Goal: Task Accomplishment & Management: Complete application form

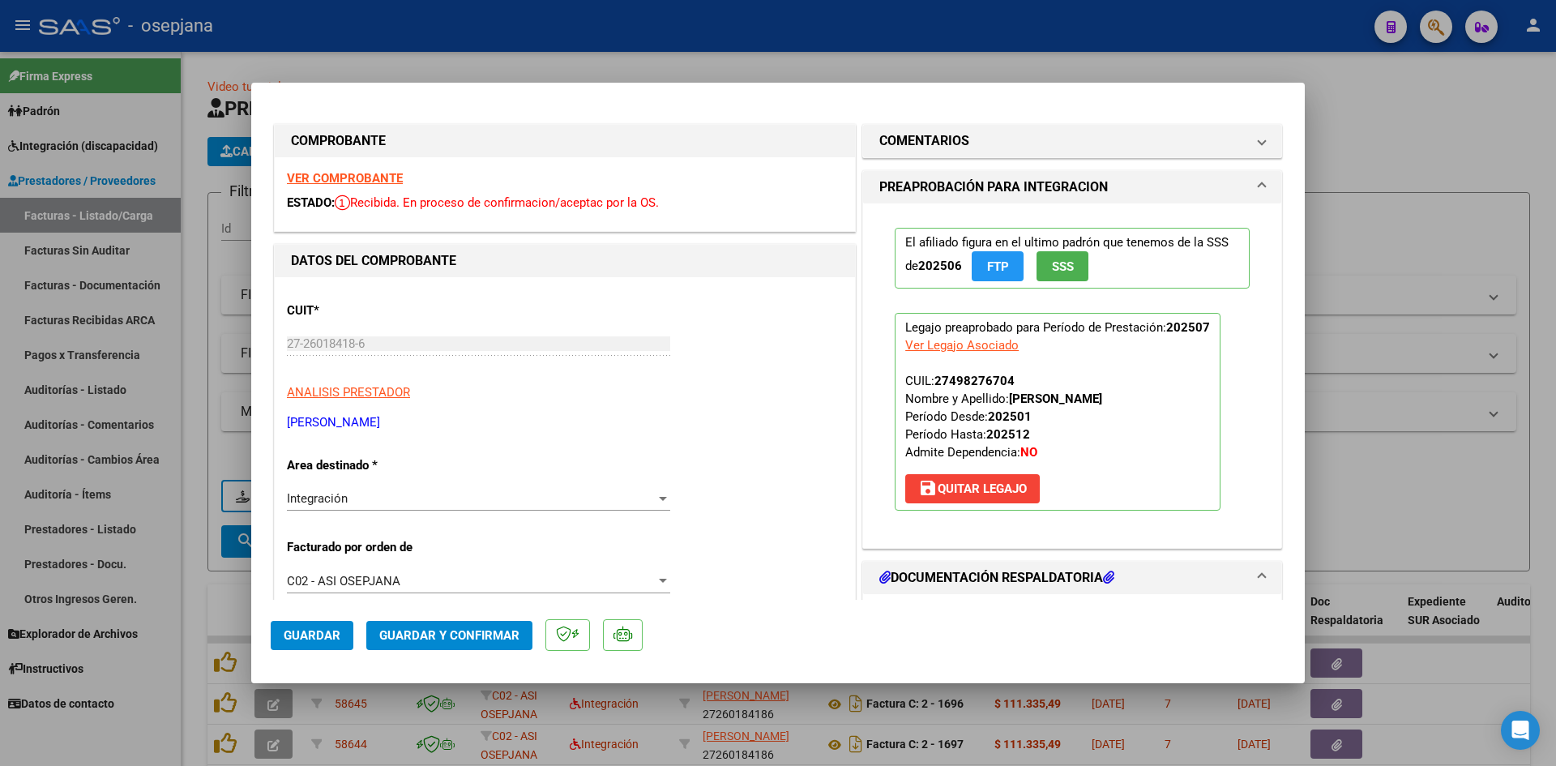
scroll to position [3, 0]
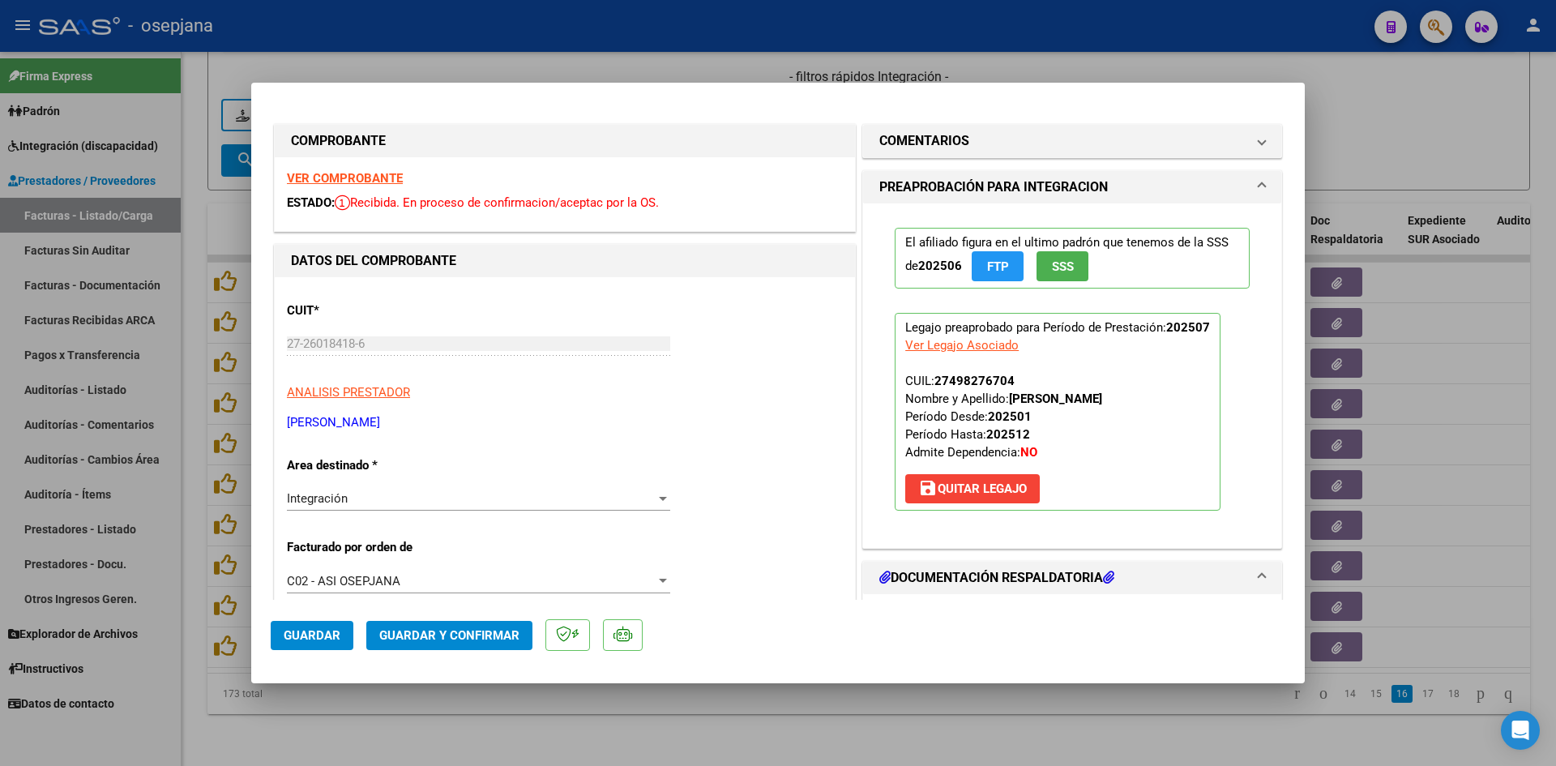
click at [1396, 115] on div at bounding box center [778, 383] width 1556 height 766
type input "$ 0,00"
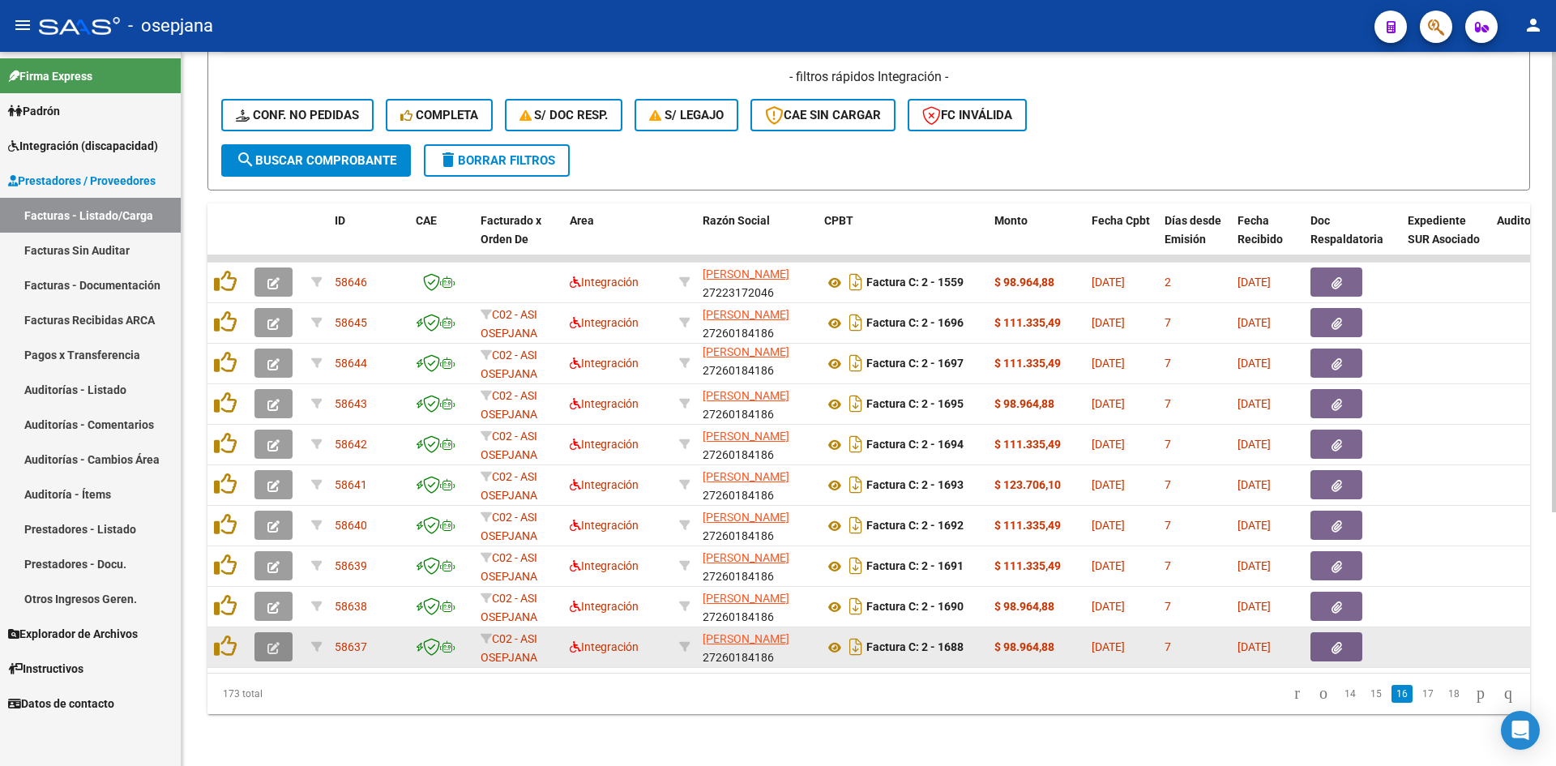
click at [284, 634] on button "button" at bounding box center [273, 646] width 38 height 29
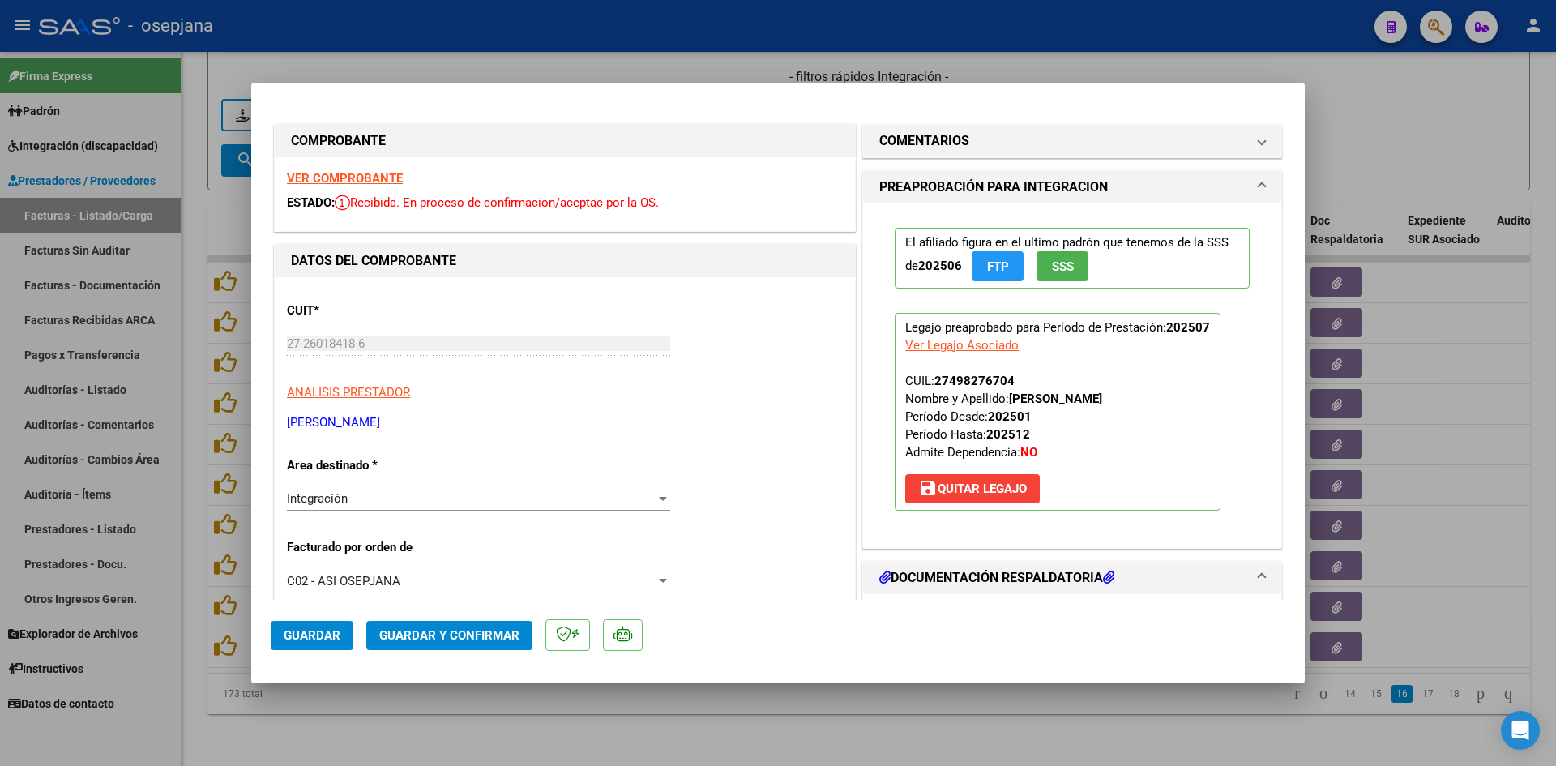
click at [363, 181] on strong "VER COMPROBANTE" at bounding box center [345, 178] width 116 height 15
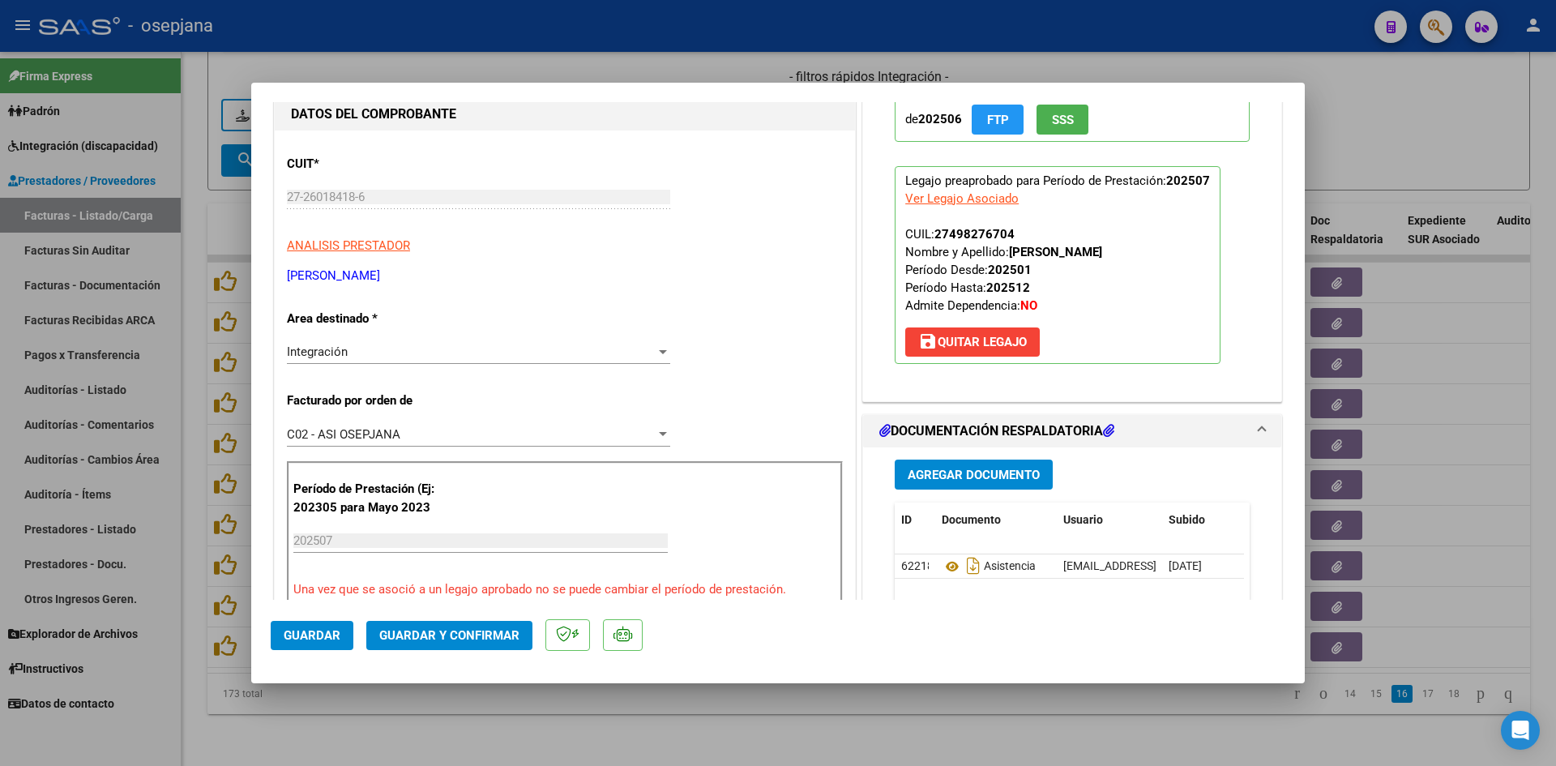
scroll to position [324, 0]
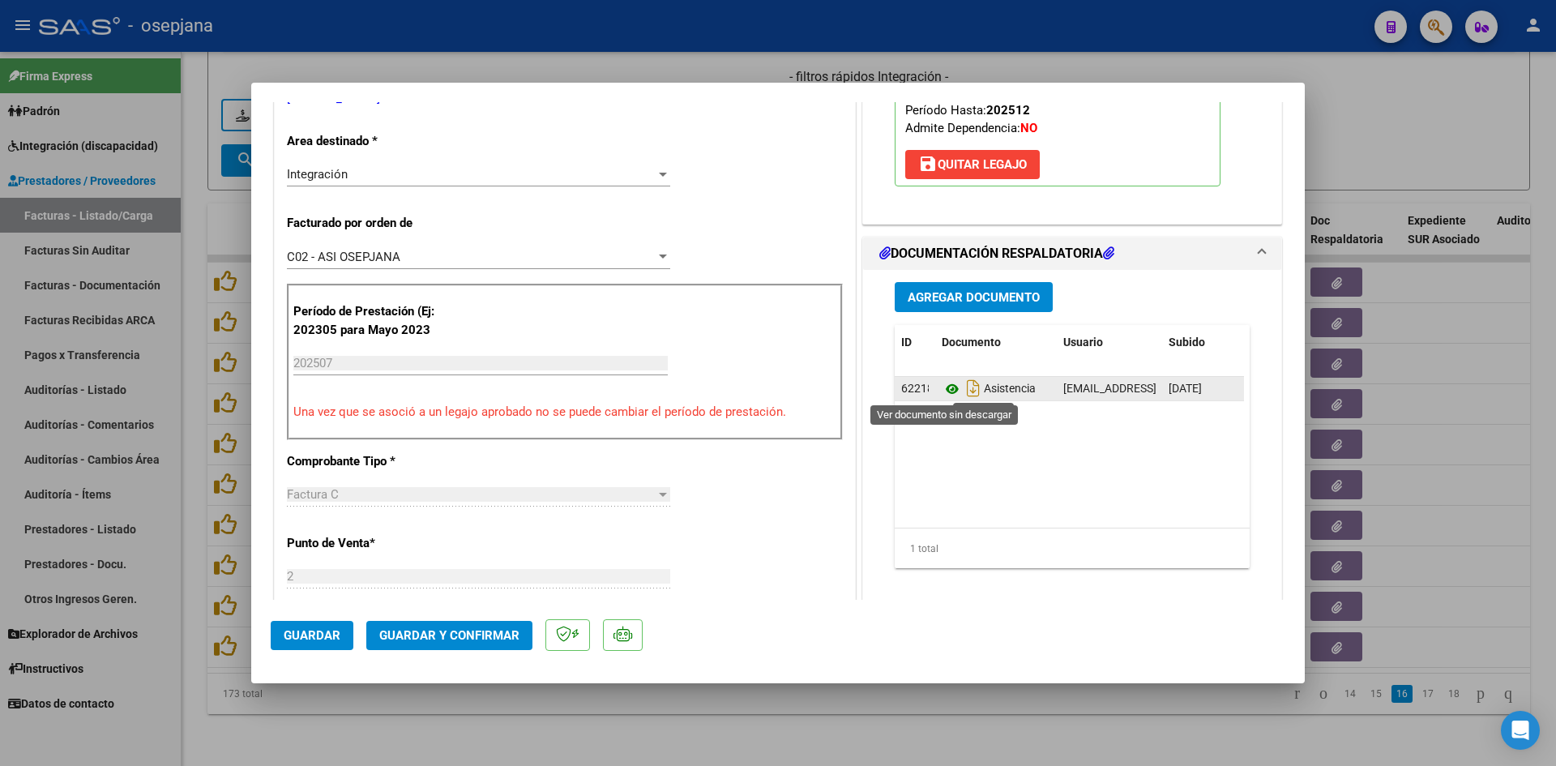
click at [950, 395] on icon at bounding box center [951, 388] width 21 height 19
click at [941, 391] on icon at bounding box center [951, 388] width 21 height 19
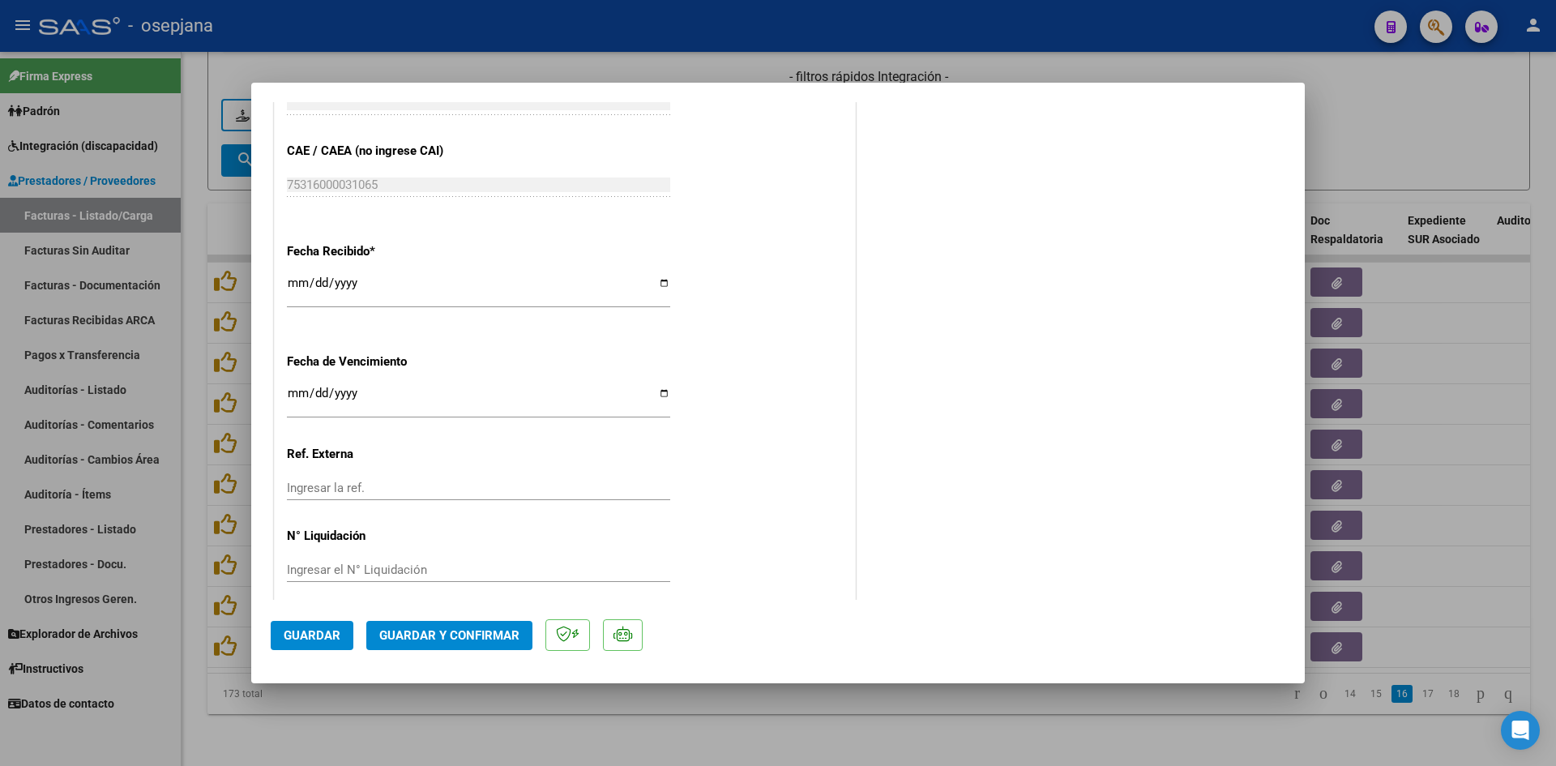
scroll to position [1068, 0]
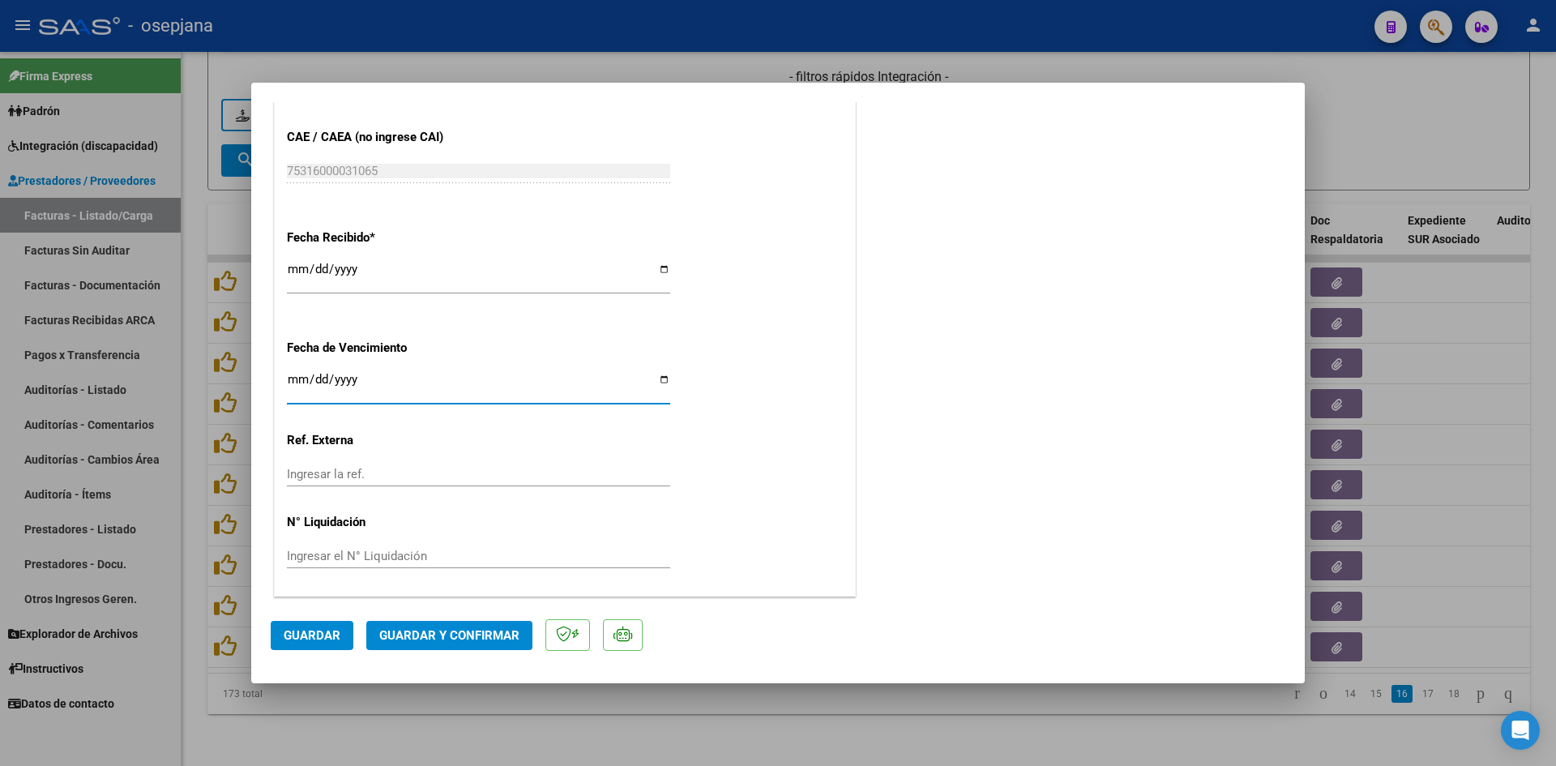
click at [296, 377] on input "Ingresar la fecha" at bounding box center [478, 386] width 383 height 26
type input "[DATE]"
click at [399, 630] on span "Guardar y Confirmar" at bounding box center [449, 635] width 140 height 15
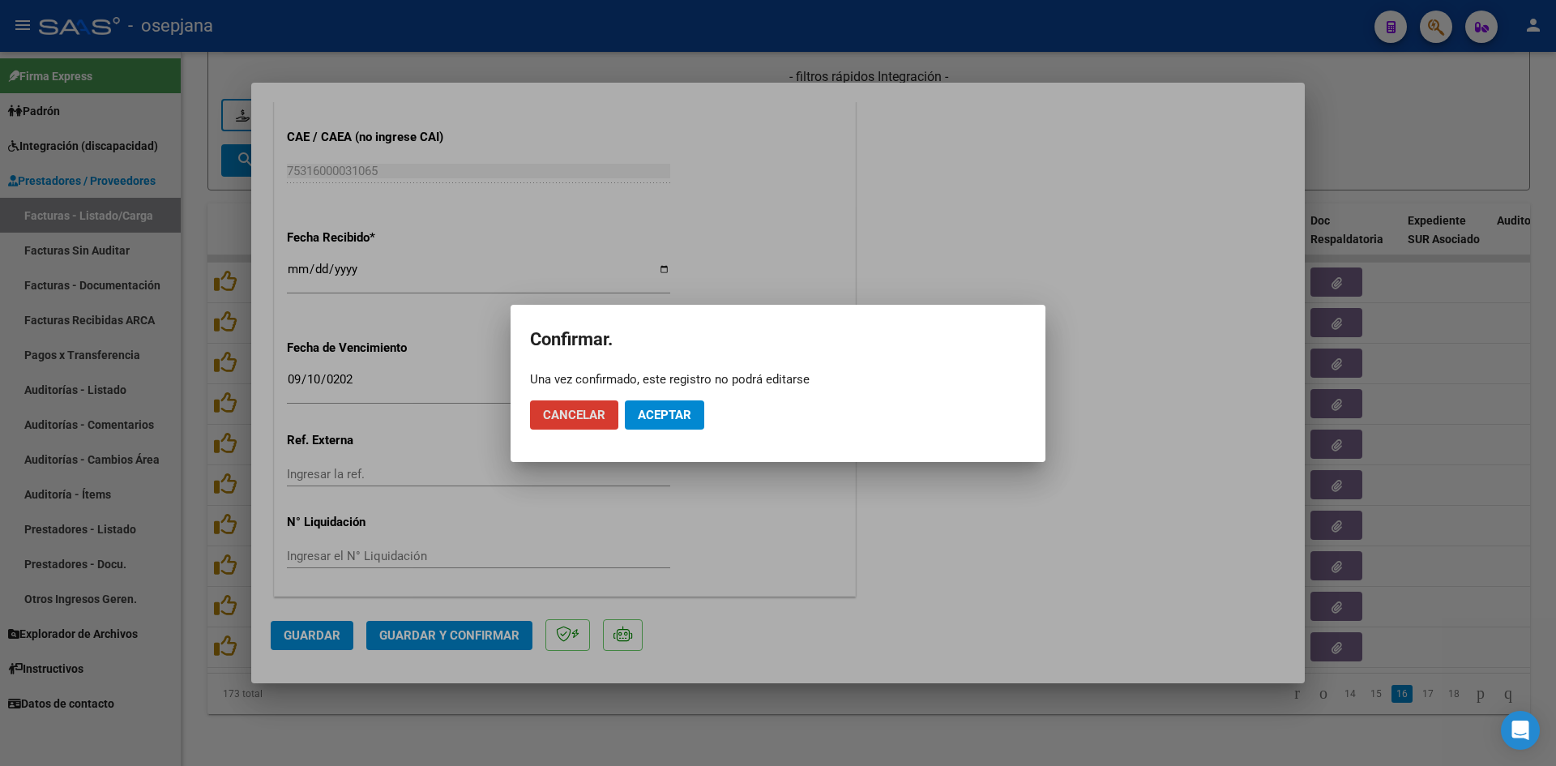
click at [658, 418] on span "Aceptar" at bounding box center [664, 415] width 53 height 15
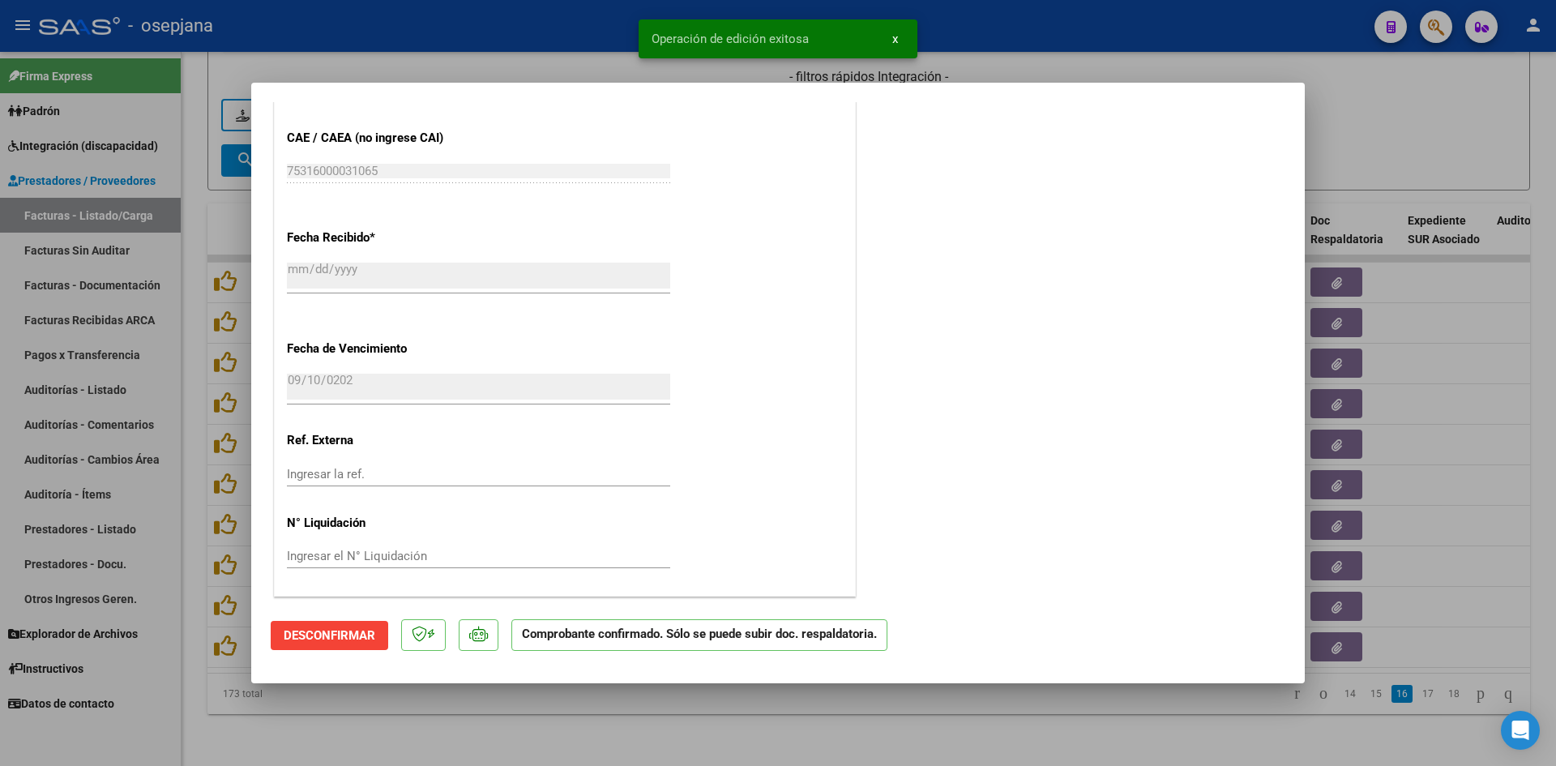
click at [1415, 143] on div at bounding box center [778, 383] width 1556 height 766
type input "$ 0,00"
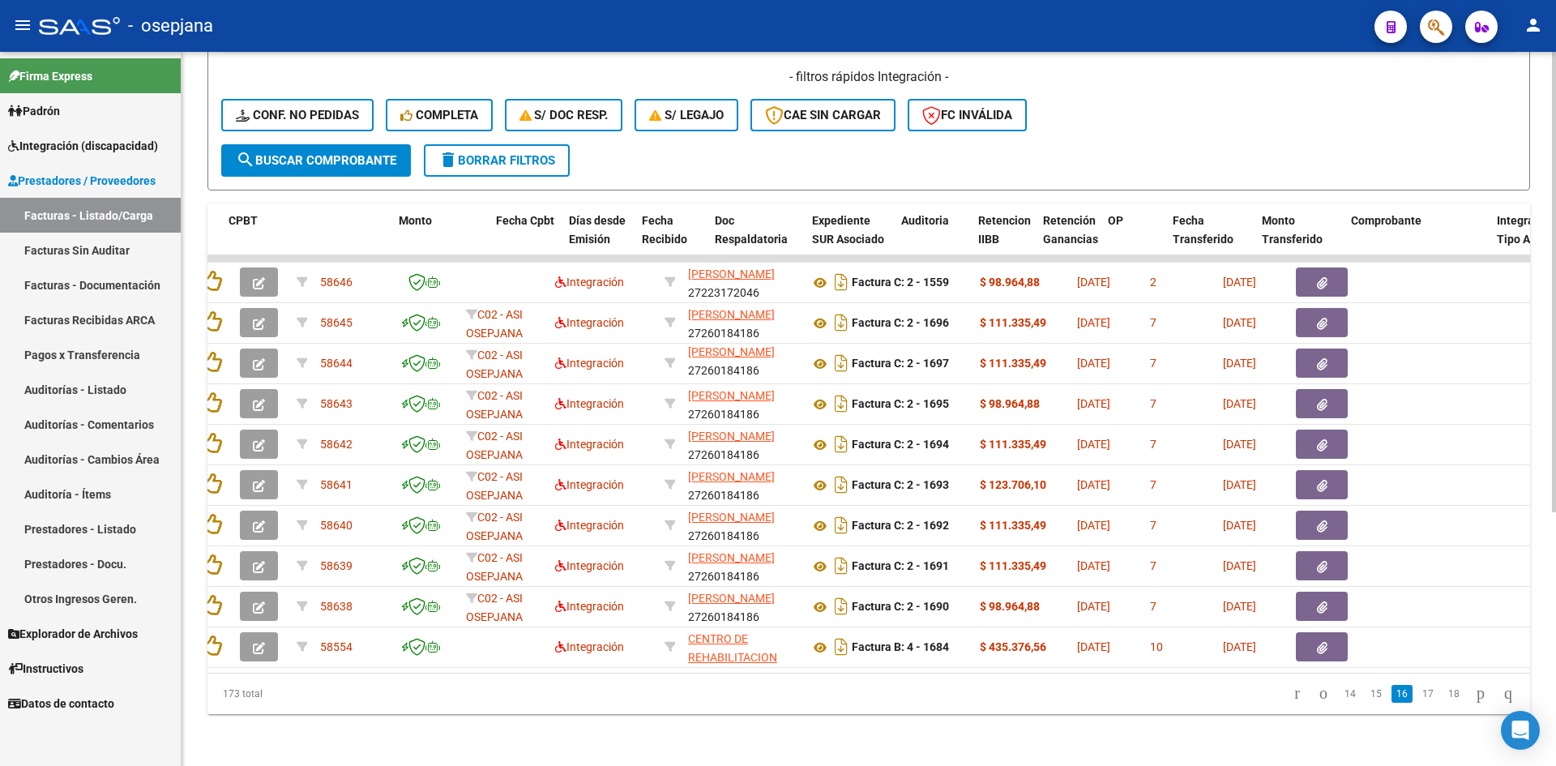
scroll to position [0, 0]
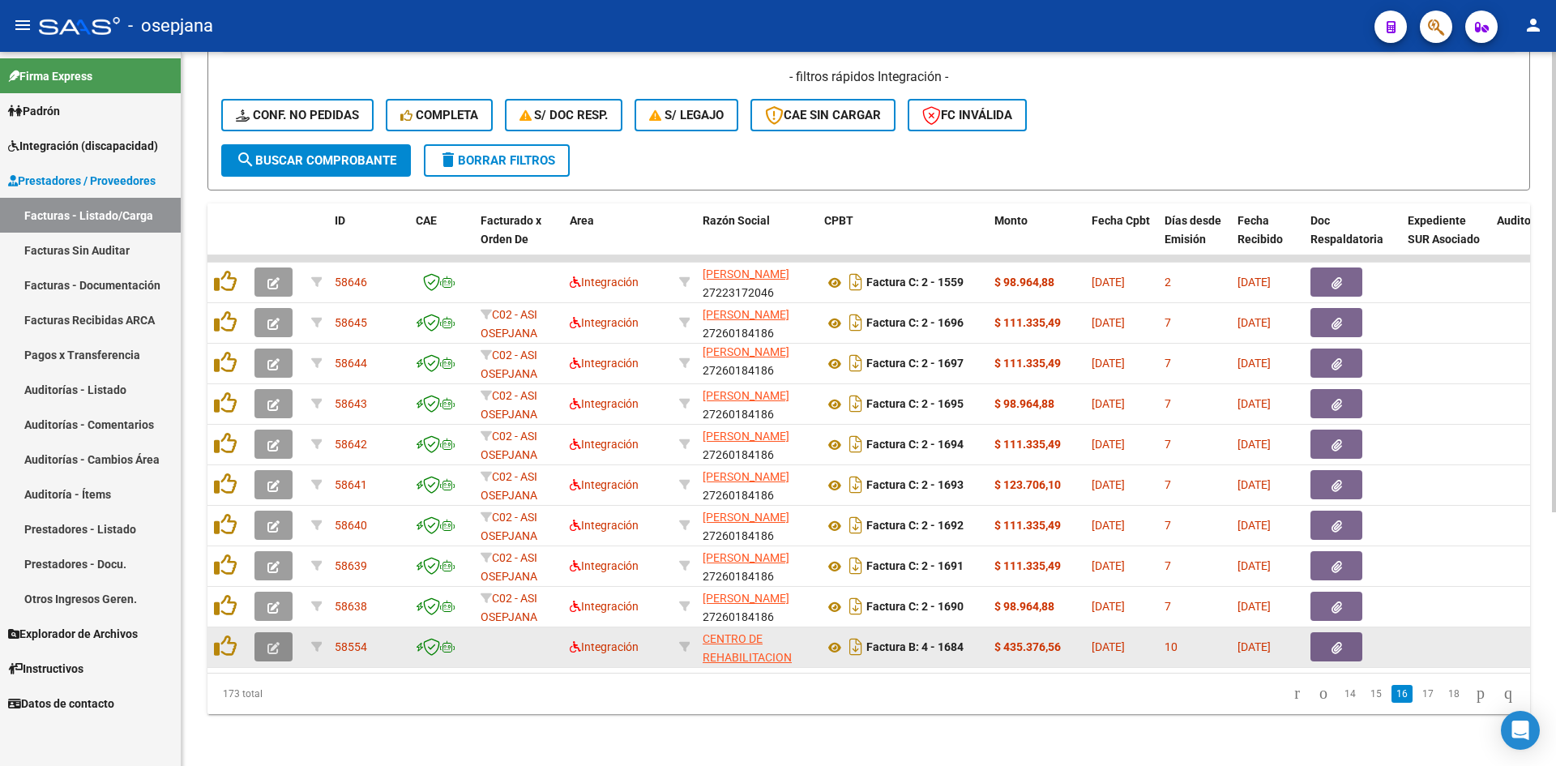
click at [278, 642] on icon "button" at bounding box center [273, 648] width 12 height 12
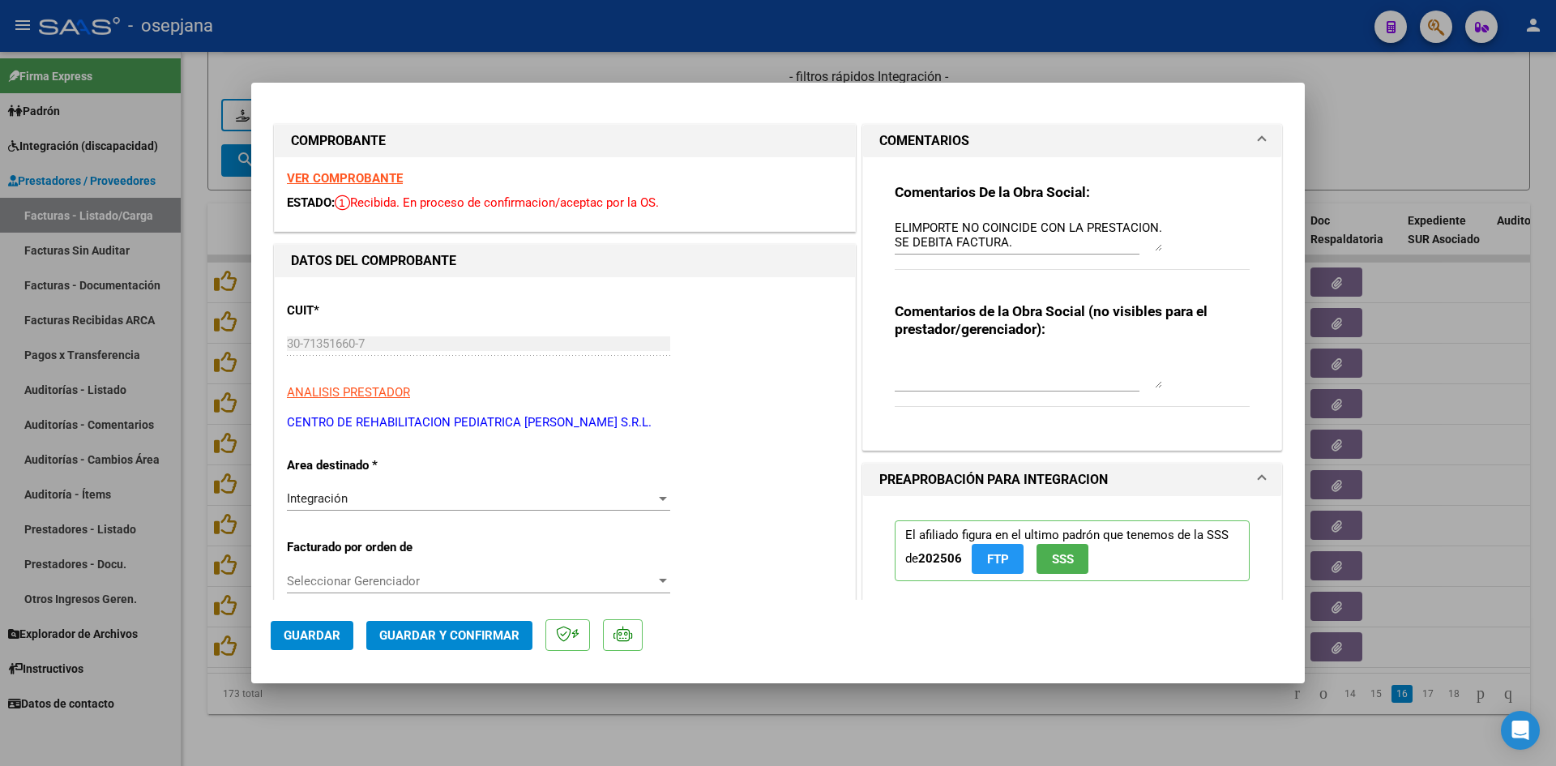
click at [361, 179] on strong "VER COMPROBANTE" at bounding box center [345, 178] width 116 height 15
click at [461, 77] on div at bounding box center [778, 383] width 1556 height 766
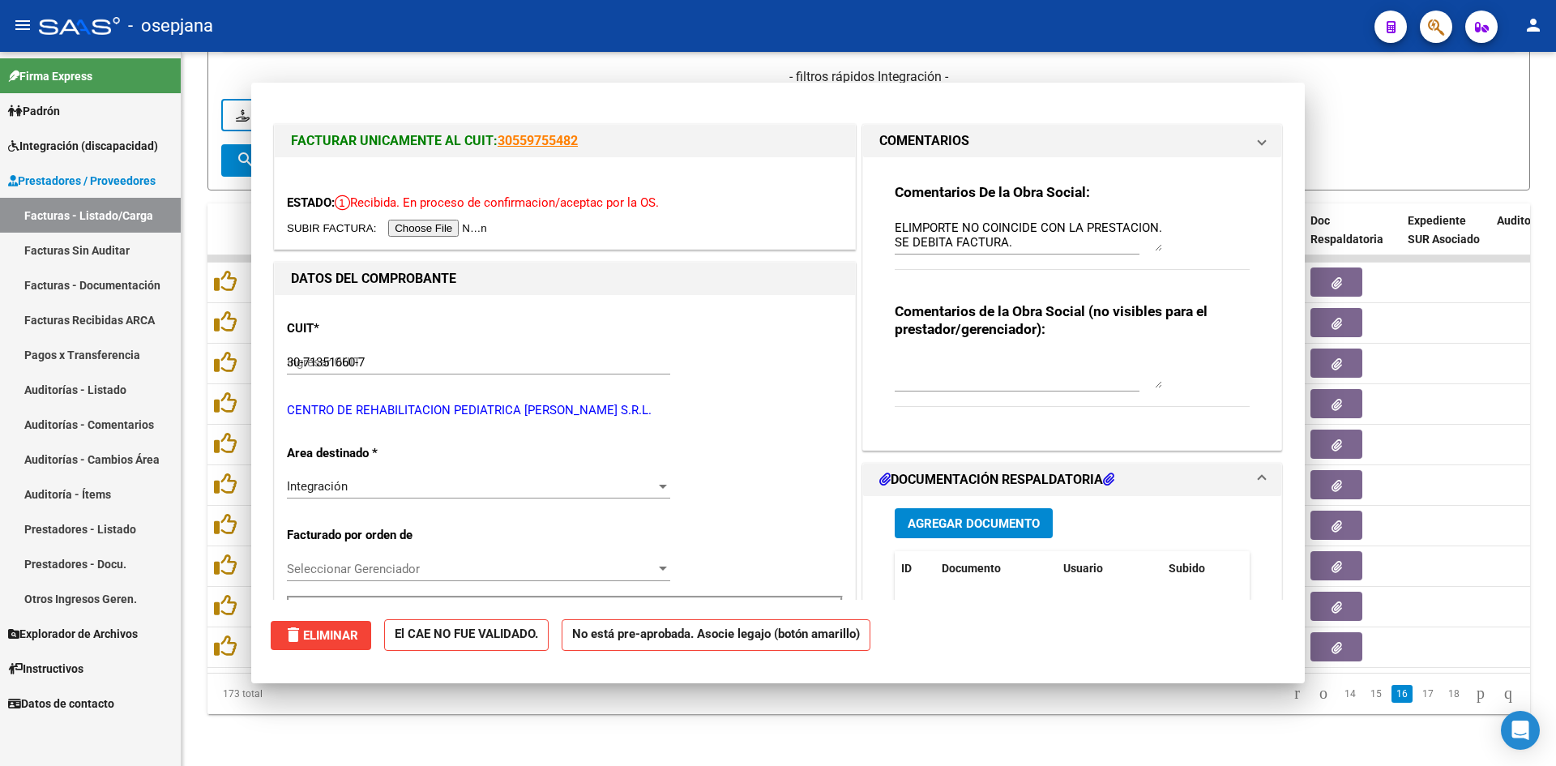
type input "$ 0,00"
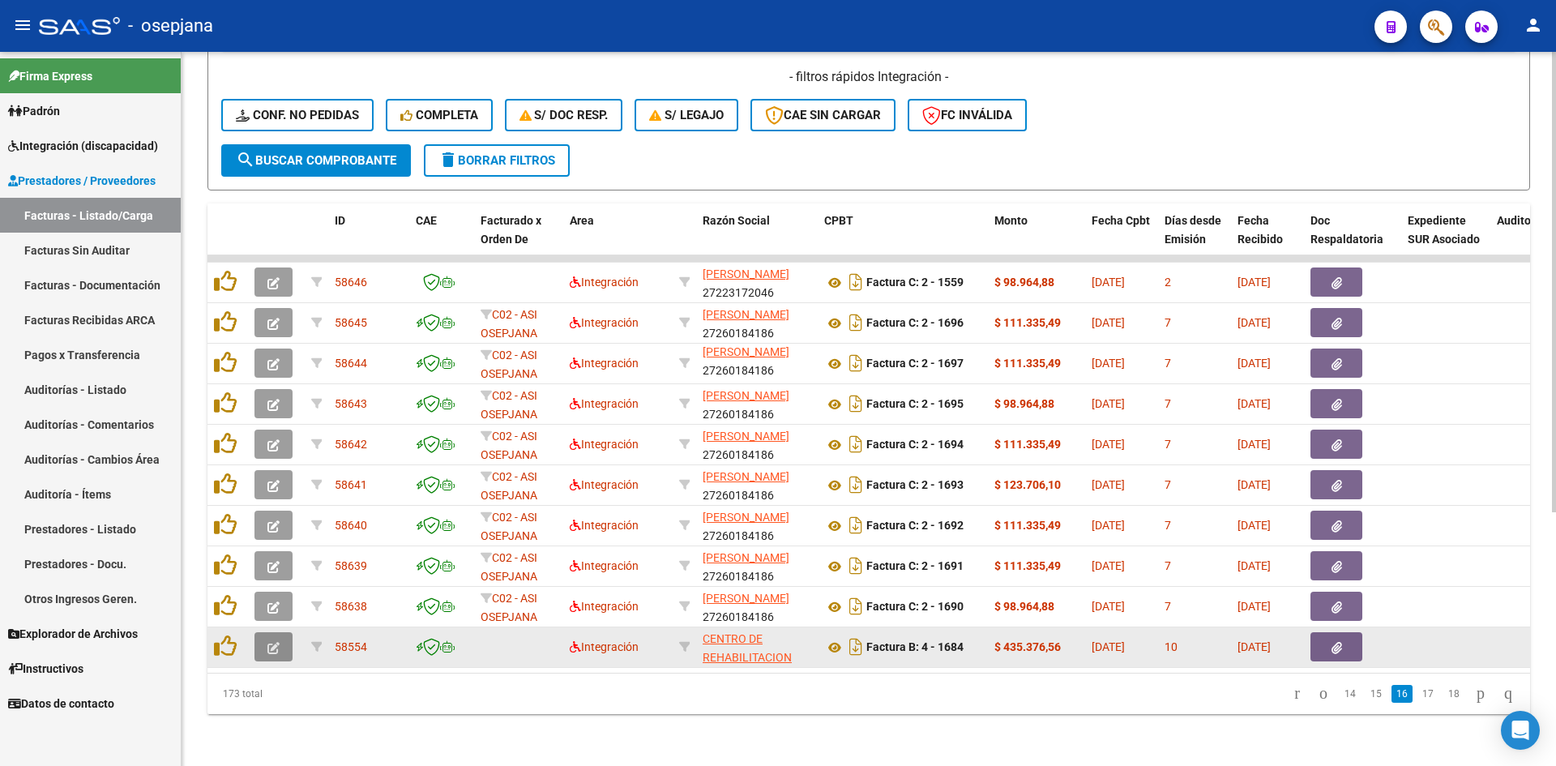
click at [273, 643] on button "button" at bounding box center [273, 646] width 38 height 29
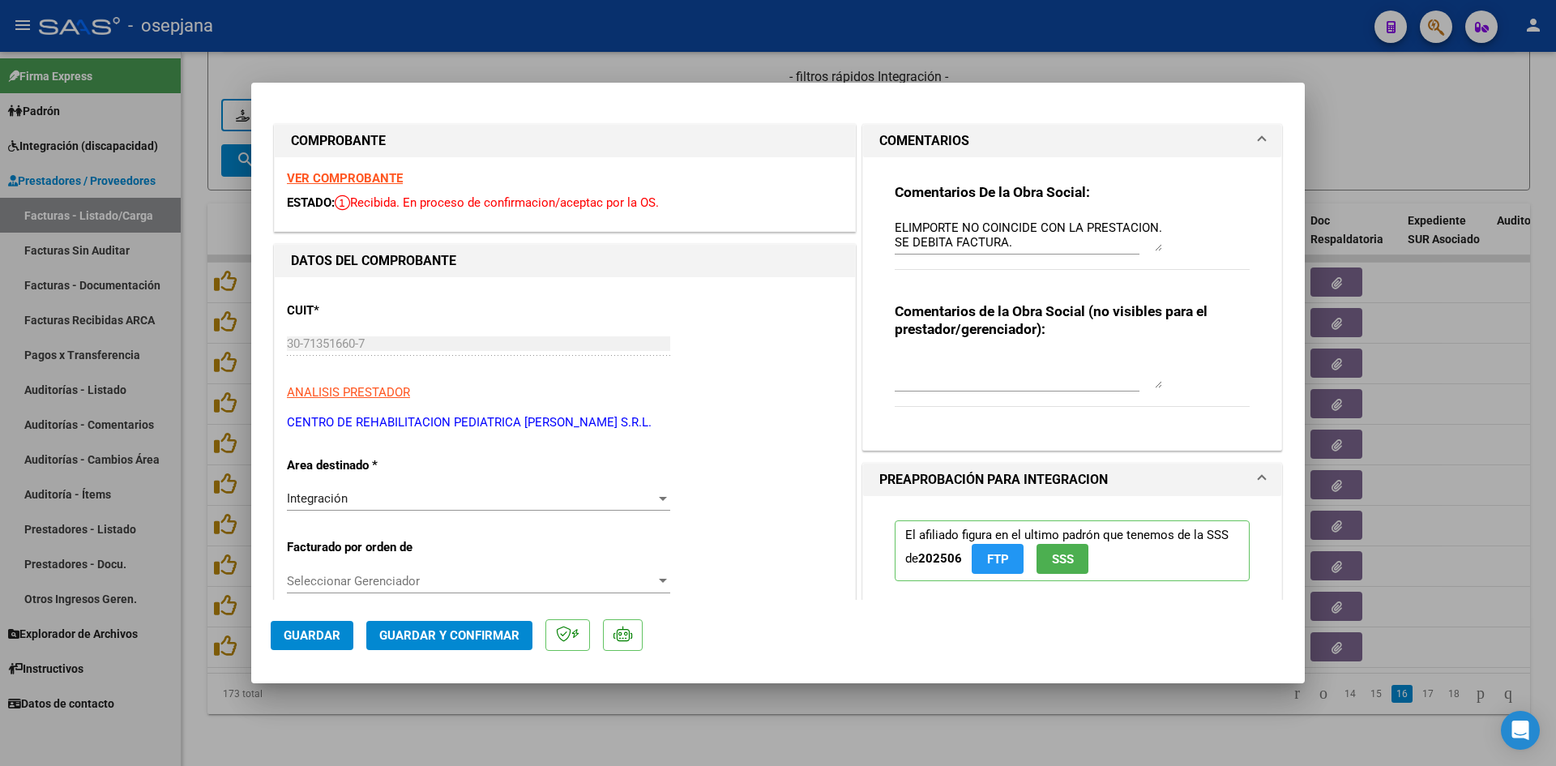
click at [399, 181] on div "VER COMPROBANTE ESTADO: Recibida. En proceso de confirmacion/aceptac por la OS." at bounding box center [565, 194] width 580 height 74
click at [399, 182] on strong "VER COMPROBANTE" at bounding box center [345, 178] width 116 height 15
click at [1387, 87] on div at bounding box center [778, 383] width 1556 height 766
type input "$ 0,00"
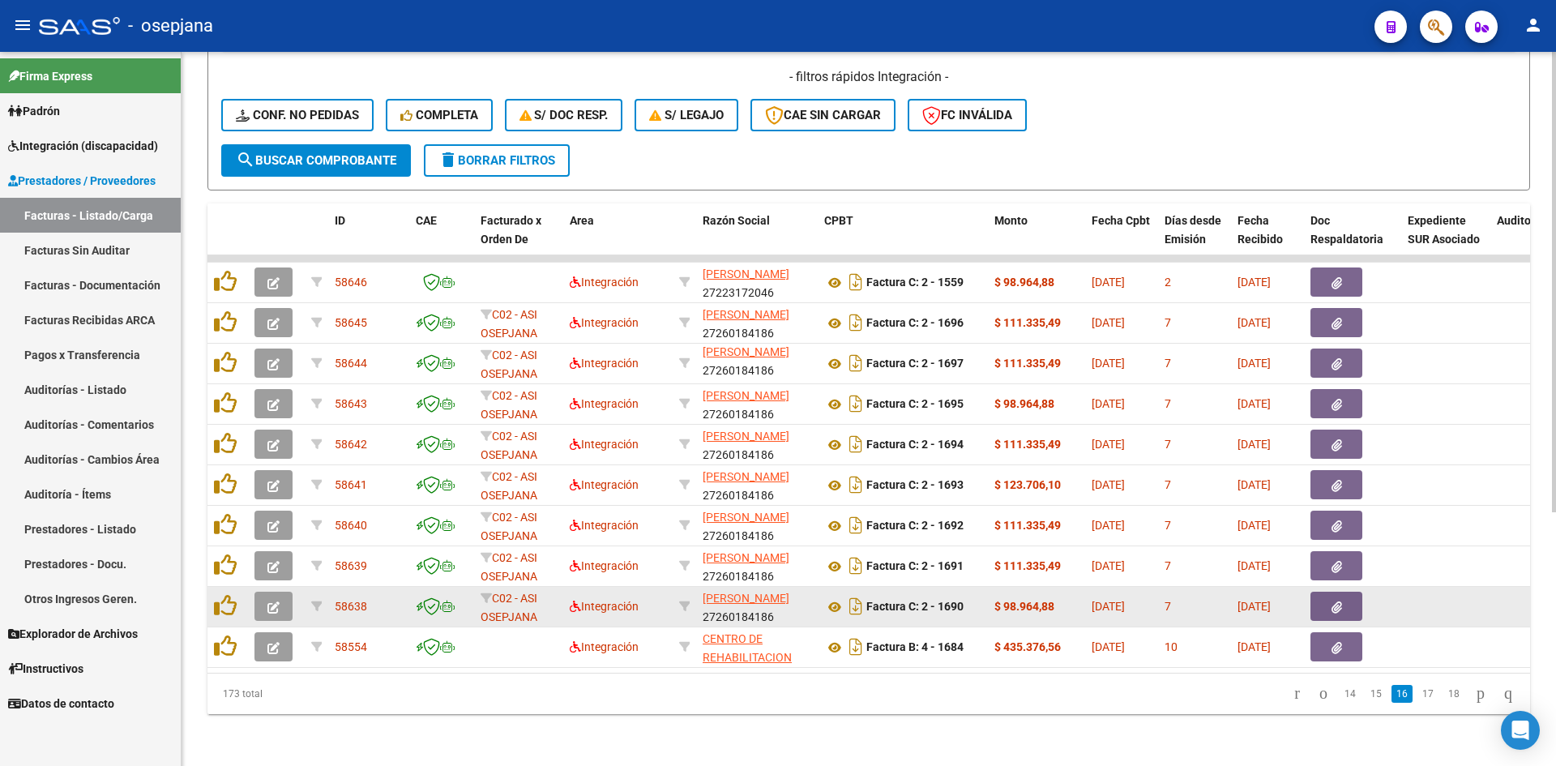
click at [277, 601] on icon "button" at bounding box center [273, 607] width 12 height 12
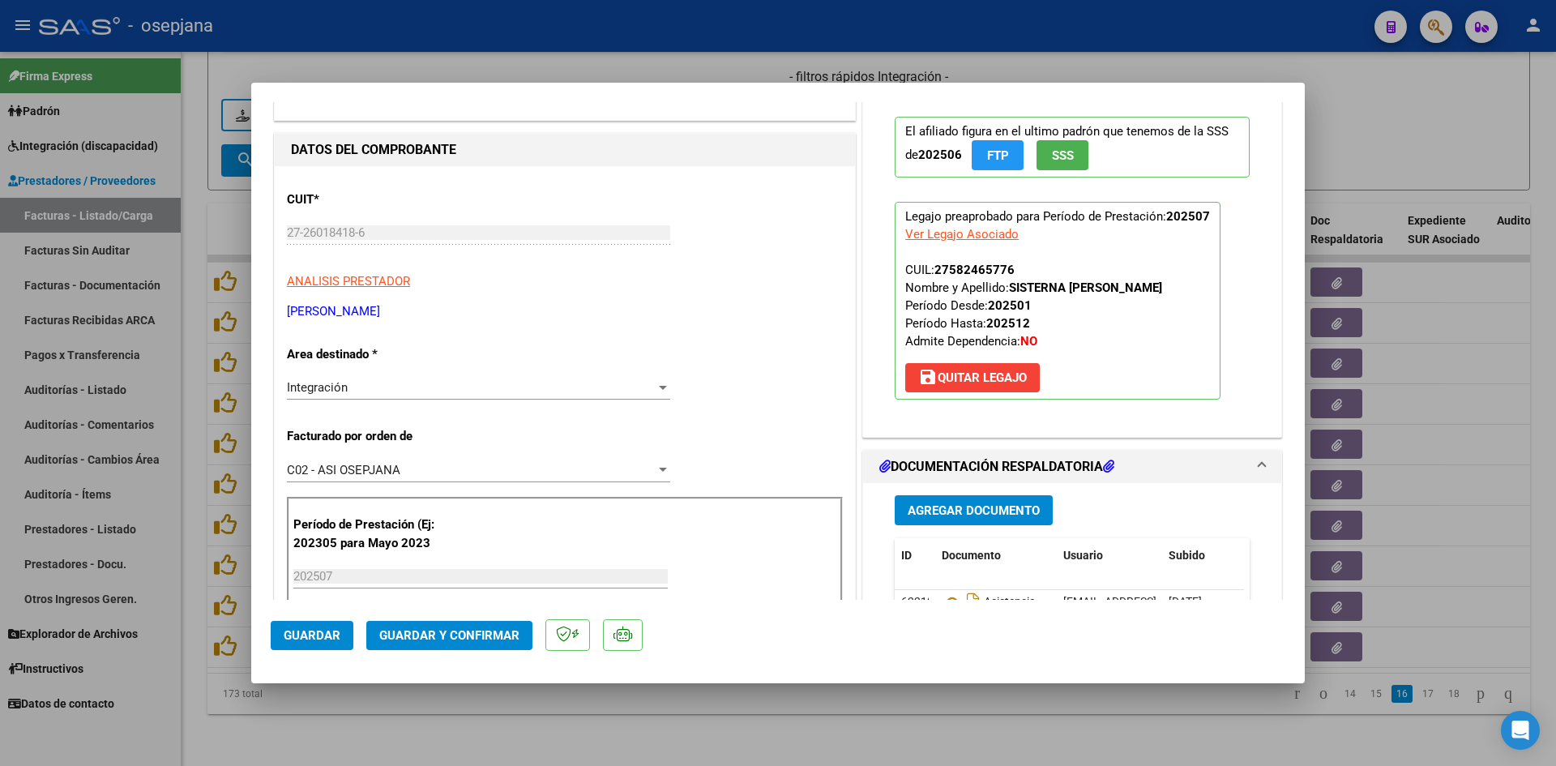
scroll to position [324, 0]
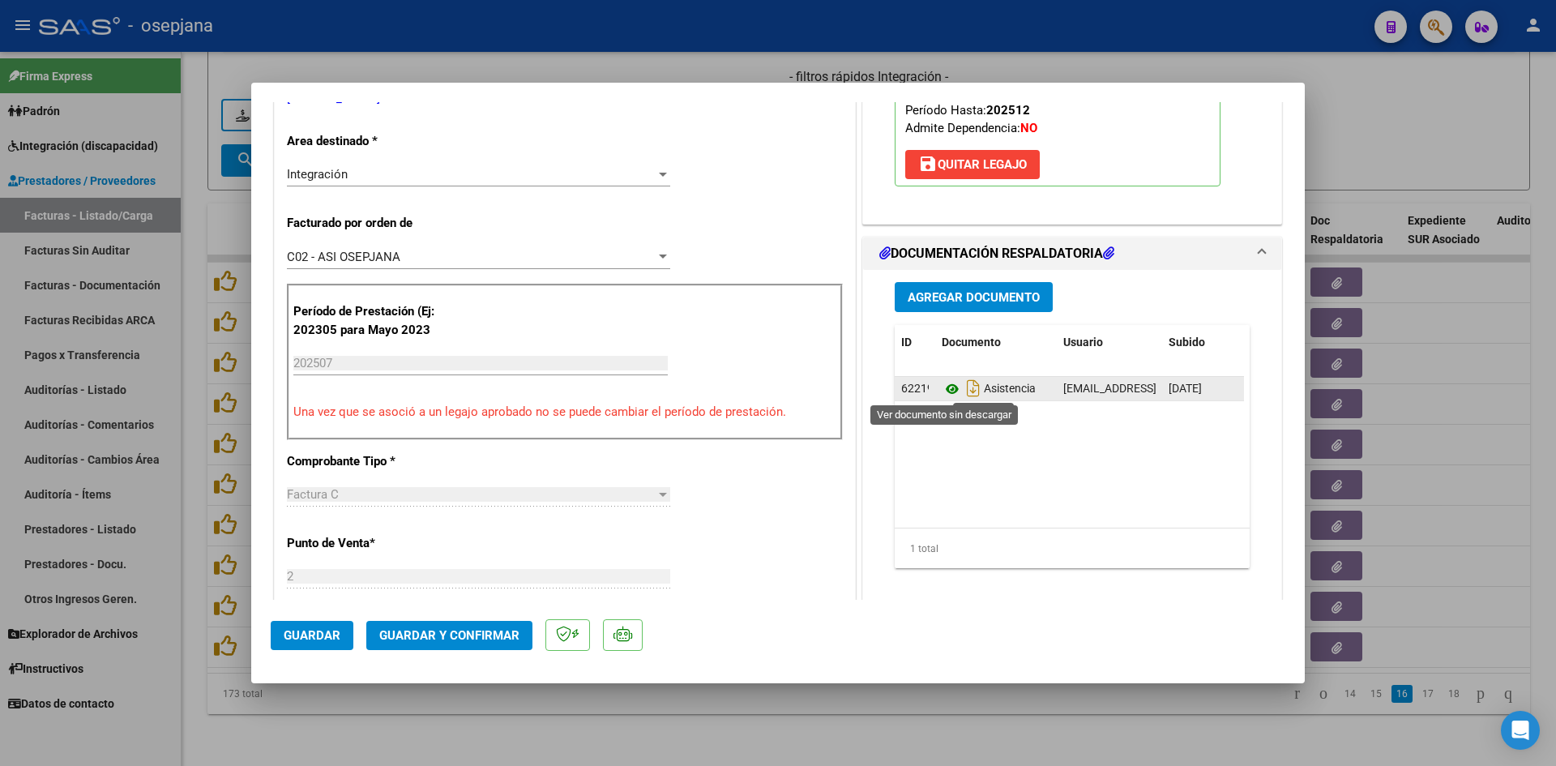
click at [941, 390] on icon at bounding box center [951, 388] width 21 height 19
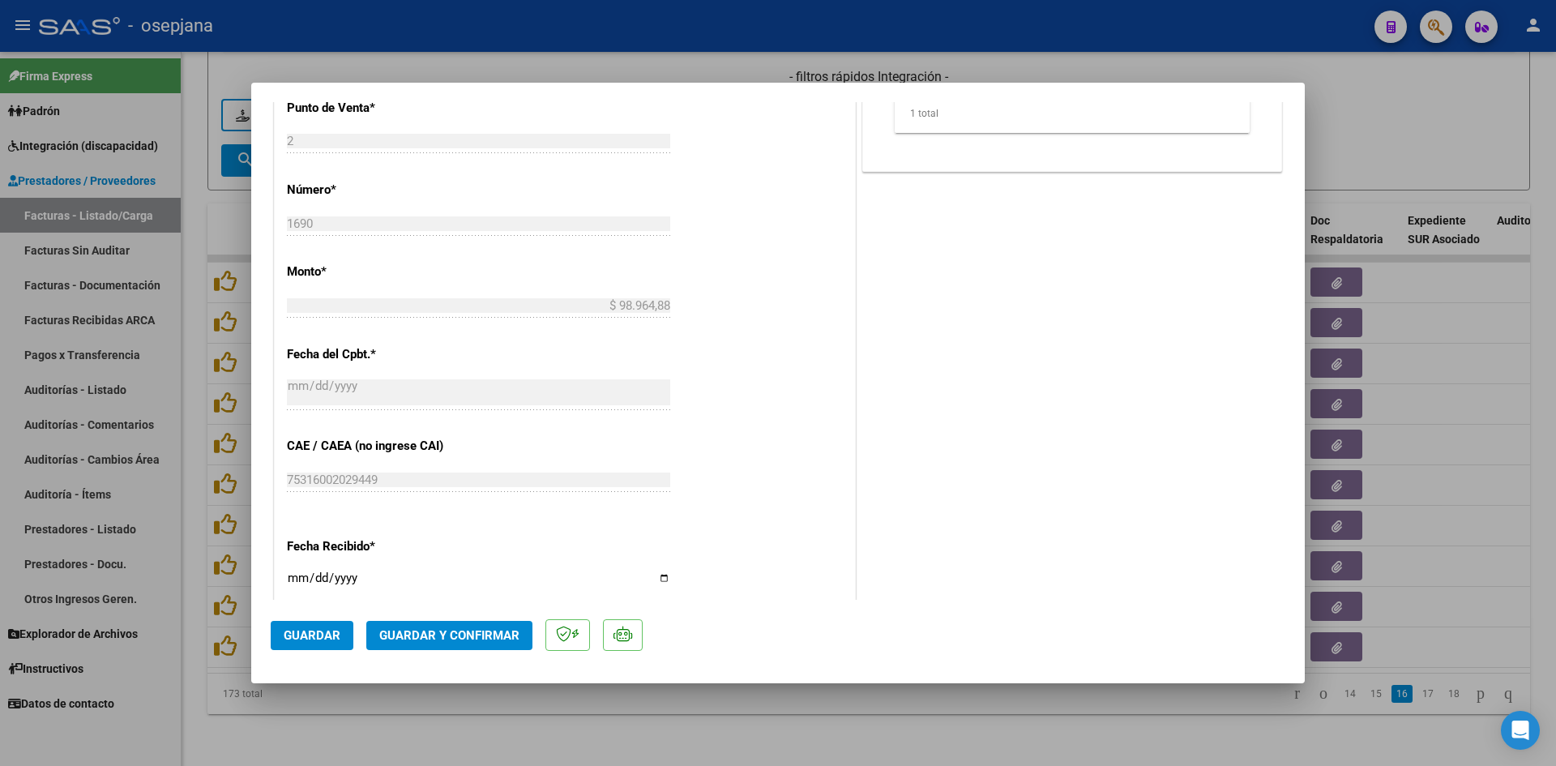
scroll to position [891, 0]
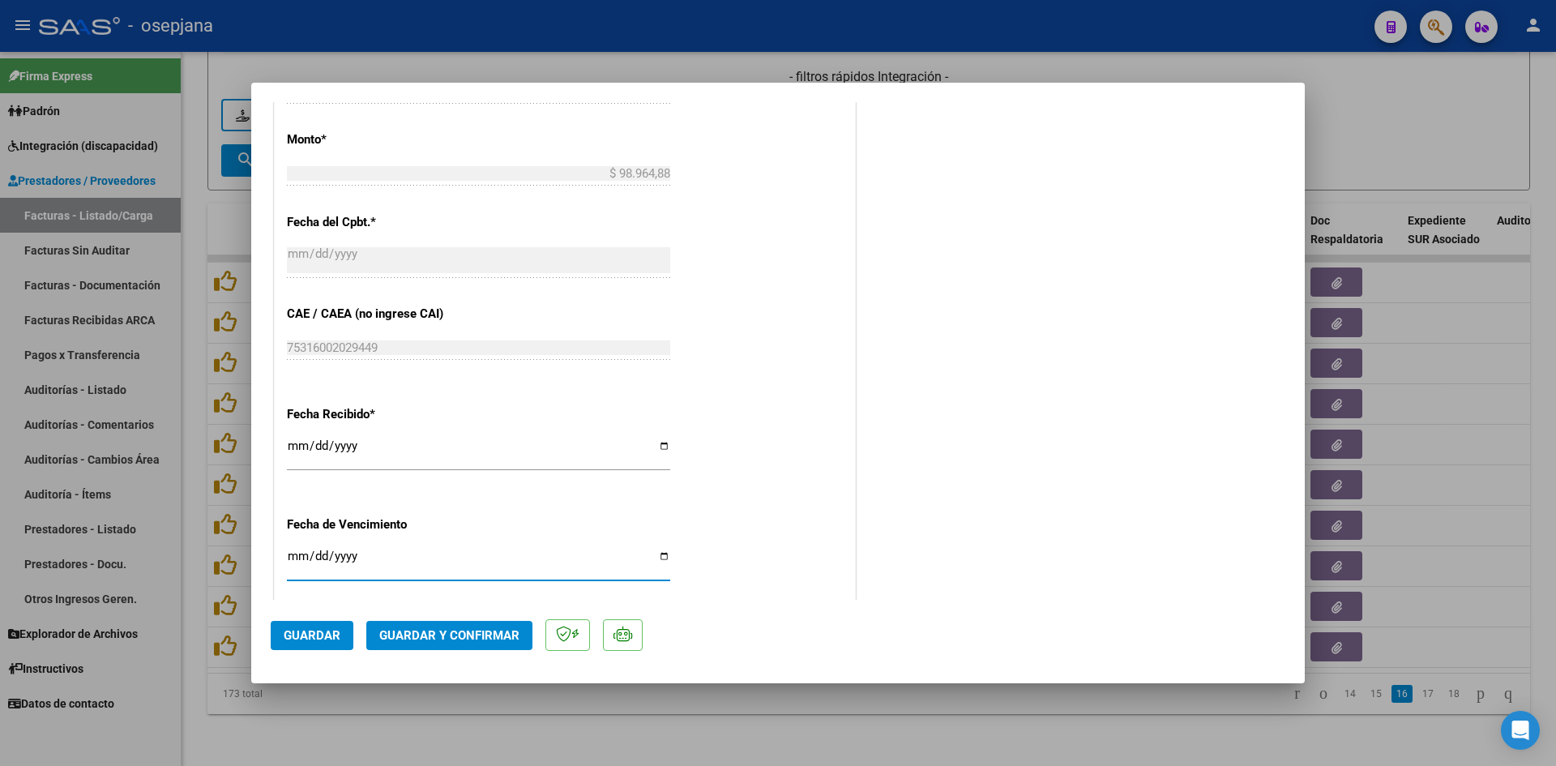
click at [300, 561] on input "Ingresar la fecha" at bounding box center [478, 562] width 383 height 26
type input "[DATE]"
click at [450, 624] on button "Guardar y Confirmar" at bounding box center [449, 635] width 166 height 29
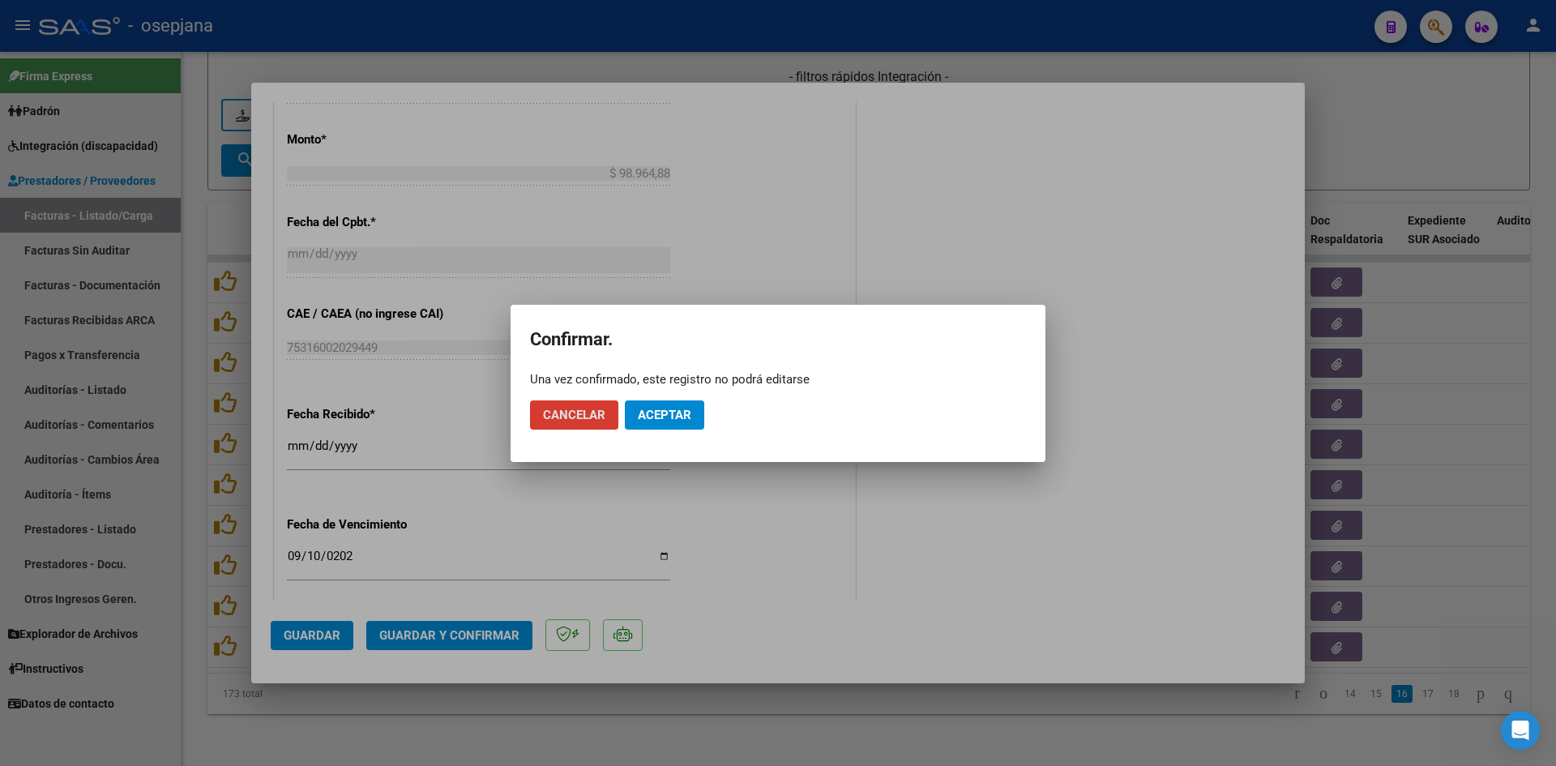
click at [636, 416] on button "Aceptar" at bounding box center [664, 414] width 79 height 29
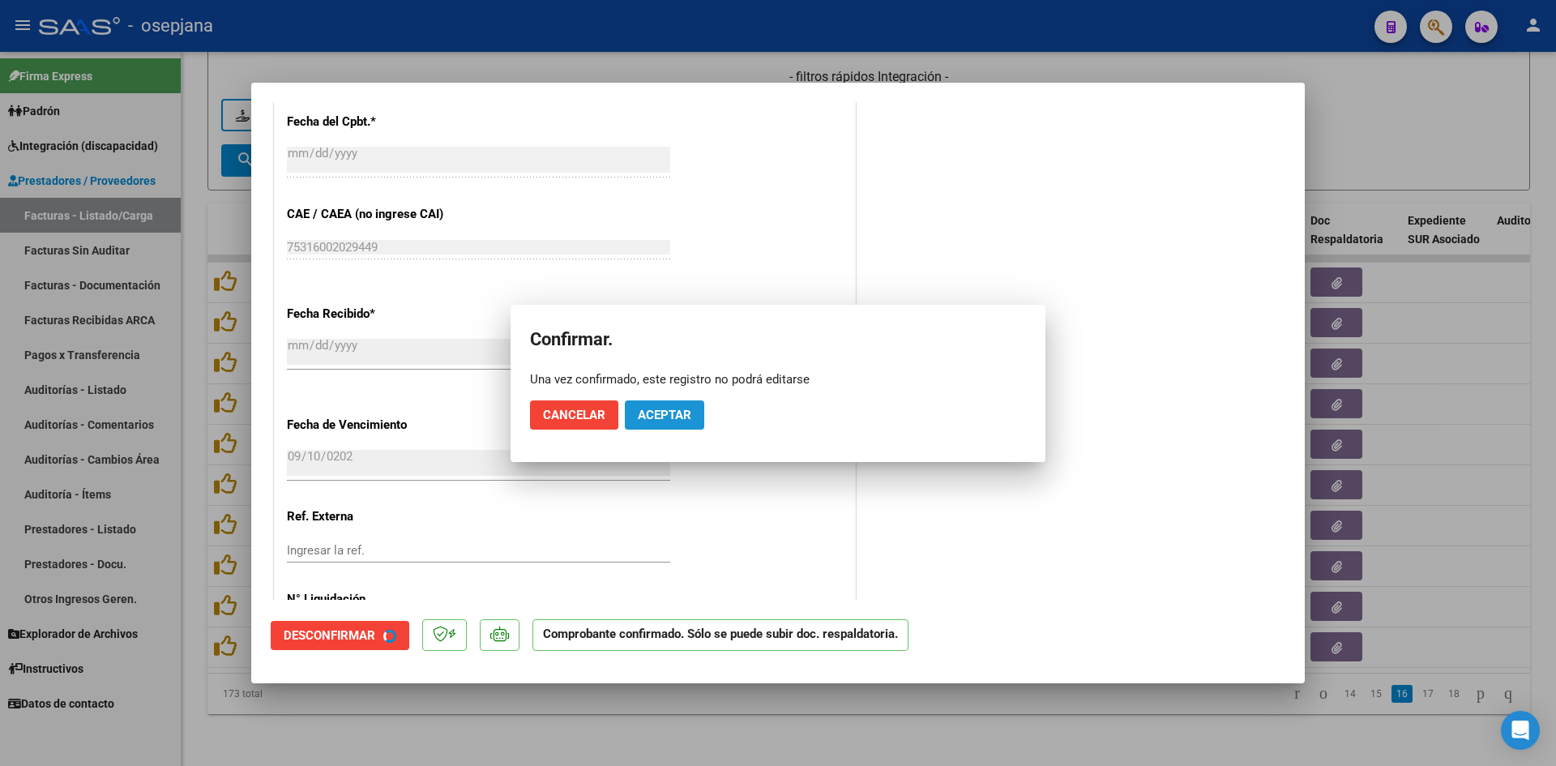
scroll to position [791, 0]
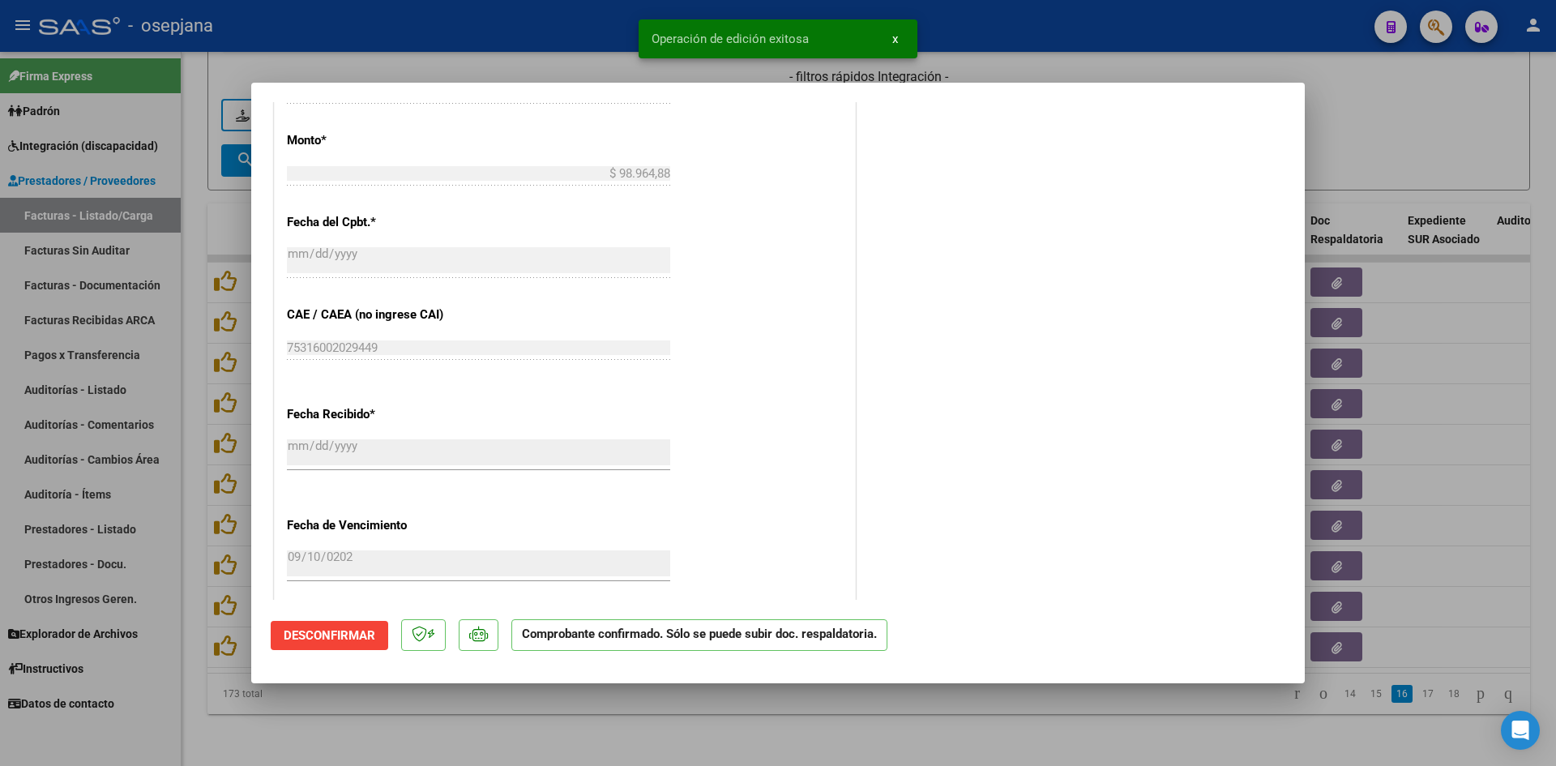
click at [1352, 145] on div at bounding box center [778, 383] width 1556 height 766
type input "$ 0,00"
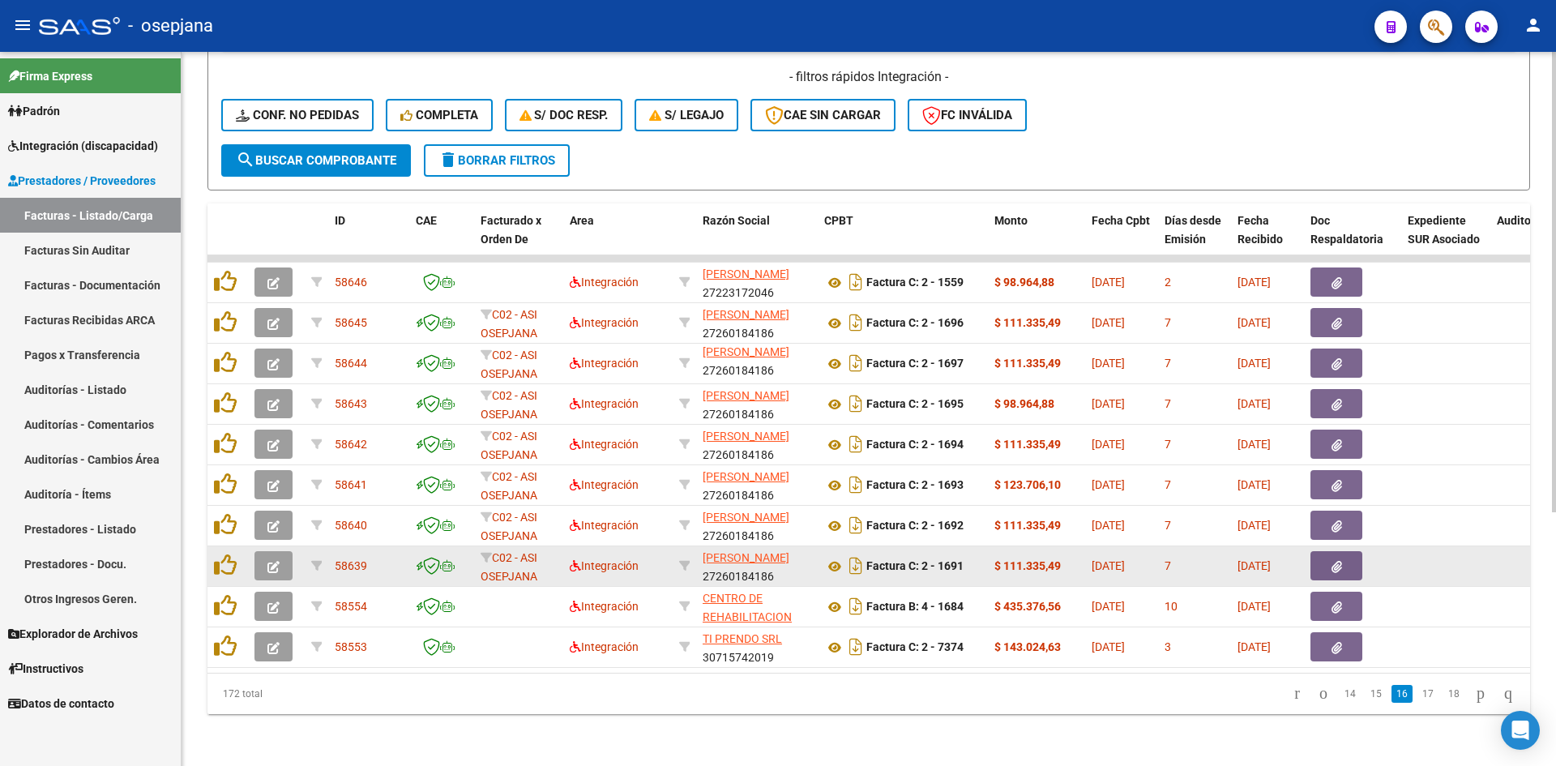
click at [267, 551] on button "button" at bounding box center [273, 565] width 38 height 29
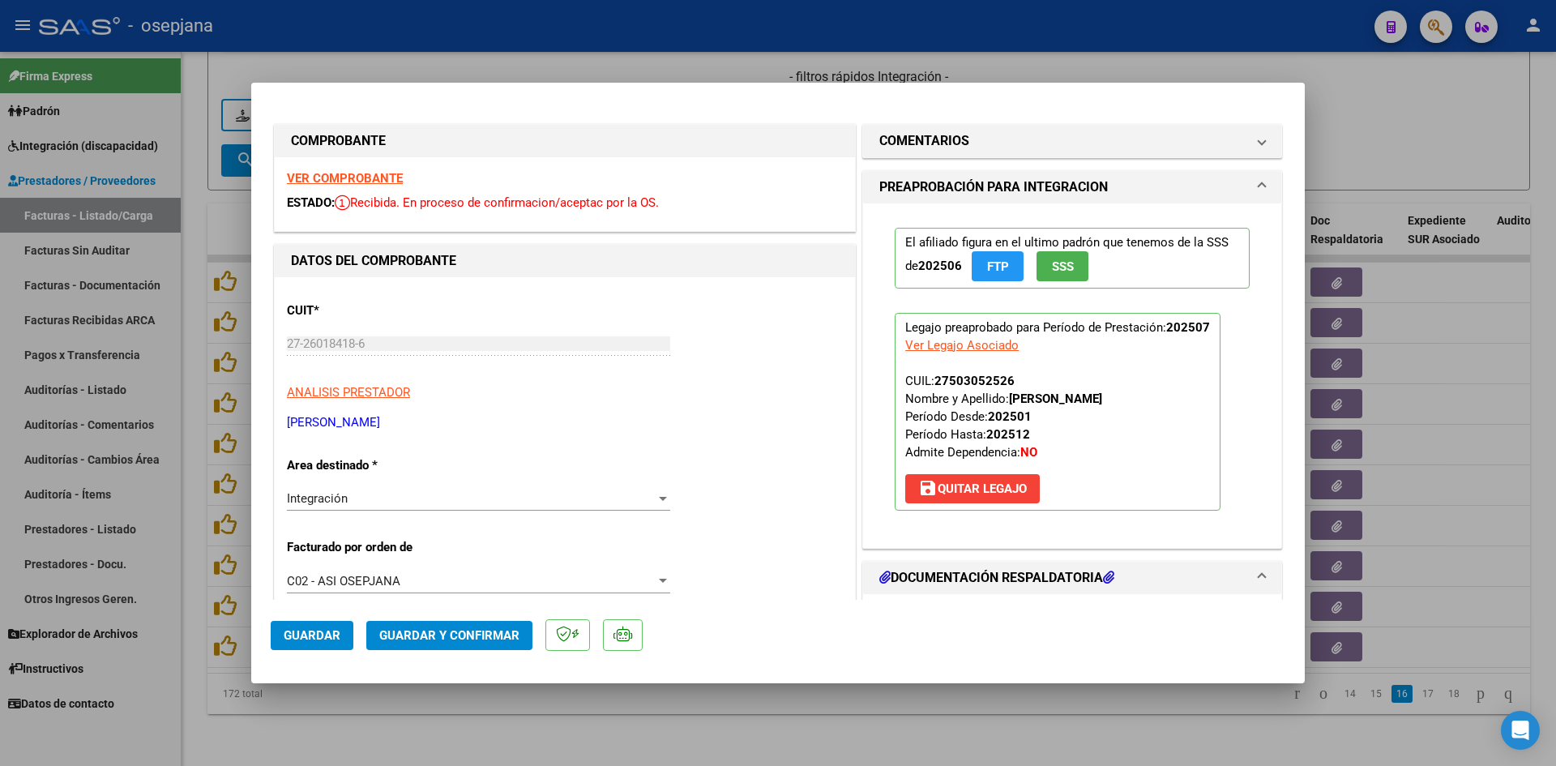
click at [350, 182] on strong "VER COMPROBANTE" at bounding box center [345, 178] width 116 height 15
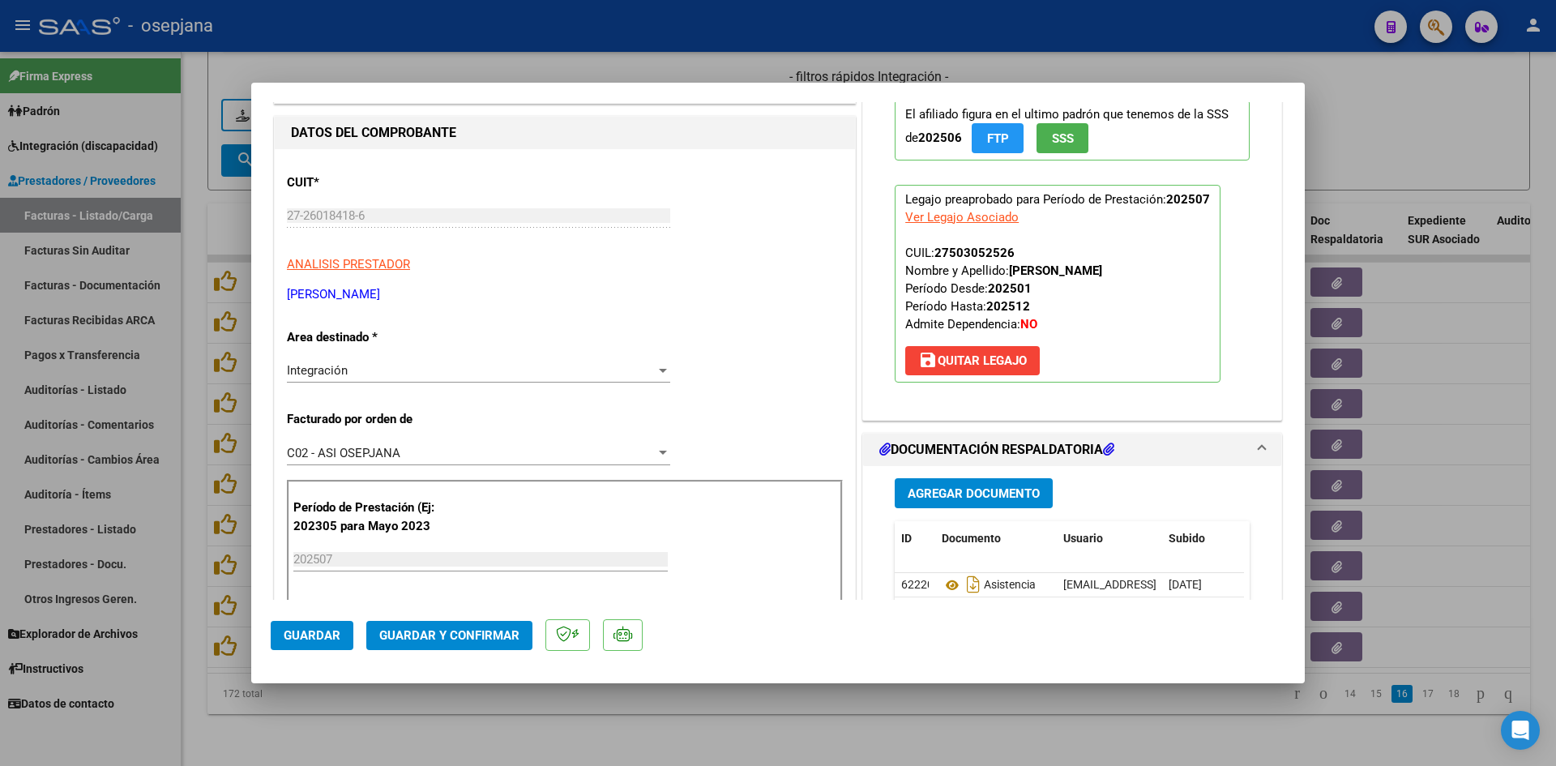
scroll to position [405, 0]
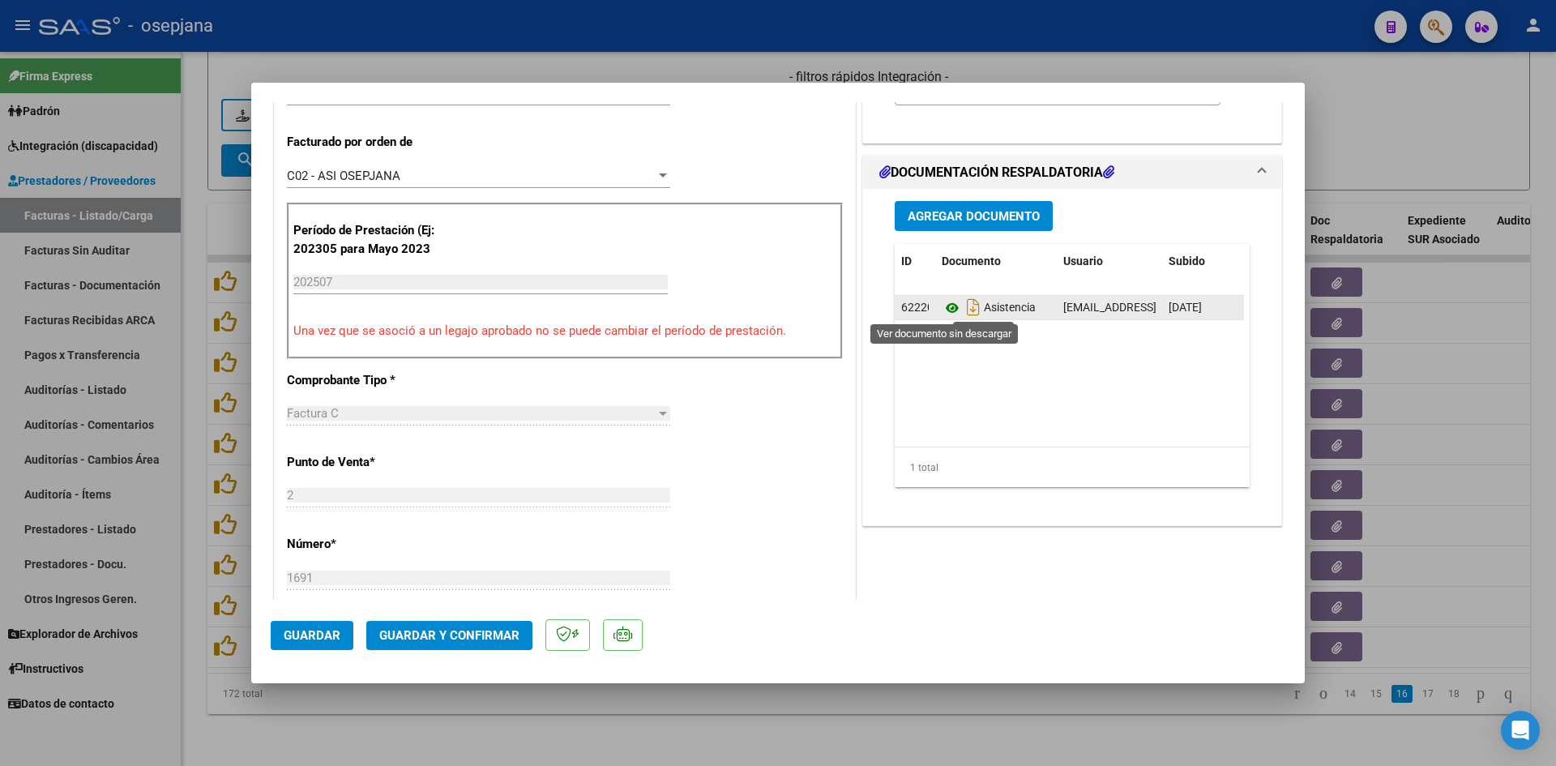
click at [944, 304] on icon at bounding box center [951, 307] width 21 height 19
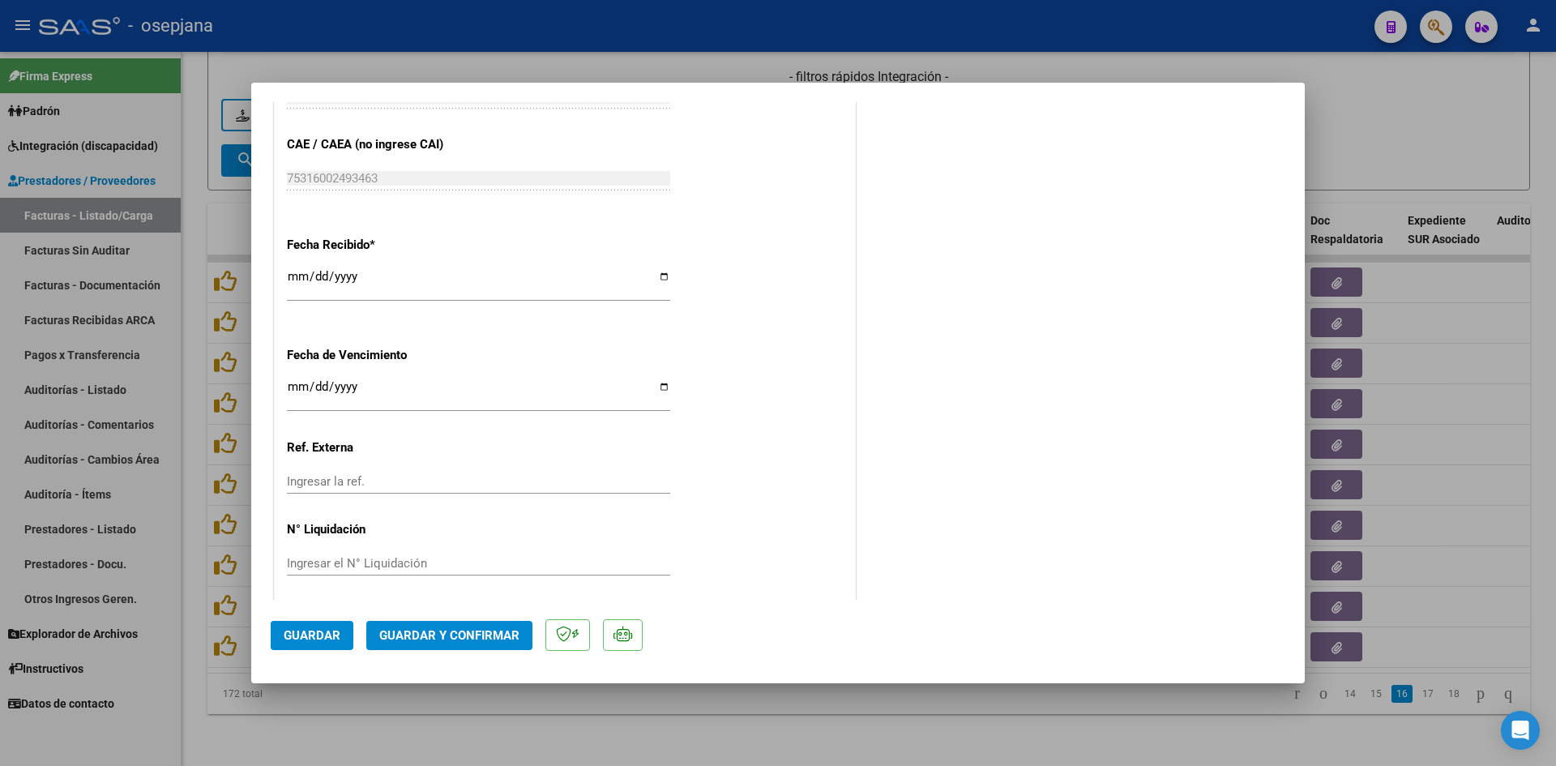
scroll to position [1068, 0]
click at [297, 383] on input "Ingresar la fecha" at bounding box center [478, 386] width 383 height 26
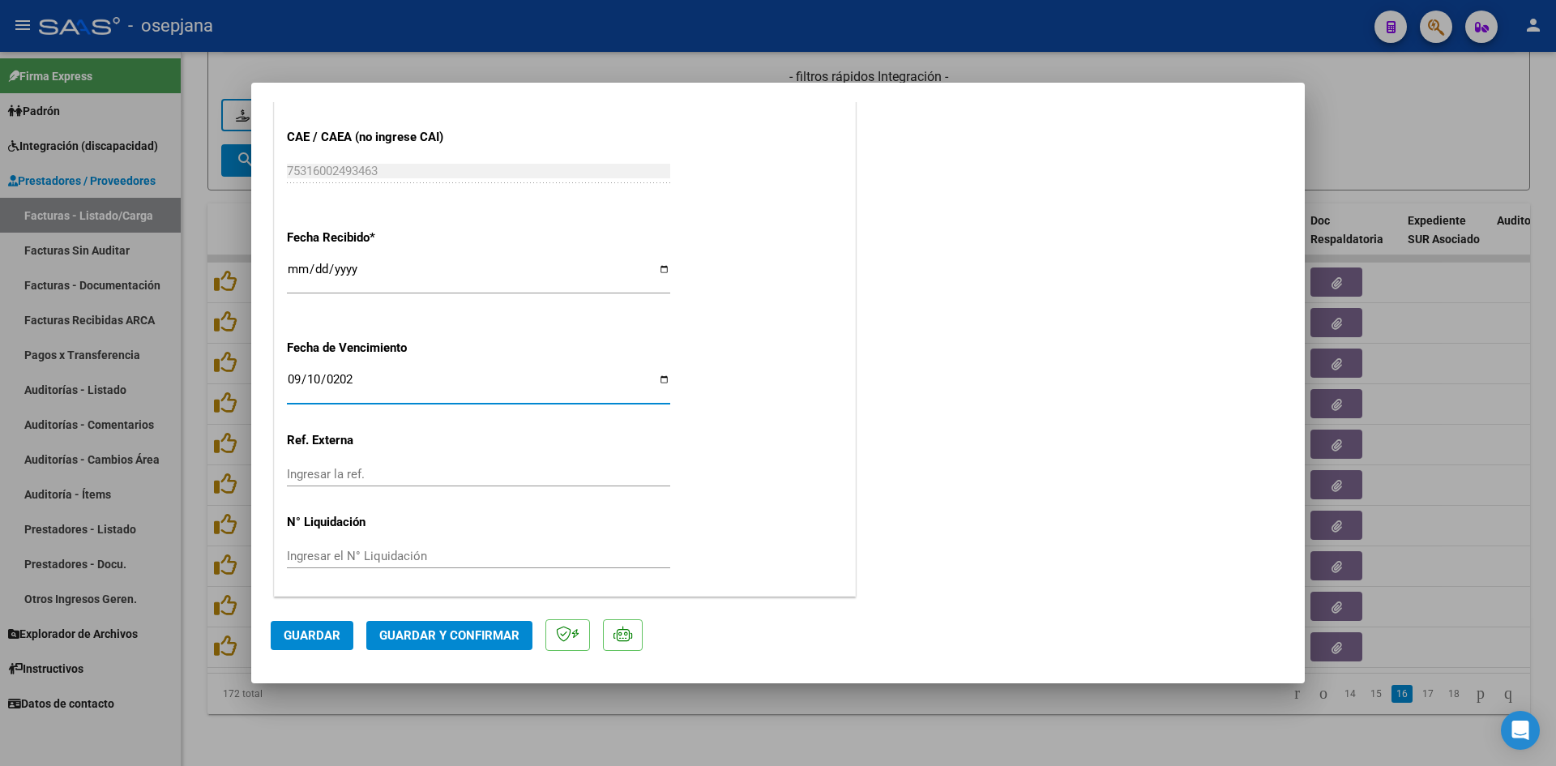
type input "[DATE]"
click at [454, 651] on mat-dialog-actions "Guardar Guardar y Confirmar" at bounding box center [778, 632] width 1014 height 64
click at [448, 632] on span "Guardar y Confirmar" at bounding box center [449, 635] width 140 height 15
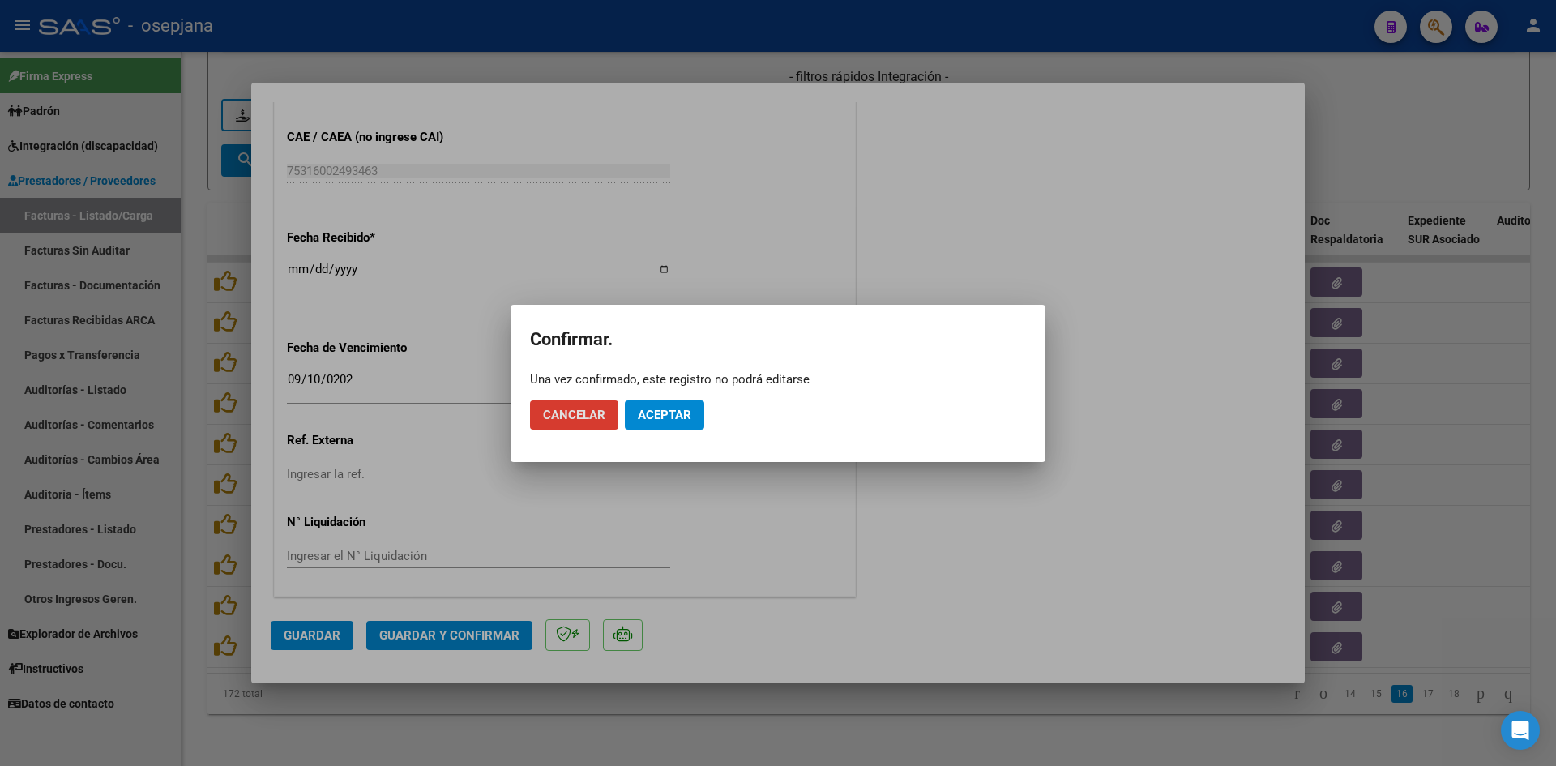
click at [664, 410] on span "Aceptar" at bounding box center [664, 415] width 53 height 15
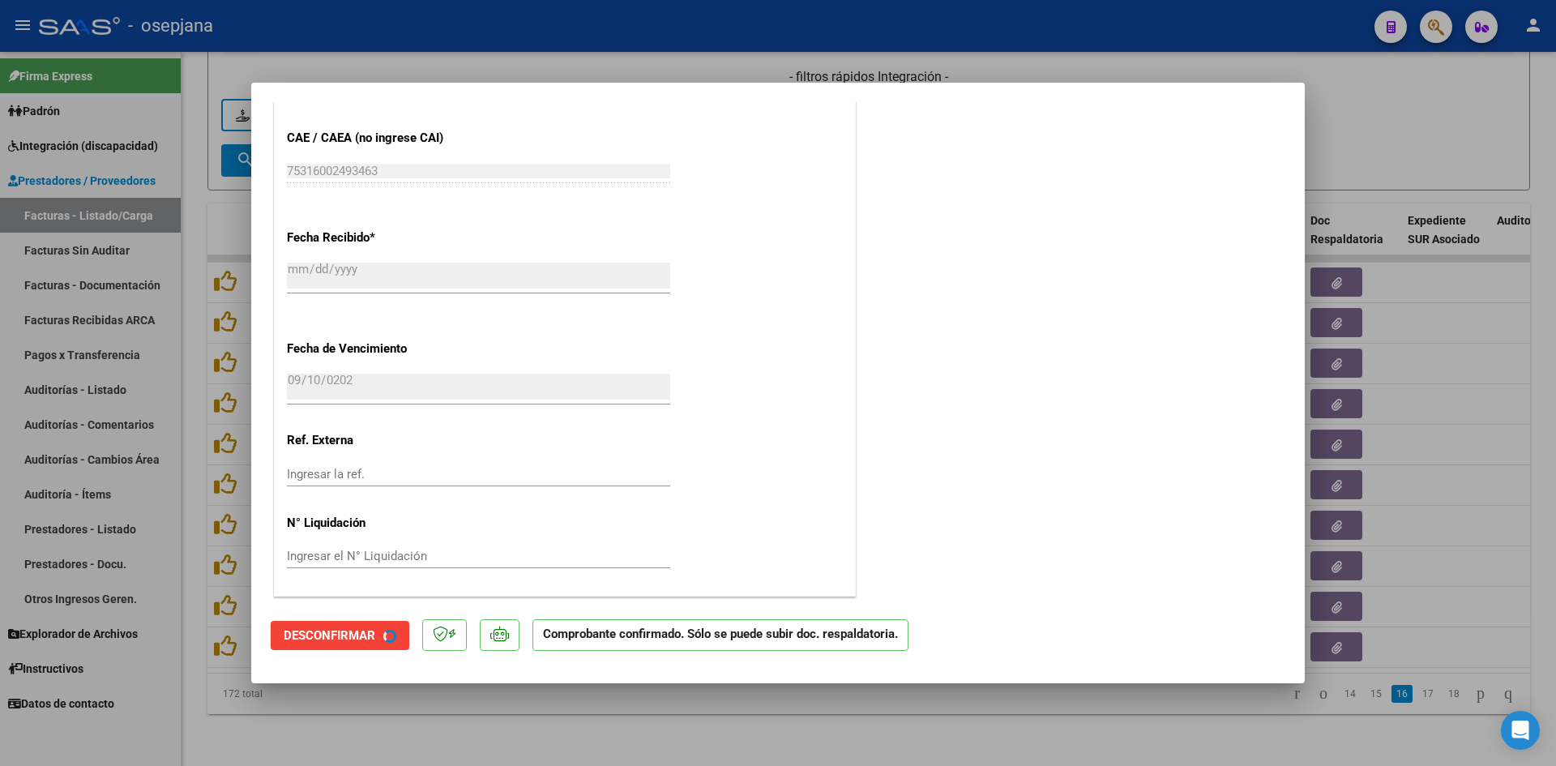
click at [1376, 137] on div at bounding box center [778, 383] width 1556 height 766
type input "$ 0,00"
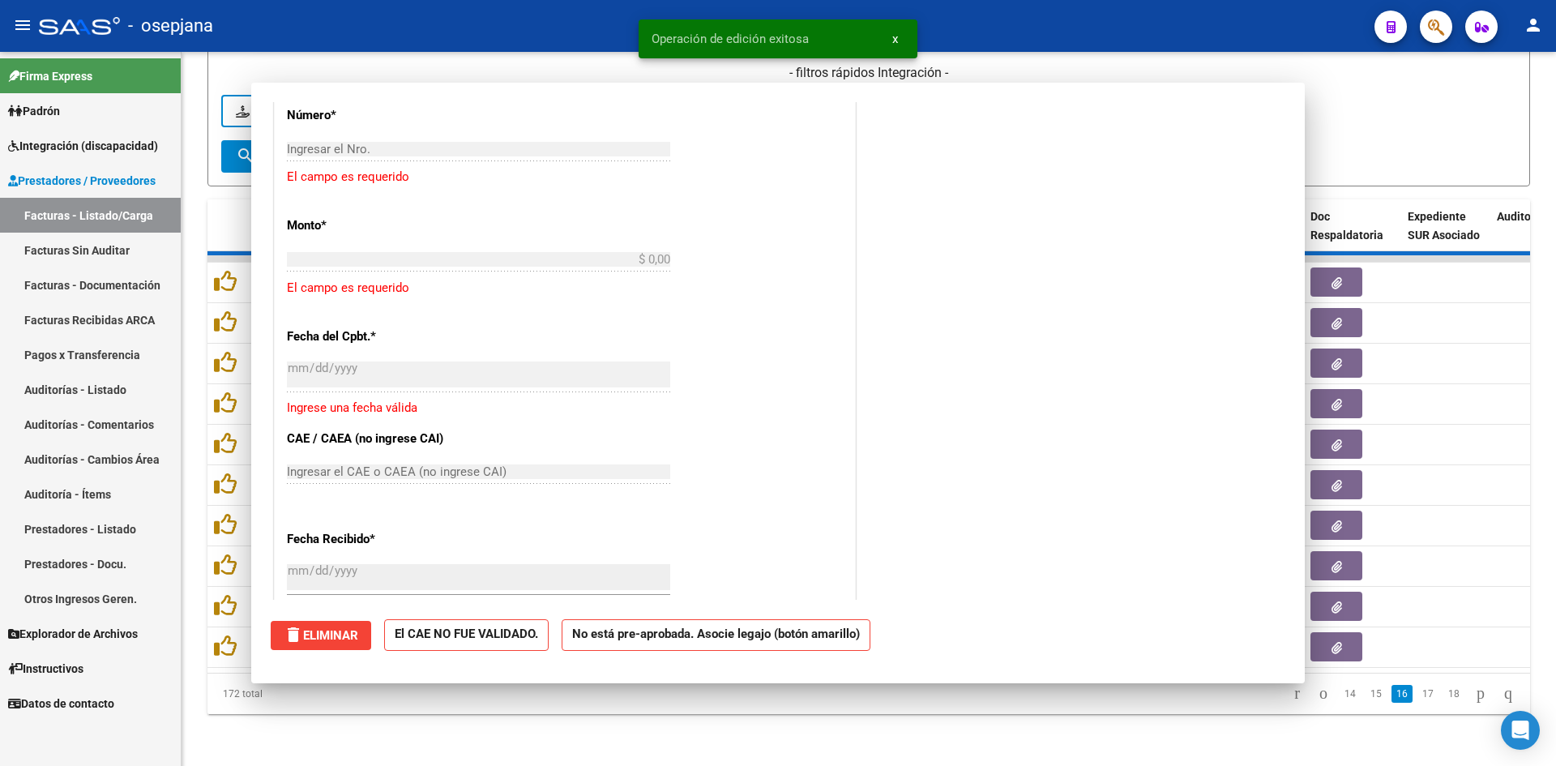
scroll to position [1269, 0]
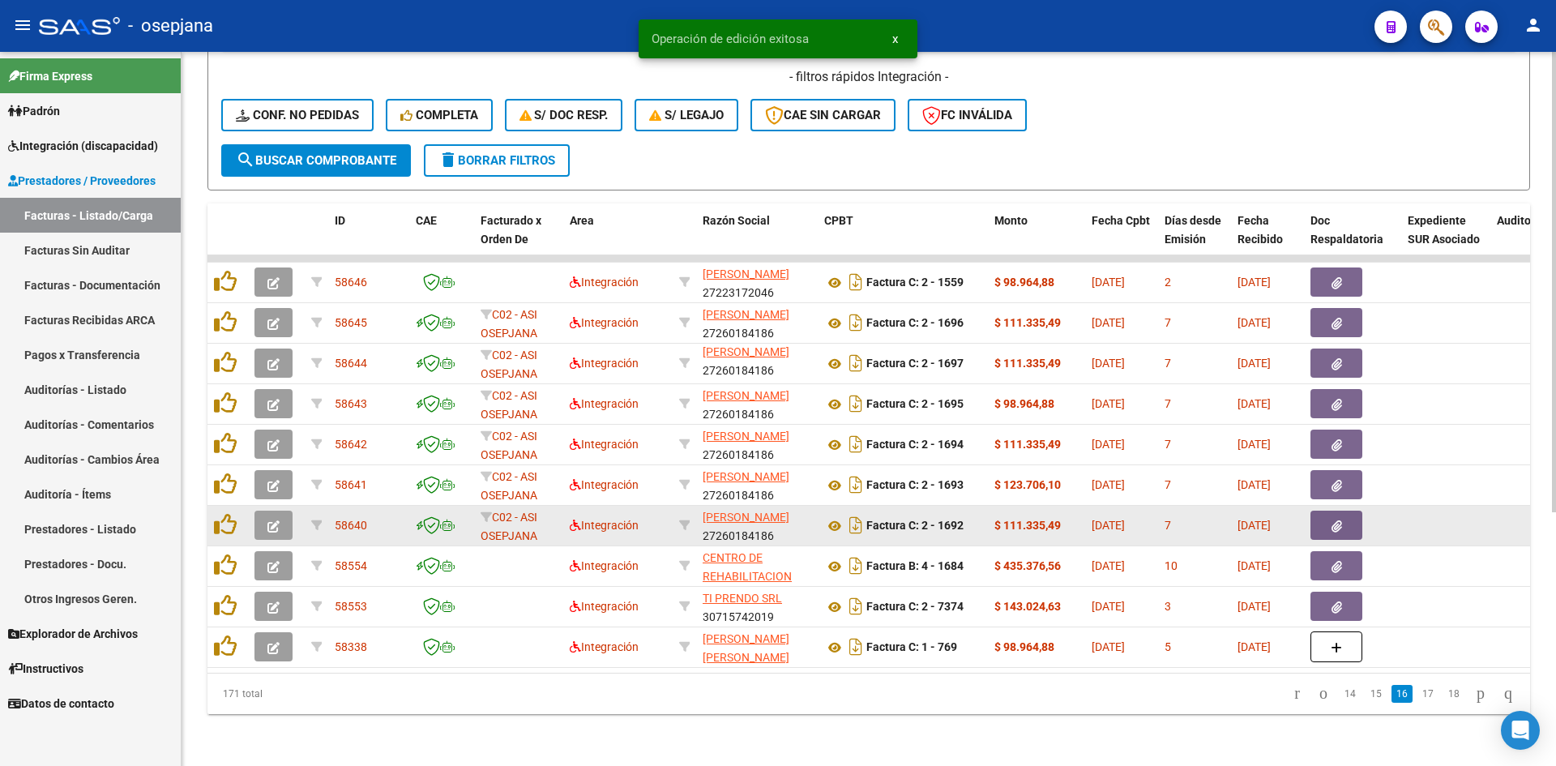
click at [276, 520] on icon "button" at bounding box center [273, 526] width 12 height 12
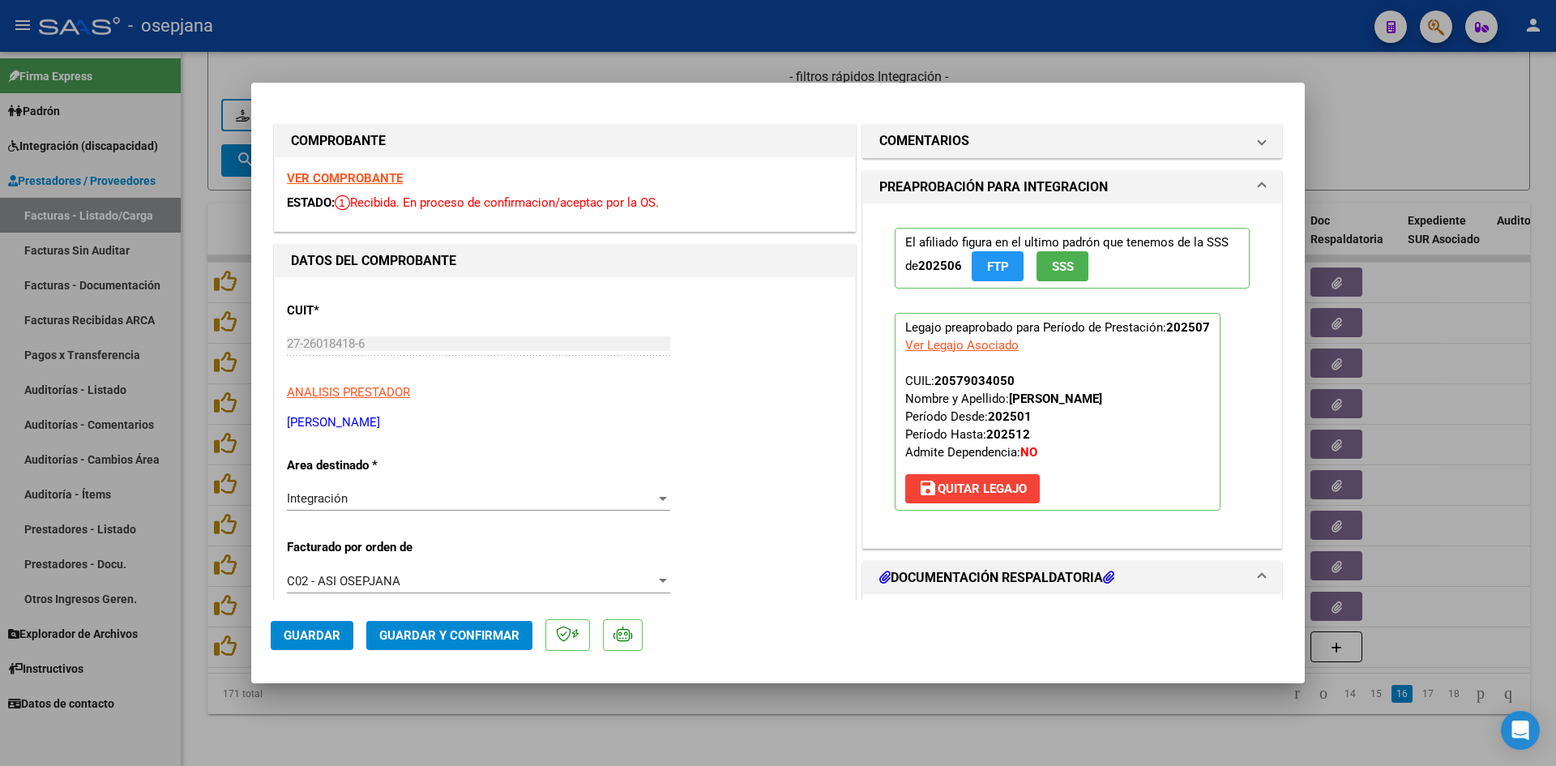
click at [308, 181] on strong "VER COMPROBANTE" at bounding box center [345, 178] width 116 height 15
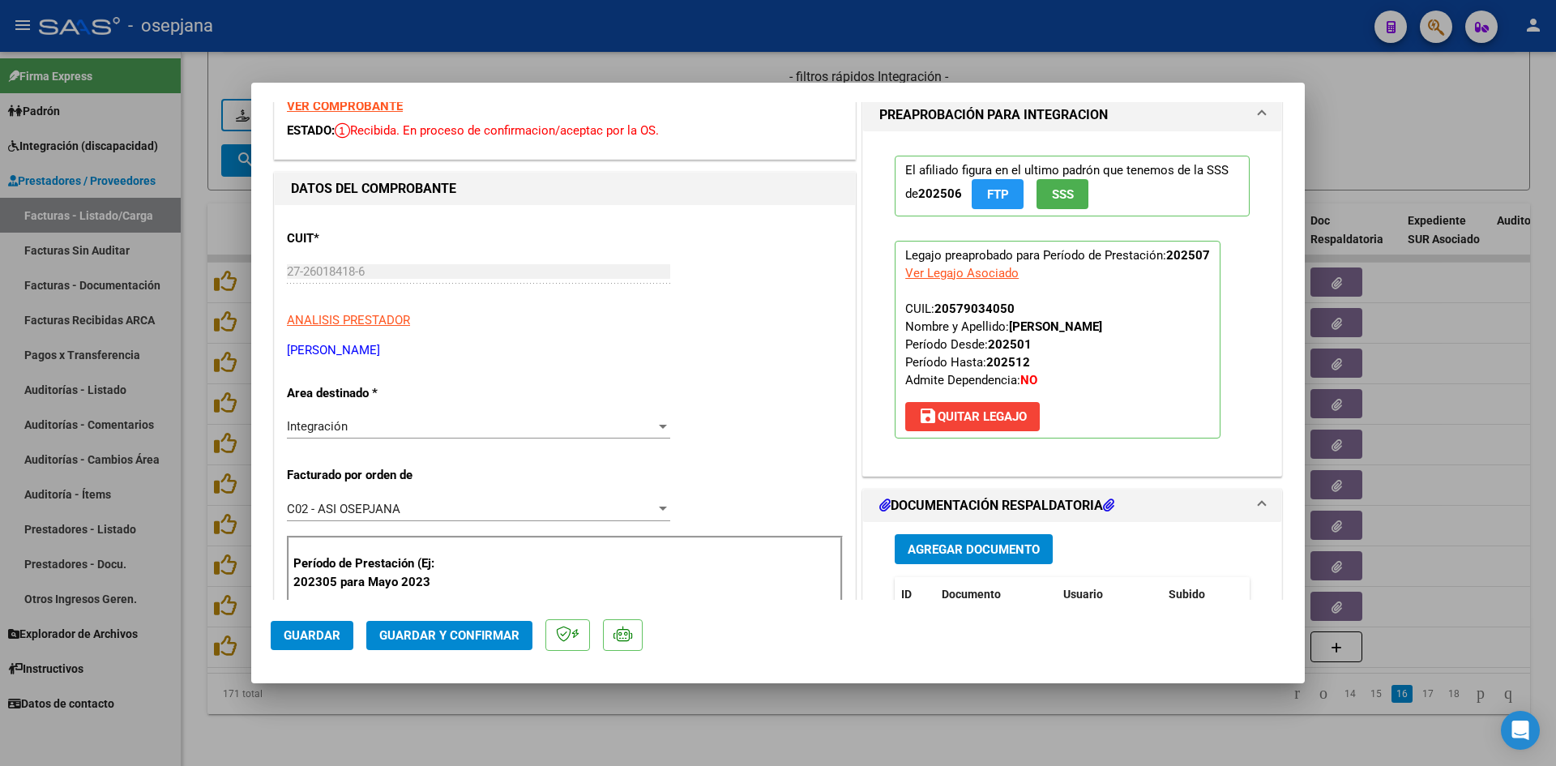
scroll to position [162, 0]
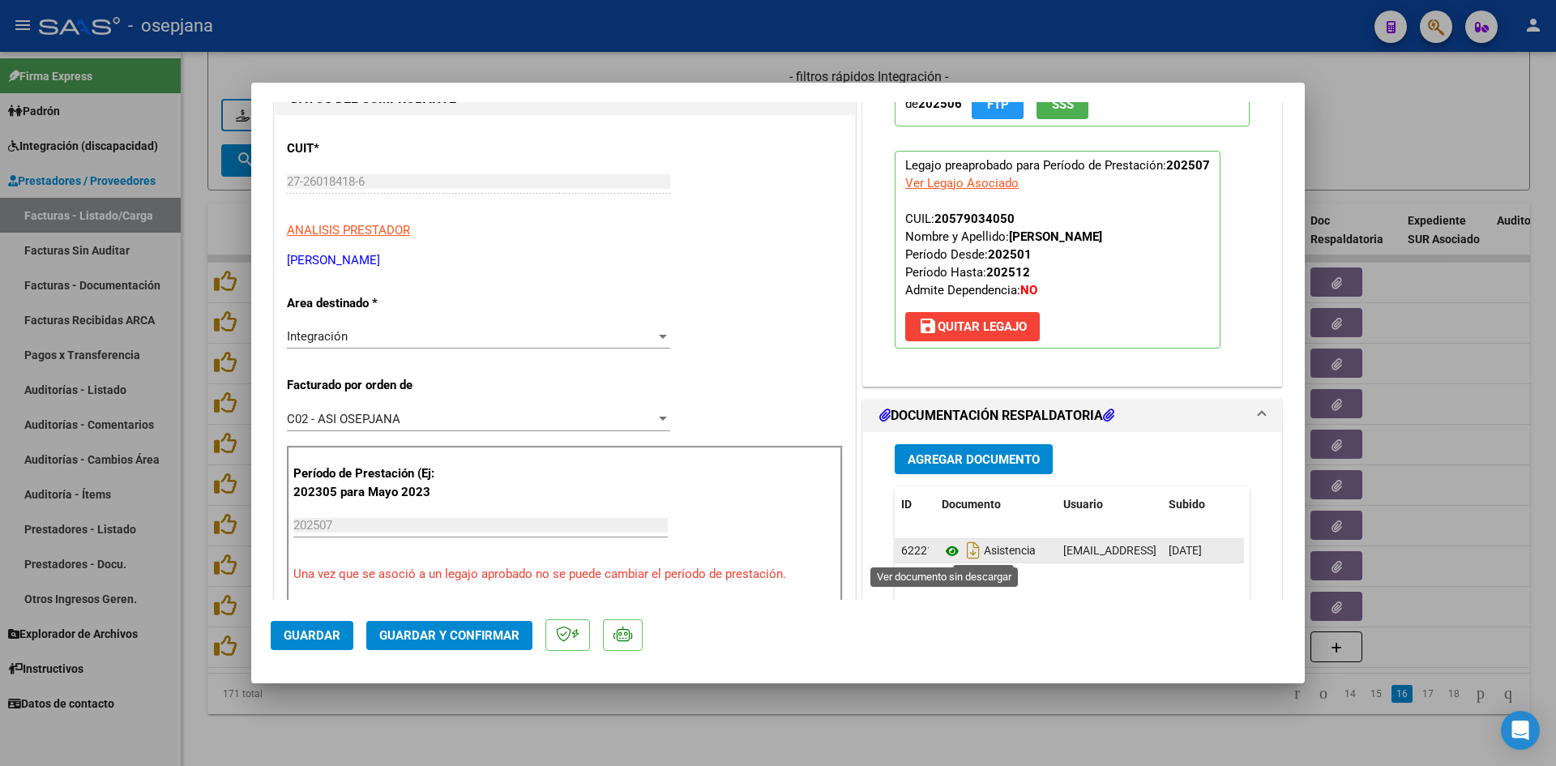
click at [943, 552] on icon at bounding box center [951, 550] width 21 height 19
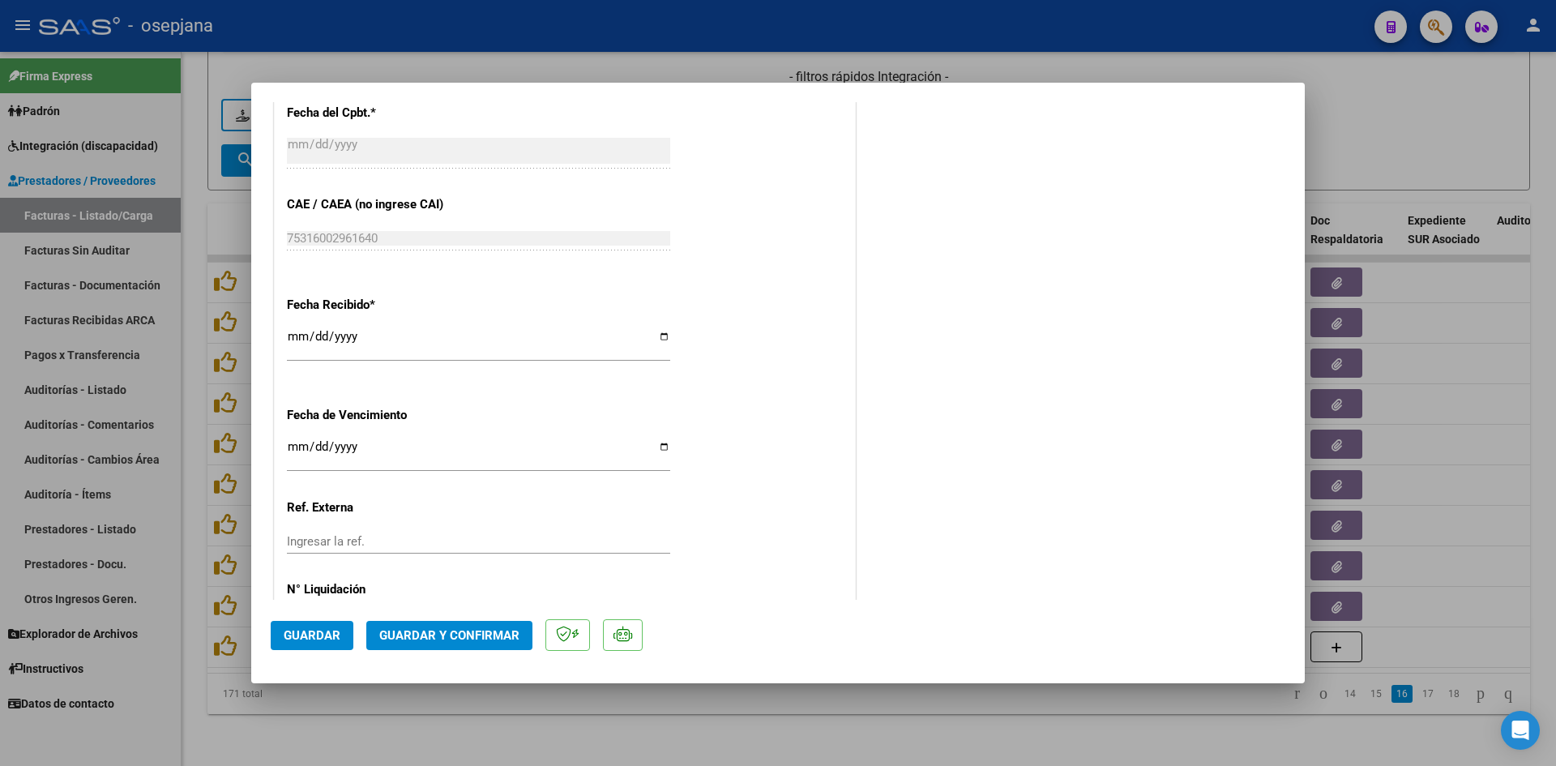
scroll to position [1068, 0]
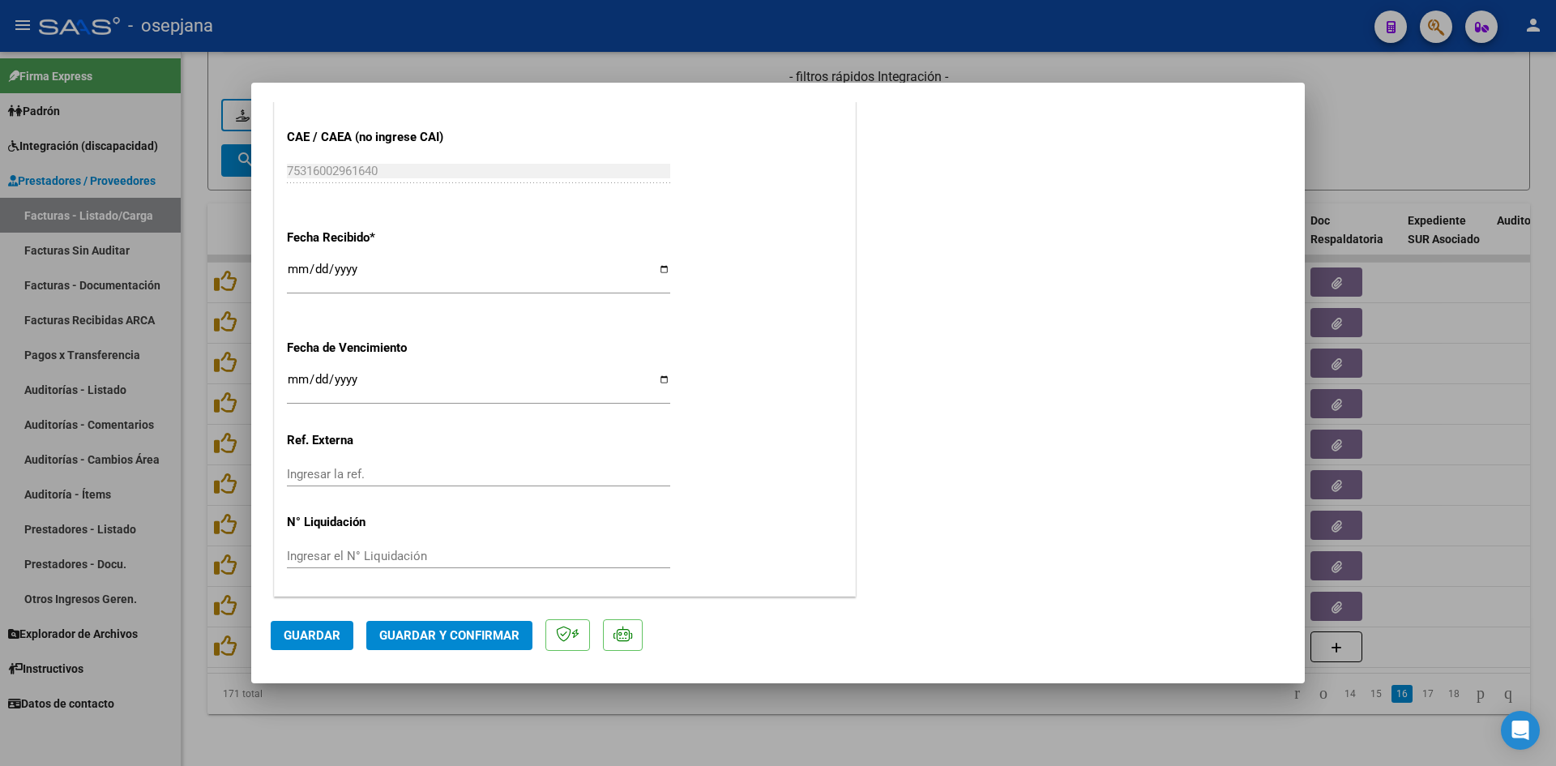
click at [294, 381] on input "Ingresar la fecha" at bounding box center [478, 386] width 383 height 26
type input "[DATE]"
click at [395, 636] on span "Guardar y Confirmar" at bounding box center [449, 635] width 140 height 15
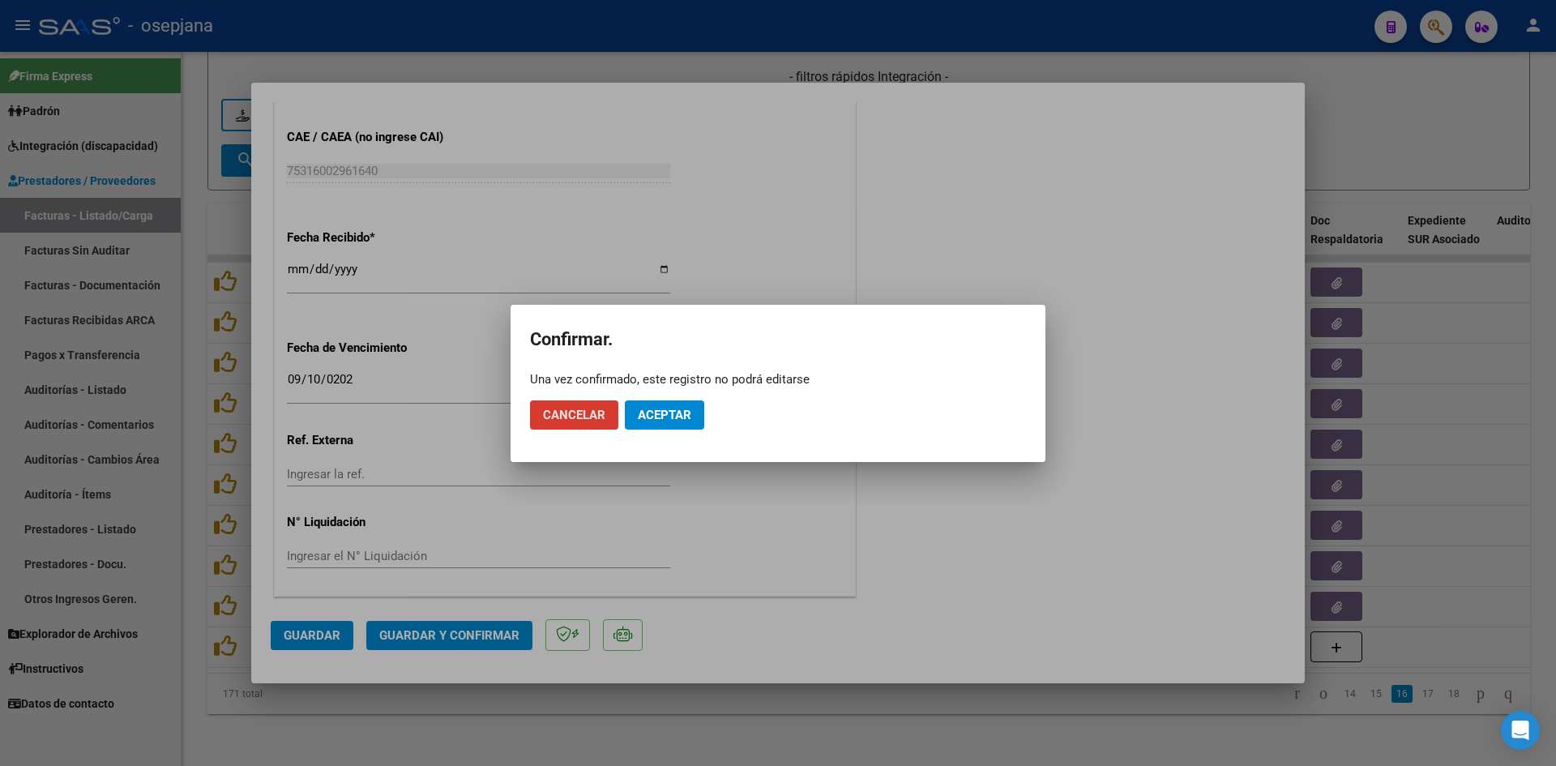
click at [630, 425] on button "Aceptar" at bounding box center [664, 414] width 79 height 29
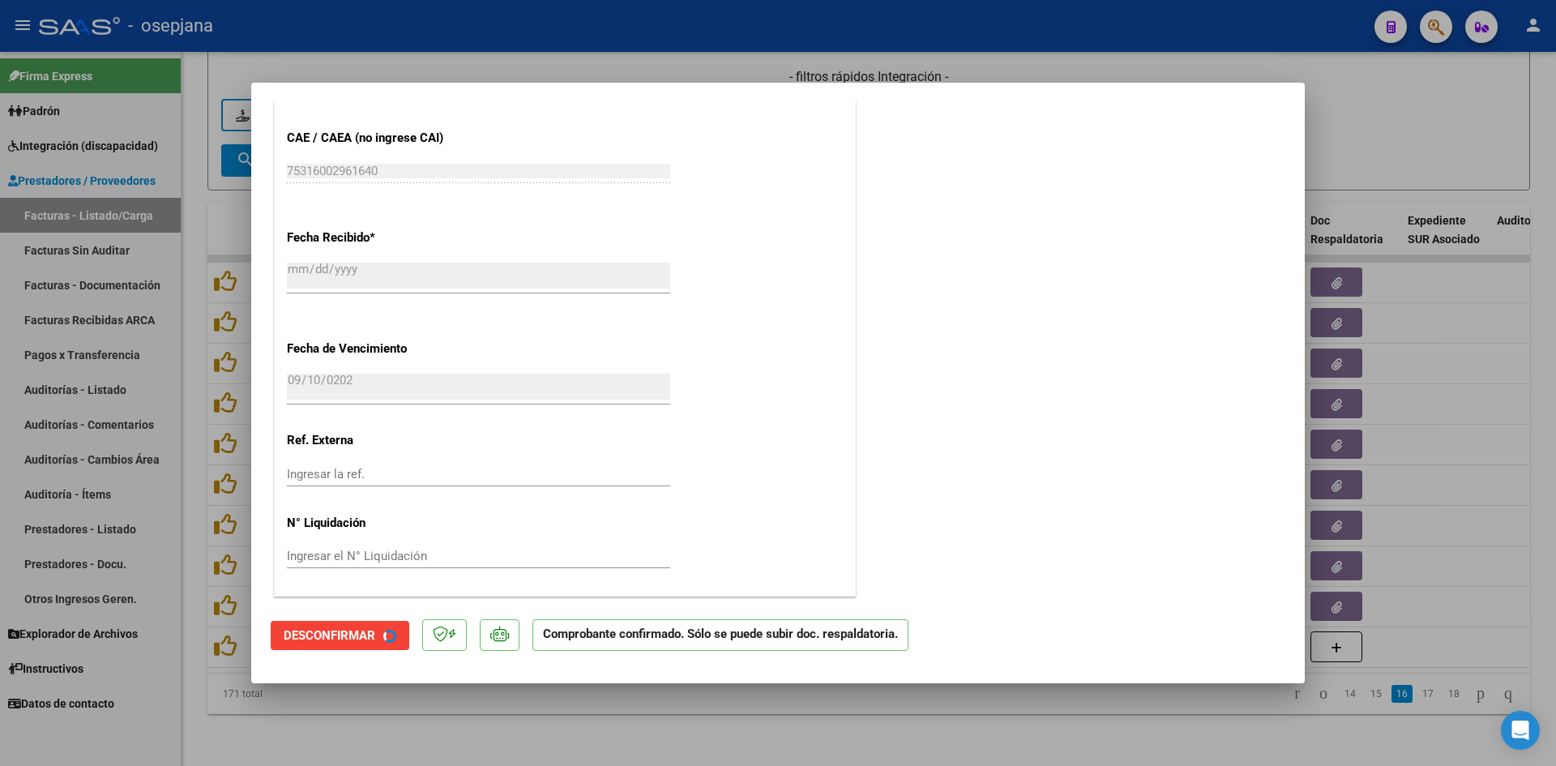
click at [1408, 156] on div at bounding box center [778, 383] width 1556 height 766
type input "$ 0,00"
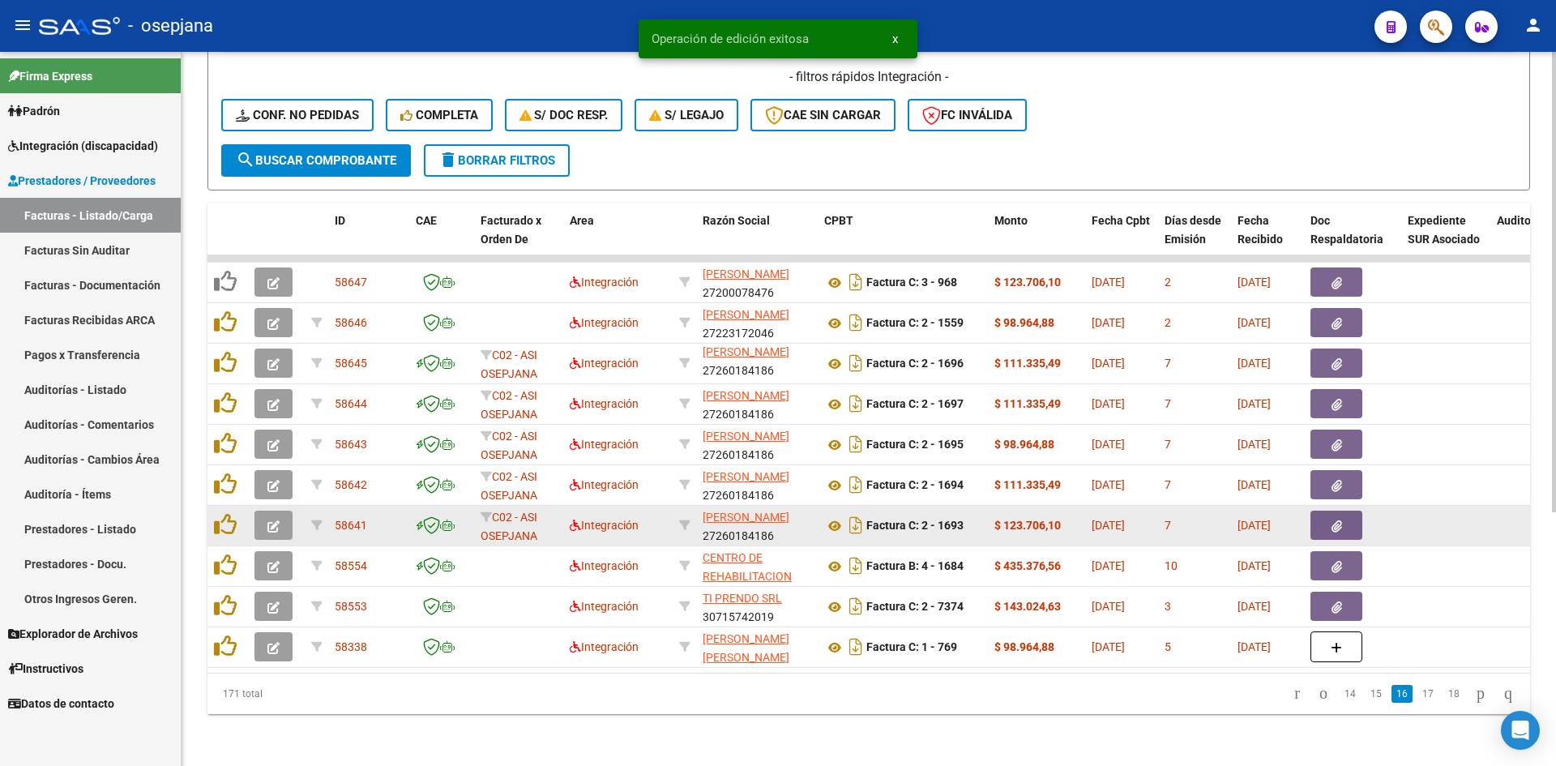
click at [272, 518] on span "button" at bounding box center [273, 525] width 12 height 15
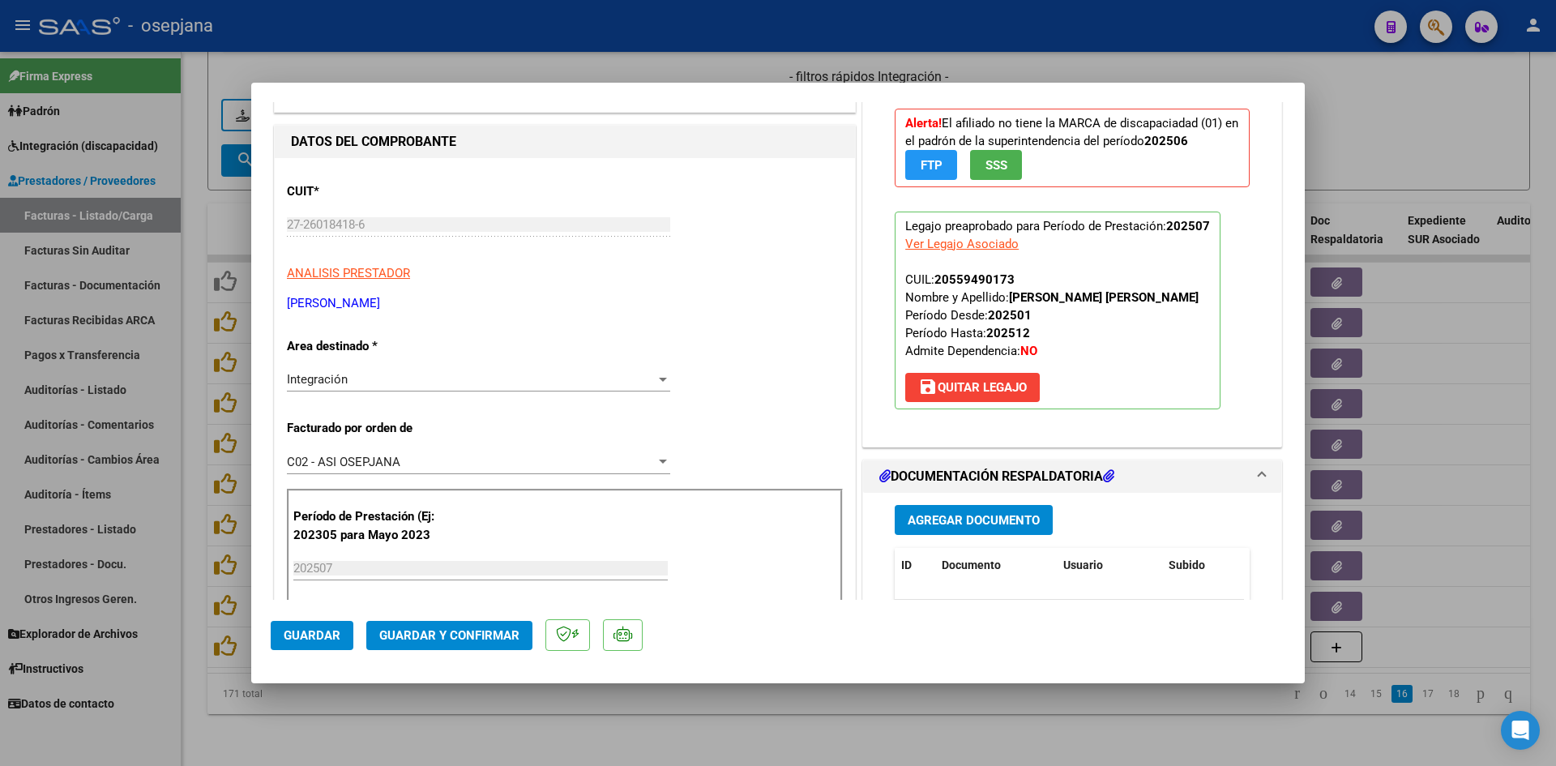
scroll to position [0, 0]
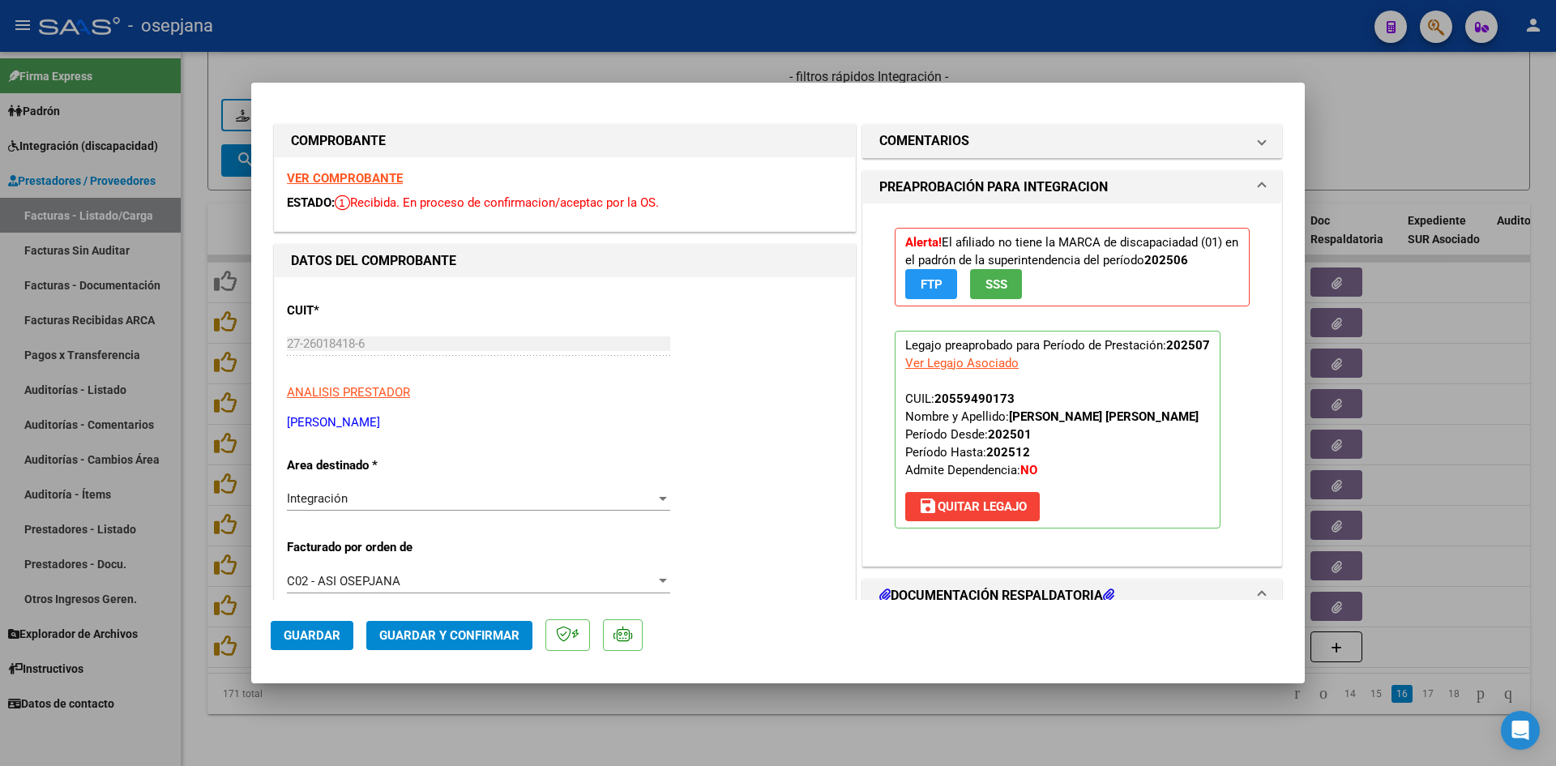
click at [382, 179] on strong "VER COMPROBANTE" at bounding box center [345, 178] width 116 height 15
click at [383, 179] on strong "VER COMPROBANTE" at bounding box center [345, 178] width 116 height 15
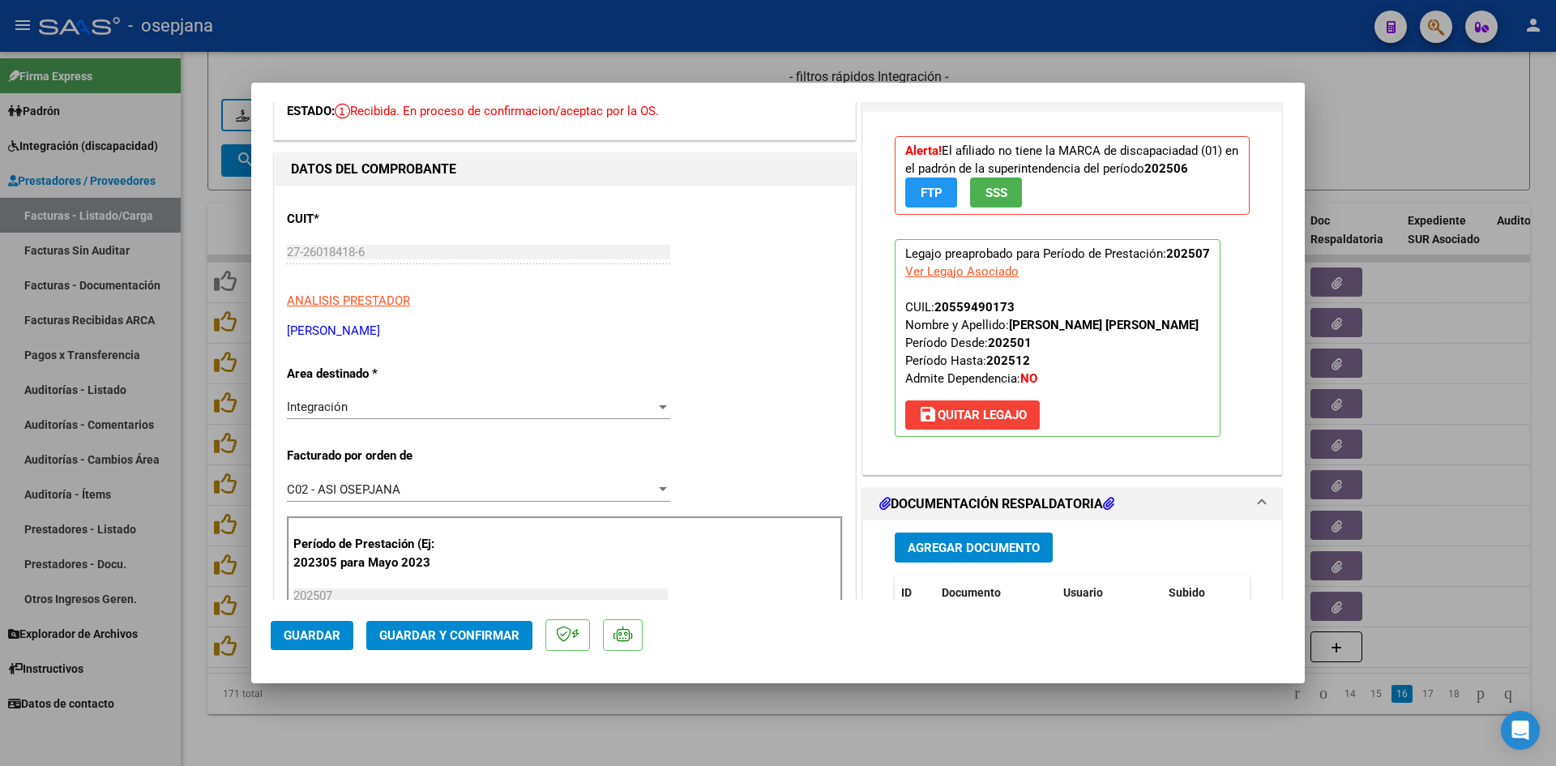
scroll to position [405, 0]
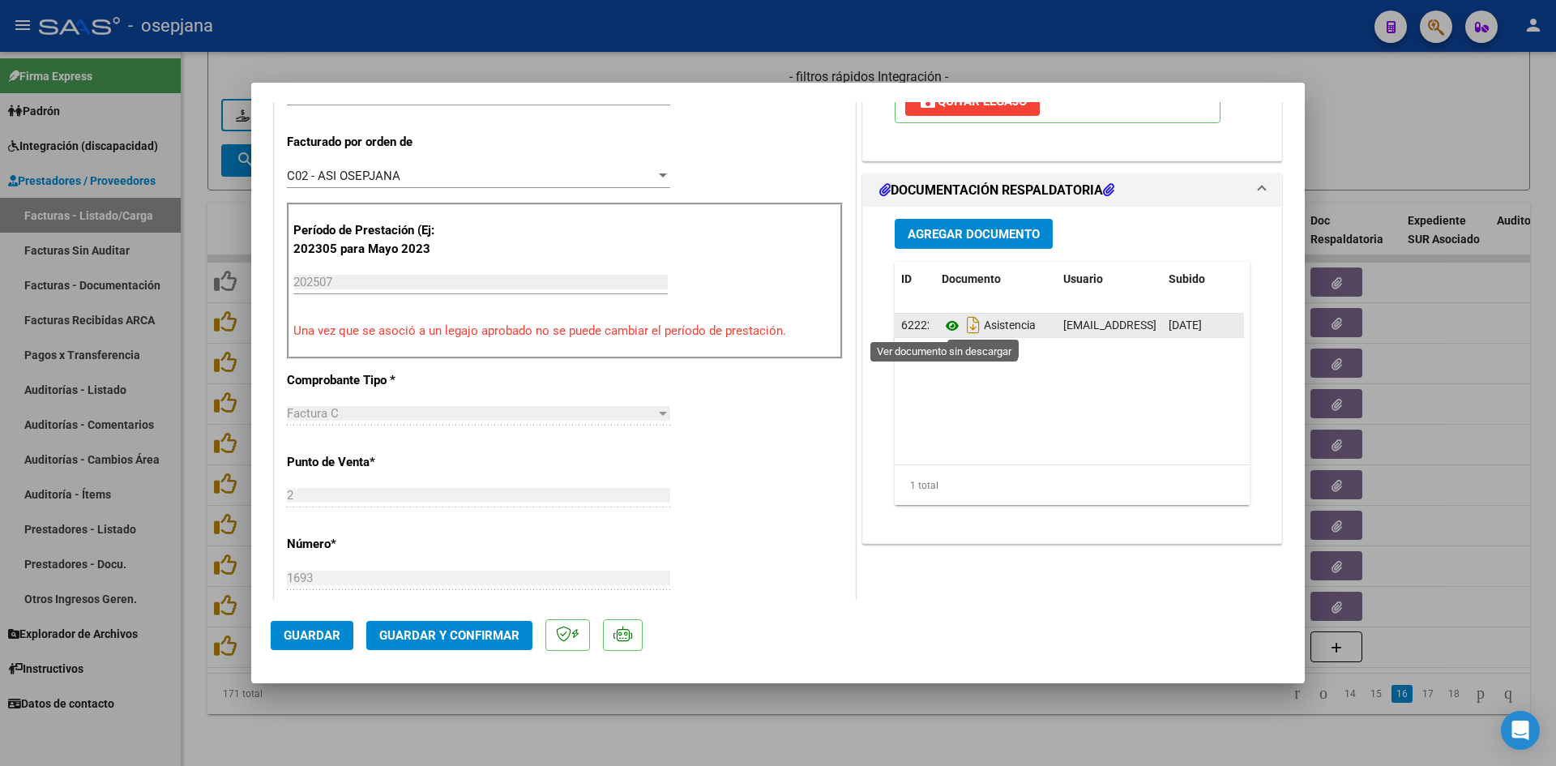
click at [944, 330] on icon at bounding box center [951, 325] width 21 height 19
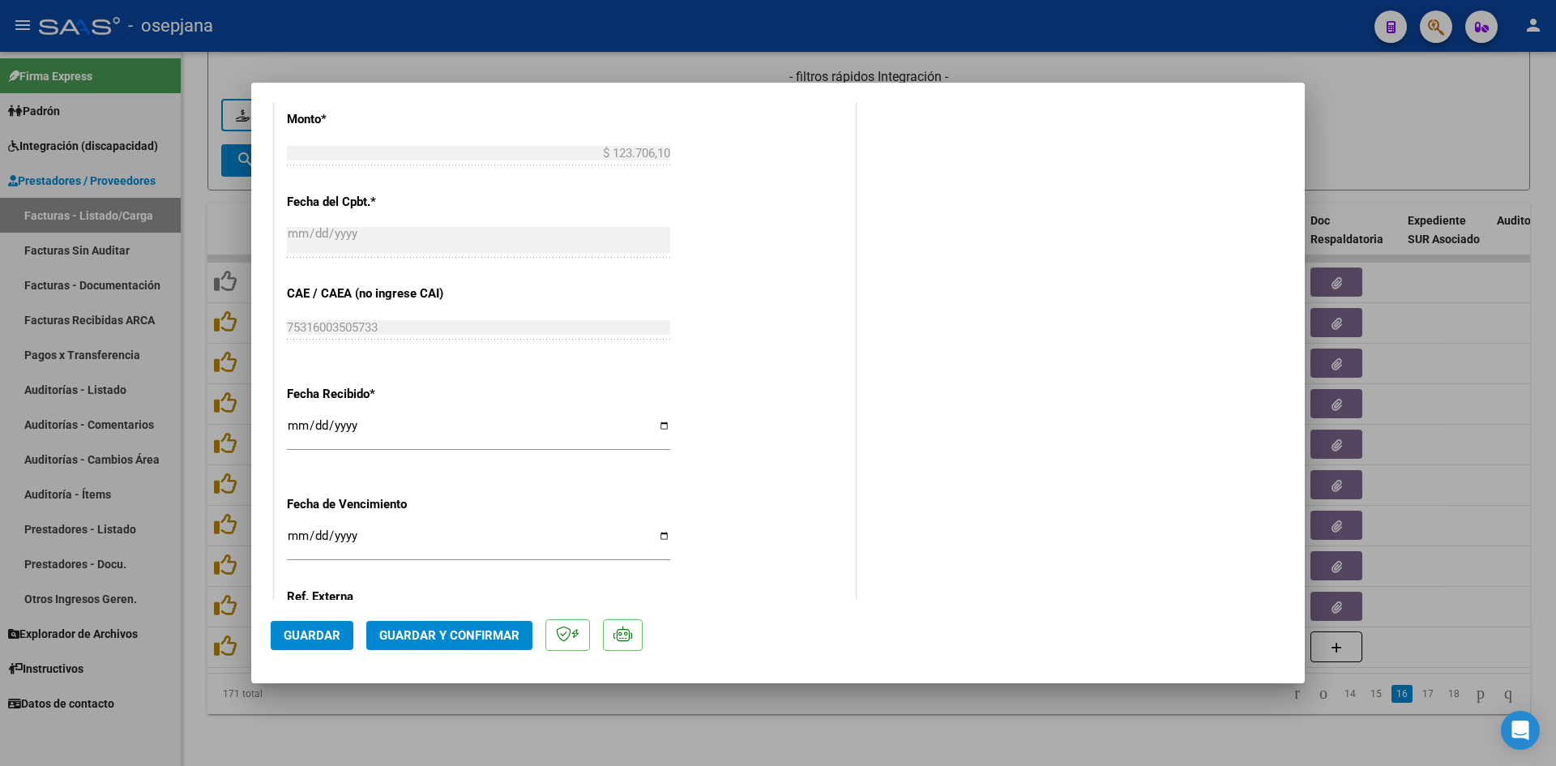
scroll to position [1053, 0]
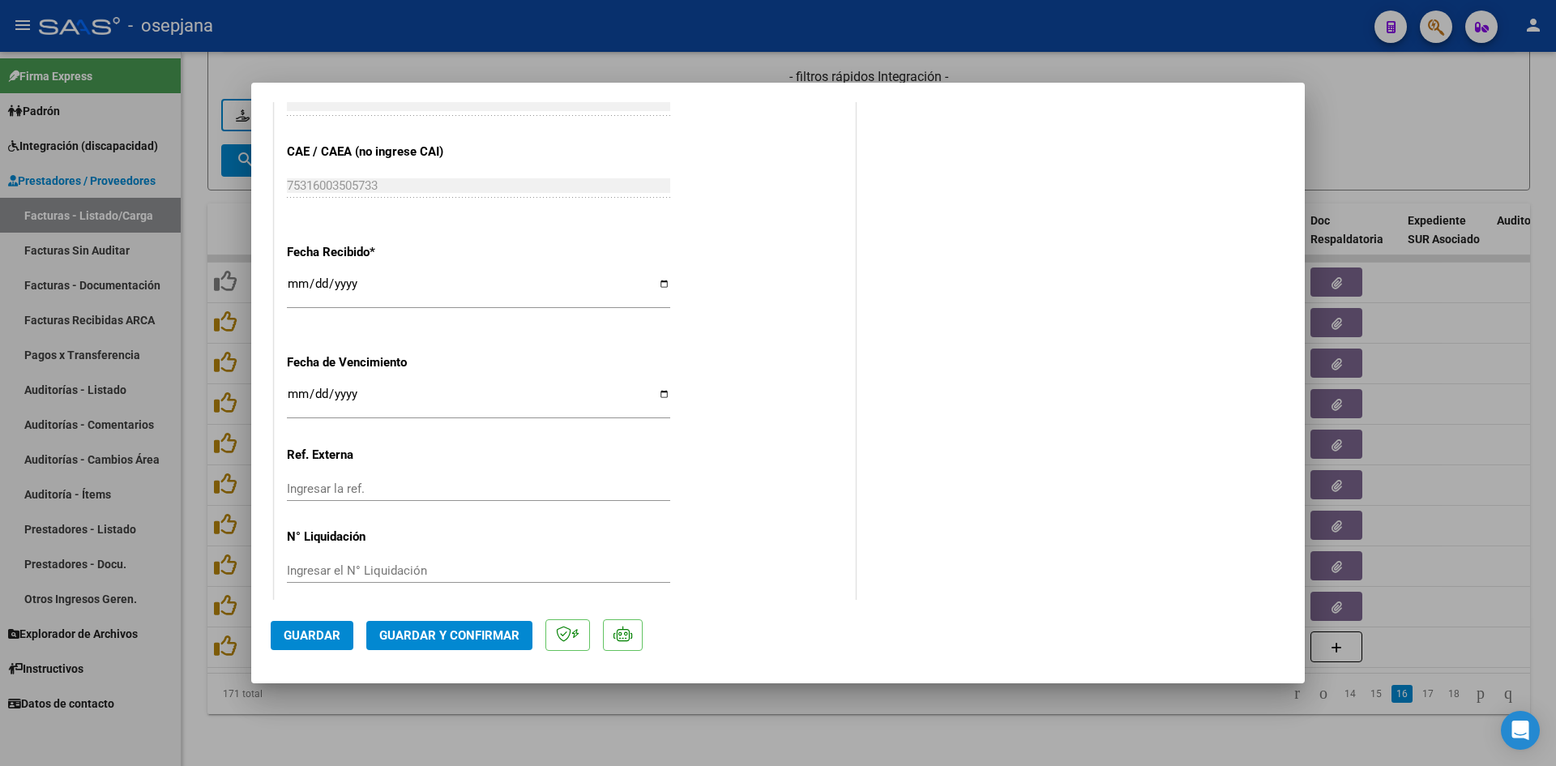
click at [295, 395] on input "Ingresar la fecha" at bounding box center [478, 400] width 383 height 26
type input "[DATE]"
click at [430, 626] on button "Guardar y Confirmar" at bounding box center [449, 635] width 166 height 29
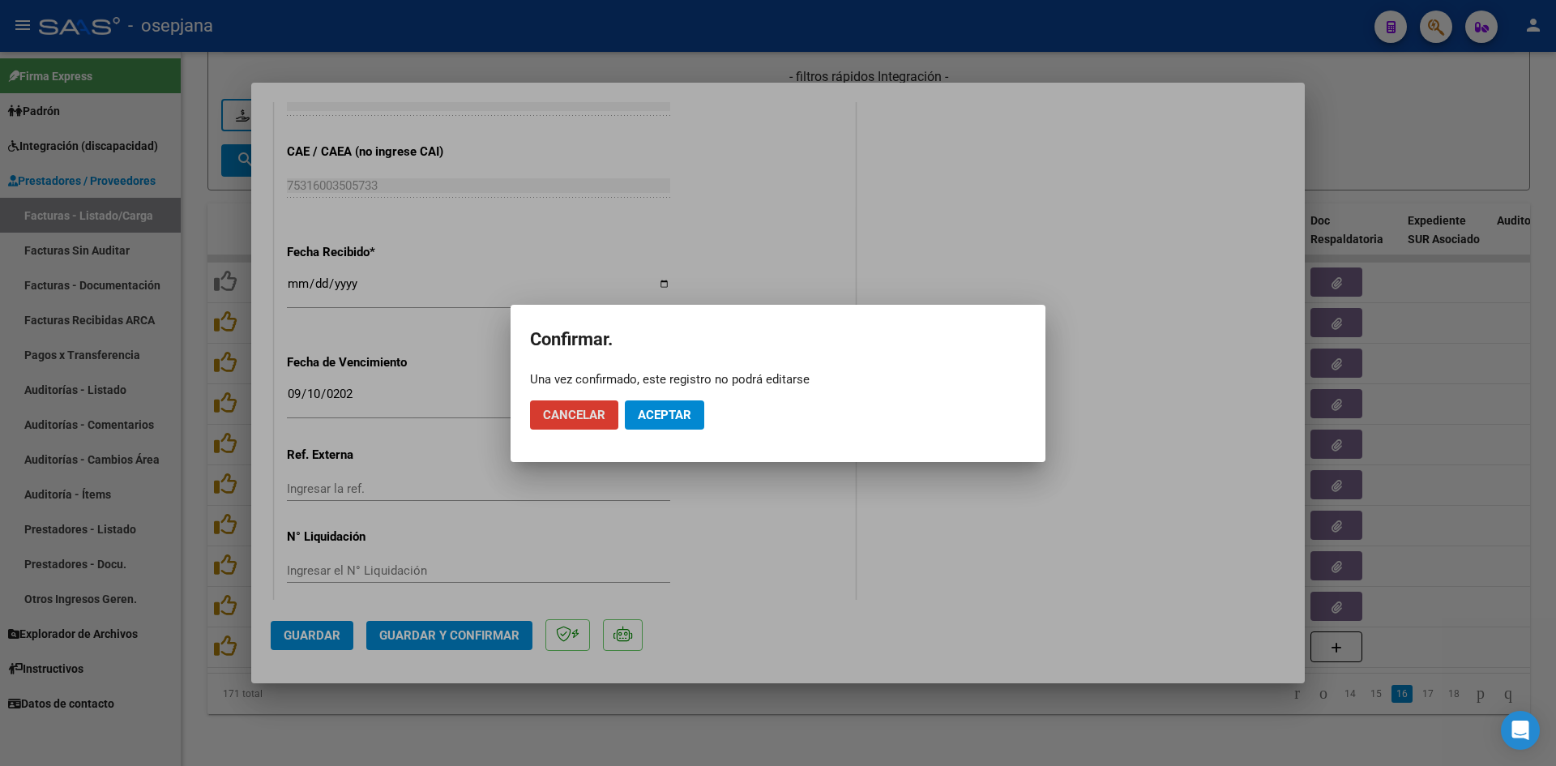
click at [667, 400] on button "Aceptar" at bounding box center [664, 414] width 79 height 29
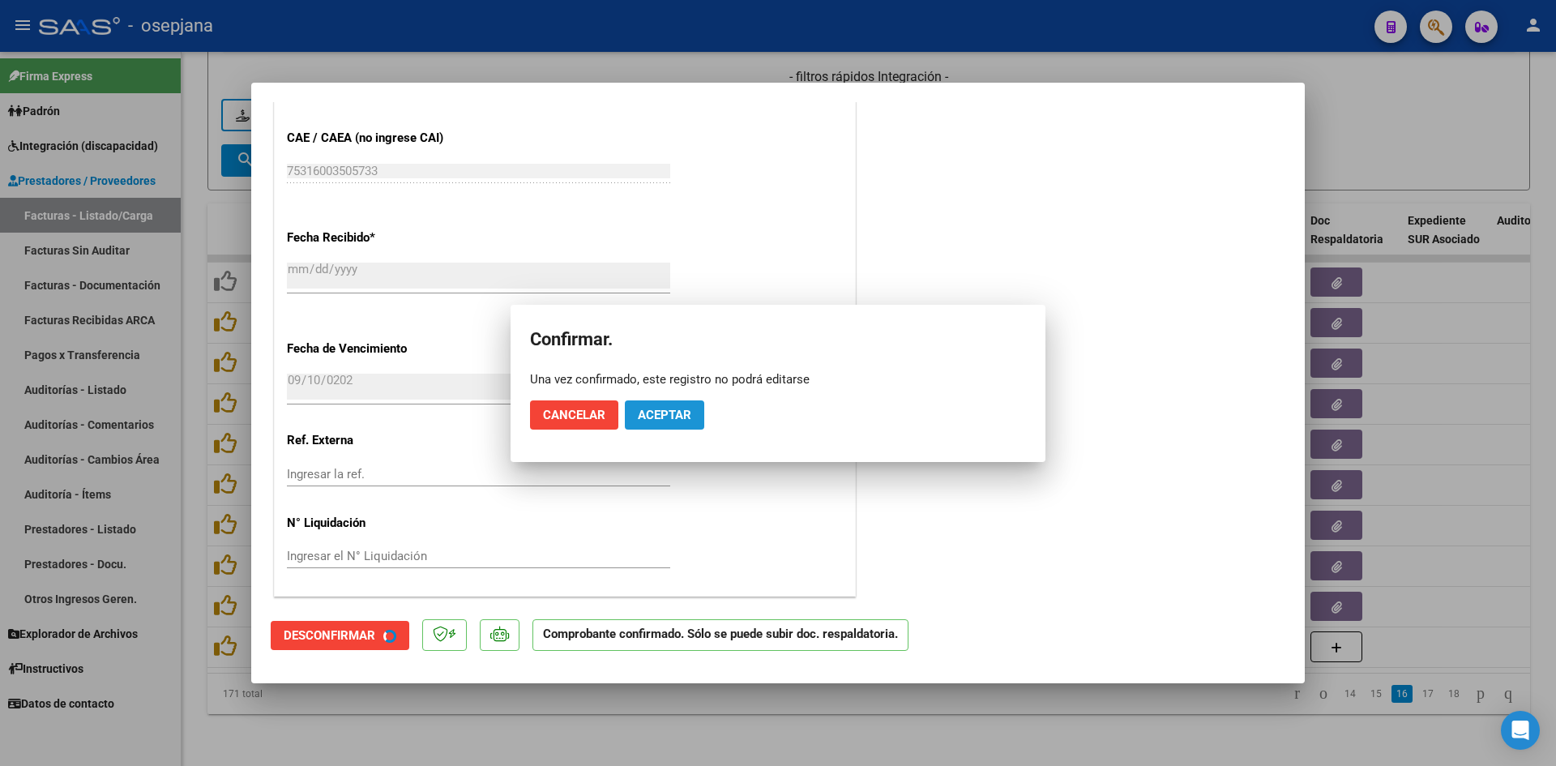
scroll to position [953, 0]
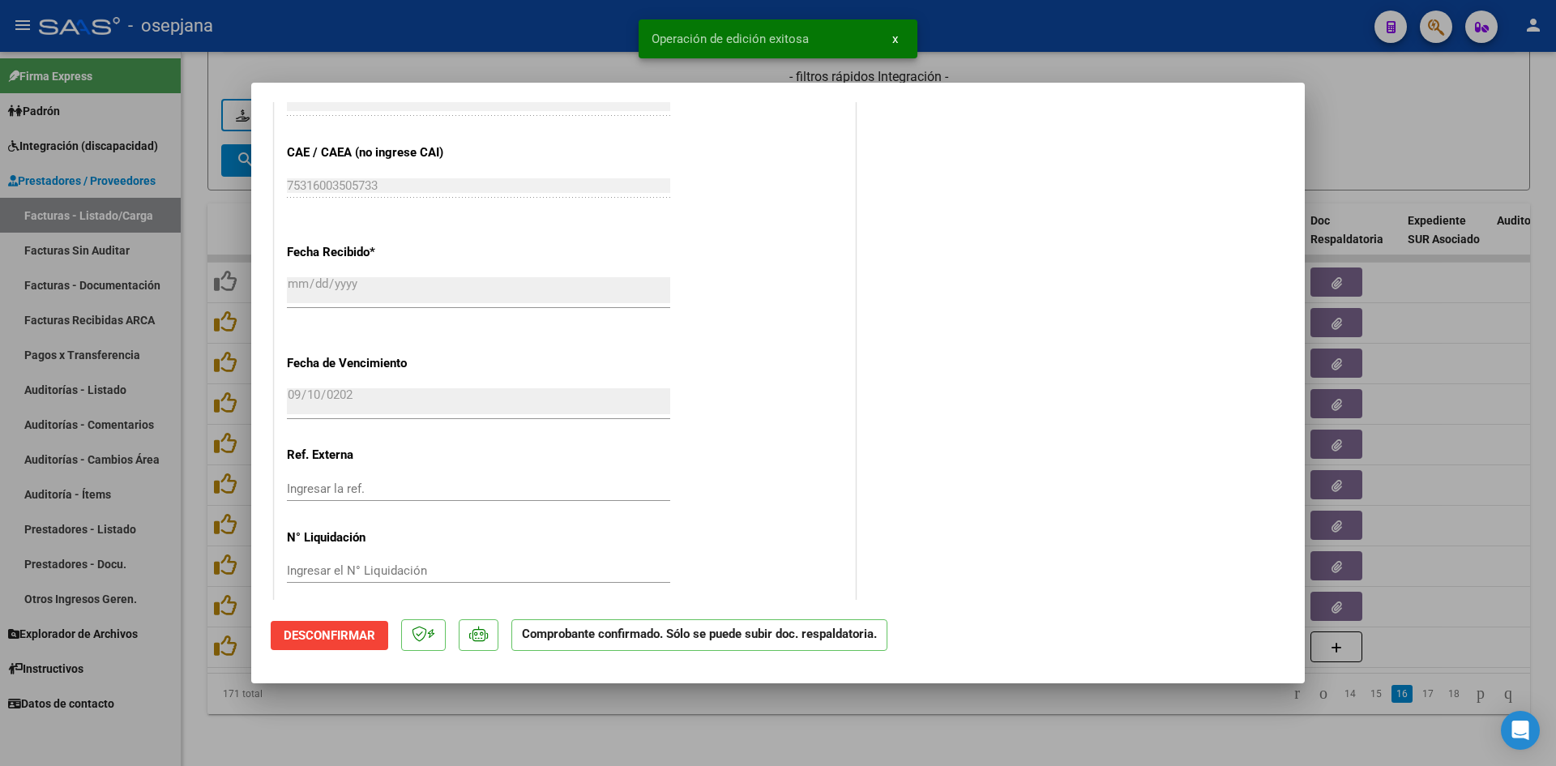
click at [1372, 149] on div at bounding box center [778, 383] width 1556 height 766
type input "$ 0,00"
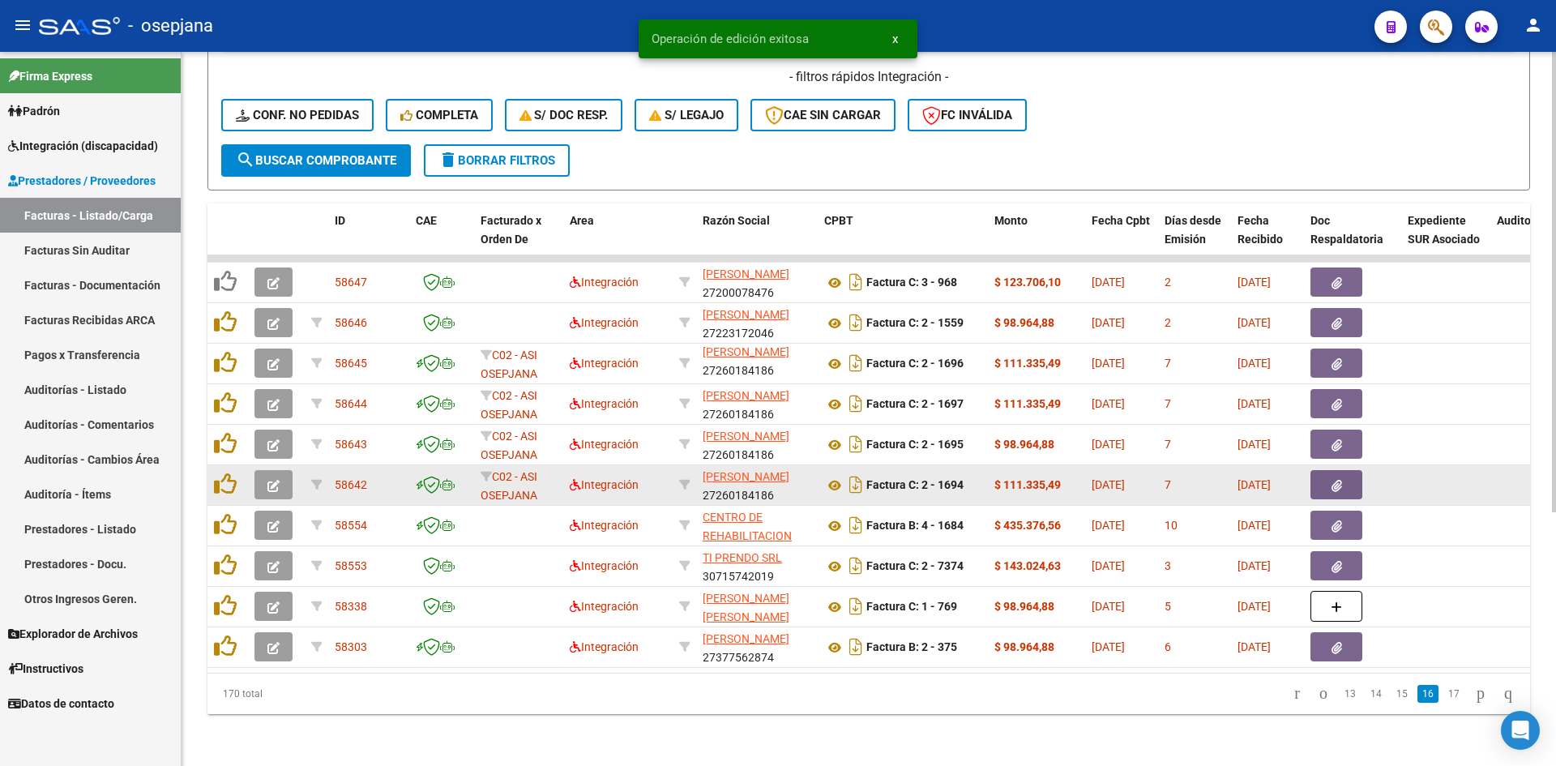
click at [283, 471] on button "button" at bounding box center [273, 484] width 38 height 29
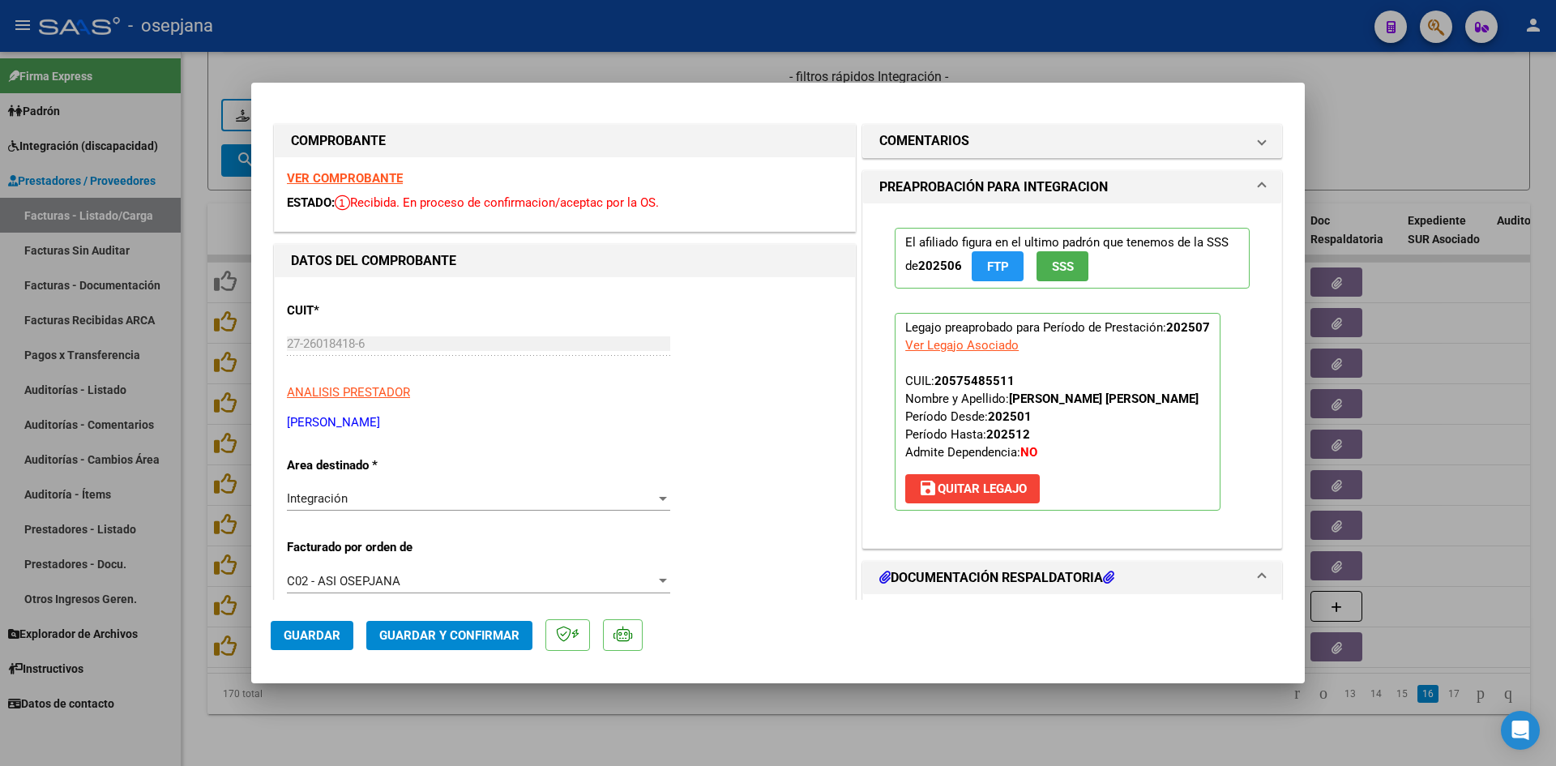
click at [327, 176] on strong "VER COMPROBANTE" at bounding box center [345, 178] width 116 height 15
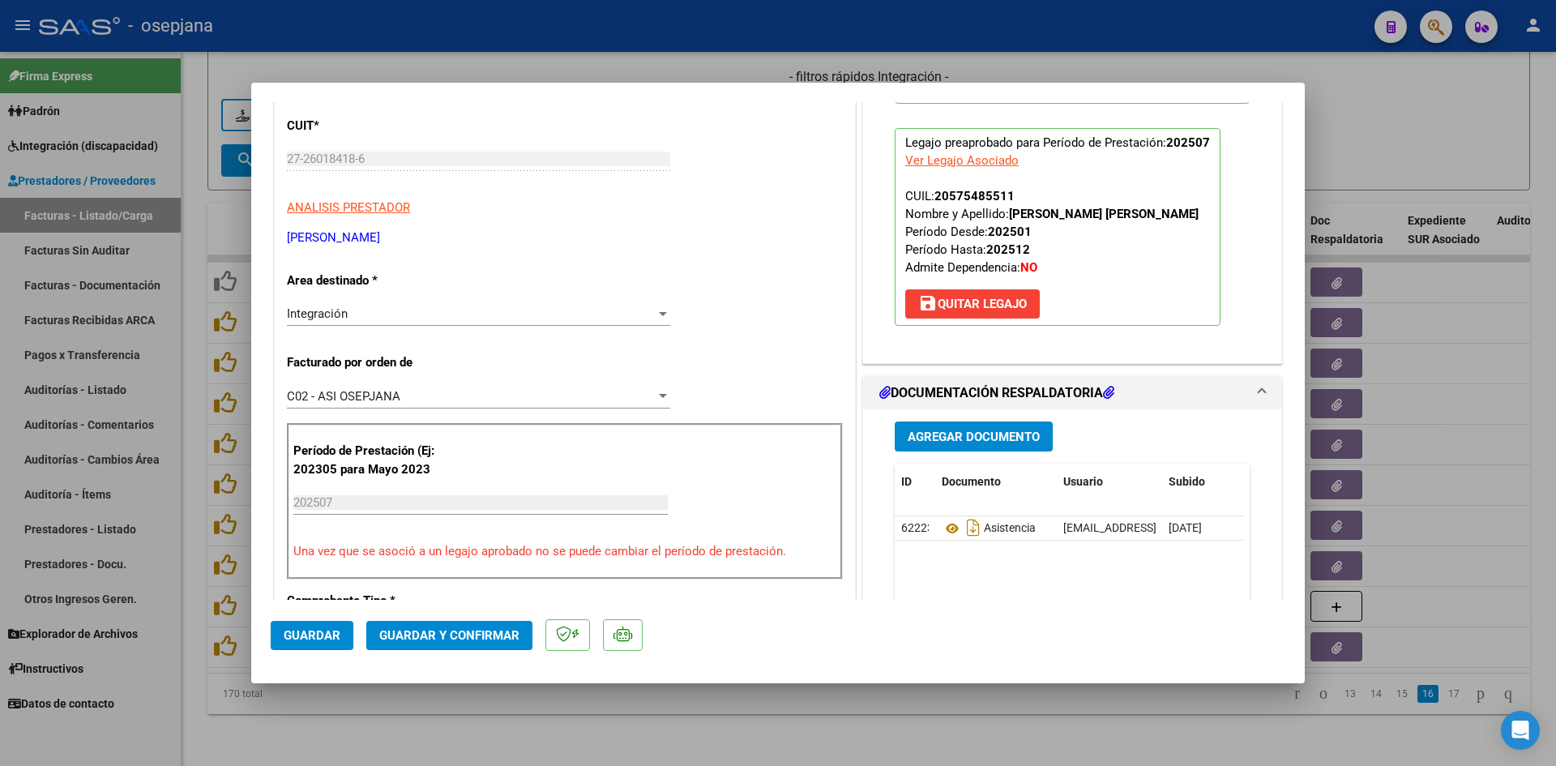
scroll to position [324, 0]
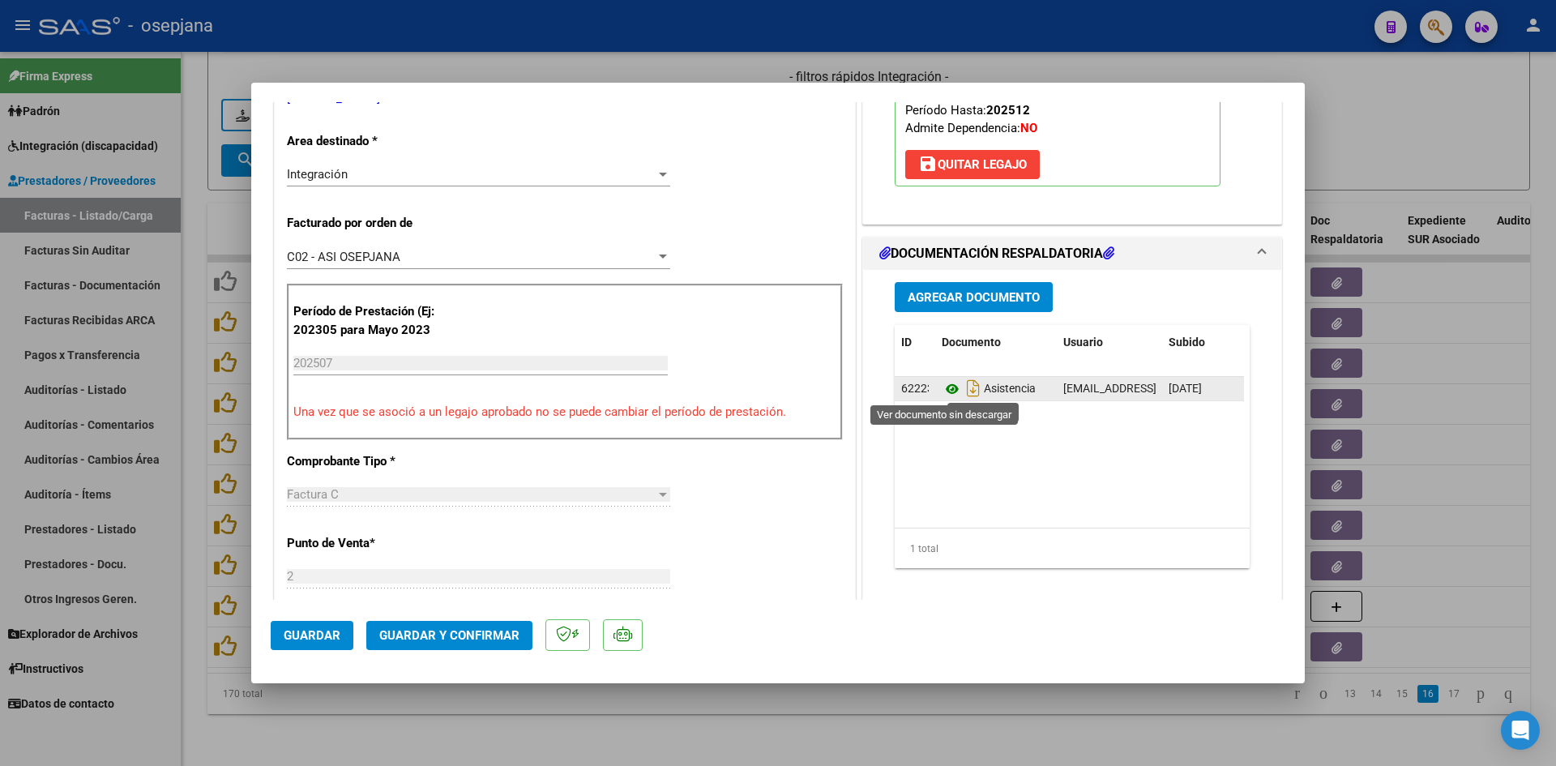
click at [943, 384] on icon at bounding box center [951, 388] width 21 height 19
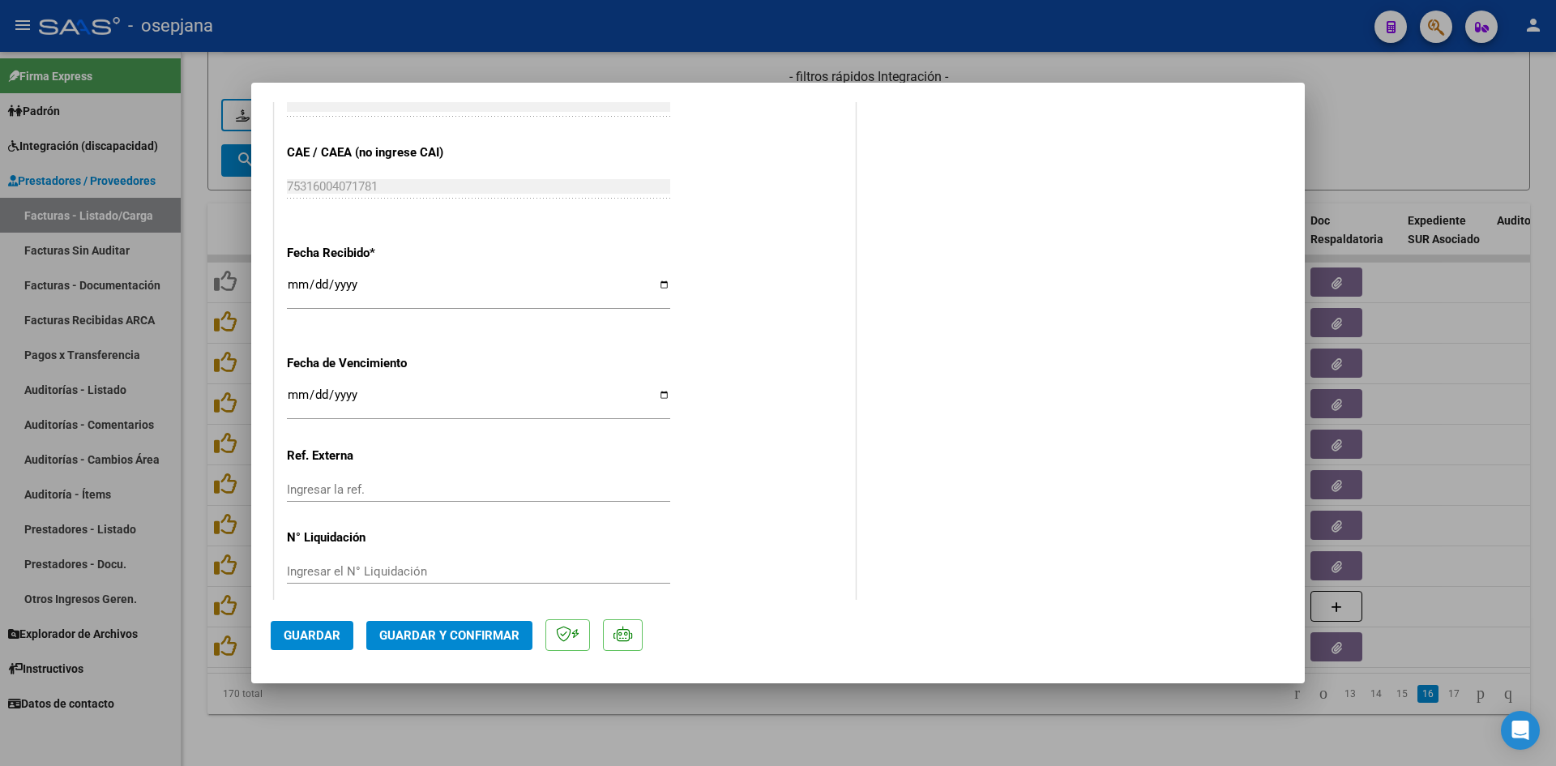
scroll to position [1053, 0]
click at [293, 398] on input "Ingresar la fecha" at bounding box center [478, 400] width 383 height 26
type input "[DATE]"
click at [483, 642] on span "Guardar y Confirmar" at bounding box center [449, 635] width 140 height 15
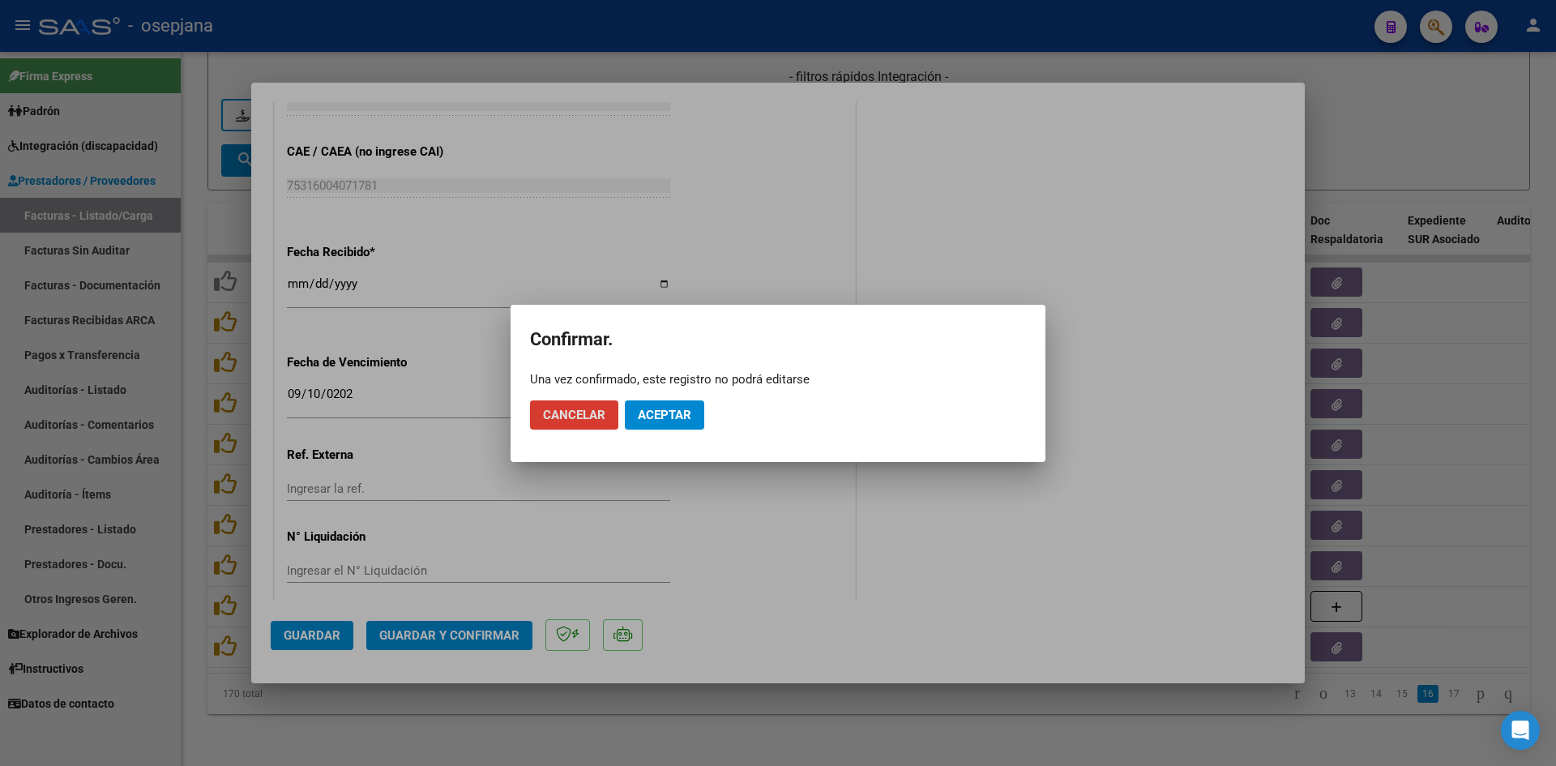
click at [652, 416] on span "Aceptar" at bounding box center [664, 415] width 53 height 15
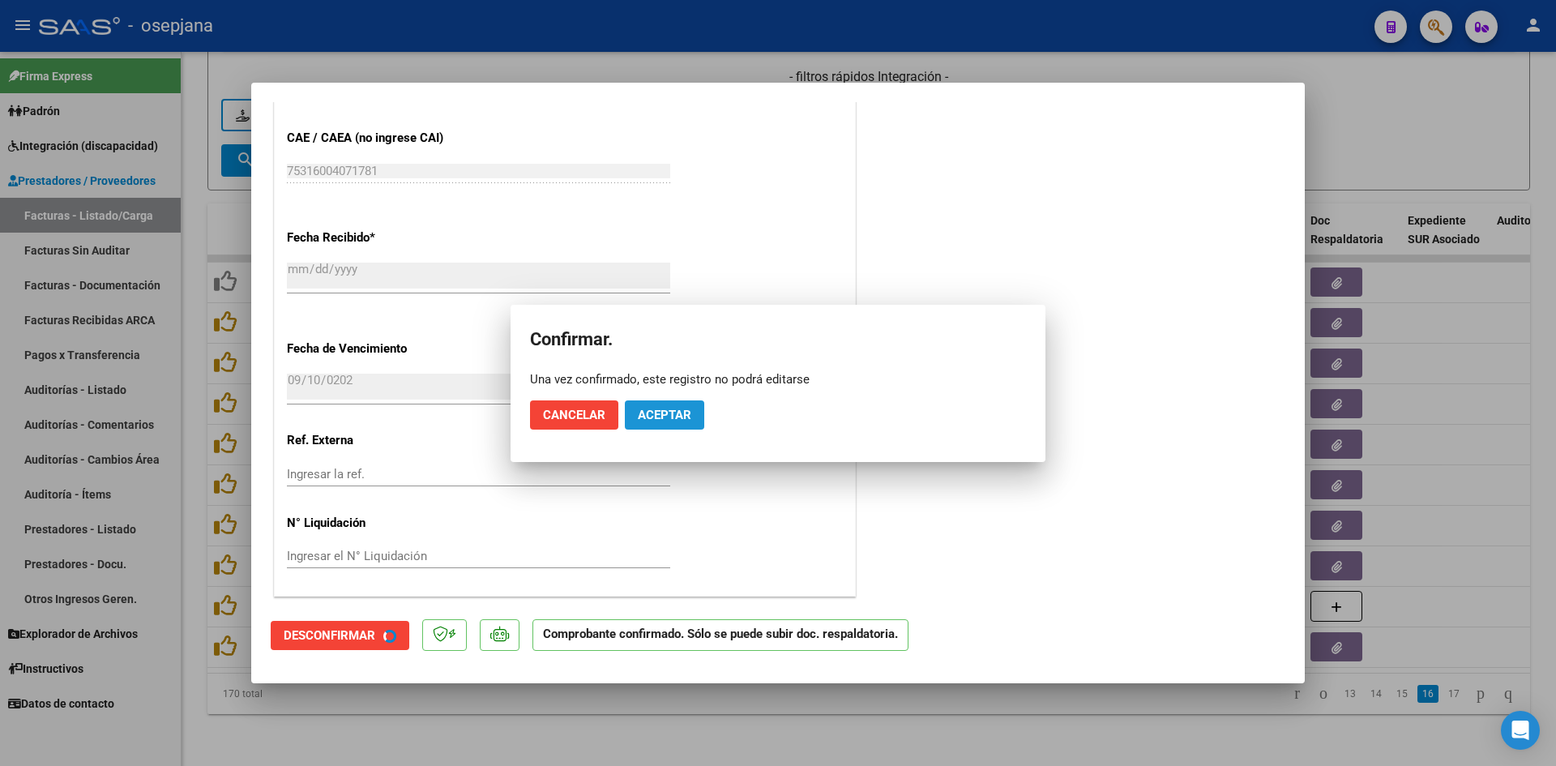
scroll to position [953, 0]
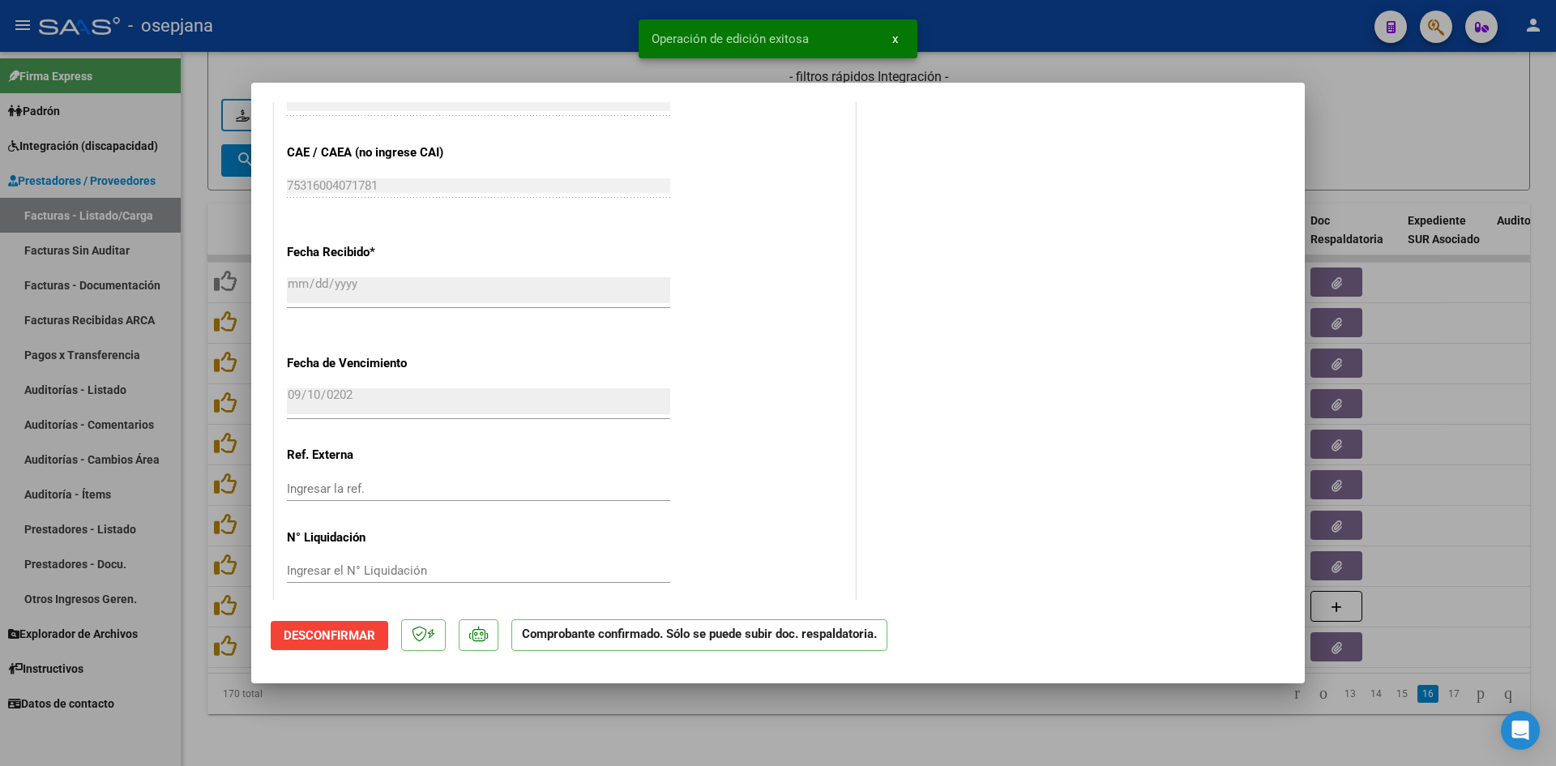
click at [1403, 152] on div at bounding box center [778, 383] width 1556 height 766
type input "$ 0,00"
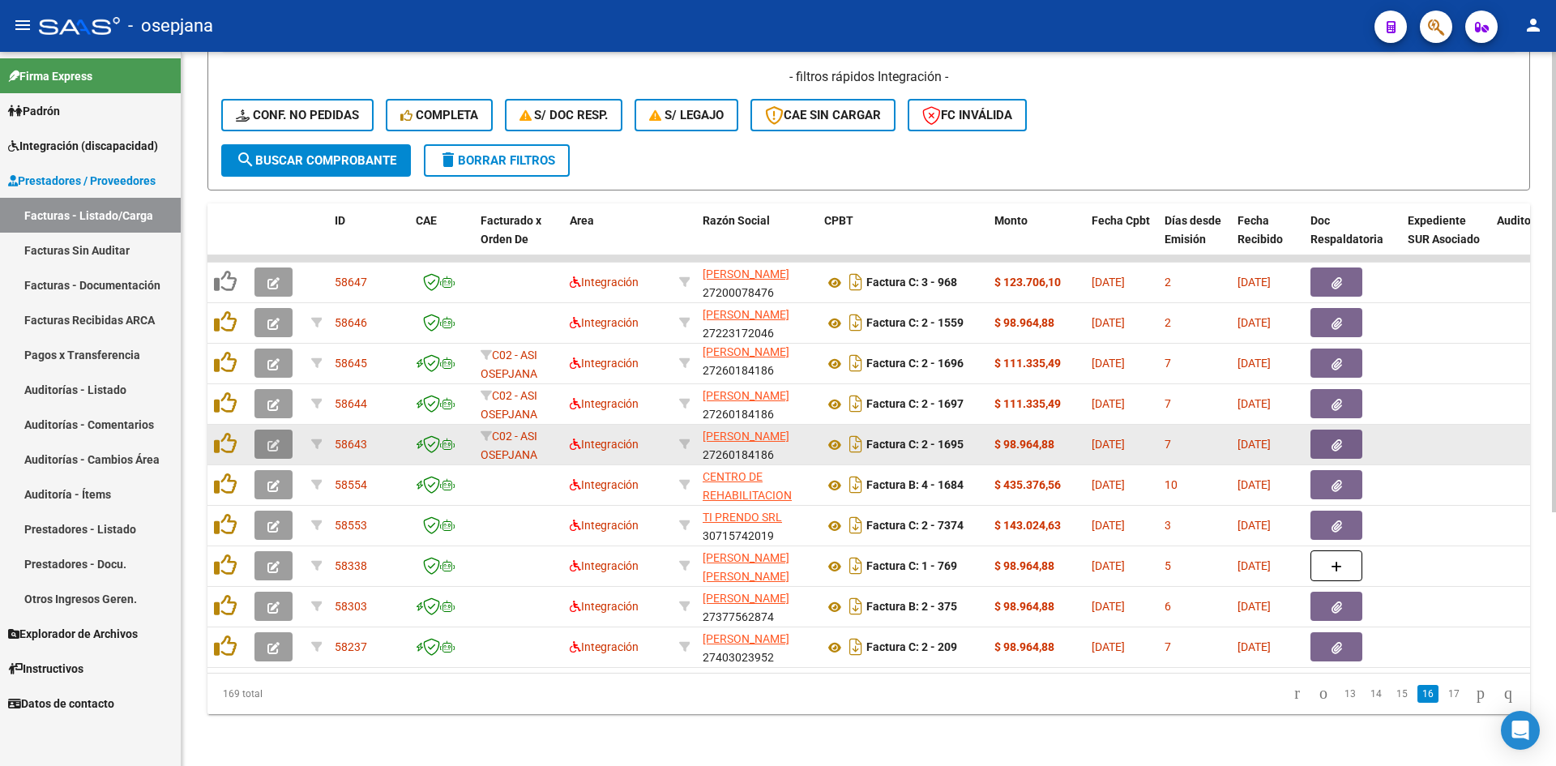
click at [280, 429] on button "button" at bounding box center [273, 443] width 38 height 29
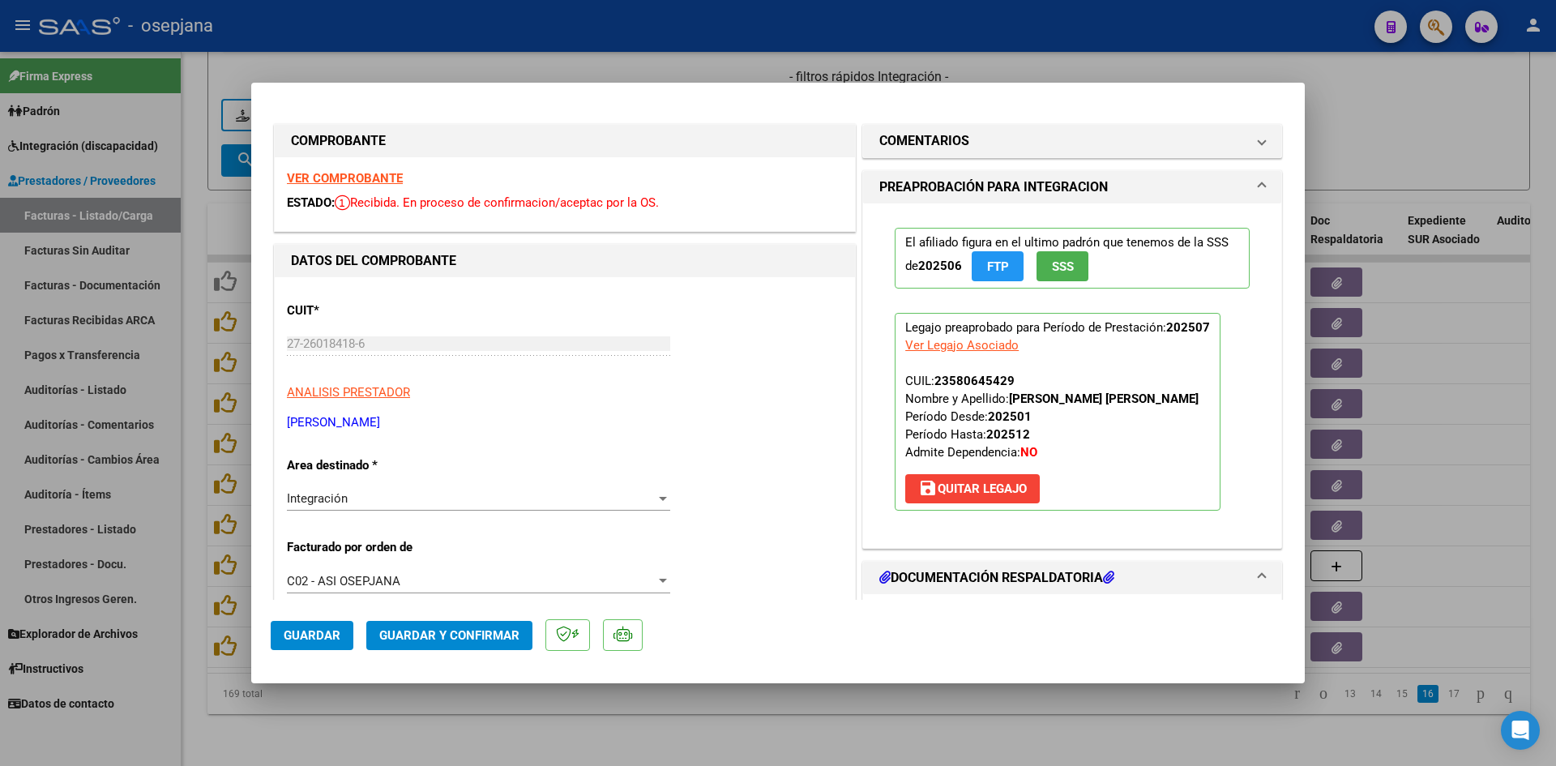
click at [303, 179] on strong "VER COMPROBANTE" at bounding box center [345, 178] width 116 height 15
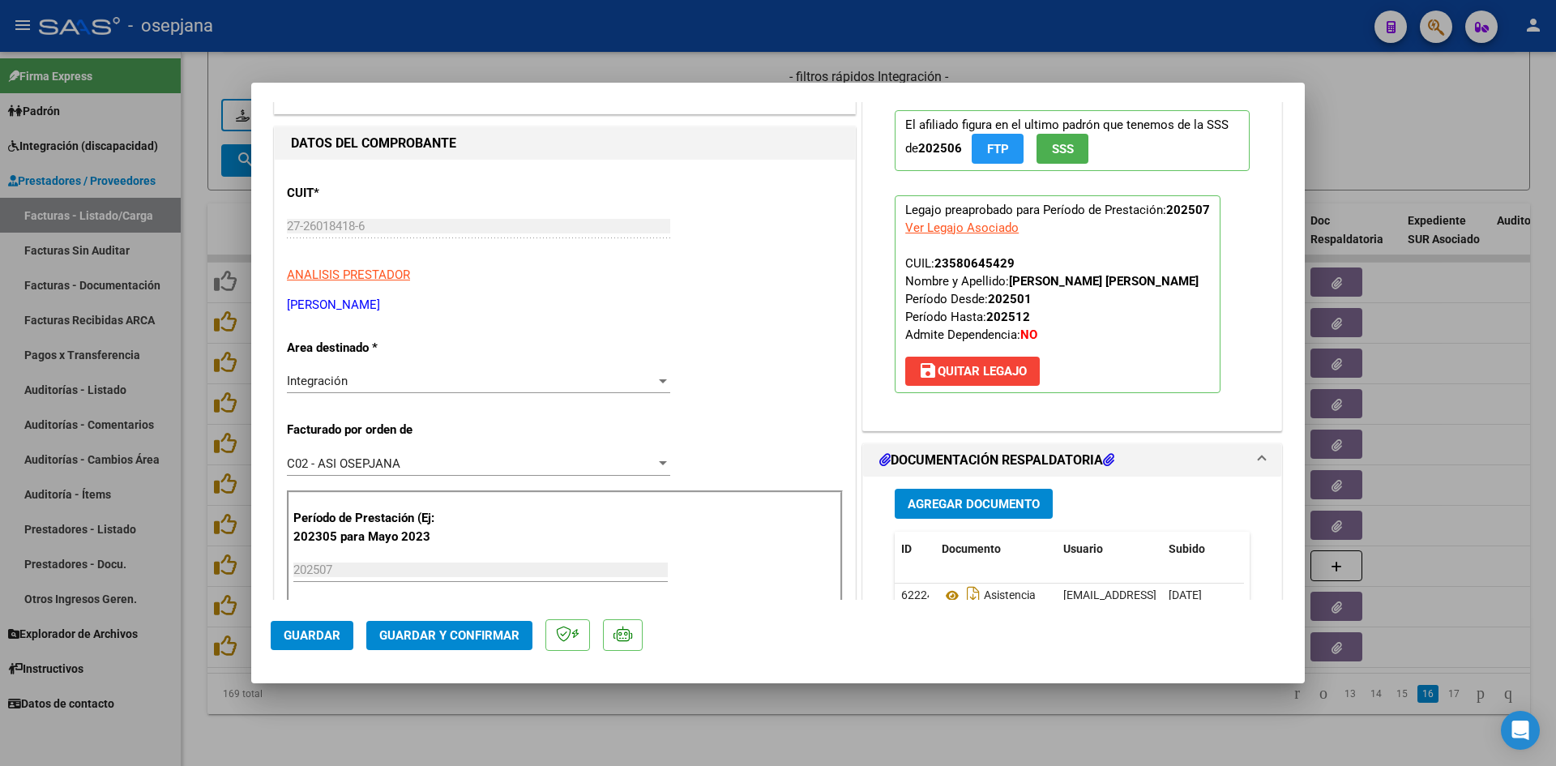
scroll to position [324, 0]
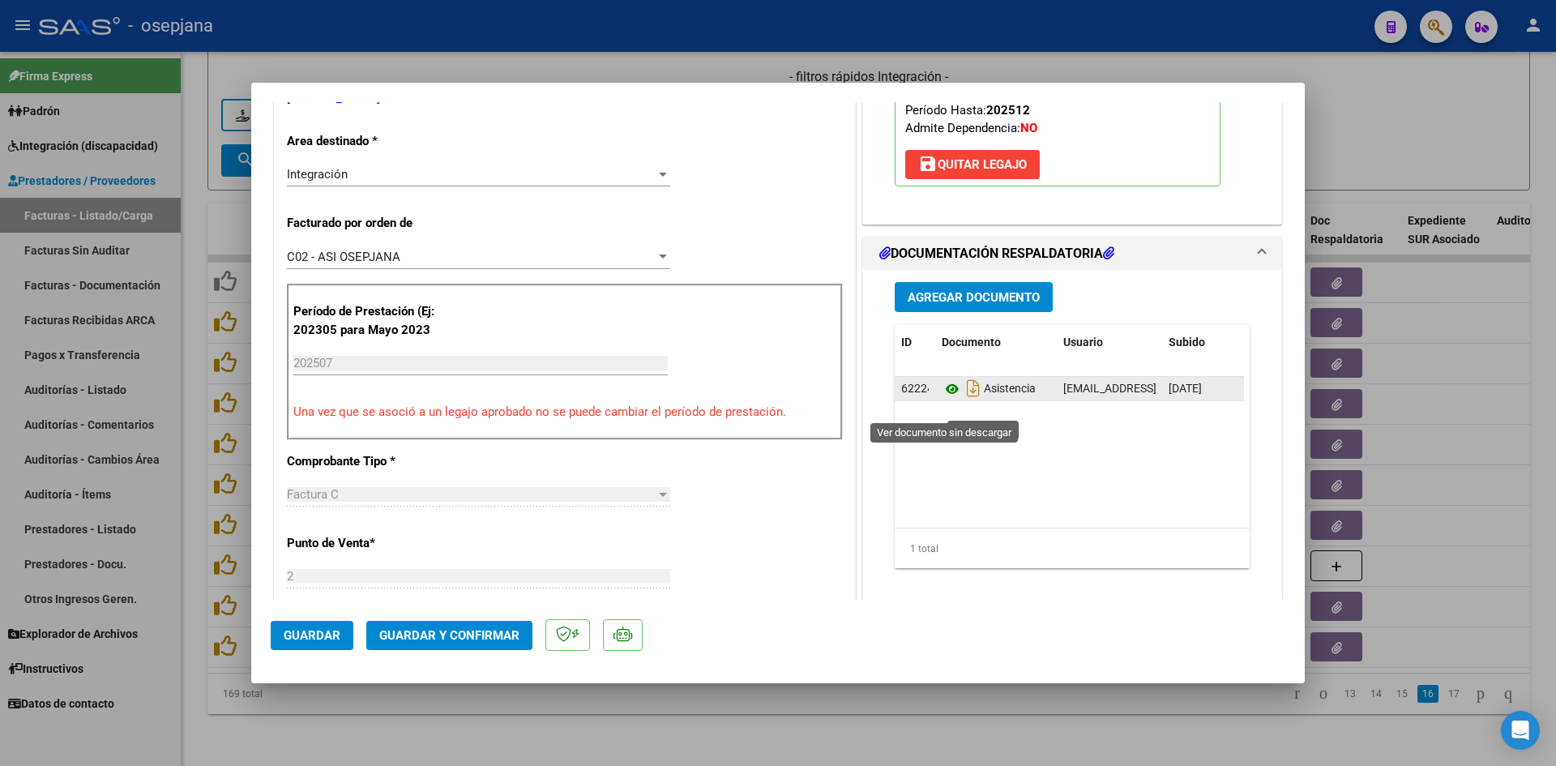
click at [941, 399] on icon at bounding box center [951, 388] width 21 height 19
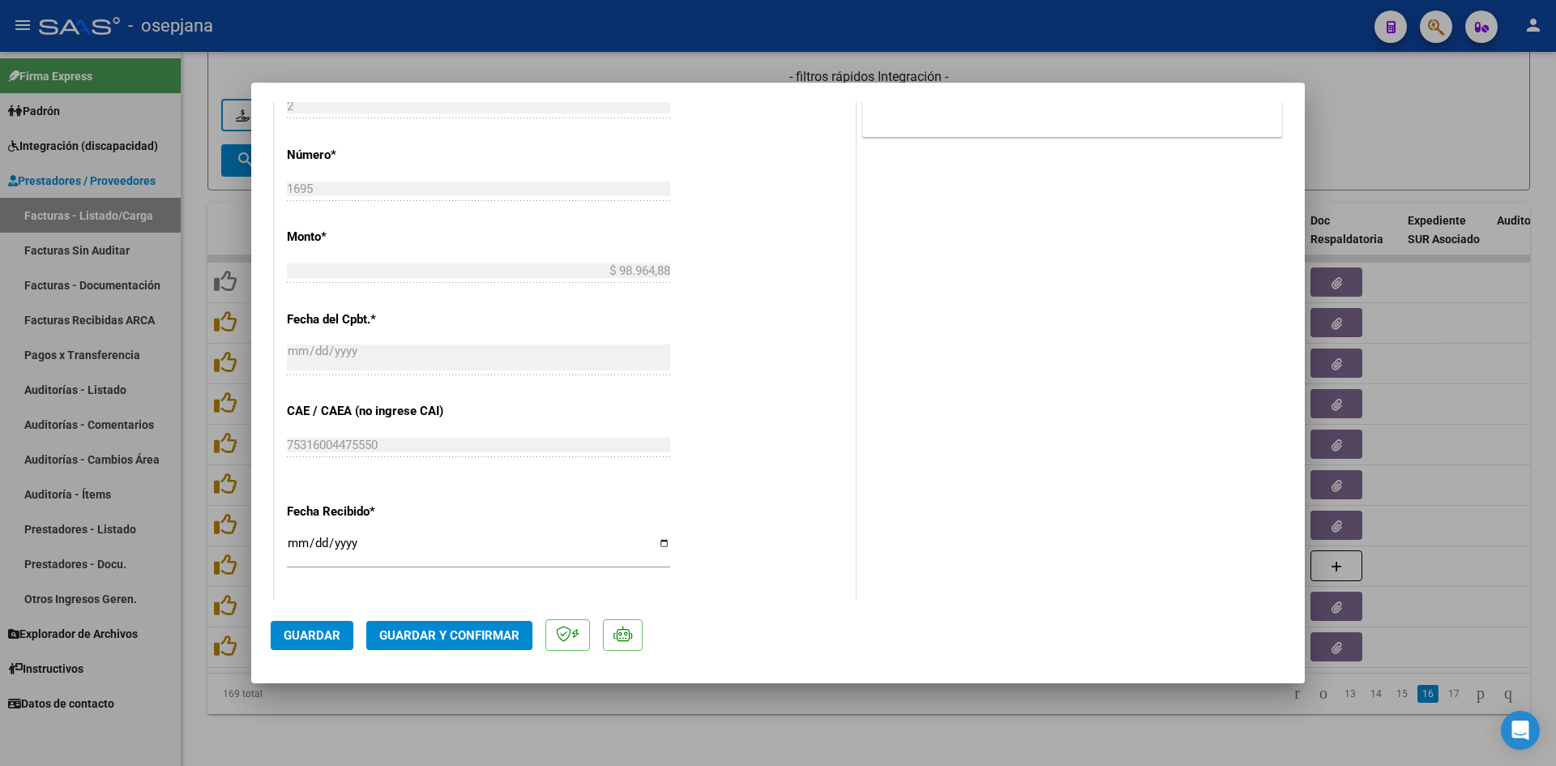
scroll to position [1068, 0]
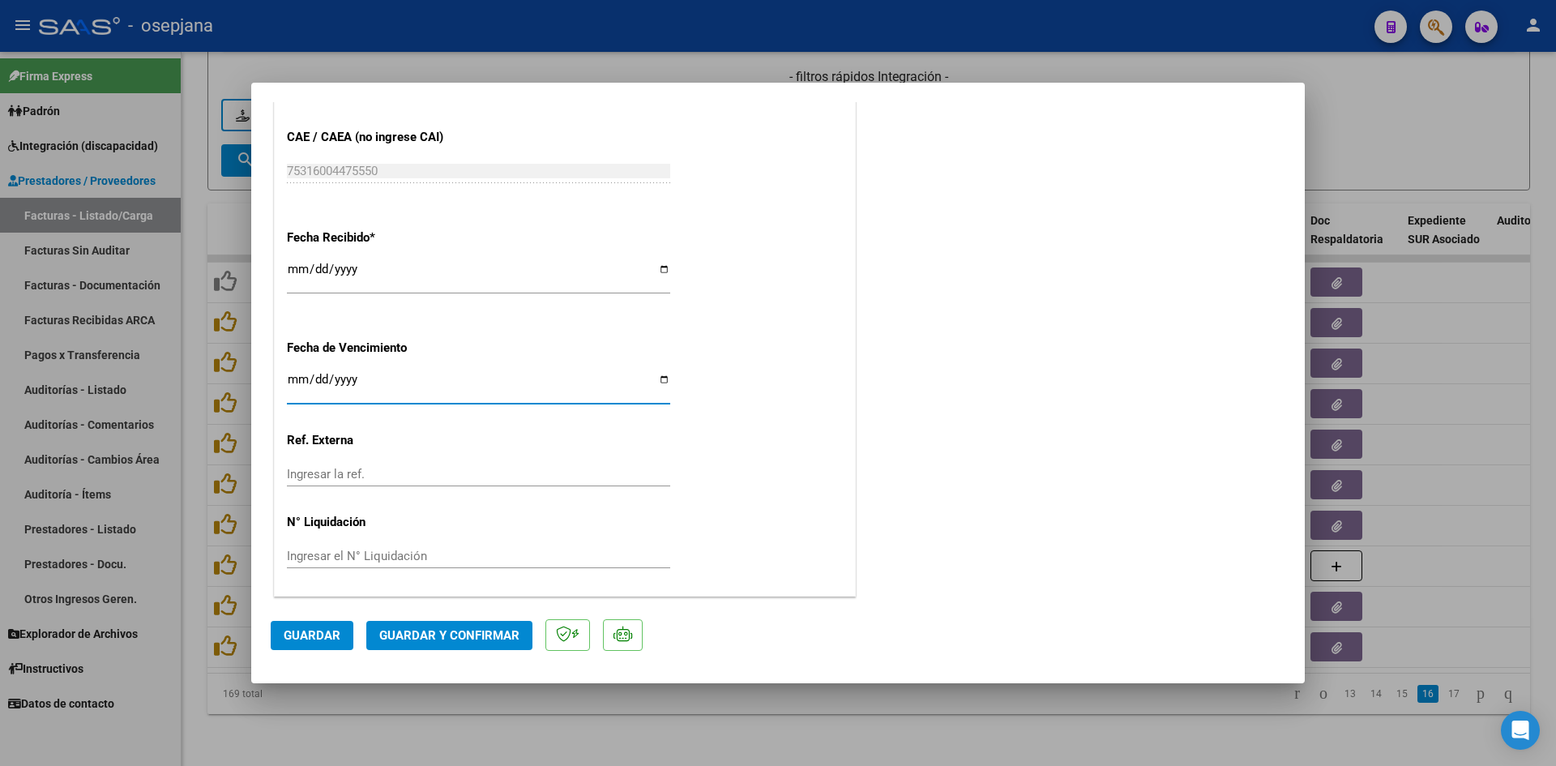
click at [293, 379] on input "Ingresar la fecha" at bounding box center [478, 386] width 383 height 26
type input "[DATE]"
click at [419, 626] on button "Guardar y Confirmar" at bounding box center [449, 635] width 166 height 29
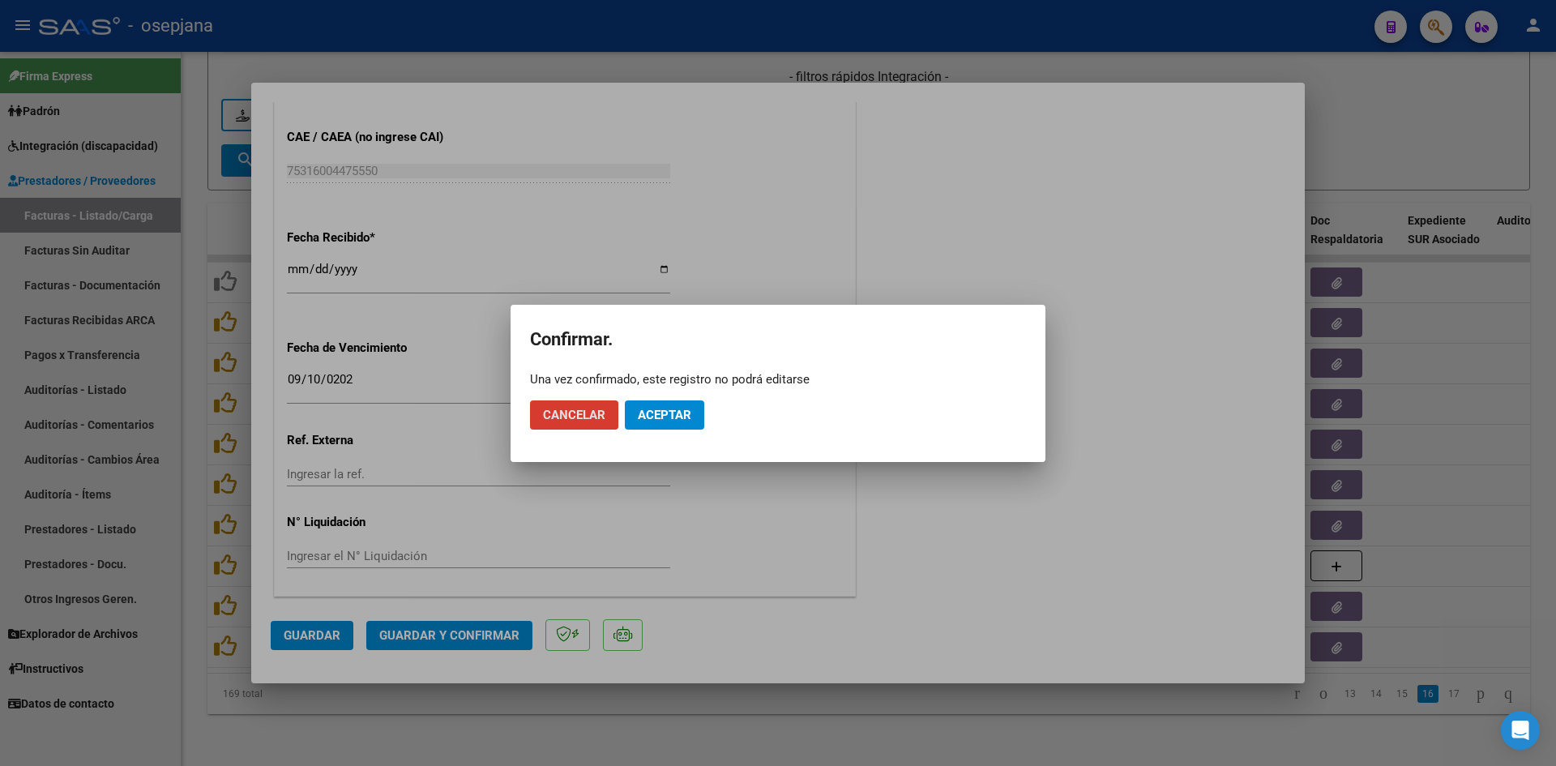
click at [655, 412] on span "Aceptar" at bounding box center [664, 415] width 53 height 15
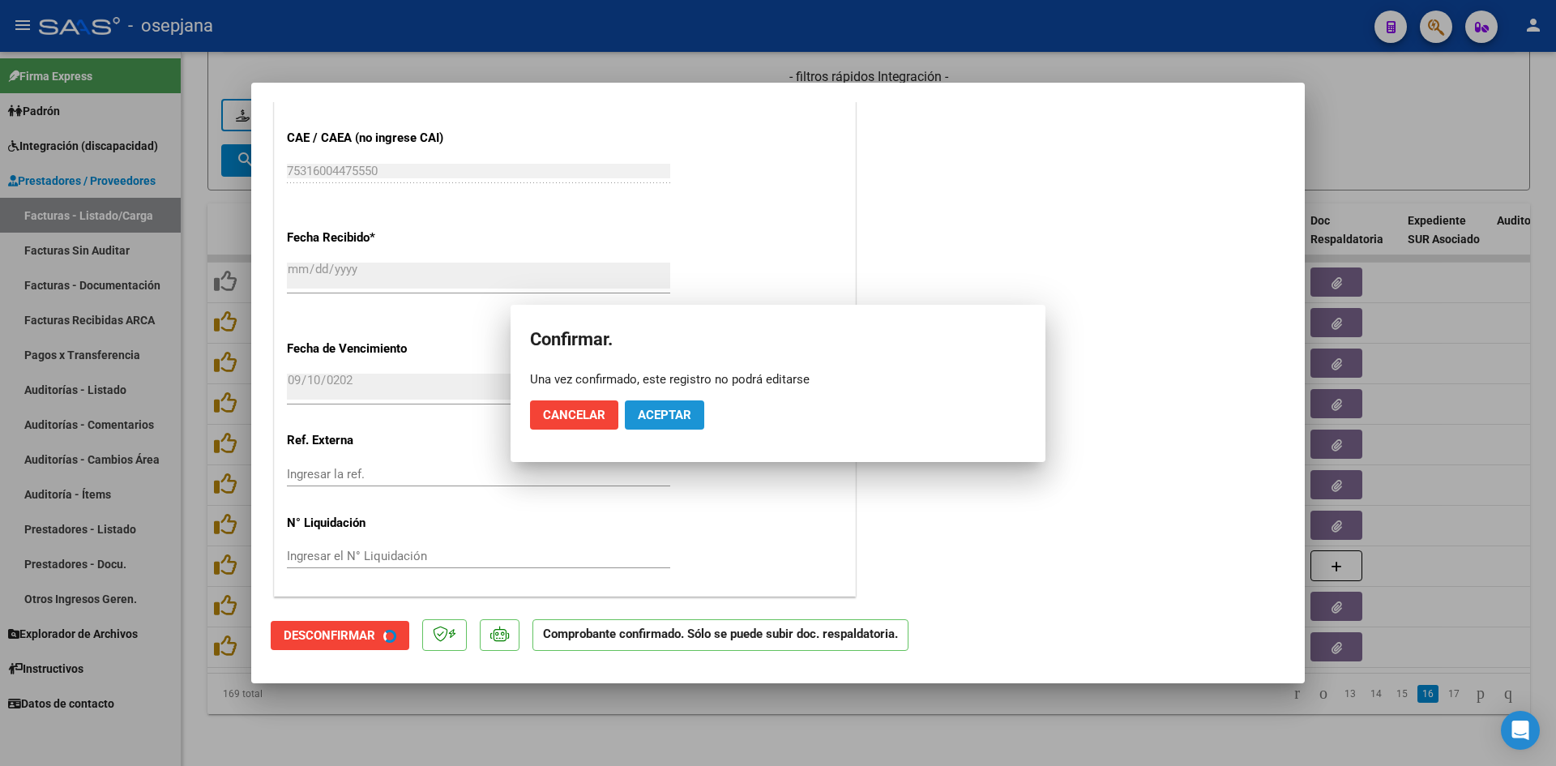
scroll to position [967, 0]
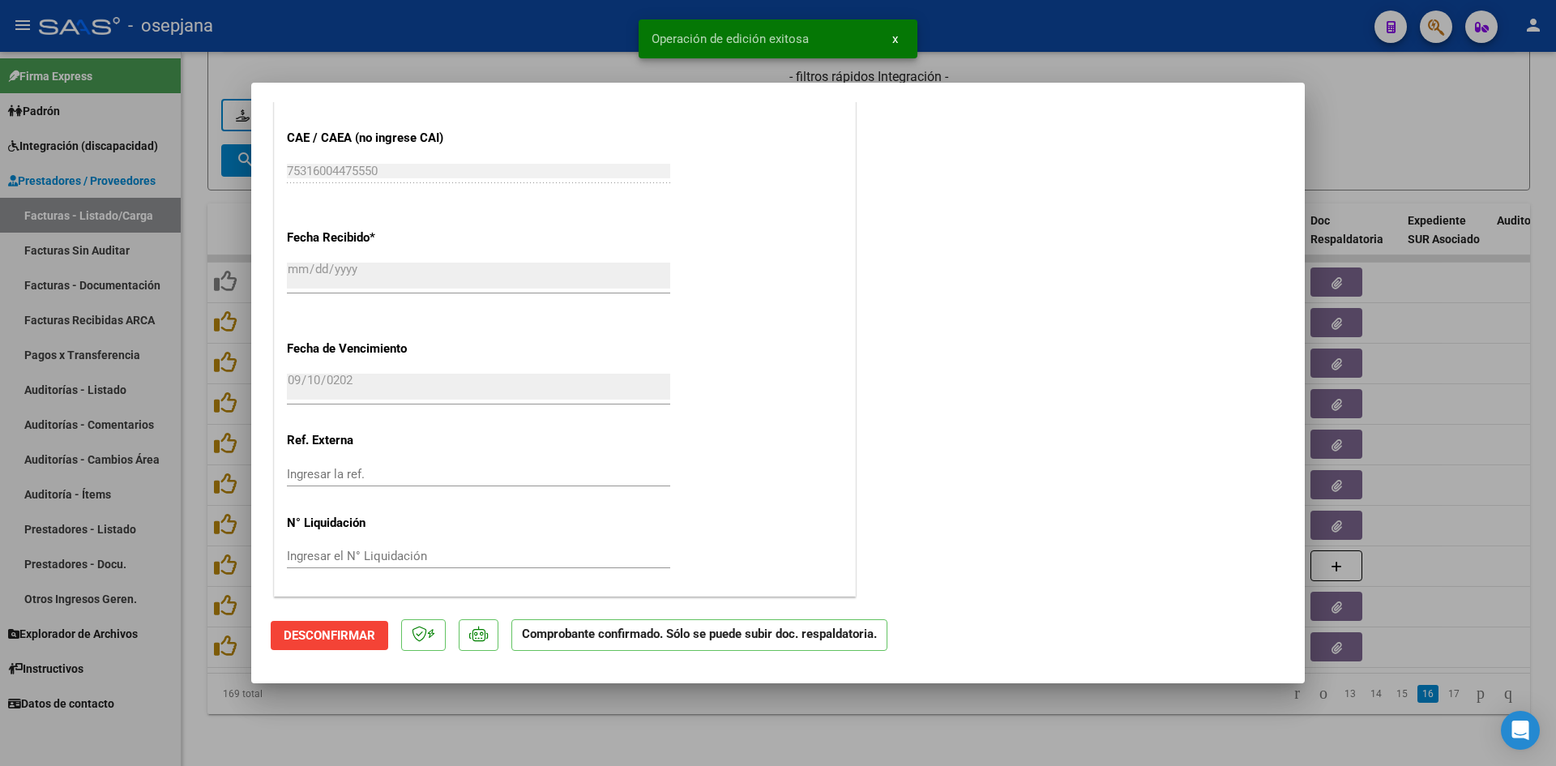
click at [1453, 107] on div at bounding box center [778, 383] width 1556 height 766
type input "$ 0,00"
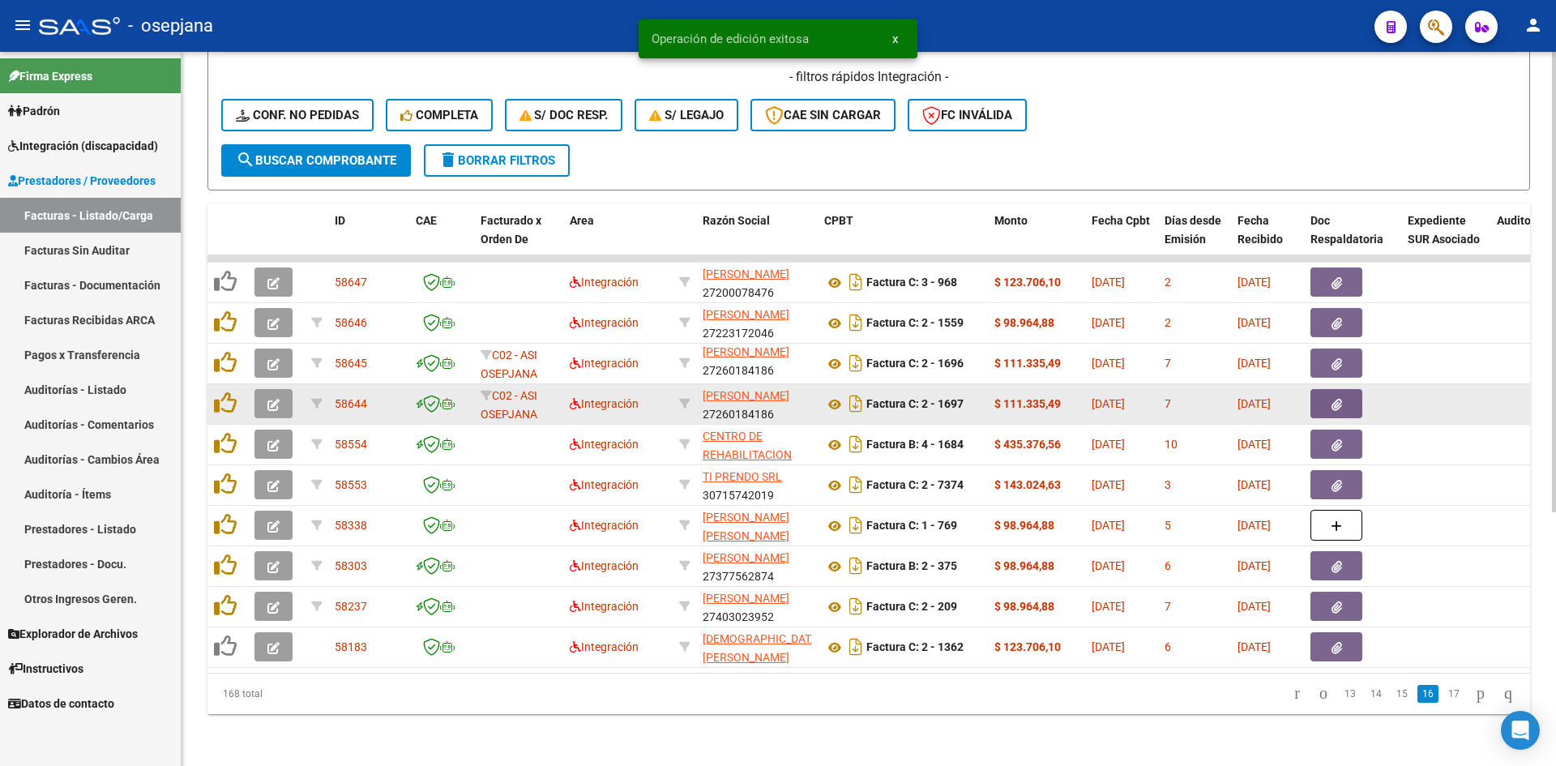
click at [288, 389] on button "button" at bounding box center [273, 403] width 38 height 29
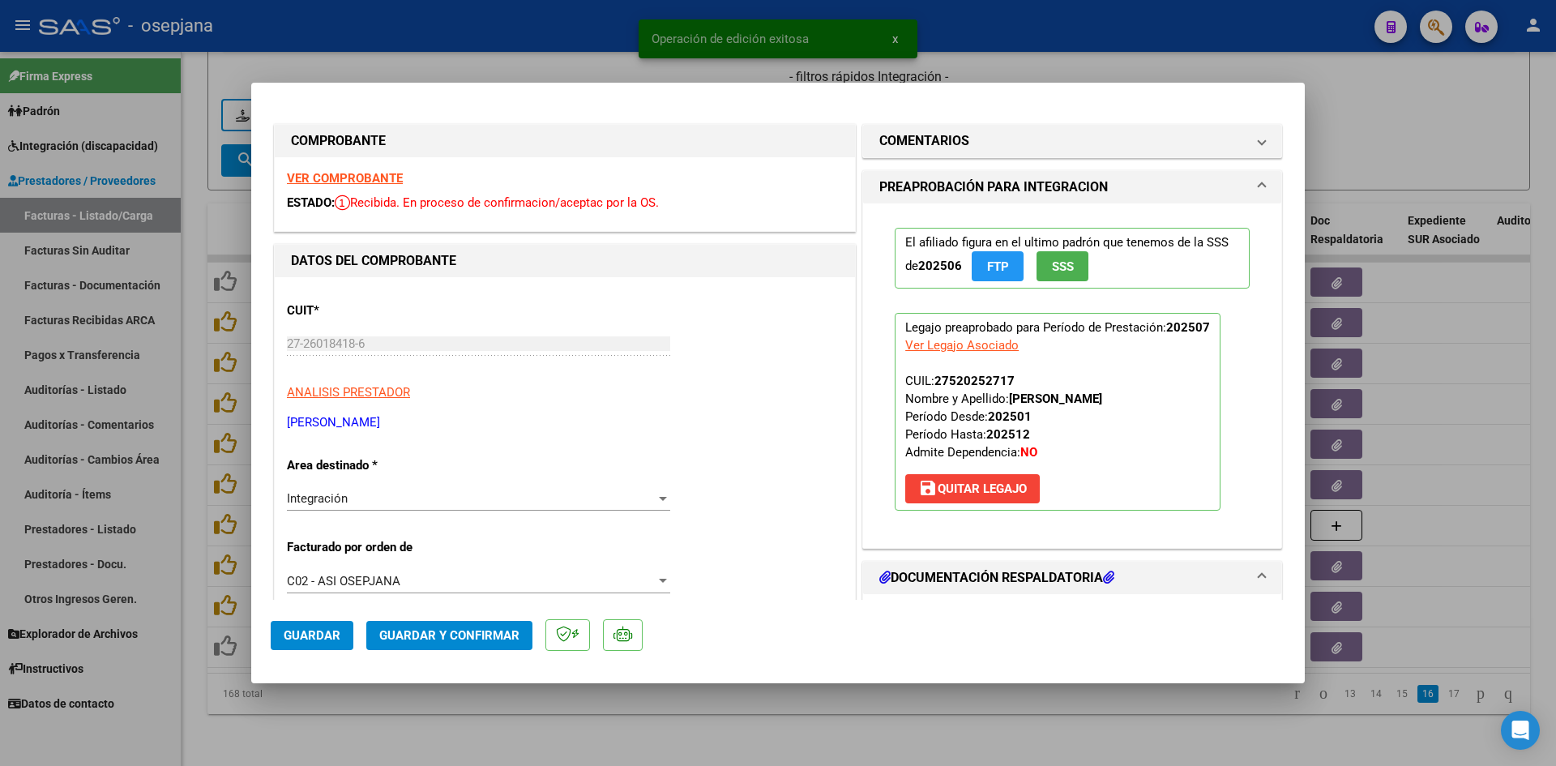
click at [343, 177] on strong "VER COMPROBANTE" at bounding box center [345, 178] width 116 height 15
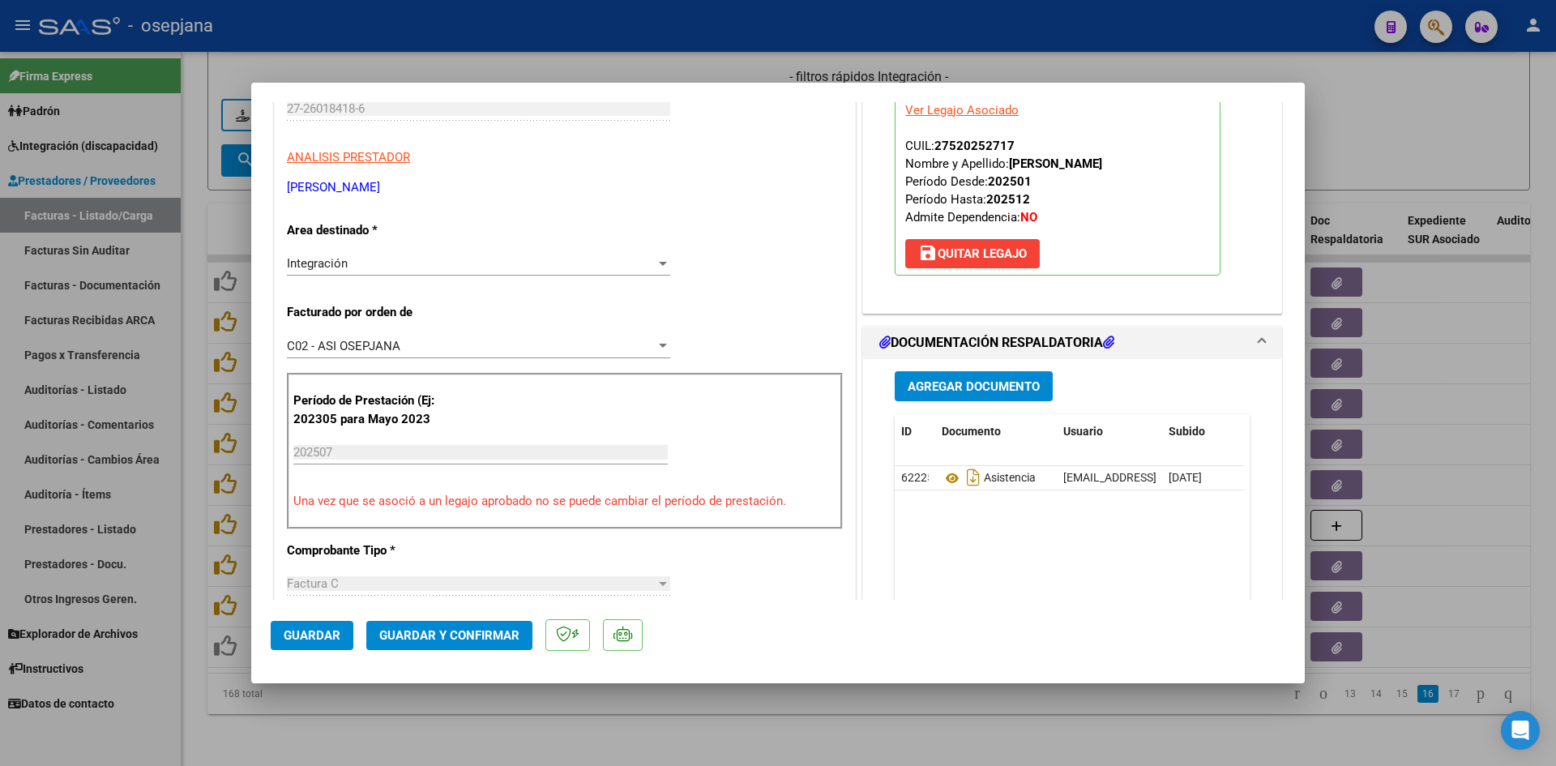
scroll to position [324, 0]
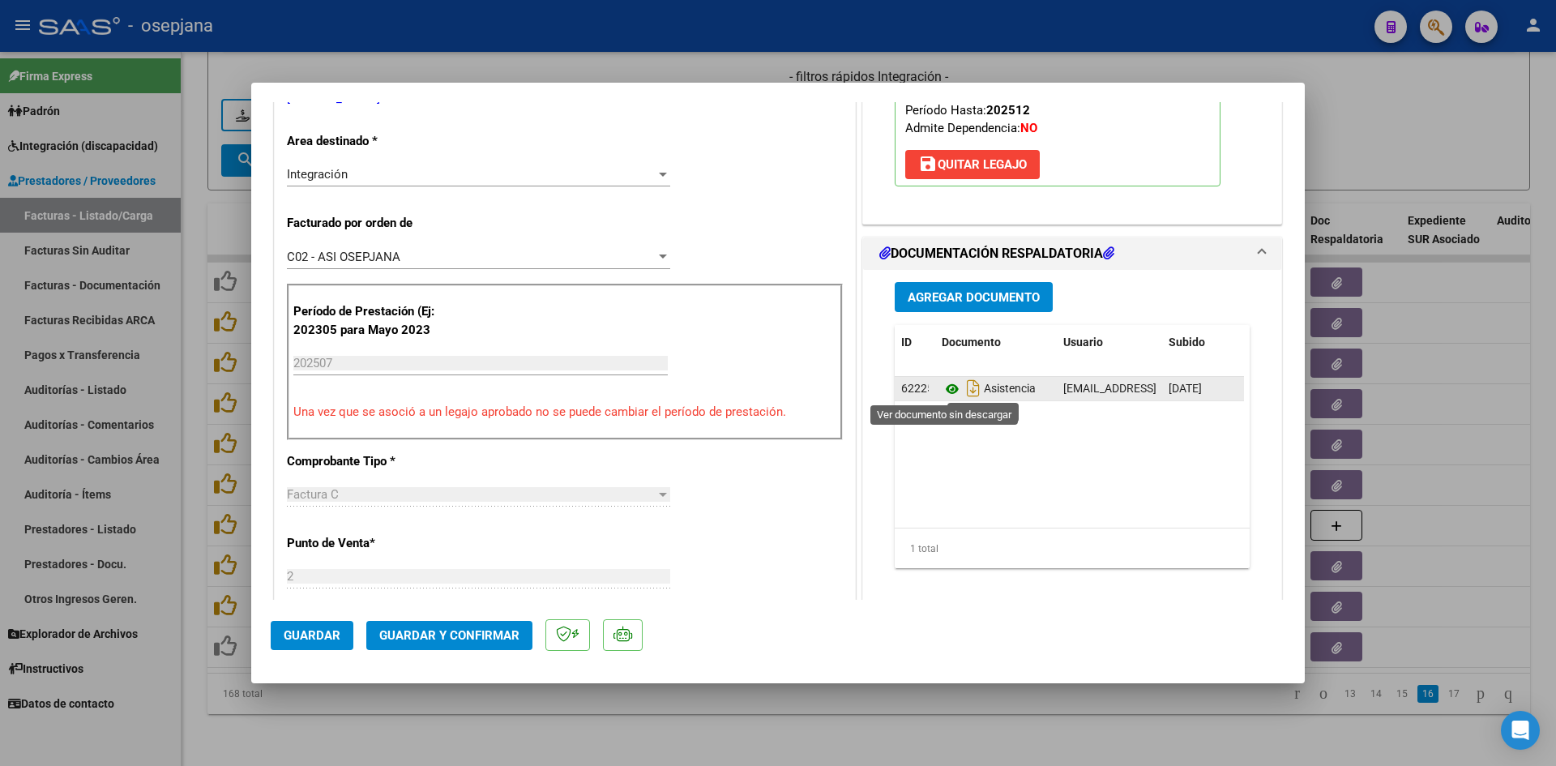
click at [941, 381] on icon at bounding box center [951, 388] width 21 height 19
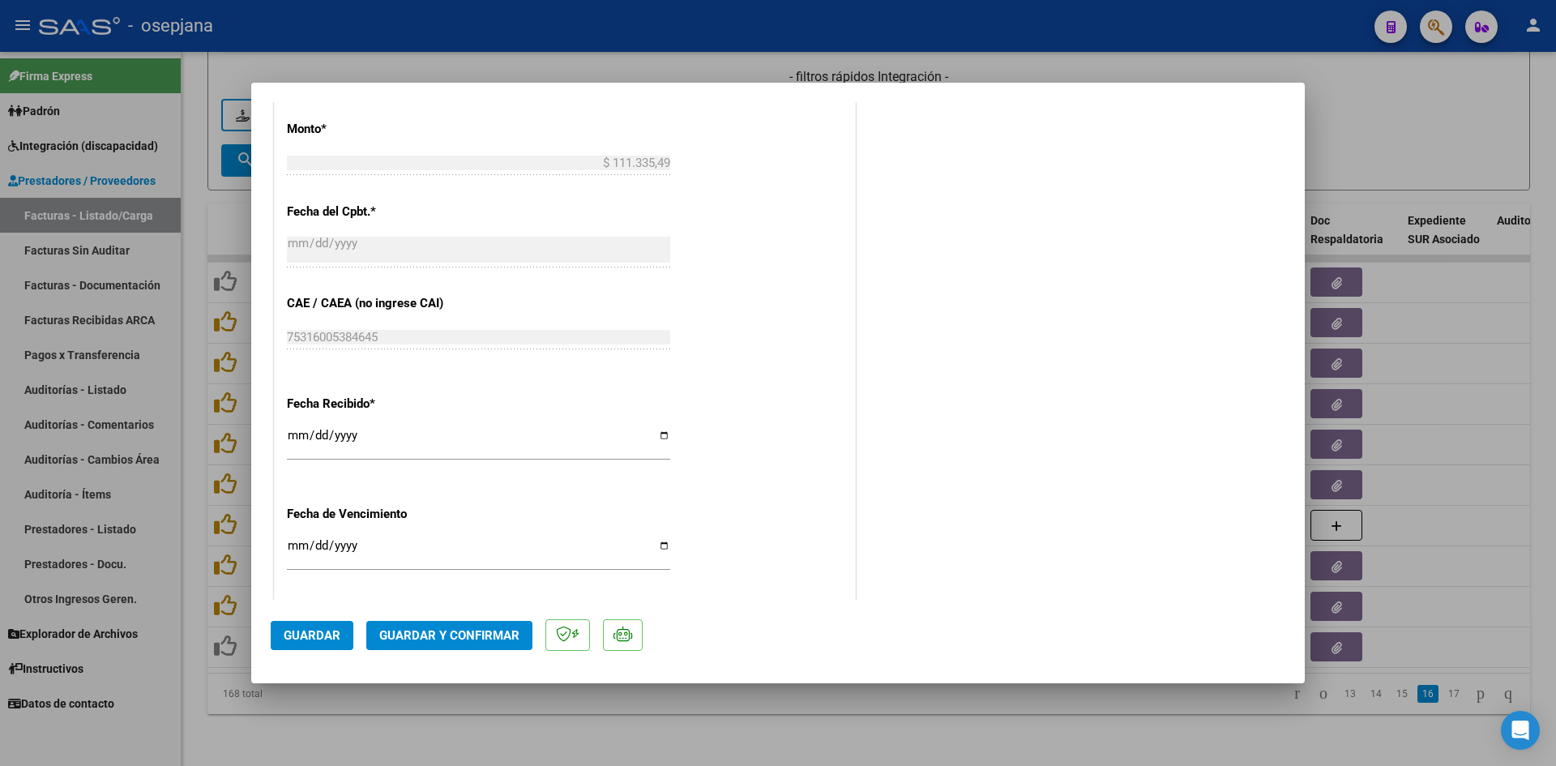
scroll to position [1068, 0]
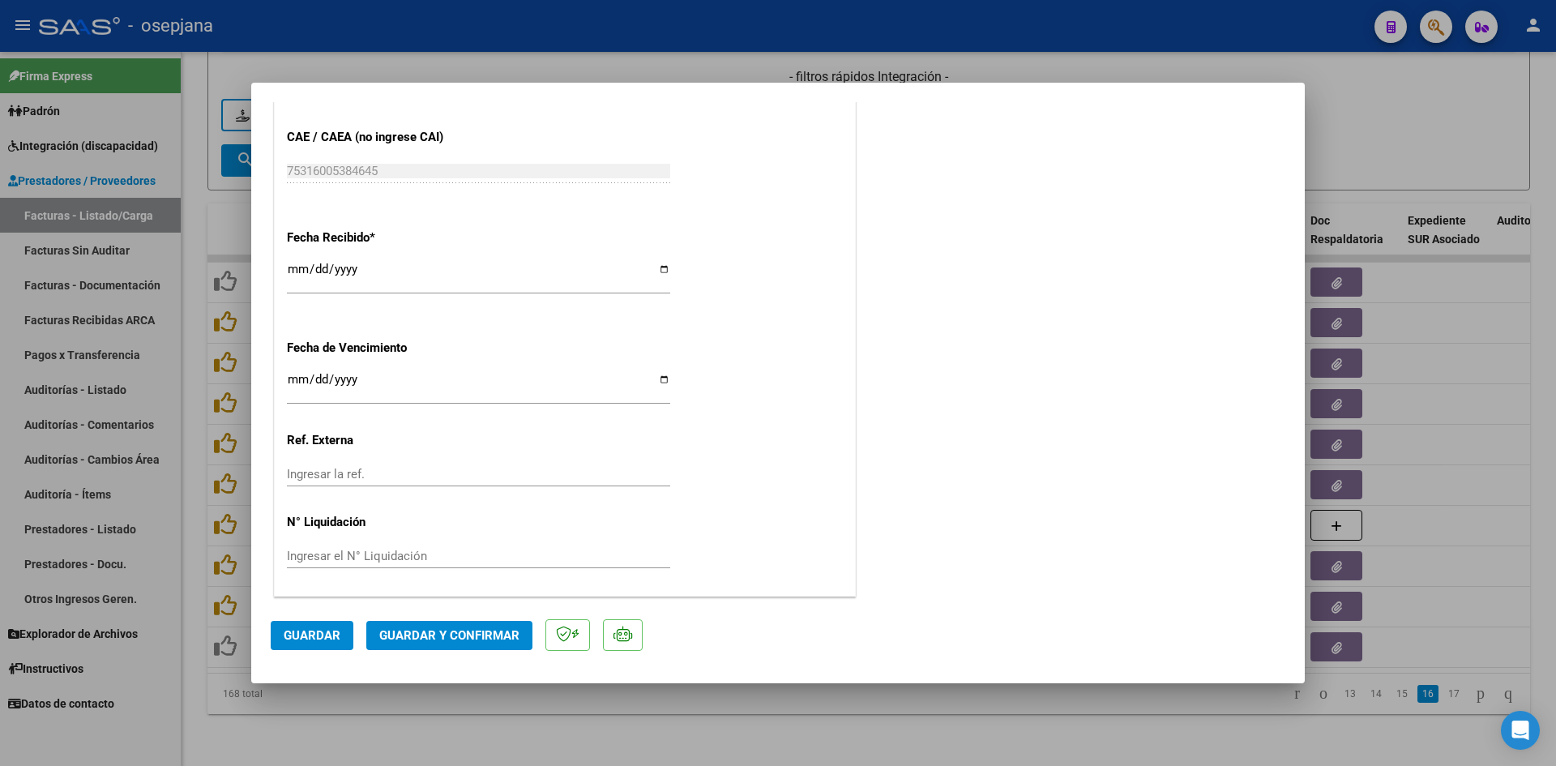
click at [294, 378] on input "Ingresar la fecha" at bounding box center [478, 386] width 383 height 26
type input "[DATE]"
click at [427, 625] on button "Guardar y Confirmar" at bounding box center [449, 635] width 166 height 29
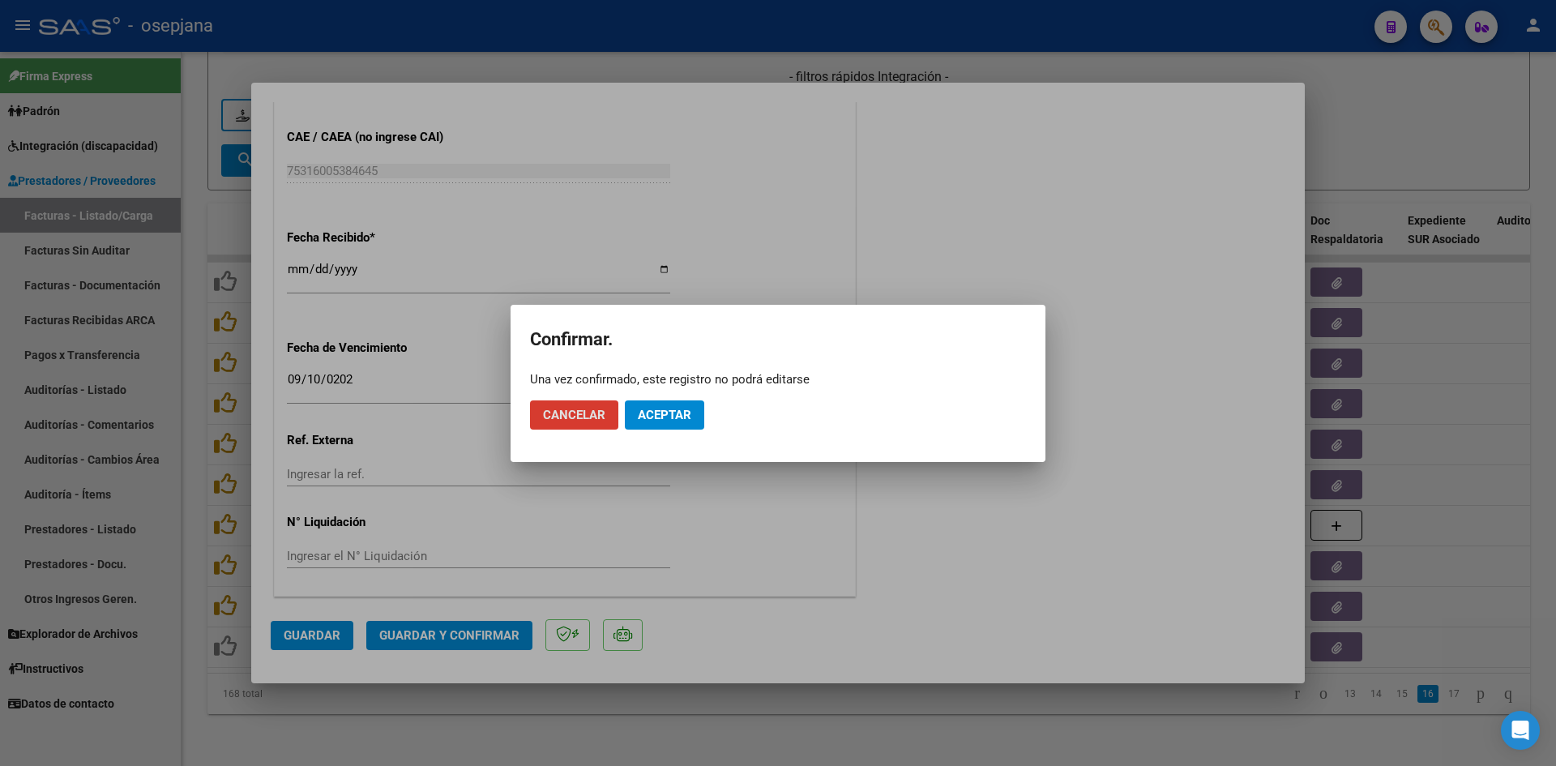
click at [662, 415] on span "Aceptar" at bounding box center [664, 415] width 53 height 15
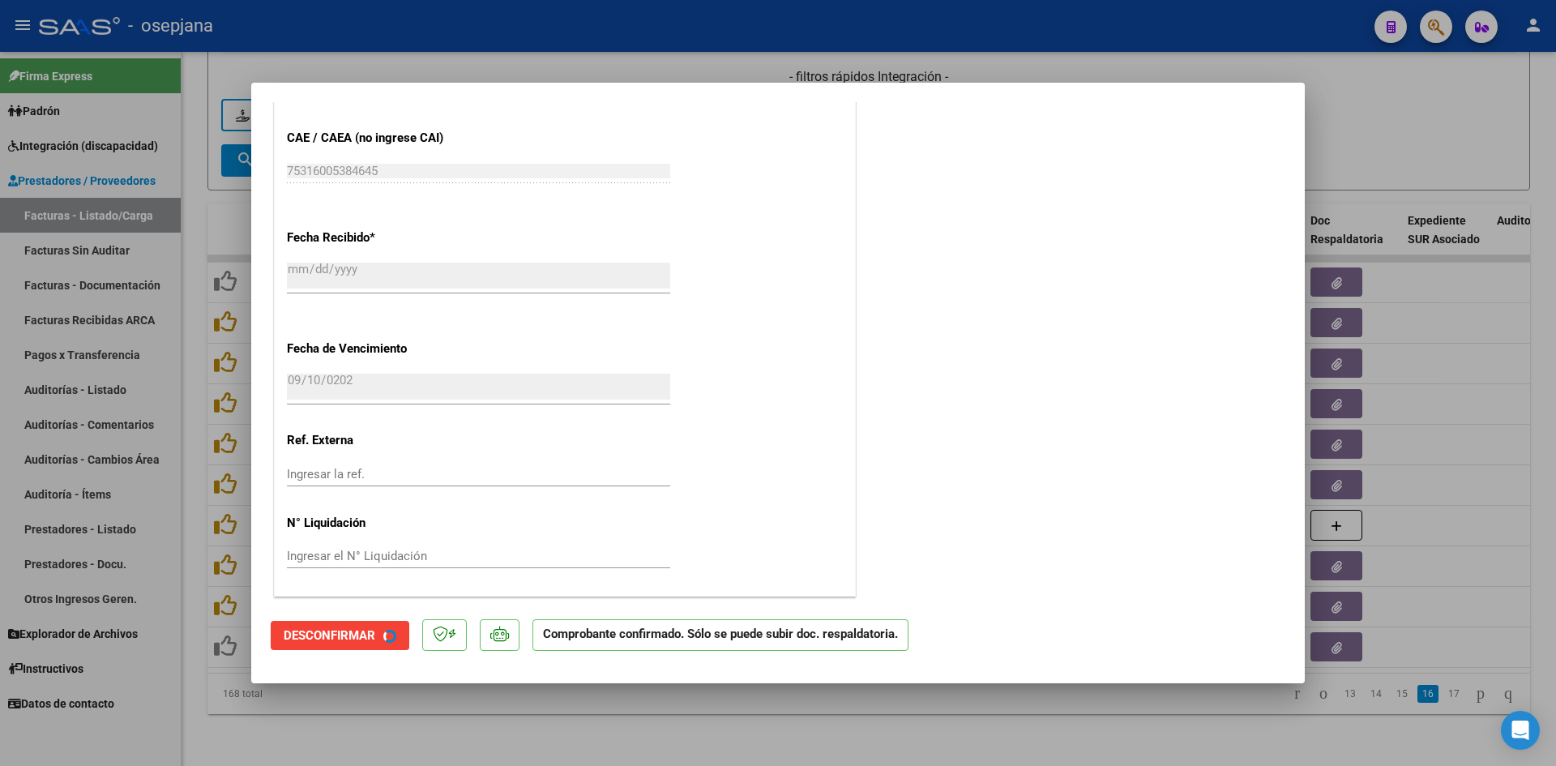
click at [1445, 129] on div at bounding box center [778, 383] width 1556 height 766
type input "$ 0,00"
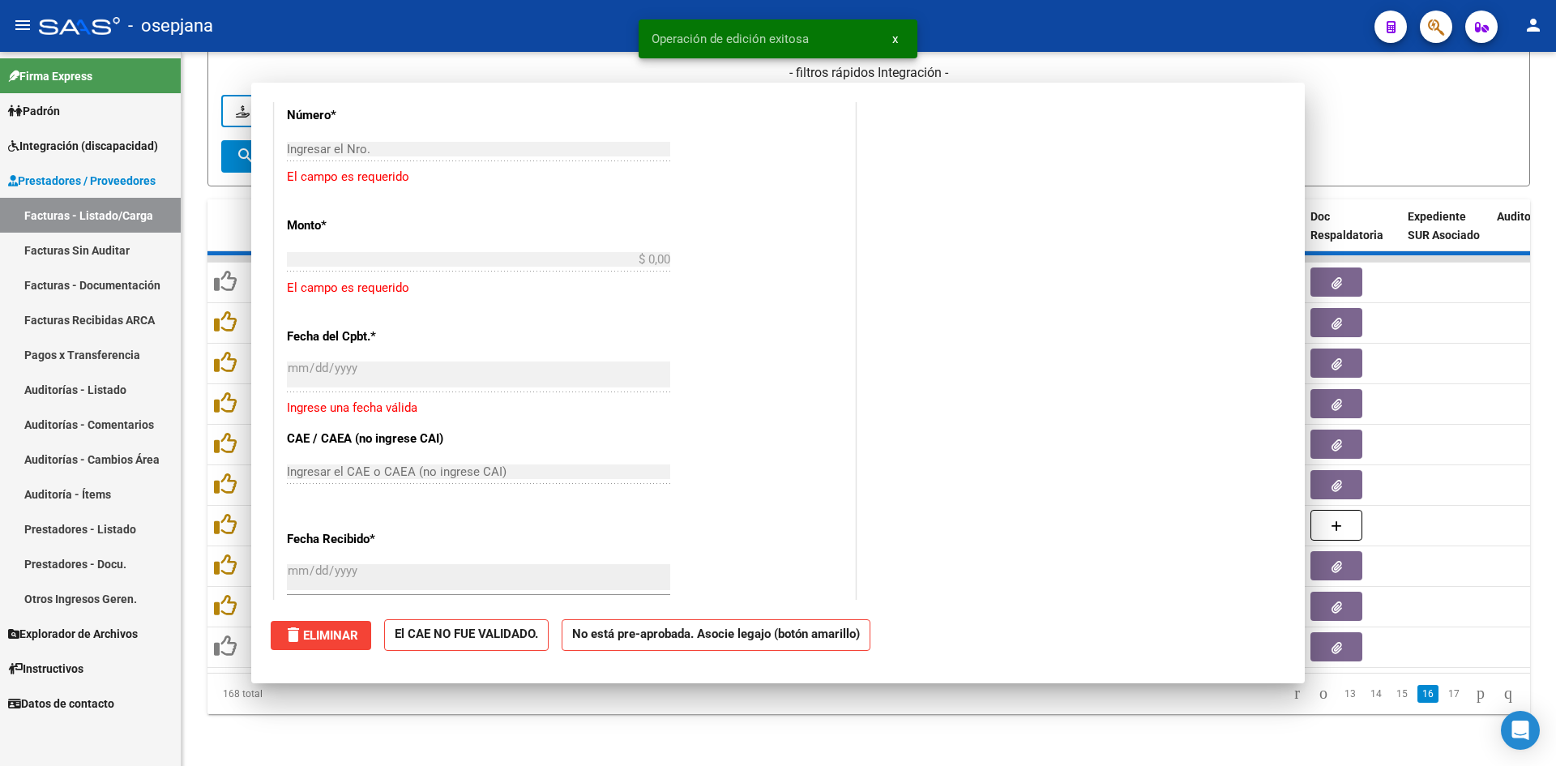
scroll to position [1269, 0]
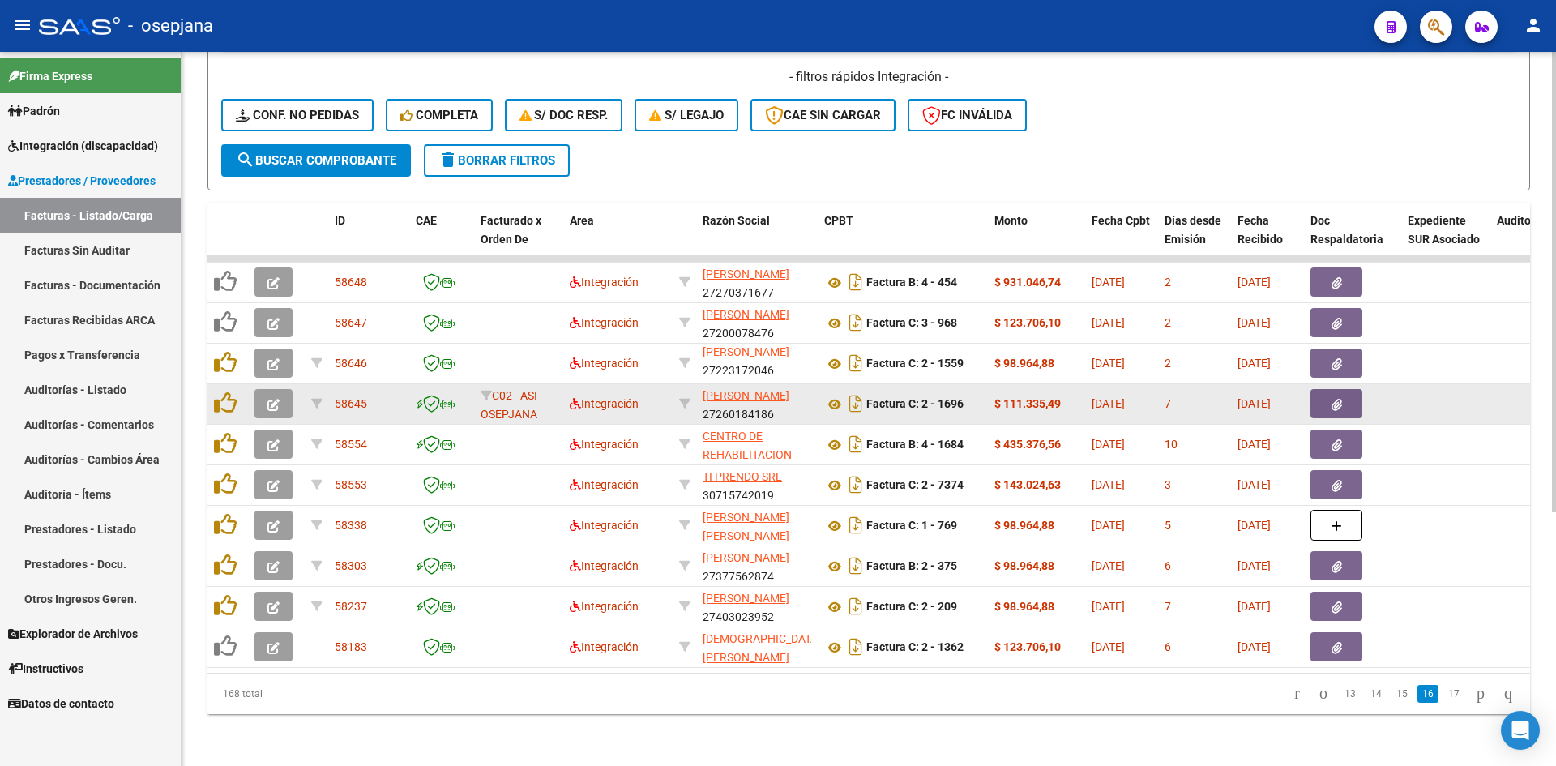
click at [271, 399] on icon "button" at bounding box center [273, 405] width 12 height 12
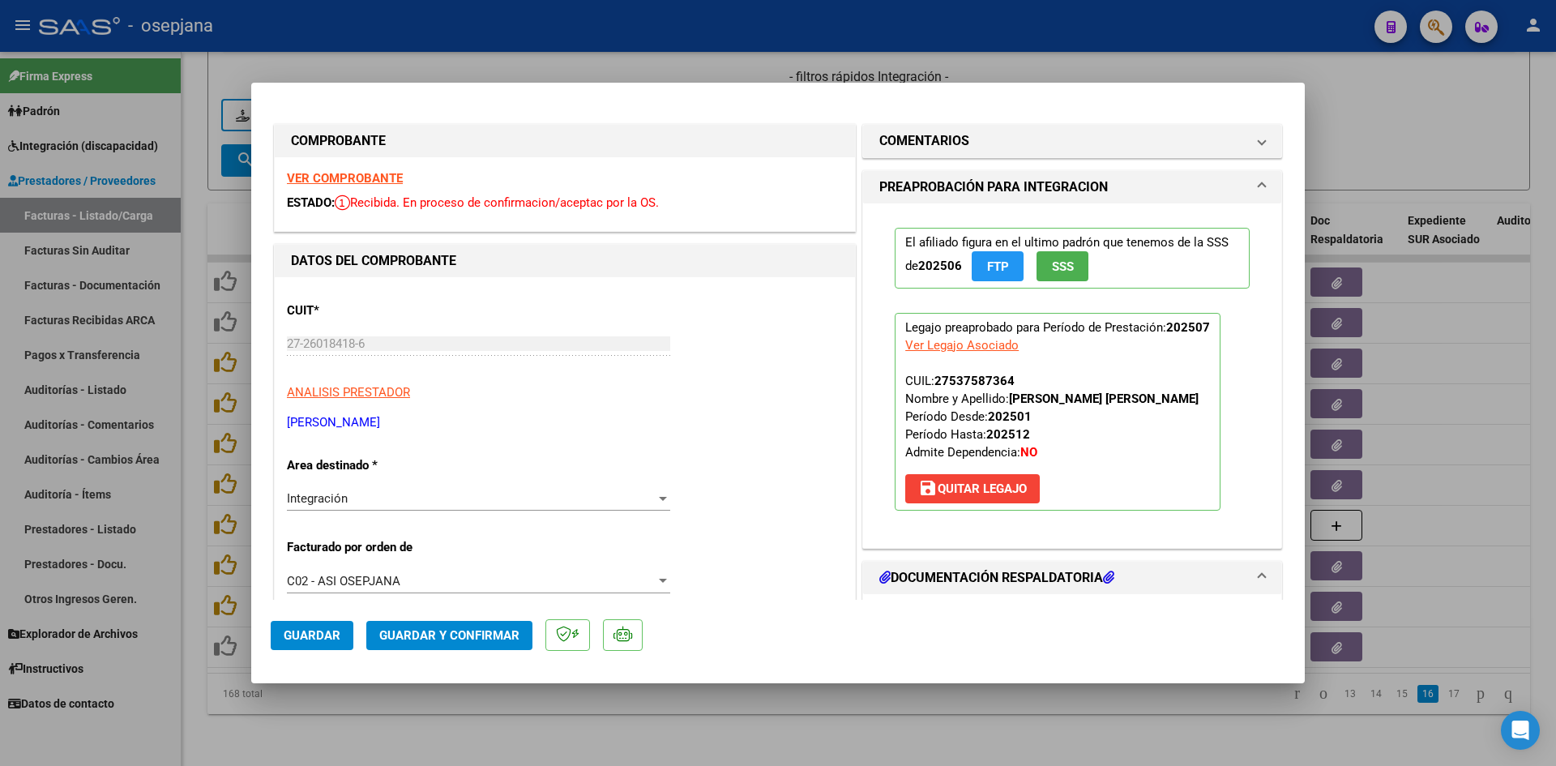
click at [357, 178] on strong "VER COMPROBANTE" at bounding box center [345, 178] width 116 height 15
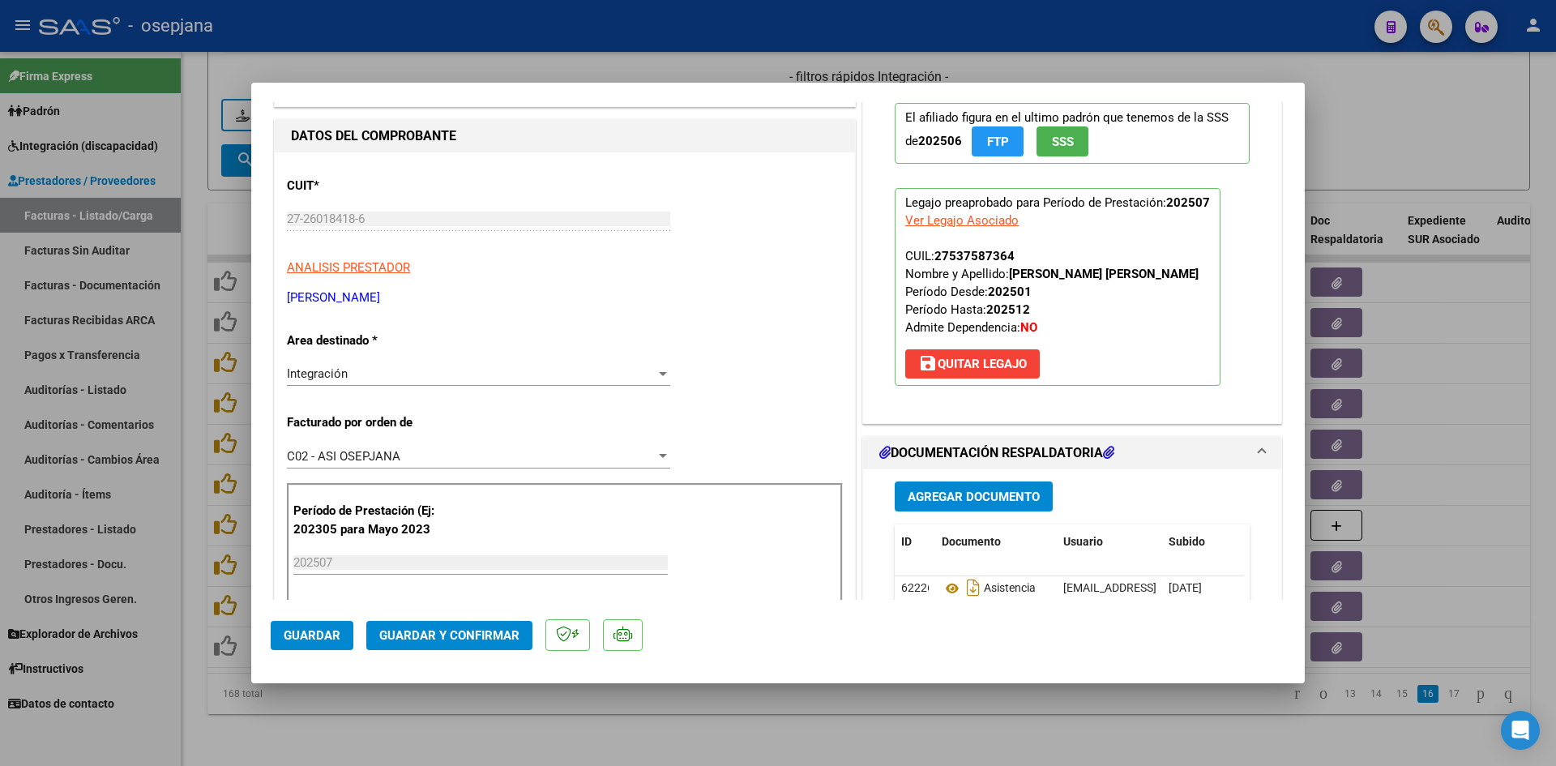
scroll to position [243, 0]
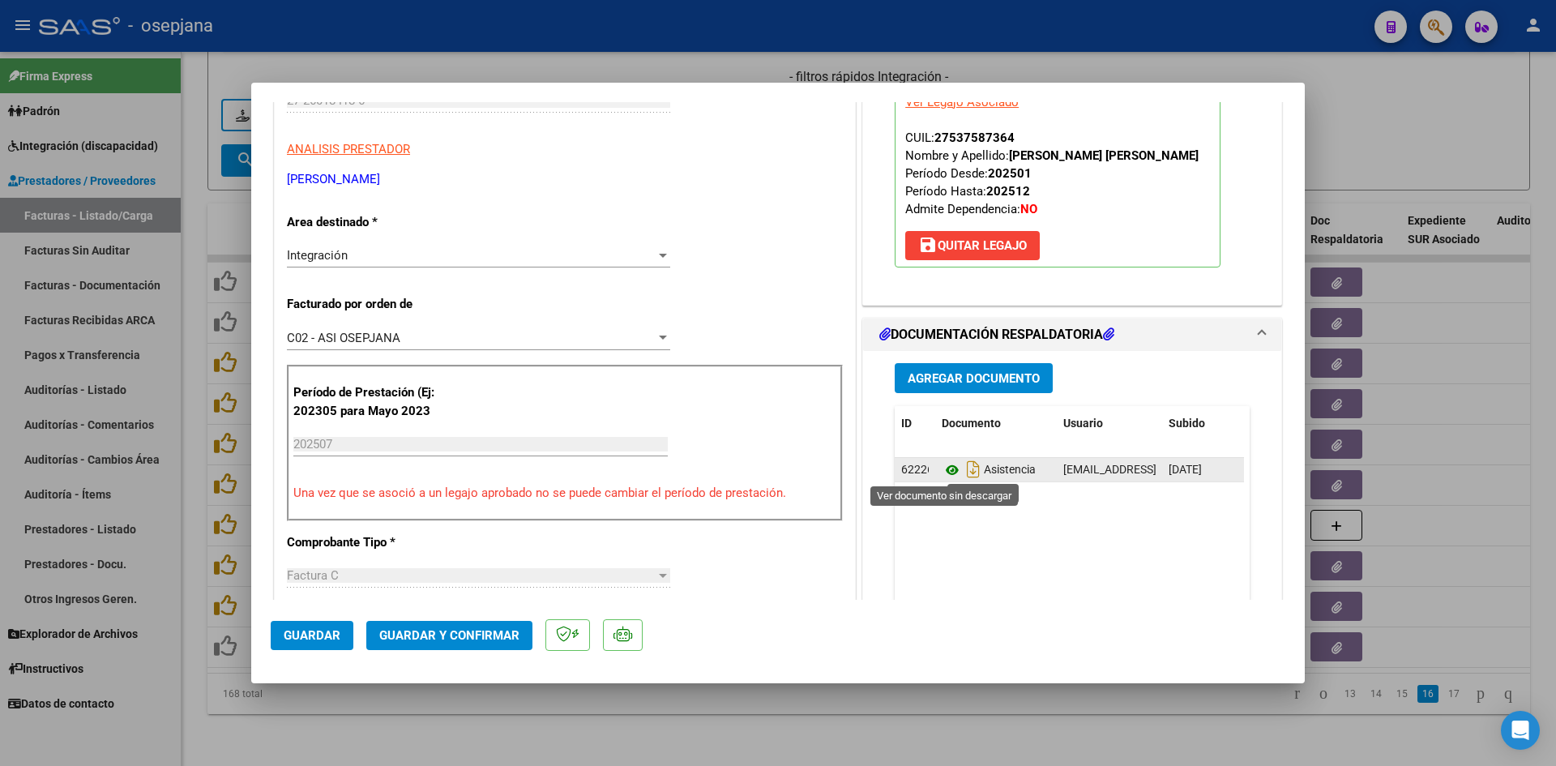
click at [946, 471] on icon at bounding box center [951, 469] width 21 height 19
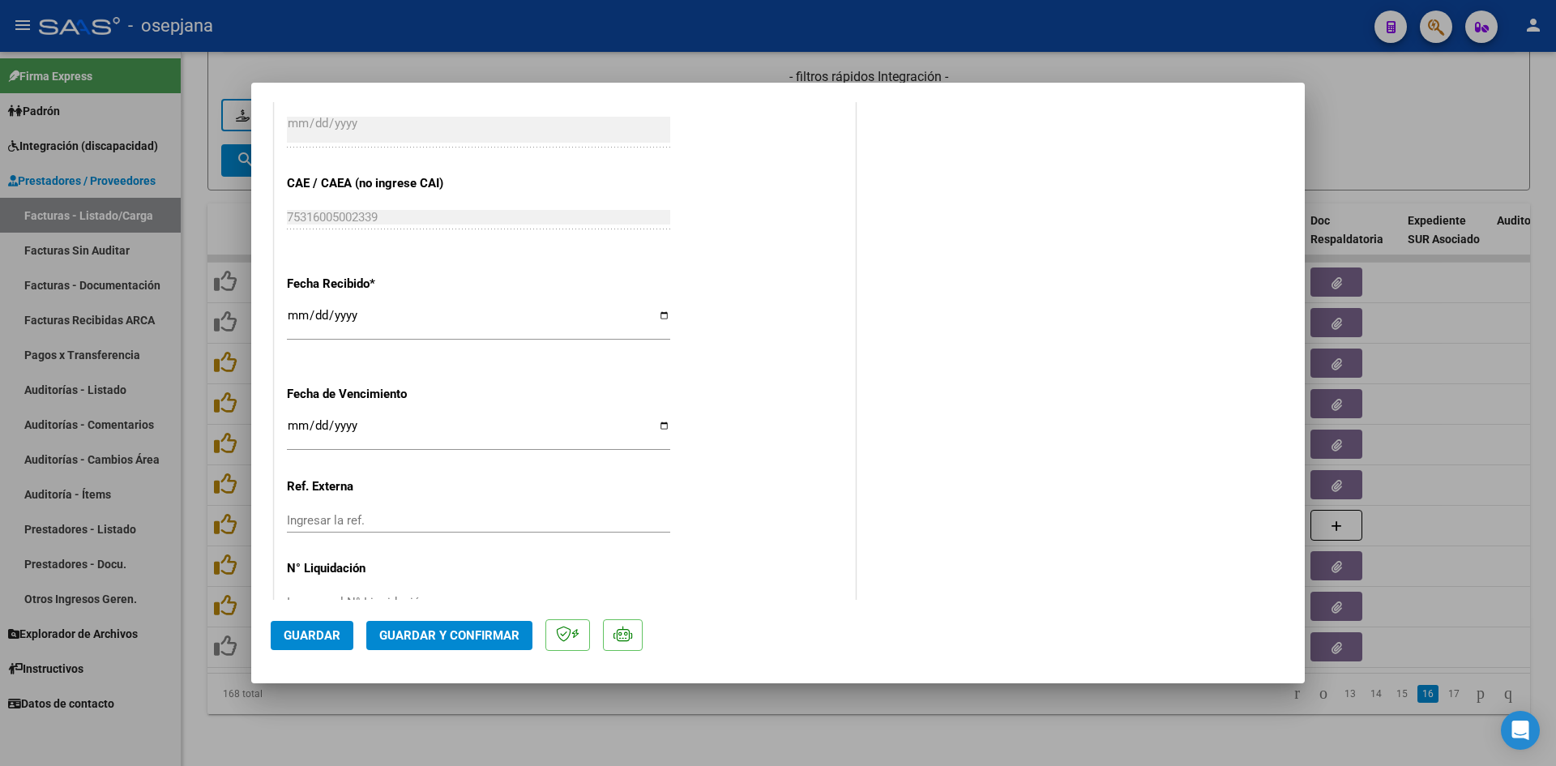
scroll to position [1068, 0]
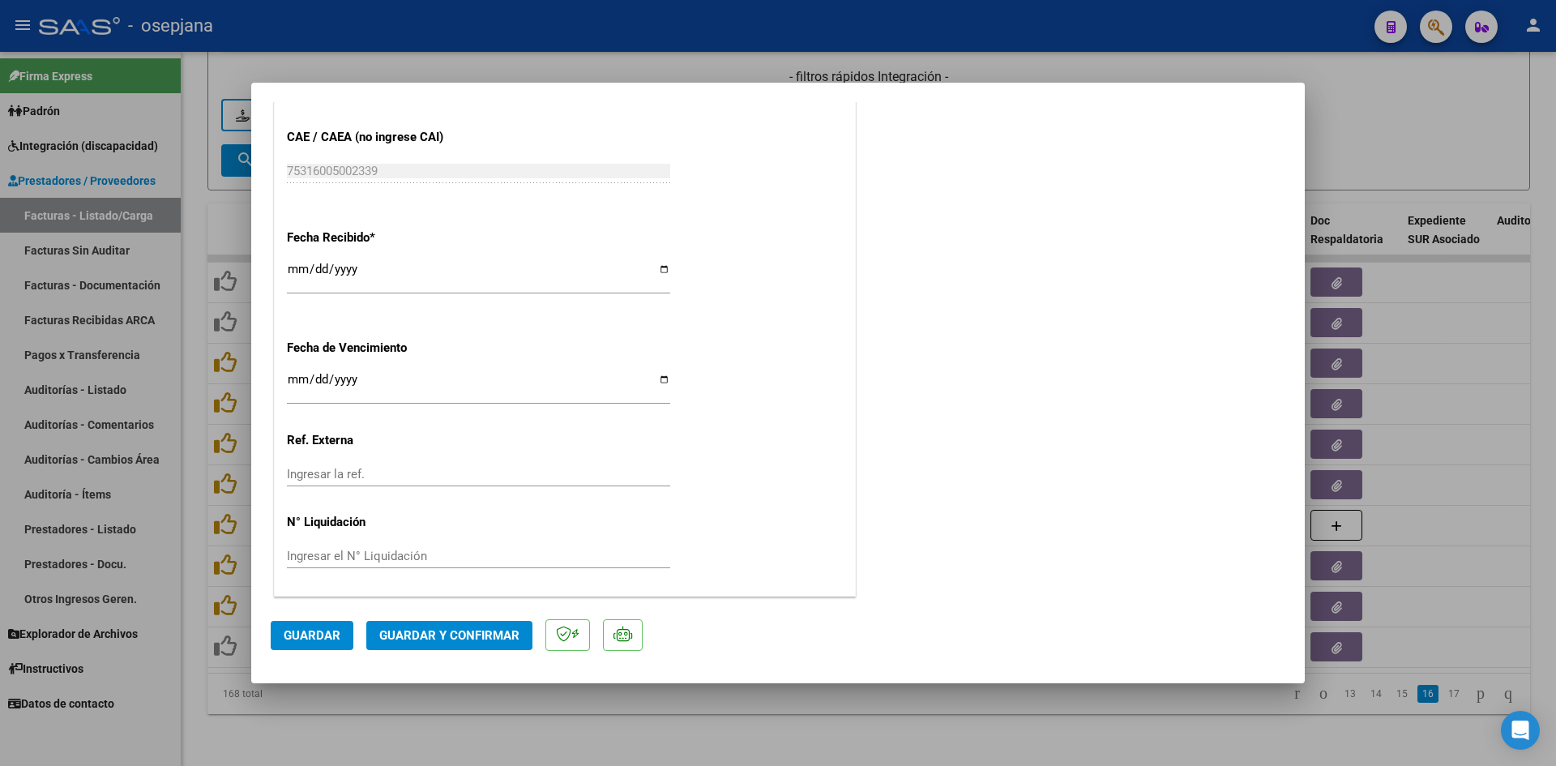
click at [292, 378] on input "Ingresar la fecha" at bounding box center [478, 386] width 383 height 26
type input "[DATE]"
click at [480, 632] on span "Guardar y Confirmar" at bounding box center [449, 635] width 140 height 15
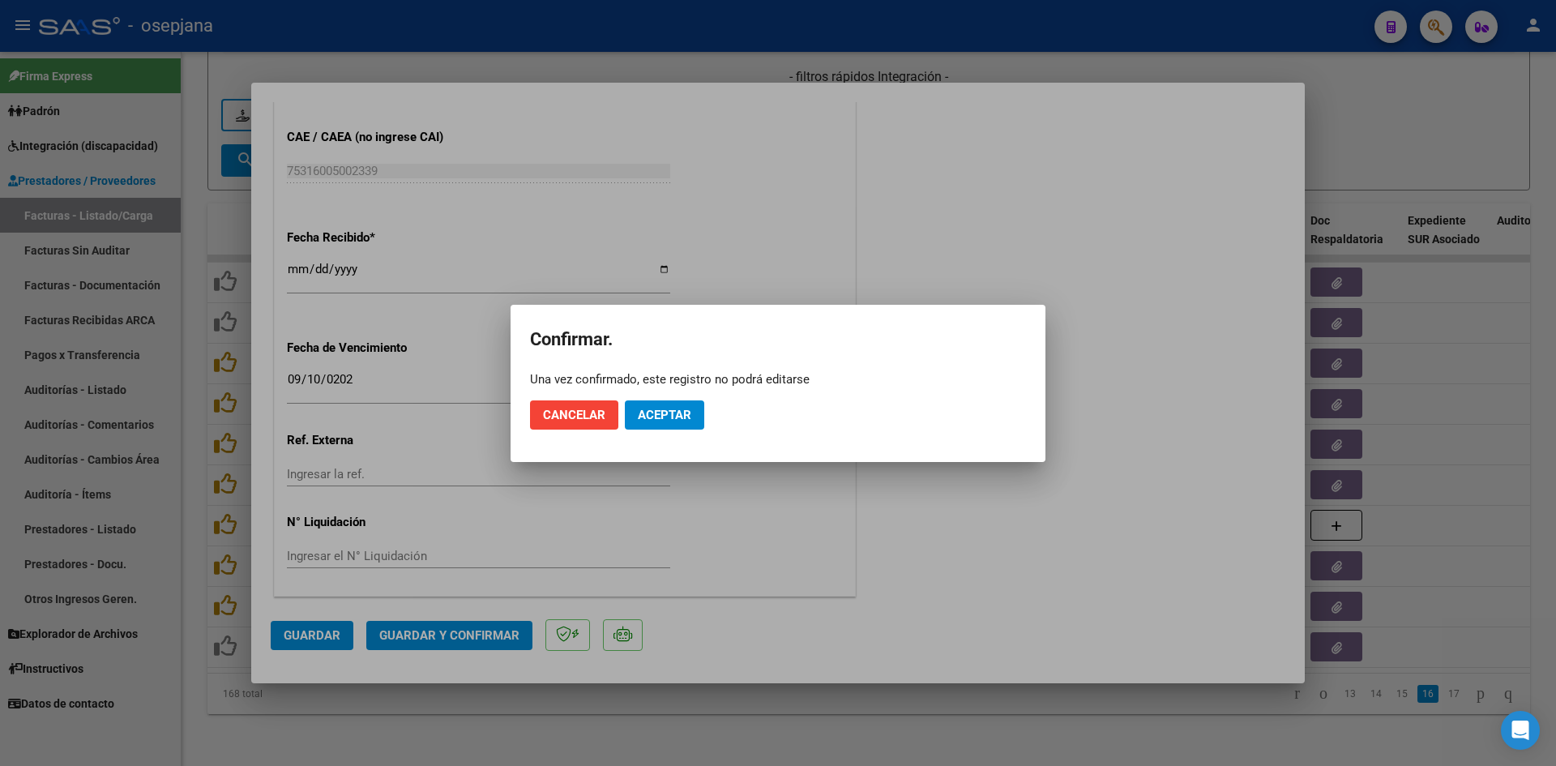
click at [680, 395] on mat-dialog-actions "Cancelar Aceptar" at bounding box center [778, 414] width 496 height 55
click at [682, 397] on mat-dialog-actions "Cancelar Aceptar" at bounding box center [778, 414] width 496 height 55
click at [688, 404] on button "Aceptar" at bounding box center [664, 414] width 79 height 29
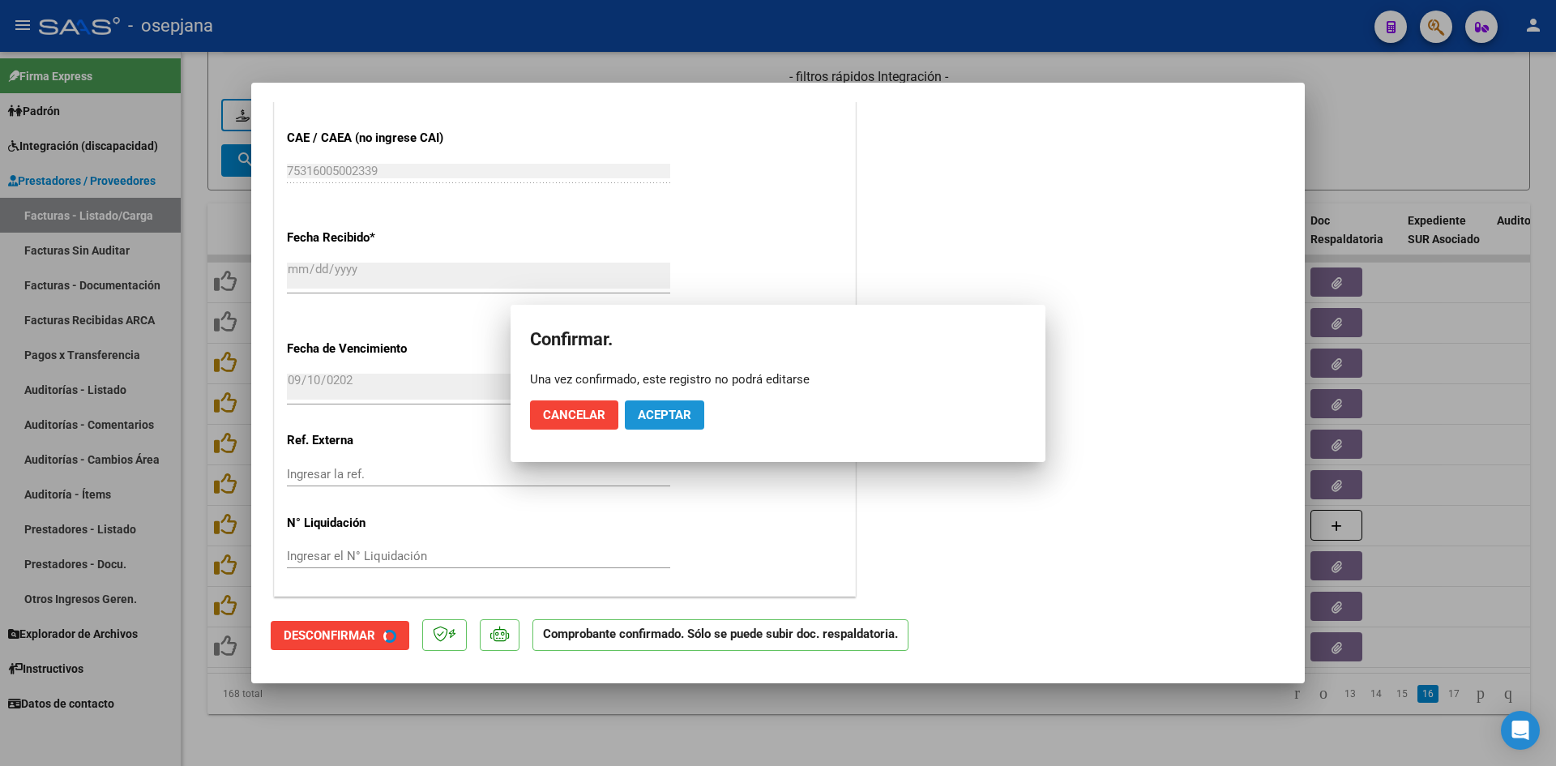
scroll to position [967, 0]
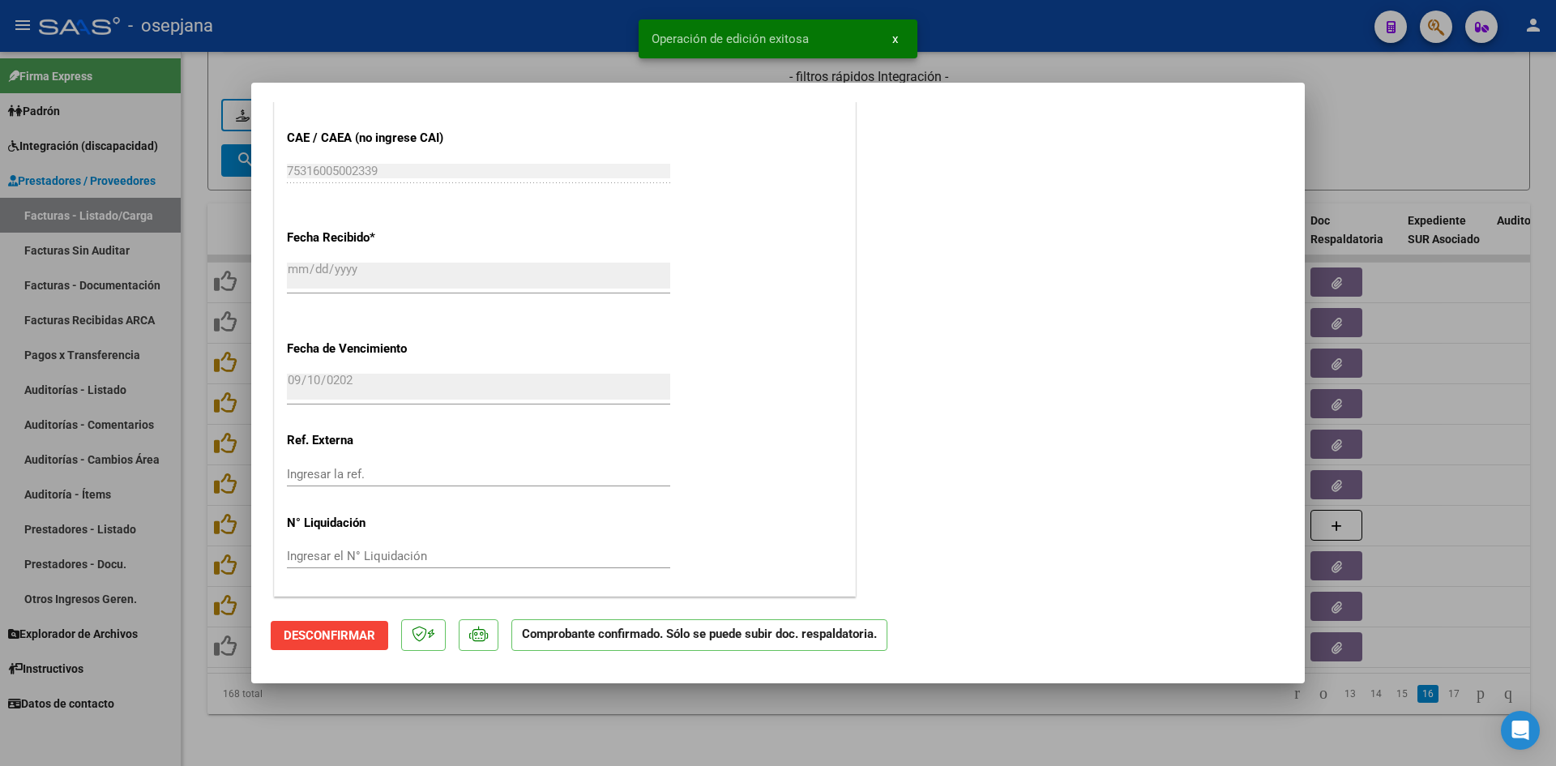
click at [1387, 146] on div at bounding box center [778, 383] width 1556 height 766
type input "$ 0,00"
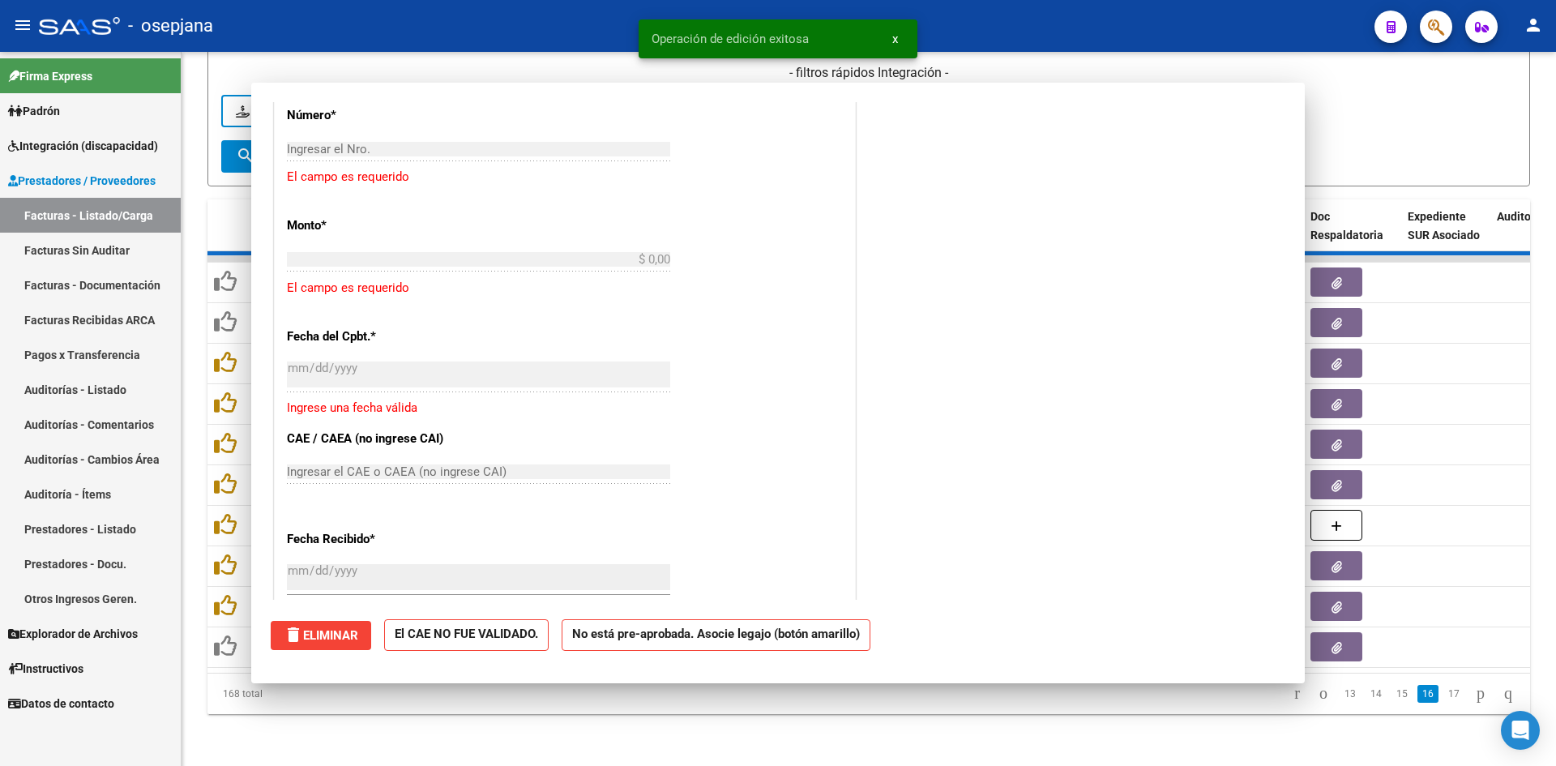
scroll to position [0, 0]
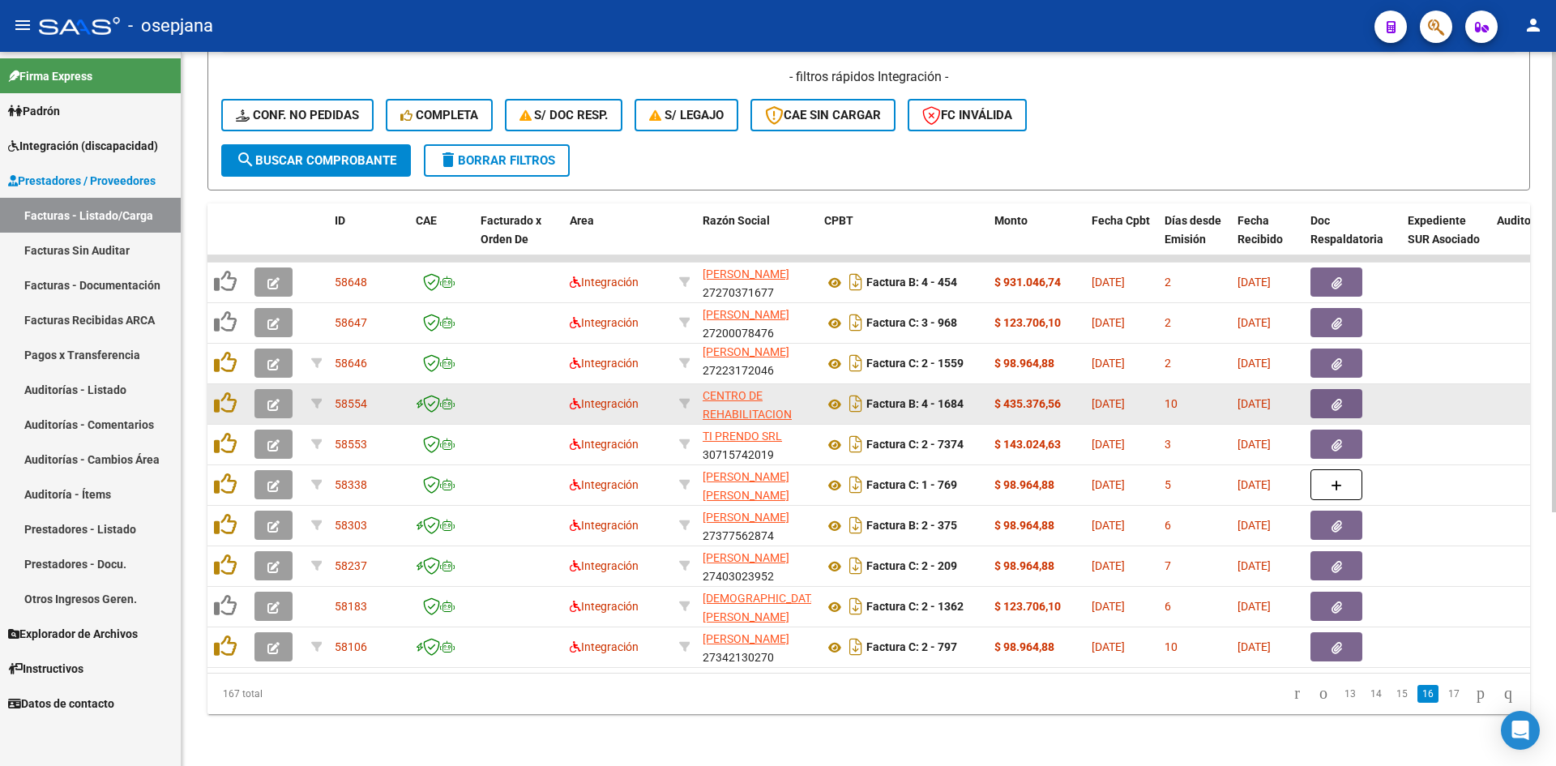
click at [279, 399] on icon "button" at bounding box center [273, 405] width 12 height 12
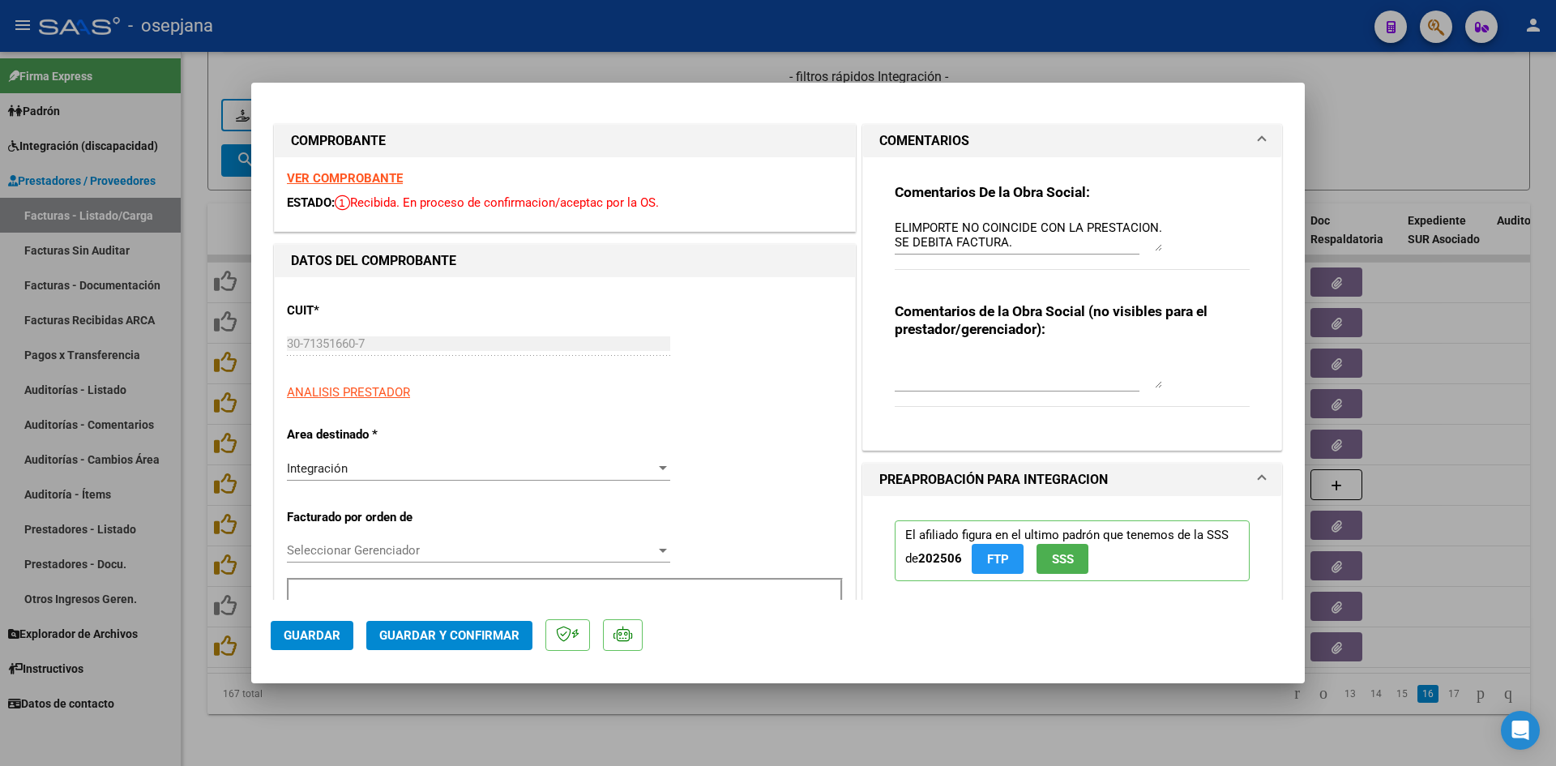
click at [319, 174] on strong "VER COMPROBANTE" at bounding box center [345, 178] width 116 height 15
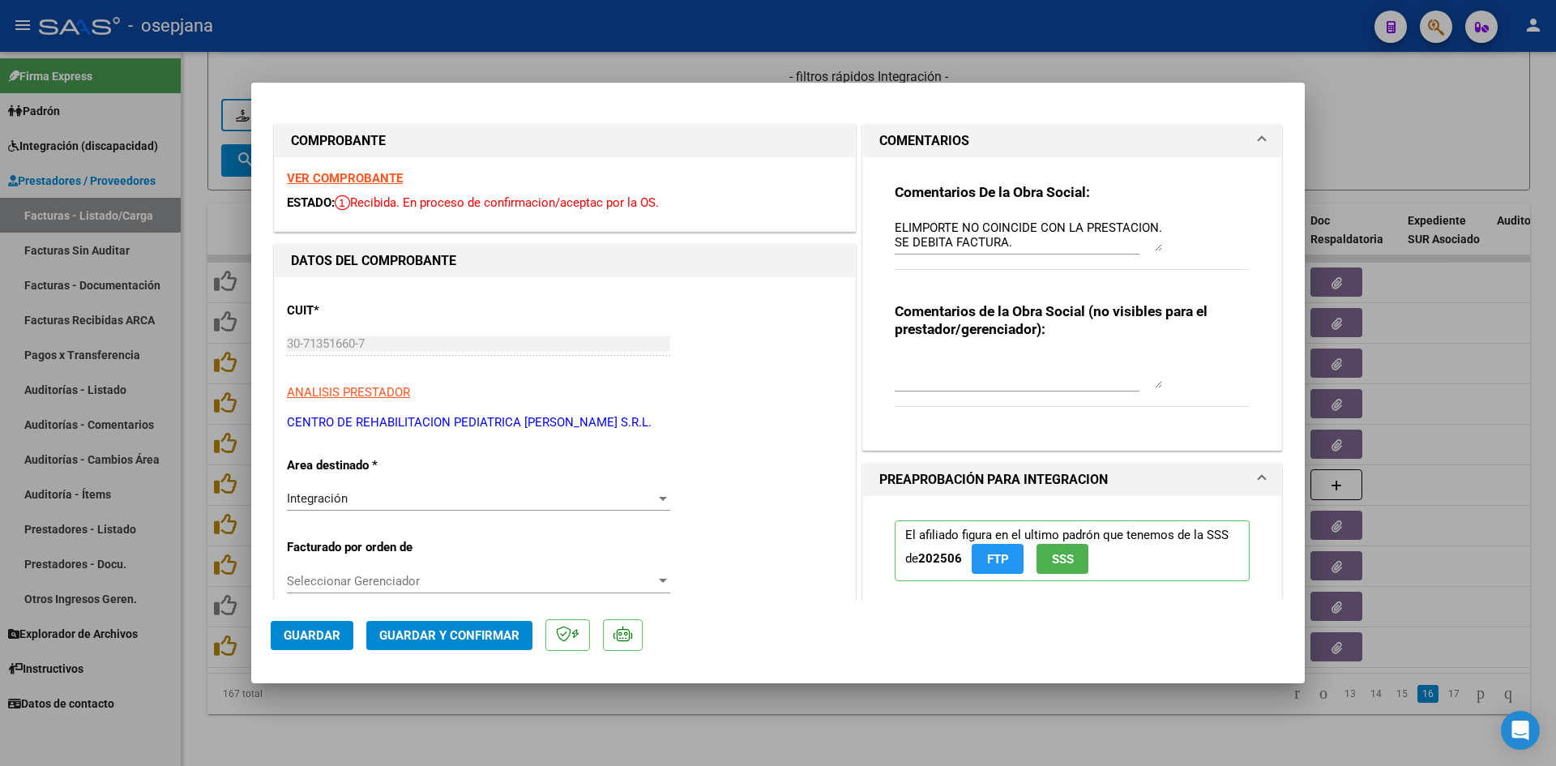
click at [524, 66] on div at bounding box center [778, 383] width 1556 height 766
type input "$ 0,00"
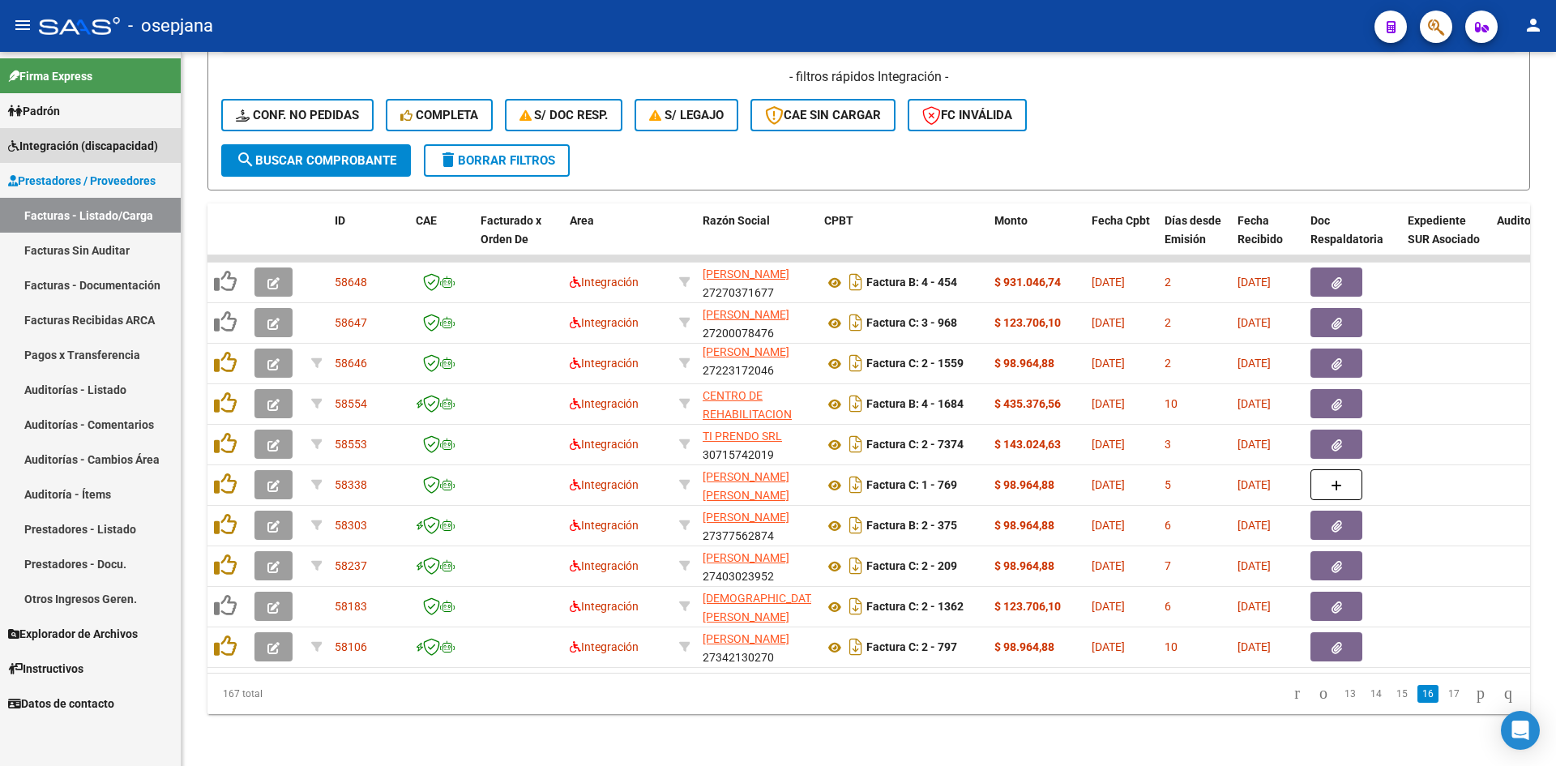
click at [63, 145] on span "Integración (discapacidad)" at bounding box center [83, 146] width 150 height 18
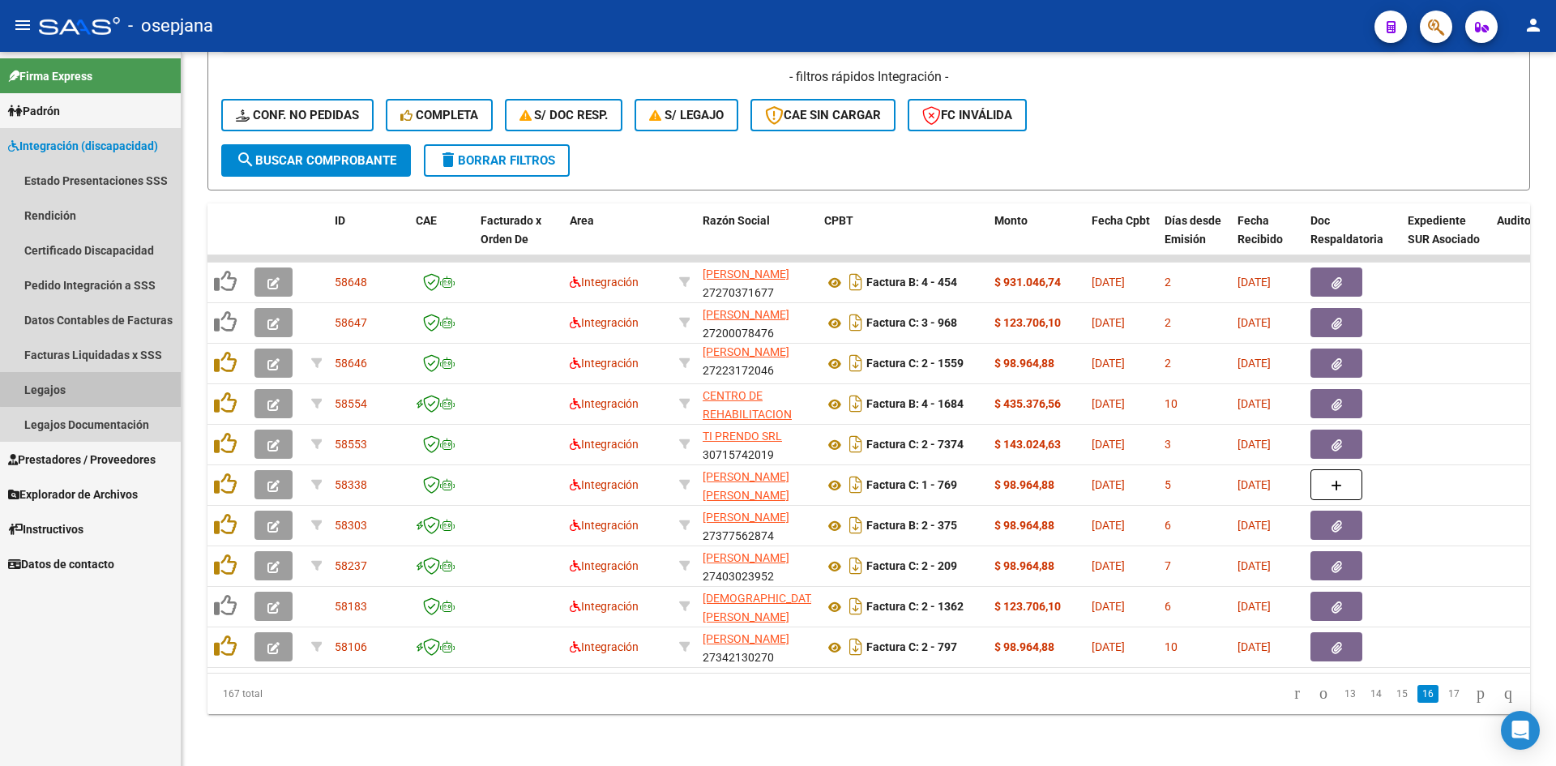
click at [118, 379] on link "Legajos" at bounding box center [90, 389] width 181 height 35
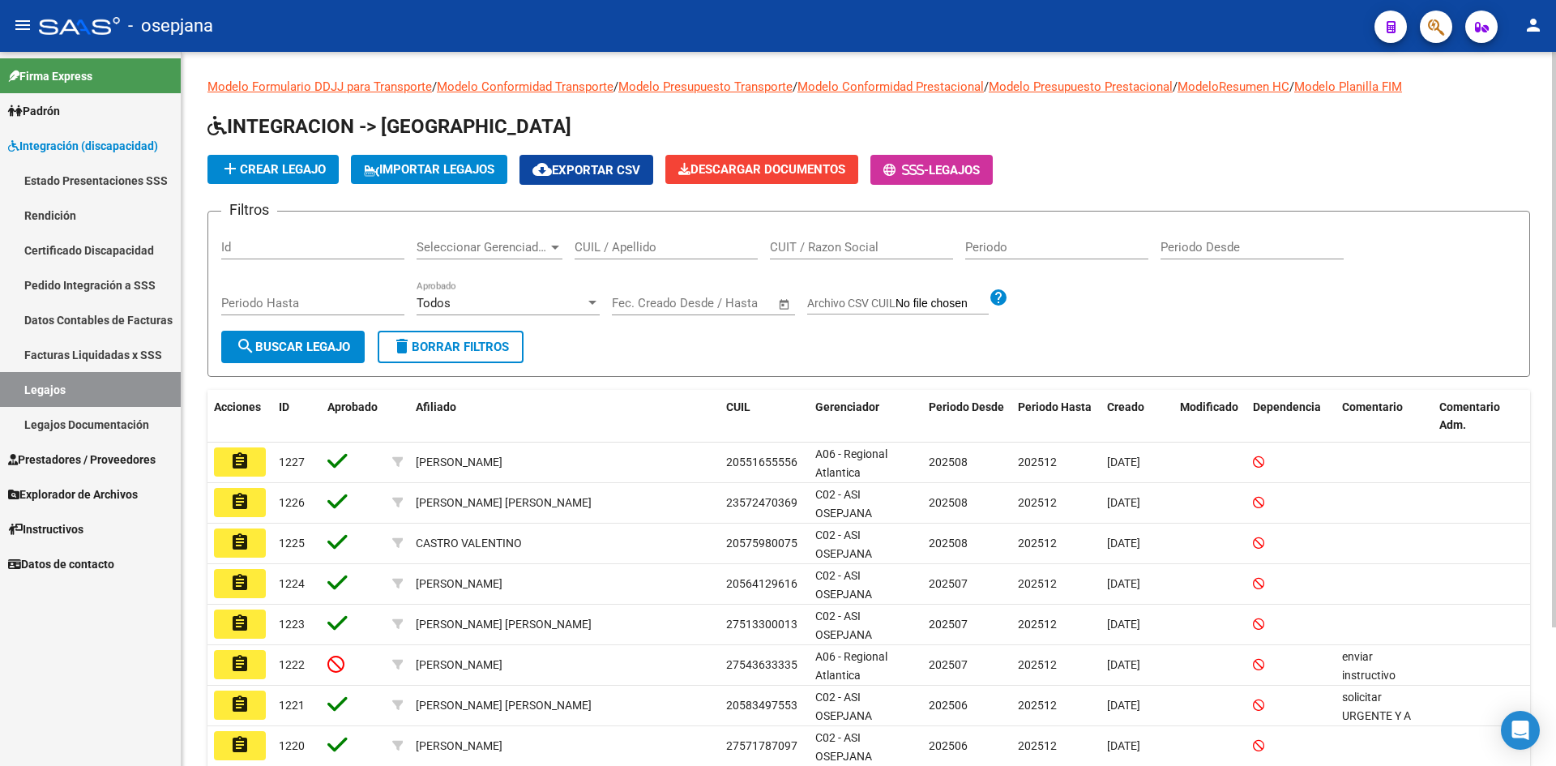
click at [624, 248] on input "CUIL / Apellido" at bounding box center [665, 247] width 183 height 15
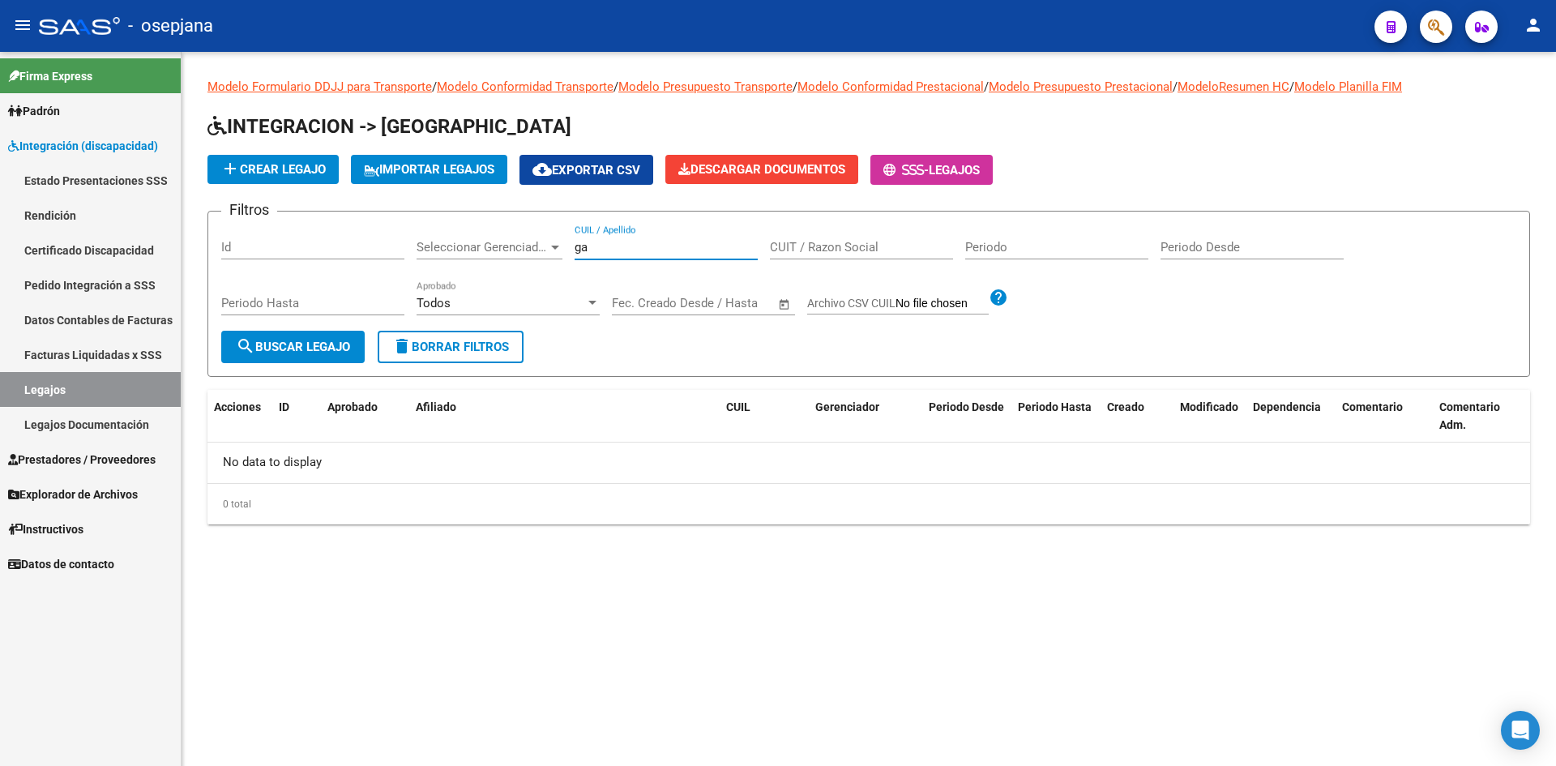
type input "g"
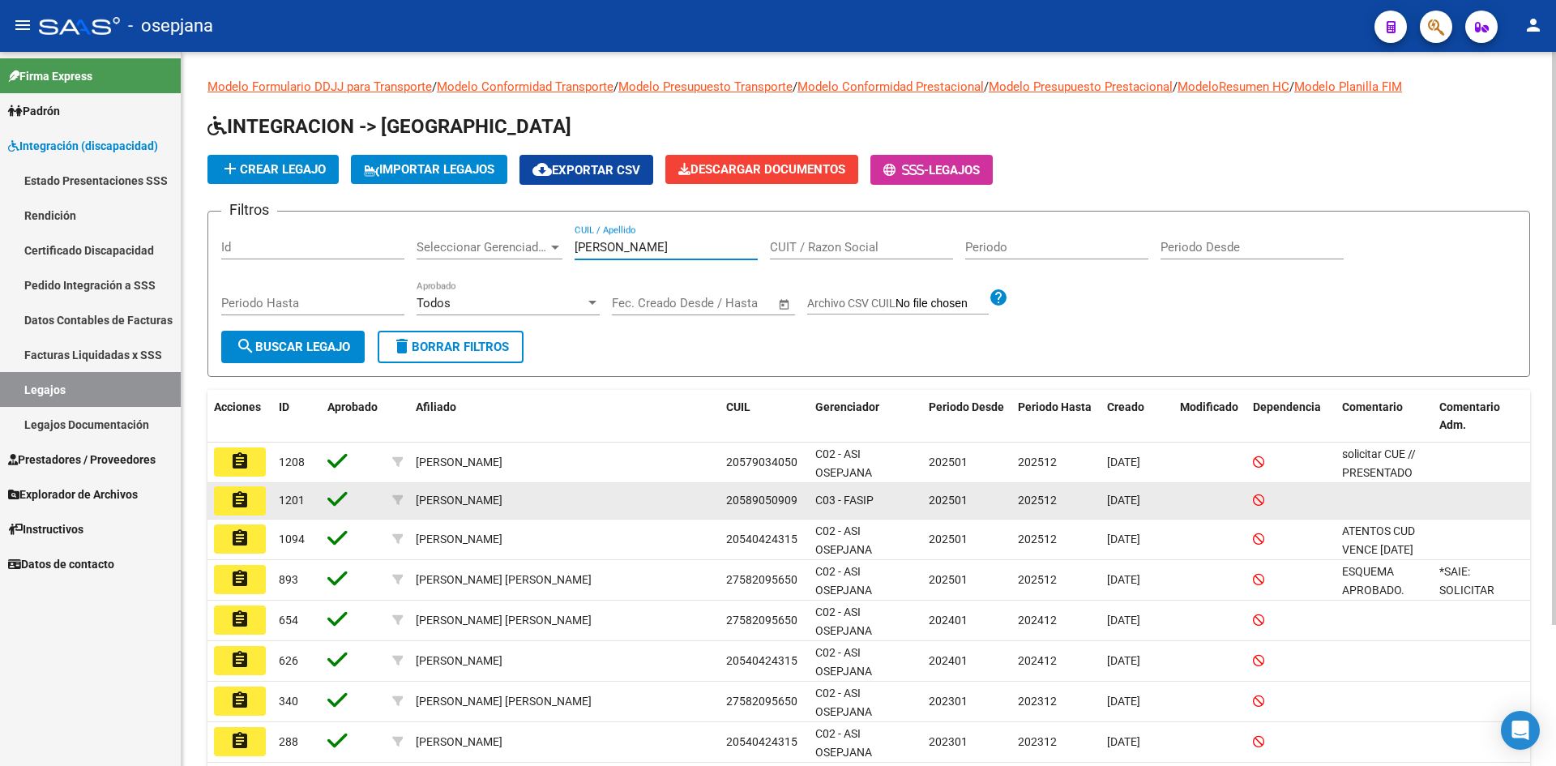
type input "mendez"
click at [242, 499] on mat-icon "assignment" at bounding box center [239, 499] width 19 height 19
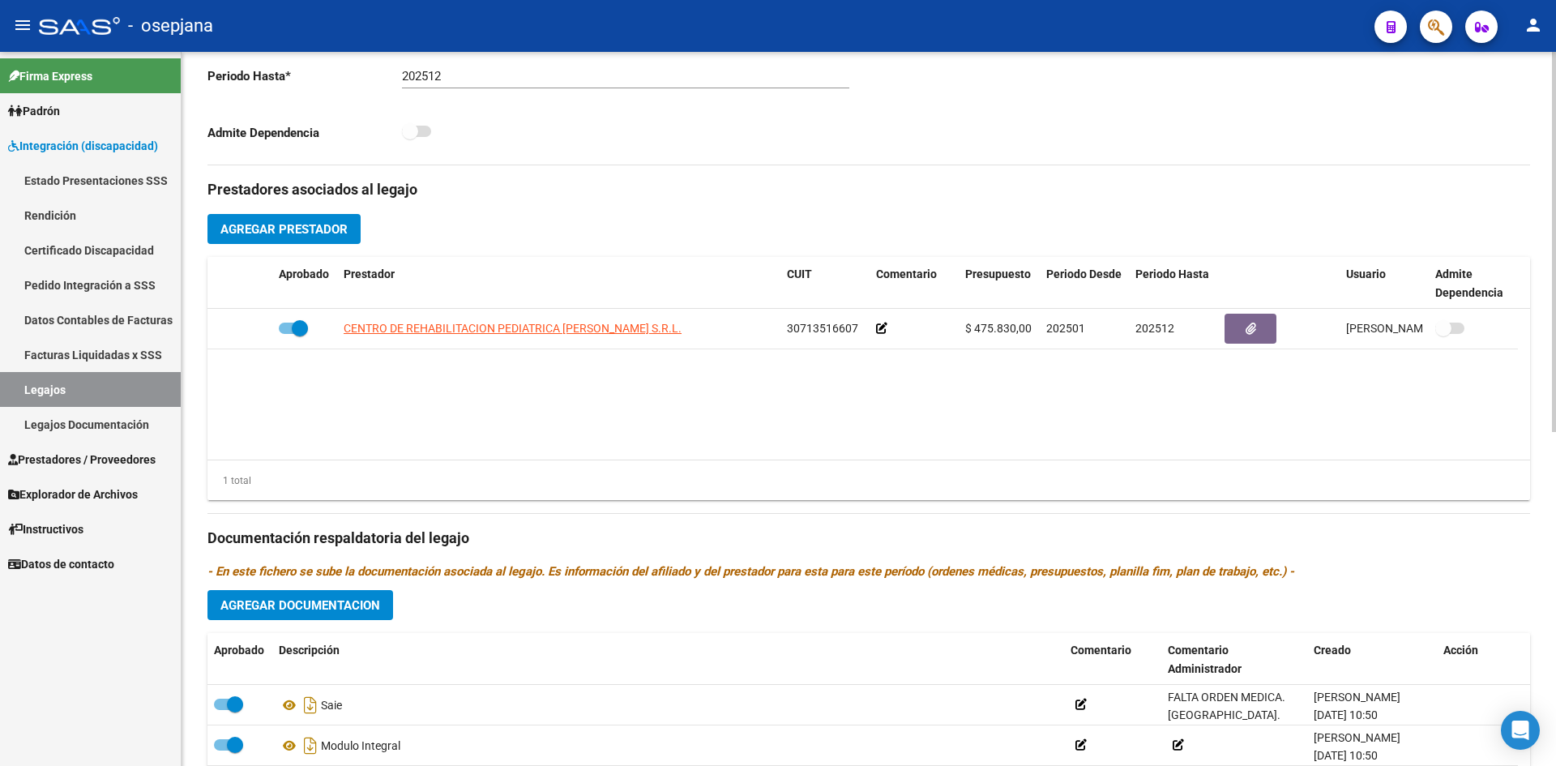
scroll to position [627, 0]
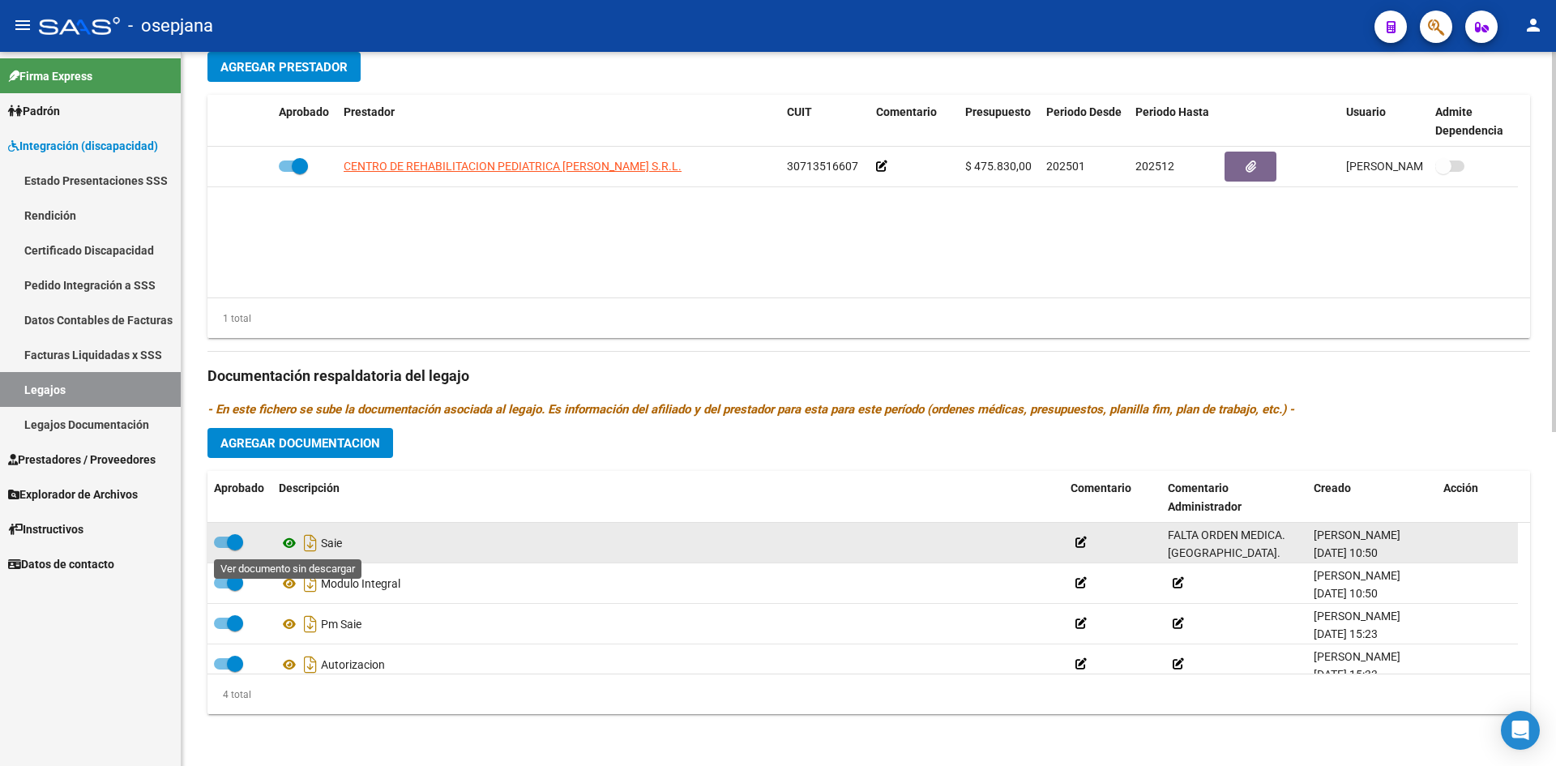
click at [286, 541] on icon at bounding box center [289, 542] width 21 height 19
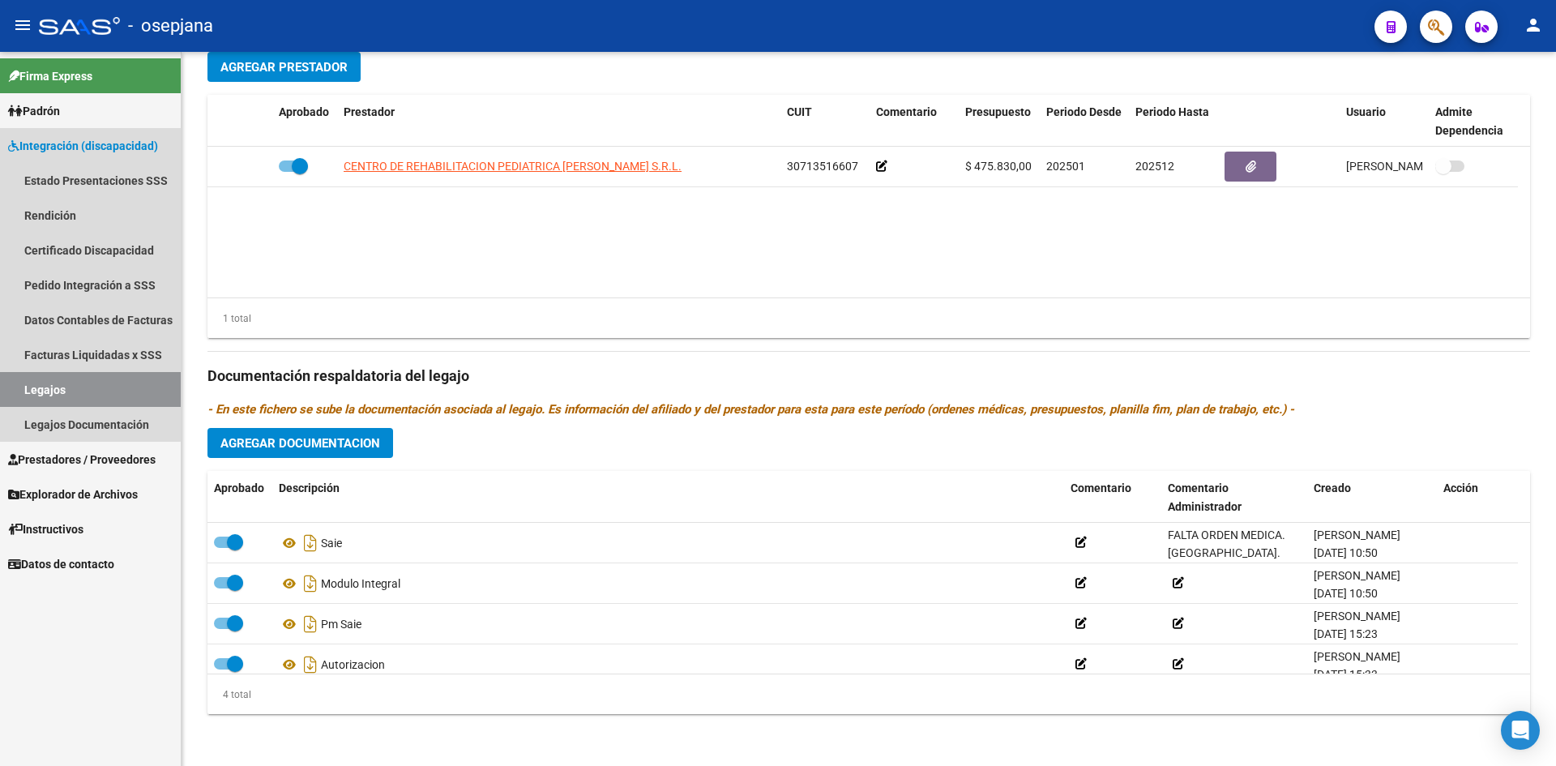
click at [66, 144] on span "Integración (discapacidad)" at bounding box center [83, 146] width 150 height 18
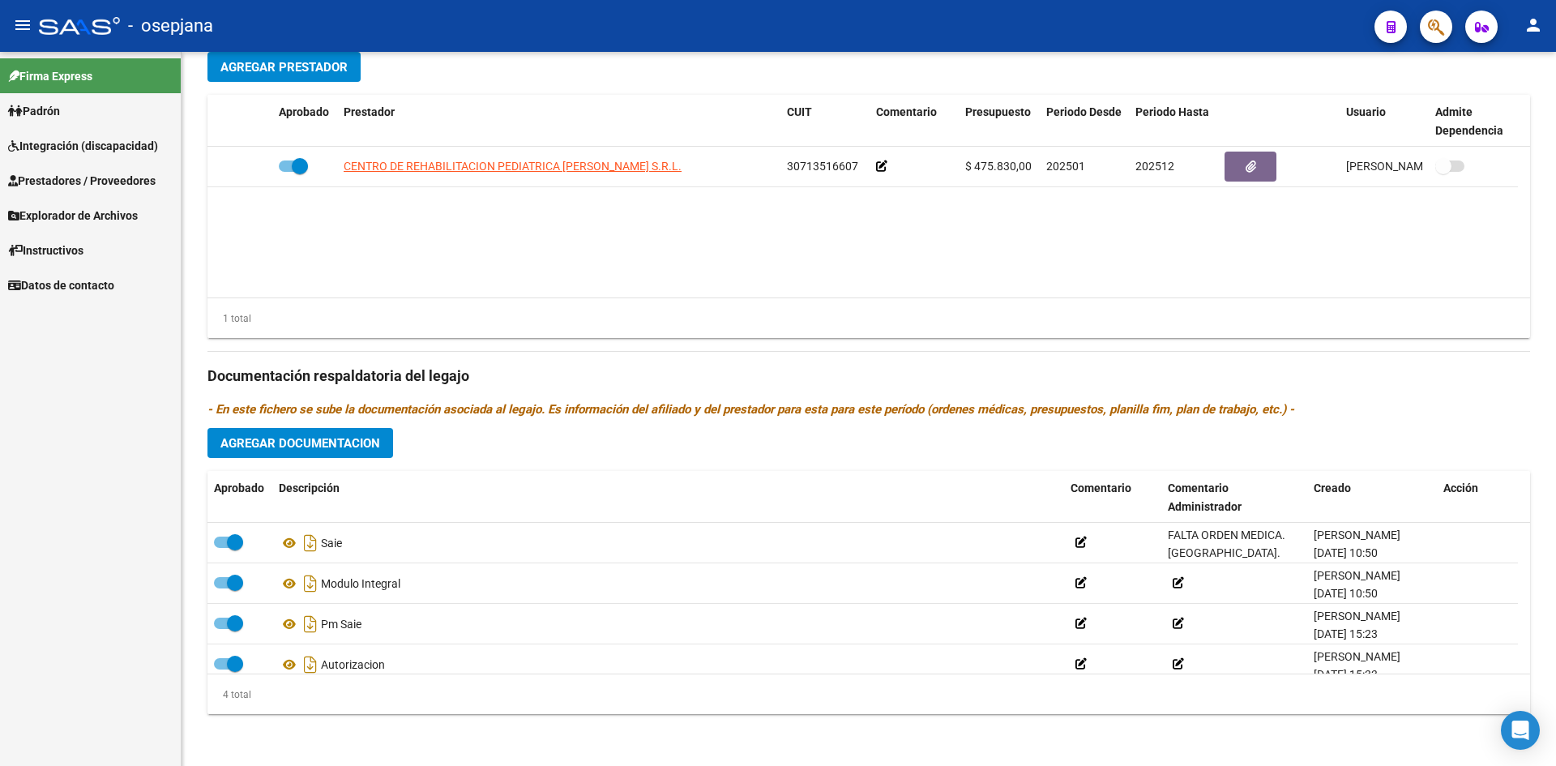
click at [79, 175] on span "Prestadores / Proveedores" at bounding box center [81, 181] width 147 height 18
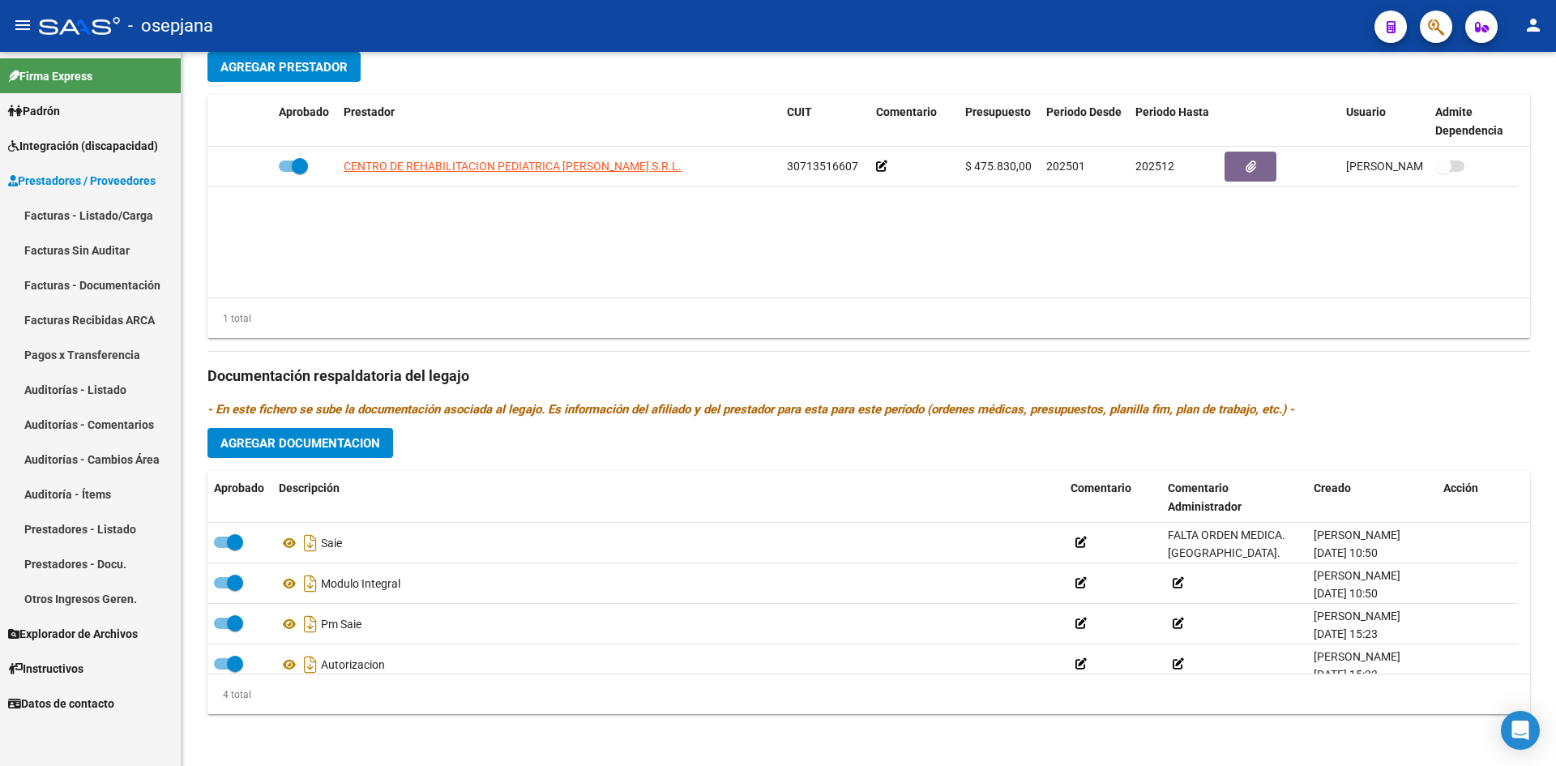
click at [117, 217] on link "Facturas - Listado/Carga" at bounding box center [90, 215] width 181 height 35
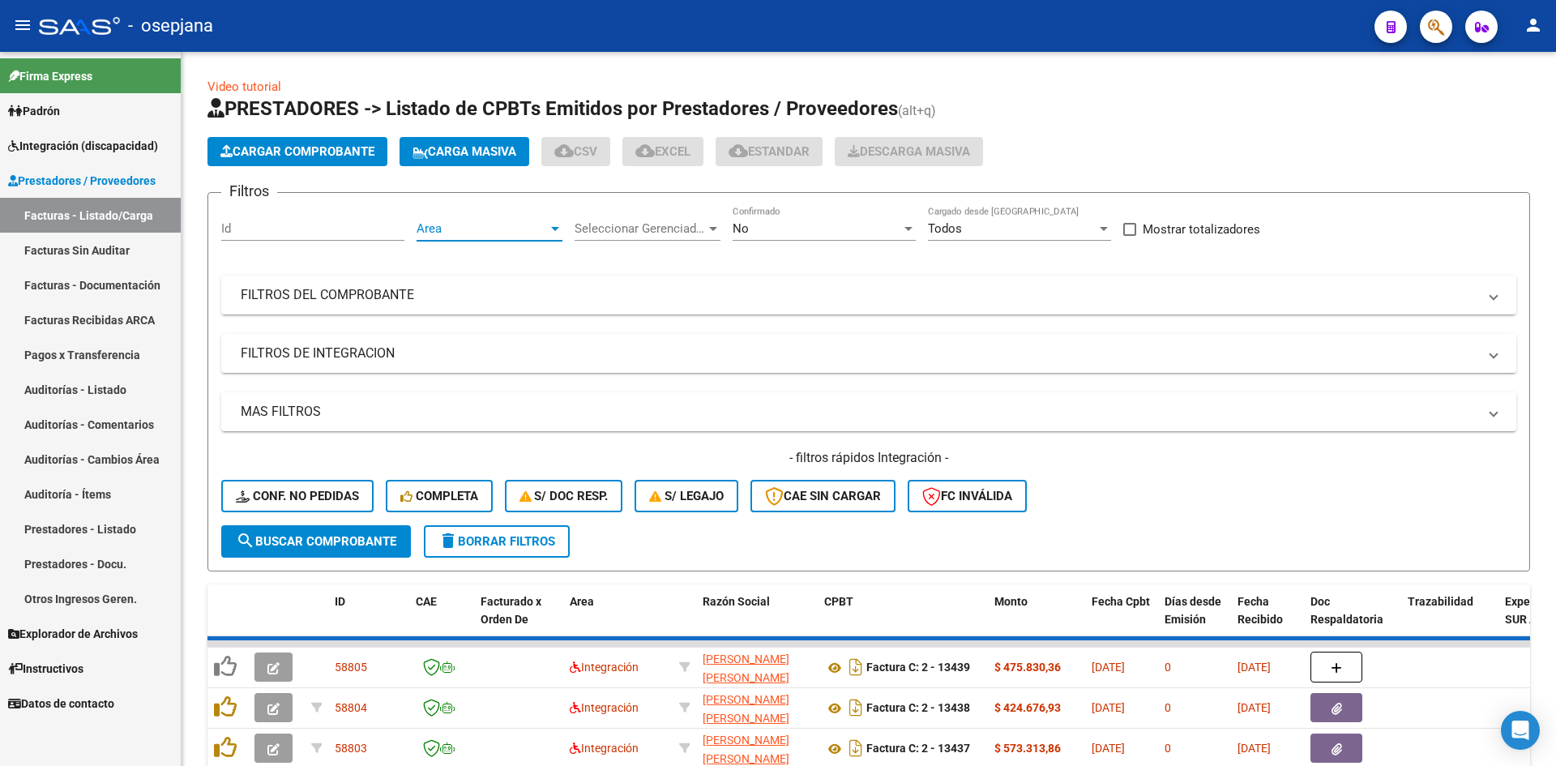
click at [513, 227] on span "Area" at bounding box center [481, 228] width 131 height 15
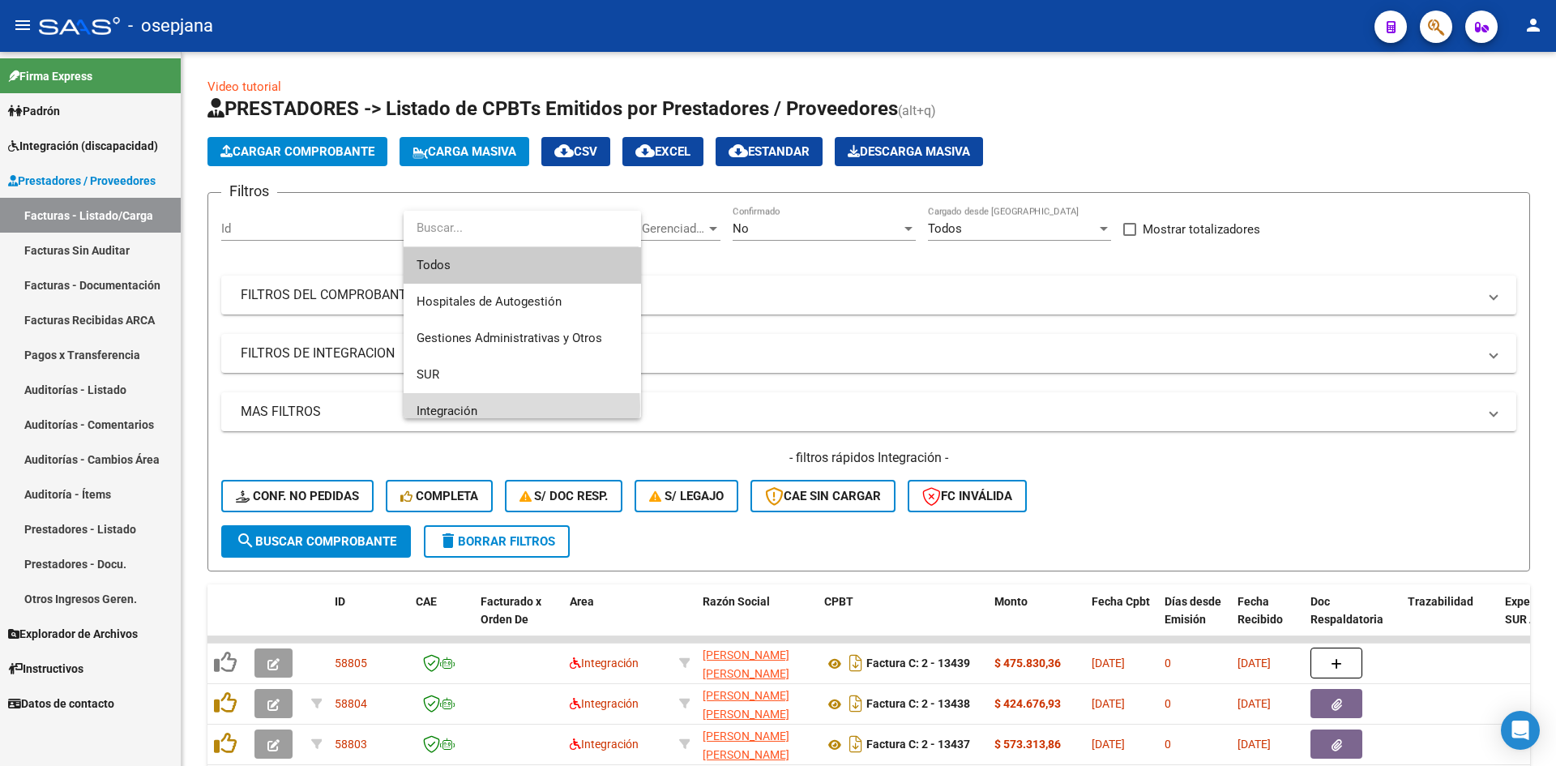
click at [495, 407] on span "Integración" at bounding box center [521, 411] width 211 height 36
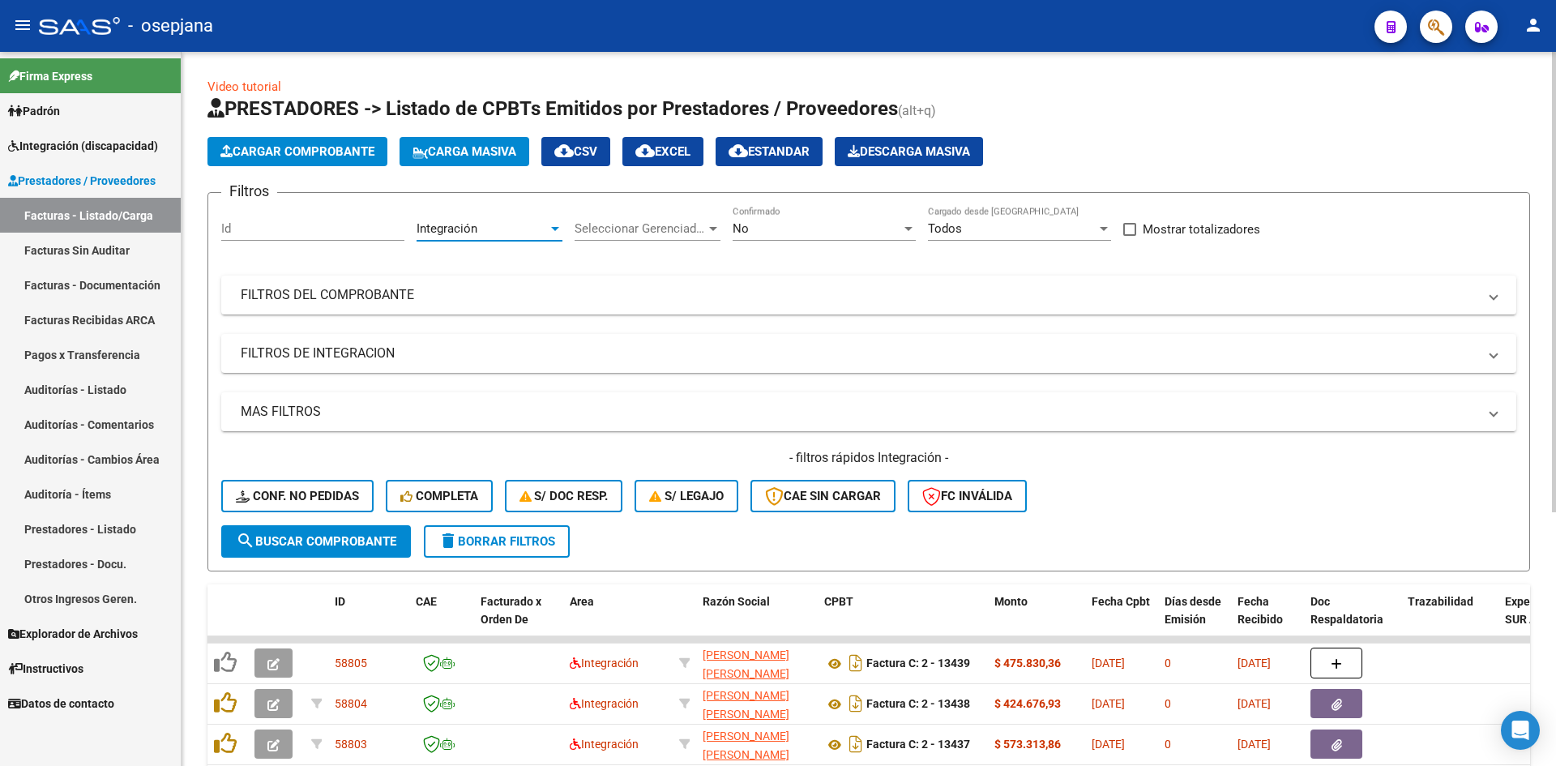
click at [776, 218] on div "No Confirmado" at bounding box center [823, 223] width 183 height 35
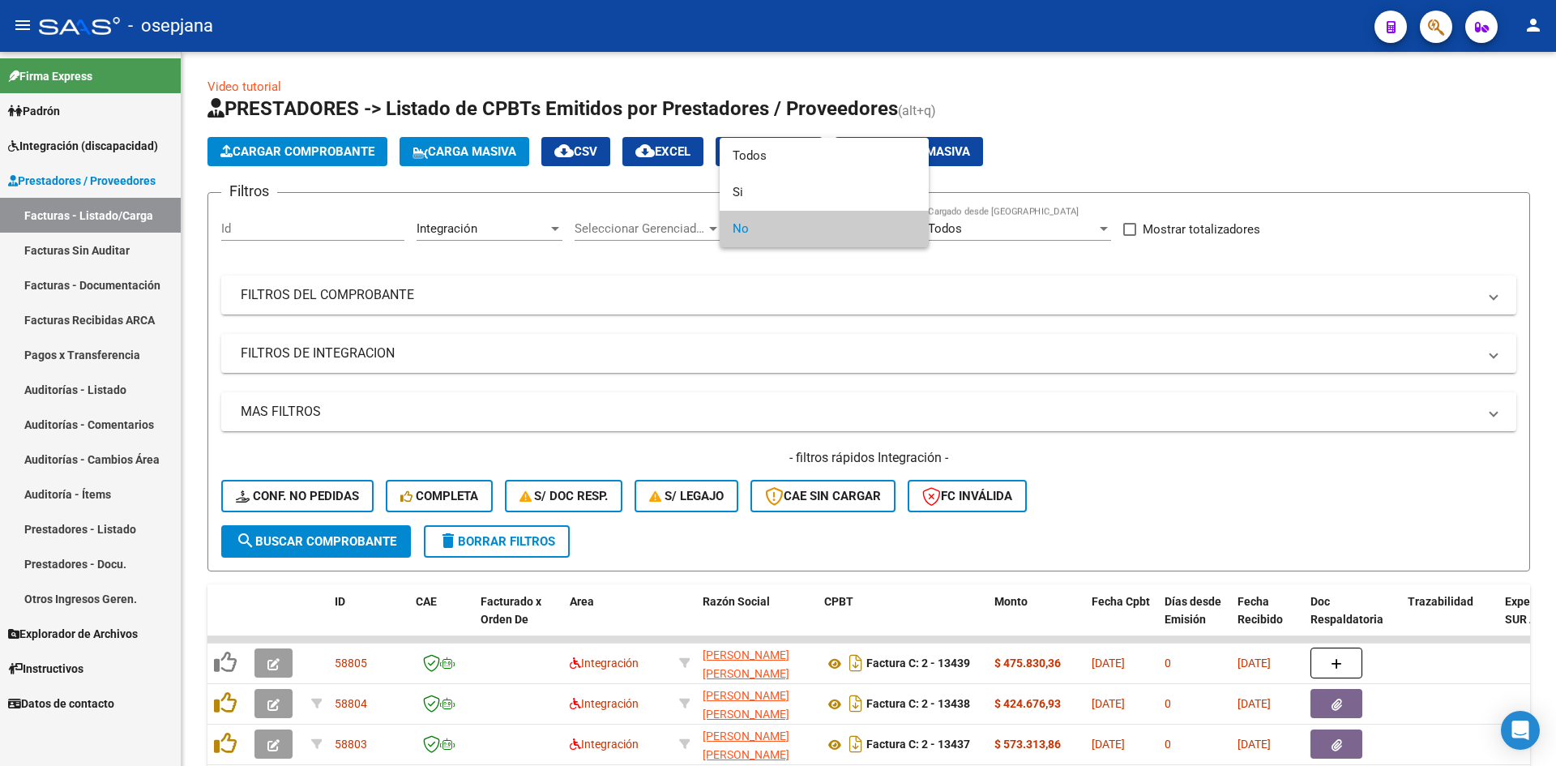
click at [766, 229] on span "No" at bounding box center [823, 229] width 183 height 36
click at [806, 320] on div at bounding box center [778, 383] width 1556 height 766
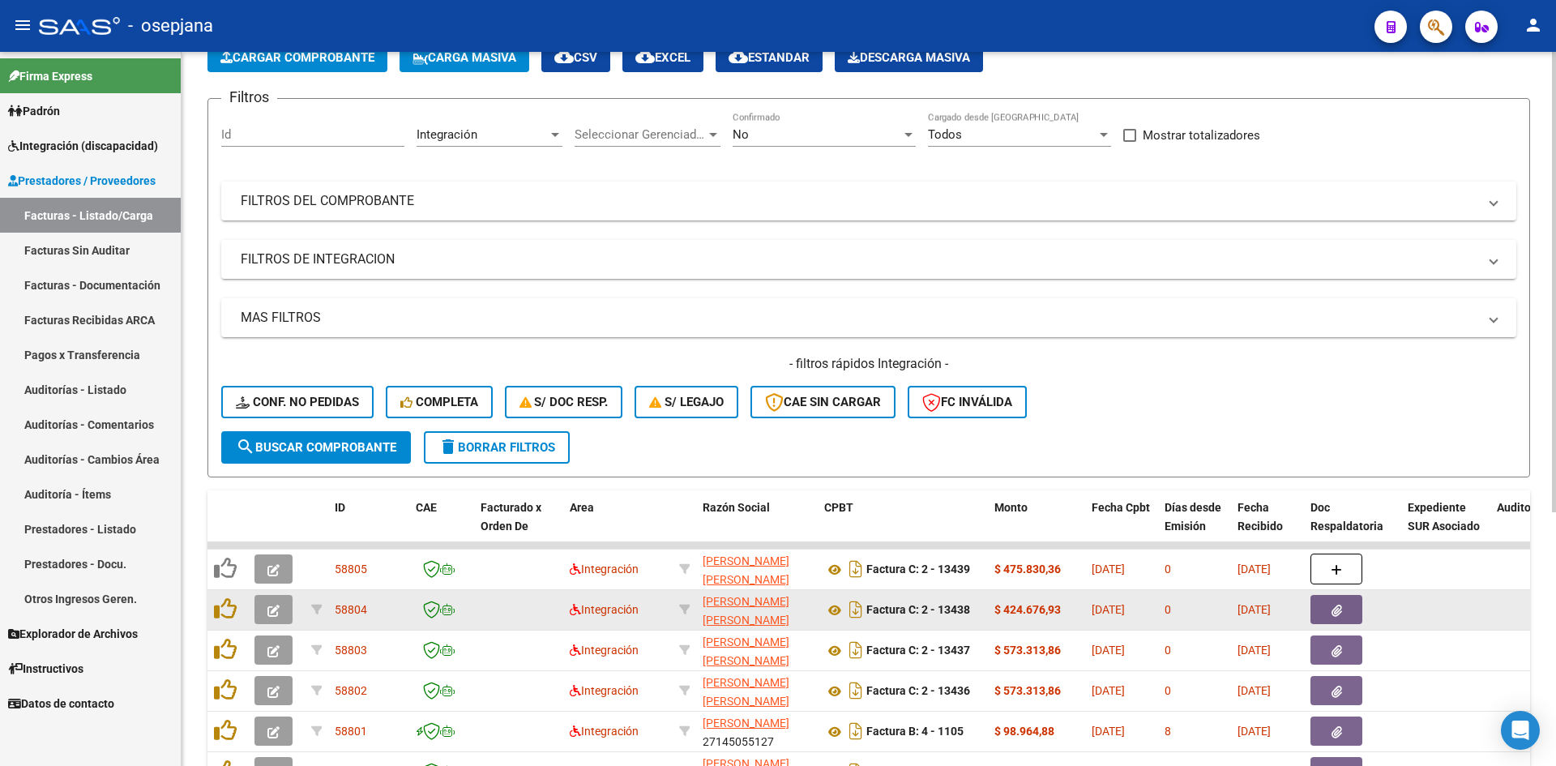
scroll to position [393, 0]
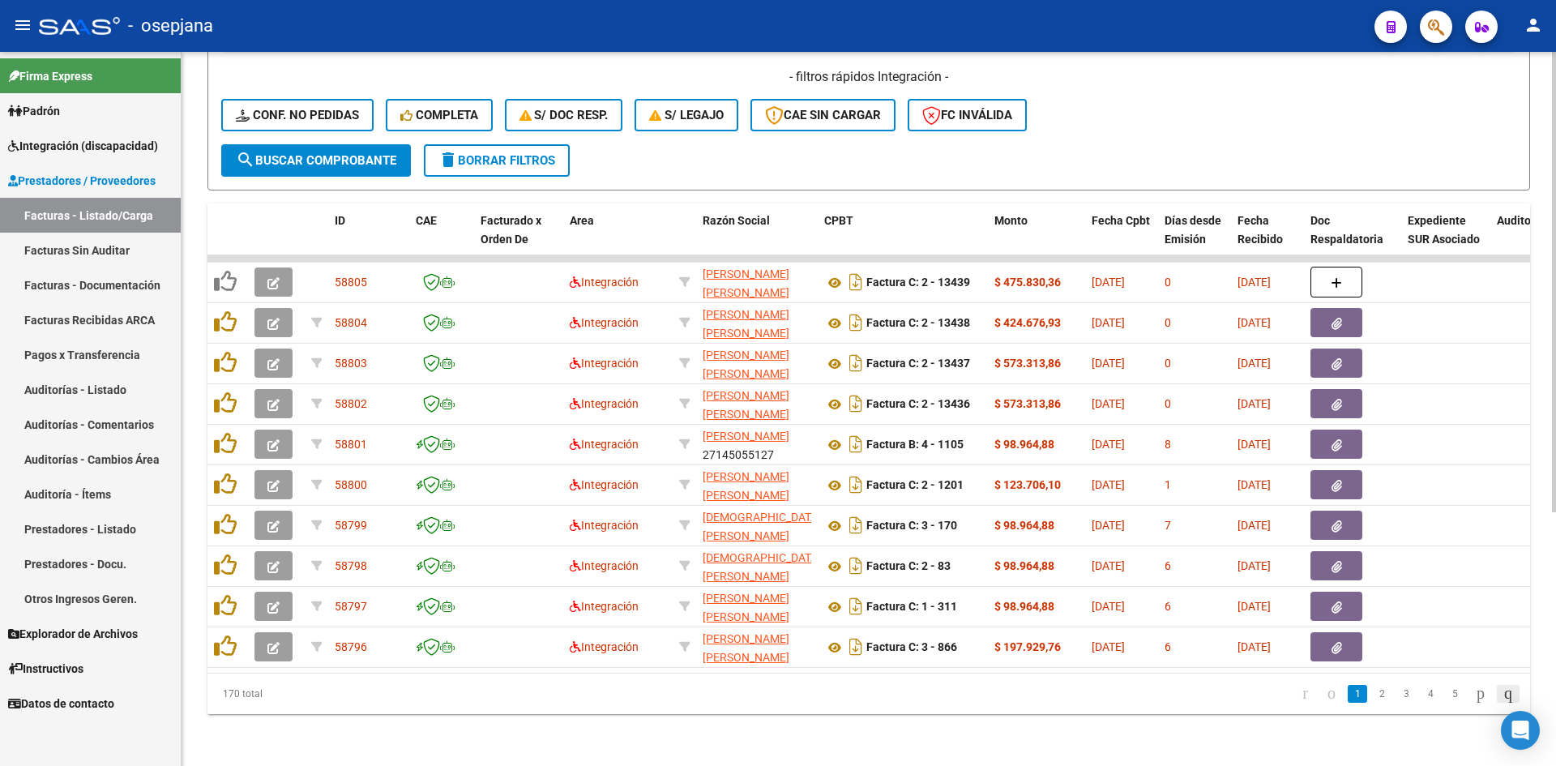
click at [1501, 691] on icon "go to last page" at bounding box center [1507, 692] width 13 height 19
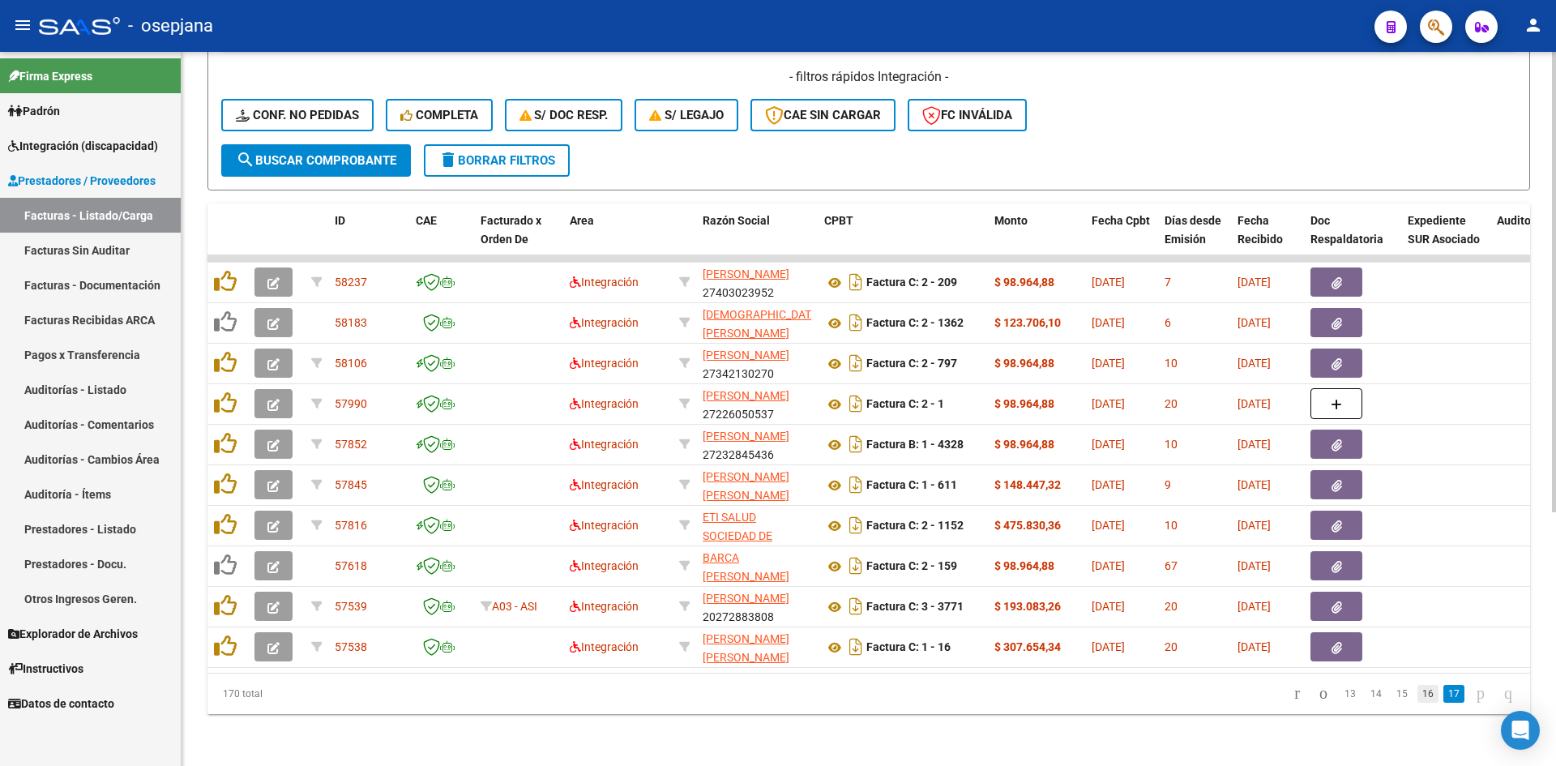
click at [1420, 698] on link "16" at bounding box center [1427, 694] width 21 height 18
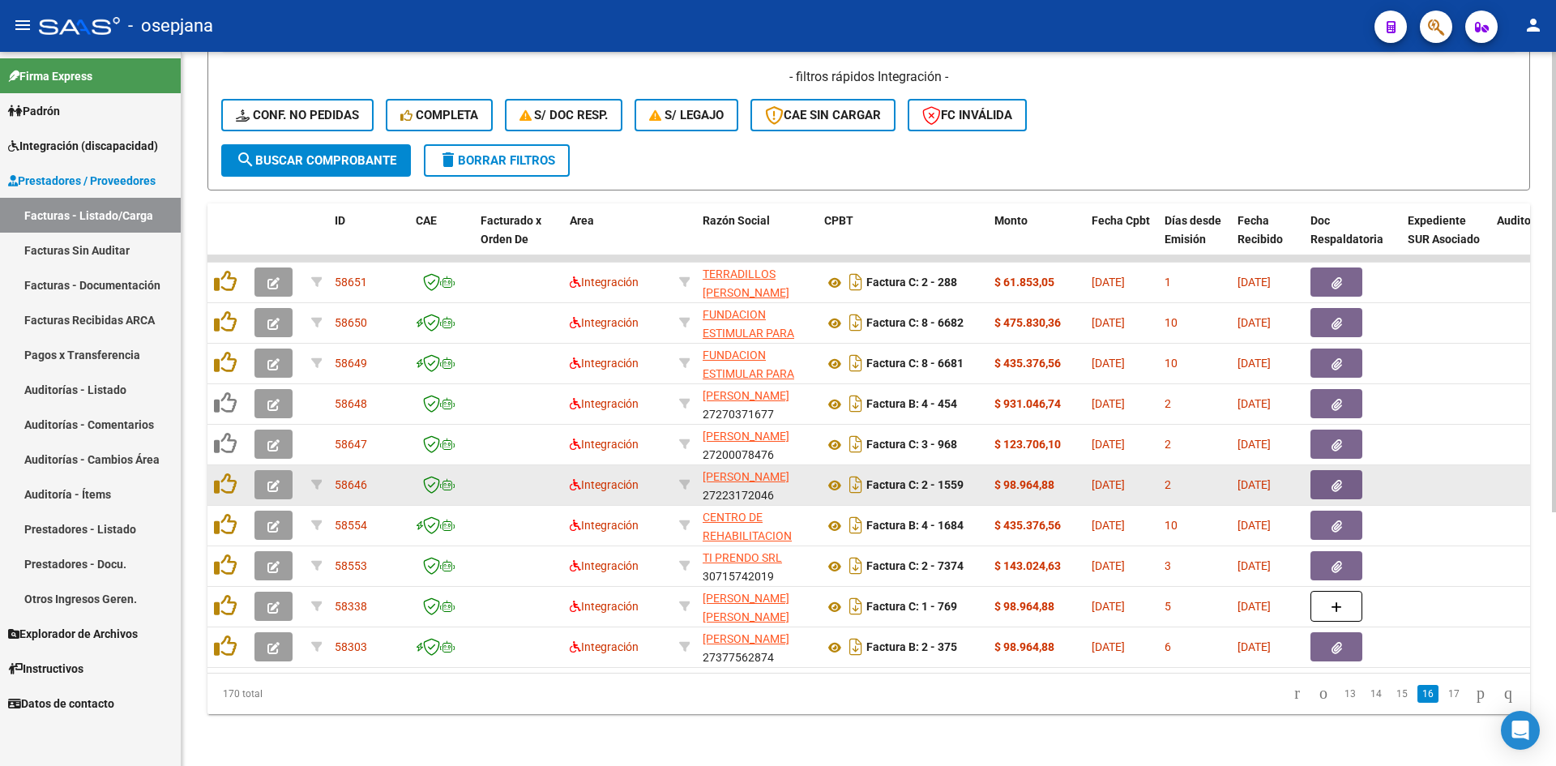
click at [281, 475] on button "button" at bounding box center [273, 484] width 38 height 29
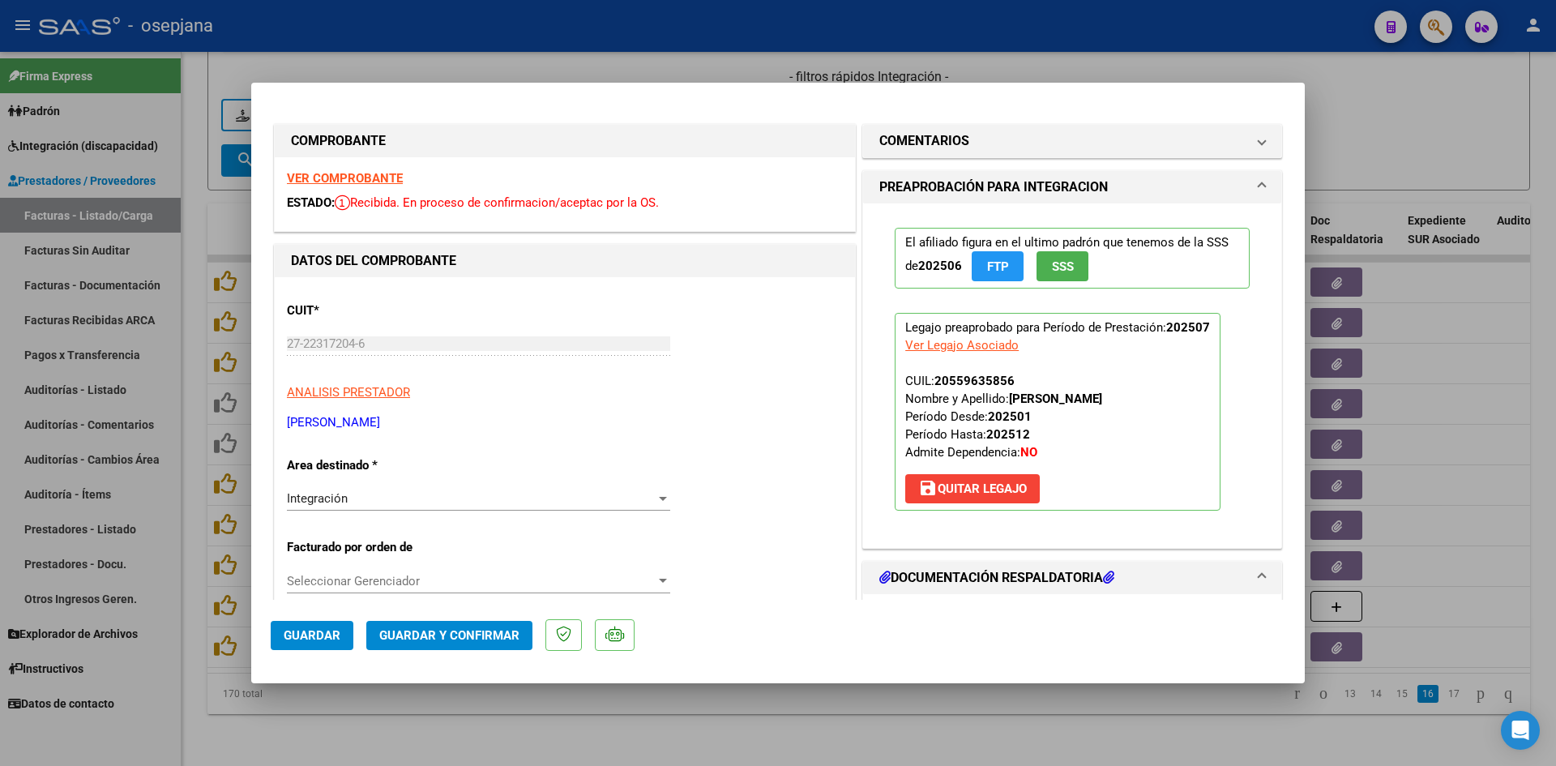
click at [318, 178] on strong "VER COMPROBANTE" at bounding box center [345, 178] width 116 height 15
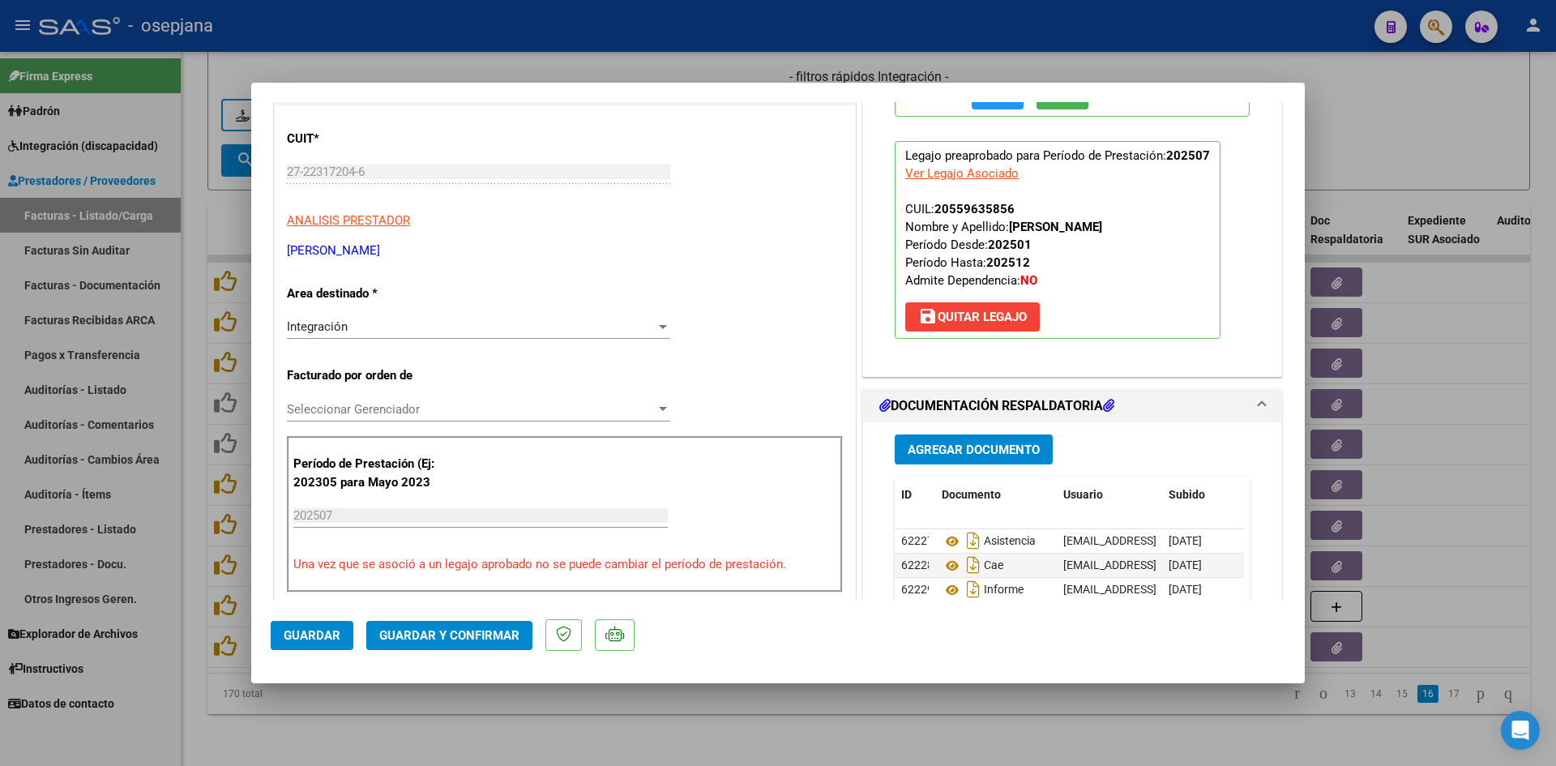
scroll to position [405, 0]
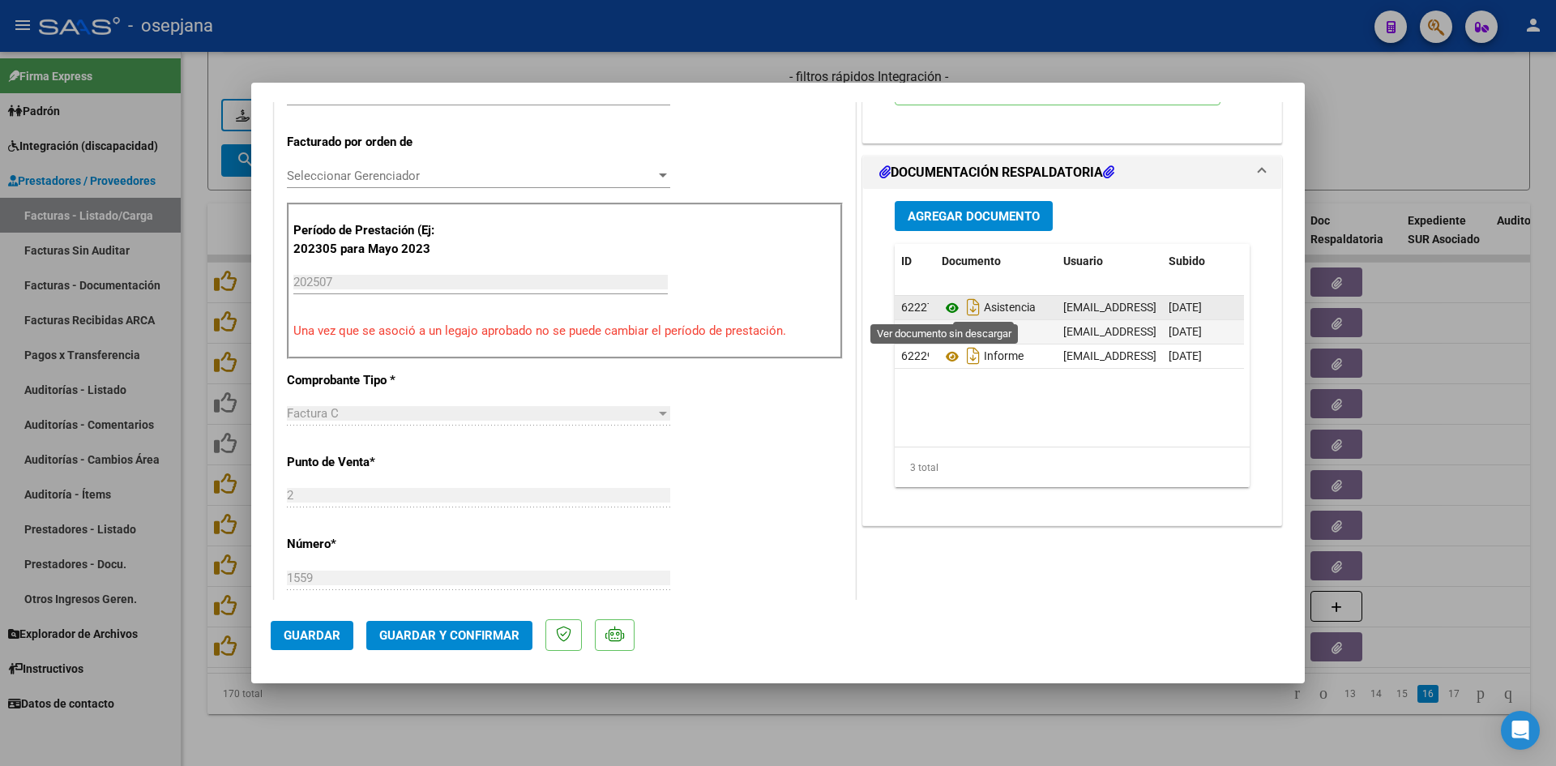
click at [945, 304] on icon at bounding box center [951, 307] width 21 height 19
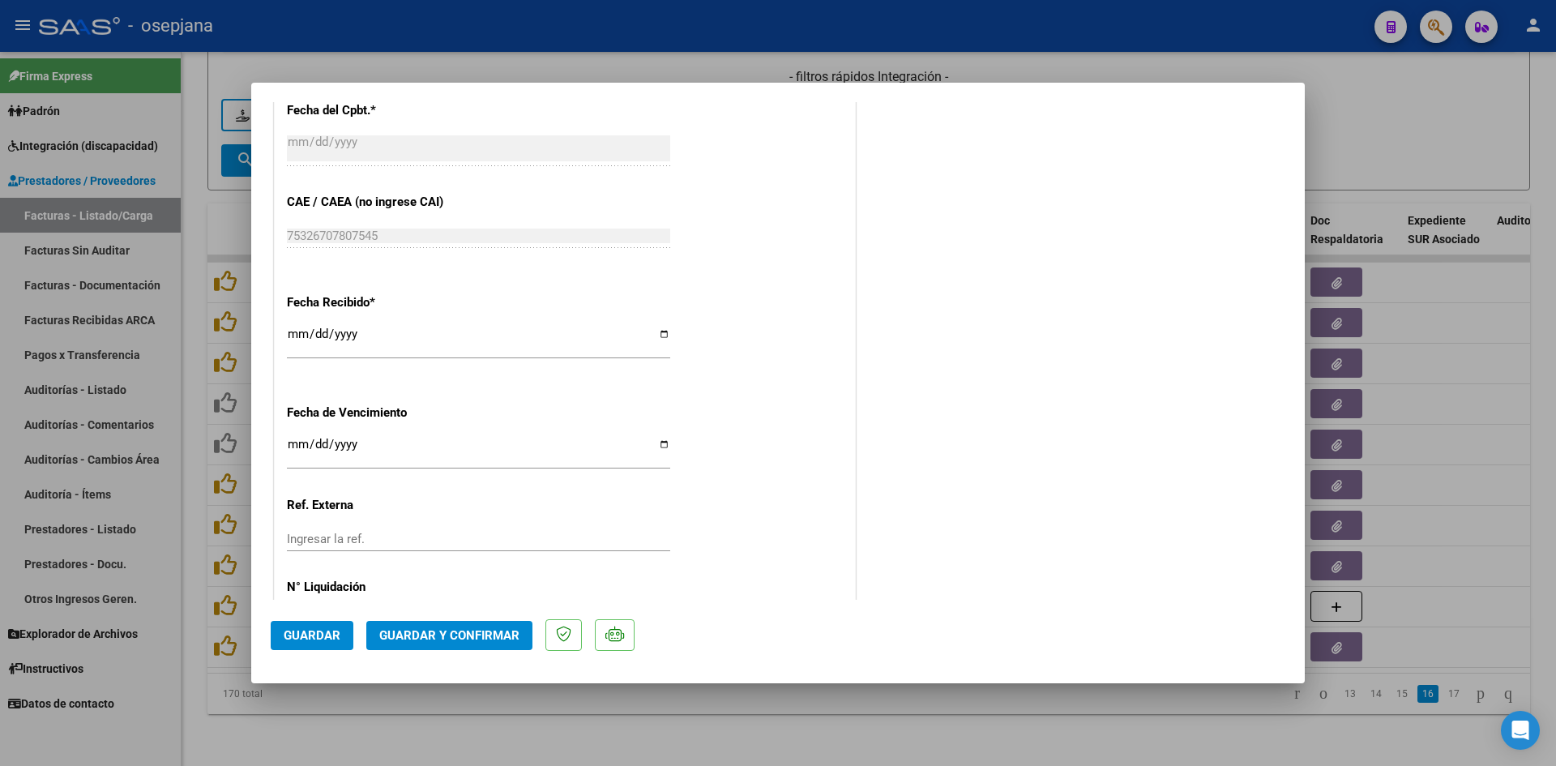
scroll to position [1068, 0]
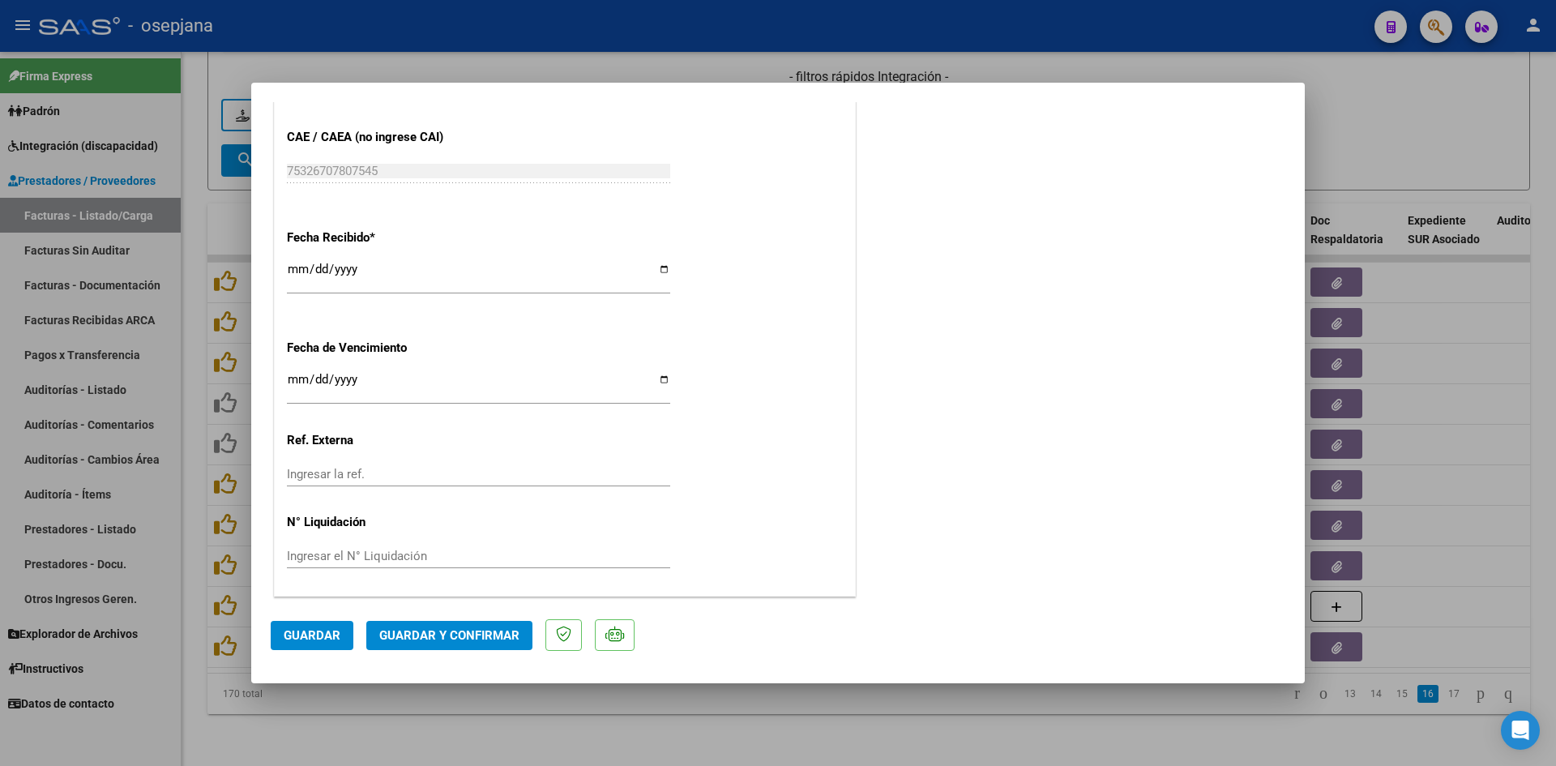
click at [291, 382] on input "[DATE]" at bounding box center [478, 386] width 383 height 26
type input "[DATE]"
click at [392, 634] on span "Guardar y Confirmar" at bounding box center [449, 635] width 140 height 15
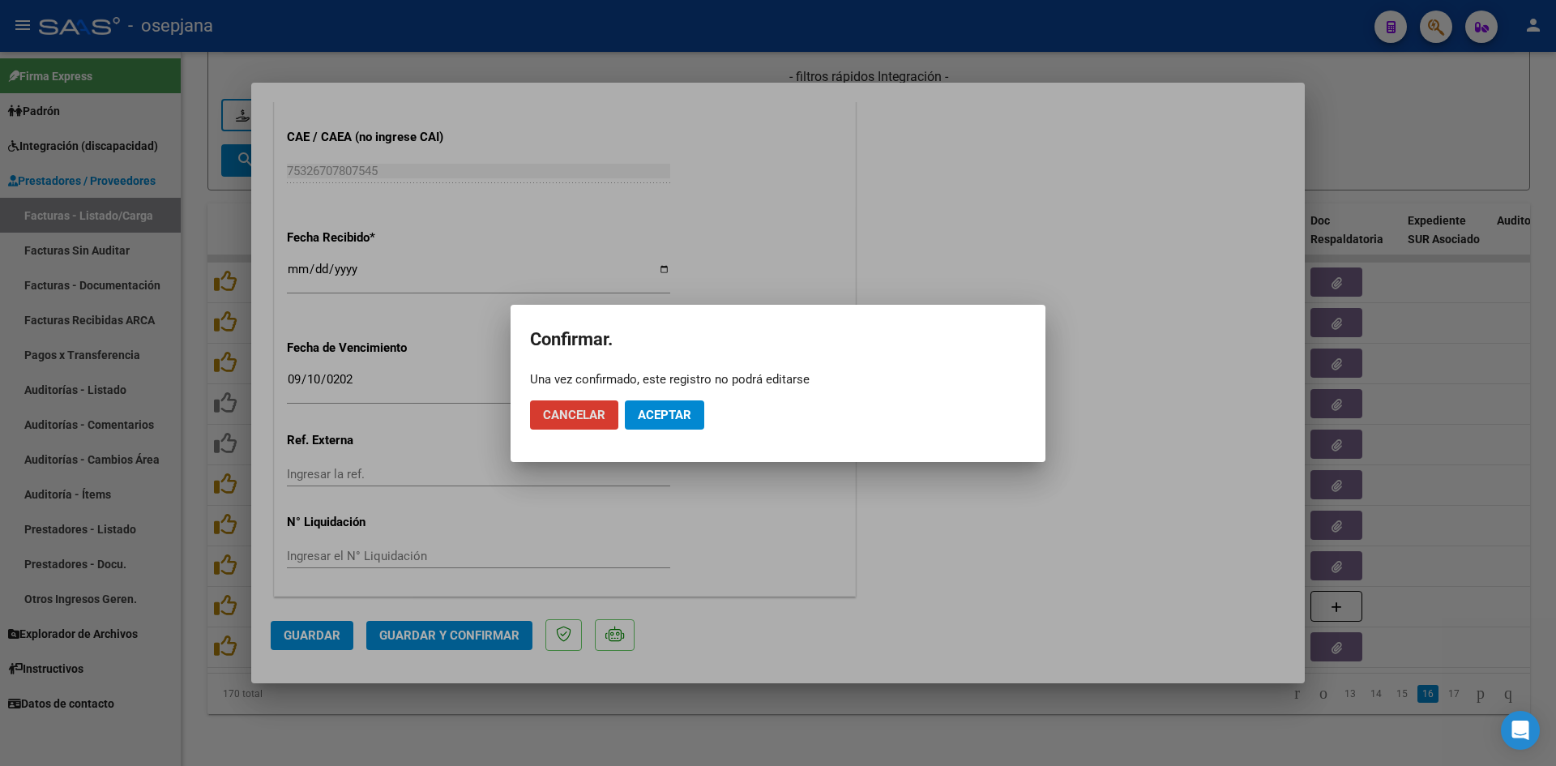
click at [678, 404] on button "Aceptar" at bounding box center [664, 414] width 79 height 29
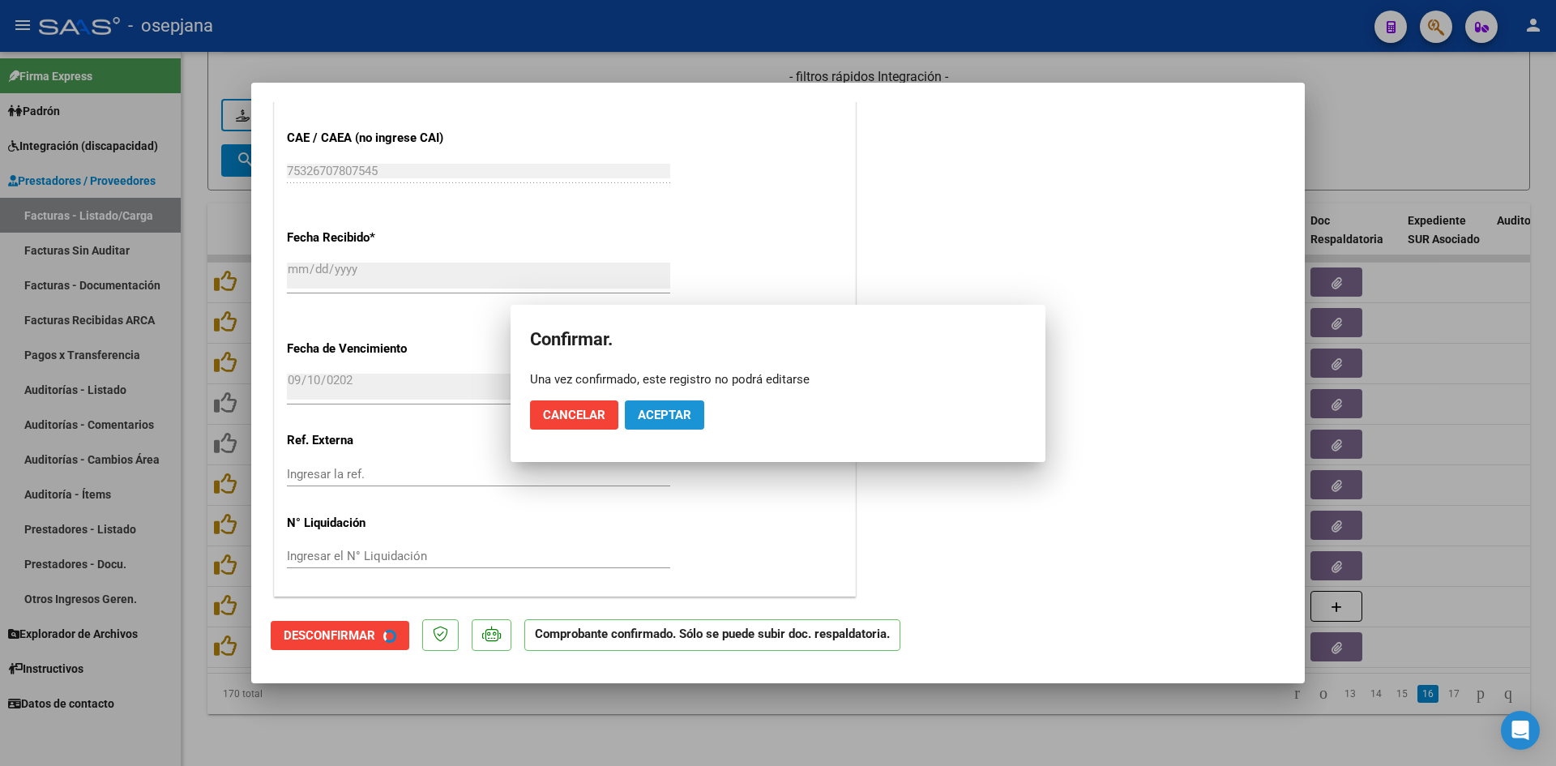
scroll to position [967, 0]
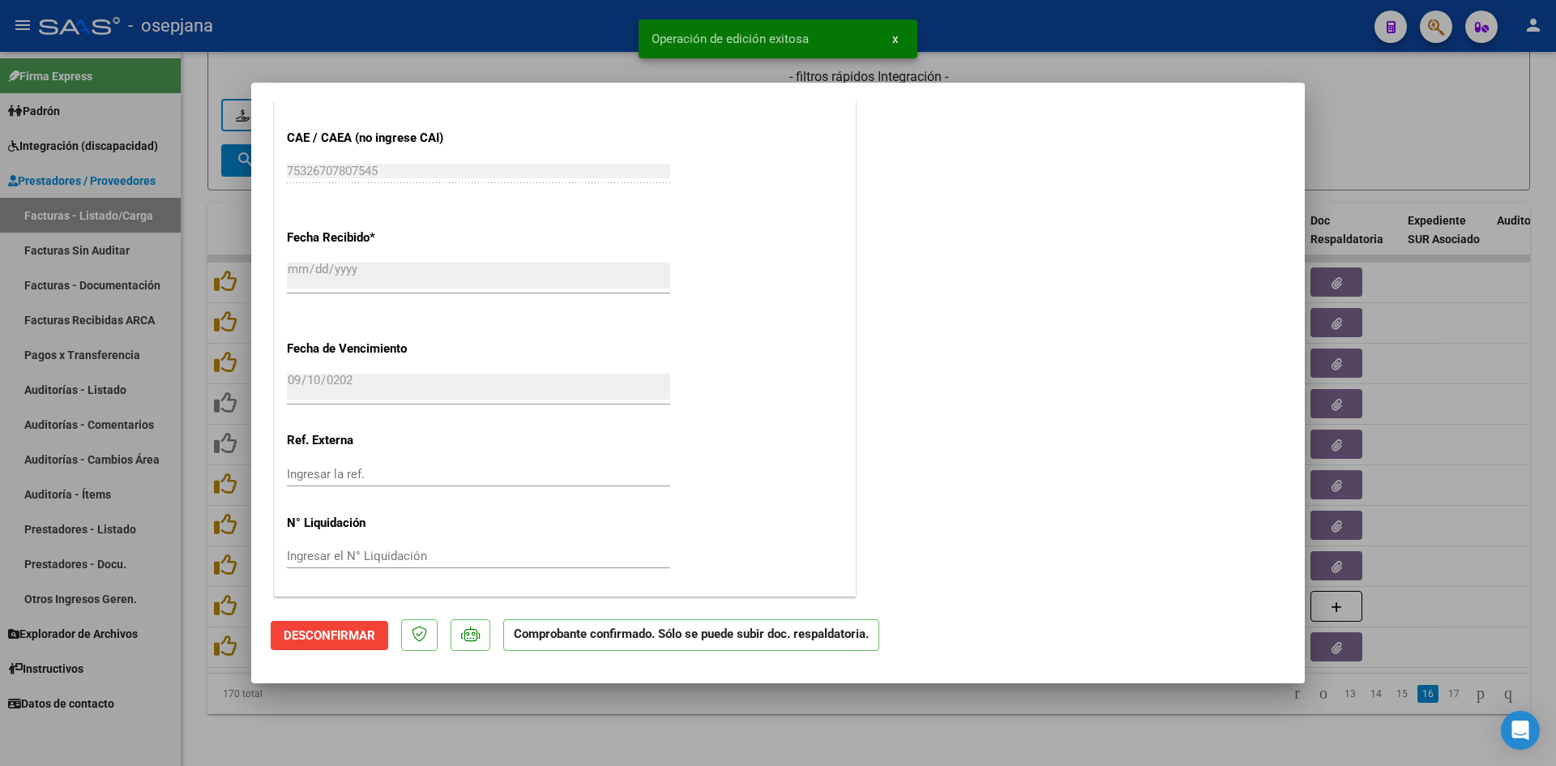
click at [1360, 120] on div at bounding box center [778, 383] width 1556 height 766
type input "$ 0,00"
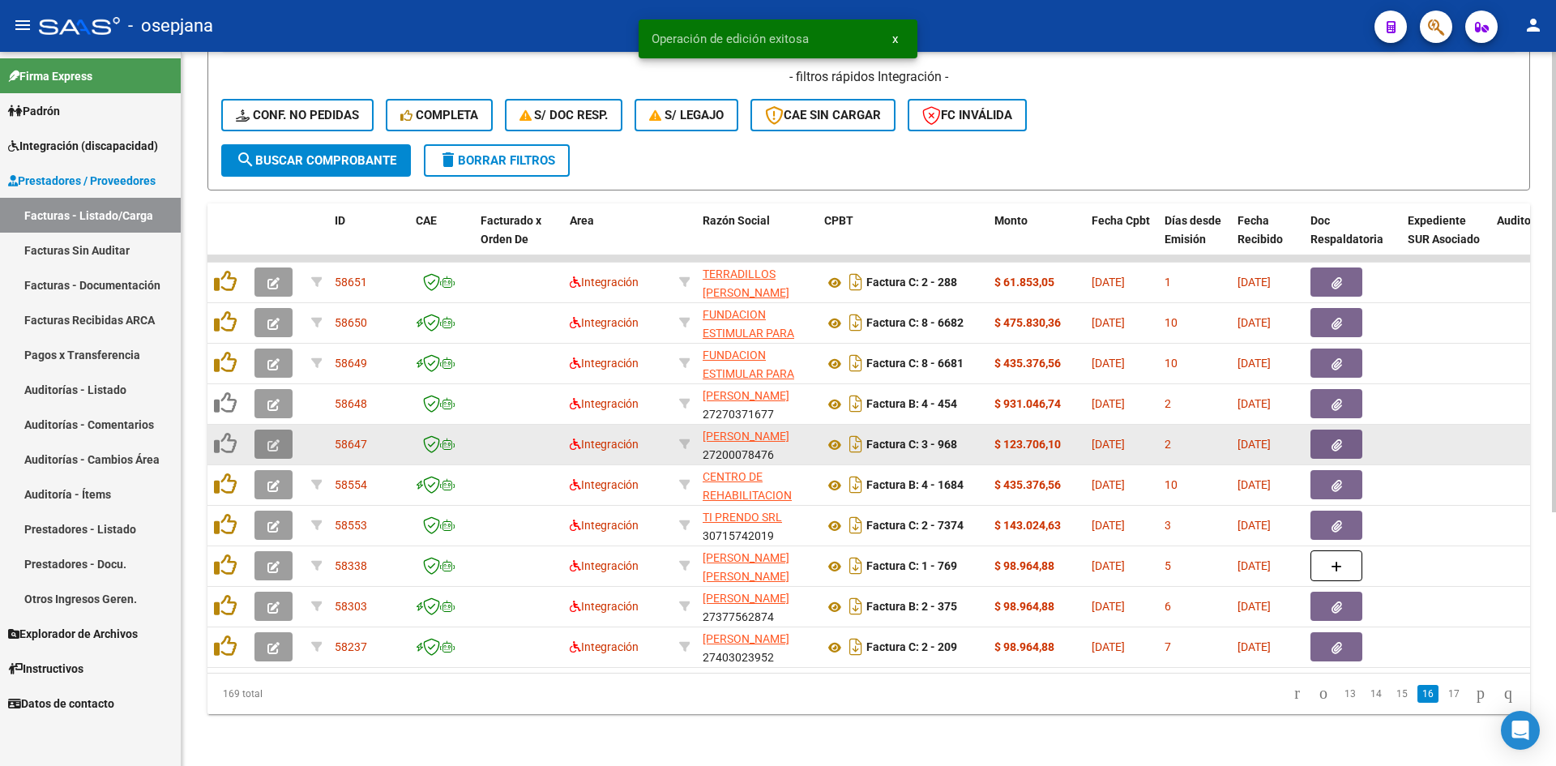
click at [267, 430] on button "button" at bounding box center [273, 443] width 38 height 29
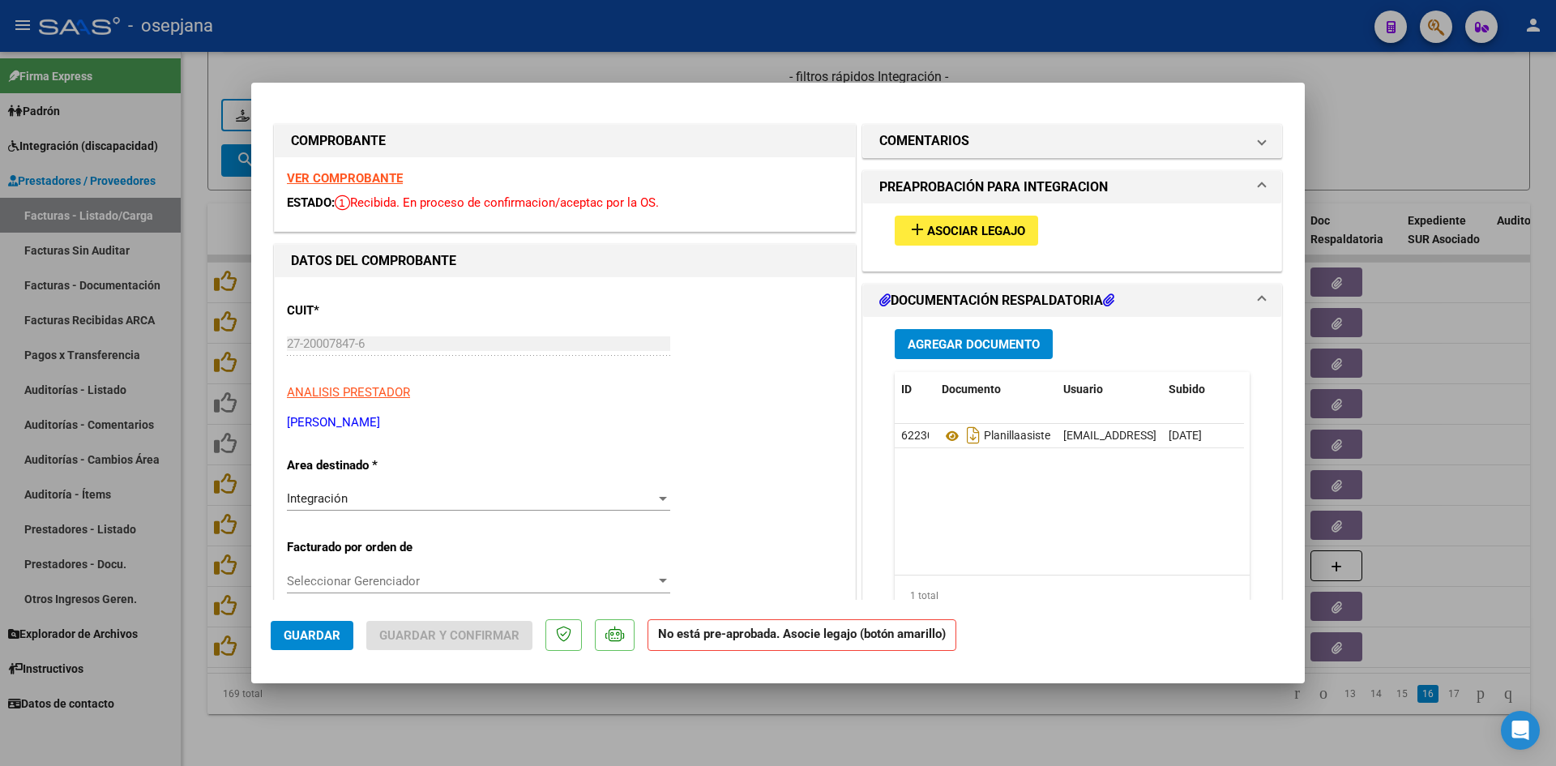
click at [316, 177] on strong "VER COMPROBANTE" at bounding box center [345, 178] width 116 height 15
click at [956, 237] on span "Asociar Legajo" at bounding box center [976, 231] width 98 height 15
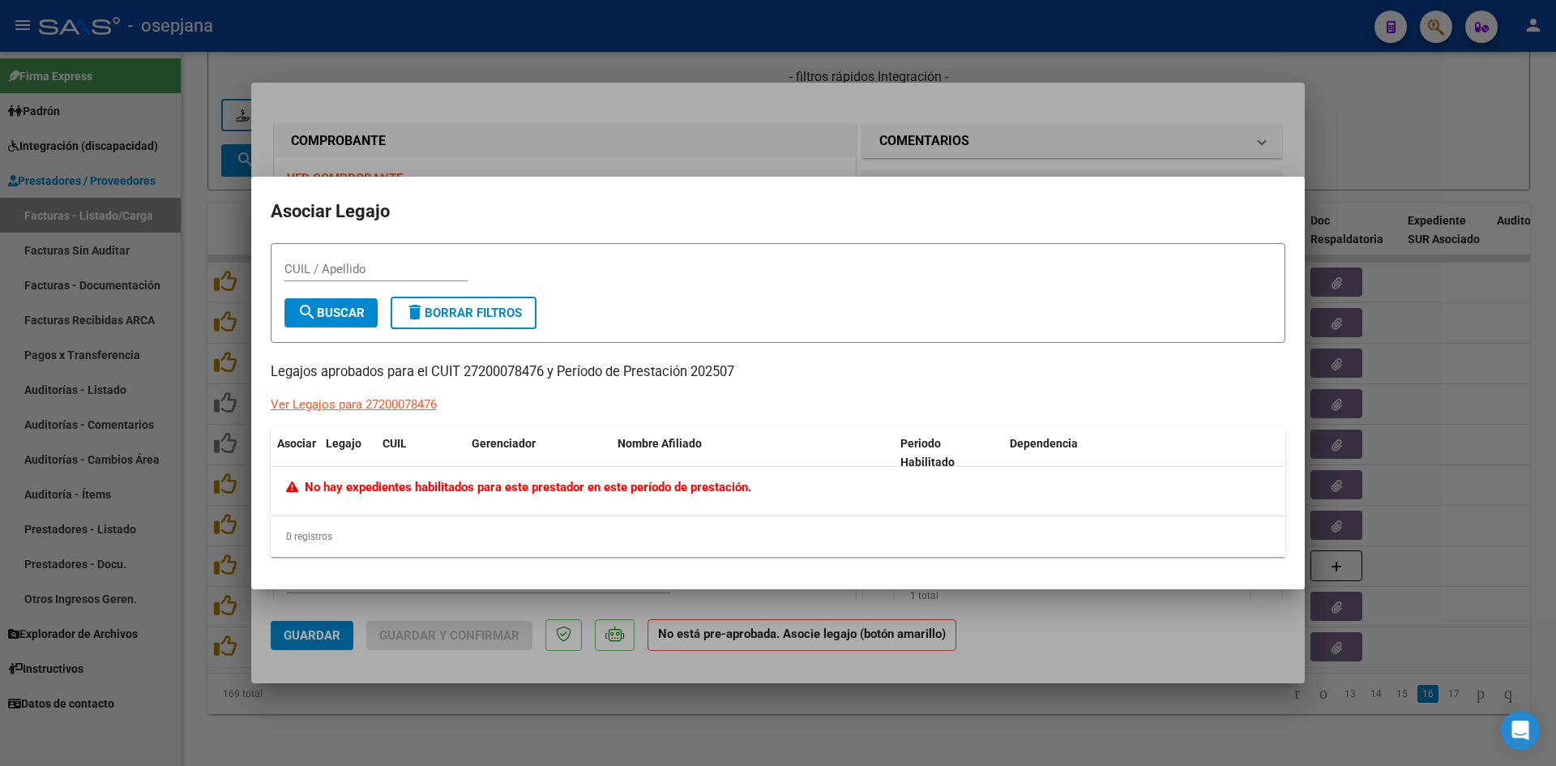
click at [581, 143] on div at bounding box center [778, 383] width 1556 height 766
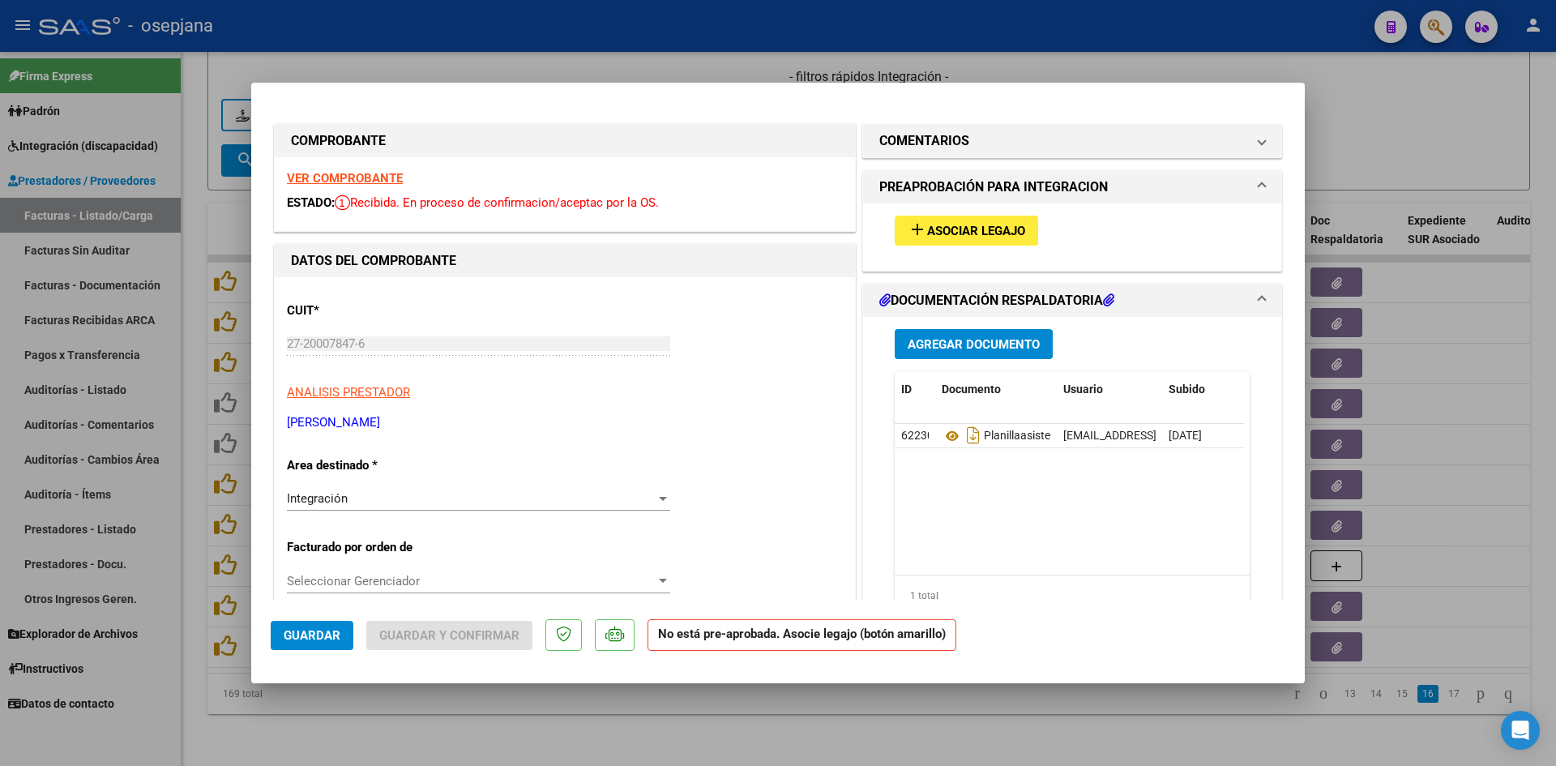
click at [509, 70] on div at bounding box center [778, 383] width 1556 height 766
type input "$ 0,00"
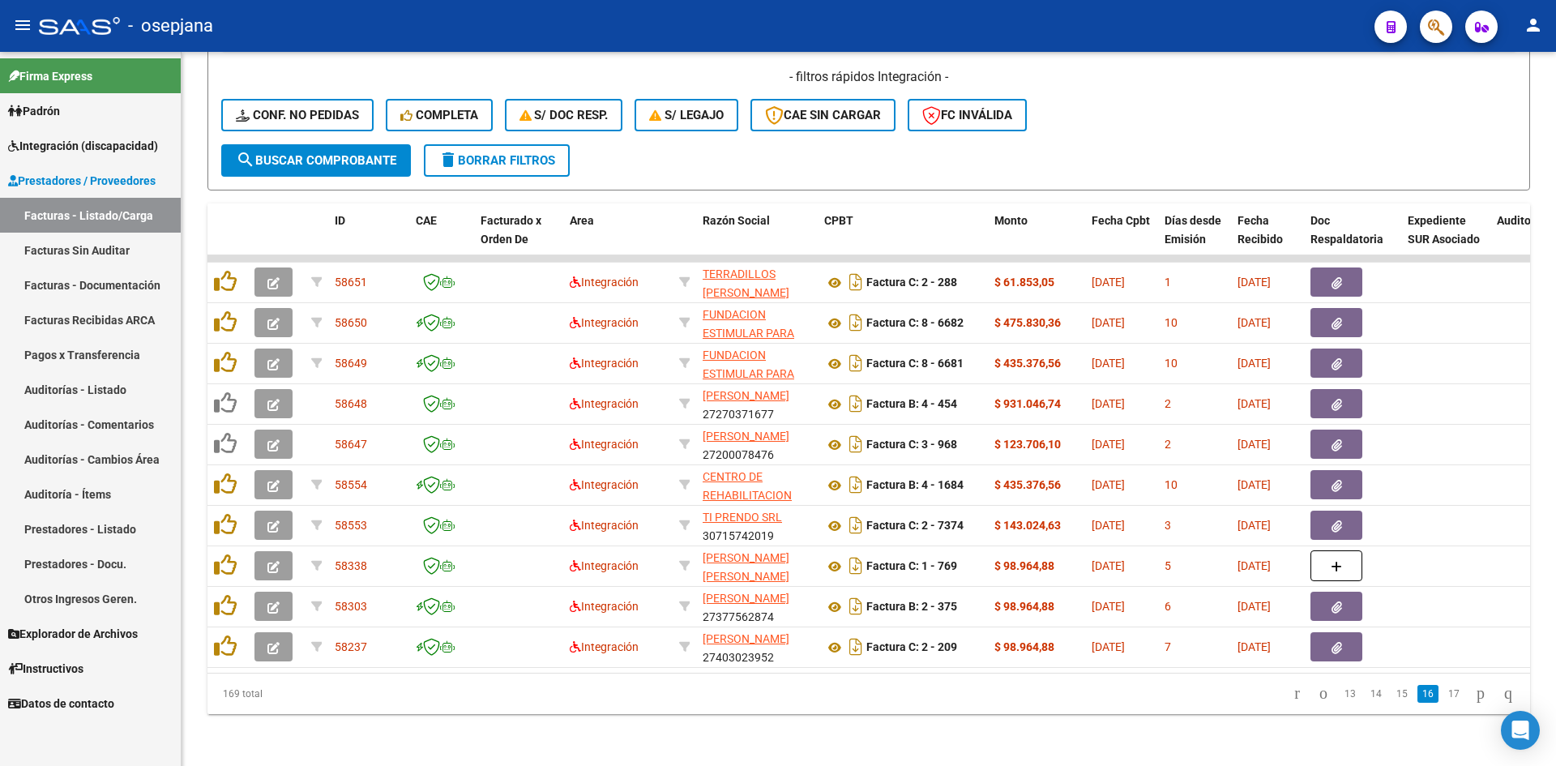
click at [44, 143] on span "Integración (discapacidad)" at bounding box center [83, 146] width 150 height 18
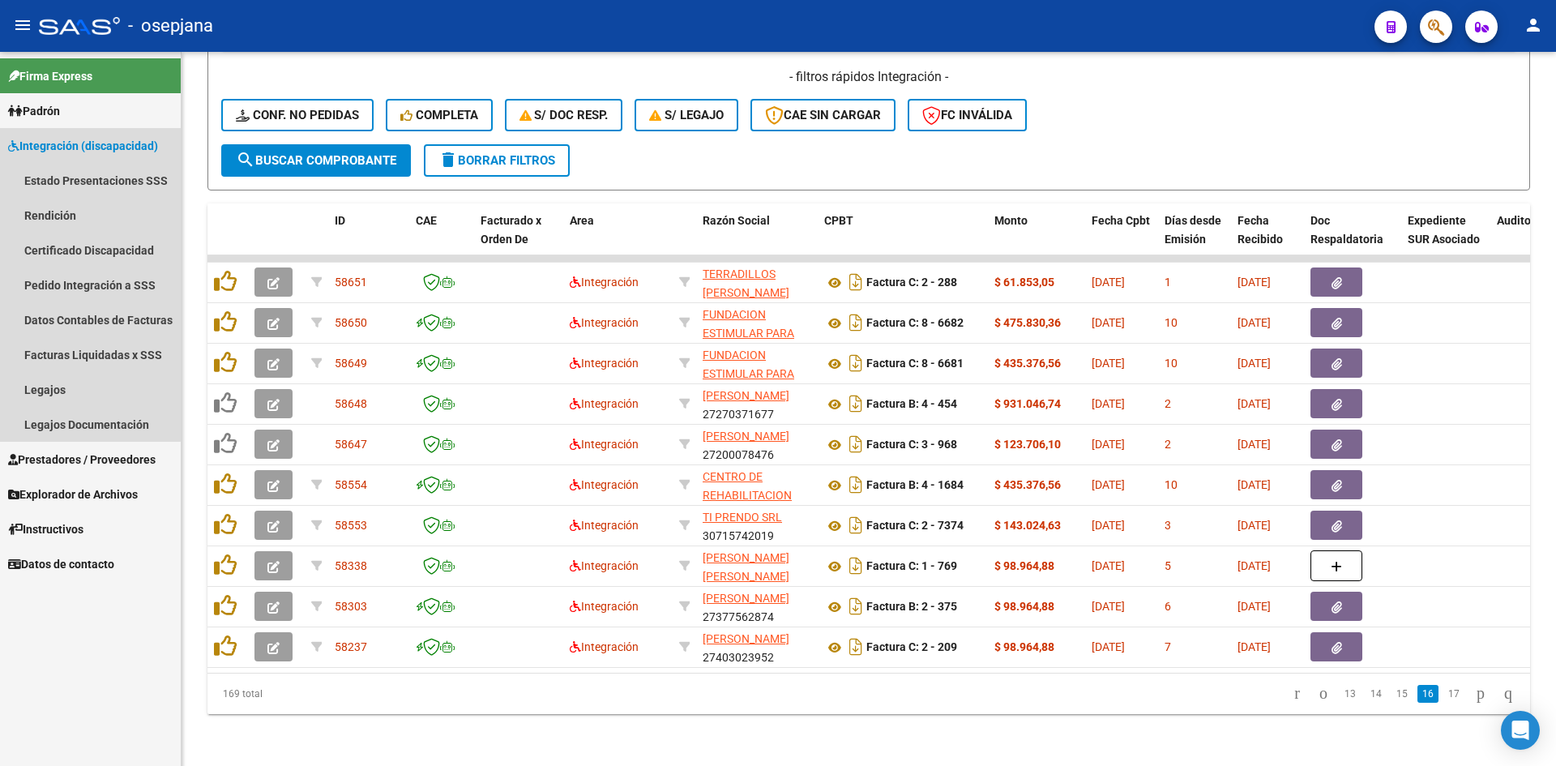
click at [42, 141] on span "Integración (discapacidad)" at bounding box center [83, 146] width 150 height 18
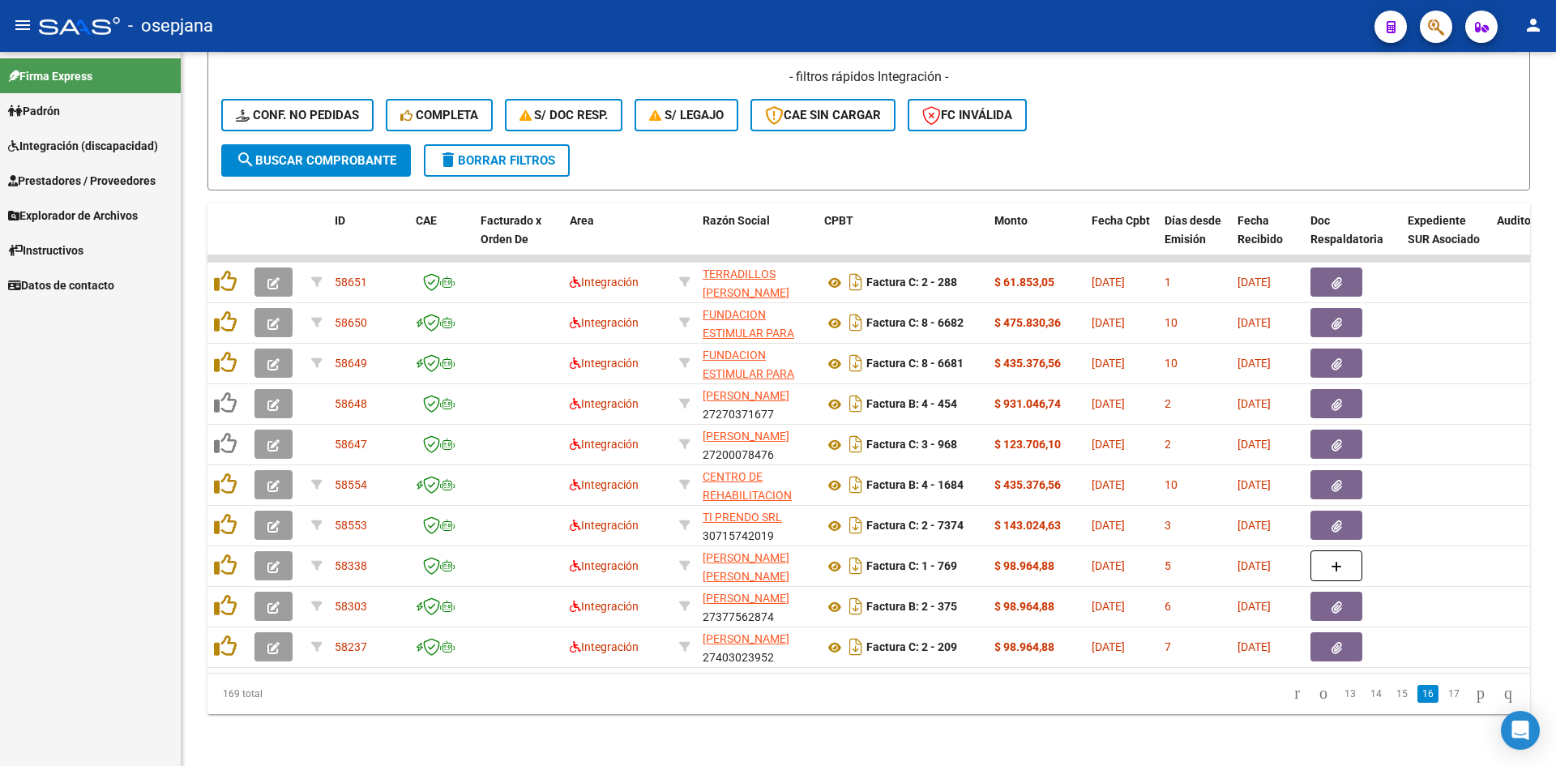
click at [57, 179] on span "Prestadores / Proveedores" at bounding box center [81, 181] width 147 height 18
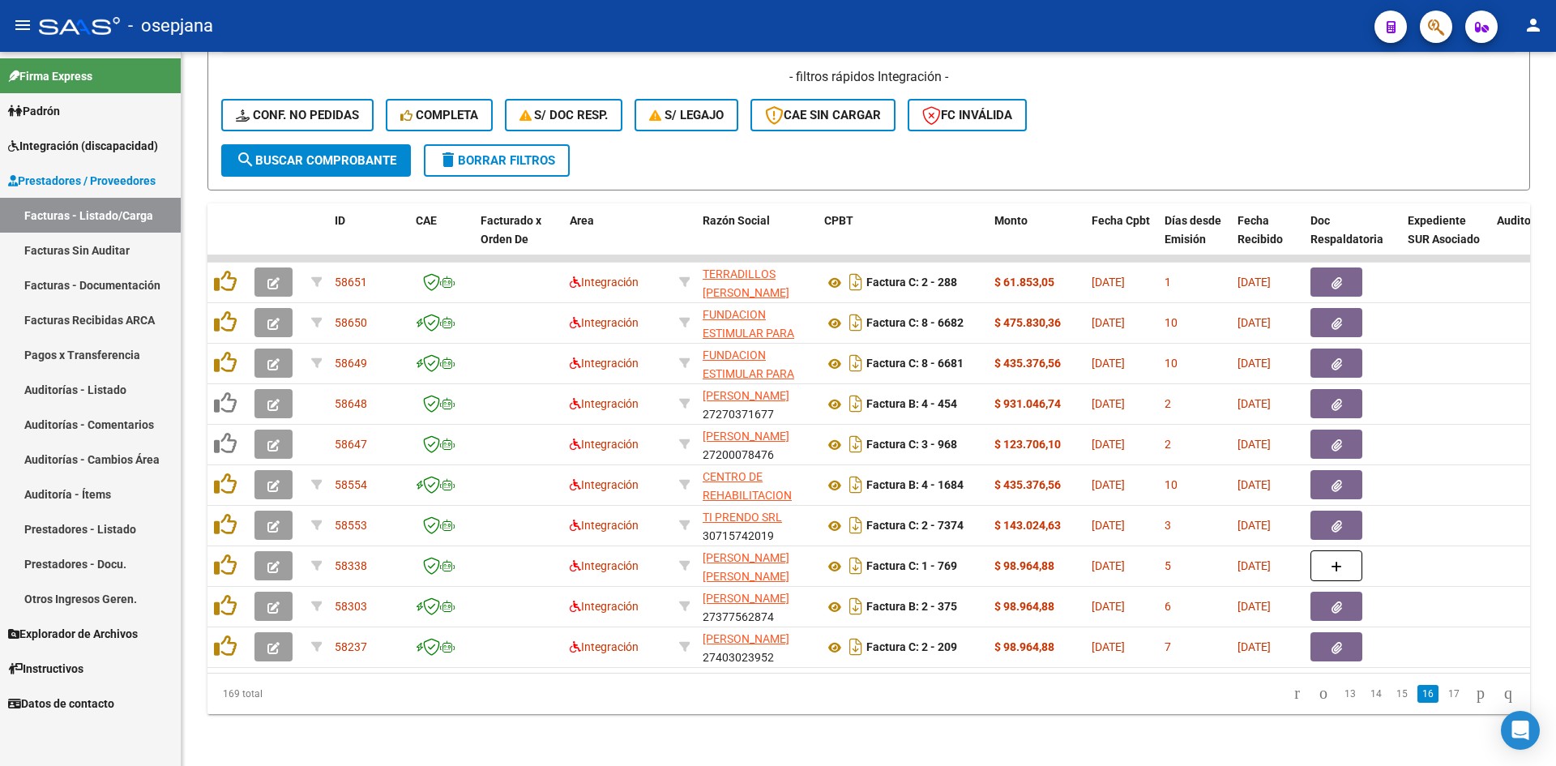
click at [56, 133] on link "Integración (discapacidad)" at bounding box center [90, 145] width 181 height 35
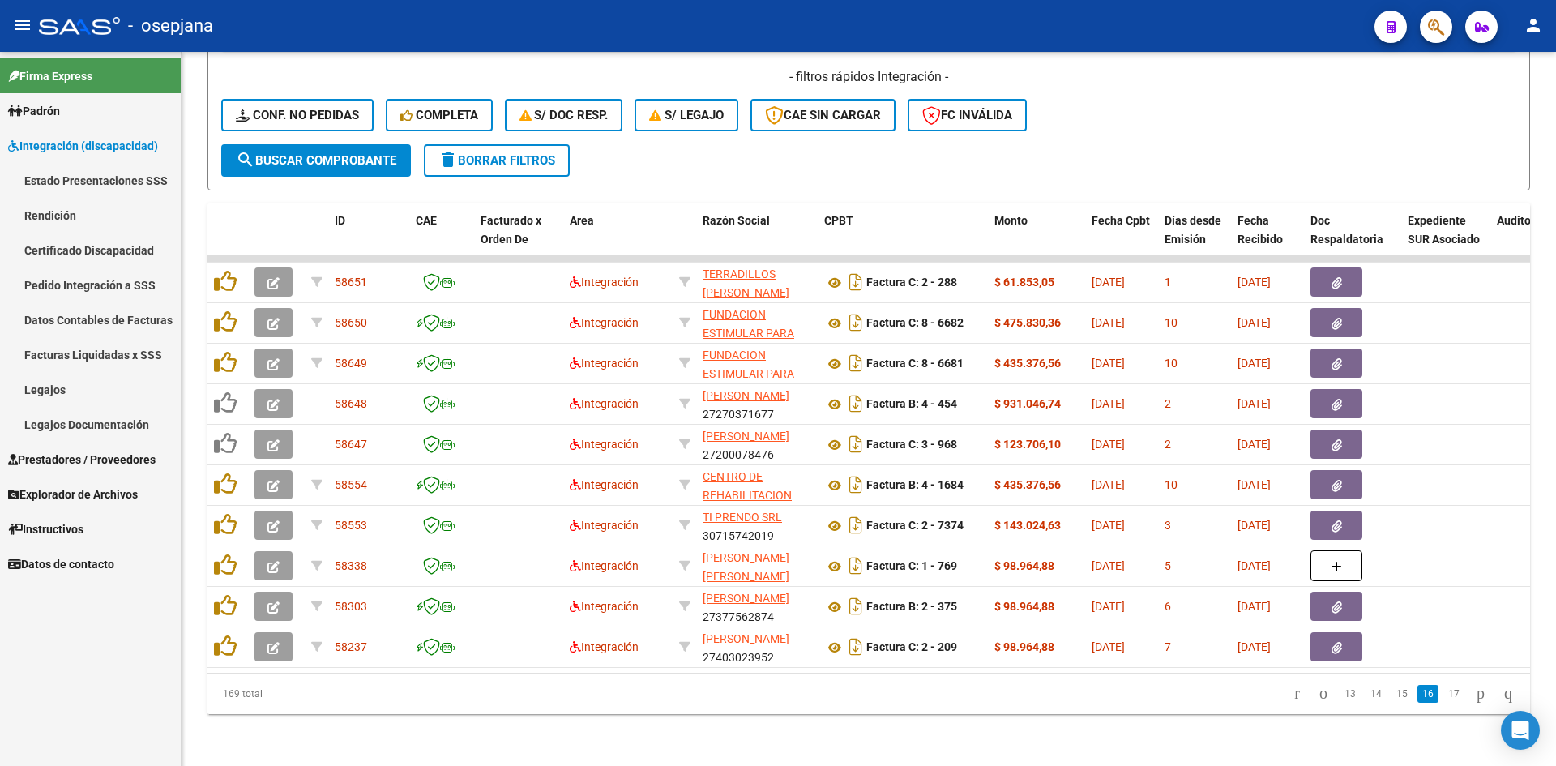
click at [99, 384] on link "Legajos" at bounding box center [90, 389] width 181 height 35
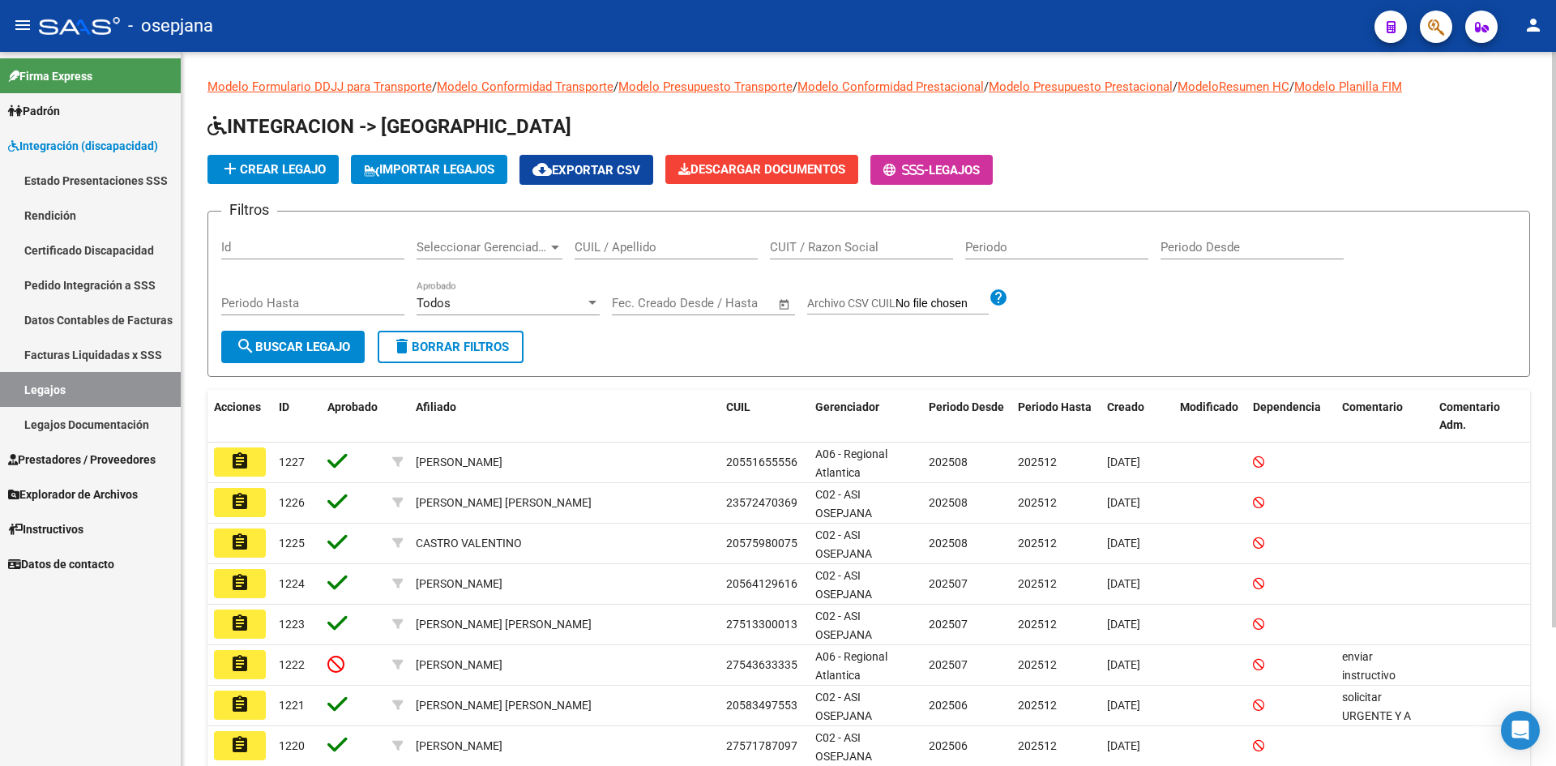
click at [604, 241] on input "CUIL / Apellido" at bounding box center [665, 247] width 183 height 15
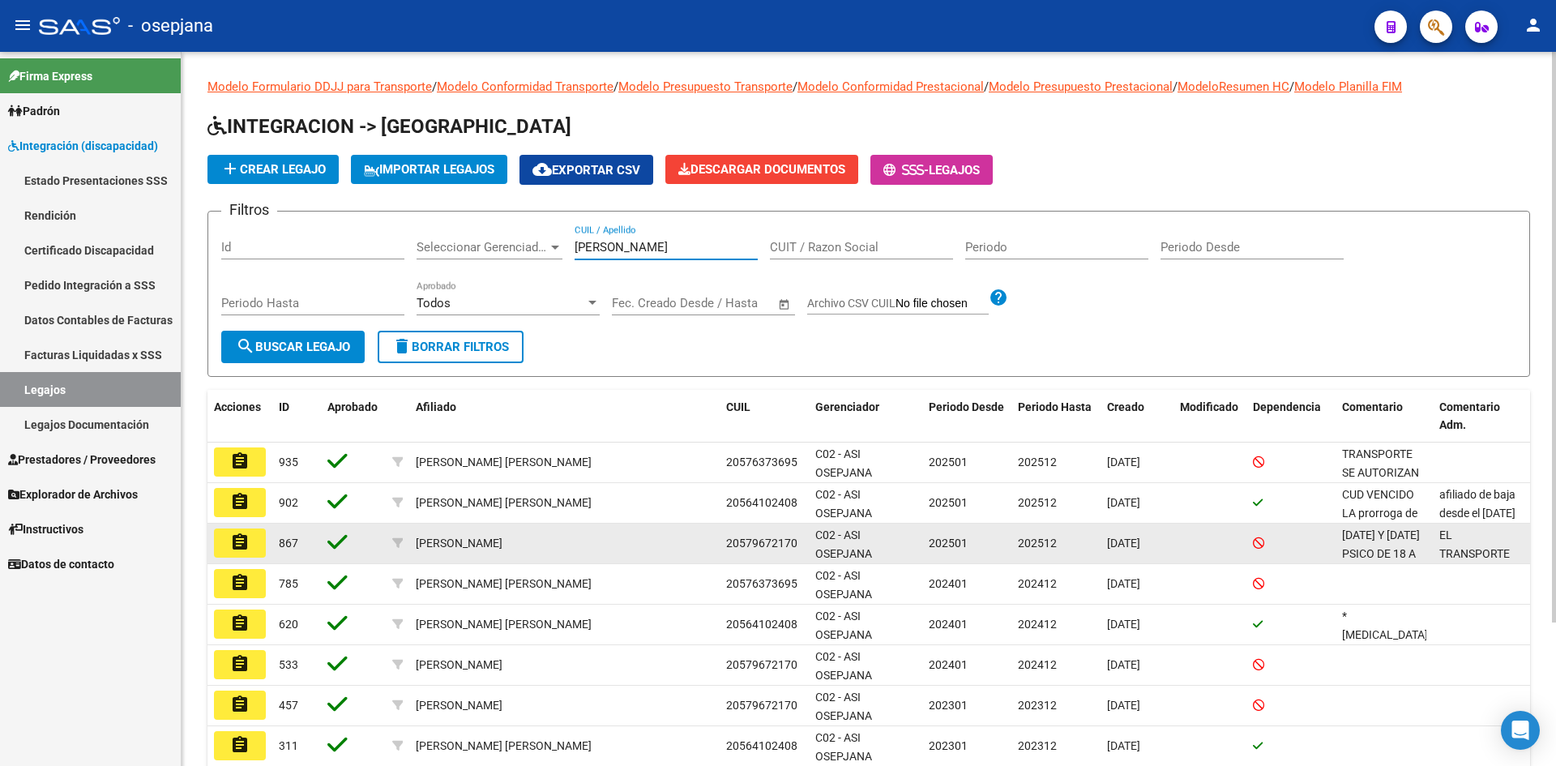
type input "quiroga"
click at [252, 543] on button "assignment" at bounding box center [240, 542] width 52 height 29
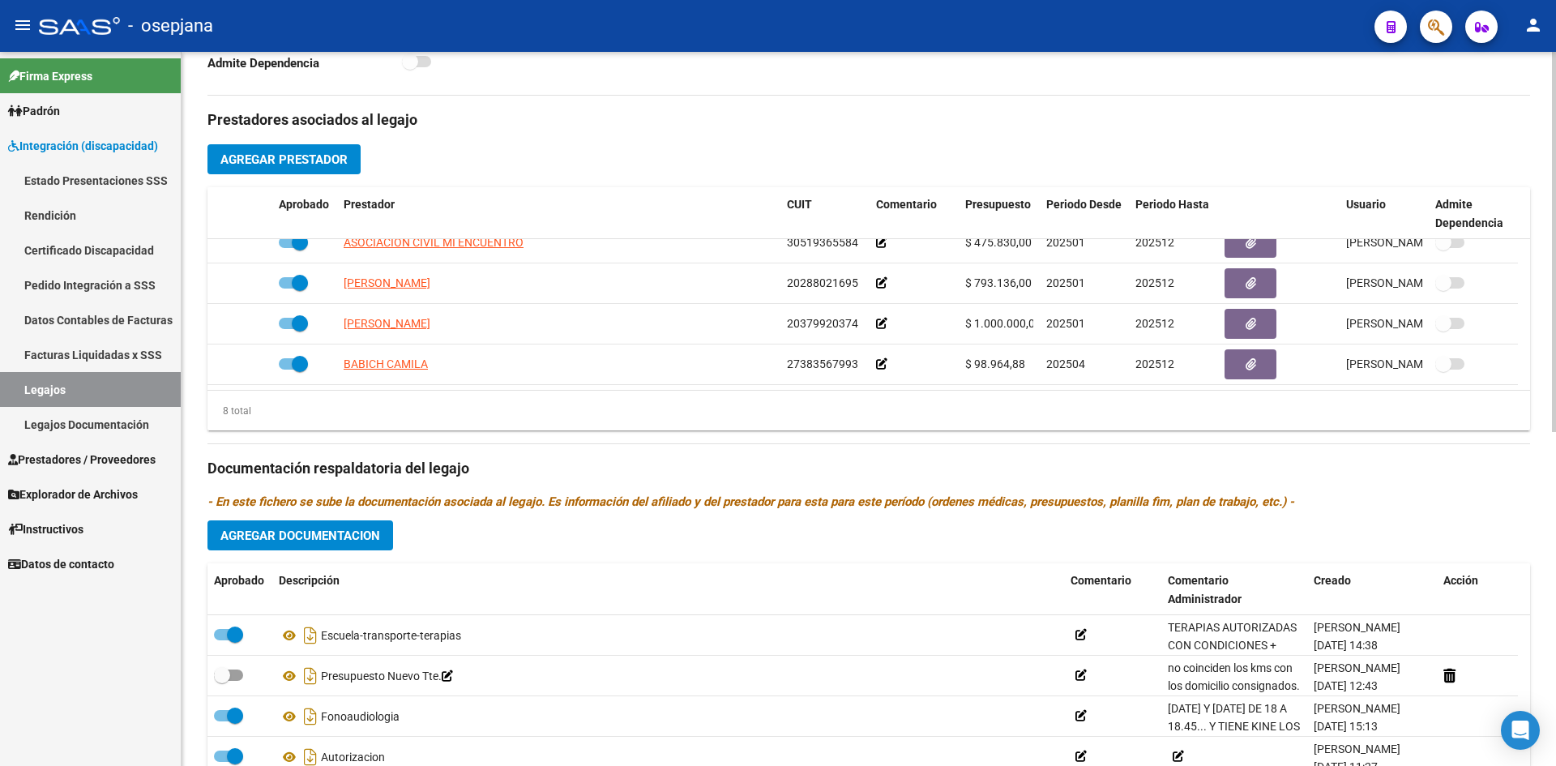
scroll to position [546, 0]
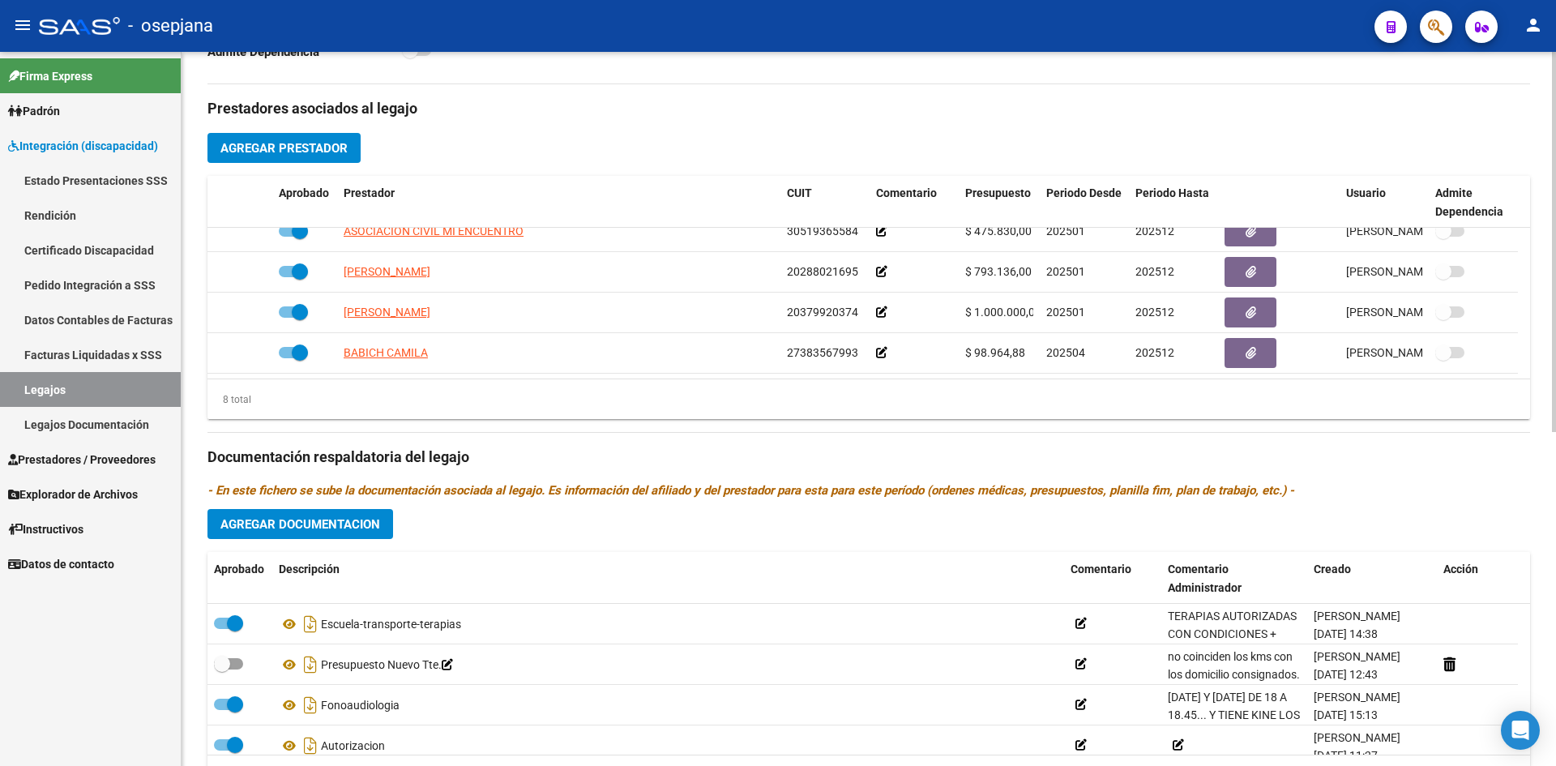
click at [55, 113] on span "Padrón" at bounding box center [34, 111] width 52 height 18
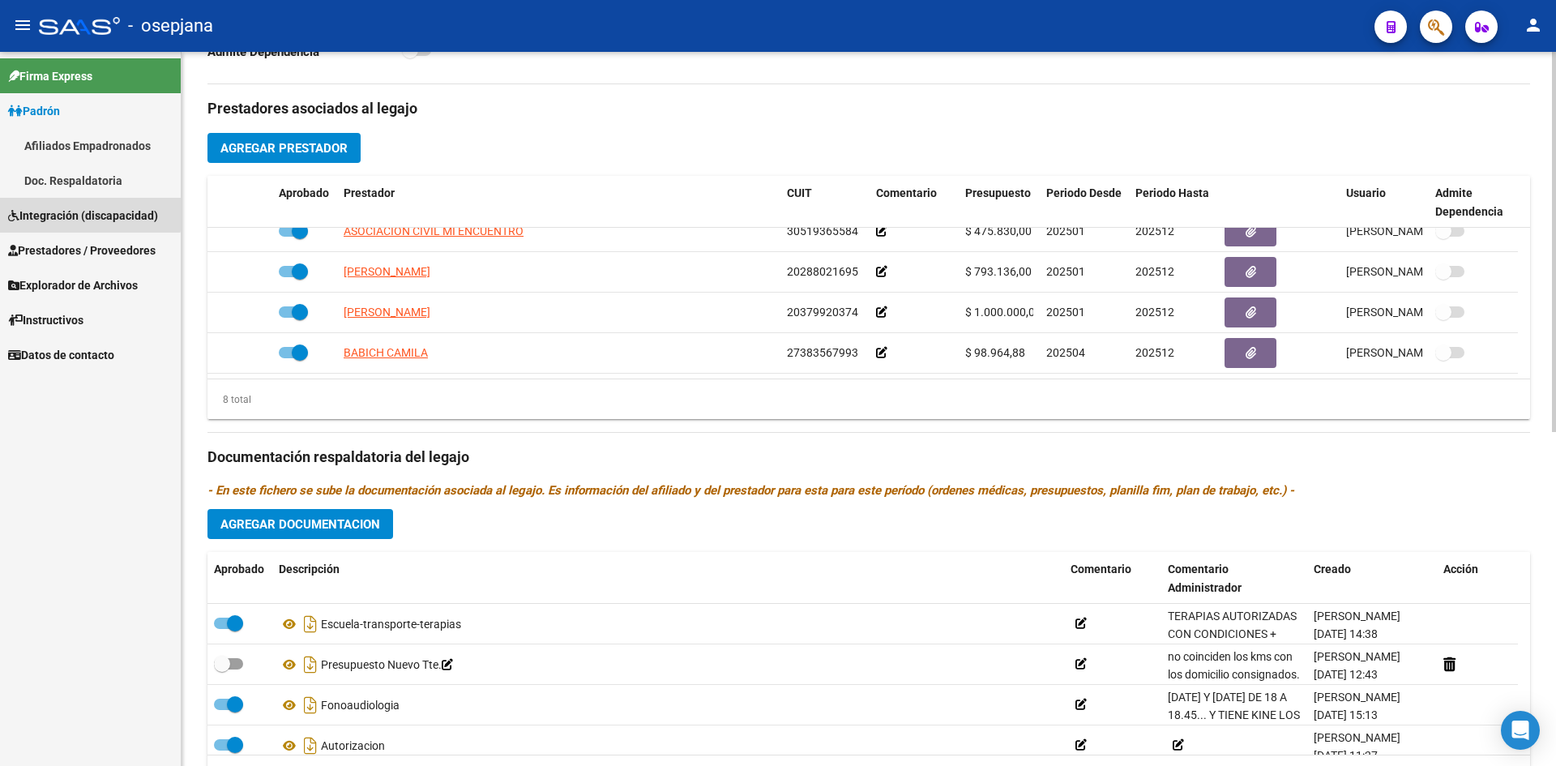
click at [83, 207] on span "Integración (discapacidad)" at bounding box center [83, 216] width 150 height 18
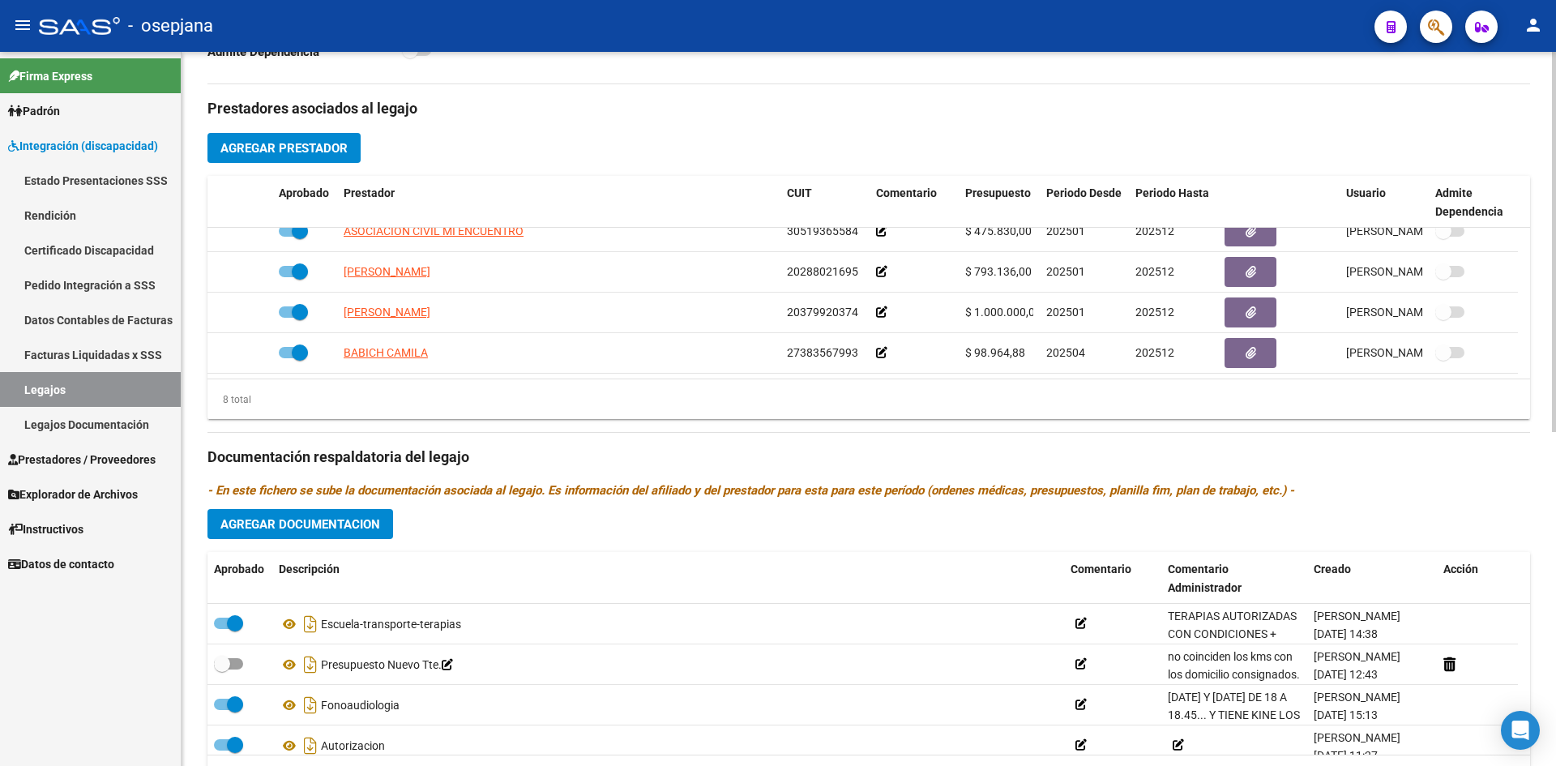
click at [60, 108] on span "Padrón" at bounding box center [34, 111] width 52 height 18
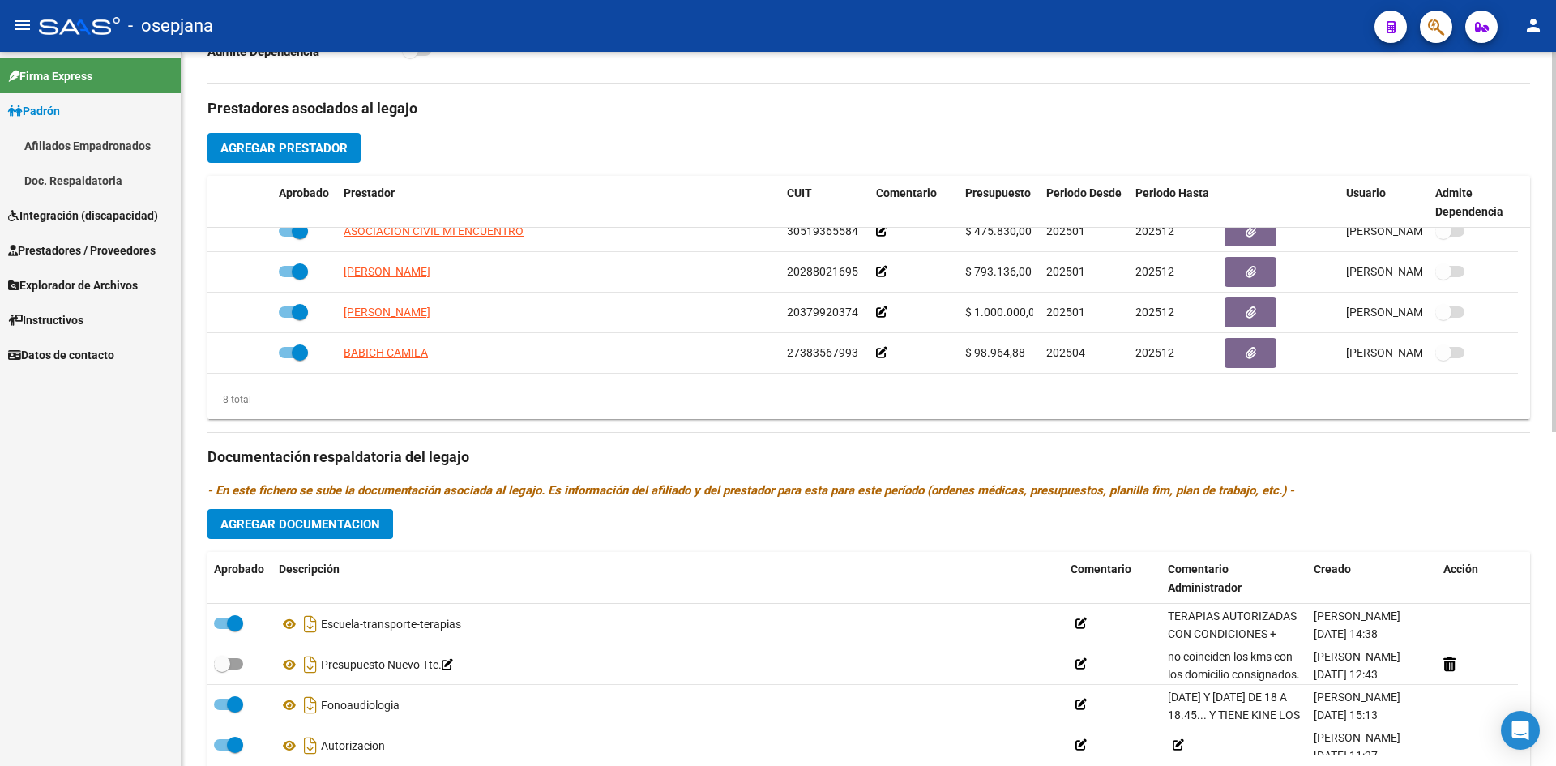
click at [32, 109] on span "Padrón" at bounding box center [34, 111] width 52 height 18
click at [58, 149] on span "Integración (discapacidad)" at bounding box center [83, 146] width 150 height 18
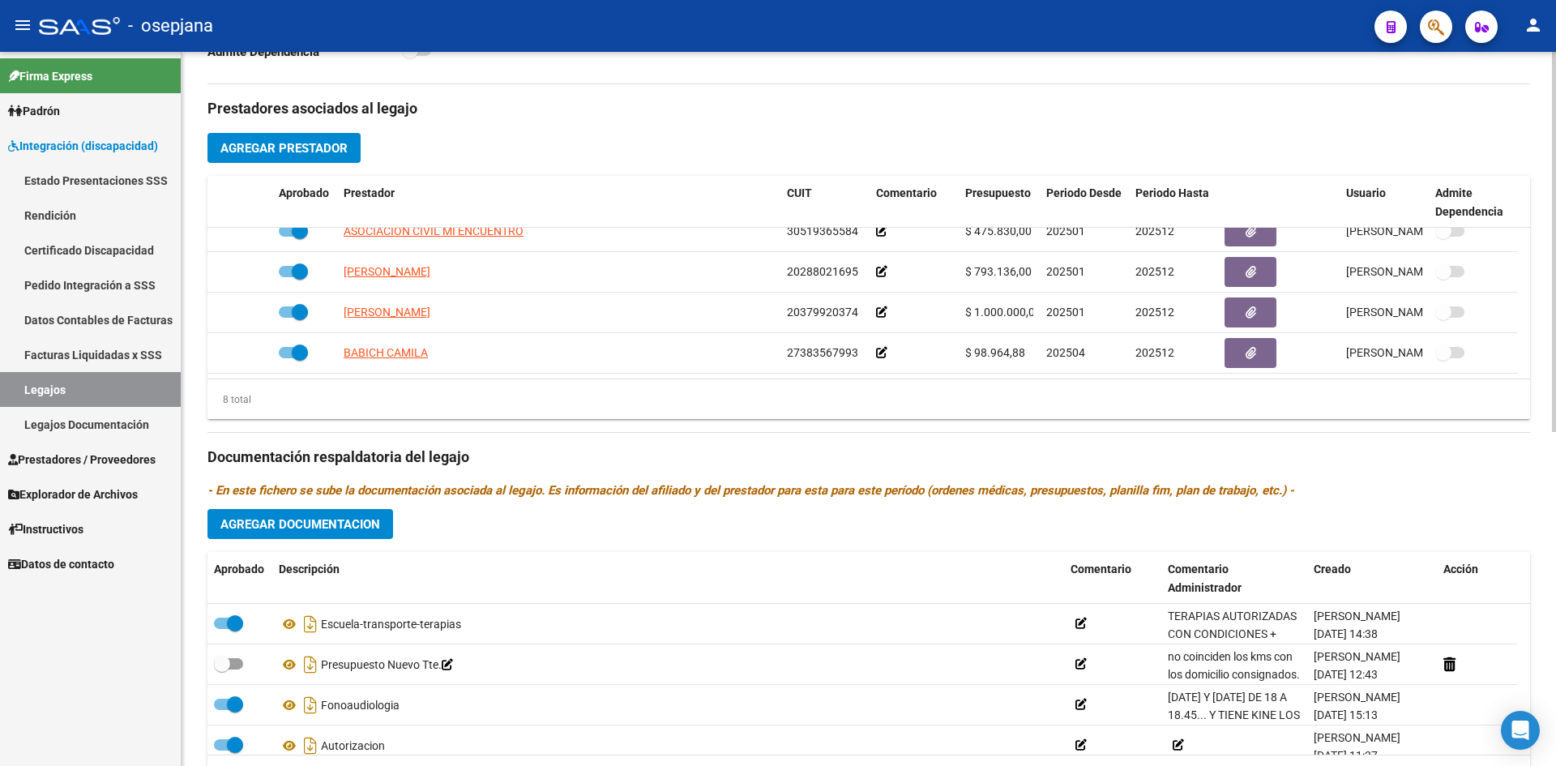
click at [64, 452] on span "Prestadores / Proveedores" at bounding box center [81, 459] width 147 height 18
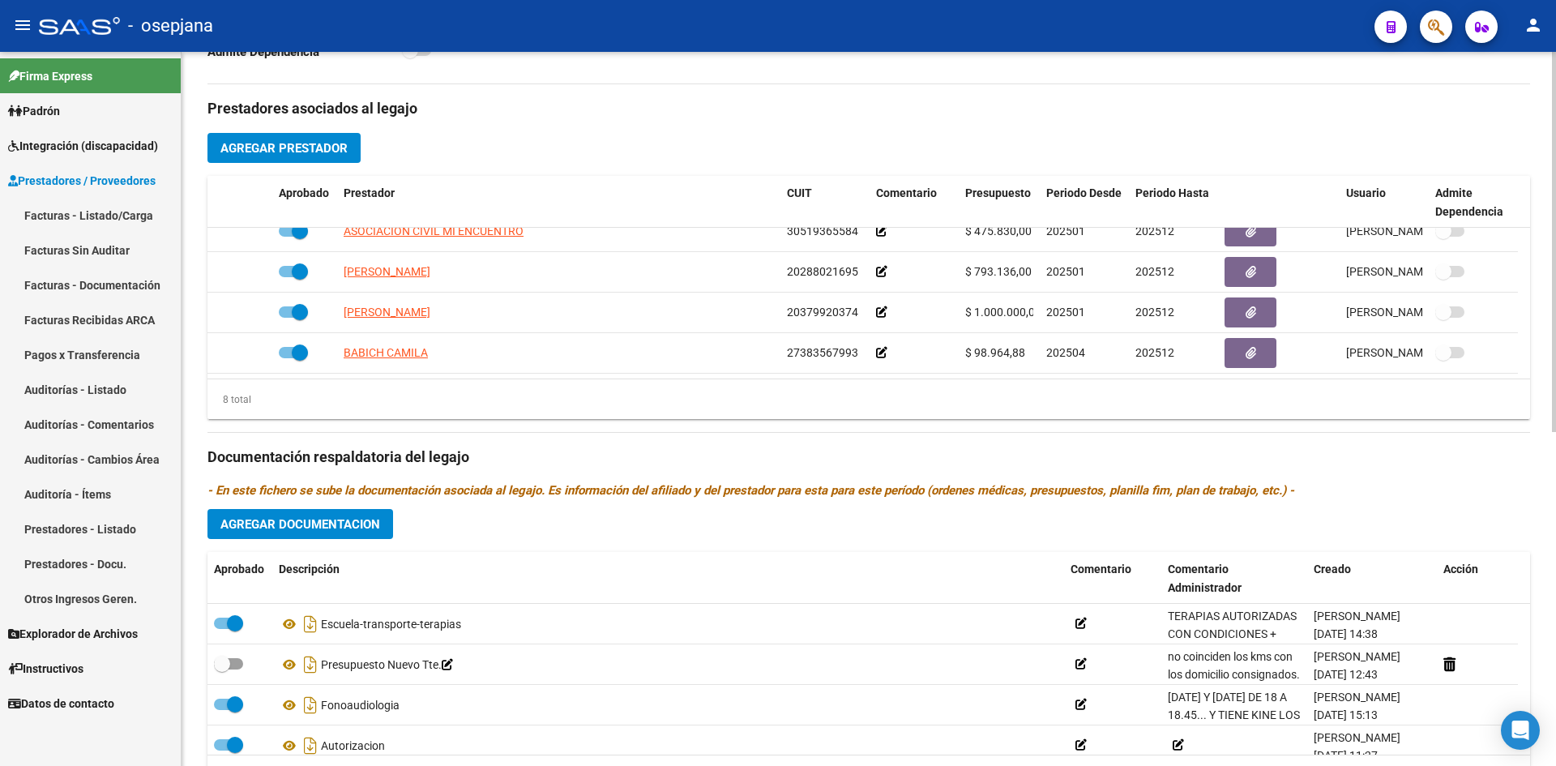
click at [118, 220] on link "Facturas - Listado/Carga" at bounding box center [90, 215] width 181 height 35
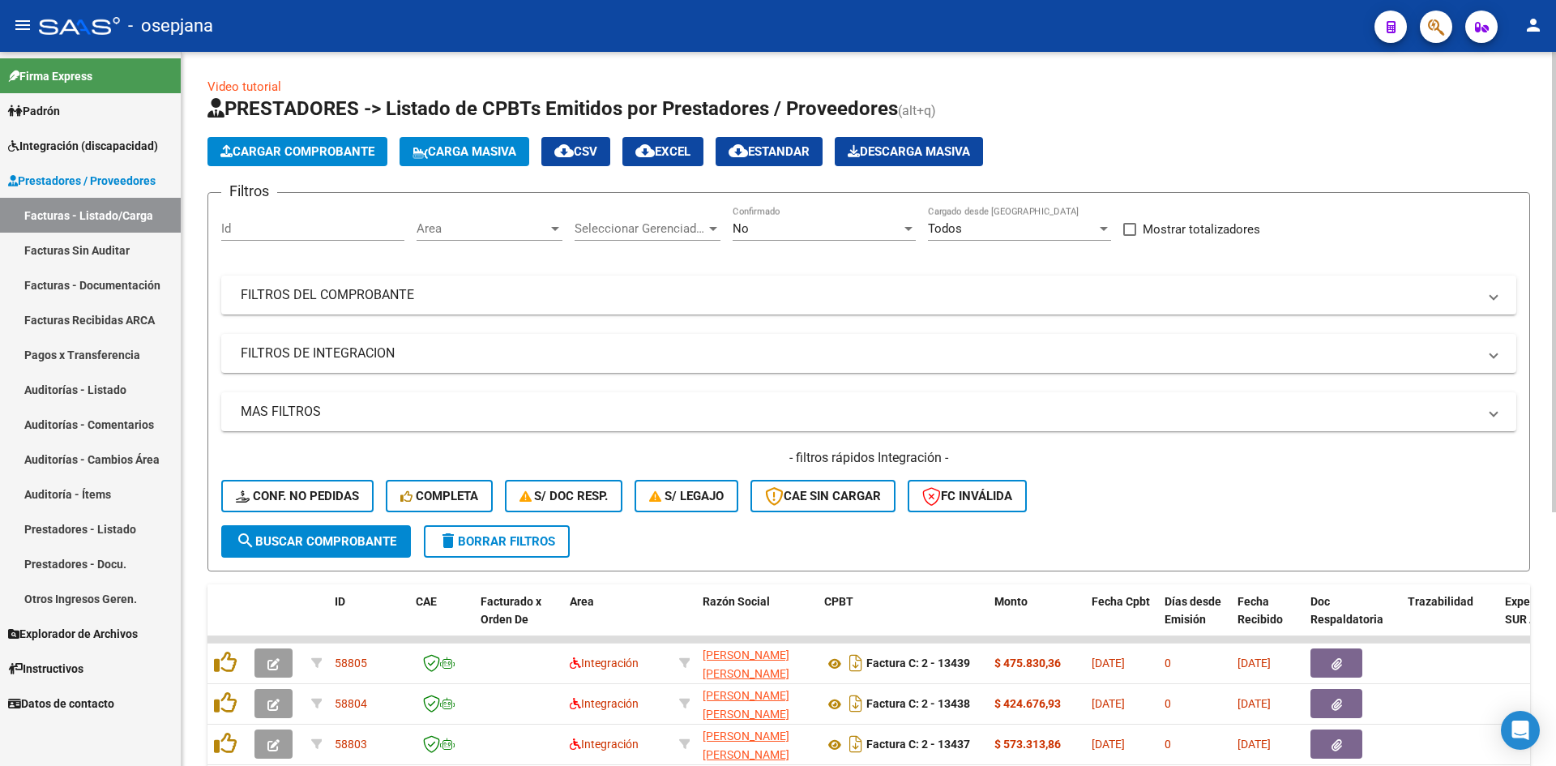
click at [508, 226] on span "Area" at bounding box center [481, 228] width 131 height 15
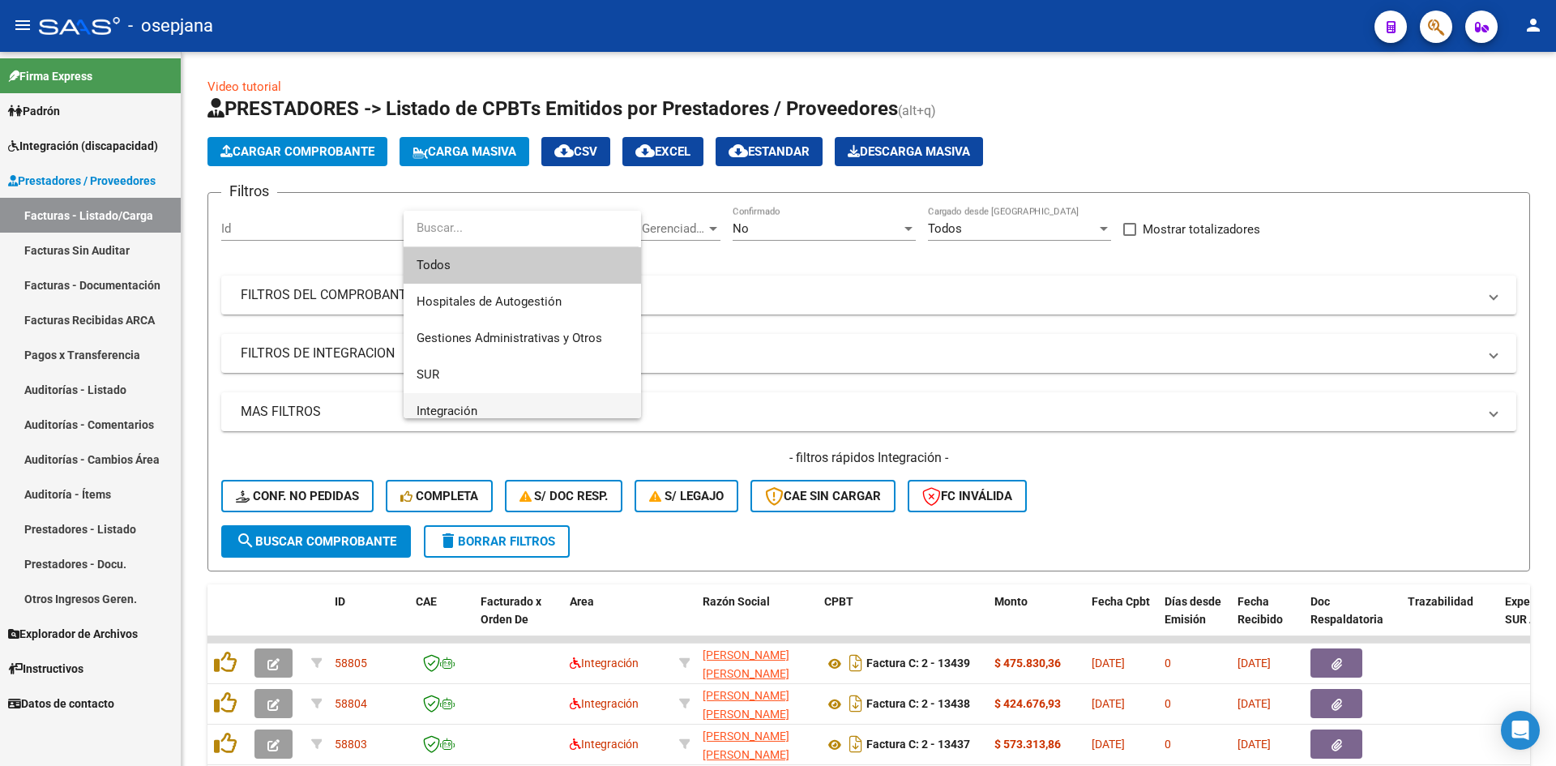
click at [489, 408] on span "Integración" at bounding box center [521, 411] width 211 height 36
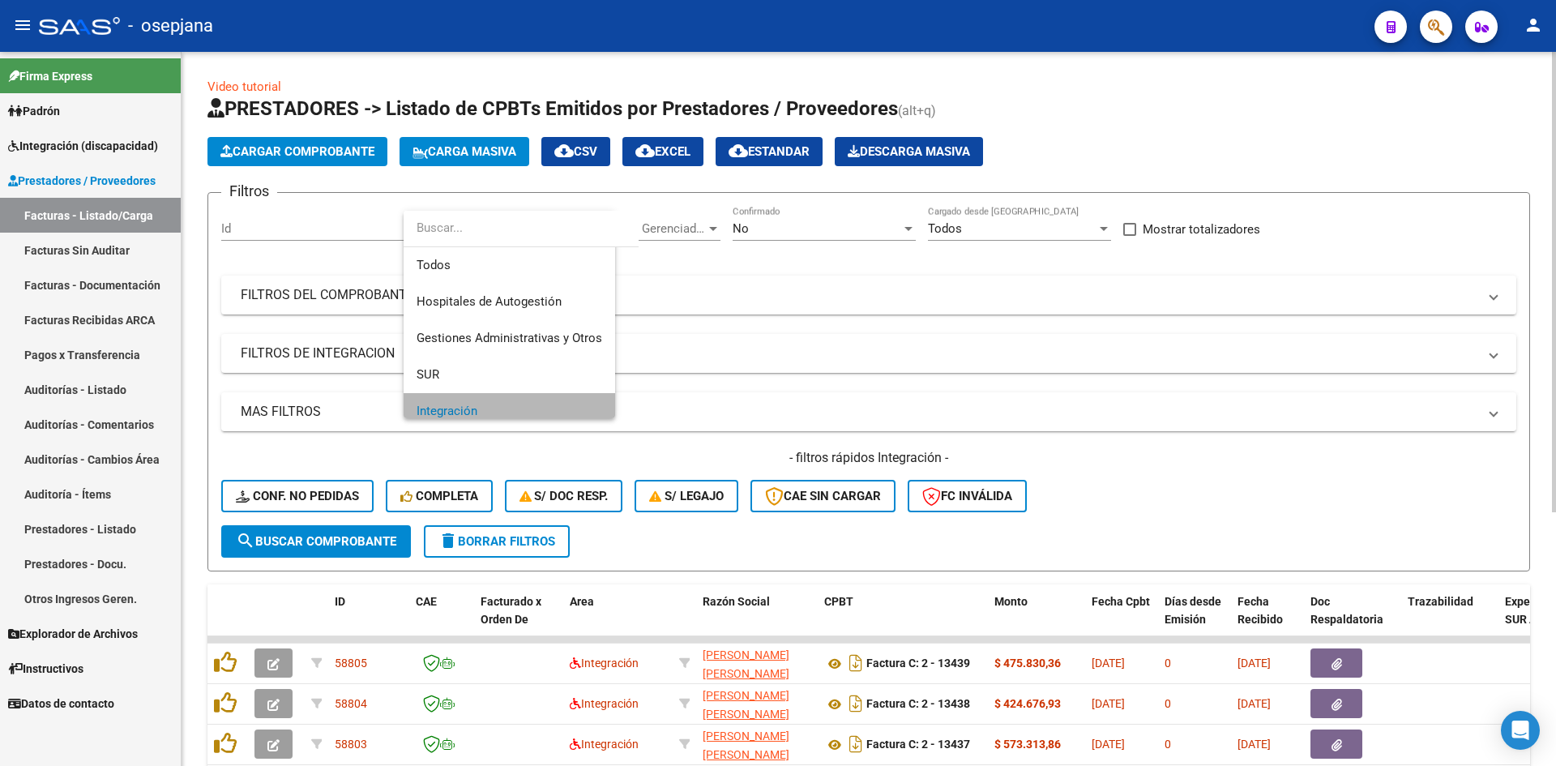
scroll to position [11, 0]
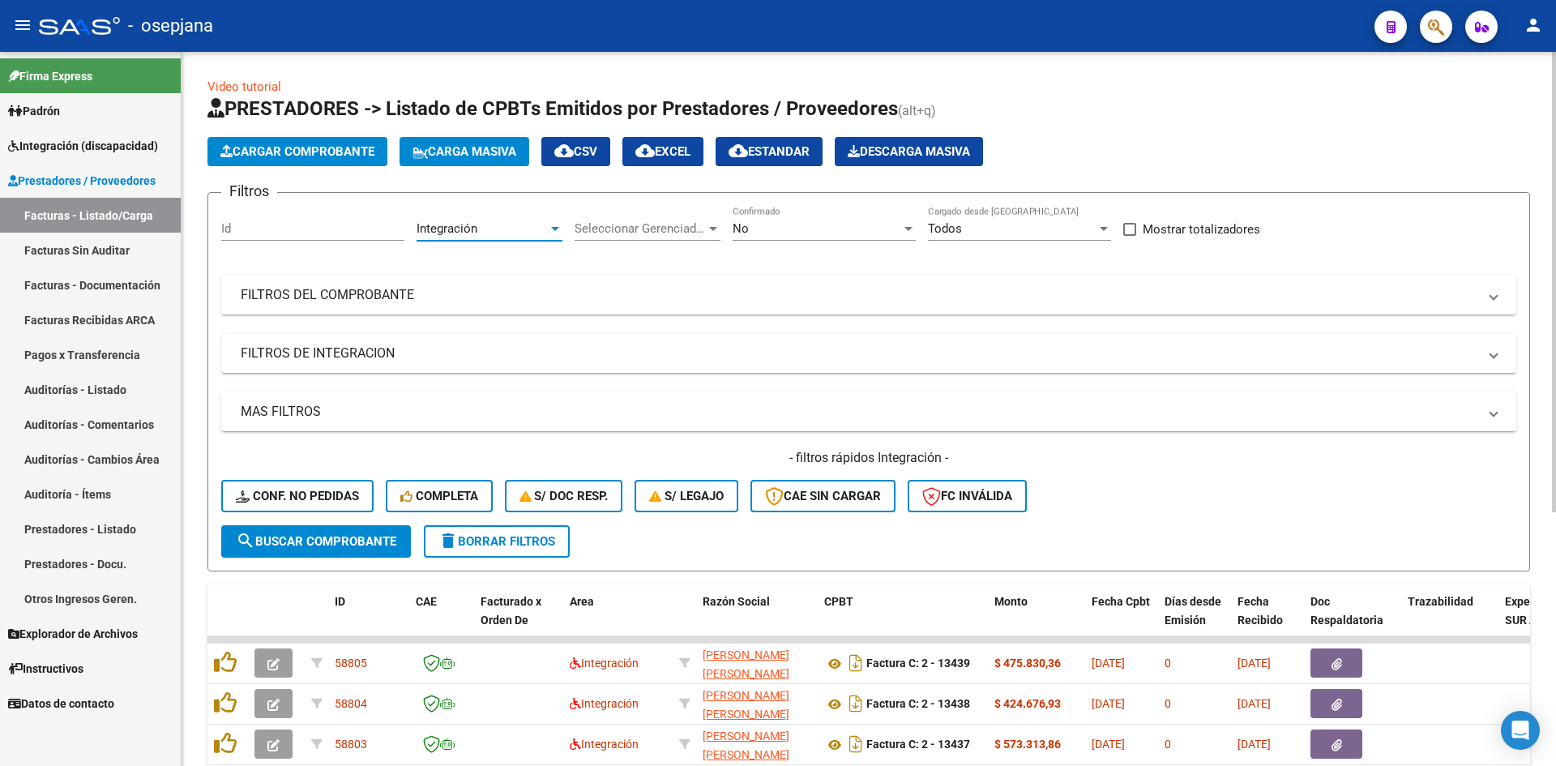
click at [834, 224] on div "No" at bounding box center [816, 228] width 169 height 15
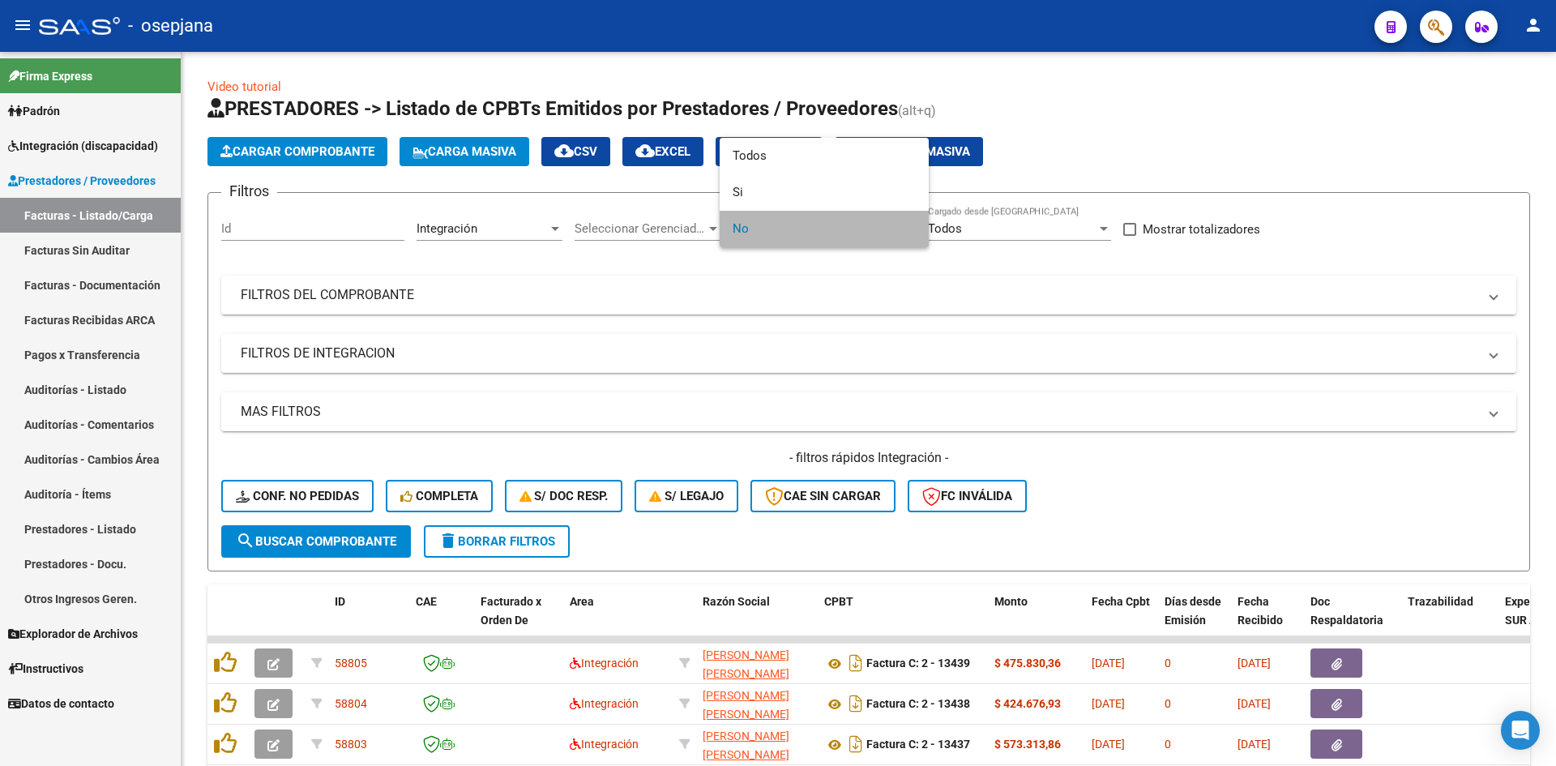
click at [809, 224] on span "No" at bounding box center [823, 229] width 183 height 36
click at [870, 335] on div at bounding box center [778, 383] width 1556 height 766
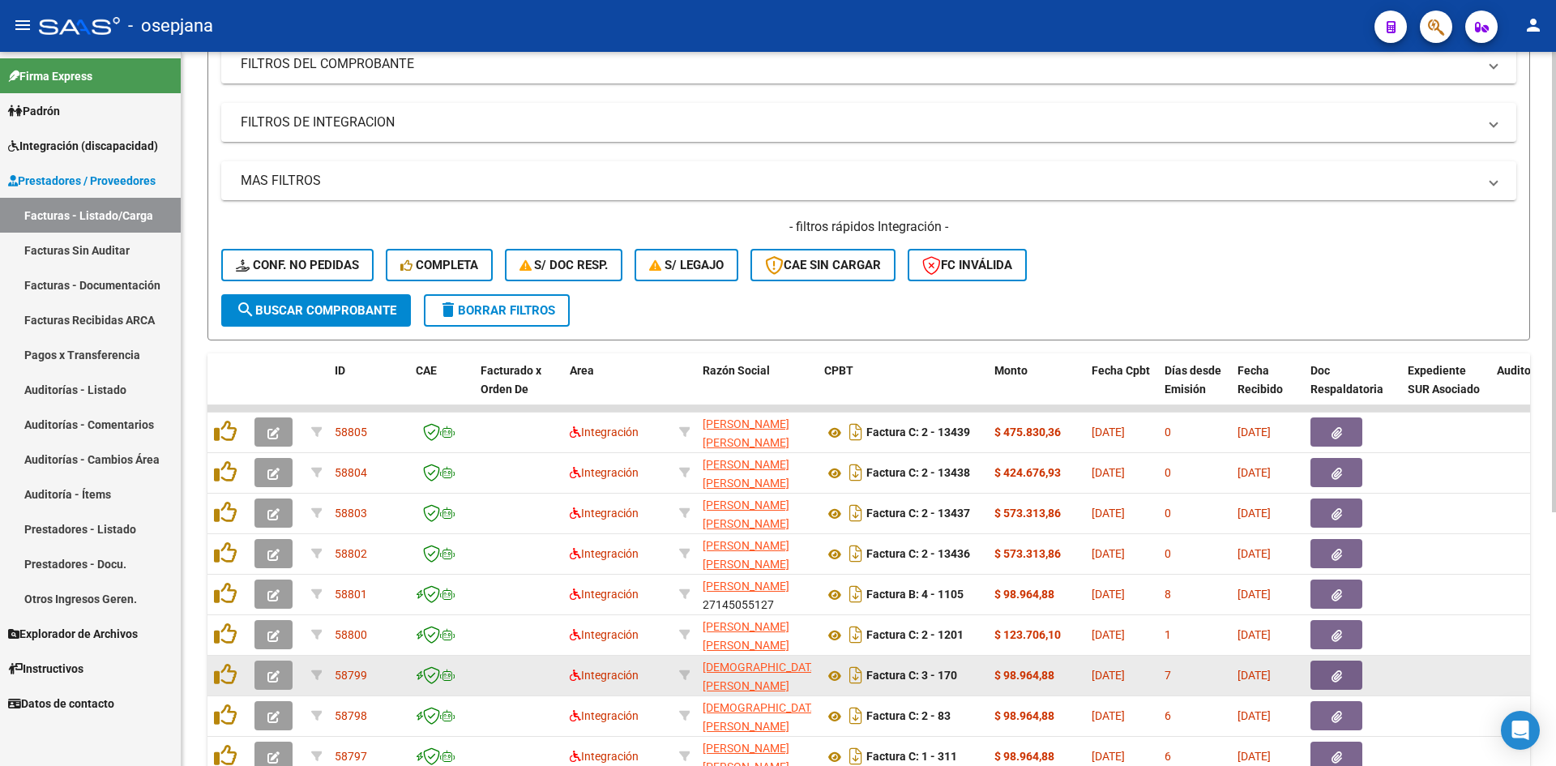
scroll to position [393, 0]
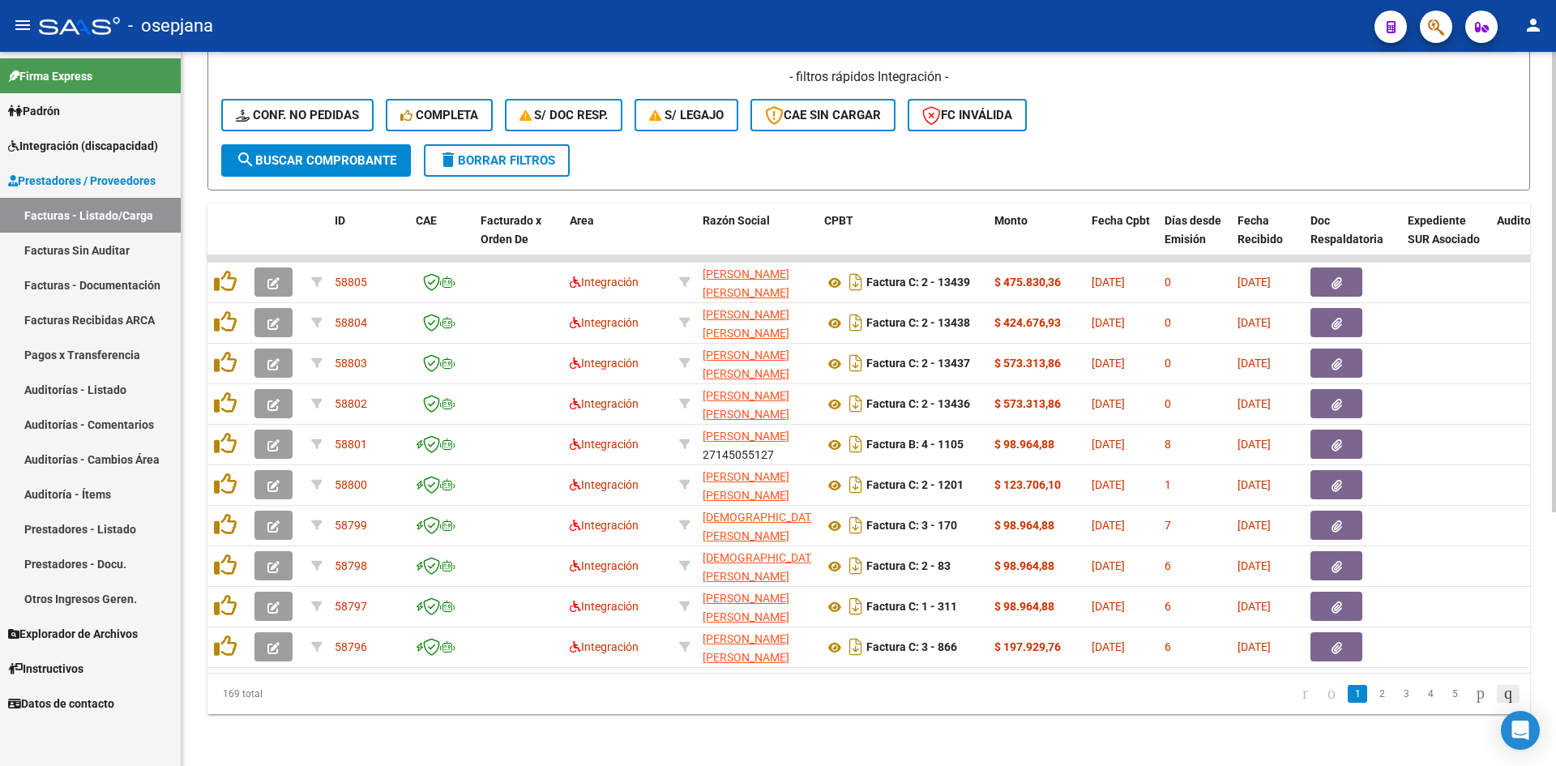
click at [1501, 693] on icon "go to last page" at bounding box center [1507, 692] width 13 height 19
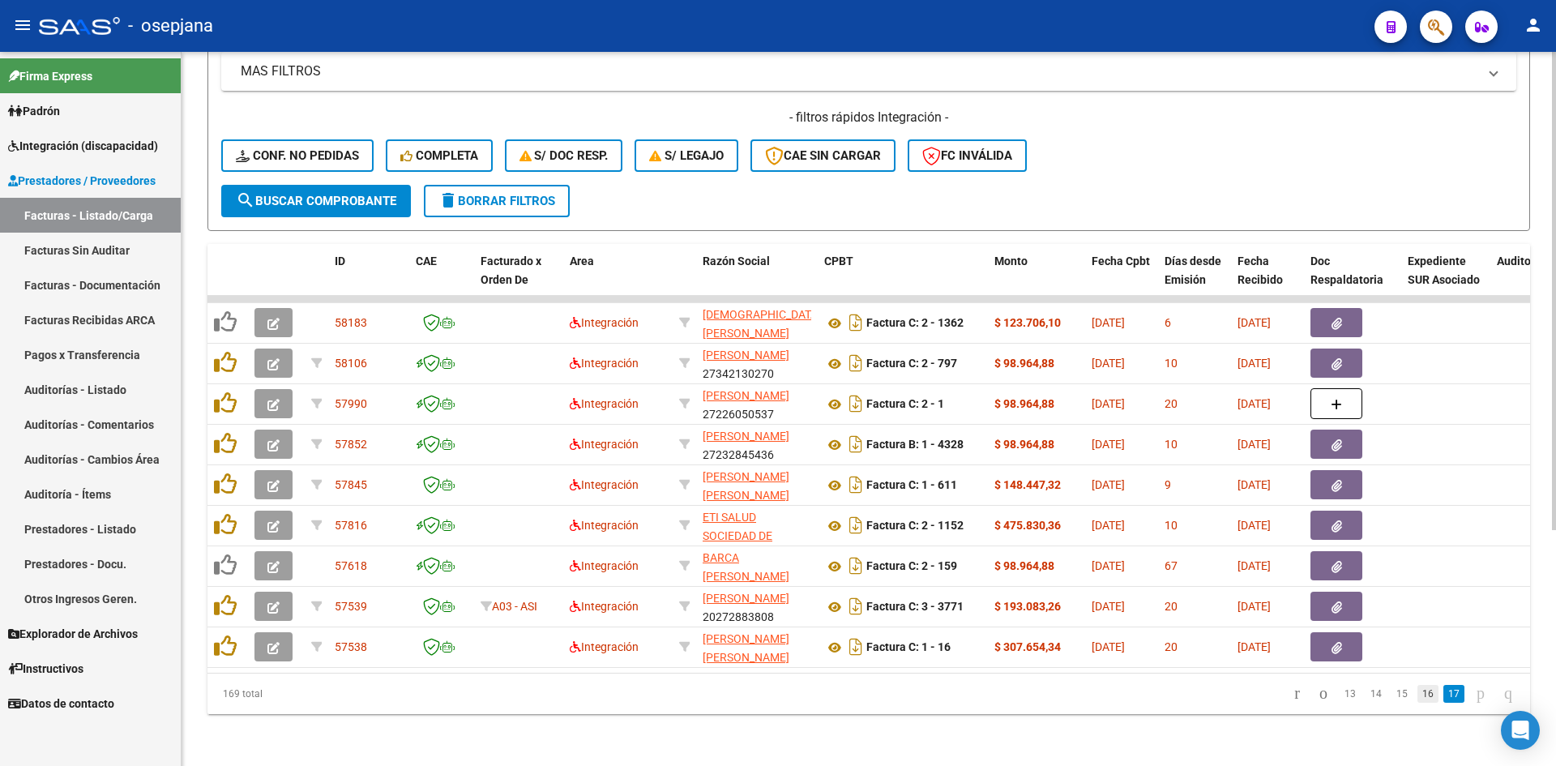
scroll to position [352, 0]
click at [1417, 694] on link "16" at bounding box center [1427, 694] width 21 height 18
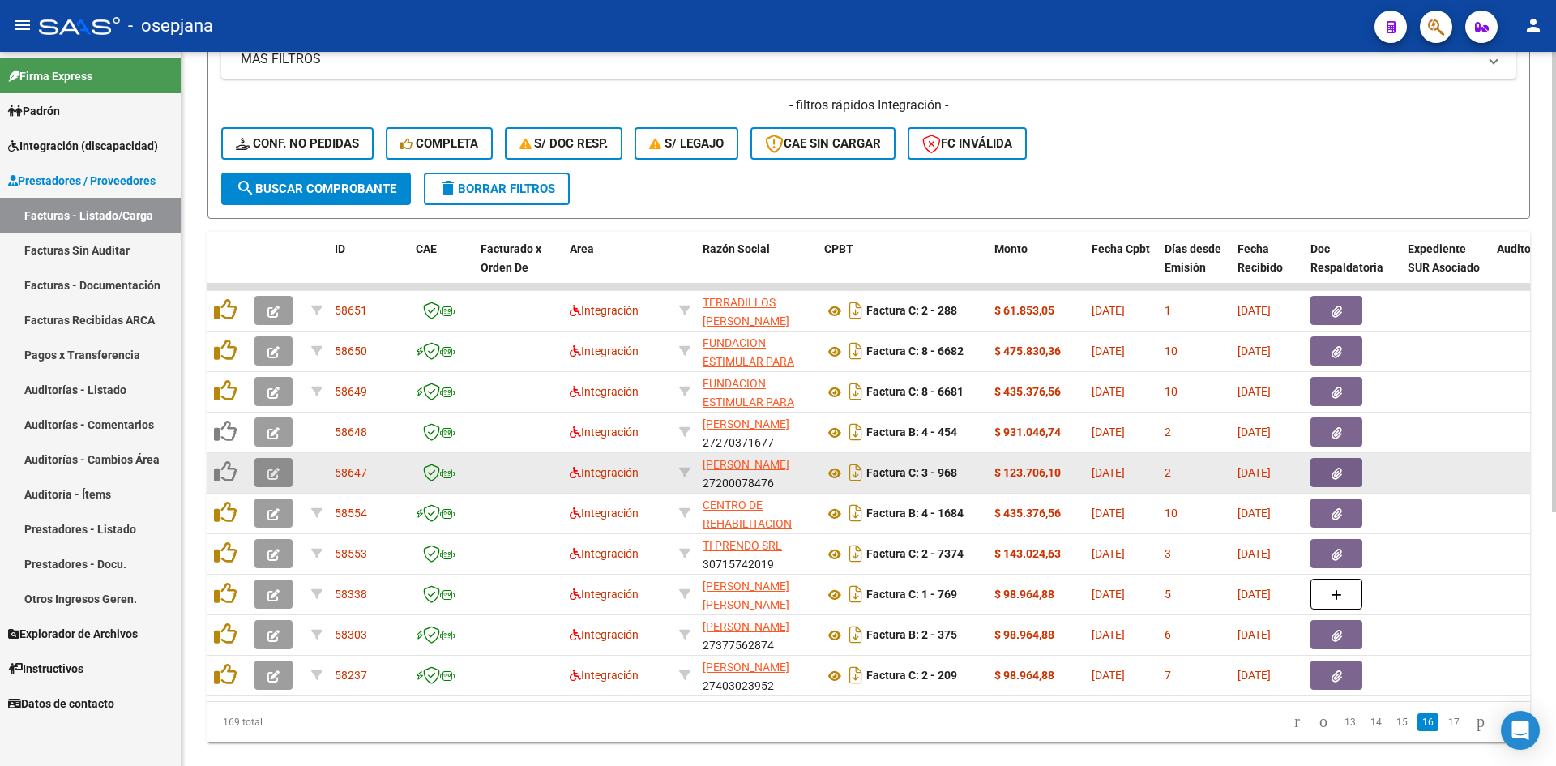
click at [283, 475] on button "button" at bounding box center [273, 472] width 38 height 29
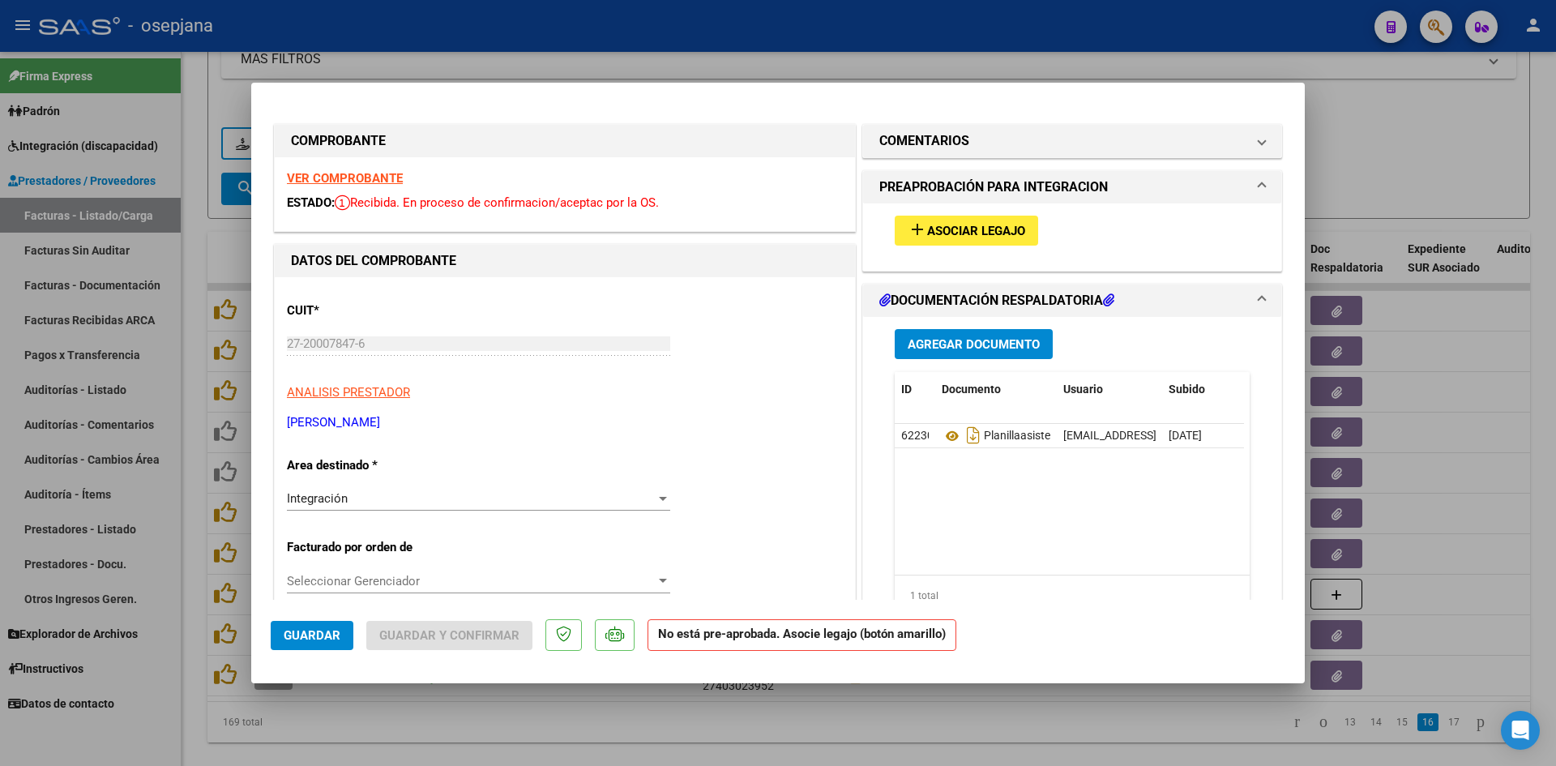
click at [310, 177] on strong "VER COMPROBANTE" at bounding box center [345, 178] width 116 height 15
click at [1334, 177] on div at bounding box center [778, 383] width 1556 height 766
type input "$ 0,00"
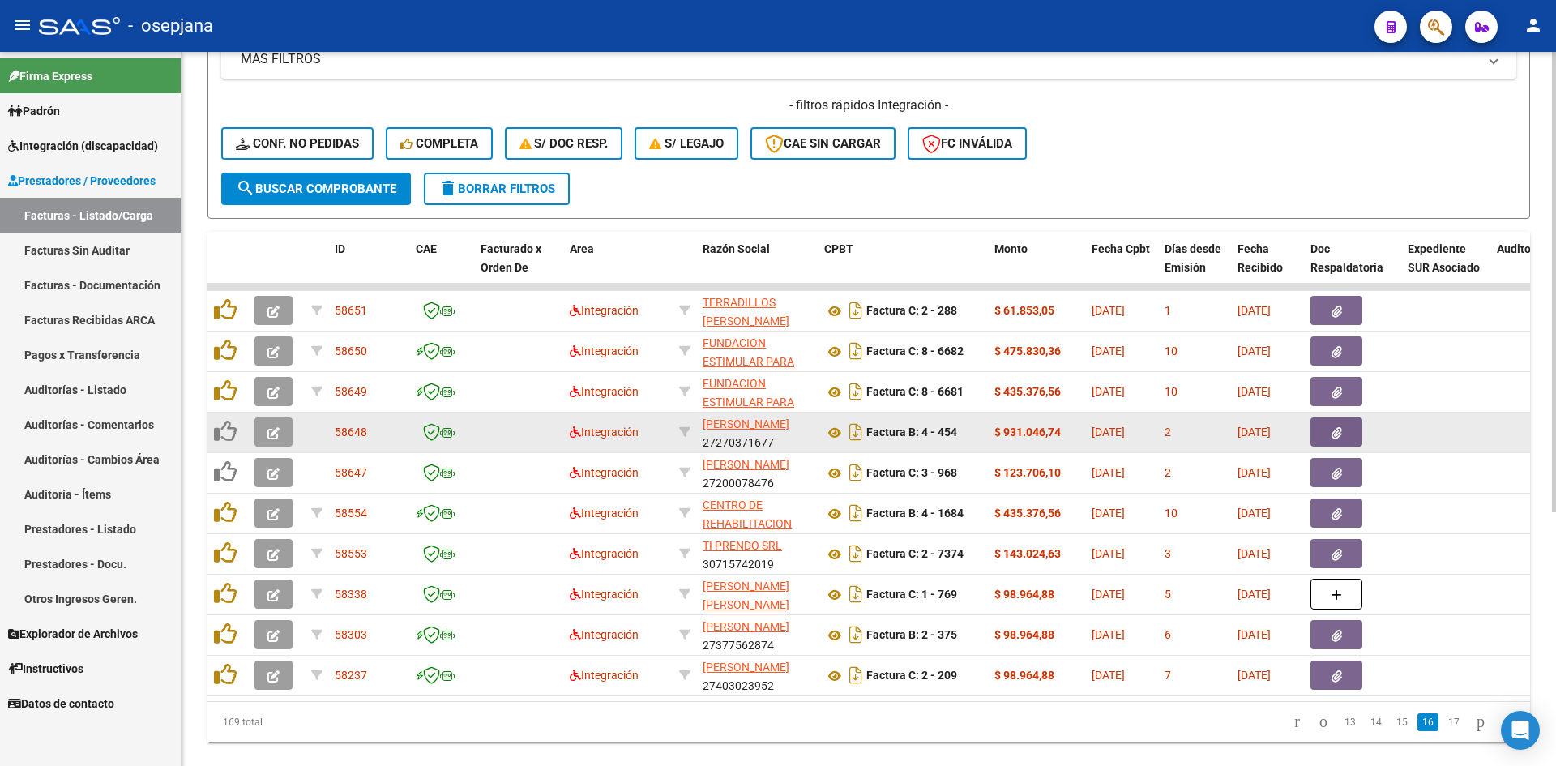
click at [270, 429] on icon "button" at bounding box center [273, 433] width 12 height 12
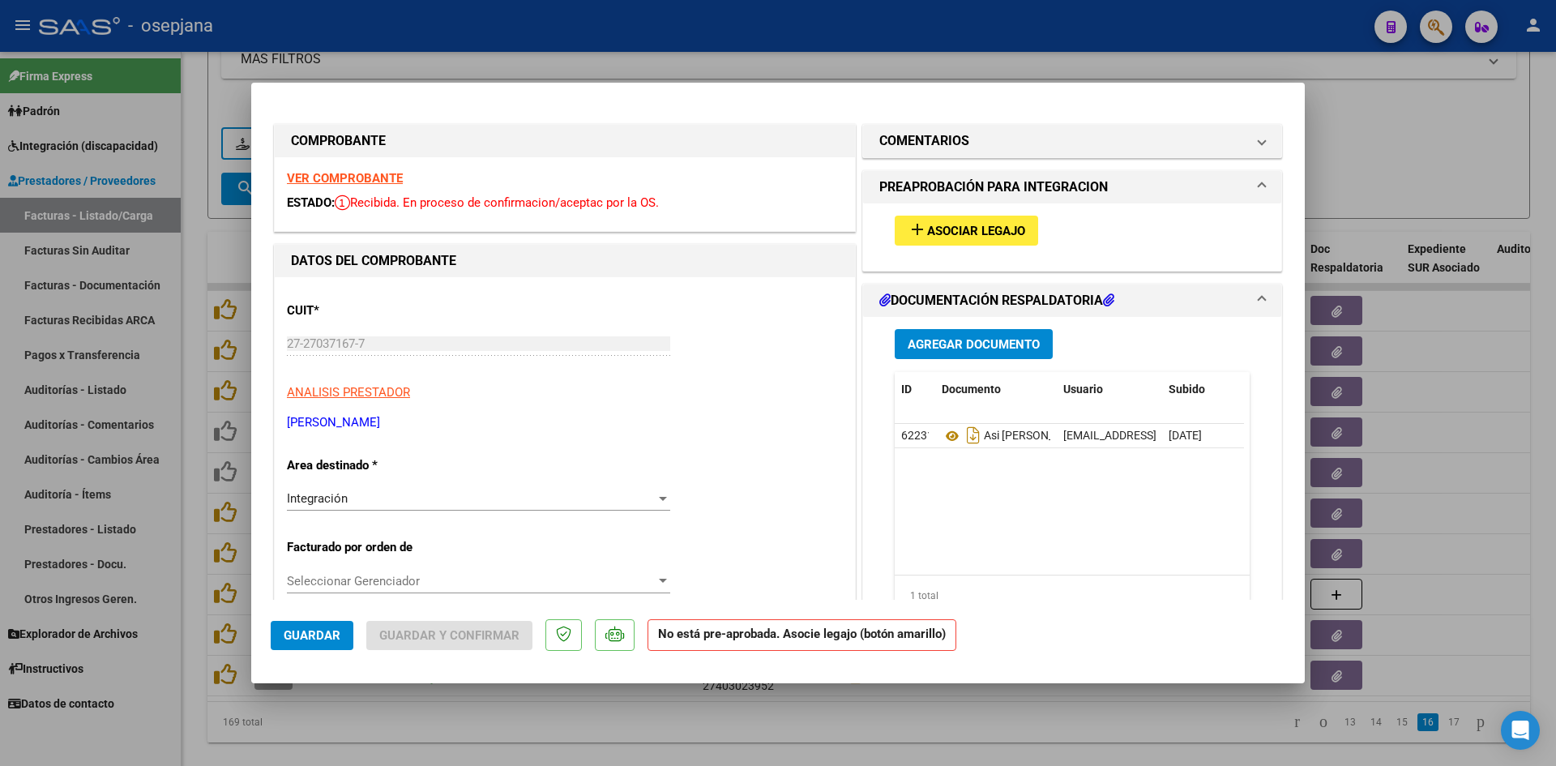
click at [1012, 228] on span "Asociar Legajo" at bounding box center [976, 231] width 98 height 15
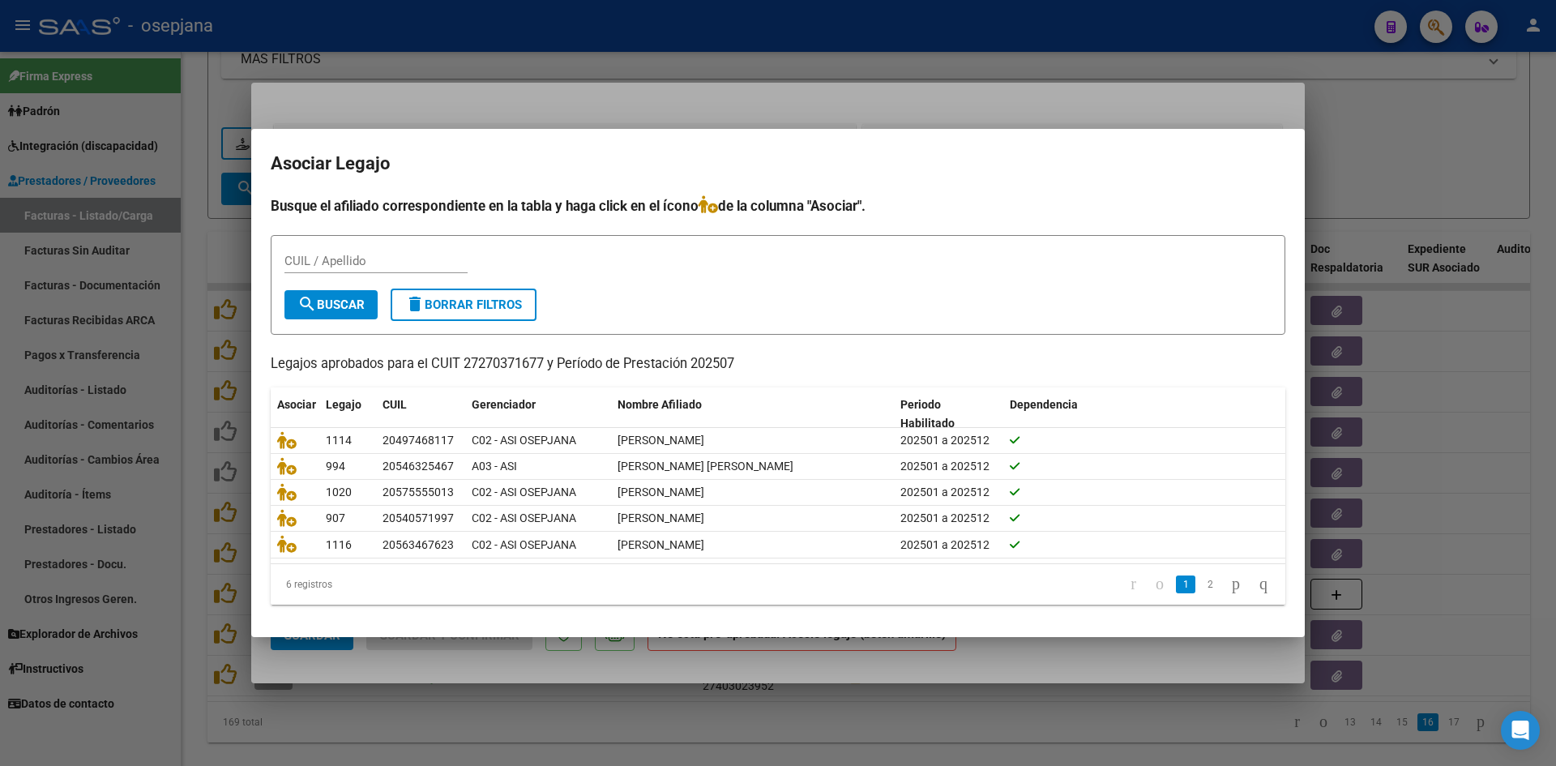
click at [1441, 126] on div at bounding box center [778, 383] width 1556 height 766
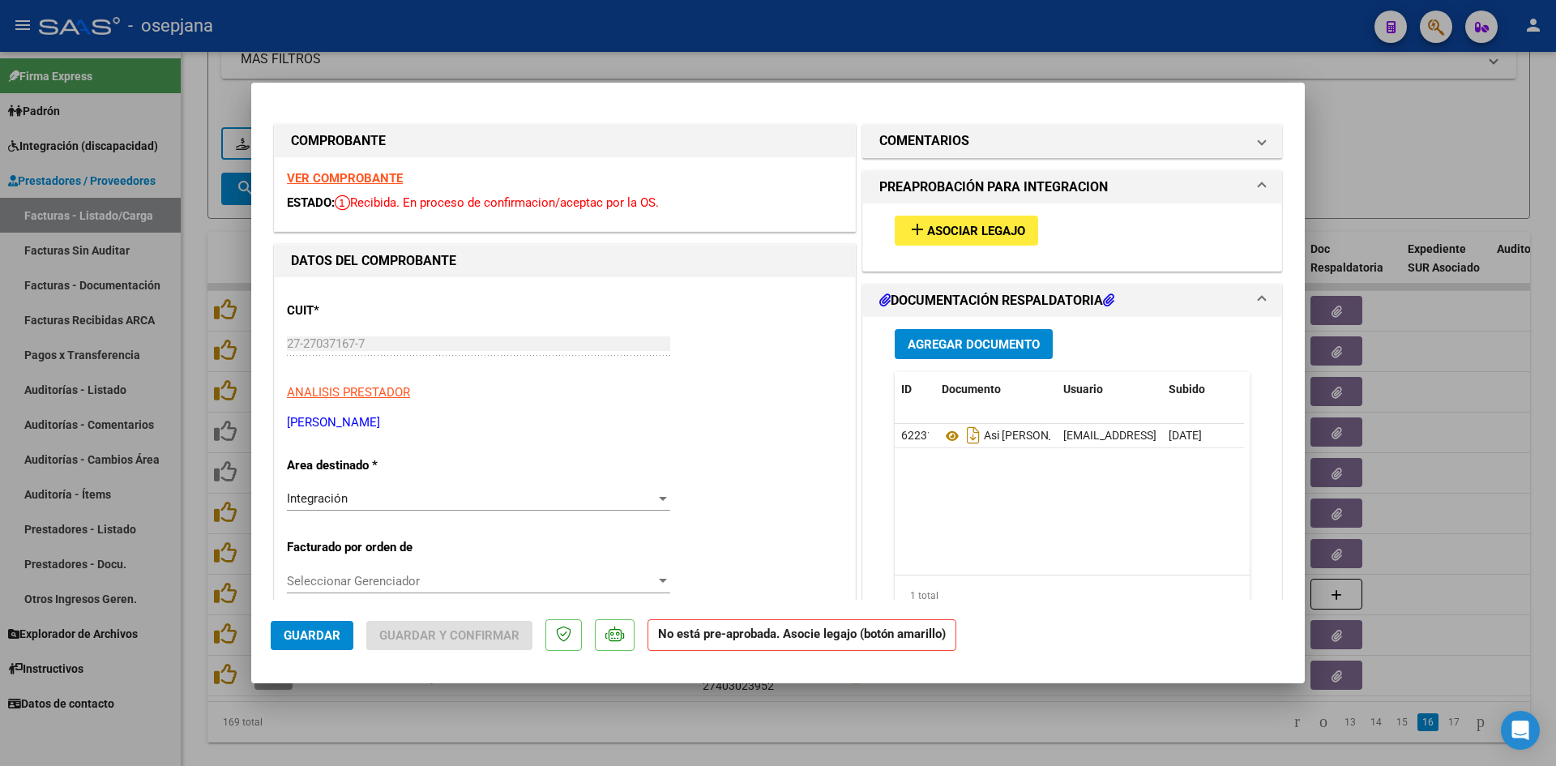
click at [236, 100] on div at bounding box center [778, 383] width 1556 height 766
type input "$ 0,00"
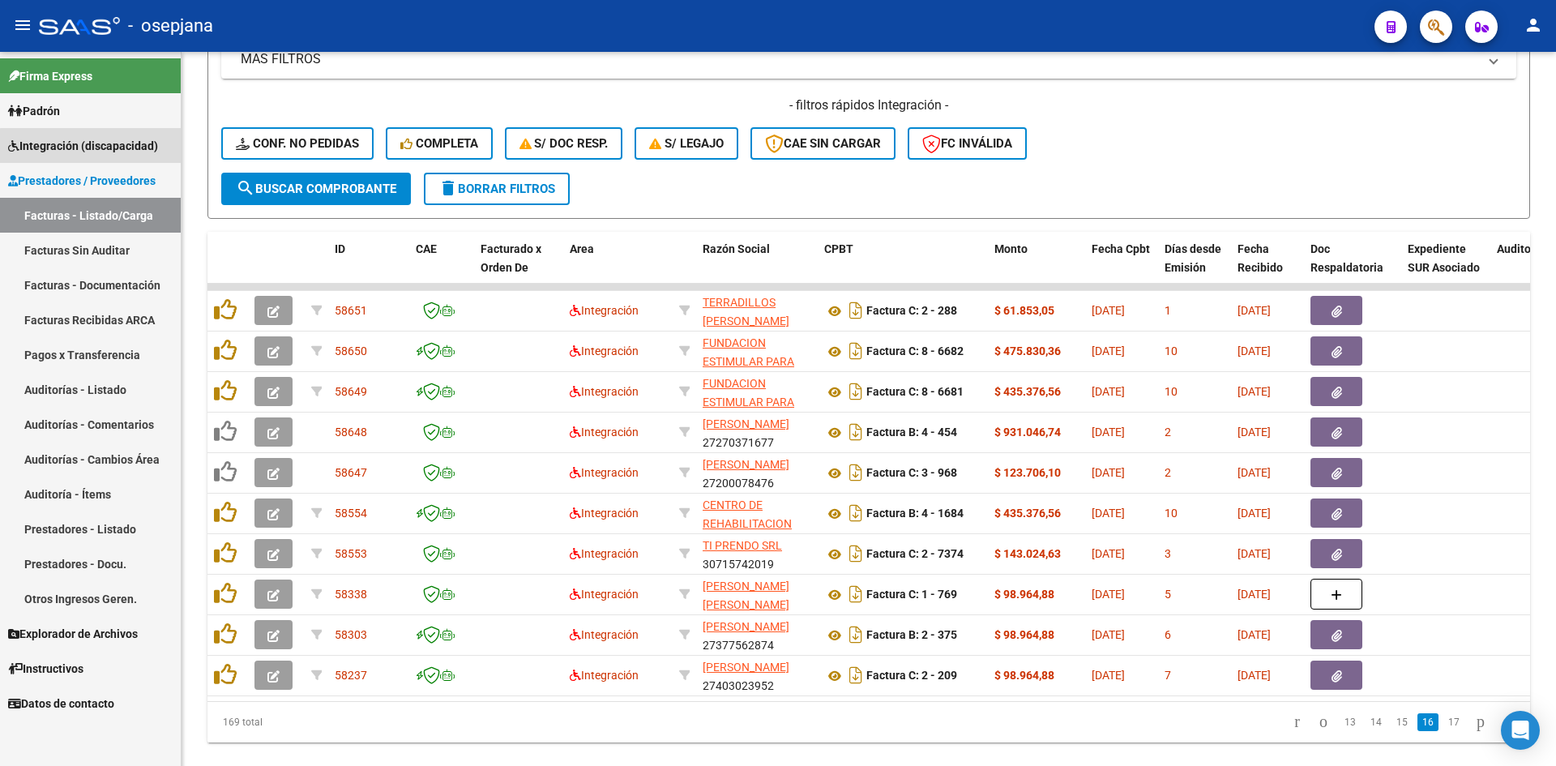
click at [102, 147] on span "Integración (discapacidad)" at bounding box center [83, 146] width 150 height 18
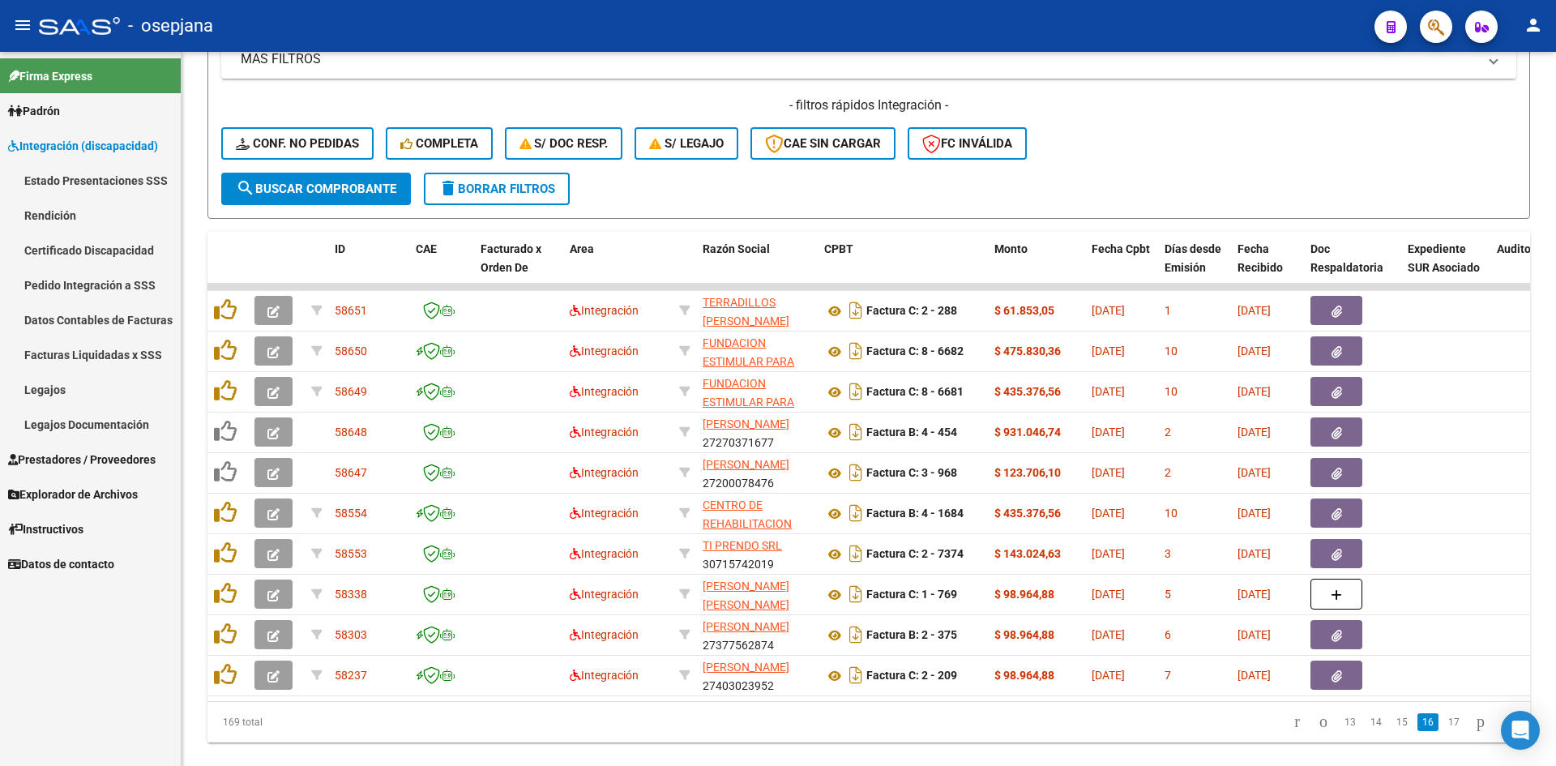
click at [66, 387] on link "Legajos" at bounding box center [90, 389] width 181 height 35
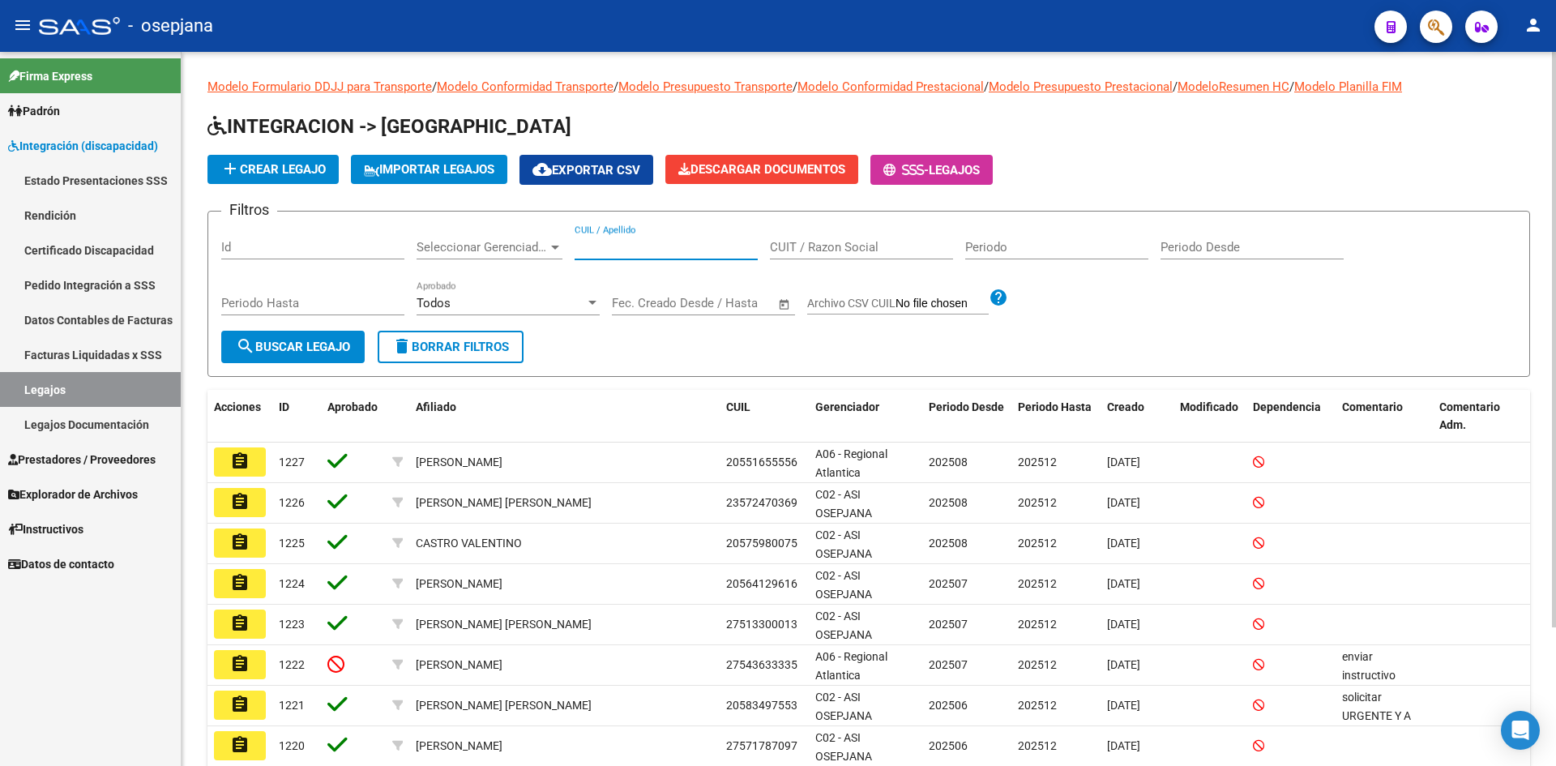
click at [637, 243] on input "CUIL / Apellido" at bounding box center [665, 247] width 183 height 15
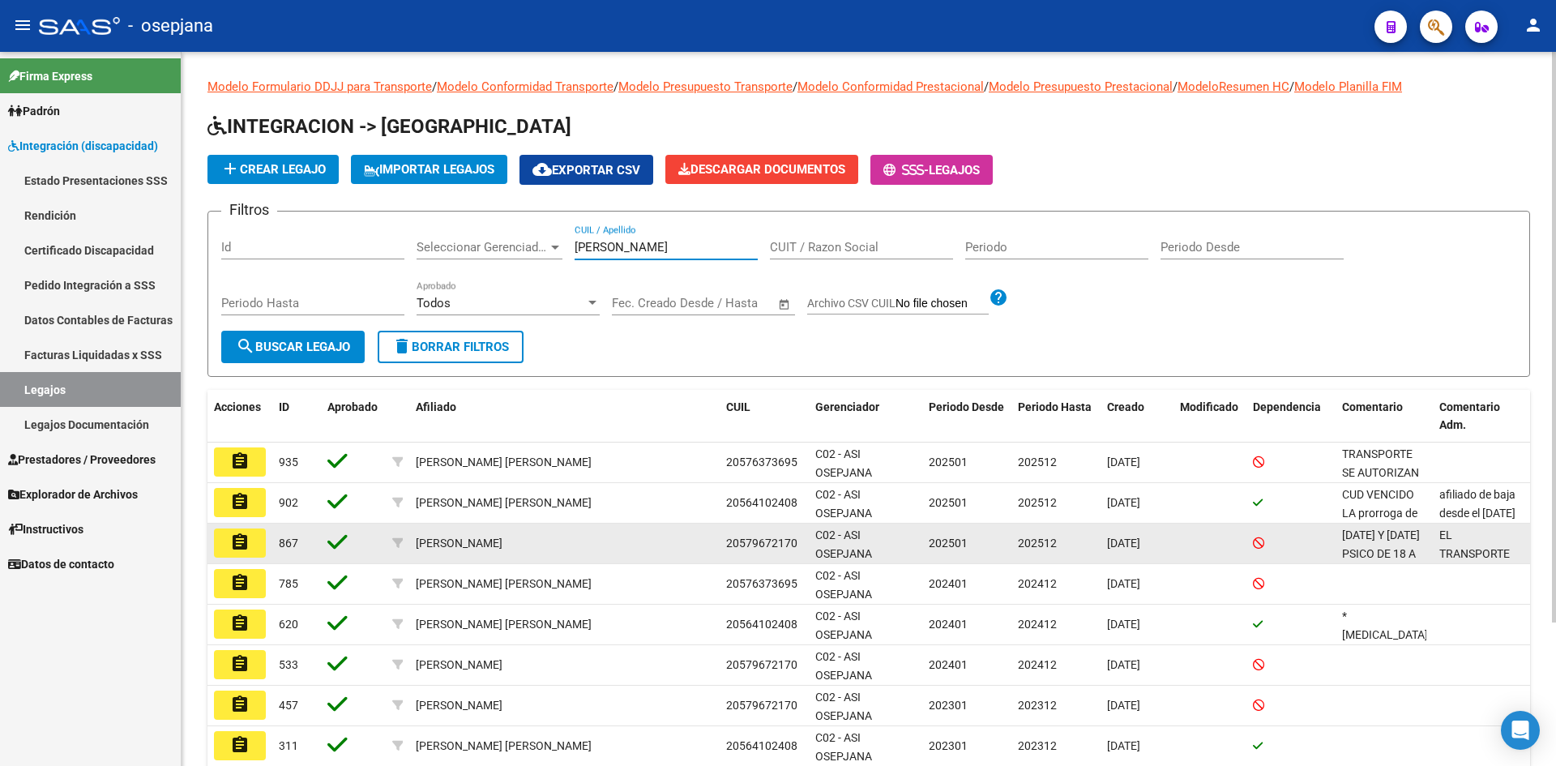
type input "quiroga"
click at [253, 540] on button "assignment" at bounding box center [240, 542] width 52 height 29
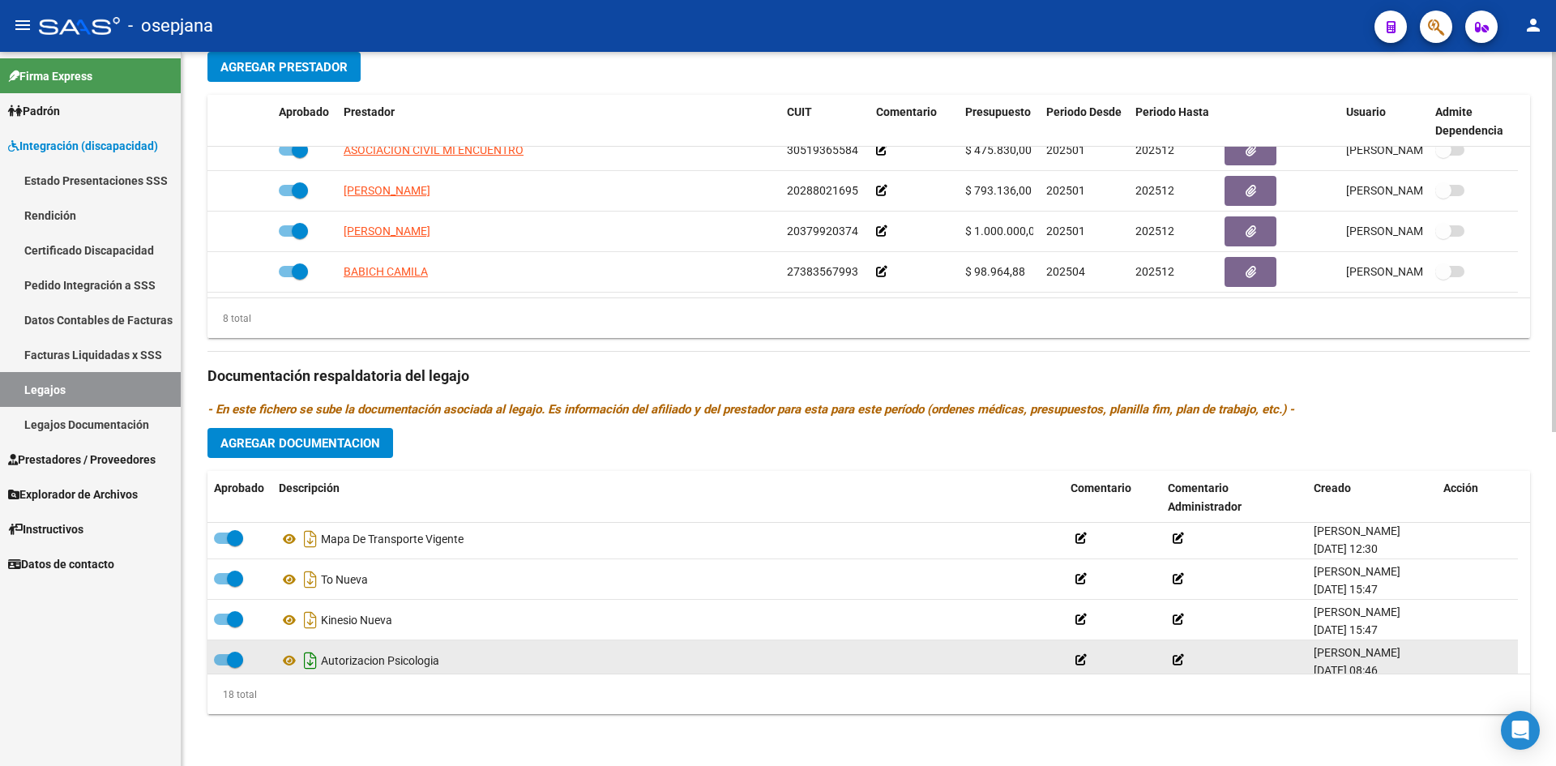
scroll to position [502, 0]
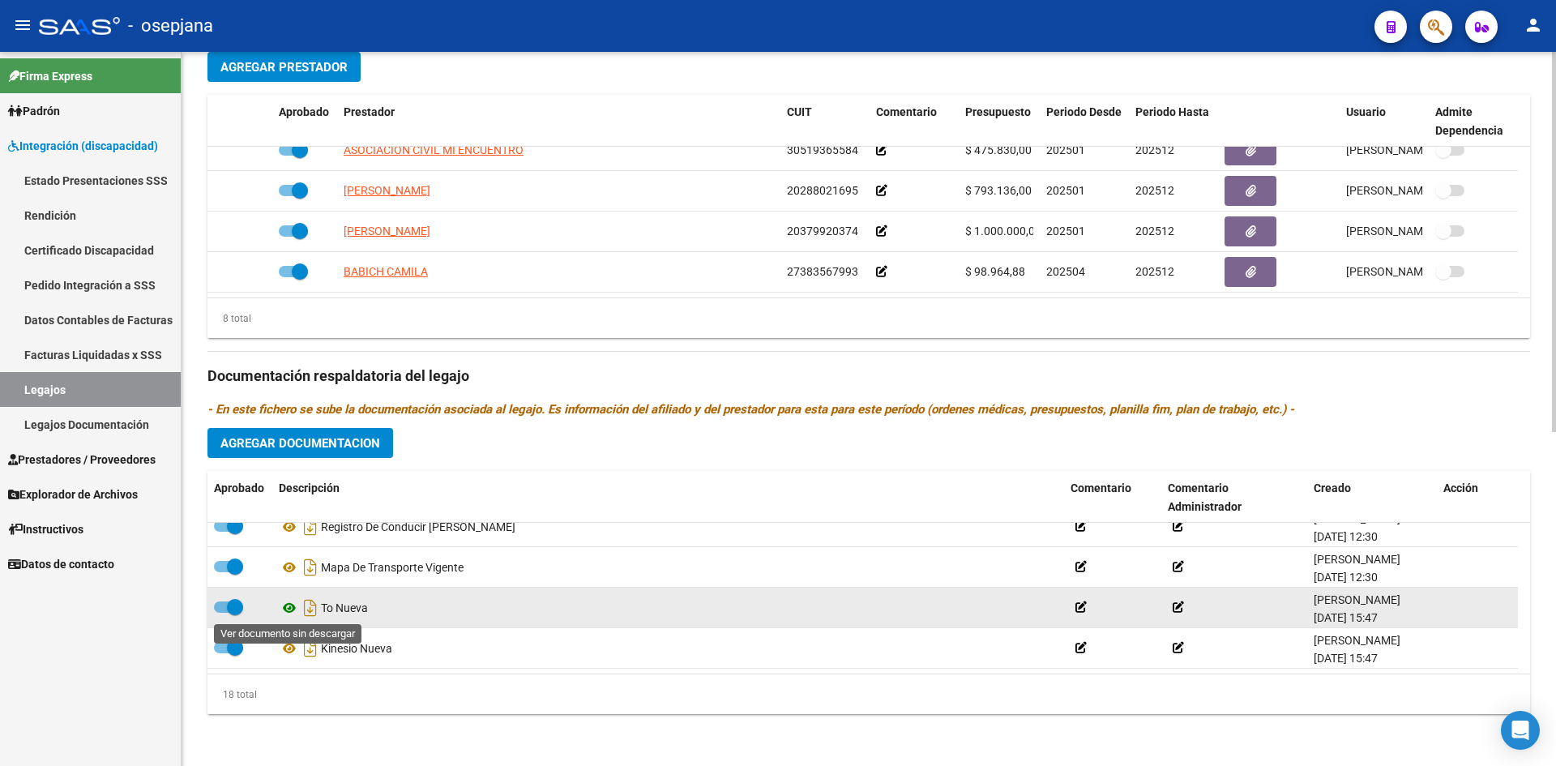
click at [292, 604] on icon at bounding box center [289, 607] width 21 height 19
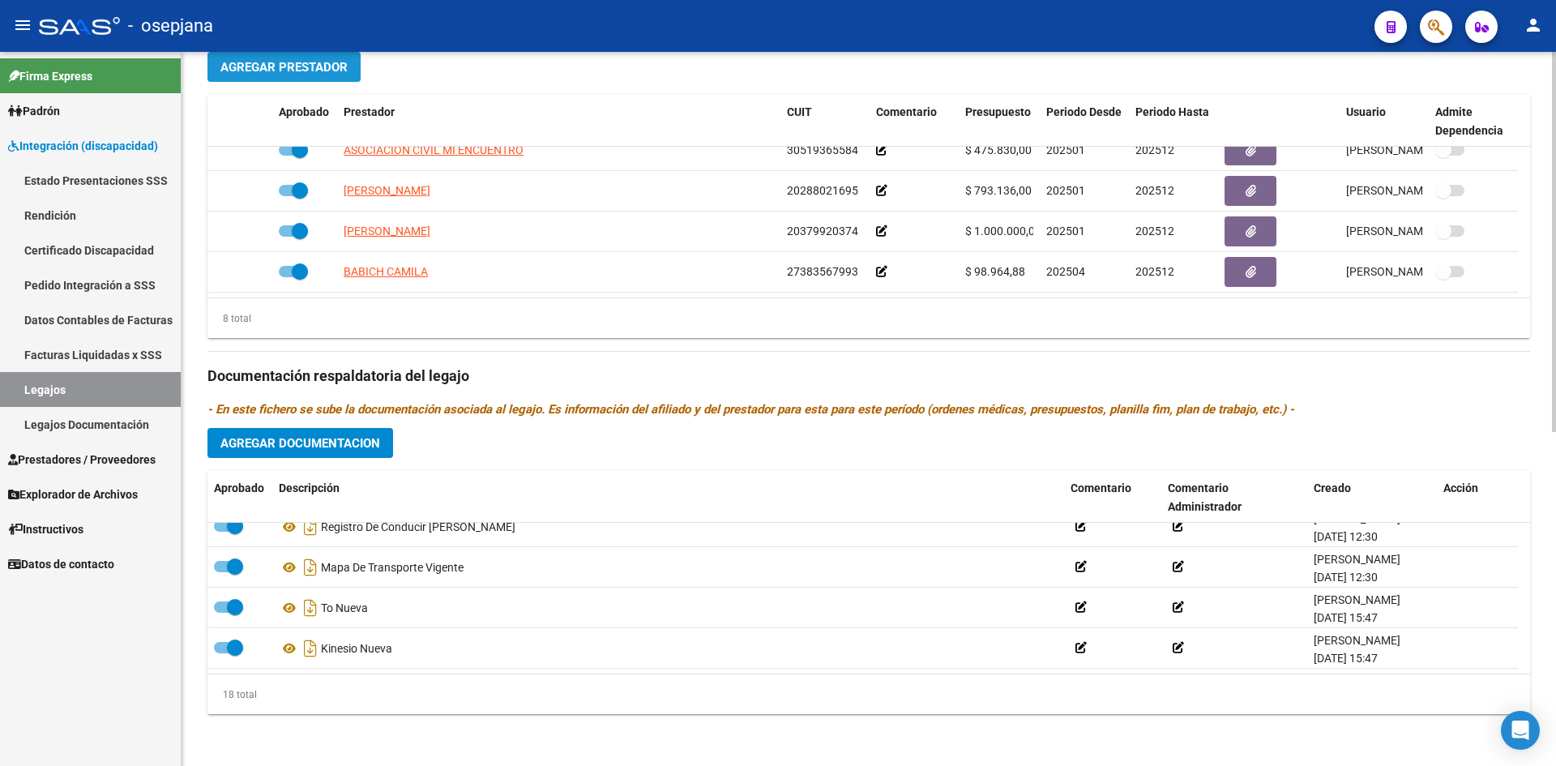
click at [258, 69] on span "Agregar Prestador" at bounding box center [283, 67] width 127 height 15
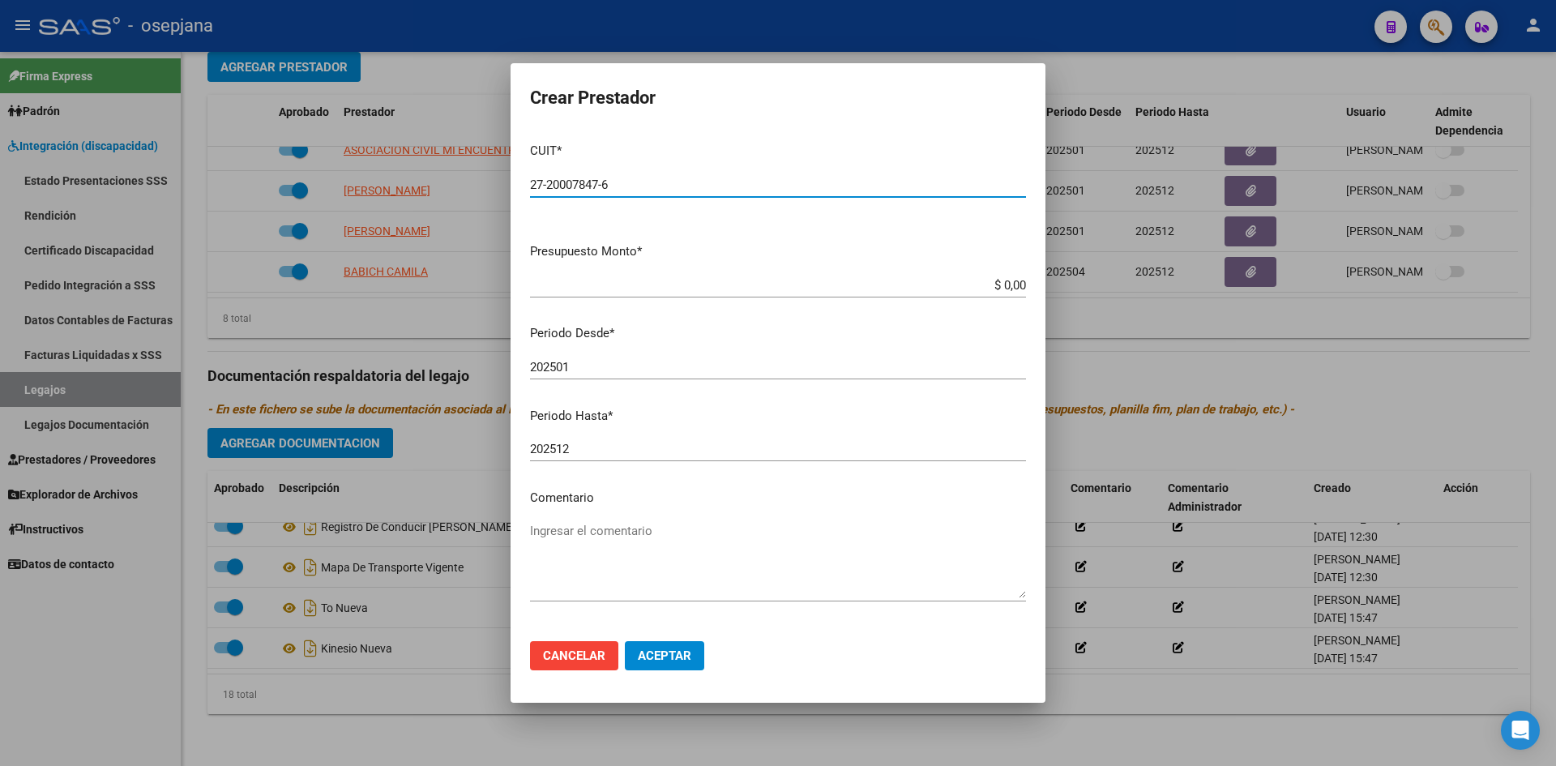
type input "27-20007847-6"
drag, startPoint x: 983, startPoint y: 287, endPoint x: 1059, endPoint y: 315, distance: 81.3
click at [1059, 314] on div "Crear Prestador CUIT * 27-20007847-6 Ingresar CUIT ARCA Padrón Presupuesto Mont…" at bounding box center [778, 383] width 1556 height 766
type input "$ 98.964,88"
drag, startPoint x: 604, startPoint y: 449, endPoint x: 614, endPoint y: 454, distance: 10.9
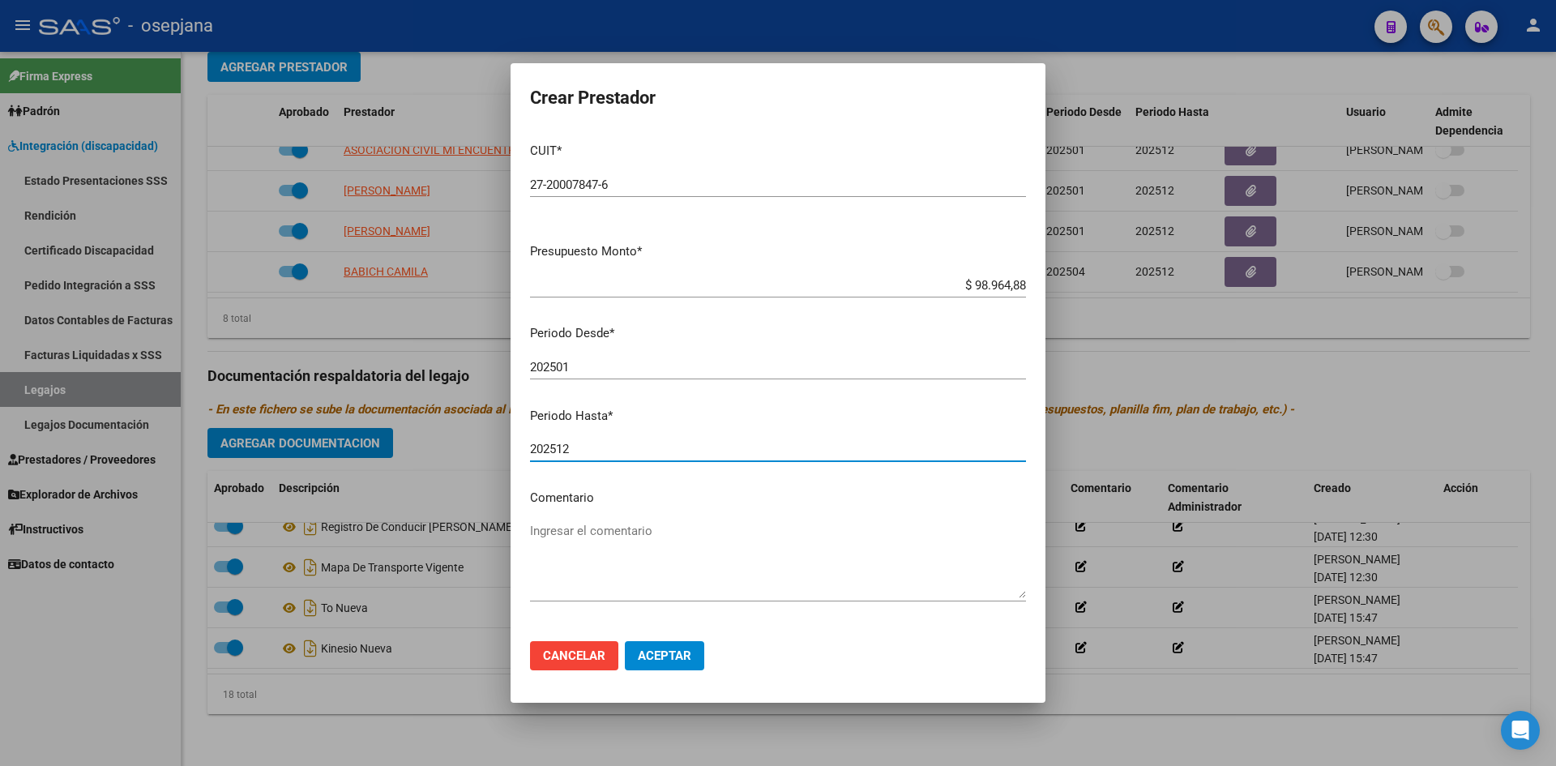
click at [604, 449] on input "202512" at bounding box center [778, 449] width 496 height 15
type input "202508"
click at [685, 656] on span "Aceptar" at bounding box center [664, 655] width 53 height 15
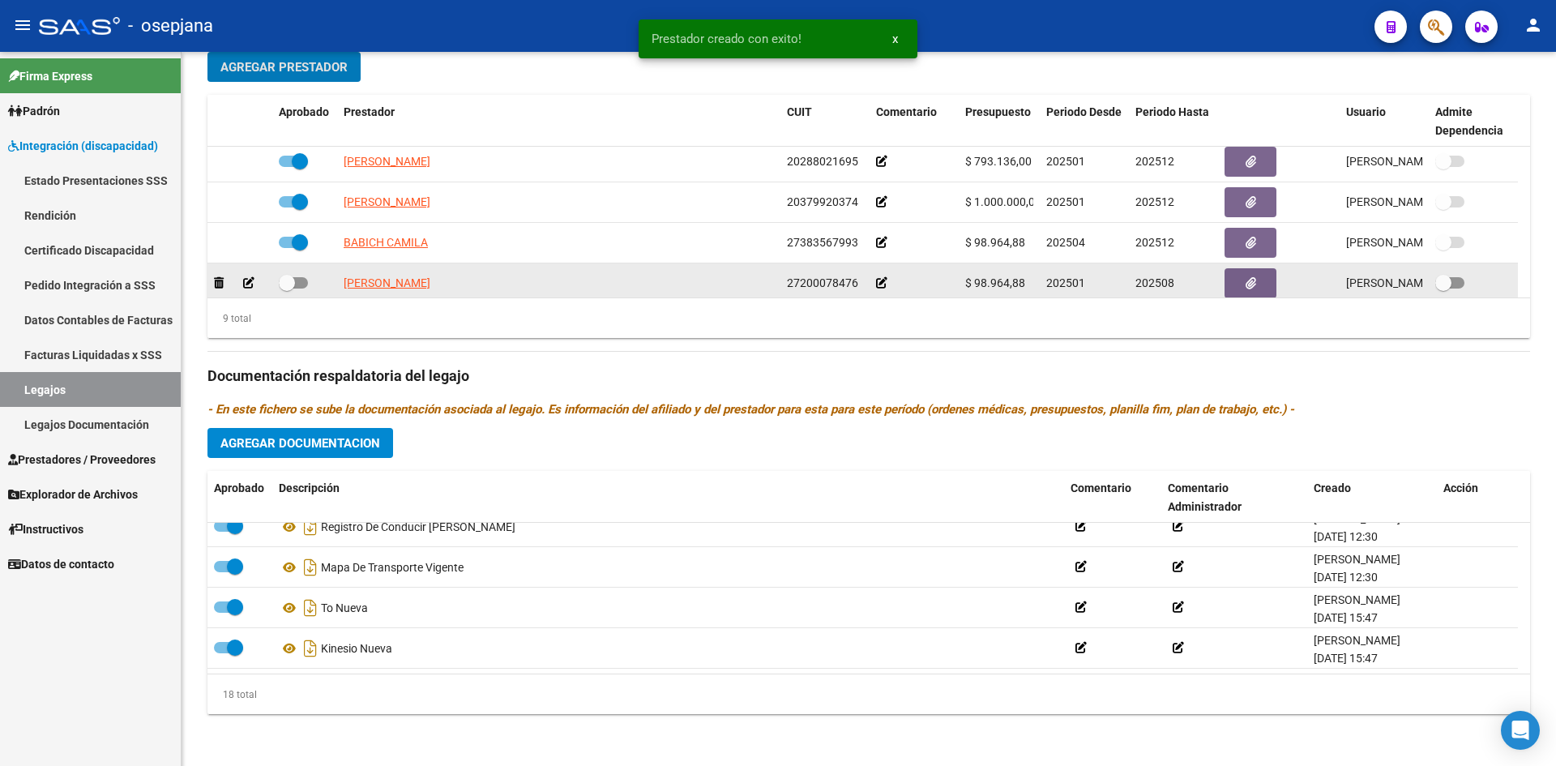
scroll to position [219, 0]
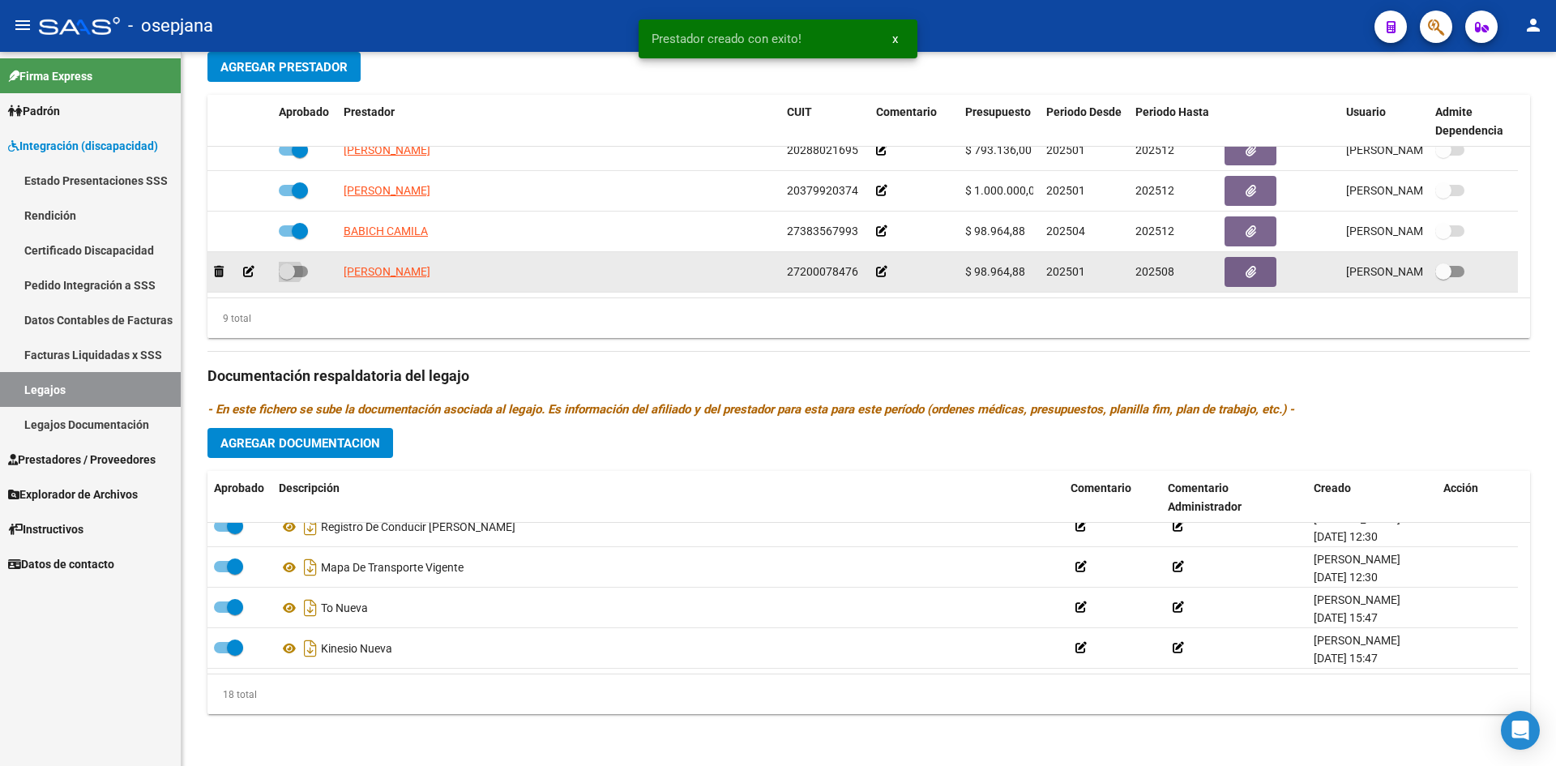
click at [301, 271] on span at bounding box center [293, 271] width 29 height 11
click at [287, 277] on input "checkbox" at bounding box center [286, 277] width 1 height 1
checkbox input "true"
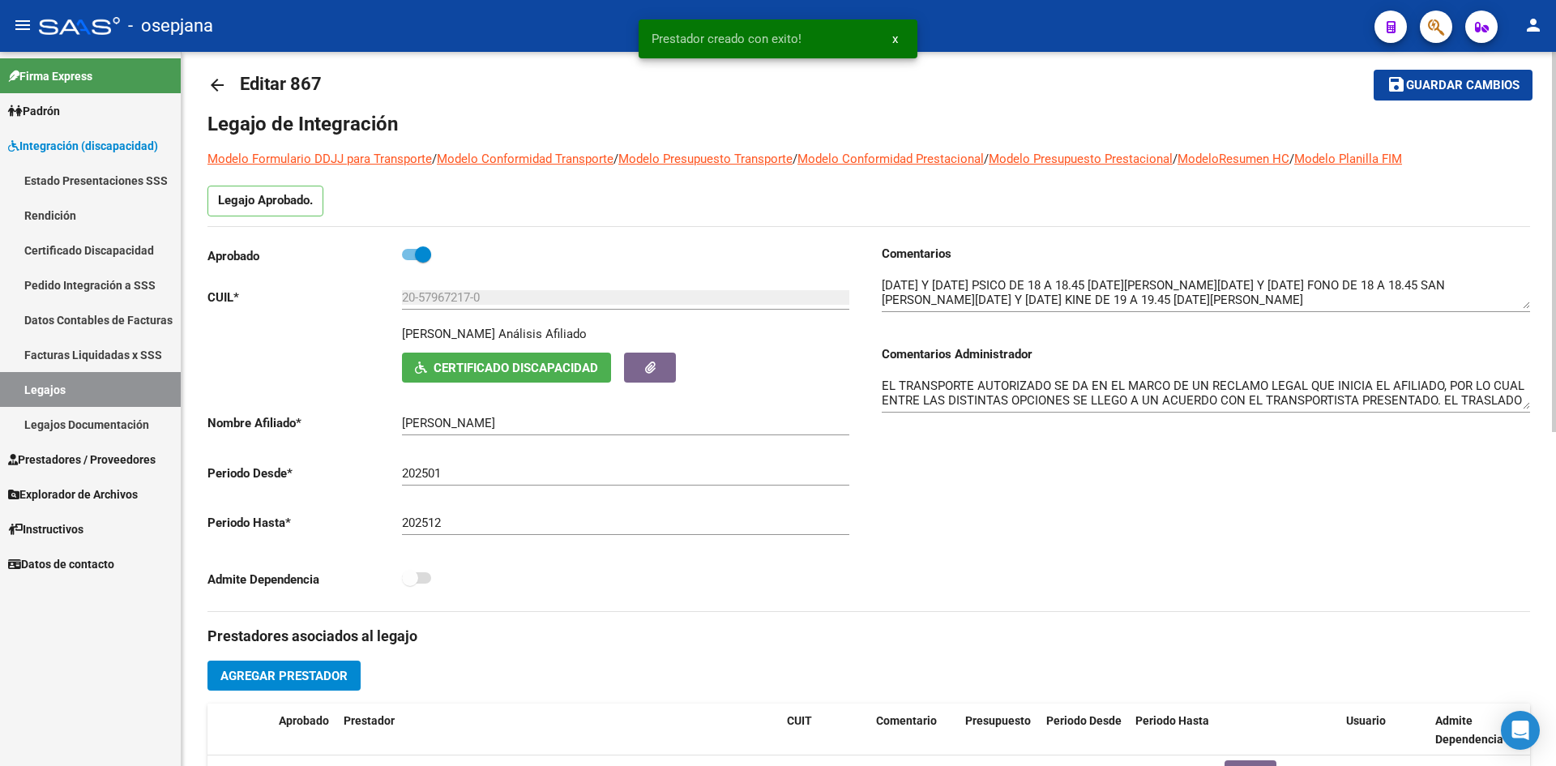
scroll to position [0, 0]
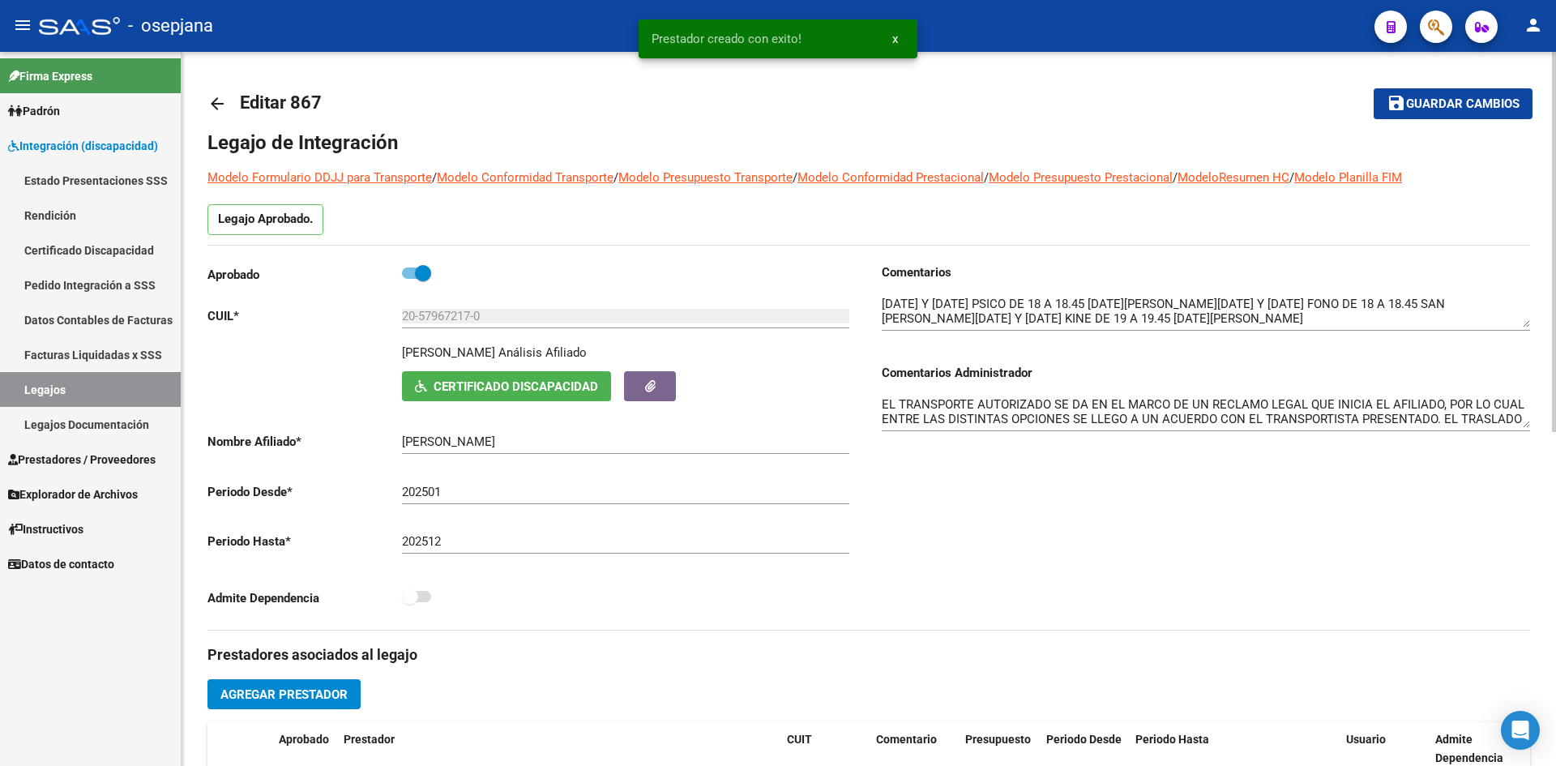
click at [1423, 106] on span "Guardar cambios" at bounding box center [1462, 104] width 113 height 15
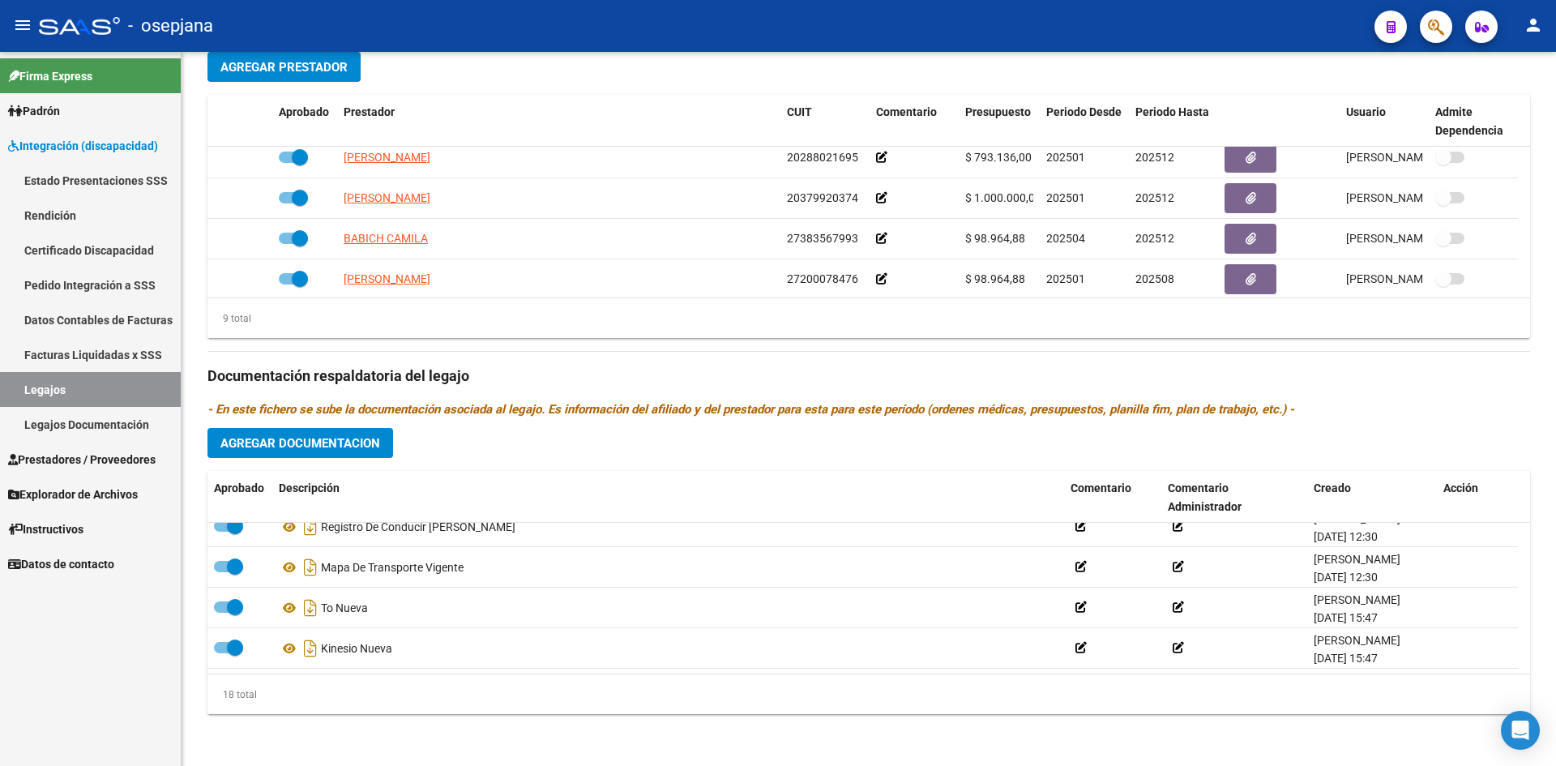
scroll to position [219, 0]
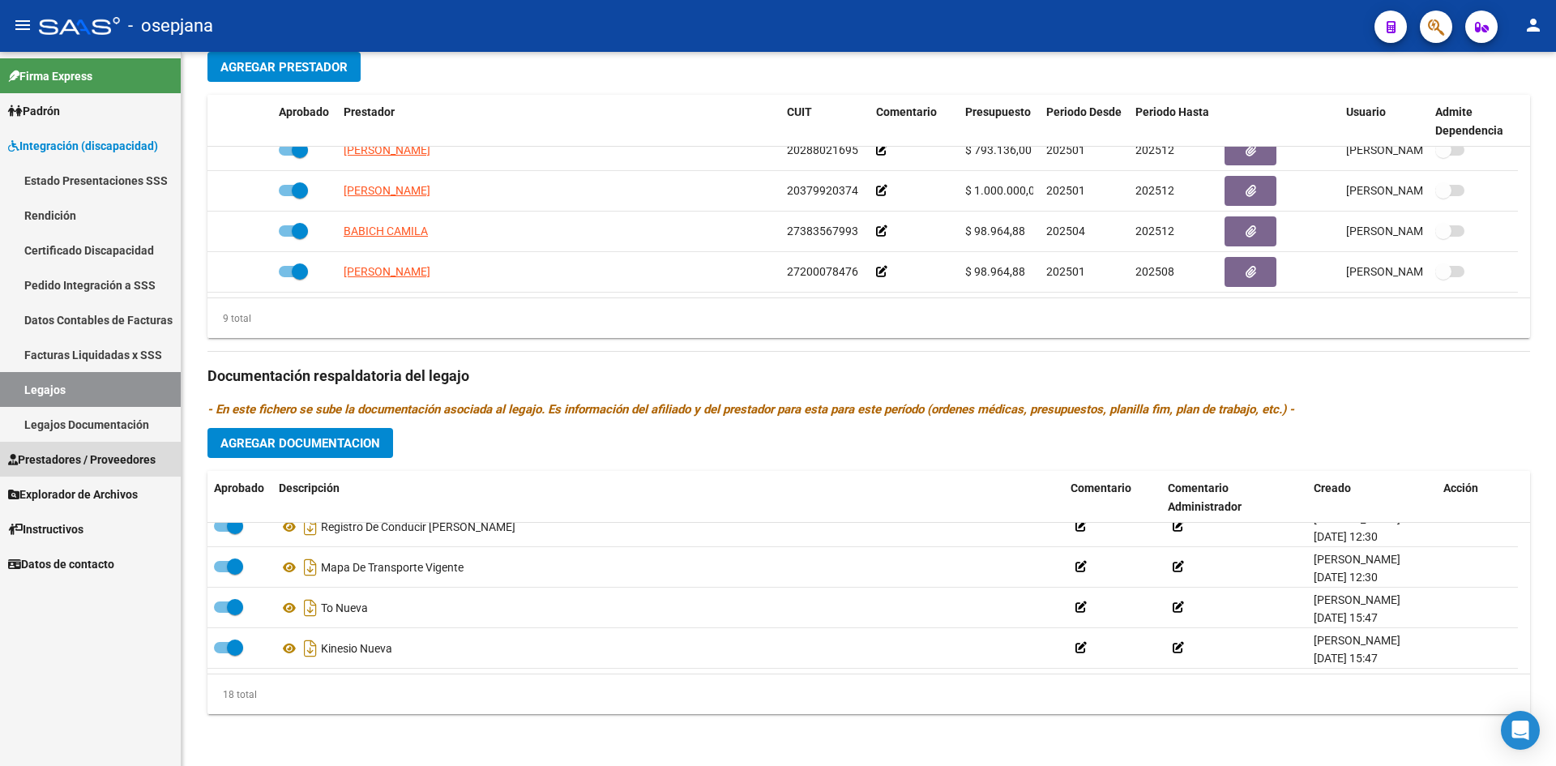
click at [85, 460] on span "Prestadores / Proveedores" at bounding box center [81, 459] width 147 height 18
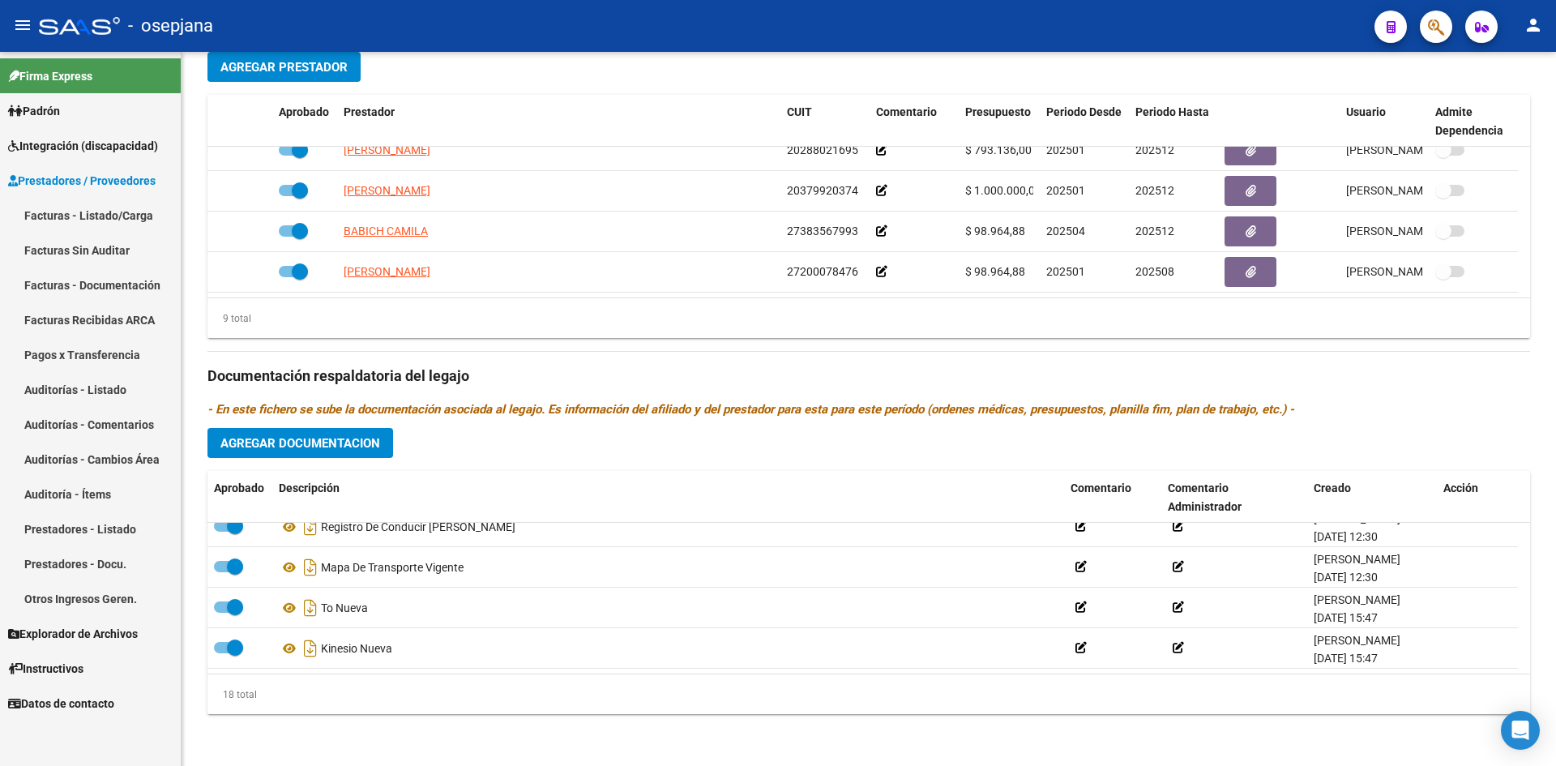
click at [100, 207] on link "Facturas - Listado/Carga" at bounding box center [90, 215] width 181 height 35
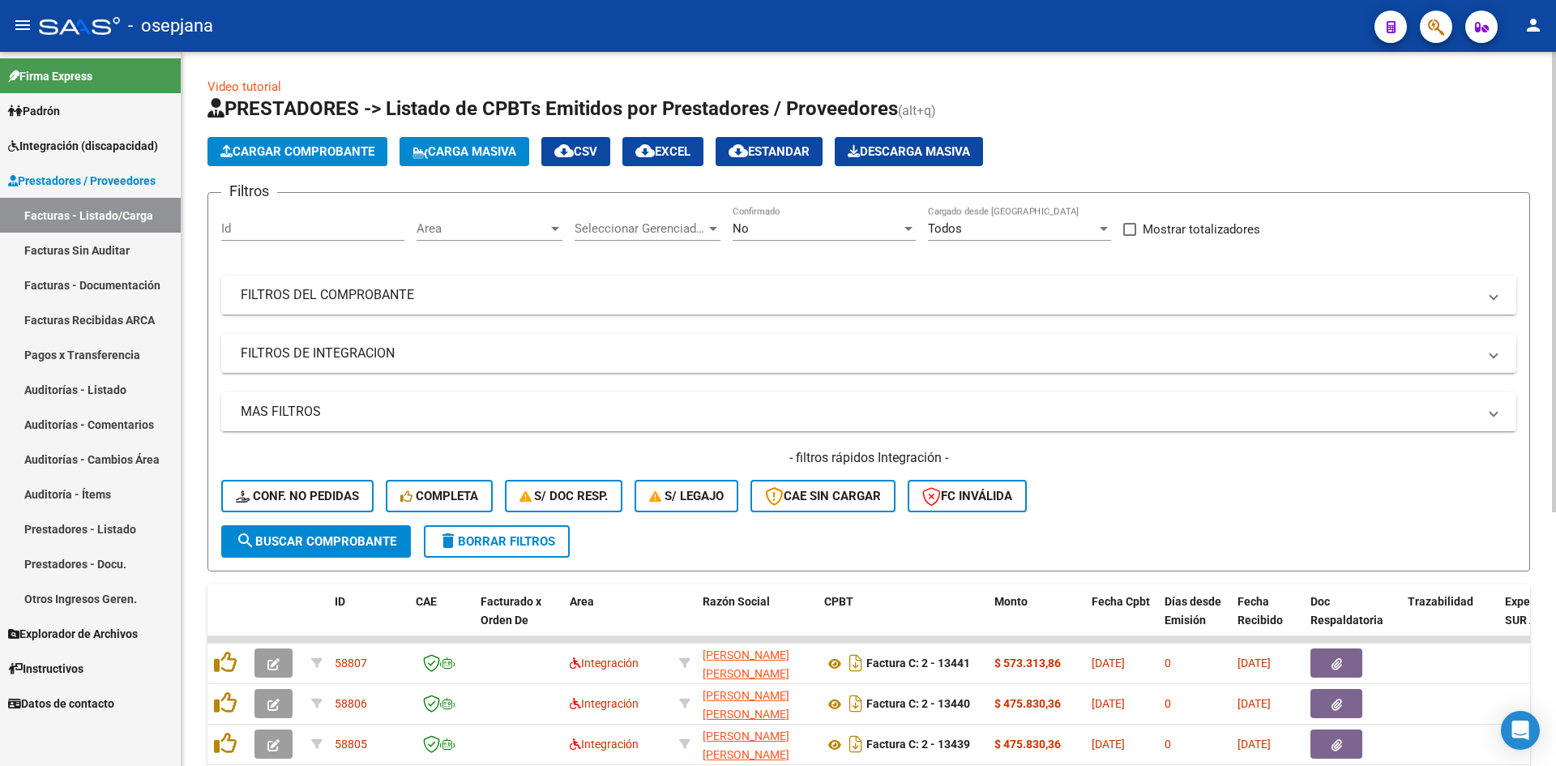
click at [498, 216] on div "Area Area" at bounding box center [489, 223] width 146 height 35
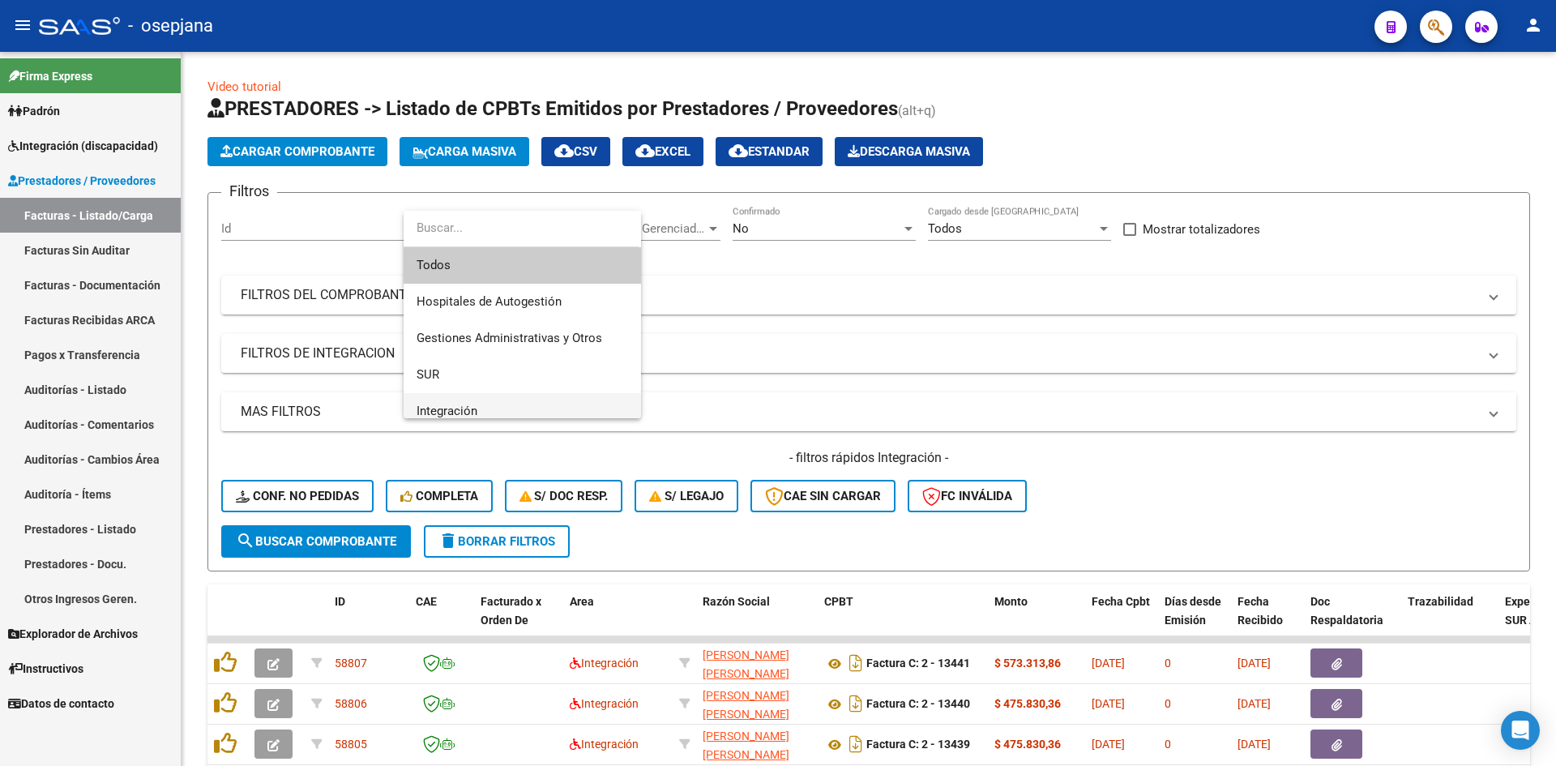
click at [505, 402] on span "Integración" at bounding box center [521, 411] width 211 height 36
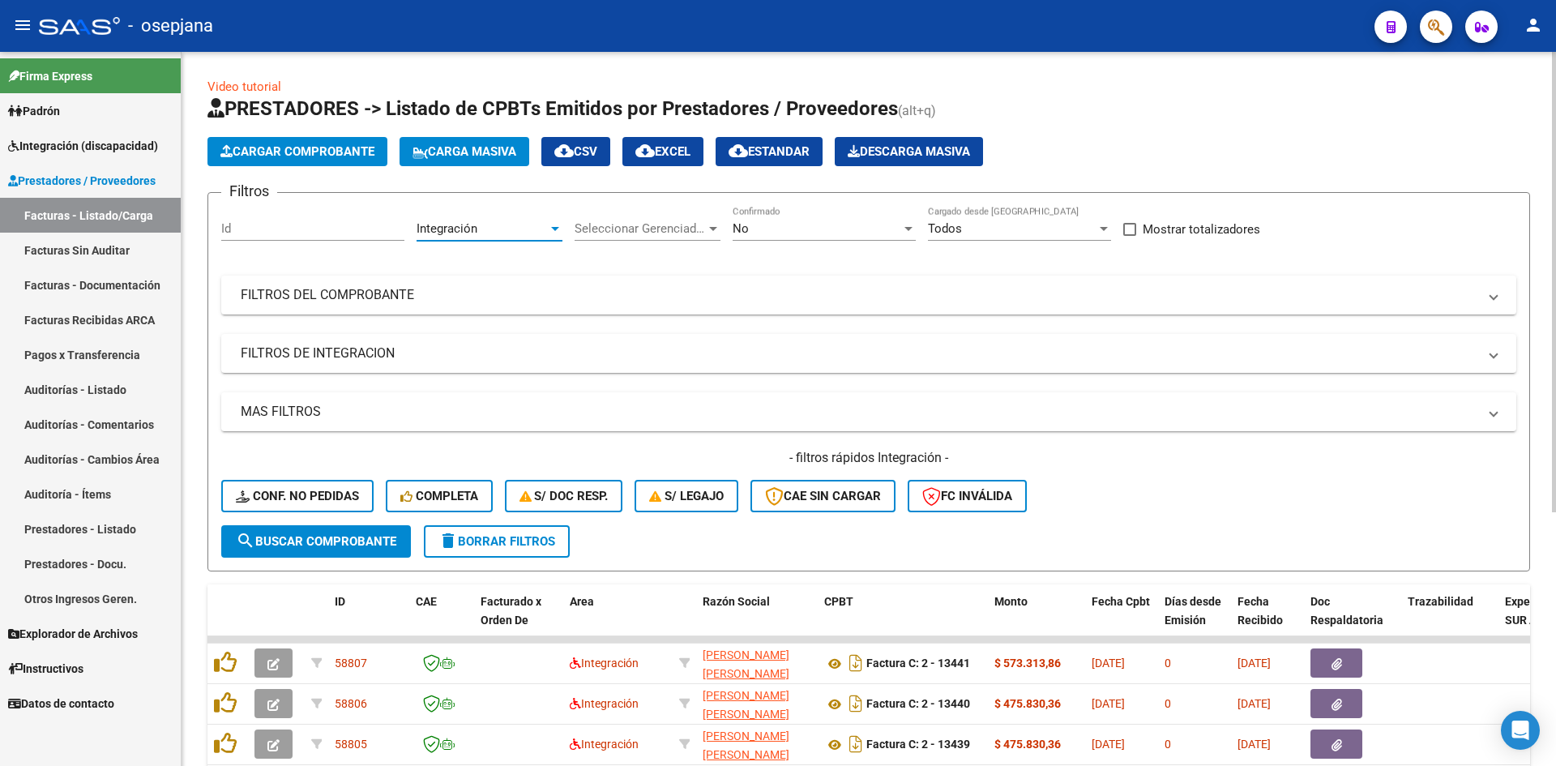
click at [783, 211] on div "No Confirmado" at bounding box center [823, 223] width 183 height 35
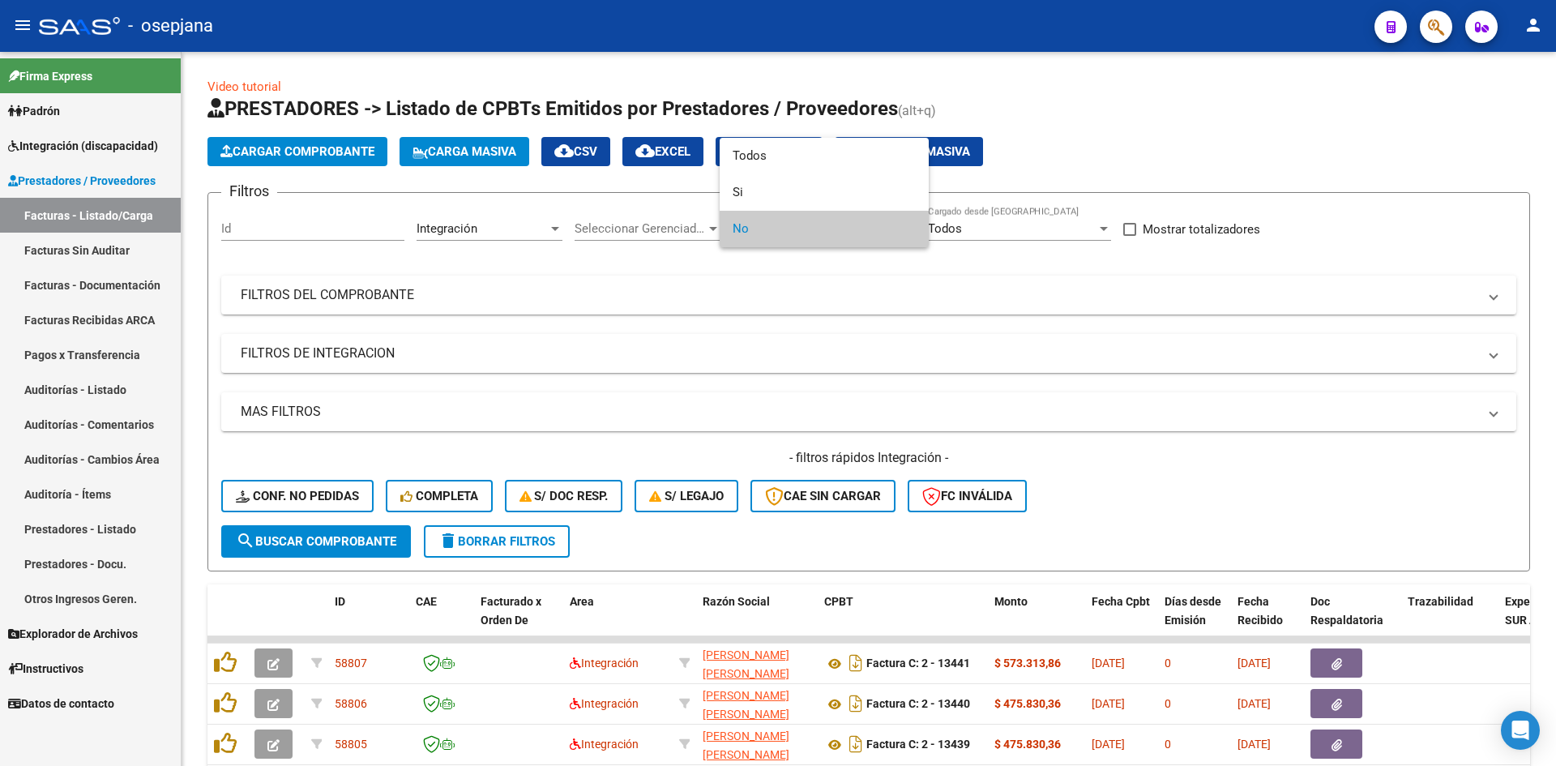
click at [788, 229] on span "No" at bounding box center [823, 229] width 183 height 36
click at [954, 403] on div at bounding box center [778, 383] width 1556 height 766
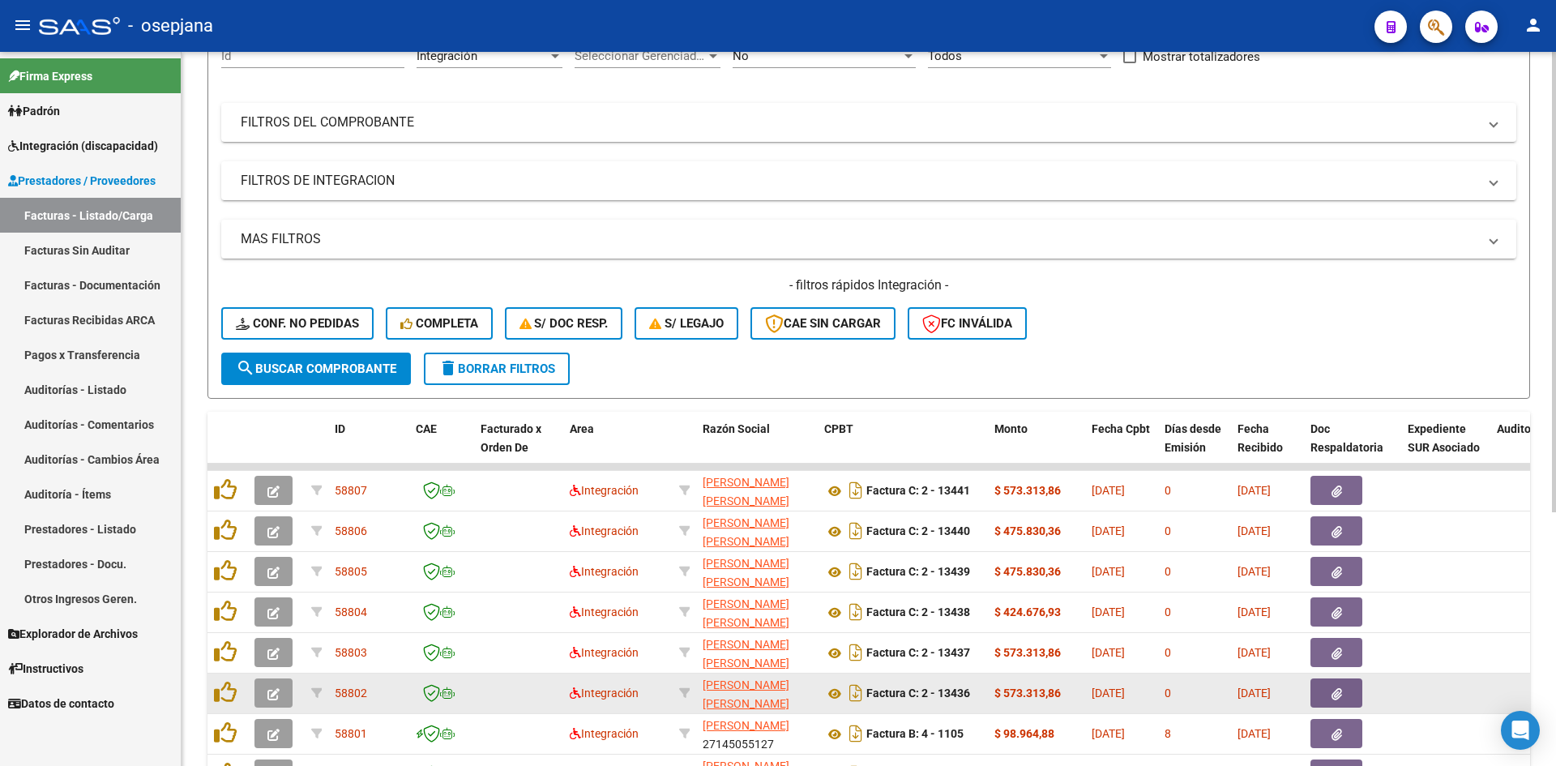
scroll to position [393, 0]
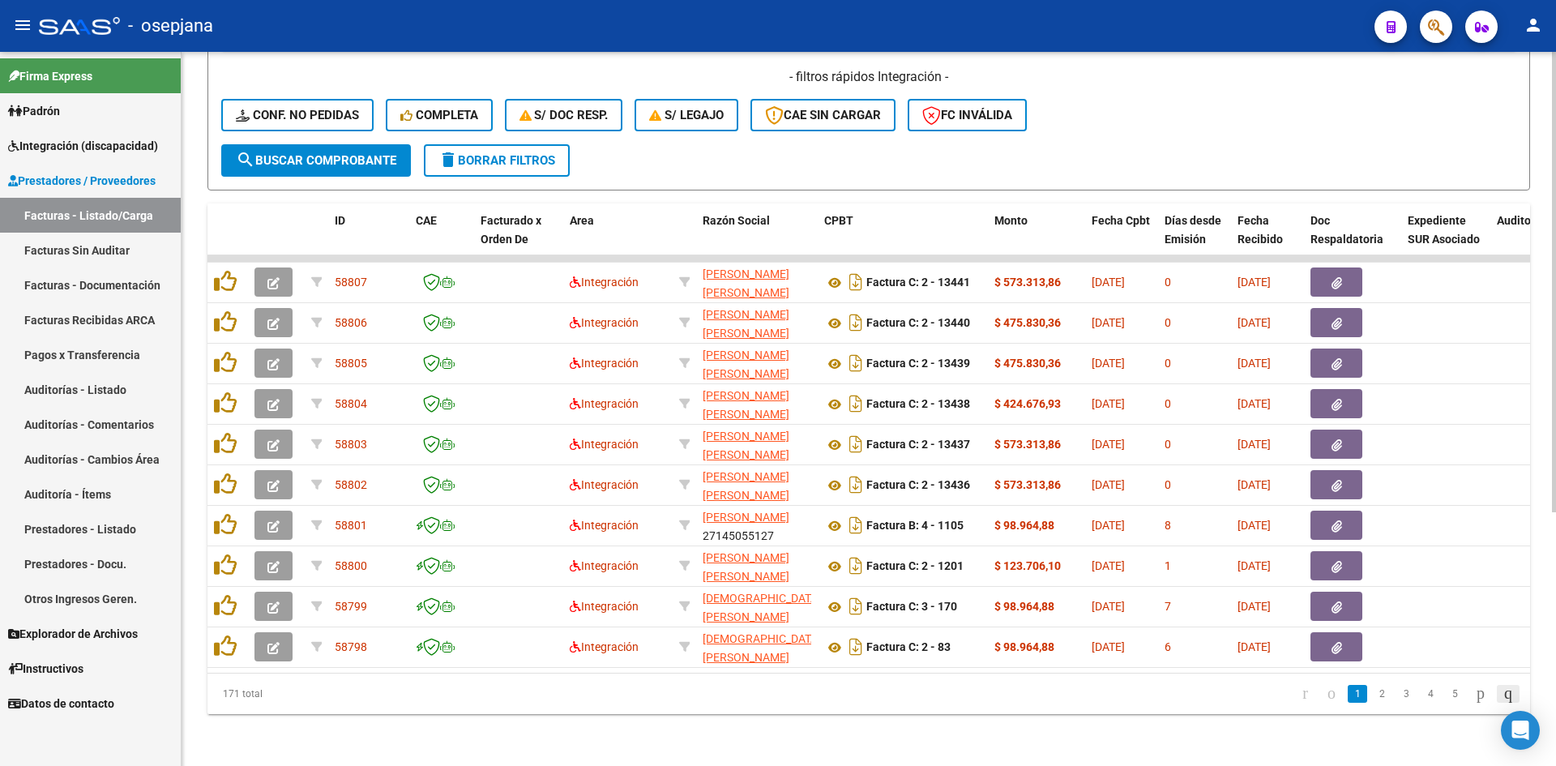
click at [1501, 696] on icon "go to last page" at bounding box center [1507, 692] width 13 height 19
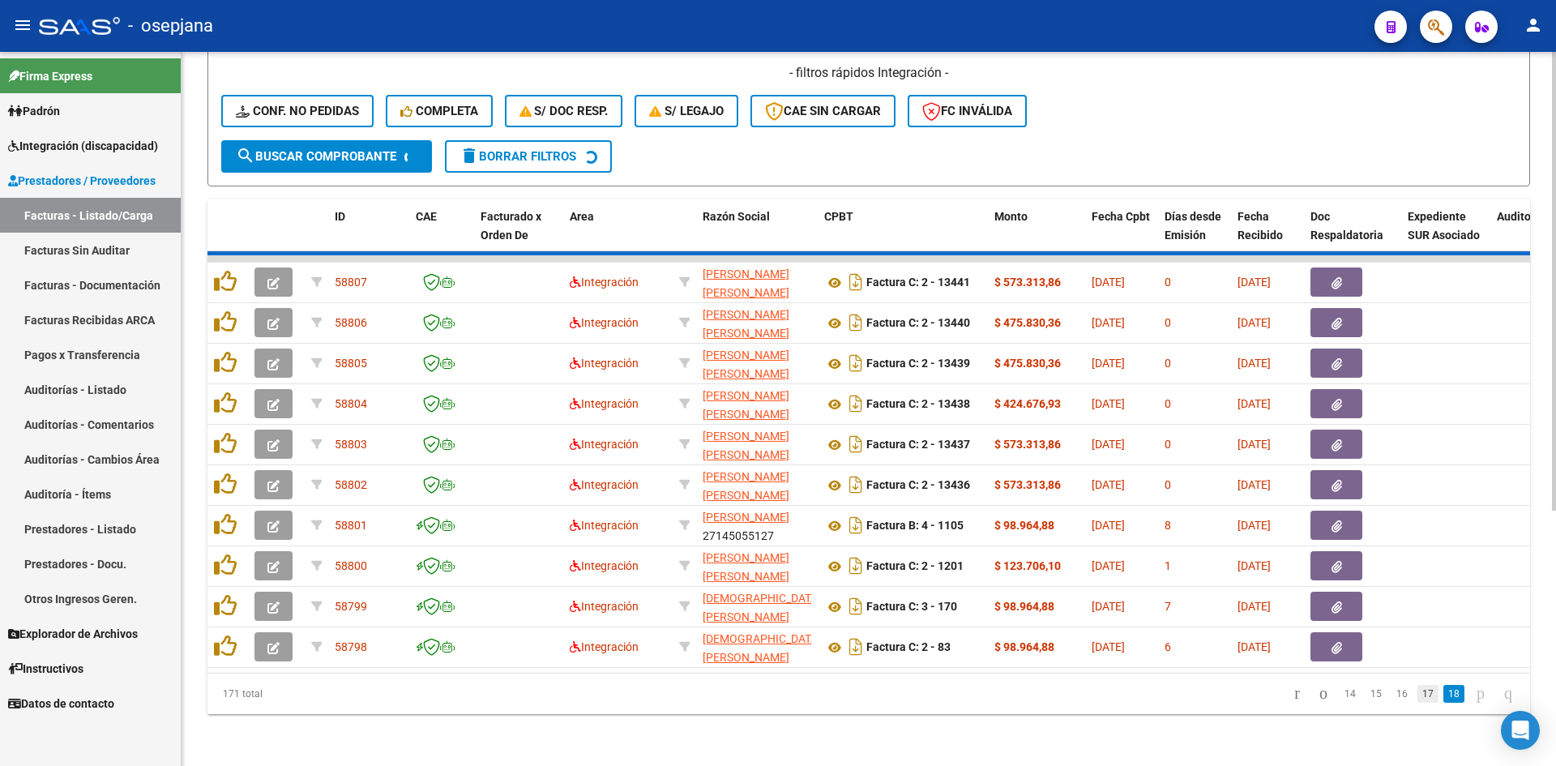
scroll to position [28, 0]
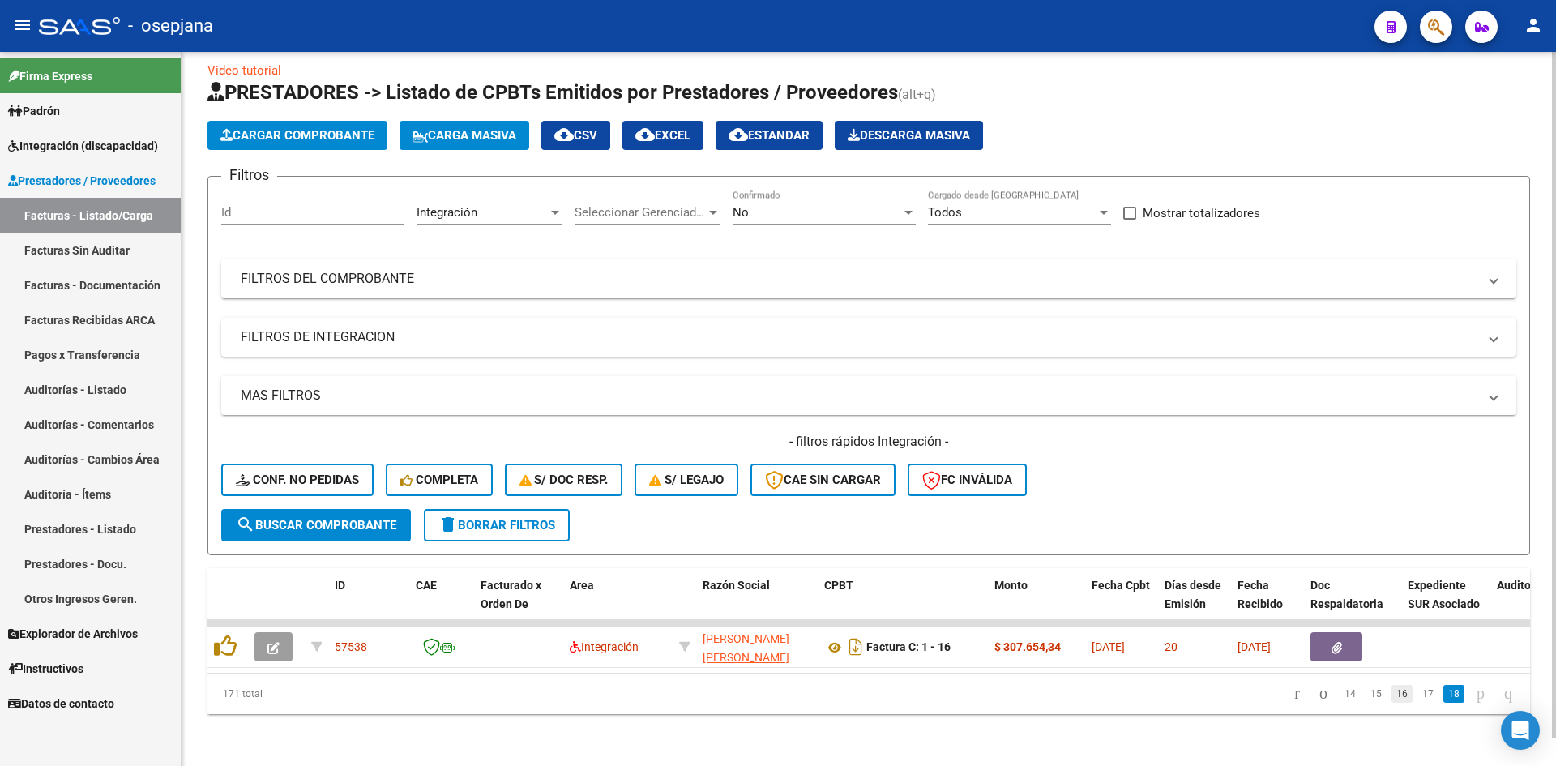
click at [1391, 698] on link "16" at bounding box center [1401, 694] width 21 height 18
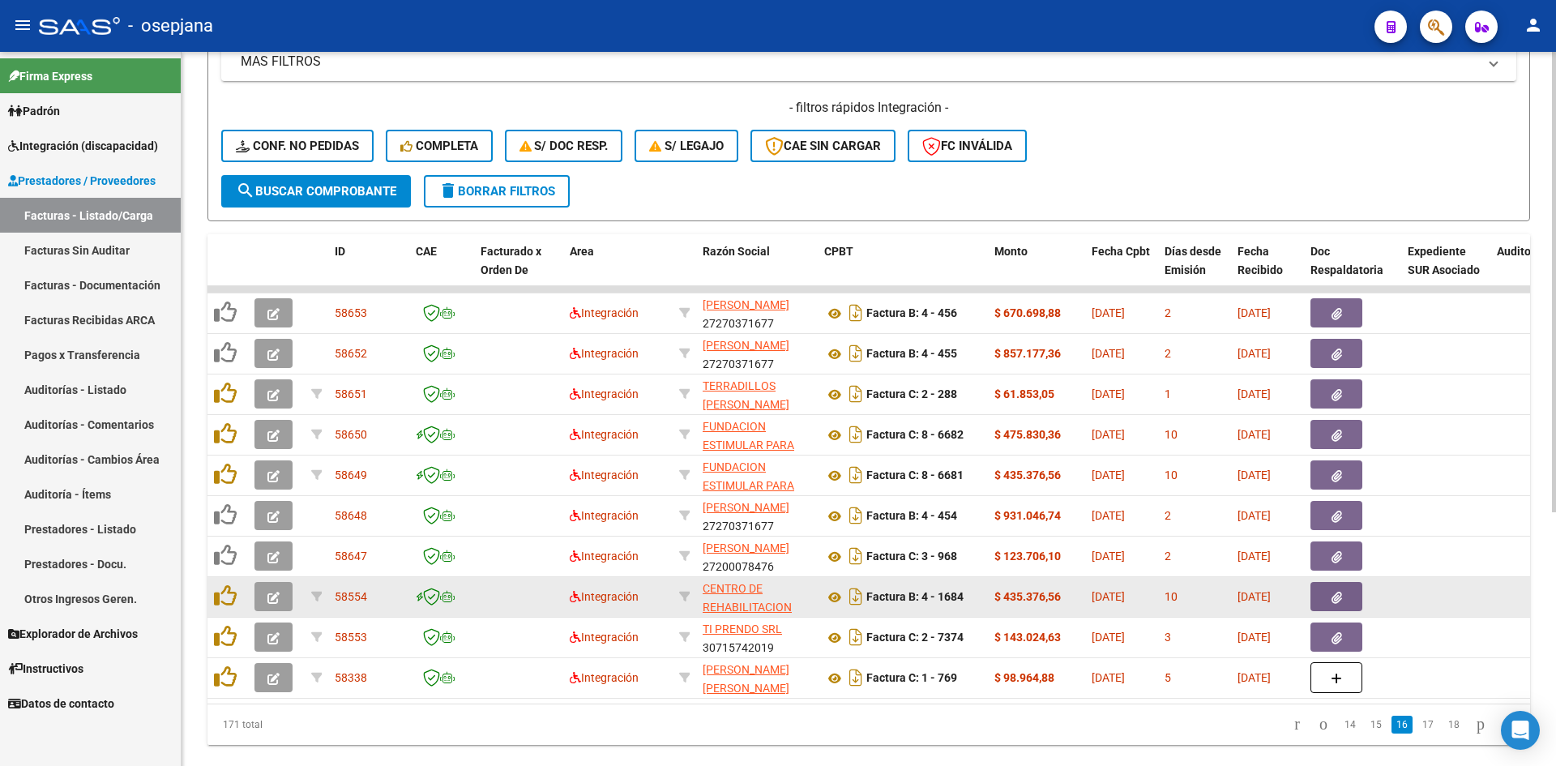
scroll to position [393, 0]
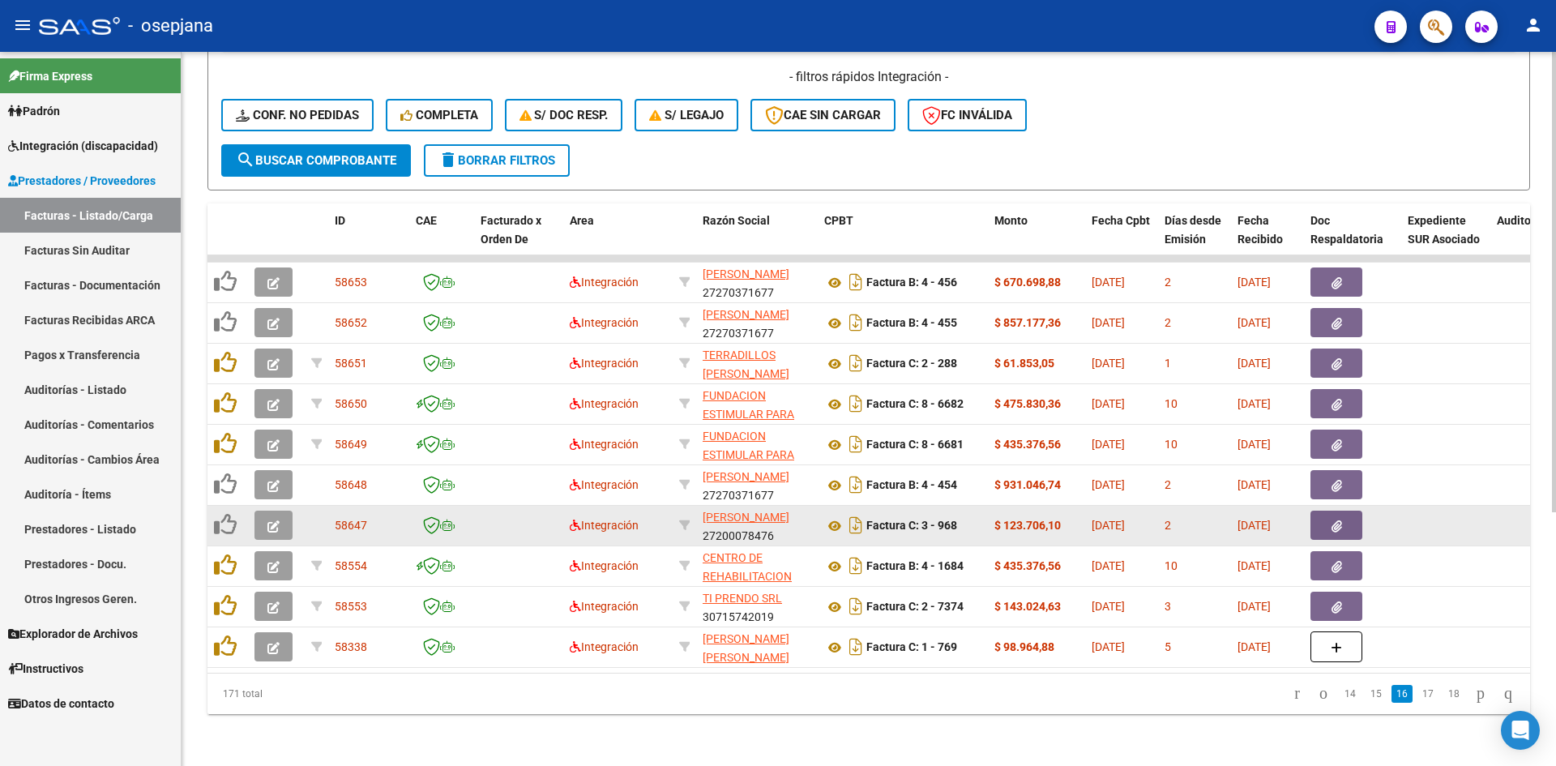
click at [279, 514] on button "button" at bounding box center [273, 524] width 38 height 29
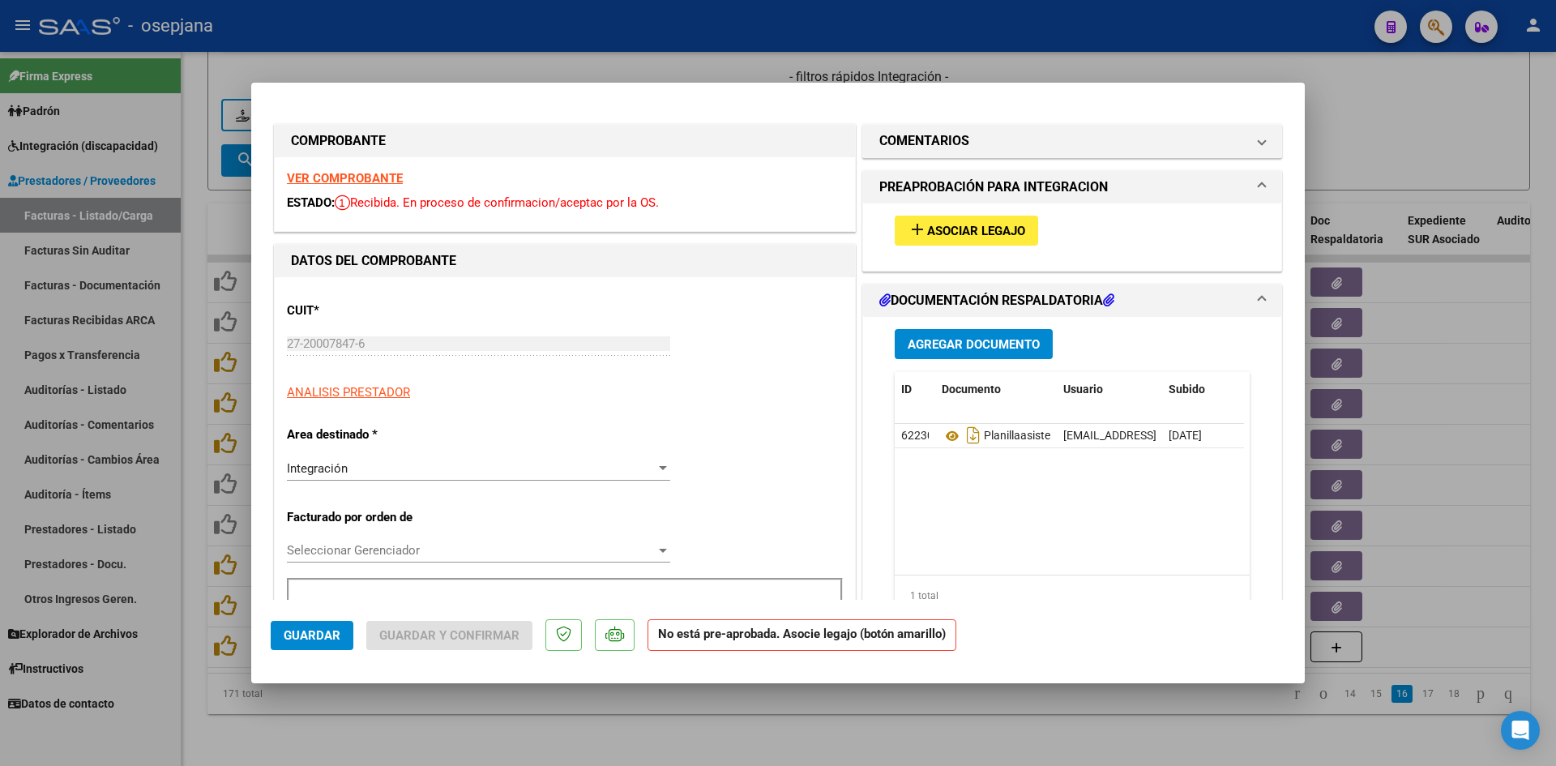
click at [961, 228] on span "Asociar Legajo" at bounding box center [976, 231] width 98 height 15
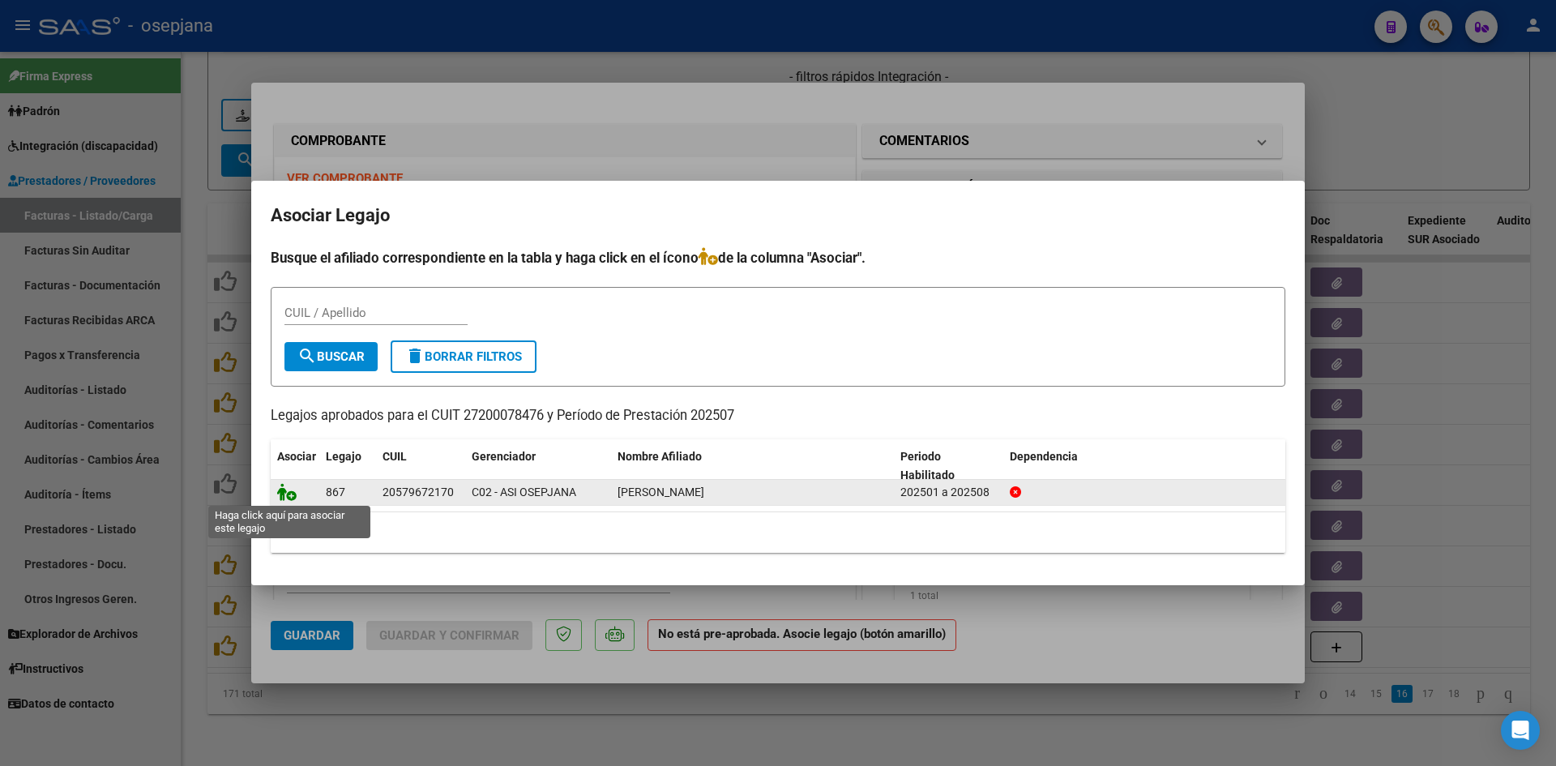
click at [284, 492] on icon at bounding box center [286, 492] width 19 height 18
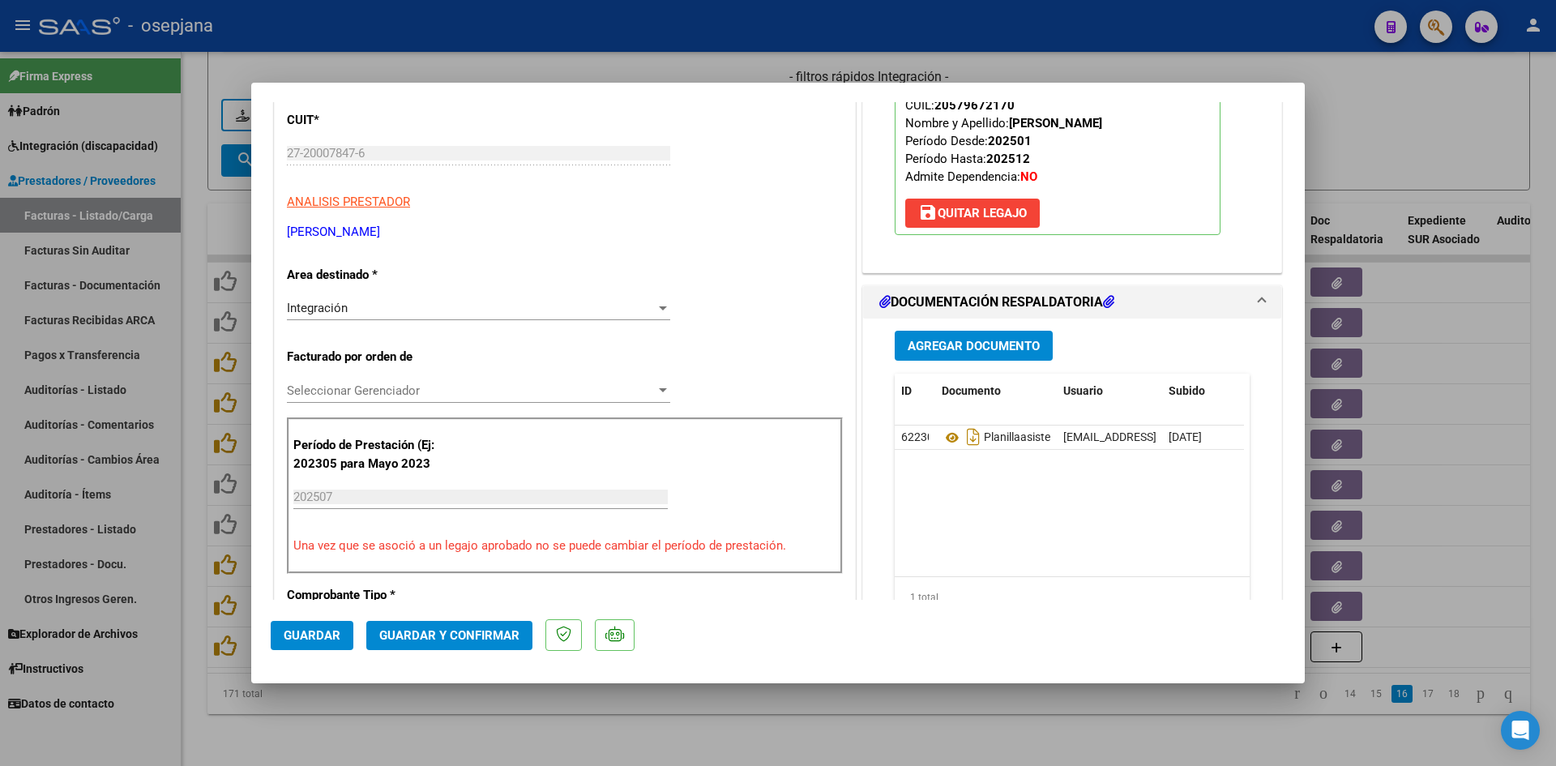
scroll to position [405, 0]
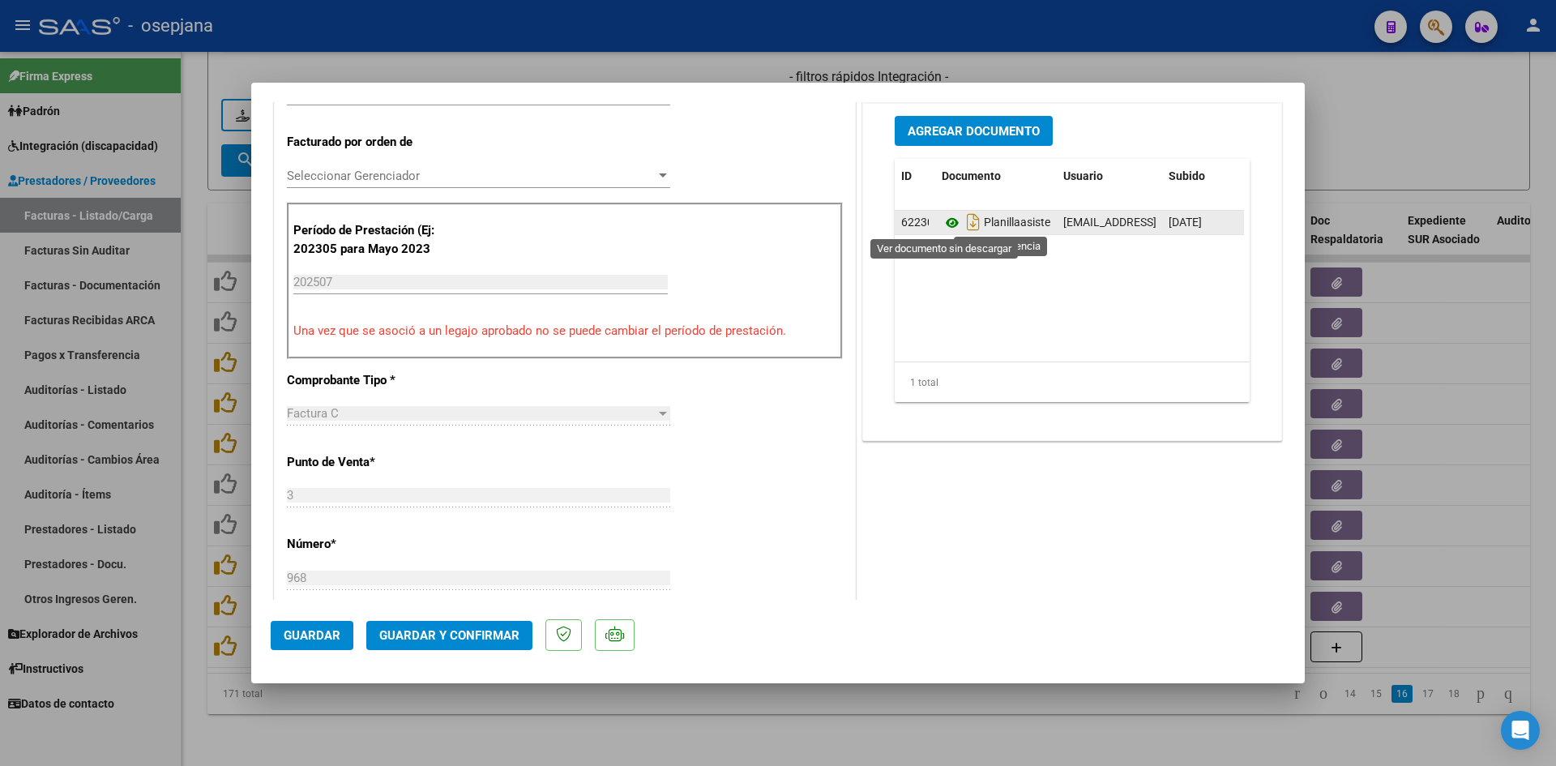
click at [941, 220] on icon at bounding box center [951, 222] width 21 height 19
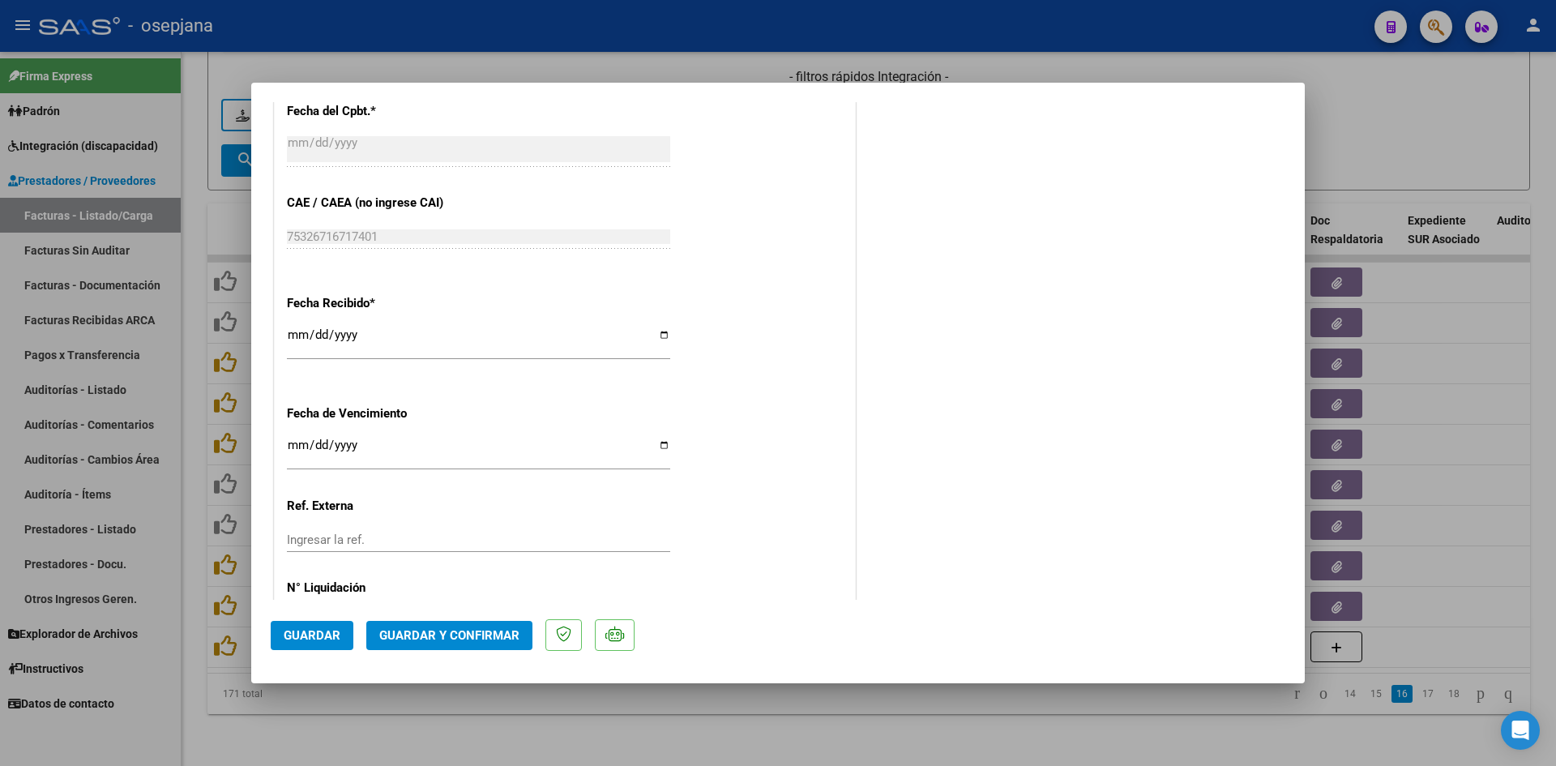
scroll to position [1068, 0]
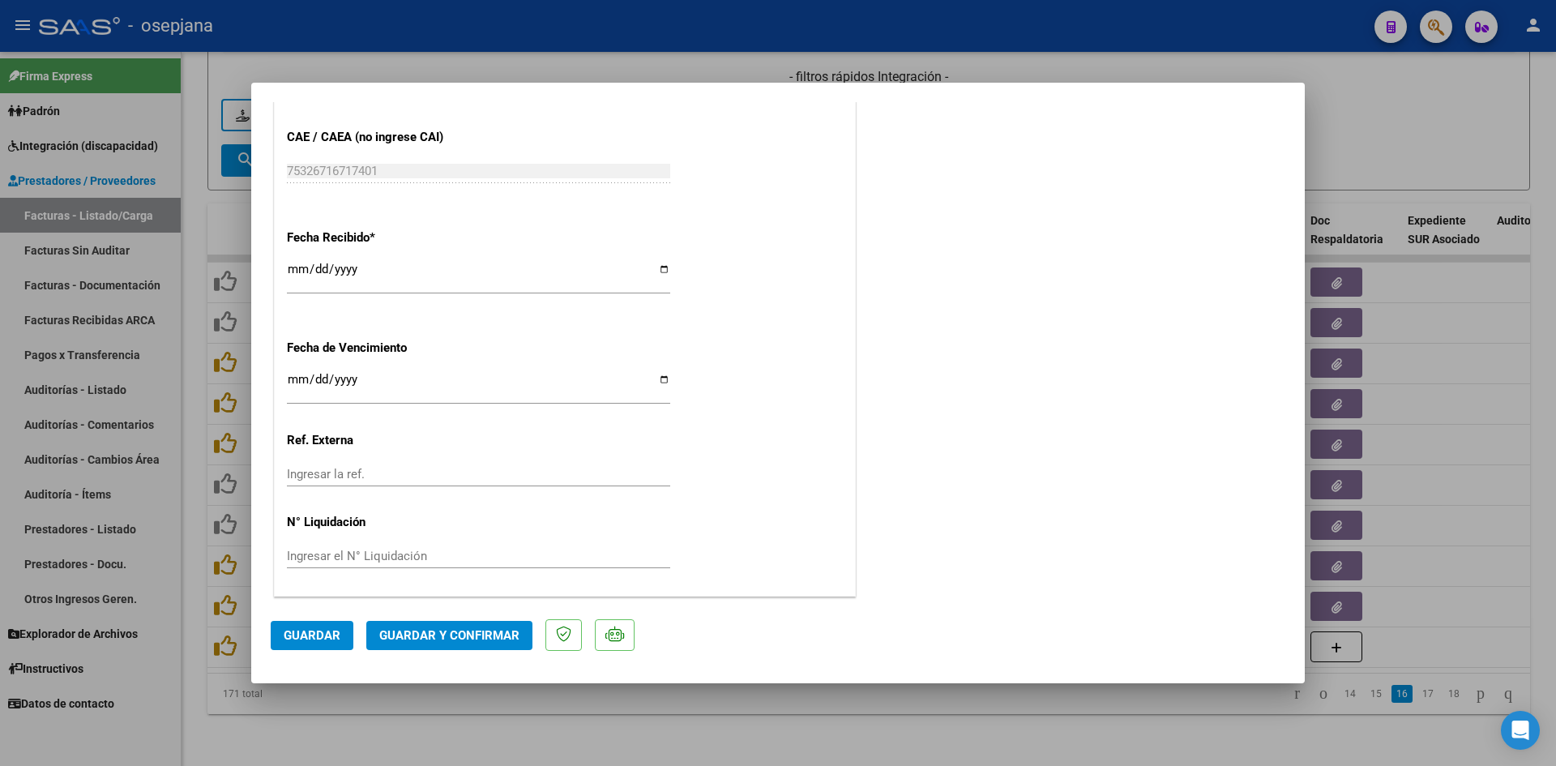
click at [294, 384] on input "2025-08-31" at bounding box center [478, 386] width 383 height 26
type input "[DATE]"
click at [433, 625] on button "Guardar y Confirmar" at bounding box center [449, 635] width 166 height 29
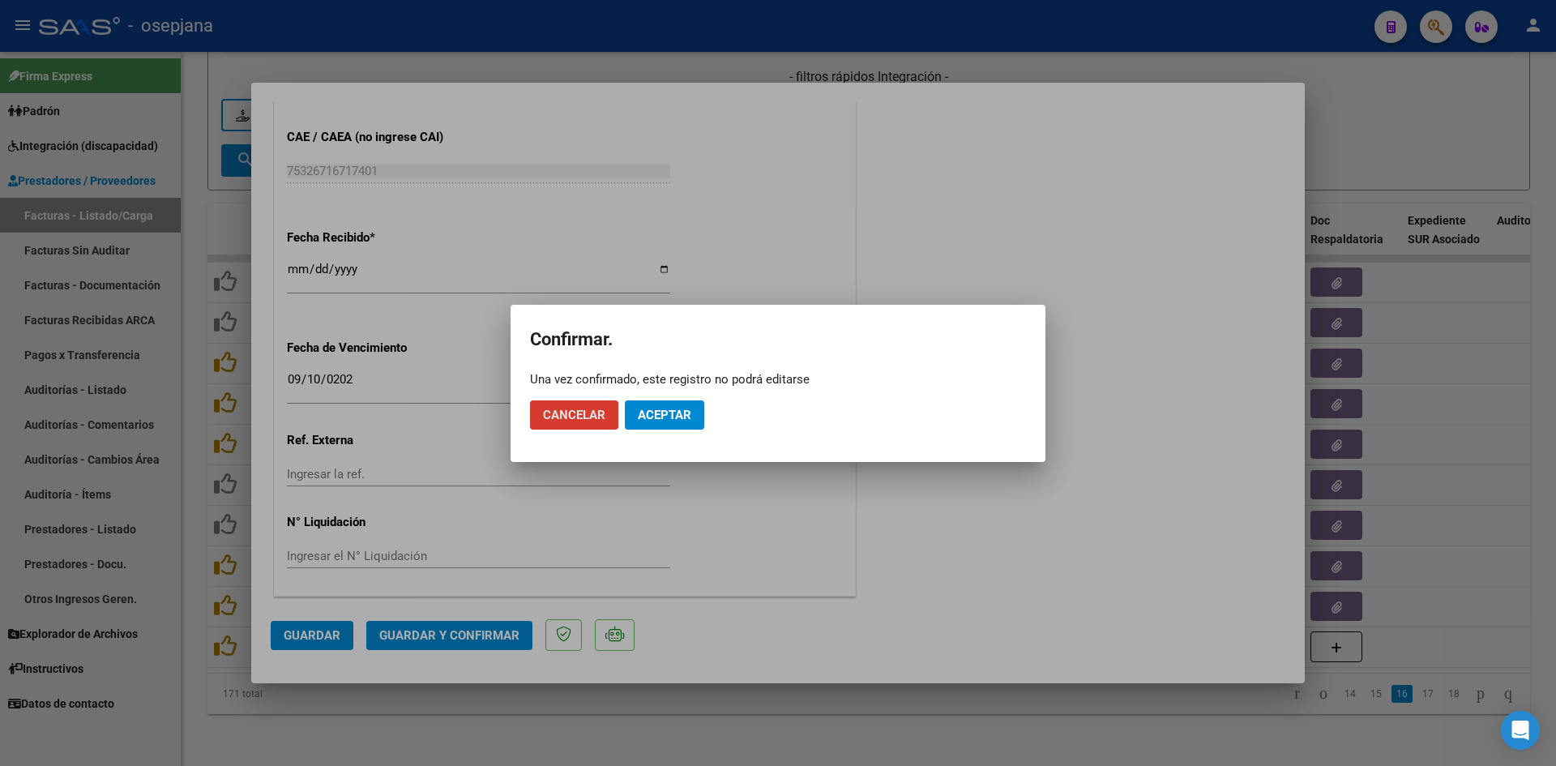
click at [643, 412] on span "Aceptar" at bounding box center [664, 415] width 53 height 15
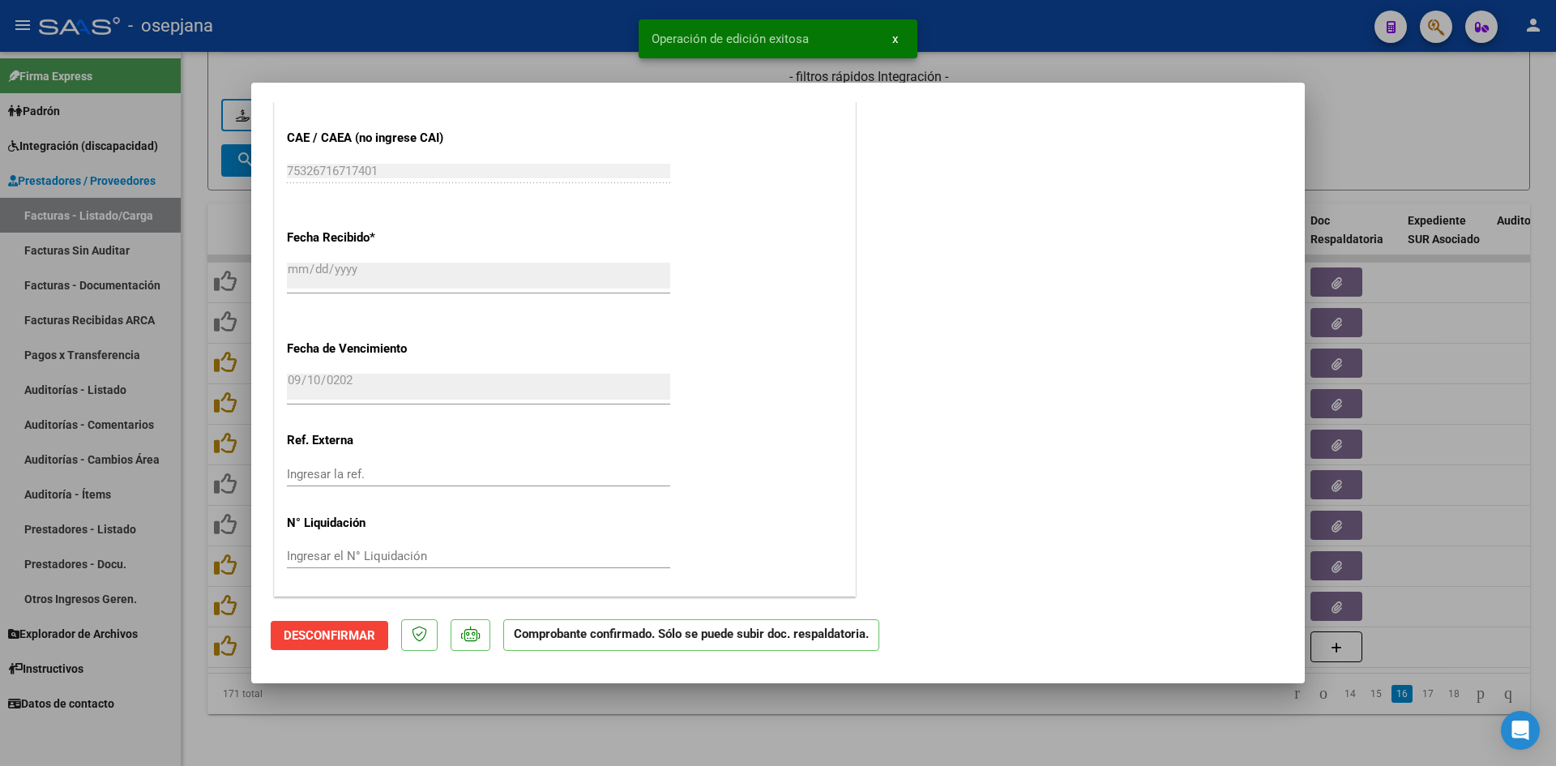
click at [1468, 101] on div at bounding box center [778, 383] width 1556 height 766
type input "$ 0,00"
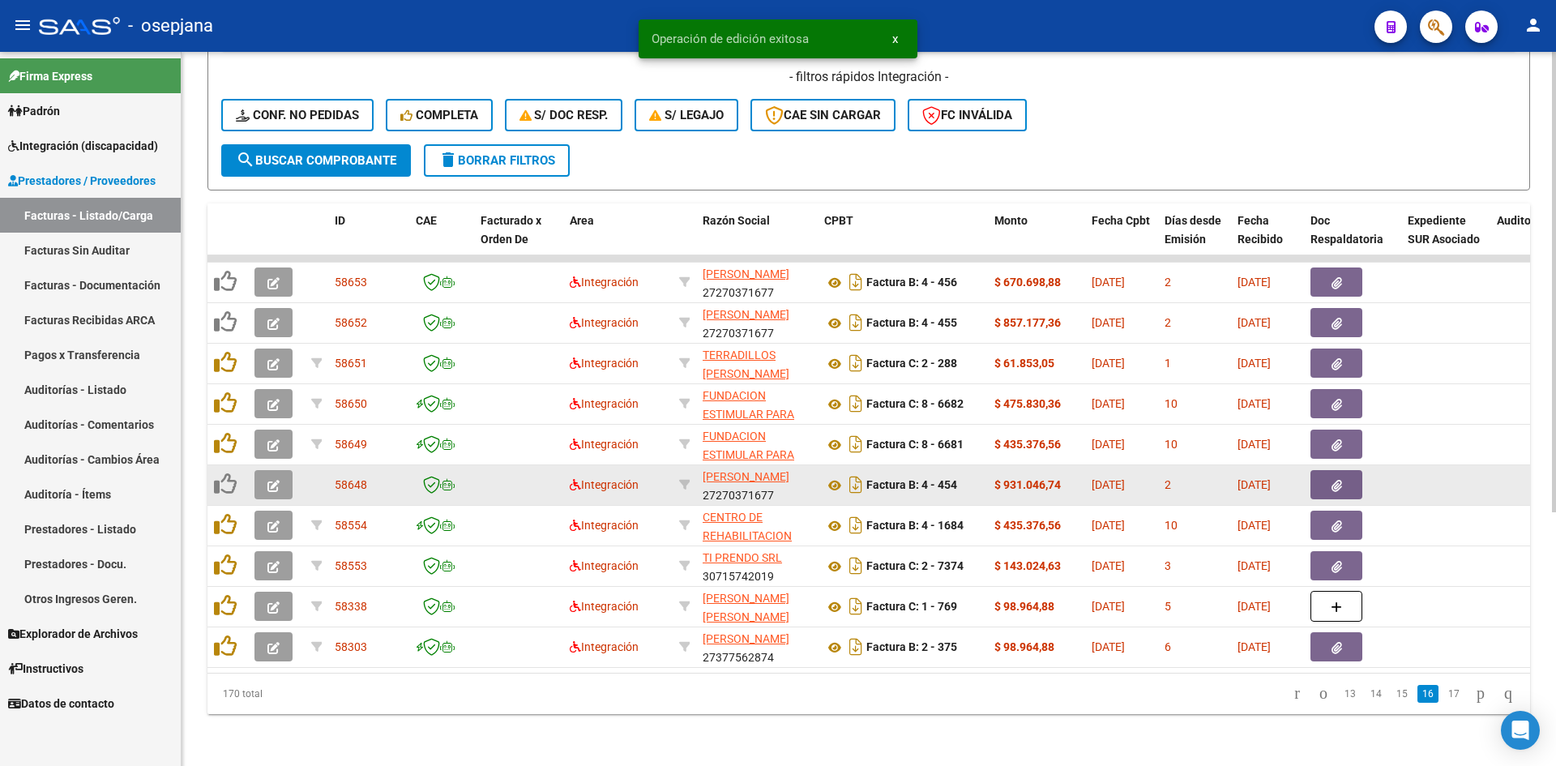
click at [277, 480] on icon "button" at bounding box center [273, 486] width 12 height 12
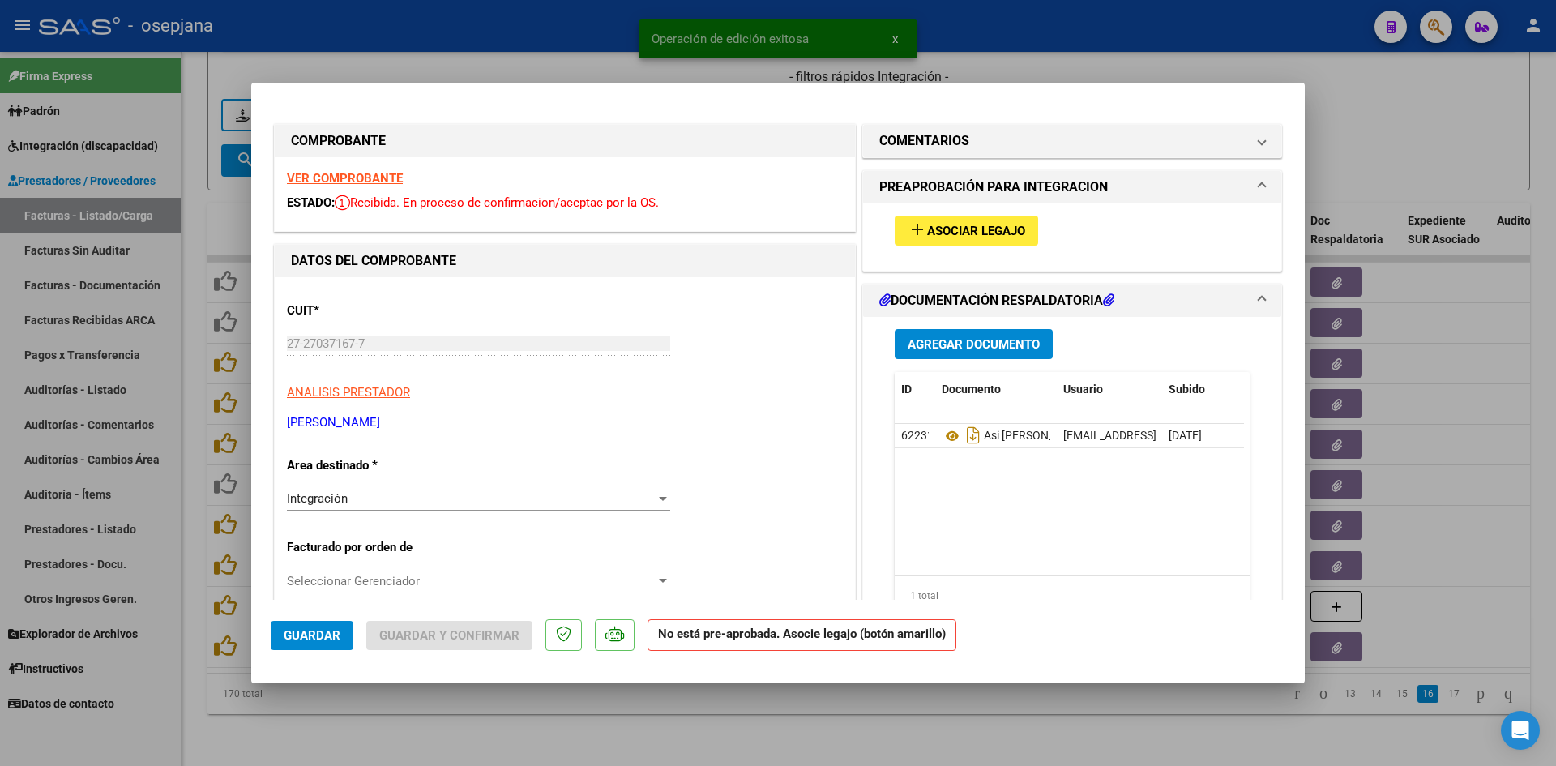
click at [314, 174] on strong "VER COMPROBANTE" at bounding box center [345, 178] width 116 height 15
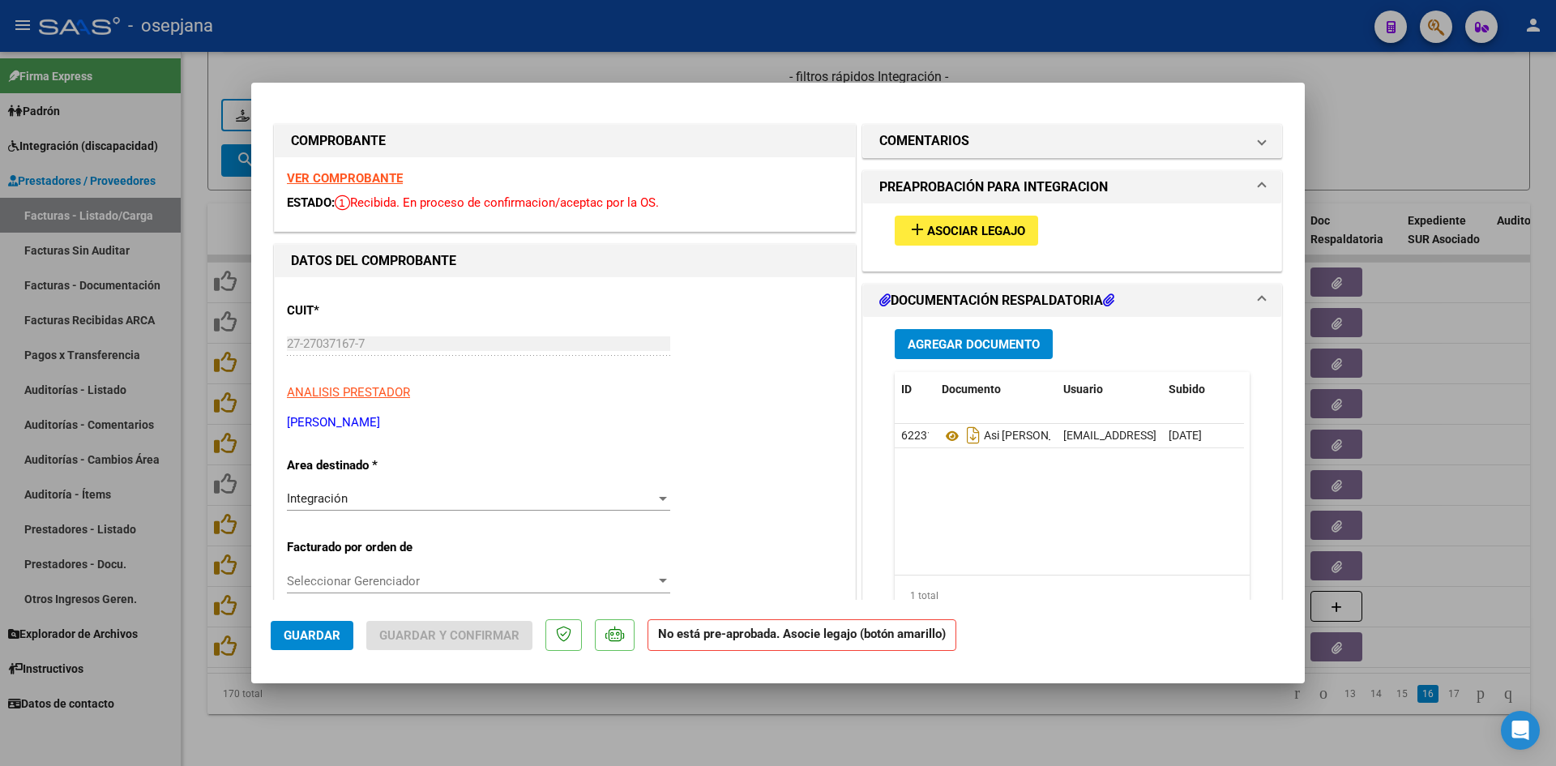
click at [321, 180] on strong "VER COMPROBANTE" at bounding box center [345, 178] width 116 height 15
click at [389, 171] on strong "VER COMPROBANTE" at bounding box center [345, 178] width 116 height 15
click at [1004, 207] on div "add Asociar Legajo" at bounding box center [1071, 230] width 379 height 54
click at [1001, 224] on span "Asociar Legajo" at bounding box center [976, 231] width 98 height 15
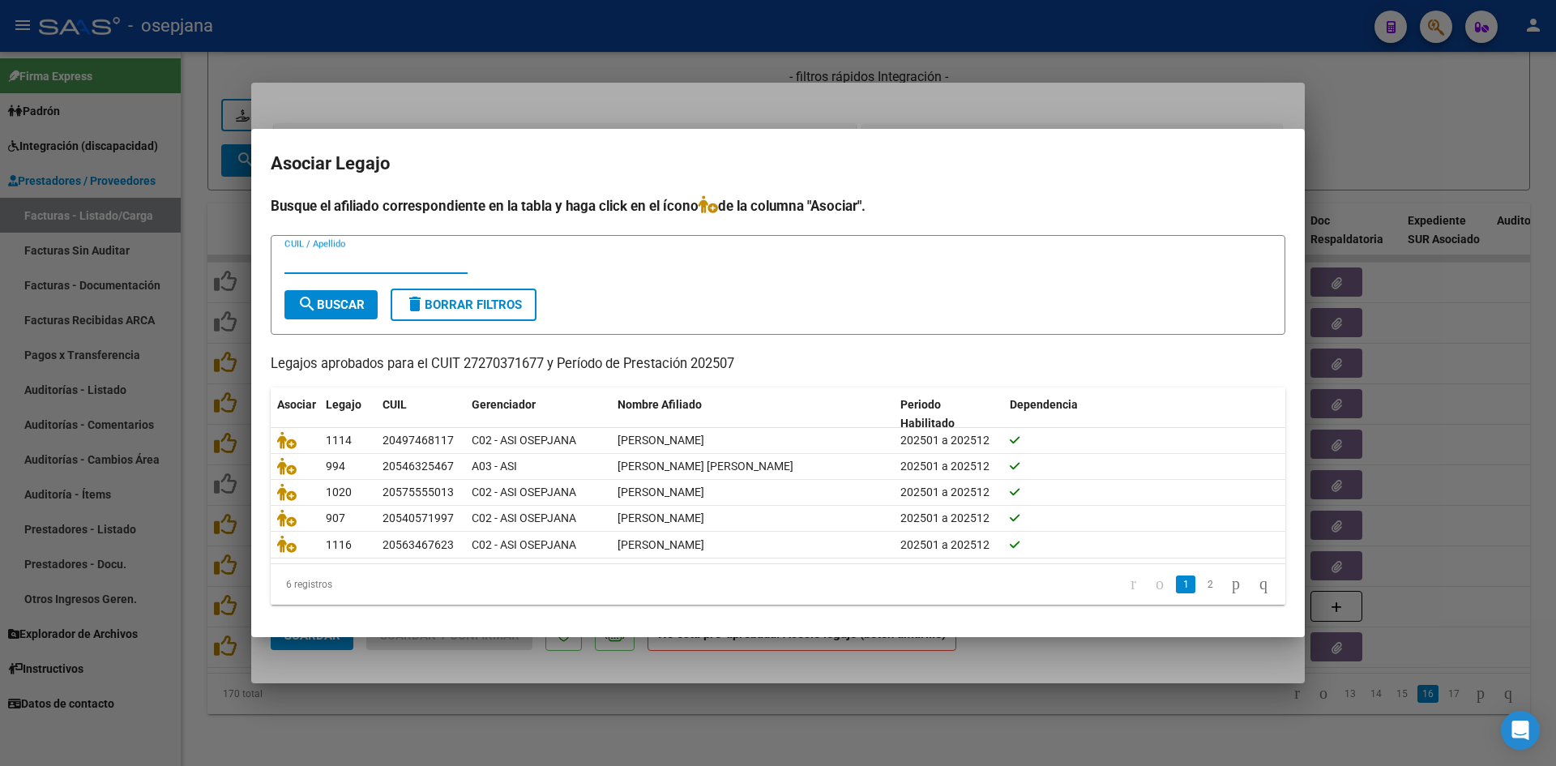
click at [832, 86] on div at bounding box center [778, 383] width 1556 height 766
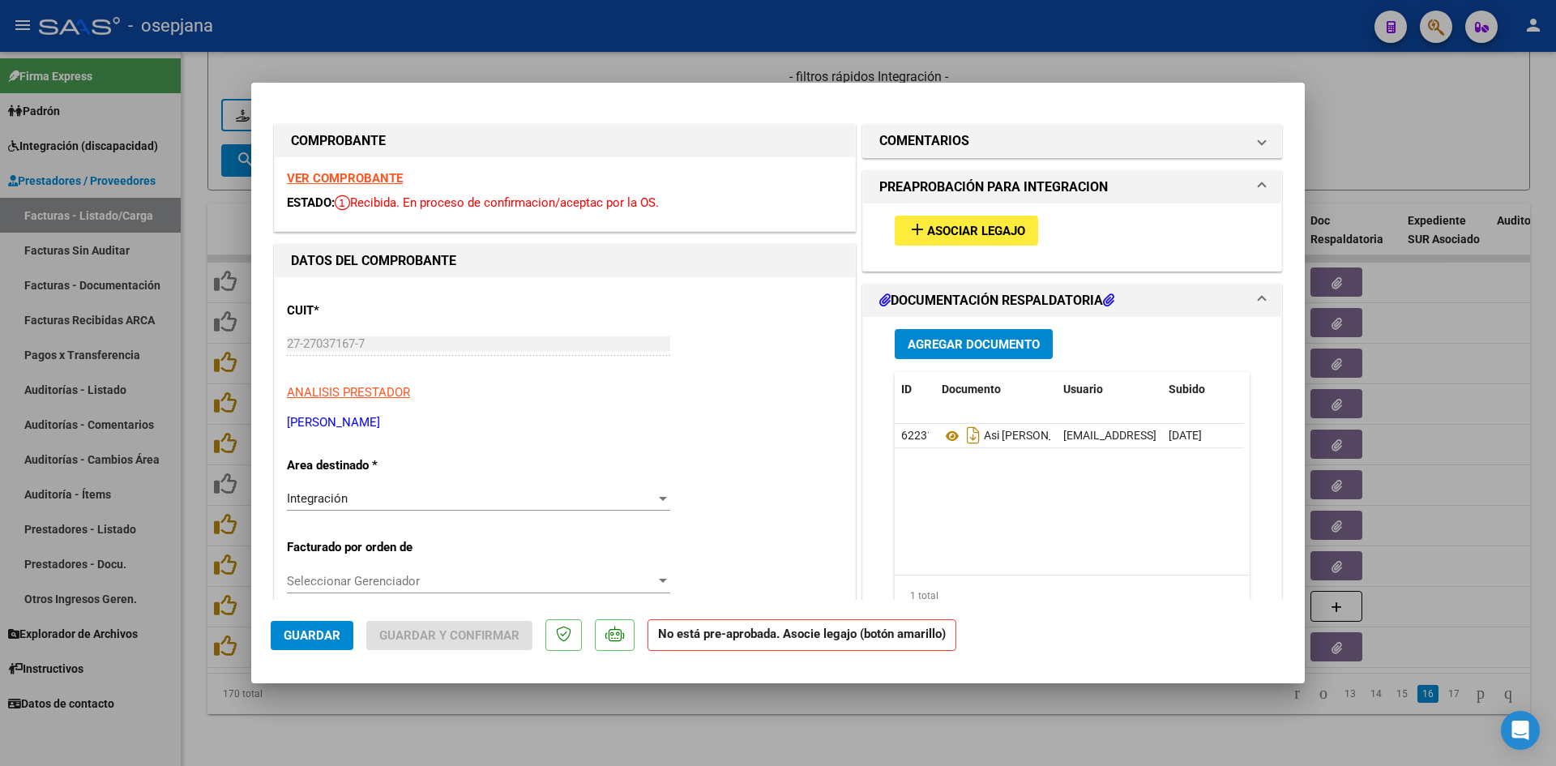
click at [373, 174] on strong "VER COMPROBANTE" at bounding box center [345, 178] width 116 height 15
click at [365, 73] on div at bounding box center [778, 383] width 1556 height 766
type input "$ 0,00"
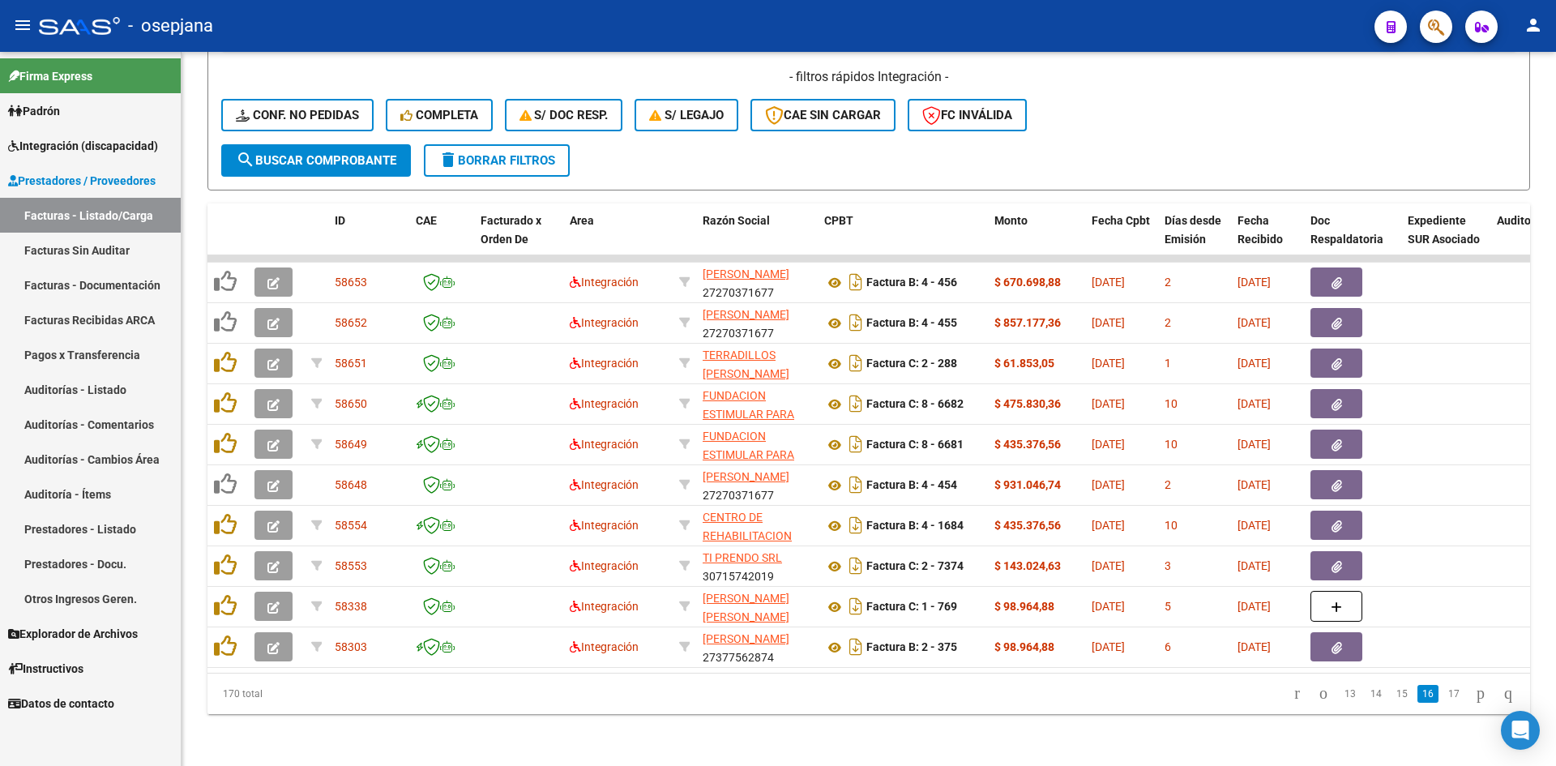
click at [113, 144] on span "Integración (discapacidad)" at bounding box center [83, 146] width 150 height 18
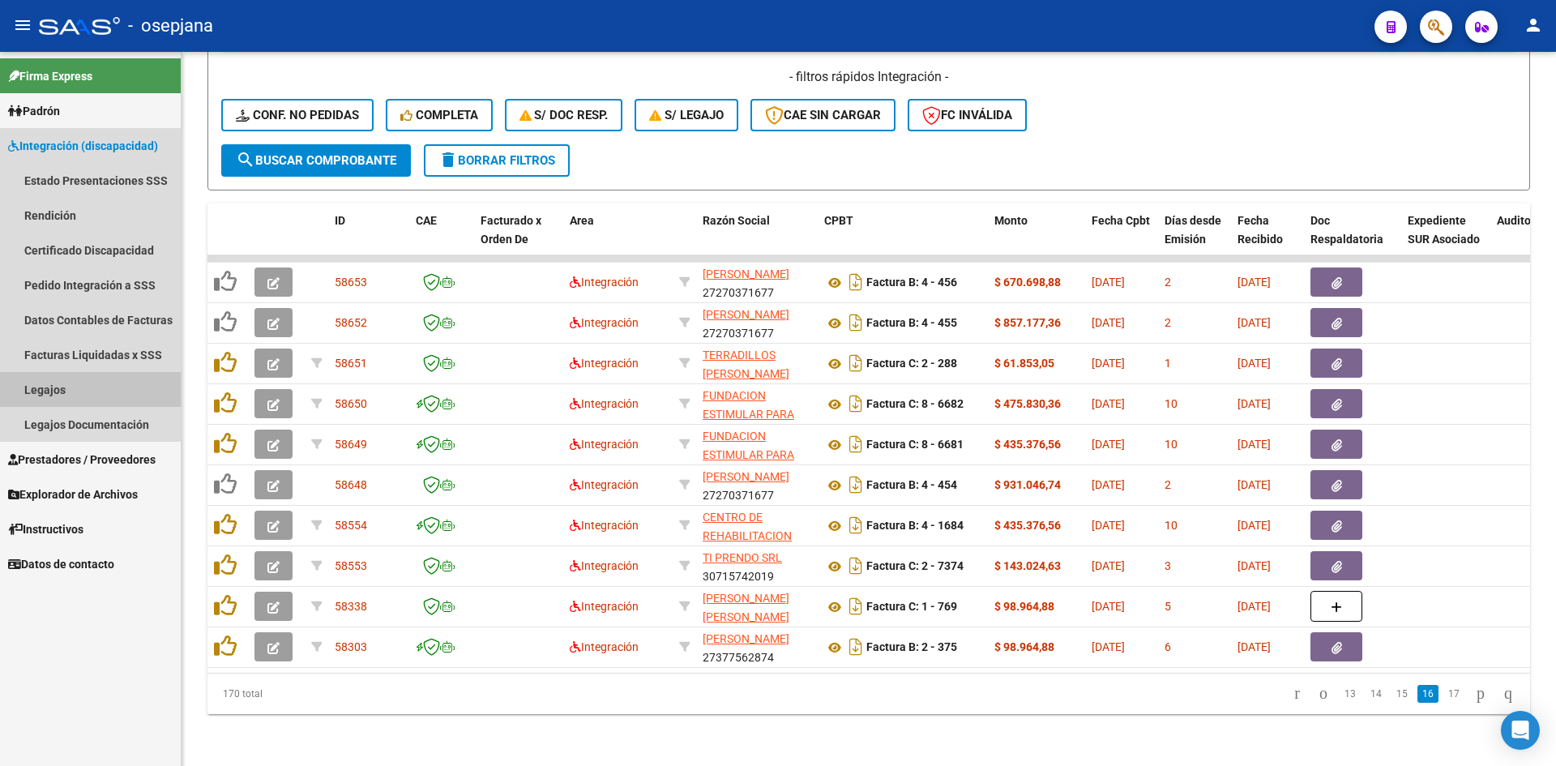
click at [49, 388] on link "Legajos" at bounding box center [90, 389] width 181 height 35
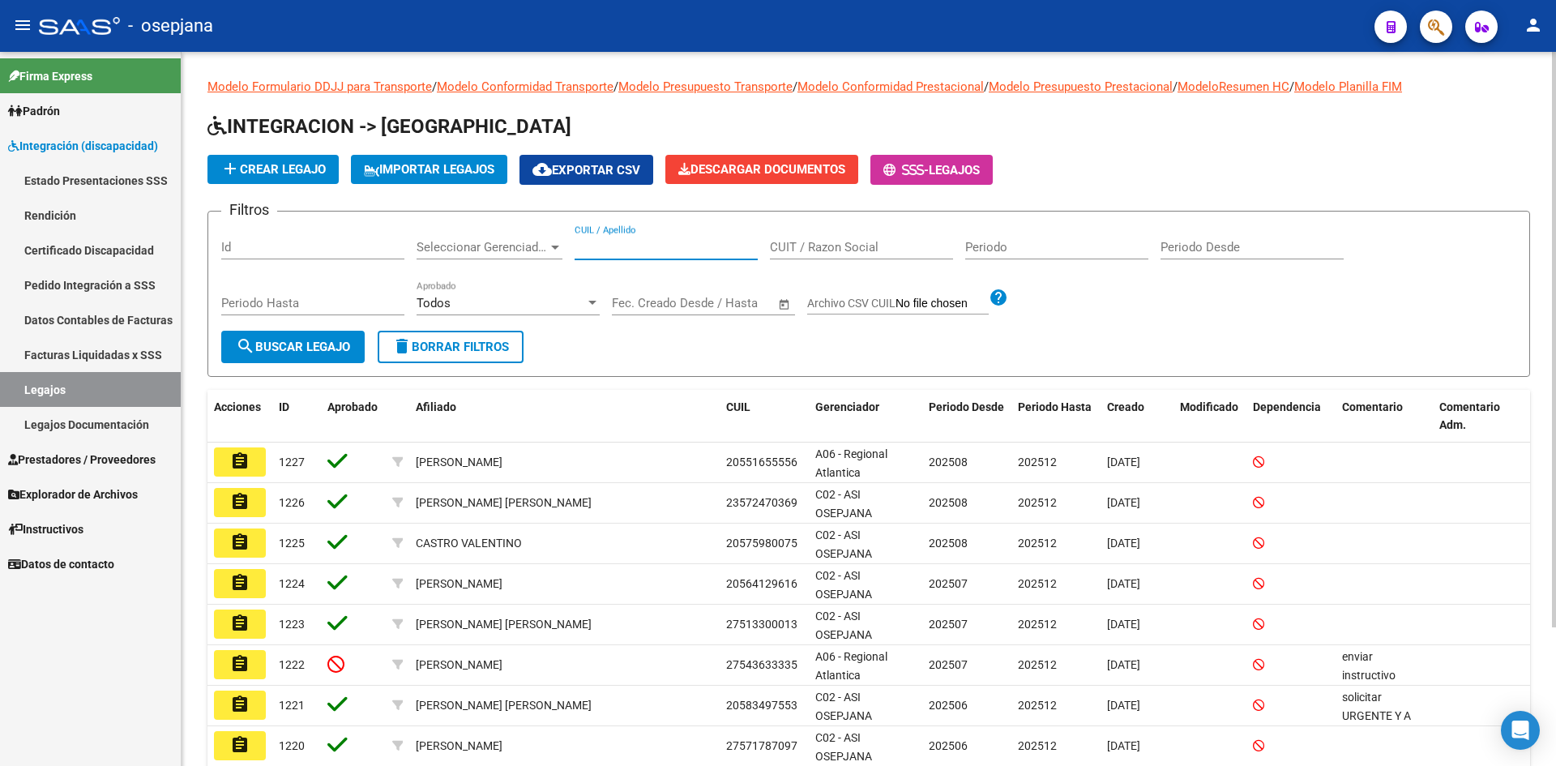
click at [641, 249] on input "CUIL / Apellido" at bounding box center [665, 247] width 183 height 15
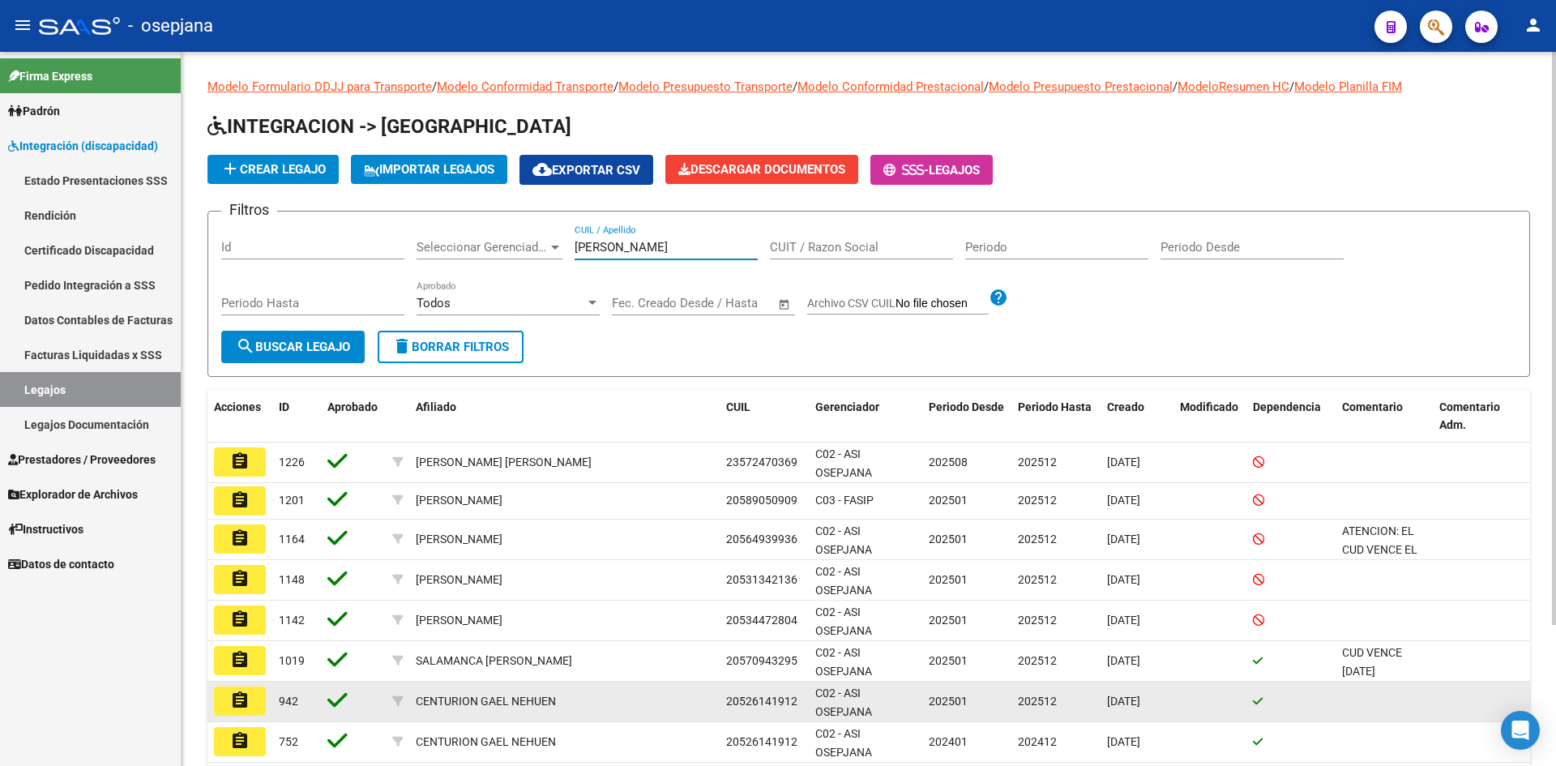
type input "gael"
click at [241, 697] on mat-icon "assignment" at bounding box center [239, 699] width 19 height 19
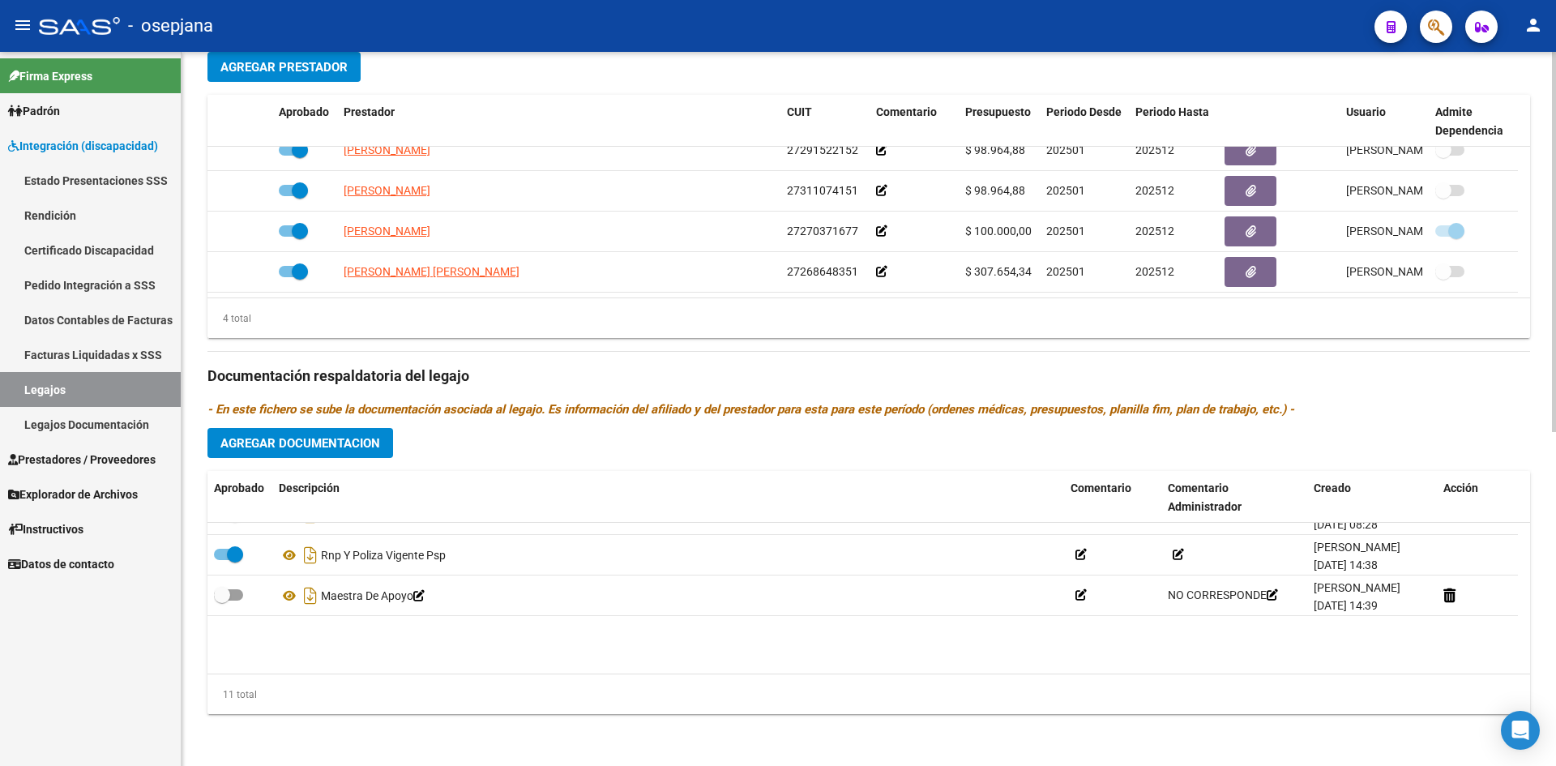
scroll to position [300, 0]
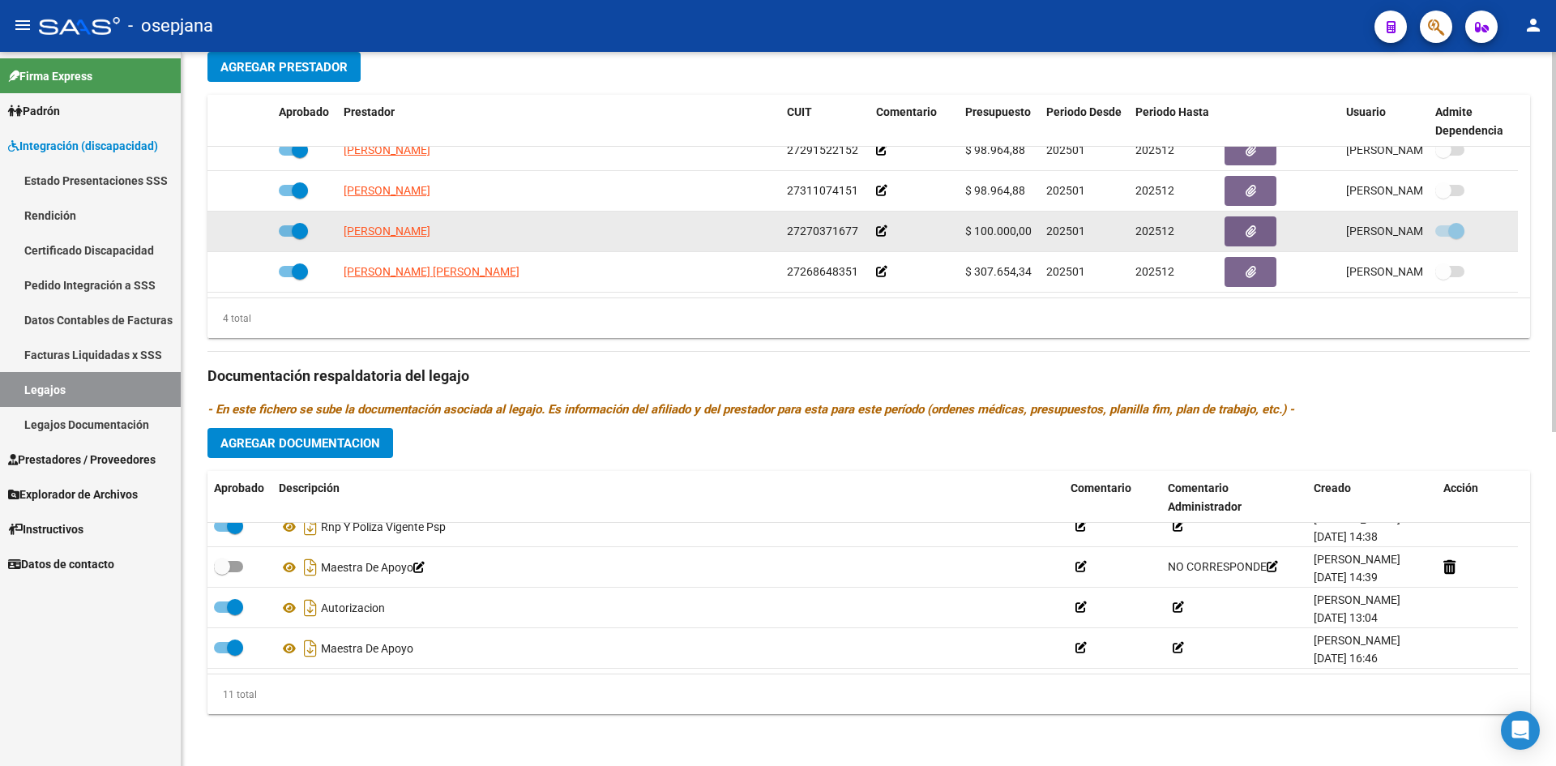
click at [883, 227] on icon at bounding box center [881, 230] width 11 height 11
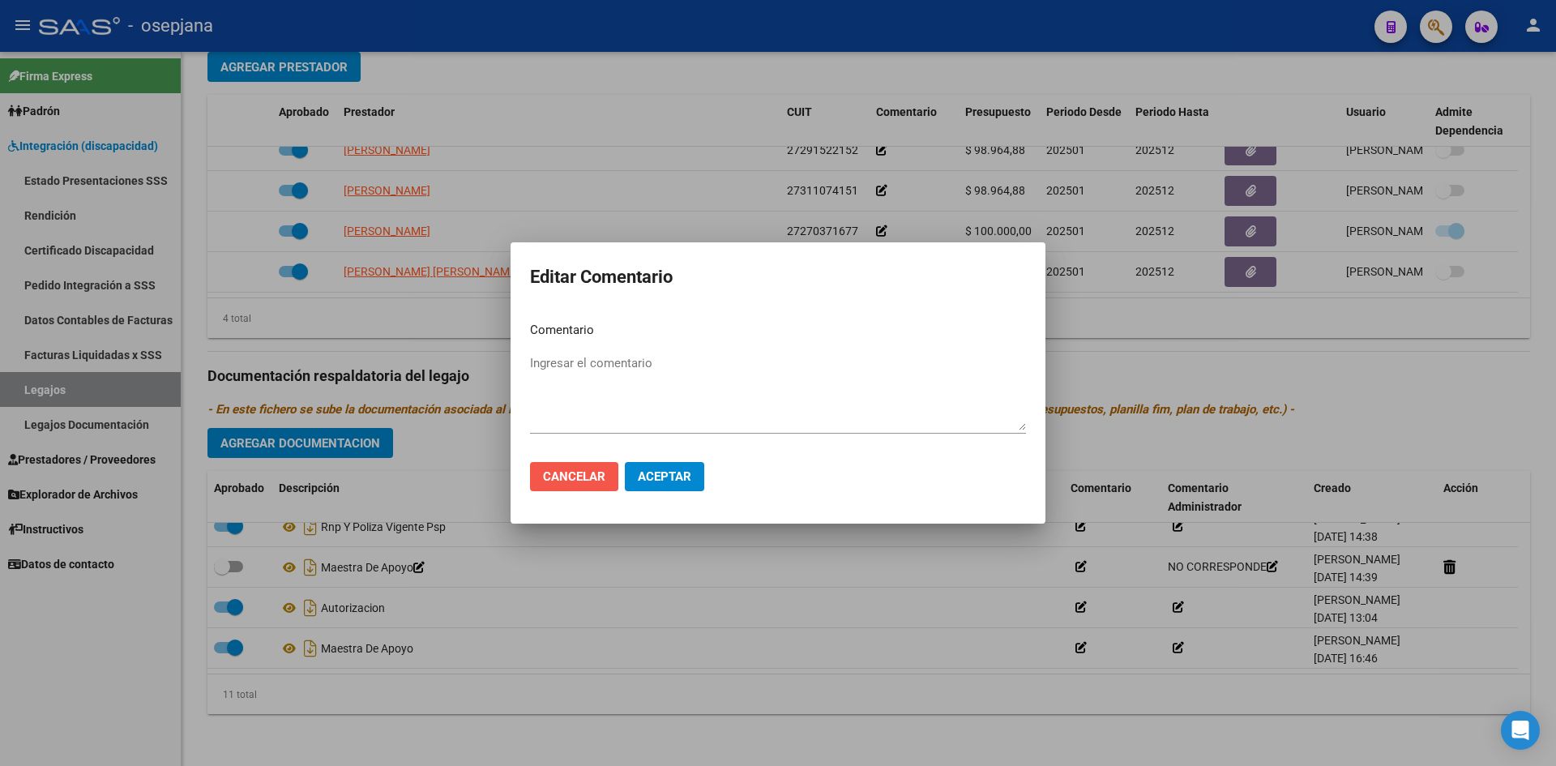
click at [602, 467] on button "Cancelar" at bounding box center [574, 476] width 88 height 29
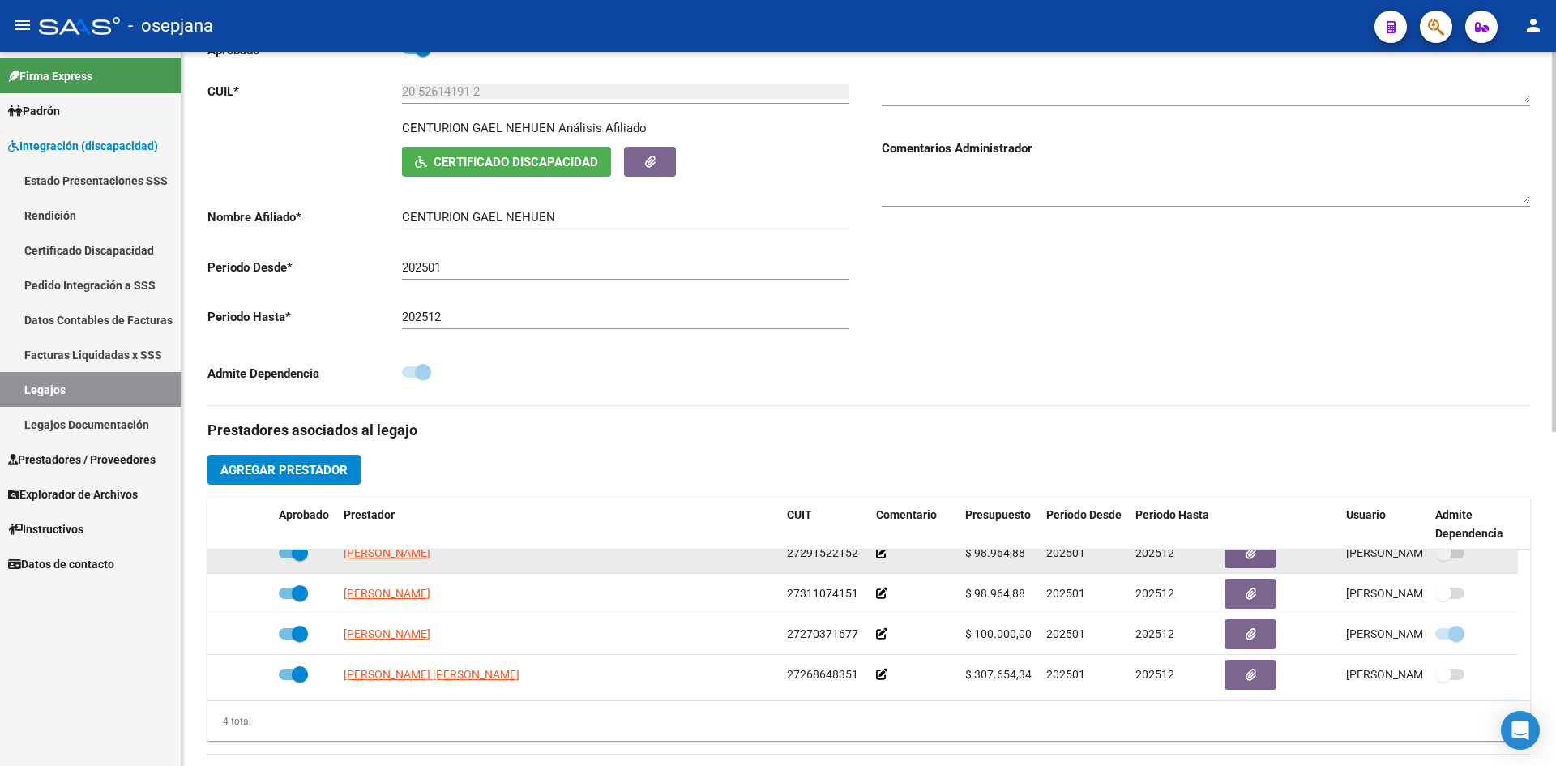
scroll to position [222, 0]
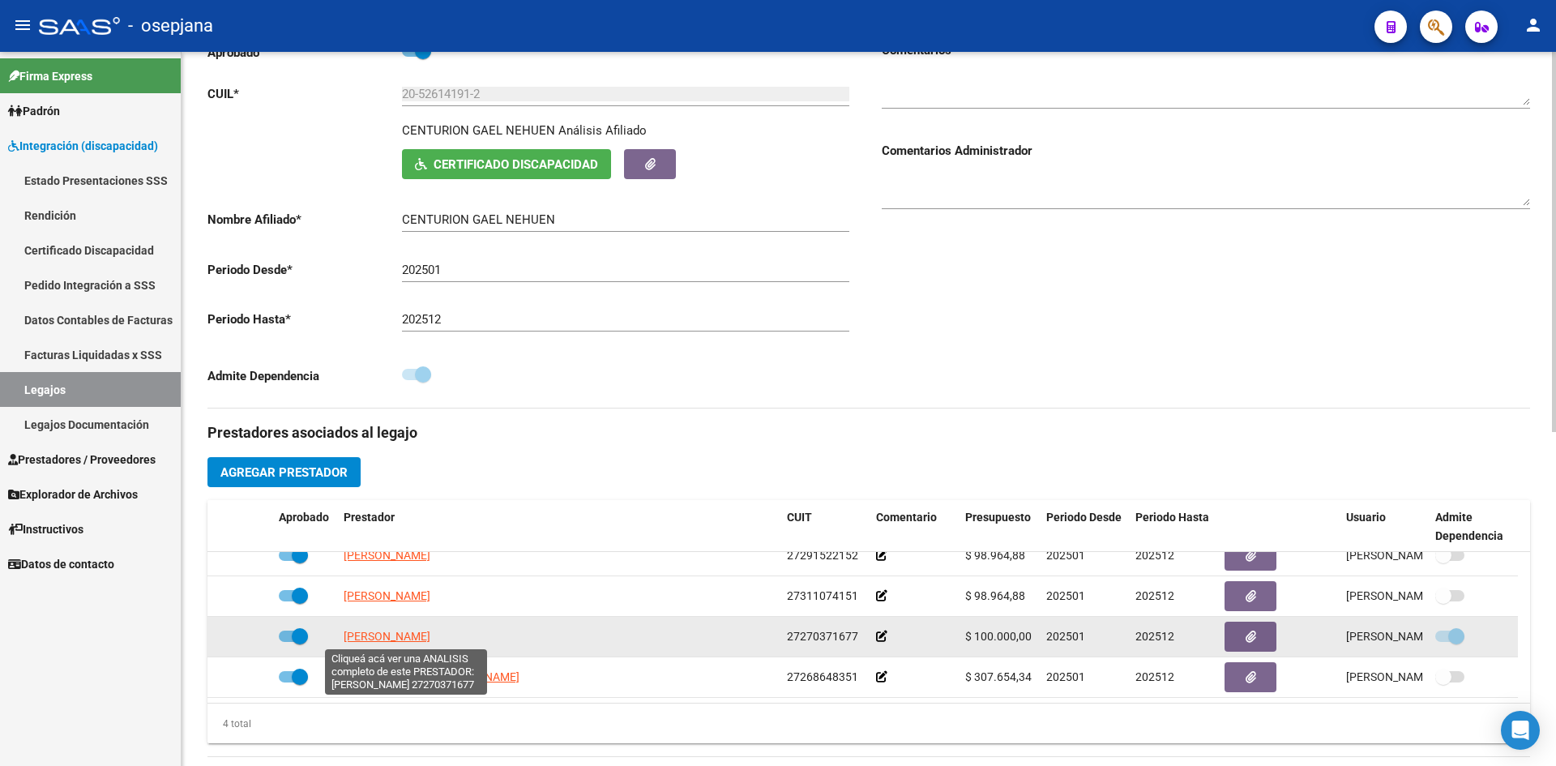
click at [399, 634] on span "[PERSON_NAME]" at bounding box center [387, 636] width 87 height 13
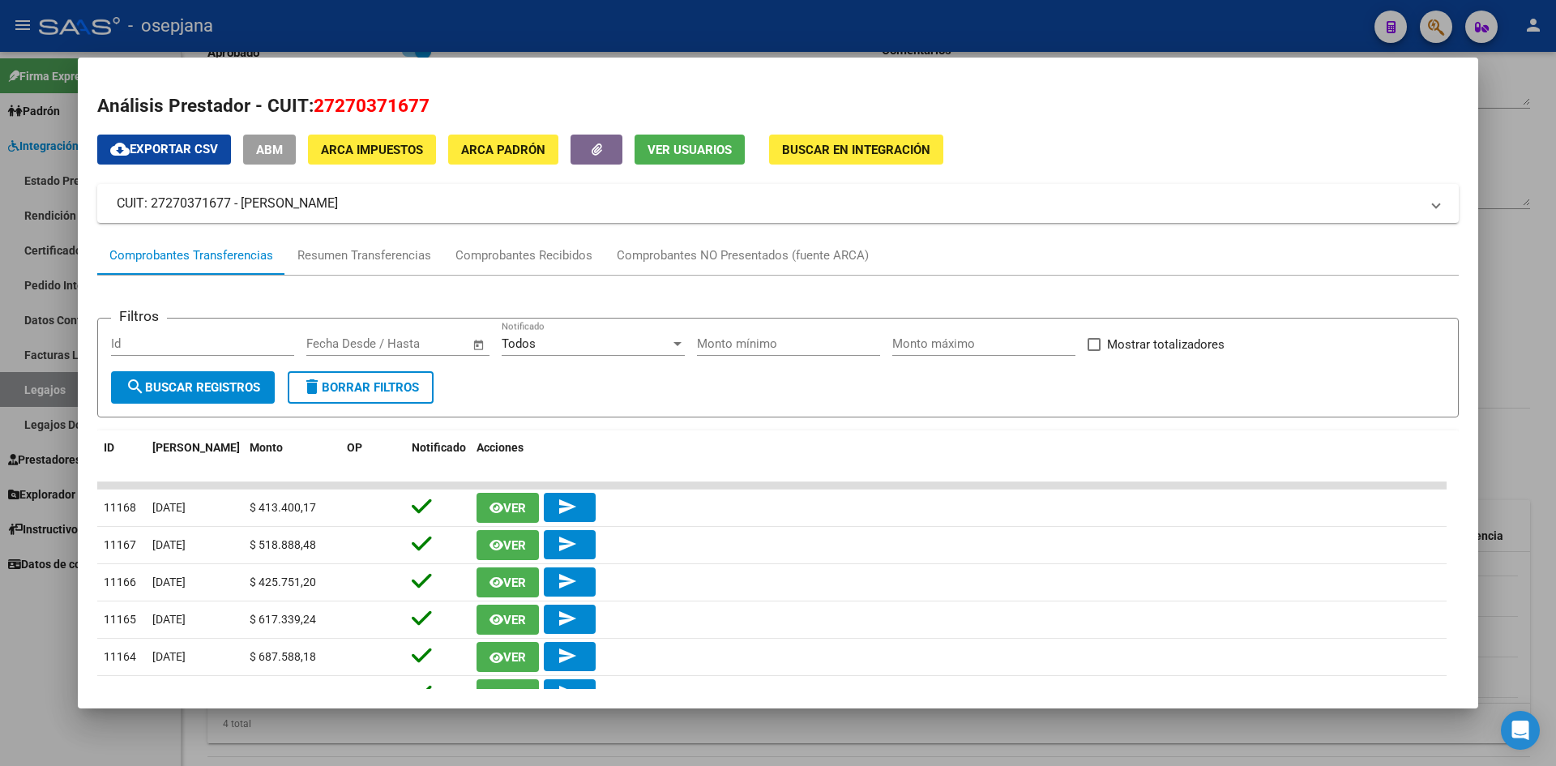
click at [1526, 104] on div at bounding box center [778, 383] width 1556 height 766
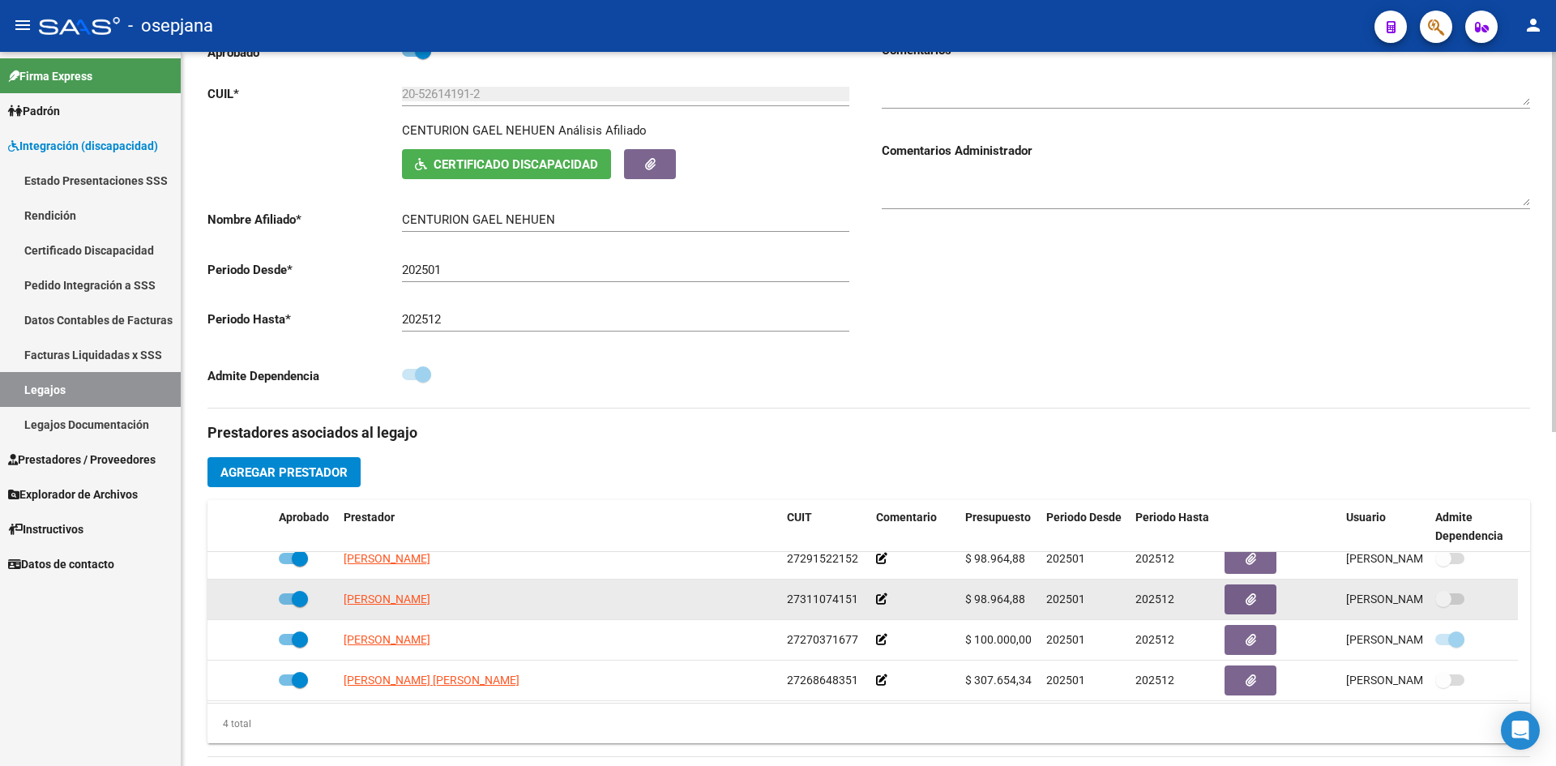
scroll to position [16, 0]
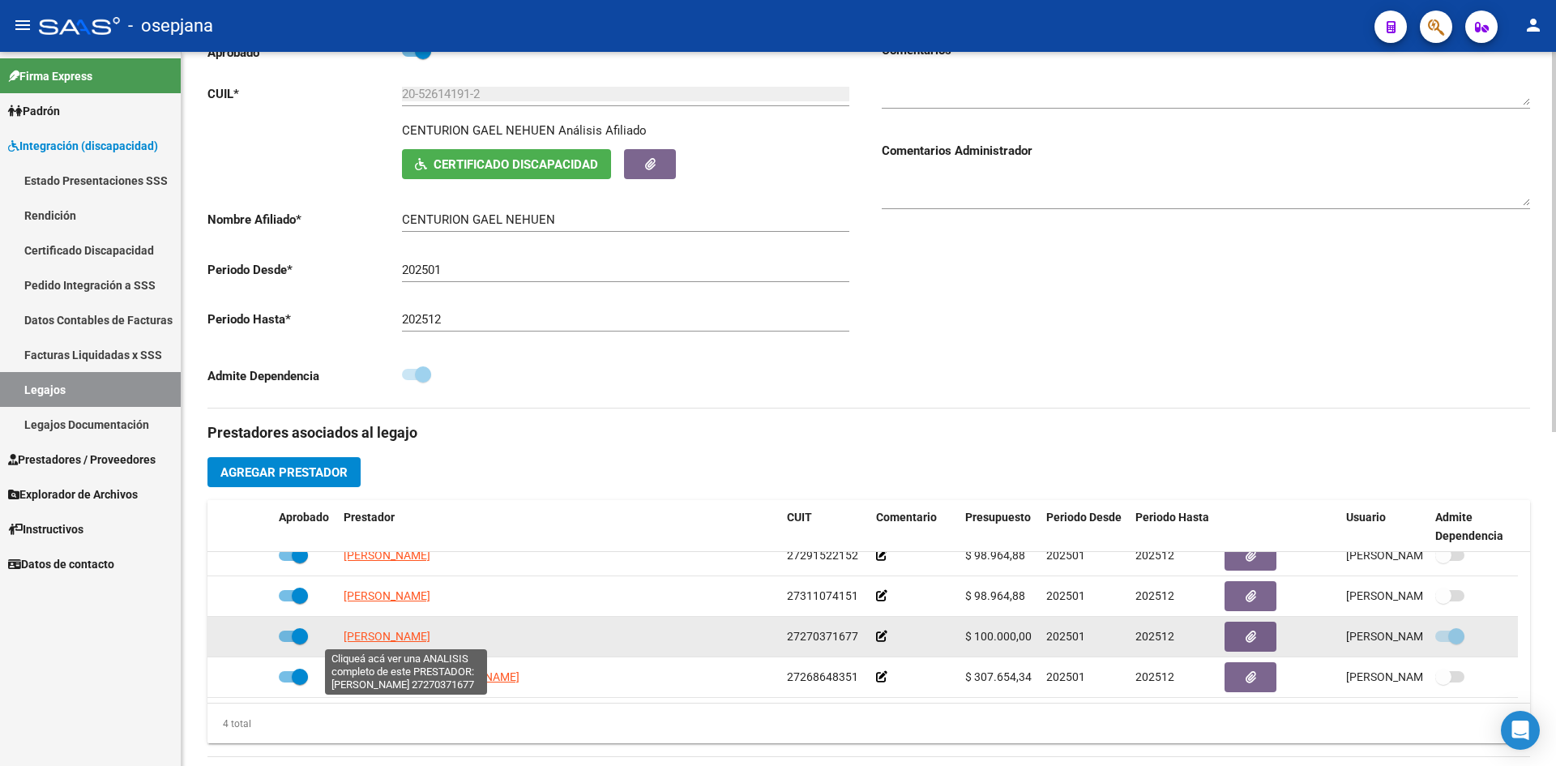
click at [412, 630] on span "[PERSON_NAME]" at bounding box center [387, 636] width 87 height 13
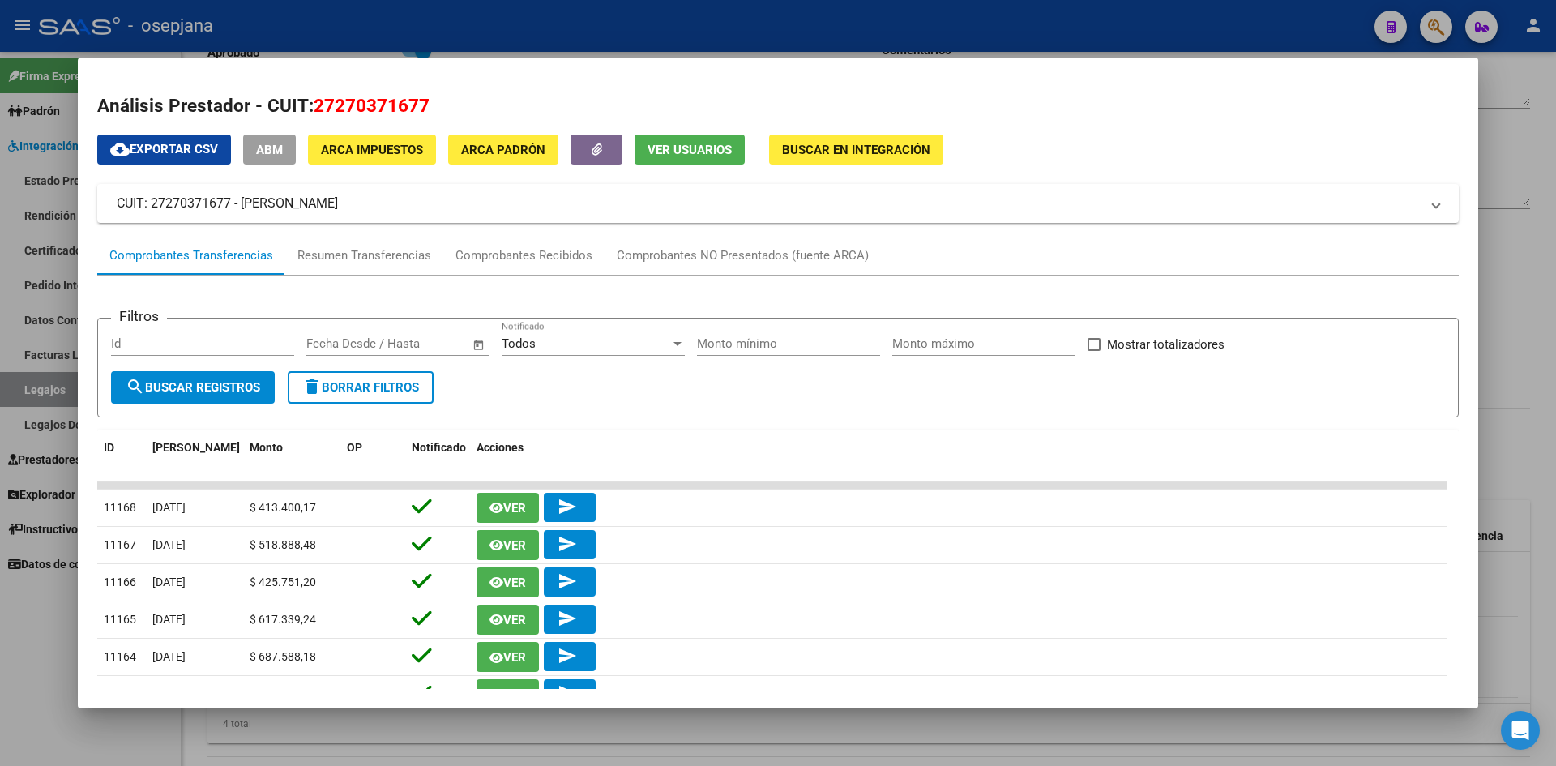
click at [1514, 76] on div at bounding box center [778, 383] width 1556 height 766
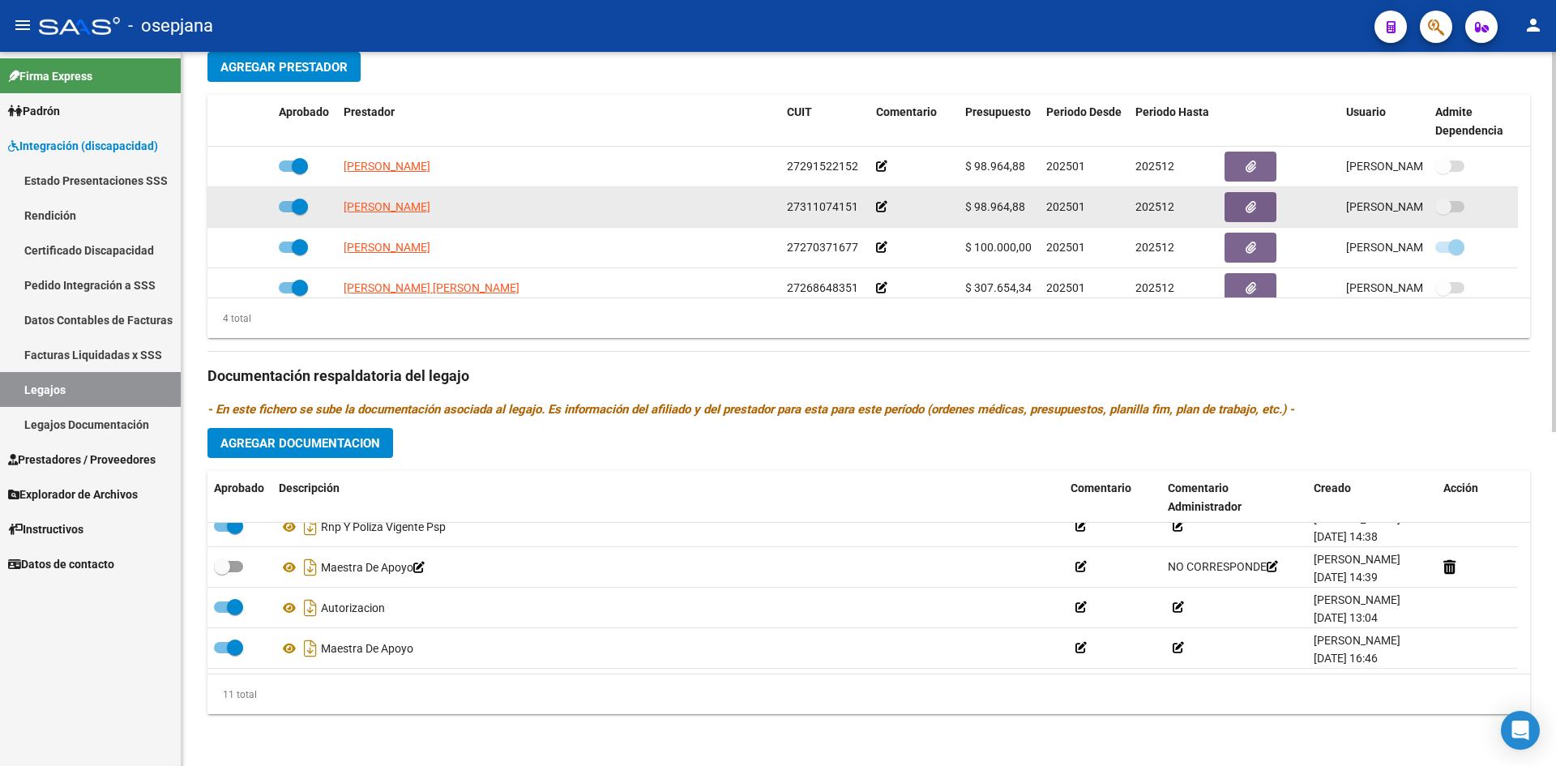
scroll to position [546, 0]
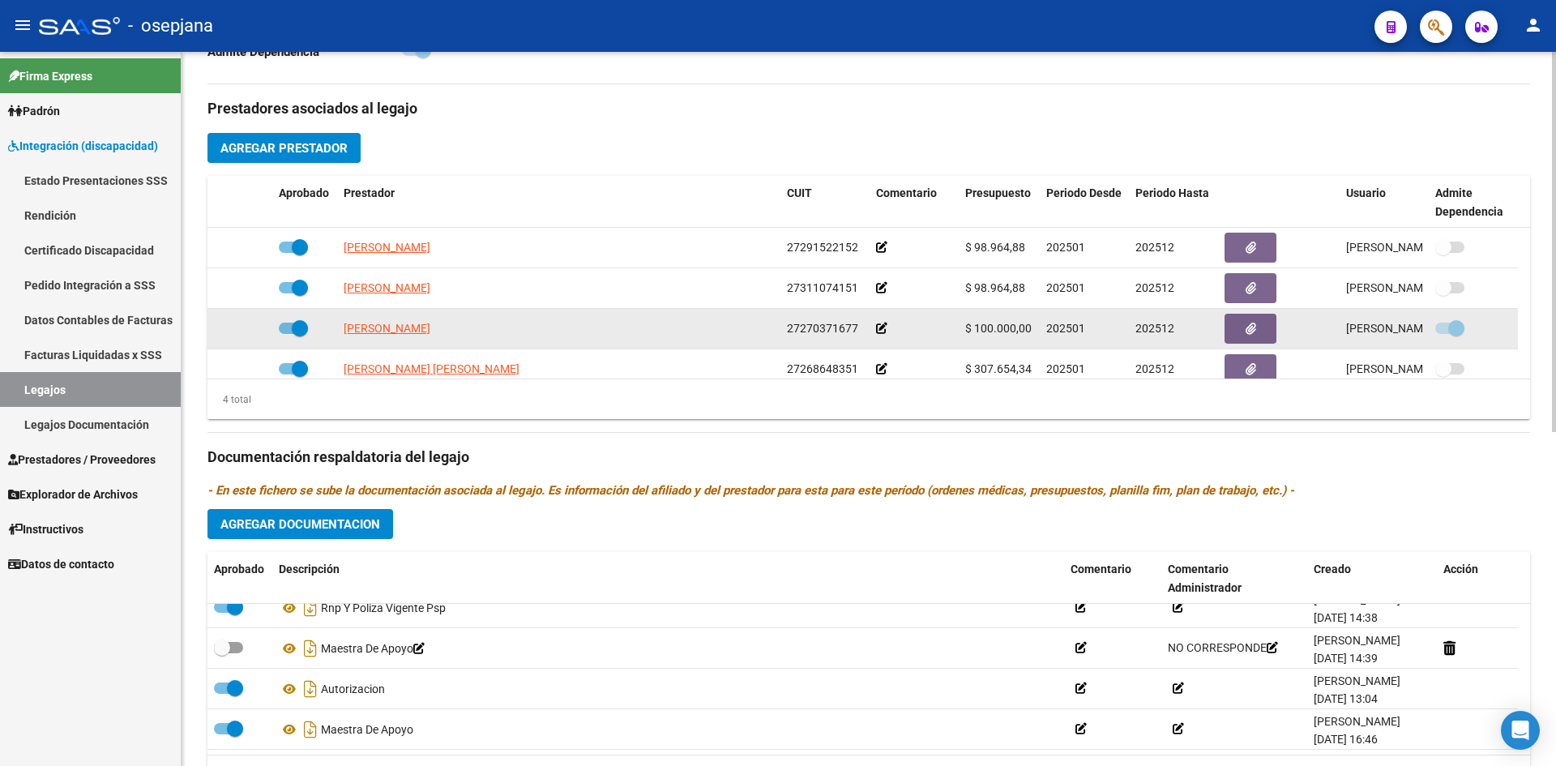
click at [297, 322] on span at bounding box center [300, 328] width 16 height 16
click at [287, 334] on input "checkbox" at bounding box center [286, 334] width 1 height 1
checkbox input "false"
click at [250, 320] on div at bounding box center [240, 328] width 52 height 19
click at [250, 325] on icon at bounding box center [248, 327] width 11 height 11
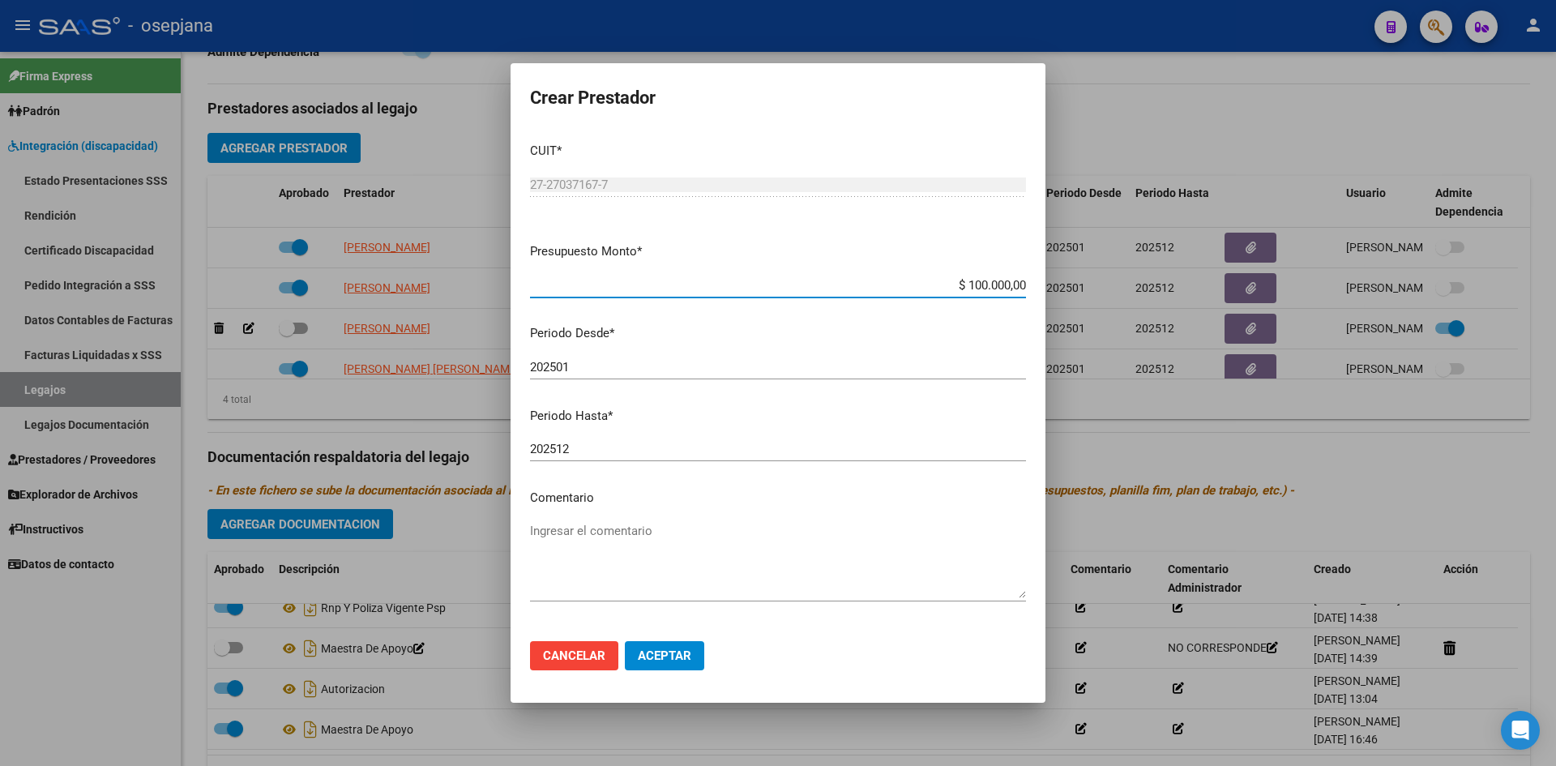
click at [606, 374] on input "202501" at bounding box center [778, 367] width 496 height 15
type input "202508"
click at [673, 669] on button "Aceptar" at bounding box center [664, 655] width 79 height 29
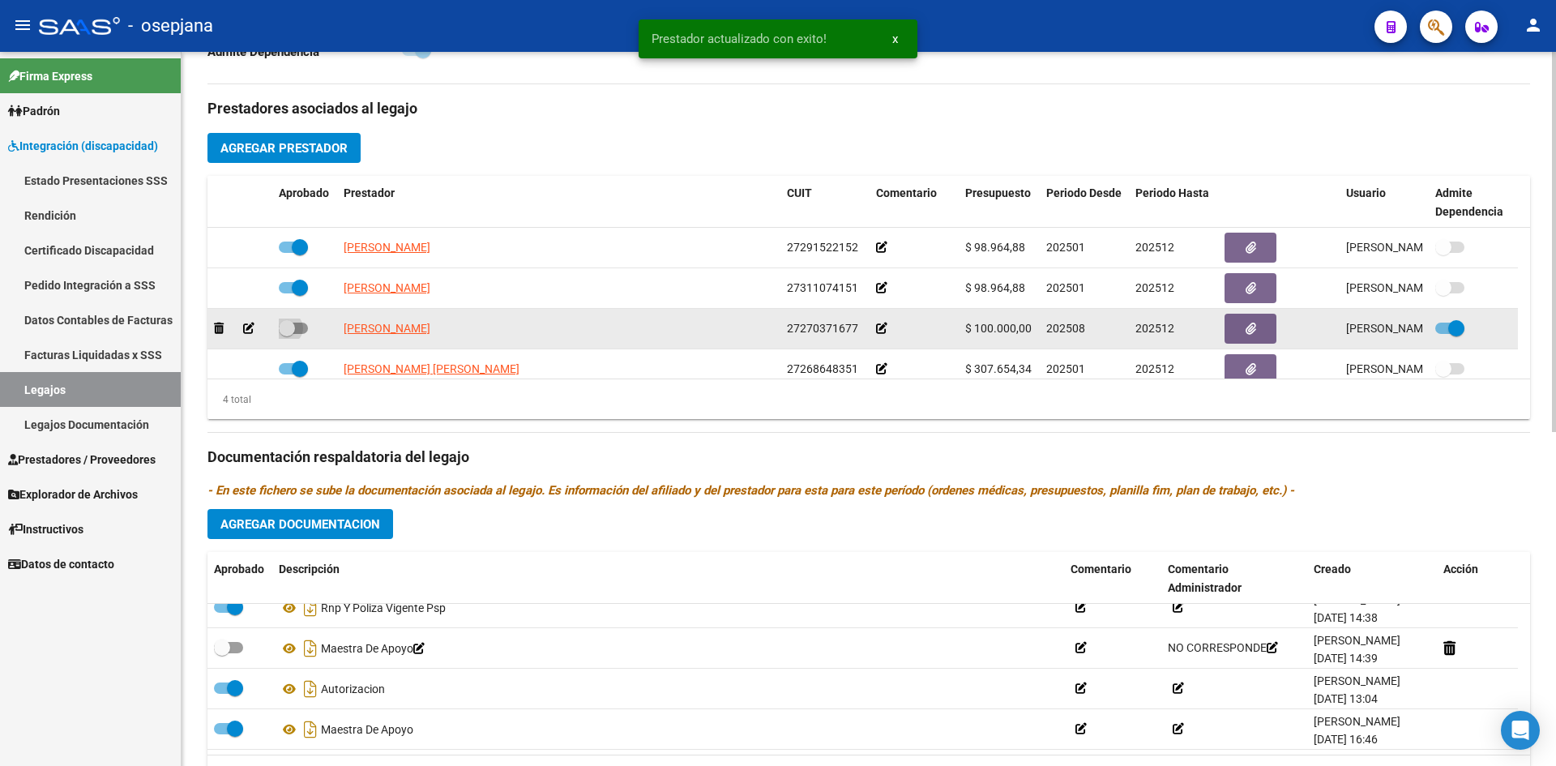
click at [305, 330] on span at bounding box center [293, 327] width 29 height 11
click at [287, 334] on input "checkbox" at bounding box center [286, 334] width 1 height 1
checkbox input "true"
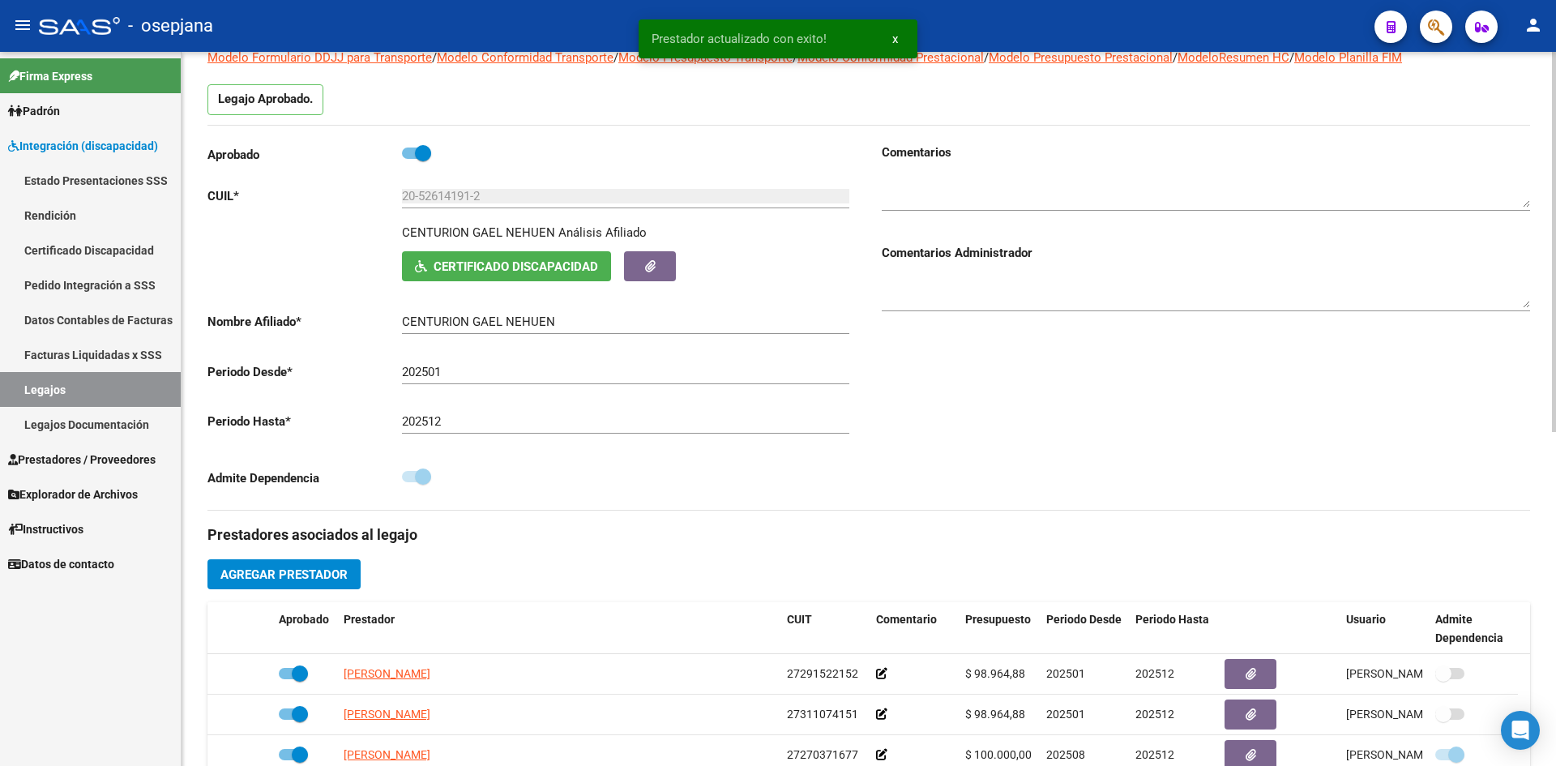
scroll to position [0, 0]
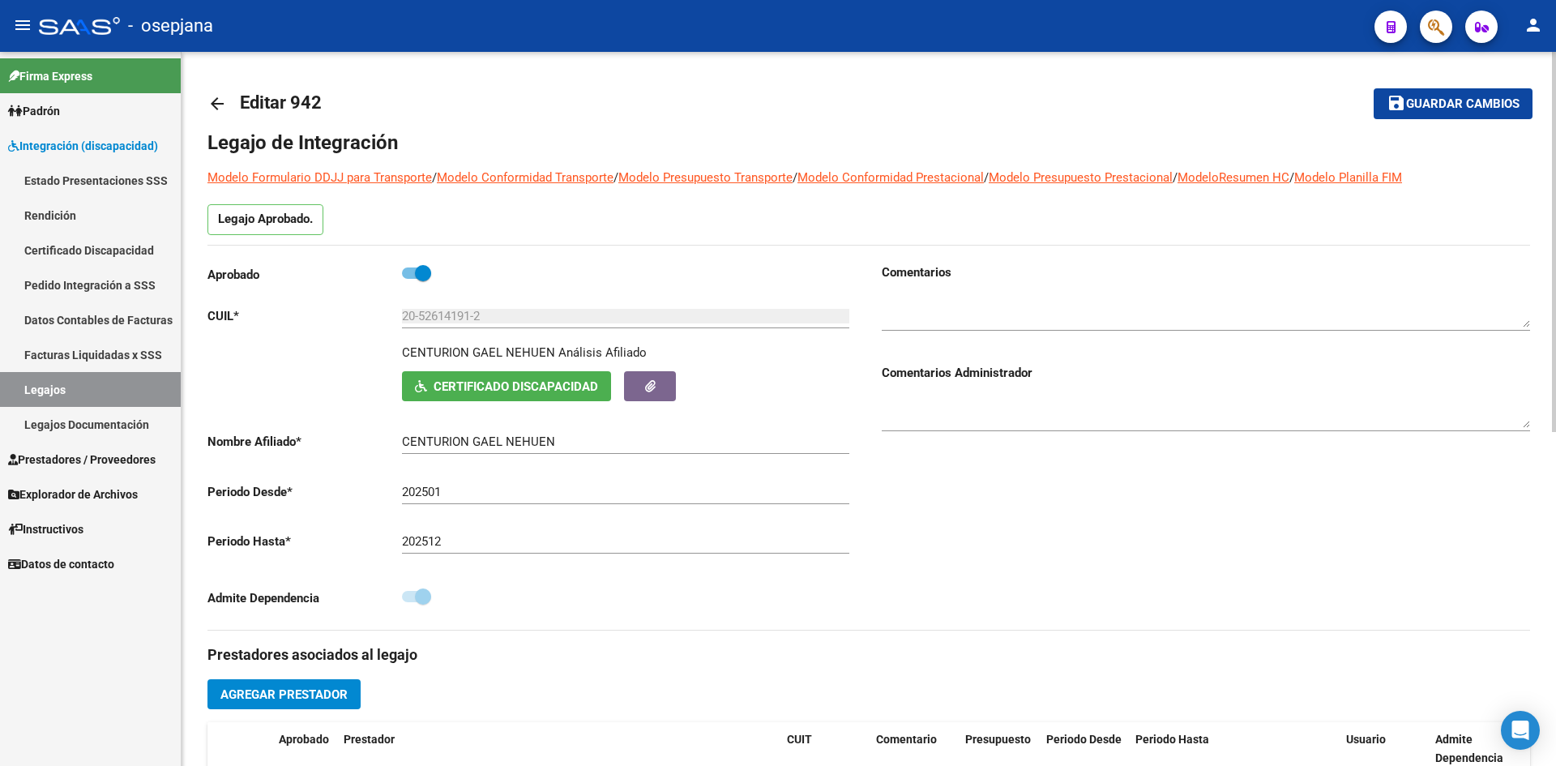
click at [1426, 100] on span "Guardar cambios" at bounding box center [1462, 104] width 113 height 15
click at [109, 458] on span "Prestadores / Proveedores" at bounding box center [81, 459] width 147 height 18
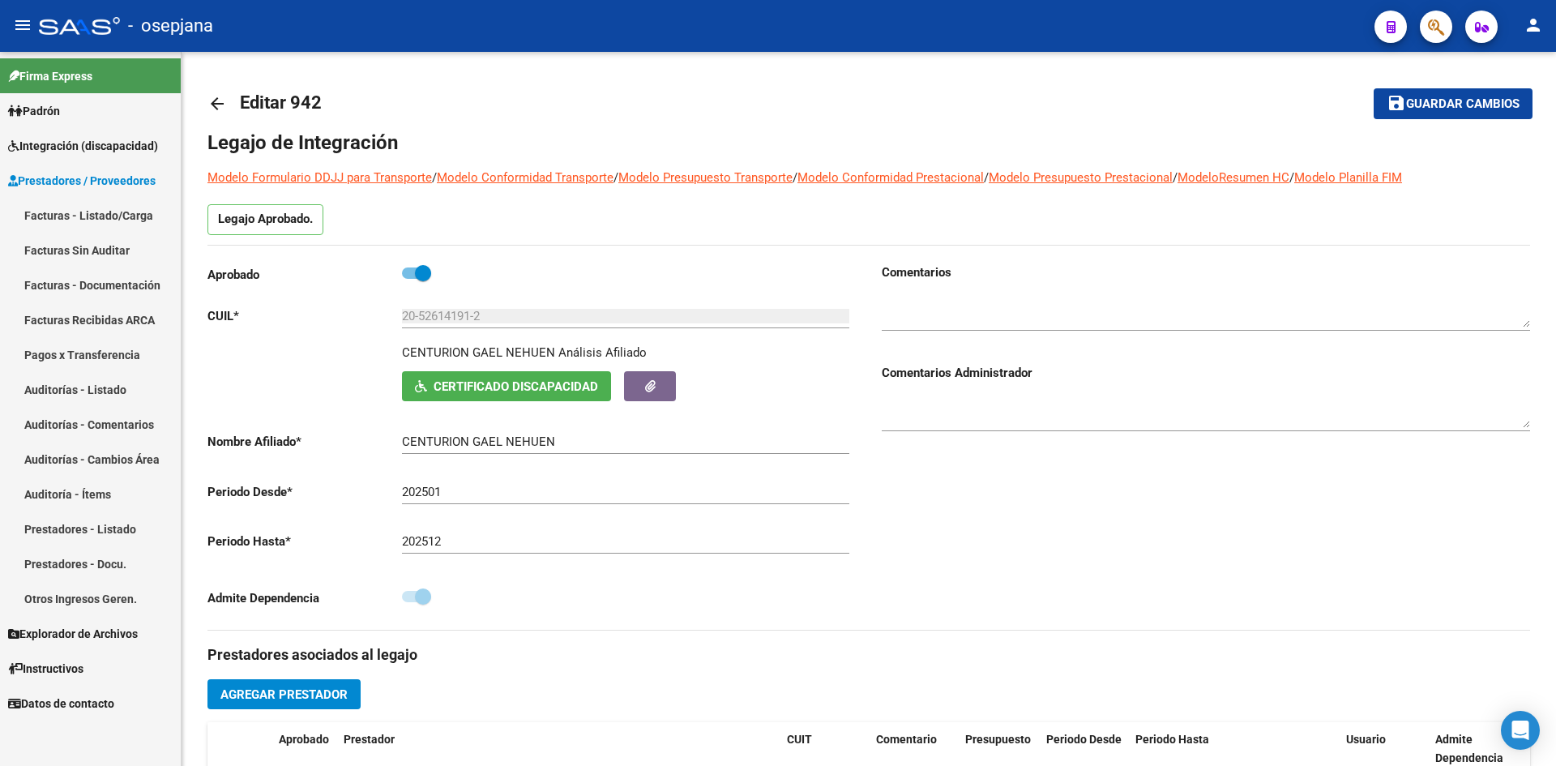
click at [114, 216] on link "Facturas - Listado/Carga" at bounding box center [90, 215] width 181 height 35
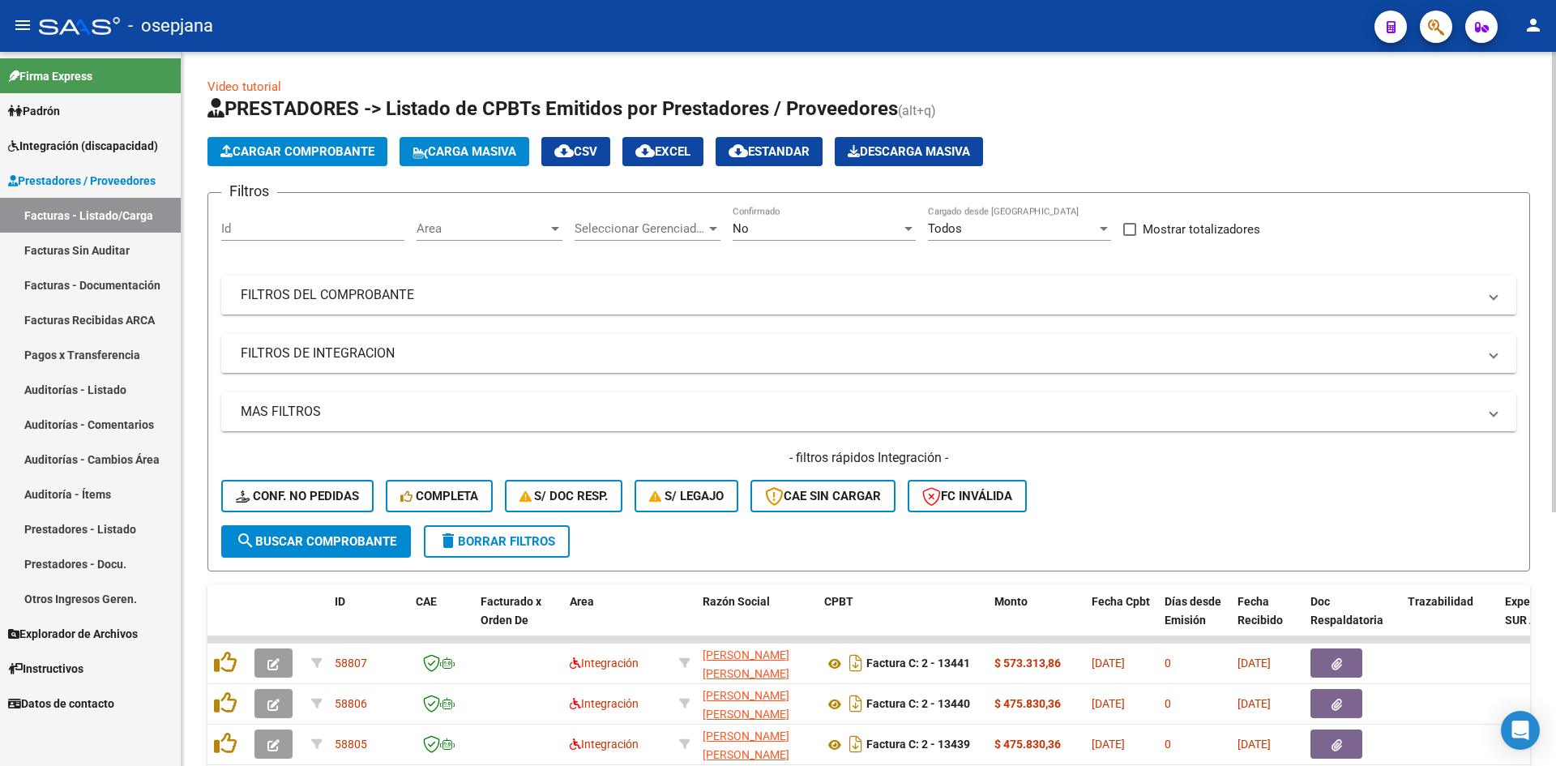
click at [510, 233] on span "Area" at bounding box center [481, 228] width 131 height 15
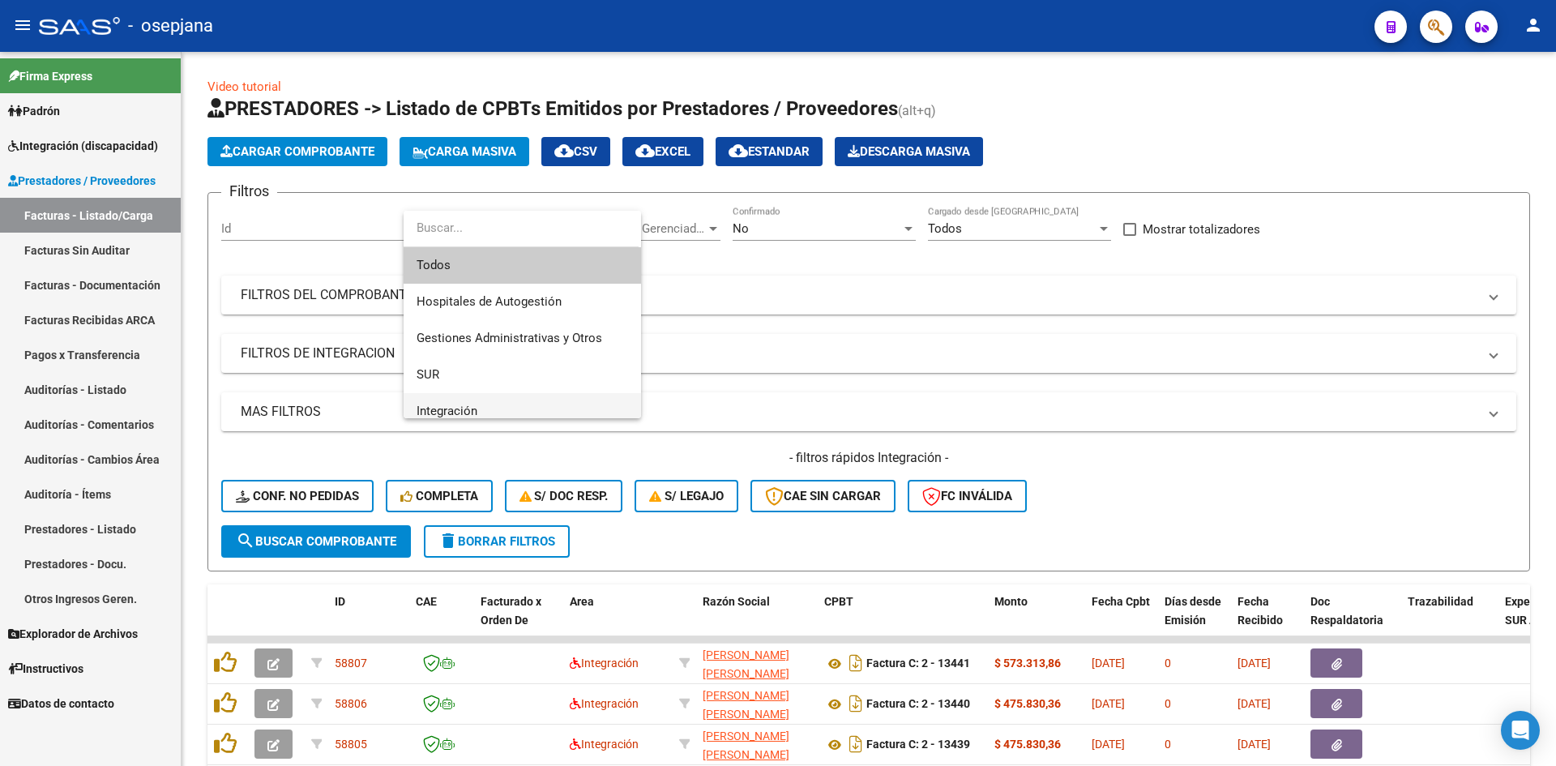
click at [549, 400] on span "Integración" at bounding box center [521, 411] width 211 height 36
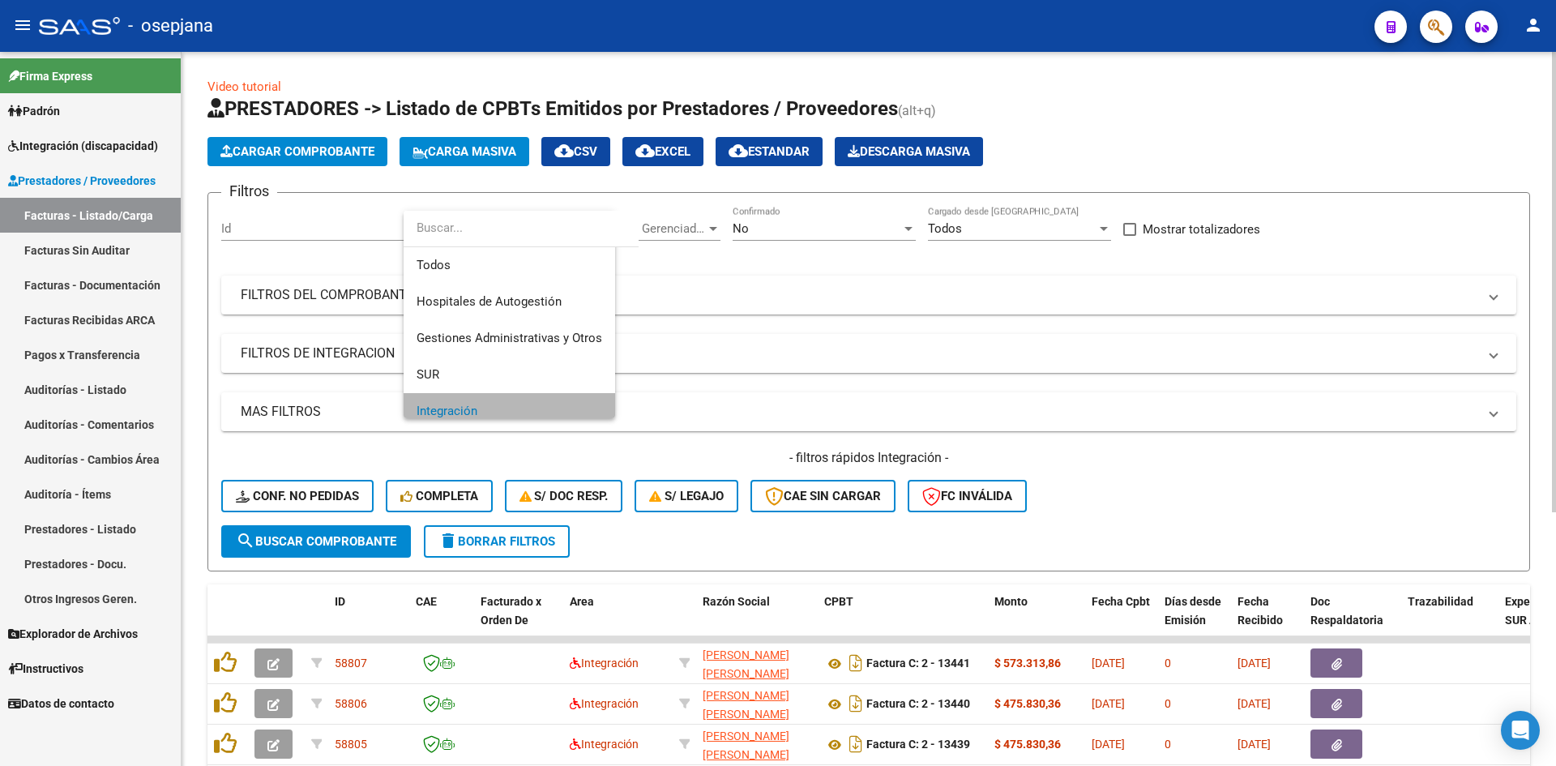
scroll to position [11, 0]
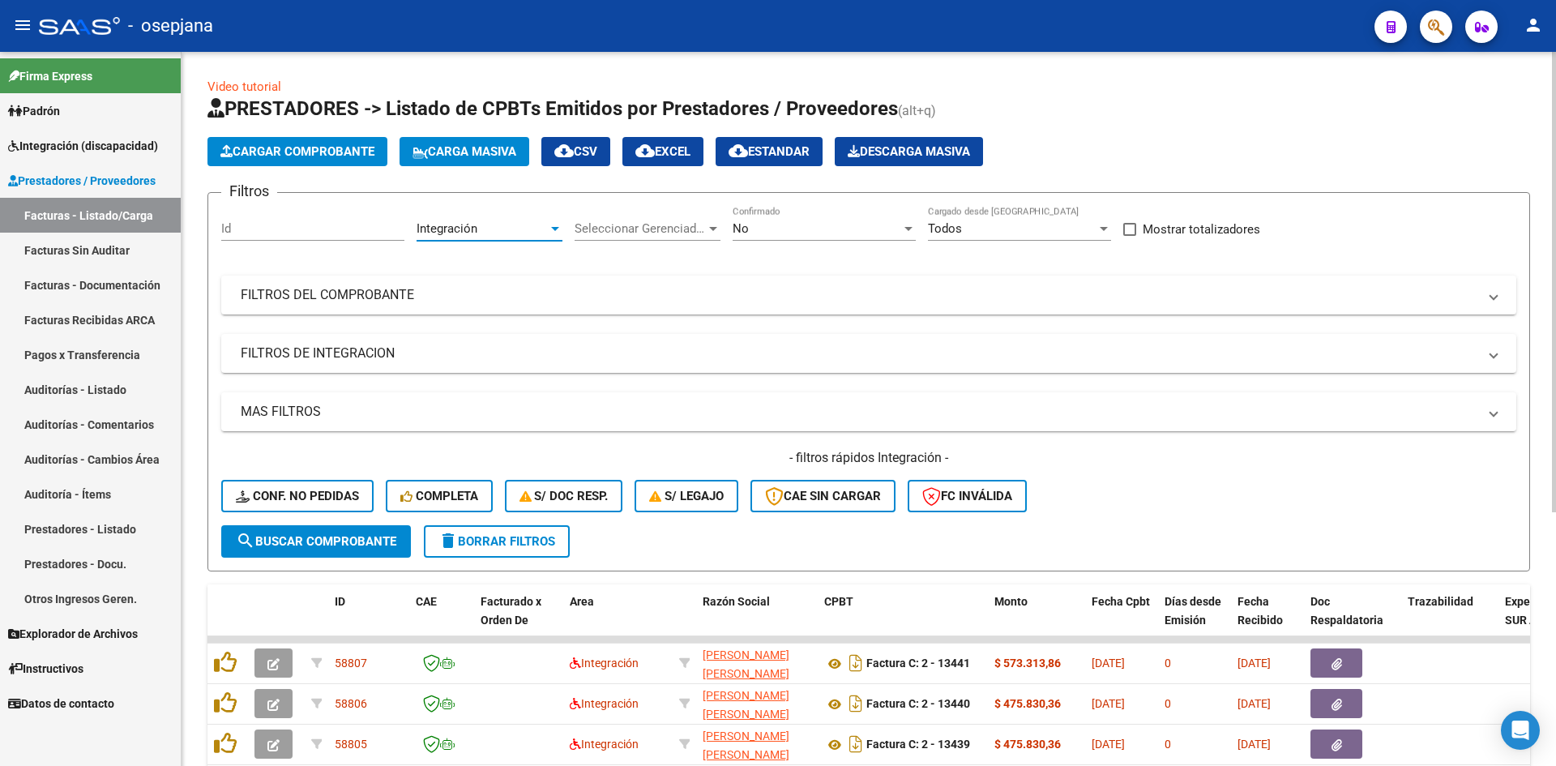
click at [779, 228] on div "No" at bounding box center [816, 228] width 169 height 15
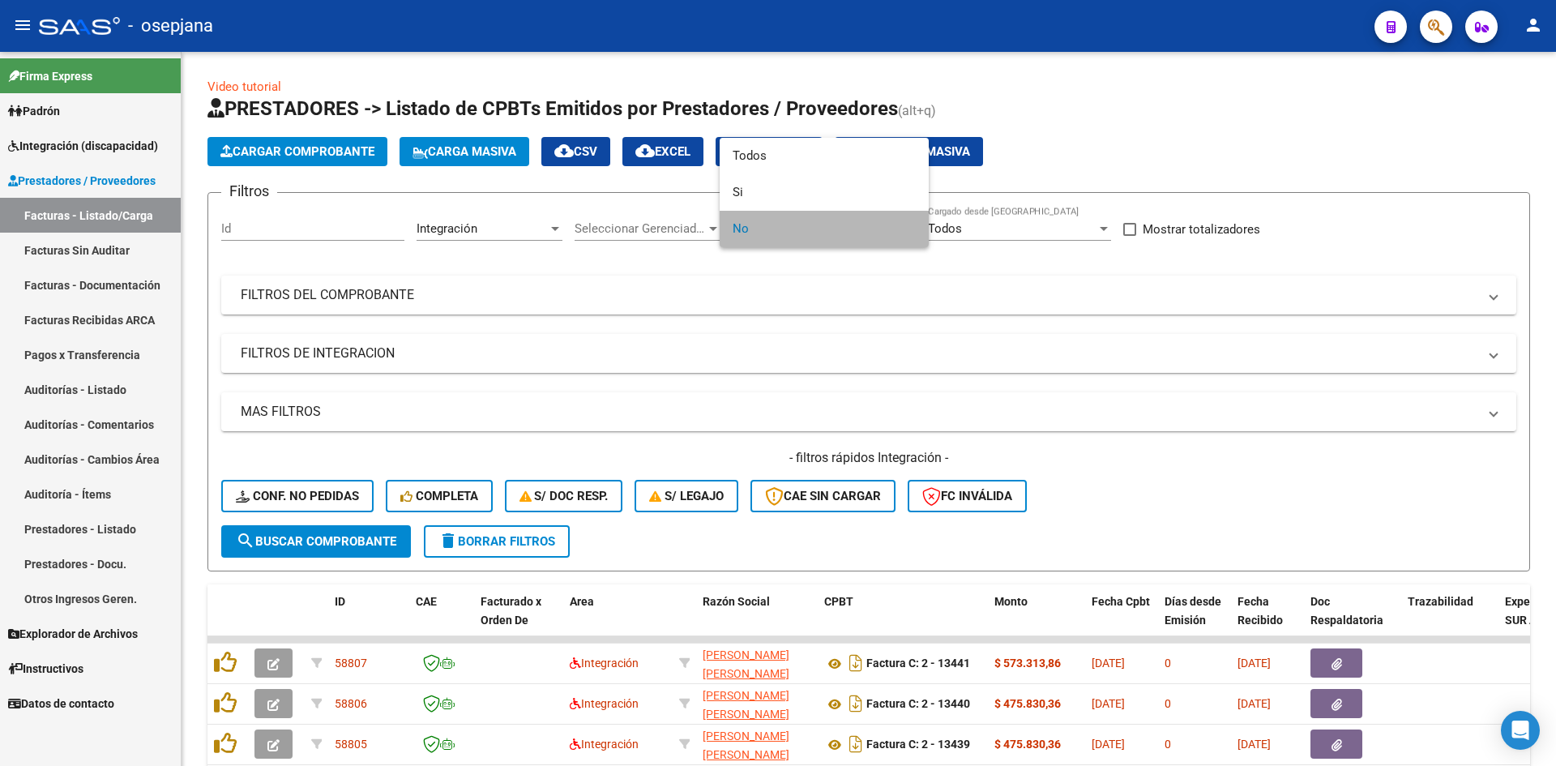
click at [751, 220] on span "No" at bounding box center [823, 229] width 183 height 36
click at [672, 320] on div at bounding box center [778, 383] width 1556 height 766
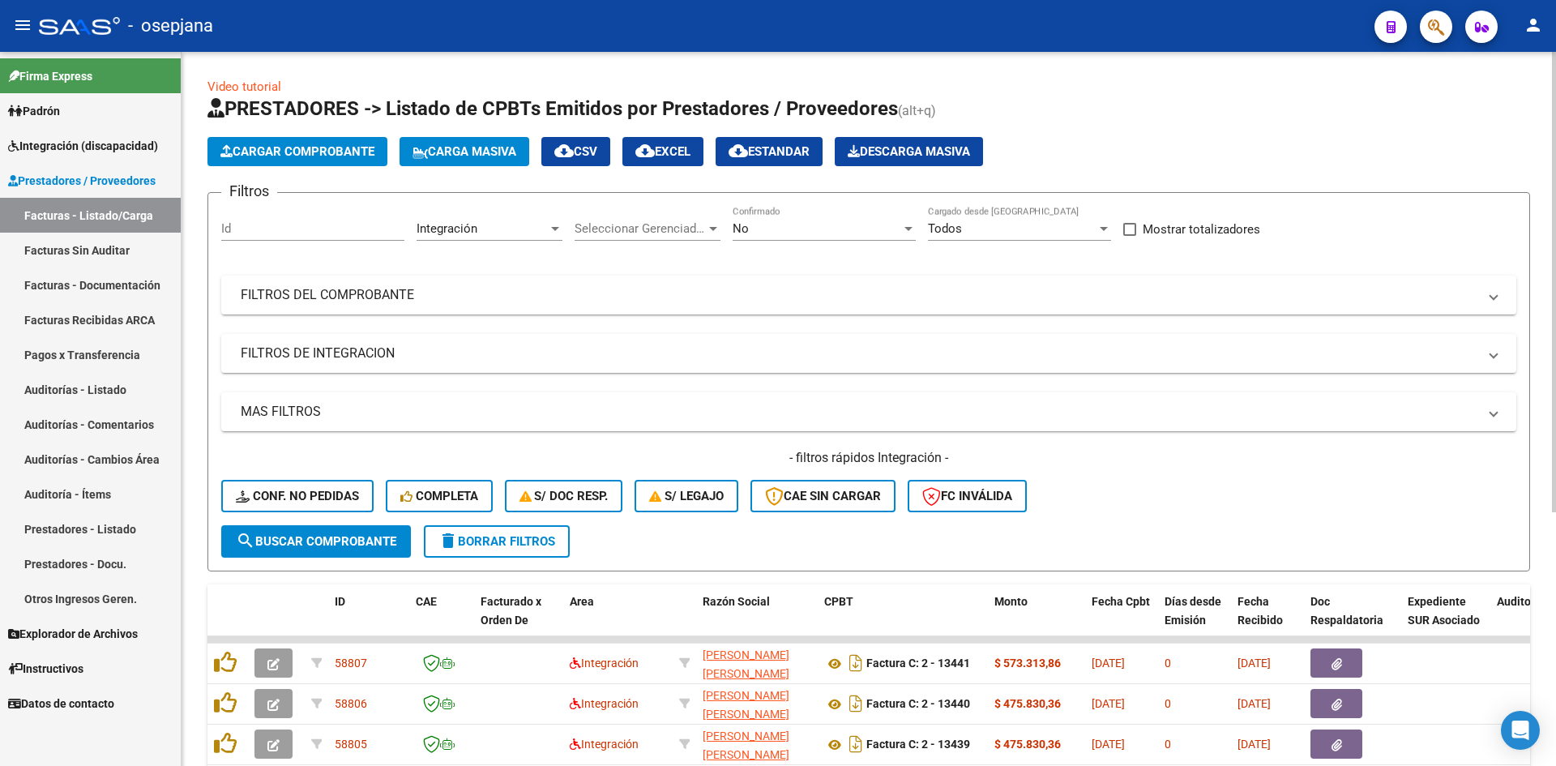
scroll to position [393, 0]
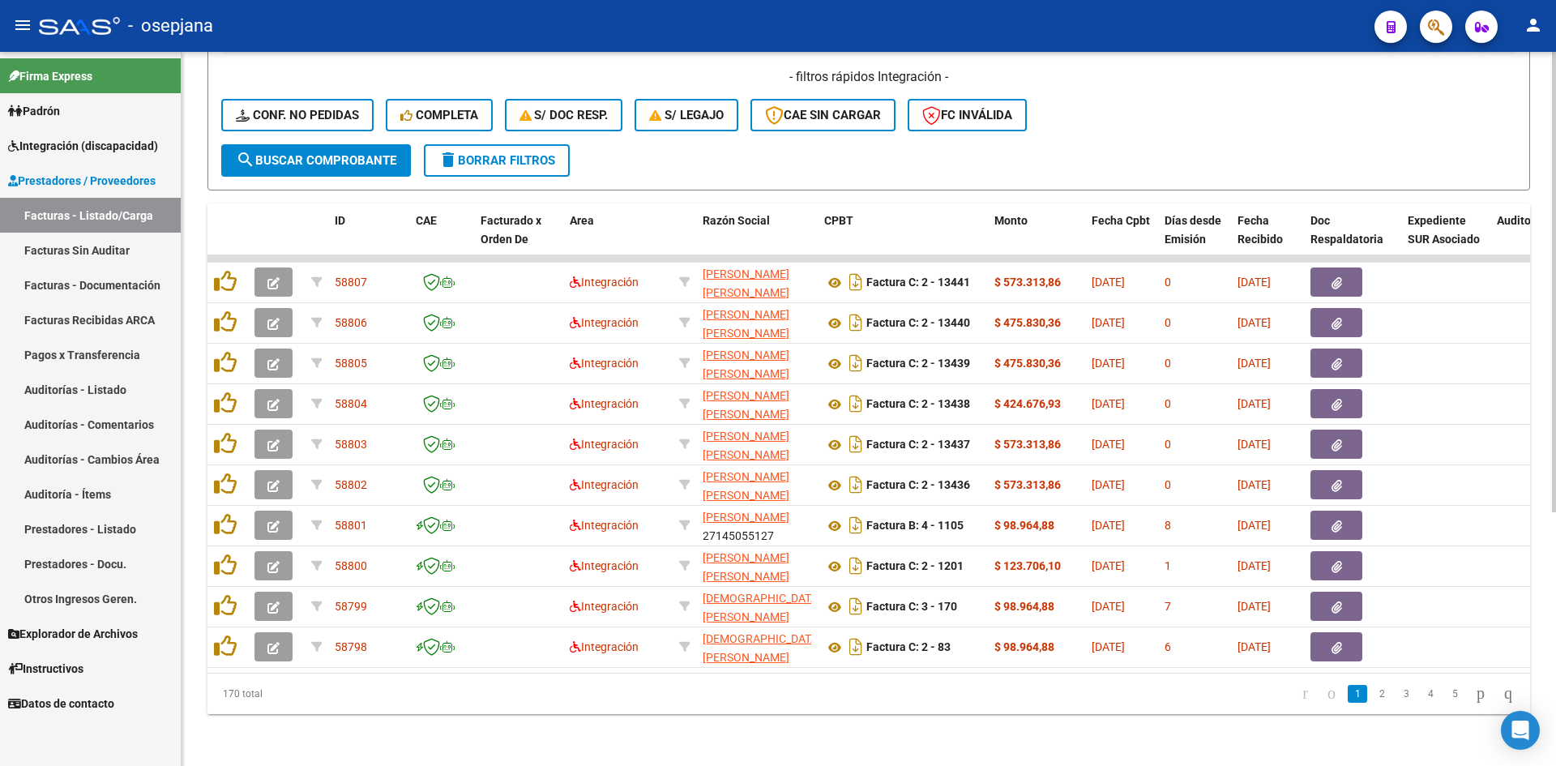
click at [1501, 691] on icon "go to last page" at bounding box center [1507, 692] width 13 height 19
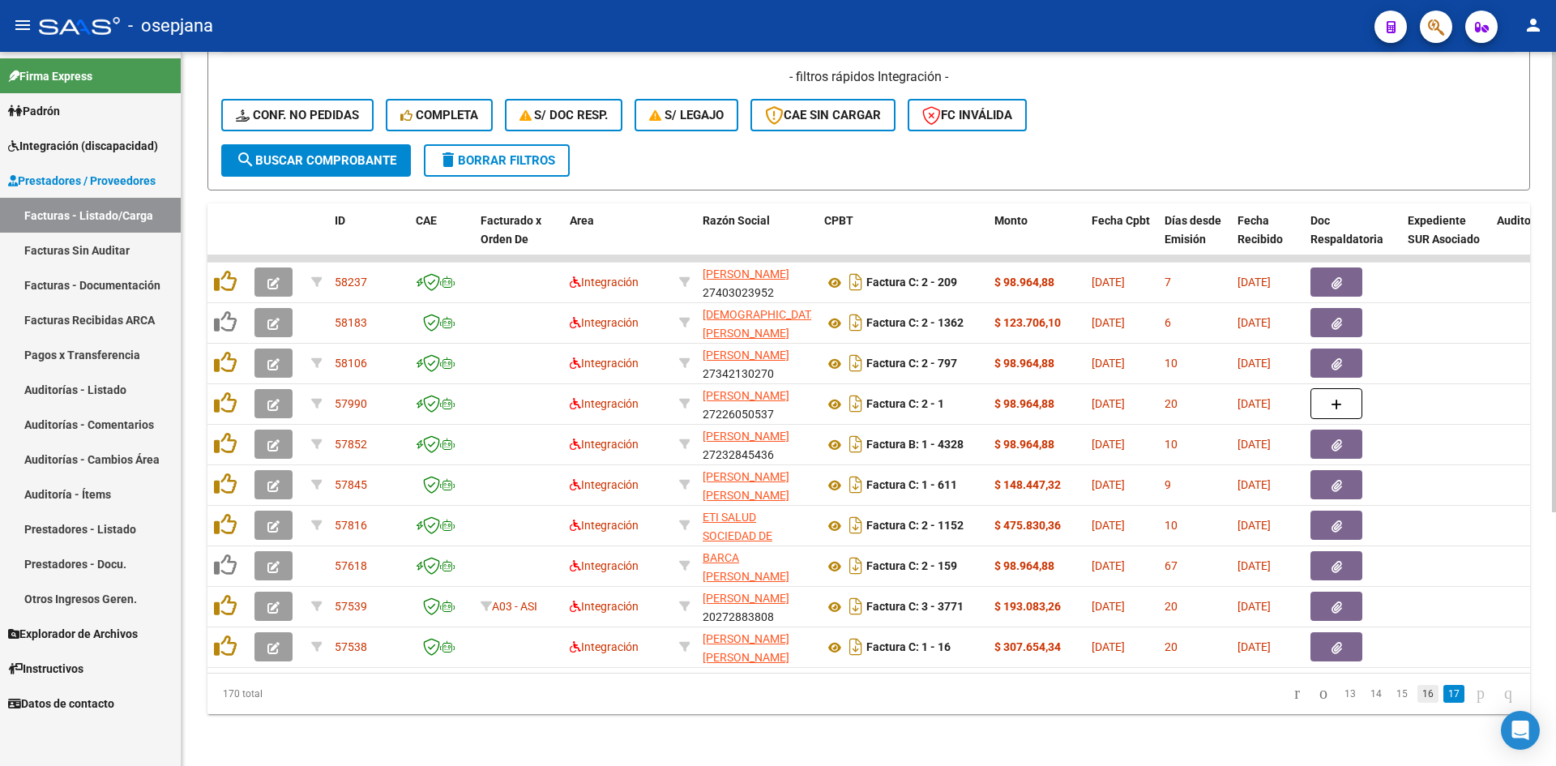
click at [1417, 693] on link "16" at bounding box center [1427, 694] width 21 height 18
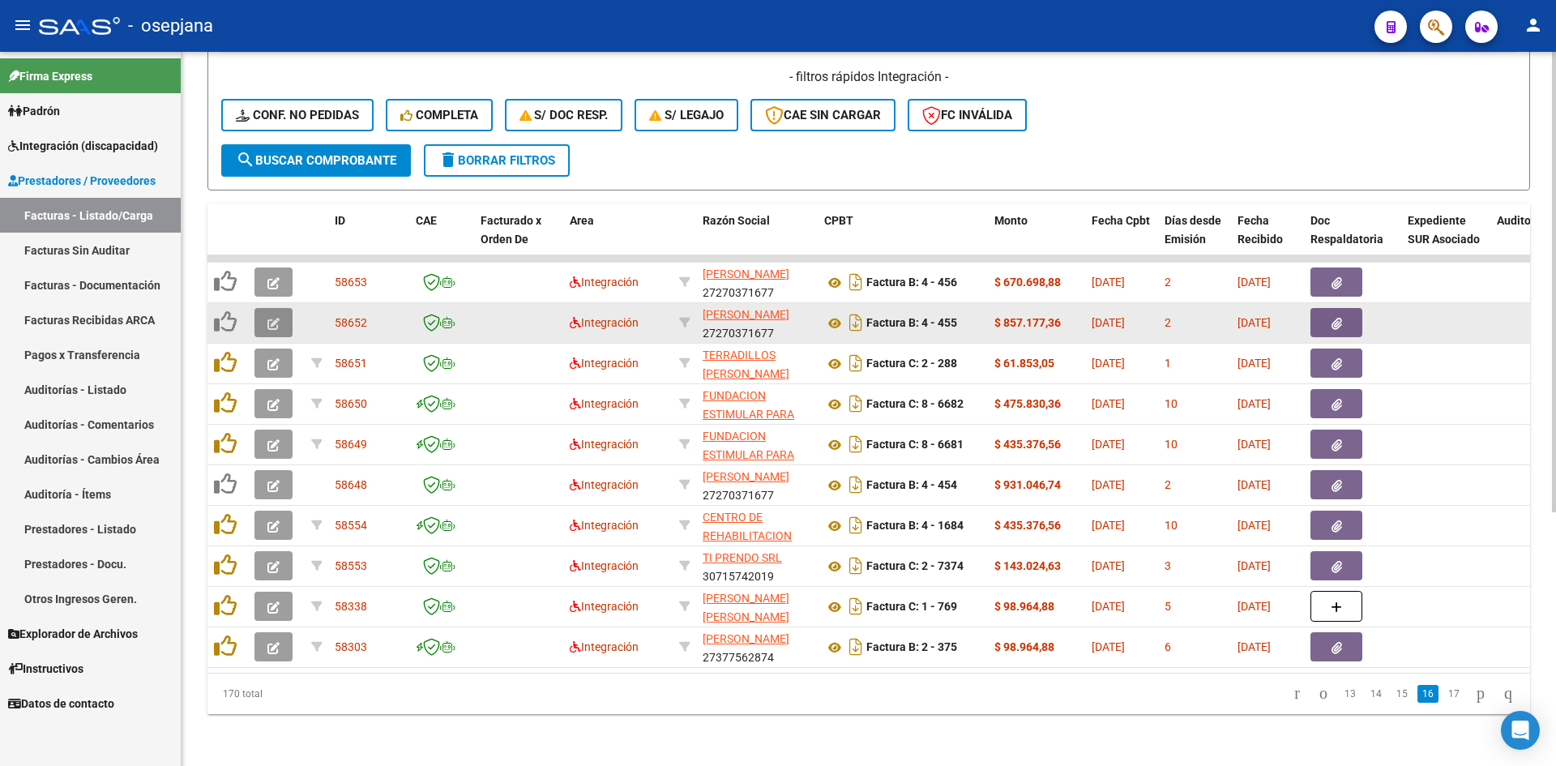
click at [271, 318] on icon "button" at bounding box center [273, 324] width 12 height 12
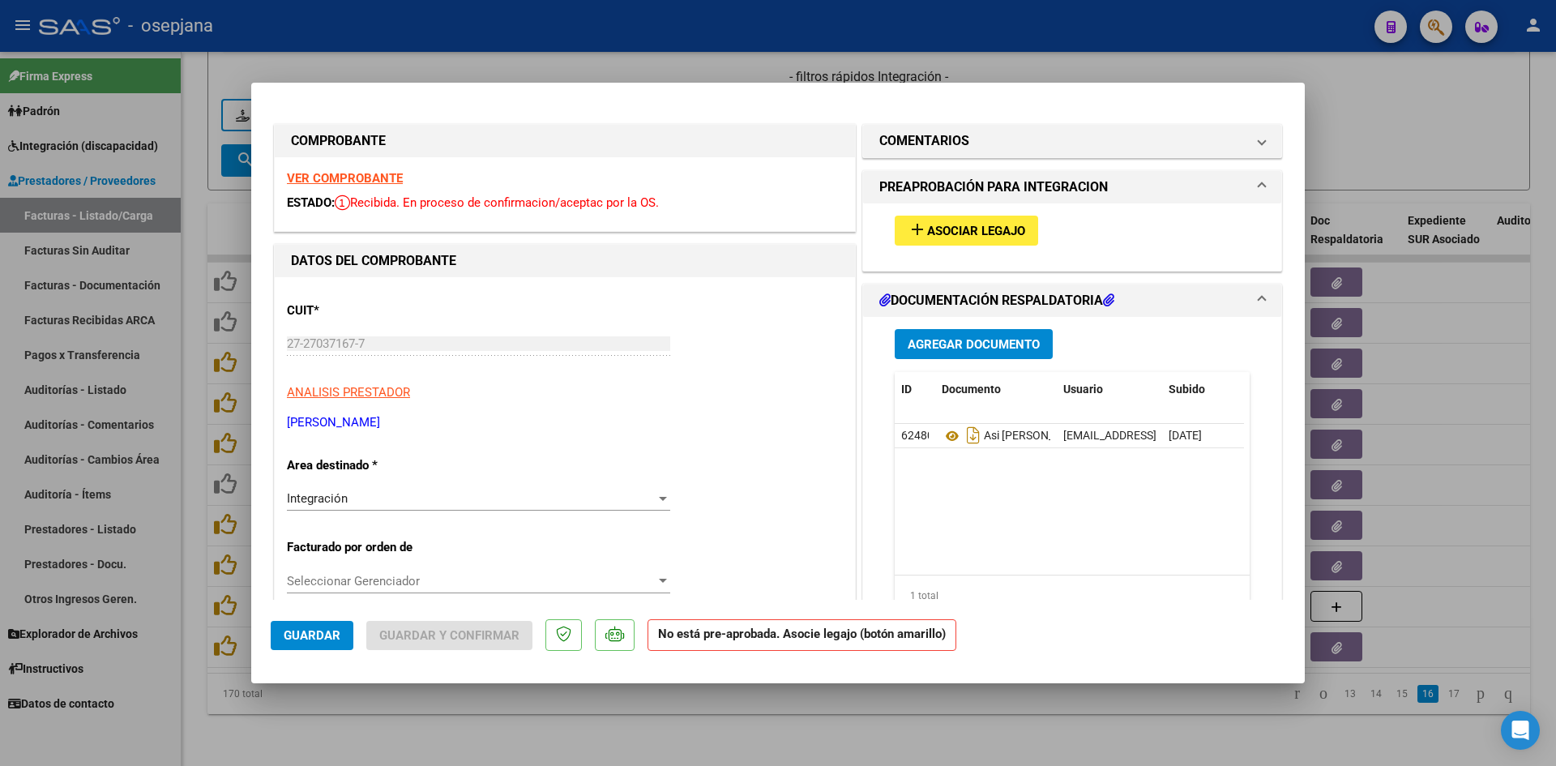
click at [933, 224] on span "Asociar Legajo" at bounding box center [976, 231] width 98 height 15
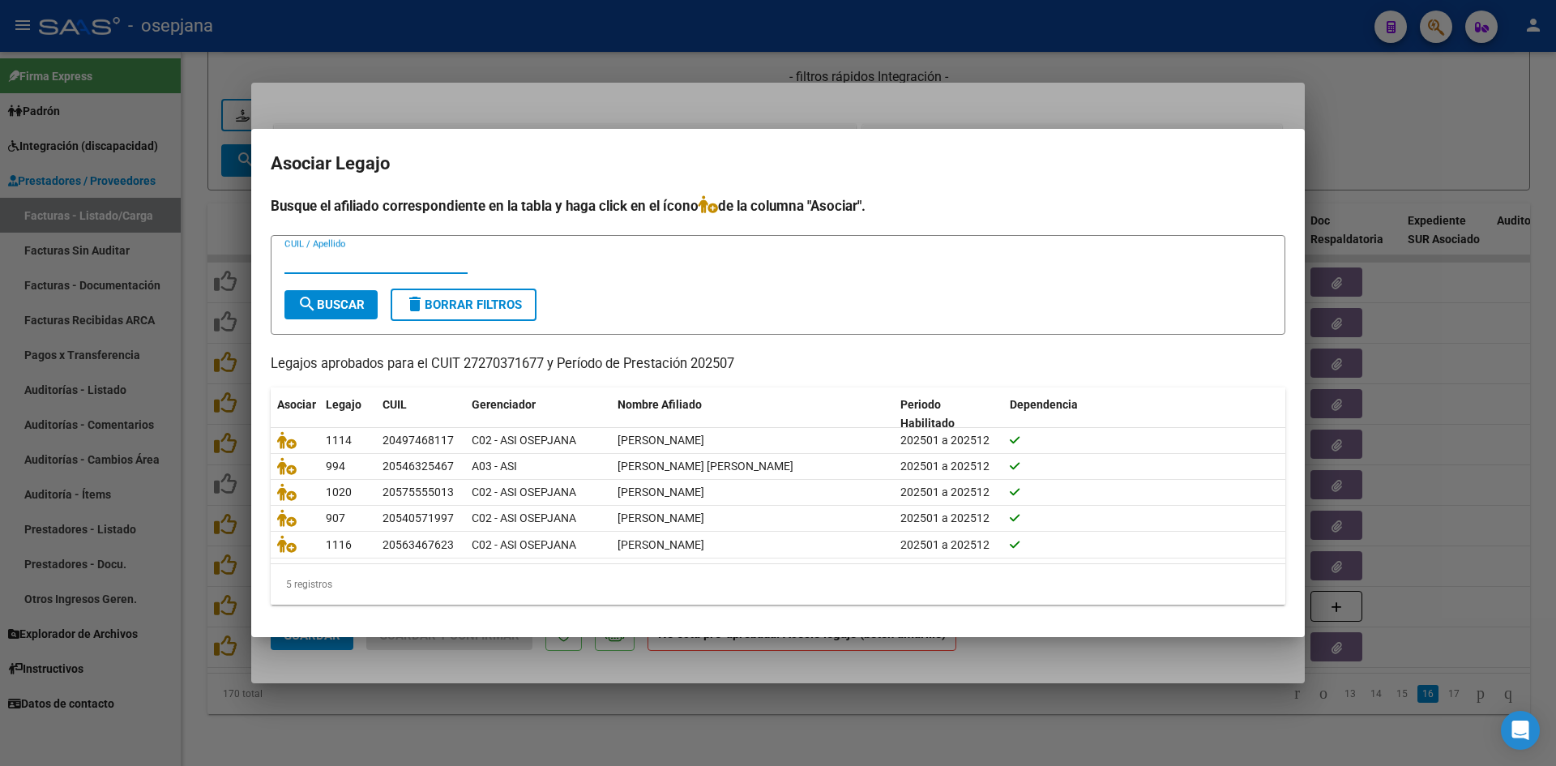
click at [586, 96] on div at bounding box center [778, 383] width 1556 height 766
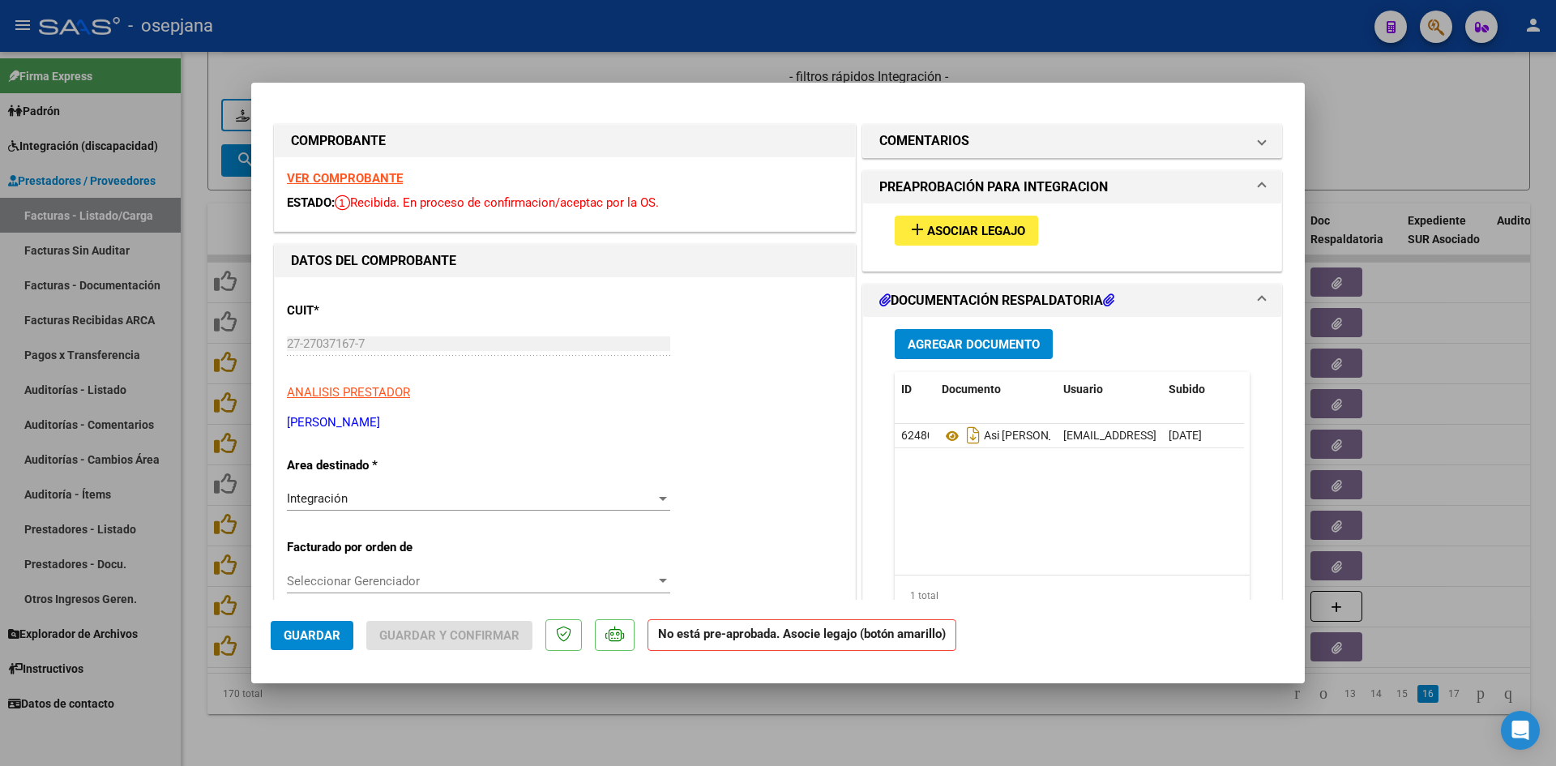
click at [523, 43] on div at bounding box center [778, 383] width 1556 height 766
type input "$ 0,00"
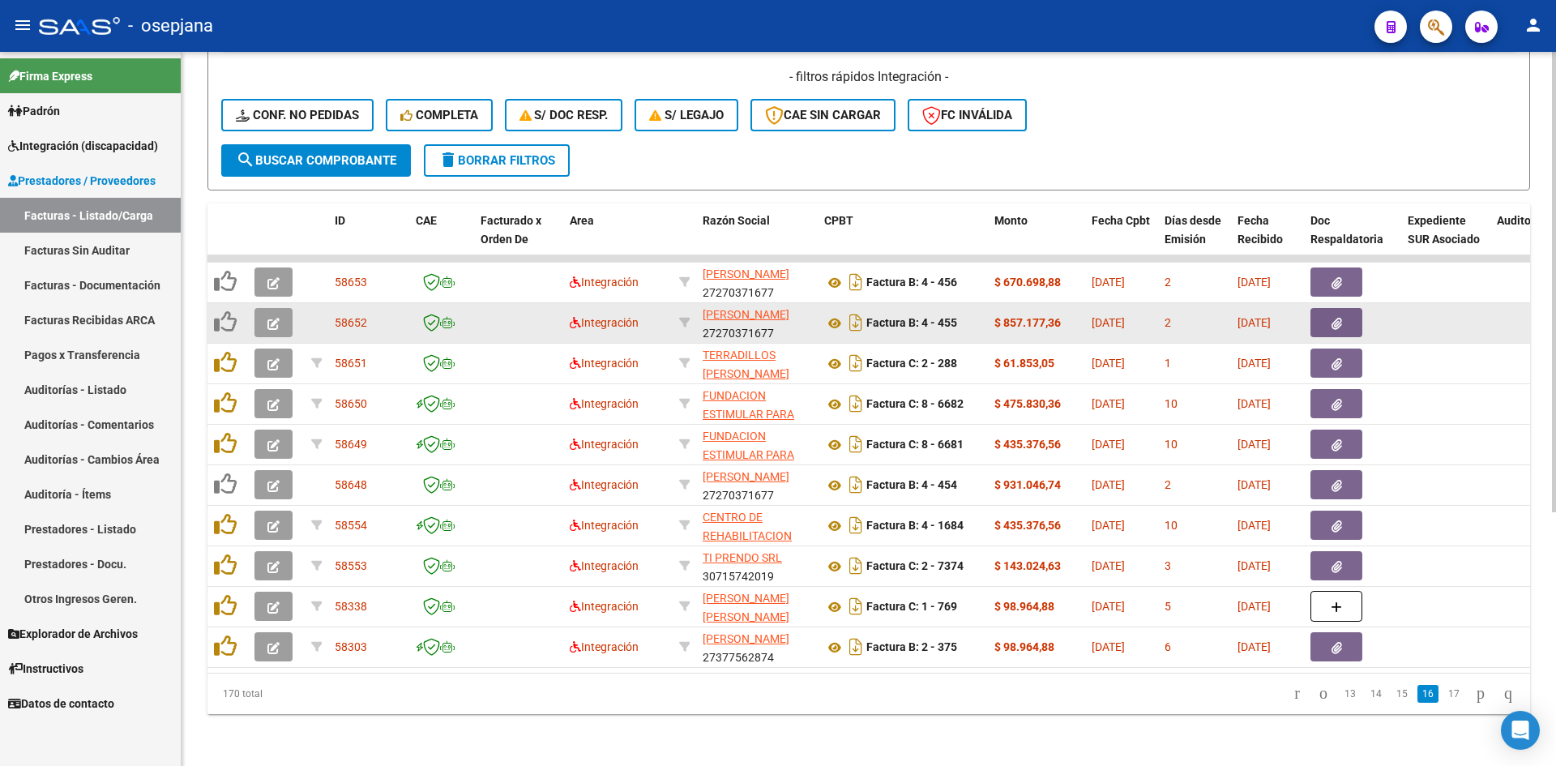
click at [258, 312] on button "button" at bounding box center [273, 322] width 38 height 29
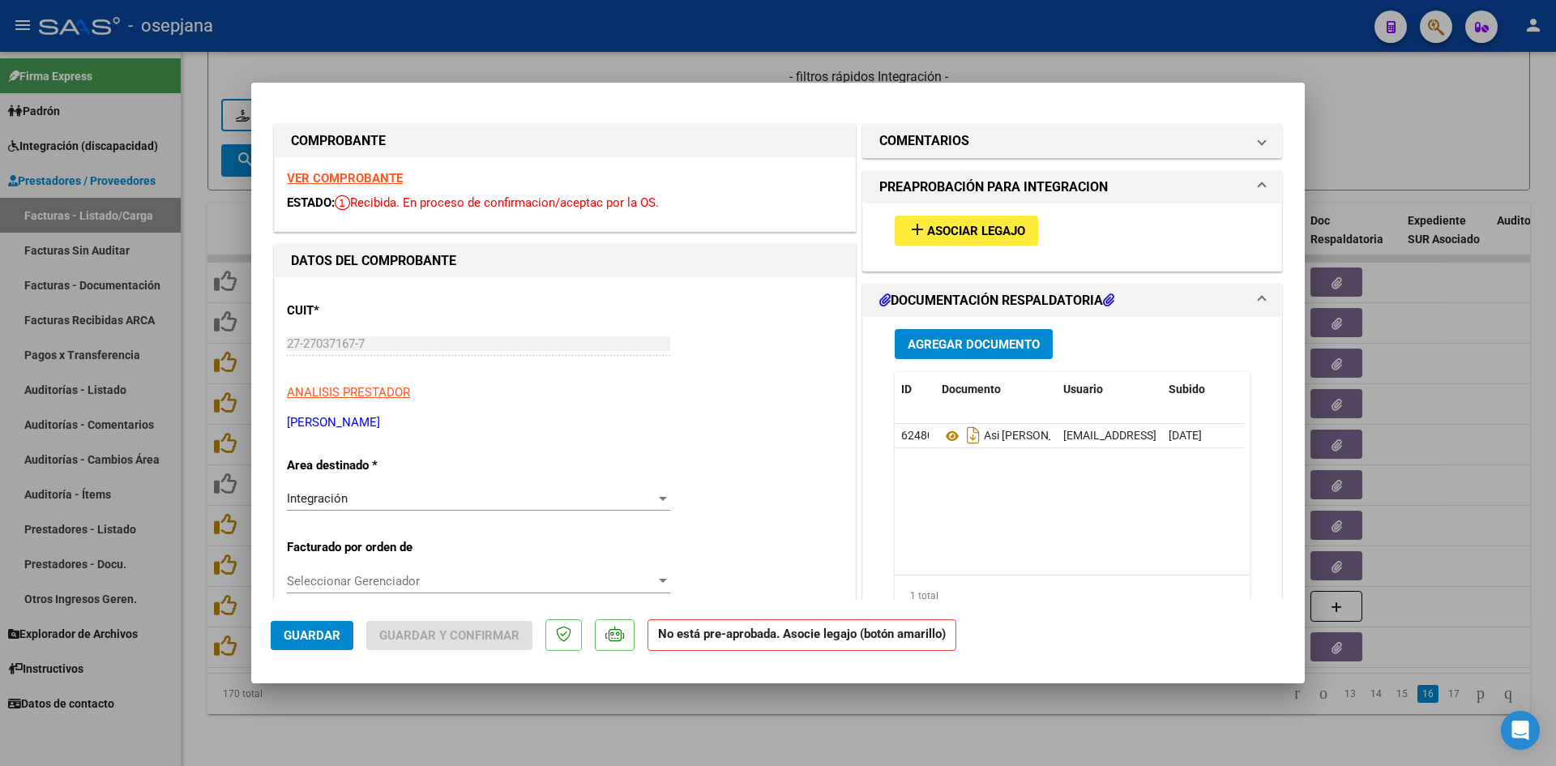
click at [489, 71] on div at bounding box center [778, 383] width 1556 height 766
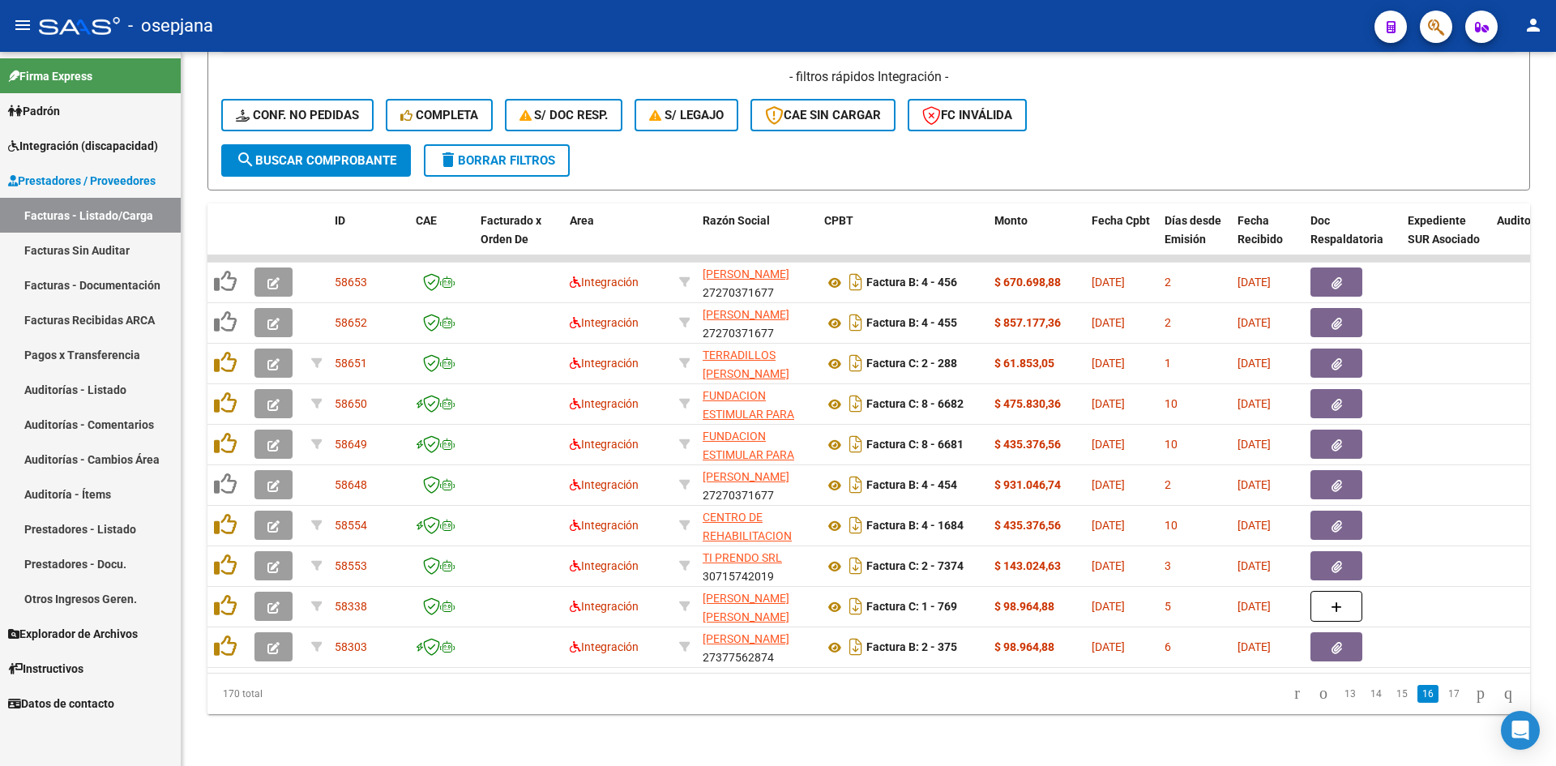
click at [120, 145] on span "Integración (discapacidad)" at bounding box center [83, 146] width 150 height 18
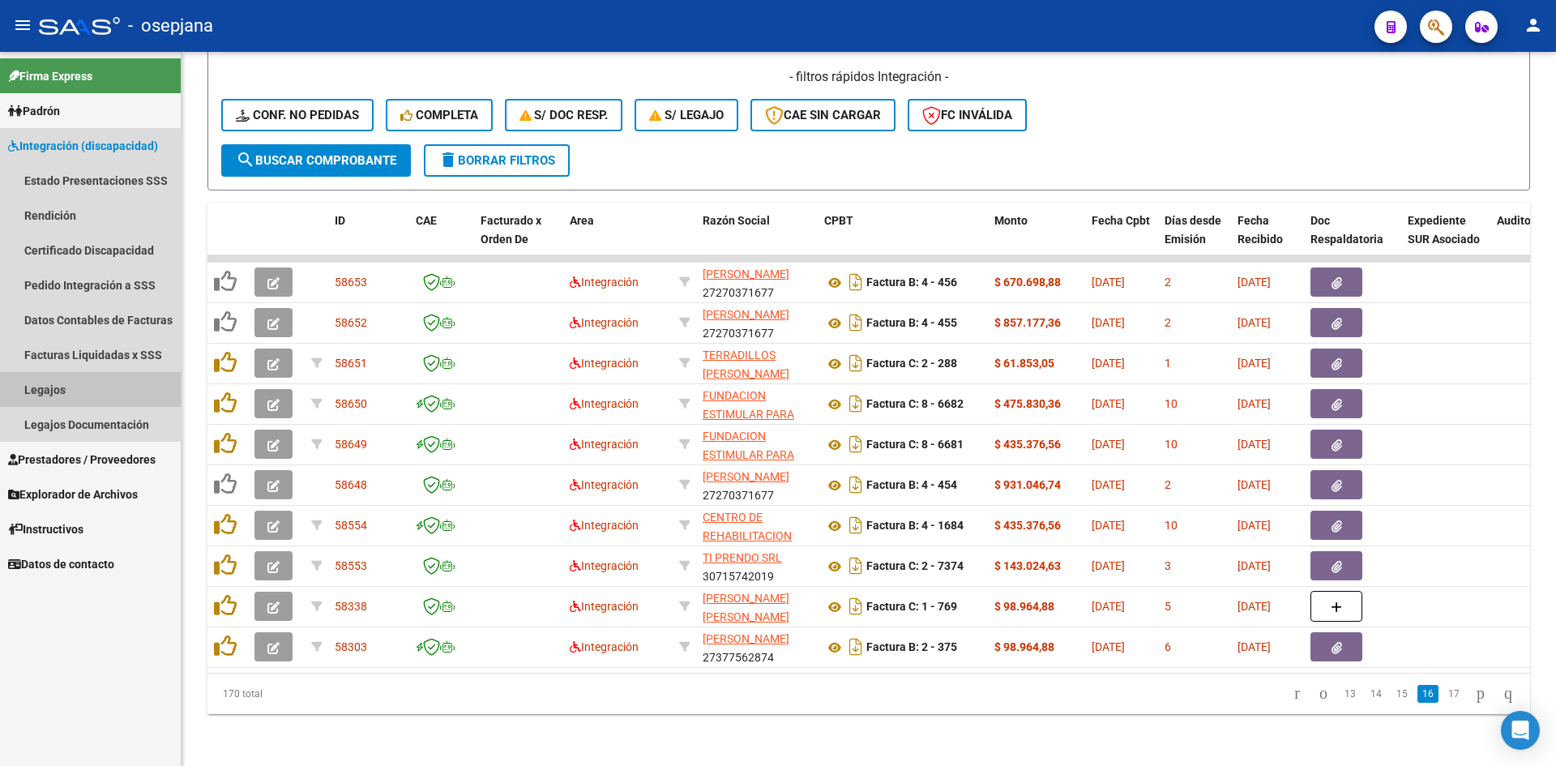
click at [88, 382] on link "Legajos" at bounding box center [90, 389] width 181 height 35
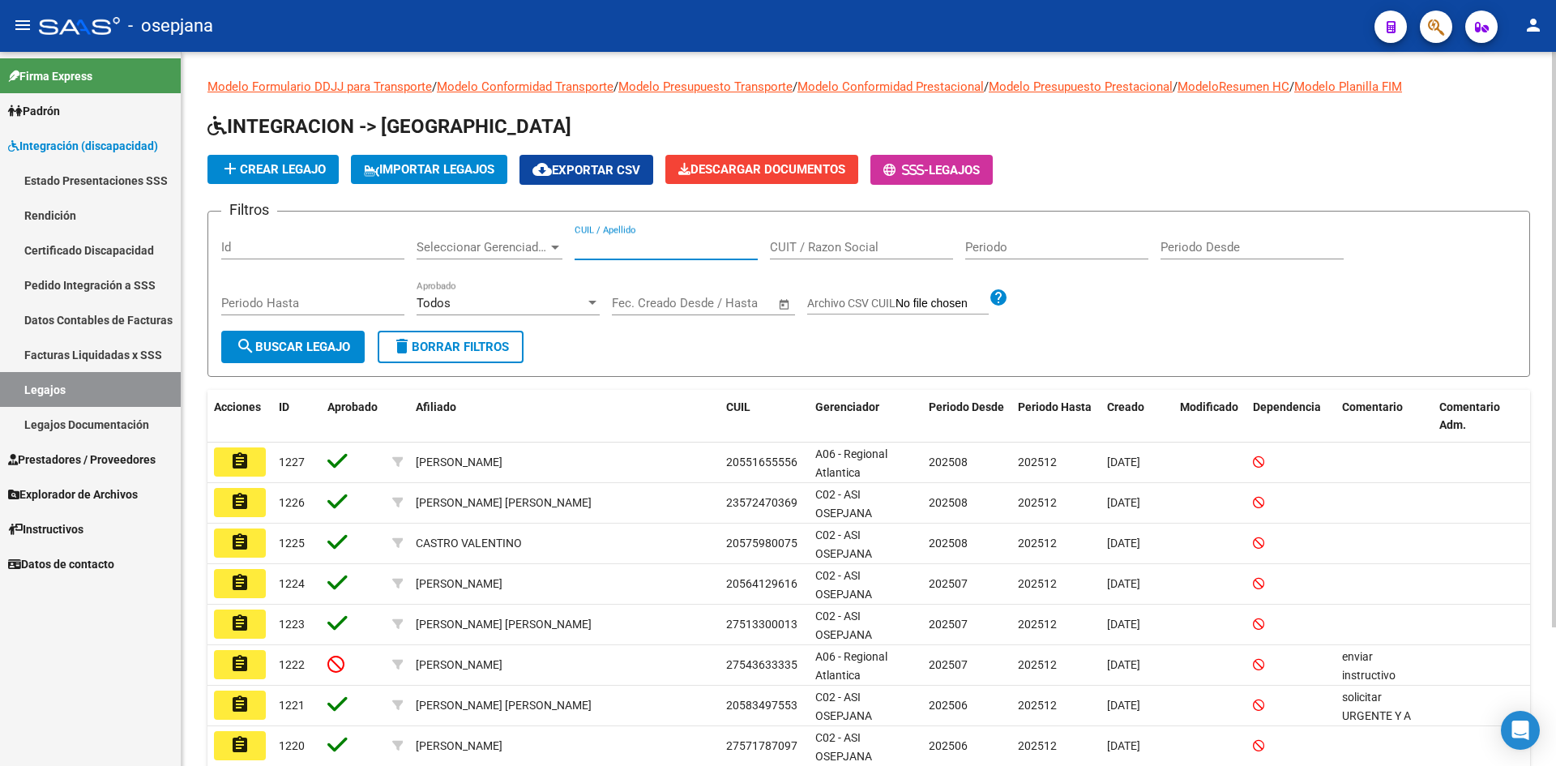
click at [649, 241] on input "CUIL / Apellido" at bounding box center [665, 247] width 183 height 15
click at [57, 141] on span "Integración (discapacidad)" at bounding box center [83, 146] width 150 height 18
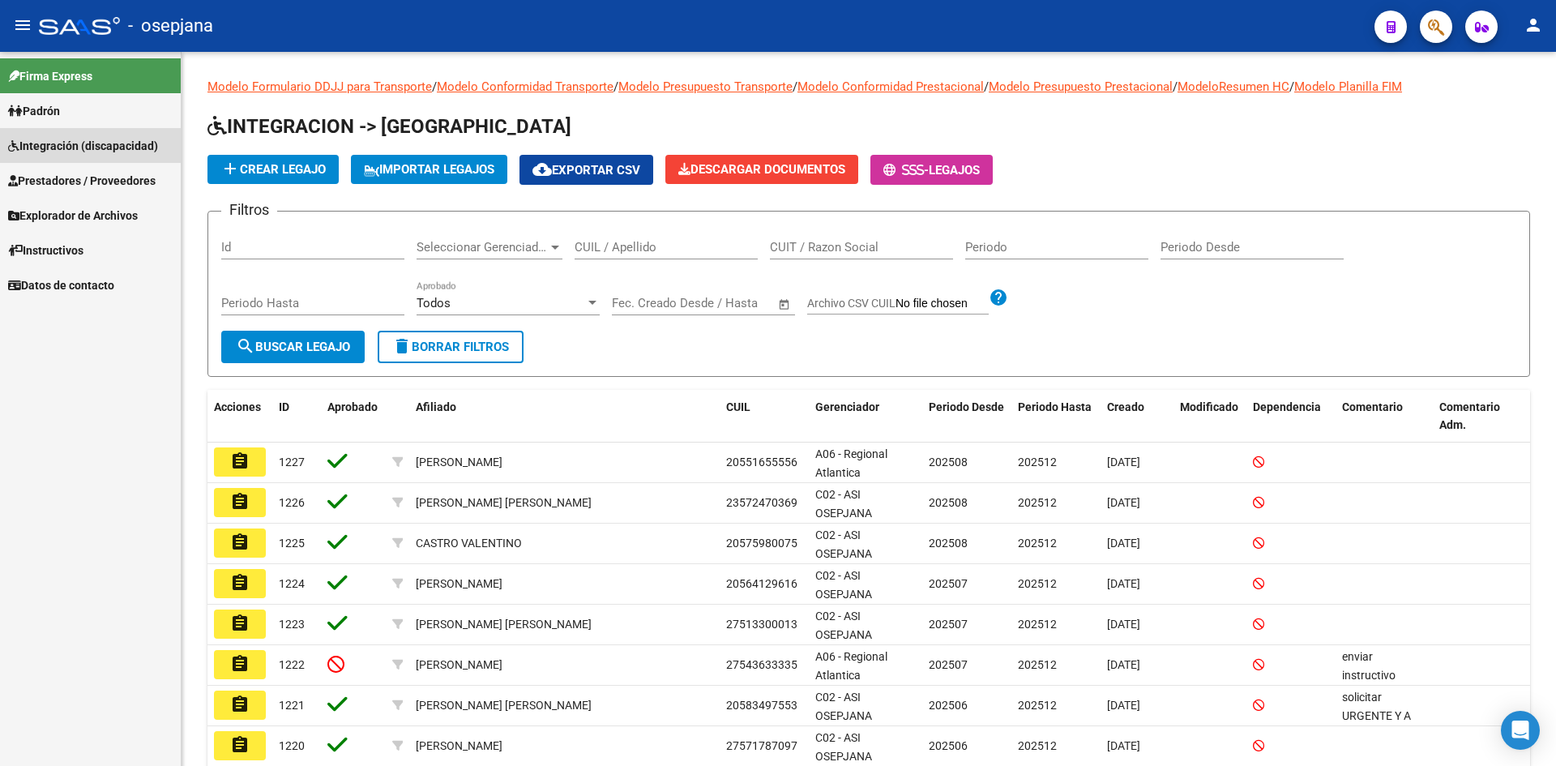
click at [66, 146] on span "Integración (discapacidad)" at bounding box center [83, 146] width 150 height 18
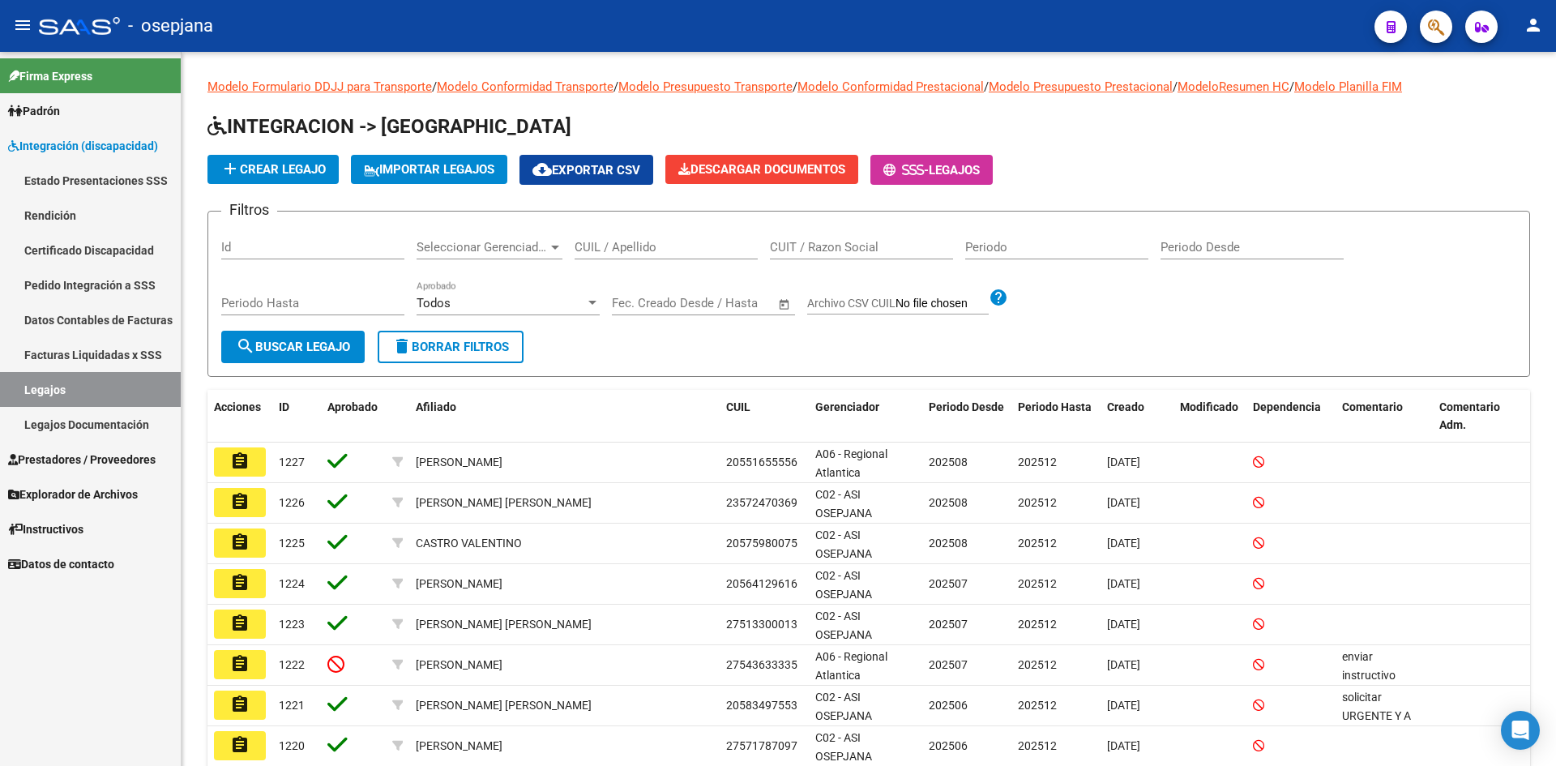
click at [101, 384] on link "Legajos" at bounding box center [90, 389] width 181 height 35
click at [625, 245] on input "CUIL / Apellido" at bounding box center [665, 247] width 183 height 15
click at [521, 301] on div "Todos" at bounding box center [500, 303] width 169 height 15
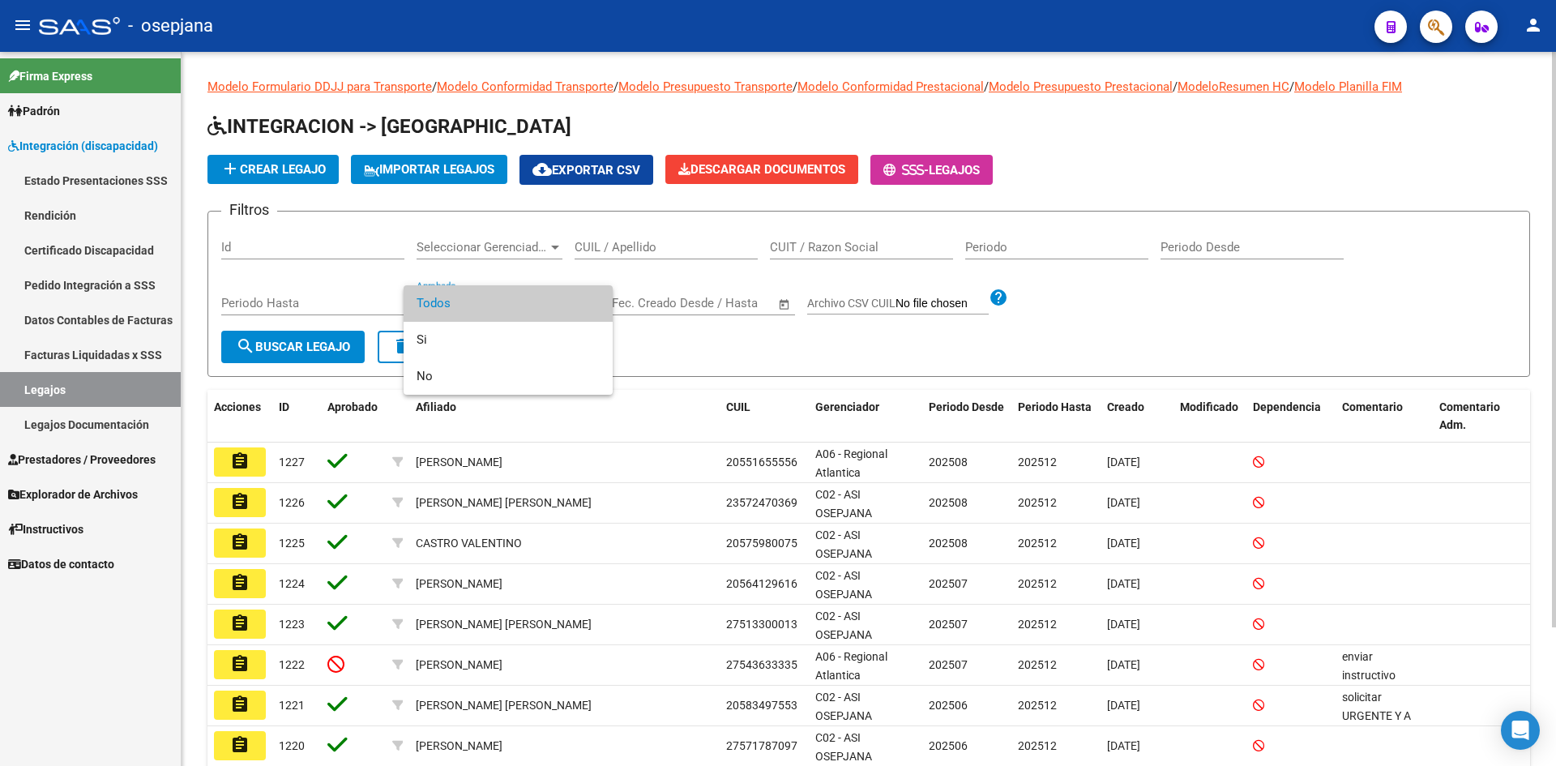
click at [521, 301] on span "Todos" at bounding box center [507, 303] width 183 height 36
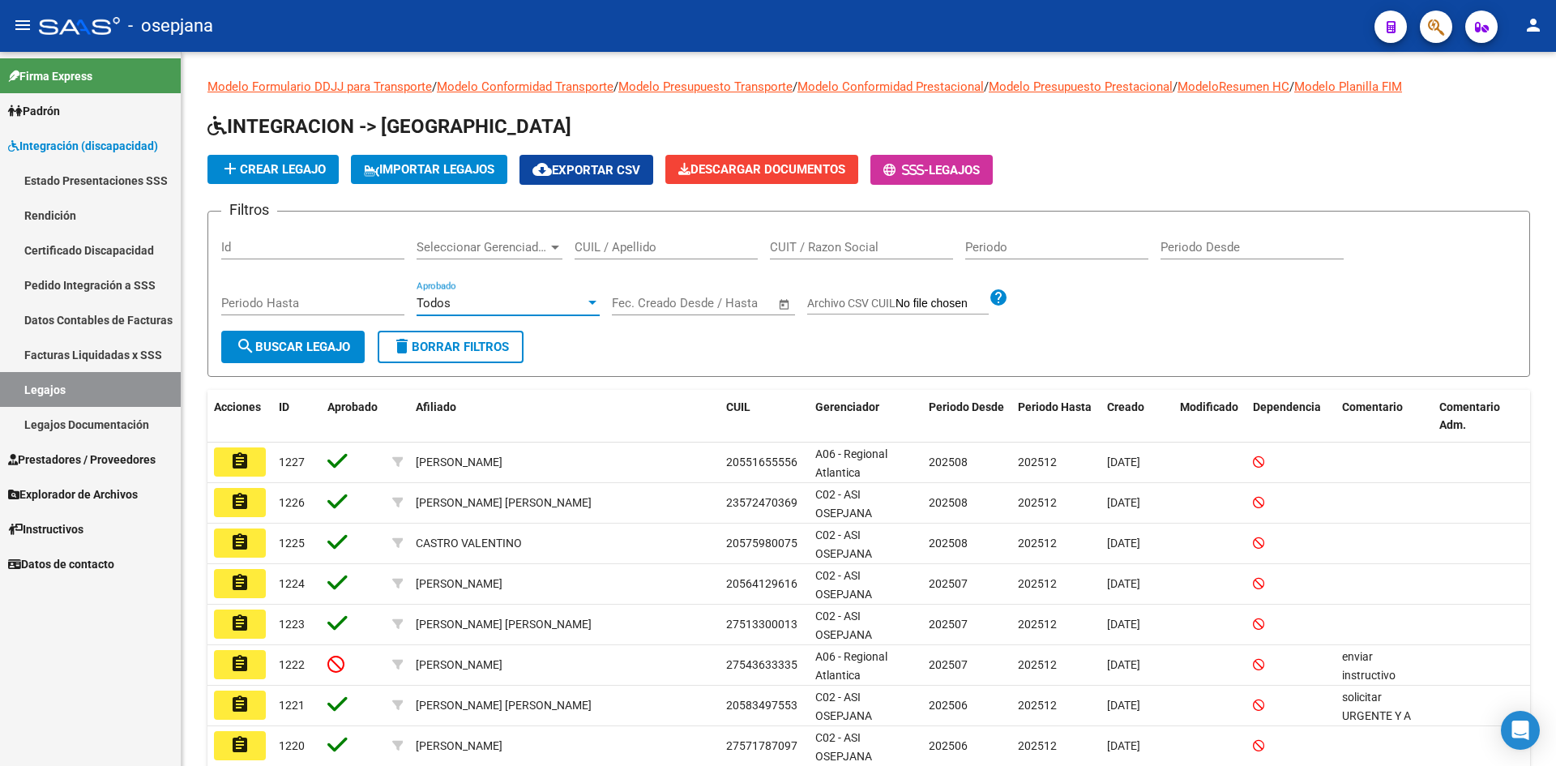
click at [109, 379] on link "Legajos" at bounding box center [90, 389] width 181 height 35
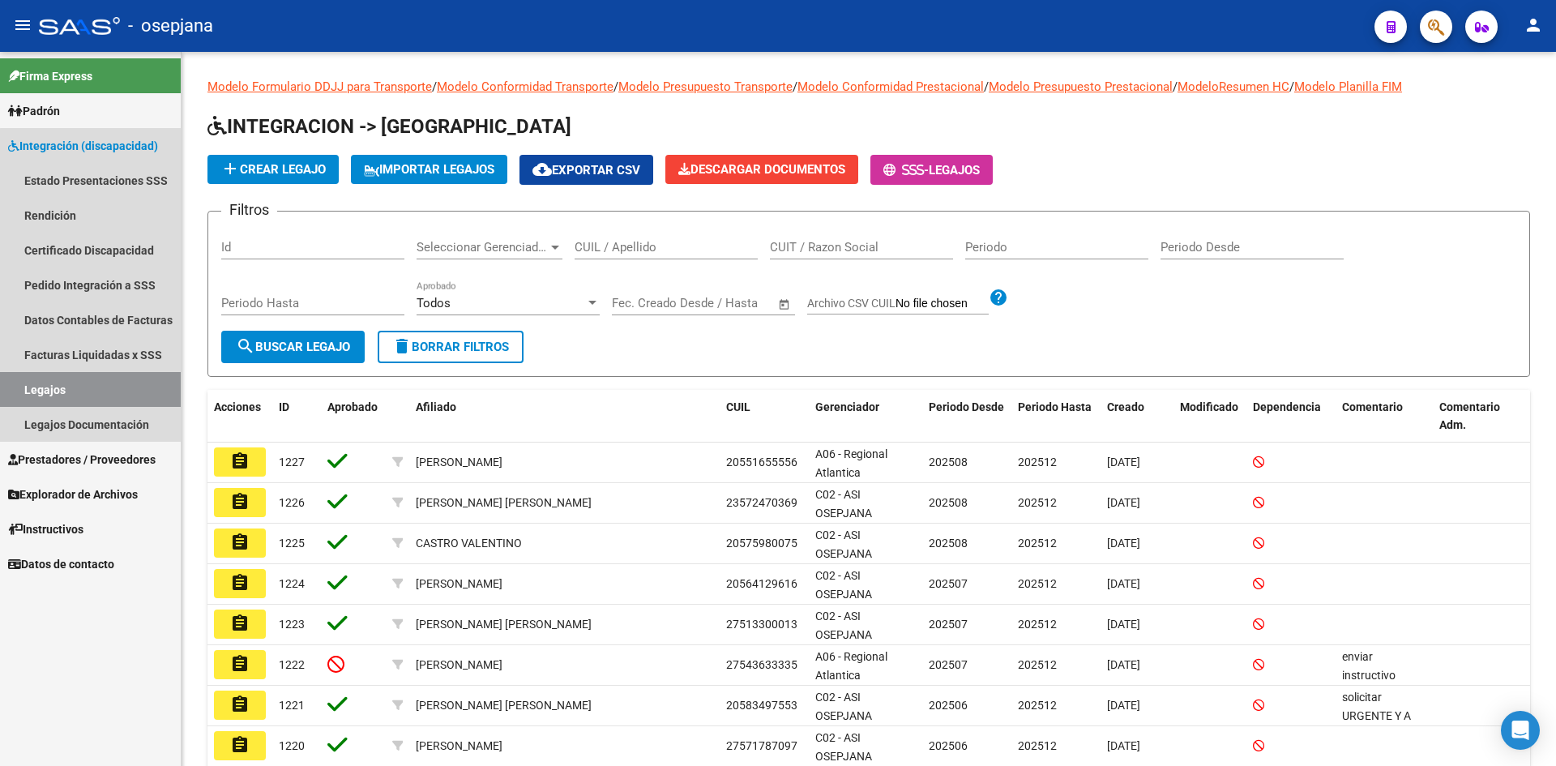
click at [109, 379] on link "Legajos" at bounding box center [90, 389] width 181 height 35
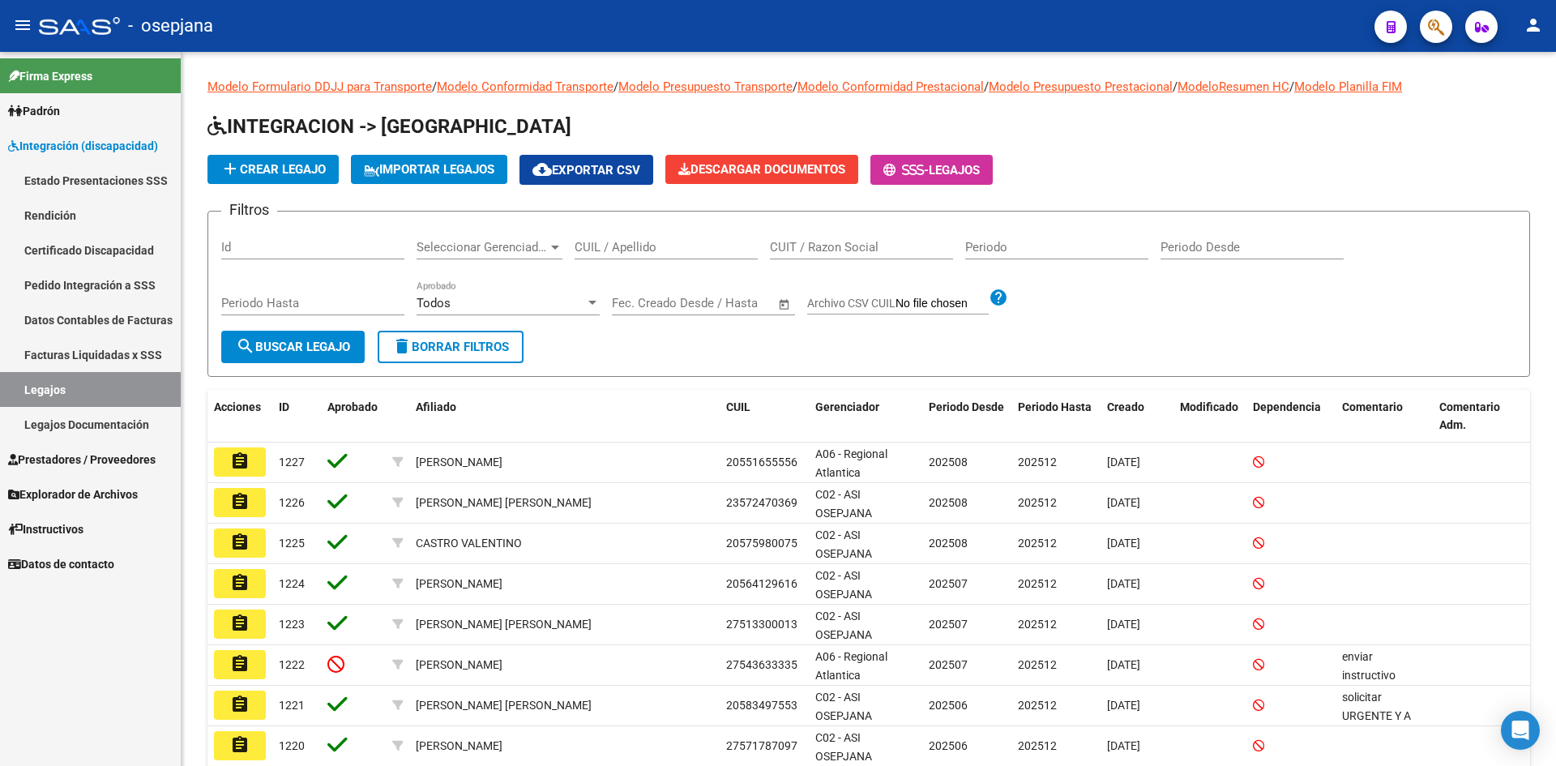
click at [88, 452] on span "Prestadores / Proveedores" at bounding box center [81, 459] width 147 height 18
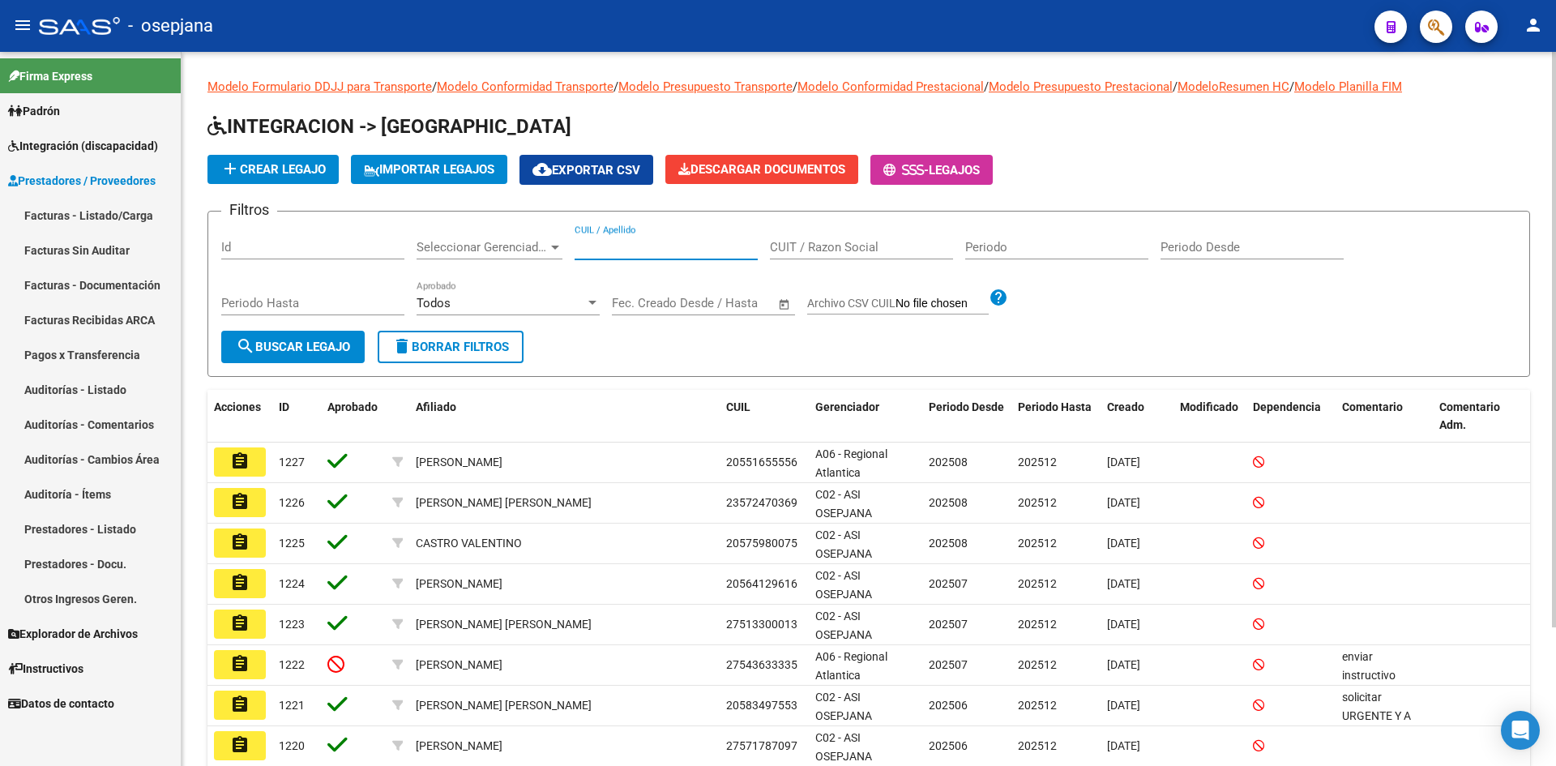
click at [637, 239] on div "CUIL / Apellido" at bounding box center [665, 241] width 183 height 35
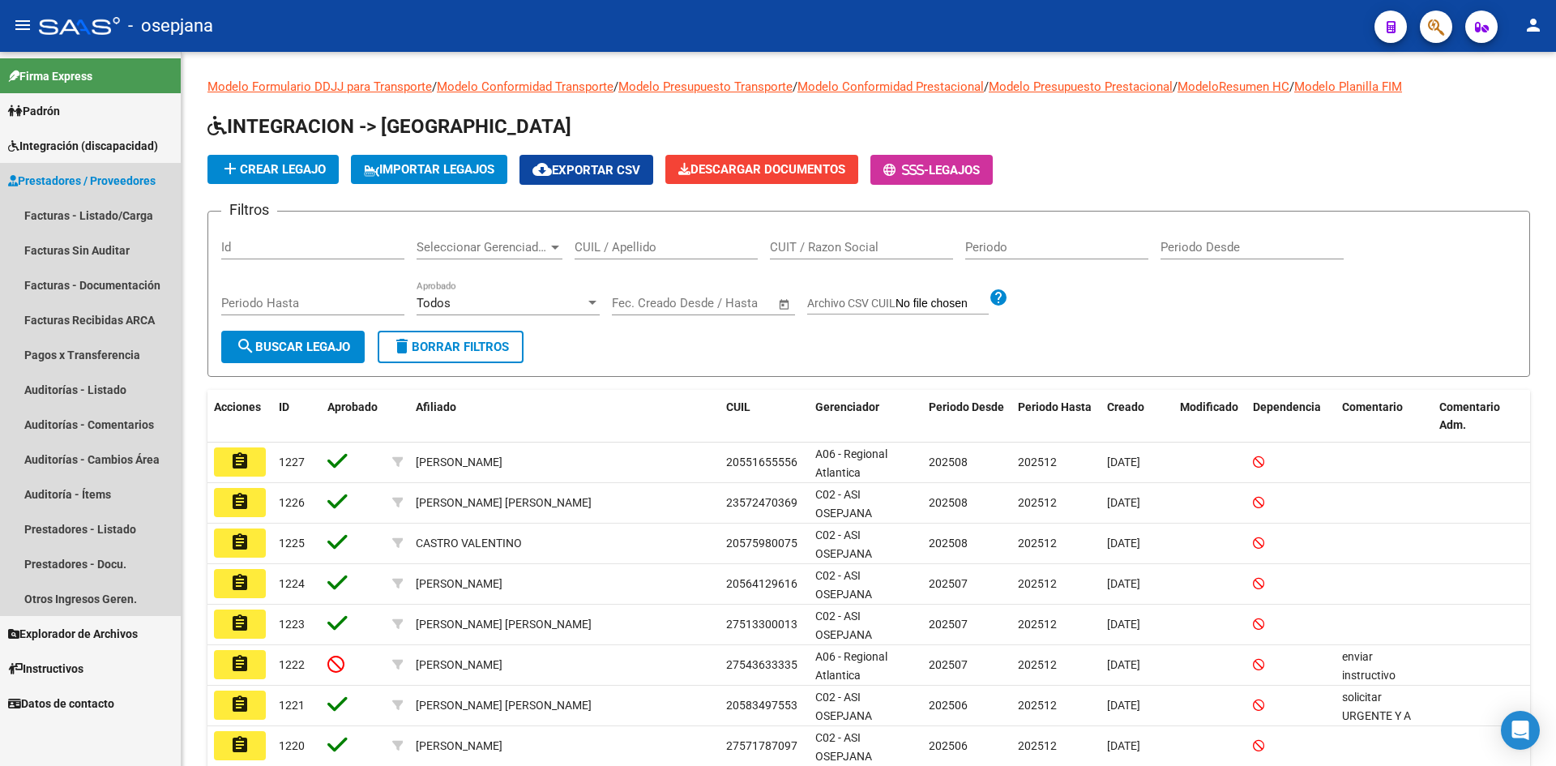
click at [70, 176] on span "Prestadores / Proveedores" at bounding box center [81, 181] width 147 height 18
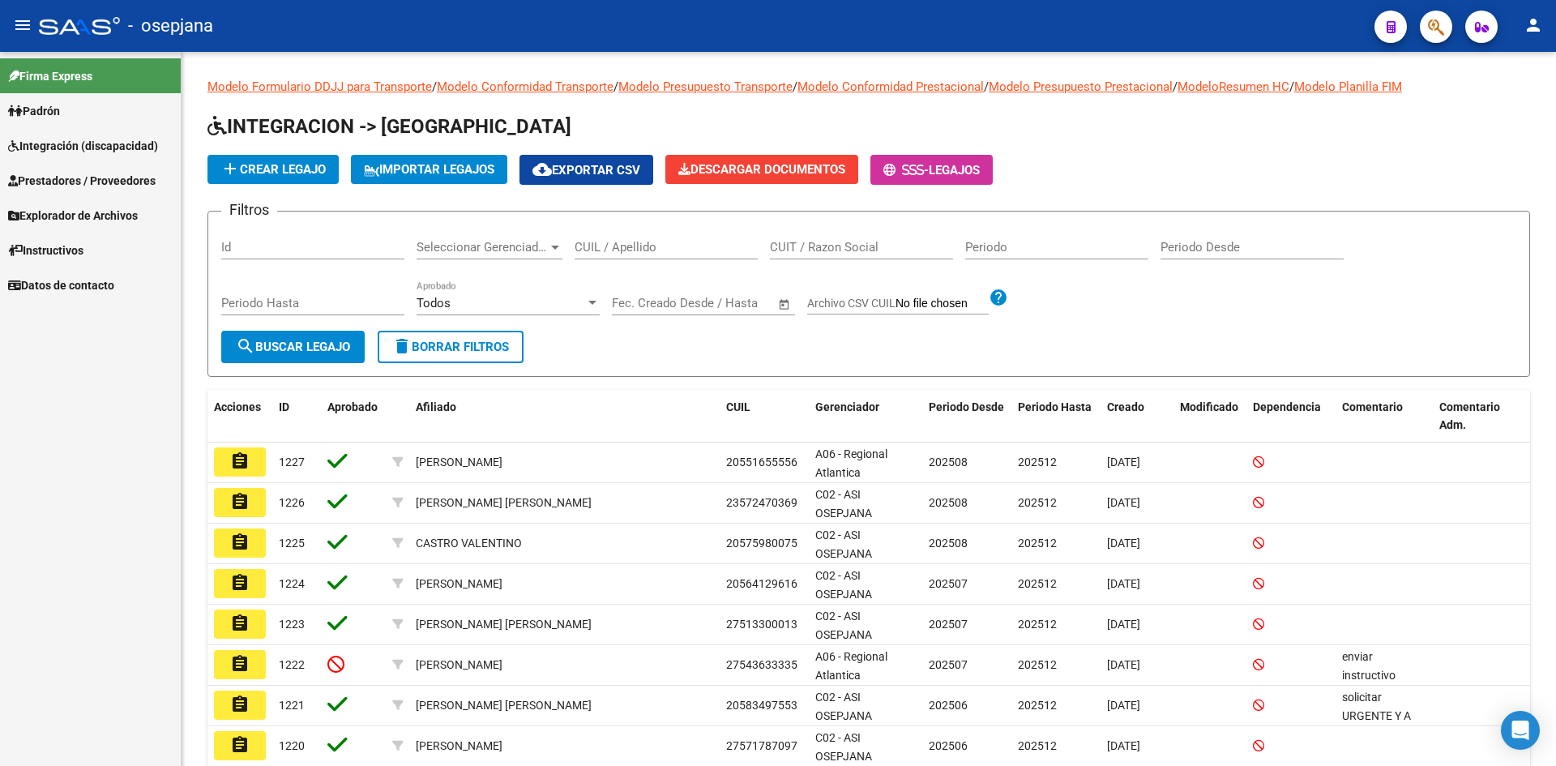
click at [68, 174] on span "Prestadores / Proveedores" at bounding box center [81, 181] width 147 height 18
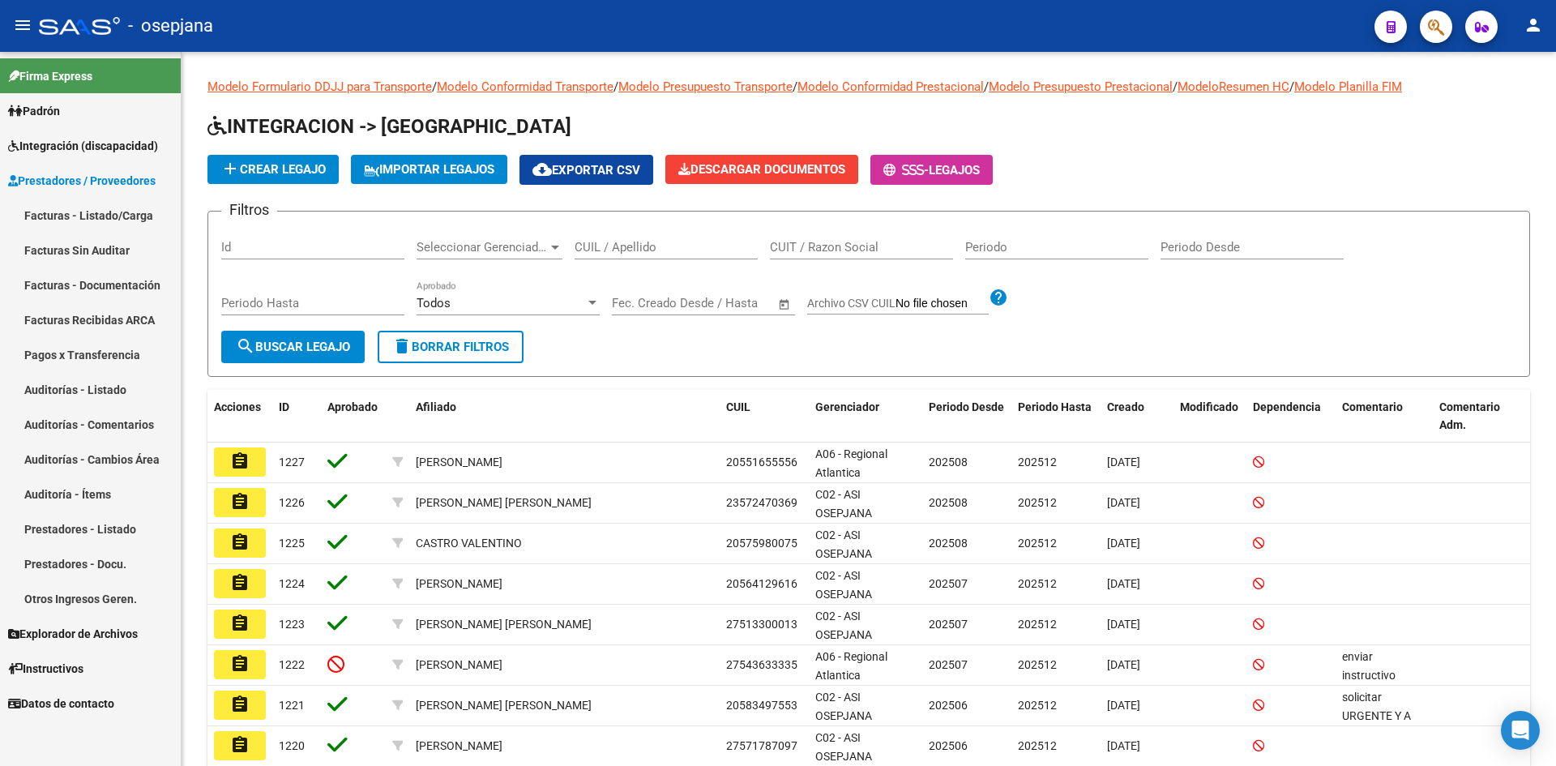
click at [89, 207] on link "Facturas - Listado/Carga" at bounding box center [90, 215] width 181 height 35
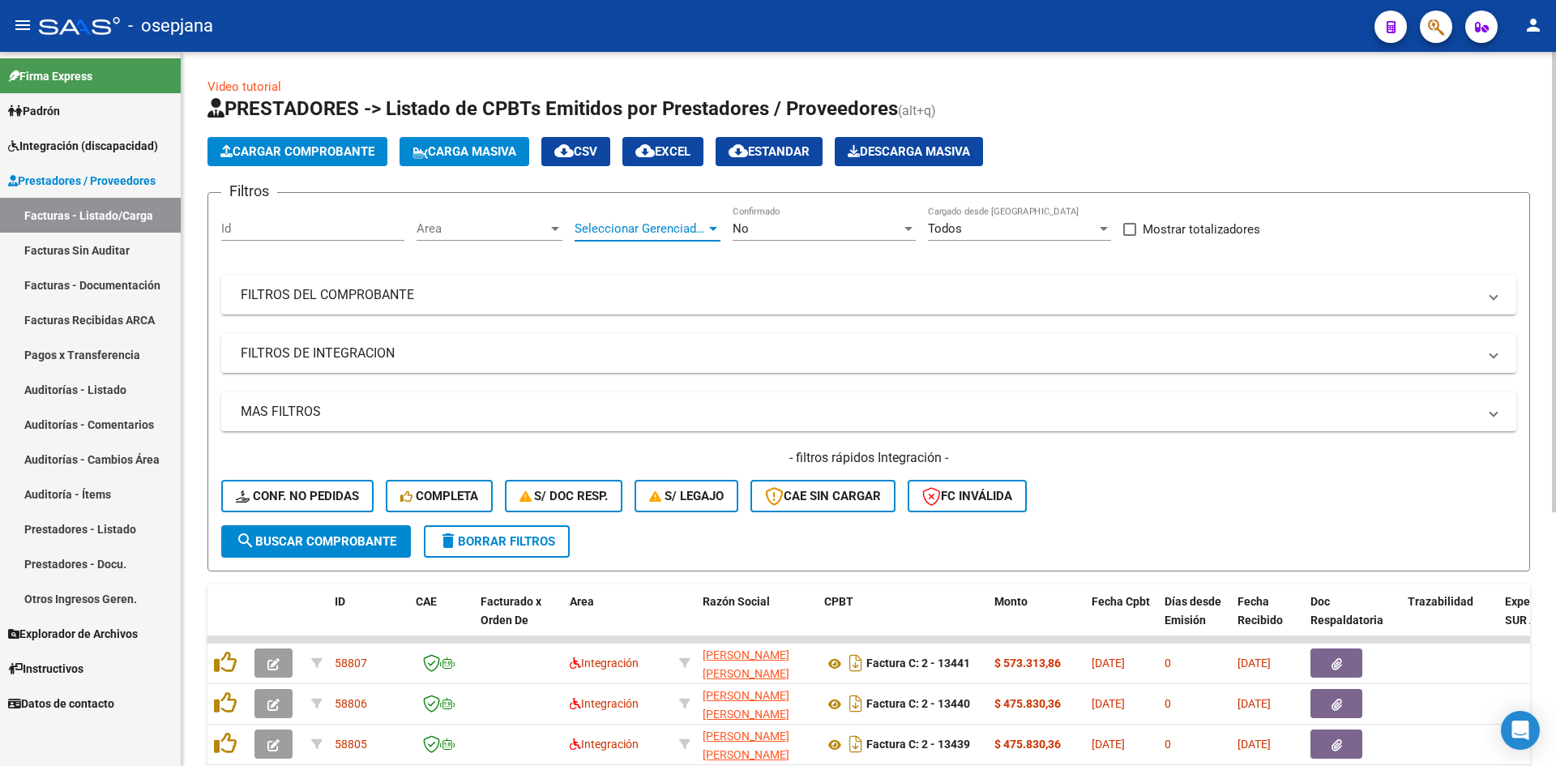
click at [671, 231] on span "Seleccionar Gerenciador" at bounding box center [639, 228] width 131 height 15
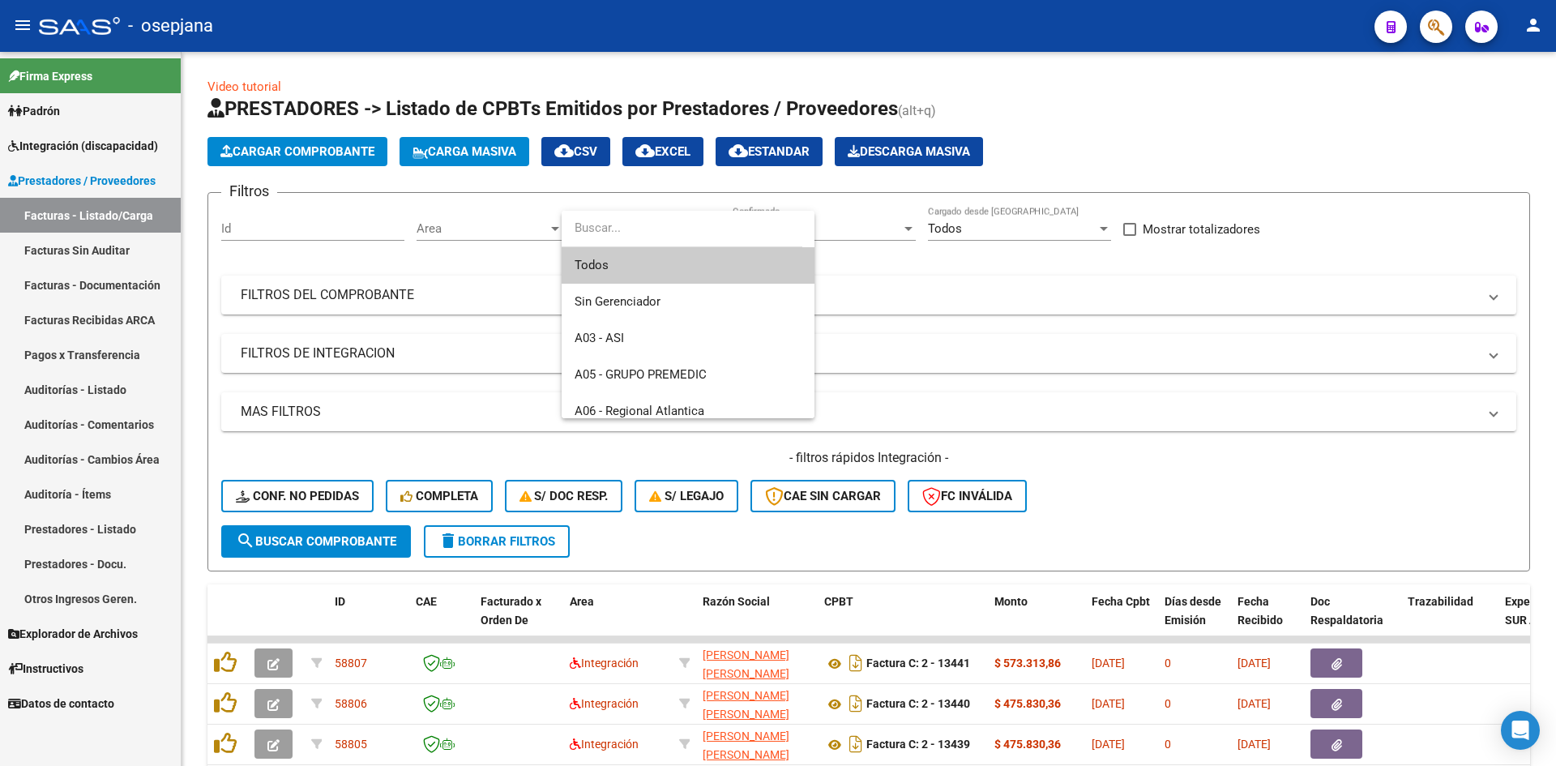
click at [529, 211] on div at bounding box center [778, 383] width 1556 height 766
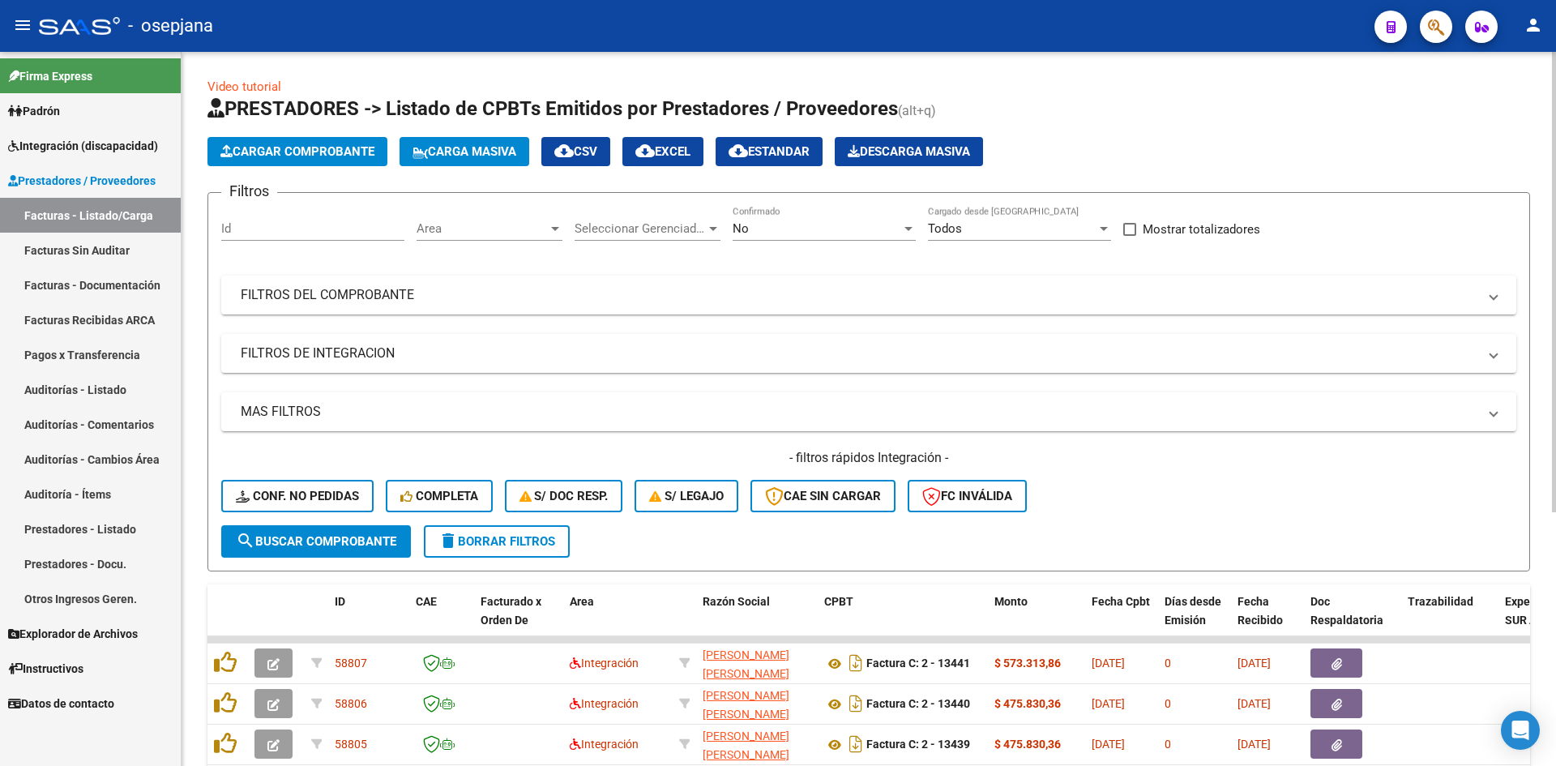
click at [512, 220] on div "Area Area" at bounding box center [489, 223] width 146 height 35
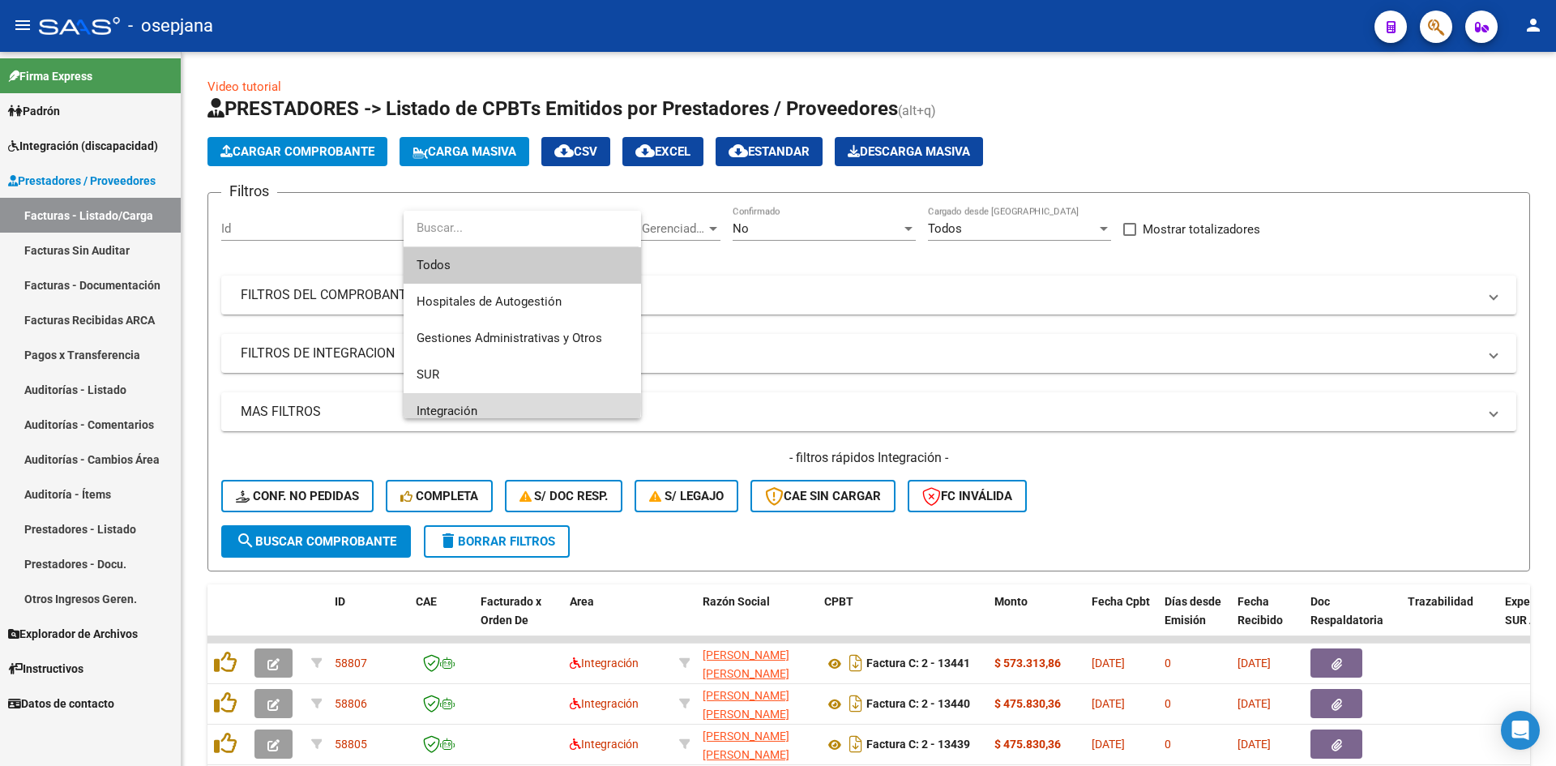
click at [485, 403] on span "Integración" at bounding box center [521, 411] width 211 height 36
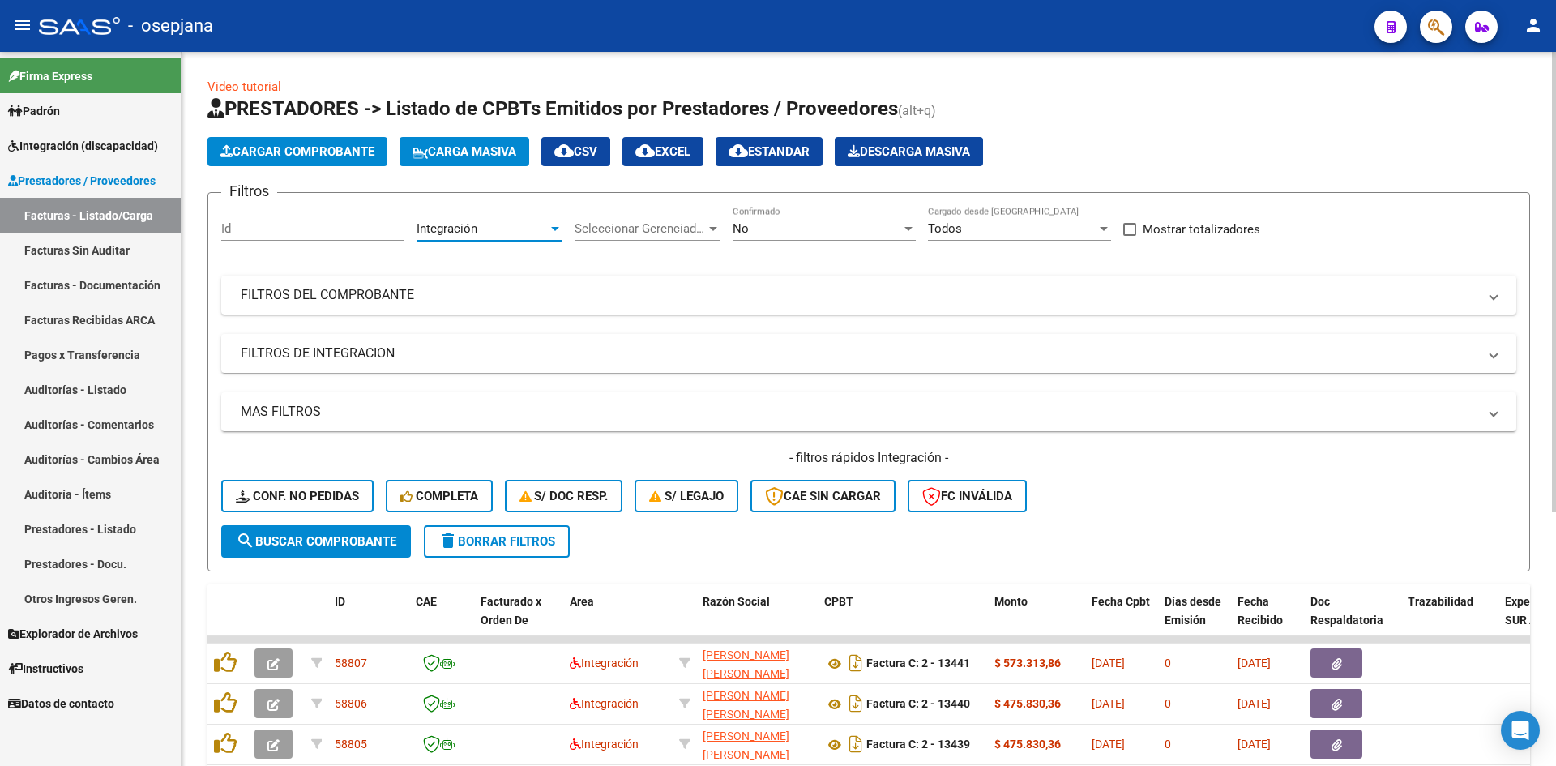
click at [813, 228] on div "No" at bounding box center [816, 228] width 169 height 15
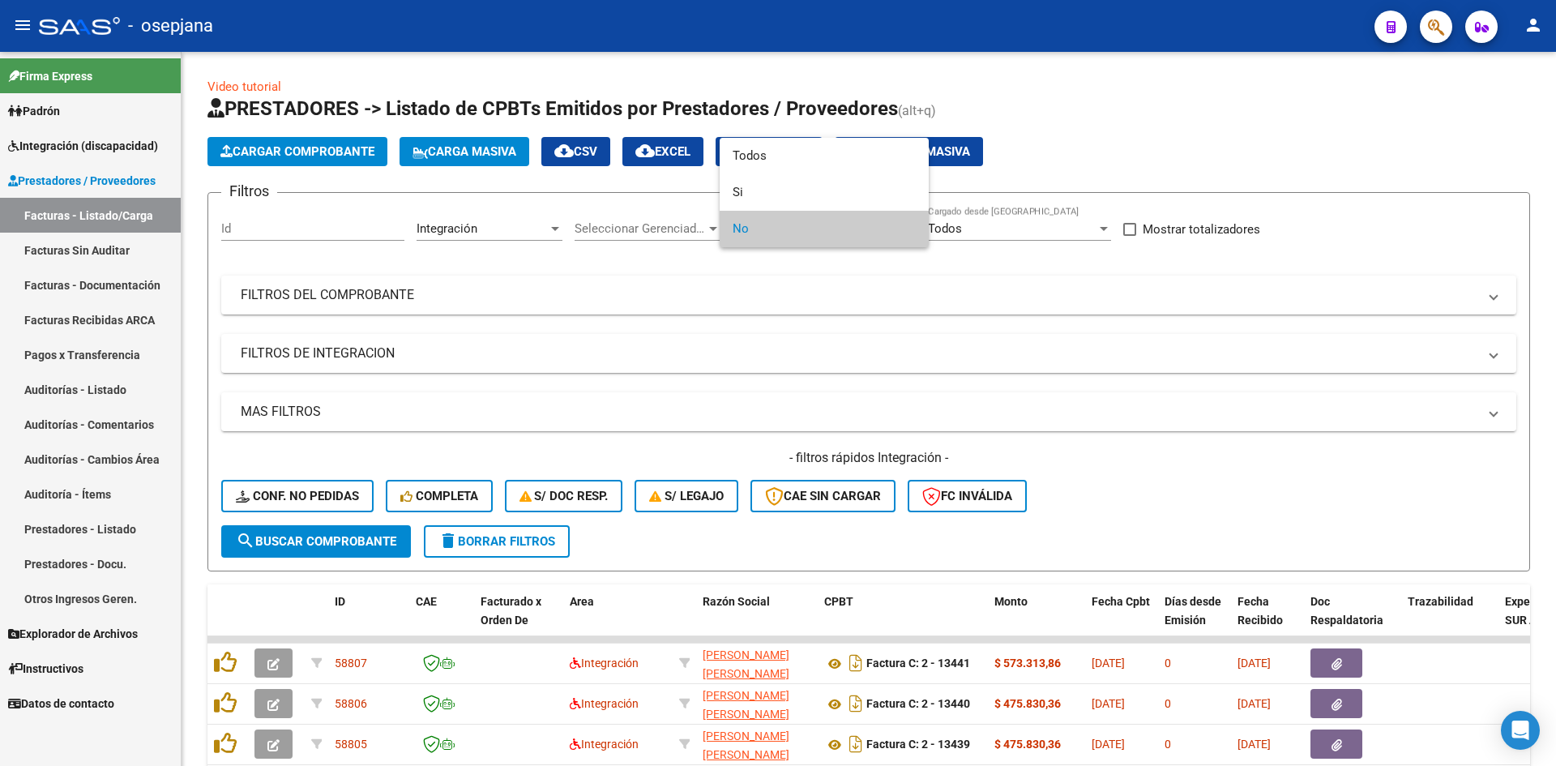
click at [794, 227] on span "No" at bounding box center [823, 229] width 183 height 36
click at [727, 283] on div at bounding box center [778, 383] width 1556 height 766
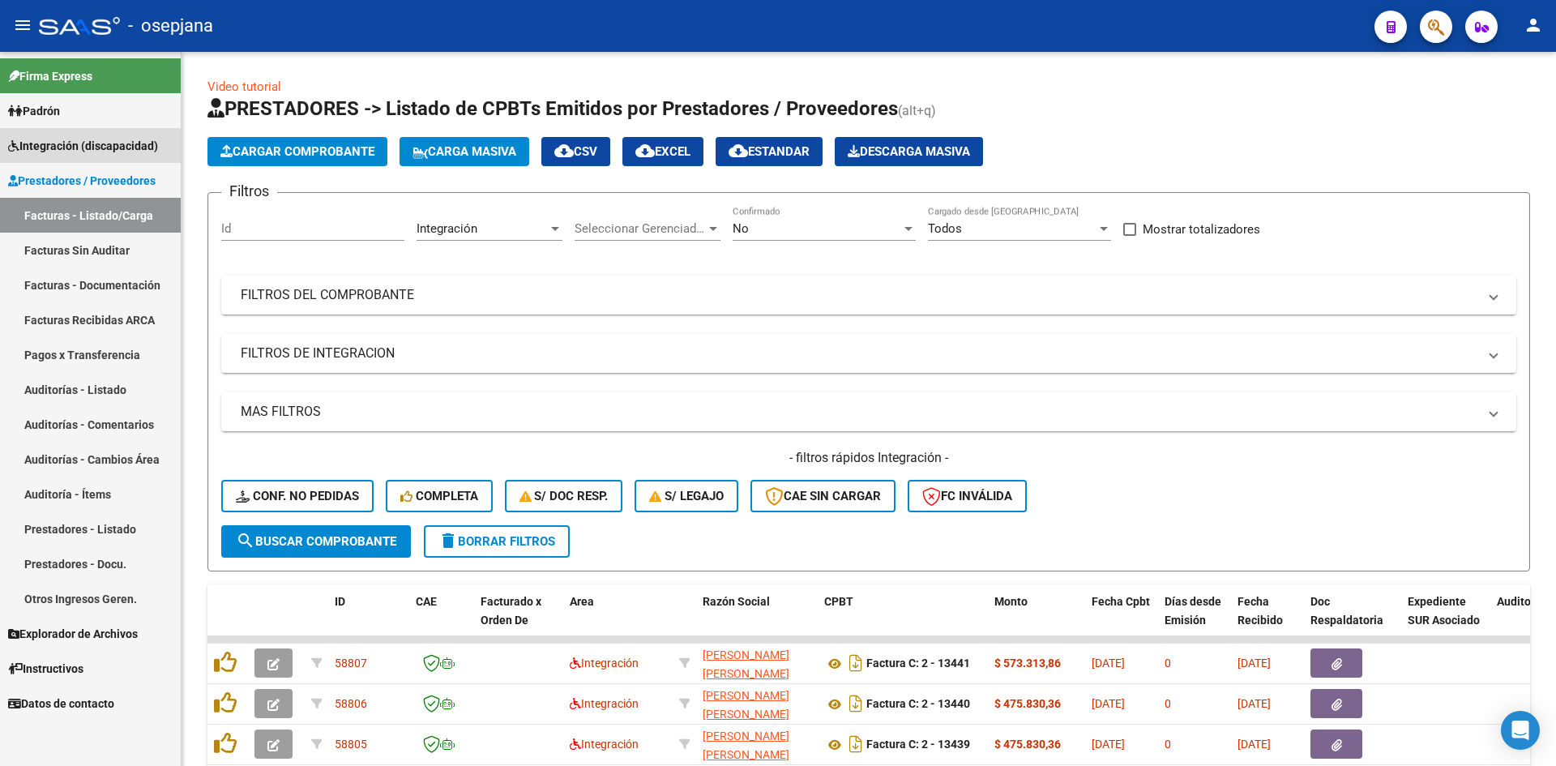
click at [41, 139] on span "Integración (discapacidad)" at bounding box center [83, 146] width 150 height 18
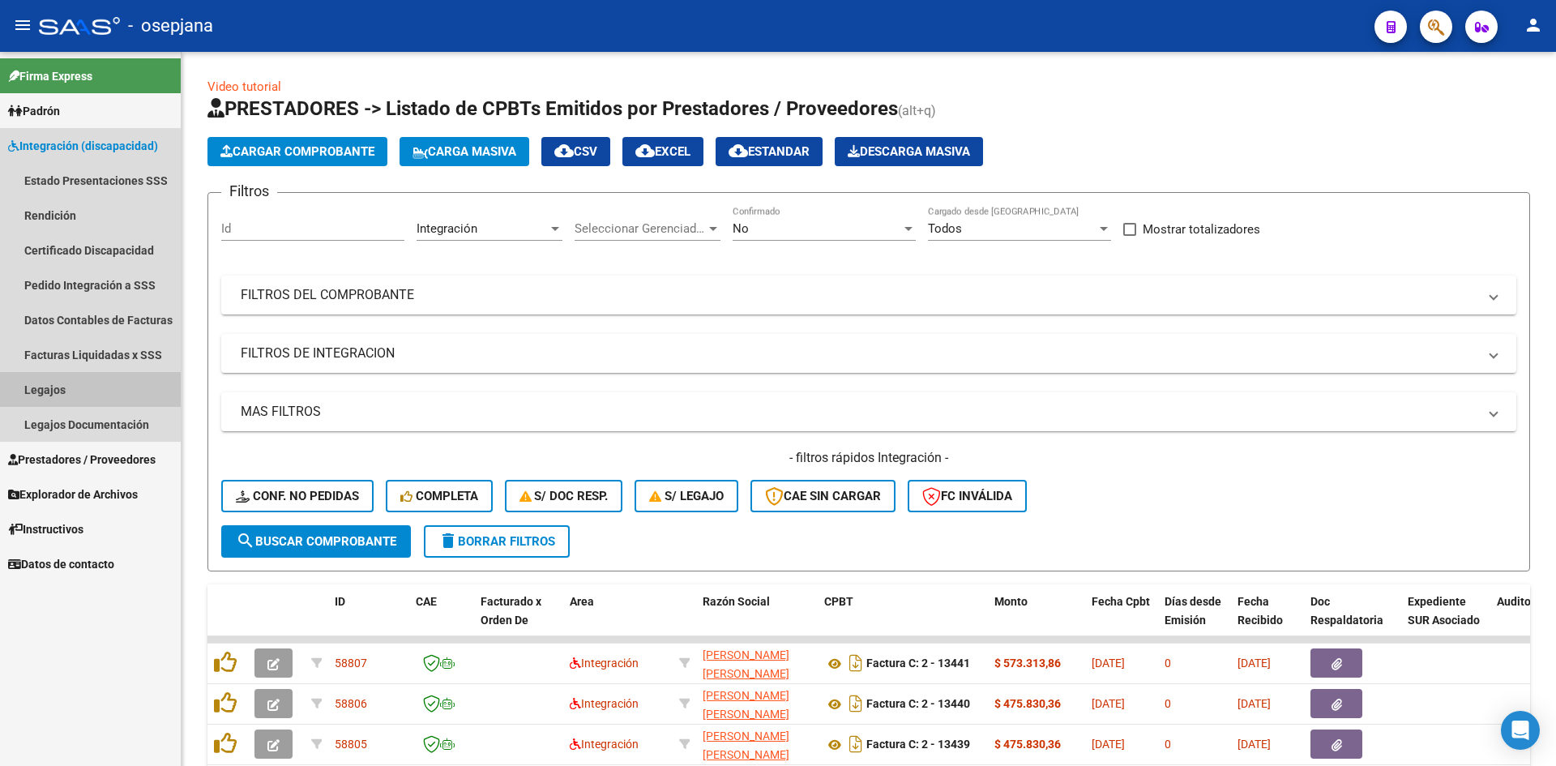
click at [57, 390] on link "Legajos" at bounding box center [90, 389] width 181 height 35
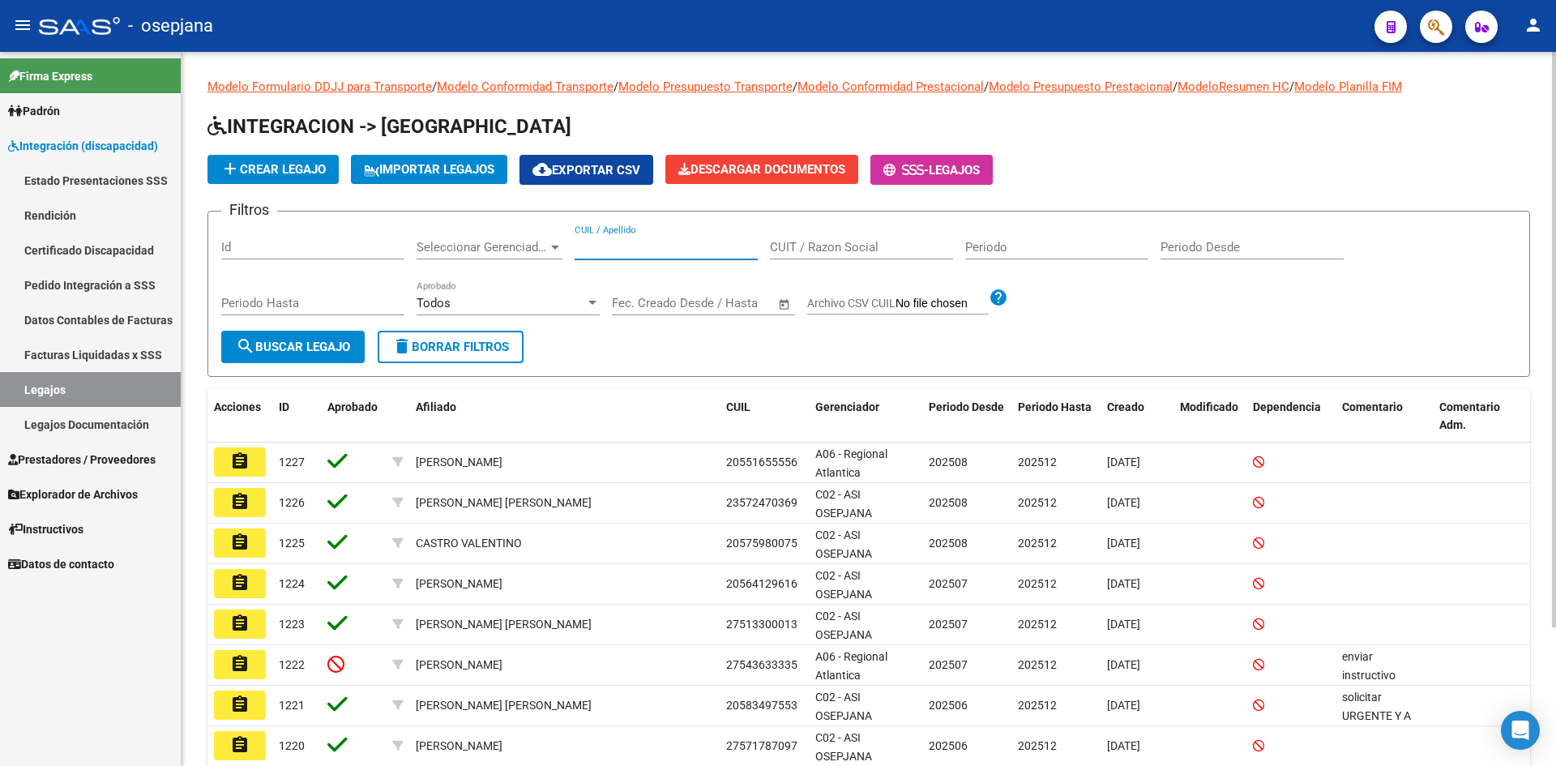
click at [614, 240] on input "CUIL / Apellido" at bounding box center [665, 247] width 183 height 15
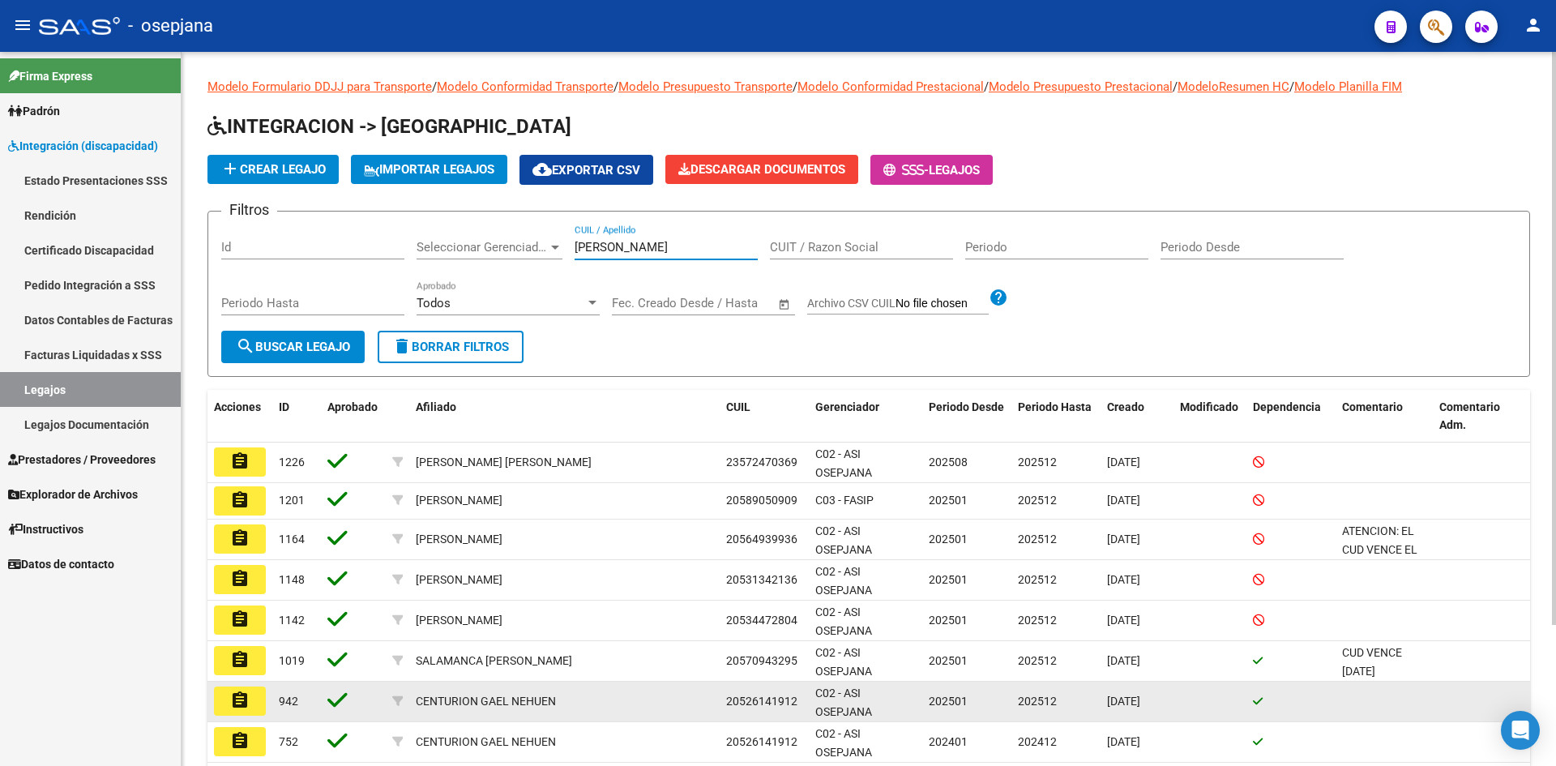
click at [243, 697] on mat-icon "assignment" at bounding box center [239, 699] width 19 height 19
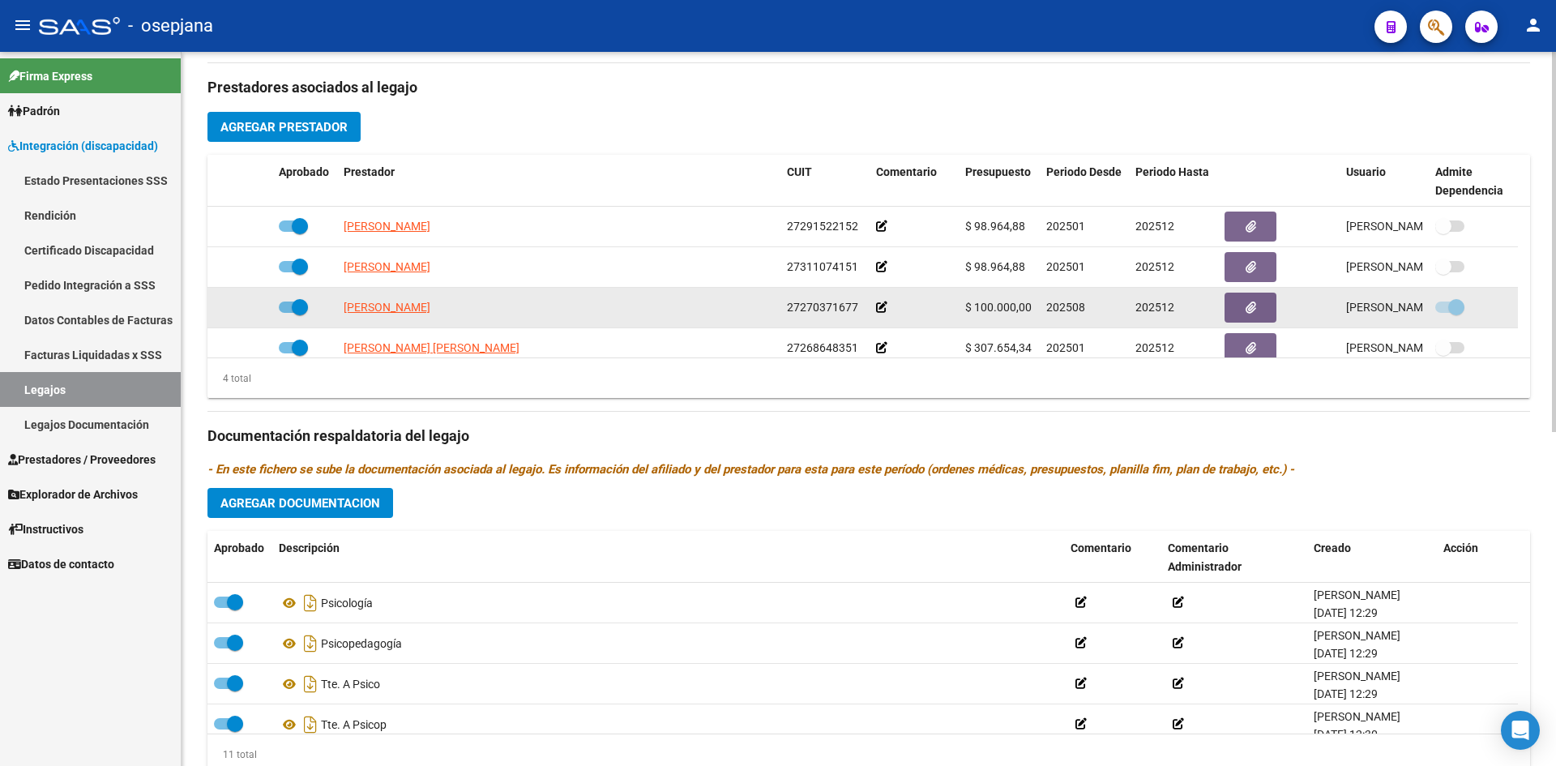
click at [296, 305] on span at bounding box center [300, 307] width 16 height 16
click at [287, 313] on input "checkbox" at bounding box center [286, 313] width 1 height 1
click at [250, 306] on icon at bounding box center [248, 306] width 11 height 11
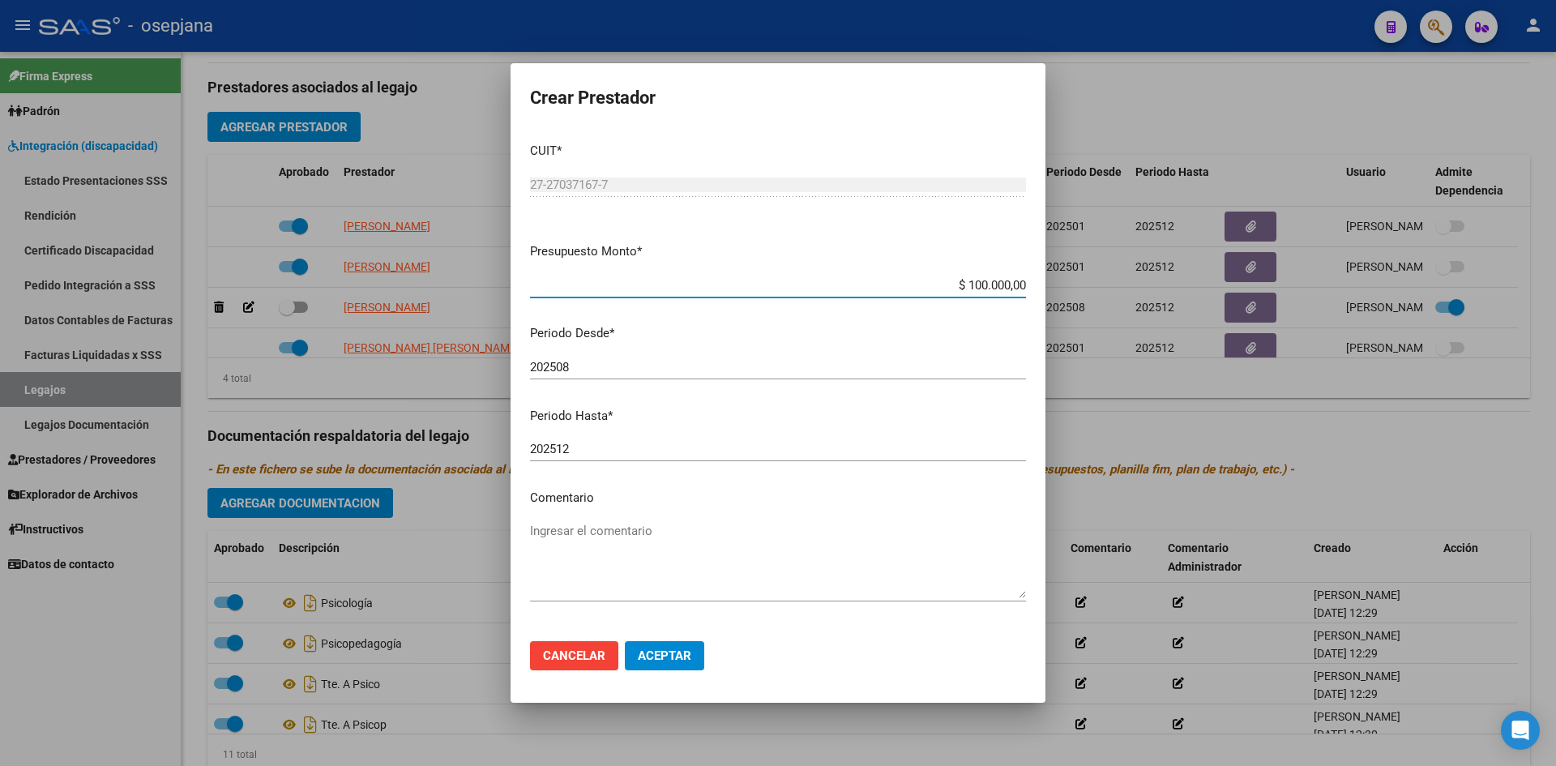
click at [587, 363] on input "202508" at bounding box center [778, 367] width 496 height 15
click at [661, 654] on span "Aceptar" at bounding box center [664, 655] width 53 height 15
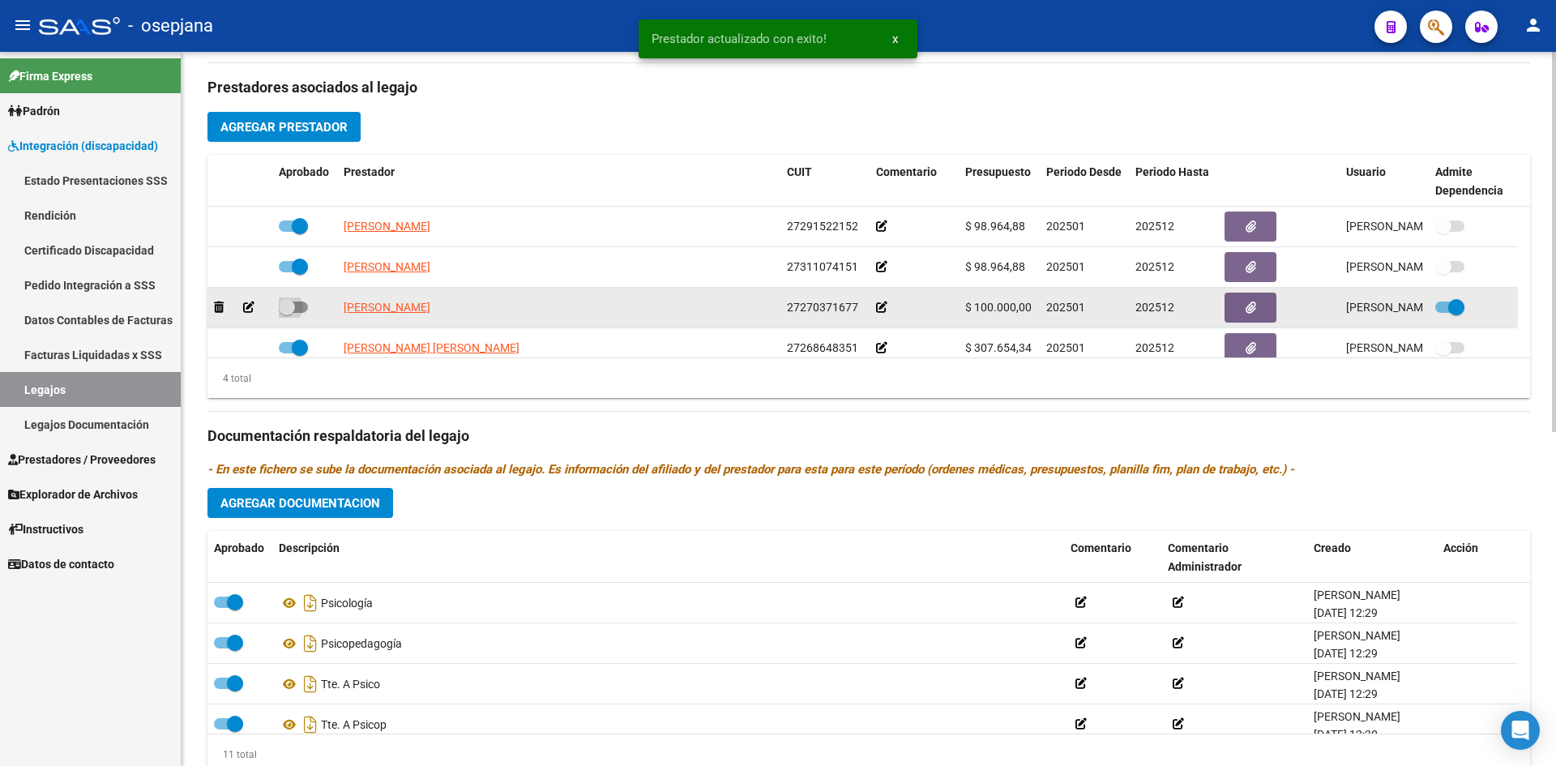
click at [290, 303] on span at bounding box center [287, 307] width 16 height 16
click at [287, 313] on input "checkbox" at bounding box center [286, 313] width 1 height 1
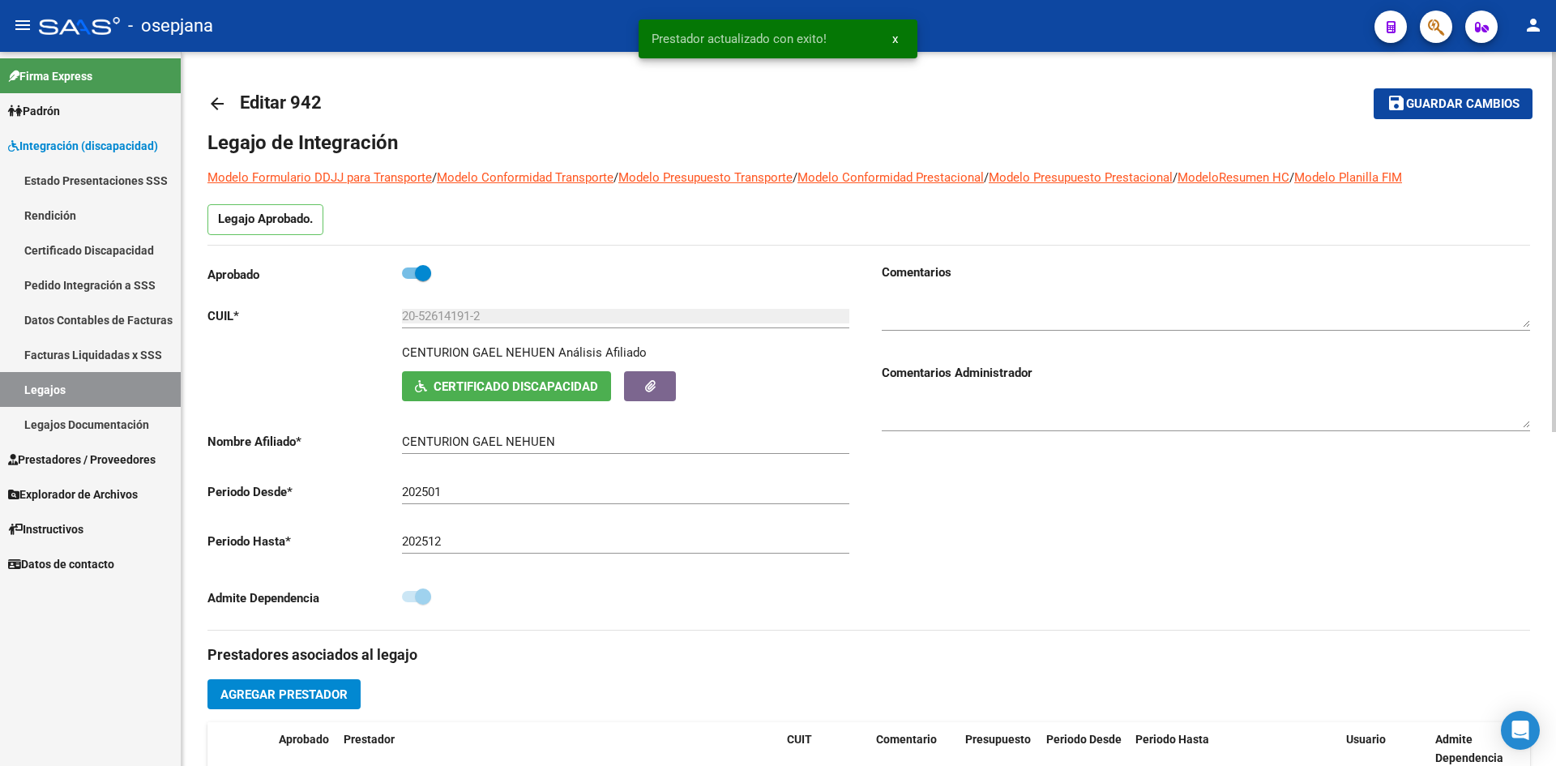
drag, startPoint x: 1422, startPoint y: 105, endPoint x: 1356, endPoint y: 103, distance: 65.7
click at [1420, 104] on span "Guardar cambios" at bounding box center [1462, 104] width 113 height 15
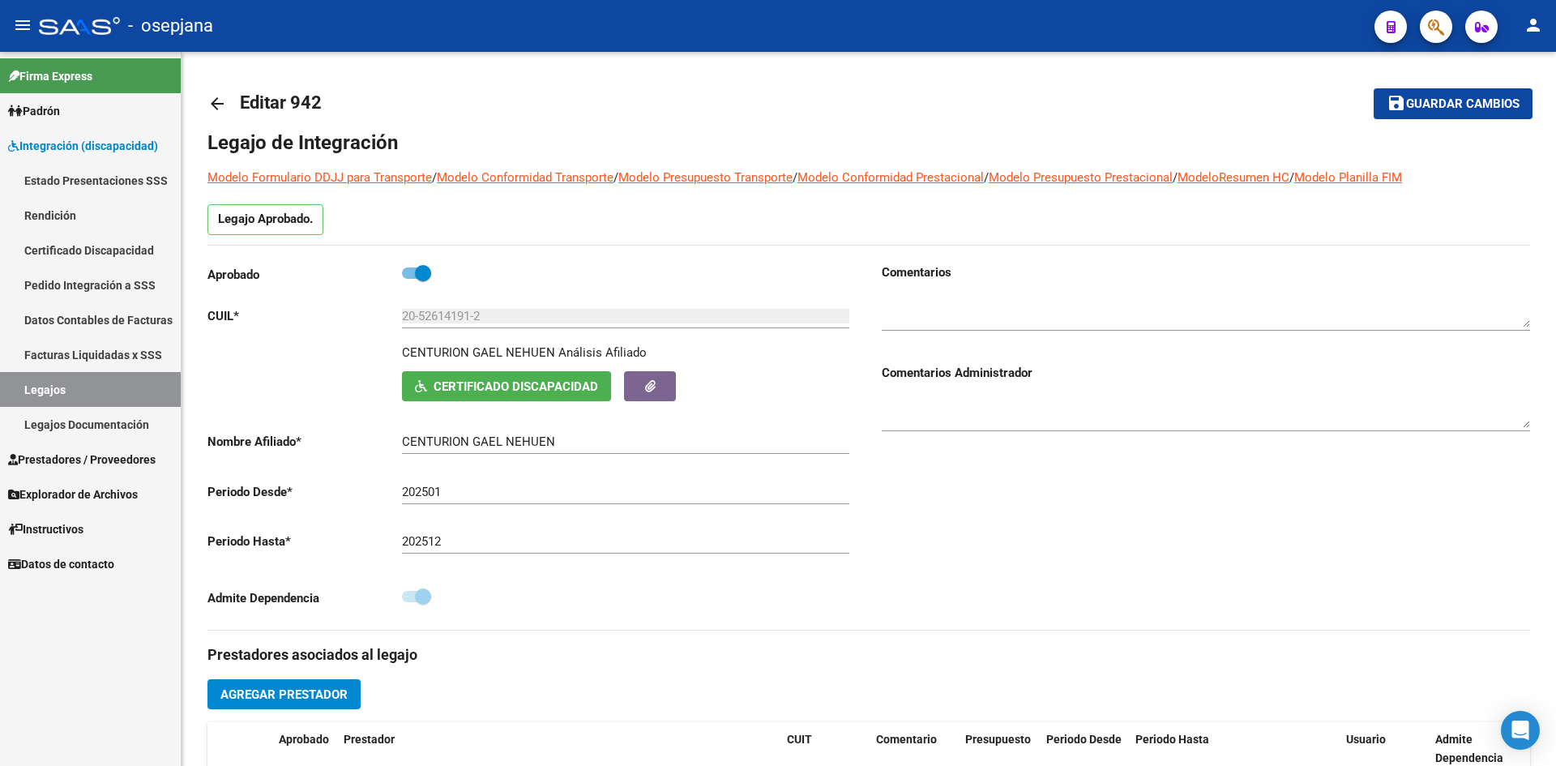
click at [81, 458] on span "Prestadores / Proveedores" at bounding box center [81, 459] width 147 height 18
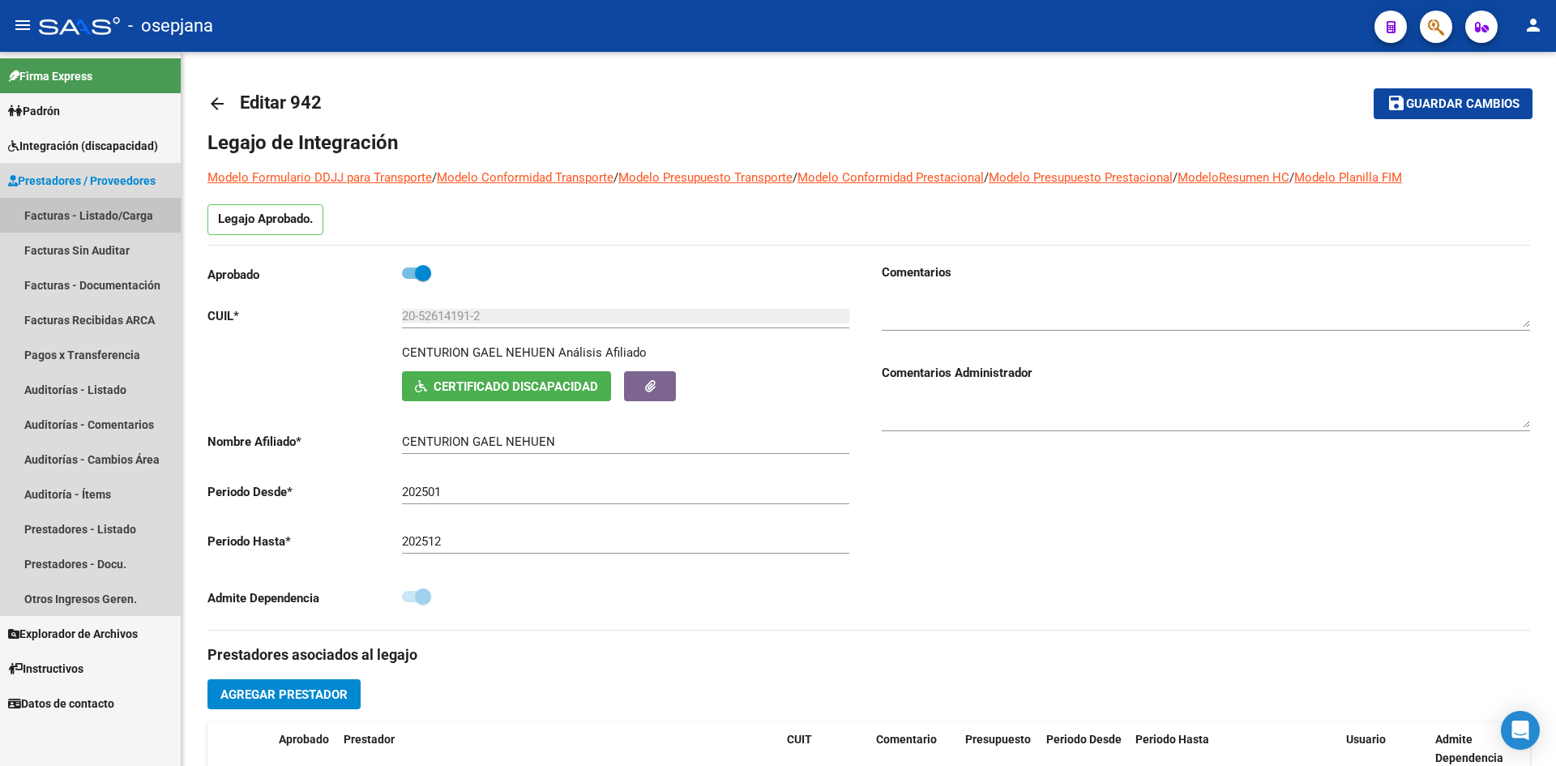
click at [80, 216] on link "Facturas - Listado/Carga" at bounding box center [90, 215] width 181 height 35
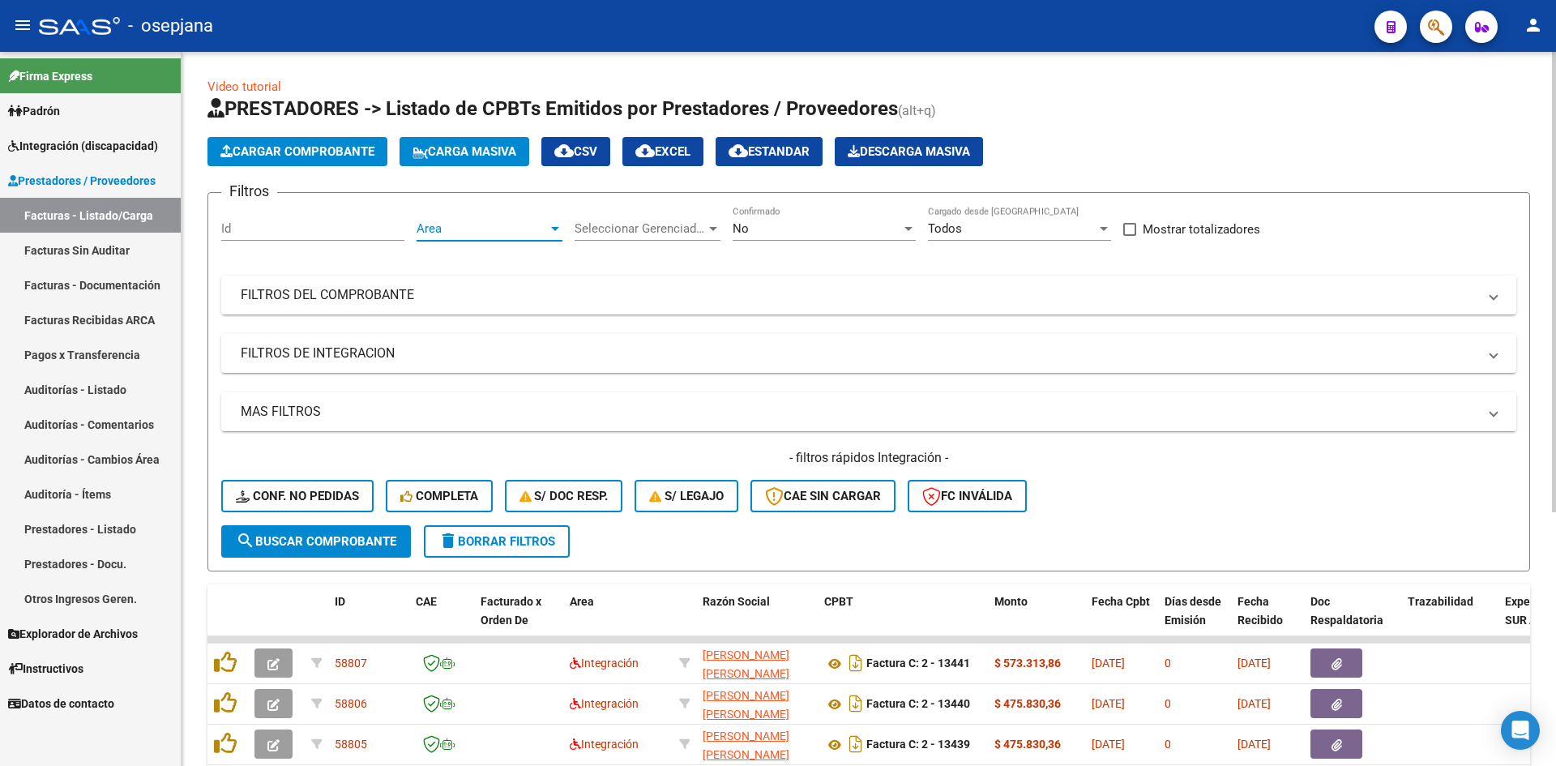
click at [520, 228] on span "Area" at bounding box center [481, 228] width 131 height 15
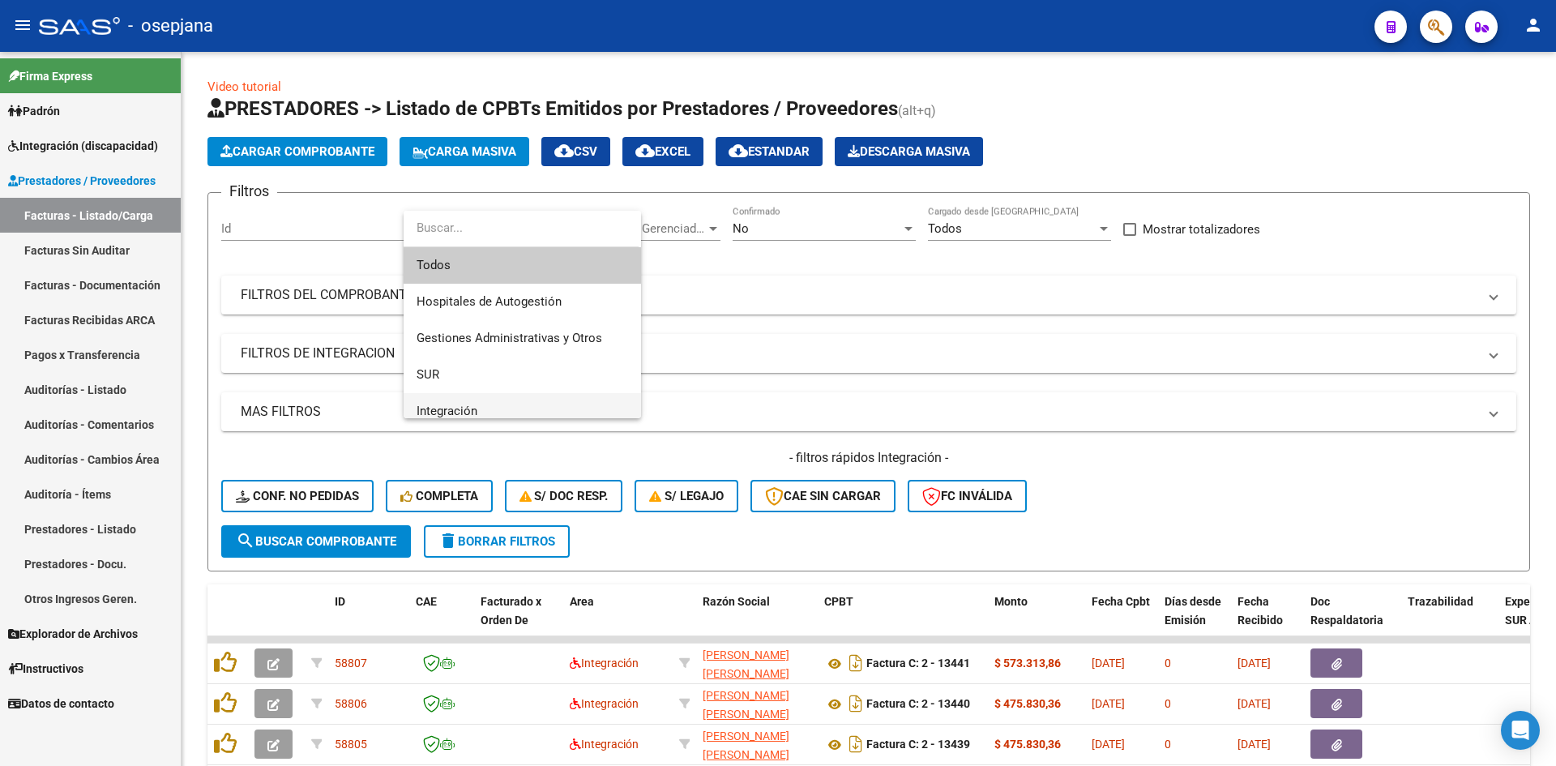
click at [492, 403] on span "Integración" at bounding box center [521, 411] width 211 height 36
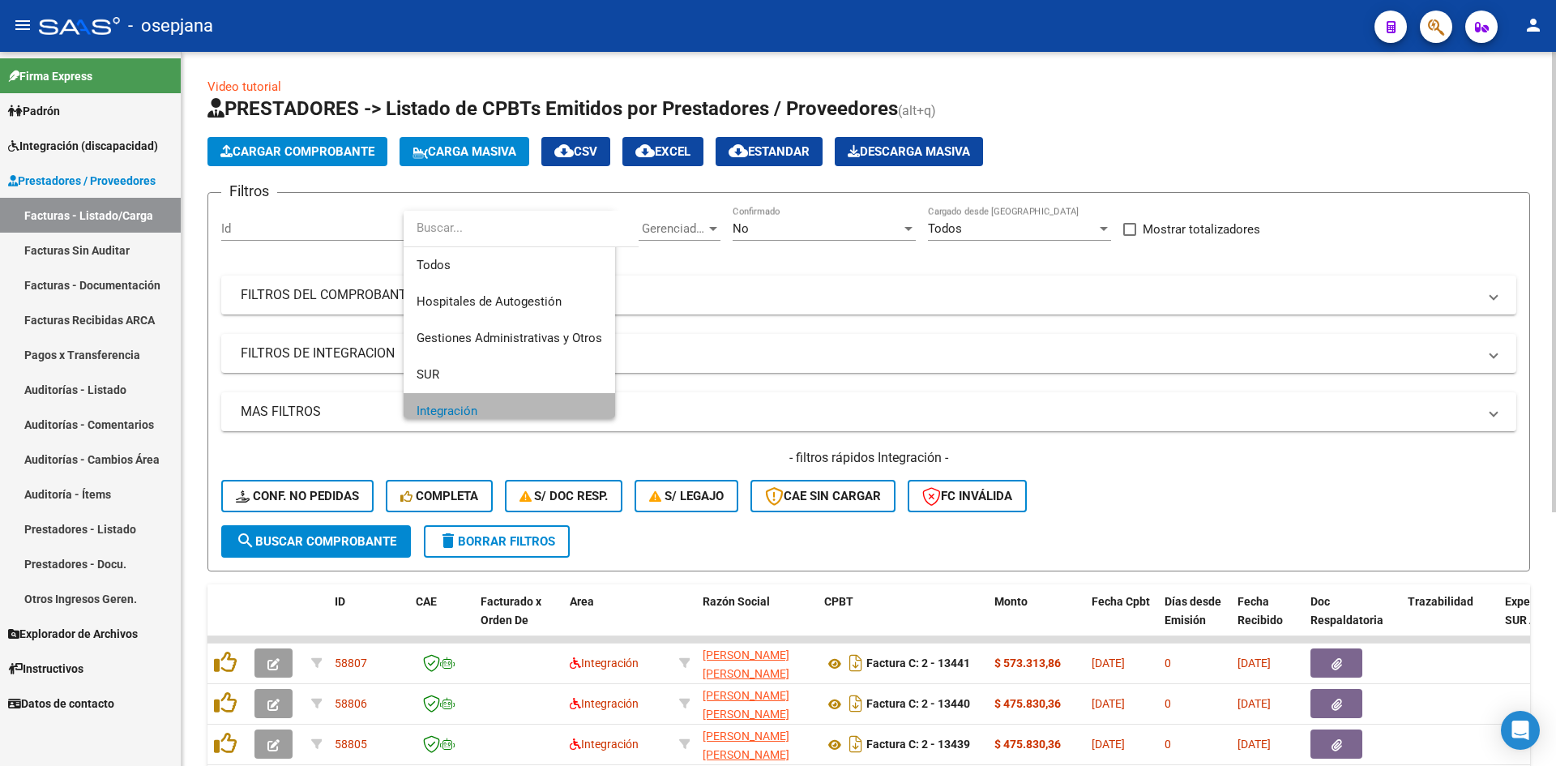
scroll to position [11, 0]
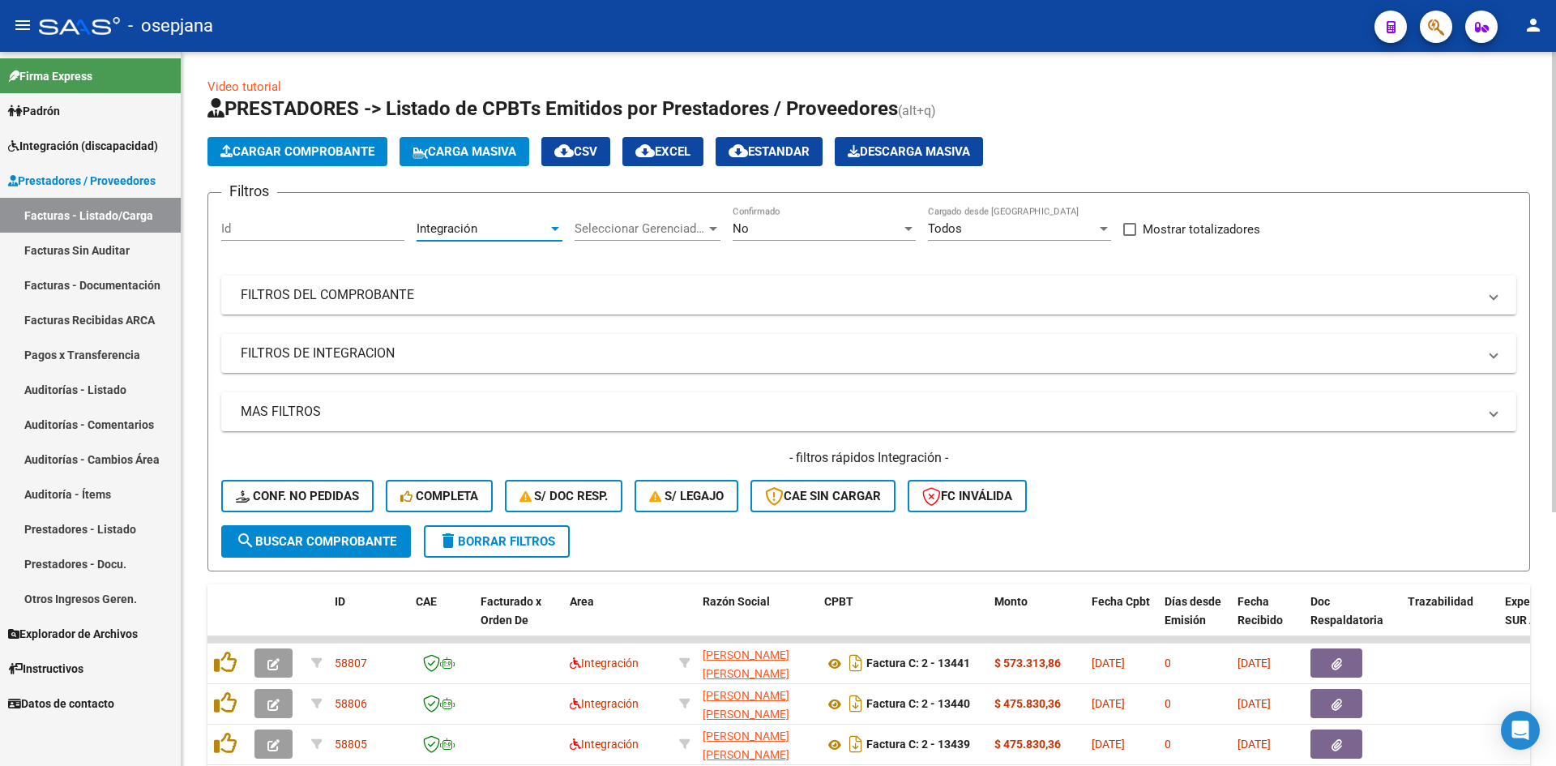
click at [769, 229] on div "No" at bounding box center [816, 228] width 169 height 15
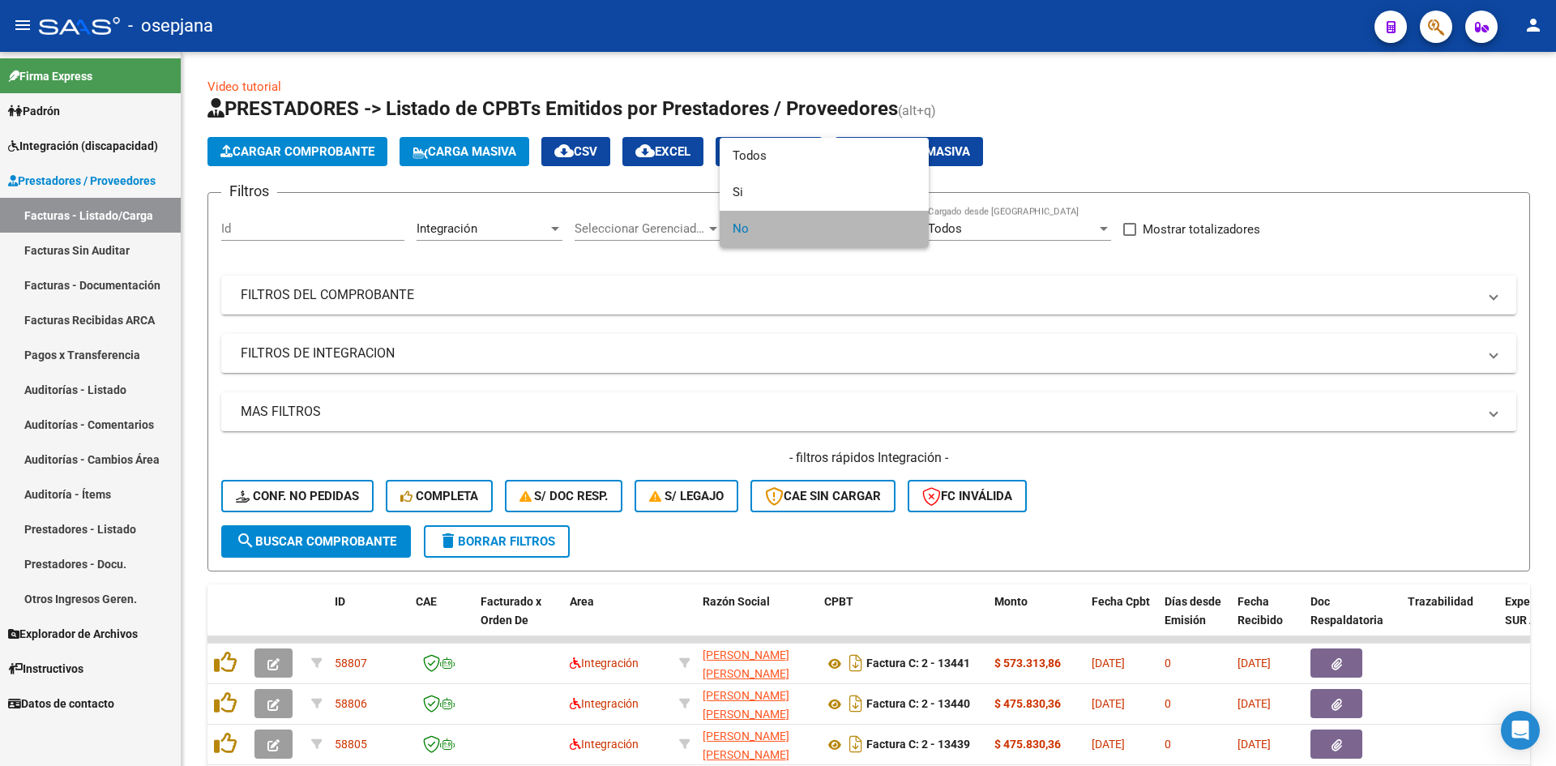
click at [764, 229] on span "No" at bounding box center [823, 229] width 183 height 36
click at [856, 391] on div at bounding box center [778, 383] width 1556 height 766
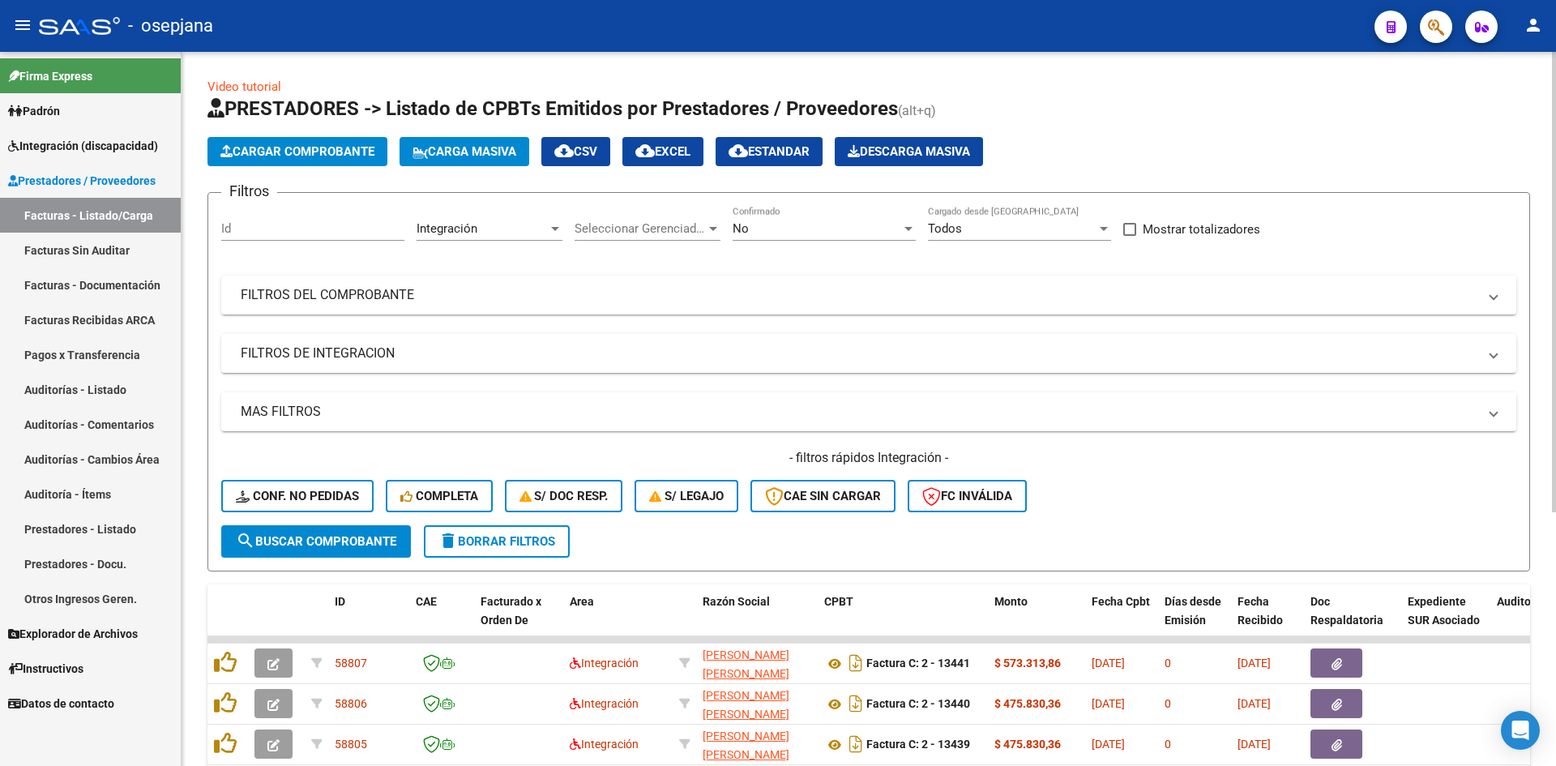
scroll to position [393, 0]
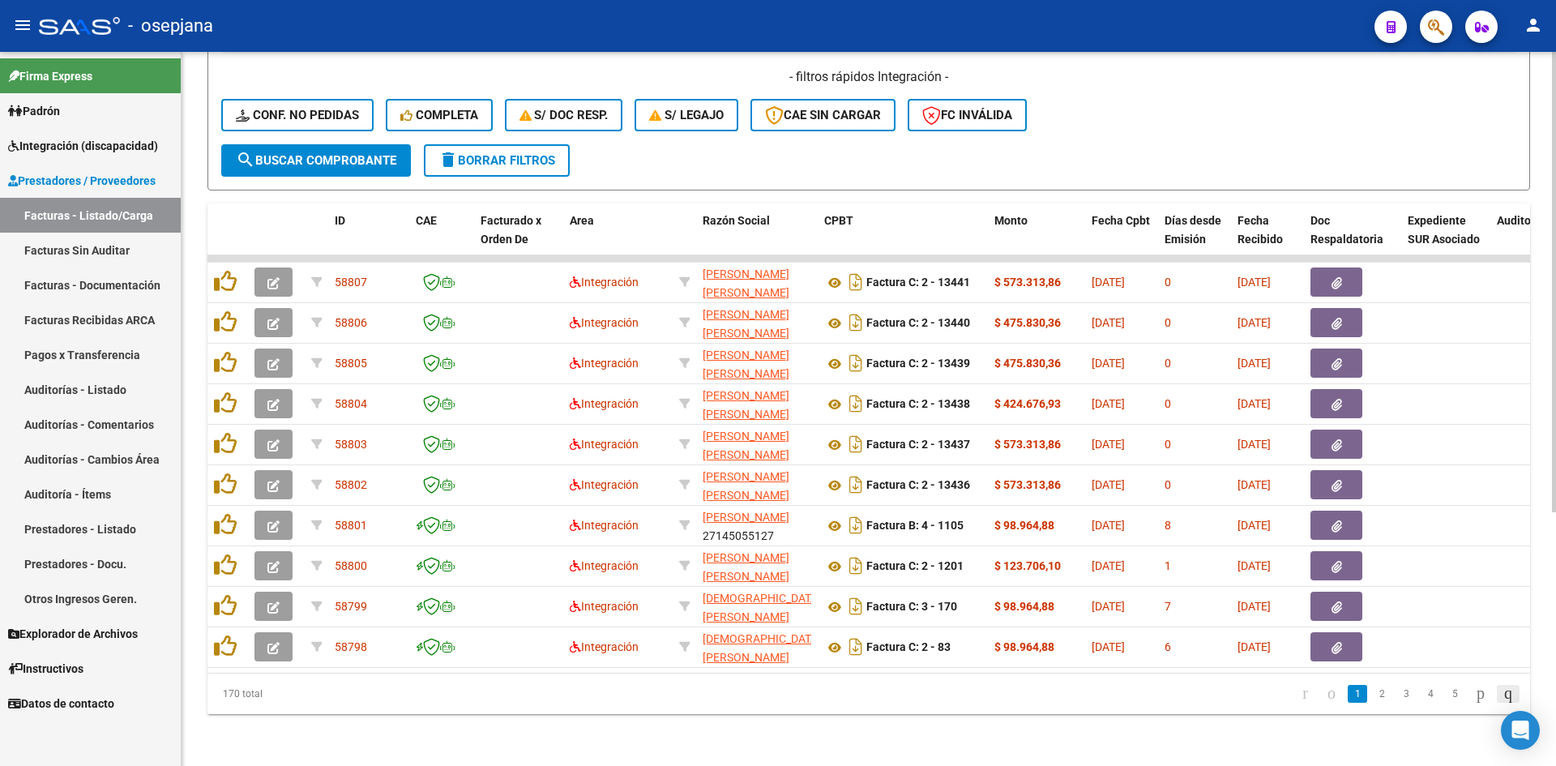
click at [1504, 692] on icon "go to last page" at bounding box center [1507, 692] width 13 height 19
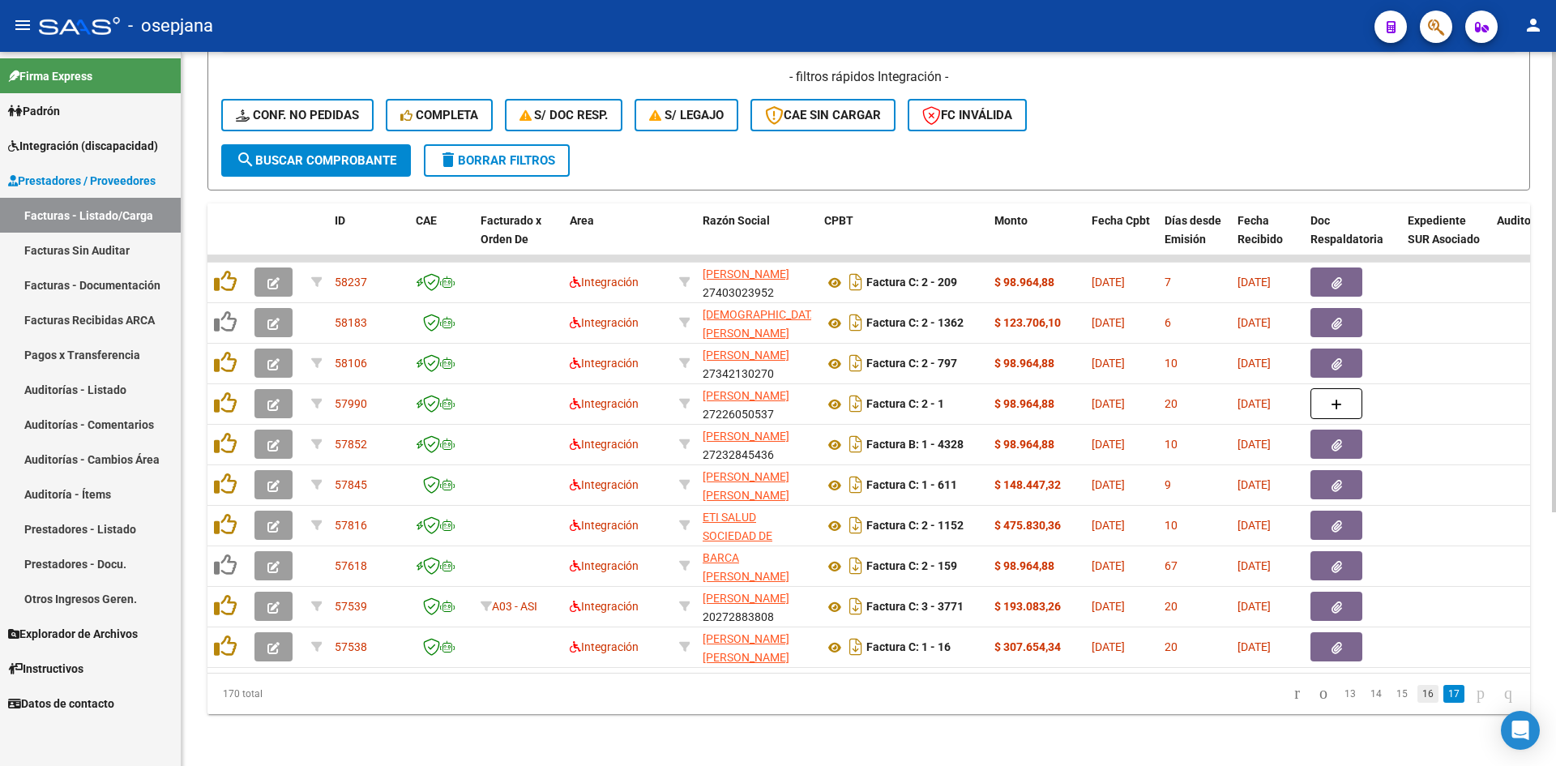
click at [1417, 694] on link "16" at bounding box center [1427, 694] width 21 height 18
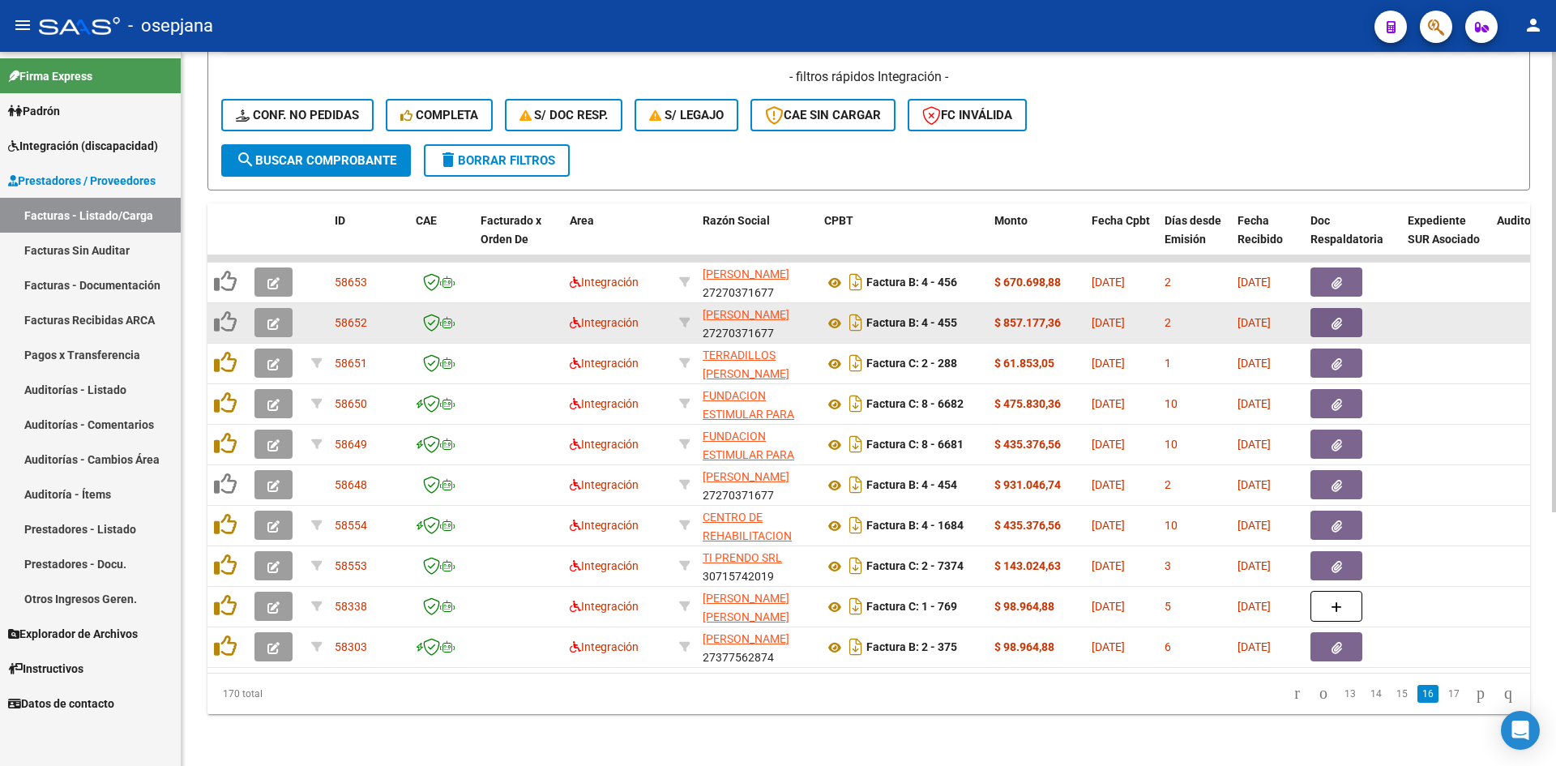
click at [263, 308] on button "button" at bounding box center [273, 322] width 38 height 29
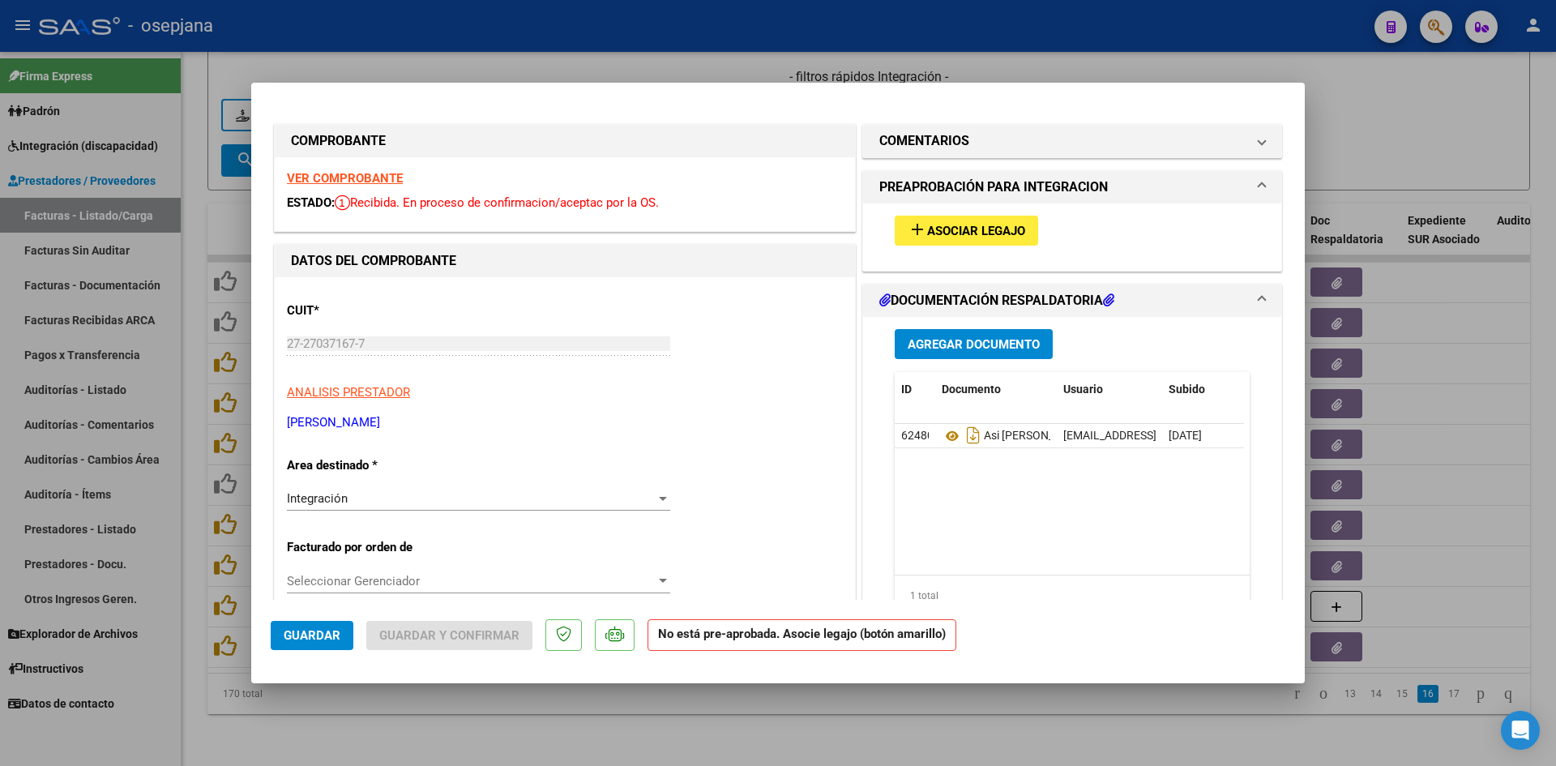
click at [1004, 213] on div "add Asociar Legajo" at bounding box center [1071, 230] width 379 height 54
click at [993, 231] on span "Asociar Legajo" at bounding box center [976, 231] width 98 height 15
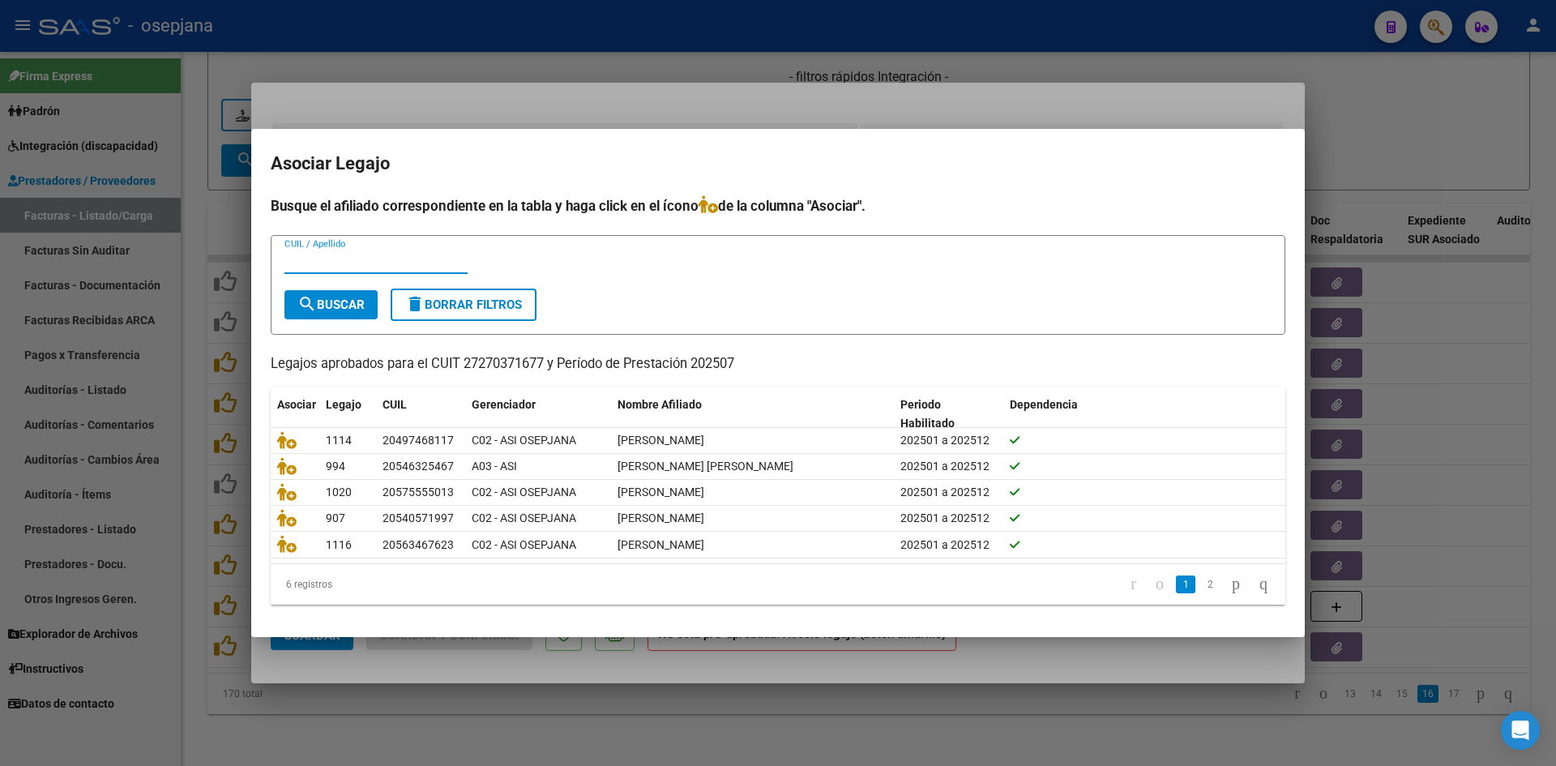
click at [809, 123] on div at bounding box center [778, 383] width 1556 height 766
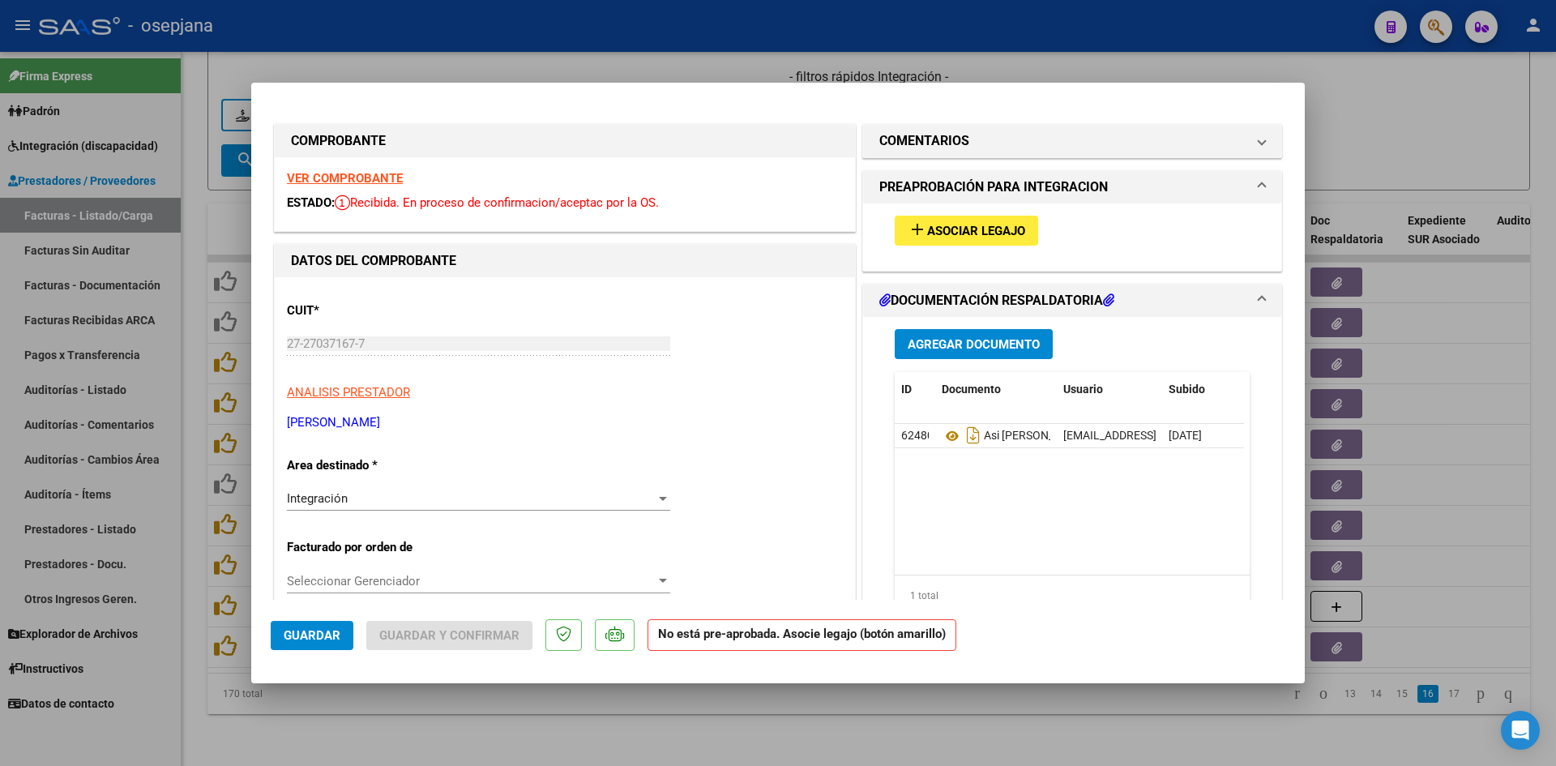
click at [749, 63] on div at bounding box center [778, 383] width 1556 height 766
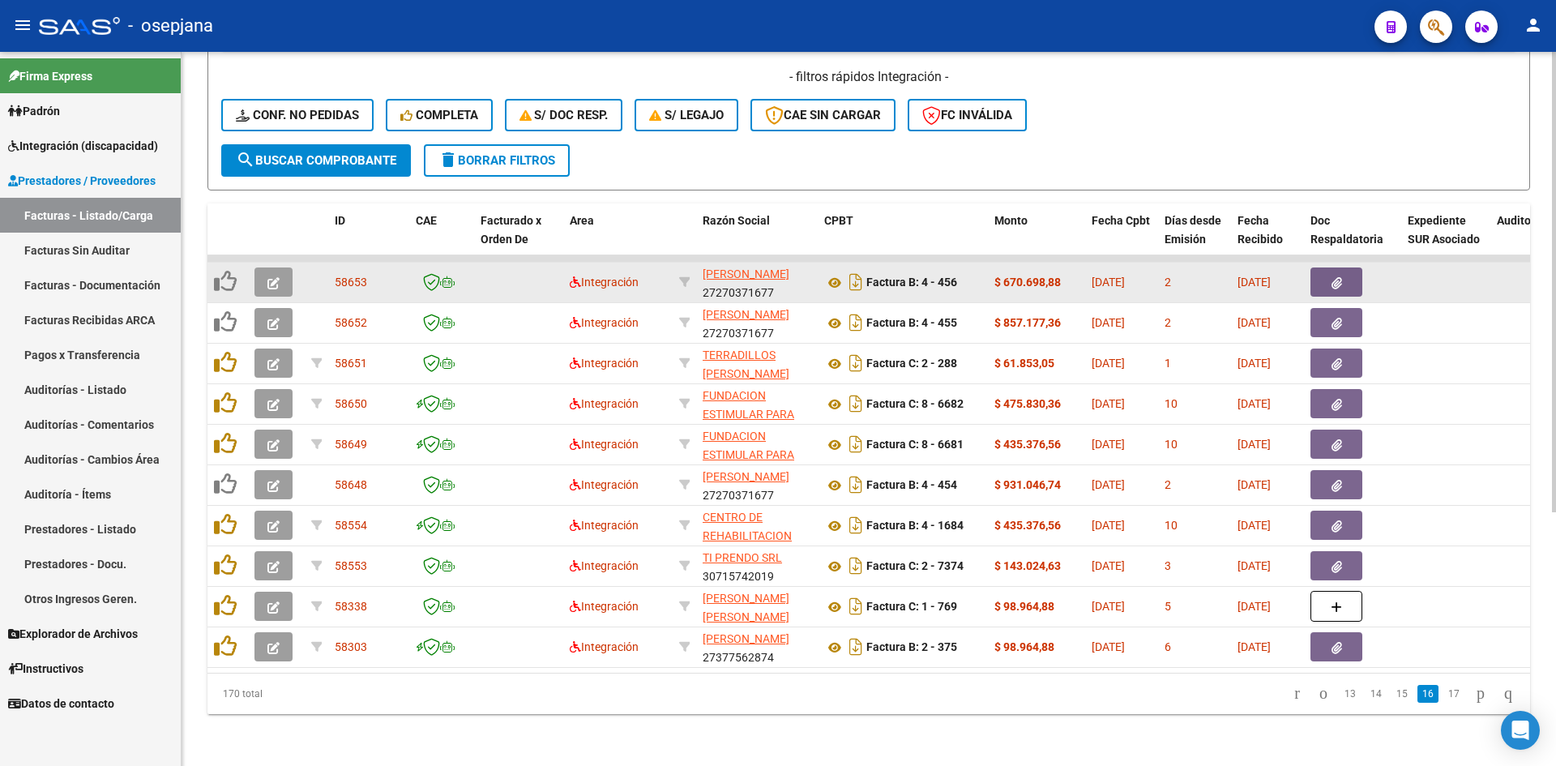
click at [263, 267] on button "button" at bounding box center [273, 281] width 38 height 29
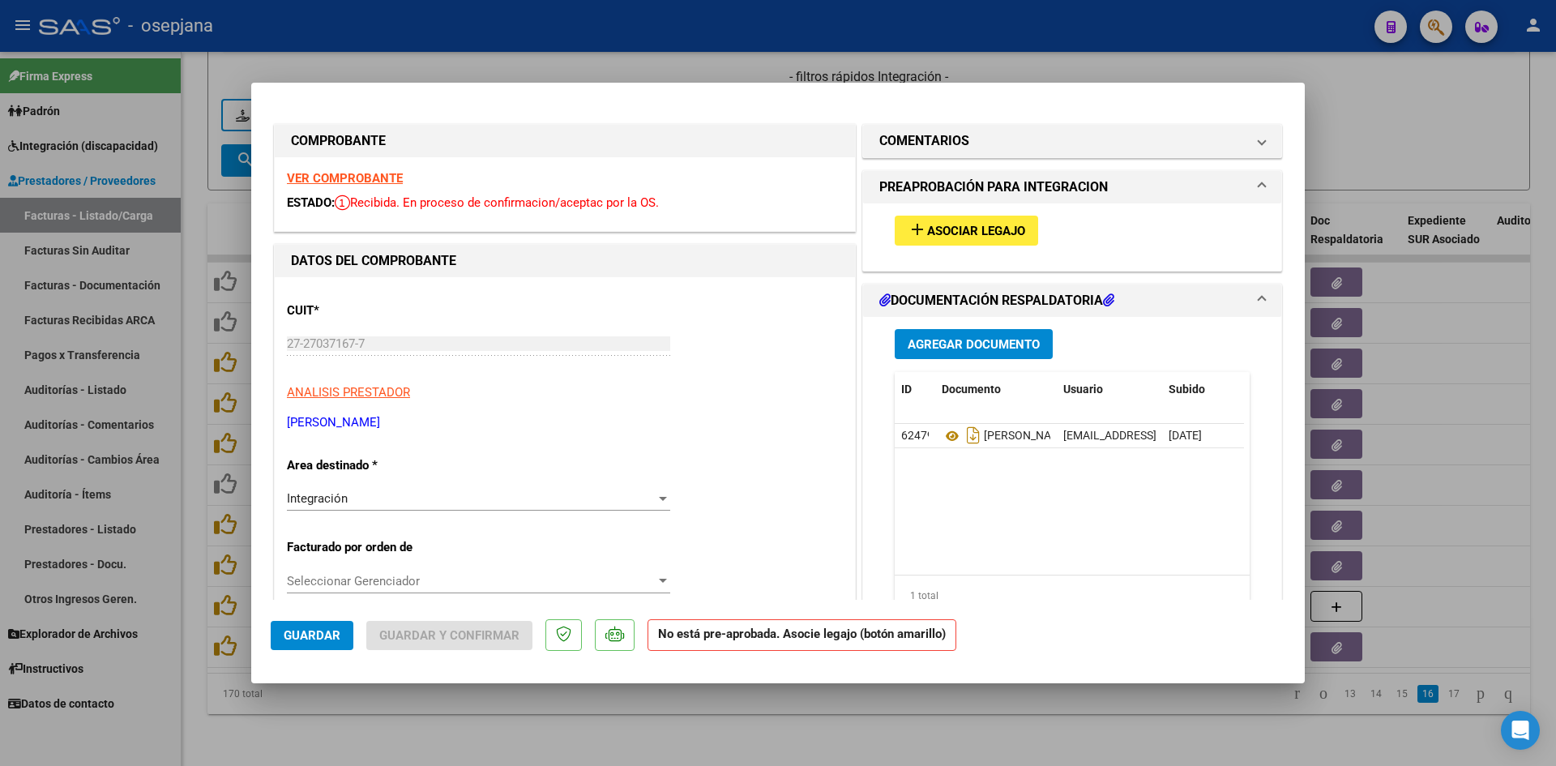
click at [371, 174] on strong "VER COMPROBANTE" at bounding box center [345, 178] width 116 height 15
click at [997, 235] on span "Asociar Legajo" at bounding box center [976, 231] width 98 height 15
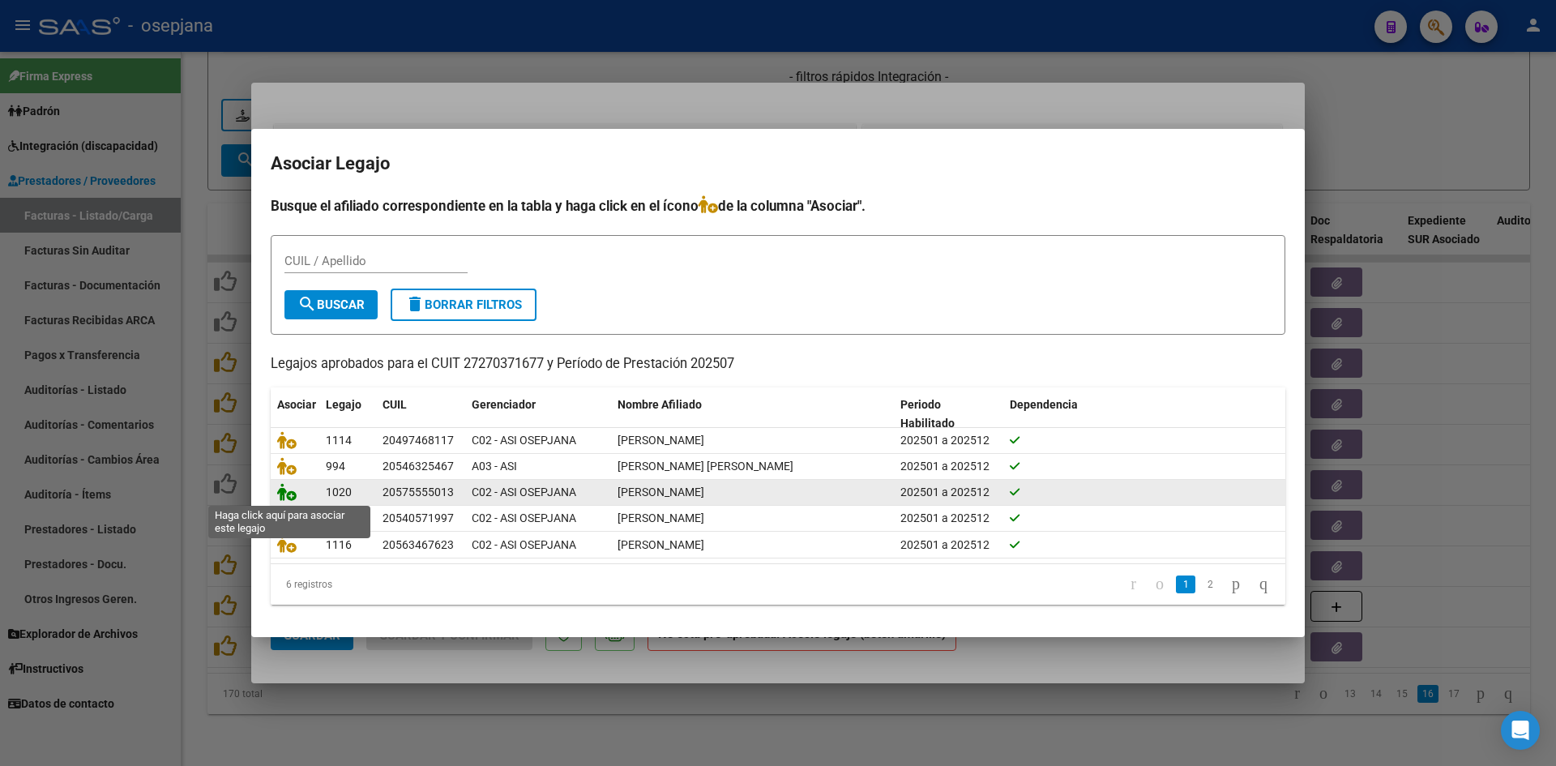
click at [283, 492] on icon at bounding box center [286, 492] width 19 height 18
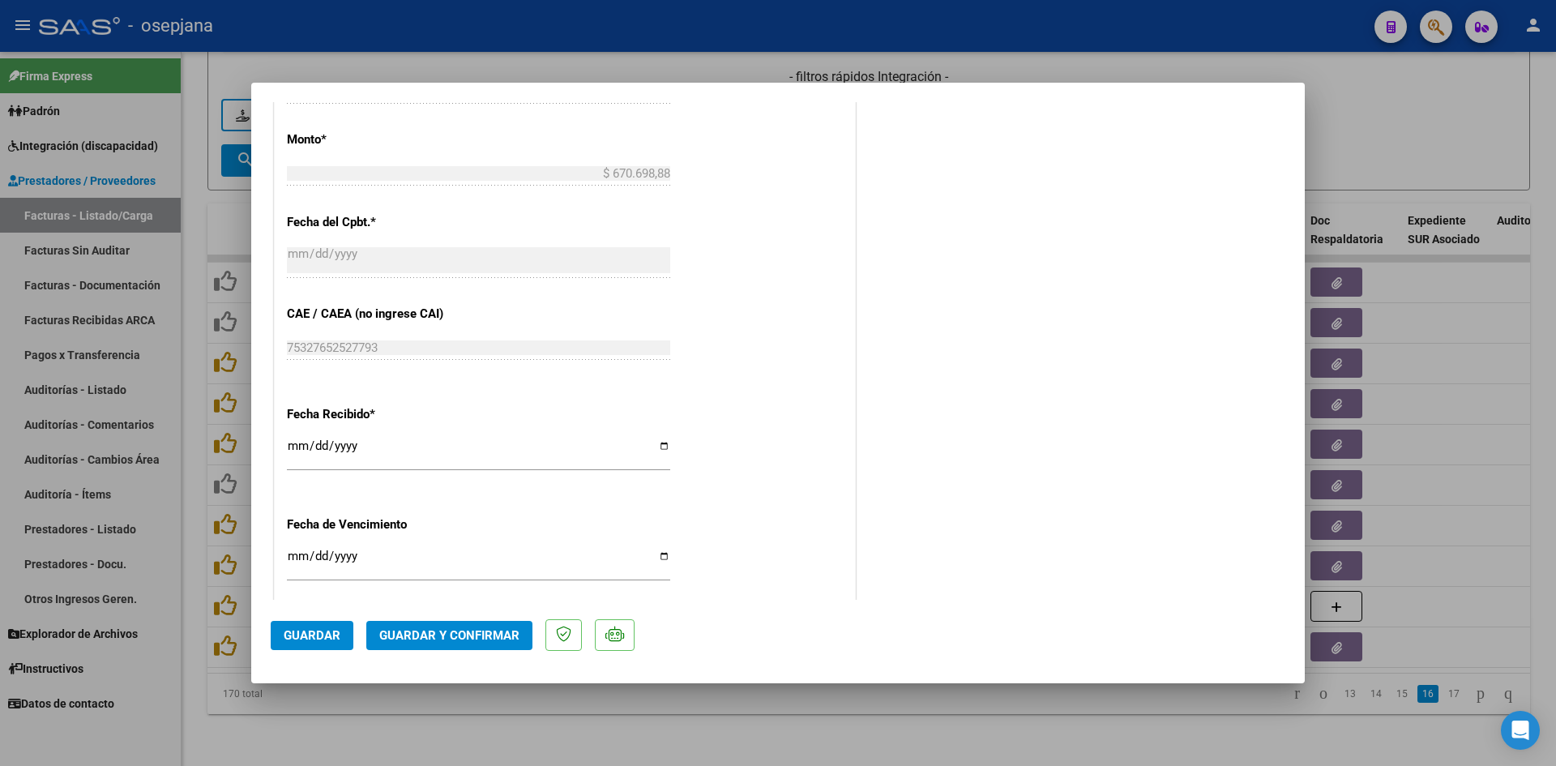
scroll to position [1053, 0]
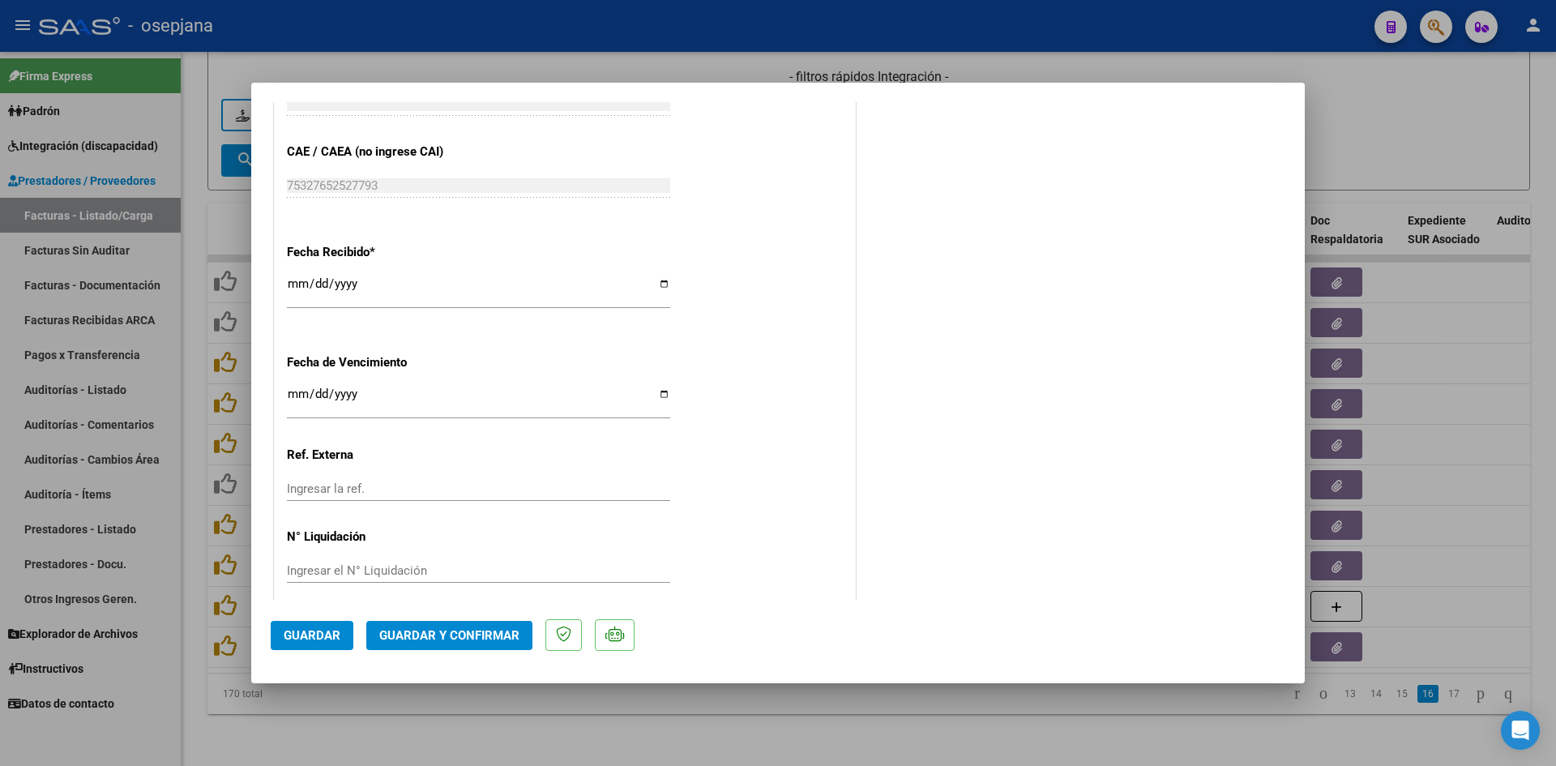
click at [299, 397] on input "[DATE]" at bounding box center [478, 400] width 383 height 26
click at [475, 643] on button "Guardar y Confirmar" at bounding box center [449, 635] width 166 height 29
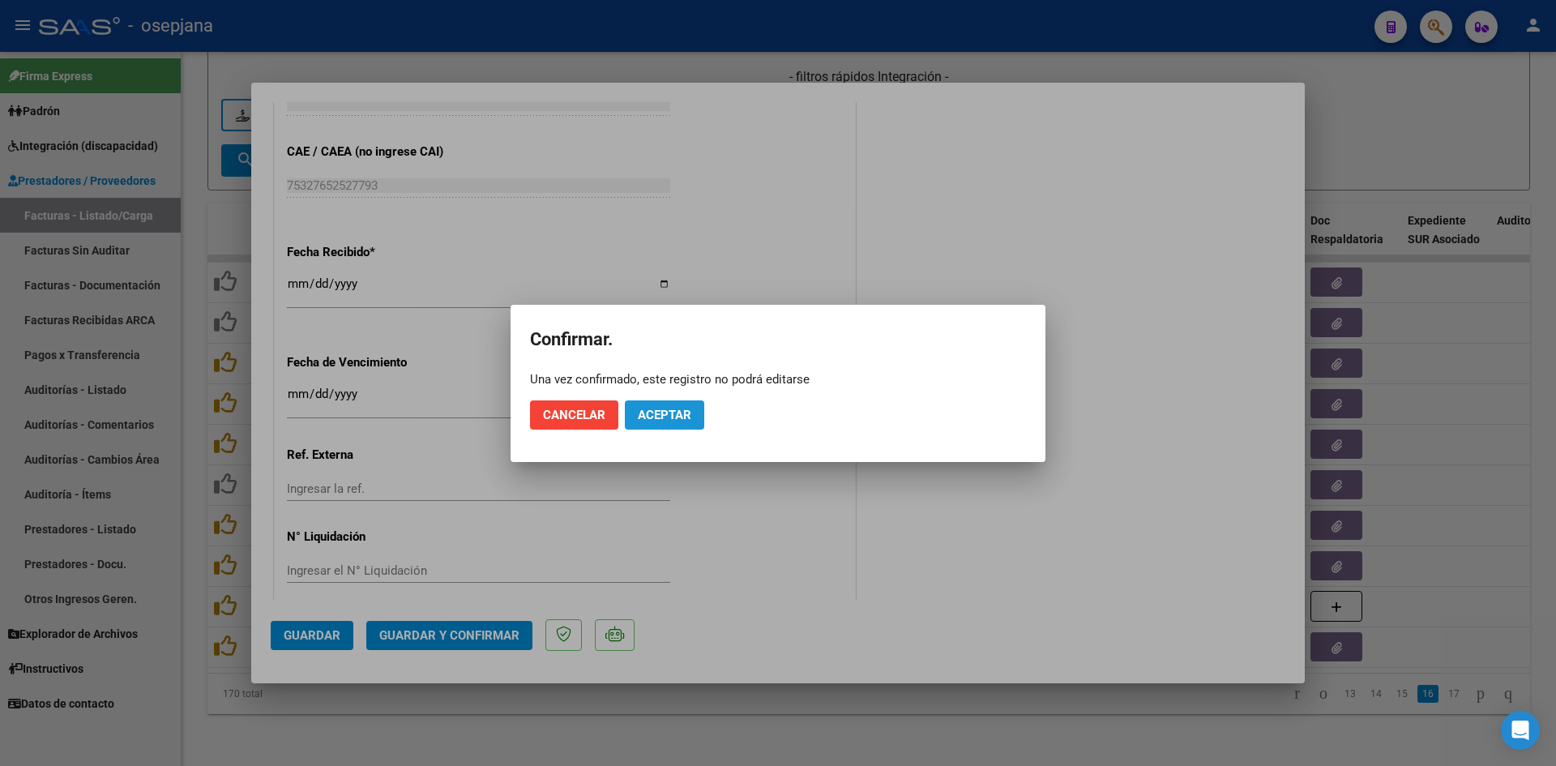
click at [657, 423] on button "Aceptar" at bounding box center [664, 414] width 79 height 29
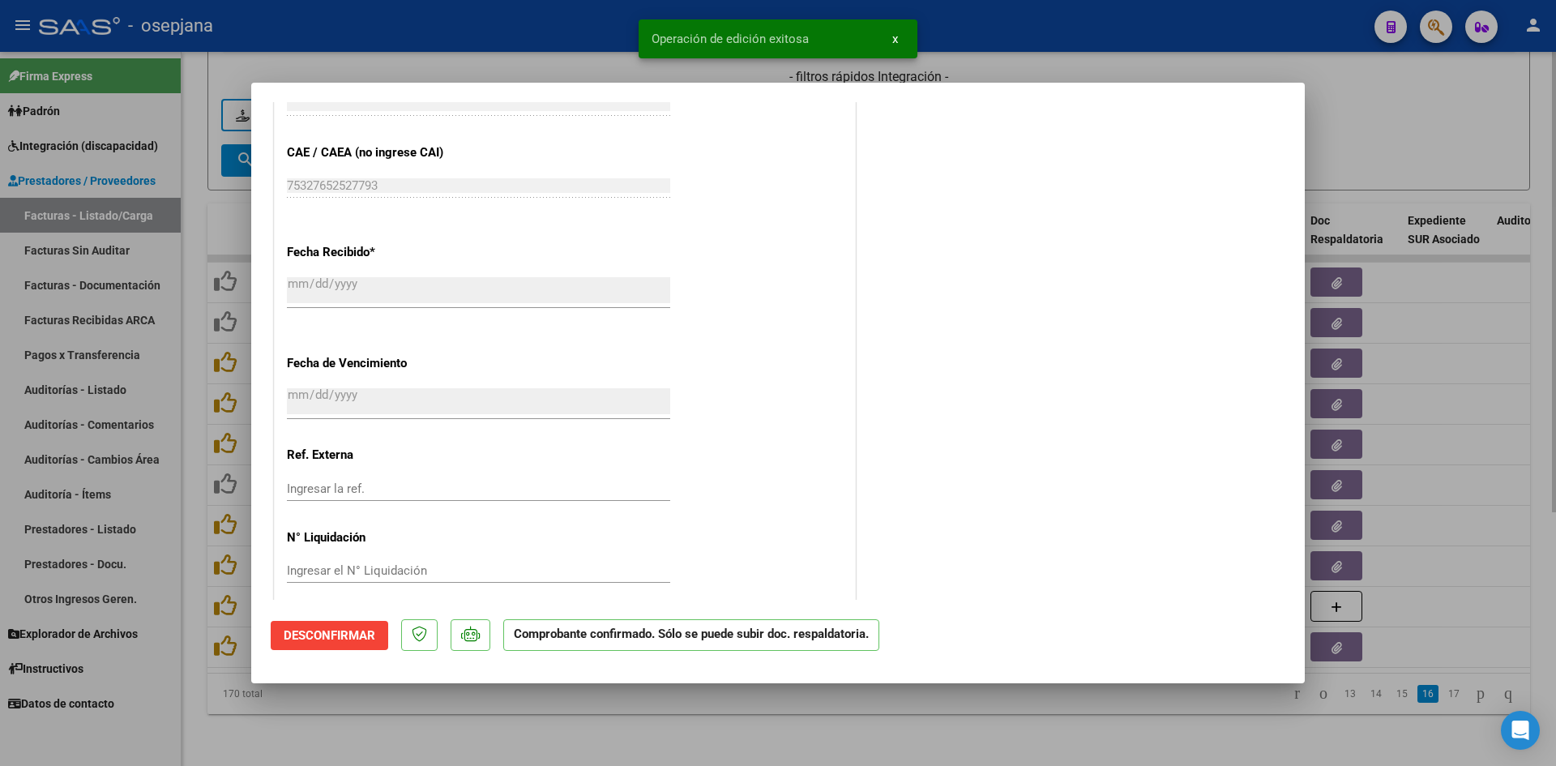
click at [1386, 120] on div at bounding box center [778, 383] width 1556 height 766
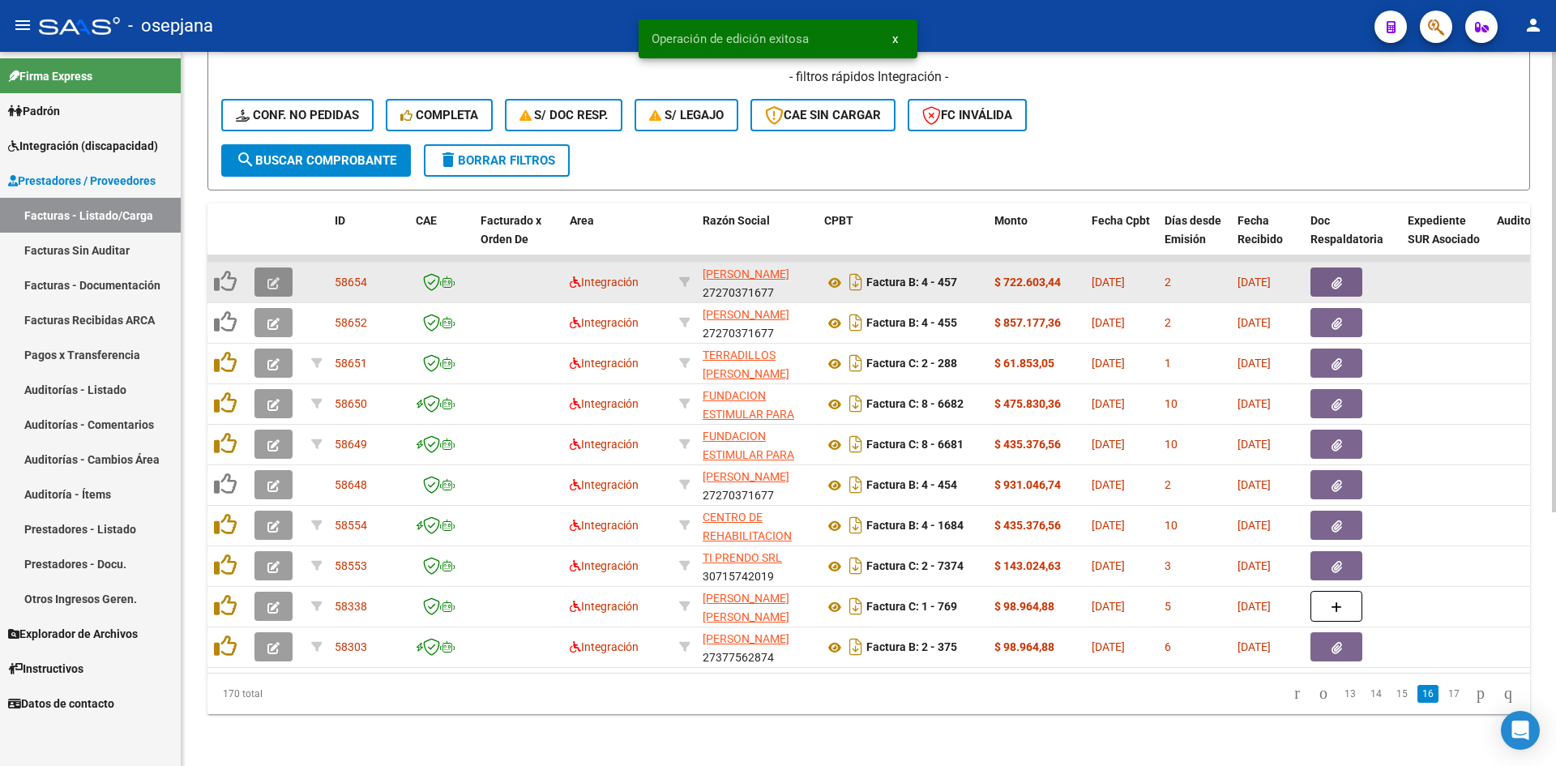
click at [270, 275] on span "button" at bounding box center [273, 282] width 12 height 15
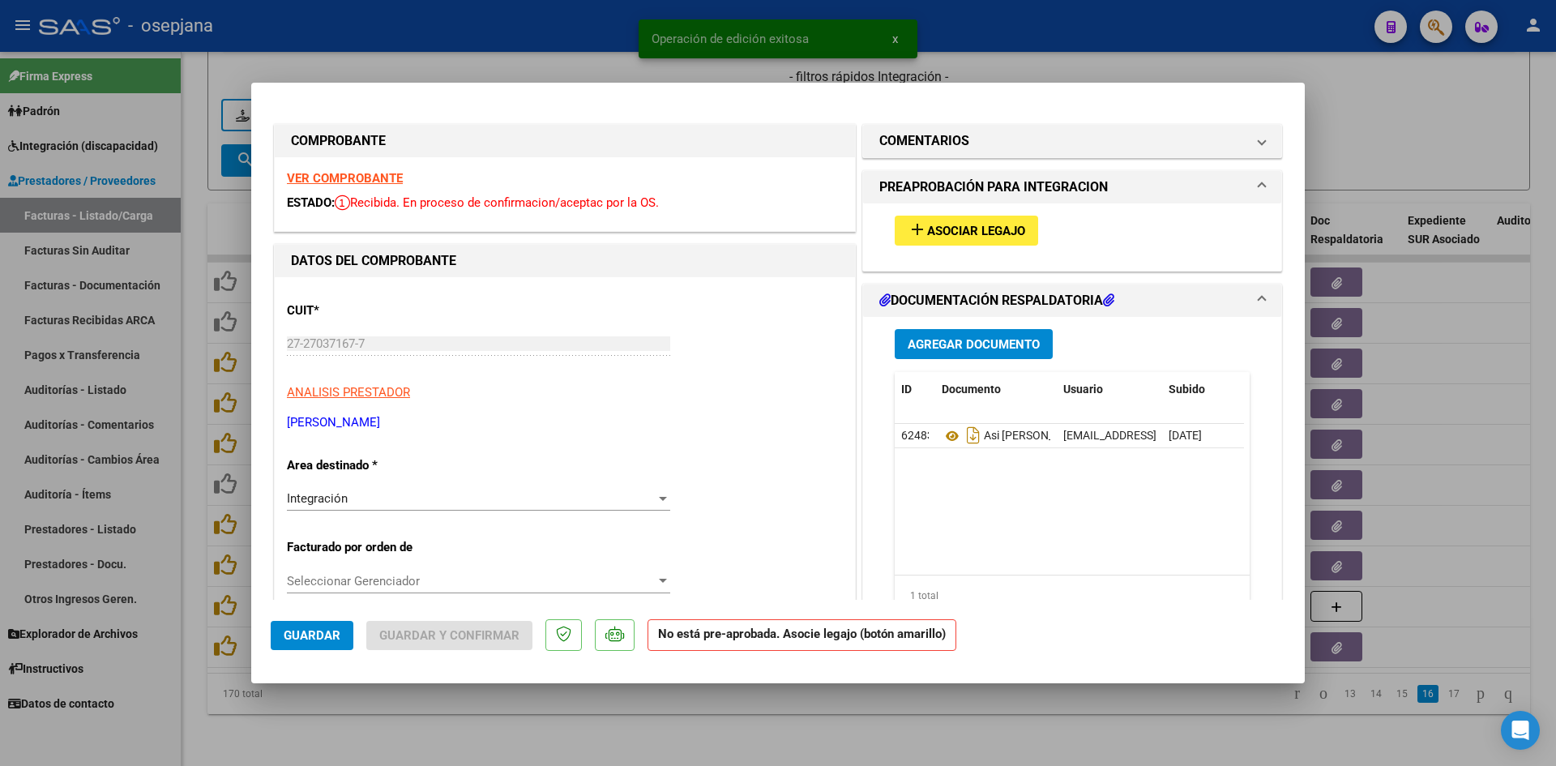
click at [333, 169] on div "VER COMPROBANTE ESTADO: Recibida. En proceso de confirmacion/aceptac por la OS." at bounding box center [565, 194] width 580 height 74
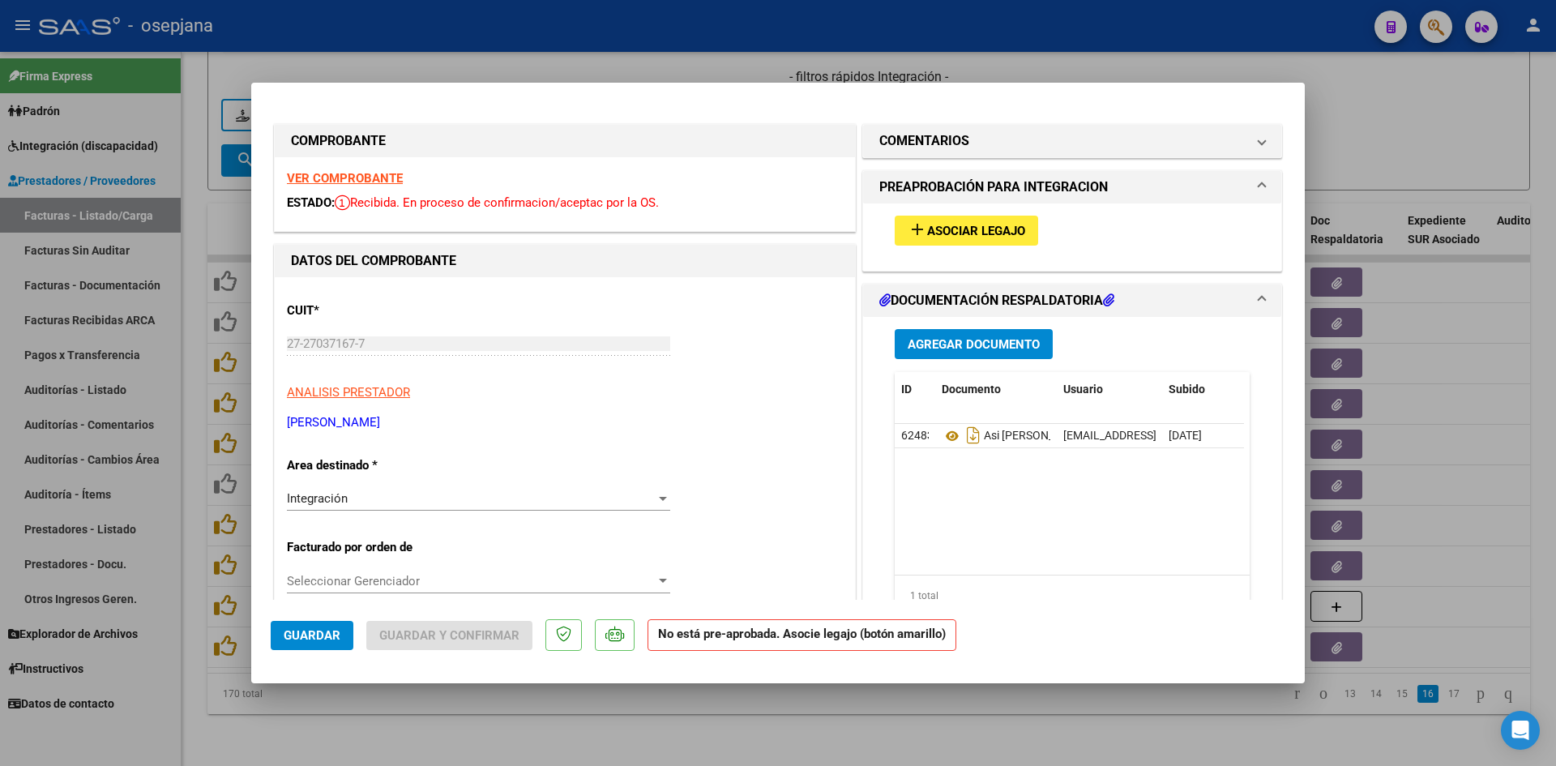
click at [335, 176] on strong "VER COMPROBANTE" at bounding box center [345, 178] width 116 height 15
click at [339, 176] on strong "VER COMPROBANTE" at bounding box center [345, 178] width 116 height 15
click at [939, 229] on span "Asociar Legajo" at bounding box center [976, 231] width 98 height 15
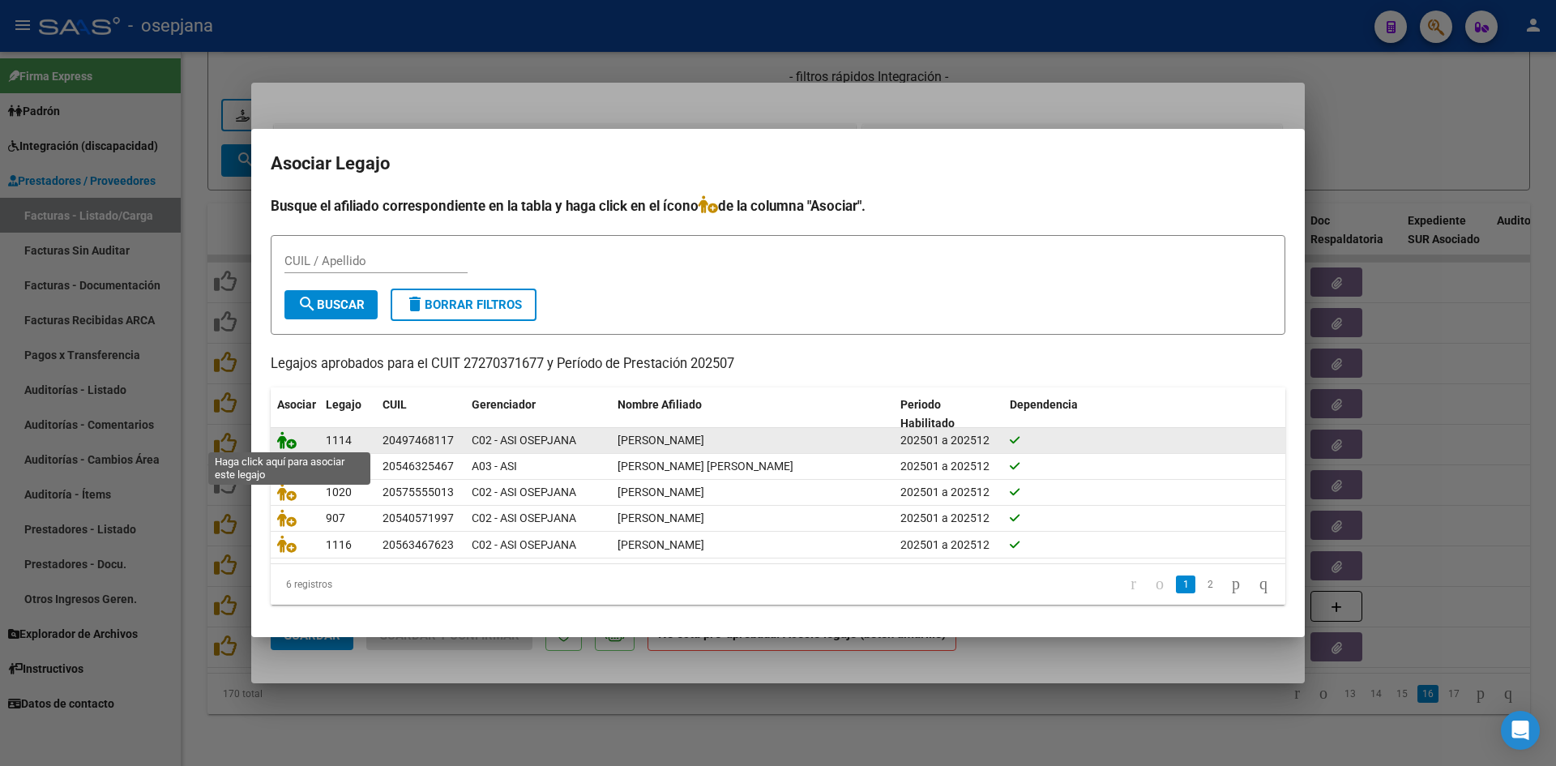
click at [288, 438] on icon at bounding box center [286, 440] width 19 height 18
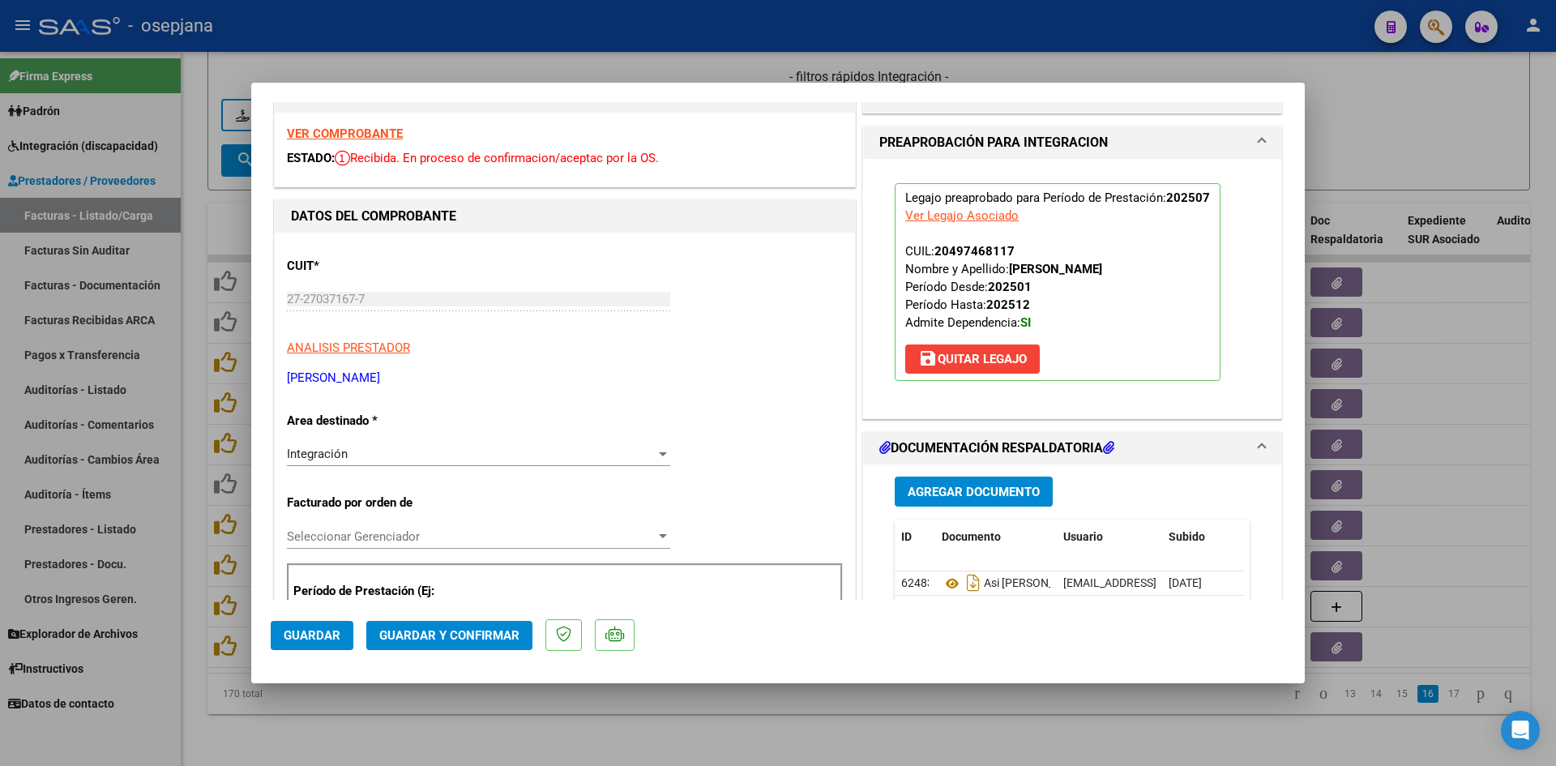
scroll to position [324, 0]
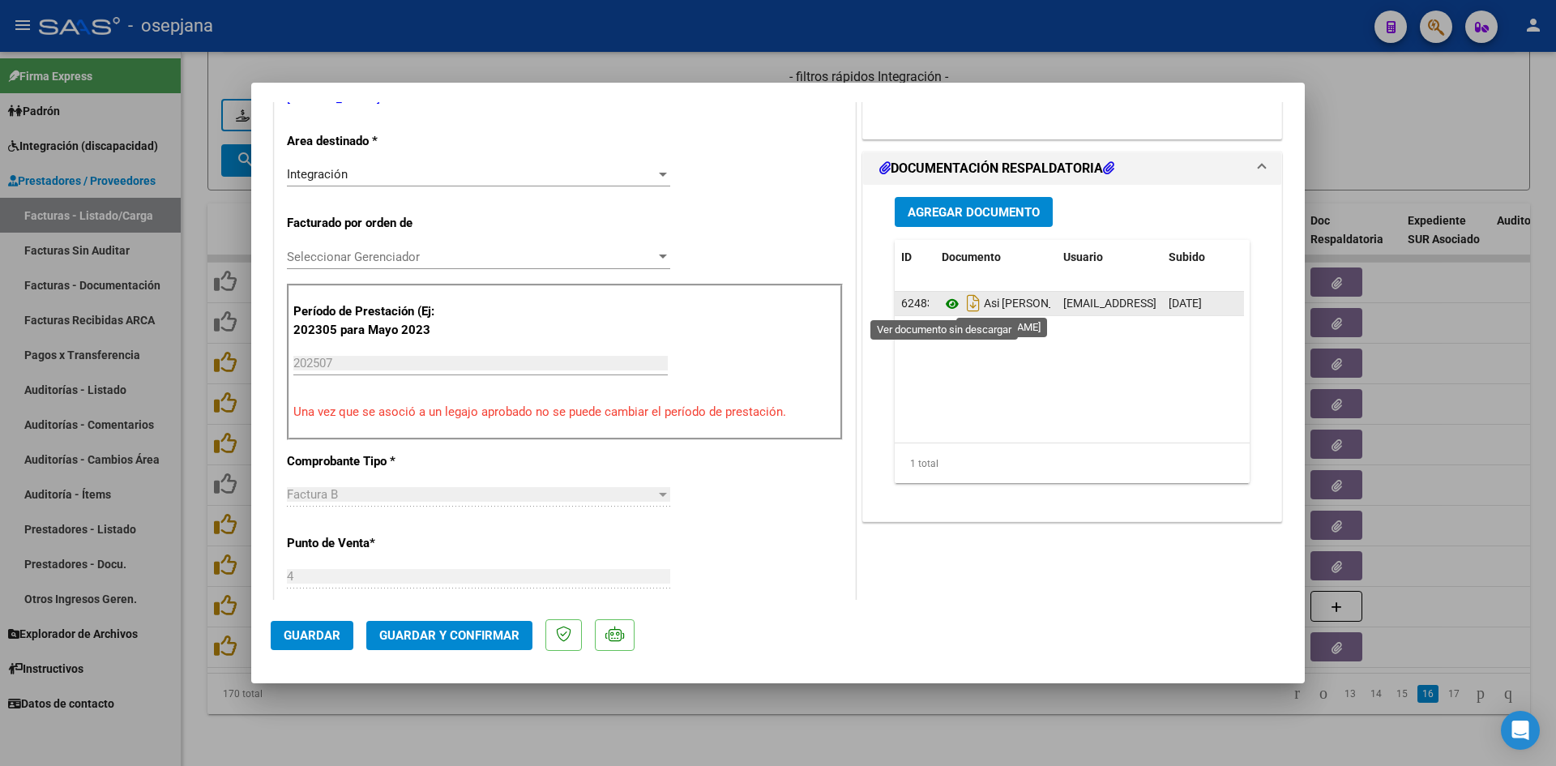
click at [944, 301] on icon at bounding box center [951, 303] width 21 height 19
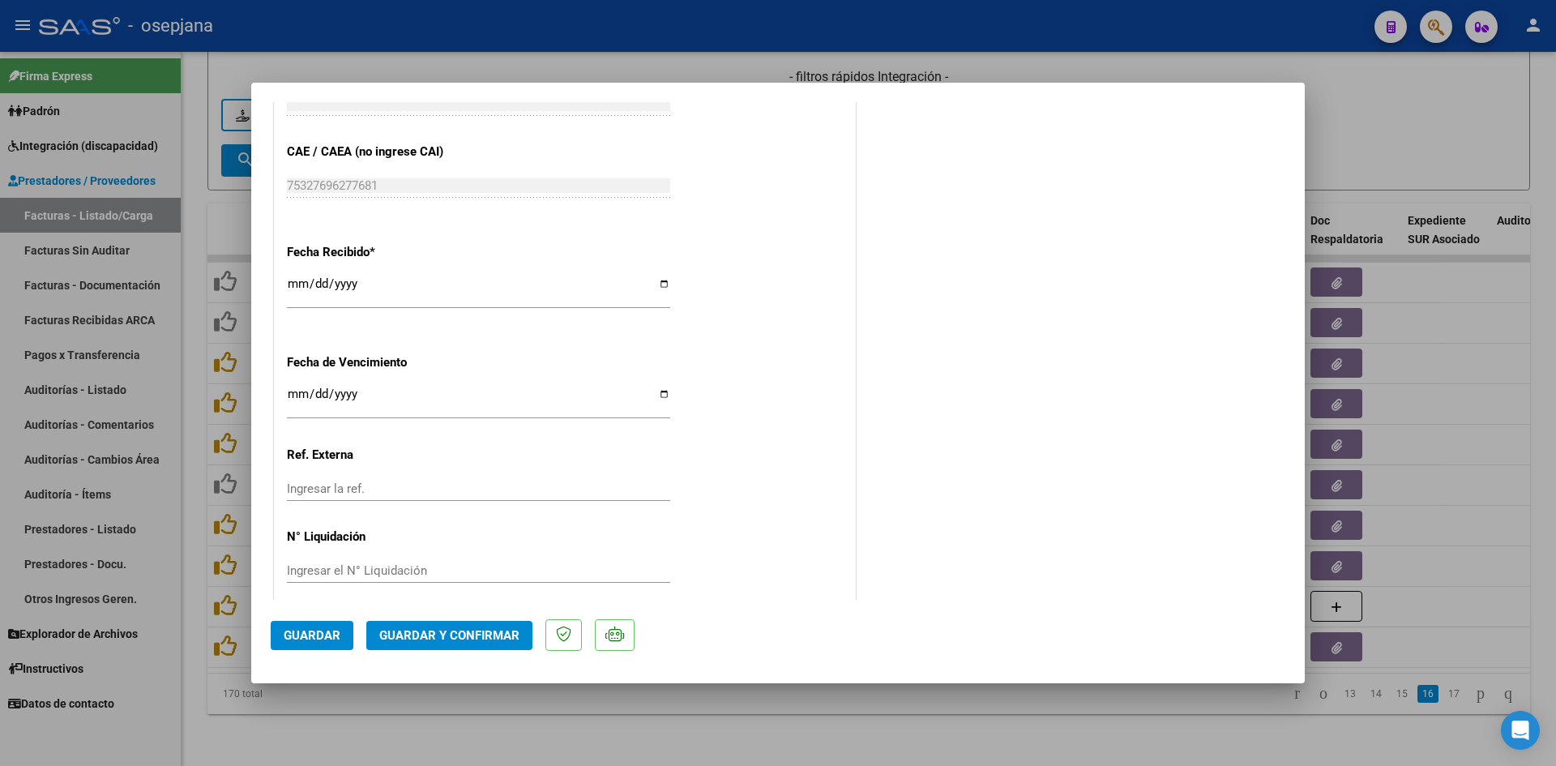
scroll to position [1068, 0]
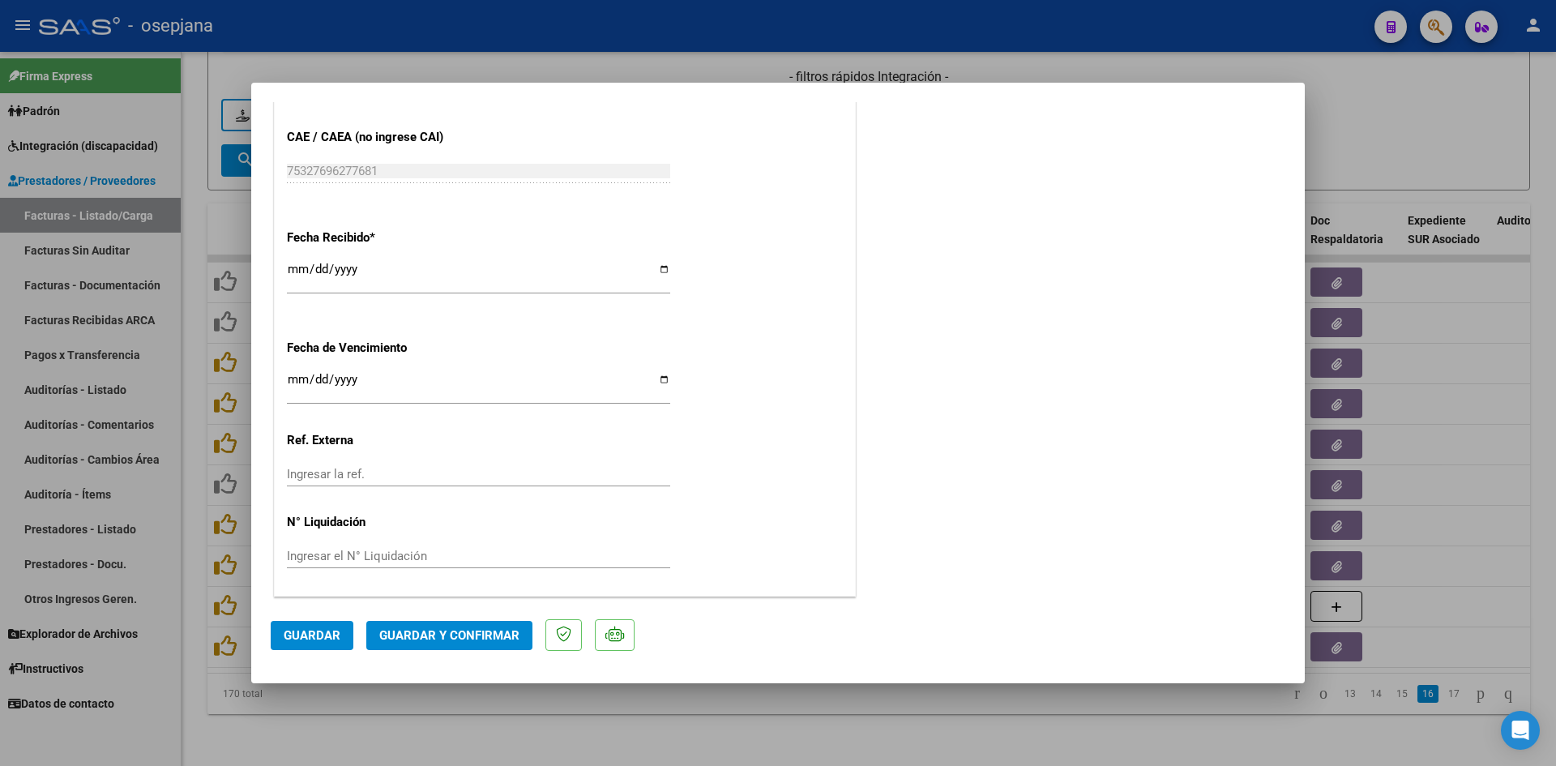
click at [292, 378] on input "[DATE]" at bounding box center [478, 386] width 383 height 26
click at [459, 636] on span "Guardar y Confirmar" at bounding box center [449, 635] width 140 height 15
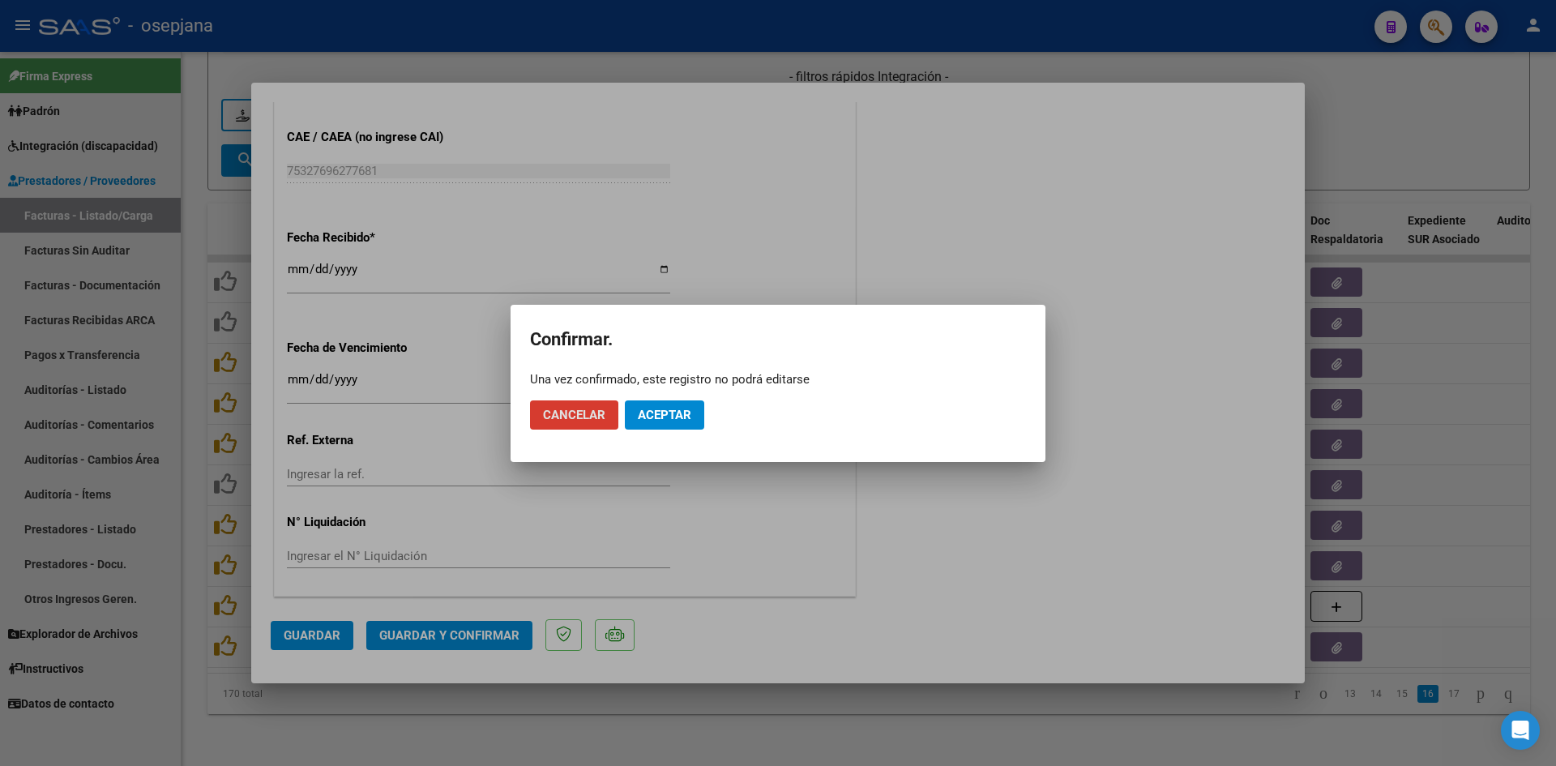
click at [687, 408] on span "Aceptar" at bounding box center [664, 415] width 53 height 15
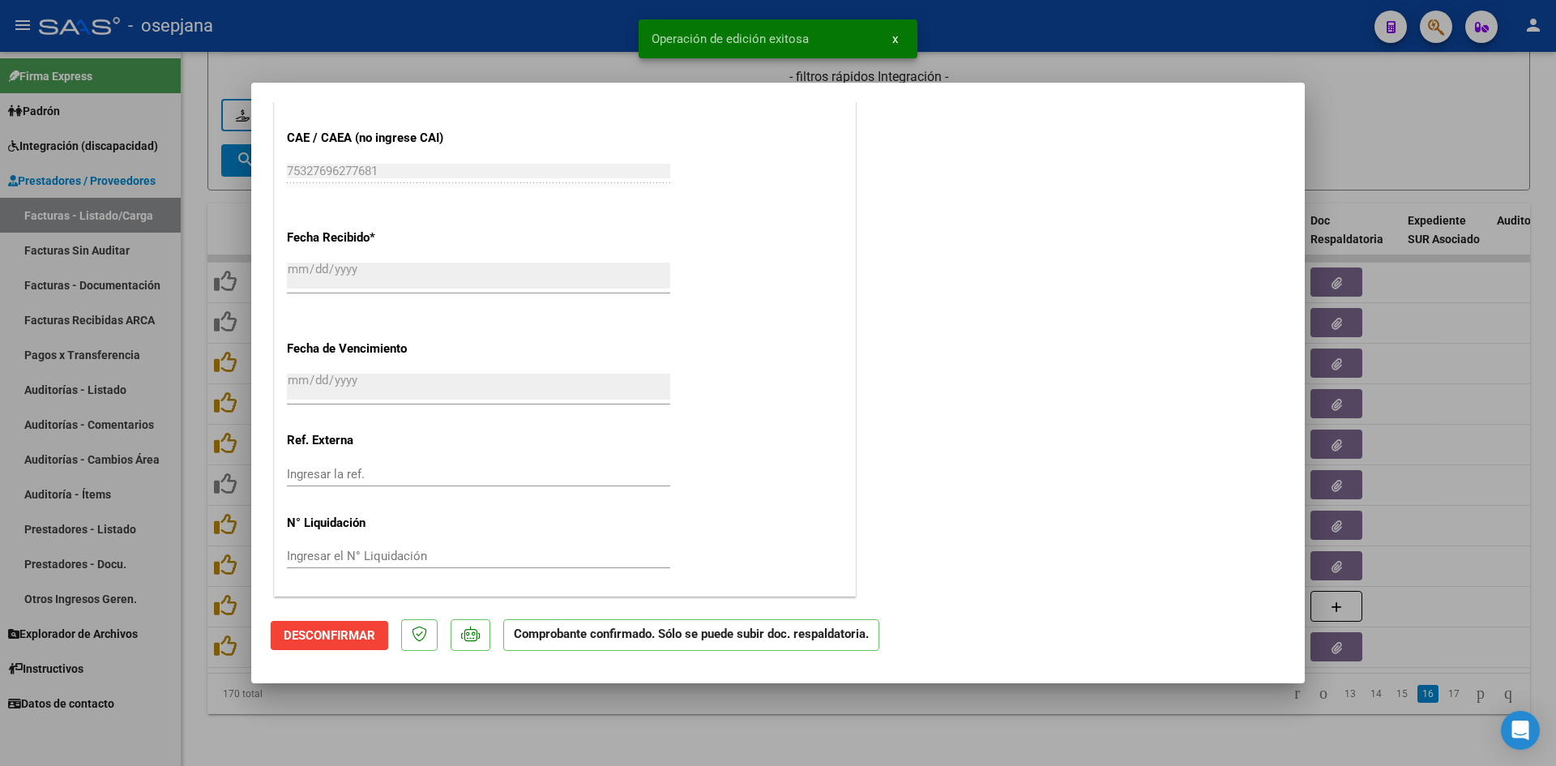
click at [1333, 145] on div at bounding box center [778, 383] width 1556 height 766
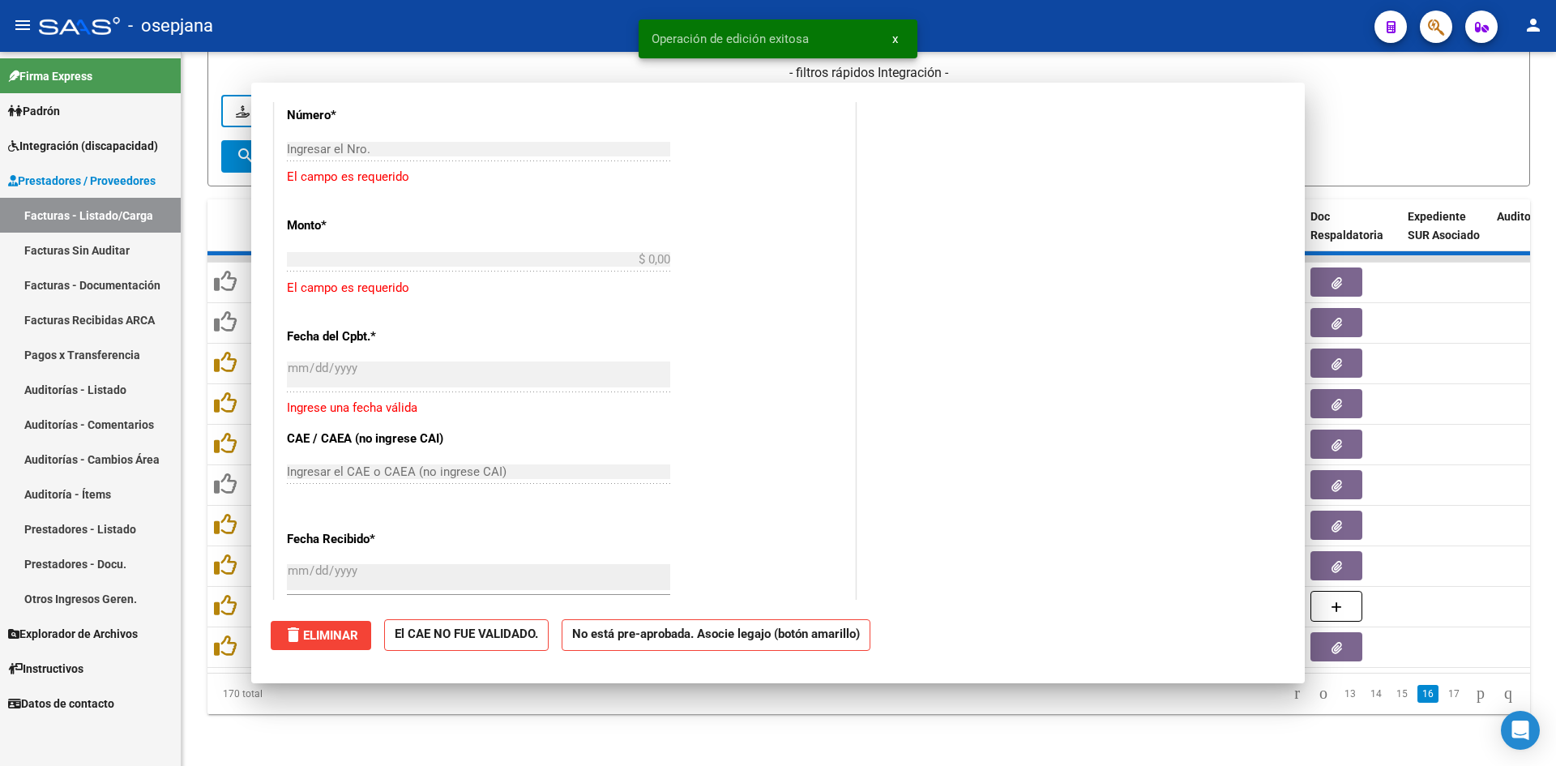
scroll to position [1269, 0]
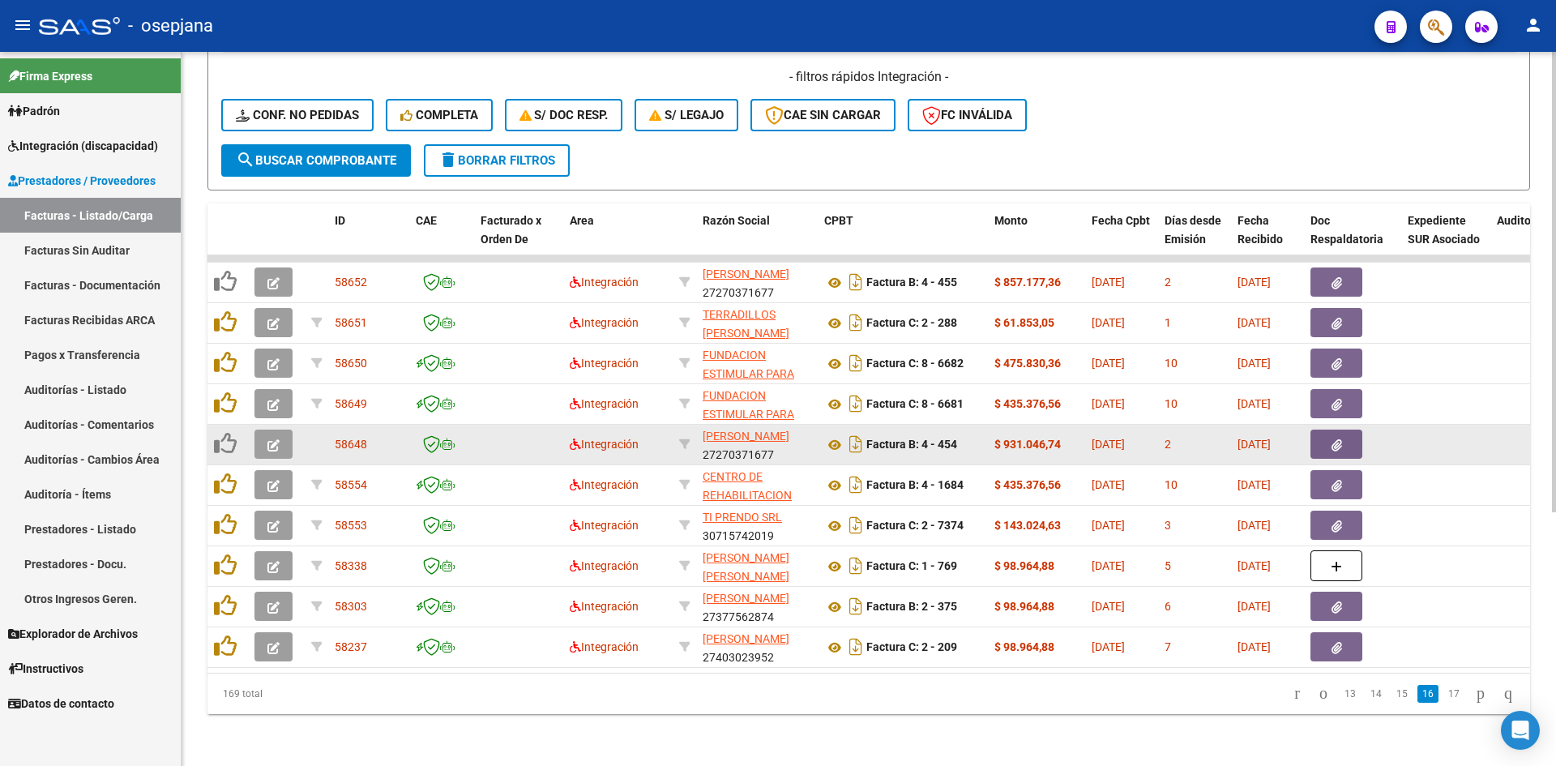
click at [269, 439] on icon "button" at bounding box center [273, 445] width 12 height 12
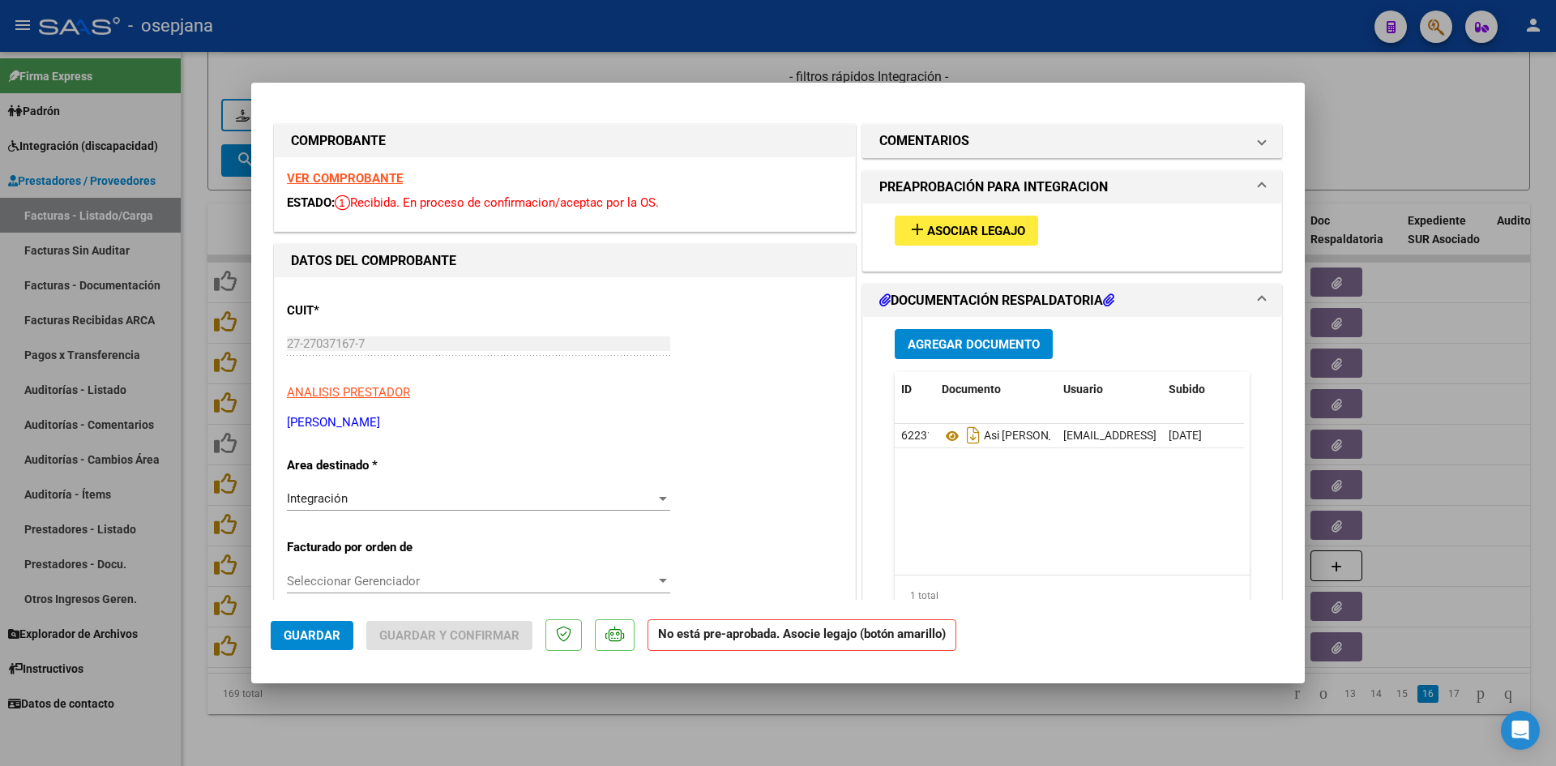
click at [382, 167] on div "VER COMPROBANTE ESTADO: Recibida. En proceso de confirmacion/aceptac por la OS." at bounding box center [565, 194] width 580 height 74
click at [384, 172] on strong "VER COMPROBANTE" at bounding box center [345, 178] width 116 height 15
click at [978, 237] on span "Asociar Legajo" at bounding box center [976, 231] width 98 height 15
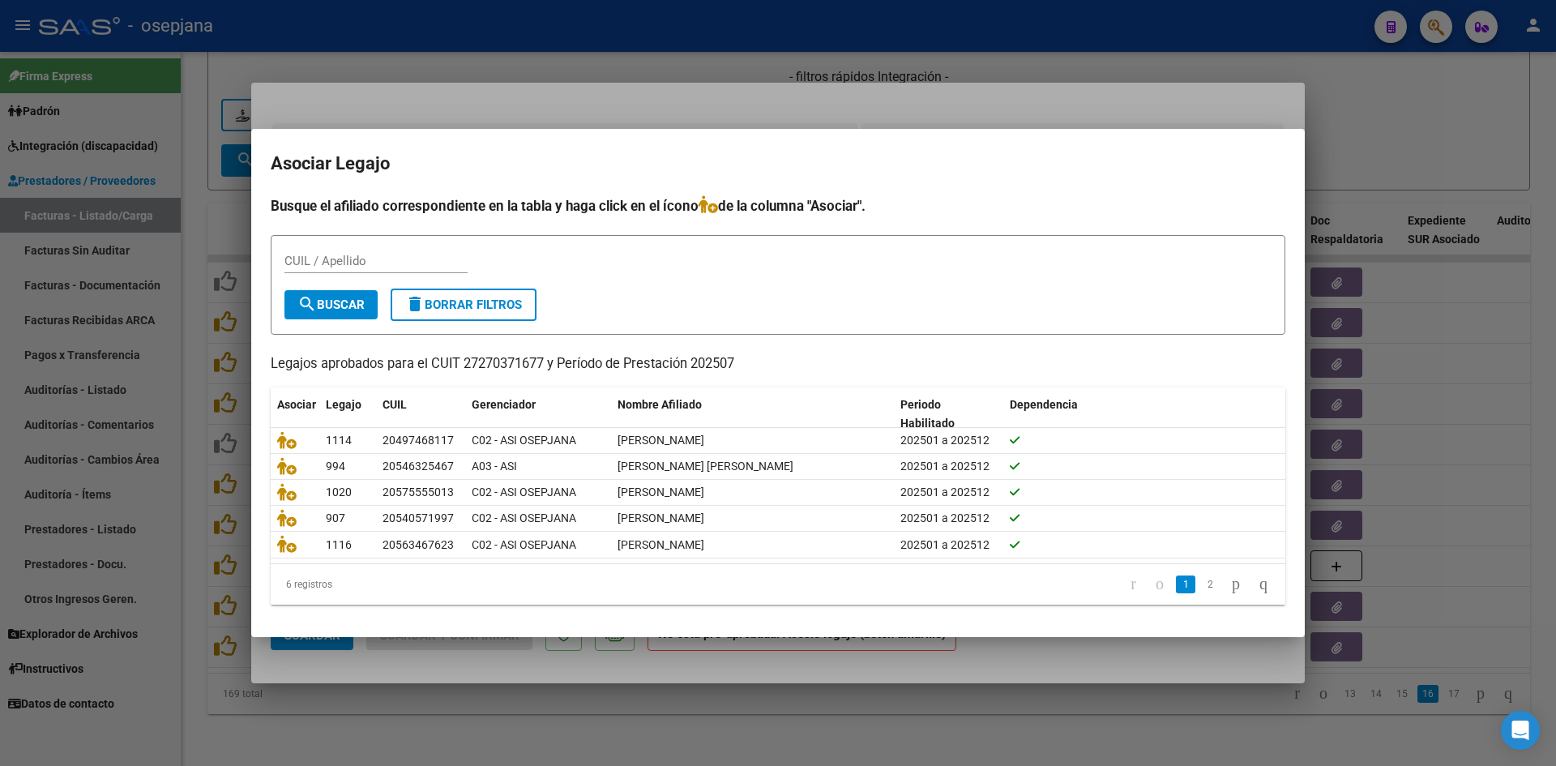
click at [844, 109] on div at bounding box center [778, 383] width 1556 height 766
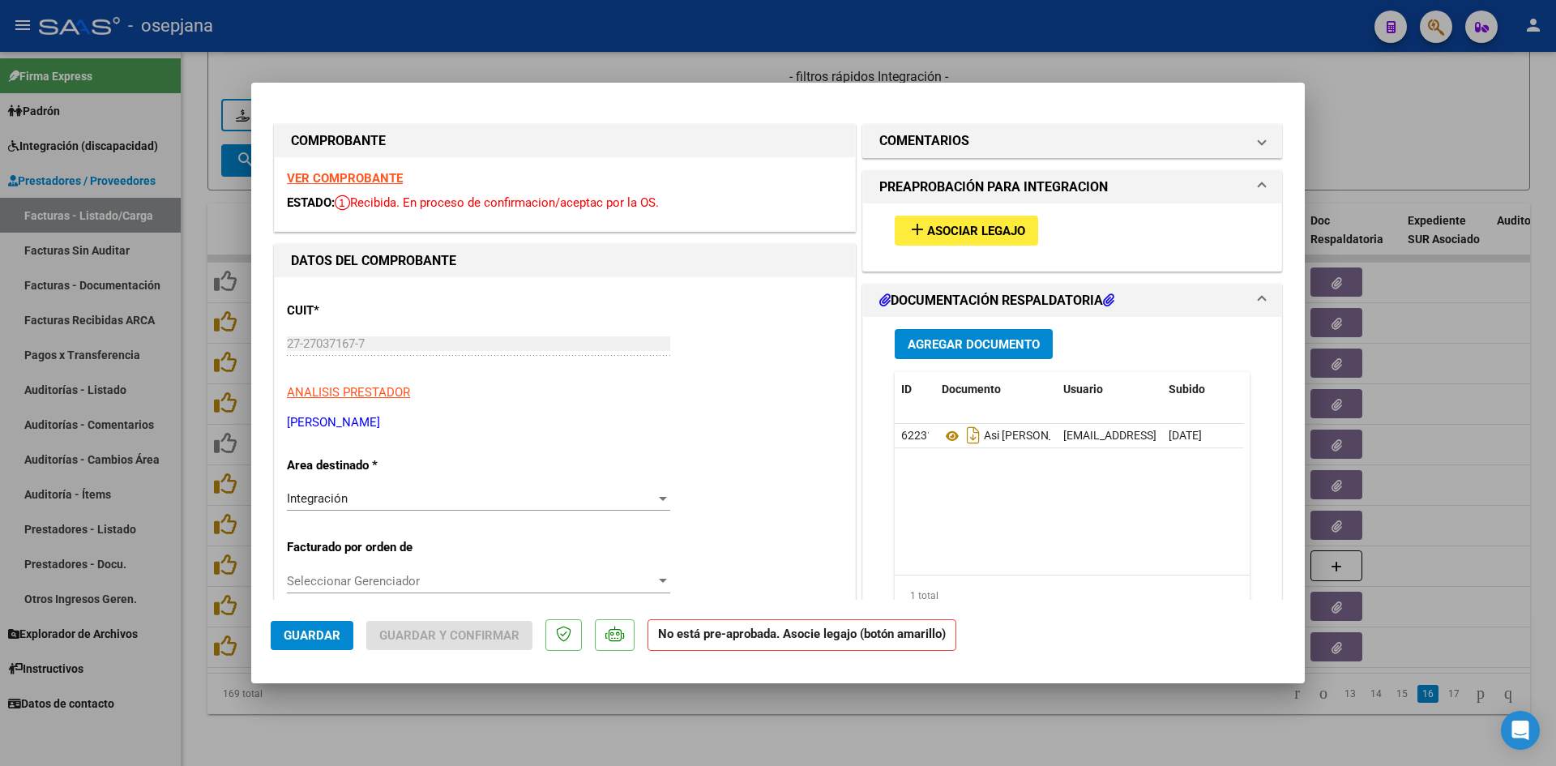
drag, startPoint x: 525, startPoint y: 96, endPoint x: 517, endPoint y: 91, distance: 9.4
click at [519, 93] on mat-dialog-container "COMPROBANTE VER COMPROBANTE ESTADO: Recibida. En proceso de confirmacion/acepta…" at bounding box center [777, 383] width 1053 height 600
click at [507, 74] on div at bounding box center [778, 383] width 1556 height 766
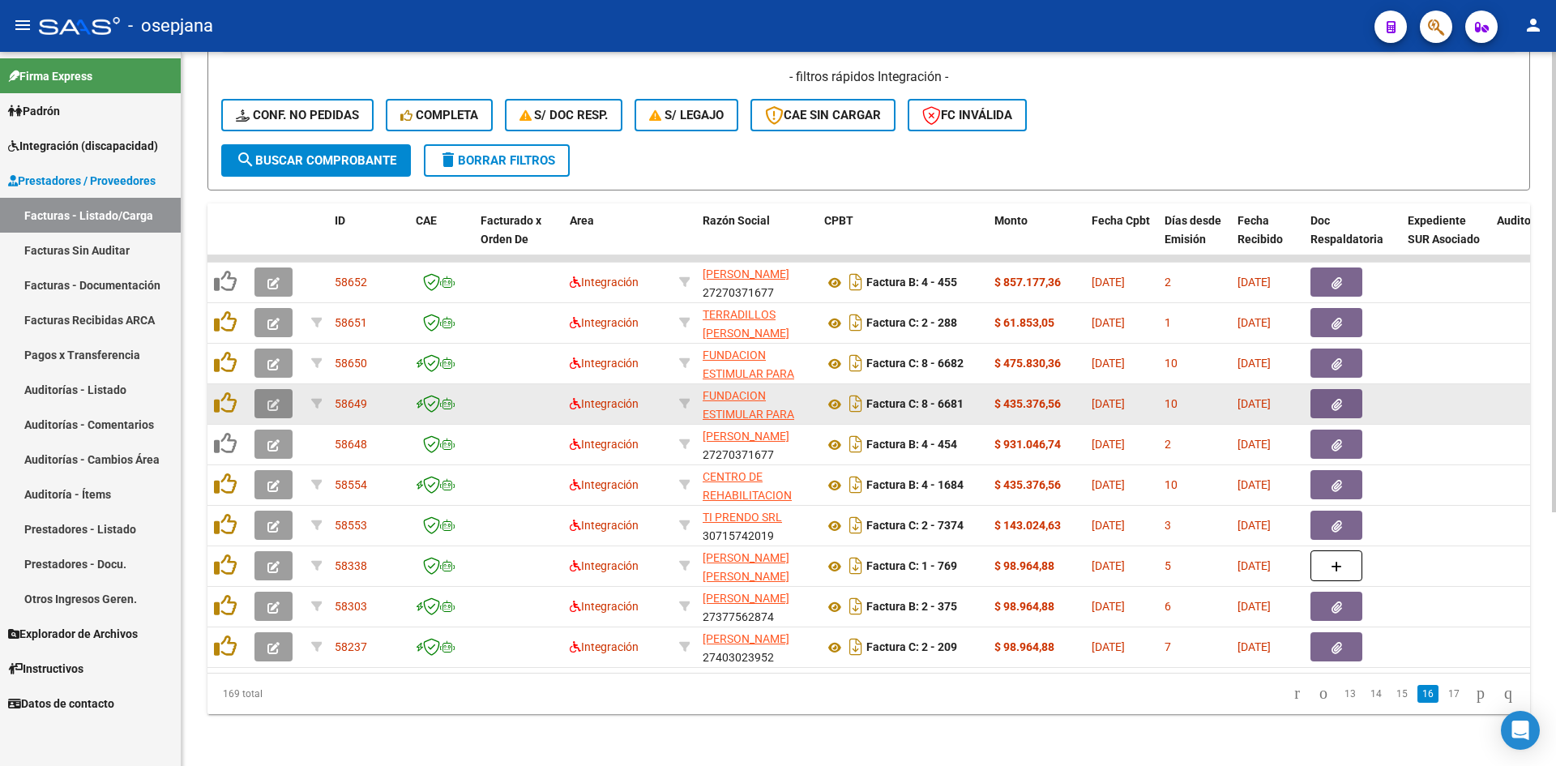
click at [266, 391] on button "button" at bounding box center [273, 403] width 38 height 29
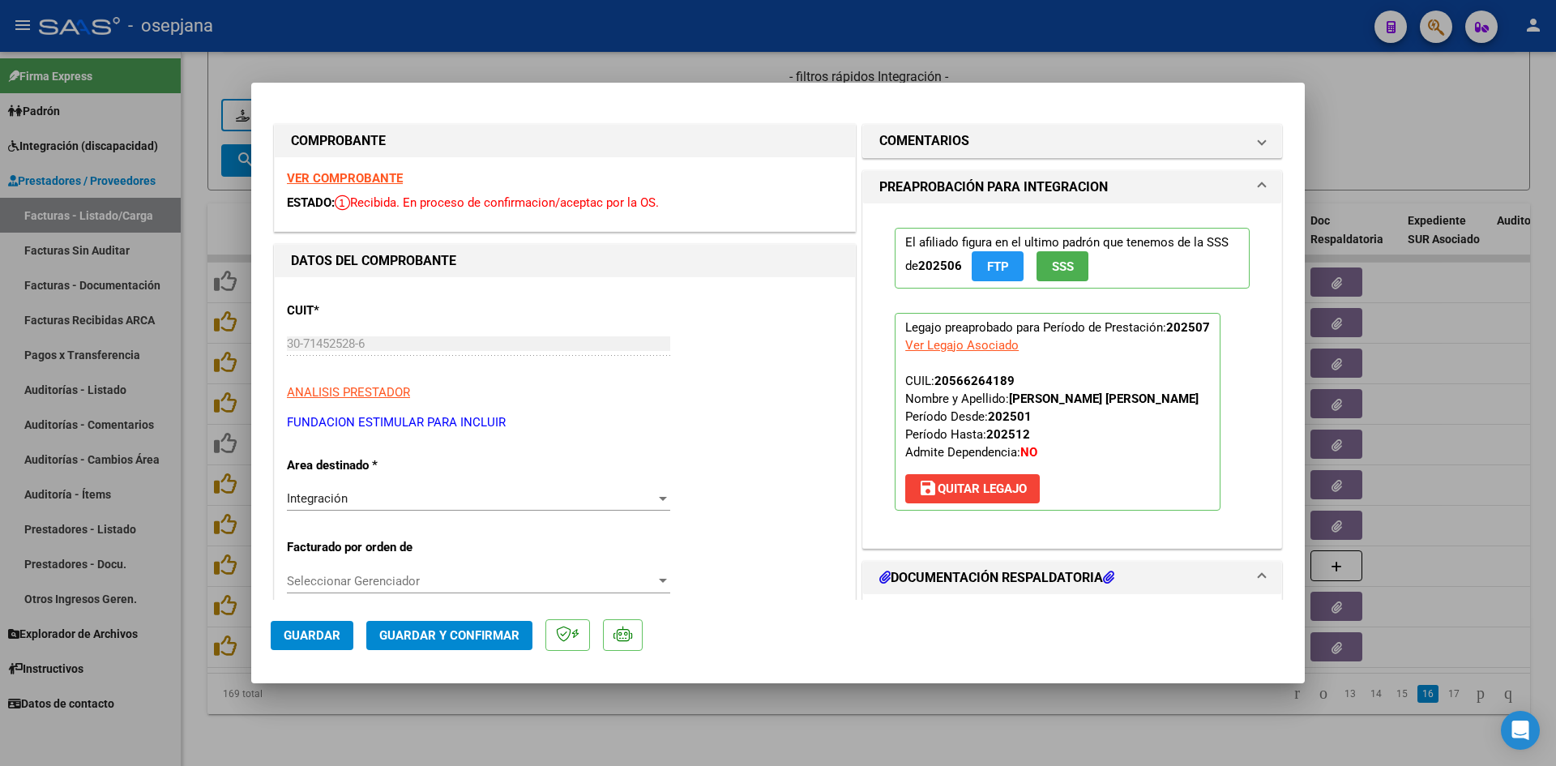
click at [353, 173] on strong "VER COMPROBANTE" at bounding box center [345, 178] width 116 height 15
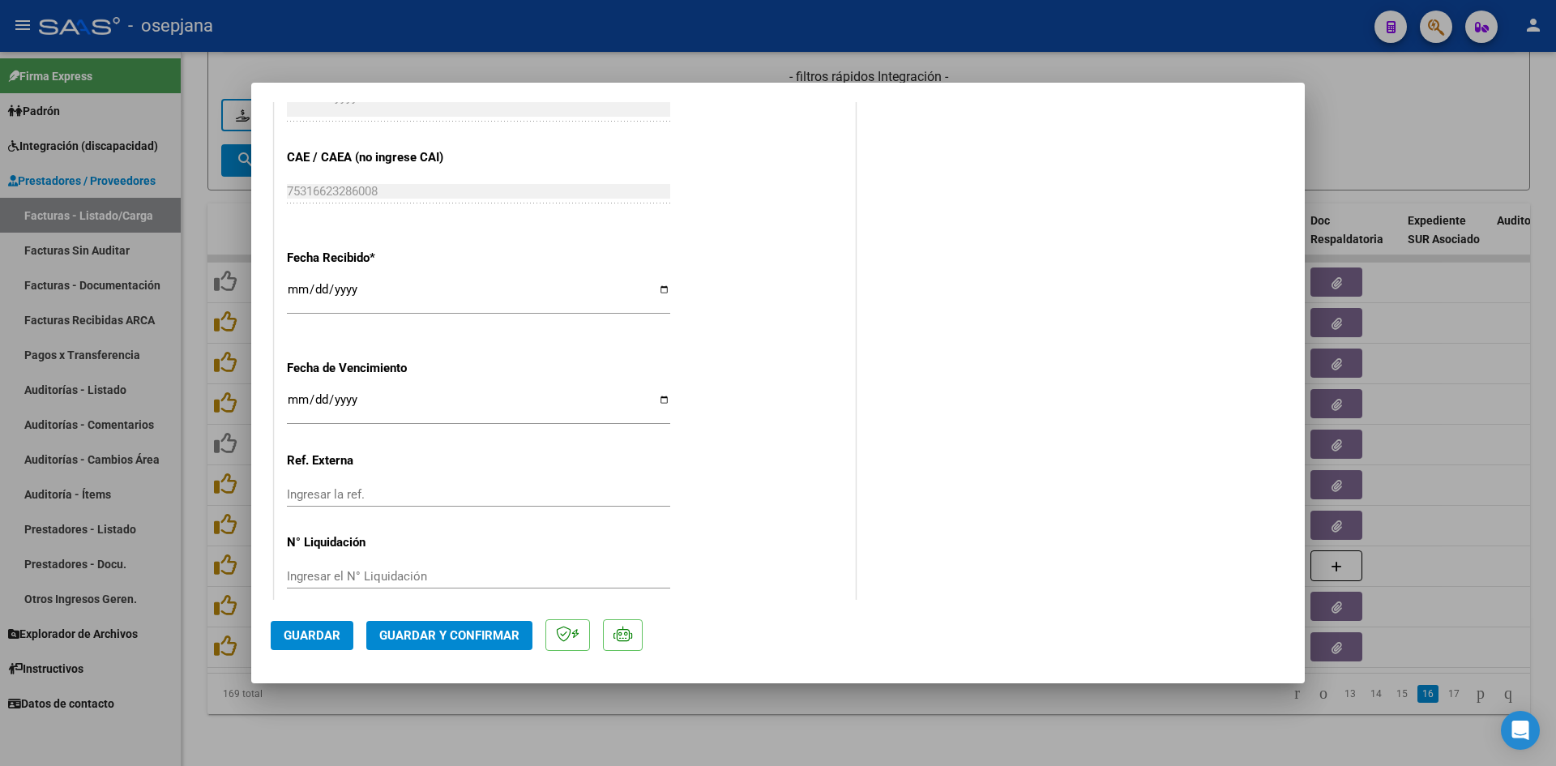
scroll to position [1068, 0]
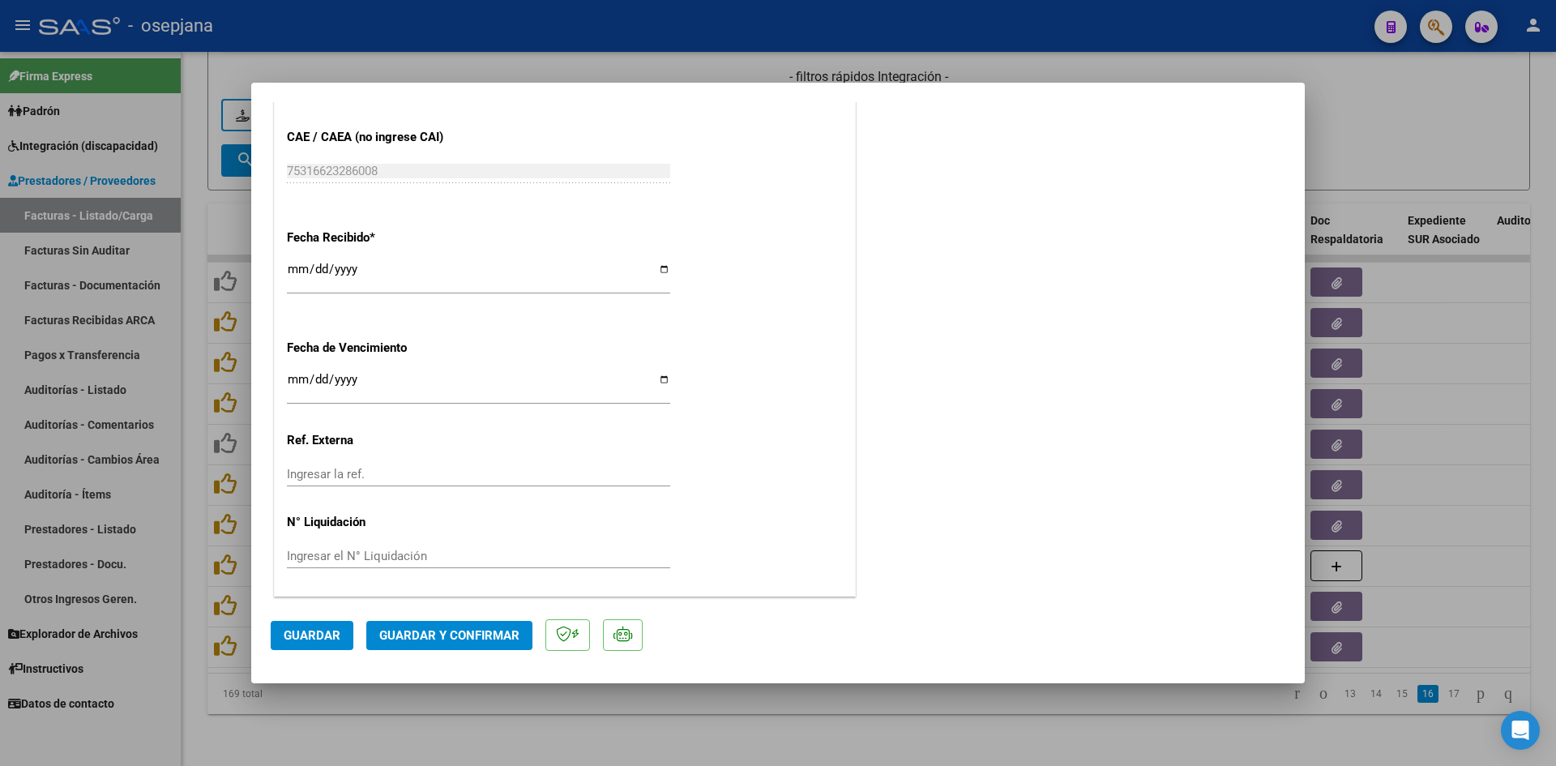
click at [292, 377] on input "[DATE]" at bounding box center [478, 386] width 383 height 26
click at [454, 625] on button "Guardar y Confirmar" at bounding box center [449, 635] width 166 height 29
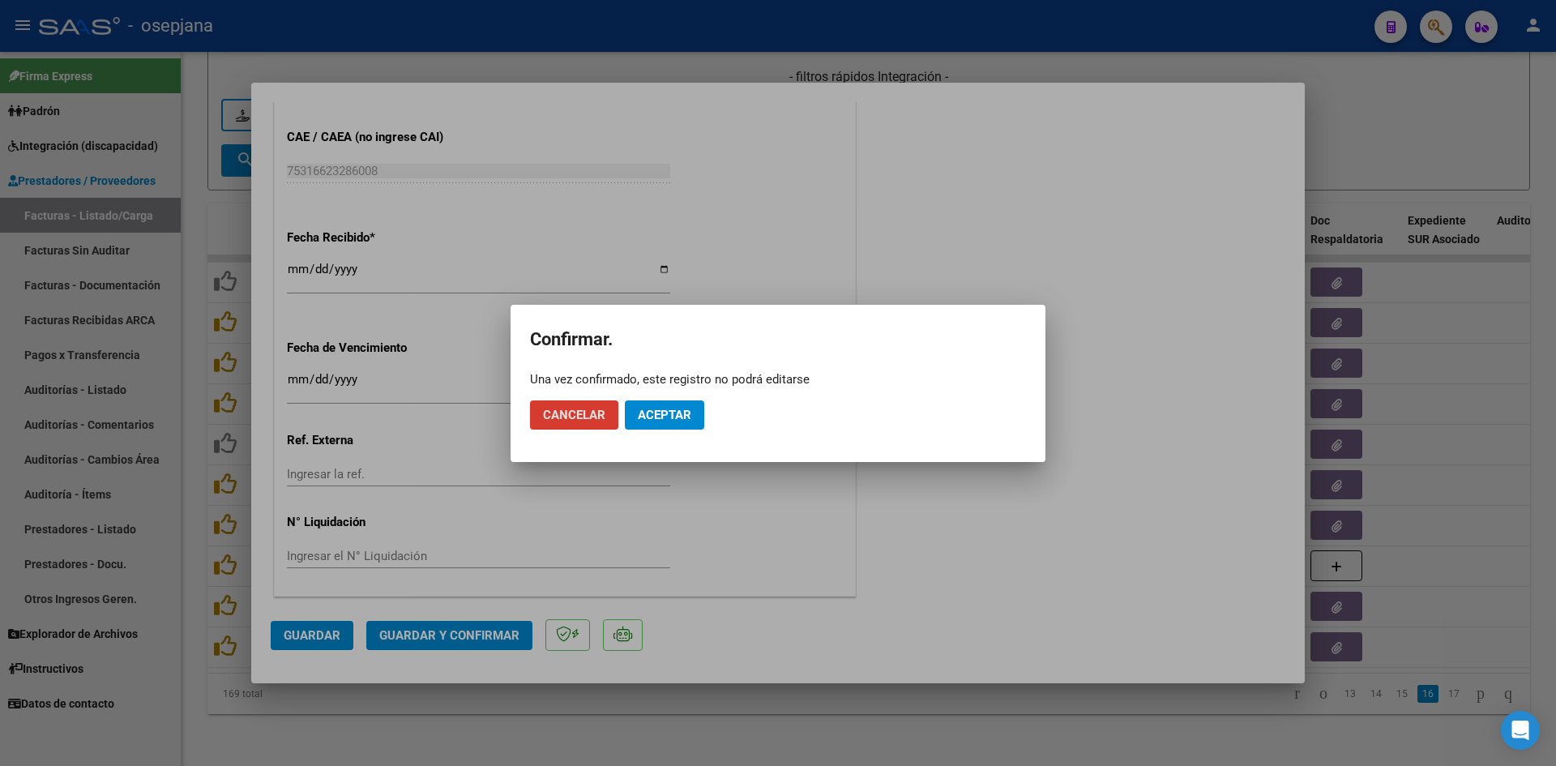
click at [680, 404] on button "Aceptar" at bounding box center [664, 414] width 79 height 29
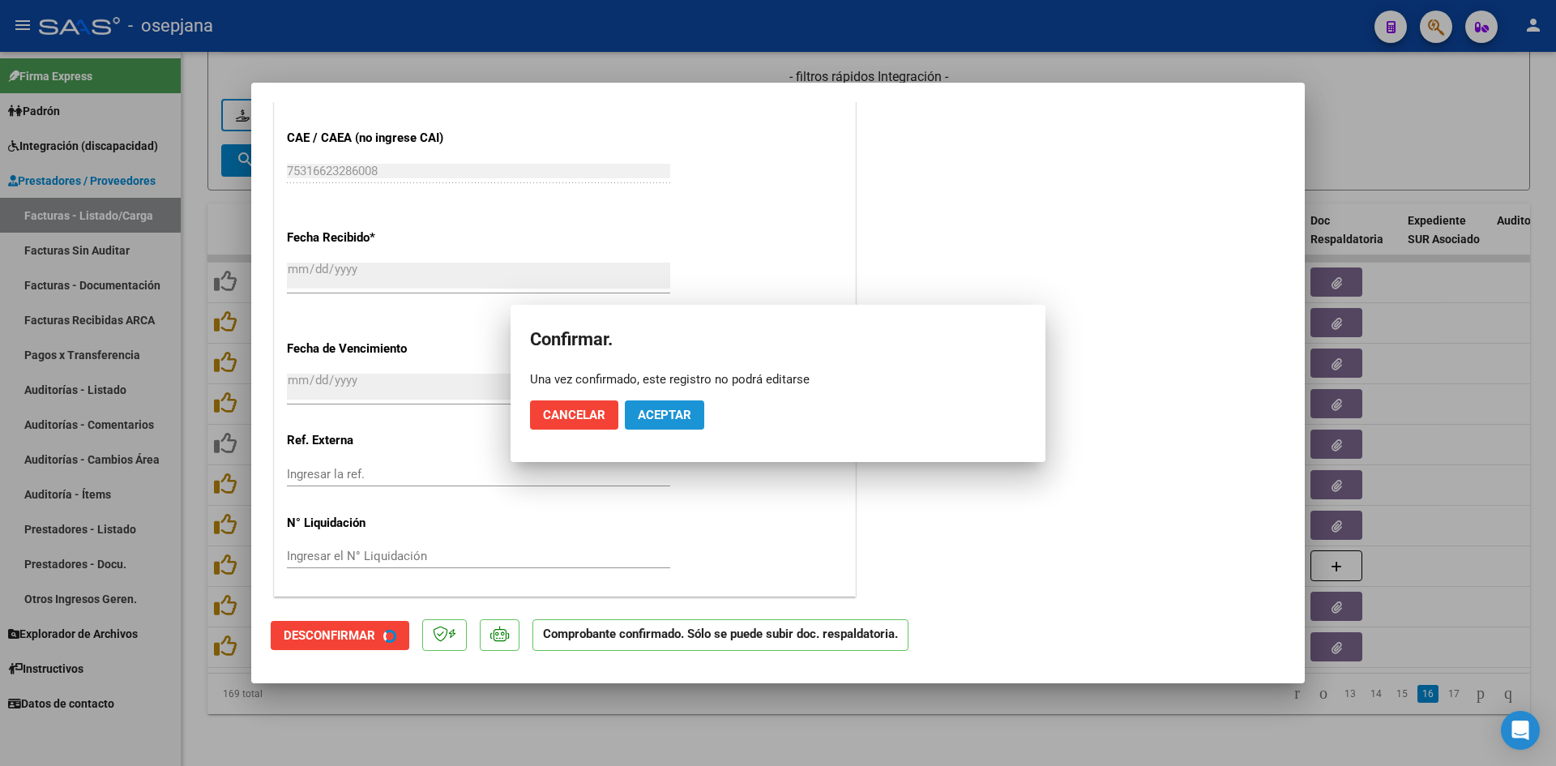
scroll to position [967, 0]
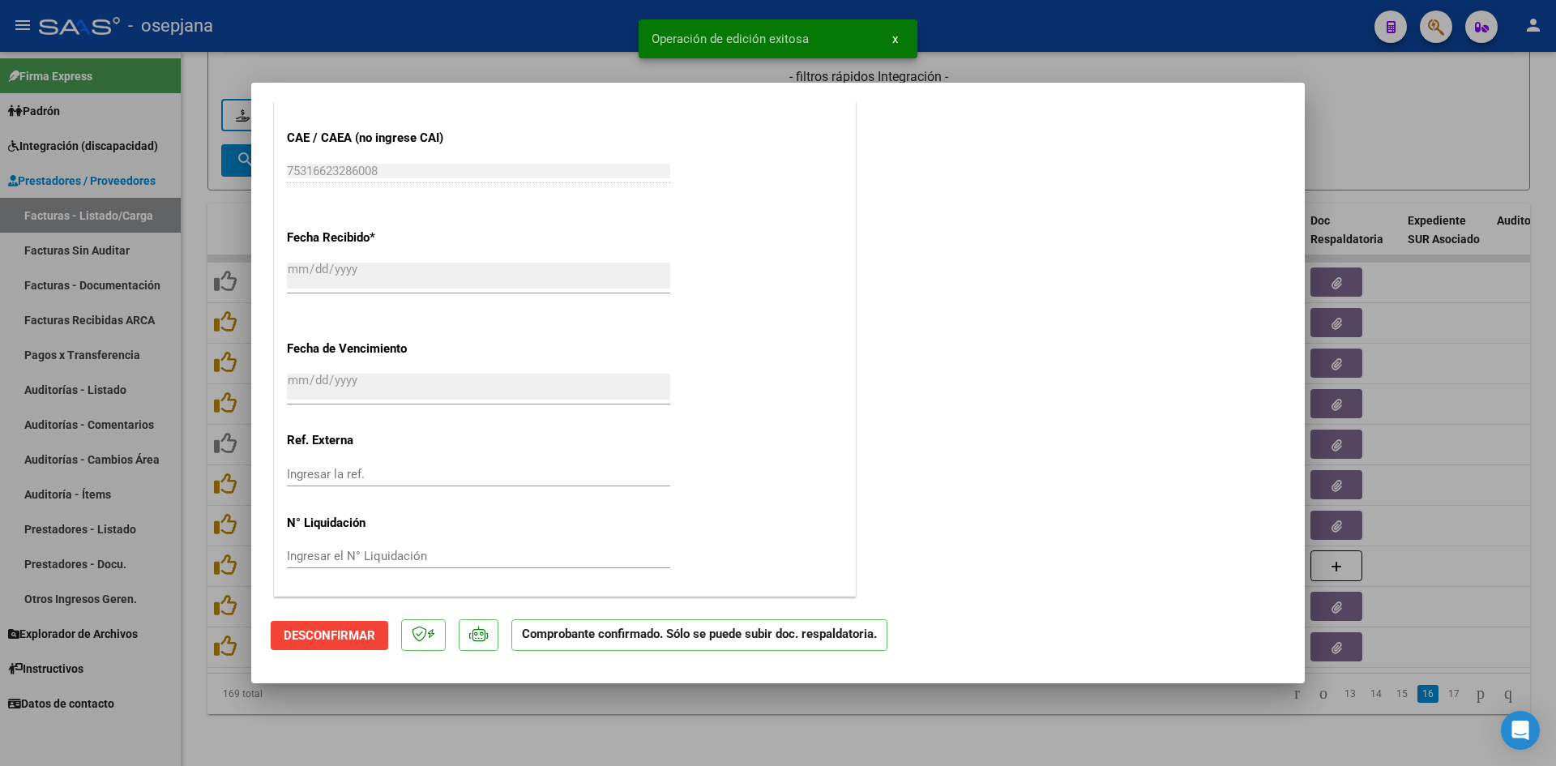
click at [1404, 142] on div at bounding box center [778, 383] width 1556 height 766
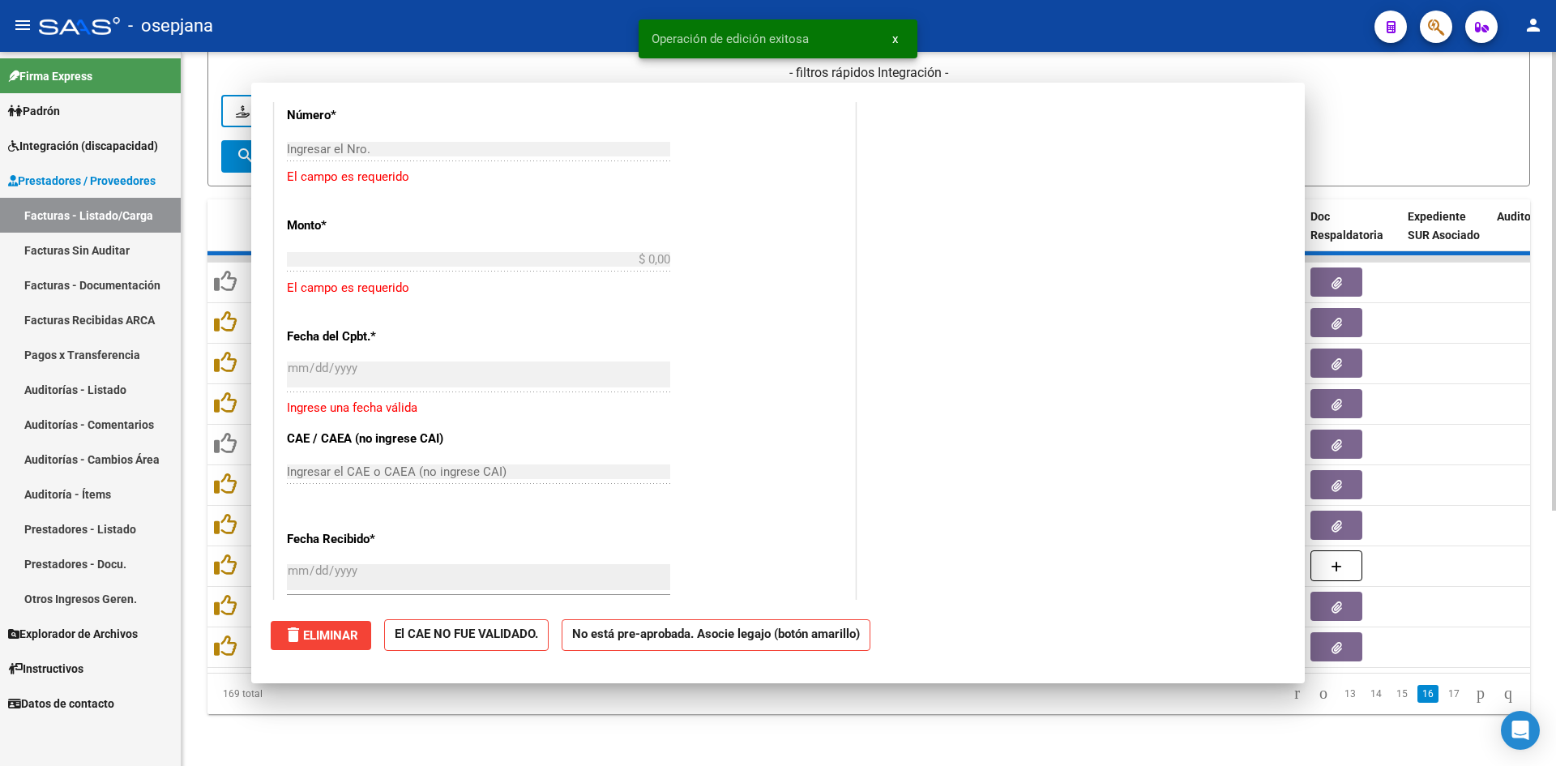
scroll to position [0, 0]
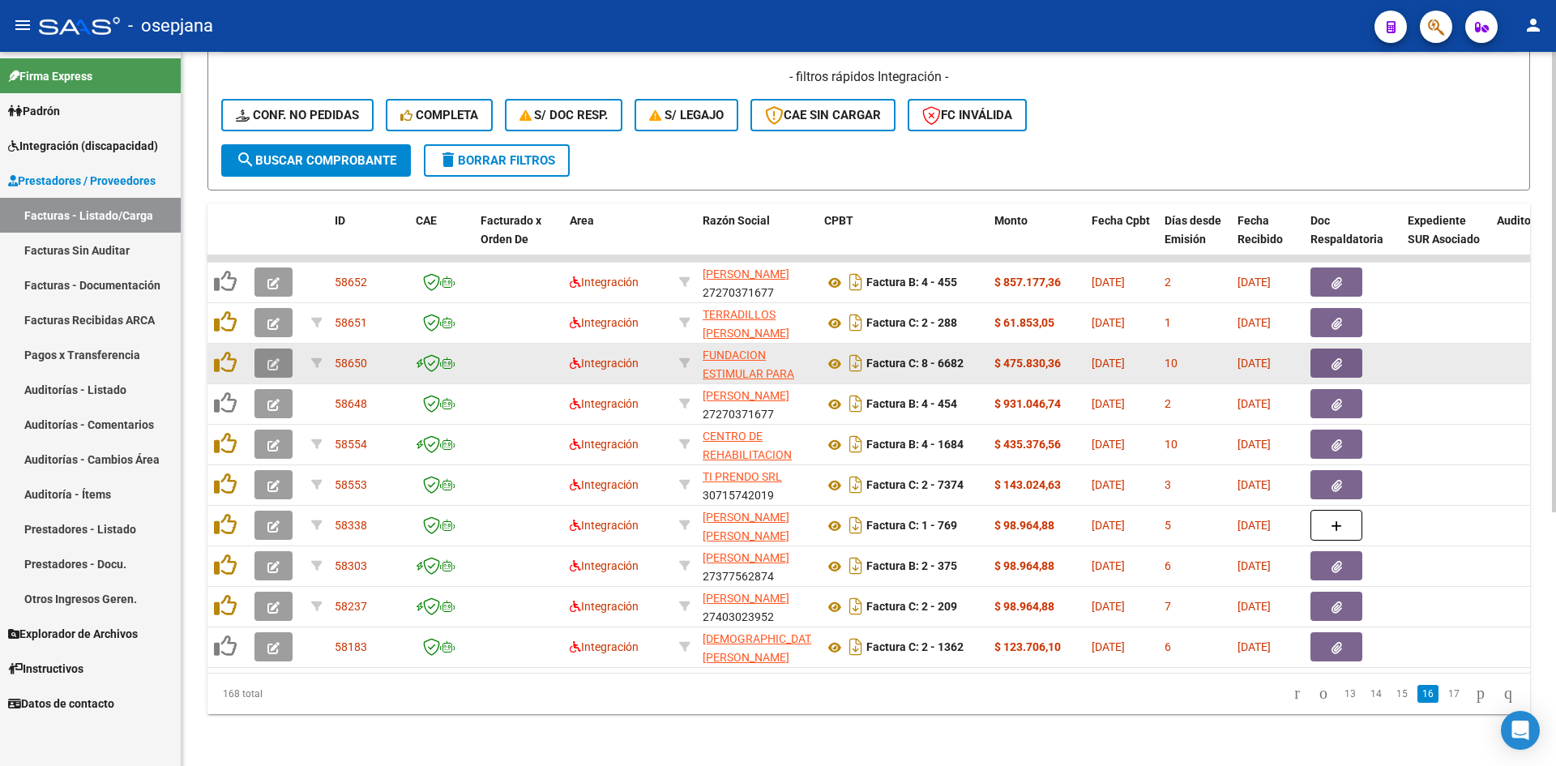
click at [267, 358] on icon "button" at bounding box center [273, 364] width 12 height 12
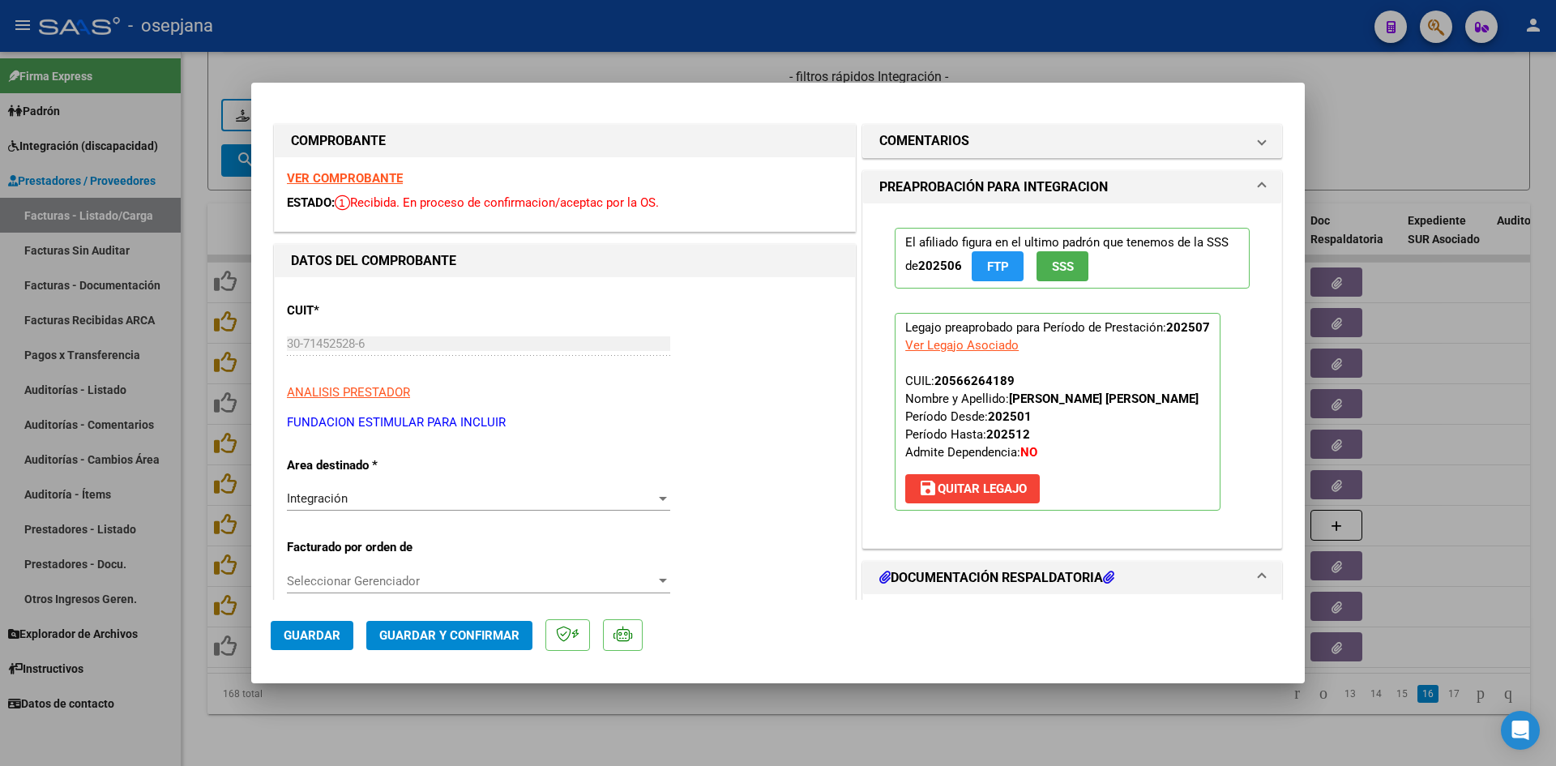
click at [353, 179] on strong "VER COMPROBANTE" at bounding box center [345, 178] width 116 height 15
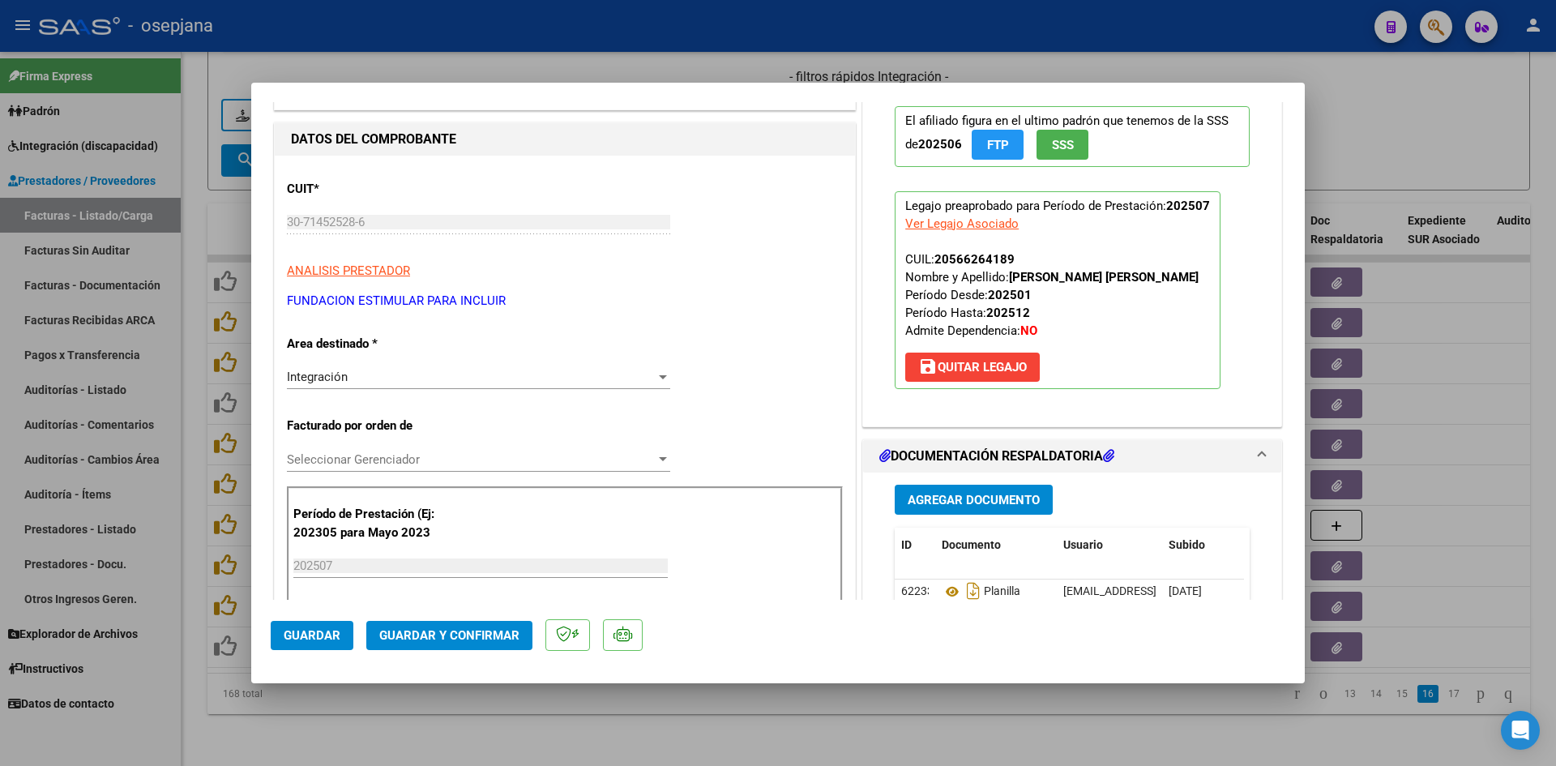
scroll to position [243, 0]
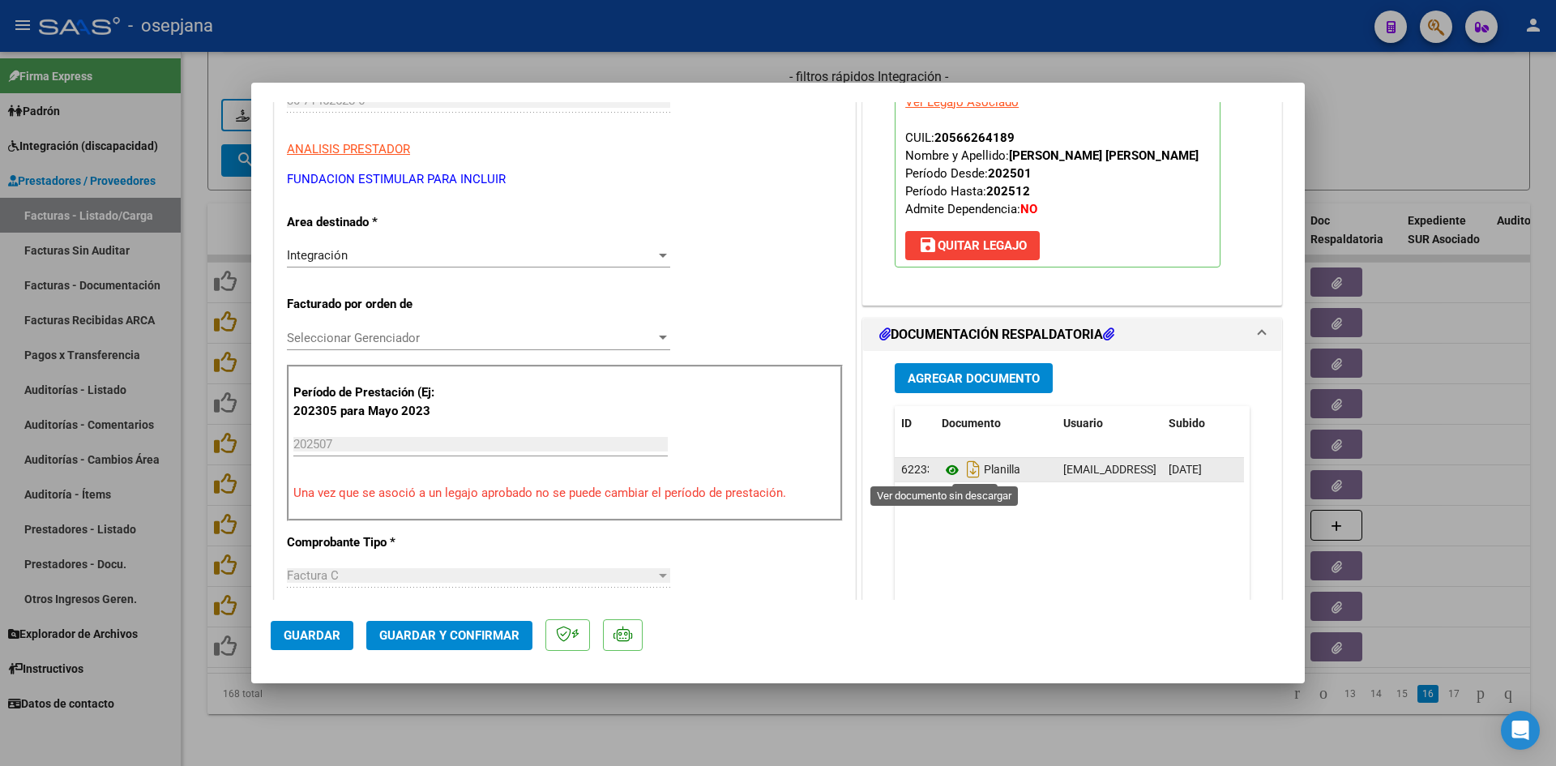
click at [943, 464] on icon at bounding box center [951, 469] width 21 height 19
click at [944, 473] on icon at bounding box center [951, 469] width 21 height 19
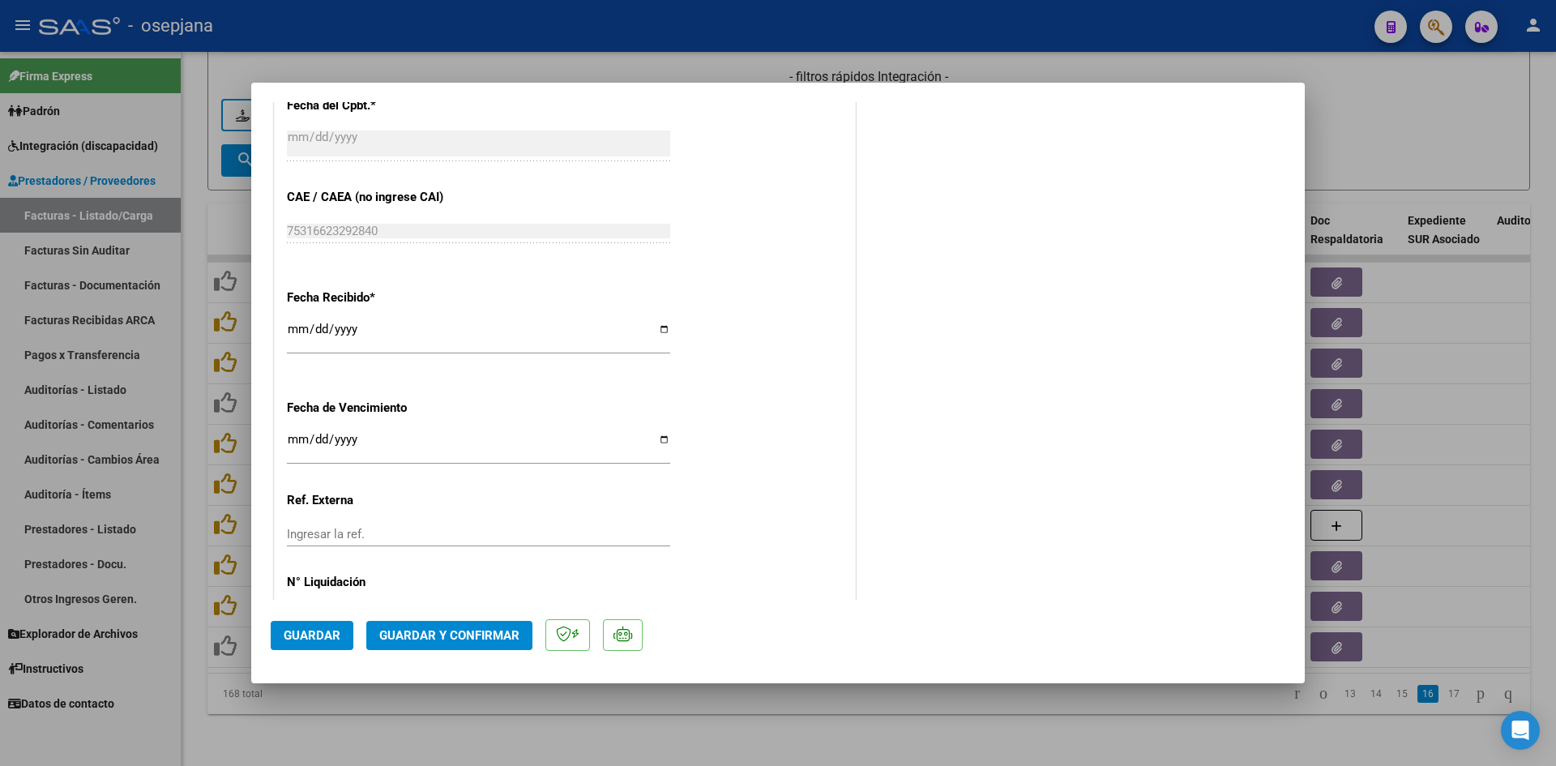
scroll to position [1053, 0]
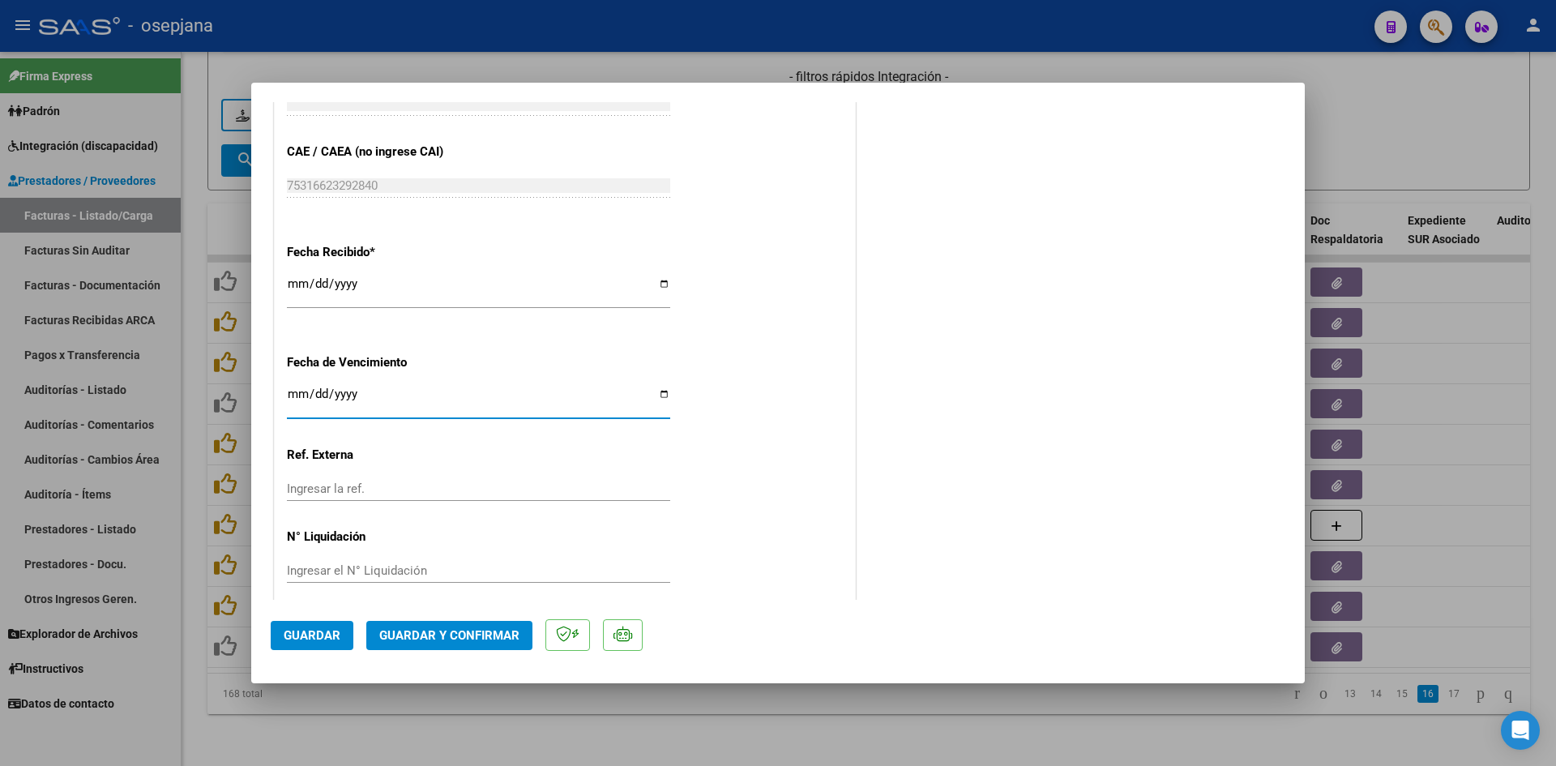
click at [293, 398] on input "[DATE]" at bounding box center [478, 400] width 383 height 26
click at [448, 633] on span "Guardar y Confirmar" at bounding box center [449, 635] width 140 height 15
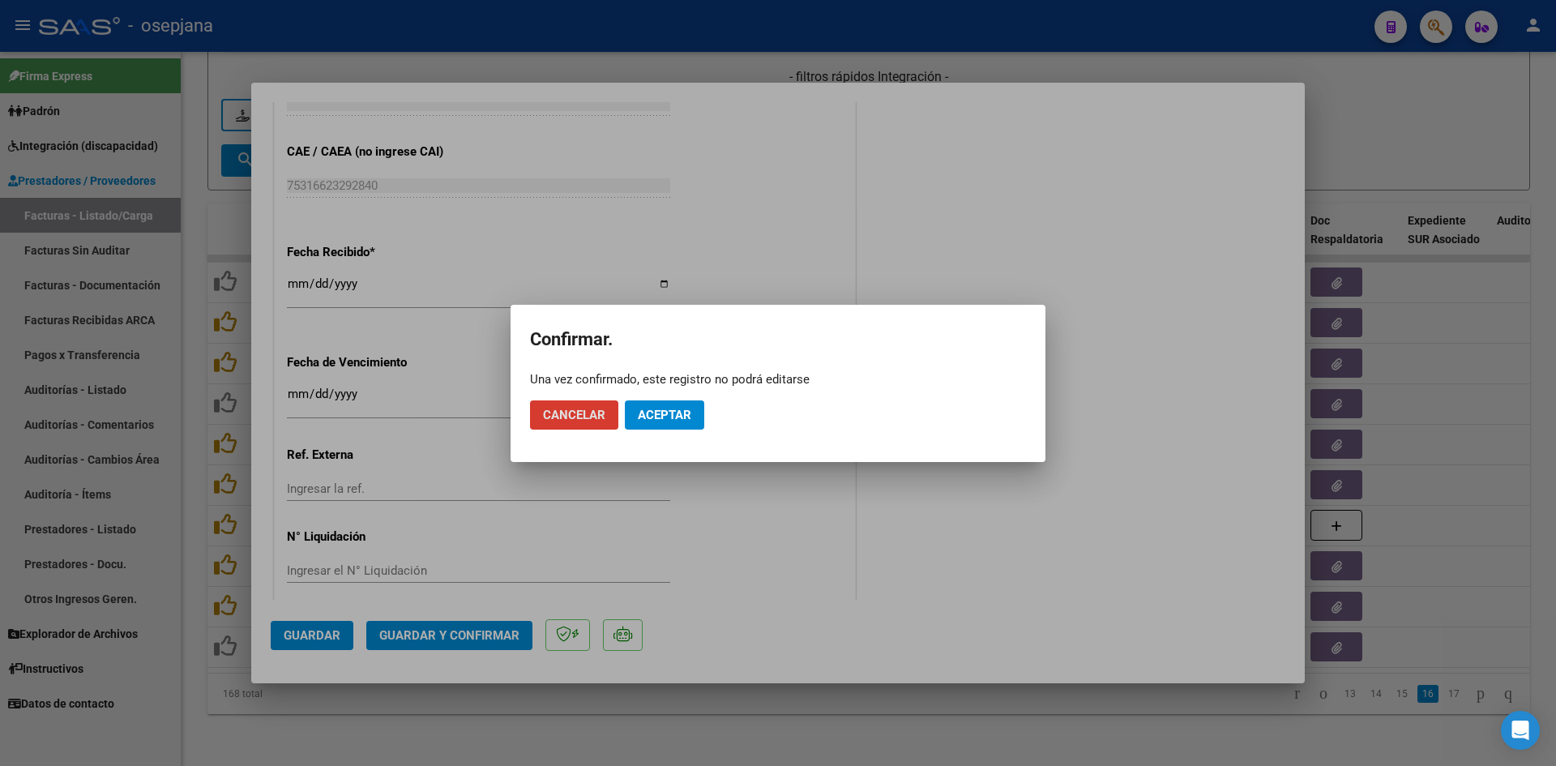
click at [647, 418] on span "Aceptar" at bounding box center [664, 415] width 53 height 15
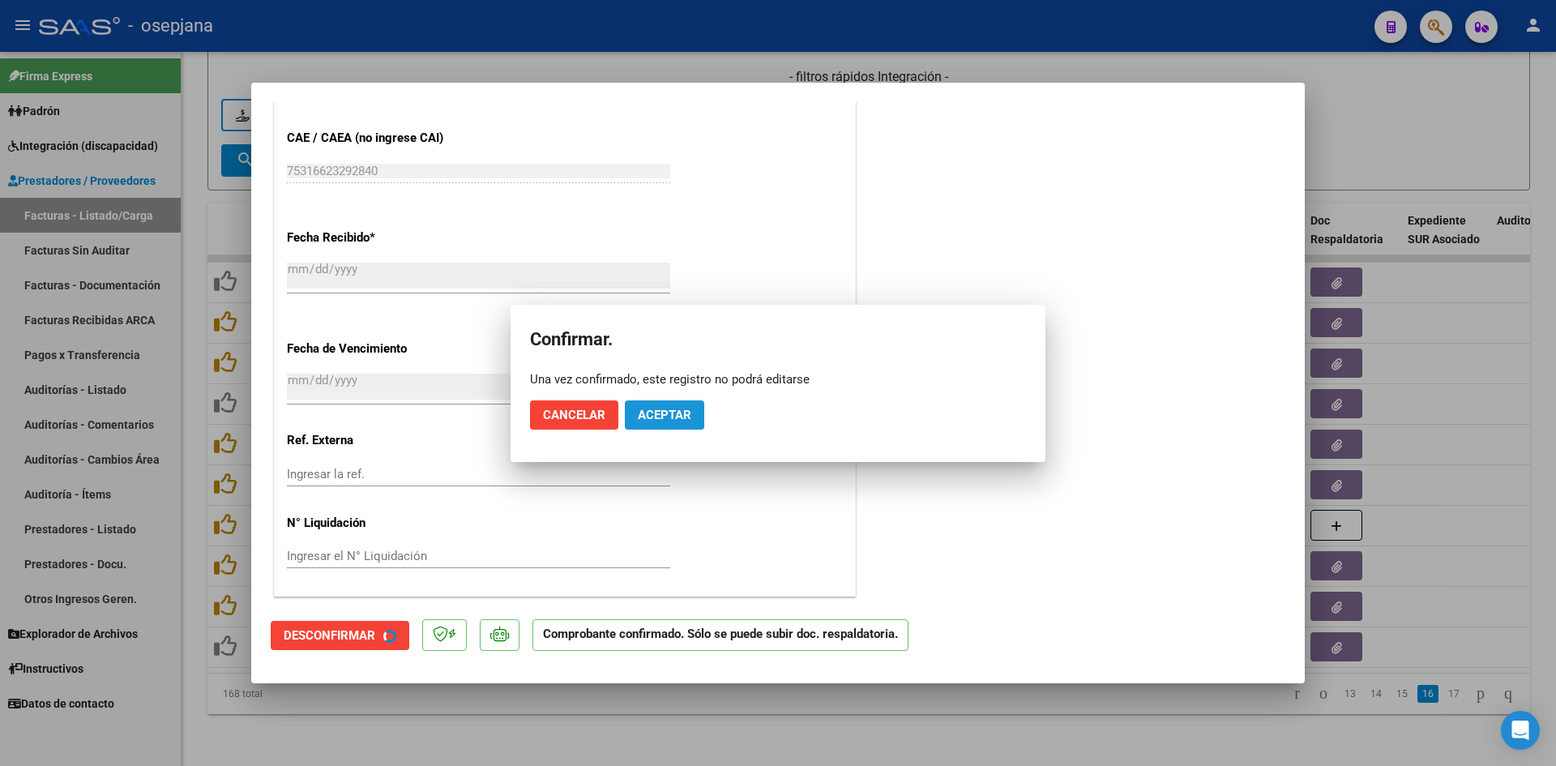
scroll to position [953, 0]
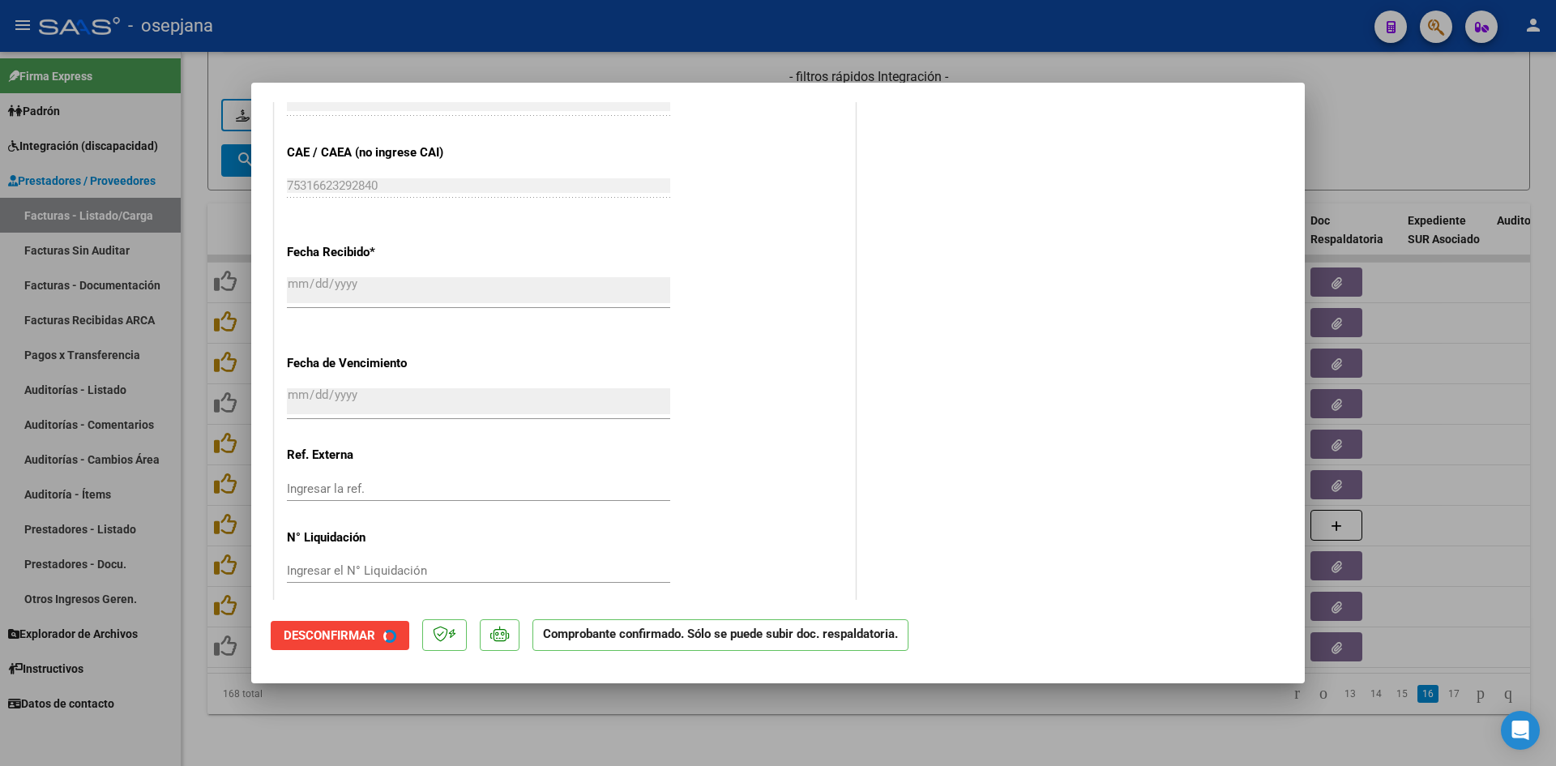
click at [1412, 131] on div at bounding box center [778, 383] width 1556 height 766
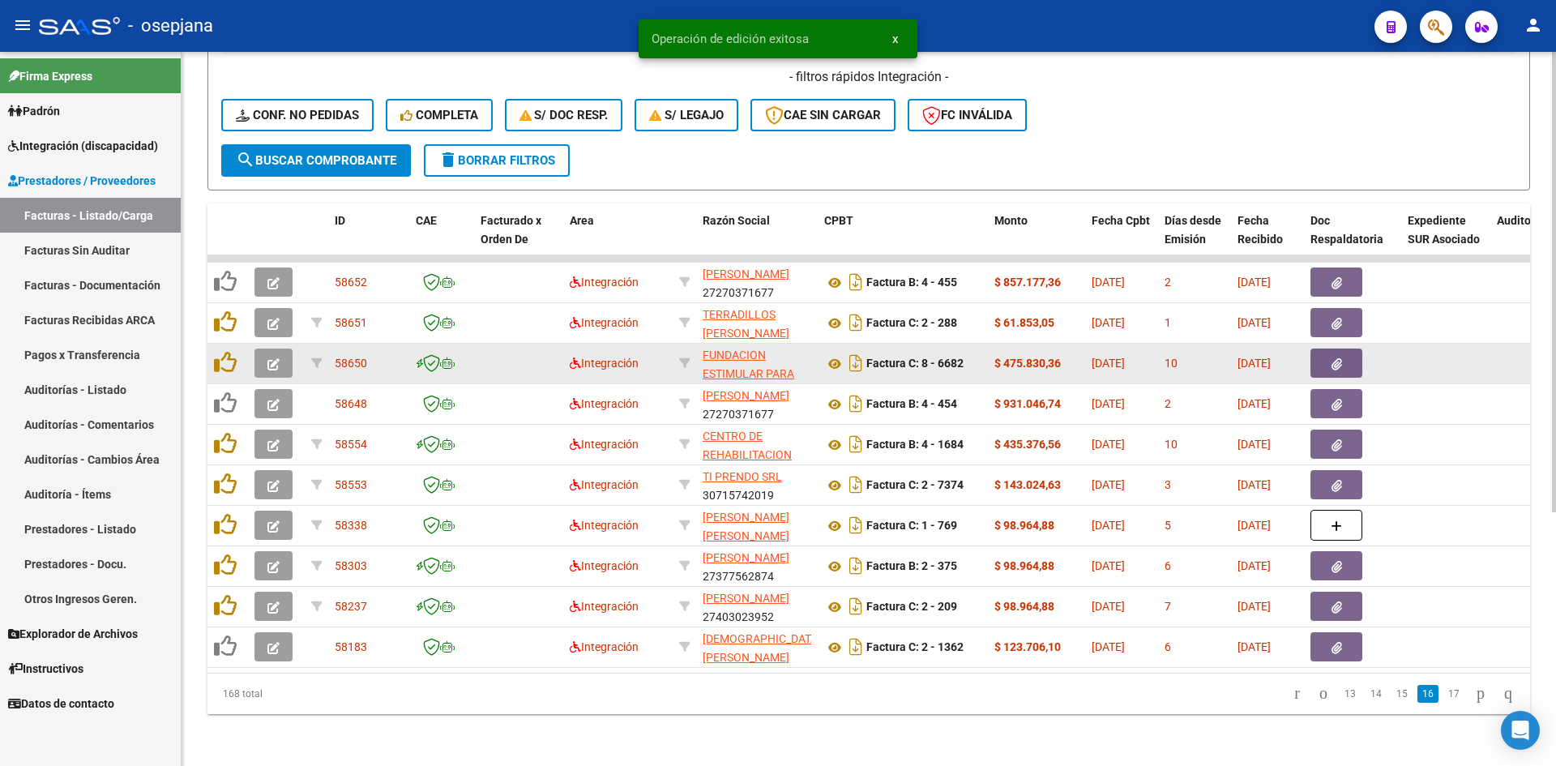
click at [274, 358] on icon "button" at bounding box center [273, 364] width 12 height 12
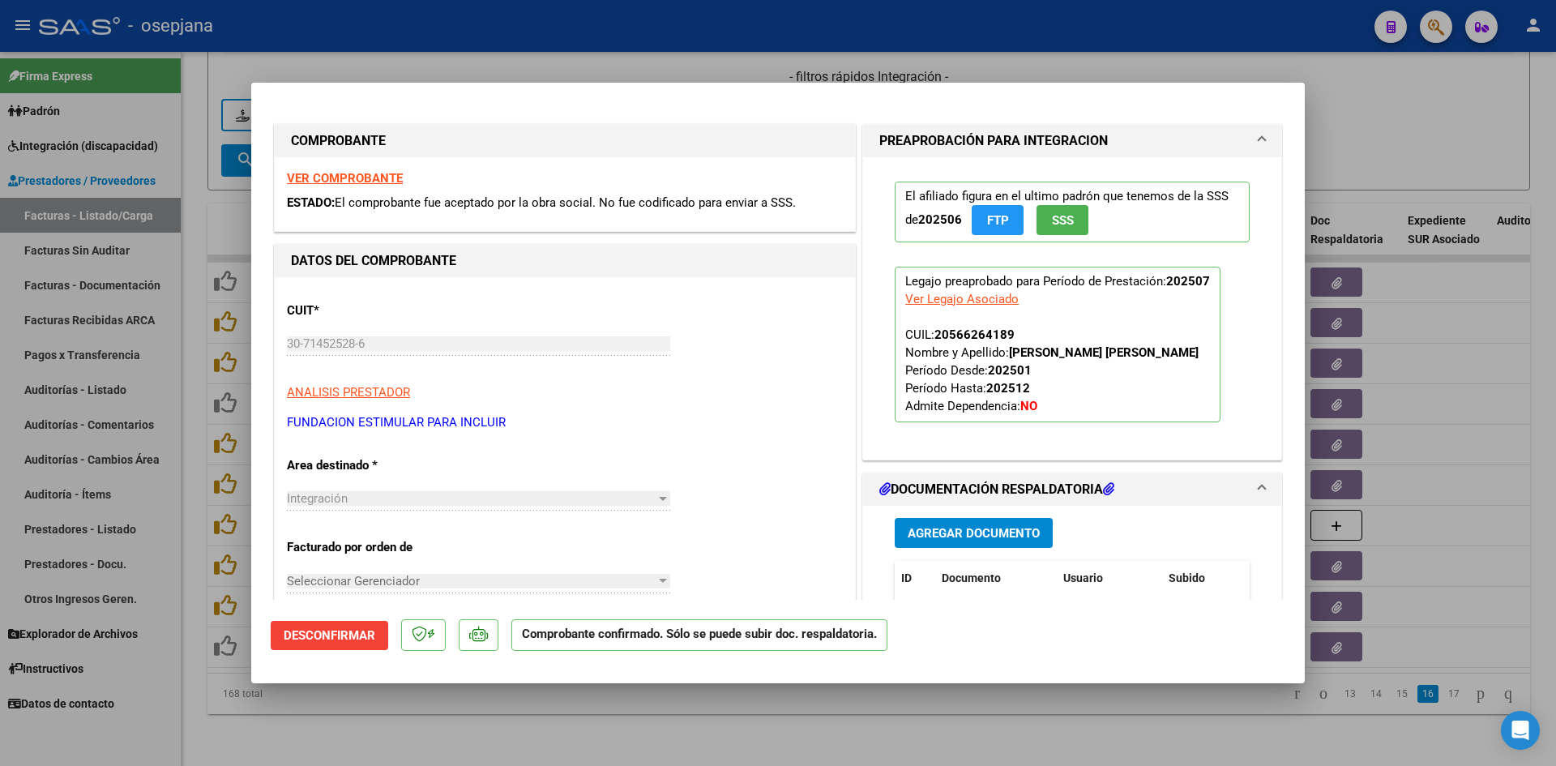
click at [1331, 105] on div at bounding box center [778, 383] width 1556 height 766
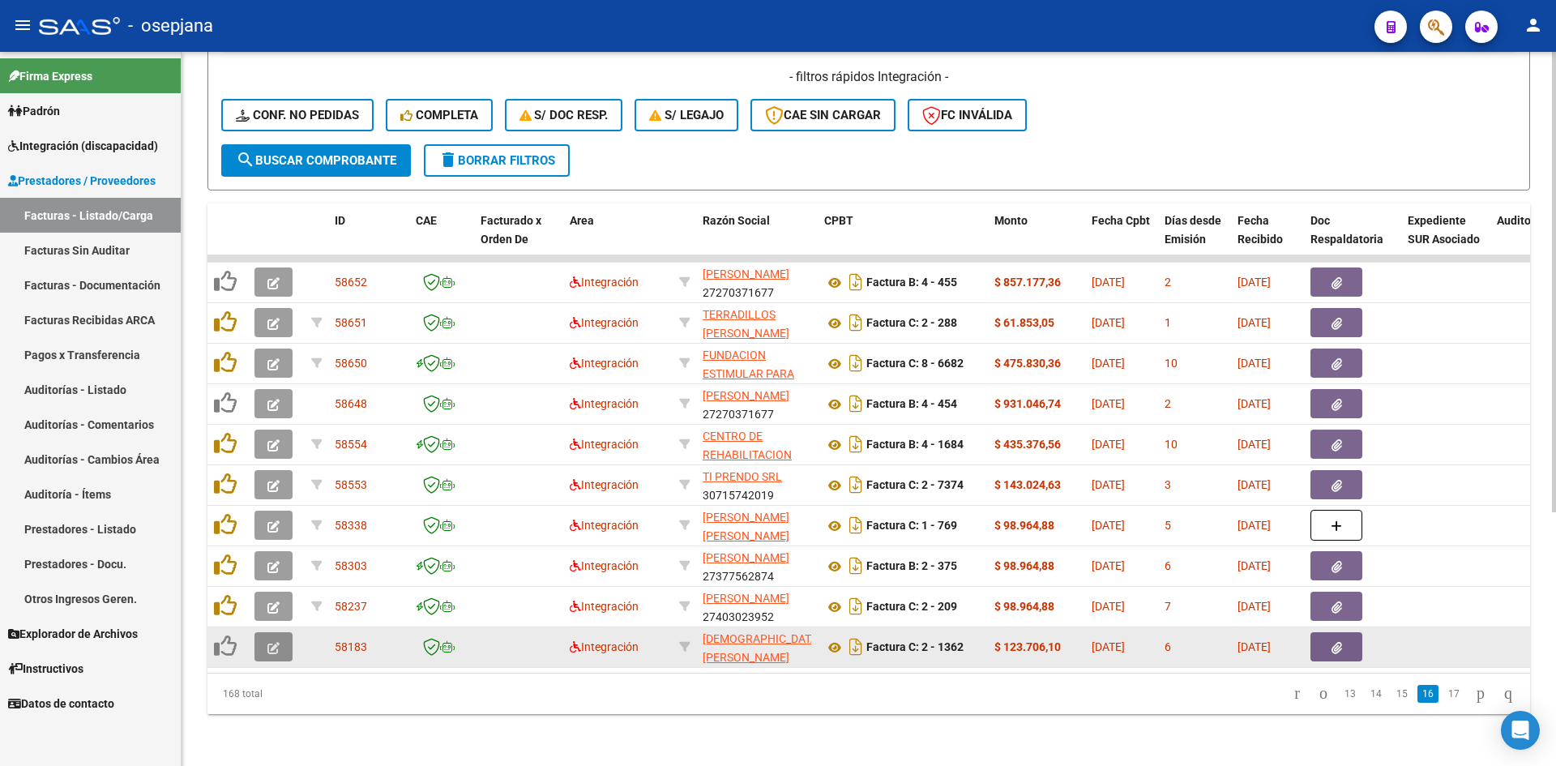
click at [270, 642] on icon "button" at bounding box center [273, 648] width 12 height 12
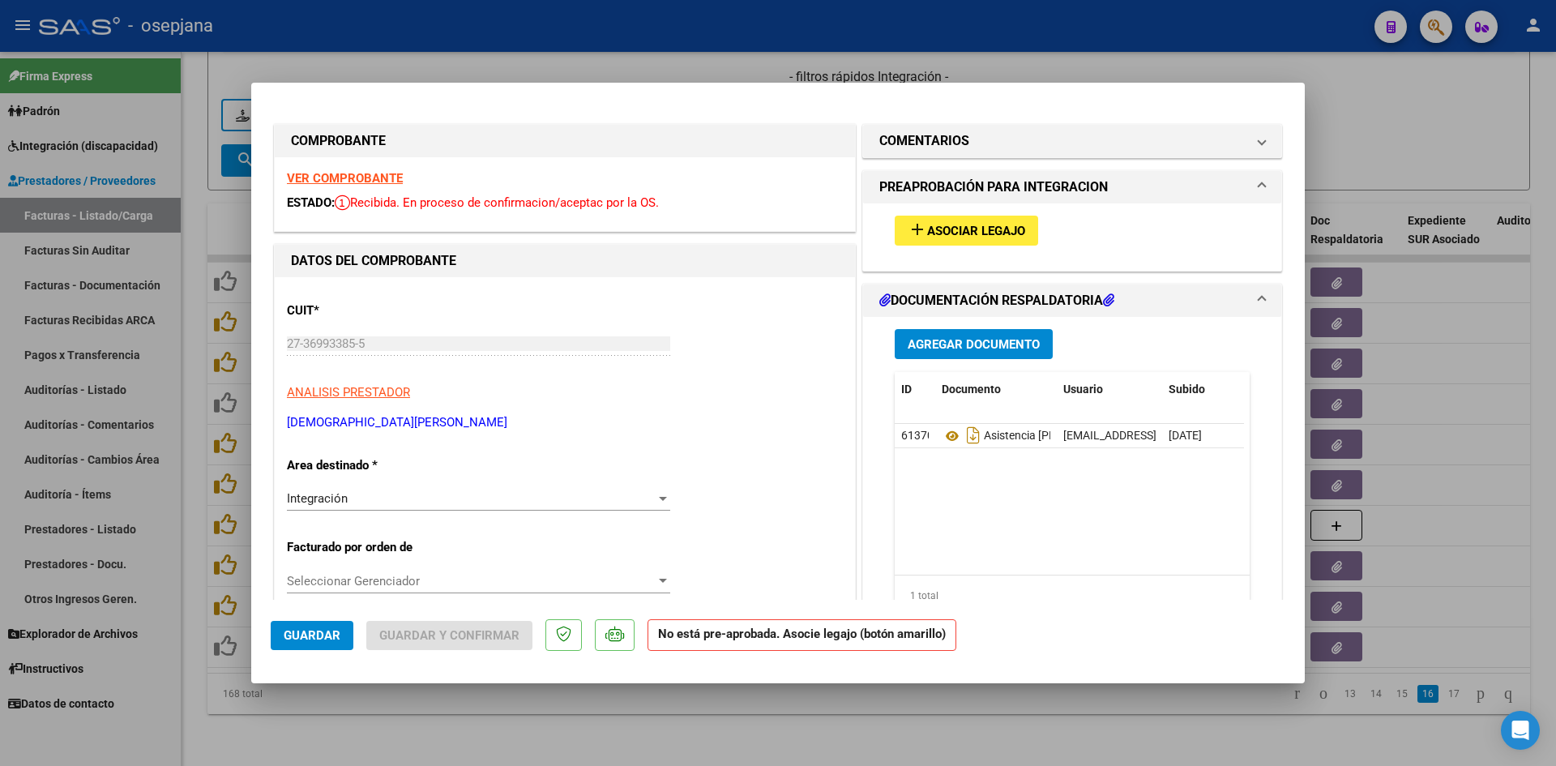
click at [368, 177] on strong "VER COMPROBANTE" at bounding box center [345, 178] width 116 height 15
click at [949, 230] on span "Asociar Legajo" at bounding box center [976, 231] width 98 height 15
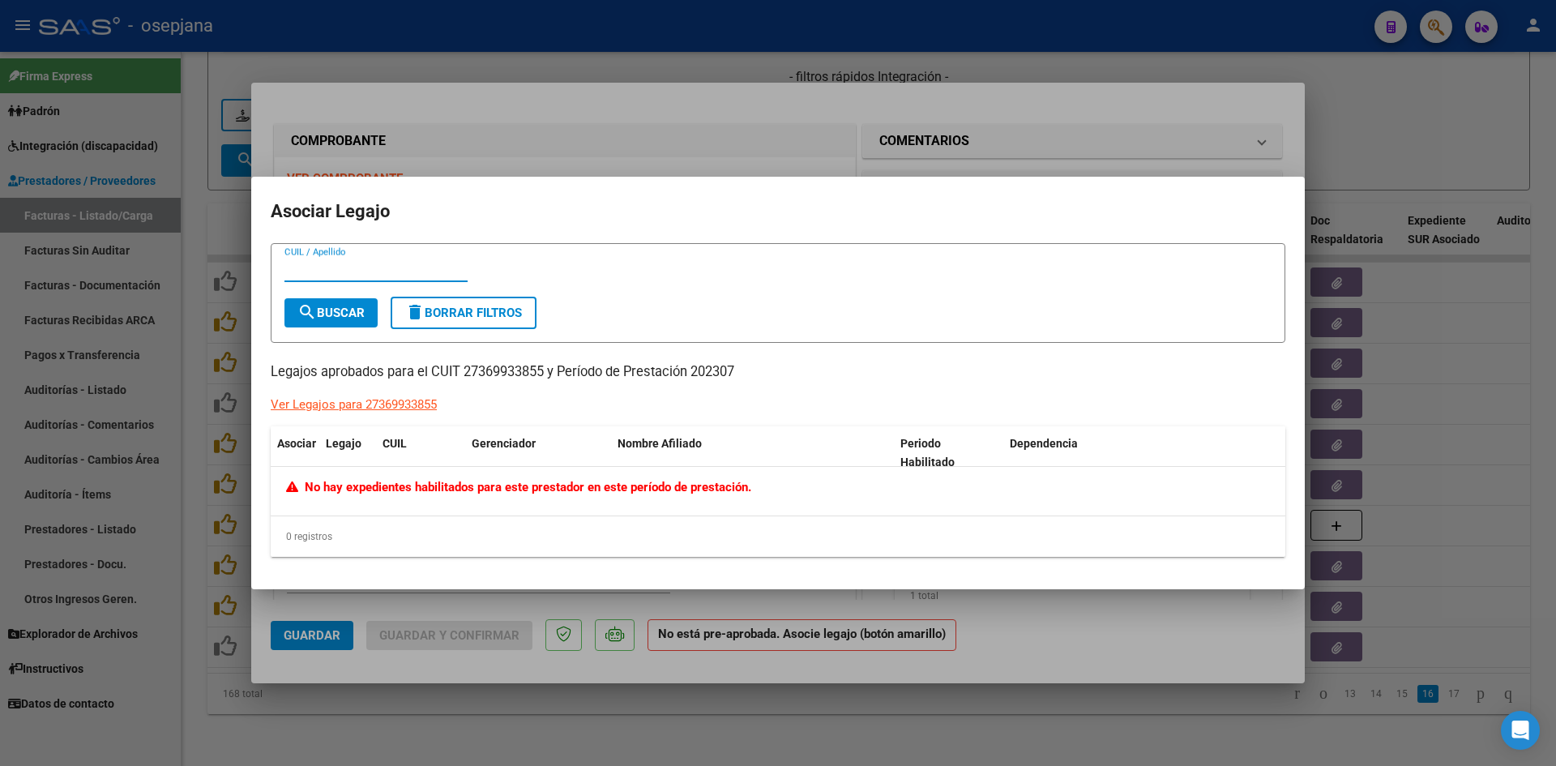
click at [1422, 102] on div at bounding box center [778, 383] width 1556 height 766
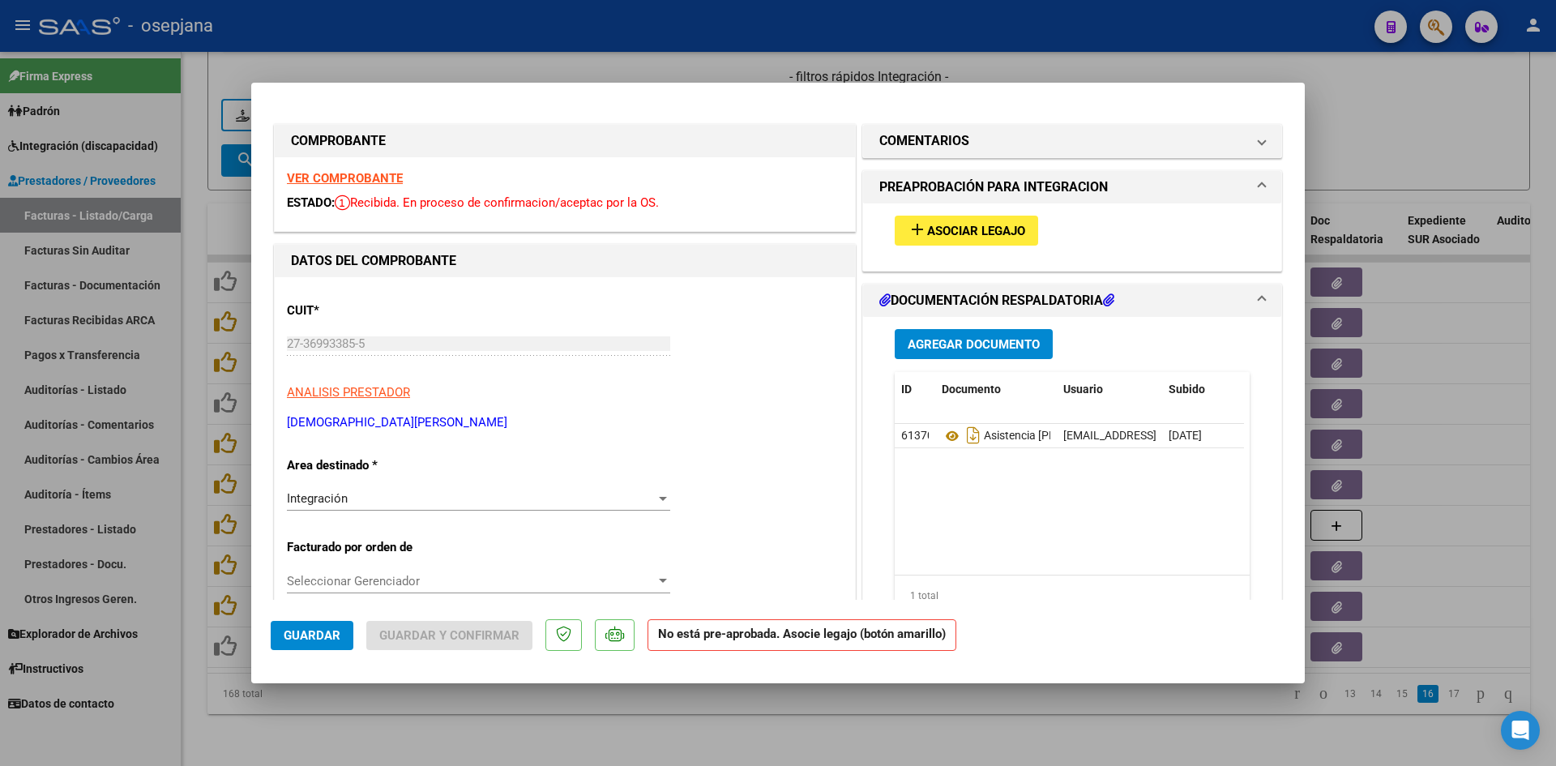
click at [1377, 126] on div at bounding box center [778, 383] width 1556 height 766
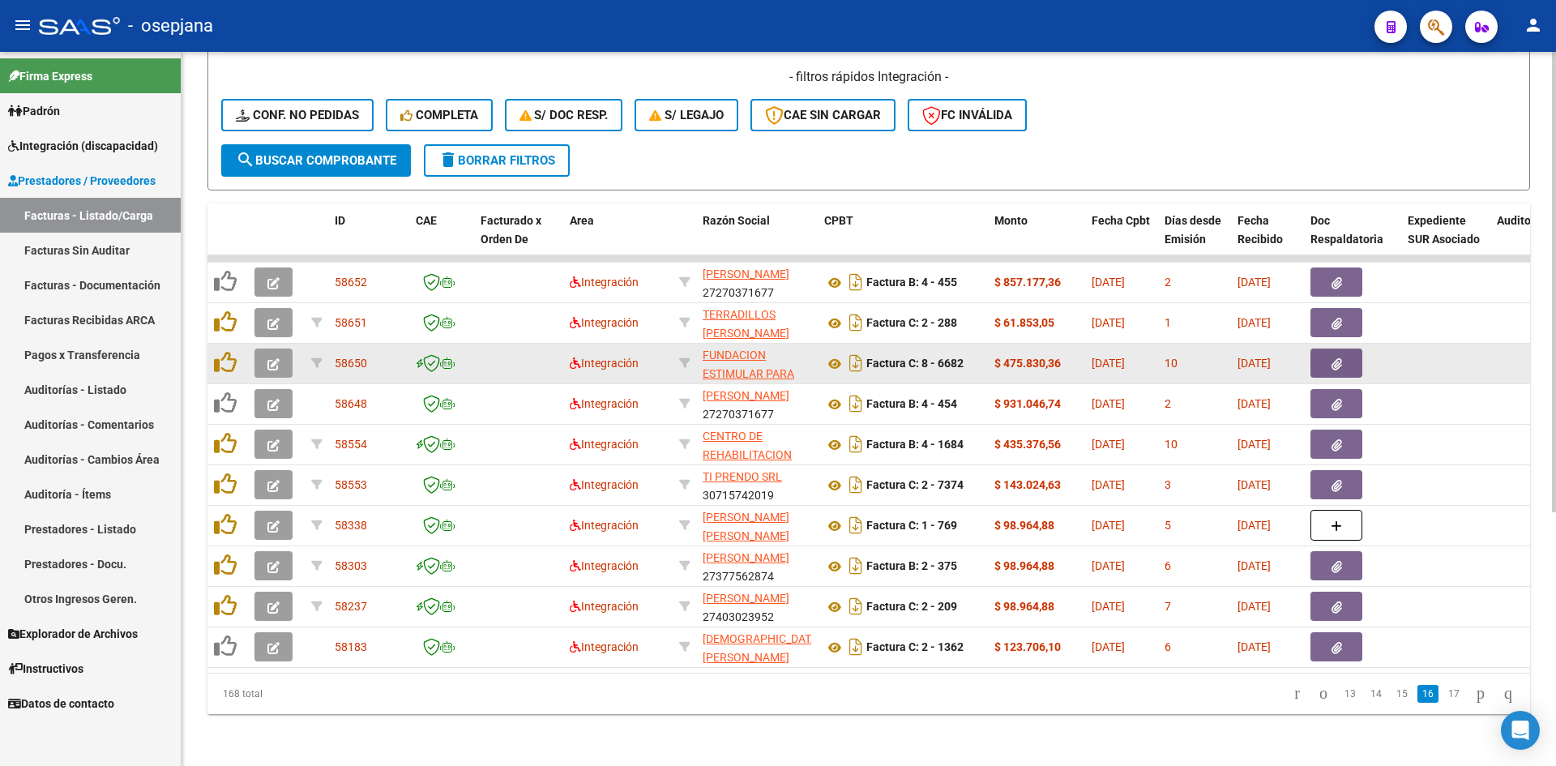
click at [281, 348] on button "button" at bounding box center [273, 362] width 38 height 29
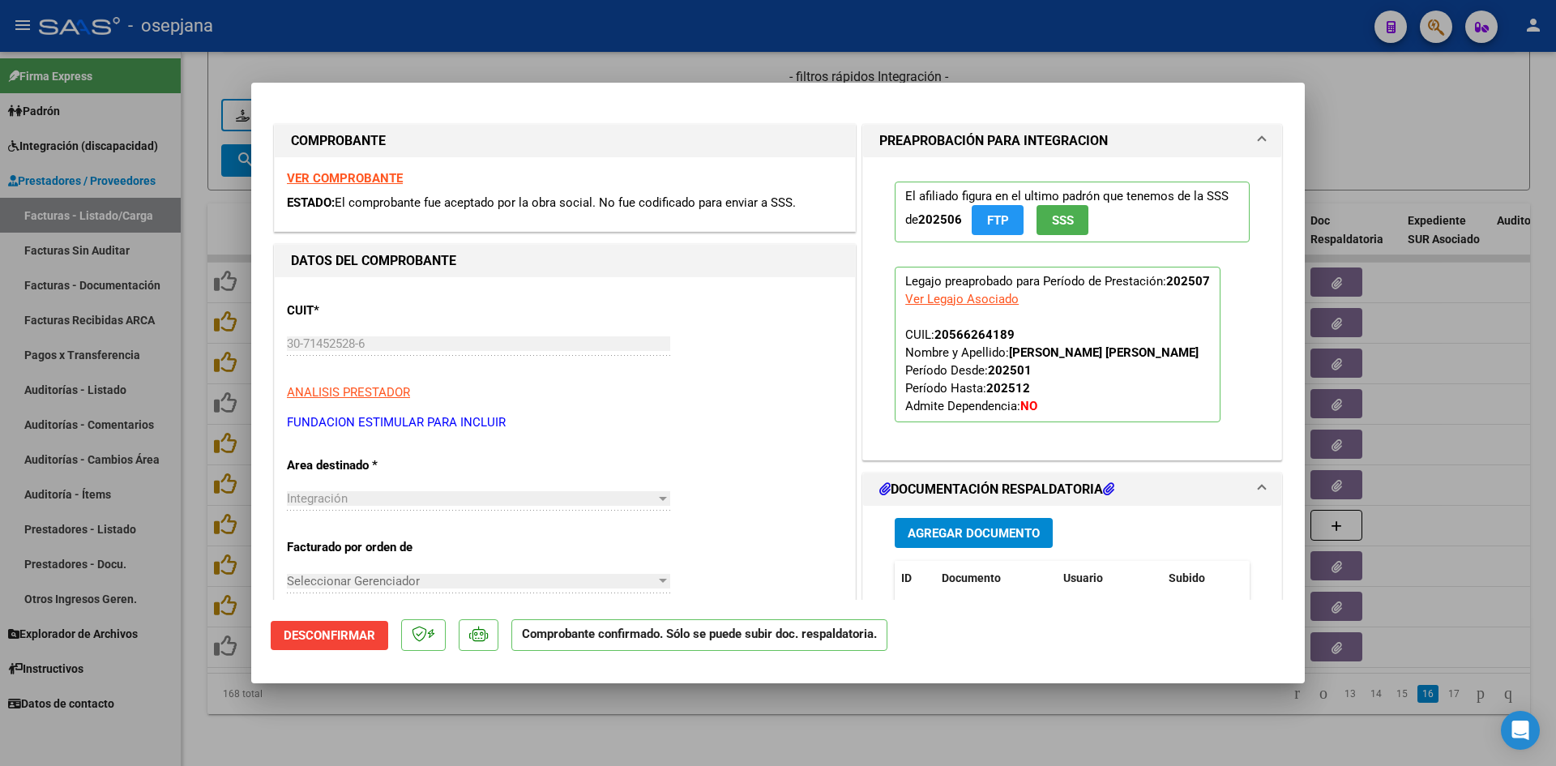
click at [382, 181] on strong "VER COMPROBANTE" at bounding box center [345, 178] width 116 height 15
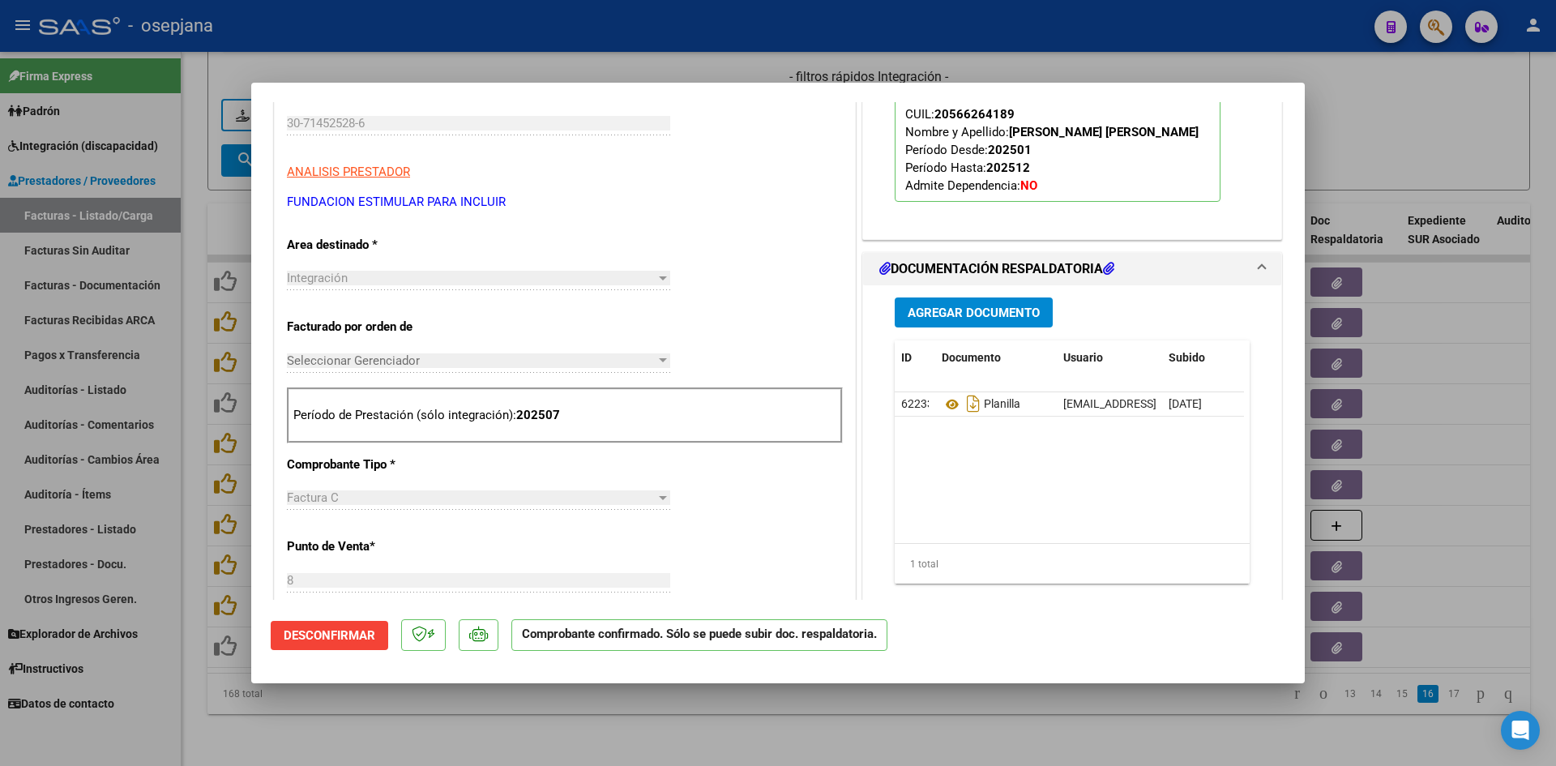
scroll to position [405, 0]
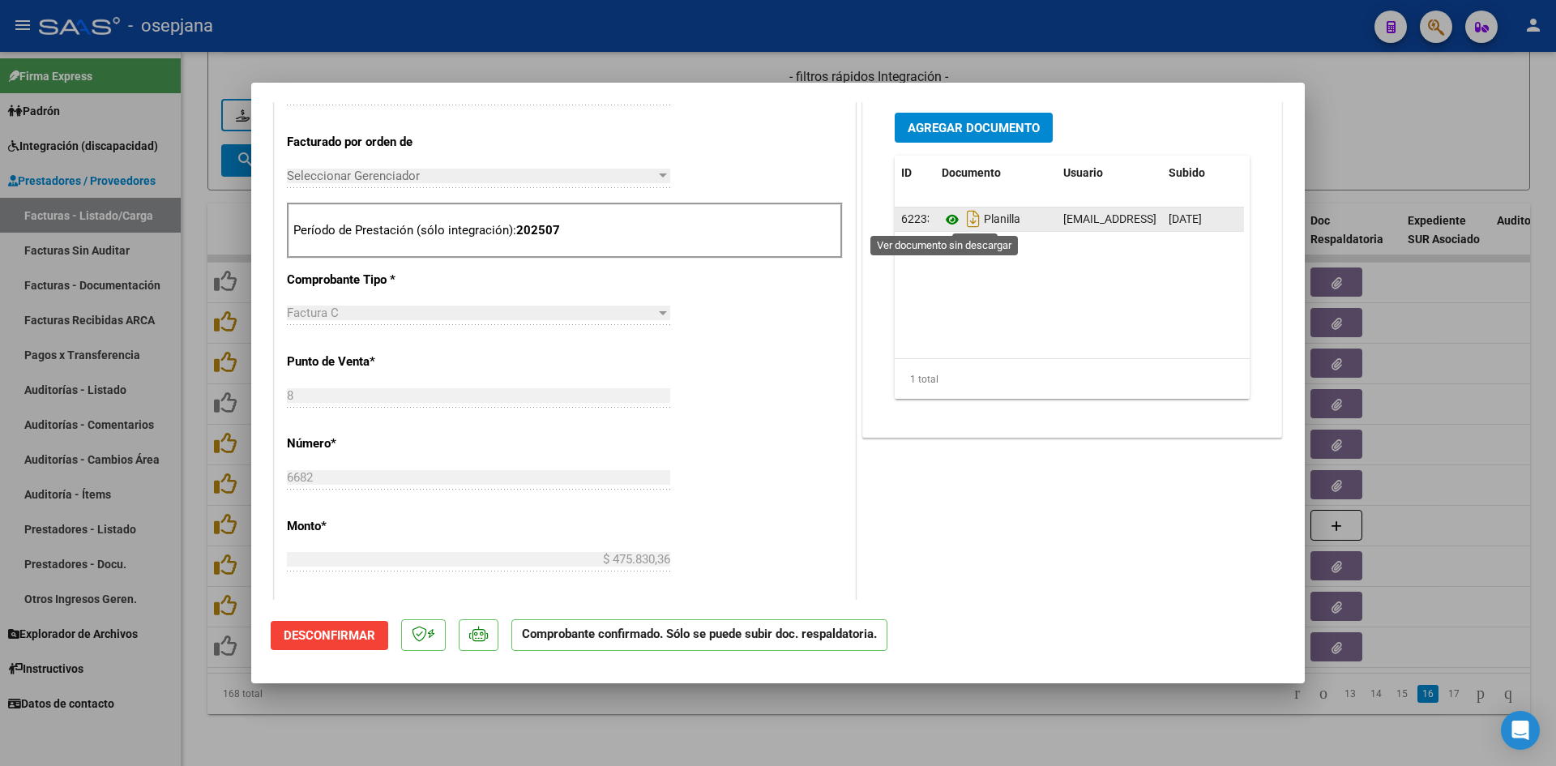
click at [946, 215] on icon at bounding box center [951, 219] width 21 height 19
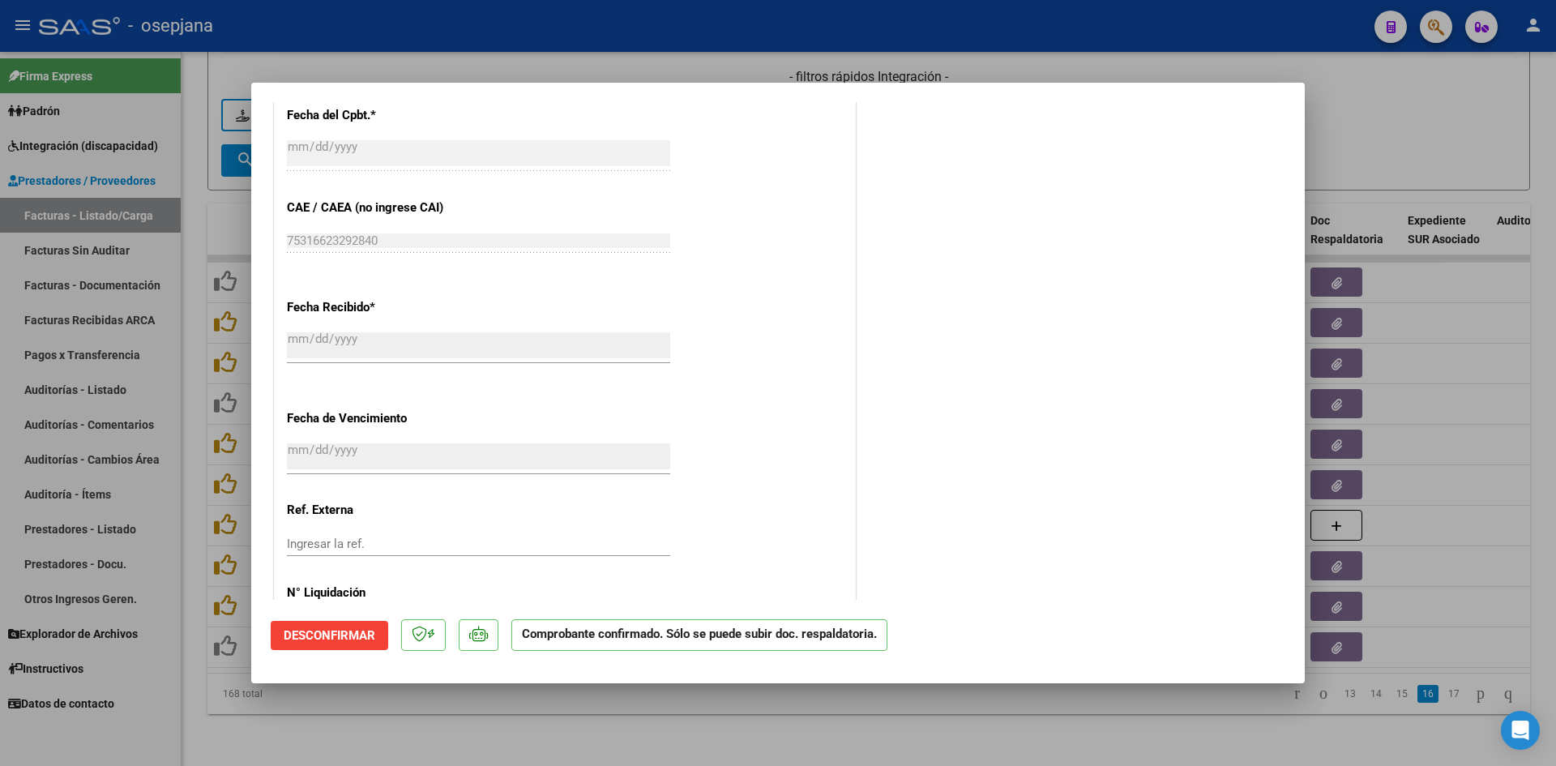
scroll to position [967, 0]
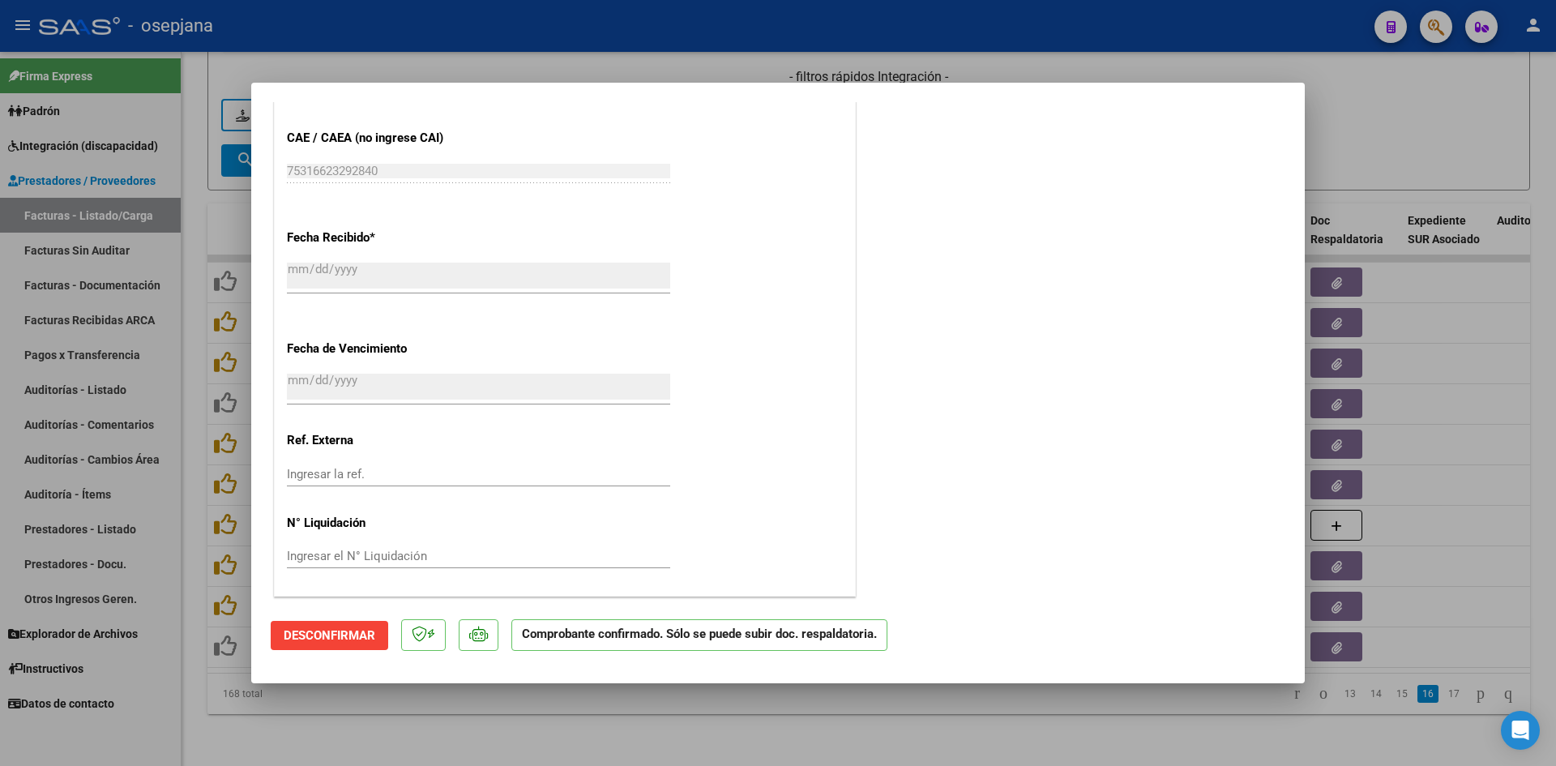
click at [1334, 141] on div at bounding box center [778, 383] width 1556 height 766
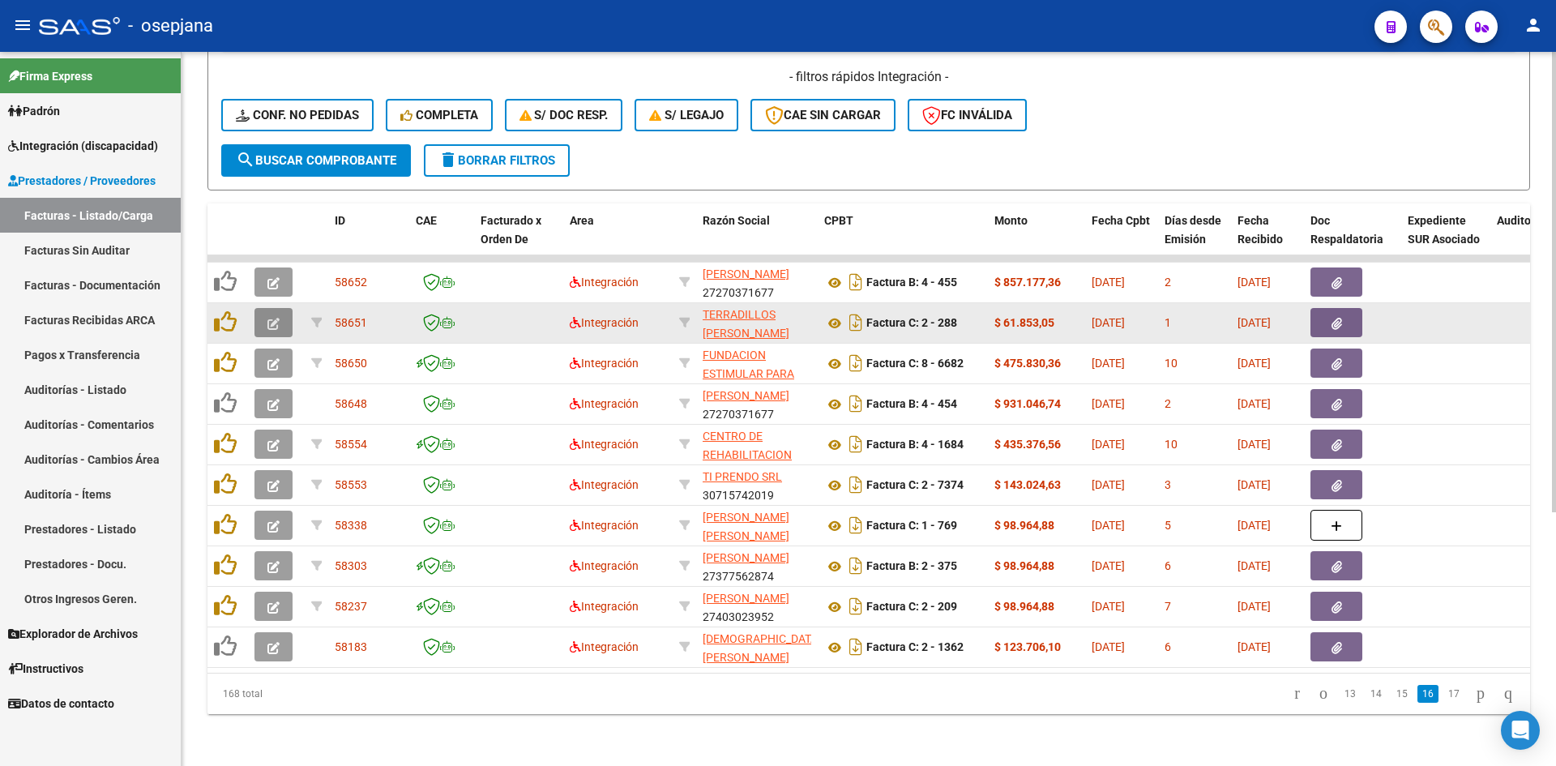
click at [278, 318] on icon "button" at bounding box center [273, 324] width 12 height 12
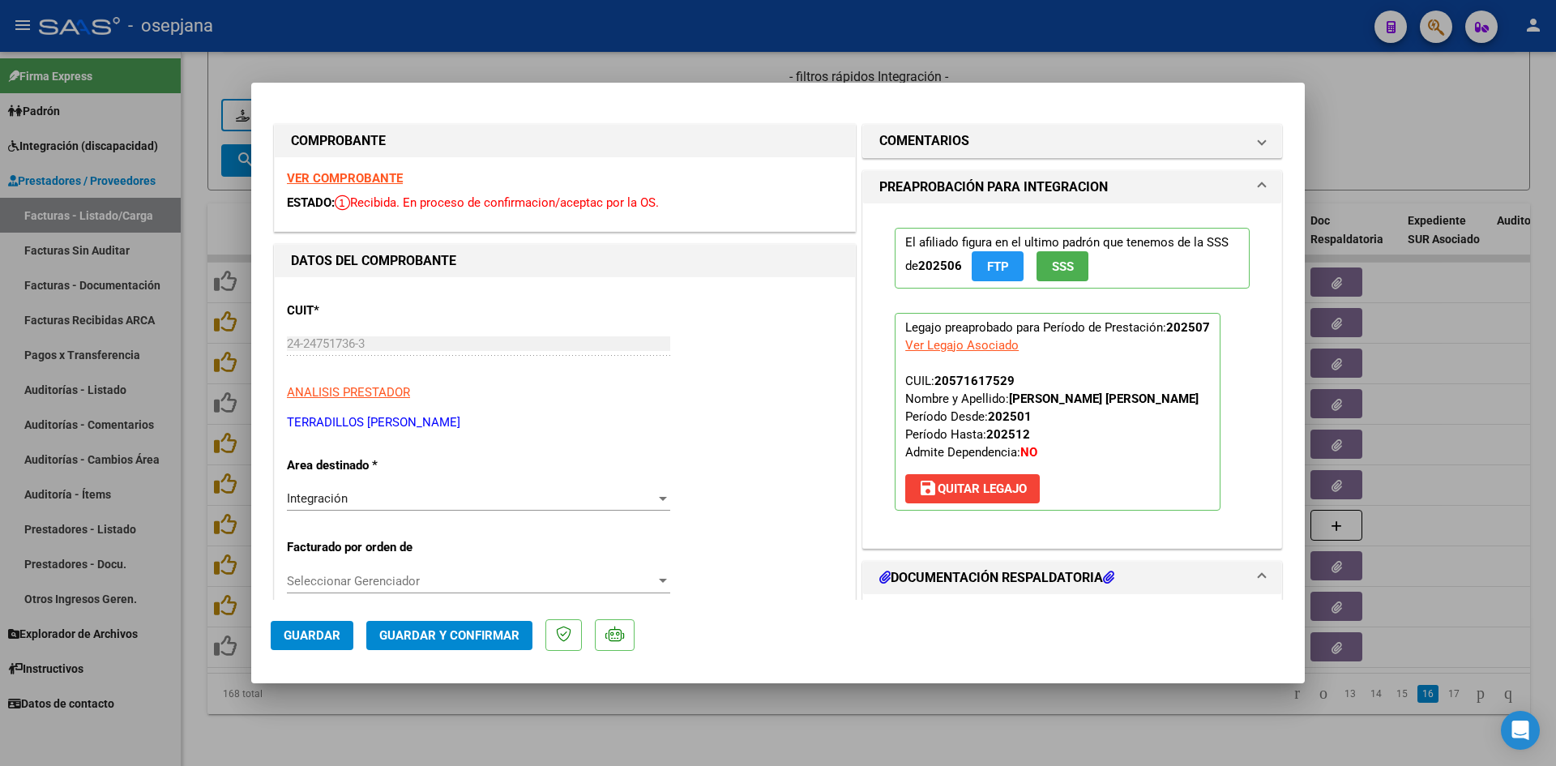
click at [389, 181] on strong "VER COMPROBANTE" at bounding box center [345, 178] width 116 height 15
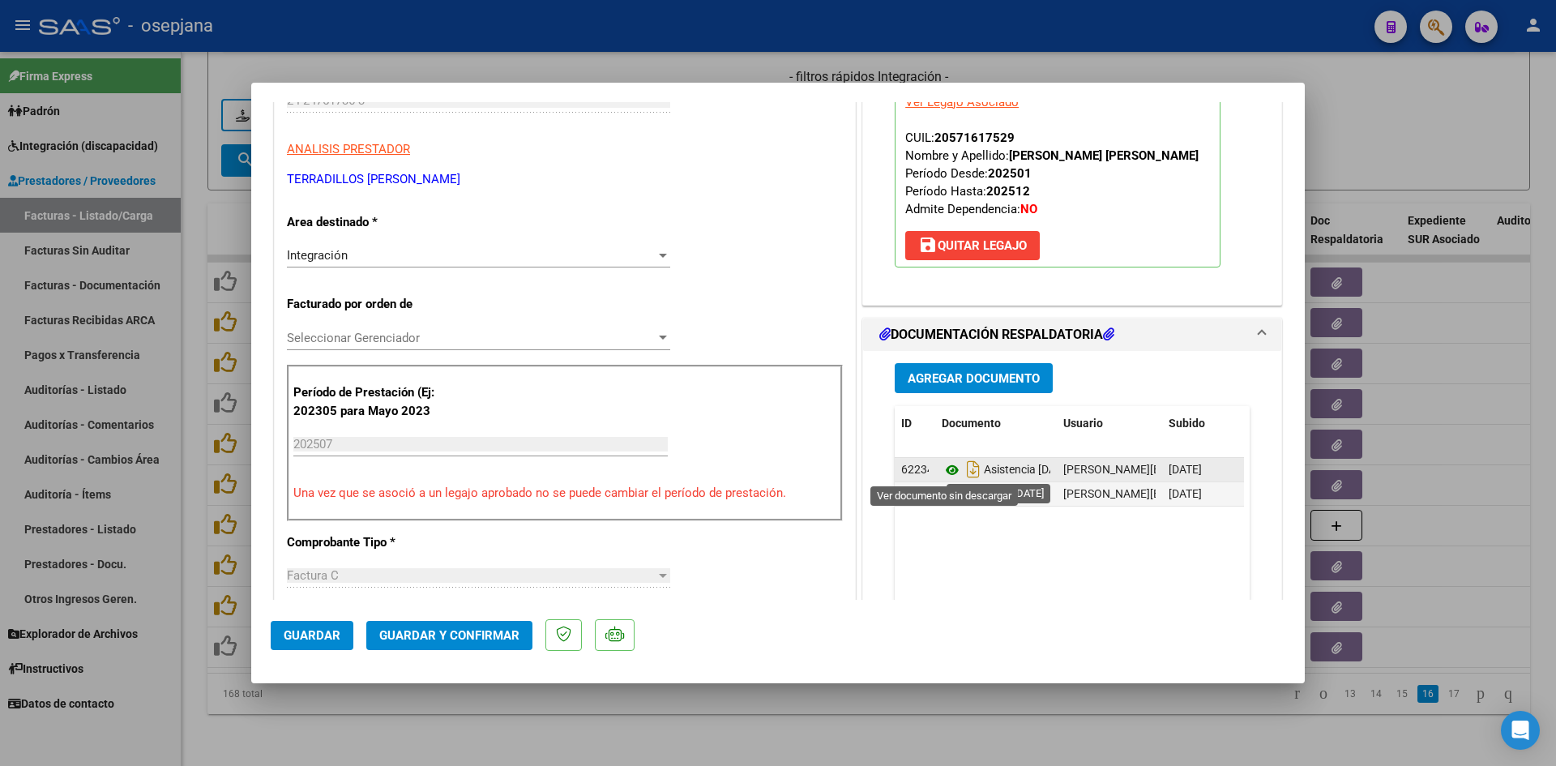
click at [941, 466] on icon at bounding box center [951, 469] width 21 height 19
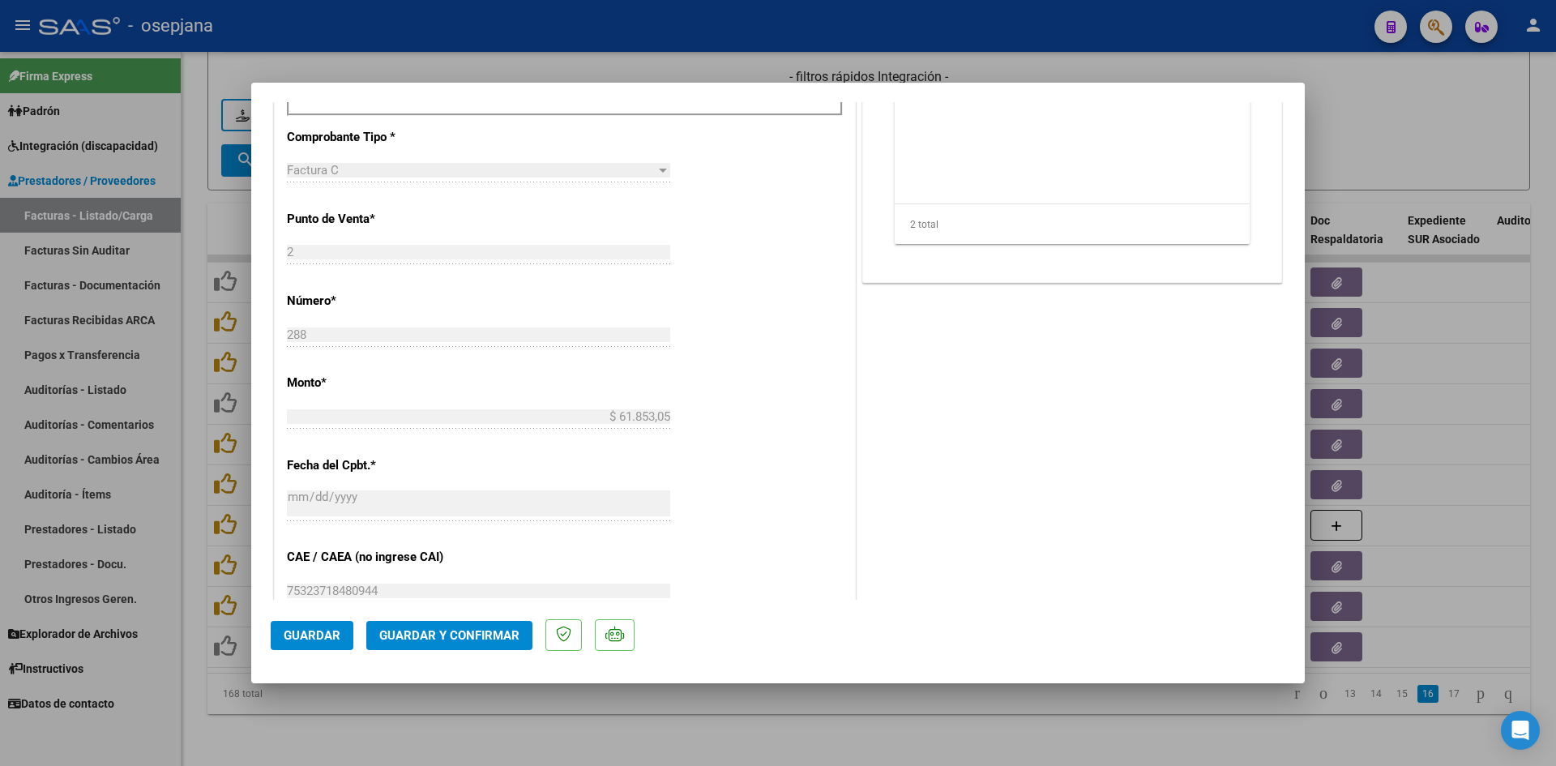
scroll to position [972, 0]
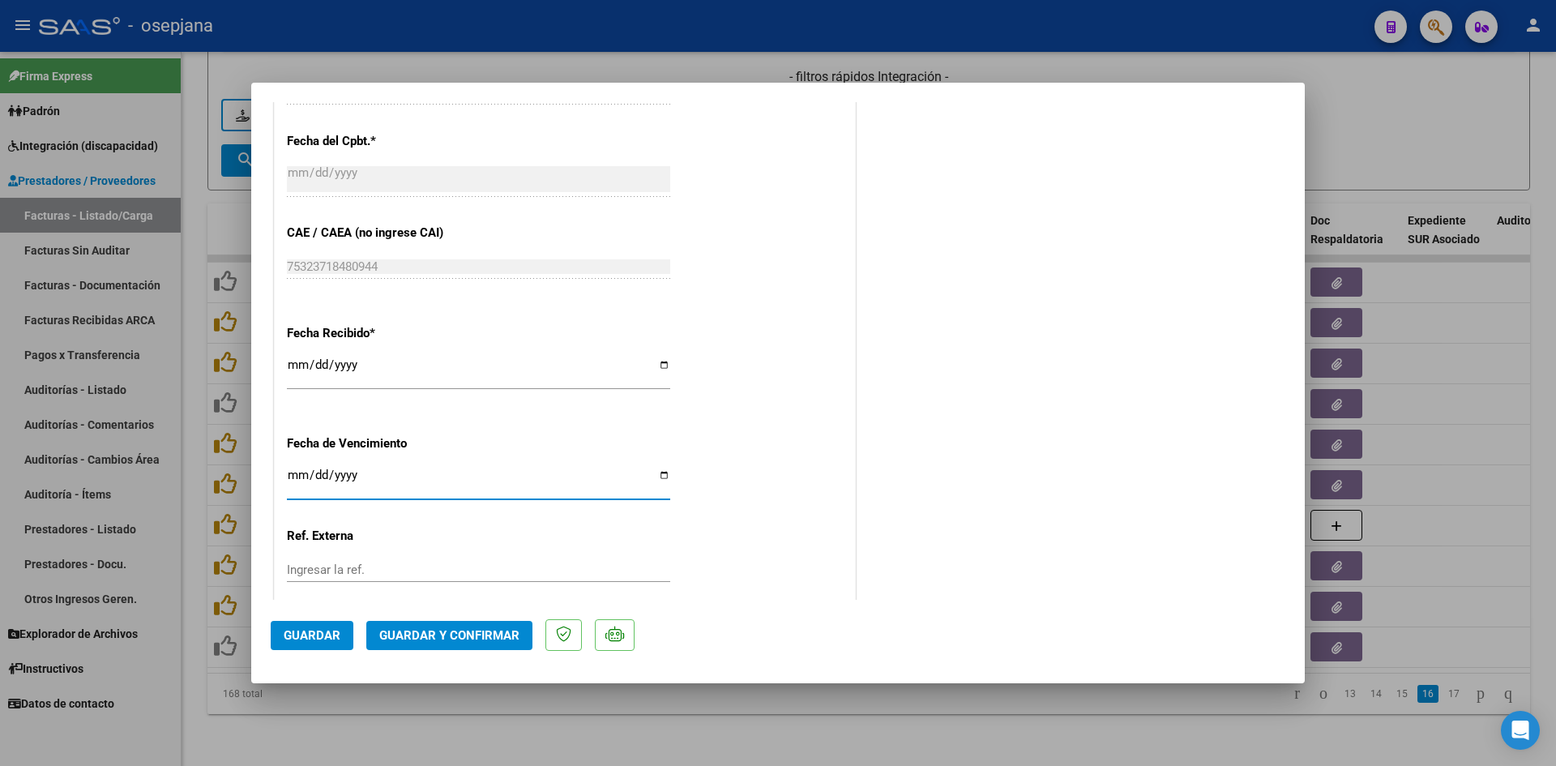
click at [296, 479] on input "2025-08-20" at bounding box center [478, 481] width 383 height 26
click at [432, 626] on button "Guardar y Confirmar" at bounding box center [449, 635] width 166 height 29
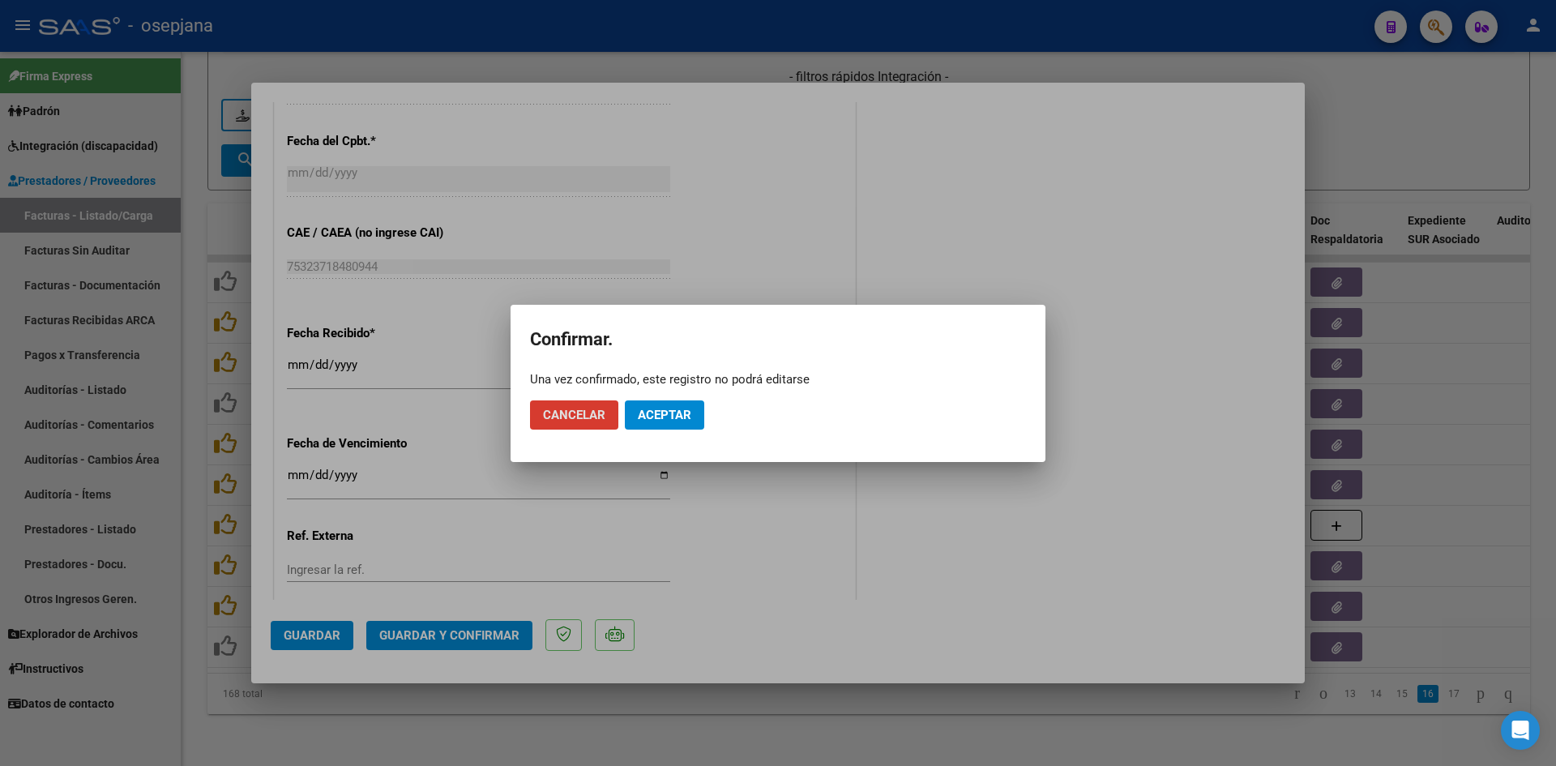
click at [685, 416] on span "Aceptar" at bounding box center [664, 415] width 53 height 15
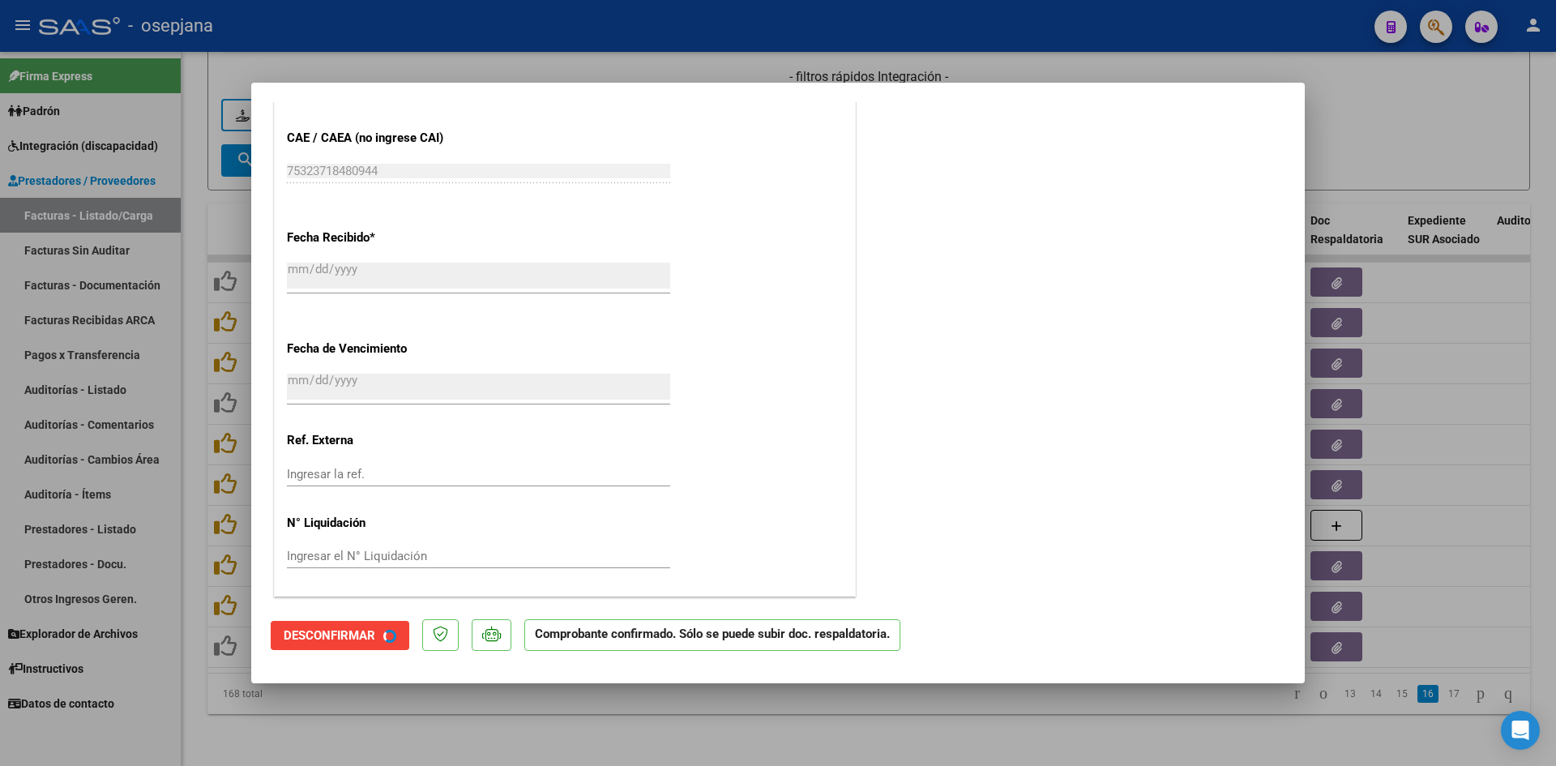
scroll to position [872, 0]
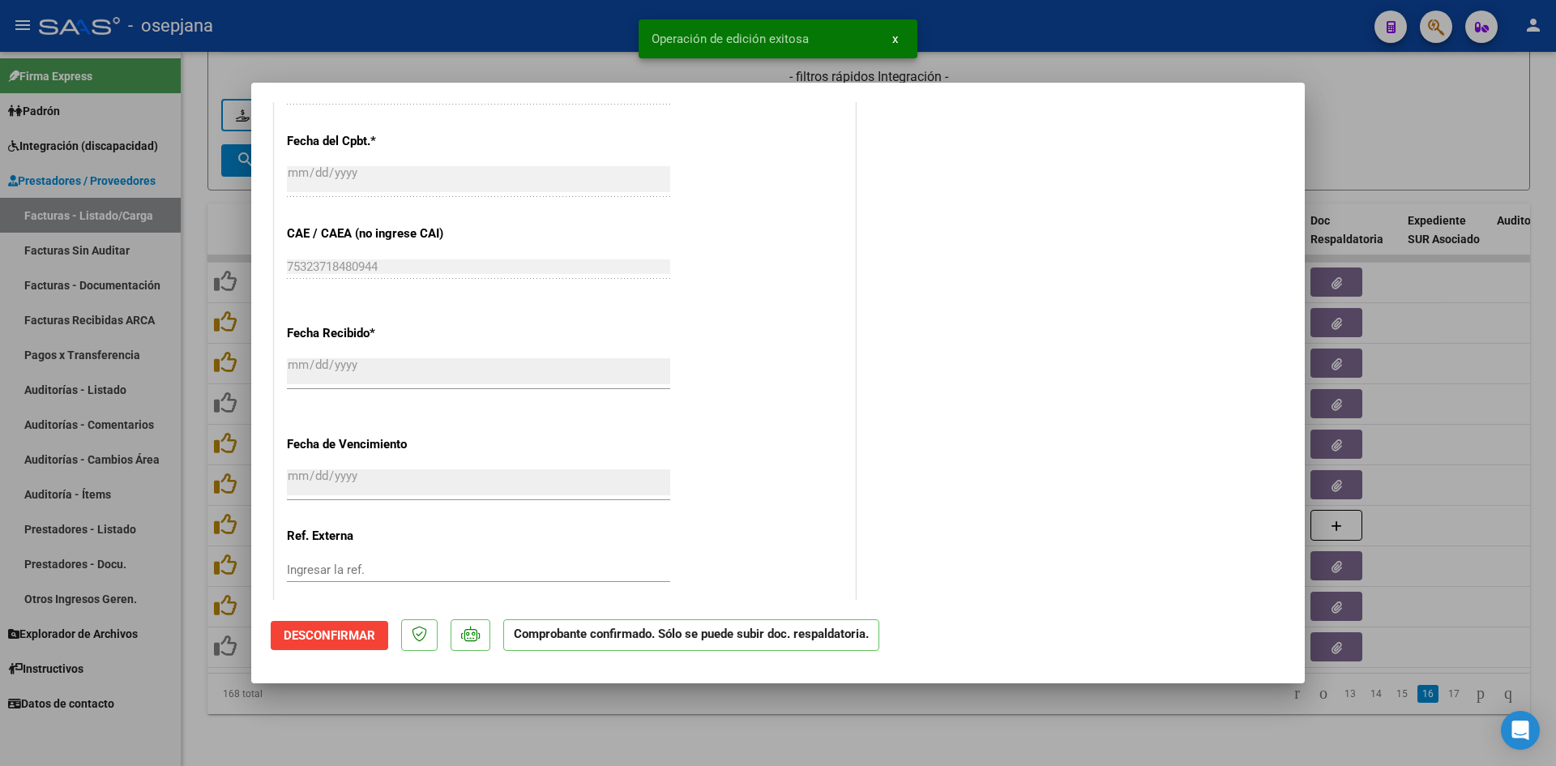
click at [1374, 156] on div at bounding box center [778, 383] width 1556 height 766
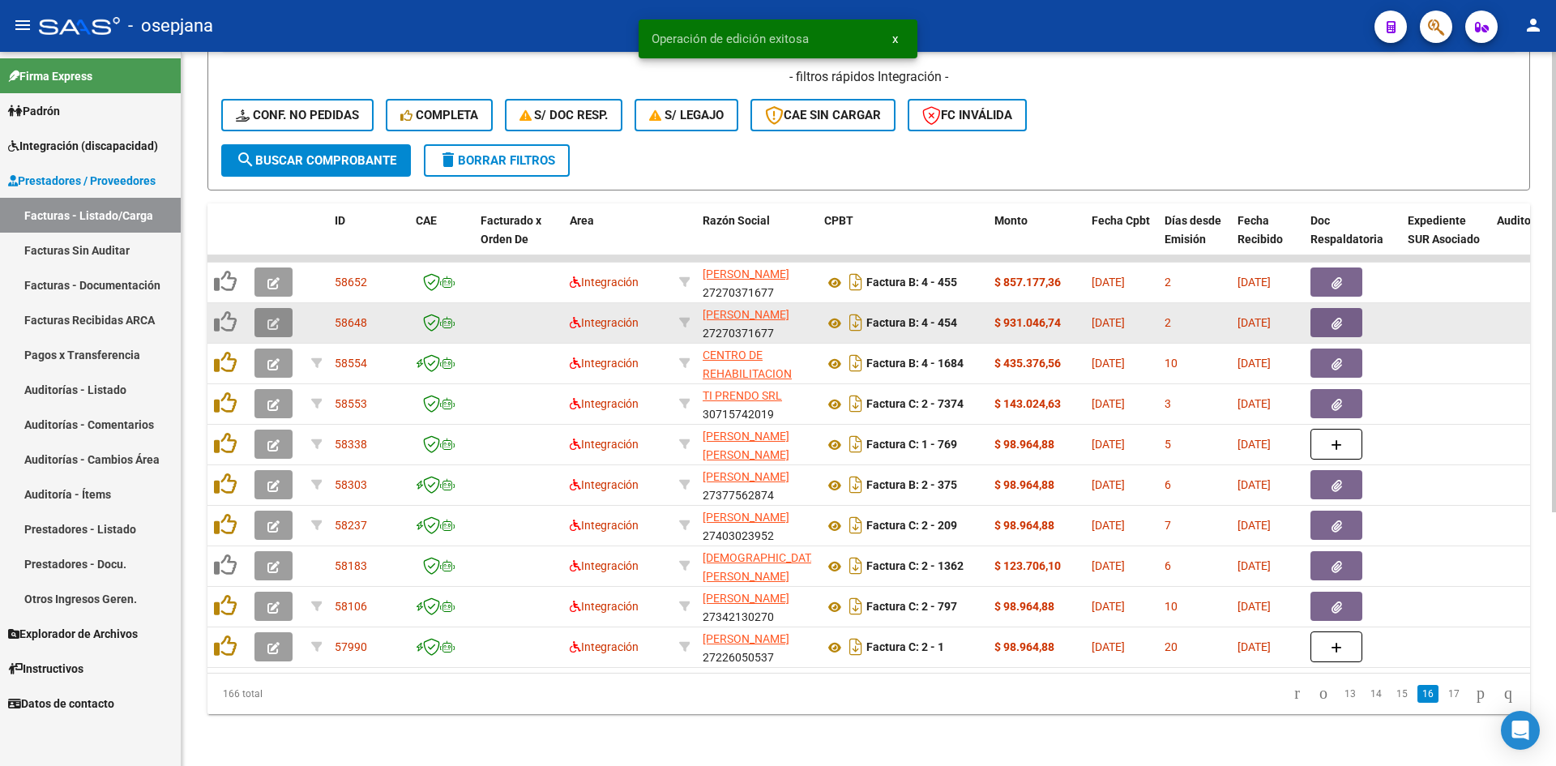
click at [263, 310] on button "button" at bounding box center [273, 322] width 38 height 29
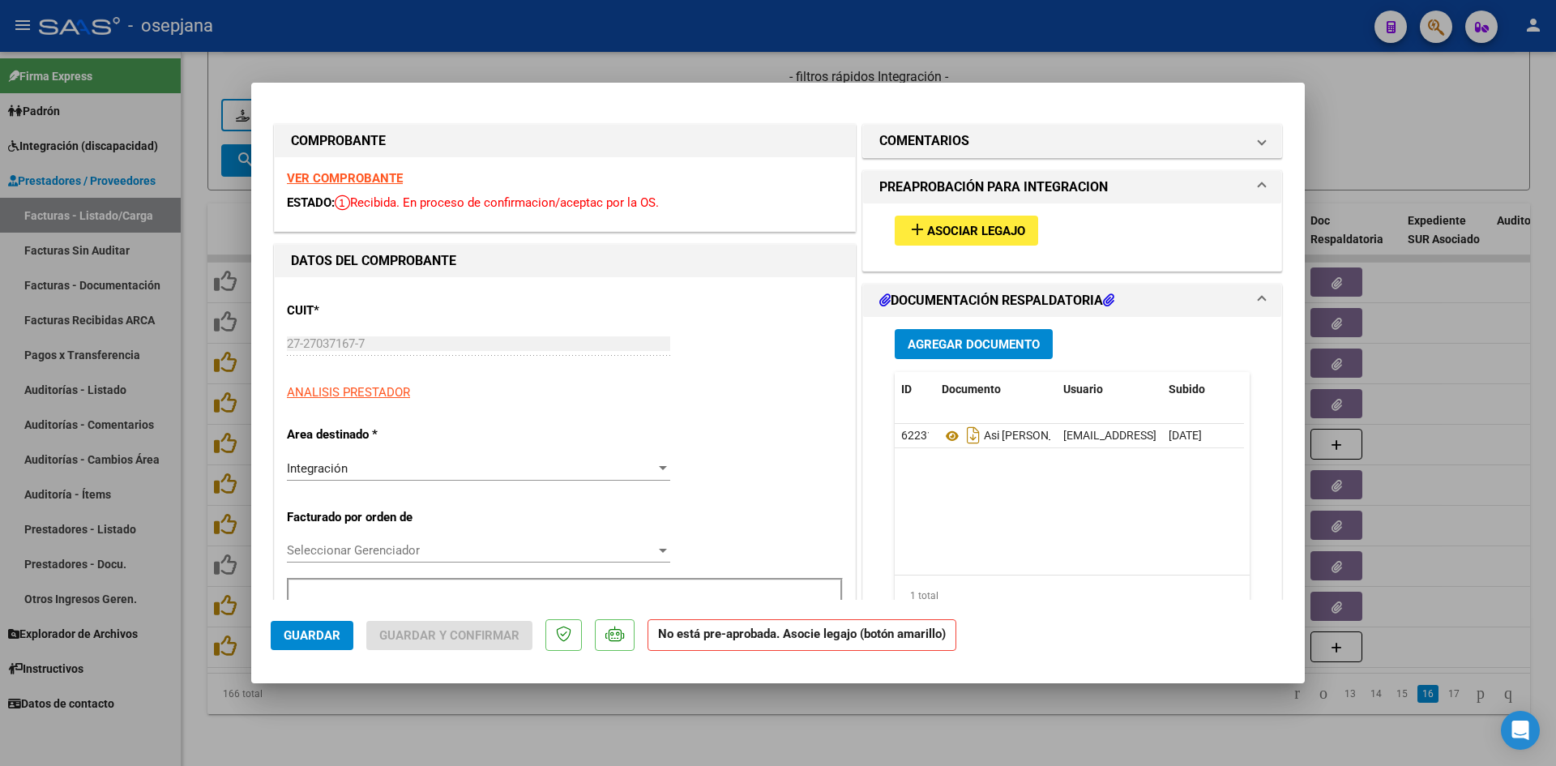
click at [350, 171] on strong "VER COMPROBANTE" at bounding box center [345, 178] width 116 height 15
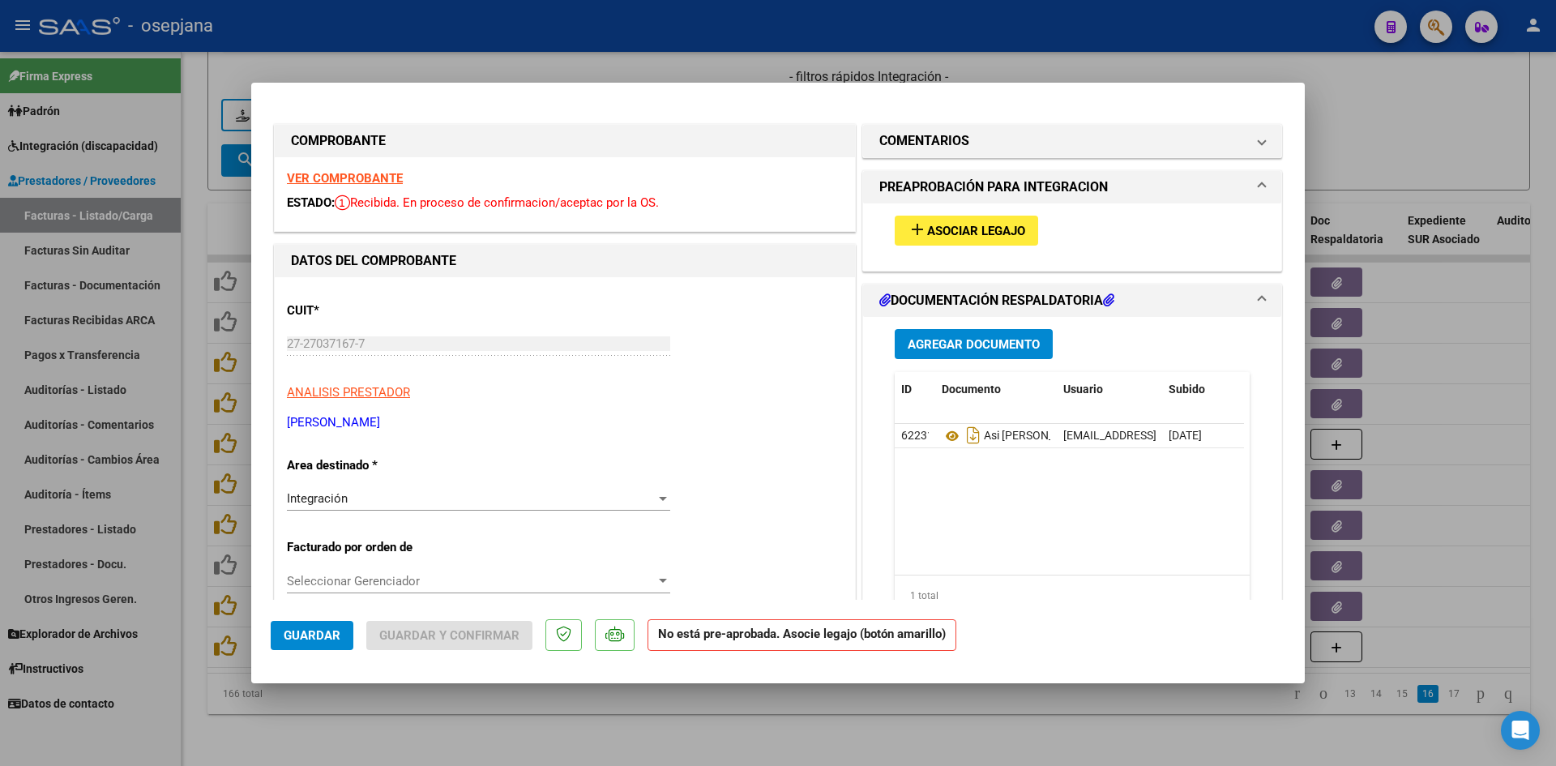
click at [685, 55] on div at bounding box center [778, 383] width 1556 height 766
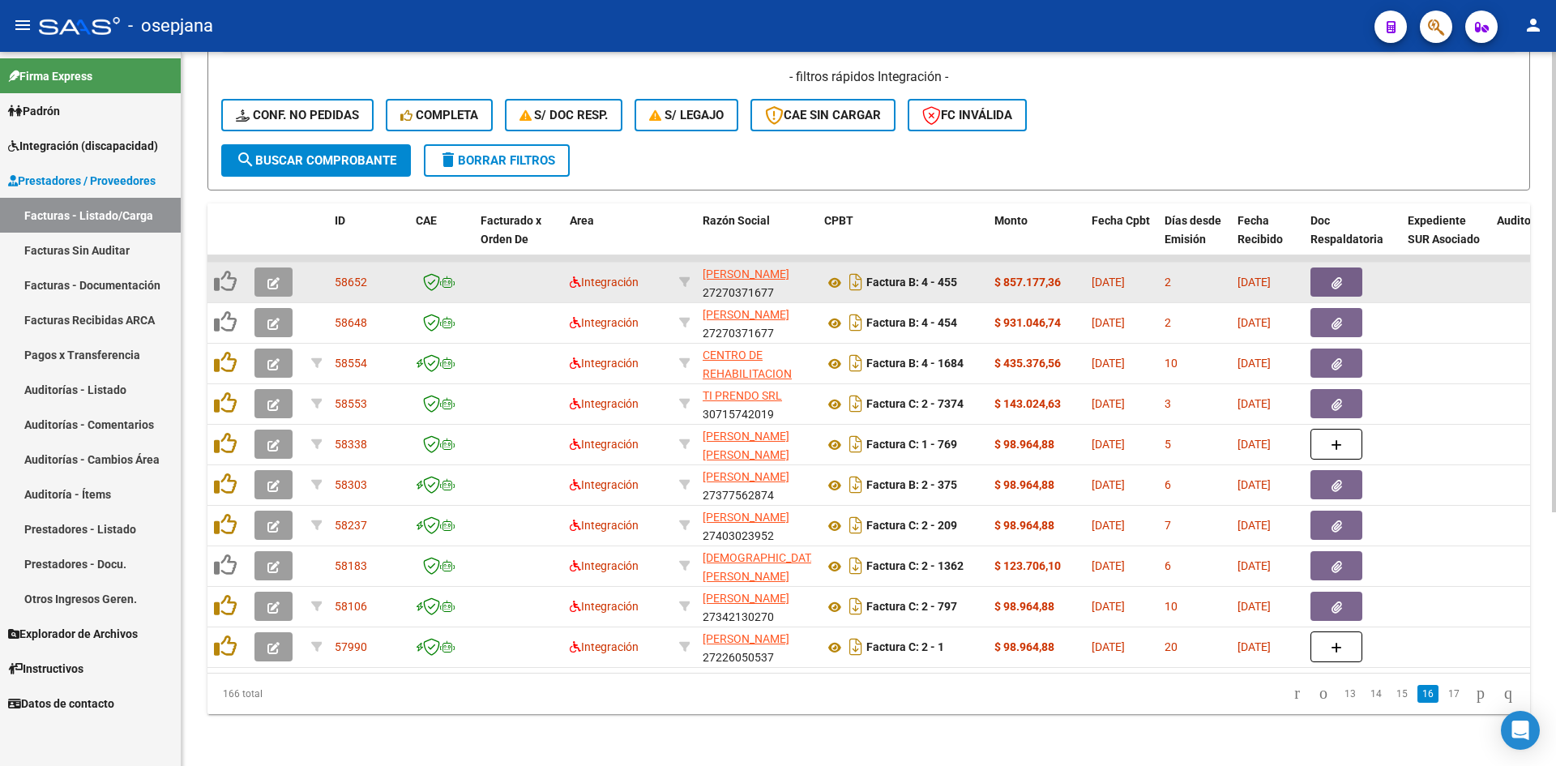
click at [269, 277] on icon "button" at bounding box center [273, 283] width 12 height 12
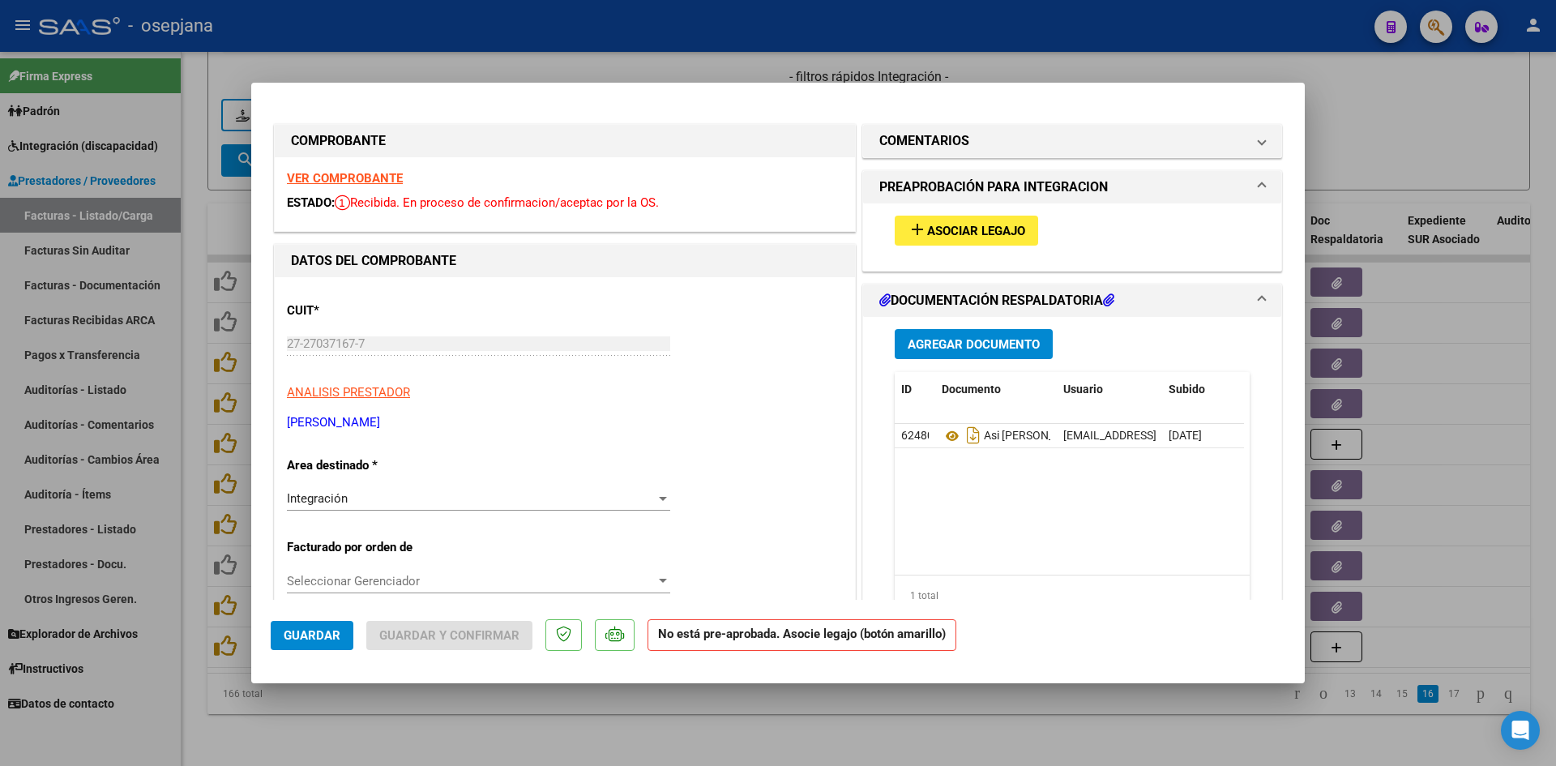
click at [363, 179] on strong "VER COMPROBANTE" at bounding box center [345, 178] width 116 height 15
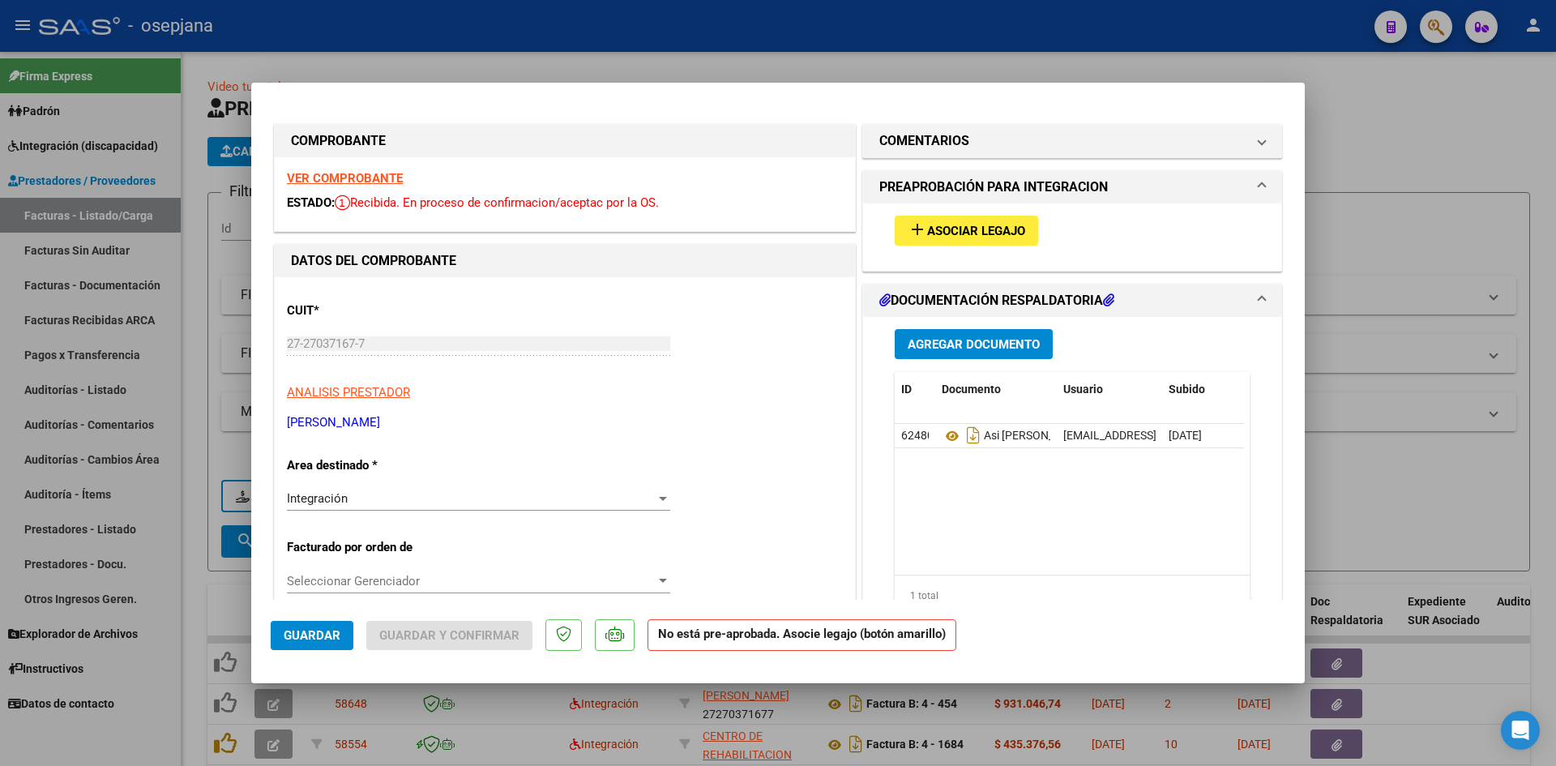
scroll to position [393, 0]
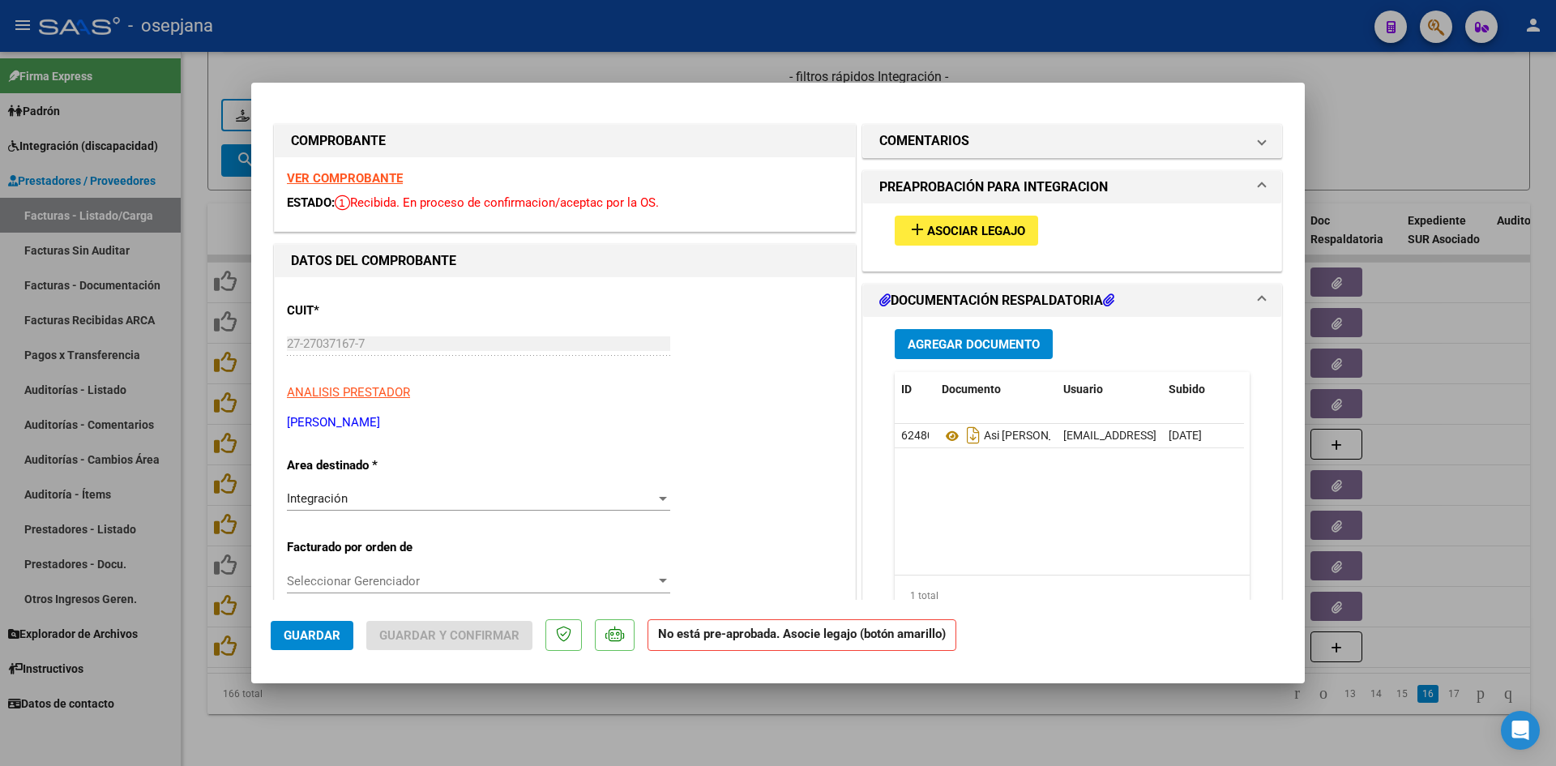
click at [976, 223] on span "add Asociar Legajo" at bounding box center [965, 230] width 117 height 15
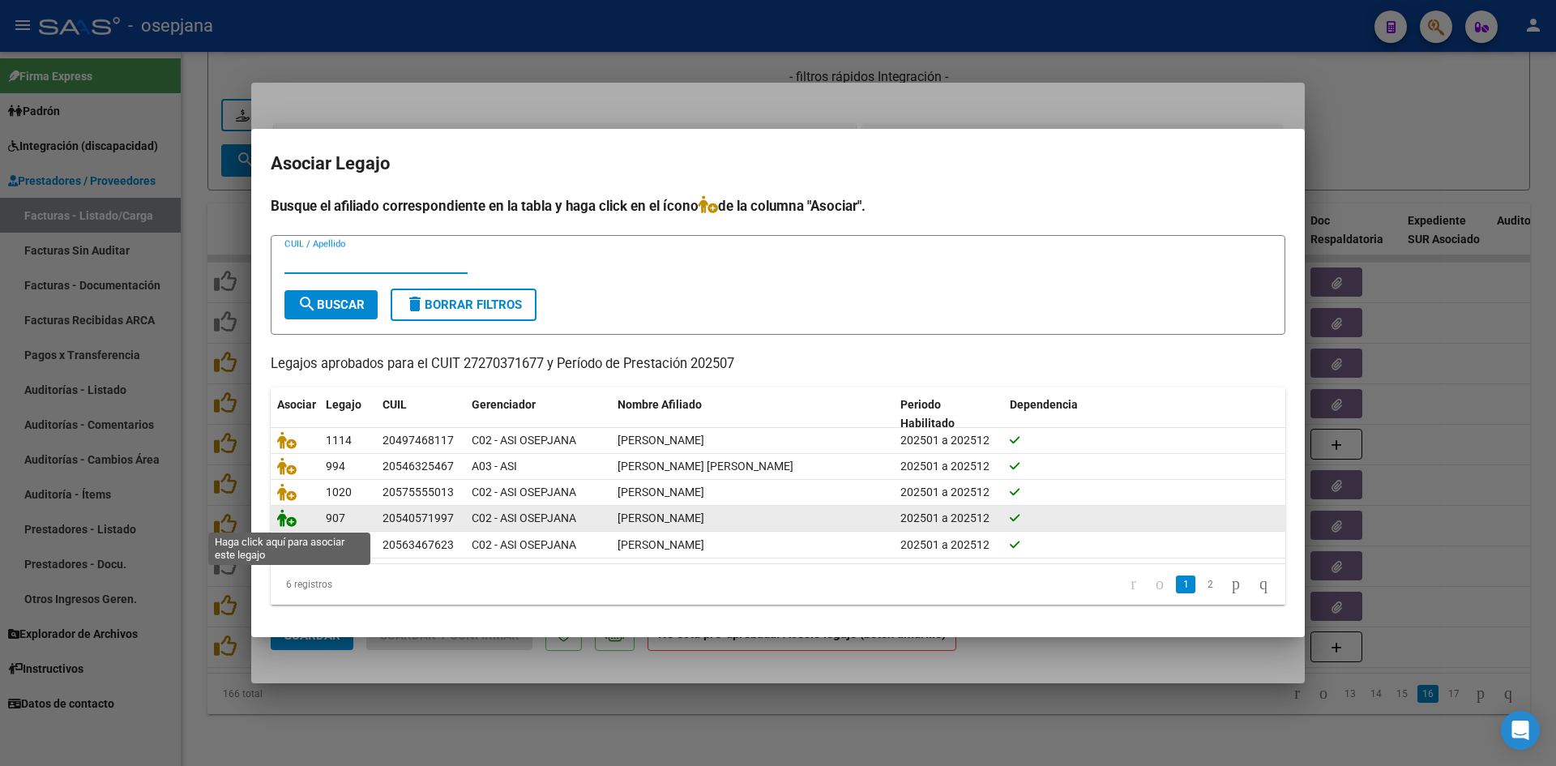
click at [282, 519] on icon at bounding box center [286, 518] width 19 height 18
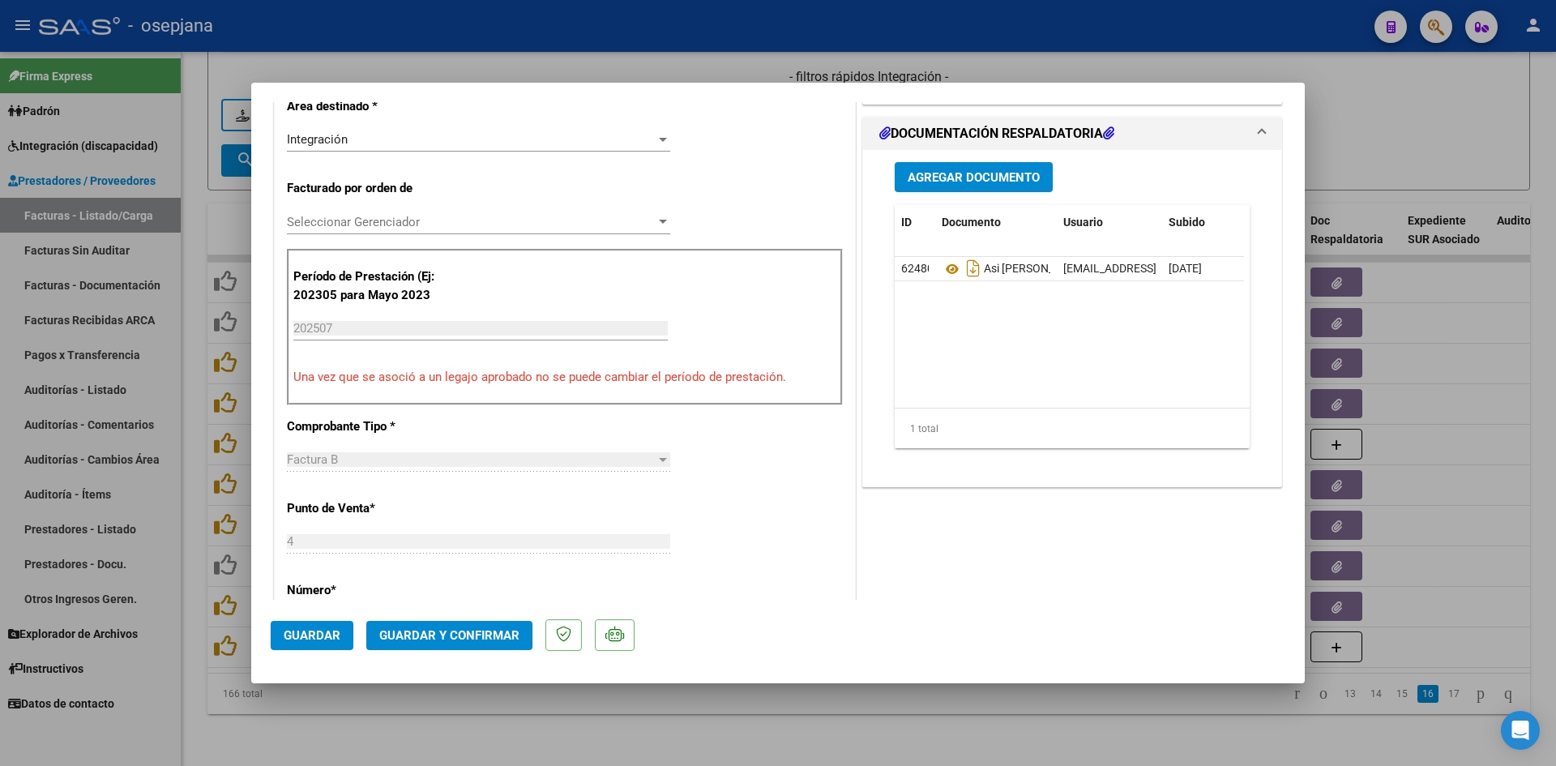
scroll to position [324, 0]
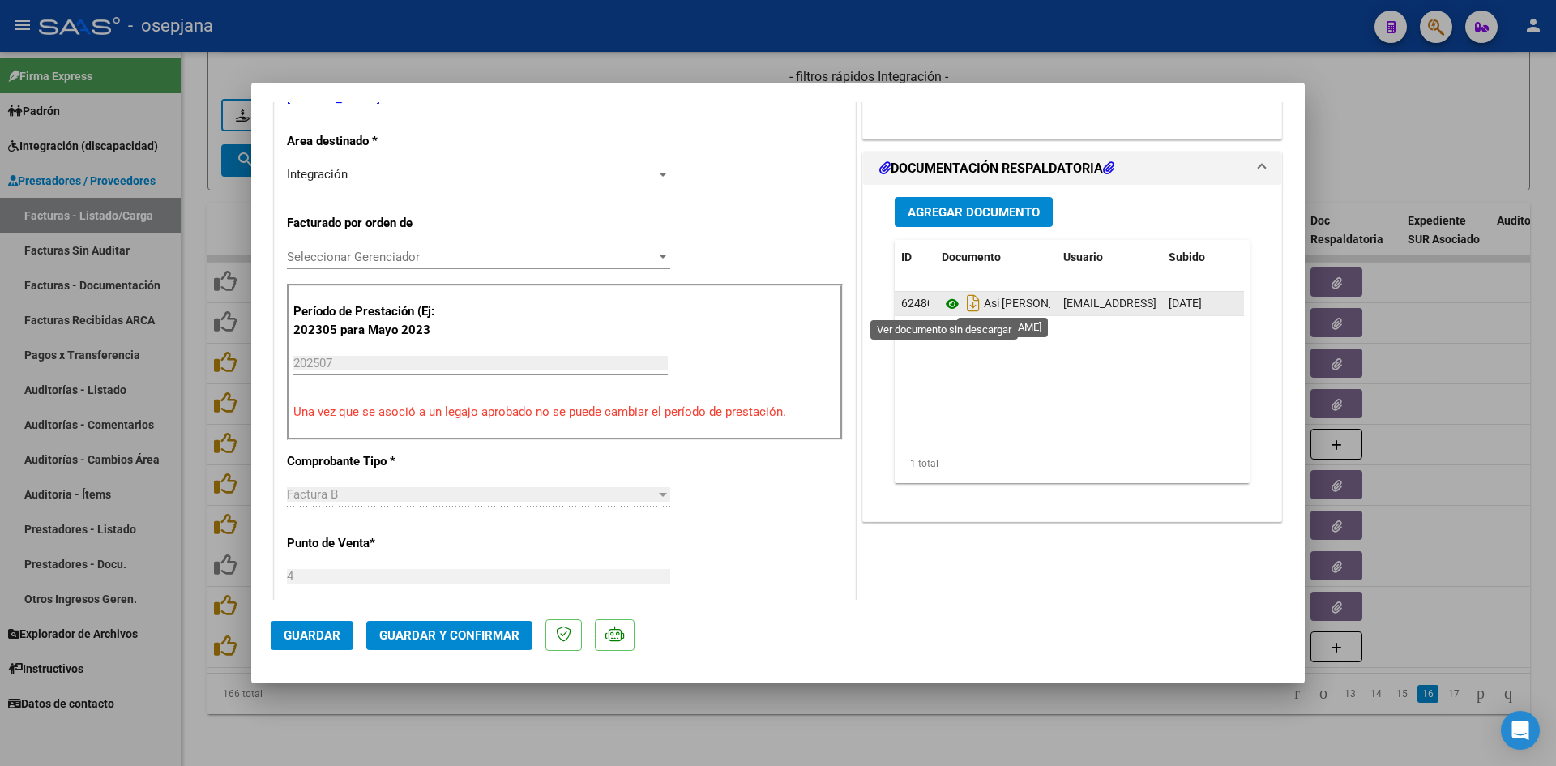
click at [950, 305] on icon at bounding box center [951, 303] width 21 height 19
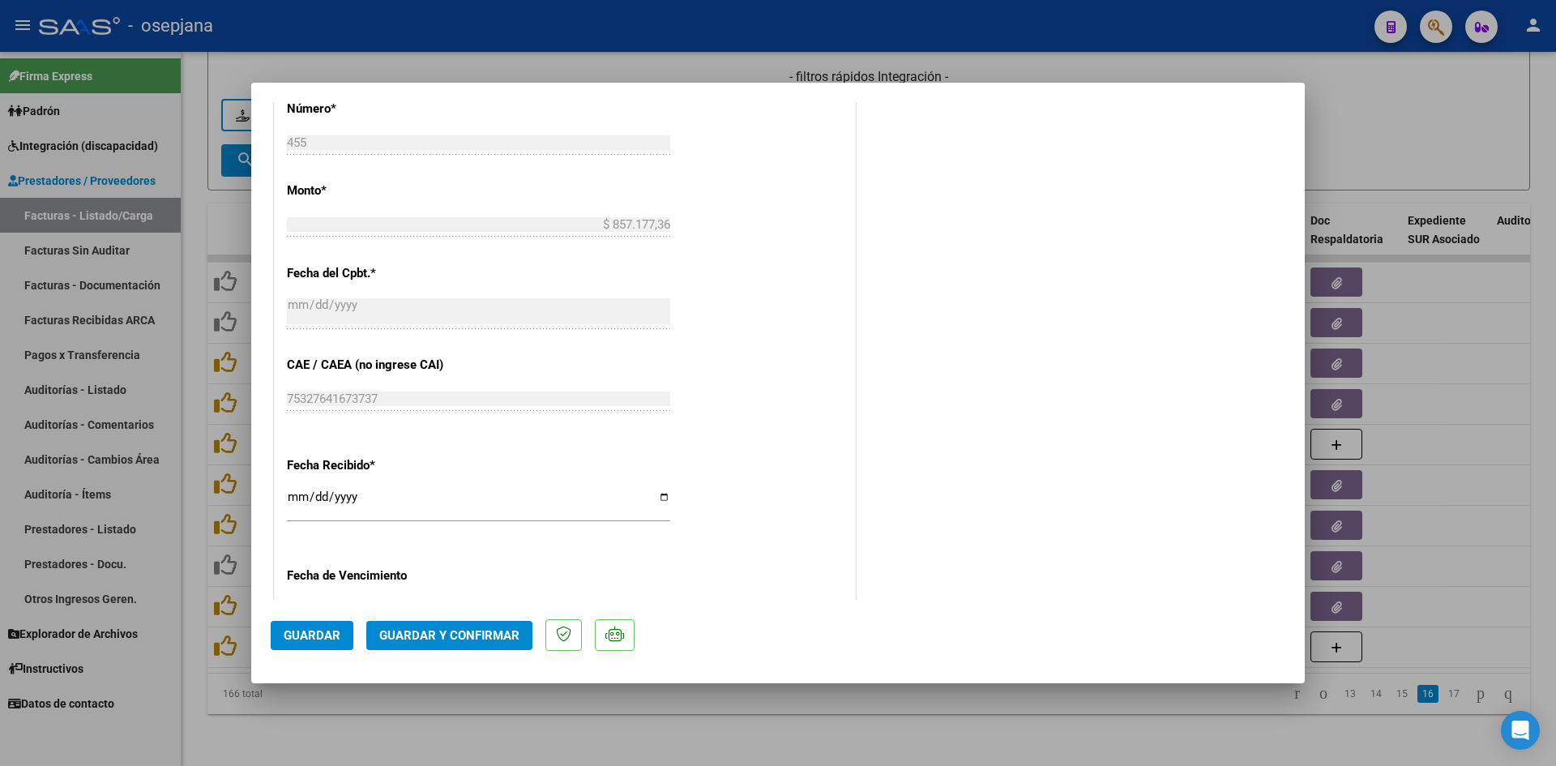
scroll to position [972, 0]
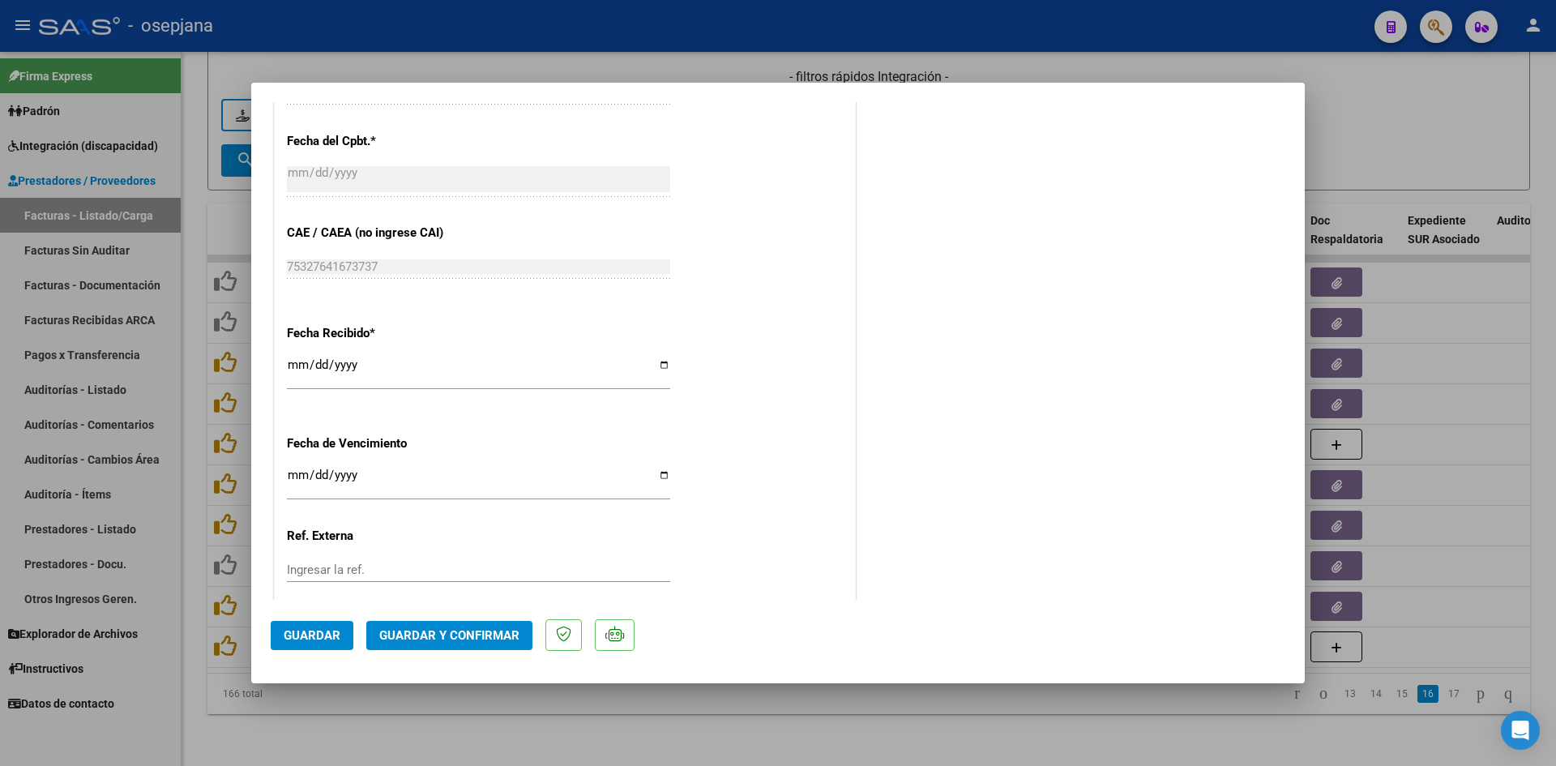
click at [295, 479] on input "[DATE]" at bounding box center [478, 481] width 383 height 26
type input "[DATE]"
click at [455, 625] on button "Guardar y Confirmar" at bounding box center [449, 635] width 166 height 29
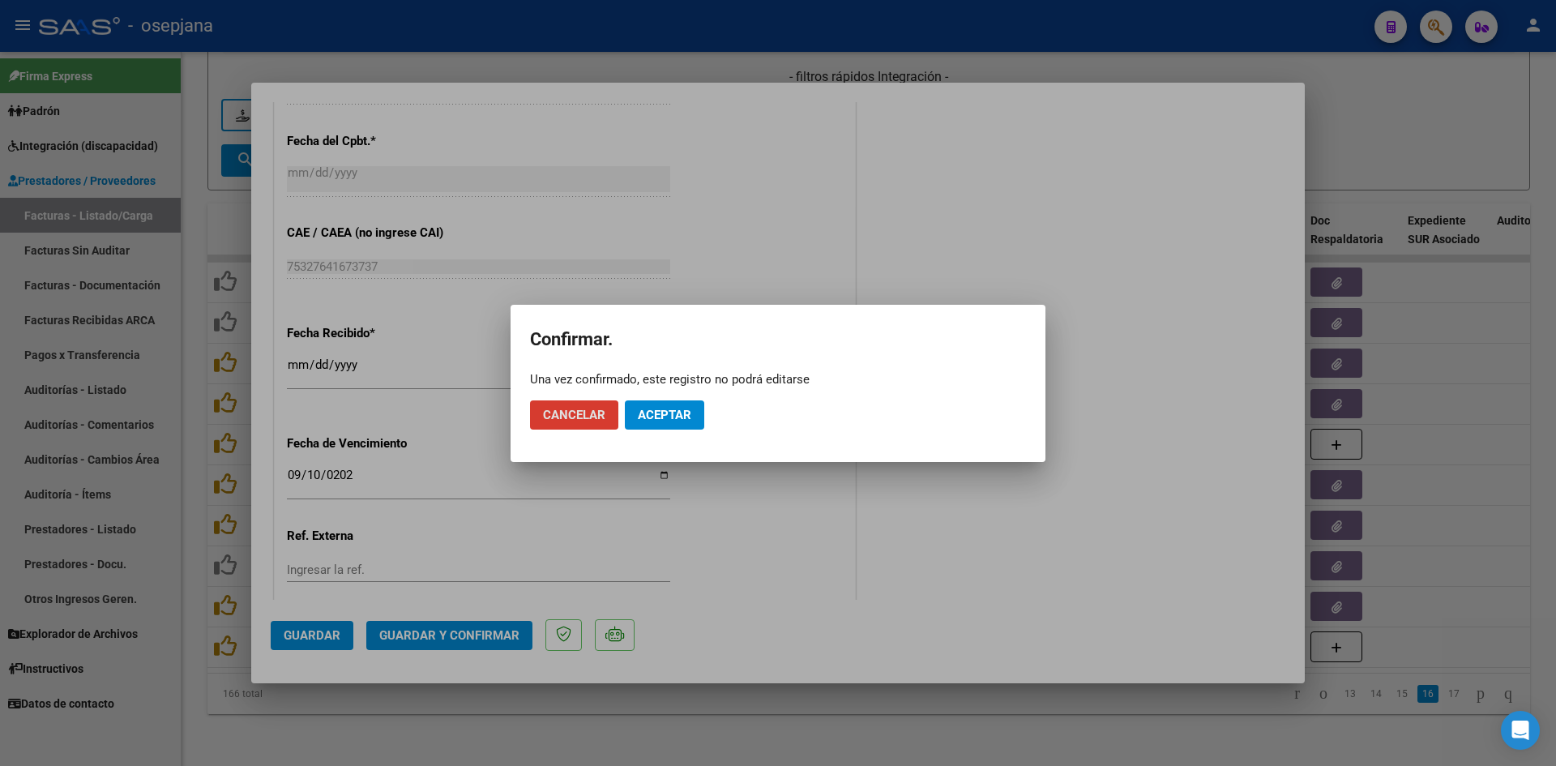
click at [691, 414] on button "Aceptar" at bounding box center [664, 414] width 79 height 29
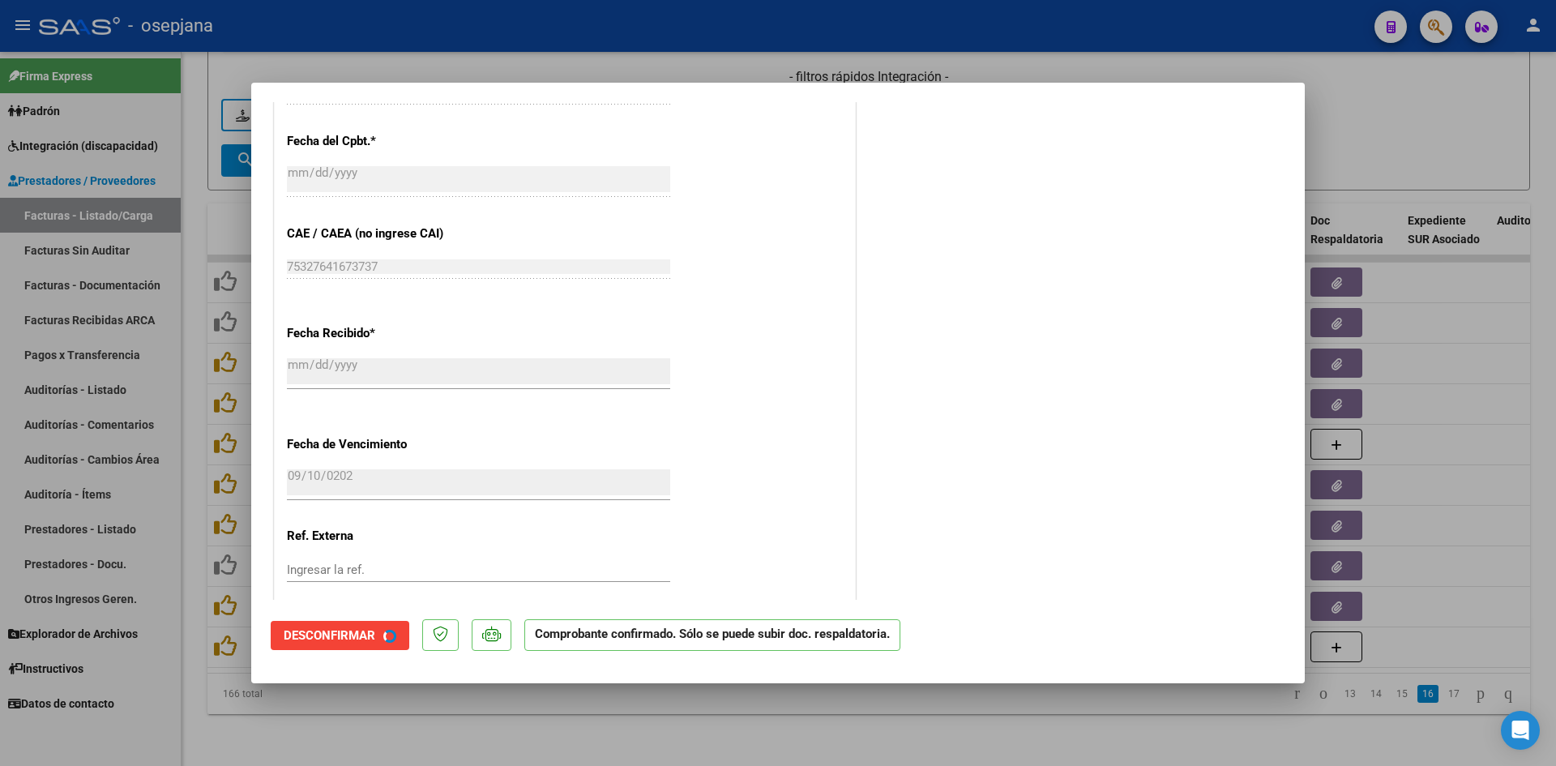
click at [1441, 114] on div at bounding box center [778, 383] width 1556 height 766
type input "$ 0,00"
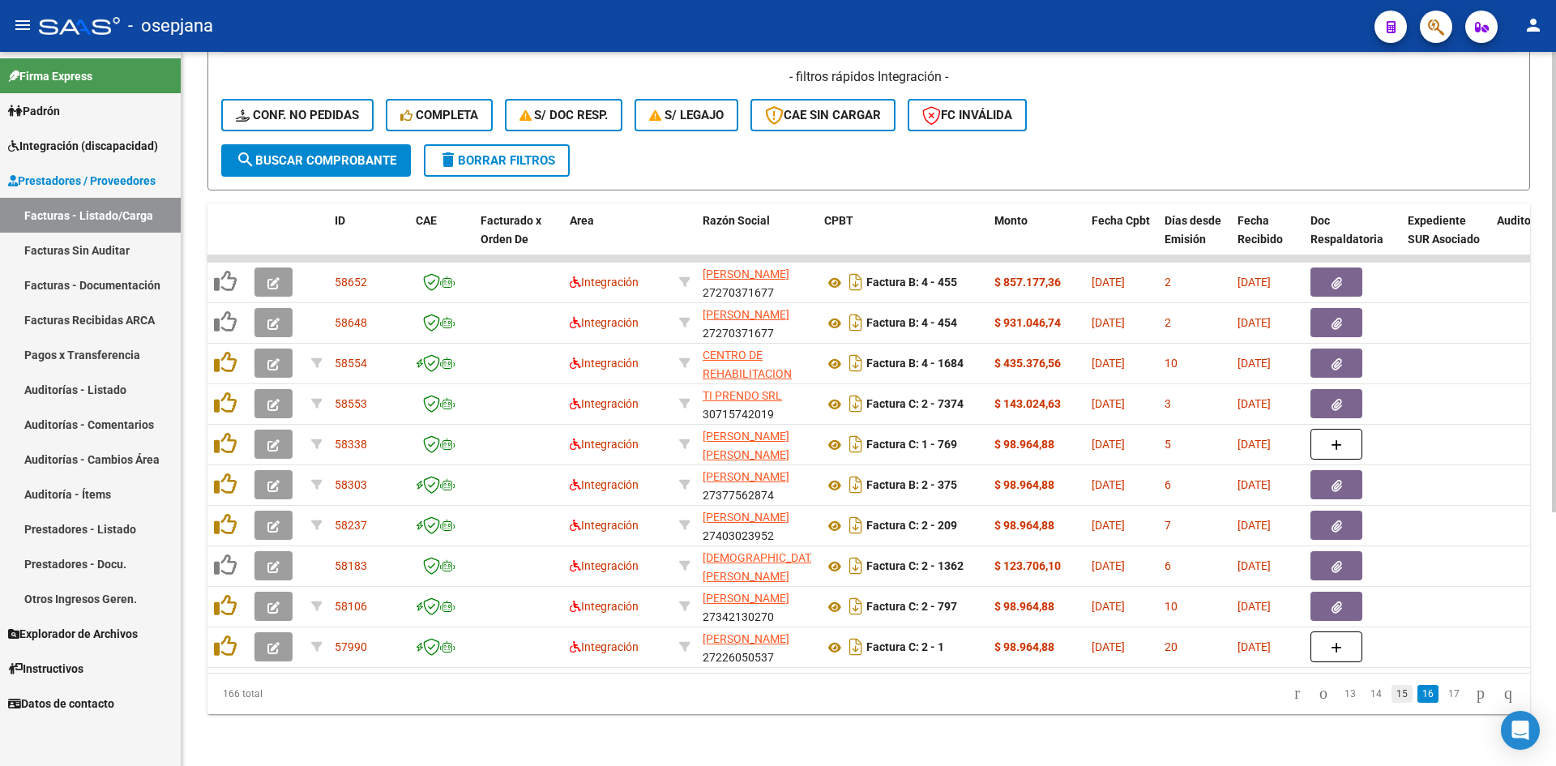
click at [1391, 697] on link "15" at bounding box center [1401, 694] width 21 height 18
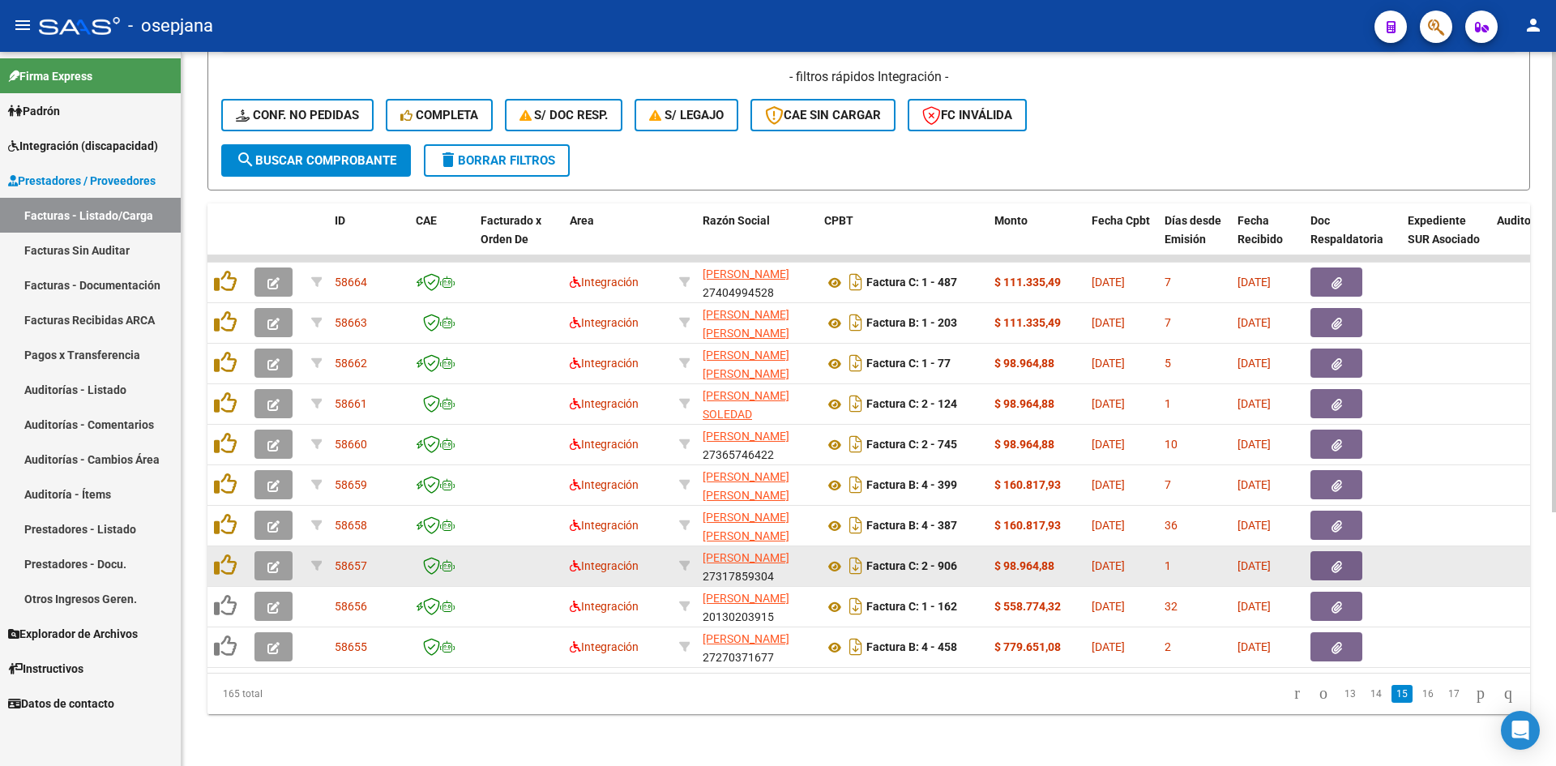
click at [274, 551] on button "button" at bounding box center [273, 565] width 38 height 29
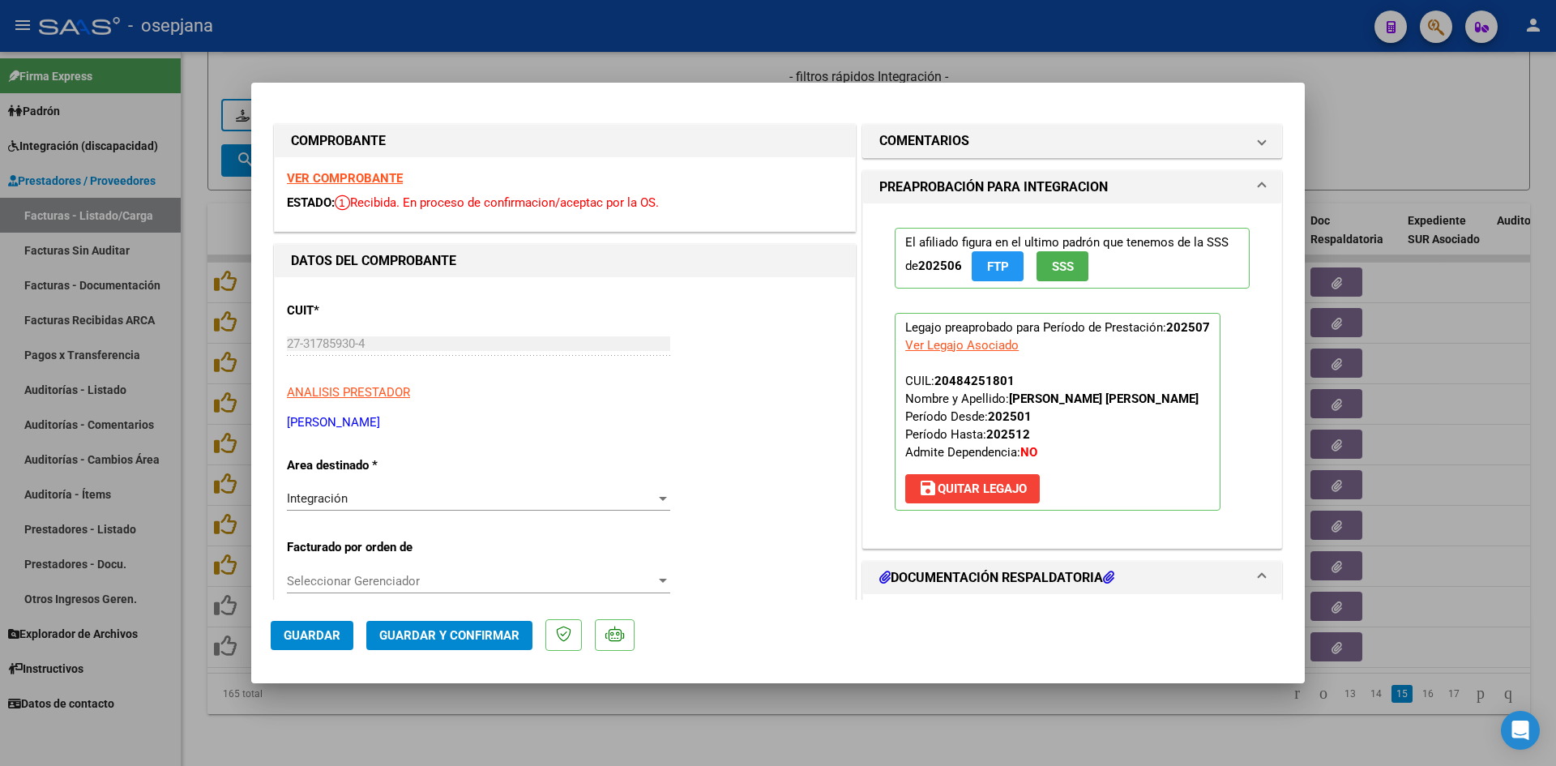
click at [324, 173] on strong "VER COMPROBANTE" at bounding box center [345, 178] width 116 height 15
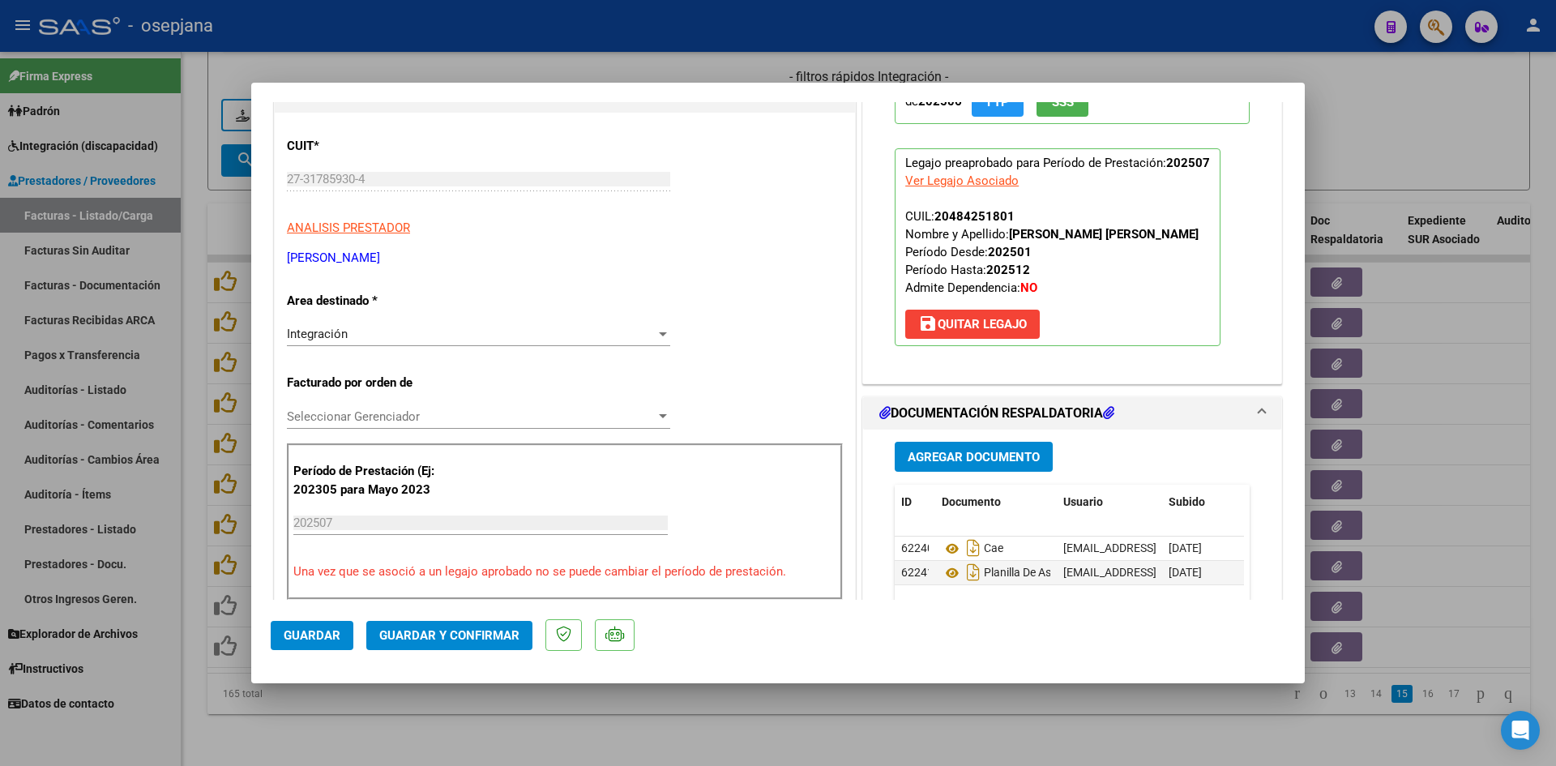
scroll to position [324, 0]
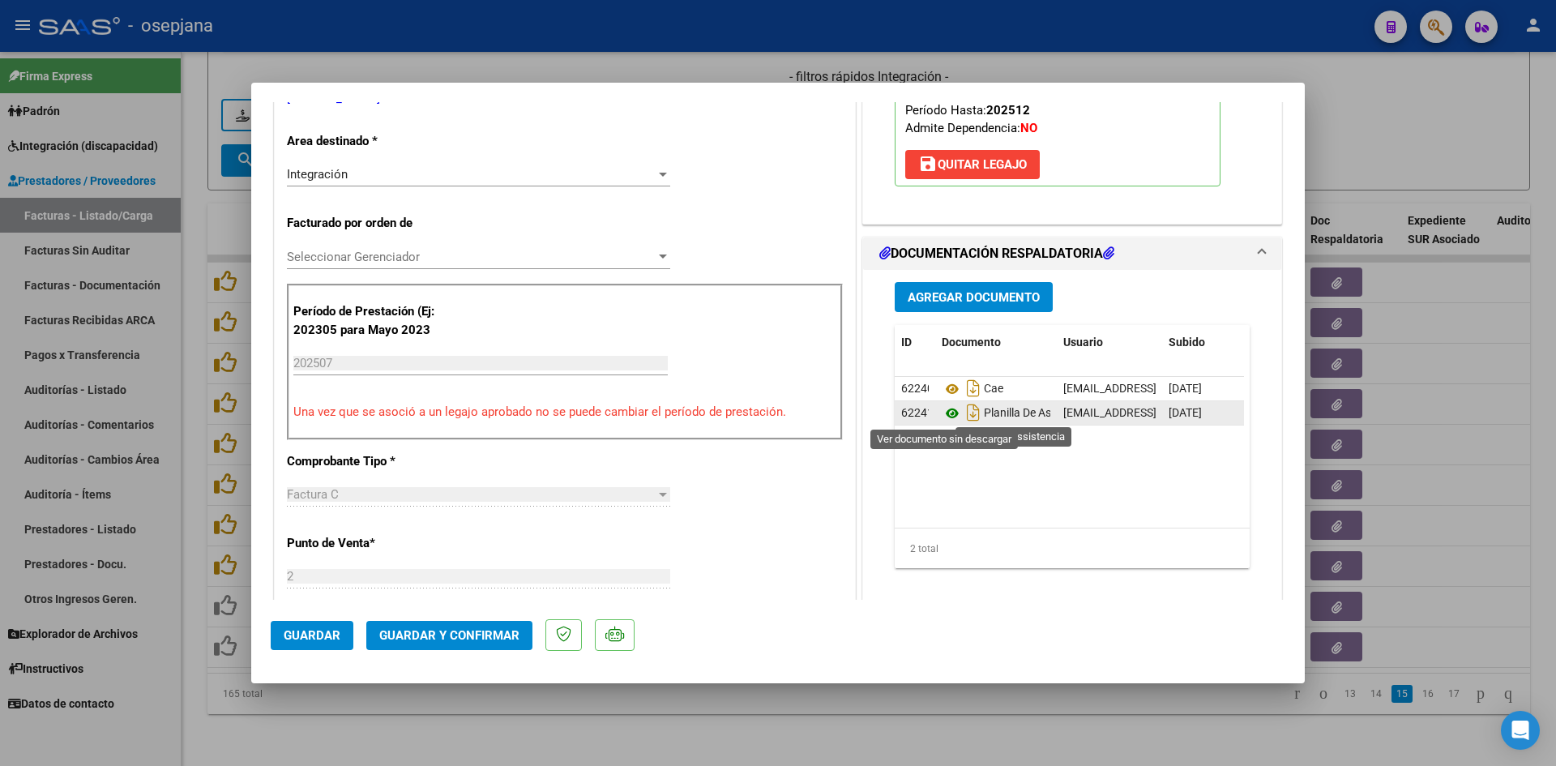
click at [946, 416] on icon at bounding box center [951, 412] width 21 height 19
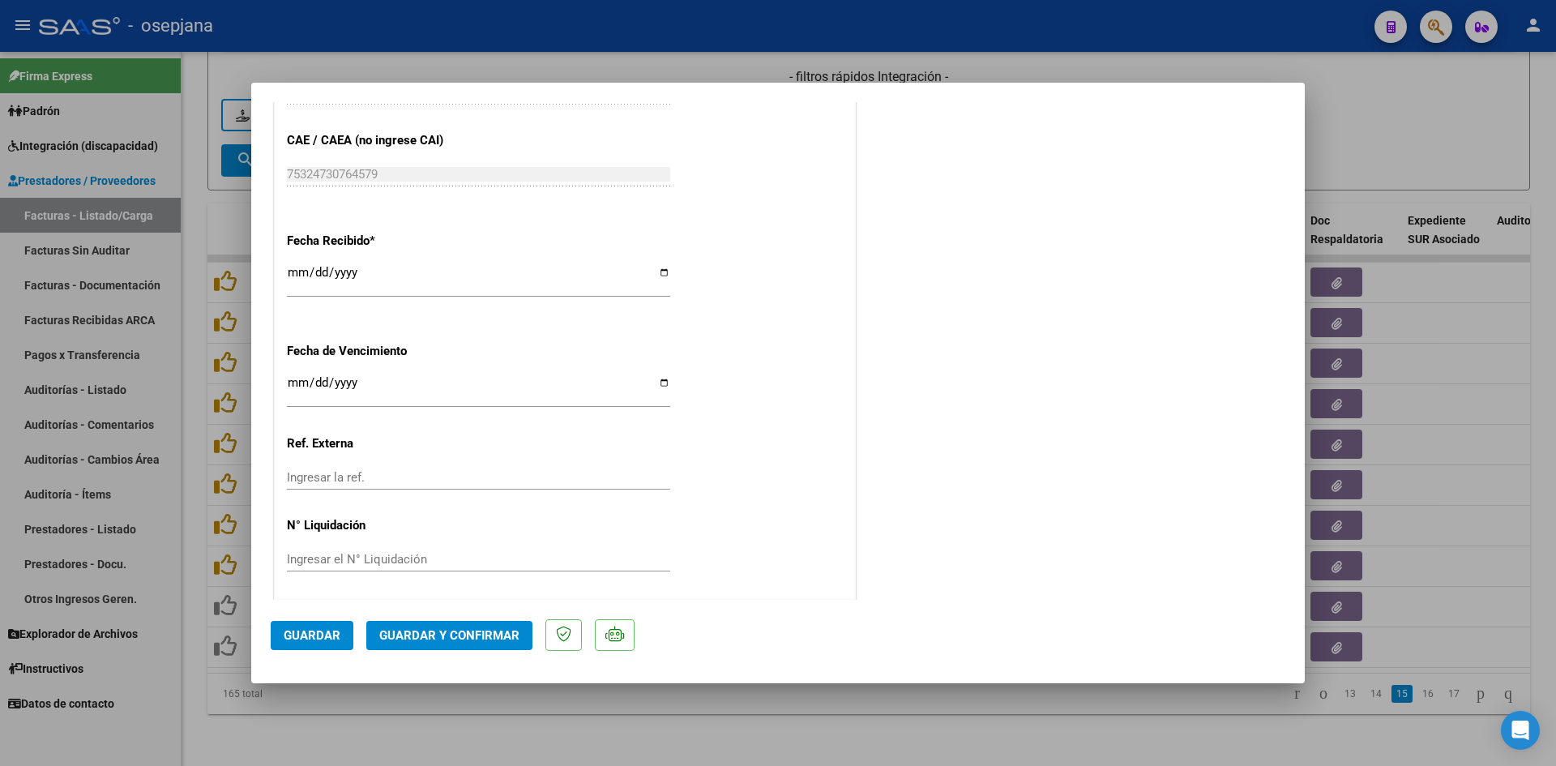
scroll to position [1068, 0]
click at [300, 380] on input "2025-08-20" at bounding box center [478, 386] width 383 height 26
type input "[DATE]"
click at [428, 638] on span "Guardar y Confirmar" at bounding box center [449, 635] width 140 height 15
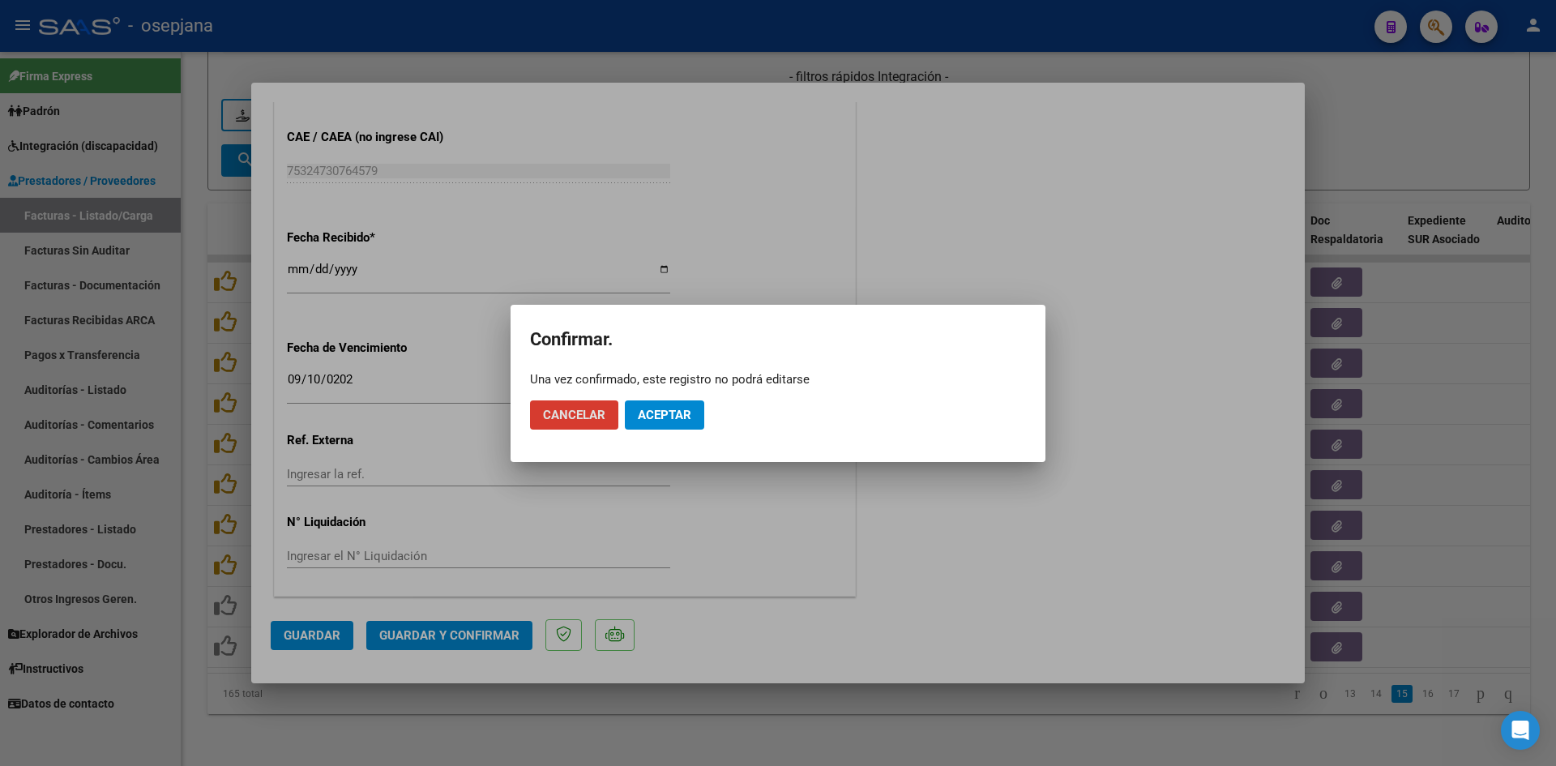
click at [689, 408] on span "Aceptar" at bounding box center [664, 415] width 53 height 15
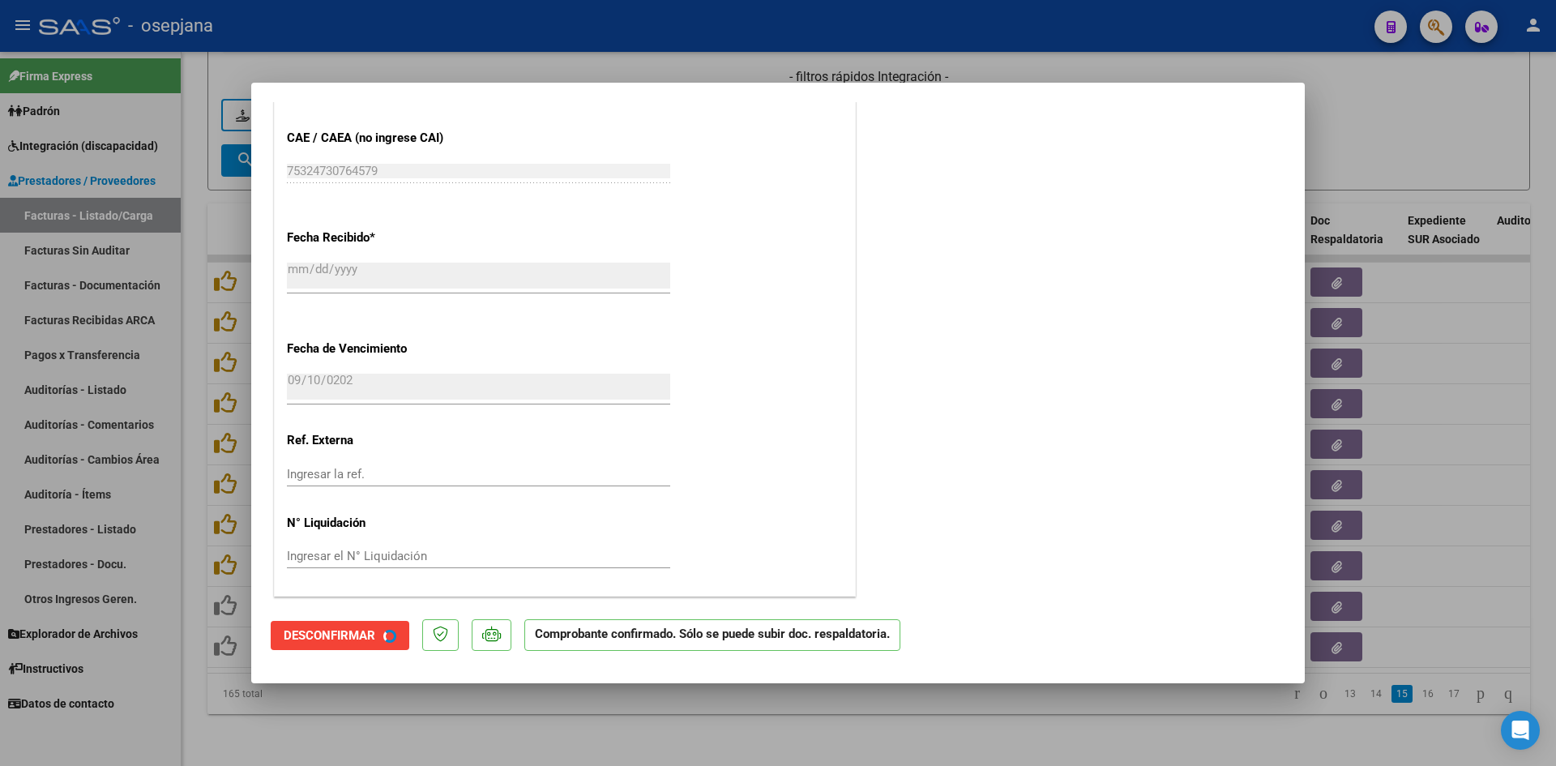
click at [1471, 125] on div at bounding box center [778, 383] width 1556 height 766
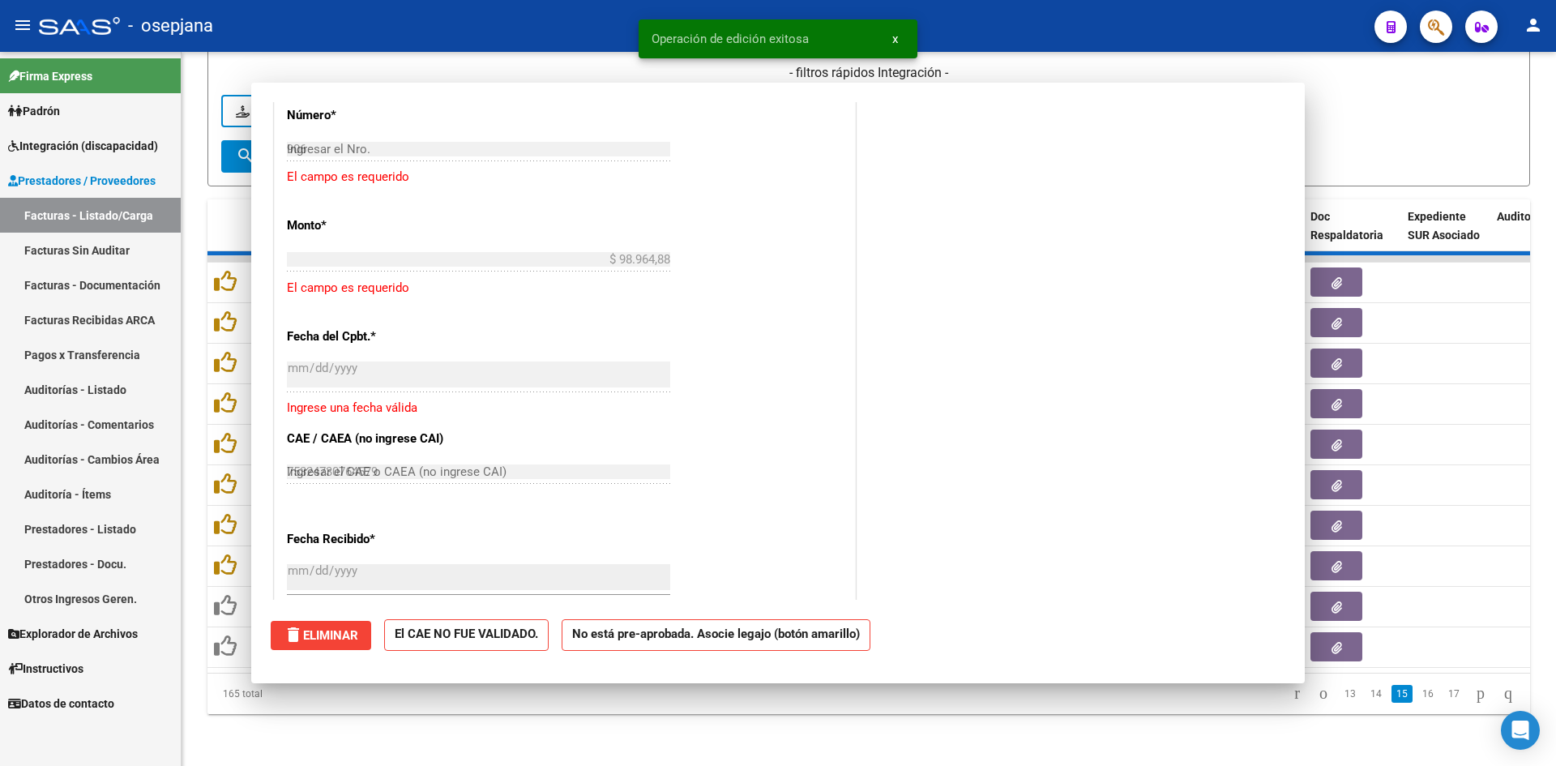
type input "$ 0,00"
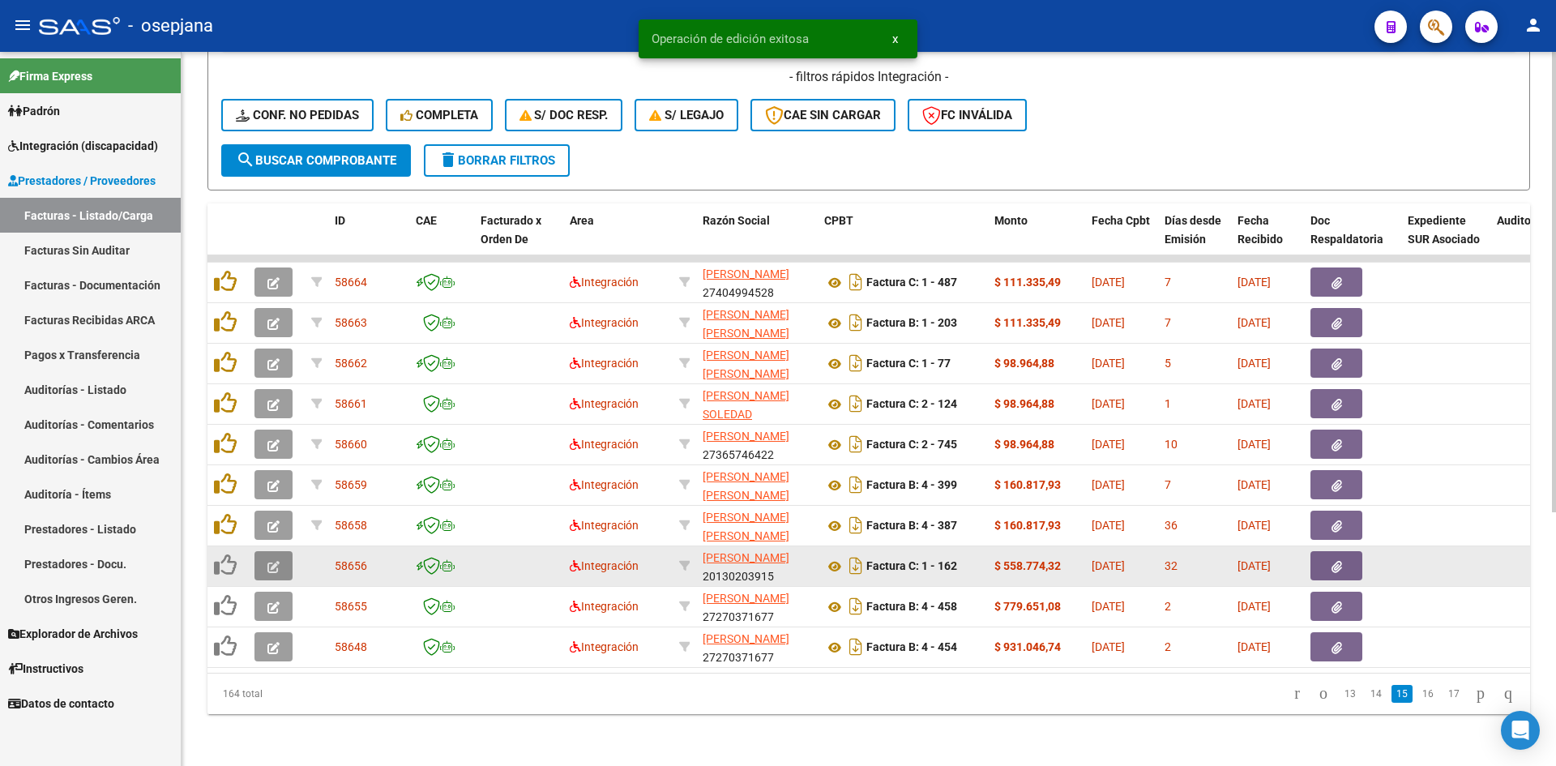
click at [273, 561] on icon "button" at bounding box center [273, 567] width 12 height 12
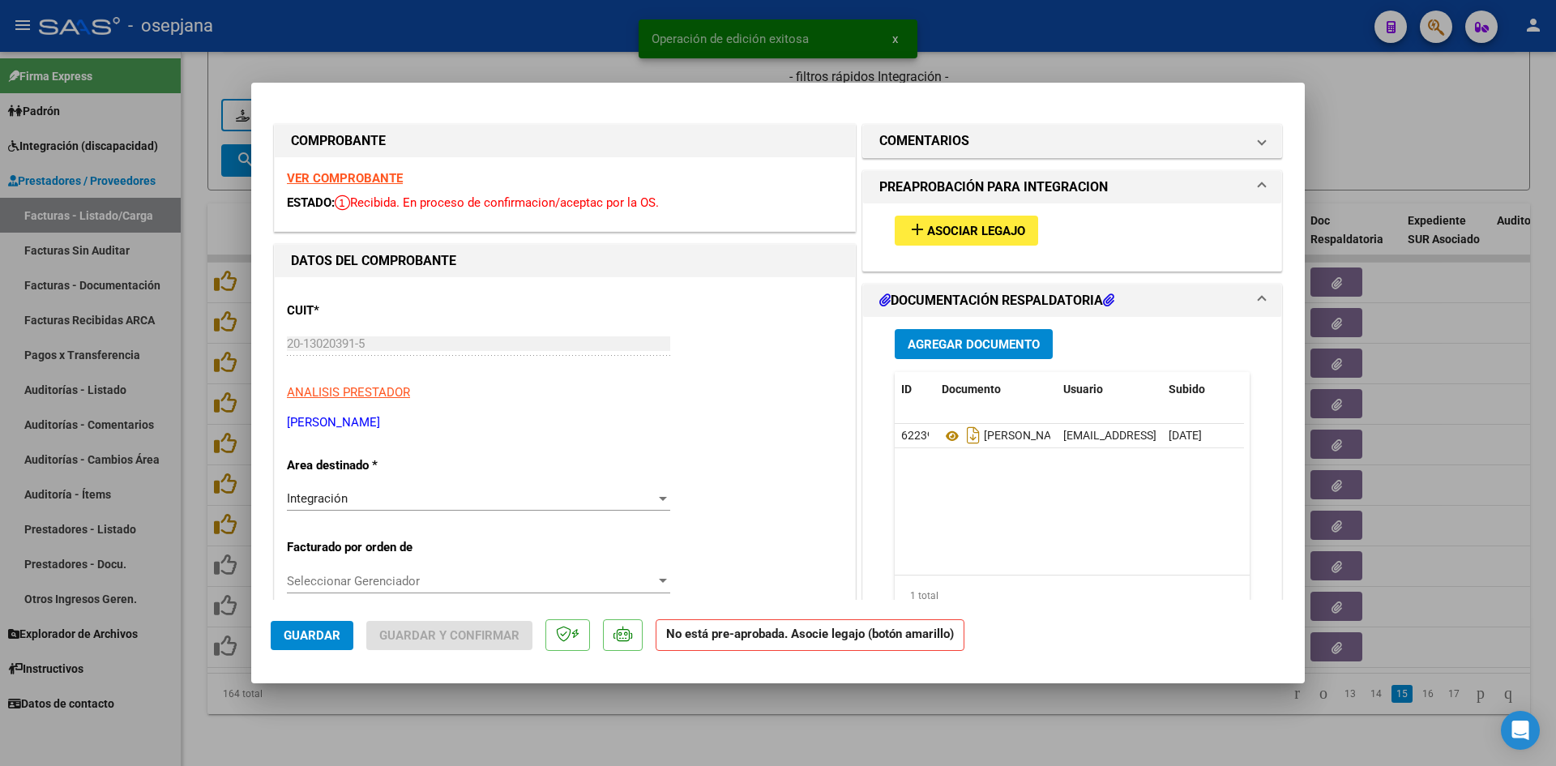
click at [344, 173] on strong "VER COMPROBANTE" at bounding box center [345, 178] width 116 height 15
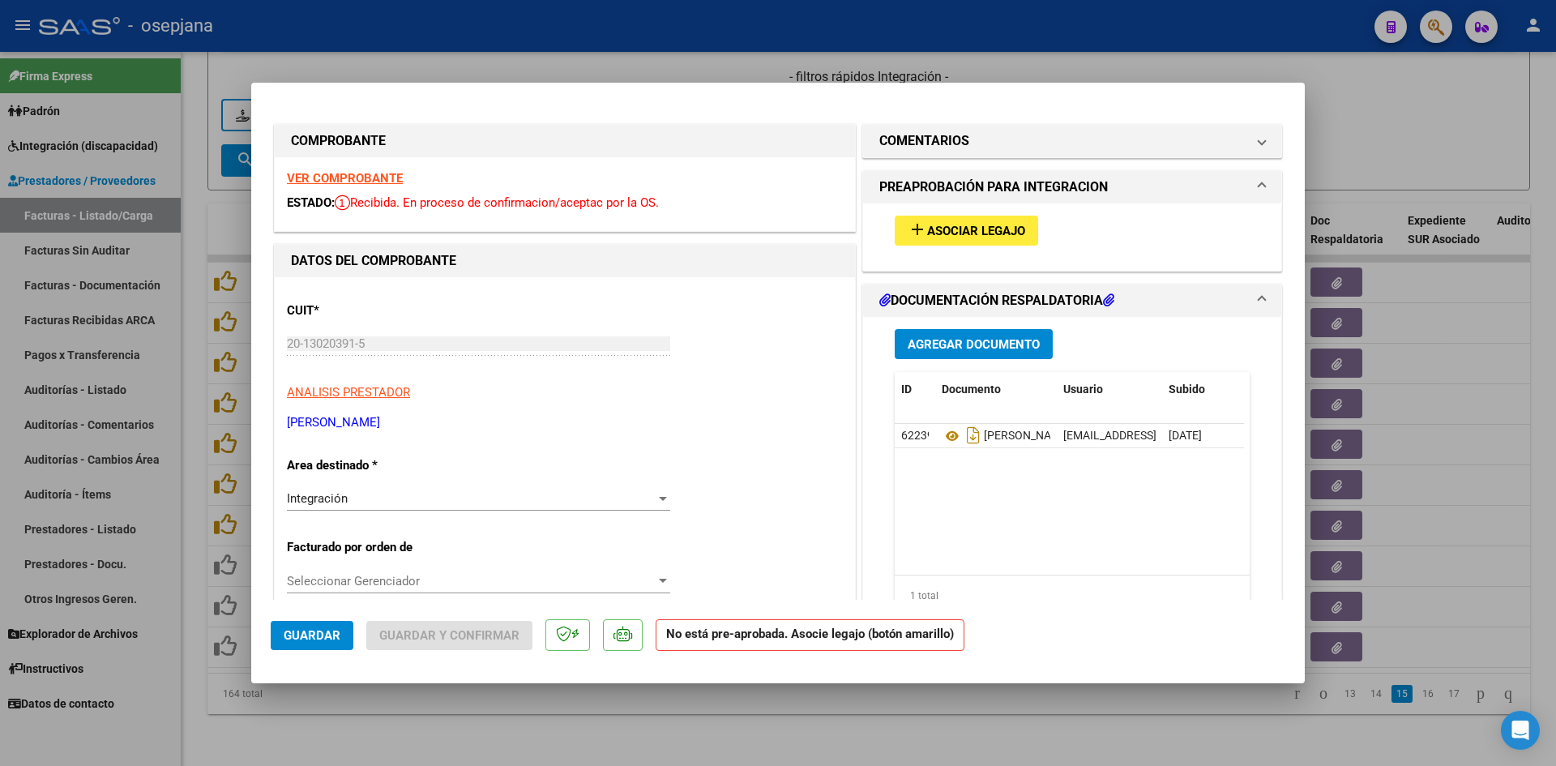
click at [935, 226] on span "Asociar Legajo" at bounding box center [976, 231] width 98 height 15
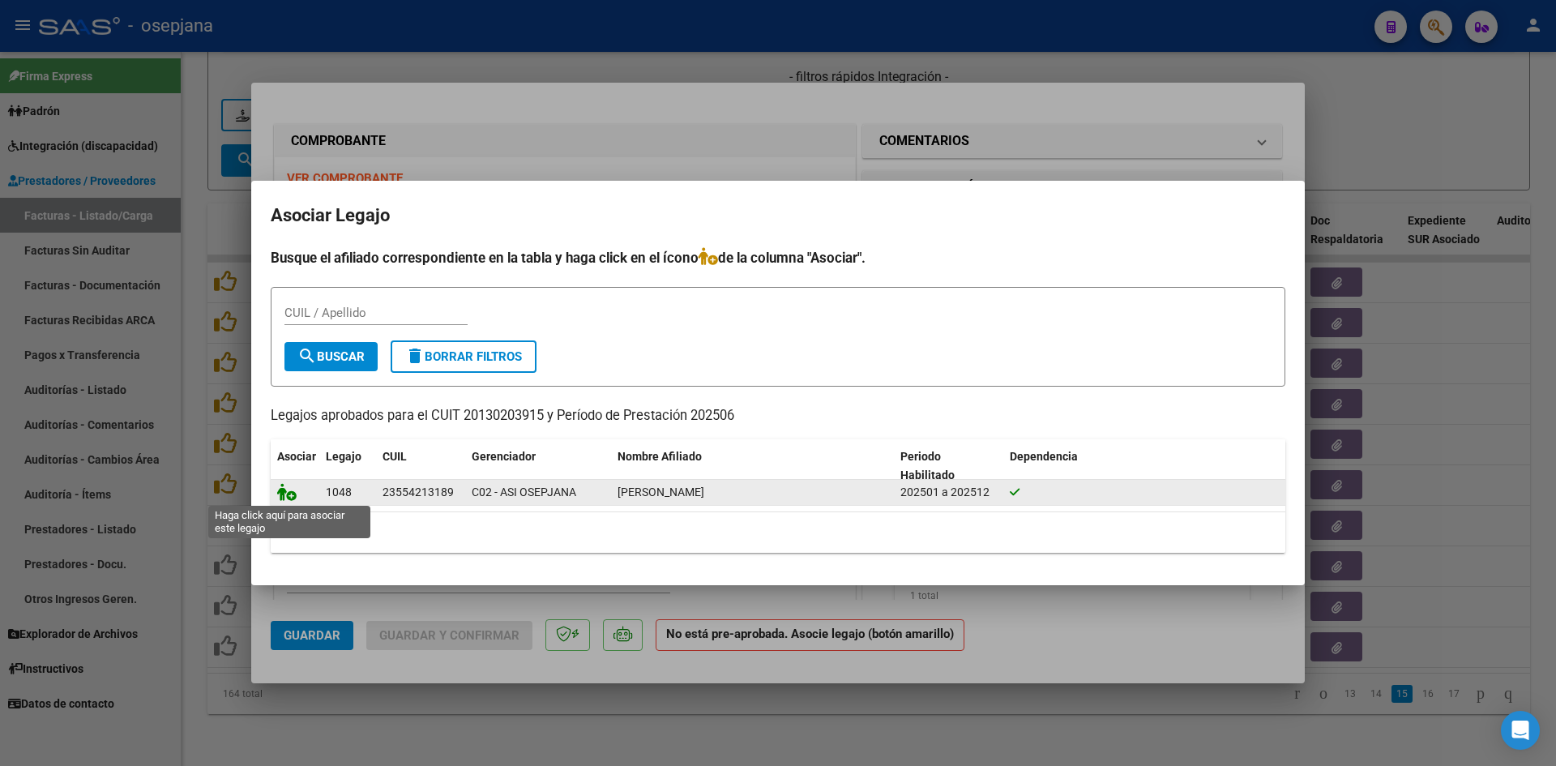
click at [277, 490] on icon at bounding box center [286, 492] width 19 height 18
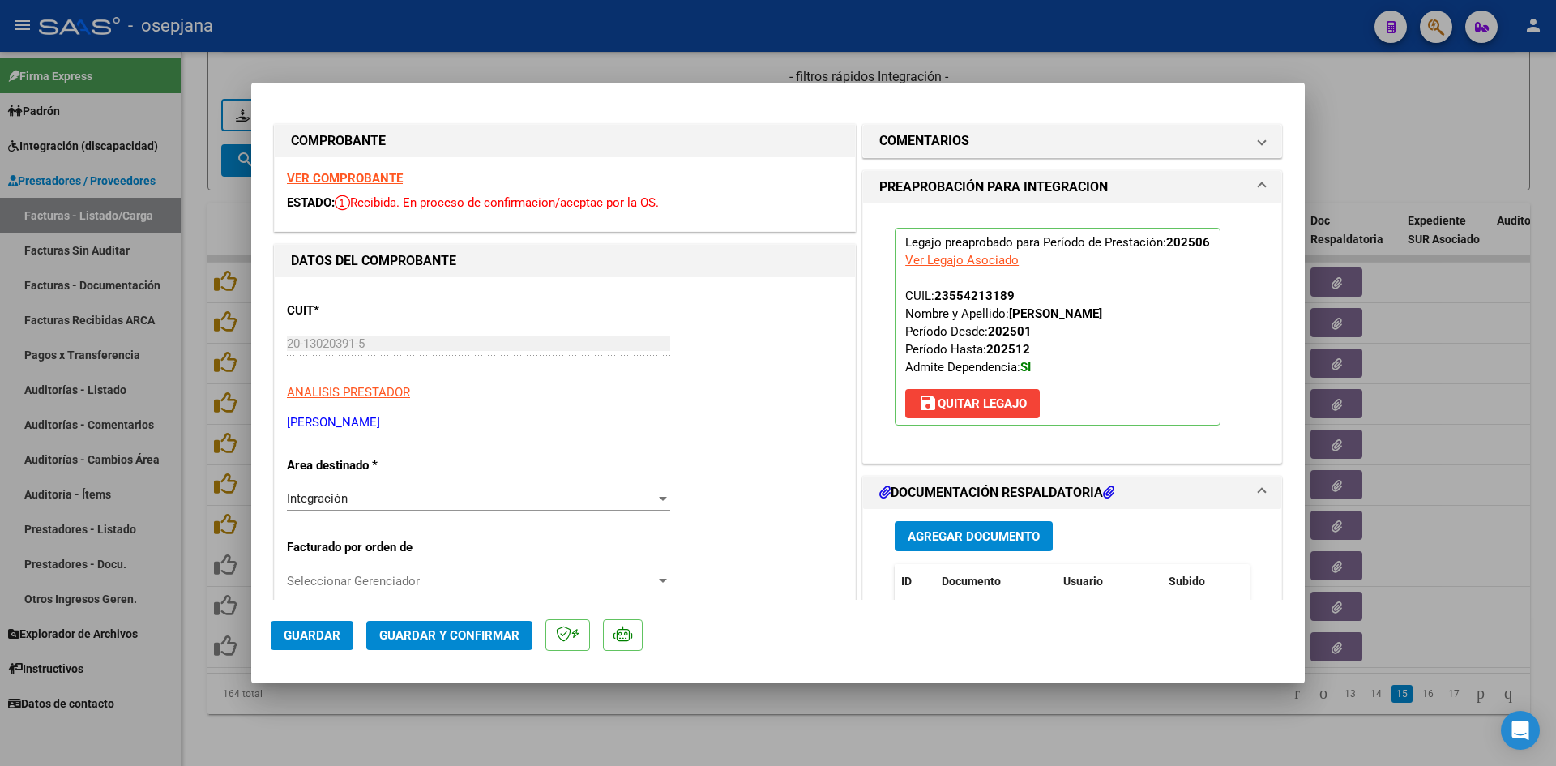
scroll to position [243, 0]
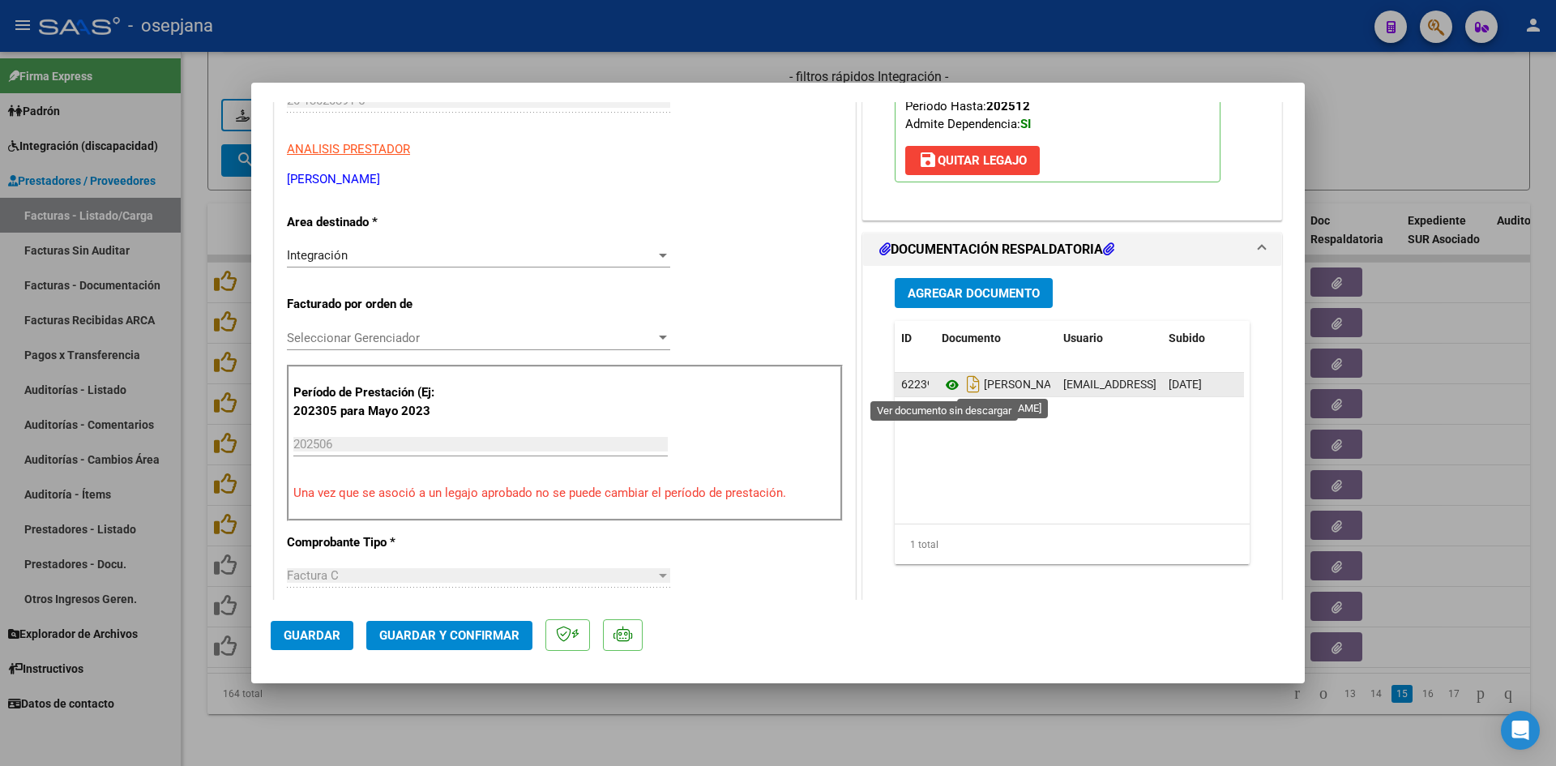
click at [941, 381] on icon at bounding box center [951, 384] width 21 height 19
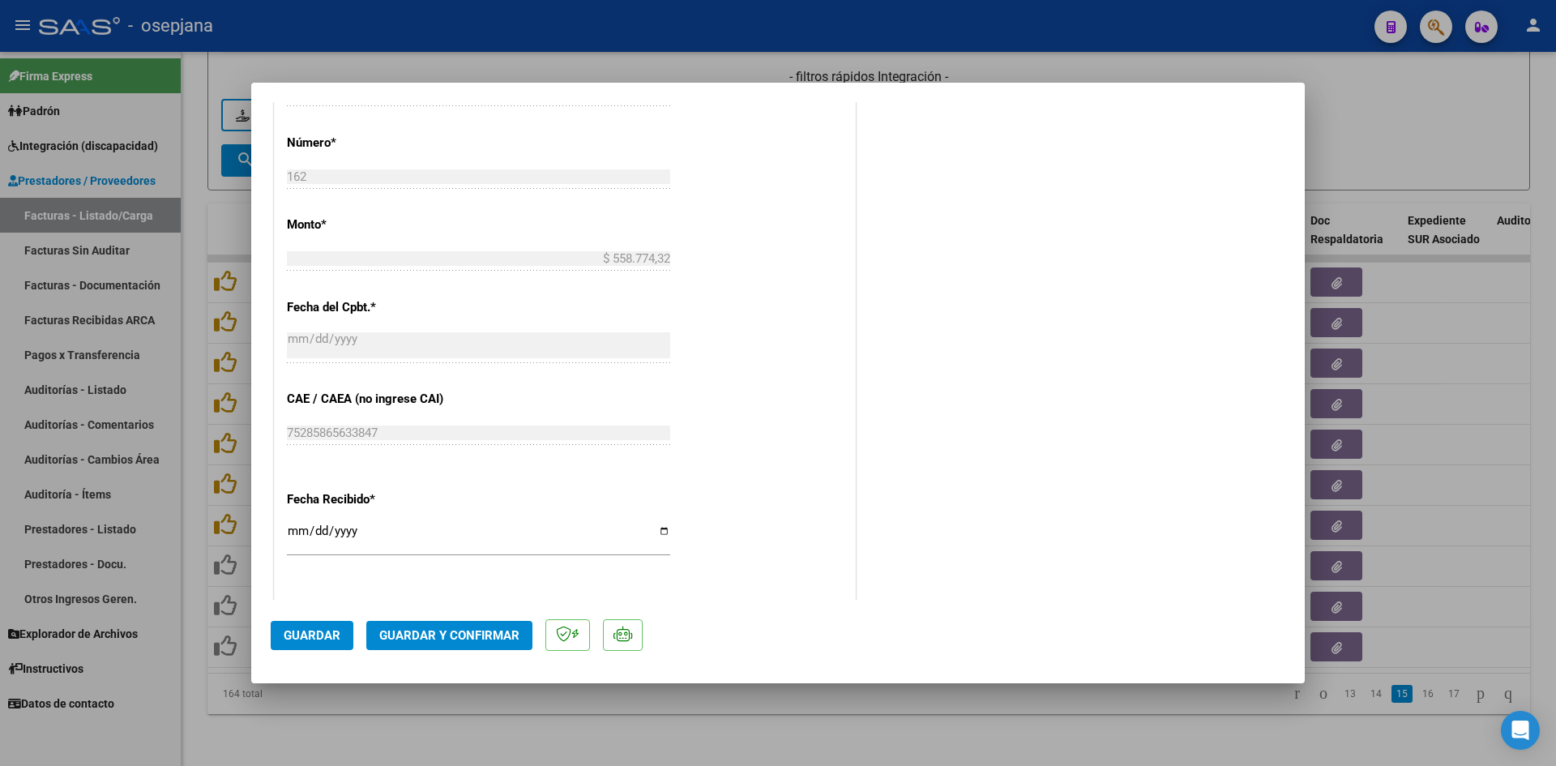
scroll to position [891, 0]
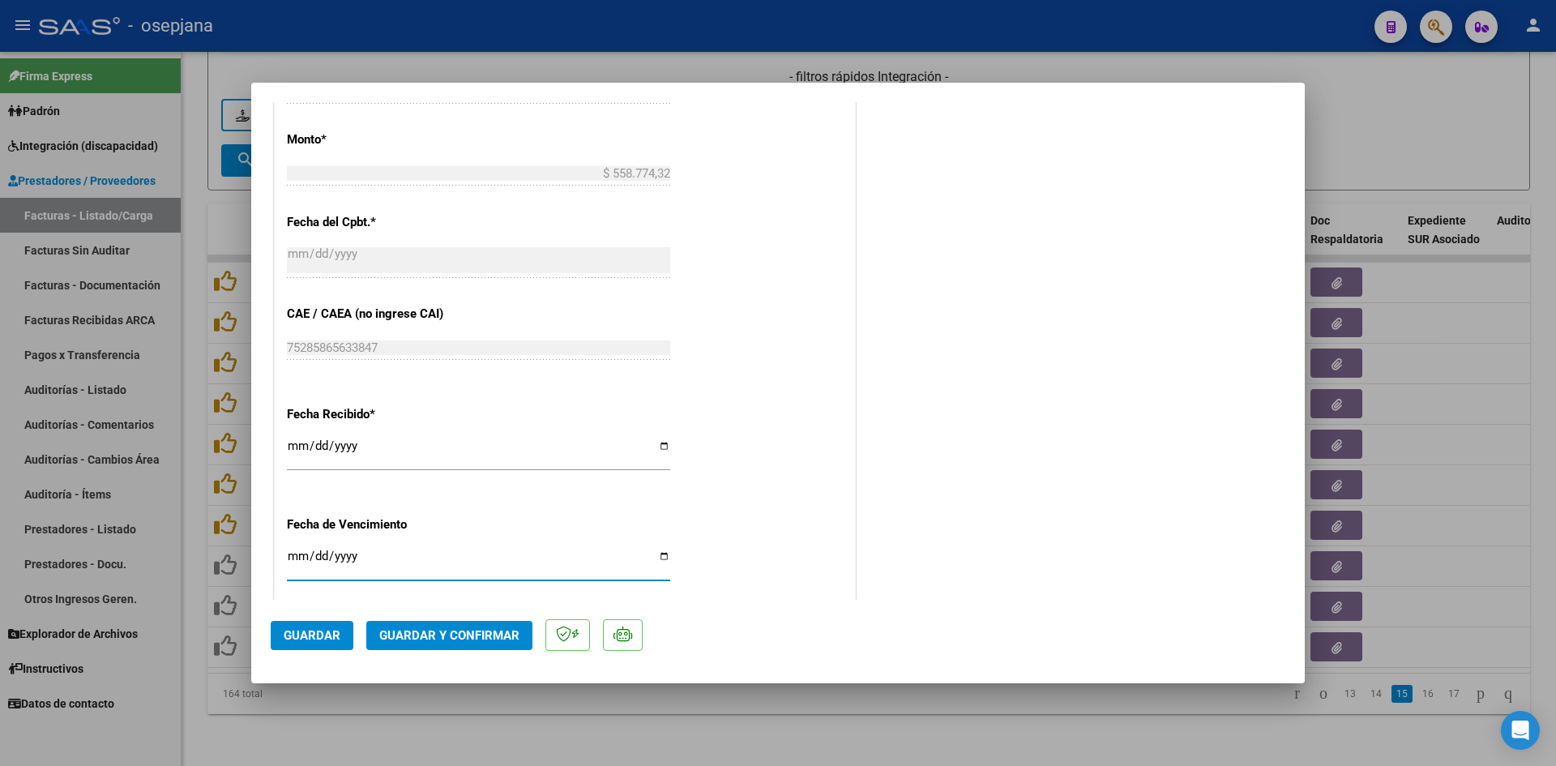
click at [287, 555] on input "2025-07-20" at bounding box center [478, 562] width 383 height 26
type input "2025-07-10"
type input "[DATE]"
click at [434, 638] on span "Guardar y Confirmar" at bounding box center [449, 635] width 140 height 15
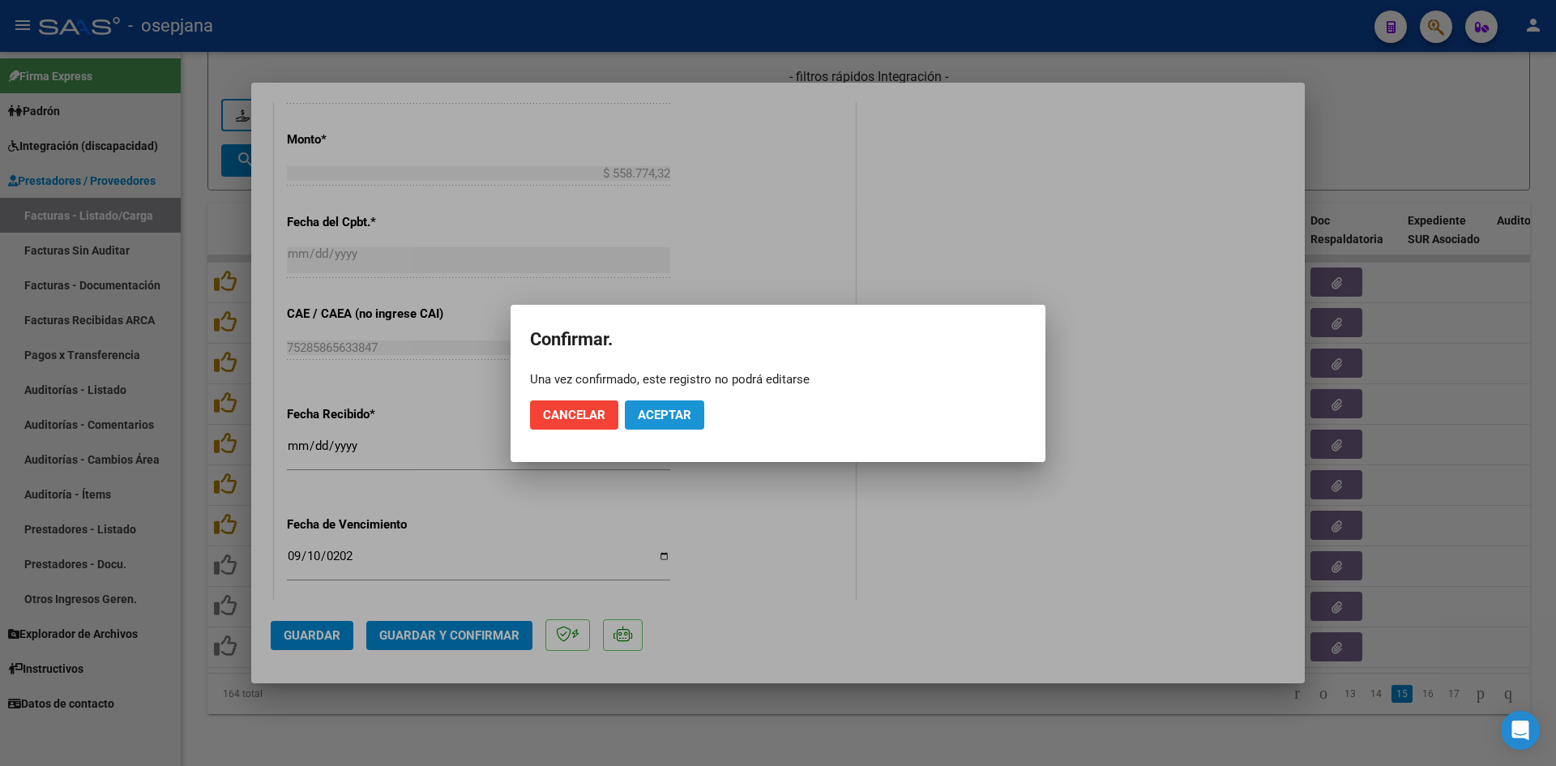
click at [656, 412] on span "Aceptar" at bounding box center [664, 415] width 53 height 15
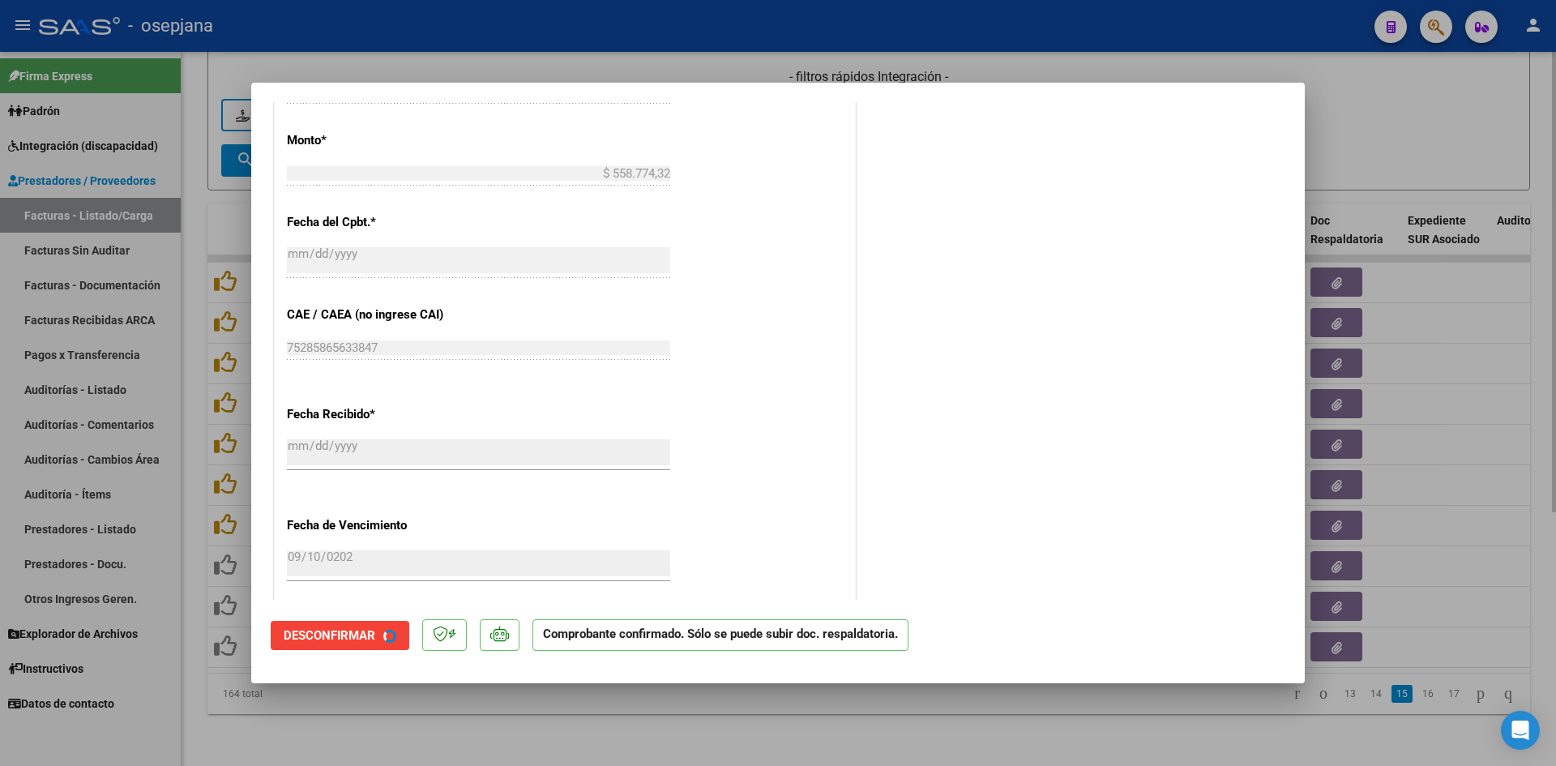
click at [1459, 110] on div at bounding box center [778, 383] width 1556 height 766
type input "$ 0,00"
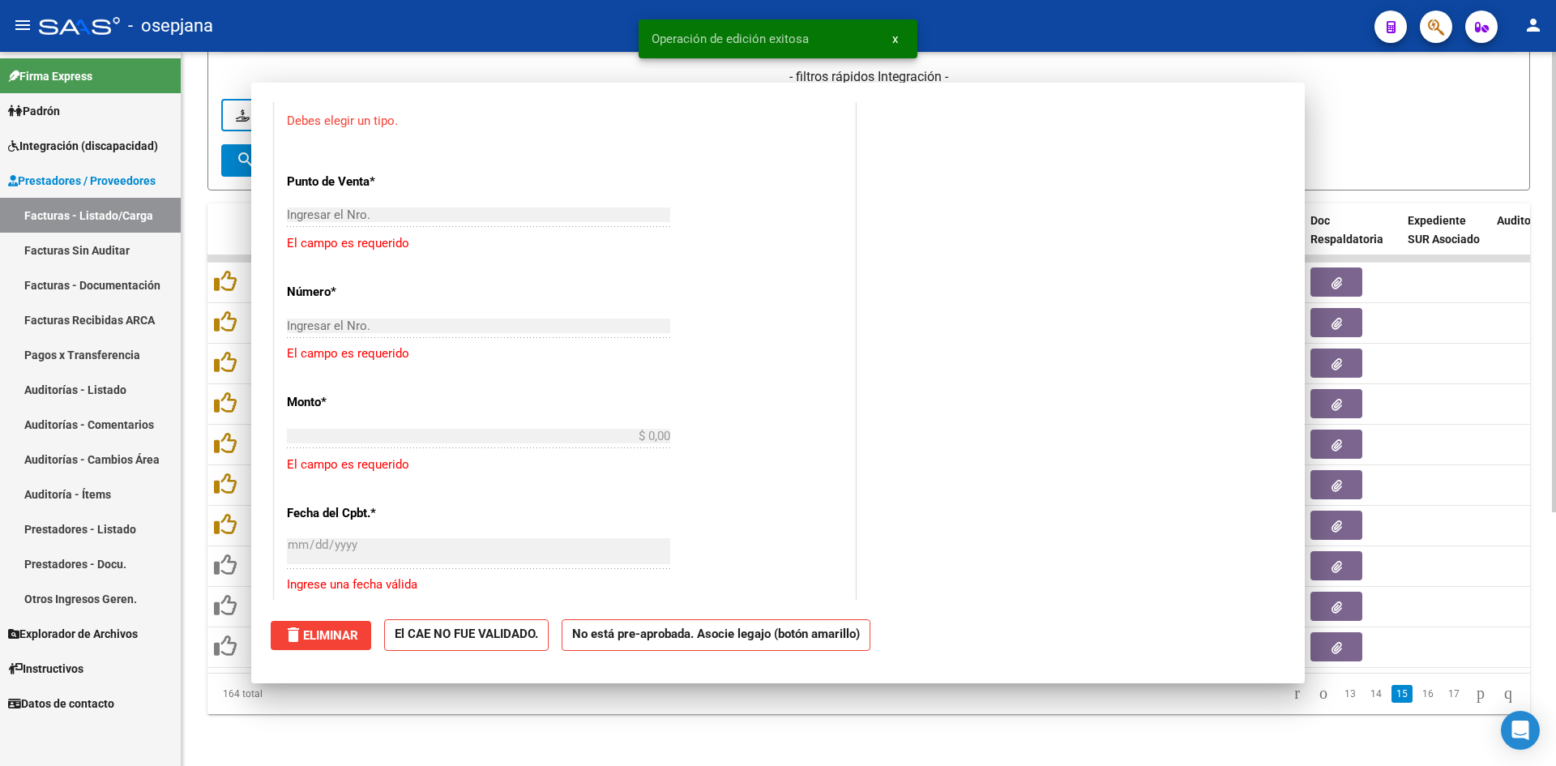
scroll to position [1092, 0]
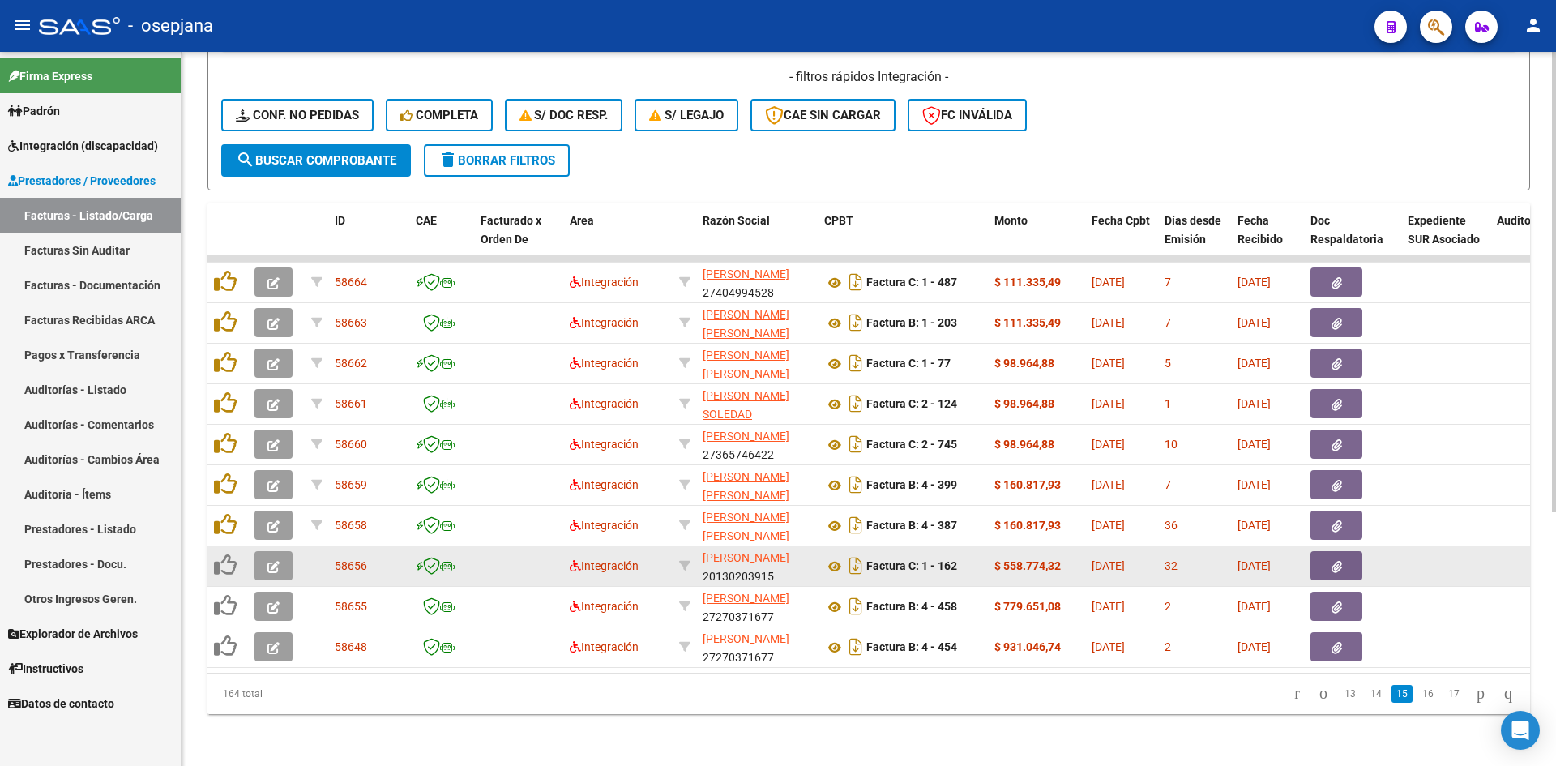
click at [278, 561] on icon "button" at bounding box center [273, 567] width 12 height 12
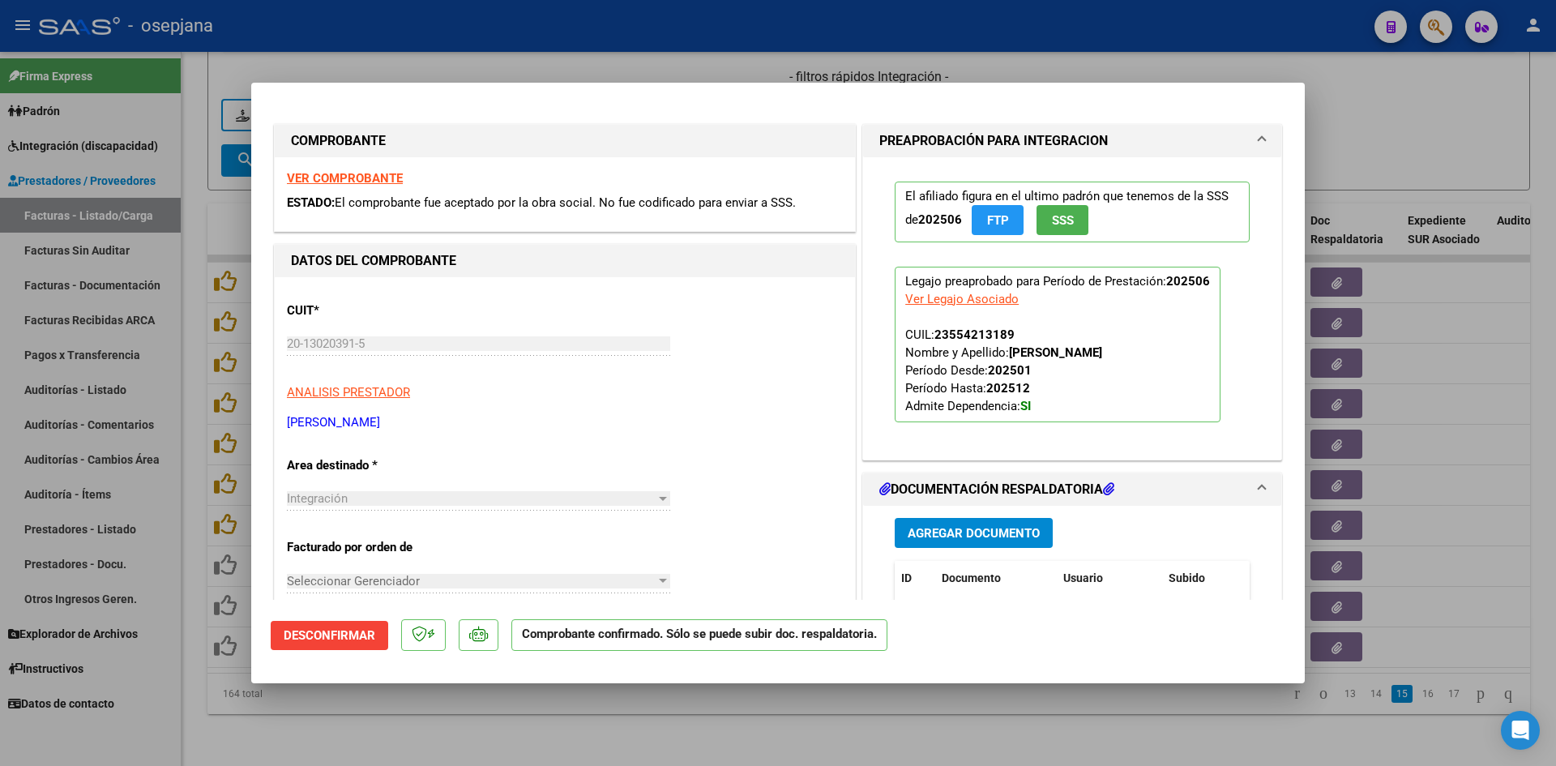
click at [378, 181] on strong "VER COMPROBANTE" at bounding box center [345, 178] width 116 height 15
click at [1375, 127] on div at bounding box center [778, 383] width 1556 height 766
type input "$ 0,00"
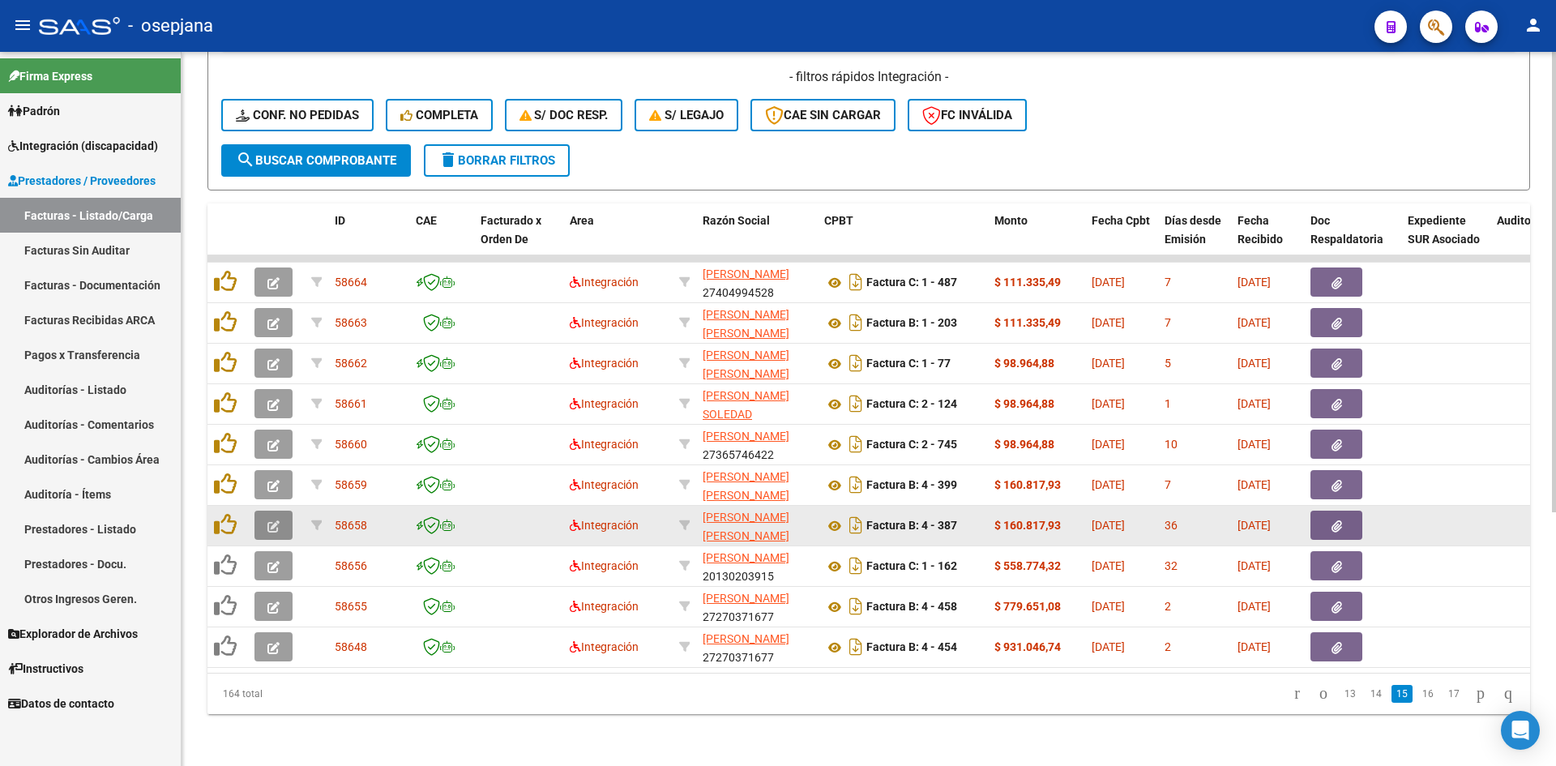
click at [271, 520] on icon "button" at bounding box center [273, 526] width 12 height 12
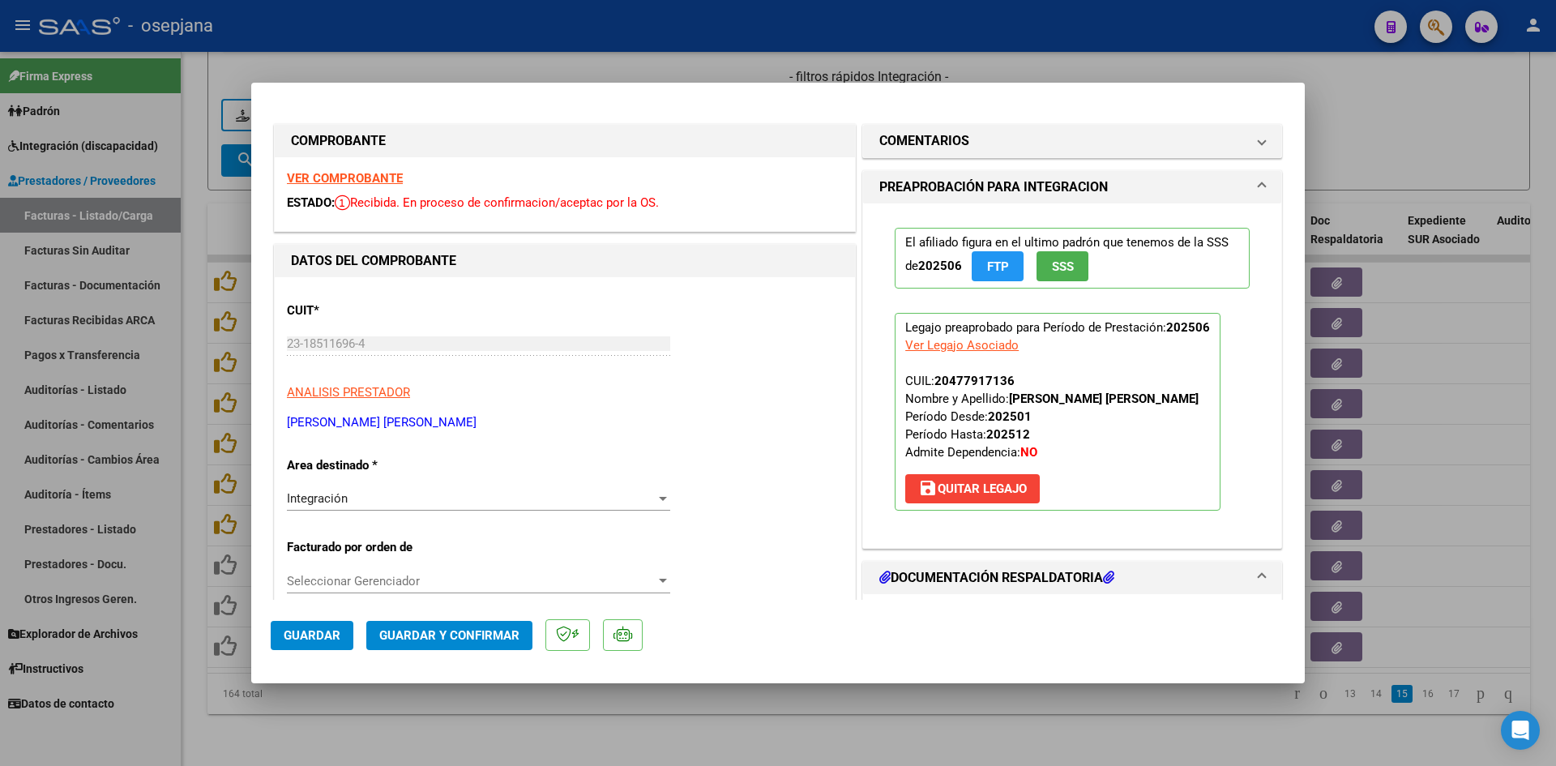
click at [314, 173] on strong "VER COMPROBANTE" at bounding box center [345, 178] width 116 height 15
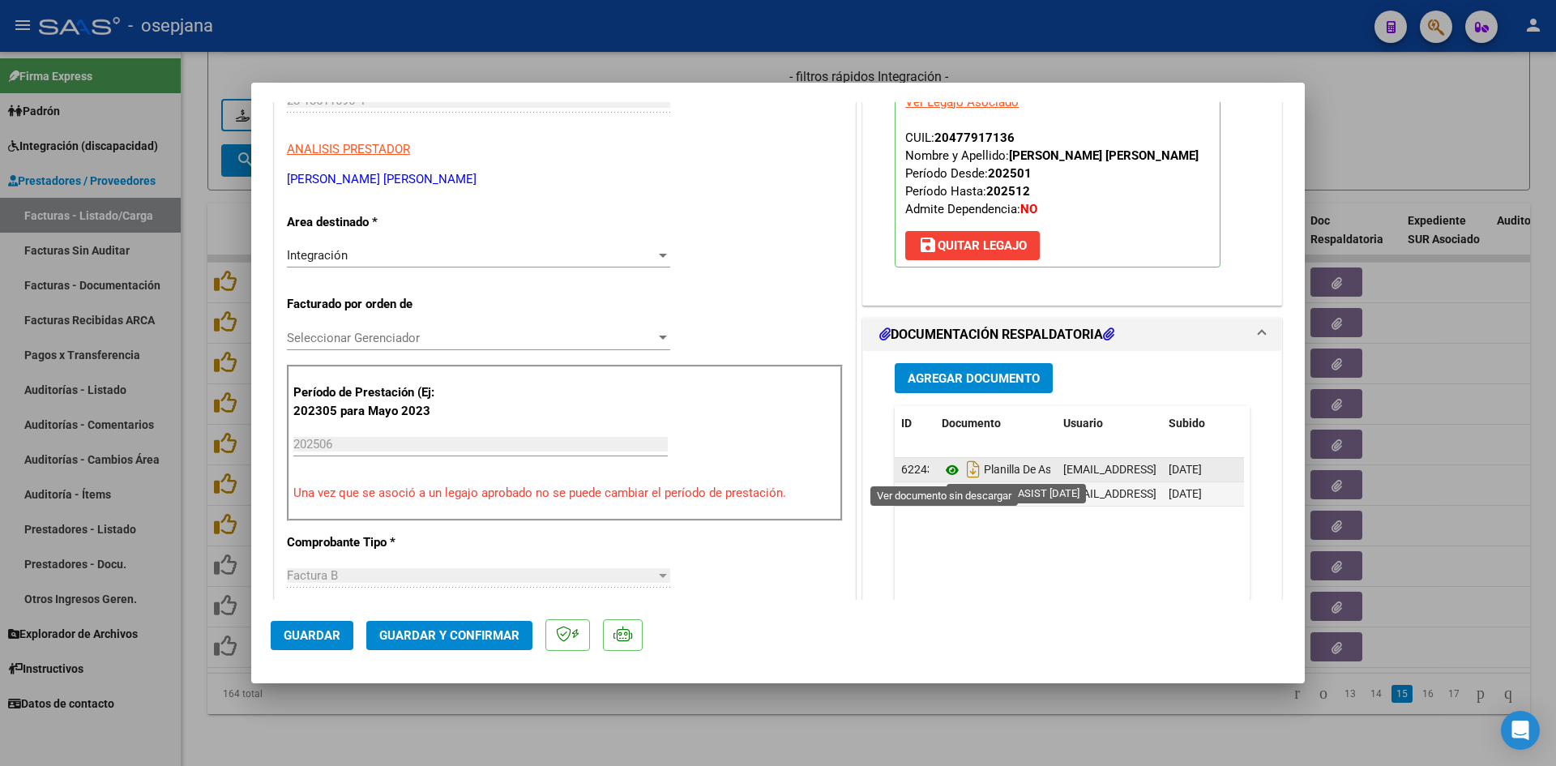
click at [948, 464] on icon at bounding box center [951, 469] width 21 height 19
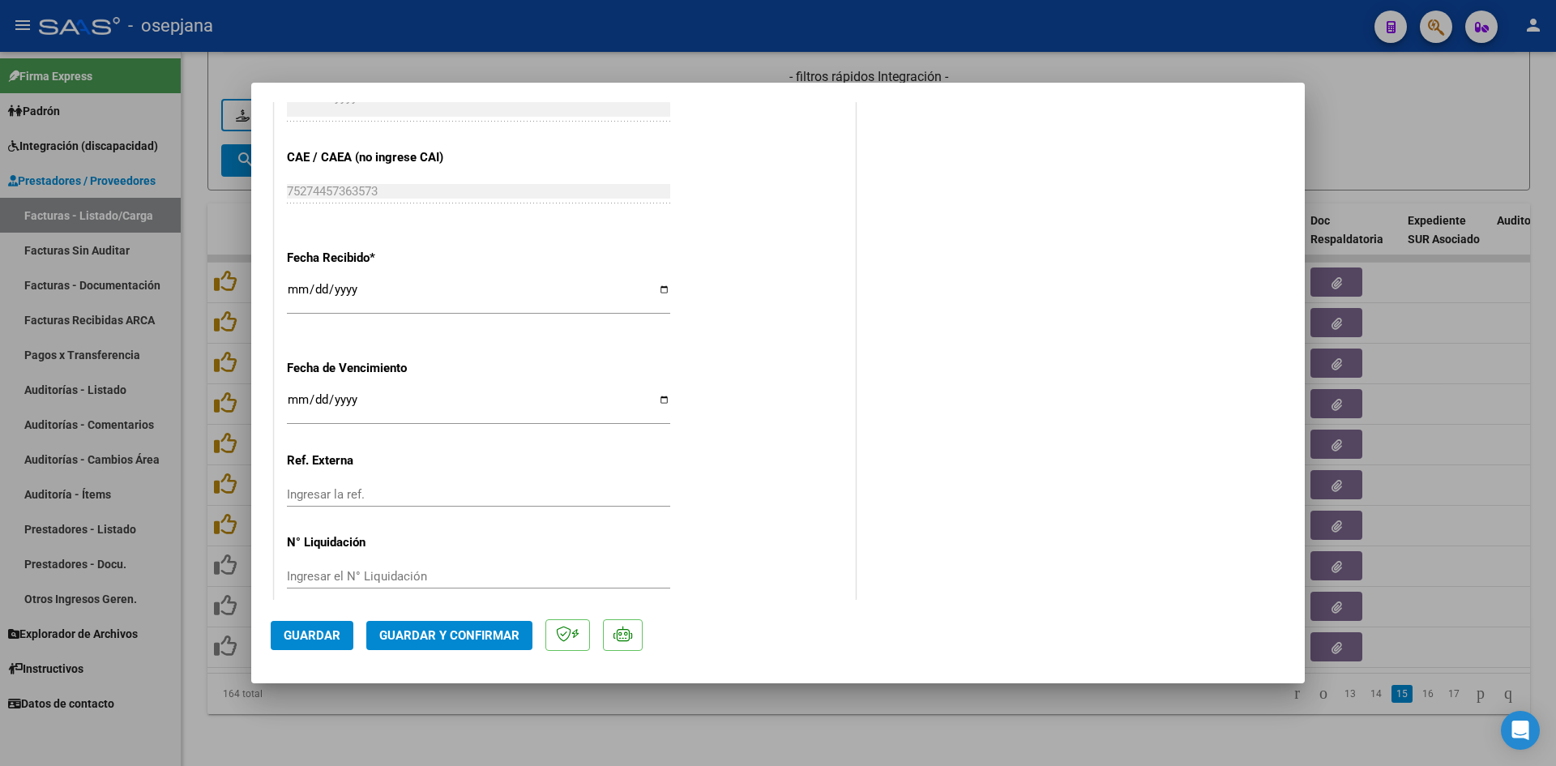
scroll to position [1053, 0]
click at [298, 395] on input "[DATE]" at bounding box center [478, 400] width 383 height 26
type input "[DATE]"
click at [513, 628] on span "Guardar y Confirmar" at bounding box center [449, 635] width 140 height 15
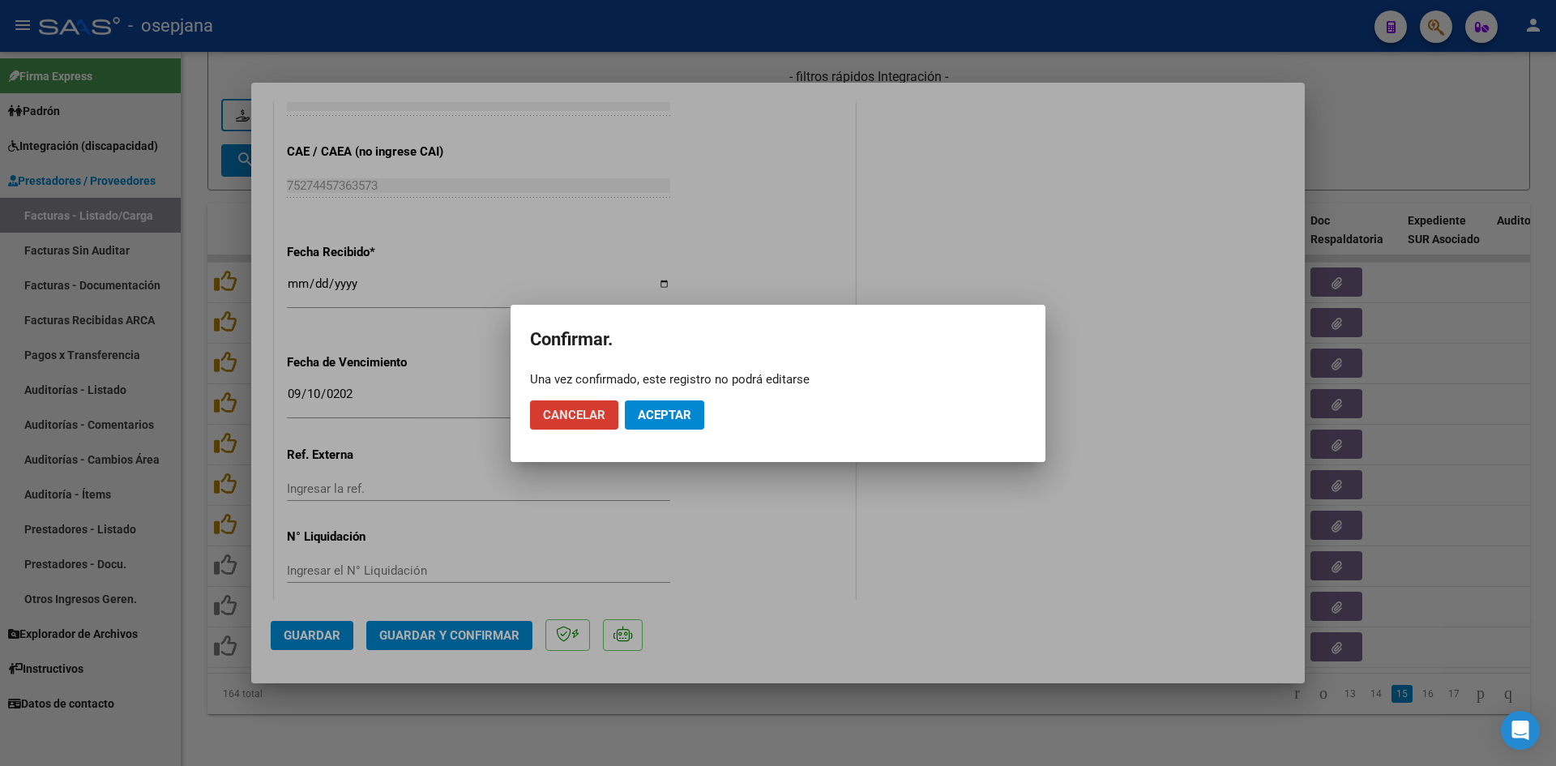
click at [676, 424] on button "Aceptar" at bounding box center [664, 414] width 79 height 29
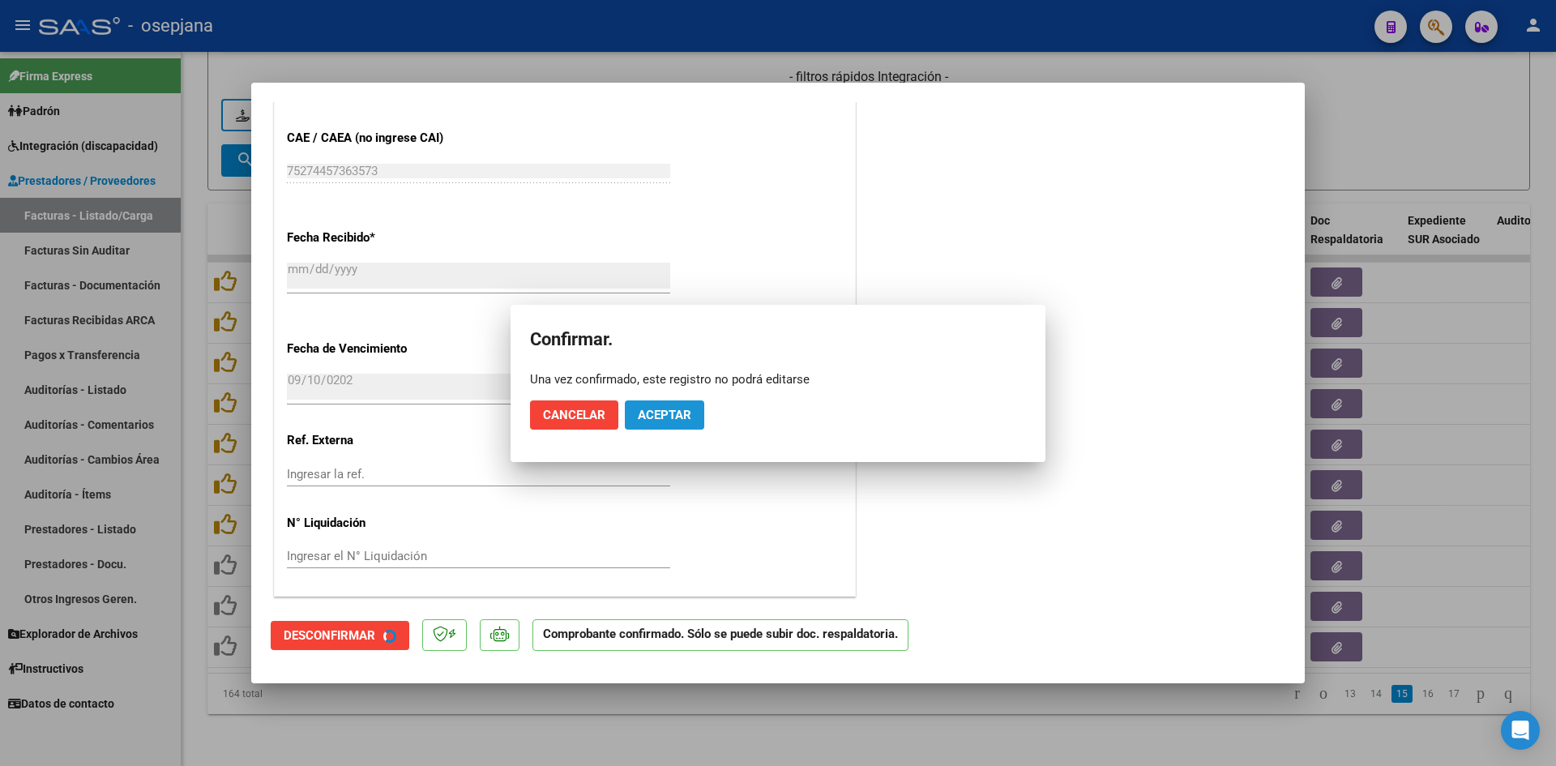
scroll to position [953, 0]
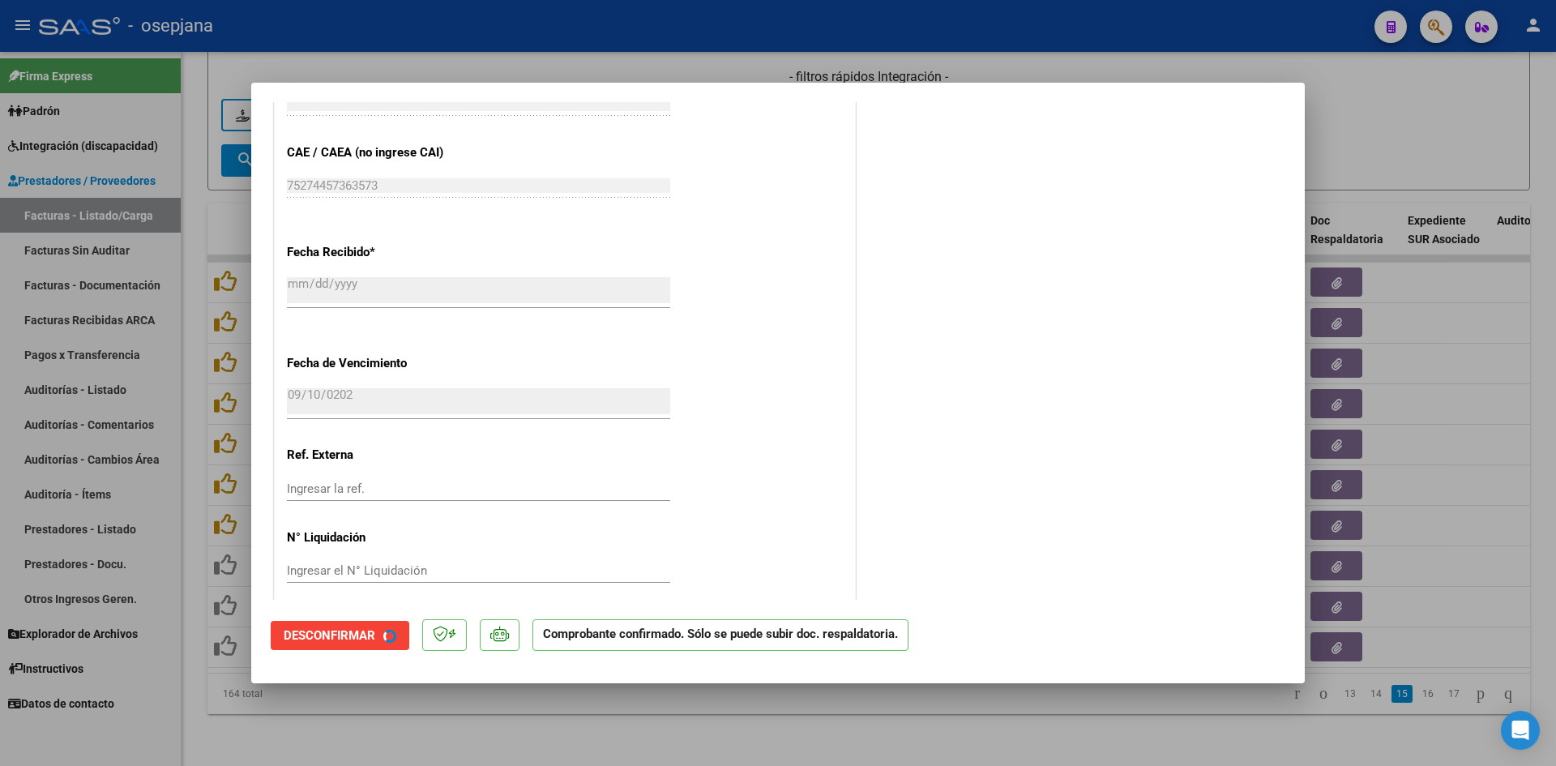
click at [1390, 144] on div at bounding box center [778, 383] width 1556 height 766
type input "$ 0,00"
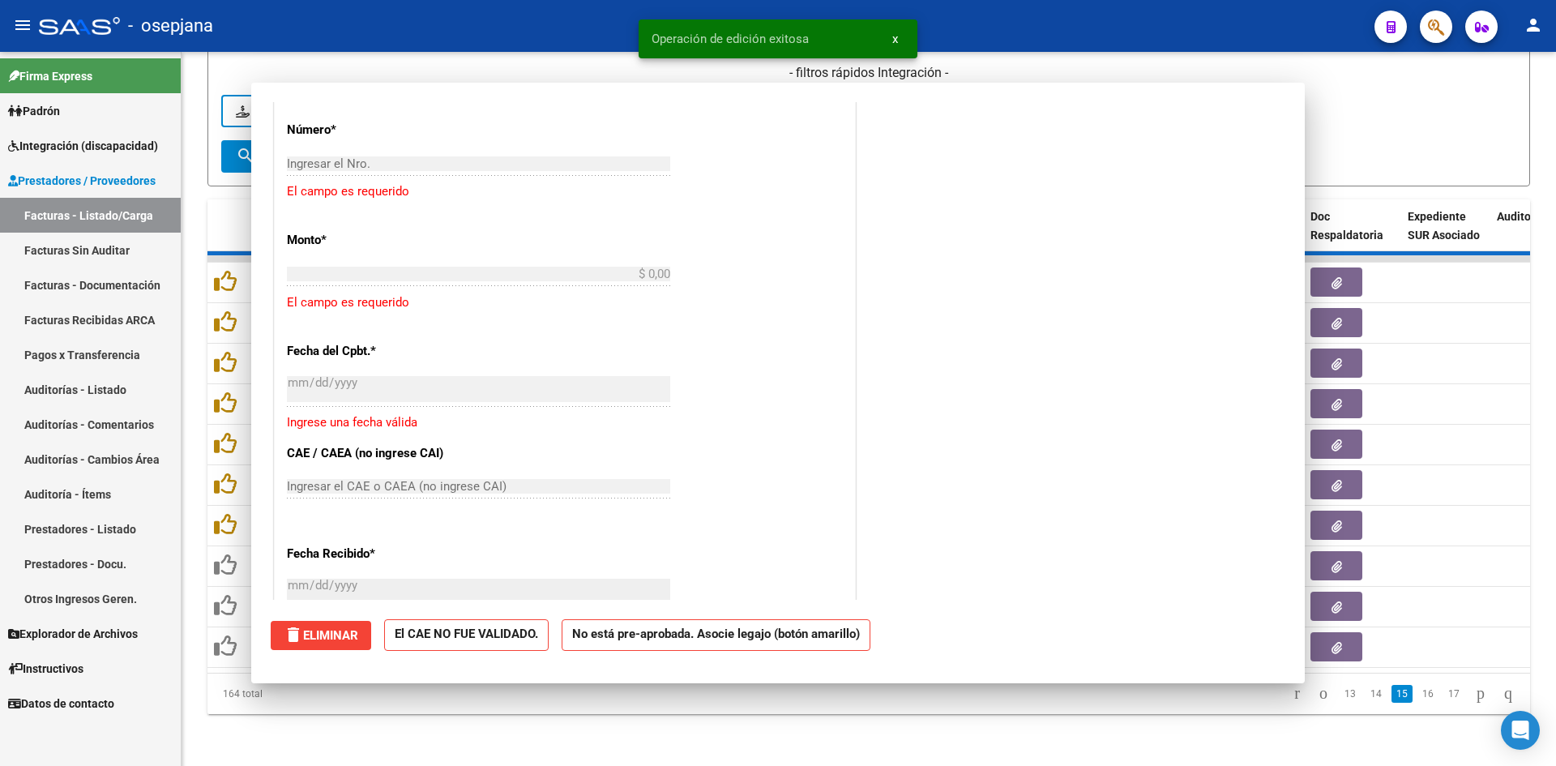
scroll to position [0, 0]
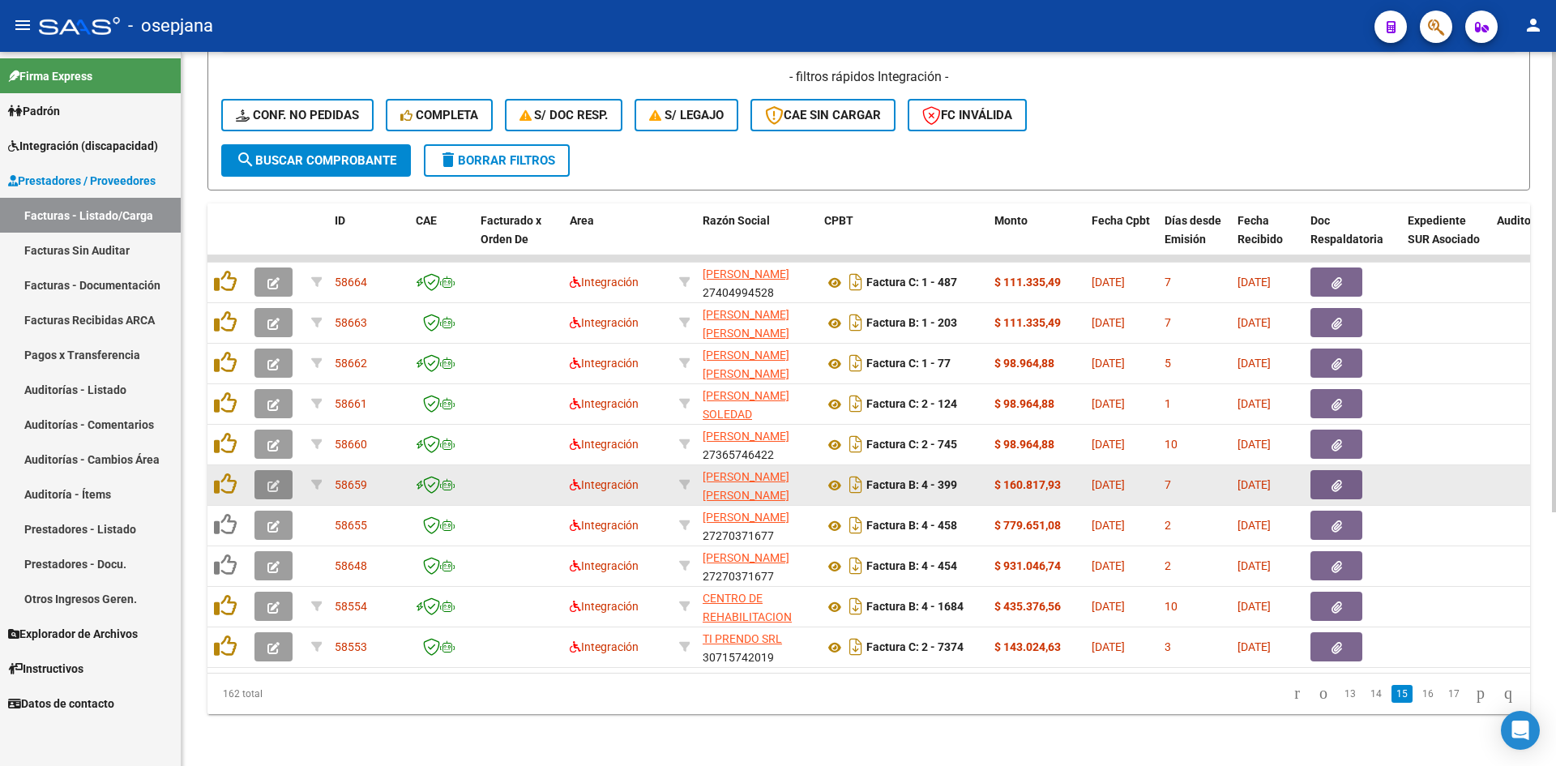
click at [280, 476] on button "button" at bounding box center [273, 484] width 38 height 29
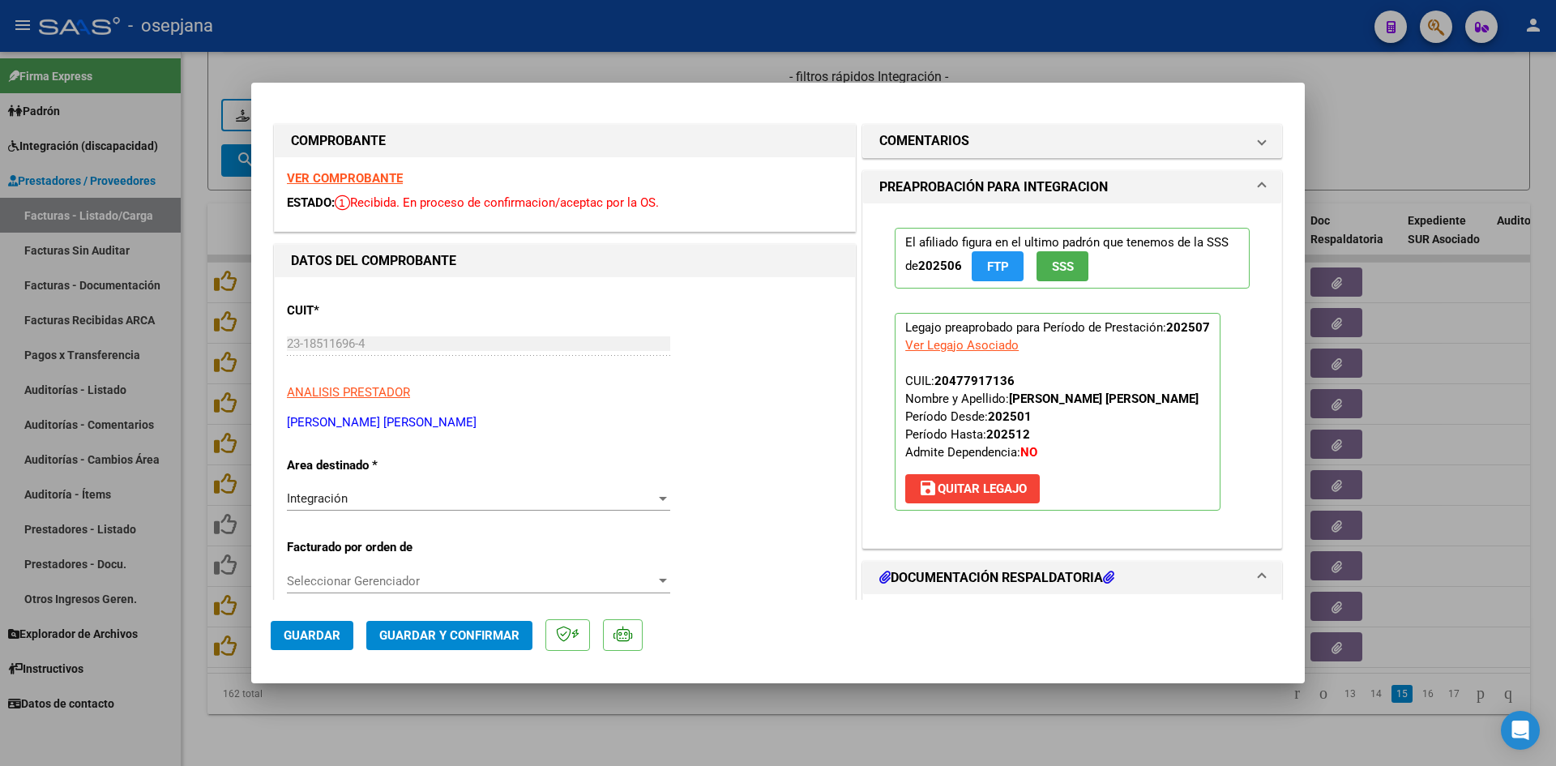
click at [355, 175] on strong "VER COMPROBANTE" at bounding box center [345, 178] width 116 height 15
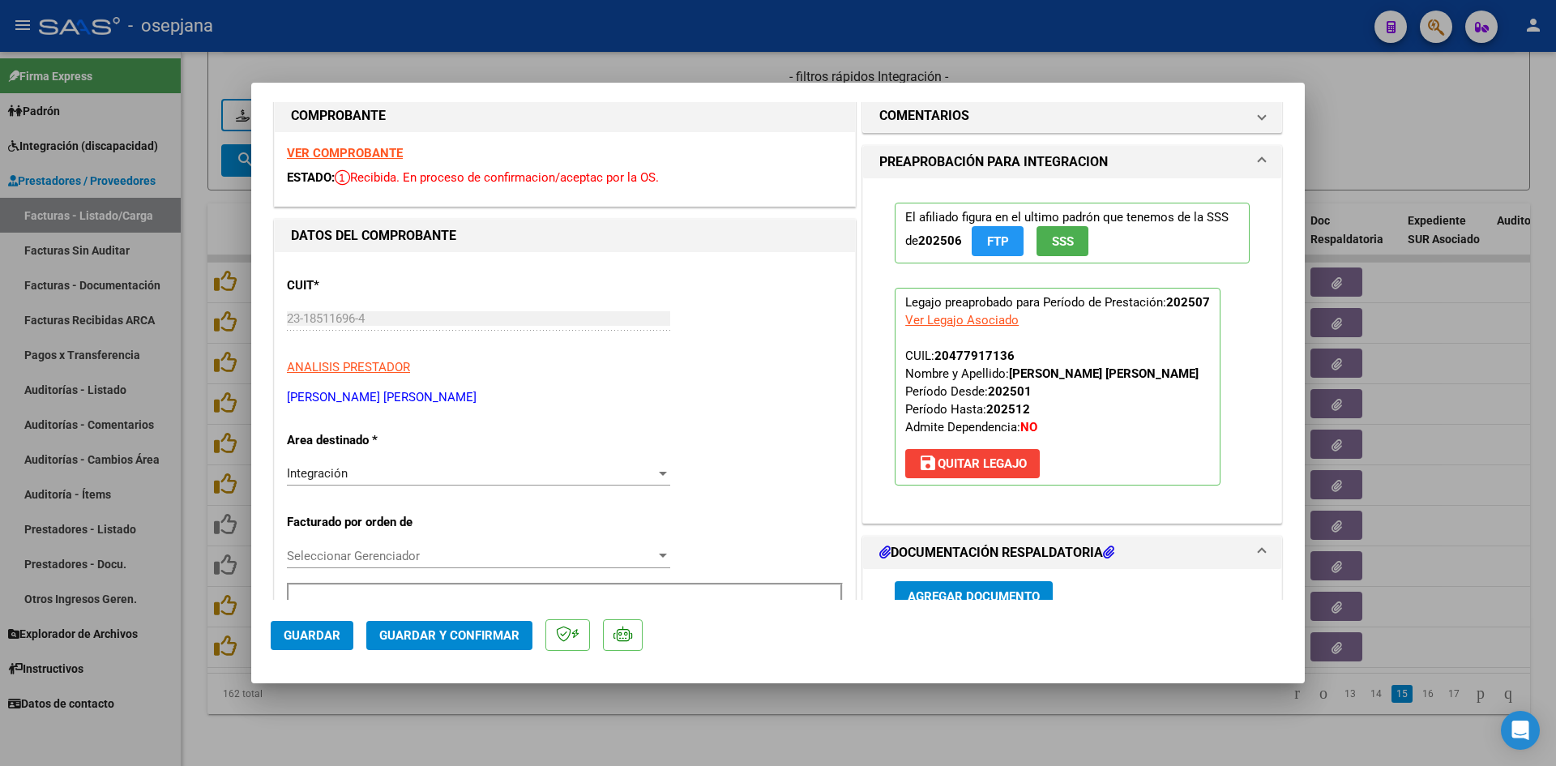
scroll to position [405, 0]
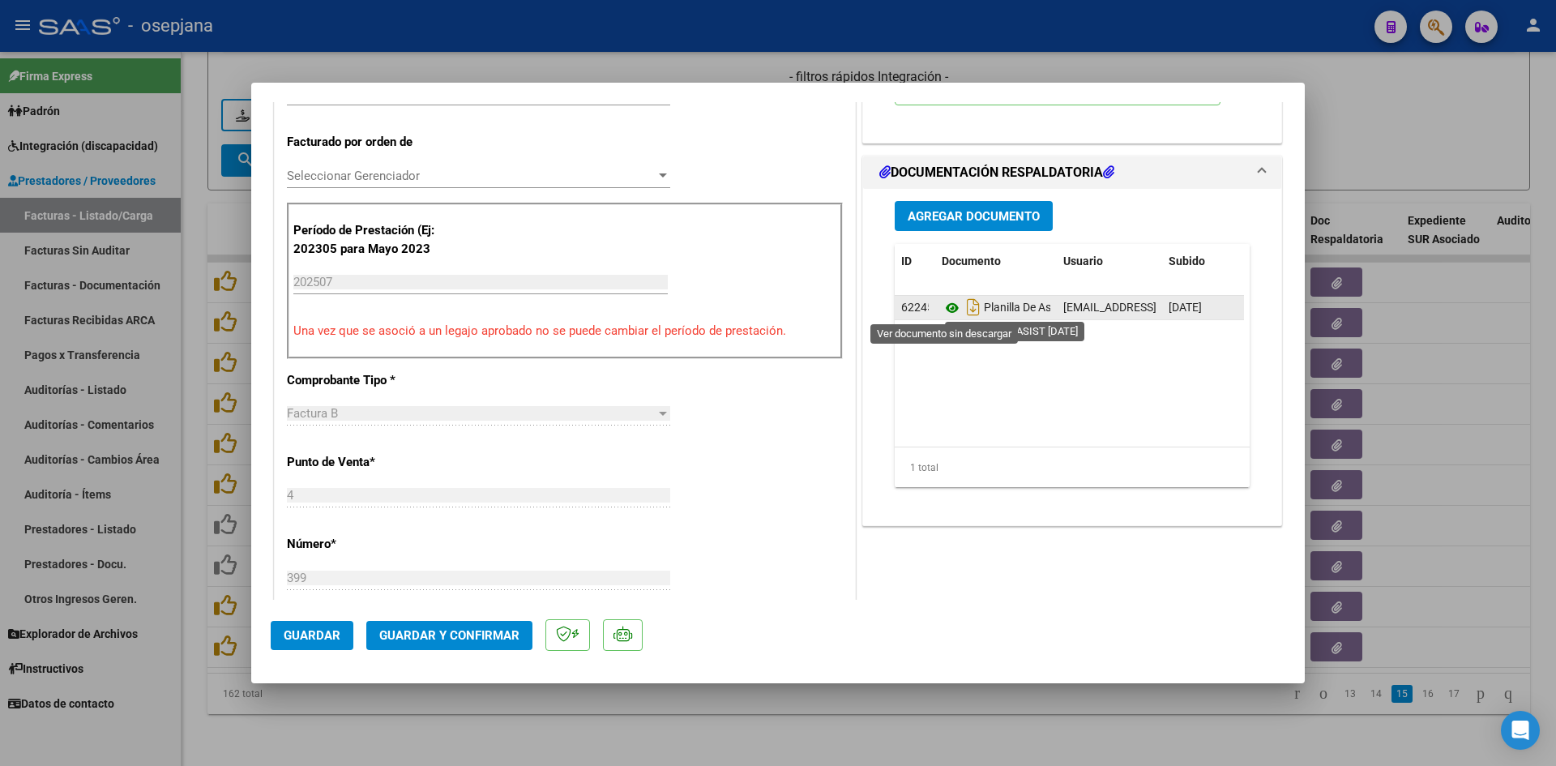
click at [947, 305] on icon at bounding box center [951, 307] width 21 height 19
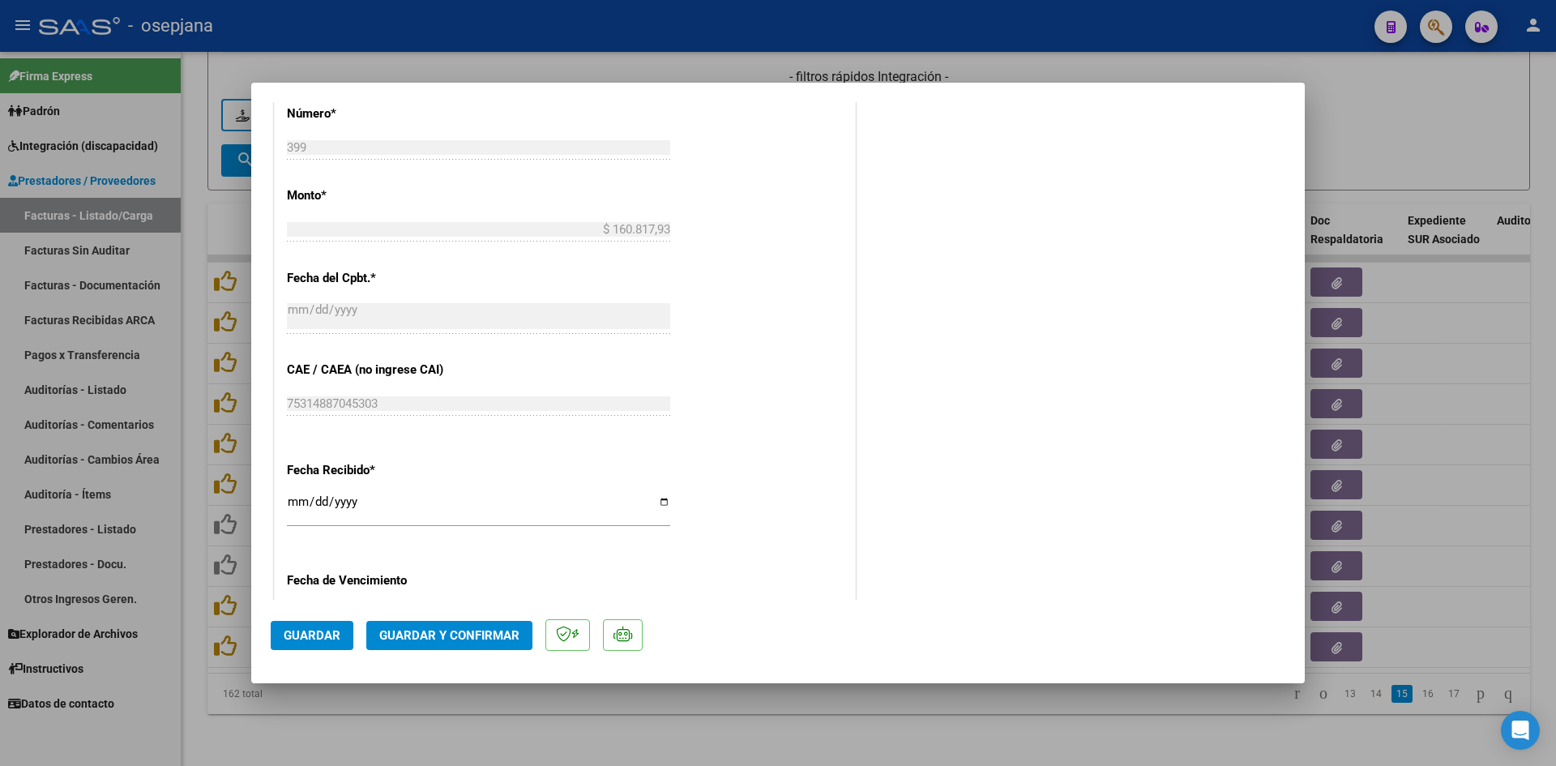
scroll to position [1053, 0]
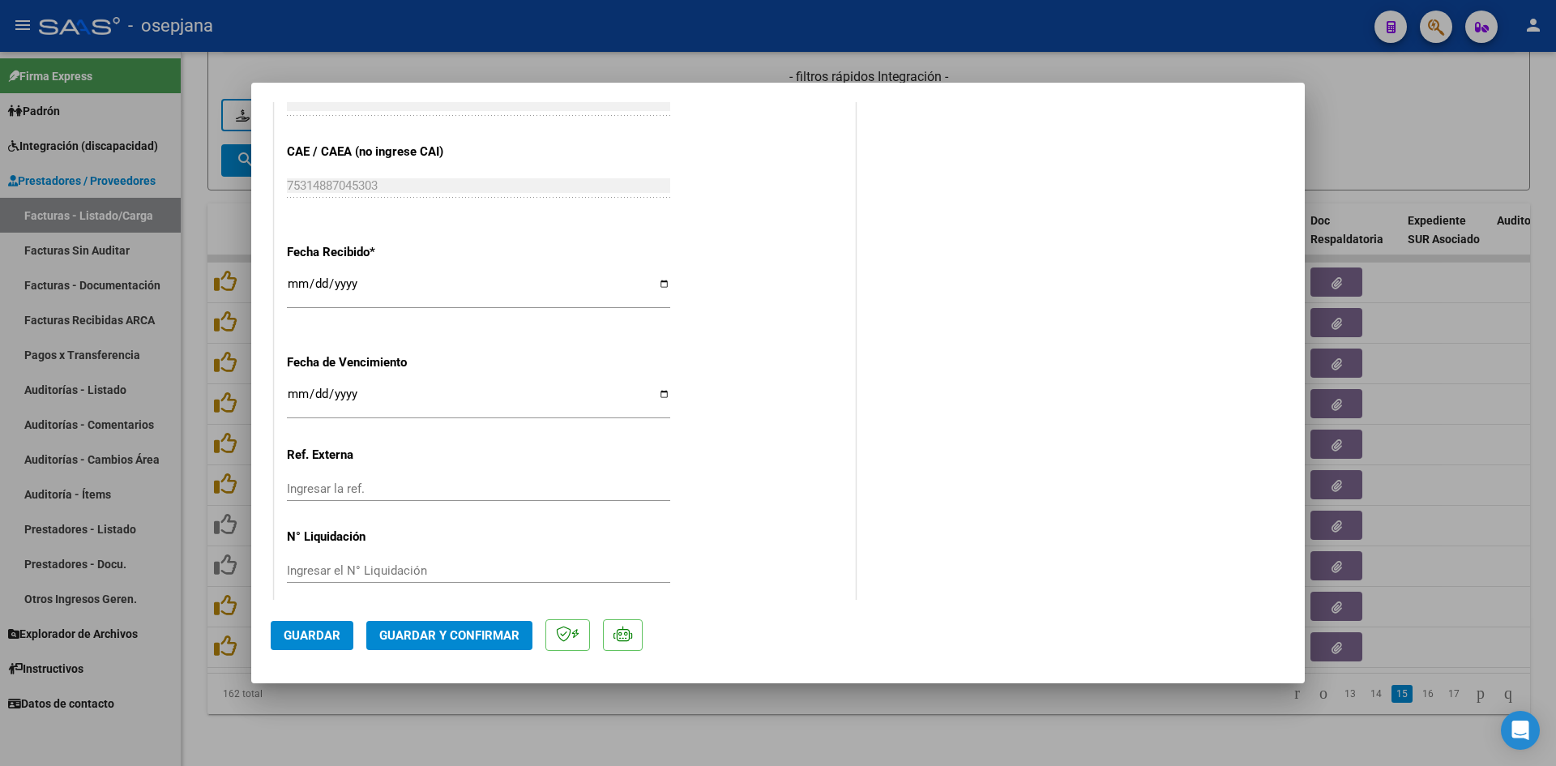
click at [292, 395] on input "[DATE]" at bounding box center [478, 400] width 383 height 26
type input "[DATE]"
click at [425, 634] on span "Guardar y Confirmar" at bounding box center [449, 635] width 140 height 15
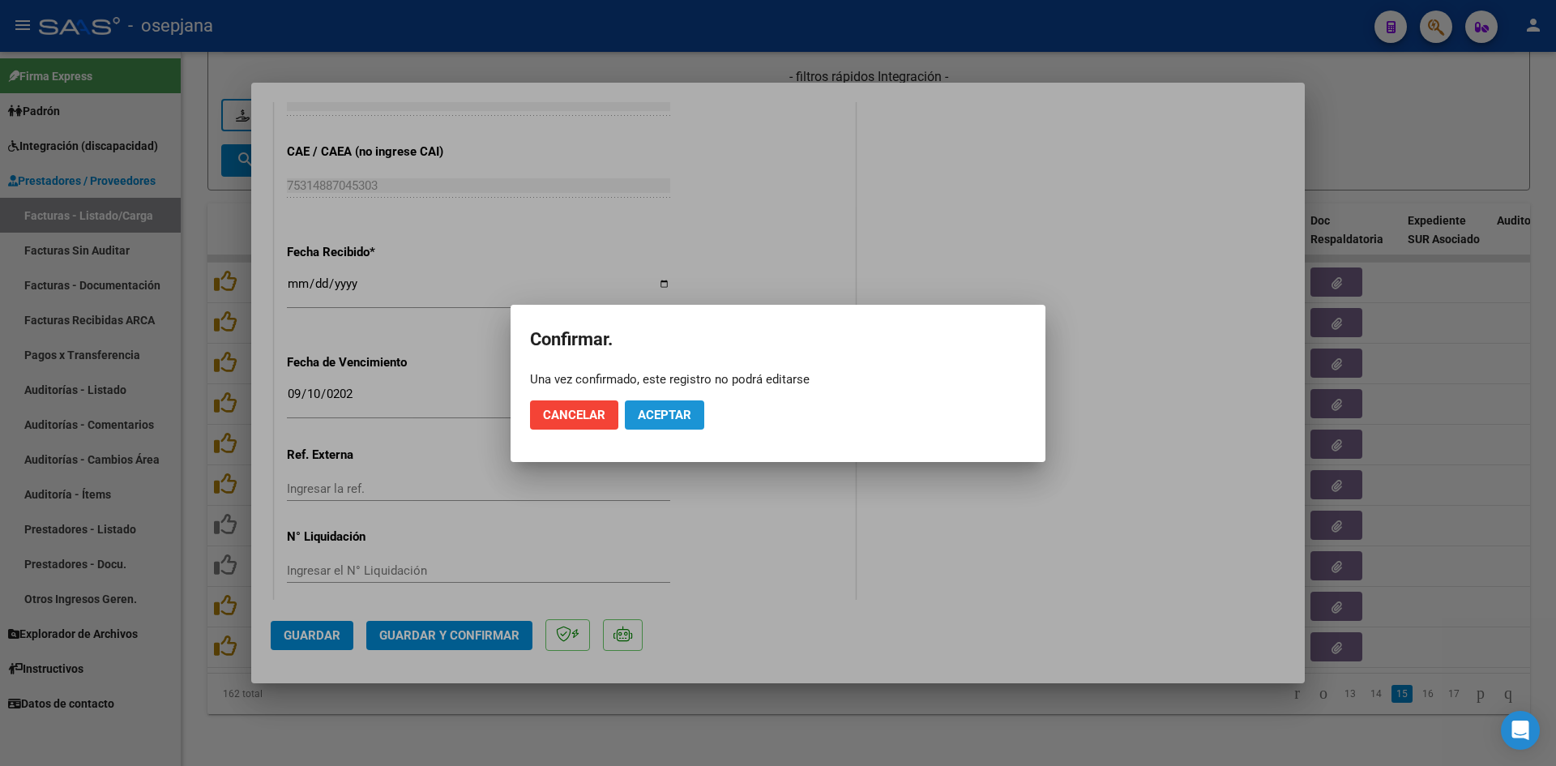
click at [667, 406] on button "Aceptar" at bounding box center [664, 414] width 79 height 29
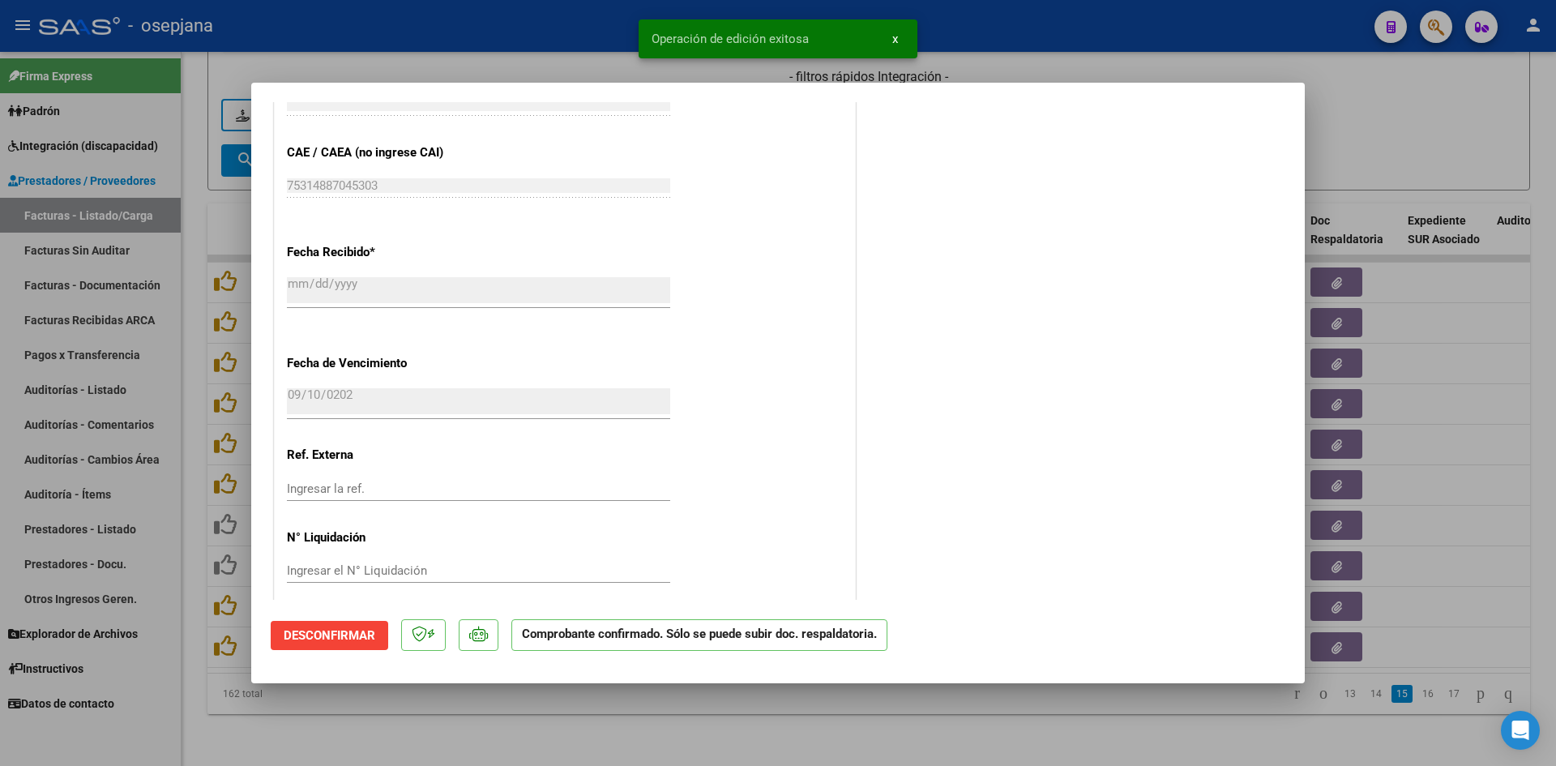
click at [1381, 155] on div at bounding box center [778, 383] width 1556 height 766
type input "$ 0,00"
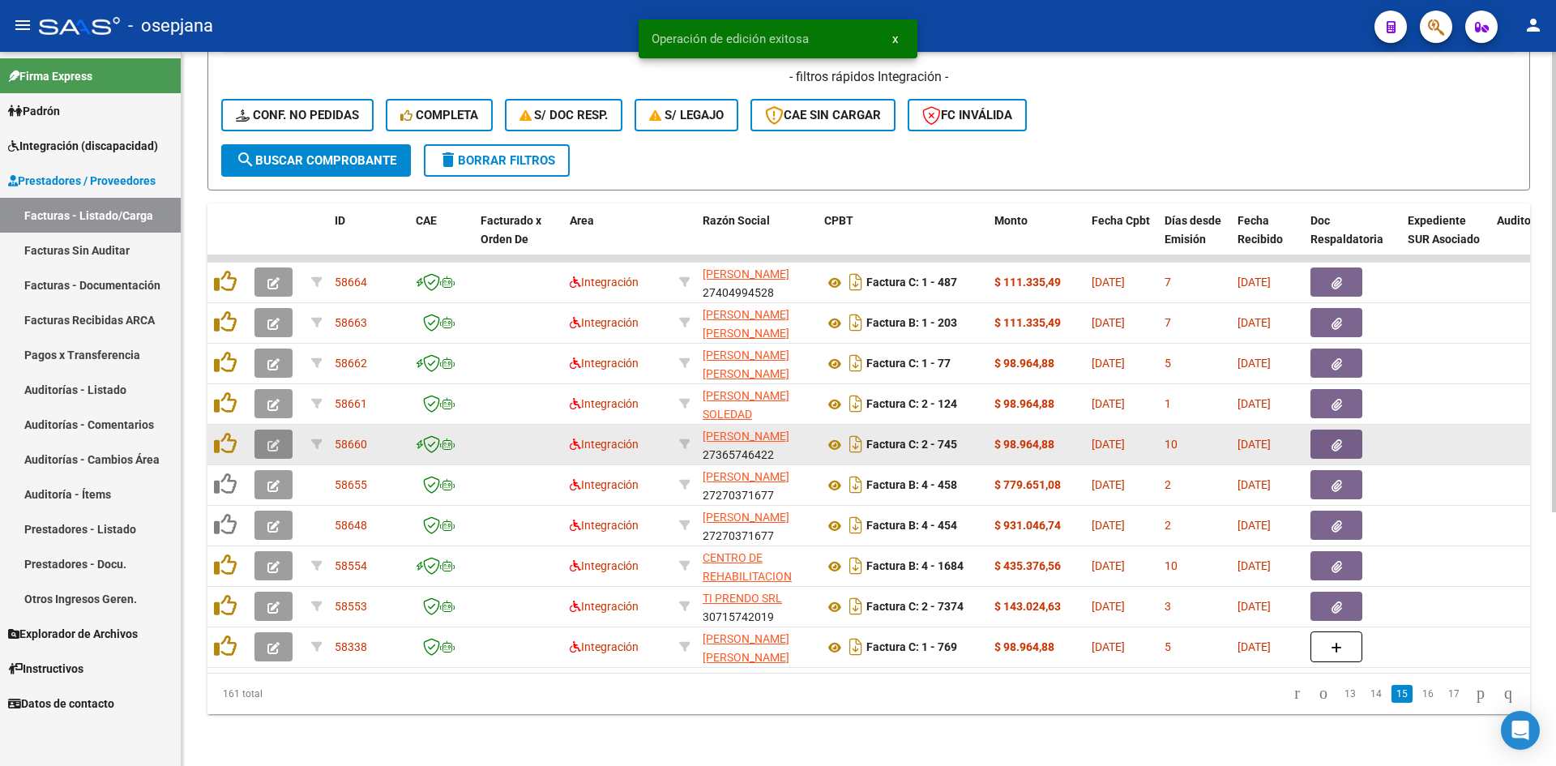
click at [280, 430] on button "button" at bounding box center [273, 443] width 38 height 29
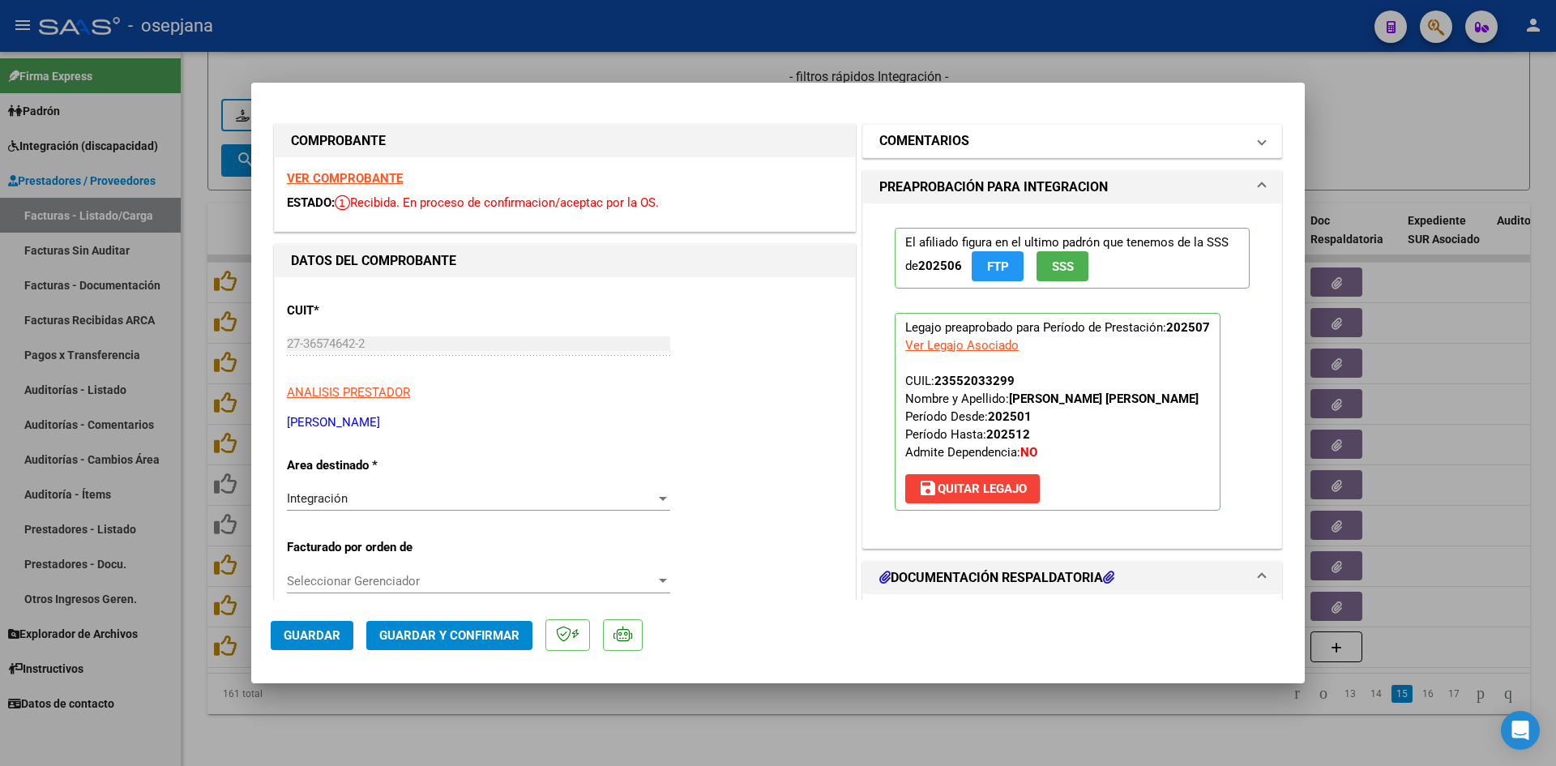
click at [891, 141] on h1 "COMENTARIOS" at bounding box center [924, 140] width 90 height 19
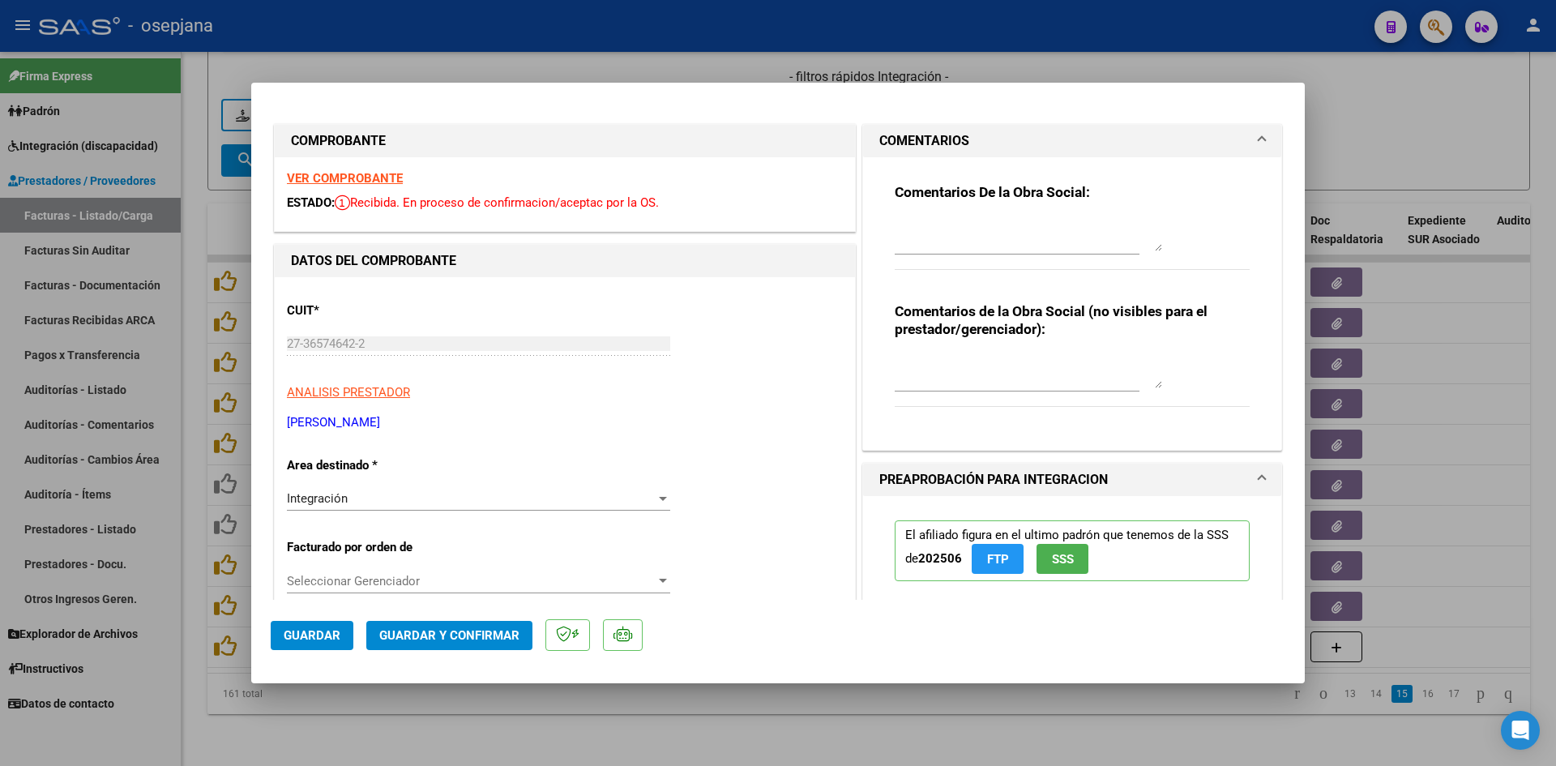
click at [359, 178] on strong "VER COMPROBANTE" at bounding box center [345, 178] width 116 height 15
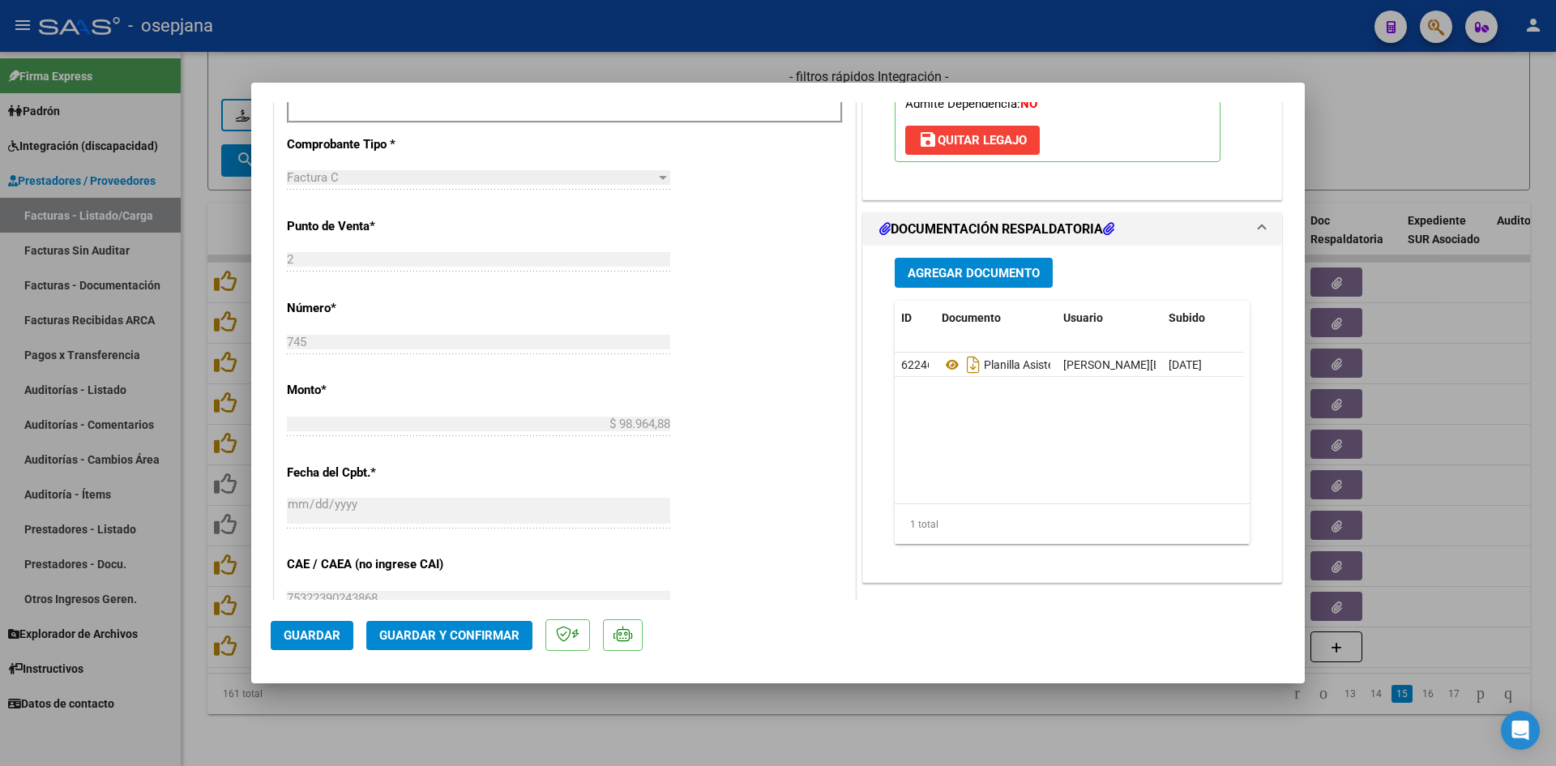
scroll to position [648, 0]
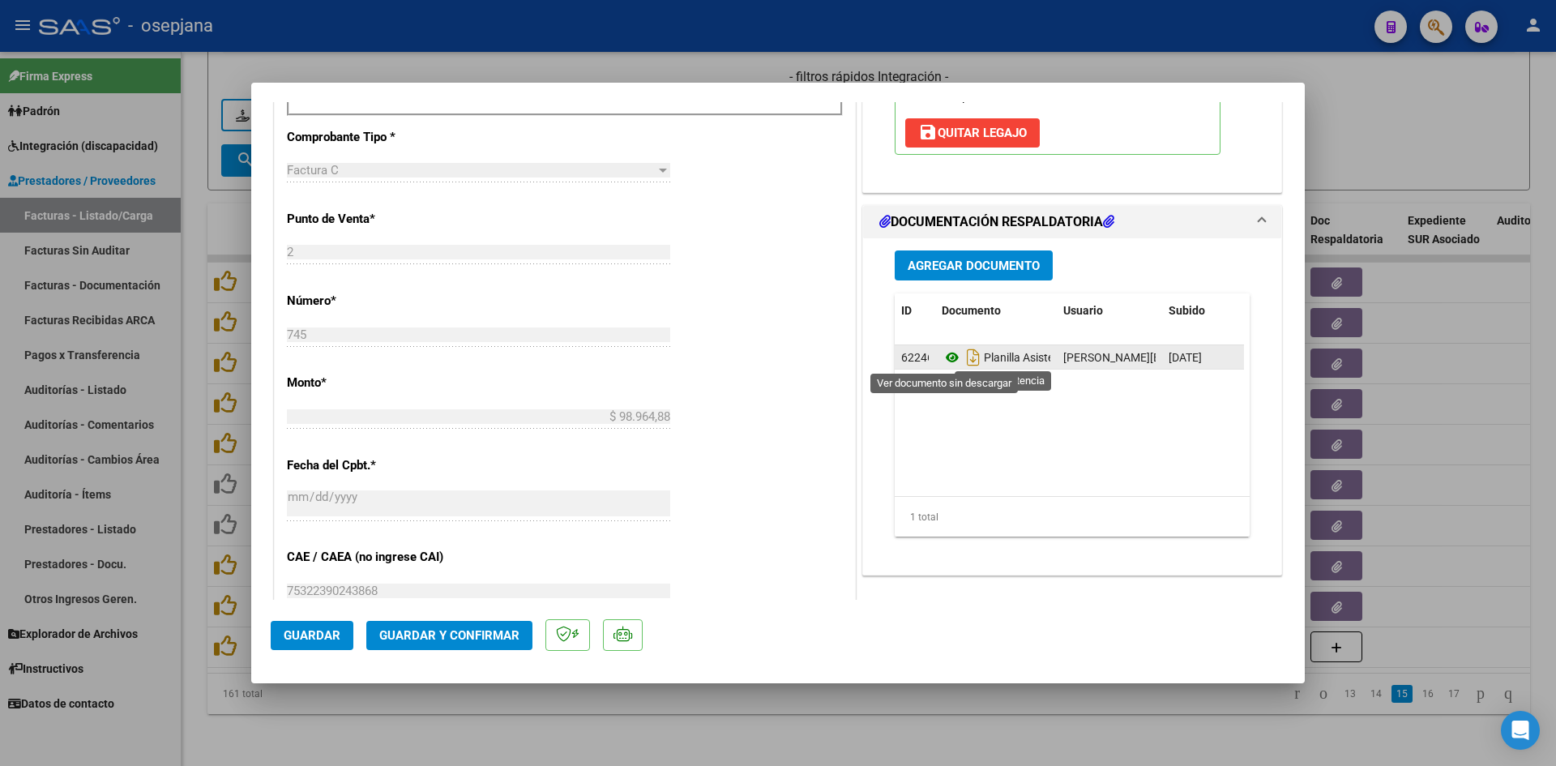
click at [941, 363] on icon at bounding box center [951, 357] width 21 height 19
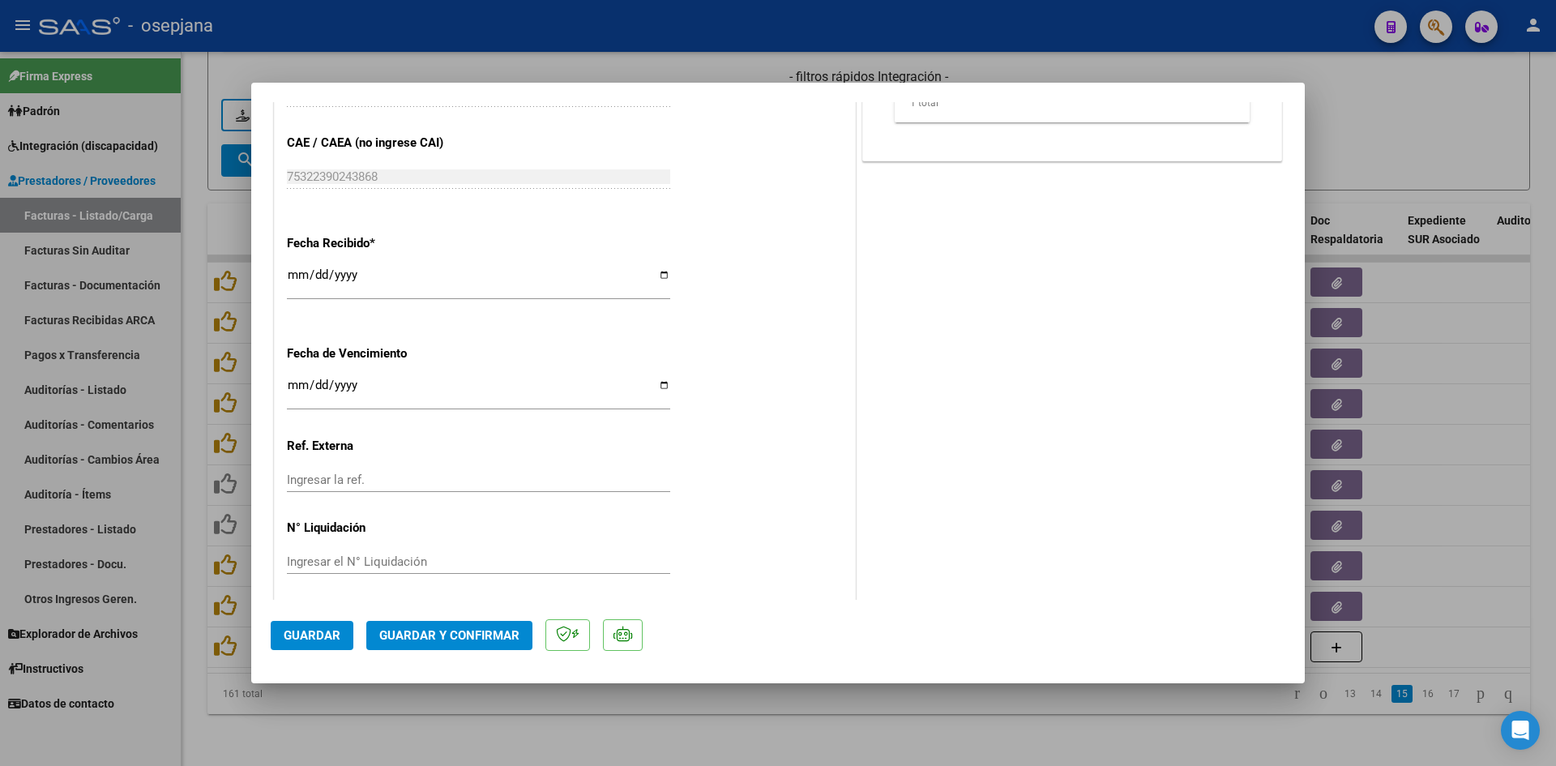
scroll to position [1068, 0]
click at [294, 382] on input "Ingresar la fecha" at bounding box center [478, 386] width 383 height 26
type input "[DATE]"
click at [443, 630] on span "Guardar y Confirmar" at bounding box center [449, 635] width 140 height 15
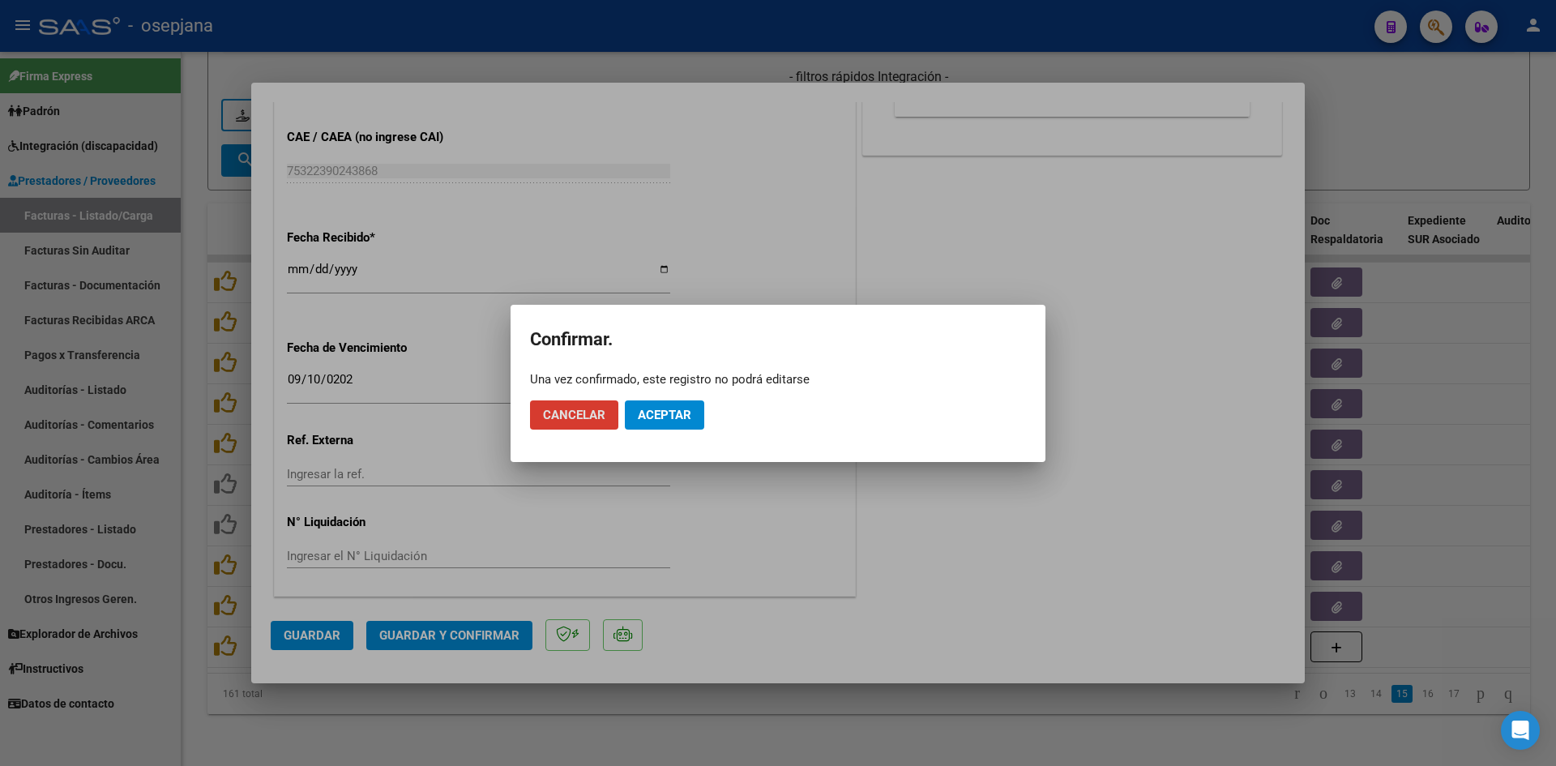
click at [658, 414] on span "Aceptar" at bounding box center [664, 415] width 53 height 15
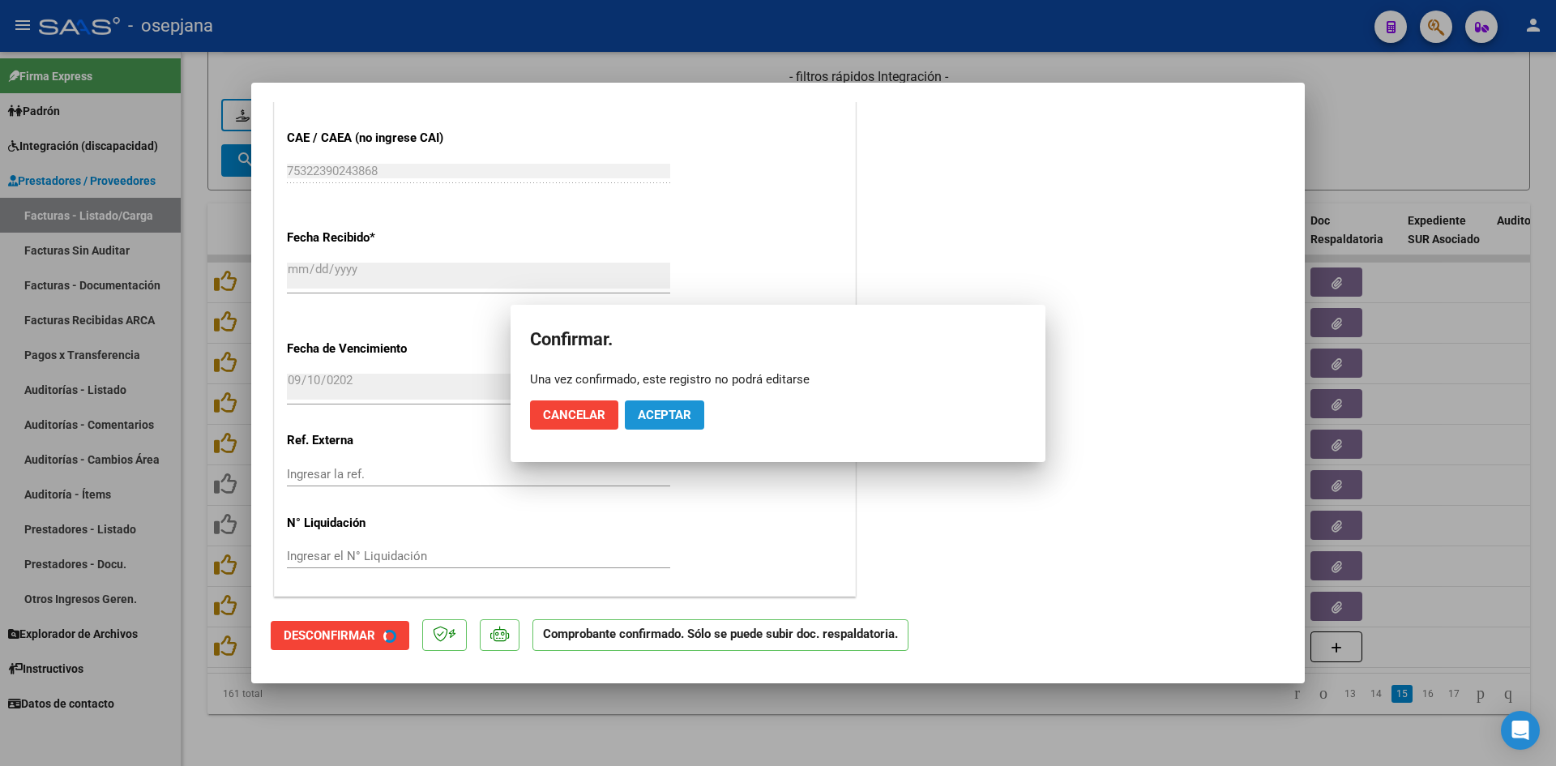
scroll to position [967, 0]
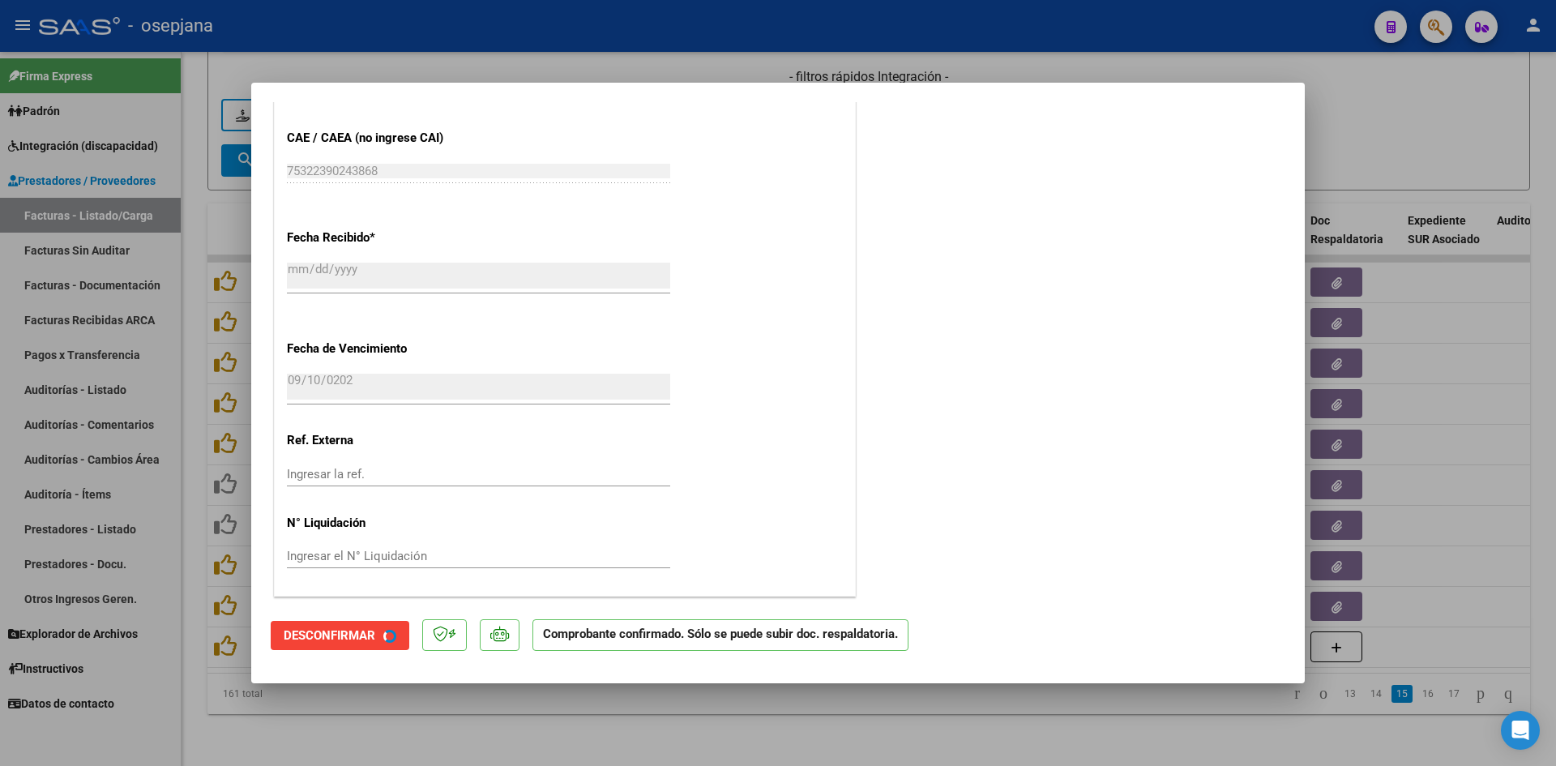
click at [1442, 140] on div at bounding box center [778, 383] width 1556 height 766
type input "$ 0,00"
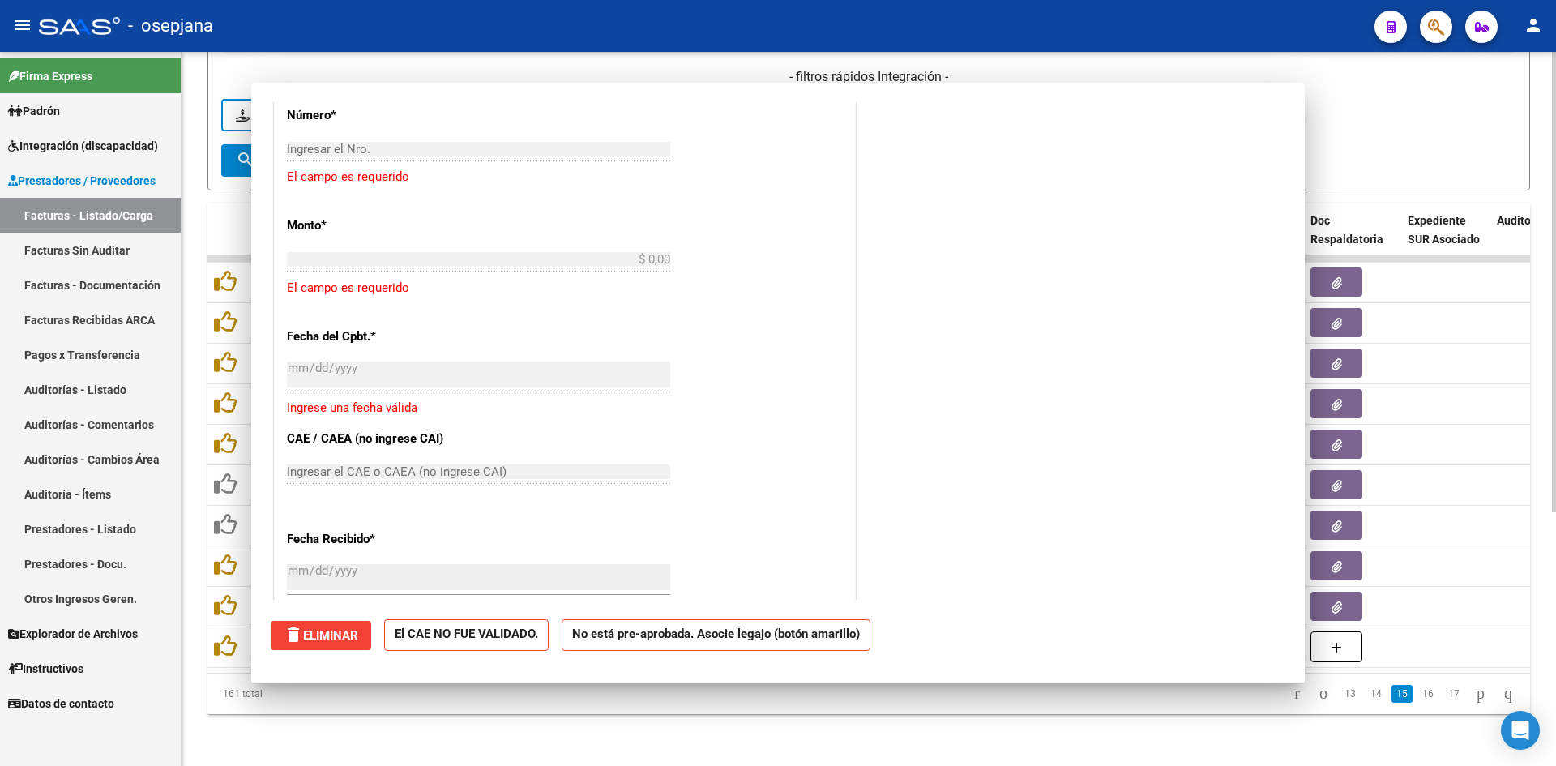
scroll to position [0, 0]
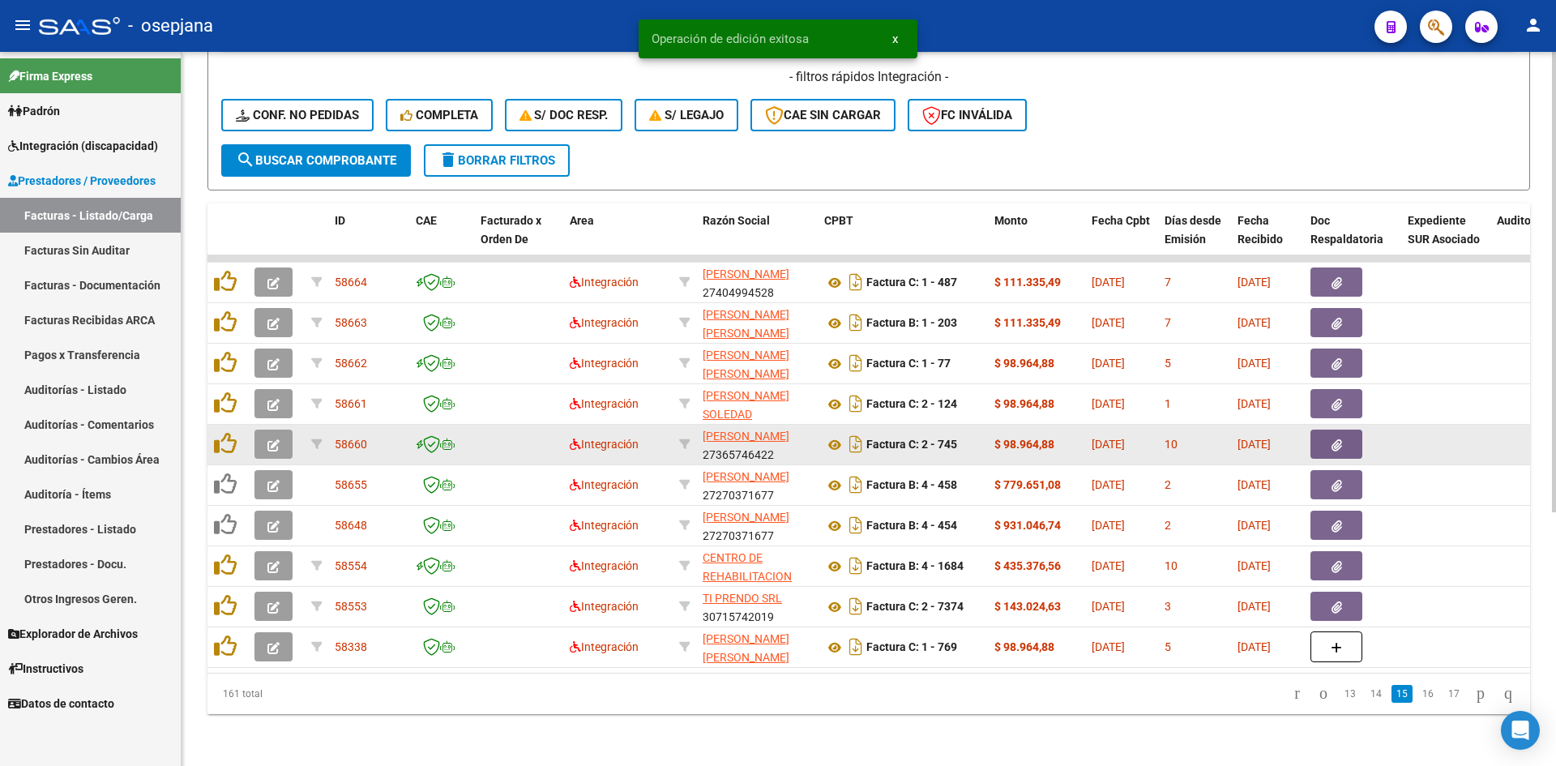
click at [269, 439] on icon "button" at bounding box center [273, 445] width 12 height 12
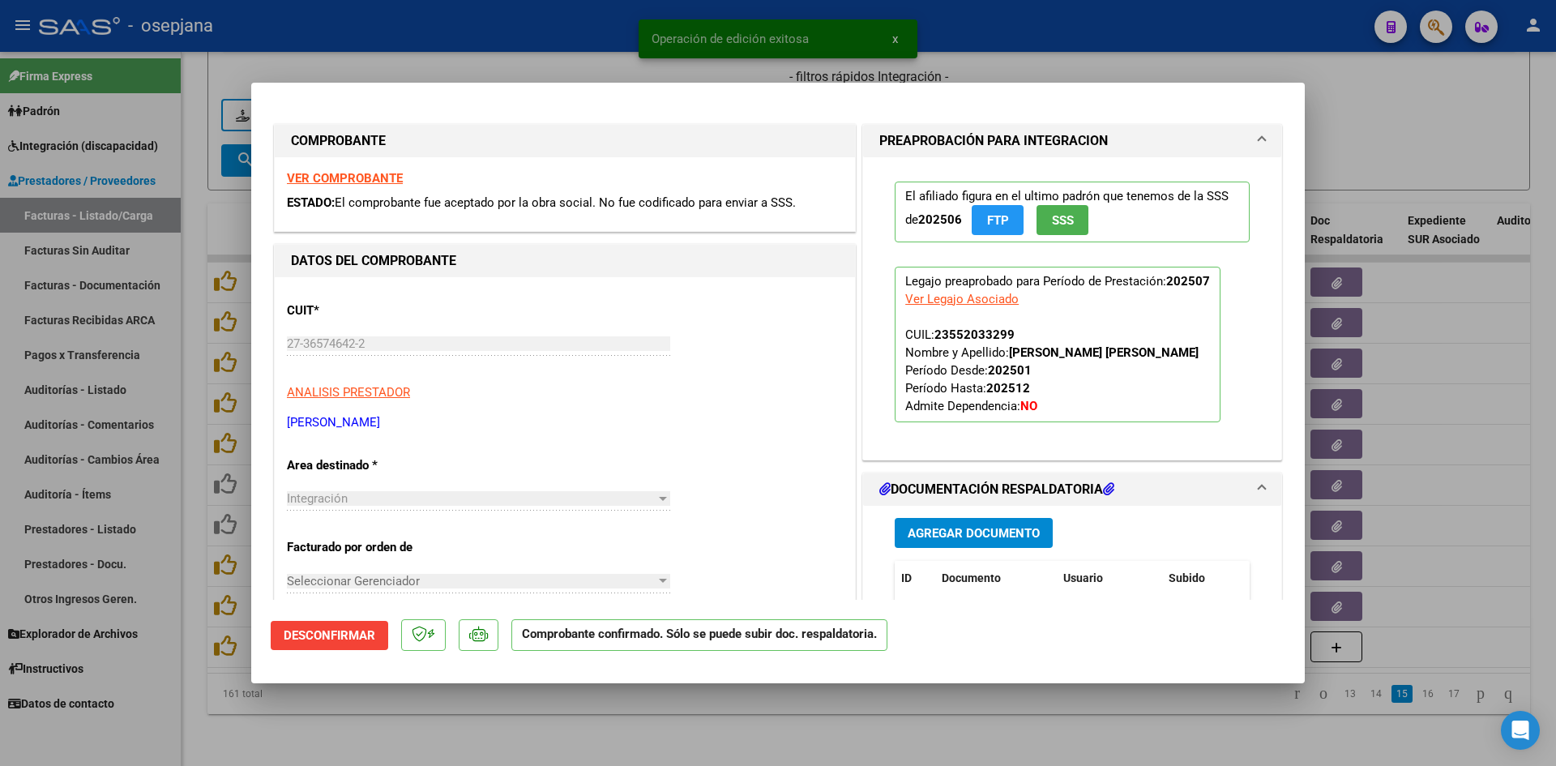
click at [344, 173] on strong "VER COMPROBANTE" at bounding box center [345, 178] width 116 height 15
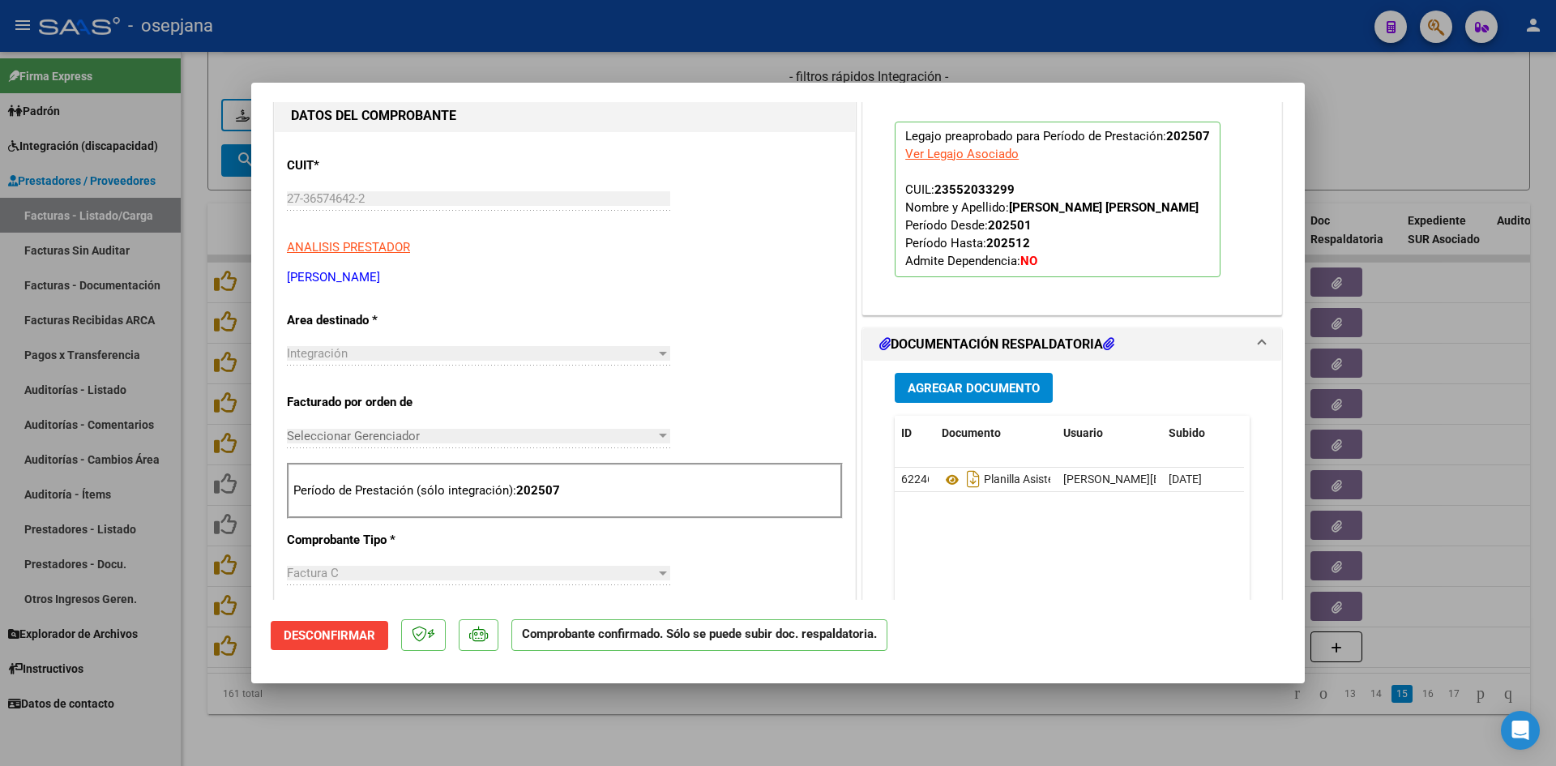
scroll to position [324, 0]
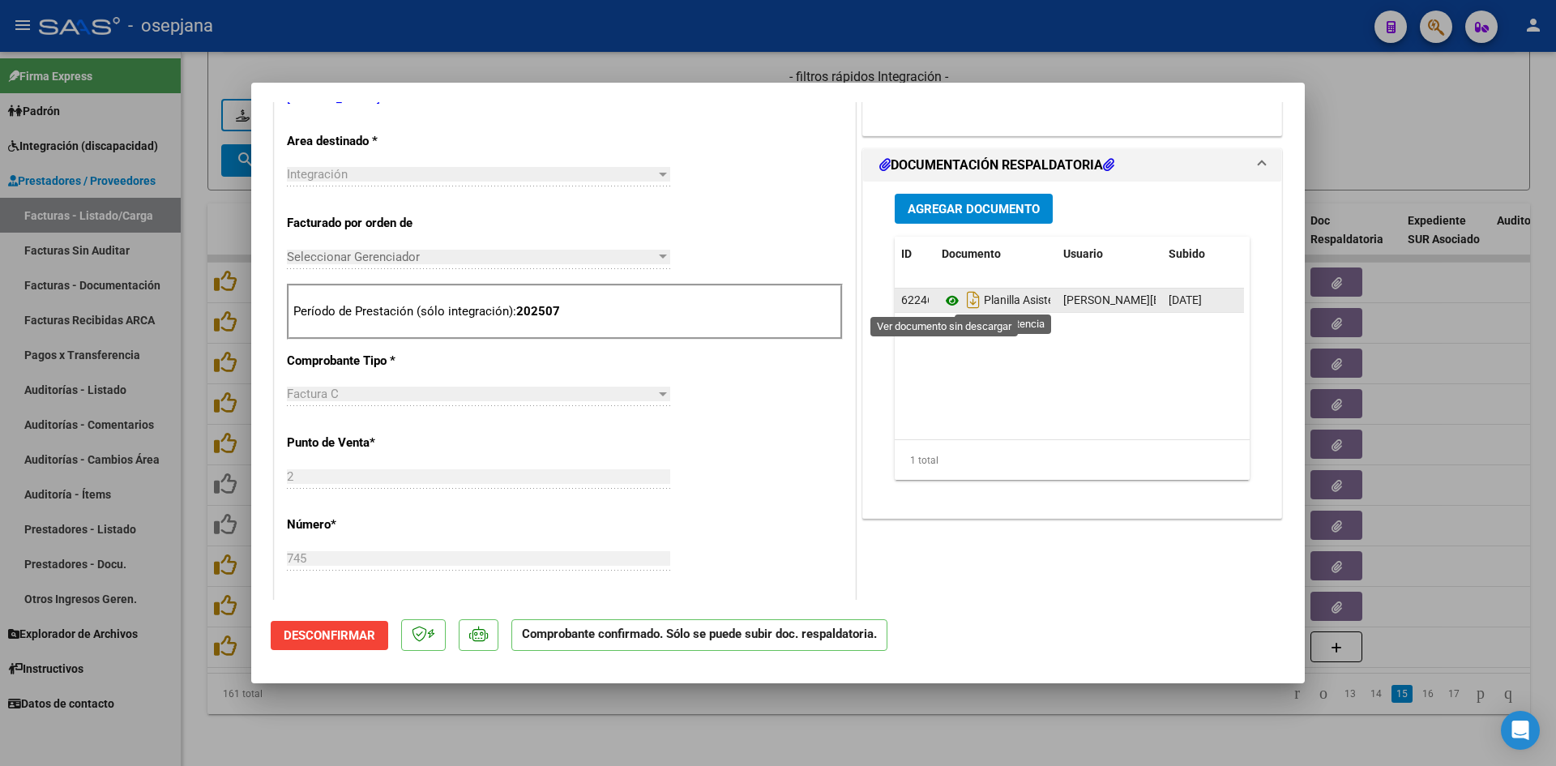
click at [944, 292] on icon at bounding box center [951, 300] width 21 height 19
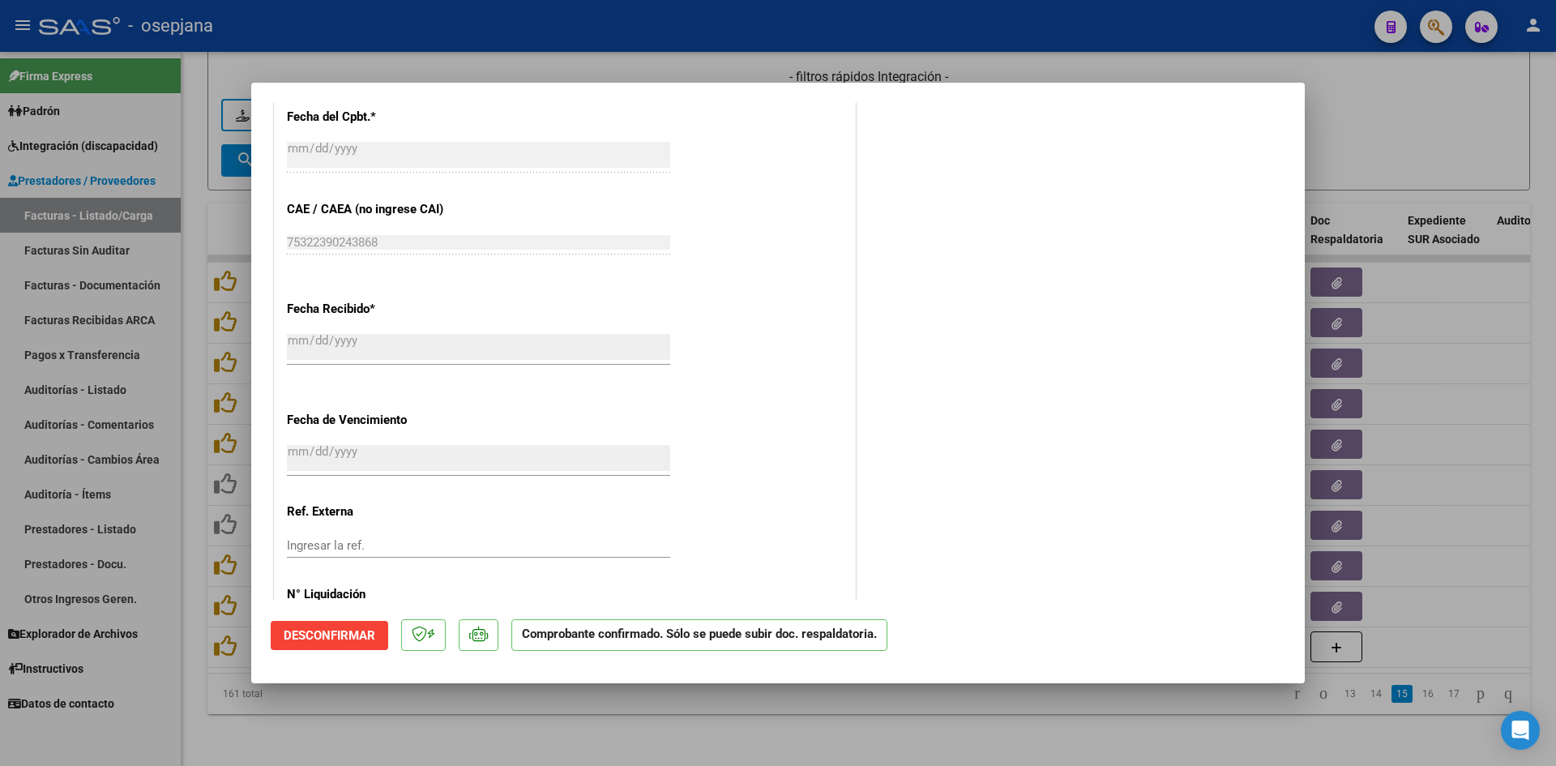
scroll to position [967, 0]
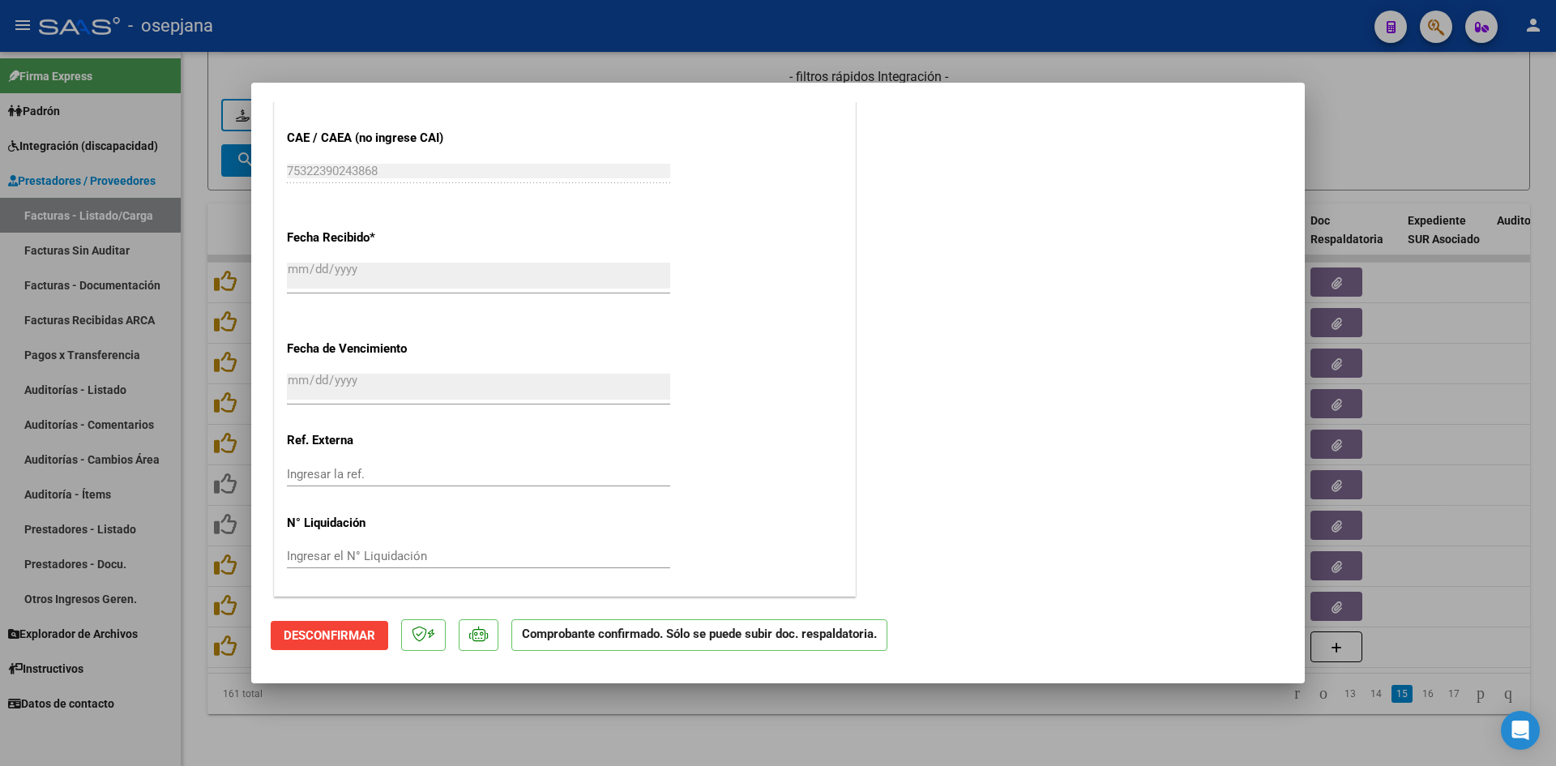
click at [1356, 143] on div at bounding box center [778, 383] width 1556 height 766
type input "$ 0,00"
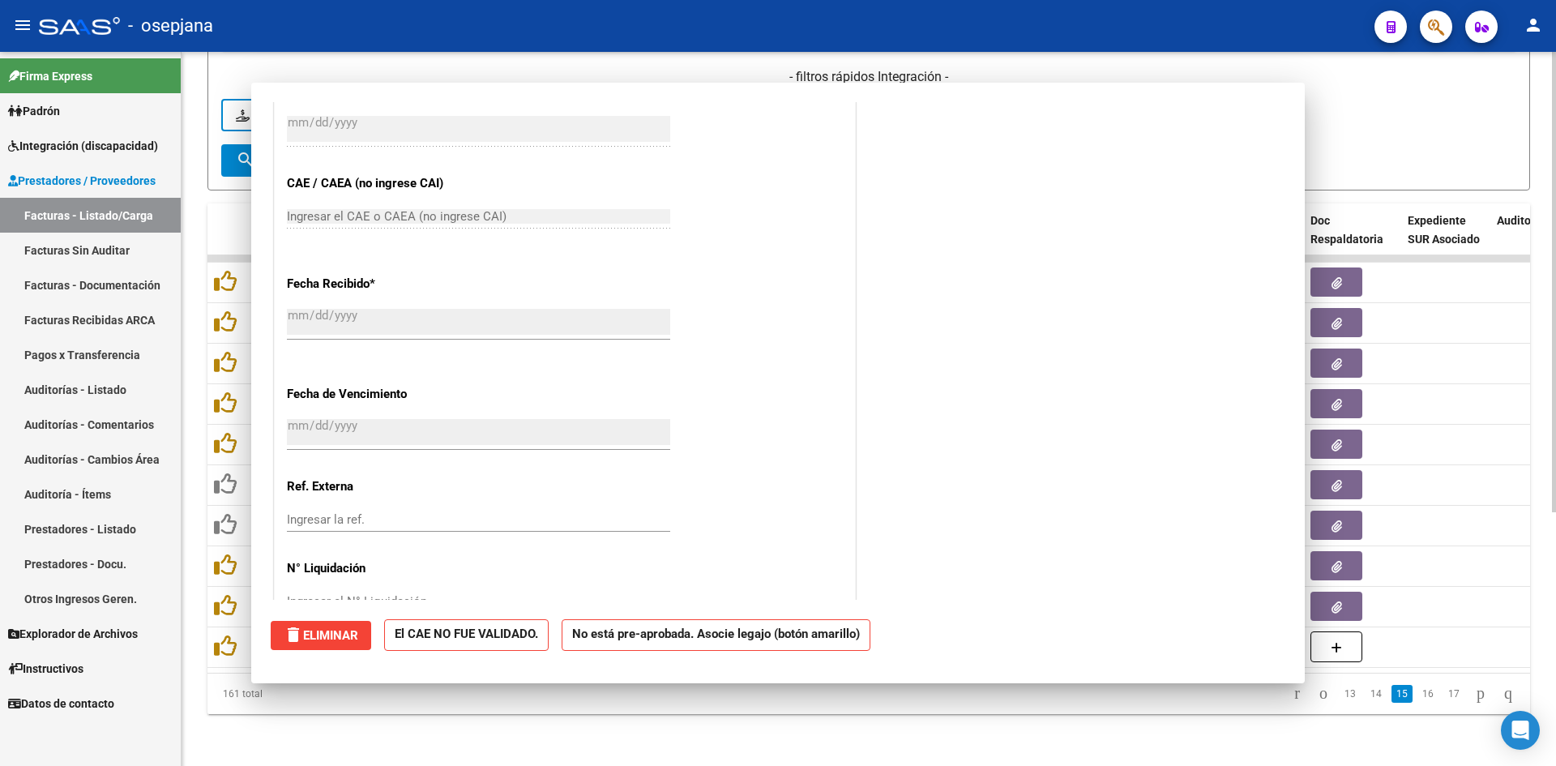
scroll to position [0, 0]
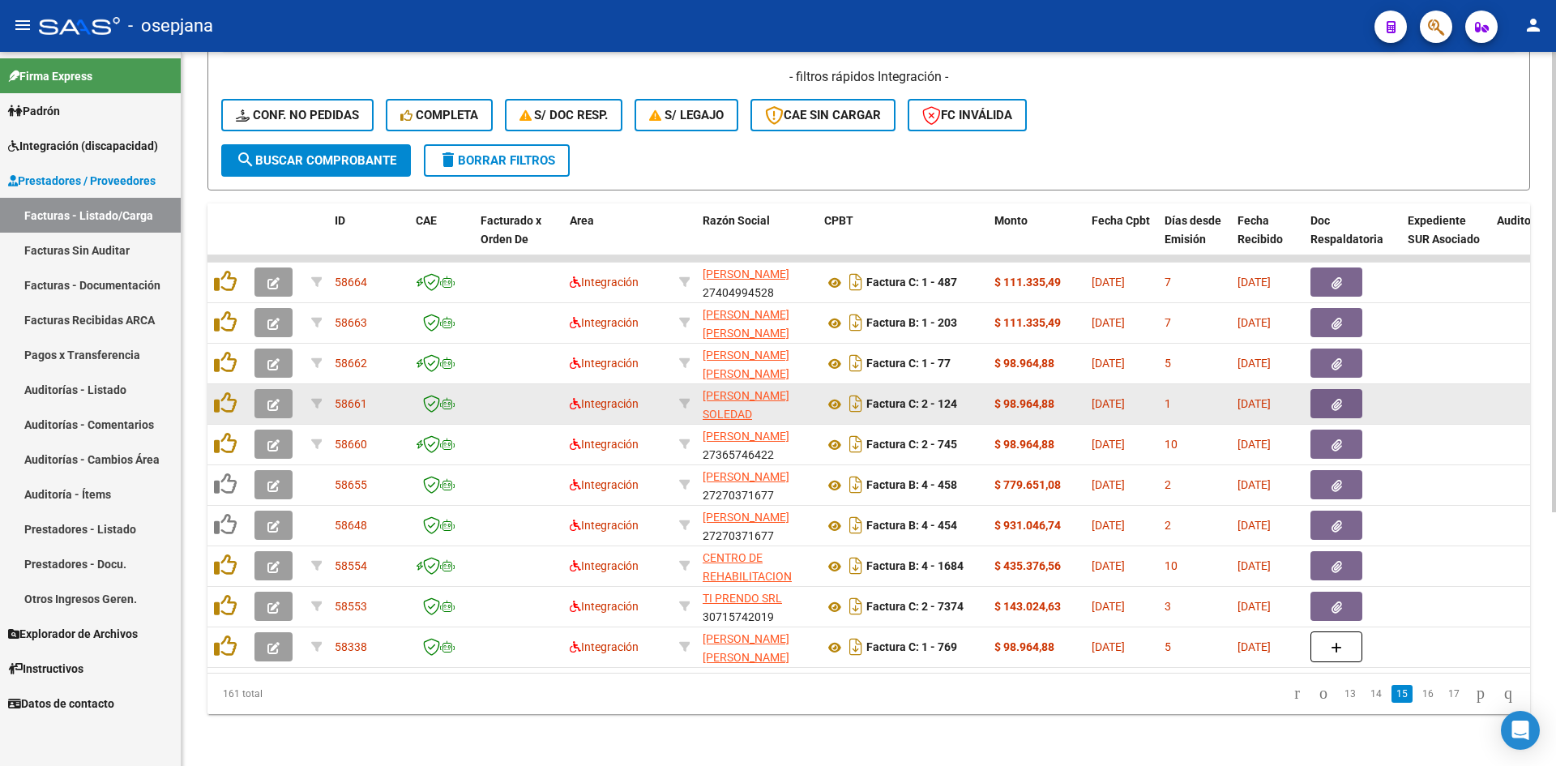
click at [261, 391] on button "button" at bounding box center [273, 403] width 38 height 29
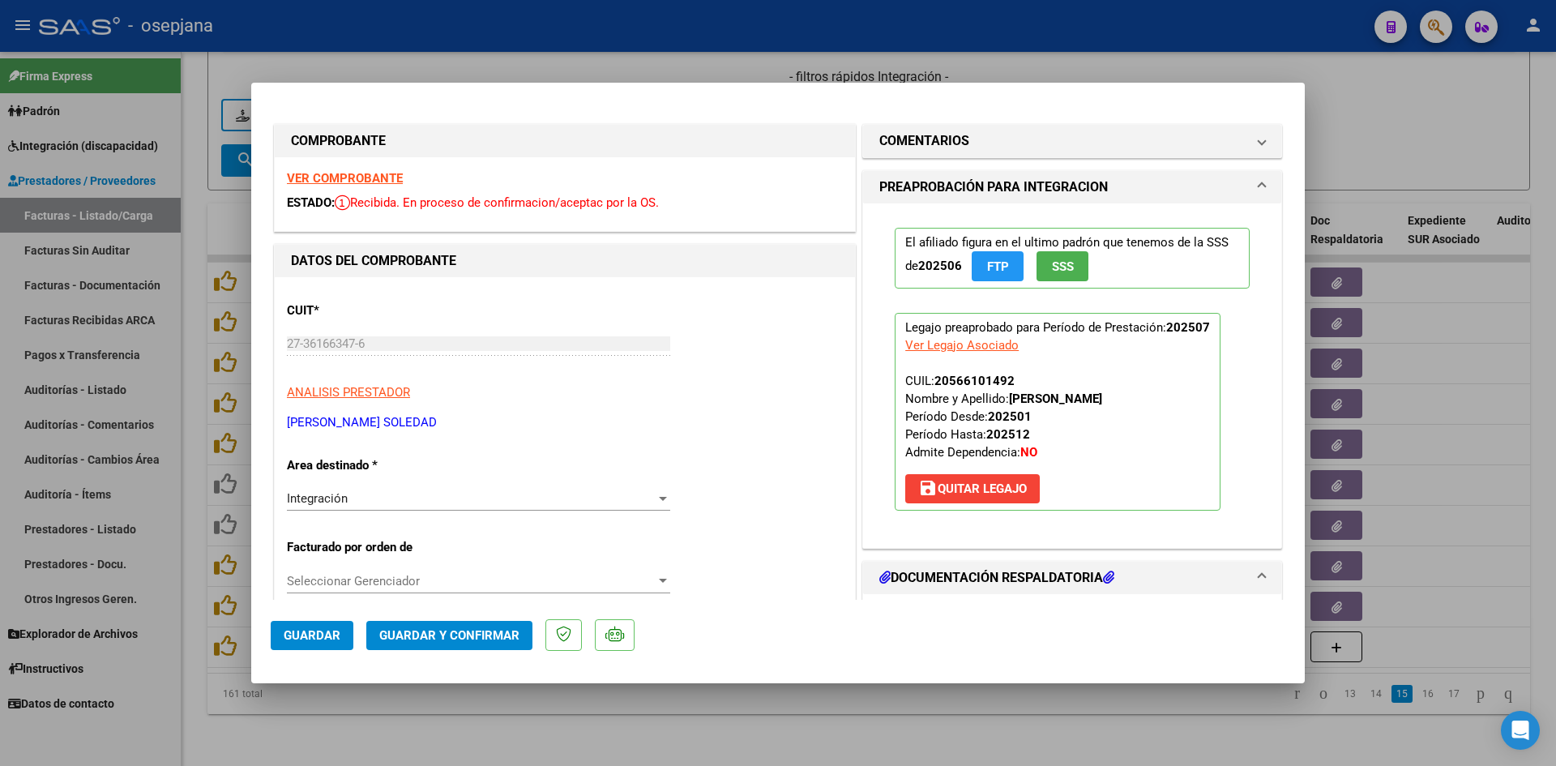
click at [356, 169] on div "VER COMPROBANTE ESTADO: Recibida. En proceso de confirmacion/aceptac por la OS." at bounding box center [565, 194] width 580 height 74
click at [356, 174] on strong "VER COMPROBANTE" at bounding box center [345, 178] width 116 height 15
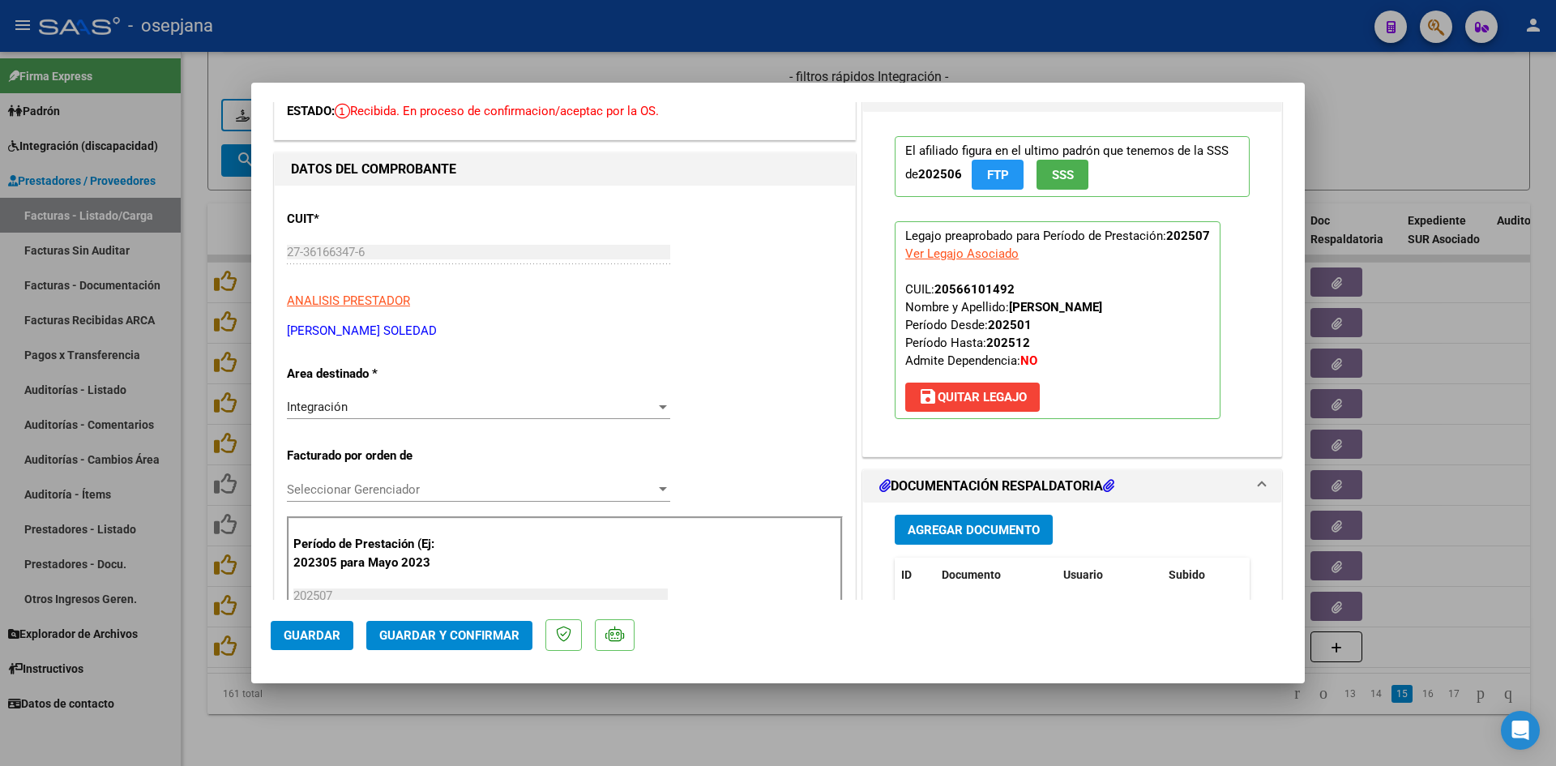
scroll to position [405, 0]
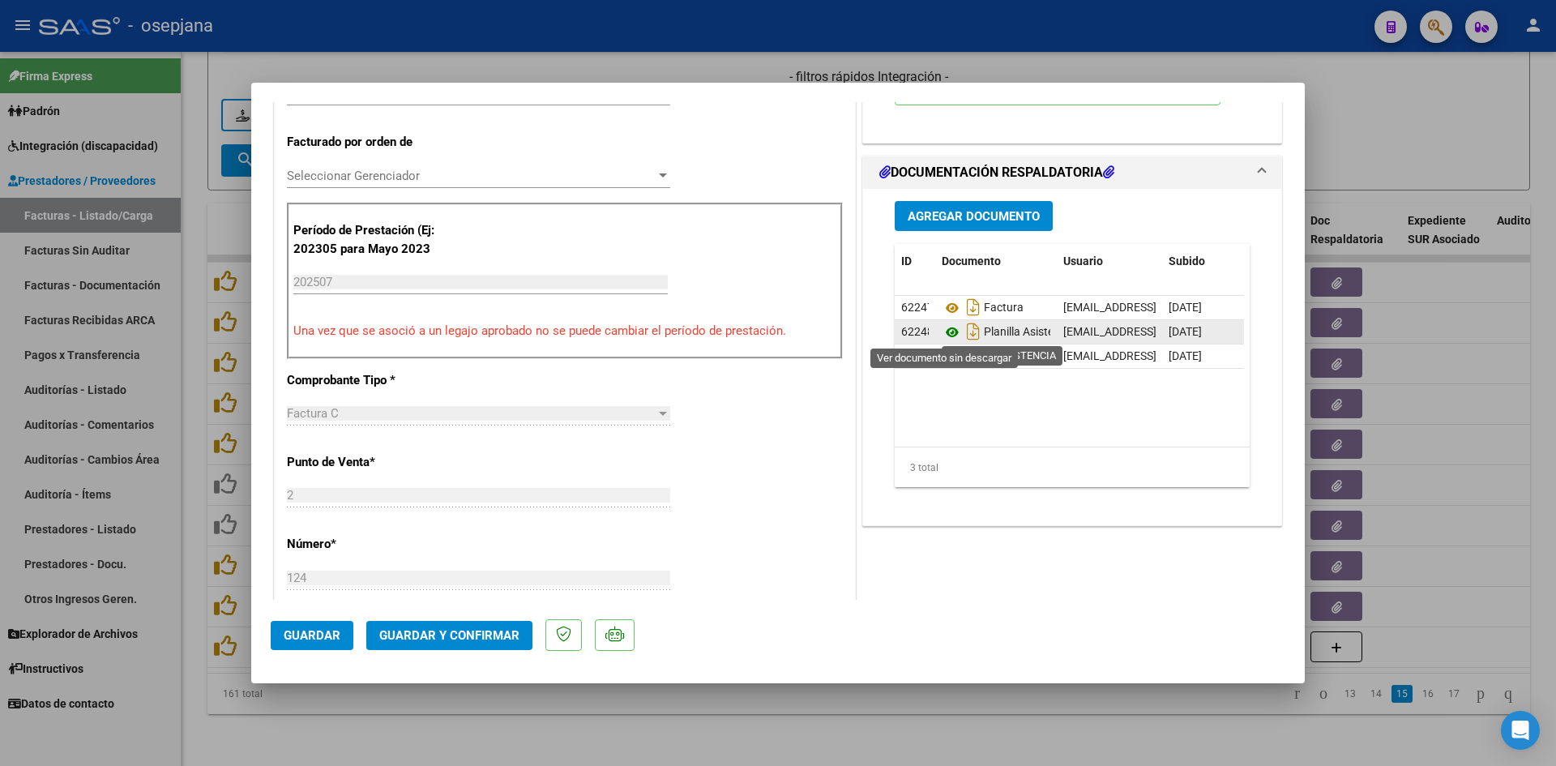
click at [944, 334] on icon at bounding box center [951, 331] width 21 height 19
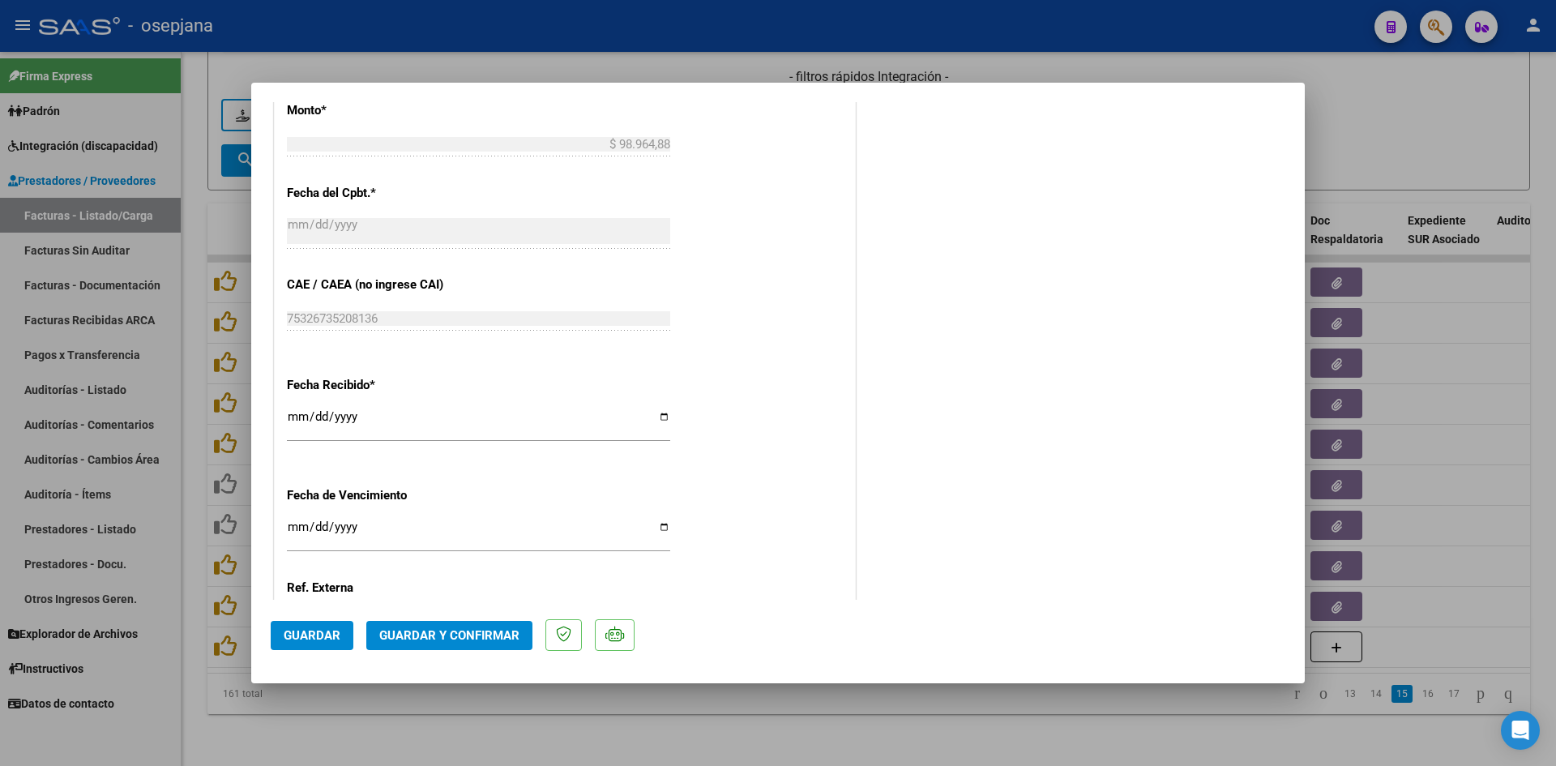
scroll to position [1068, 0]
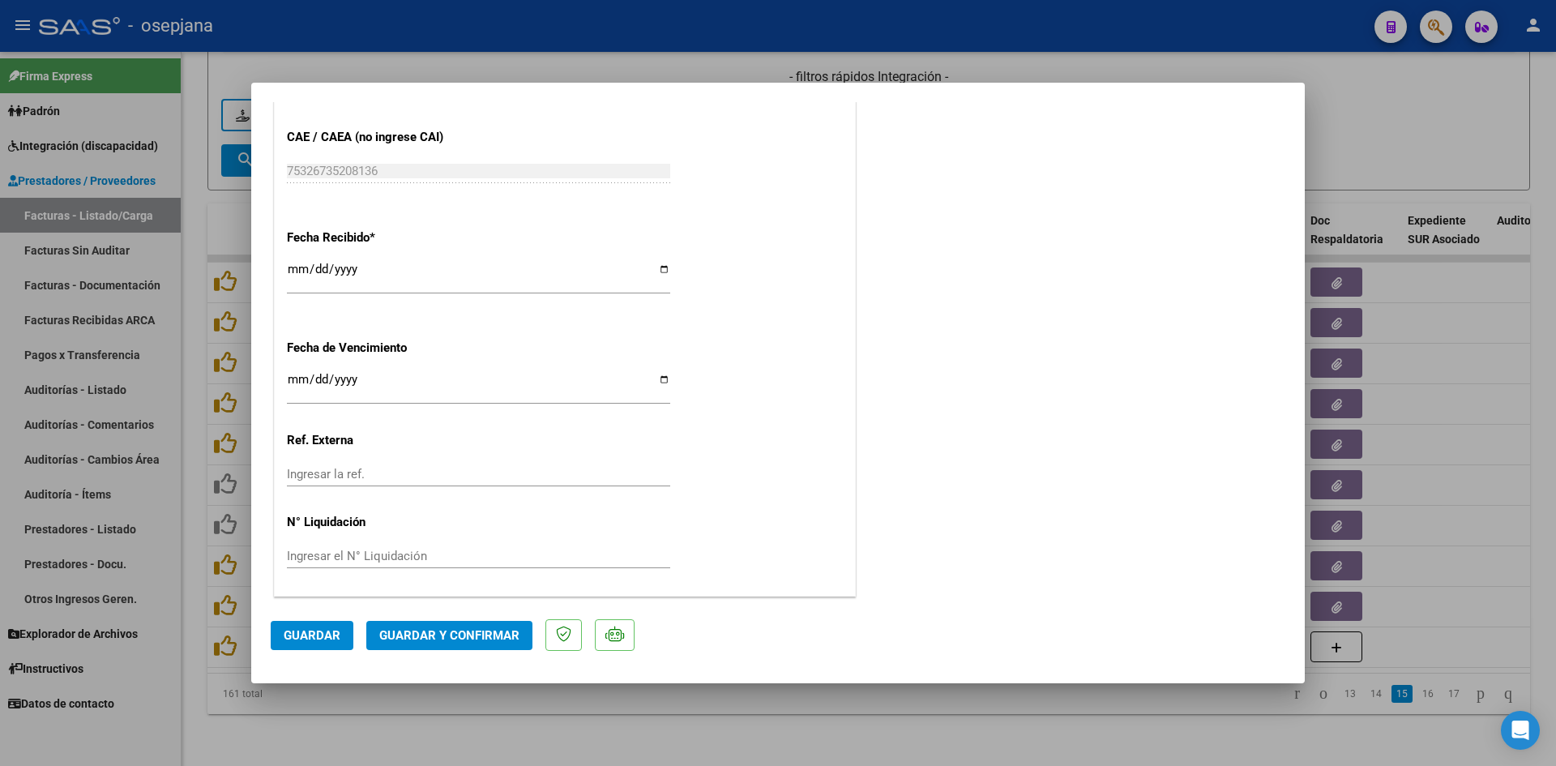
click at [294, 378] on input "2025-08-31" at bounding box center [478, 386] width 383 height 26
type input "[DATE]"
click at [431, 629] on span "Guardar y Confirmar" at bounding box center [449, 635] width 140 height 15
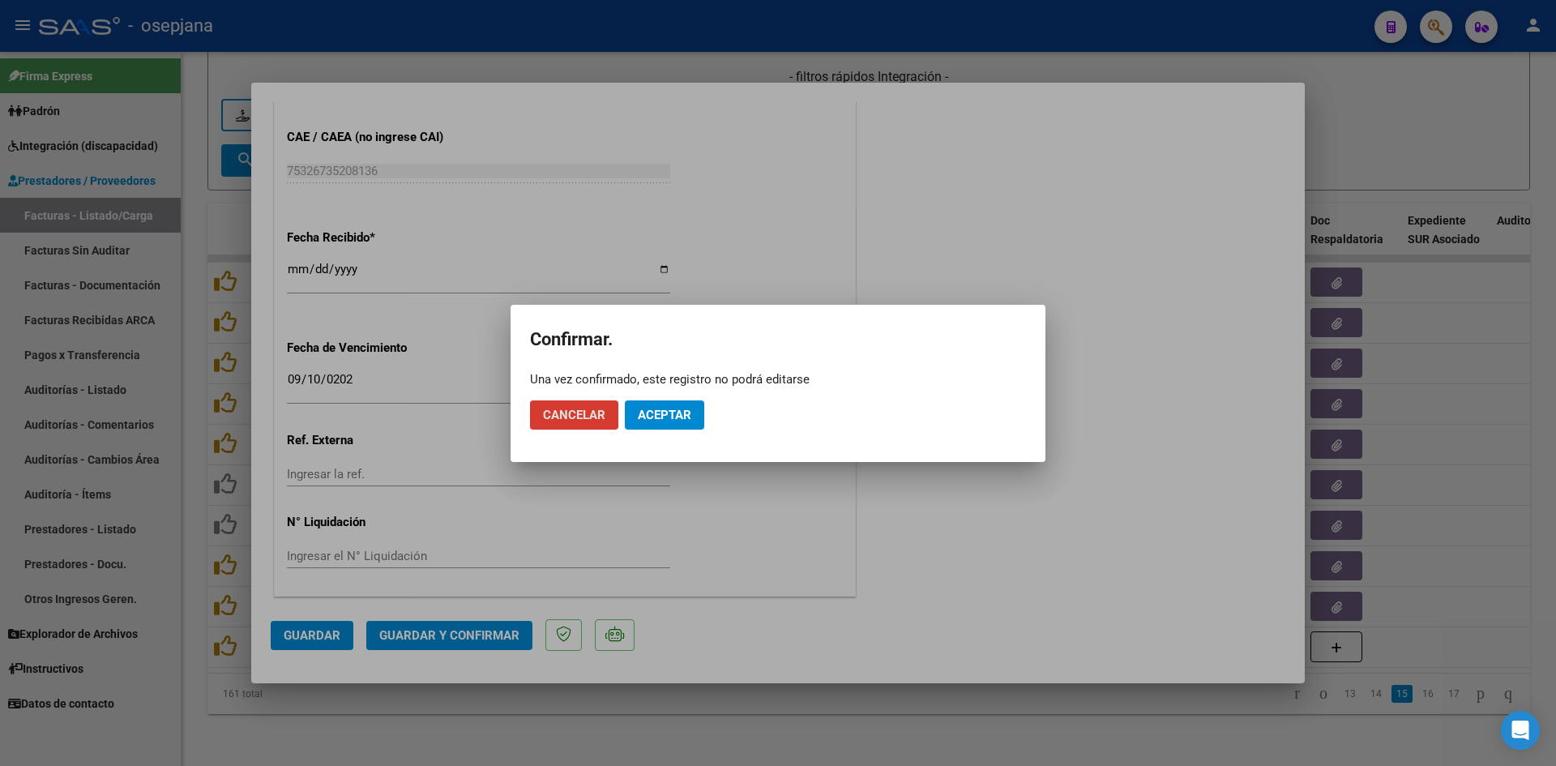
click at [667, 404] on button "Aceptar" at bounding box center [664, 414] width 79 height 29
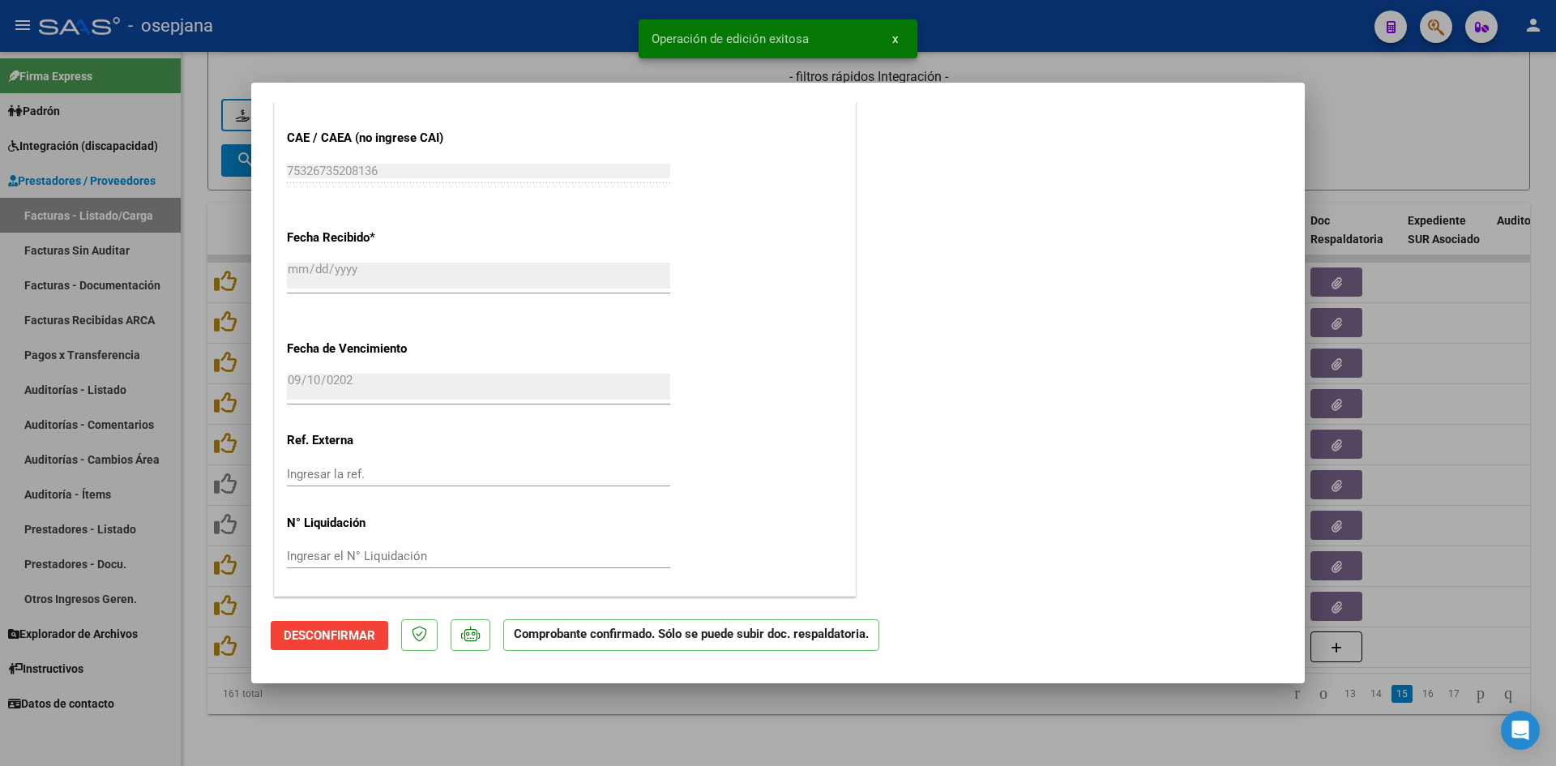
click at [1450, 125] on div at bounding box center [778, 383] width 1556 height 766
type input "$ 0,00"
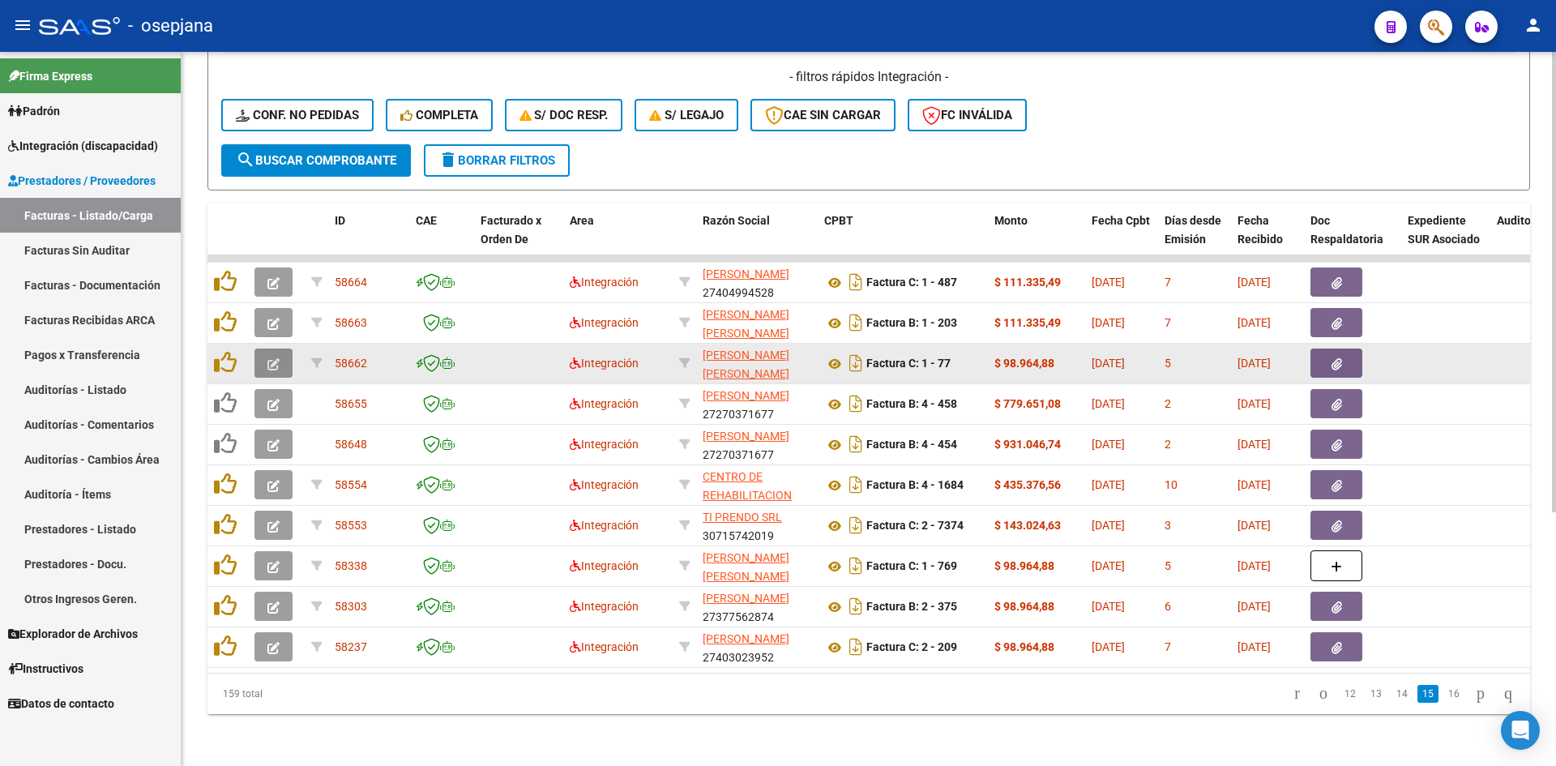
click at [277, 359] on button "button" at bounding box center [273, 362] width 38 height 29
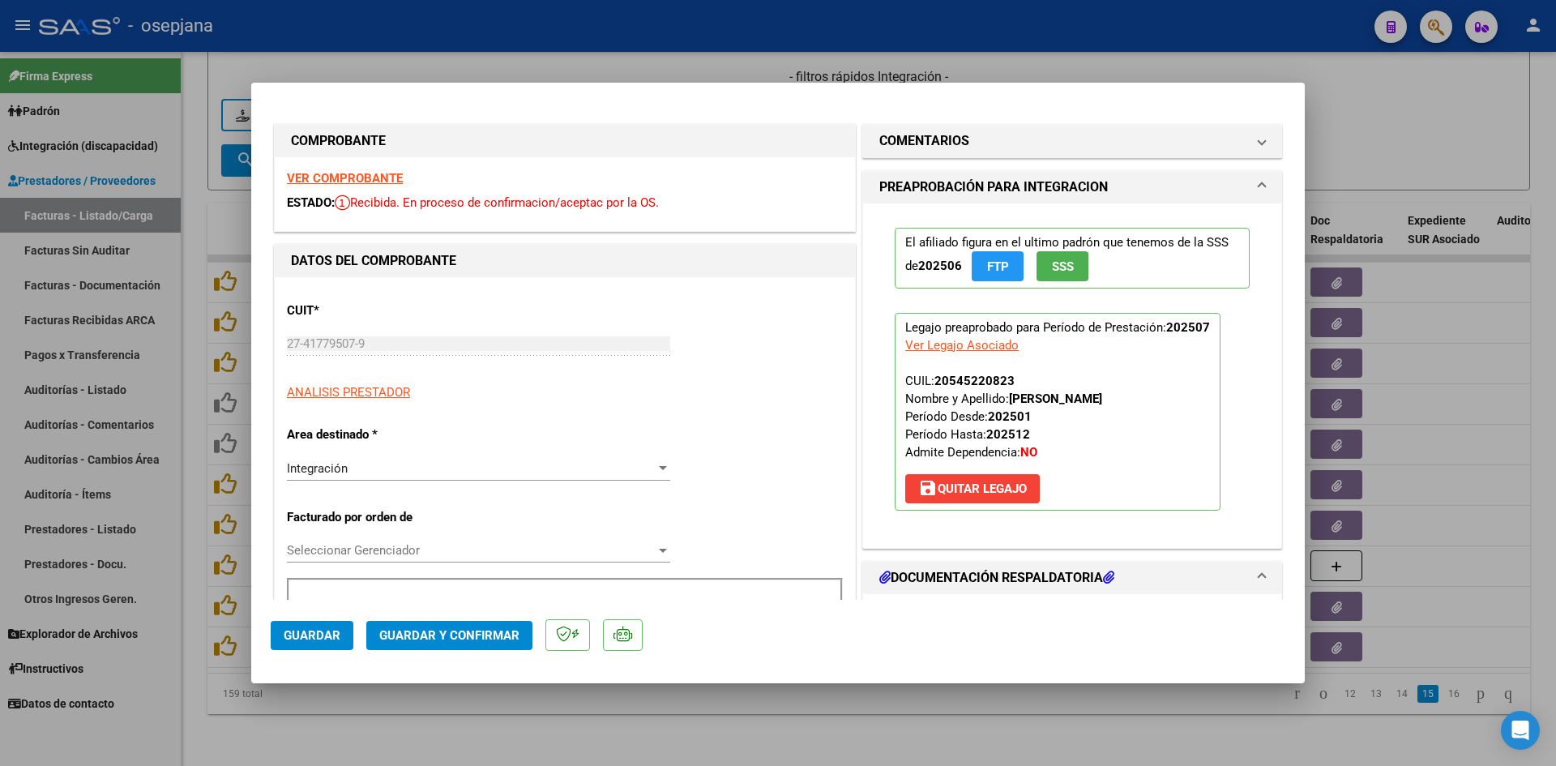
click at [361, 171] on strong "VER COMPROBANTE" at bounding box center [345, 178] width 116 height 15
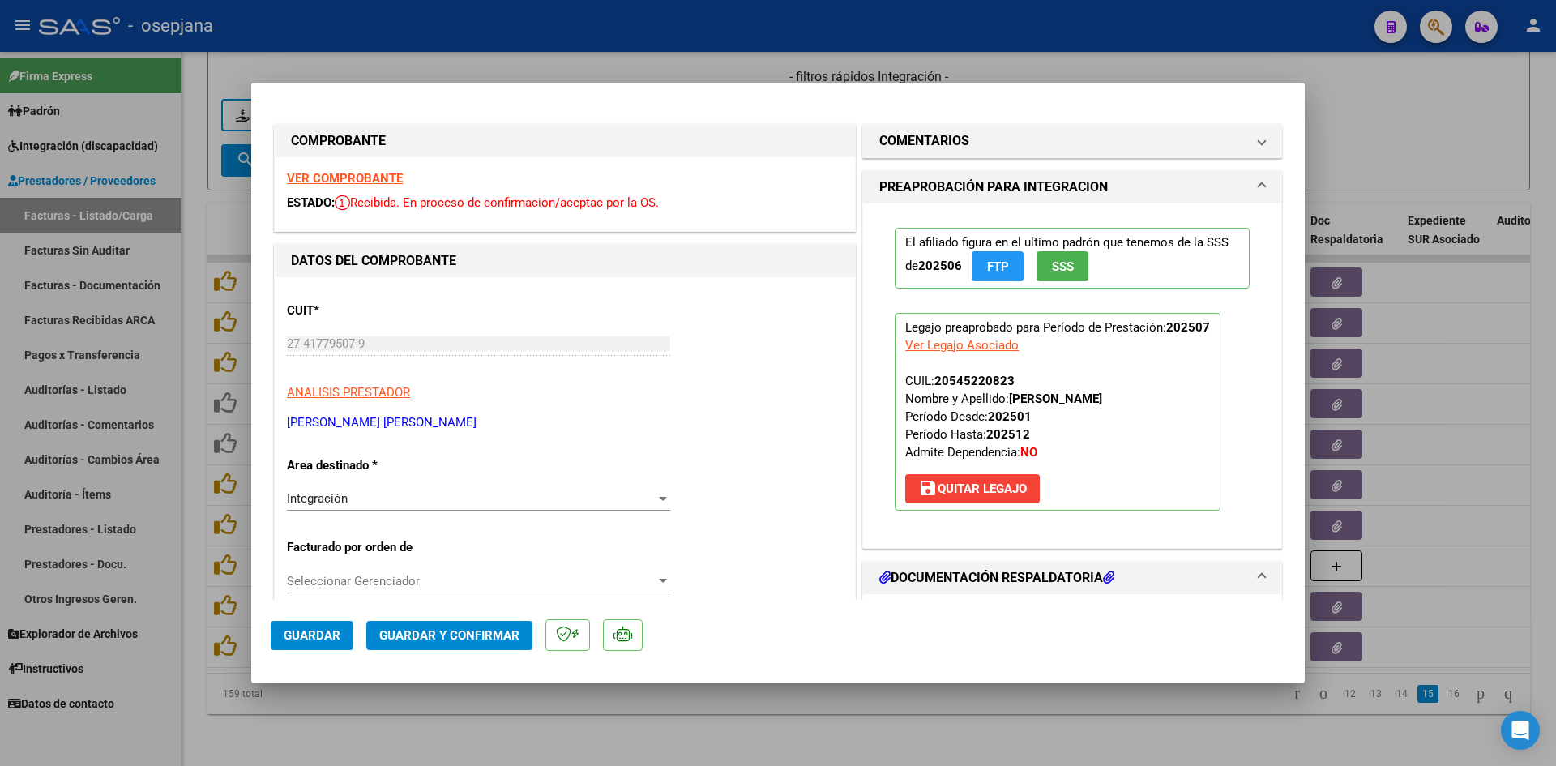
scroll to position [324, 0]
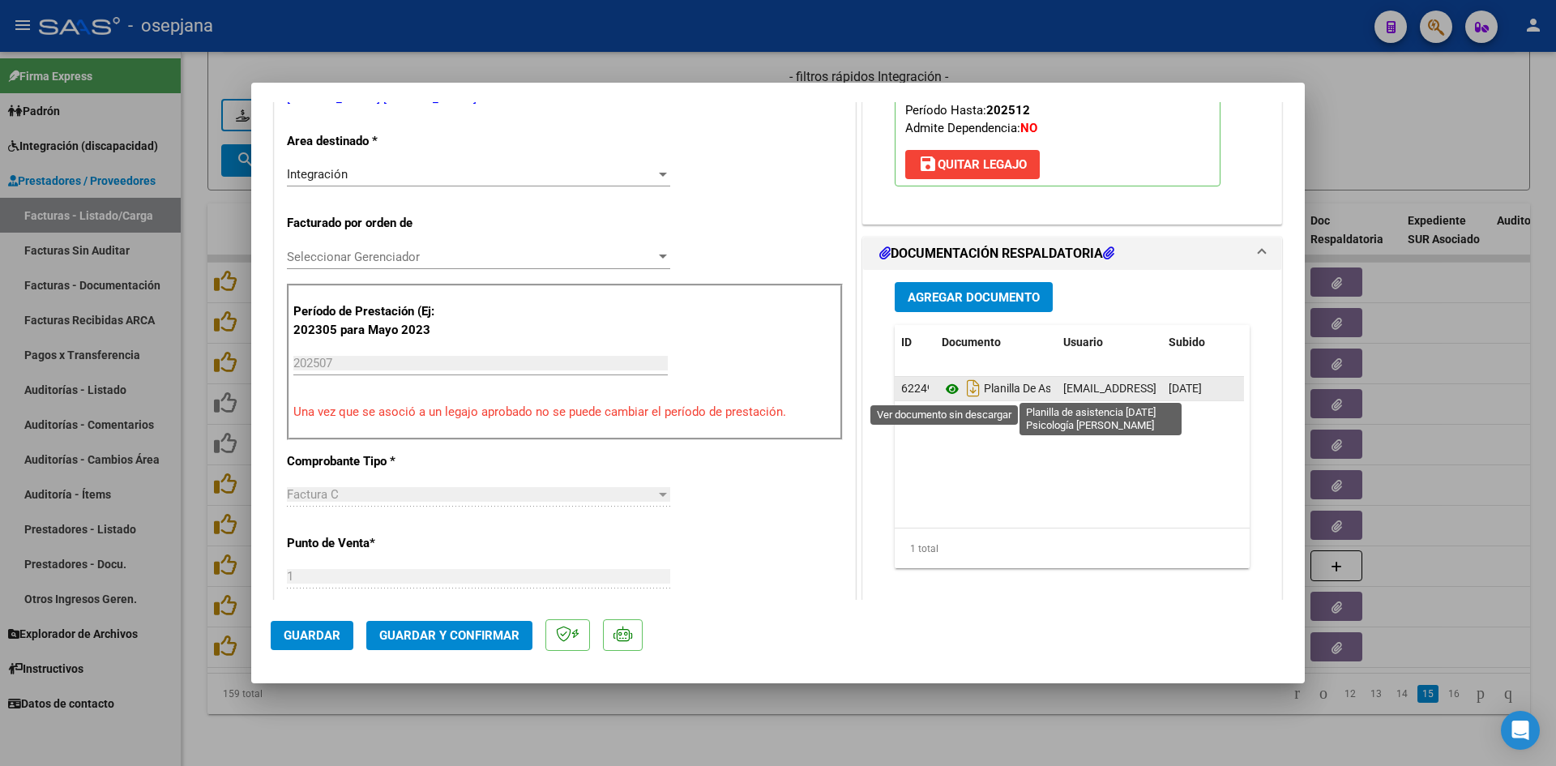
click at [950, 383] on icon at bounding box center [951, 388] width 21 height 19
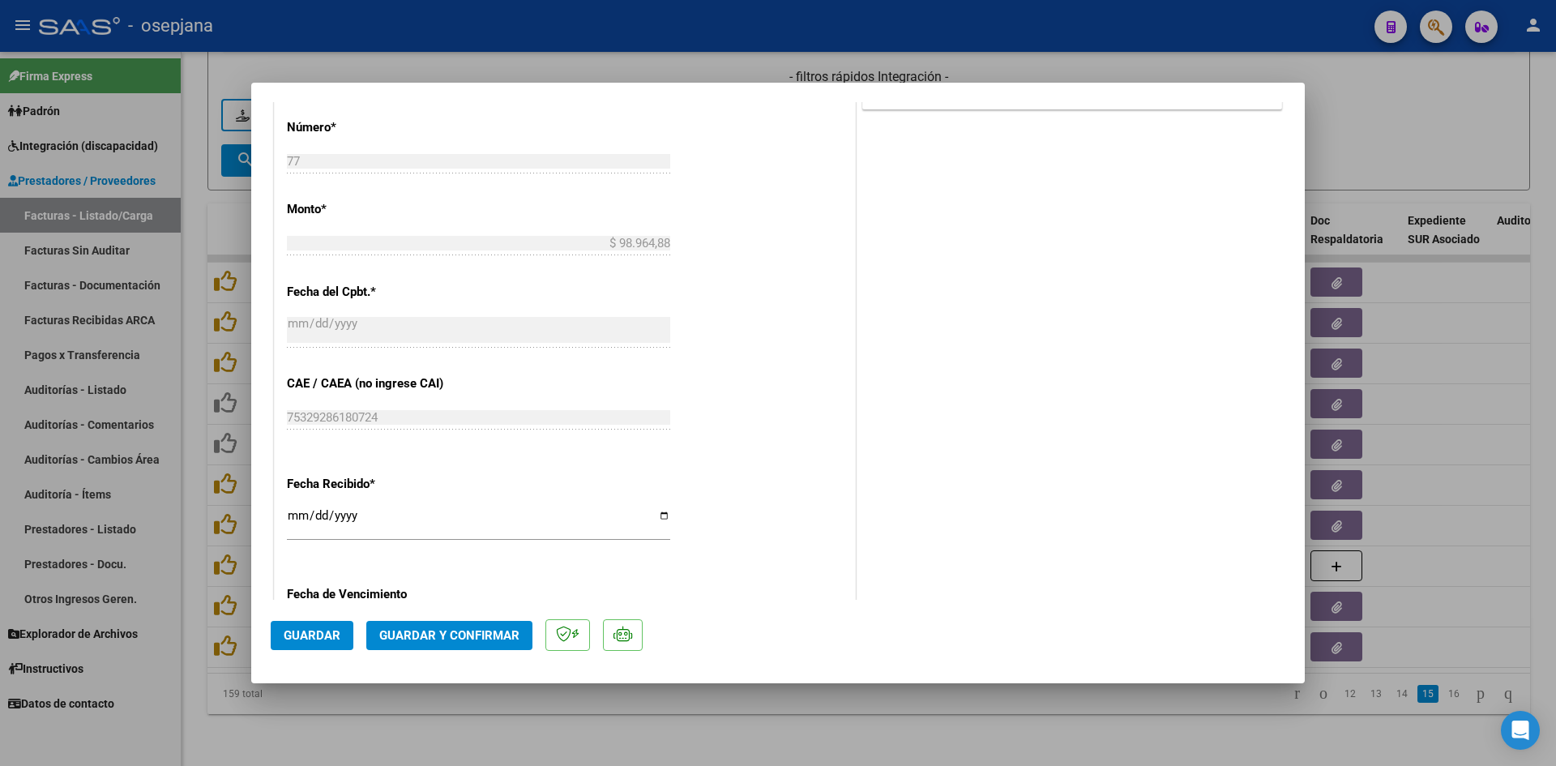
scroll to position [1053, 0]
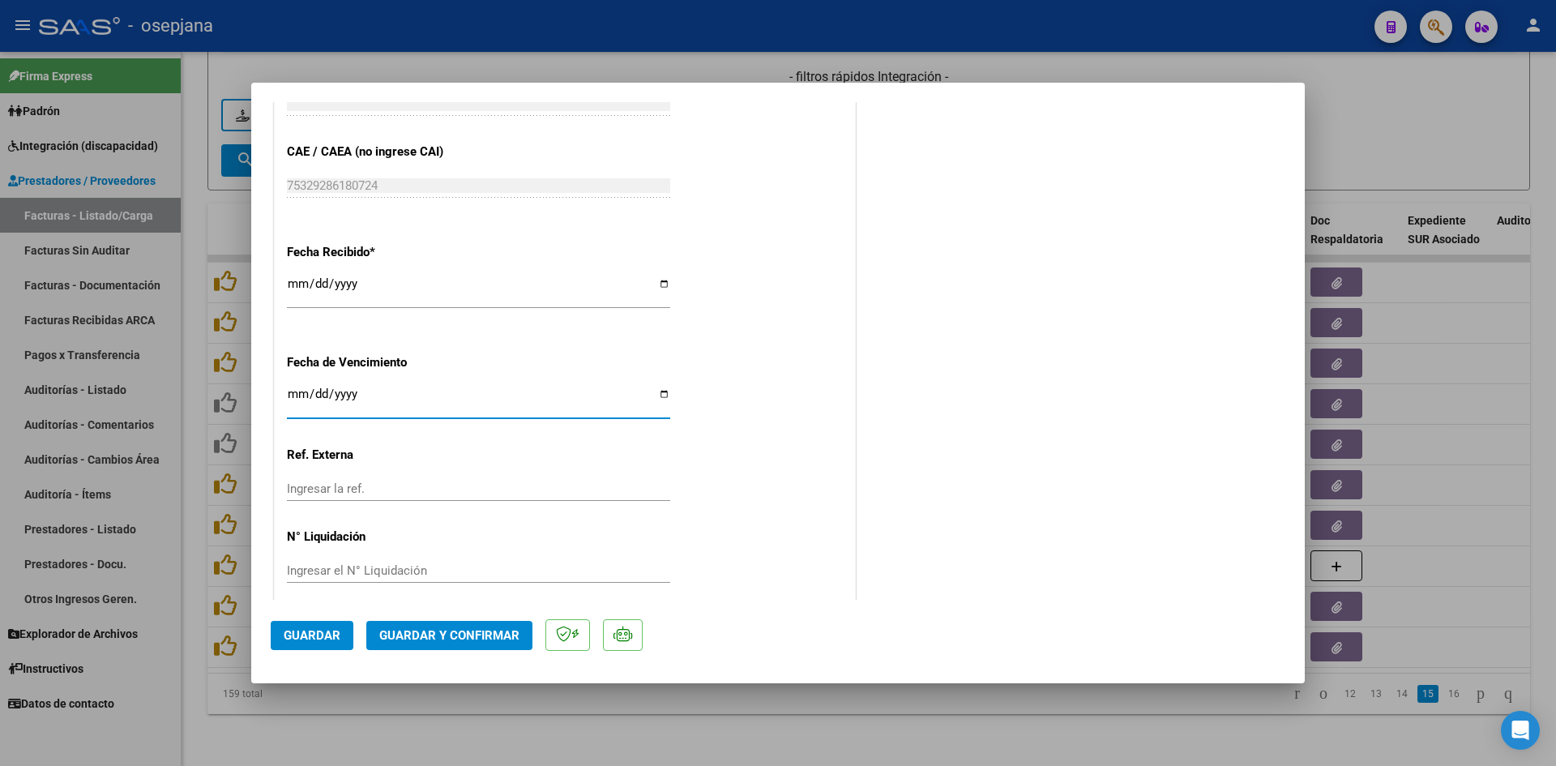
click at [295, 392] on input "2025-08-12" at bounding box center [478, 400] width 383 height 26
type input "[DATE]"
click at [444, 617] on mat-dialog-actions "Guardar Guardar y Confirmar" at bounding box center [778, 632] width 1014 height 64
click at [451, 628] on span "Guardar y Confirmar" at bounding box center [449, 635] width 140 height 15
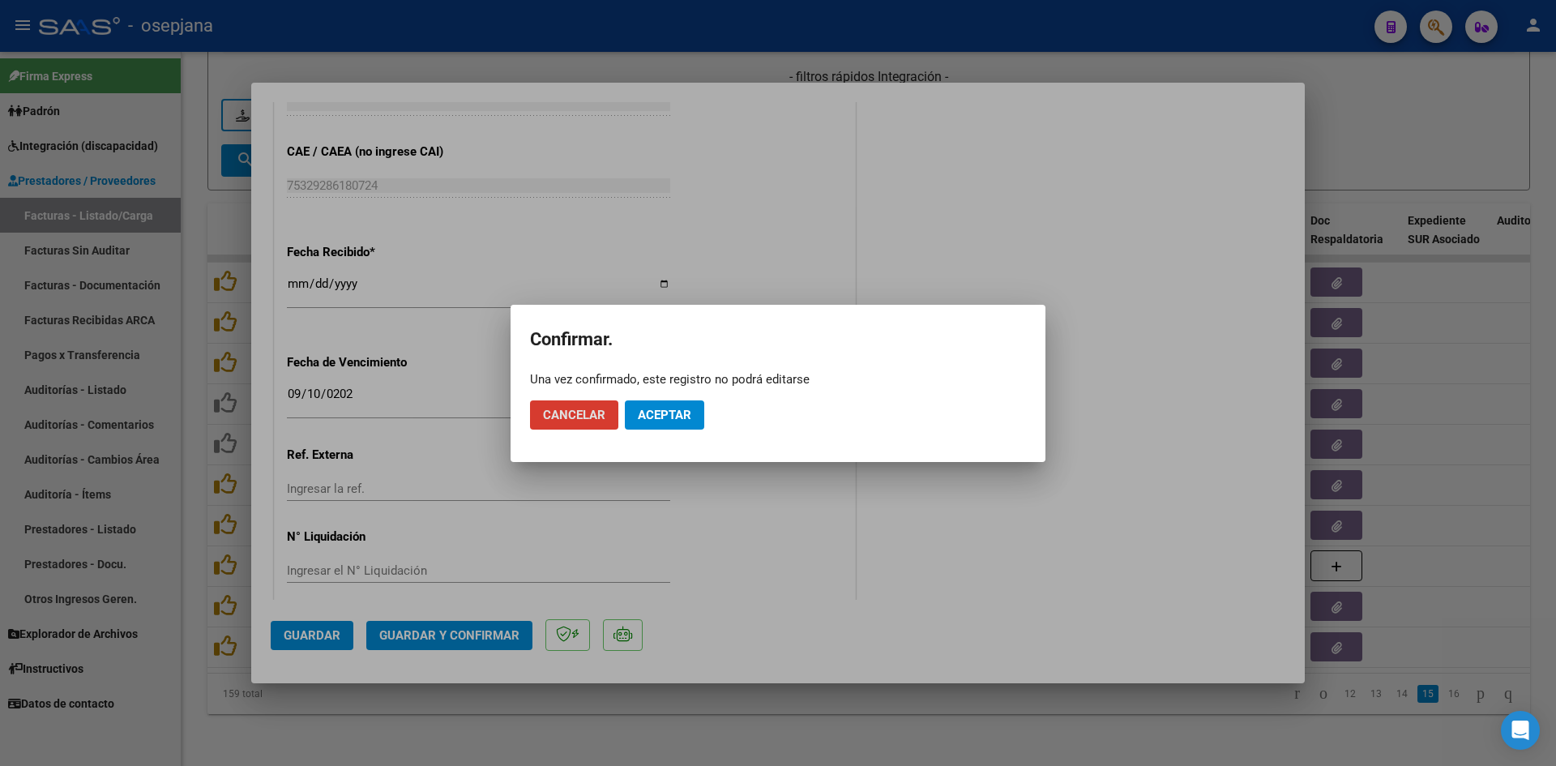
click at [643, 424] on button "Aceptar" at bounding box center [664, 414] width 79 height 29
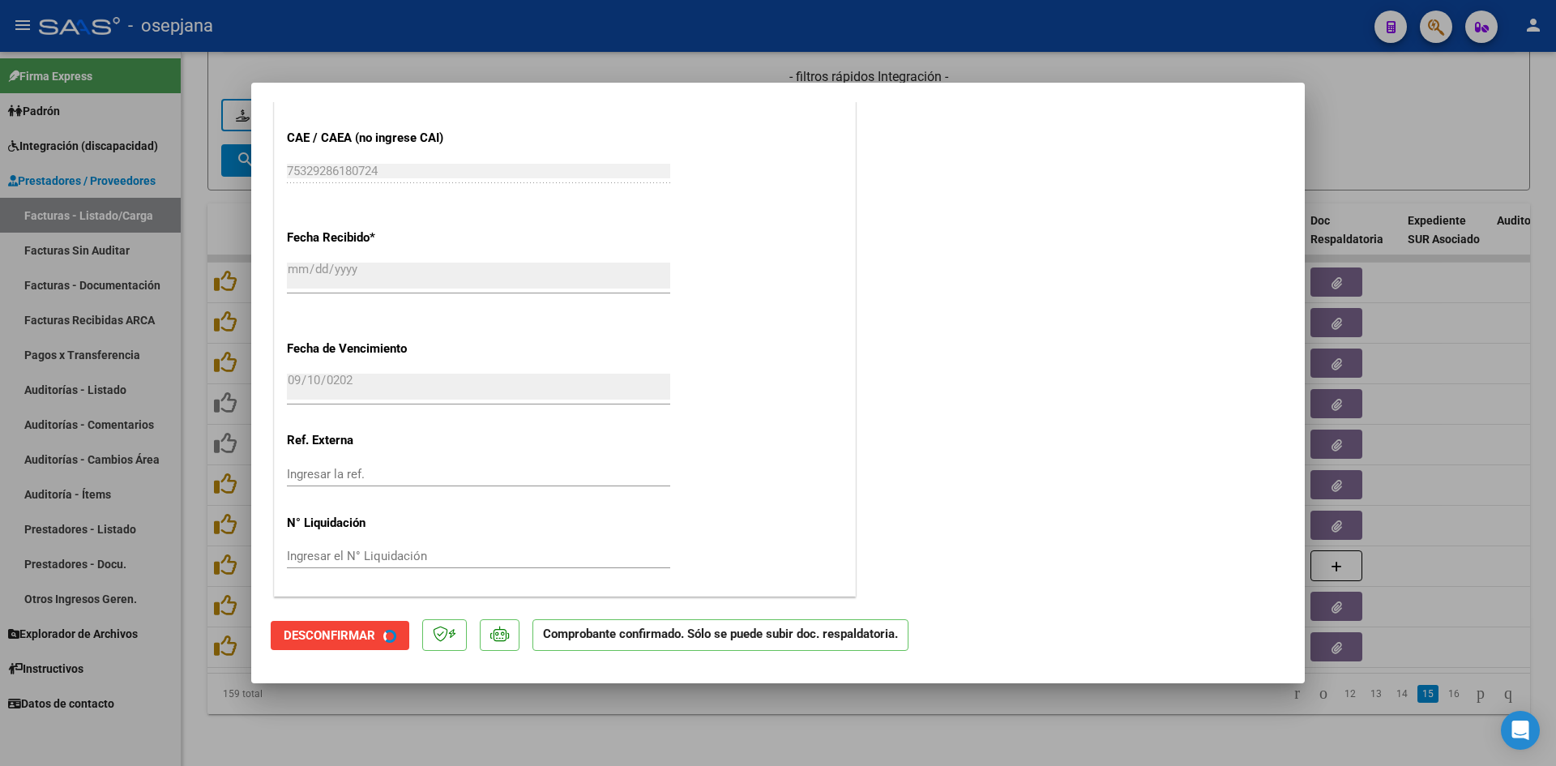
scroll to position [953, 0]
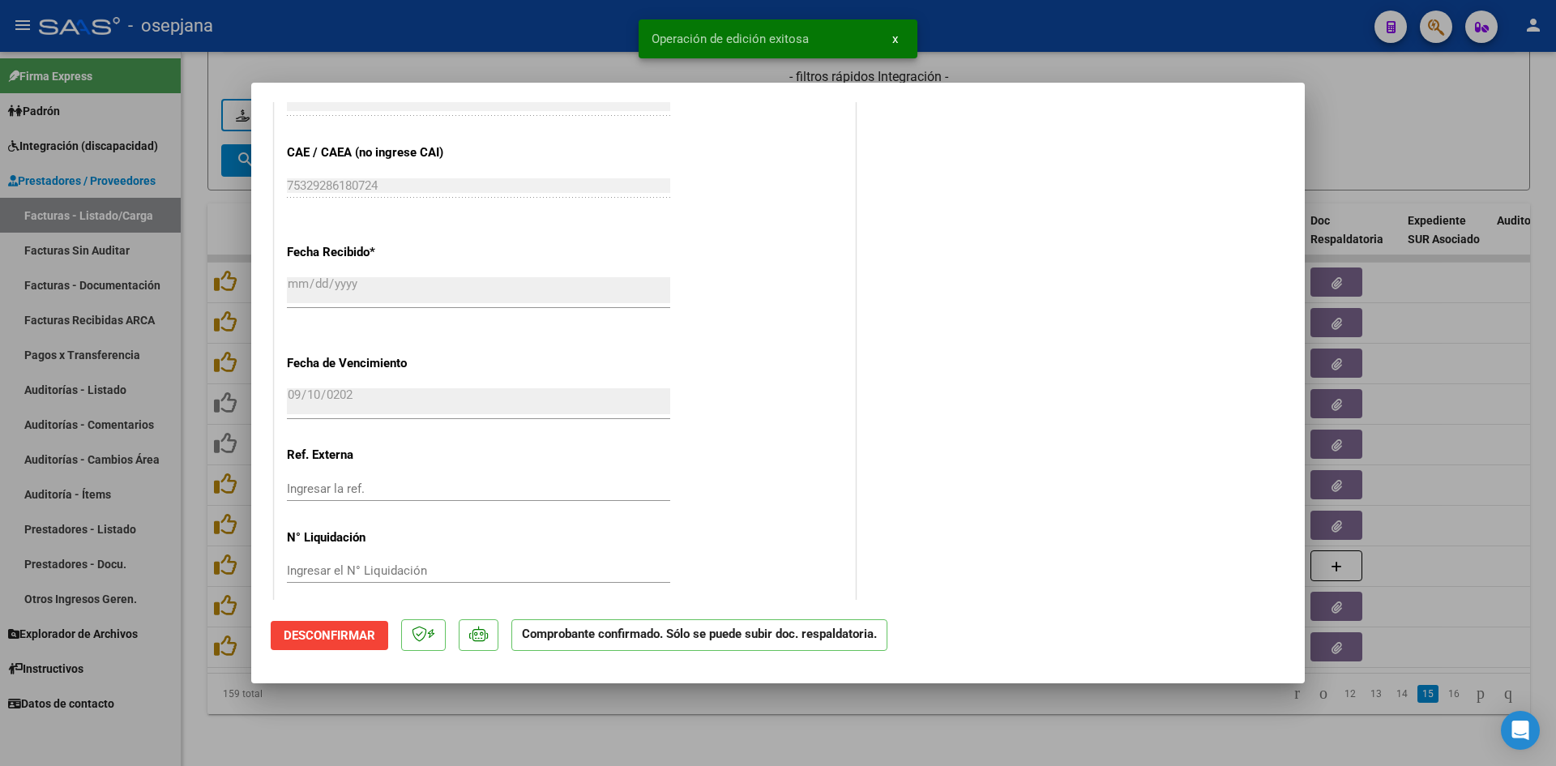
click at [1376, 138] on div at bounding box center [778, 383] width 1556 height 766
type input "$ 0,00"
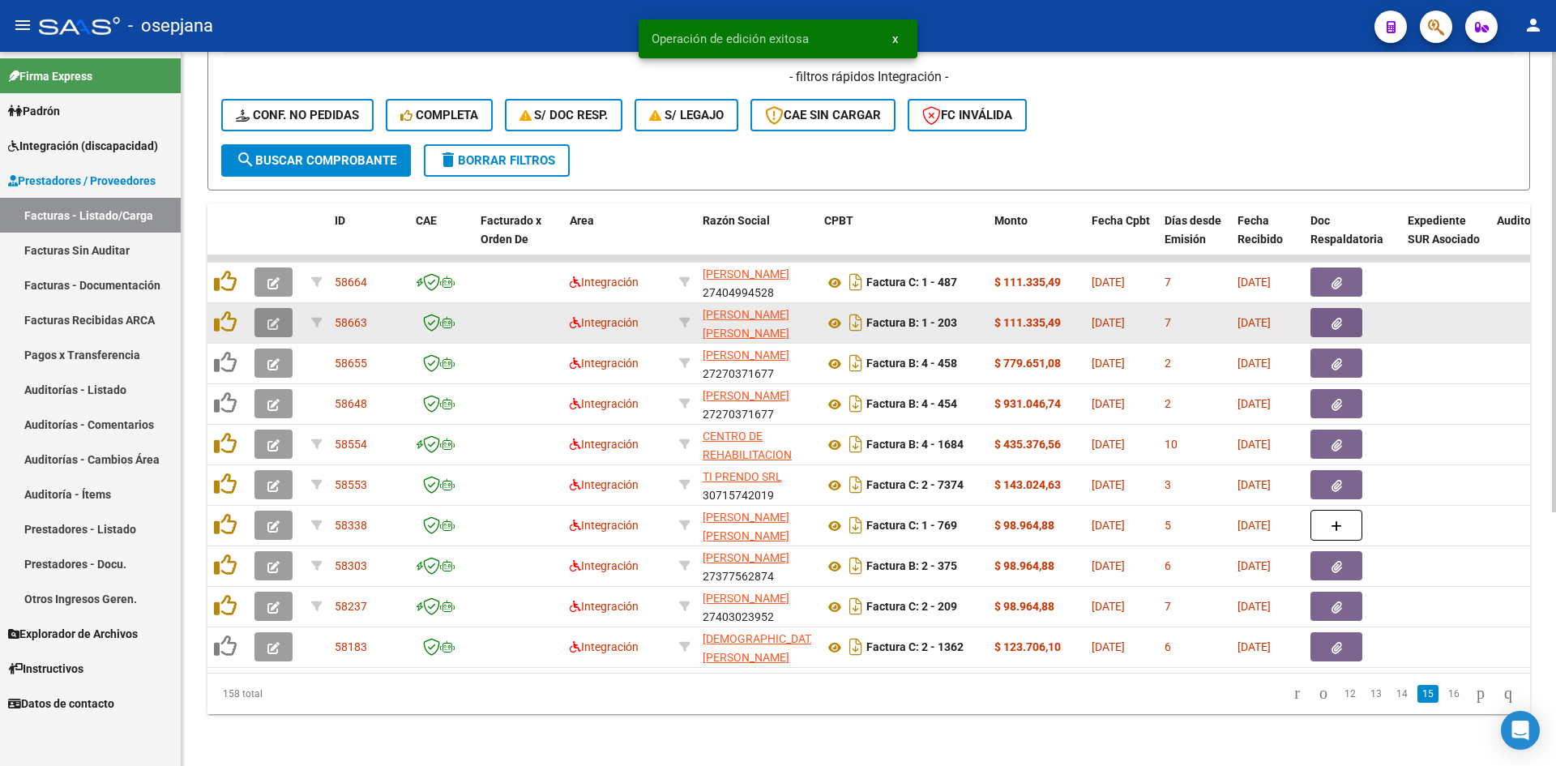
click at [281, 308] on button "button" at bounding box center [273, 322] width 38 height 29
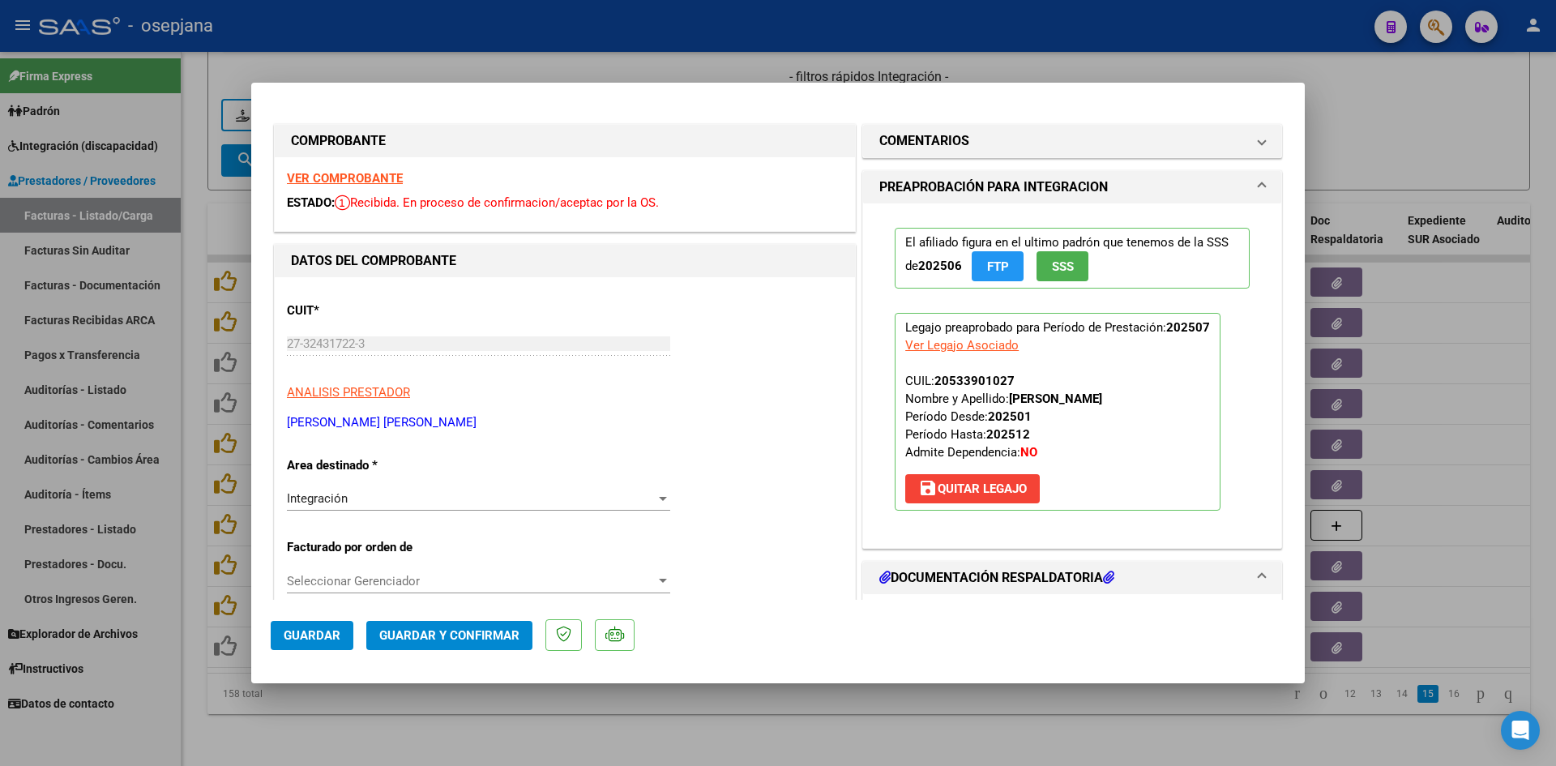
click at [345, 172] on strong "VER COMPROBANTE" at bounding box center [345, 178] width 116 height 15
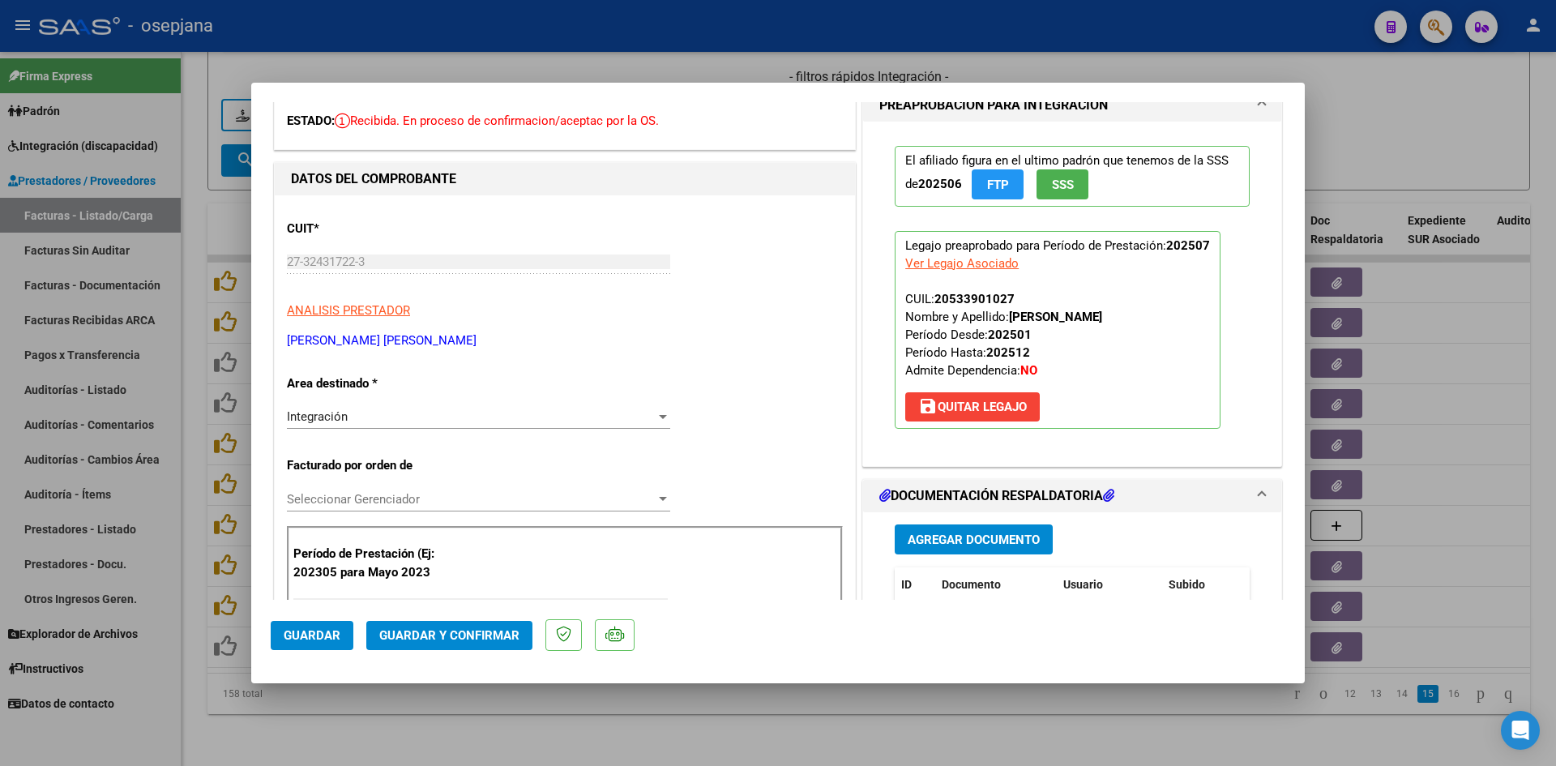
scroll to position [405, 0]
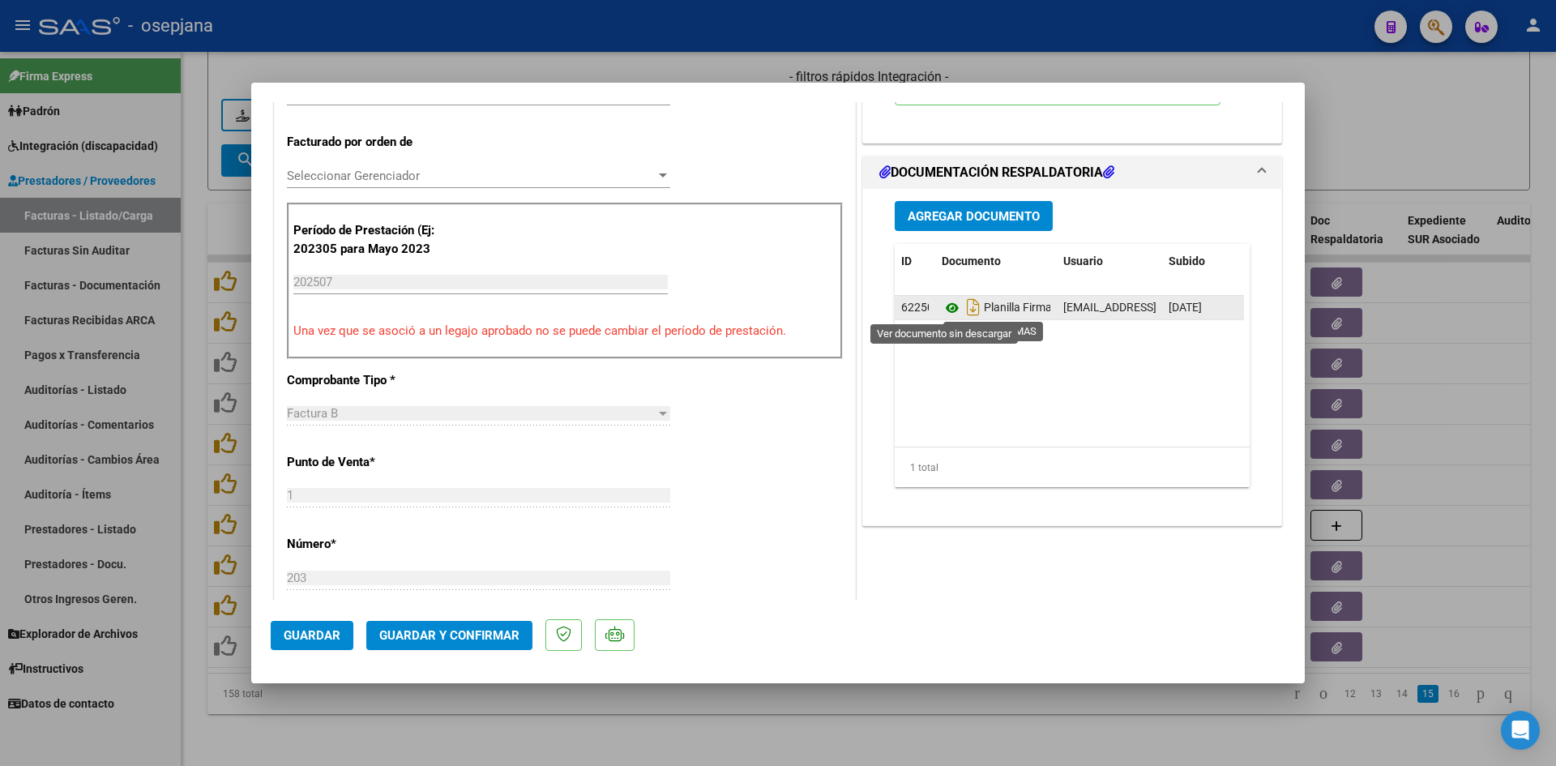
click at [950, 306] on icon at bounding box center [951, 307] width 21 height 19
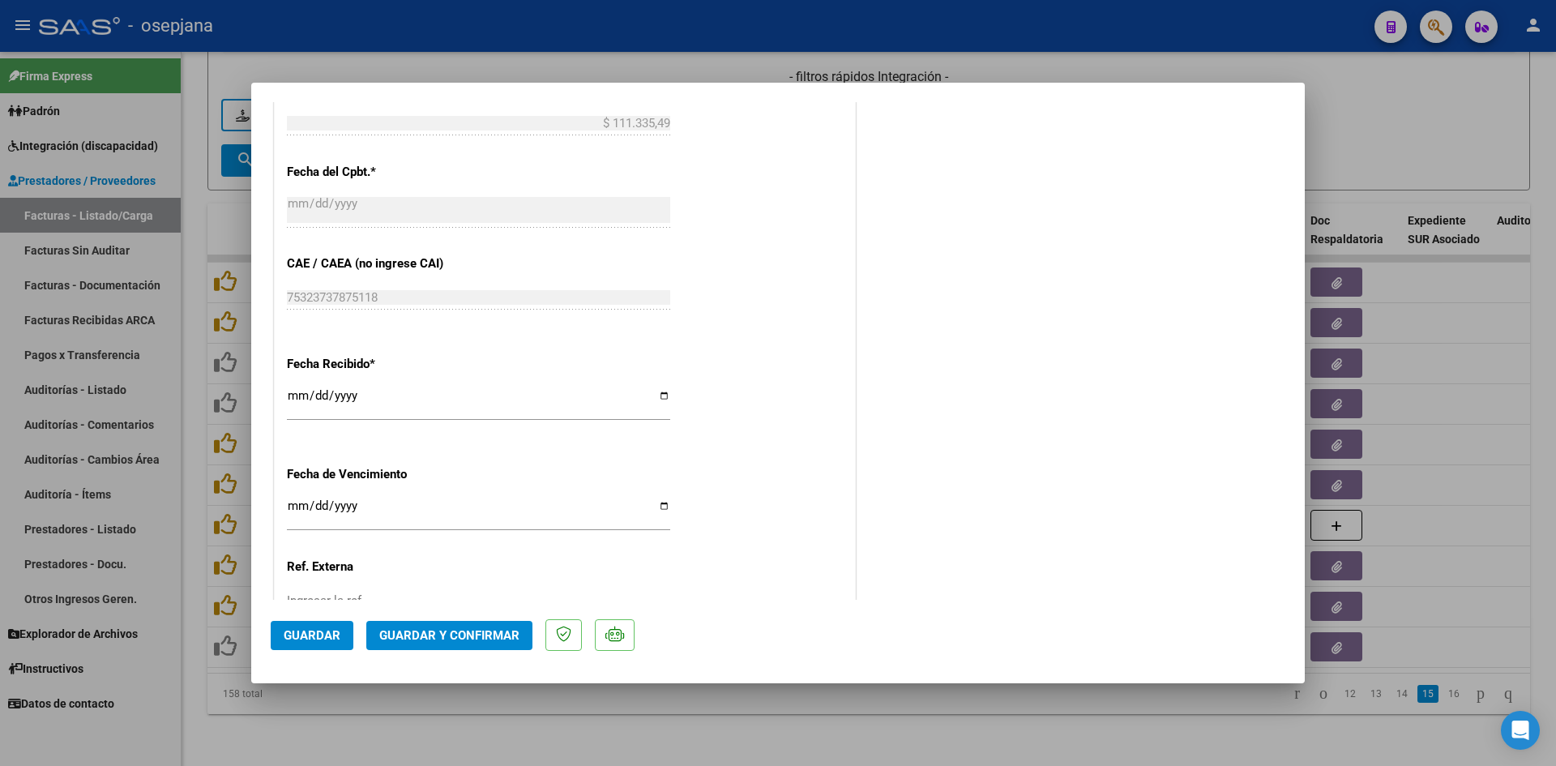
scroll to position [1068, 0]
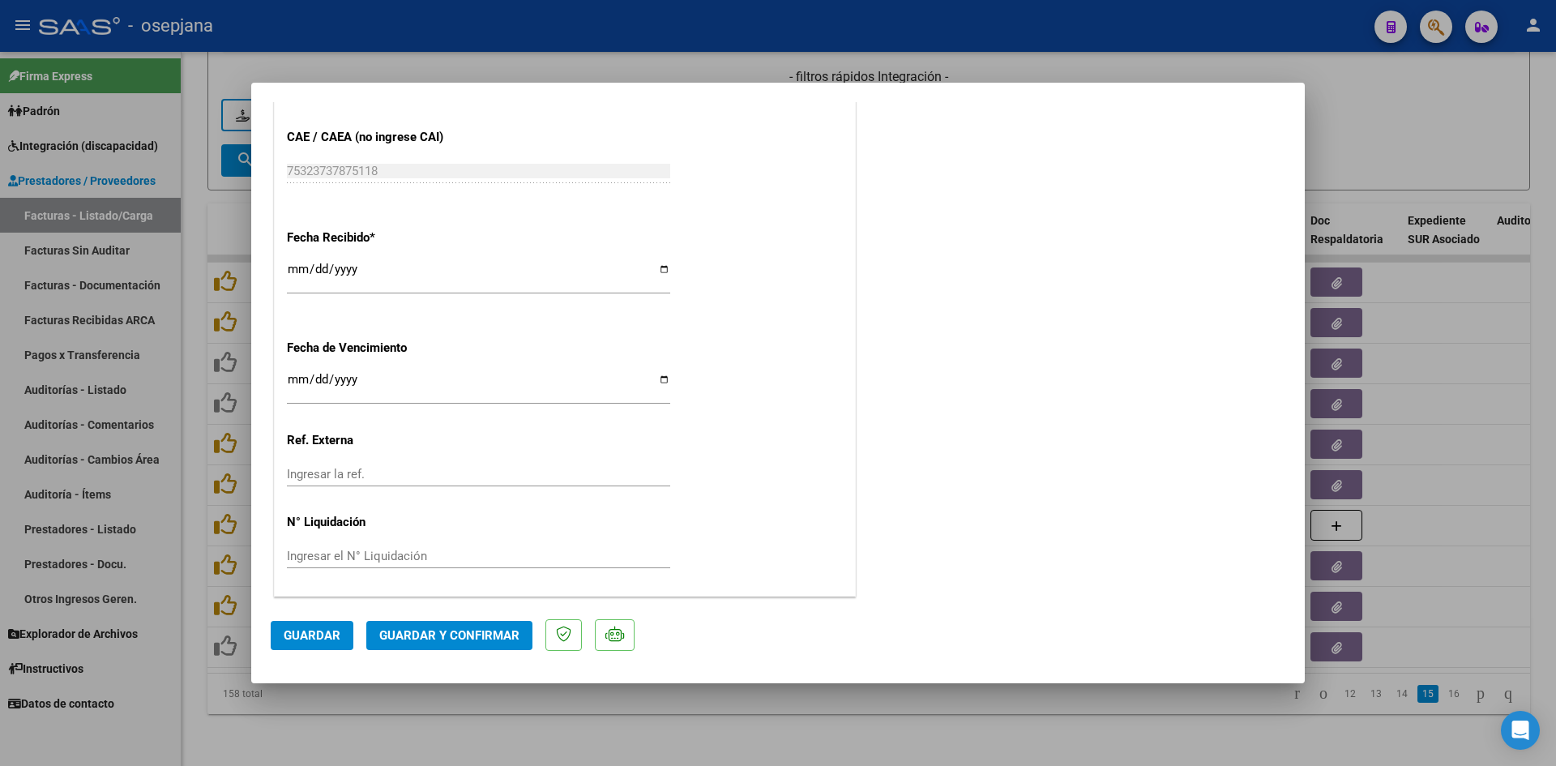
click at [297, 378] on input "[DATE]" at bounding box center [478, 386] width 383 height 26
type input "[DATE]"
click at [441, 629] on span "Guardar y Confirmar" at bounding box center [449, 635] width 140 height 15
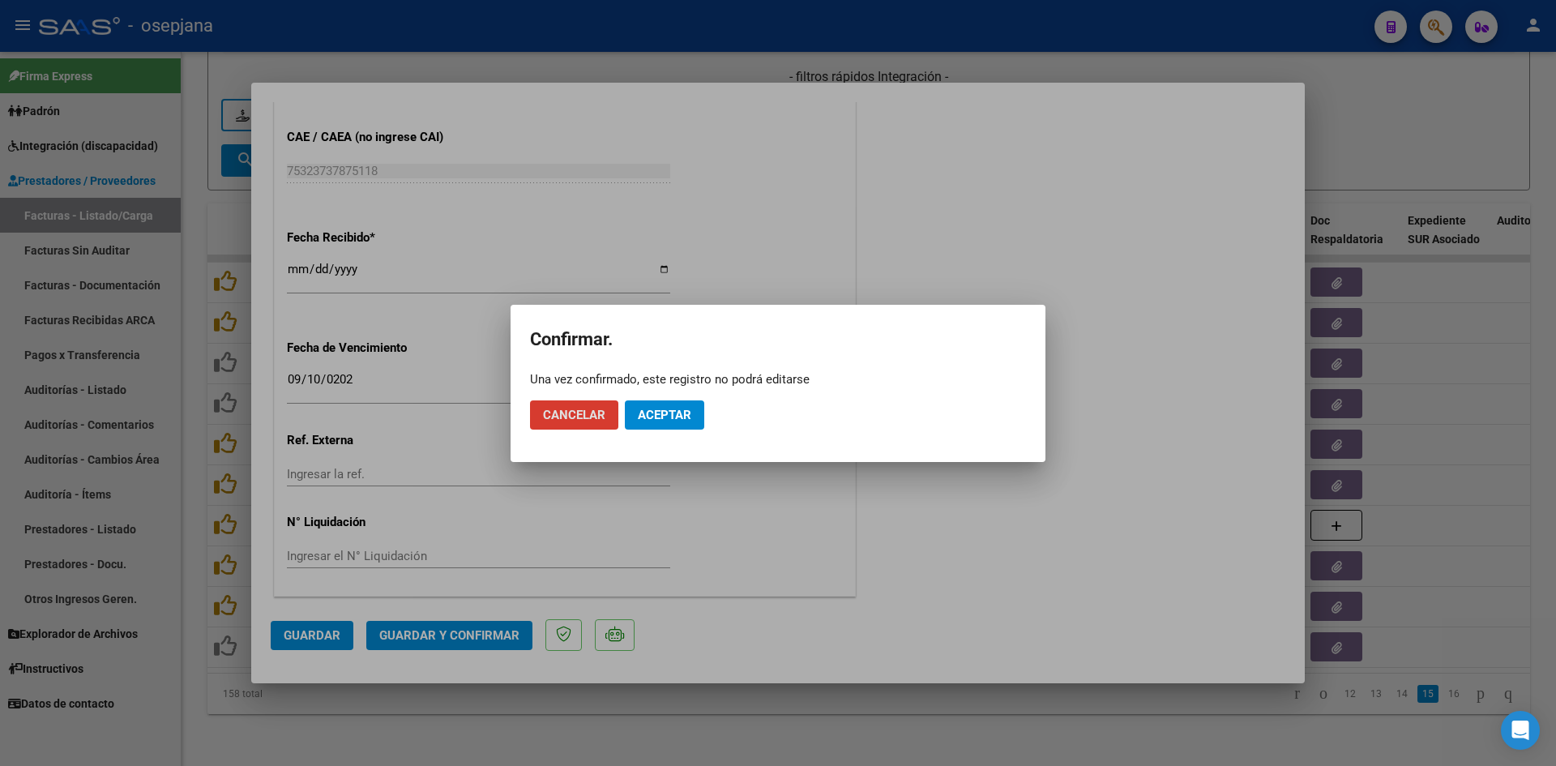
click at [652, 408] on span "Aceptar" at bounding box center [664, 415] width 53 height 15
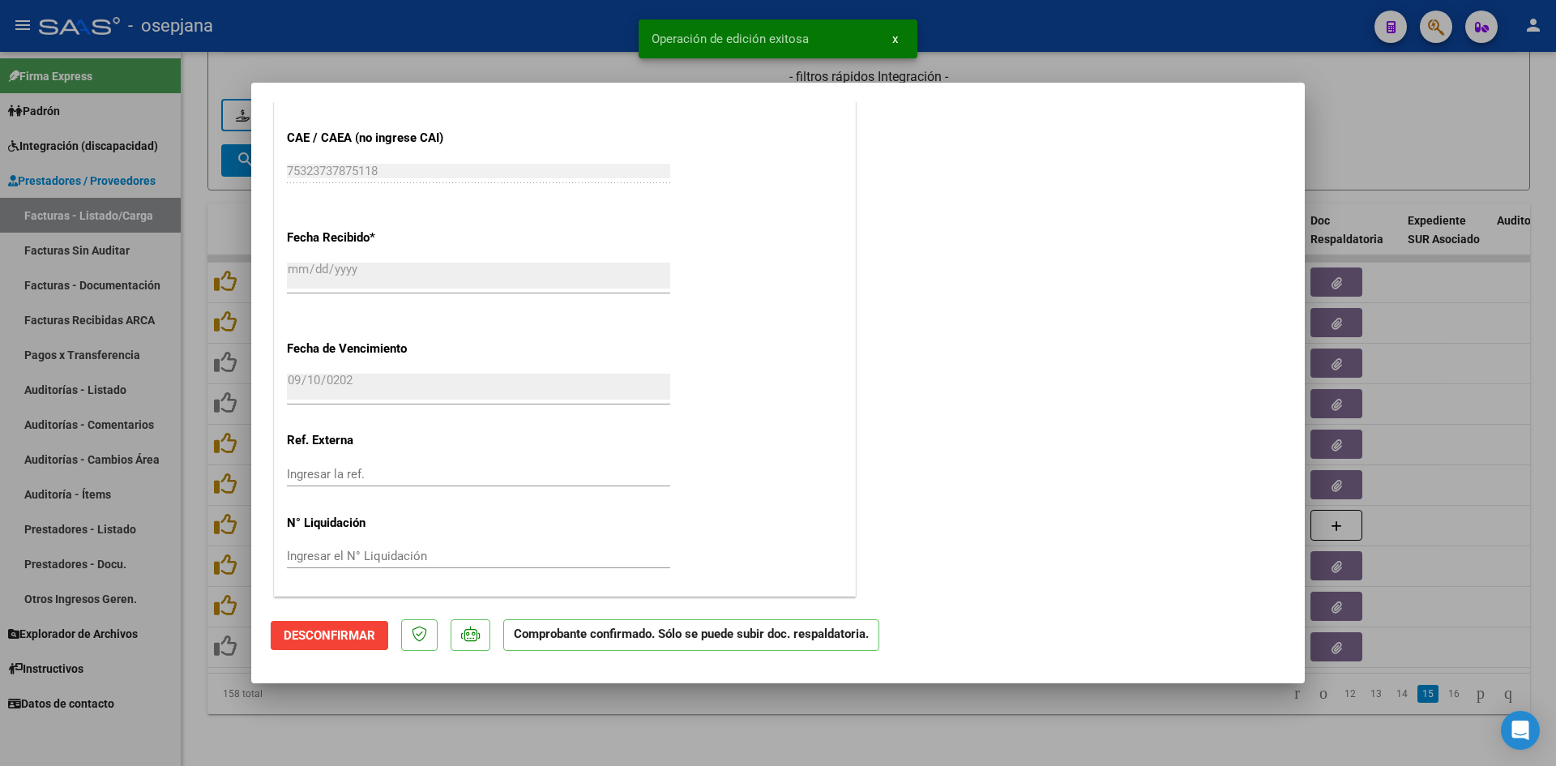
click at [1428, 138] on div at bounding box center [778, 383] width 1556 height 766
type input "$ 0,00"
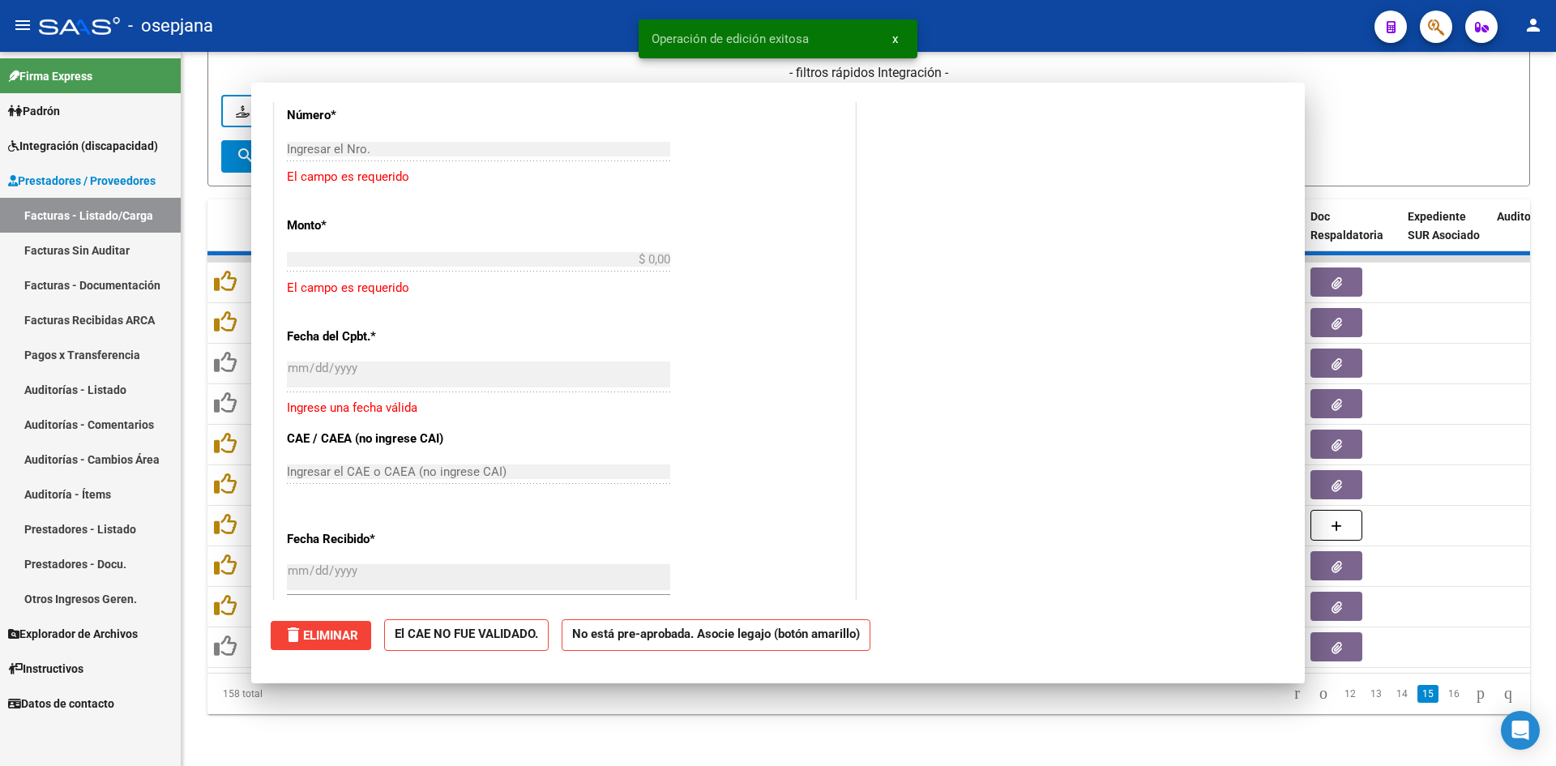
scroll to position [1269, 0]
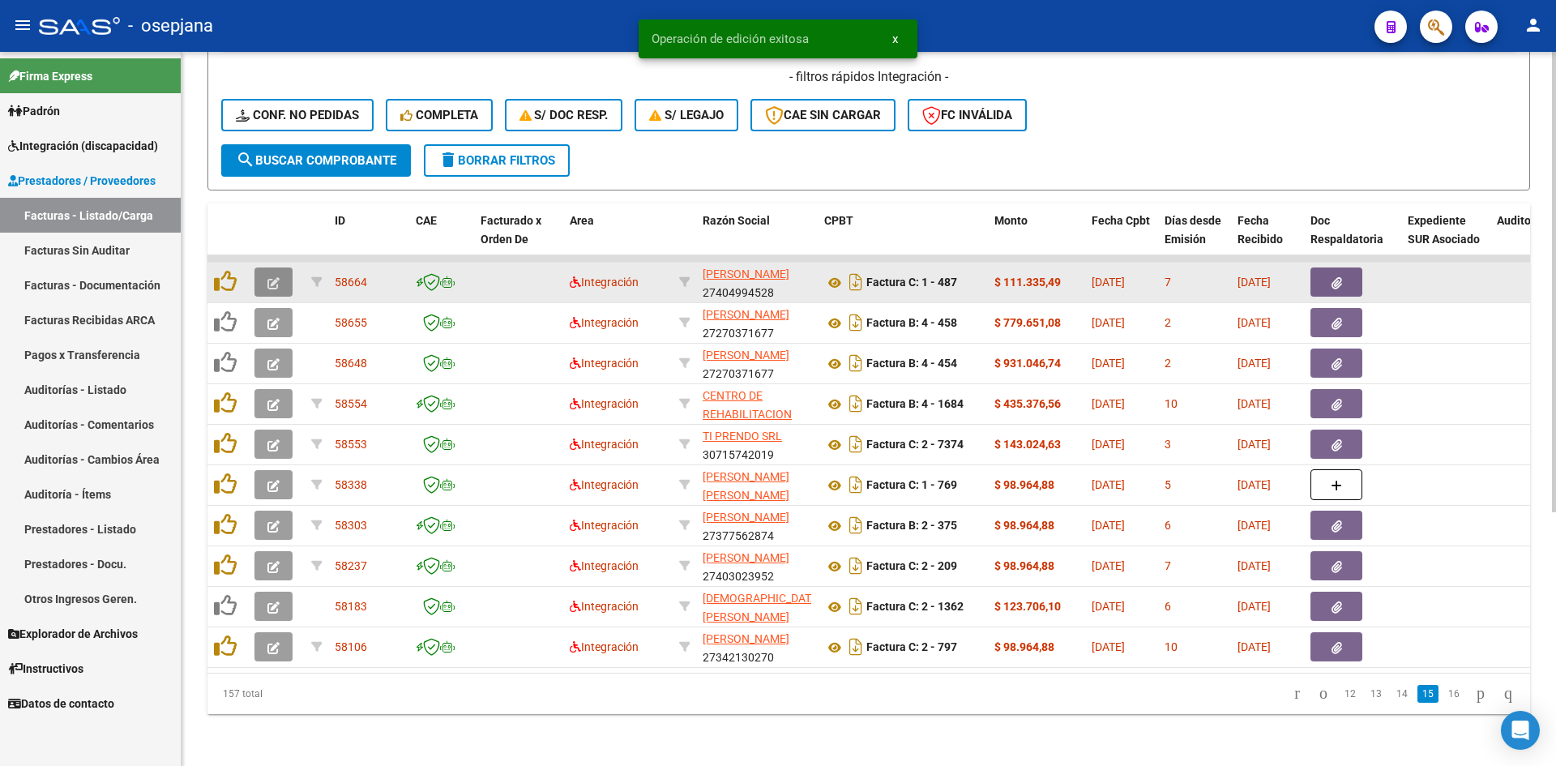
click at [275, 267] on button "button" at bounding box center [273, 281] width 38 height 29
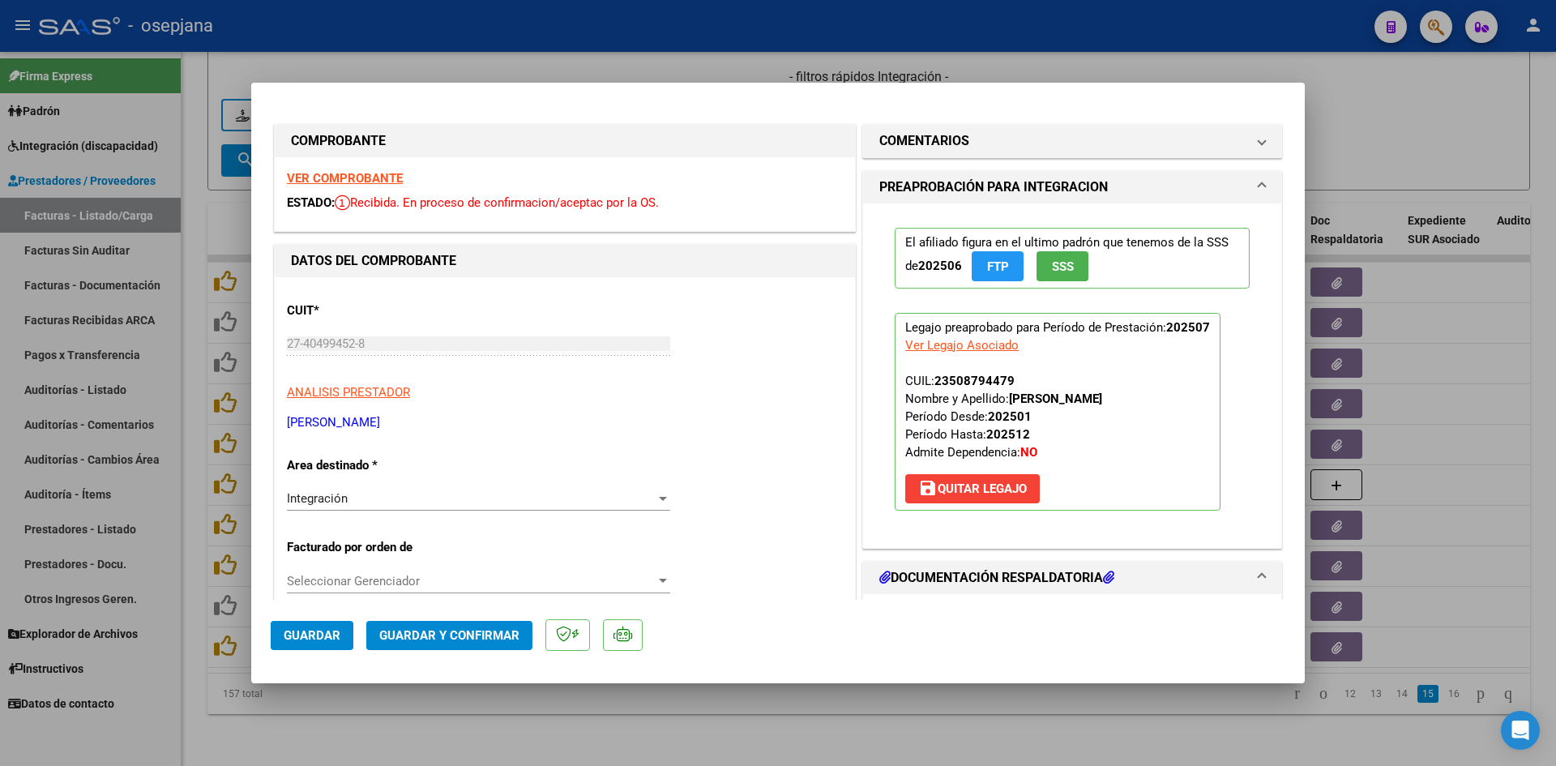
click at [391, 181] on strong "VER COMPROBANTE" at bounding box center [345, 178] width 116 height 15
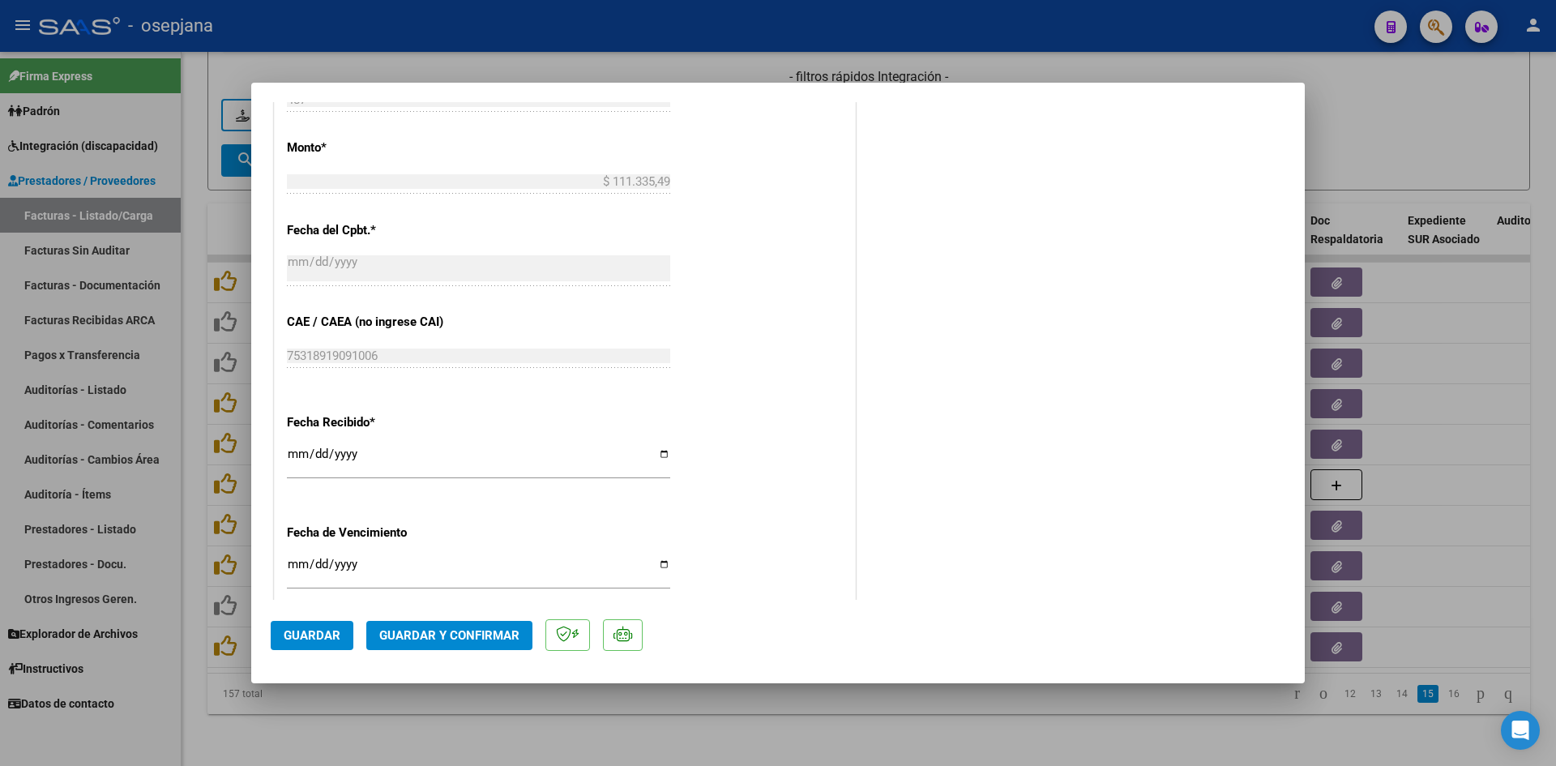
scroll to position [972, 0]
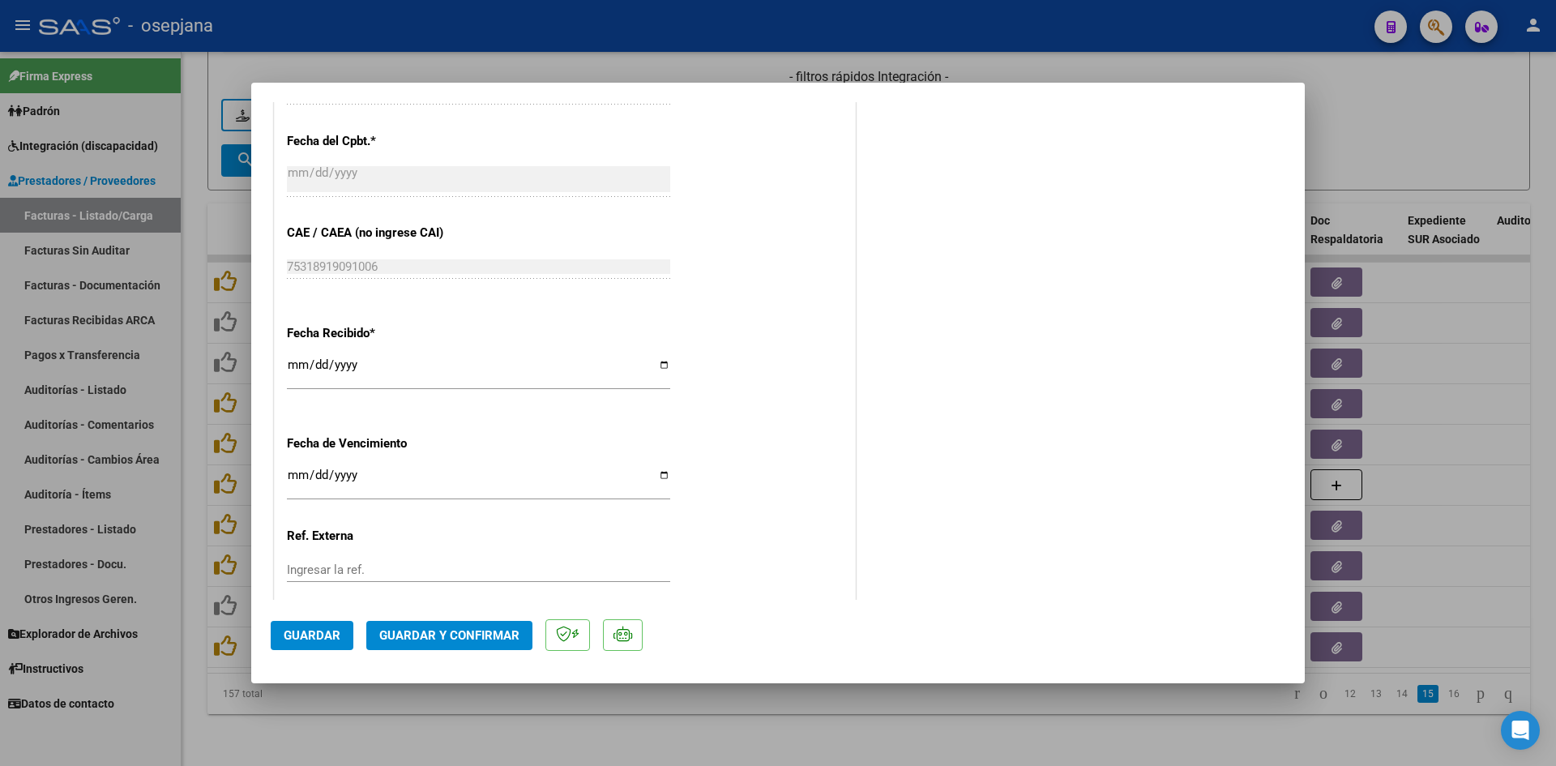
click at [294, 474] on input "[DATE]" at bounding box center [478, 481] width 383 height 26
type input "[DATE]"
click at [475, 611] on mat-dialog-actions "Guardar Guardar y Confirmar" at bounding box center [778, 632] width 1014 height 64
click at [480, 632] on span "Guardar y Confirmar" at bounding box center [449, 635] width 140 height 15
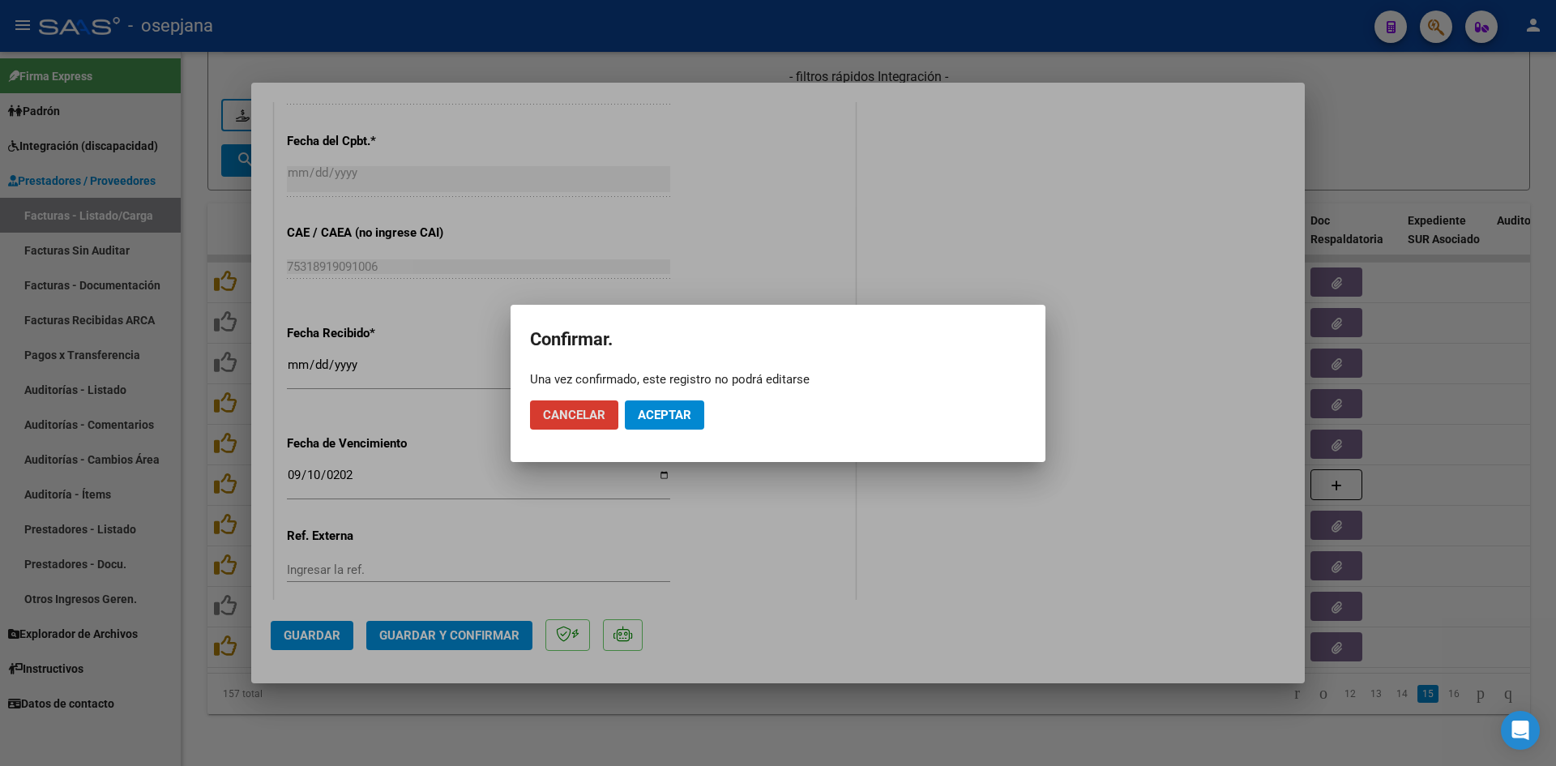
click at [677, 414] on span "Aceptar" at bounding box center [664, 415] width 53 height 15
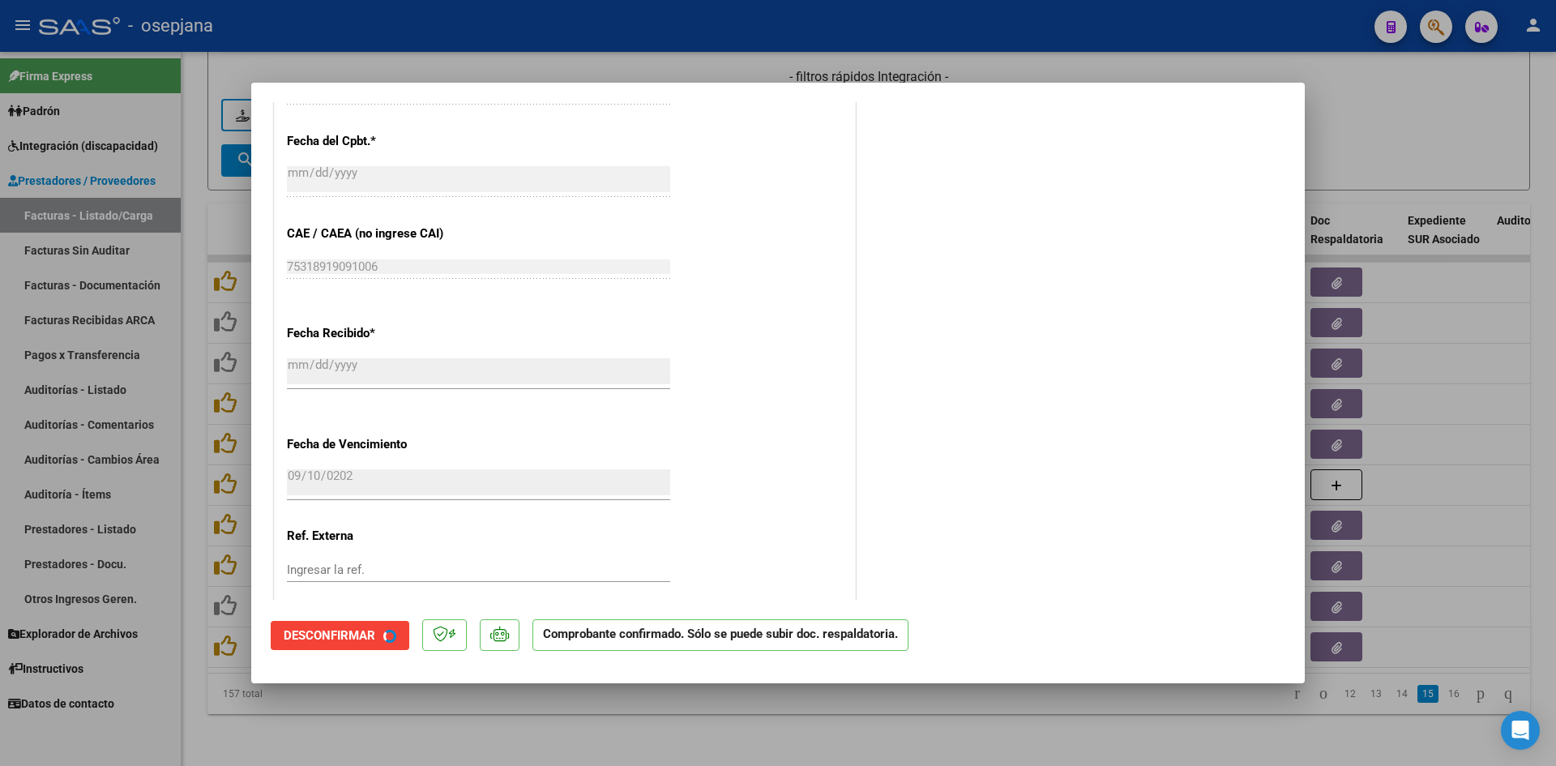
click at [1421, 128] on div at bounding box center [778, 383] width 1556 height 766
type input "$ 0,00"
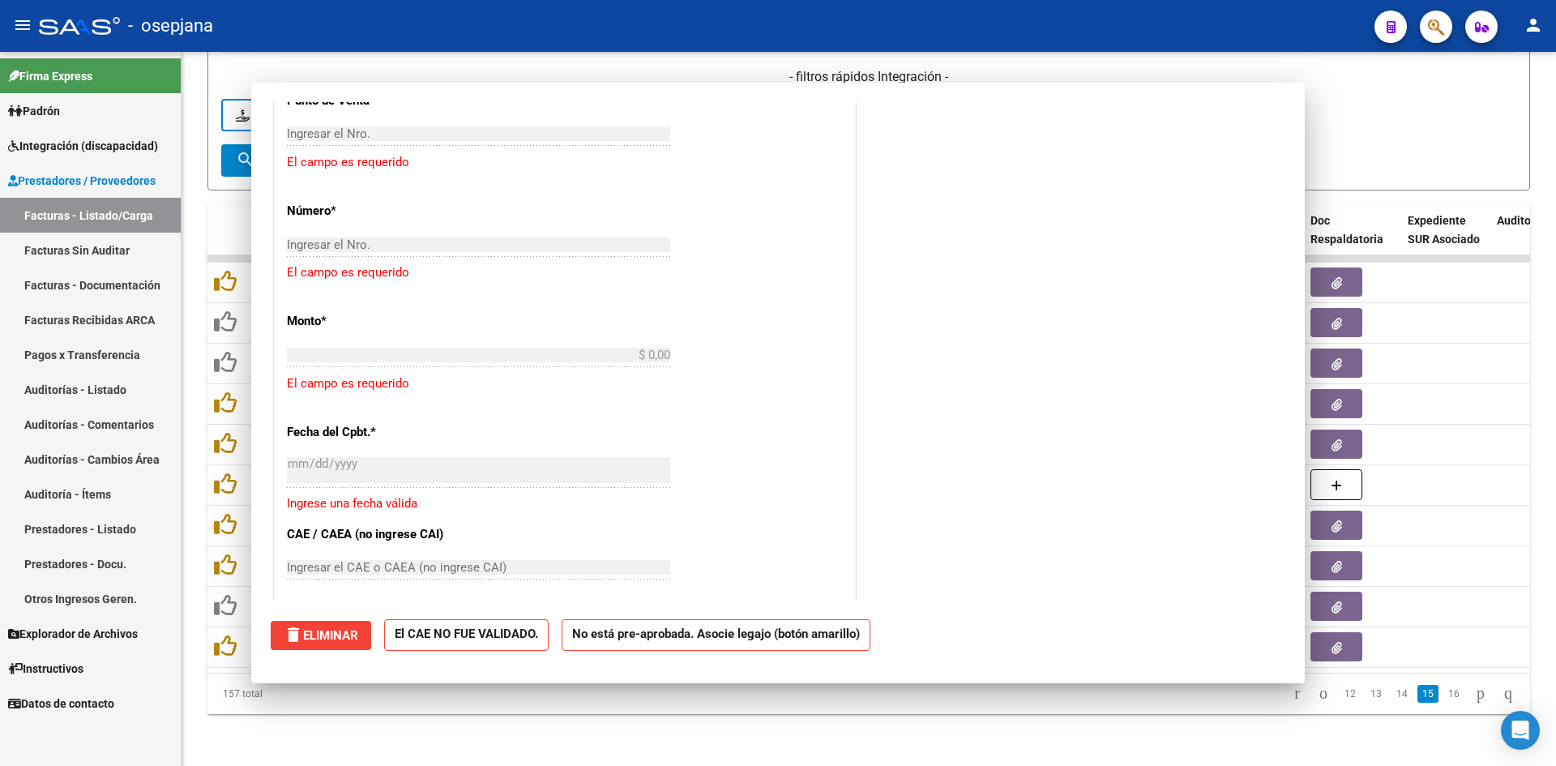
scroll to position [1173, 0]
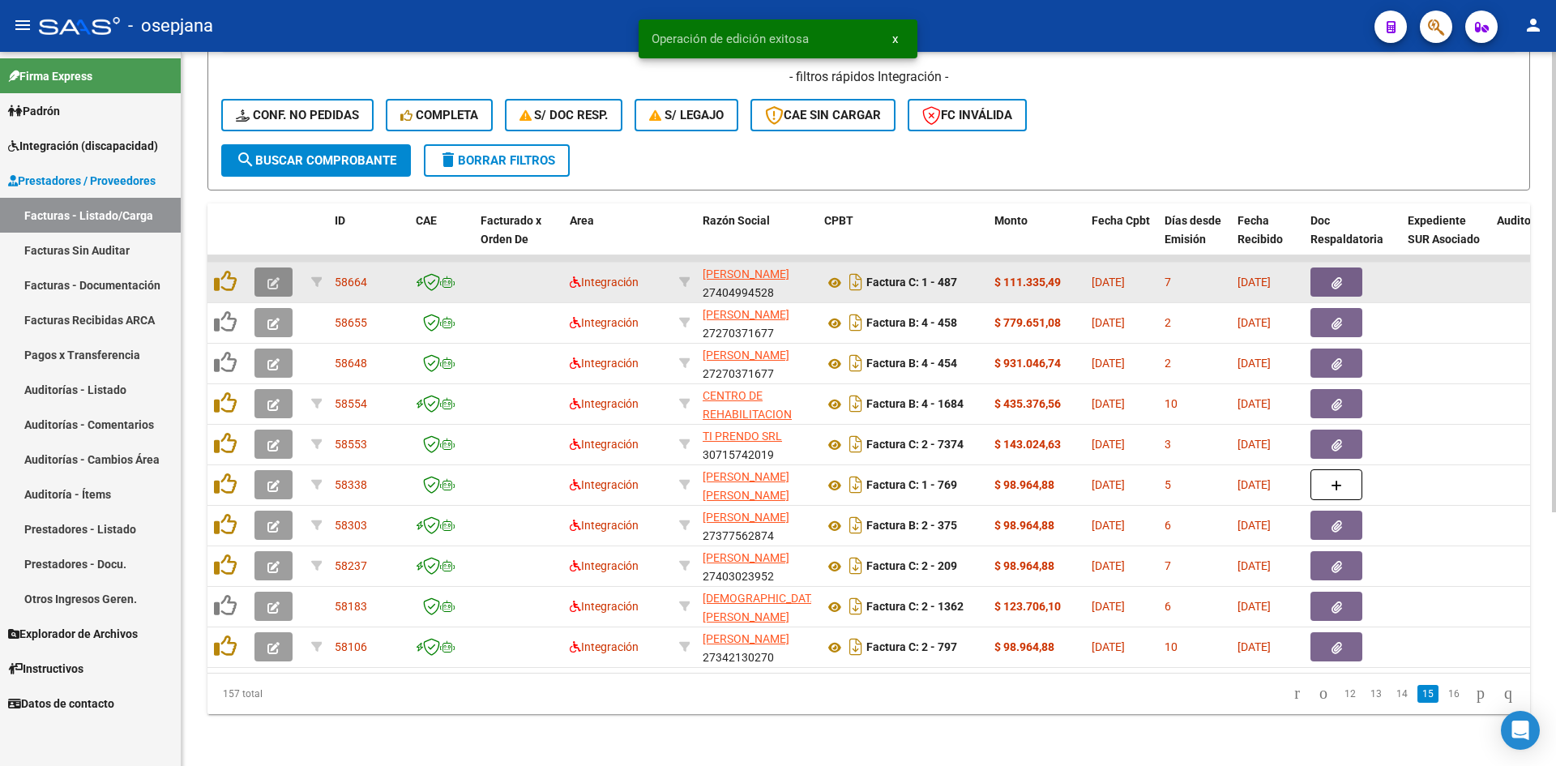
click at [272, 275] on span "button" at bounding box center [273, 282] width 12 height 15
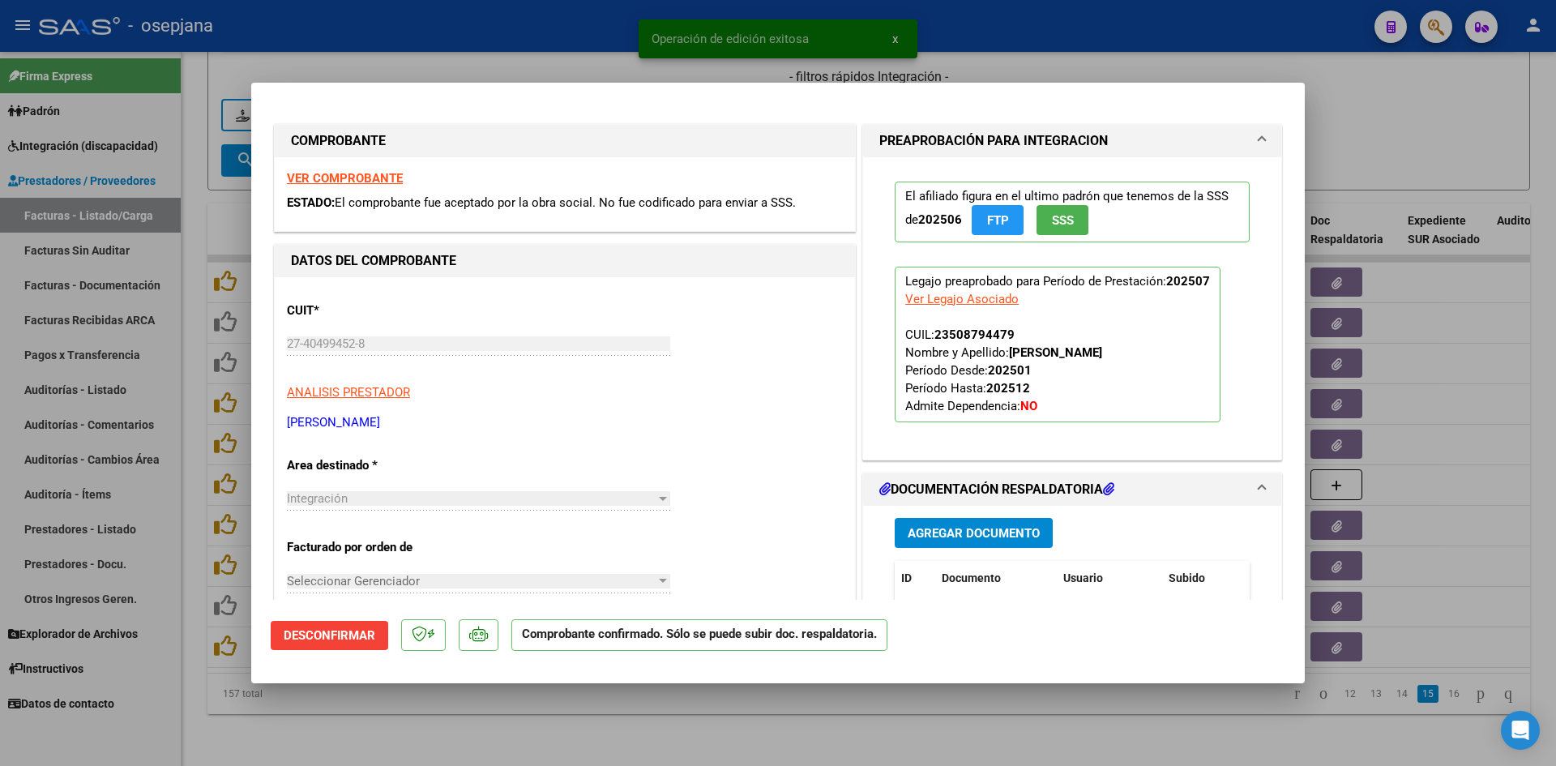
click at [1363, 140] on div at bounding box center [778, 383] width 1556 height 766
type input "$ 0,00"
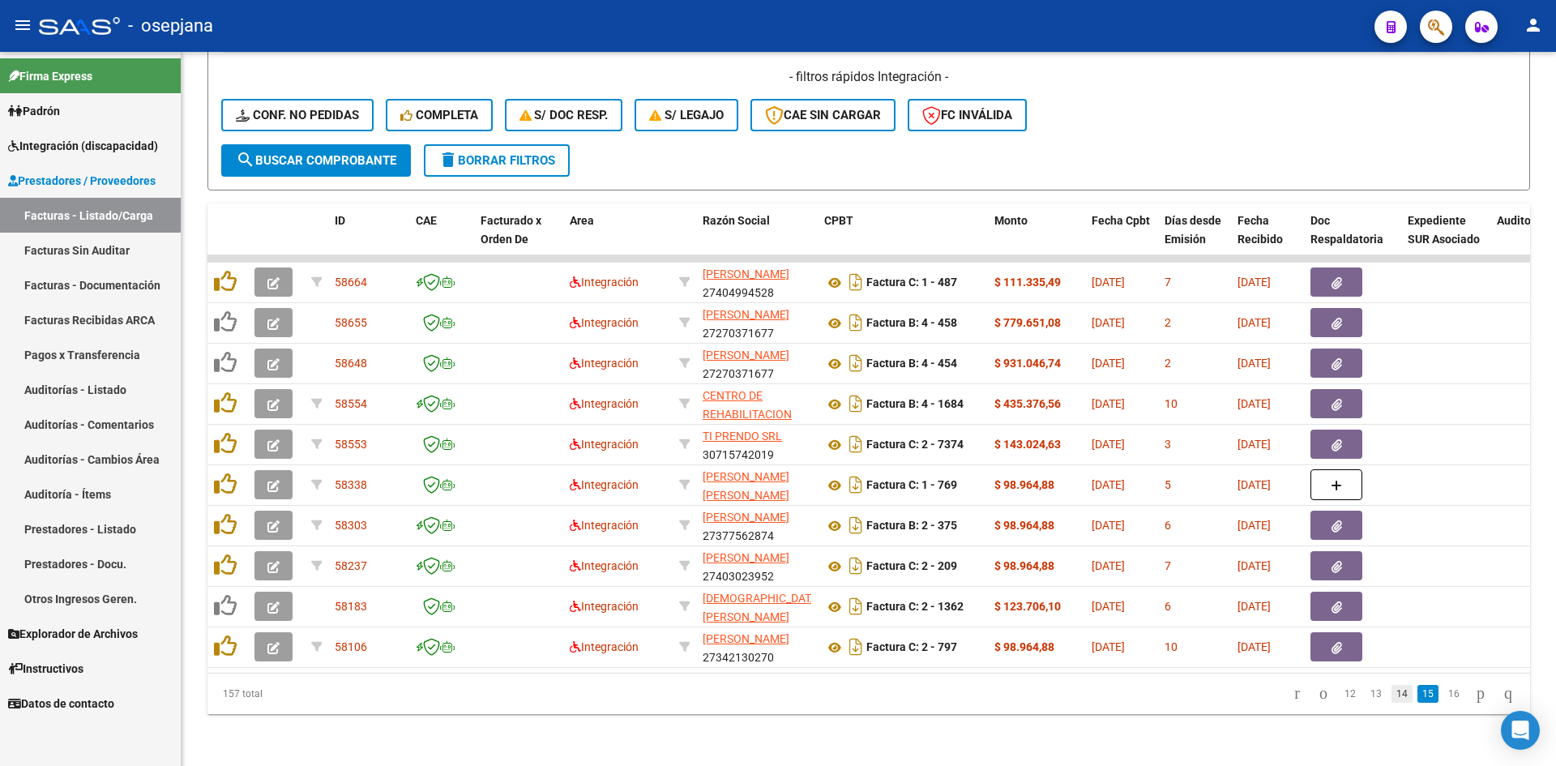
click at [1391, 693] on link "14" at bounding box center [1401, 694] width 21 height 18
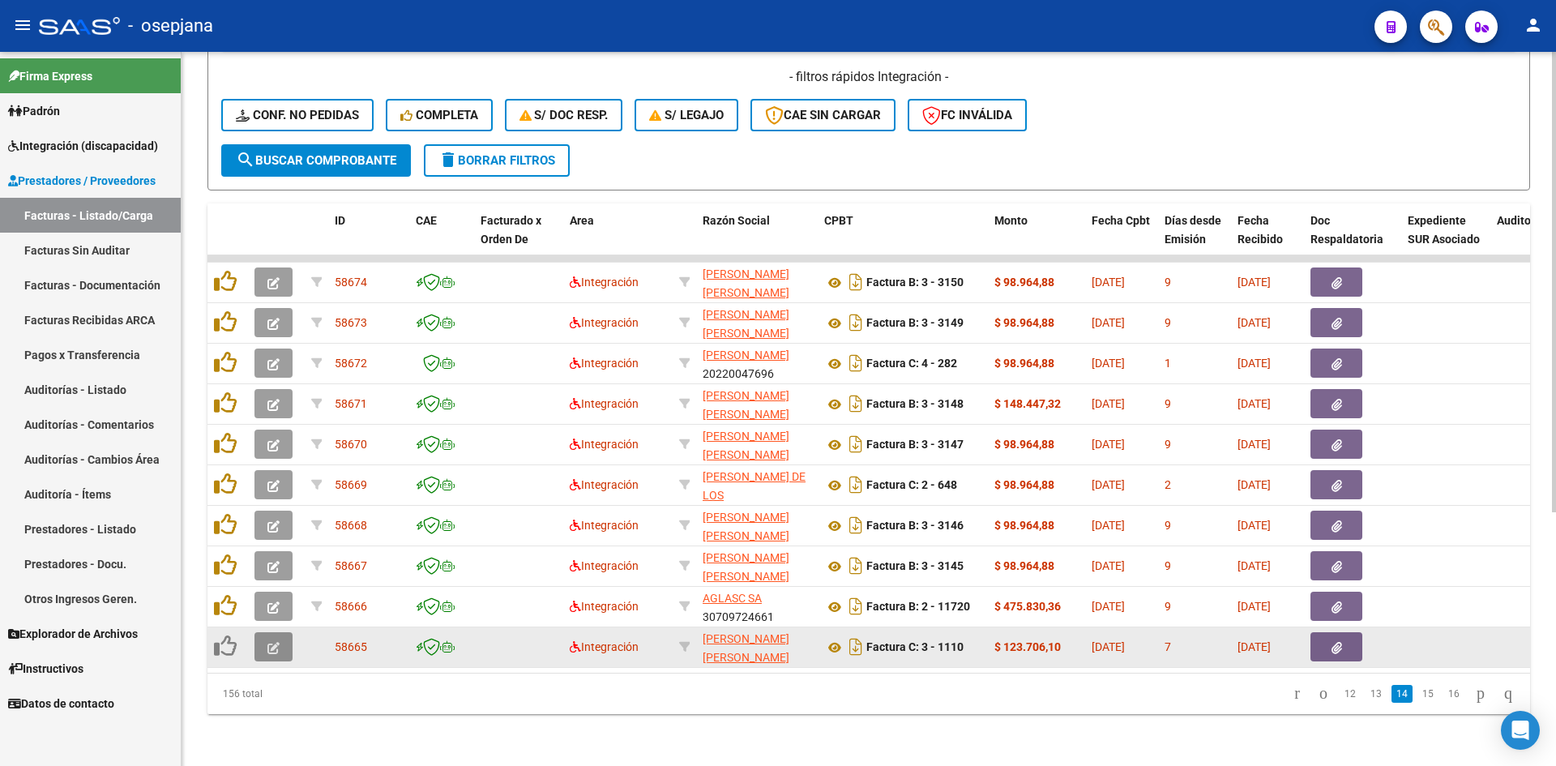
click at [264, 632] on button "button" at bounding box center [273, 646] width 38 height 29
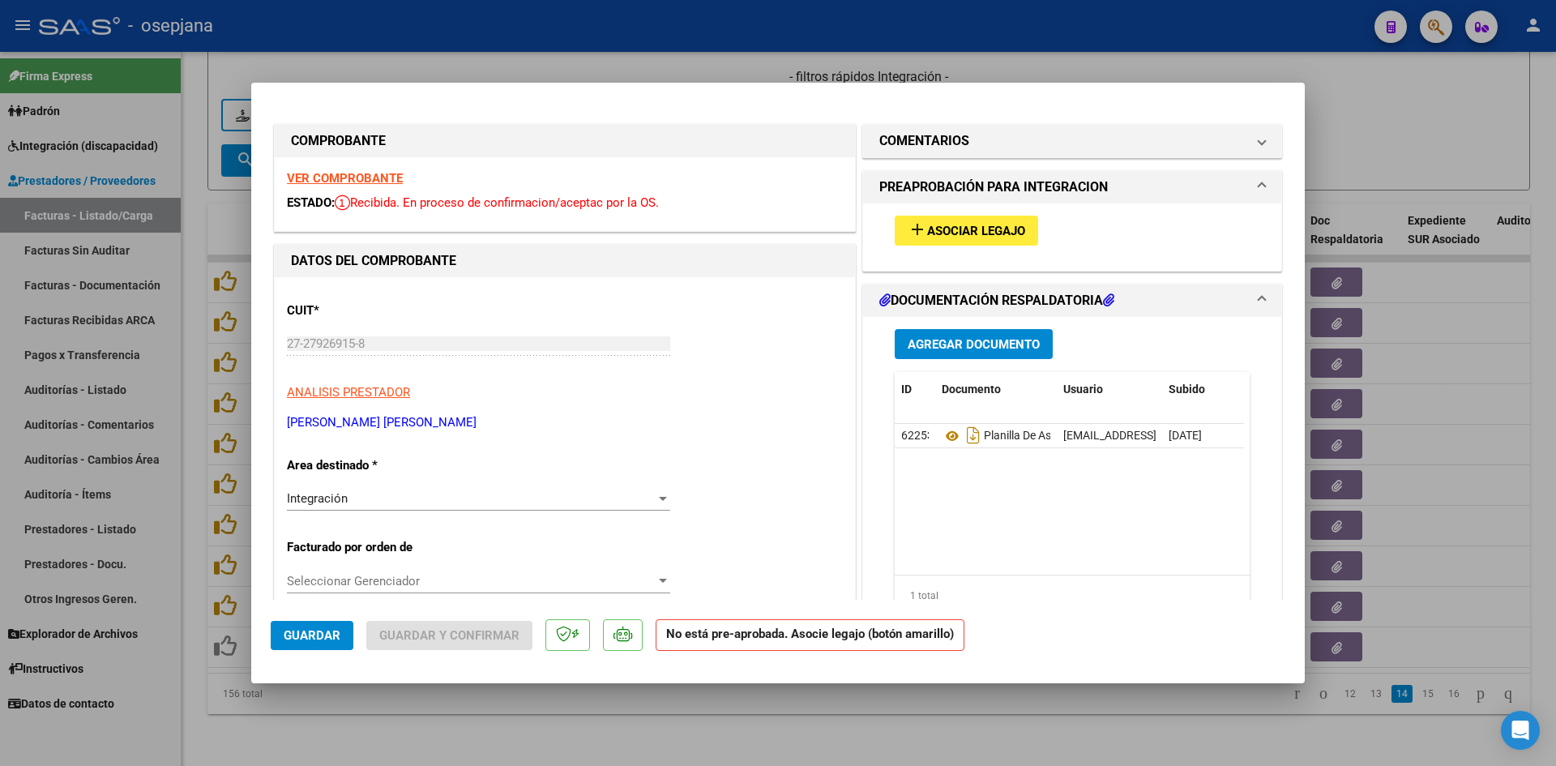
click at [361, 176] on strong "VER COMPROBANTE" at bounding box center [345, 178] width 116 height 15
click at [963, 243] on button "add Asociar Legajo" at bounding box center [965, 231] width 143 height 30
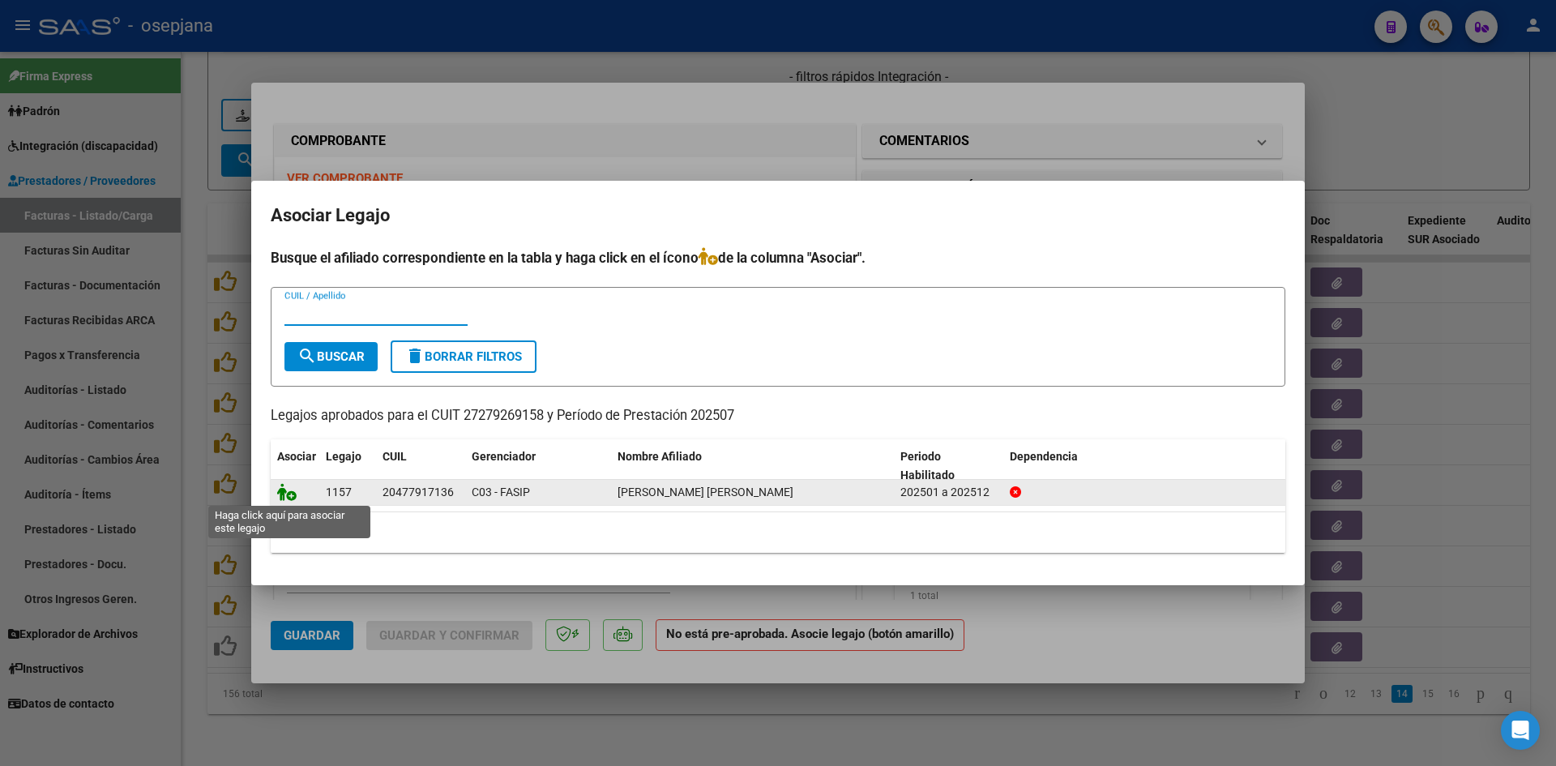
click at [280, 498] on icon at bounding box center [286, 492] width 19 height 18
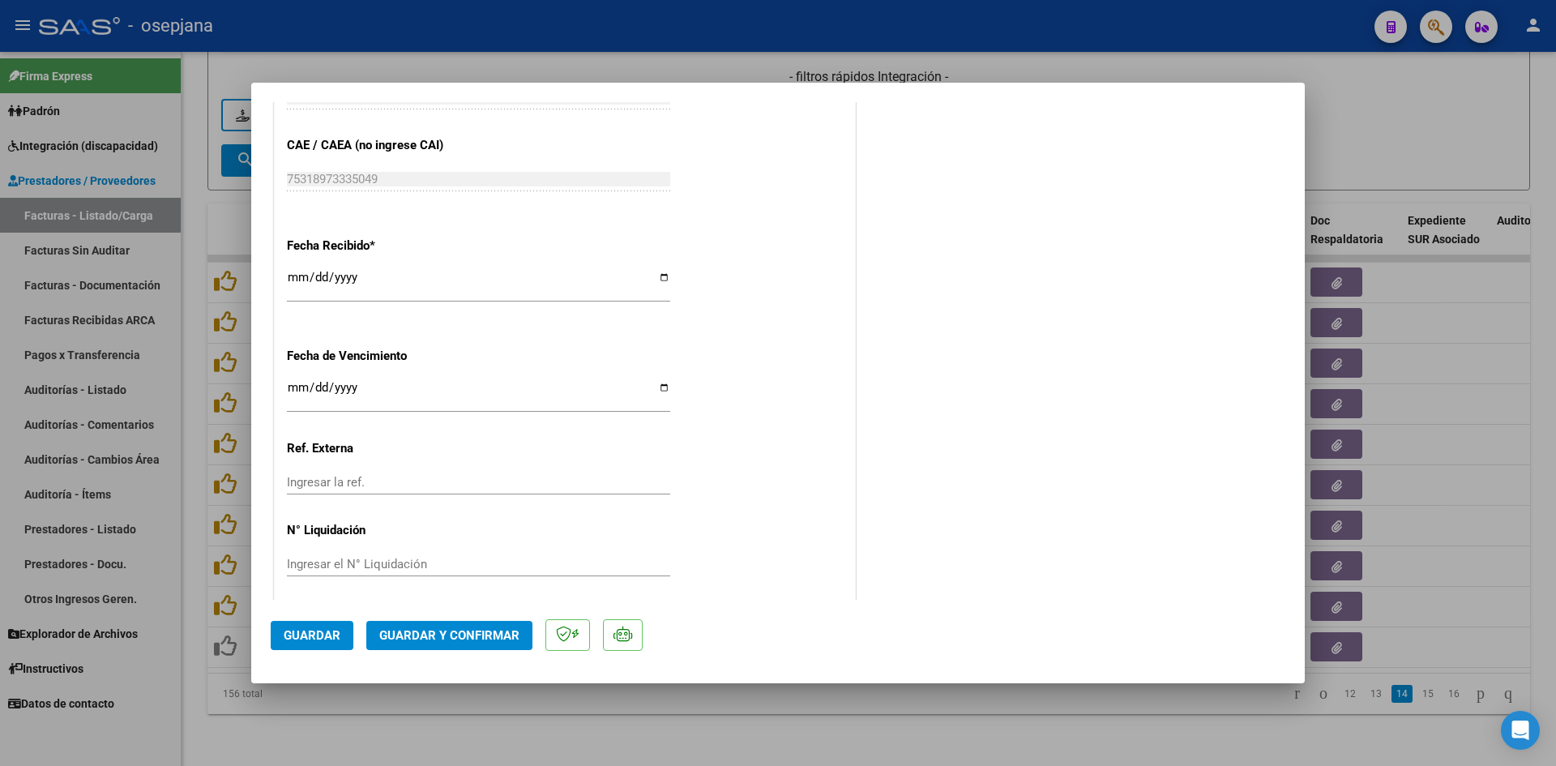
scroll to position [1068, 0]
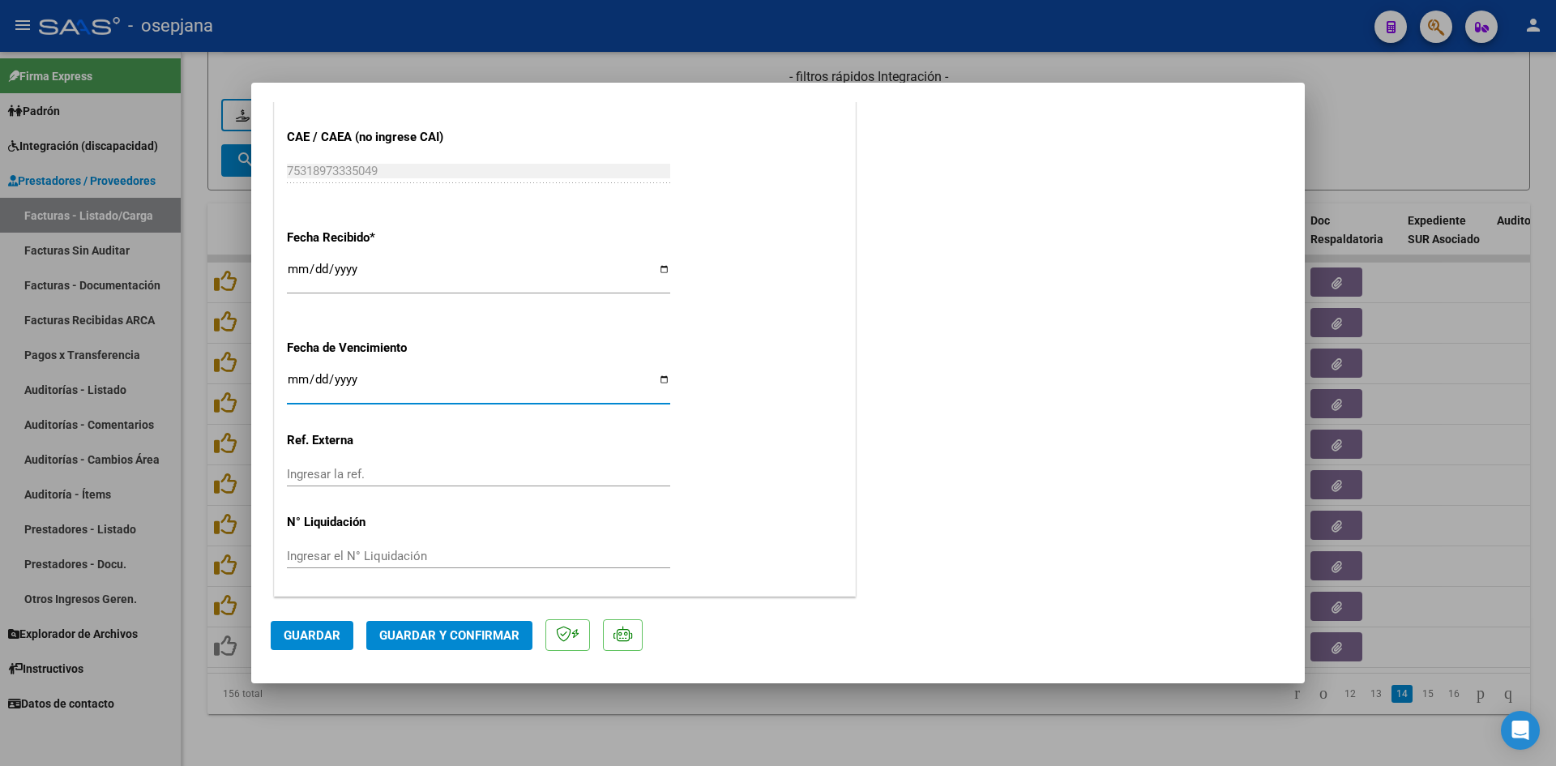
click at [291, 381] on input "[DATE]" at bounding box center [478, 386] width 383 height 26
type input "[DATE]"
click at [510, 628] on span "Guardar y Confirmar" at bounding box center [449, 635] width 140 height 15
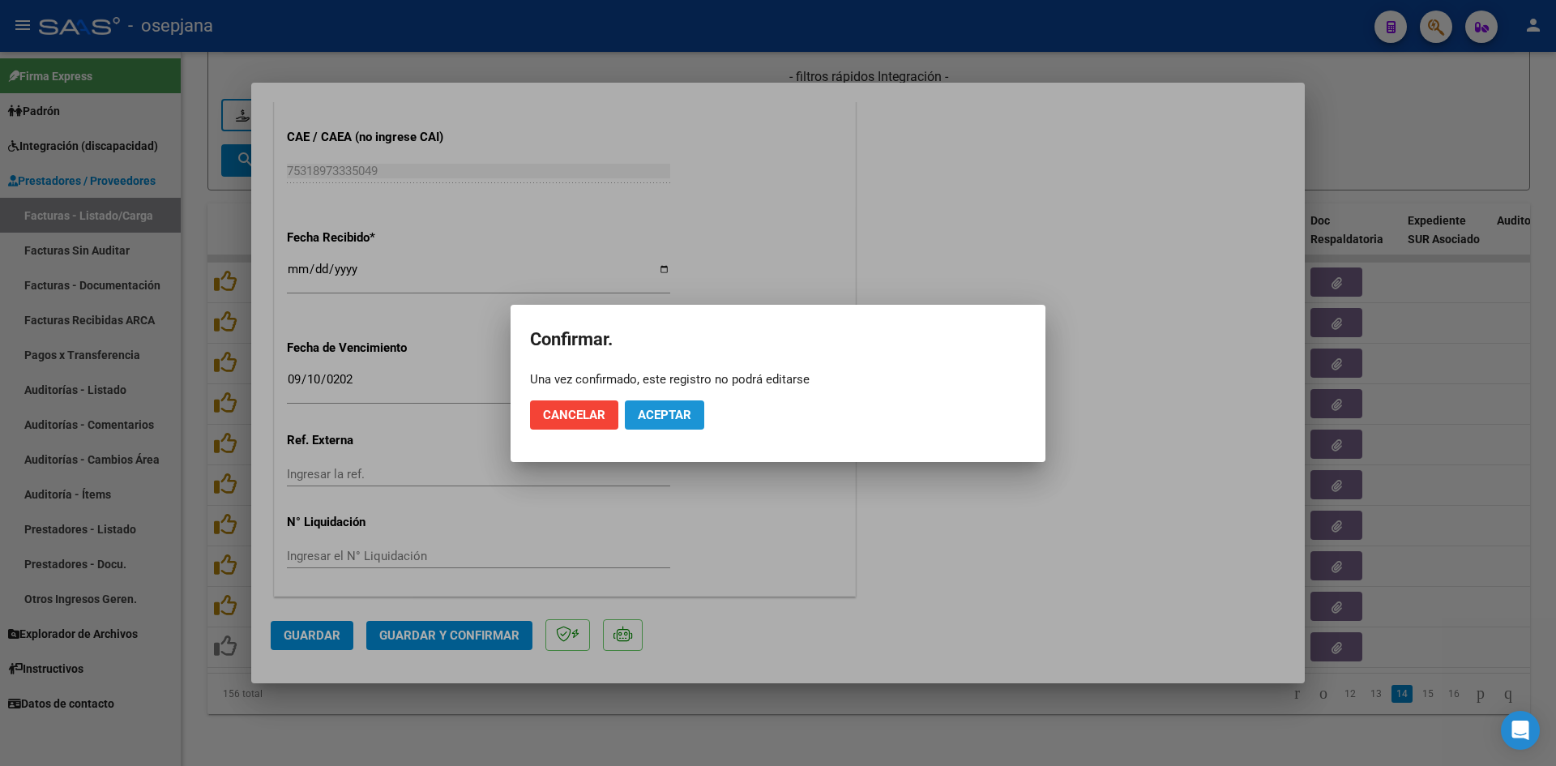
click at [664, 416] on span "Aceptar" at bounding box center [664, 415] width 53 height 15
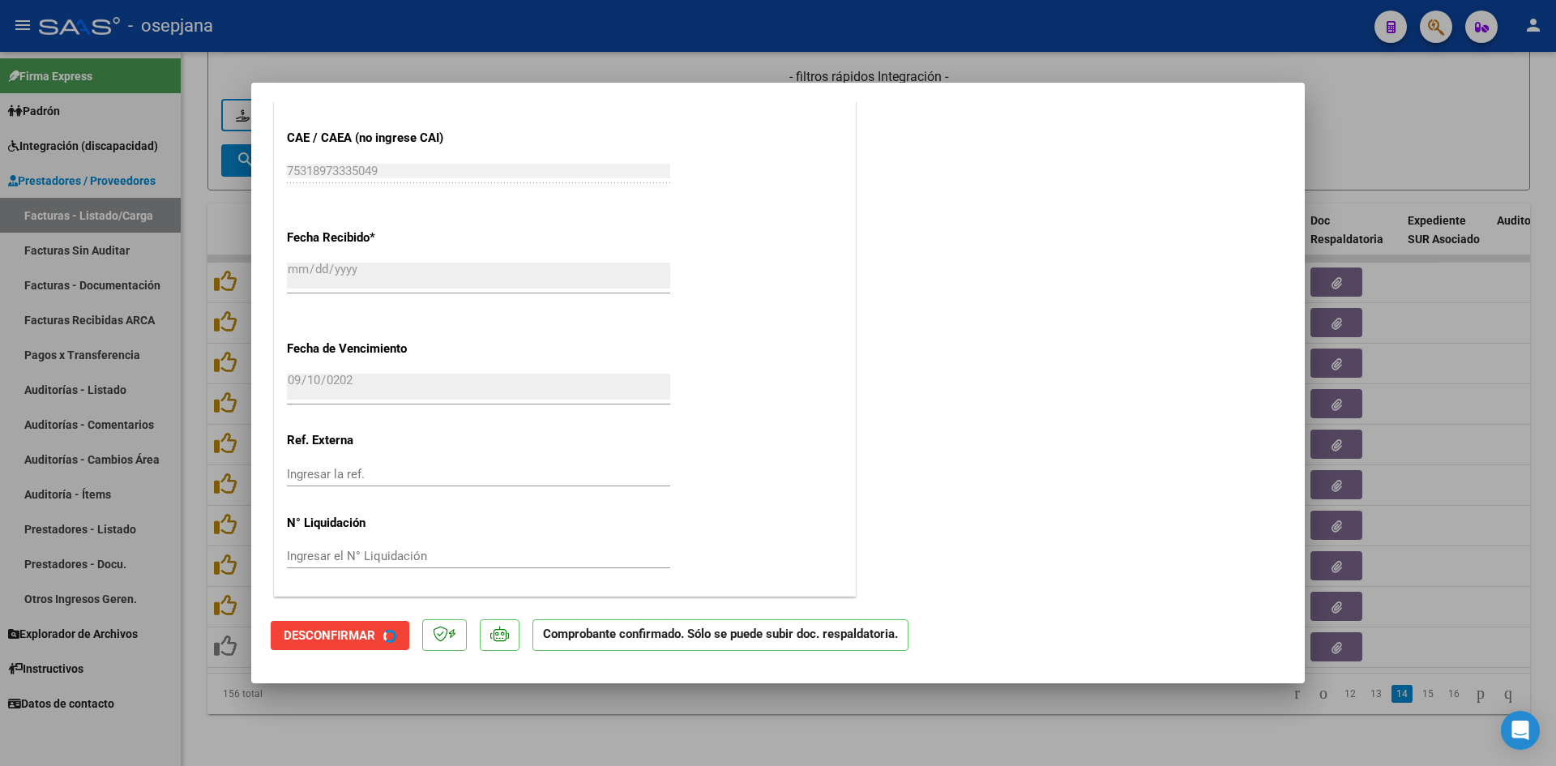
click at [1419, 148] on div at bounding box center [778, 383] width 1556 height 766
type input "$ 0,00"
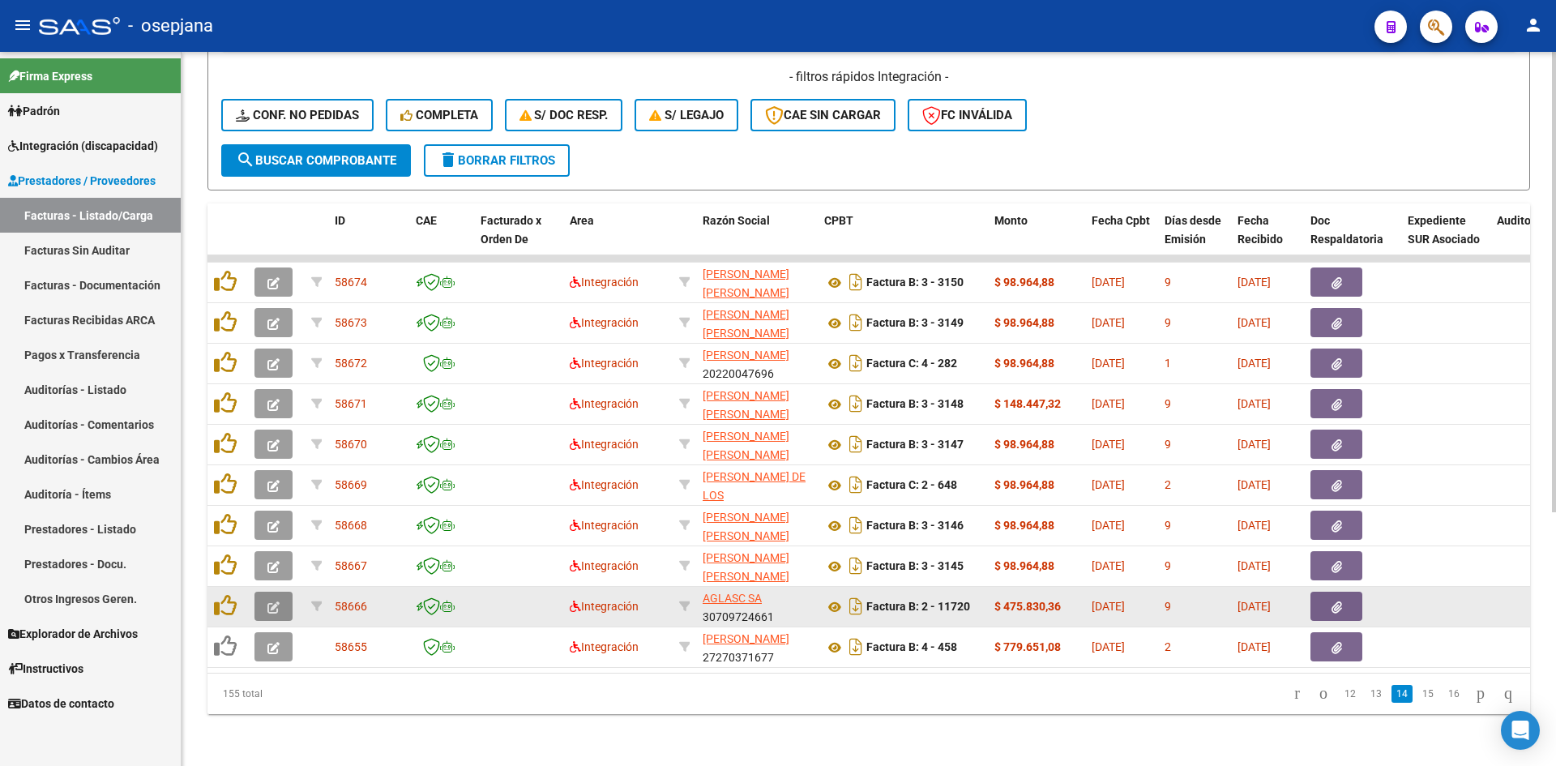
click at [280, 597] on button "button" at bounding box center [273, 605] width 38 height 29
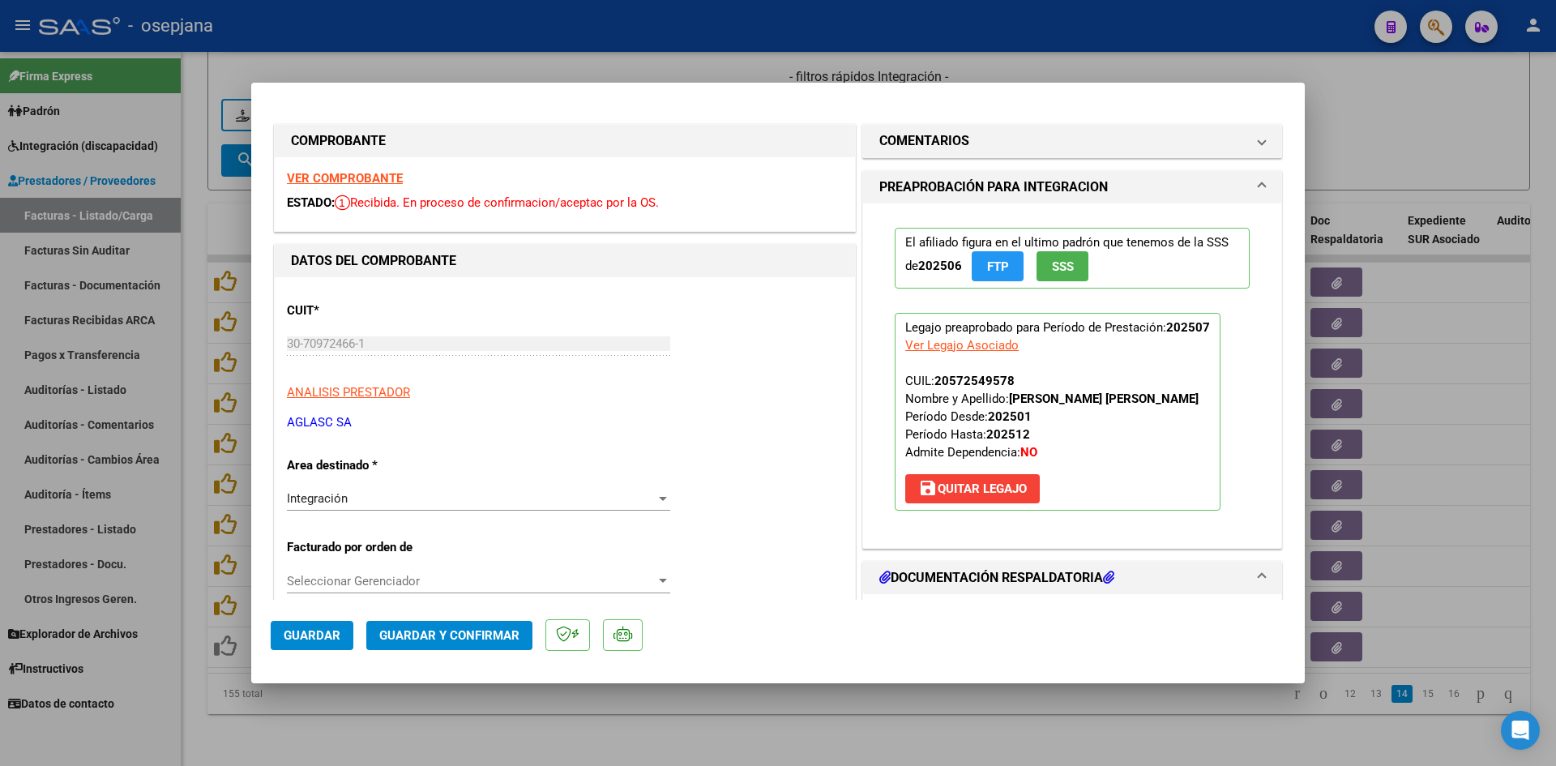
click at [325, 181] on strong "VER COMPROBANTE" at bounding box center [345, 178] width 116 height 15
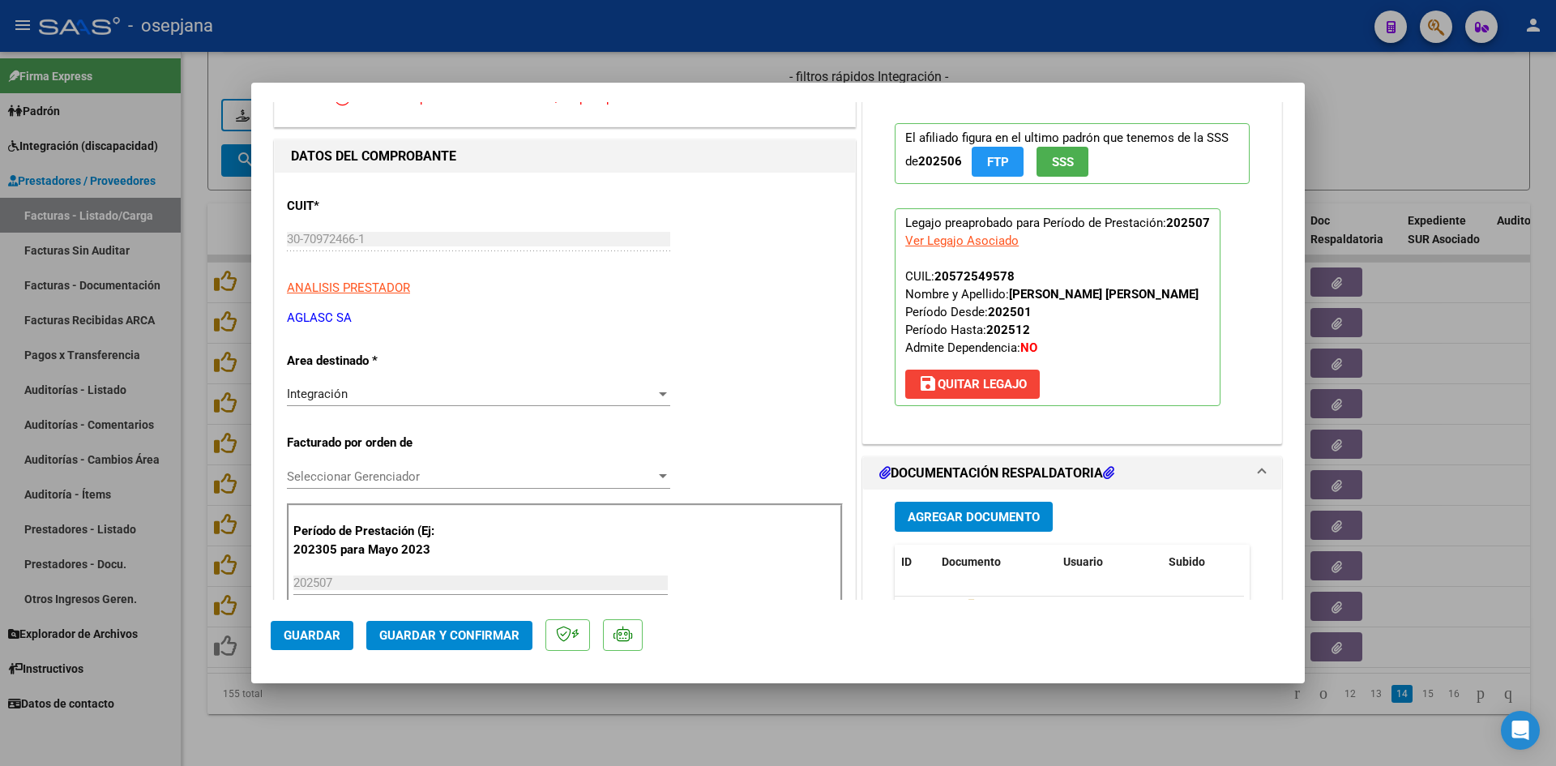
scroll to position [243, 0]
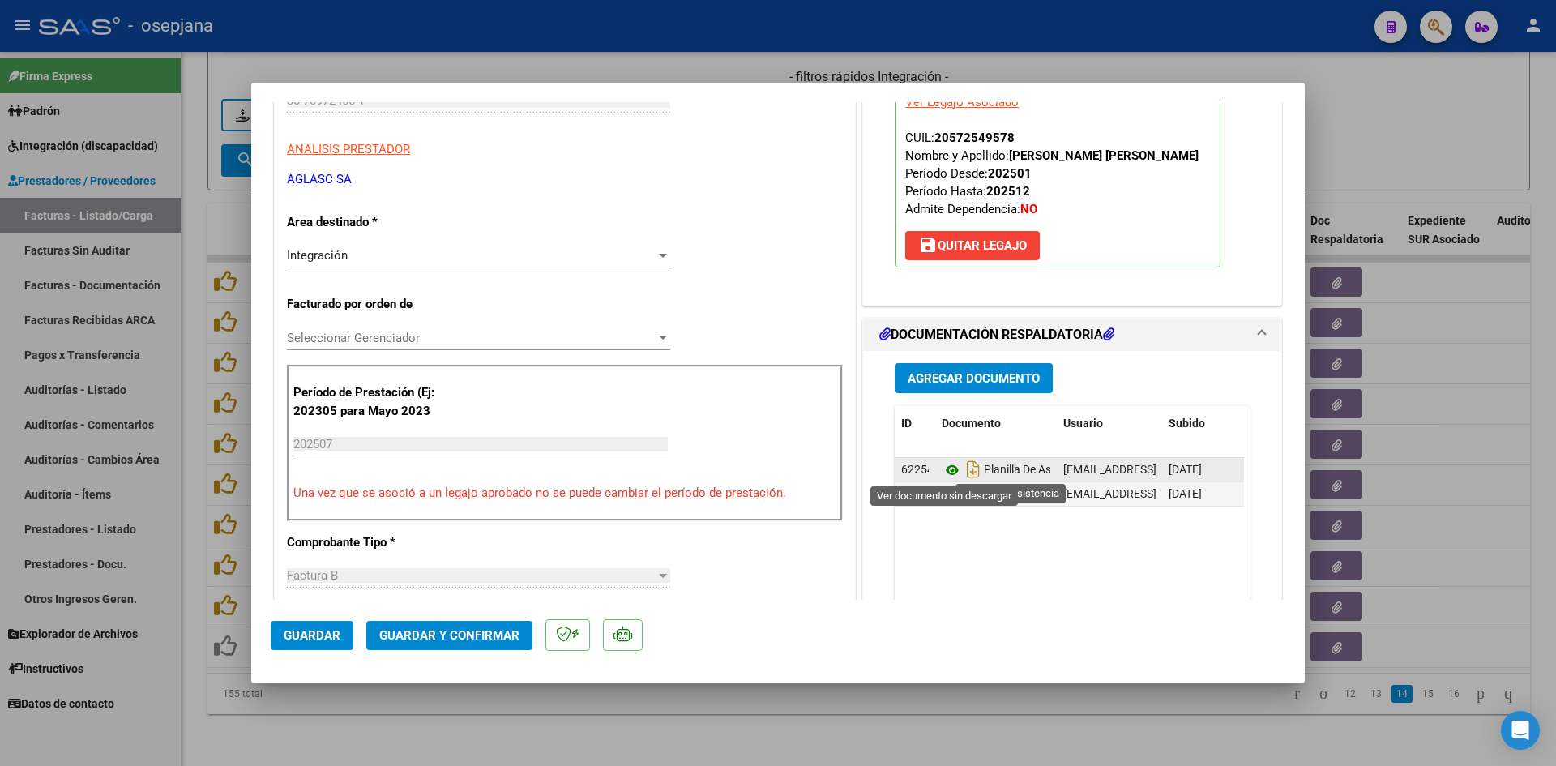
click at [941, 468] on icon at bounding box center [951, 469] width 21 height 19
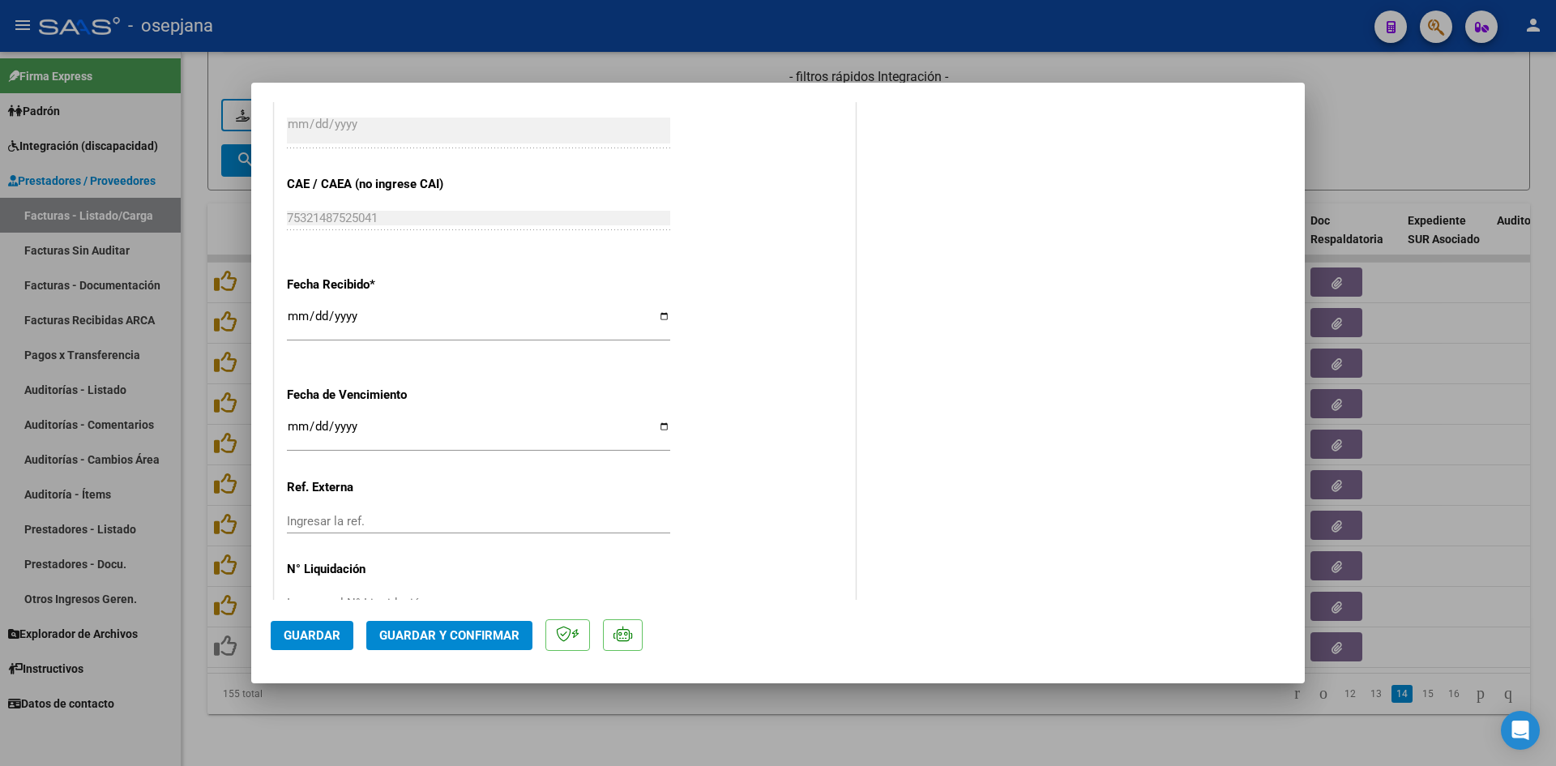
scroll to position [1068, 0]
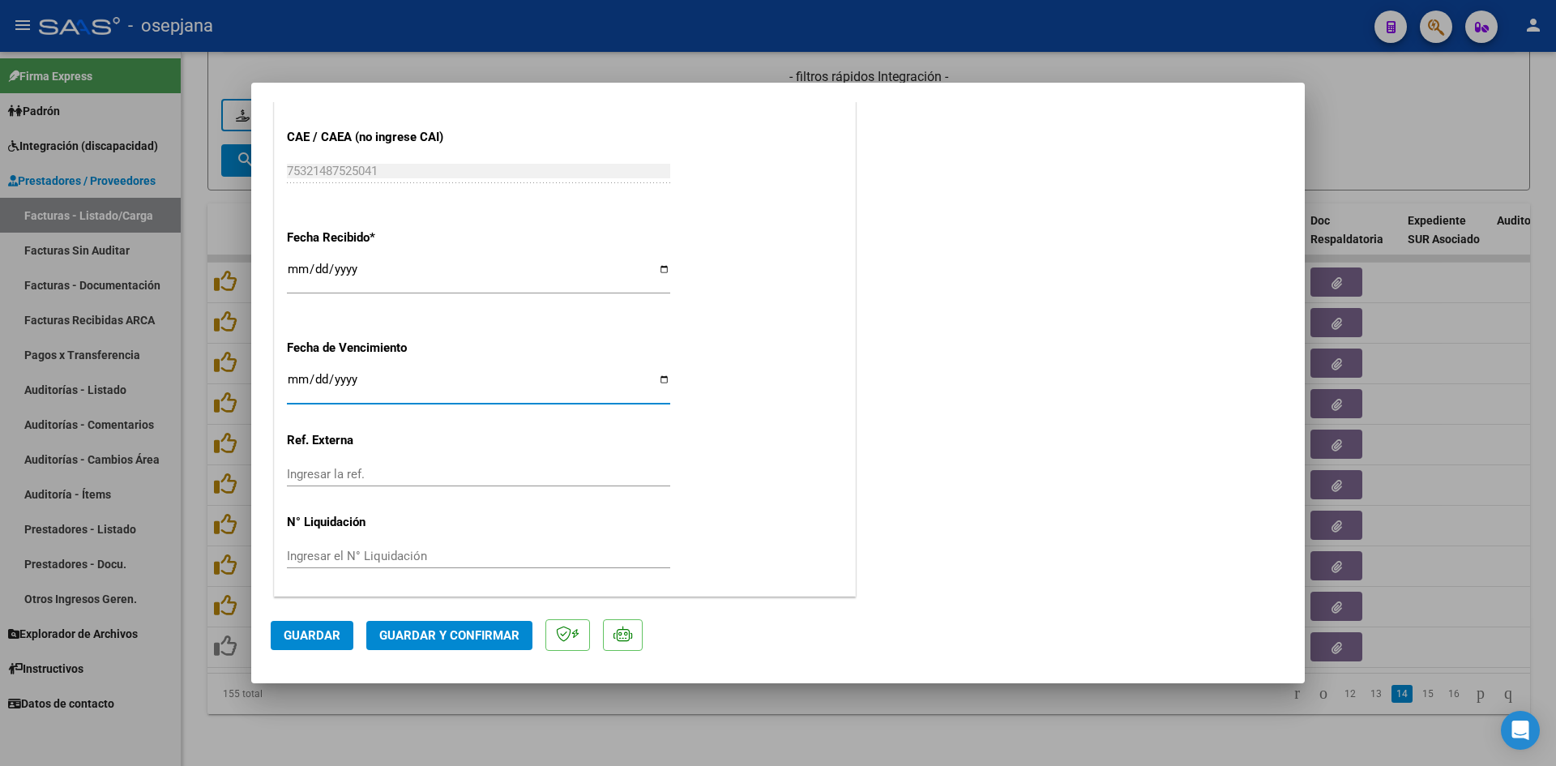
click at [295, 383] on input "2025-08-12" at bounding box center [478, 386] width 383 height 26
type input "[DATE]"
click at [490, 628] on span "Guardar y Confirmar" at bounding box center [449, 635] width 140 height 15
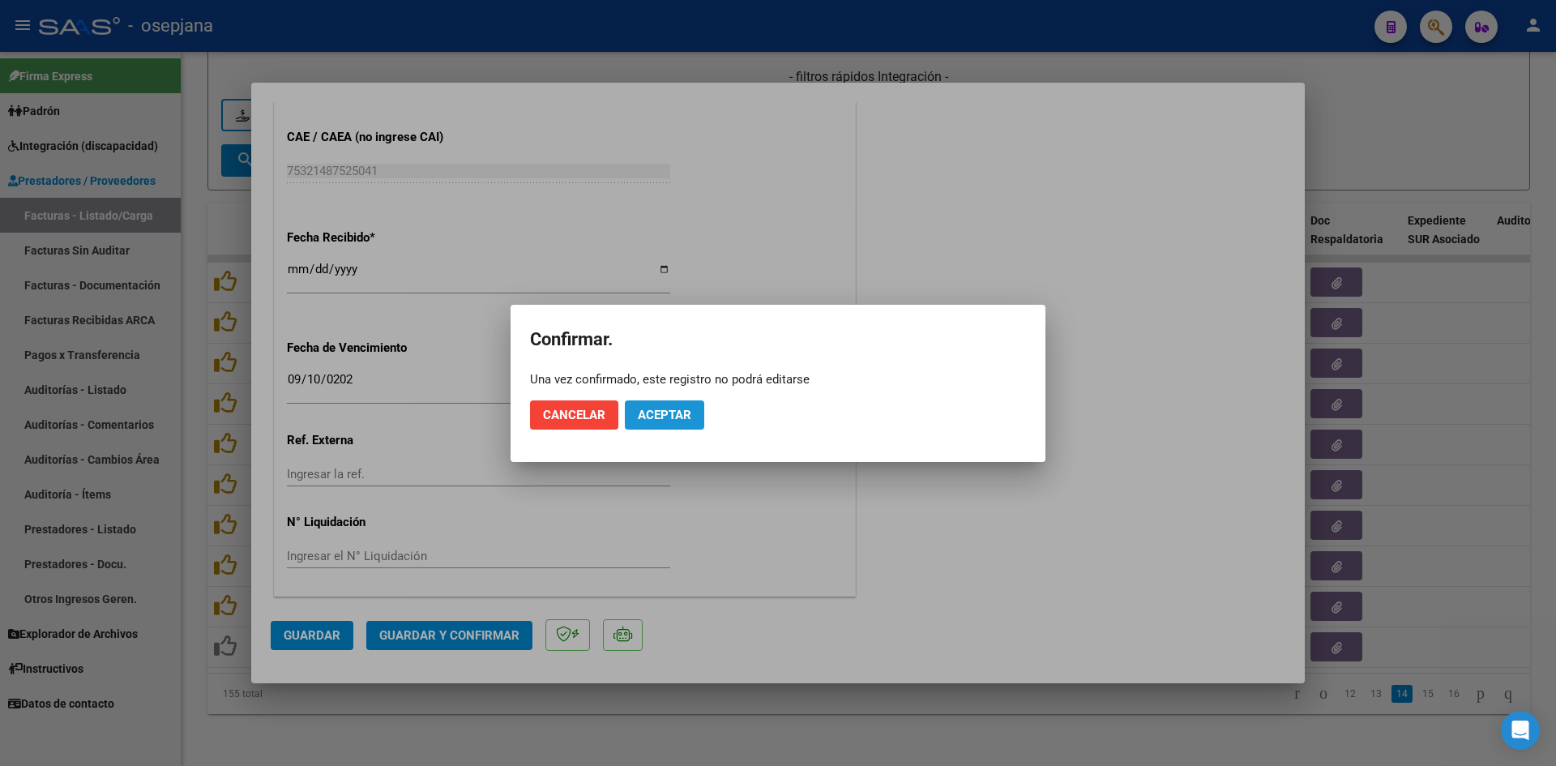
click at [669, 412] on span "Aceptar" at bounding box center [664, 415] width 53 height 15
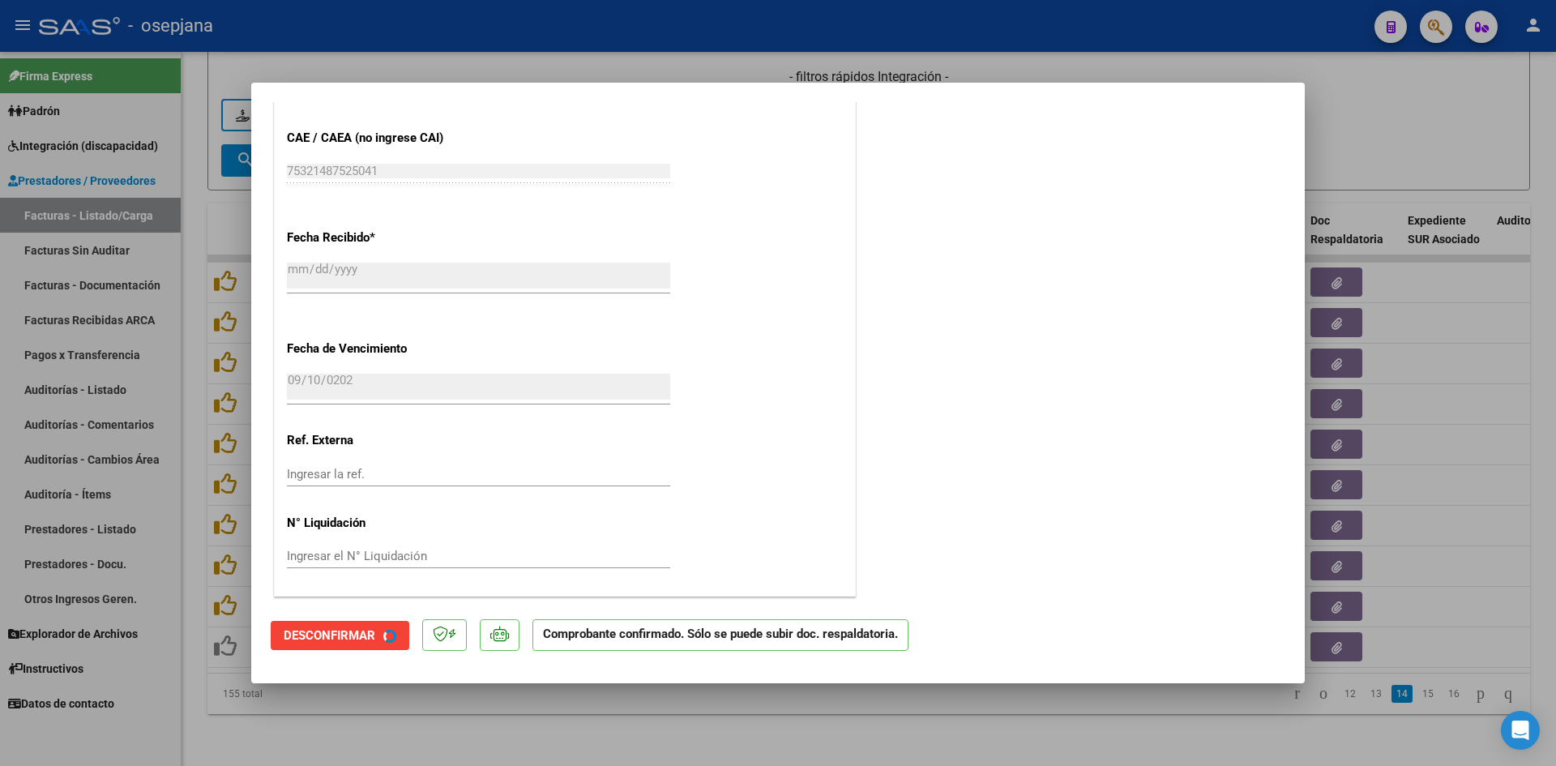
click at [1323, 142] on div at bounding box center [778, 383] width 1556 height 766
type input "$ 0,00"
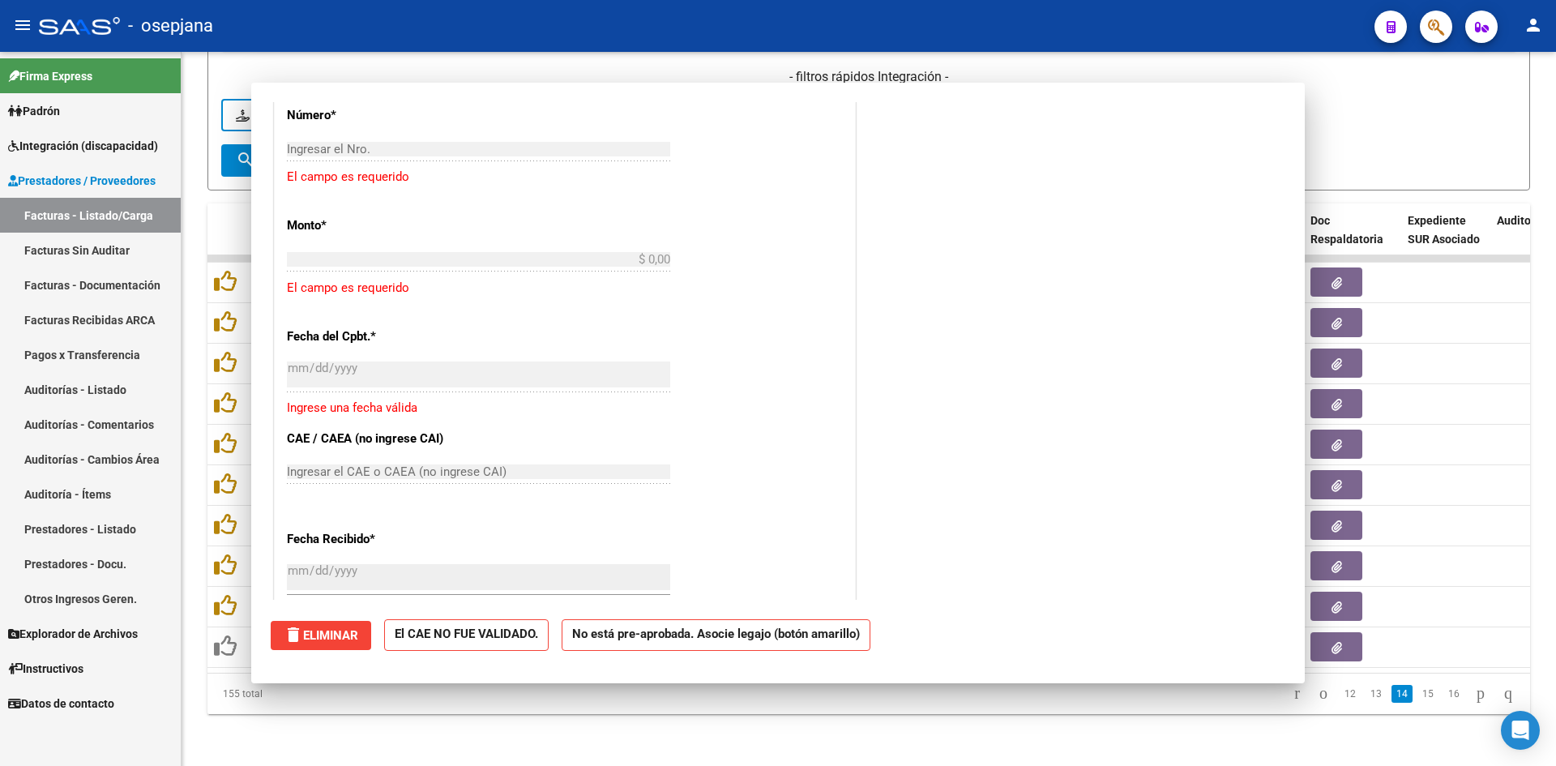
scroll to position [1269, 0]
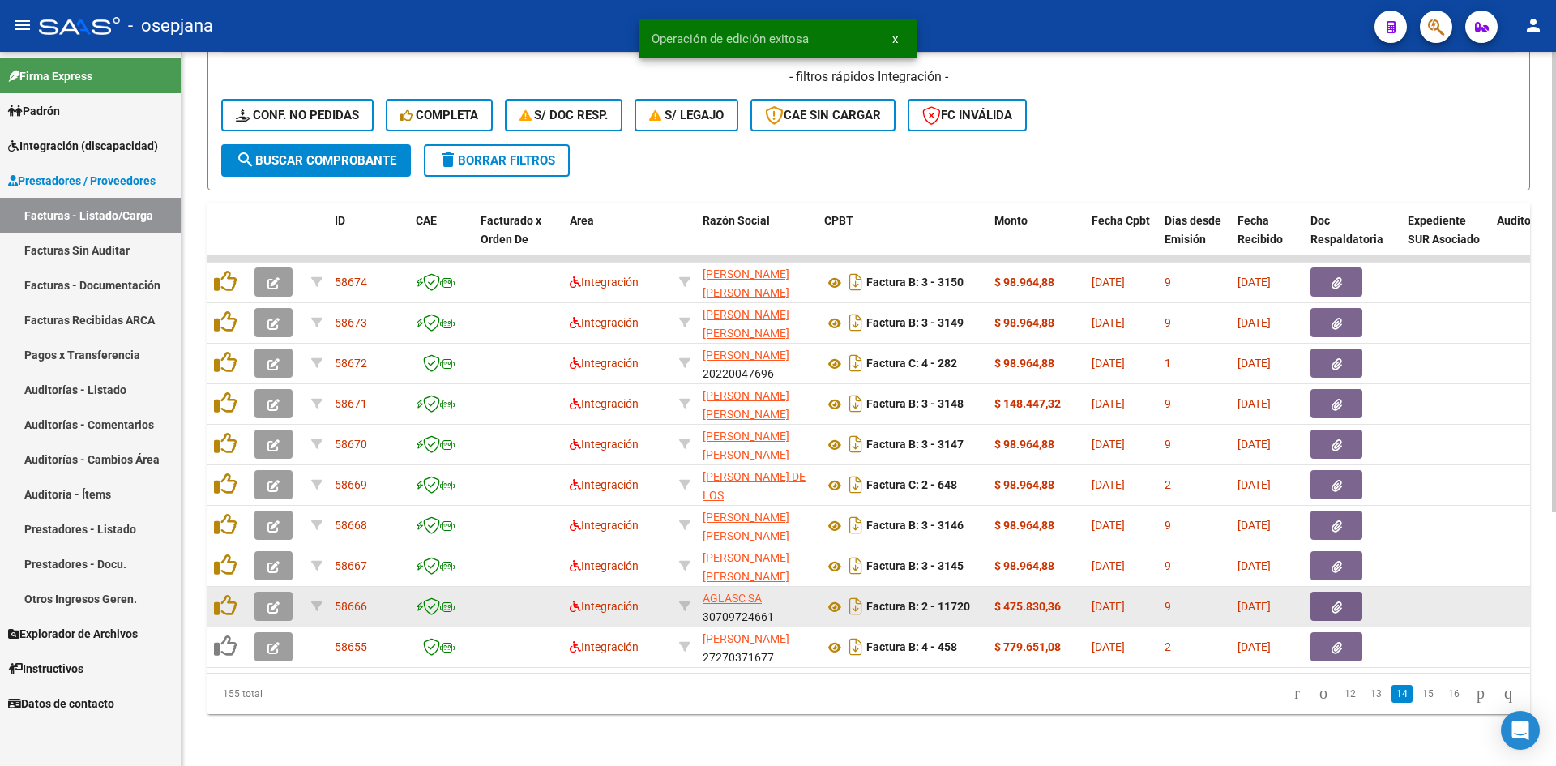
click at [272, 601] on span "button" at bounding box center [273, 606] width 12 height 15
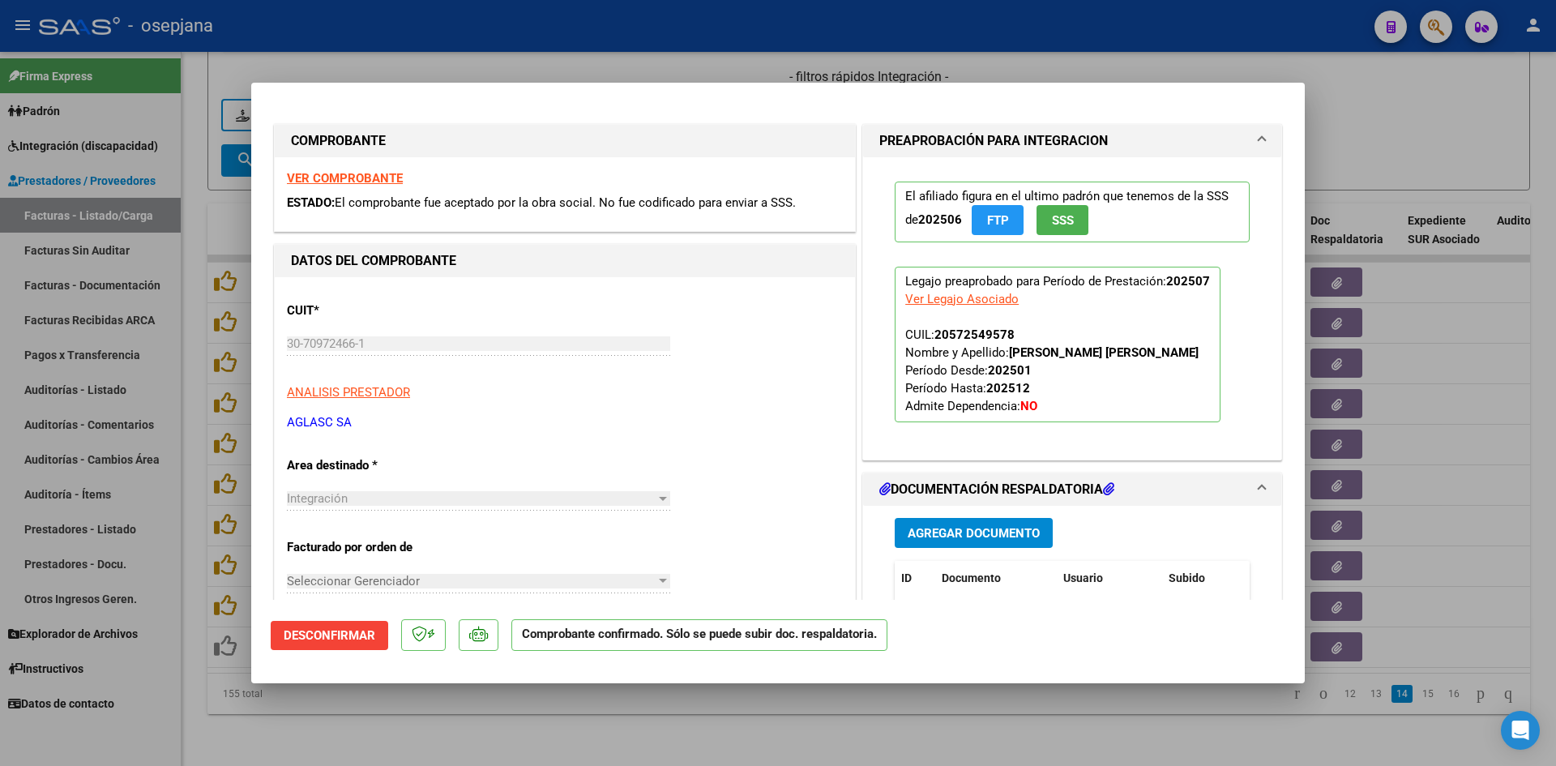
click at [1431, 112] on div at bounding box center [778, 383] width 1556 height 766
type input "$ 0,00"
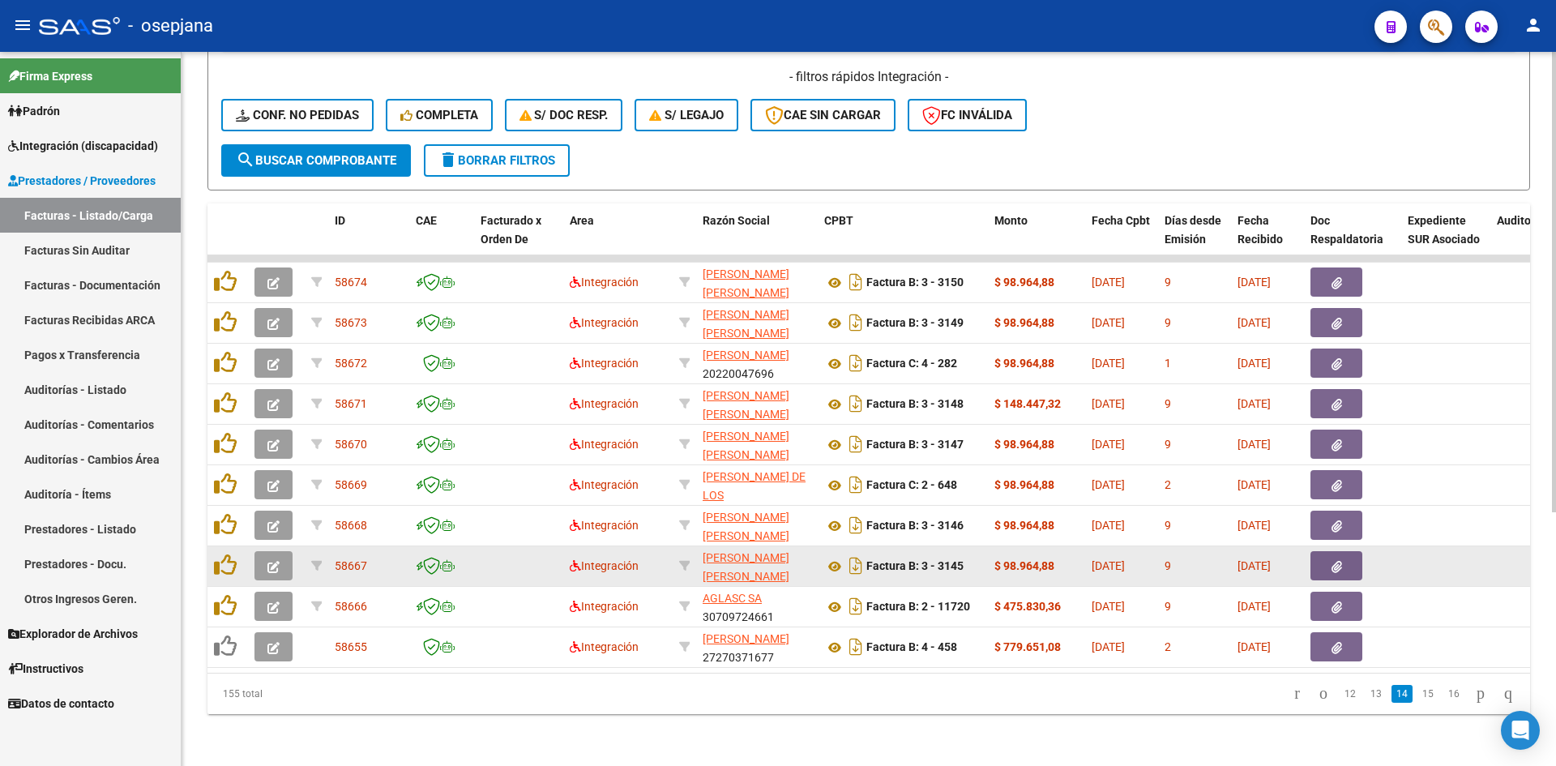
click at [262, 551] on button "button" at bounding box center [273, 565] width 38 height 29
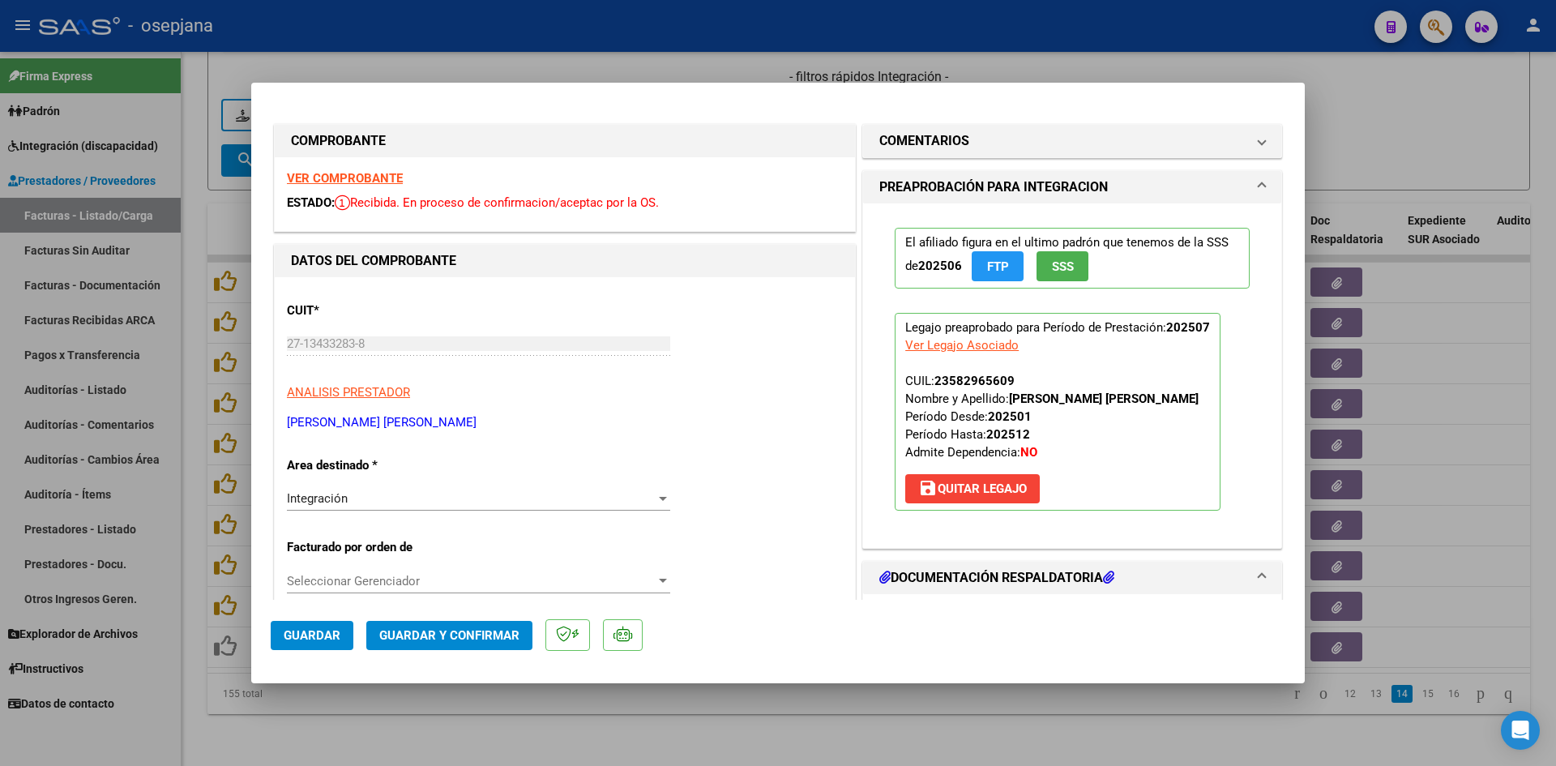
click at [356, 177] on strong "VER COMPROBANTE" at bounding box center [345, 178] width 116 height 15
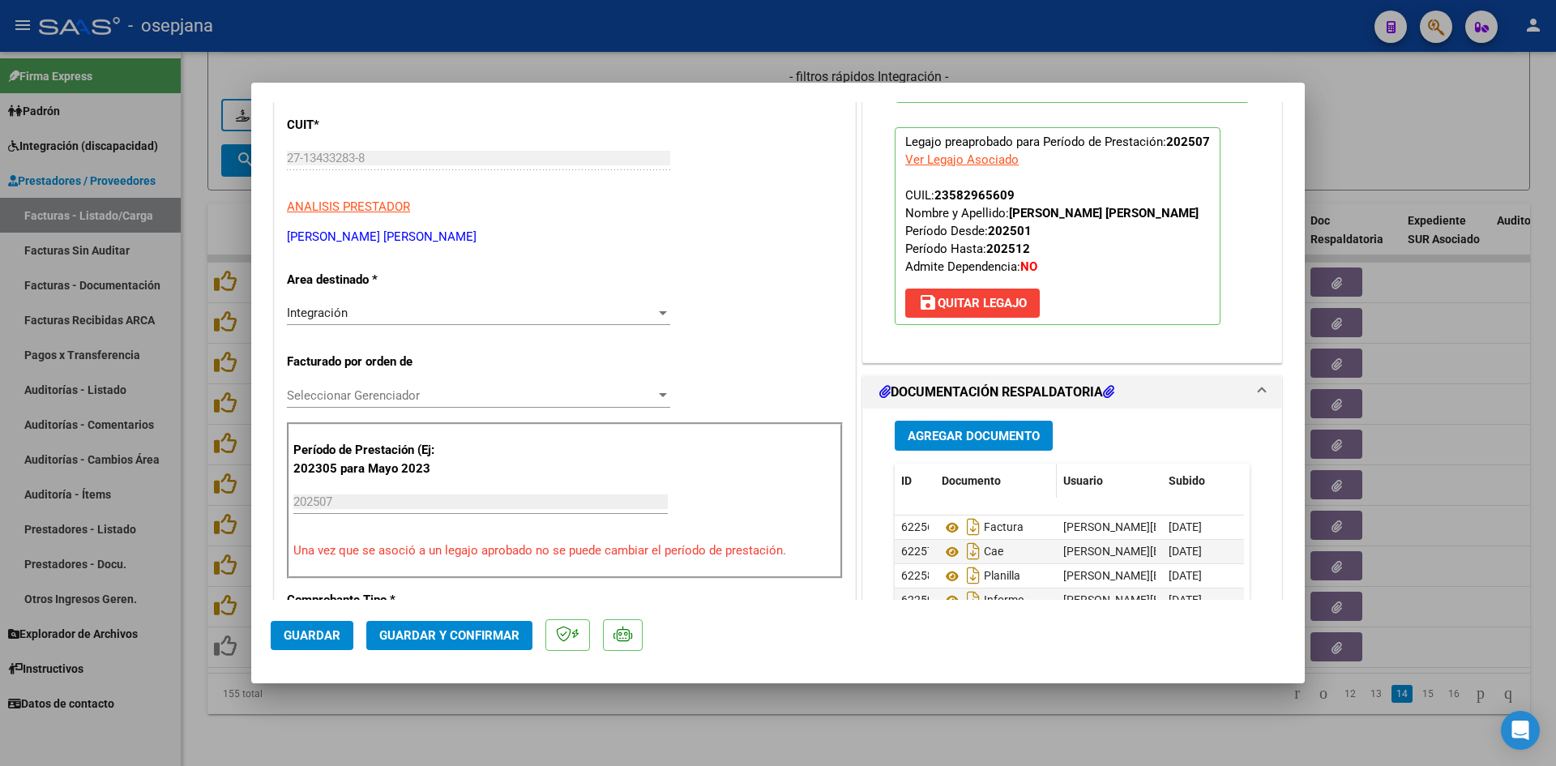
scroll to position [324, 0]
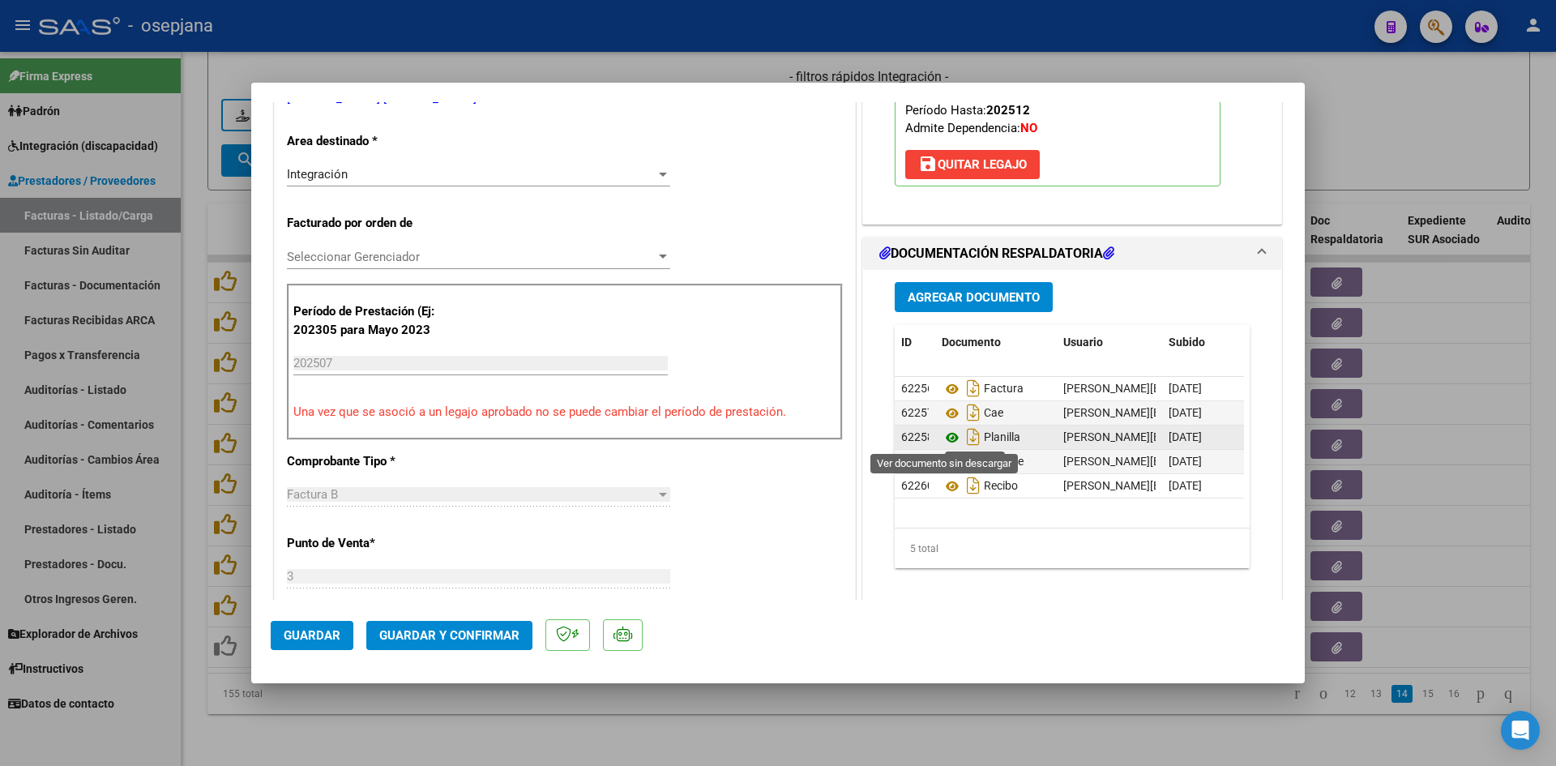
click at [941, 436] on icon at bounding box center [951, 437] width 21 height 19
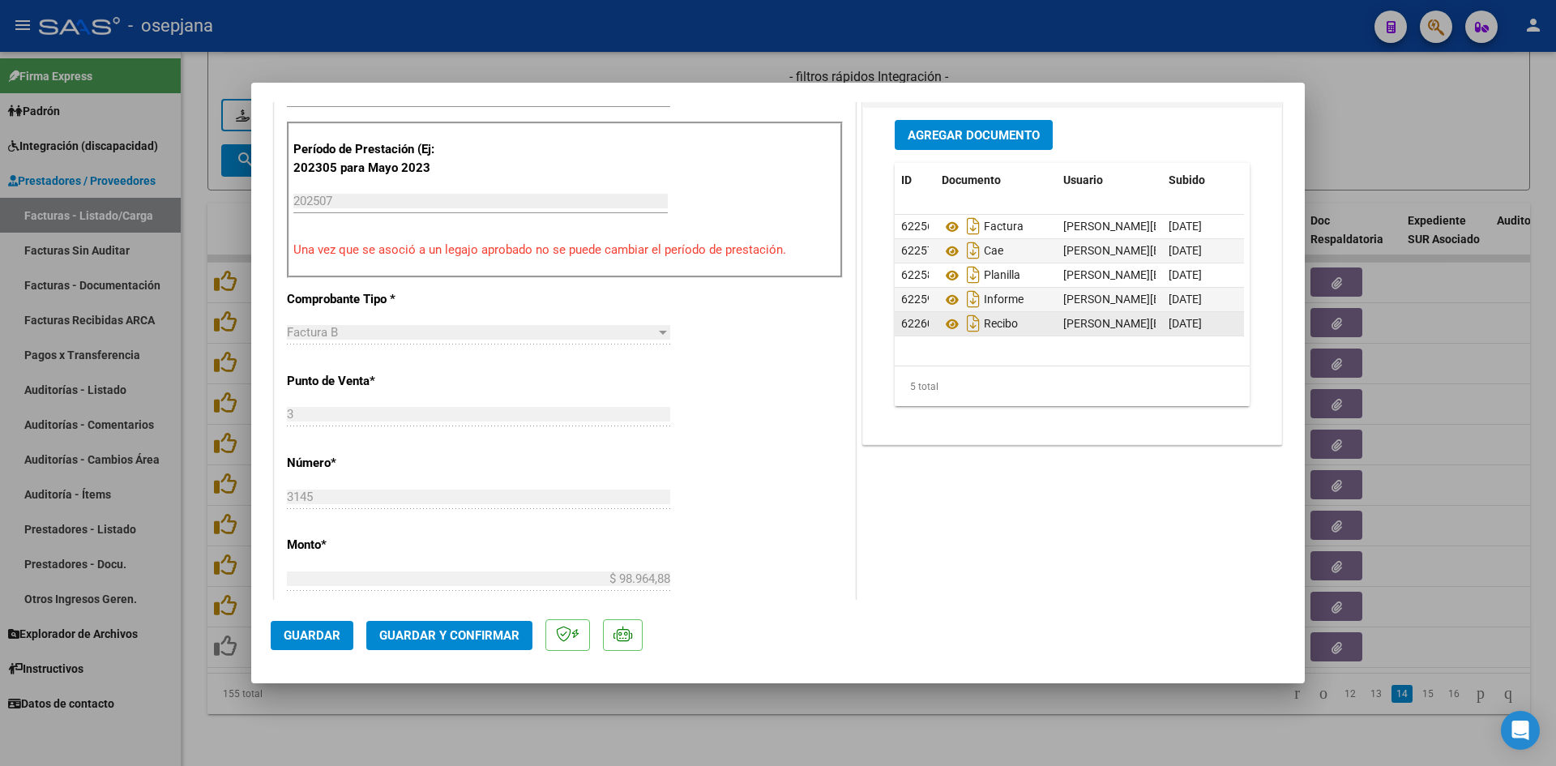
scroll to position [567, 0]
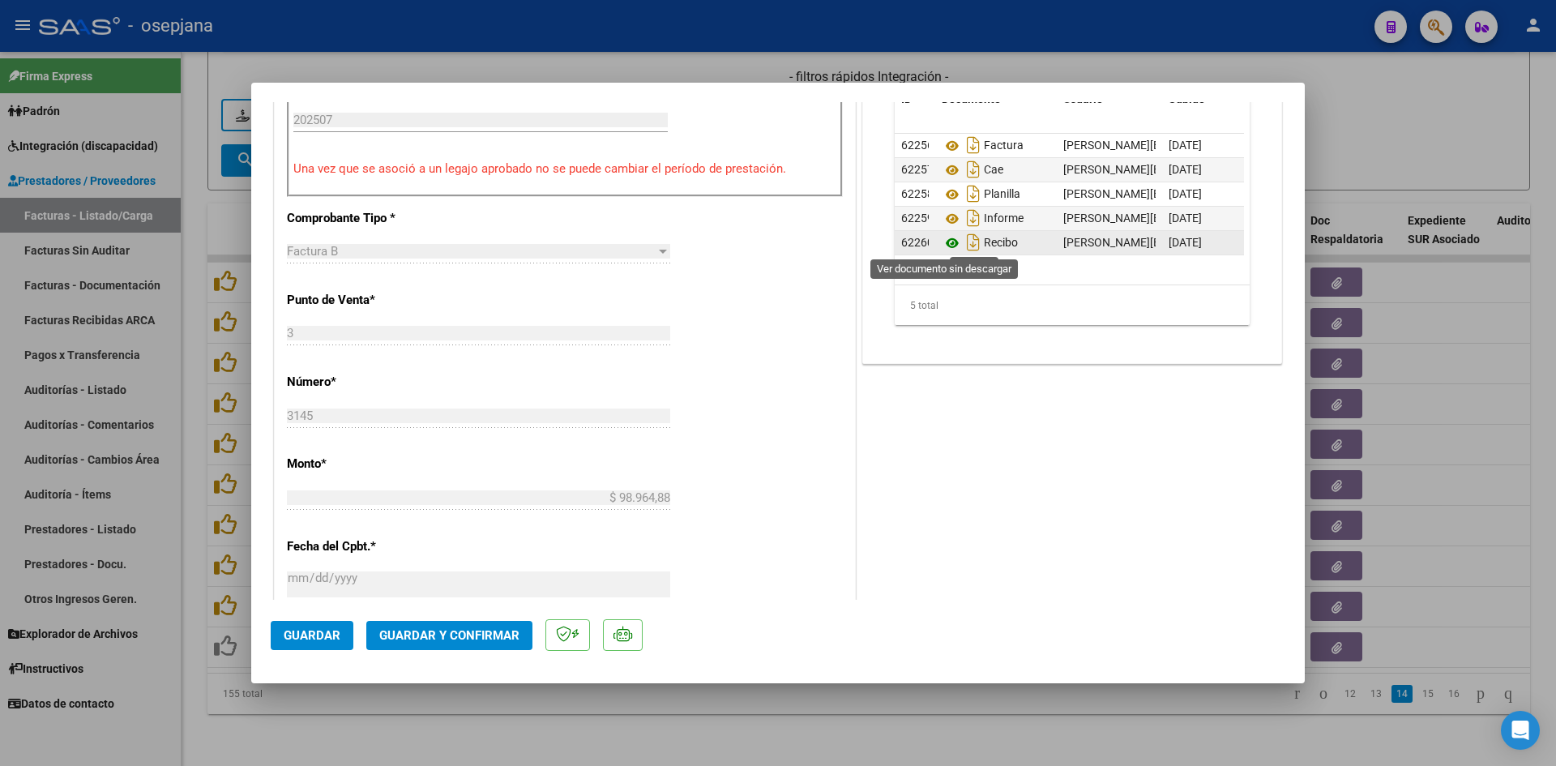
click at [946, 241] on icon at bounding box center [951, 242] width 21 height 19
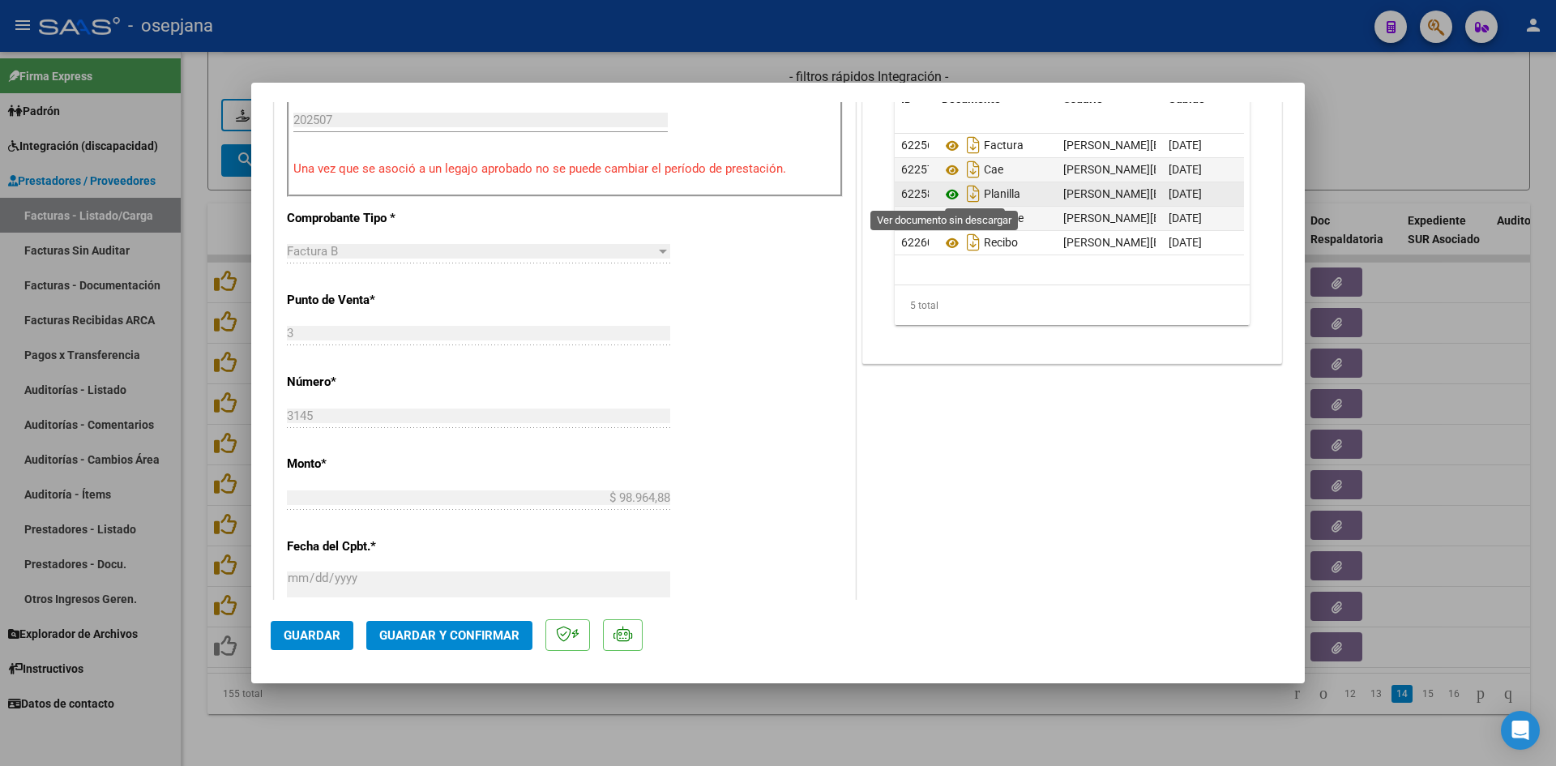
click at [947, 191] on icon at bounding box center [951, 194] width 21 height 19
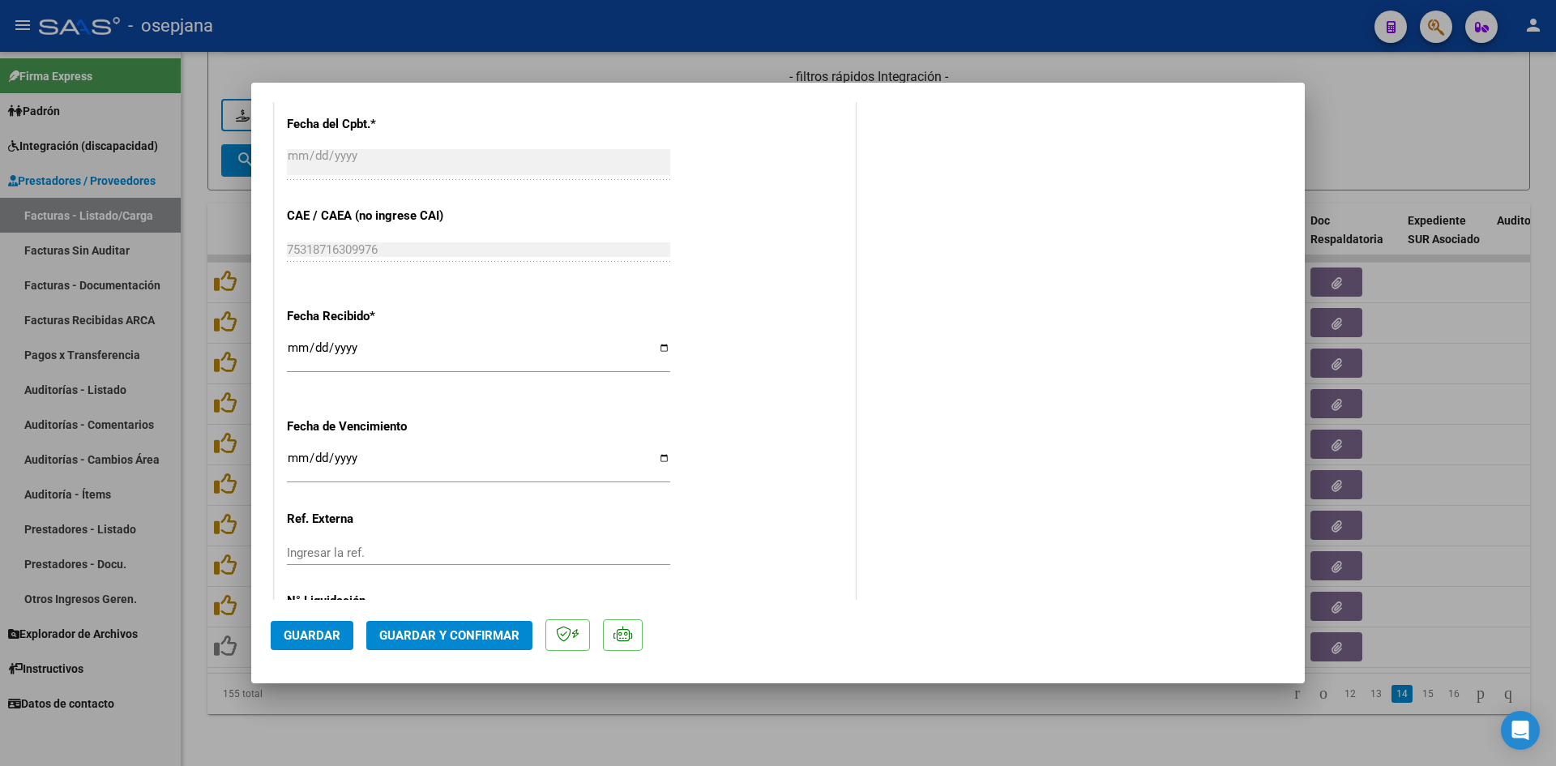
scroll to position [1068, 0]
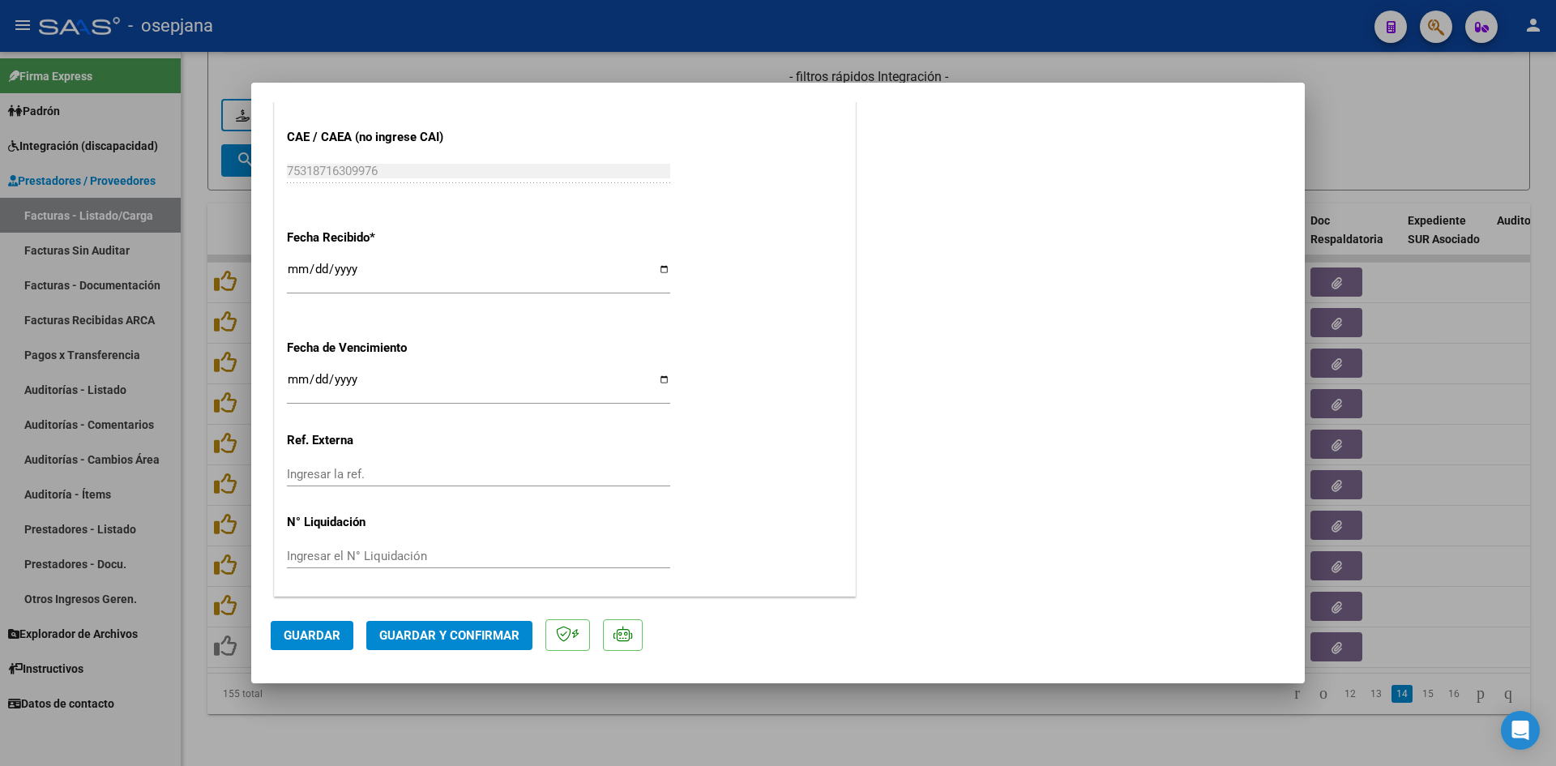
click at [295, 382] on input "2025-08-12" at bounding box center [478, 386] width 383 height 26
type input "[DATE]"
click at [408, 625] on button "Guardar y Confirmar" at bounding box center [449, 635] width 166 height 29
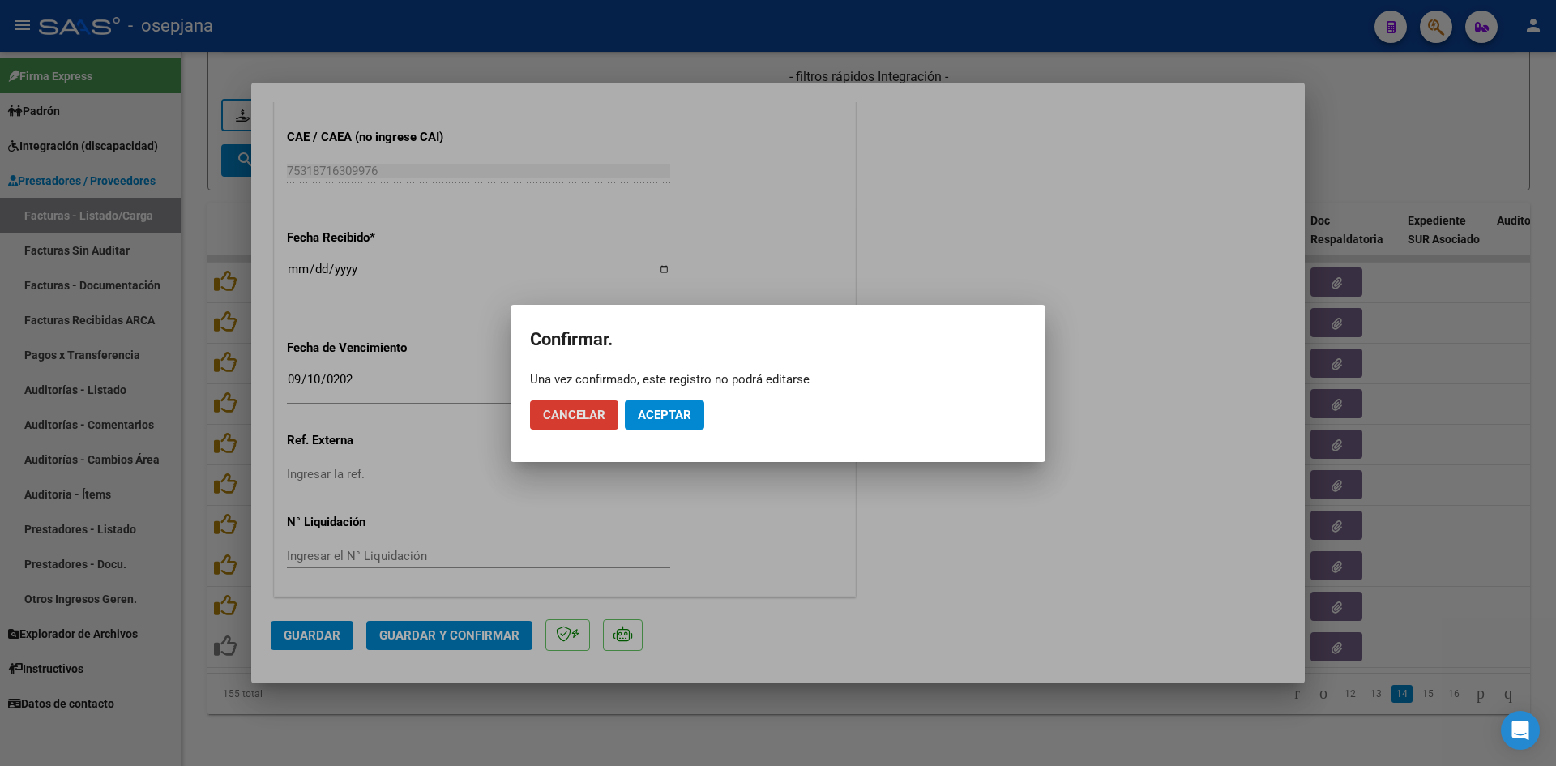
click at [687, 410] on span "Aceptar" at bounding box center [664, 415] width 53 height 15
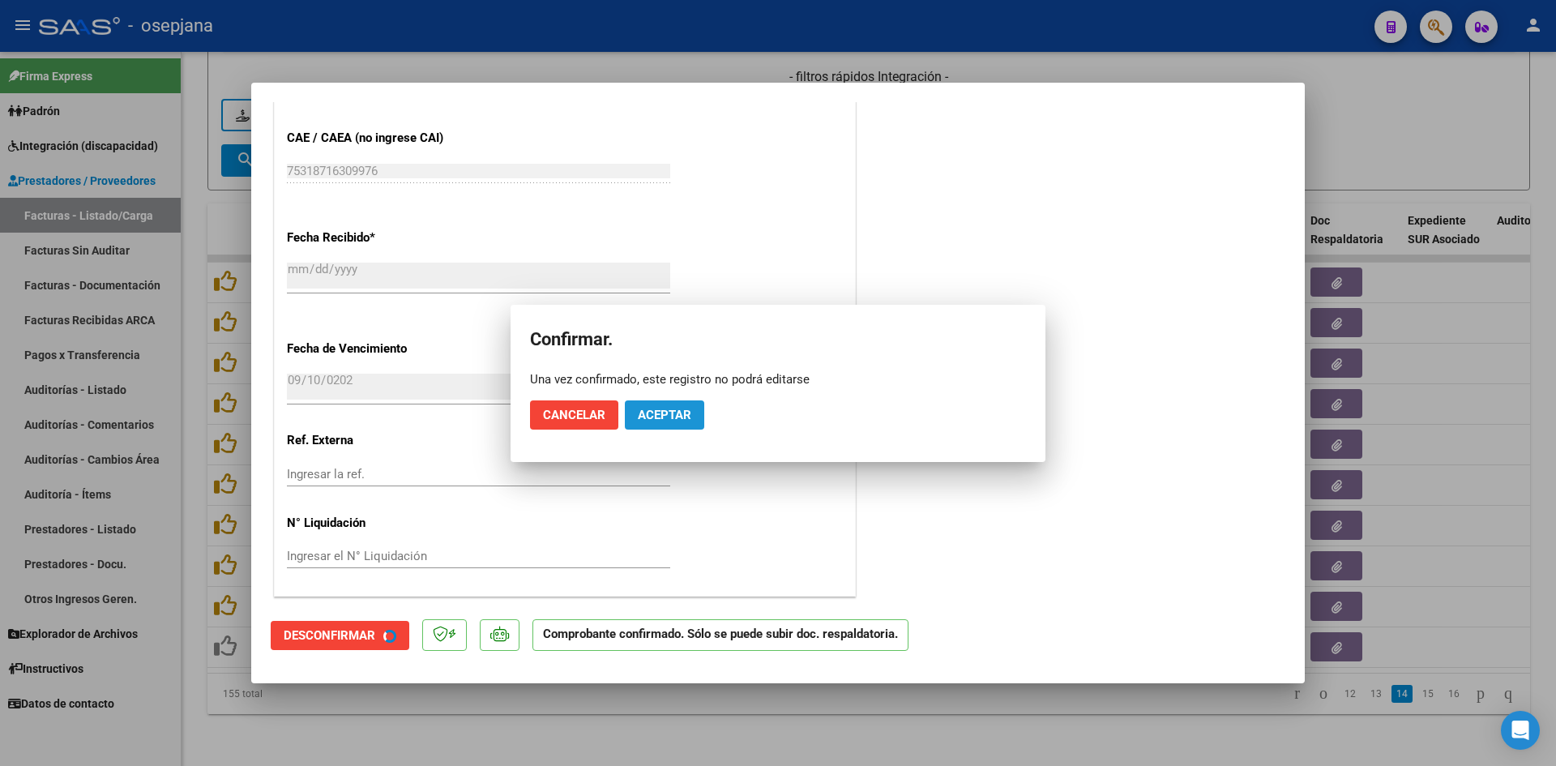
scroll to position [967, 0]
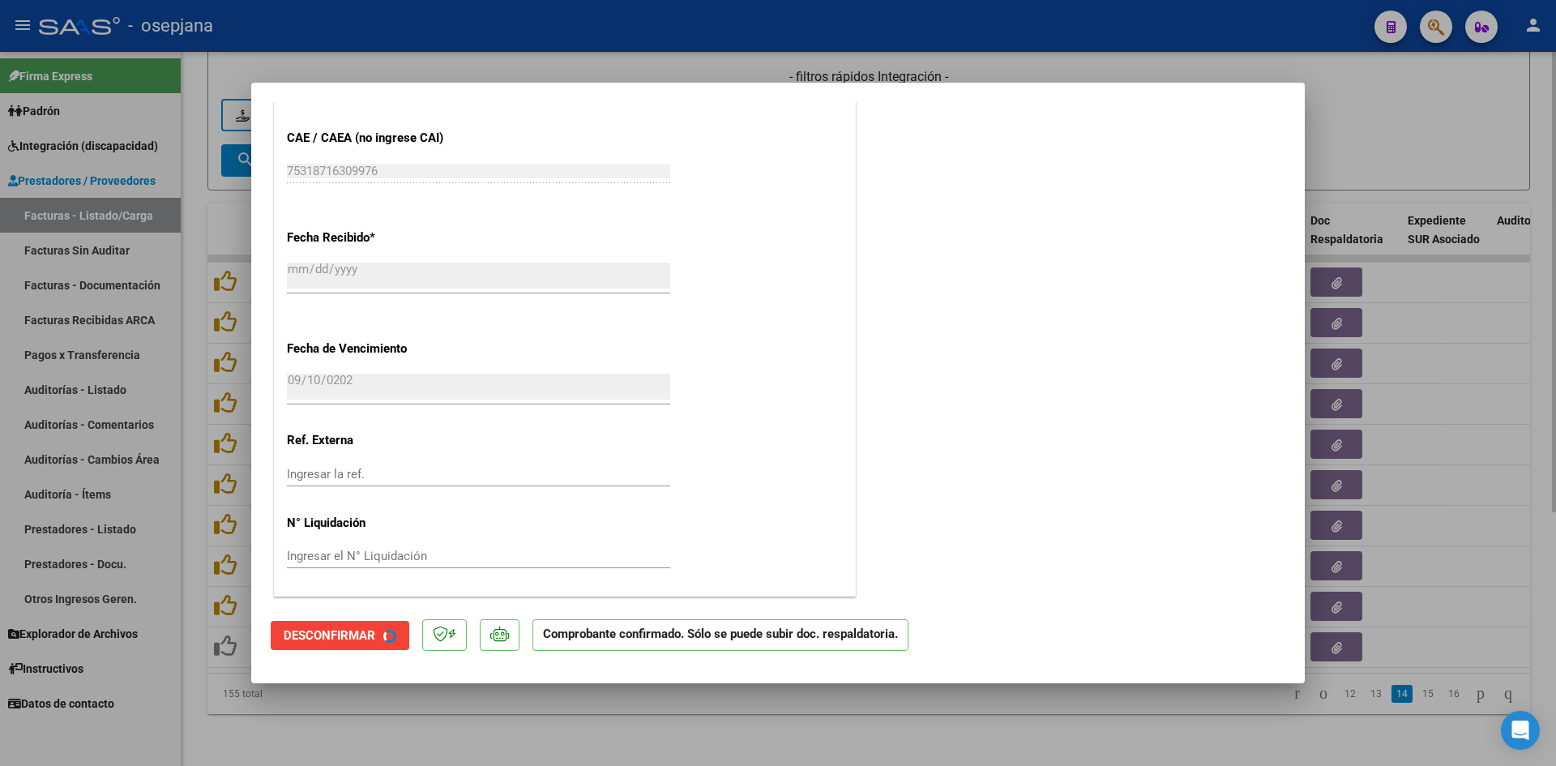
drag, startPoint x: 1330, startPoint y: 139, endPoint x: 1358, endPoint y: 143, distance: 28.6
click at [1358, 143] on div at bounding box center [778, 383] width 1556 height 766
type input "$ 0,00"
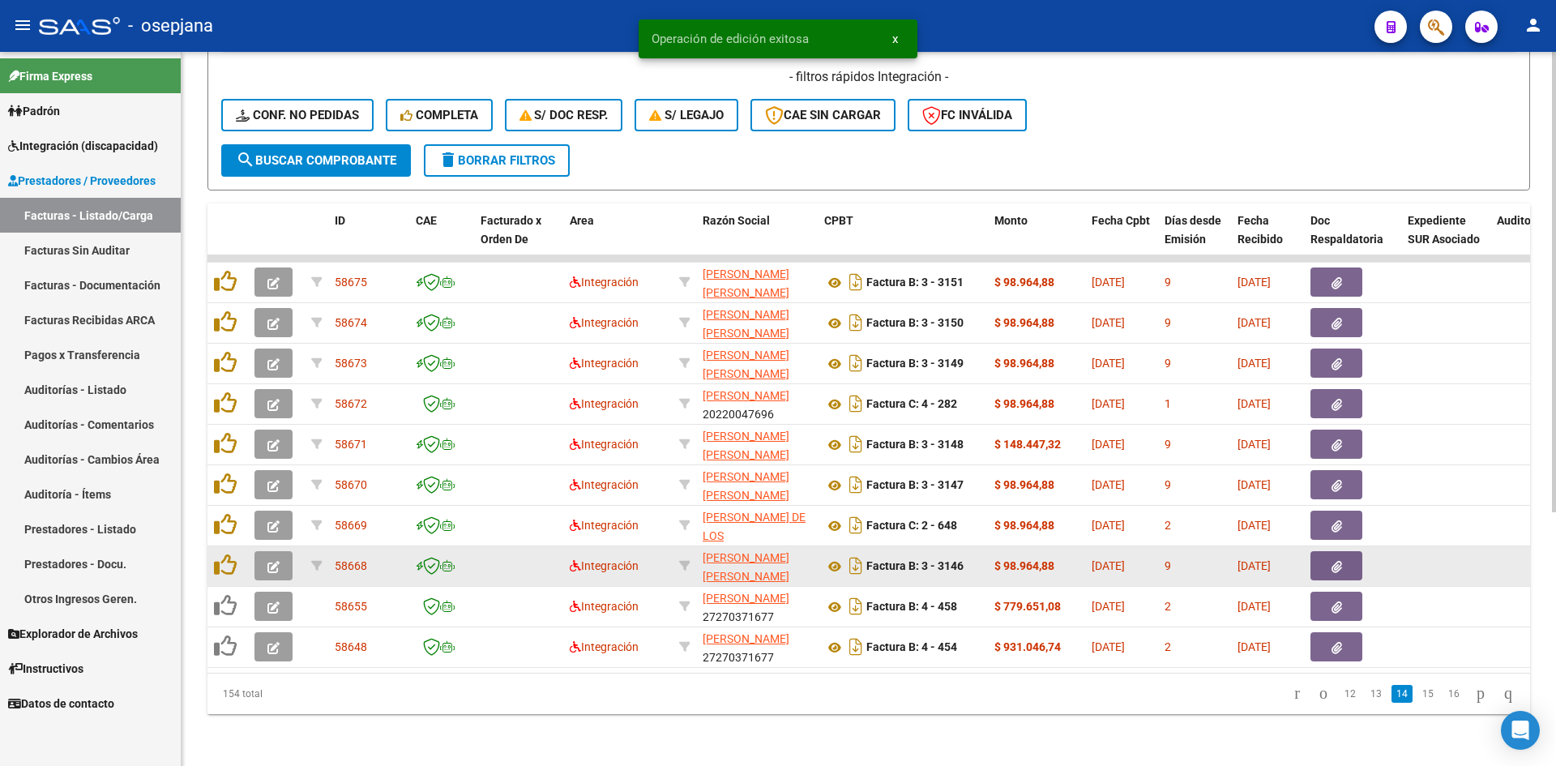
click at [278, 561] on icon "button" at bounding box center [273, 567] width 12 height 12
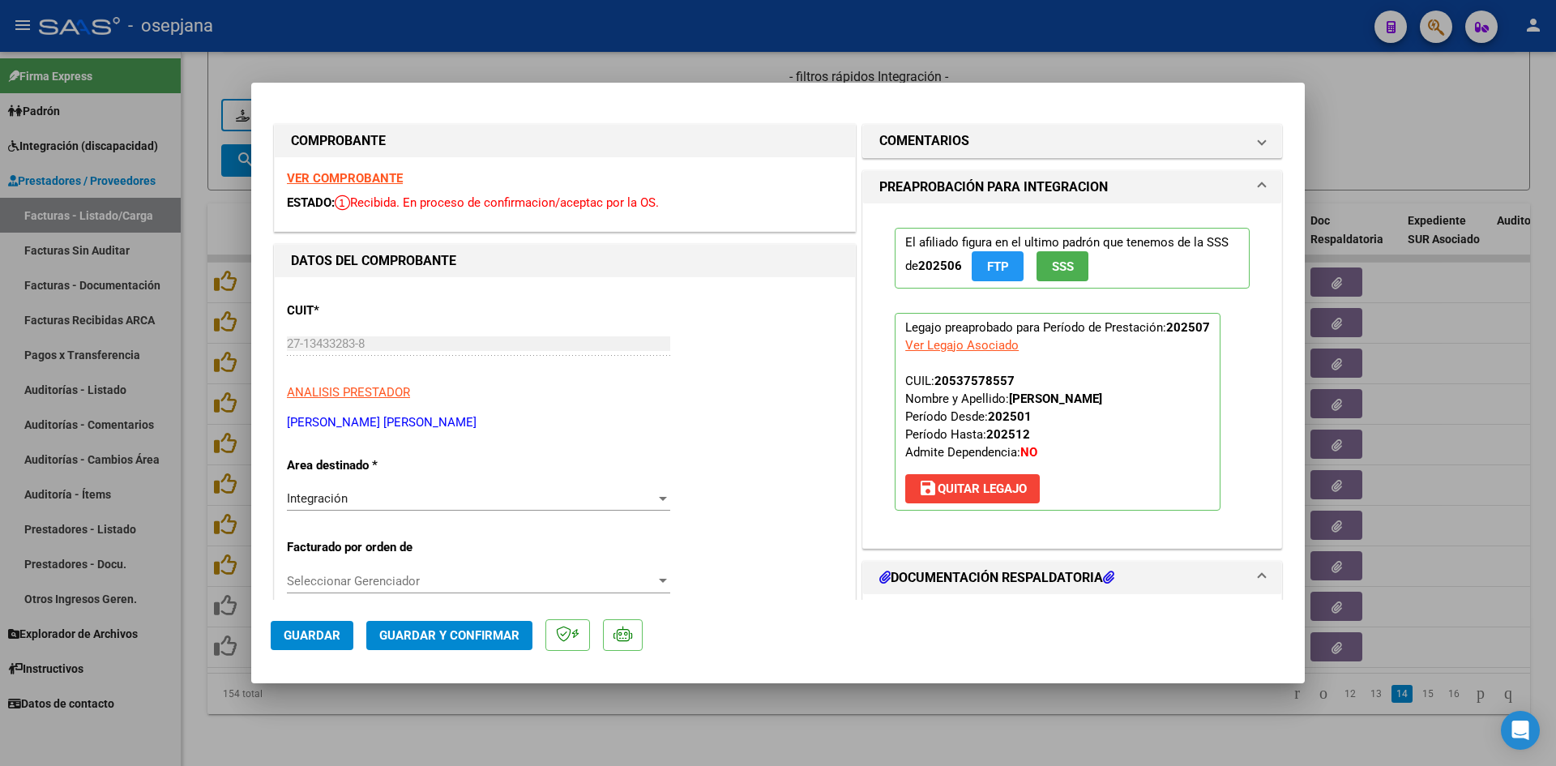
click at [336, 171] on strong "VER COMPROBANTE" at bounding box center [345, 178] width 116 height 15
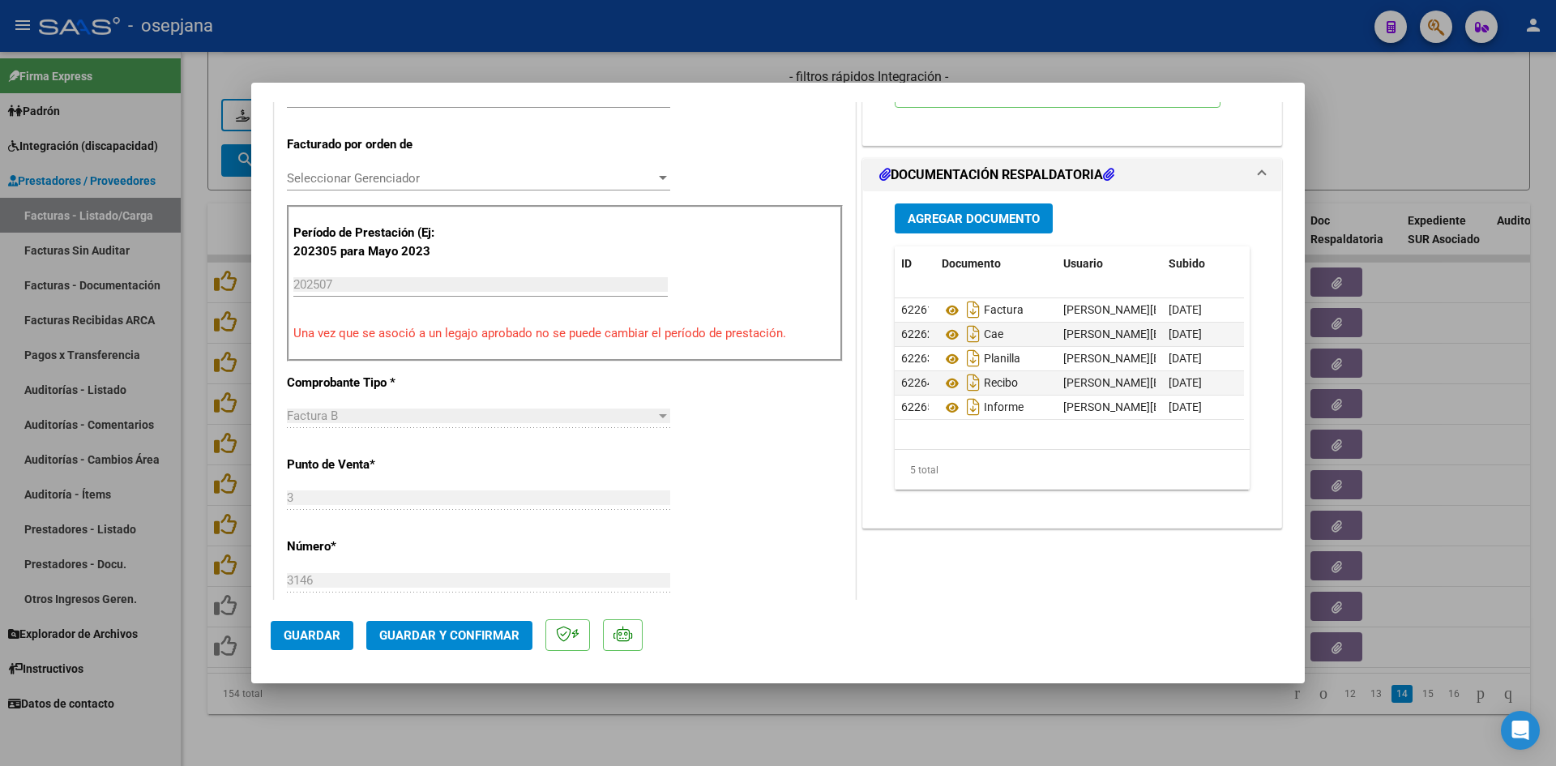
scroll to position [405, 0]
click at [942, 381] on icon at bounding box center [951, 380] width 21 height 19
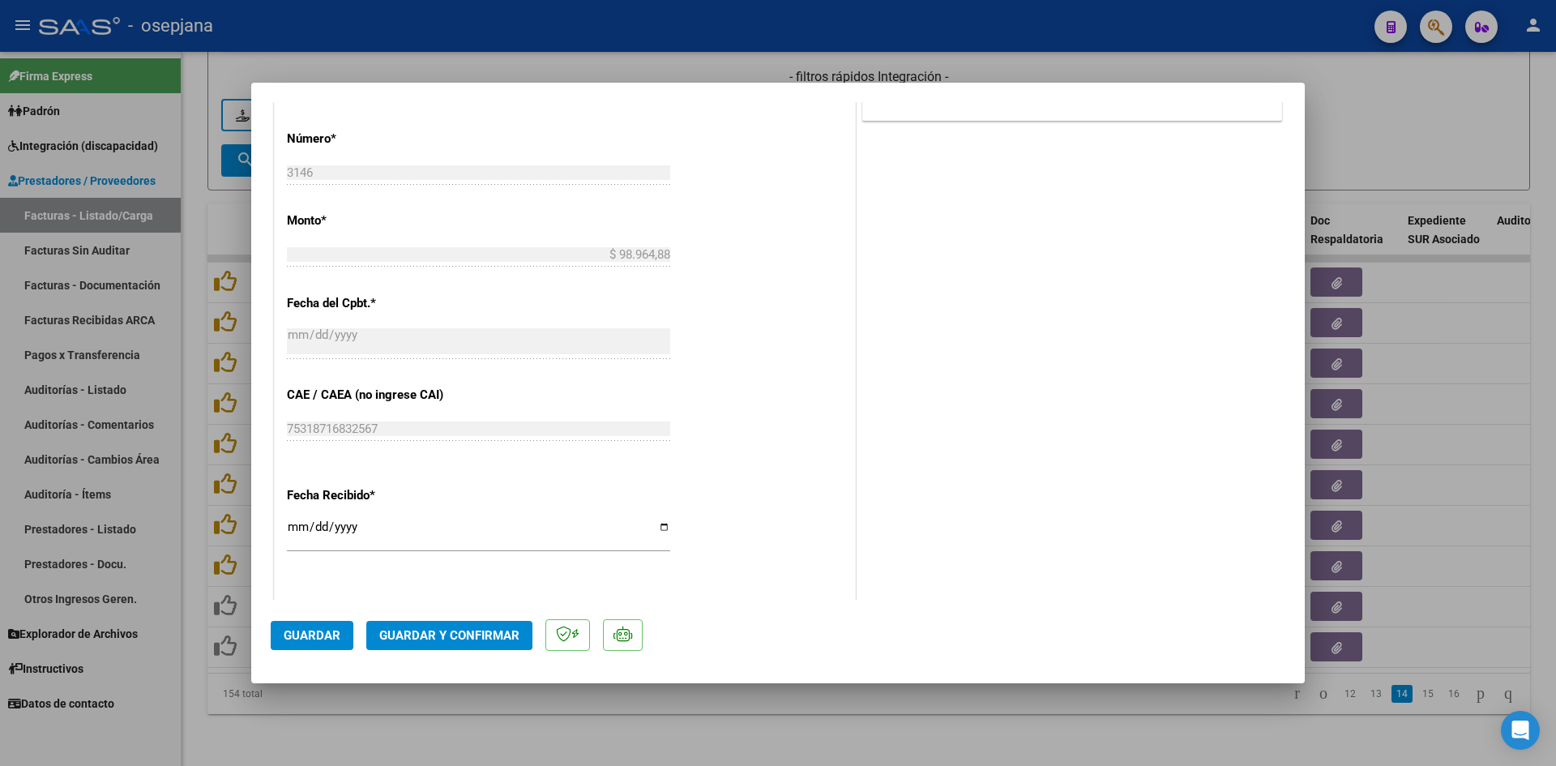
scroll to position [1068, 0]
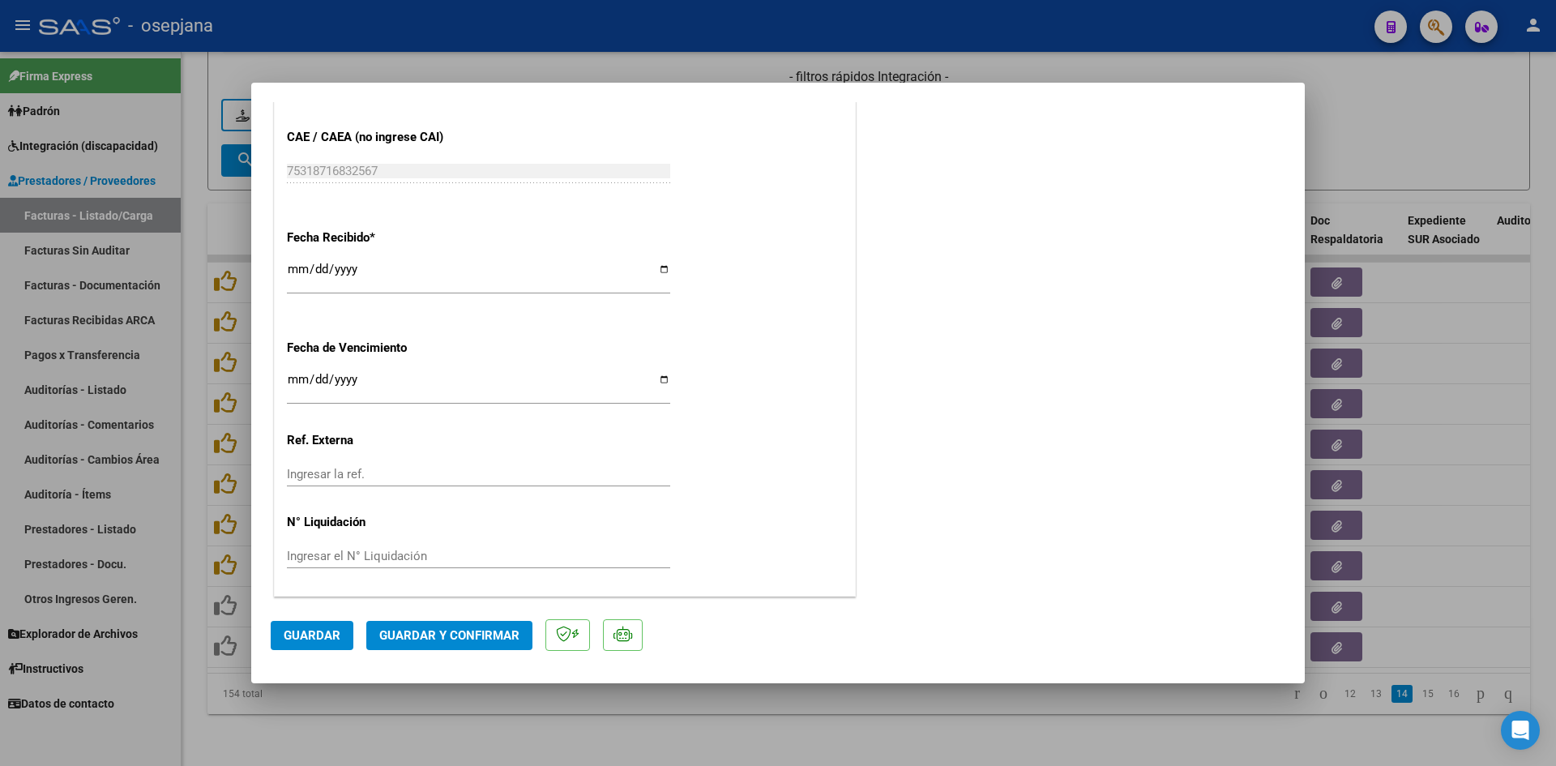
click at [293, 382] on input "2025-08-12" at bounding box center [478, 386] width 383 height 26
type input "[DATE]"
click at [466, 638] on span "Guardar y Confirmar" at bounding box center [449, 635] width 140 height 15
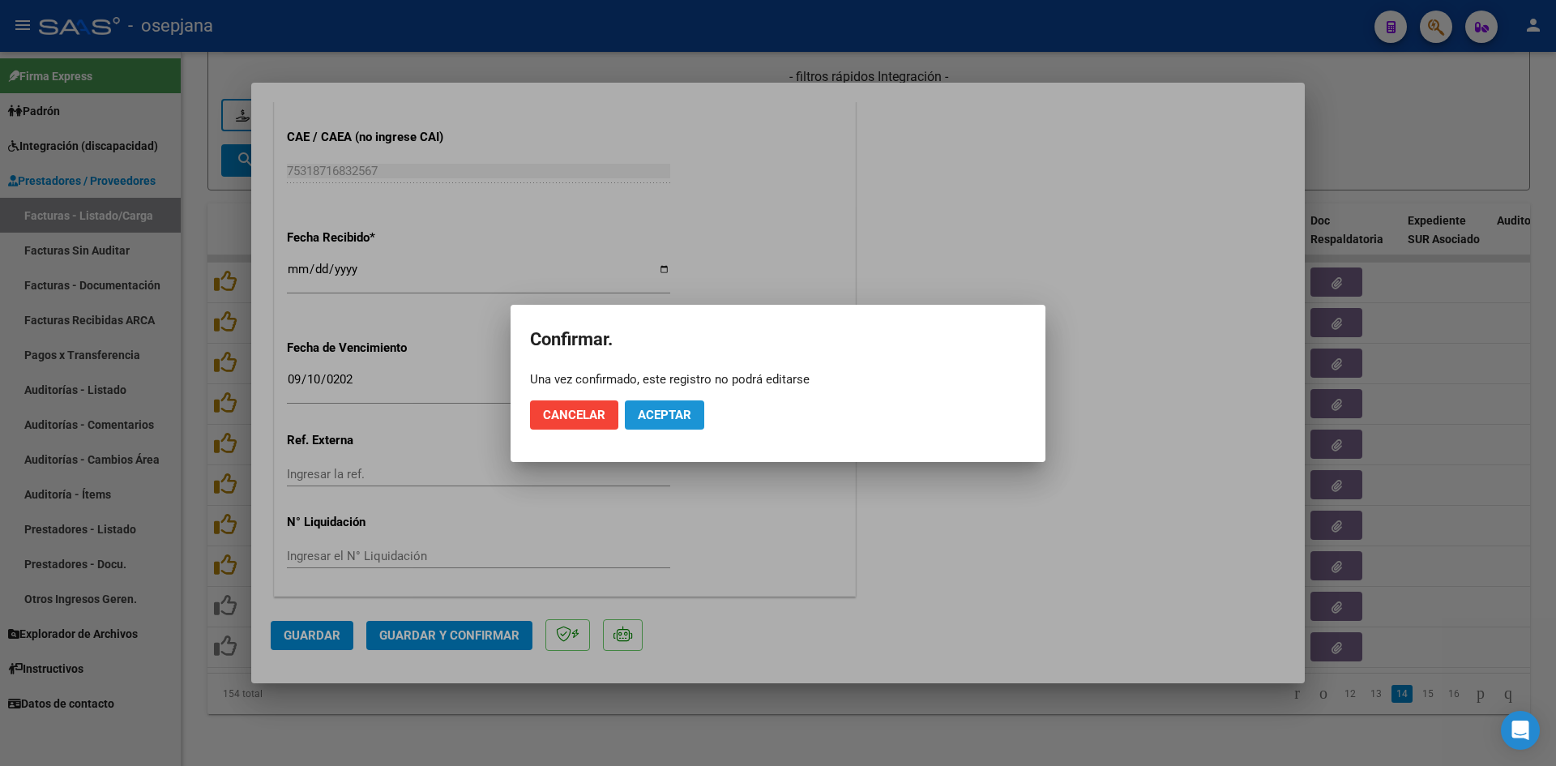
click at [672, 405] on button "Aceptar" at bounding box center [664, 414] width 79 height 29
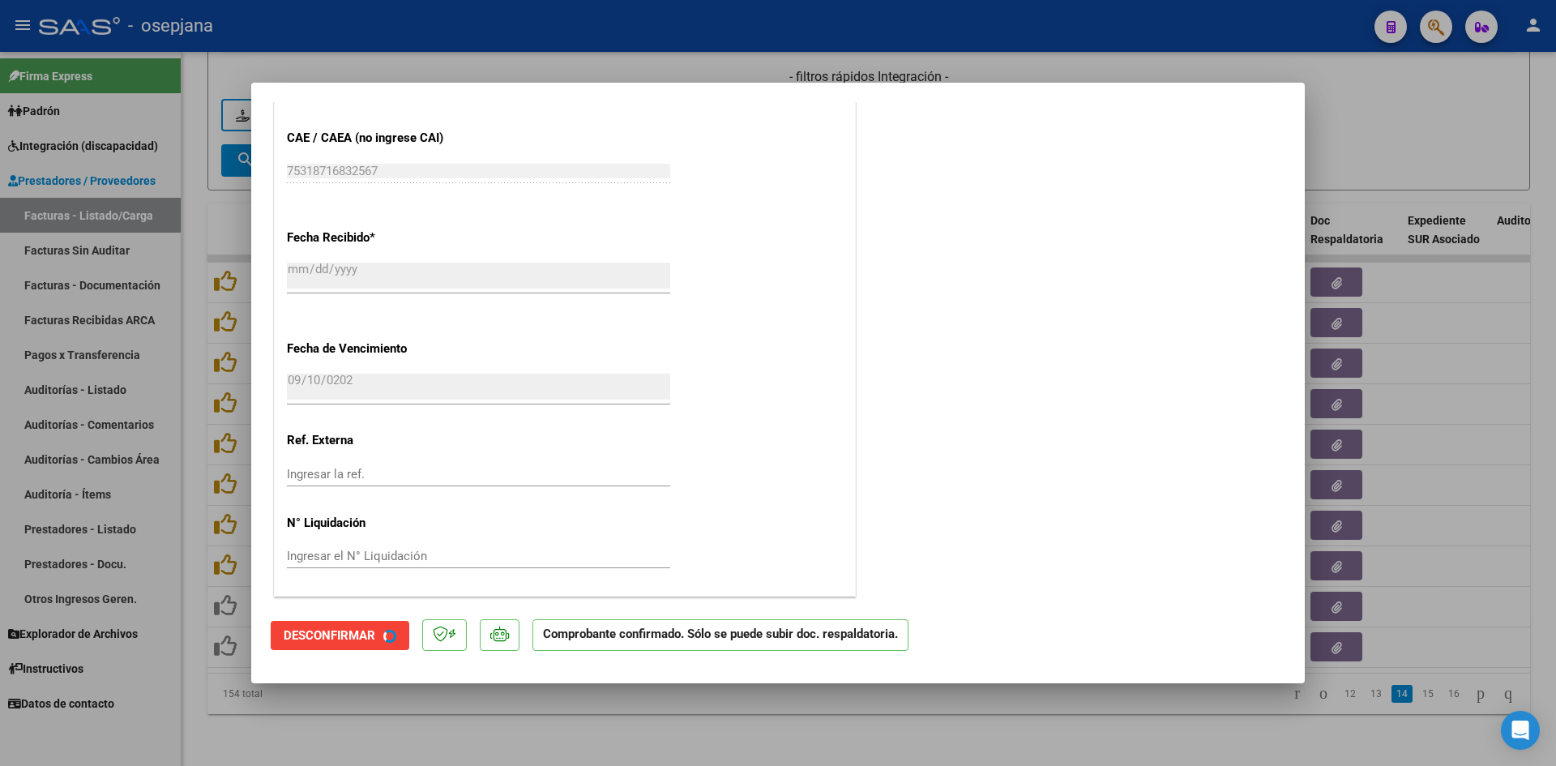
click at [1408, 147] on div at bounding box center [778, 383] width 1556 height 766
type input "$ 0,00"
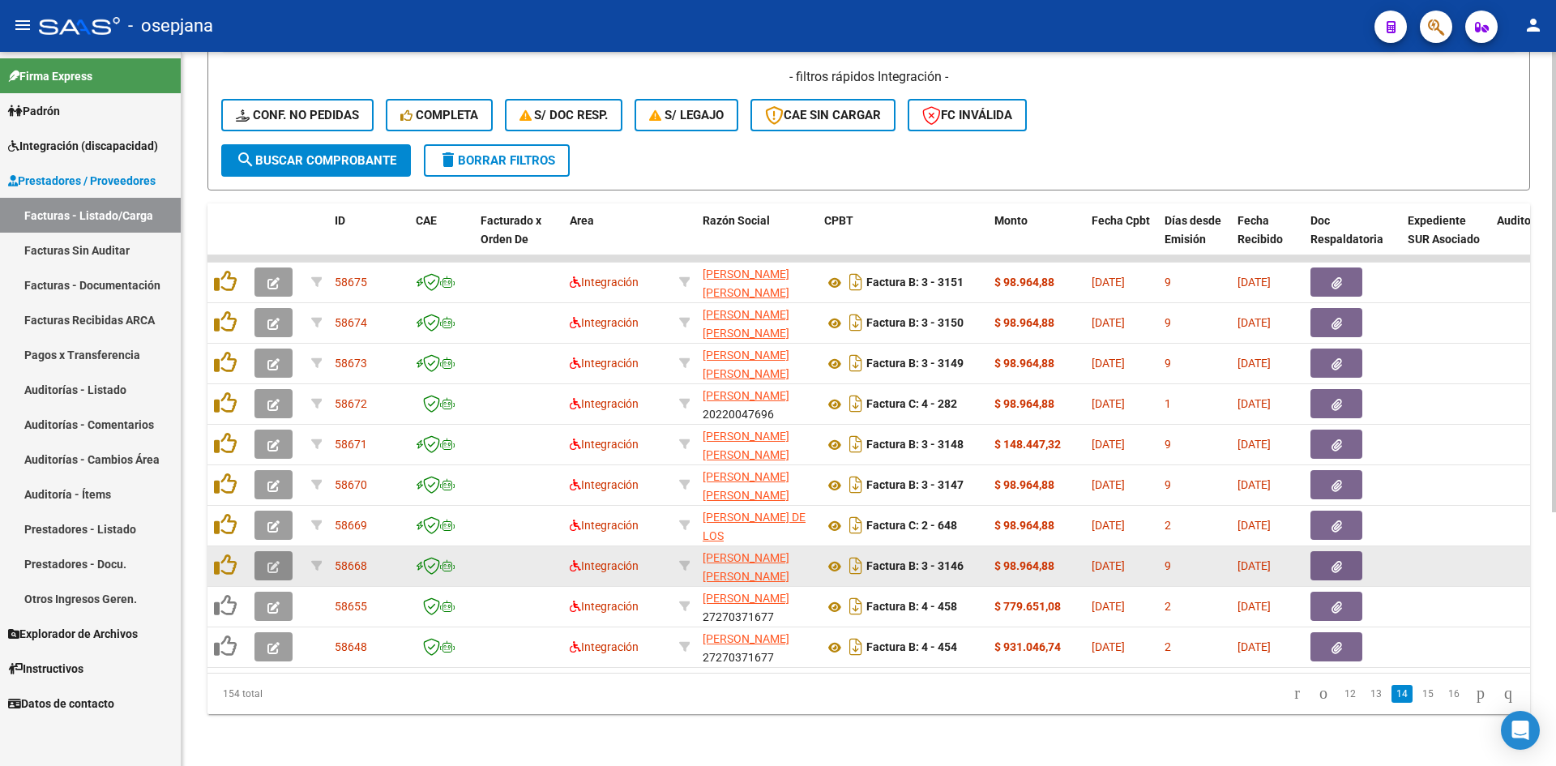
click at [275, 558] on span "button" at bounding box center [273, 565] width 12 height 15
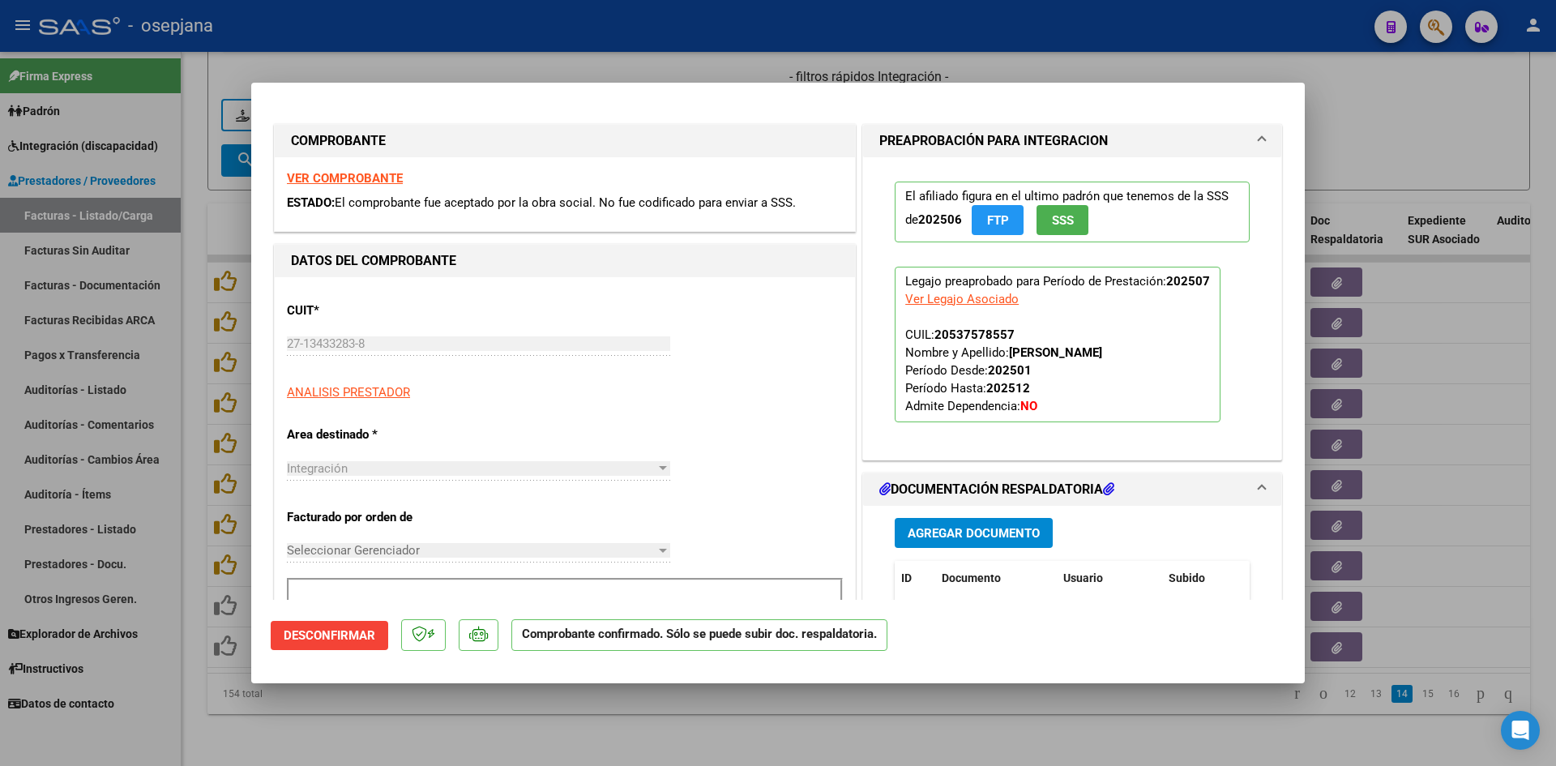
click at [313, 179] on strong "VER COMPROBANTE" at bounding box center [345, 178] width 116 height 15
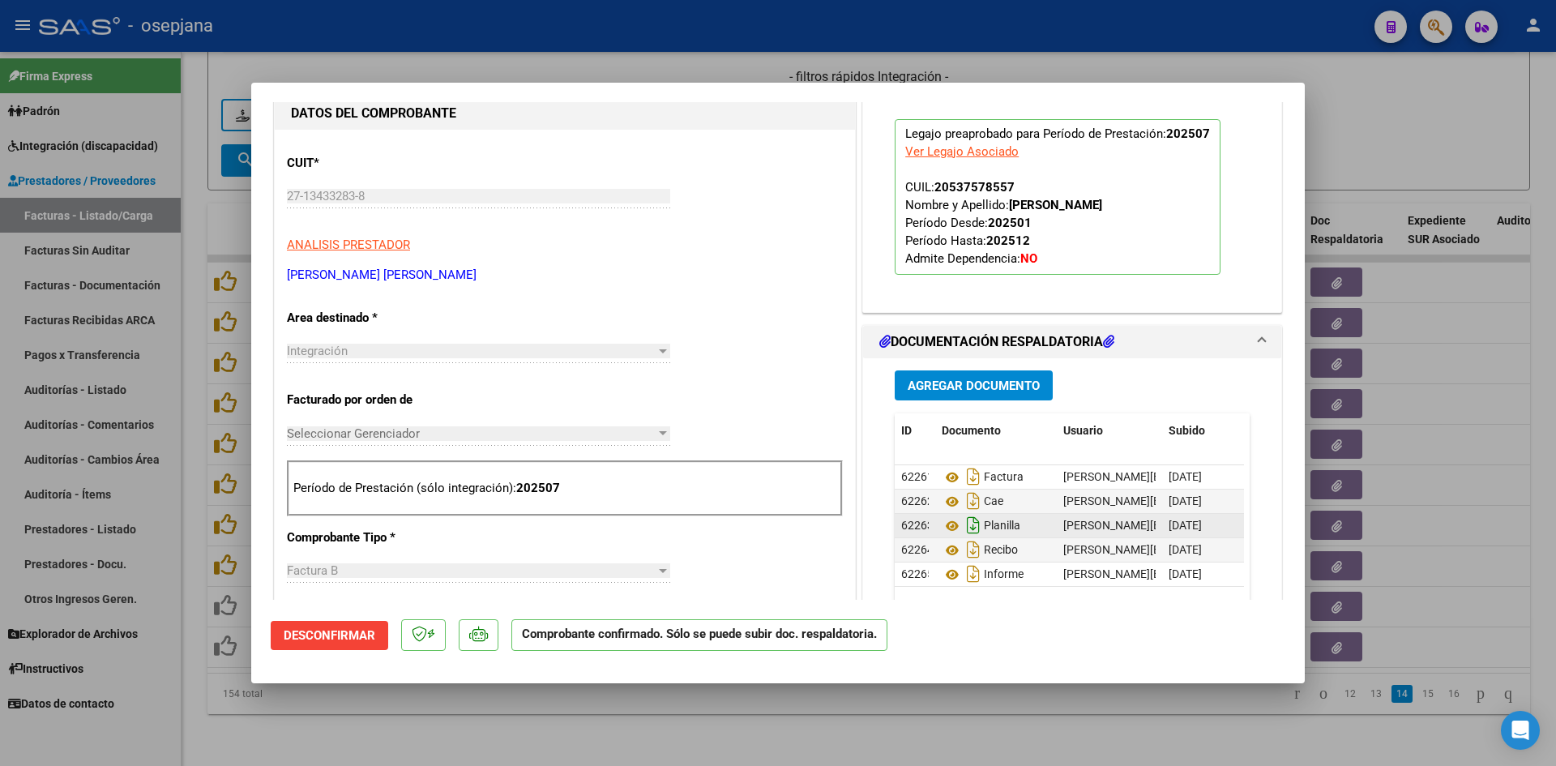
scroll to position [405, 0]
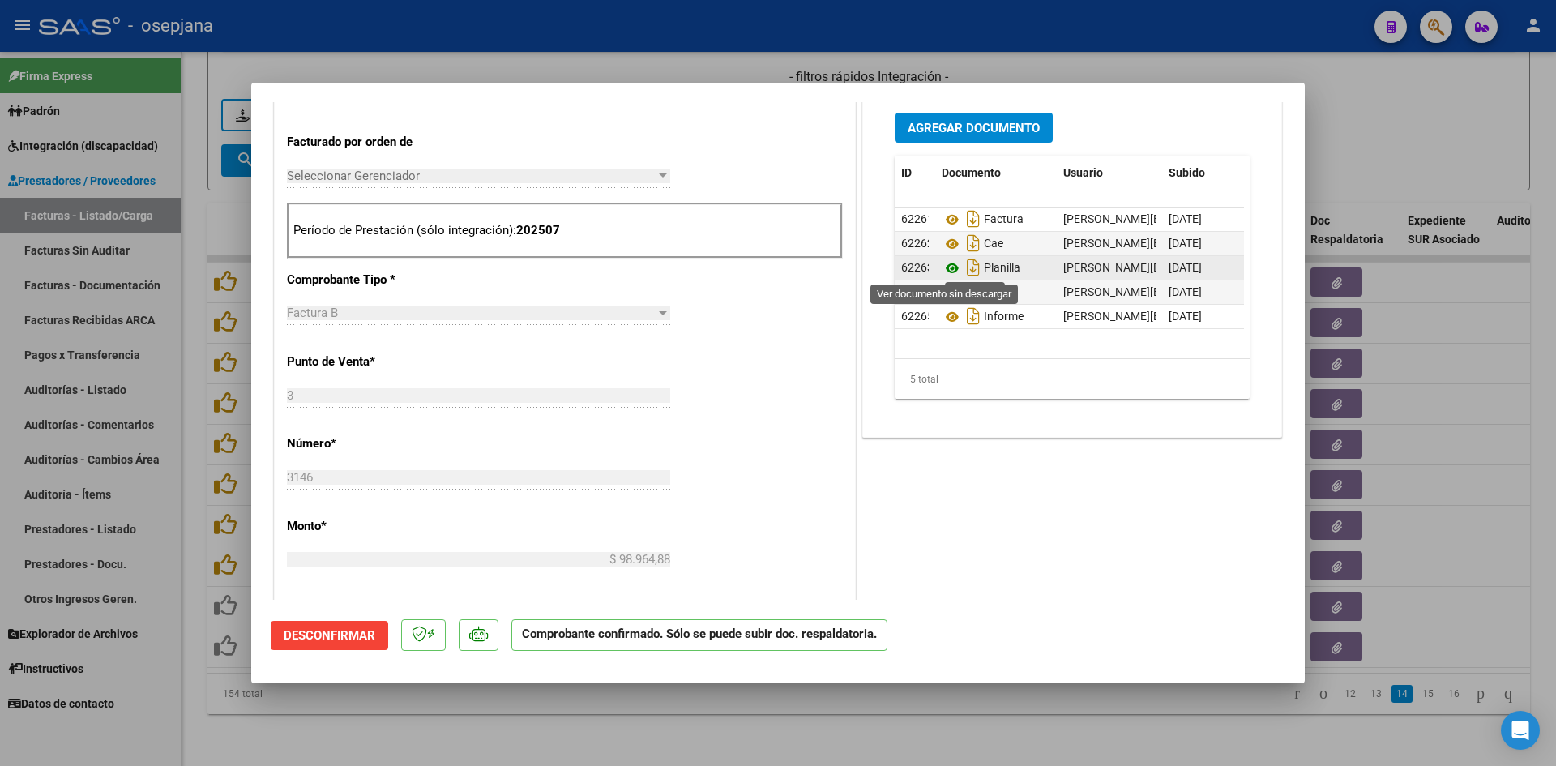
click at [945, 266] on icon at bounding box center [951, 267] width 21 height 19
click at [948, 289] on icon at bounding box center [951, 292] width 21 height 19
click at [1360, 113] on div at bounding box center [778, 383] width 1556 height 766
type input "$ 0,00"
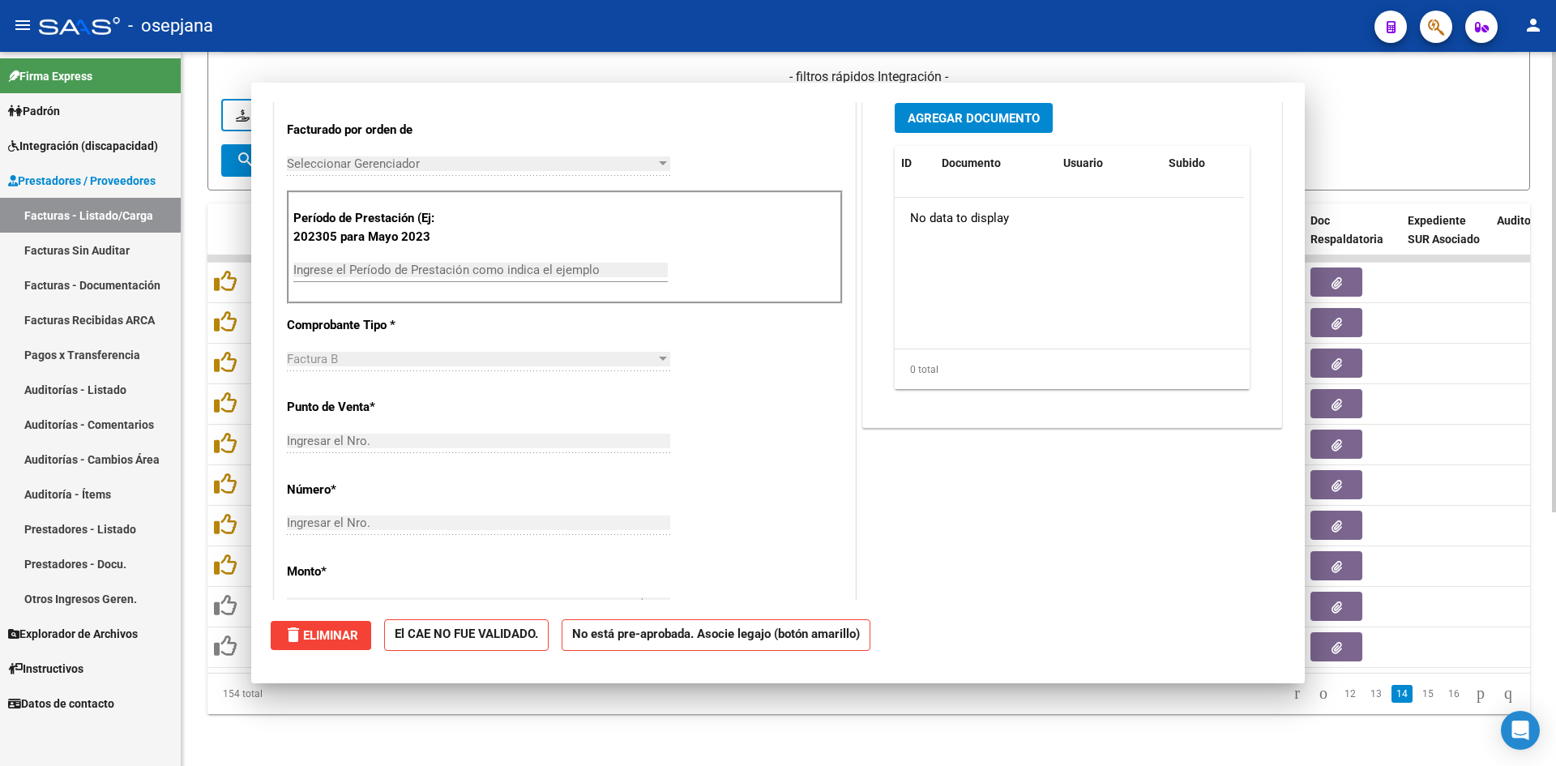
scroll to position [0, 0]
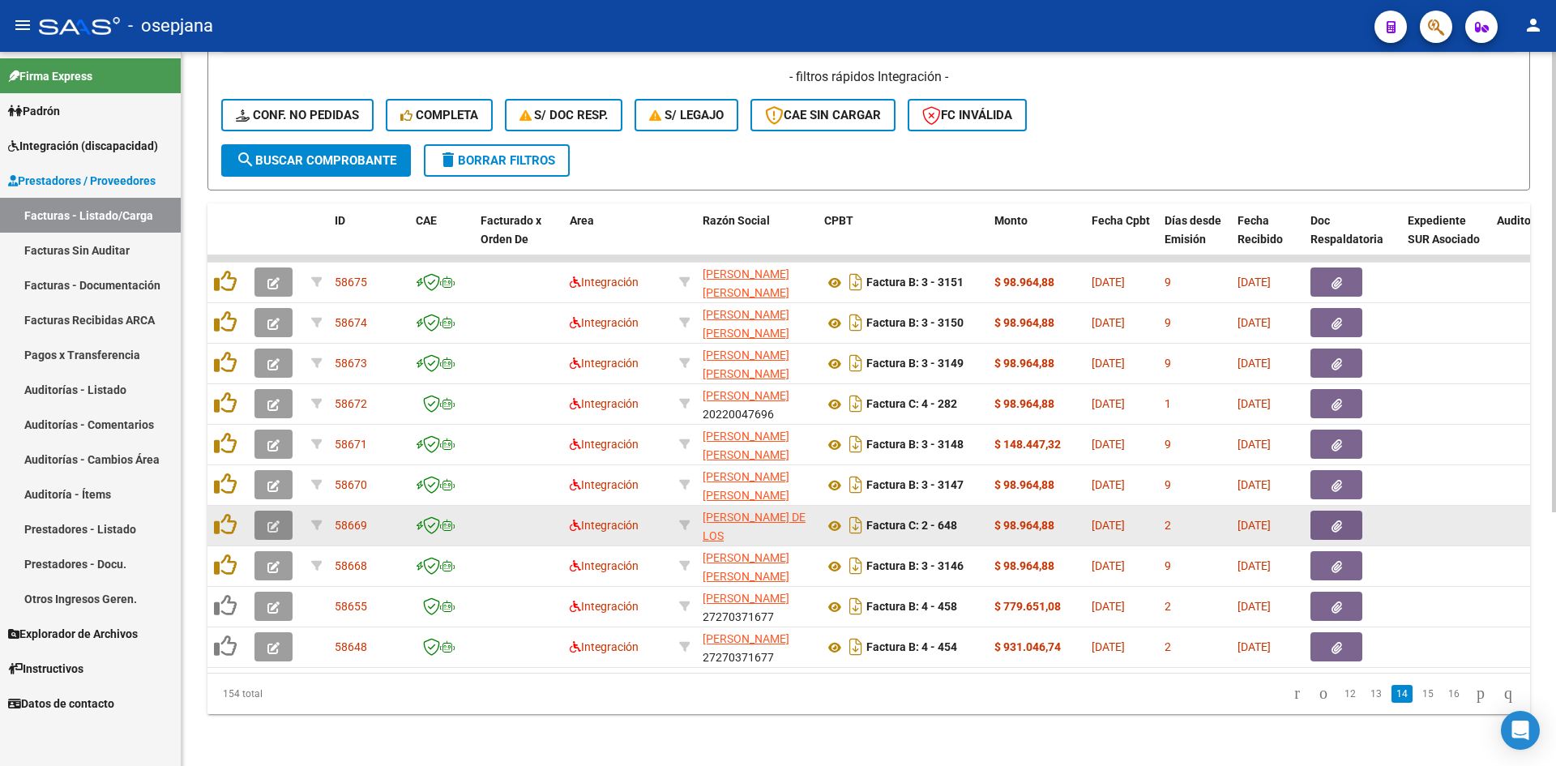
click at [284, 510] on button "button" at bounding box center [273, 524] width 38 height 29
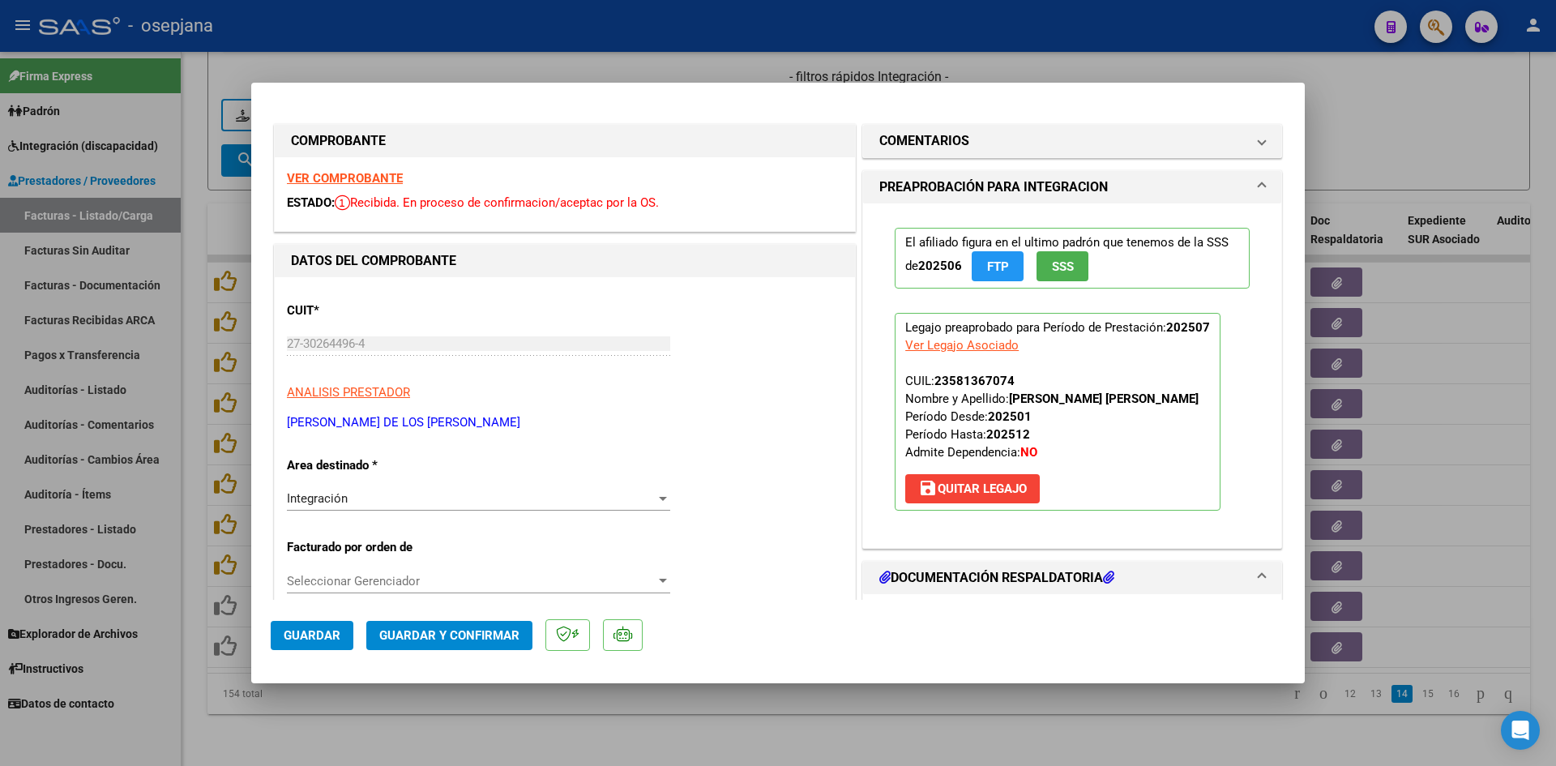
click at [343, 172] on strong "VER COMPROBANTE" at bounding box center [345, 178] width 116 height 15
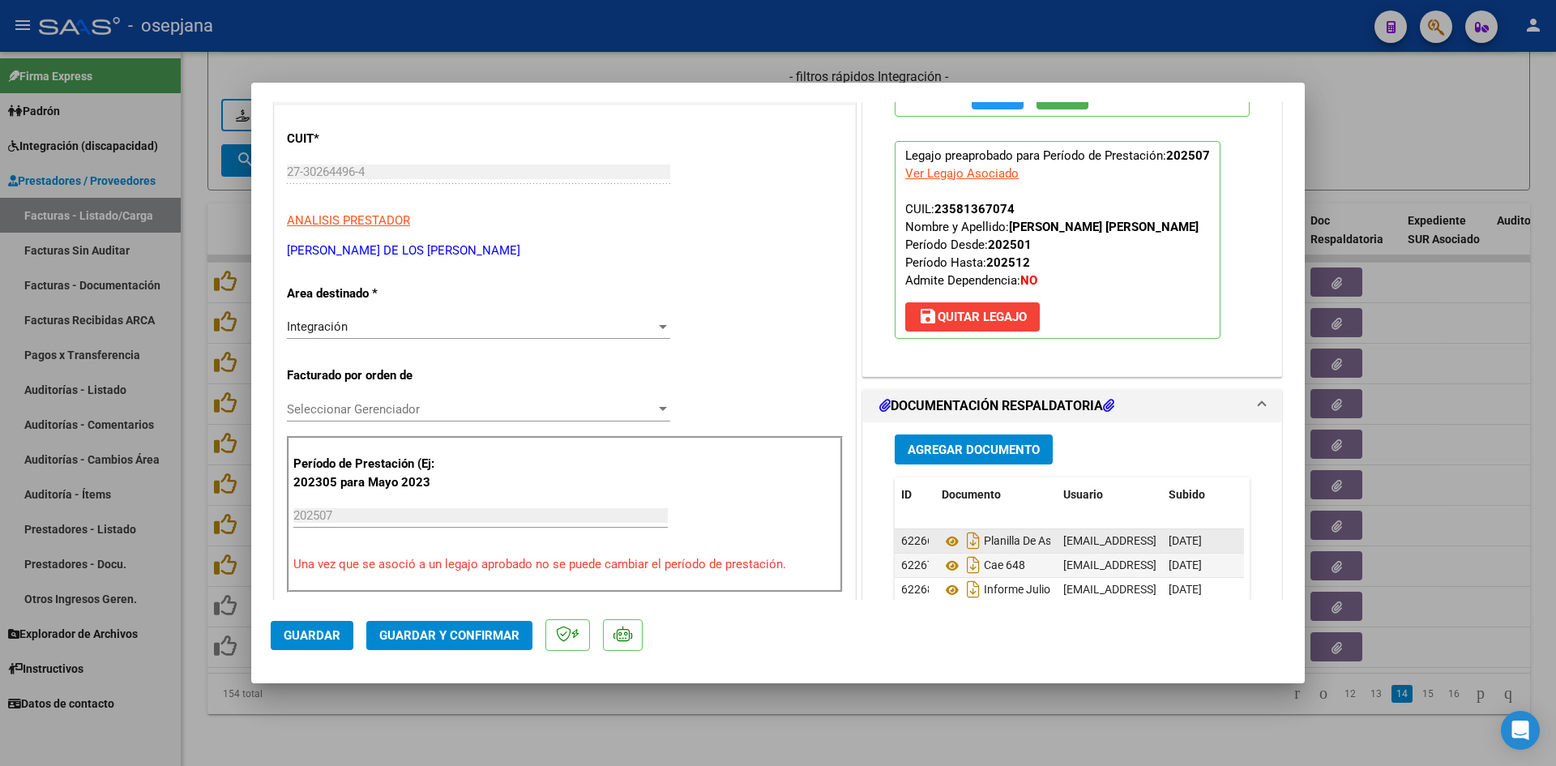
scroll to position [405, 0]
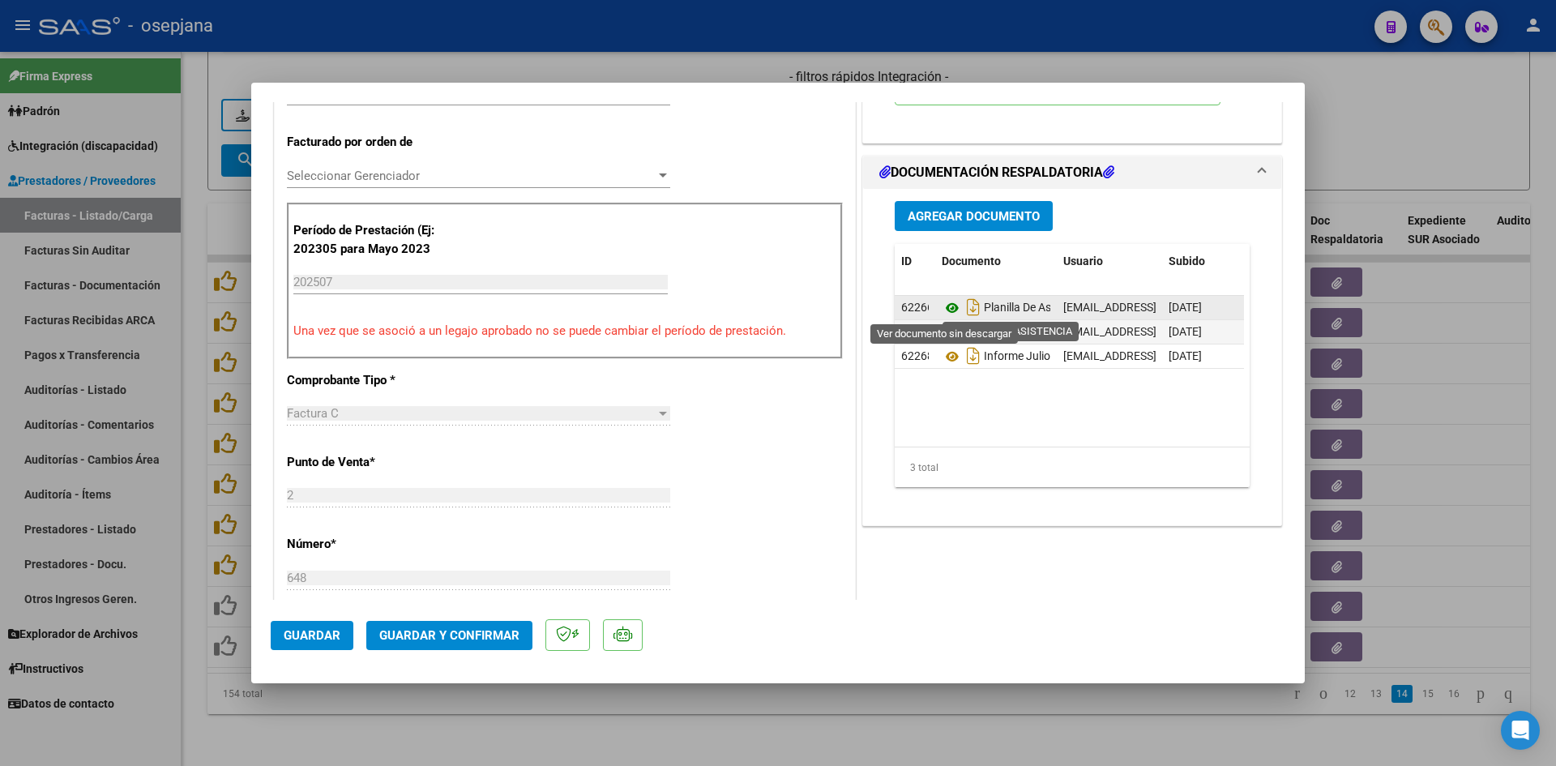
click at [948, 307] on icon at bounding box center [951, 307] width 21 height 19
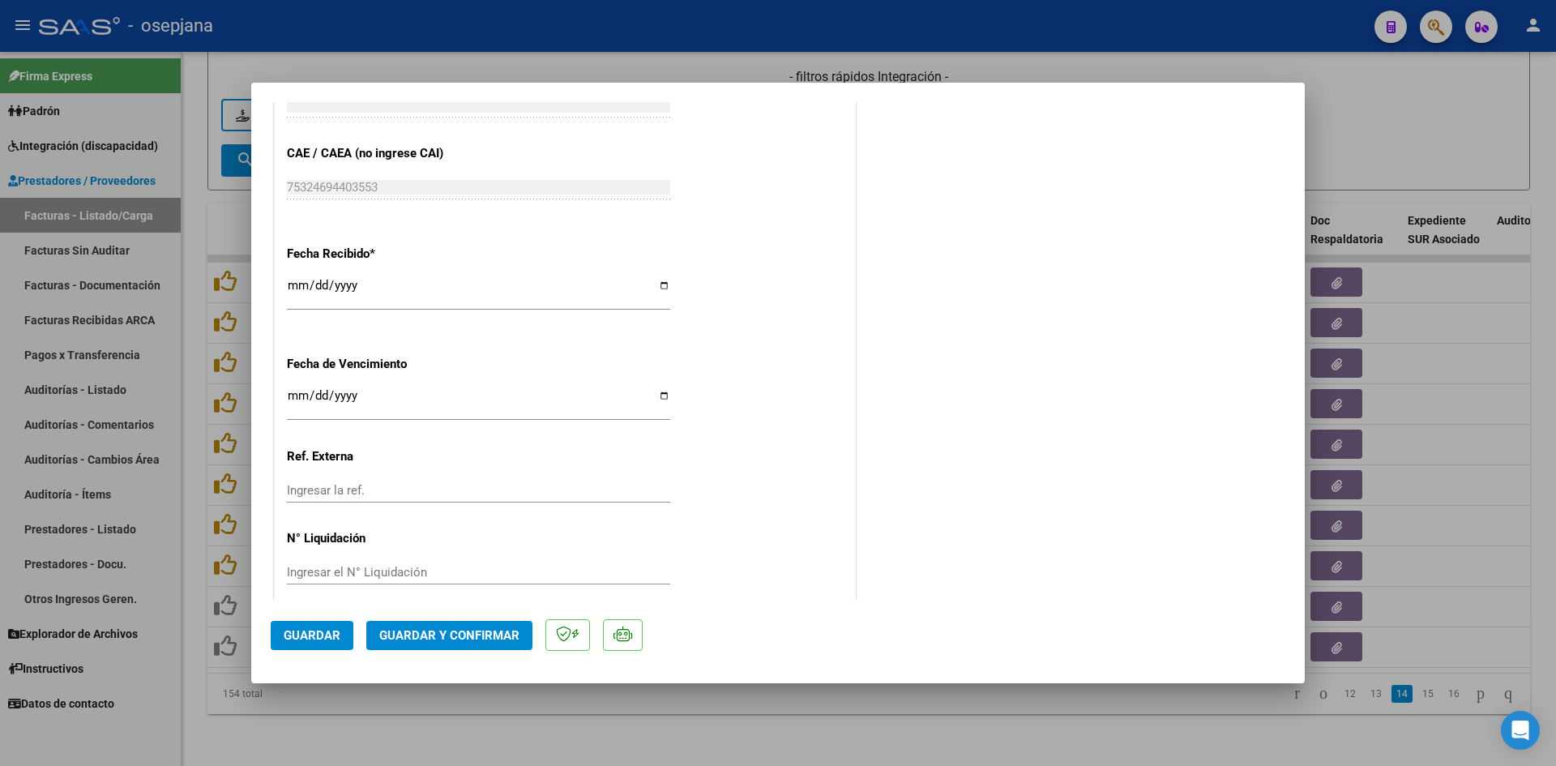
scroll to position [1053, 0]
click at [294, 398] on input "2025-08-28" at bounding box center [478, 400] width 383 height 26
type input "[DATE]"
click at [435, 628] on span "Guardar y Confirmar" at bounding box center [449, 635] width 140 height 15
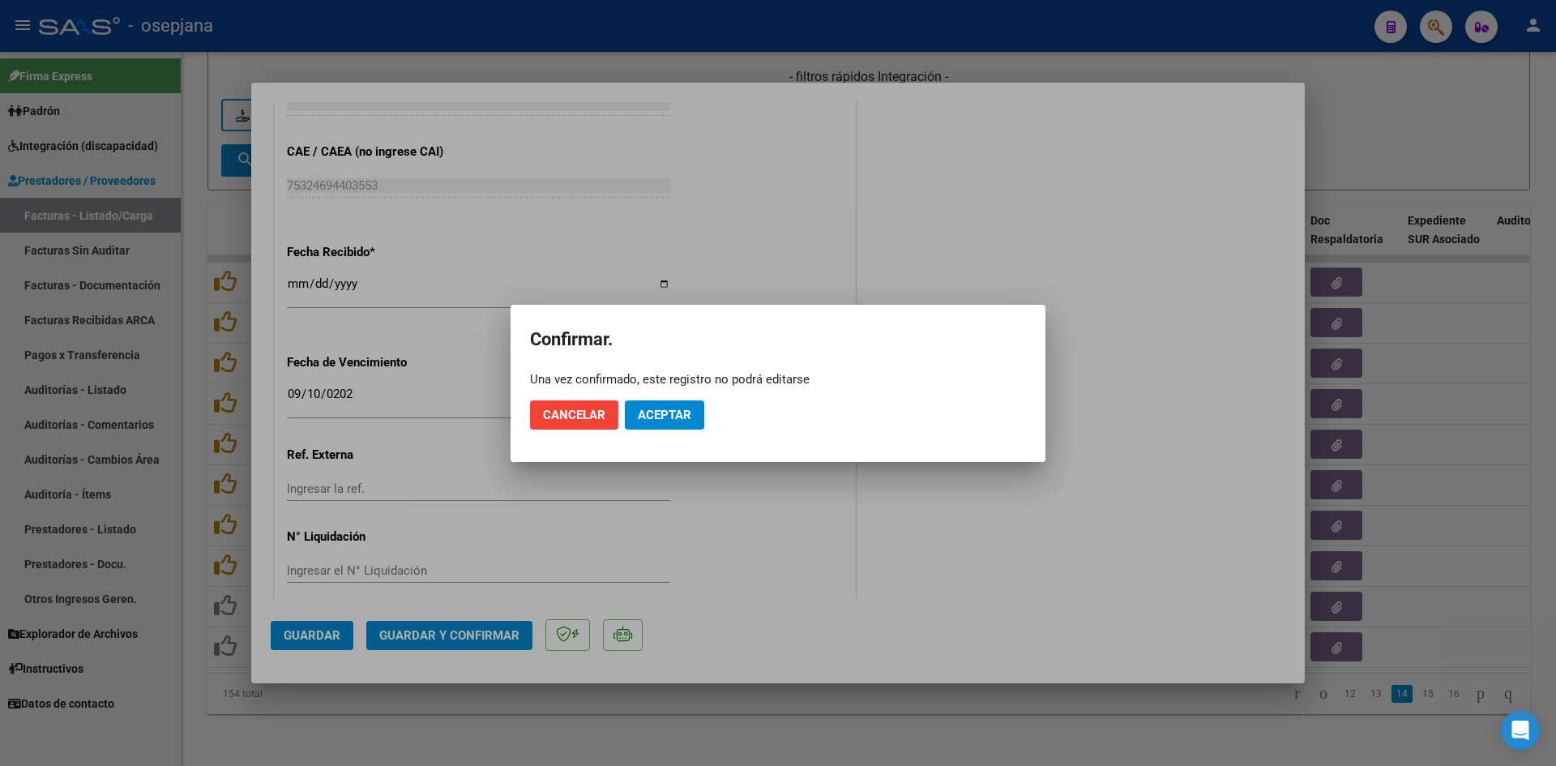
drag, startPoint x: 707, startPoint y: 421, endPoint x: 692, endPoint y: 414, distance: 17.0
click at [706, 421] on mat-dialog-actions "Cancelar Aceptar" at bounding box center [778, 414] width 496 height 55
click at [692, 414] on button "Aceptar" at bounding box center [664, 414] width 79 height 29
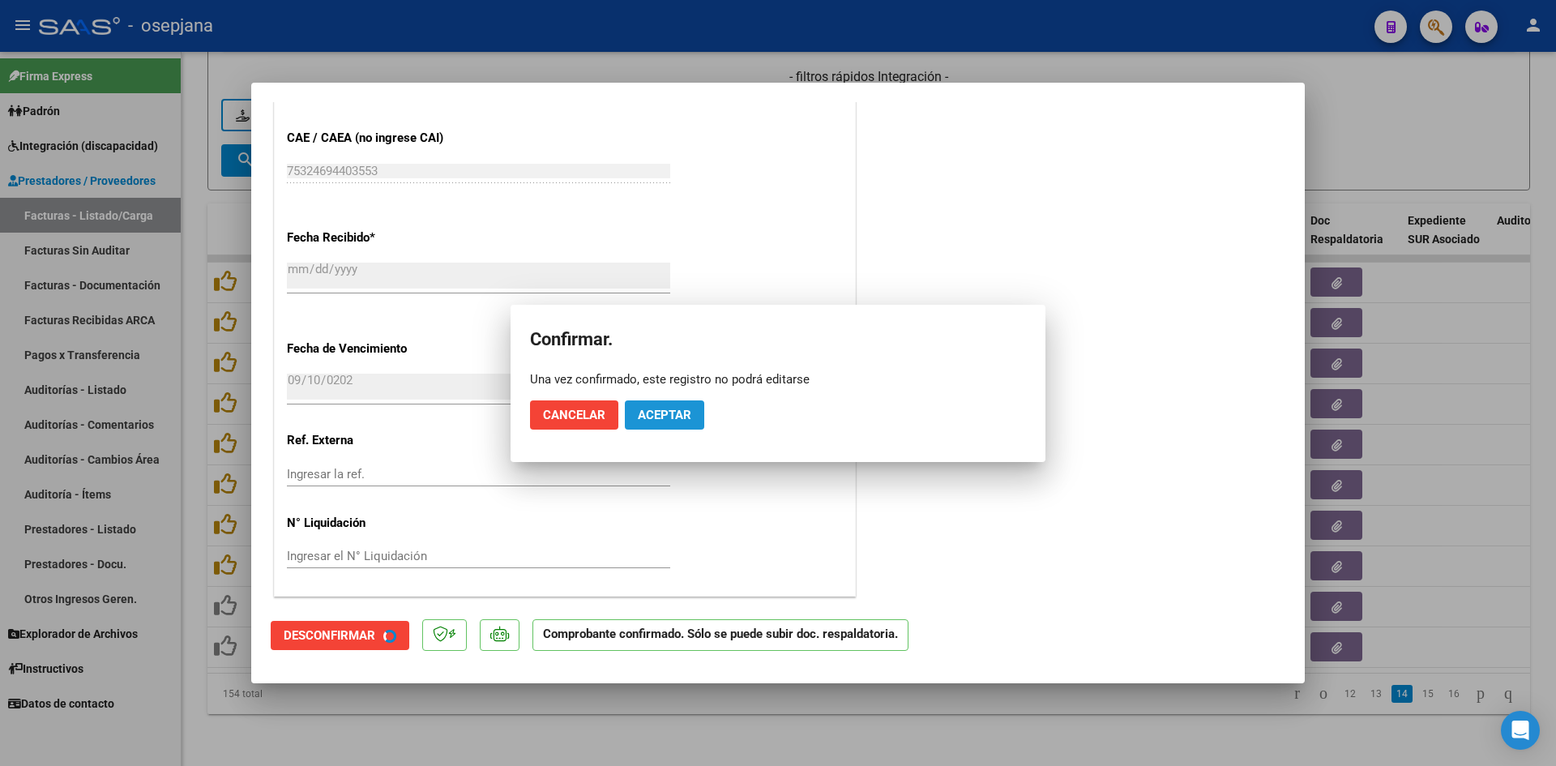
scroll to position [953, 0]
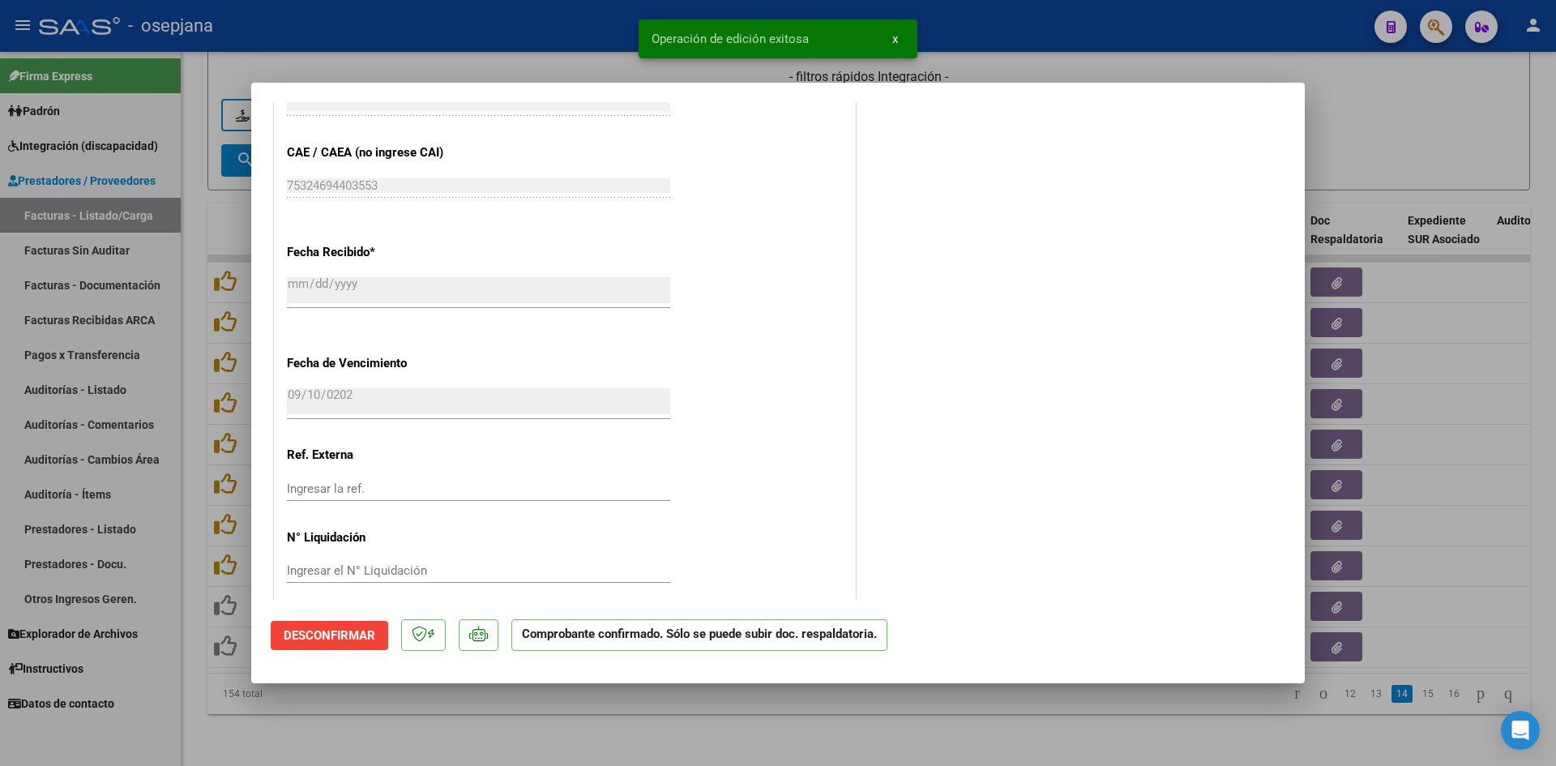
click at [1364, 119] on div at bounding box center [778, 383] width 1556 height 766
type input "$ 0,00"
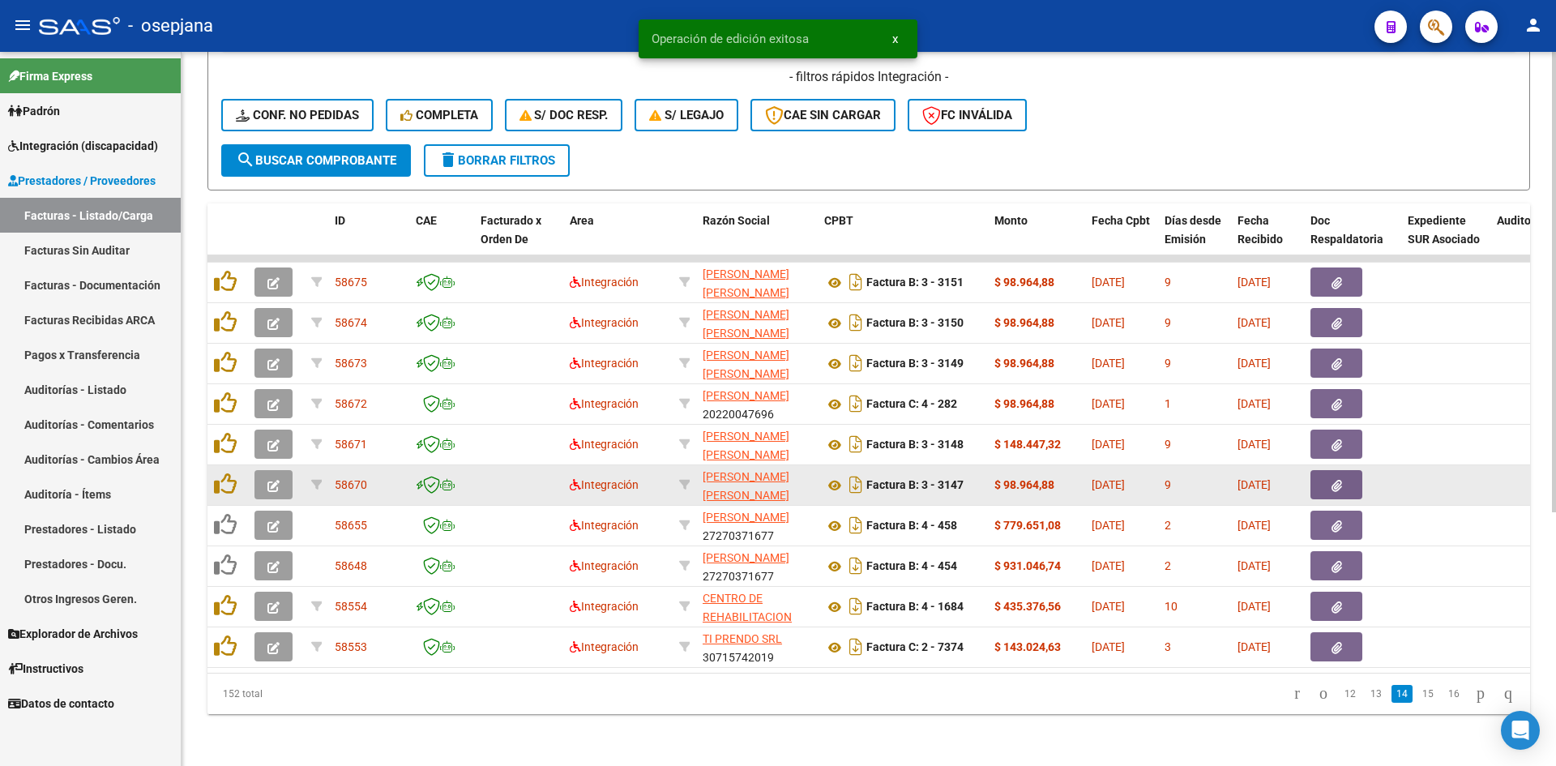
click at [281, 472] on button "button" at bounding box center [273, 484] width 38 height 29
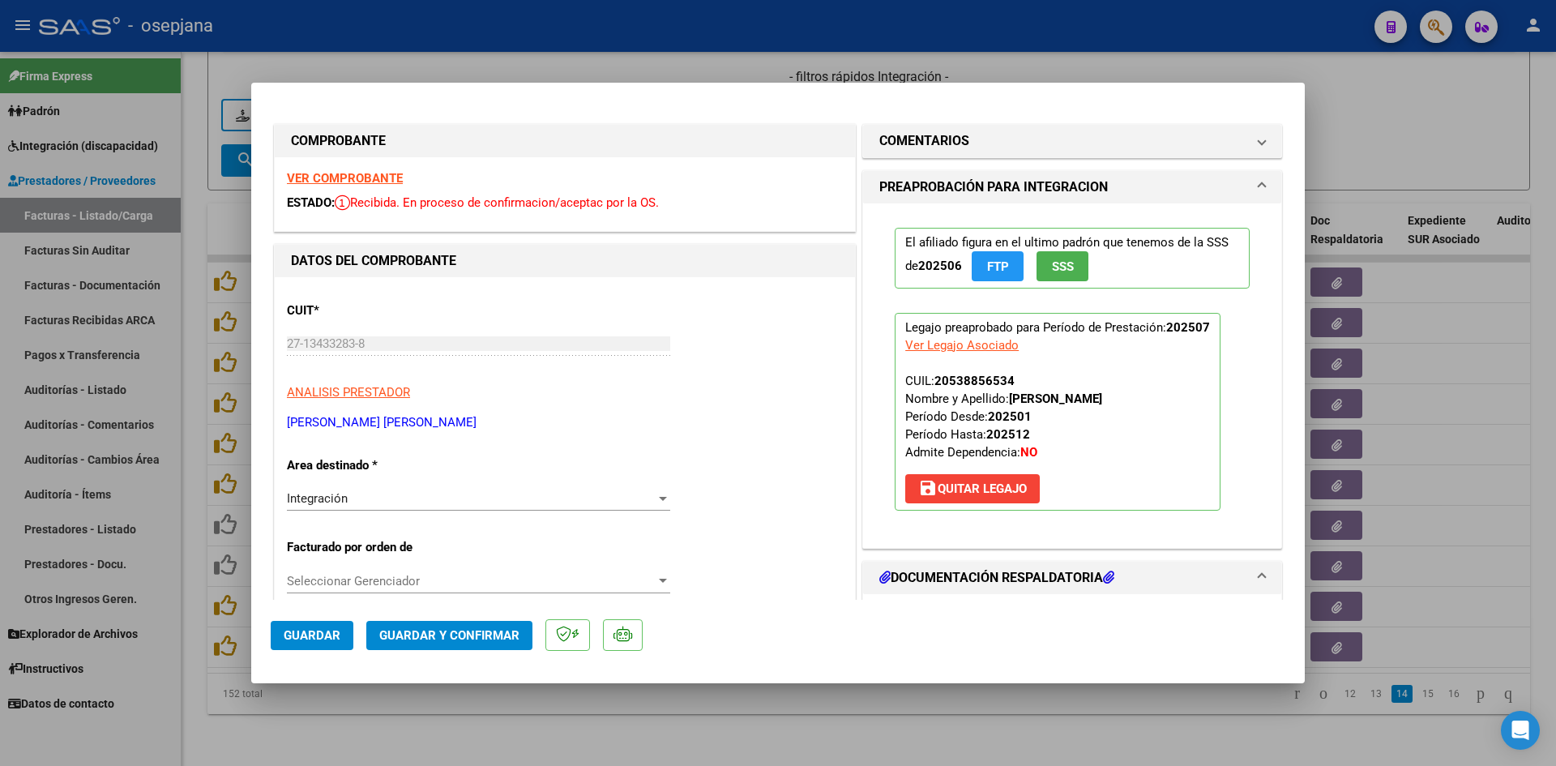
click at [314, 174] on strong "VER COMPROBANTE" at bounding box center [345, 178] width 116 height 15
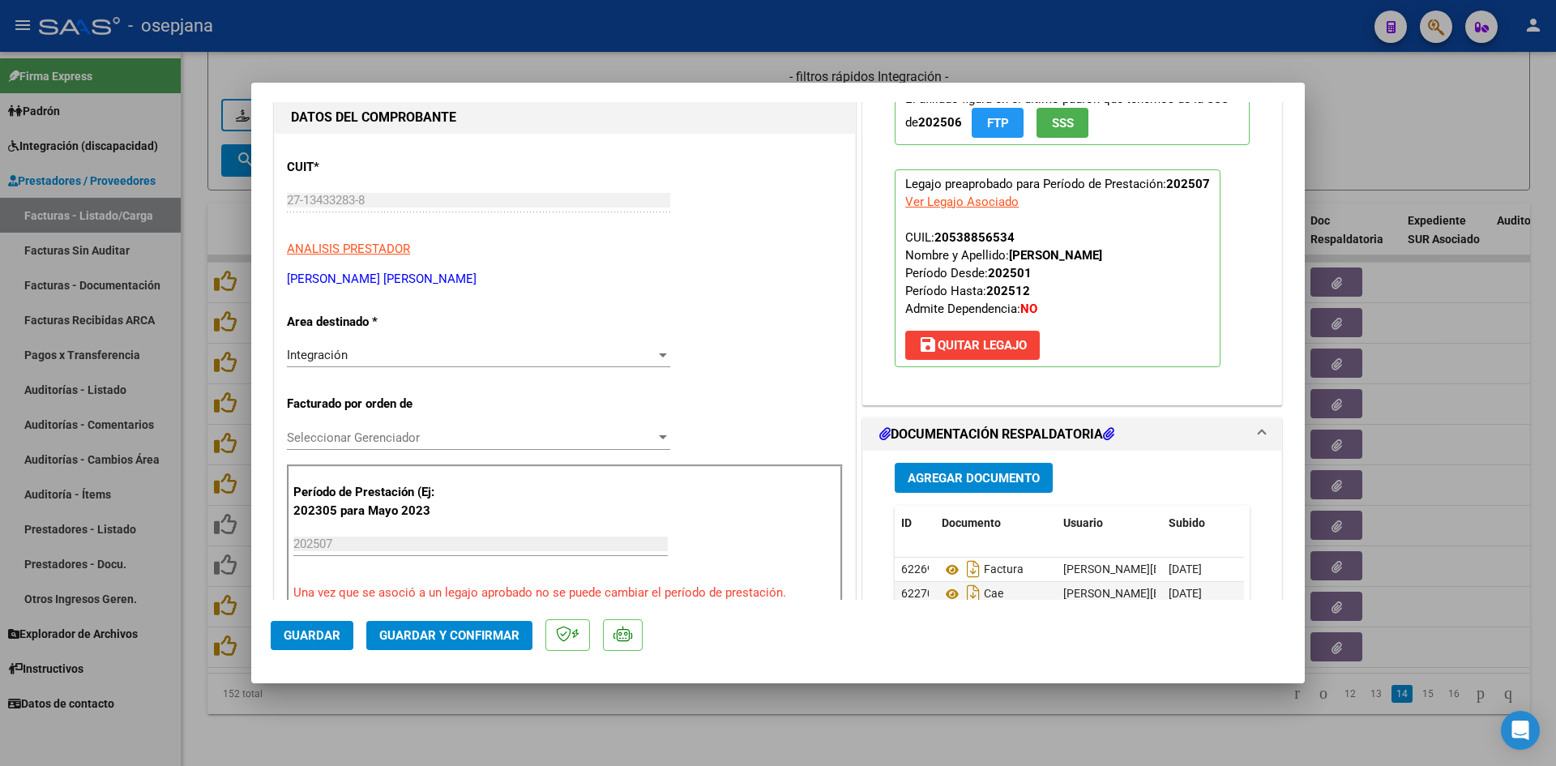
scroll to position [405, 0]
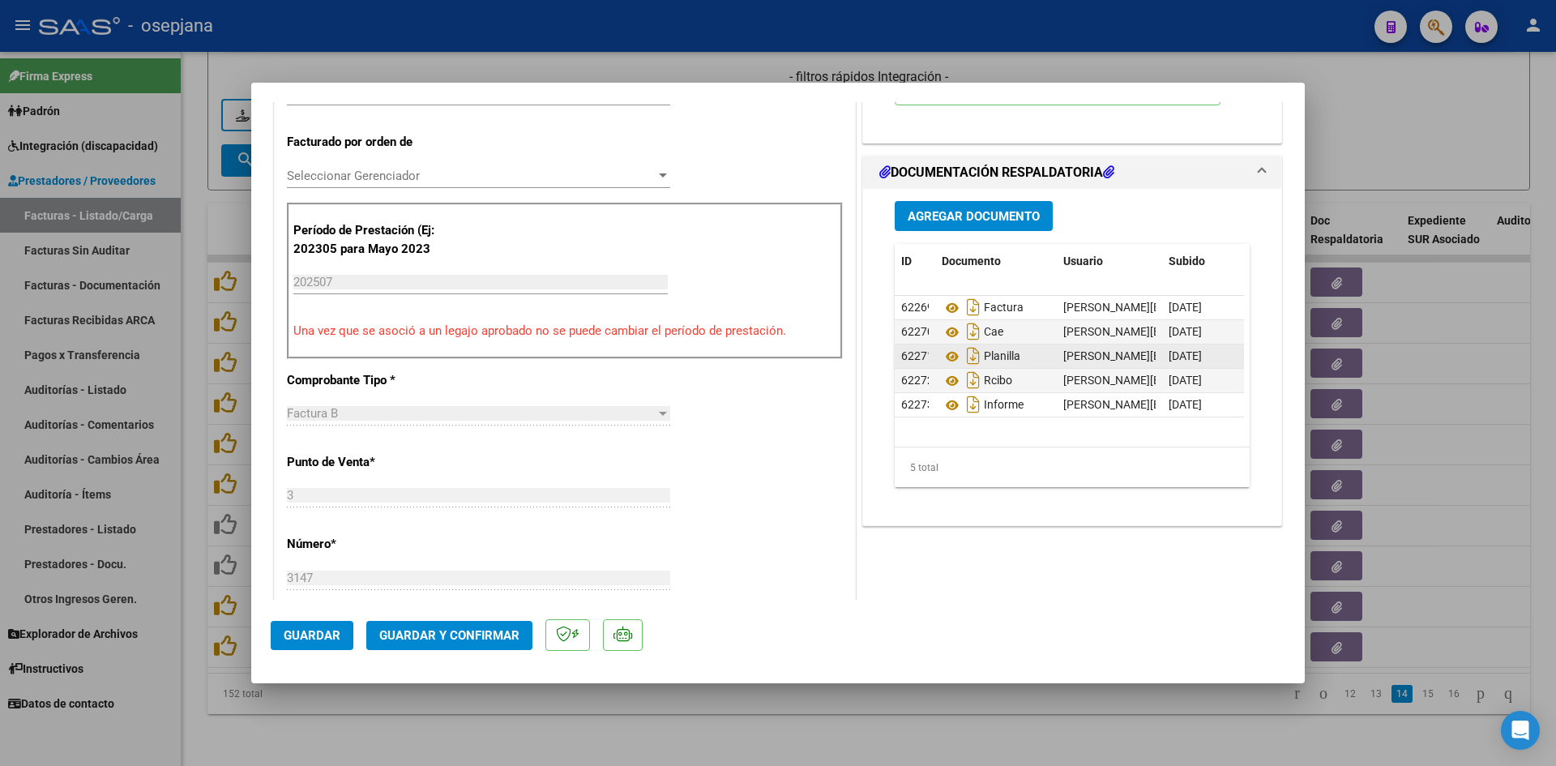
click at [947, 345] on div "Planilla" at bounding box center [995, 356] width 109 height 26
click at [944, 359] on icon at bounding box center [951, 356] width 21 height 19
click at [945, 378] on icon at bounding box center [951, 380] width 21 height 19
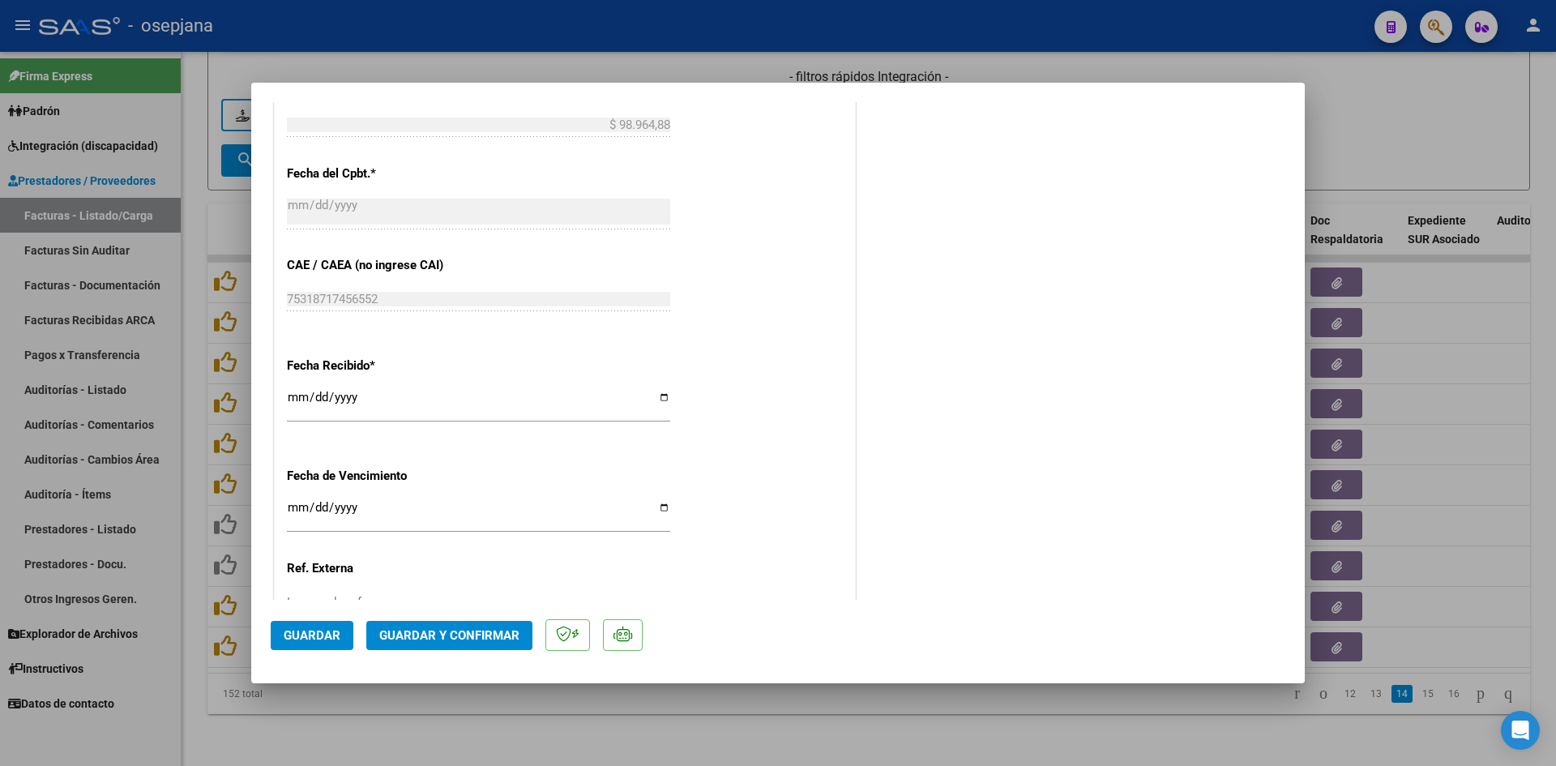
scroll to position [1068, 0]
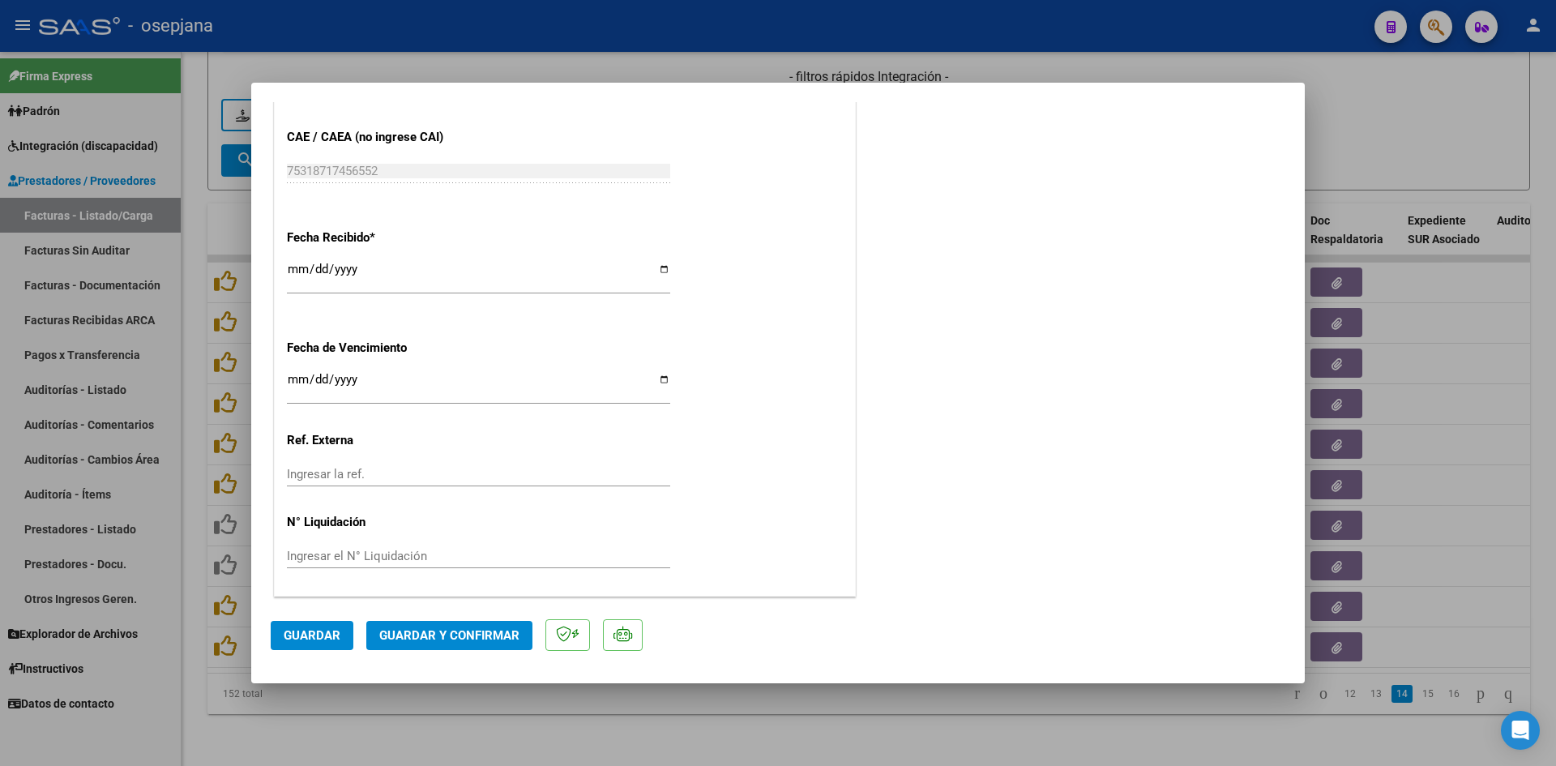
click at [294, 386] on input "2025-08-12" at bounding box center [478, 386] width 383 height 26
type input "[DATE]"
click at [416, 630] on span "Guardar y Confirmar" at bounding box center [449, 635] width 140 height 15
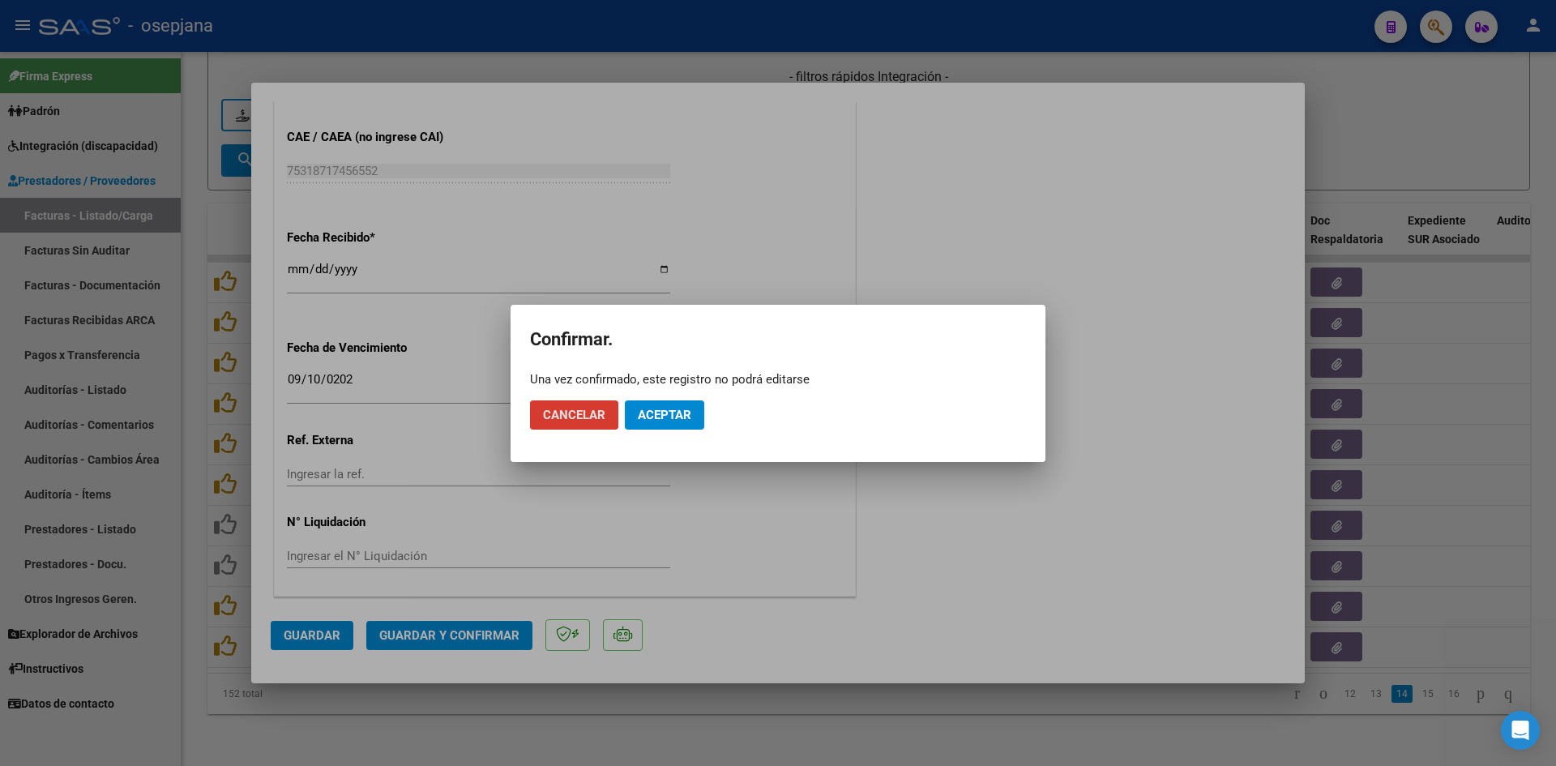
click at [686, 410] on span "Aceptar" at bounding box center [664, 415] width 53 height 15
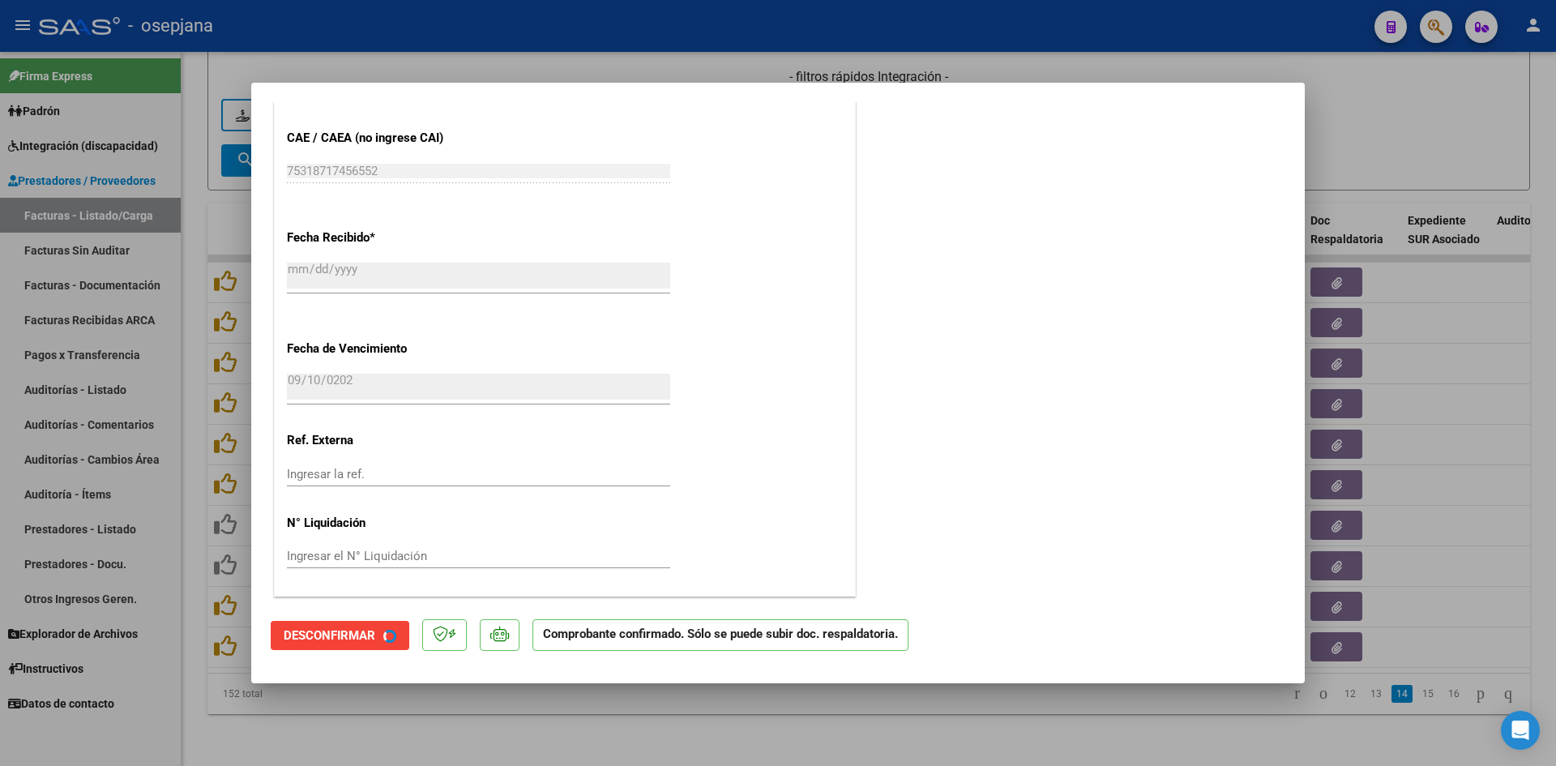
scroll to position [967, 0]
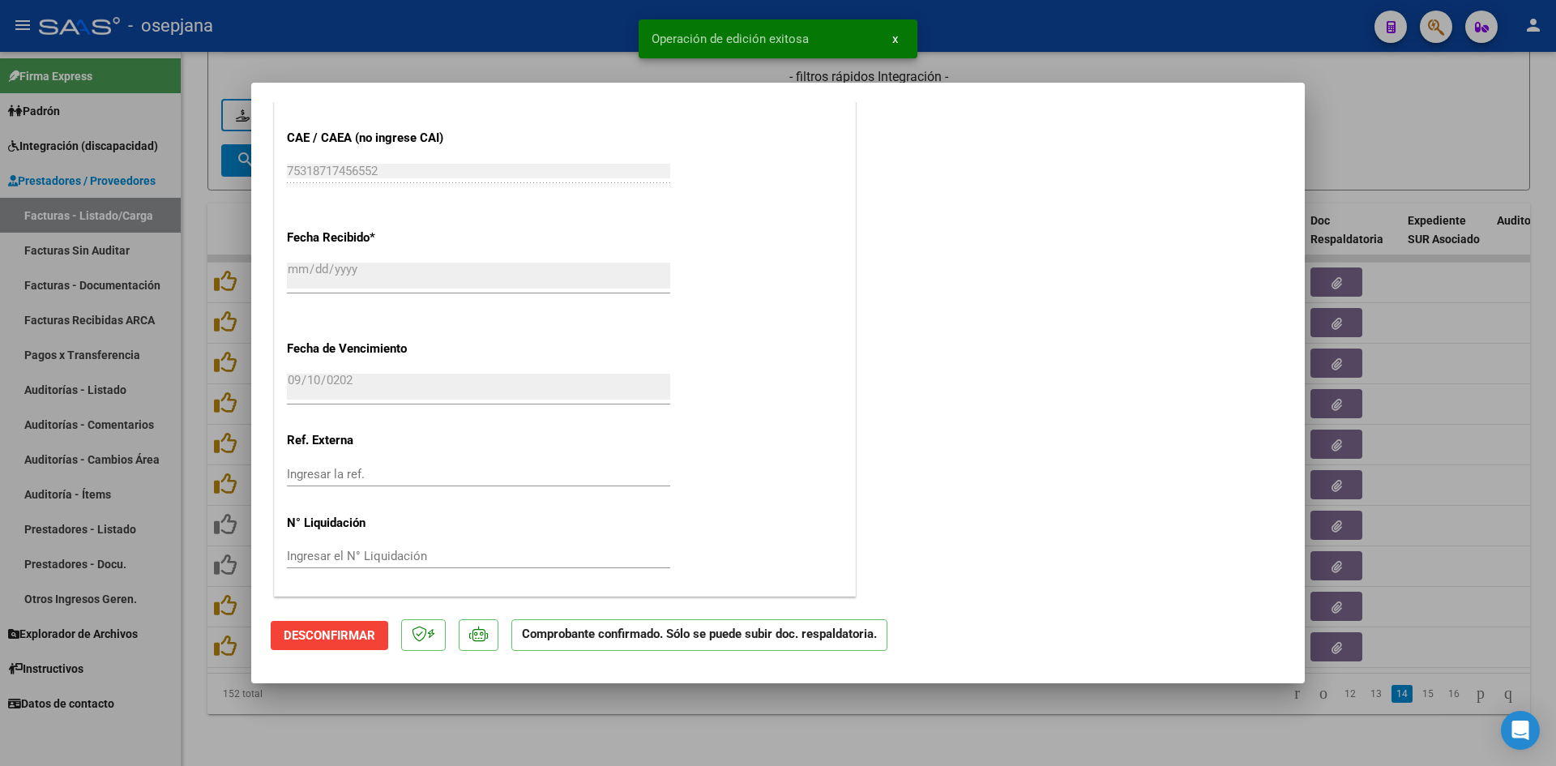
click at [1409, 140] on div at bounding box center [778, 383] width 1556 height 766
type input "$ 0,00"
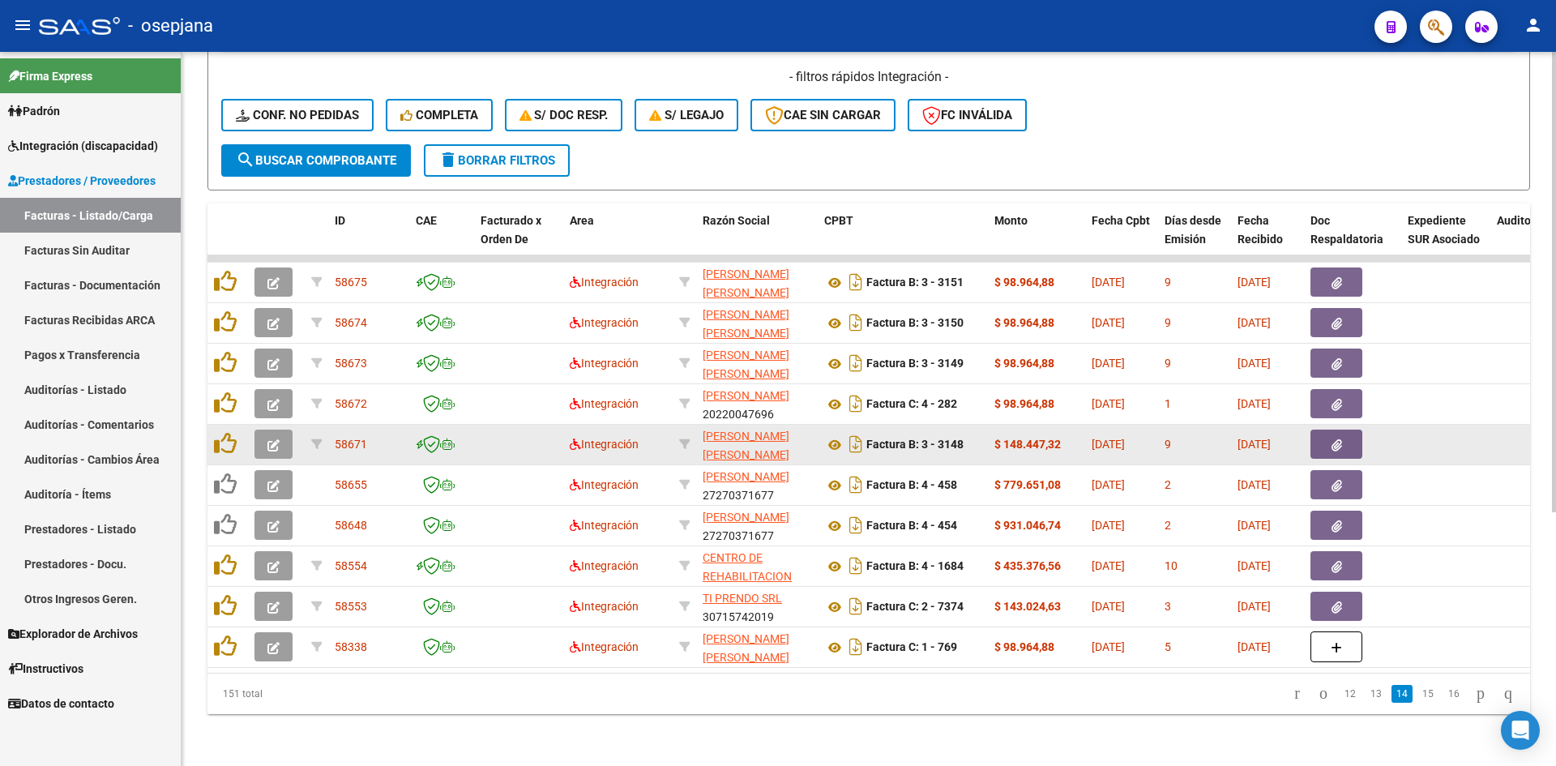
click at [282, 432] on button "button" at bounding box center [273, 443] width 38 height 29
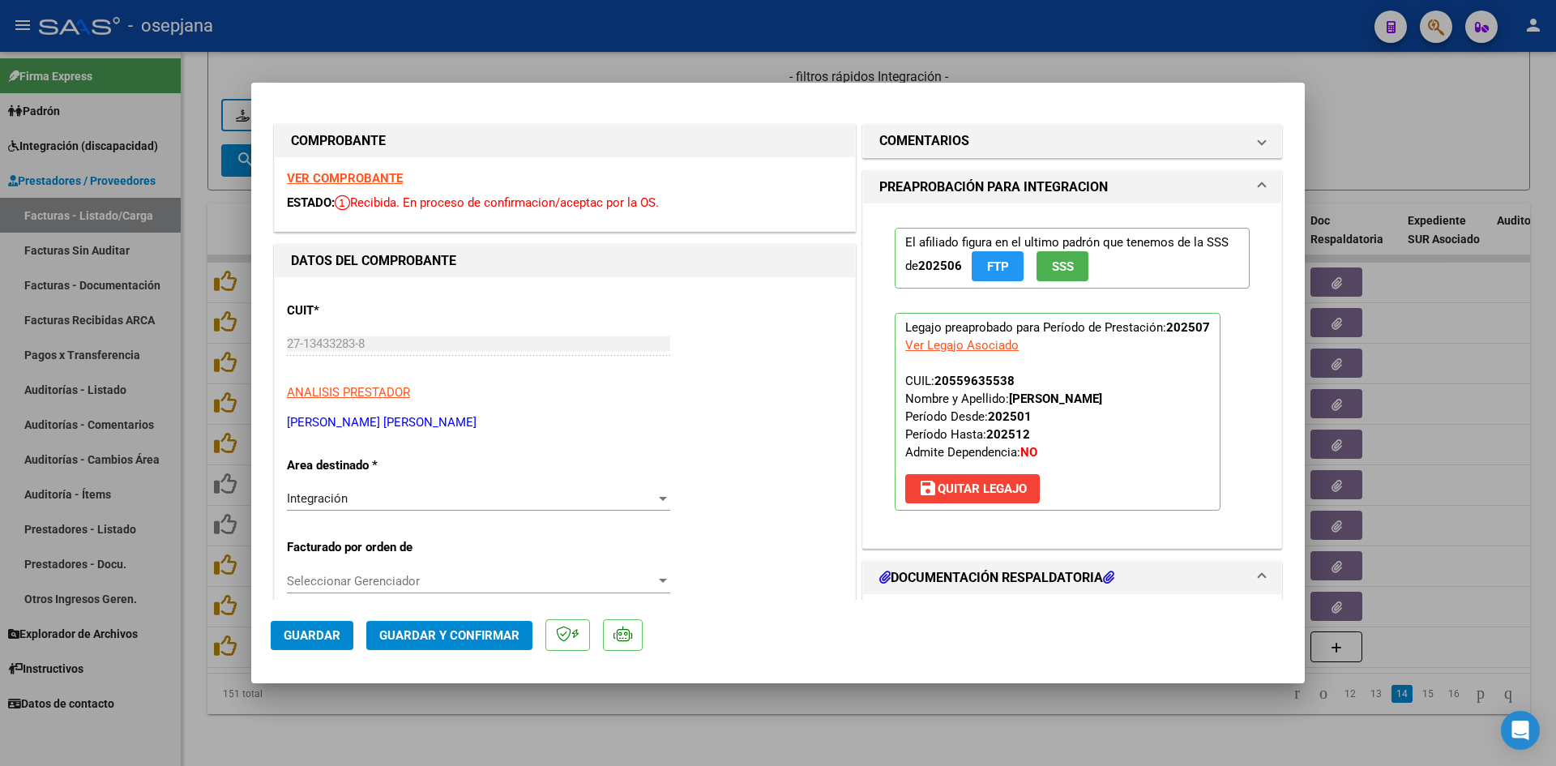
click at [362, 172] on strong "VER COMPROBANTE" at bounding box center [345, 178] width 116 height 15
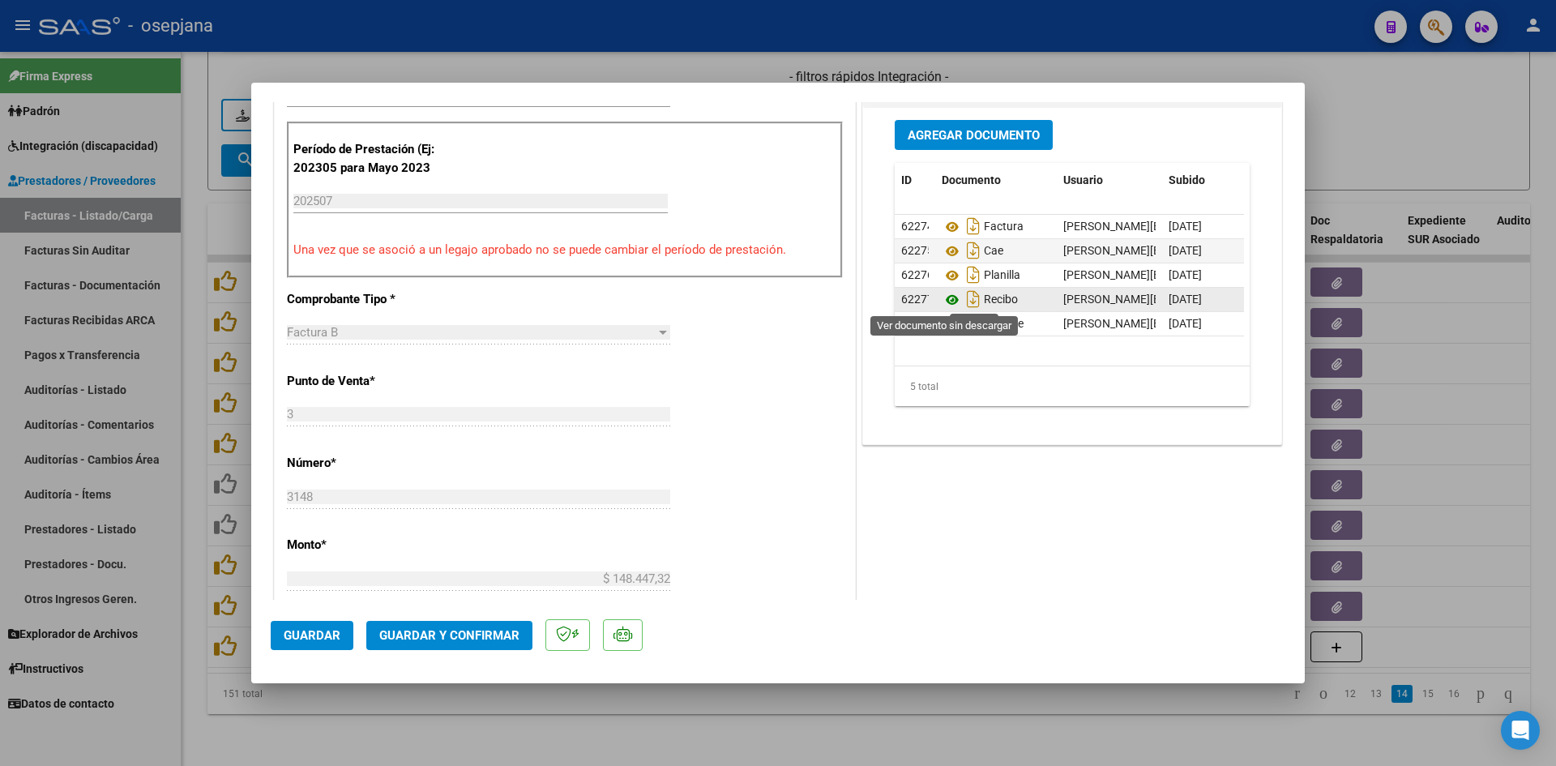
click at [942, 296] on icon at bounding box center [951, 299] width 21 height 19
click at [949, 270] on icon at bounding box center [951, 275] width 21 height 19
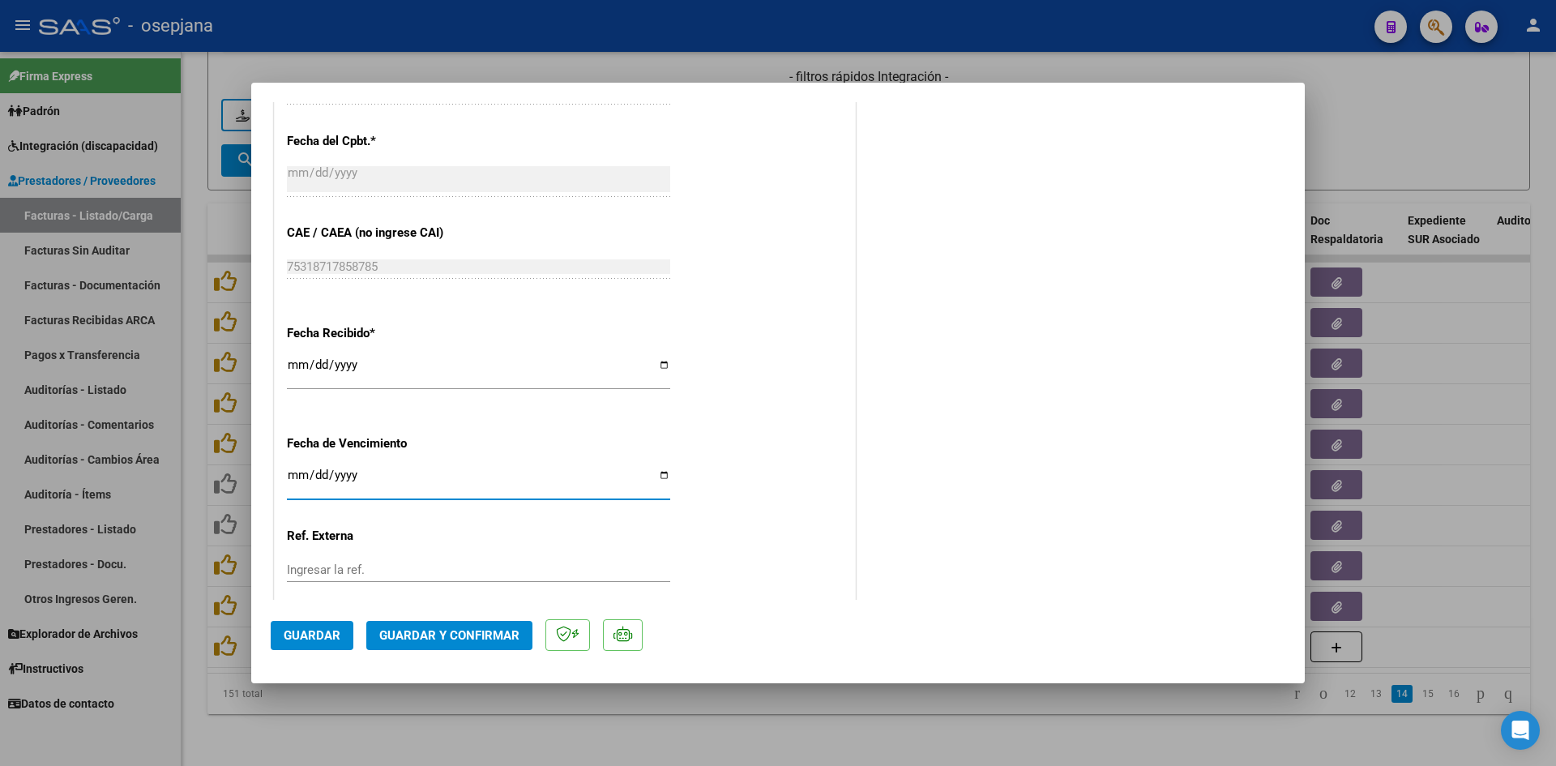
click at [298, 469] on input "2025-08-12" at bounding box center [478, 481] width 383 height 26
type input "[DATE]"
click at [506, 640] on span "Guardar y Confirmar" at bounding box center [449, 635] width 140 height 15
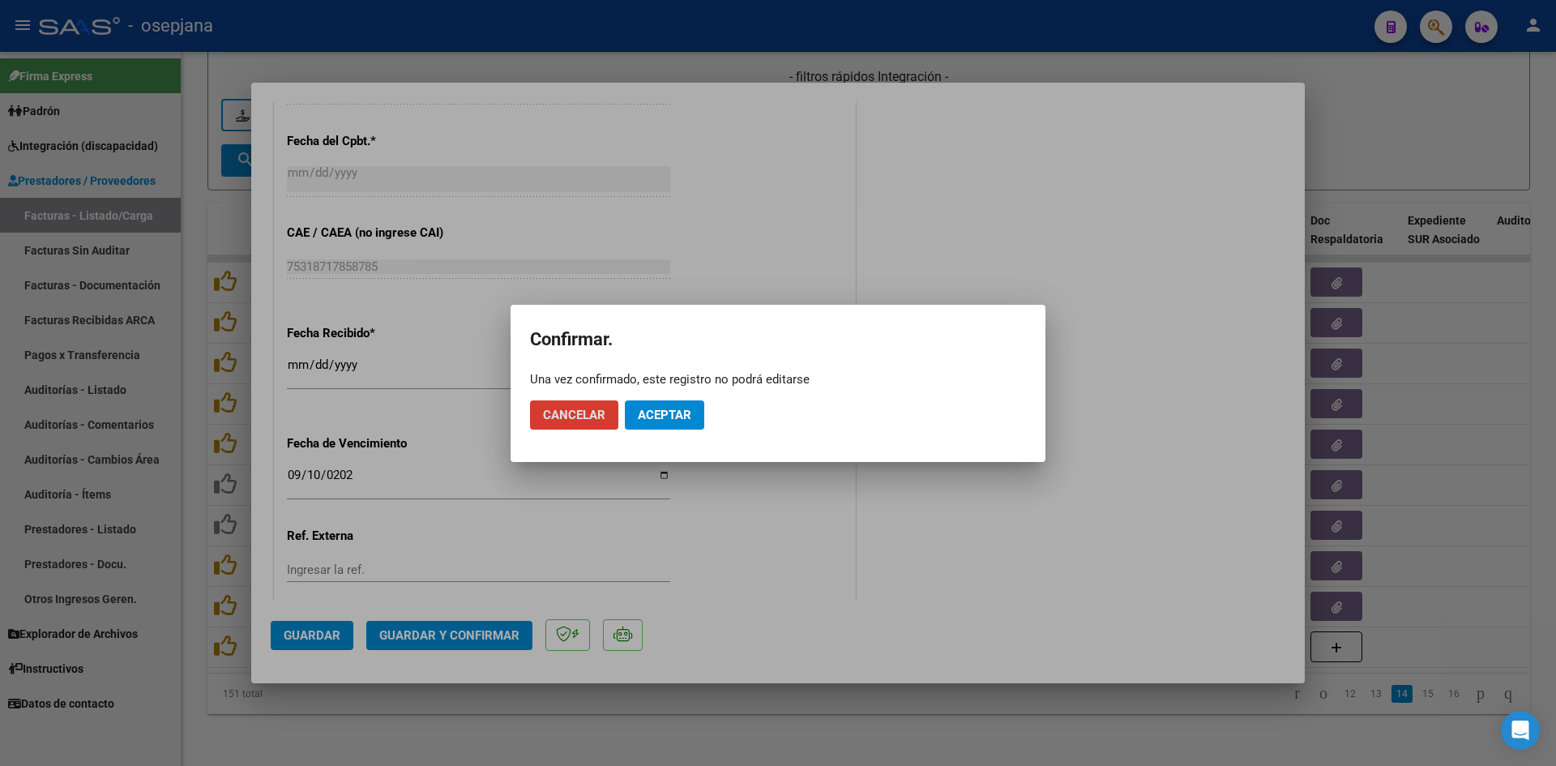
click at [655, 414] on span "Aceptar" at bounding box center [664, 415] width 53 height 15
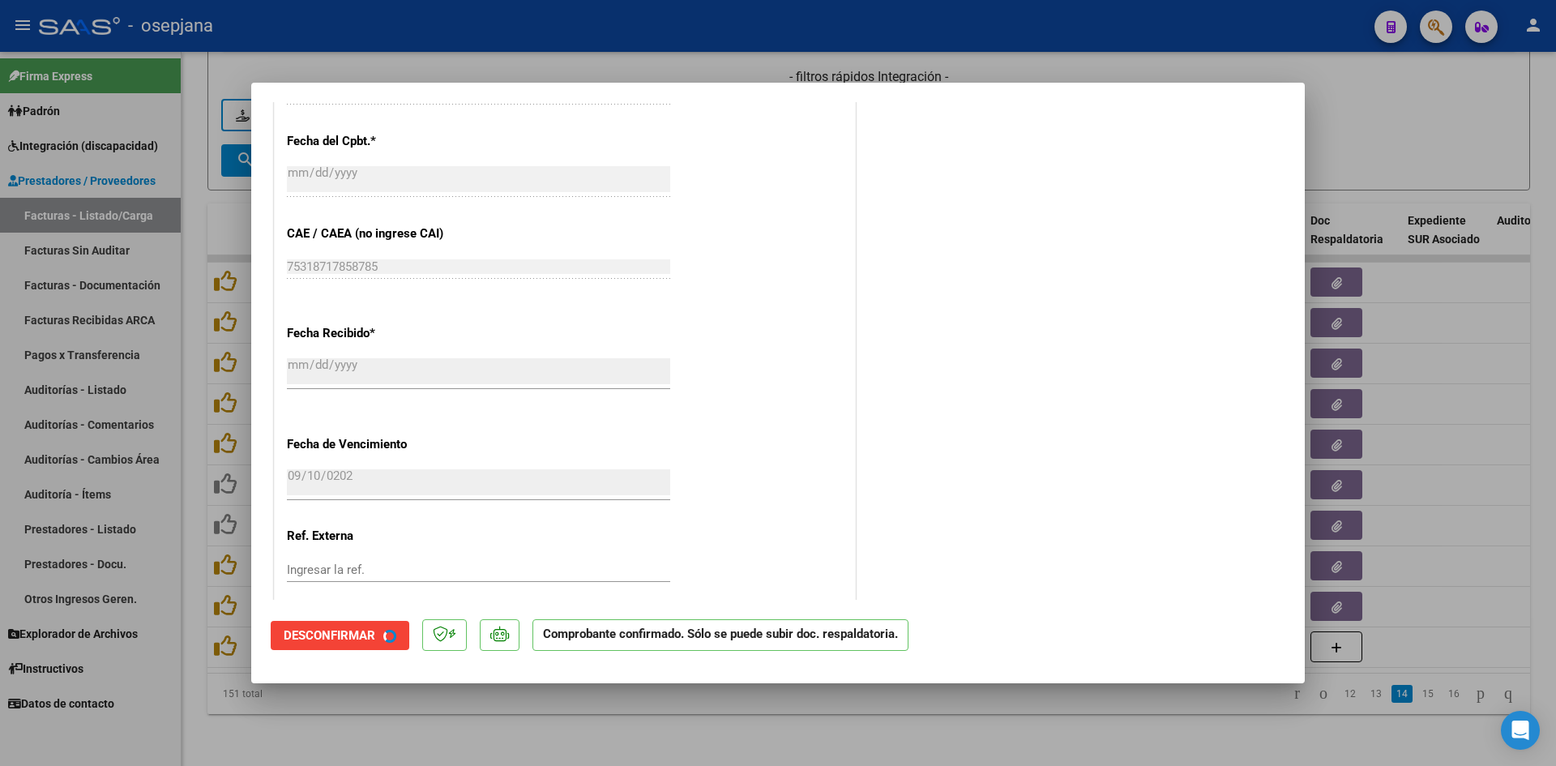
click at [1450, 135] on div at bounding box center [778, 383] width 1556 height 766
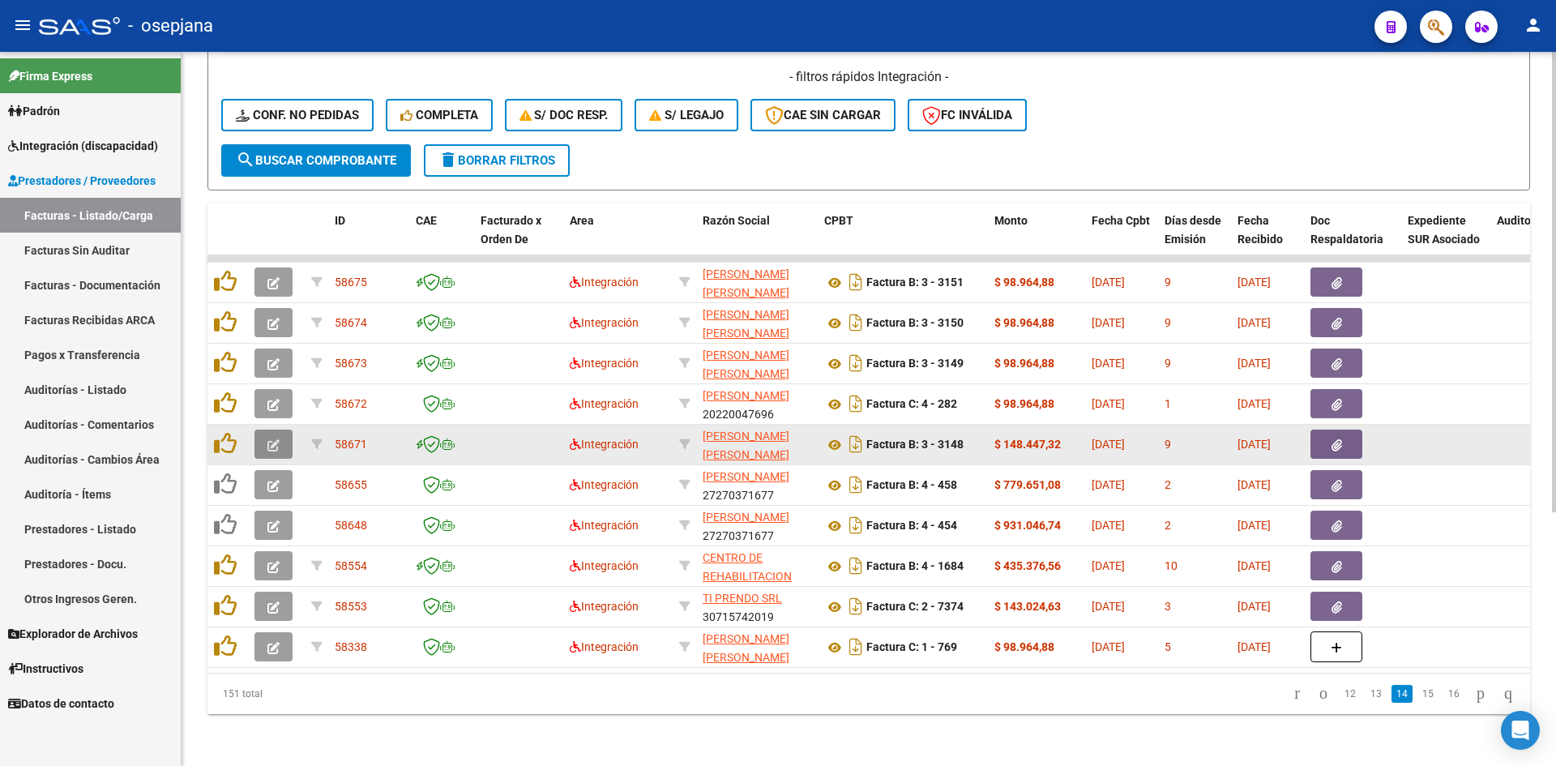
click at [272, 439] on icon "button" at bounding box center [273, 445] width 12 height 12
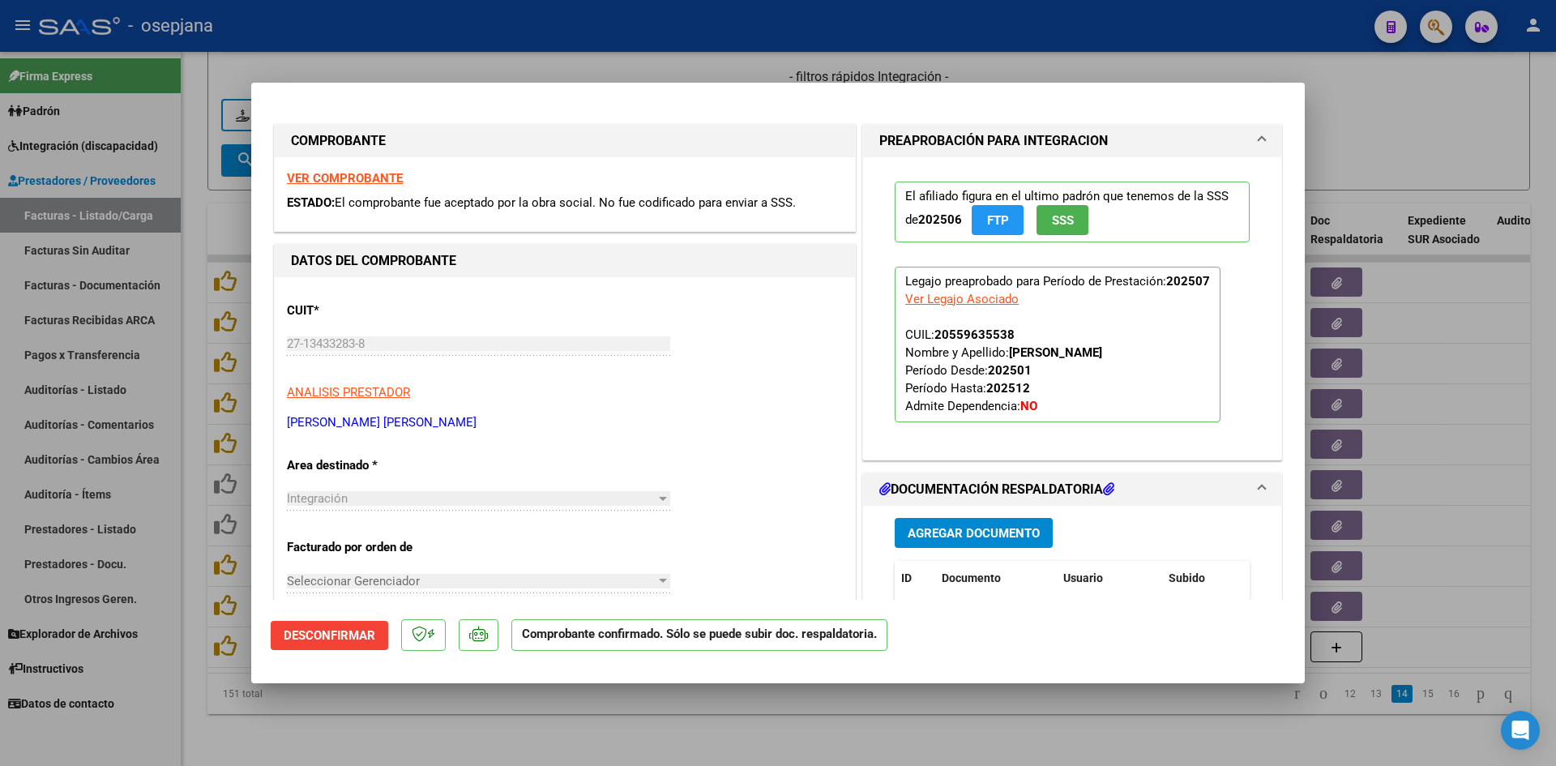
click at [204, 415] on div at bounding box center [778, 383] width 1556 height 766
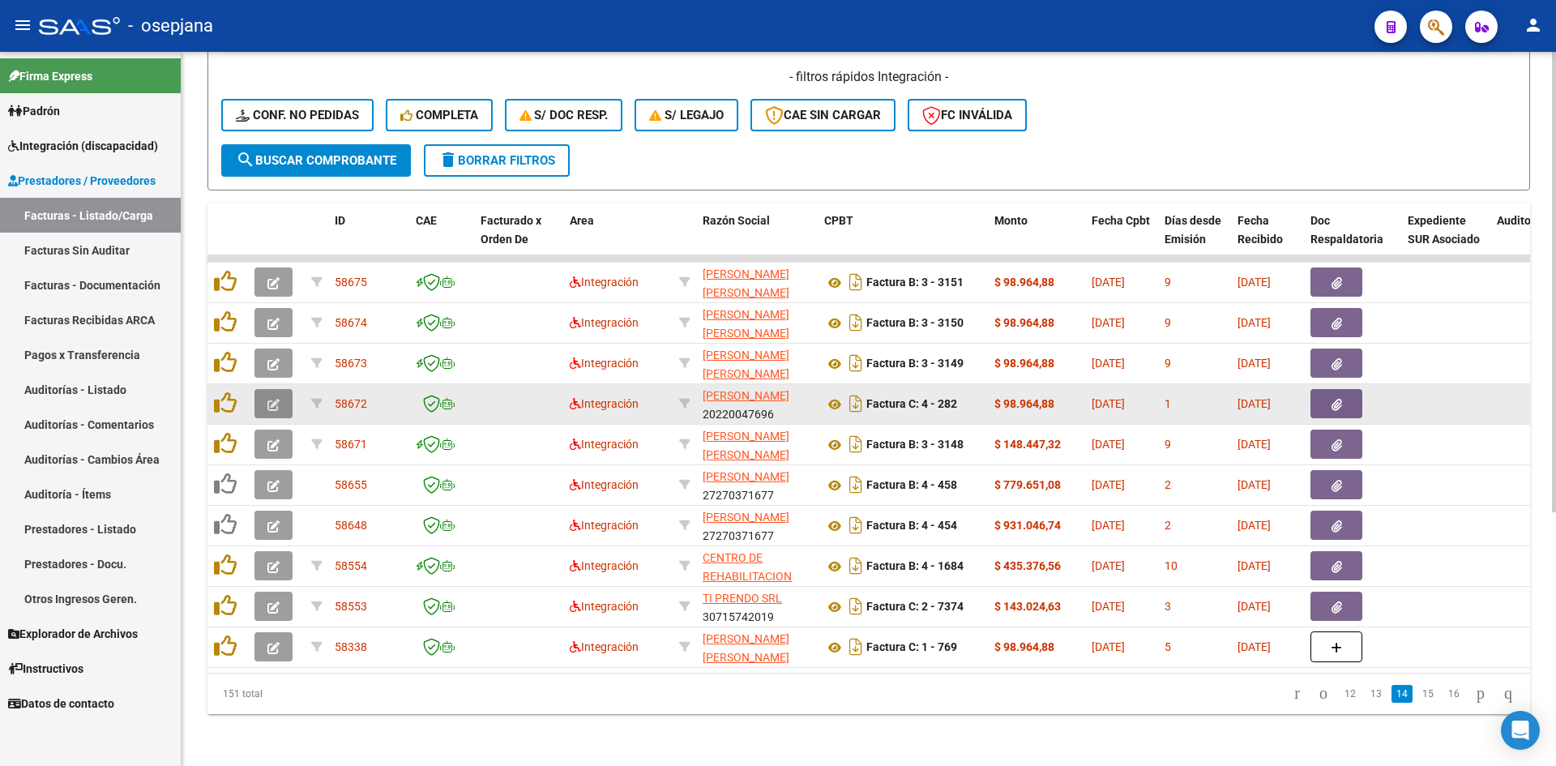
click at [281, 393] on button "button" at bounding box center [273, 403] width 38 height 29
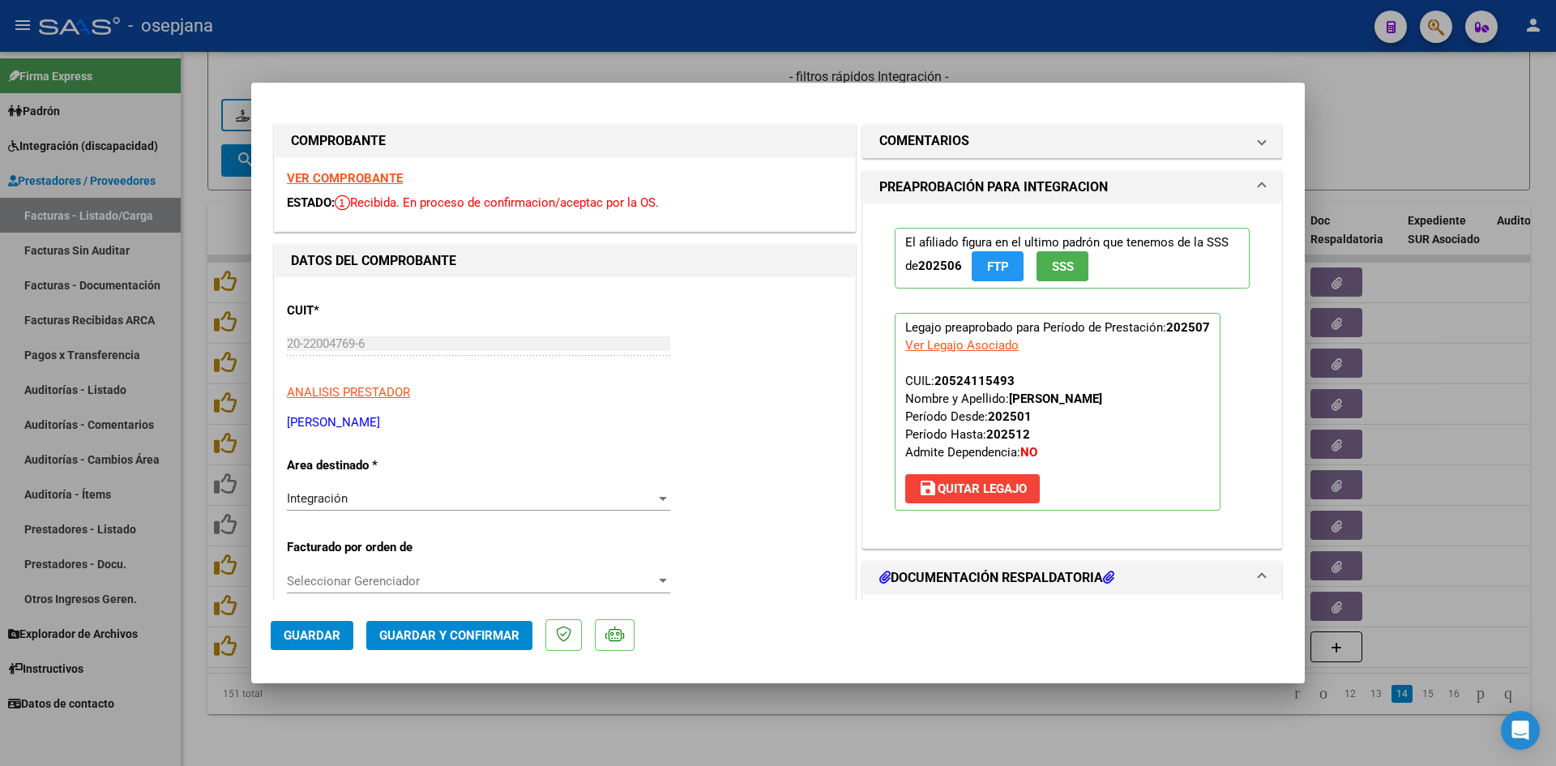
click at [374, 180] on strong "VER COMPROBANTE" at bounding box center [345, 178] width 116 height 15
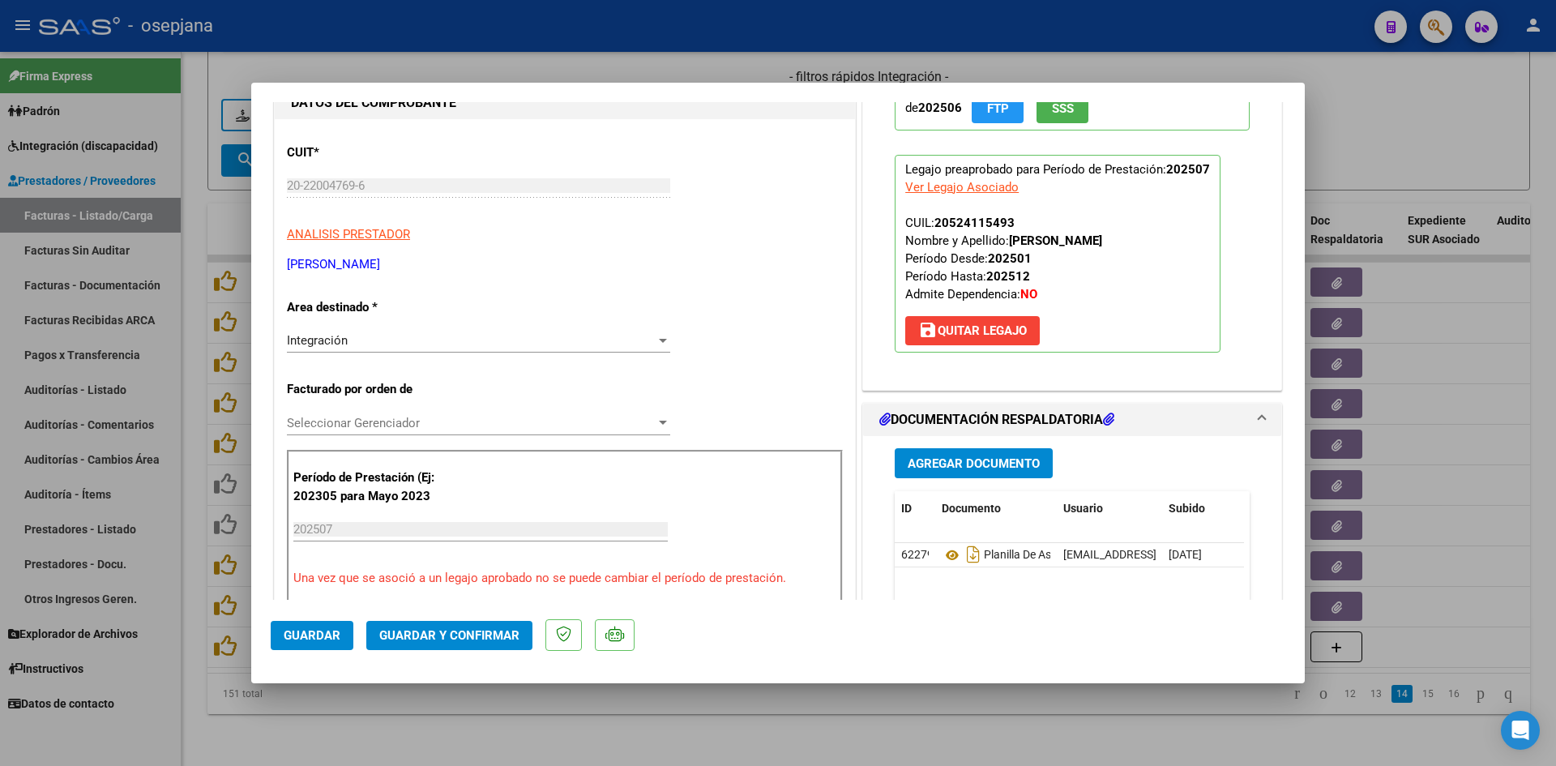
scroll to position [324, 0]
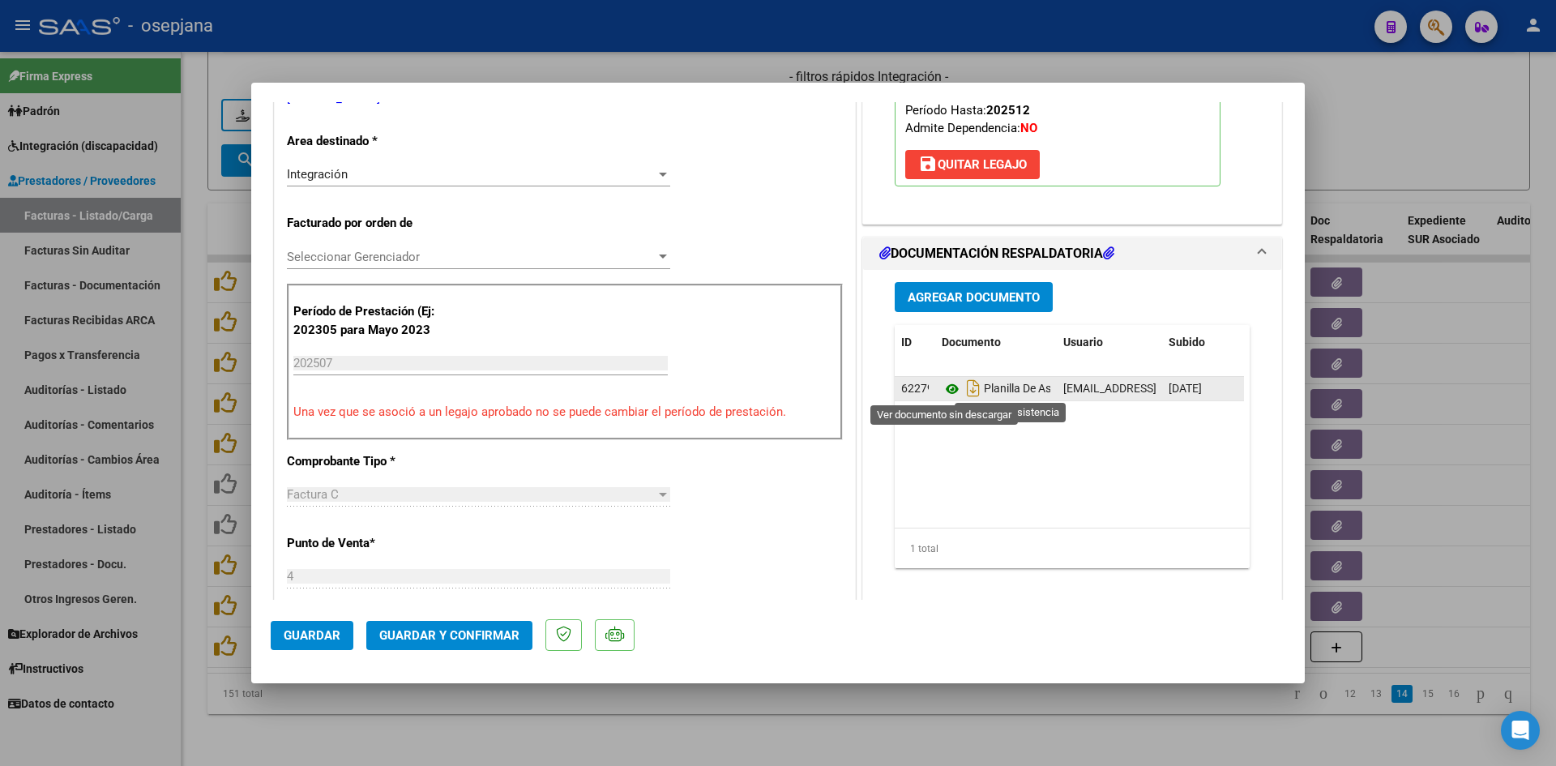
click at [944, 391] on icon at bounding box center [951, 388] width 21 height 19
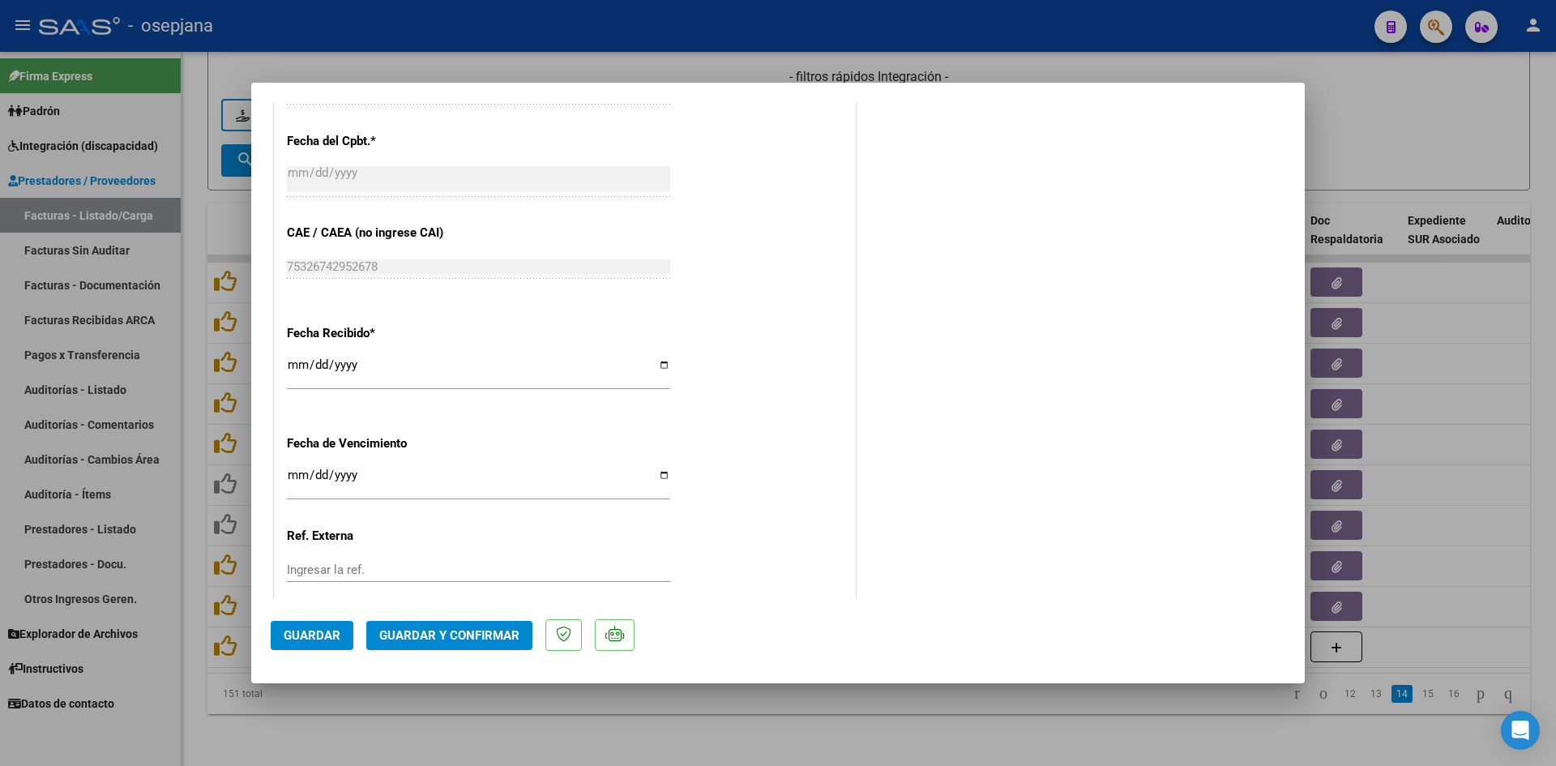
scroll to position [1068, 0]
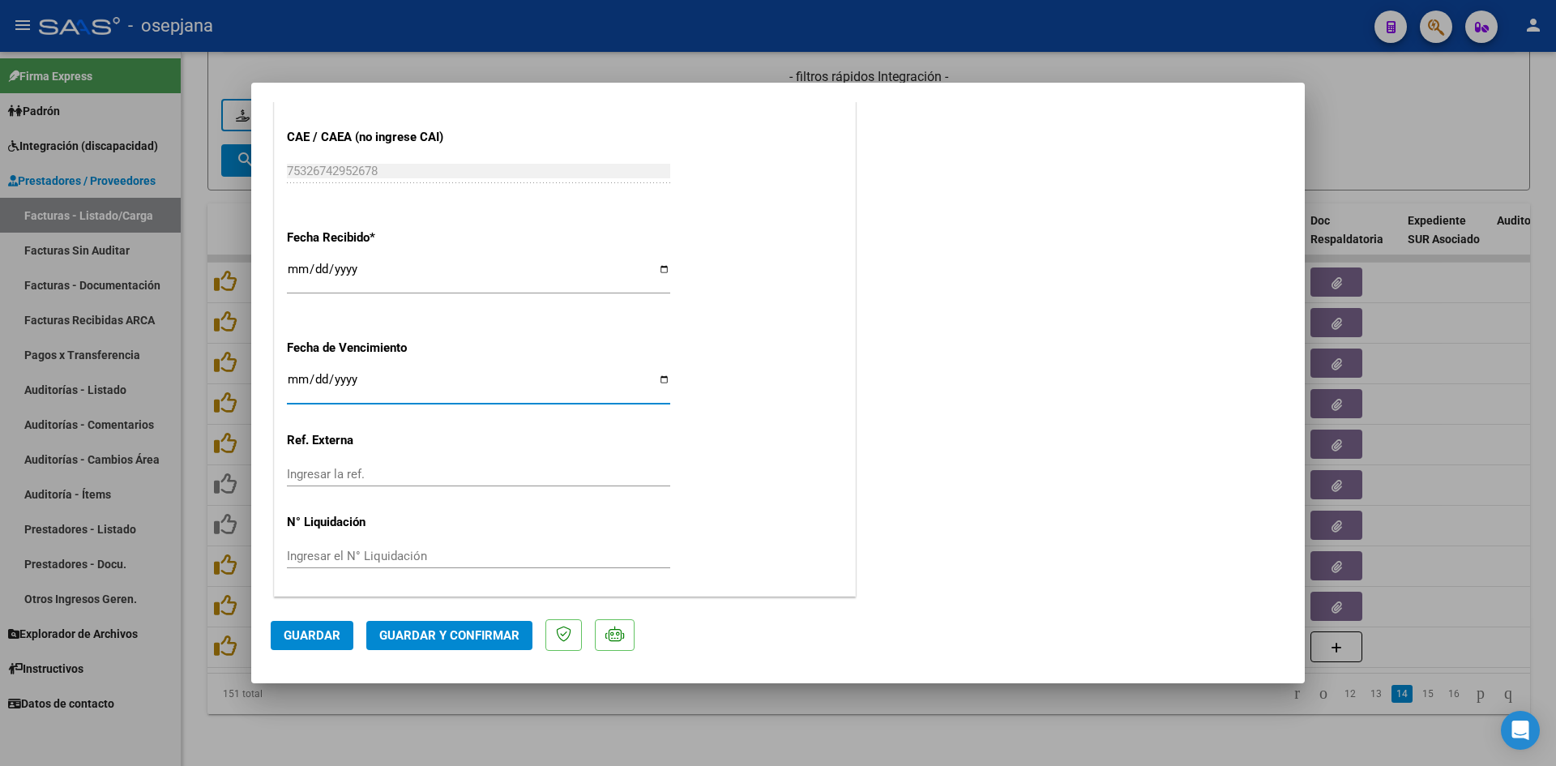
click at [292, 375] on input "Ingresar la fecha" at bounding box center [478, 386] width 383 height 26
click at [454, 635] on span "Guardar y Confirmar" at bounding box center [449, 635] width 140 height 15
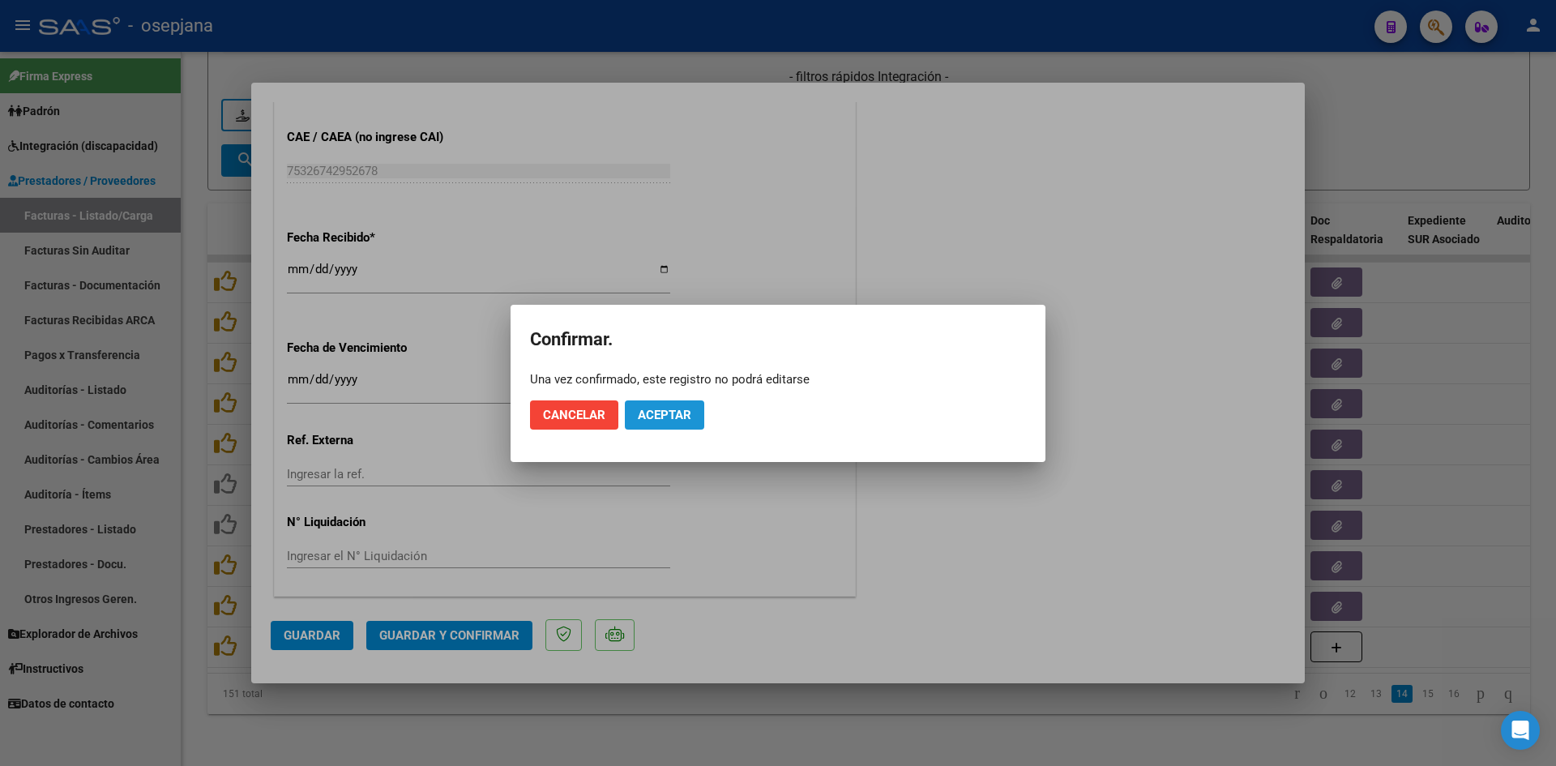
click at [701, 425] on button "Aceptar" at bounding box center [664, 414] width 79 height 29
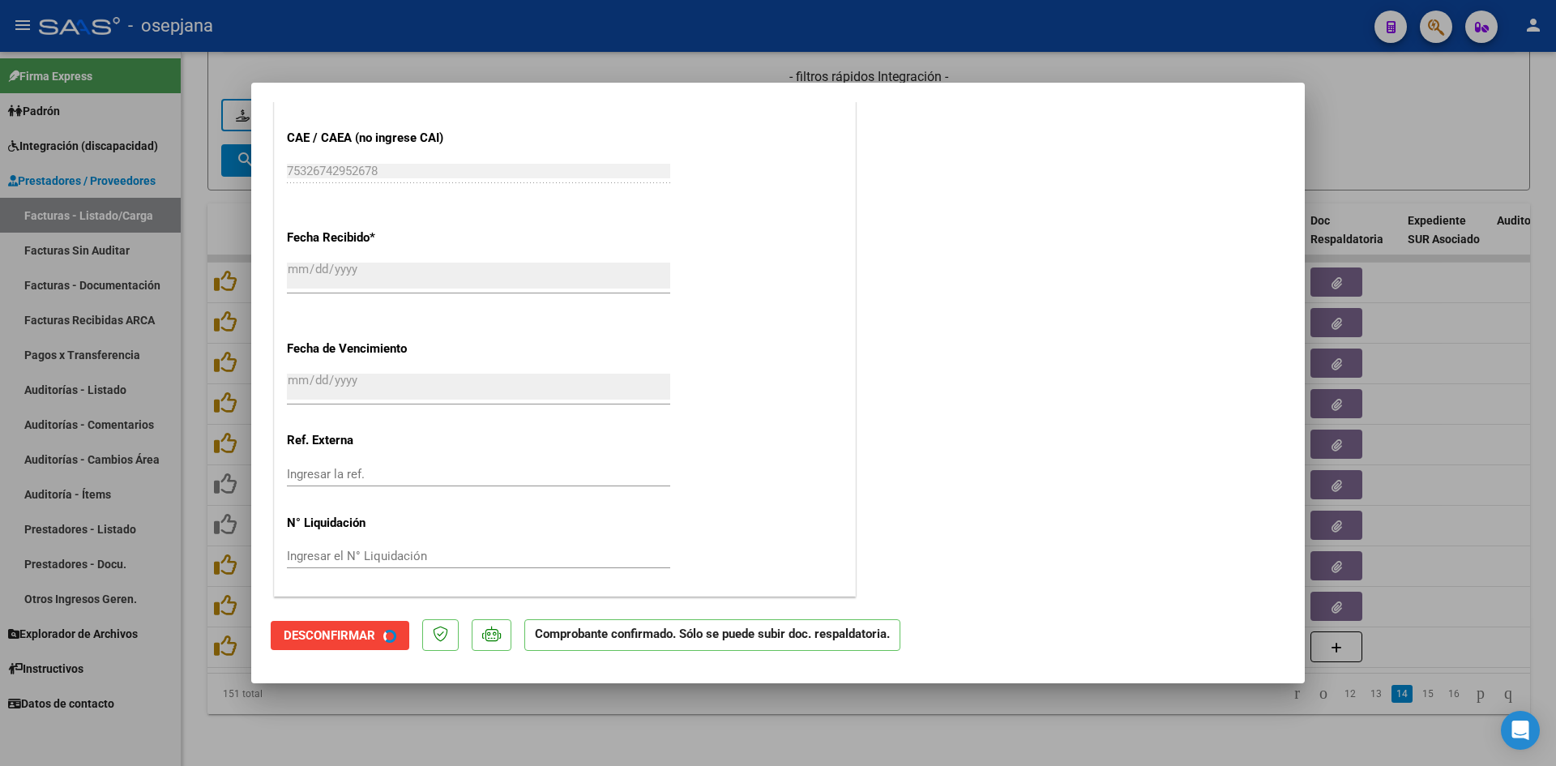
click at [1381, 134] on div at bounding box center [778, 383] width 1556 height 766
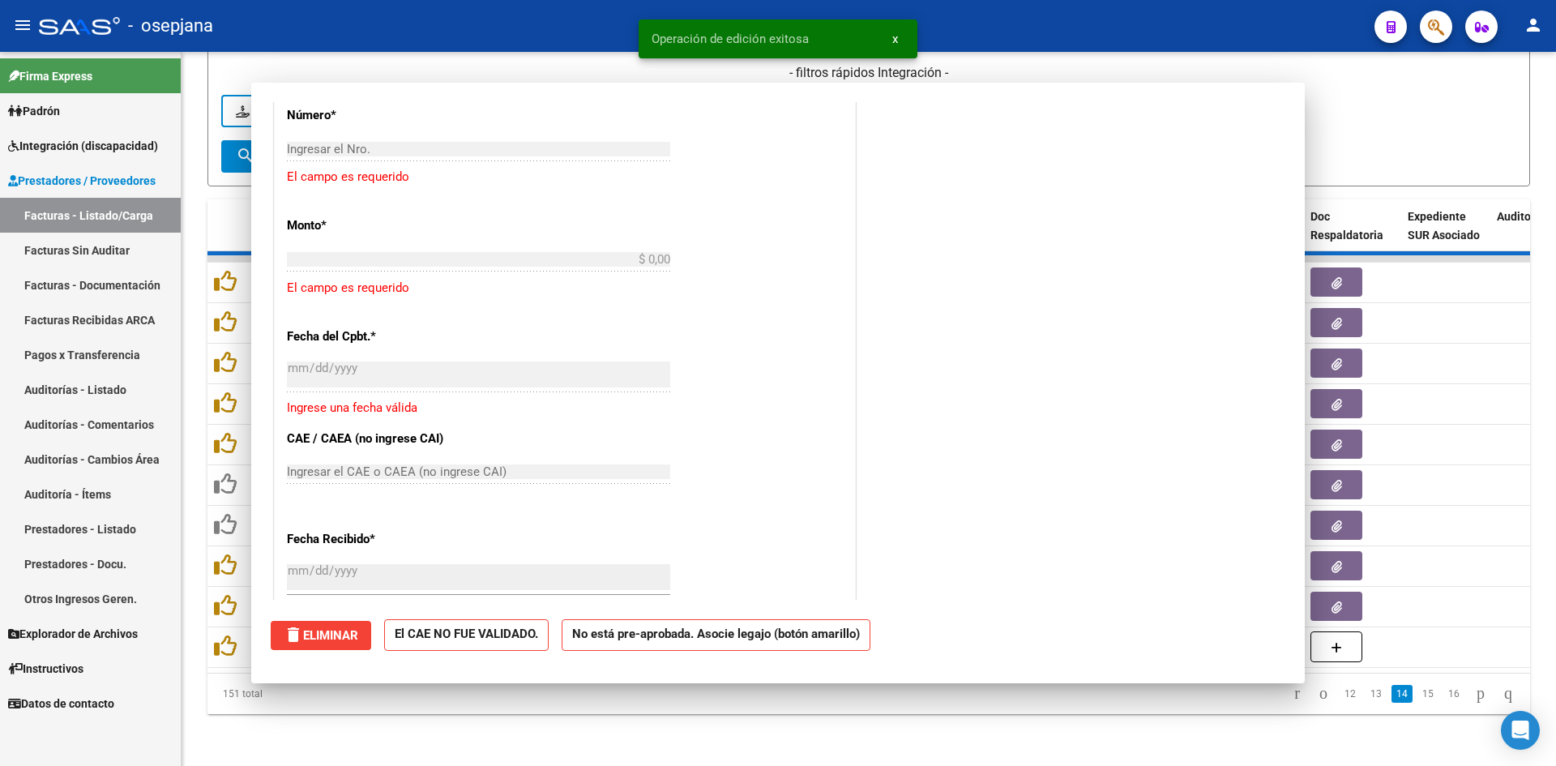
scroll to position [0, 0]
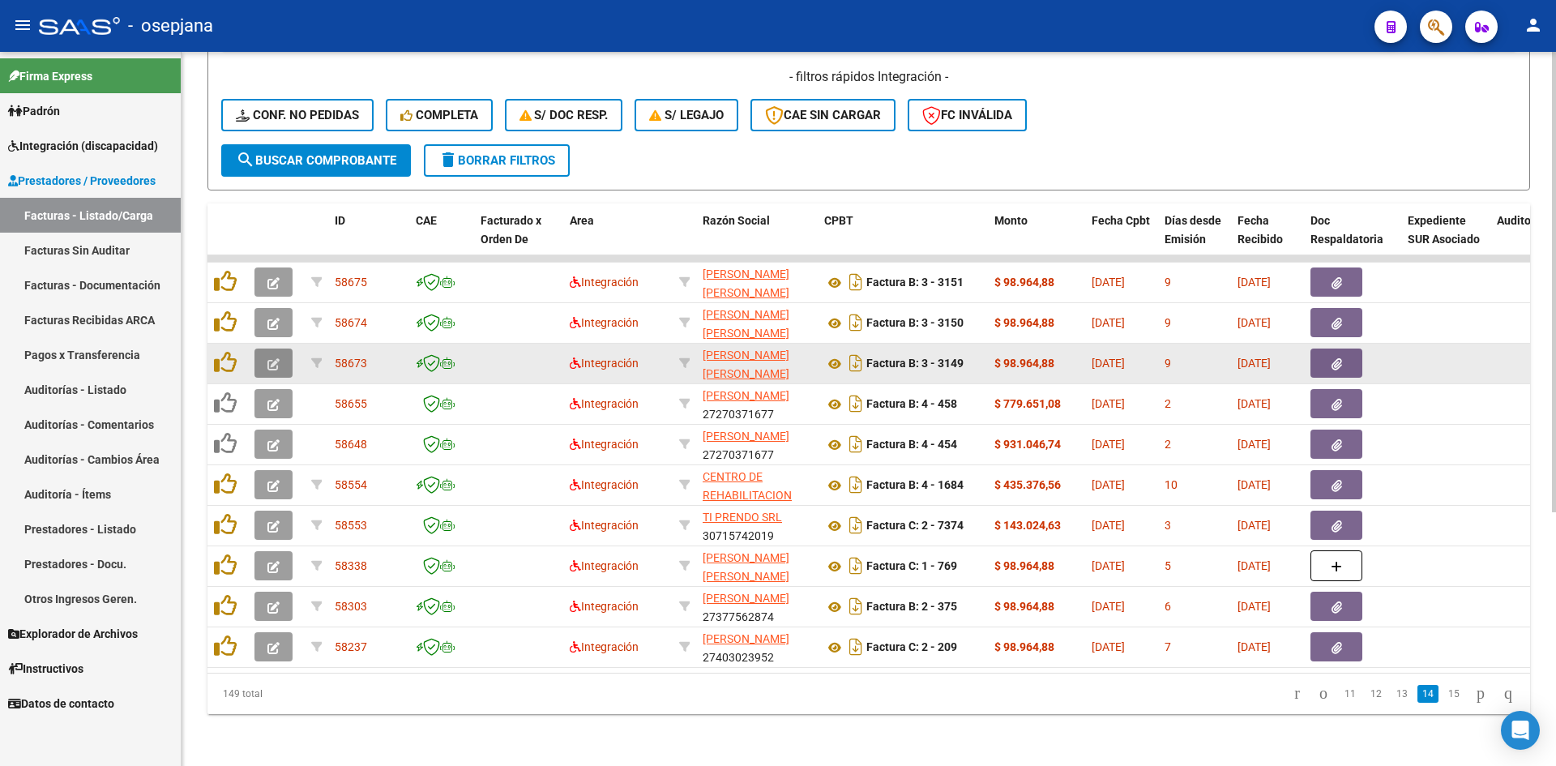
click at [279, 348] on button "button" at bounding box center [273, 362] width 38 height 29
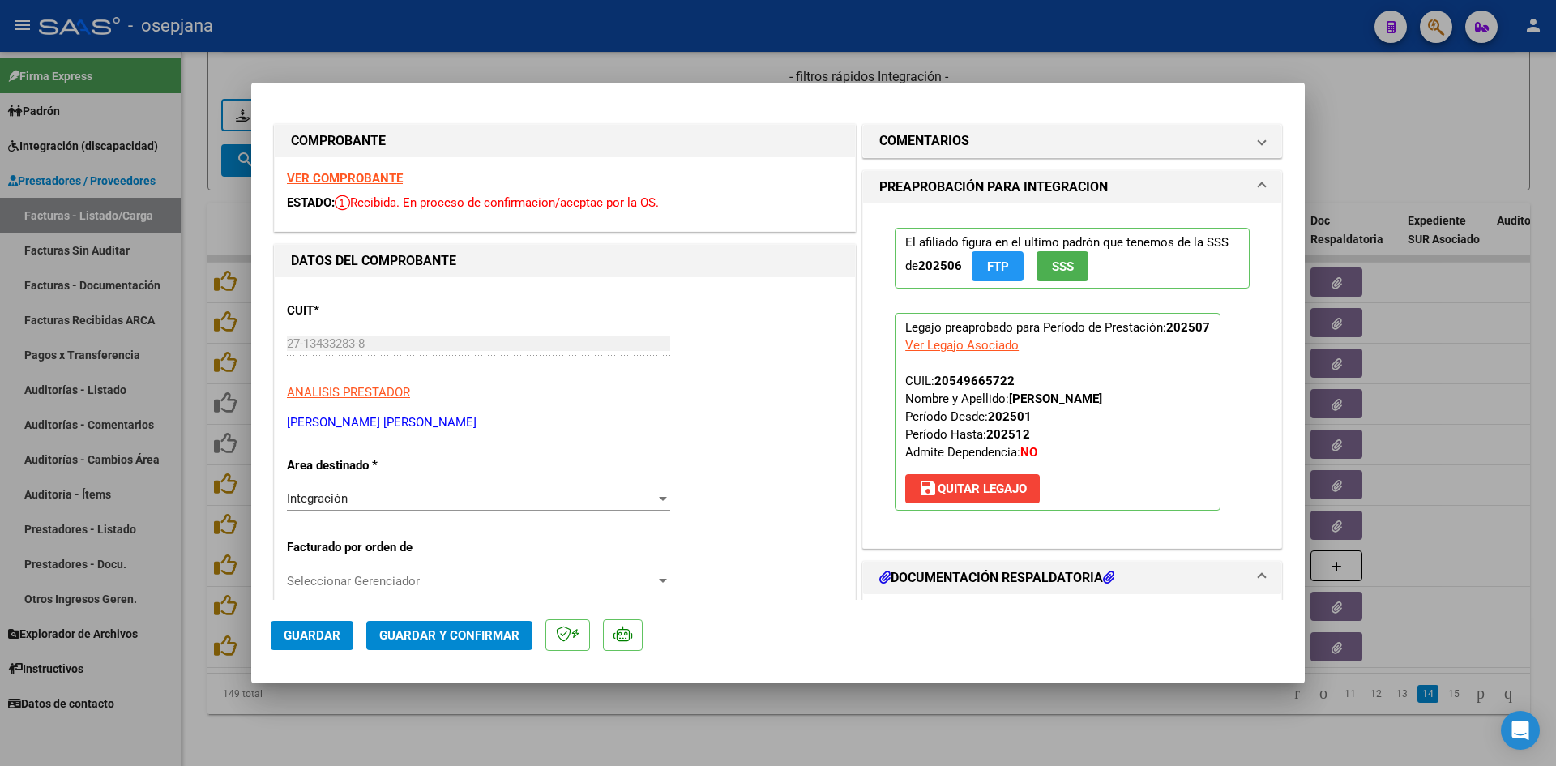
click at [379, 176] on strong "VER COMPROBANTE" at bounding box center [345, 178] width 116 height 15
click at [349, 173] on strong "VER COMPROBANTE" at bounding box center [345, 178] width 116 height 15
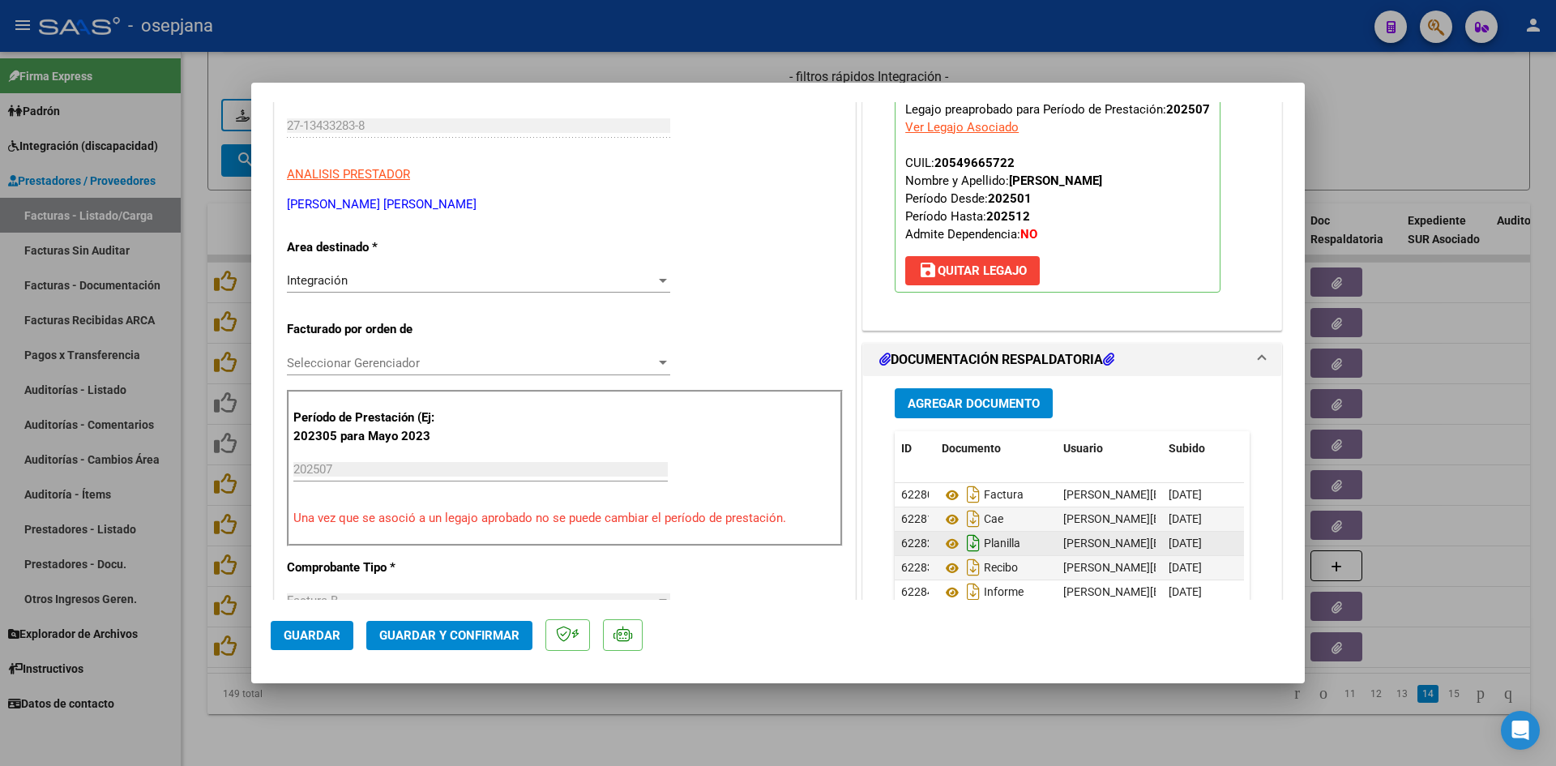
scroll to position [243, 0]
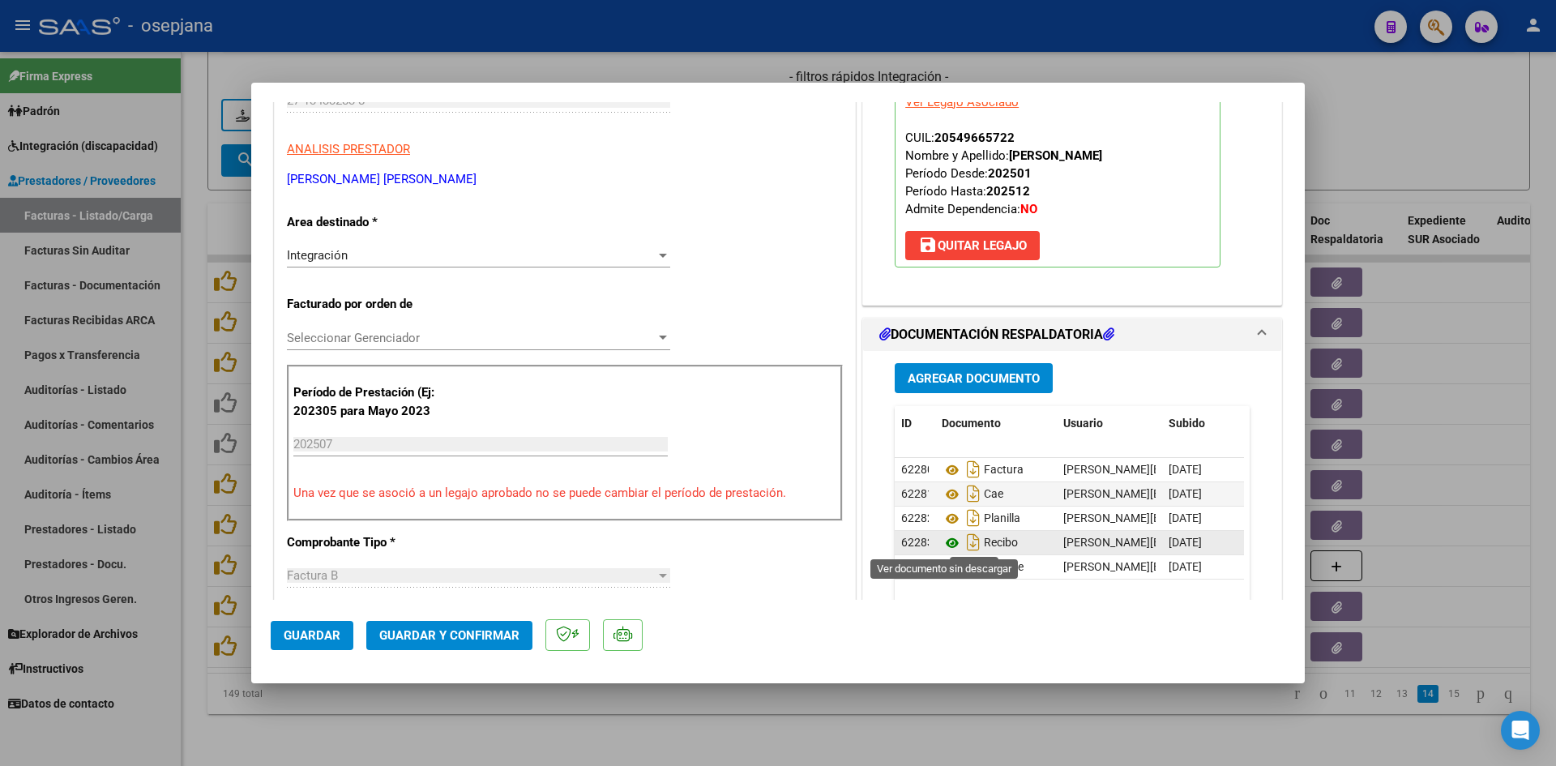
click at [945, 542] on icon at bounding box center [951, 542] width 21 height 19
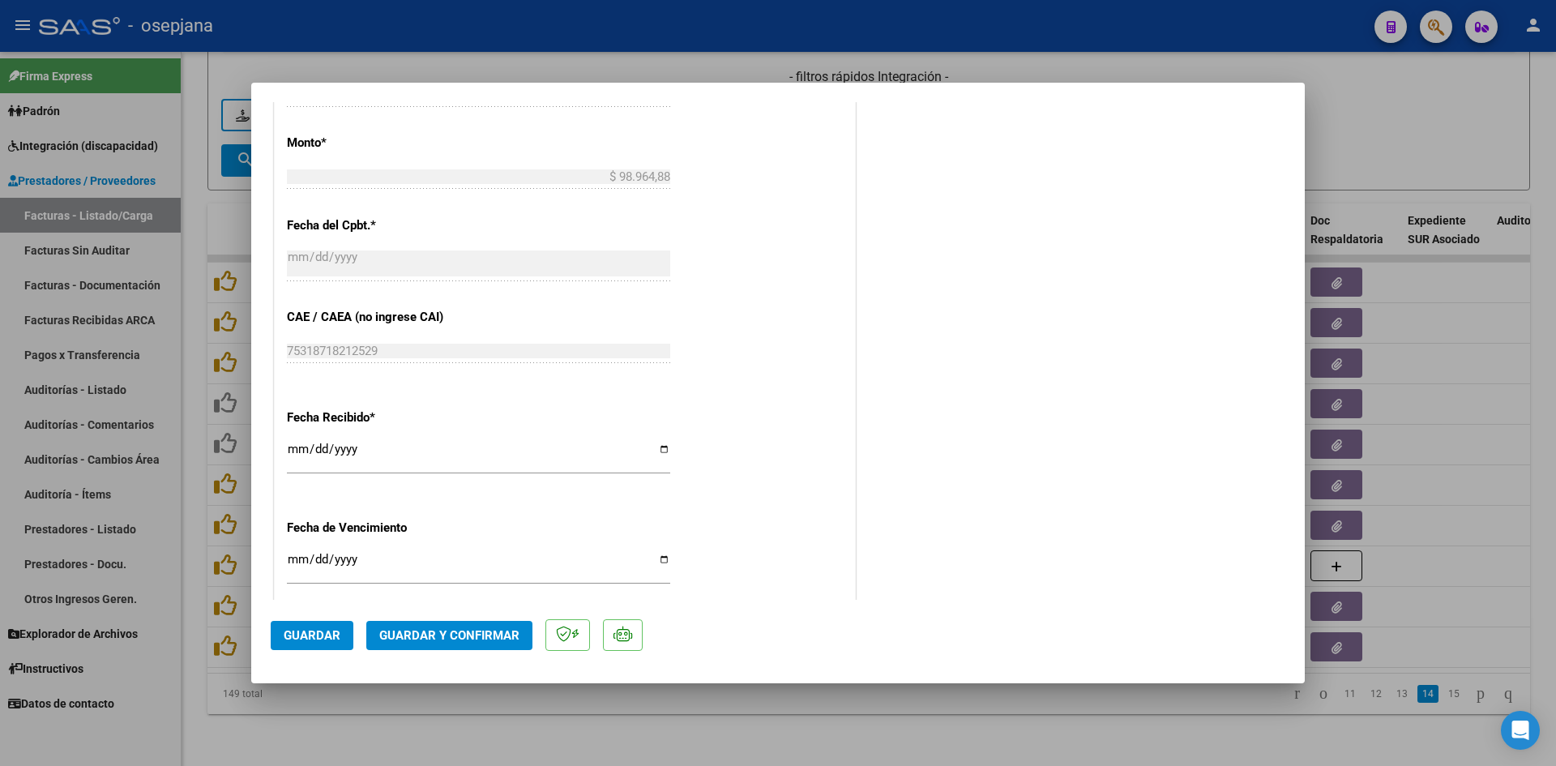
scroll to position [972, 0]
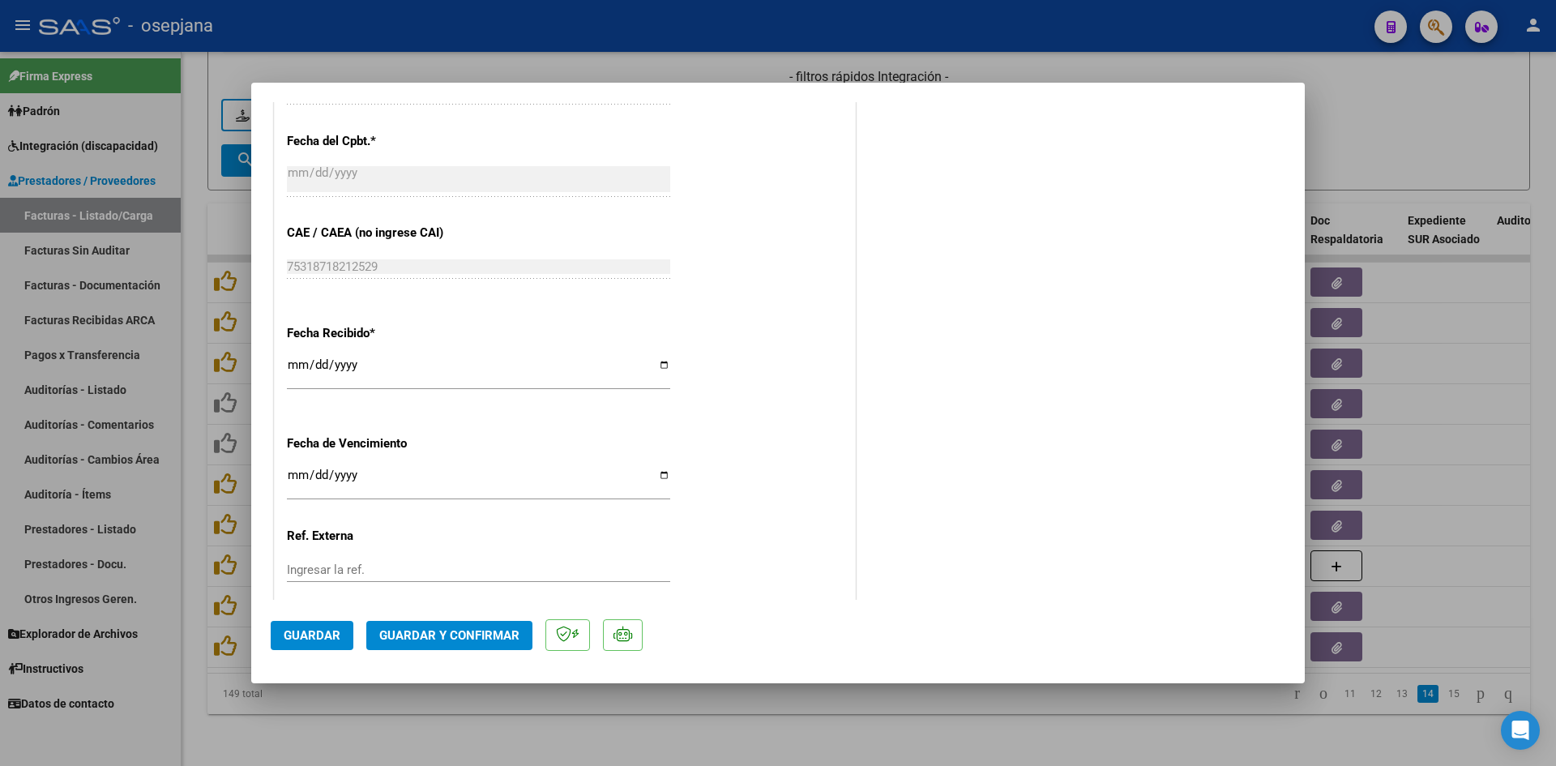
click at [294, 476] on input "2025-08-12" at bounding box center [478, 481] width 383 height 26
click at [446, 643] on button "Guardar y Confirmar" at bounding box center [449, 635] width 166 height 29
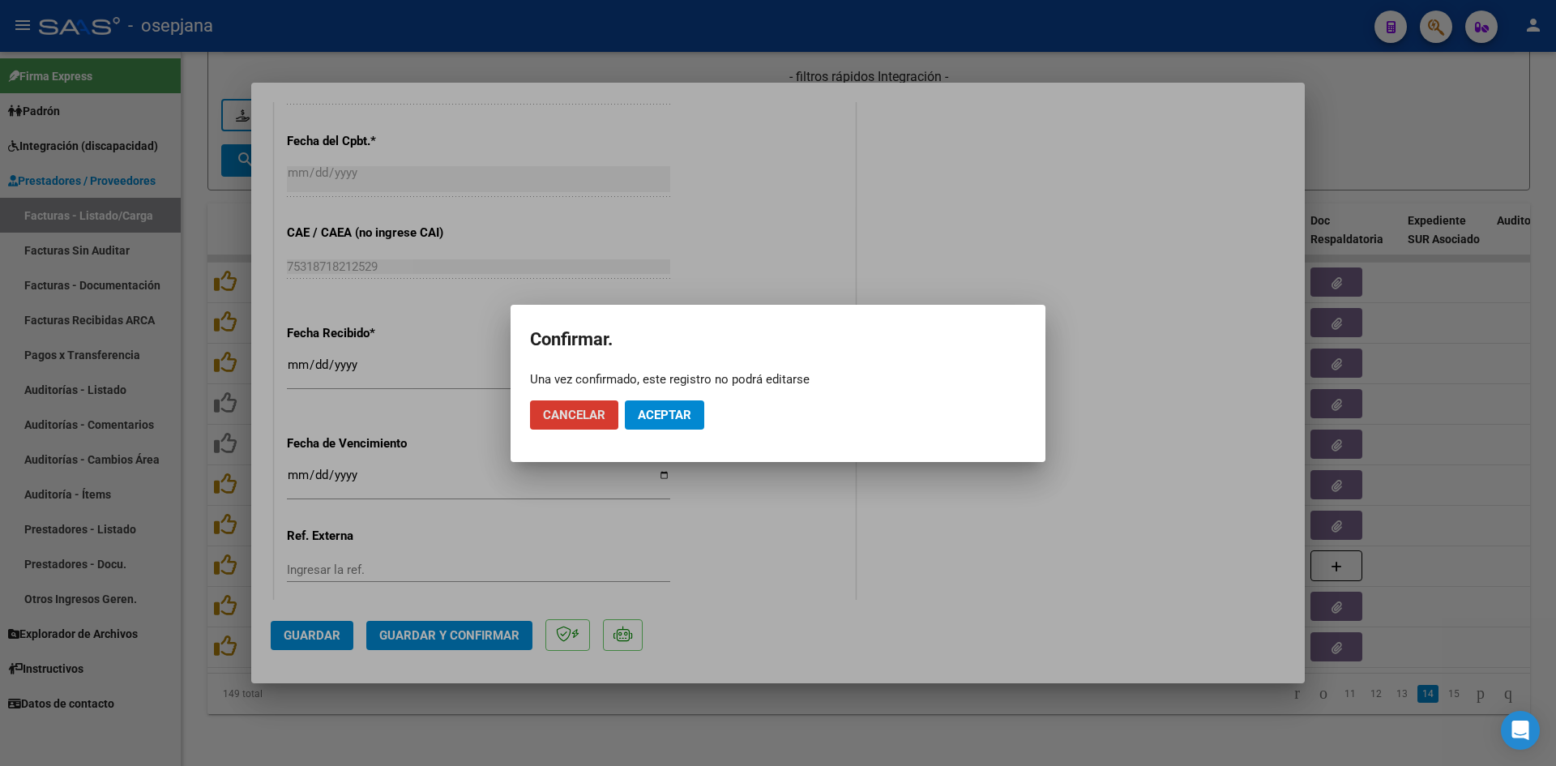
click at [657, 417] on span "Aceptar" at bounding box center [664, 415] width 53 height 15
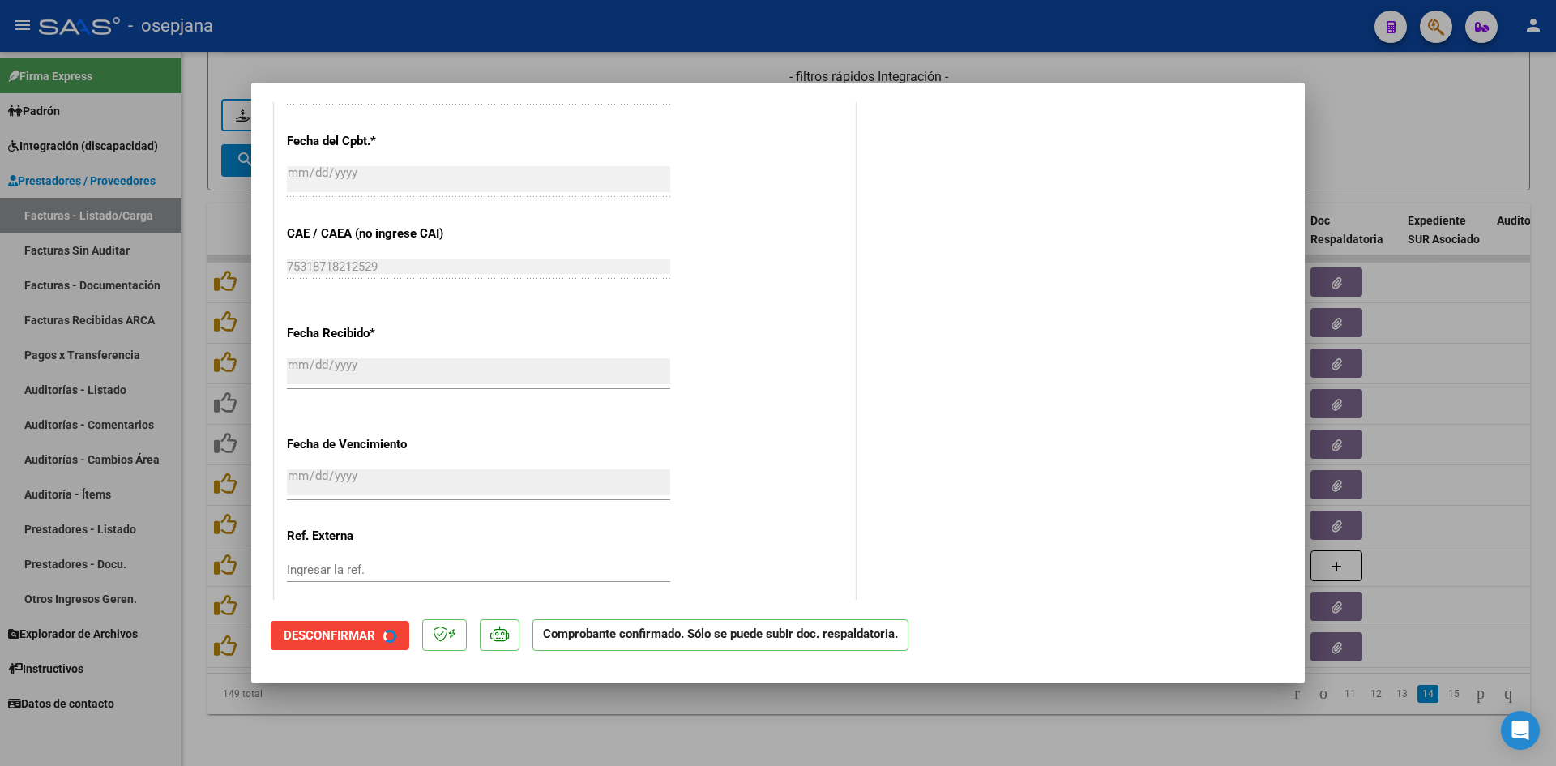
click at [1369, 148] on div at bounding box center [778, 383] width 1556 height 766
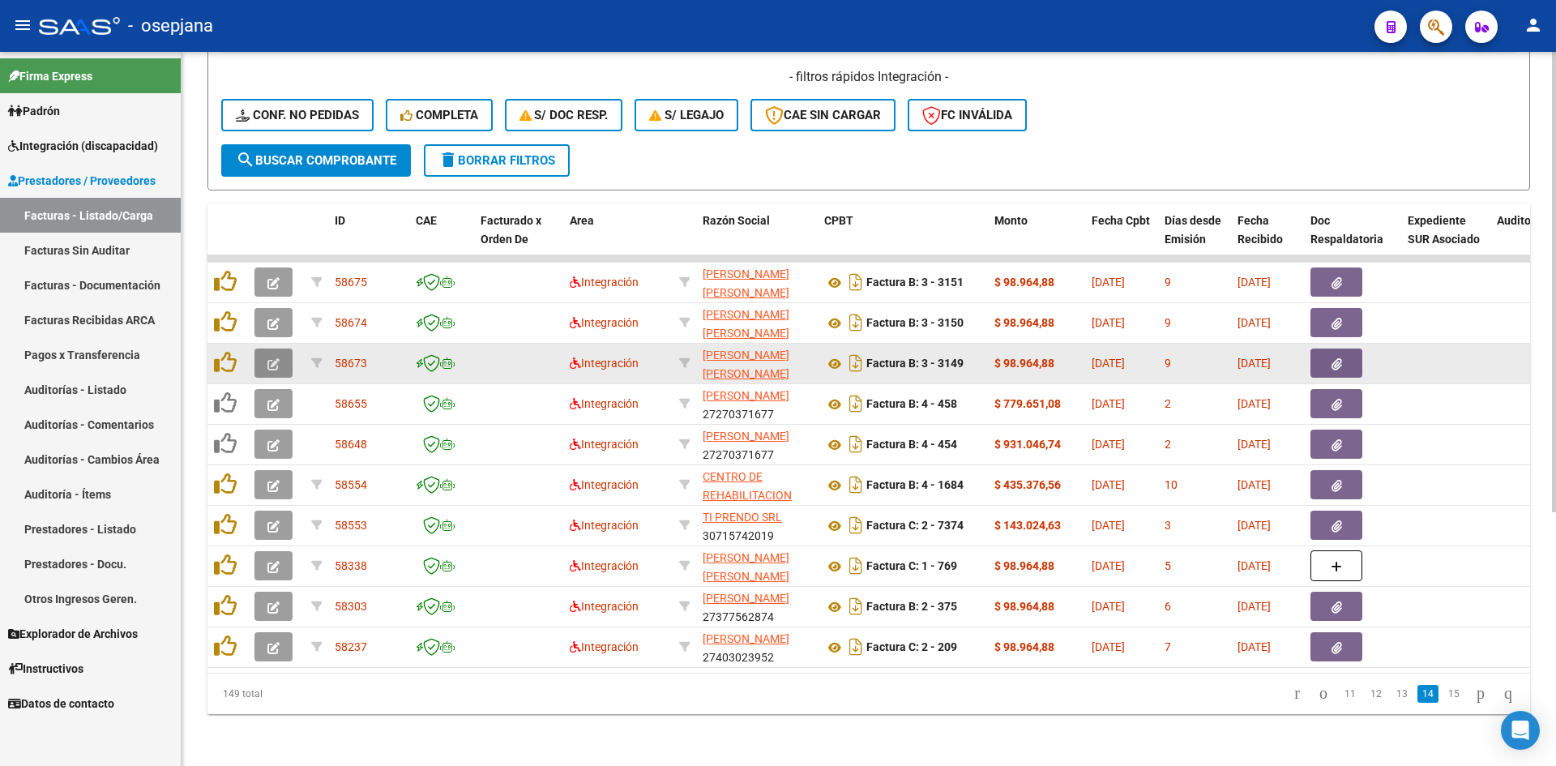
click at [275, 358] on icon "button" at bounding box center [273, 364] width 12 height 12
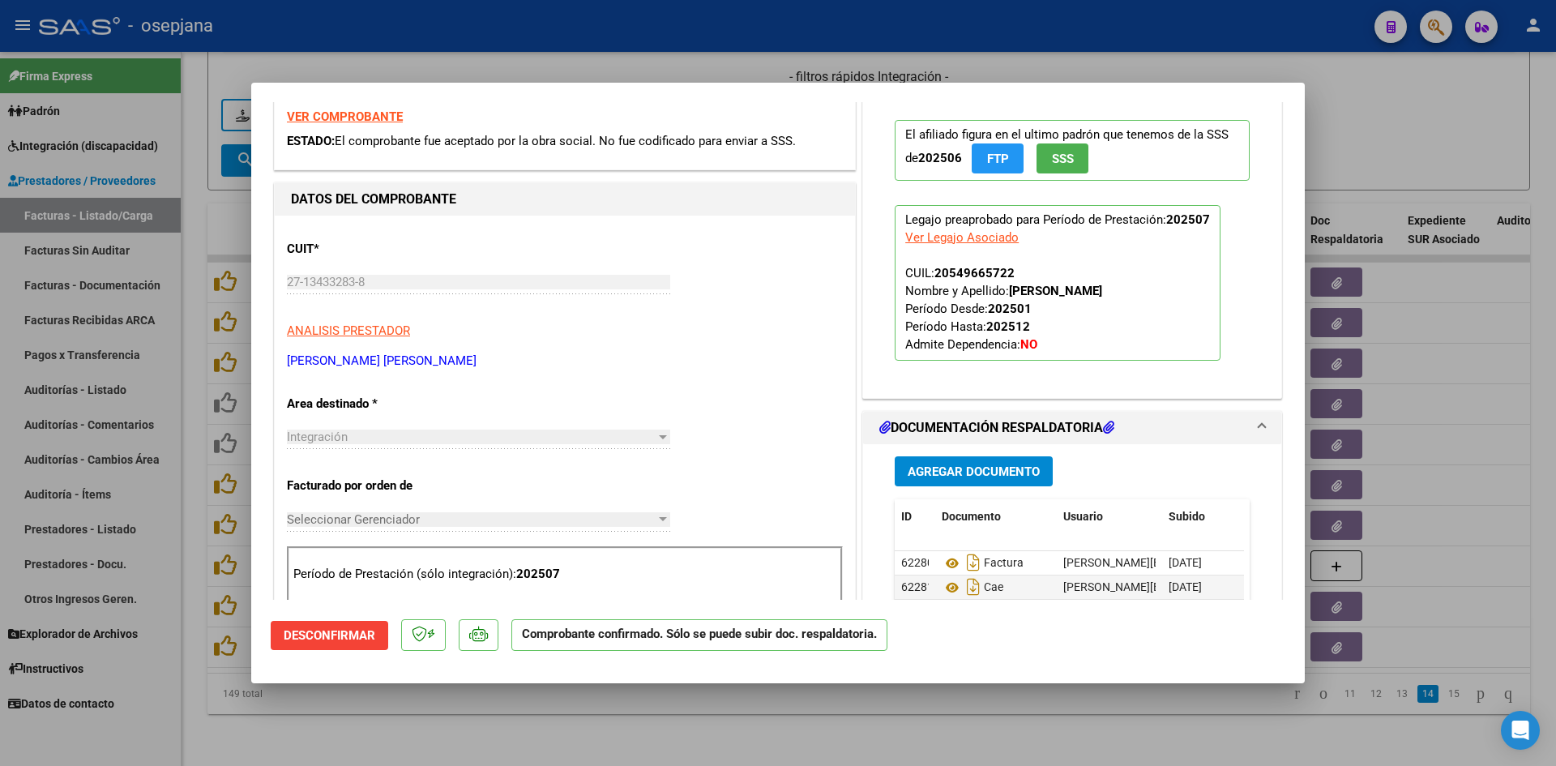
scroll to position [0, 0]
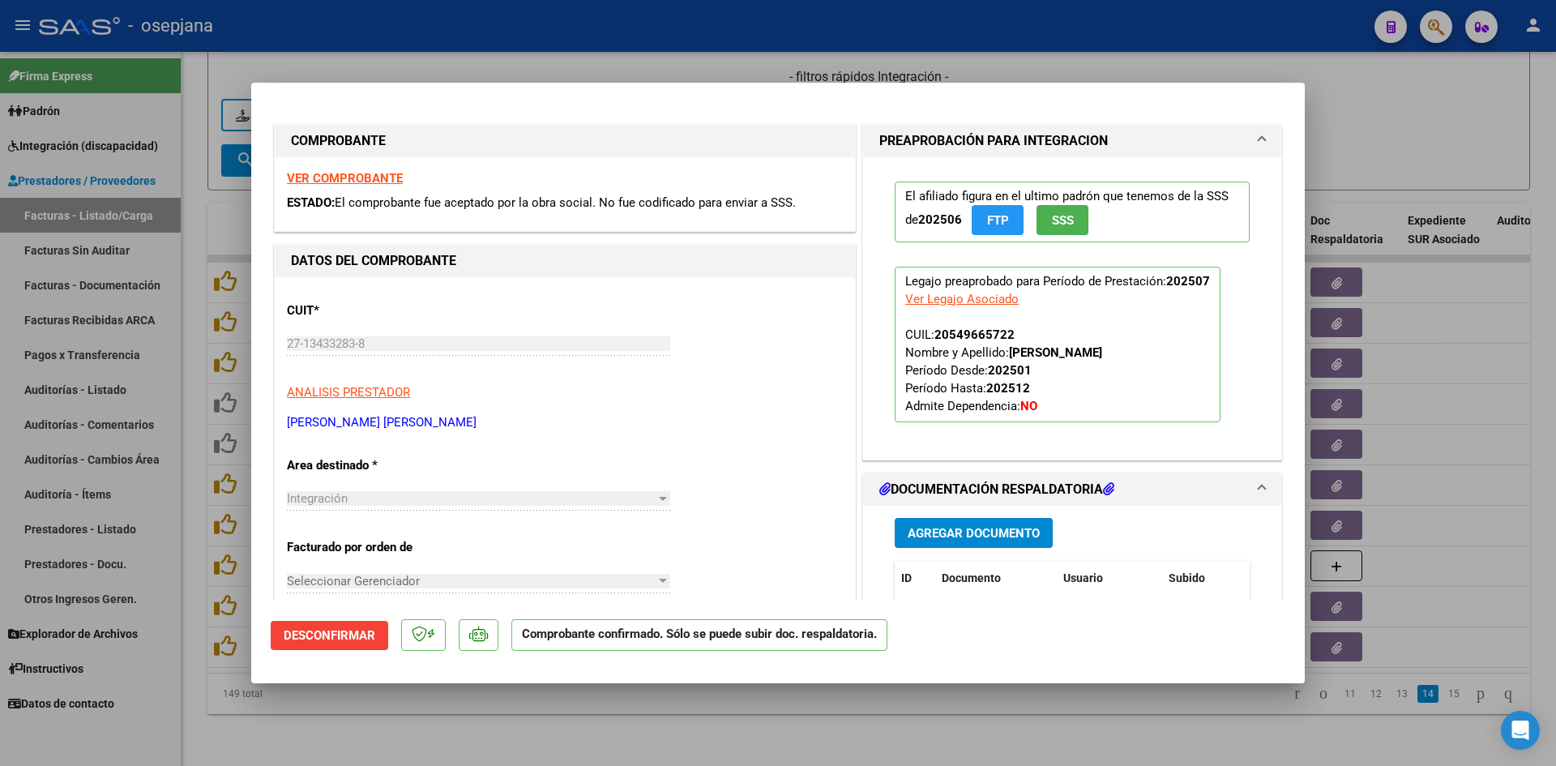
click at [383, 179] on strong "VER COMPROBANTE" at bounding box center [345, 178] width 116 height 15
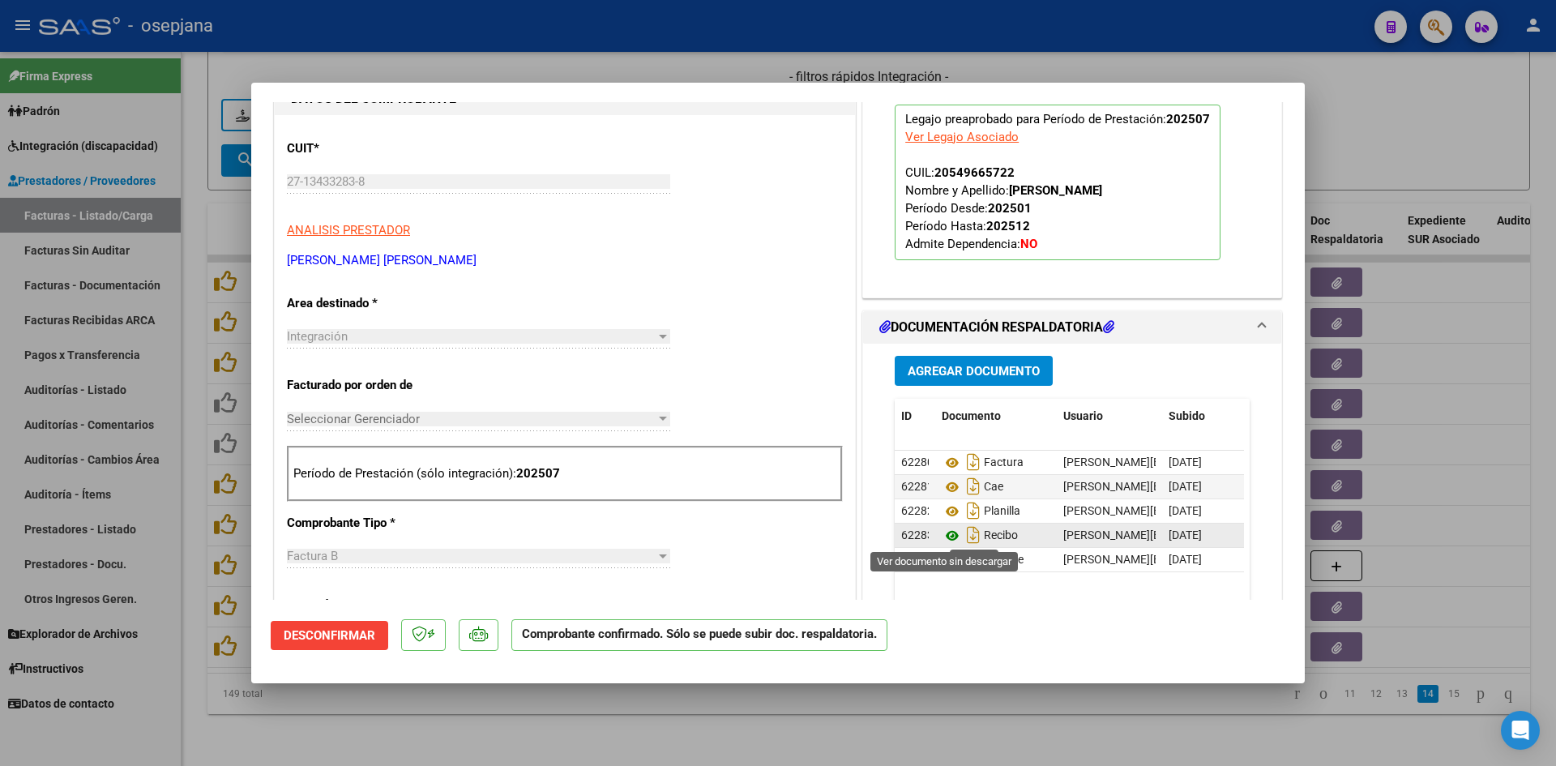
click at [950, 535] on icon at bounding box center [951, 535] width 21 height 19
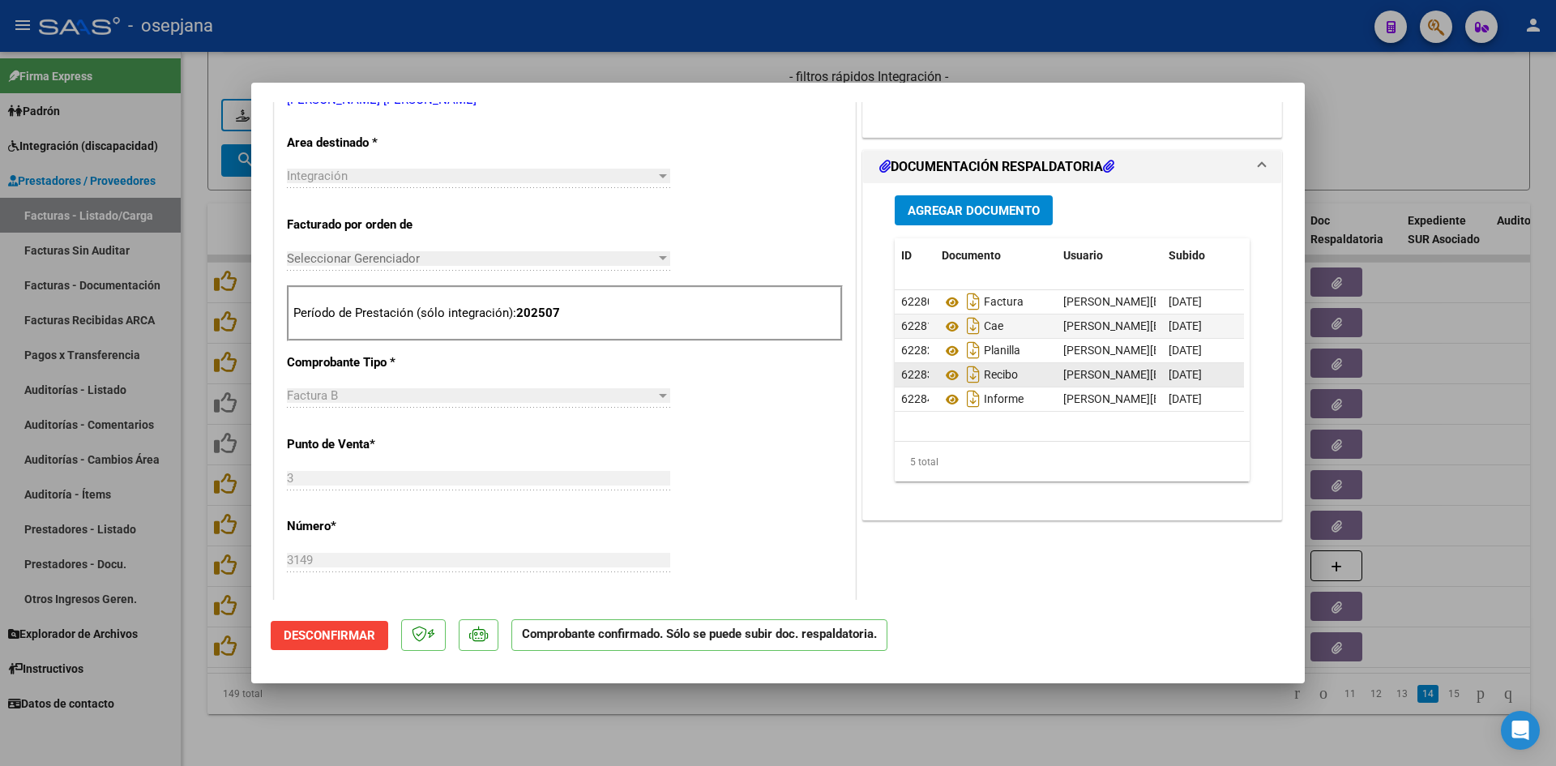
scroll to position [324, 0]
click at [950, 350] on icon at bounding box center [951, 348] width 21 height 19
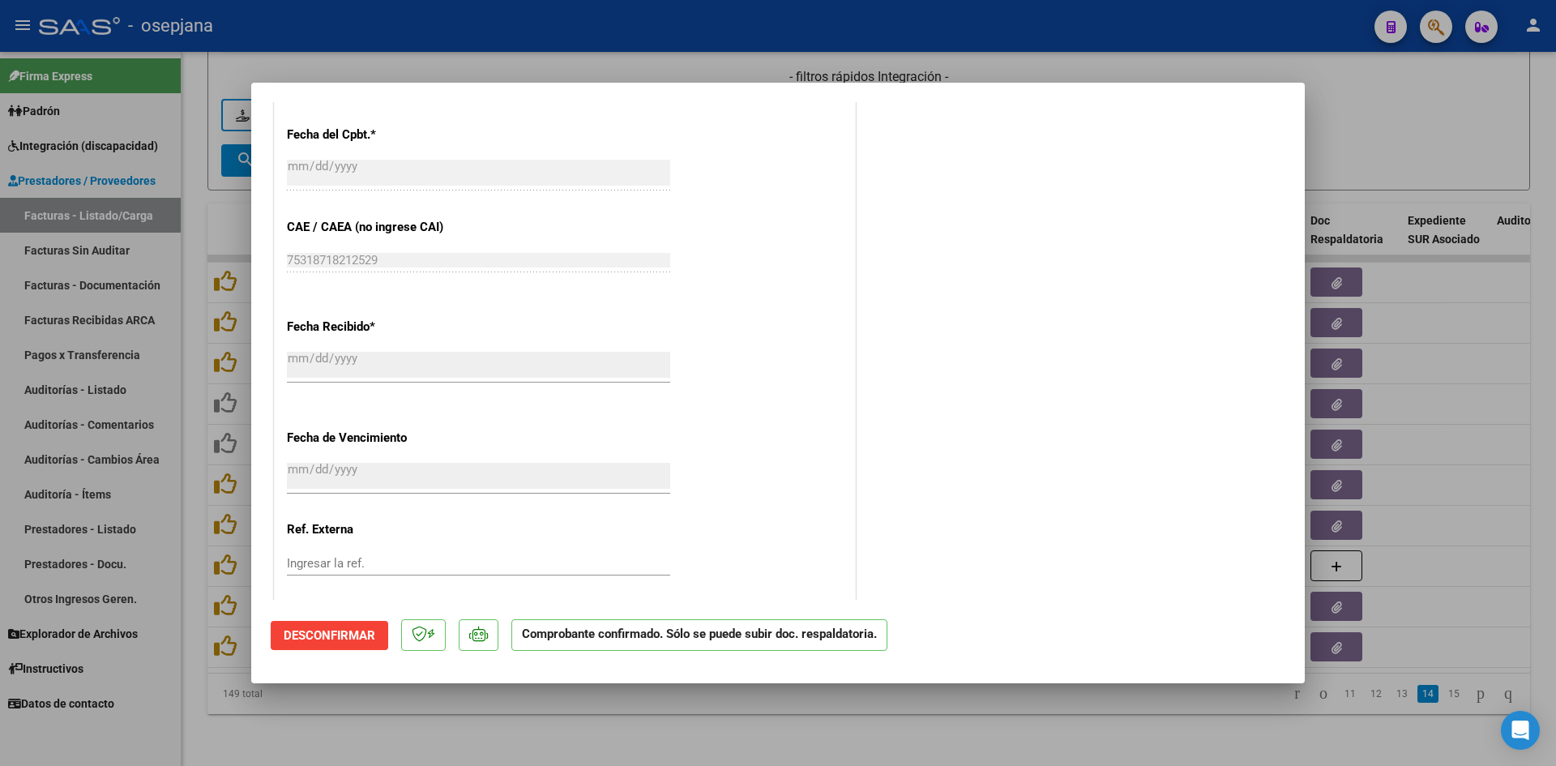
scroll to position [967, 0]
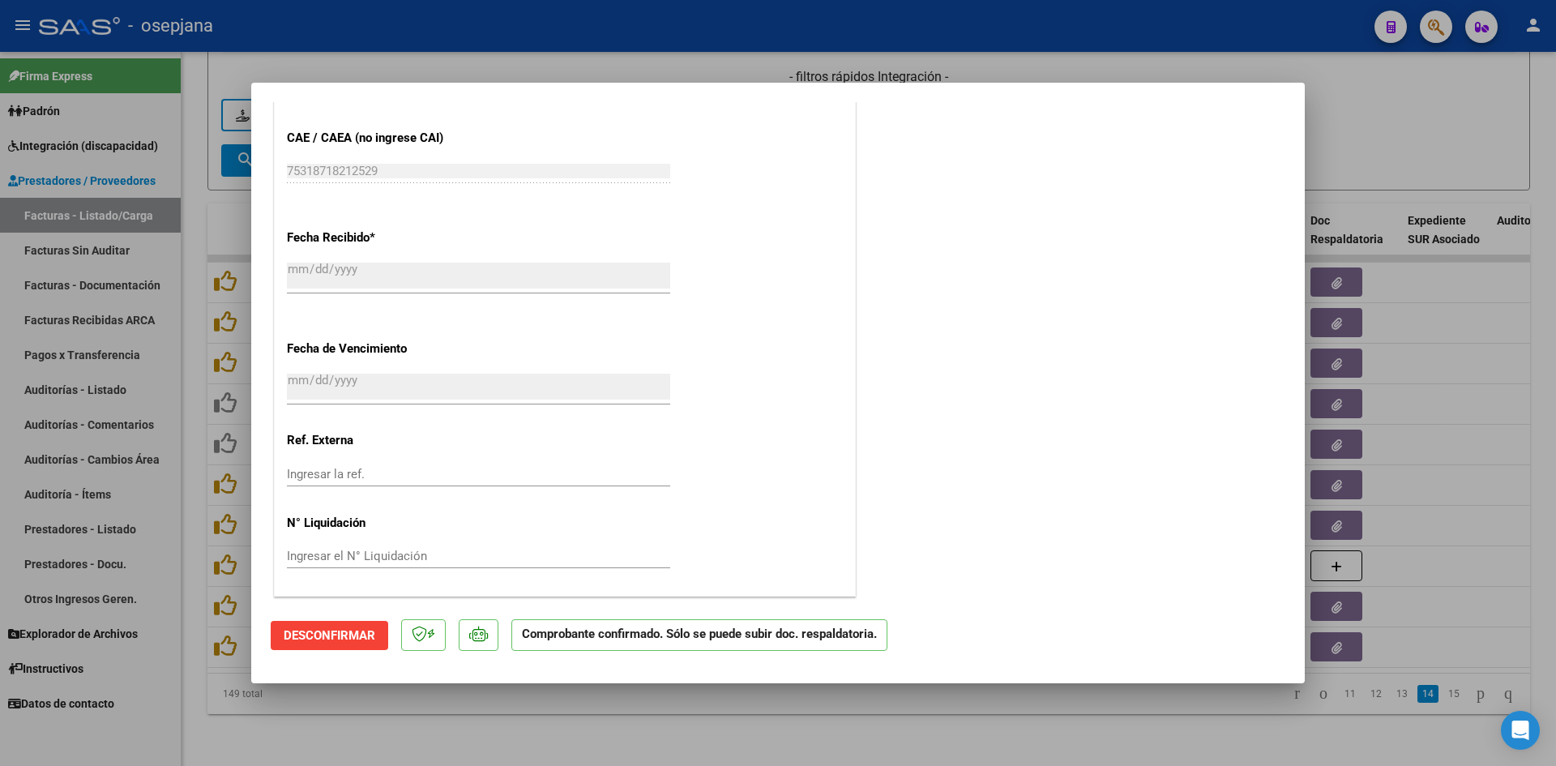
click at [1355, 103] on div at bounding box center [778, 383] width 1556 height 766
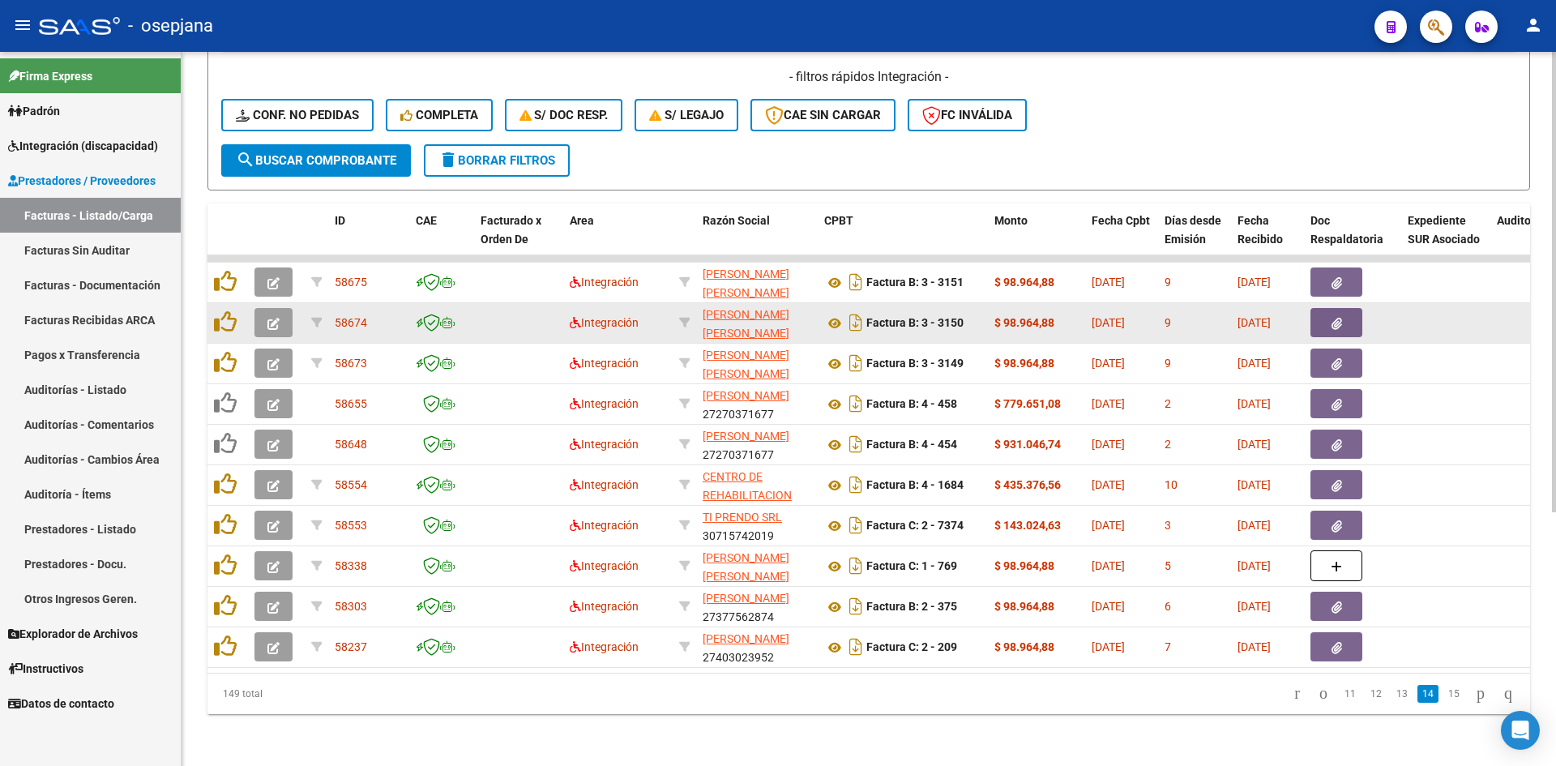
click at [273, 318] on icon "button" at bounding box center [273, 324] width 12 height 12
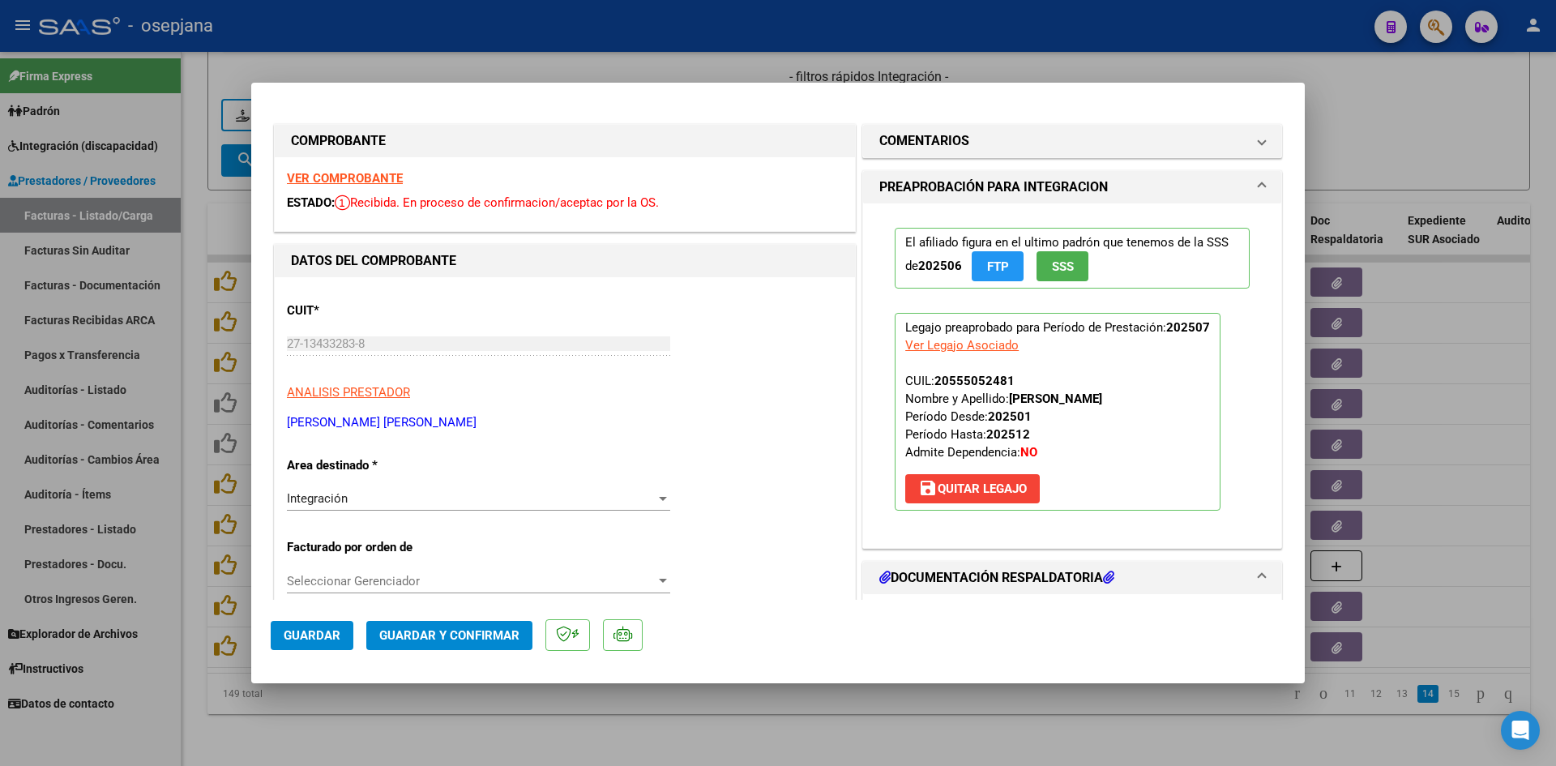
click at [315, 177] on strong "VER COMPROBANTE" at bounding box center [345, 178] width 116 height 15
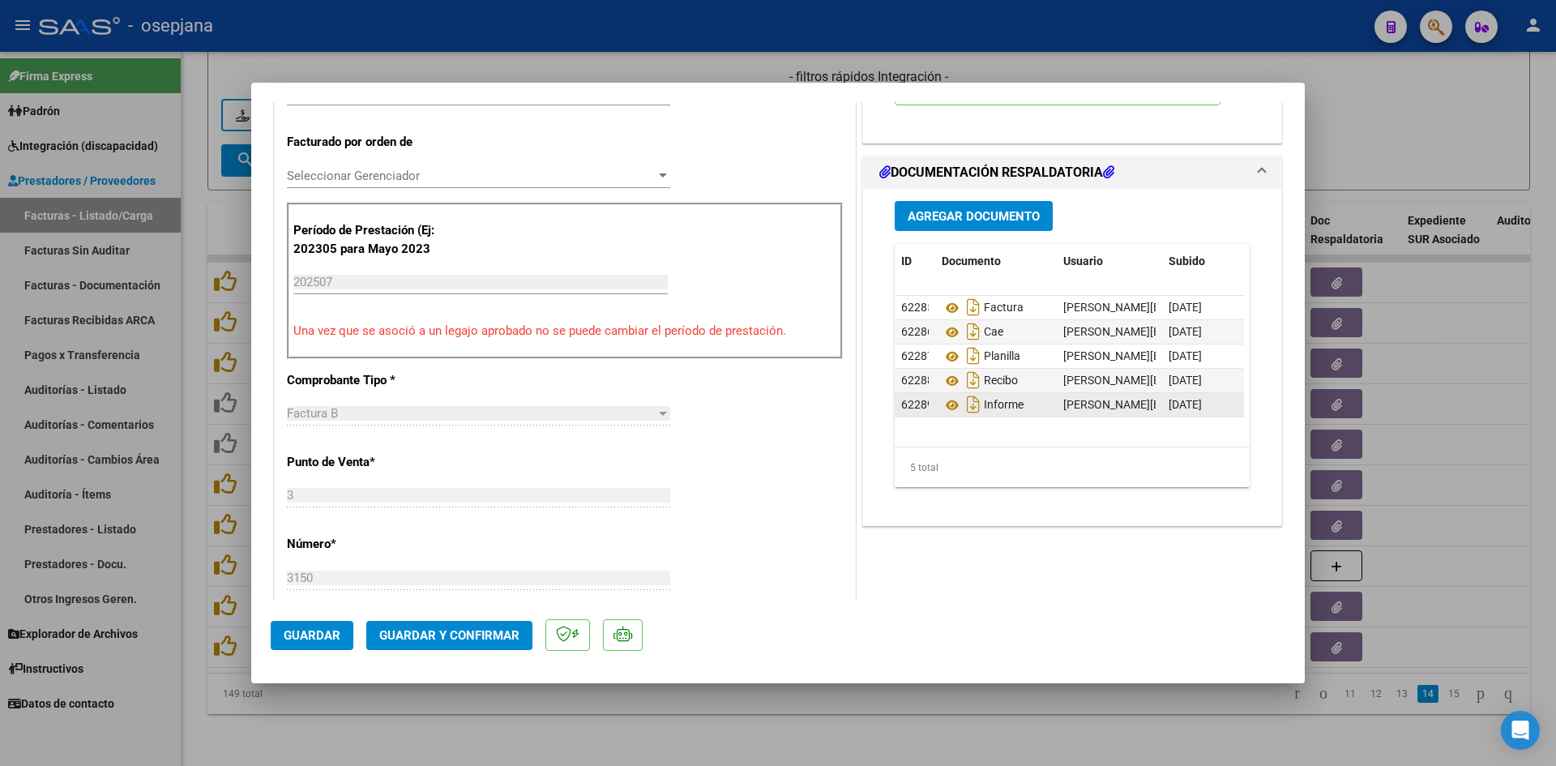
scroll to position [567, 0]
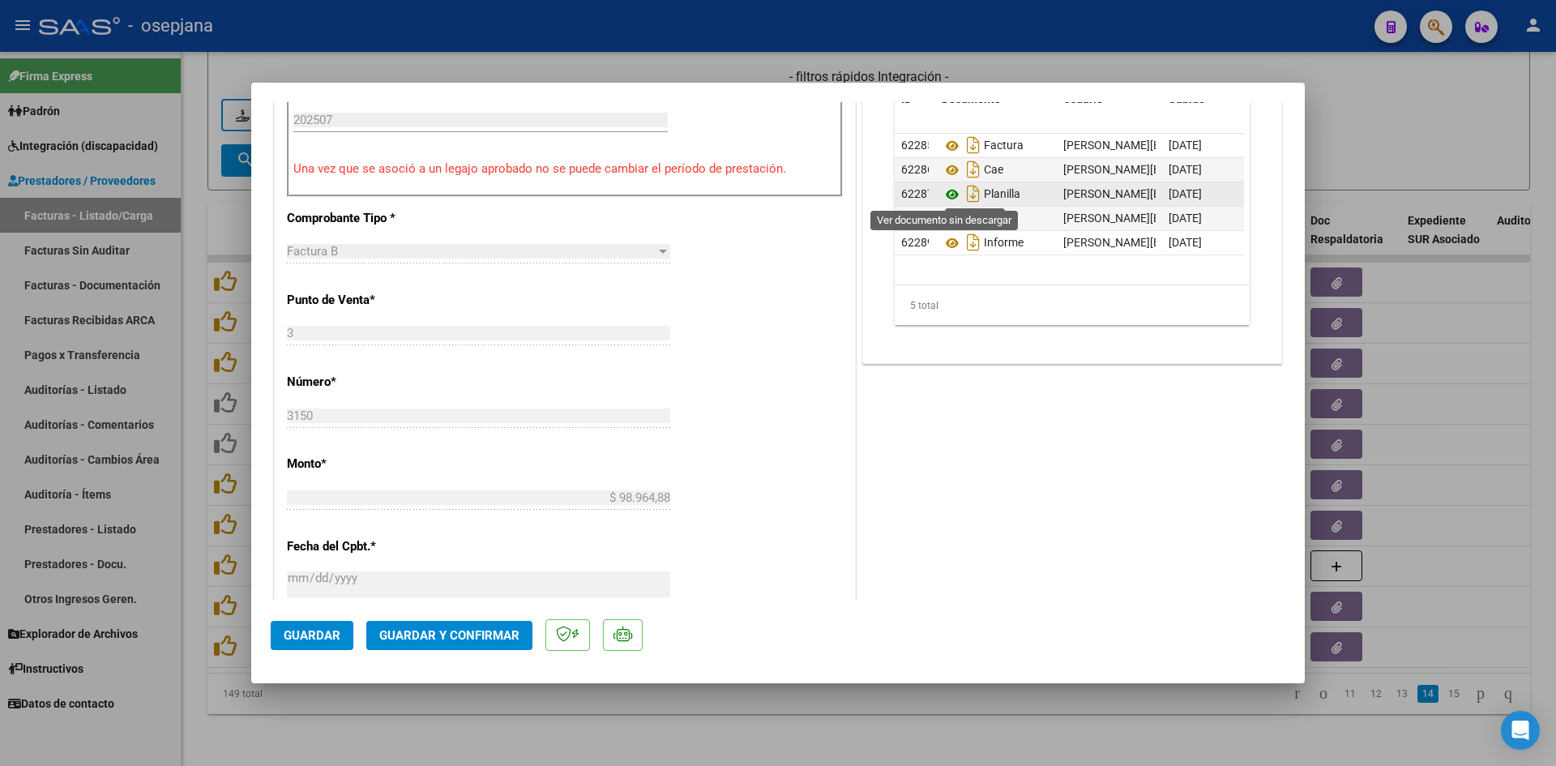
click at [941, 195] on icon at bounding box center [951, 194] width 21 height 19
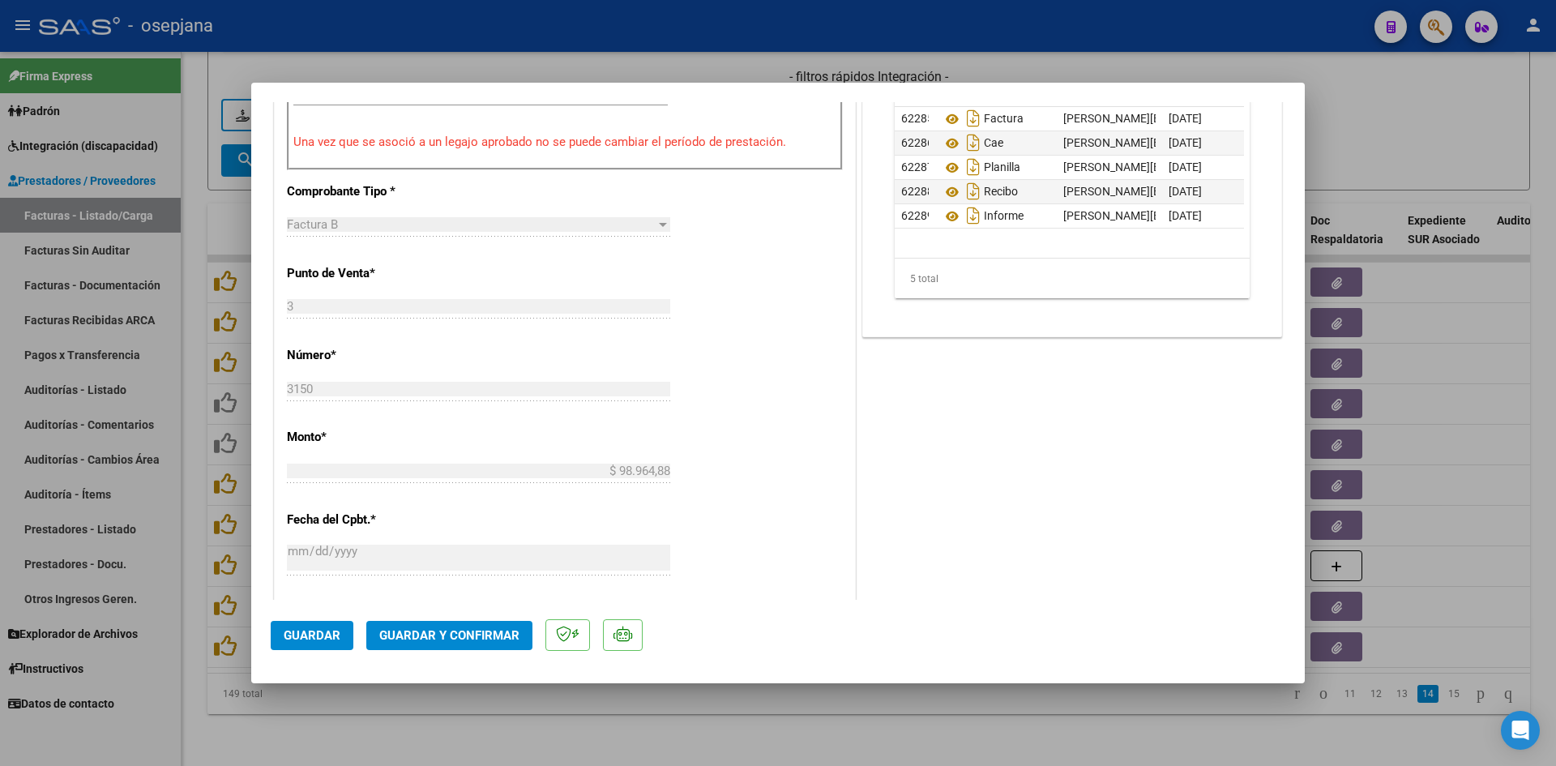
scroll to position [405, 0]
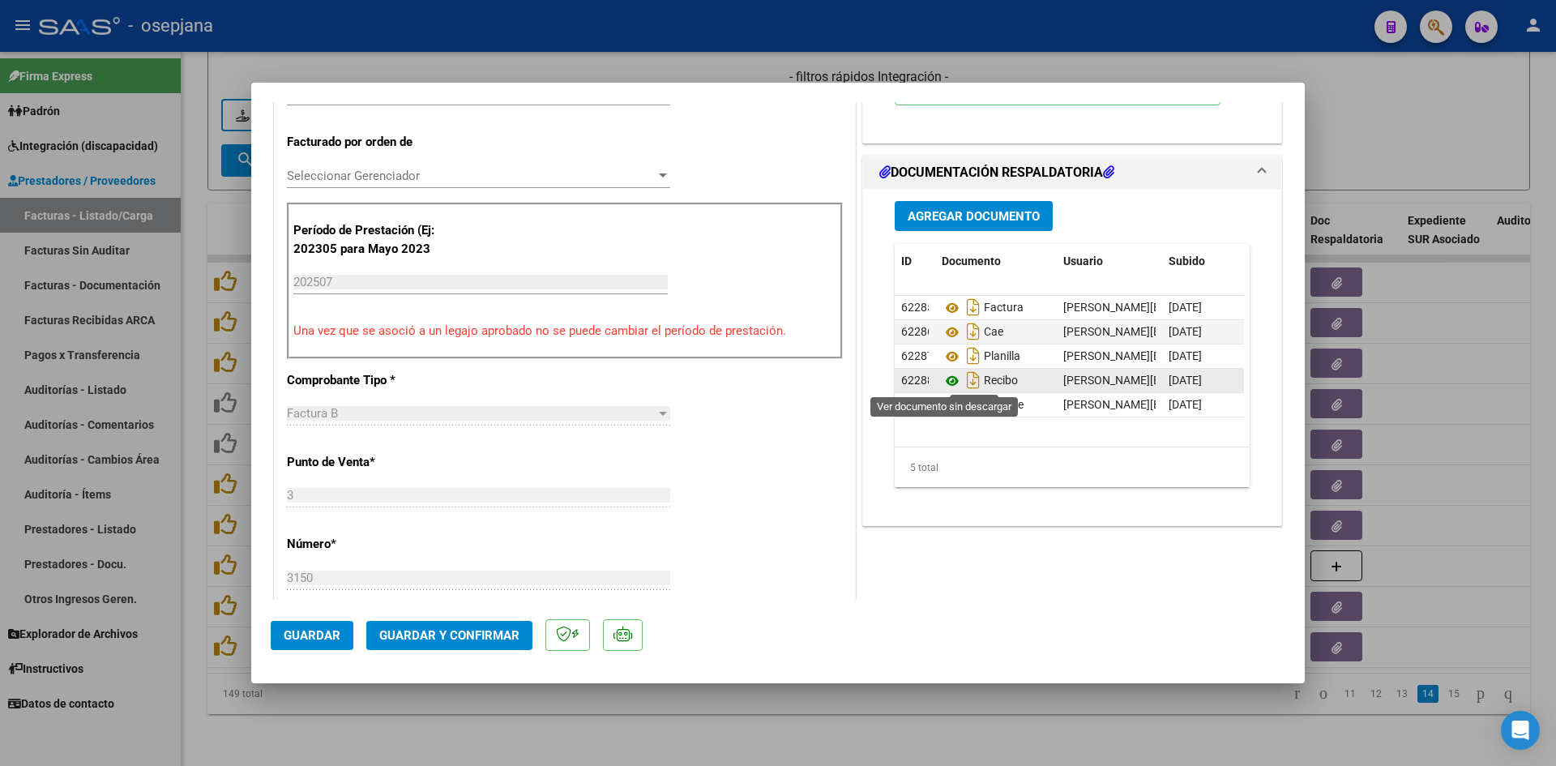
click at [946, 383] on icon at bounding box center [951, 380] width 21 height 19
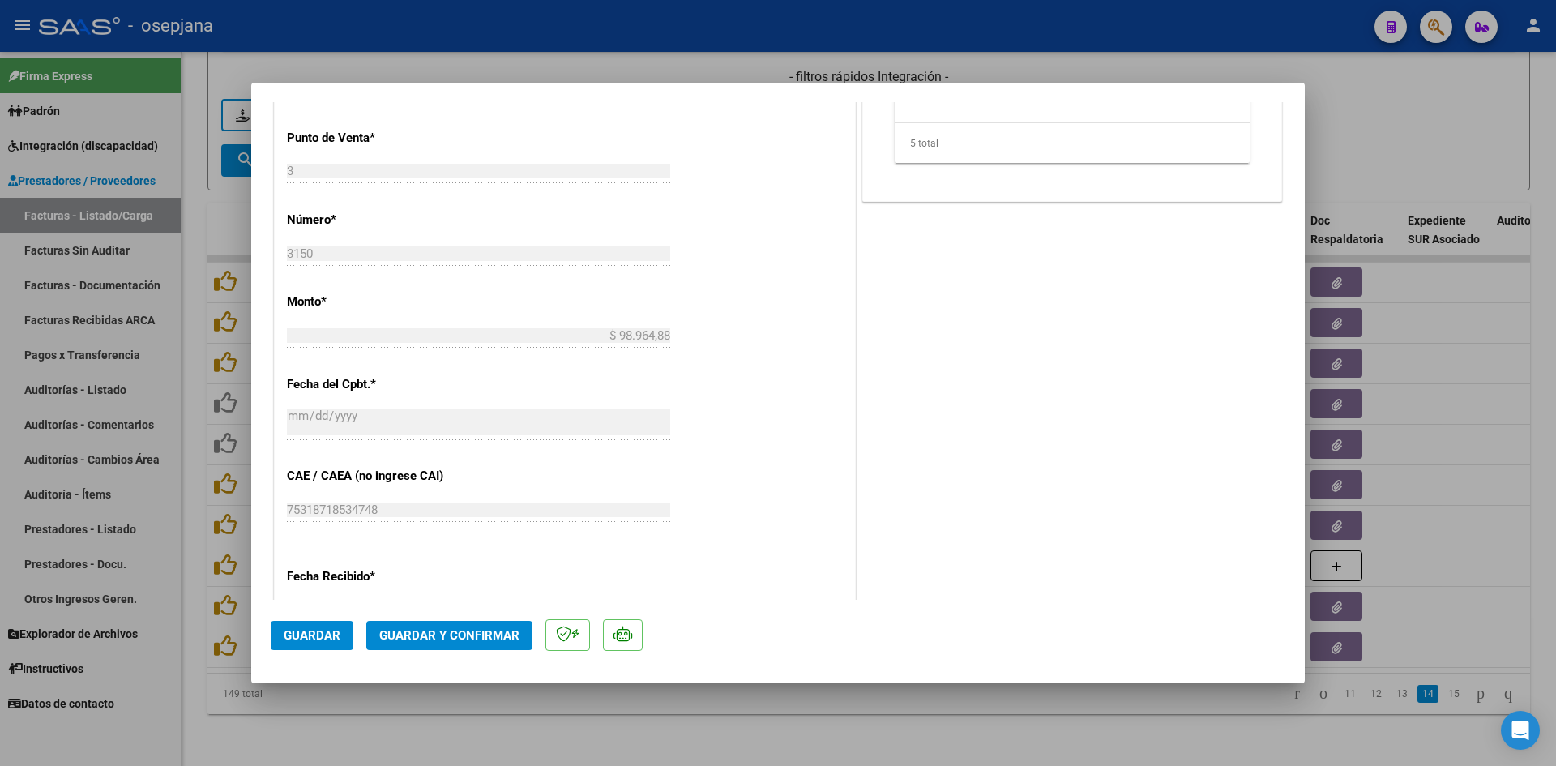
scroll to position [972, 0]
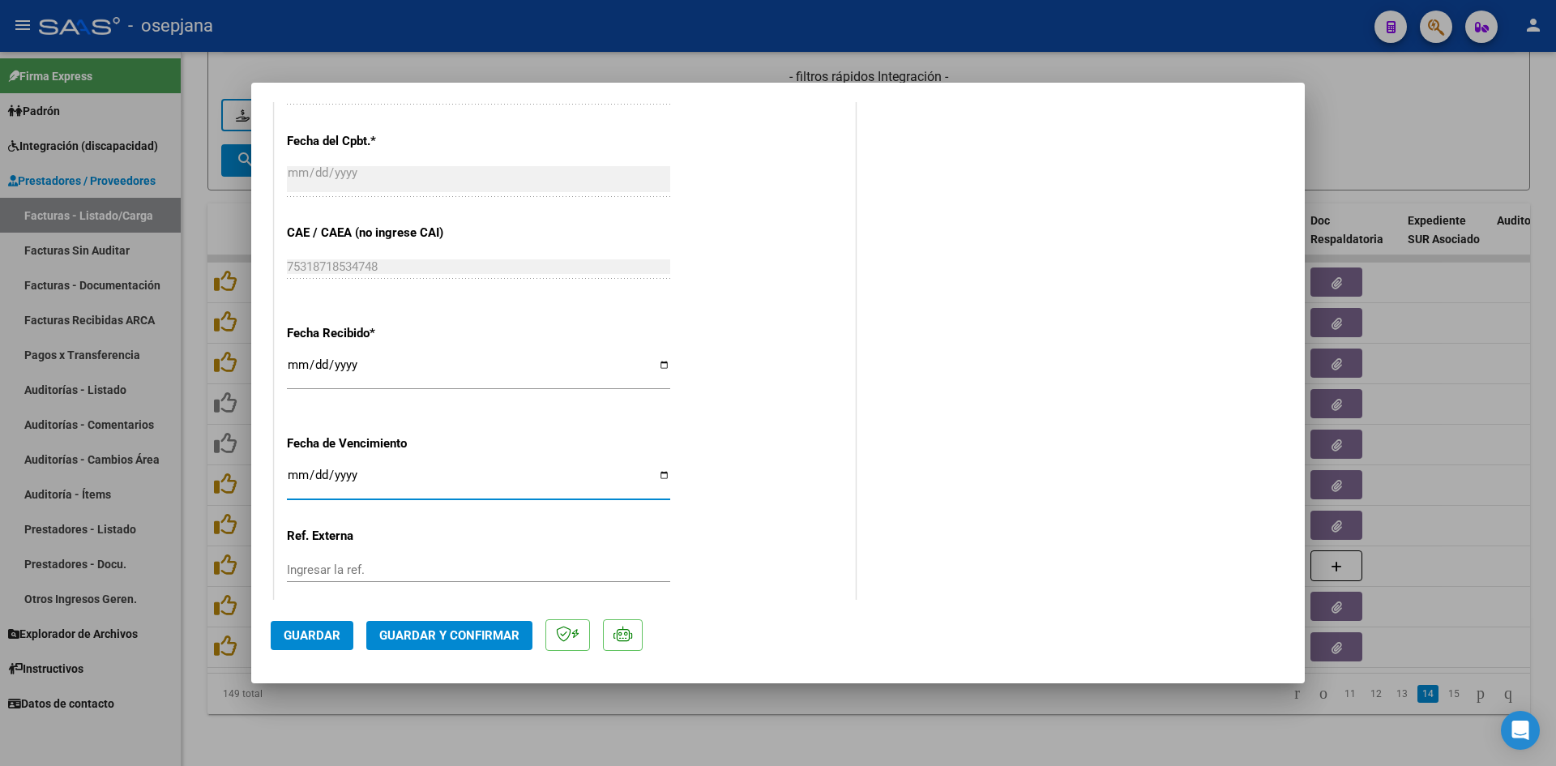
click at [297, 475] on input "2025-08-12" at bounding box center [478, 481] width 383 height 26
click at [400, 643] on button "Guardar y Confirmar" at bounding box center [449, 635] width 166 height 29
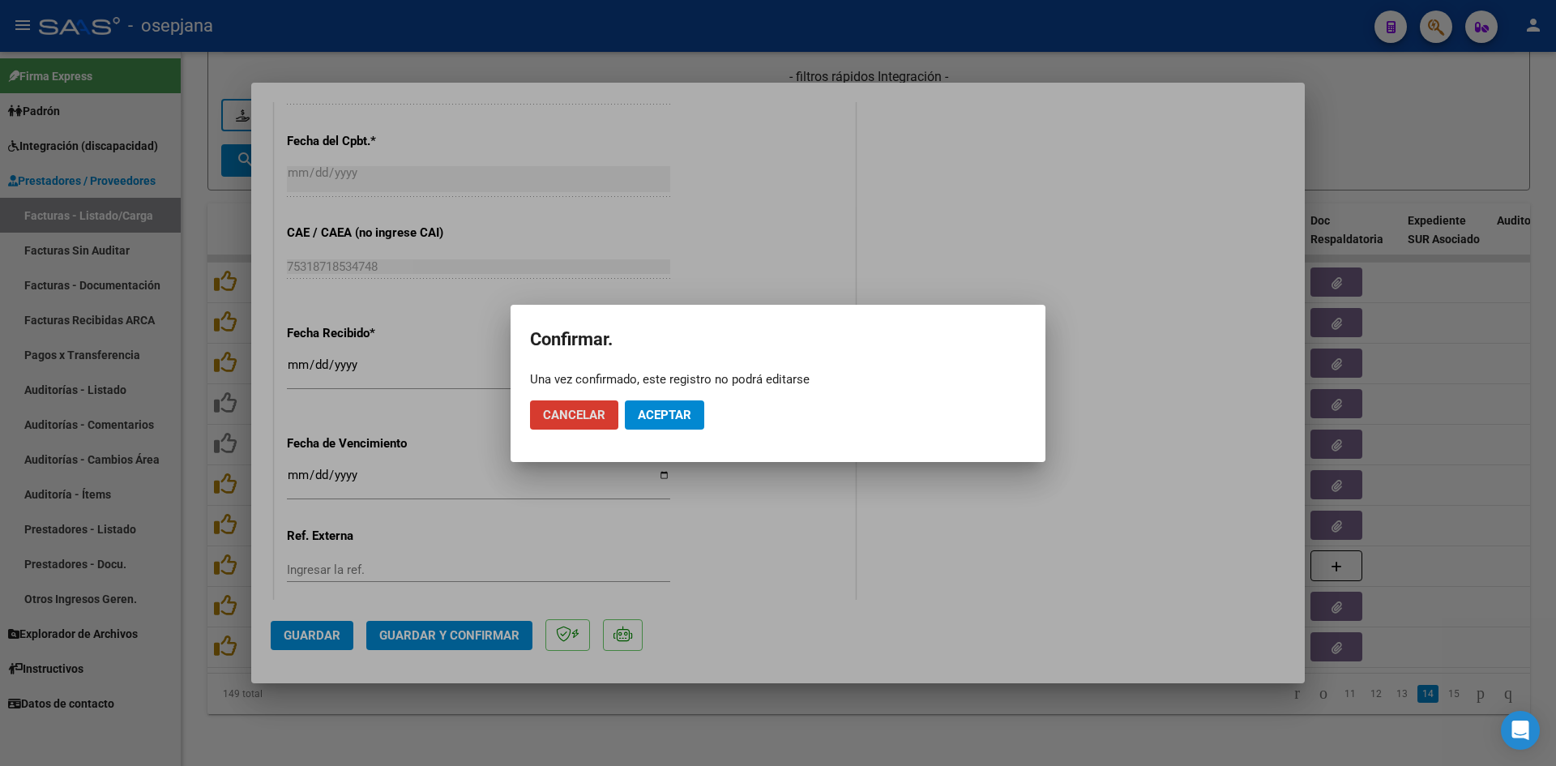
click at [655, 409] on span "Aceptar" at bounding box center [664, 415] width 53 height 15
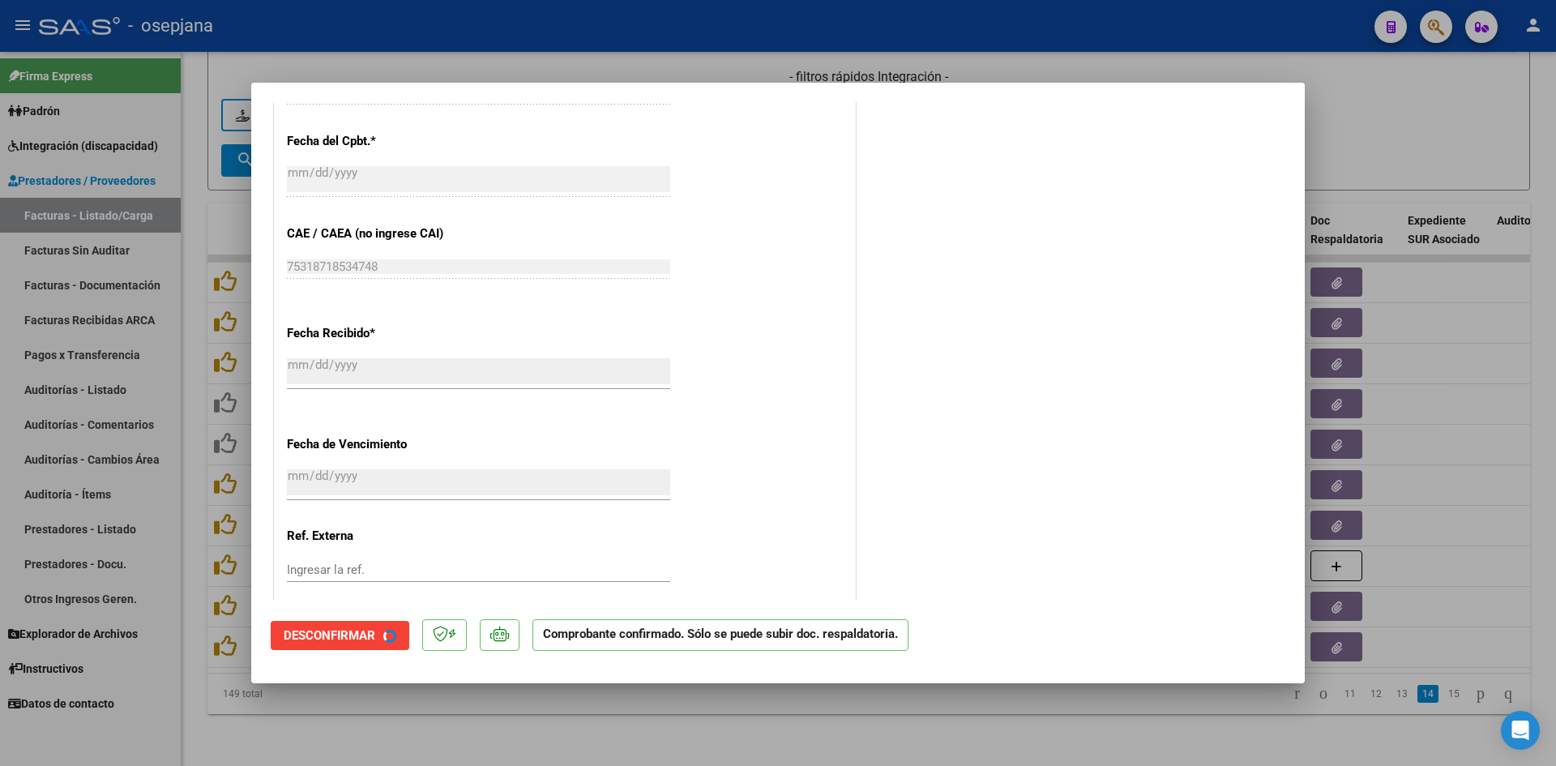
click at [1447, 120] on div at bounding box center [778, 383] width 1556 height 766
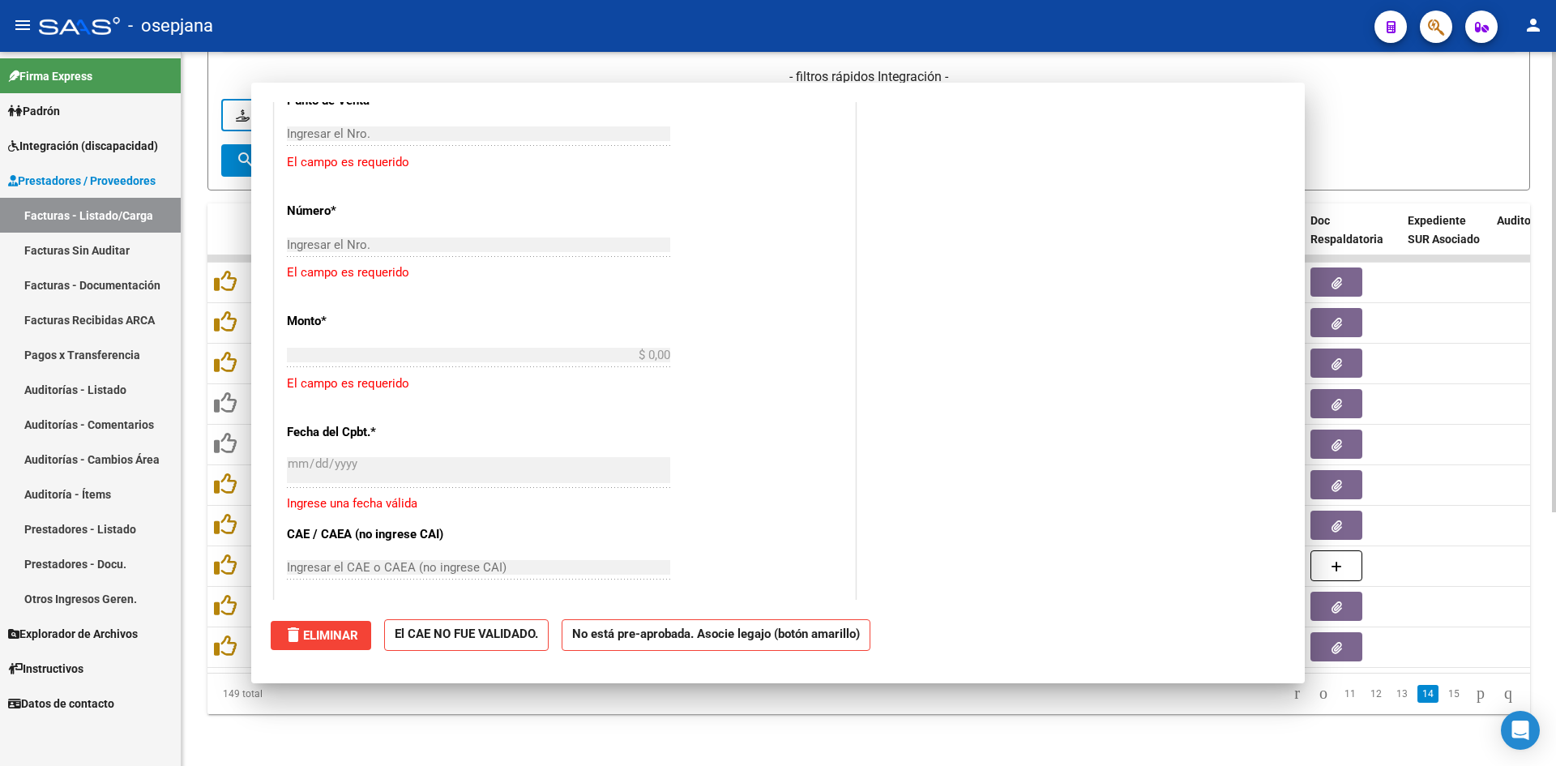
scroll to position [1173, 0]
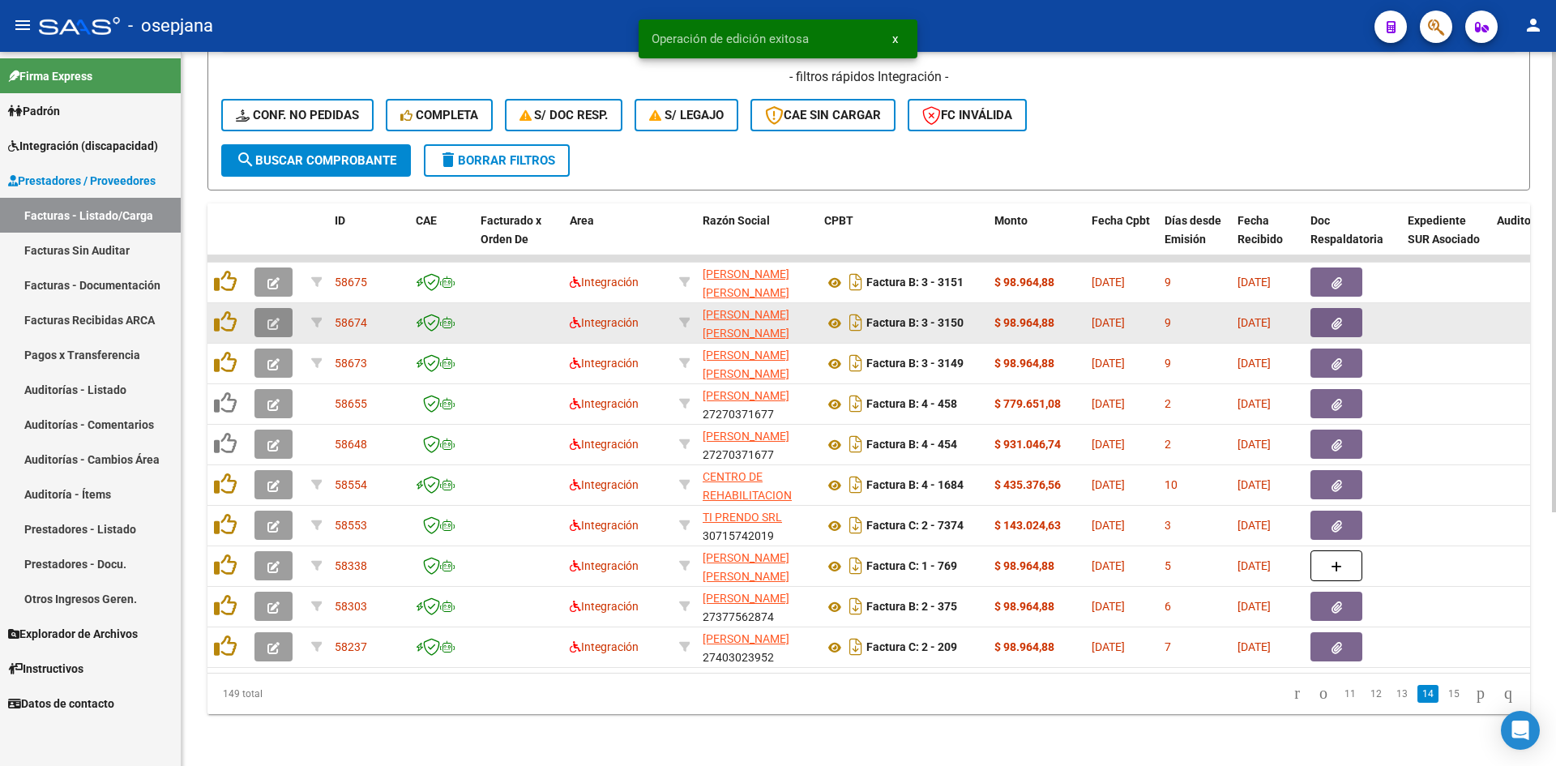
click at [271, 318] on icon "button" at bounding box center [273, 324] width 12 height 12
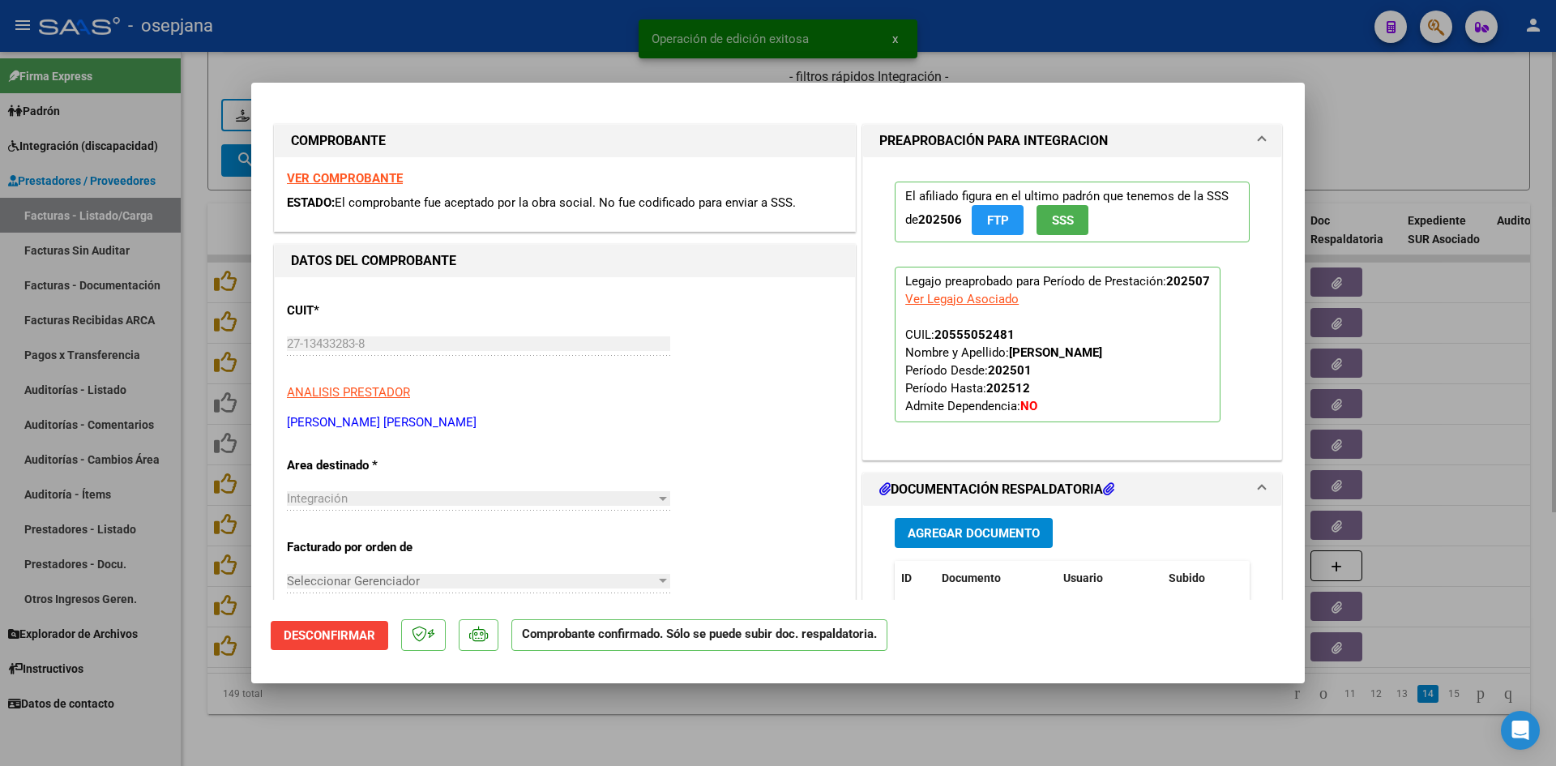
click at [1367, 129] on div at bounding box center [778, 383] width 1556 height 766
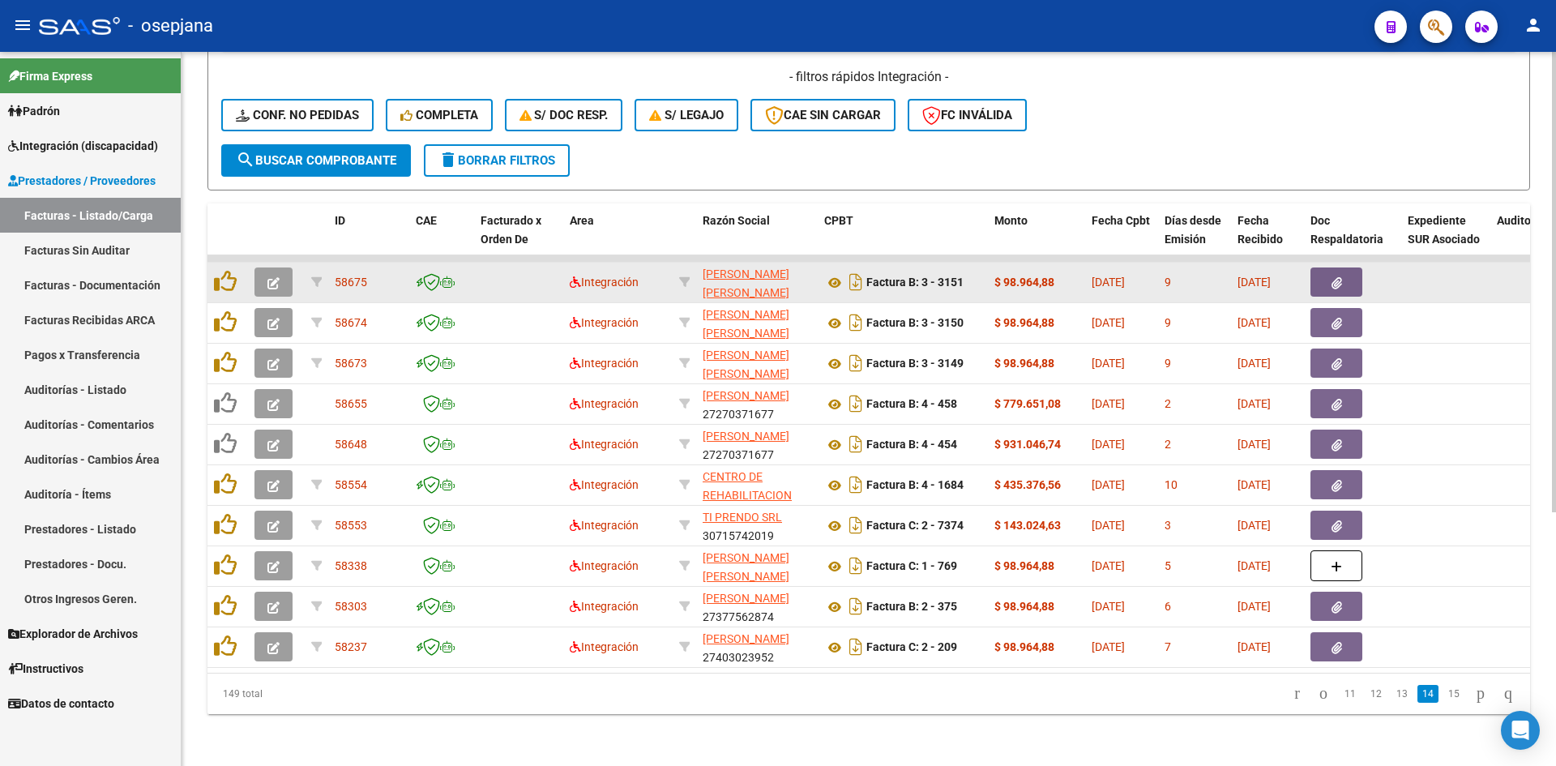
click at [268, 277] on icon "button" at bounding box center [273, 283] width 12 height 12
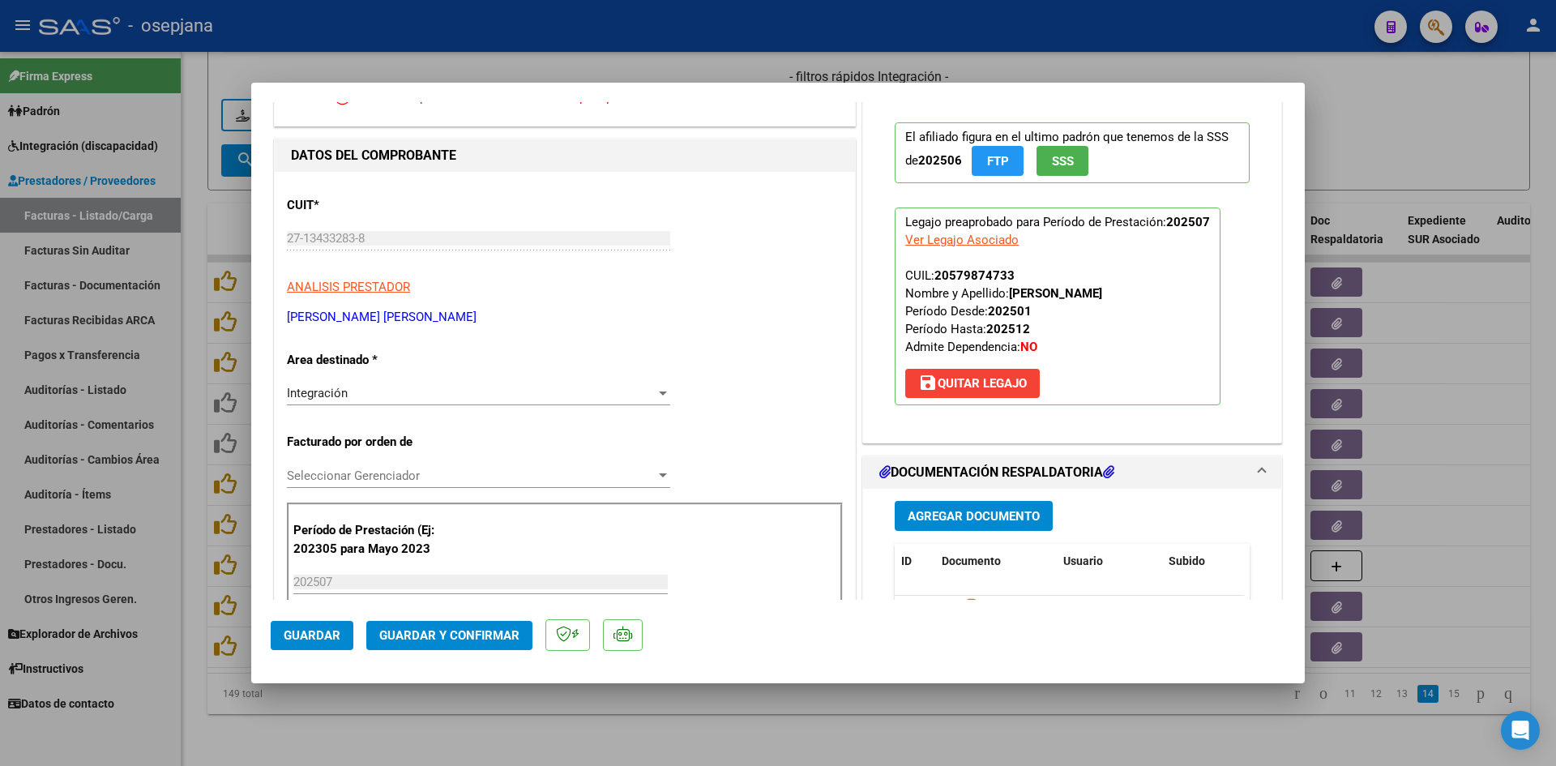
scroll to position [0, 0]
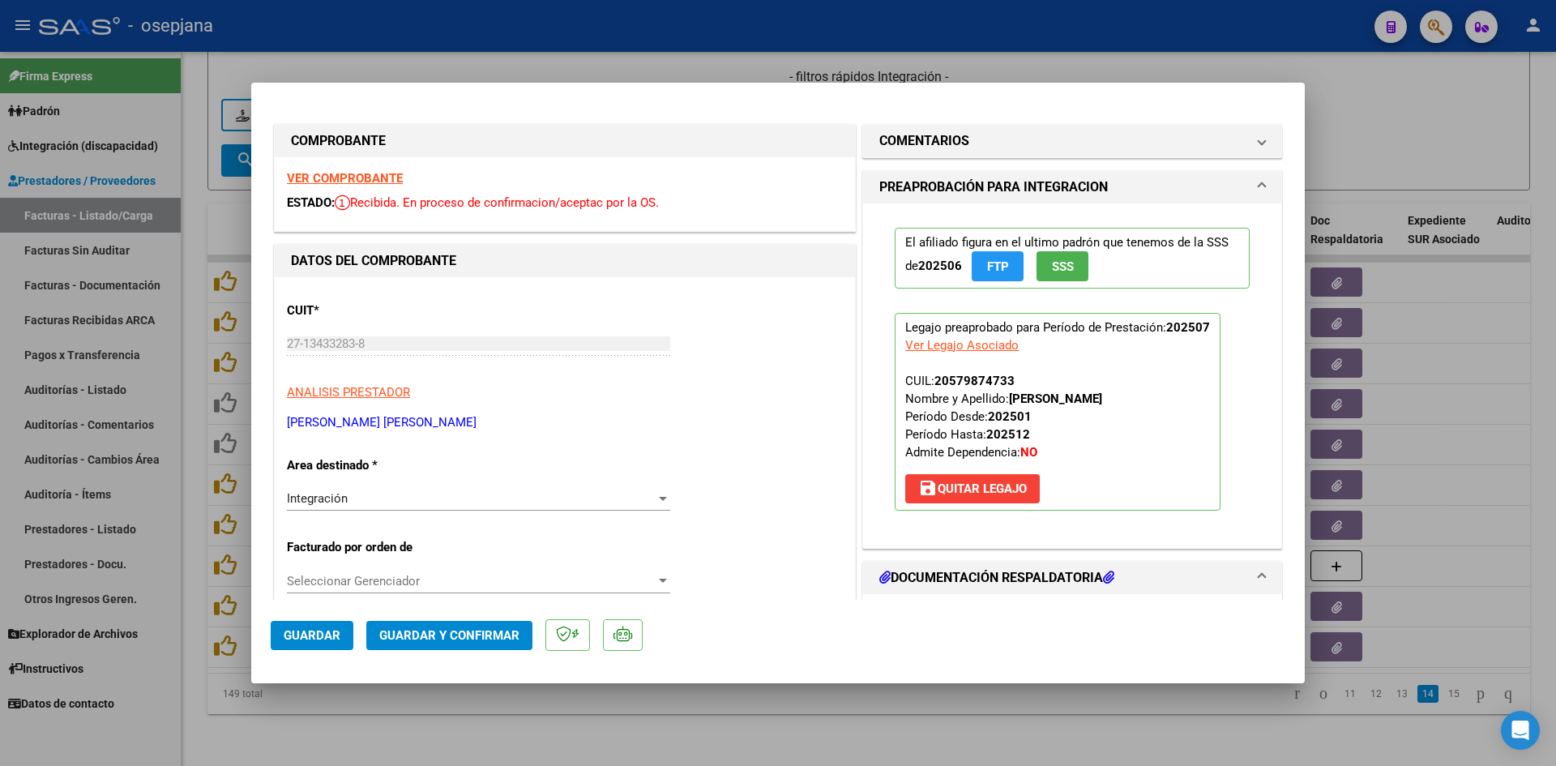
click at [349, 169] on div "VER COMPROBANTE ESTADO: Recibida. En proceso de confirmacion/aceptac por la OS." at bounding box center [565, 194] width 580 height 74
click at [352, 172] on strong "VER COMPROBANTE" at bounding box center [345, 178] width 116 height 15
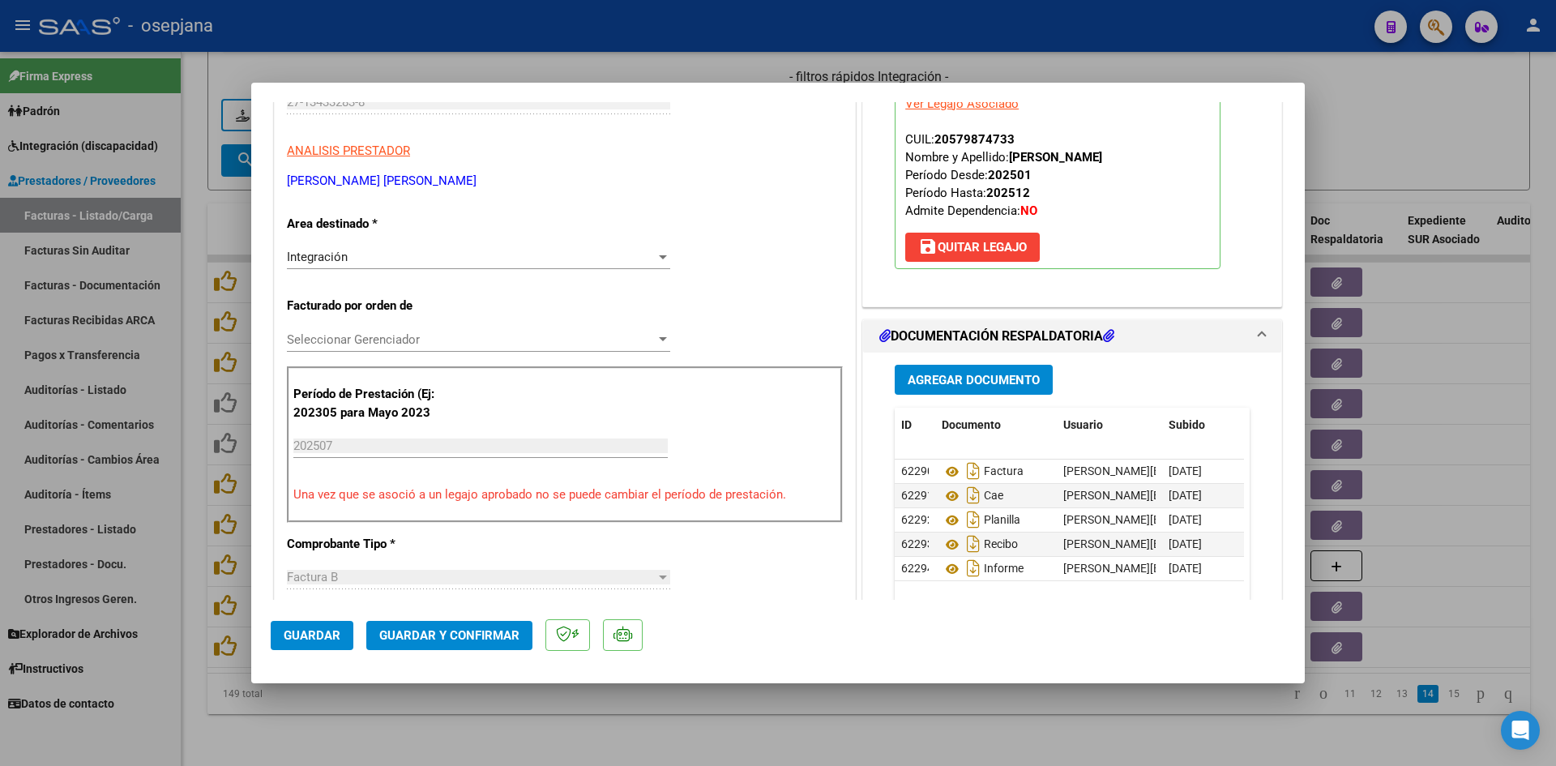
scroll to position [243, 0]
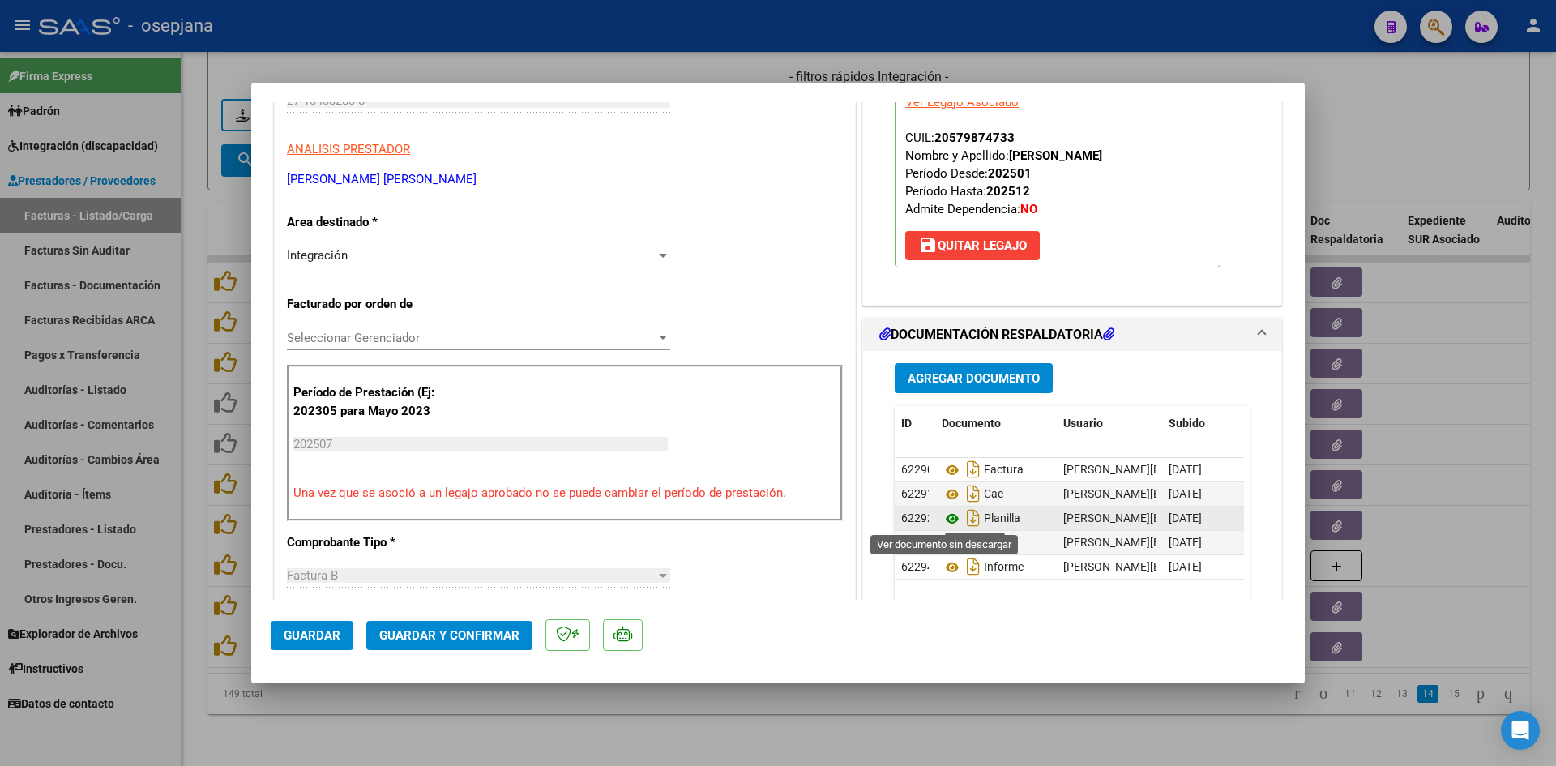
click at [946, 521] on icon at bounding box center [951, 518] width 21 height 19
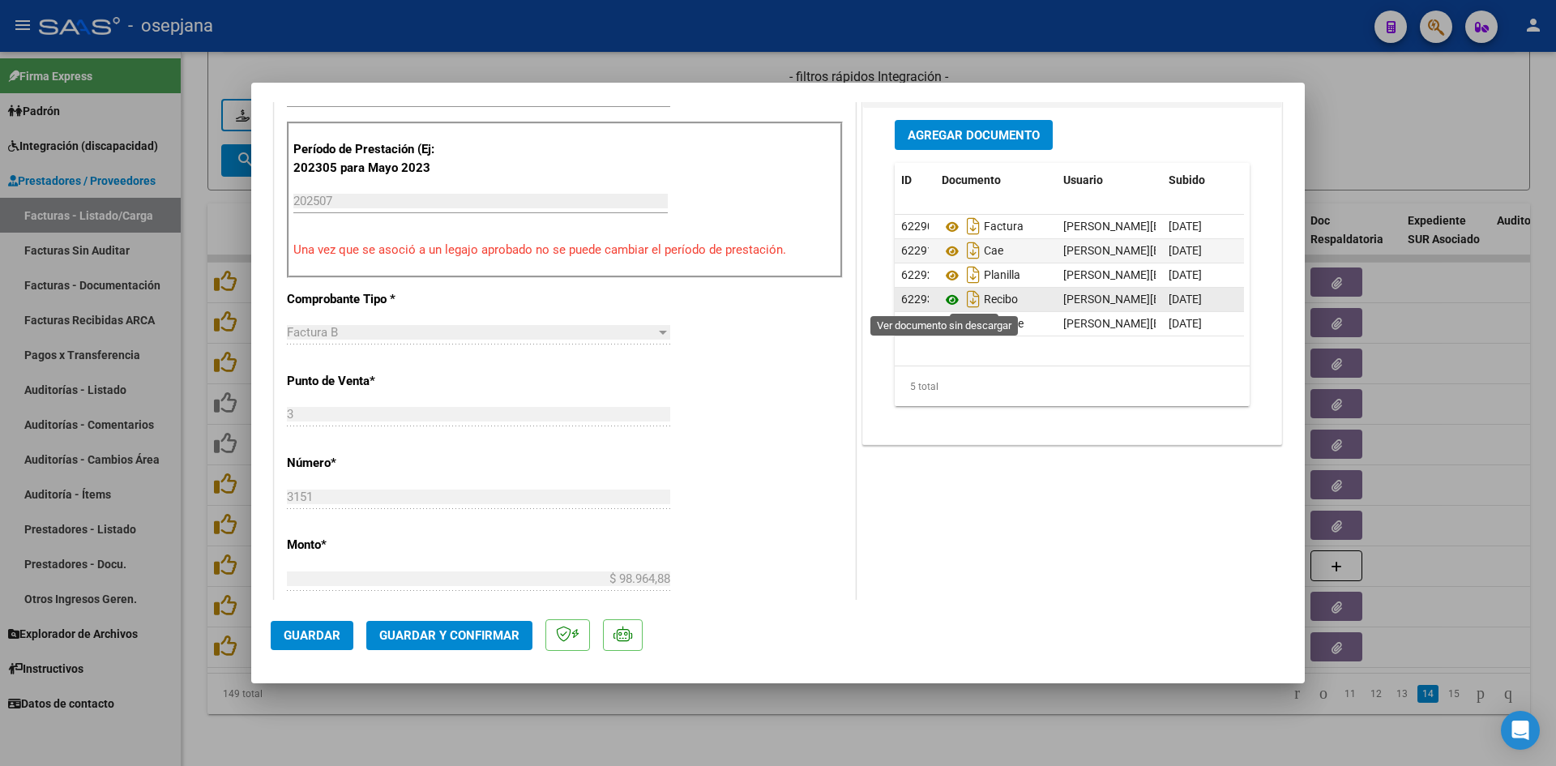
click at [946, 302] on icon at bounding box center [951, 299] width 21 height 19
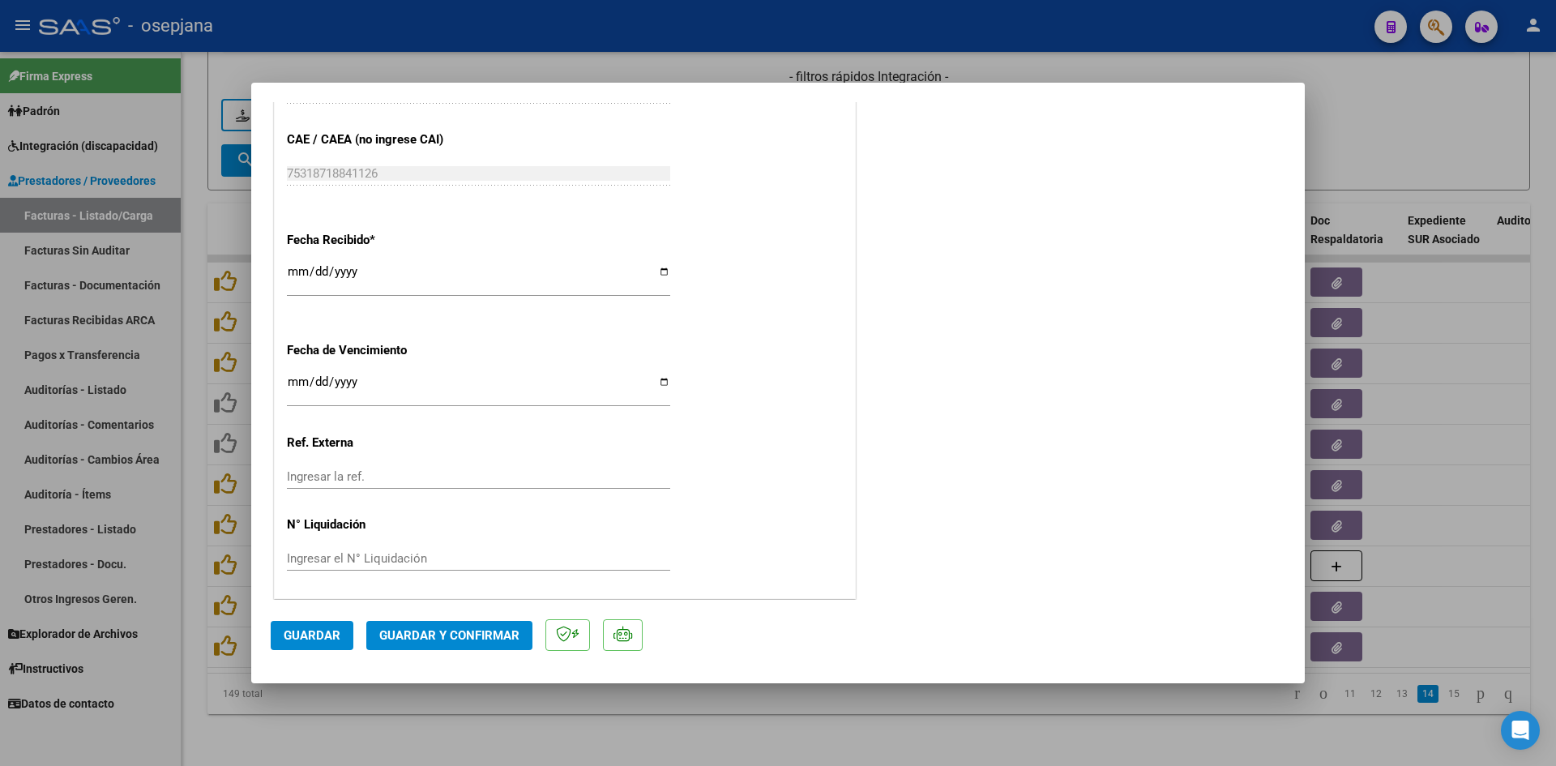
scroll to position [1068, 0]
click at [297, 379] on input "2025-08-12" at bounding box center [478, 386] width 383 height 26
click at [487, 646] on button "Guardar y Confirmar" at bounding box center [449, 635] width 166 height 29
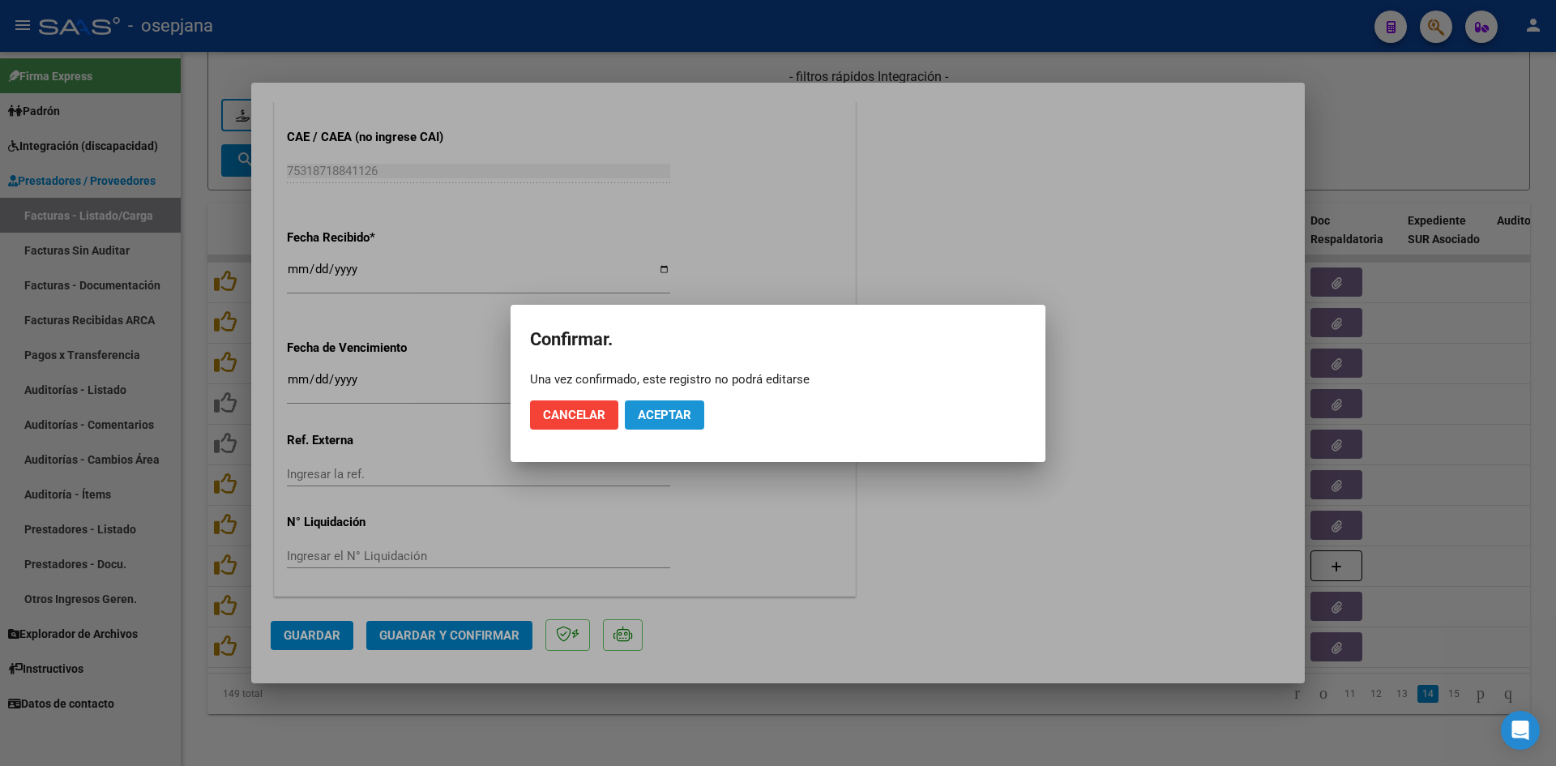
click at [662, 422] on button "Aceptar" at bounding box center [664, 414] width 79 height 29
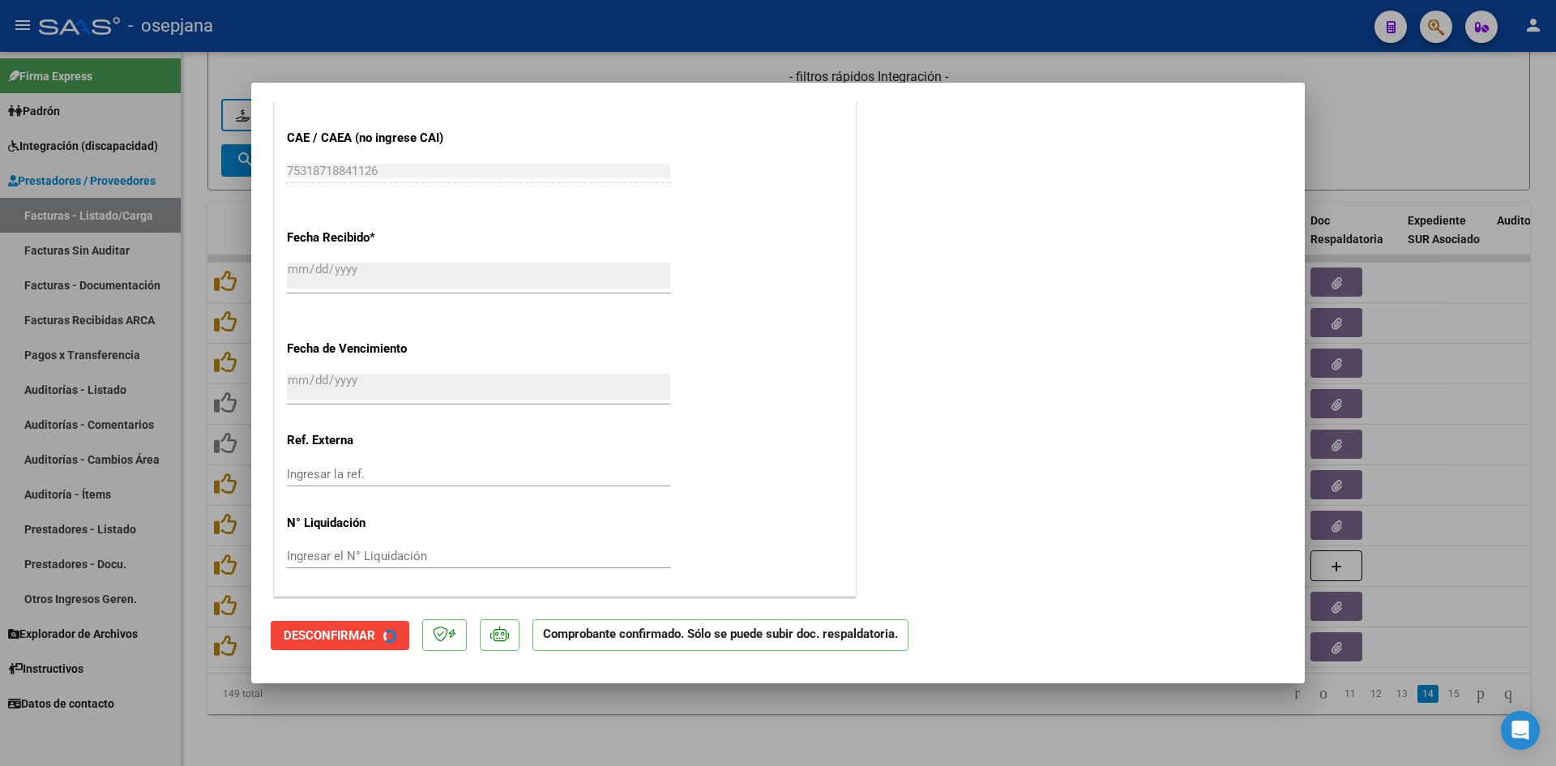
click at [1378, 143] on div at bounding box center [778, 383] width 1556 height 766
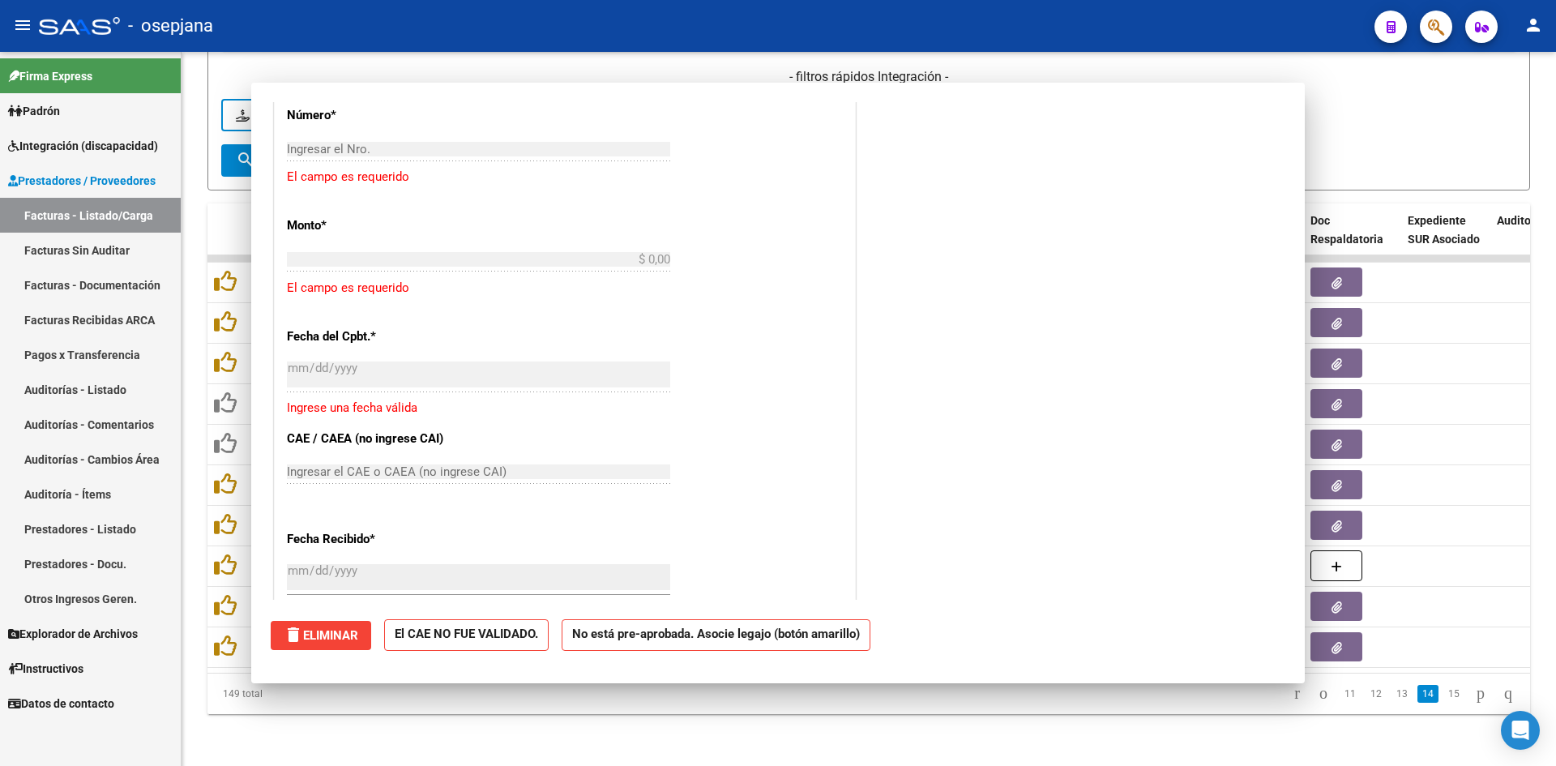
scroll to position [1269, 0]
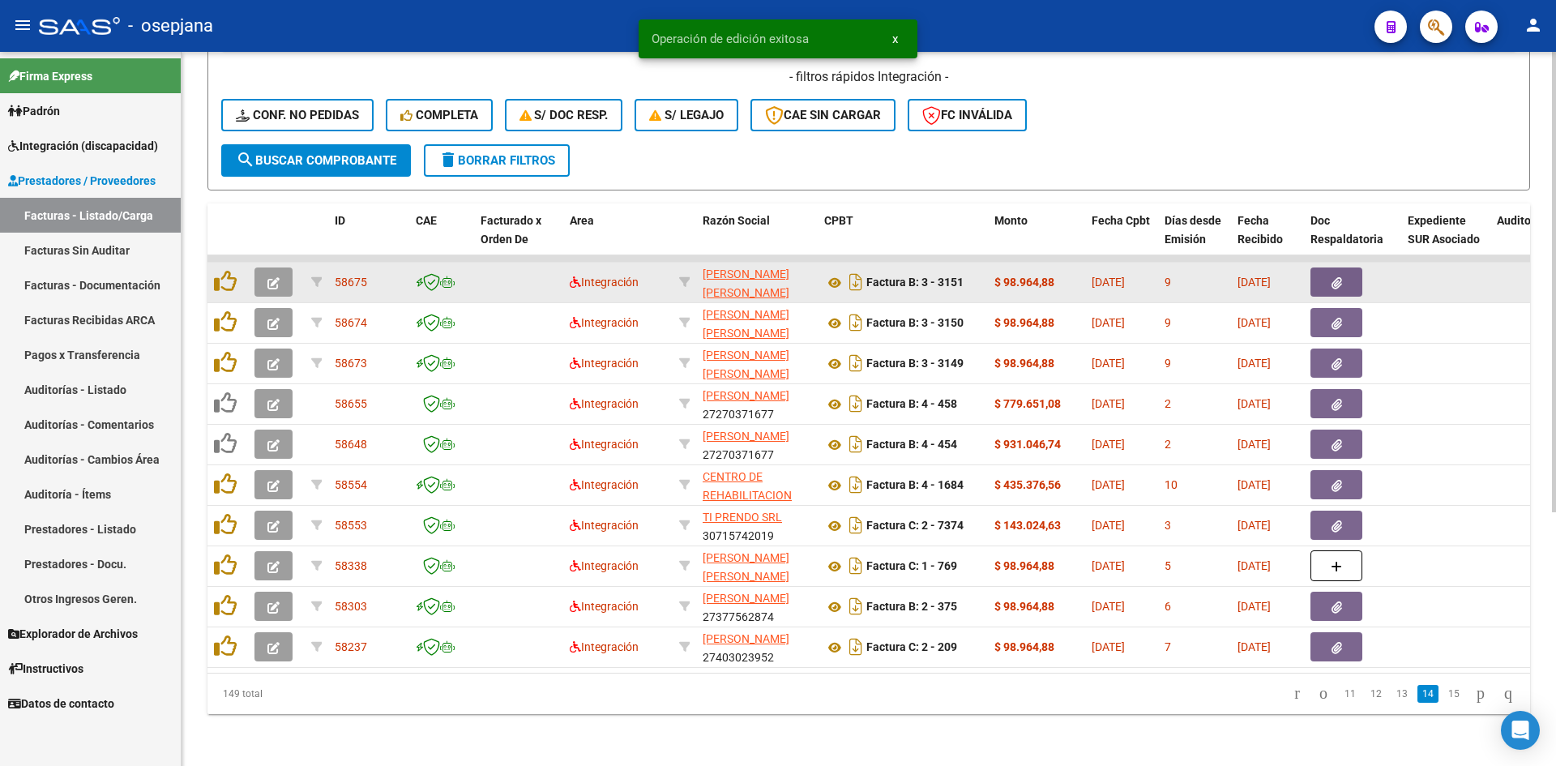
click at [272, 277] on icon "button" at bounding box center [273, 283] width 12 height 12
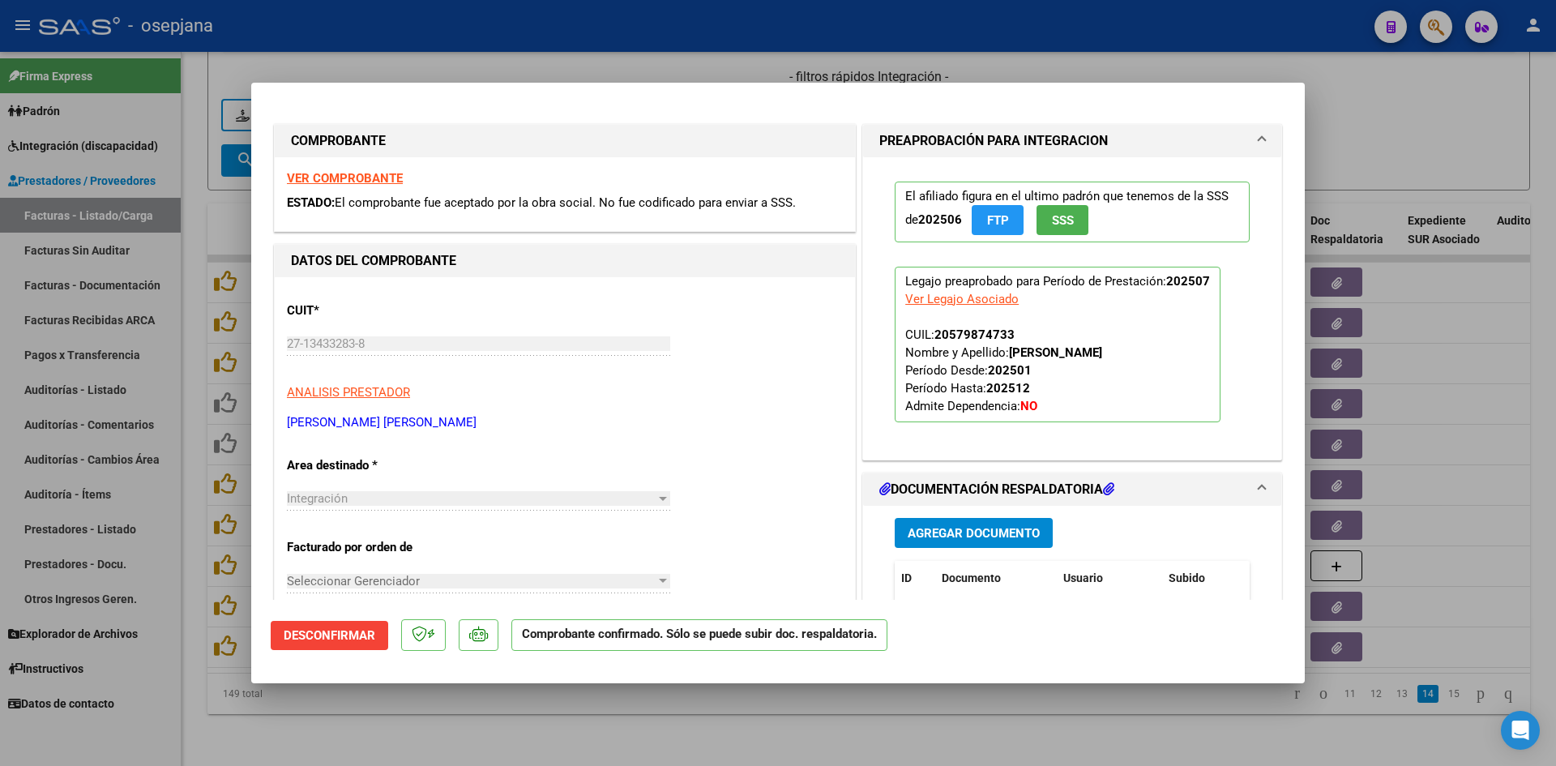
click at [772, 71] on div at bounding box center [778, 383] width 1556 height 766
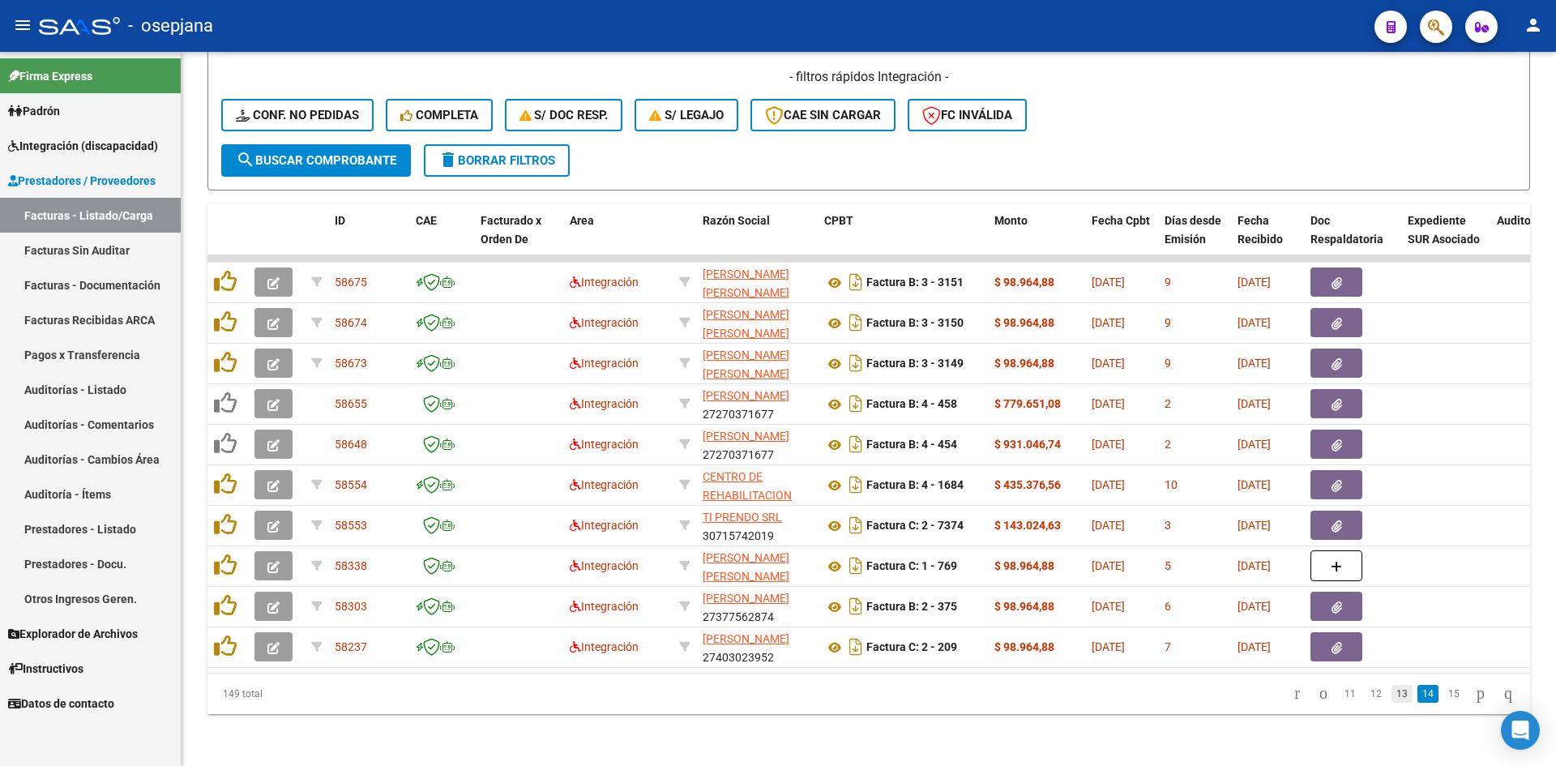
click at [1391, 691] on link "13" at bounding box center [1401, 694] width 21 height 18
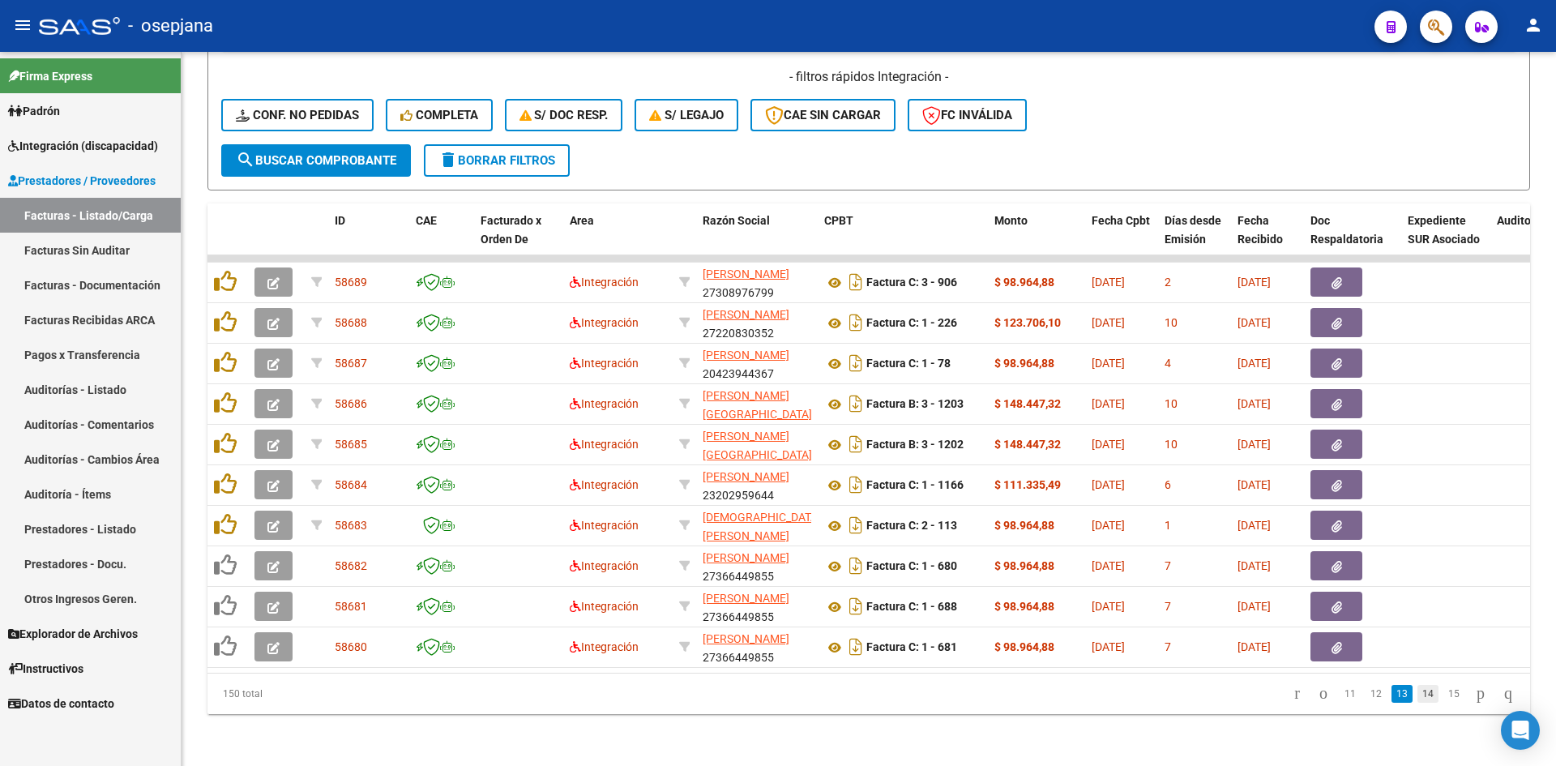
click at [1417, 690] on link "14" at bounding box center [1427, 694] width 21 height 18
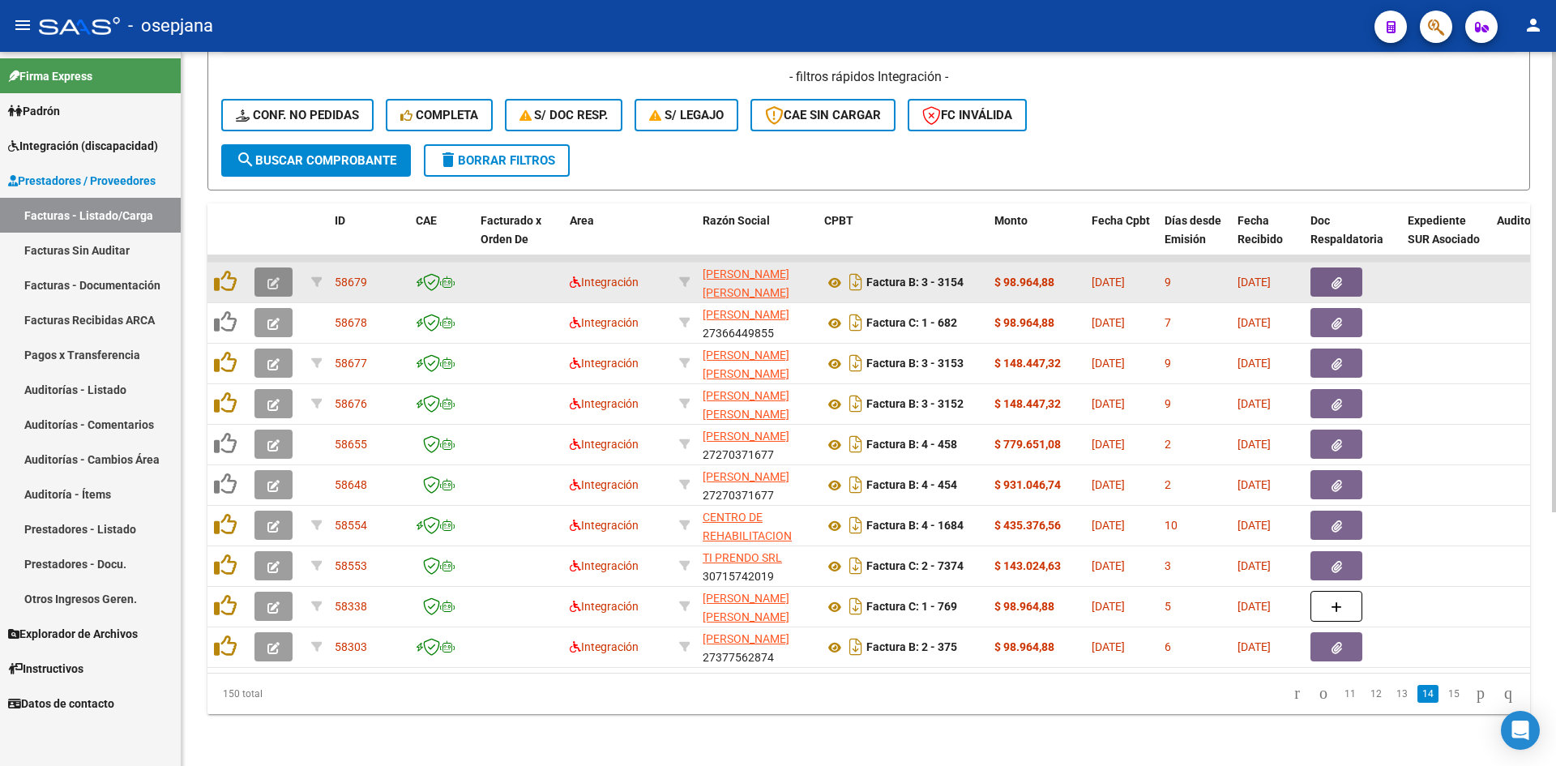
click at [258, 269] on button "button" at bounding box center [273, 281] width 38 height 29
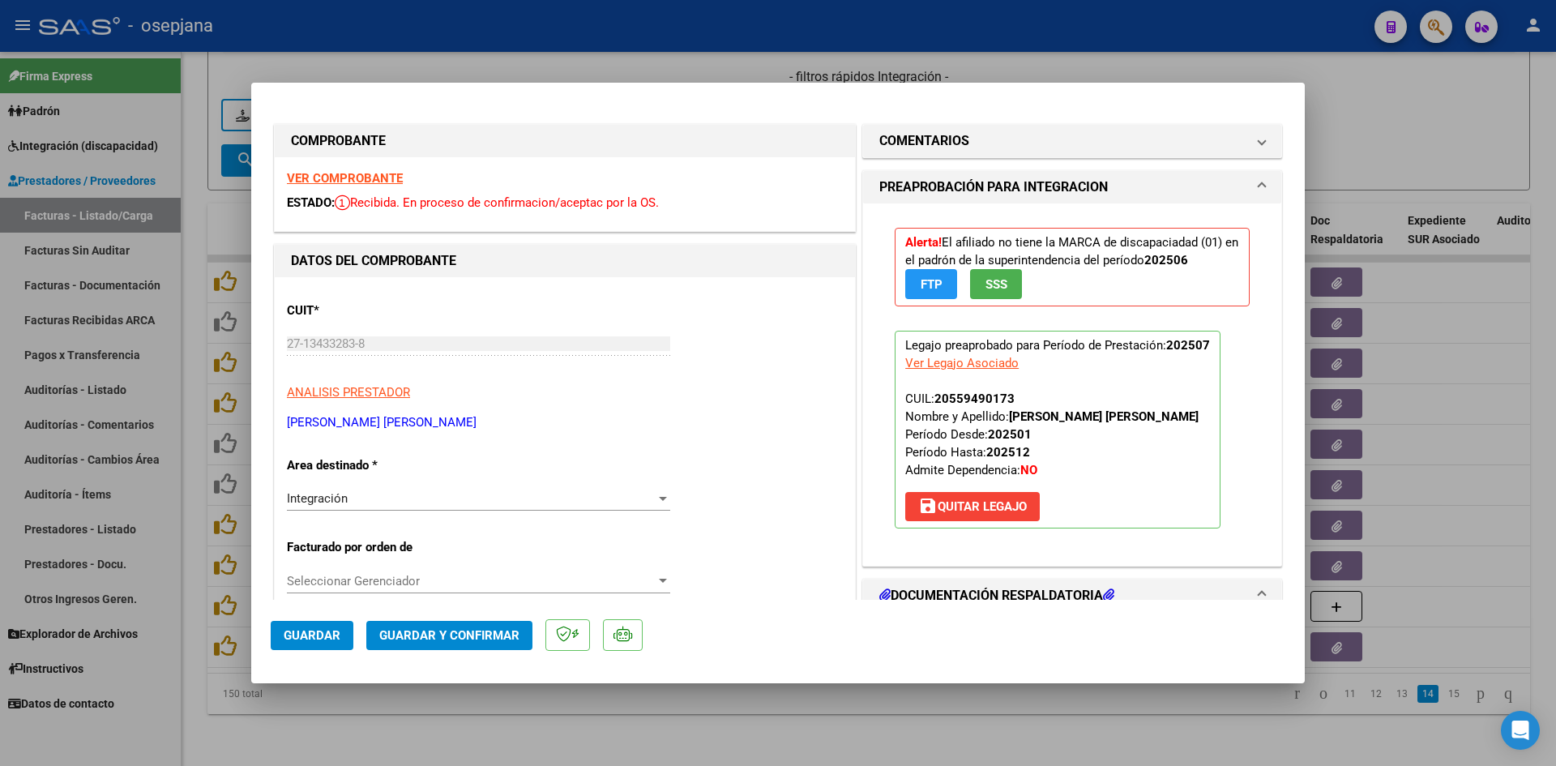
click at [372, 173] on strong "VER COMPROBANTE" at bounding box center [345, 178] width 116 height 15
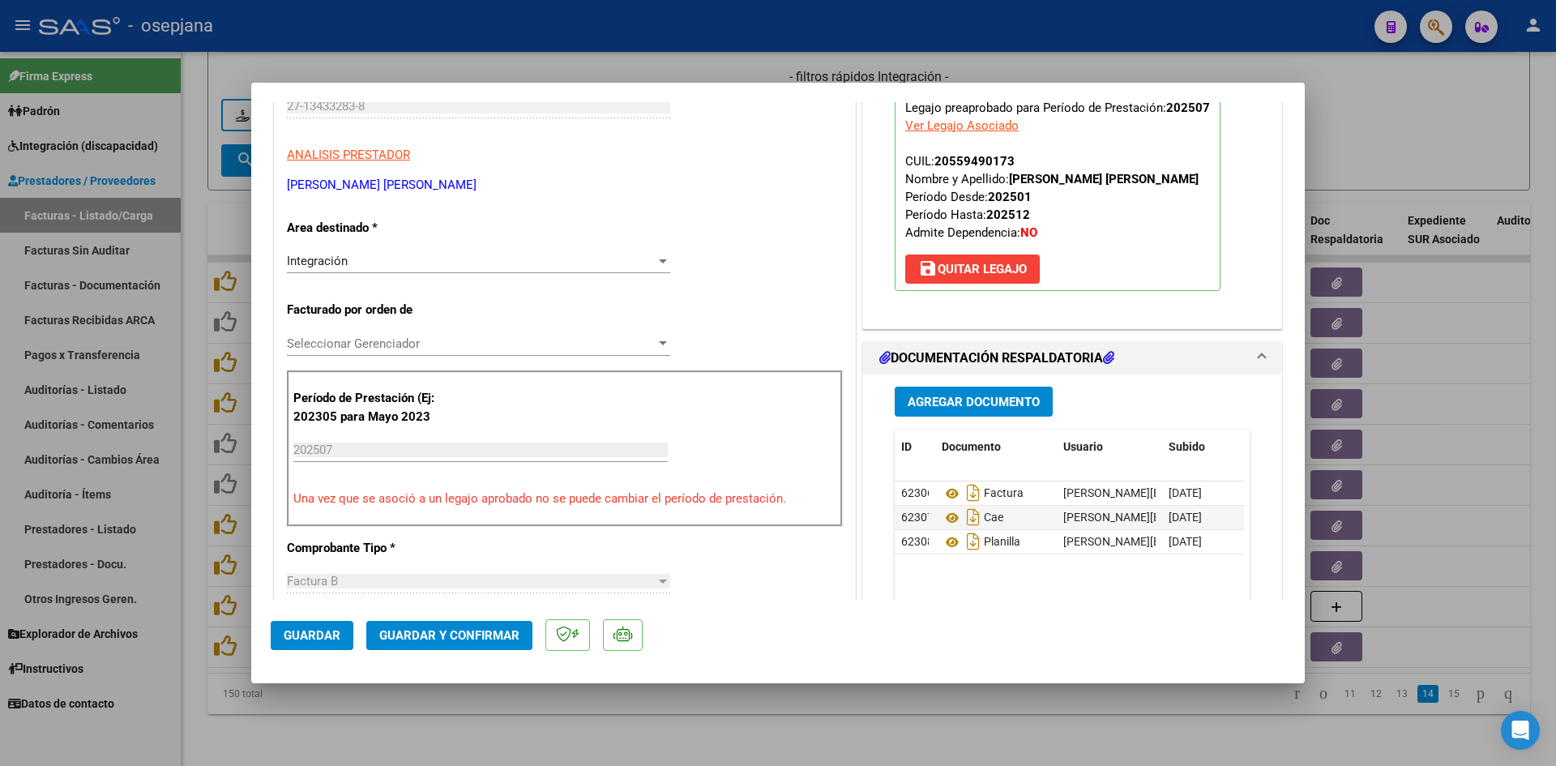
scroll to position [486, 0]
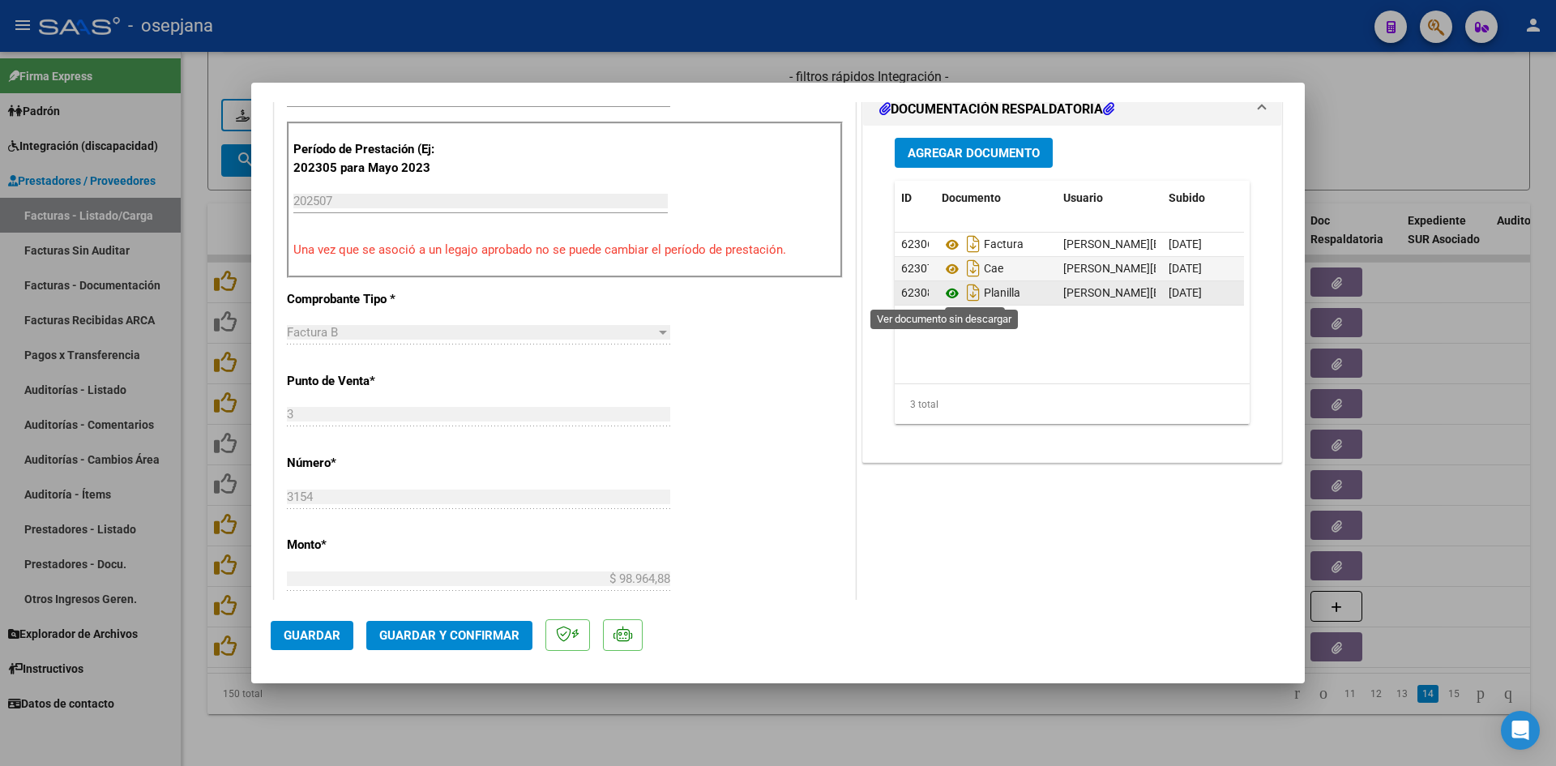
click at [948, 292] on icon at bounding box center [951, 293] width 21 height 19
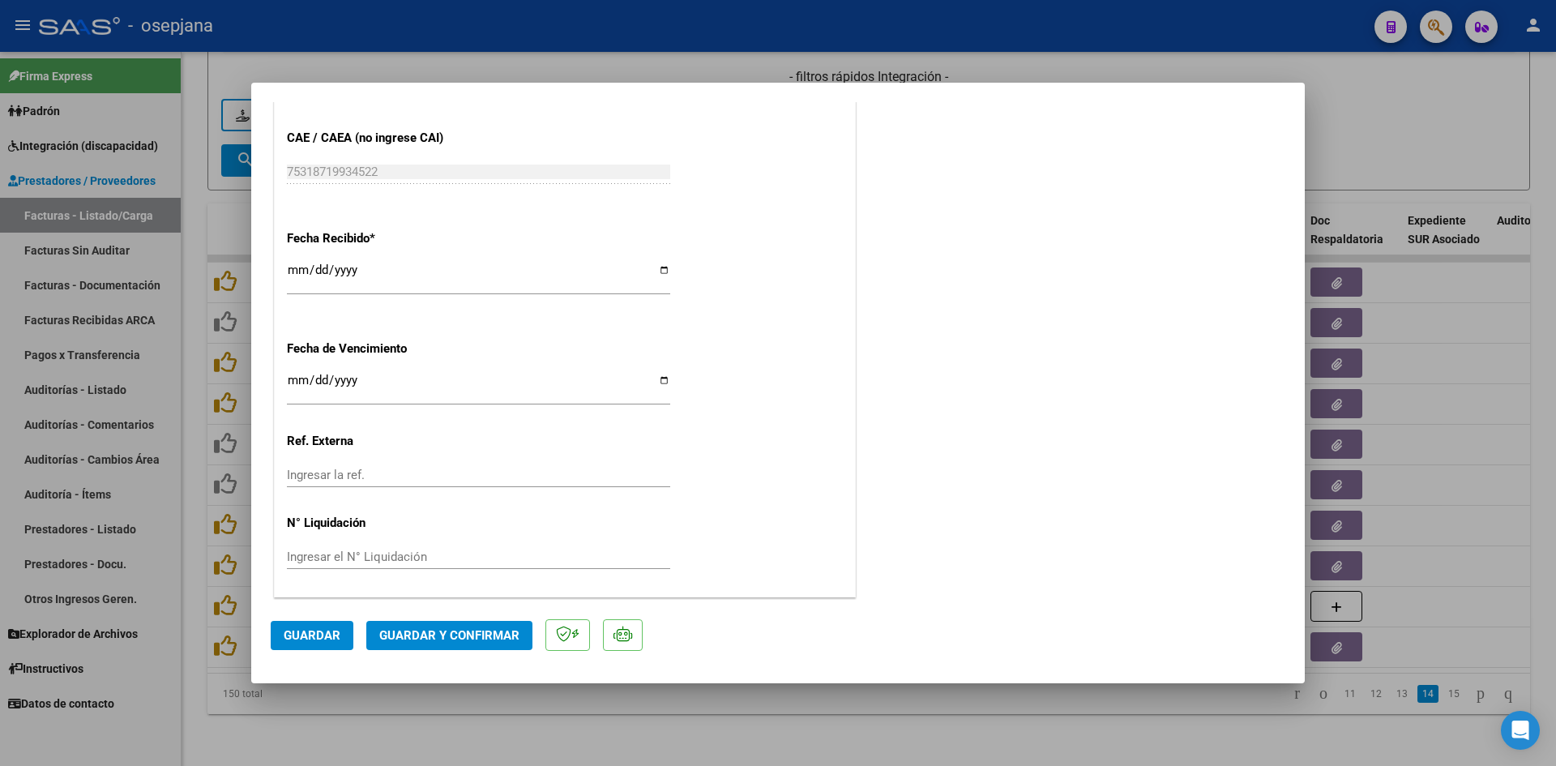
scroll to position [1068, 0]
click at [300, 382] on input "2025-08-12" at bounding box center [478, 386] width 383 height 26
click at [300, 382] on input "[DATE]" at bounding box center [478, 386] width 383 height 26
click at [300, 382] on input "2025-01-11" at bounding box center [478, 386] width 383 height 26
click at [506, 617] on mat-dialog-actions "Guardar Guardar y Confirmar" at bounding box center [778, 632] width 1014 height 64
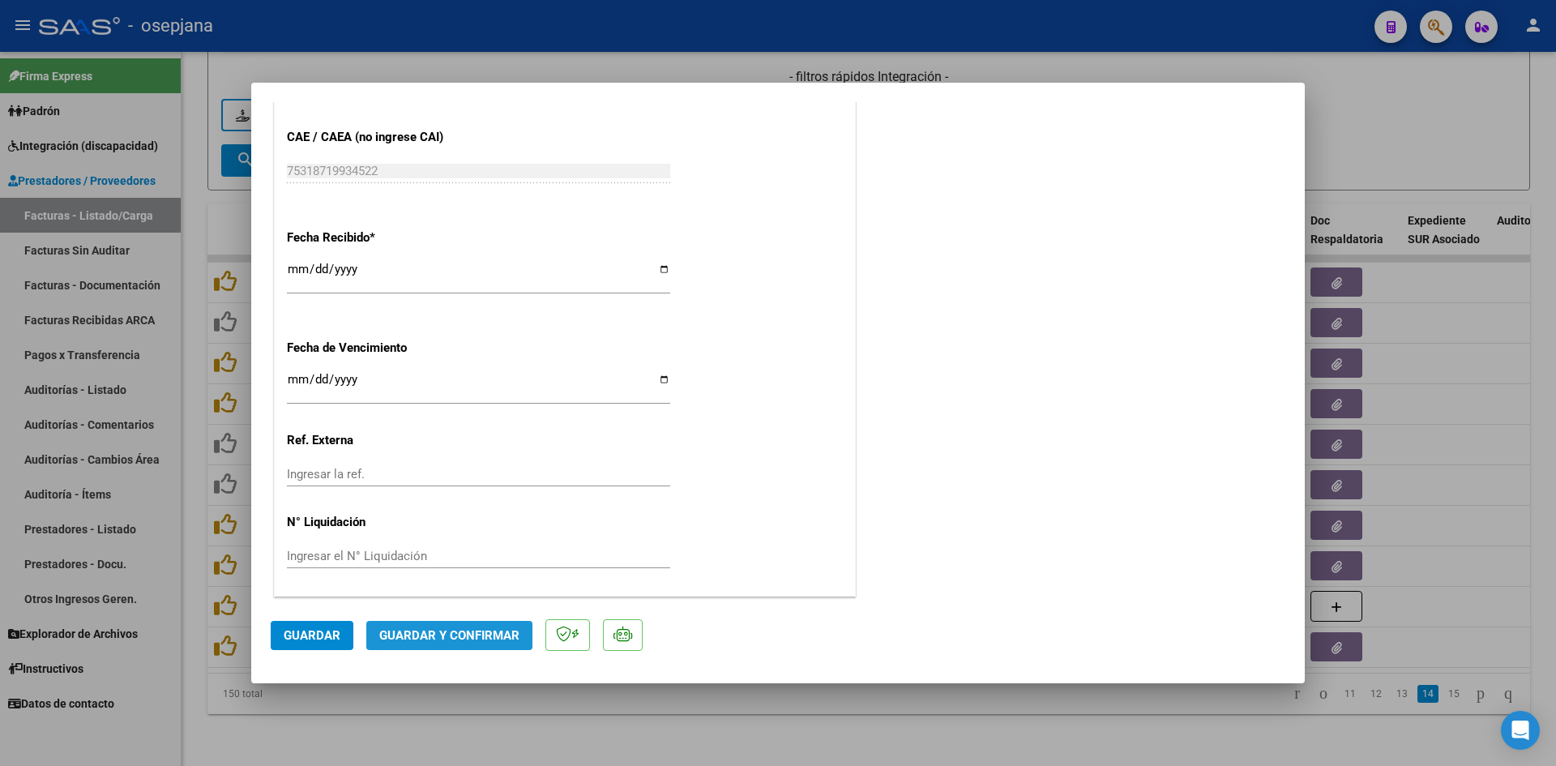
click at [499, 631] on span "Guardar y Confirmar" at bounding box center [449, 635] width 140 height 15
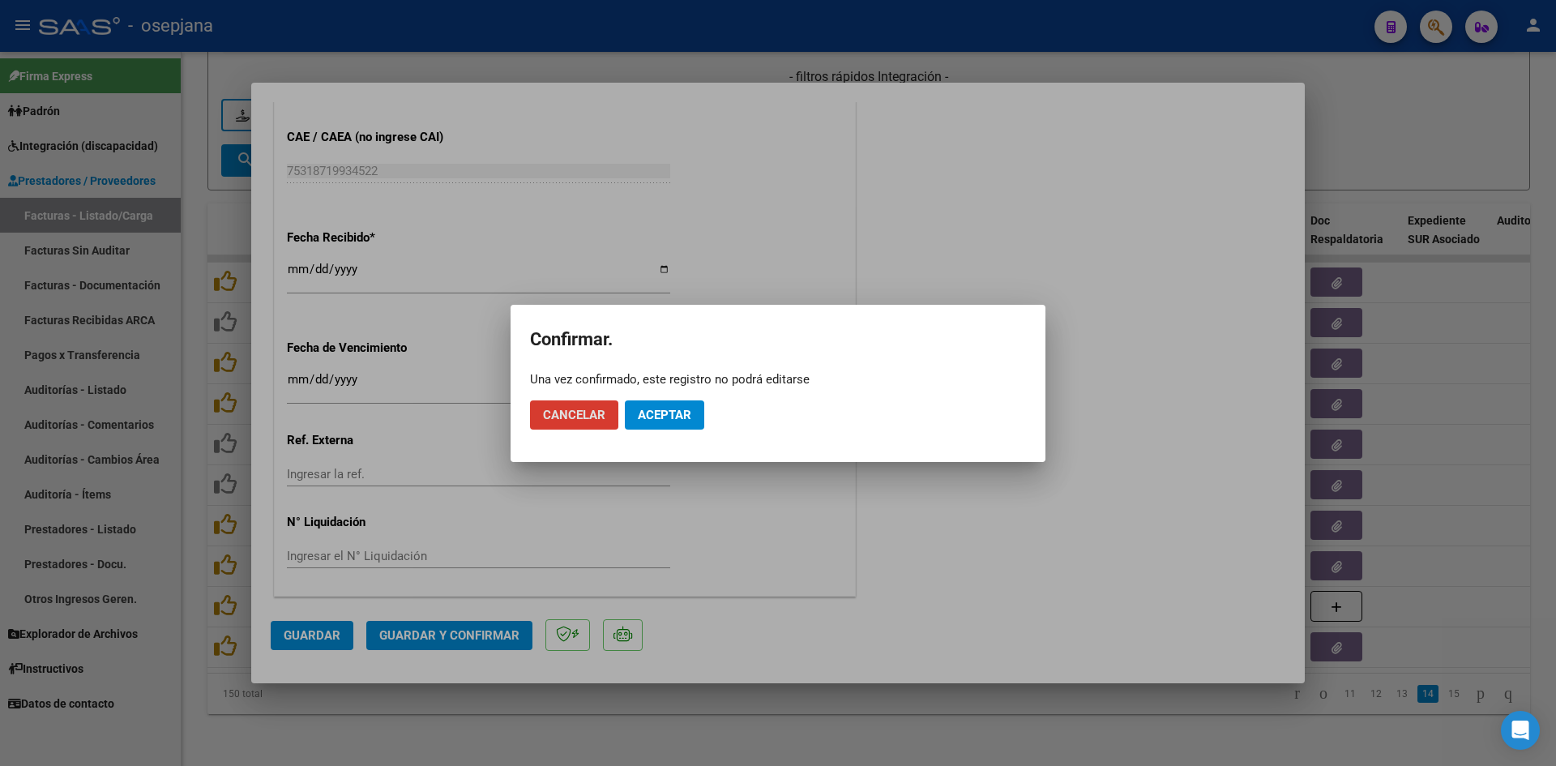
click at [660, 430] on mat-dialog-actions "Cancelar Aceptar" at bounding box center [778, 414] width 496 height 55
click at [662, 415] on span "Aceptar" at bounding box center [664, 415] width 53 height 15
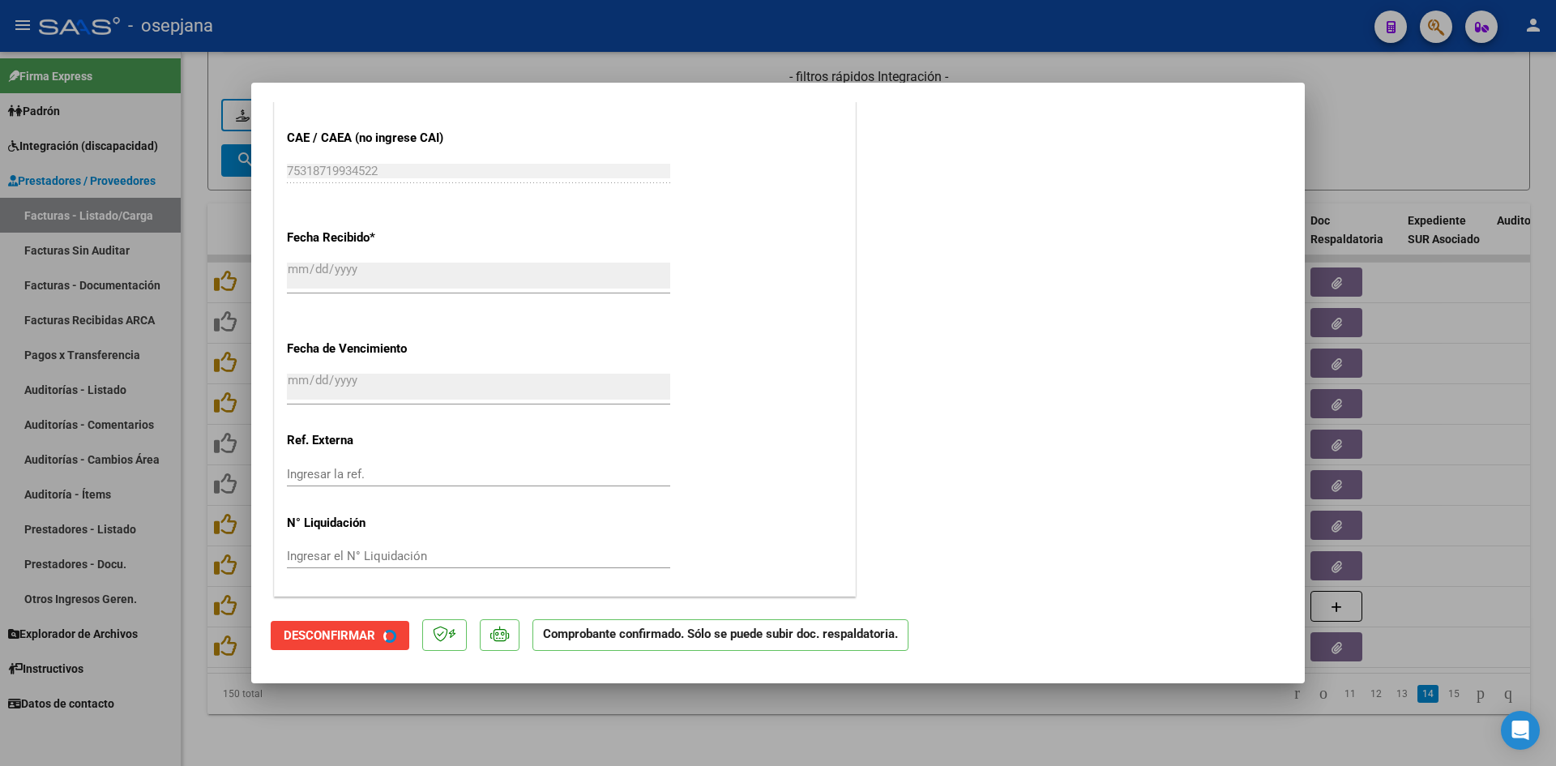
click at [1489, 117] on div at bounding box center [778, 383] width 1556 height 766
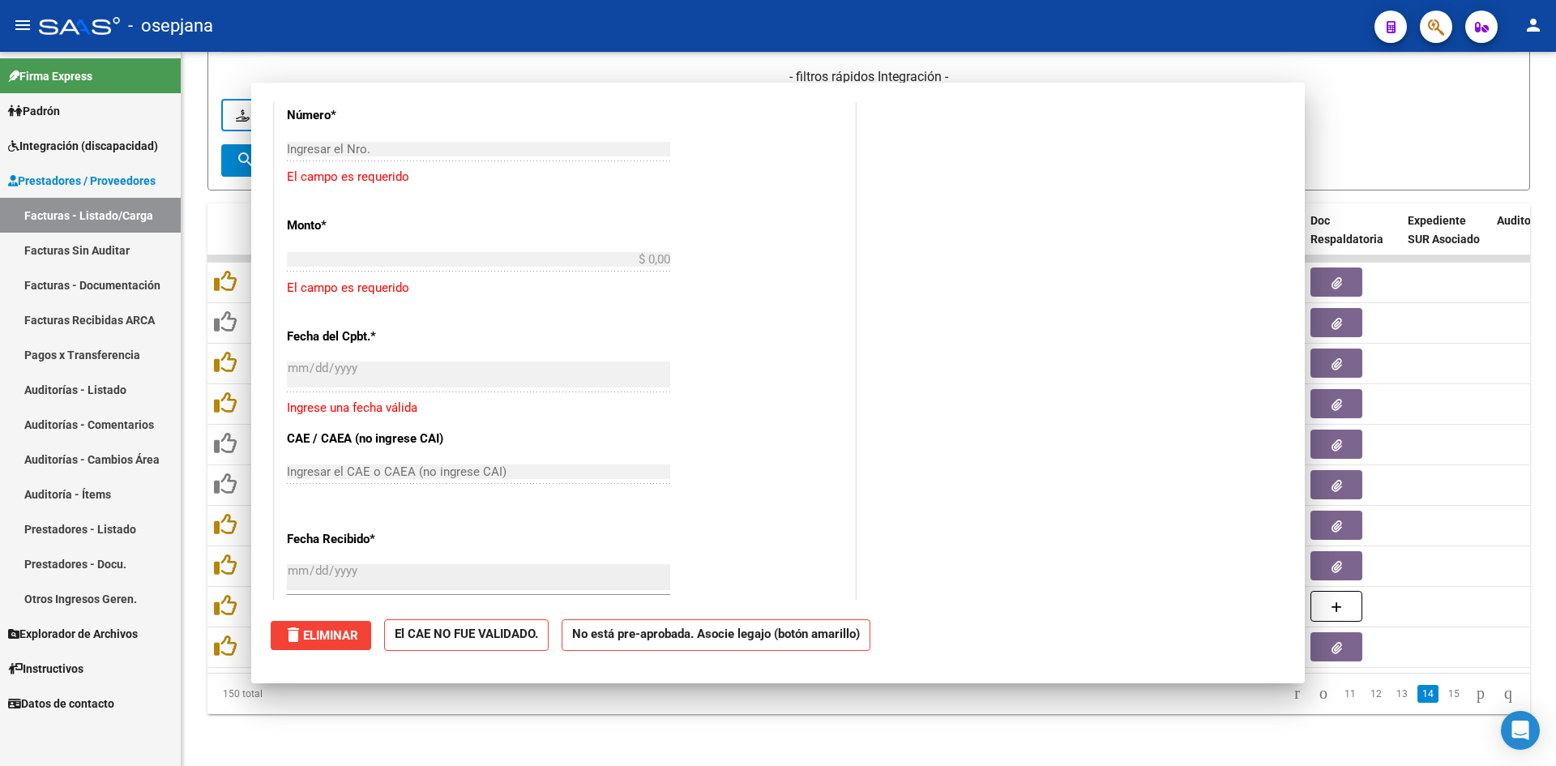
scroll to position [1269, 0]
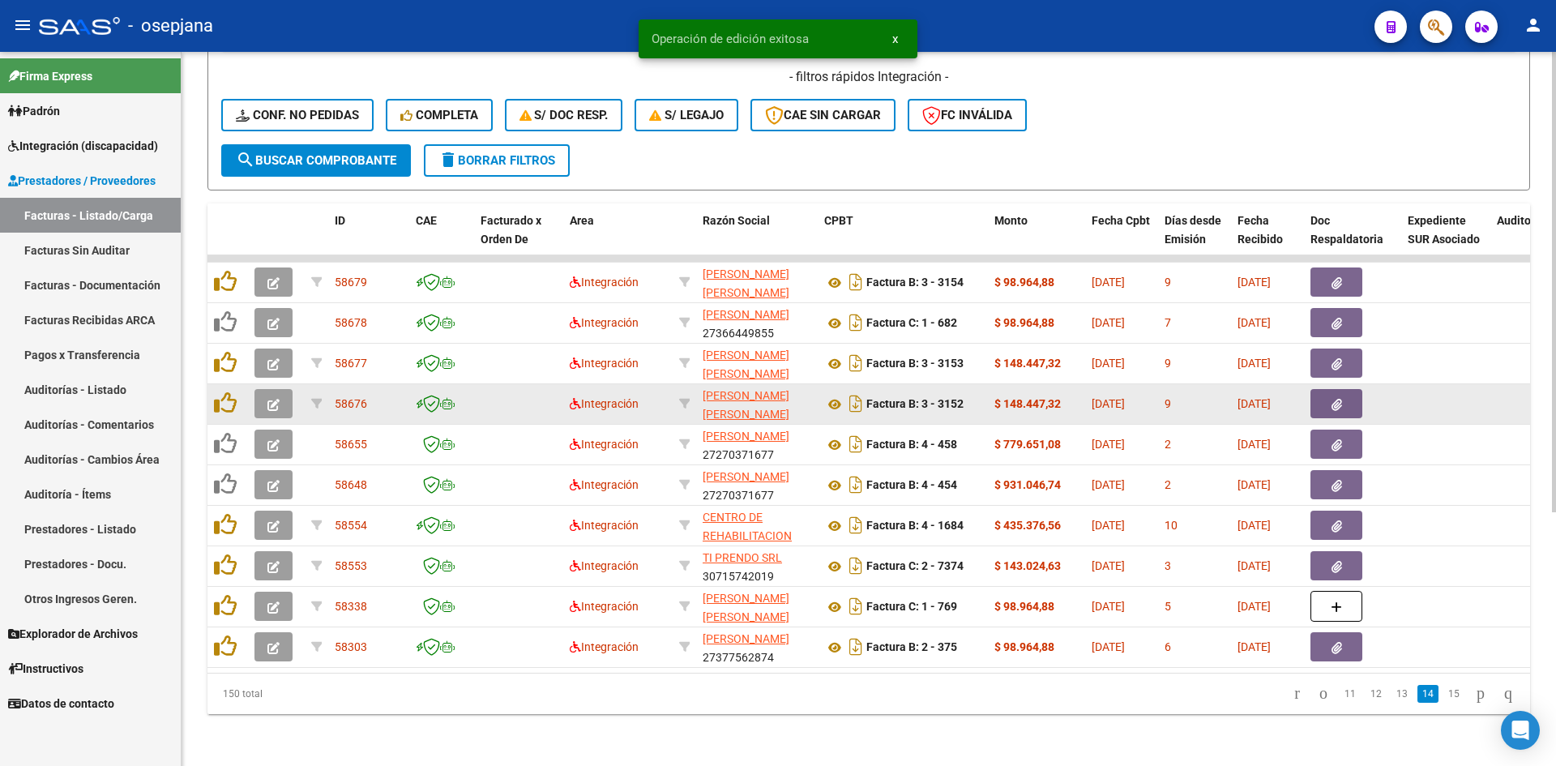
click at [271, 399] on icon "button" at bounding box center [273, 405] width 12 height 12
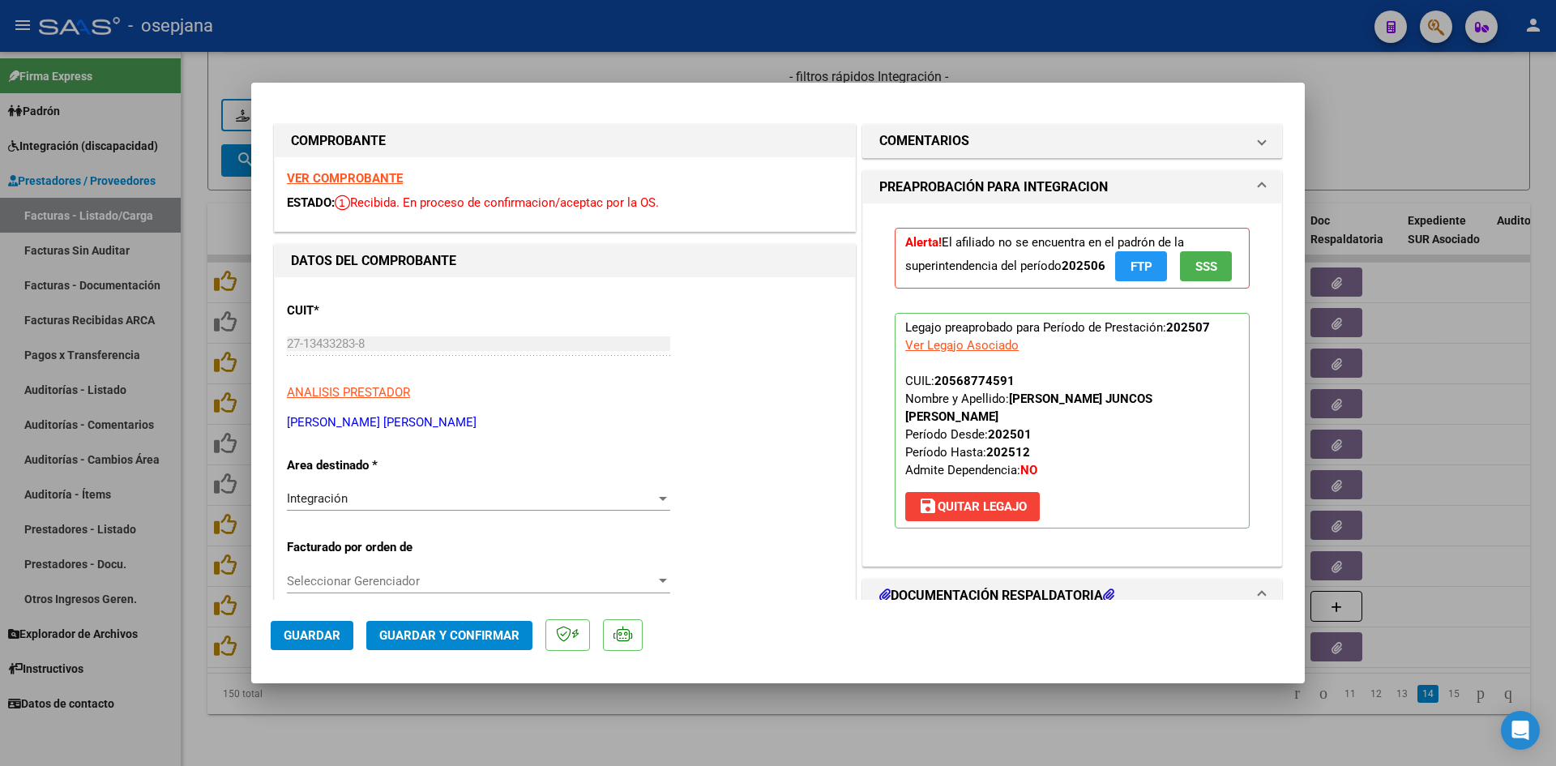
click at [369, 183] on strong "VER COMPROBANTE" at bounding box center [345, 178] width 116 height 15
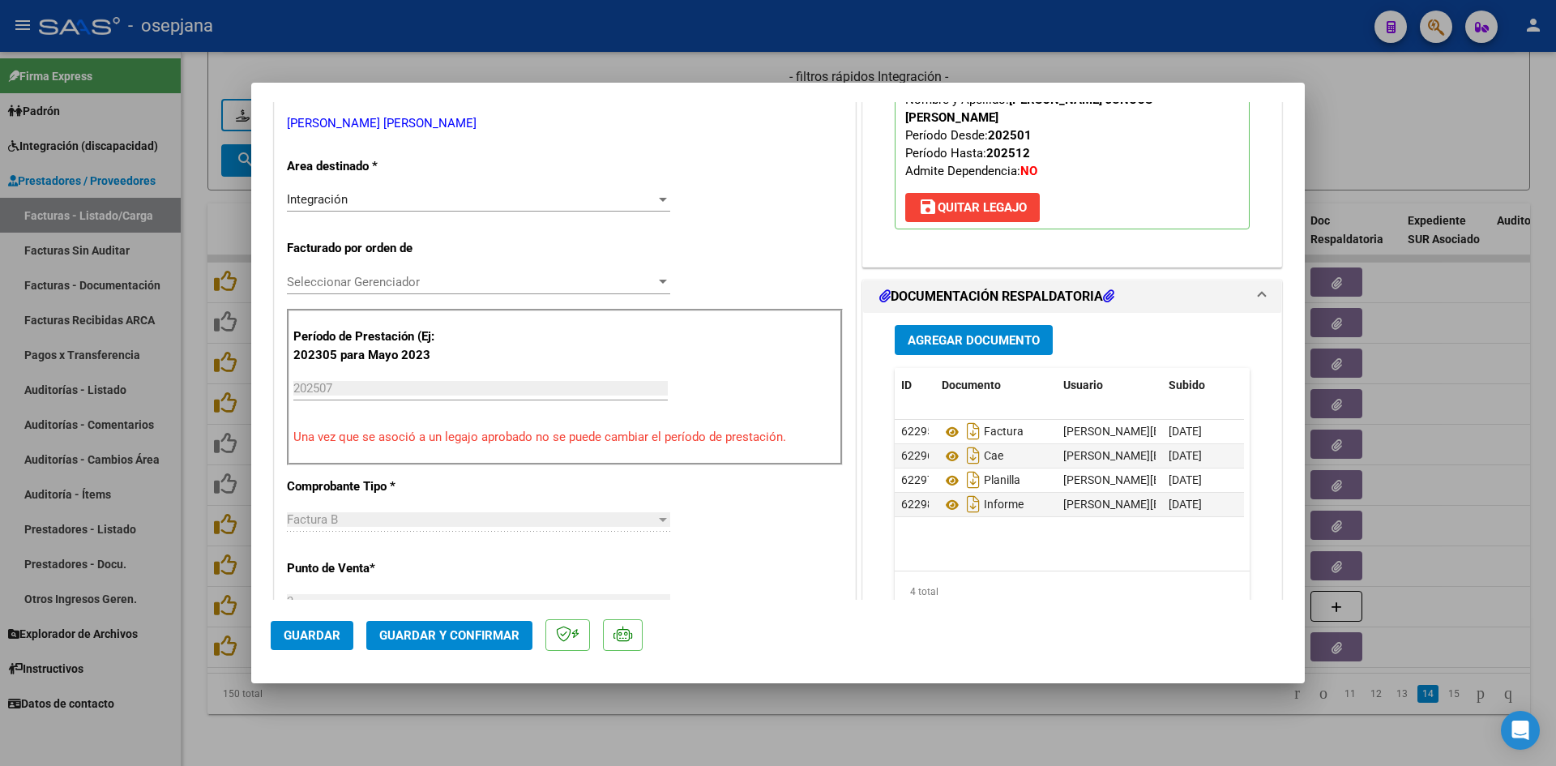
scroll to position [405, 0]
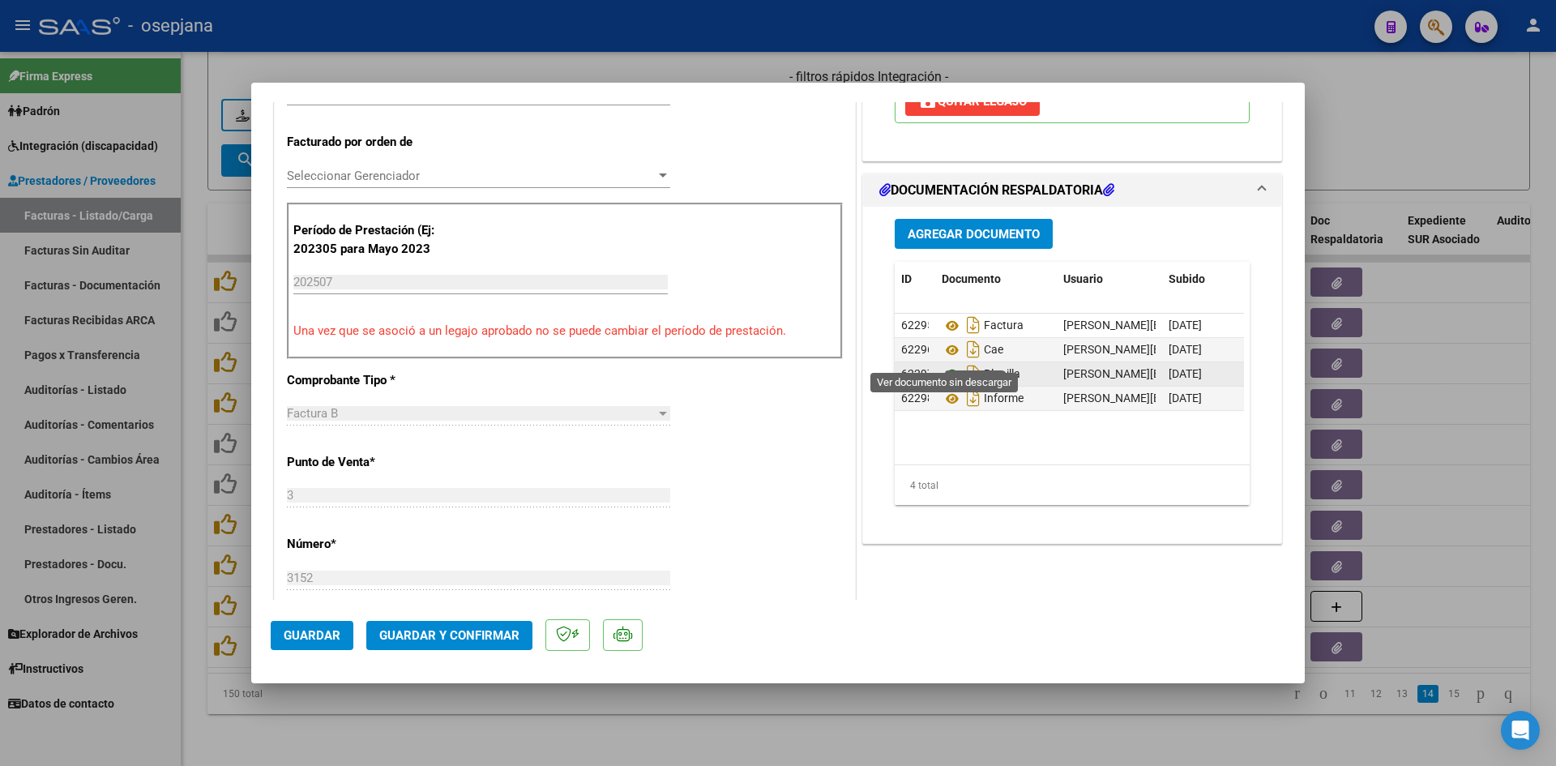
click at [944, 365] on icon at bounding box center [951, 374] width 21 height 19
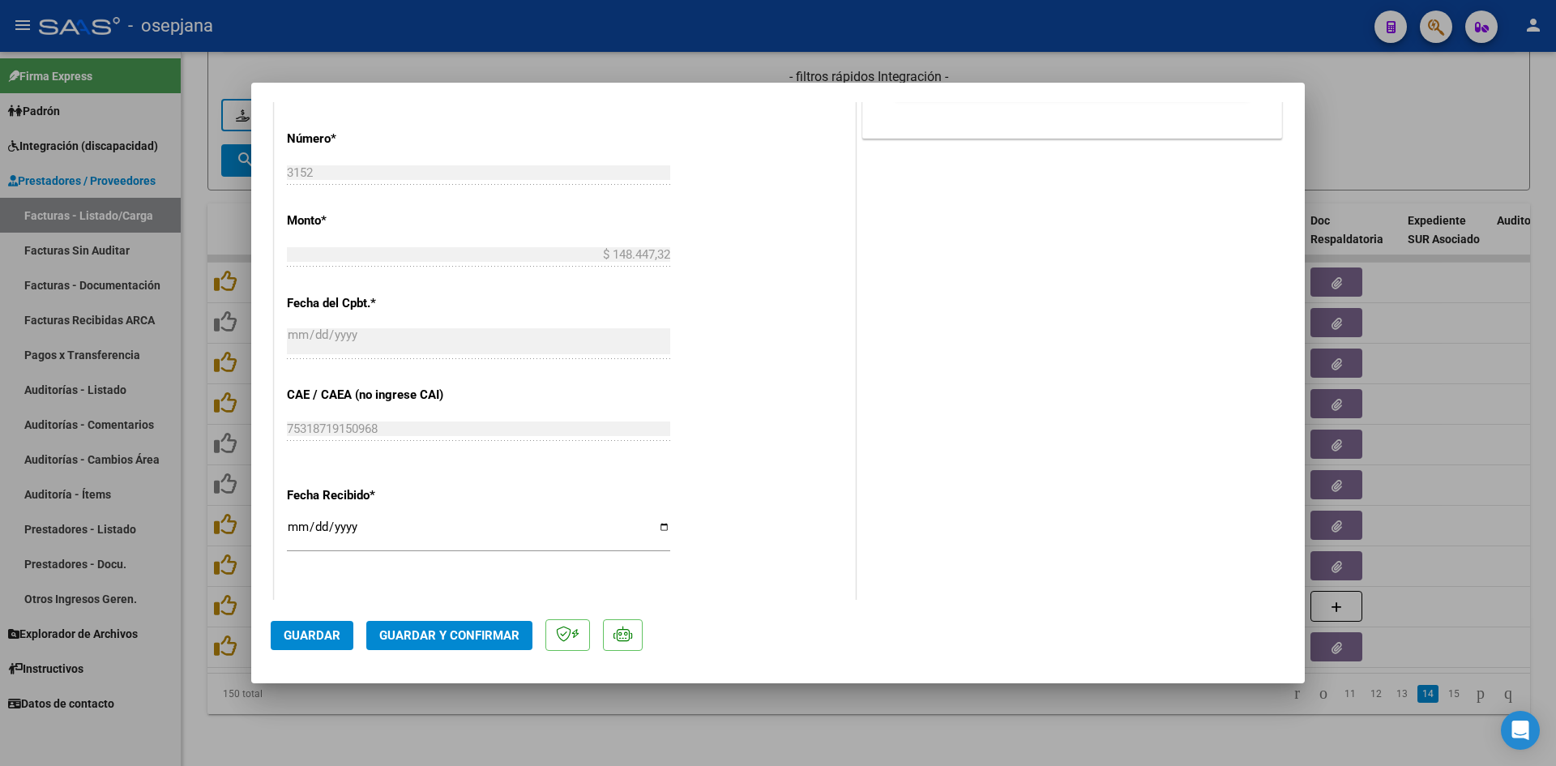
scroll to position [1068, 0]
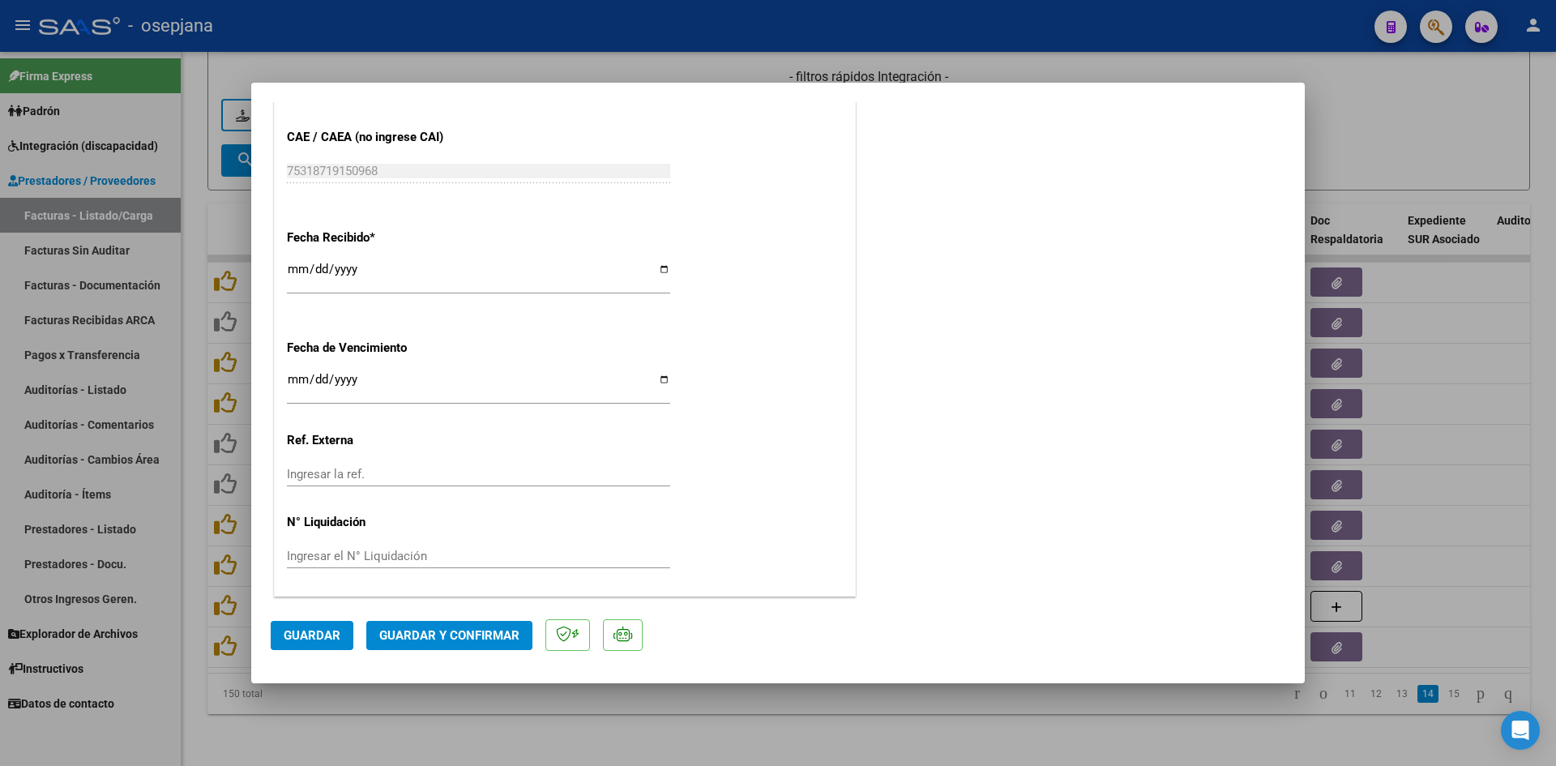
click at [294, 374] on input "2025-08-12" at bounding box center [478, 386] width 383 height 26
click at [493, 623] on button "Guardar y Confirmar" at bounding box center [449, 635] width 166 height 29
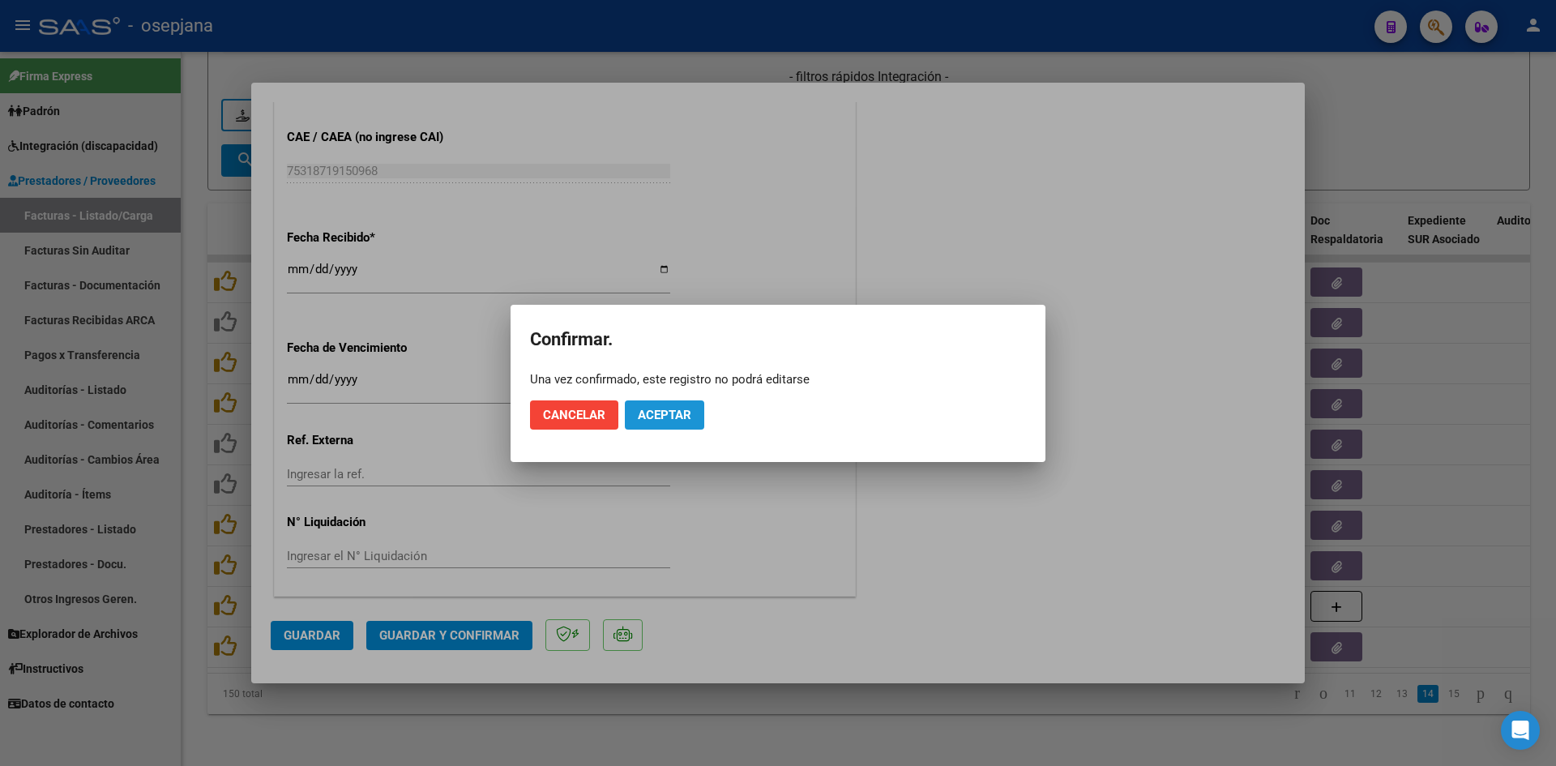
click at [650, 413] on span "Aceptar" at bounding box center [664, 415] width 53 height 15
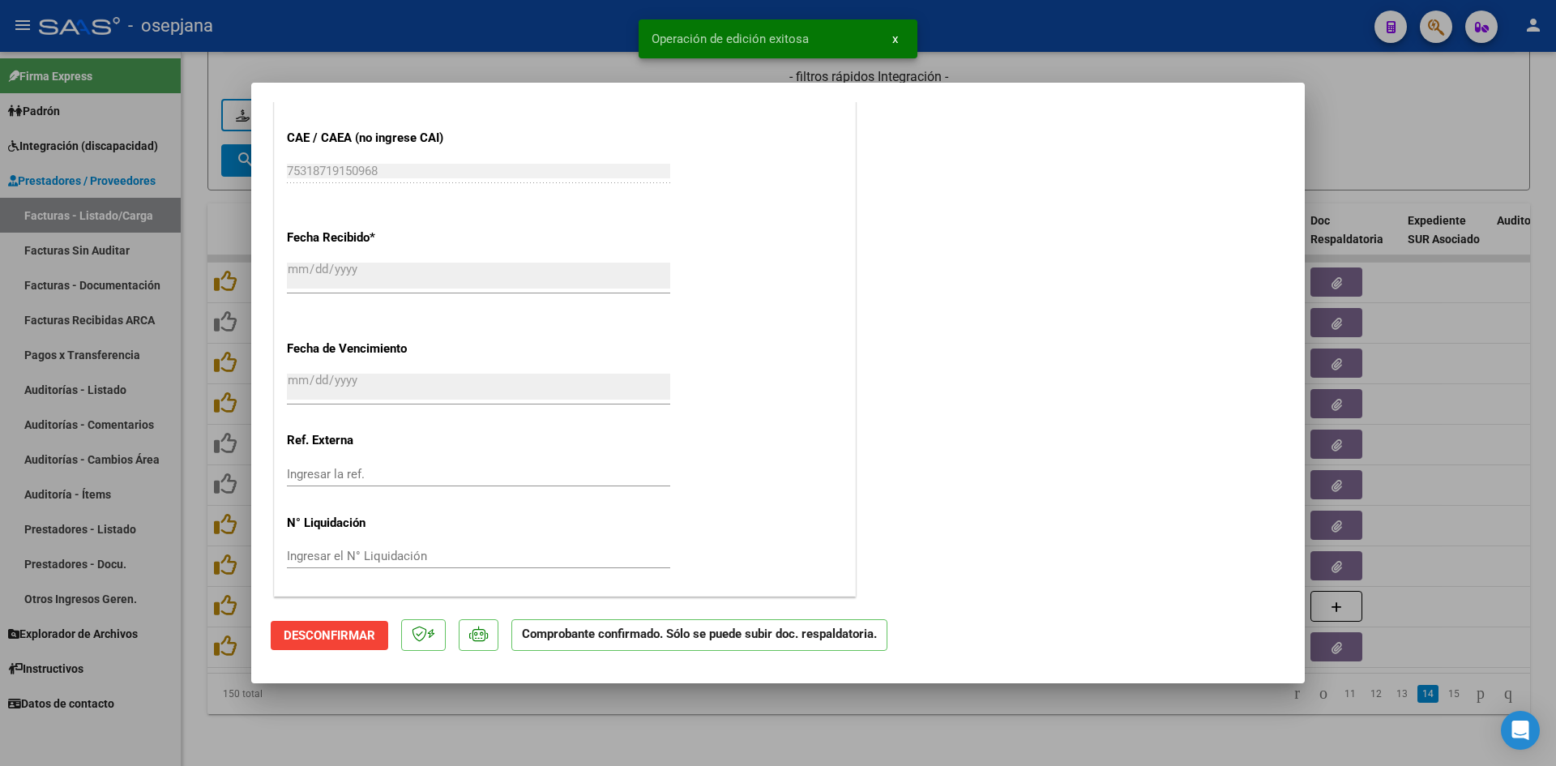
click at [1454, 107] on div at bounding box center [778, 383] width 1556 height 766
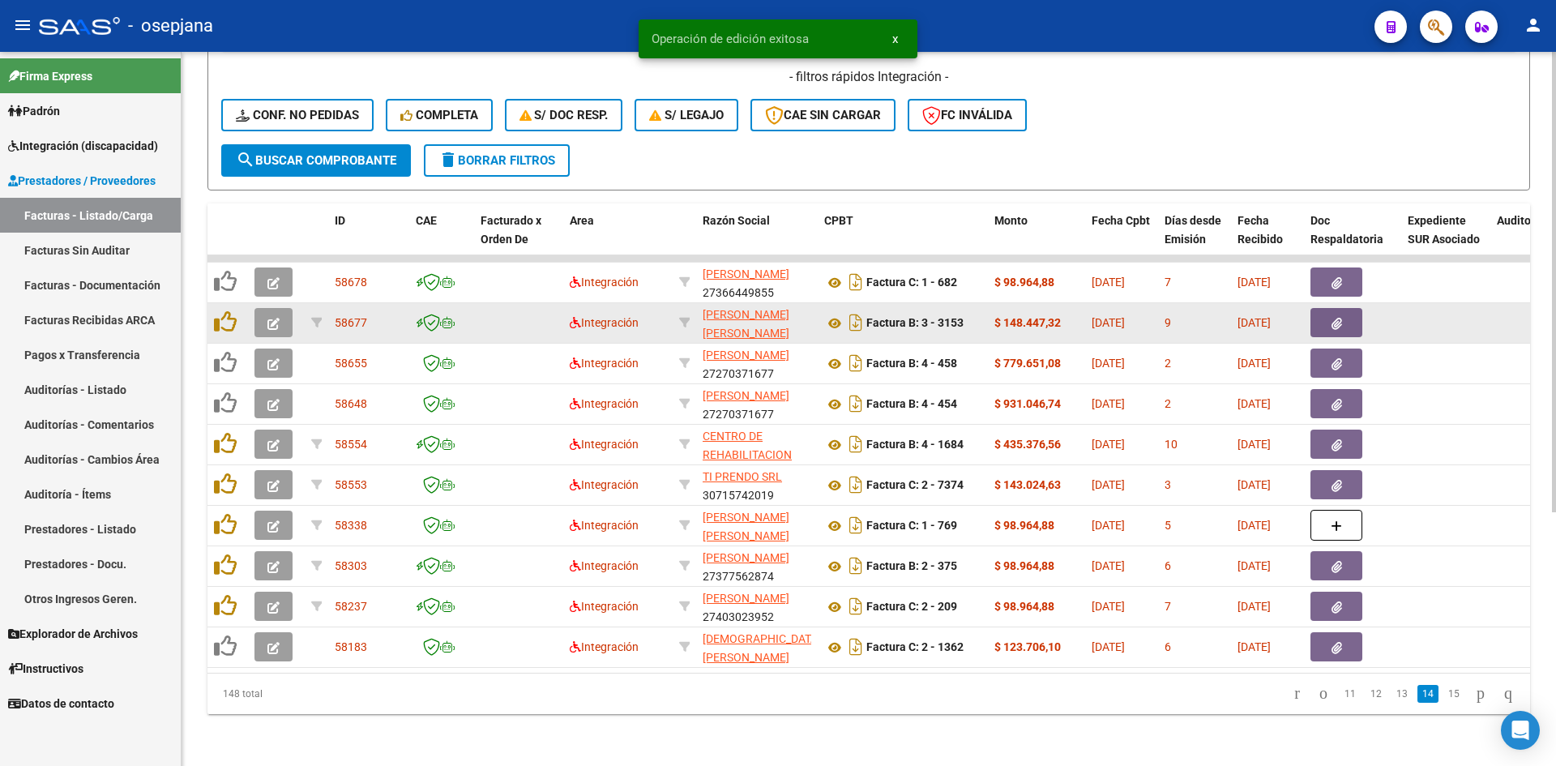
click at [278, 318] on icon "button" at bounding box center [273, 324] width 12 height 12
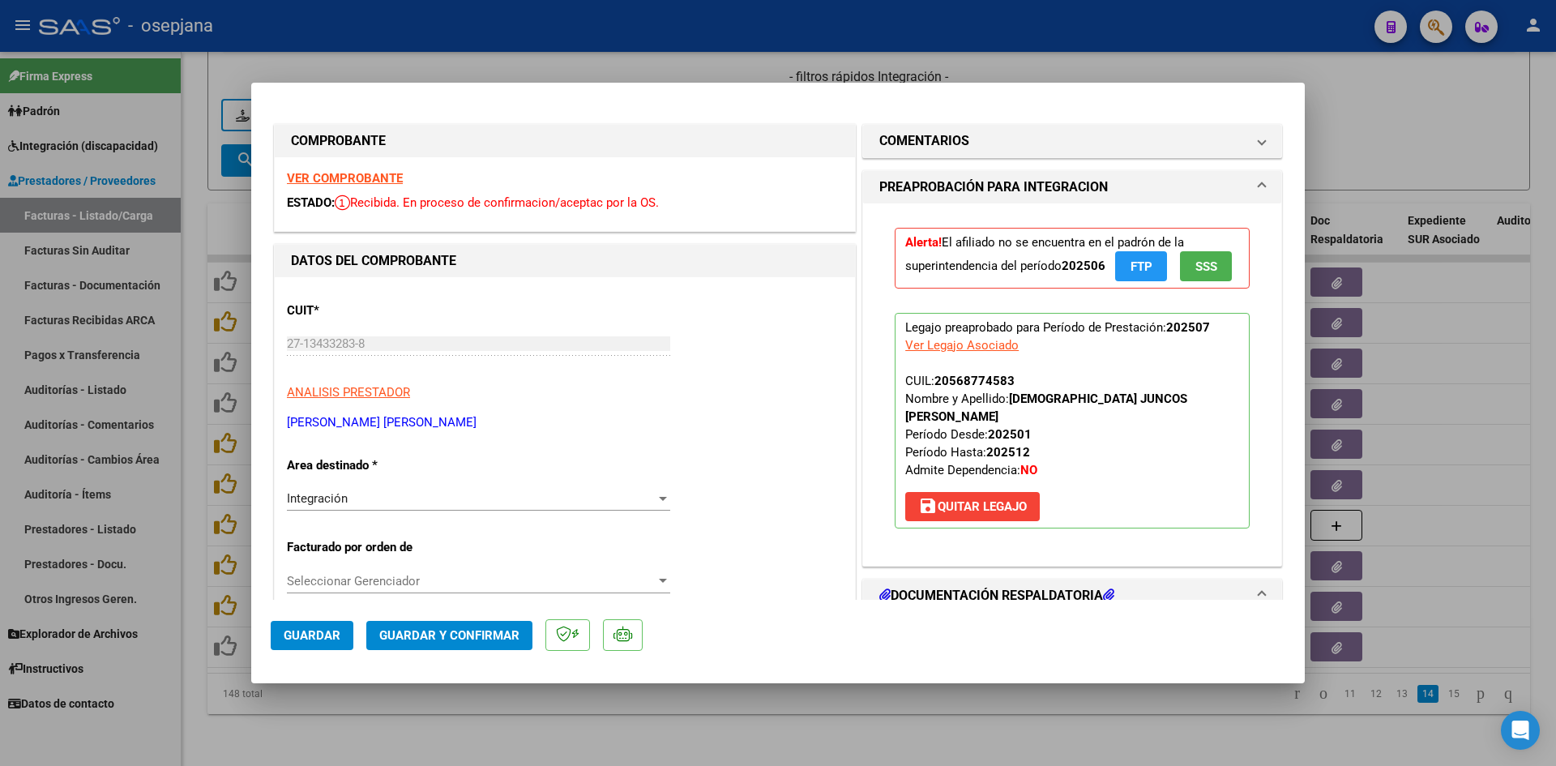
click at [348, 186] on div "VER COMPROBANTE ESTADO: Recibida. En proceso de confirmacion/aceptac por la OS." at bounding box center [565, 194] width 580 height 74
click at [348, 178] on strong "VER COMPROBANTE" at bounding box center [345, 178] width 116 height 15
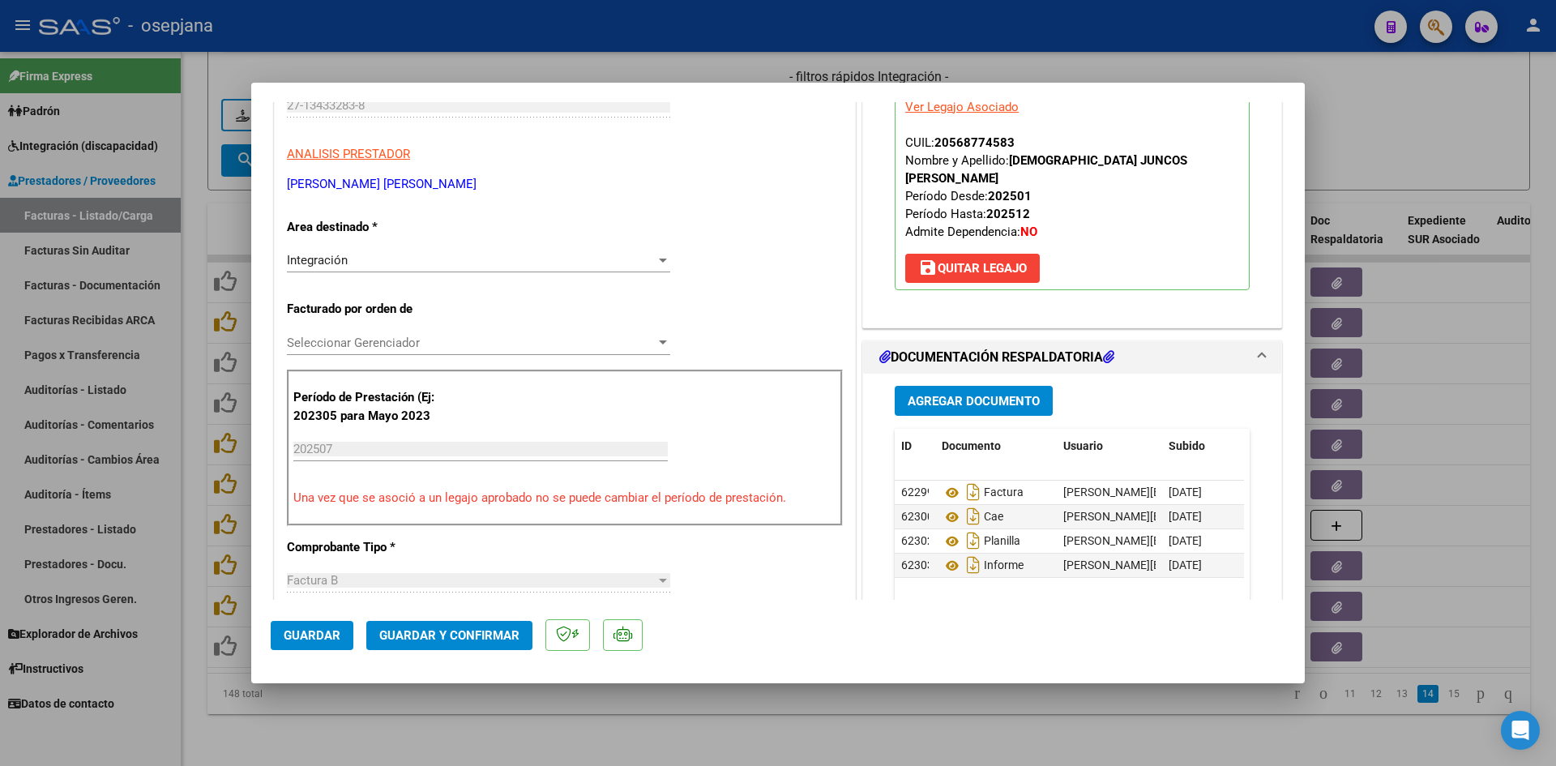
scroll to position [243, 0]
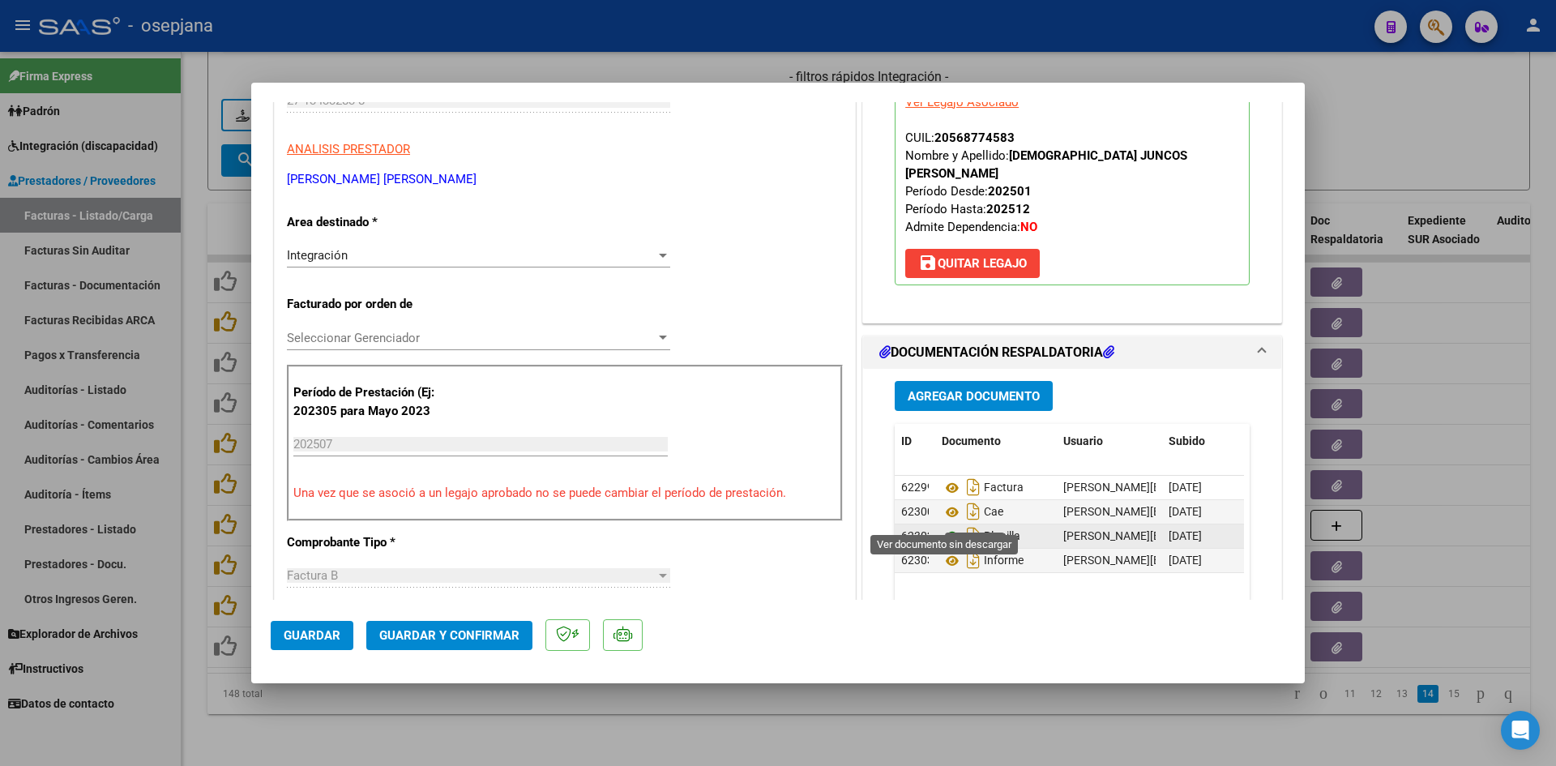
click at [950, 527] on icon at bounding box center [951, 536] width 21 height 19
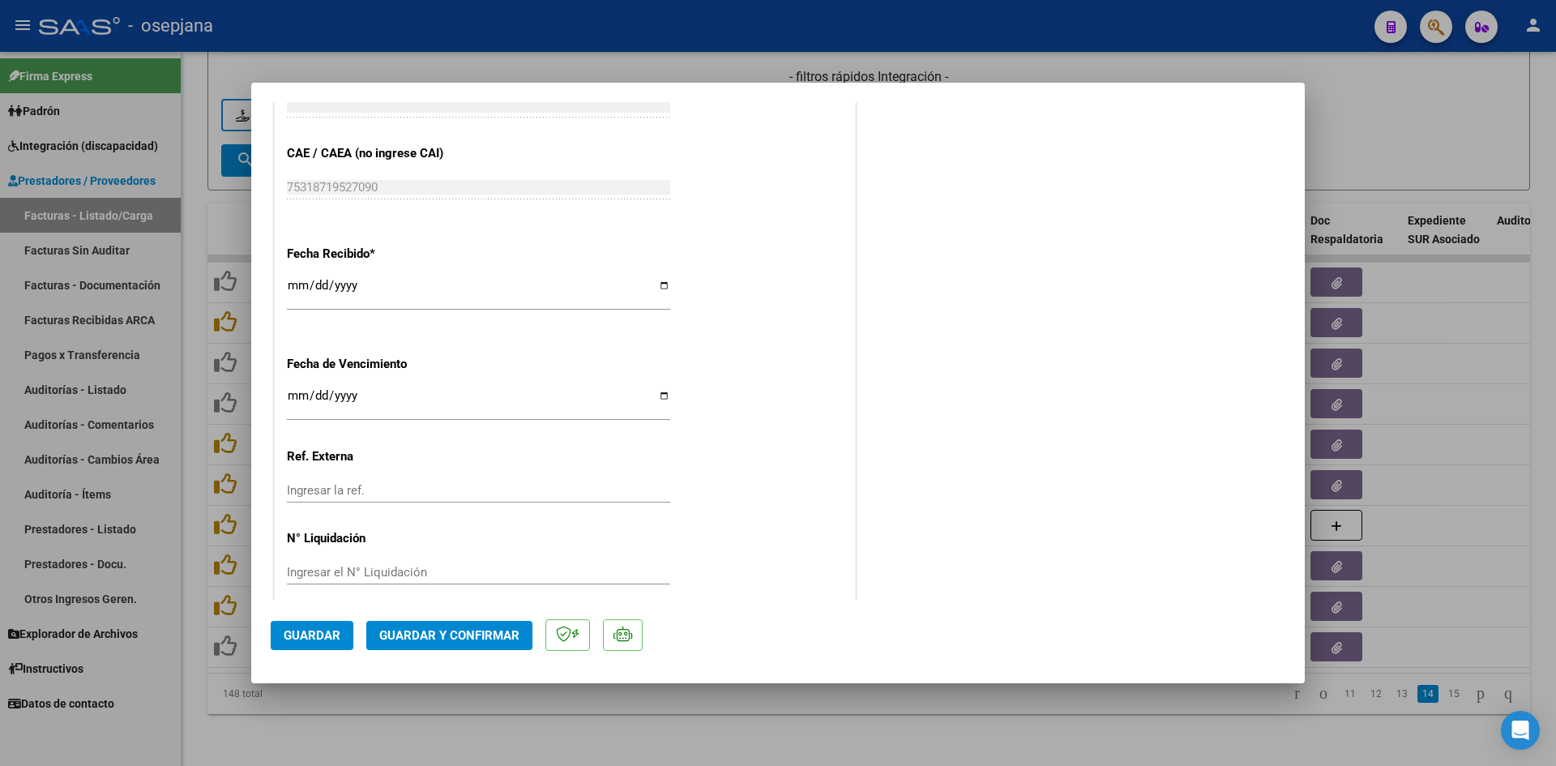
scroll to position [1068, 0]
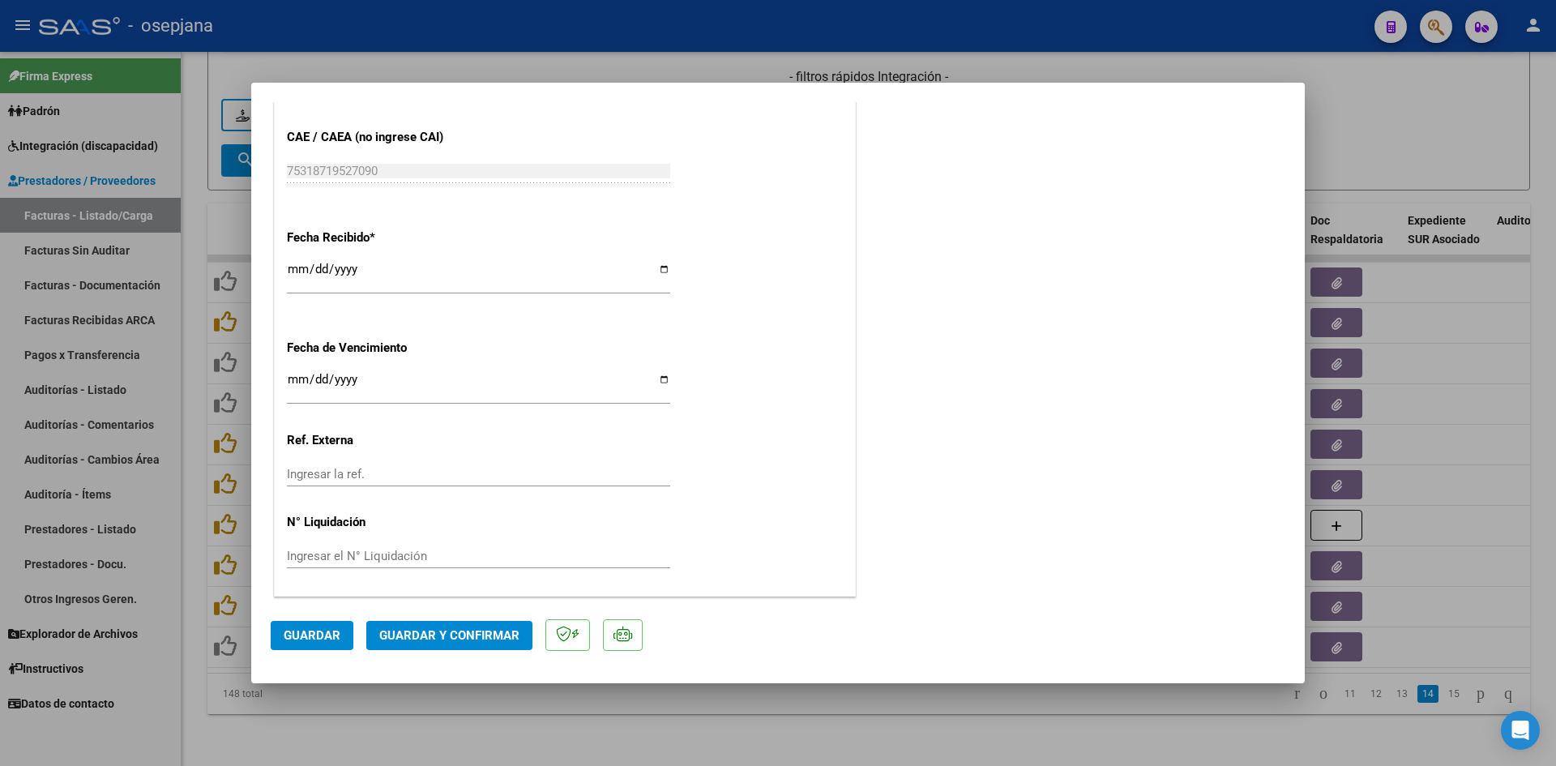
click at [290, 380] on input "2025-08-12" at bounding box center [478, 386] width 383 height 26
click at [474, 630] on span "Guardar y Confirmar" at bounding box center [449, 635] width 140 height 15
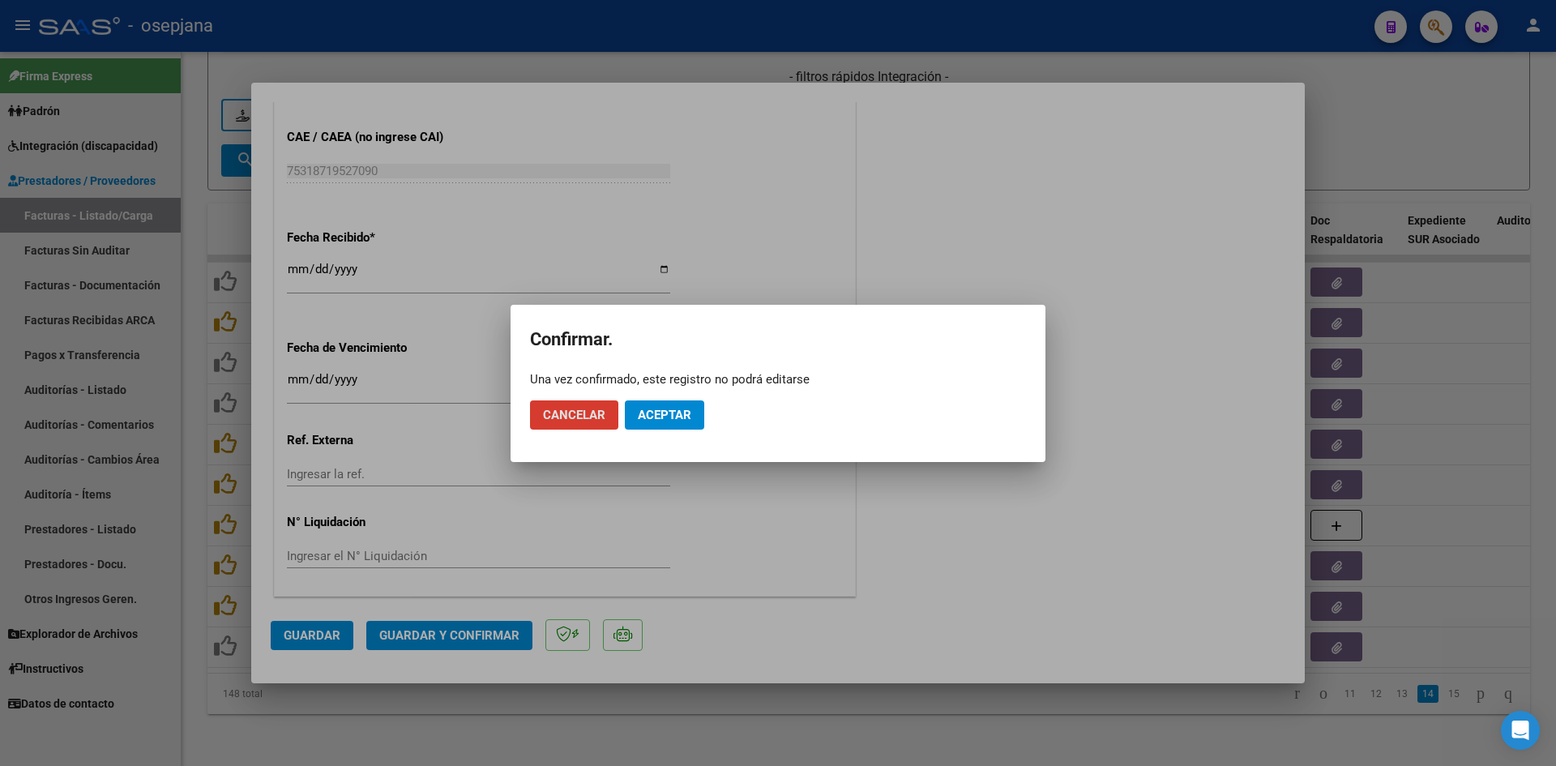
click at [656, 399] on mat-dialog-actions "Cancelar Aceptar" at bounding box center [778, 414] width 496 height 55
click at [668, 410] on span "Aceptar" at bounding box center [664, 415] width 53 height 15
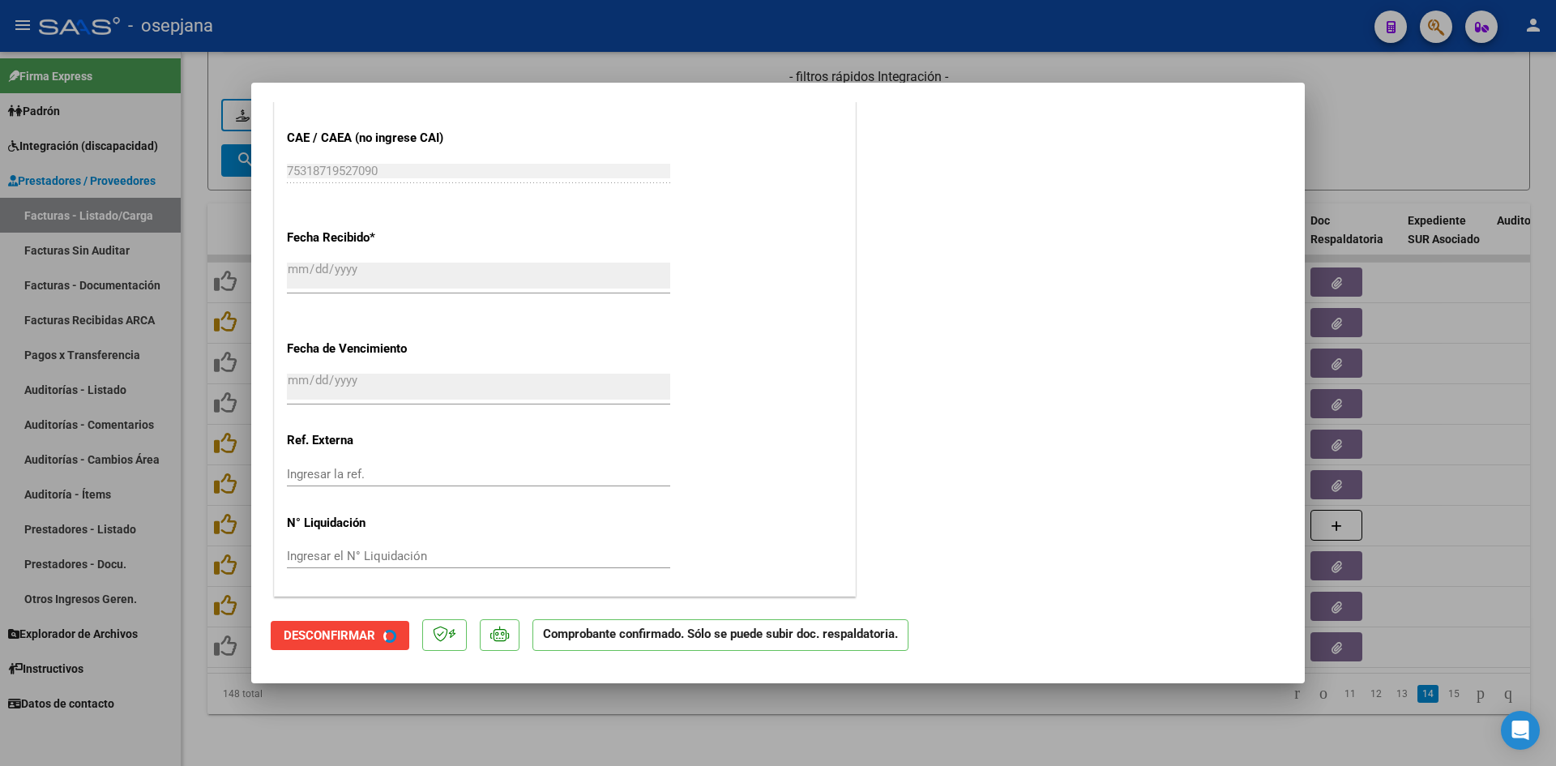
click at [1429, 113] on div at bounding box center [778, 383] width 1556 height 766
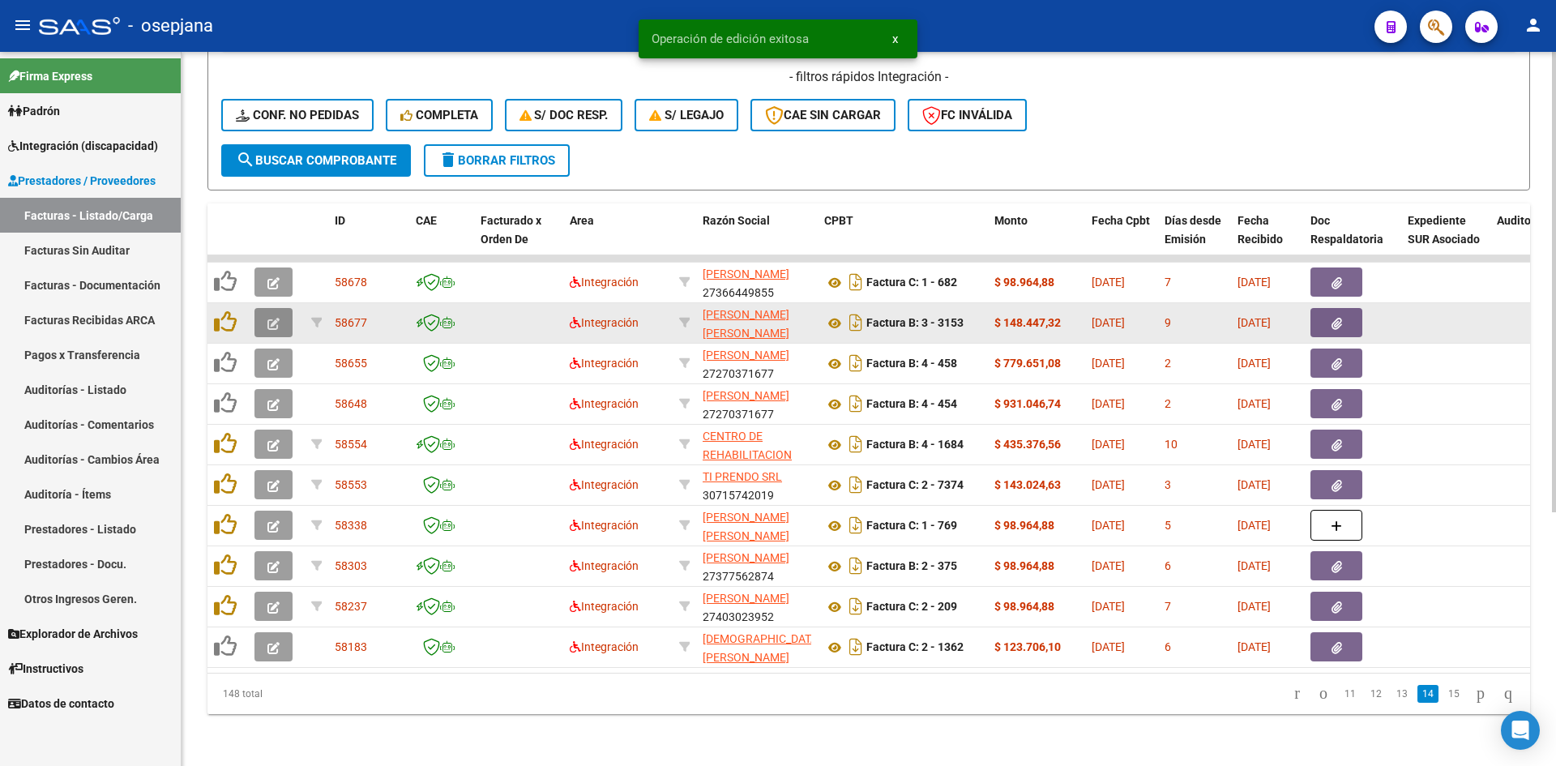
click at [274, 318] on icon "button" at bounding box center [273, 324] width 12 height 12
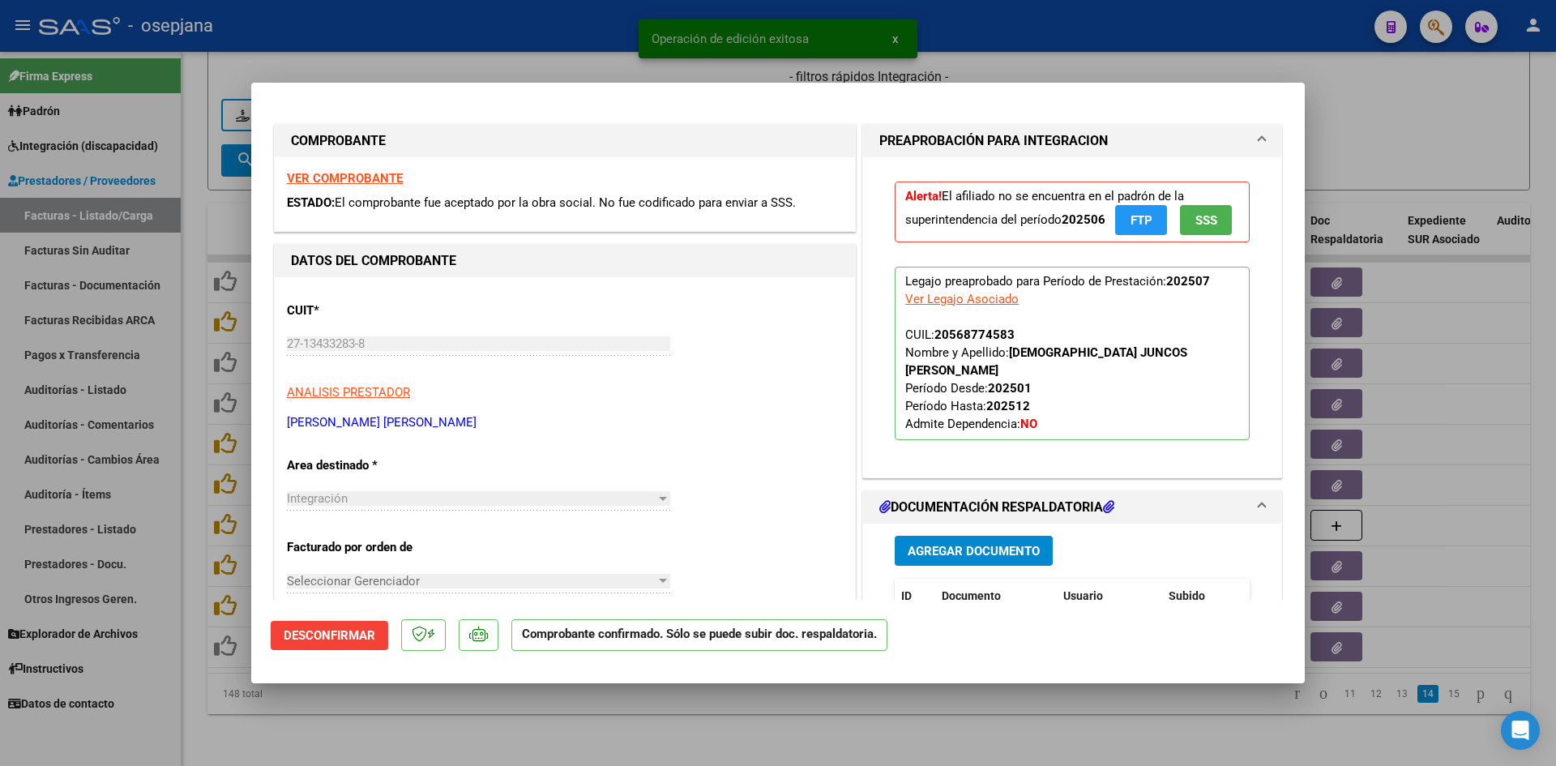
click at [378, 181] on strong "VER COMPROBANTE" at bounding box center [345, 178] width 116 height 15
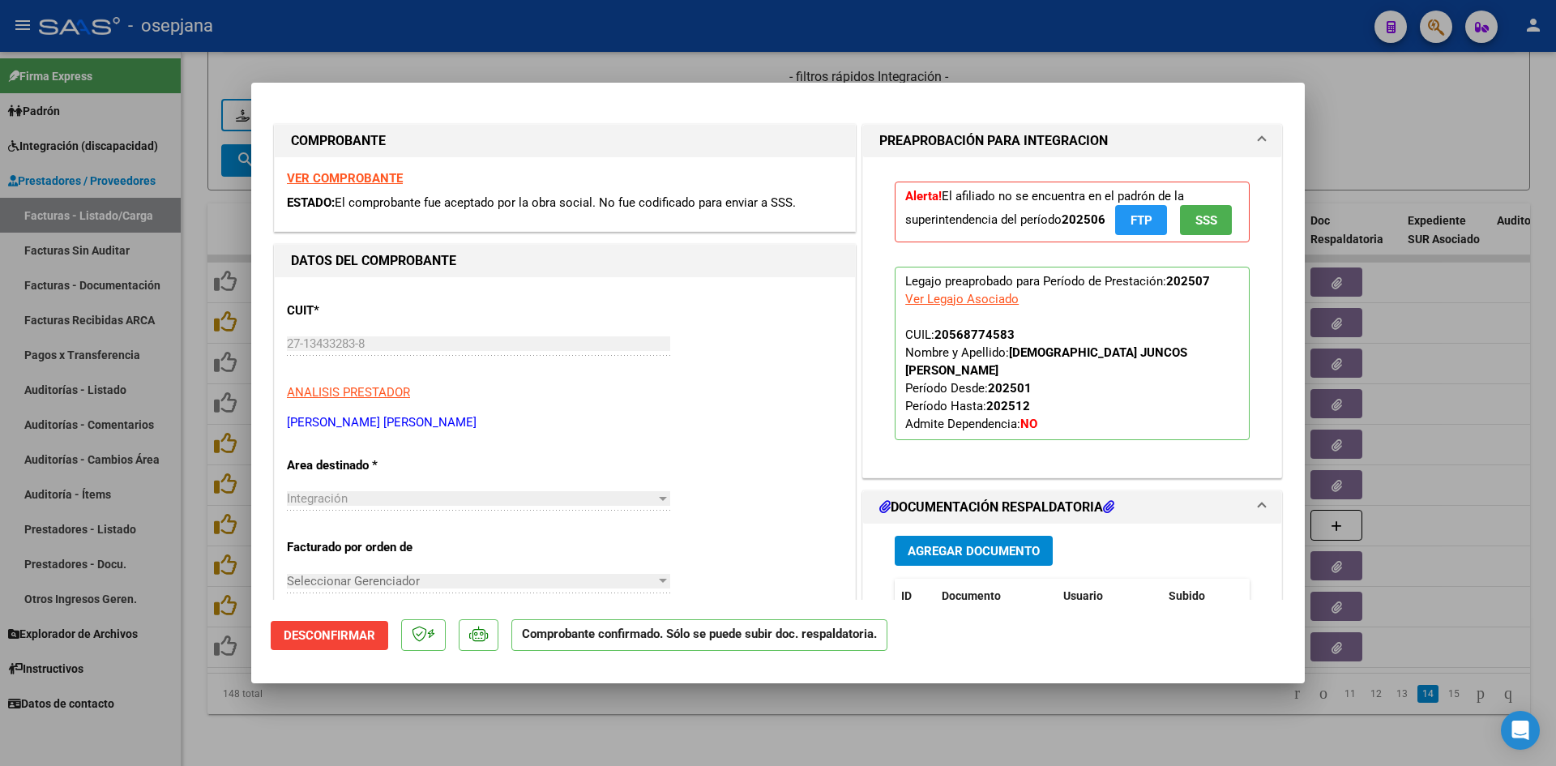
click at [937, 74] on div at bounding box center [778, 383] width 1556 height 766
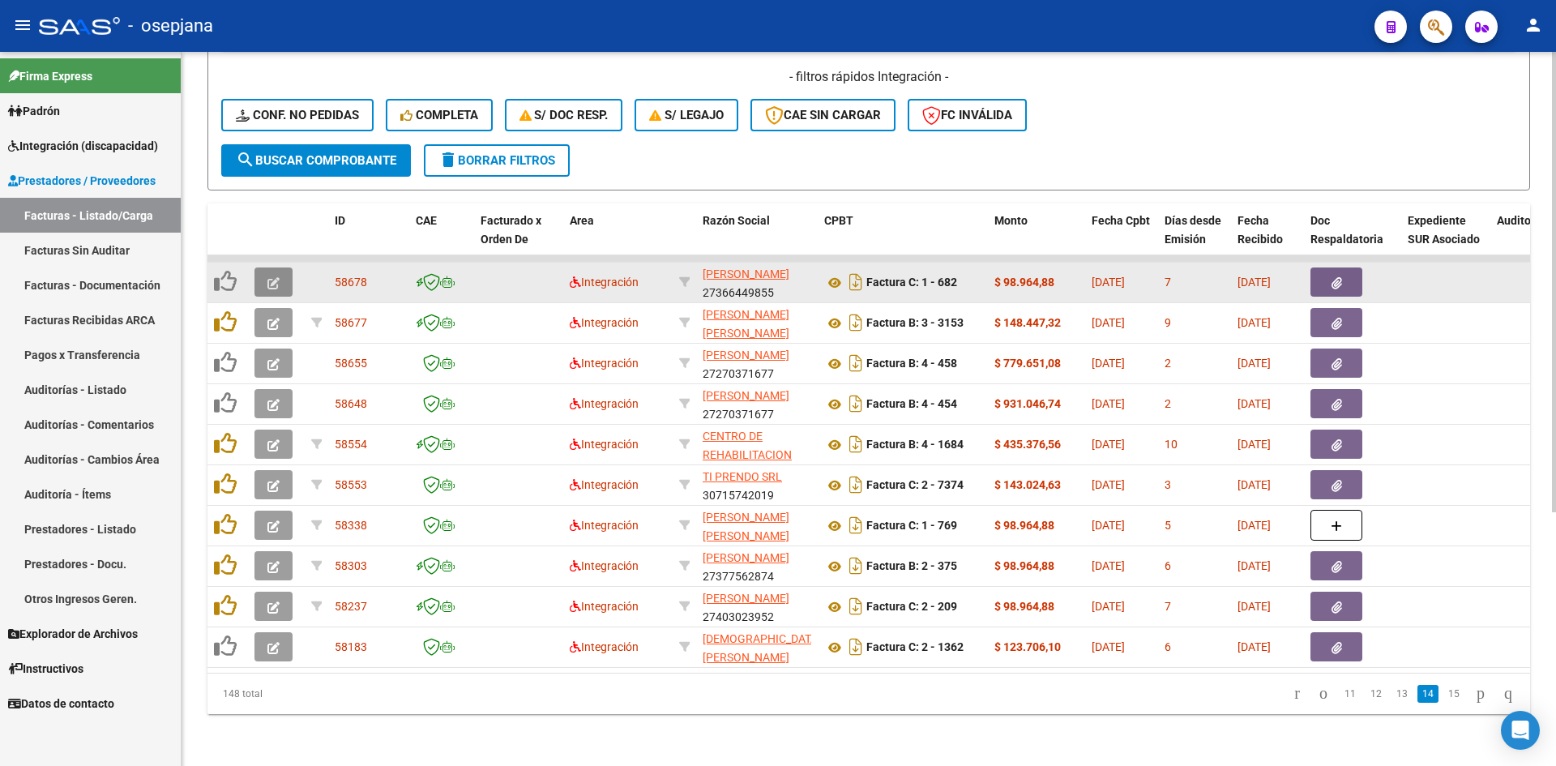
click at [270, 277] on icon "button" at bounding box center [273, 283] width 12 height 12
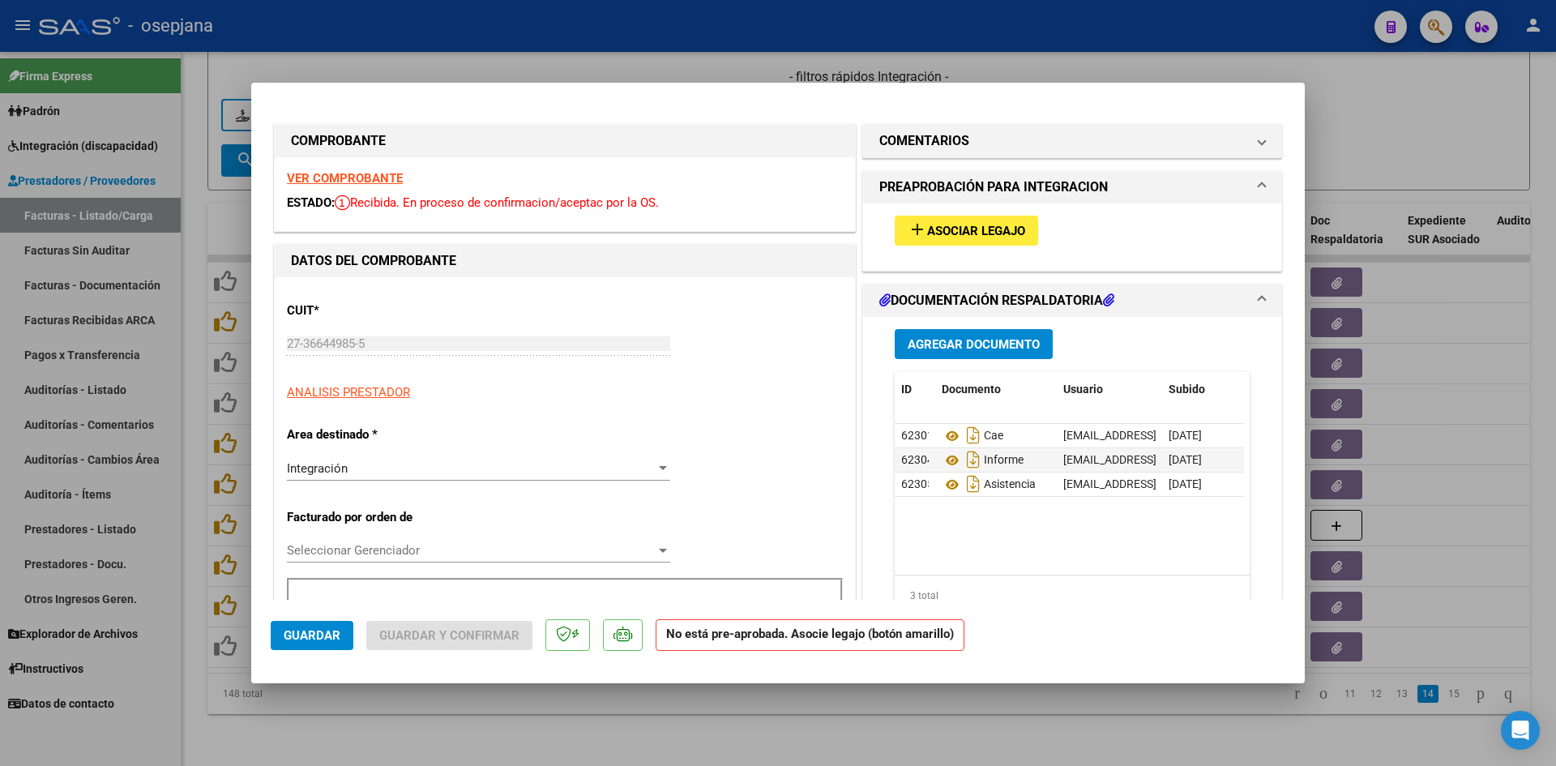
click at [976, 235] on span "Asociar Legajo" at bounding box center [976, 231] width 98 height 15
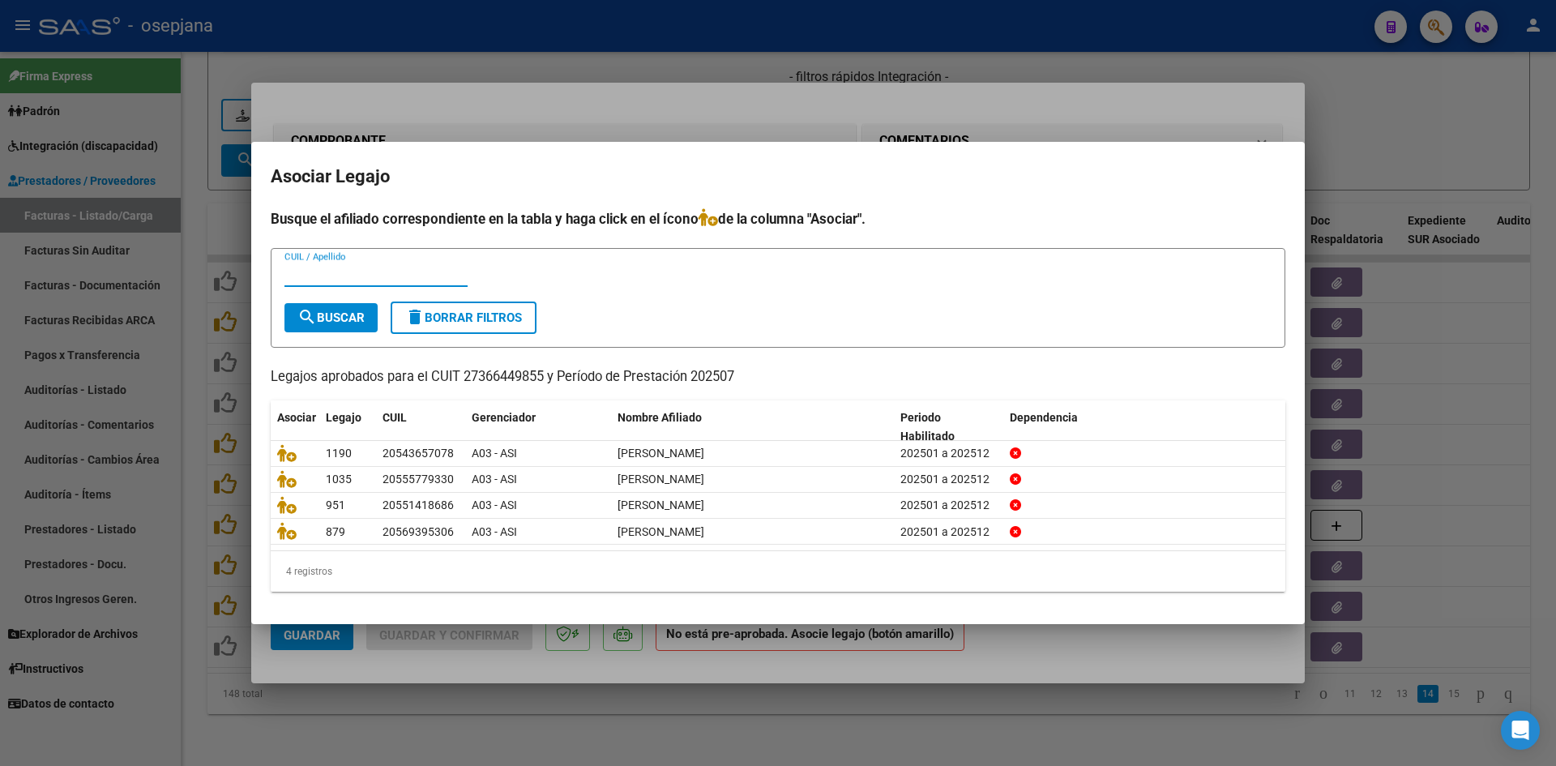
click at [693, 125] on div at bounding box center [778, 383] width 1556 height 766
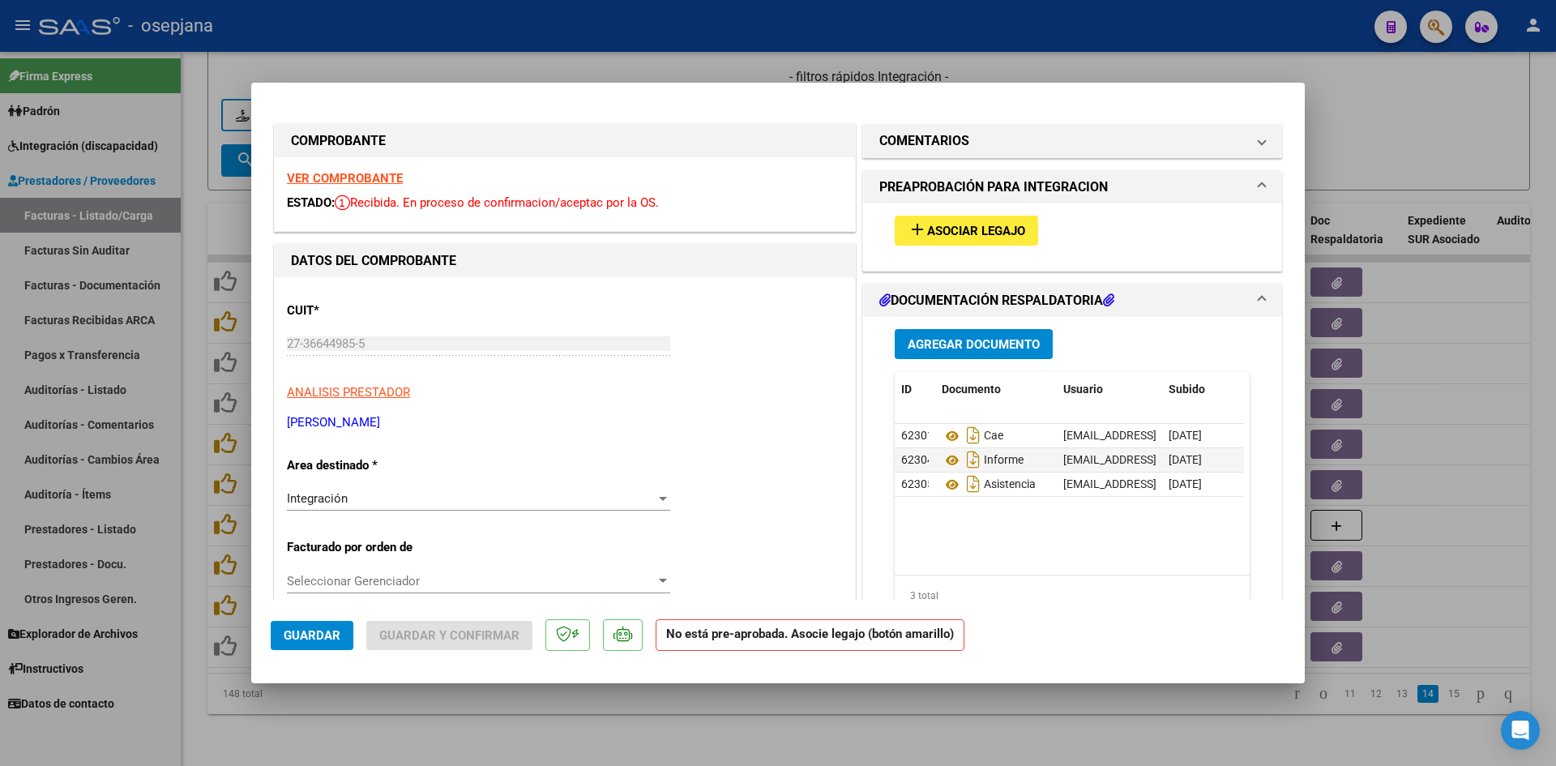
click at [324, 177] on strong "VER COMPROBANTE" at bounding box center [345, 178] width 116 height 15
click at [948, 226] on span "Asociar Legajo" at bounding box center [976, 231] width 98 height 15
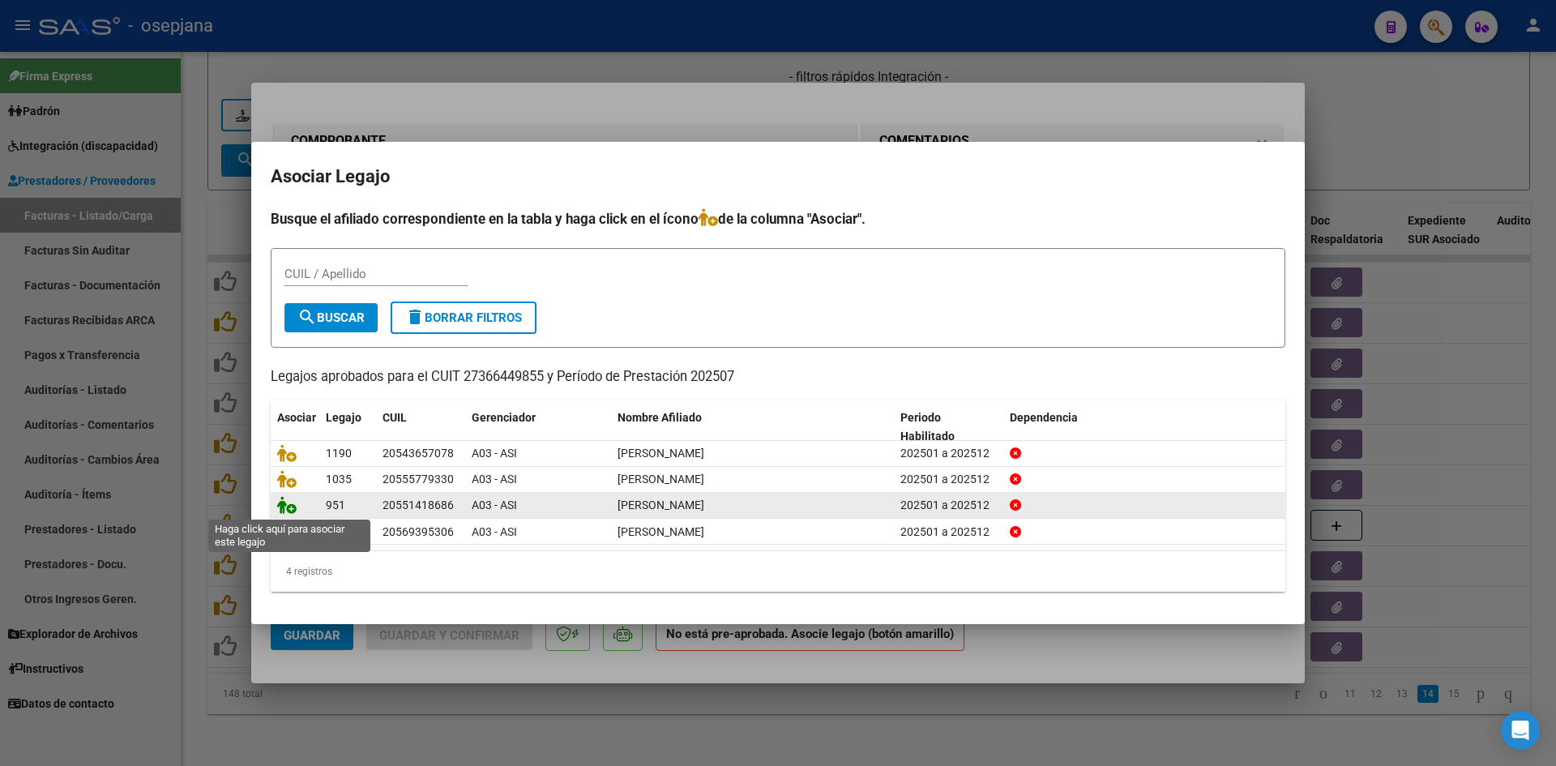
click at [287, 508] on icon at bounding box center [286, 505] width 19 height 18
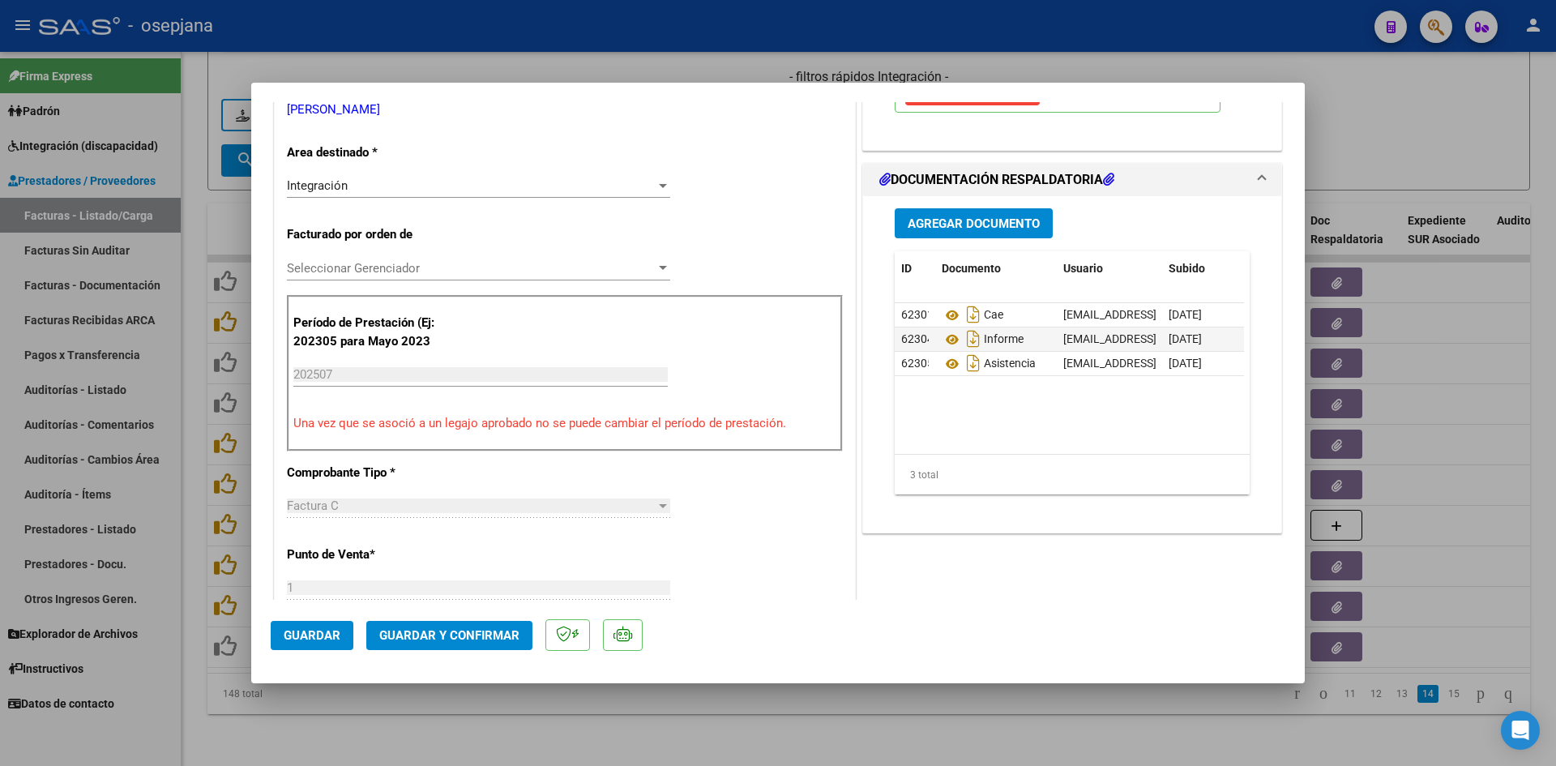
scroll to position [324, 0]
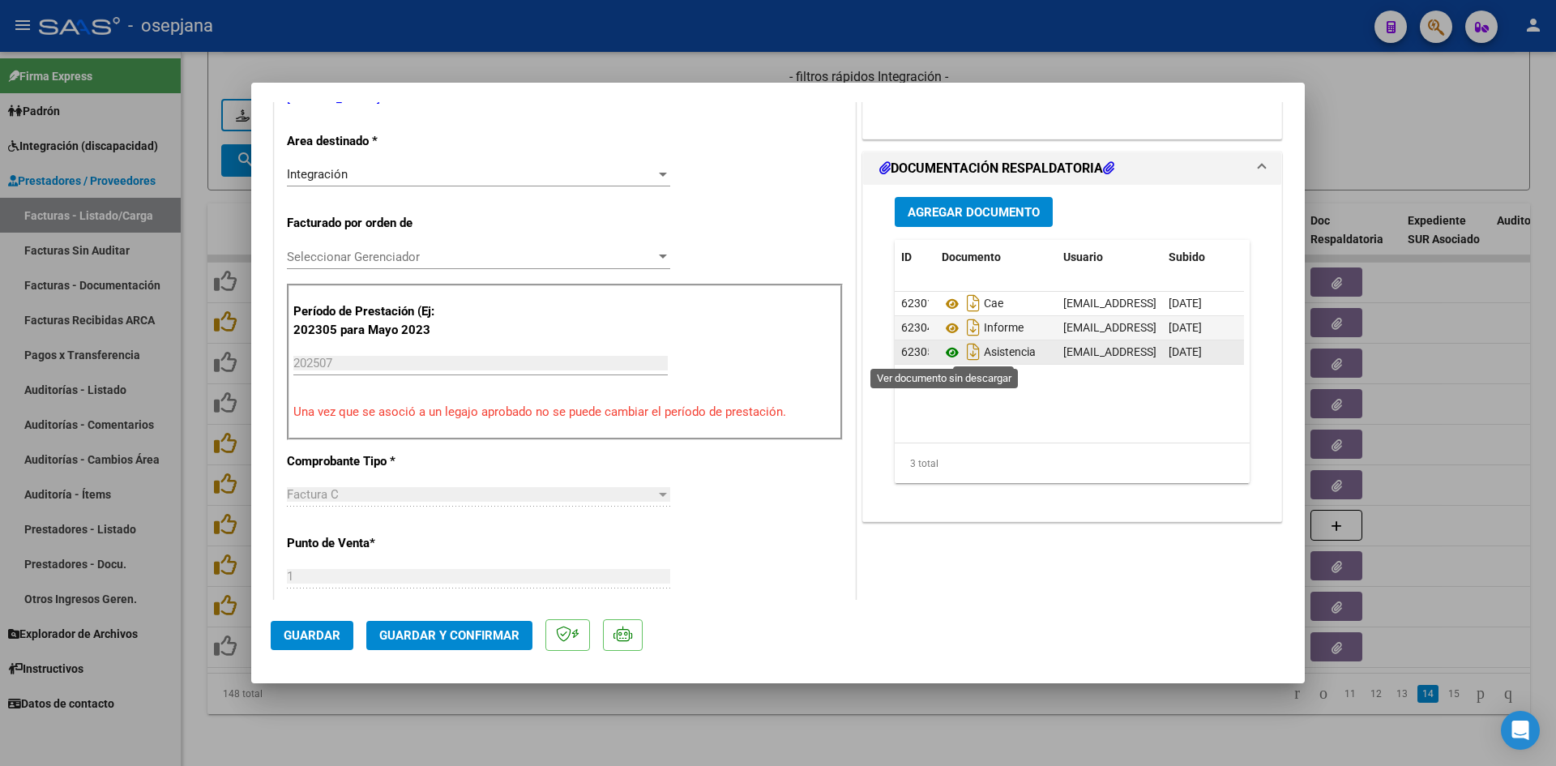
click at [946, 355] on icon at bounding box center [951, 352] width 21 height 19
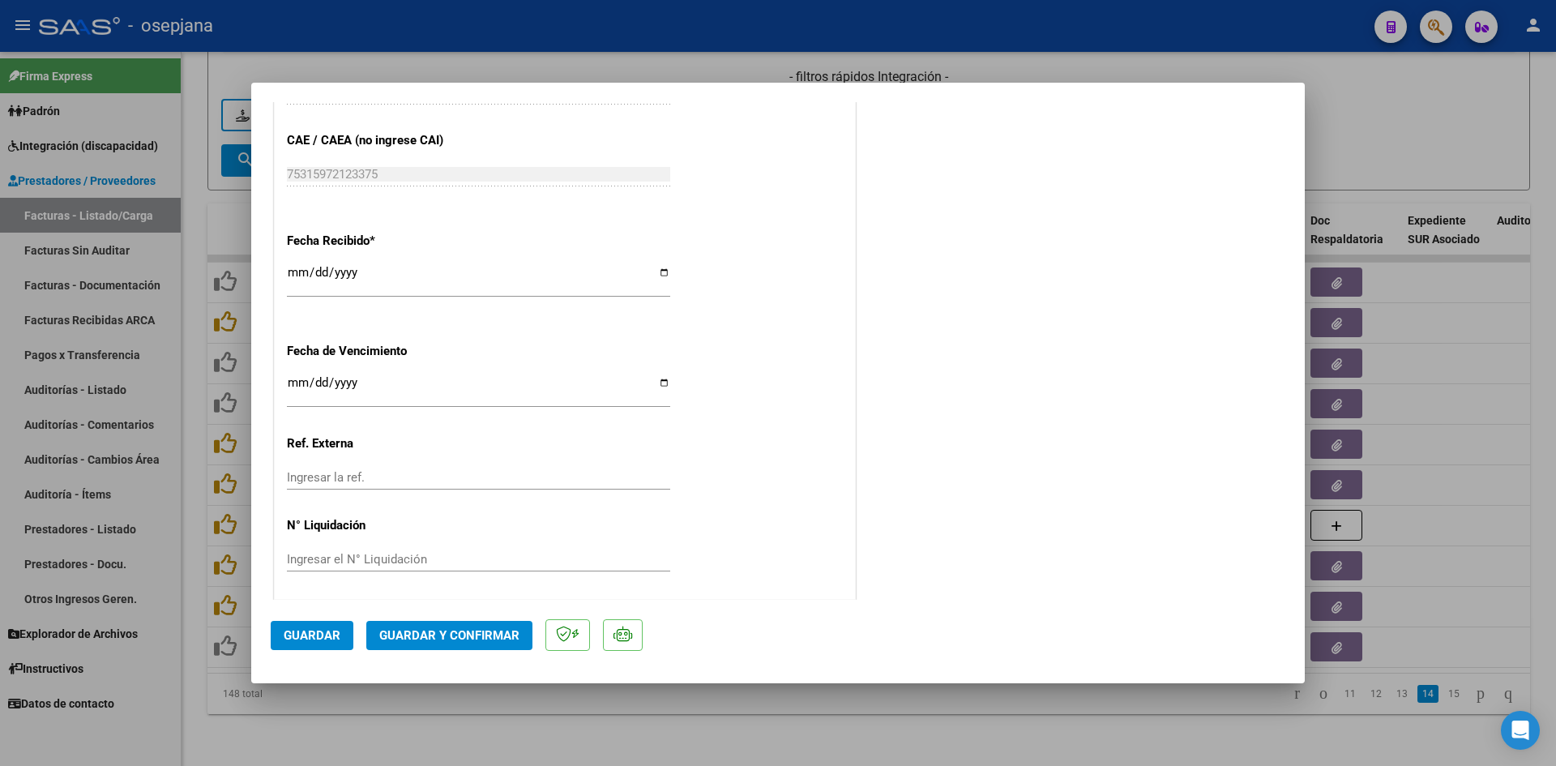
scroll to position [1068, 0]
click at [287, 384] on input "Ingresar la fecha" at bounding box center [478, 386] width 383 height 26
click at [447, 622] on button "Guardar y Confirmar" at bounding box center [449, 635] width 166 height 29
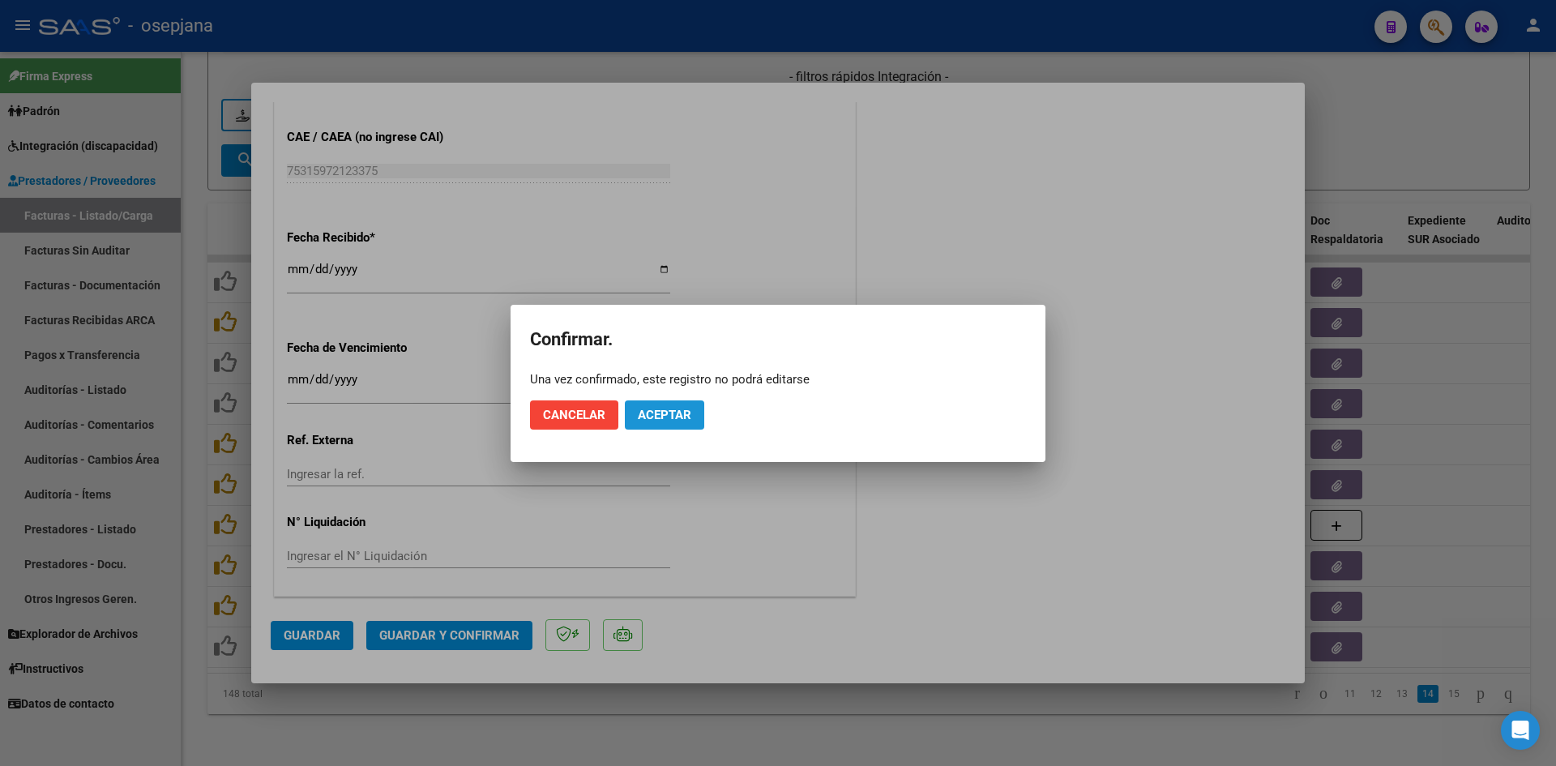
click at [647, 415] on span "Aceptar" at bounding box center [664, 415] width 53 height 15
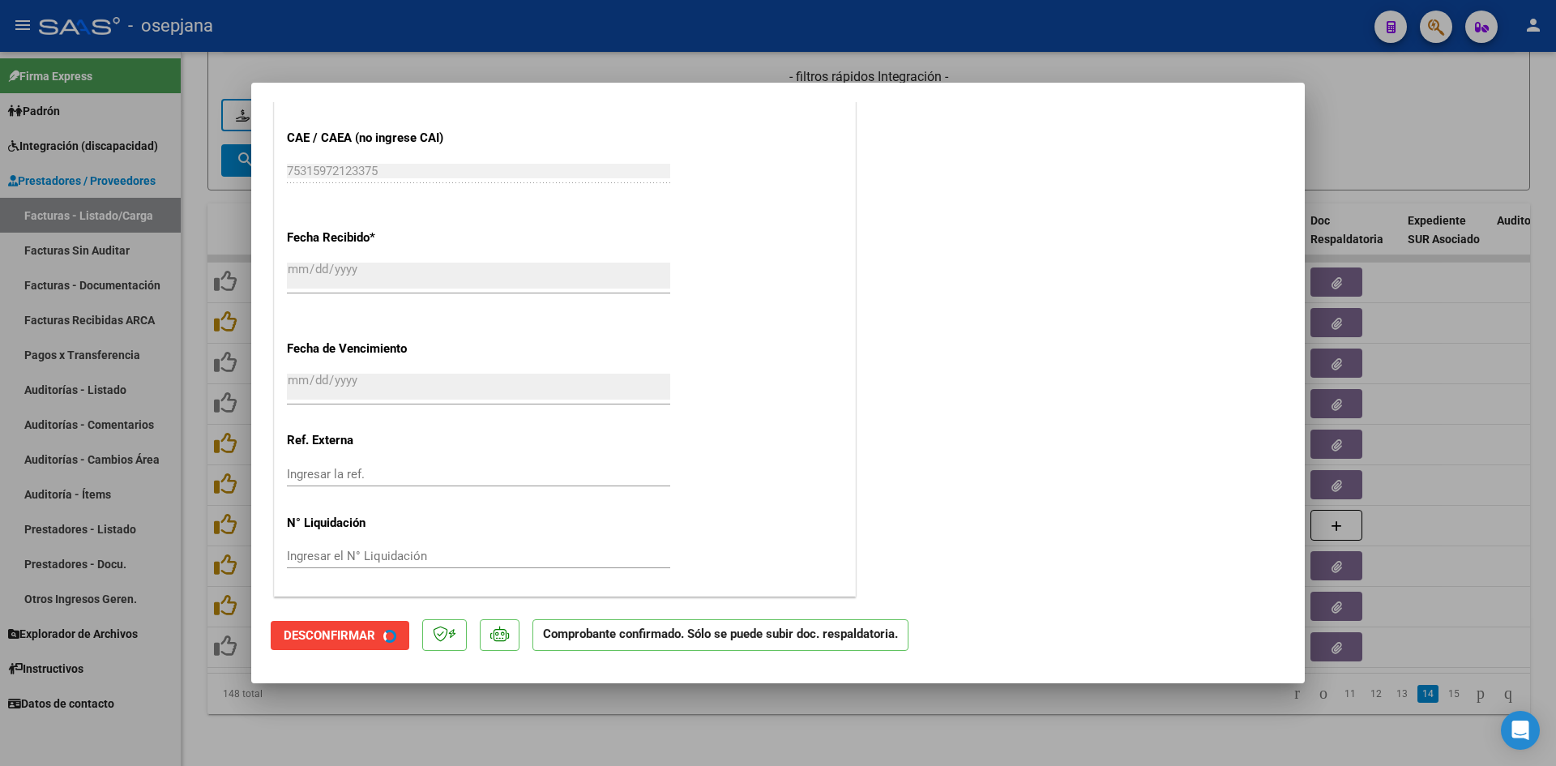
click at [1373, 133] on div at bounding box center [778, 383] width 1556 height 766
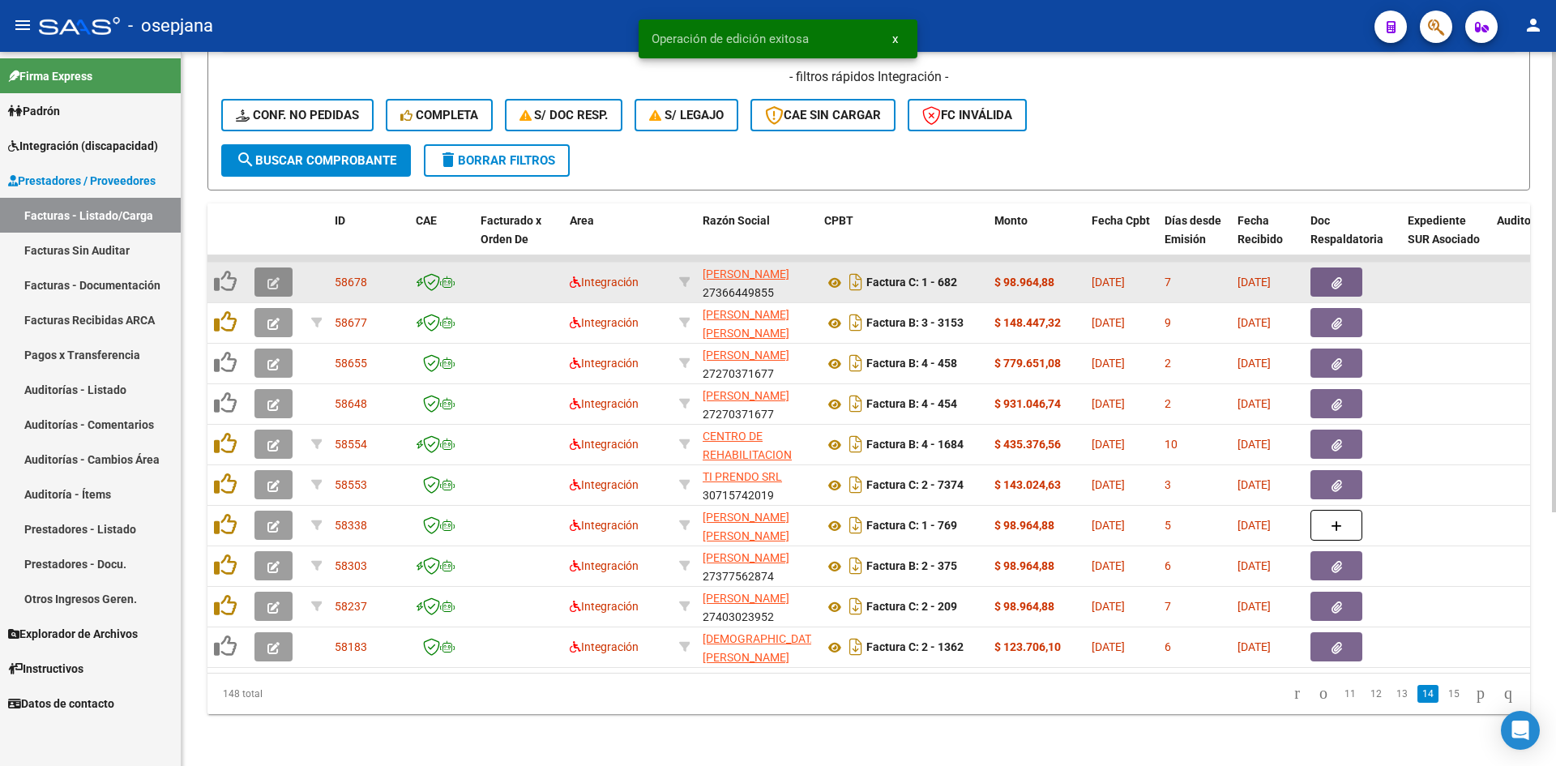
click at [288, 267] on button "button" at bounding box center [273, 281] width 38 height 29
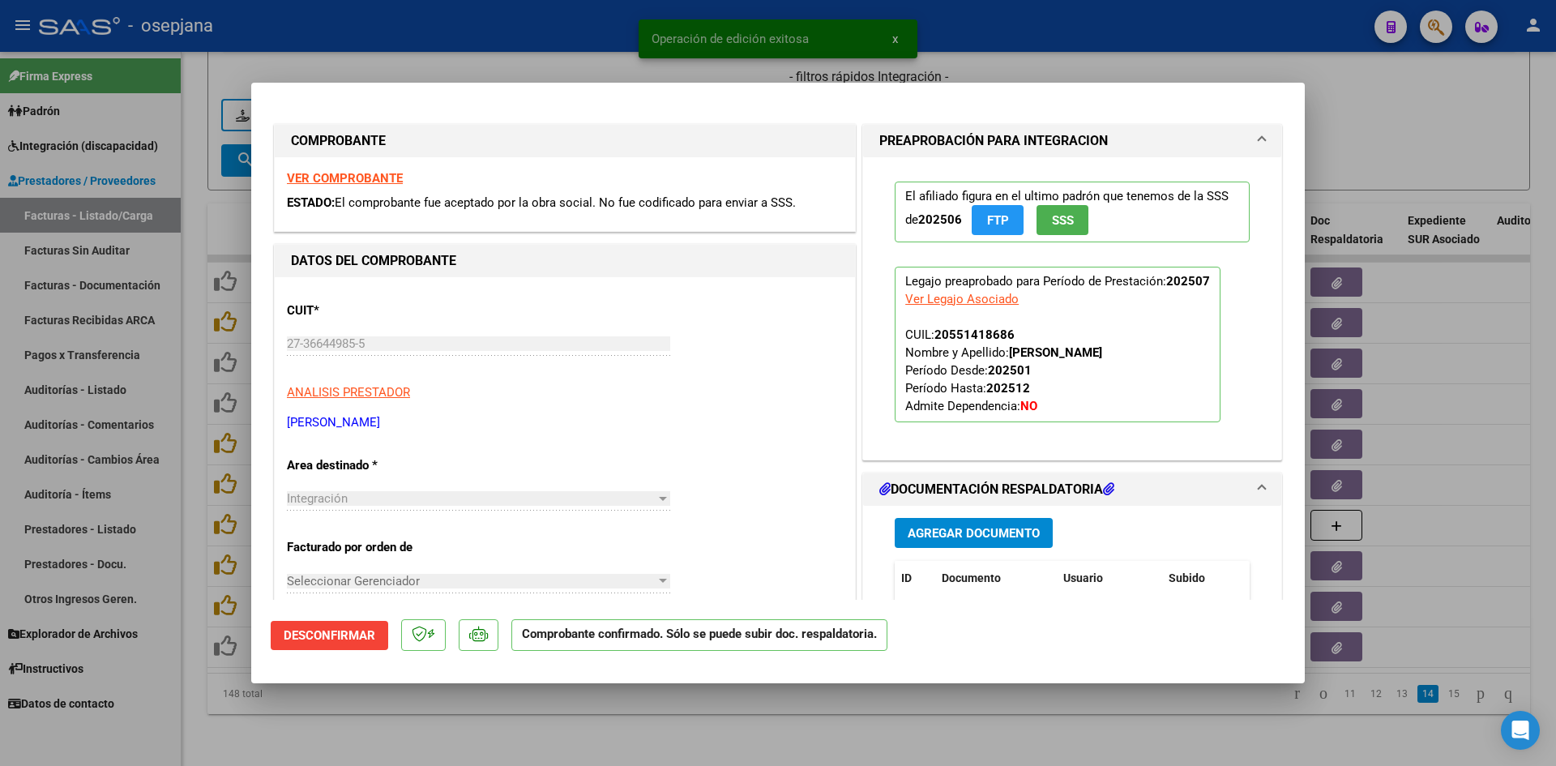
click at [1491, 115] on div at bounding box center [778, 383] width 1556 height 766
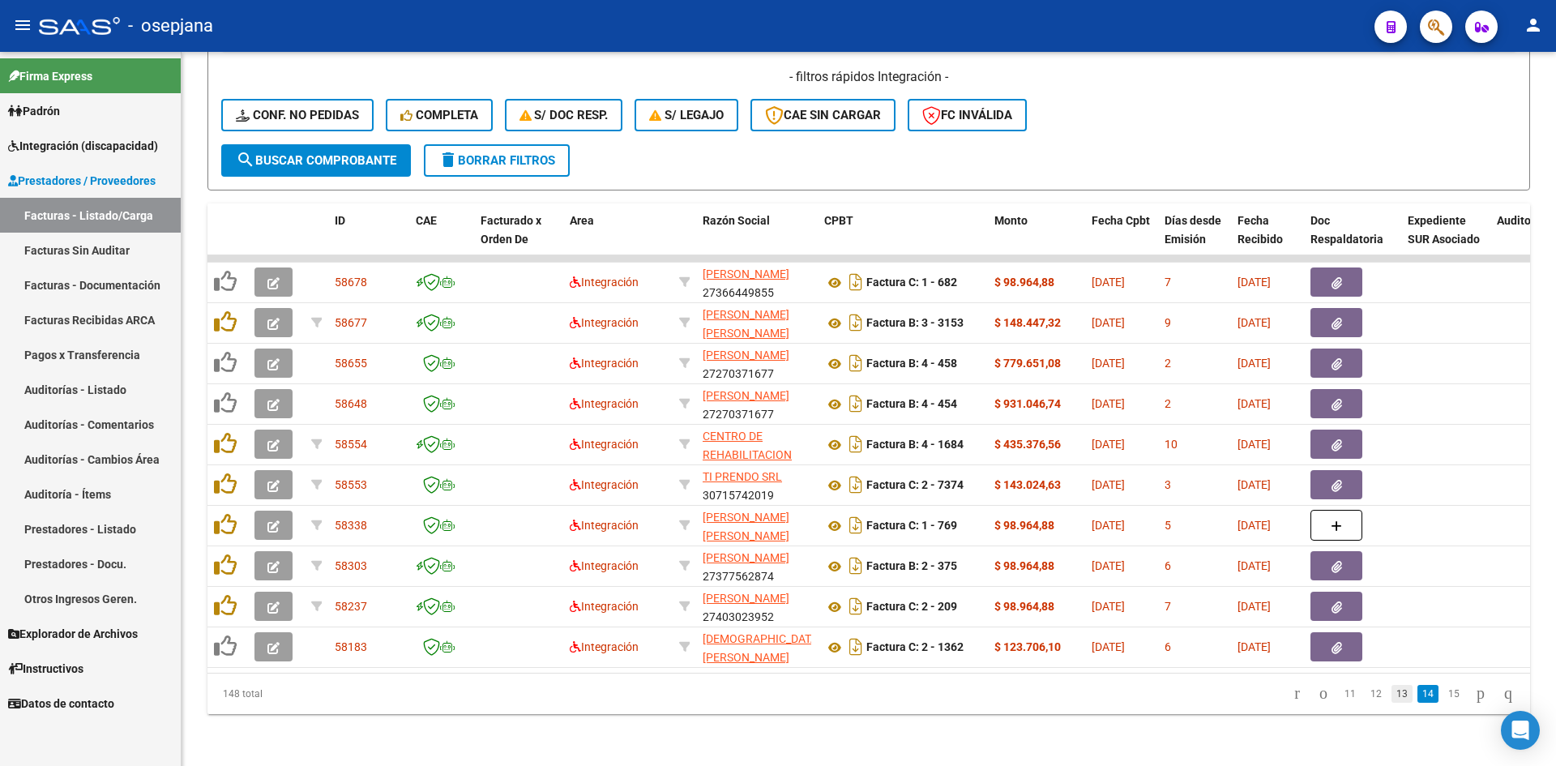
click at [1391, 693] on link "13" at bounding box center [1401, 694] width 21 height 18
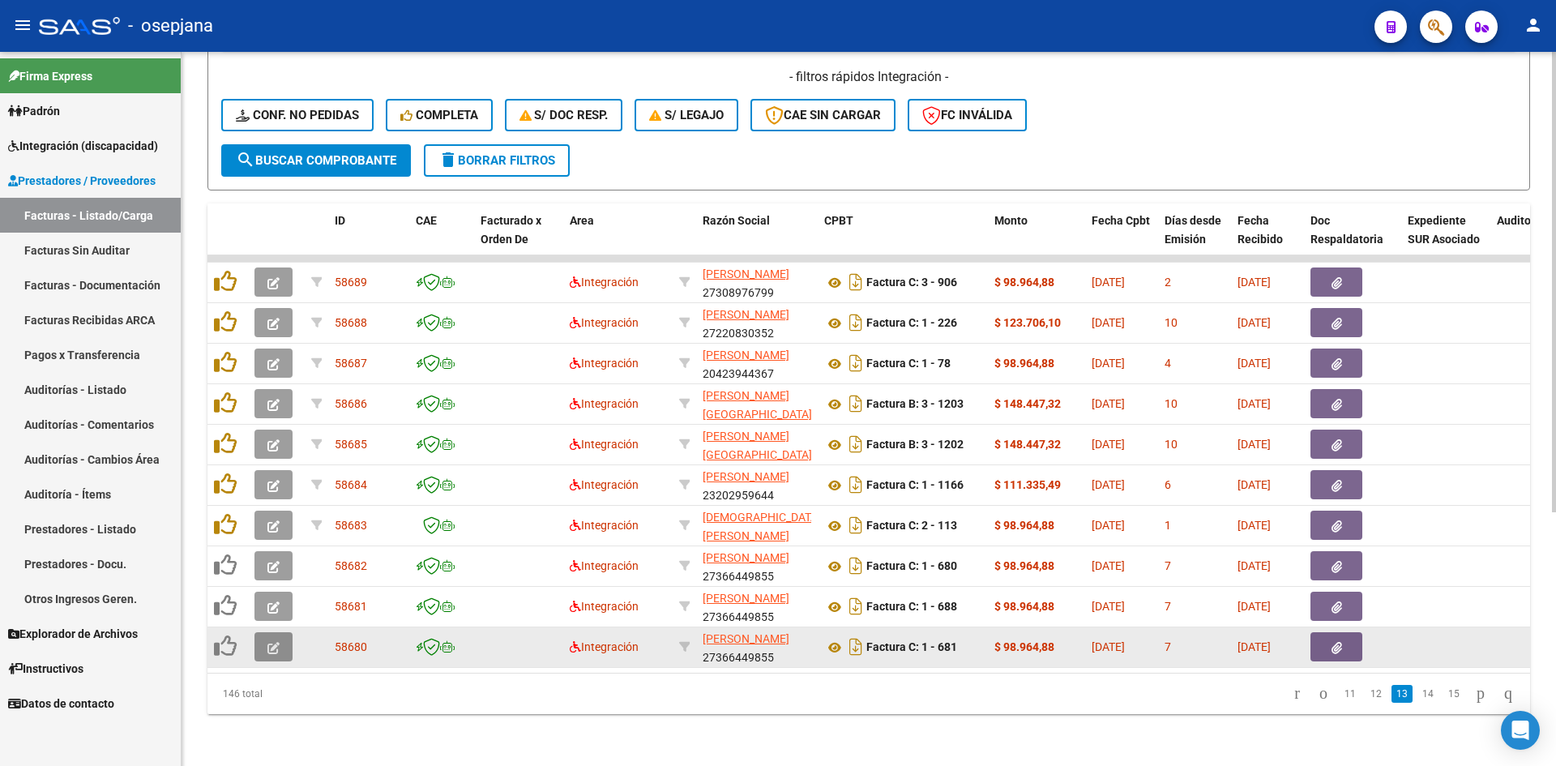
click at [272, 642] on icon "button" at bounding box center [273, 648] width 12 height 12
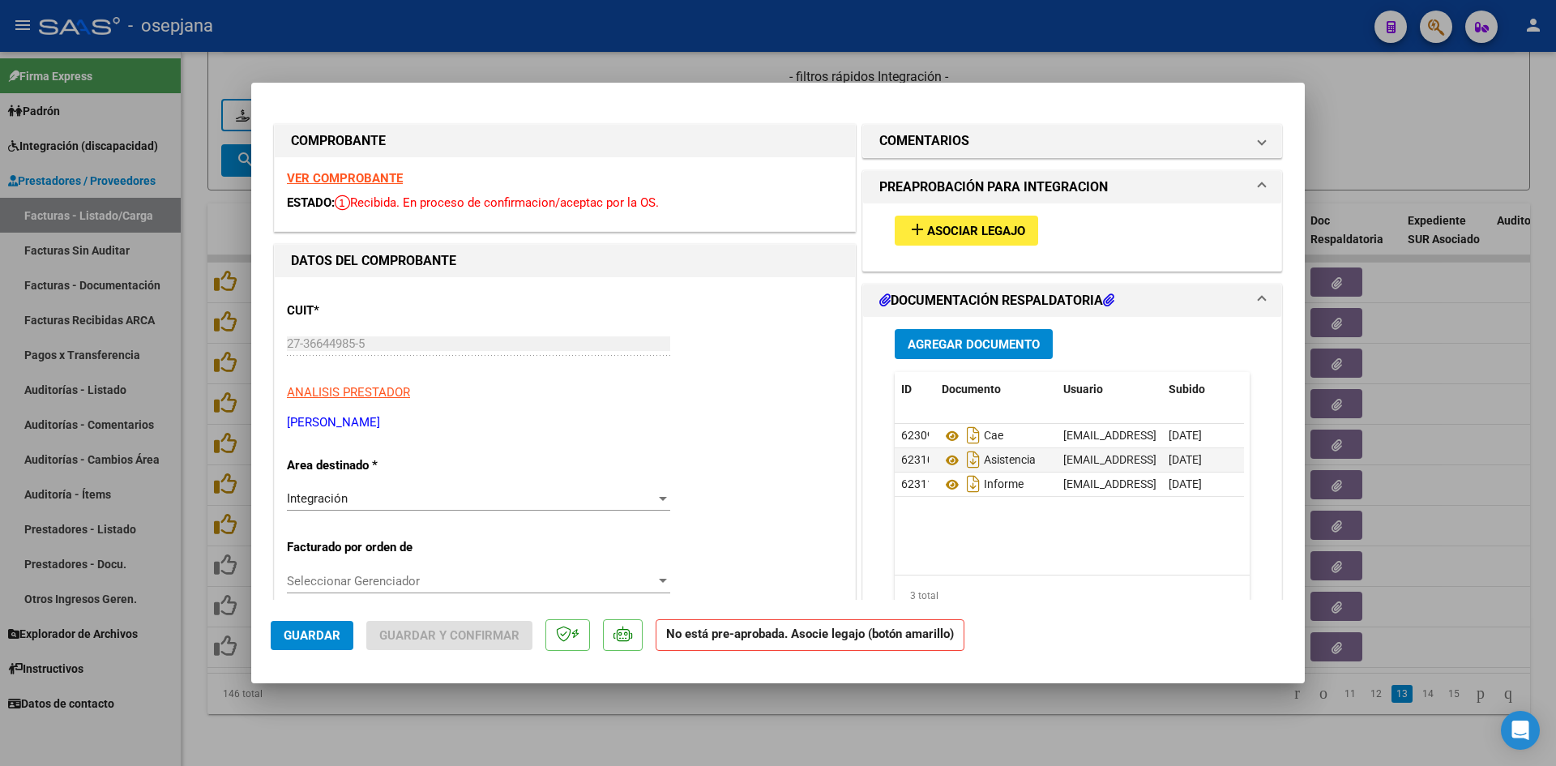
click at [362, 179] on strong "VER COMPROBANTE" at bounding box center [345, 178] width 116 height 15
click at [927, 237] on span "Asociar Legajo" at bounding box center [976, 231] width 98 height 15
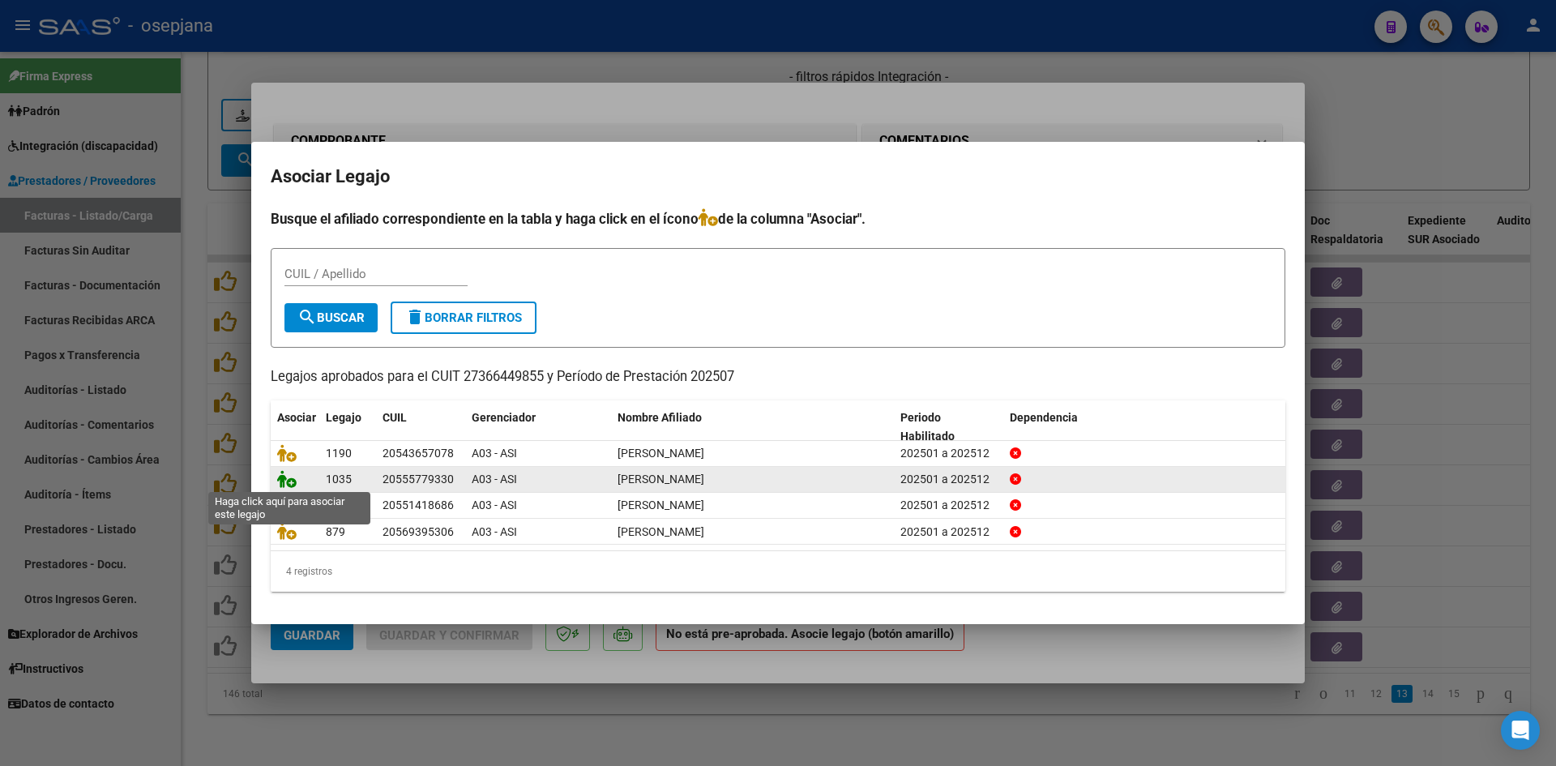
click at [292, 478] on icon at bounding box center [286, 479] width 19 height 18
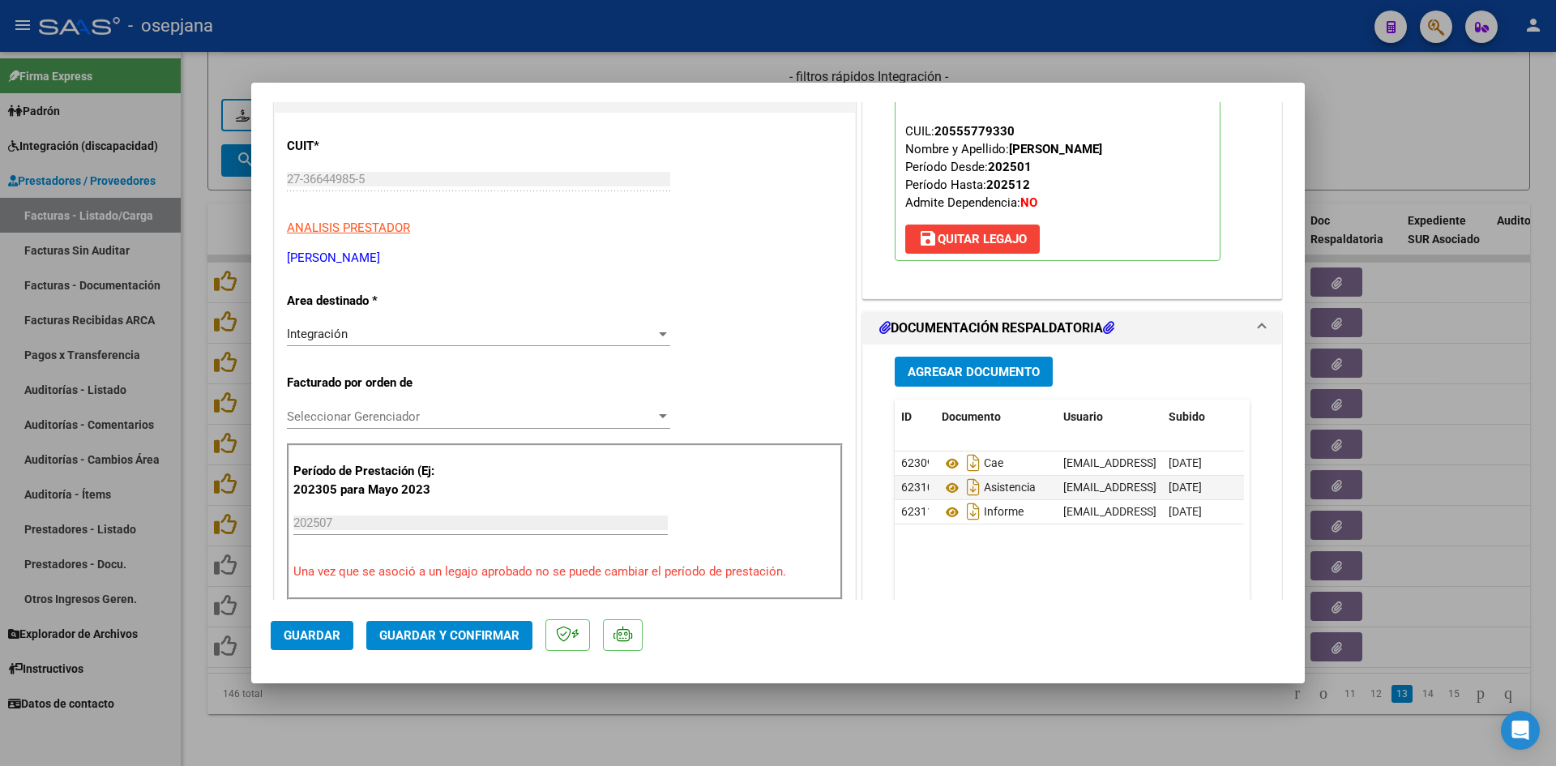
scroll to position [324, 0]
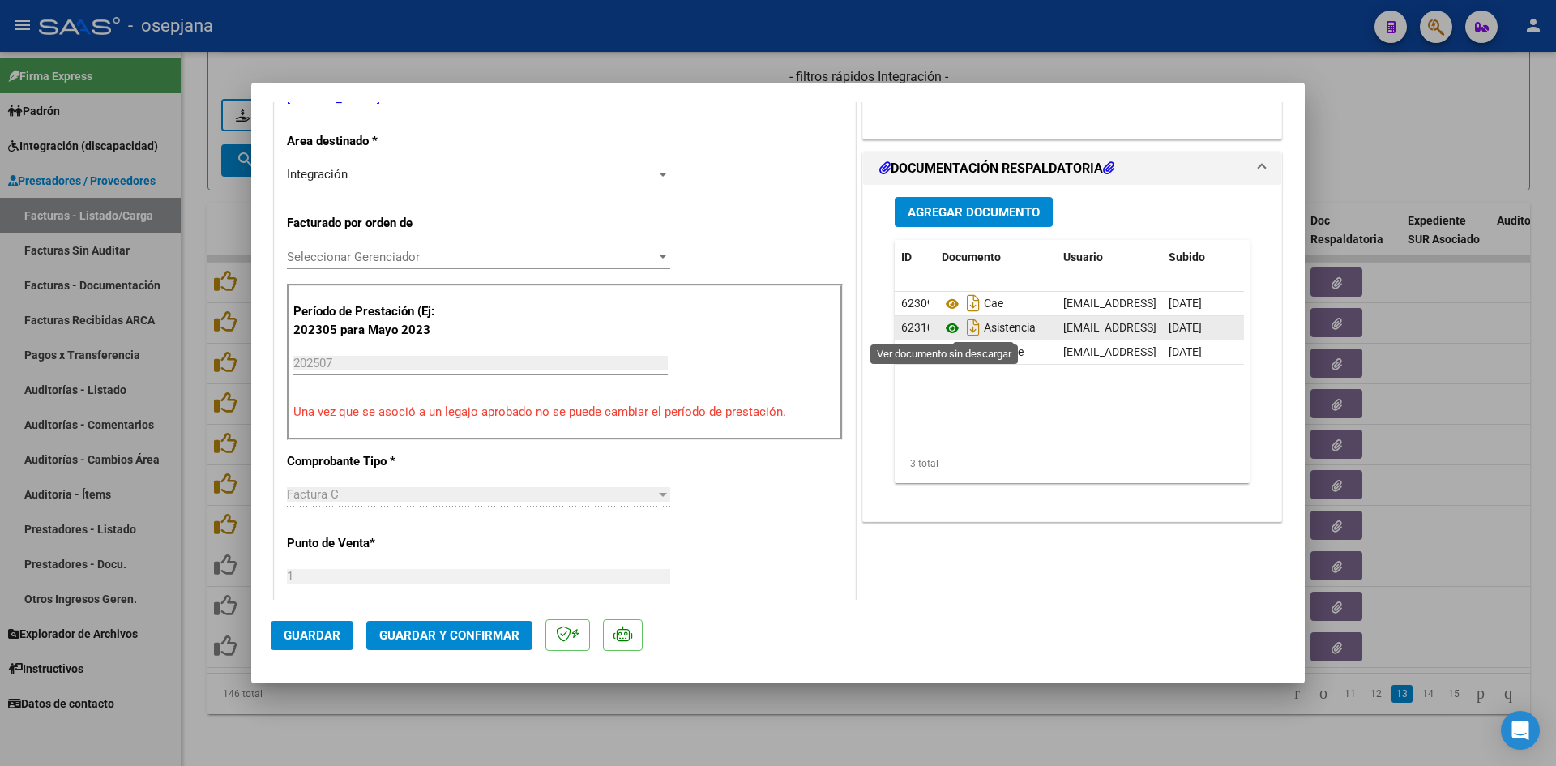
click at [948, 327] on icon at bounding box center [951, 327] width 21 height 19
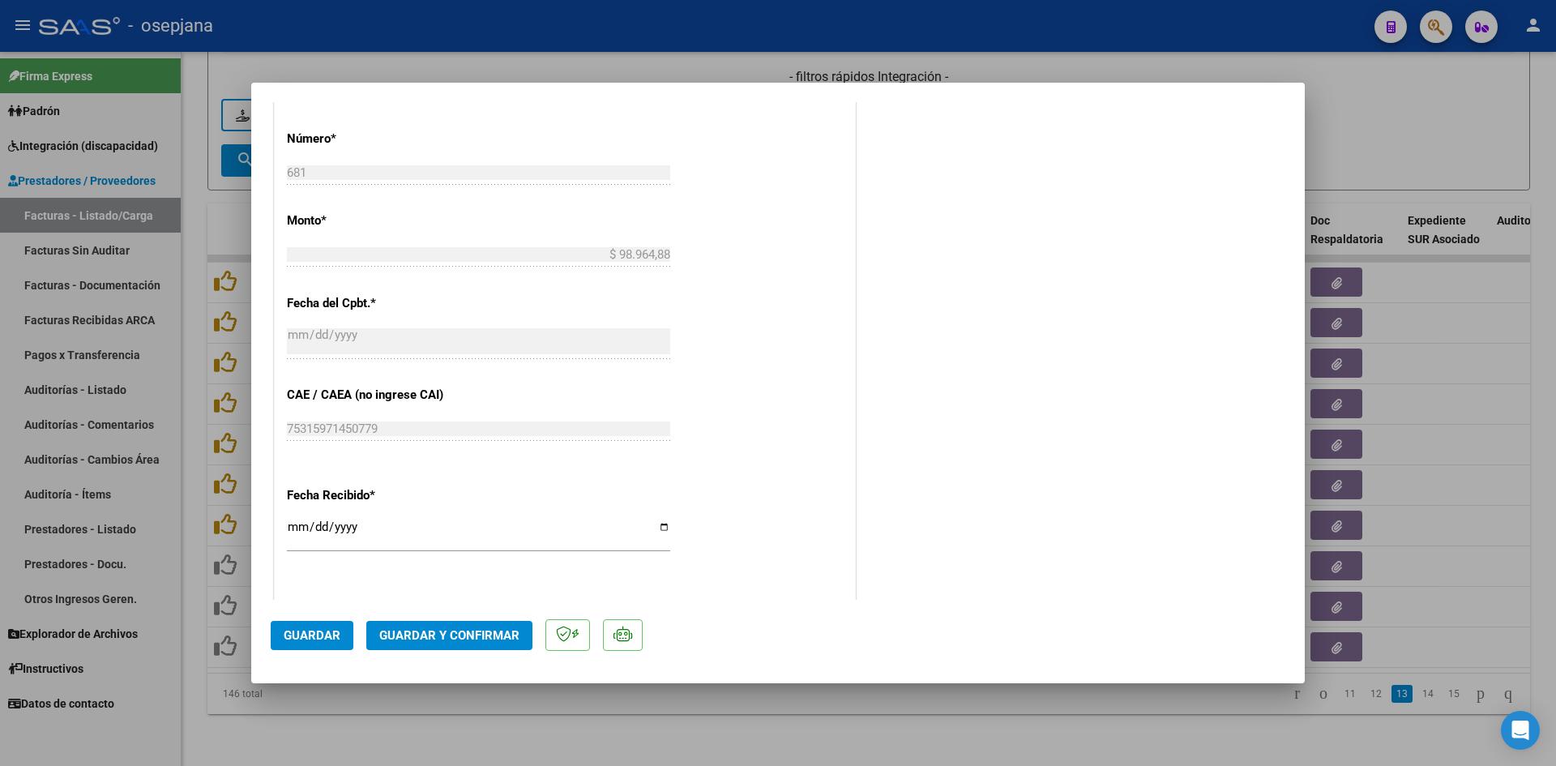
scroll to position [1068, 0]
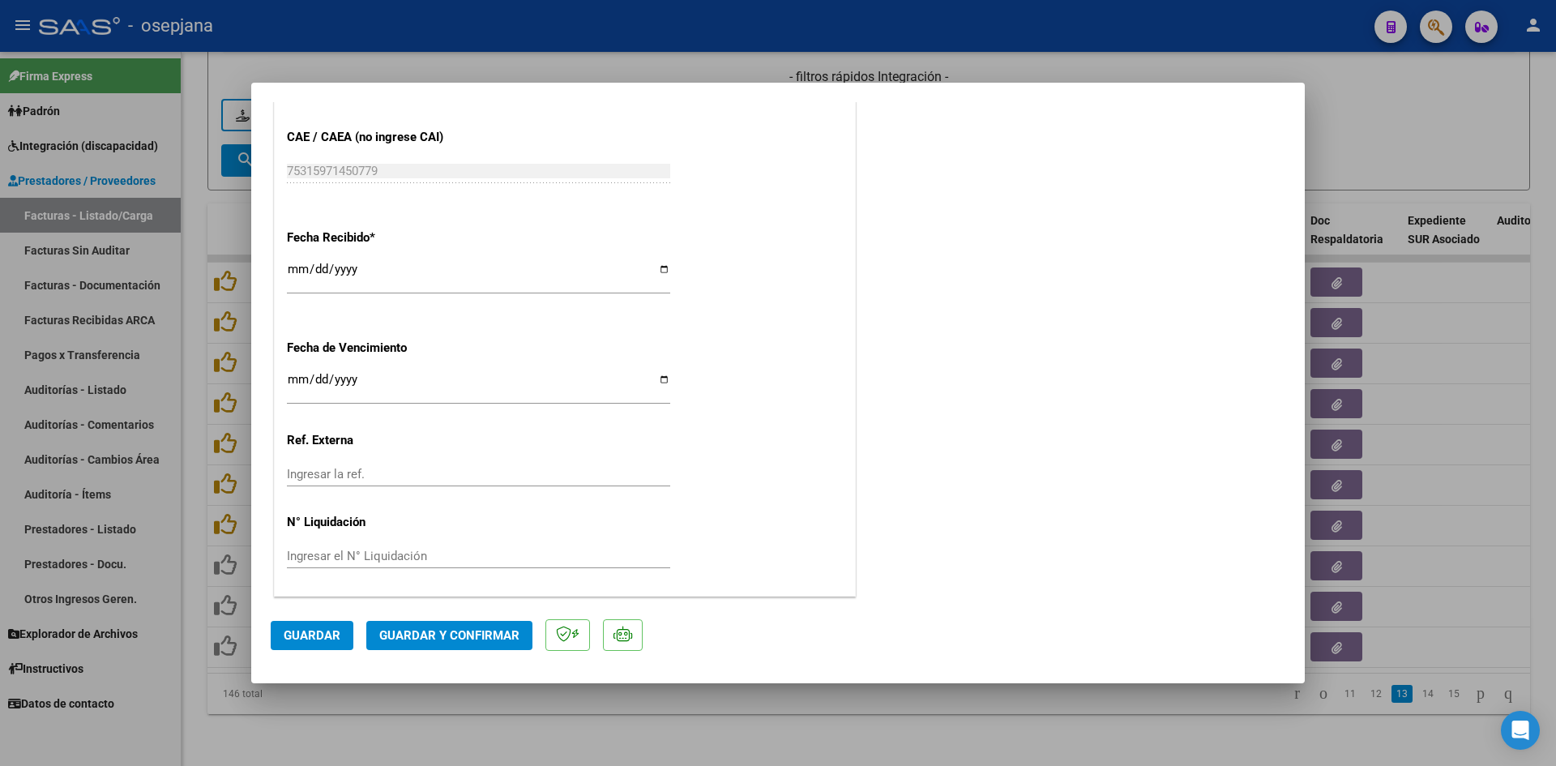
click at [292, 378] on input "Ingresar la fecha" at bounding box center [478, 386] width 383 height 26
click at [469, 637] on span "Guardar y Confirmar" at bounding box center [449, 635] width 140 height 15
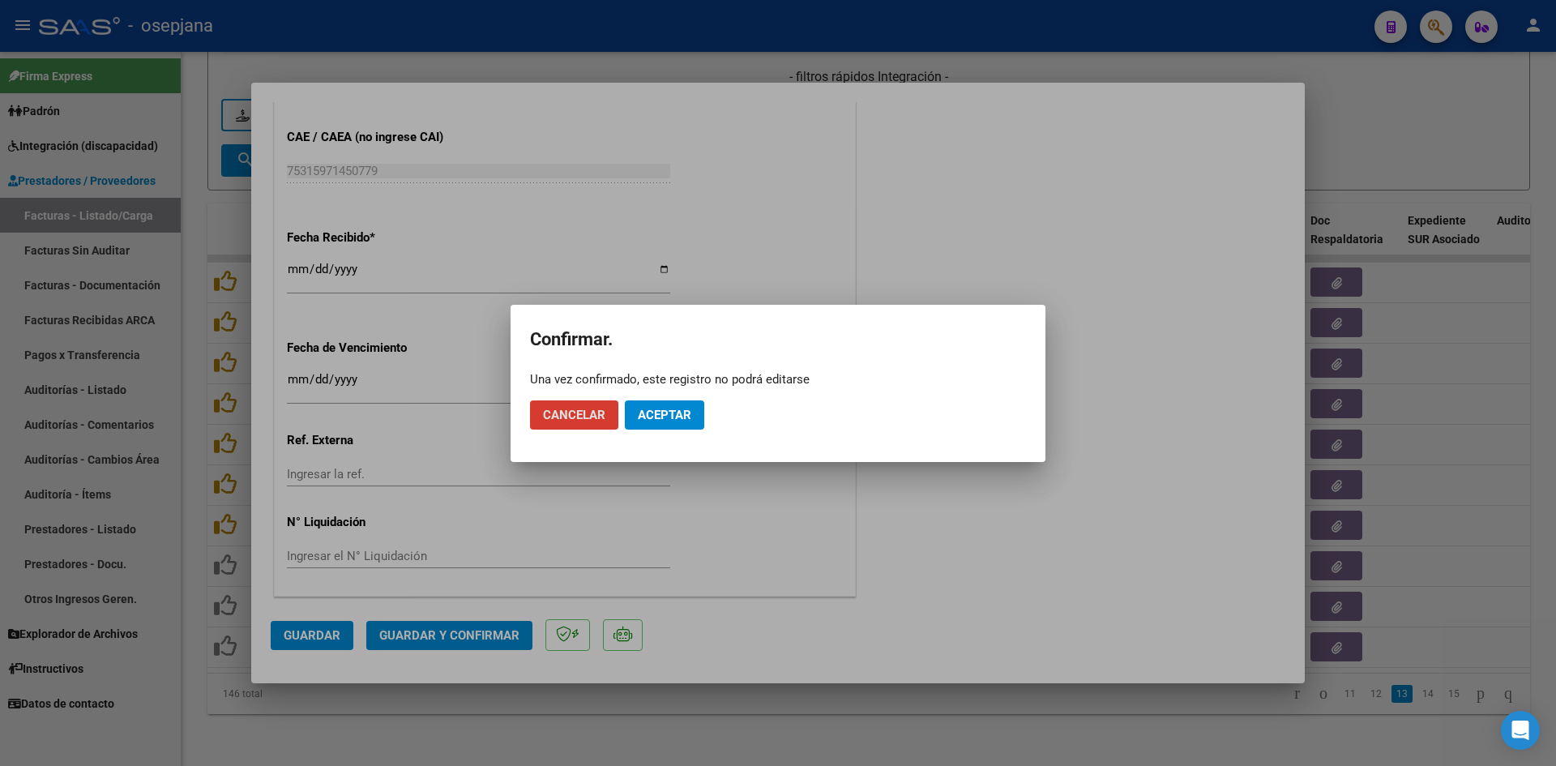
click at [672, 416] on span "Aceptar" at bounding box center [664, 415] width 53 height 15
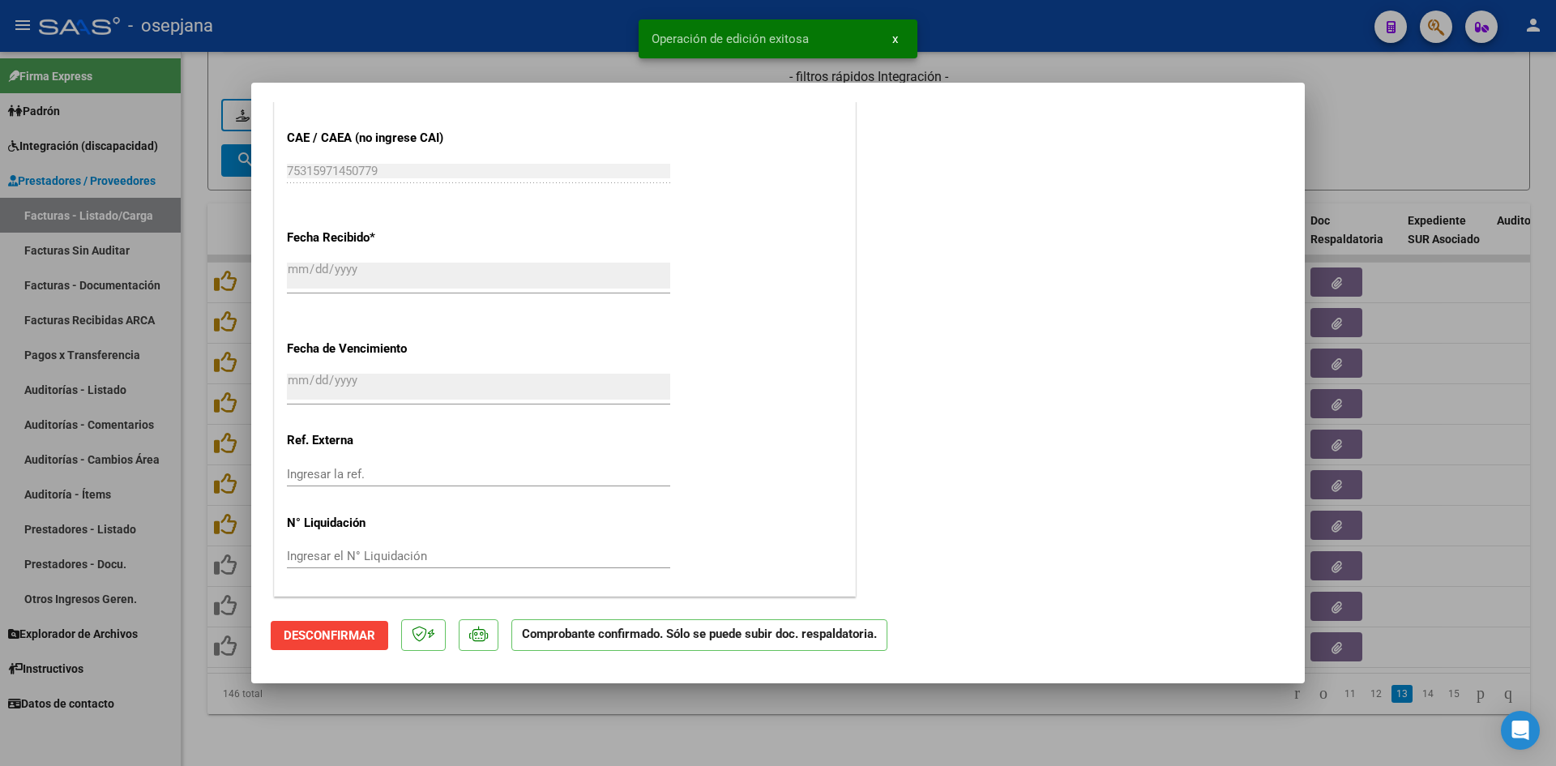
click at [1351, 152] on div at bounding box center [778, 383] width 1556 height 766
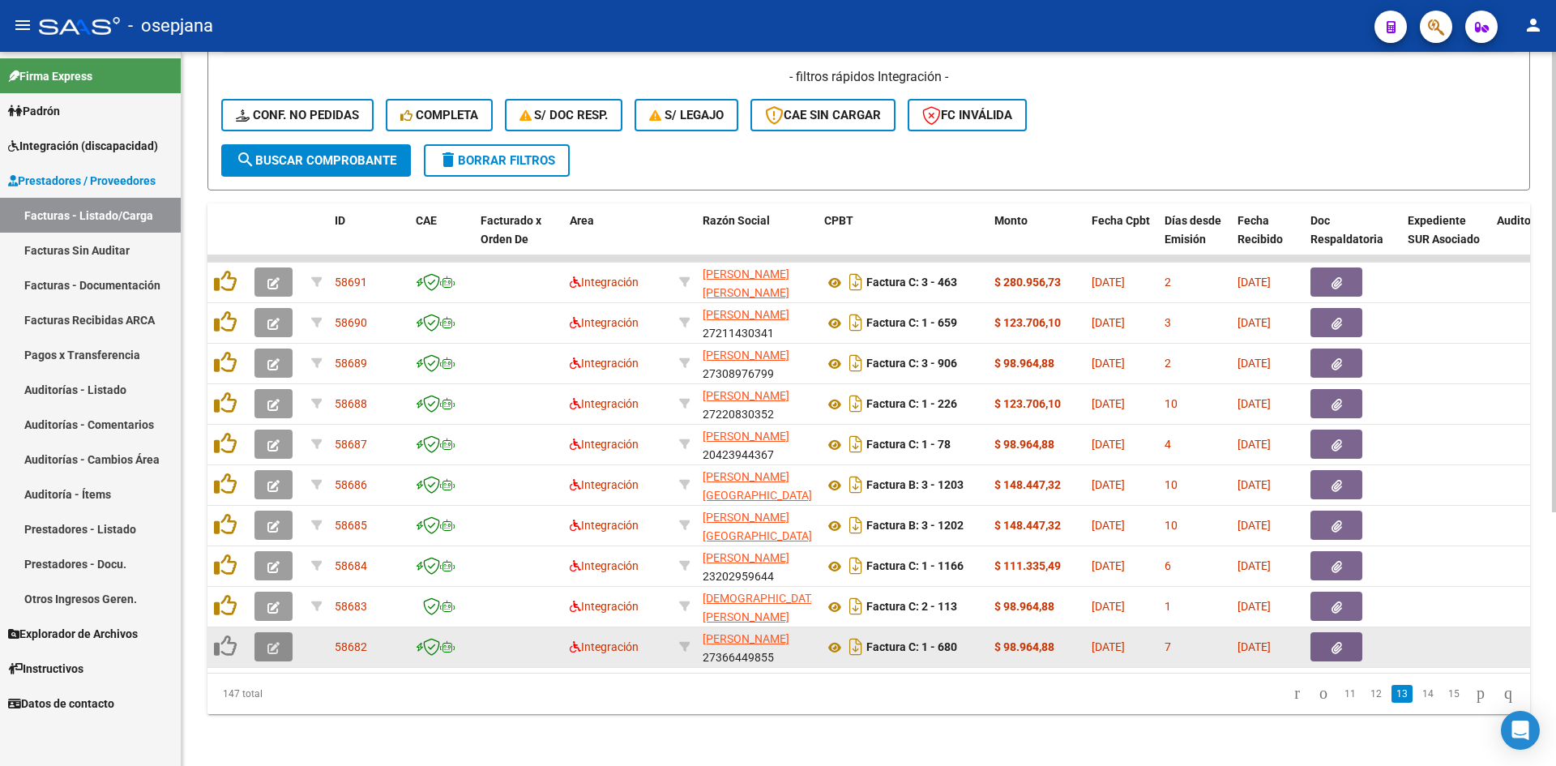
click at [266, 635] on button "button" at bounding box center [273, 646] width 38 height 29
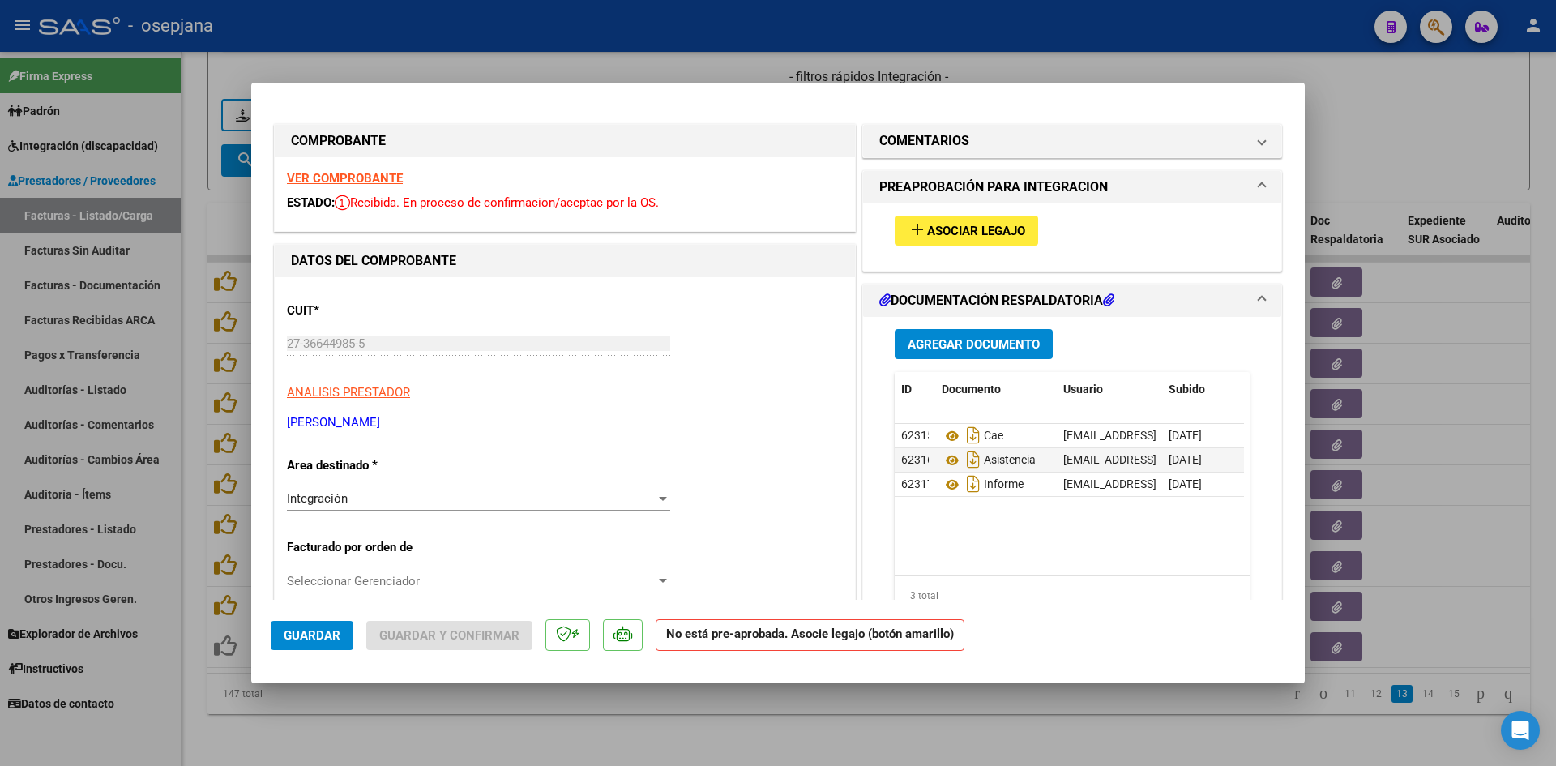
click at [369, 179] on strong "VER COMPROBANTE" at bounding box center [345, 178] width 116 height 15
click at [979, 234] on span "Asociar Legajo" at bounding box center [976, 231] width 98 height 15
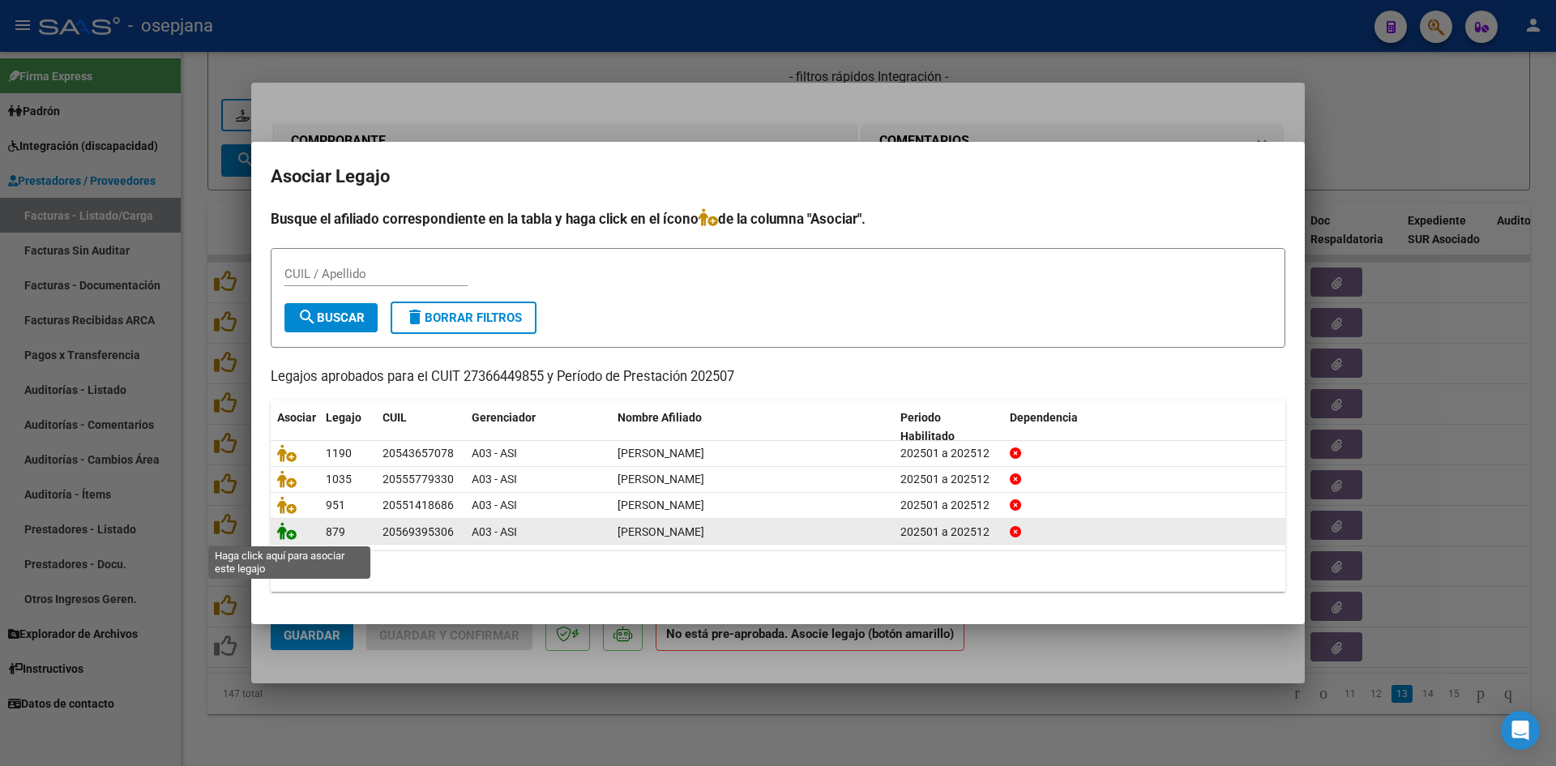
click at [288, 534] on icon at bounding box center [286, 531] width 19 height 18
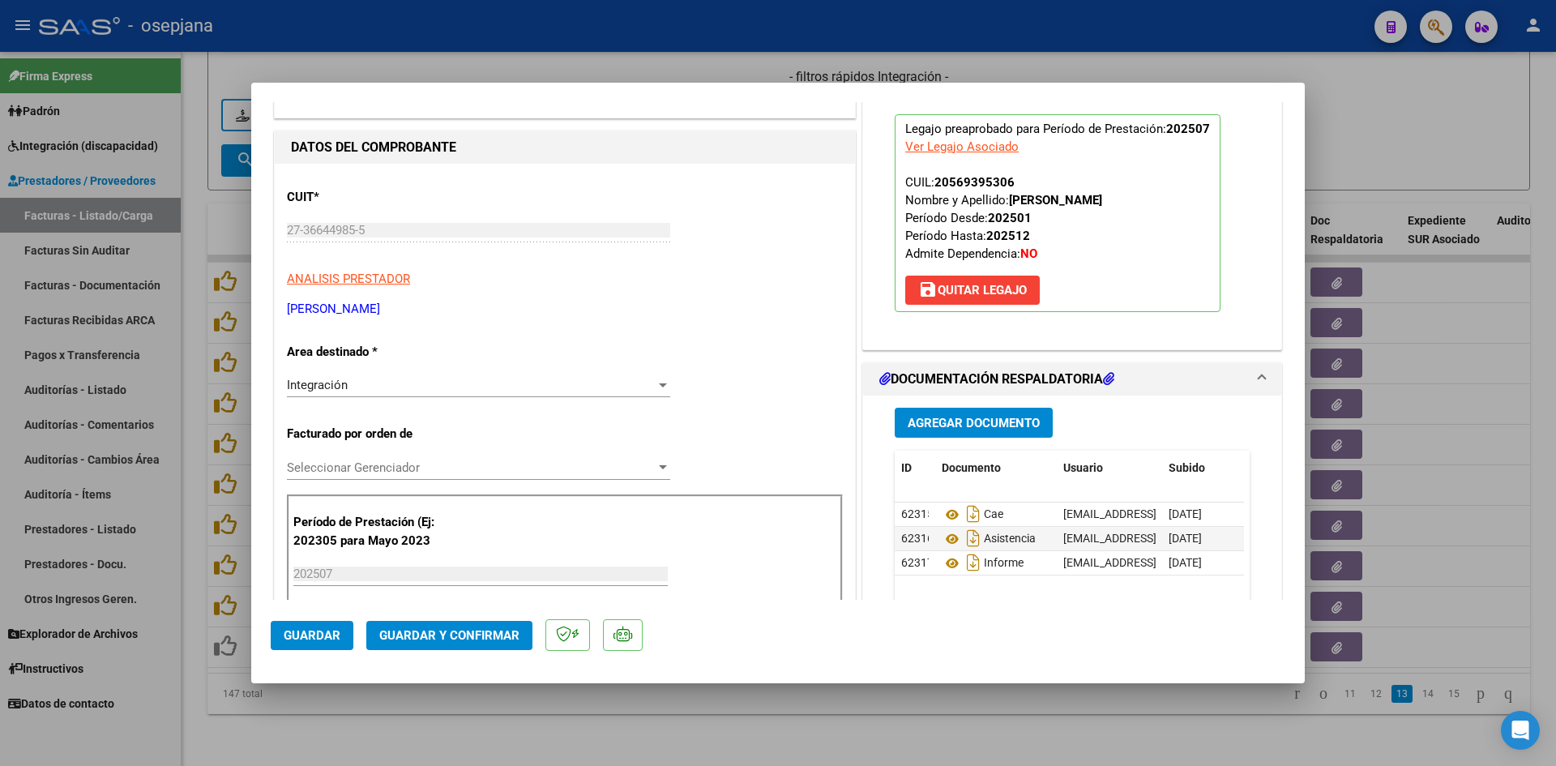
scroll to position [405, 0]
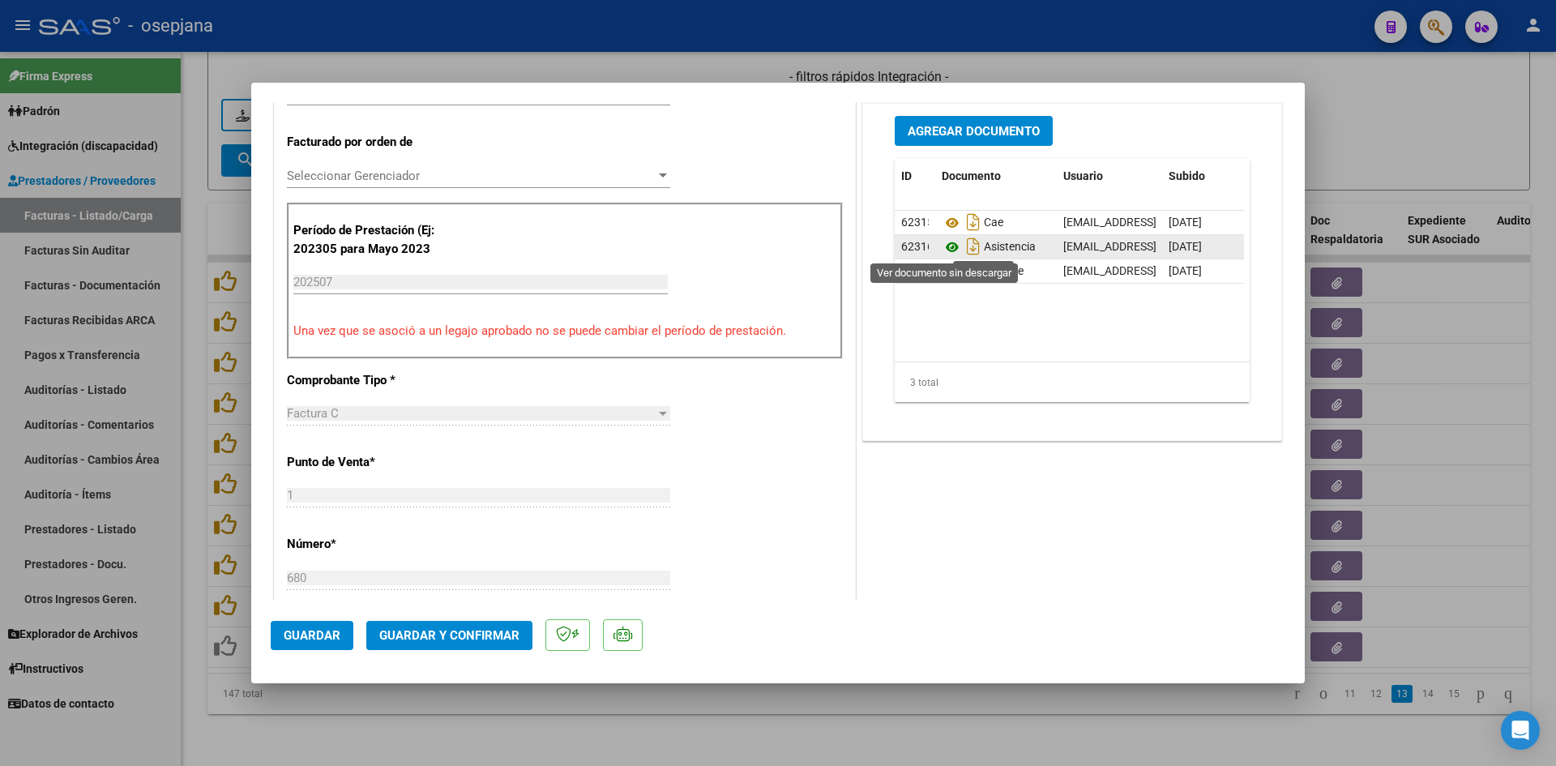
click at [947, 243] on icon at bounding box center [951, 246] width 21 height 19
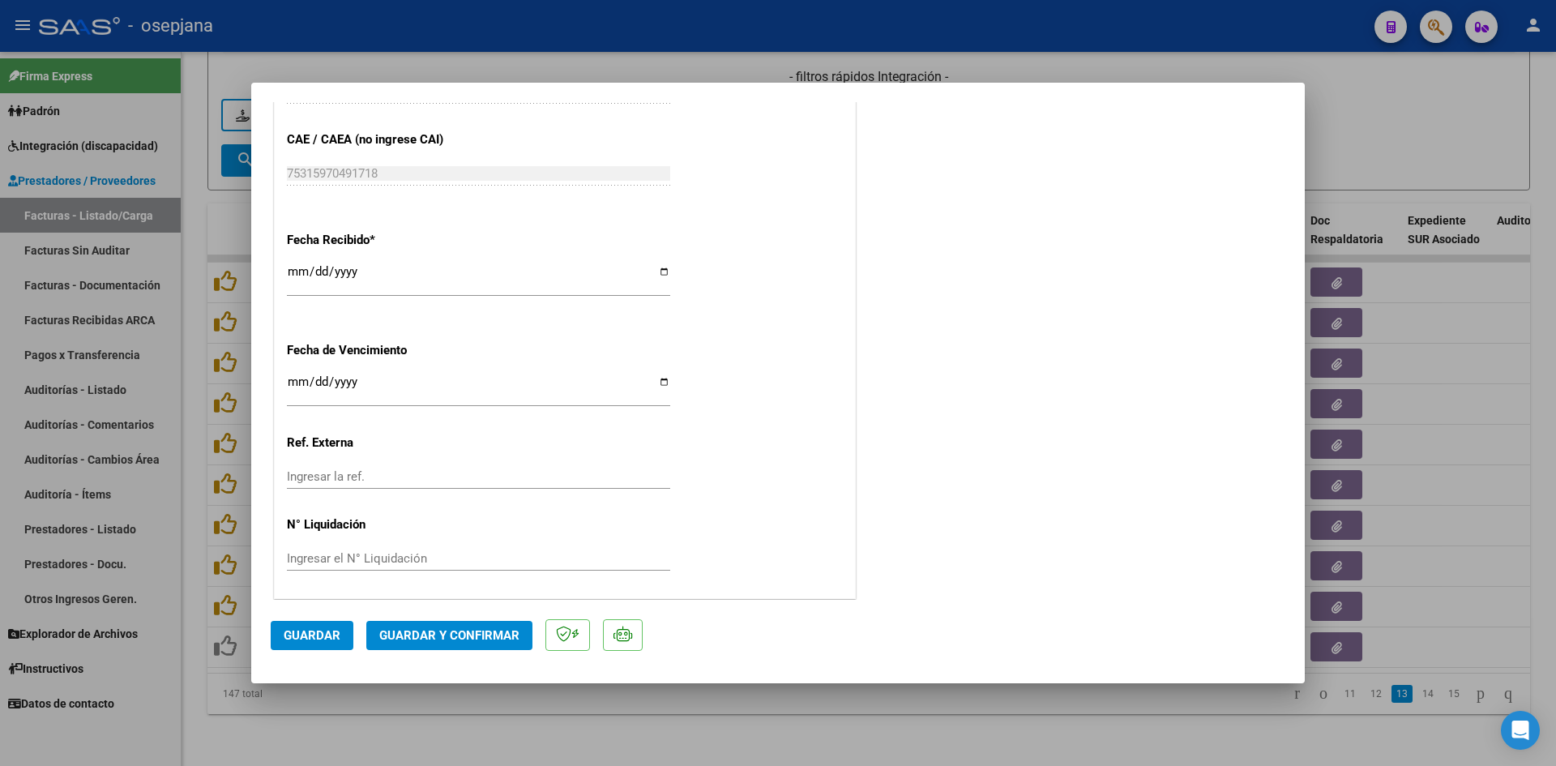
scroll to position [1068, 0]
click at [289, 383] on input "Ingresar la fecha" at bounding box center [478, 386] width 383 height 26
click at [420, 628] on span "Guardar y Confirmar" at bounding box center [449, 635] width 140 height 15
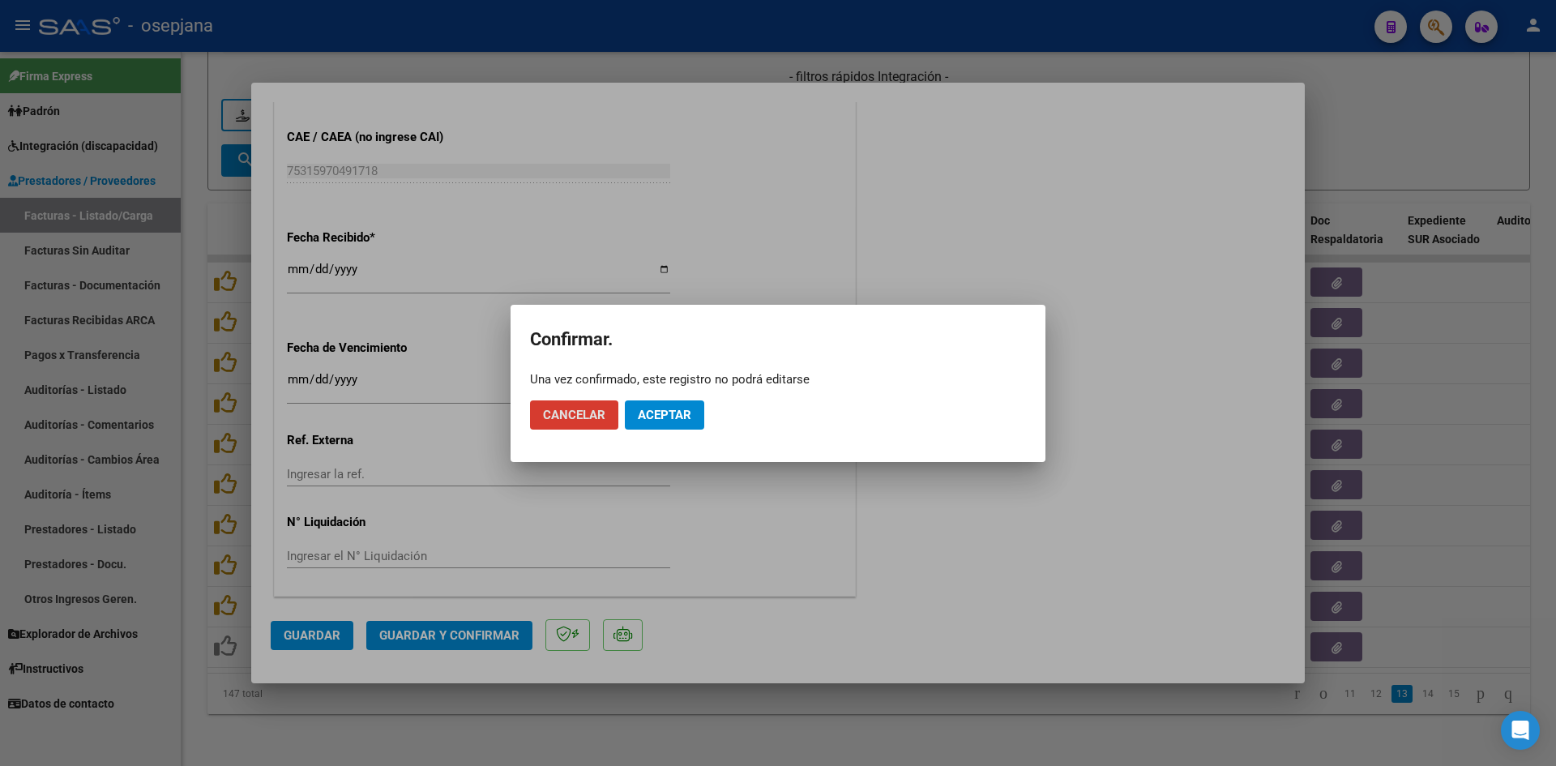
click at [679, 418] on span "Aceptar" at bounding box center [664, 415] width 53 height 15
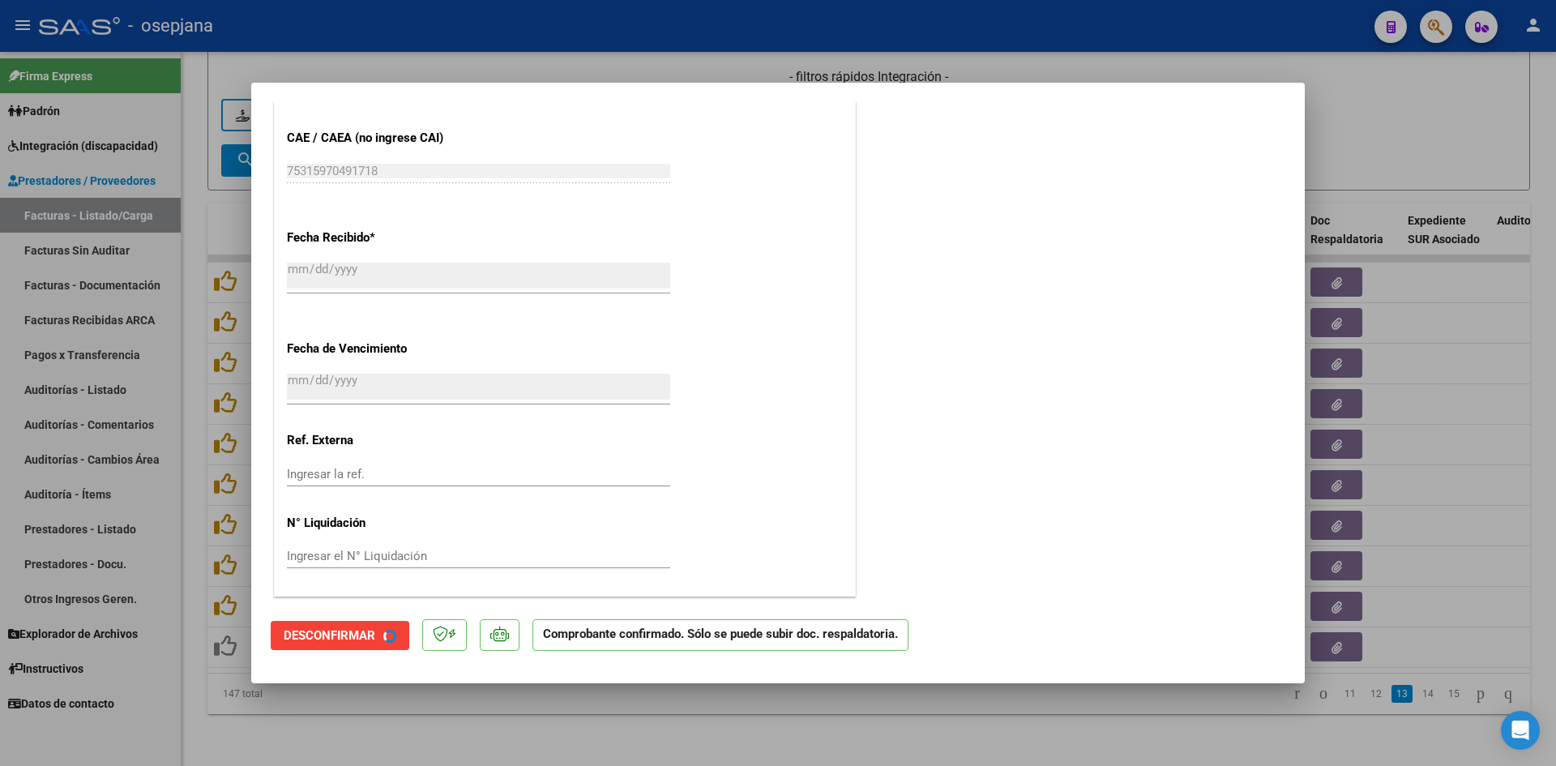
click at [1387, 132] on div at bounding box center [778, 383] width 1556 height 766
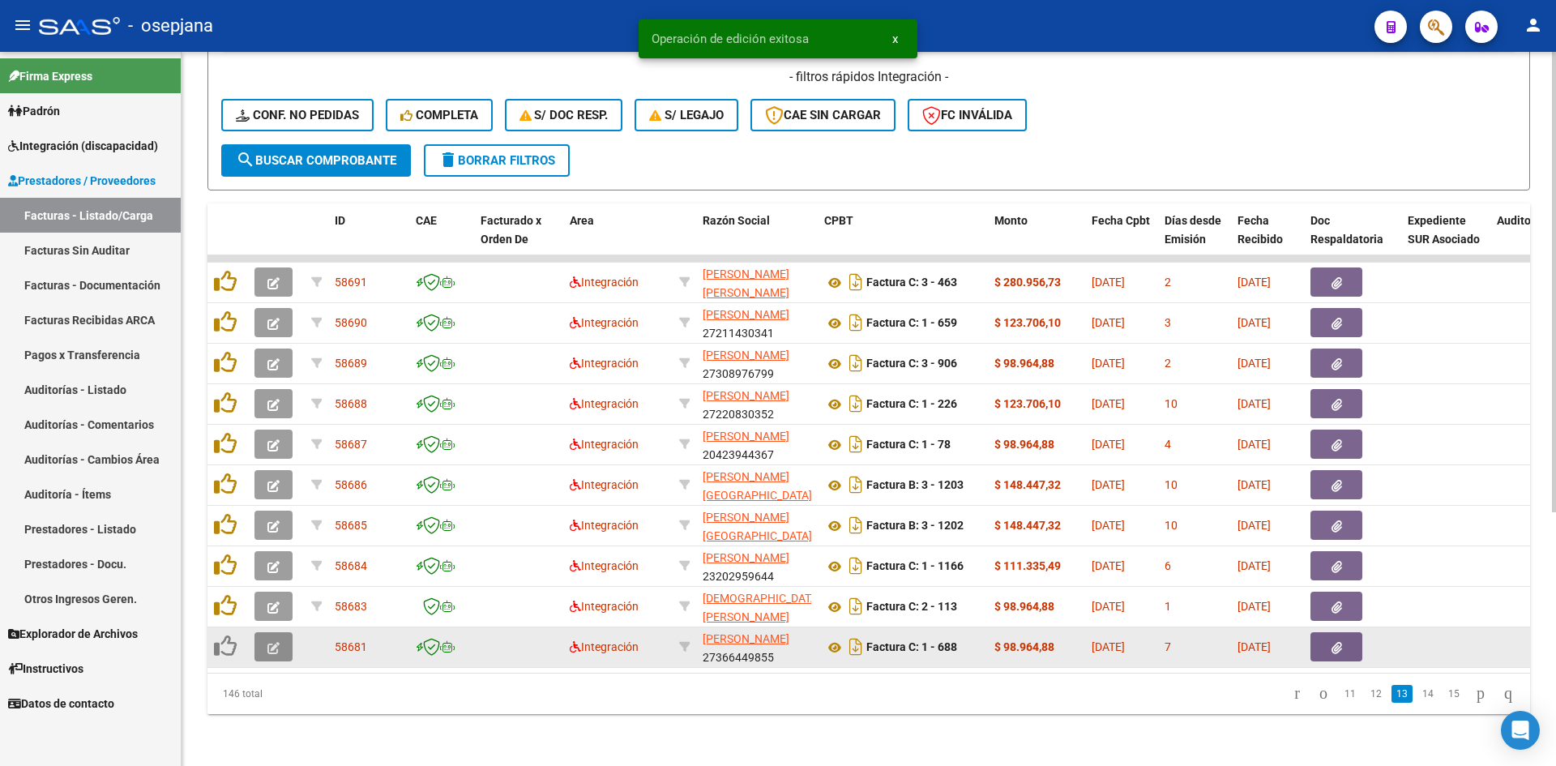
click at [267, 642] on icon "button" at bounding box center [273, 648] width 12 height 12
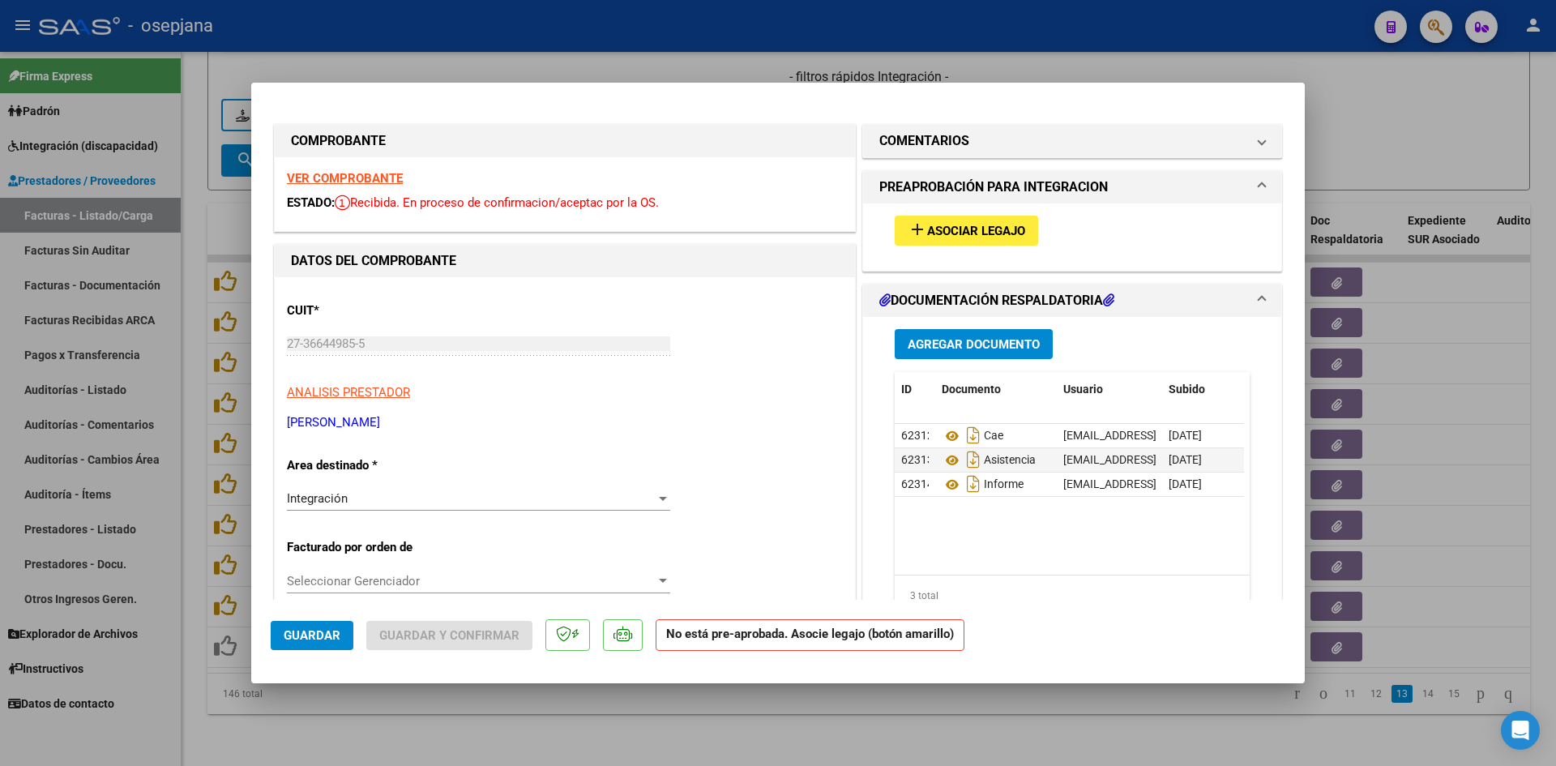
click at [1408, 139] on div at bounding box center [778, 383] width 1556 height 766
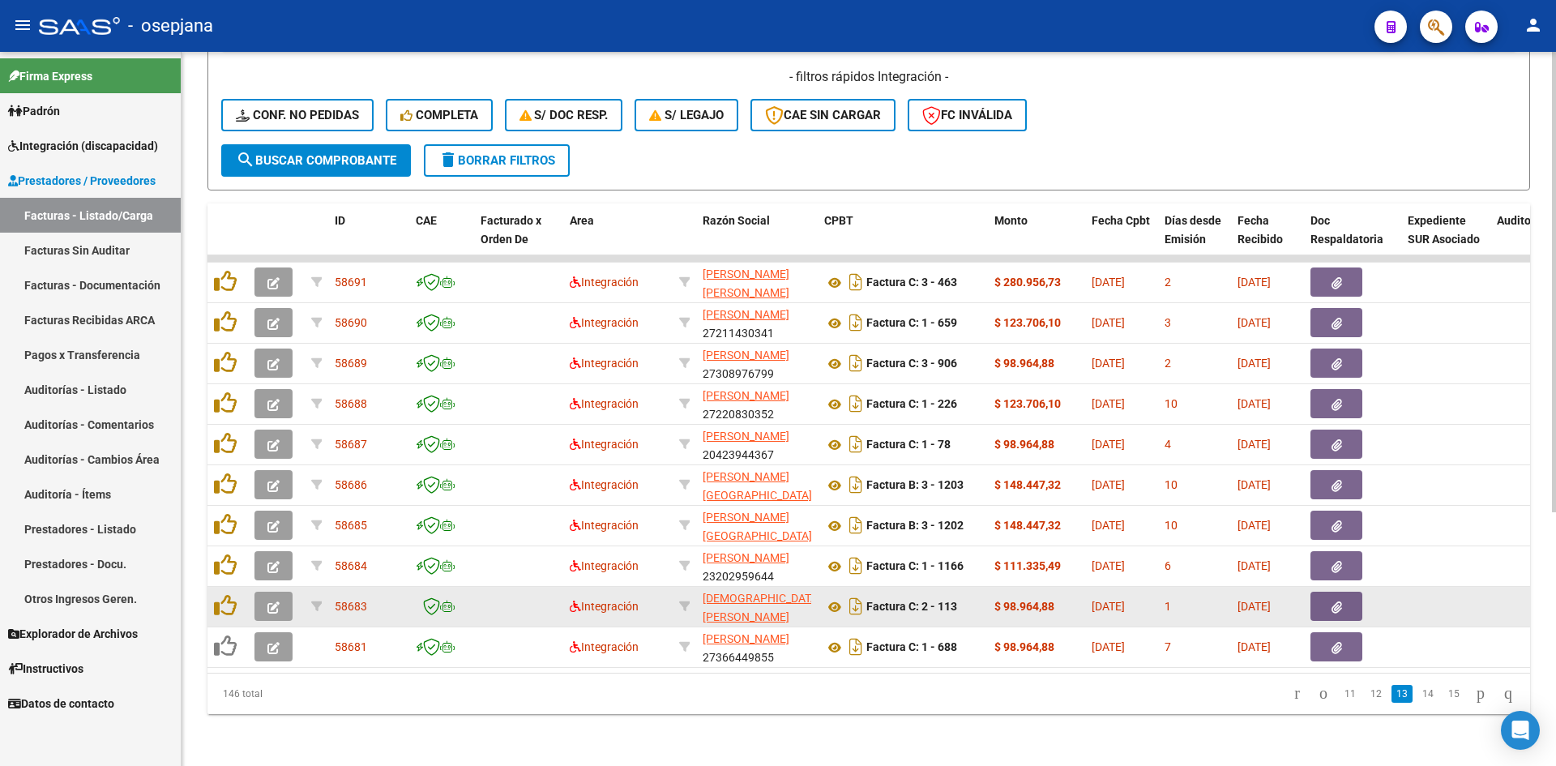
click at [275, 591] on button "button" at bounding box center [273, 605] width 38 height 29
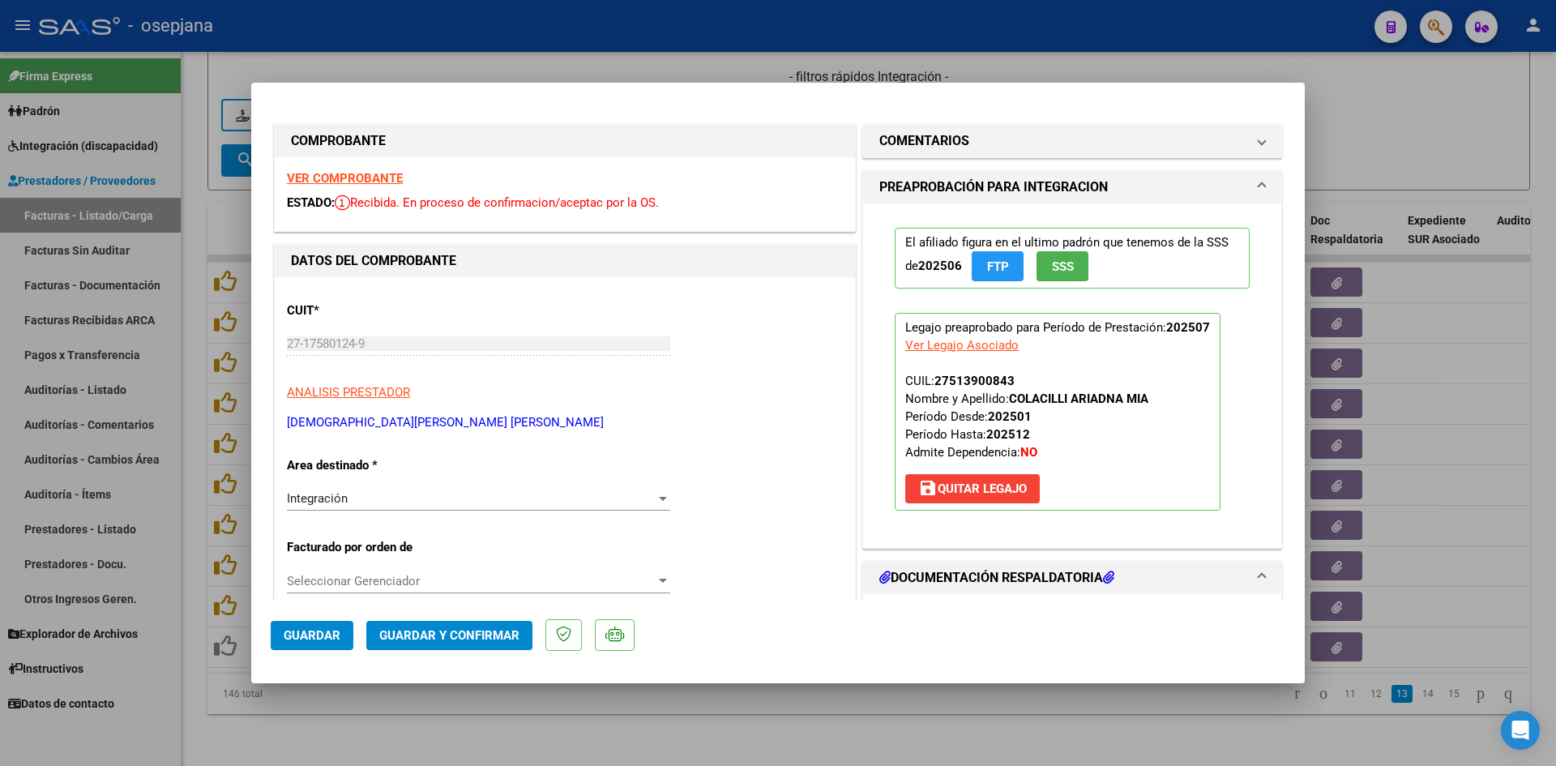
click at [392, 172] on strong "VER COMPROBANTE" at bounding box center [345, 178] width 116 height 15
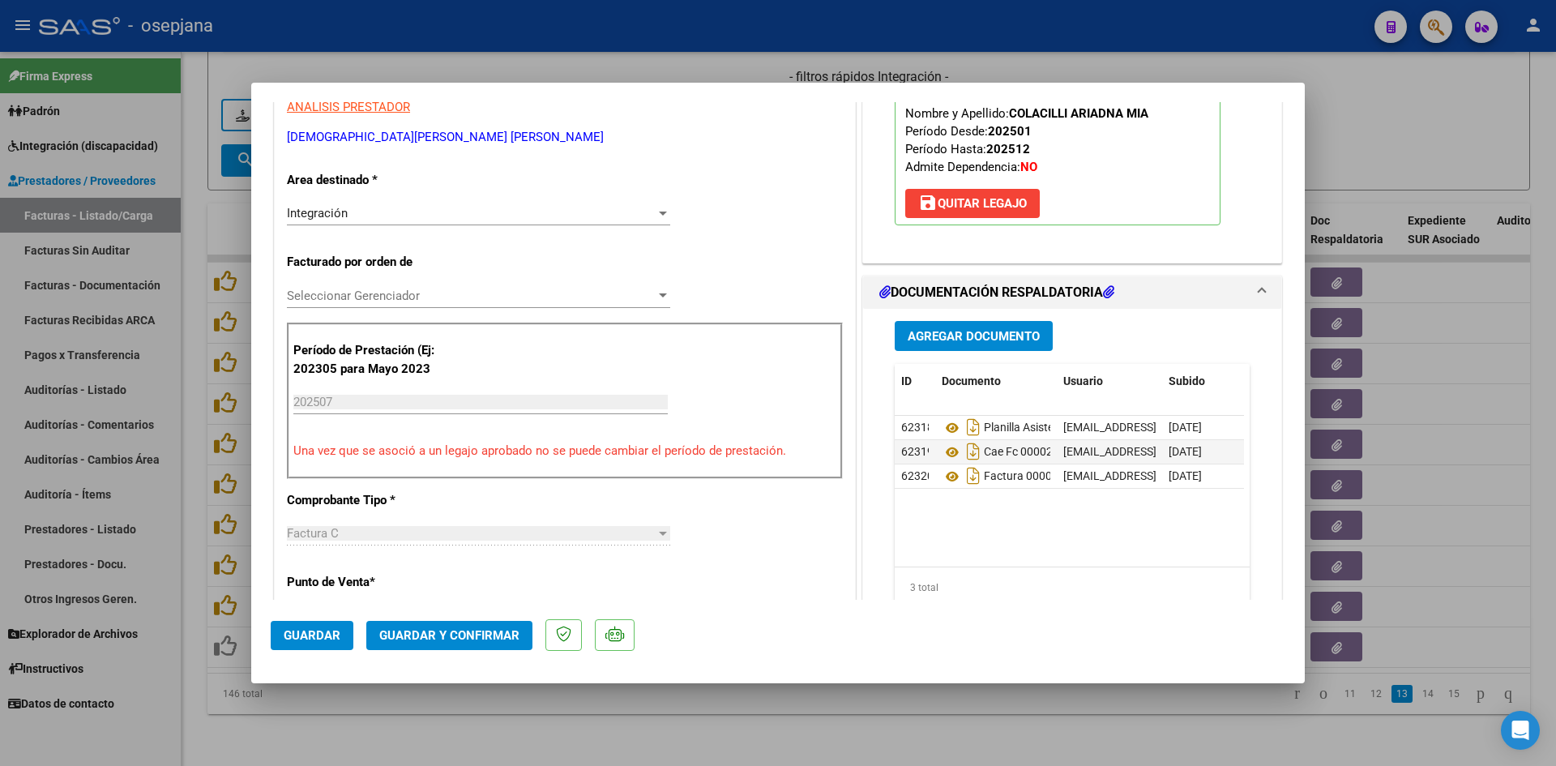
scroll to position [405, 0]
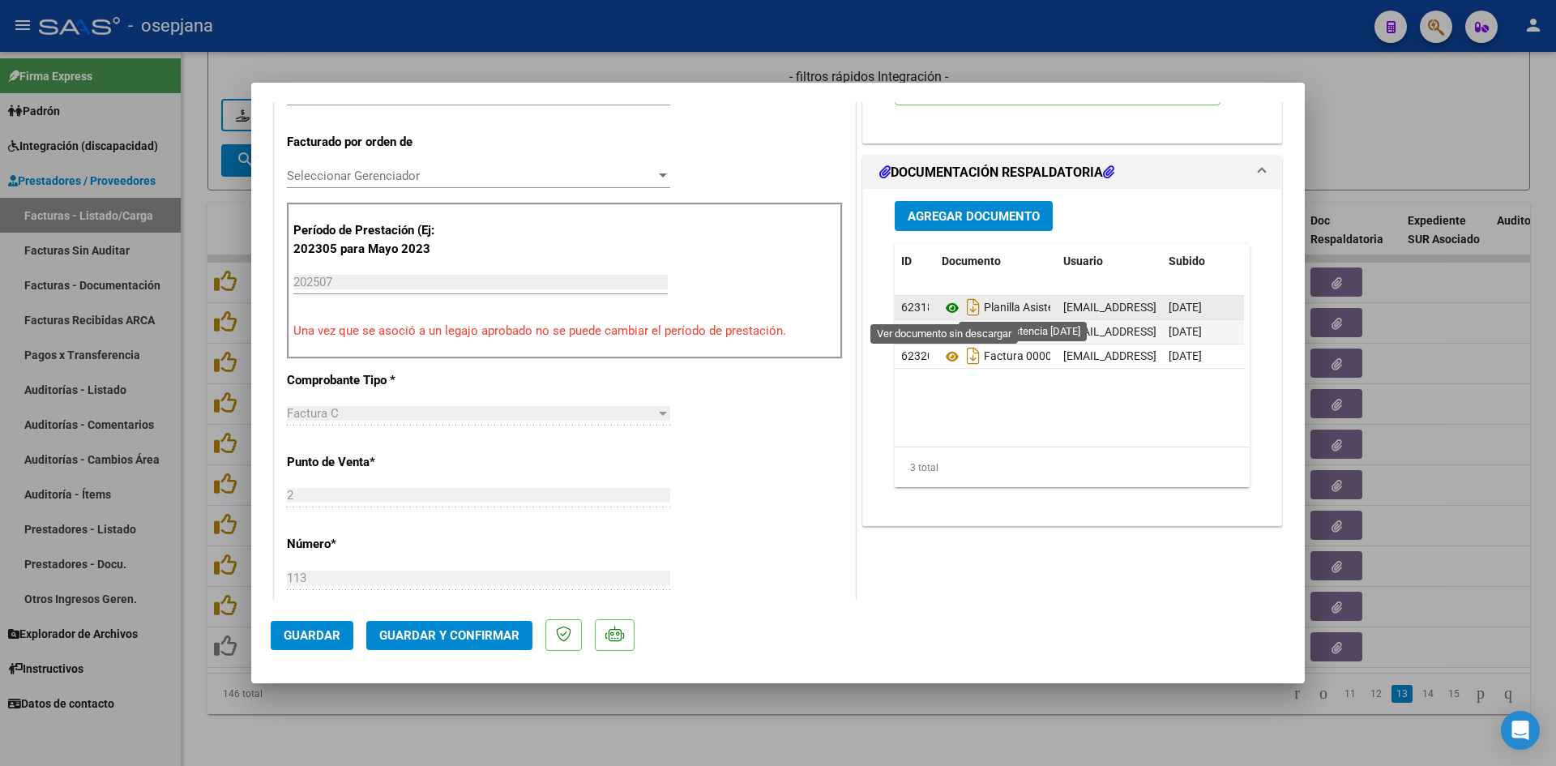
click at [946, 309] on icon at bounding box center [951, 307] width 21 height 19
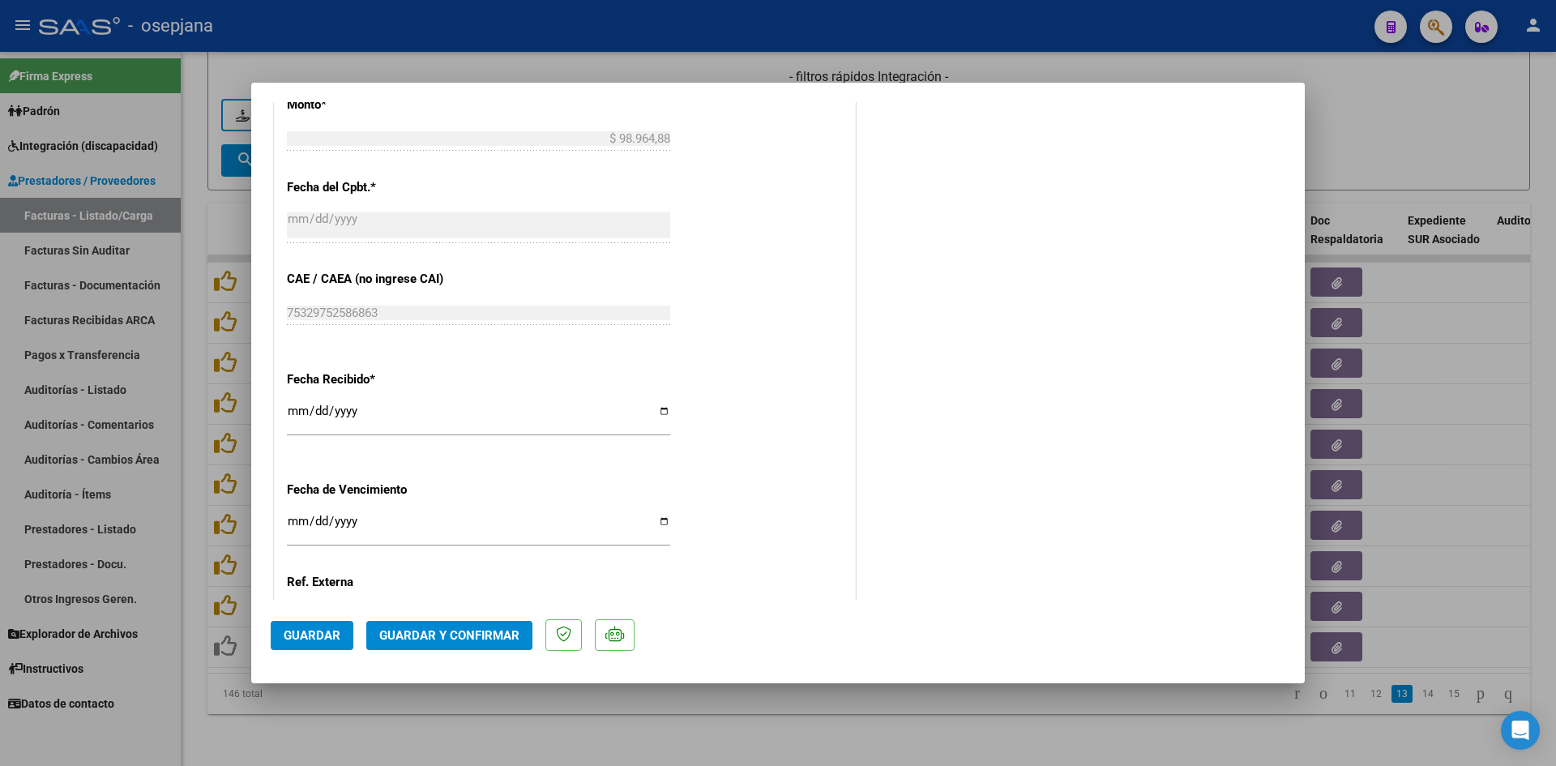
scroll to position [1068, 0]
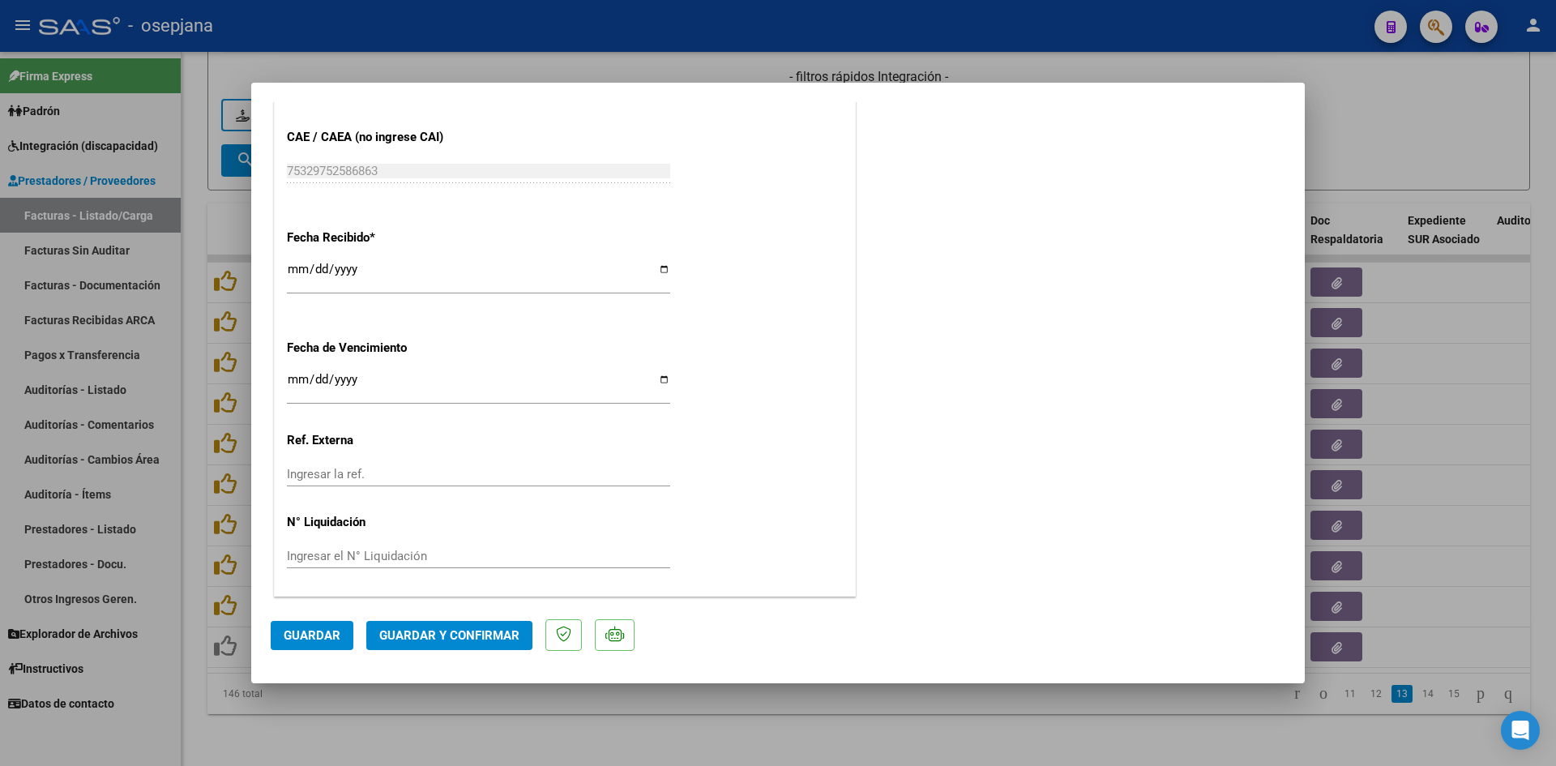
click at [292, 384] on input "Ingresar la fecha" at bounding box center [478, 386] width 383 height 26
click at [433, 629] on span "Guardar y Confirmar" at bounding box center [449, 635] width 140 height 15
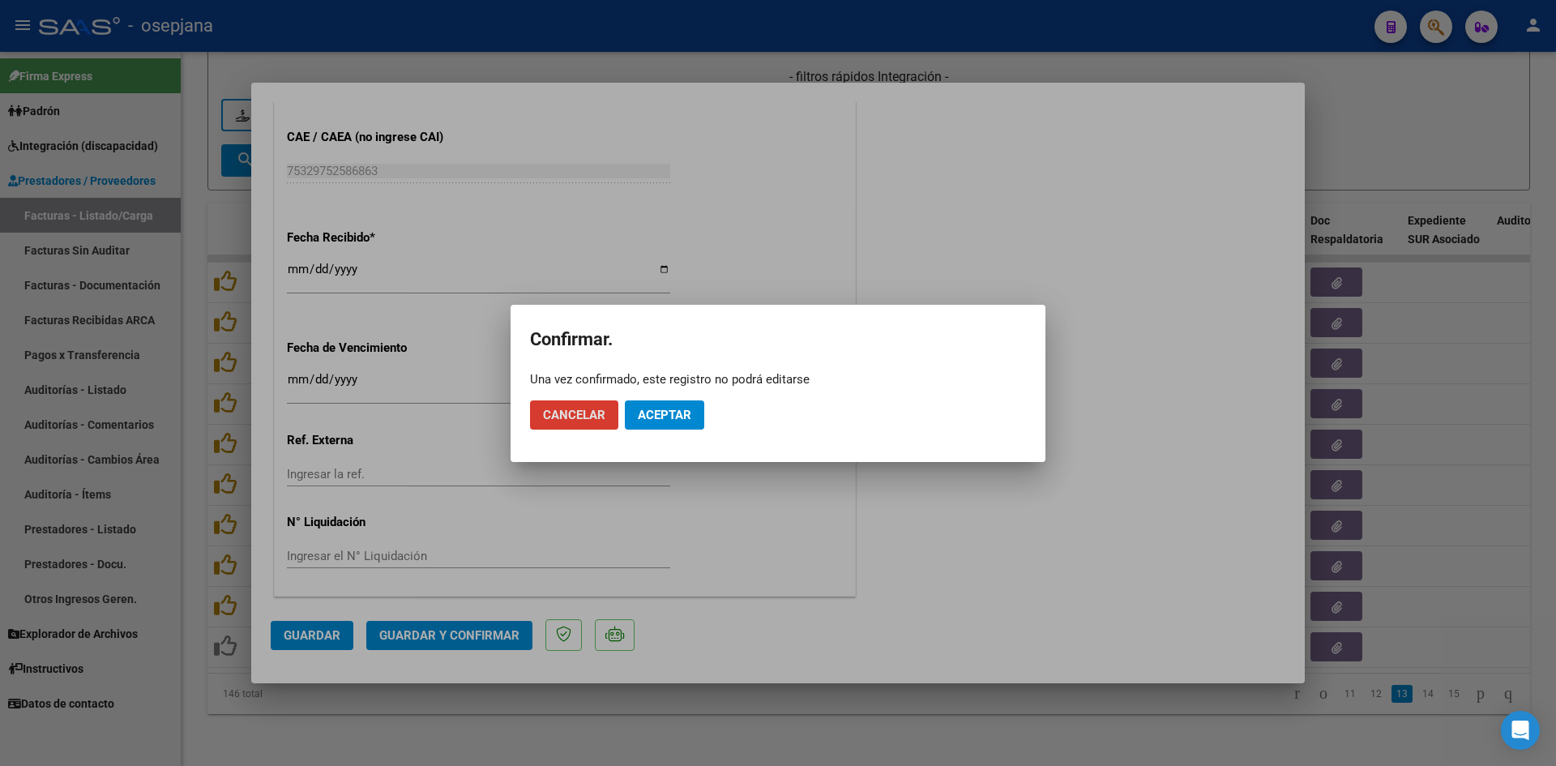
click at [645, 417] on span "Aceptar" at bounding box center [664, 415] width 53 height 15
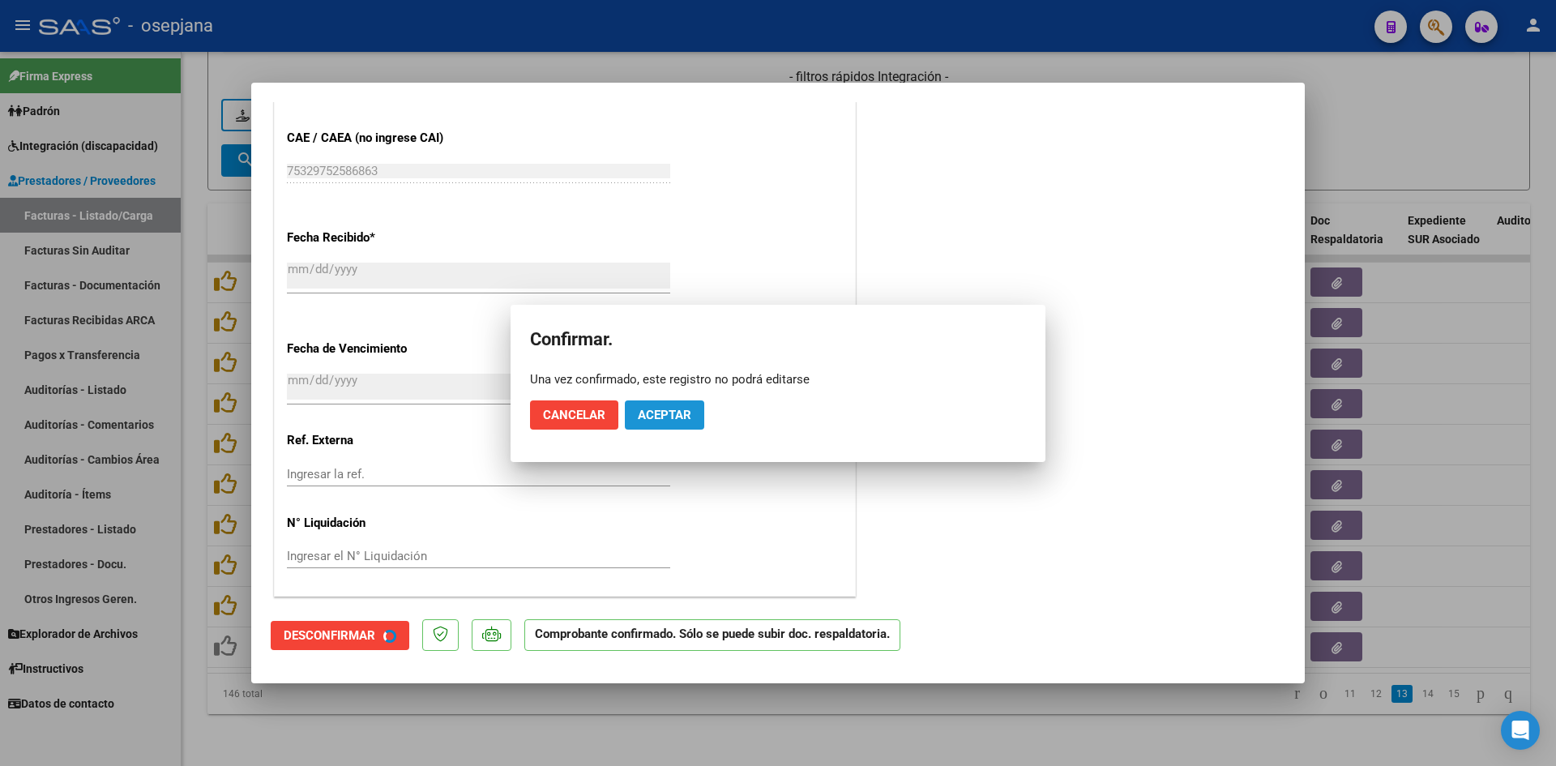
scroll to position [967, 0]
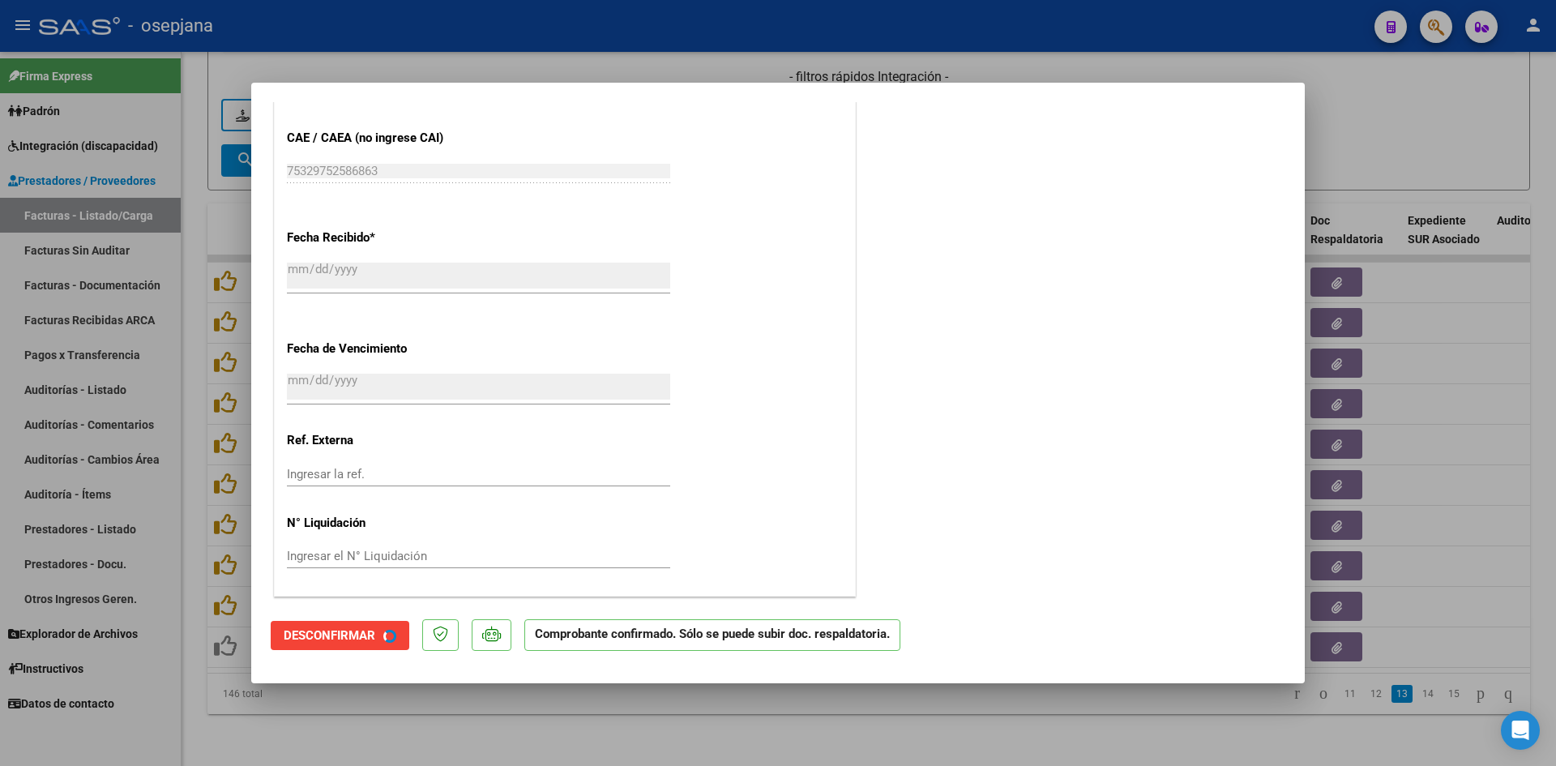
click at [1347, 156] on div at bounding box center [778, 383] width 1556 height 766
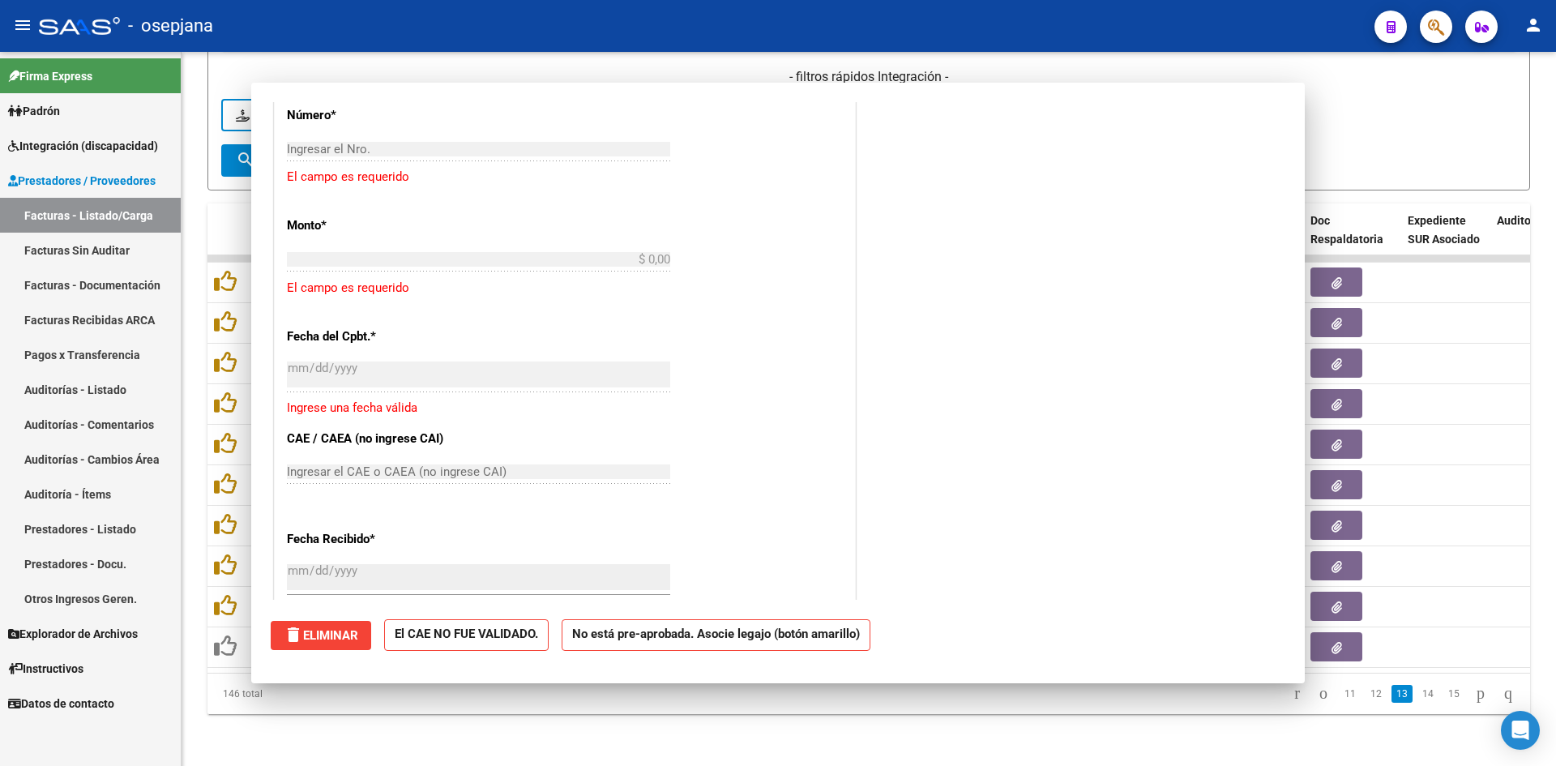
scroll to position [0, 0]
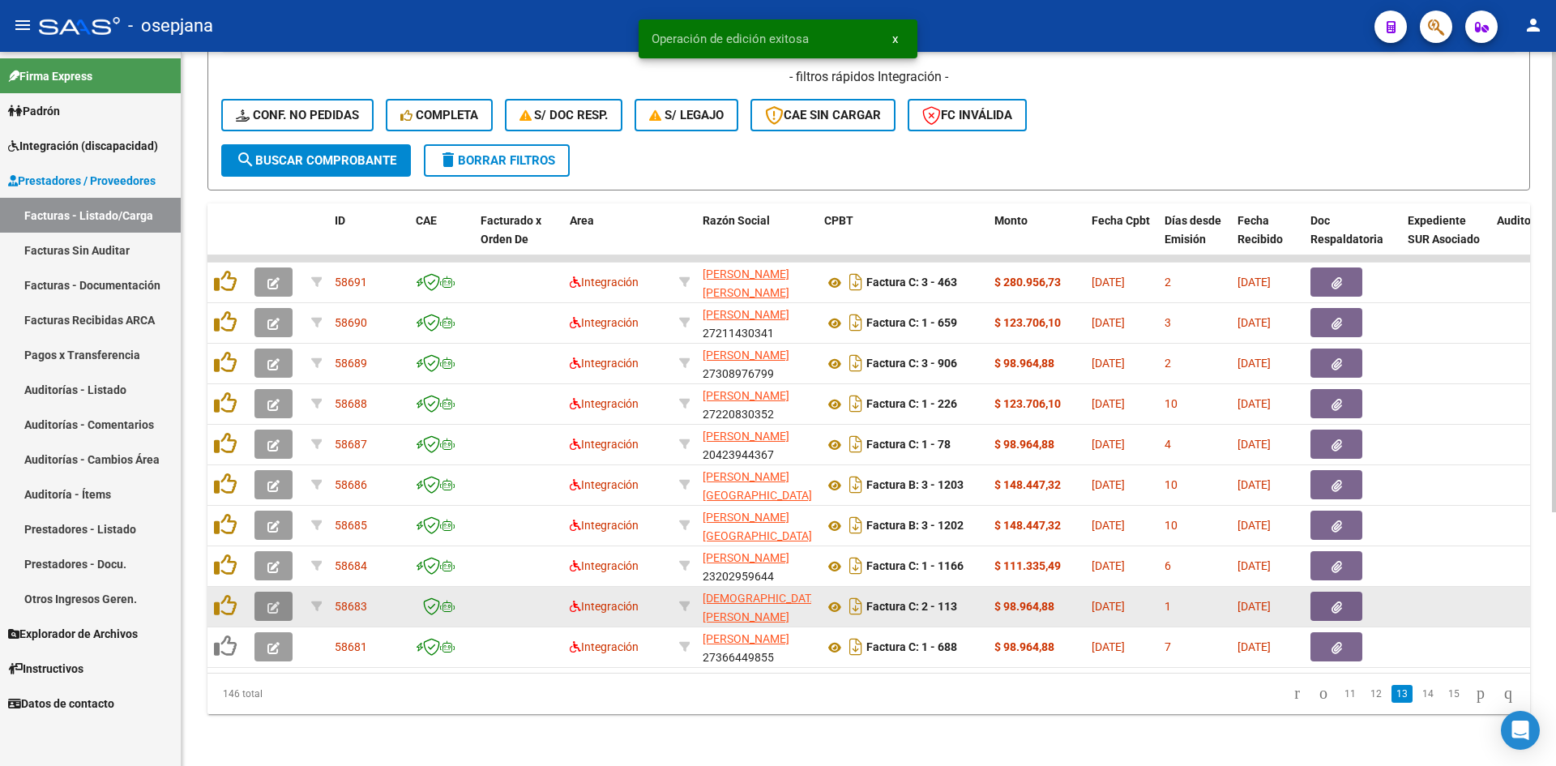
click at [258, 597] on button "button" at bounding box center [273, 605] width 38 height 29
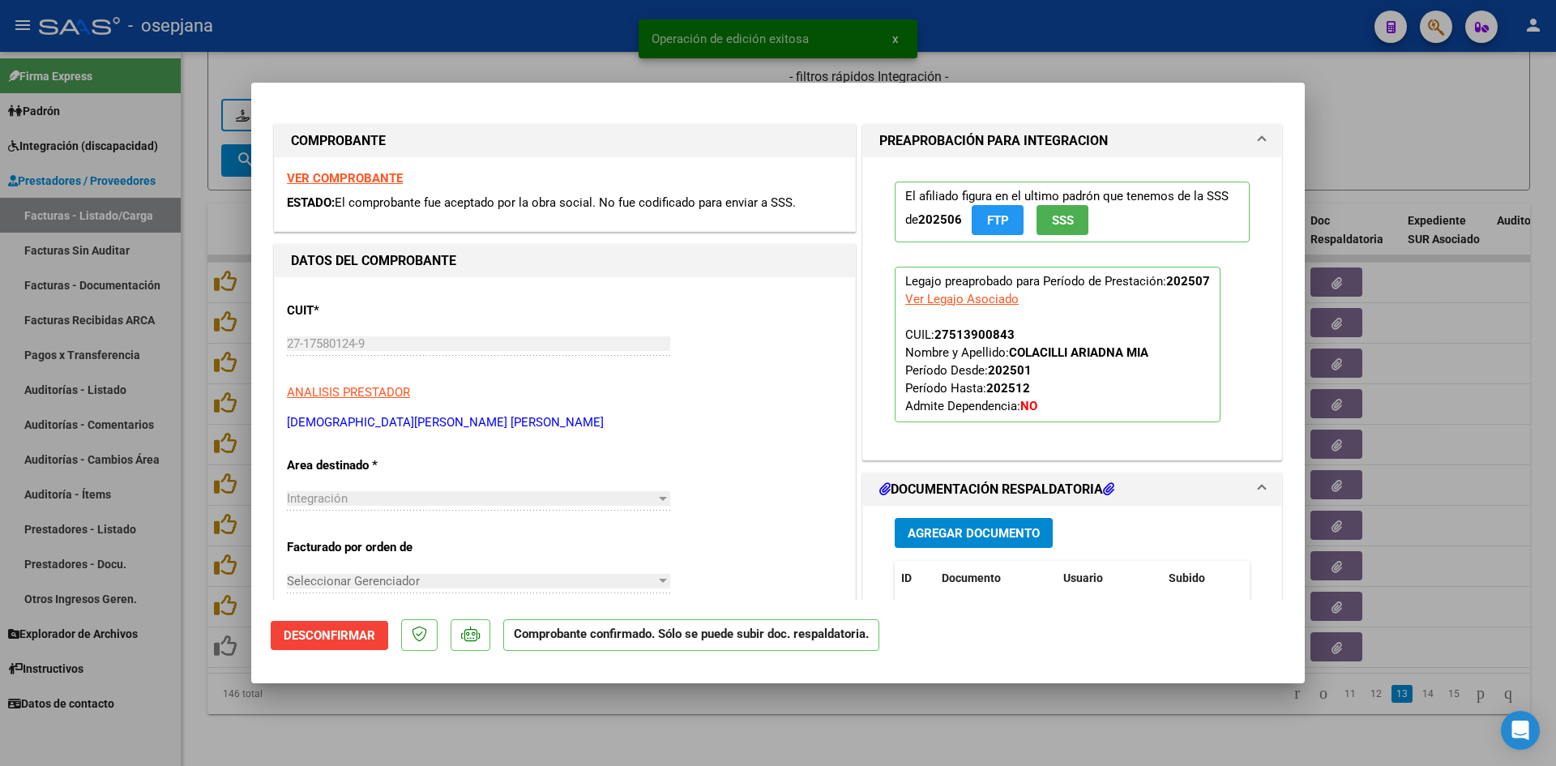
click at [1390, 140] on div at bounding box center [778, 383] width 1556 height 766
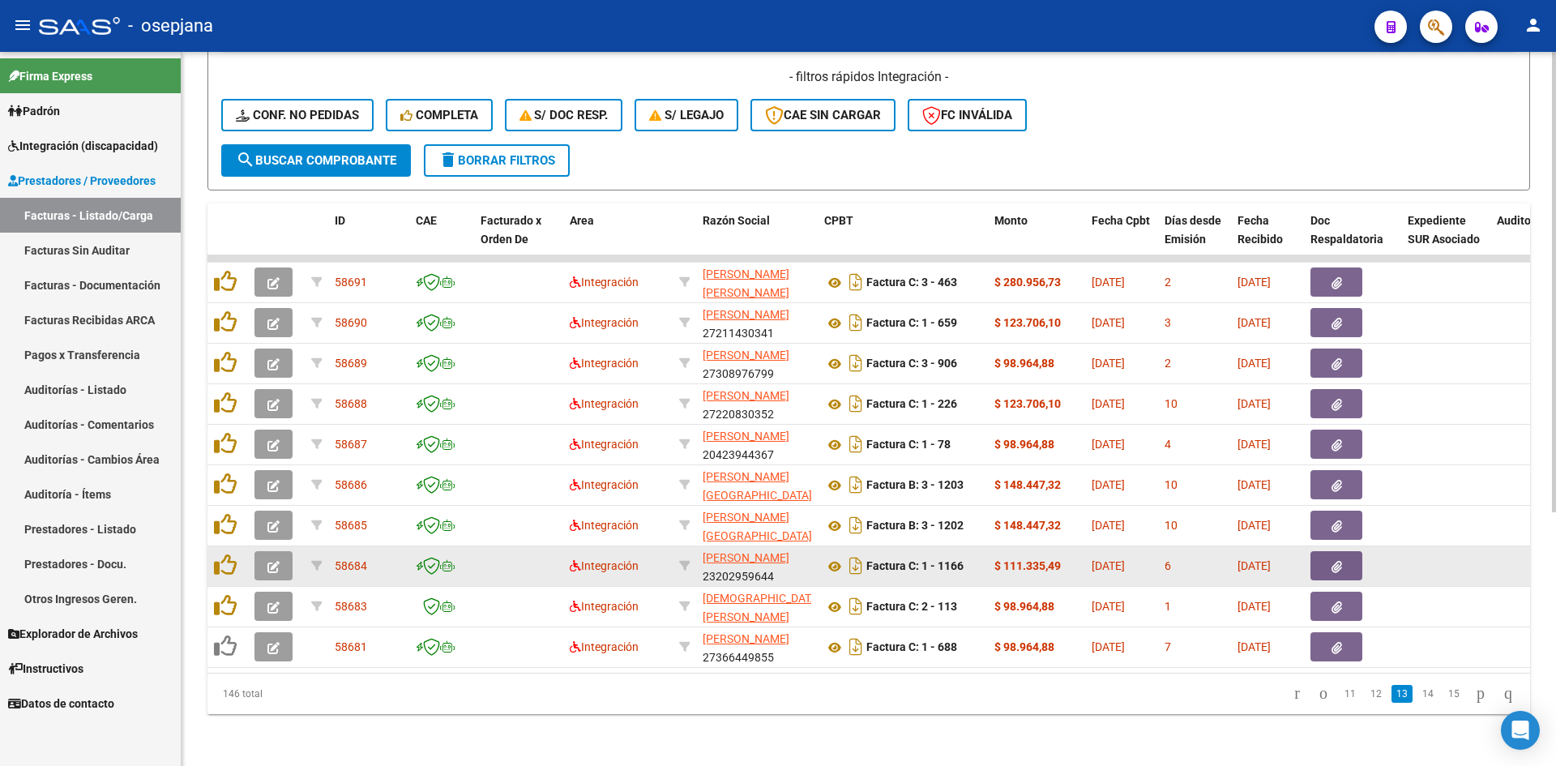
click at [267, 556] on button "button" at bounding box center [273, 565] width 38 height 29
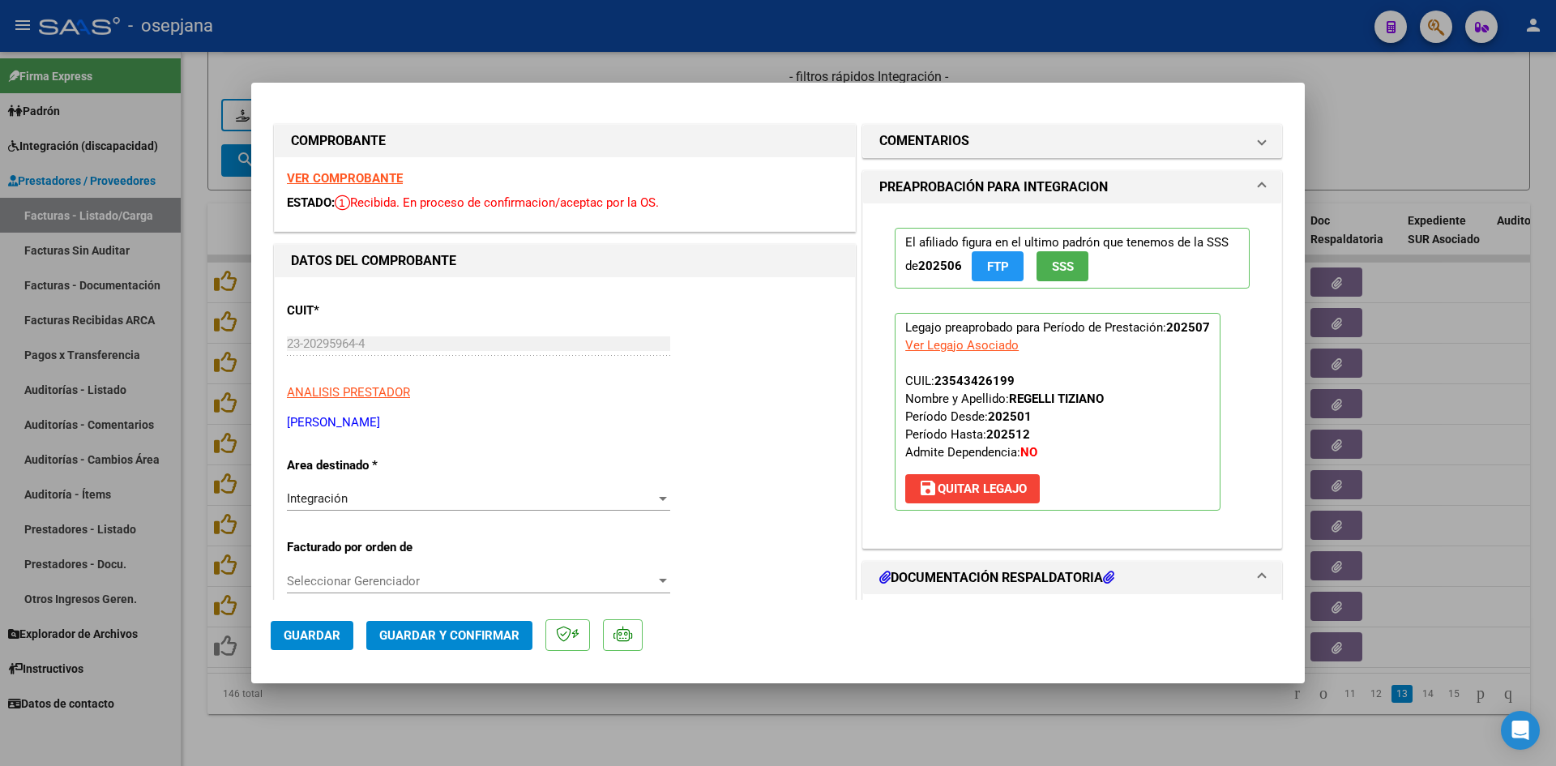
click at [396, 171] on strong "VER COMPROBANTE" at bounding box center [345, 178] width 116 height 15
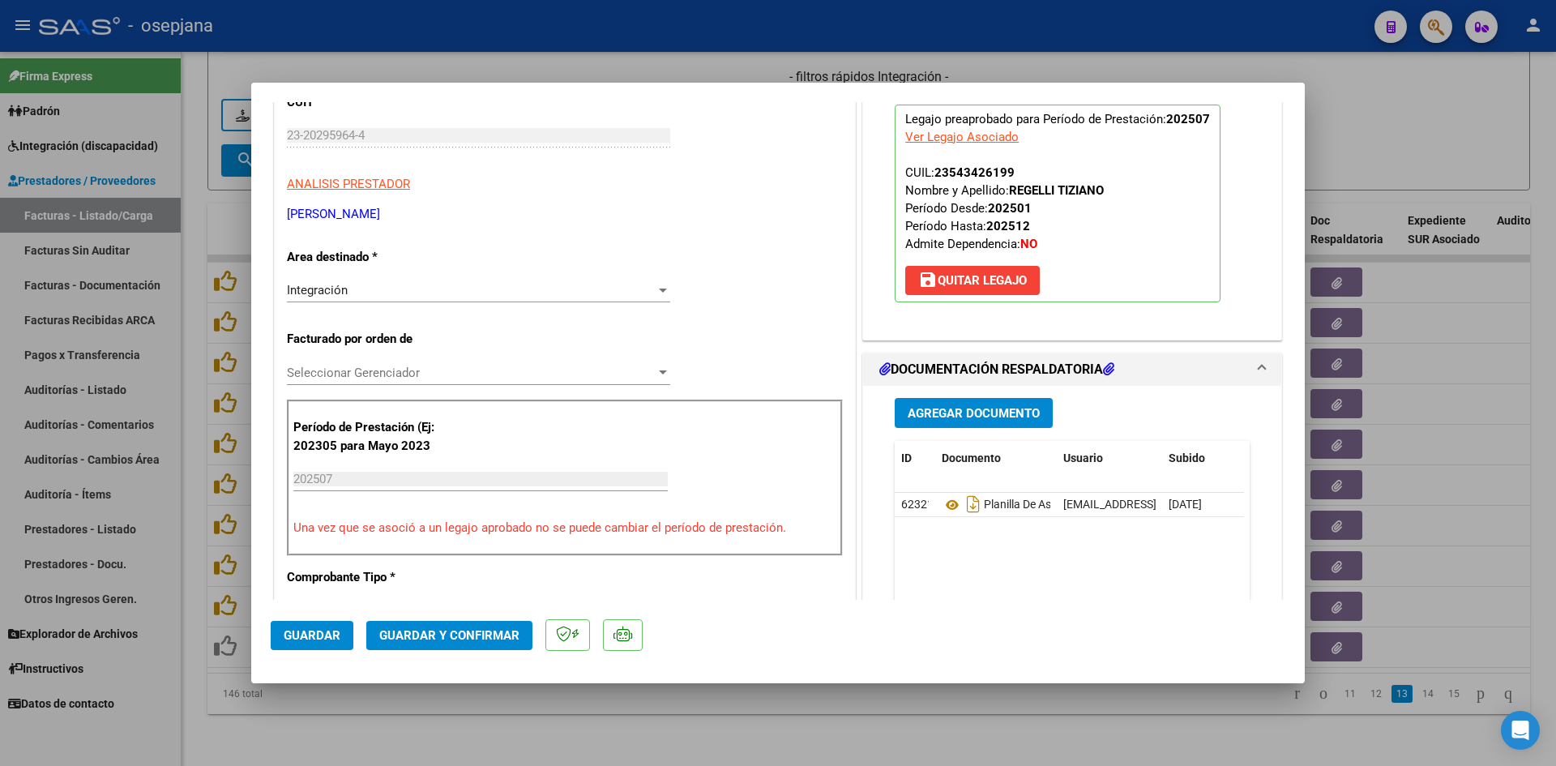
scroll to position [405, 0]
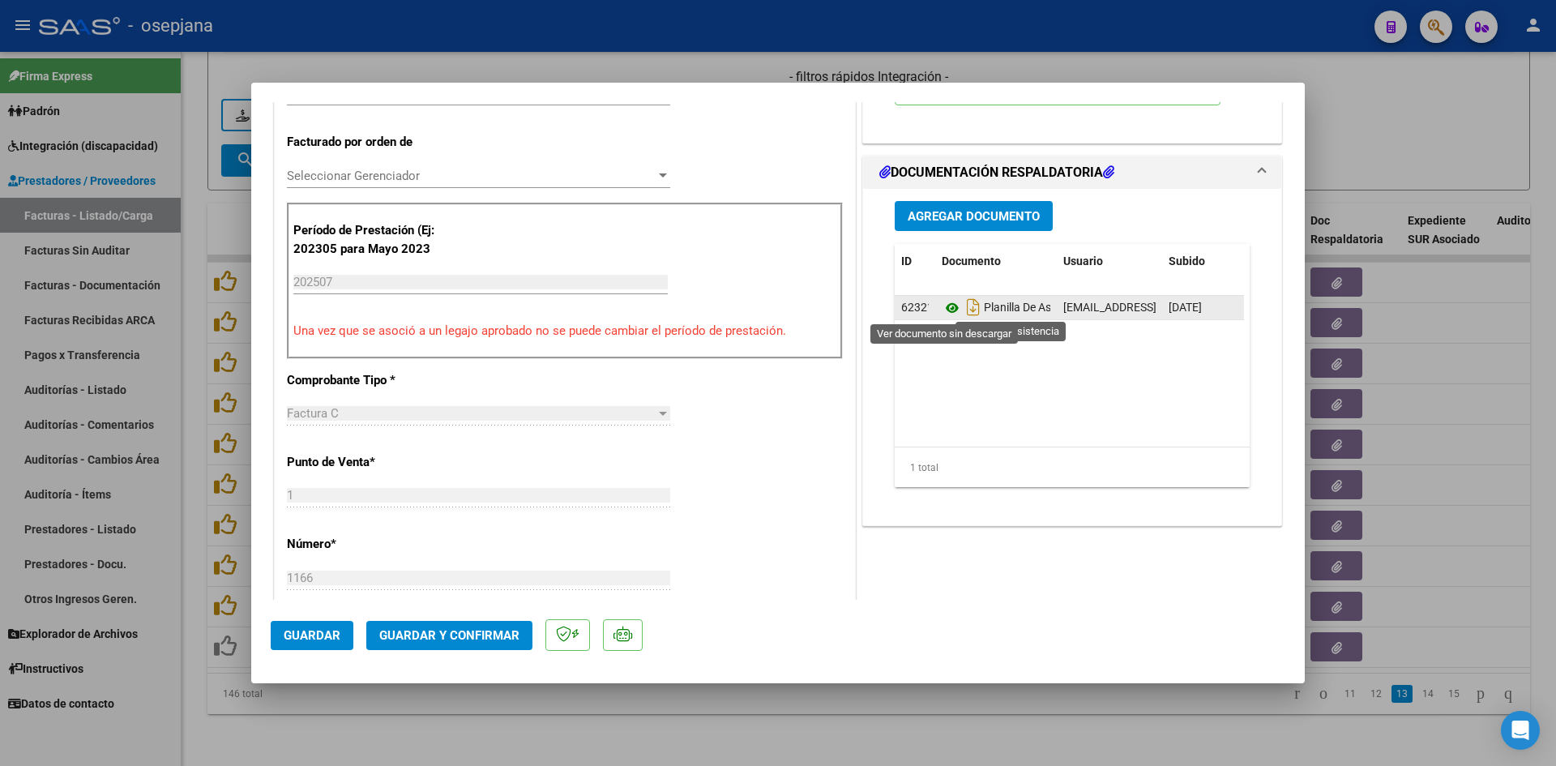
click at [941, 309] on icon at bounding box center [951, 307] width 21 height 19
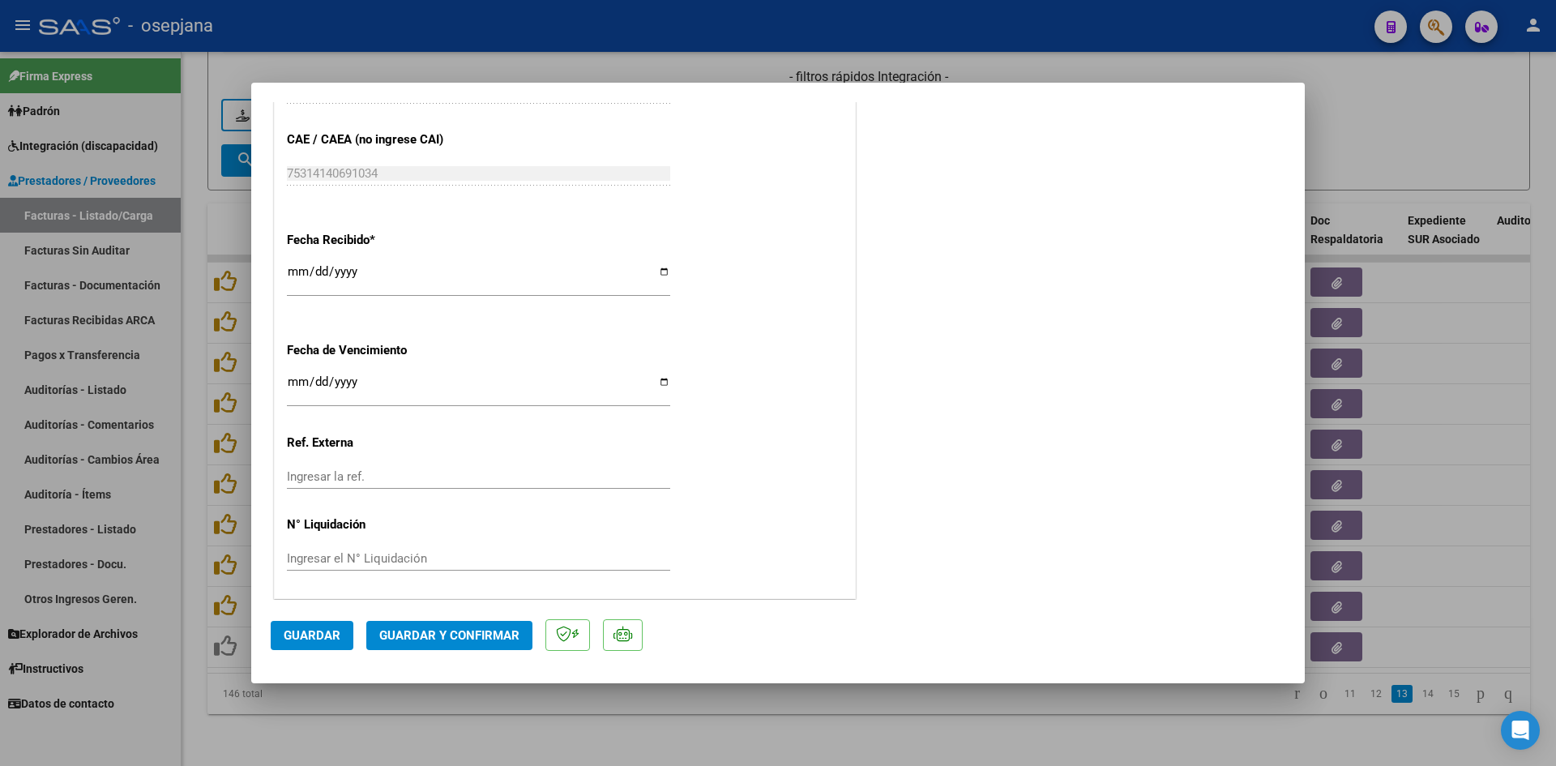
scroll to position [1068, 0]
click at [292, 378] on input "[DATE]" at bounding box center [478, 386] width 383 height 26
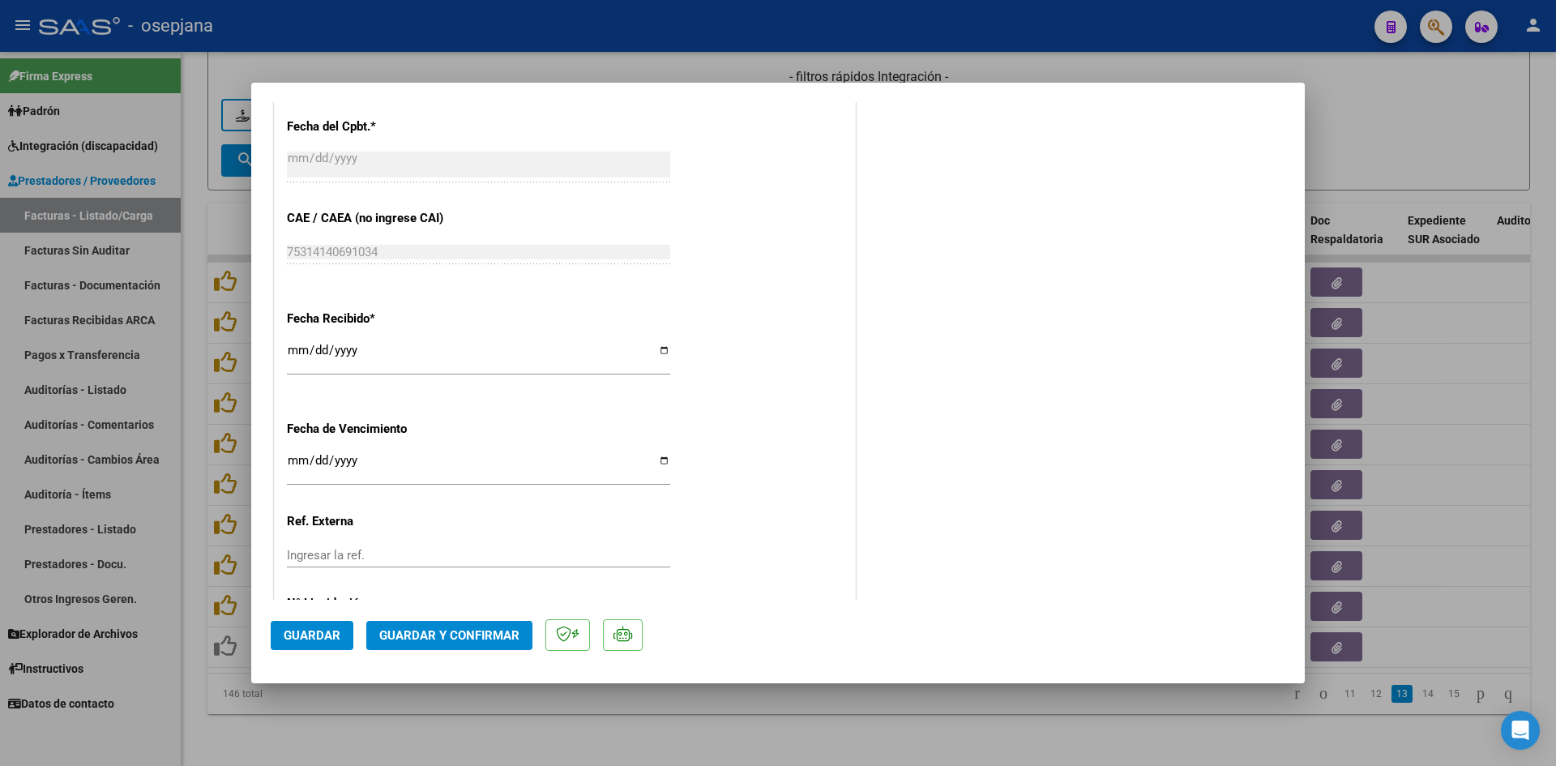
click at [438, 622] on button "Guardar y Confirmar" at bounding box center [449, 635] width 166 height 29
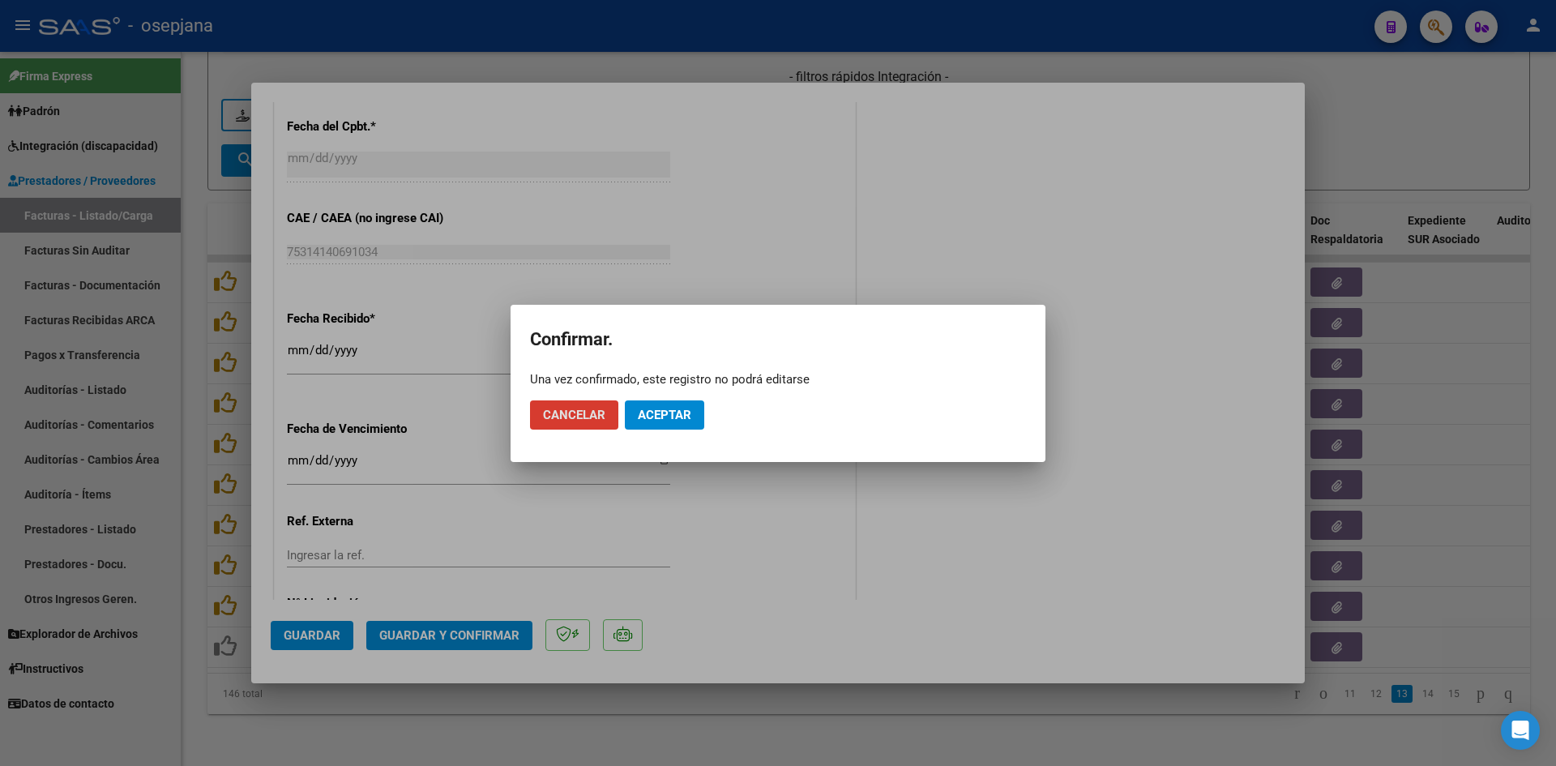
click at [694, 414] on button "Aceptar" at bounding box center [664, 414] width 79 height 29
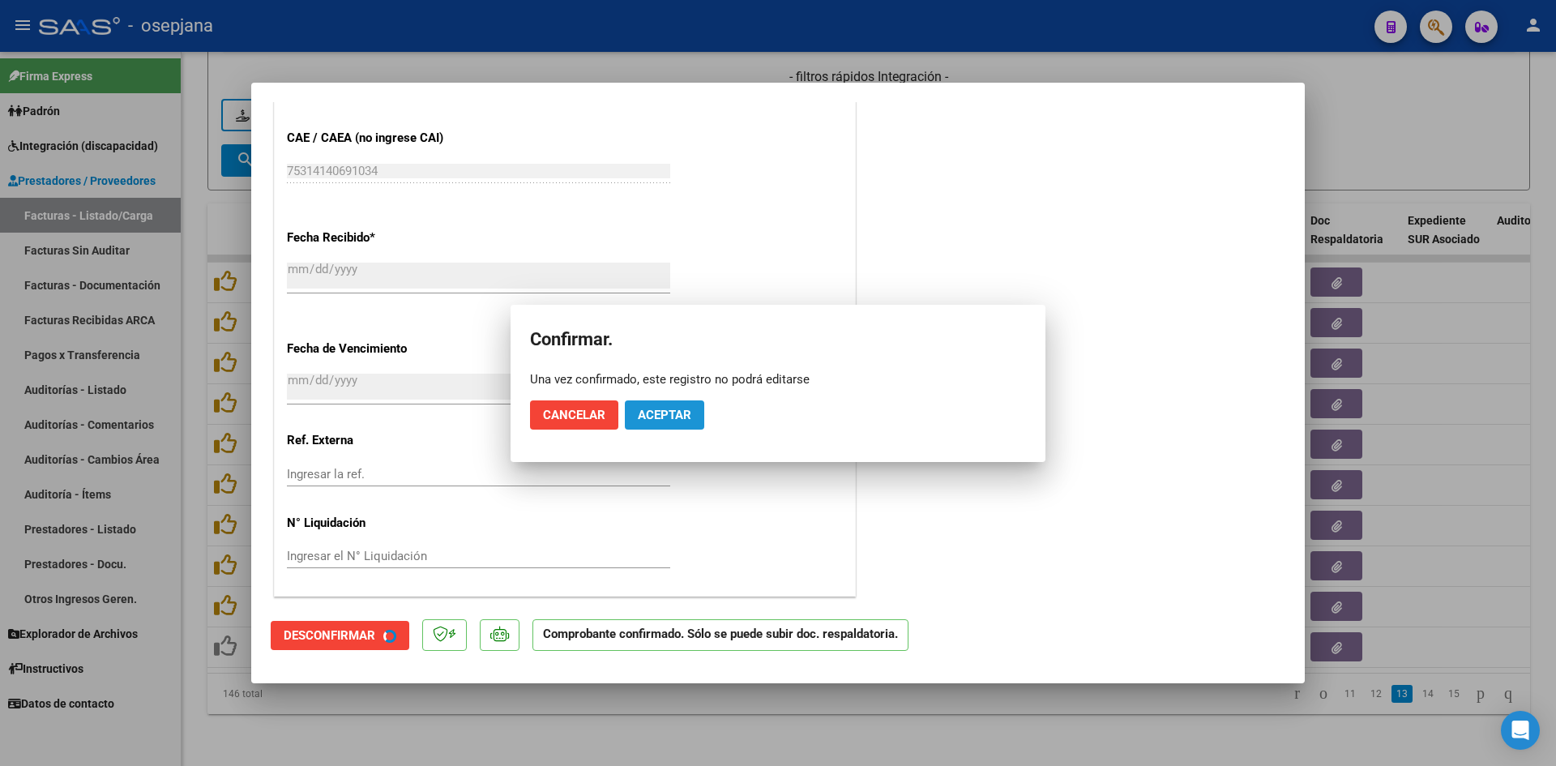
scroll to position [886, 0]
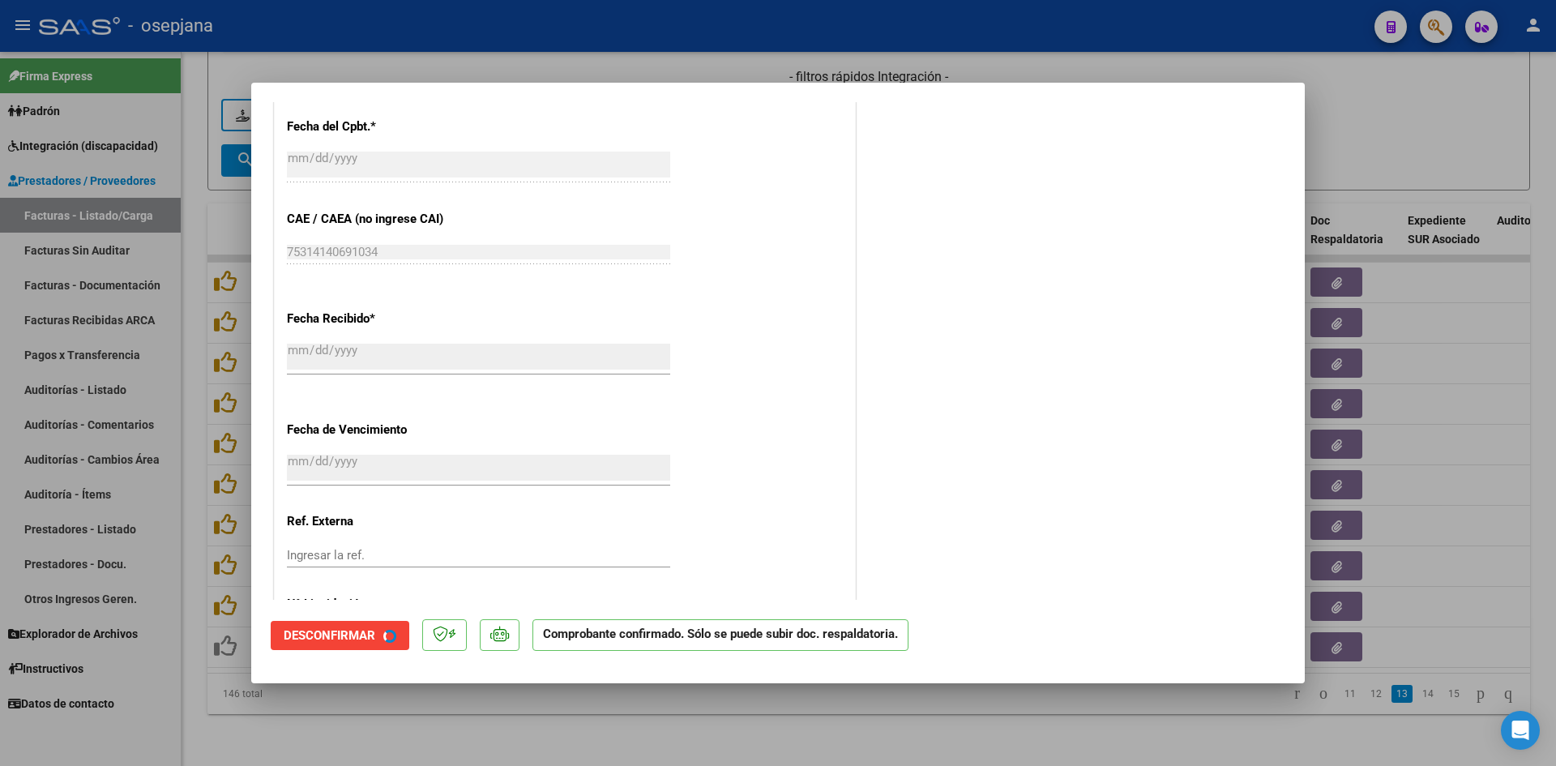
click at [1392, 184] on div at bounding box center [778, 383] width 1556 height 766
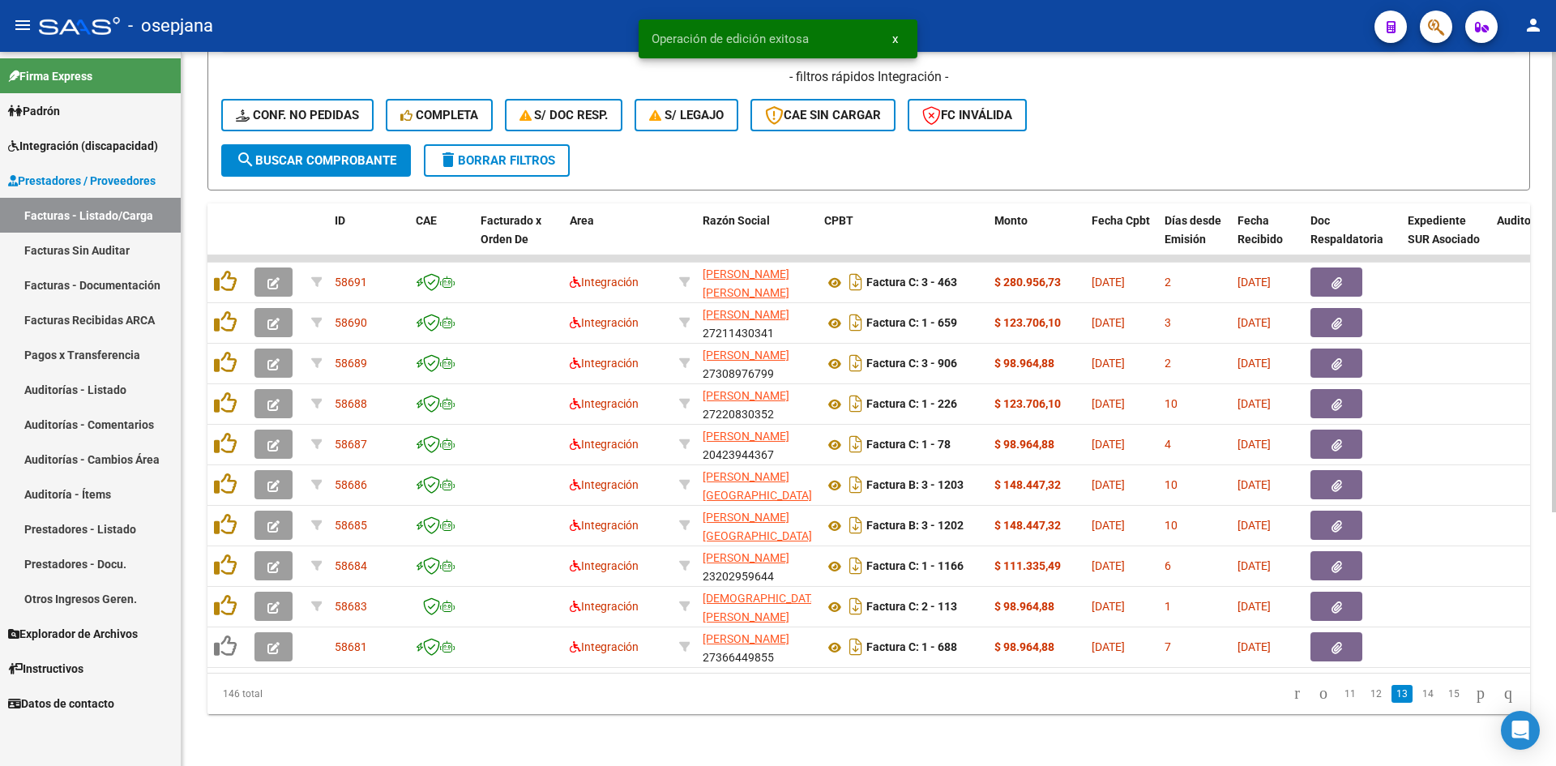
click at [1390, 156] on form "Filtros Id Integración Area Seleccionar Gerenciador Seleccionar Gerenciador No …" at bounding box center [868, 0] width 1322 height 379
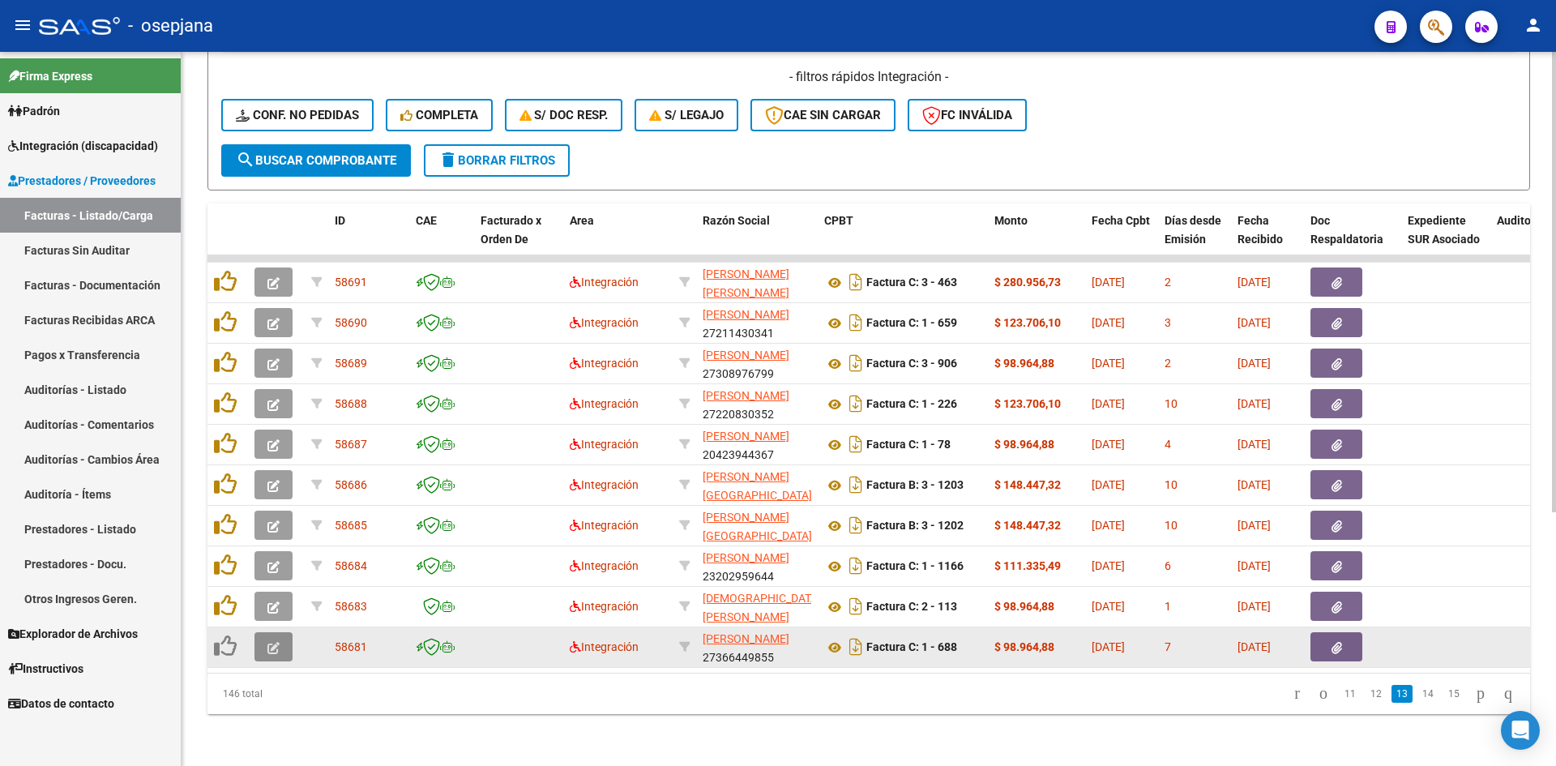
click at [279, 642] on icon "button" at bounding box center [273, 648] width 12 height 12
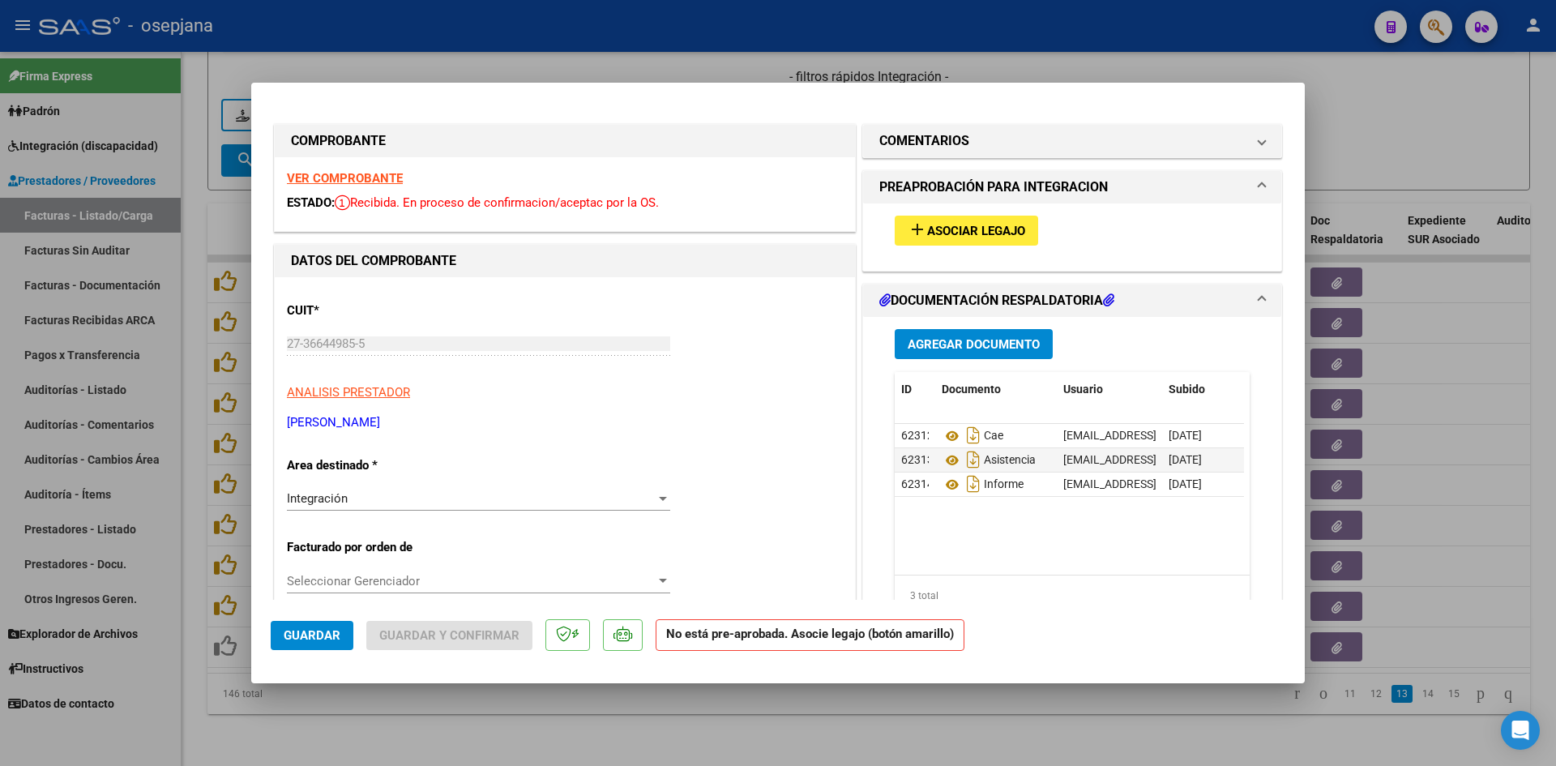
click at [936, 230] on span "Asociar Legajo" at bounding box center [976, 231] width 98 height 15
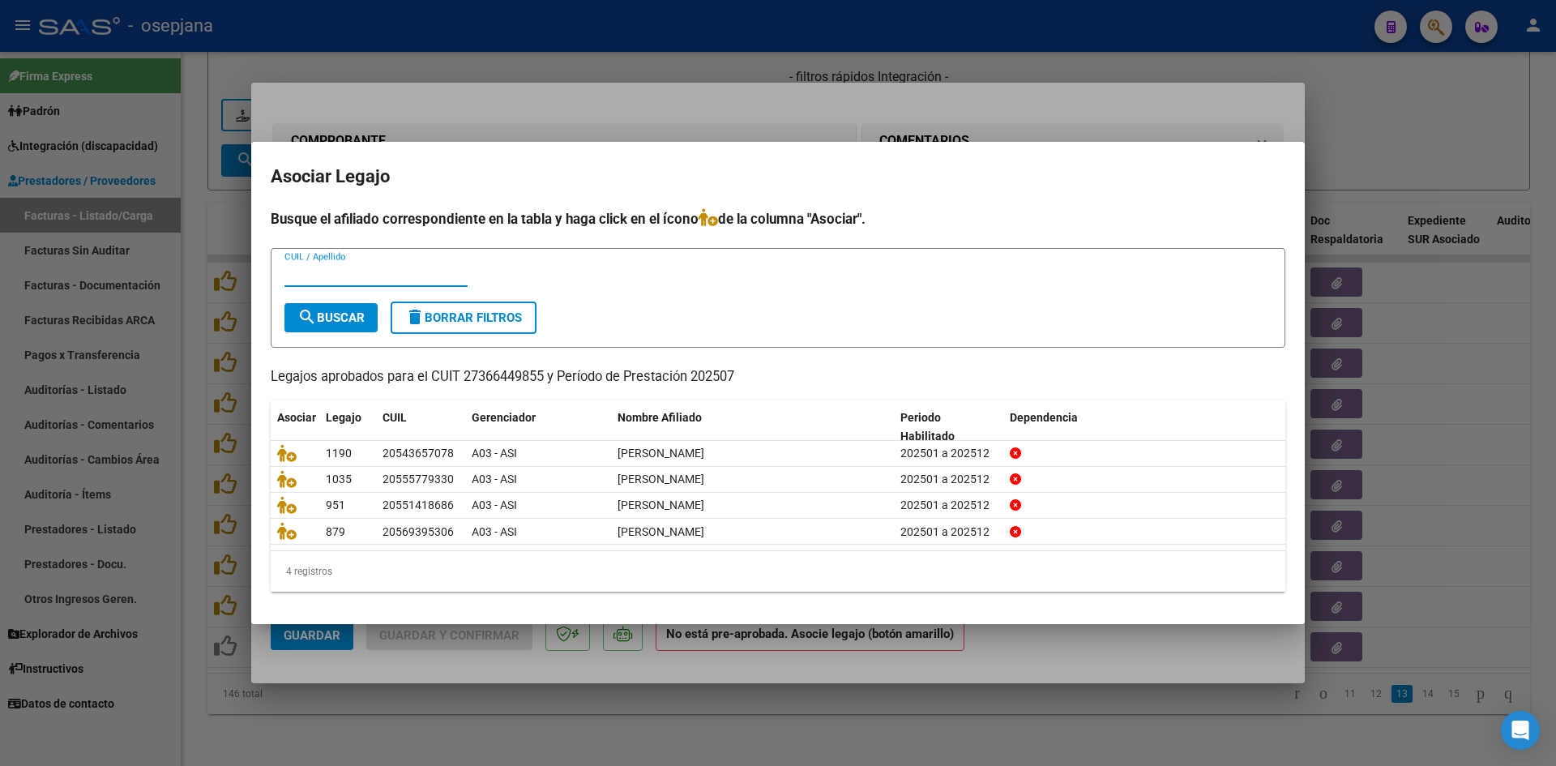
click at [1368, 151] on div at bounding box center [778, 383] width 1556 height 766
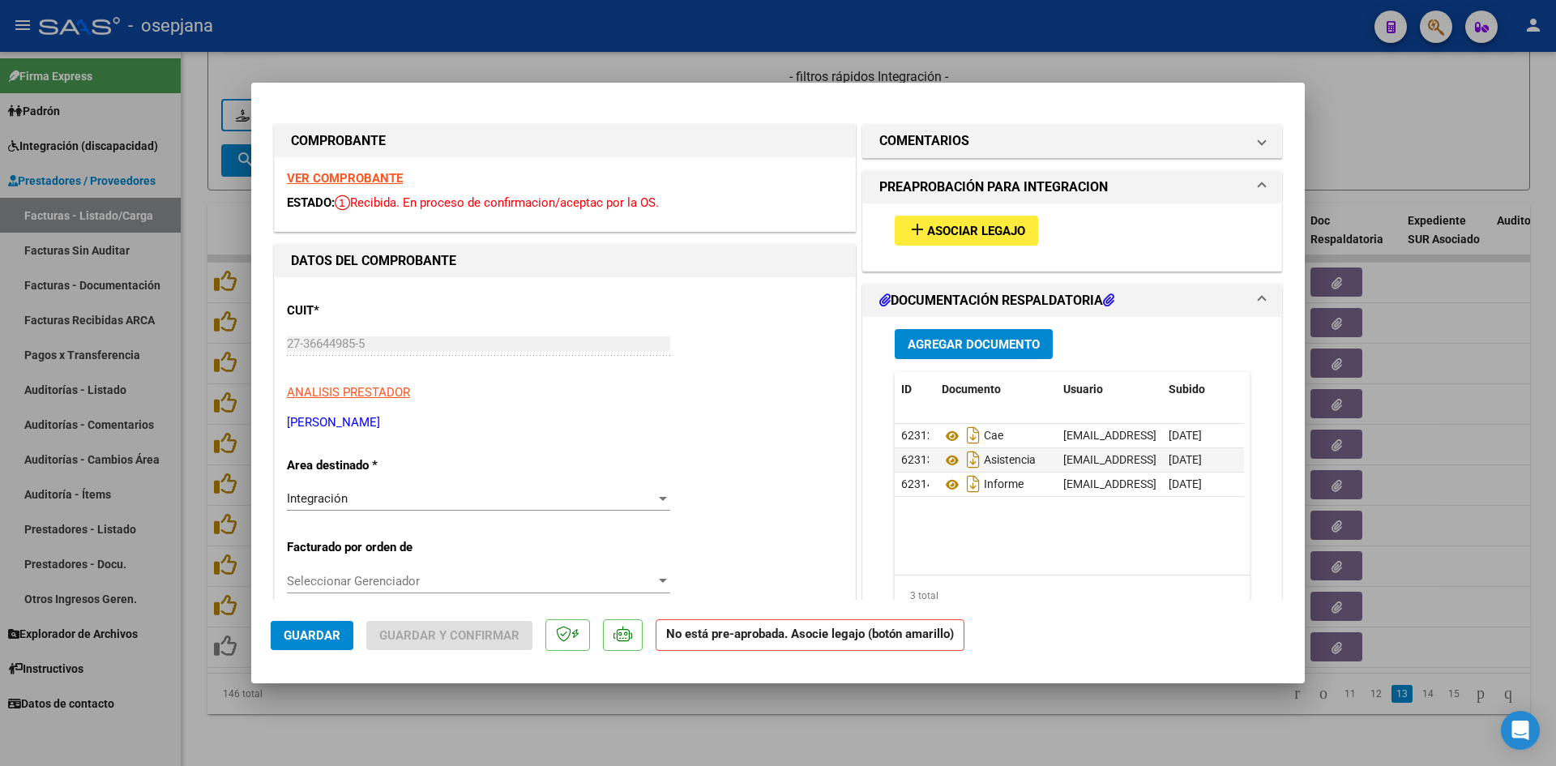
click at [369, 179] on strong "VER COMPROBANTE" at bounding box center [345, 178] width 116 height 15
click at [928, 228] on span "Asociar Legajo" at bounding box center [976, 231] width 98 height 15
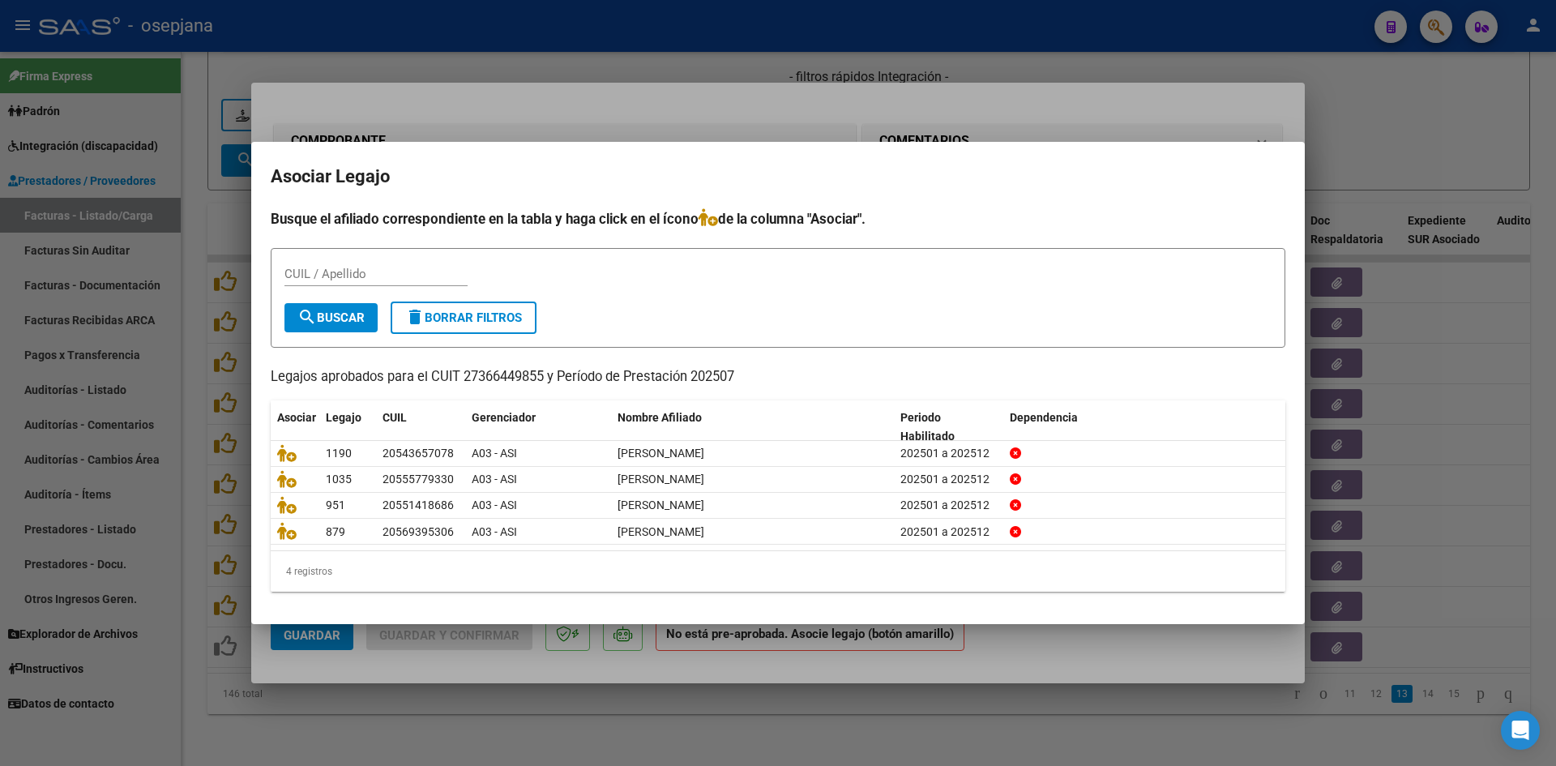
click at [647, 105] on div at bounding box center [778, 383] width 1556 height 766
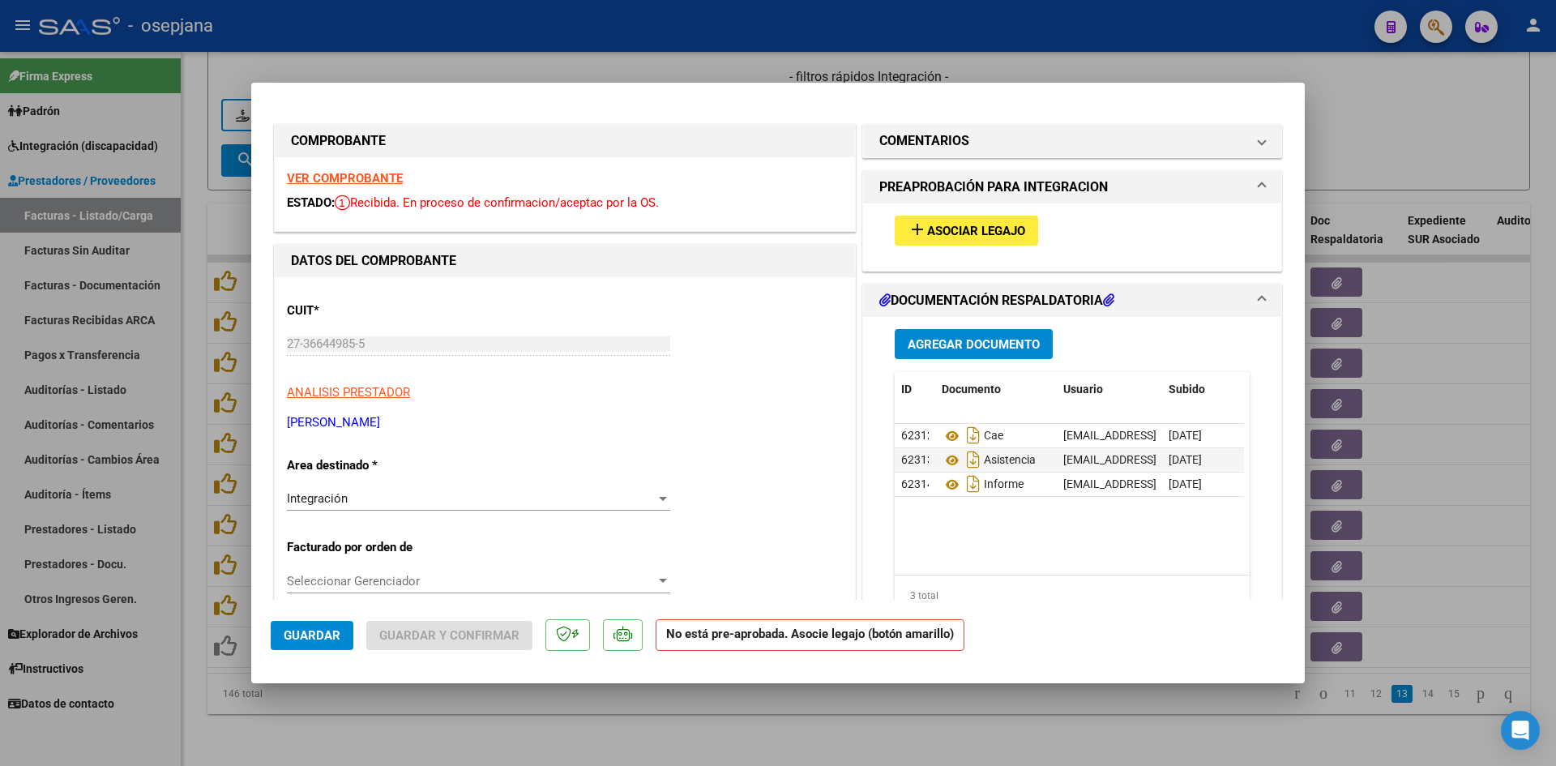
click at [345, 177] on strong "VER COMPROBANTE" at bounding box center [345, 178] width 116 height 15
click at [333, 172] on strong "VER COMPROBANTE" at bounding box center [345, 178] width 116 height 15
click at [920, 243] on button "add Asociar Legajo" at bounding box center [965, 231] width 143 height 30
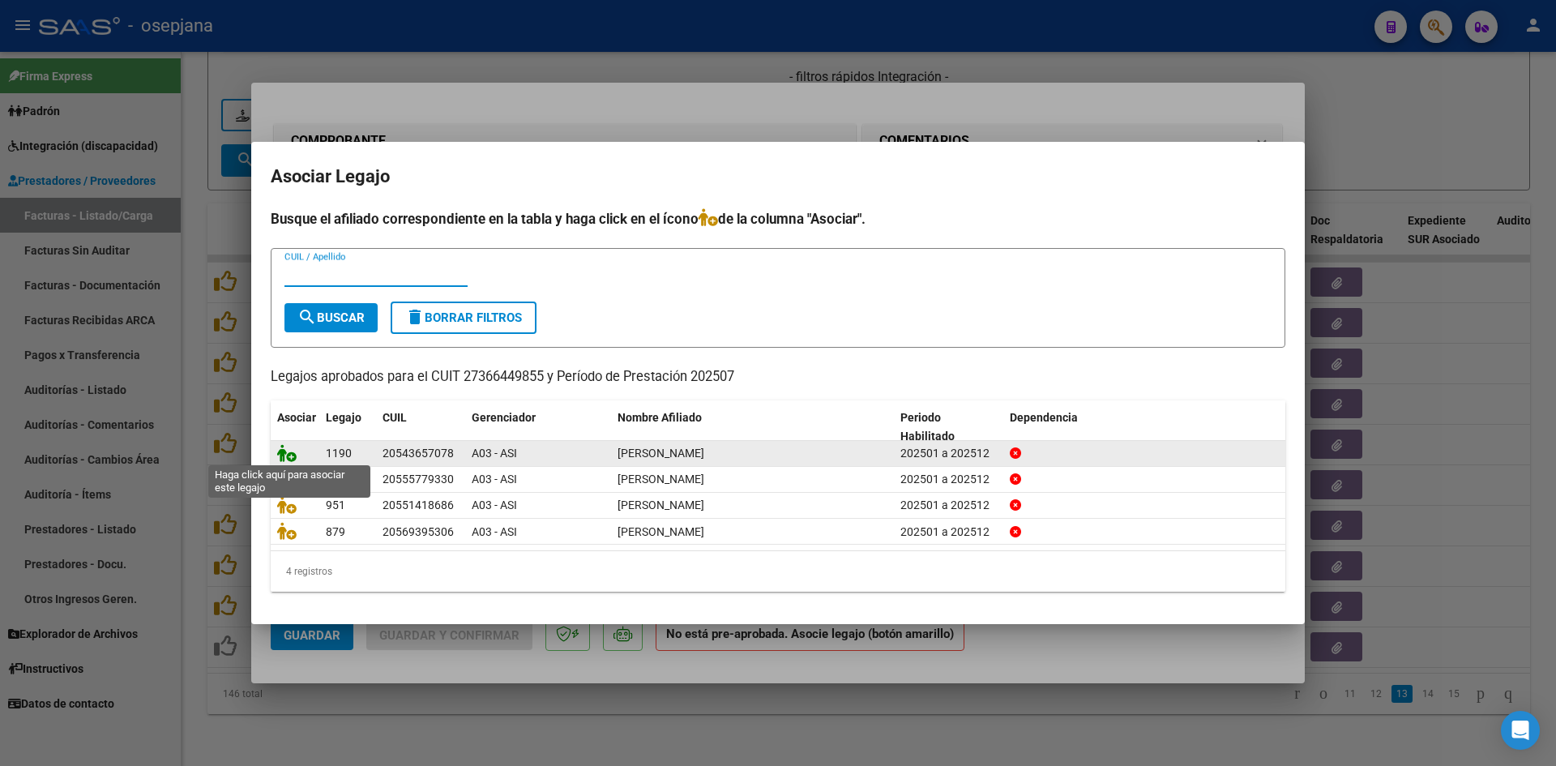
click at [283, 450] on icon at bounding box center [286, 453] width 19 height 18
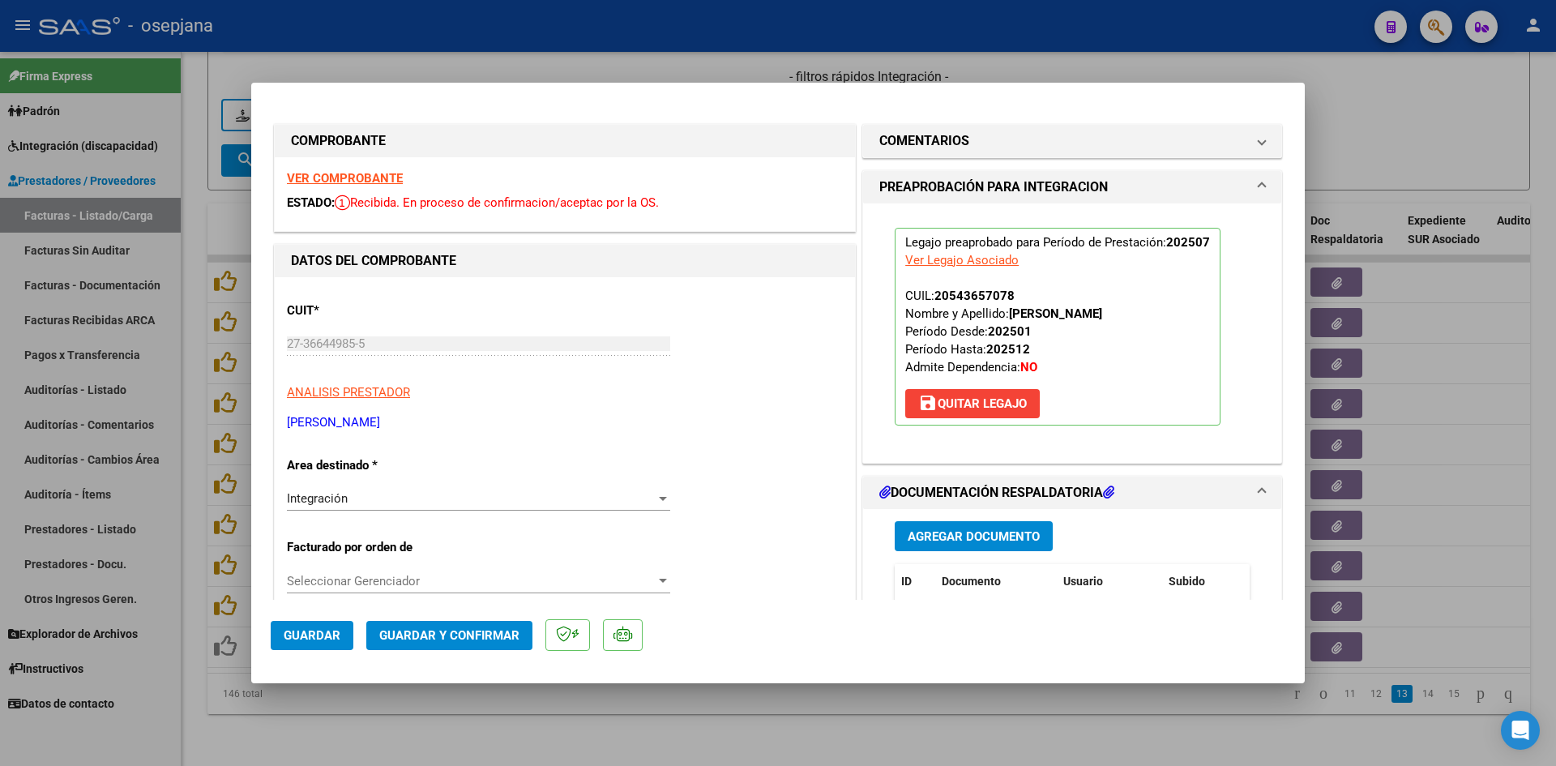
scroll to position [324, 0]
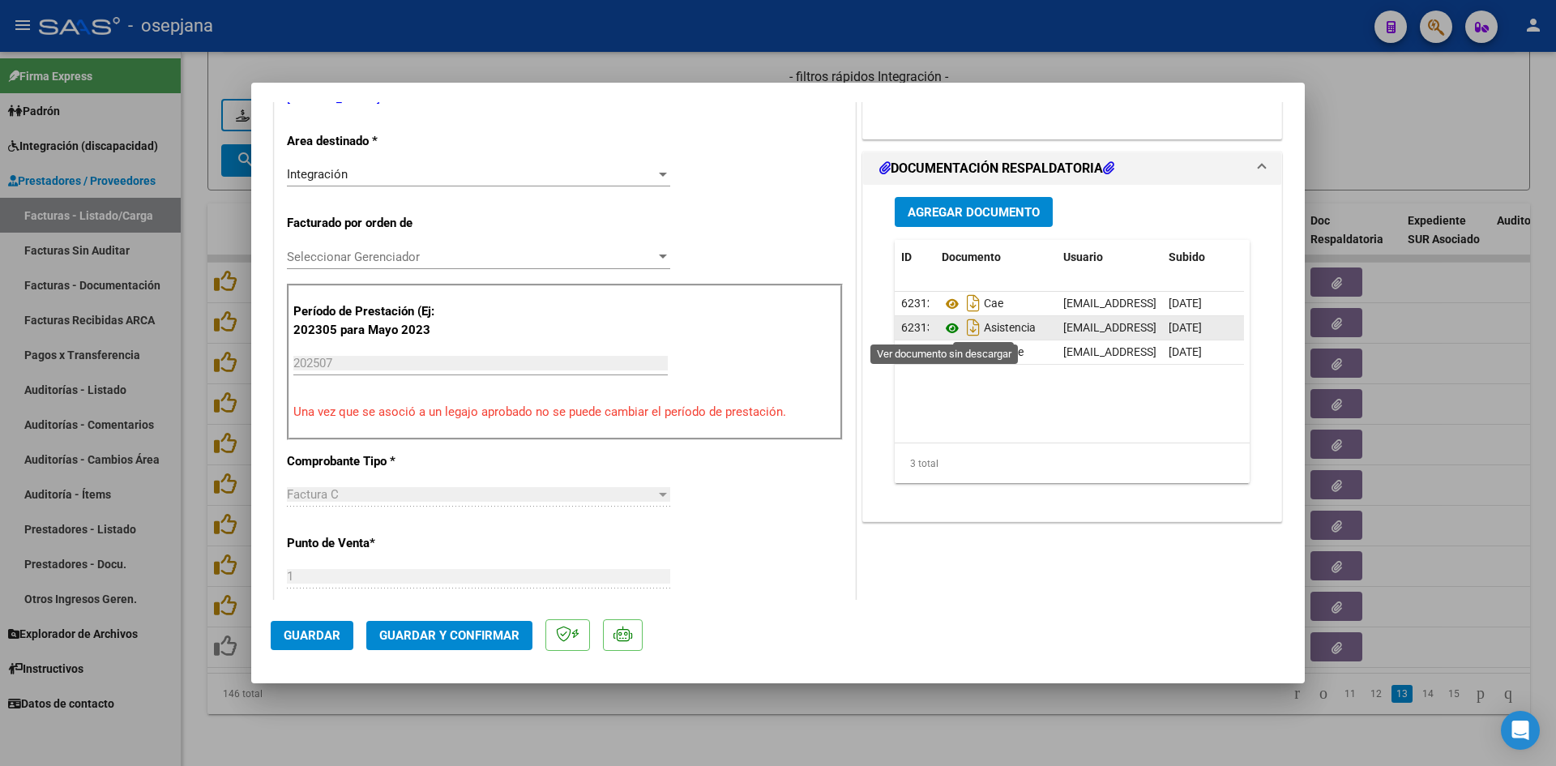
click at [949, 330] on icon at bounding box center [951, 327] width 21 height 19
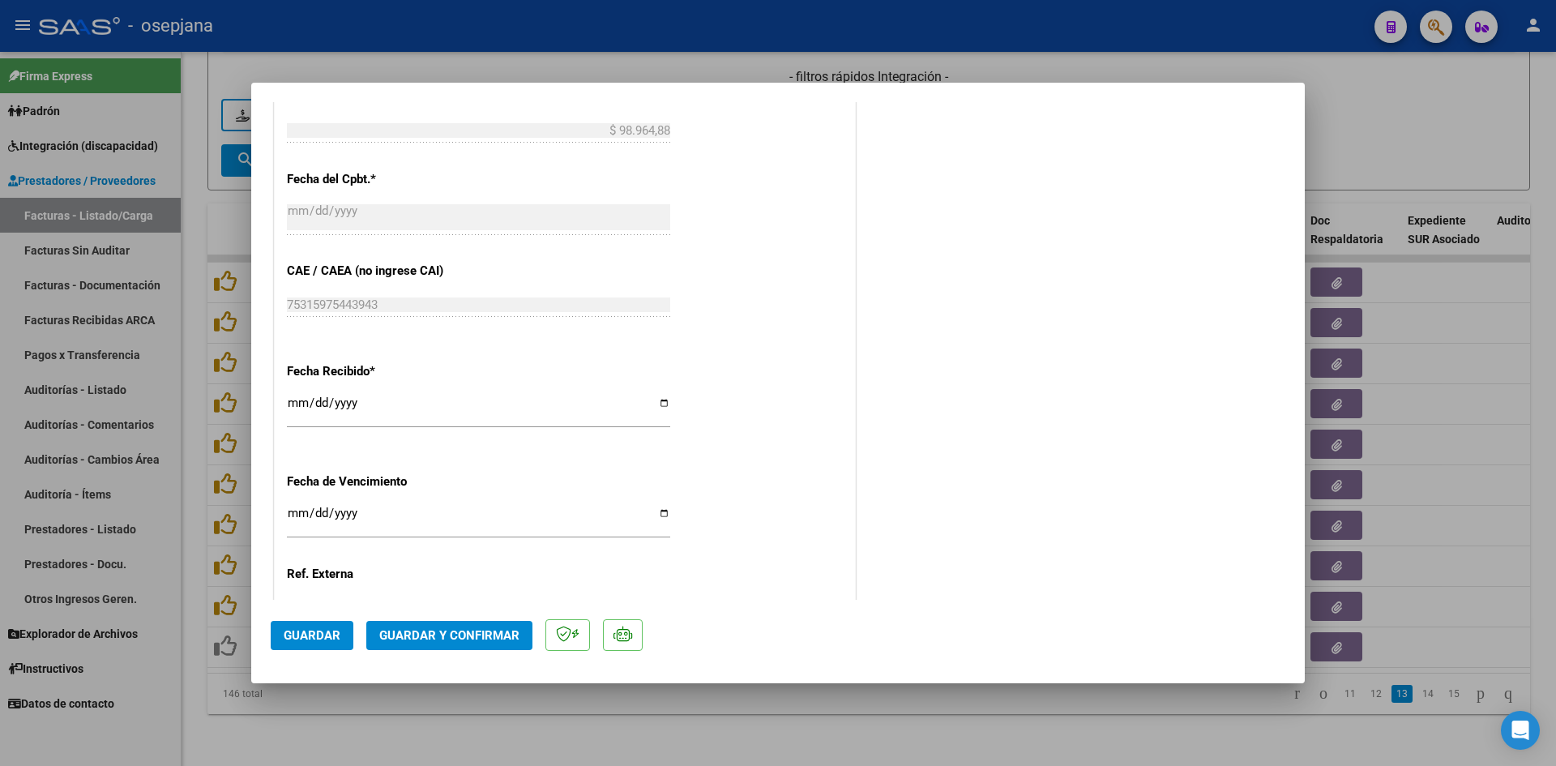
scroll to position [1068, 0]
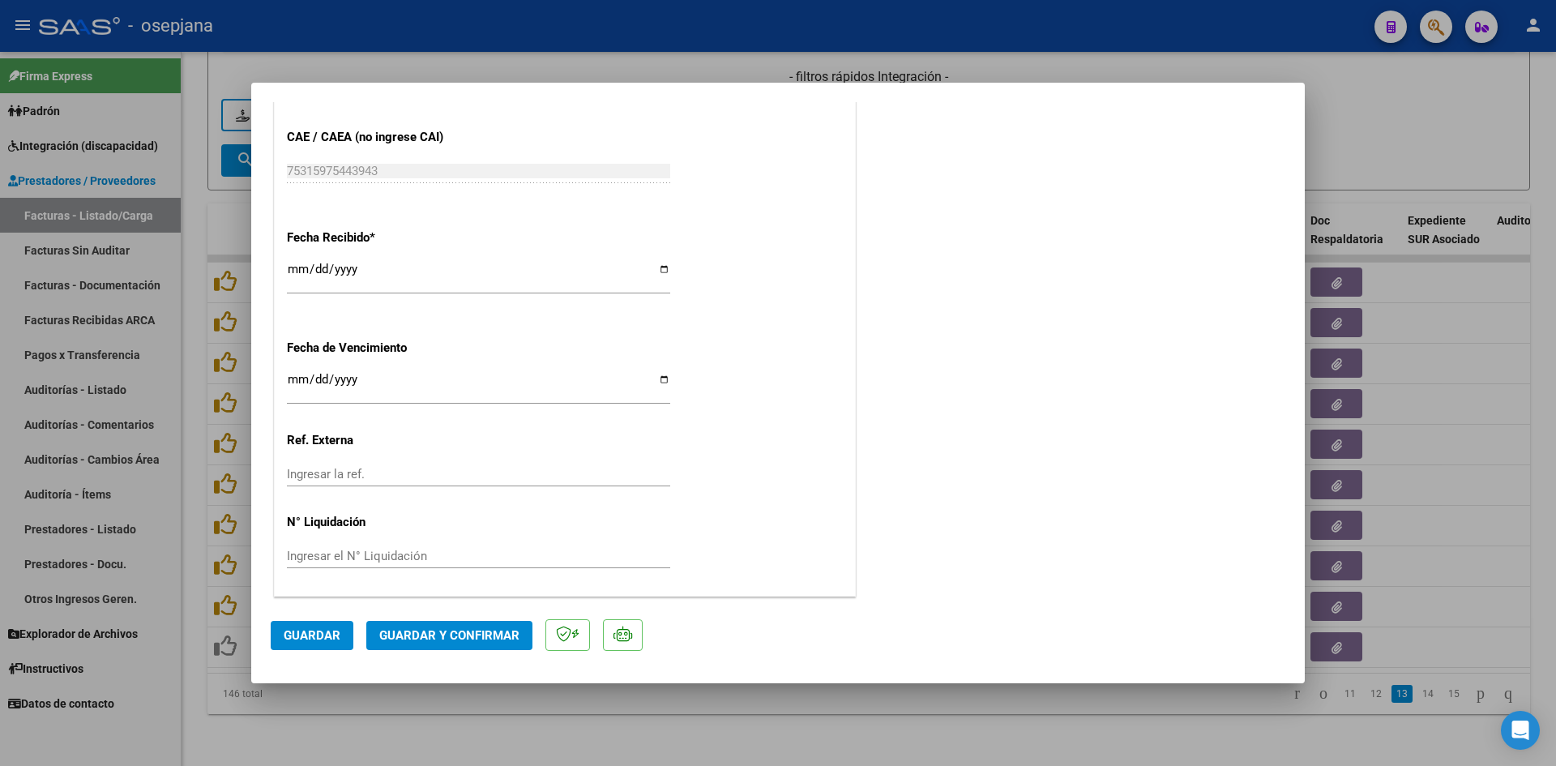
click at [293, 378] on input "Ingresar la fecha" at bounding box center [478, 386] width 383 height 26
click at [435, 637] on span "Guardar y Confirmar" at bounding box center [449, 635] width 140 height 15
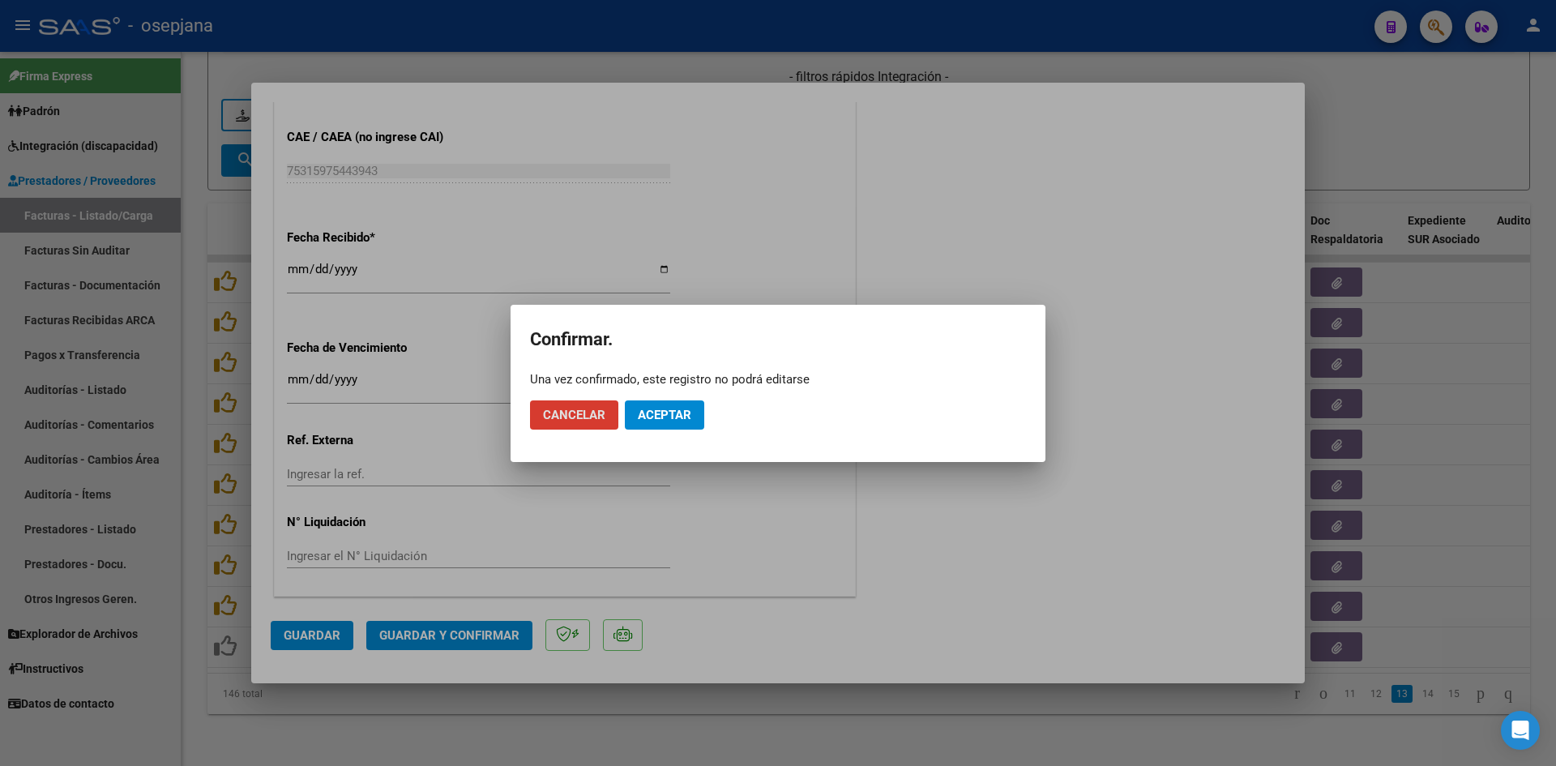
click at [681, 408] on span "Aceptar" at bounding box center [664, 415] width 53 height 15
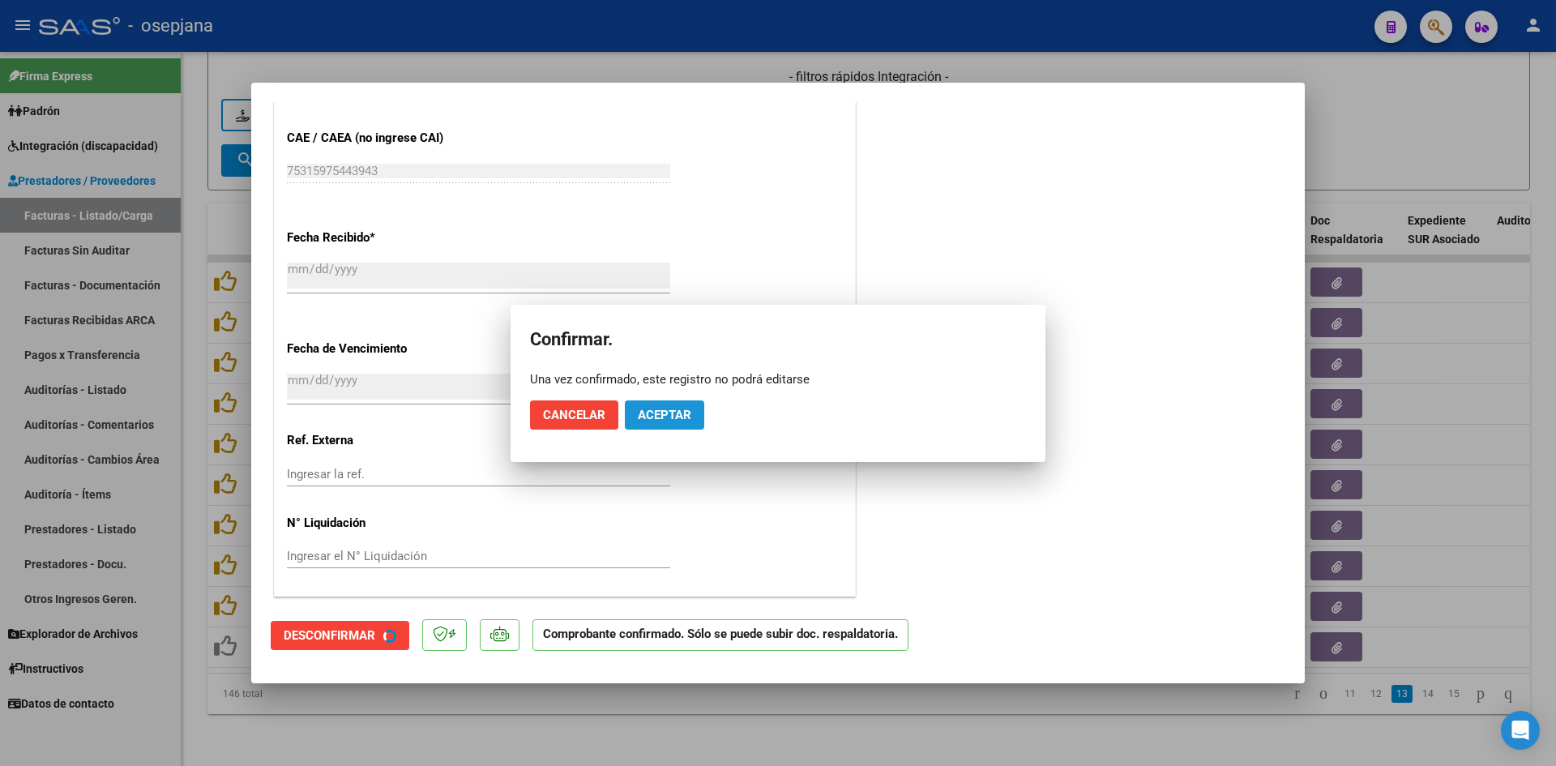
scroll to position [967, 0]
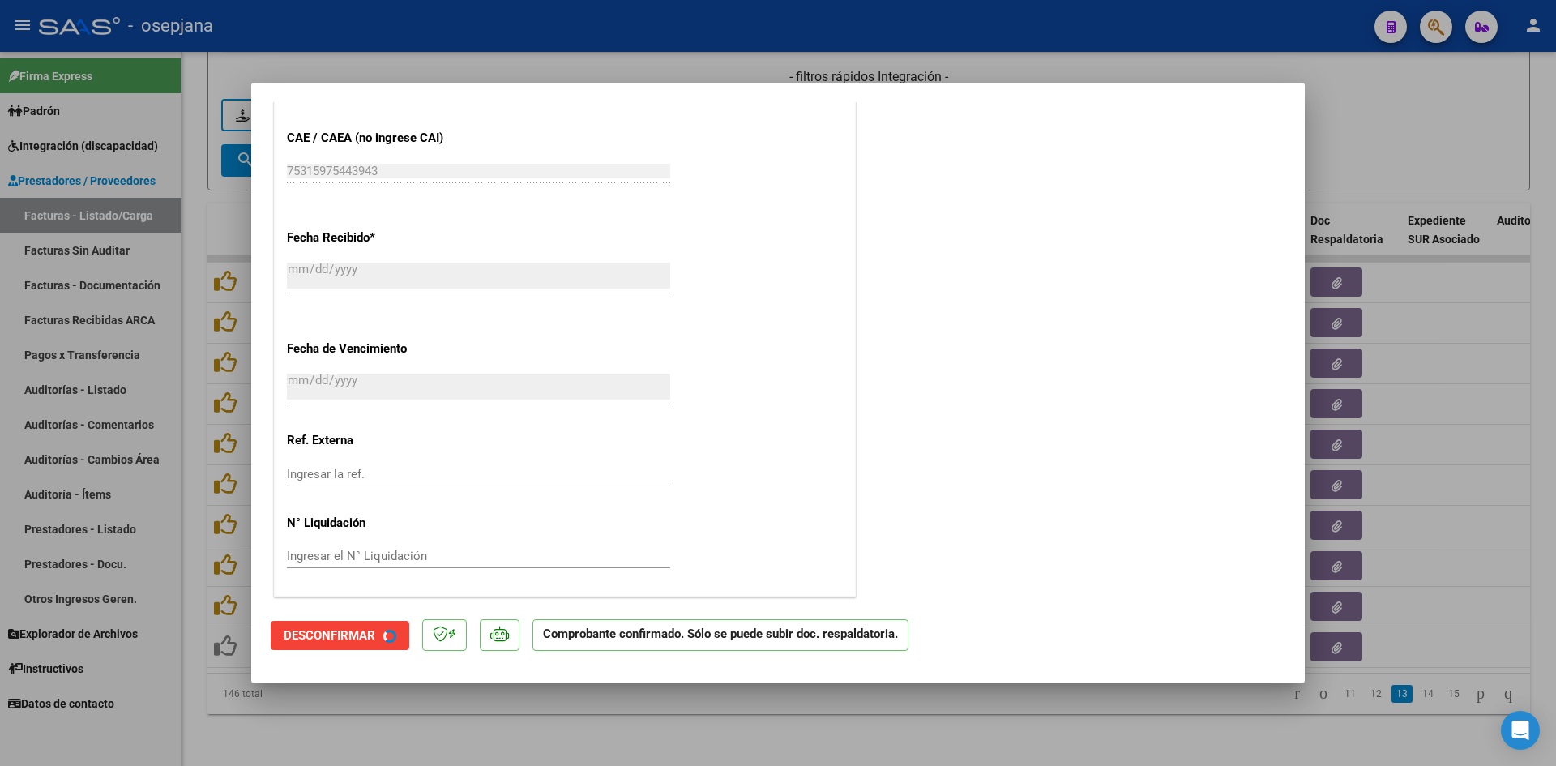
click at [1340, 153] on div at bounding box center [778, 383] width 1556 height 766
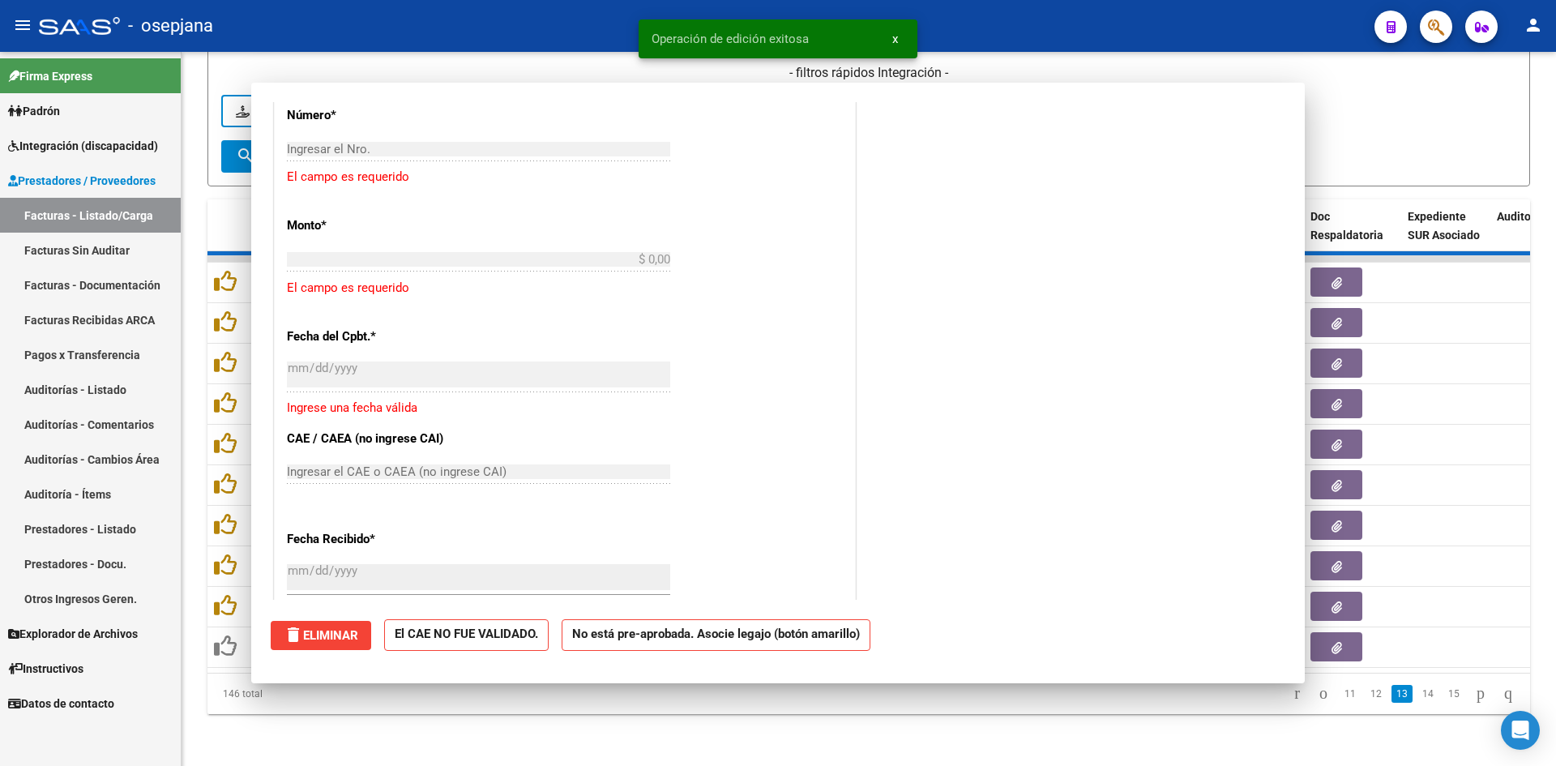
scroll to position [0, 0]
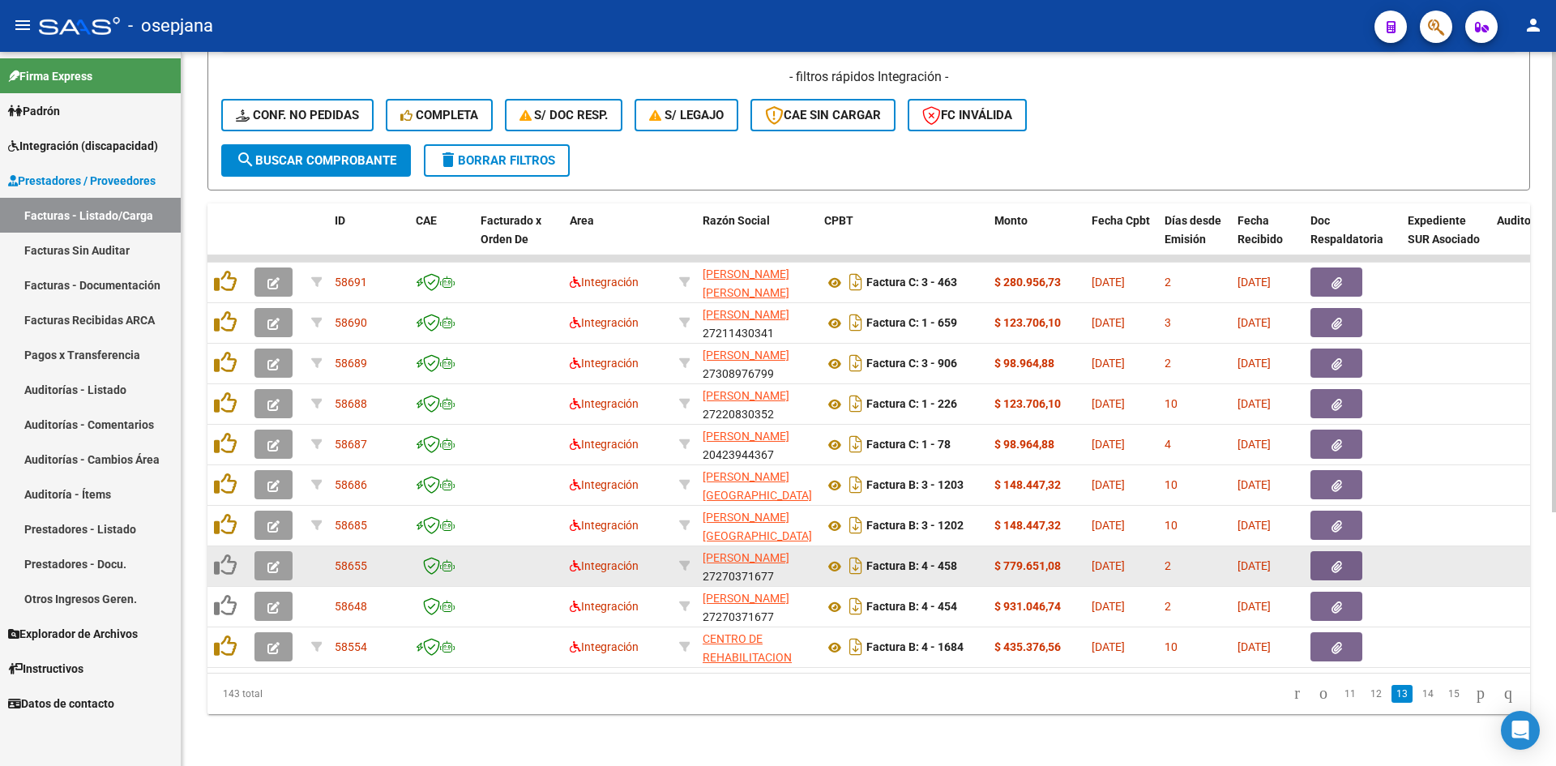
click at [276, 551] on button "button" at bounding box center [273, 565] width 38 height 29
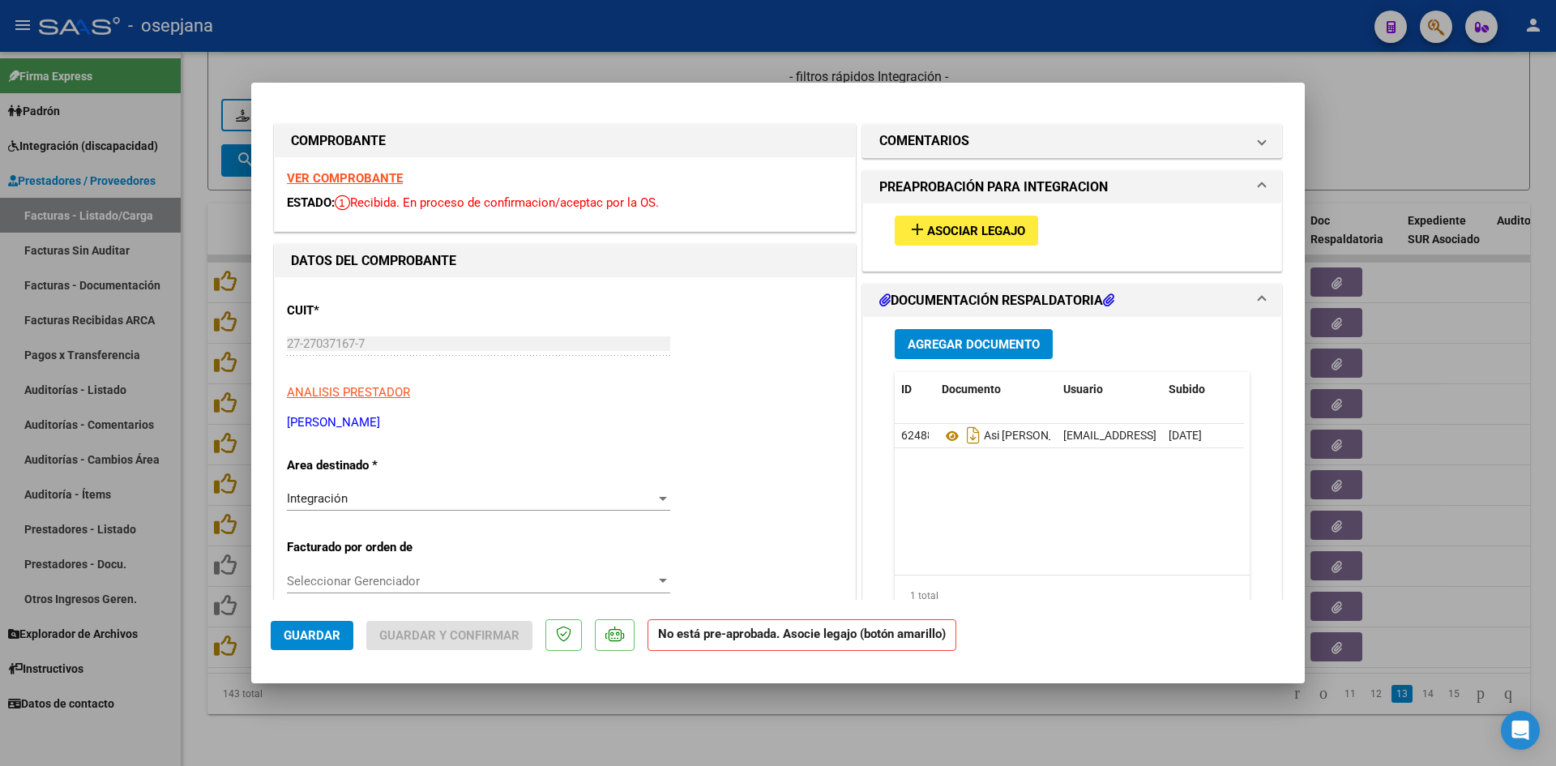
click at [348, 172] on strong "VER COMPROBANTE" at bounding box center [345, 178] width 116 height 15
click at [976, 227] on span "Asociar Legajo" at bounding box center [976, 231] width 98 height 15
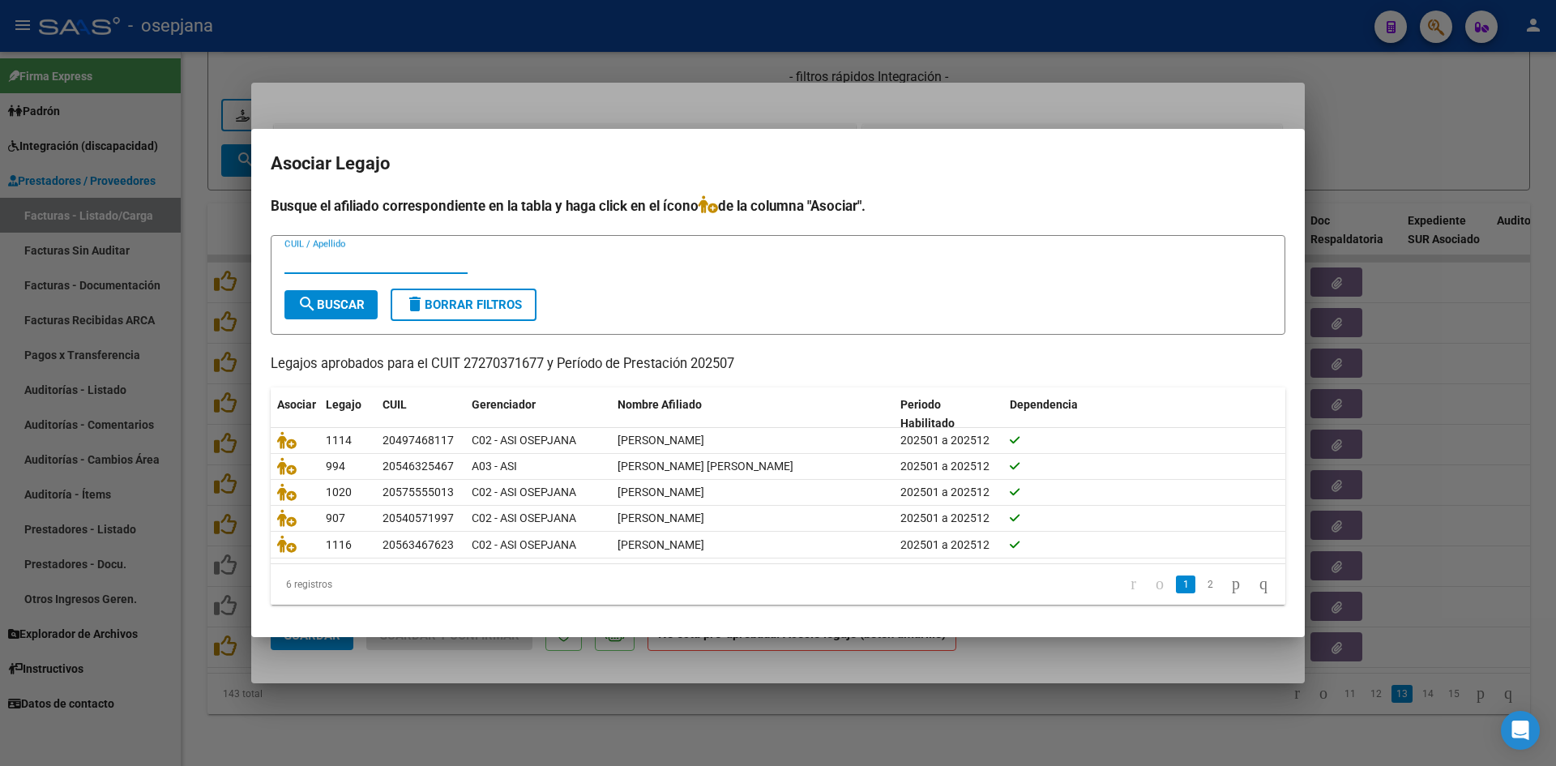
click at [1479, 117] on div at bounding box center [778, 383] width 1556 height 766
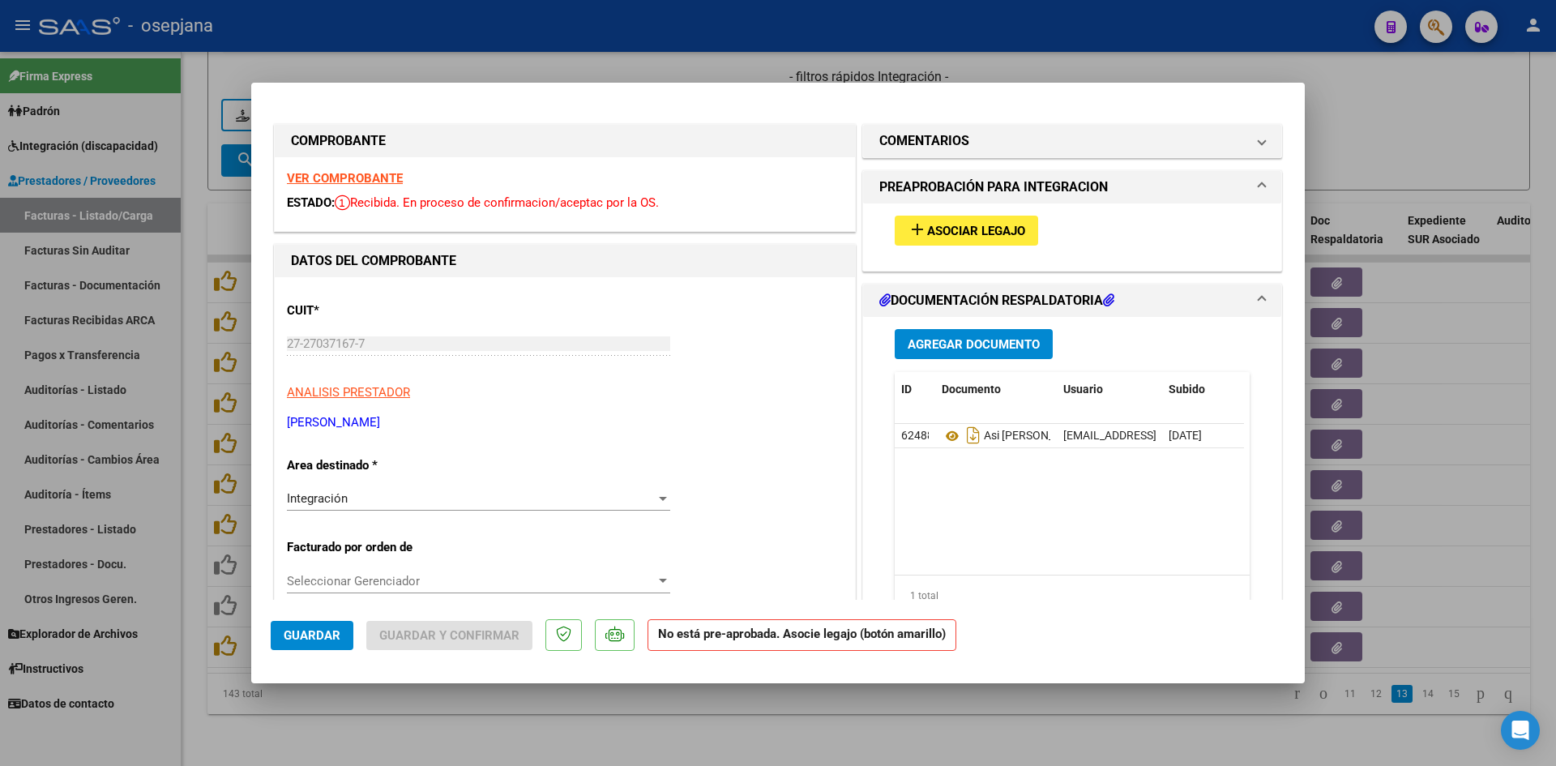
click at [388, 179] on strong "VER COMPROBANTE" at bounding box center [345, 178] width 116 height 15
click at [939, 233] on span "Asociar Legajo" at bounding box center [976, 231] width 98 height 15
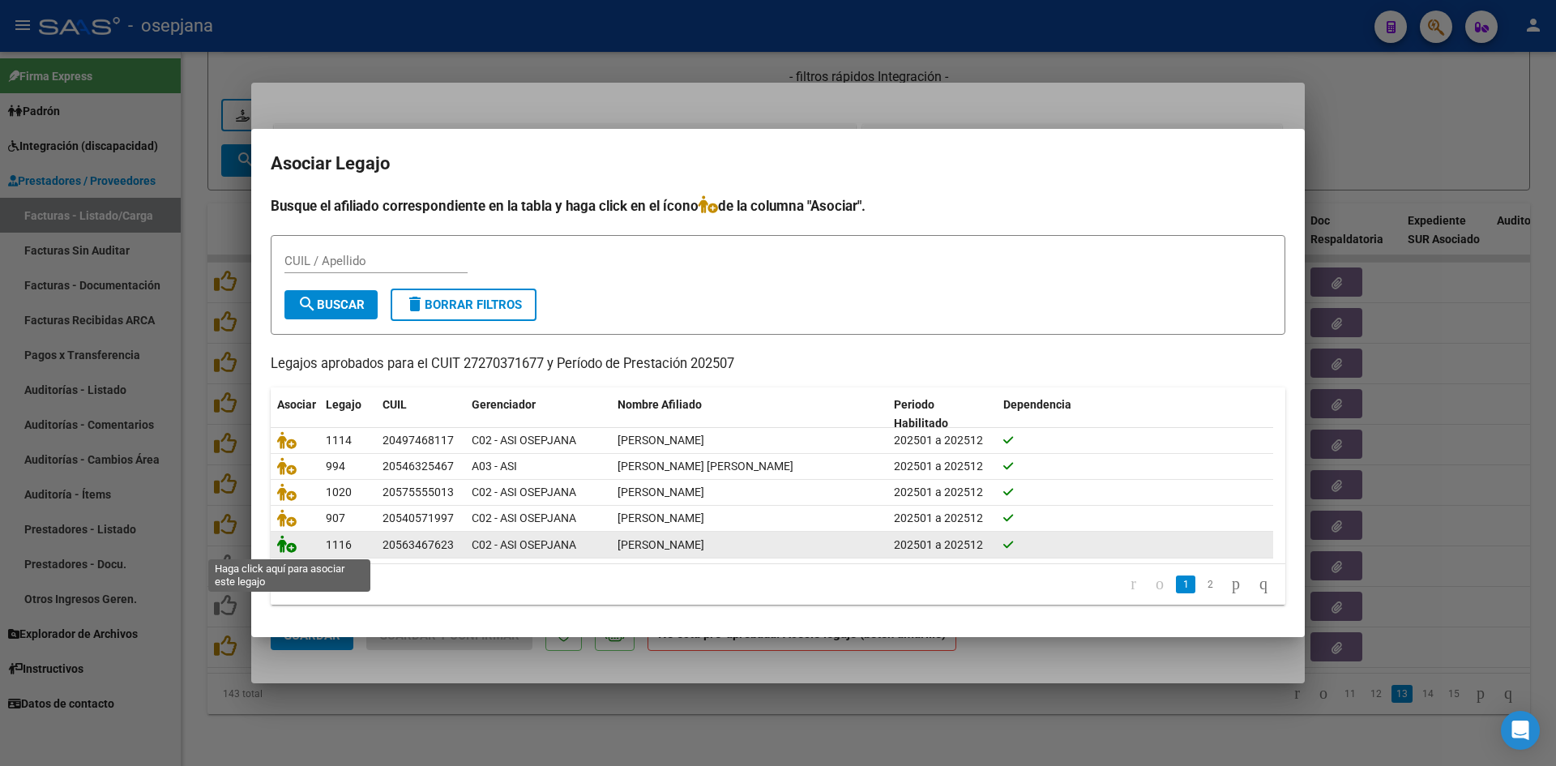
click at [277, 544] on icon at bounding box center [286, 544] width 19 height 18
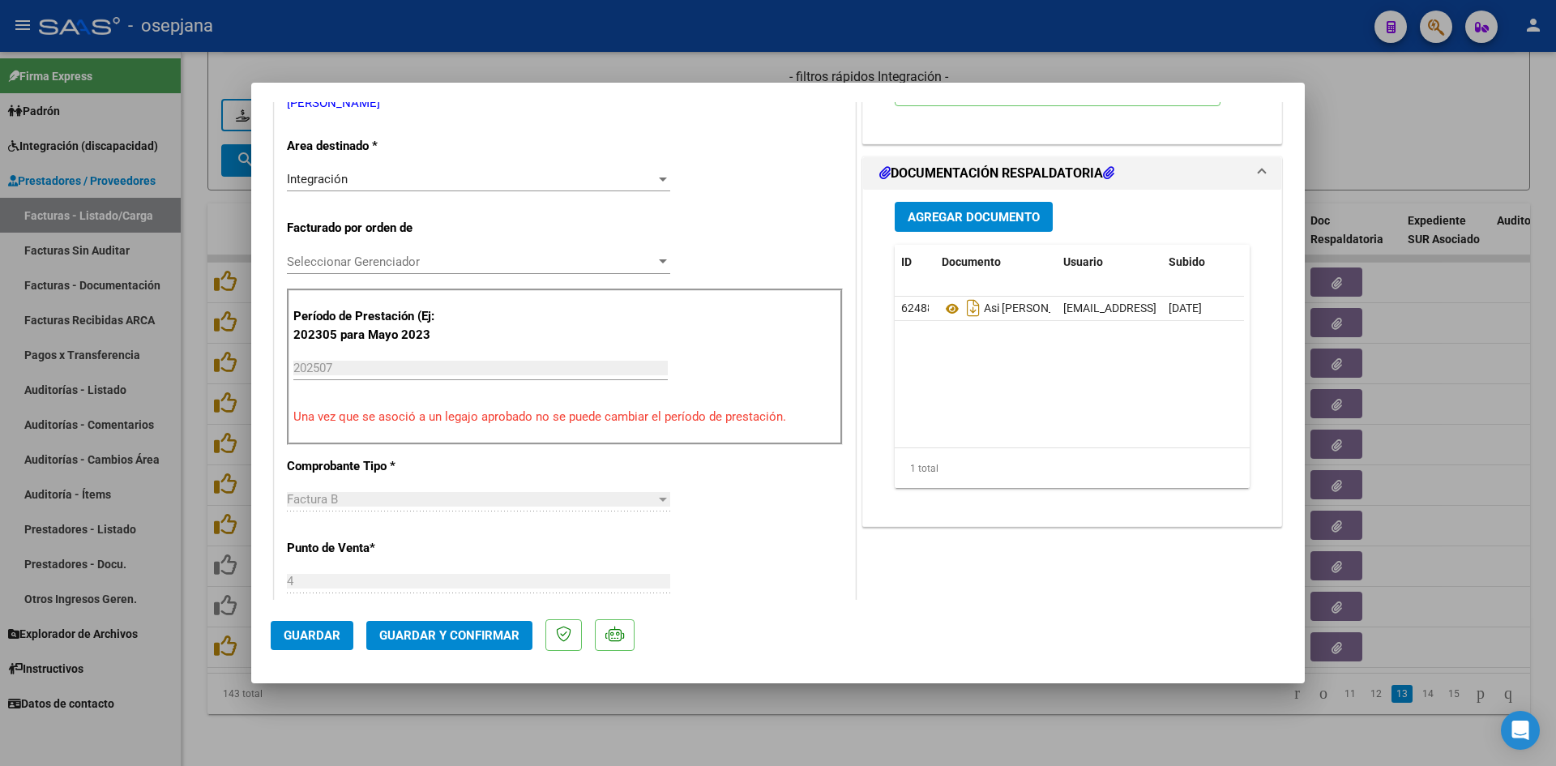
scroll to position [324, 0]
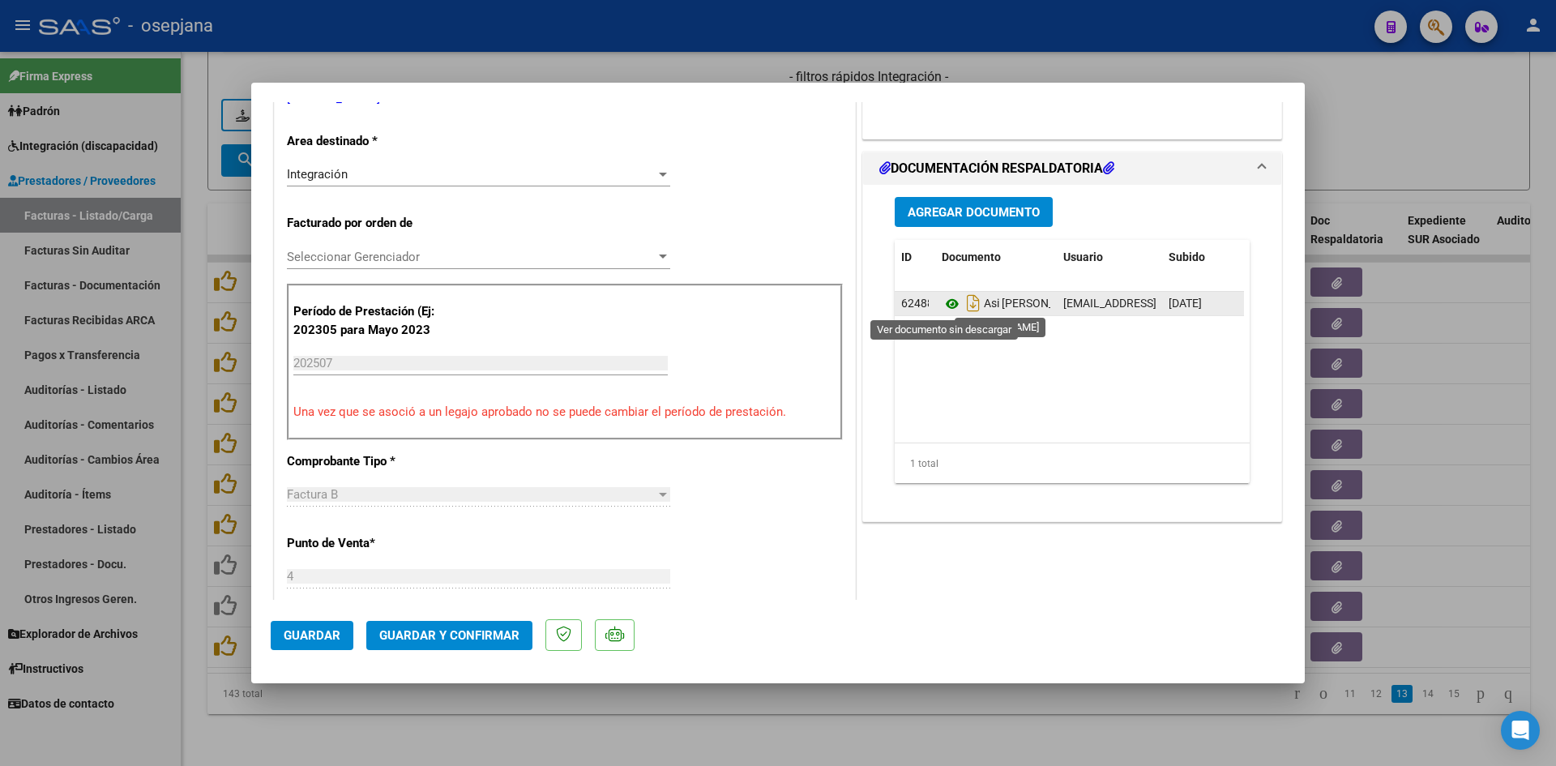
click at [946, 301] on icon at bounding box center [951, 303] width 21 height 19
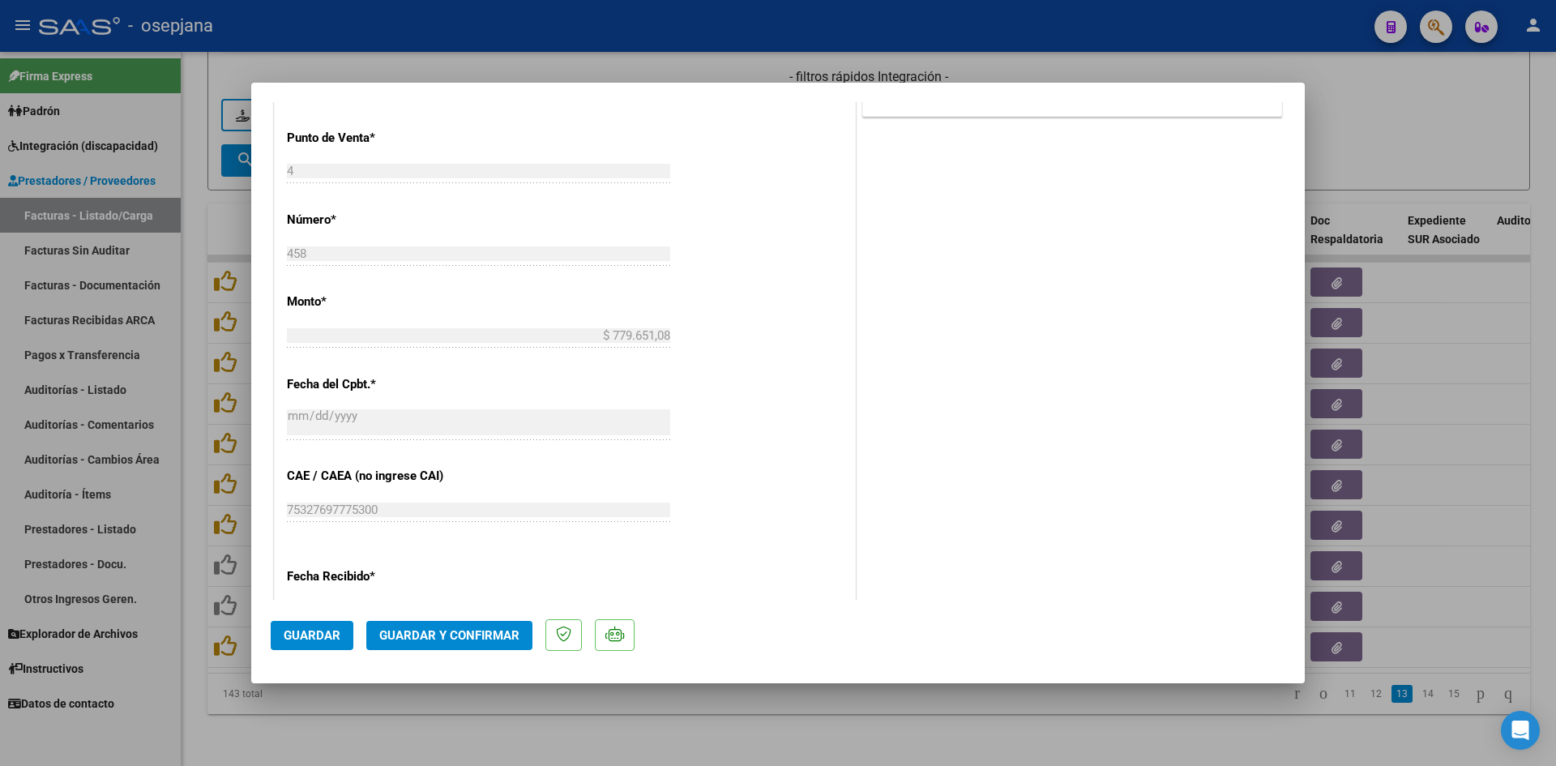
scroll to position [1068, 0]
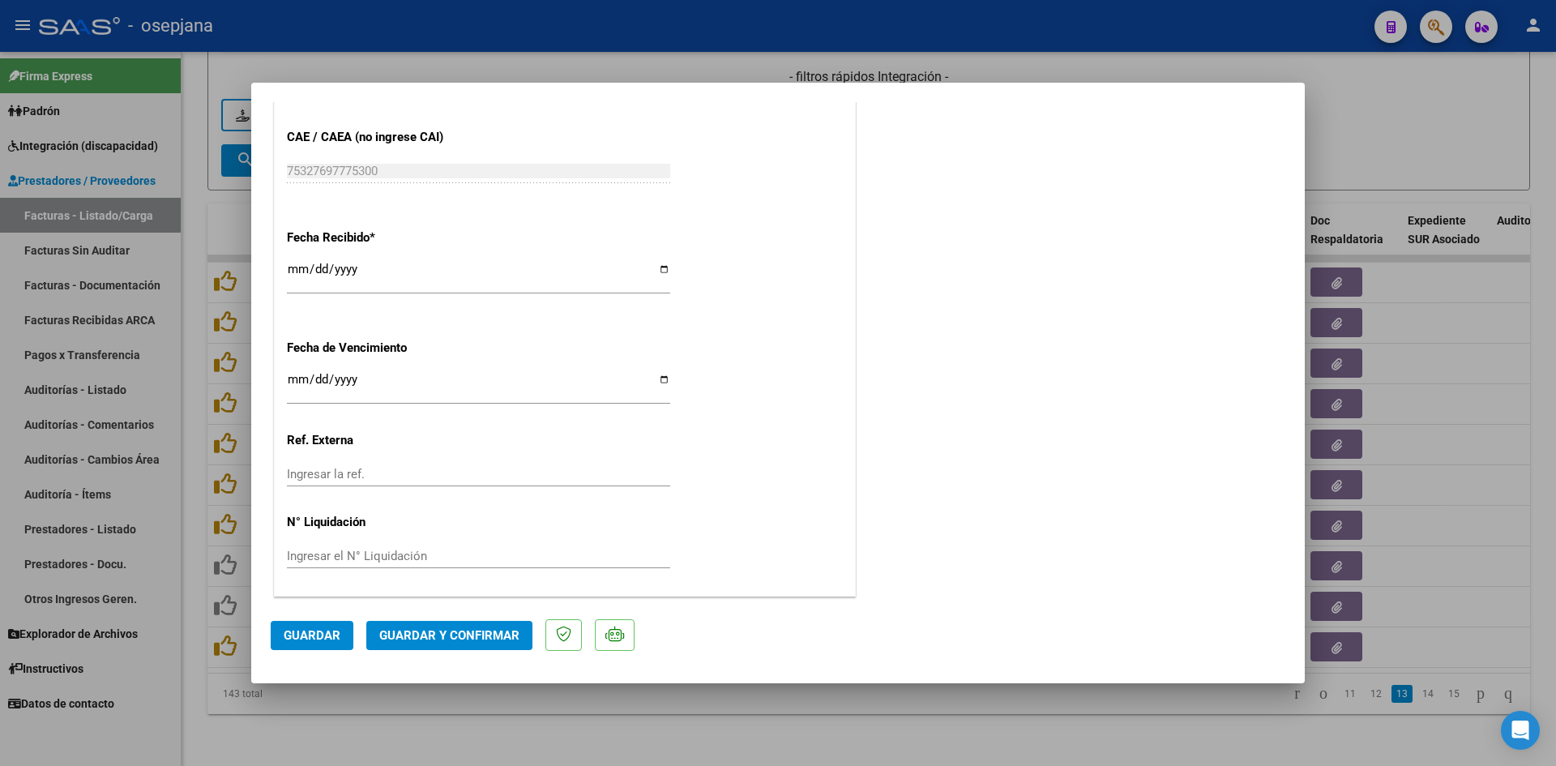
click at [290, 386] on input "[DATE]" at bounding box center [478, 386] width 383 height 26
click at [440, 632] on span "Guardar y Confirmar" at bounding box center [449, 635] width 140 height 15
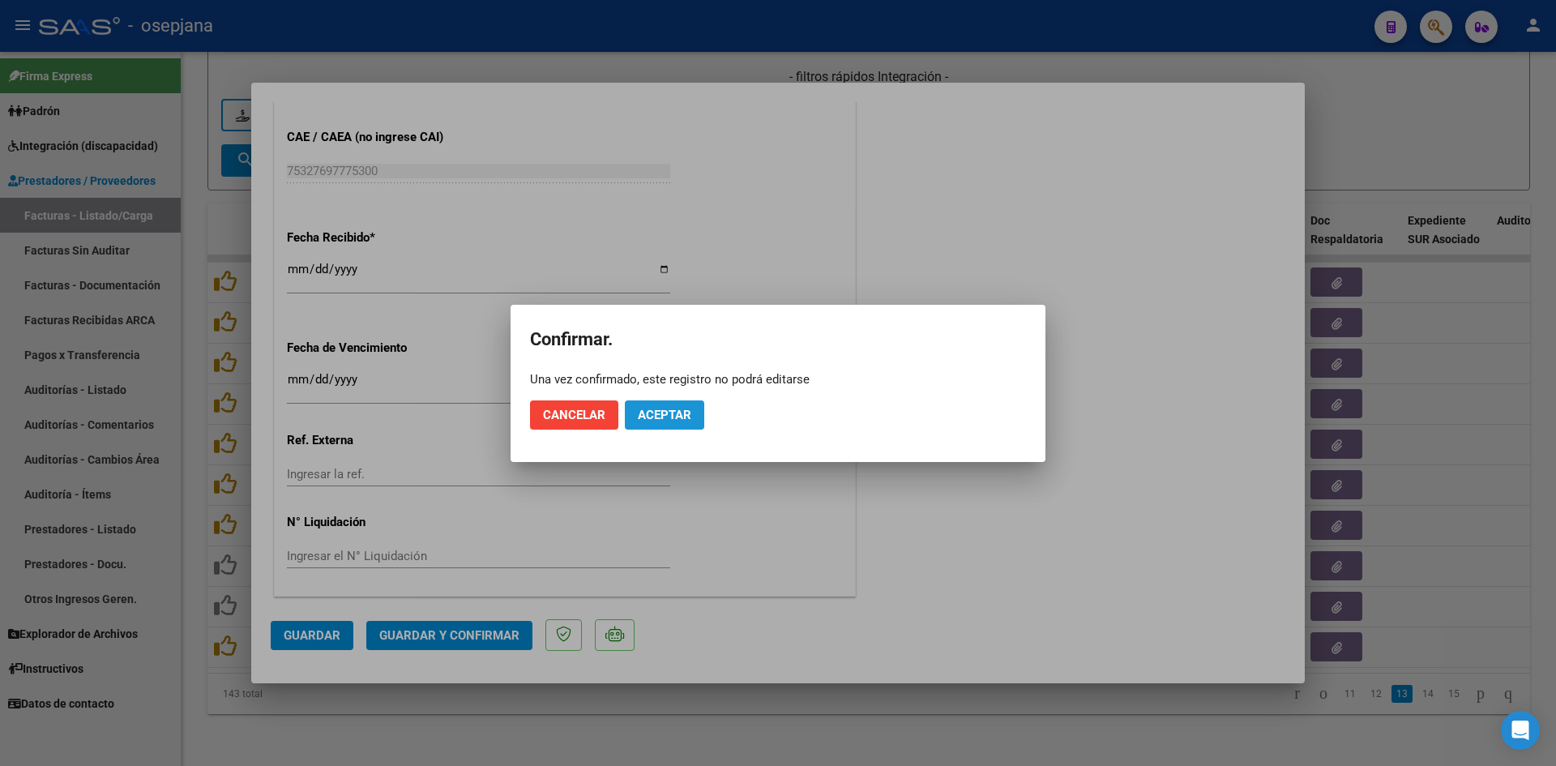
click at [682, 416] on span "Aceptar" at bounding box center [664, 415] width 53 height 15
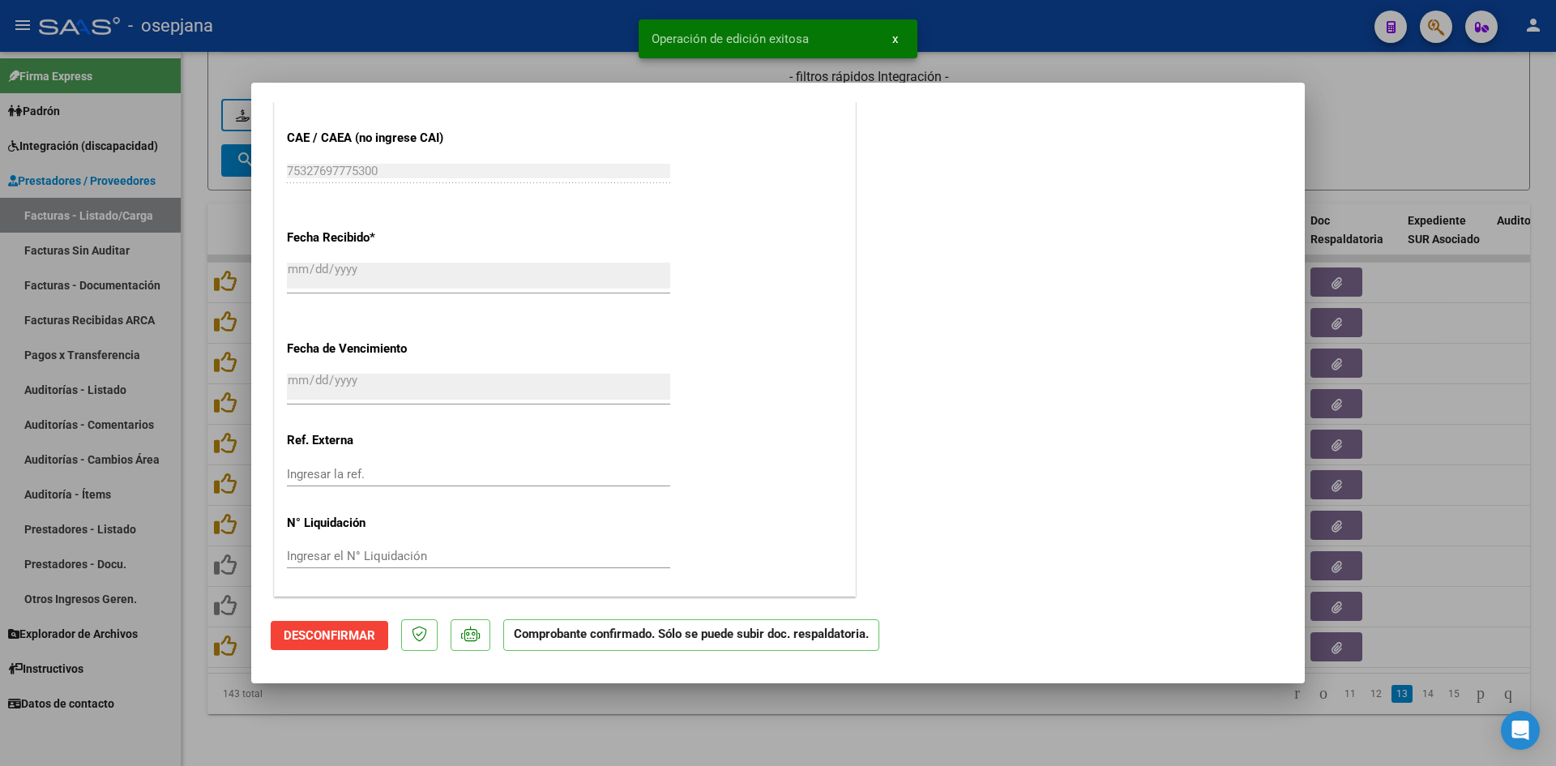
click at [1409, 146] on div at bounding box center [778, 383] width 1556 height 766
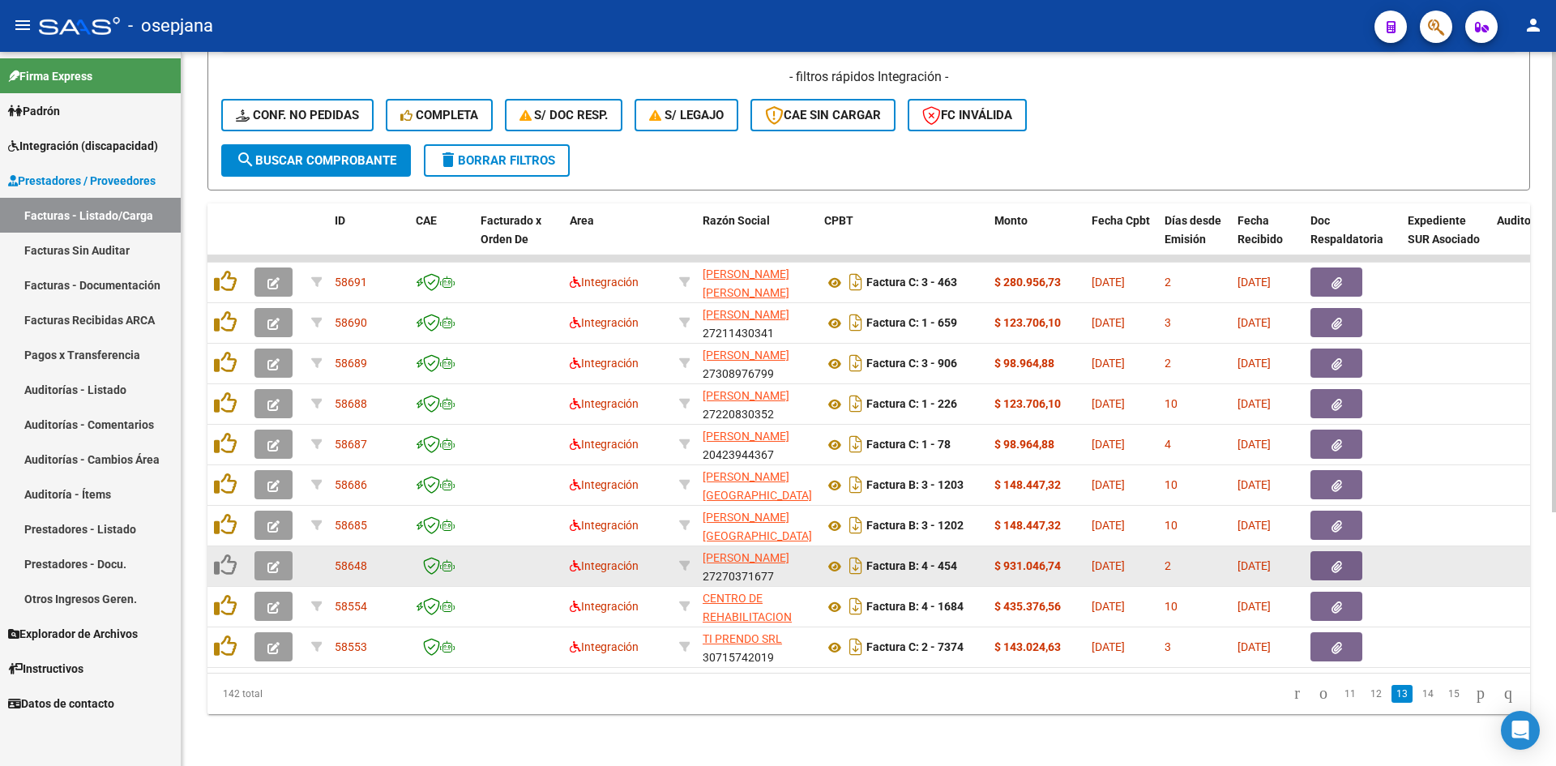
click at [263, 552] on button "button" at bounding box center [273, 565] width 38 height 29
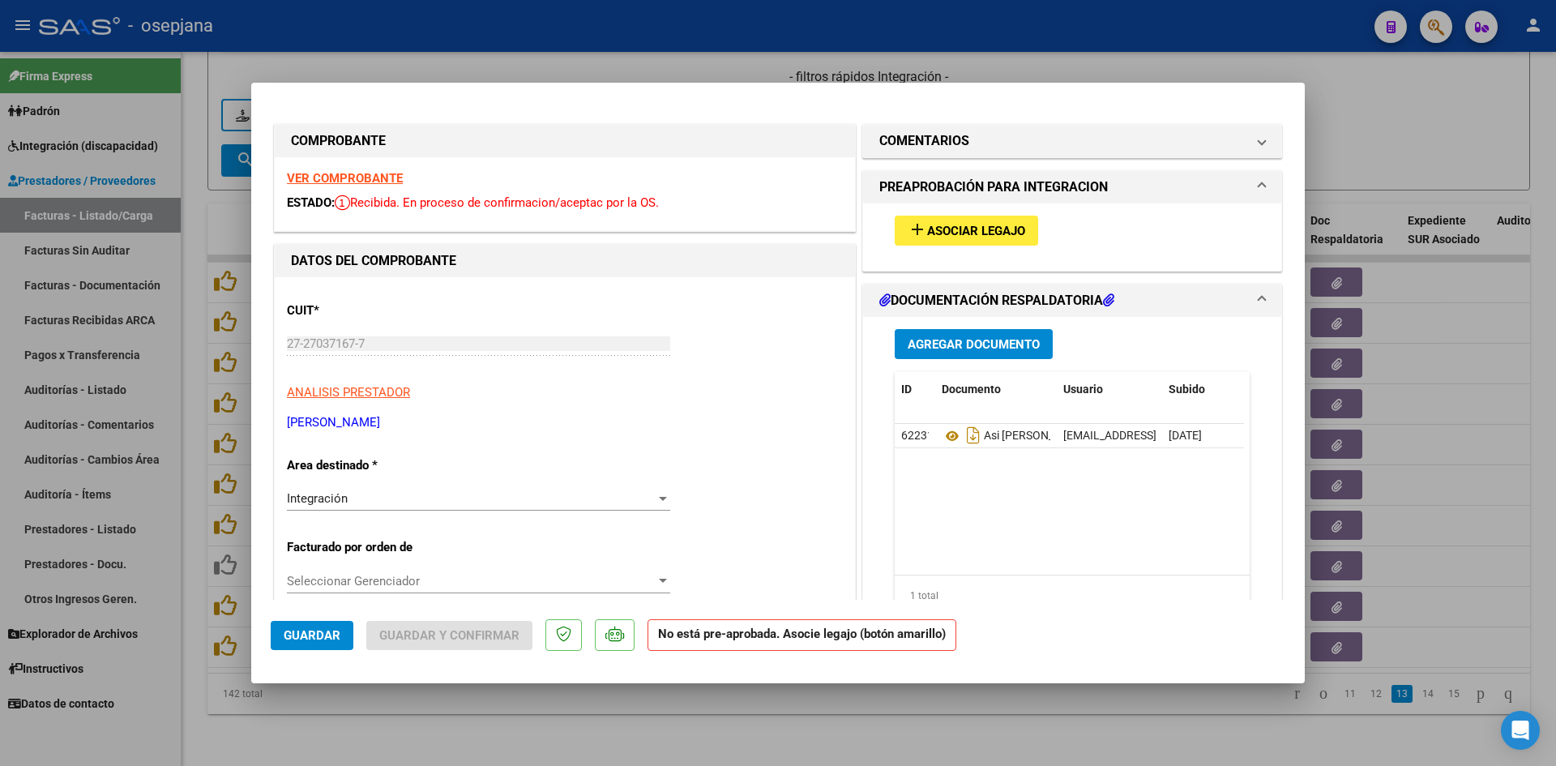
click at [360, 180] on strong "VER COMPROBANTE" at bounding box center [345, 178] width 116 height 15
click at [937, 221] on button "add Asociar Legajo" at bounding box center [965, 231] width 143 height 30
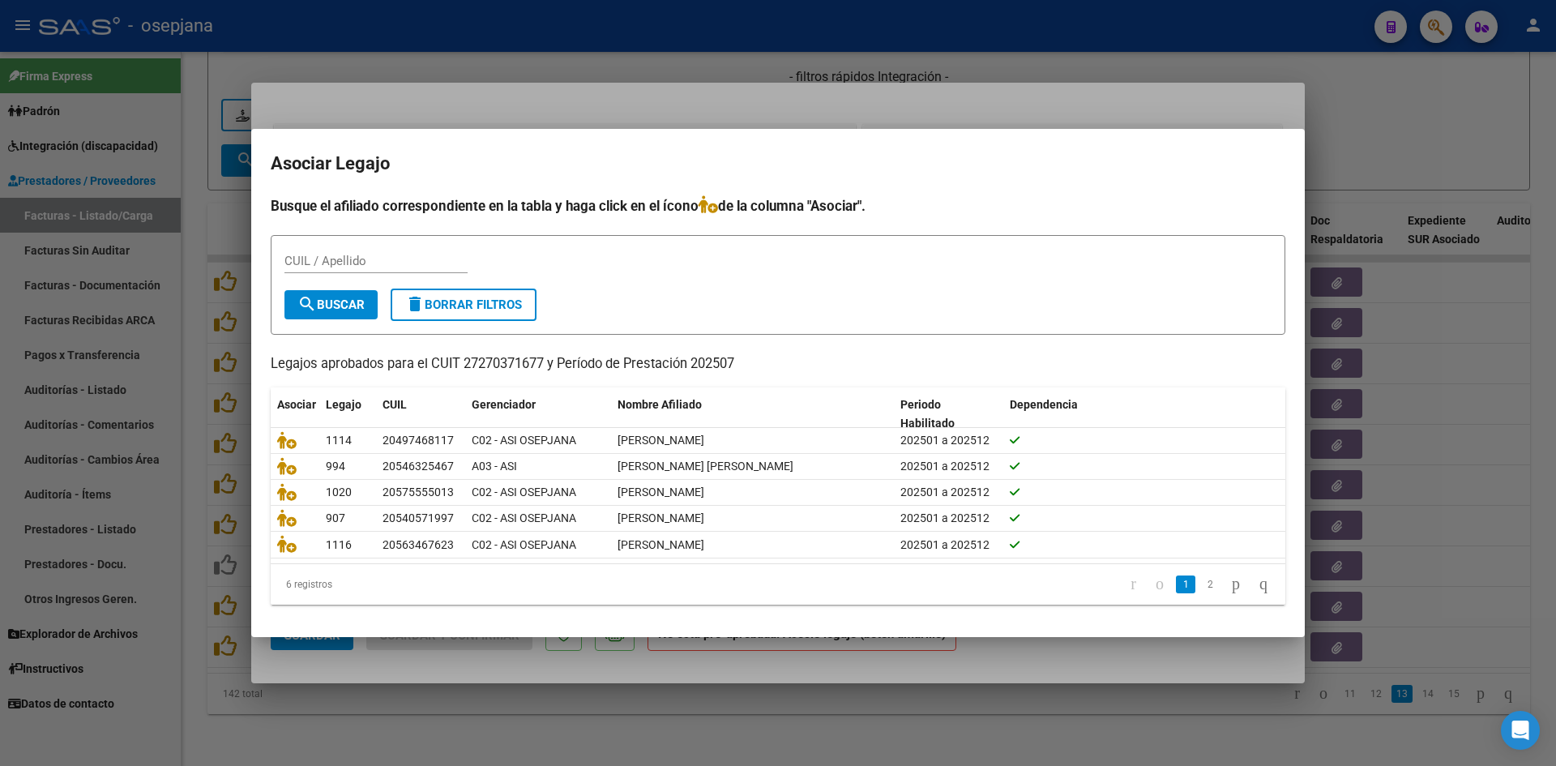
click at [819, 95] on div at bounding box center [778, 383] width 1556 height 766
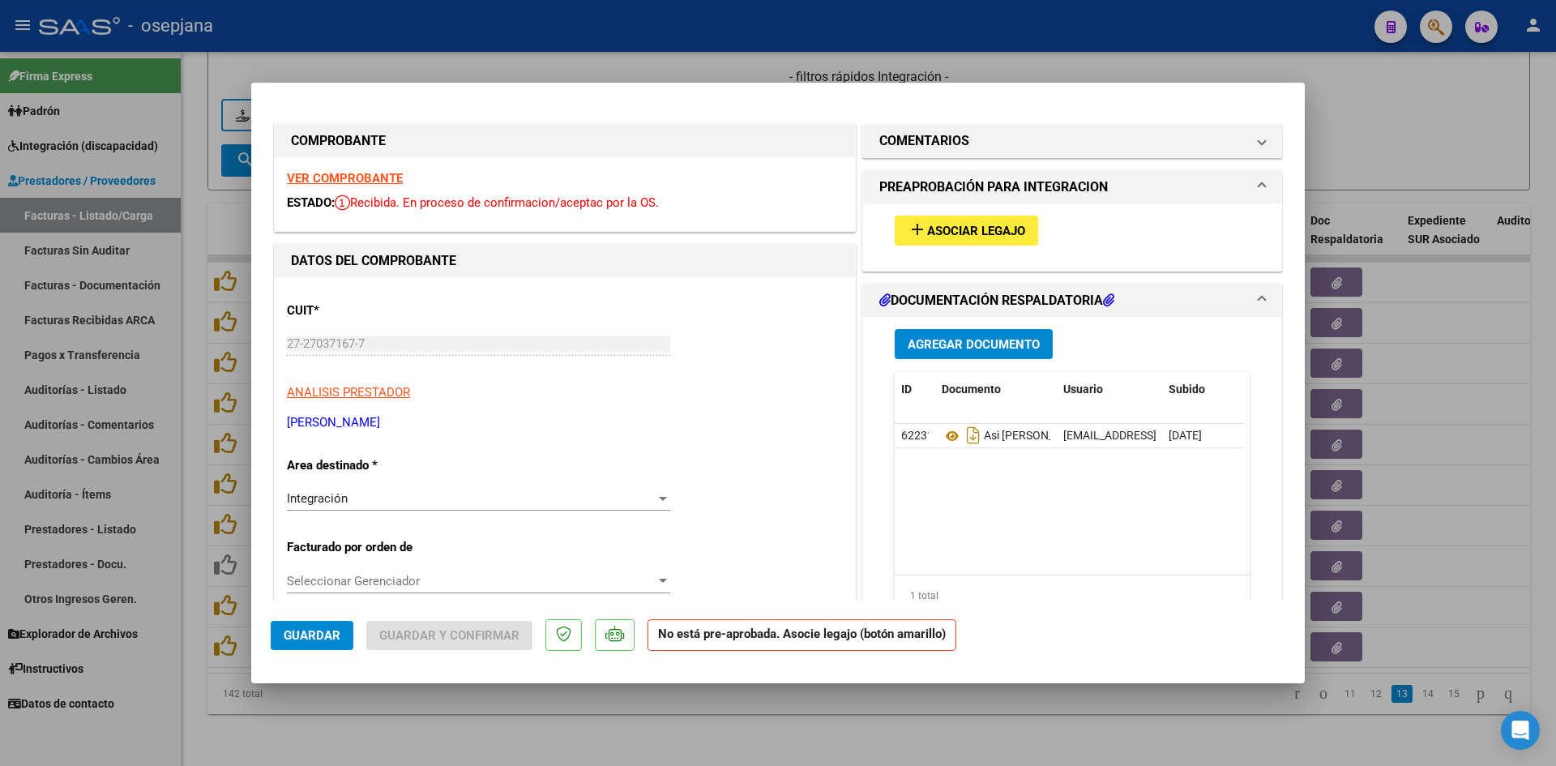
click at [683, 48] on div at bounding box center [778, 383] width 1556 height 766
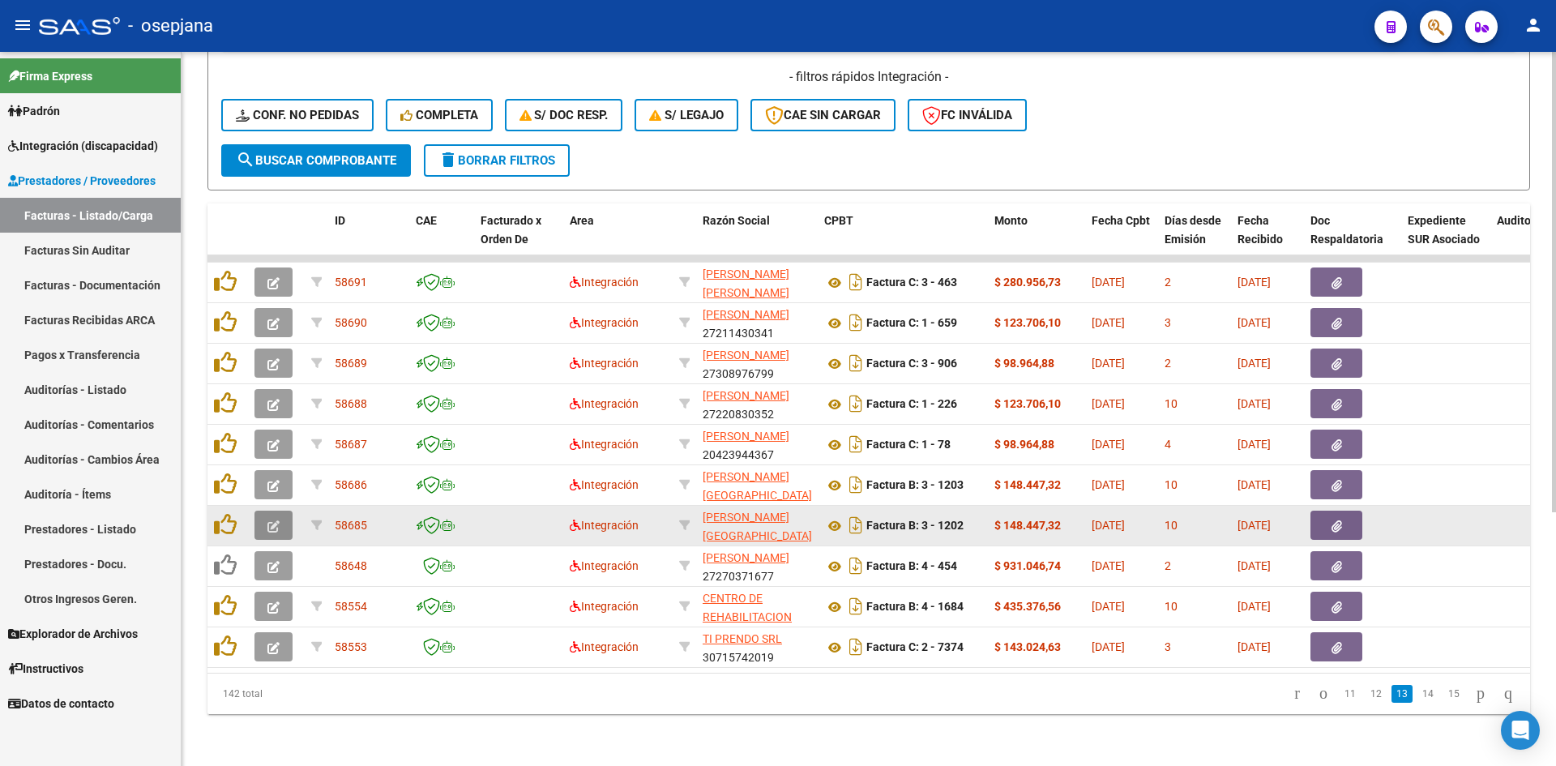
click at [273, 520] on icon "button" at bounding box center [273, 526] width 12 height 12
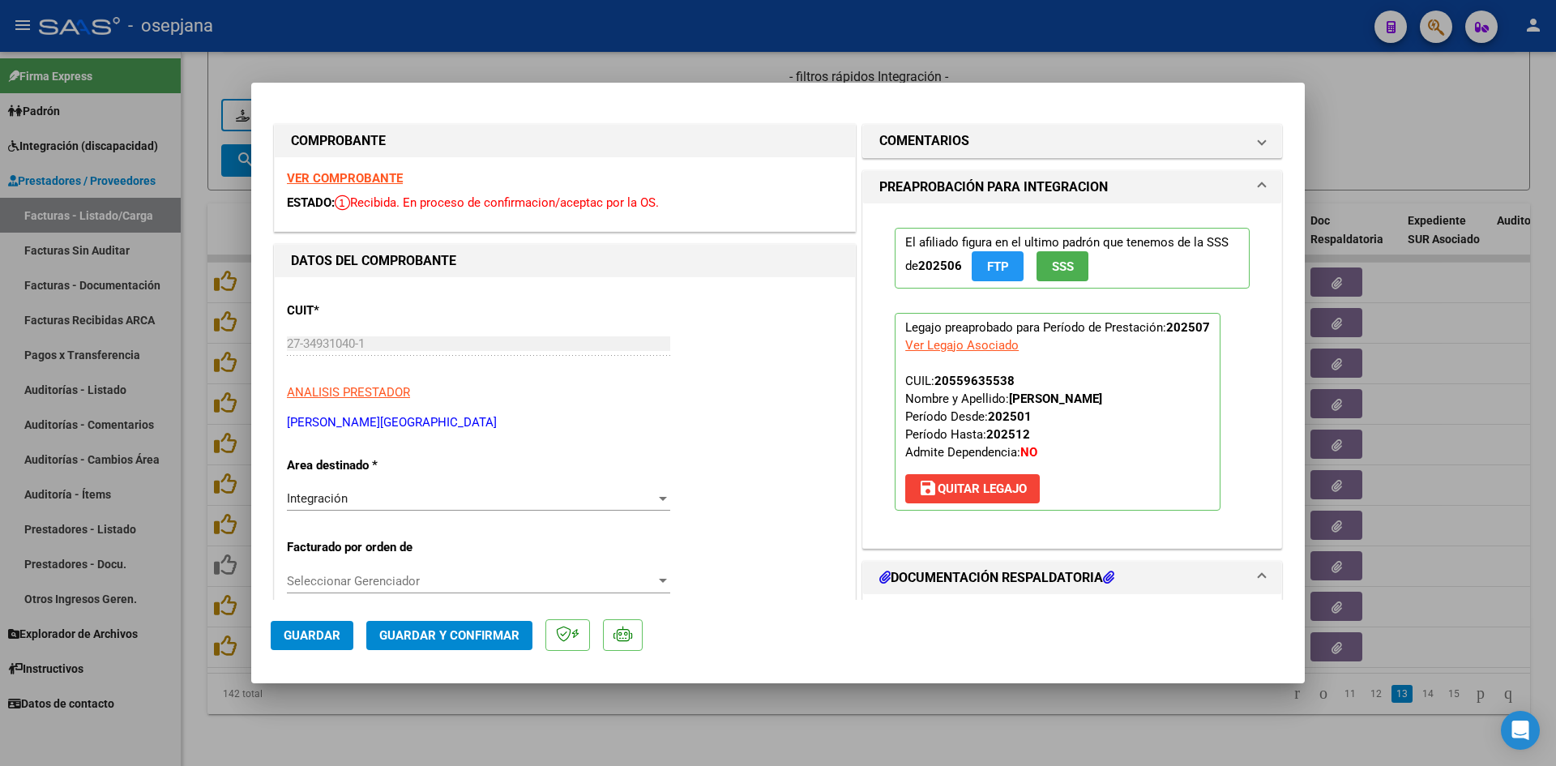
click at [331, 178] on strong "VER COMPROBANTE" at bounding box center [345, 178] width 116 height 15
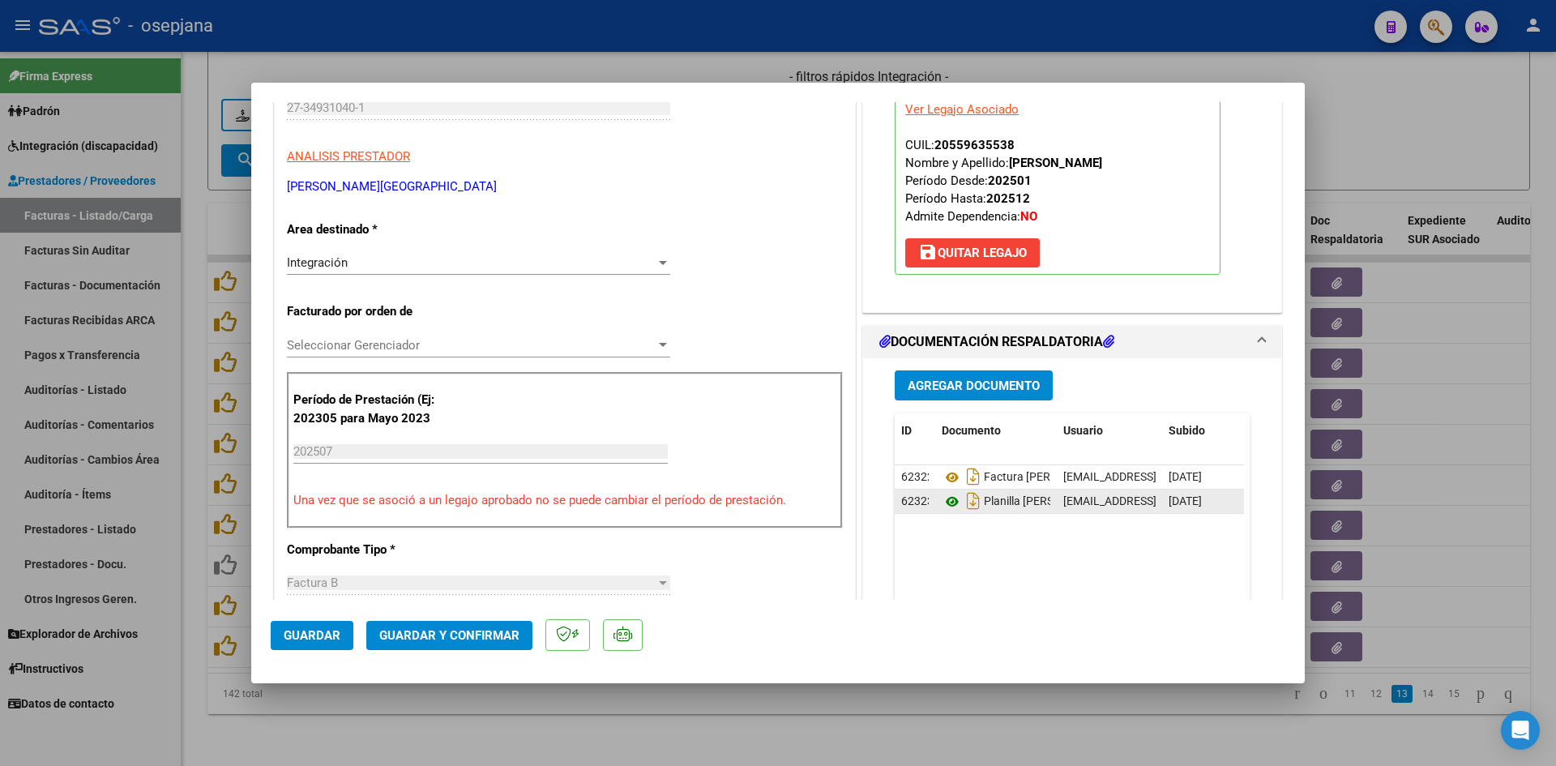
scroll to position [405, 0]
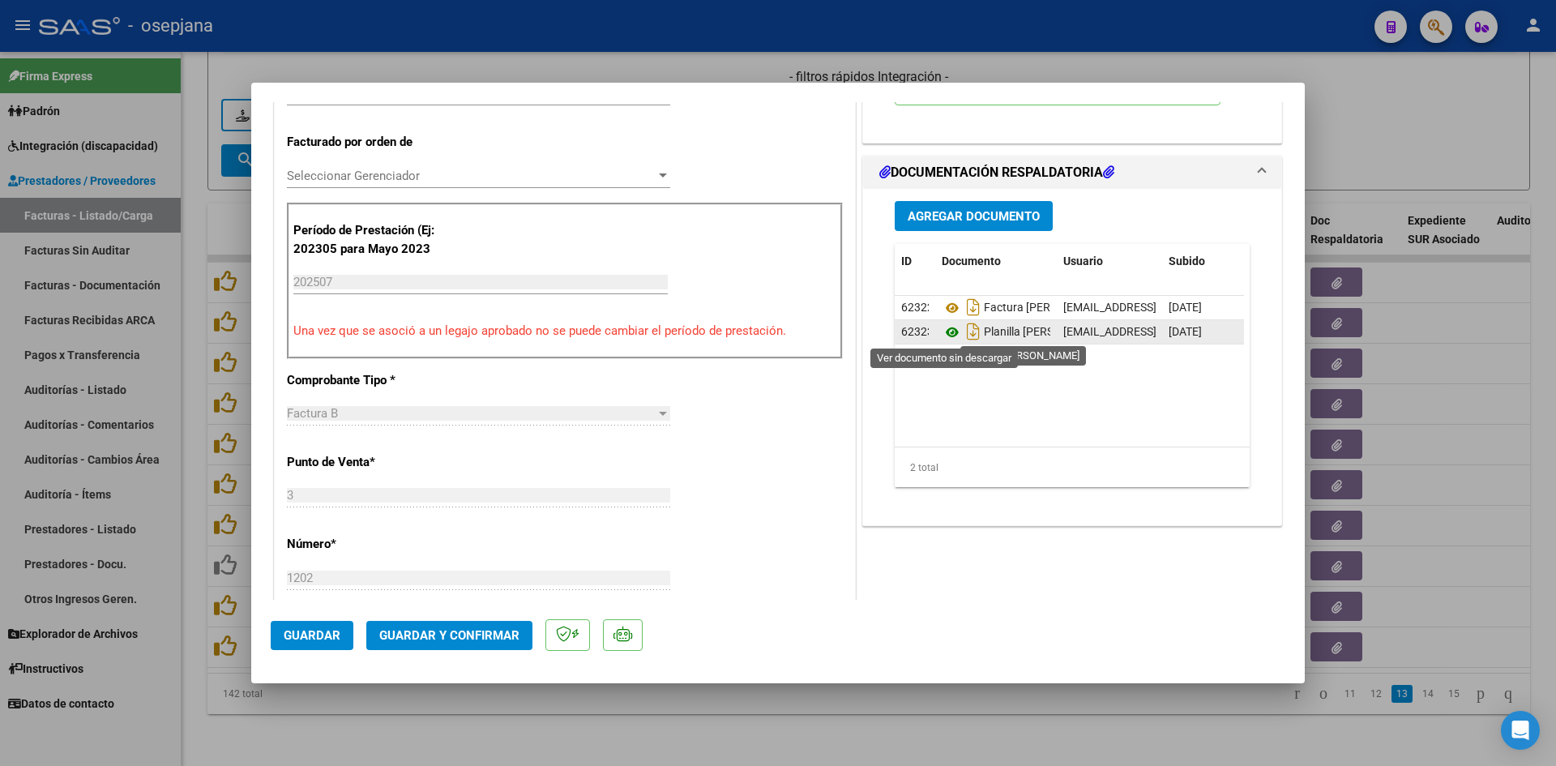
click at [942, 331] on icon at bounding box center [951, 331] width 21 height 19
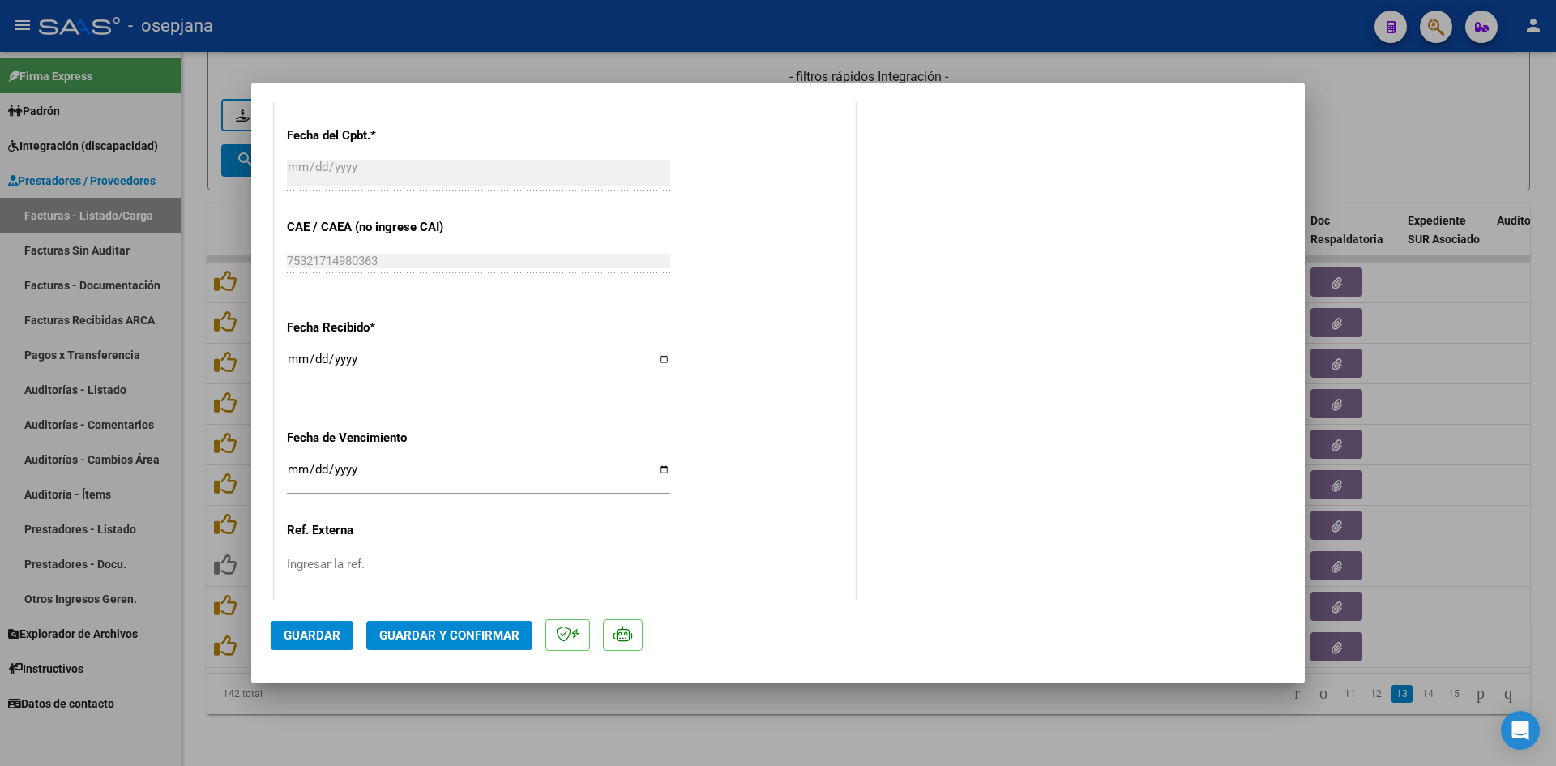
scroll to position [1068, 0]
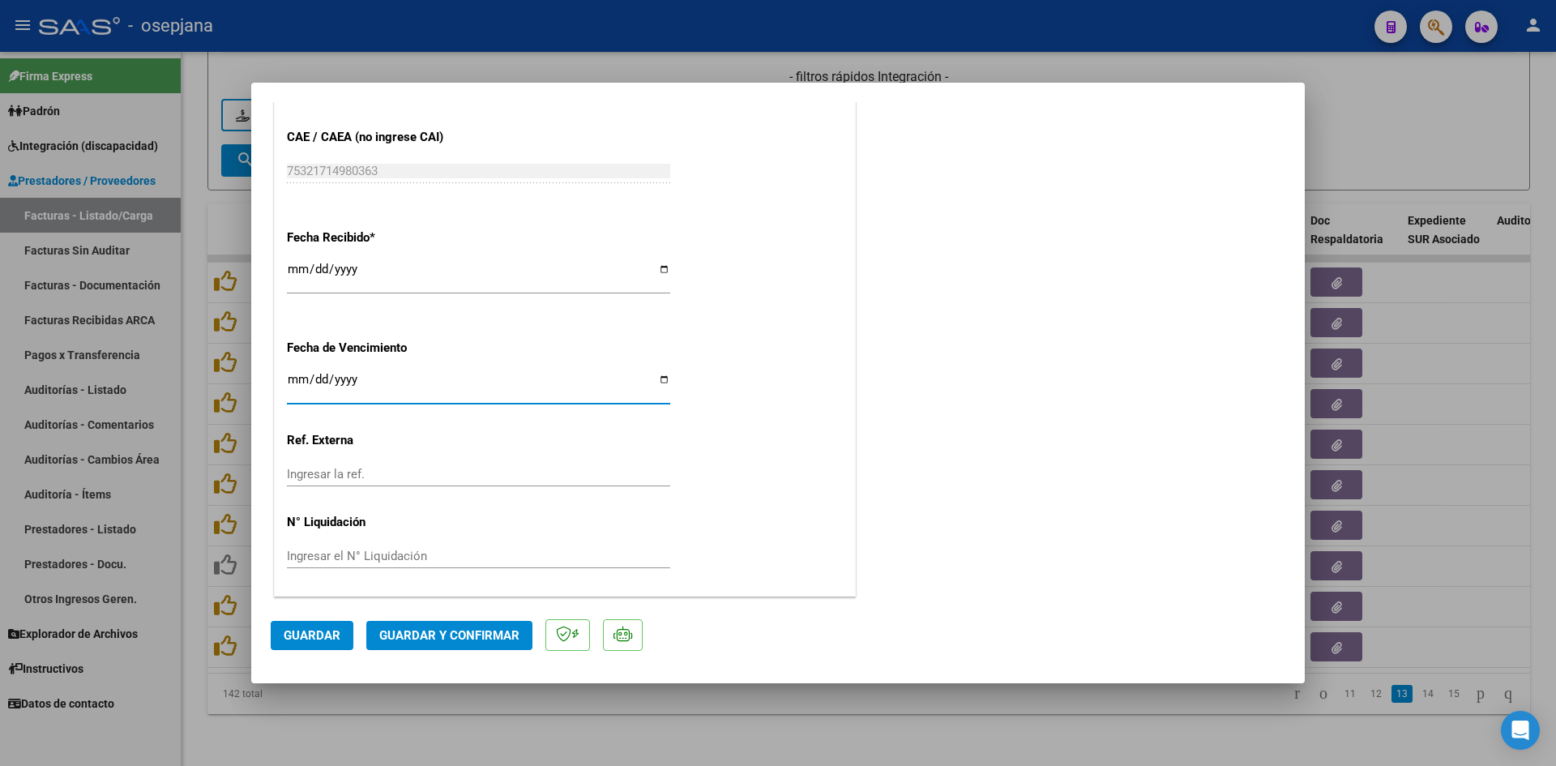
click at [298, 378] on input "[DATE]" at bounding box center [478, 386] width 383 height 26
click at [427, 630] on span "Guardar y Confirmar" at bounding box center [449, 635] width 140 height 15
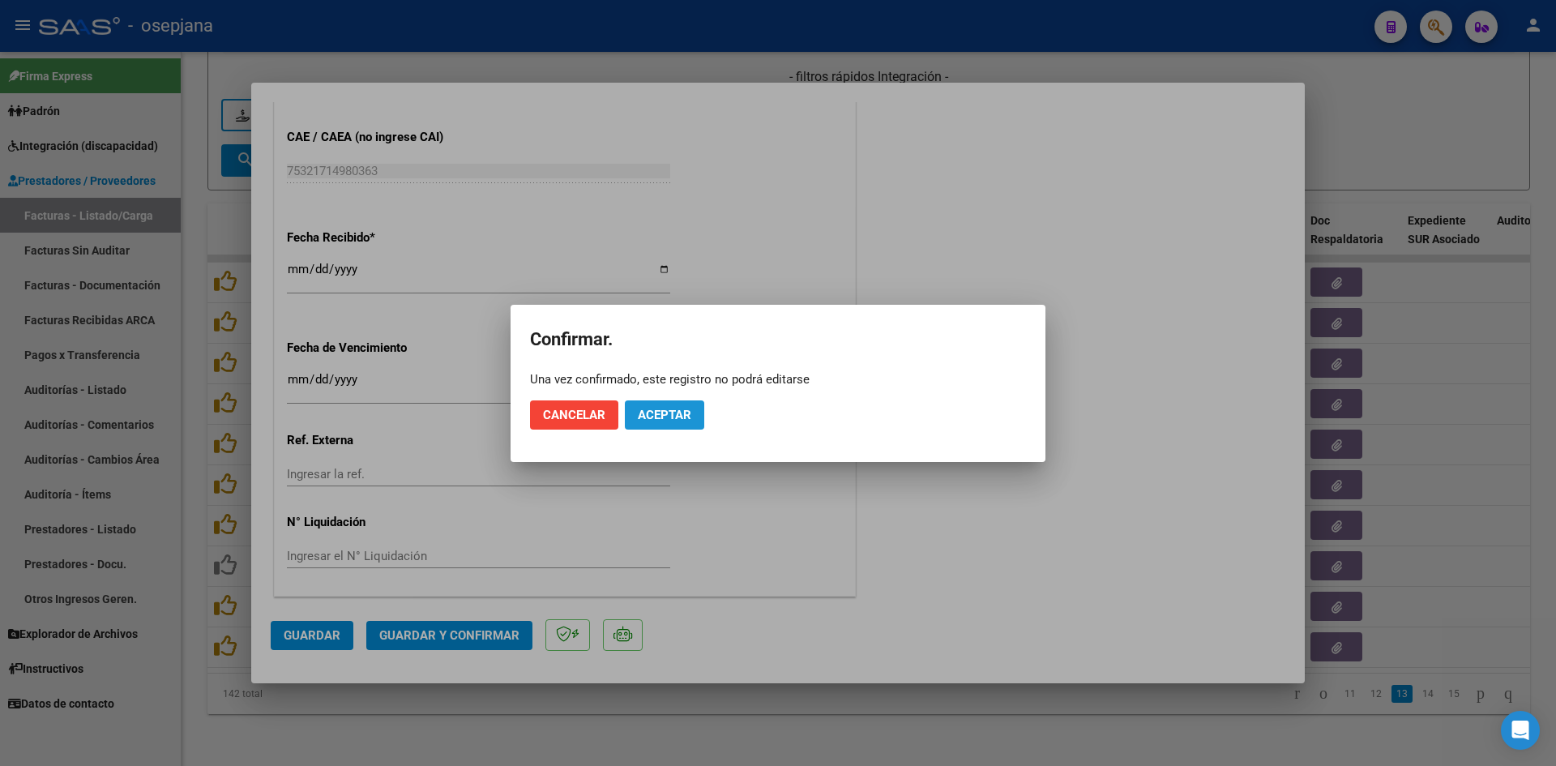
click at [649, 418] on span "Aceptar" at bounding box center [664, 415] width 53 height 15
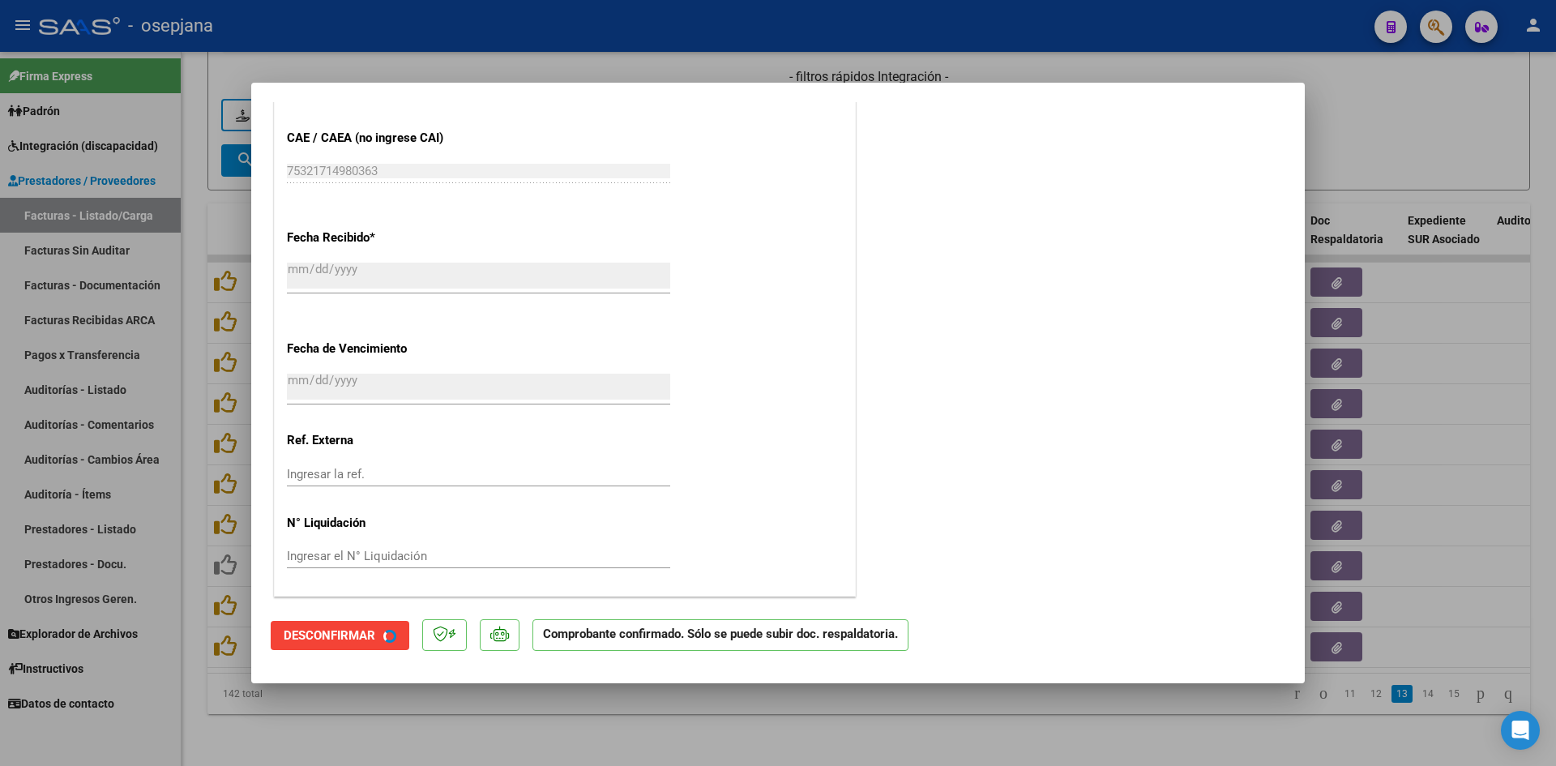
click at [1362, 168] on div at bounding box center [778, 383] width 1556 height 766
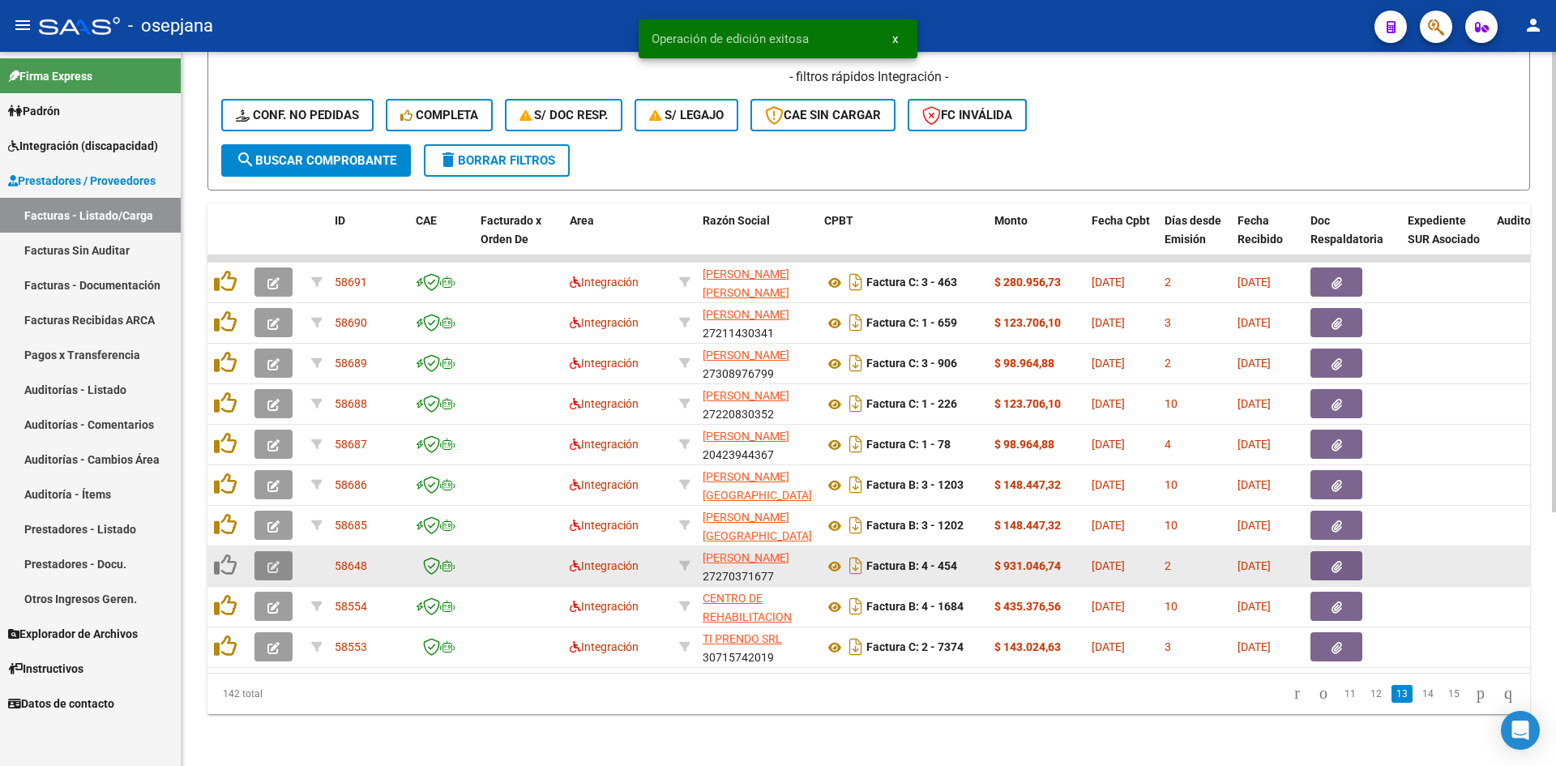
click at [275, 561] on icon "button" at bounding box center [273, 567] width 12 height 12
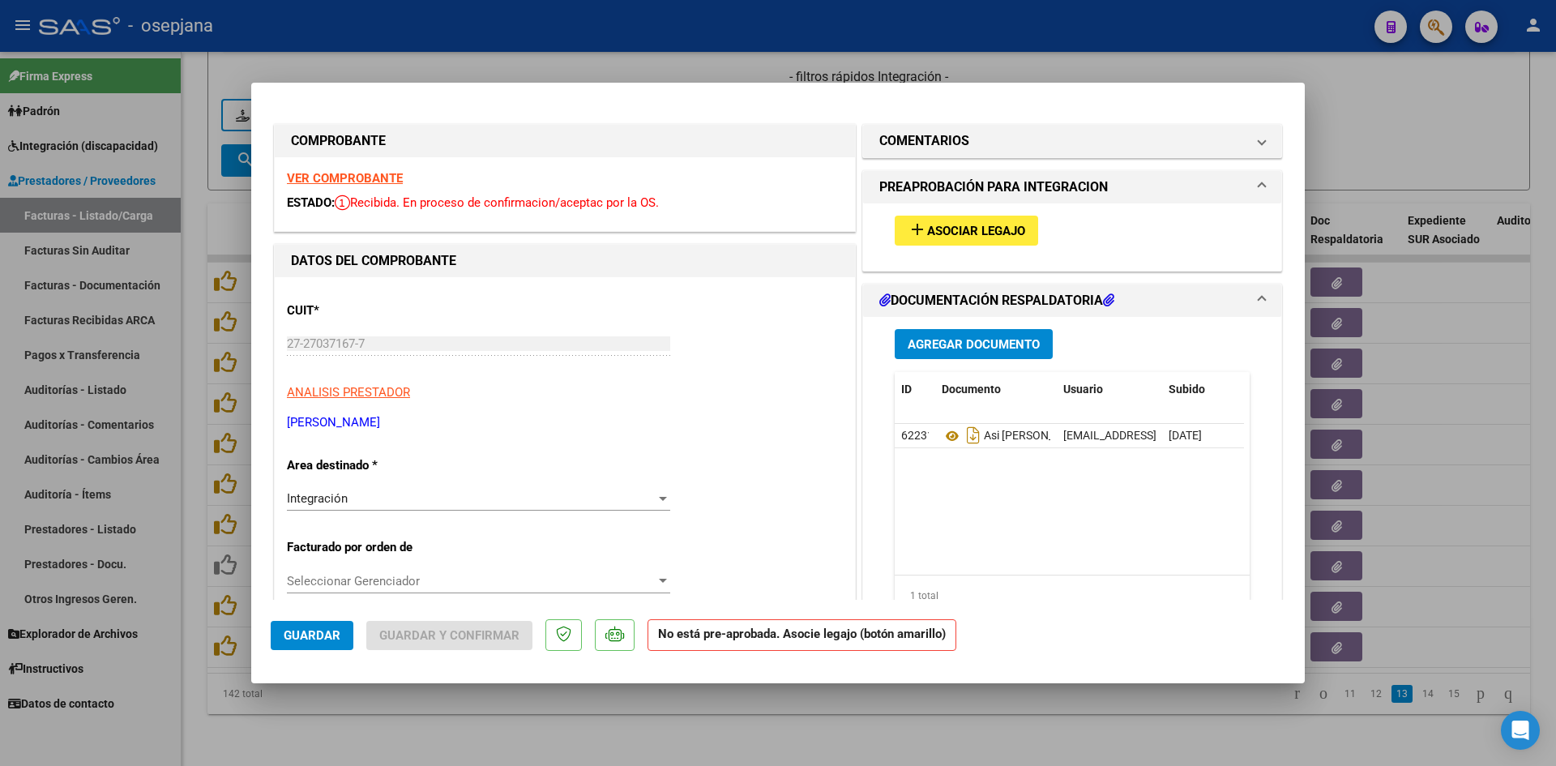
click at [604, 58] on div at bounding box center [778, 383] width 1556 height 766
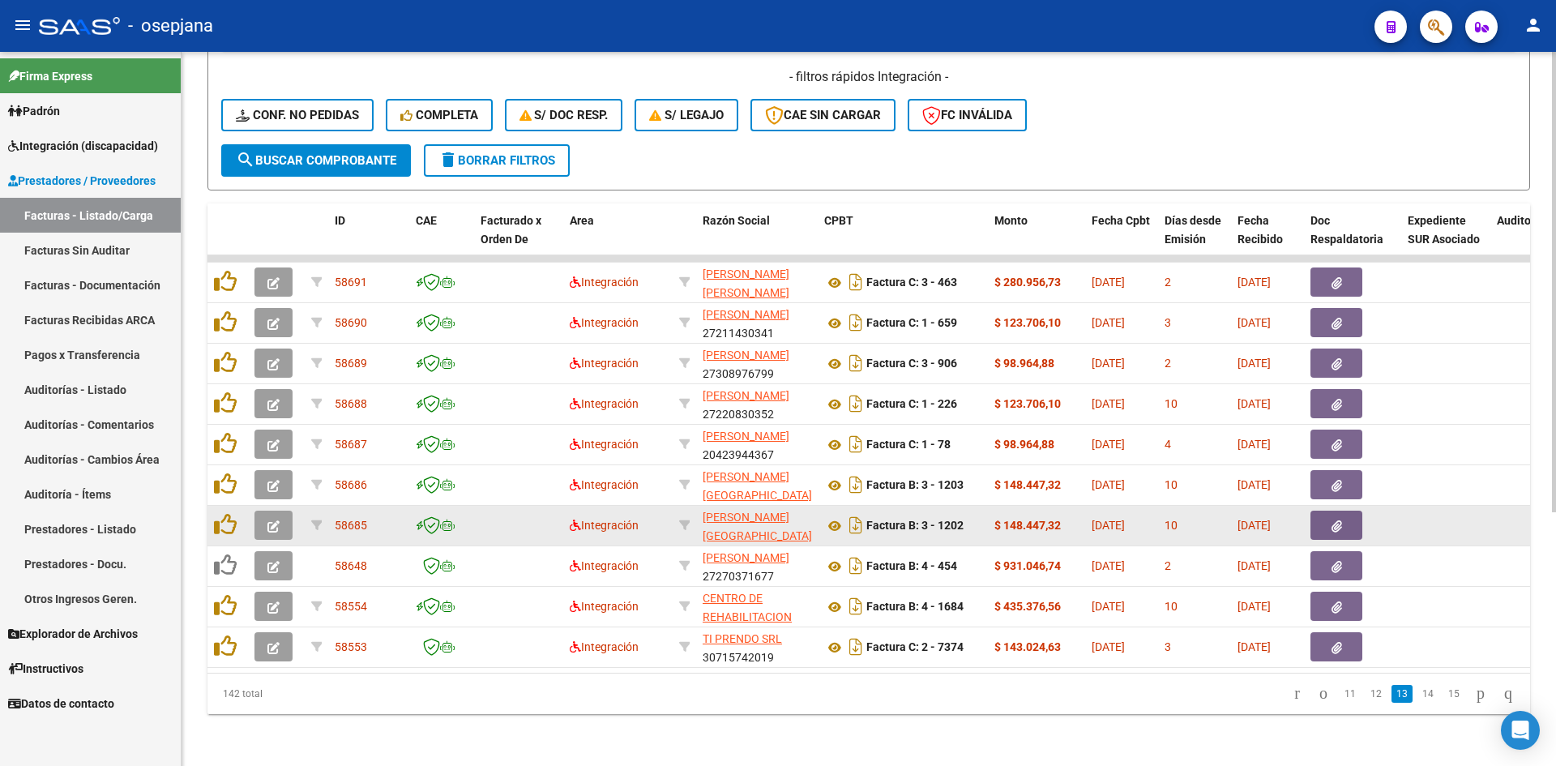
click at [265, 512] on button "button" at bounding box center [273, 524] width 38 height 29
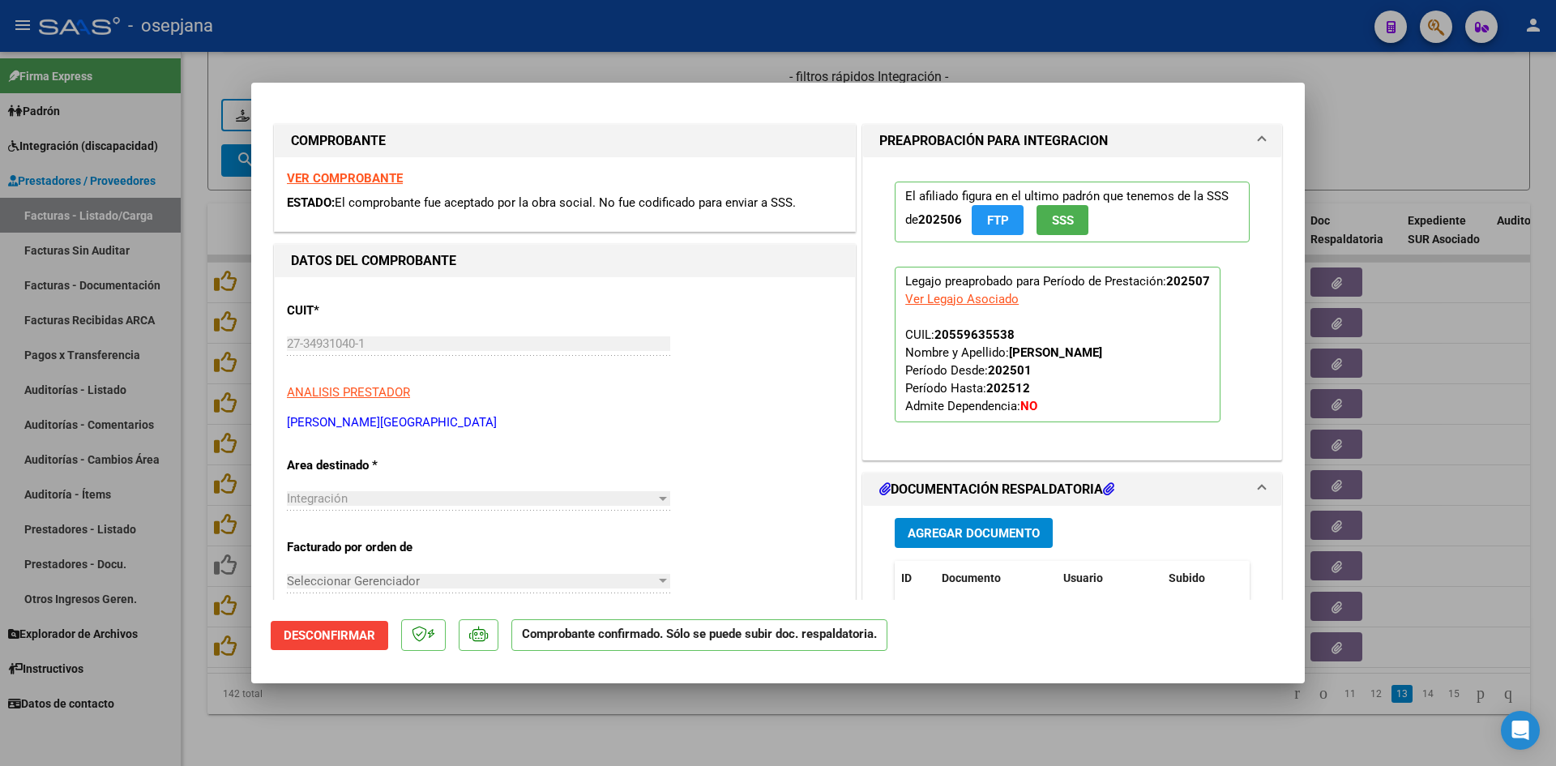
click at [833, 68] on div at bounding box center [778, 383] width 1556 height 766
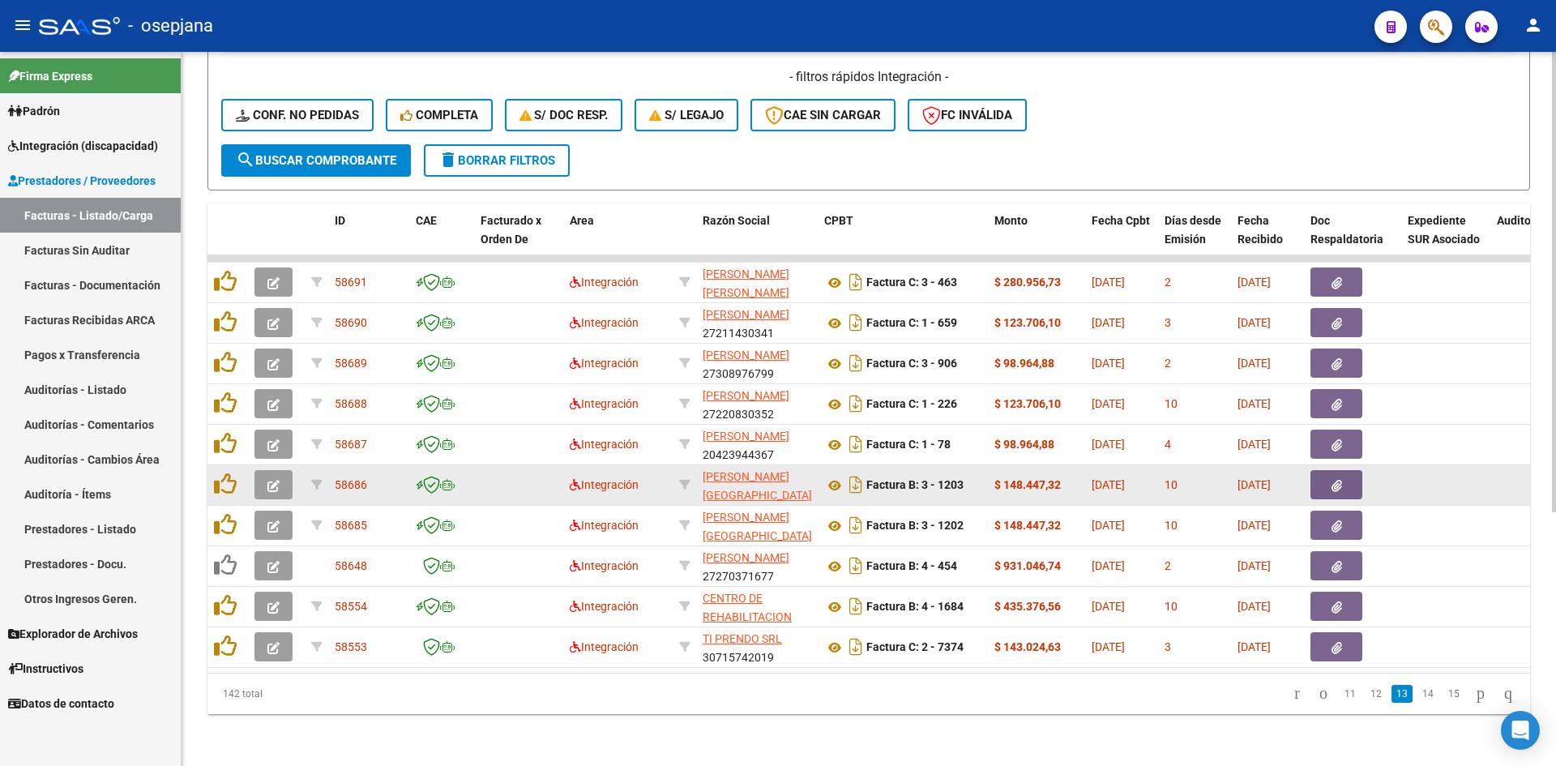
click at [274, 480] on icon "button" at bounding box center [273, 486] width 12 height 12
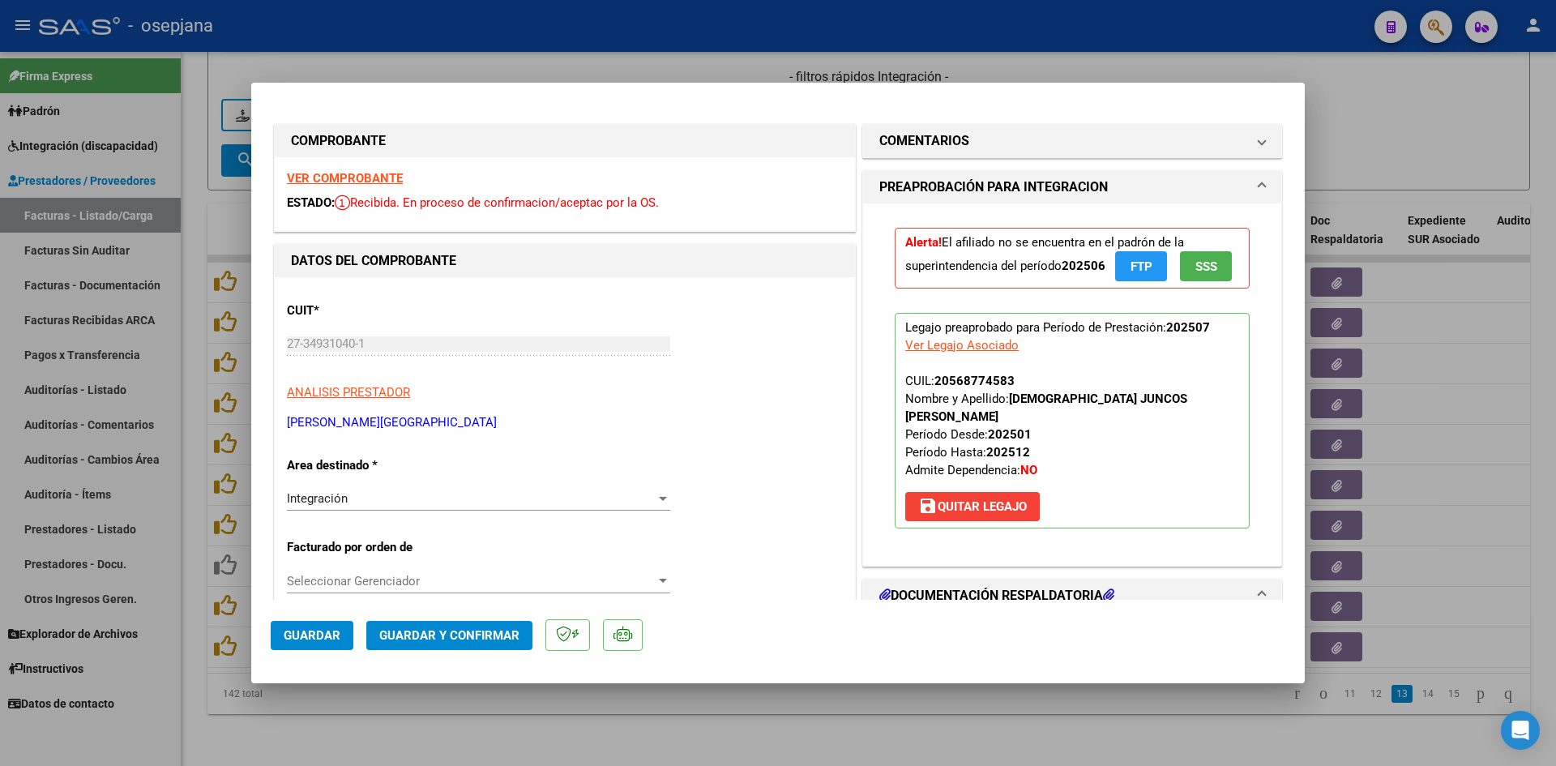
click at [329, 174] on strong "VER COMPROBANTE" at bounding box center [345, 178] width 116 height 15
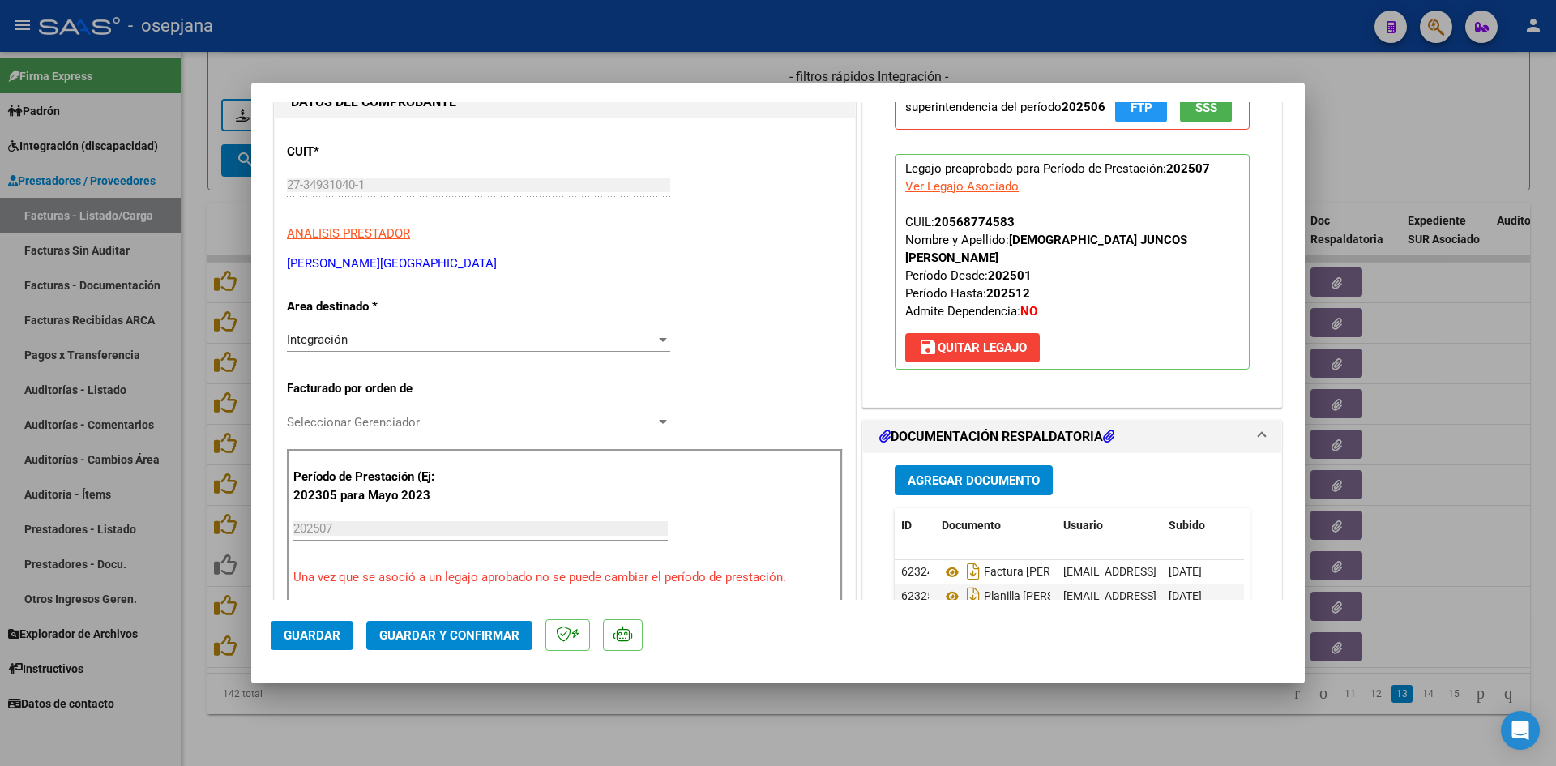
scroll to position [324, 0]
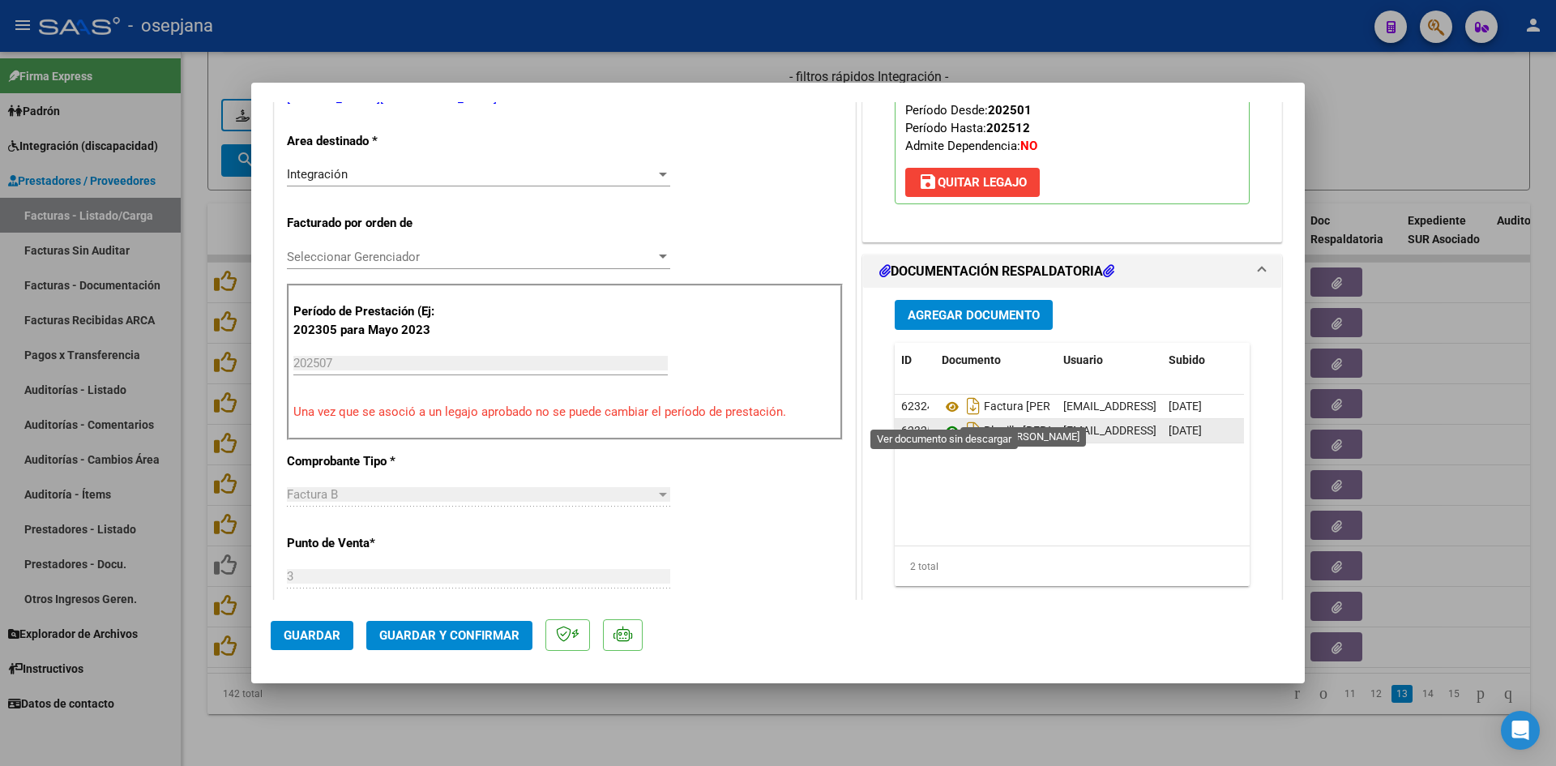
click at [946, 421] on icon at bounding box center [951, 430] width 21 height 19
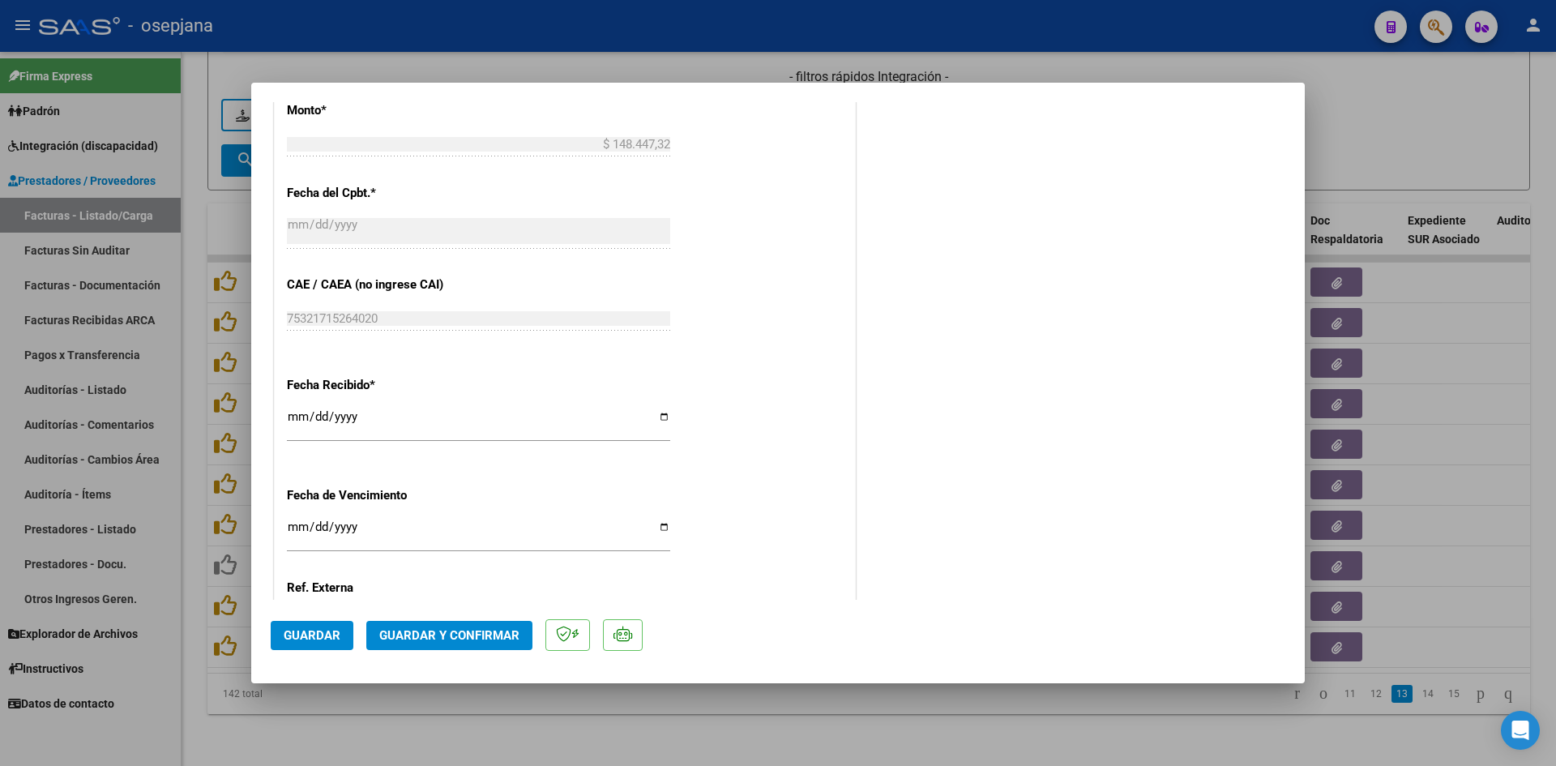
scroll to position [1068, 0]
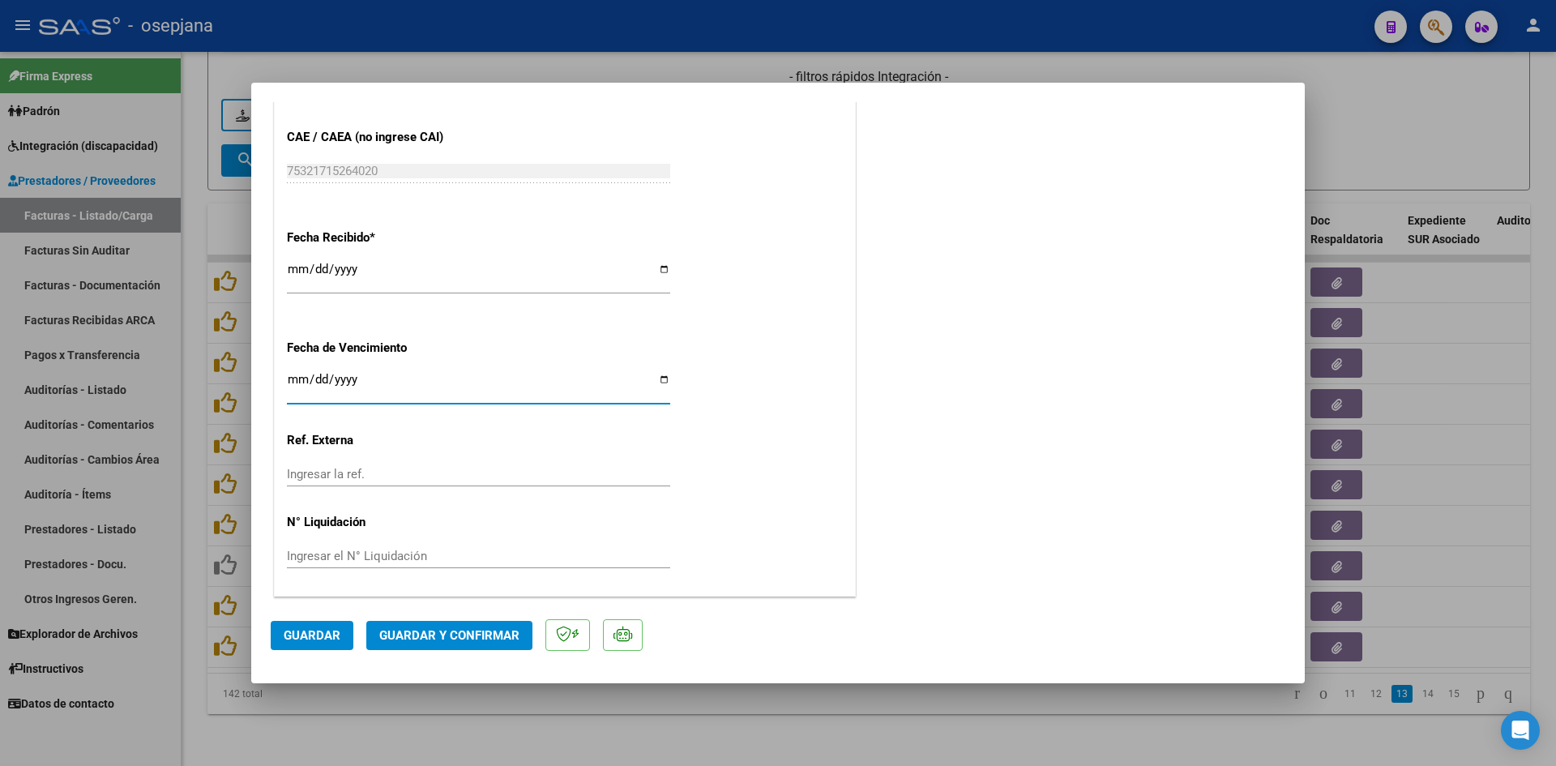
click at [298, 378] on input "[DATE]" at bounding box center [478, 386] width 383 height 26
click at [429, 634] on span "Guardar y Confirmar" at bounding box center [449, 635] width 140 height 15
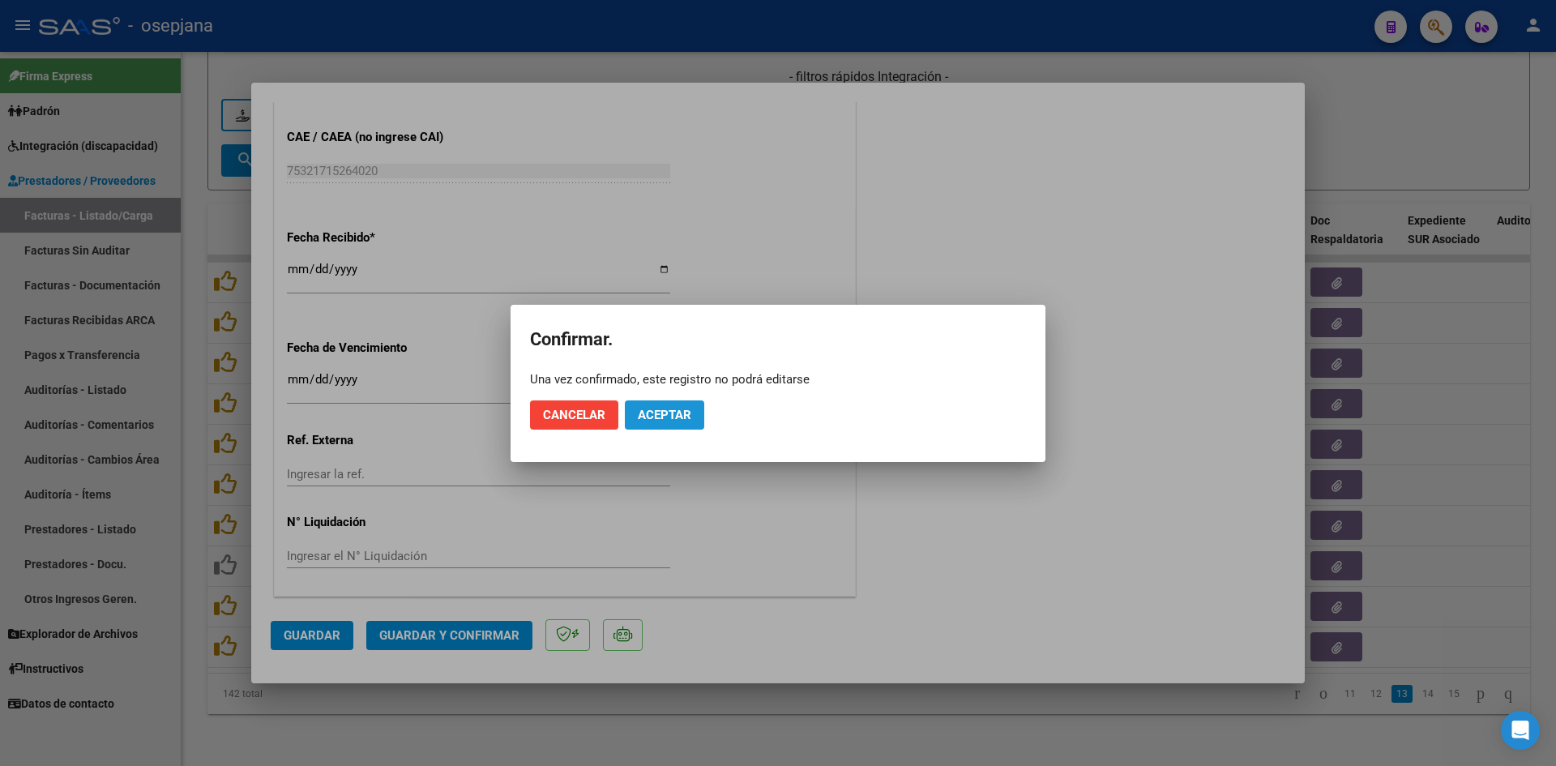
click at [697, 419] on button "Aceptar" at bounding box center [664, 414] width 79 height 29
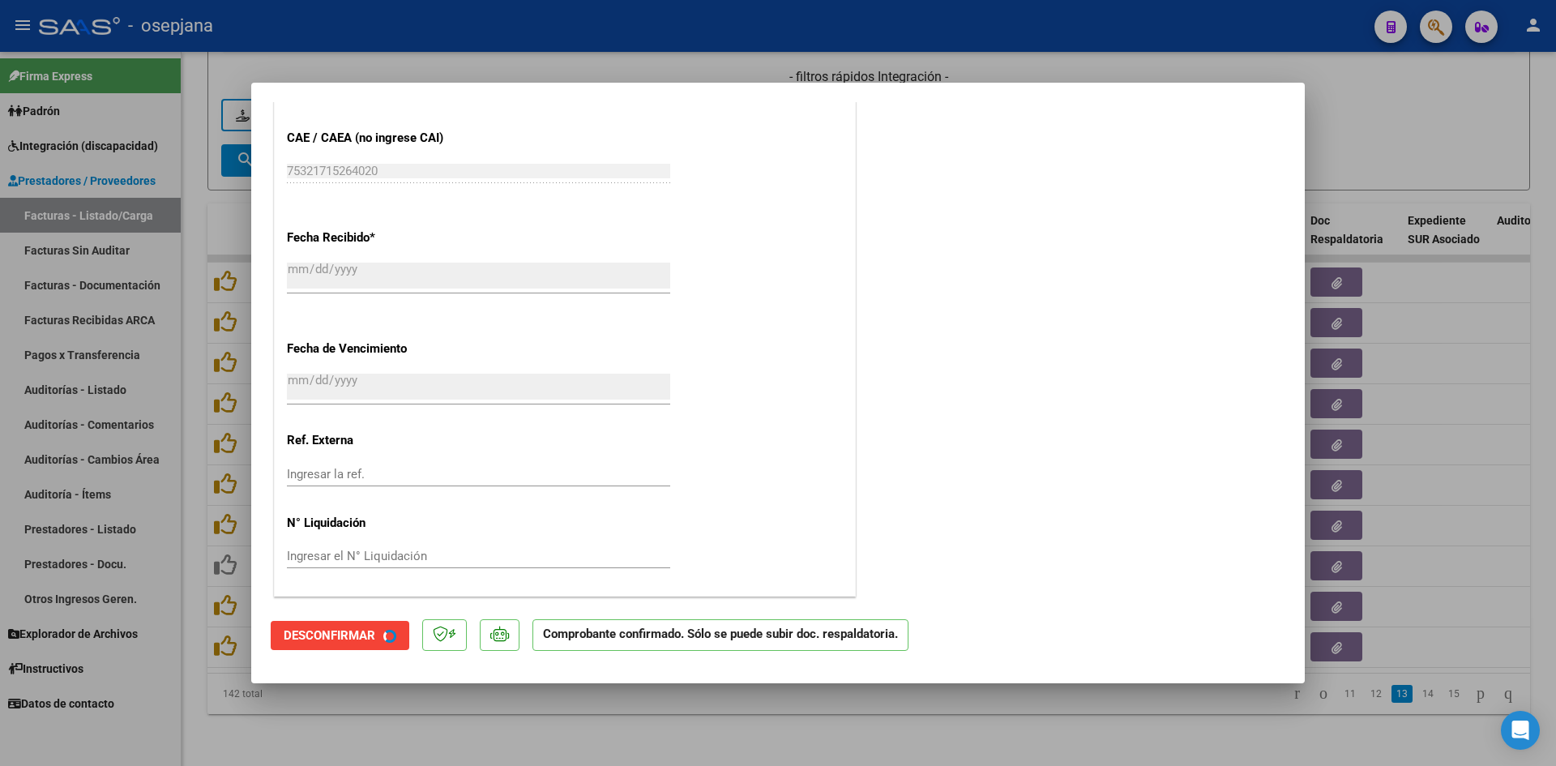
click at [1353, 151] on div at bounding box center [778, 383] width 1556 height 766
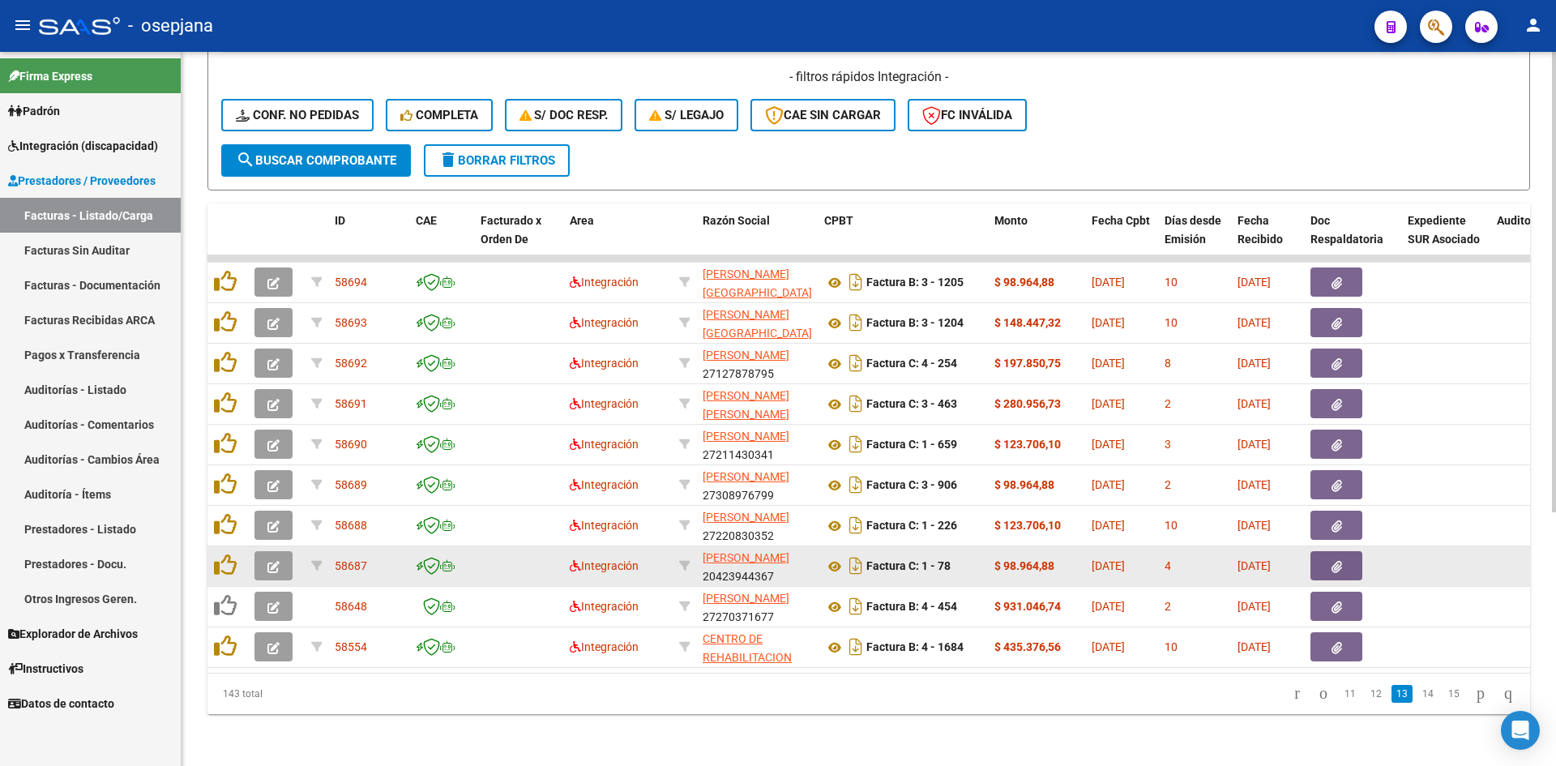
click at [280, 551] on button "button" at bounding box center [273, 565] width 38 height 29
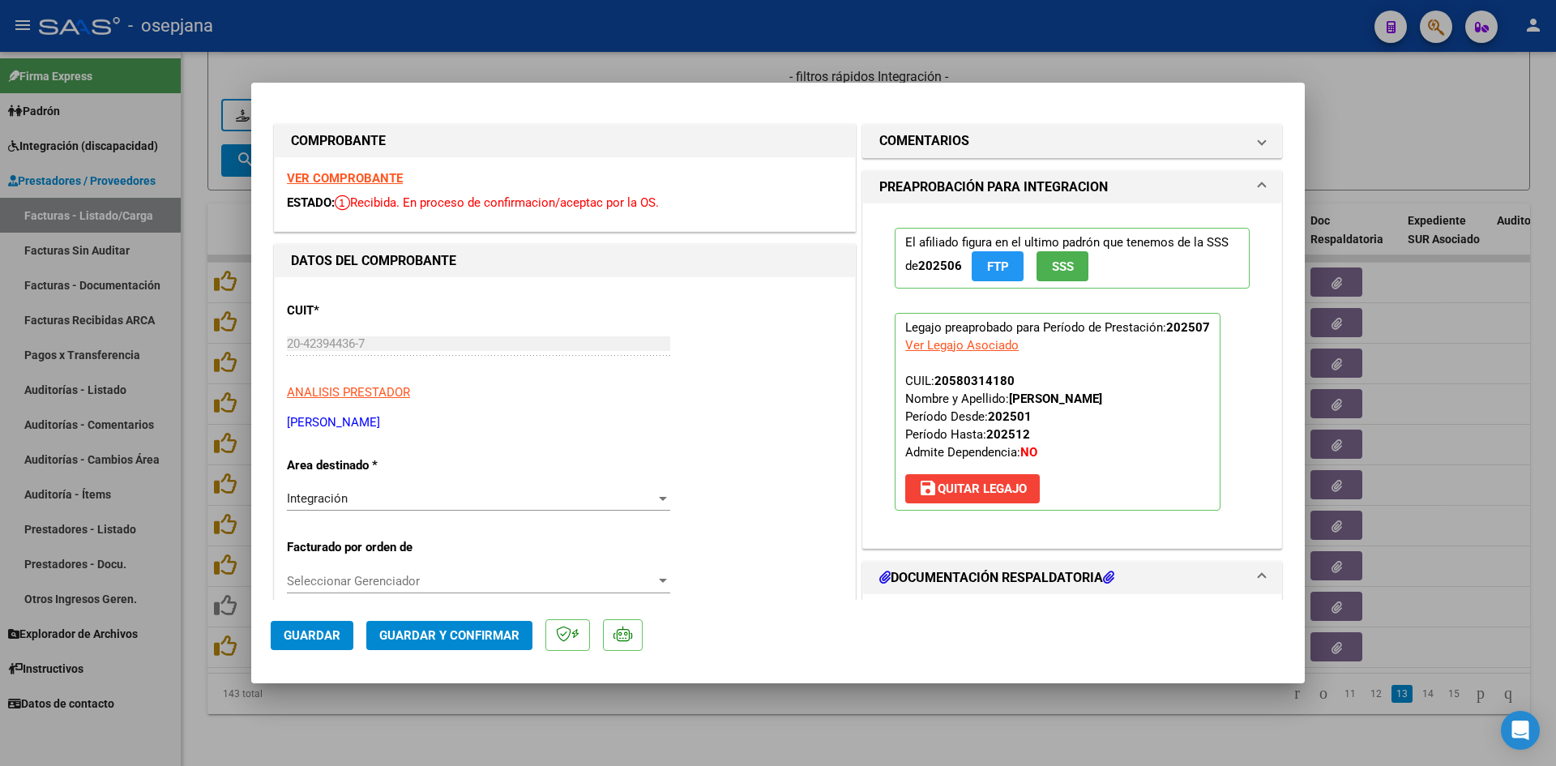
click at [376, 174] on strong "VER COMPROBANTE" at bounding box center [345, 178] width 116 height 15
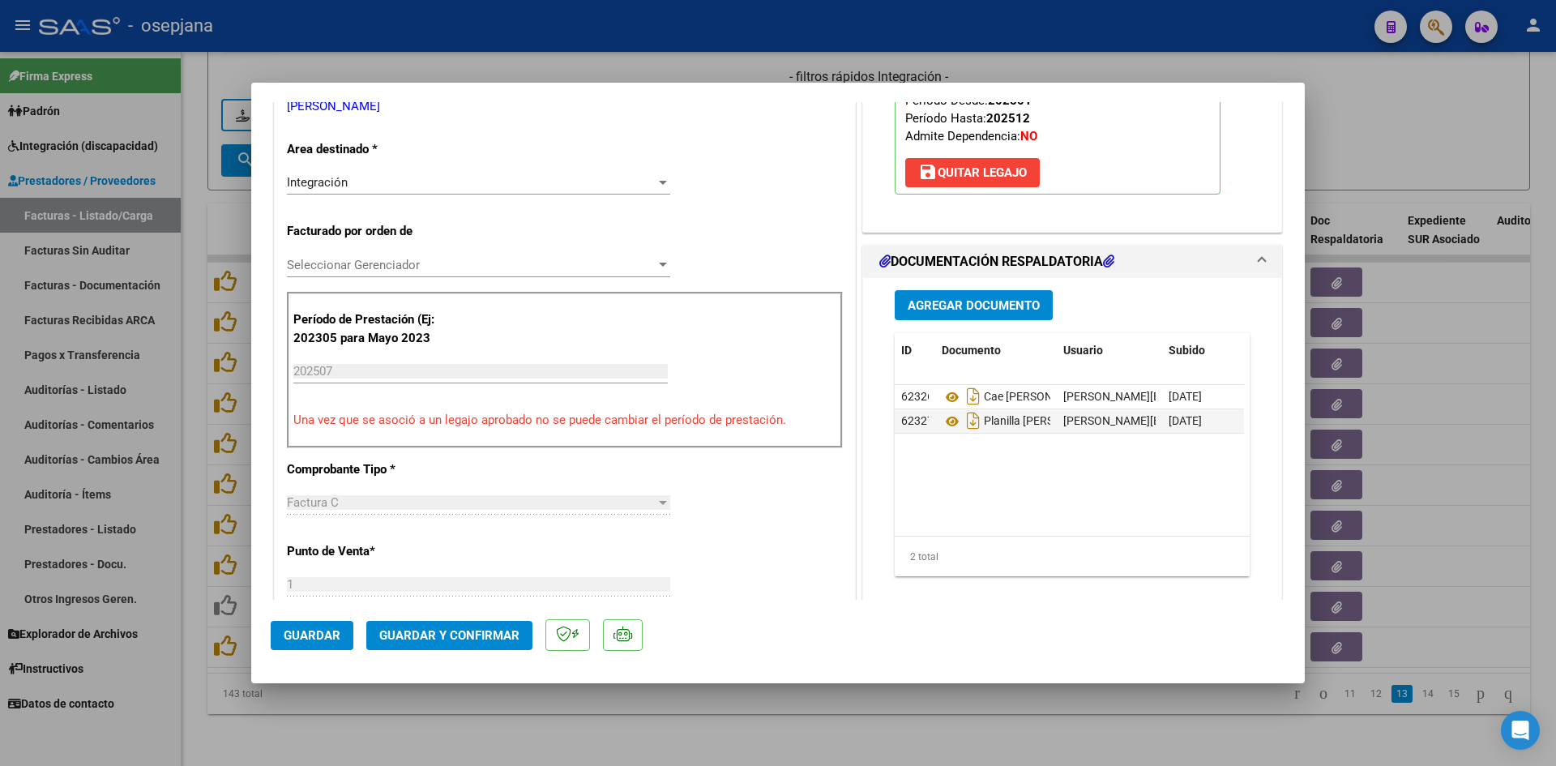
scroll to position [405, 0]
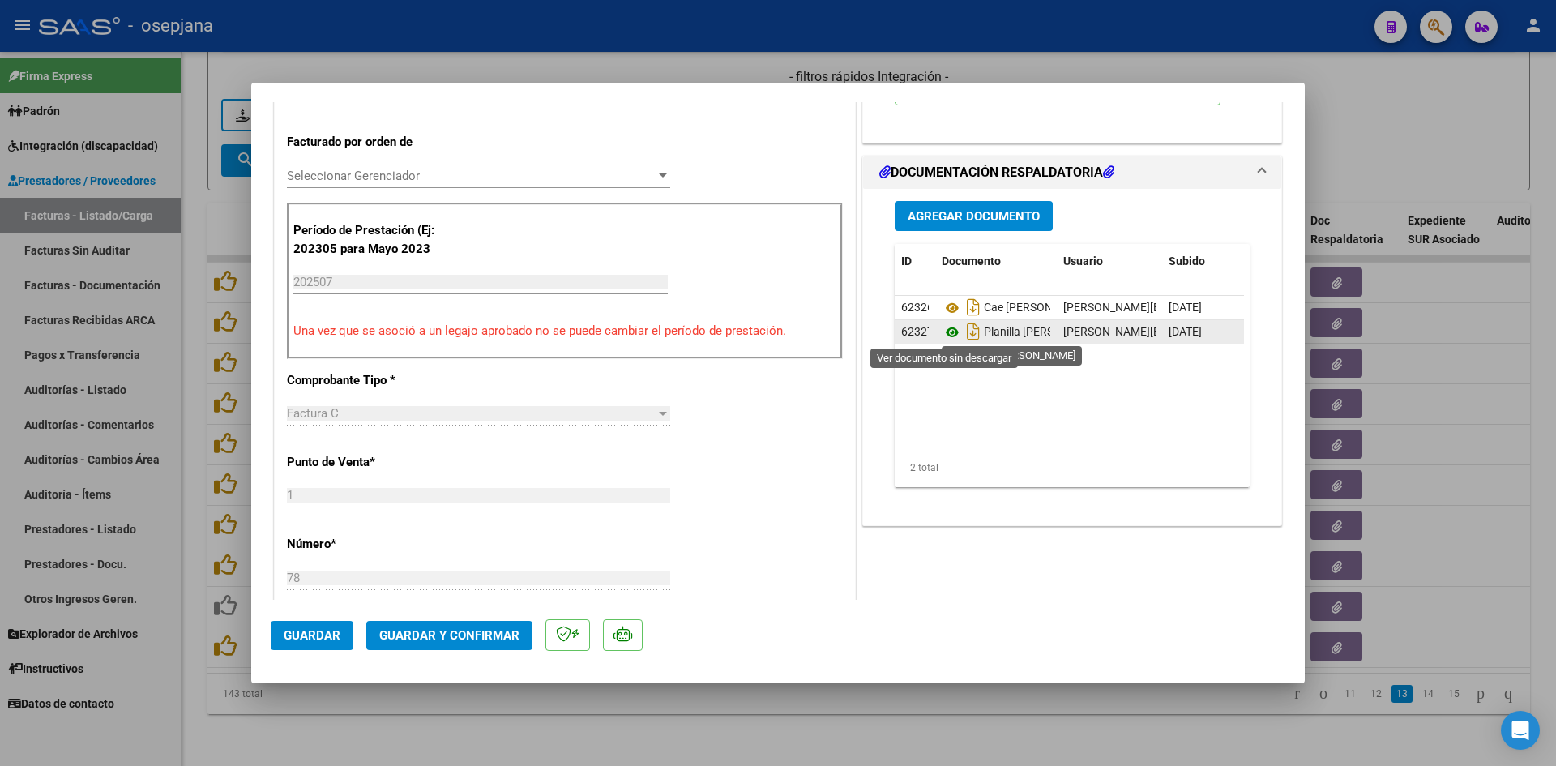
click at [944, 335] on icon at bounding box center [951, 331] width 21 height 19
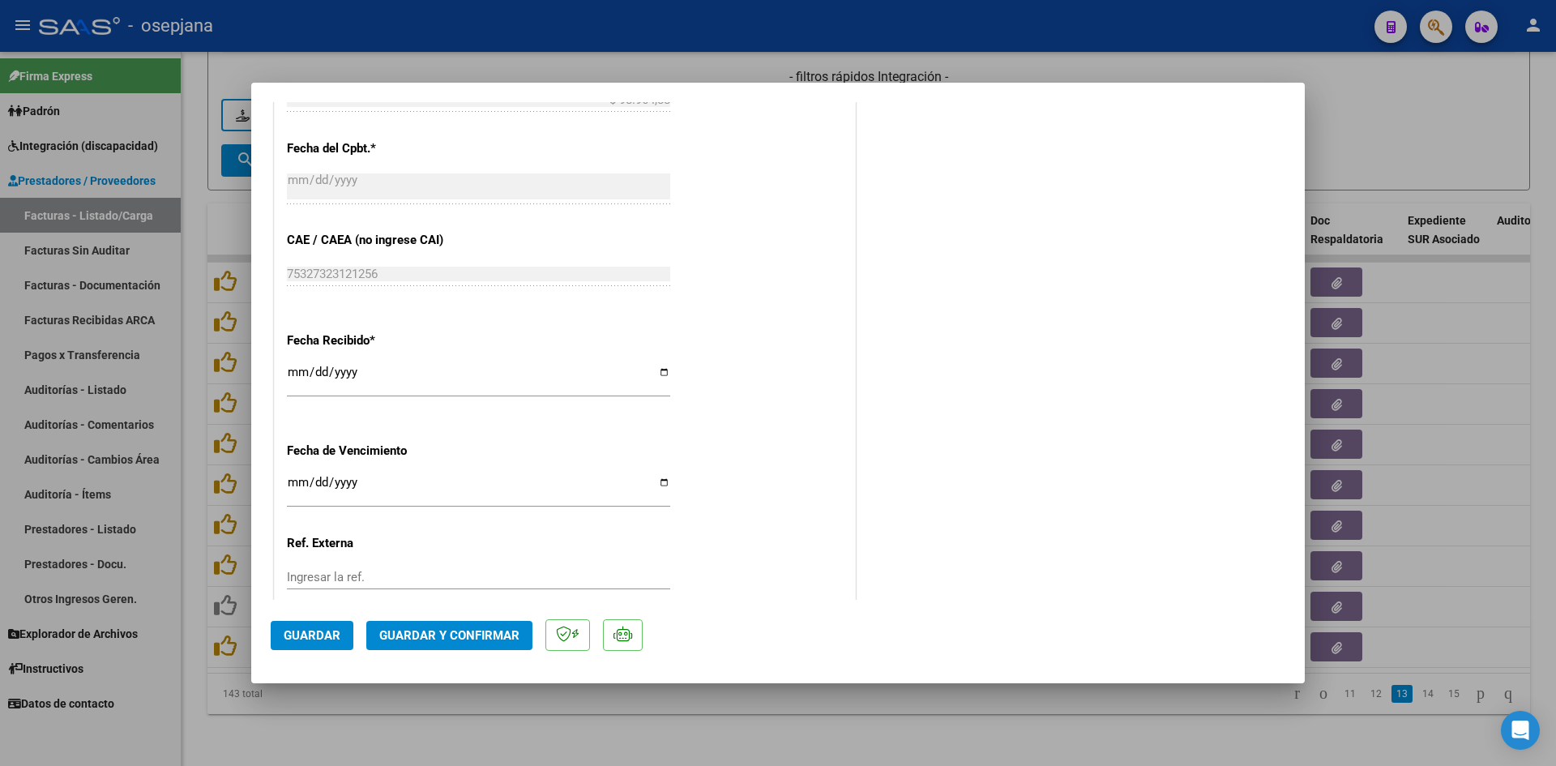
scroll to position [1068, 0]
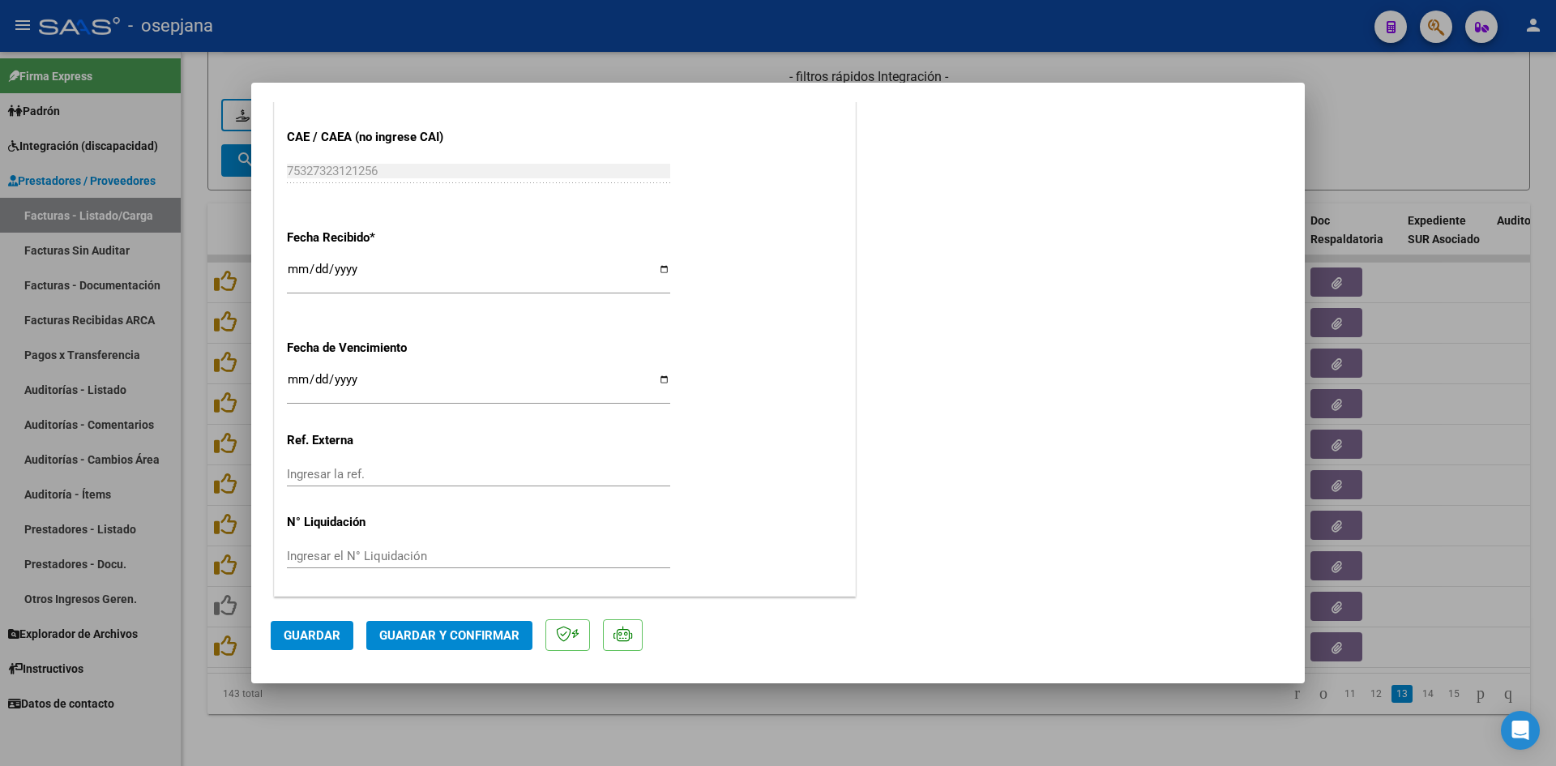
click at [294, 382] on input "2025-08-17" at bounding box center [478, 386] width 383 height 26
click at [438, 630] on span "Guardar y Confirmar" at bounding box center [449, 635] width 140 height 15
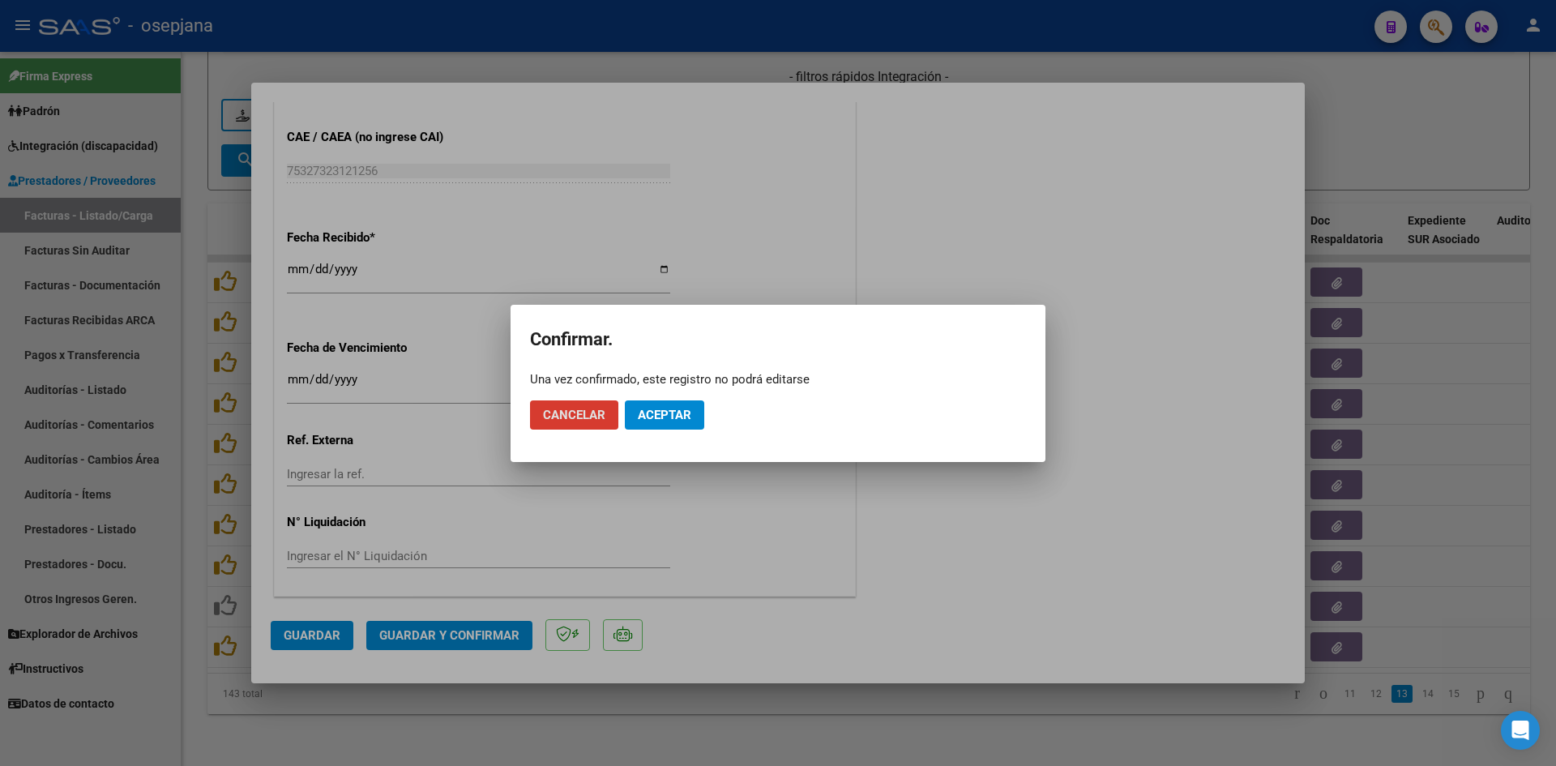
click at [658, 412] on span "Aceptar" at bounding box center [664, 415] width 53 height 15
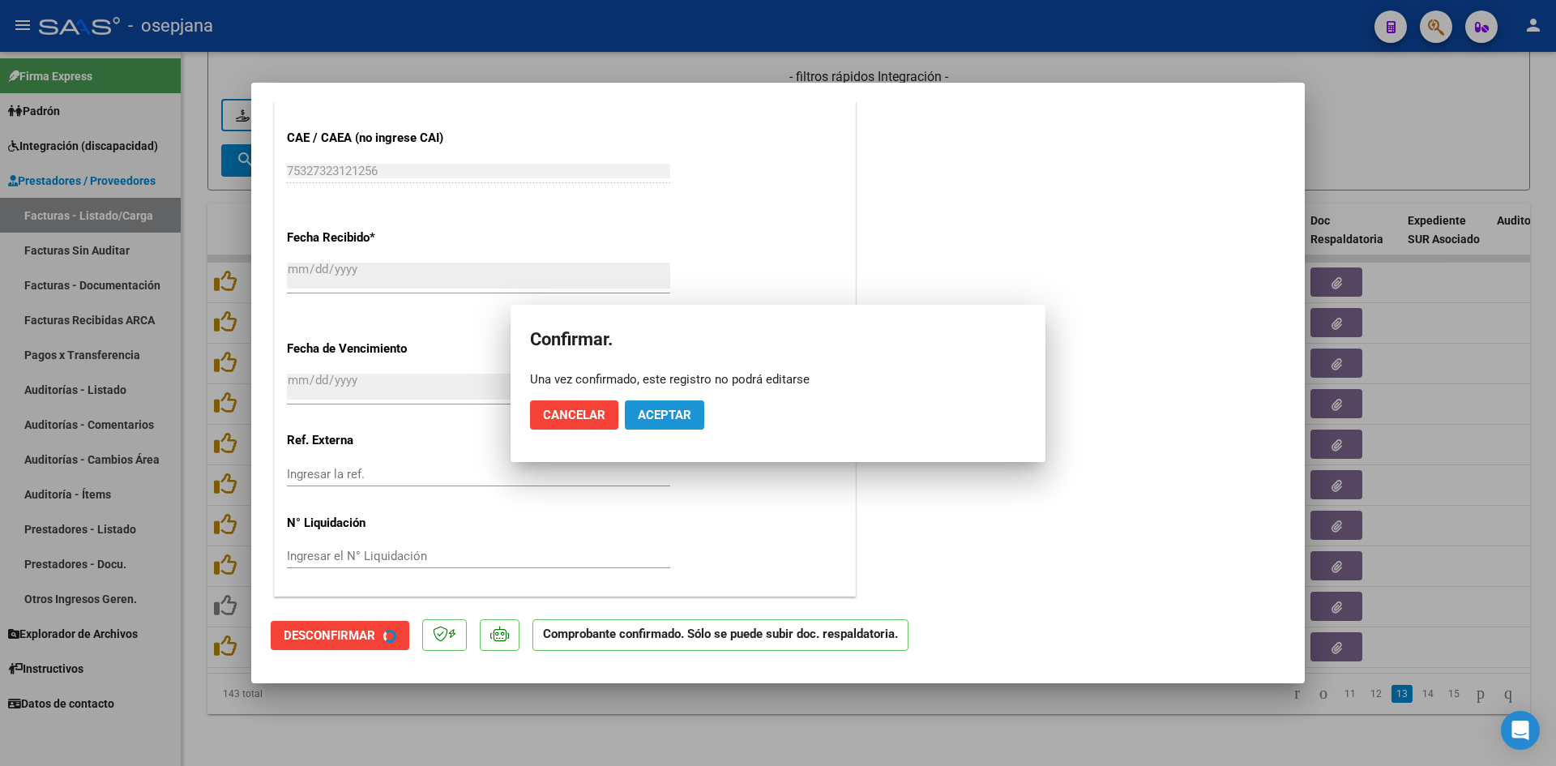
scroll to position [967, 0]
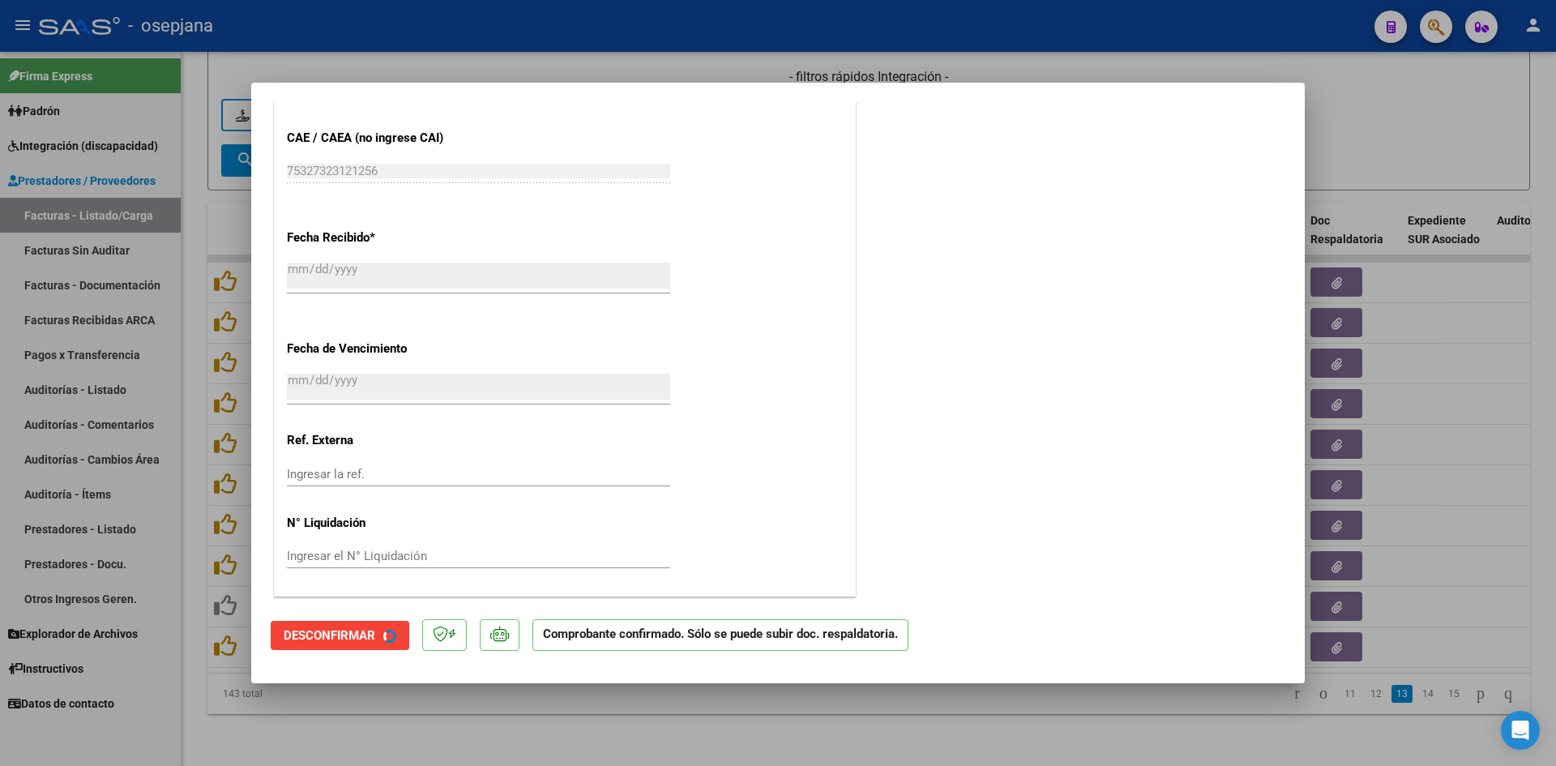
click at [1385, 123] on div at bounding box center [778, 383] width 1556 height 766
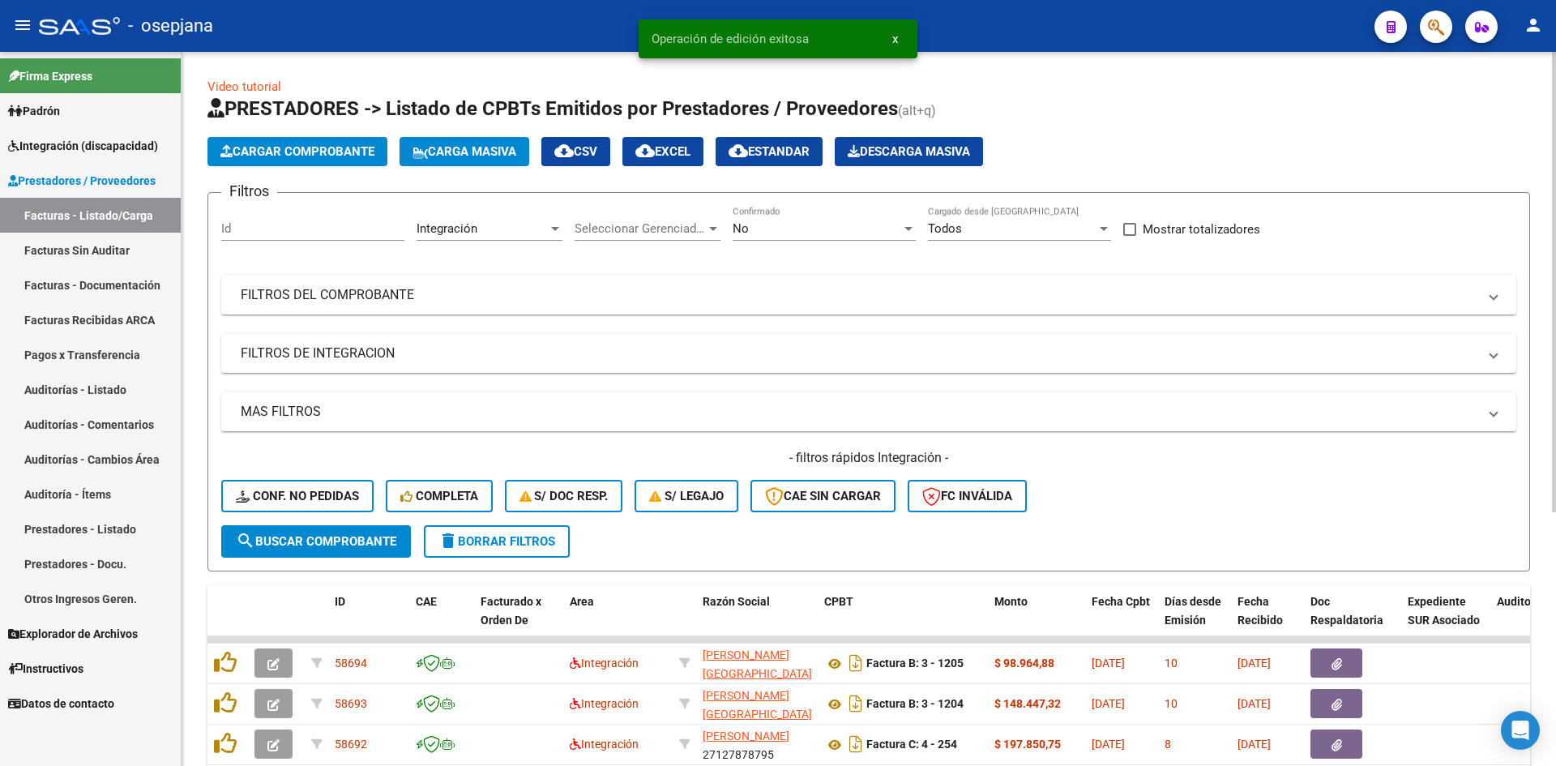
scroll to position [393, 0]
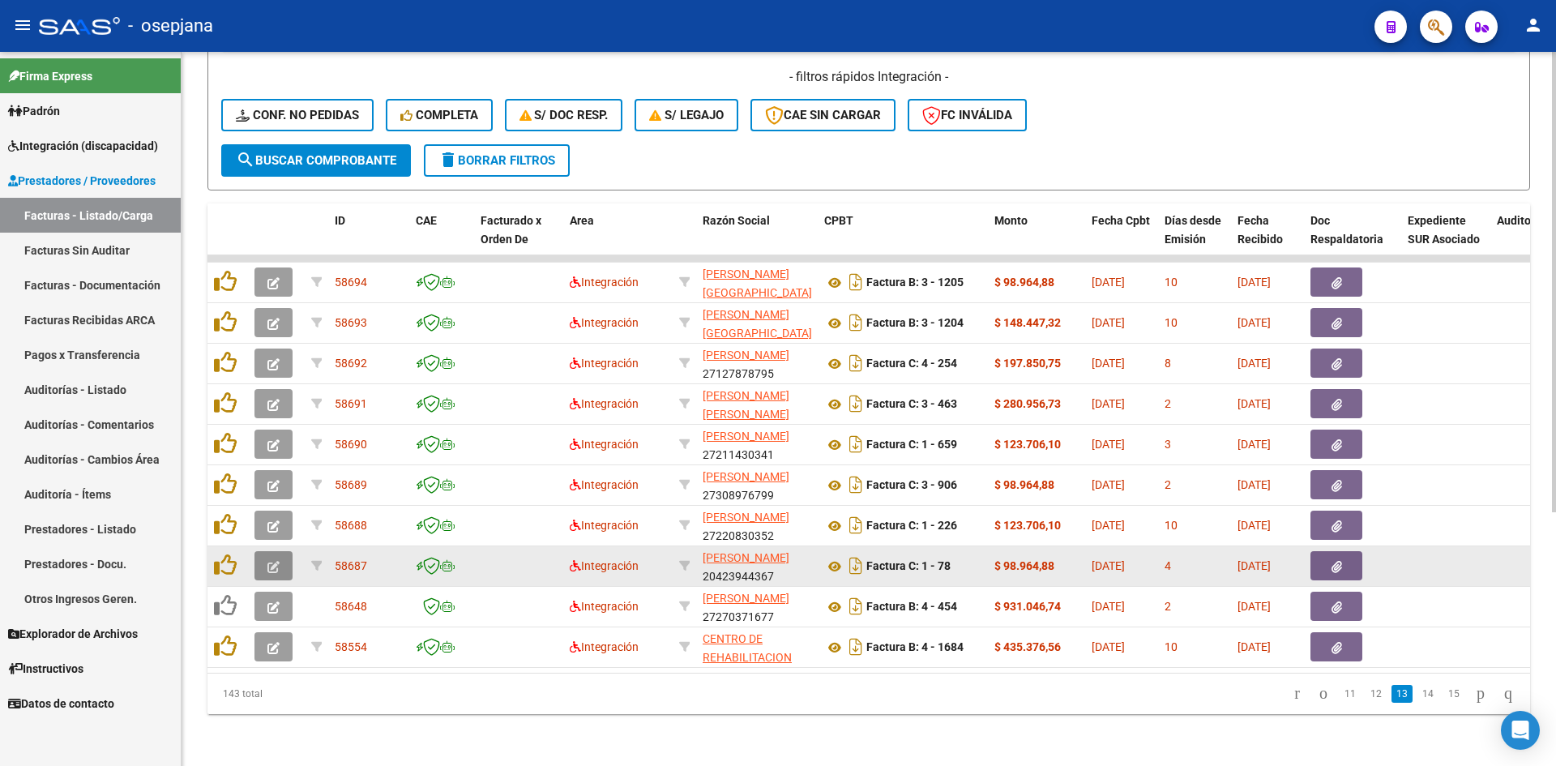
click at [268, 551] on button "button" at bounding box center [273, 565] width 38 height 29
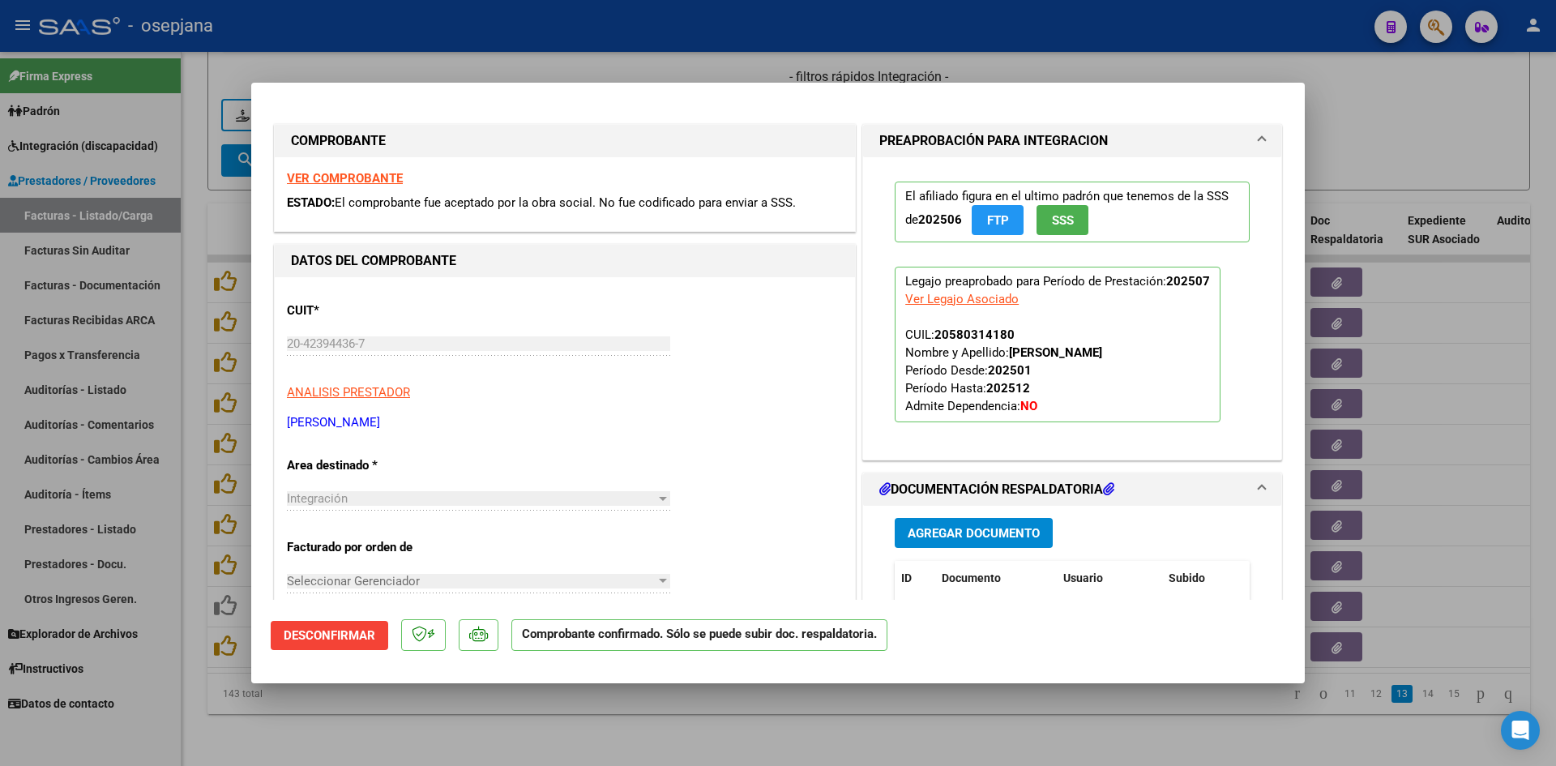
click at [1365, 132] on div at bounding box center [778, 383] width 1556 height 766
type input "$ 0,00"
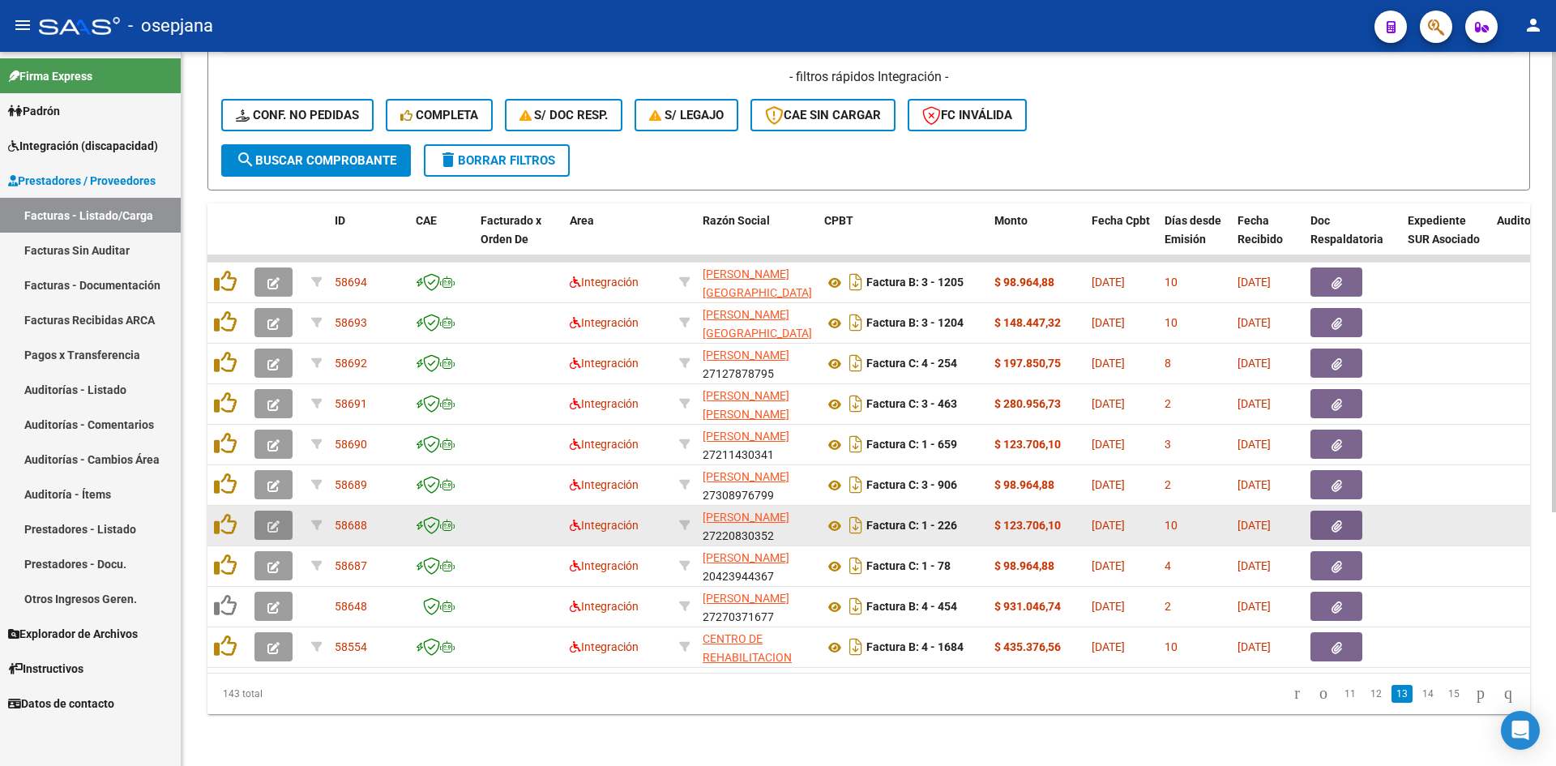
click at [280, 510] on button "button" at bounding box center [273, 524] width 38 height 29
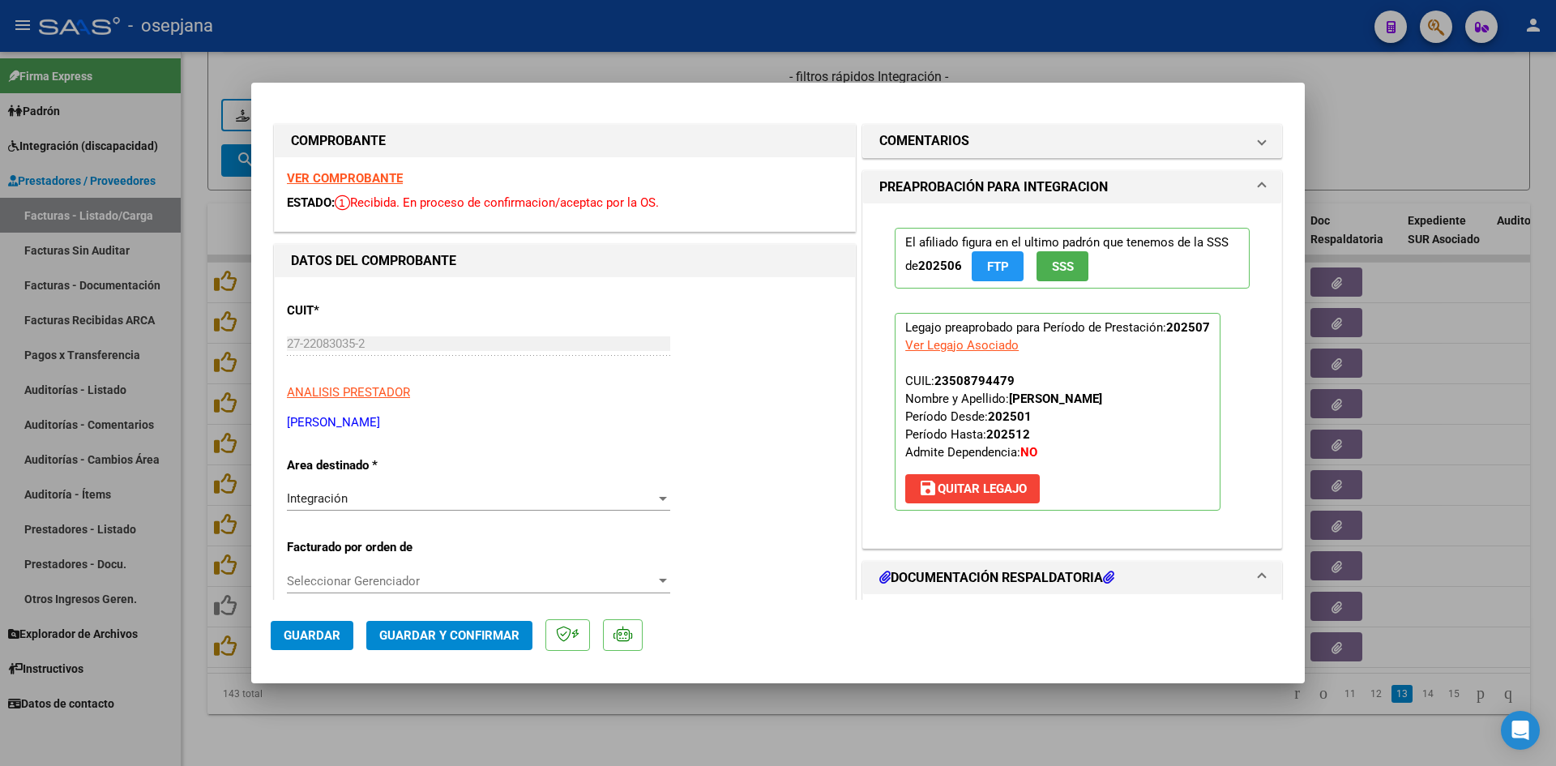
click at [311, 173] on strong "VER COMPROBANTE" at bounding box center [345, 178] width 116 height 15
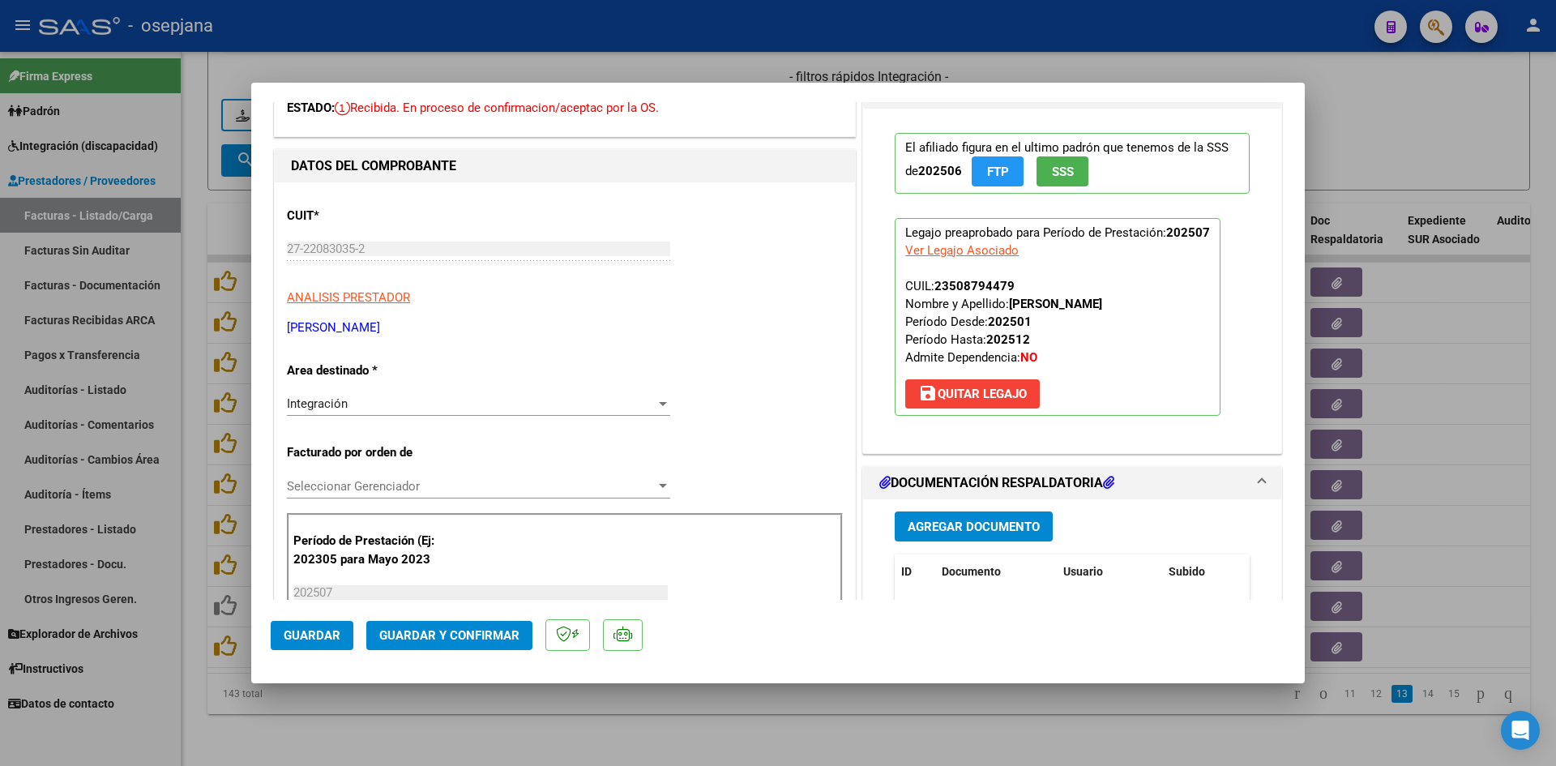
scroll to position [243, 0]
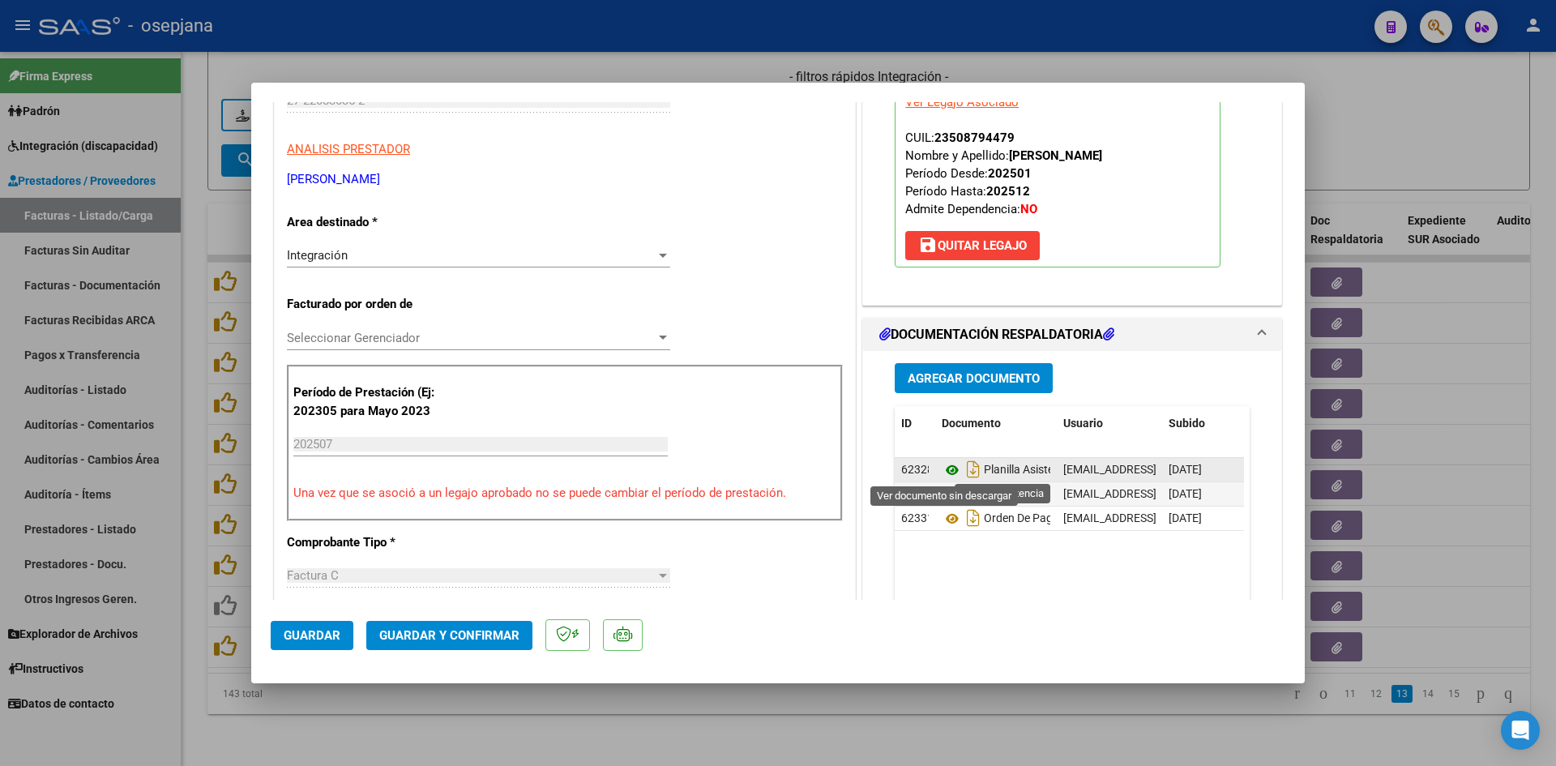
click at [947, 471] on icon at bounding box center [951, 469] width 21 height 19
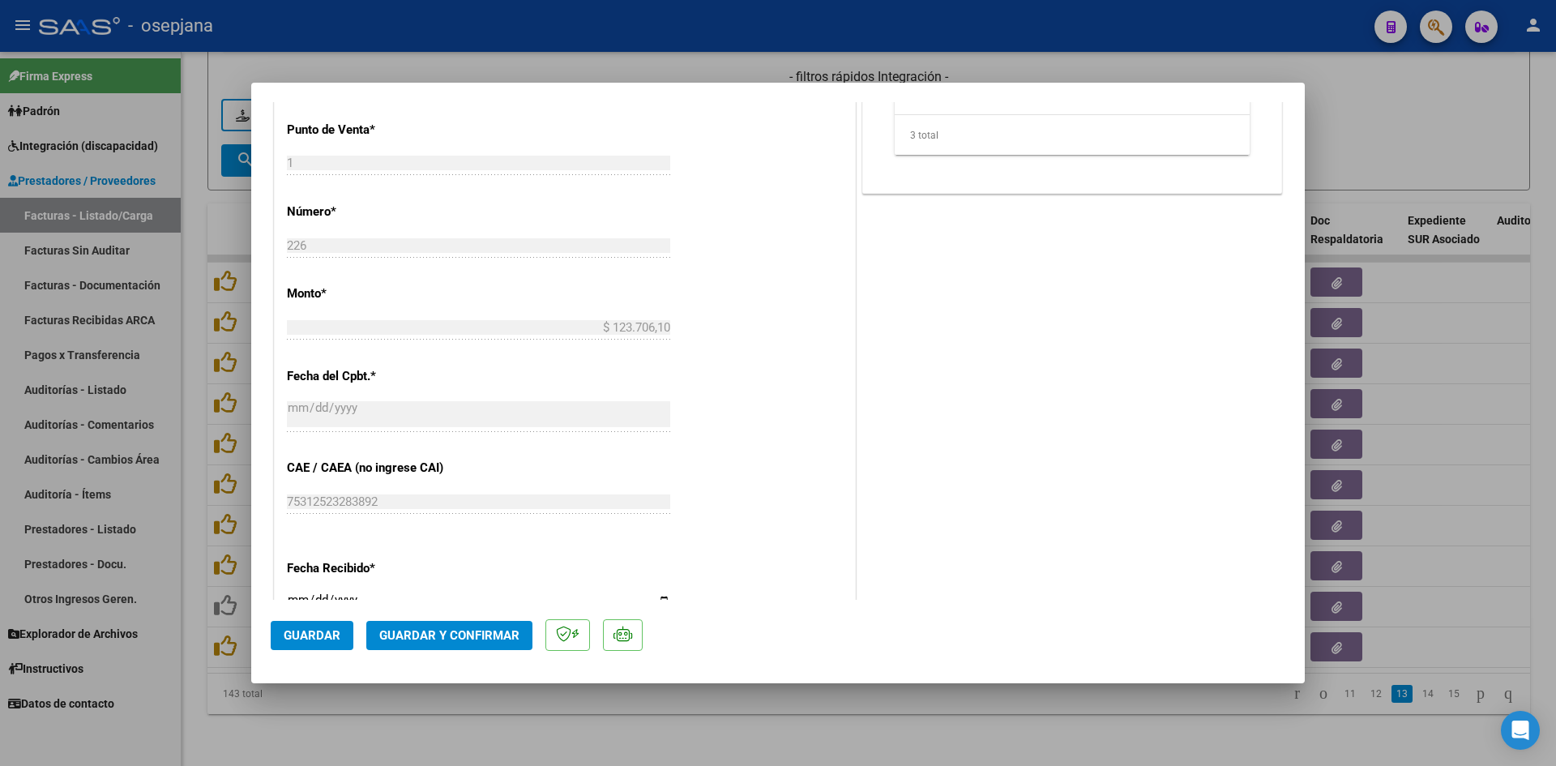
scroll to position [891, 0]
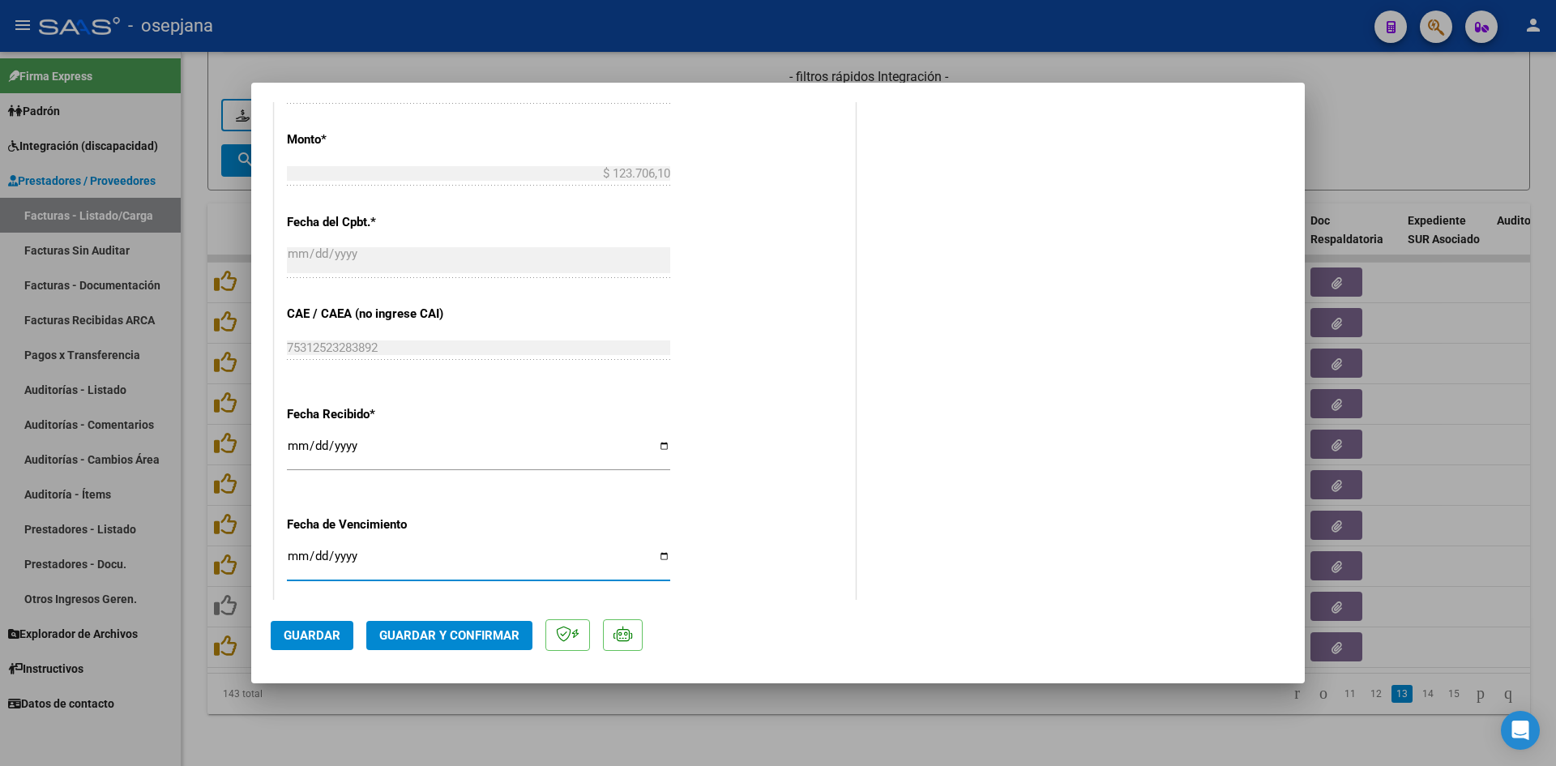
click at [297, 561] on input "Ingresar la fecha" at bounding box center [478, 562] width 383 height 26
type input "[DATE]"
click at [417, 630] on span "Guardar y Confirmar" at bounding box center [449, 635] width 140 height 15
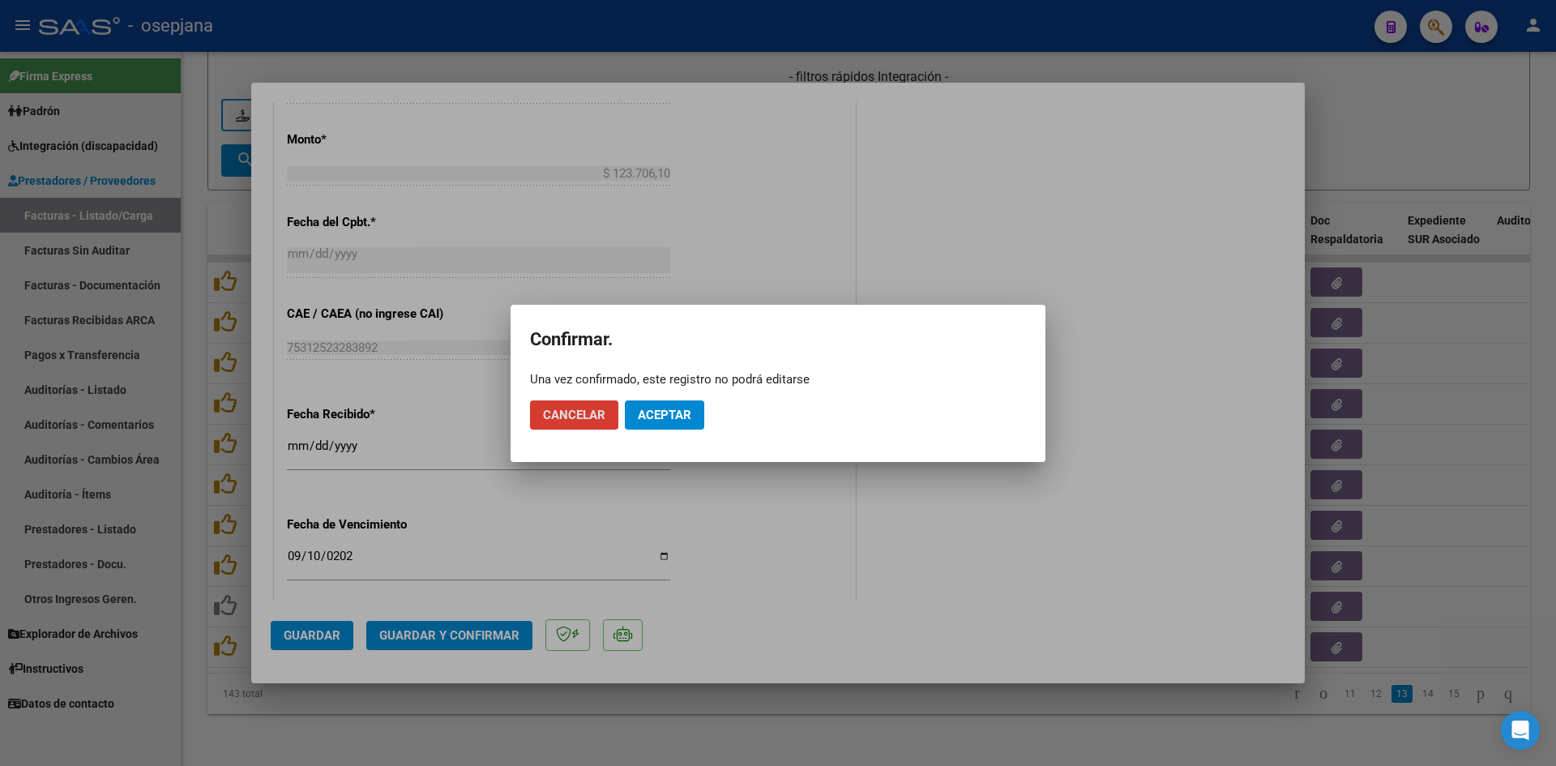
drag, startPoint x: 652, startPoint y: 422, endPoint x: 1236, endPoint y: 240, distance: 612.0
click at [653, 422] on button "Aceptar" at bounding box center [664, 414] width 79 height 29
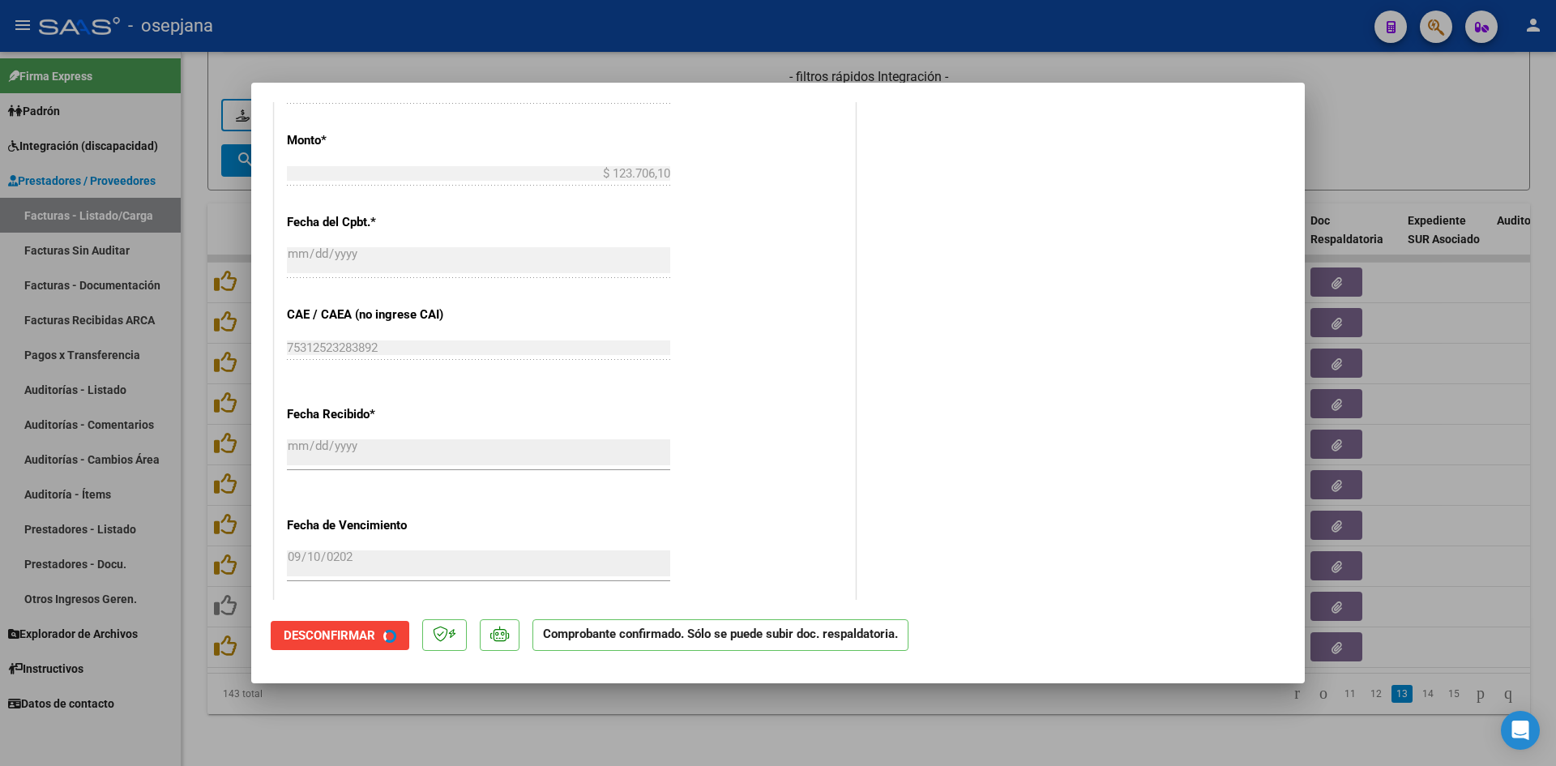
click at [1359, 146] on div at bounding box center [778, 383] width 1556 height 766
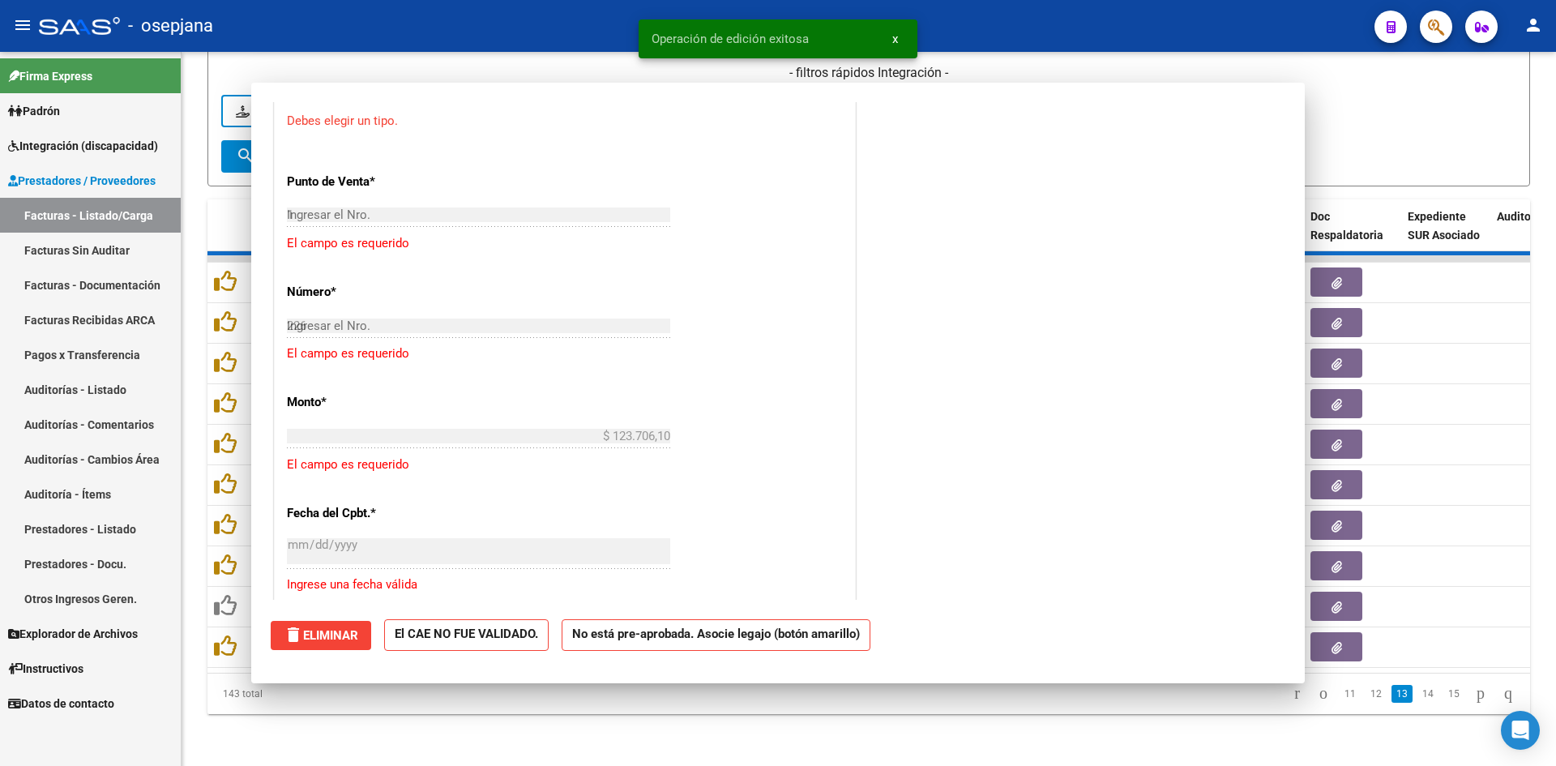
type input "$ 0,00"
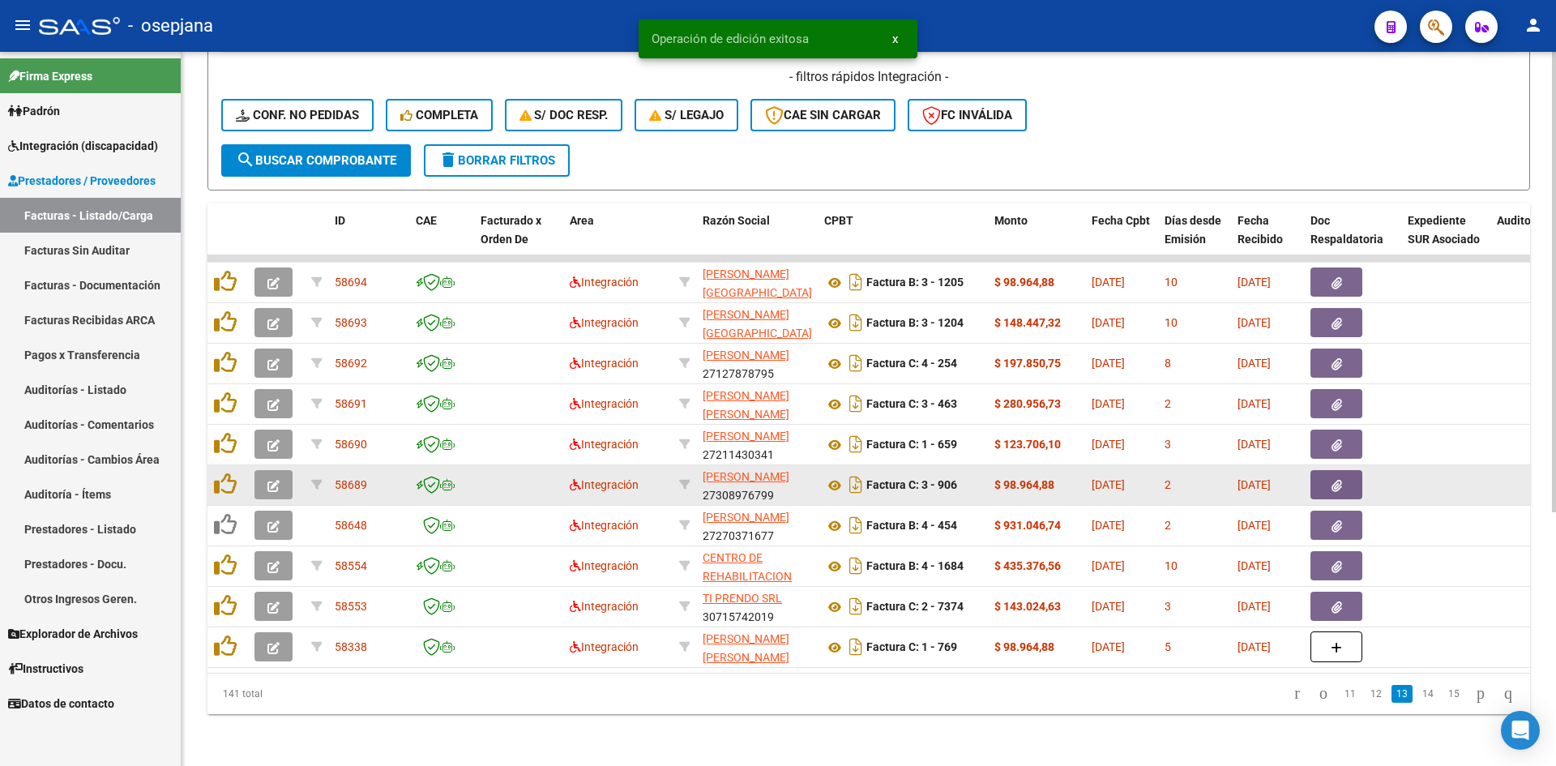
click at [277, 480] on icon "button" at bounding box center [273, 486] width 12 height 12
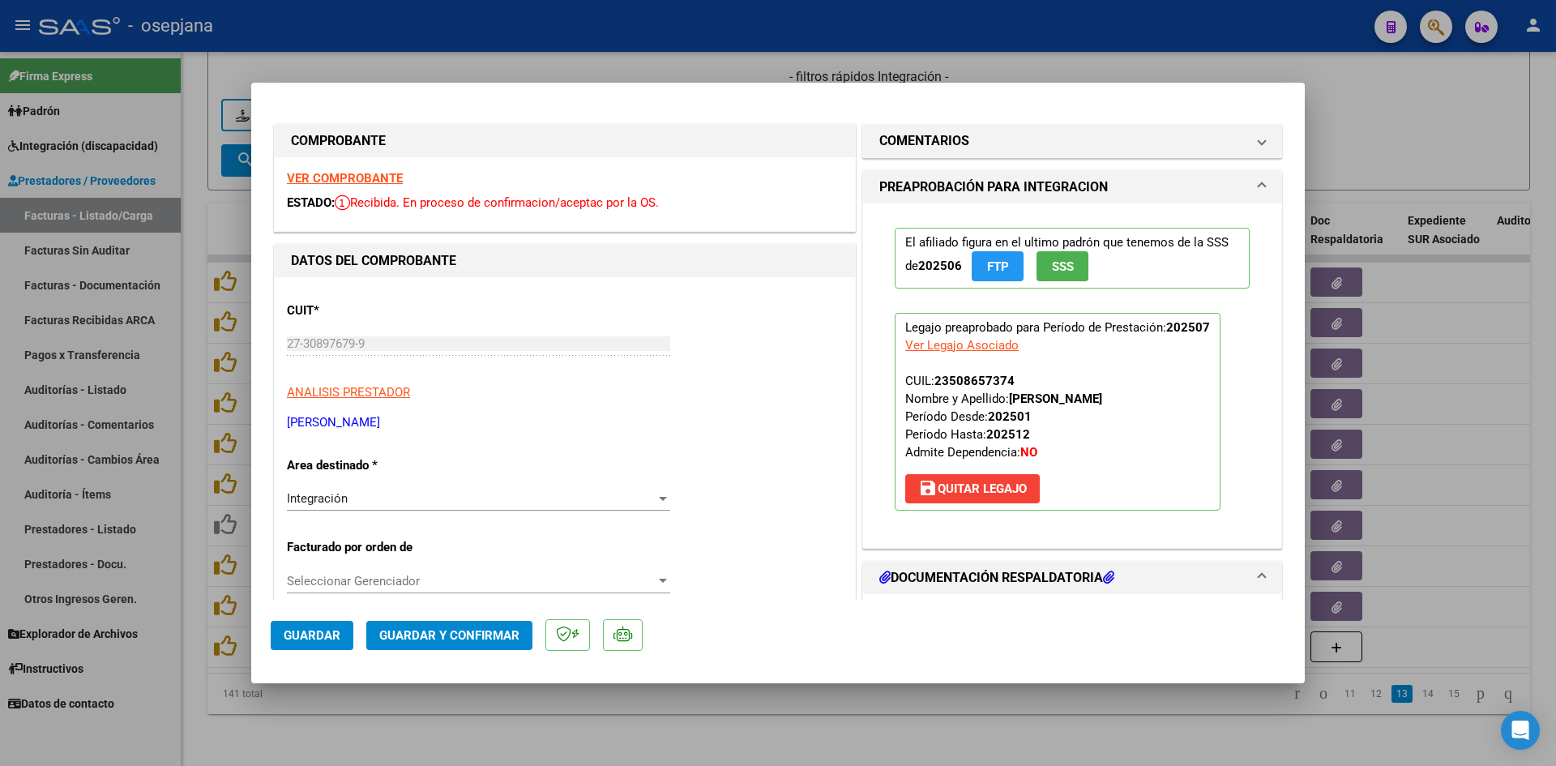
click at [337, 175] on strong "VER COMPROBANTE" at bounding box center [345, 178] width 116 height 15
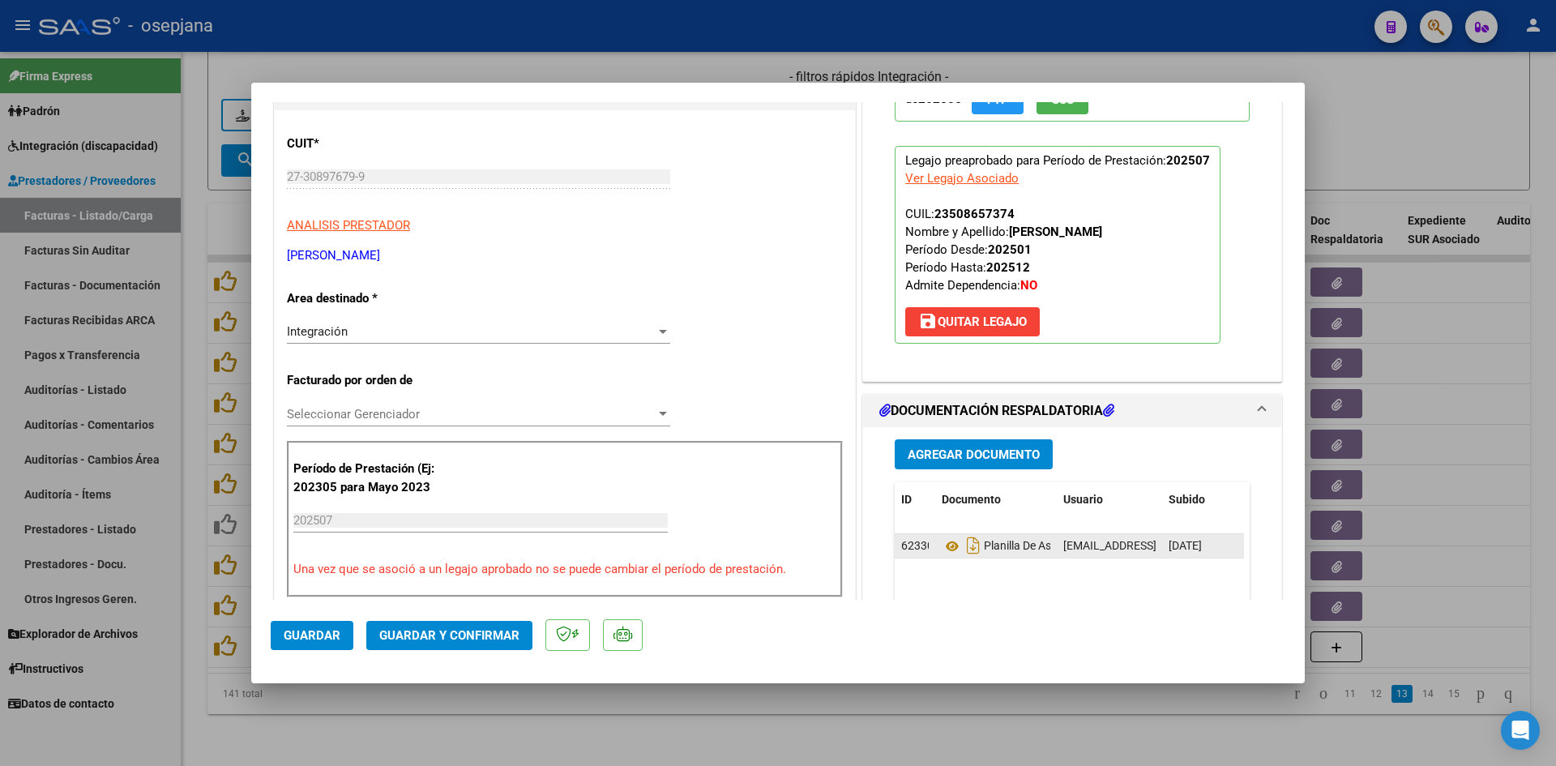
scroll to position [324, 0]
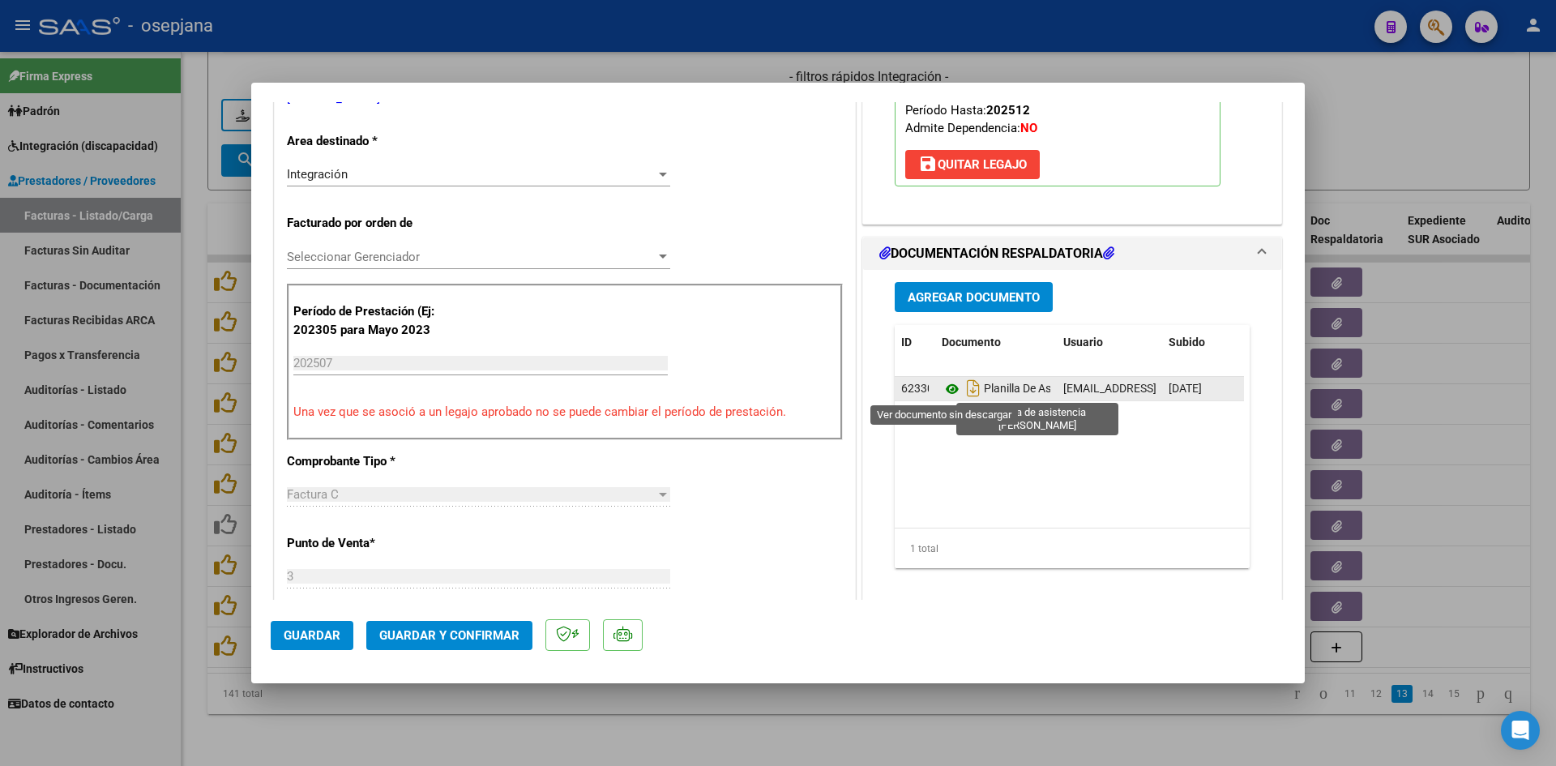
click at [946, 385] on icon at bounding box center [951, 388] width 21 height 19
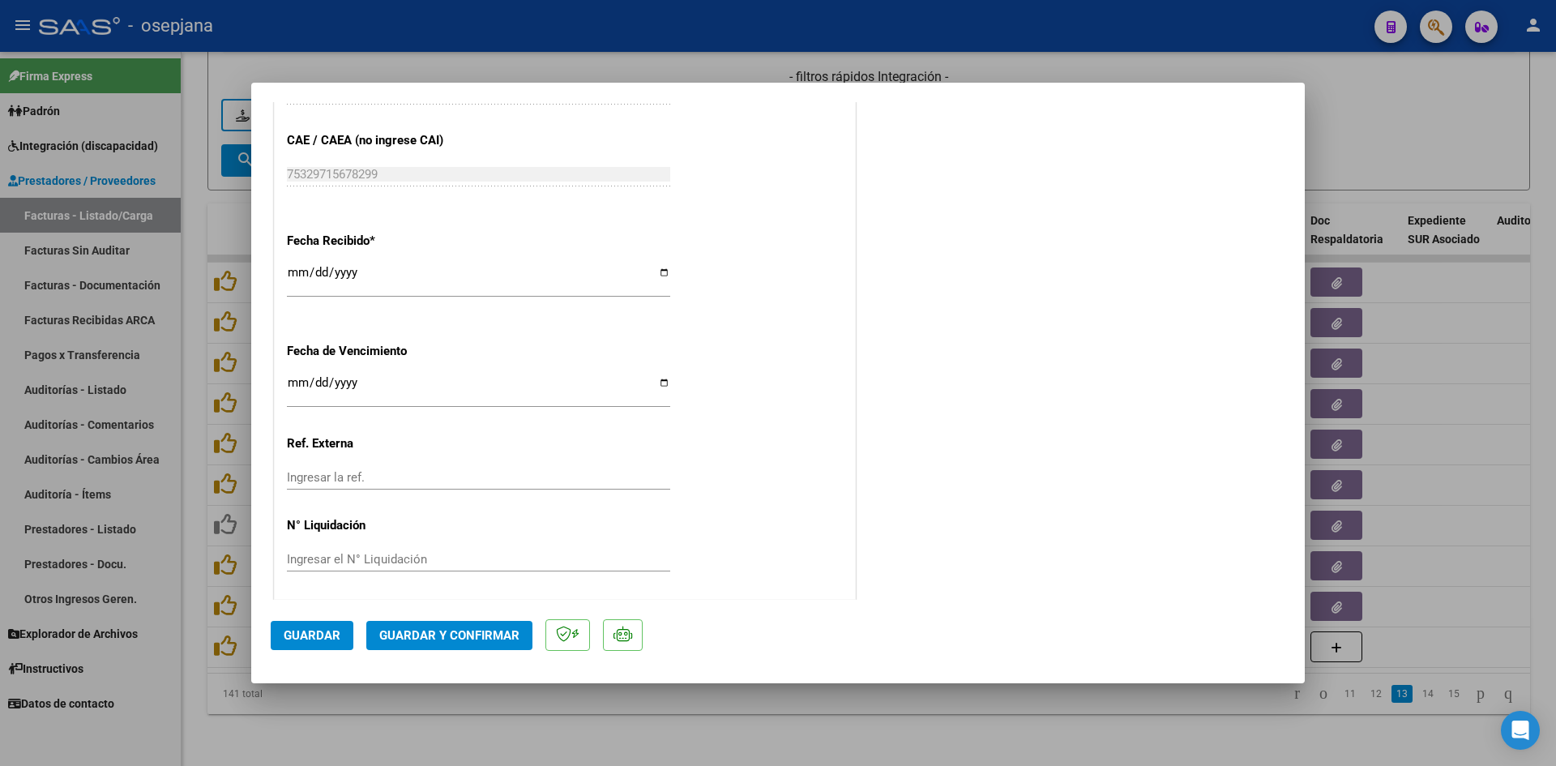
scroll to position [1068, 0]
click at [291, 378] on input "Ingresar la fecha" at bounding box center [478, 386] width 383 height 26
type input "[DATE]"
click at [459, 630] on span "Guardar y Confirmar" at bounding box center [449, 635] width 140 height 15
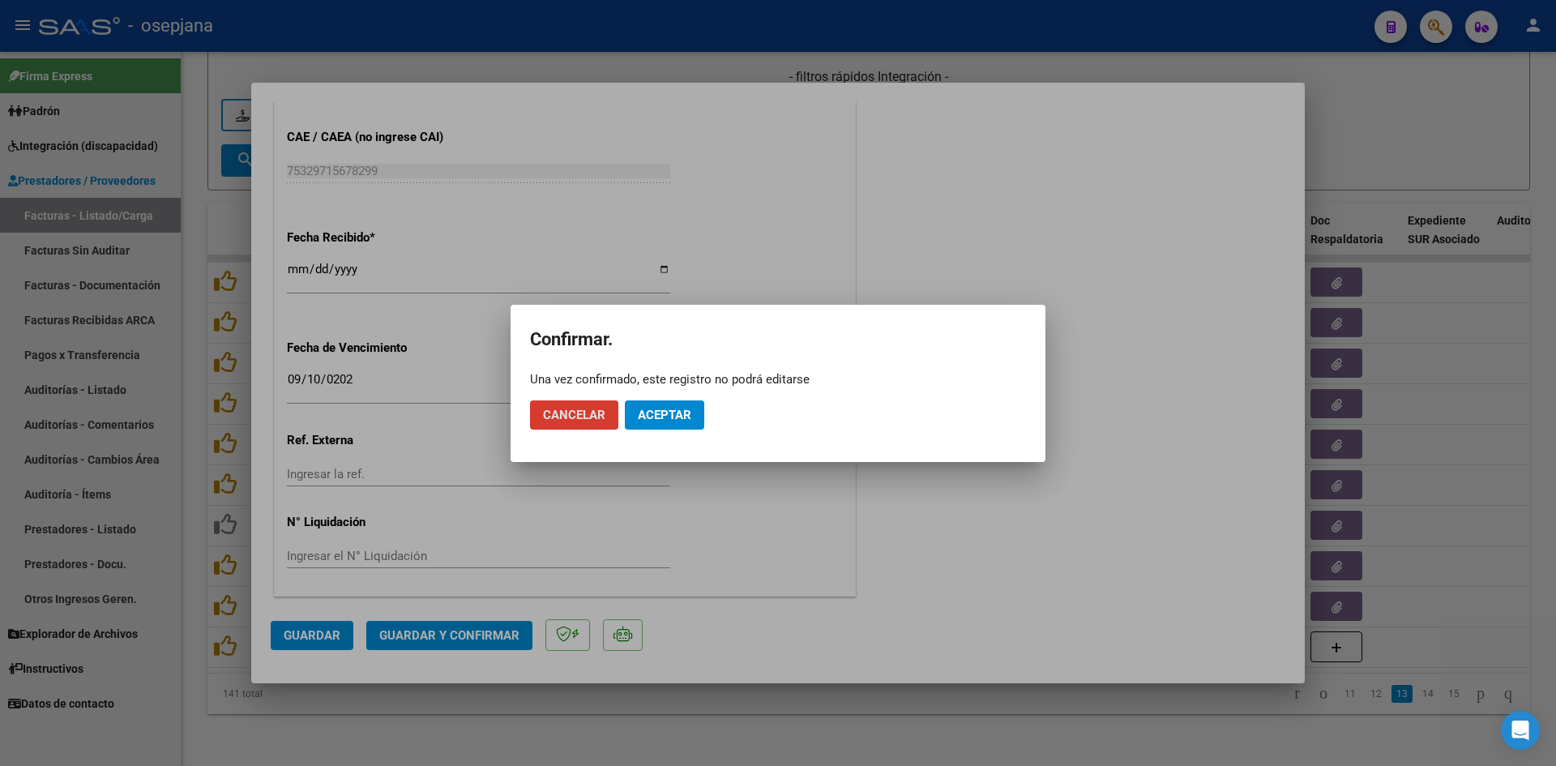
click at [674, 418] on span "Aceptar" at bounding box center [664, 415] width 53 height 15
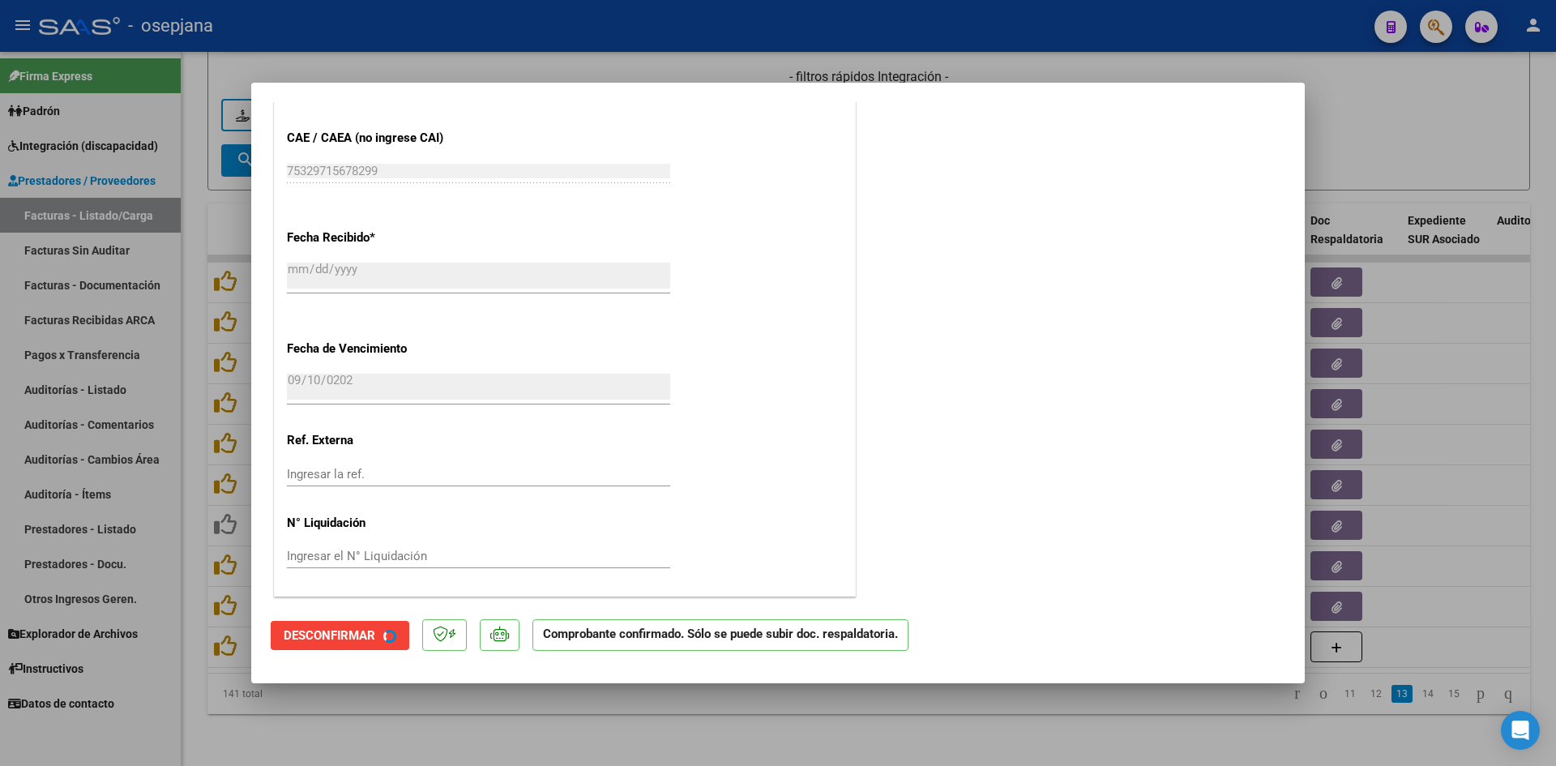
scroll to position [967, 0]
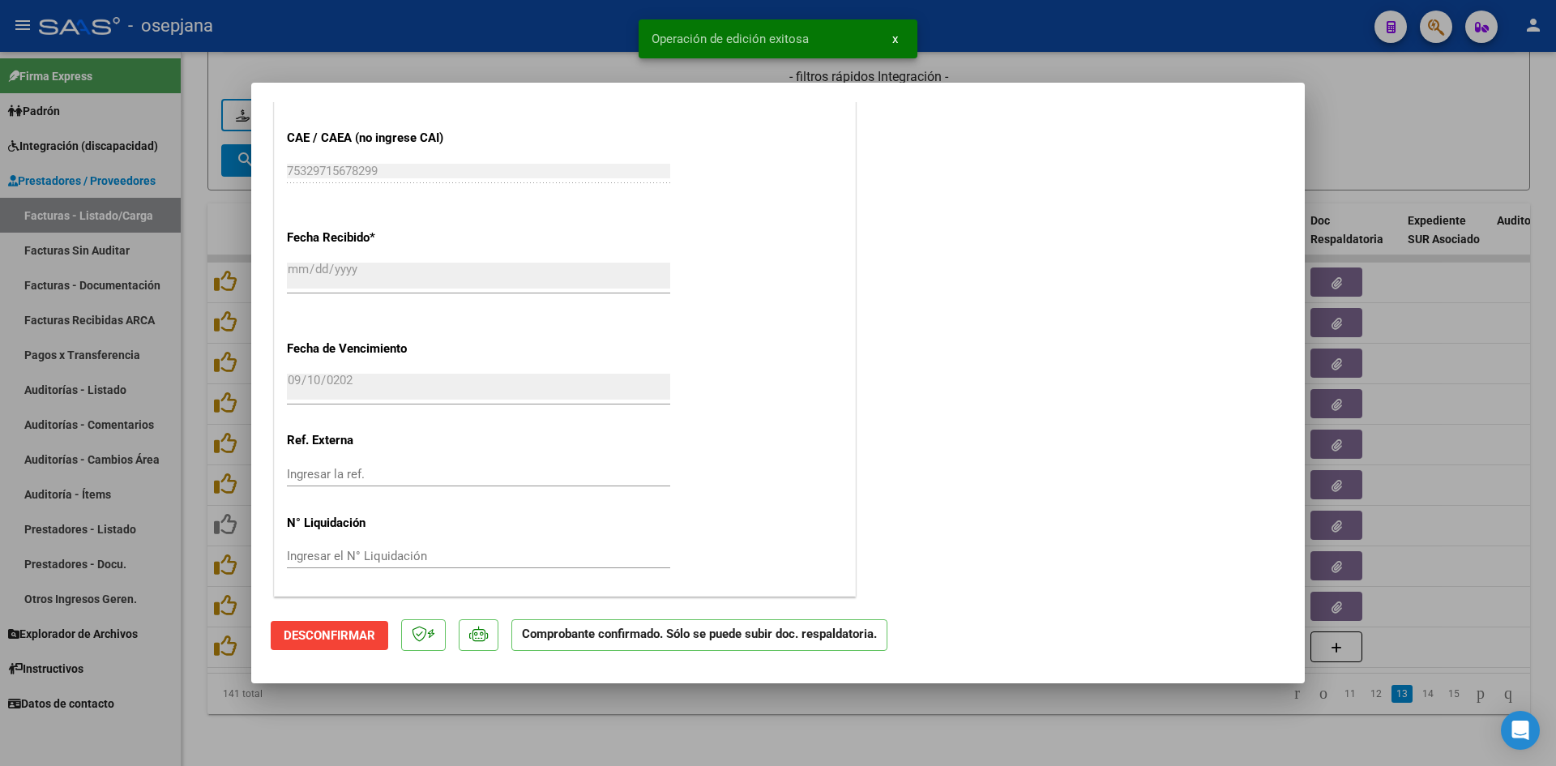
click at [1383, 160] on div at bounding box center [778, 383] width 1556 height 766
type input "$ 0,00"
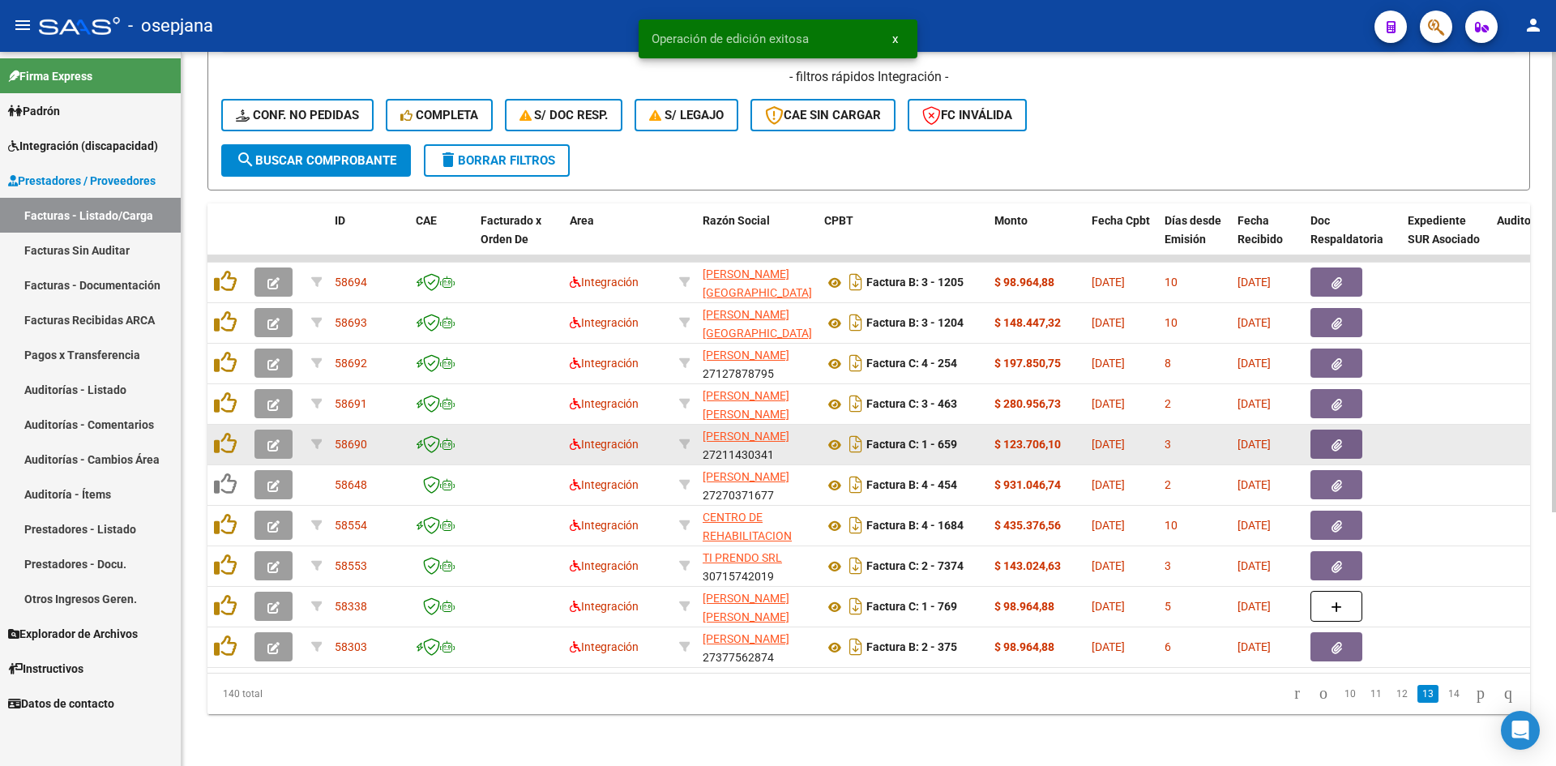
click at [271, 429] on button "button" at bounding box center [273, 443] width 38 height 29
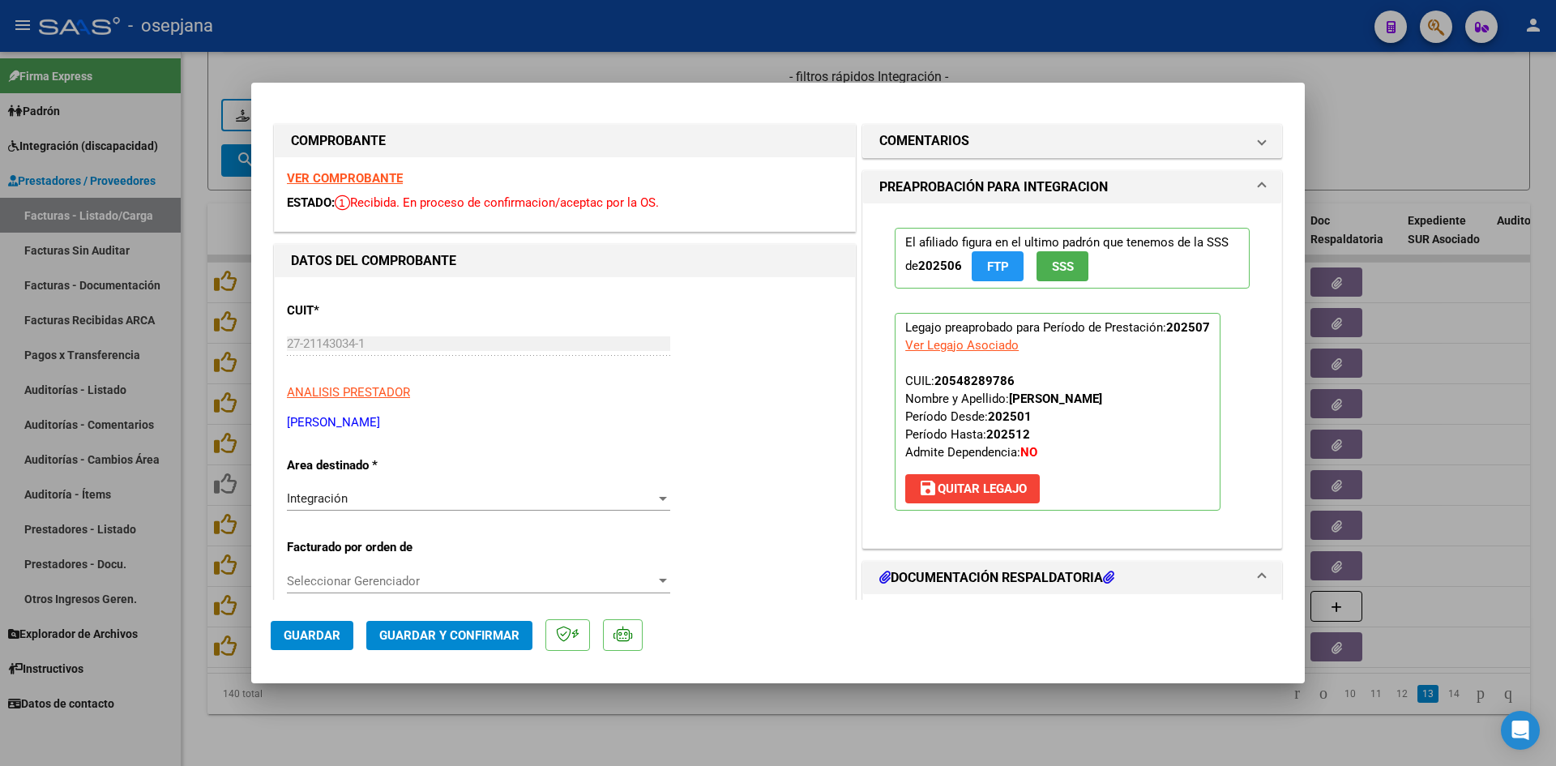
click at [320, 173] on strong "VER COMPROBANTE" at bounding box center [345, 178] width 116 height 15
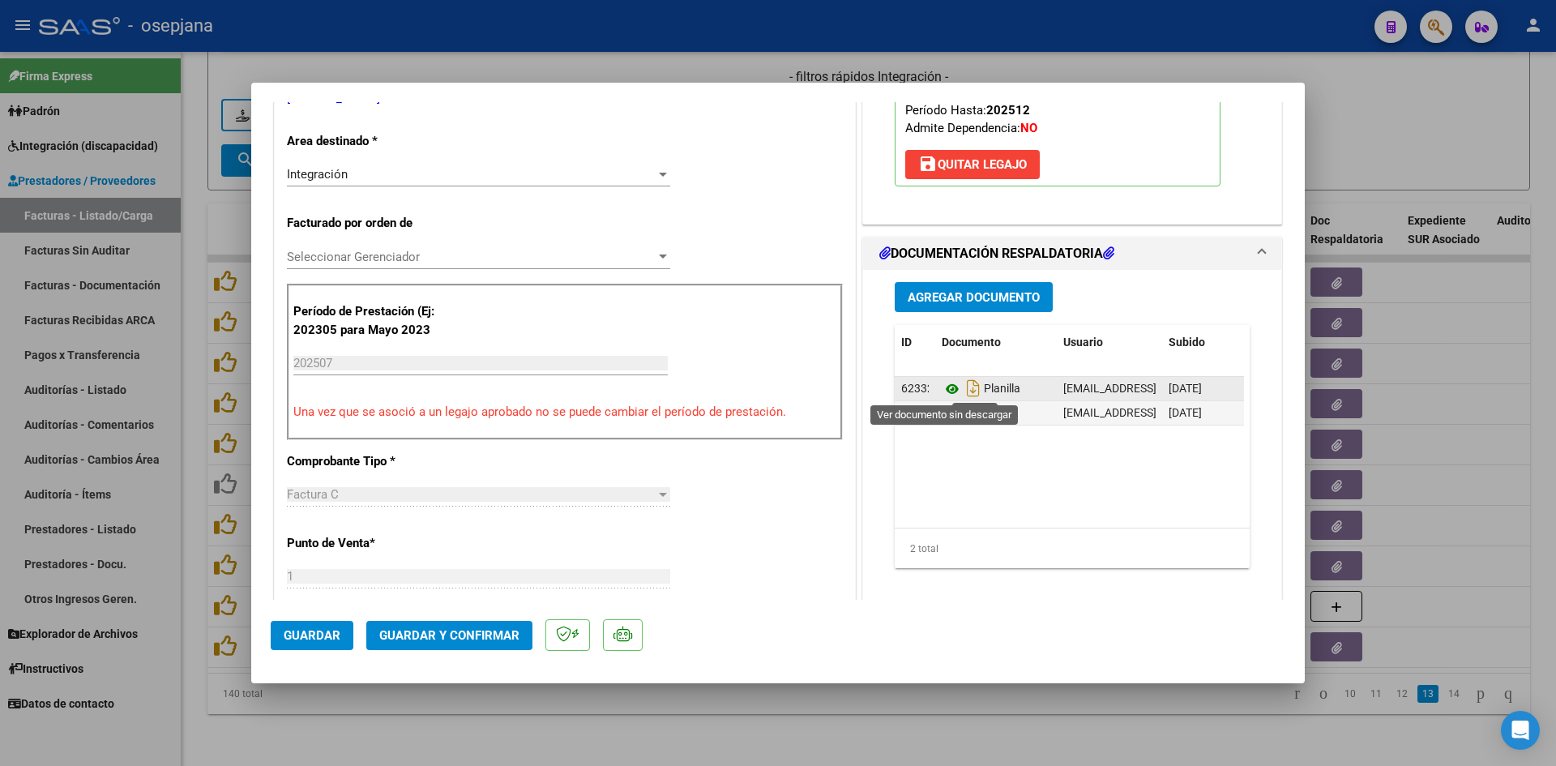
click at [942, 393] on icon at bounding box center [951, 388] width 21 height 19
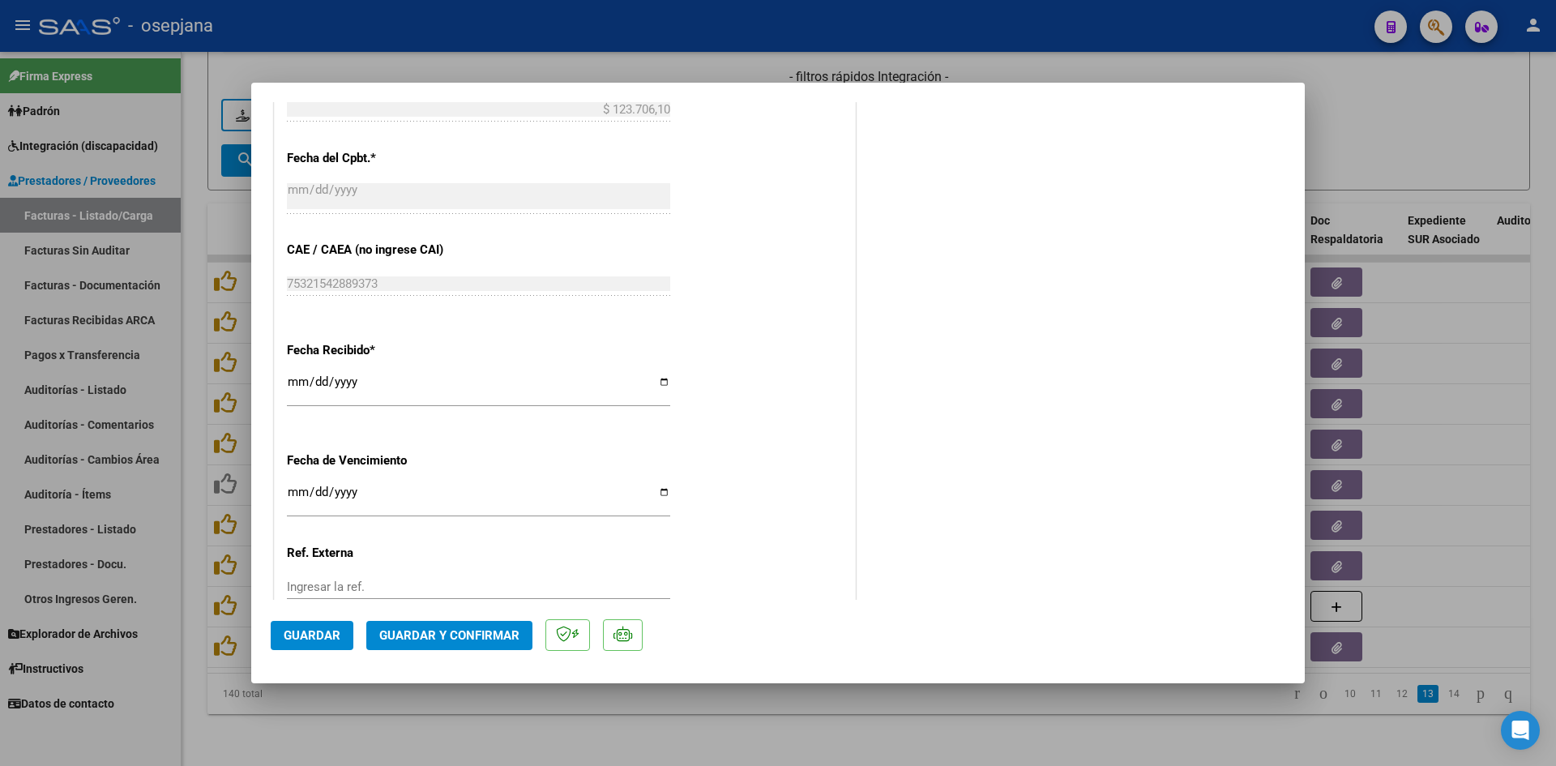
scroll to position [1068, 0]
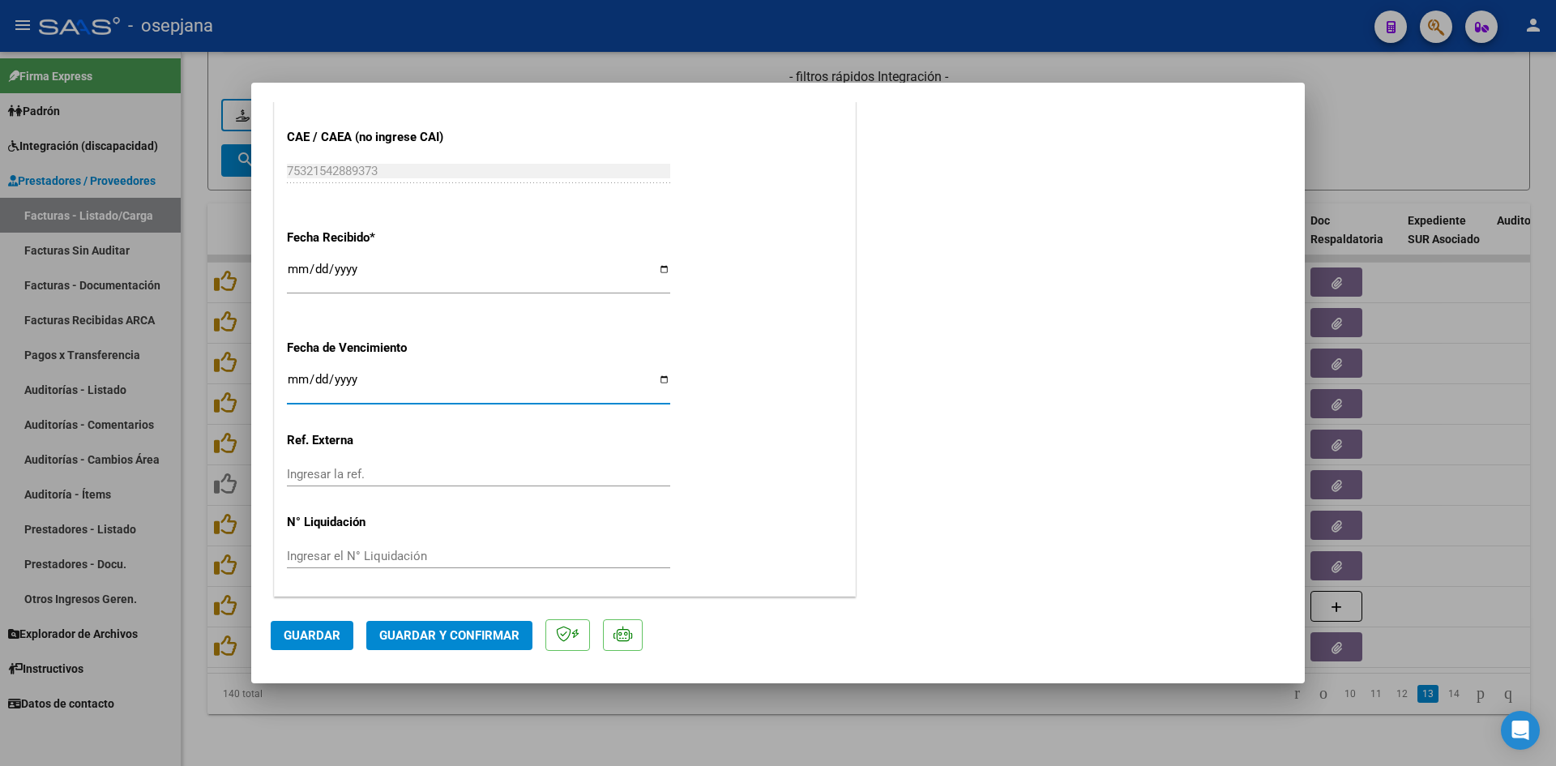
click at [290, 378] on input "Ingresar la fecha" at bounding box center [478, 386] width 383 height 26
type input "[DATE]"
click at [440, 633] on span "Guardar y Confirmar" at bounding box center [449, 635] width 140 height 15
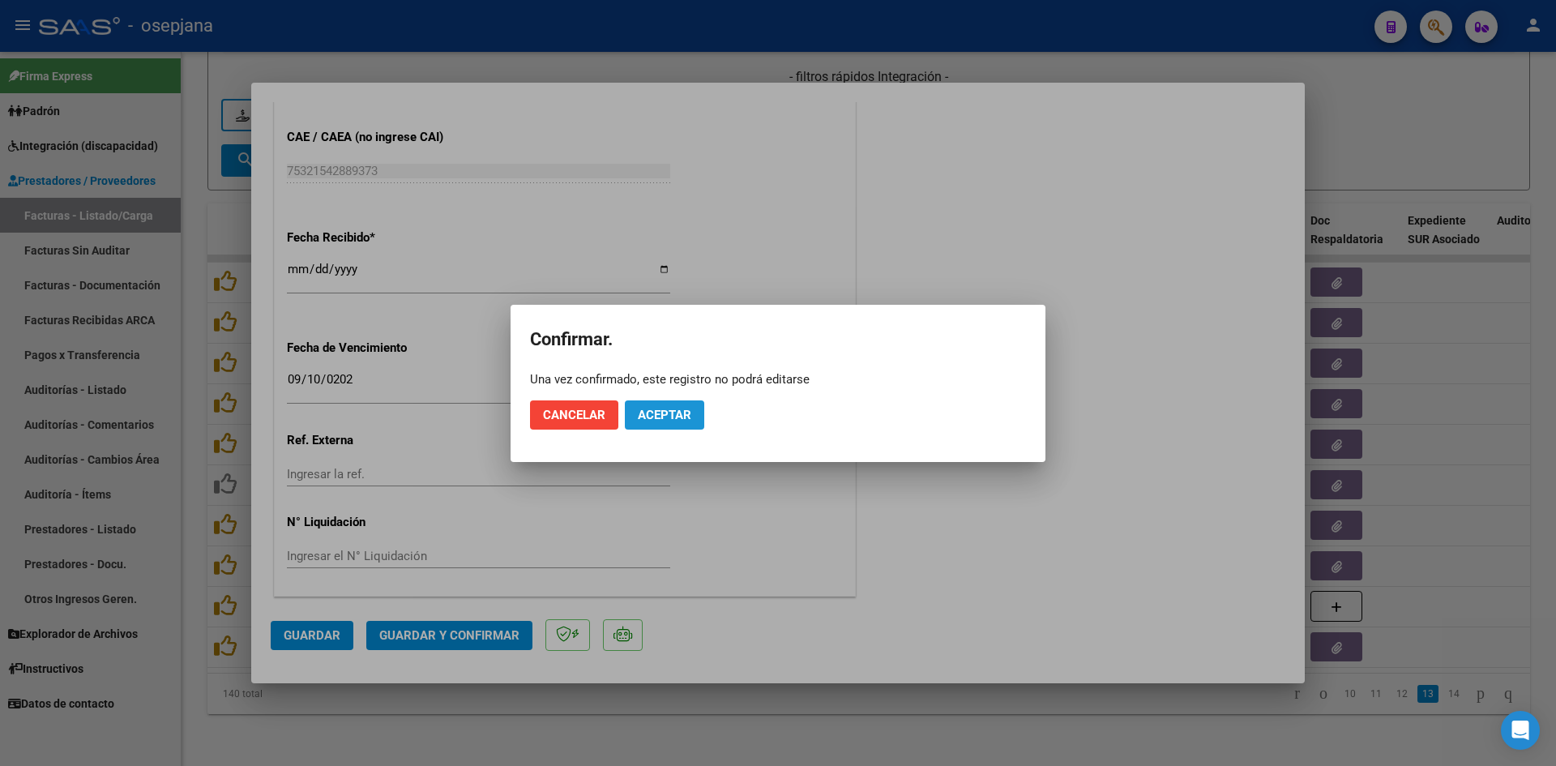
click at [664, 408] on span "Aceptar" at bounding box center [664, 415] width 53 height 15
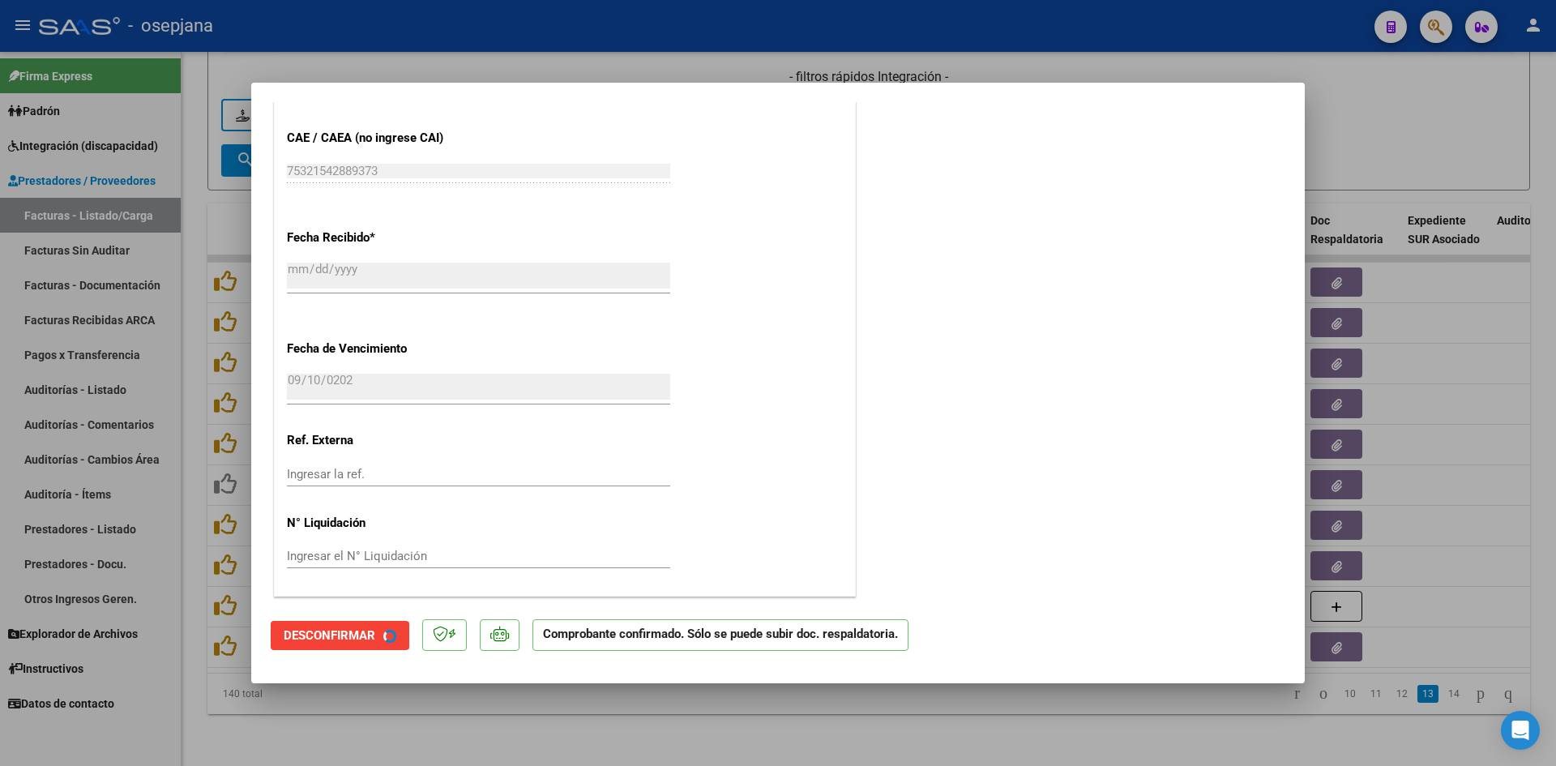
click at [1403, 141] on div at bounding box center [778, 383] width 1556 height 766
type input "$ 0,00"
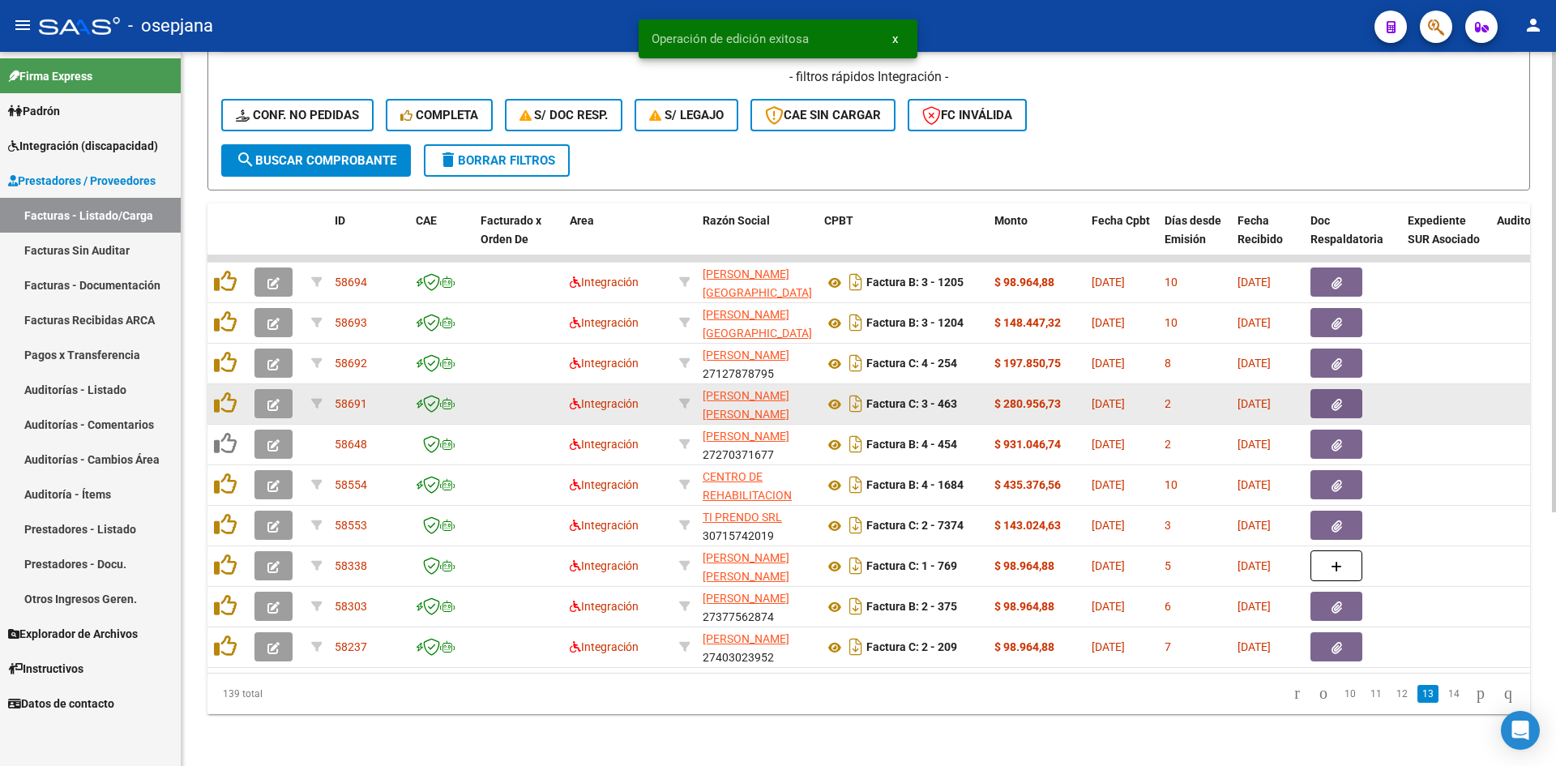
click at [285, 389] on button "button" at bounding box center [273, 403] width 38 height 29
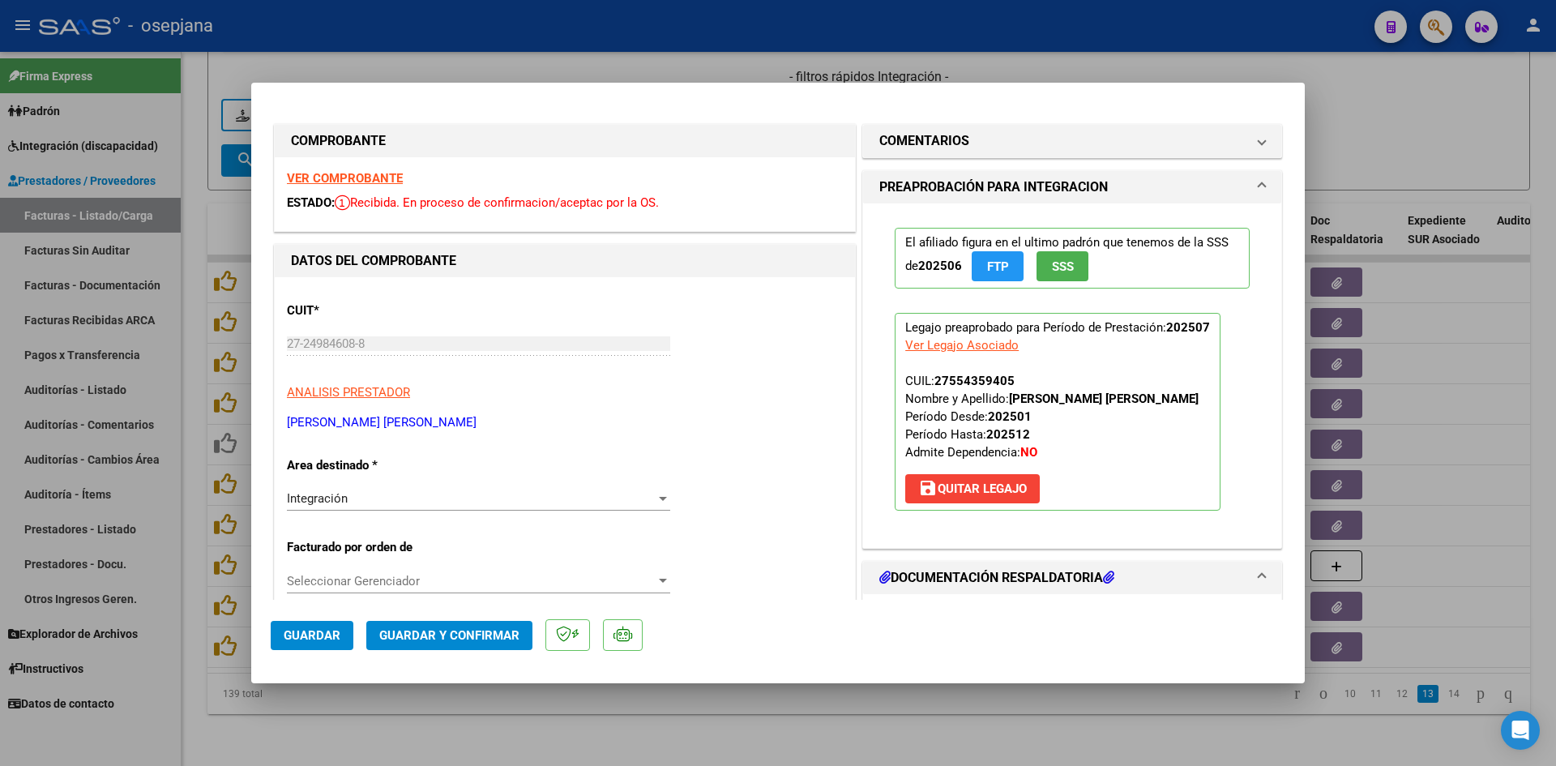
click at [373, 174] on strong "VER COMPROBANTE" at bounding box center [345, 178] width 116 height 15
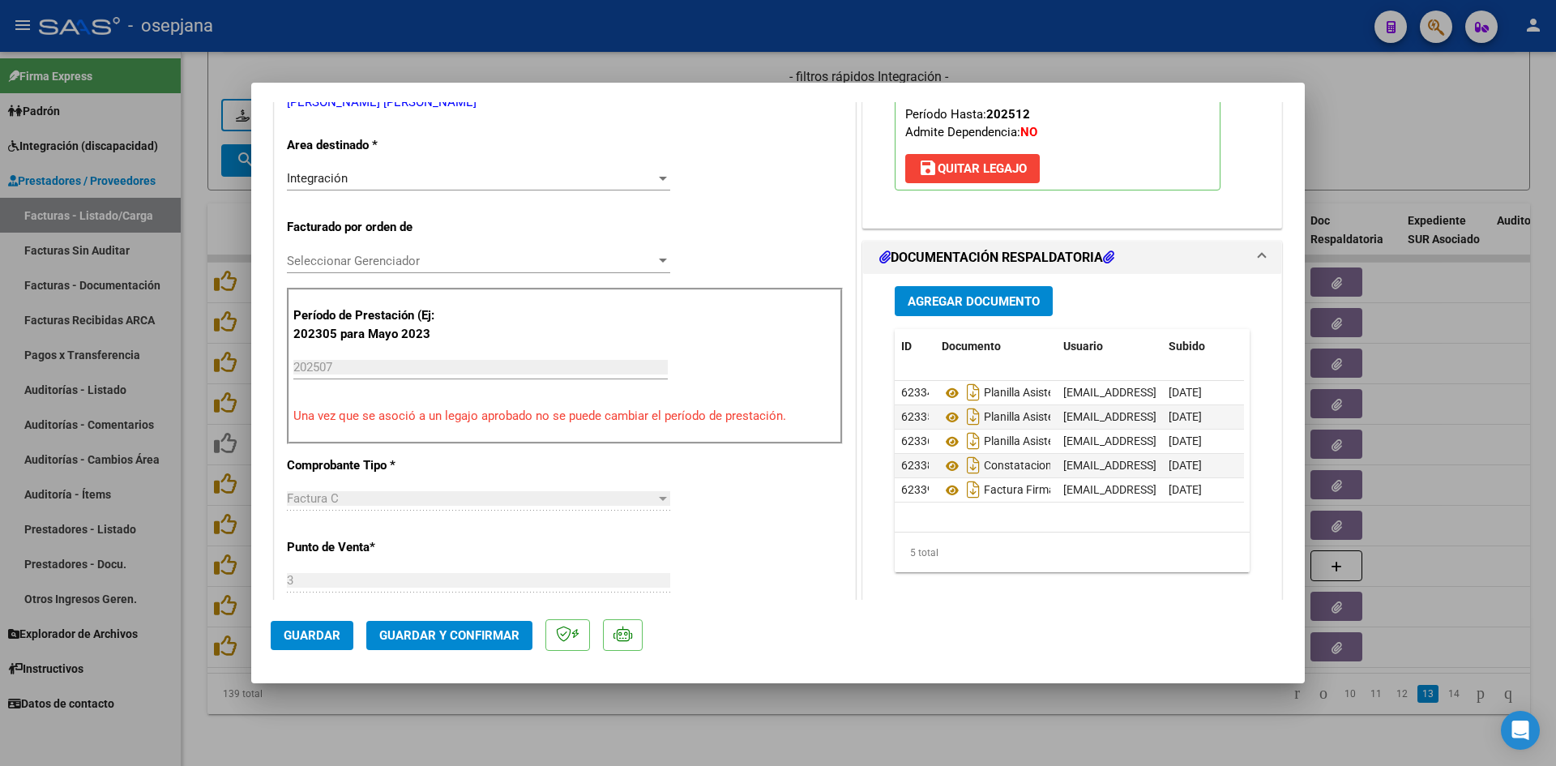
scroll to position [324, 0]
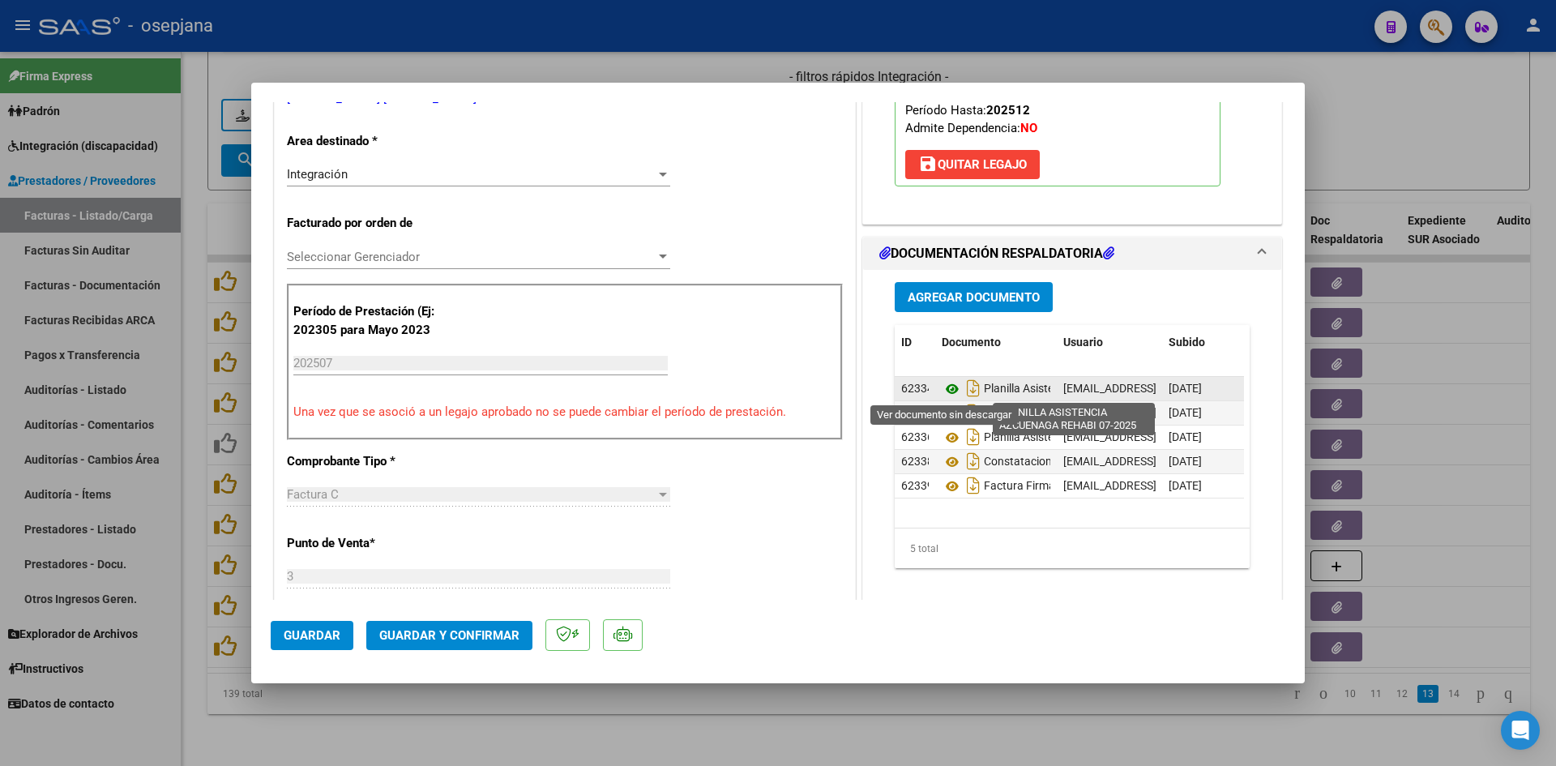
click at [944, 383] on icon at bounding box center [951, 388] width 21 height 19
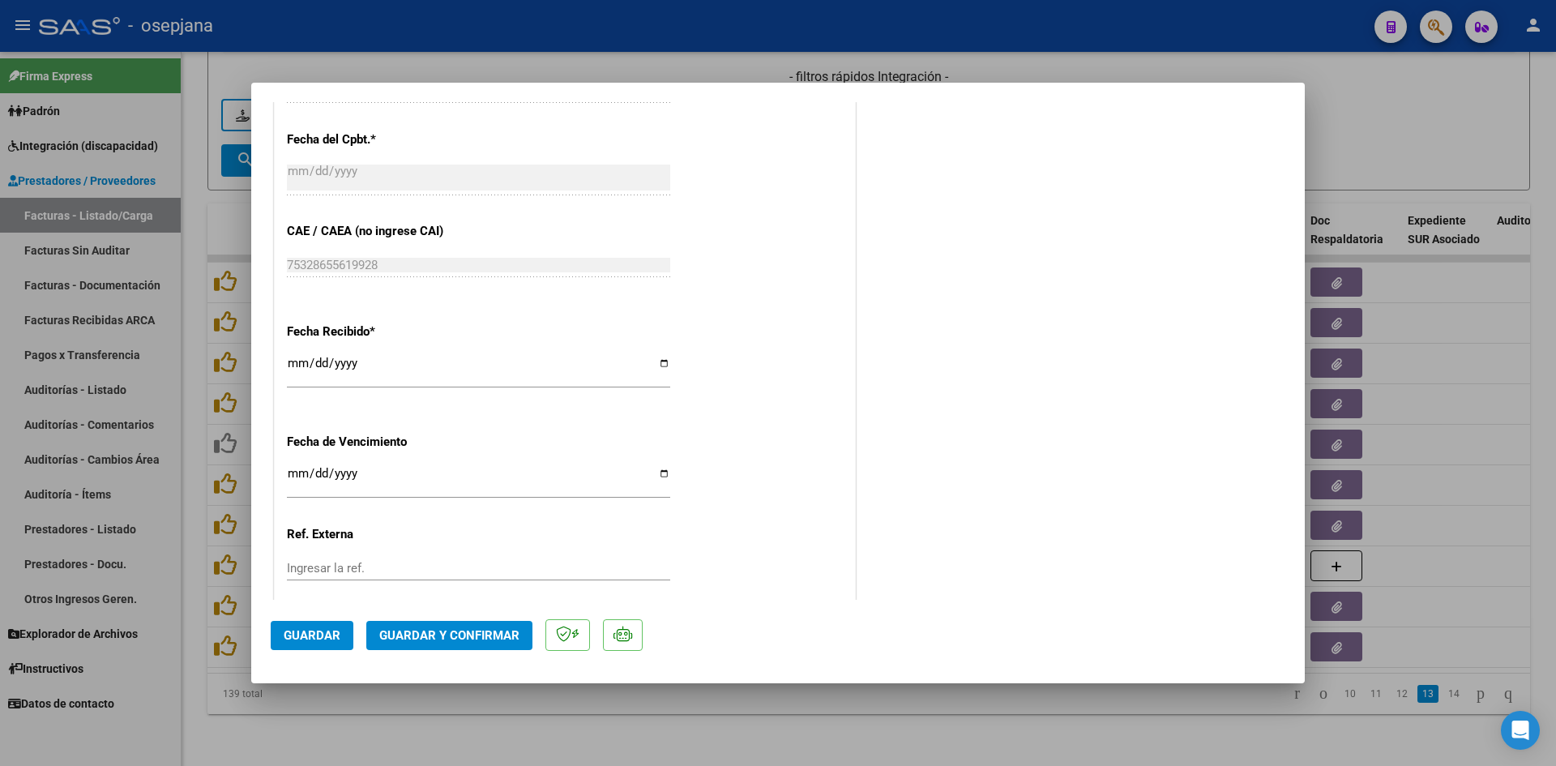
scroll to position [1053, 0]
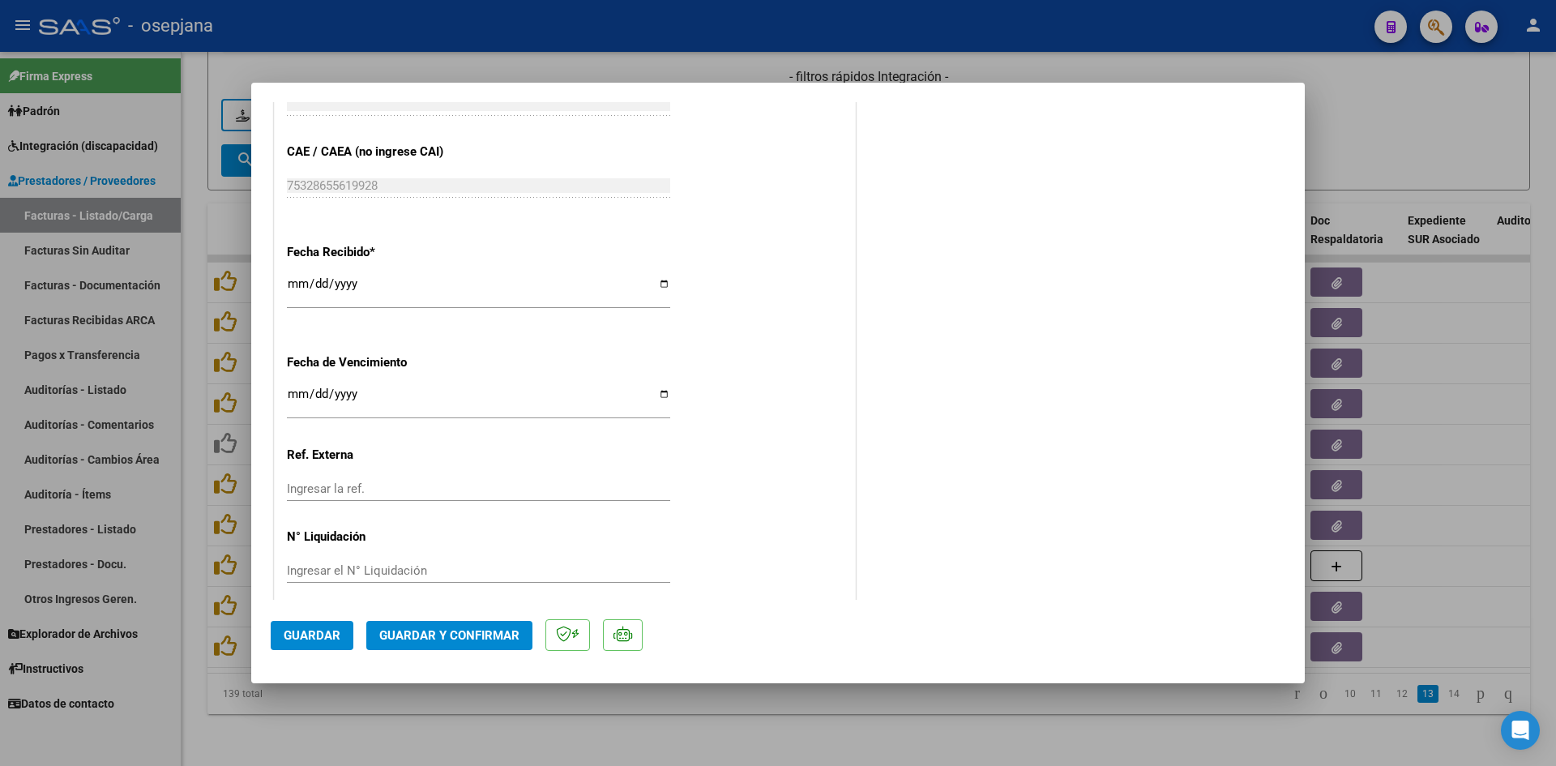
click at [293, 390] on input "[DATE]" at bounding box center [478, 400] width 383 height 26
type input "[DATE]"
click at [459, 632] on span "Guardar y Confirmar" at bounding box center [449, 635] width 140 height 15
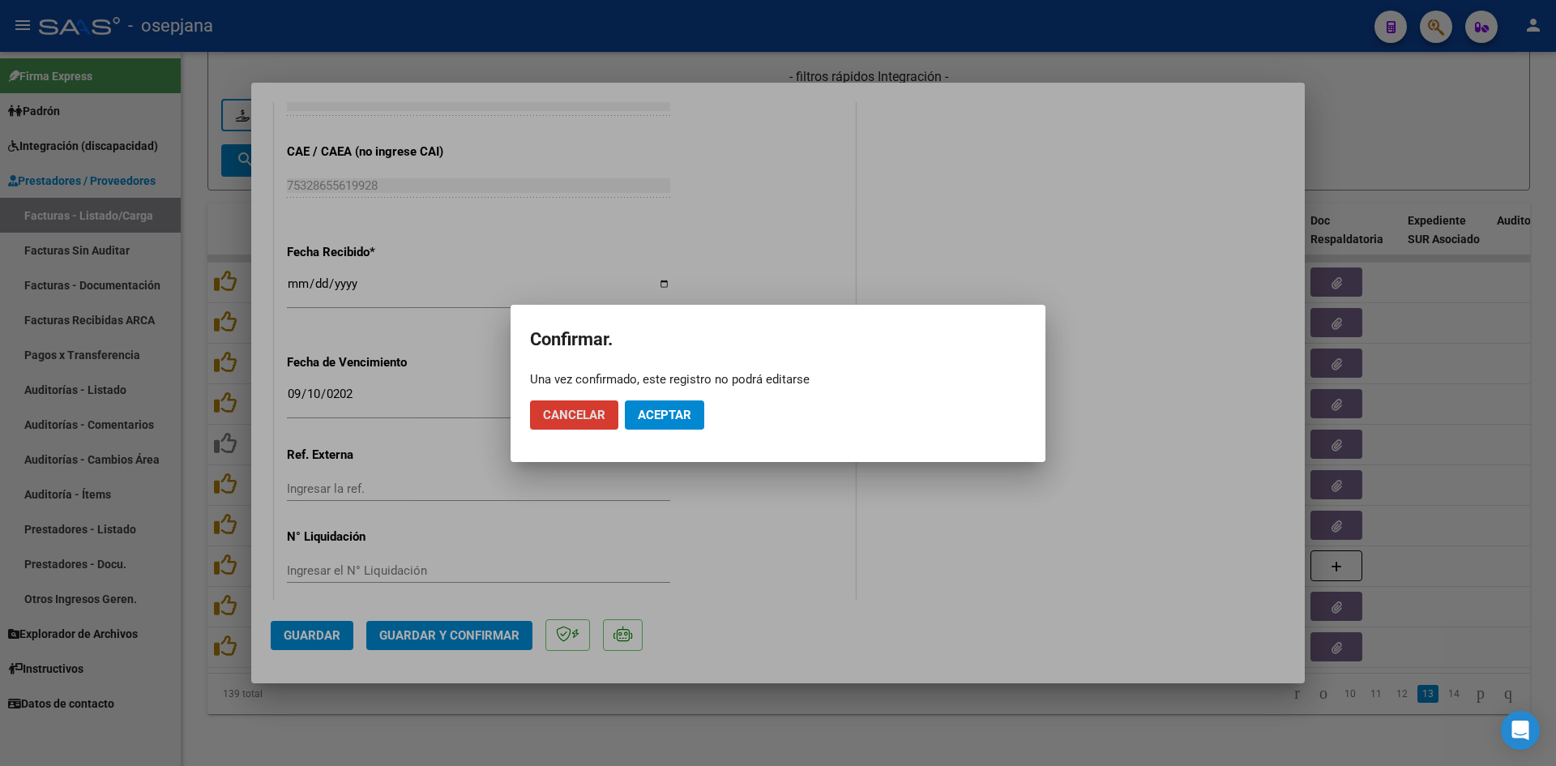
click at [684, 402] on button "Aceptar" at bounding box center [664, 414] width 79 height 29
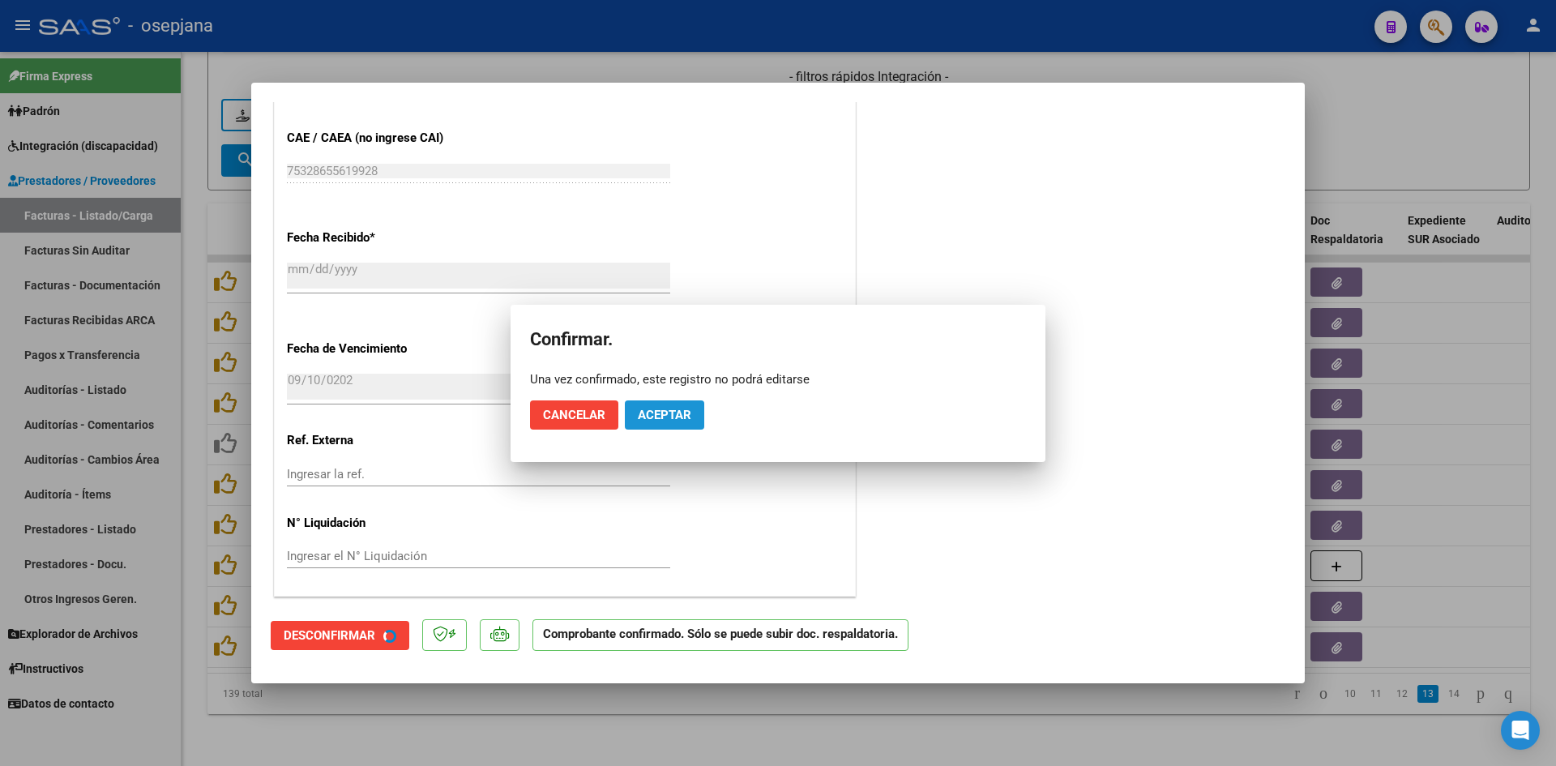
scroll to position [953, 0]
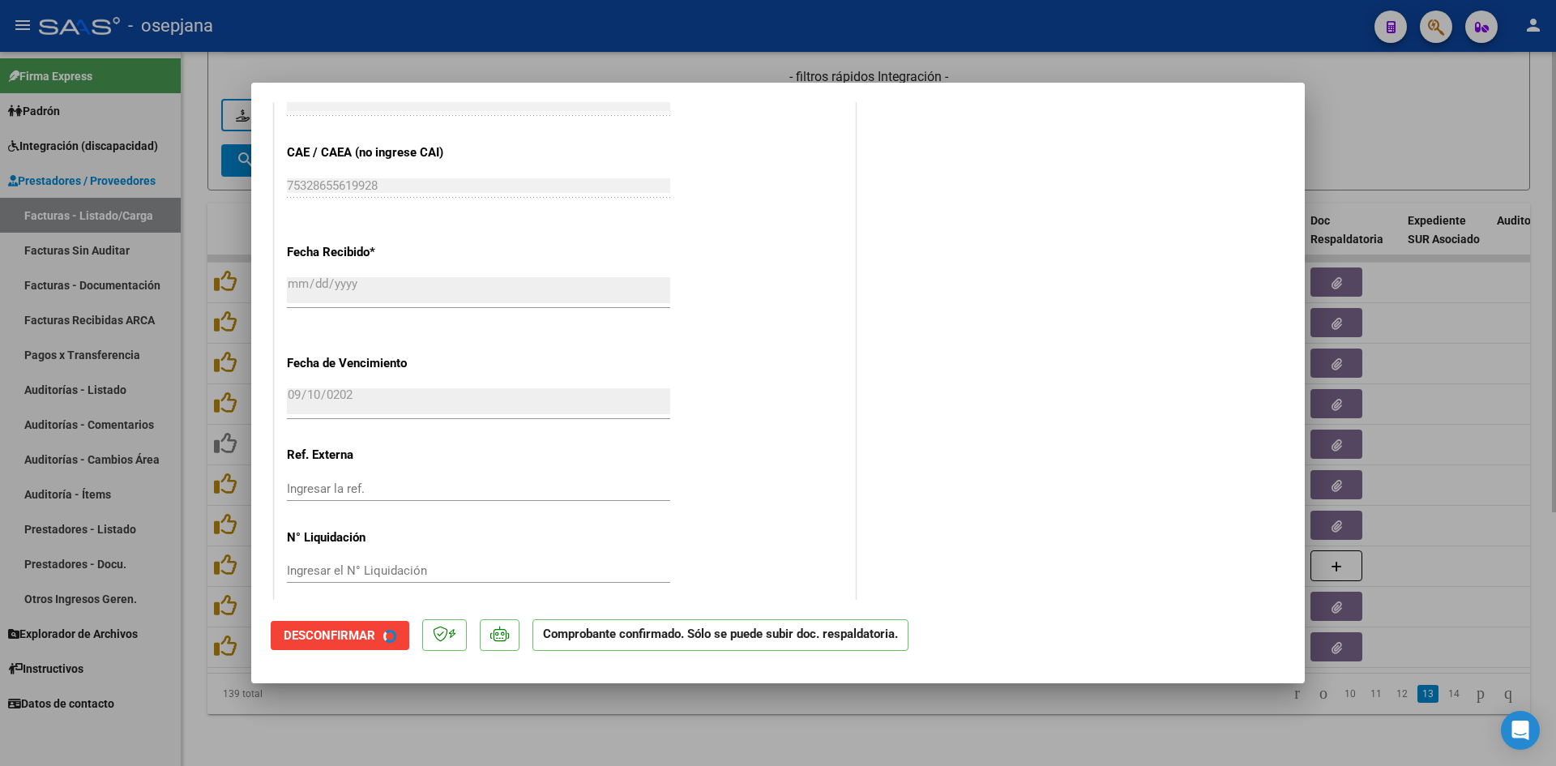
click at [1474, 74] on div at bounding box center [778, 383] width 1556 height 766
type input "$ 0,00"
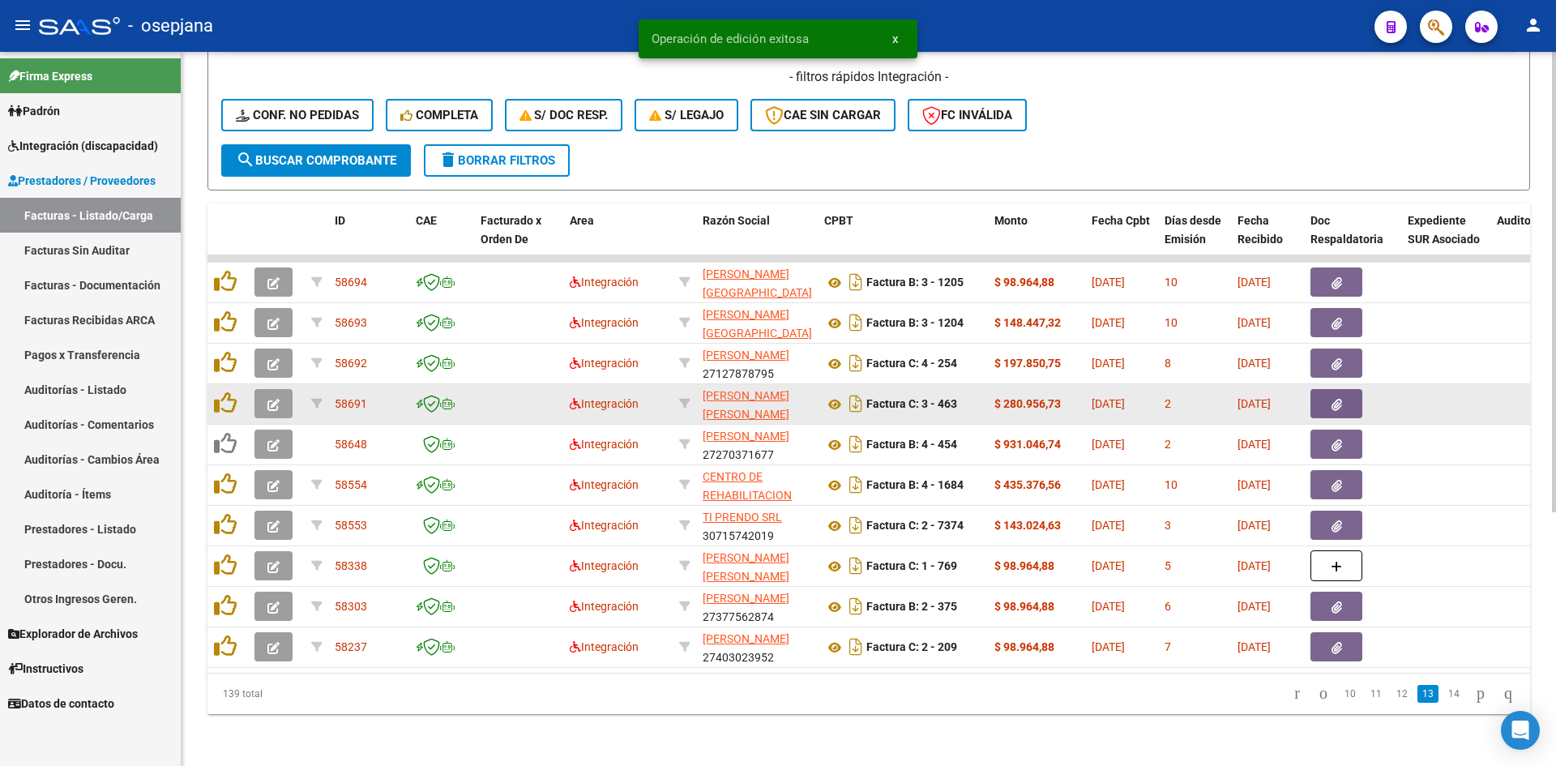
click at [282, 389] on button "button" at bounding box center [273, 403] width 38 height 29
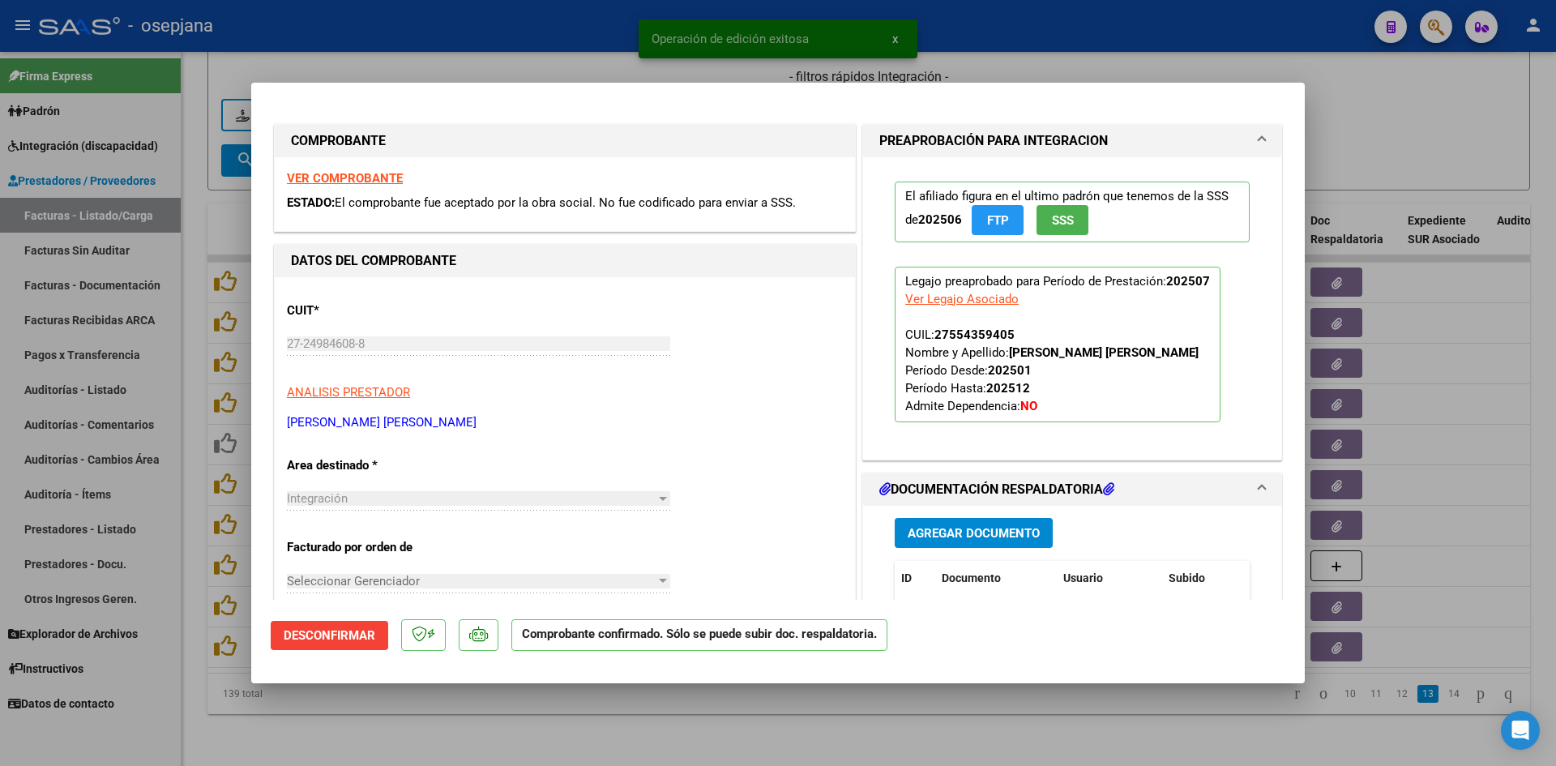
click at [365, 179] on strong "VER COMPROBANTE" at bounding box center [345, 178] width 116 height 15
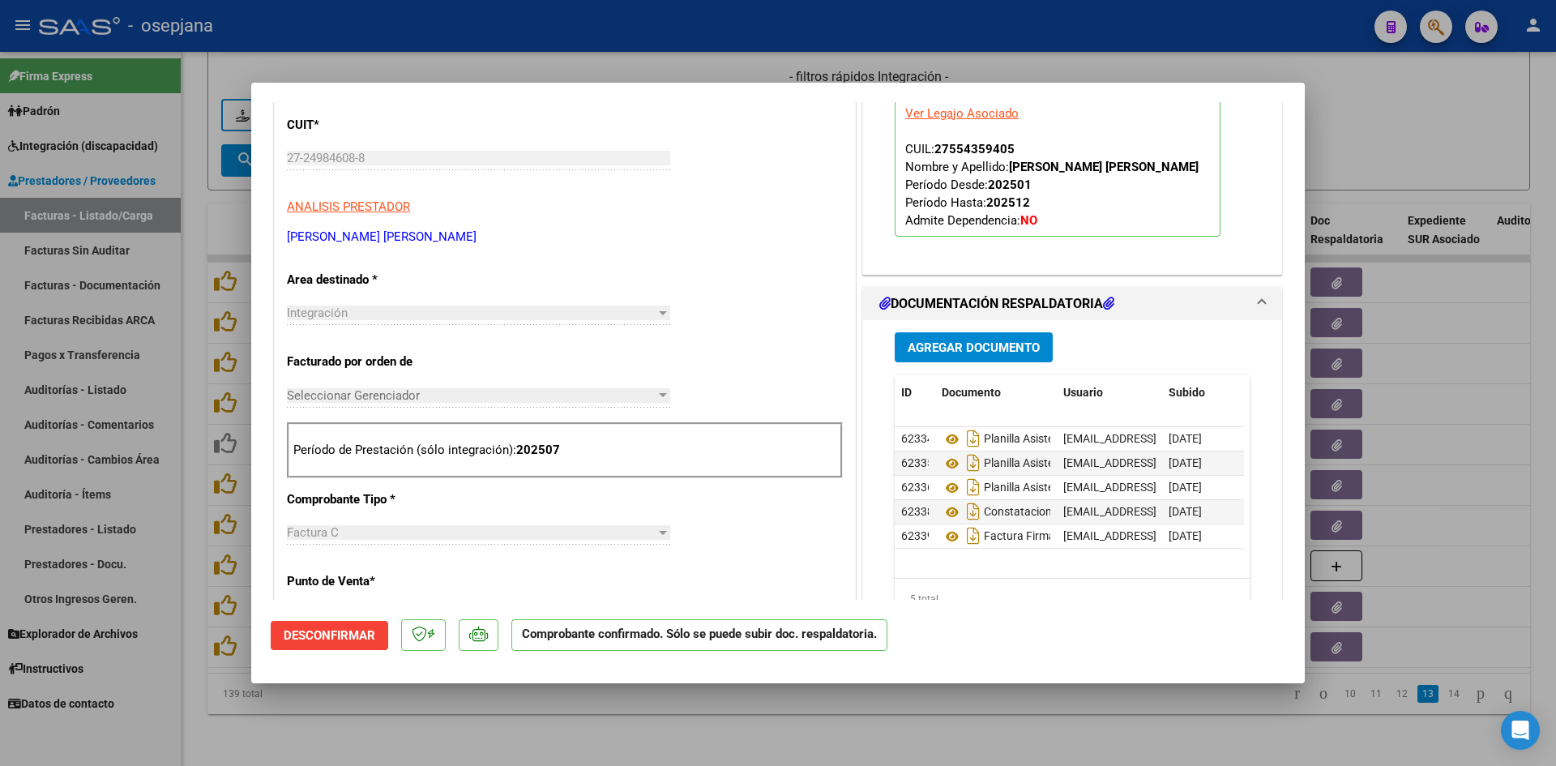
scroll to position [324, 0]
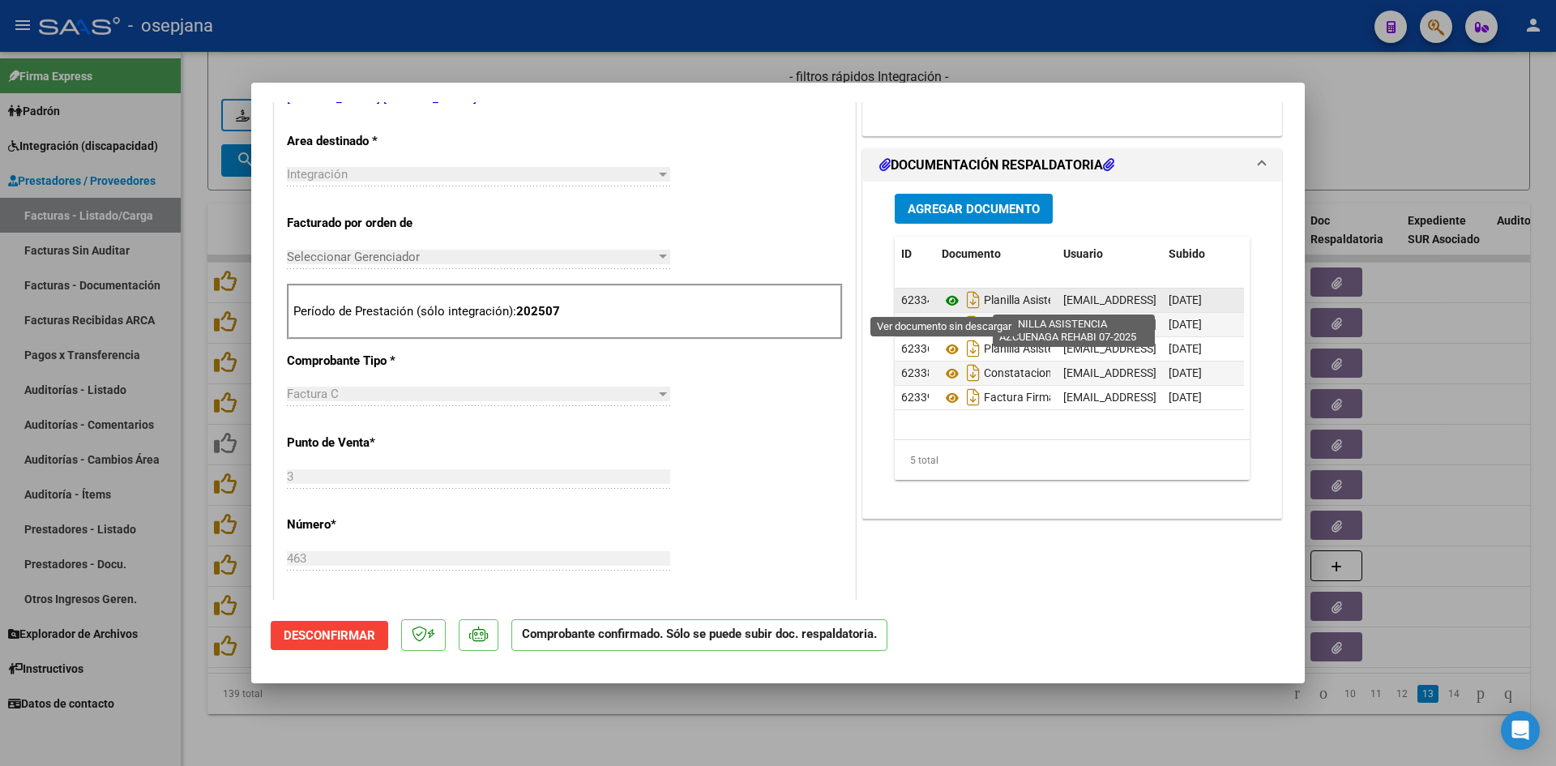
click at [941, 305] on icon at bounding box center [951, 300] width 21 height 19
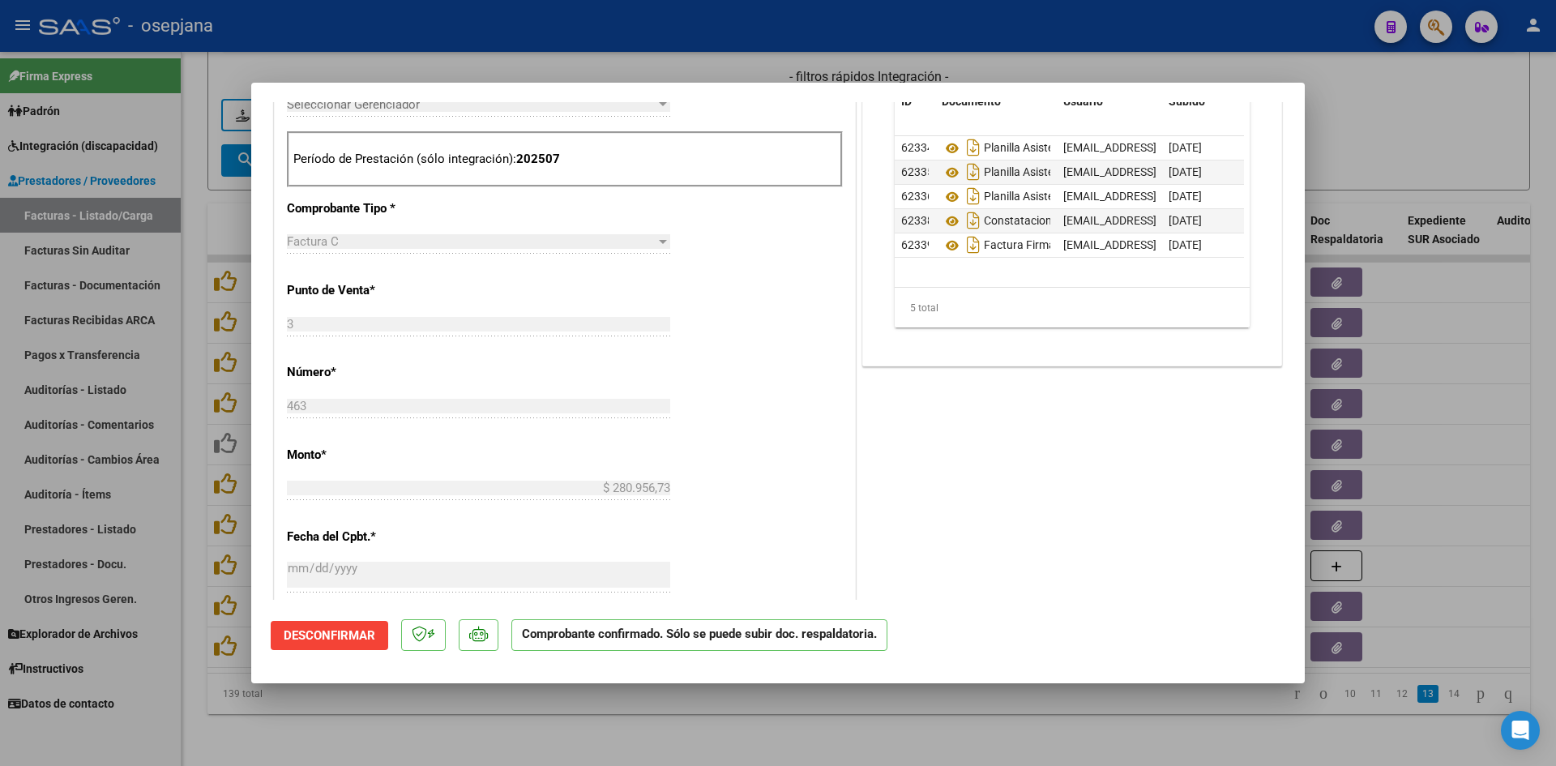
scroll to position [729, 0]
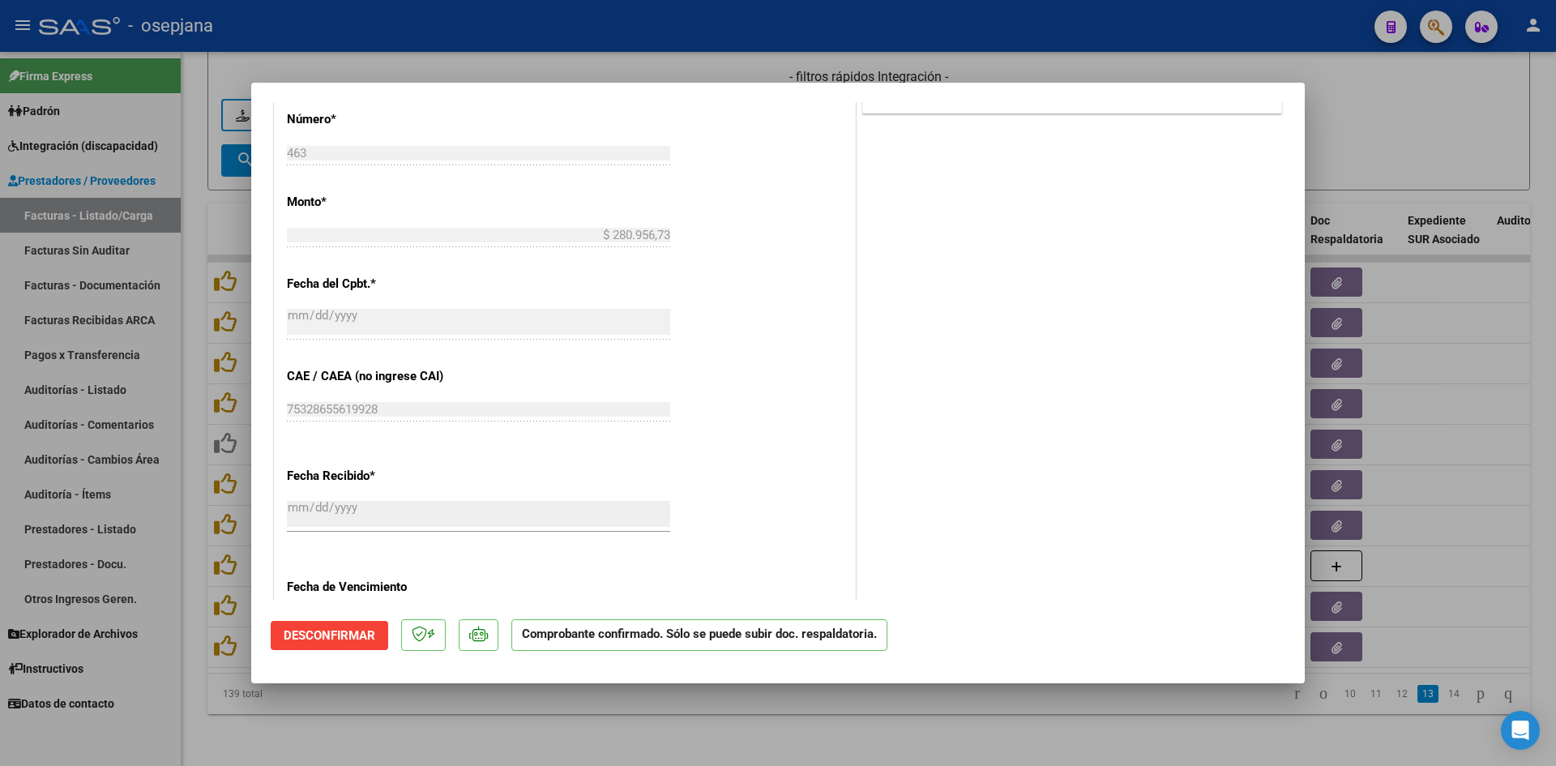
click at [1376, 122] on div at bounding box center [778, 383] width 1556 height 766
type input "$ 0,00"
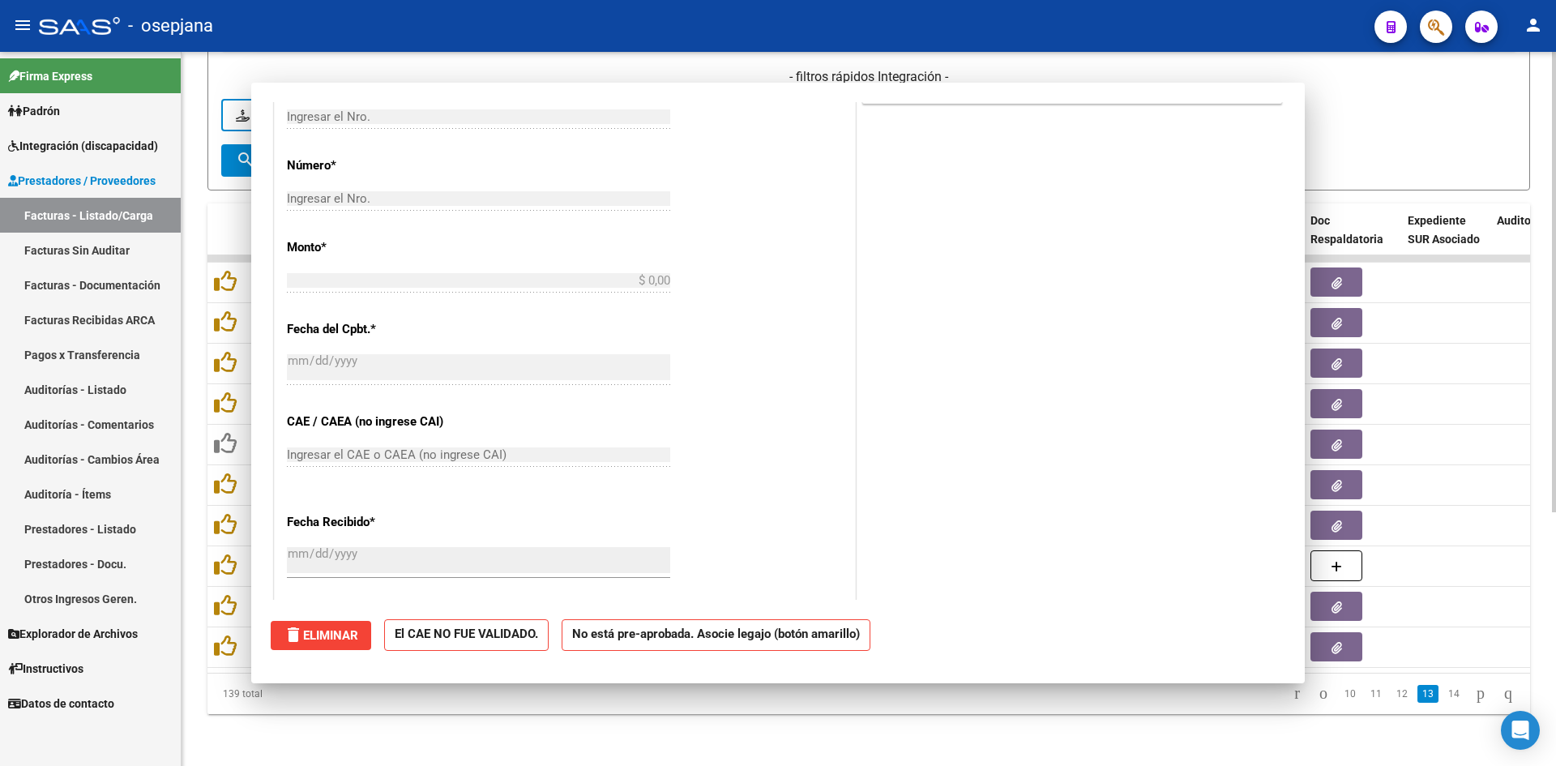
scroll to position [0, 0]
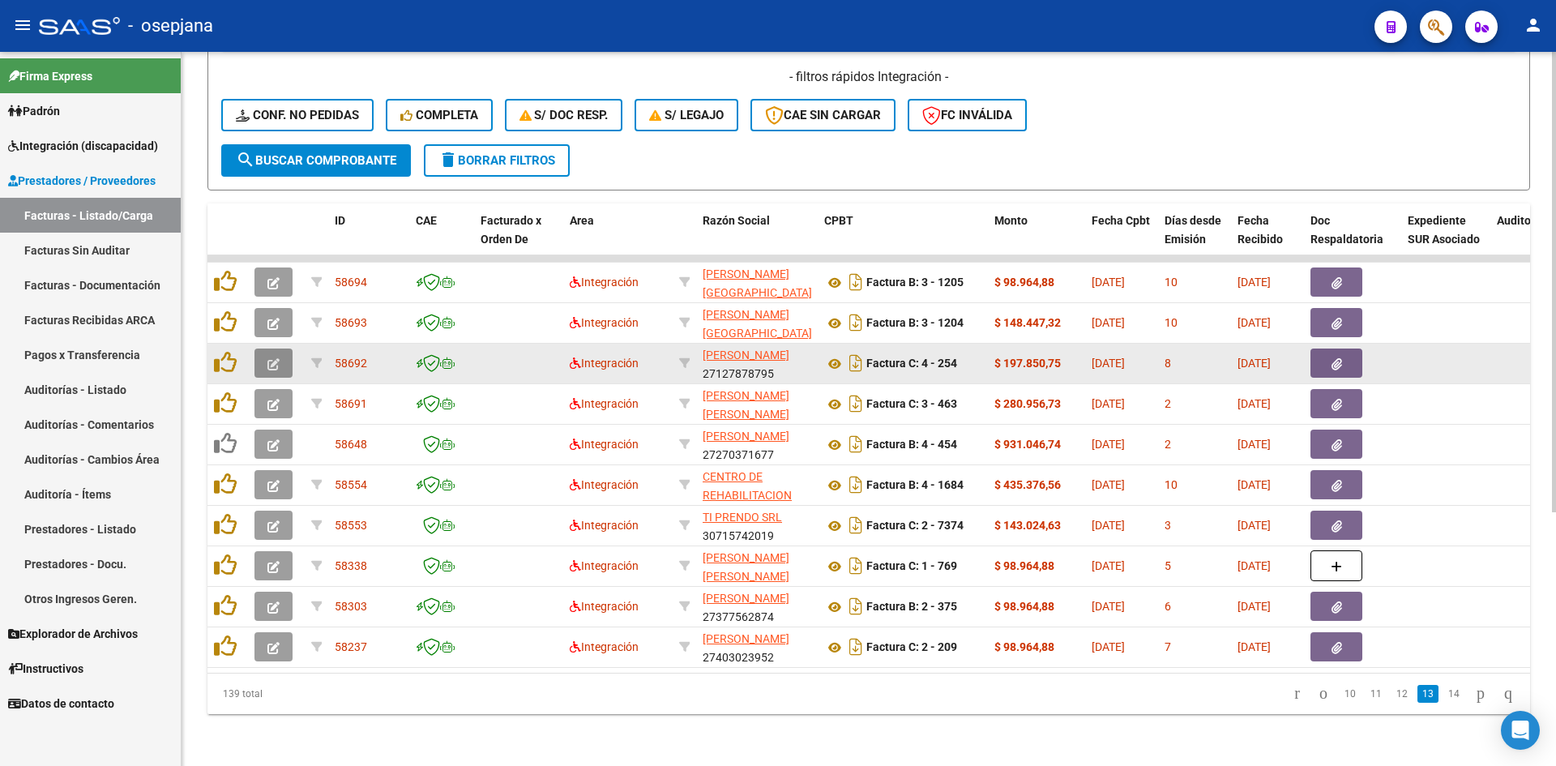
click at [271, 358] on icon "button" at bounding box center [273, 364] width 12 height 12
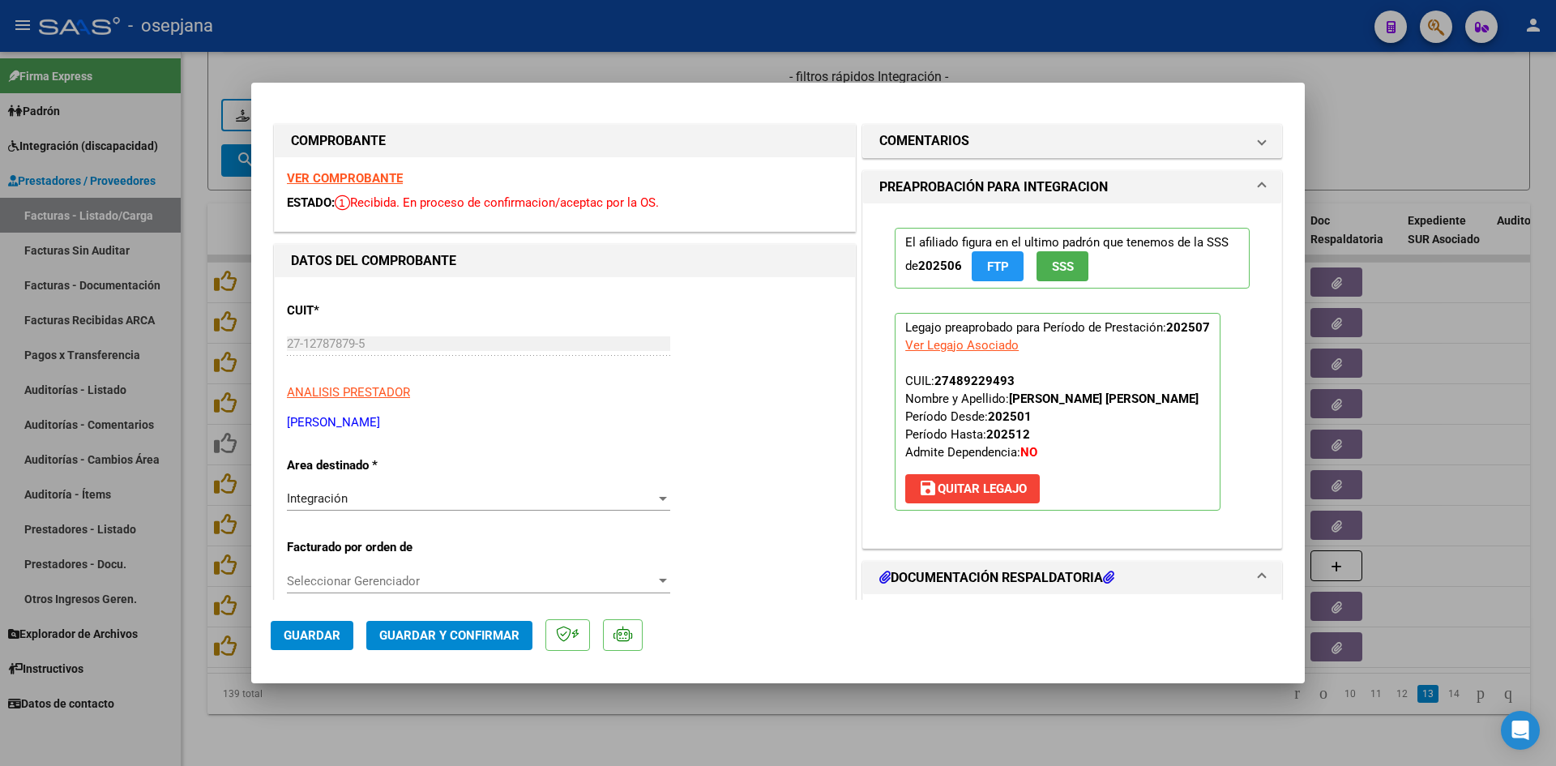
click at [370, 178] on strong "VER COMPROBANTE" at bounding box center [345, 178] width 116 height 15
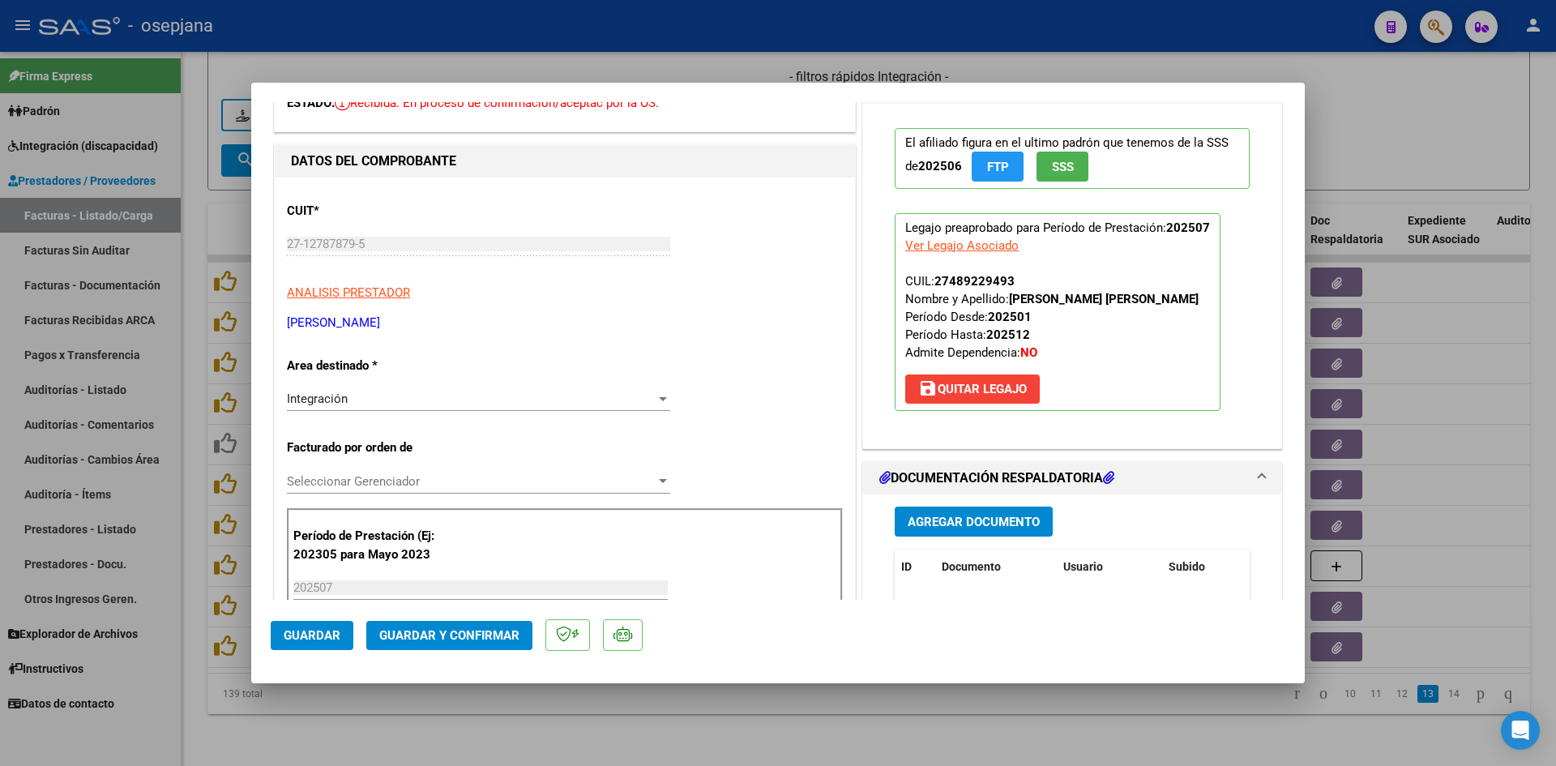
scroll to position [243, 0]
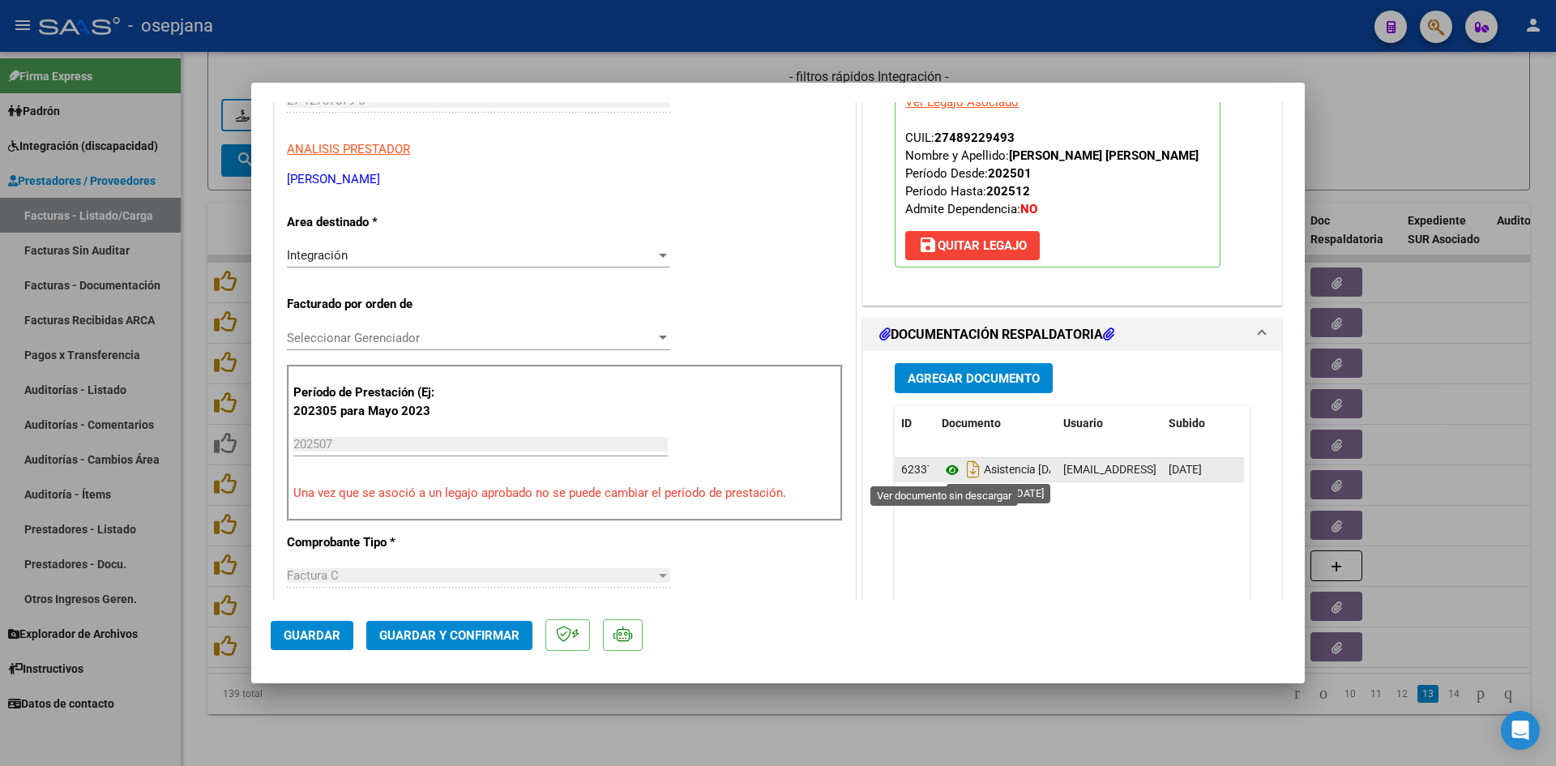
click at [947, 470] on icon at bounding box center [951, 469] width 21 height 19
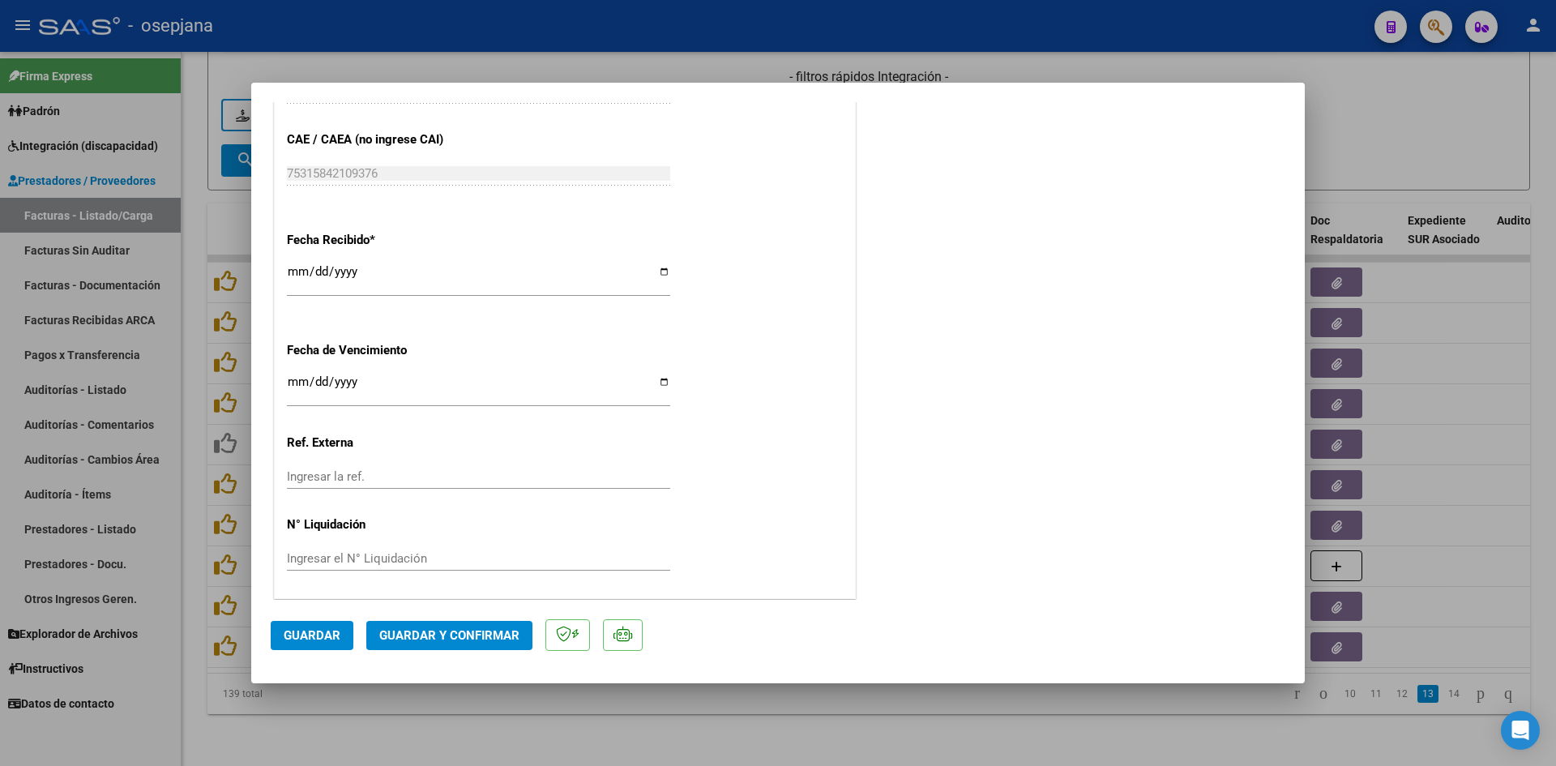
scroll to position [1068, 0]
click at [295, 378] on input "[DATE]" at bounding box center [478, 386] width 383 height 26
type input "[DATE]"
click at [419, 622] on button "Guardar y Confirmar" at bounding box center [449, 635] width 166 height 29
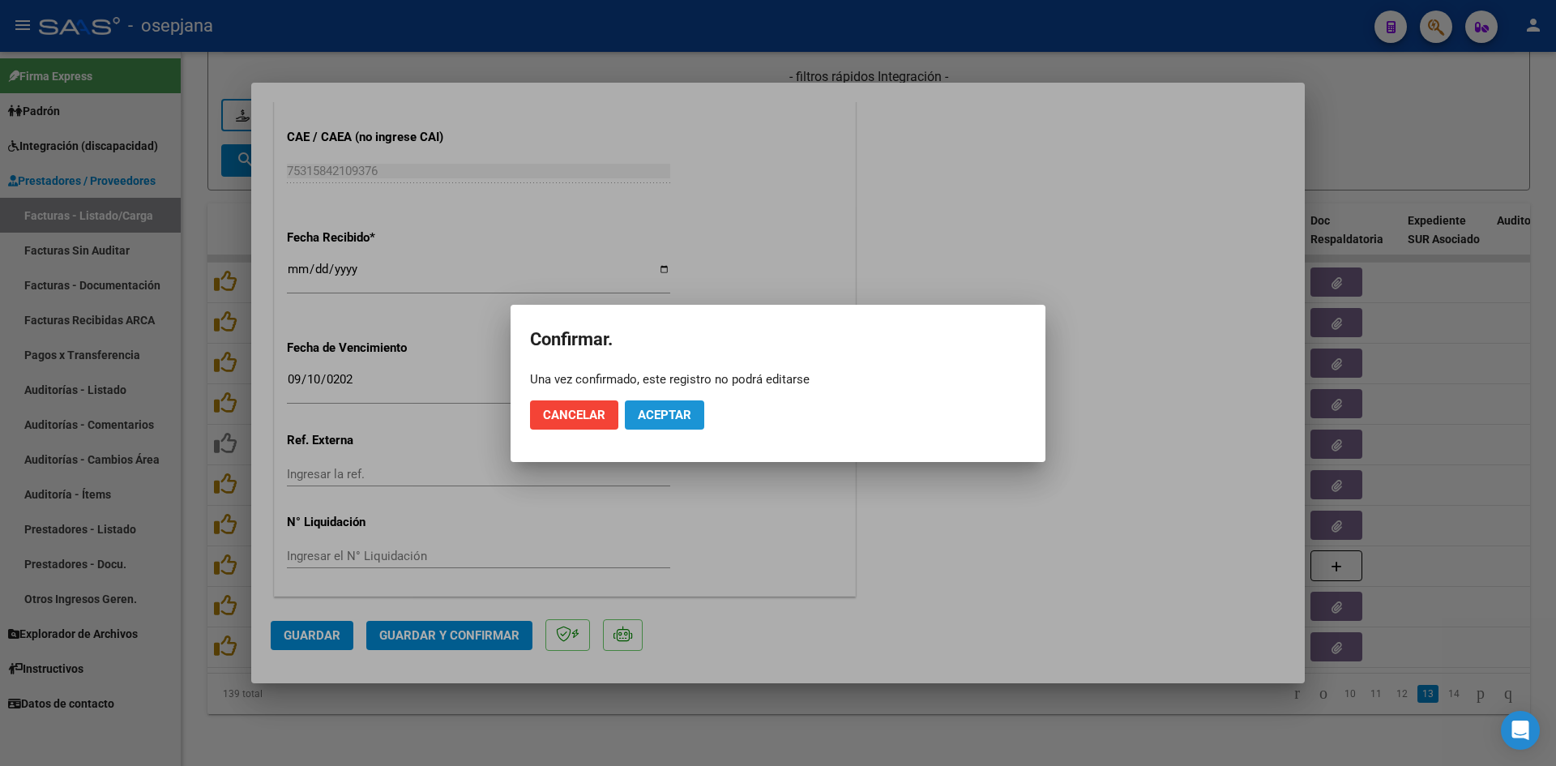
click at [640, 423] on button "Aceptar" at bounding box center [664, 414] width 79 height 29
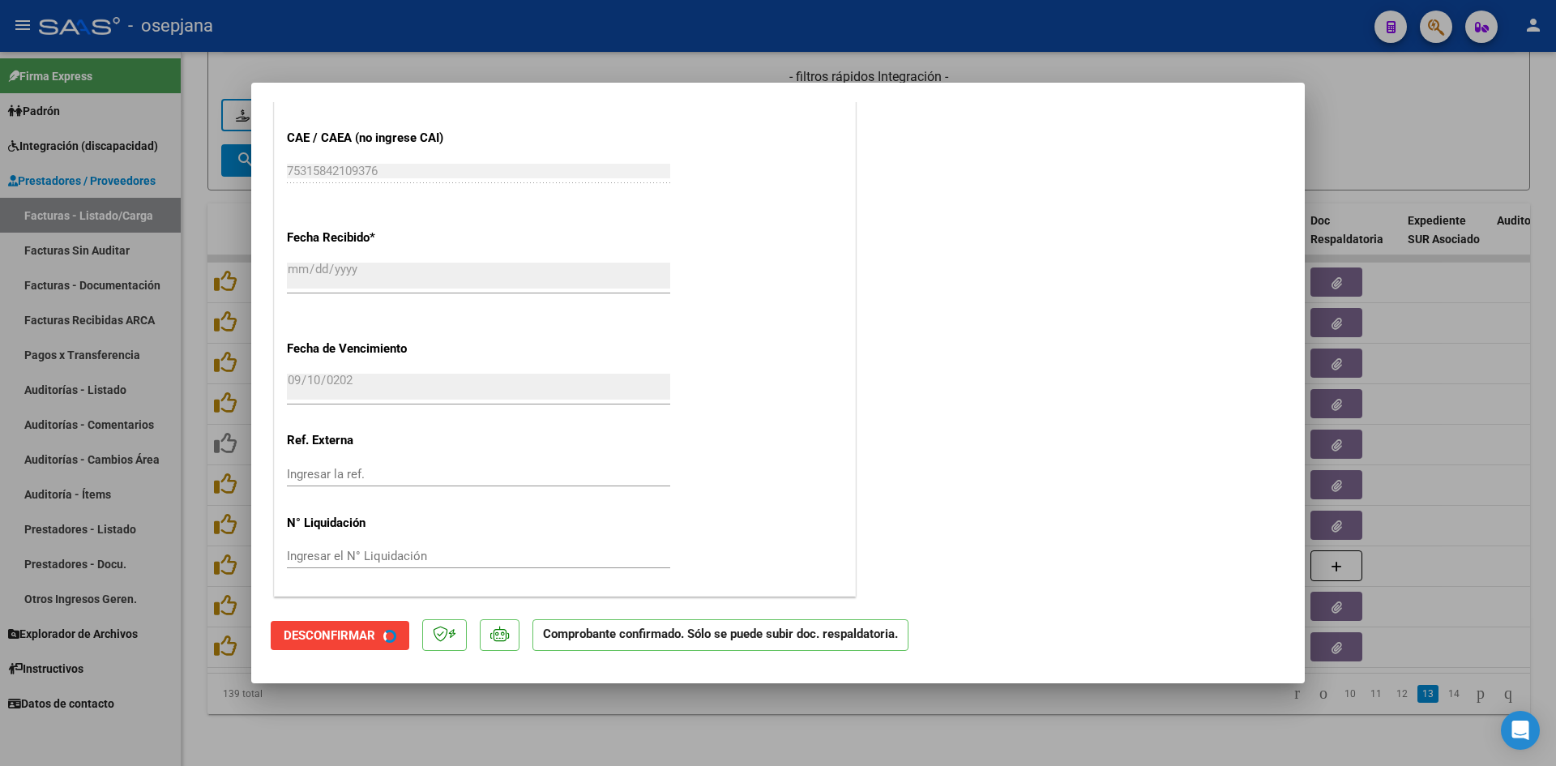
click at [1507, 169] on div at bounding box center [778, 383] width 1556 height 766
type input "$ 0,00"
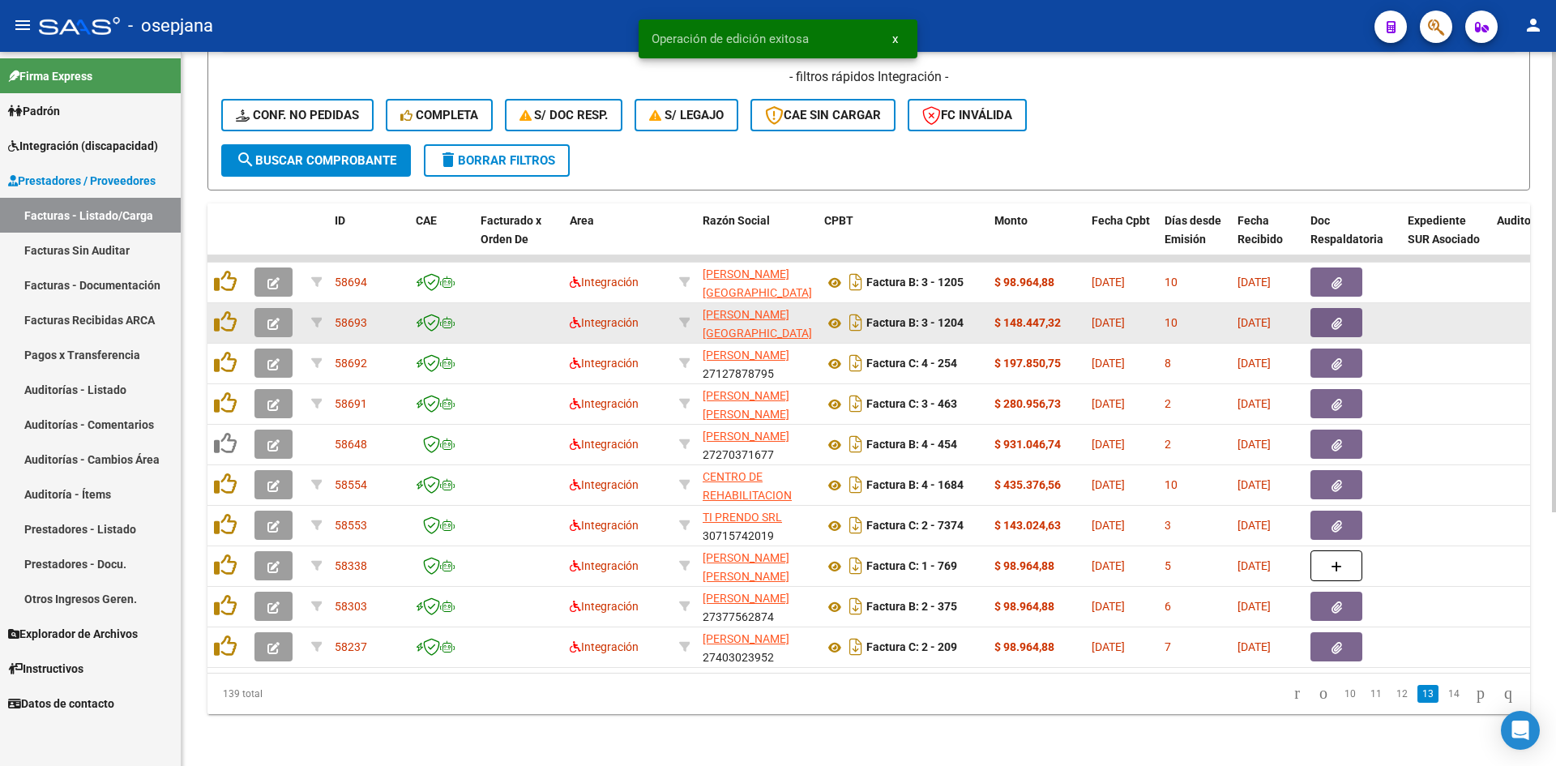
click at [285, 310] on button "button" at bounding box center [273, 322] width 38 height 29
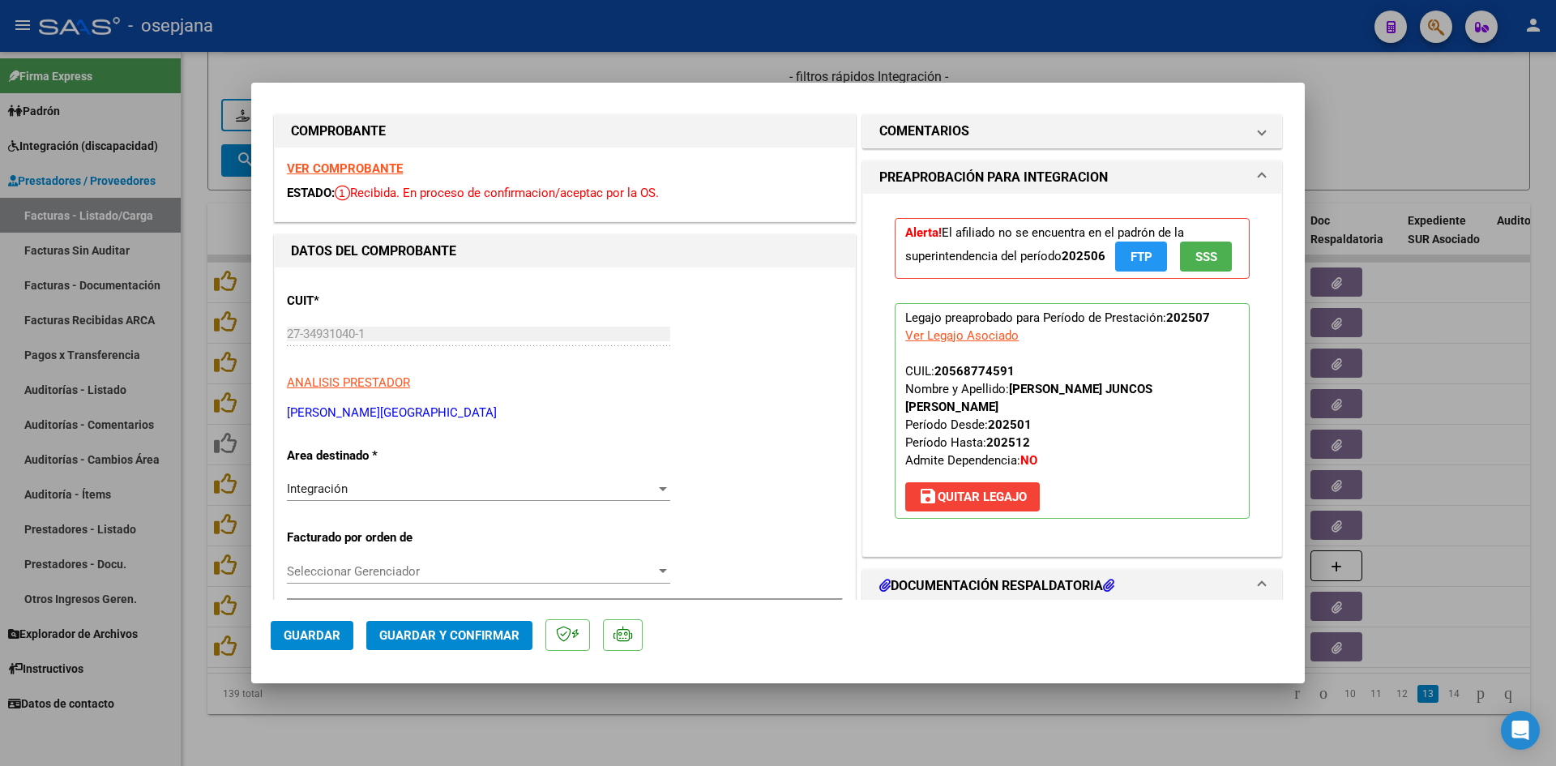
scroll to position [0, 0]
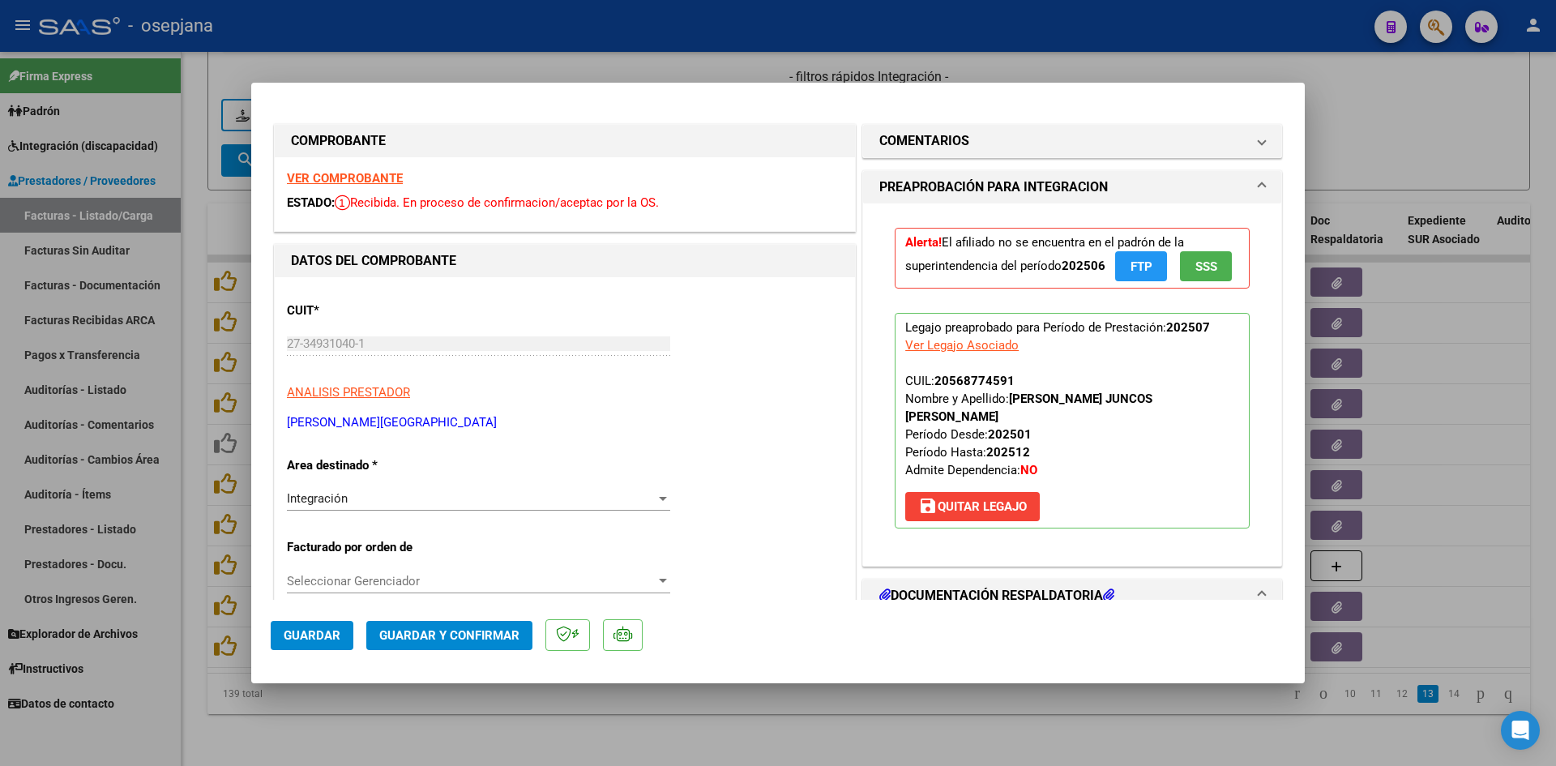
click at [361, 171] on strong "VER COMPROBANTE" at bounding box center [345, 178] width 116 height 15
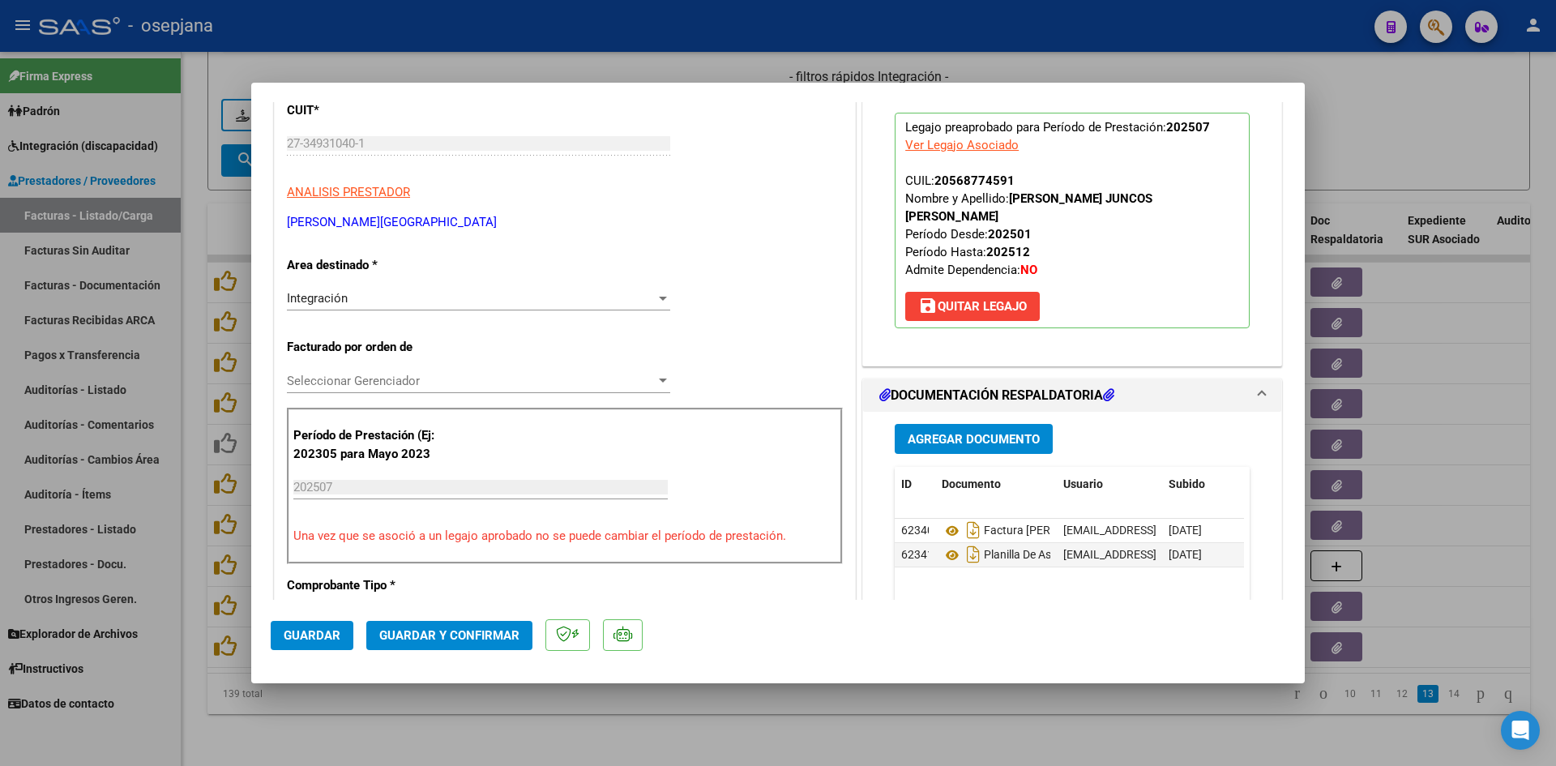
scroll to position [324, 0]
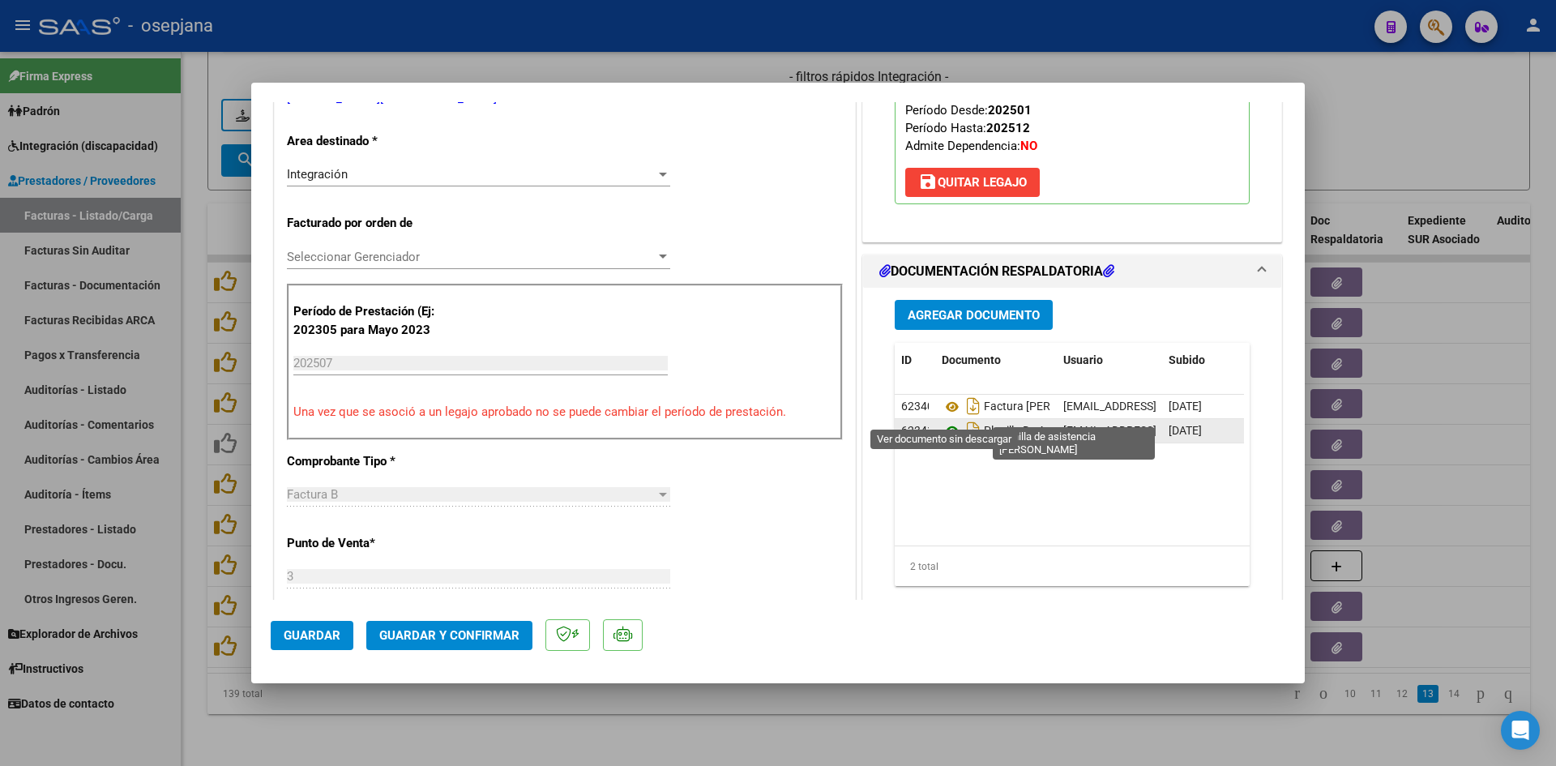
click at [947, 421] on icon at bounding box center [951, 430] width 21 height 19
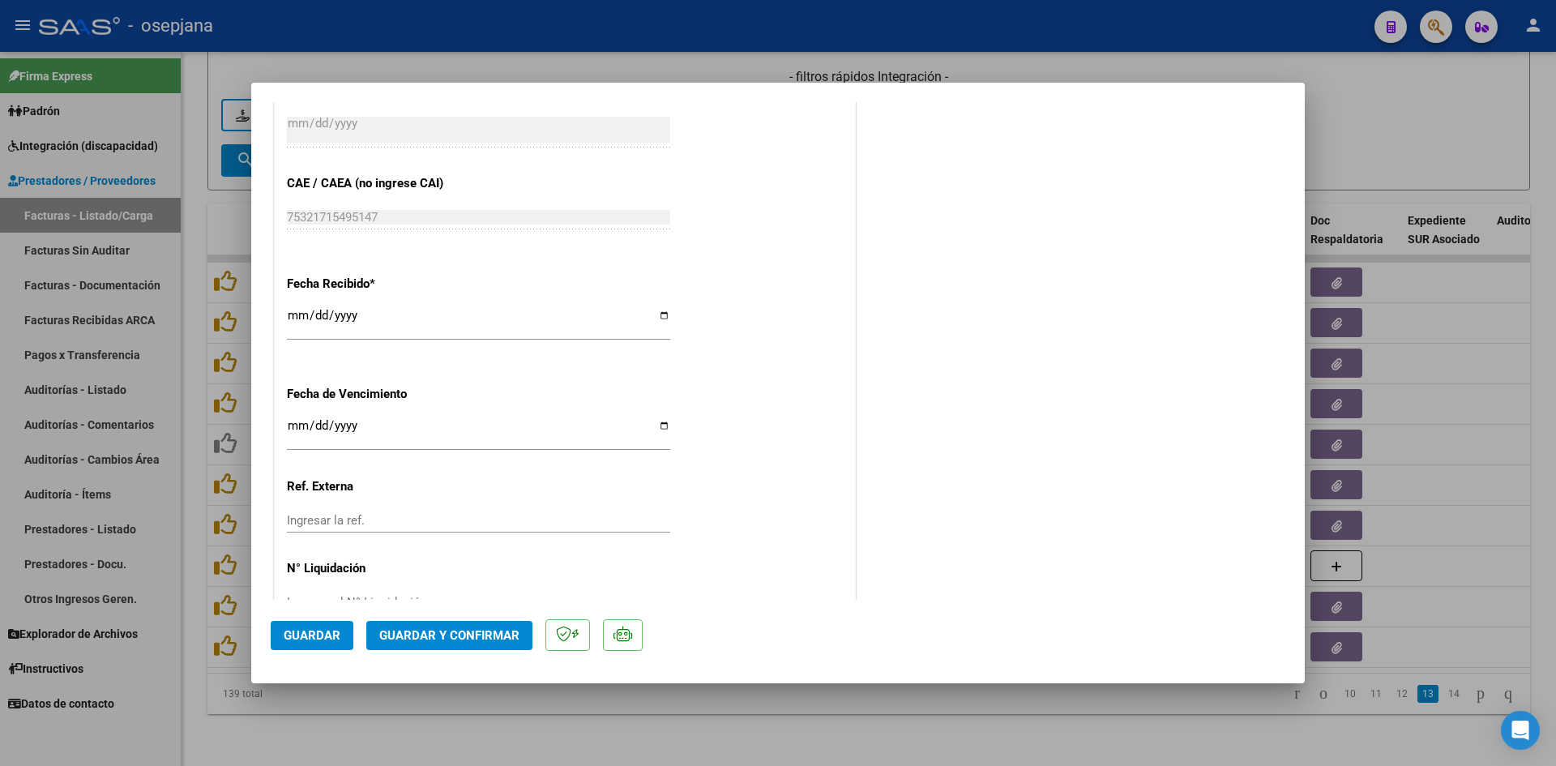
scroll to position [1053, 0]
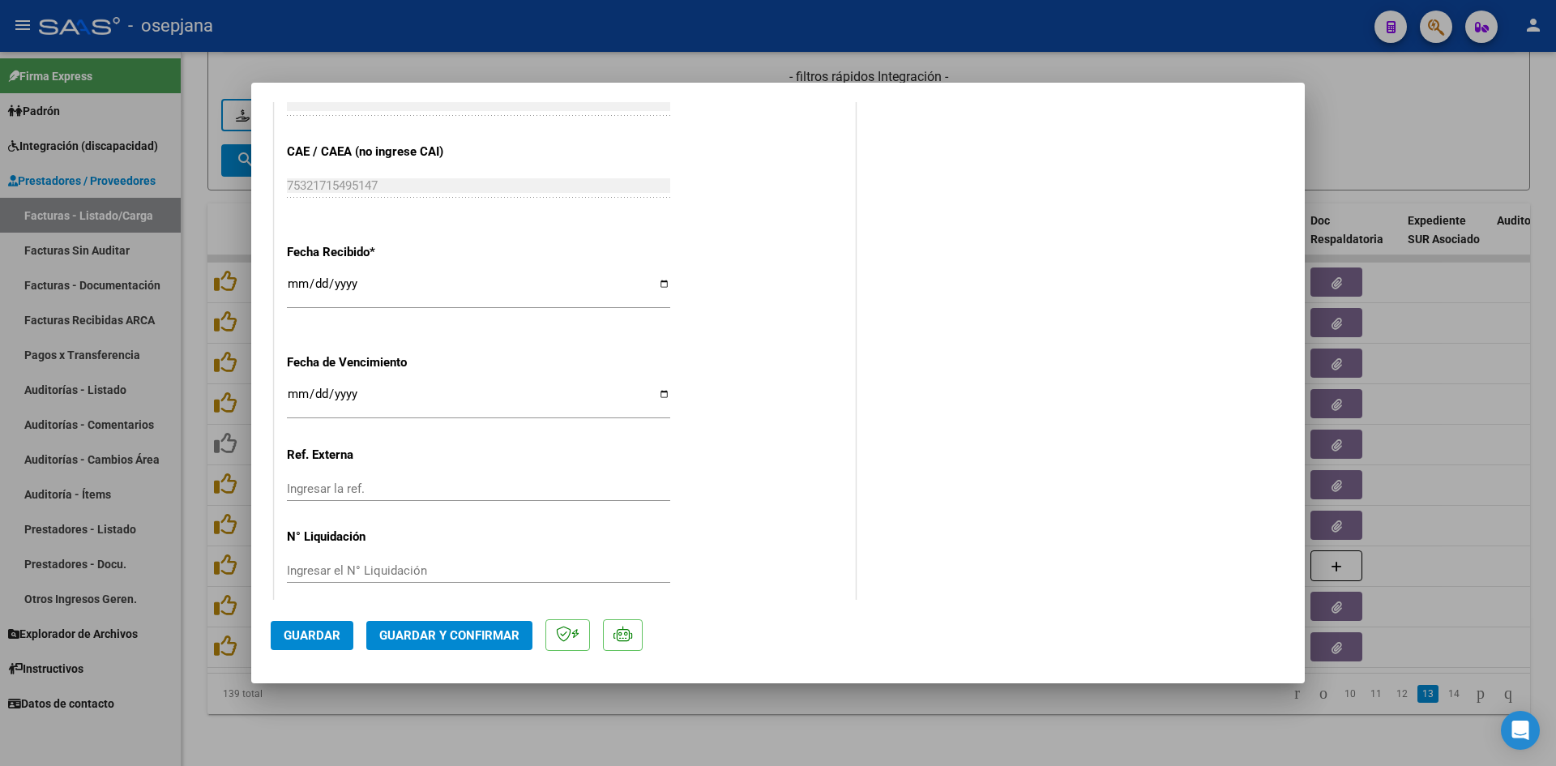
click at [296, 386] on div "[DATE] Ingresar la fecha" at bounding box center [478, 401] width 383 height 35
type input "[DATE]"
click at [493, 626] on button "Guardar y Confirmar" at bounding box center [449, 635] width 166 height 29
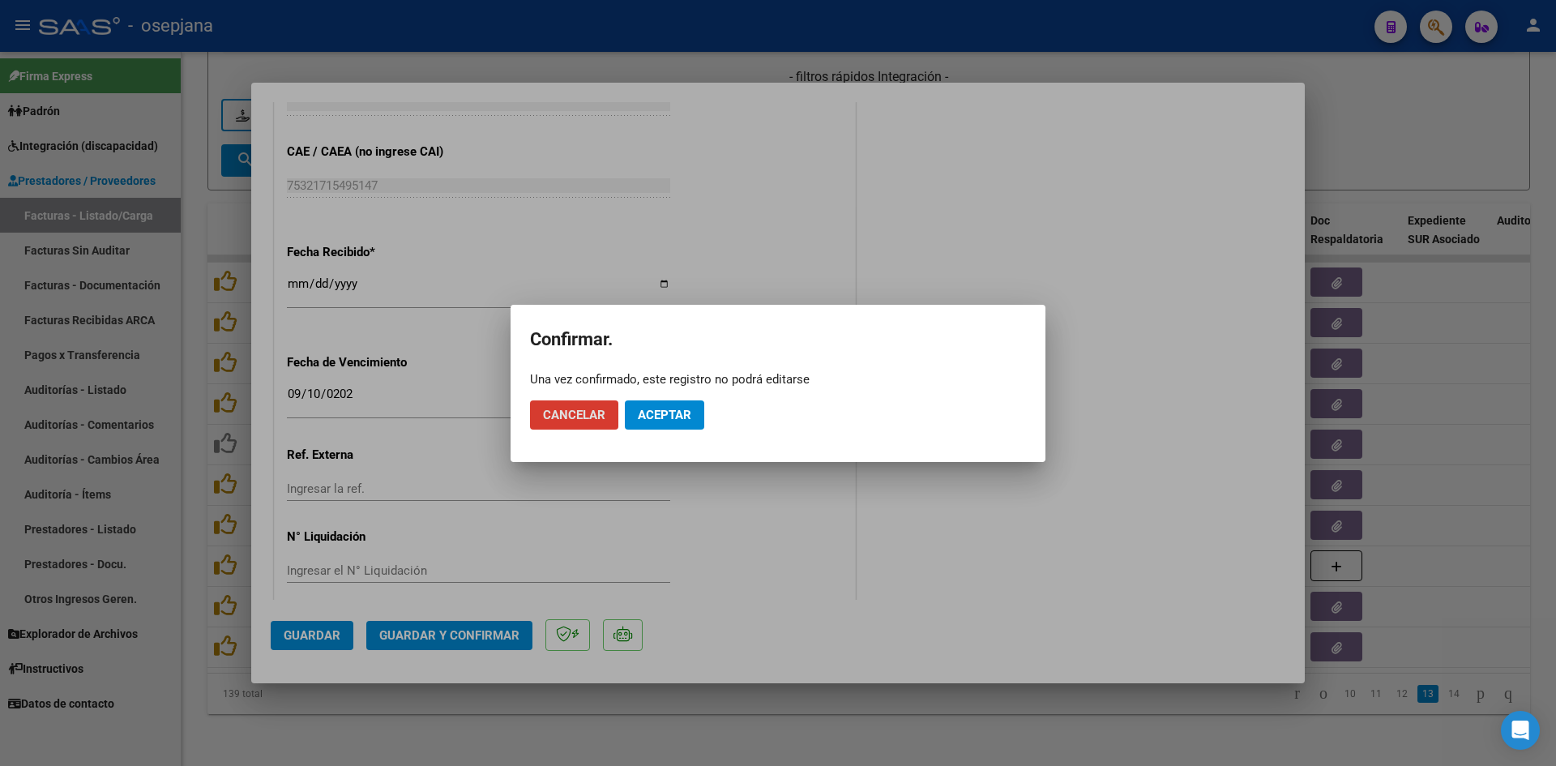
click at [698, 404] on button "Aceptar" at bounding box center [664, 414] width 79 height 29
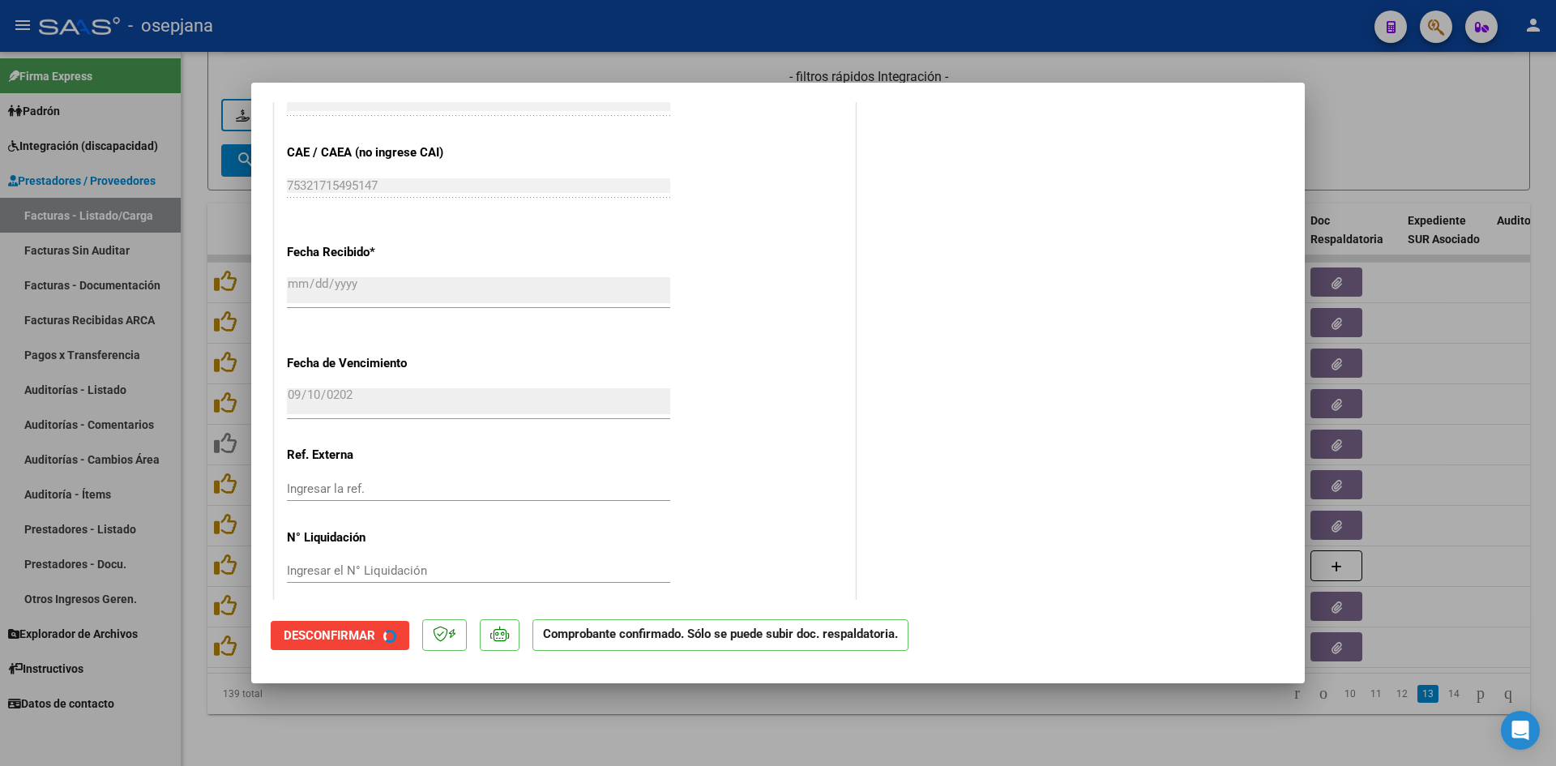
click at [1360, 155] on div at bounding box center [778, 383] width 1556 height 766
type input "$ 0,00"
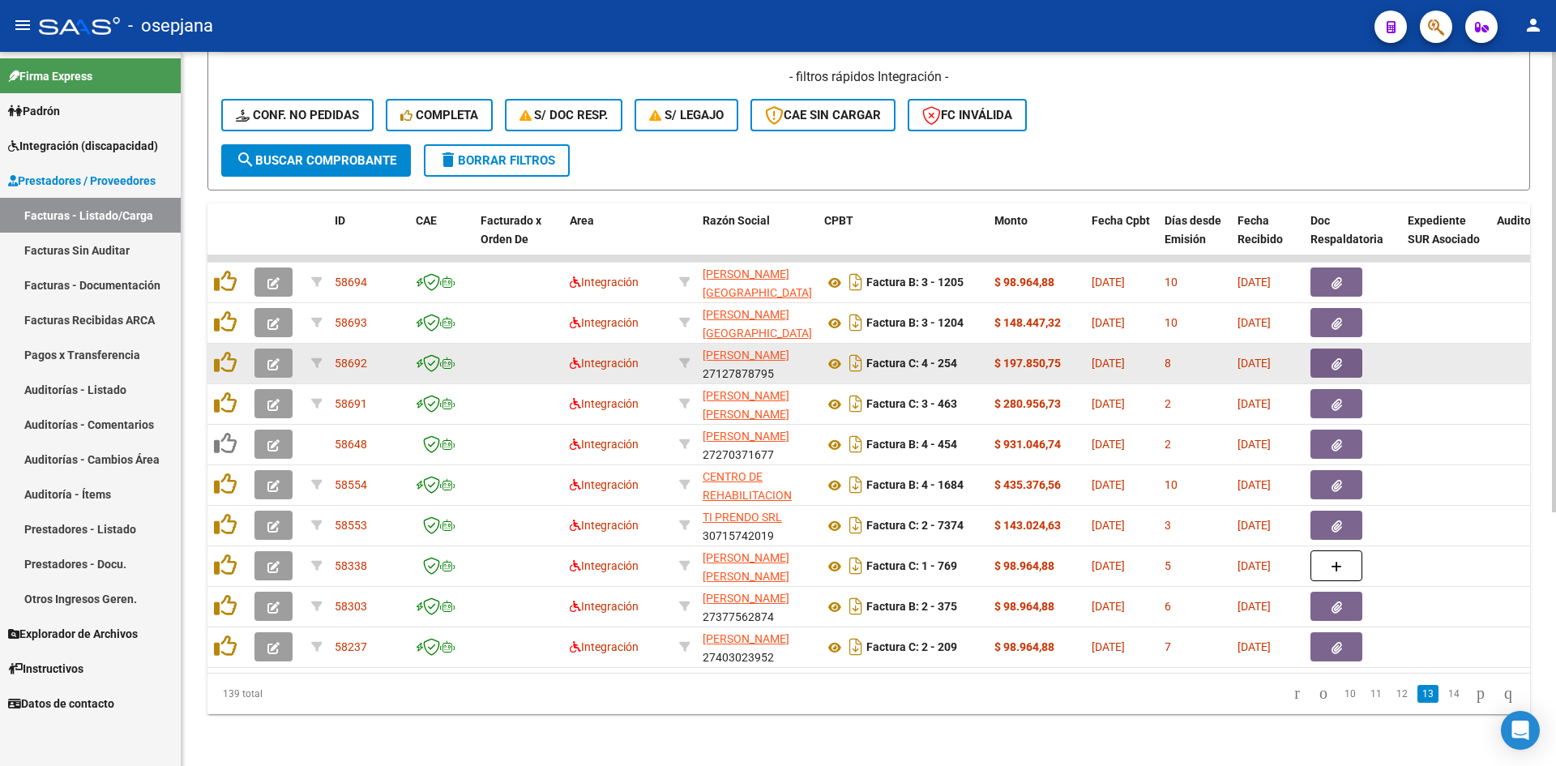
click at [270, 358] on icon "button" at bounding box center [273, 364] width 12 height 12
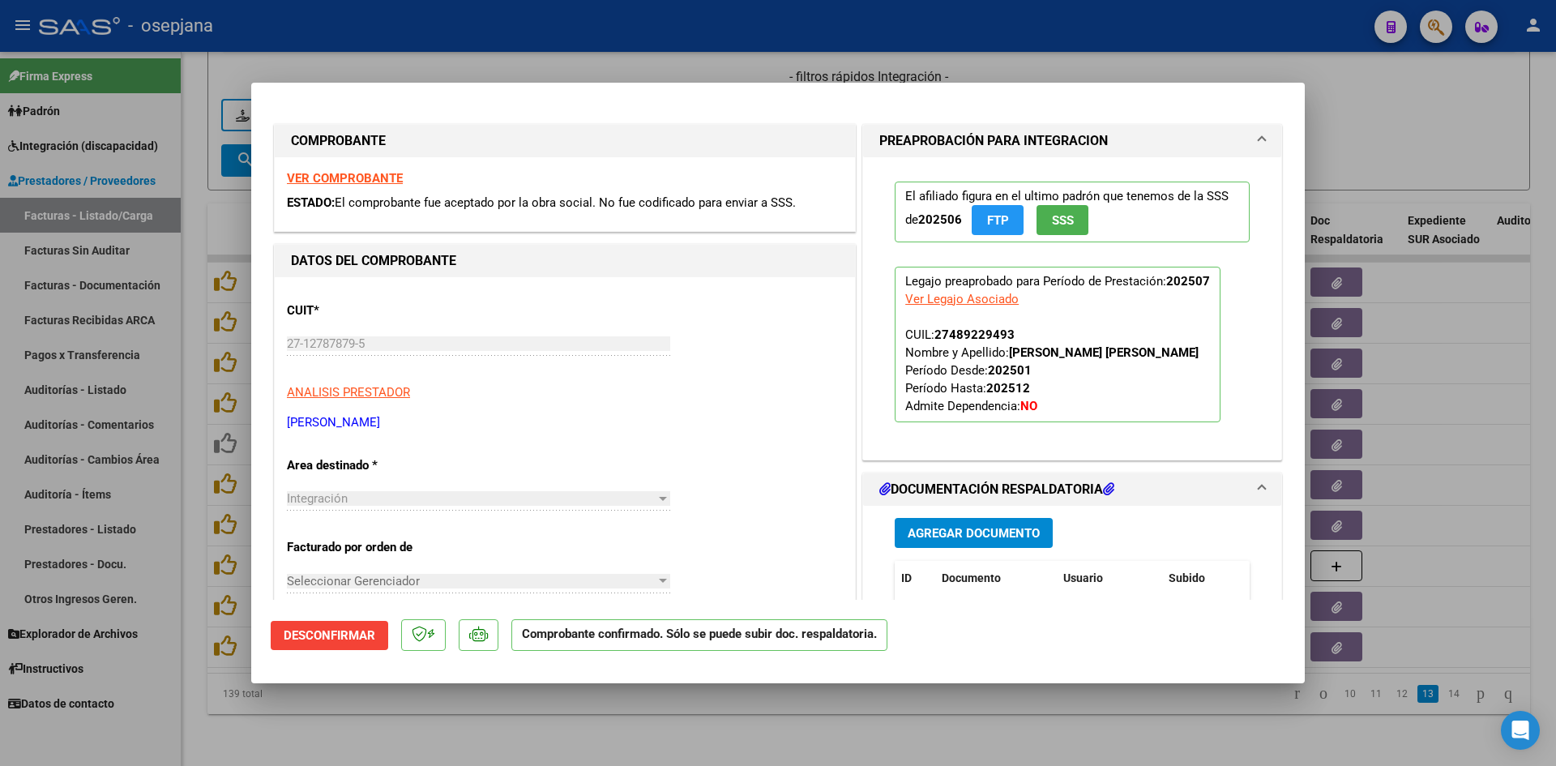
click at [1443, 127] on div at bounding box center [778, 383] width 1556 height 766
type input "$ 0,00"
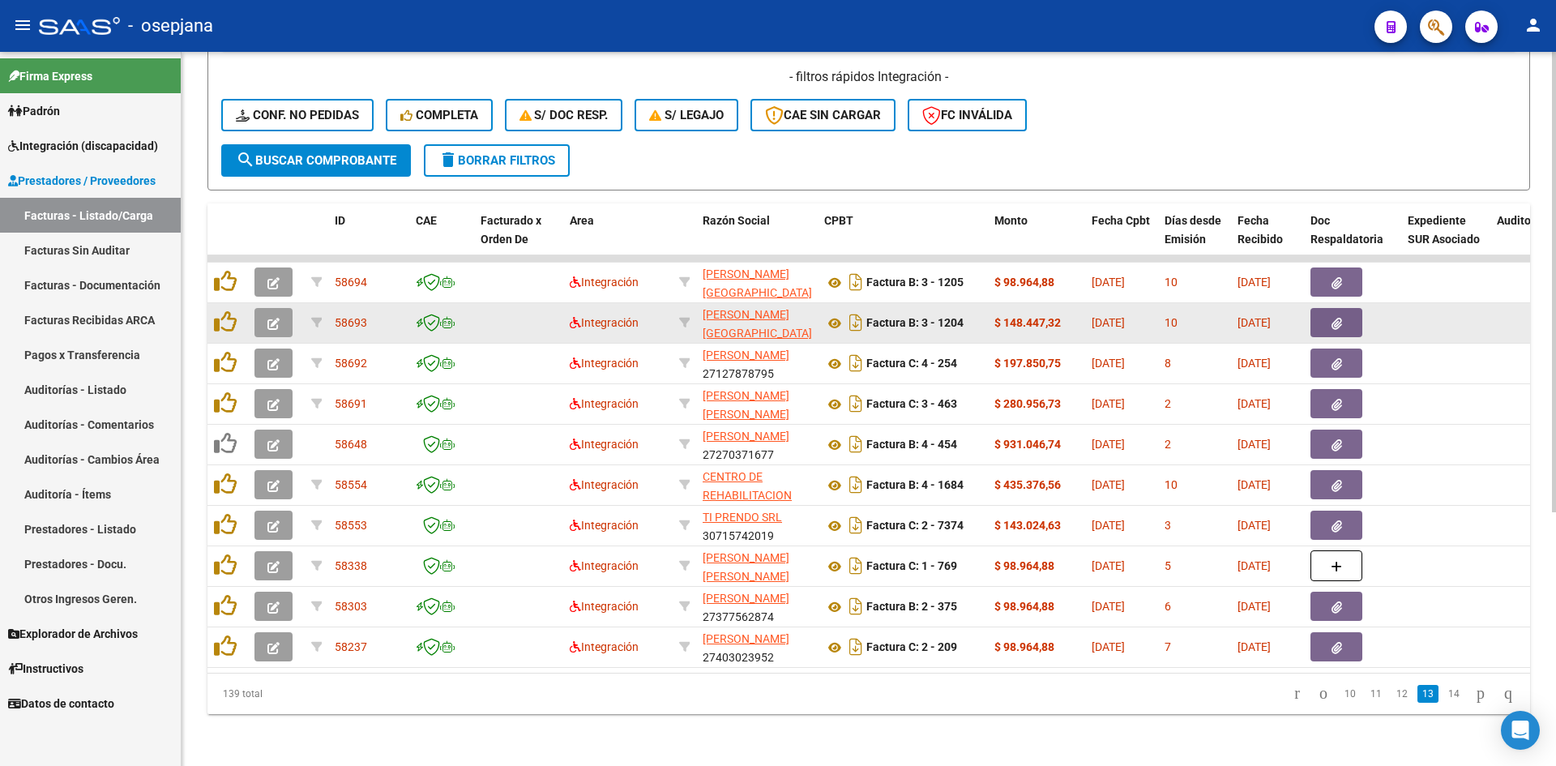
click at [270, 315] on span "button" at bounding box center [273, 322] width 12 height 15
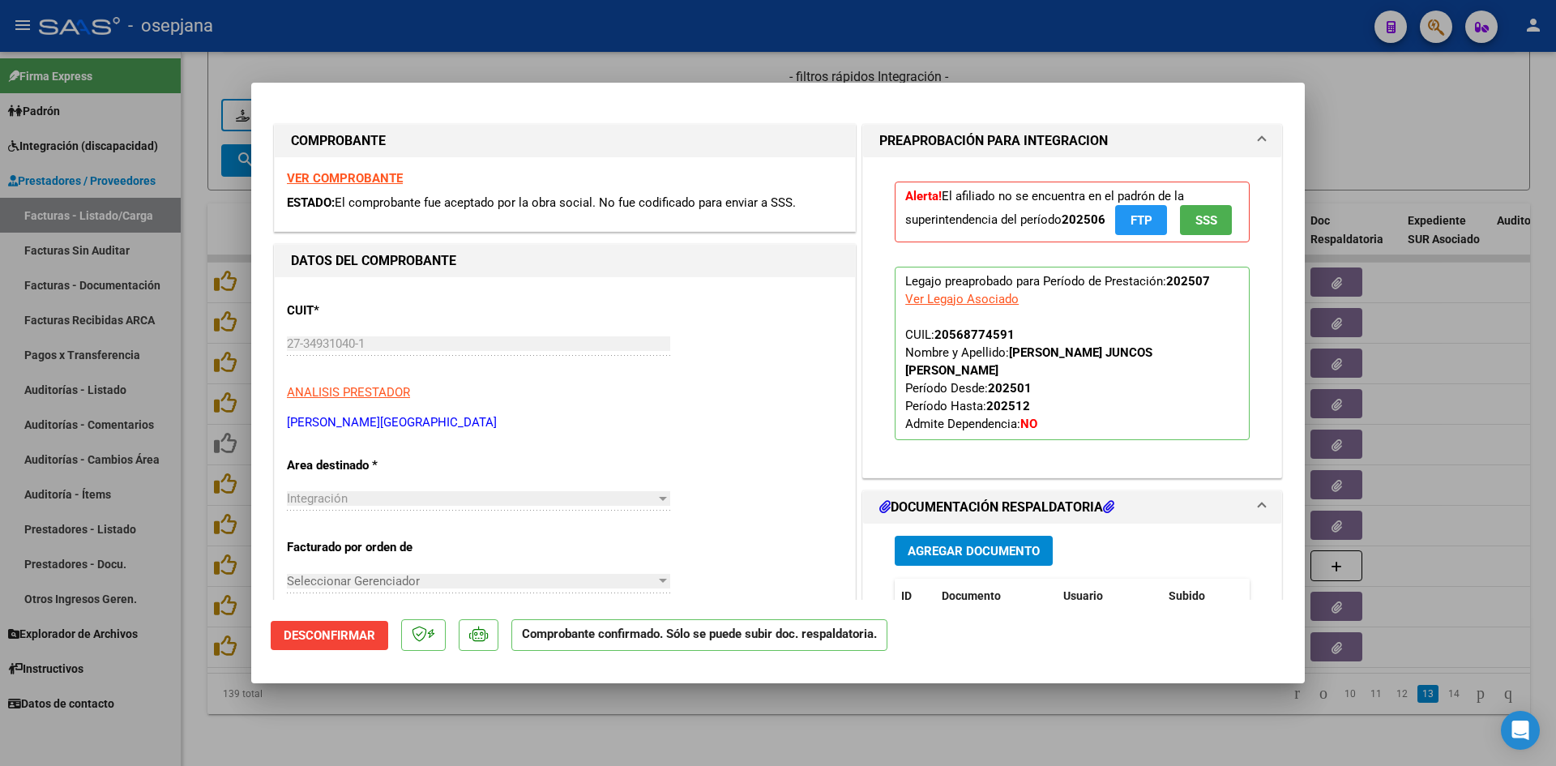
click at [1359, 139] on div at bounding box center [778, 383] width 1556 height 766
type input "$ 0,00"
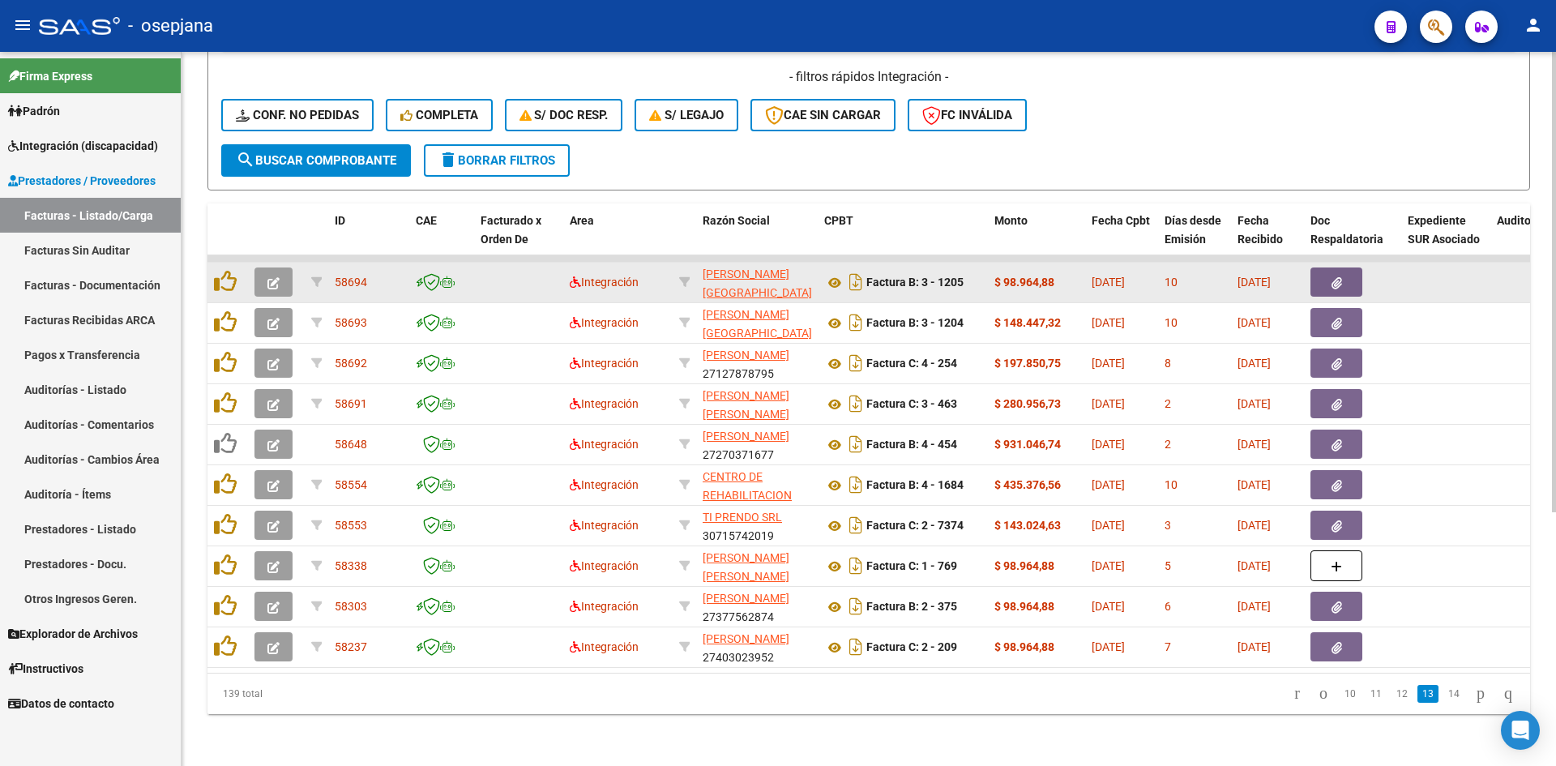
click at [276, 277] on icon "button" at bounding box center [273, 283] width 12 height 12
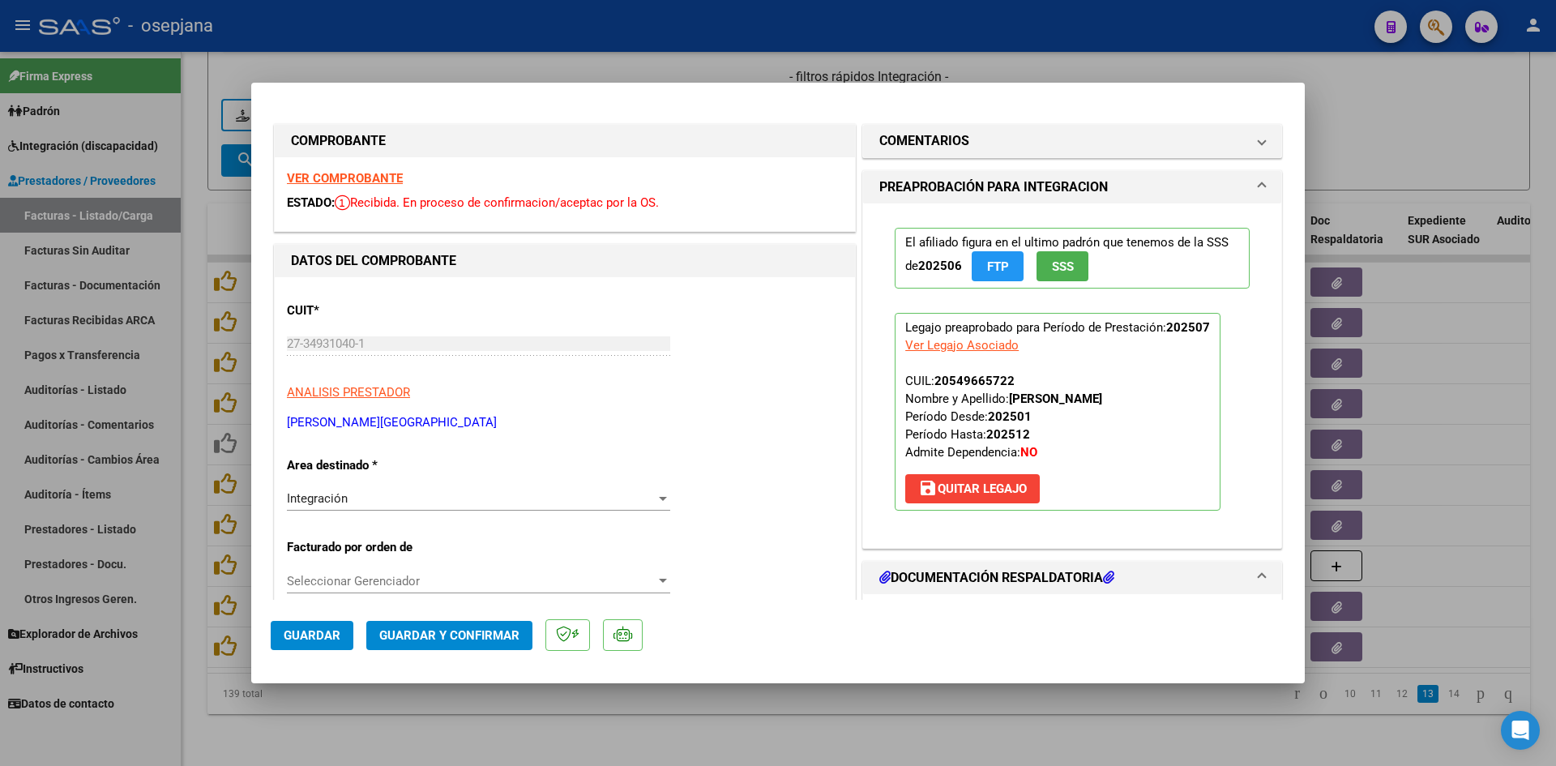
click at [375, 174] on strong "VER COMPROBANTE" at bounding box center [345, 178] width 116 height 15
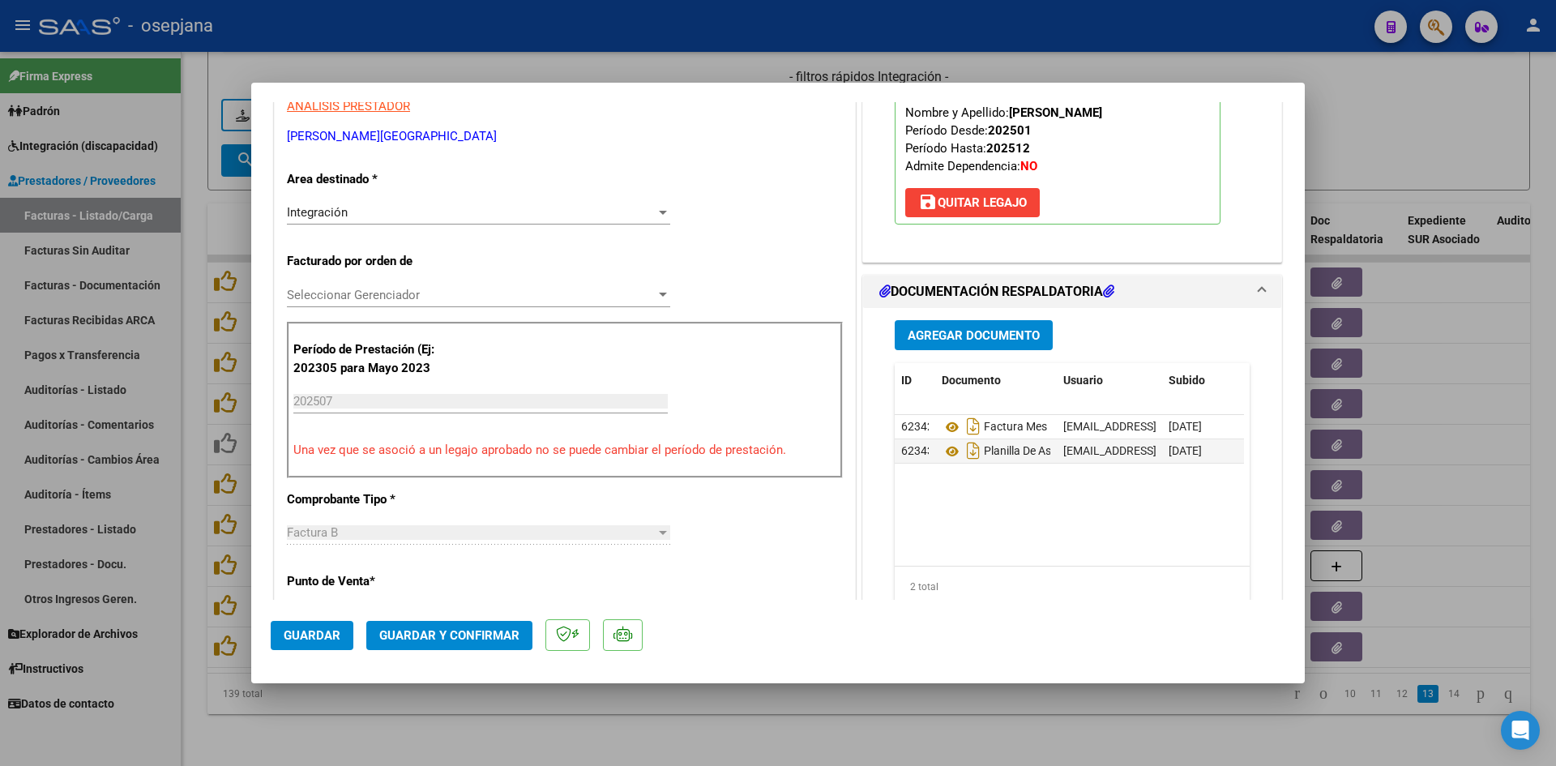
scroll to position [486, 0]
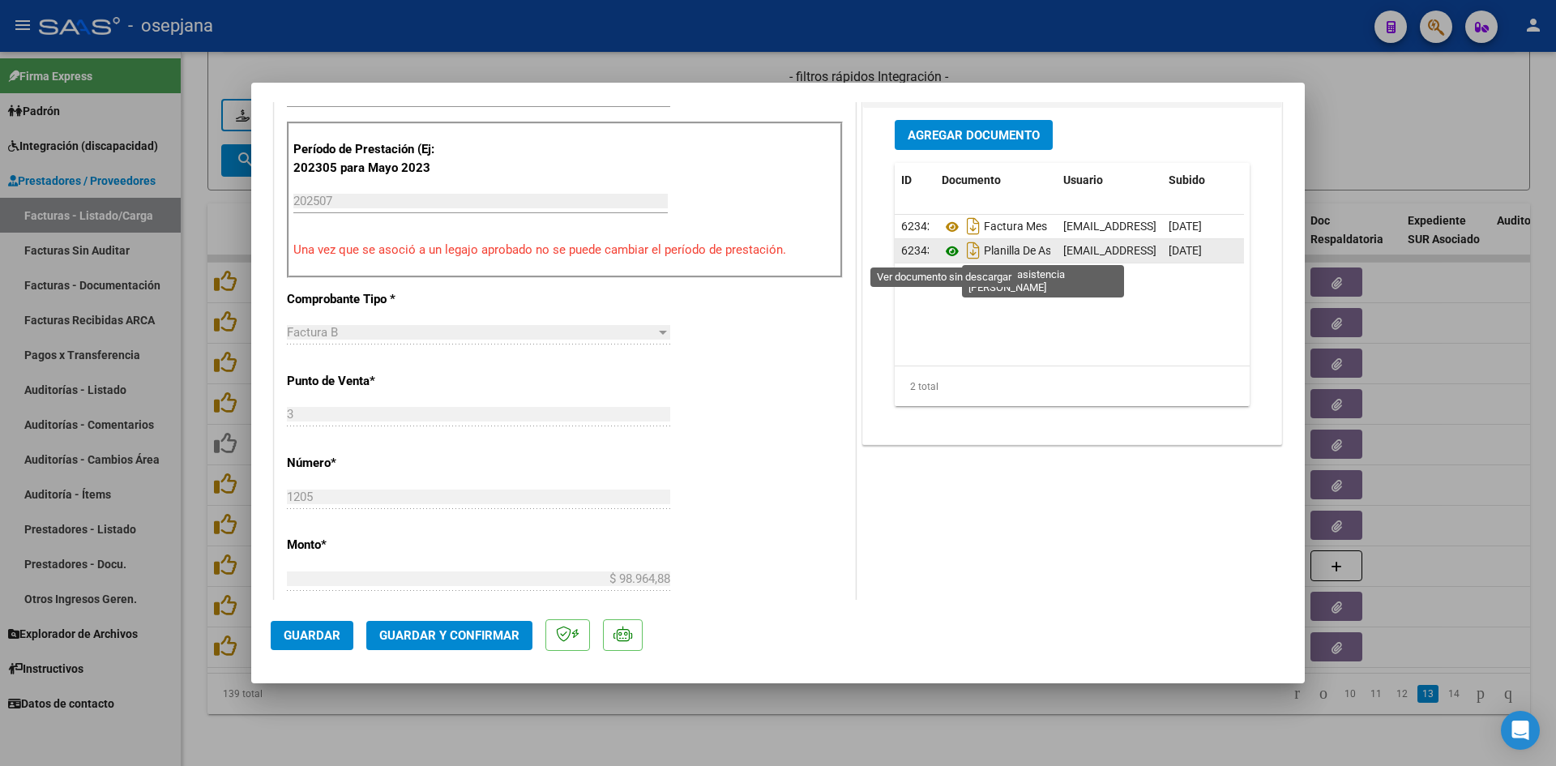
click at [941, 250] on icon at bounding box center [951, 250] width 21 height 19
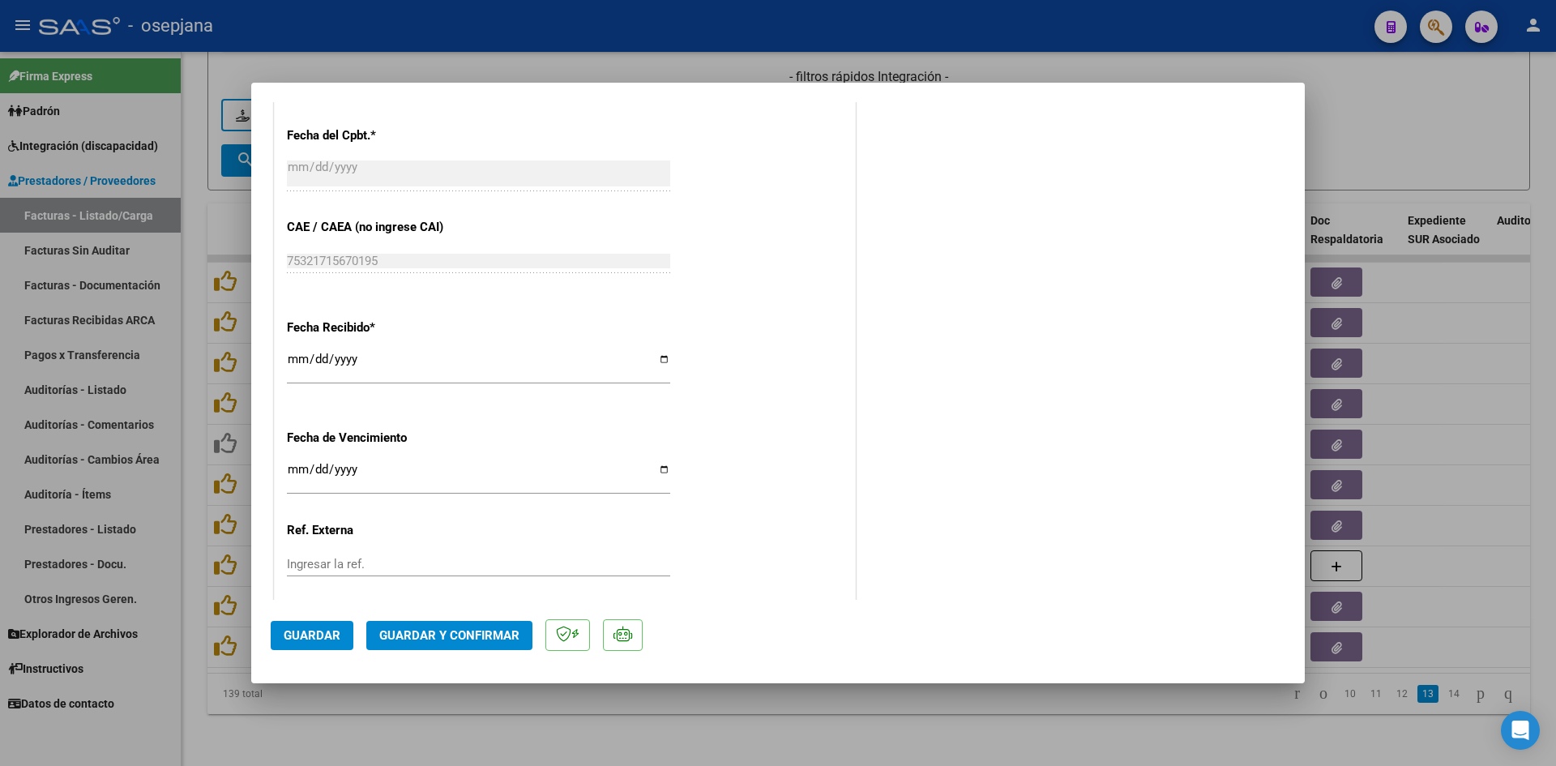
scroll to position [1068, 0]
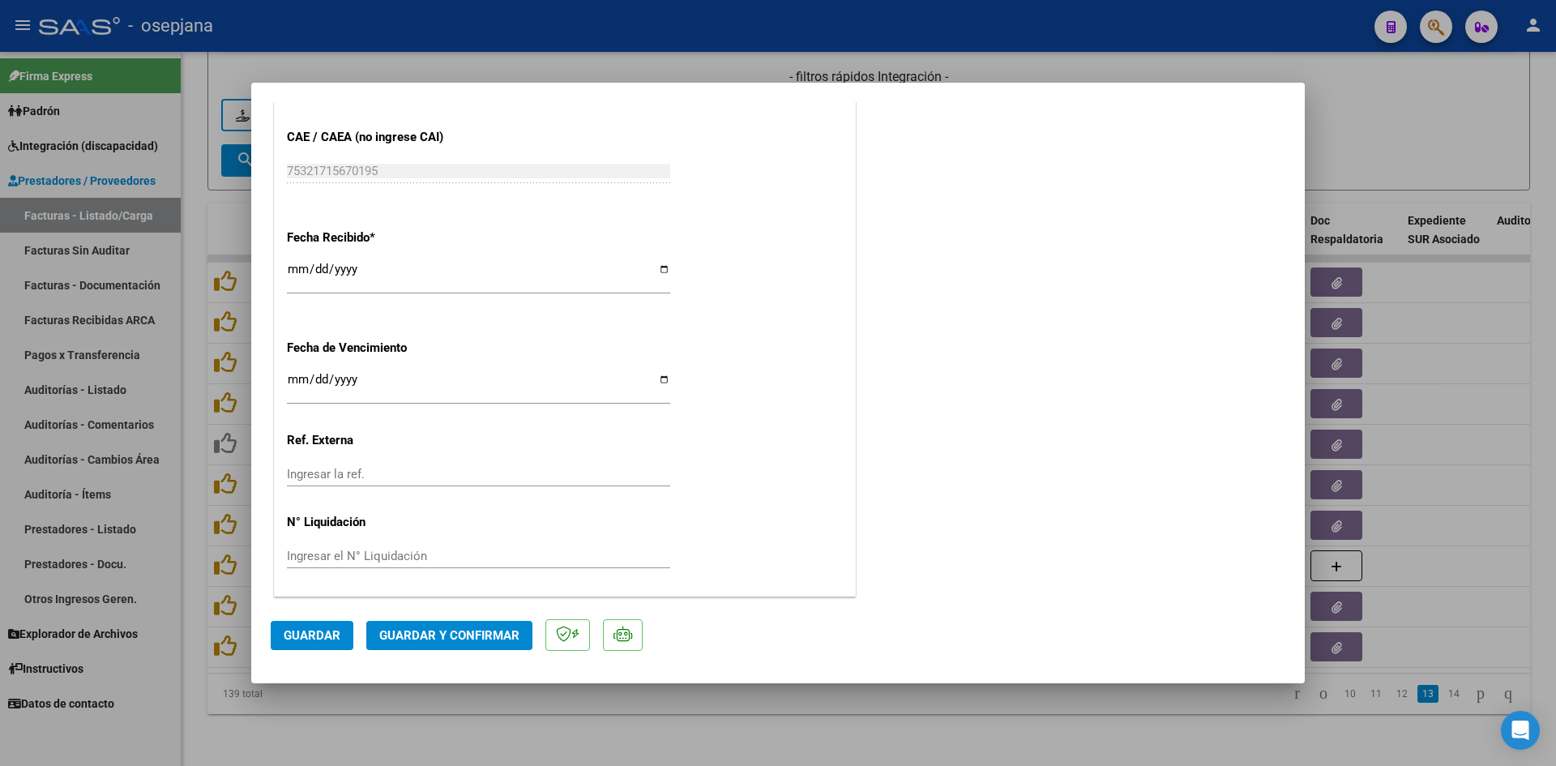
click at [294, 377] on input "[DATE]" at bounding box center [478, 386] width 383 height 26
type input "[DATE]"
click at [508, 628] on span "Guardar y Confirmar" at bounding box center [449, 635] width 140 height 15
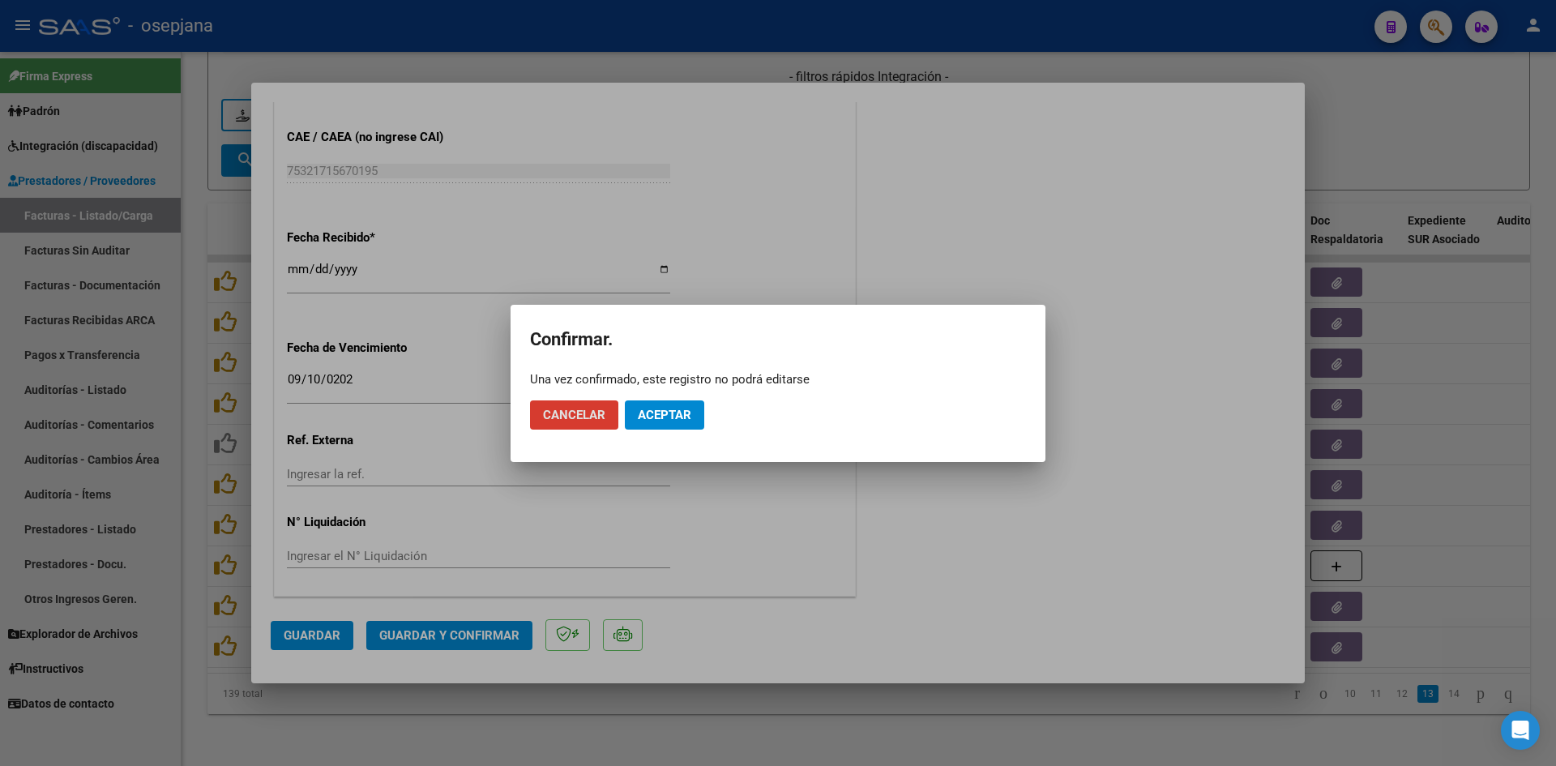
click at [645, 428] on button "Aceptar" at bounding box center [664, 414] width 79 height 29
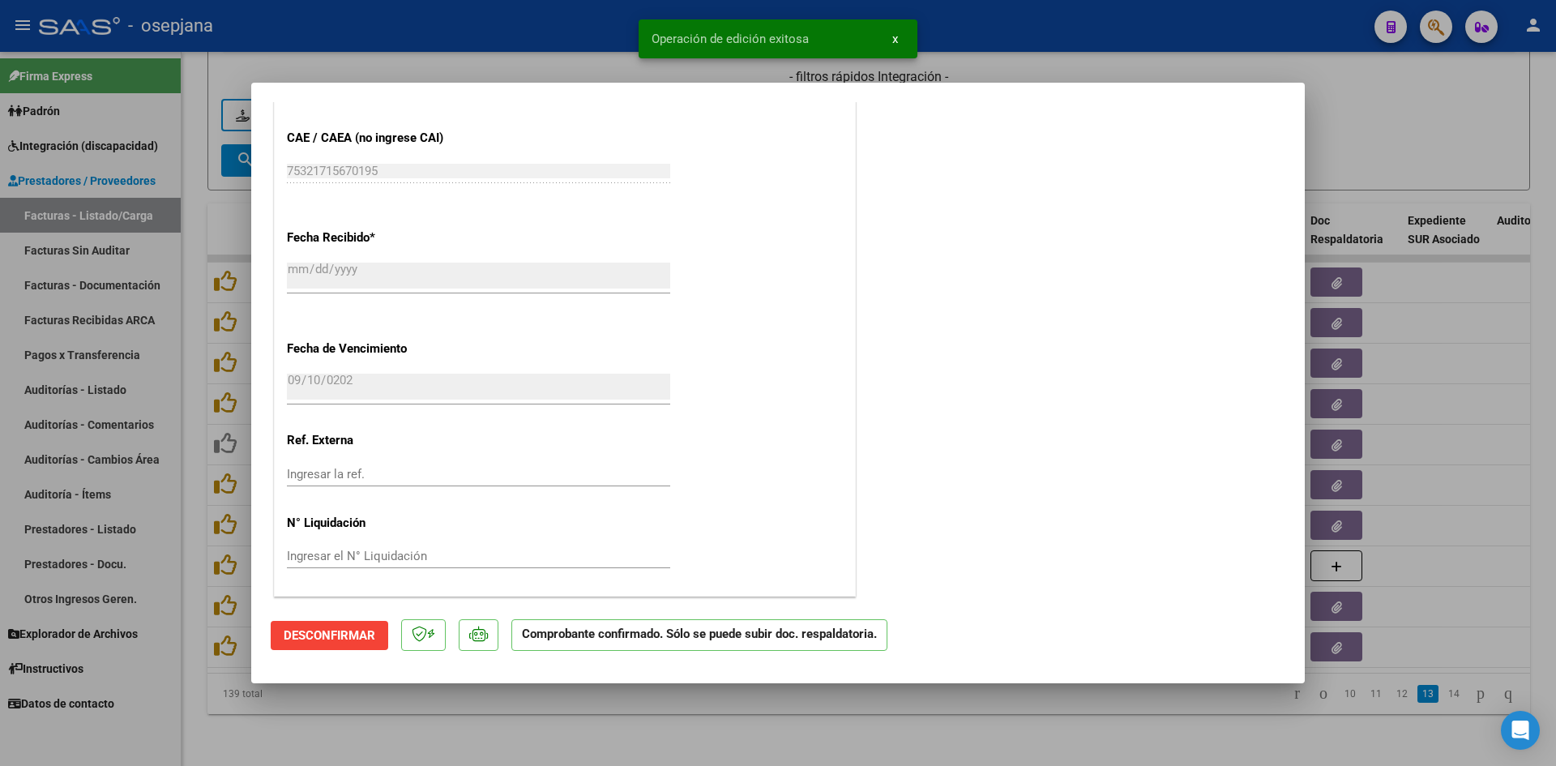
click at [1472, 96] on div at bounding box center [778, 383] width 1556 height 766
type input "$ 0,00"
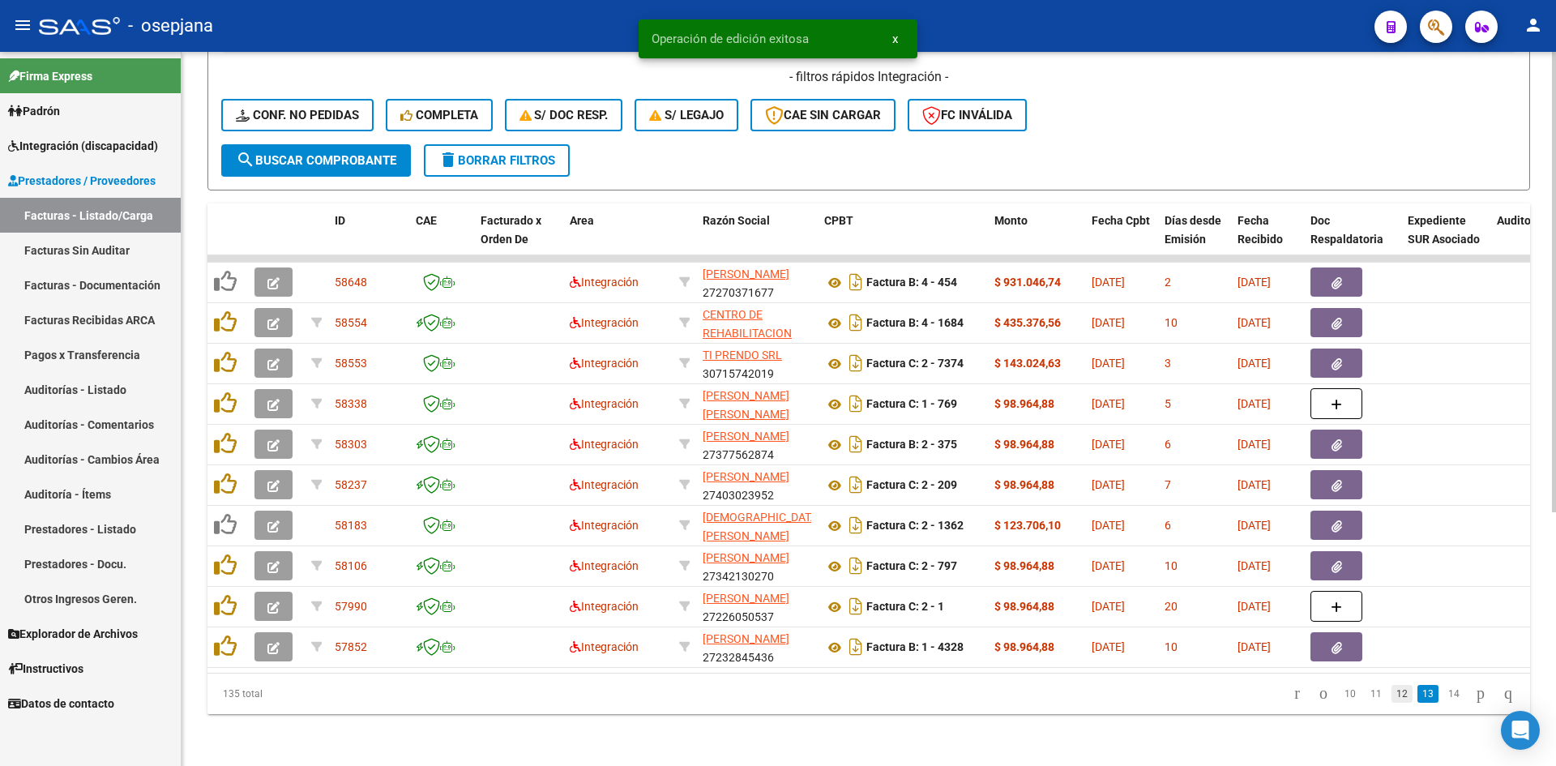
click at [1395, 693] on link "12" at bounding box center [1401, 694] width 21 height 18
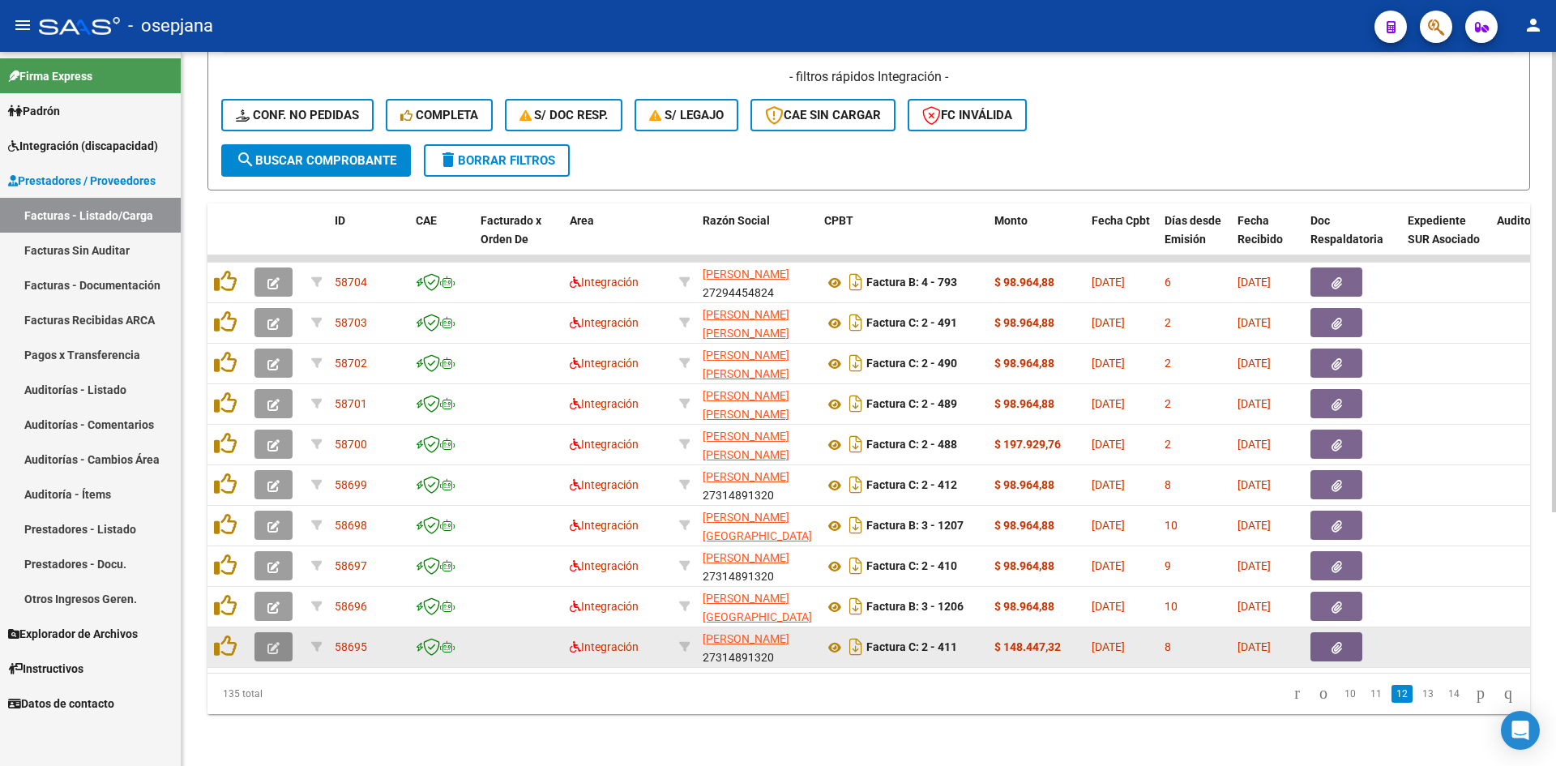
click at [279, 642] on icon "button" at bounding box center [273, 648] width 12 height 12
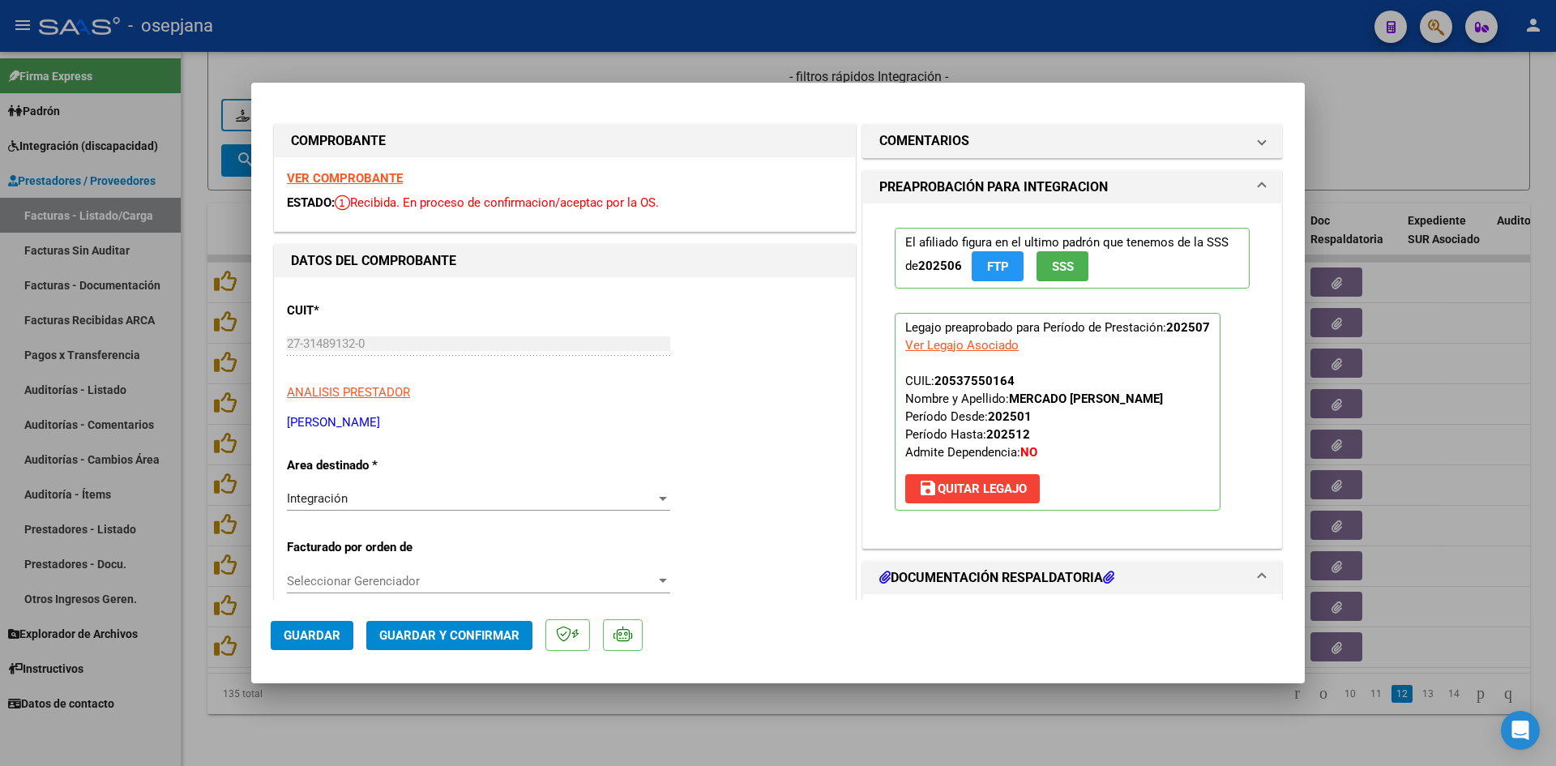
click at [341, 173] on strong "VER COMPROBANTE" at bounding box center [345, 178] width 116 height 15
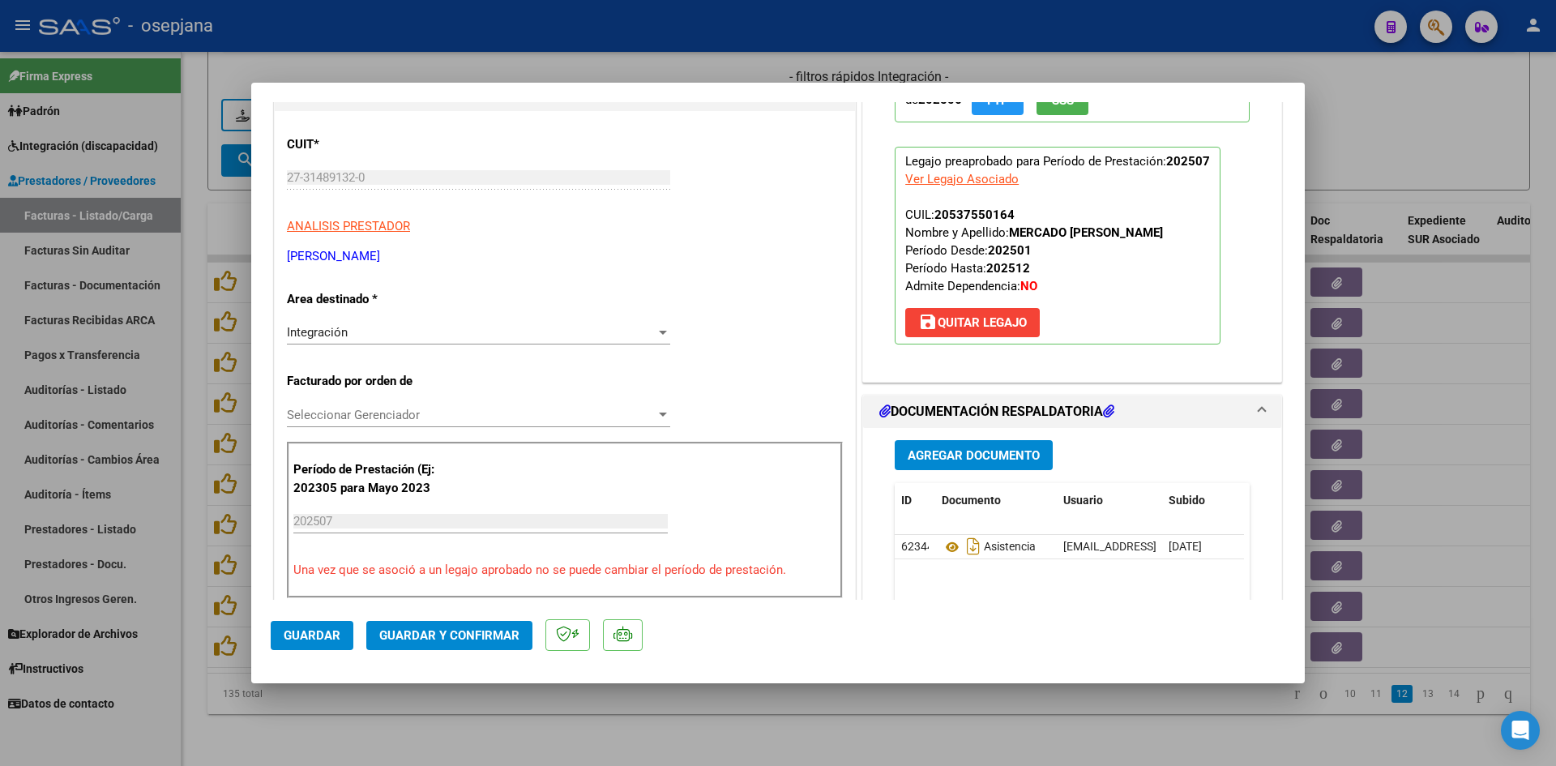
scroll to position [324, 0]
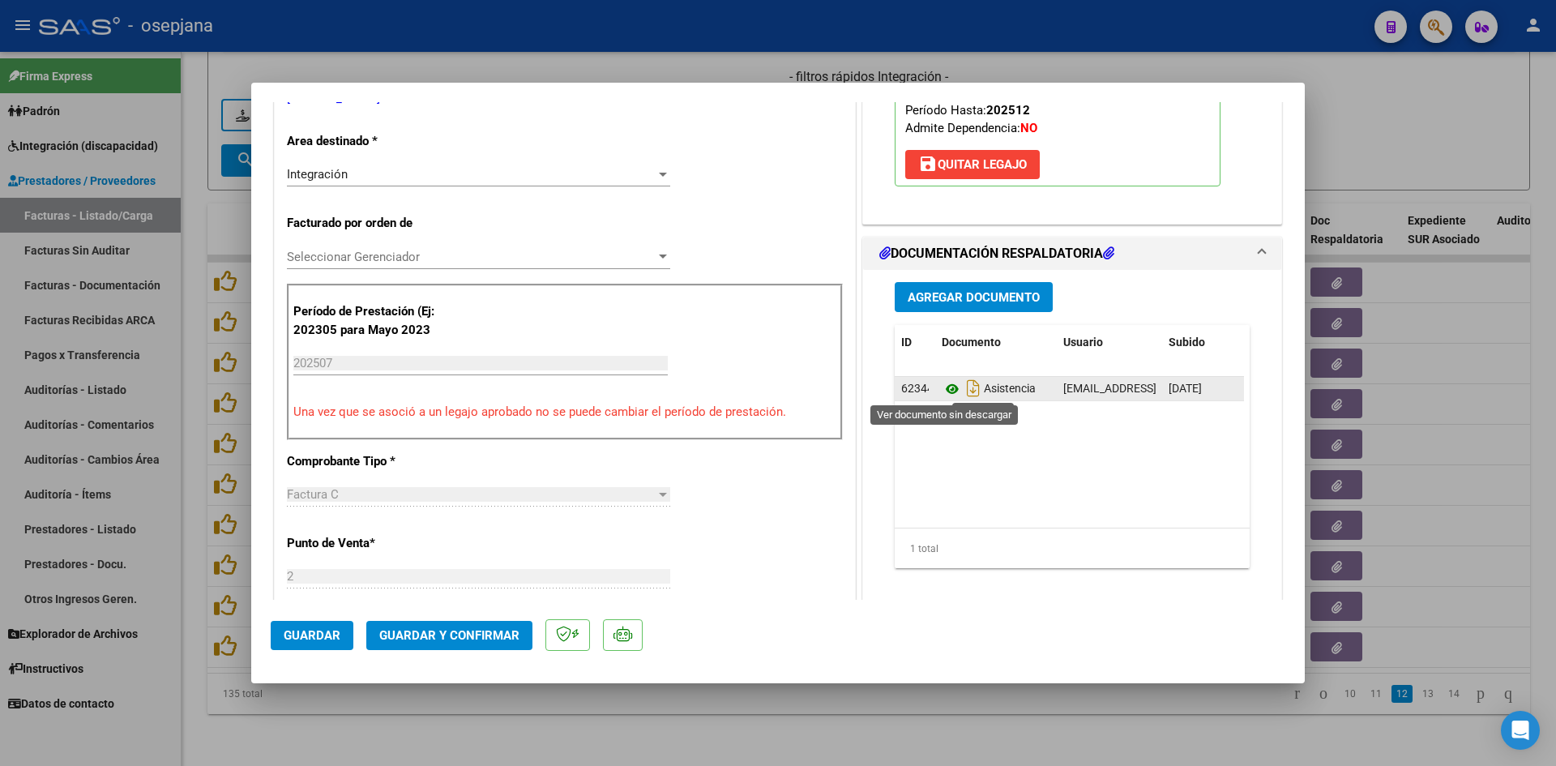
click at [947, 381] on icon at bounding box center [951, 388] width 21 height 19
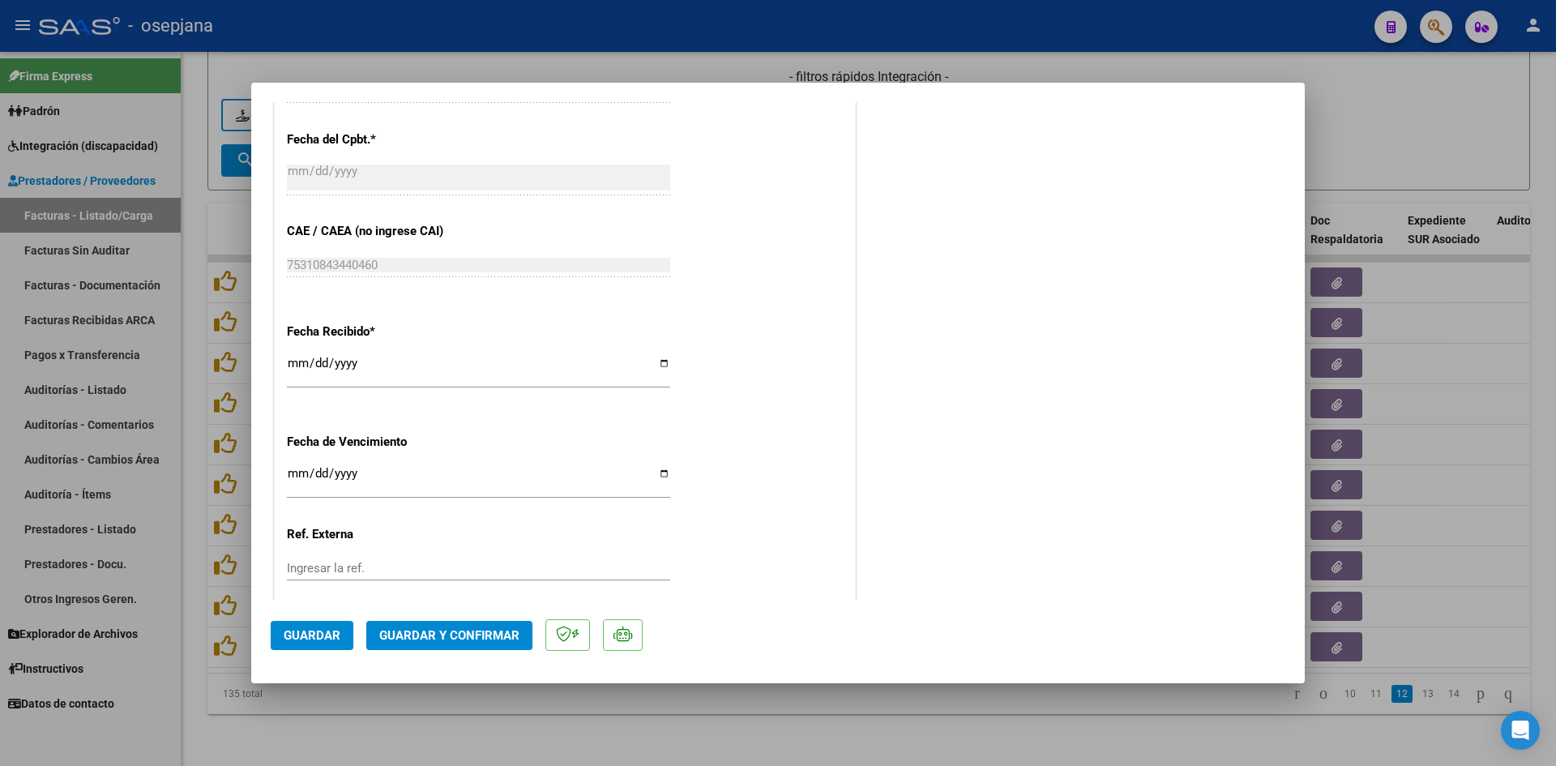
scroll to position [1068, 0]
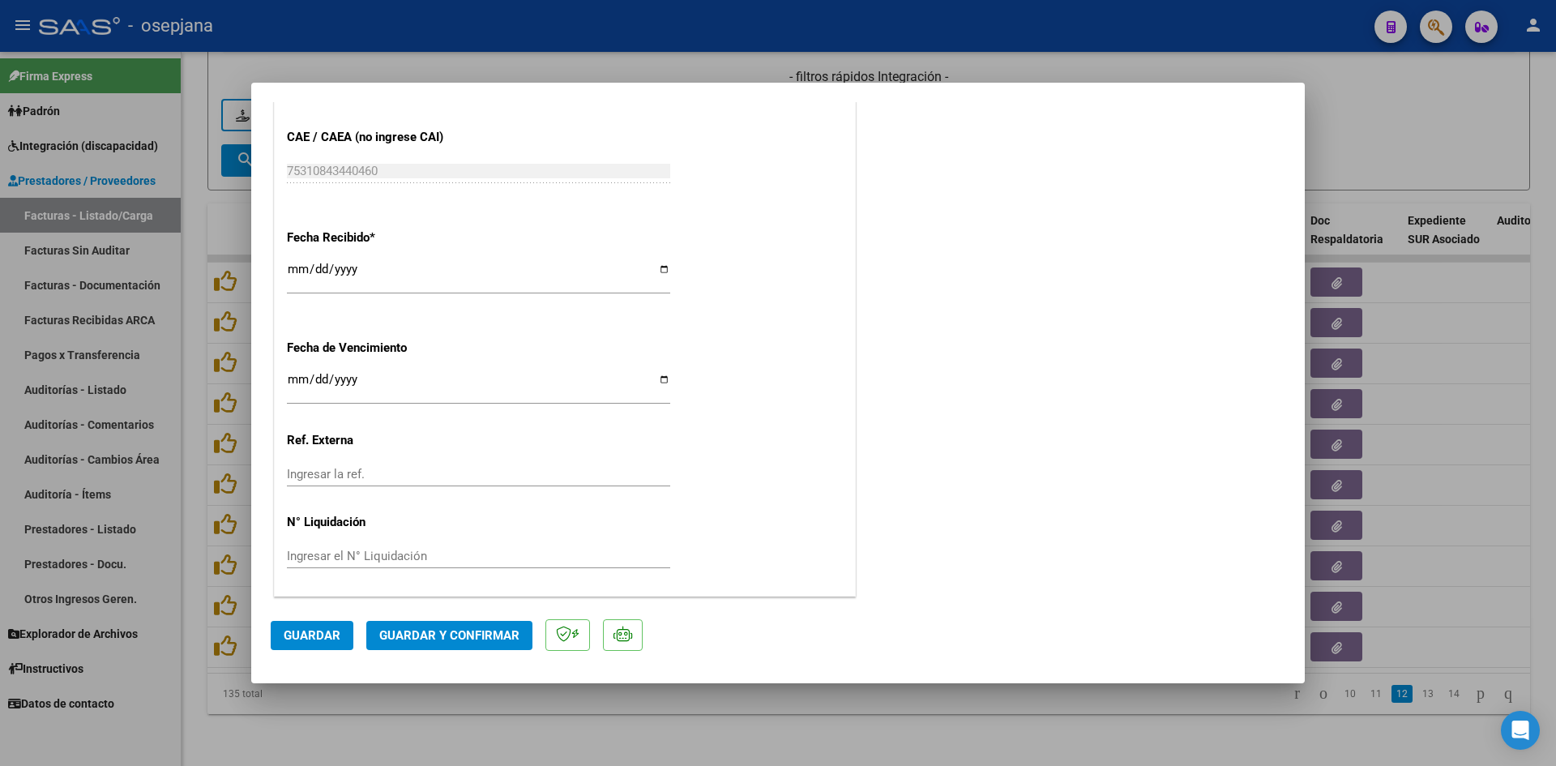
click at [295, 378] on input "Ingresar la fecha" at bounding box center [478, 386] width 383 height 26
type input "[DATE]"
click at [418, 628] on span "Guardar y Confirmar" at bounding box center [449, 635] width 140 height 15
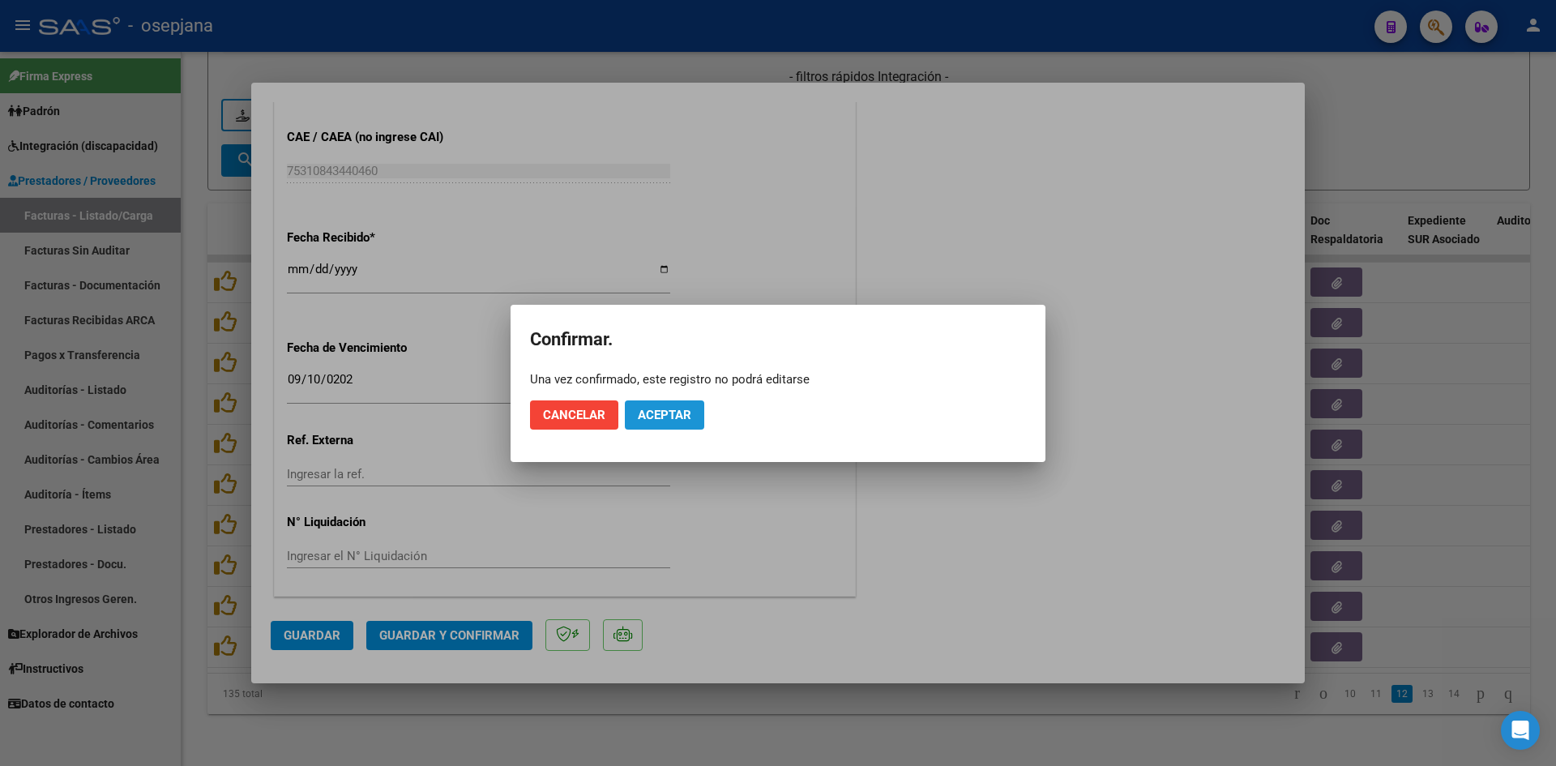
click at [643, 412] on span "Aceptar" at bounding box center [664, 415] width 53 height 15
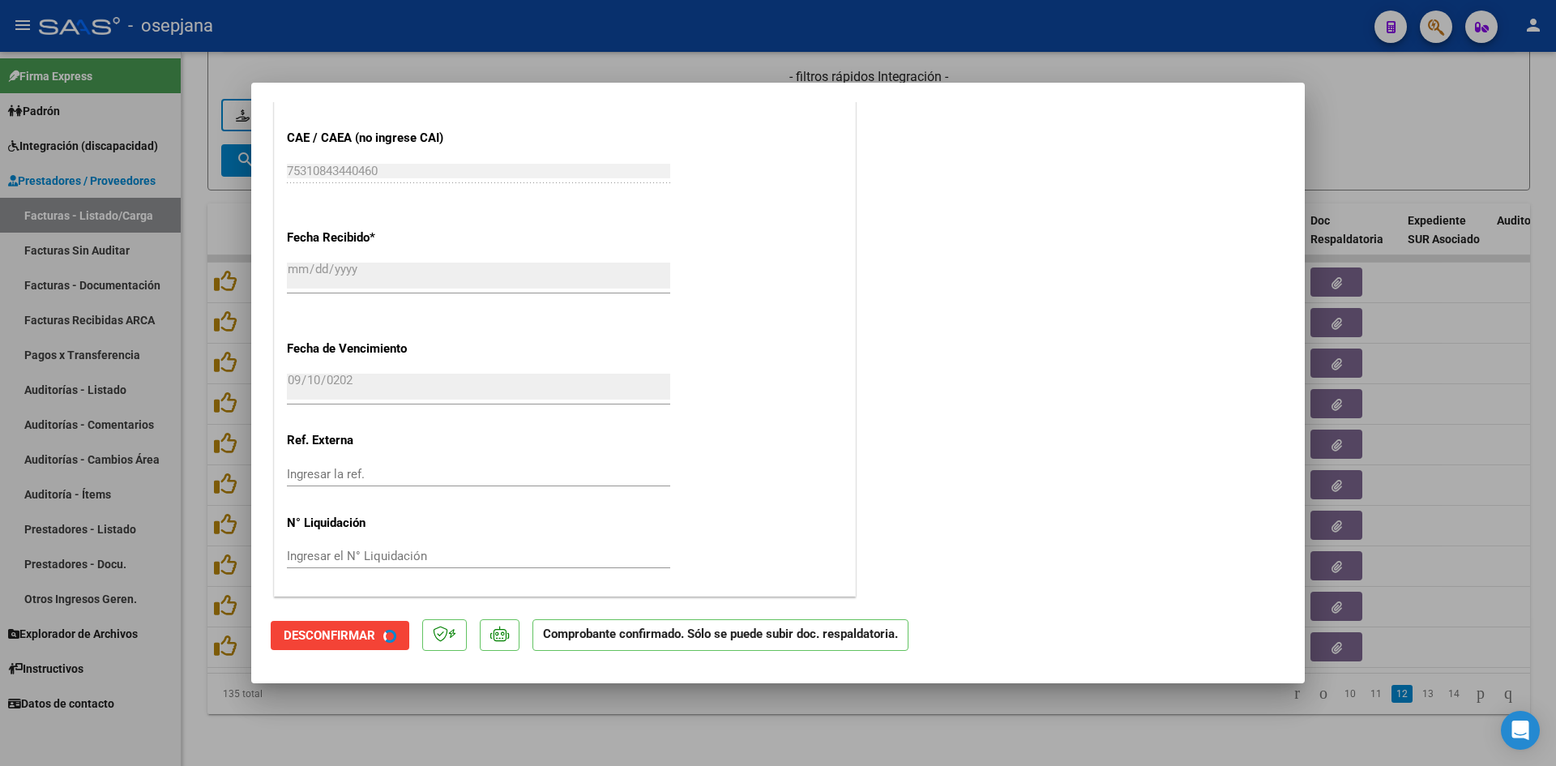
click at [1357, 155] on div at bounding box center [778, 383] width 1556 height 766
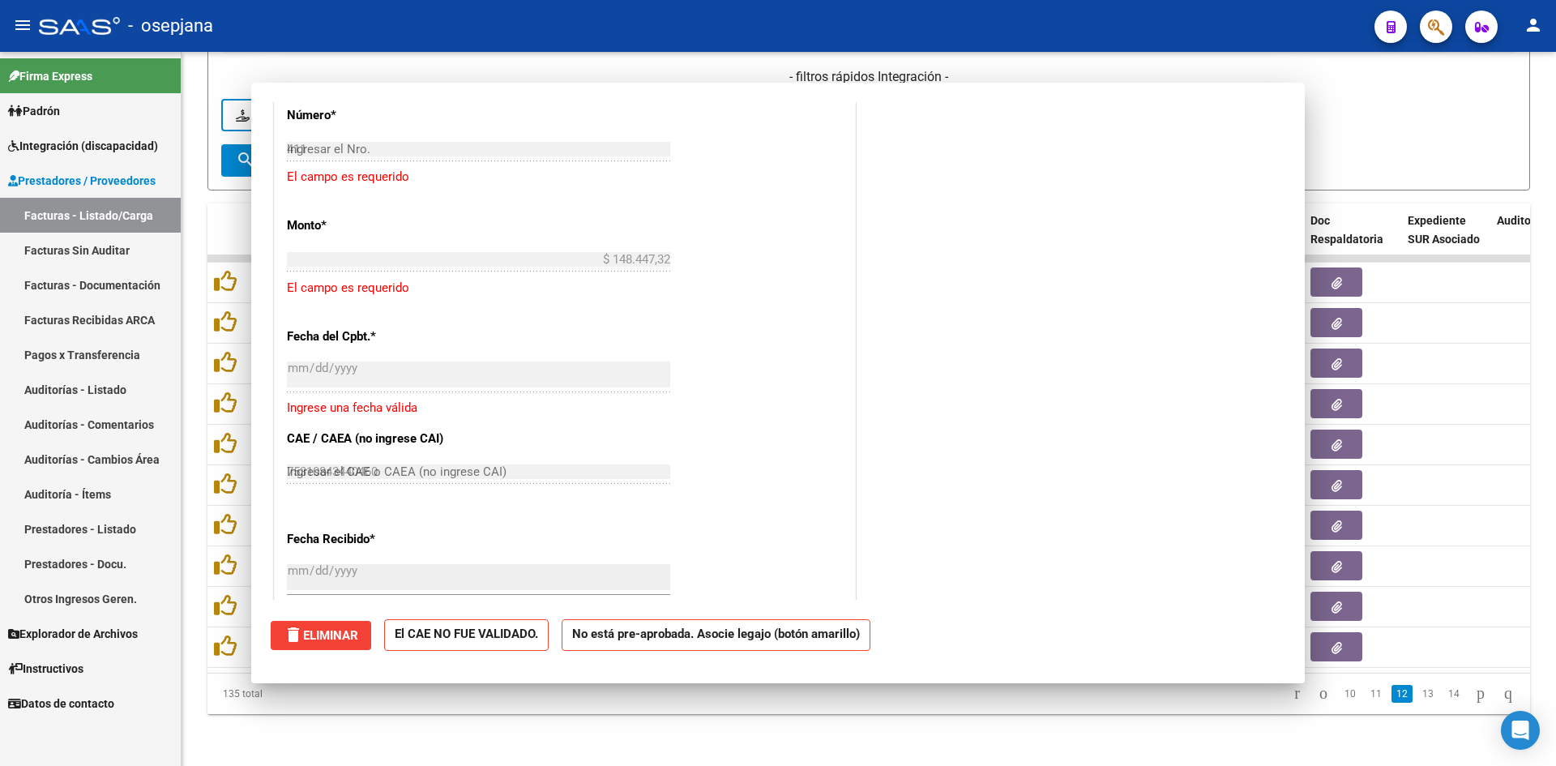
type input "$ 0,00"
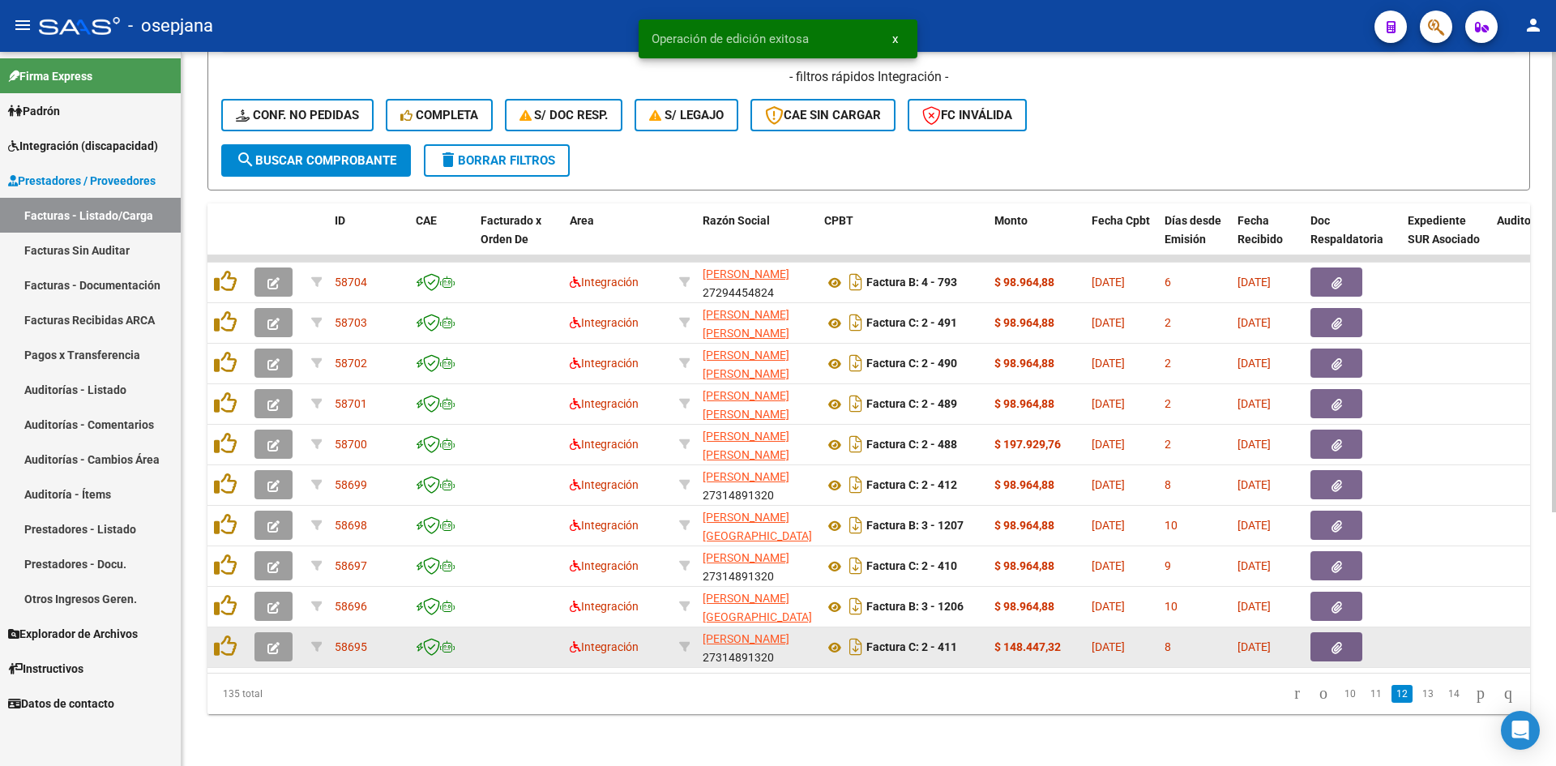
click at [267, 634] on button "button" at bounding box center [273, 646] width 38 height 29
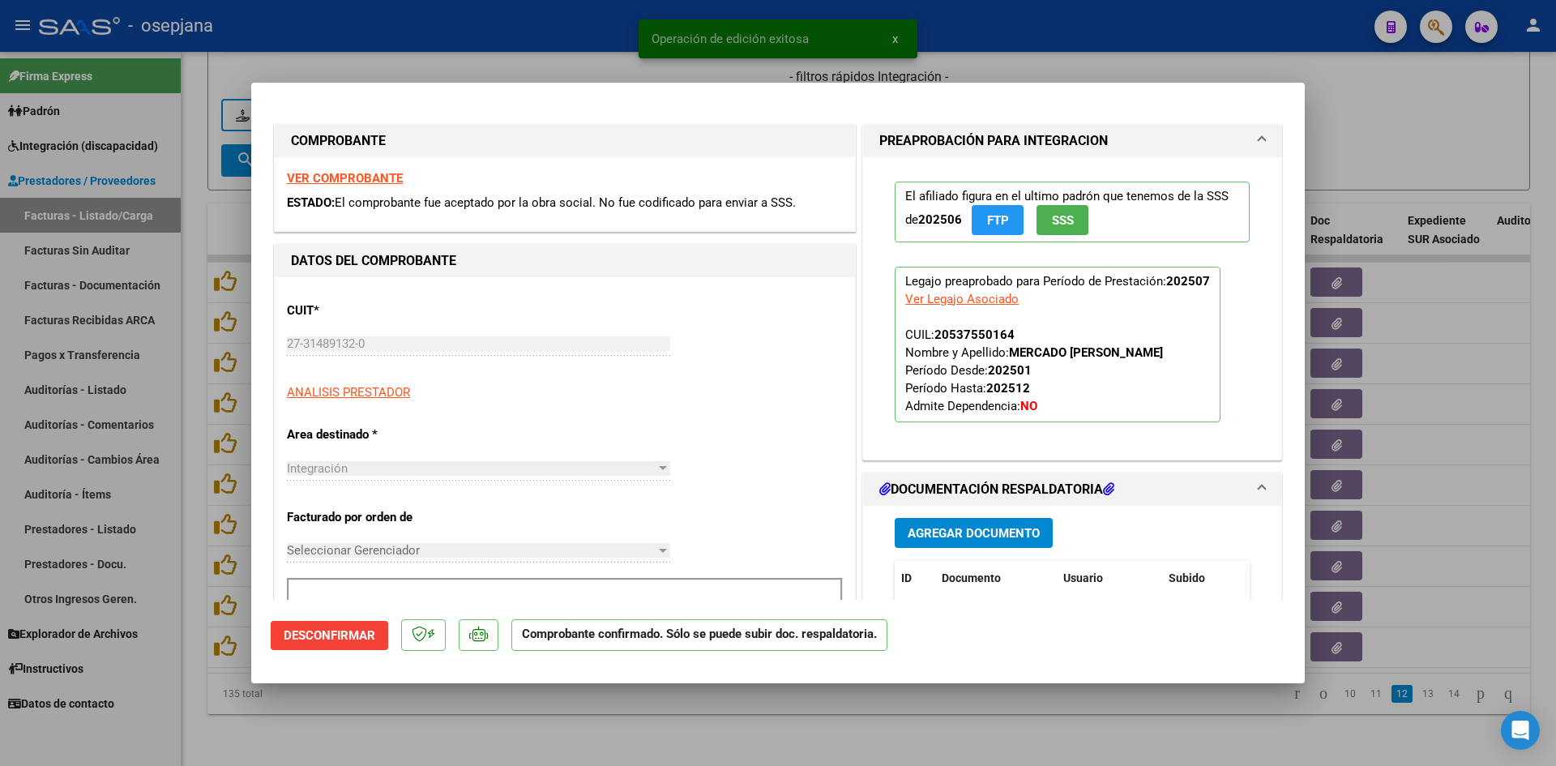
click at [1437, 123] on div at bounding box center [778, 383] width 1556 height 766
type input "$ 0,00"
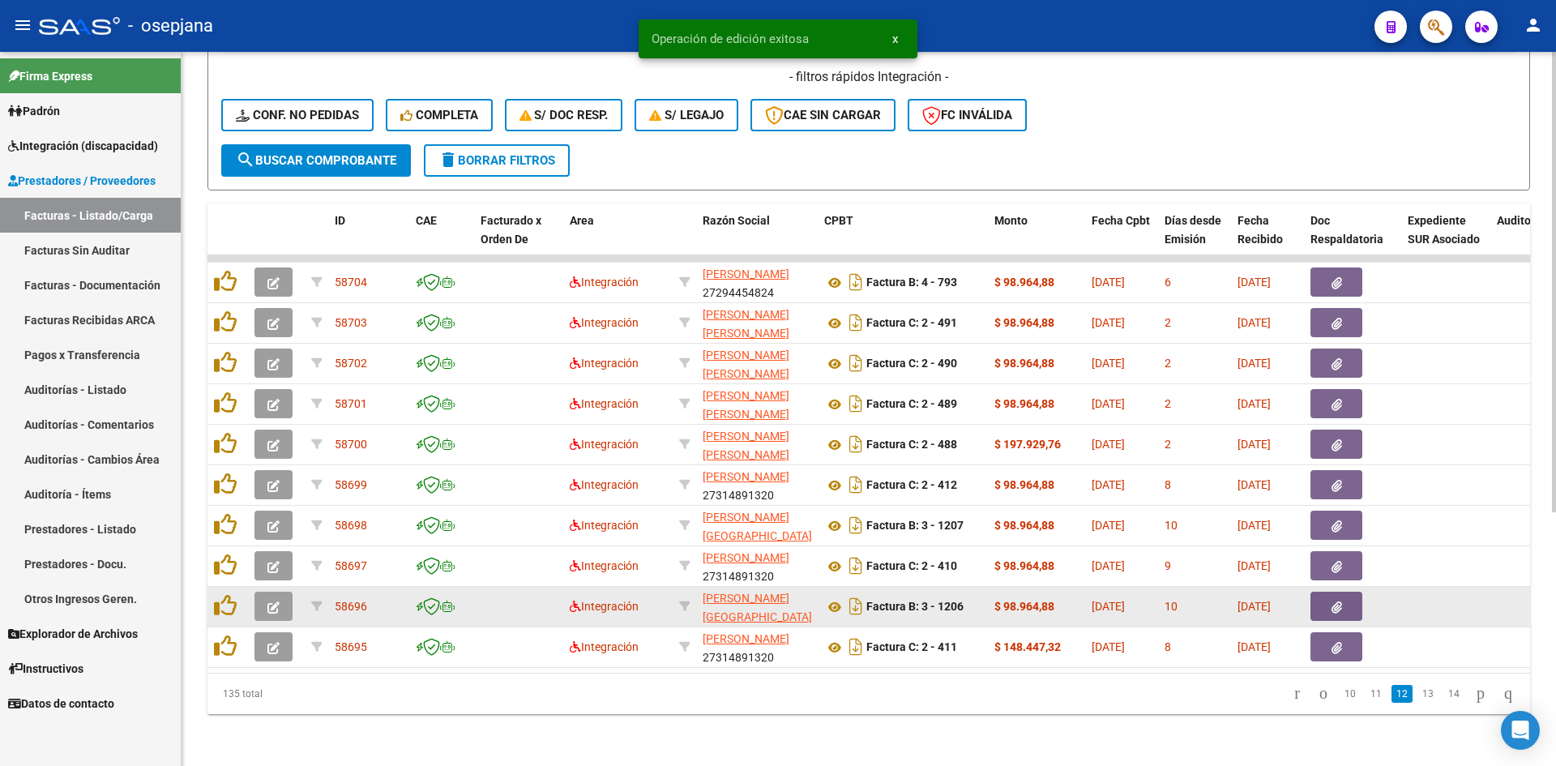
click at [272, 602] on button "button" at bounding box center [273, 605] width 38 height 29
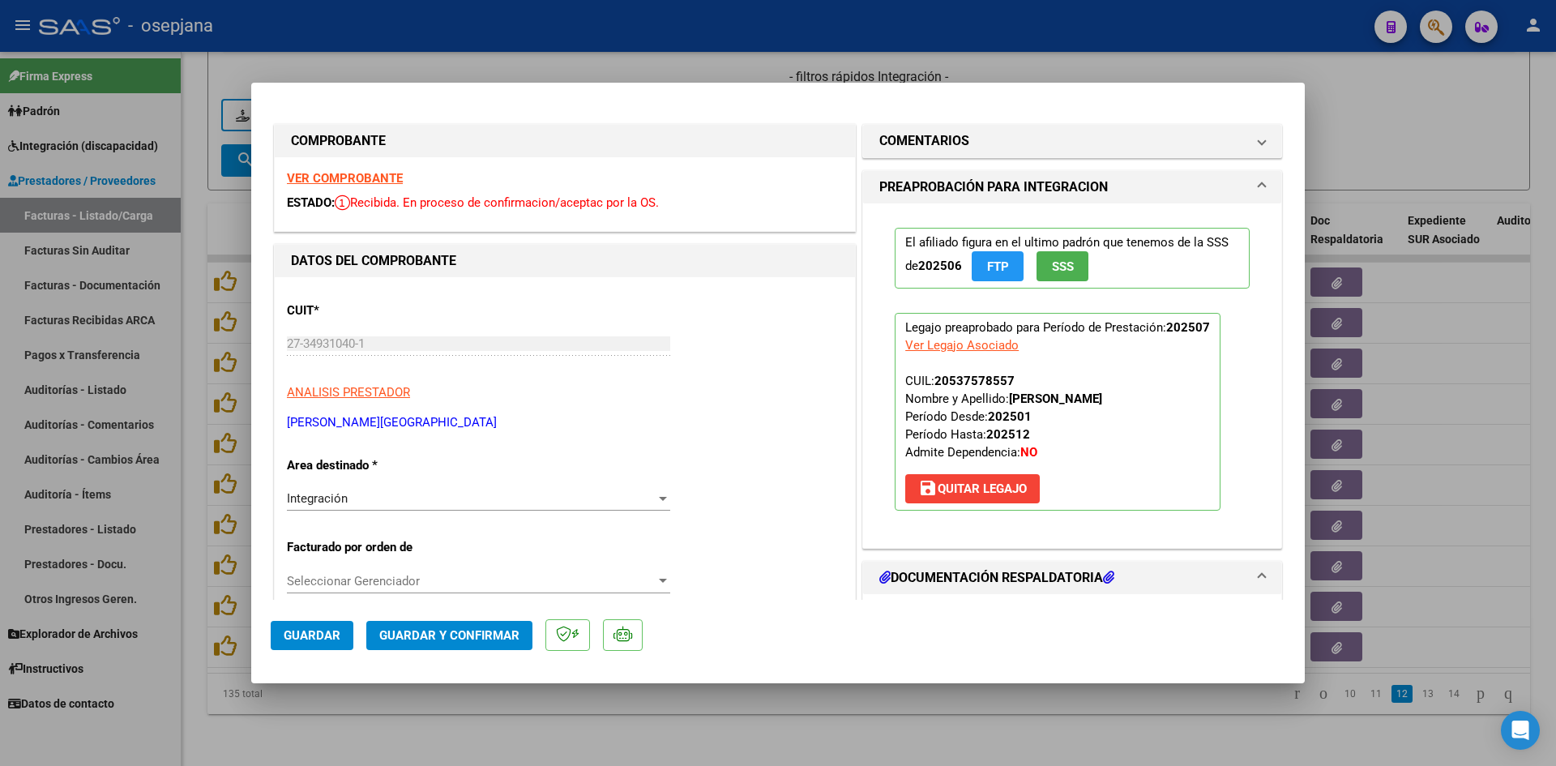
click at [383, 173] on strong "VER COMPROBANTE" at bounding box center [345, 178] width 116 height 15
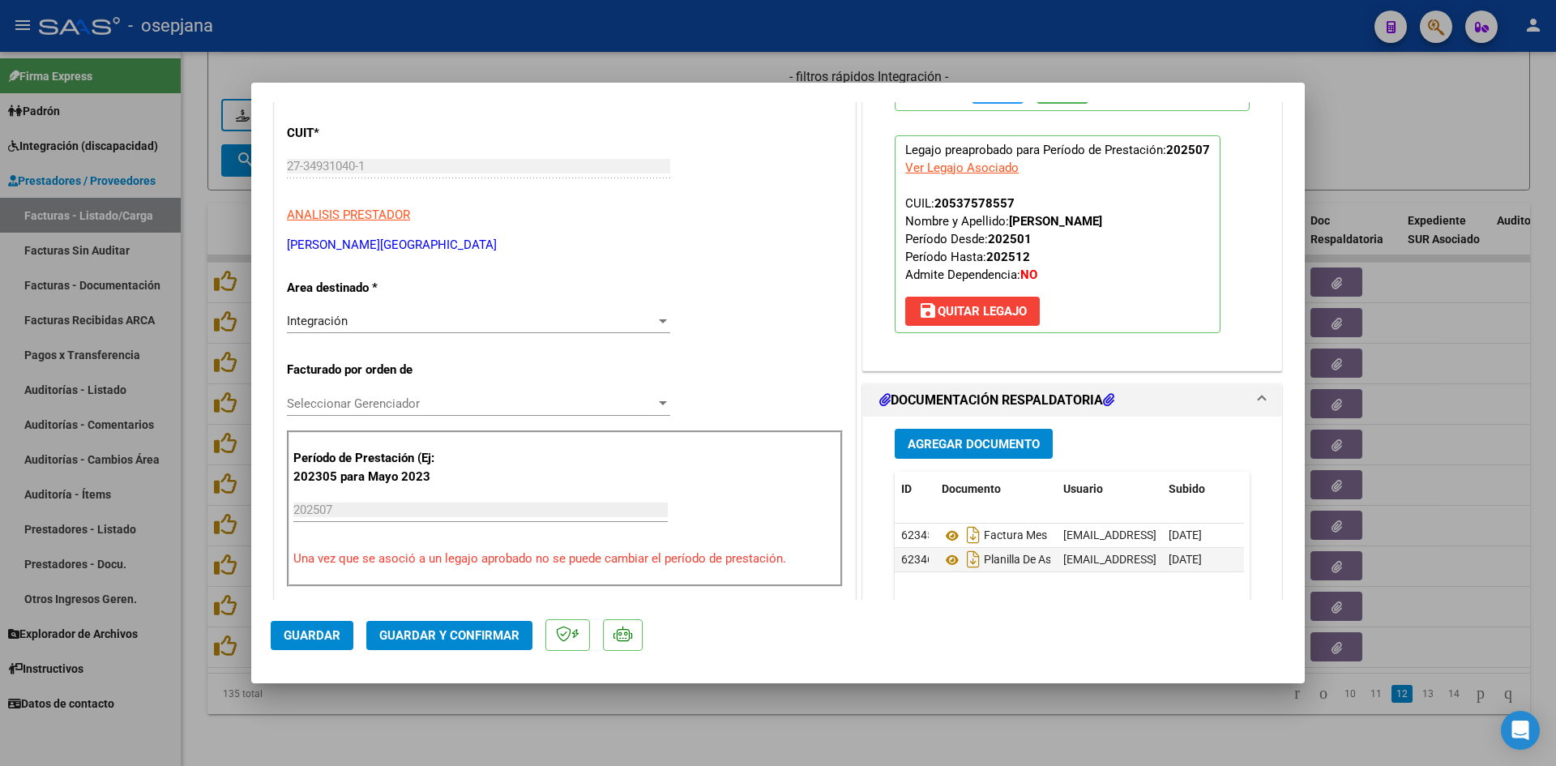
scroll to position [324, 0]
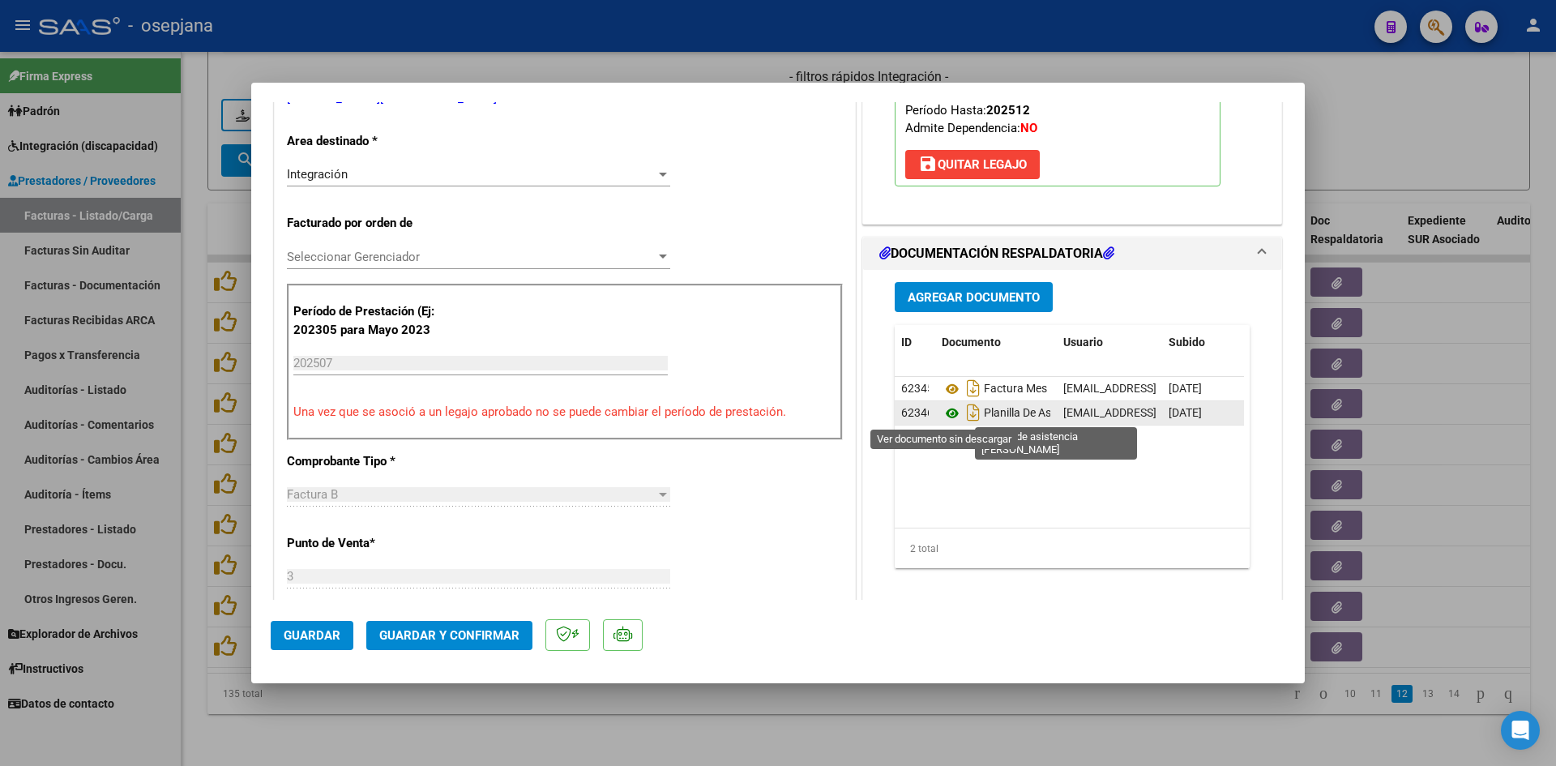
click at [944, 416] on icon at bounding box center [951, 412] width 21 height 19
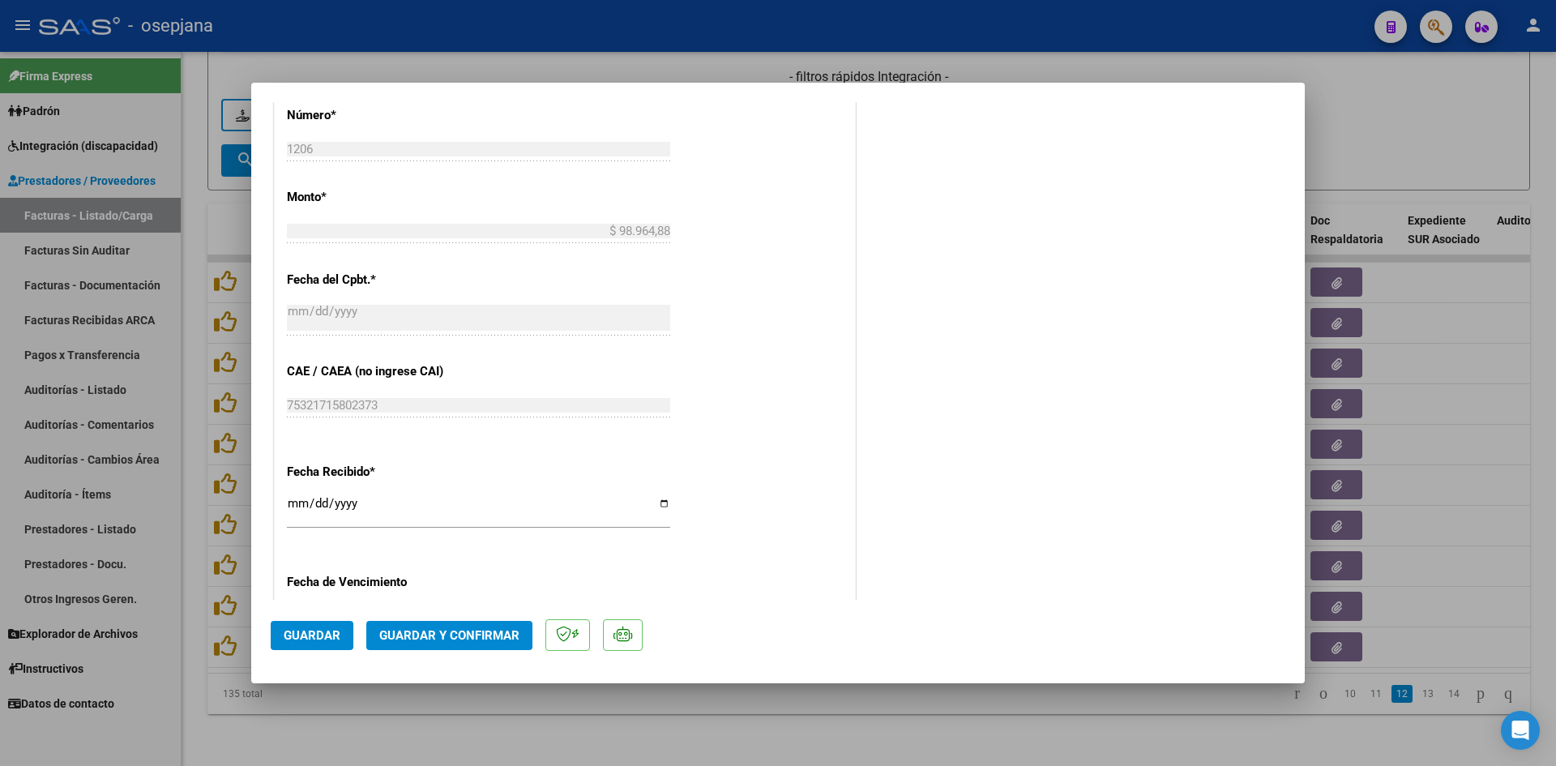
scroll to position [972, 0]
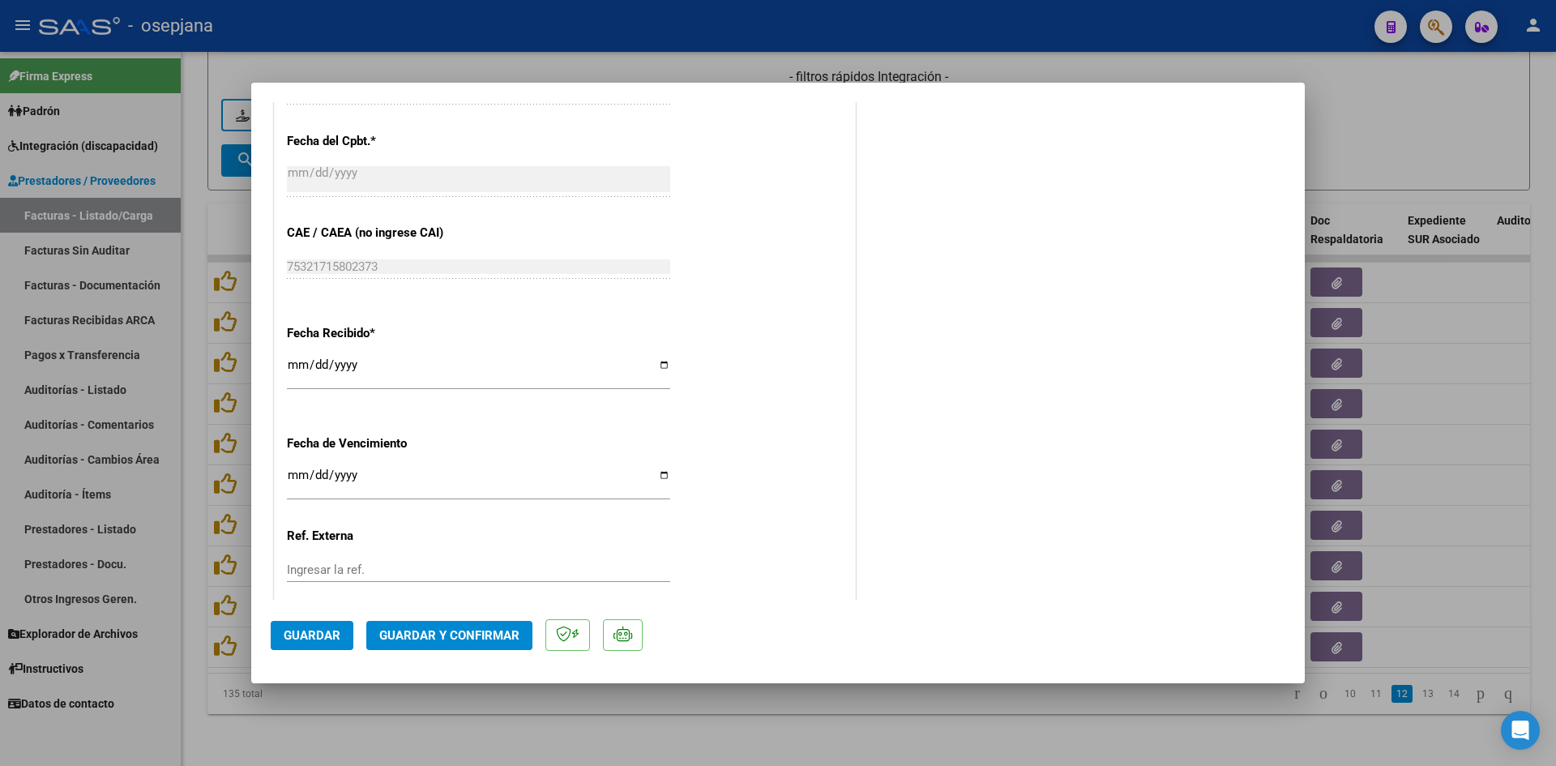
click at [298, 474] on input "[DATE]" at bounding box center [478, 481] width 383 height 26
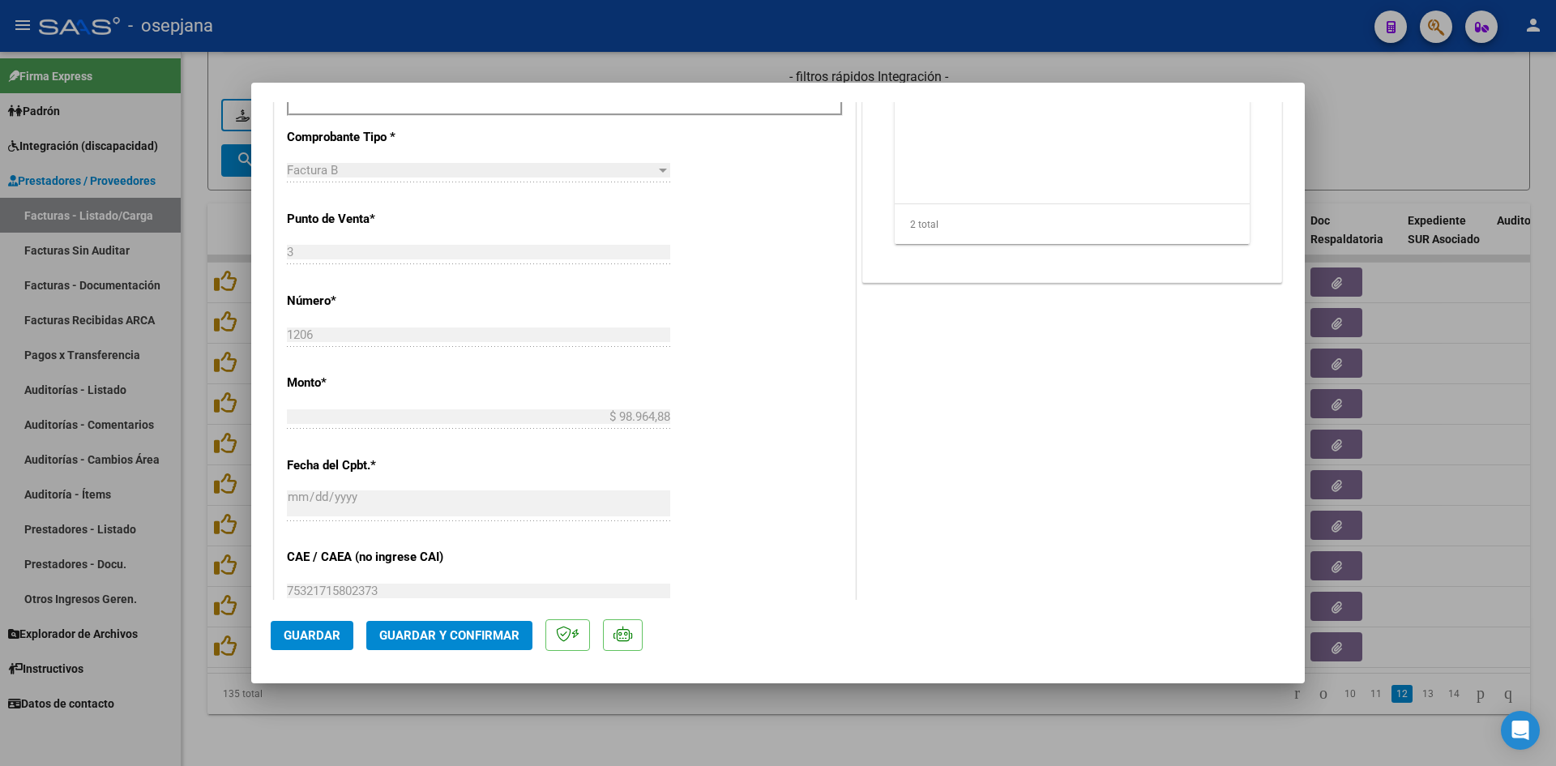
scroll to position [243, 0]
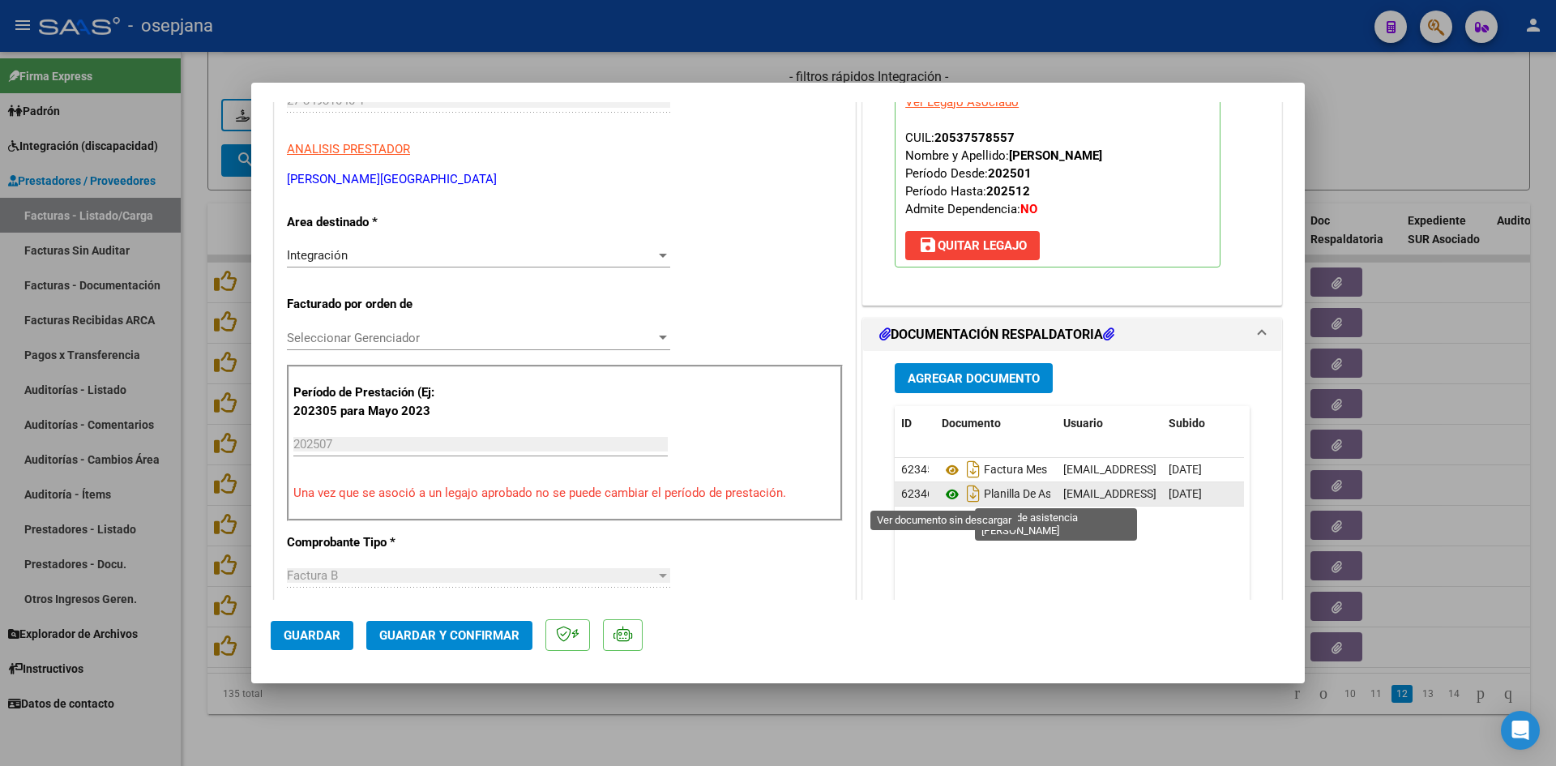
click at [941, 489] on icon at bounding box center [951, 494] width 21 height 19
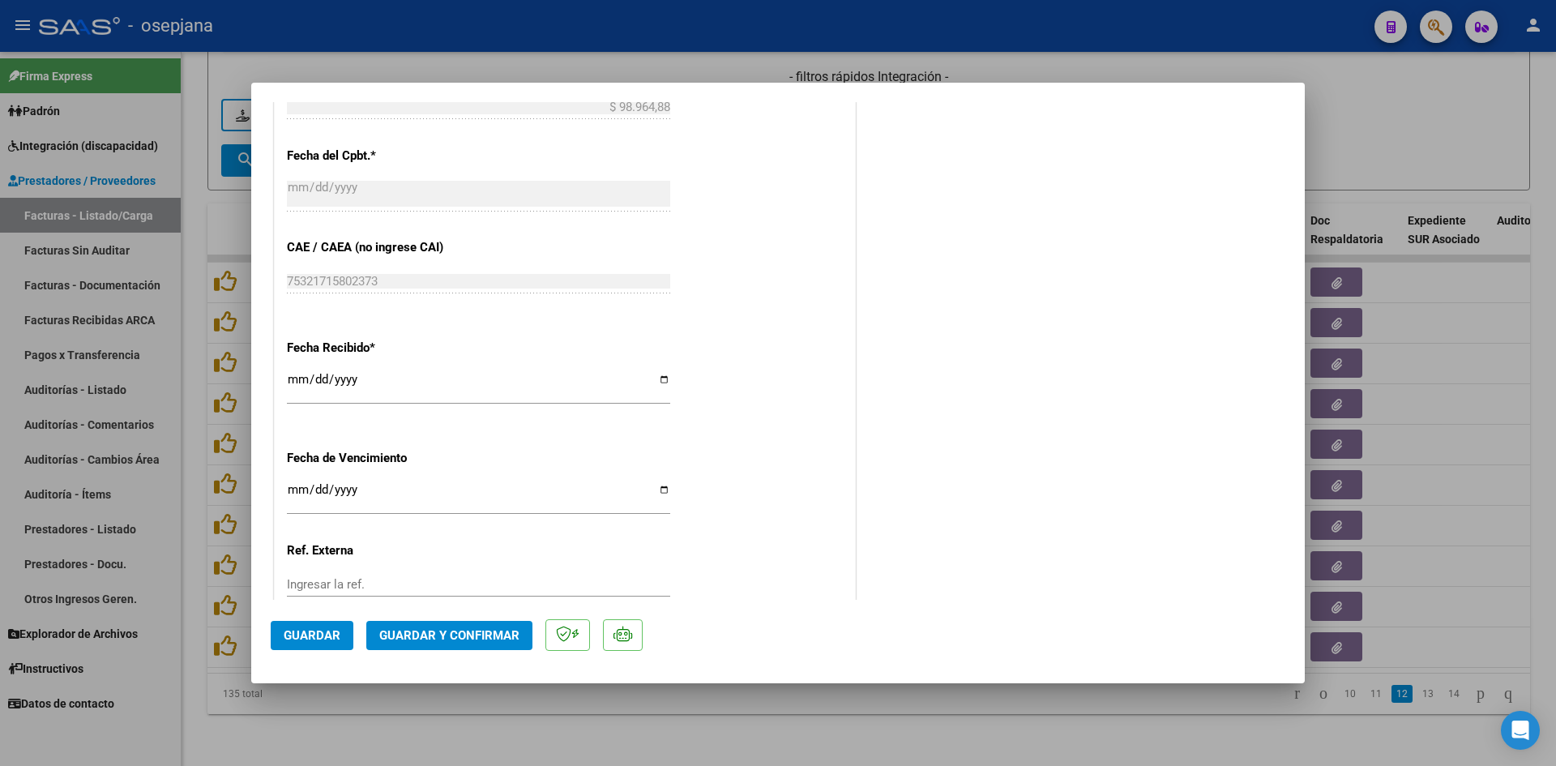
scroll to position [1068, 0]
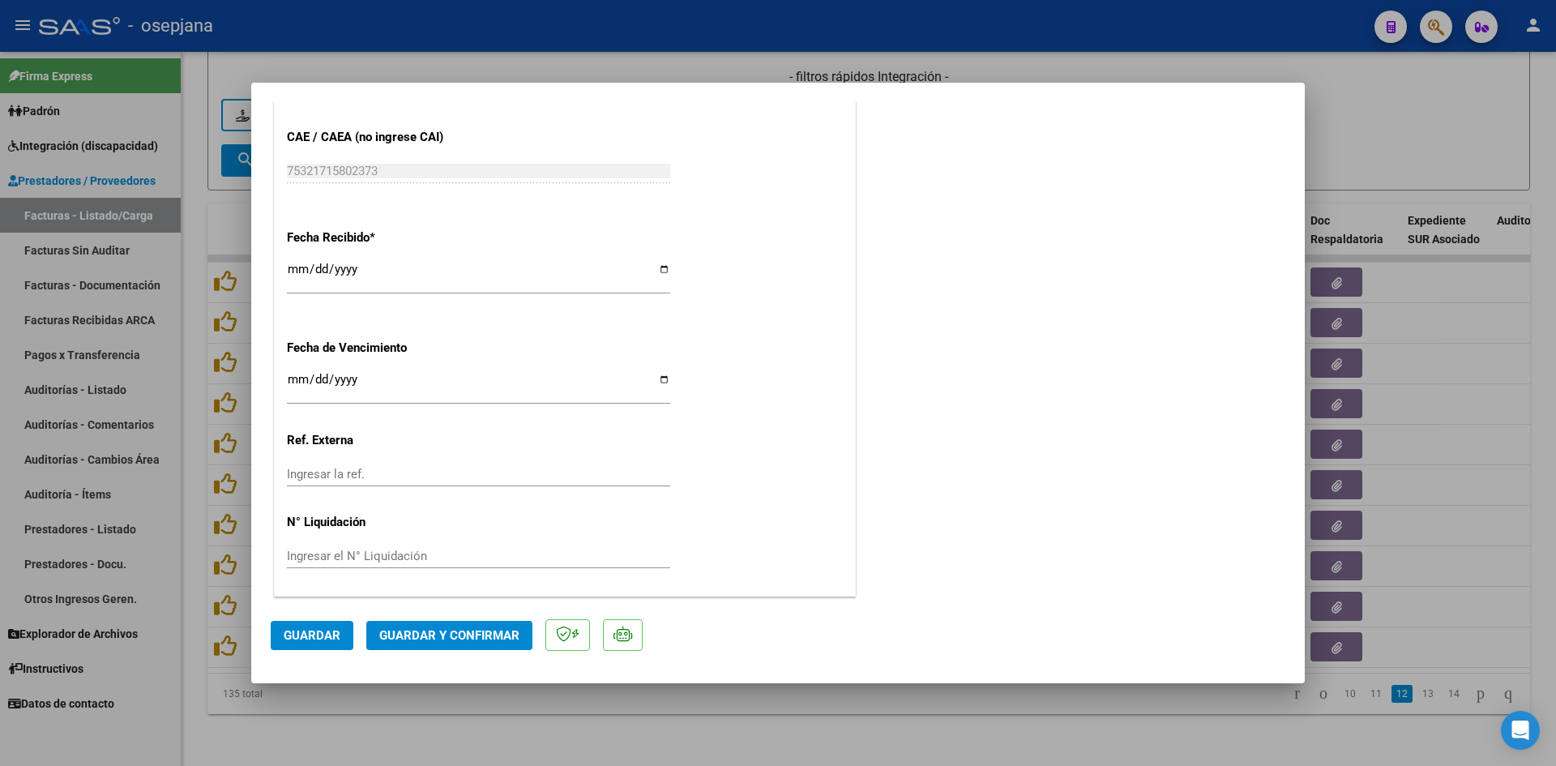
click at [292, 379] on input "[DATE]" at bounding box center [478, 386] width 383 height 26
type input "[DATE]"
click at [480, 628] on span "Guardar y Confirmar" at bounding box center [449, 635] width 140 height 15
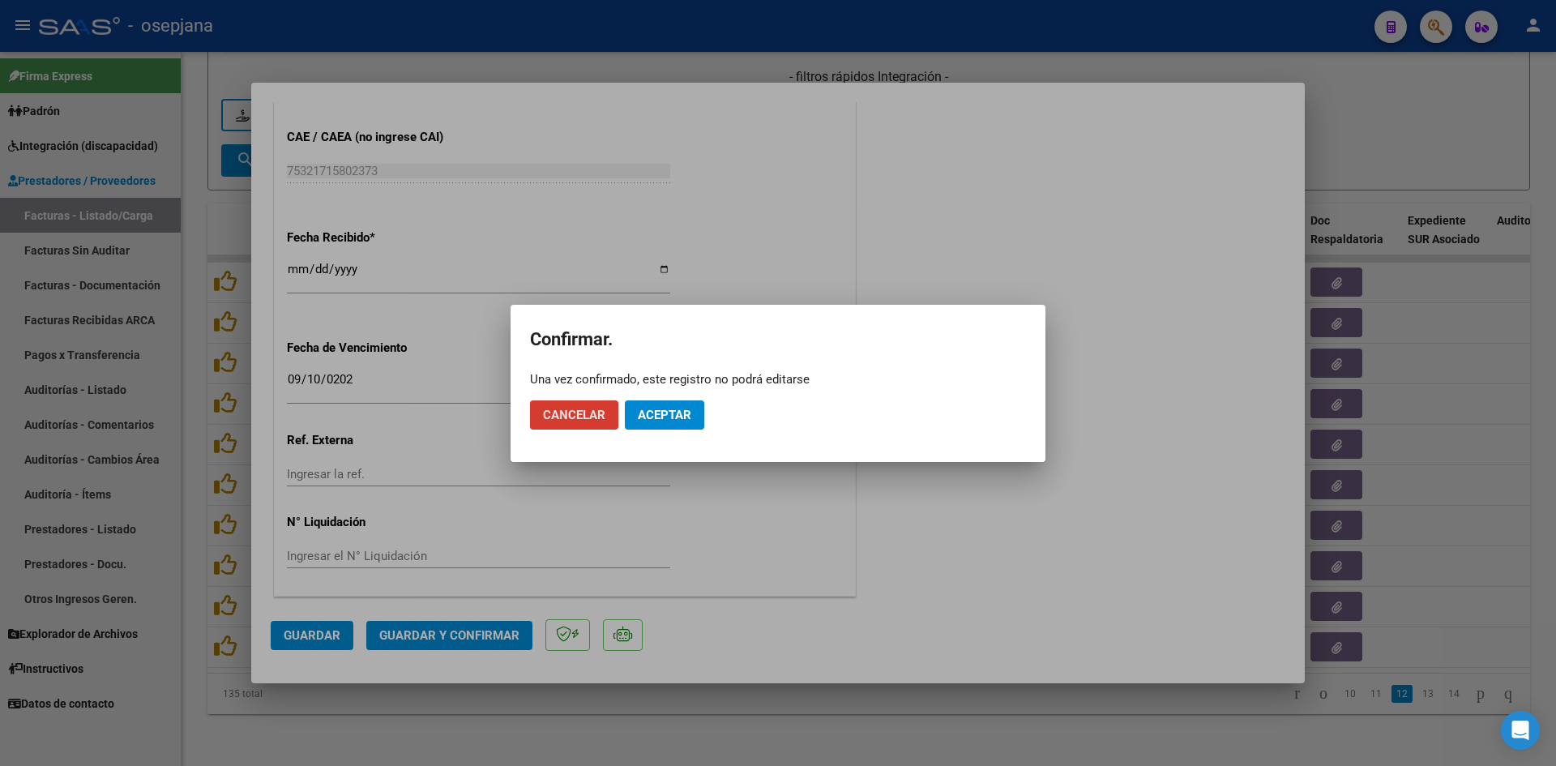
click at [643, 401] on button "Aceptar" at bounding box center [664, 414] width 79 height 29
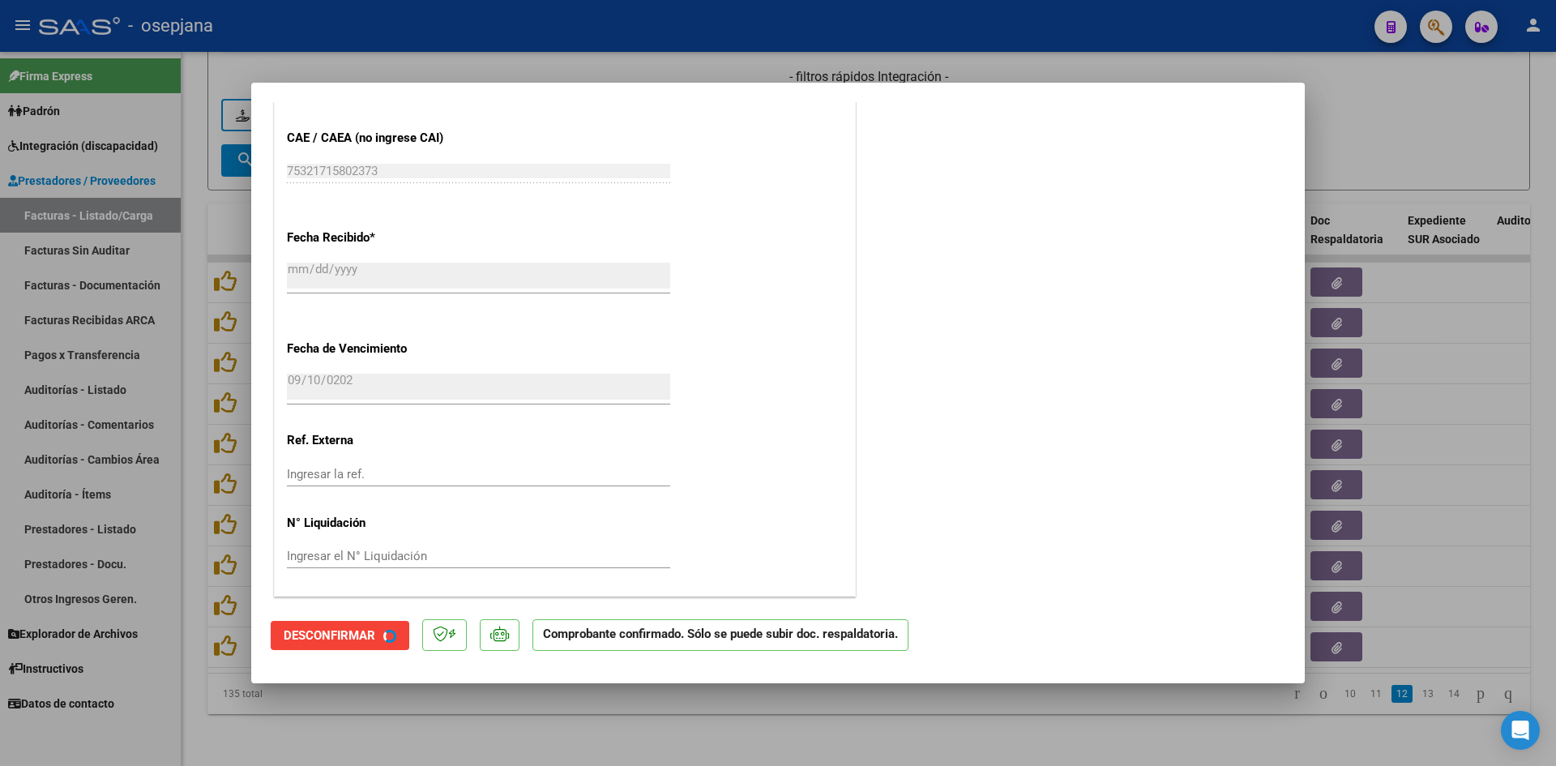
click at [1458, 137] on div at bounding box center [778, 383] width 1556 height 766
type input "$ 0,00"
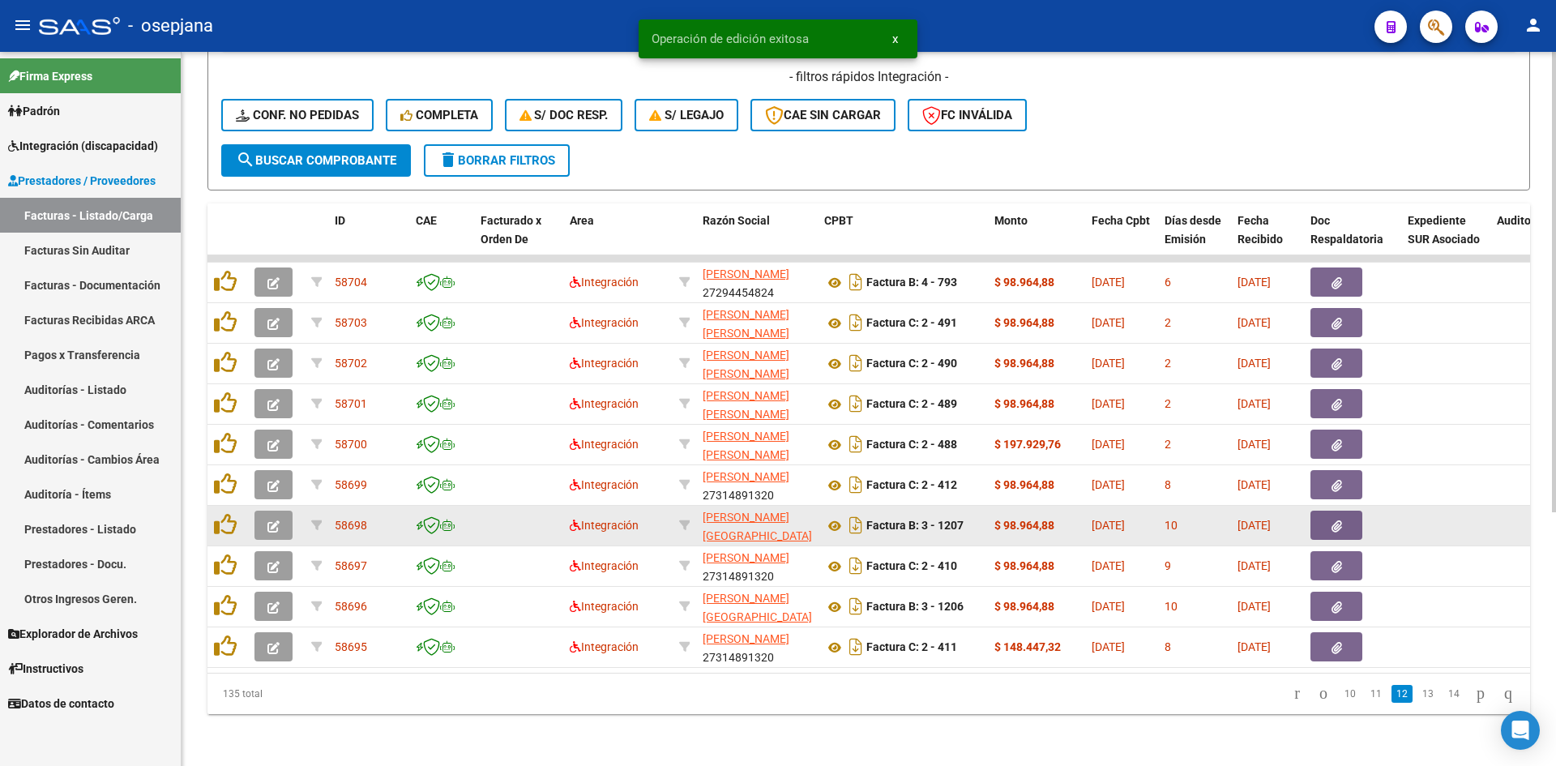
click at [264, 519] on button "button" at bounding box center [273, 524] width 38 height 29
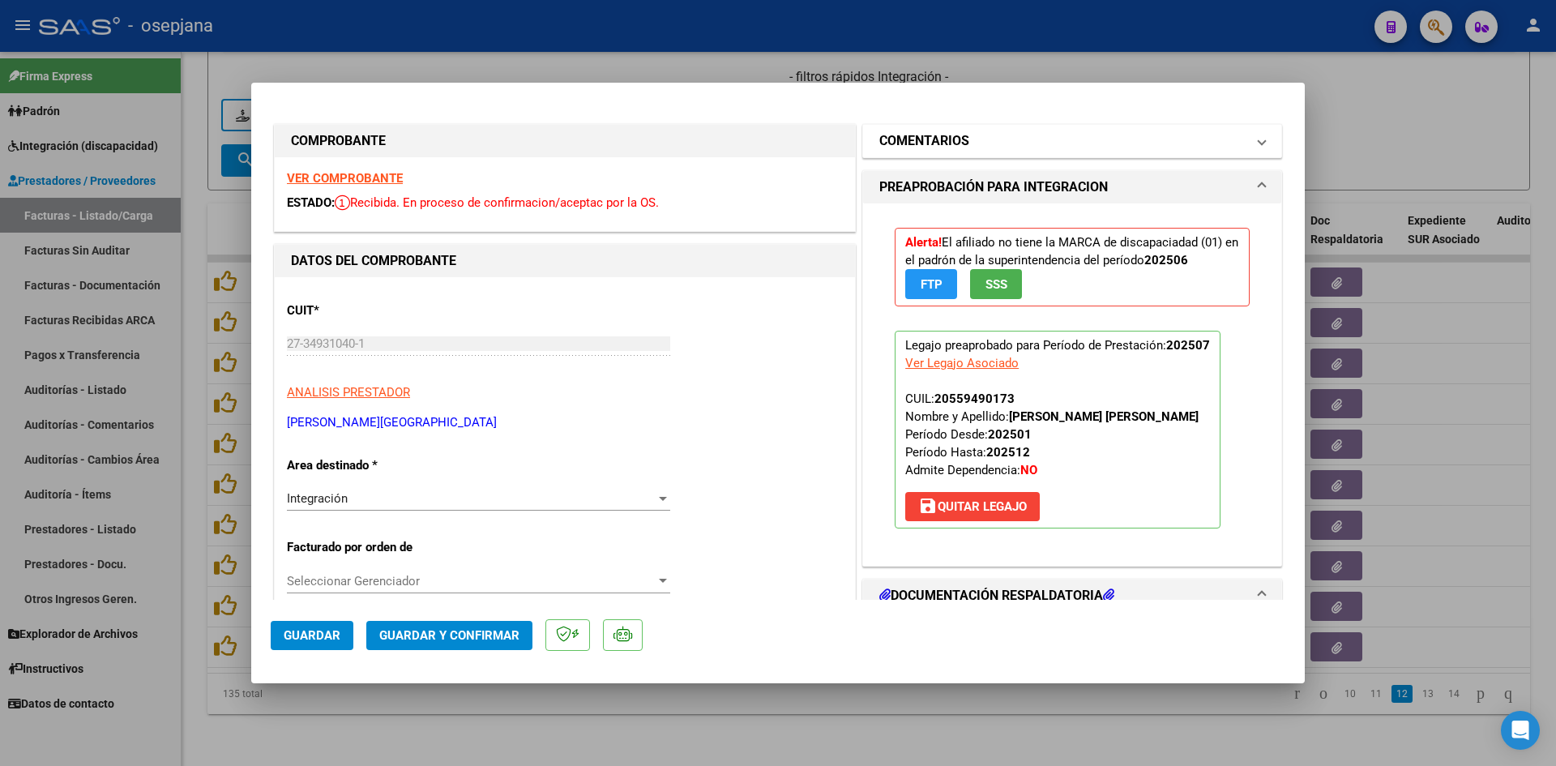
click at [956, 133] on h1 "COMENTARIOS" at bounding box center [924, 140] width 90 height 19
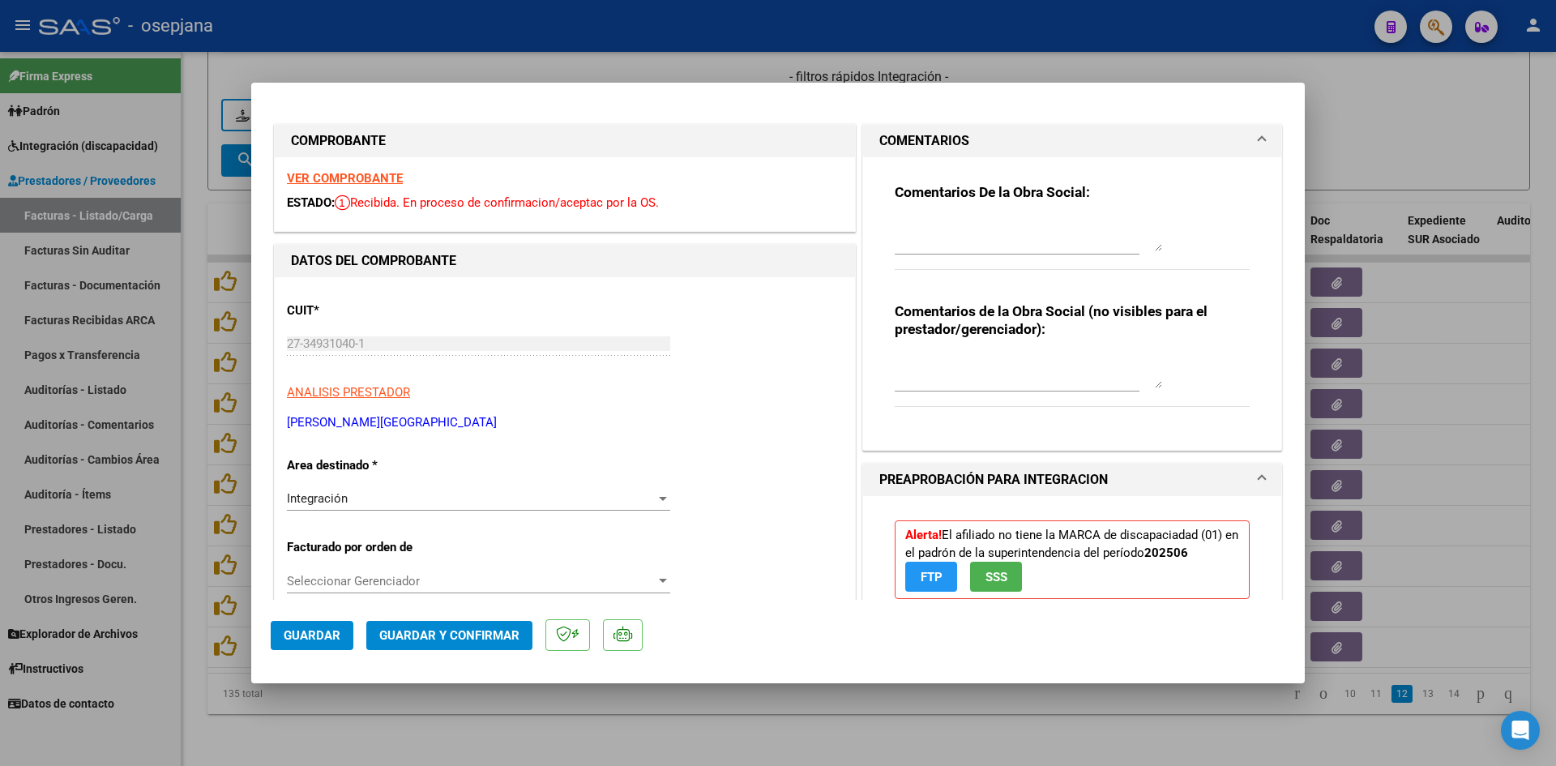
click at [346, 181] on strong "VER COMPROBANTE" at bounding box center [345, 178] width 116 height 15
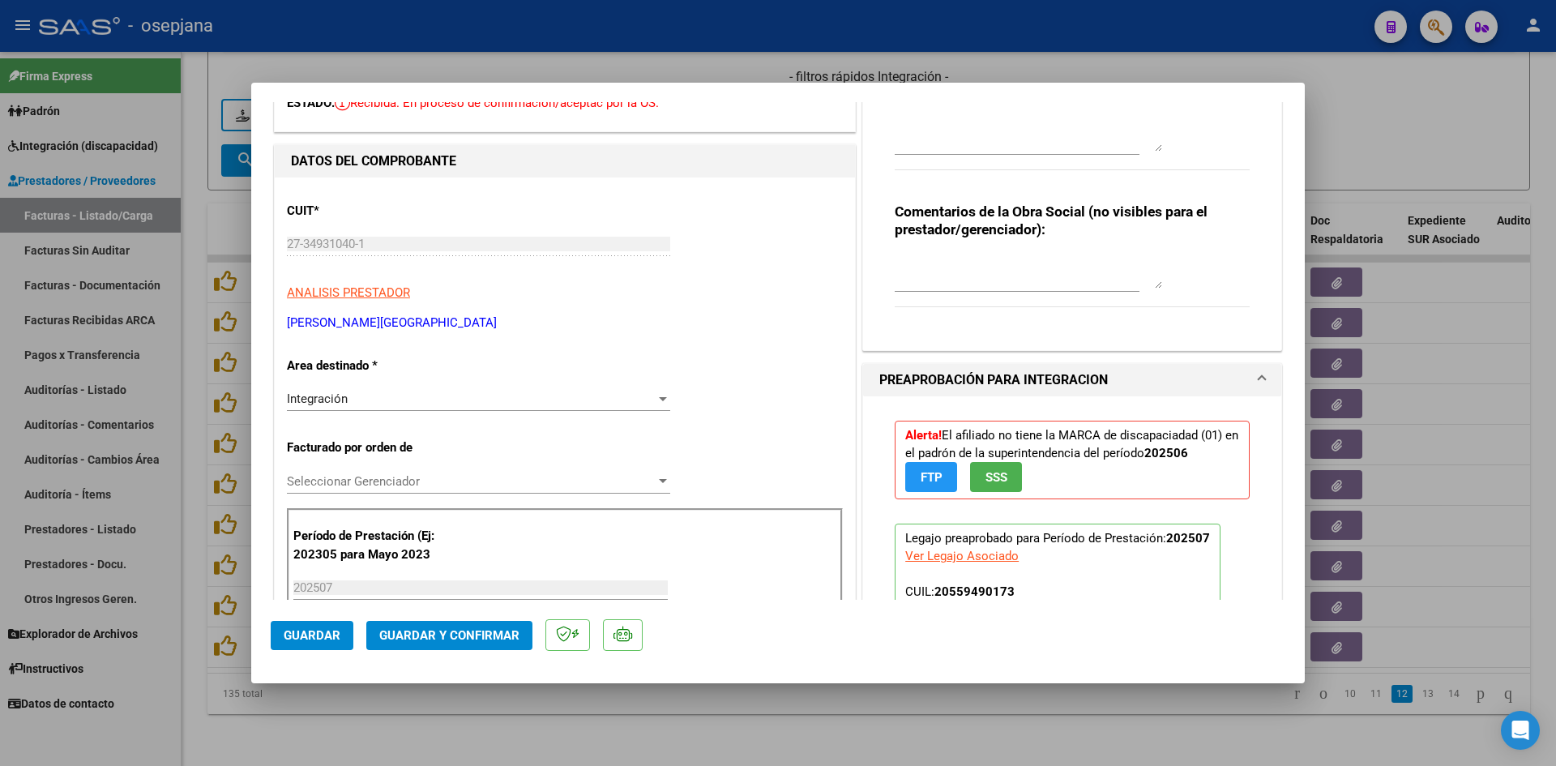
scroll to position [243, 0]
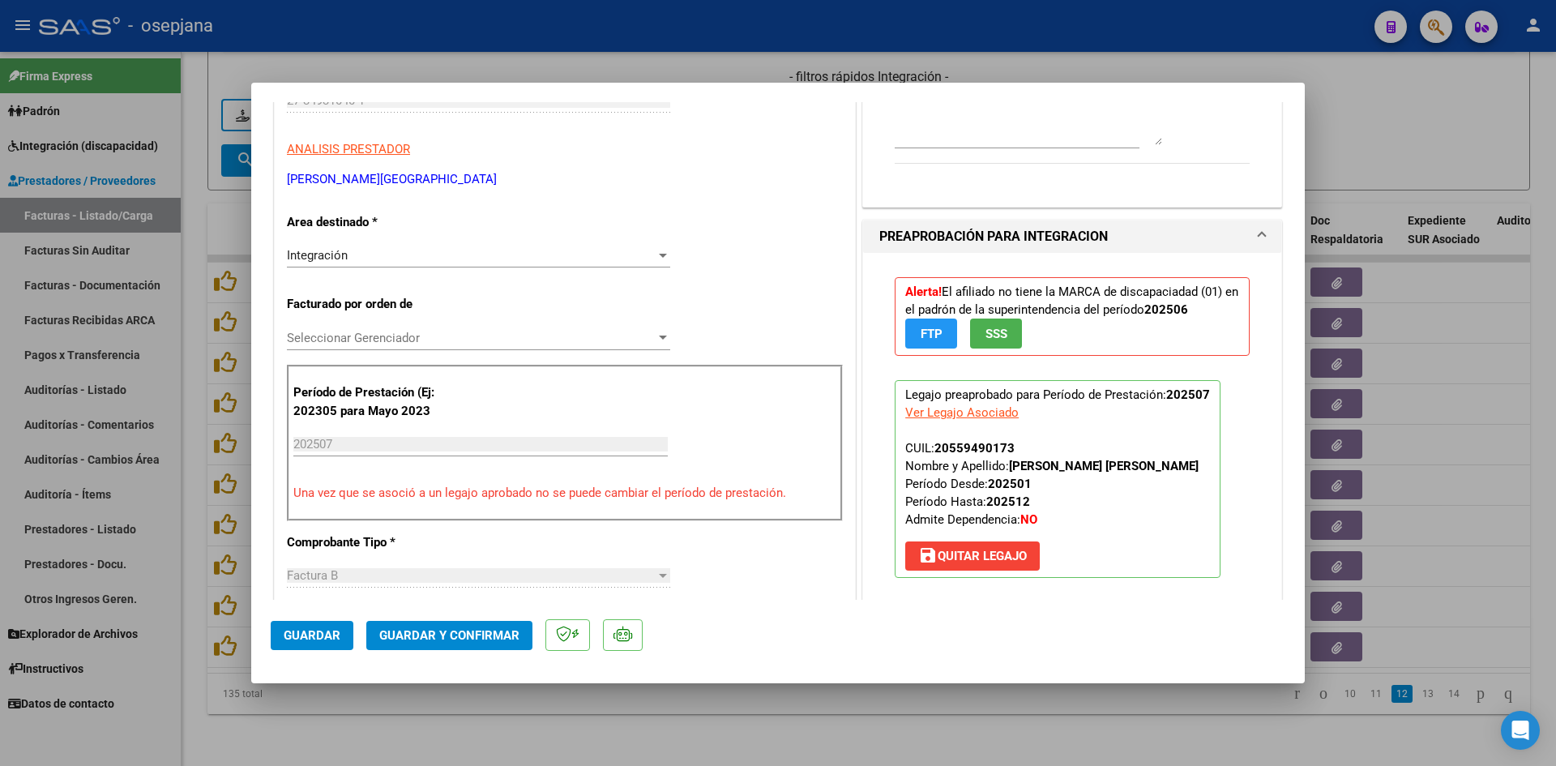
click at [1364, 89] on div at bounding box center [778, 383] width 1556 height 766
type input "$ 0,00"
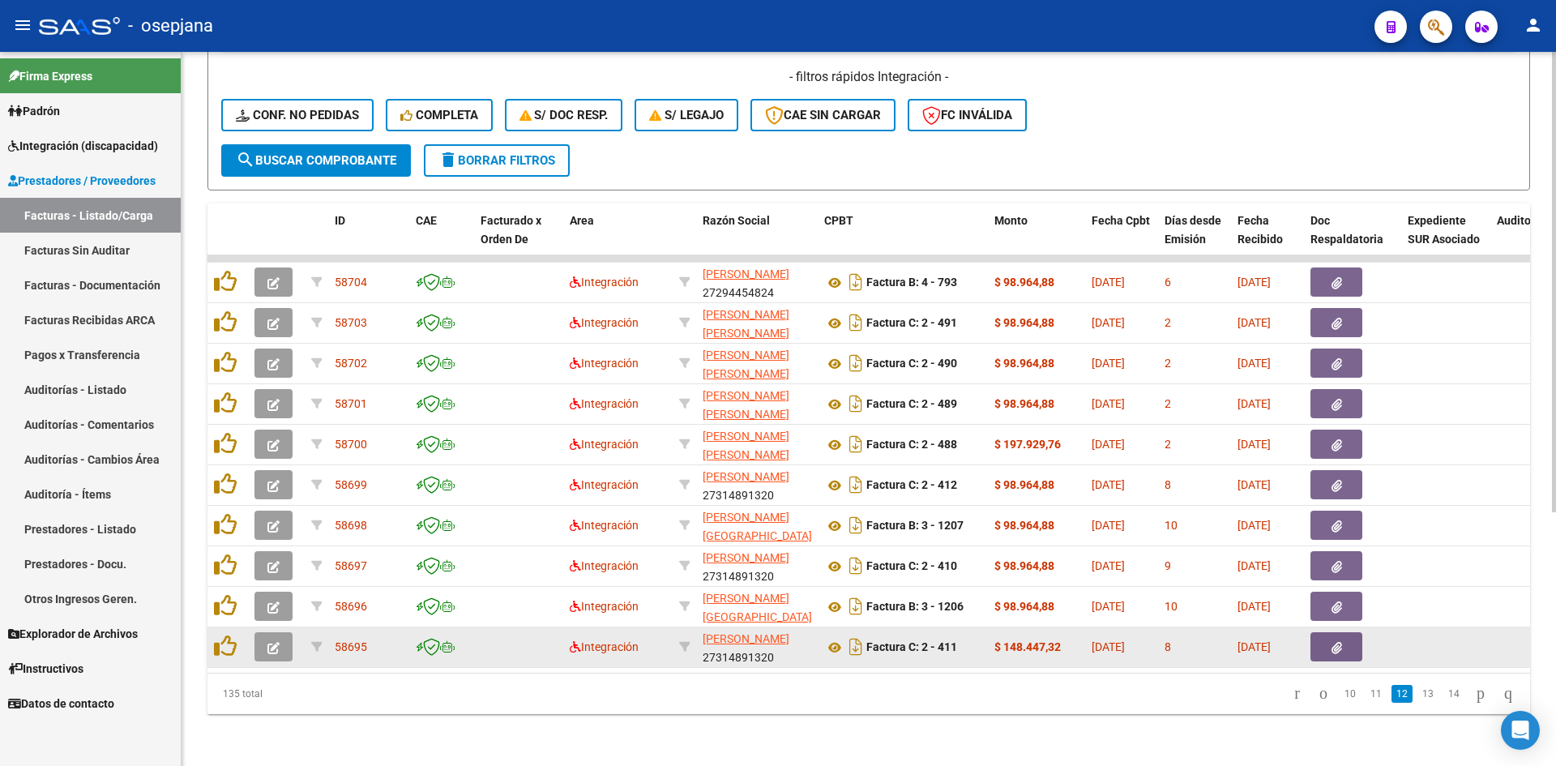
click at [279, 645] on button "button" at bounding box center [273, 646] width 38 height 29
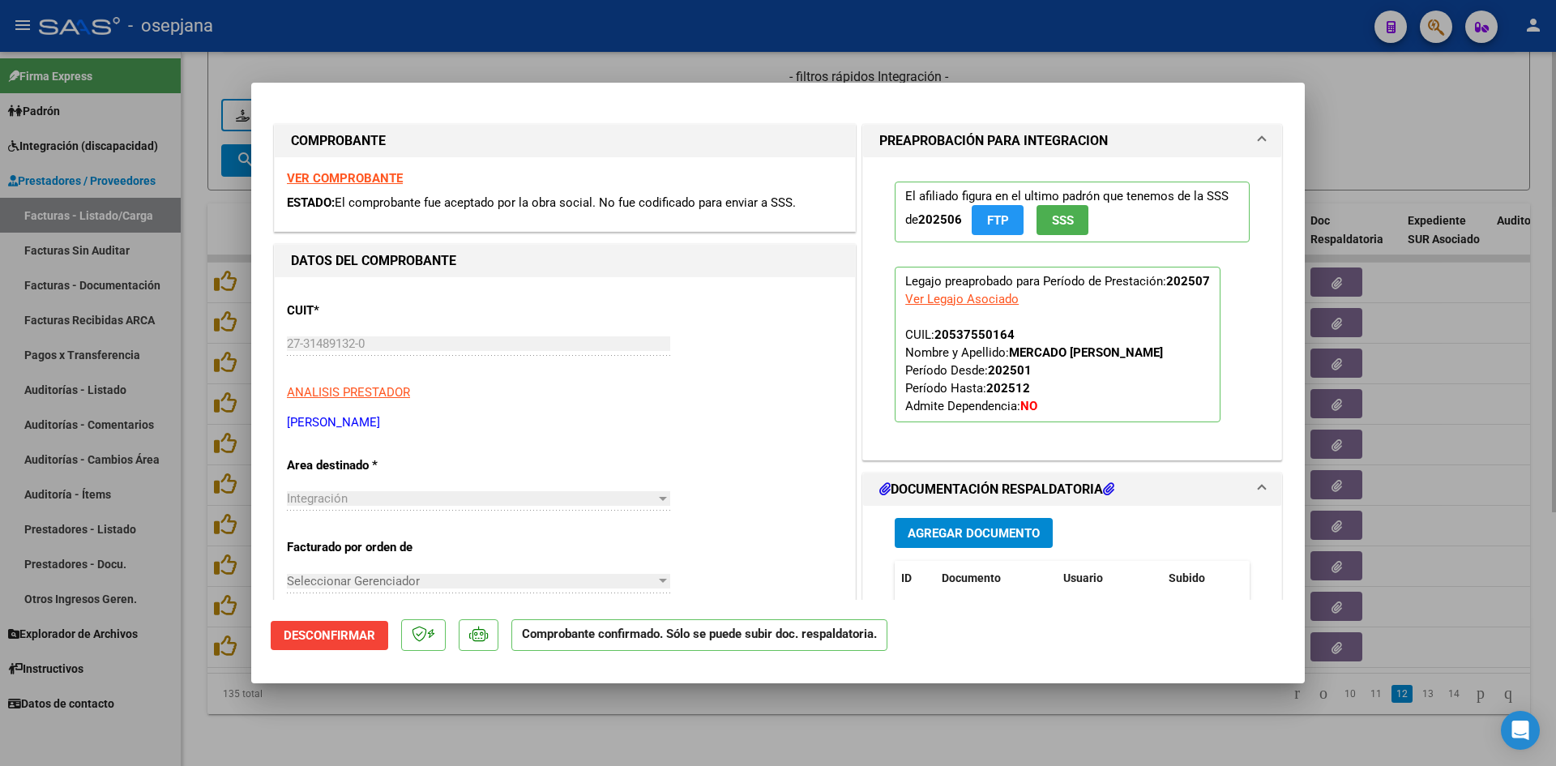
click at [1394, 147] on div at bounding box center [778, 383] width 1556 height 766
type input "$ 0,00"
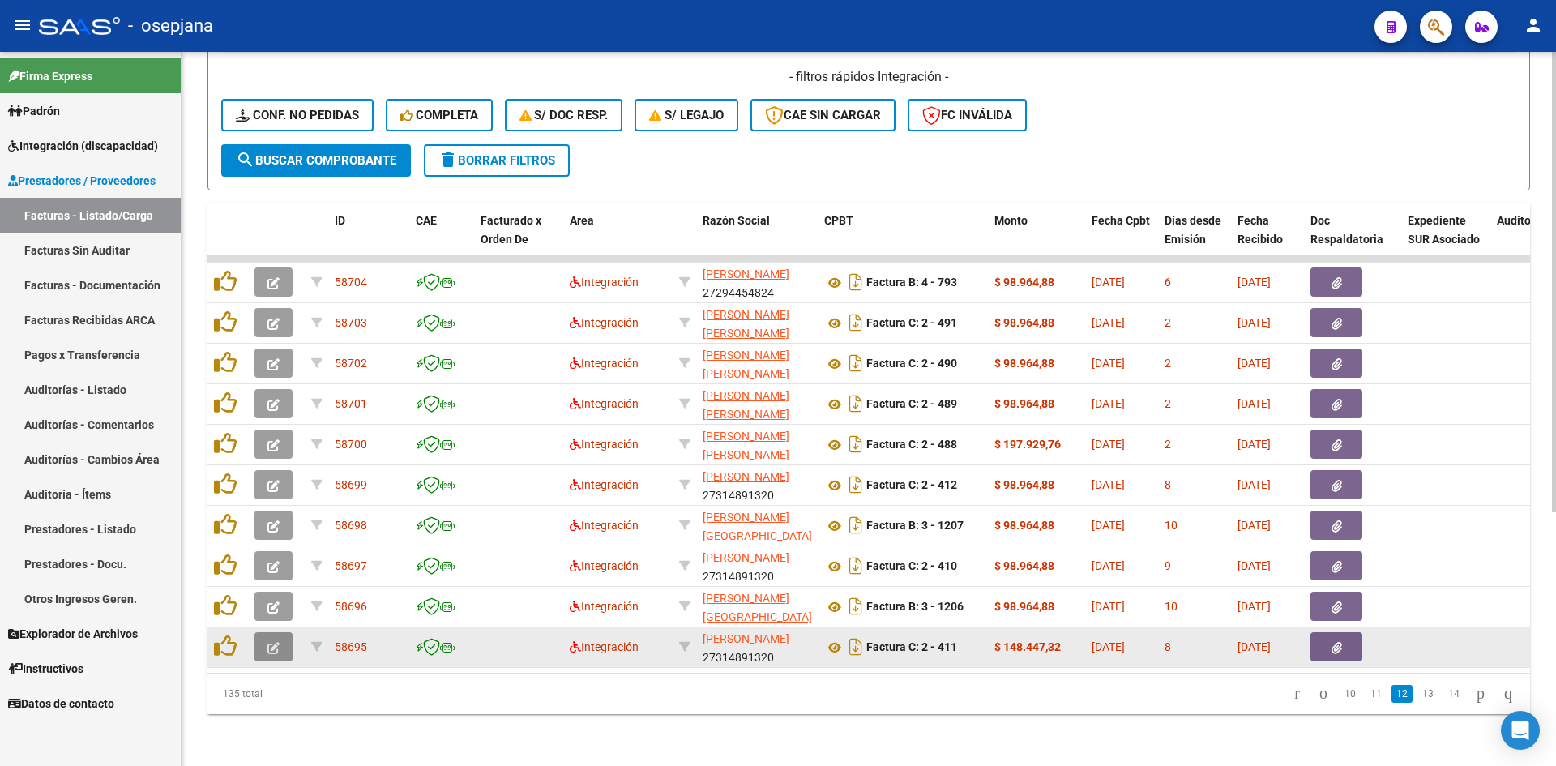
click at [287, 634] on button "button" at bounding box center [273, 646] width 38 height 29
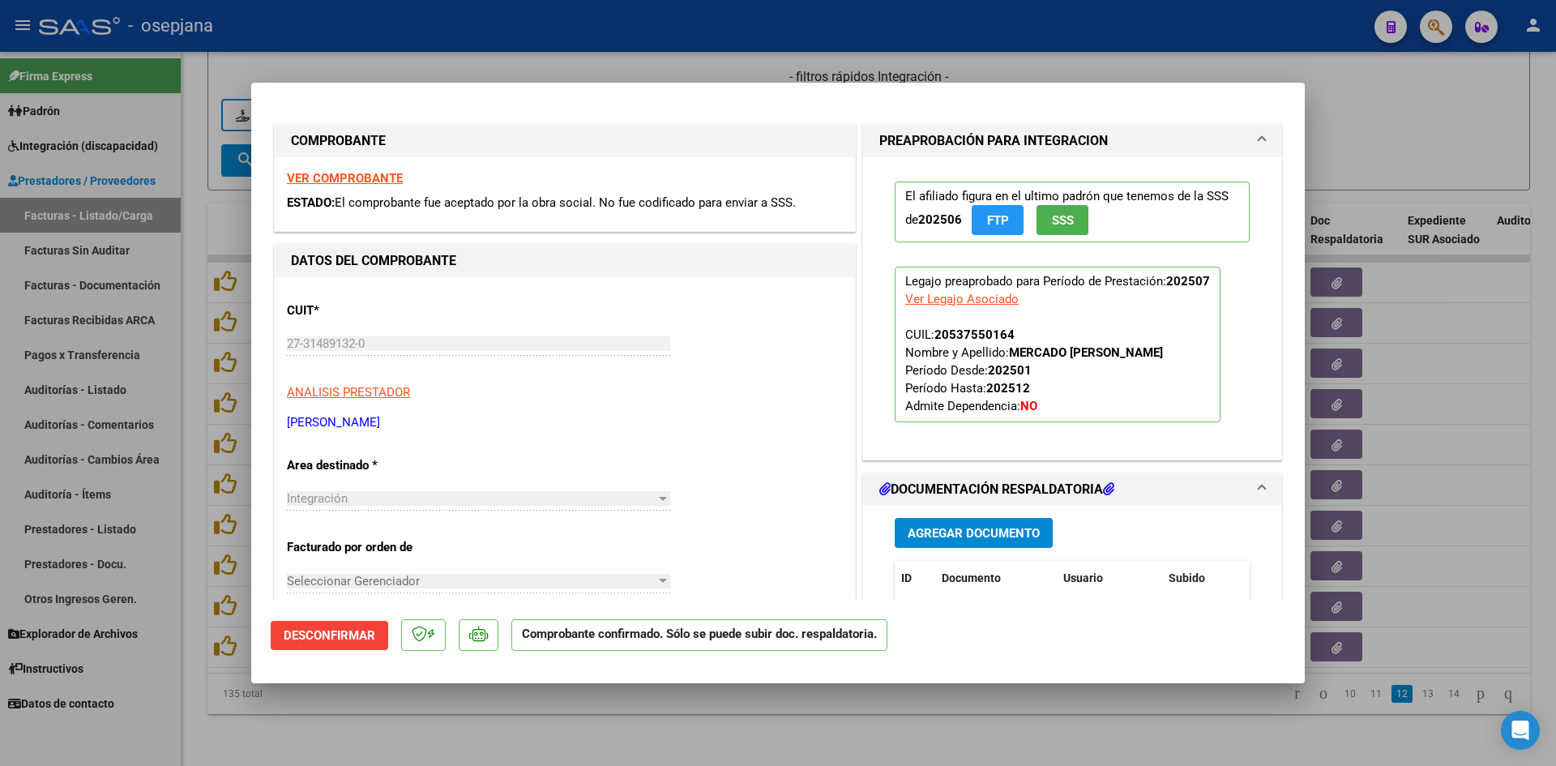
click at [336, 180] on strong "VER COMPROBANTE" at bounding box center [345, 178] width 116 height 15
click at [1426, 125] on div at bounding box center [778, 383] width 1556 height 766
type input "$ 0,00"
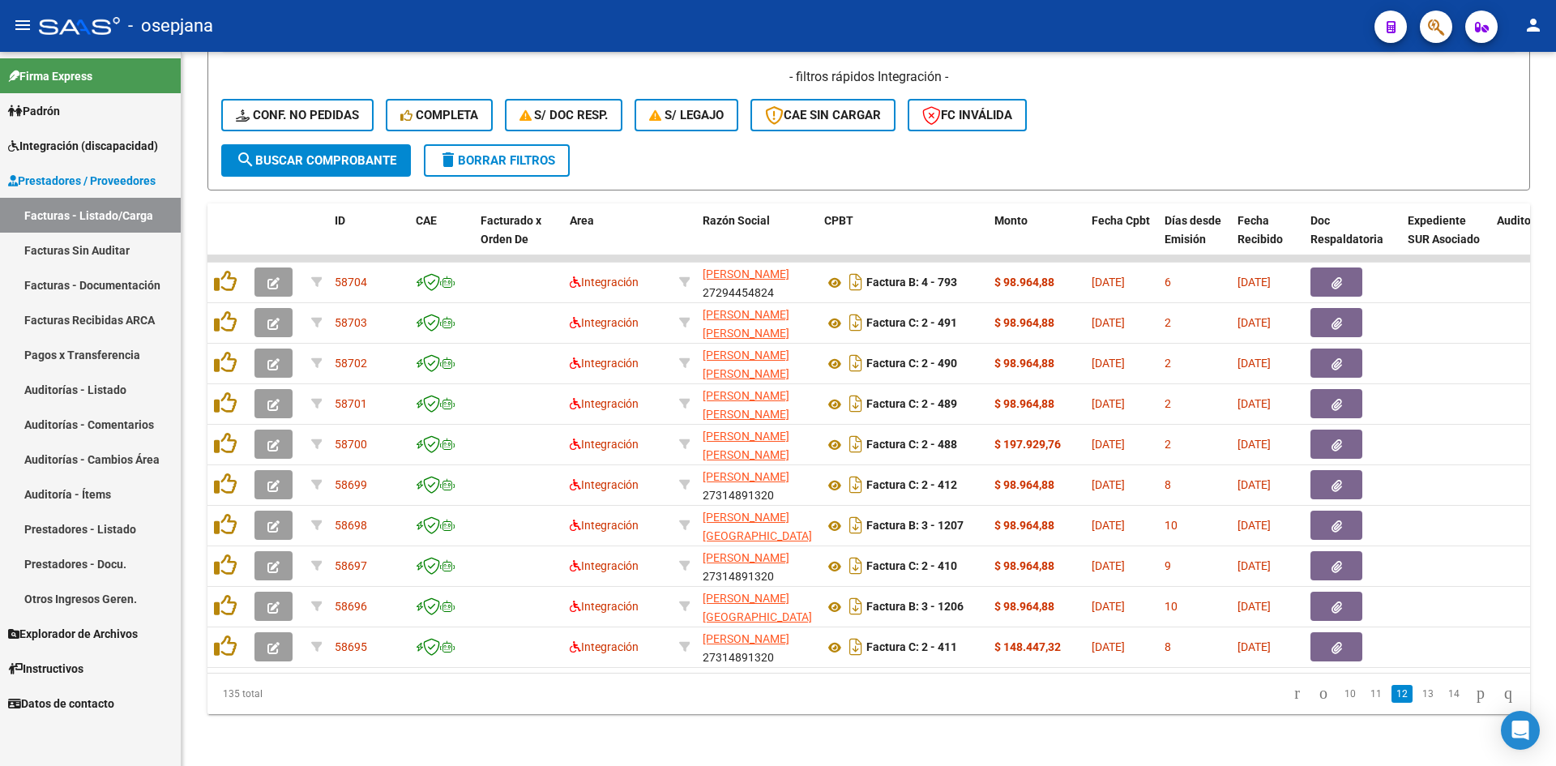
click at [130, 213] on link "Facturas - Listado/Carga" at bounding box center [90, 215] width 181 height 35
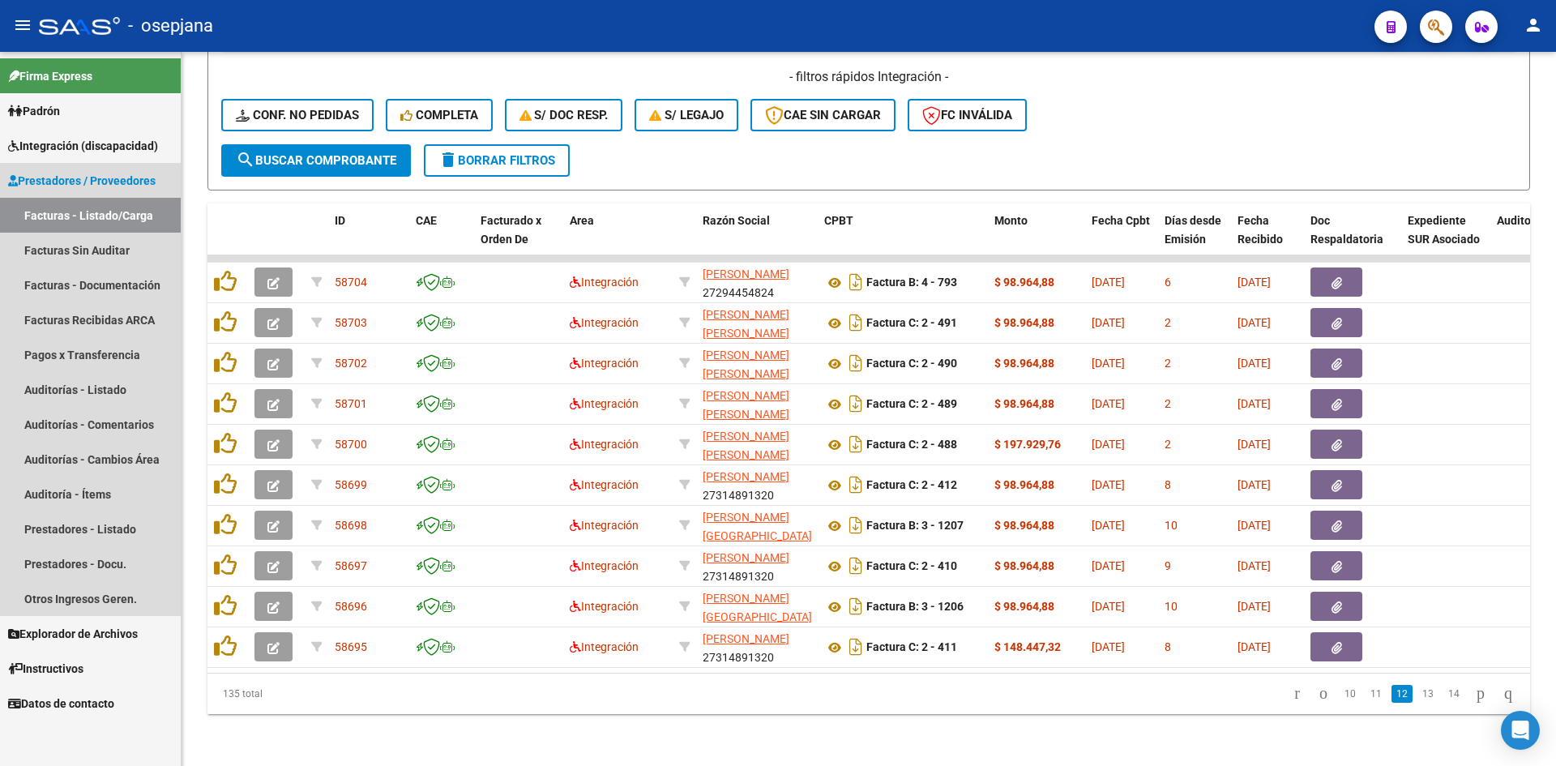
click at [130, 213] on link "Facturas - Listado/Carga" at bounding box center [90, 215] width 181 height 35
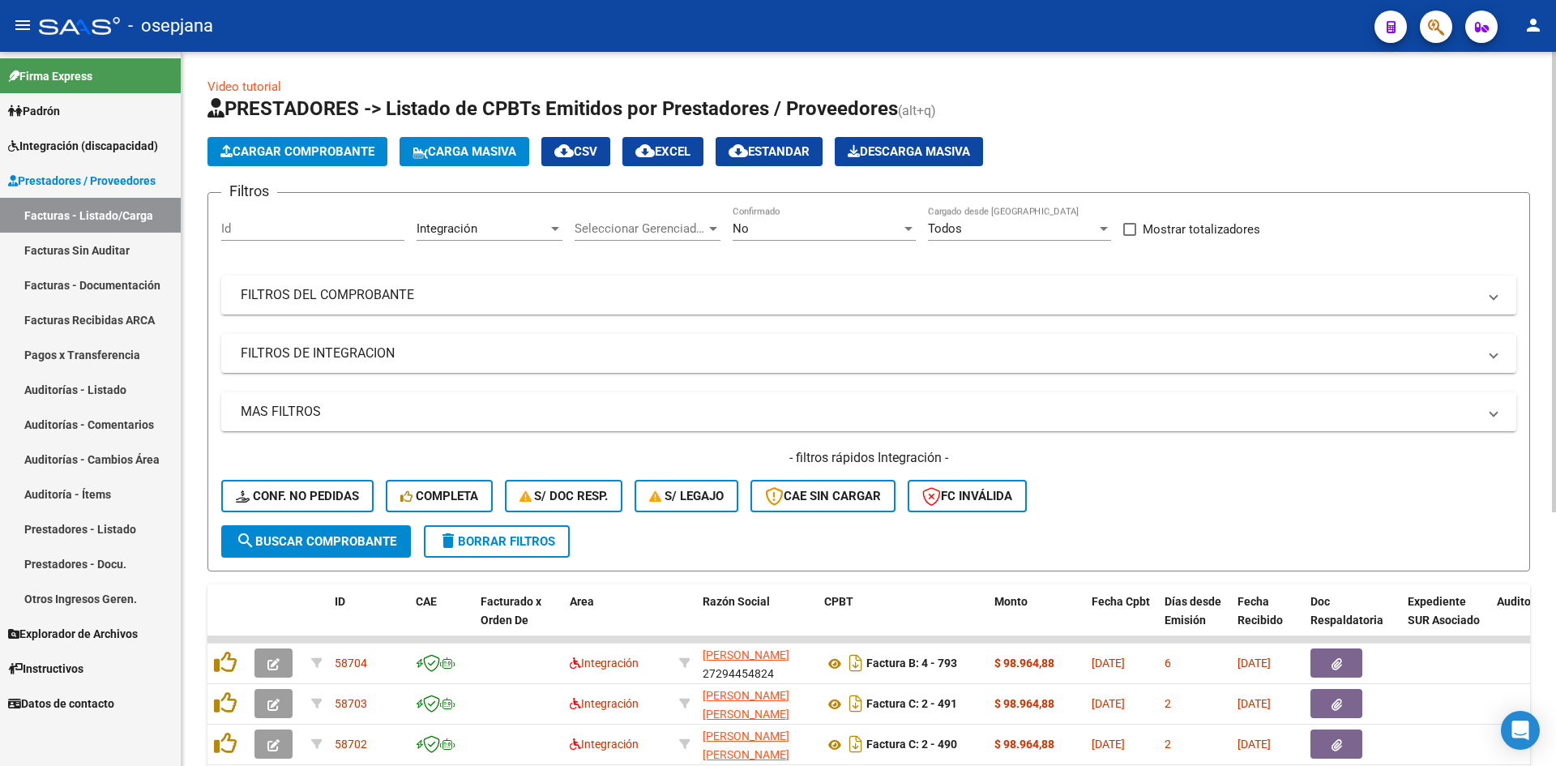
click at [508, 218] on div "Integración Area" at bounding box center [489, 223] width 146 height 35
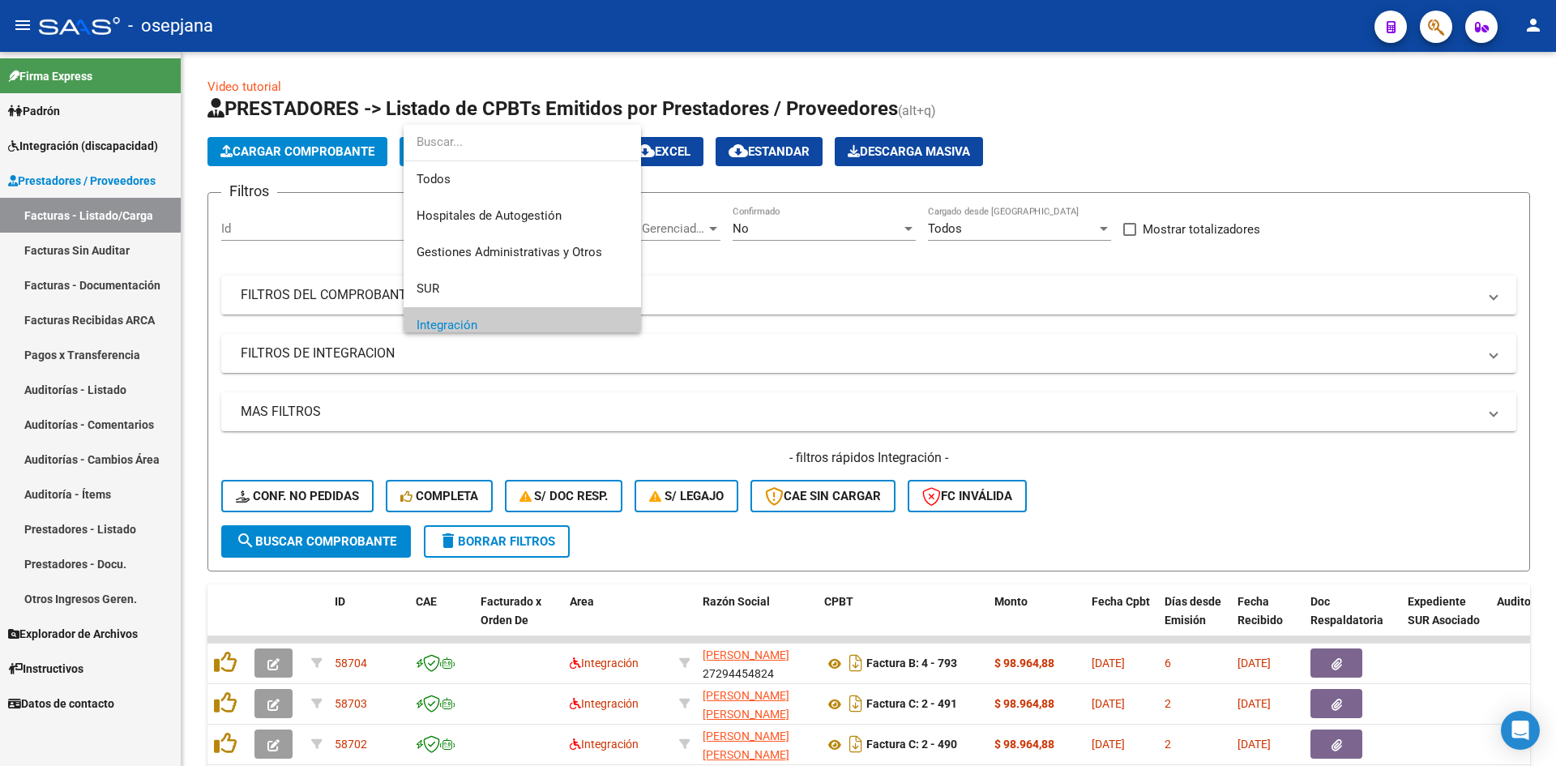
scroll to position [97, 0]
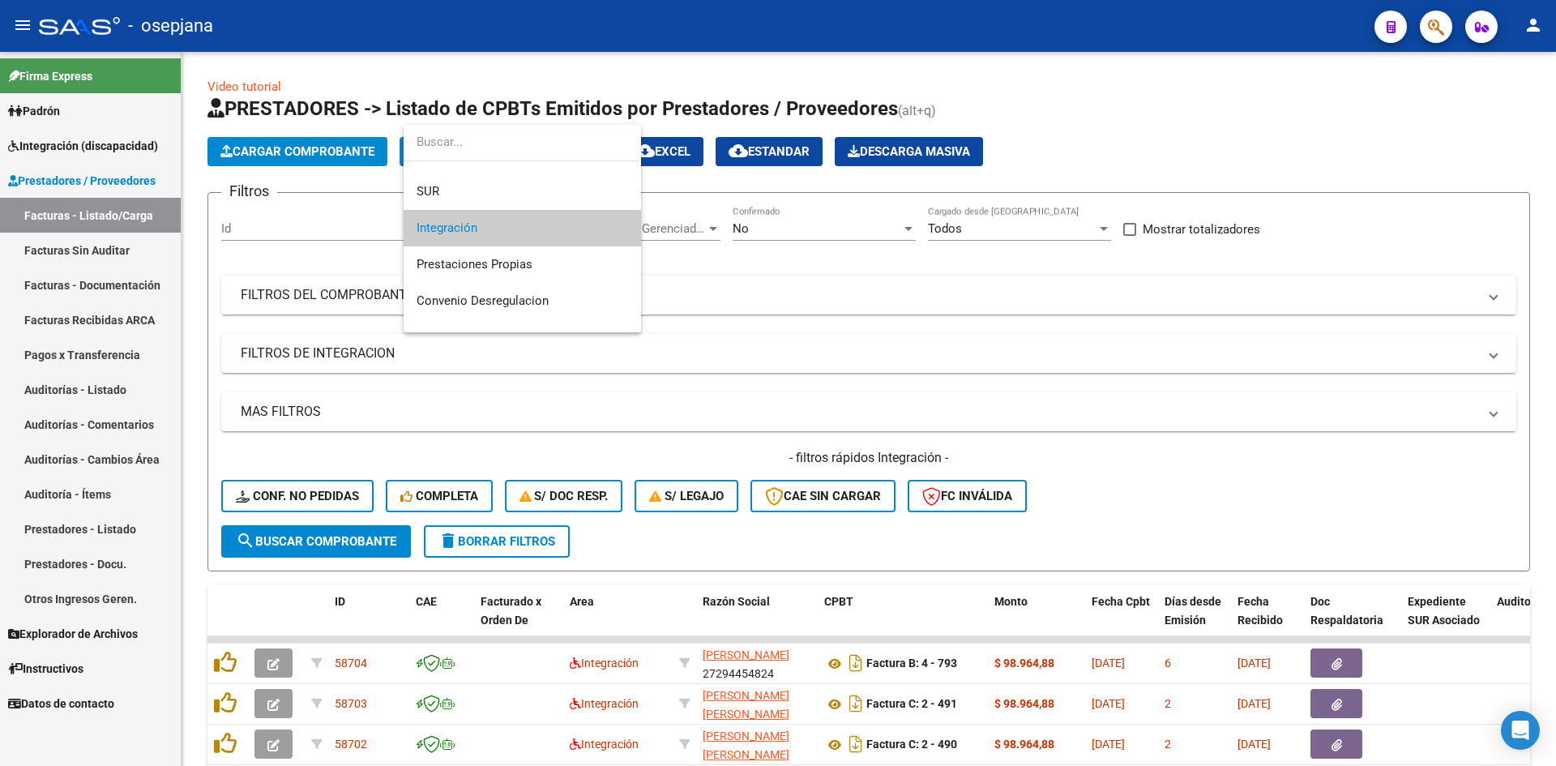
click at [469, 220] on span "Integración" at bounding box center [521, 228] width 211 height 36
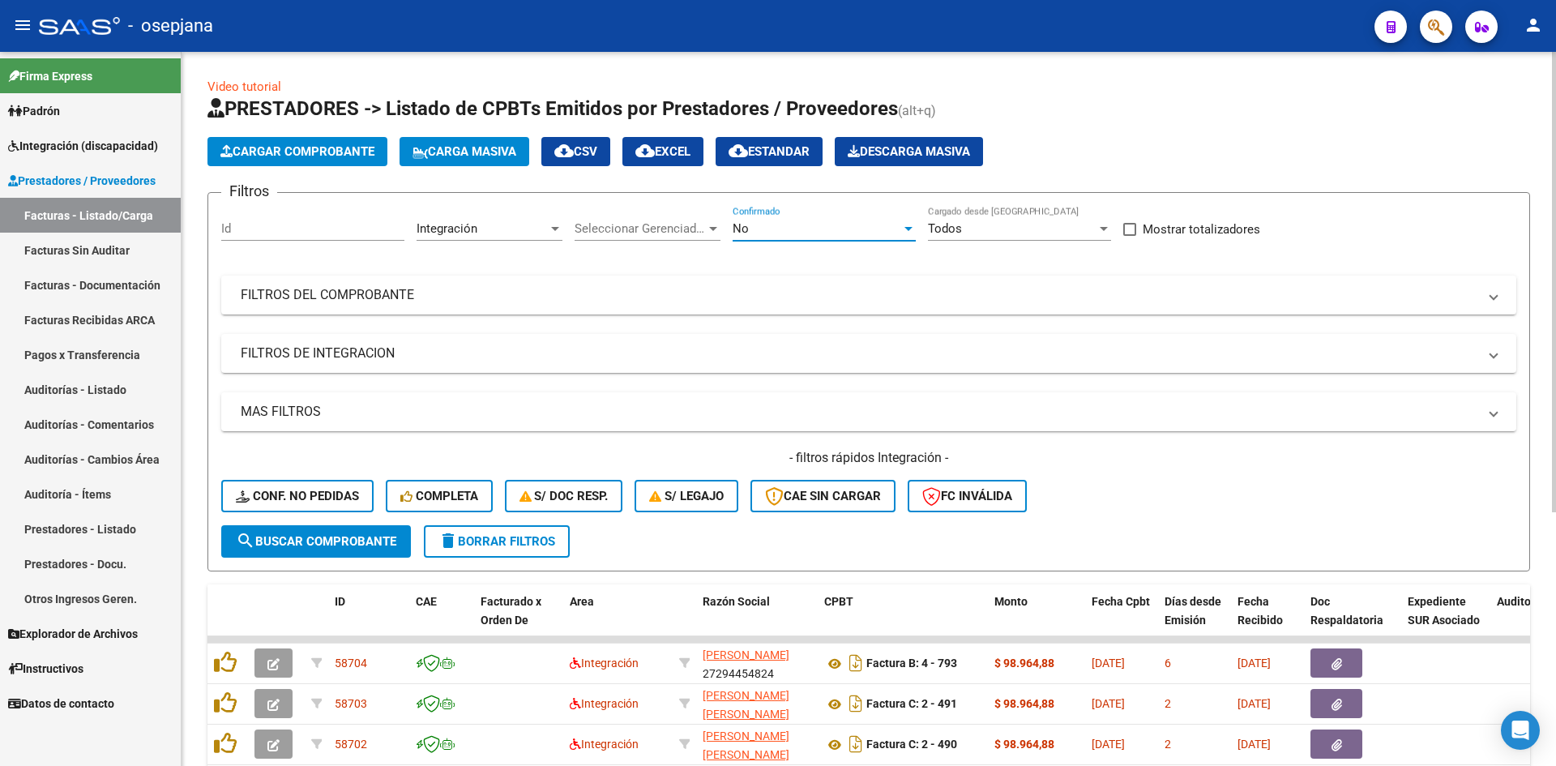
click at [788, 223] on div "No" at bounding box center [816, 228] width 169 height 15
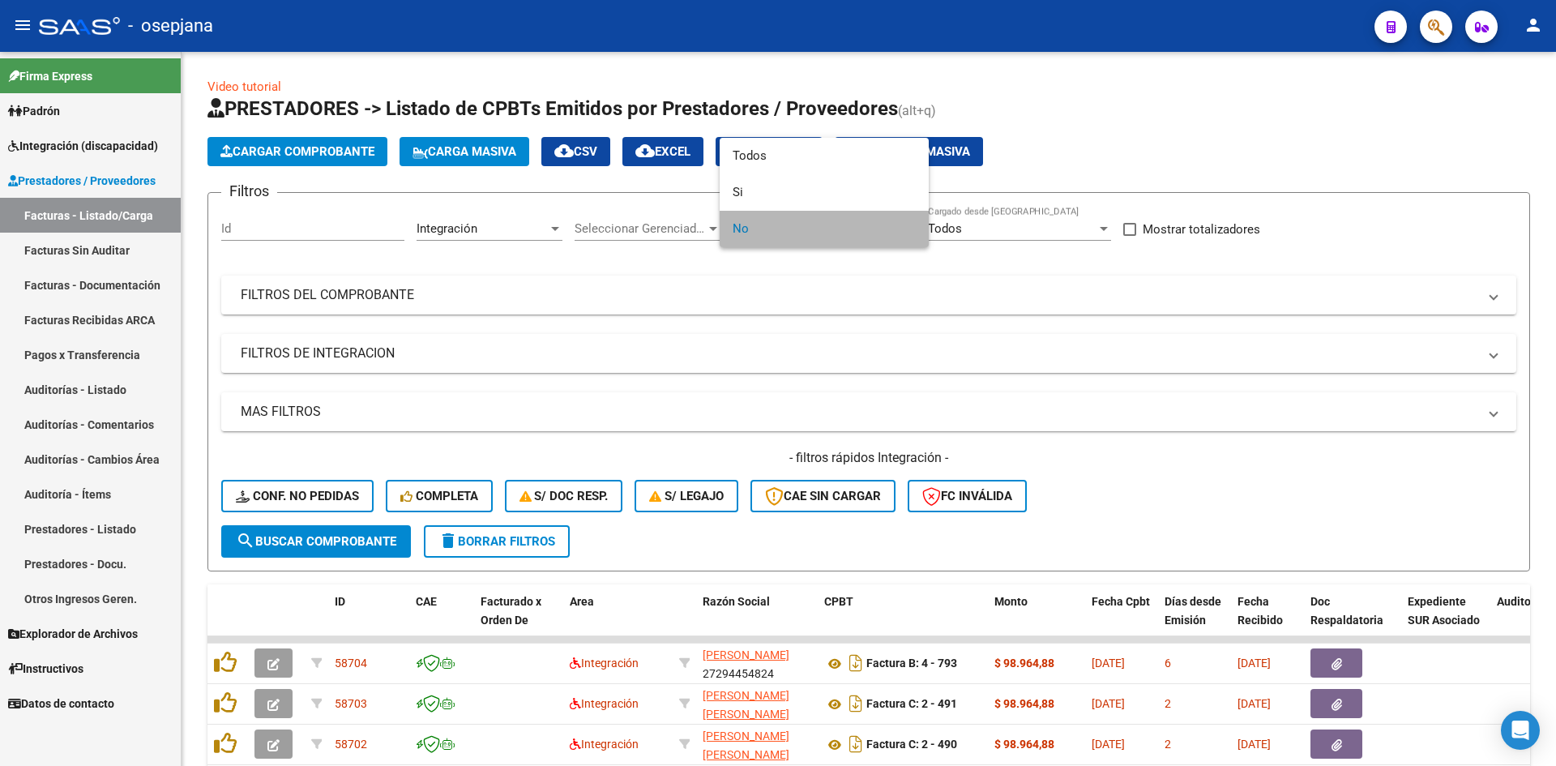
click at [786, 228] on span "No" at bounding box center [823, 229] width 183 height 36
click at [758, 300] on div at bounding box center [778, 383] width 1556 height 766
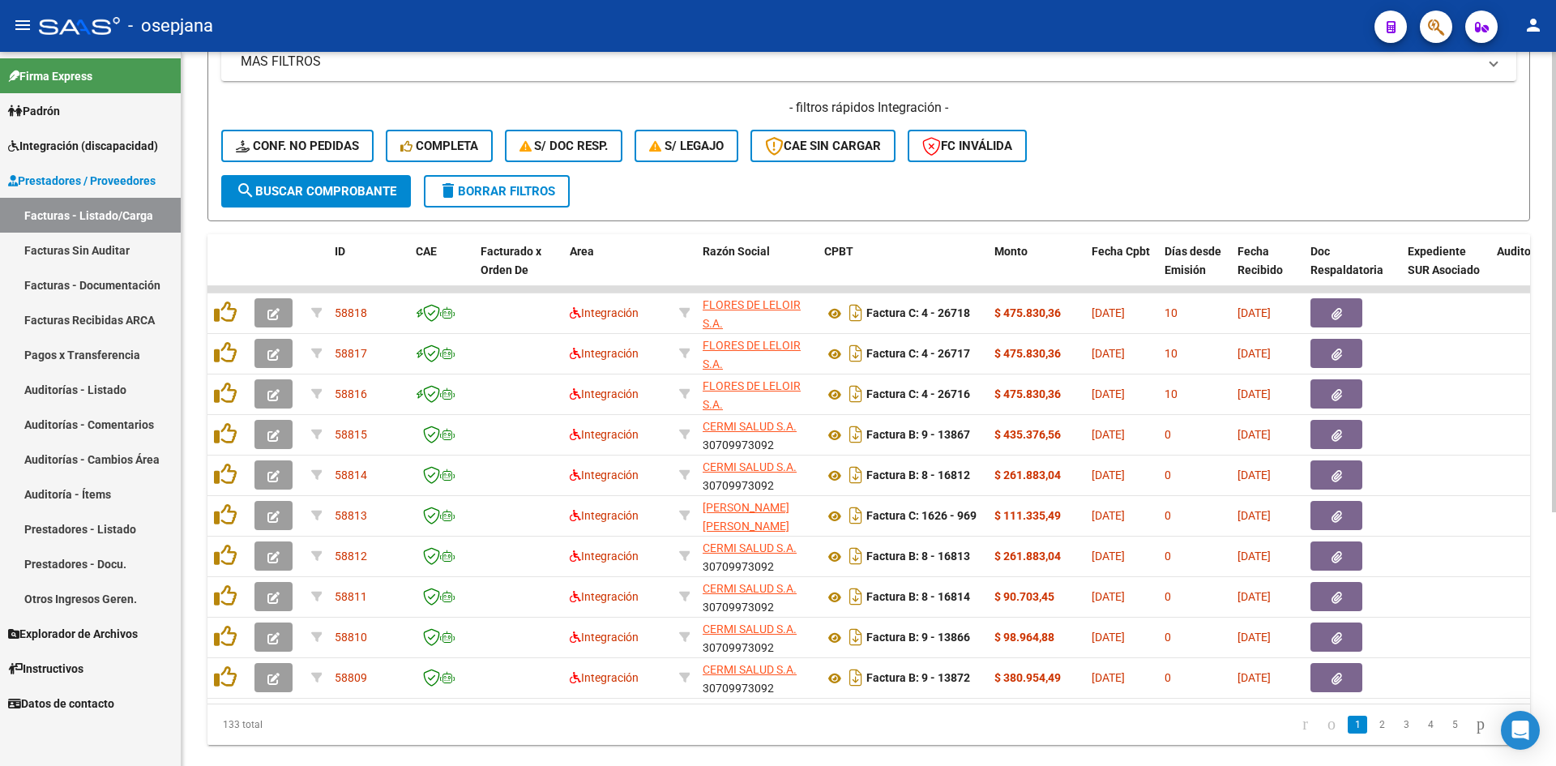
scroll to position [393, 0]
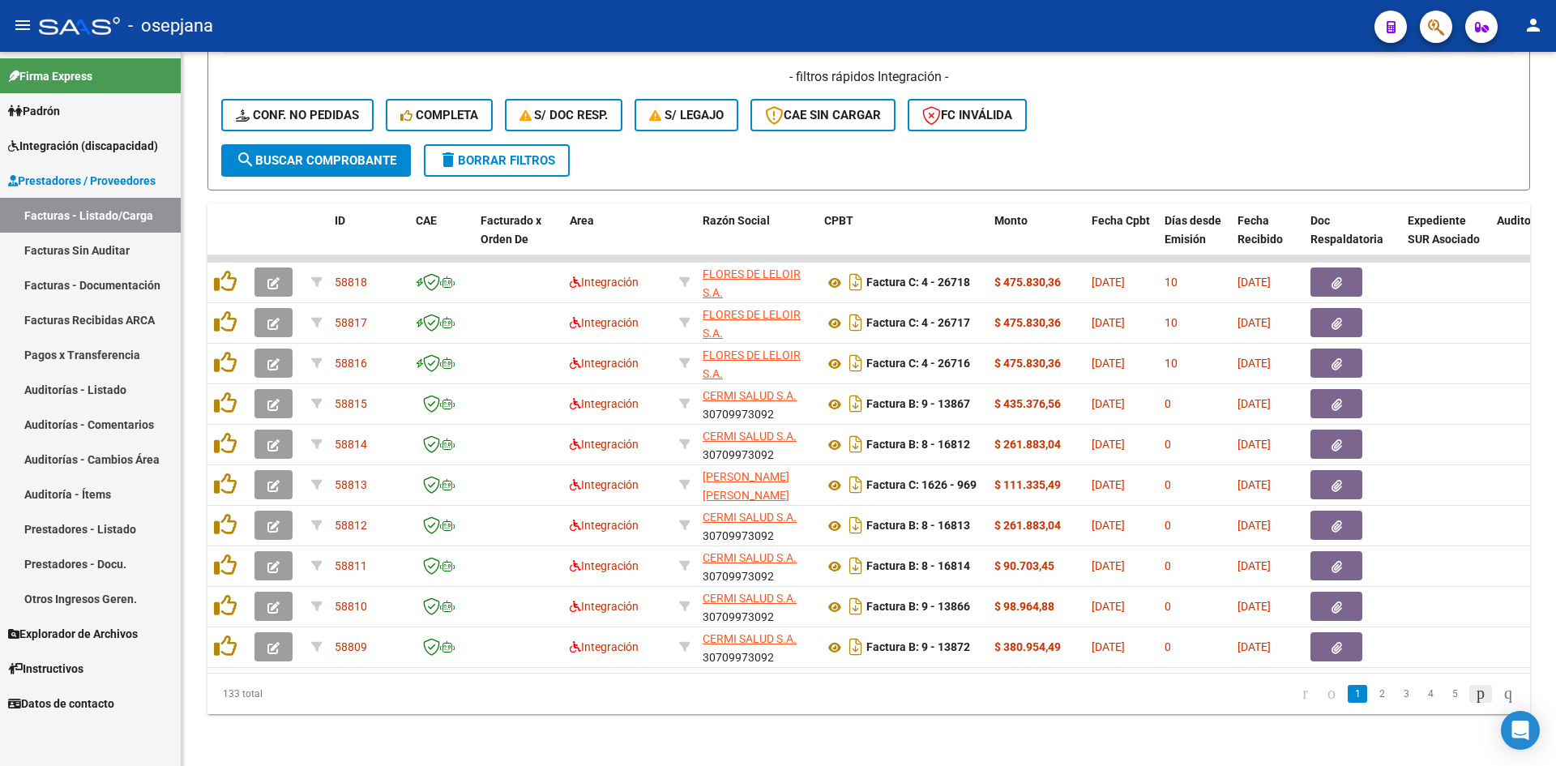
click at [1474, 695] on icon "go to next page" at bounding box center [1480, 692] width 13 height 19
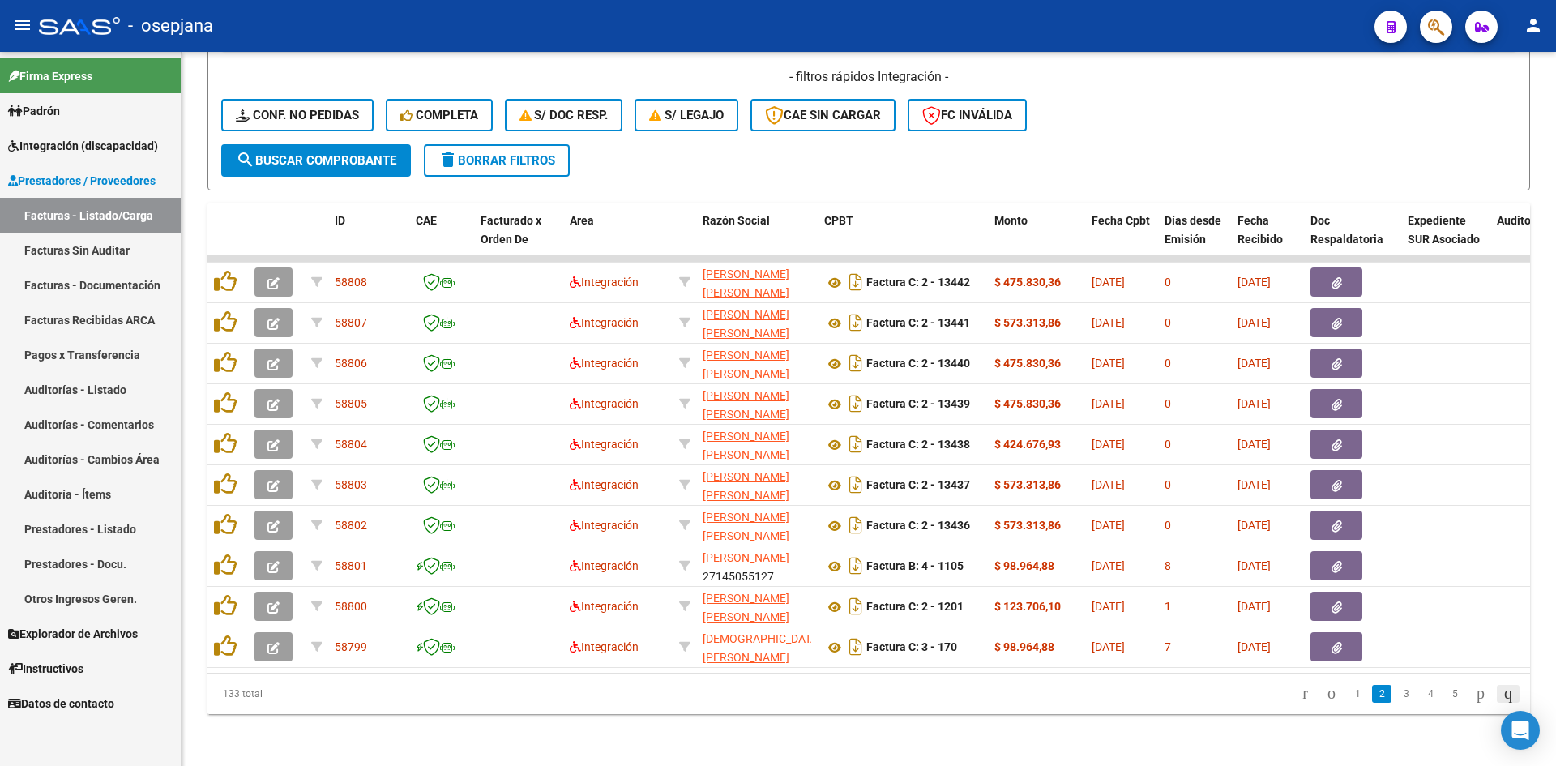
click at [1503, 699] on icon "go to last page" at bounding box center [1507, 692] width 13 height 19
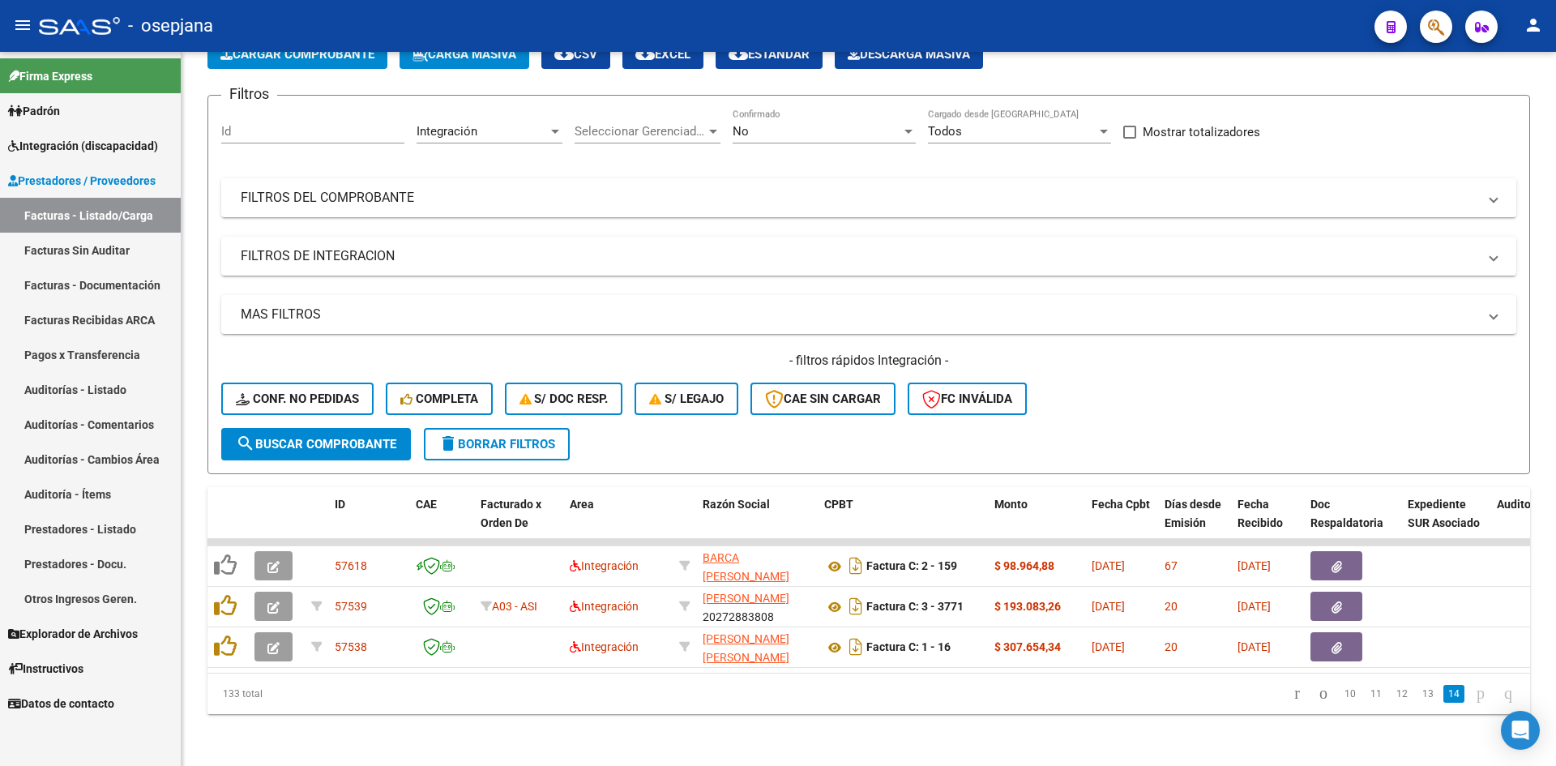
scroll to position [109, 0]
click at [1391, 695] on link "12" at bounding box center [1401, 694] width 21 height 18
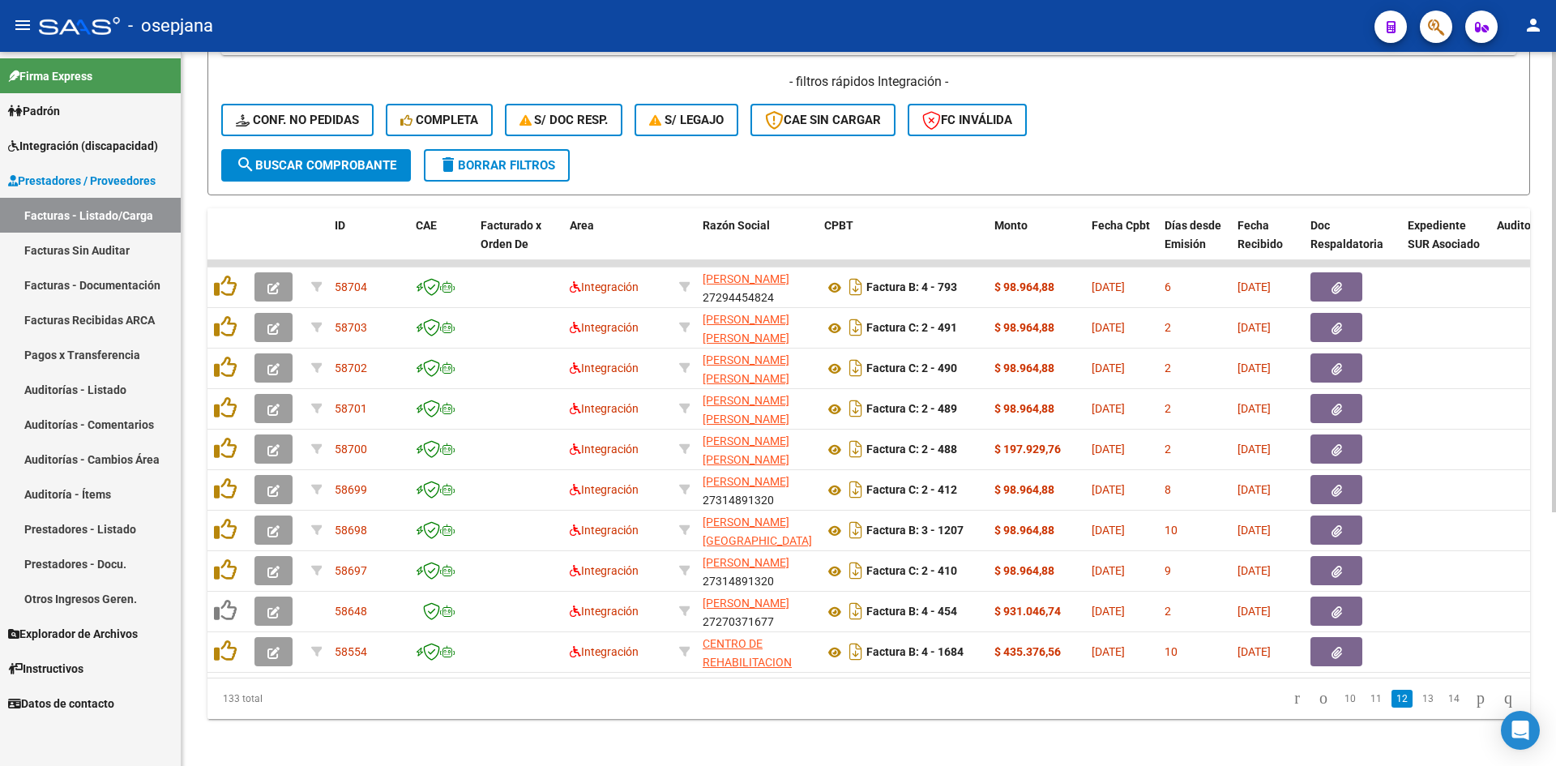
scroll to position [393, 0]
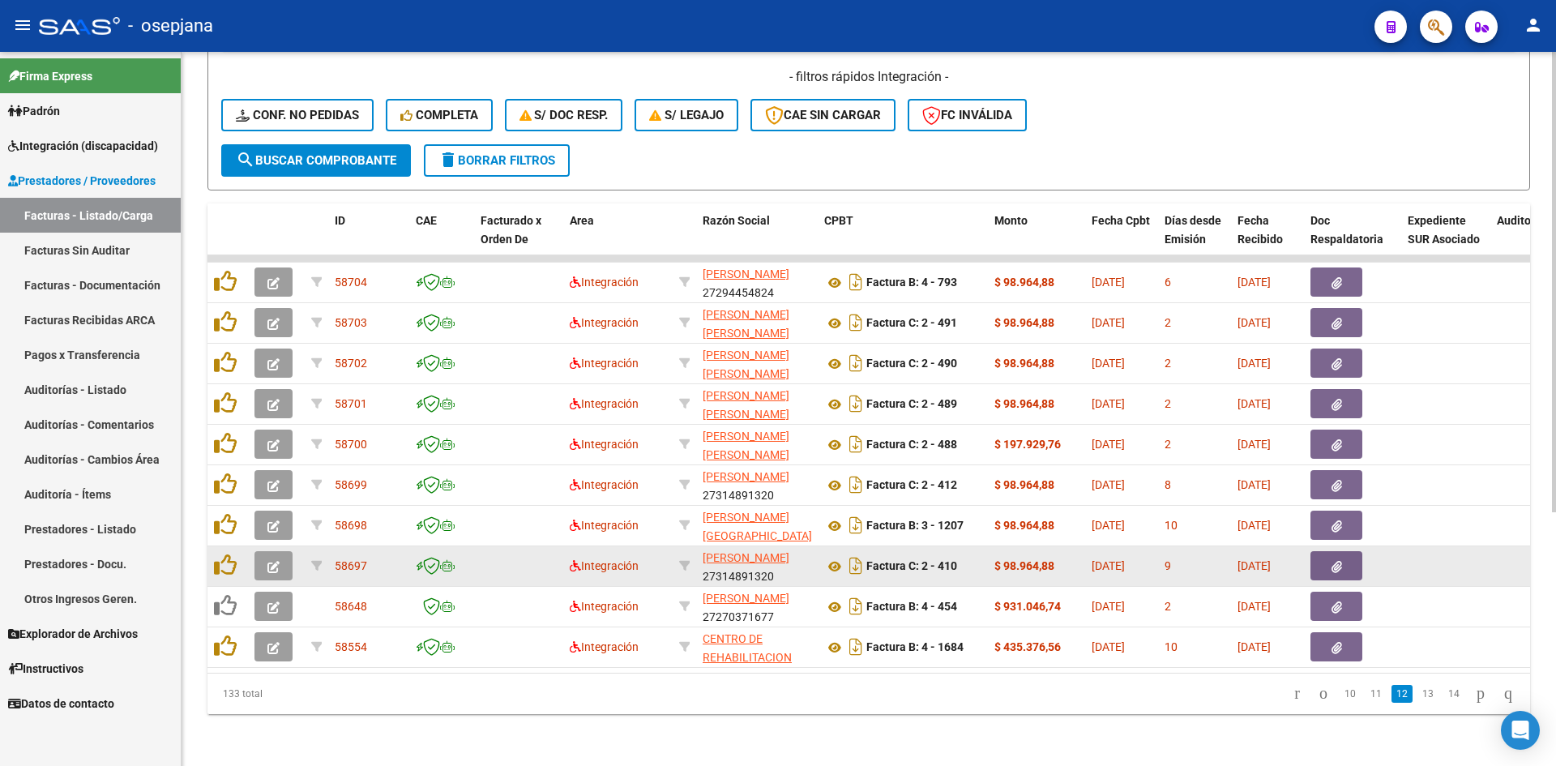
click at [266, 553] on button "button" at bounding box center [273, 565] width 38 height 29
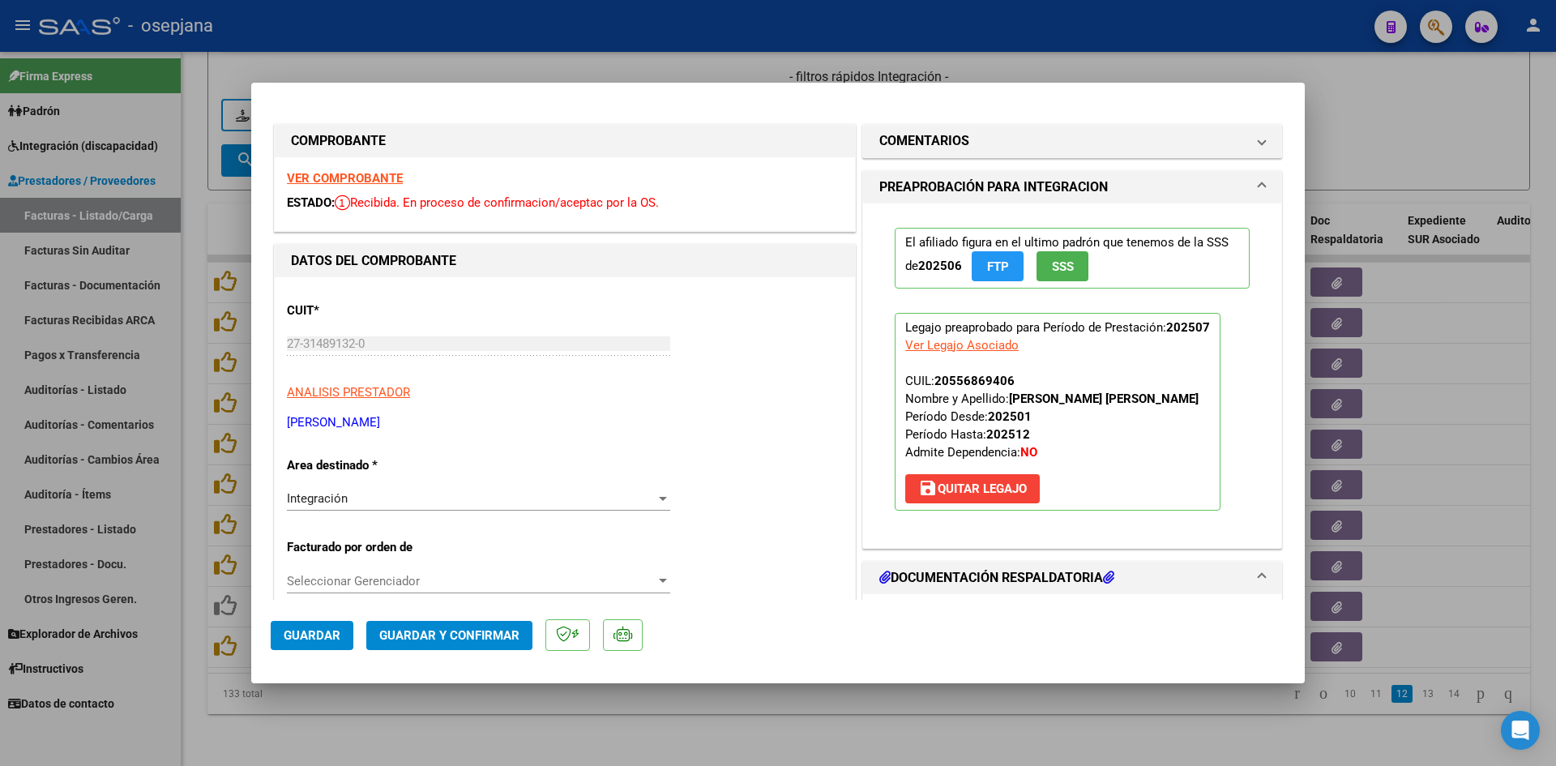
click at [368, 178] on strong "VER COMPROBANTE" at bounding box center [345, 178] width 116 height 15
click at [943, 149] on h1 "COMENTARIOS" at bounding box center [924, 140] width 90 height 19
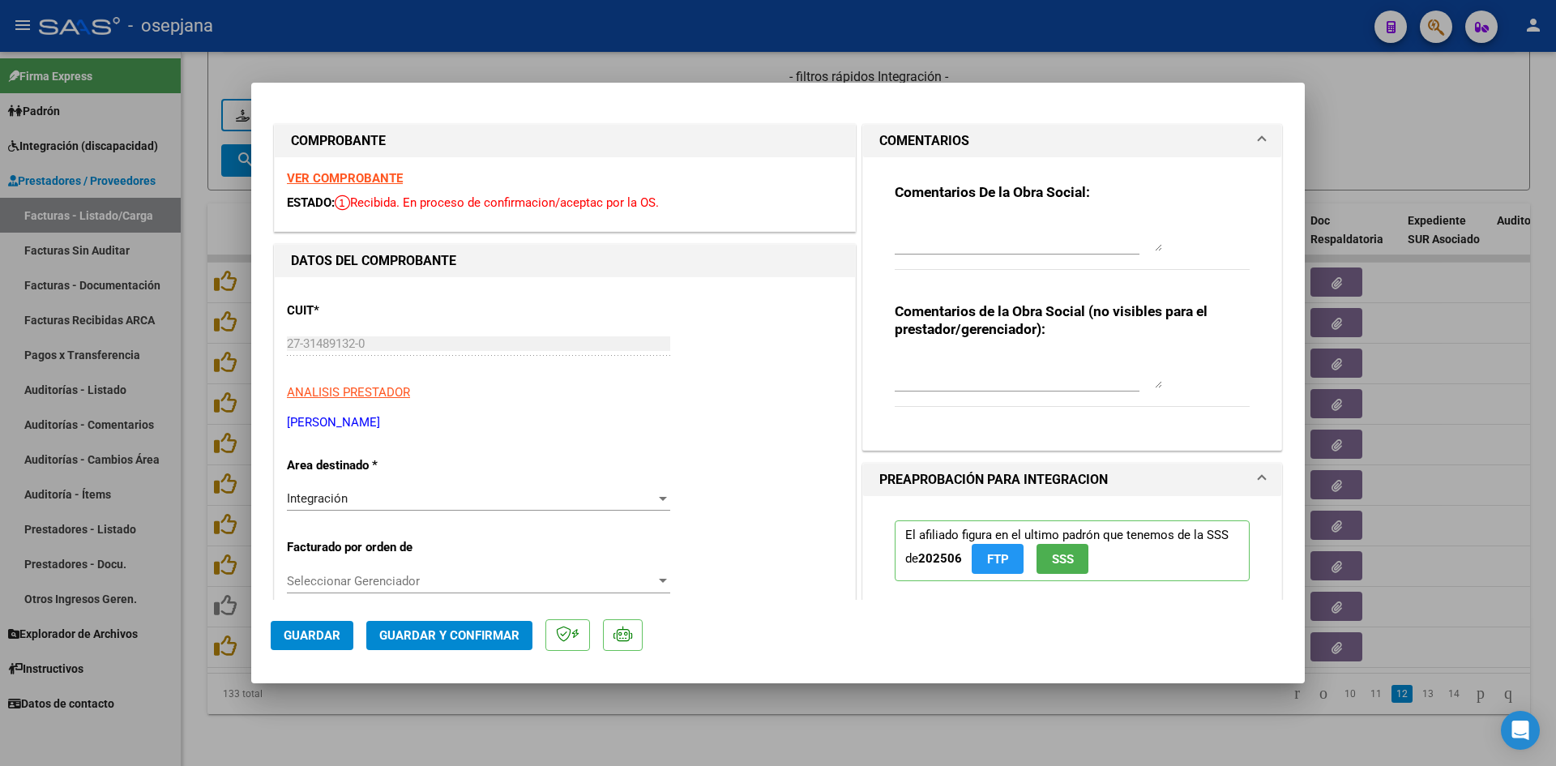
click at [370, 178] on strong "VER COMPROBANTE" at bounding box center [345, 178] width 116 height 15
click at [316, 171] on strong "VER COMPROBANTE" at bounding box center [345, 178] width 116 height 15
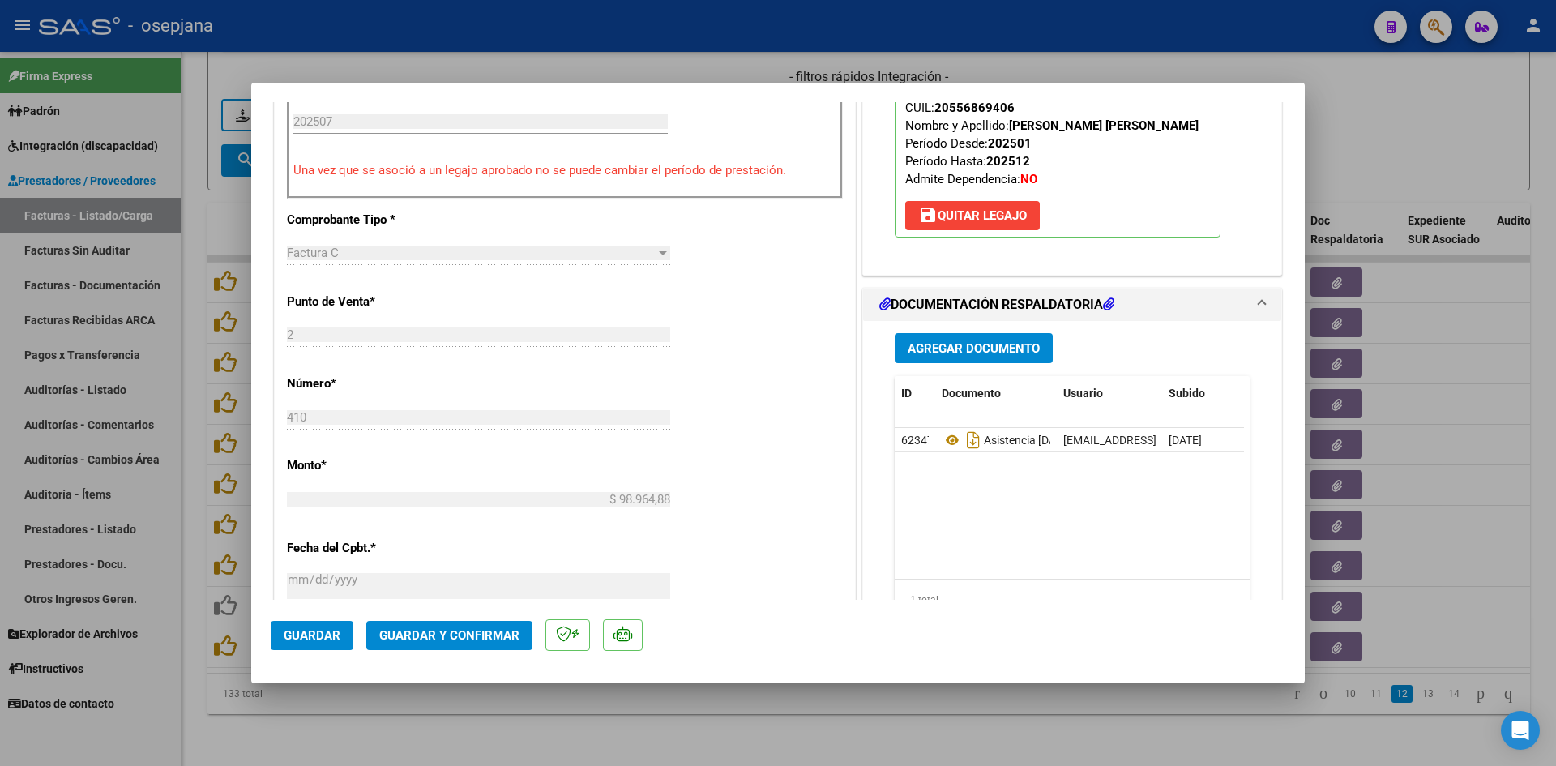
scroll to position [567, 0]
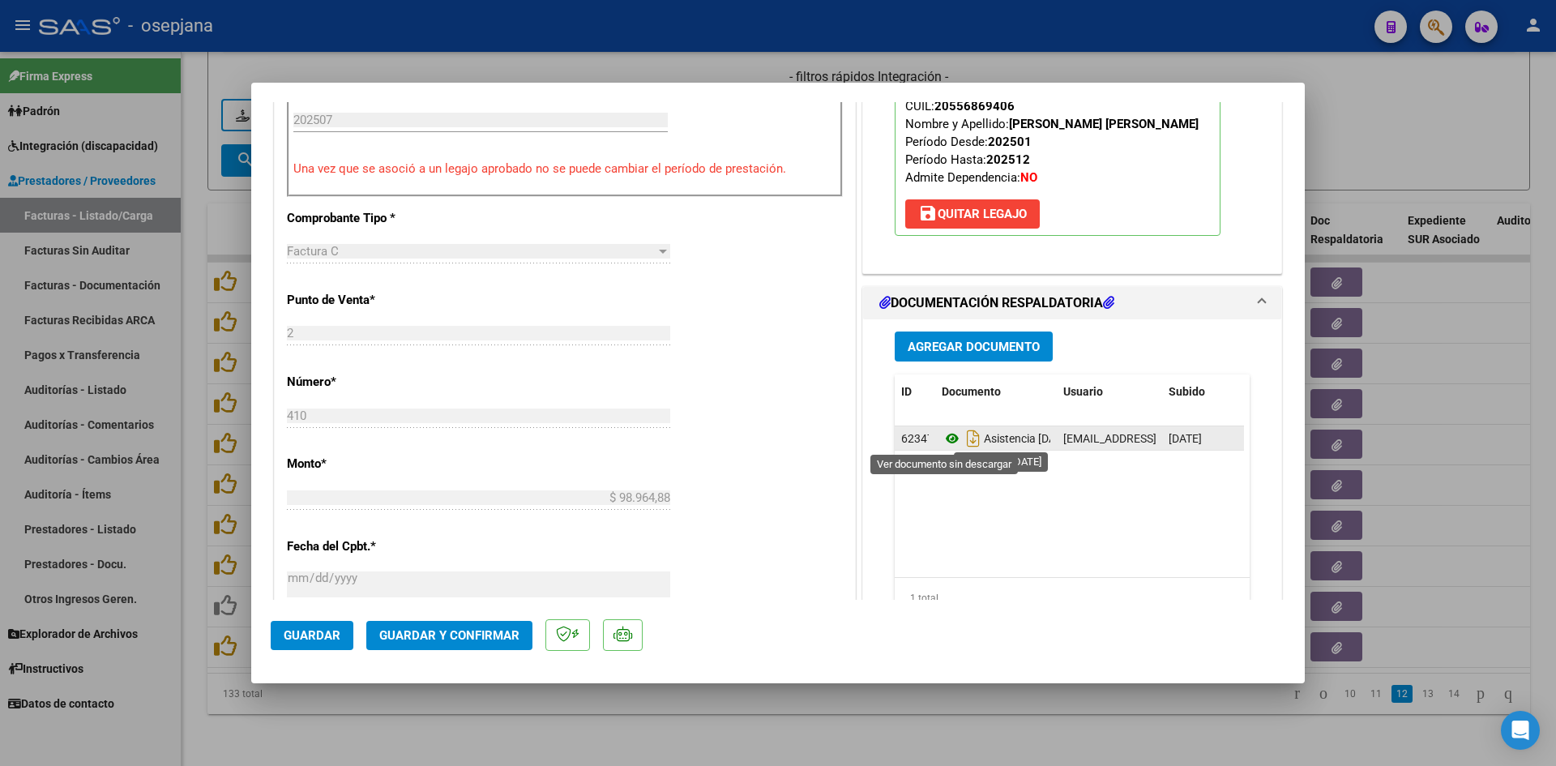
click at [942, 435] on icon at bounding box center [951, 438] width 21 height 19
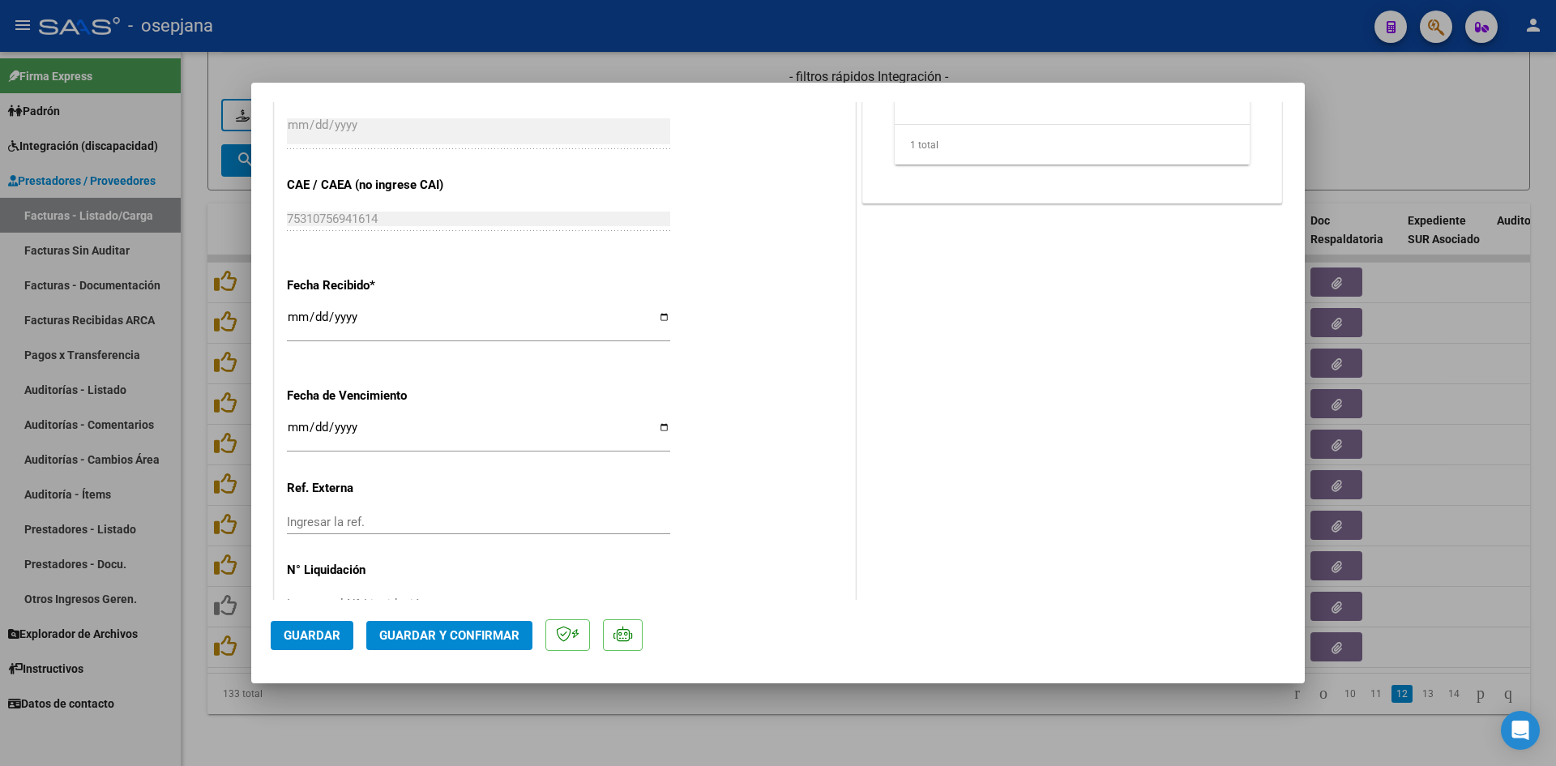
scroll to position [1068, 0]
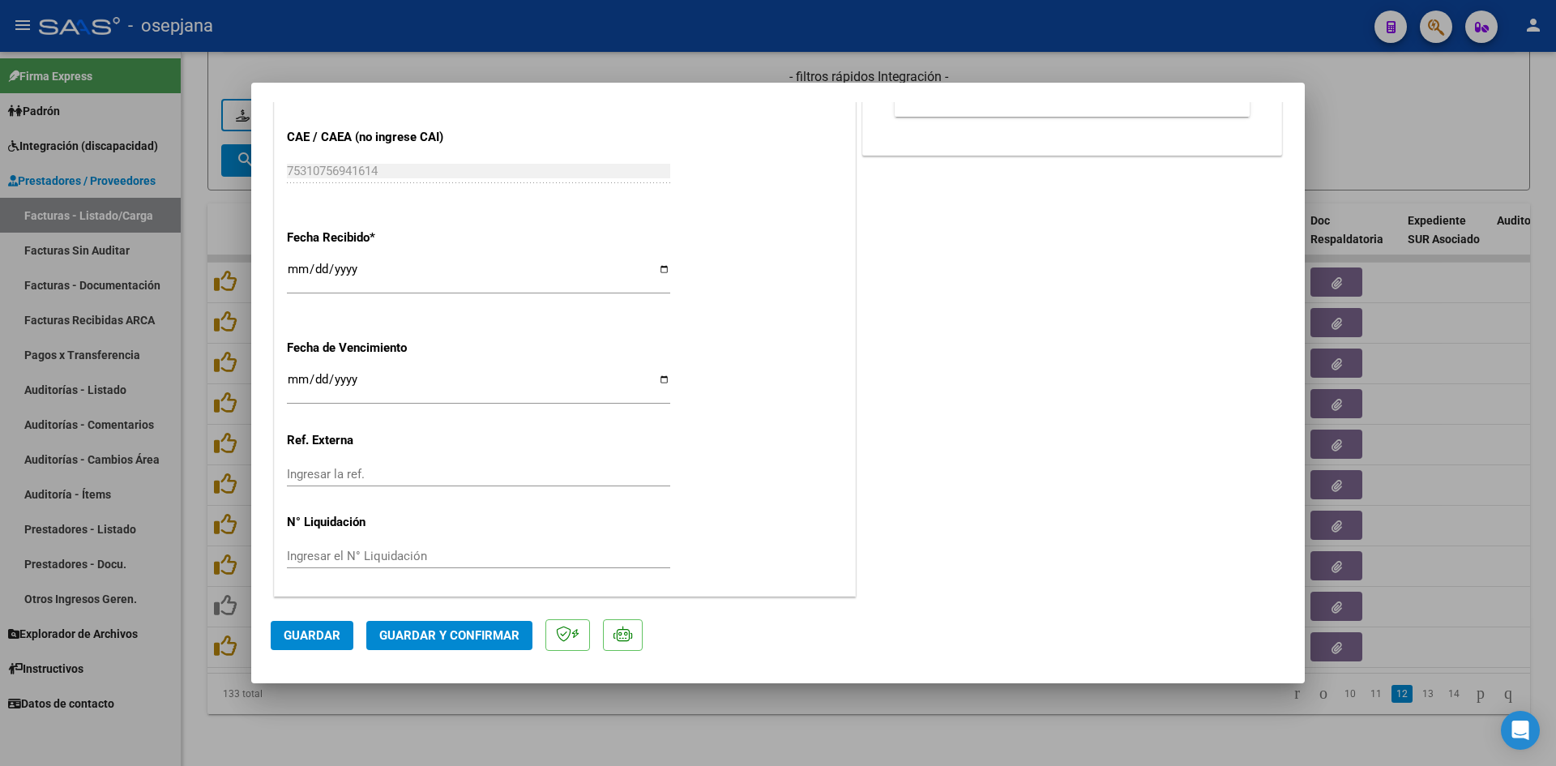
click at [297, 382] on input "Ingresar la fecha" at bounding box center [478, 386] width 383 height 26
type input "[DATE]"
click at [435, 626] on button "Guardar y Confirmar" at bounding box center [449, 635] width 166 height 29
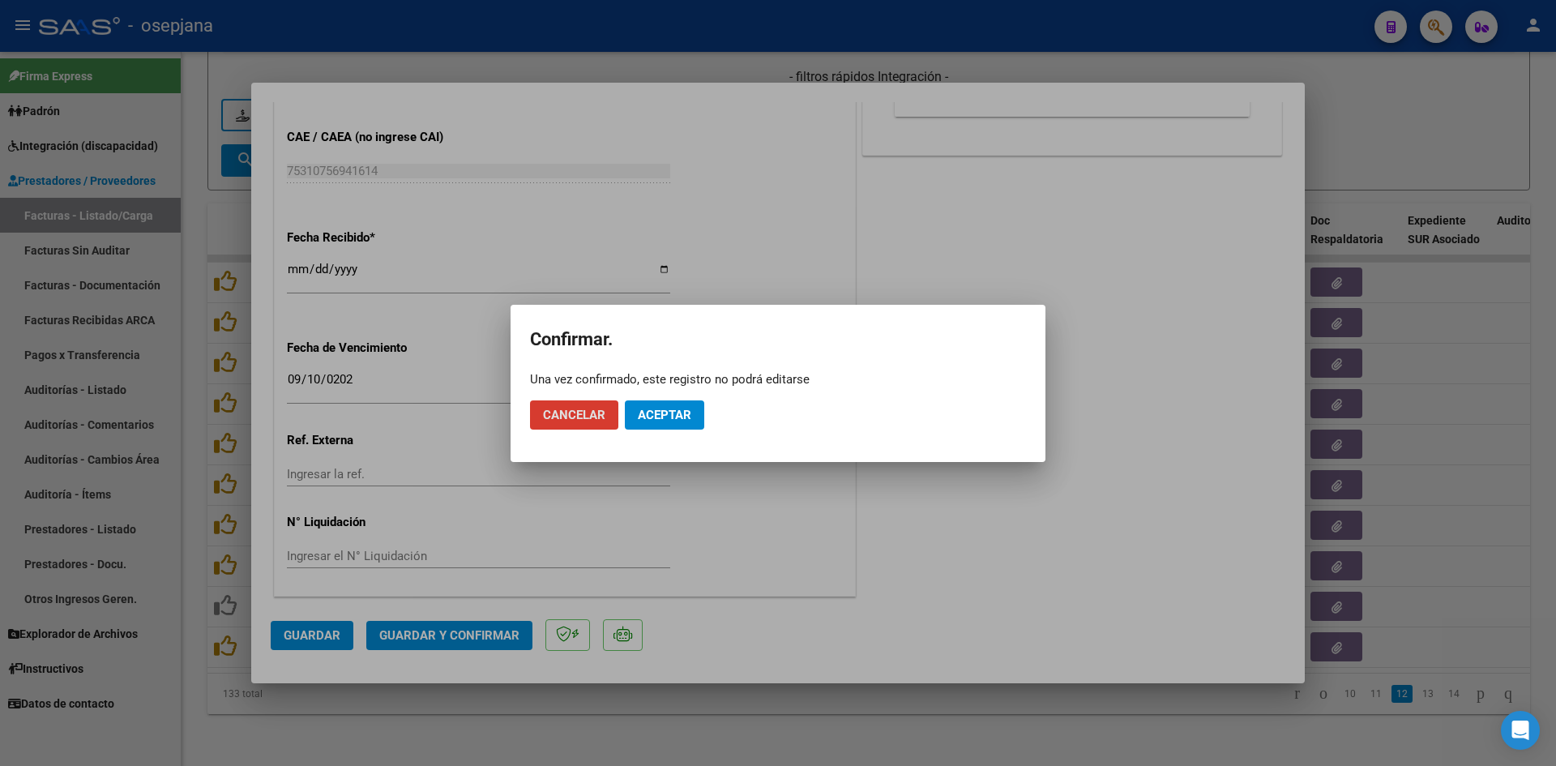
click at [667, 418] on span "Aceptar" at bounding box center [664, 415] width 53 height 15
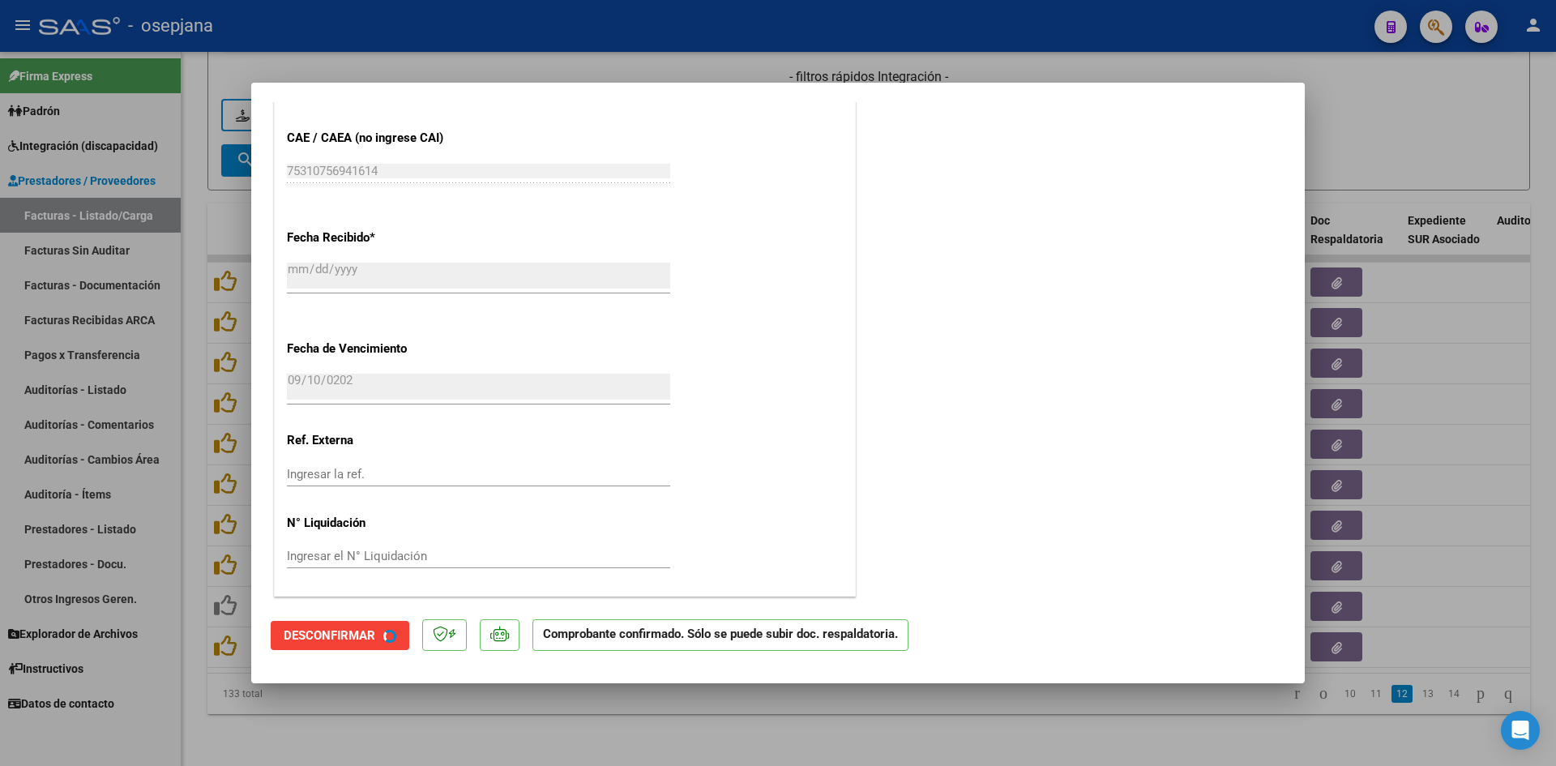
scroll to position [967, 0]
click at [1381, 150] on div at bounding box center [778, 383] width 1556 height 766
type input "$ 0,00"
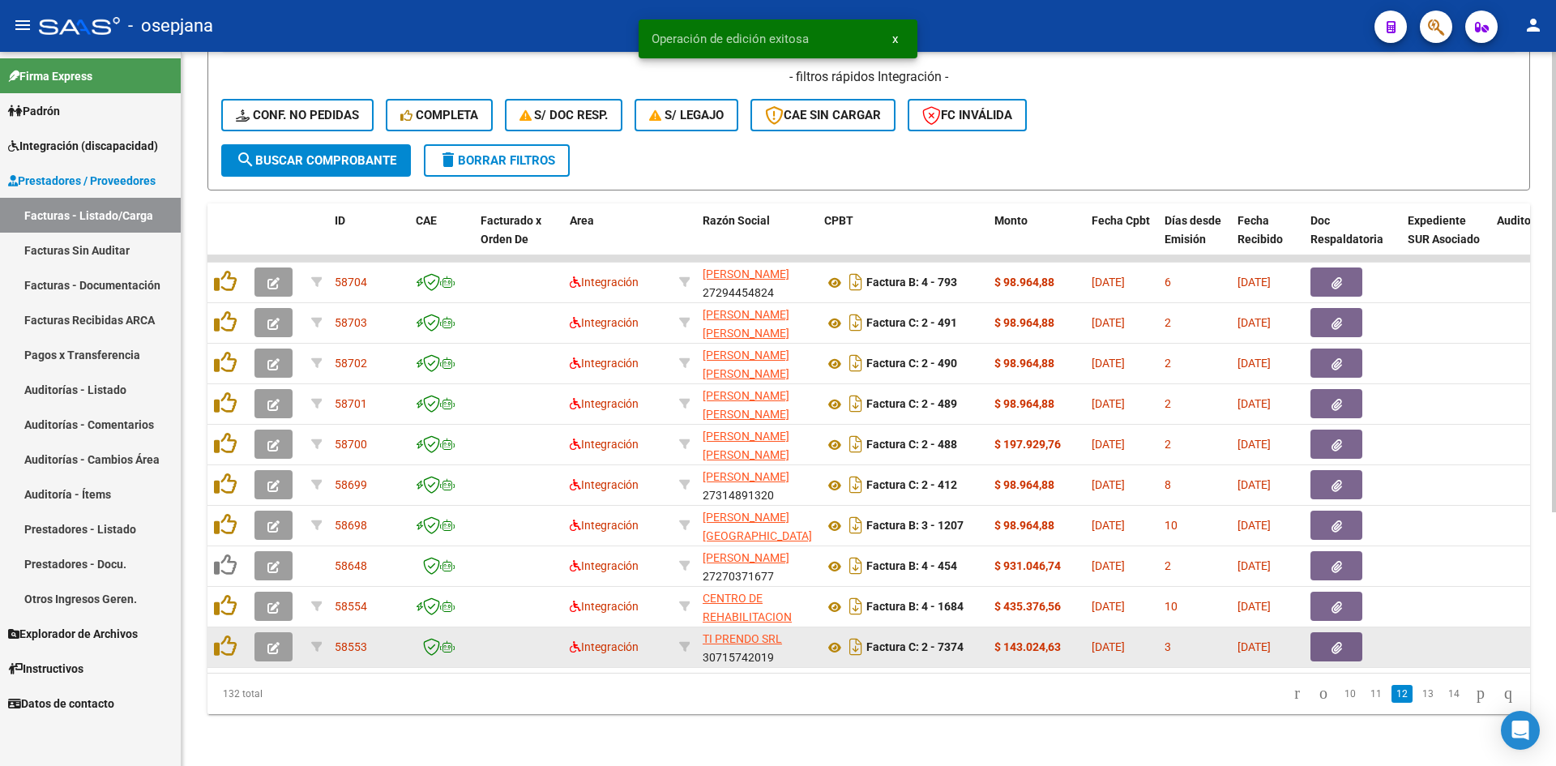
click at [275, 642] on icon "button" at bounding box center [273, 648] width 12 height 12
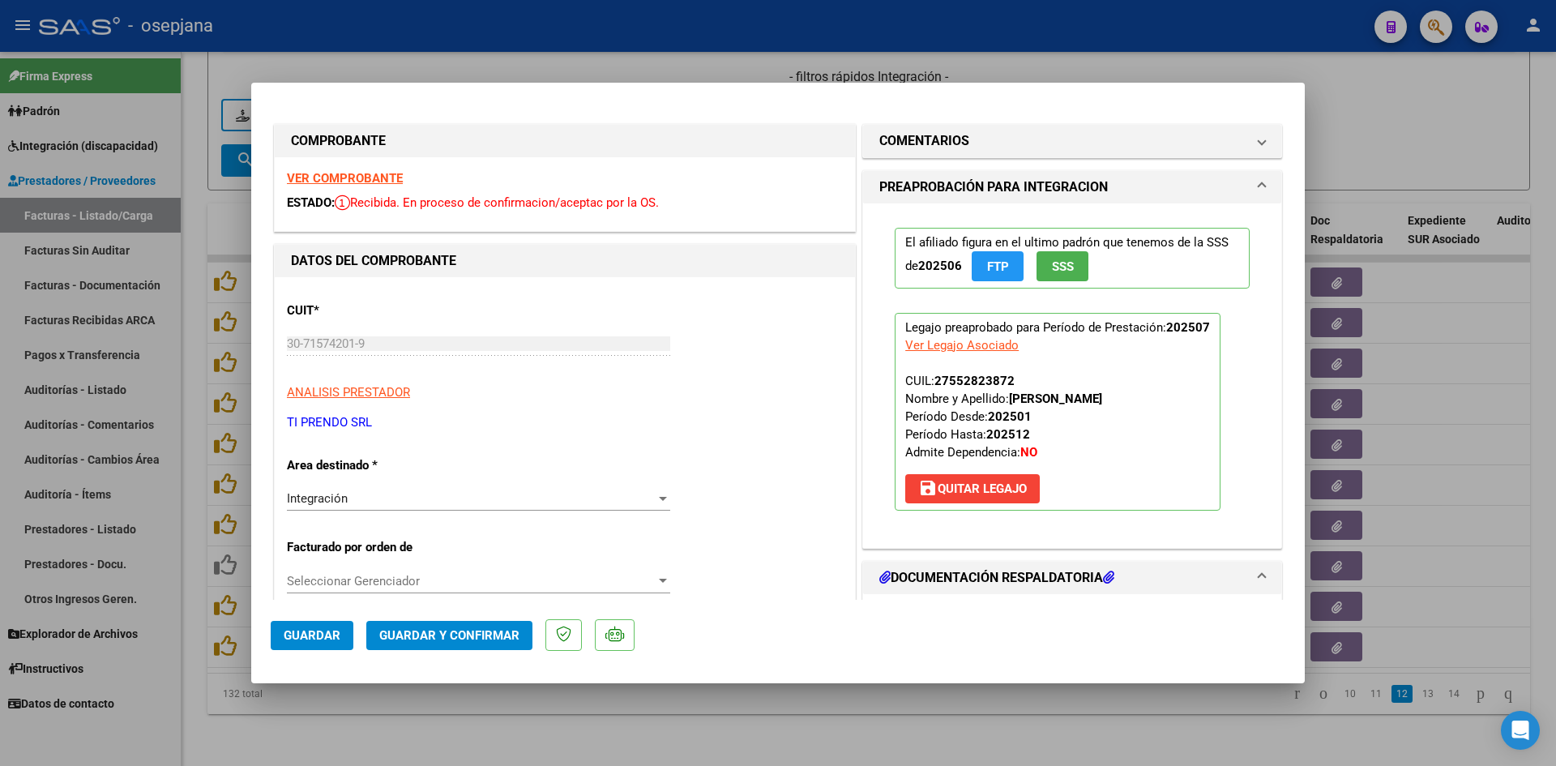
click at [388, 172] on strong "VER COMPROBANTE" at bounding box center [345, 178] width 116 height 15
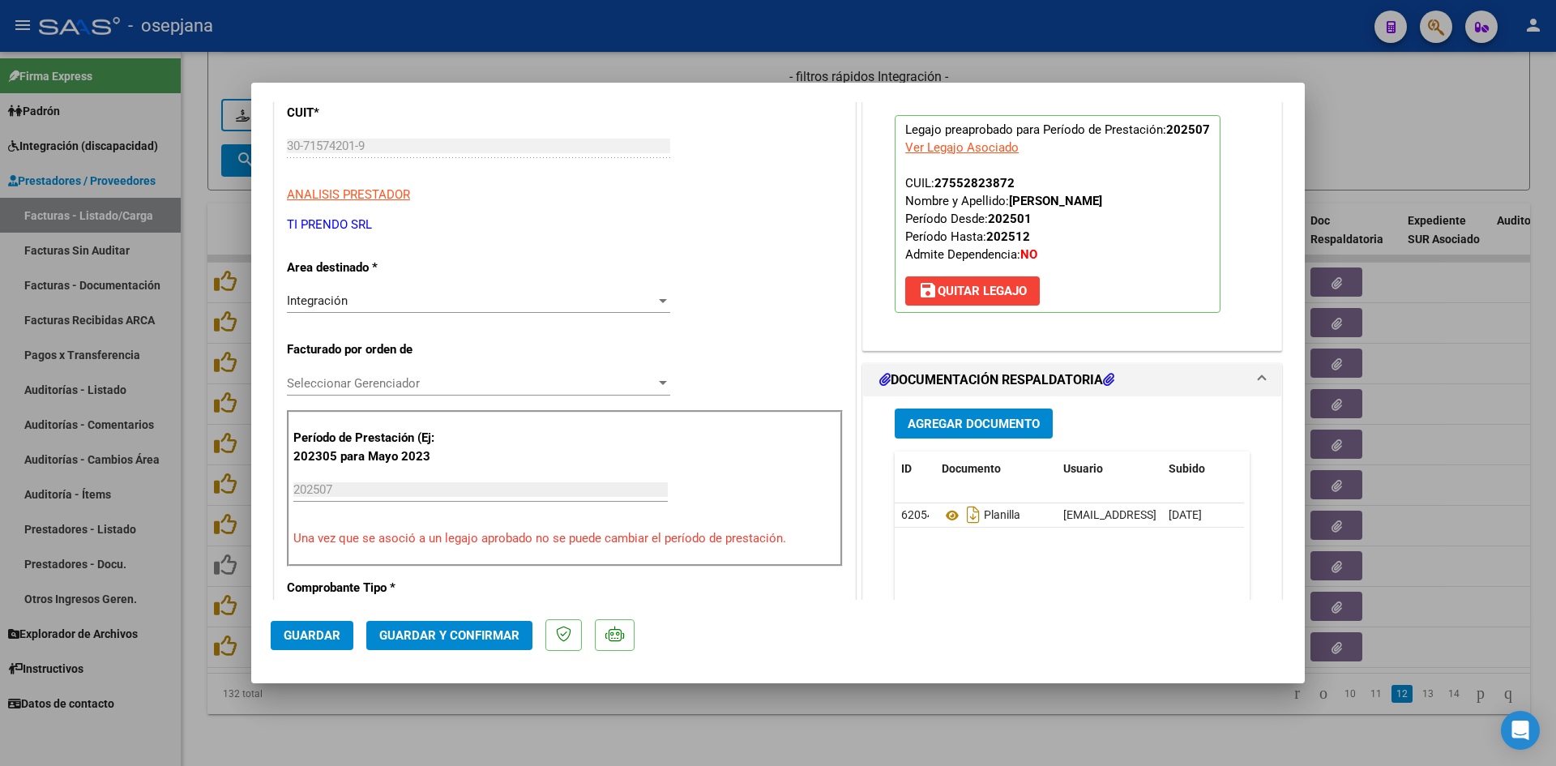
scroll to position [405, 0]
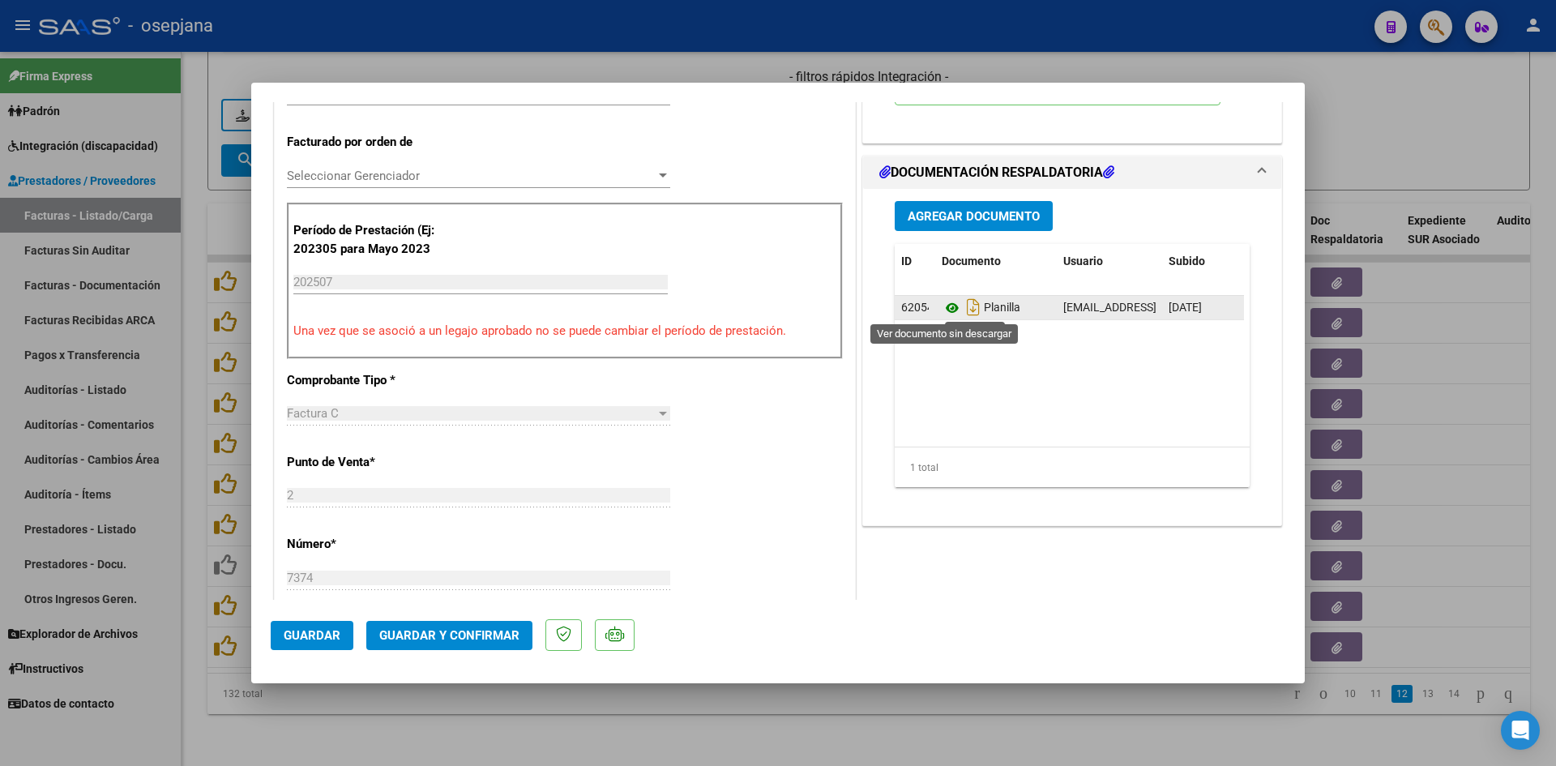
click at [941, 308] on icon at bounding box center [951, 307] width 21 height 19
click at [553, 71] on div at bounding box center [778, 383] width 1556 height 766
type input "$ 0,00"
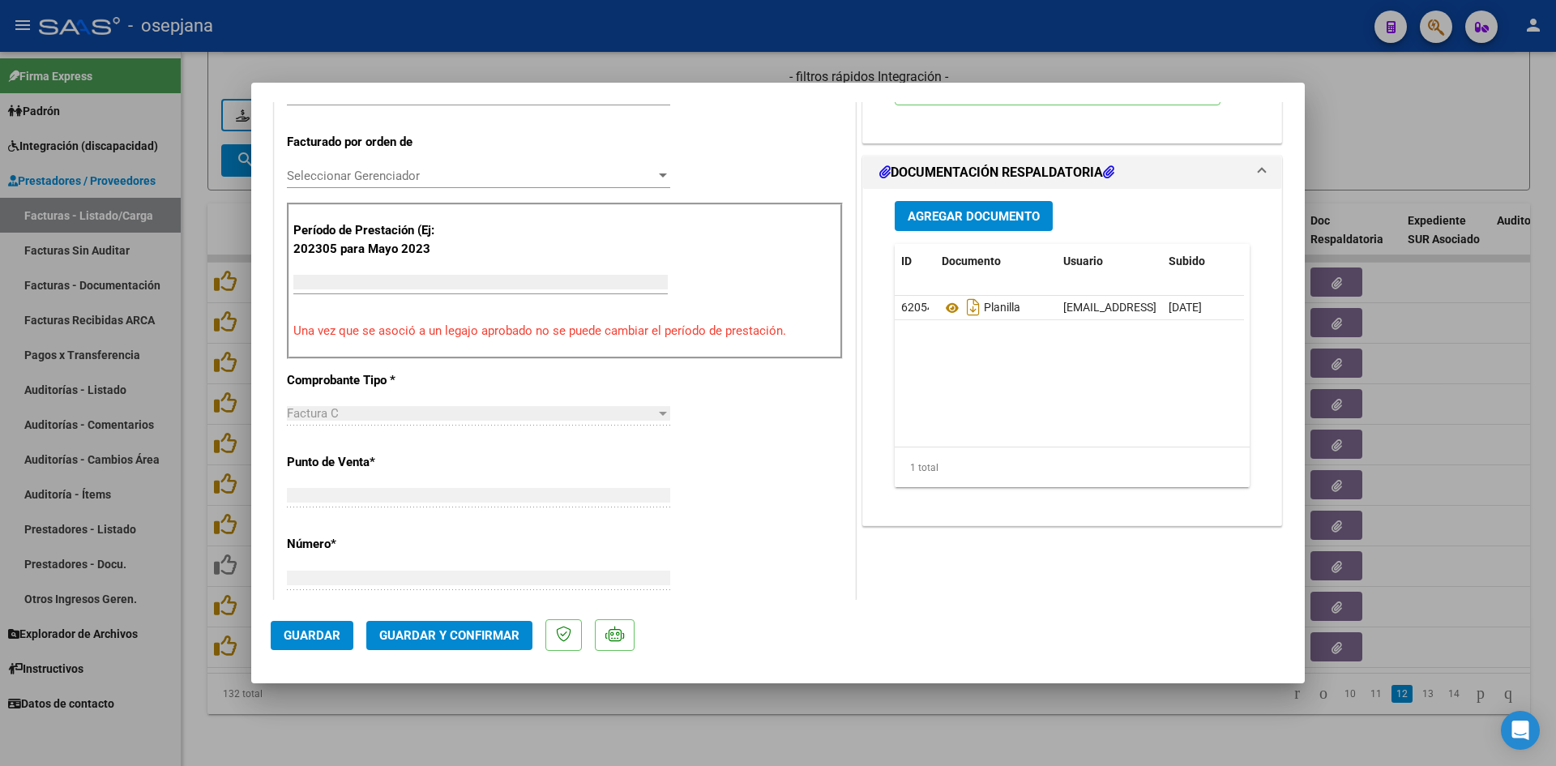
scroll to position [0, 0]
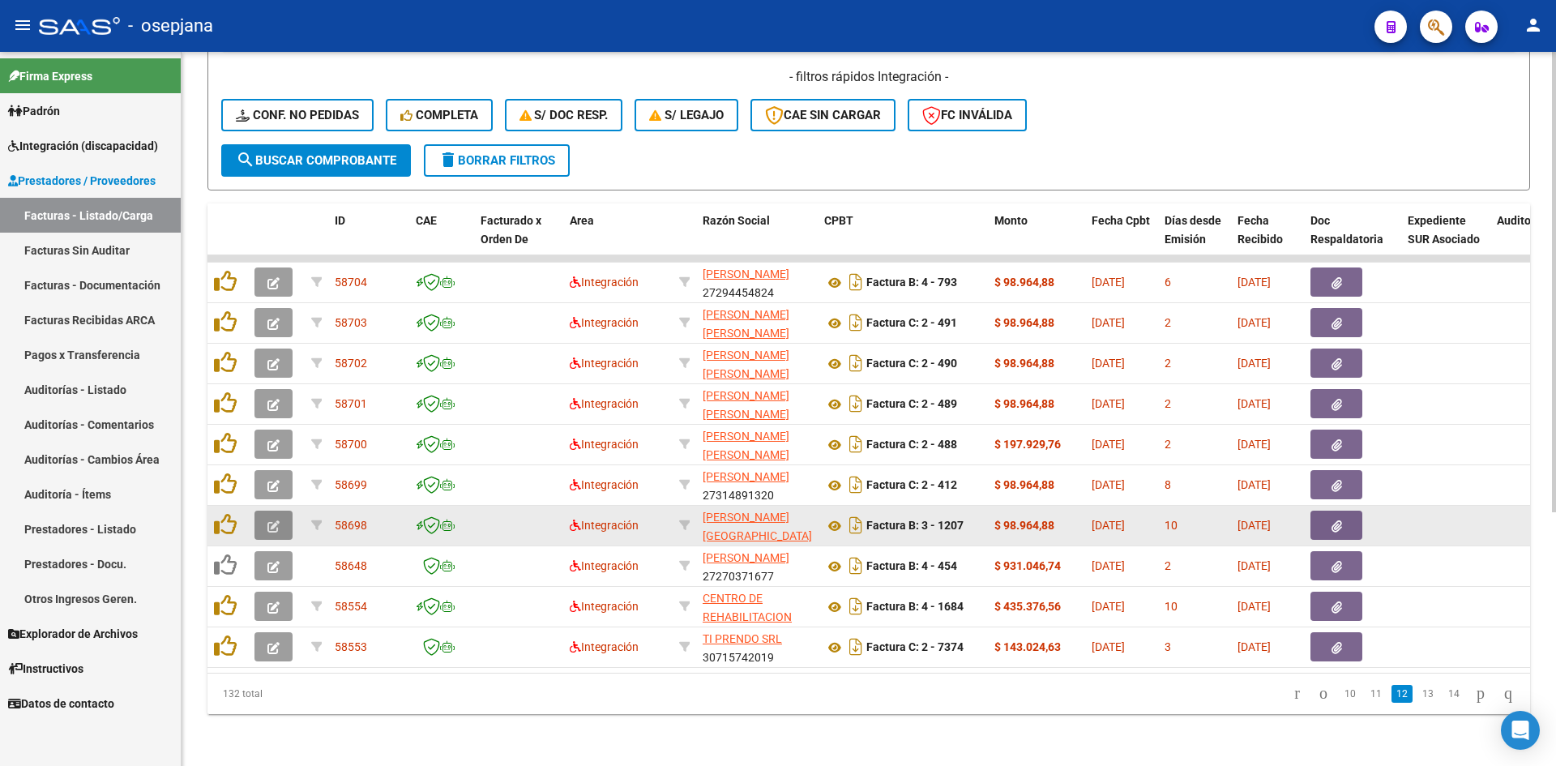
click at [272, 520] on icon "button" at bounding box center [273, 526] width 12 height 12
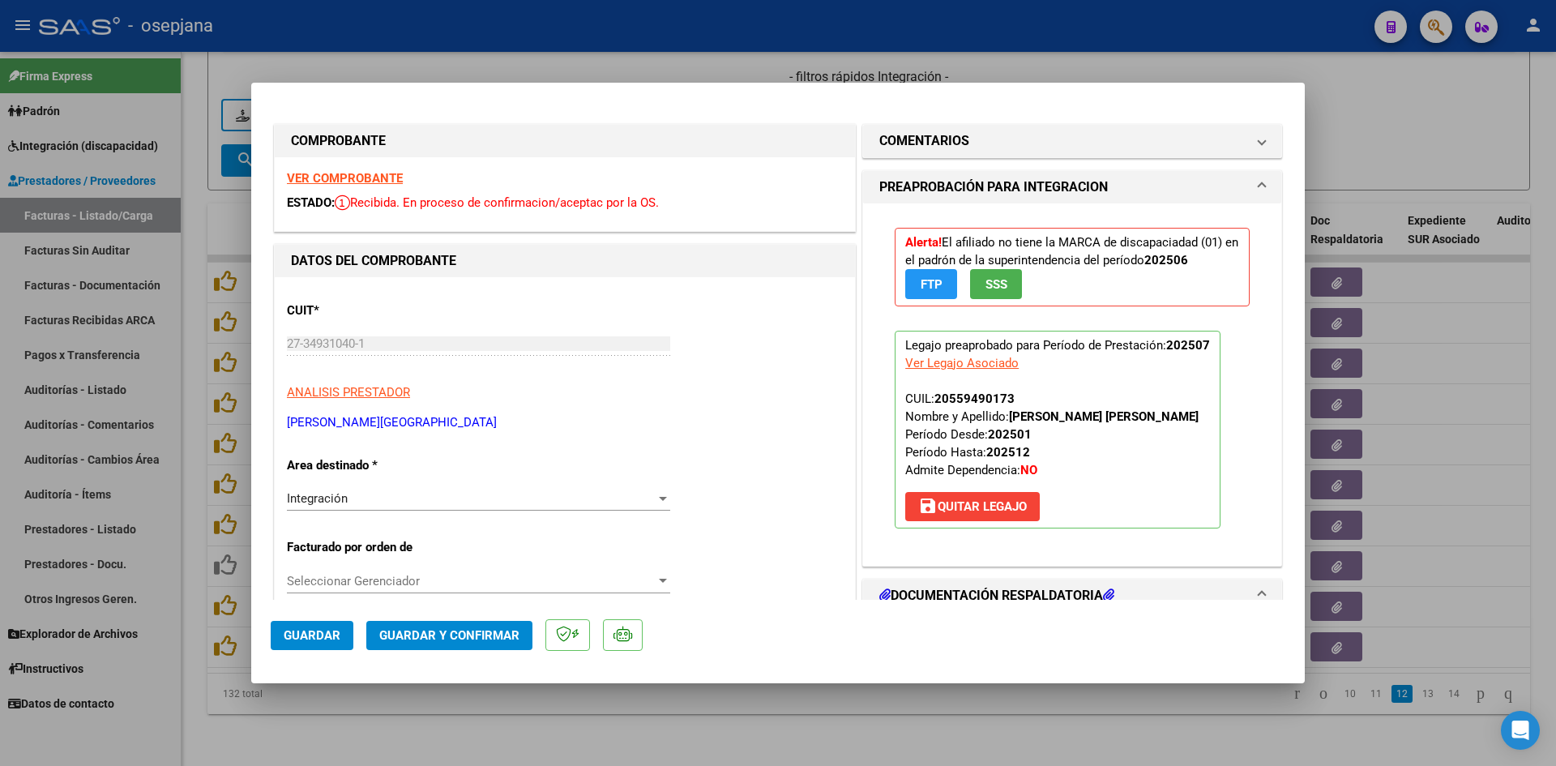
click at [381, 168] on div "VER COMPROBANTE ESTADO: Recibida. En proceso de confirmacion/aceptac por la OS." at bounding box center [565, 194] width 580 height 74
click at [372, 182] on strong "VER COMPROBANTE" at bounding box center [345, 178] width 116 height 15
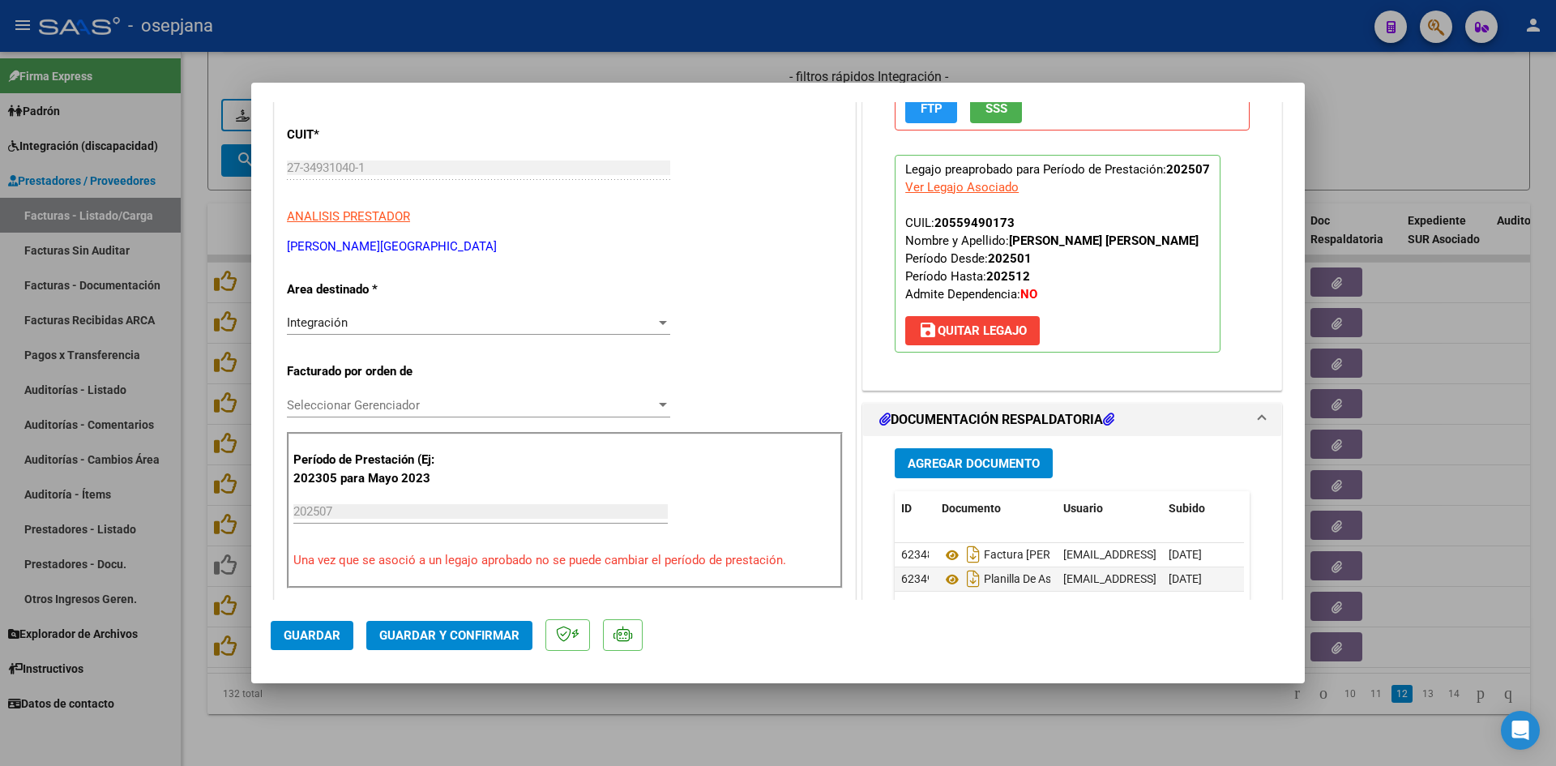
scroll to position [405, 0]
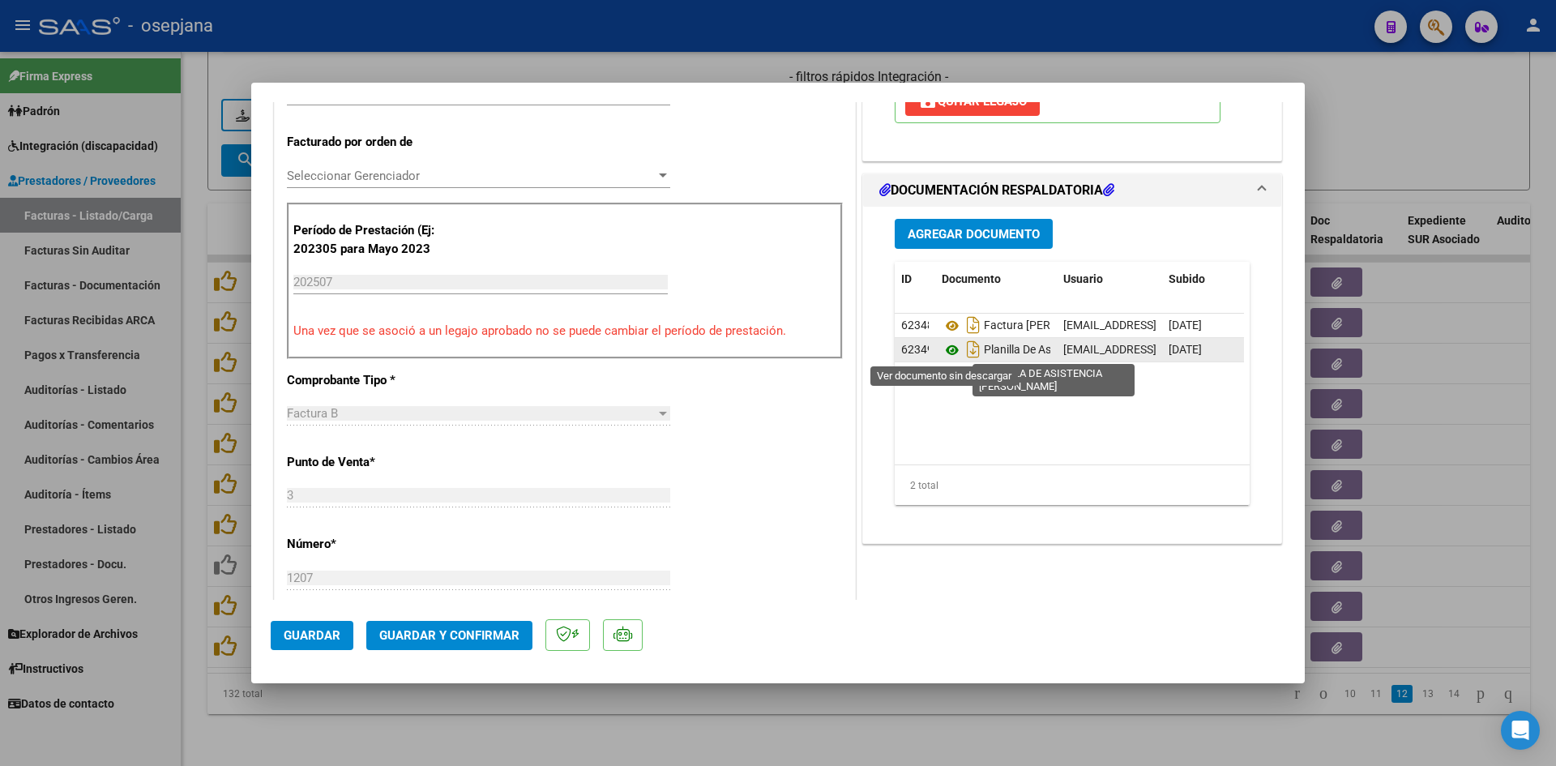
click at [950, 346] on icon at bounding box center [951, 349] width 21 height 19
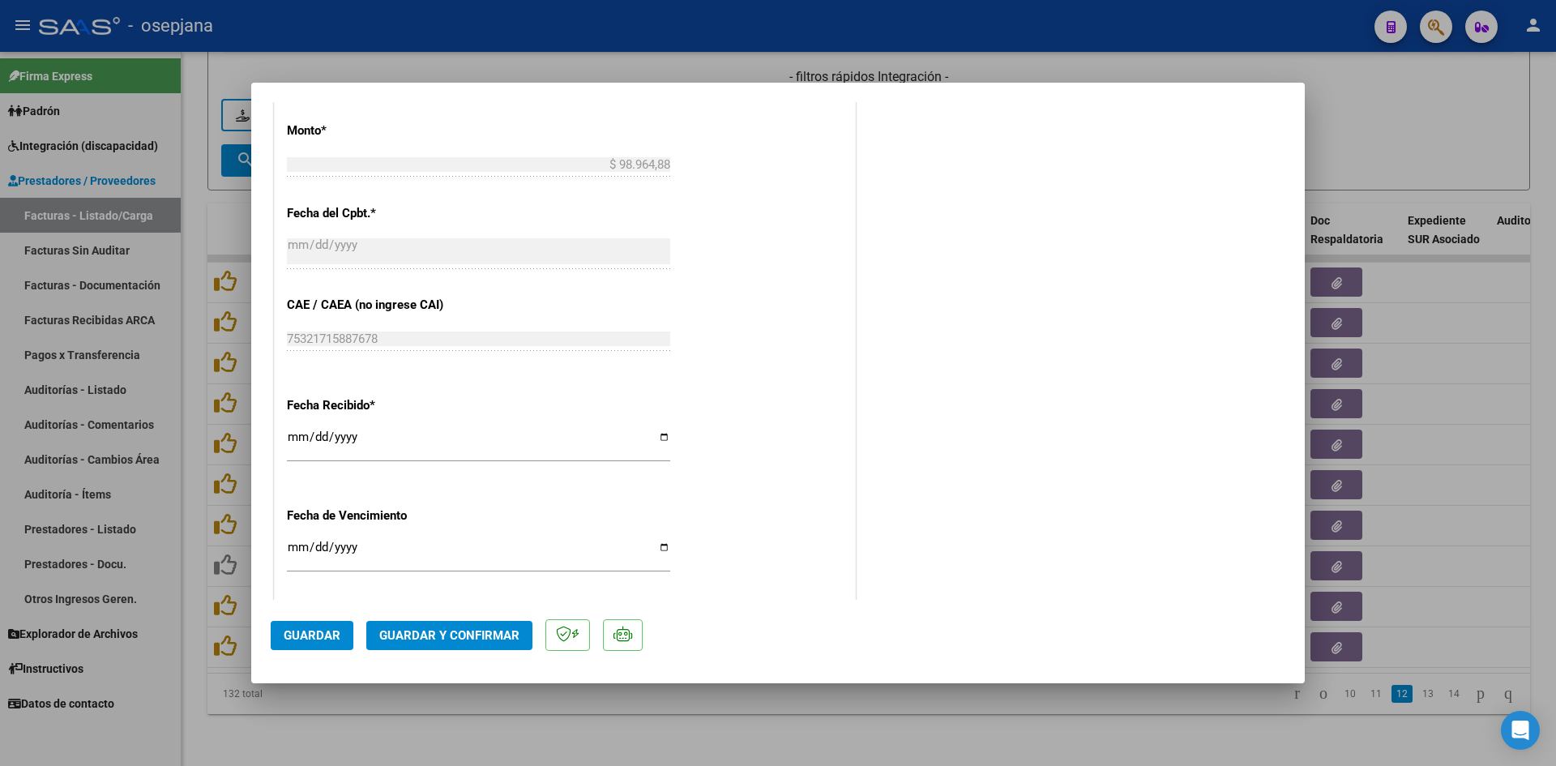
scroll to position [1053, 0]
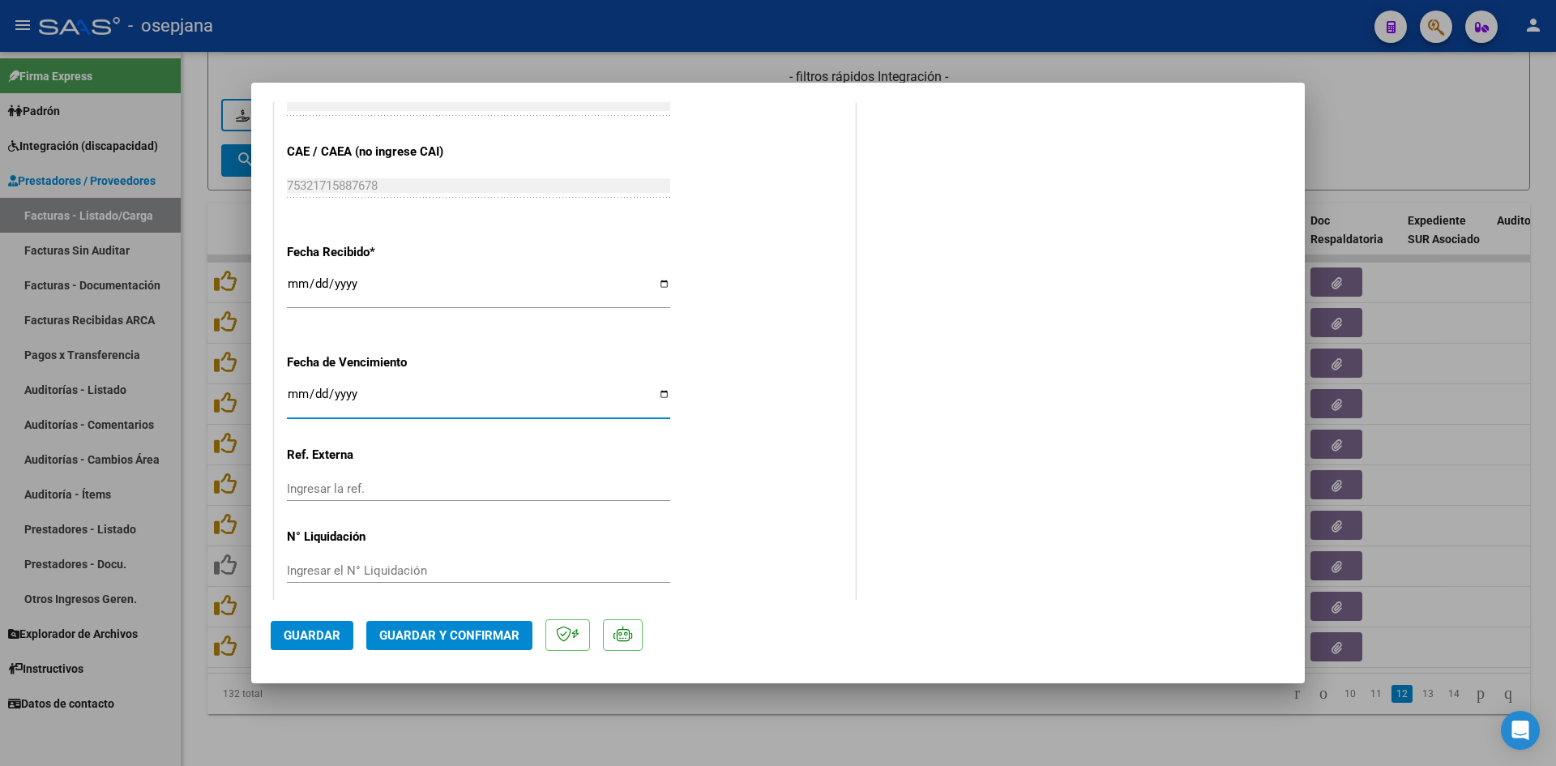
click at [289, 390] on input "[DATE]" at bounding box center [478, 400] width 383 height 26
type input "[DATE]"
click at [401, 634] on span "Guardar y Confirmar" at bounding box center [449, 635] width 140 height 15
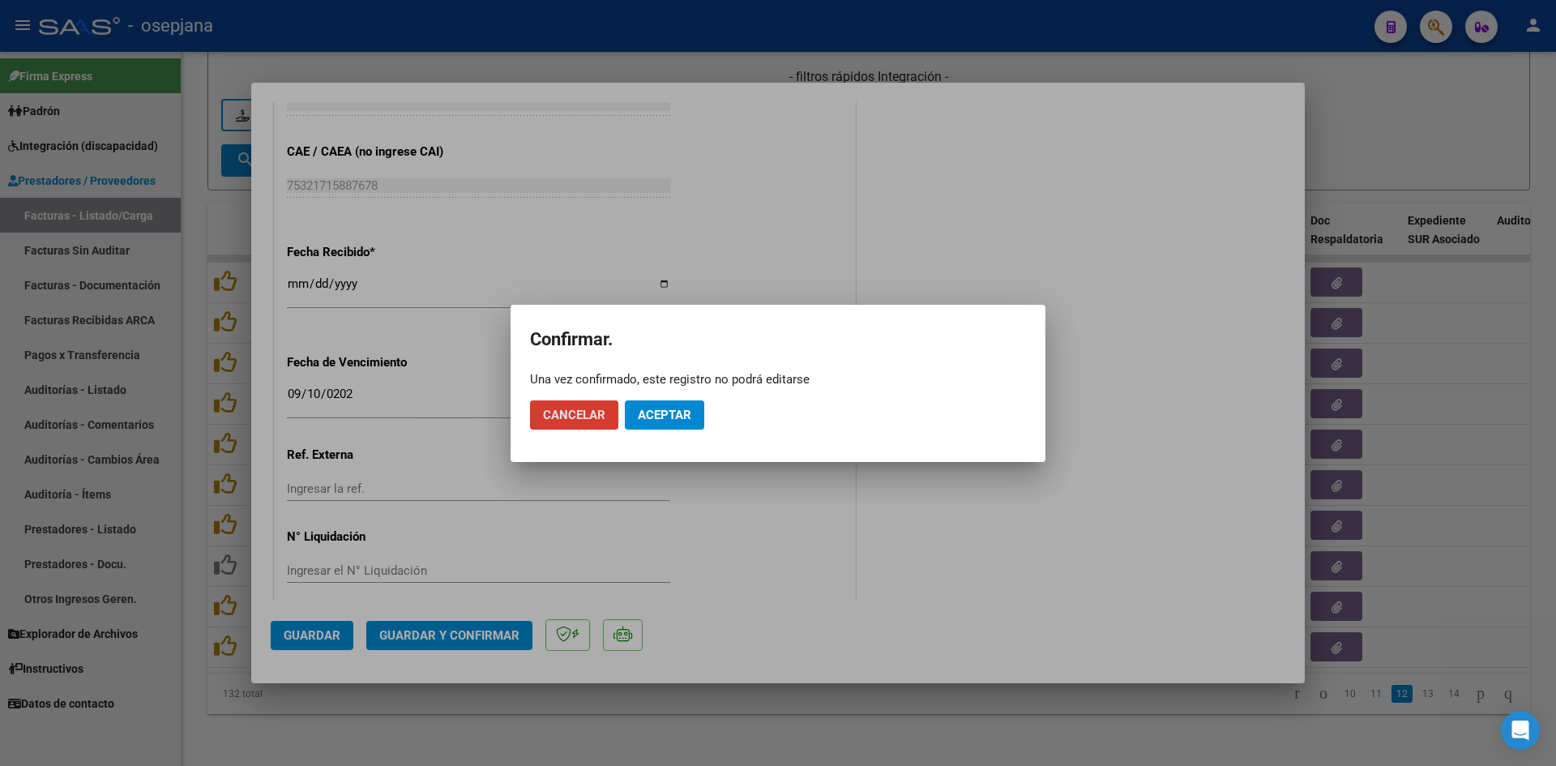
click at [681, 416] on span "Aceptar" at bounding box center [664, 415] width 53 height 15
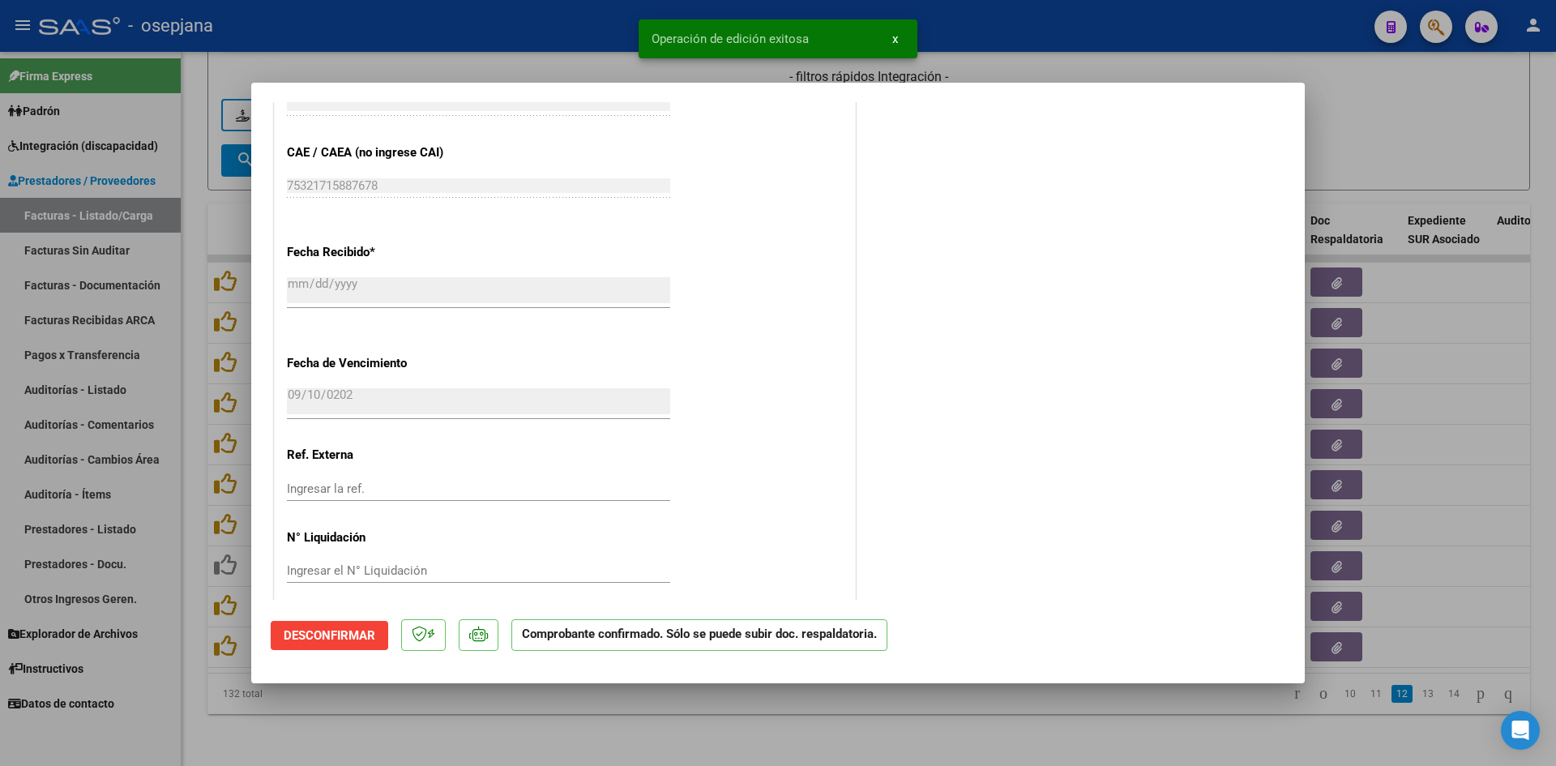
click at [1332, 153] on div at bounding box center [778, 383] width 1556 height 766
type input "$ 0,00"
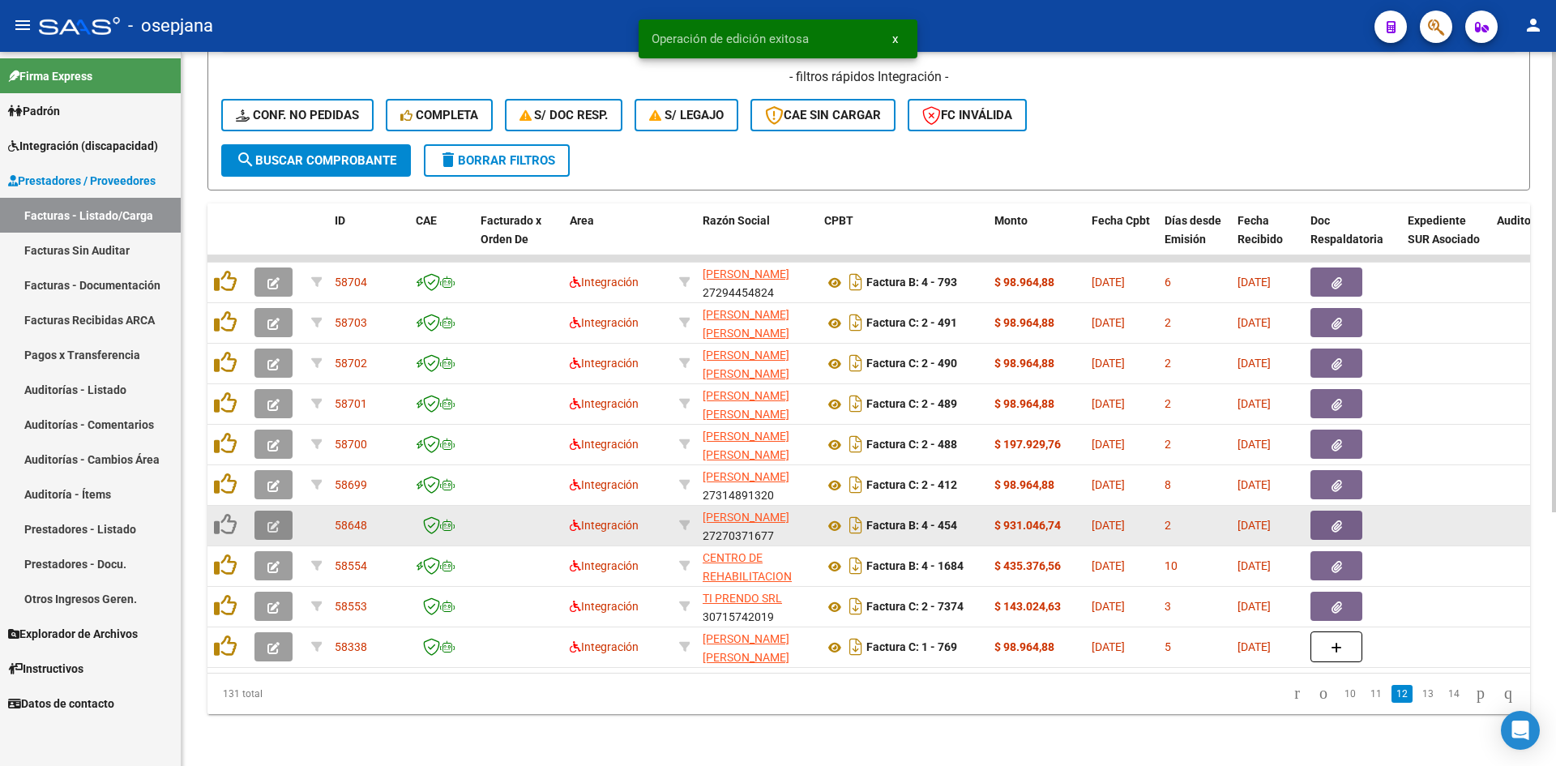
click at [266, 510] on button "button" at bounding box center [273, 524] width 38 height 29
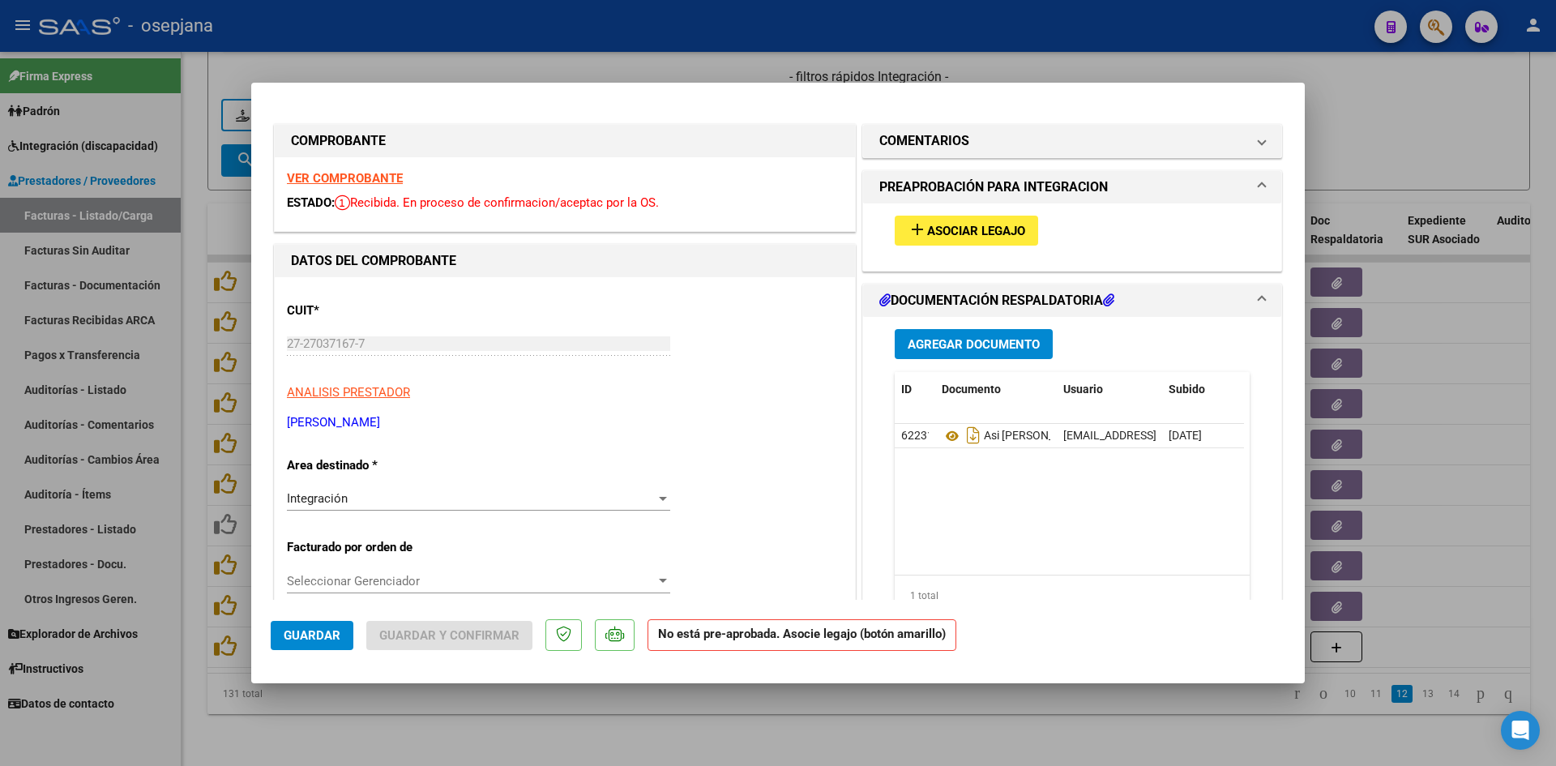
click at [360, 169] on div "VER COMPROBANTE ESTADO: Recibida. En proceso de confirmacion/aceptac por la OS." at bounding box center [565, 194] width 580 height 74
click at [363, 175] on strong "VER COMPROBANTE" at bounding box center [345, 178] width 116 height 15
click at [1319, 111] on div at bounding box center [778, 383] width 1556 height 766
type input "$ 0,00"
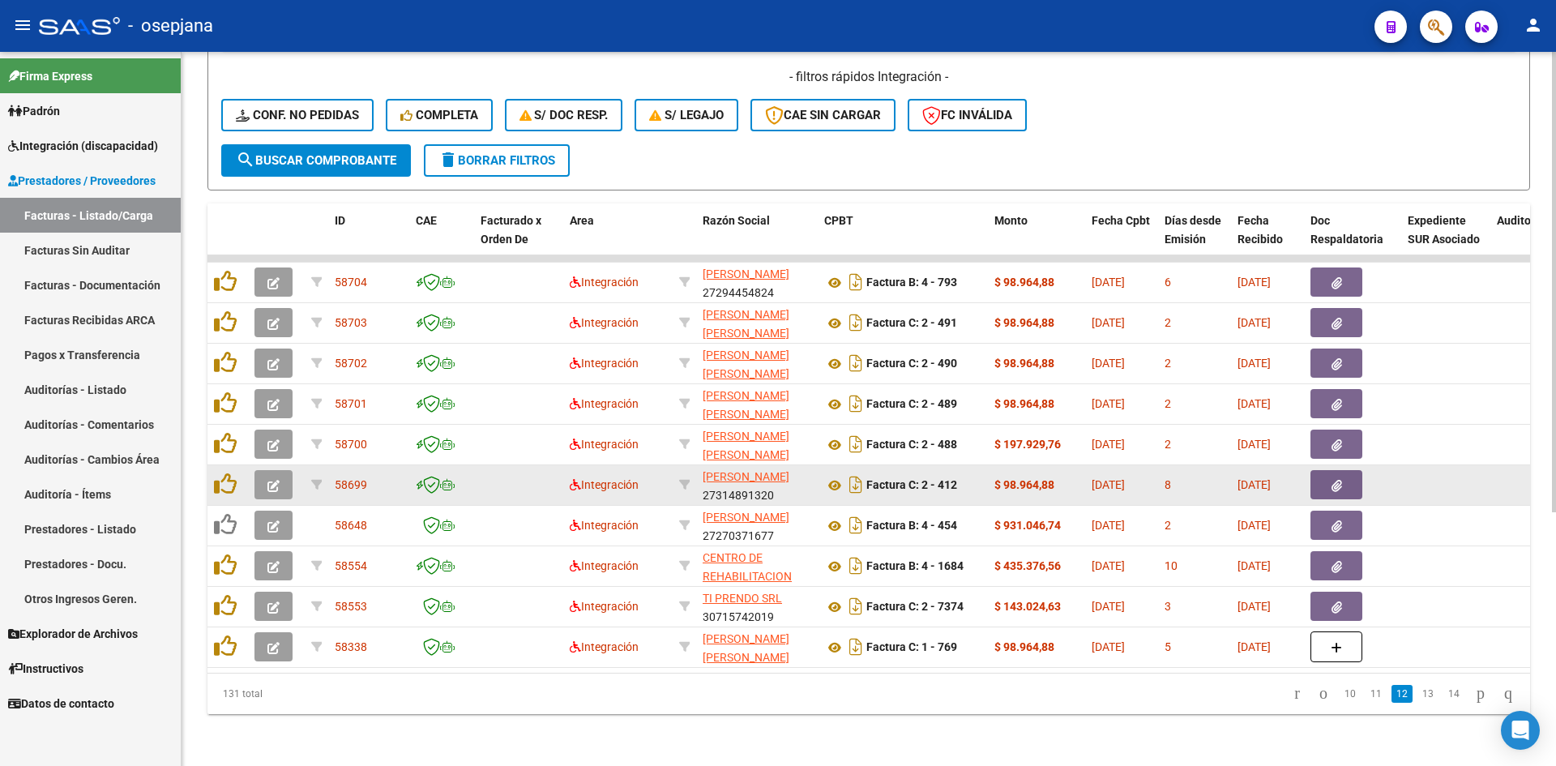
click at [271, 480] on icon "button" at bounding box center [273, 486] width 12 height 12
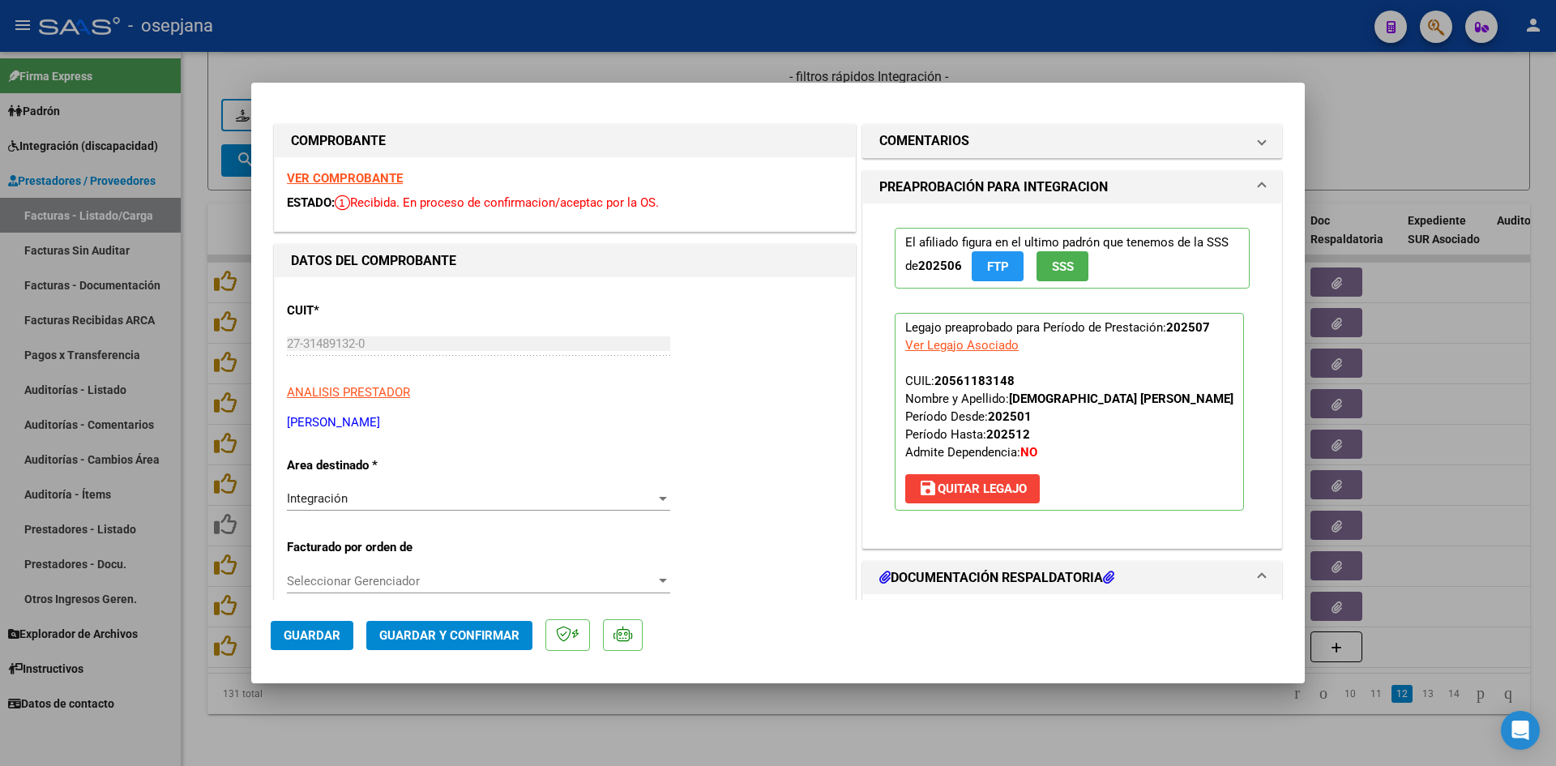
click at [331, 174] on strong "VER COMPROBANTE" at bounding box center [345, 178] width 116 height 15
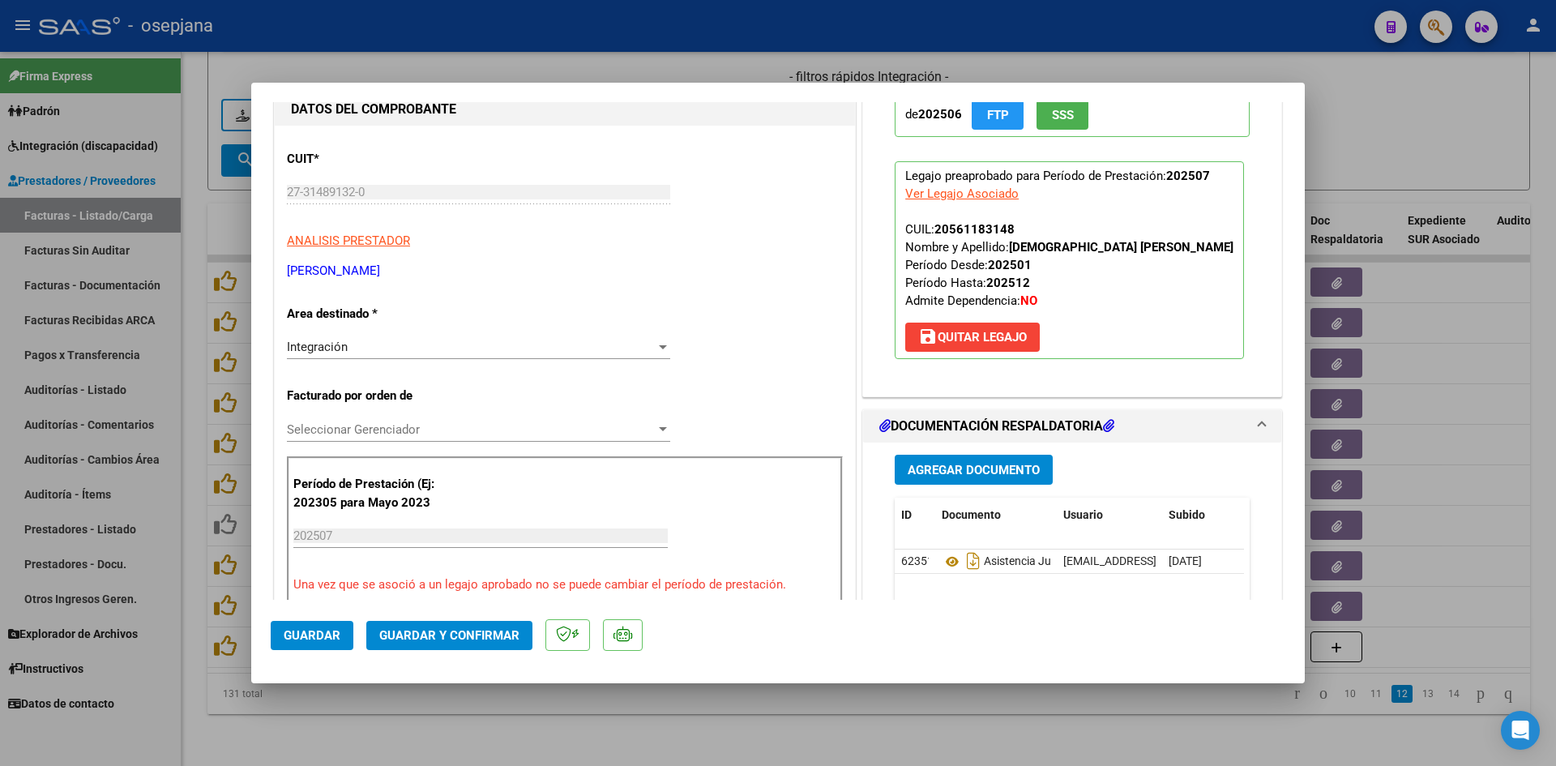
scroll to position [324, 0]
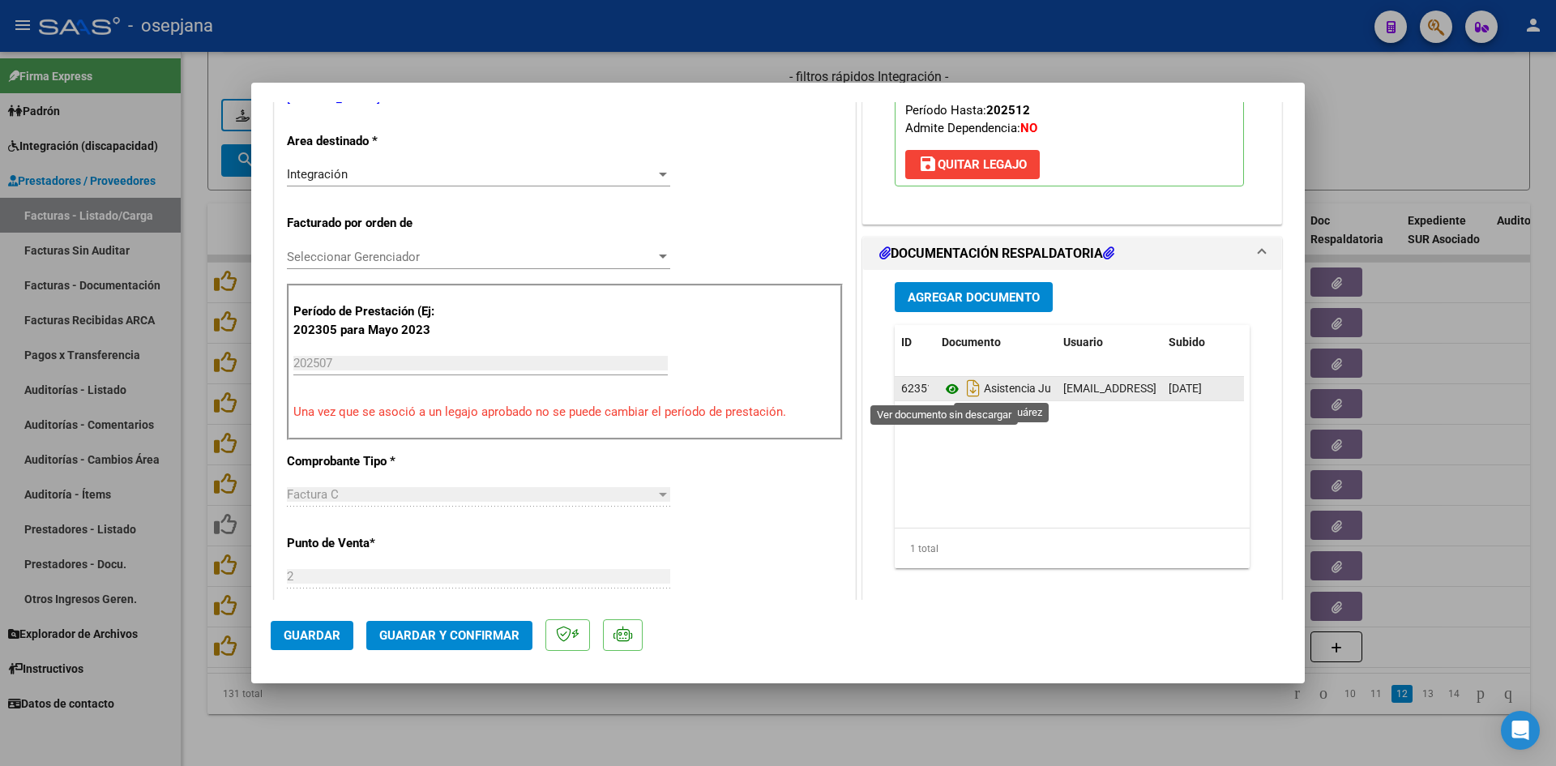
click at [941, 390] on icon at bounding box center [951, 388] width 21 height 19
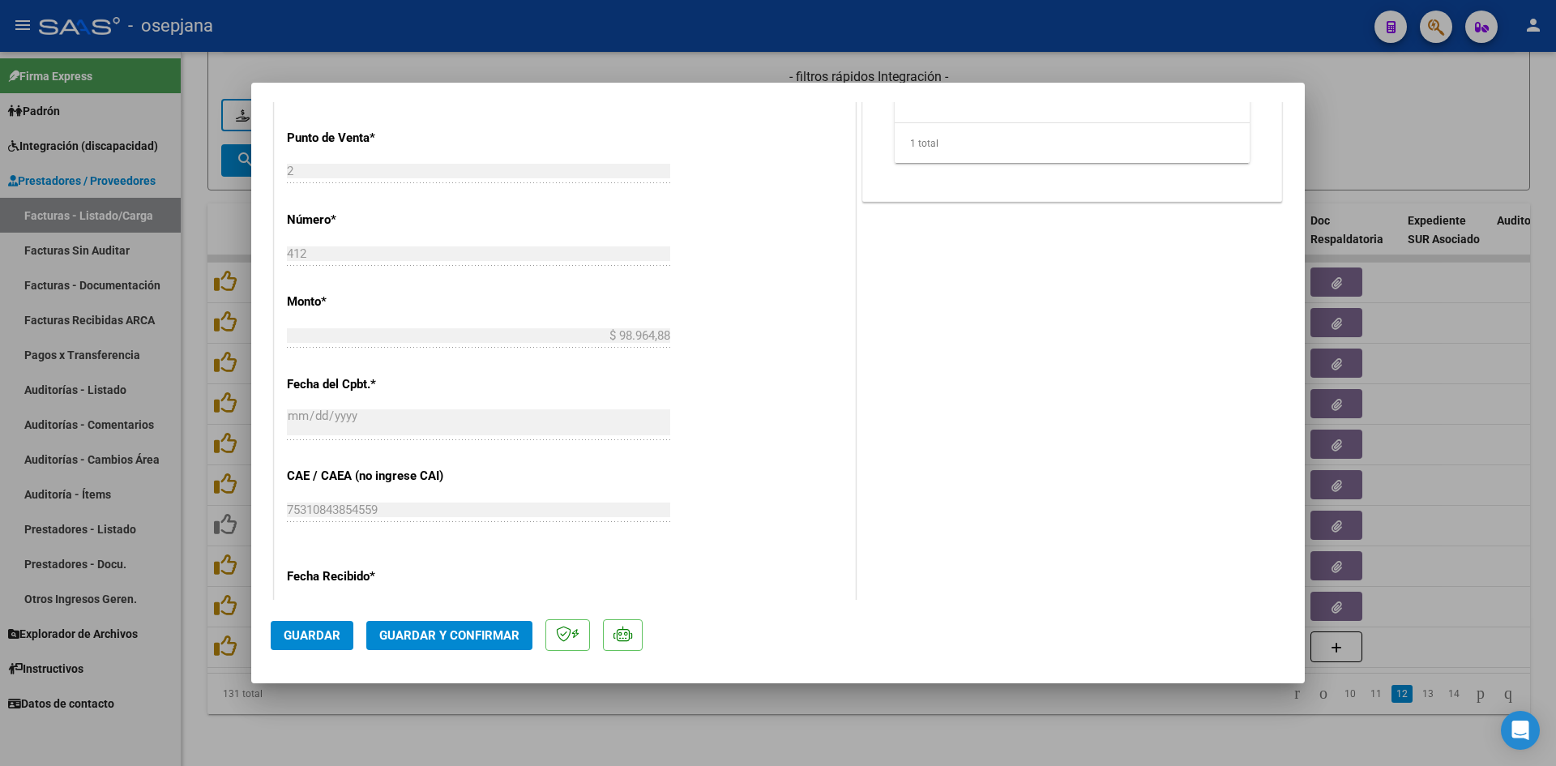
scroll to position [1068, 0]
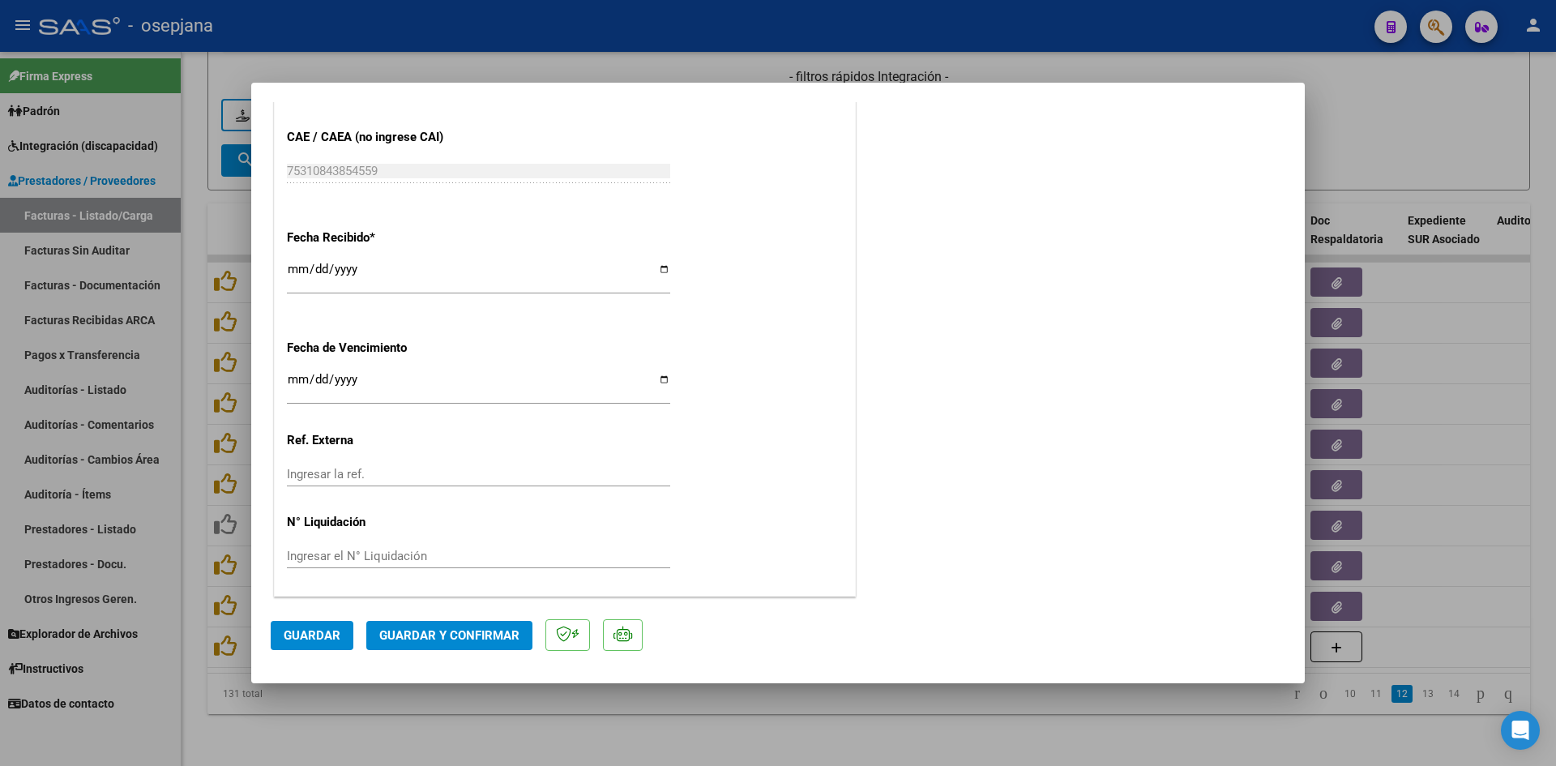
click at [294, 382] on input "Ingresar la fecha" at bounding box center [478, 386] width 383 height 26
type input "[DATE]"
click at [453, 635] on span "Guardar y Confirmar" at bounding box center [449, 635] width 140 height 15
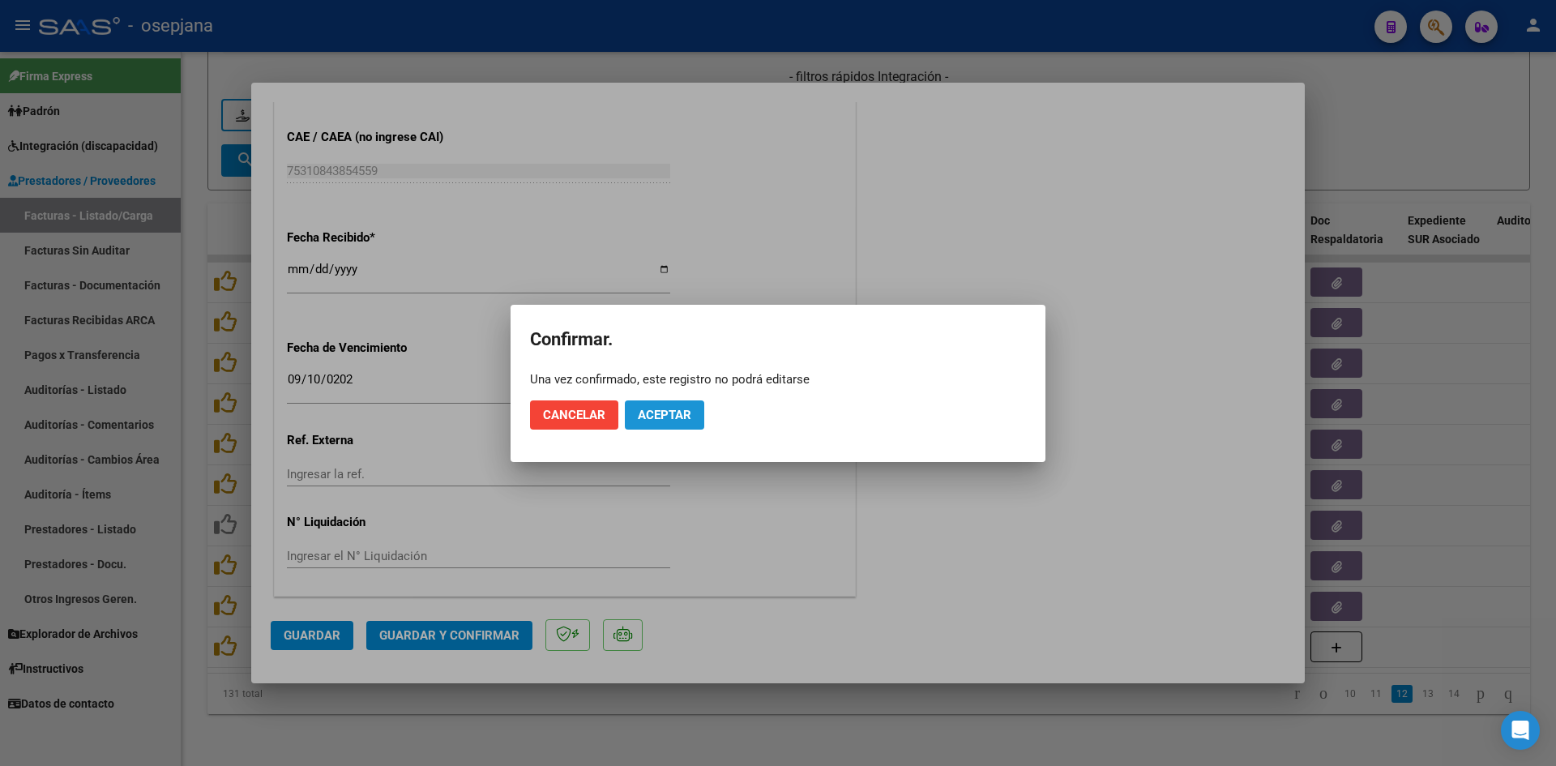
click at [658, 425] on button "Aceptar" at bounding box center [664, 414] width 79 height 29
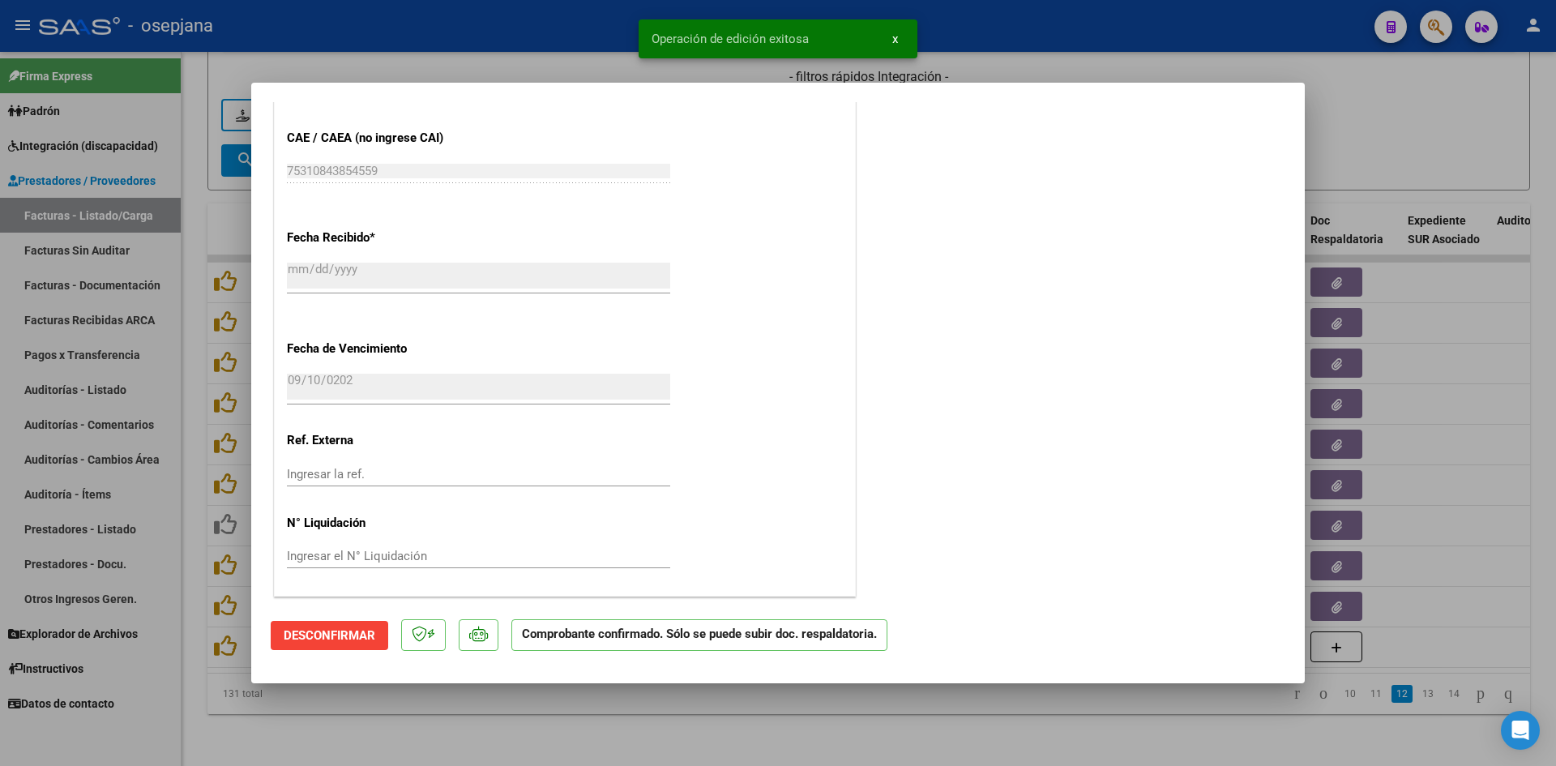
click at [1368, 172] on div at bounding box center [778, 383] width 1556 height 766
type input "$ 0,00"
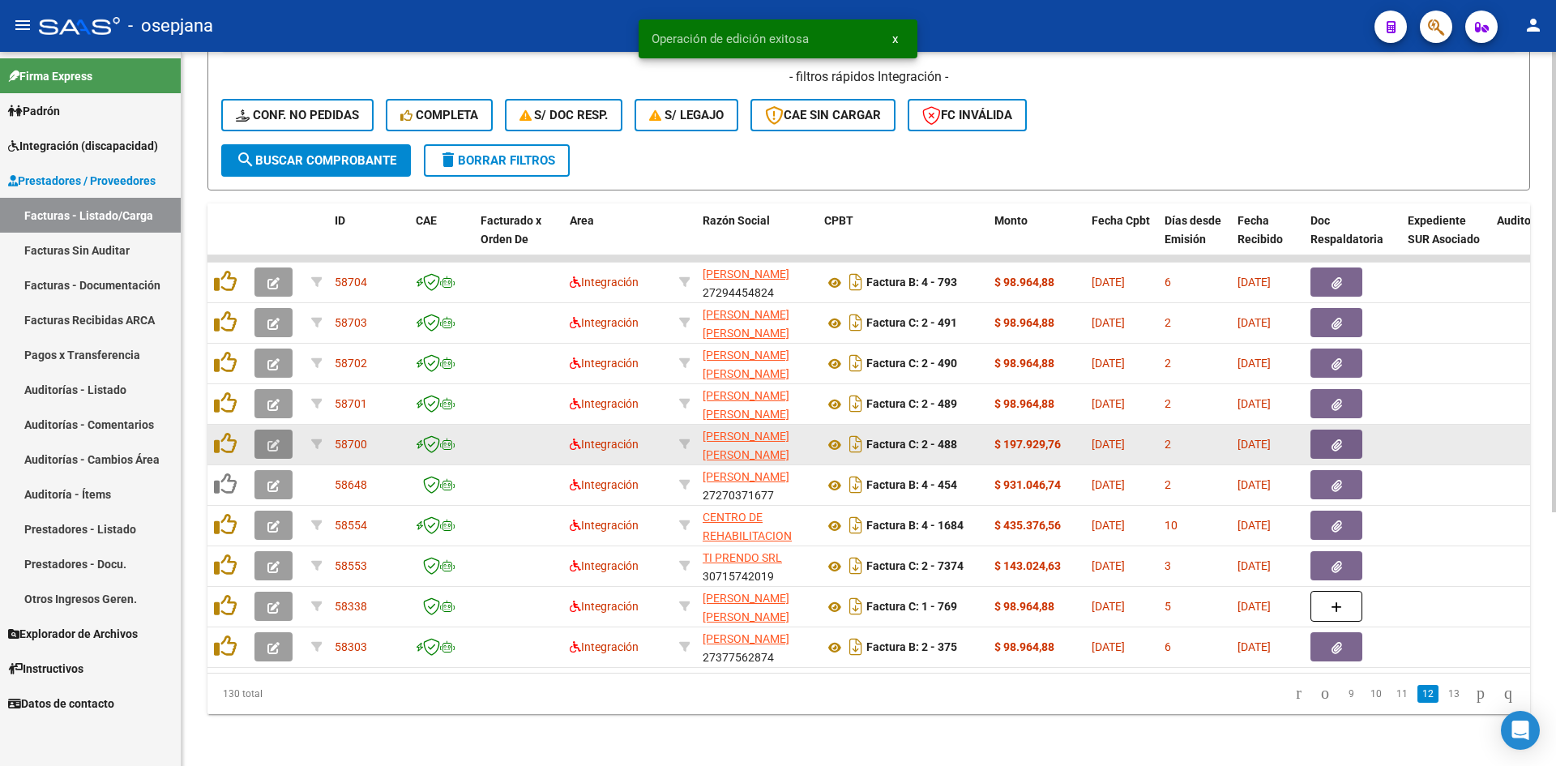
click at [282, 429] on button "button" at bounding box center [273, 443] width 38 height 29
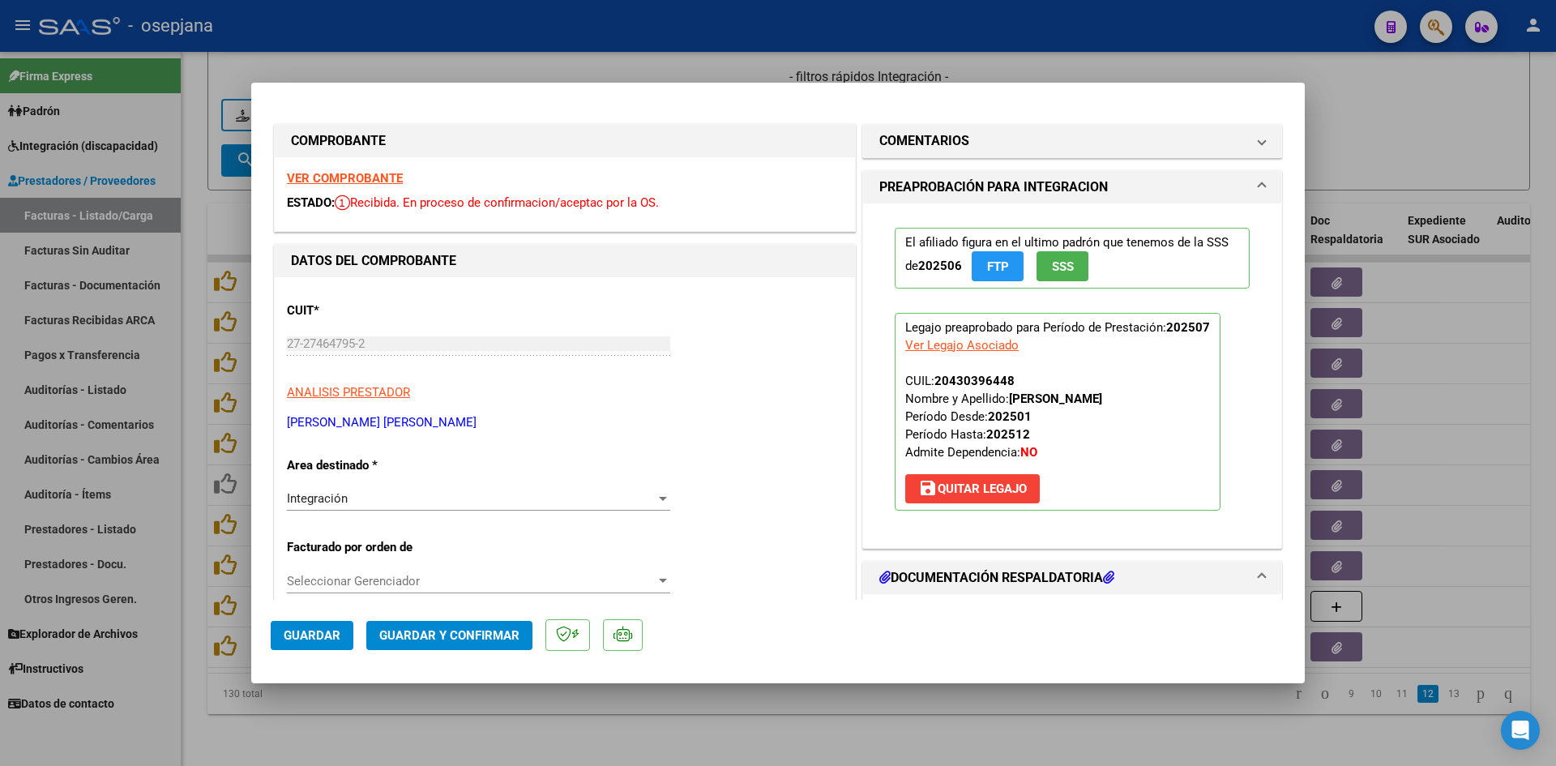
click at [308, 181] on strong "VER COMPROBANTE" at bounding box center [345, 178] width 116 height 15
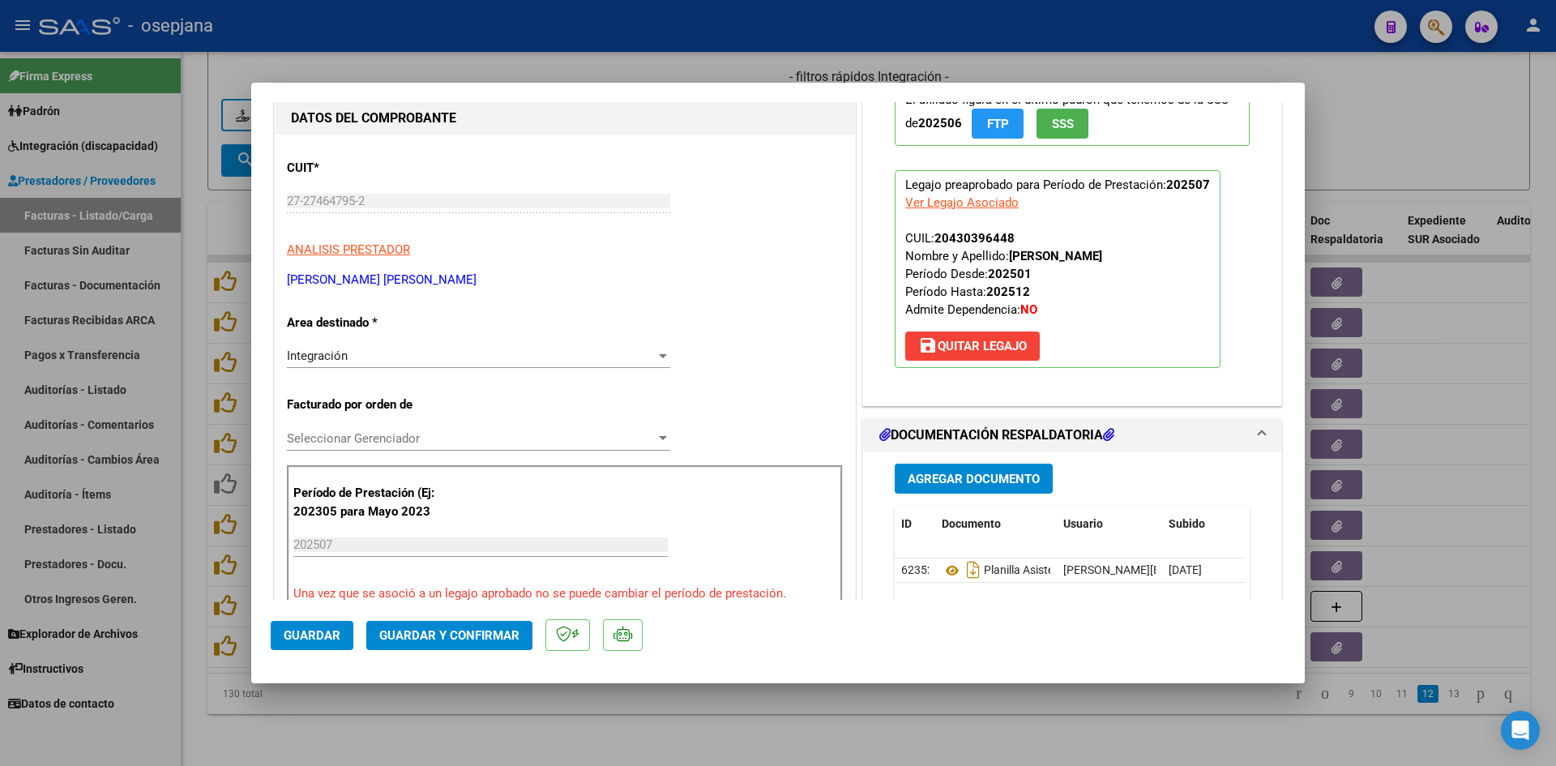
scroll to position [405, 0]
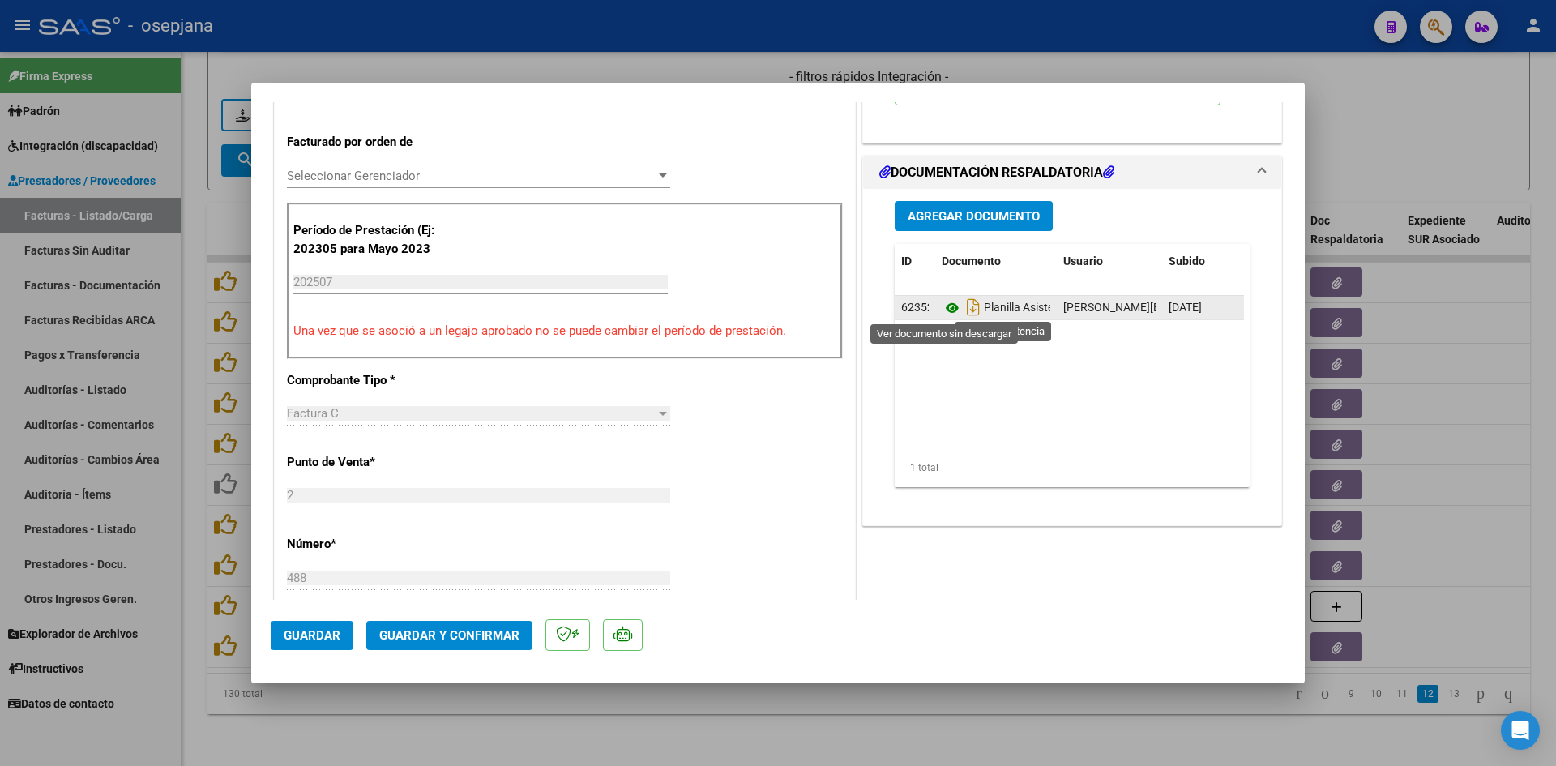
click at [944, 310] on icon at bounding box center [951, 307] width 21 height 19
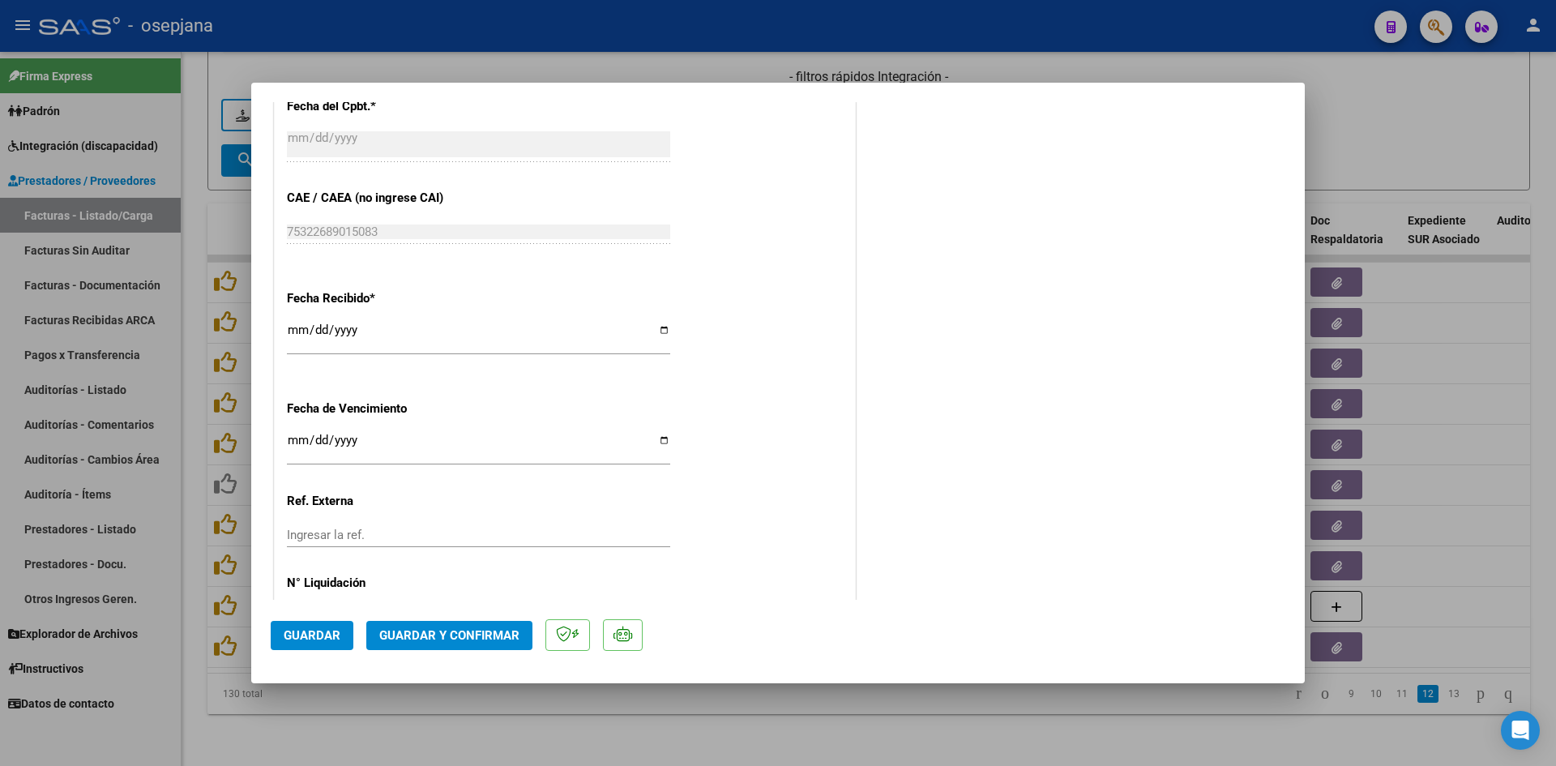
scroll to position [1068, 0]
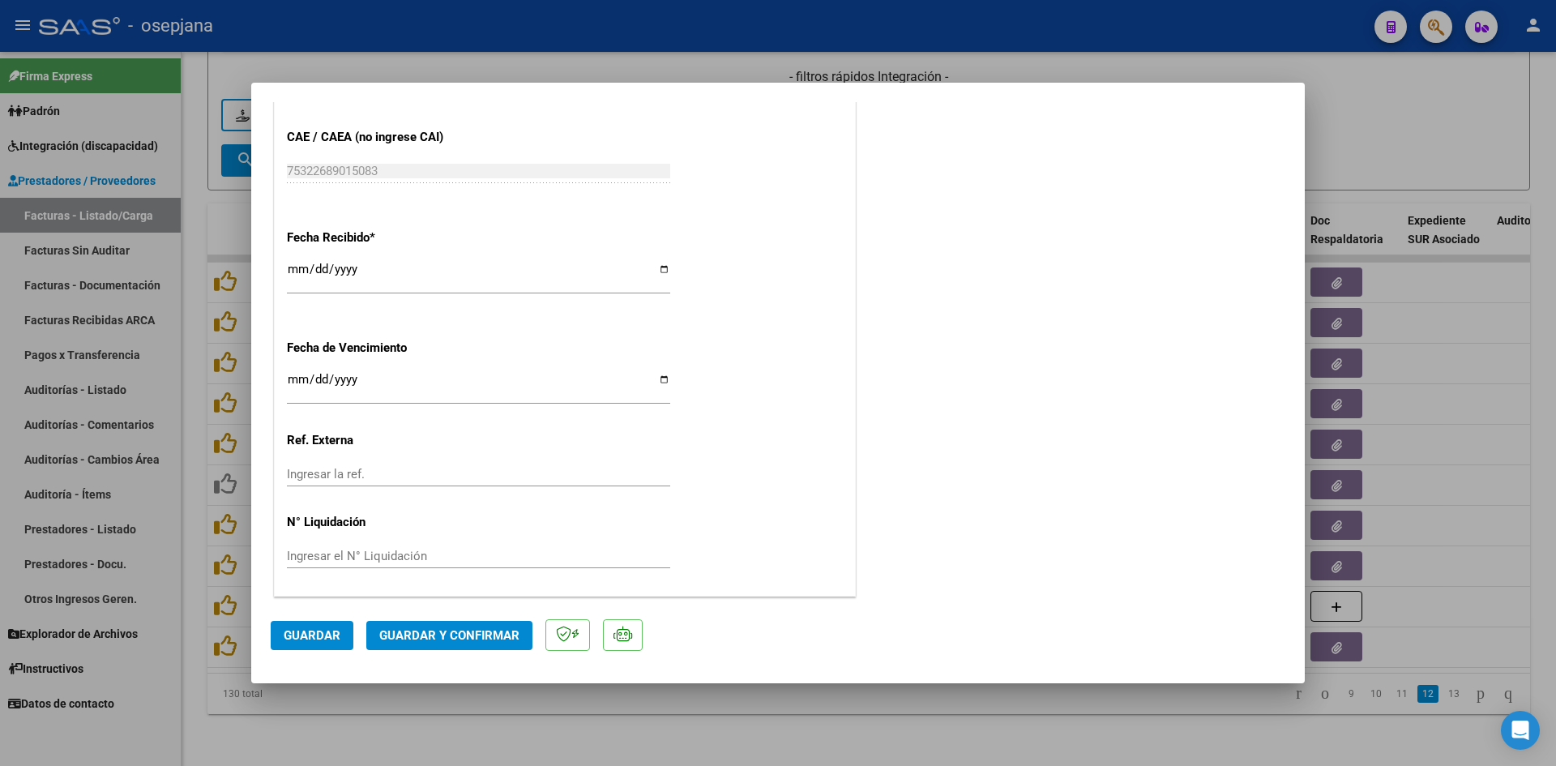
click at [295, 384] on input "[DATE]" at bounding box center [478, 386] width 383 height 26
type input "[DATE]"
click at [450, 628] on span "Guardar y Confirmar" at bounding box center [449, 635] width 140 height 15
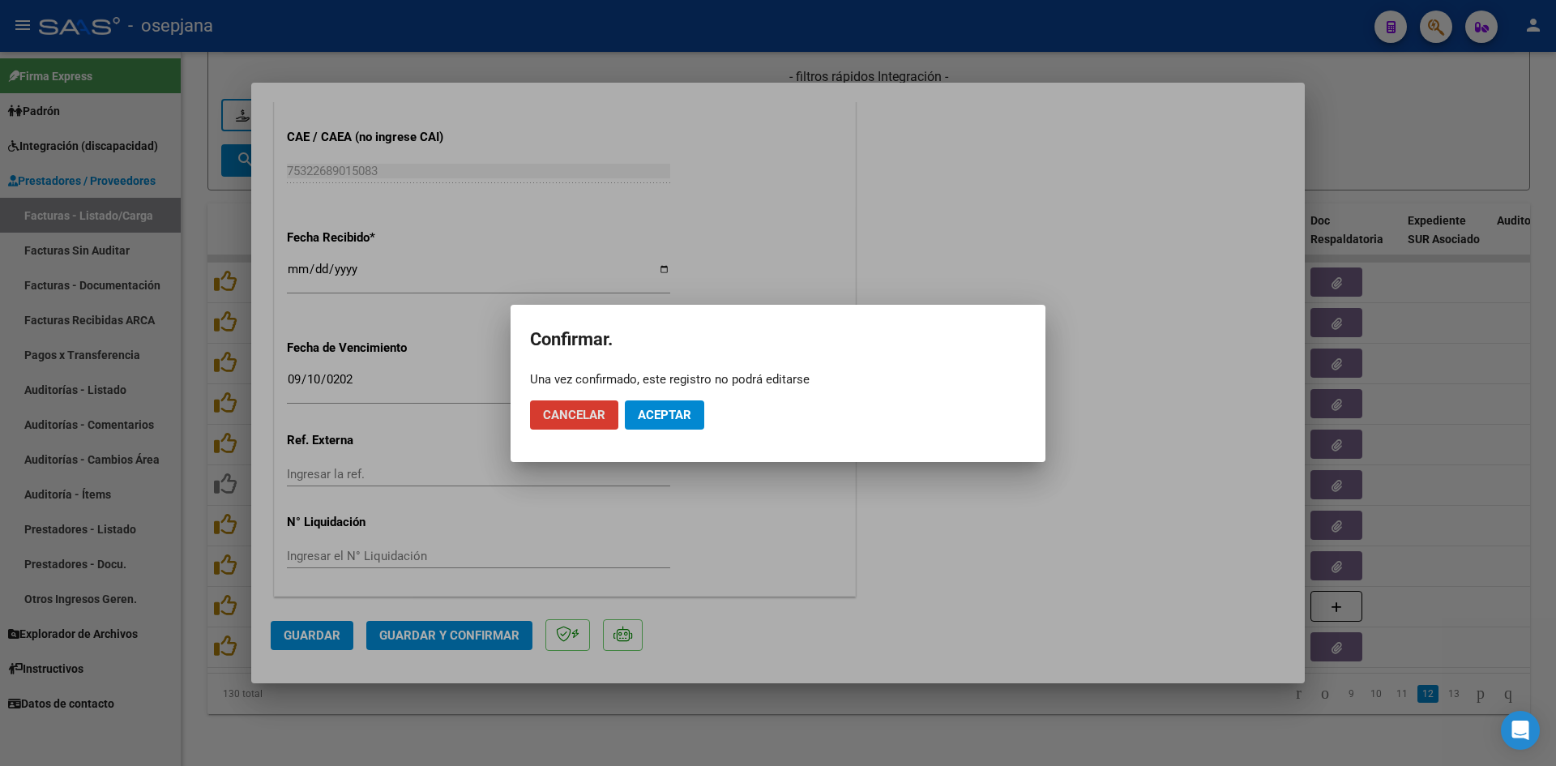
click at [657, 409] on span "Aceptar" at bounding box center [664, 415] width 53 height 15
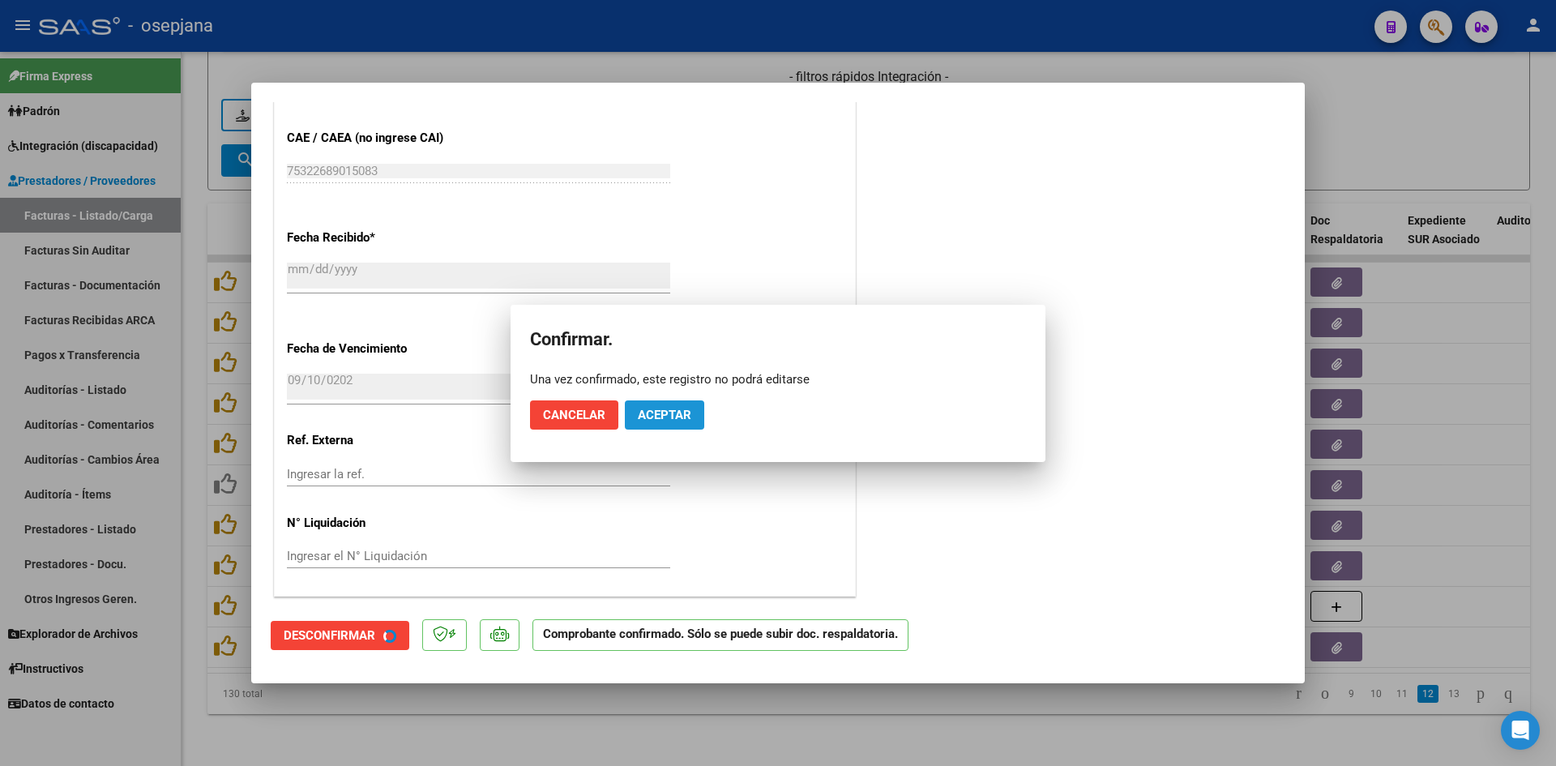
scroll to position [967, 0]
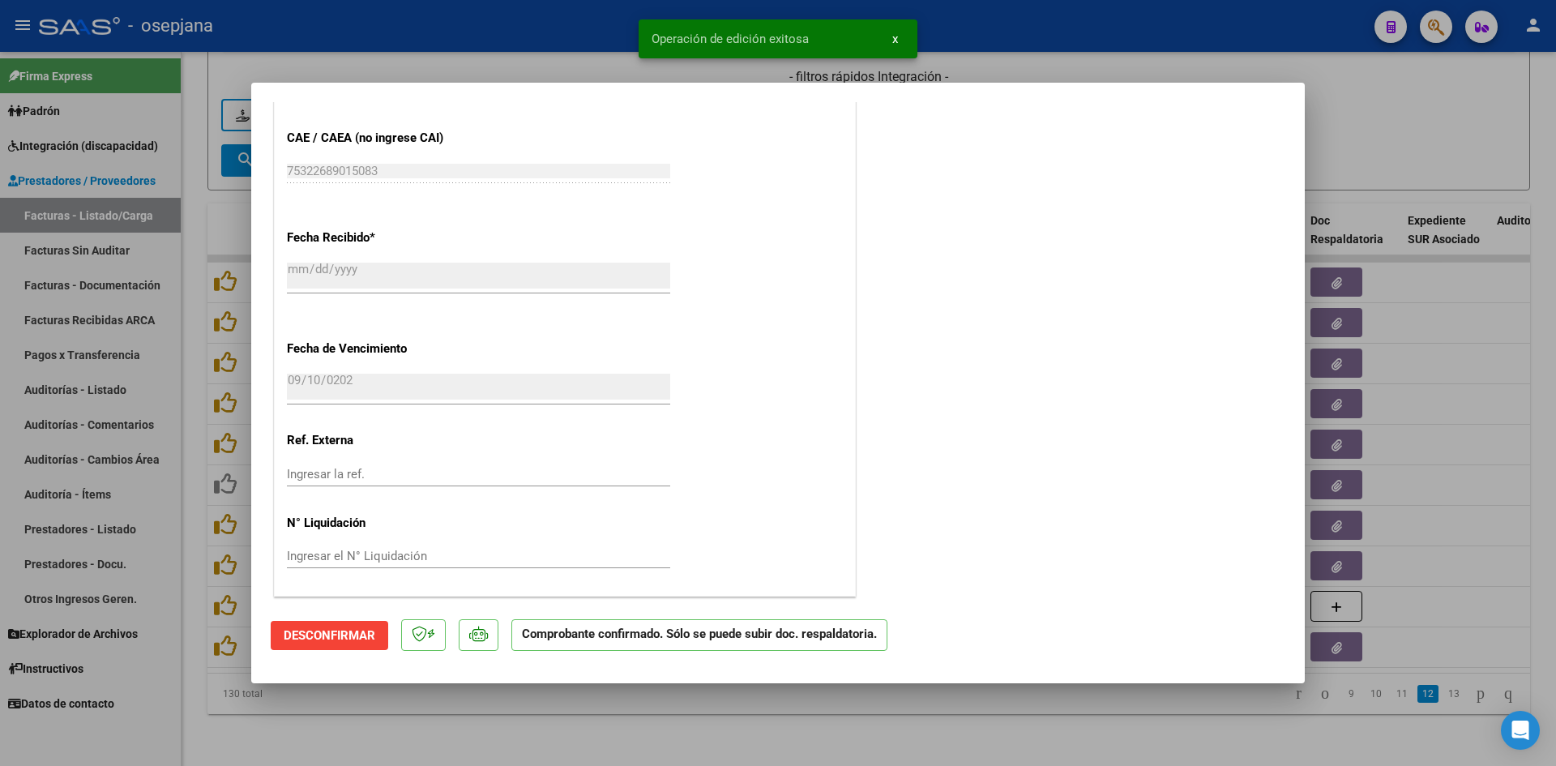
click at [1412, 113] on div at bounding box center [778, 383] width 1556 height 766
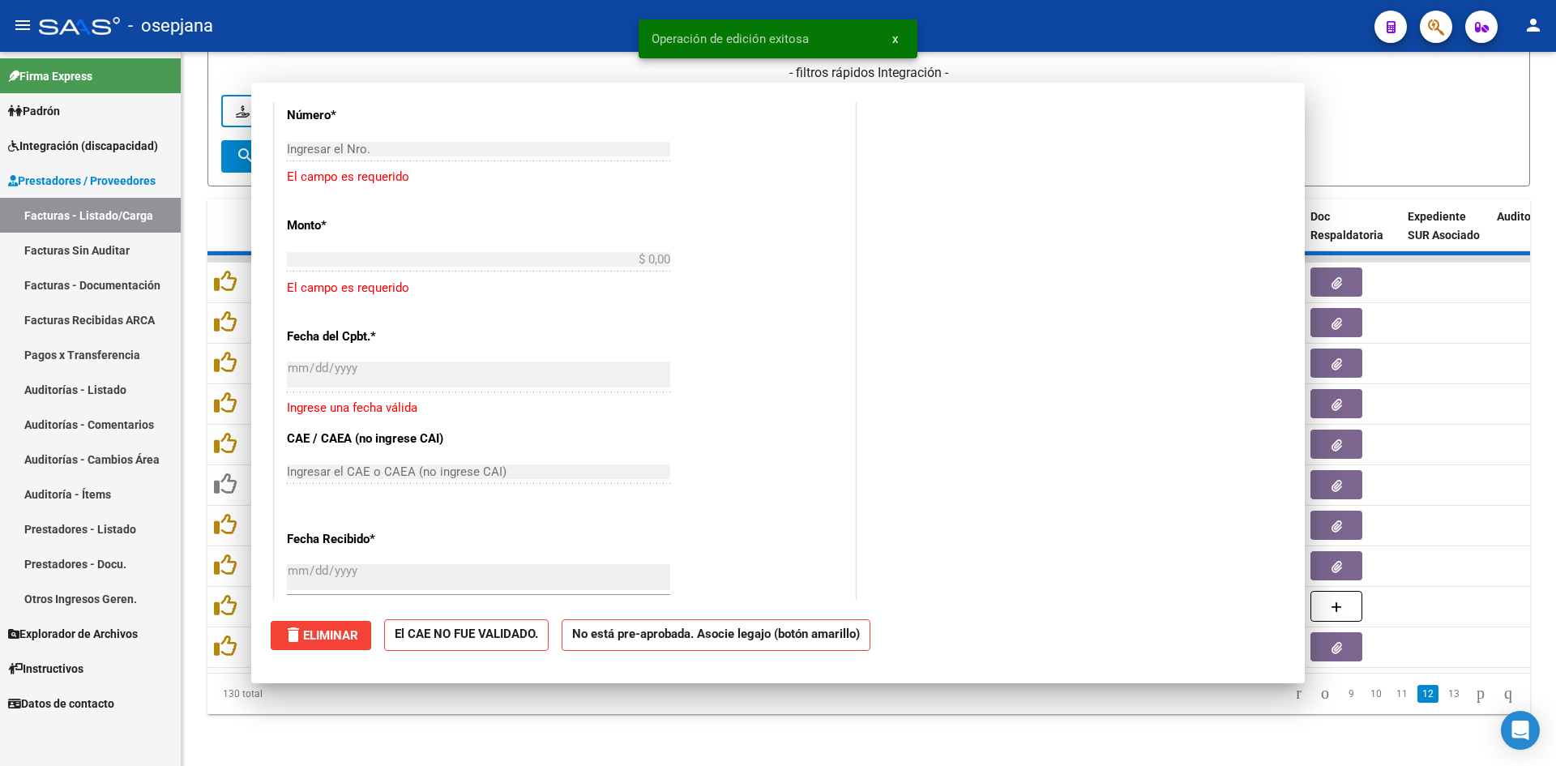
scroll to position [0, 0]
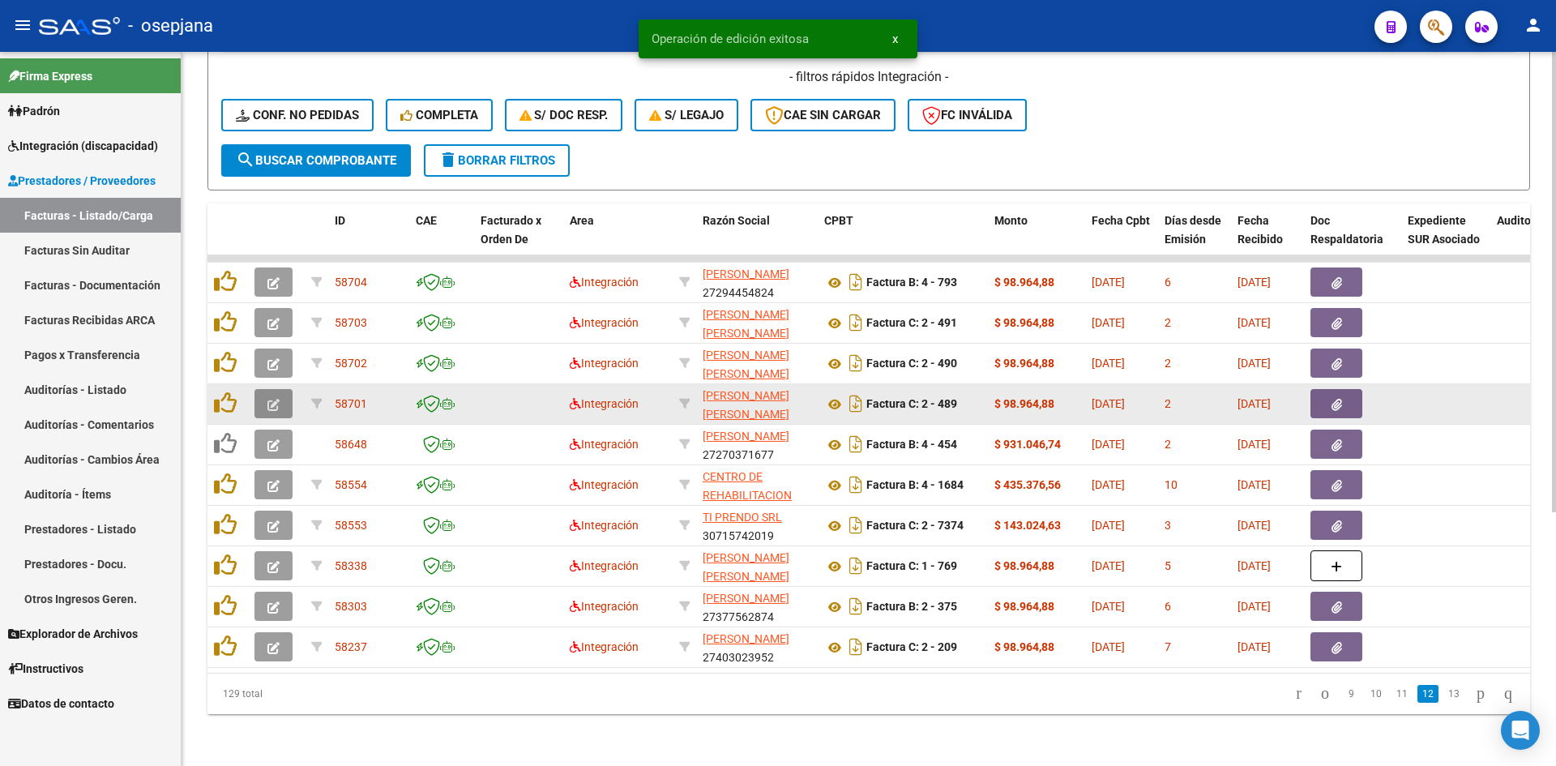
click at [272, 396] on span "button" at bounding box center [273, 403] width 12 height 15
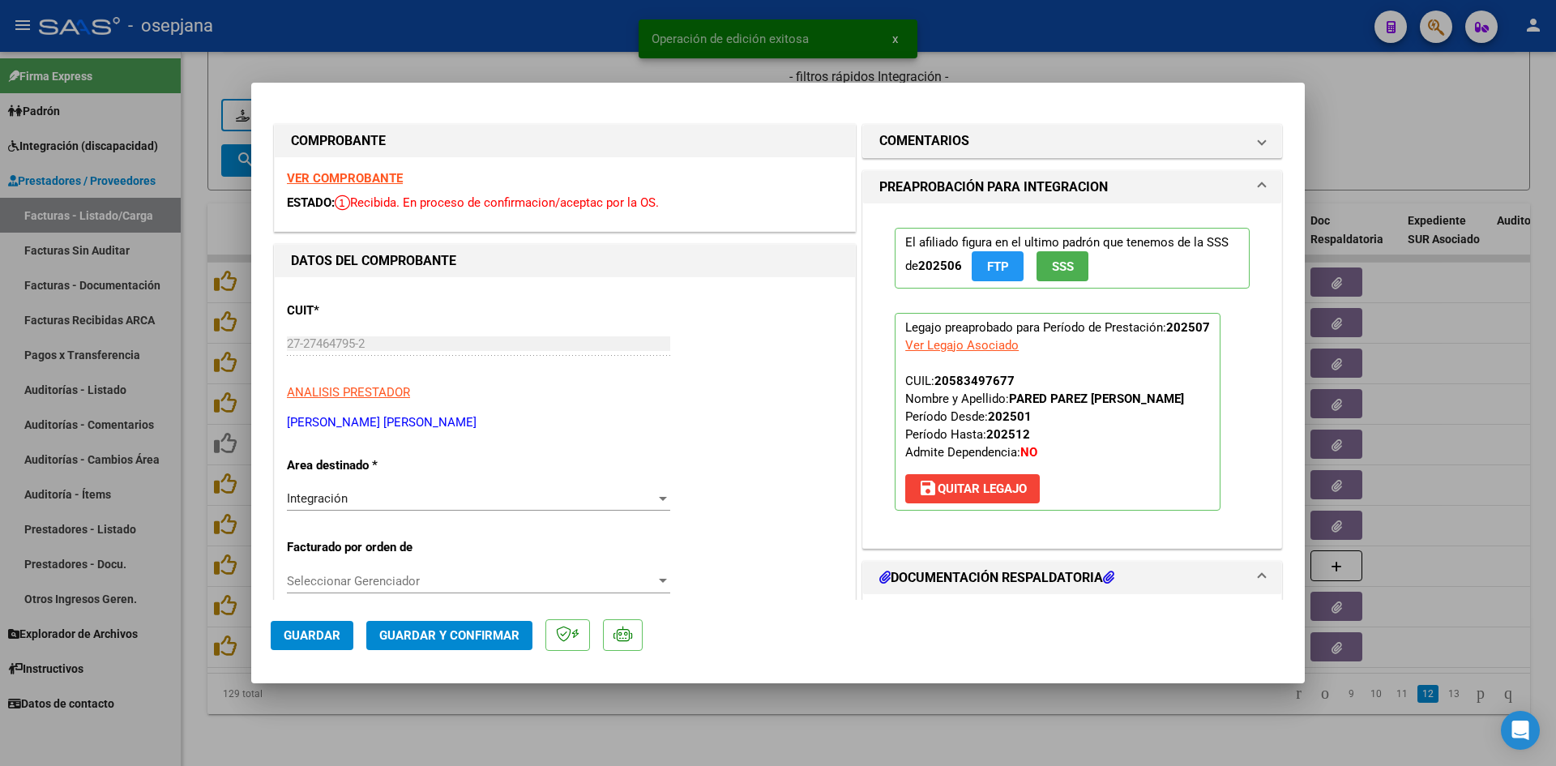
click at [305, 177] on strong "VER COMPROBANTE" at bounding box center [345, 178] width 116 height 15
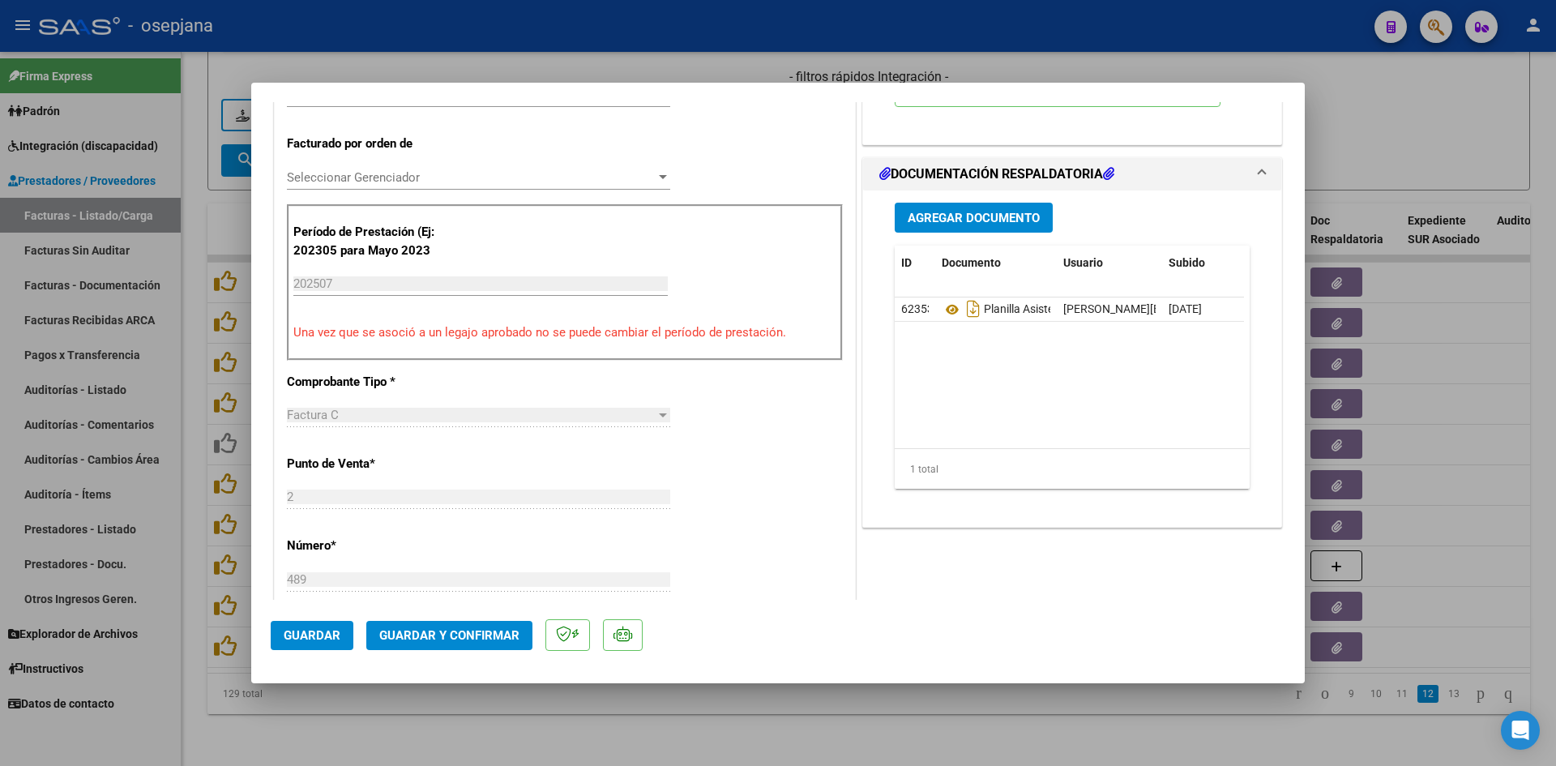
scroll to position [405, 0]
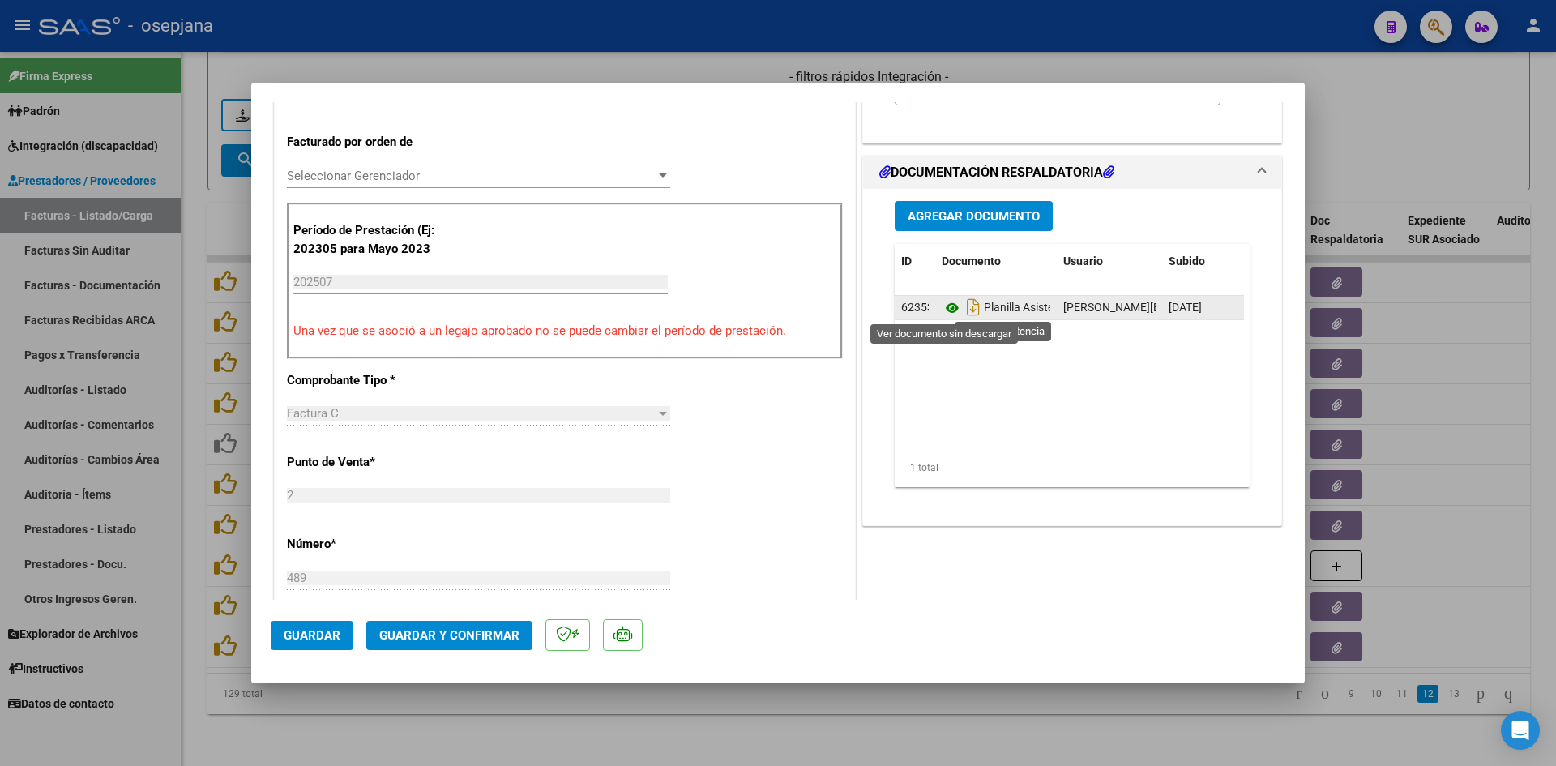
click at [946, 309] on icon at bounding box center [951, 307] width 21 height 19
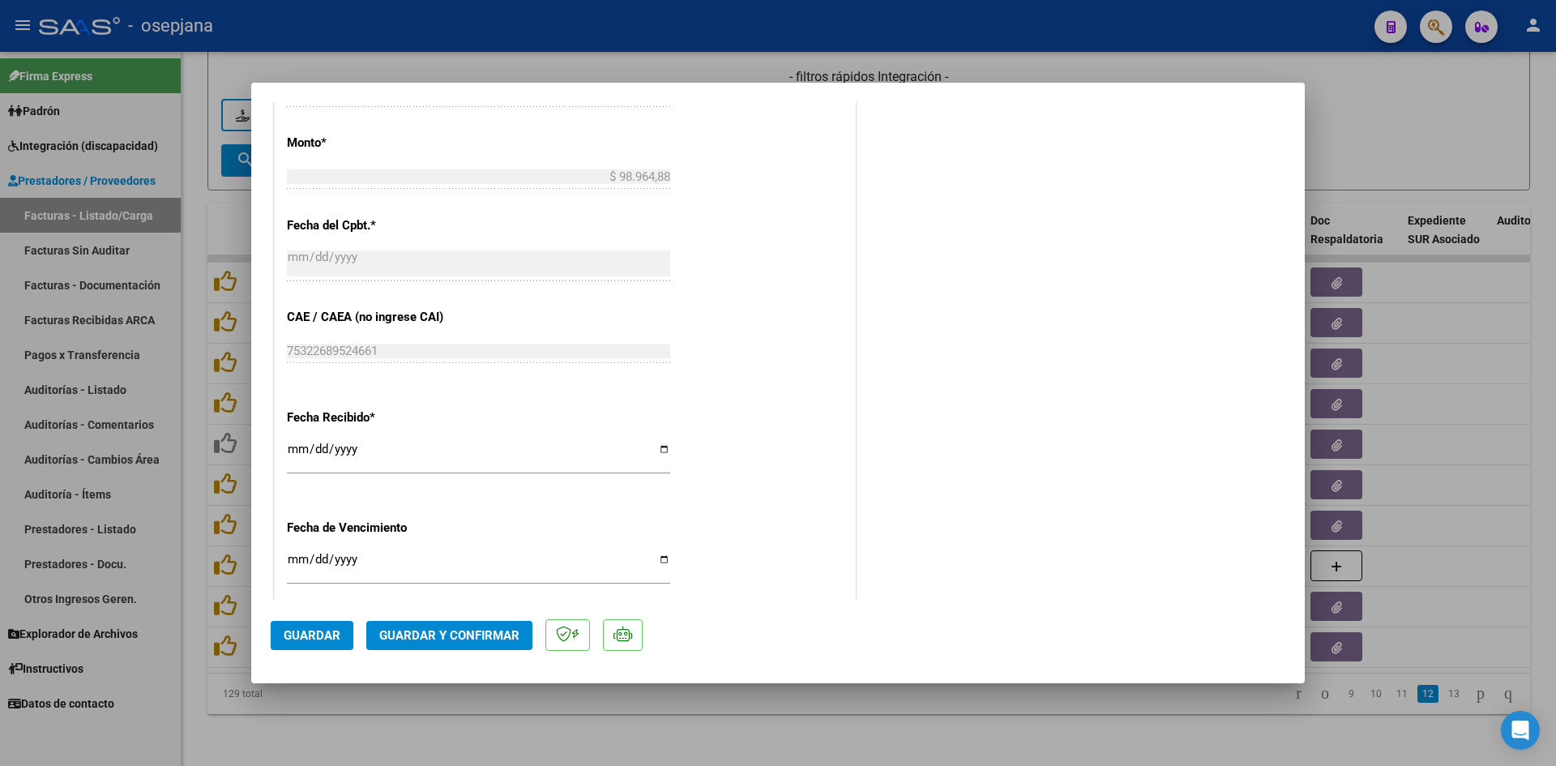
scroll to position [1068, 0]
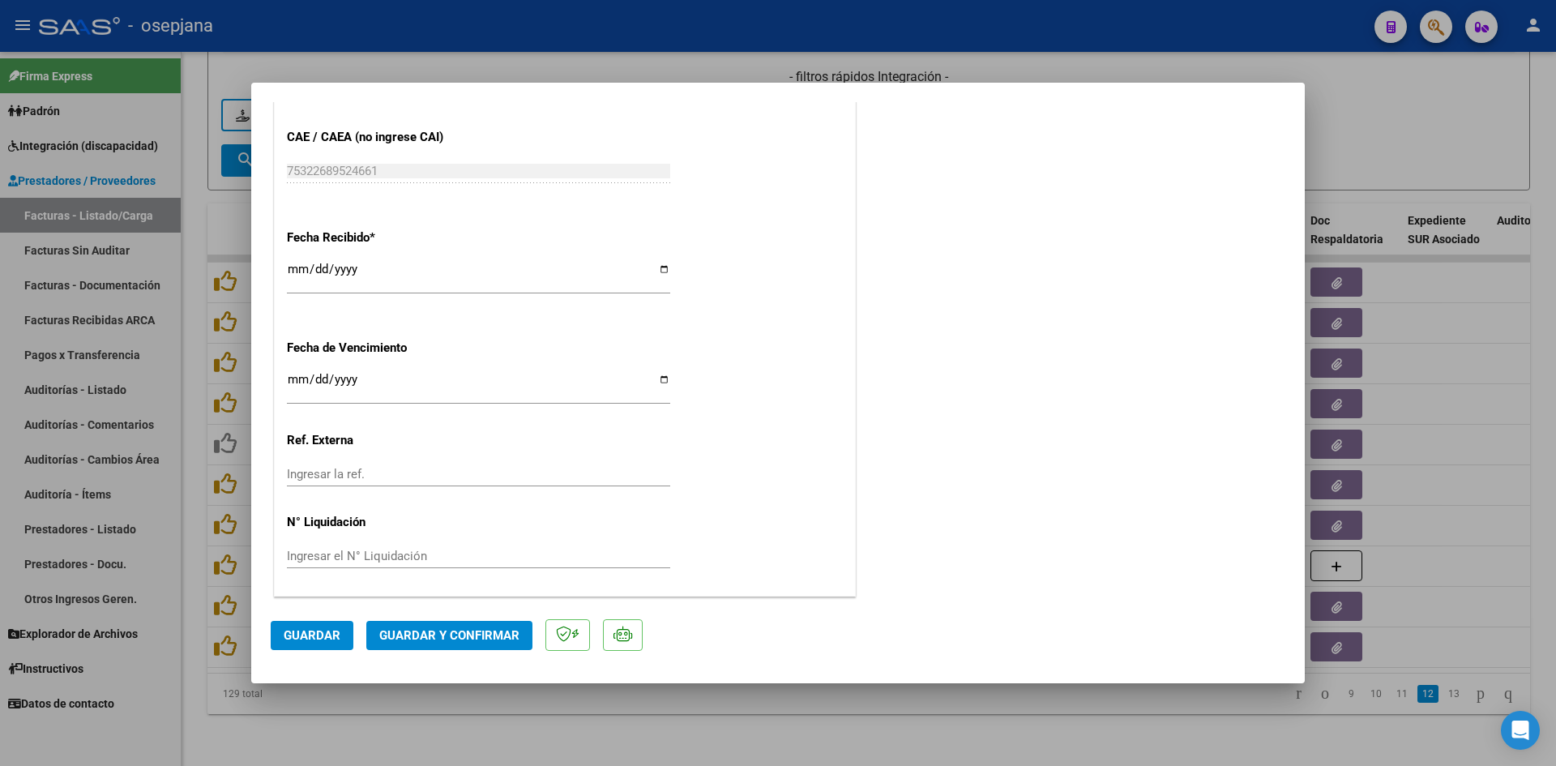
click at [289, 382] on input "[DATE]" at bounding box center [478, 386] width 383 height 26
click at [394, 635] on span "Guardar y Confirmar" at bounding box center [449, 635] width 140 height 15
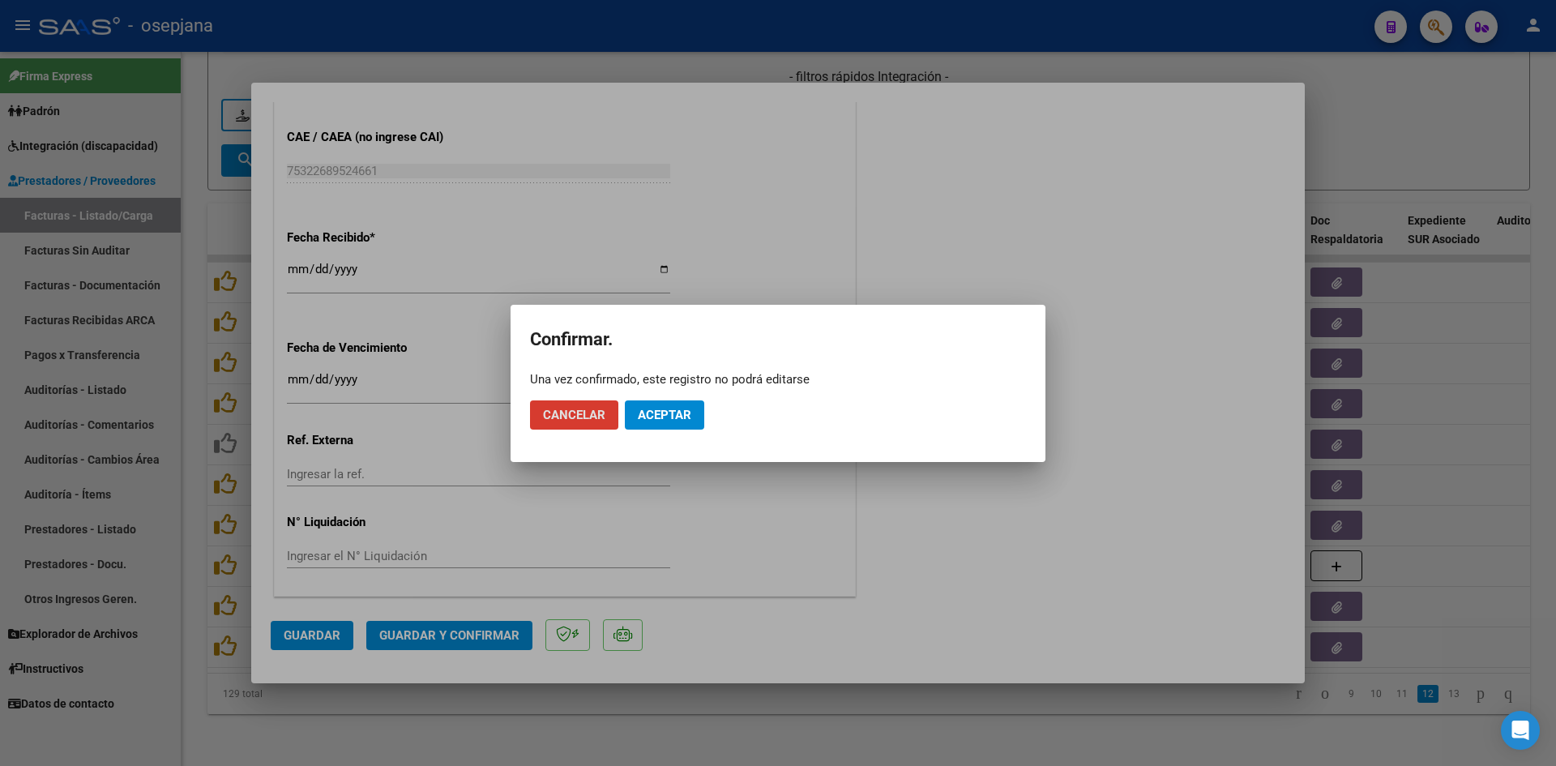
click at [641, 416] on span "Aceptar" at bounding box center [664, 415] width 53 height 15
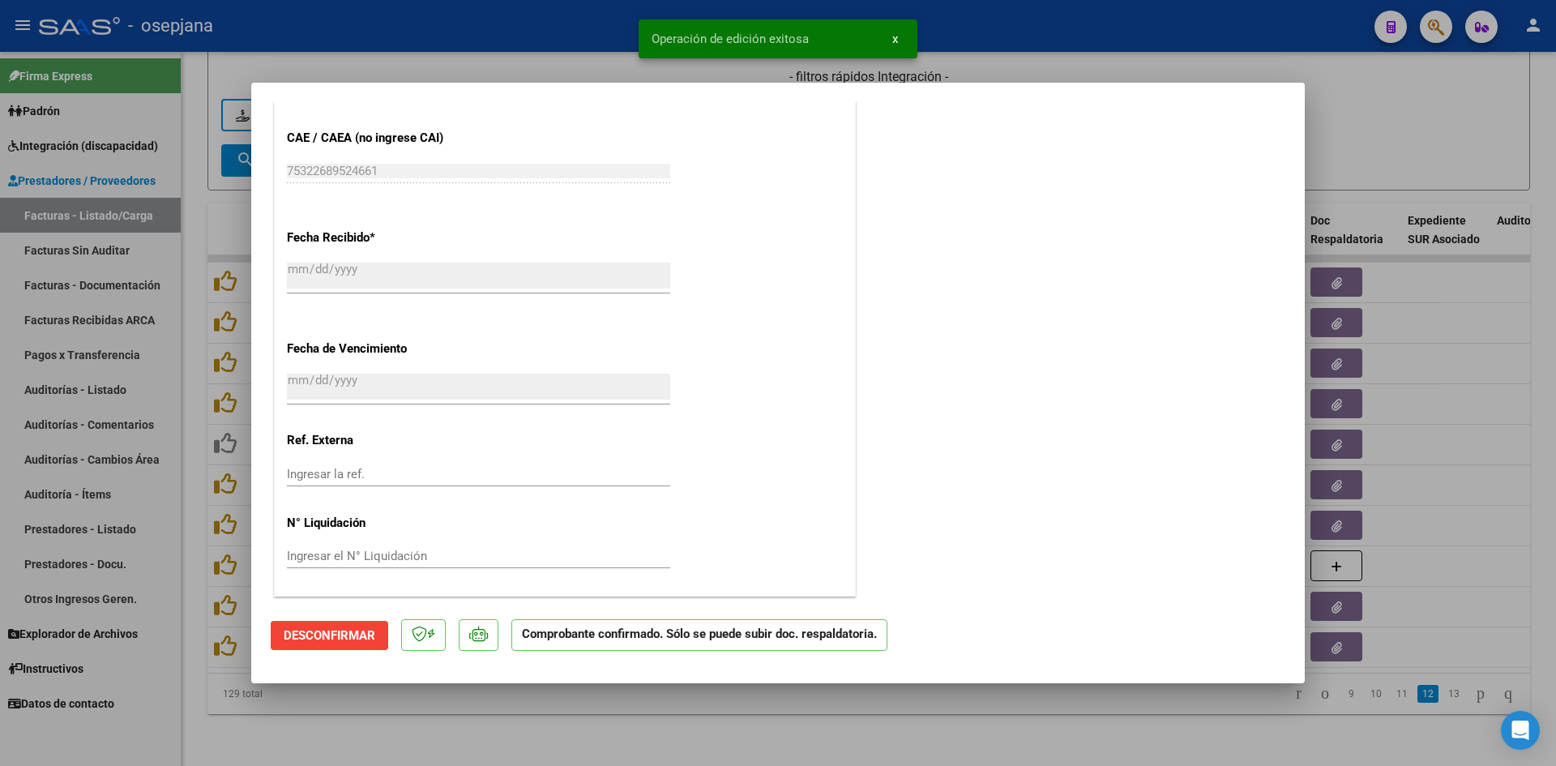
click at [1424, 117] on div at bounding box center [778, 383] width 1556 height 766
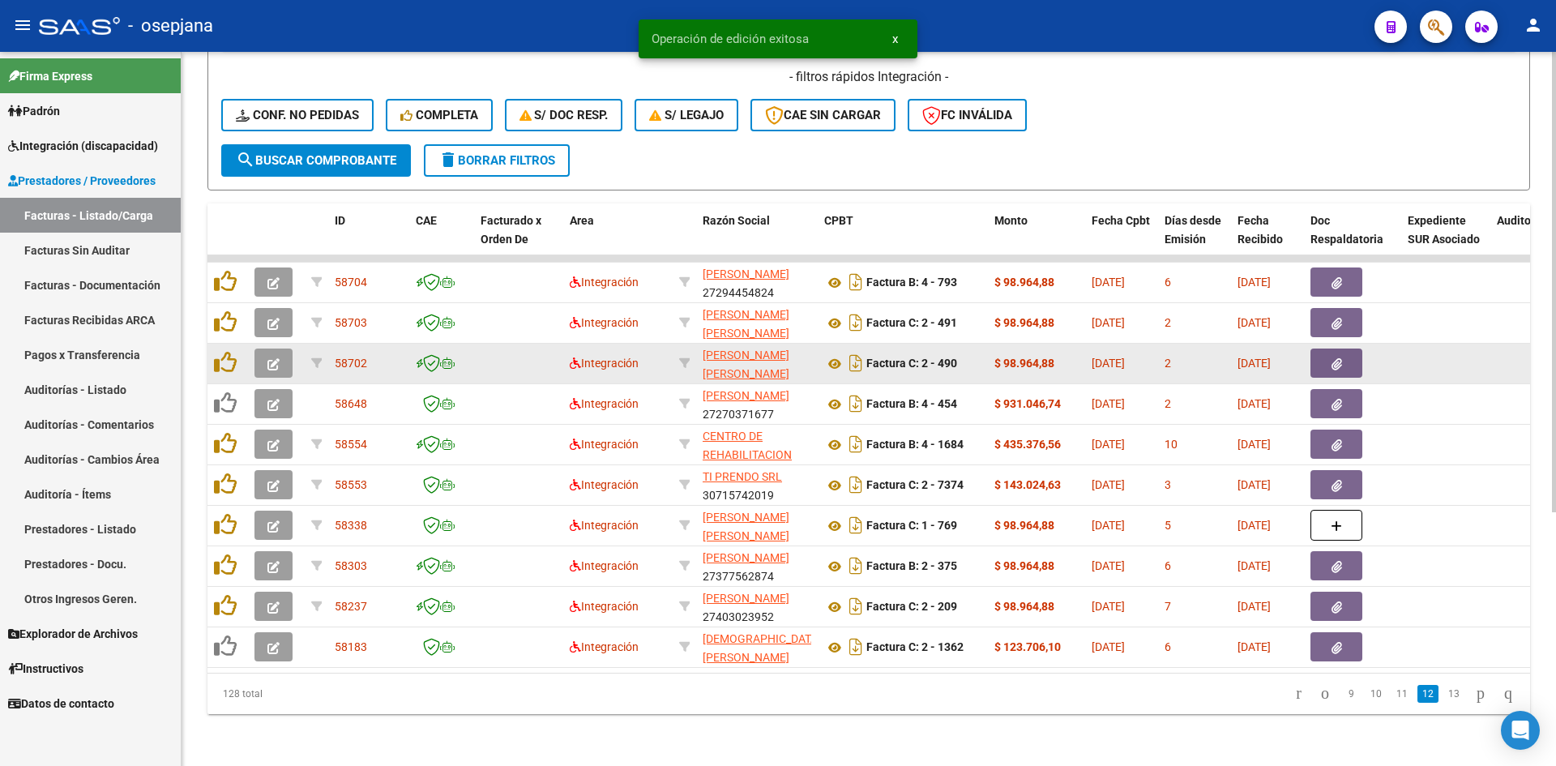
click at [267, 350] on button "button" at bounding box center [273, 362] width 38 height 29
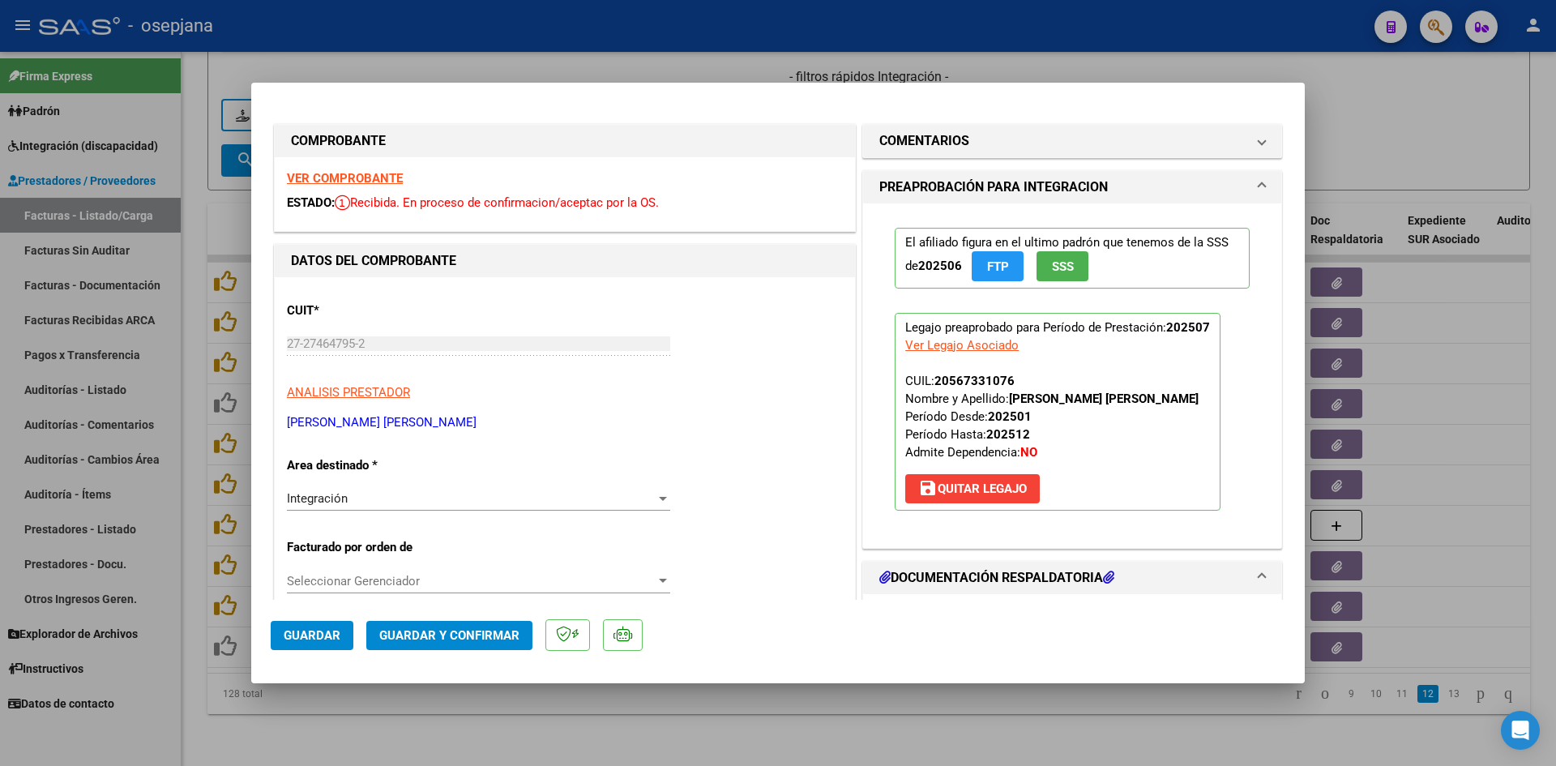
click at [359, 173] on strong "VER COMPROBANTE" at bounding box center [345, 178] width 116 height 15
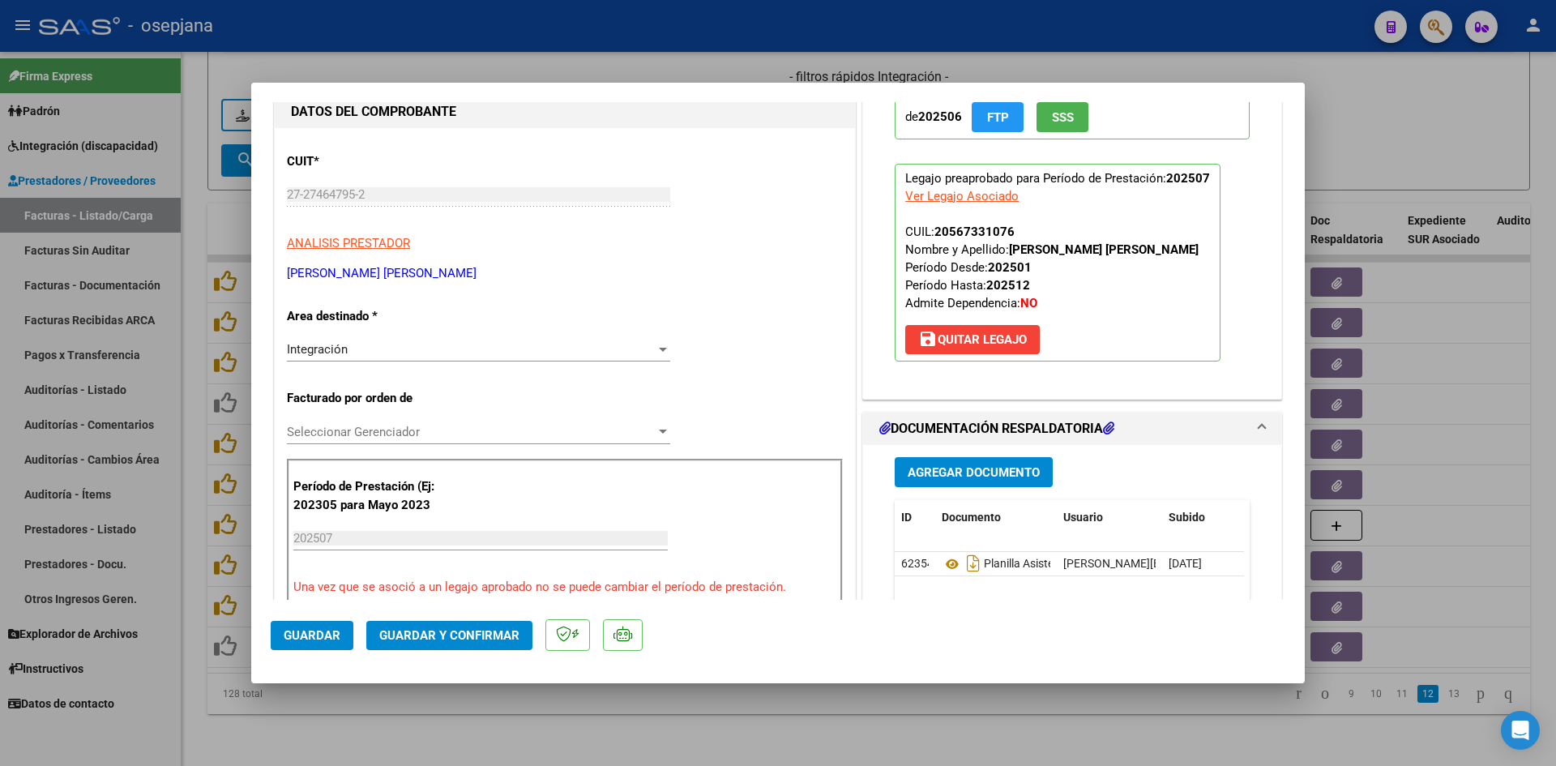
scroll to position [405, 0]
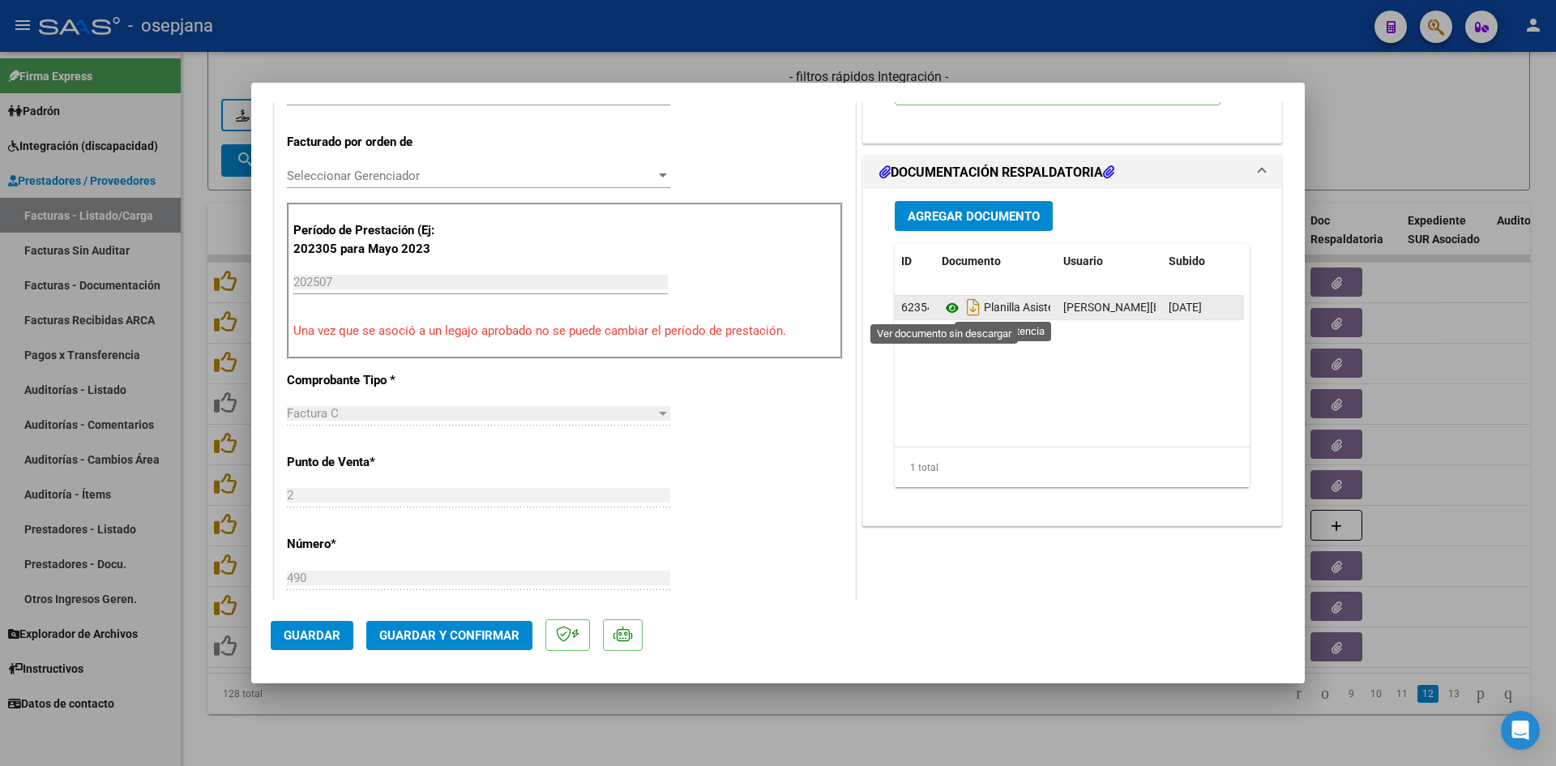
click at [946, 305] on icon at bounding box center [951, 307] width 21 height 19
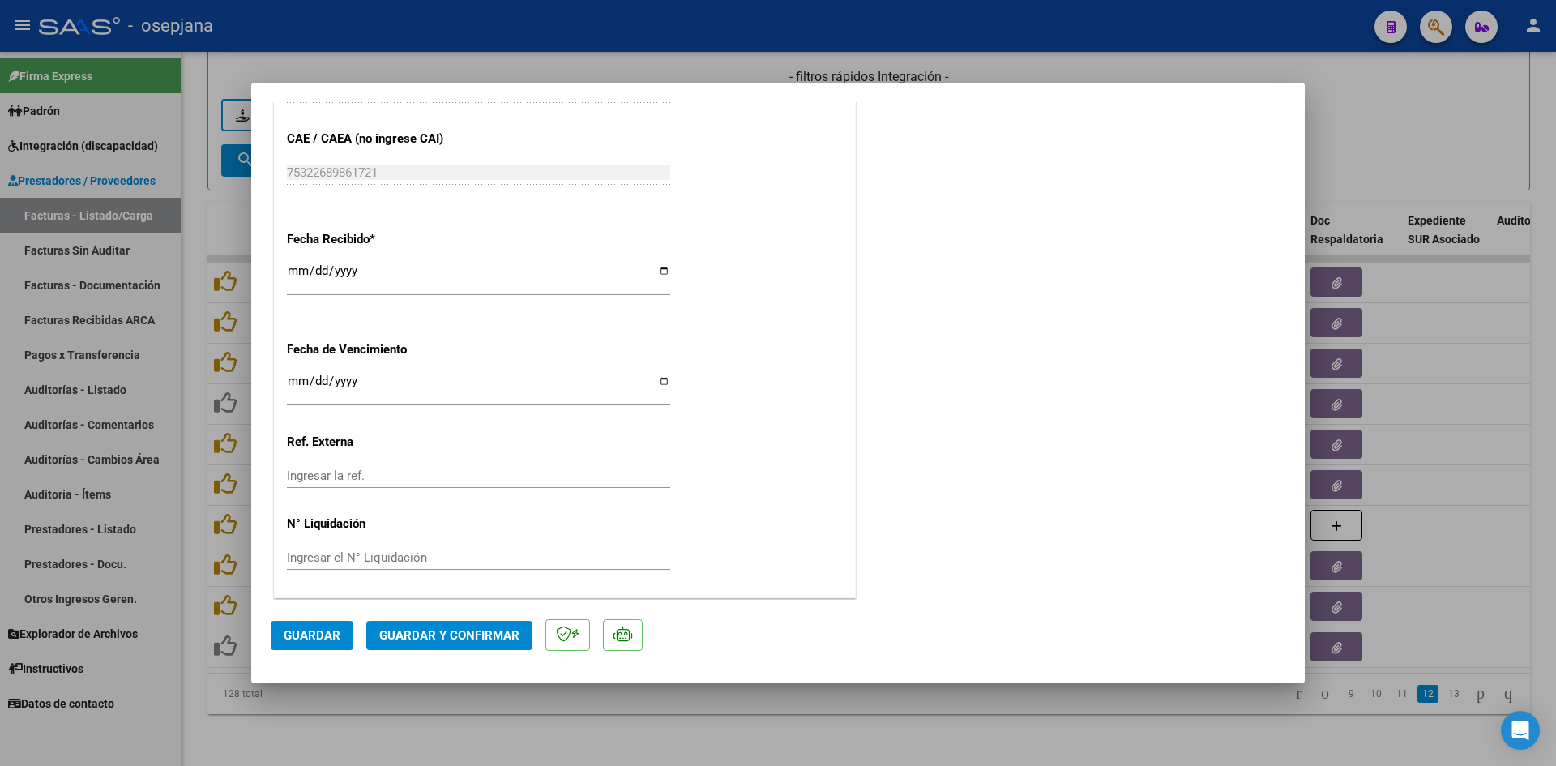
scroll to position [1068, 0]
drag, startPoint x: 290, startPoint y: 374, endPoint x: 302, endPoint y: 390, distance: 19.6
click at [290, 375] on input "[DATE]" at bounding box center [478, 386] width 383 height 26
click at [495, 633] on span "Guardar y Confirmar" at bounding box center [449, 635] width 140 height 15
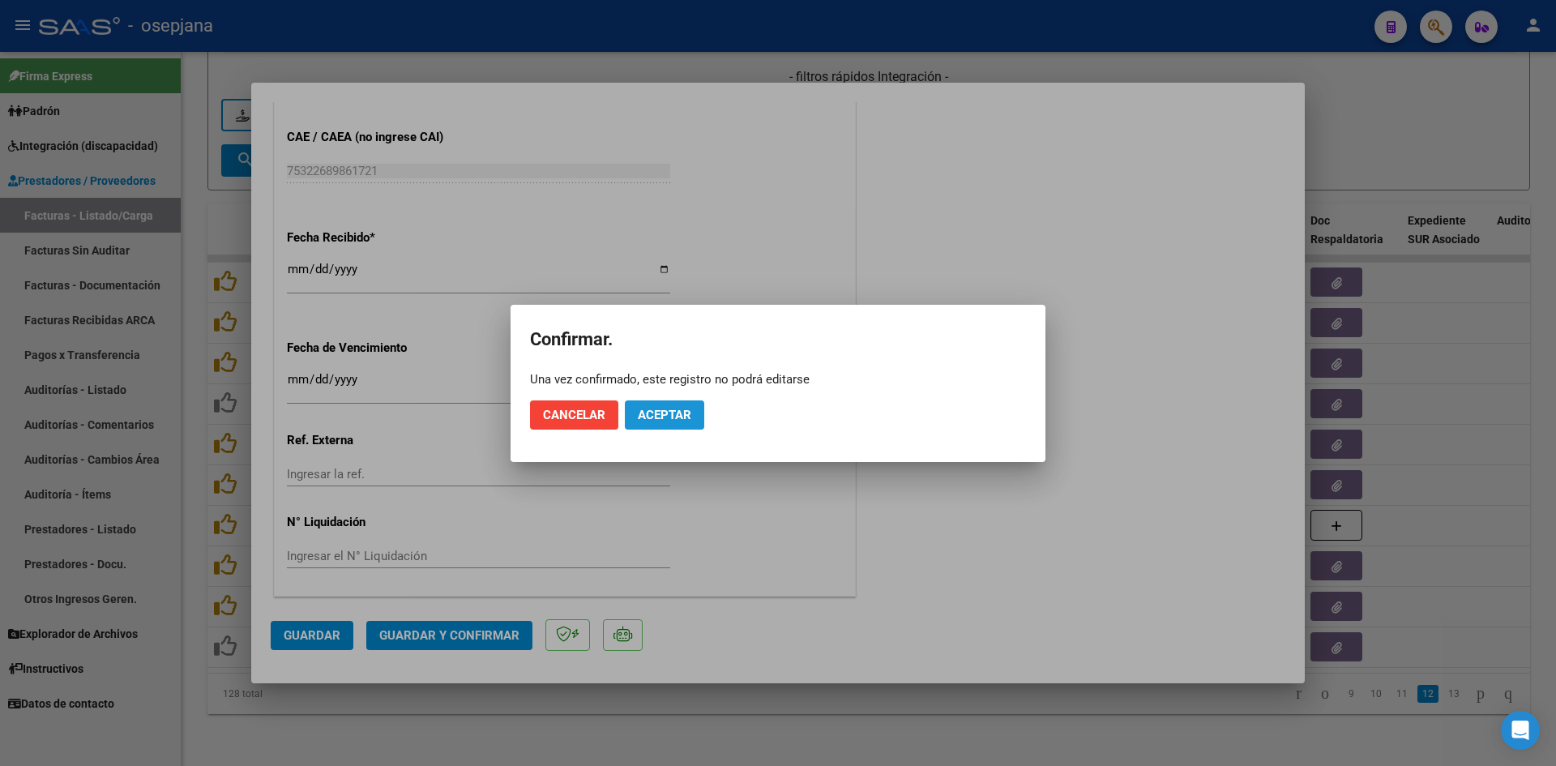
click at [659, 421] on span "Aceptar" at bounding box center [664, 415] width 53 height 15
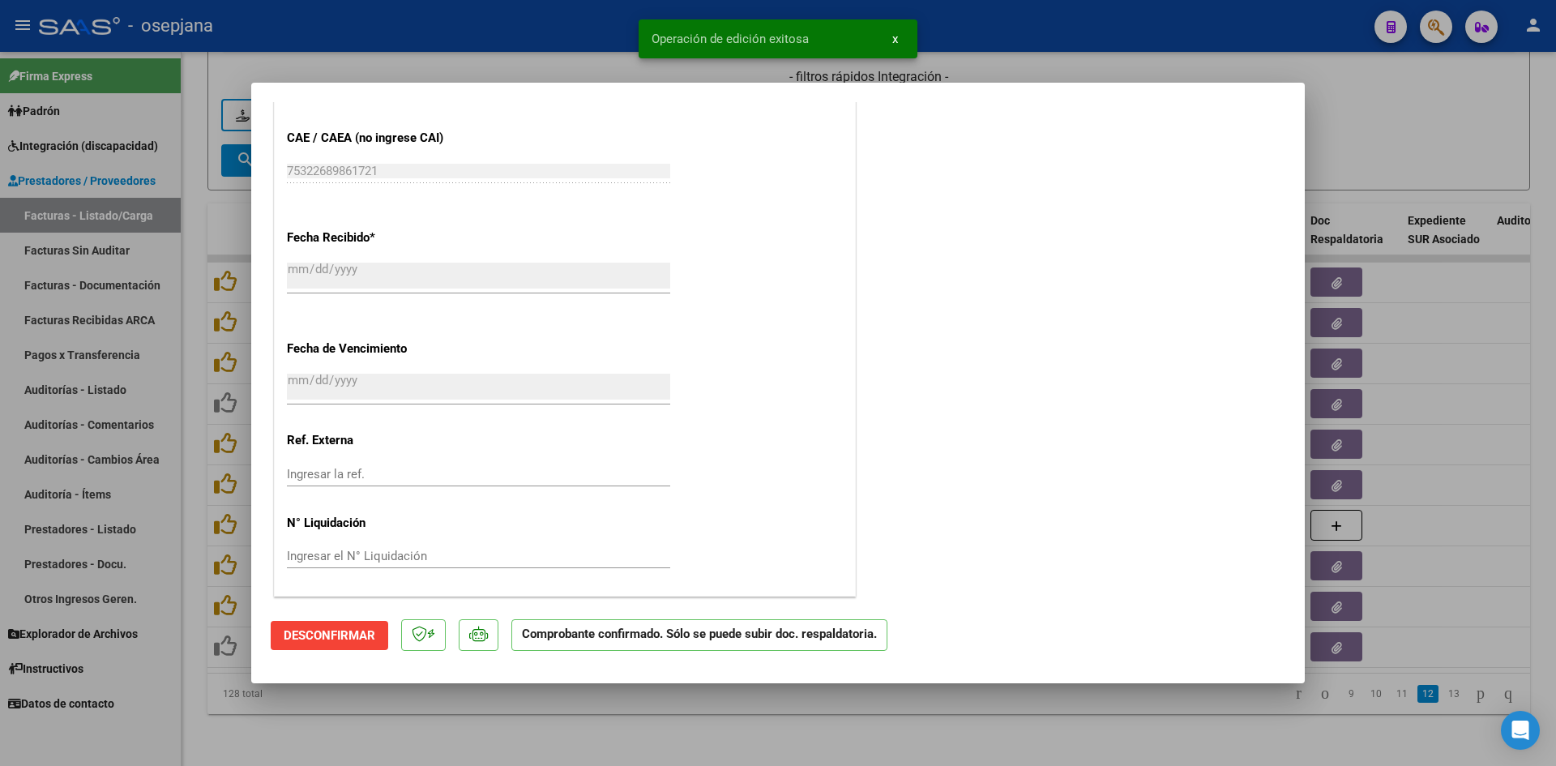
click at [1396, 147] on div at bounding box center [778, 383] width 1556 height 766
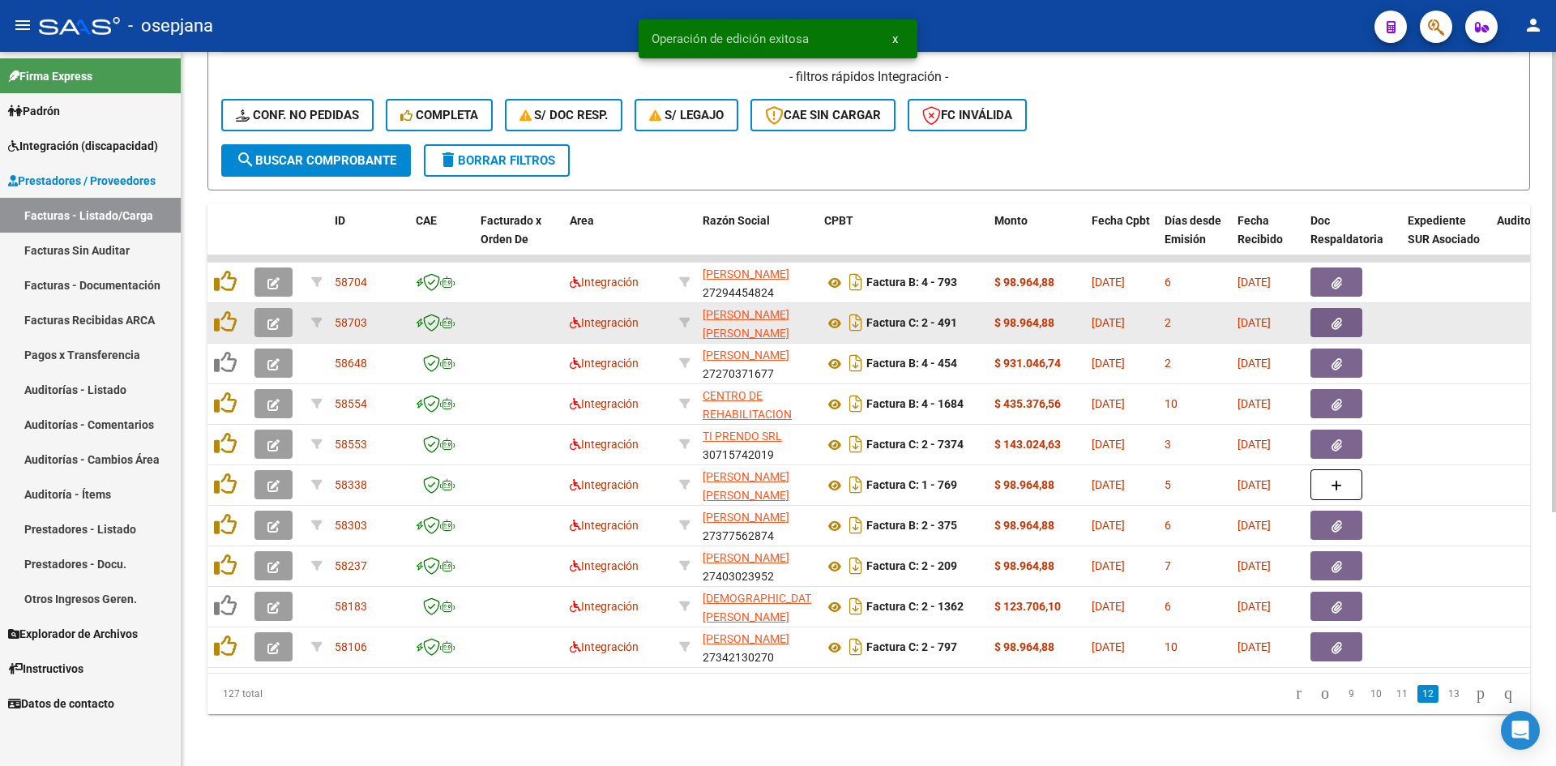
click at [279, 318] on icon "button" at bounding box center [273, 324] width 12 height 12
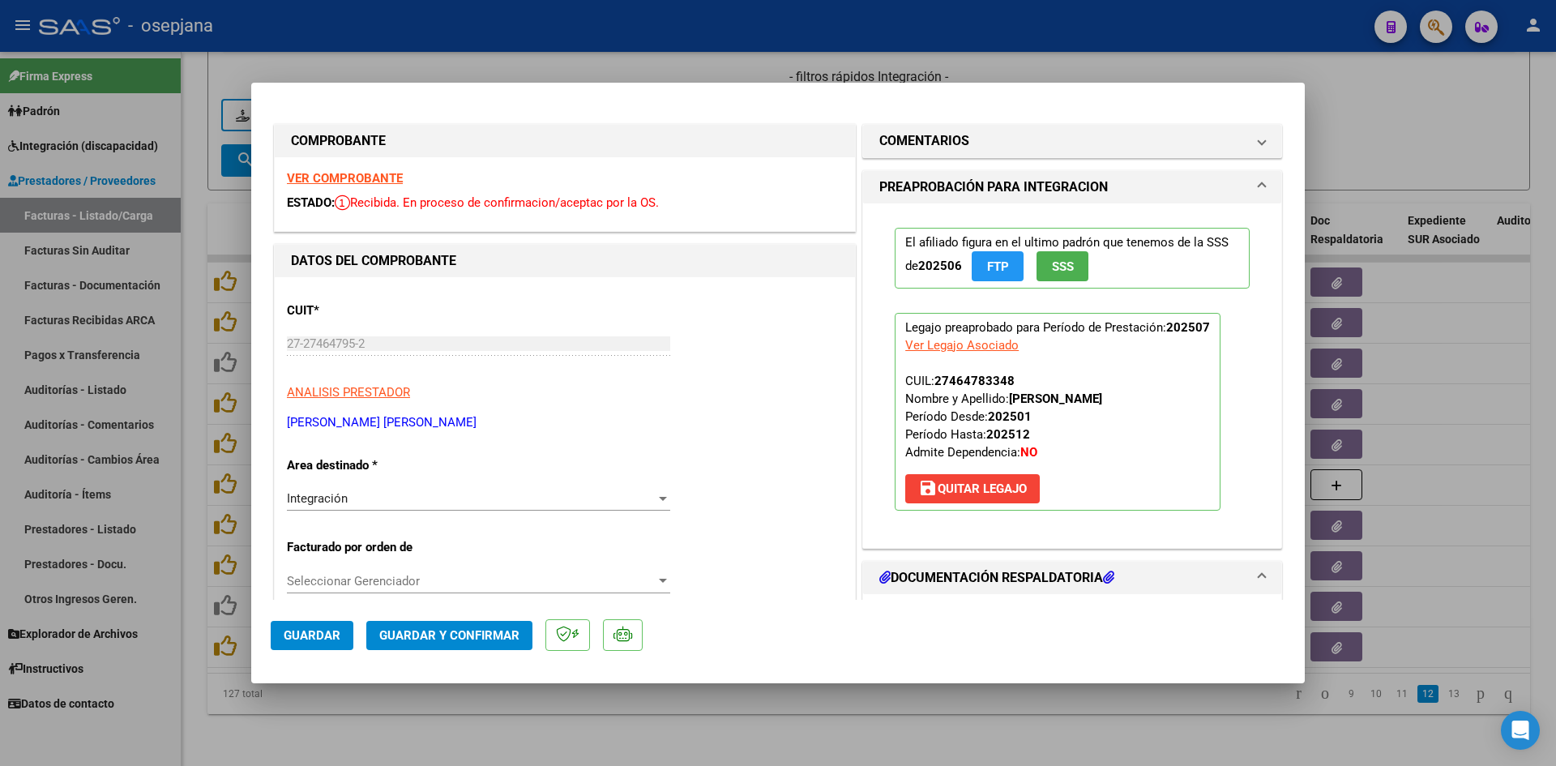
click at [336, 180] on strong "VER COMPROBANTE" at bounding box center [345, 178] width 116 height 15
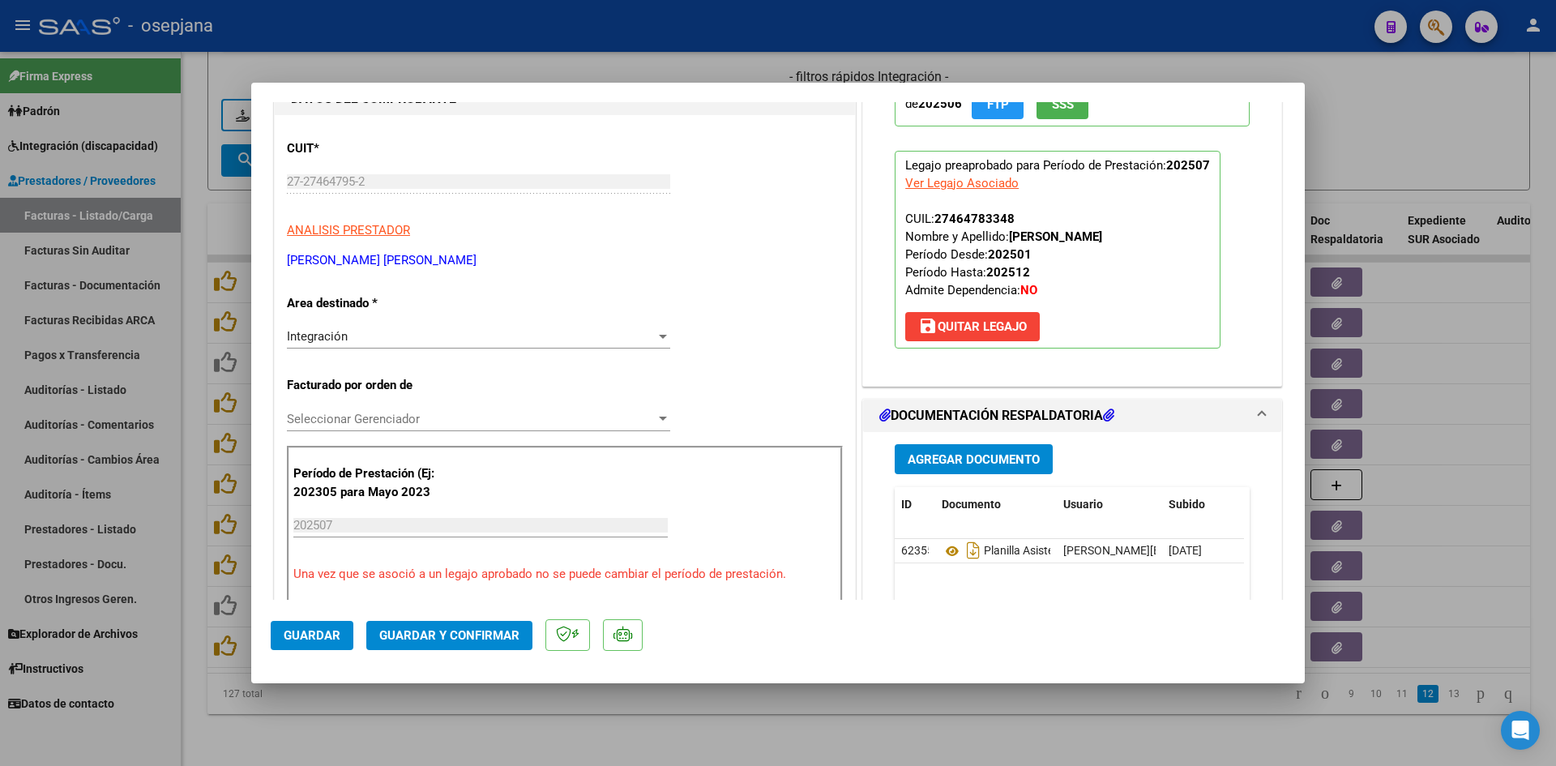
scroll to position [486, 0]
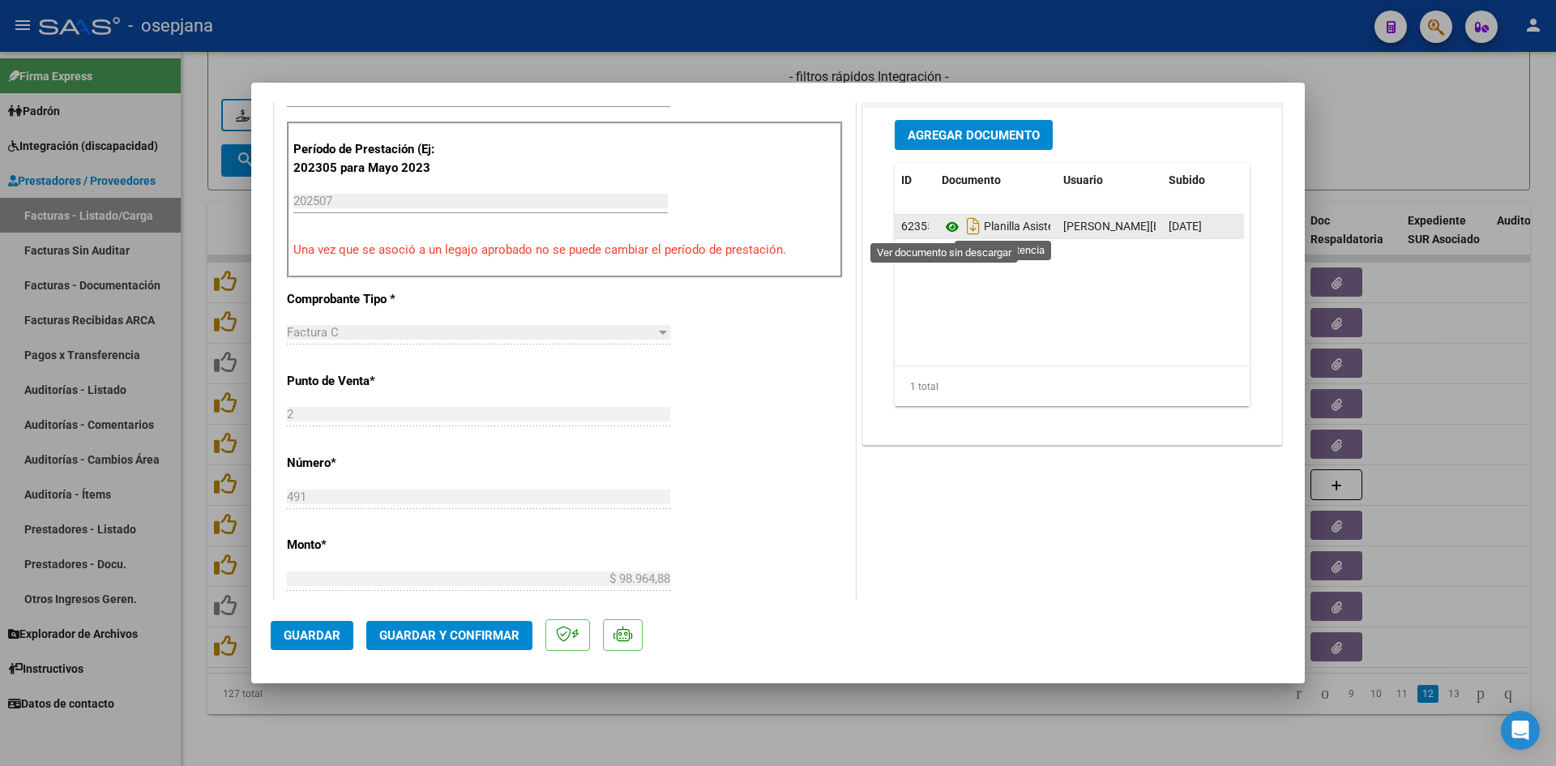
click at [941, 231] on icon at bounding box center [951, 226] width 21 height 19
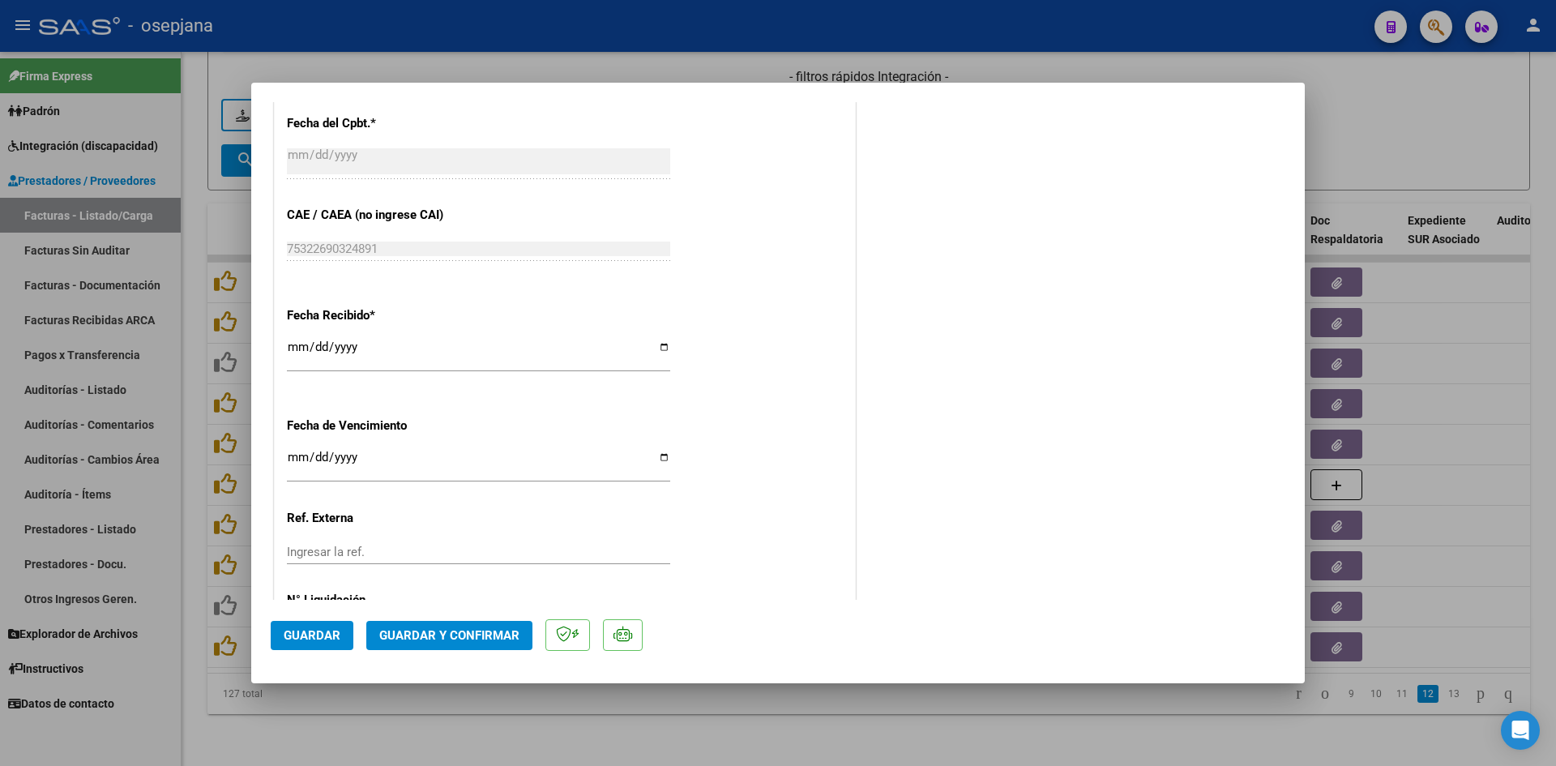
scroll to position [1068, 0]
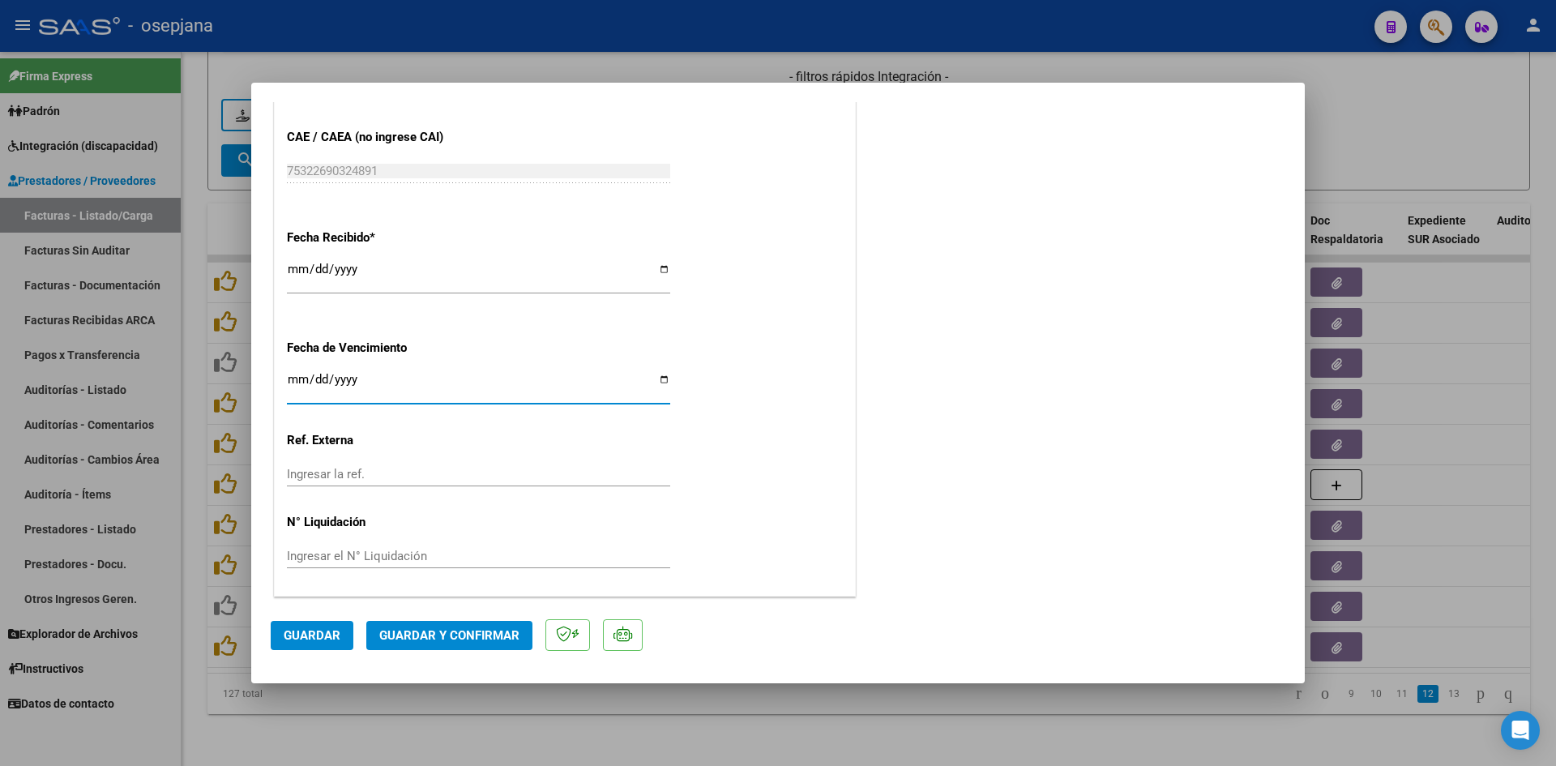
click at [296, 384] on input "[DATE]" at bounding box center [478, 386] width 383 height 26
click at [388, 635] on span "Guardar y Confirmar" at bounding box center [449, 635] width 140 height 15
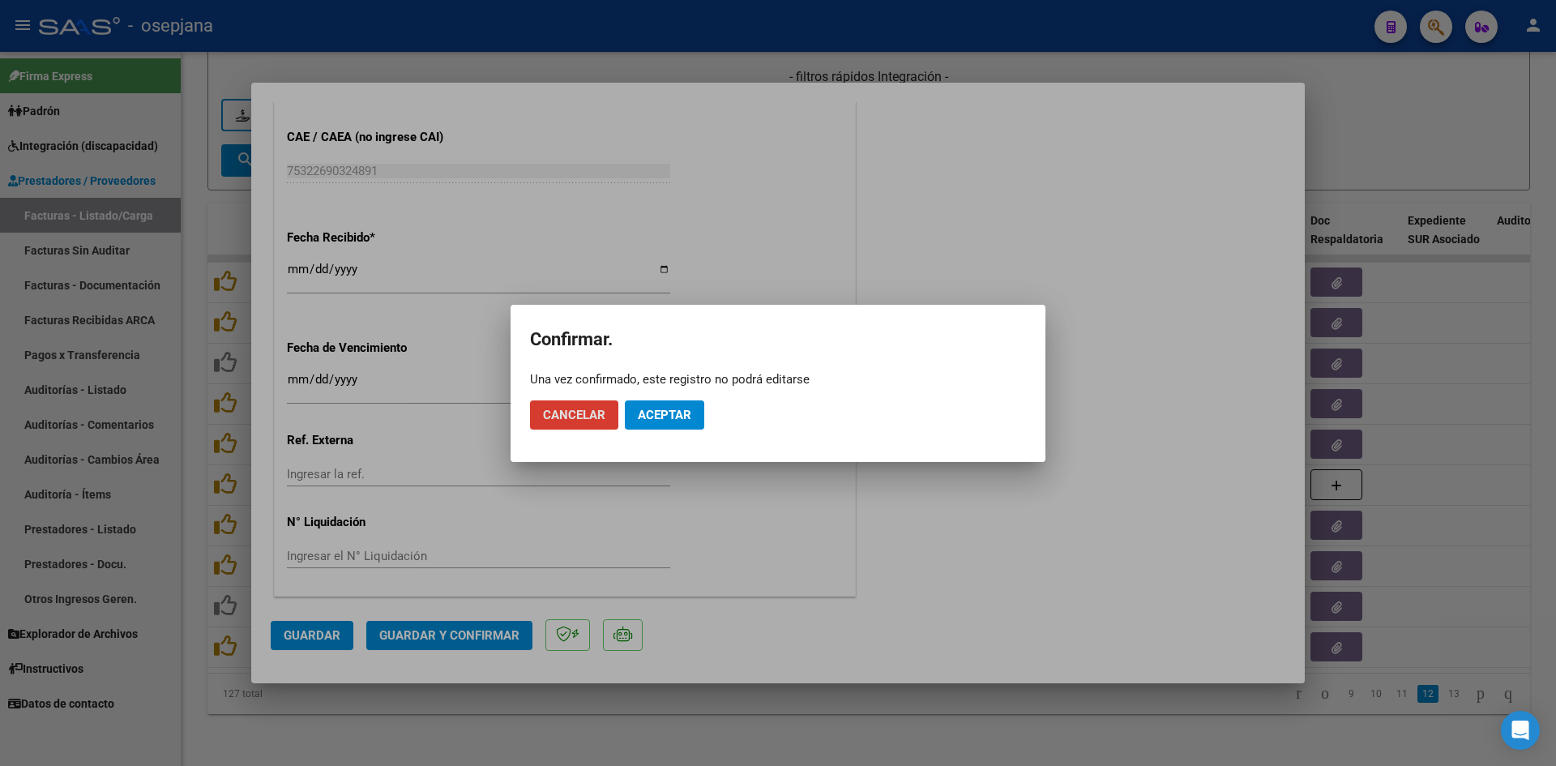
click at [679, 421] on span "Aceptar" at bounding box center [664, 415] width 53 height 15
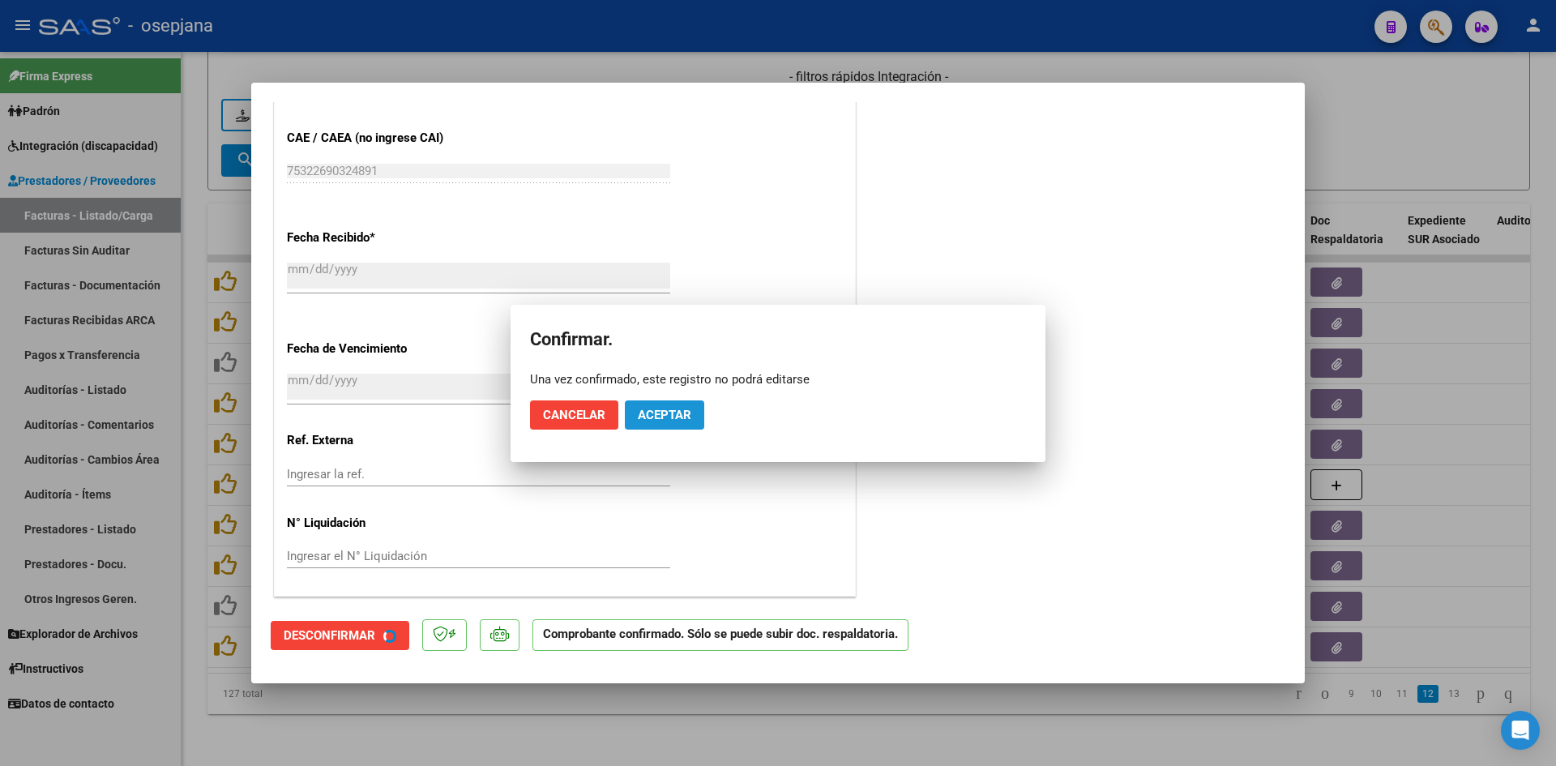
scroll to position [967, 0]
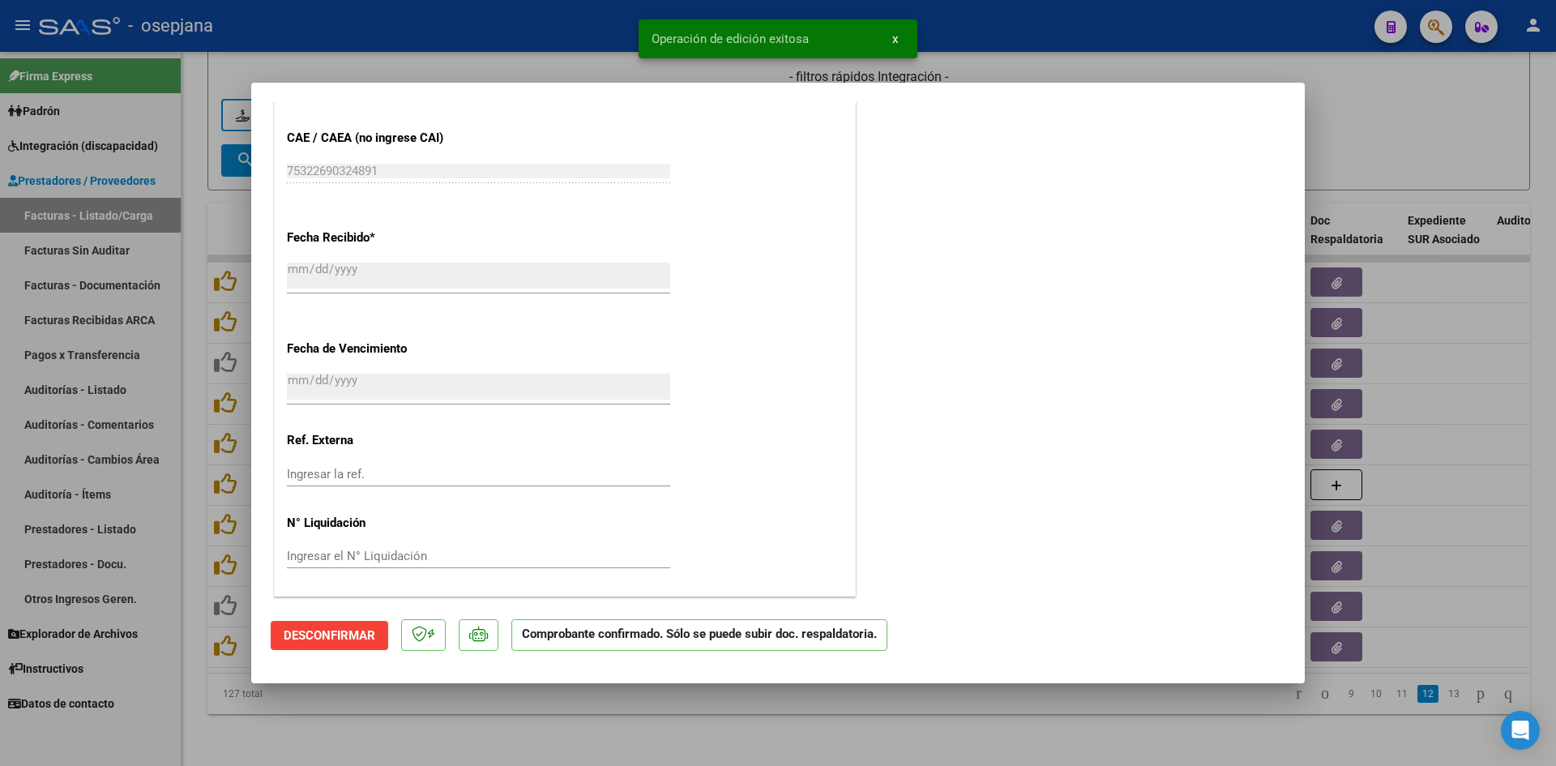
click at [1476, 123] on div at bounding box center [778, 383] width 1556 height 766
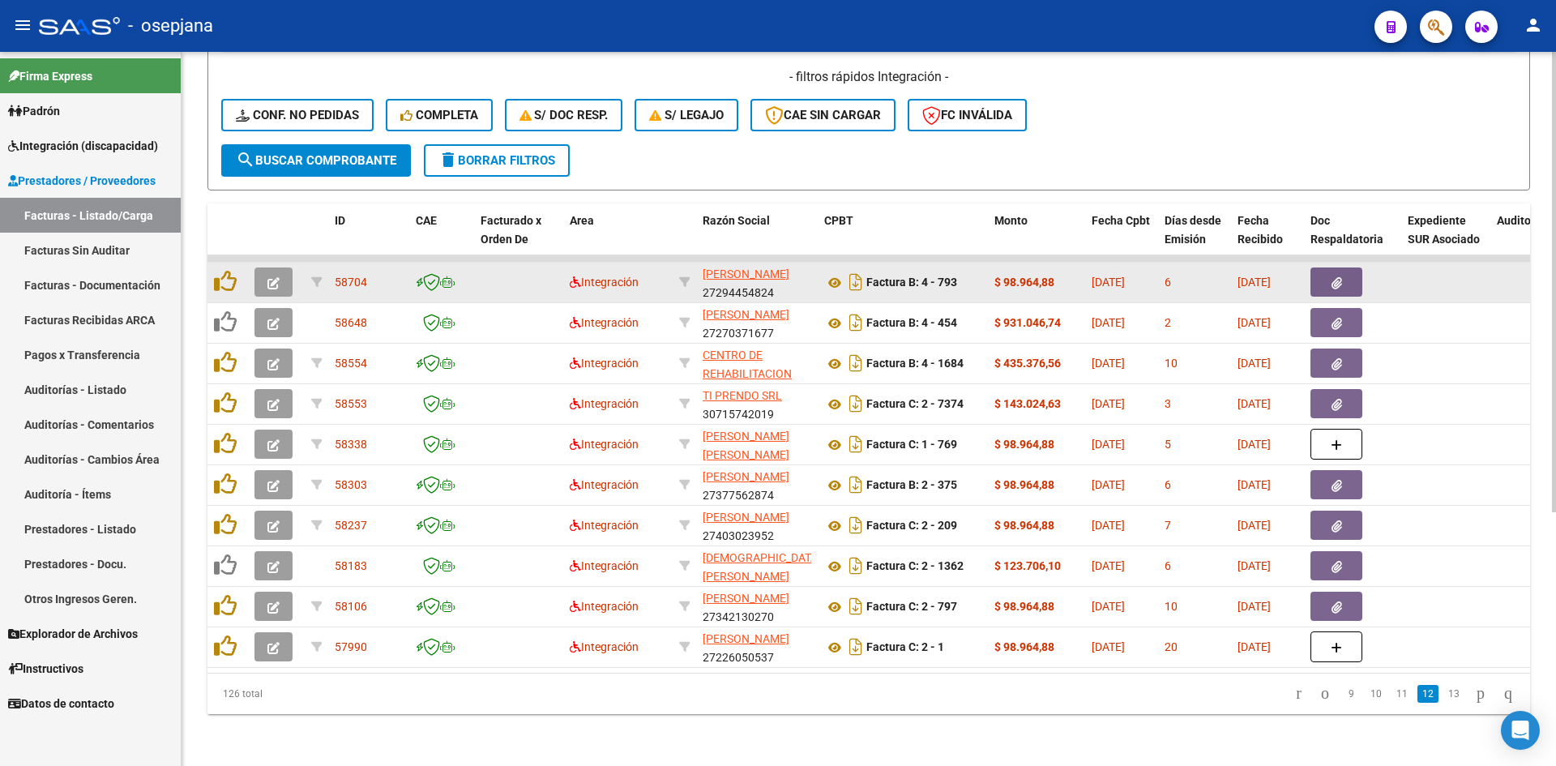
click at [267, 277] on icon "button" at bounding box center [273, 283] width 12 height 12
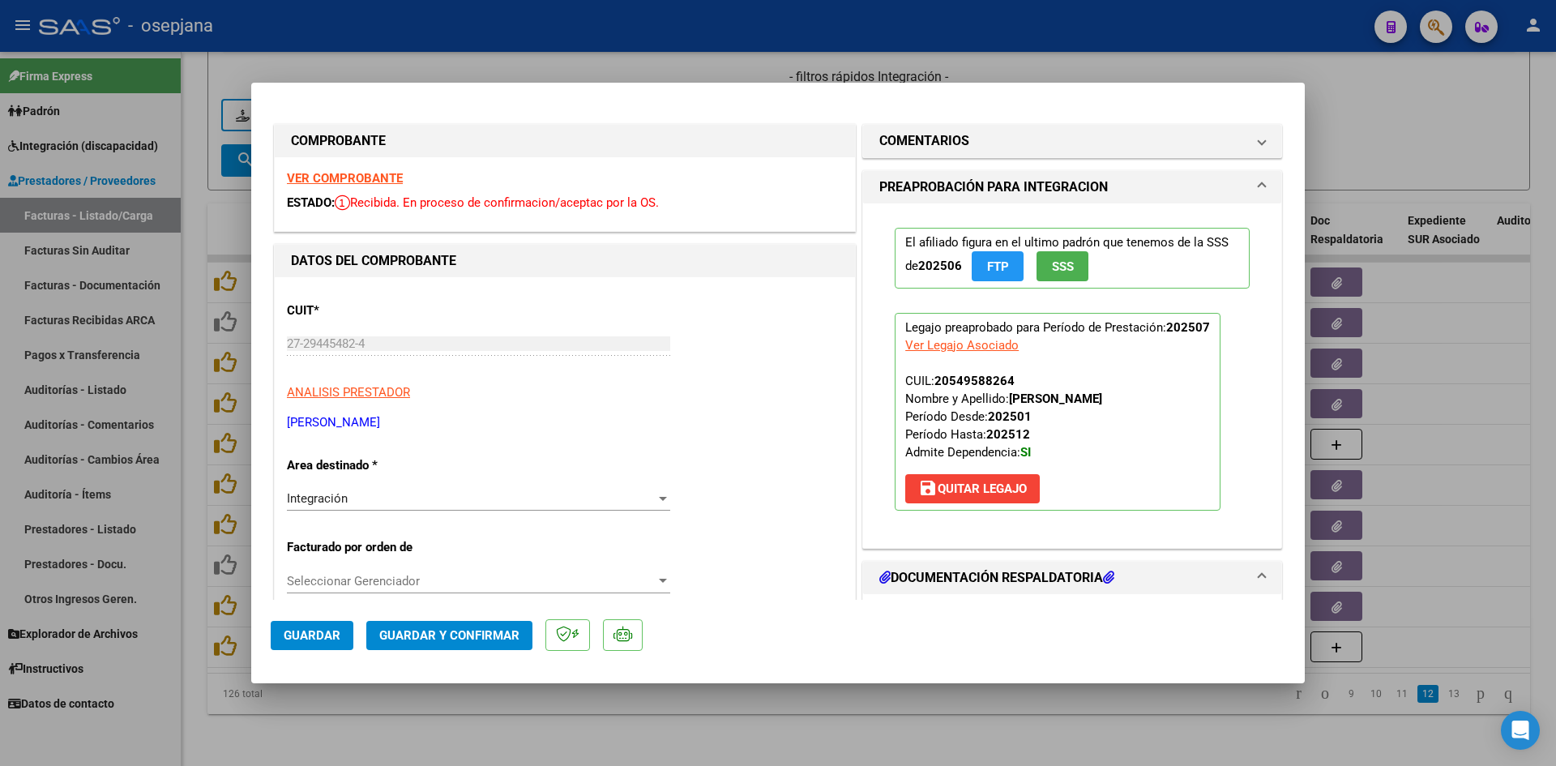
click at [348, 177] on strong "VER COMPROBANTE" at bounding box center [345, 178] width 116 height 15
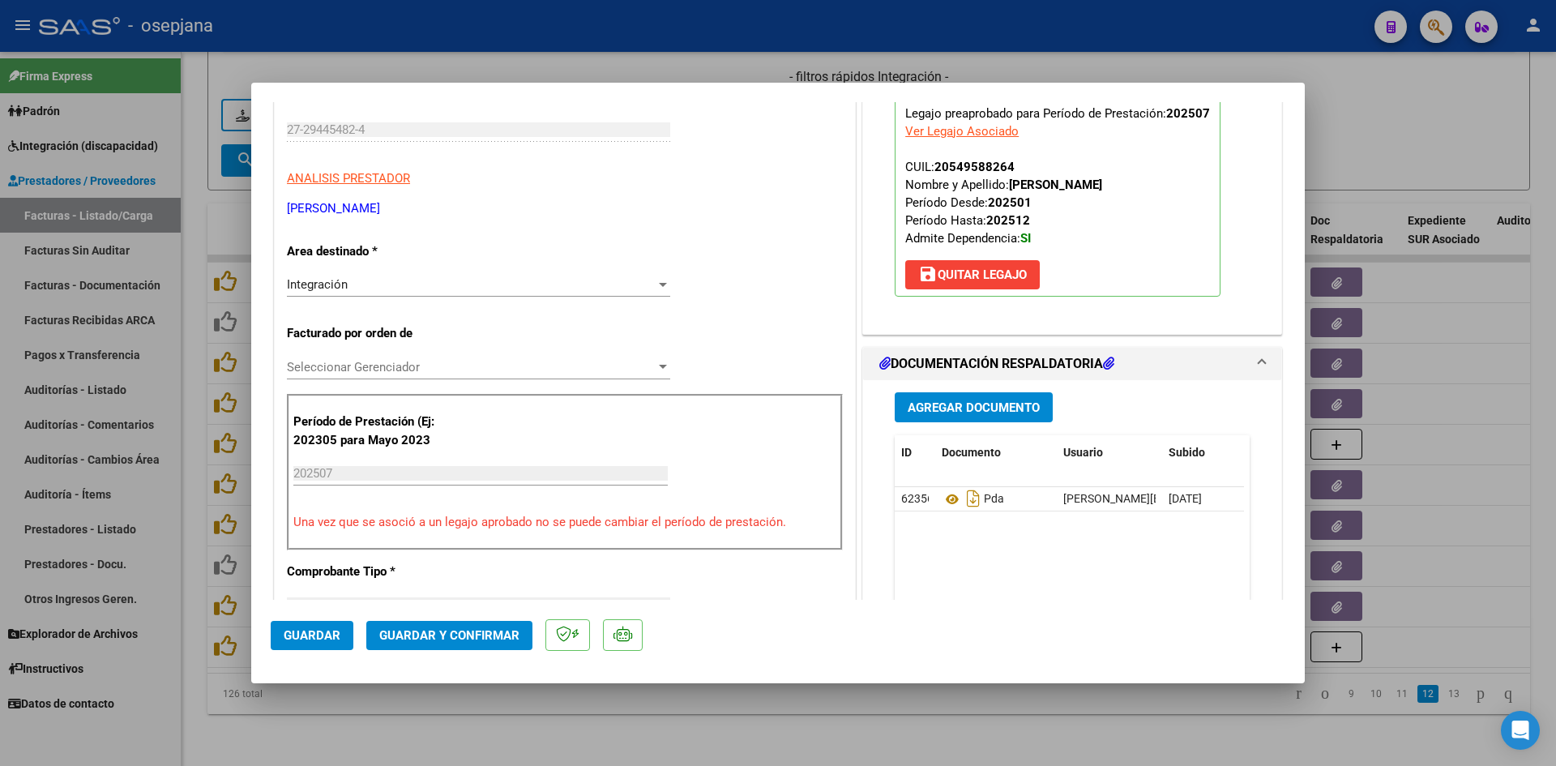
scroll to position [405, 0]
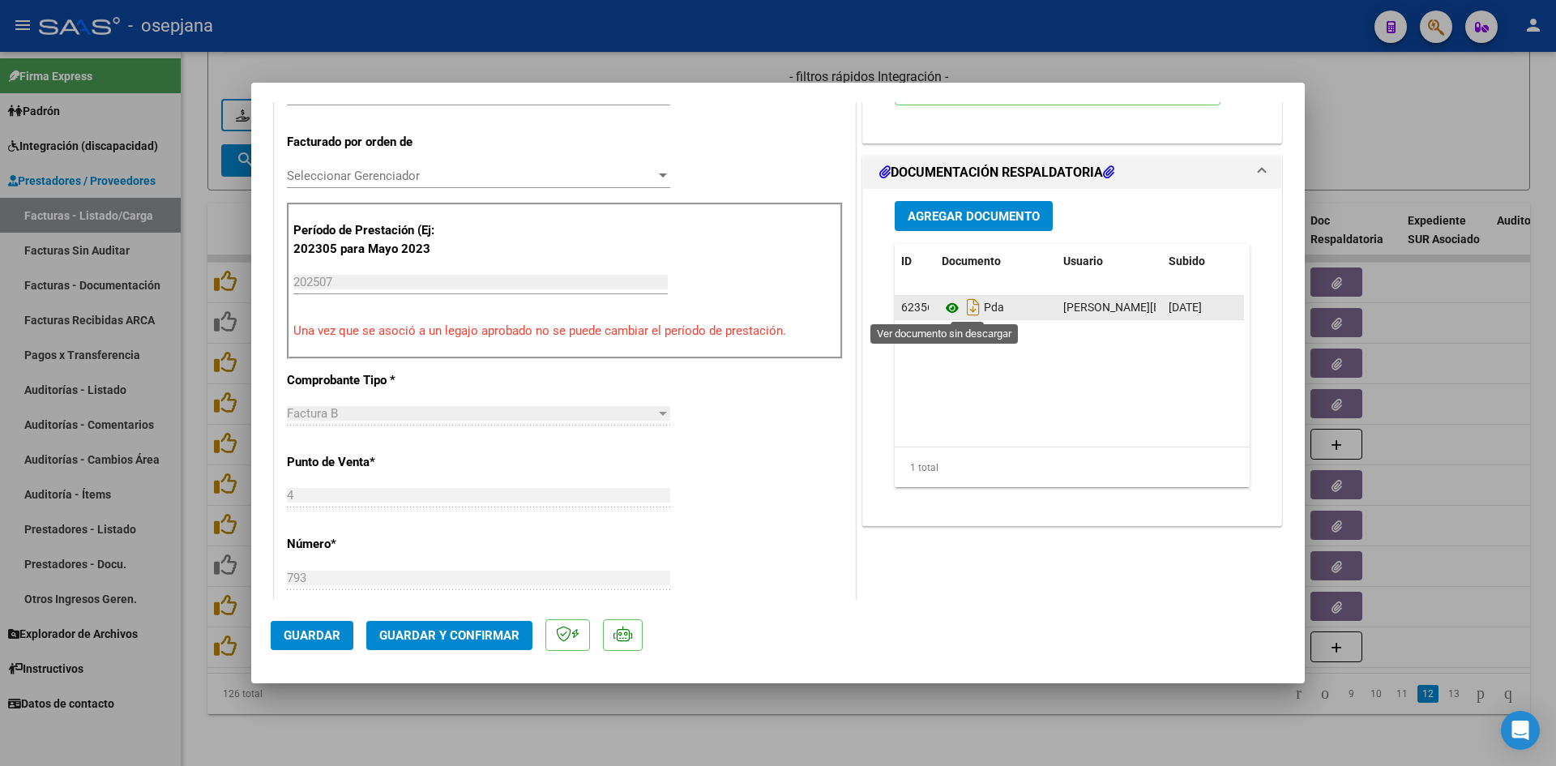
click at [947, 311] on icon at bounding box center [951, 307] width 21 height 19
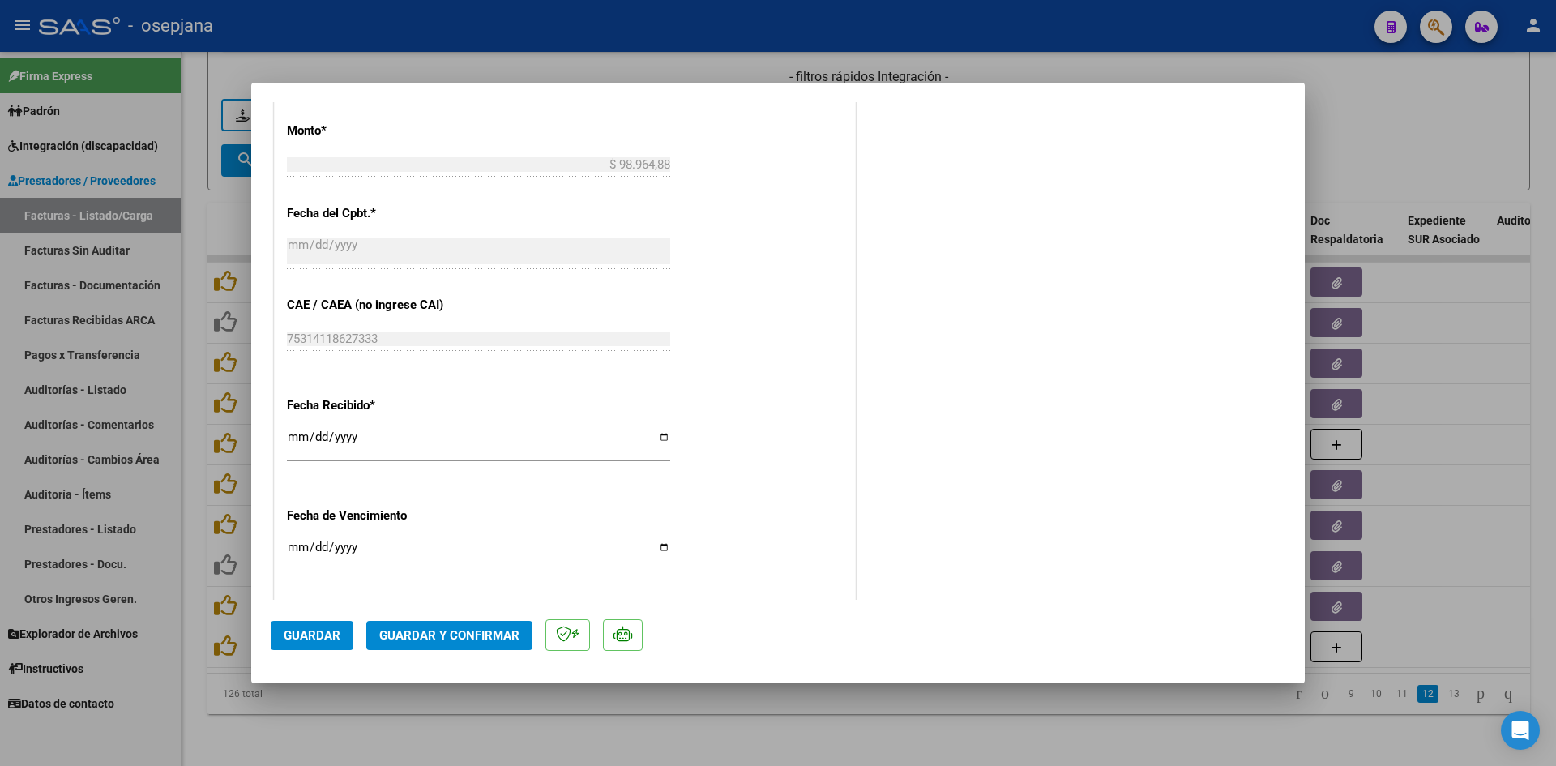
scroll to position [1053, 0]
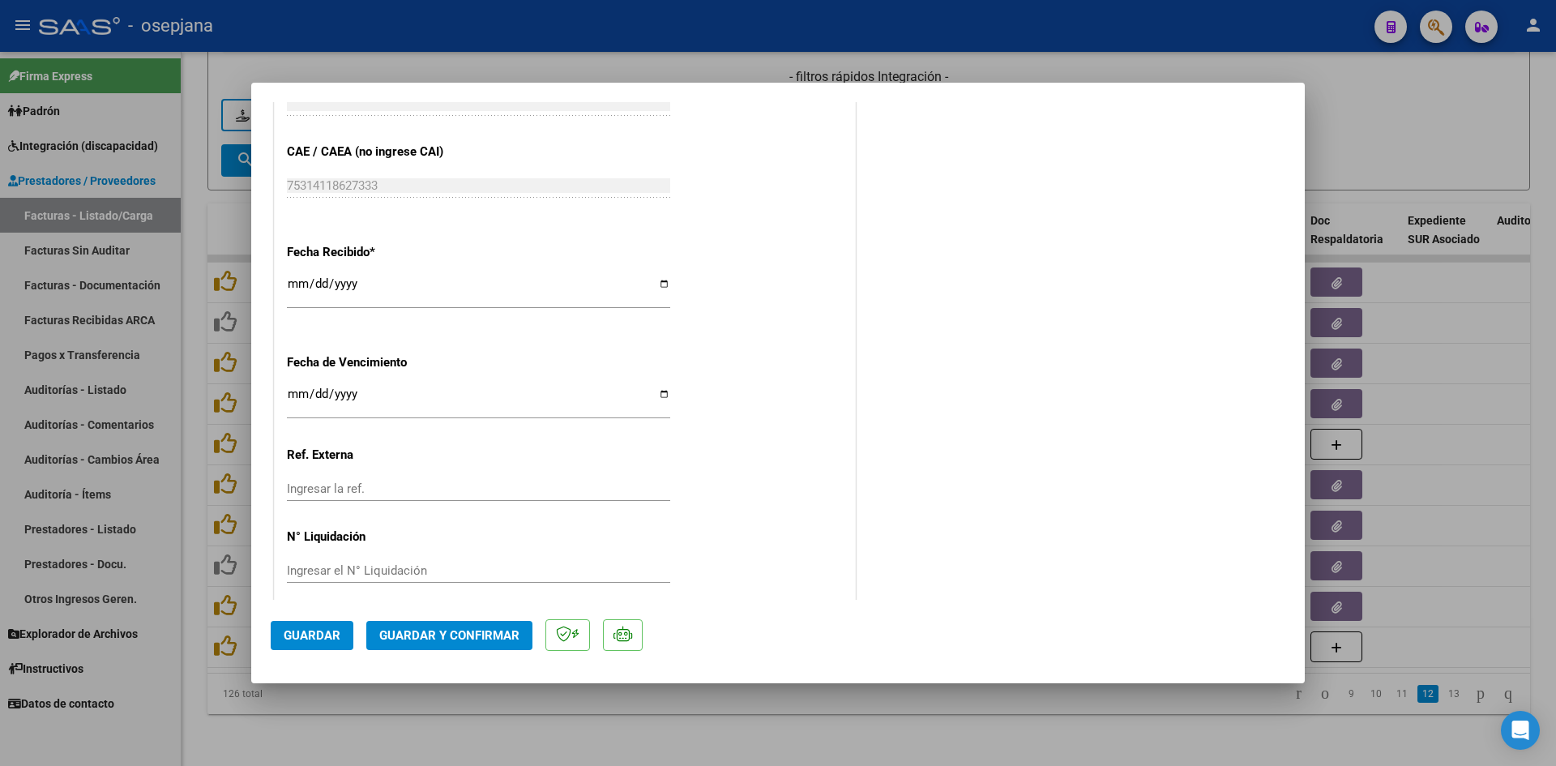
click at [299, 388] on input "[DATE]" at bounding box center [478, 400] width 383 height 26
click at [414, 630] on span "Guardar y Confirmar" at bounding box center [449, 635] width 140 height 15
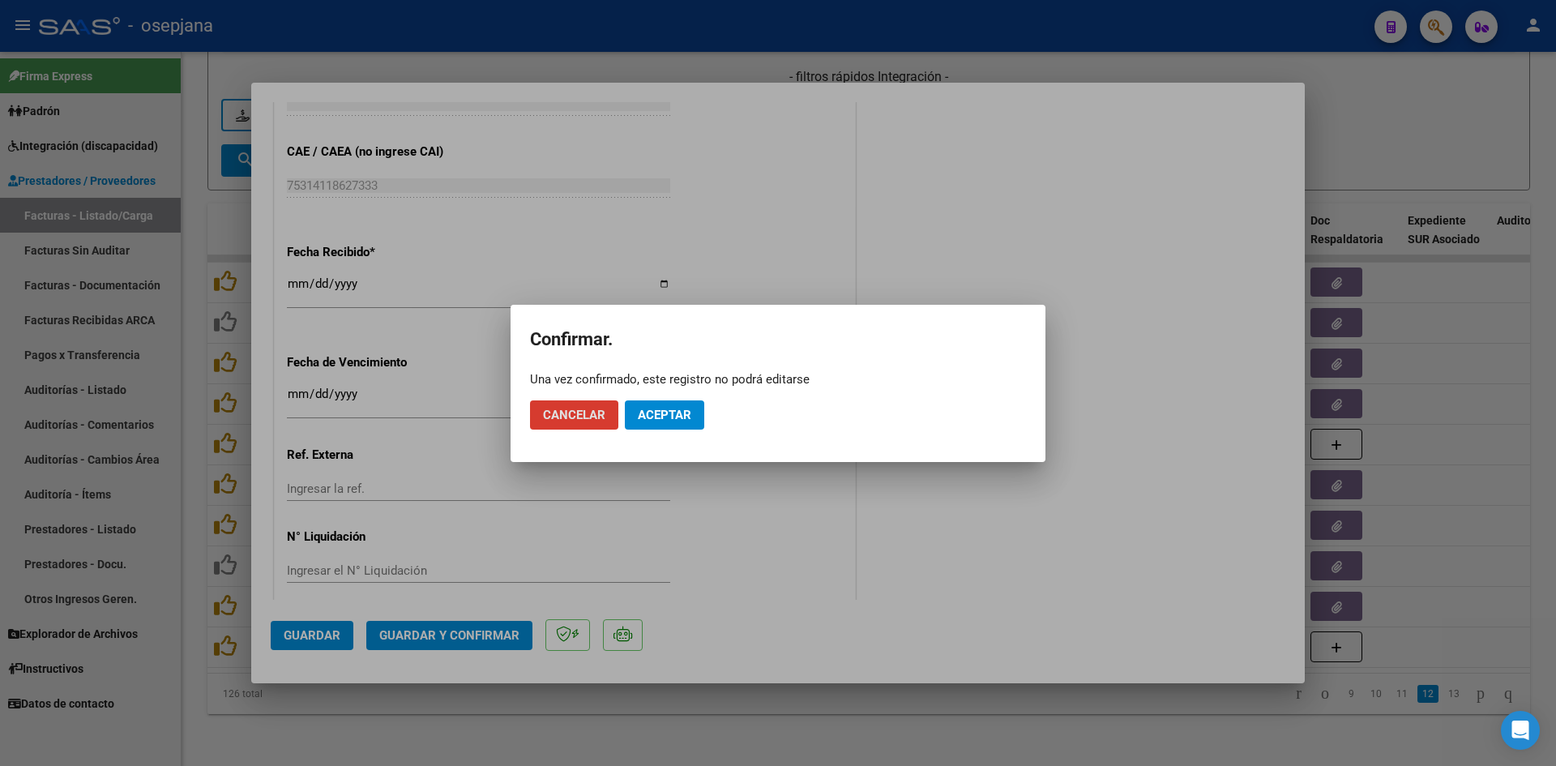
click at [652, 419] on span "Aceptar" at bounding box center [664, 415] width 53 height 15
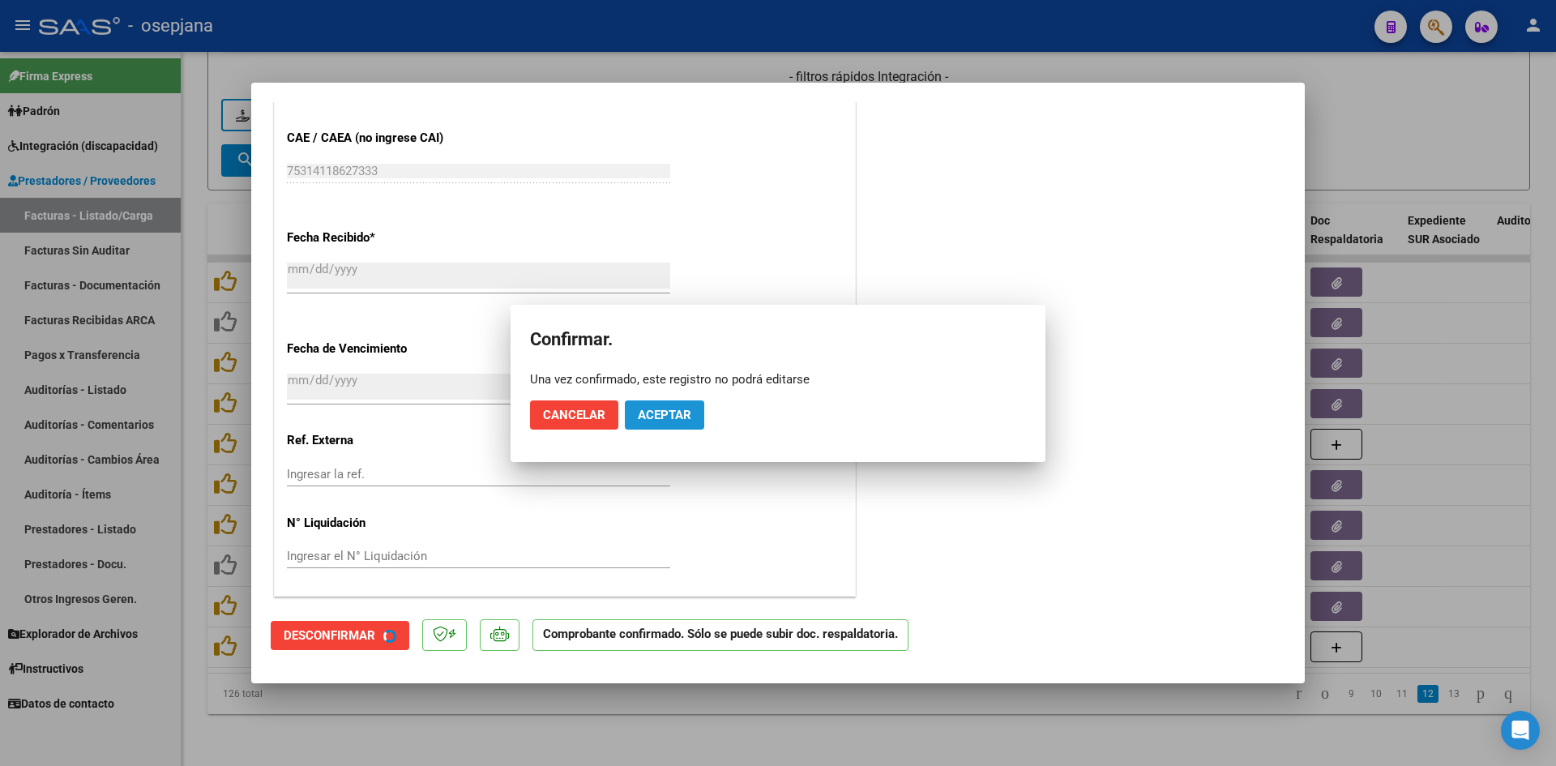
scroll to position [953, 0]
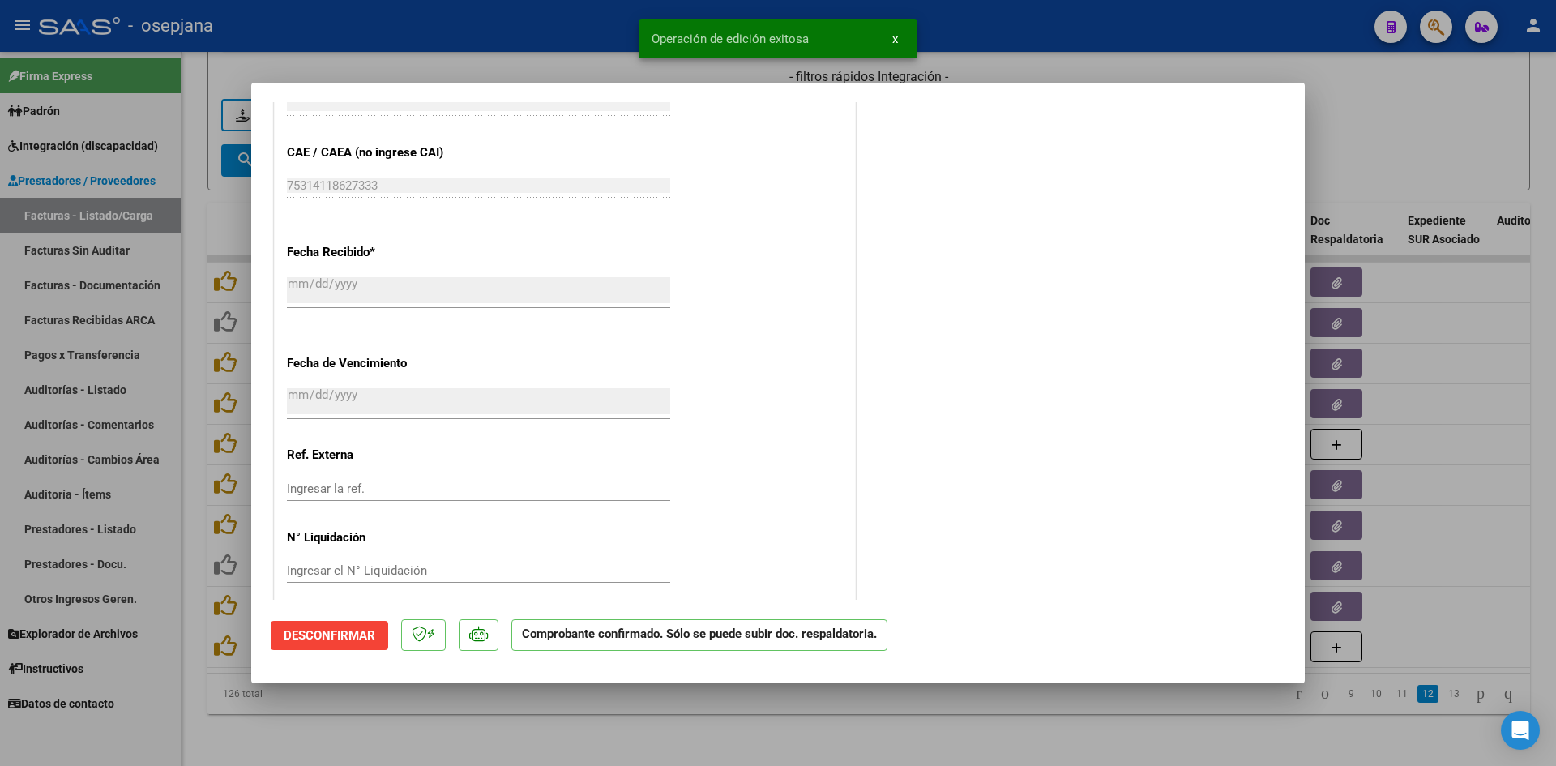
click at [1386, 163] on div at bounding box center [778, 383] width 1556 height 766
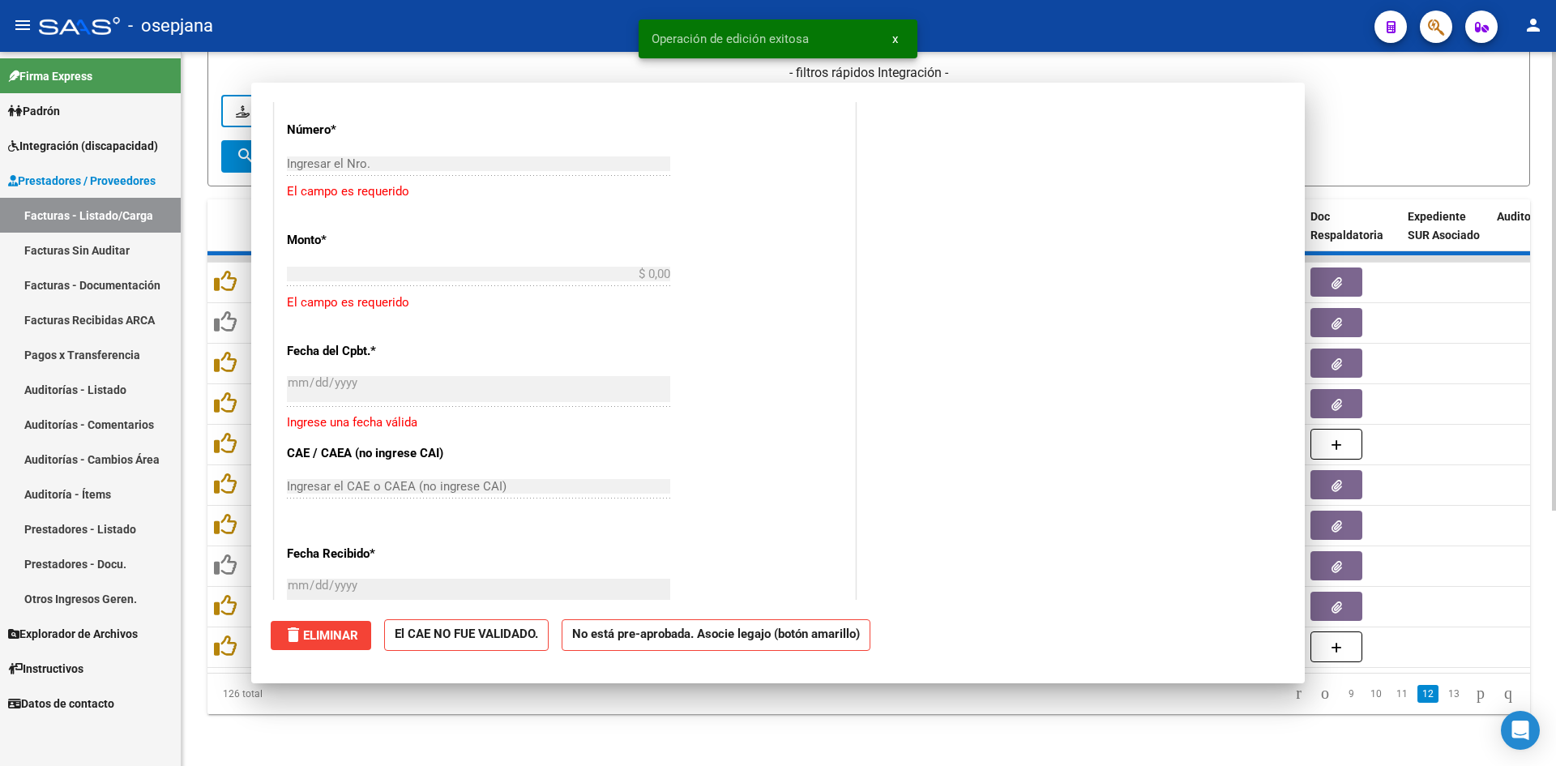
scroll to position [0, 0]
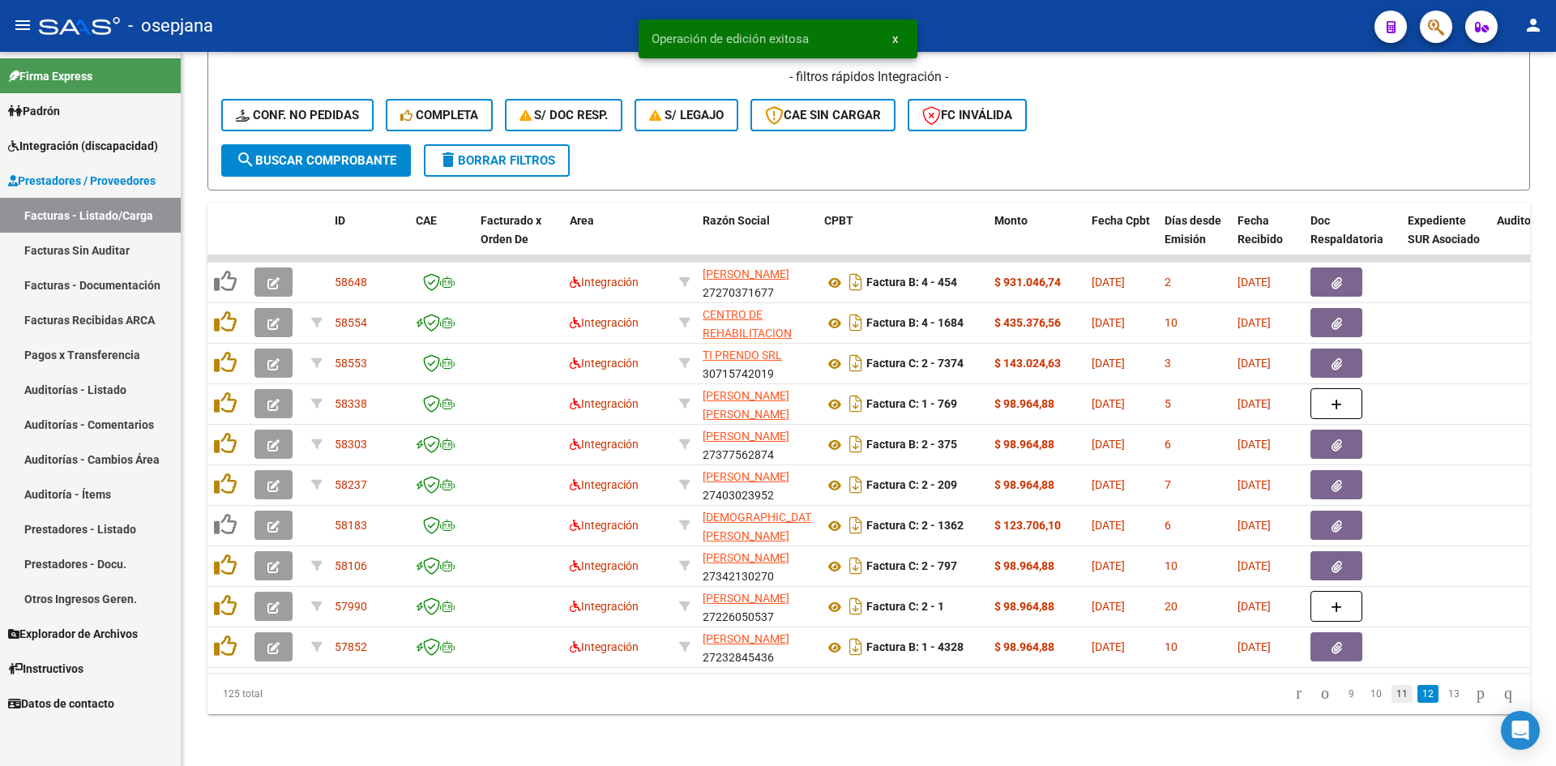
click at [1391, 695] on link "11" at bounding box center [1401, 694] width 21 height 18
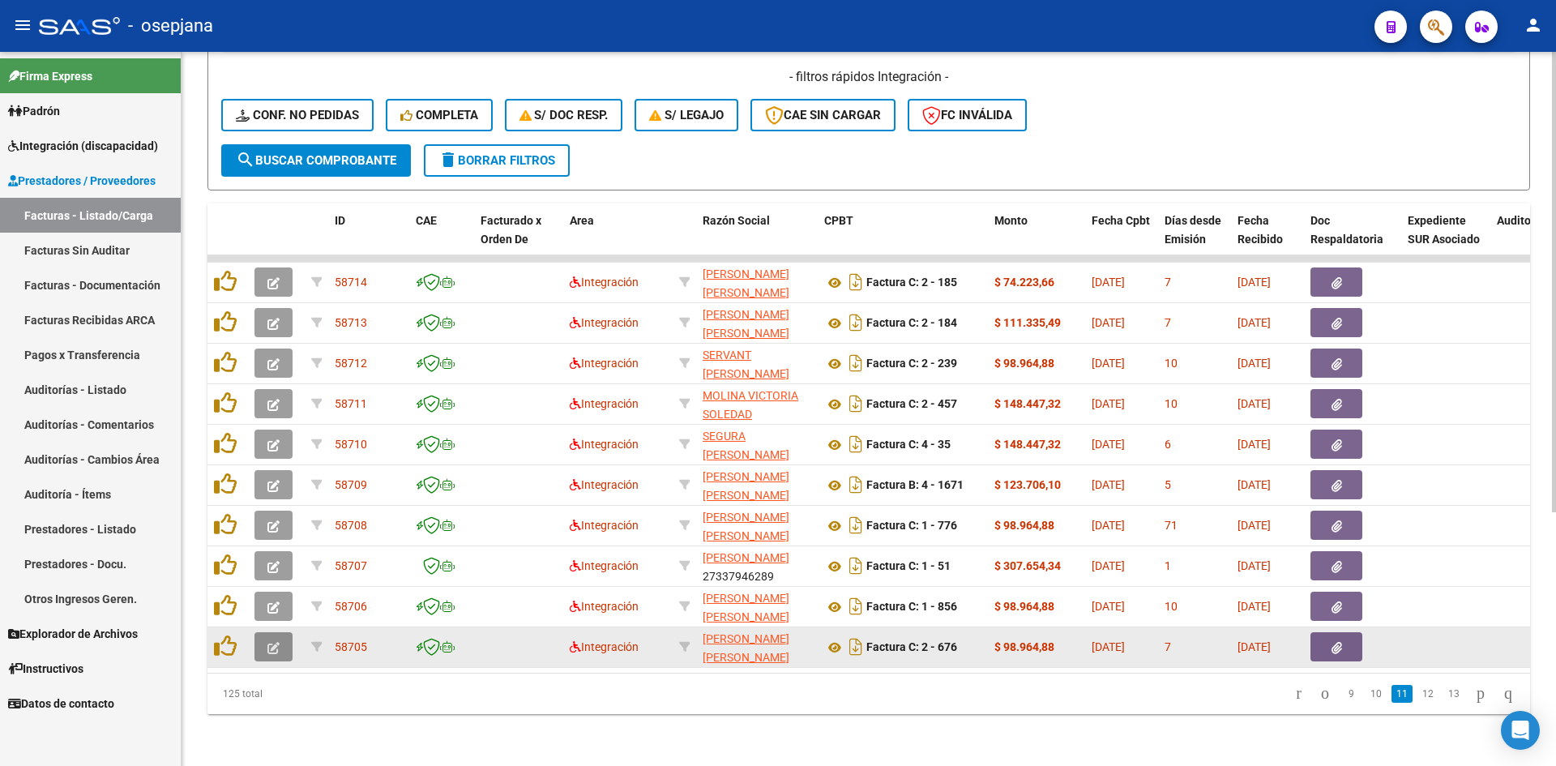
click at [280, 634] on button "button" at bounding box center [273, 646] width 38 height 29
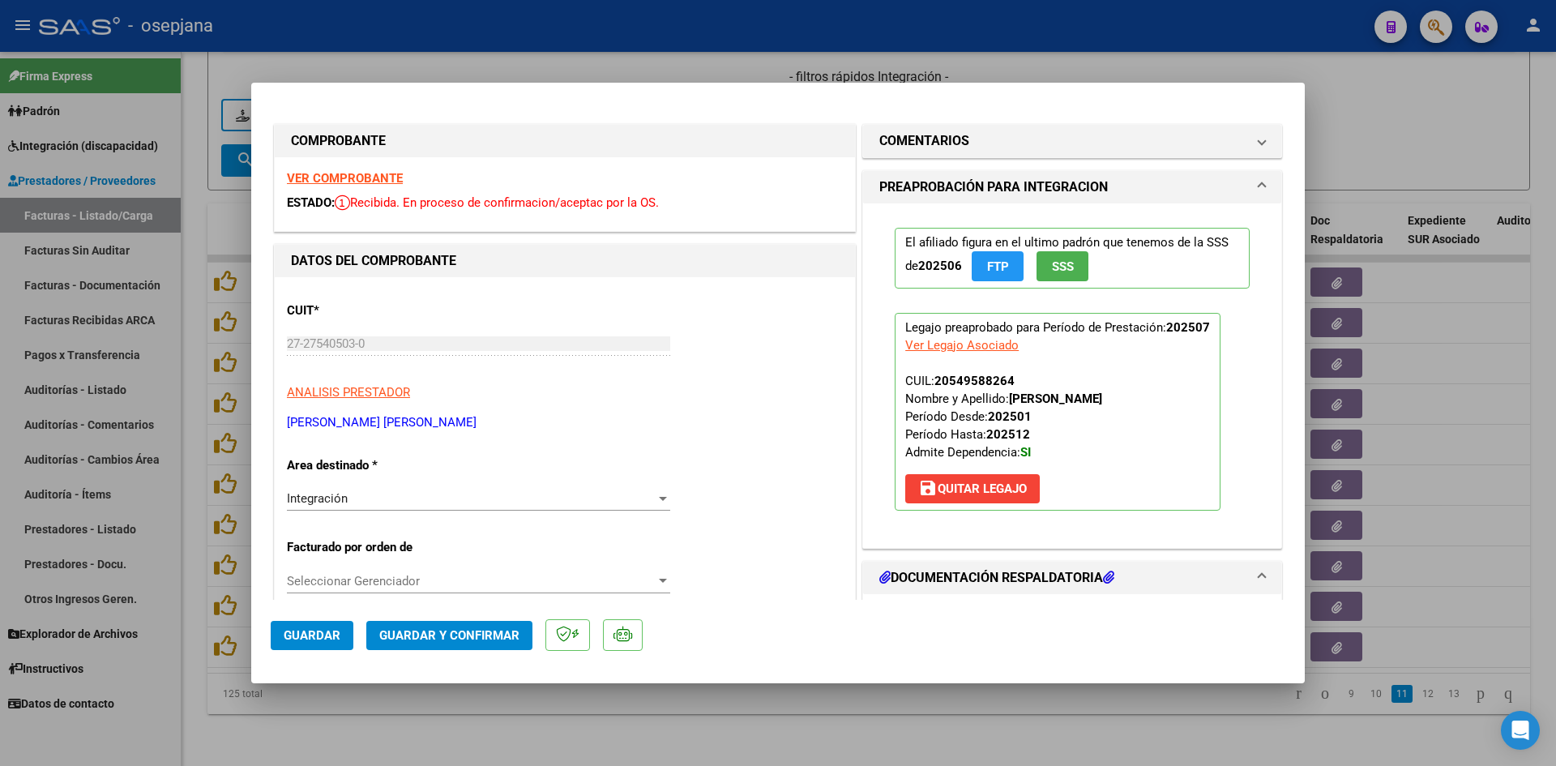
click at [372, 178] on strong "VER COMPROBANTE" at bounding box center [345, 178] width 116 height 15
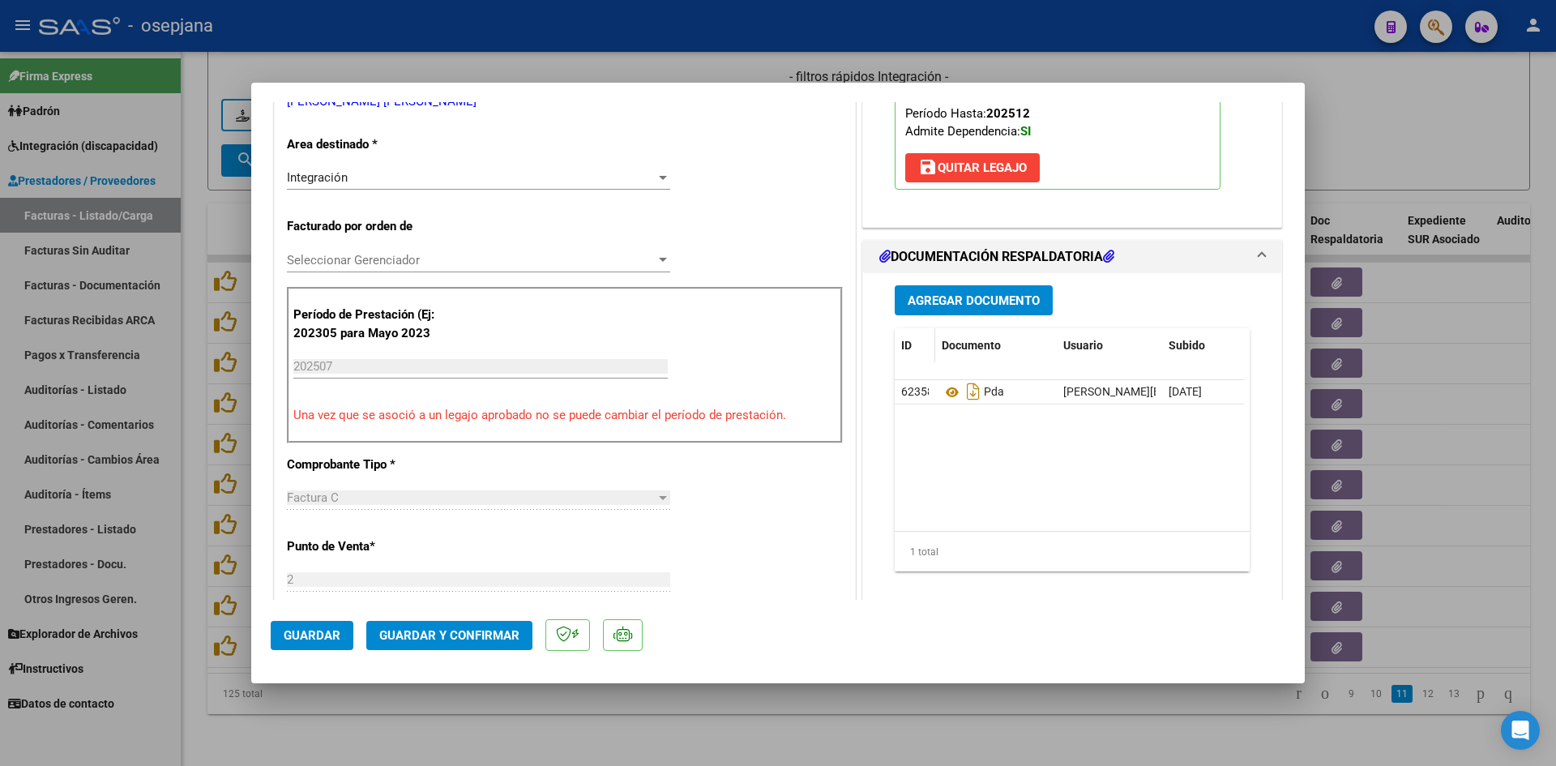
scroll to position [324, 0]
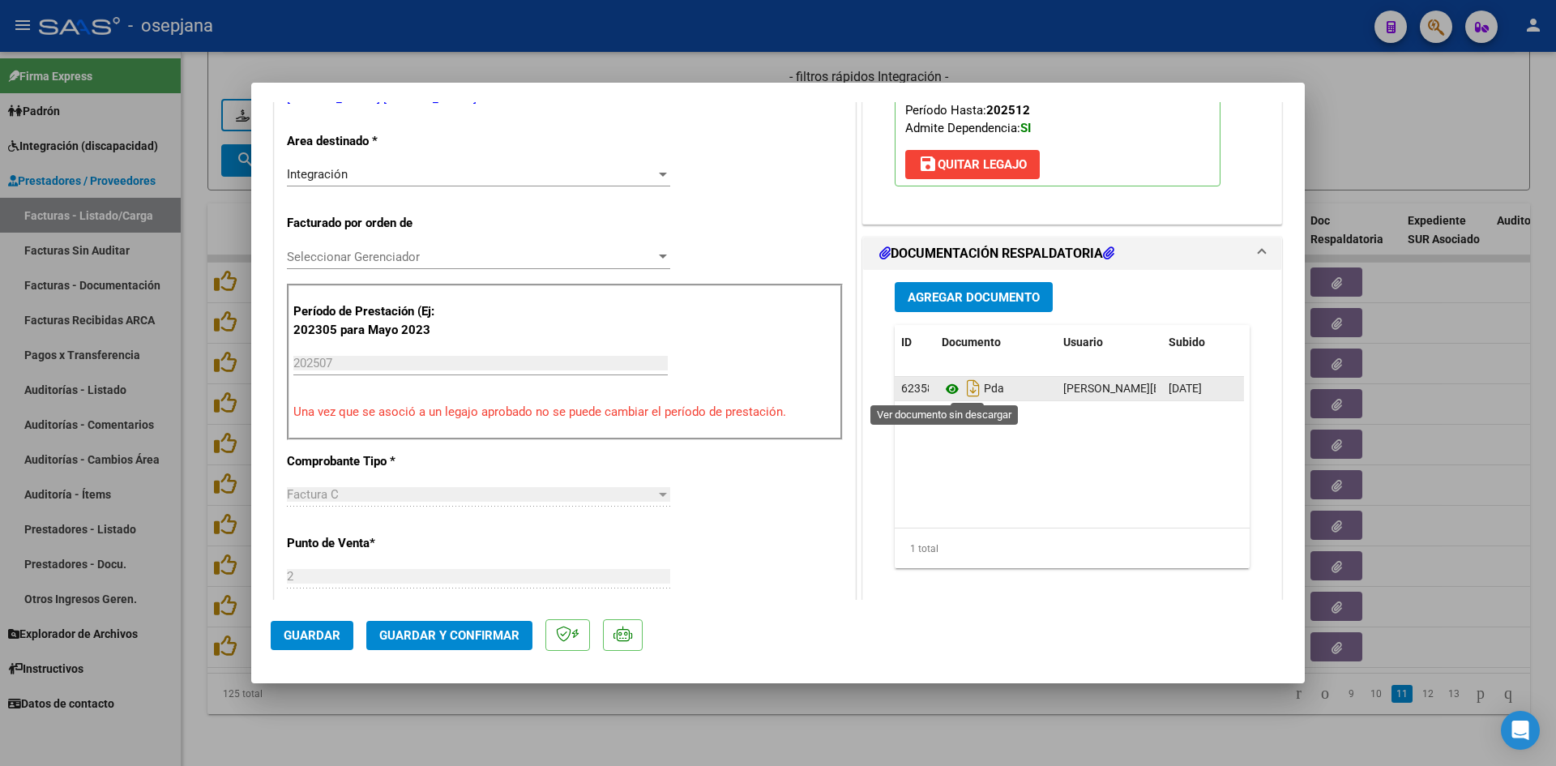
click at [941, 383] on icon at bounding box center [951, 388] width 21 height 19
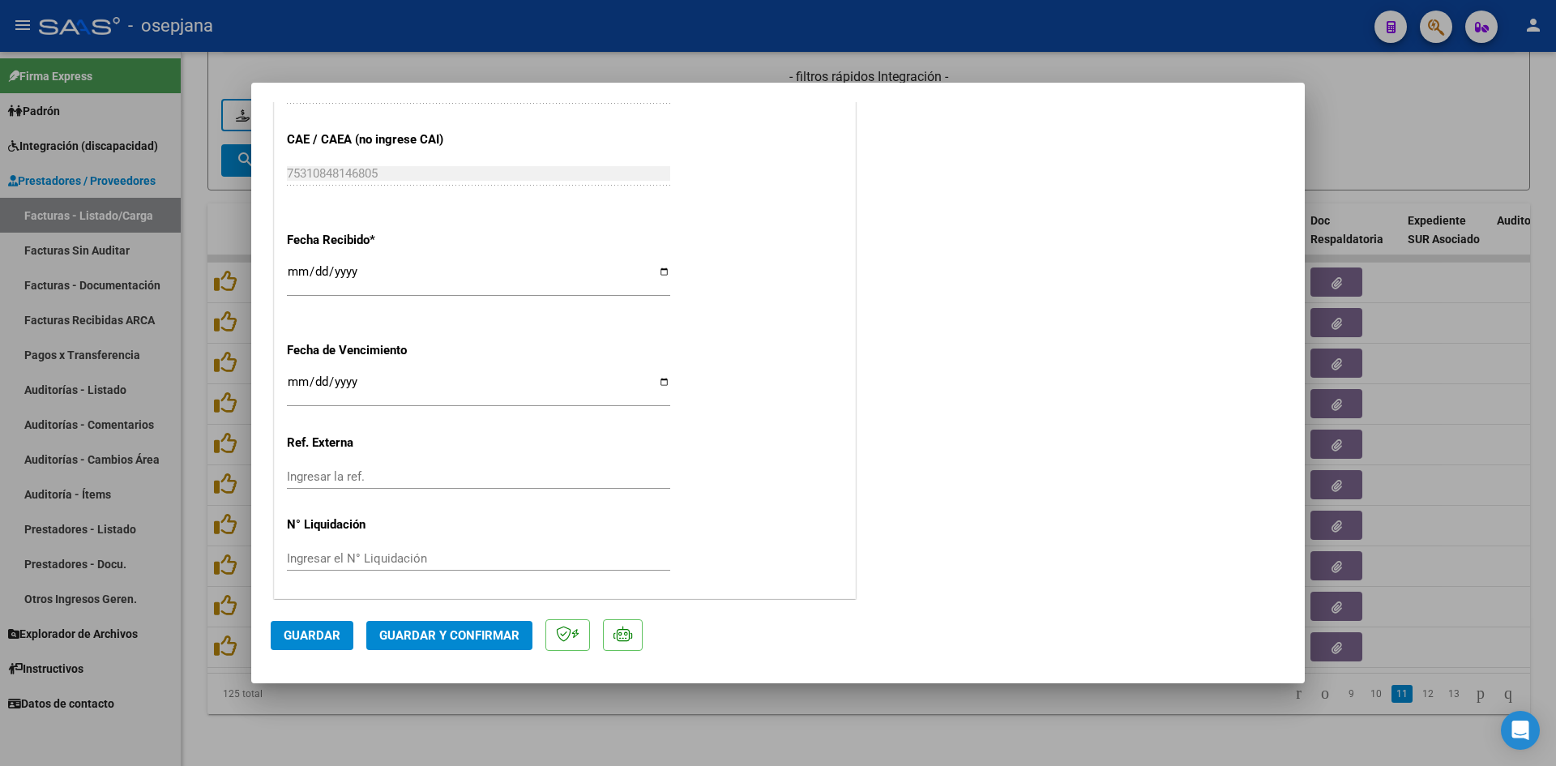
scroll to position [1068, 0]
click at [295, 384] on input "[DATE]" at bounding box center [478, 386] width 383 height 26
click at [430, 637] on span "Guardar y Confirmar" at bounding box center [449, 635] width 140 height 15
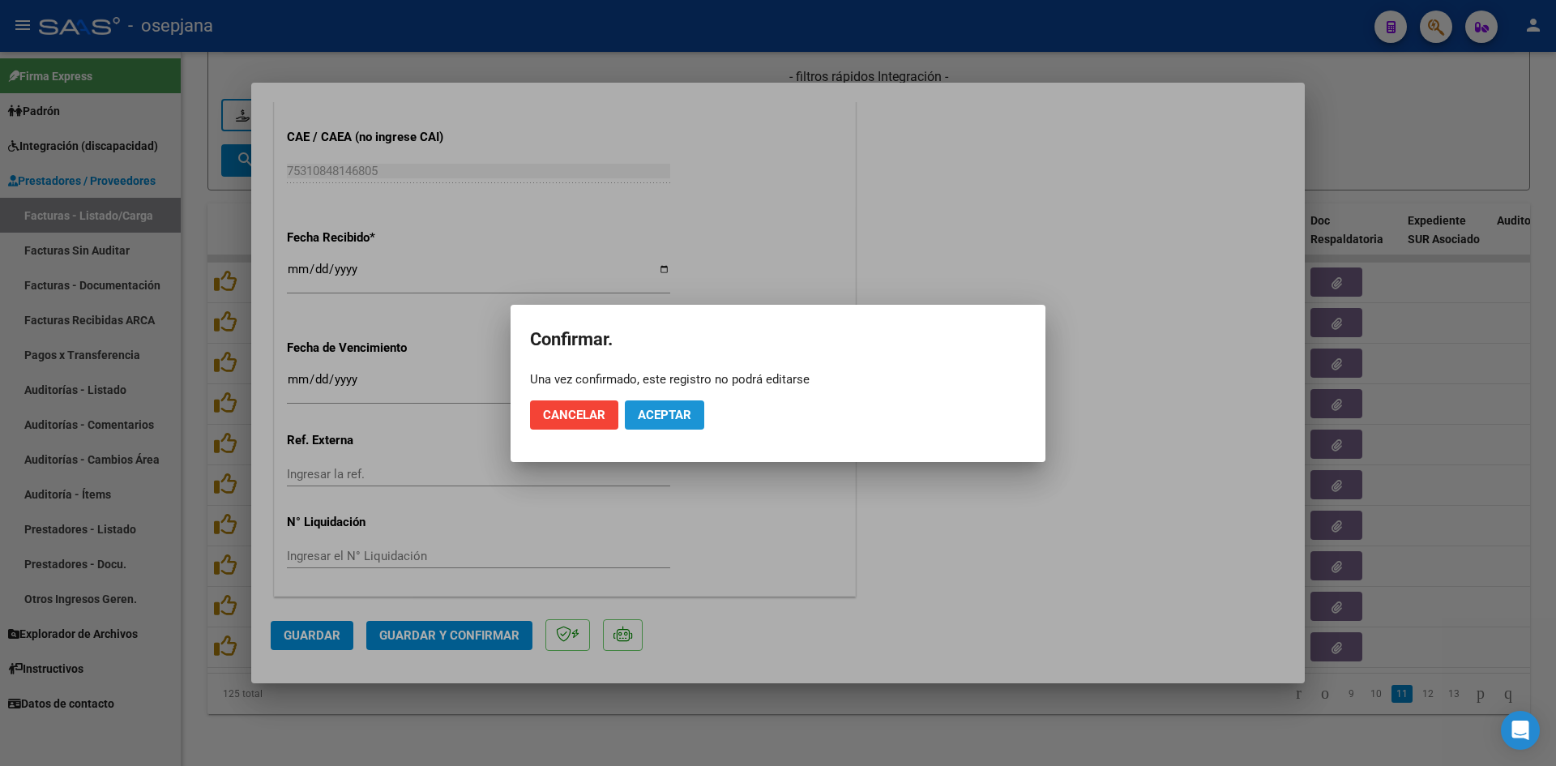
click at [677, 422] on button "Aceptar" at bounding box center [664, 414] width 79 height 29
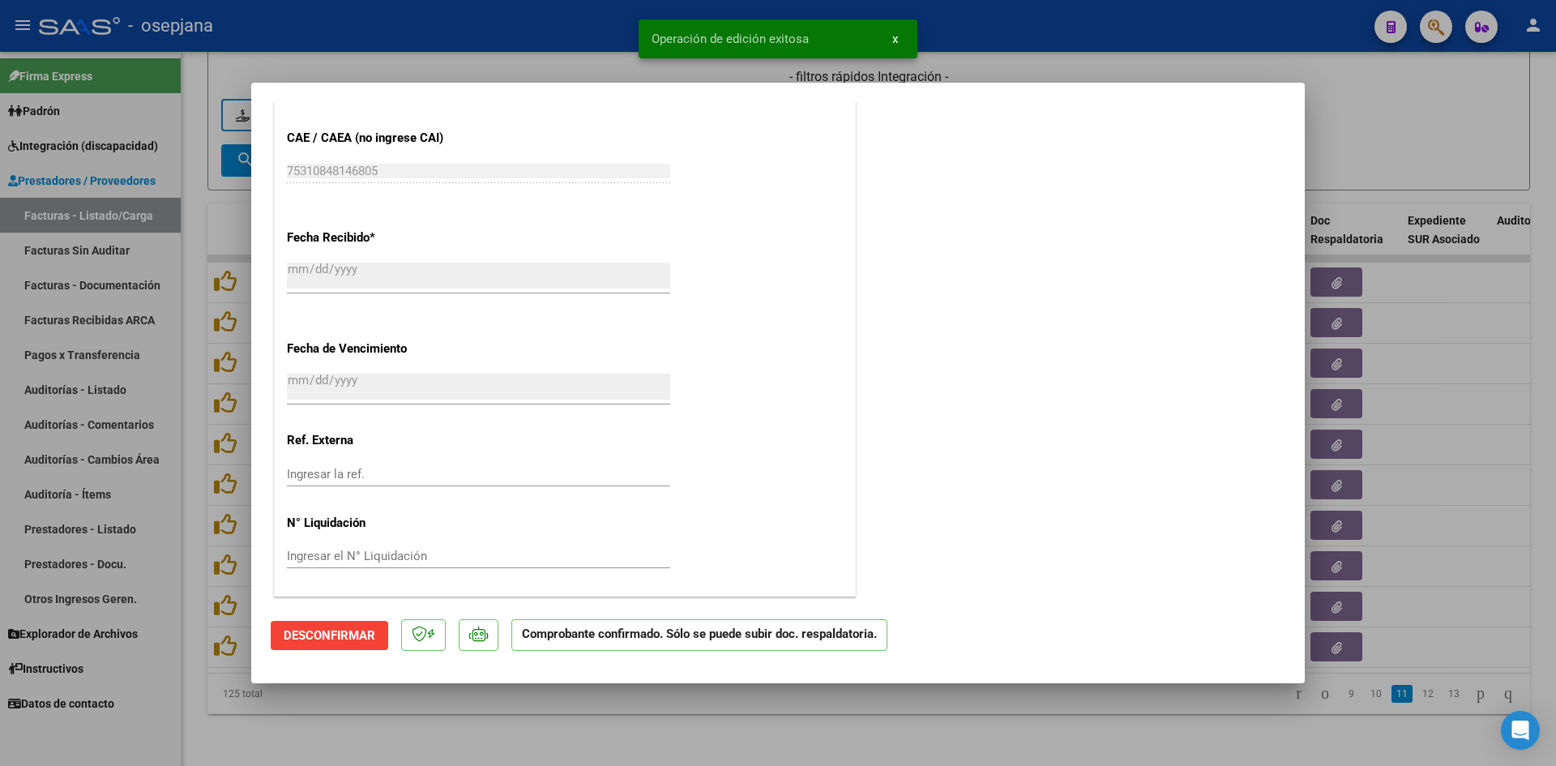
click at [1379, 122] on div at bounding box center [778, 383] width 1556 height 766
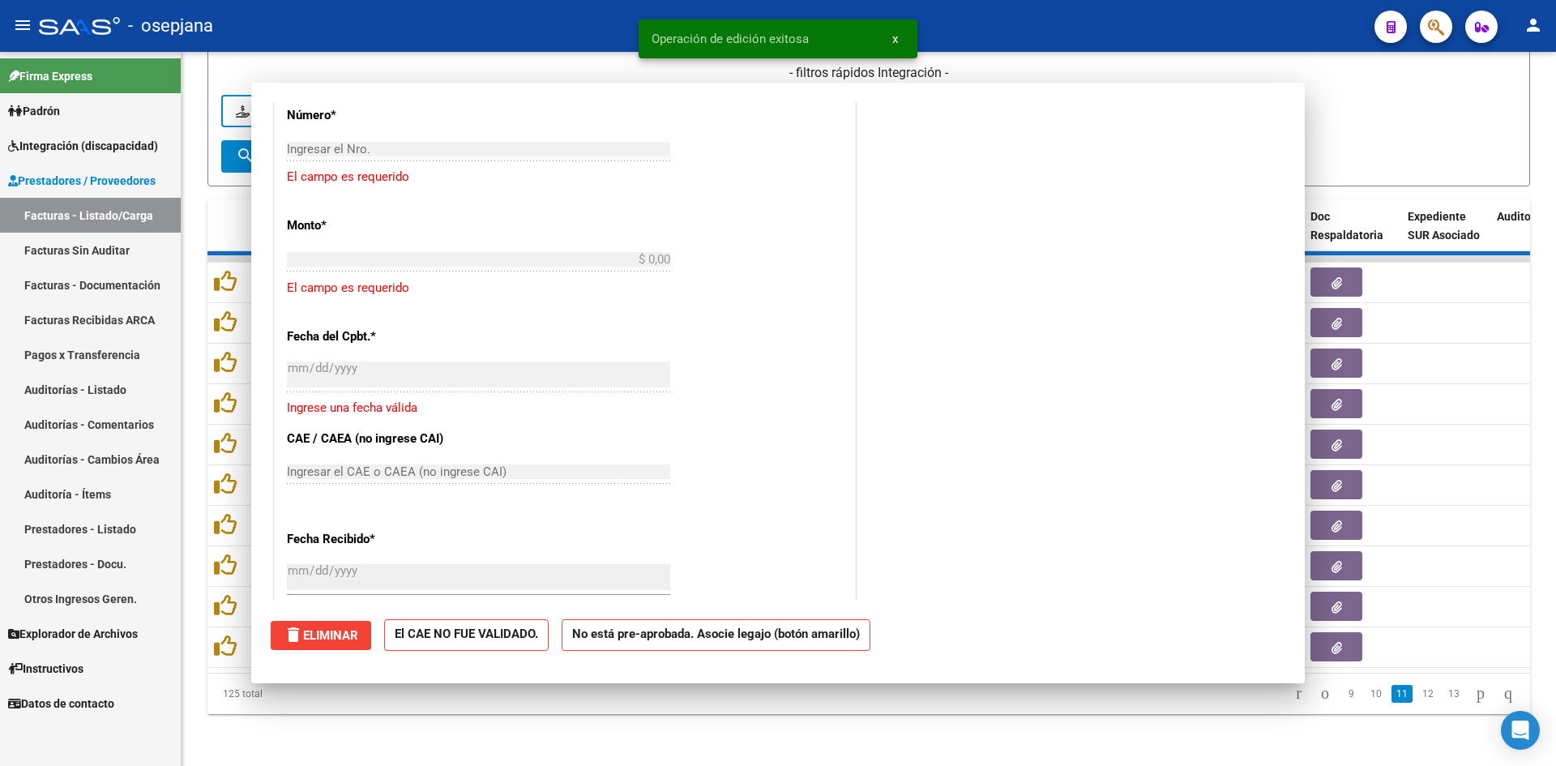
scroll to position [1269, 0]
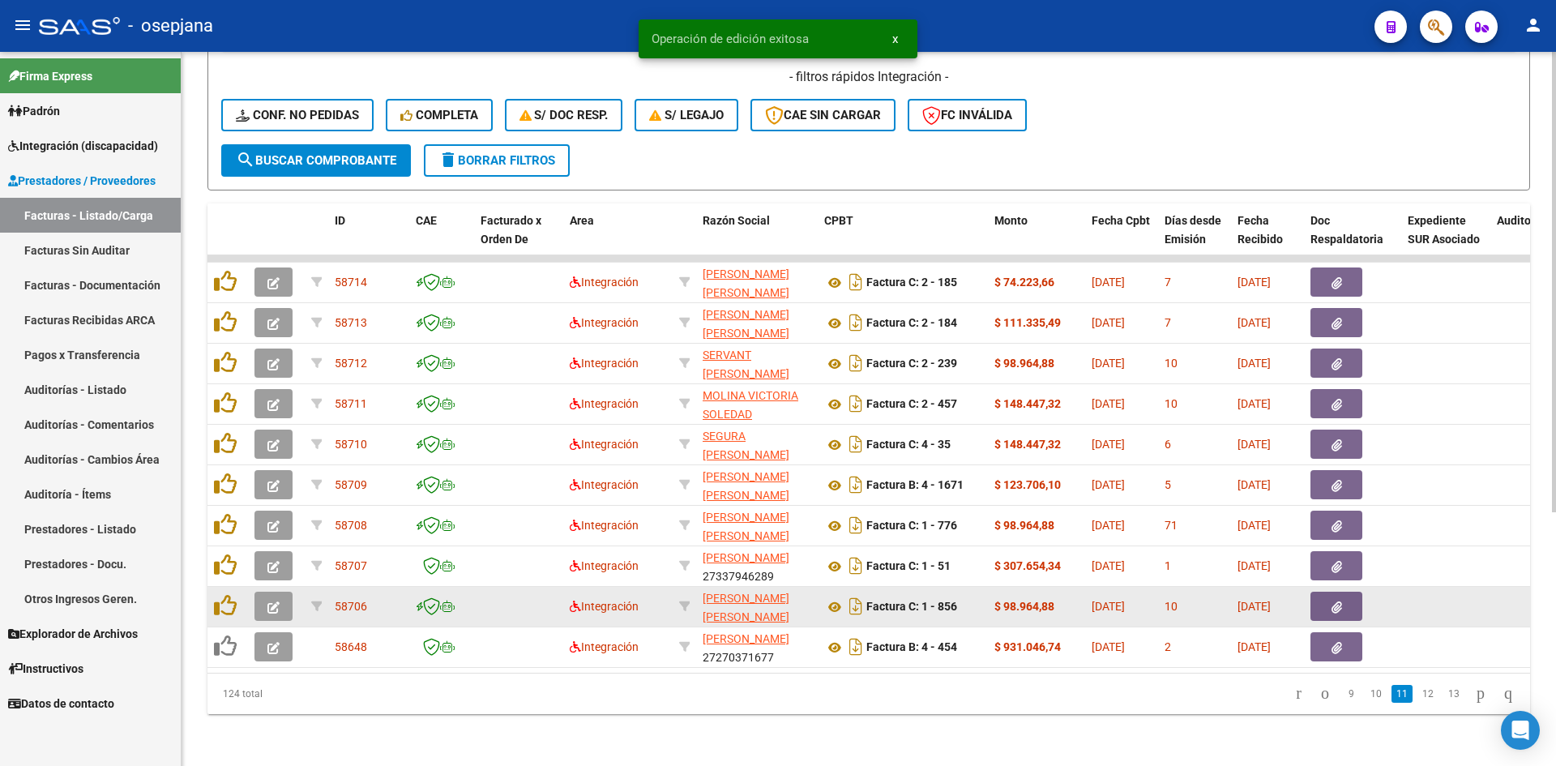
click at [272, 599] on span "button" at bounding box center [273, 606] width 12 height 15
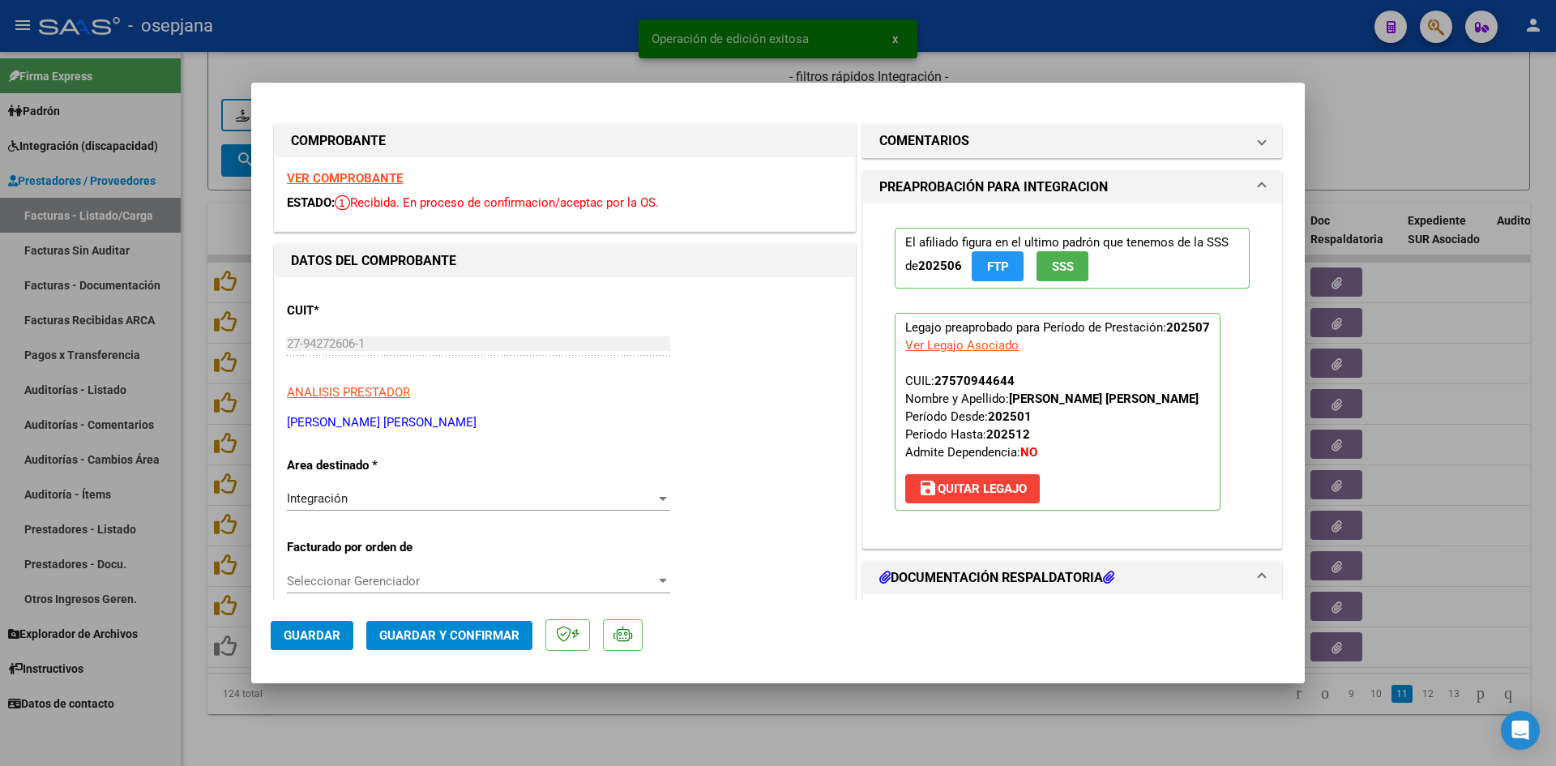
click at [335, 171] on strong "VER COMPROBANTE" at bounding box center [345, 178] width 116 height 15
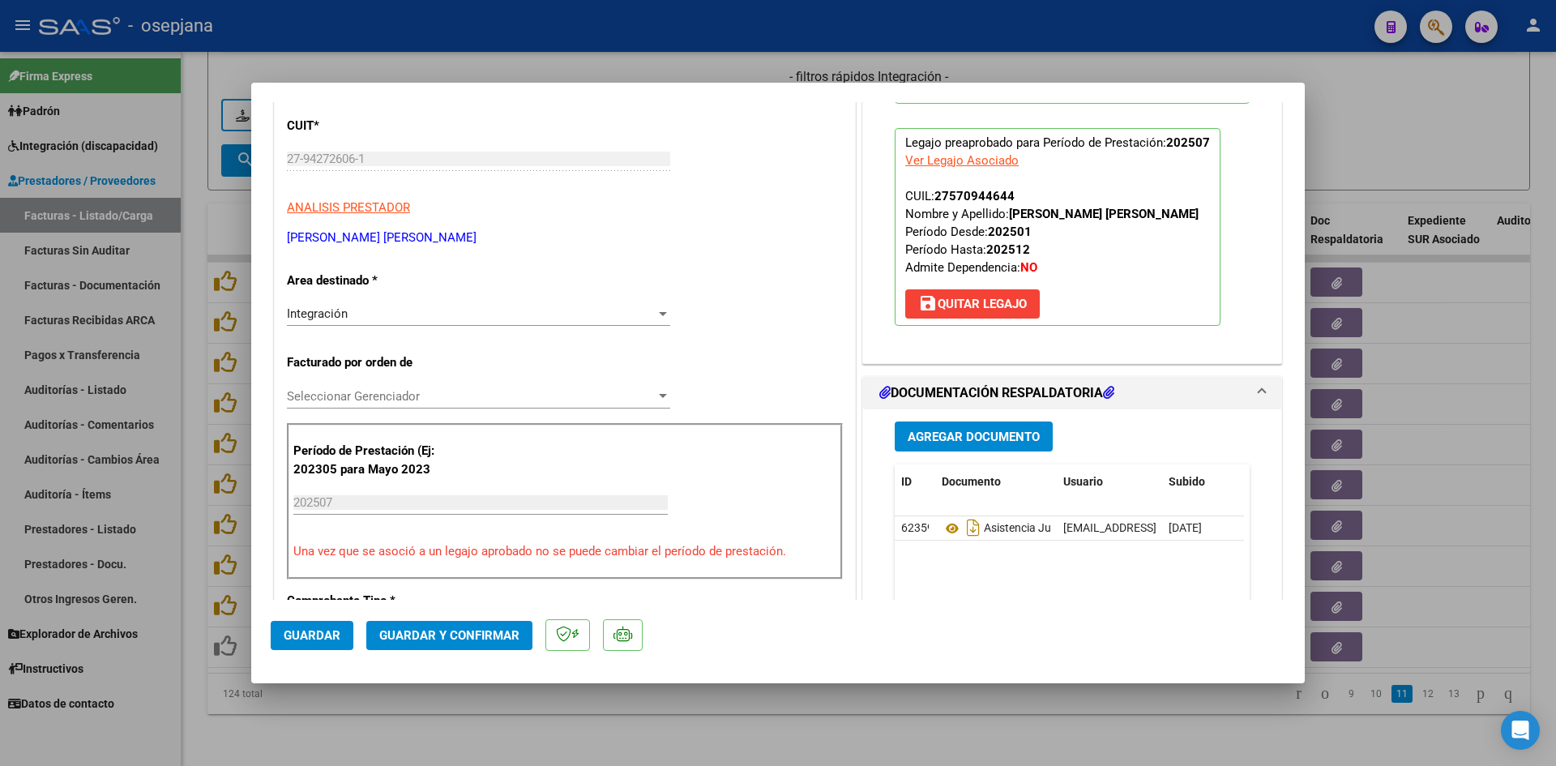
scroll to position [324, 0]
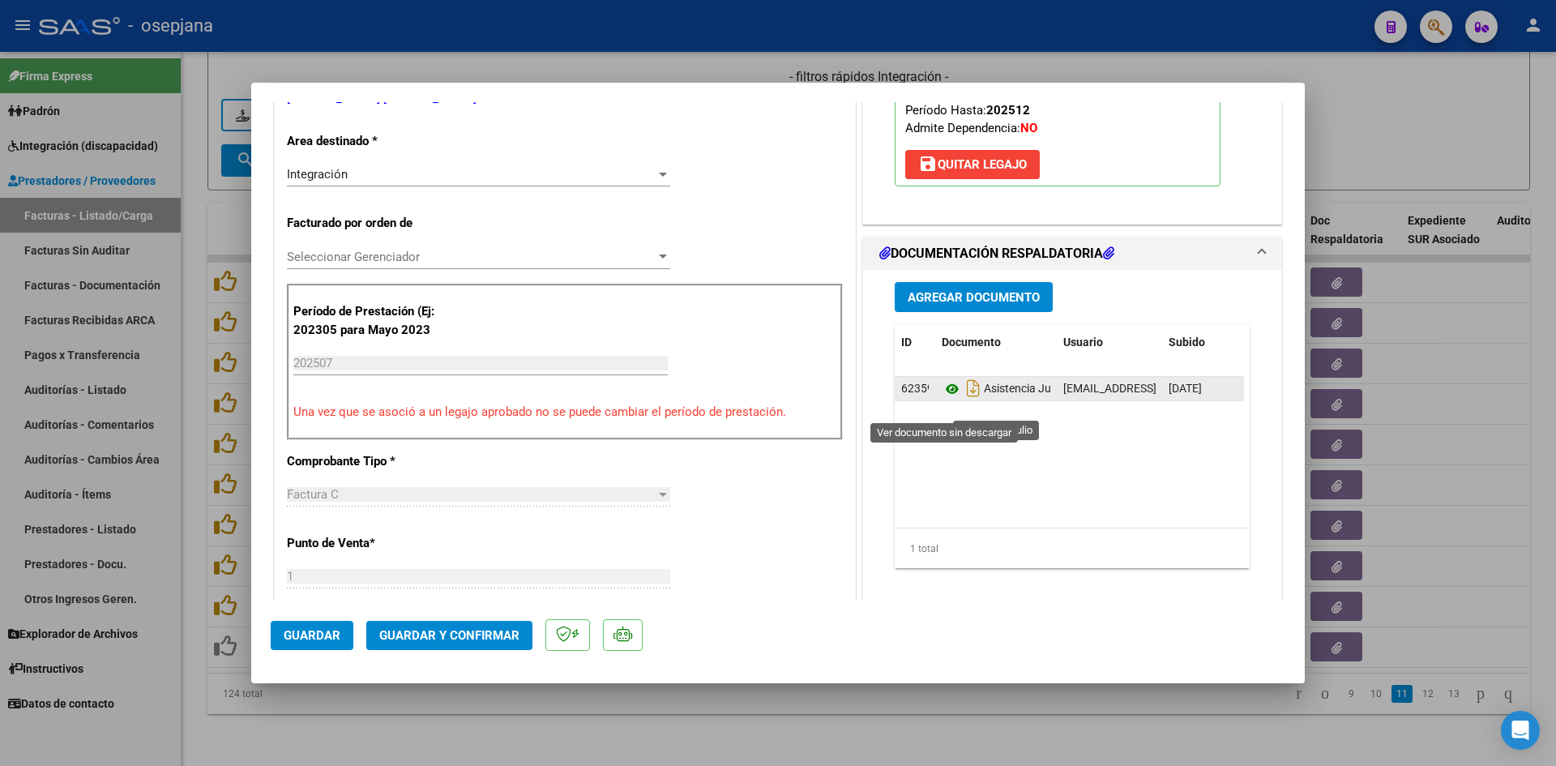
click at [941, 399] on icon at bounding box center [951, 388] width 21 height 19
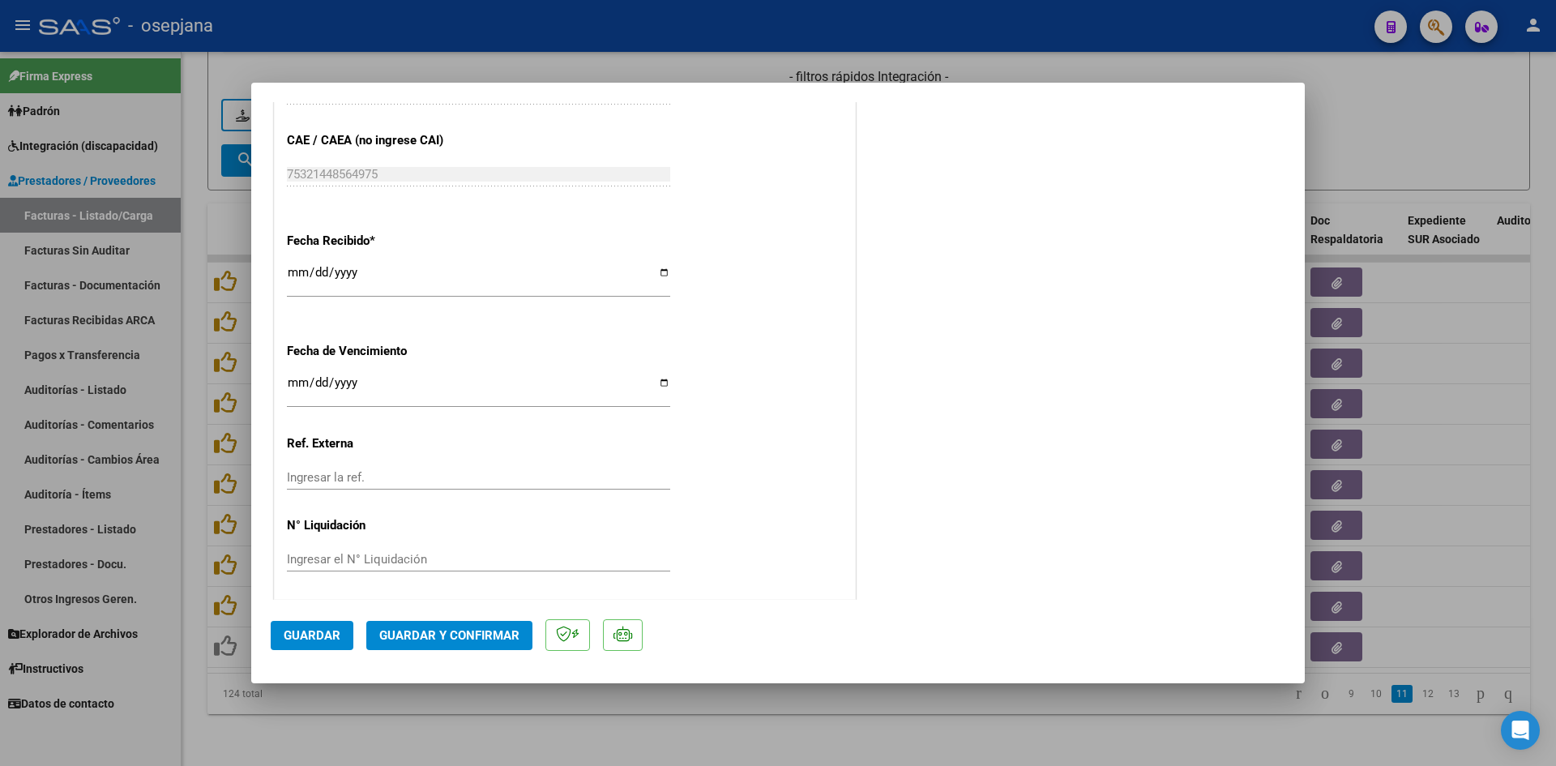
scroll to position [1068, 0]
click at [296, 383] on input "Ingresar la fecha" at bounding box center [478, 386] width 383 height 26
click at [405, 636] on span "Guardar y Confirmar" at bounding box center [449, 635] width 140 height 15
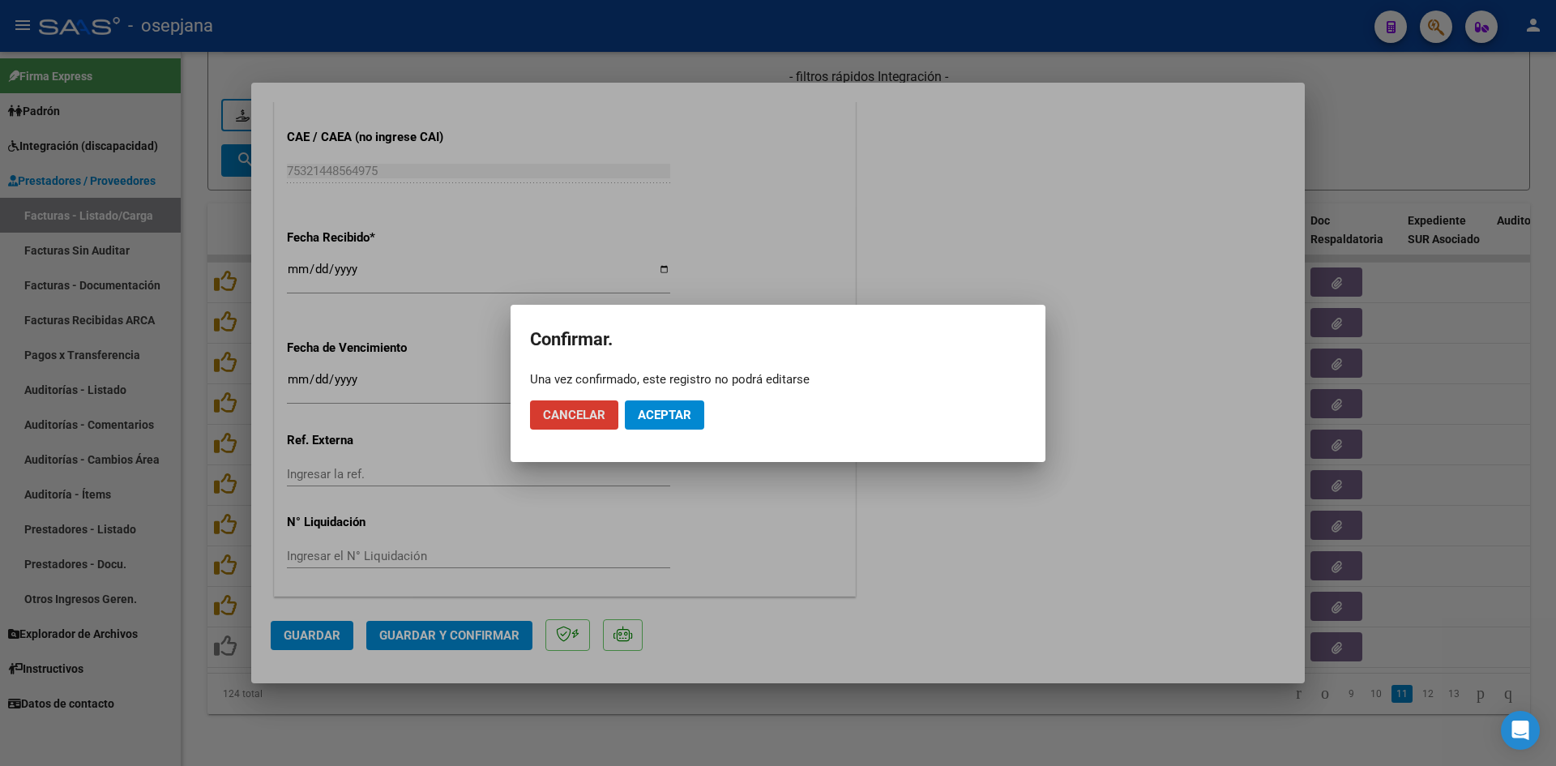
click at [644, 415] on span "Aceptar" at bounding box center [664, 415] width 53 height 15
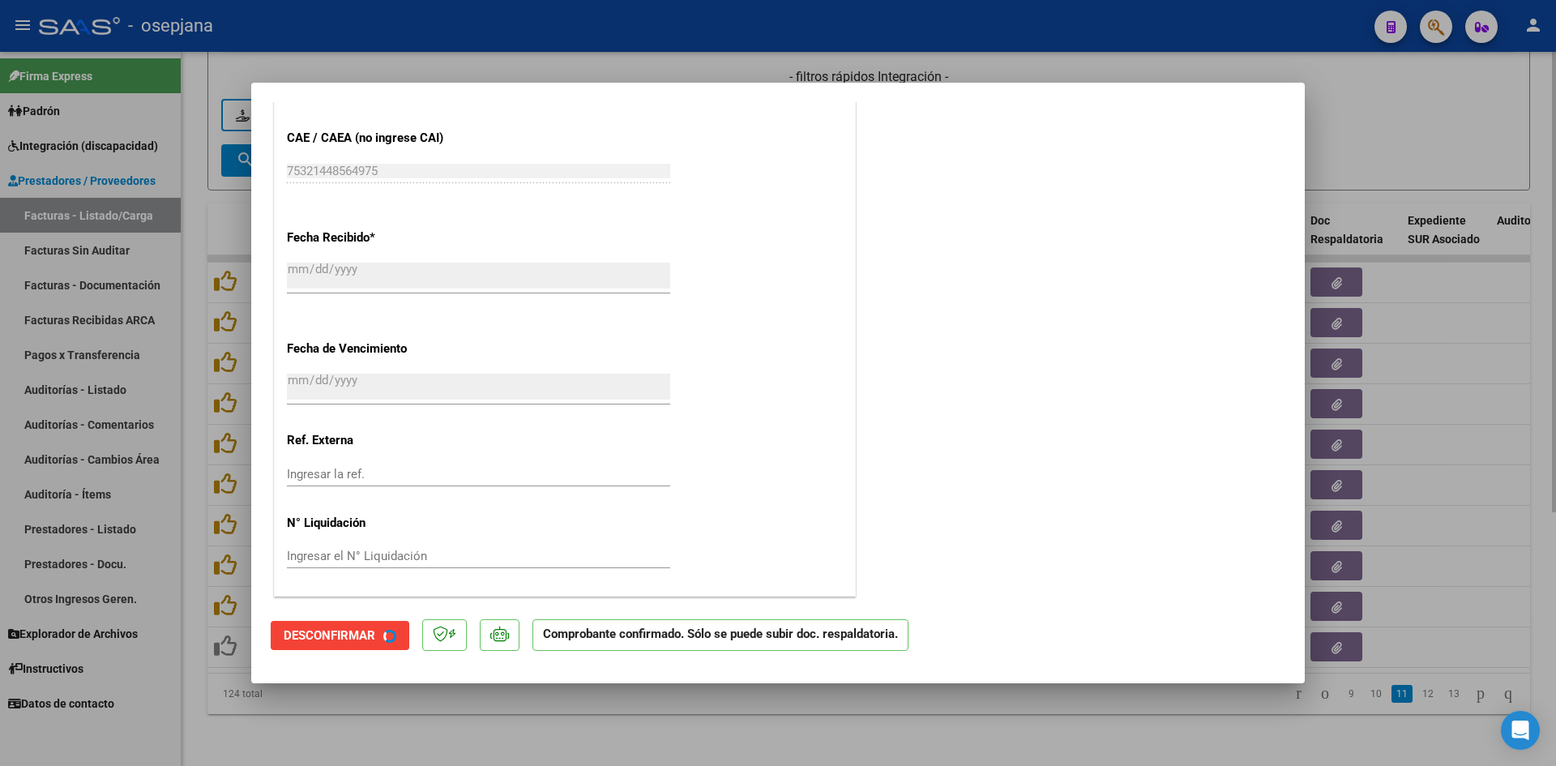
click at [1347, 137] on div at bounding box center [778, 383] width 1556 height 766
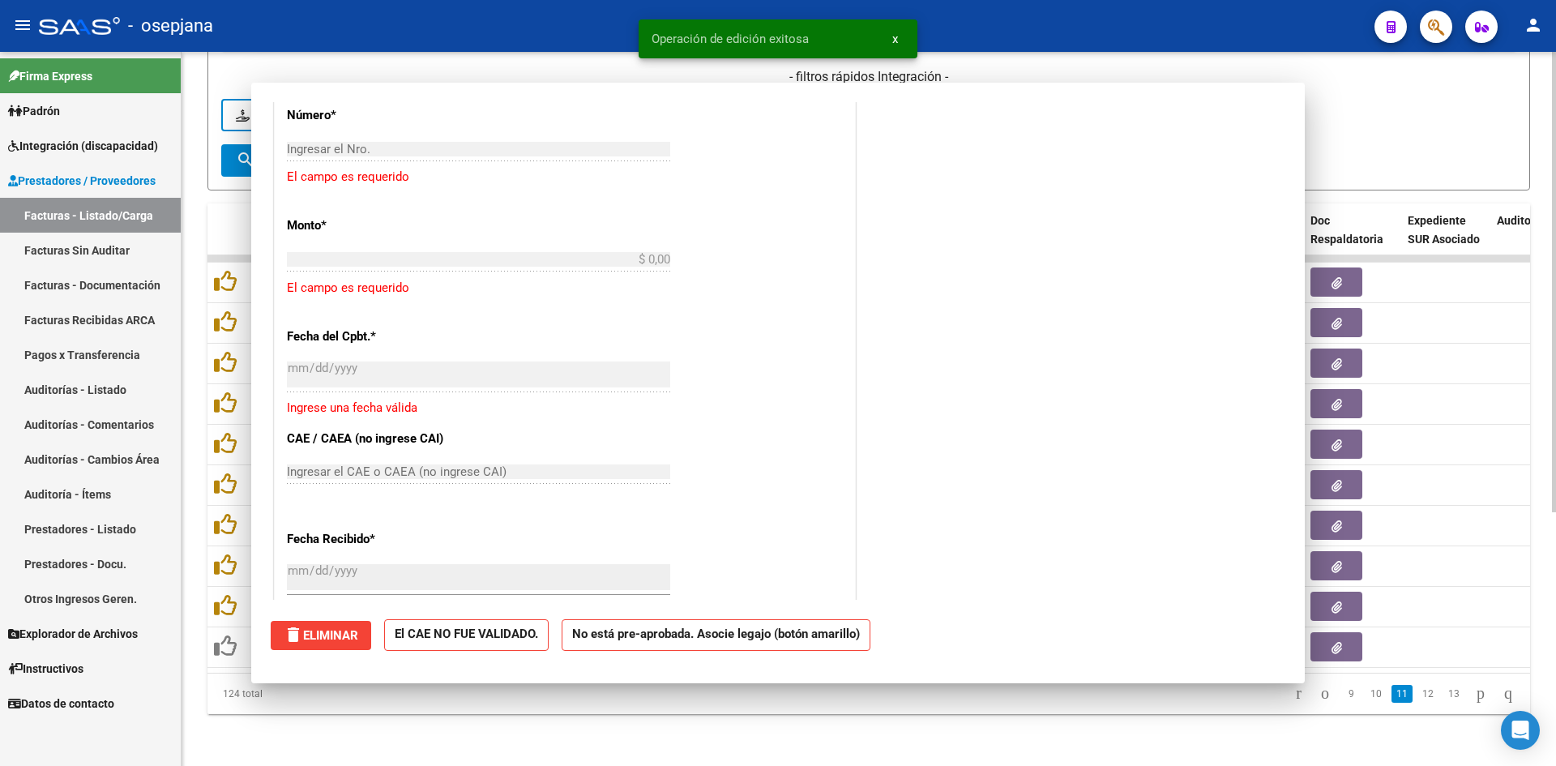
scroll to position [0, 0]
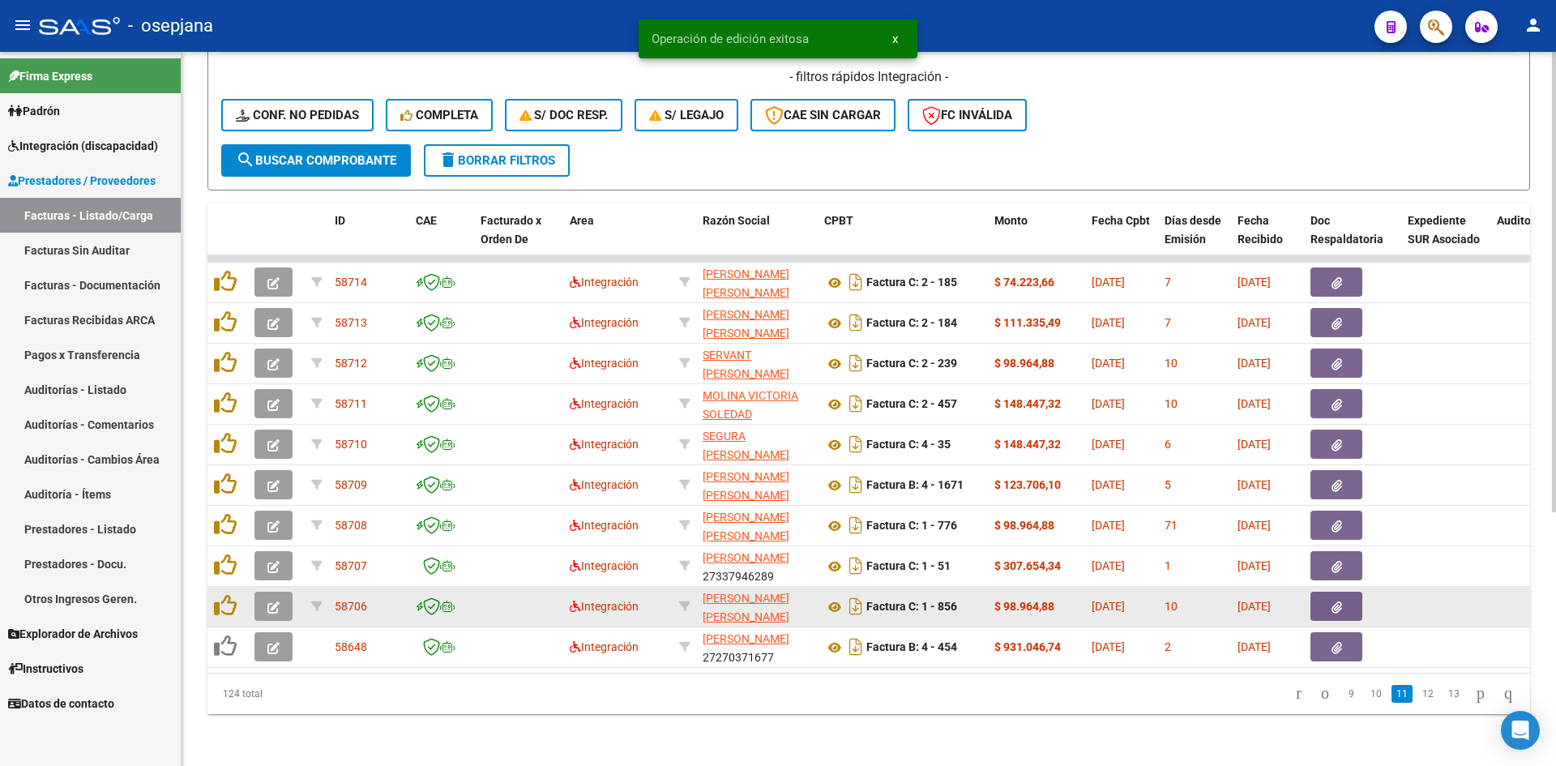
click at [272, 601] on icon "button" at bounding box center [273, 607] width 12 height 12
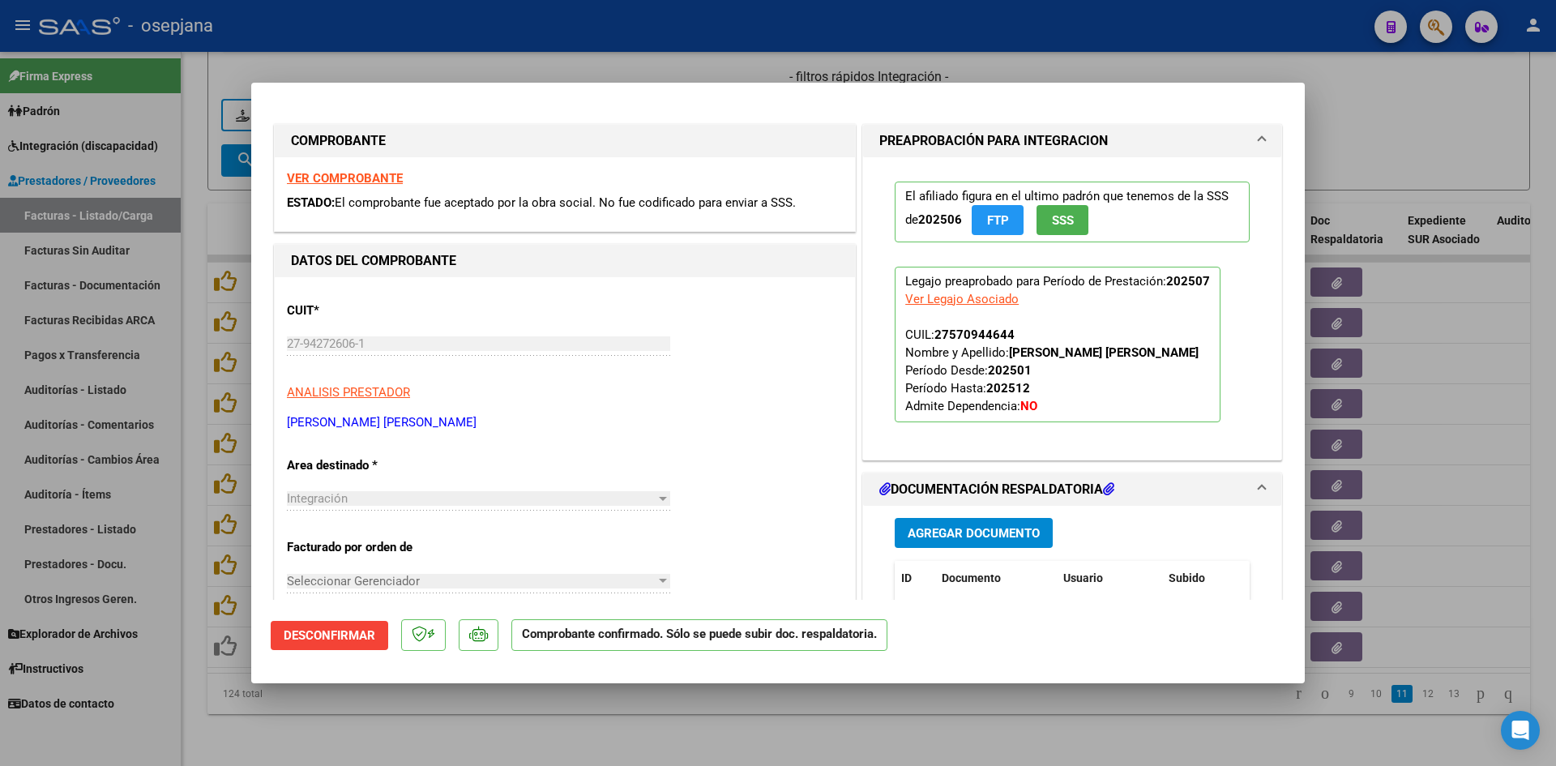
click at [381, 176] on strong "VER COMPROBANTE" at bounding box center [345, 178] width 116 height 15
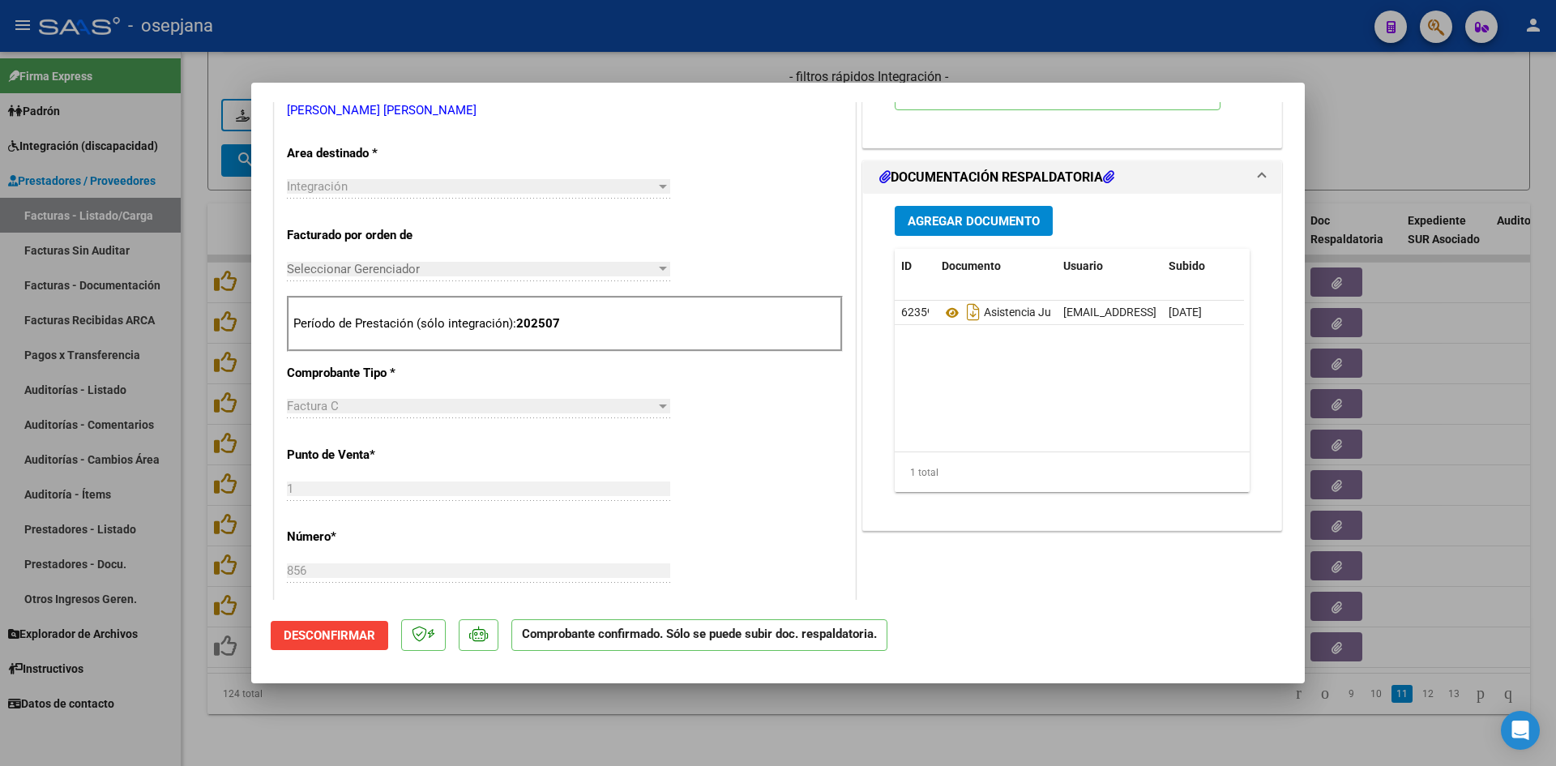
scroll to position [324, 0]
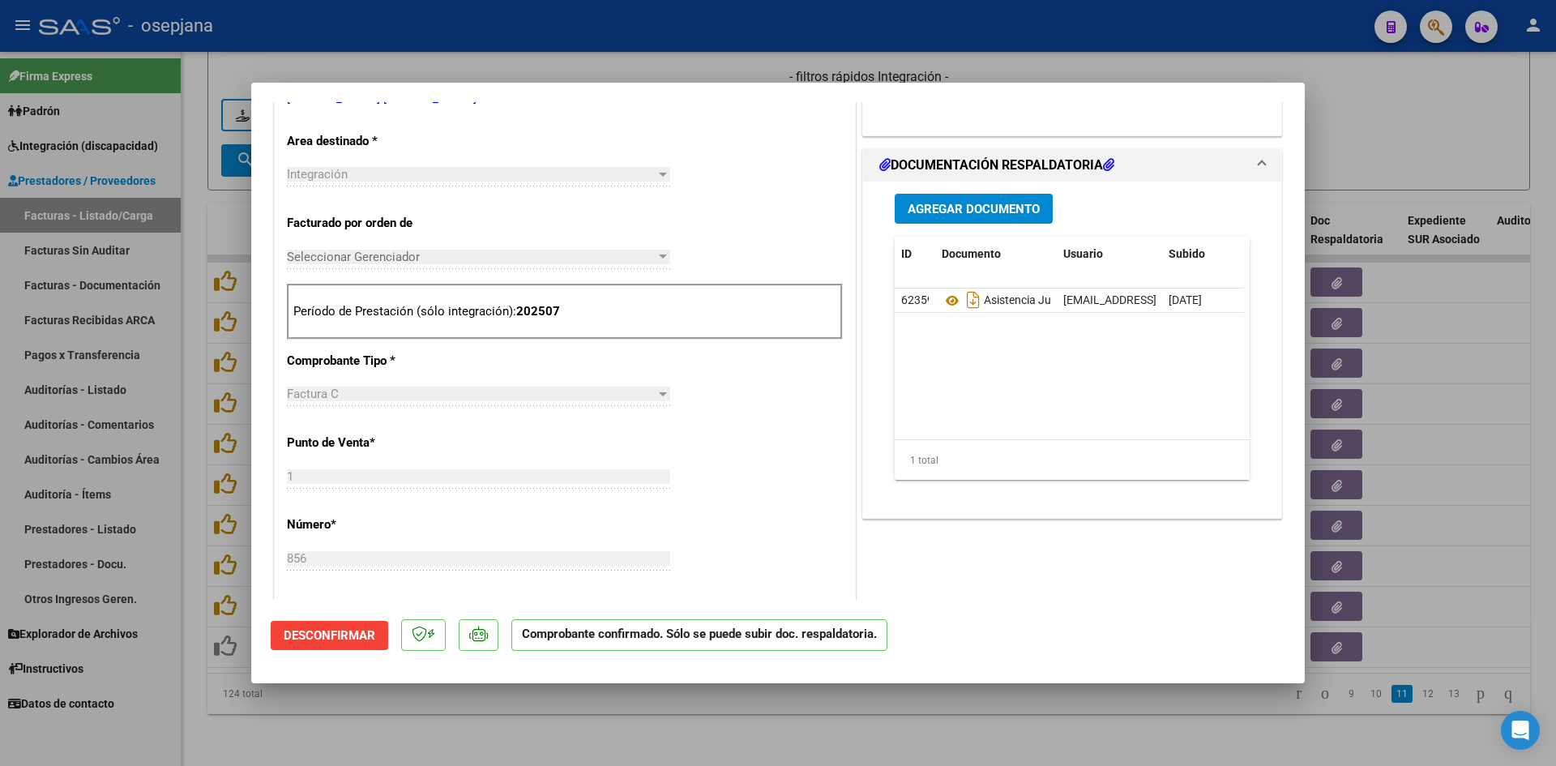
click at [1404, 126] on div at bounding box center [778, 383] width 1556 height 766
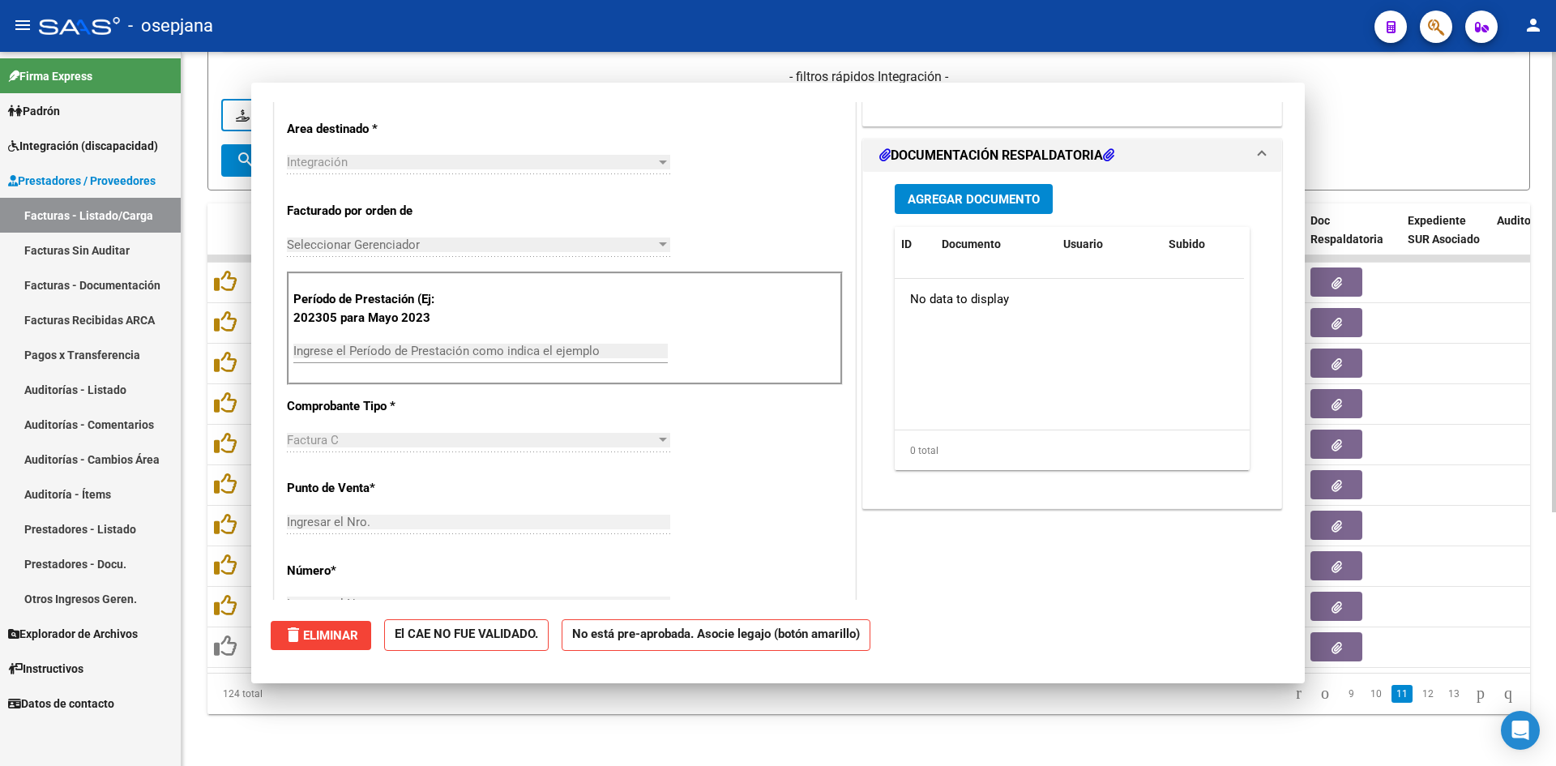
scroll to position [0, 0]
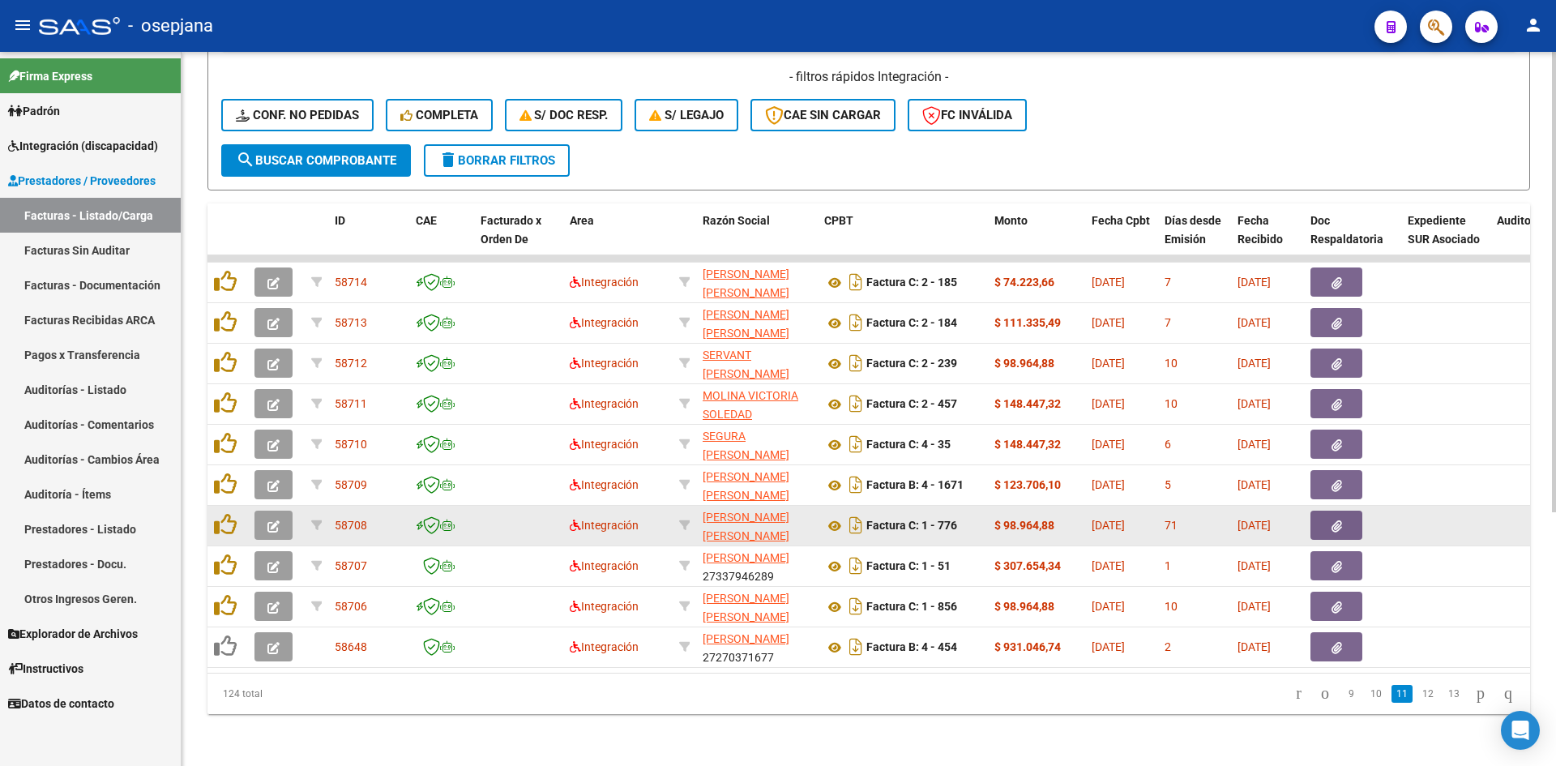
click at [266, 532] on datatable-scroller "58714 Integración [PERSON_NAME] [PERSON_NAME] 27328503617 Factura C: 2 - 185 $ …" at bounding box center [868, 461] width 1322 height 412
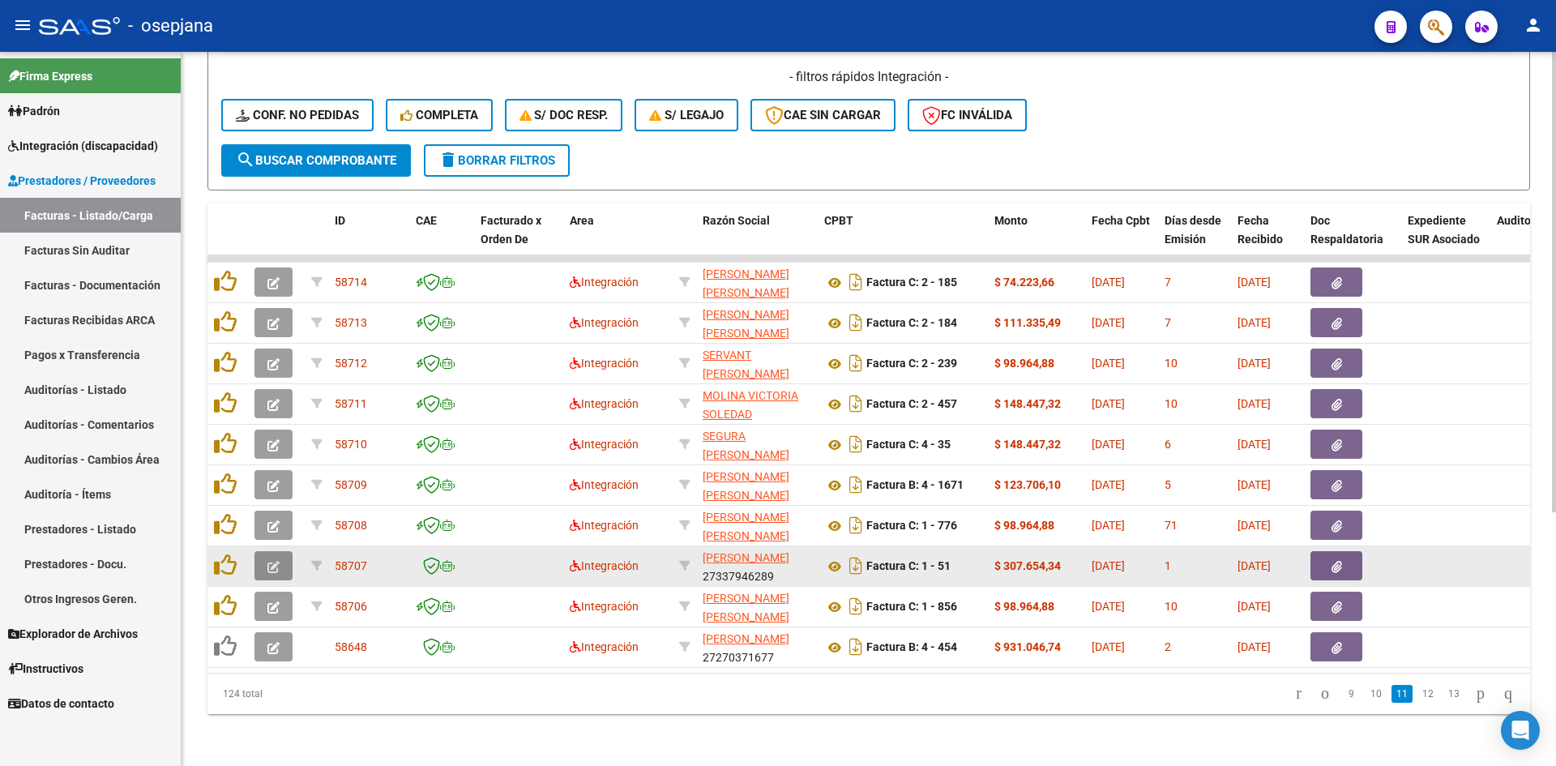
click at [286, 559] on button "button" at bounding box center [273, 565] width 38 height 29
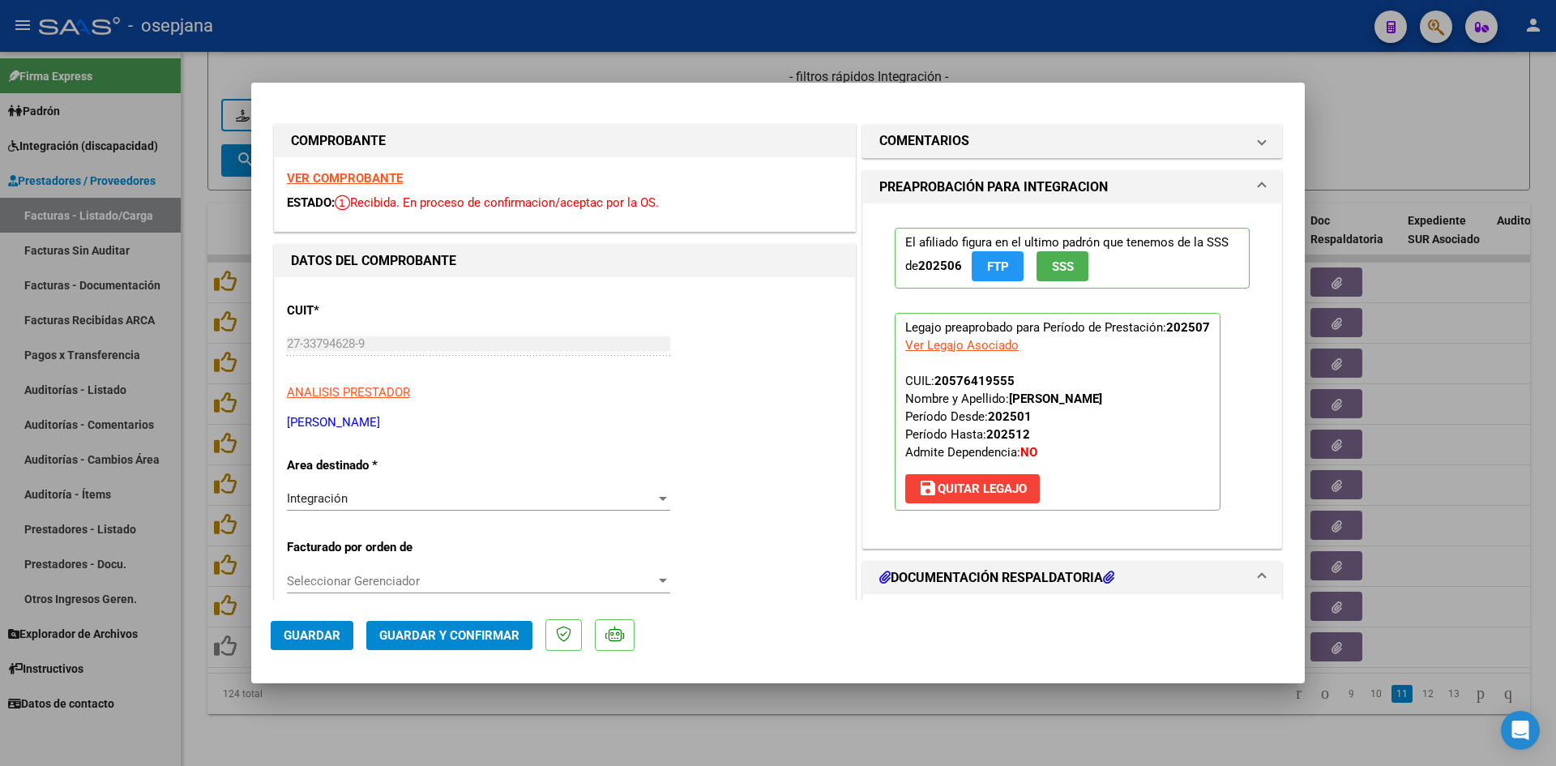
click at [336, 175] on strong "VER COMPROBANTE" at bounding box center [345, 178] width 116 height 15
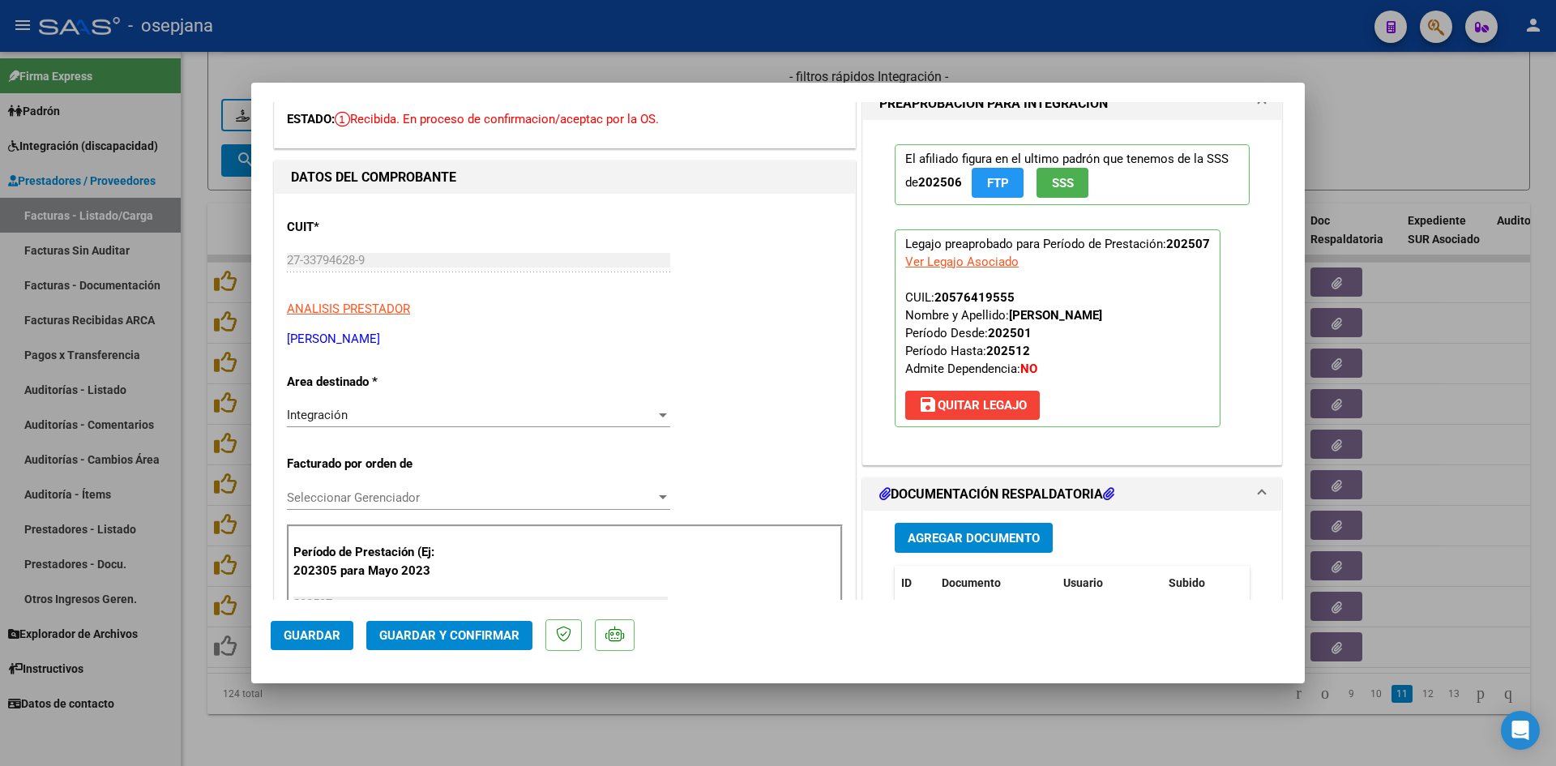
scroll to position [405, 0]
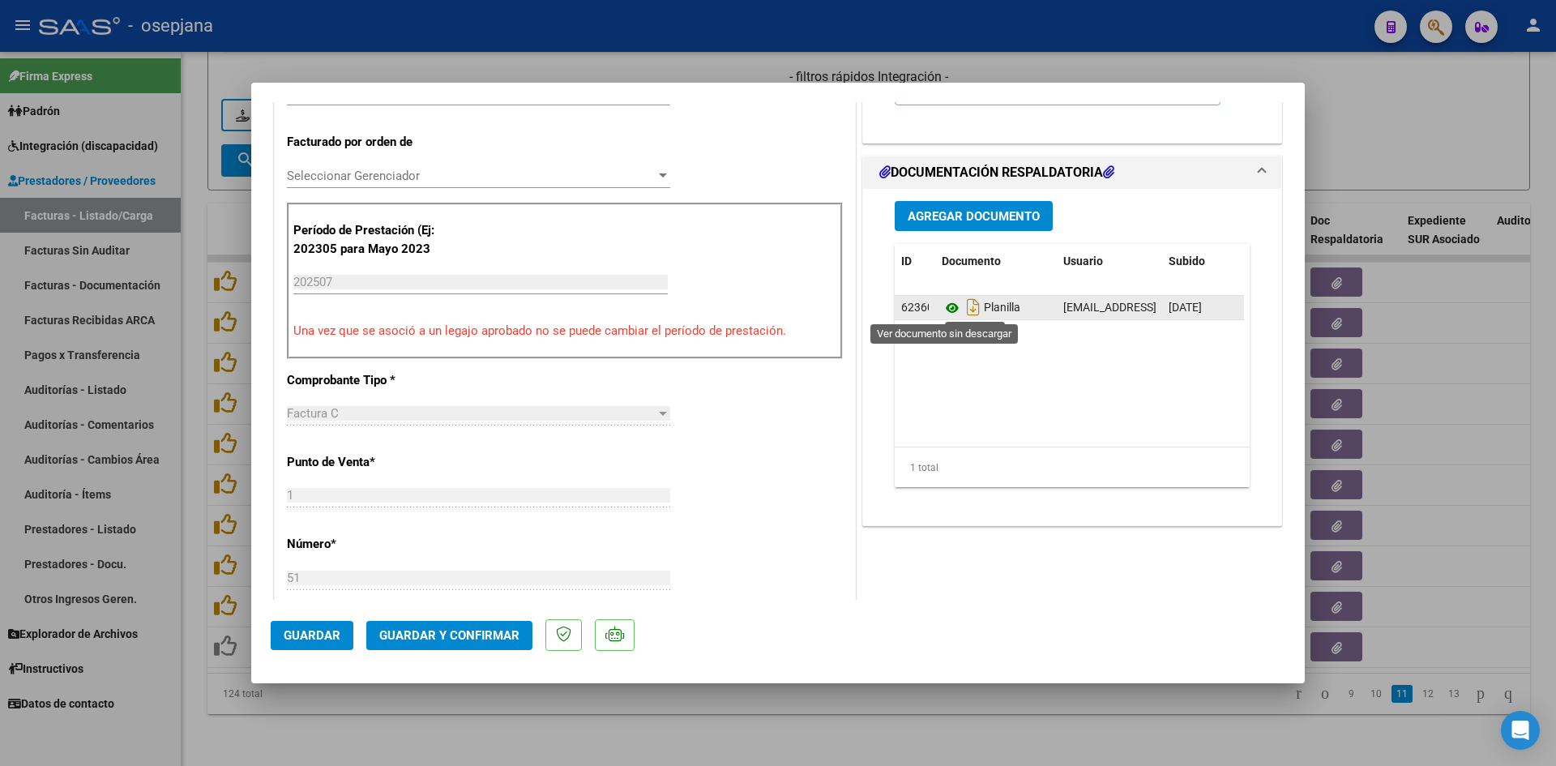
click at [942, 305] on icon at bounding box center [951, 307] width 21 height 19
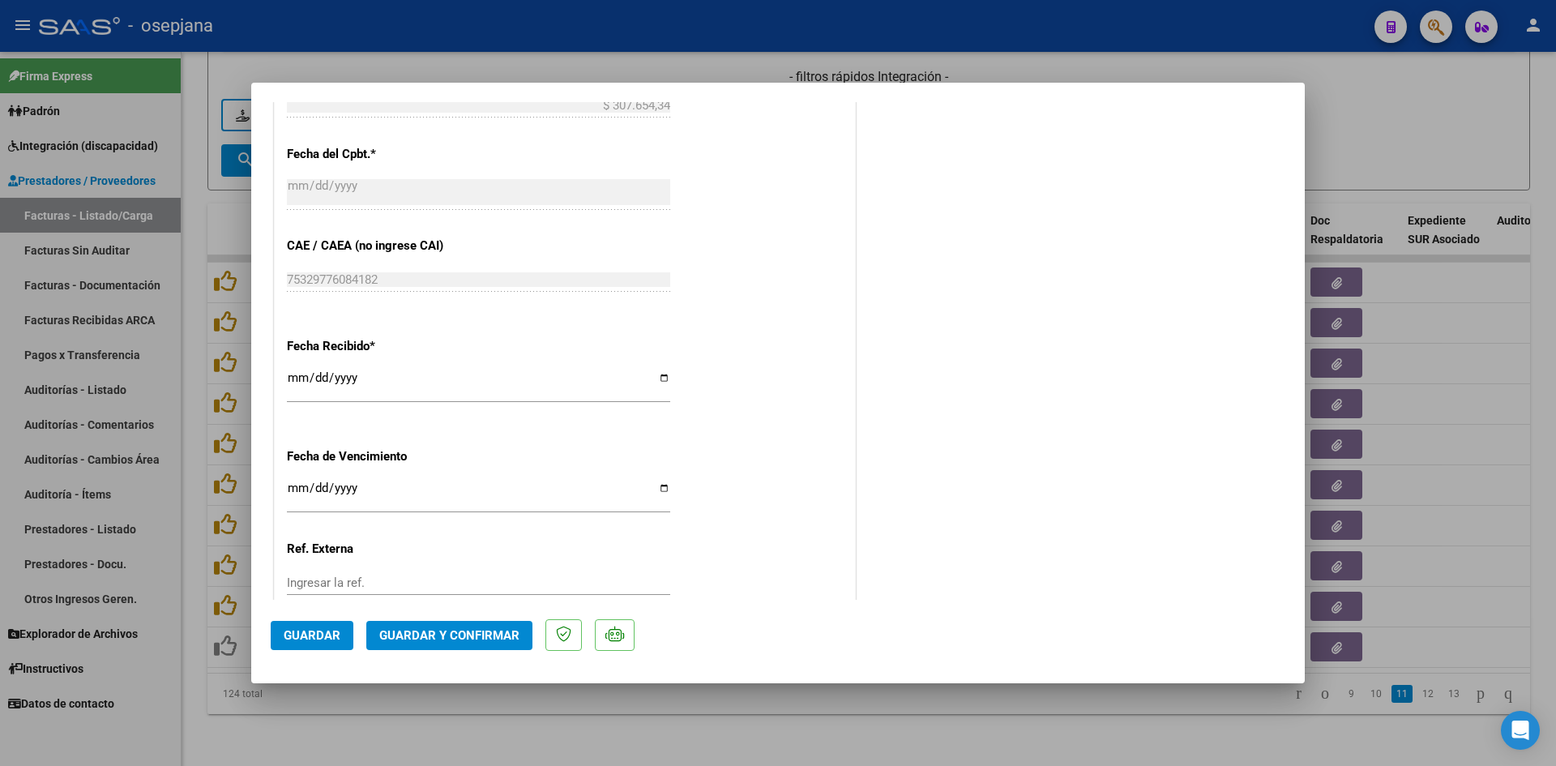
scroll to position [1068, 0]
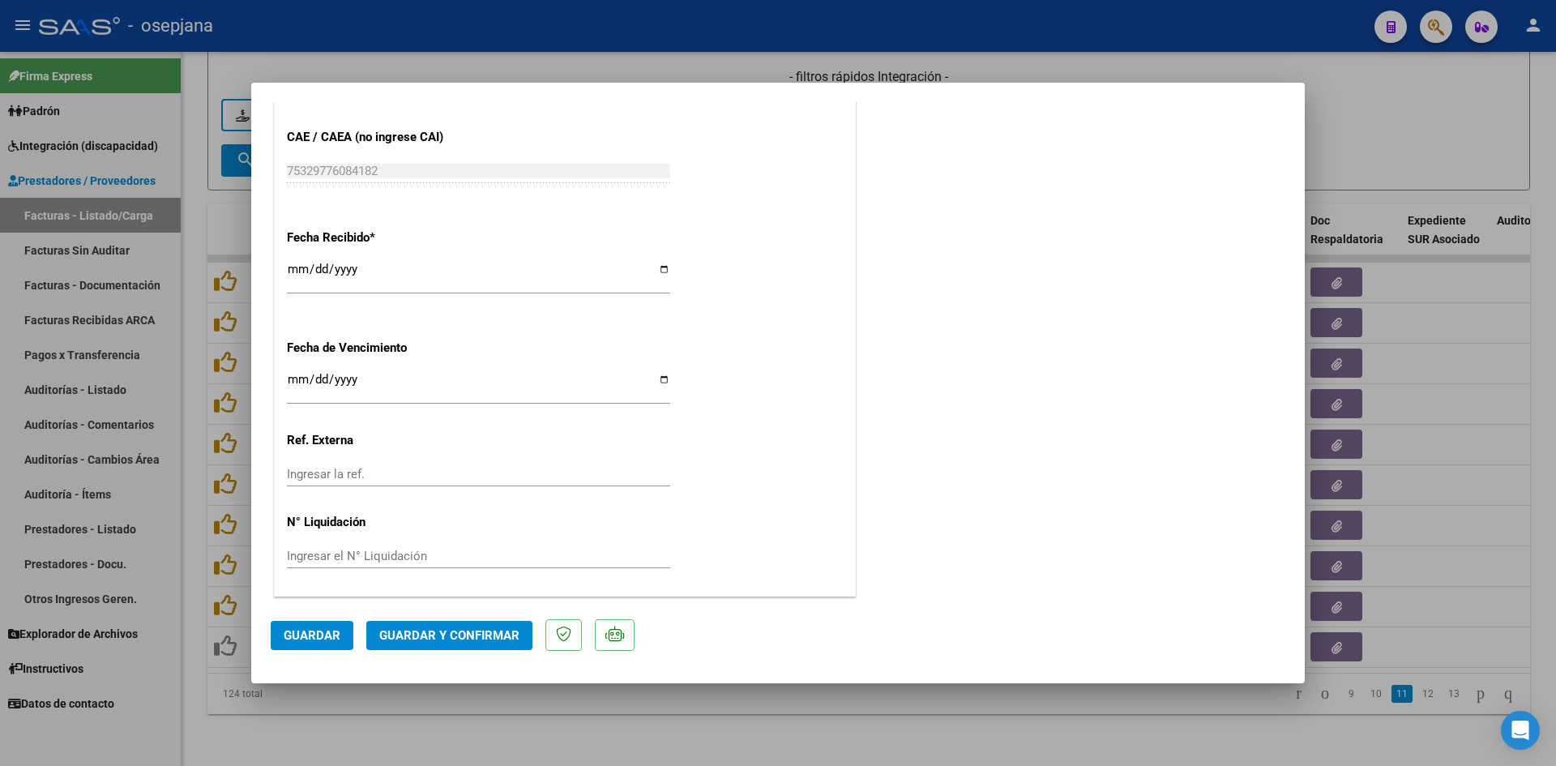
click at [295, 381] on input "Ingresar la fecha" at bounding box center [478, 386] width 383 height 26
click at [399, 631] on span "Guardar y Confirmar" at bounding box center [449, 635] width 140 height 15
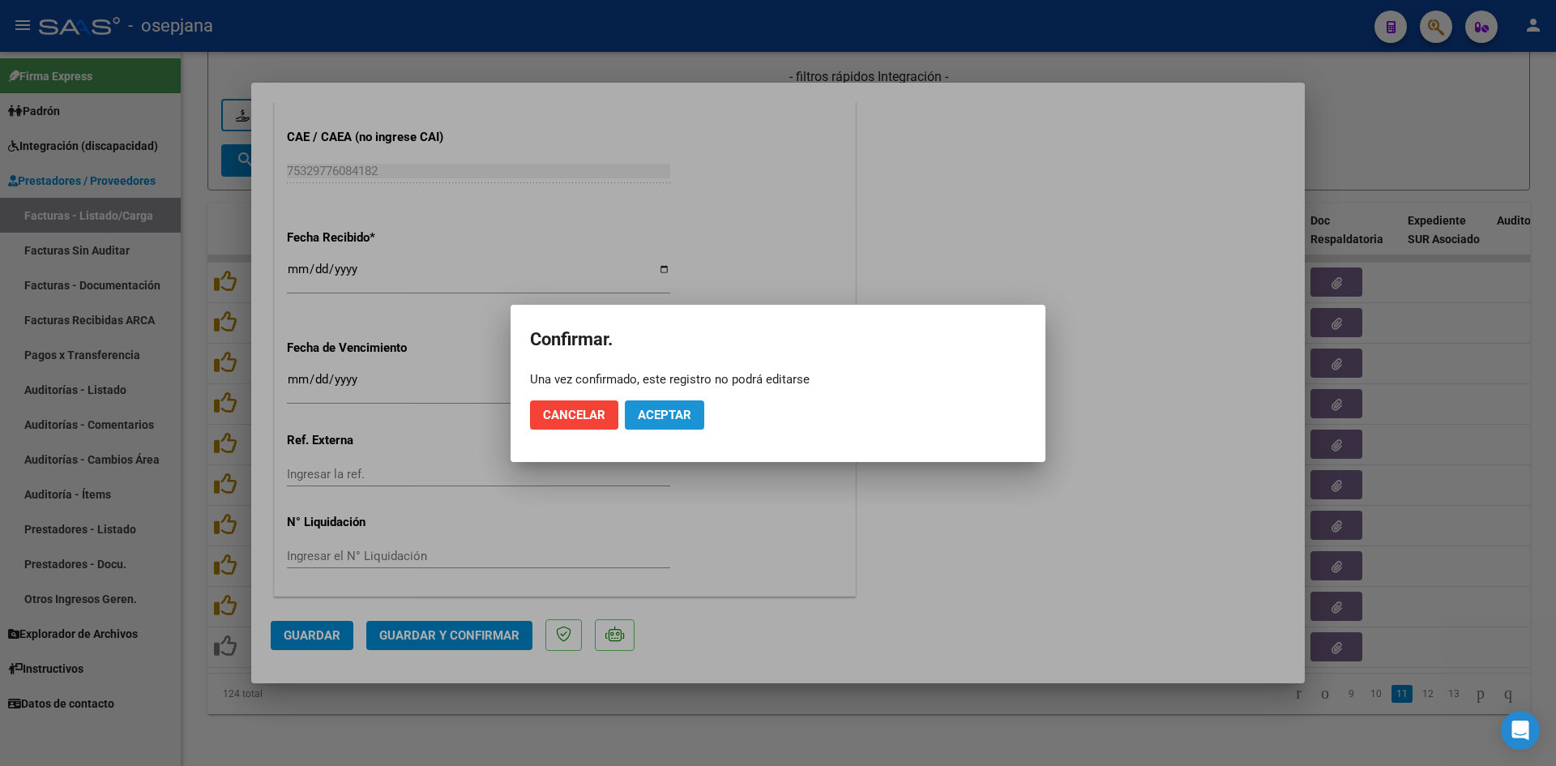
click at [654, 416] on span "Aceptar" at bounding box center [664, 415] width 53 height 15
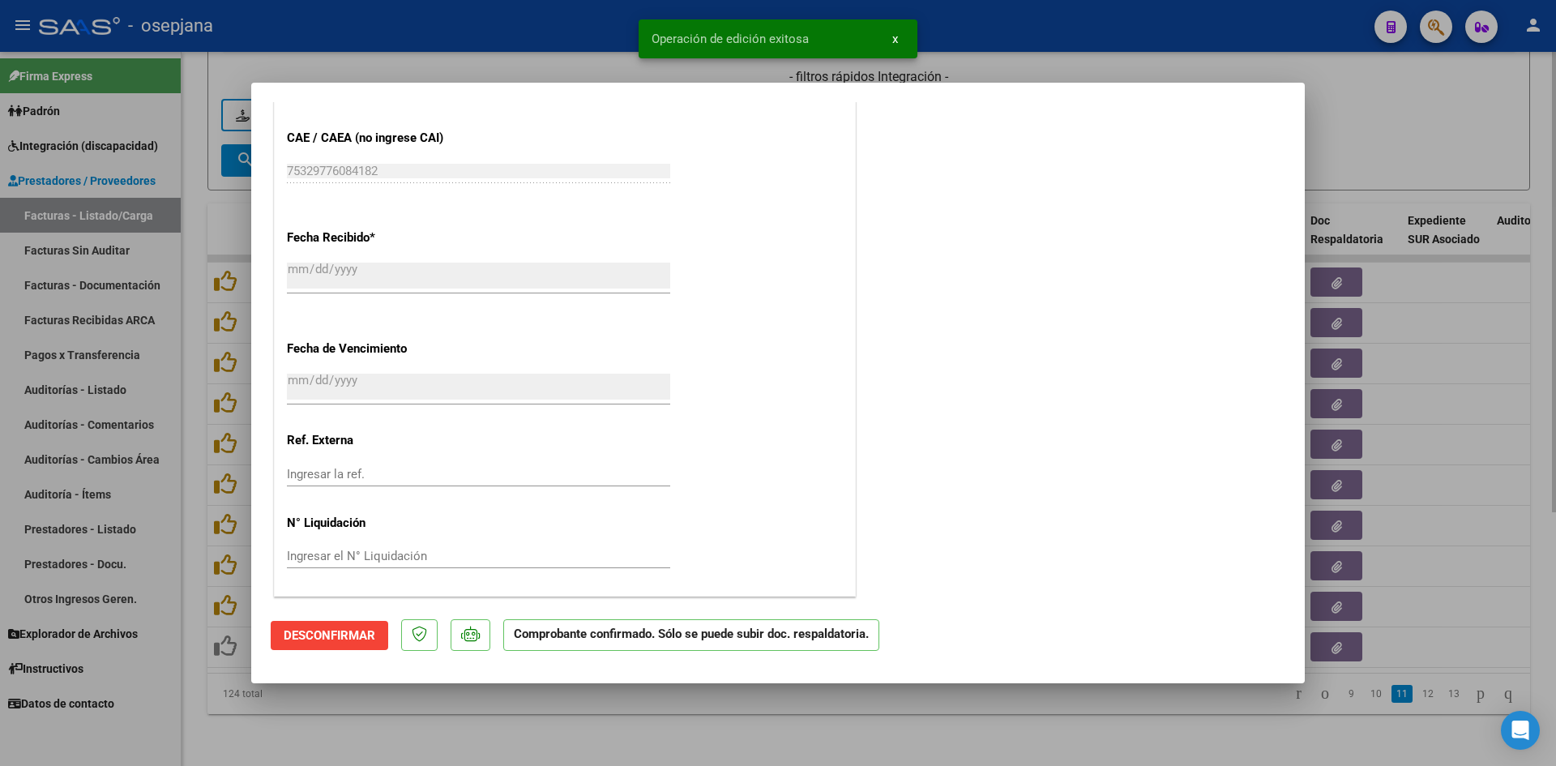
drag, startPoint x: 1419, startPoint y: 106, endPoint x: 1408, endPoint y: 110, distance: 11.3
click at [1420, 106] on div at bounding box center [778, 383] width 1556 height 766
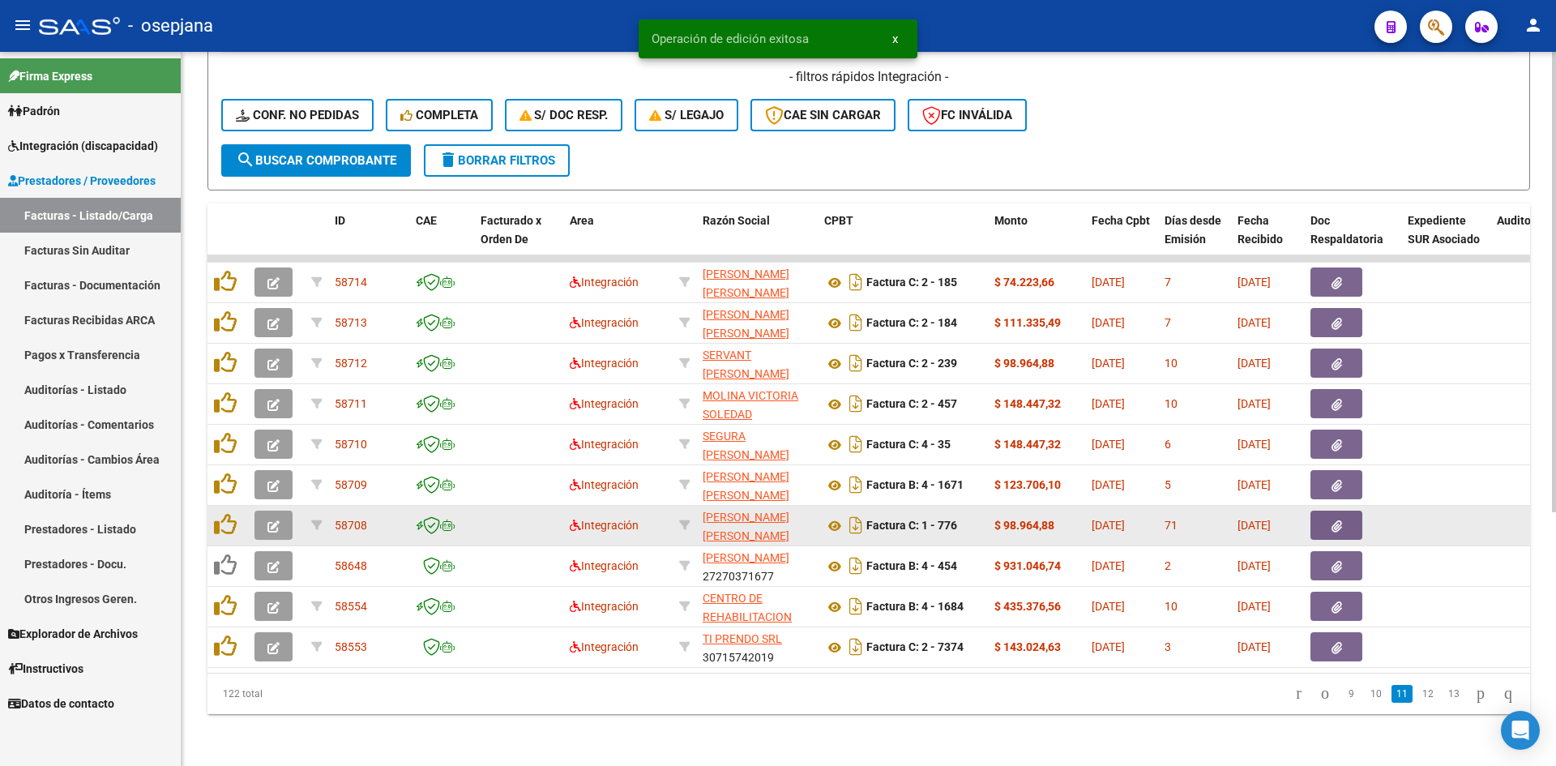
click at [294, 510] on div at bounding box center [276, 524] width 44 height 29
click at [281, 510] on button "button" at bounding box center [273, 524] width 38 height 29
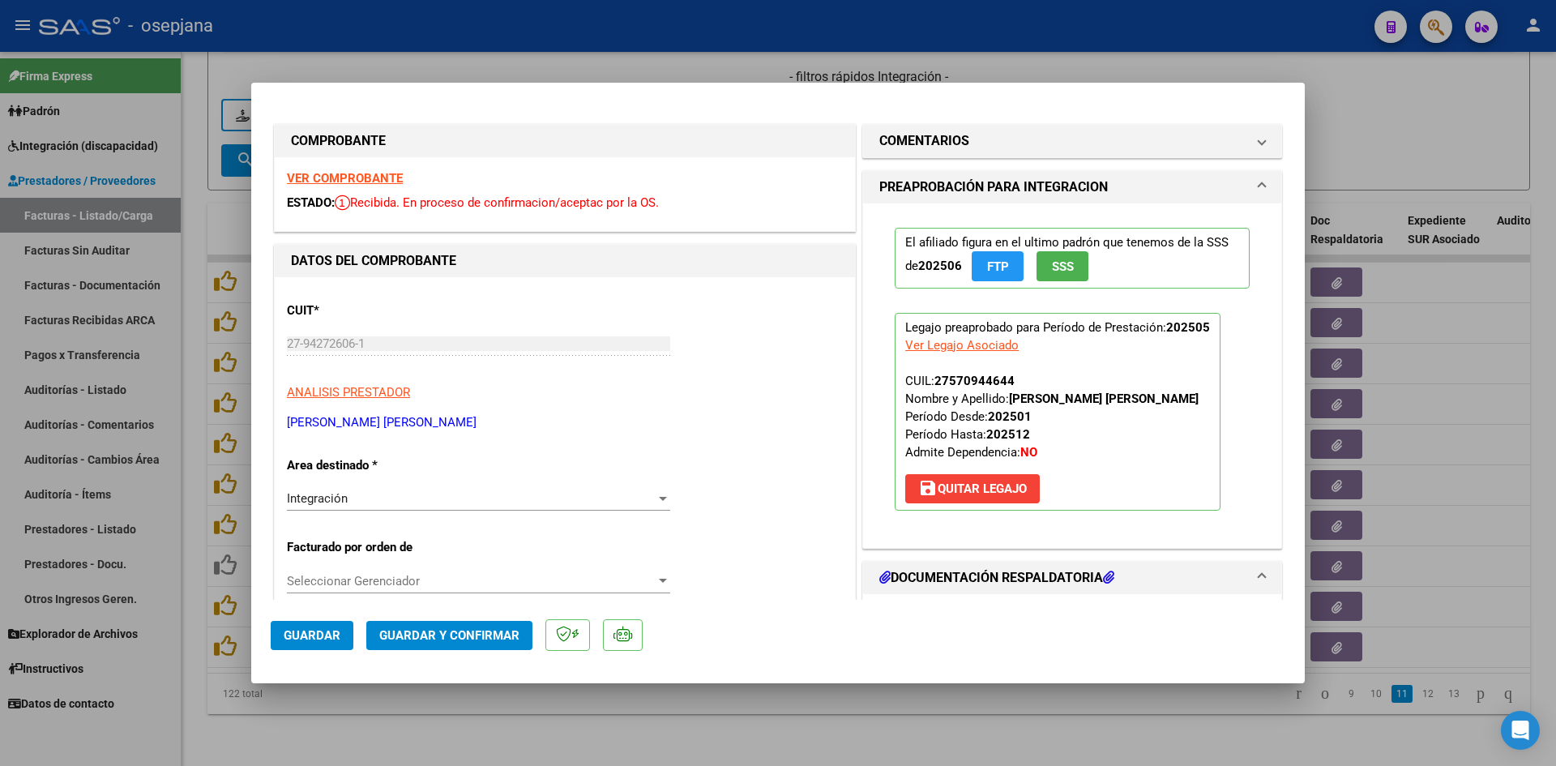
click at [374, 181] on strong "VER COMPROBANTE" at bounding box center [345, 178] width 116 height 15
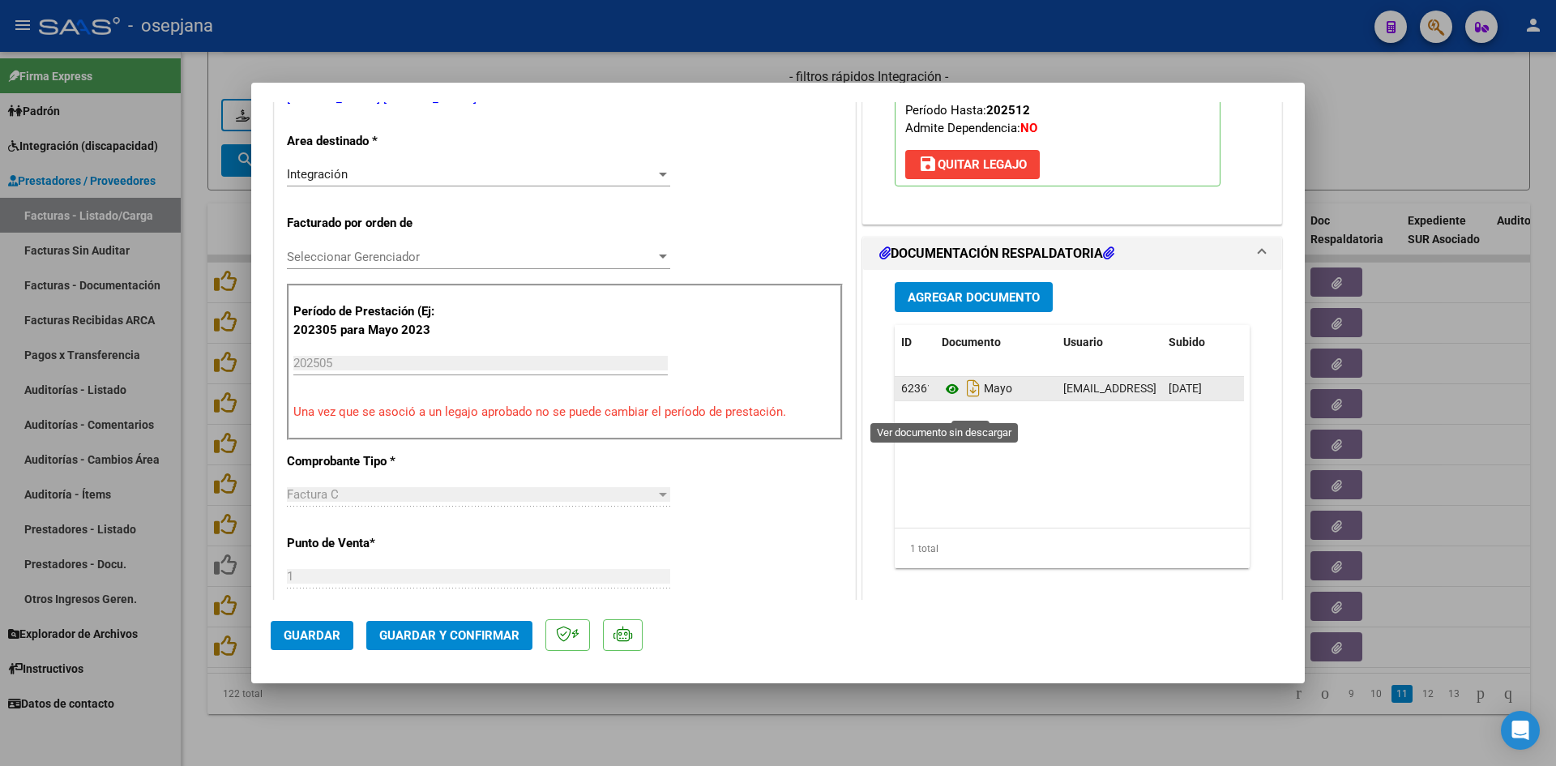
click at [947, 399] on icon at bounding box center [951, 388] width 21 height 19
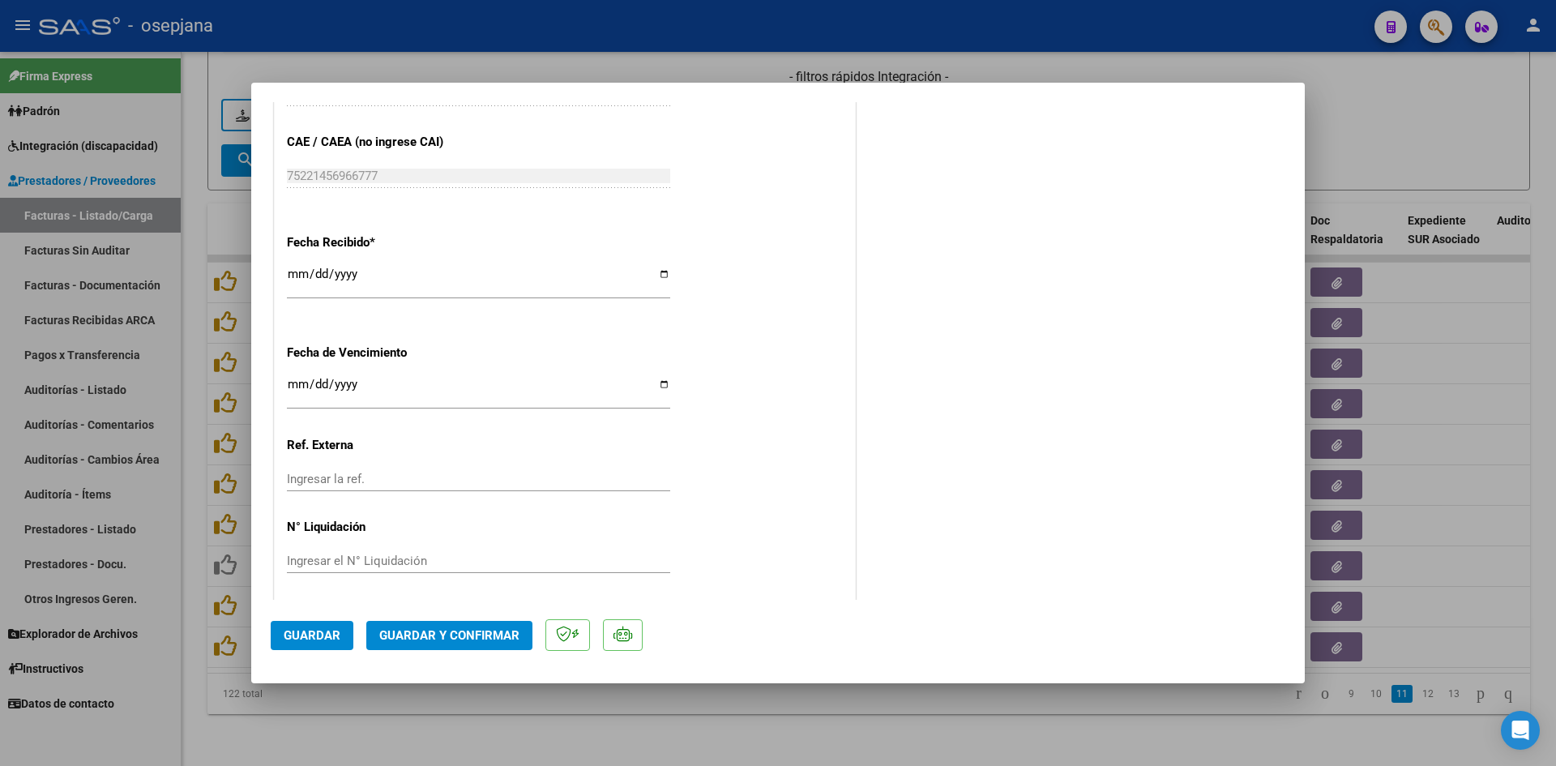
scroll to position [1068, 0]
click at [290, 378] on input "Ingresar la fecha" at bounding box center [478, 386] width 383 height 26
click at [463, 638] on span "Guardar y Confirmar" at bounding box center [449, 635] width 140 height 15
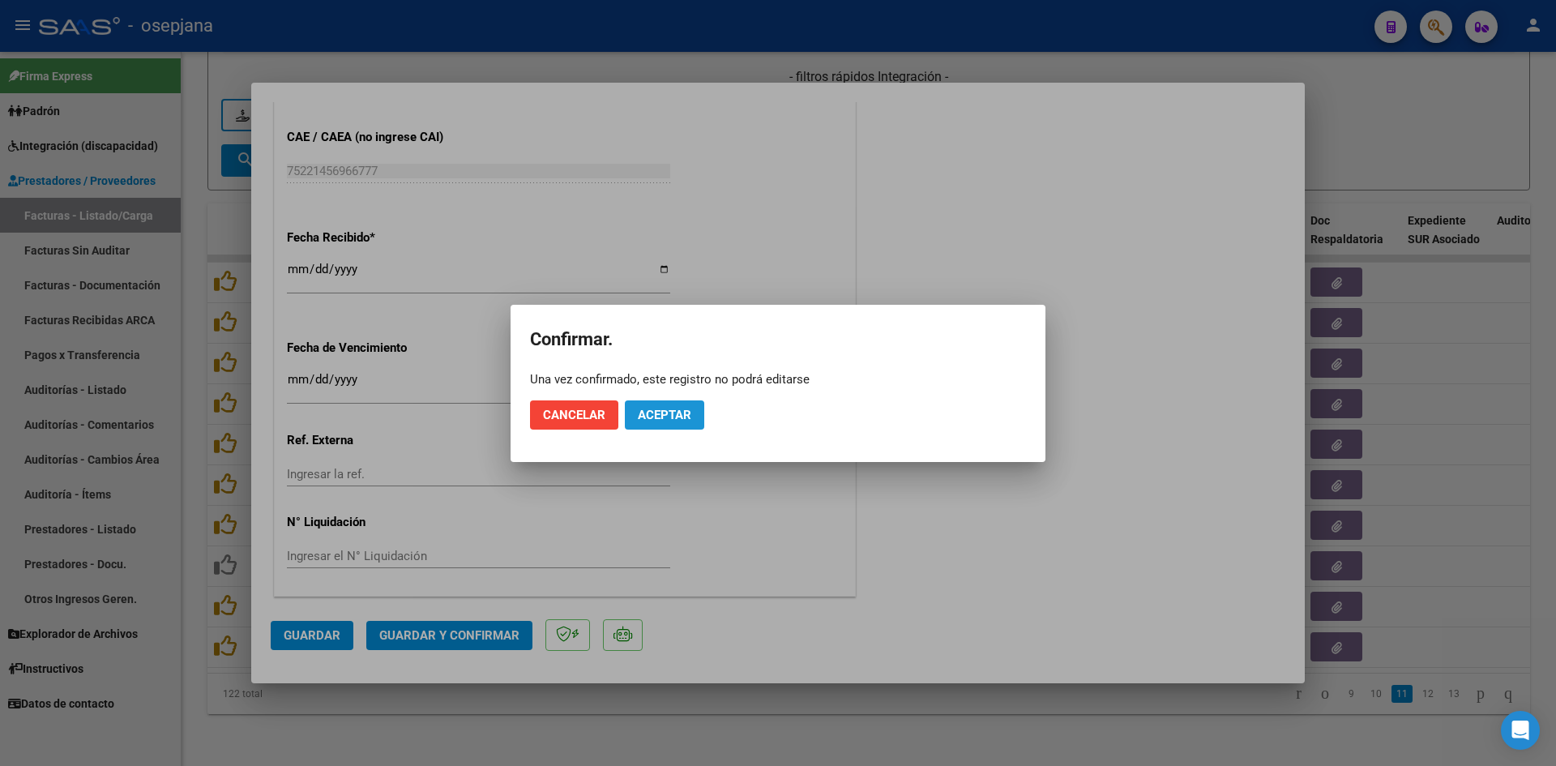
click at [655, 408] on span "Aceptar" at bounding box center [664, 415] width 53 height 15
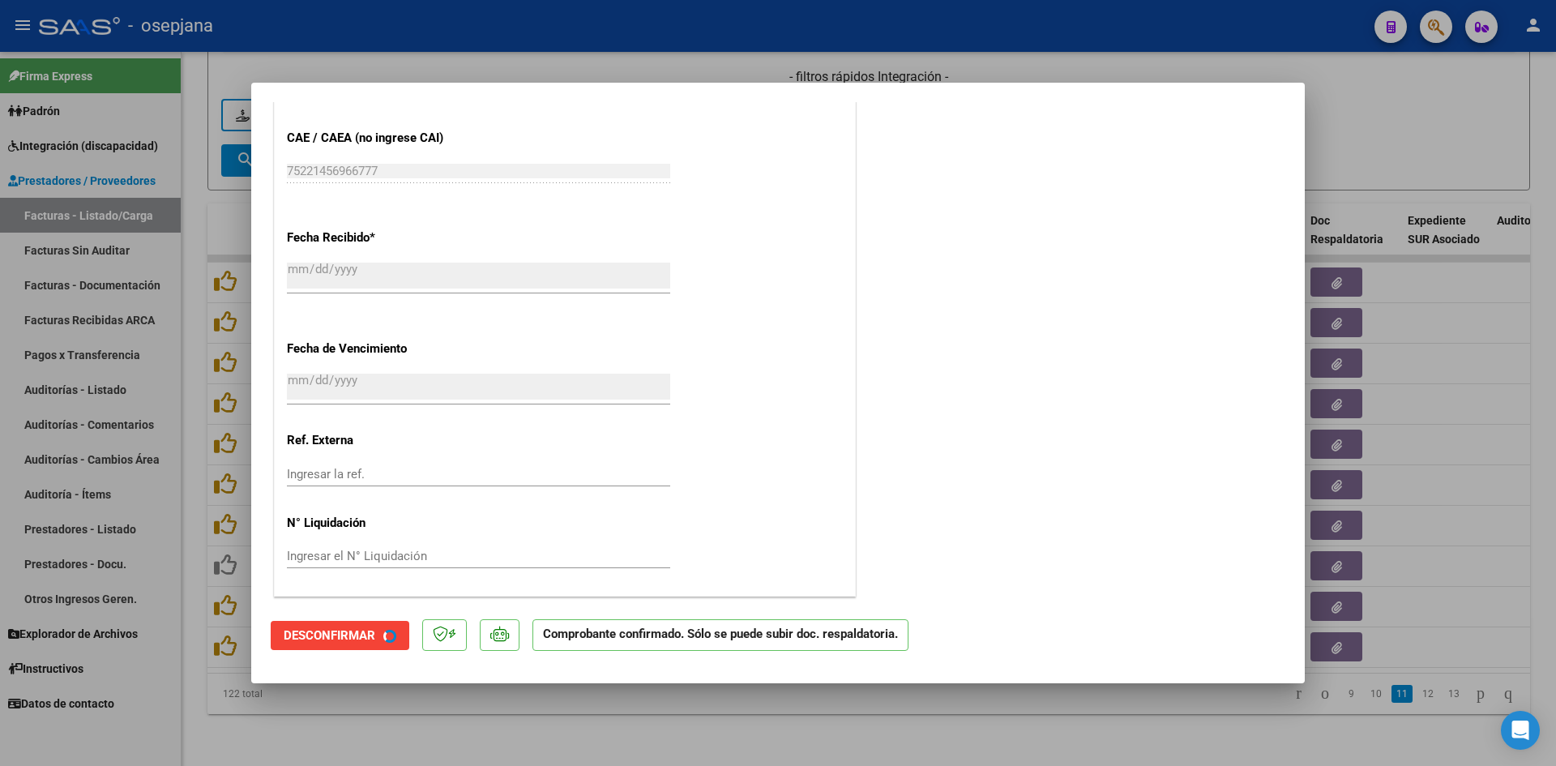
click at [1420, 141] on div at bounding box center [778, 383] width 1556 height 766
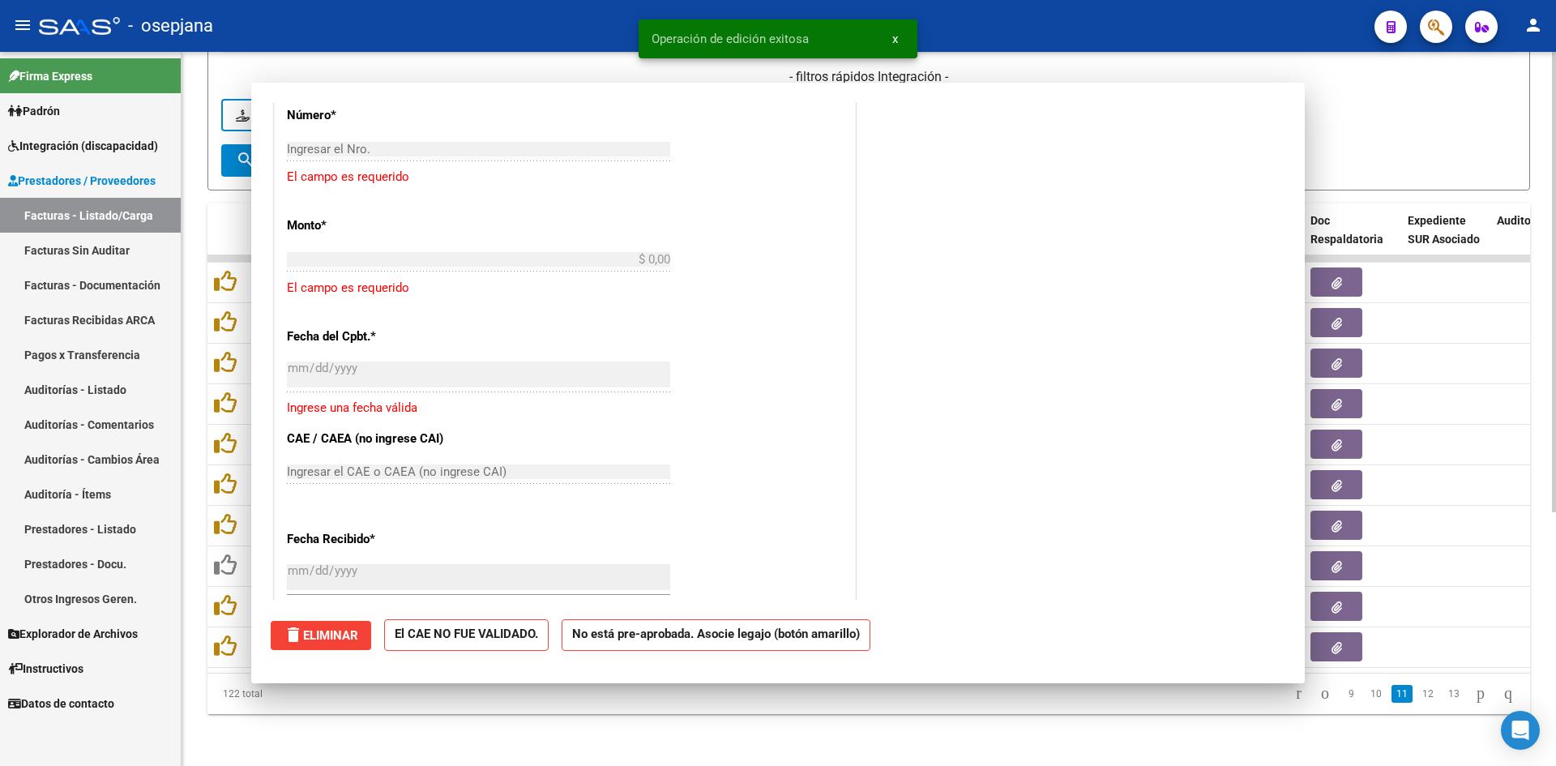
scroll to position [0, 0]
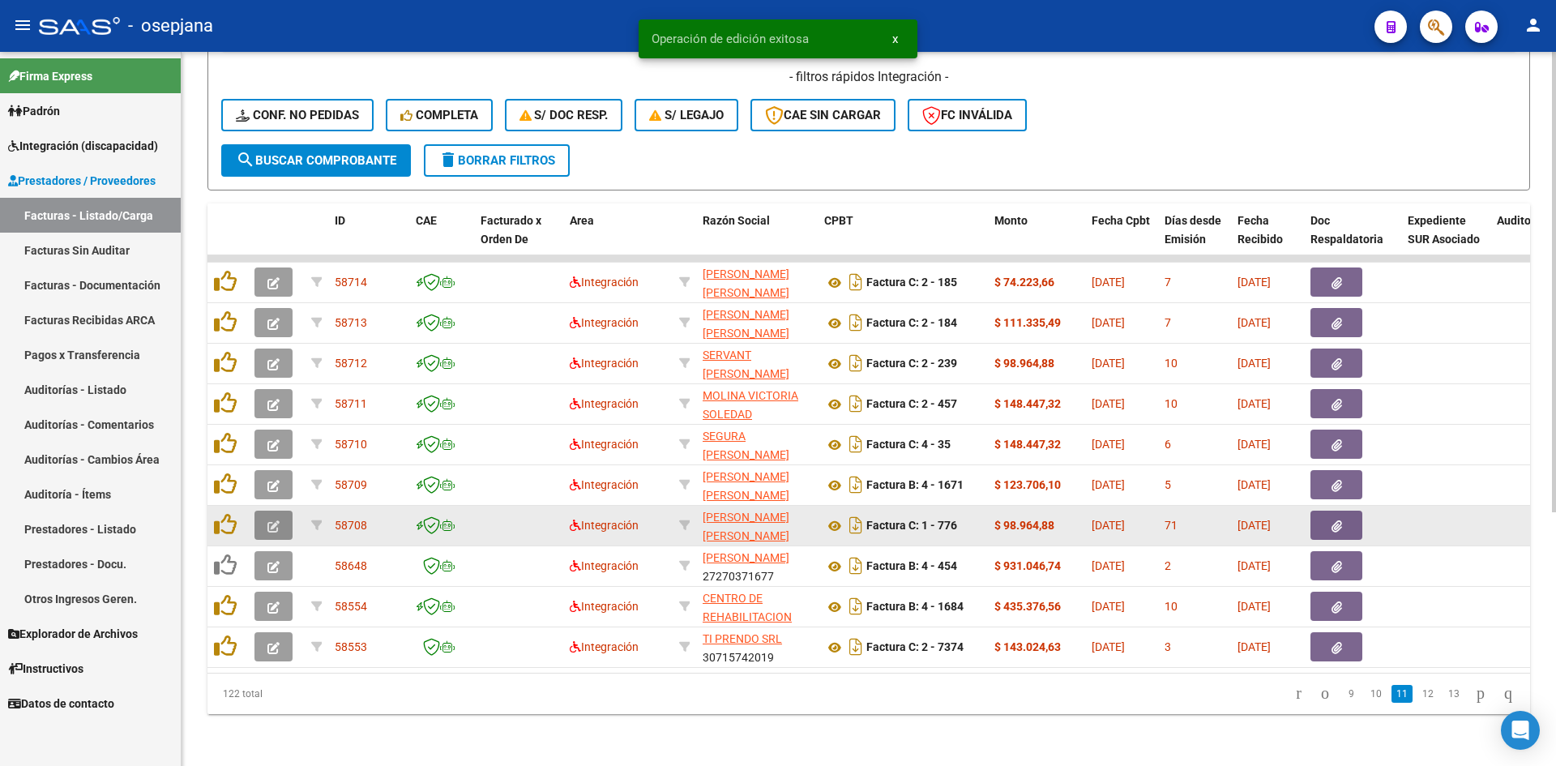
click at [273, 520] on icon "button" at bounding box center [273, 526] width 12 height 12
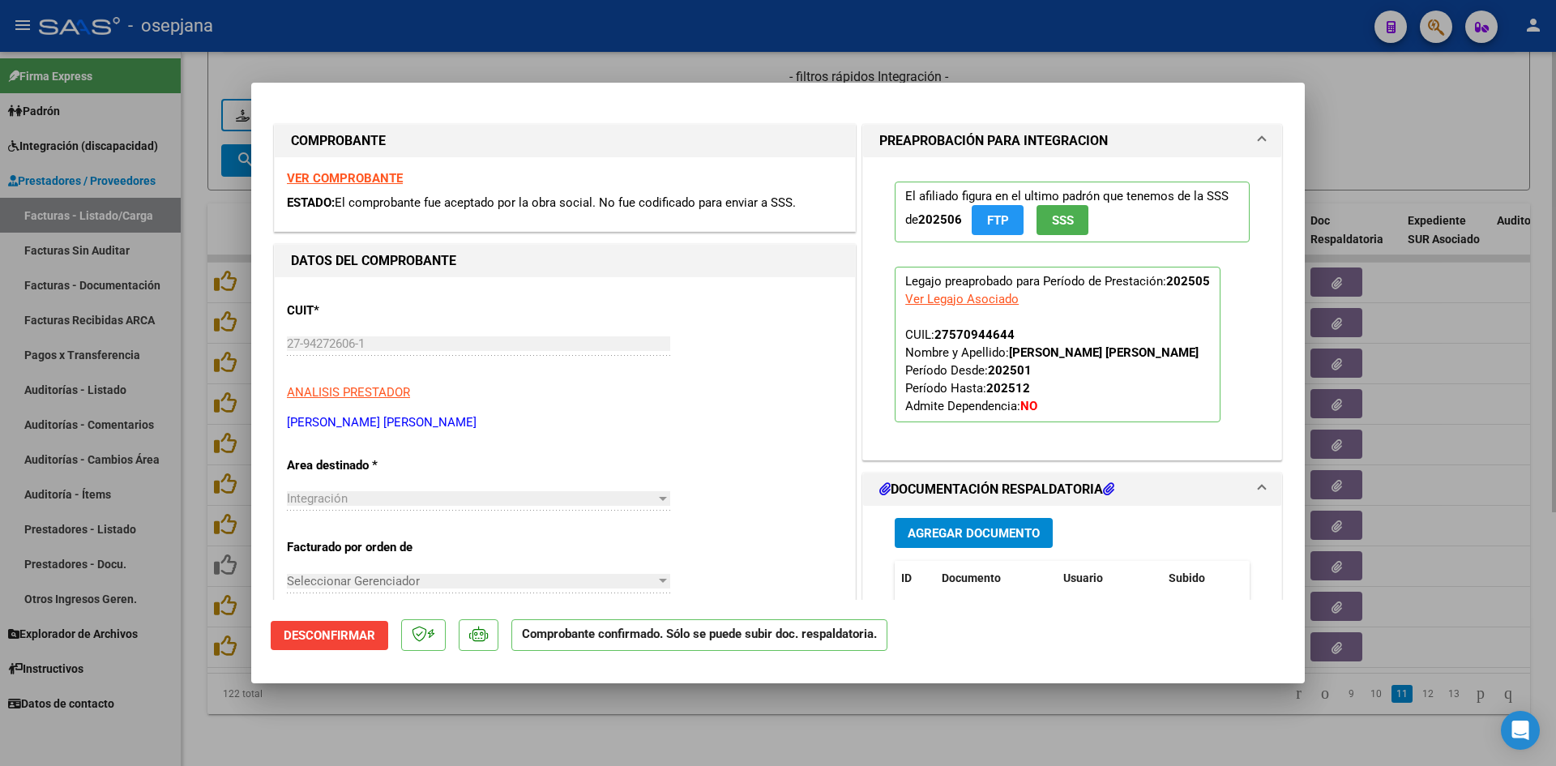
click at [347, 79] on div at bounding box center [778, 383] width 1556 height 766
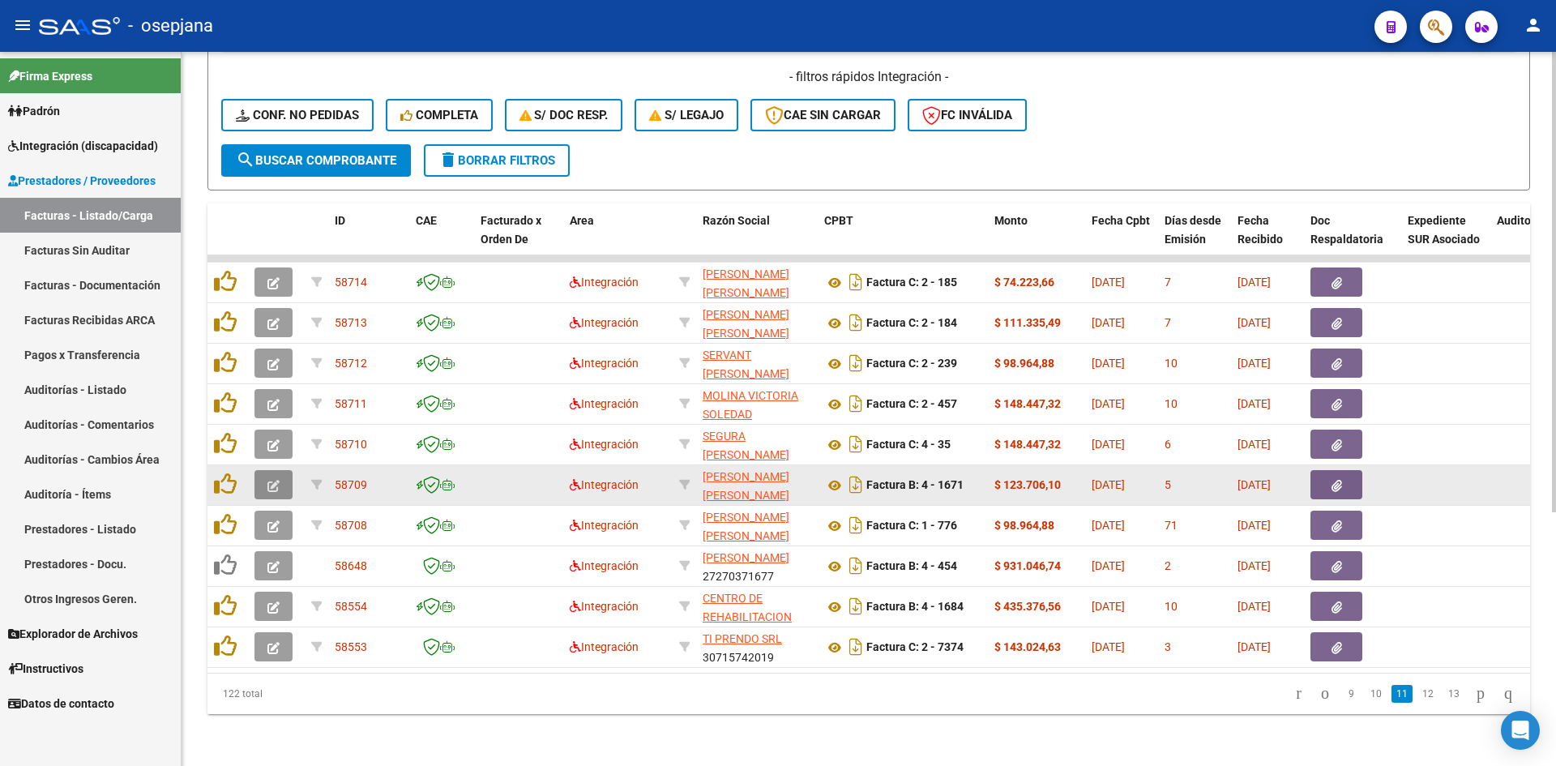
click at [265, 470] on button "button" at bounding box center [273, 484] width 38 height 29
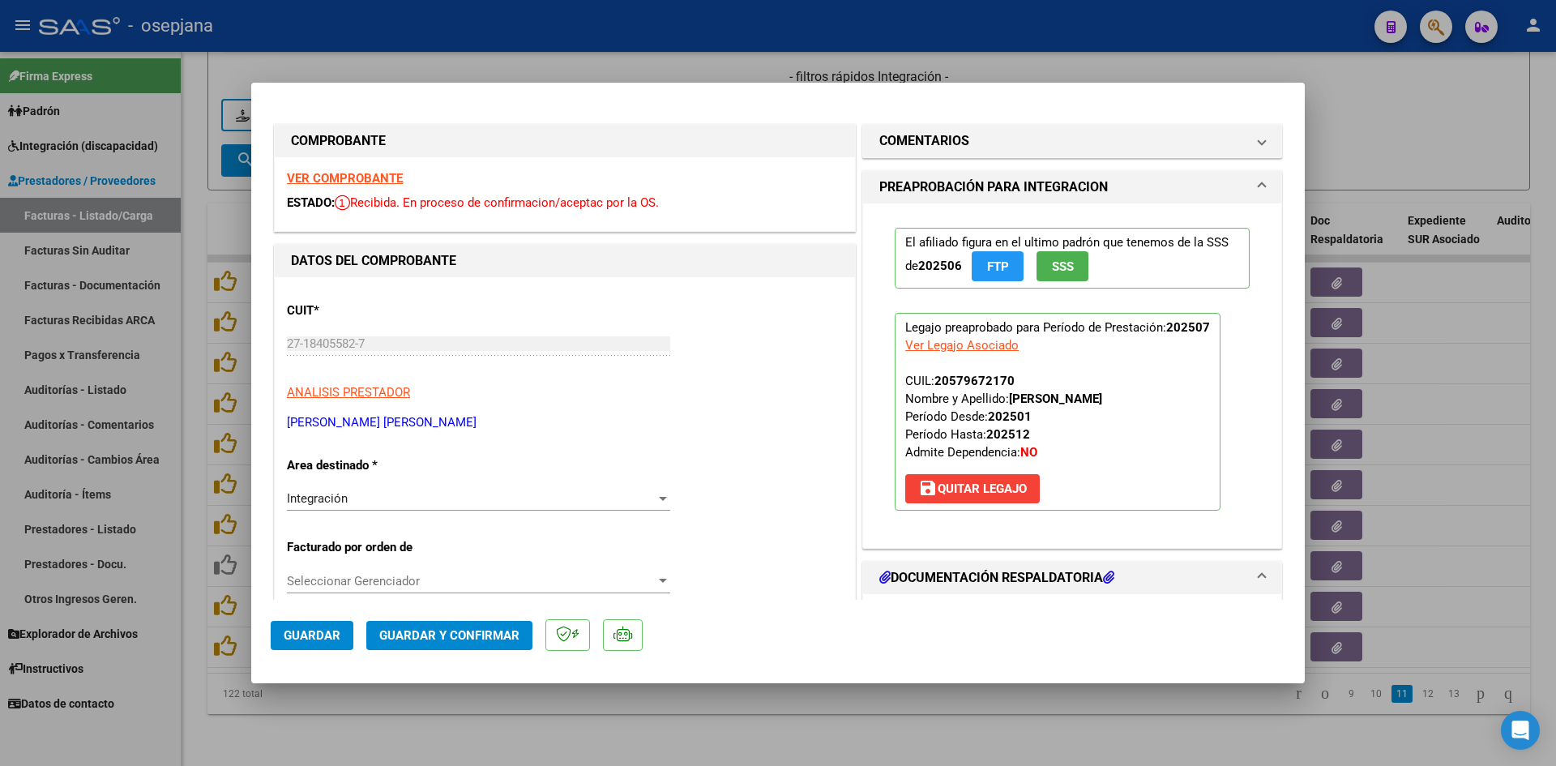
click at [330, 174] on strong "VER COMPROBANTE" at bounding box center [345, 178] width 116 height 15
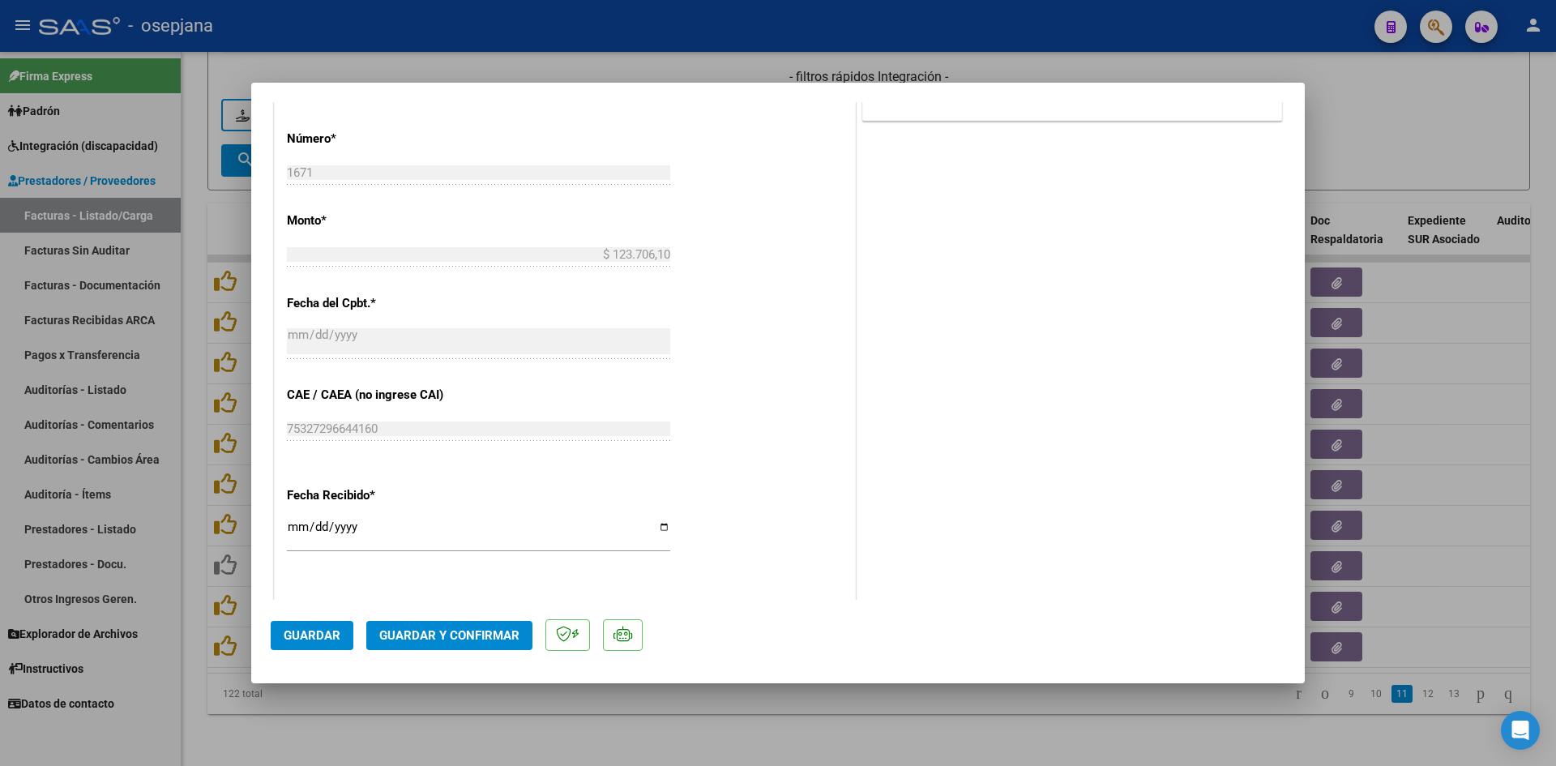
scroll to position [1068, 0]
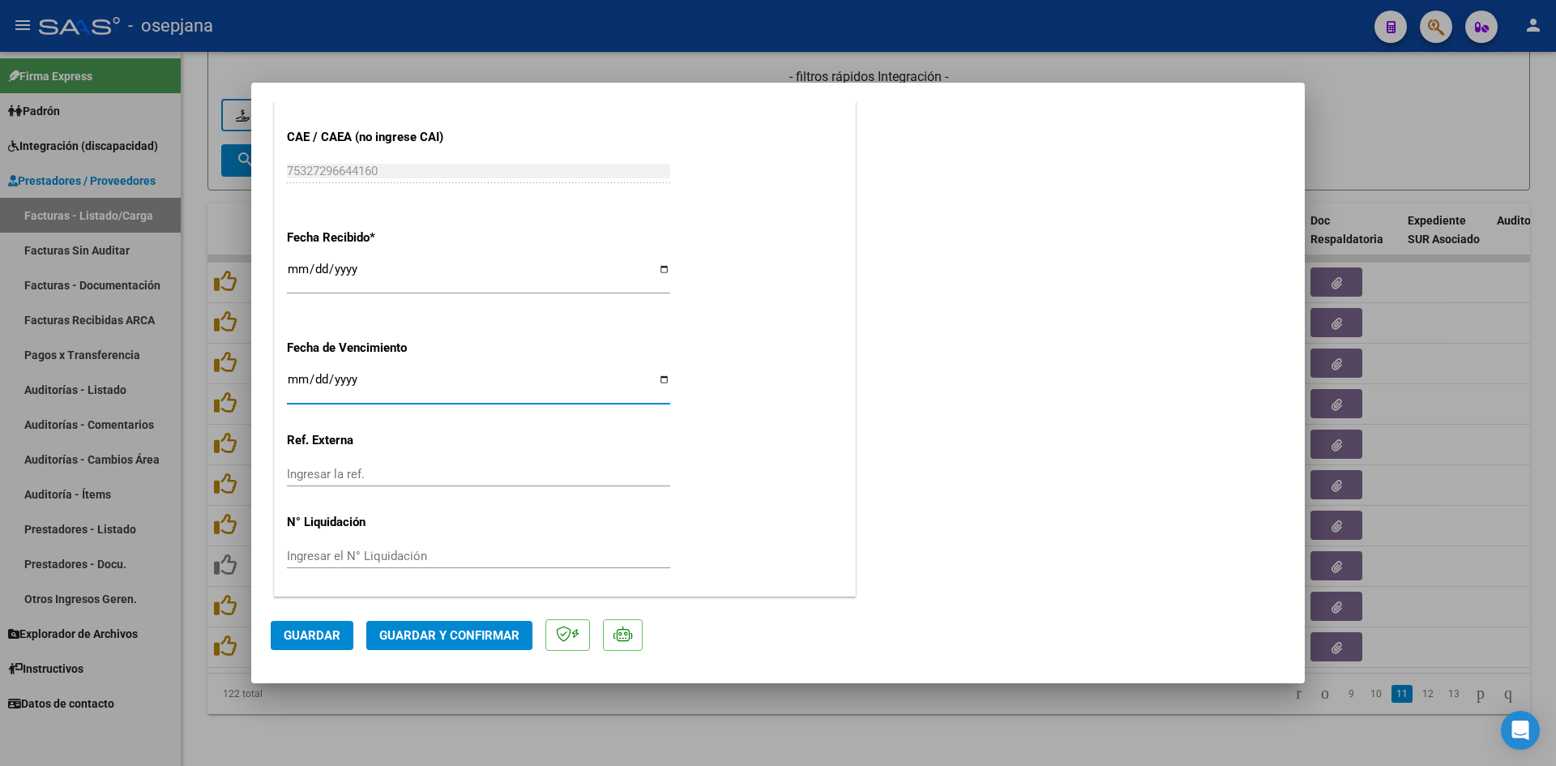
click at [295, 378] on input "[DATE]" at bounding box center [478, 386] width 383 height 26
click at [401, 631] on span "Guardar y Confirmar" at bounding box center [449, 635] width 140 height 15
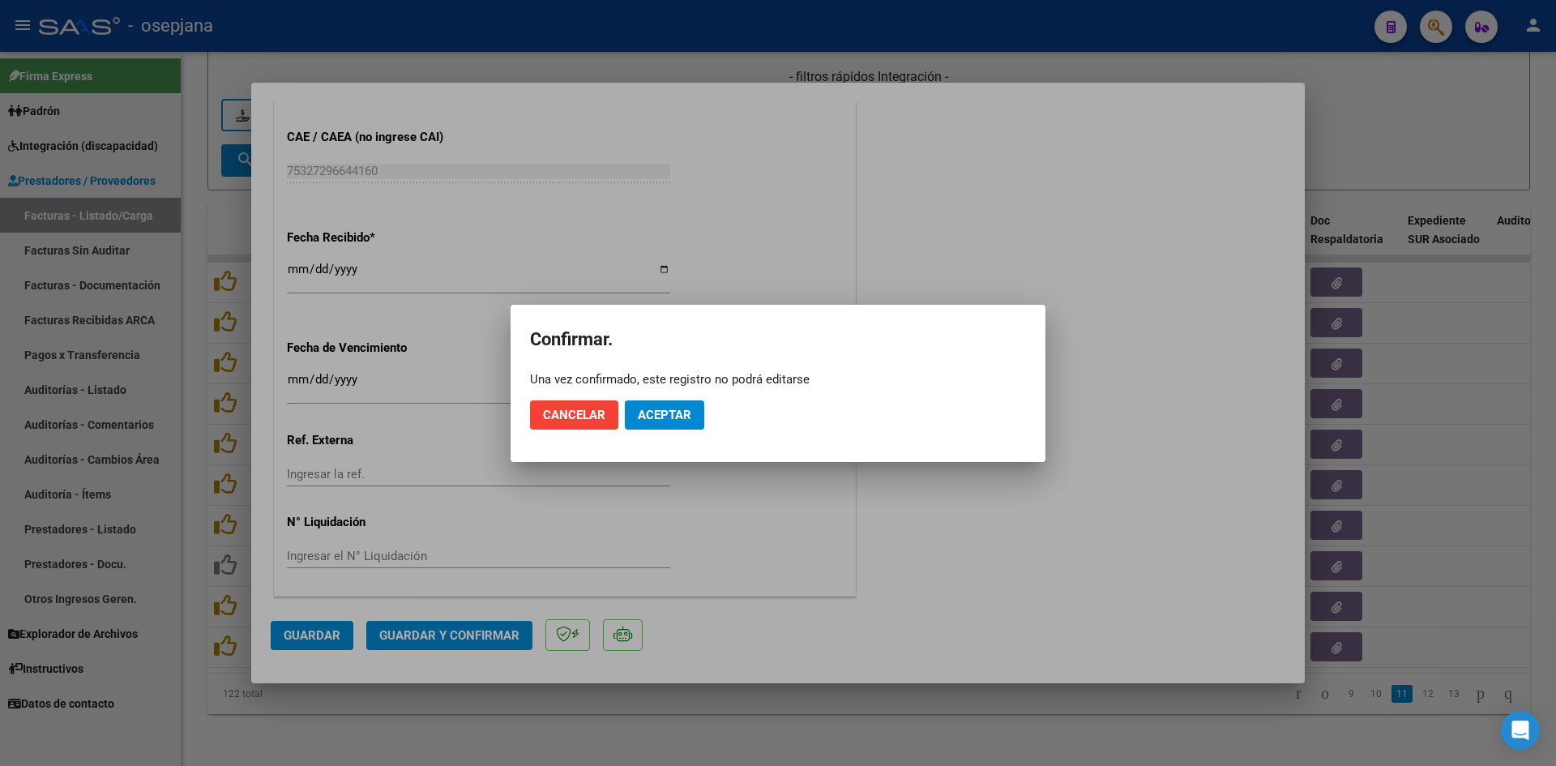
drag, startPoint x: 668, startPoint y: 429, endPoint x: 667, endPoint y: 421, distance: 9.1
click at [667, 425] on mat-dialog-actions "Cancelar Aceptar" at bounding box center [778, 414] width 496 height 55
click at [666, 406] on button "Aceptar" at bounding box center [664, 414] width 79 height 29
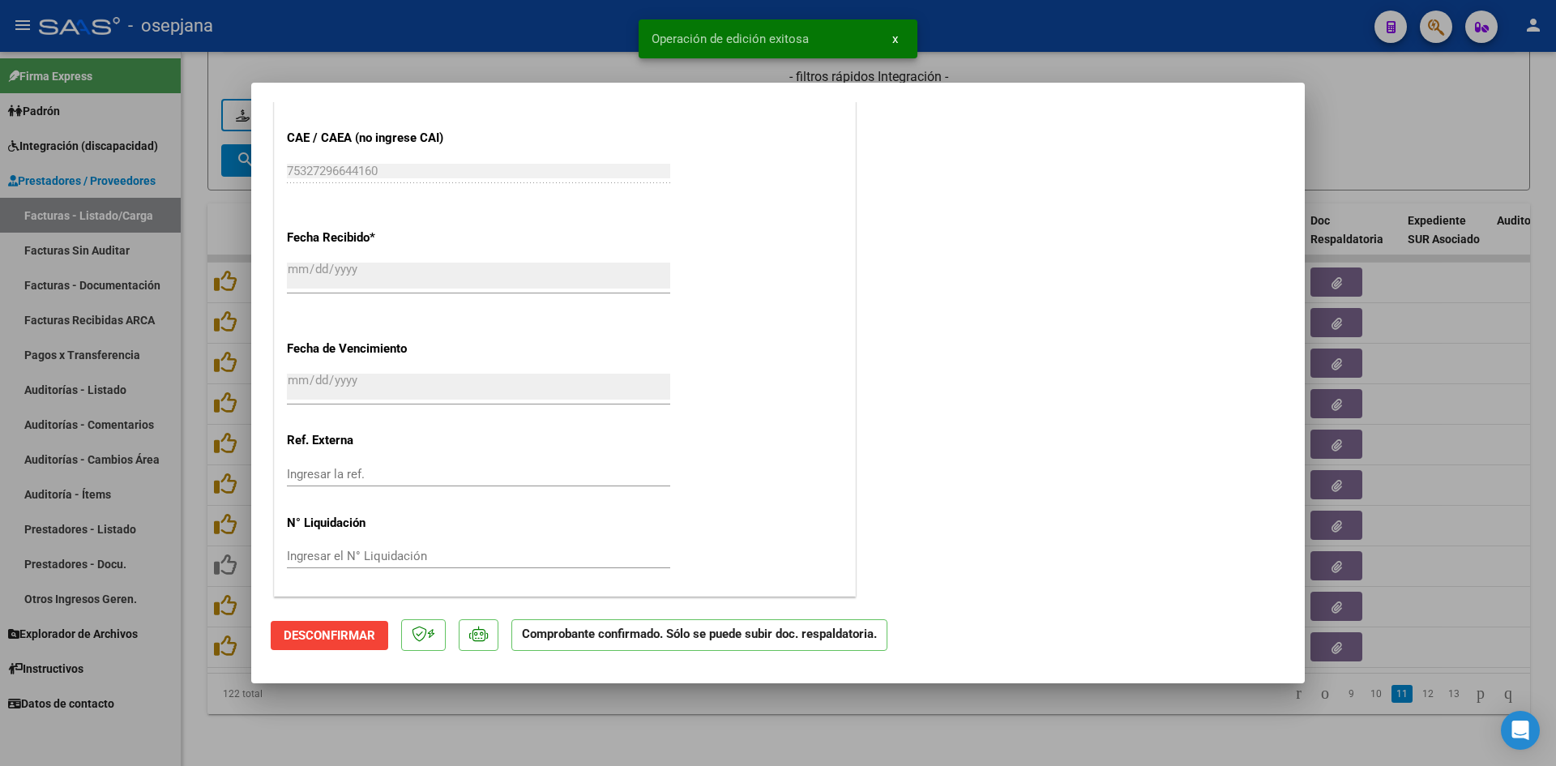
drag, startPoint x: 1392, startPoint y: 137, endPoint x: 1327, endPoint y: 173, distance: 74.4
click at [1392, 138] on div at bounding box center [778, 383] width 1556 height 766
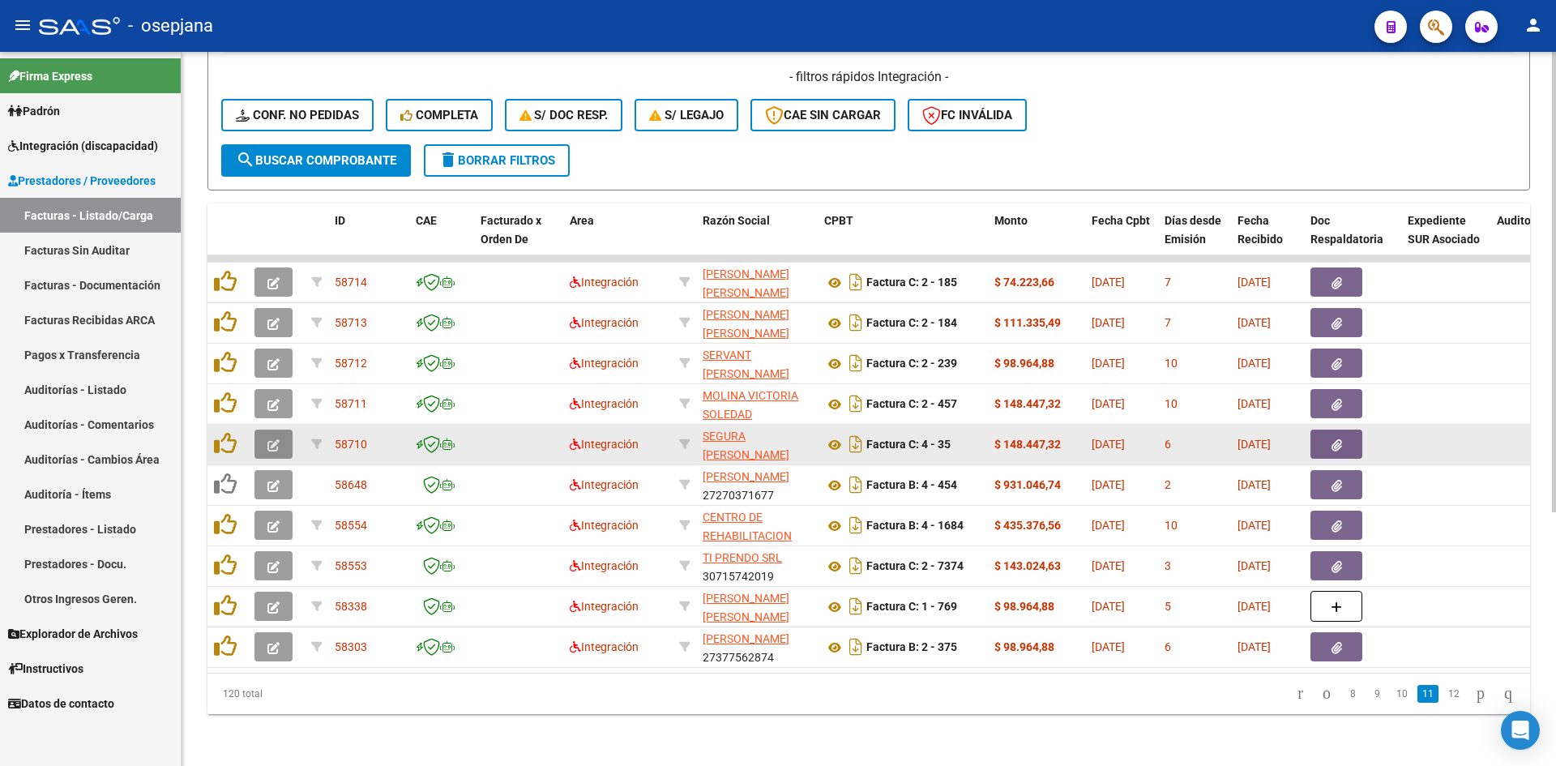
click at [269, 439] on icon "button" at bounding box center [273, 445] width 12 height 12
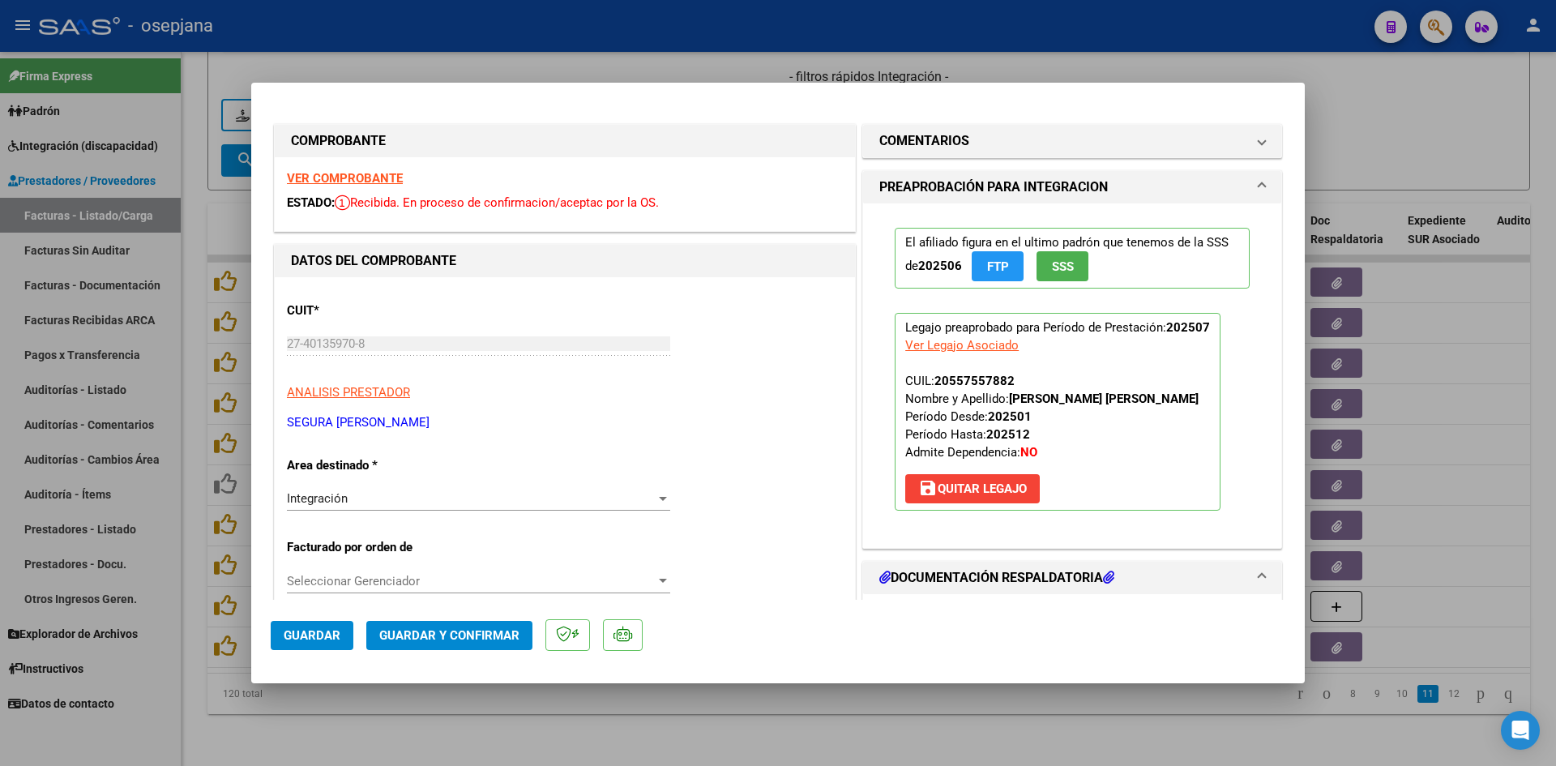
click at [342, 174] on strong "VER COMPROBANTE" at bounding box center [345, 178] width 116 height 15
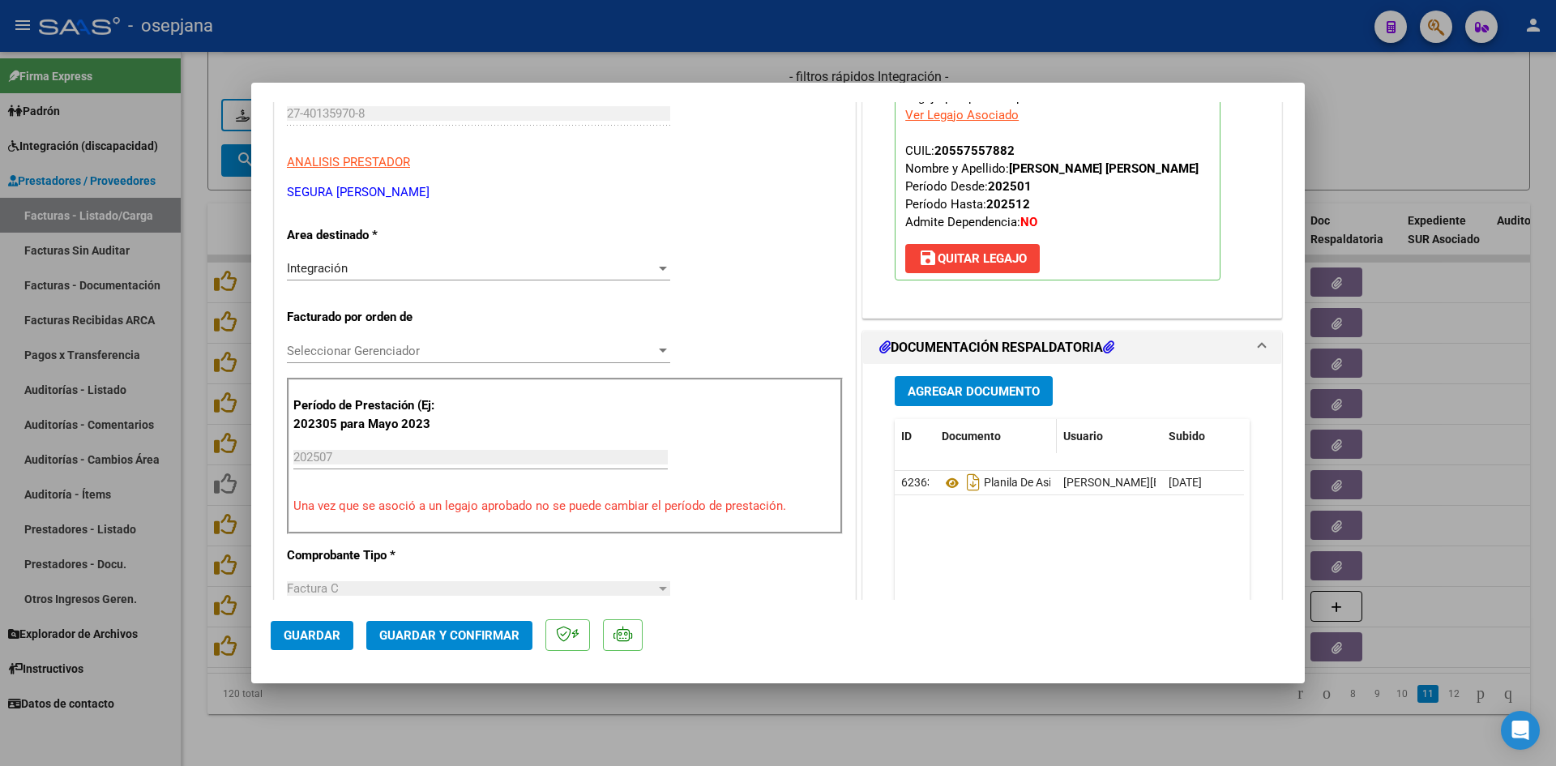
scroll to position [405, 0]
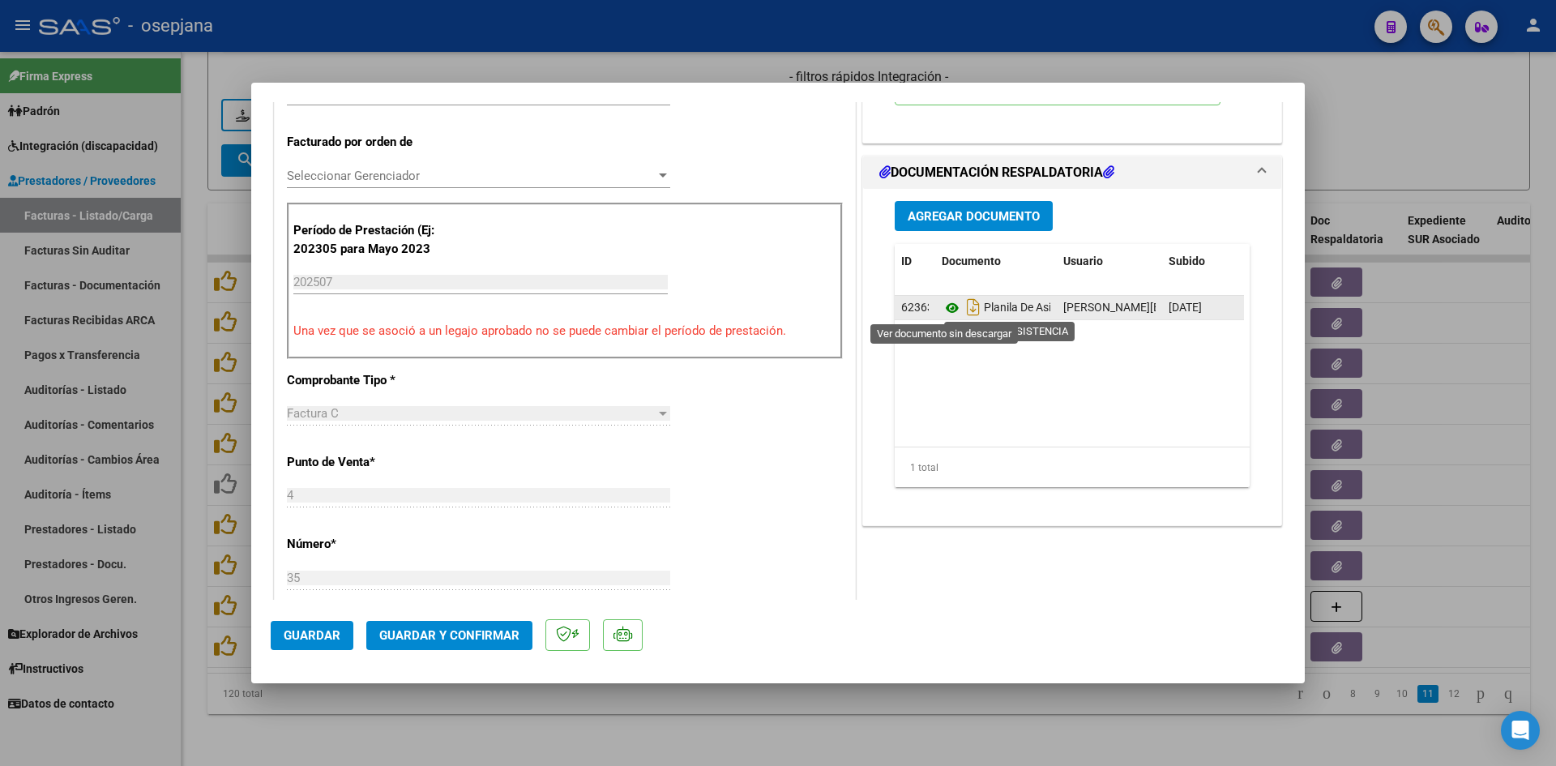
click at [948, 302] on icon at bounding box center [951, 307] width 21 height 19
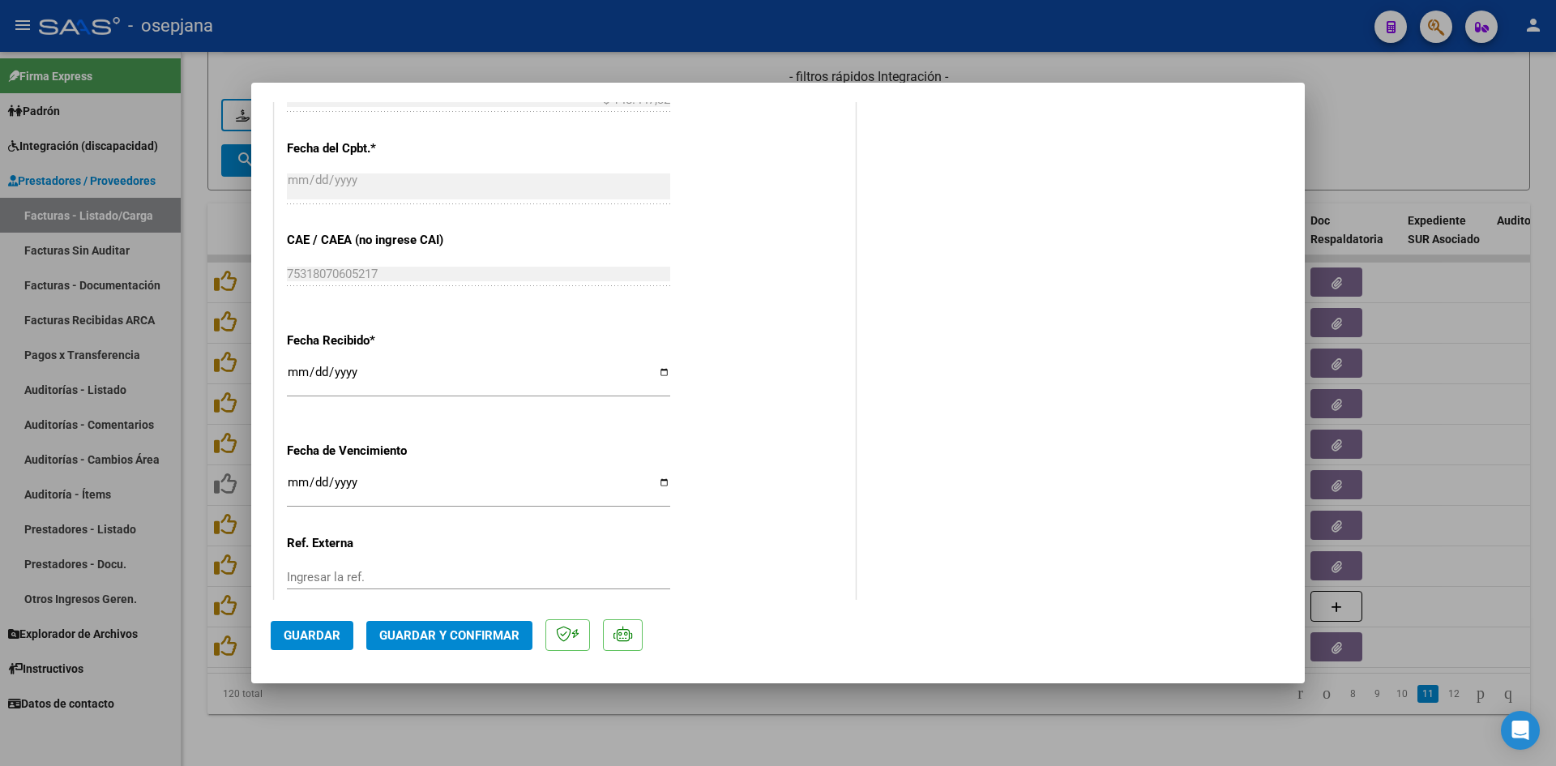
scroll to position [1068, 0]
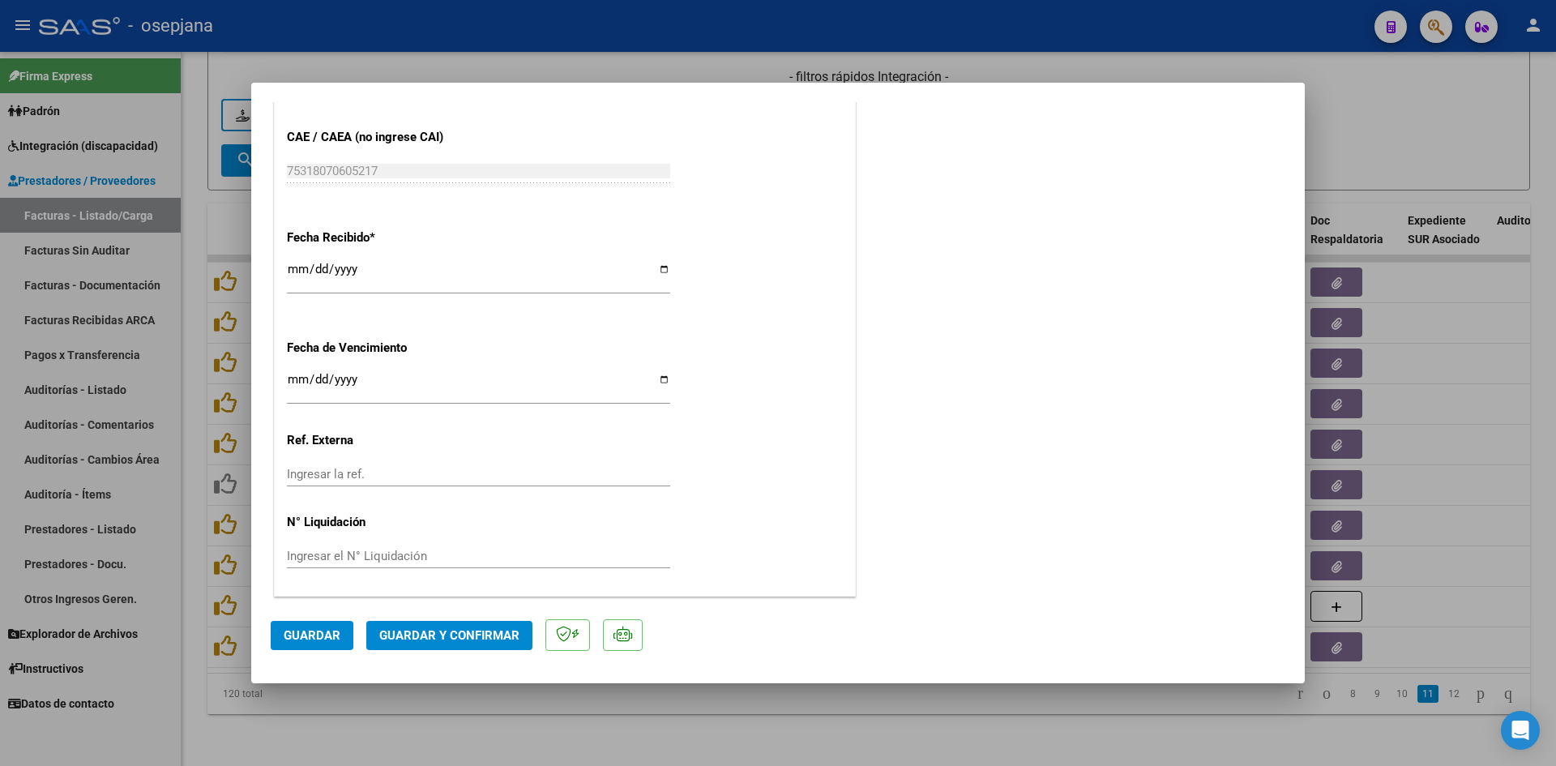
click at [296, 385] on input "[DATE]" at bounding box center [478, 386] width 383 height 26
click at [444, 638] on span "Guardar y Confirmar" at bounding box center [449, 635] width 140 height 15
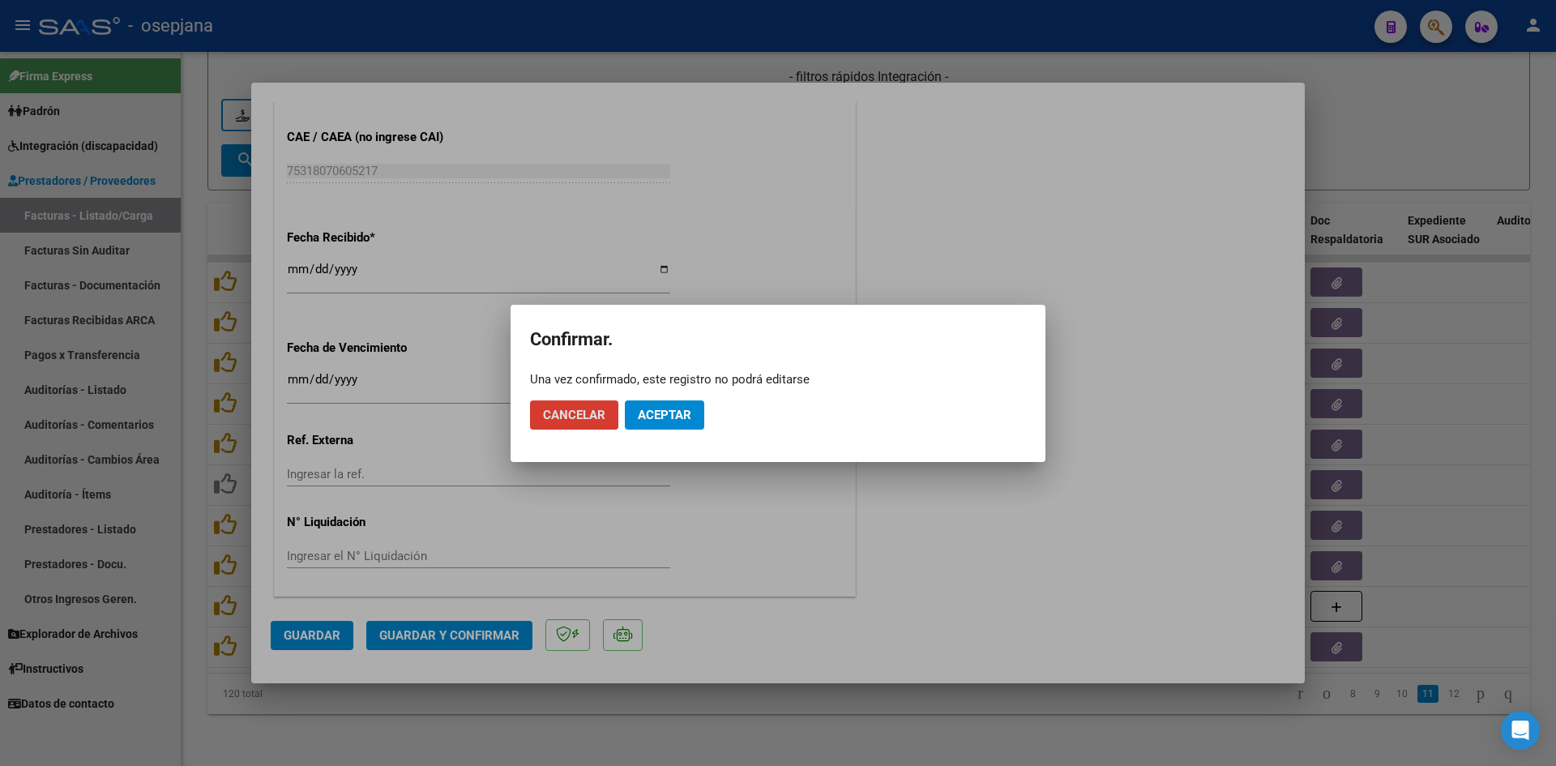
click at [677, 408] on span "Aceptar" at bounding box center [664, 415] width 53 height 15
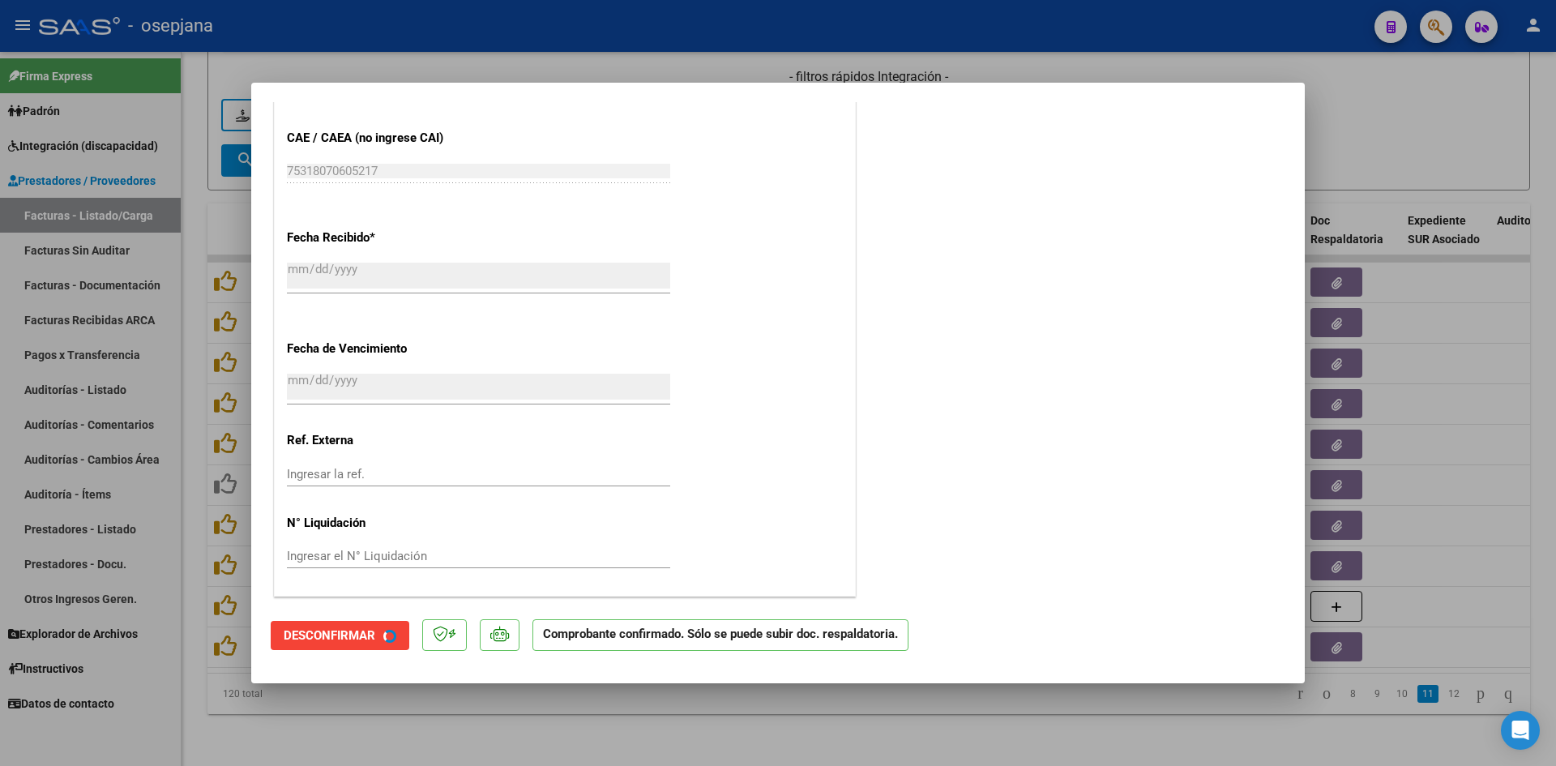
click at [1376, 140] on div at bounding box center [778, 383] width 1556 height 766
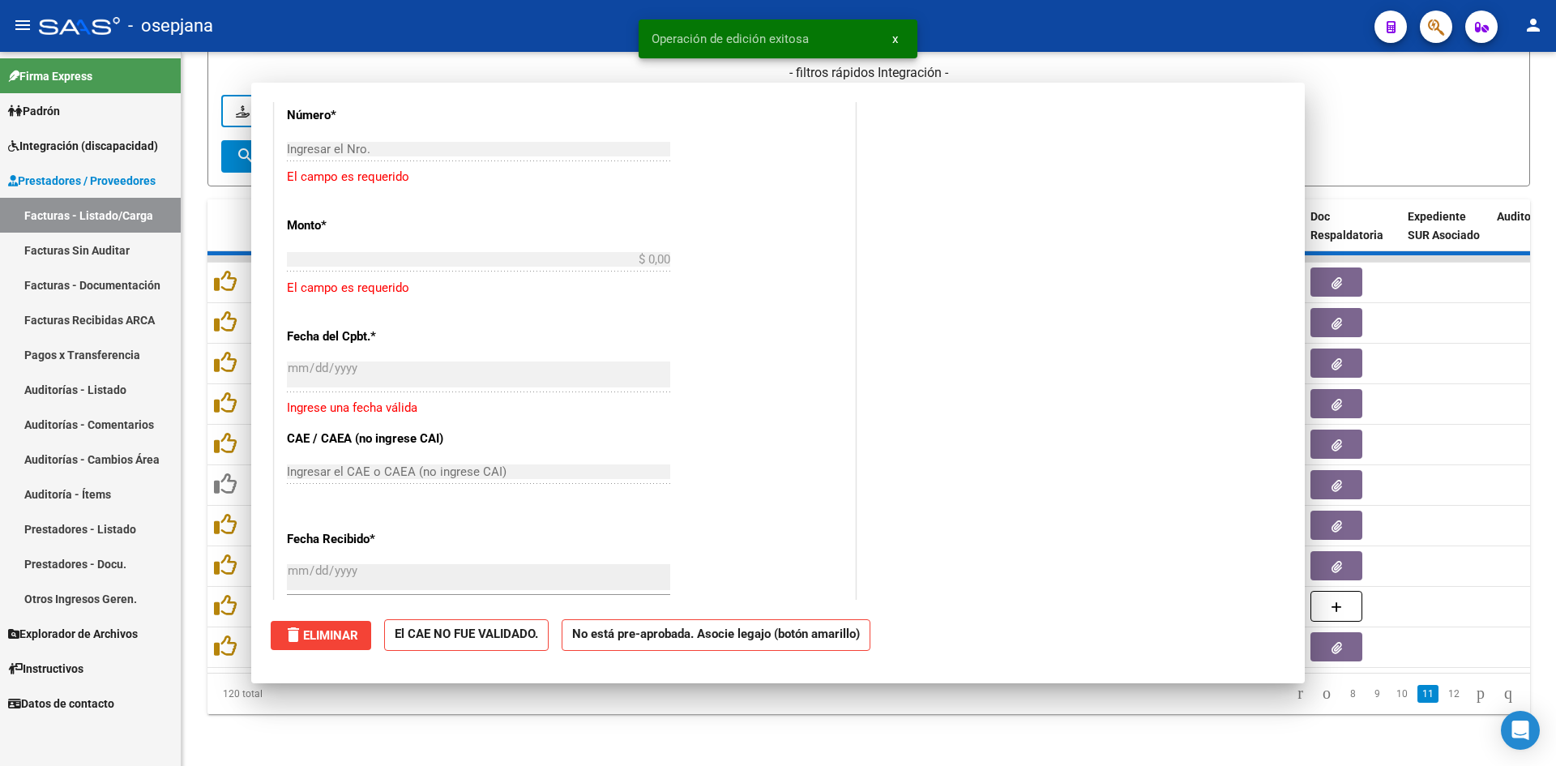
scroll to position [1269, 0]
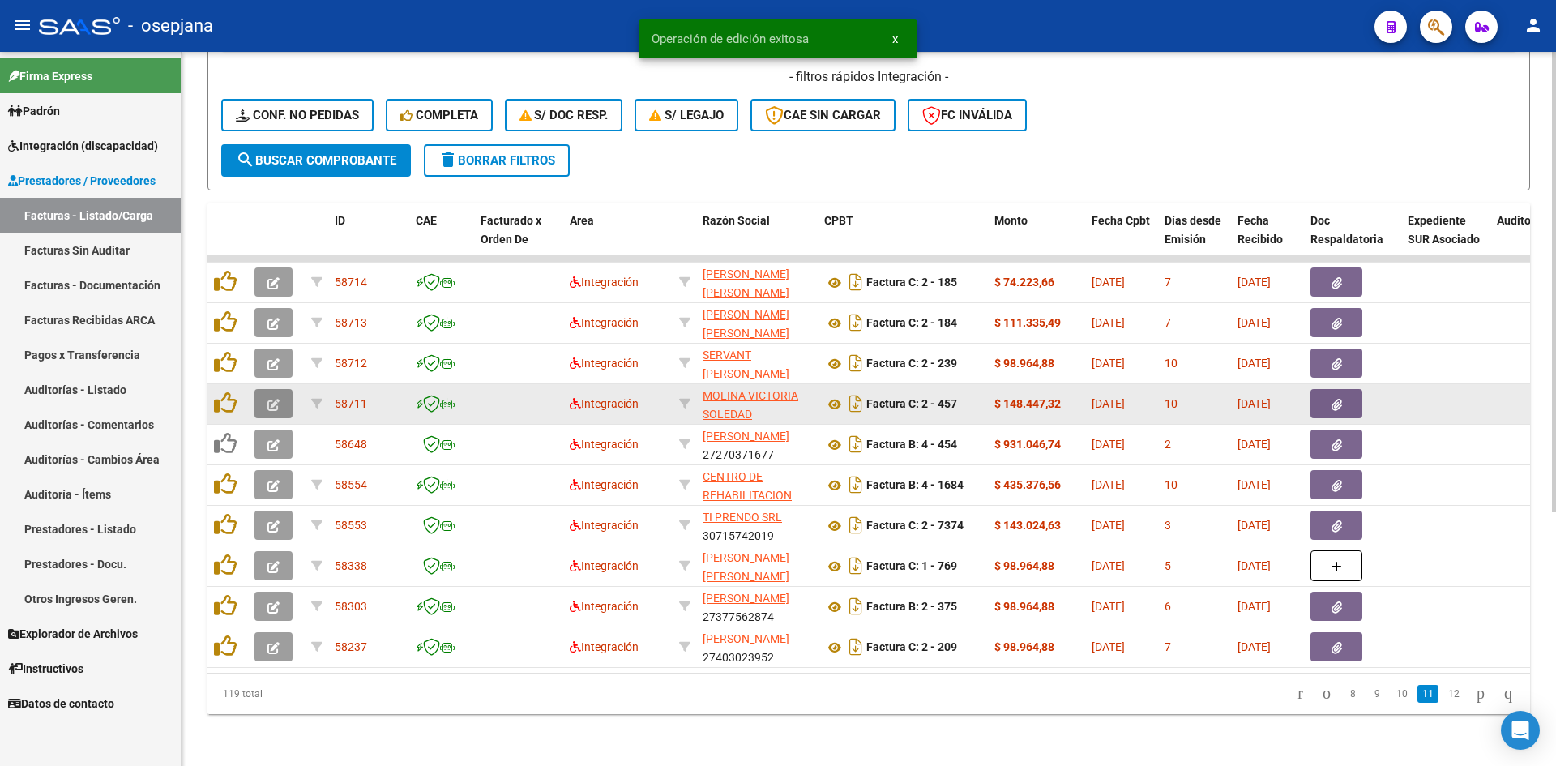
click at [267, 389] on button "button" at bounding box center [273, 403] width 38 height 29
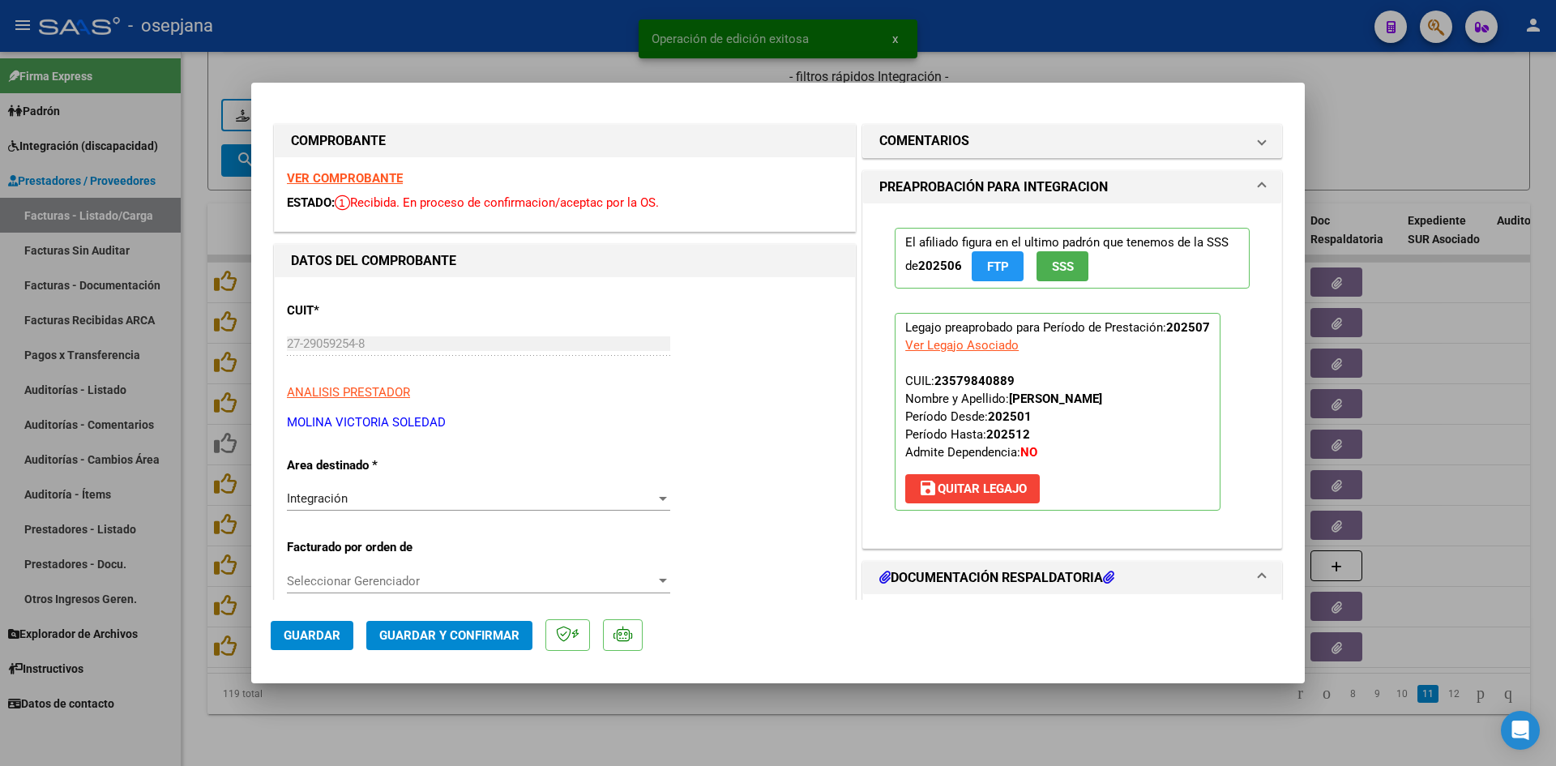
click at [341, 172] on strong "VER COMPROBANTE" at bounding box center [345, 178] width 116 height 15
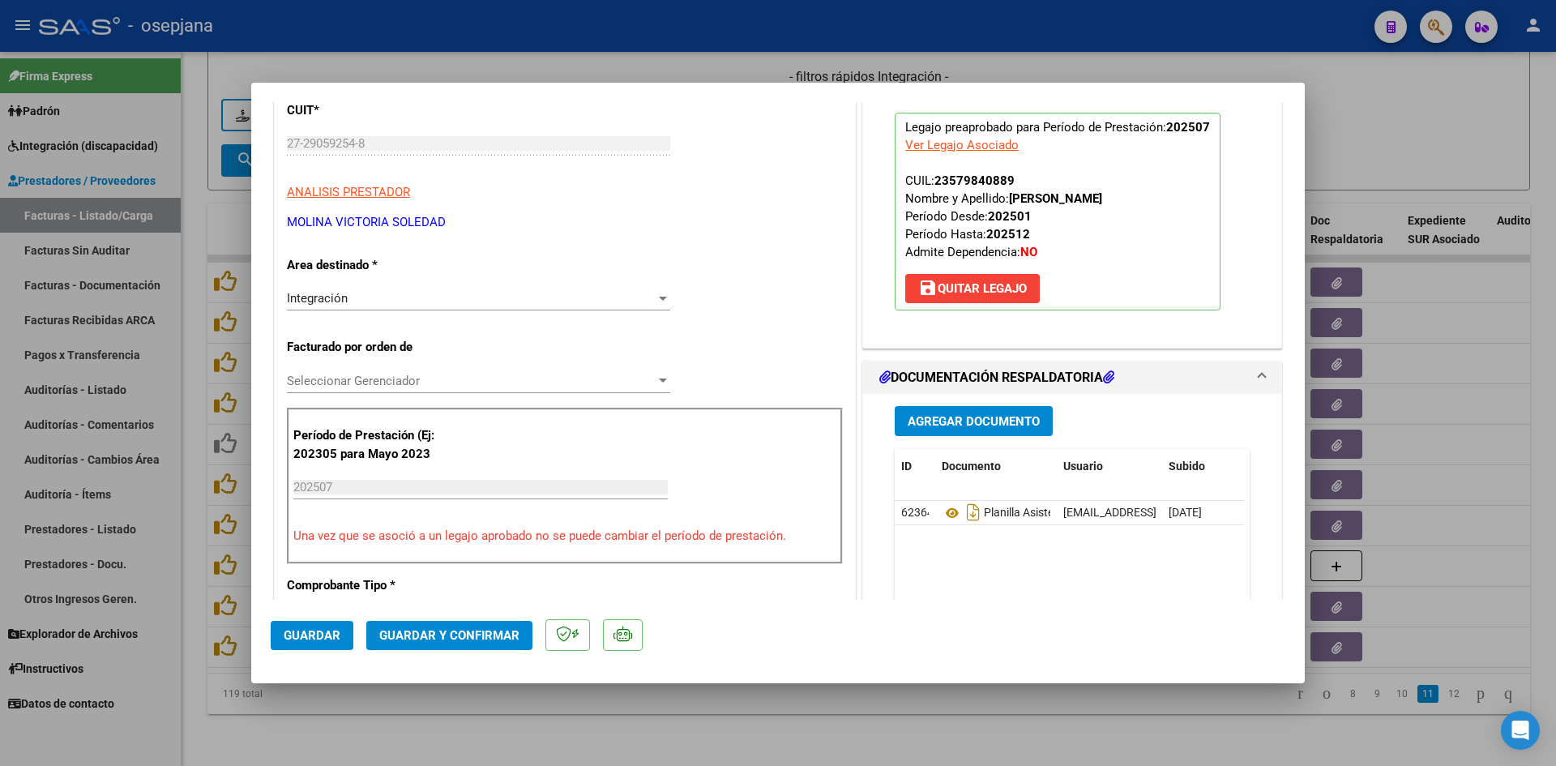
scroll to position [324, 0]
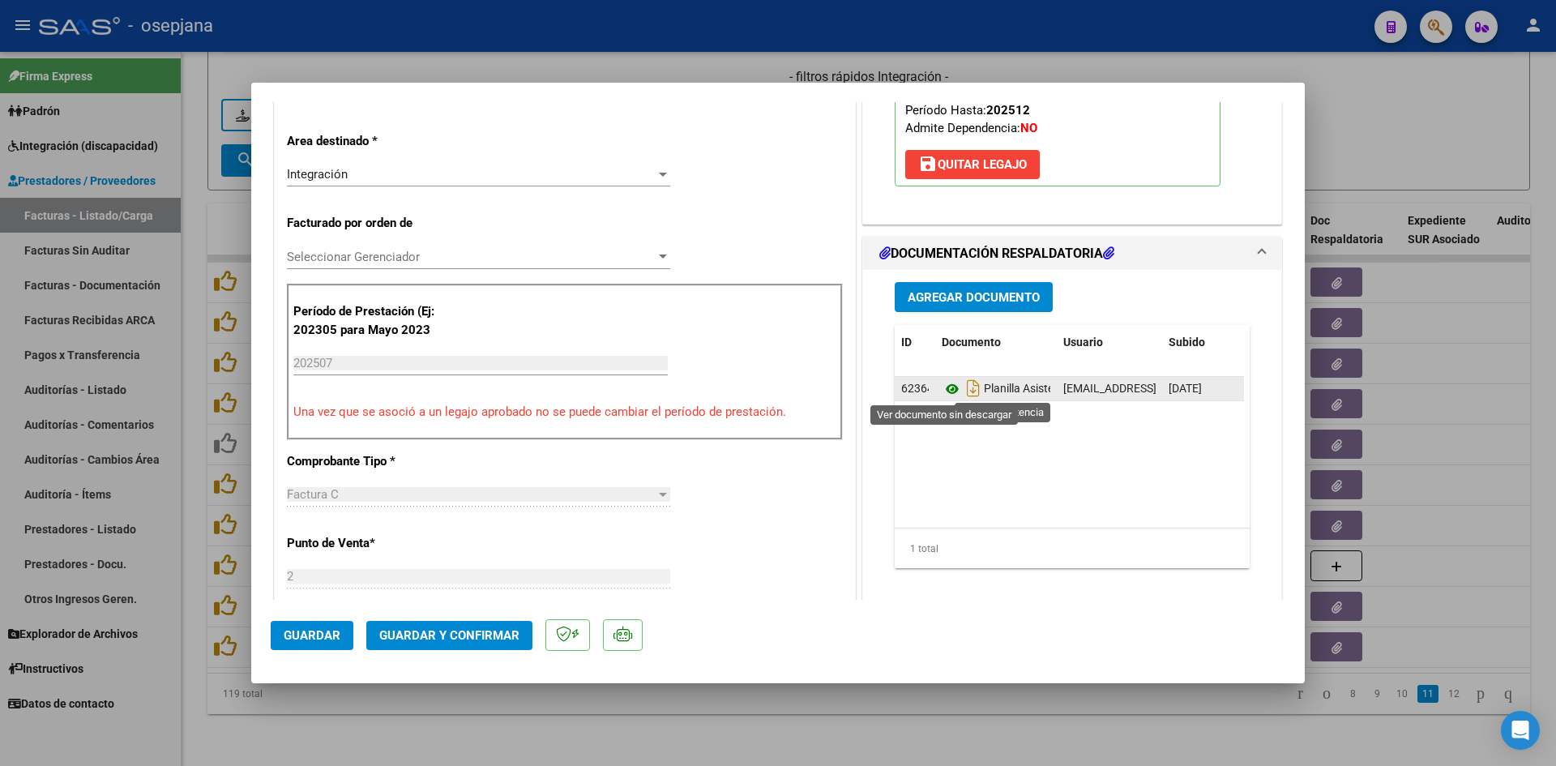
click at [950, 380] on icon at bounding box center [951, 388] width 21 height 19
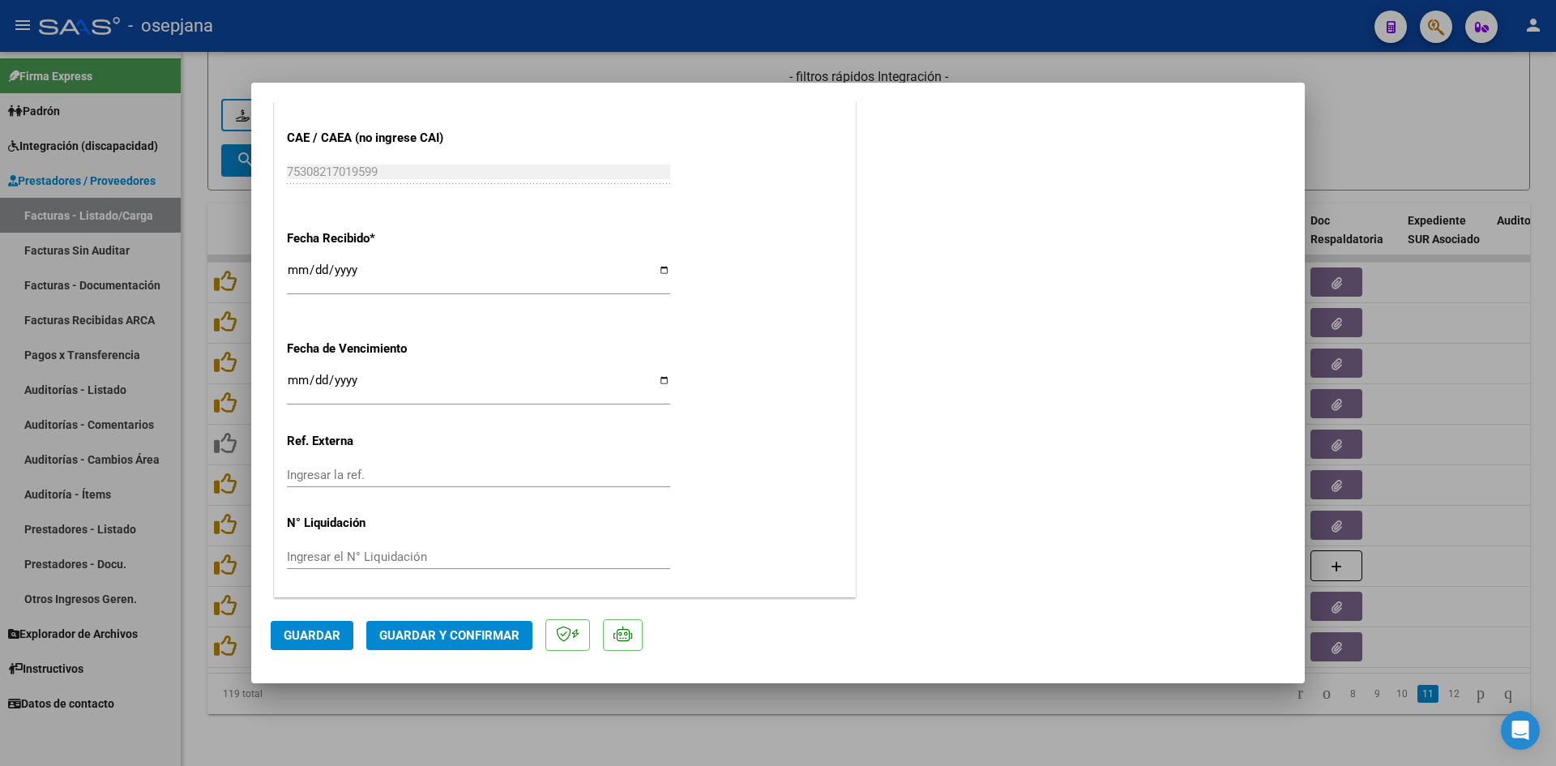
scroll to position [1068, 0]
click at [300, 378] on input "Ingresar la fecha" at bounding box center [478, 386] width 383 height 26
click at [415, 634] on span "Guardar y Confirmar" at bounding box center [449, 635] width 140 height 15
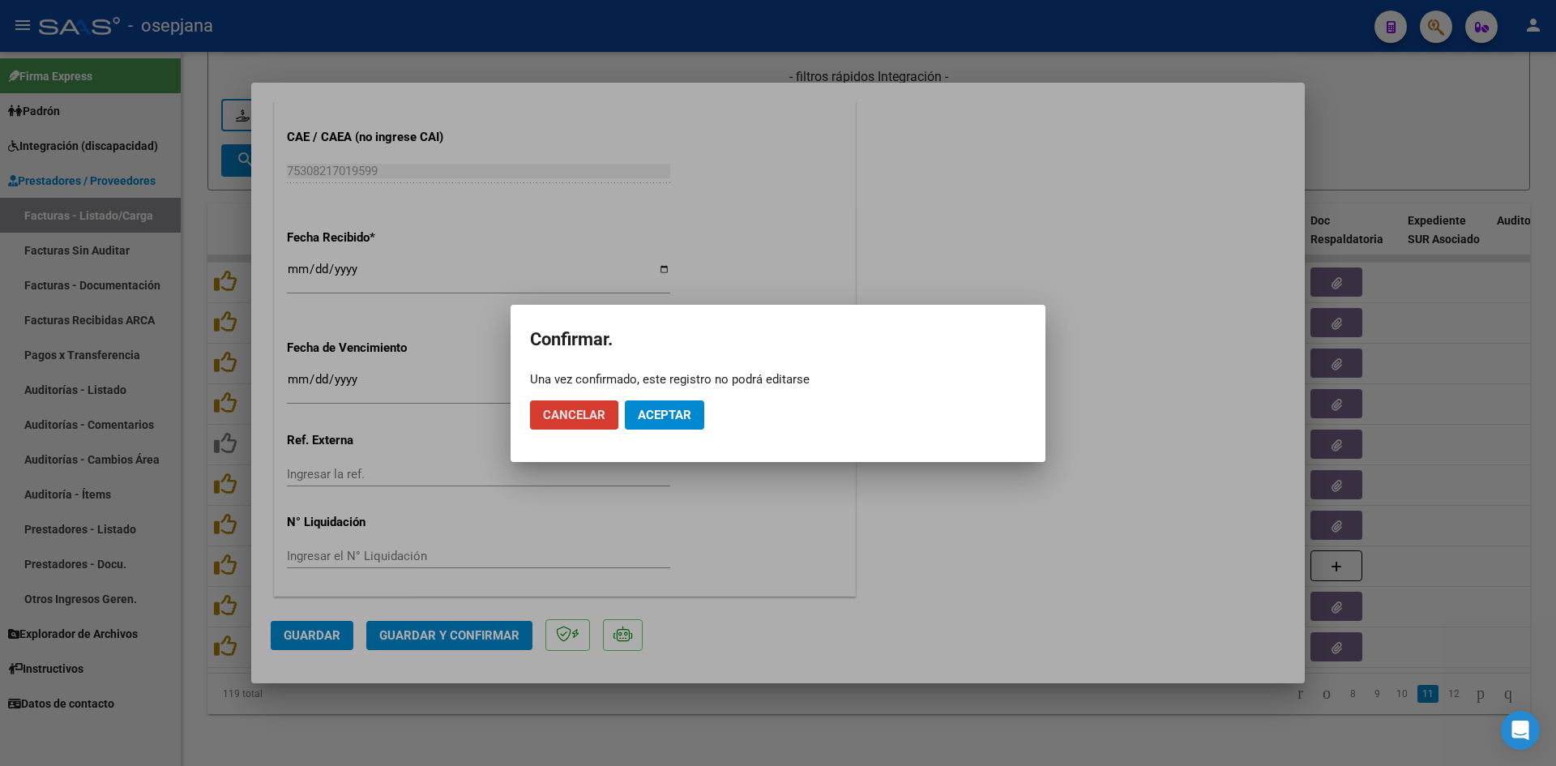
click at [547, 412] on span "Cancelar" at bounding box center [574, 415] width 62 height 15
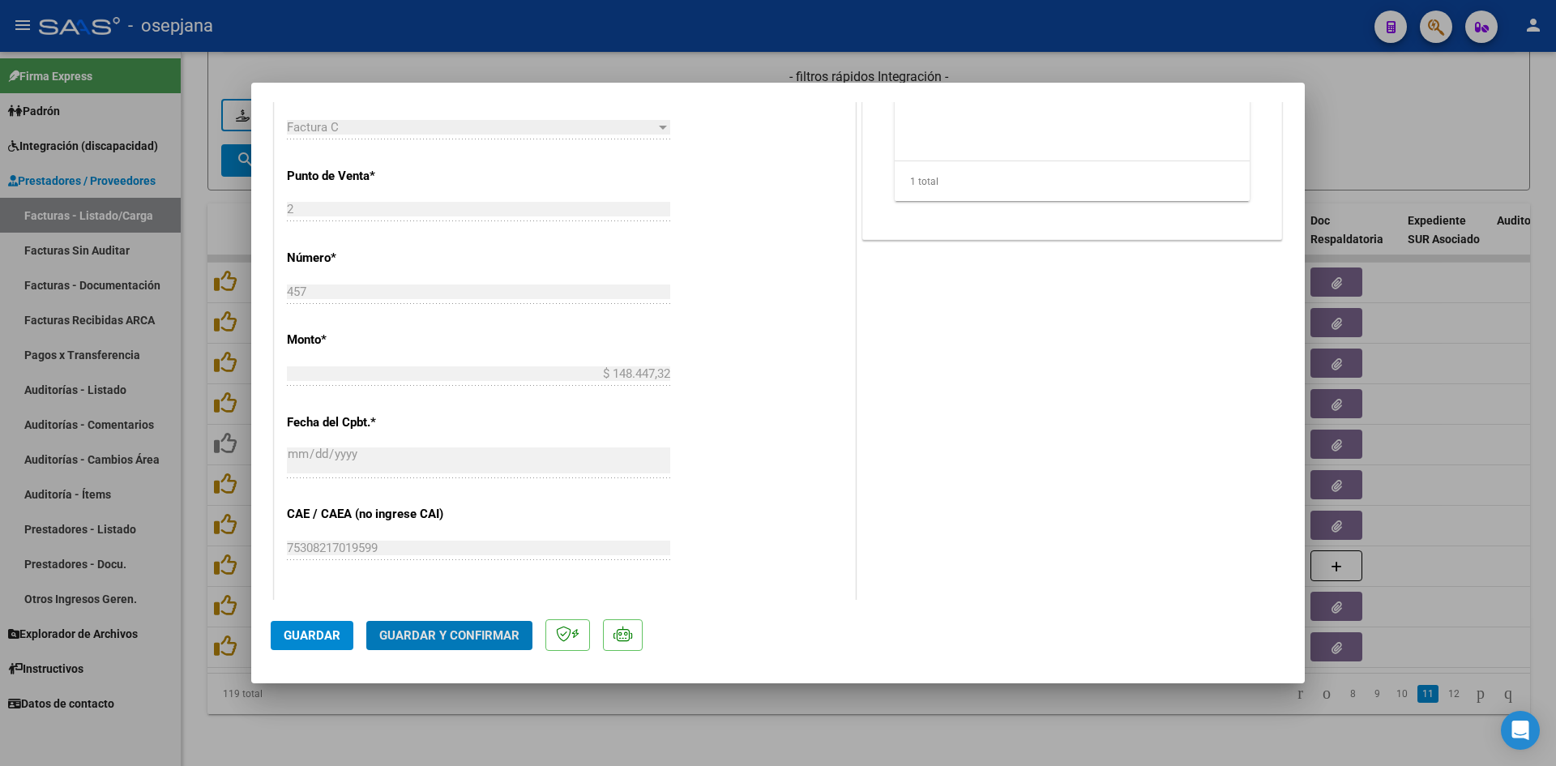
scroll to position [825, 0]
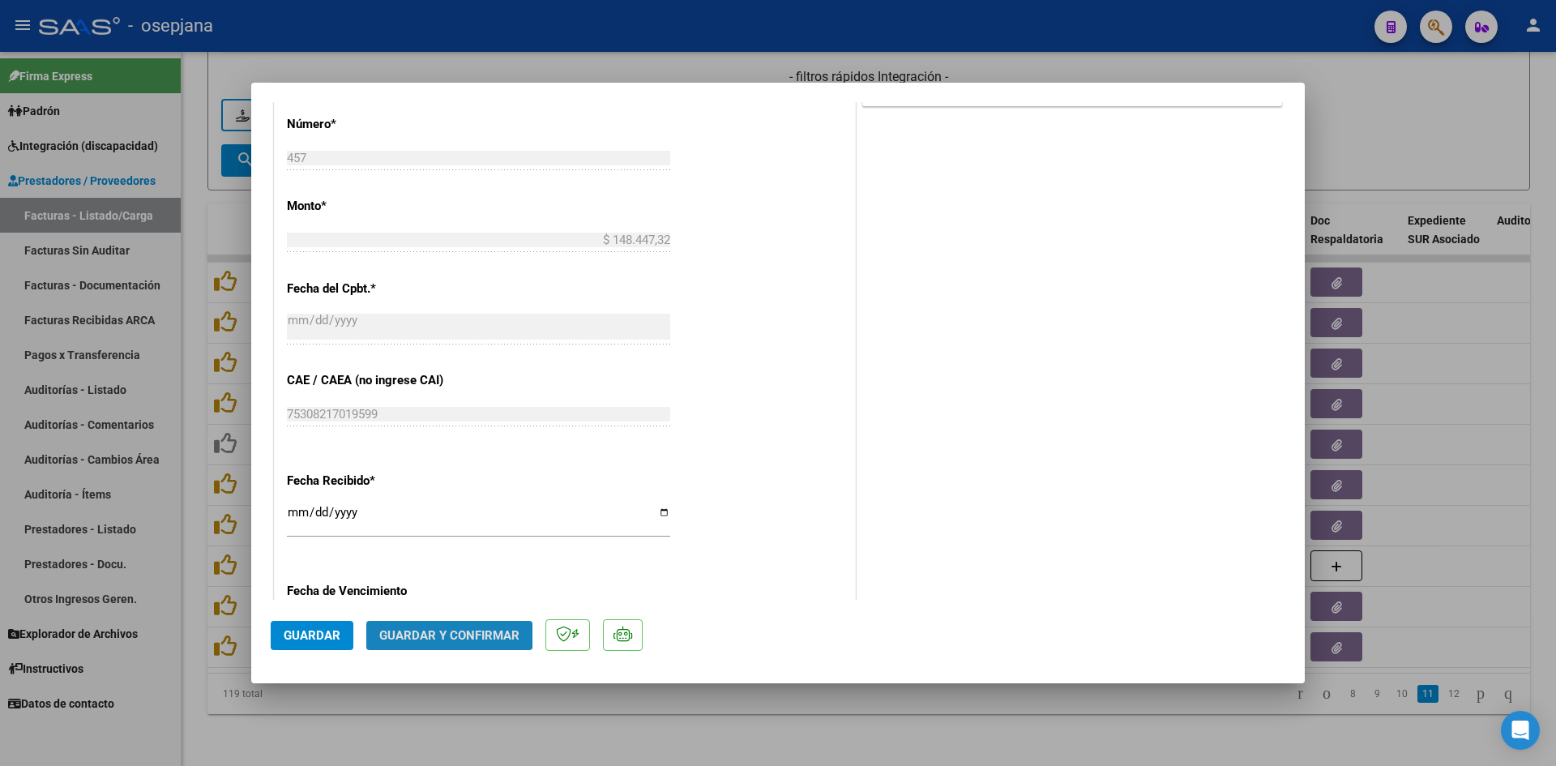
click at [414, 633] on span "Guardar y Confirmar" at bounding box center [449, 635] width 140 height 15
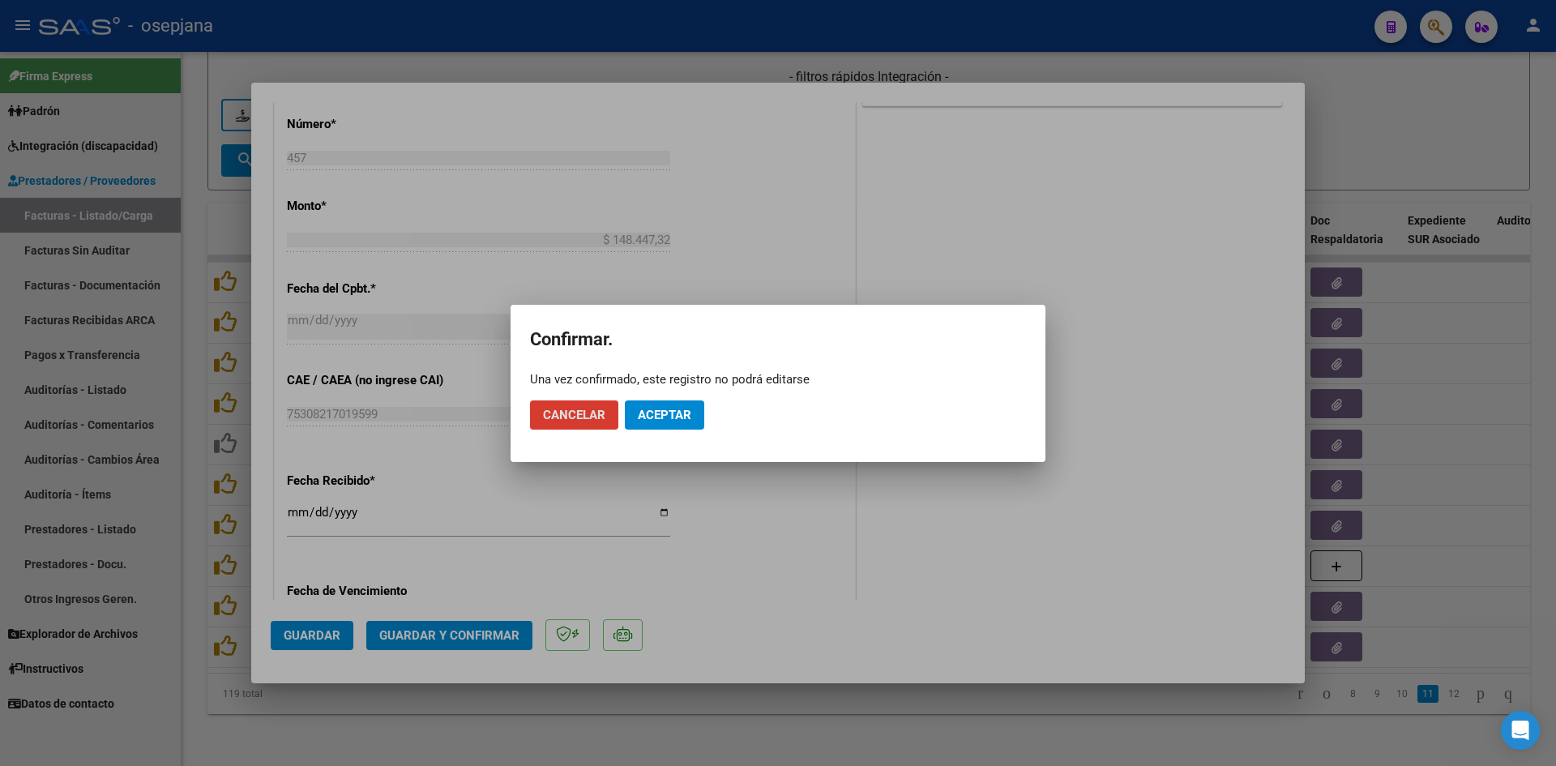
click at [671, 408] on span "Aceptar" at bounding box center [664, 415] width 53 height 15
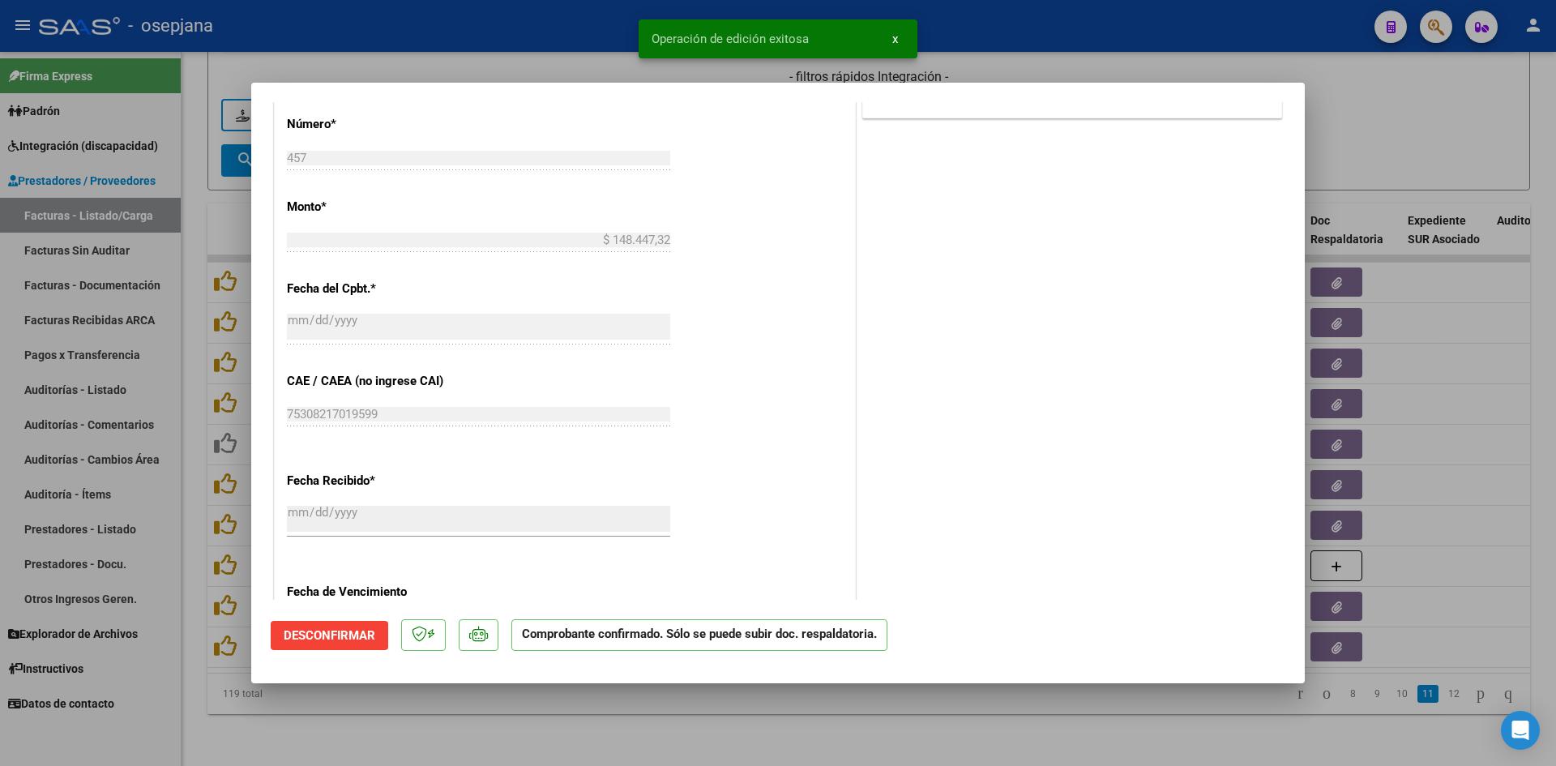
click at [1421, 110] on div at bounding box center [778, 383] width 1556 height 766
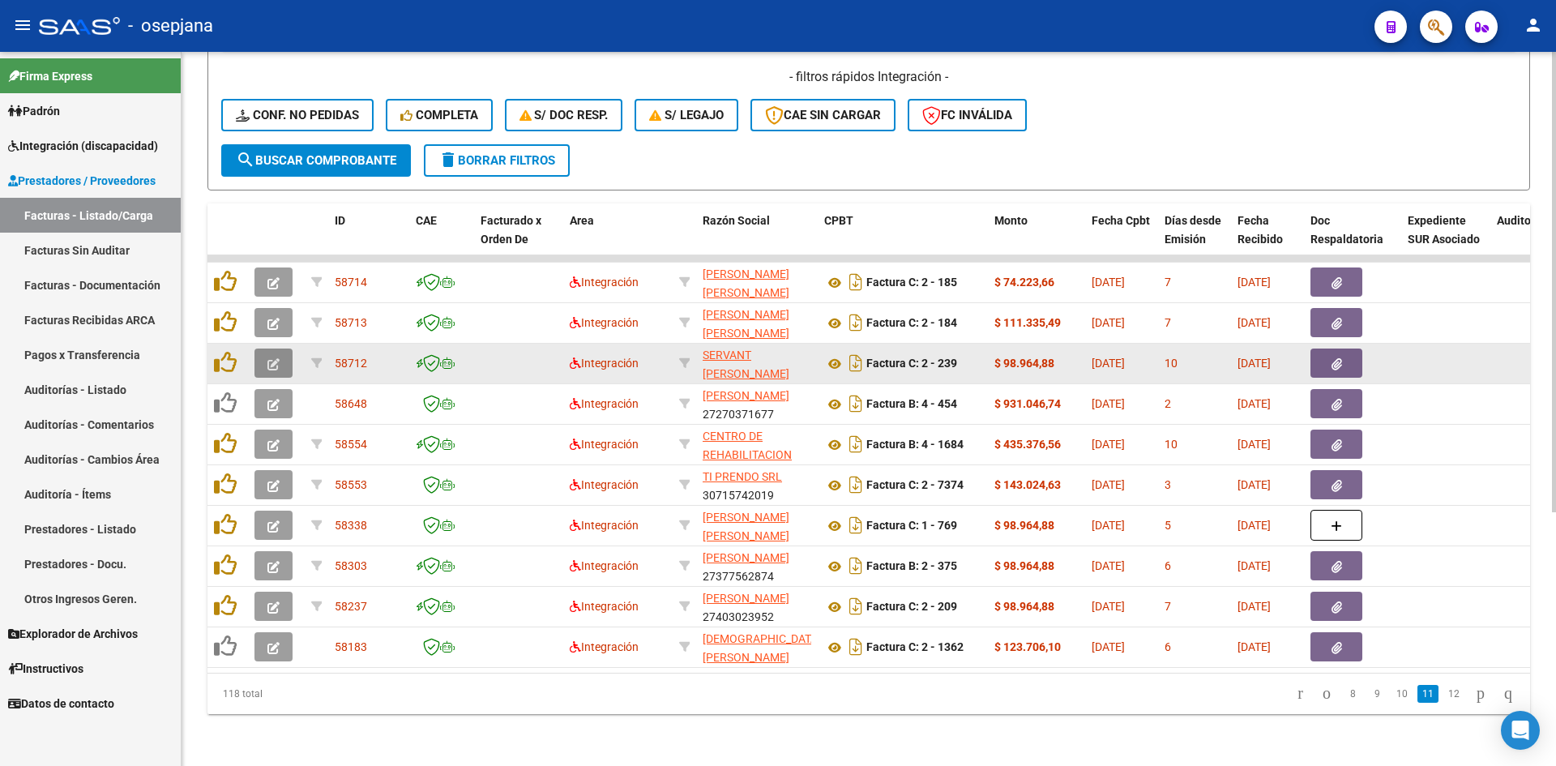
click at [266, 348] on button "button" at bounding box center [273, 362] width 38 height 29
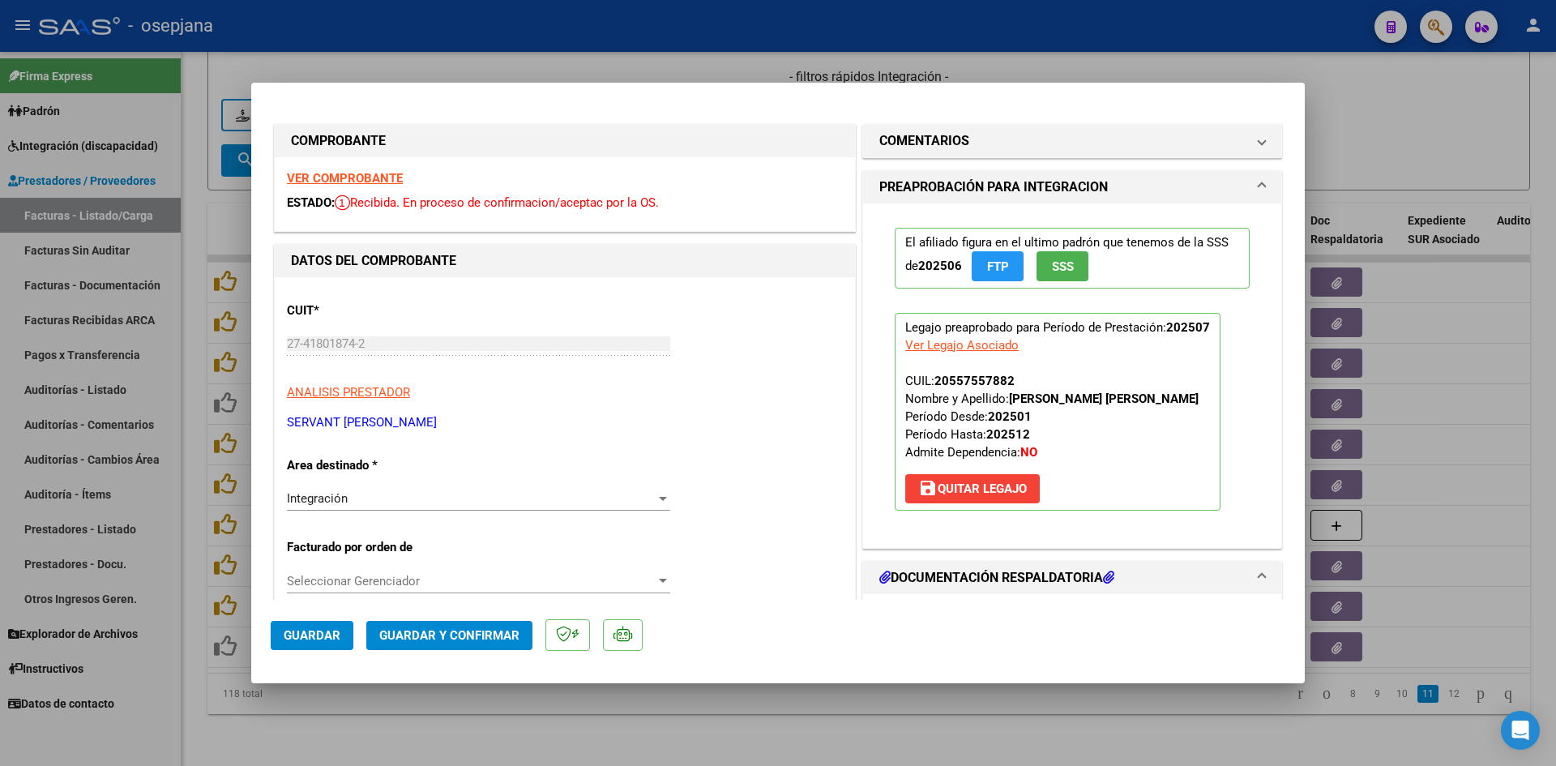
click at [329, 178] on strong "VER COMPROBANTE" at bounding box center [345, 178] width 116 height 15
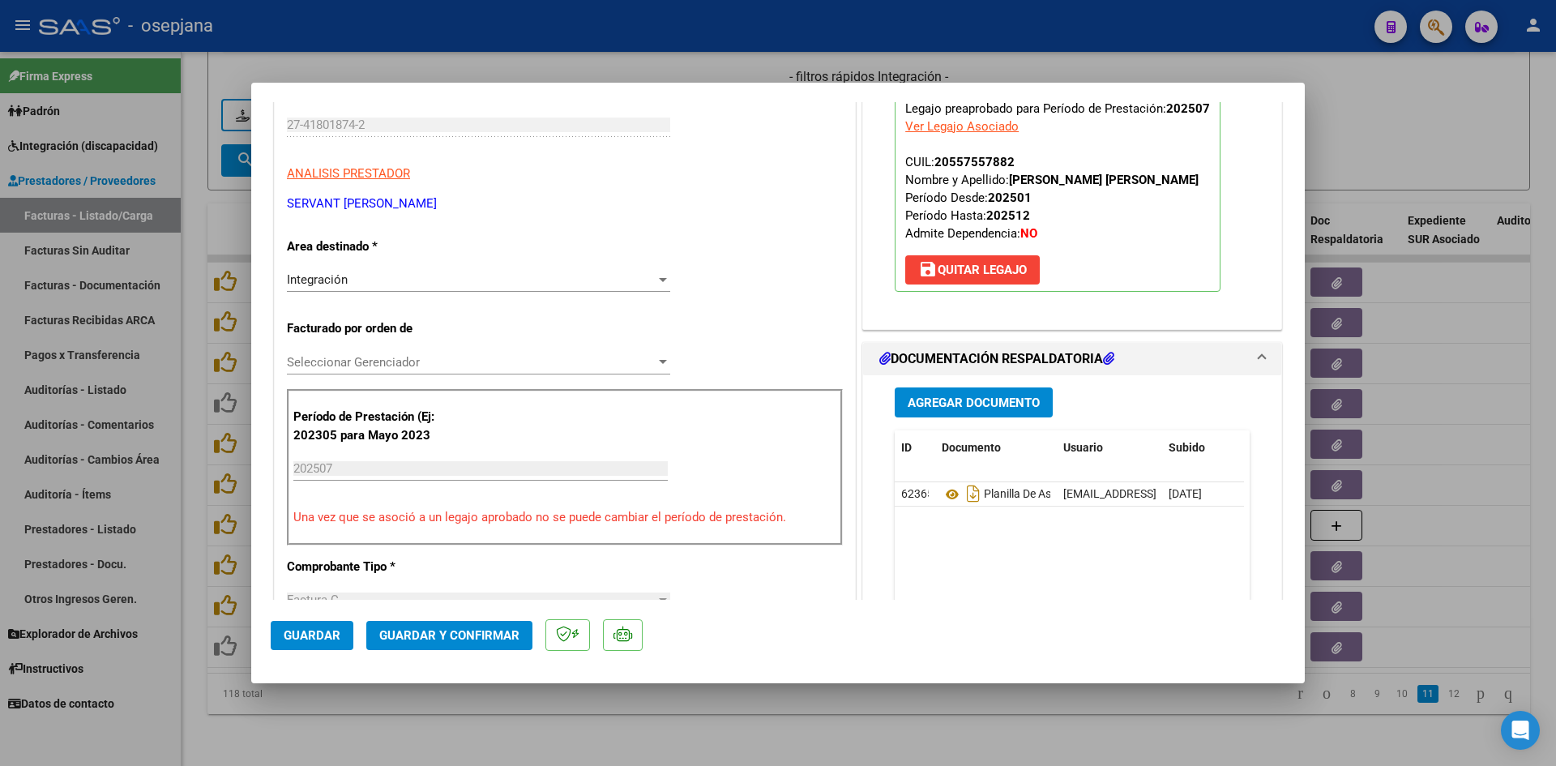
scroll to position [243, 0]
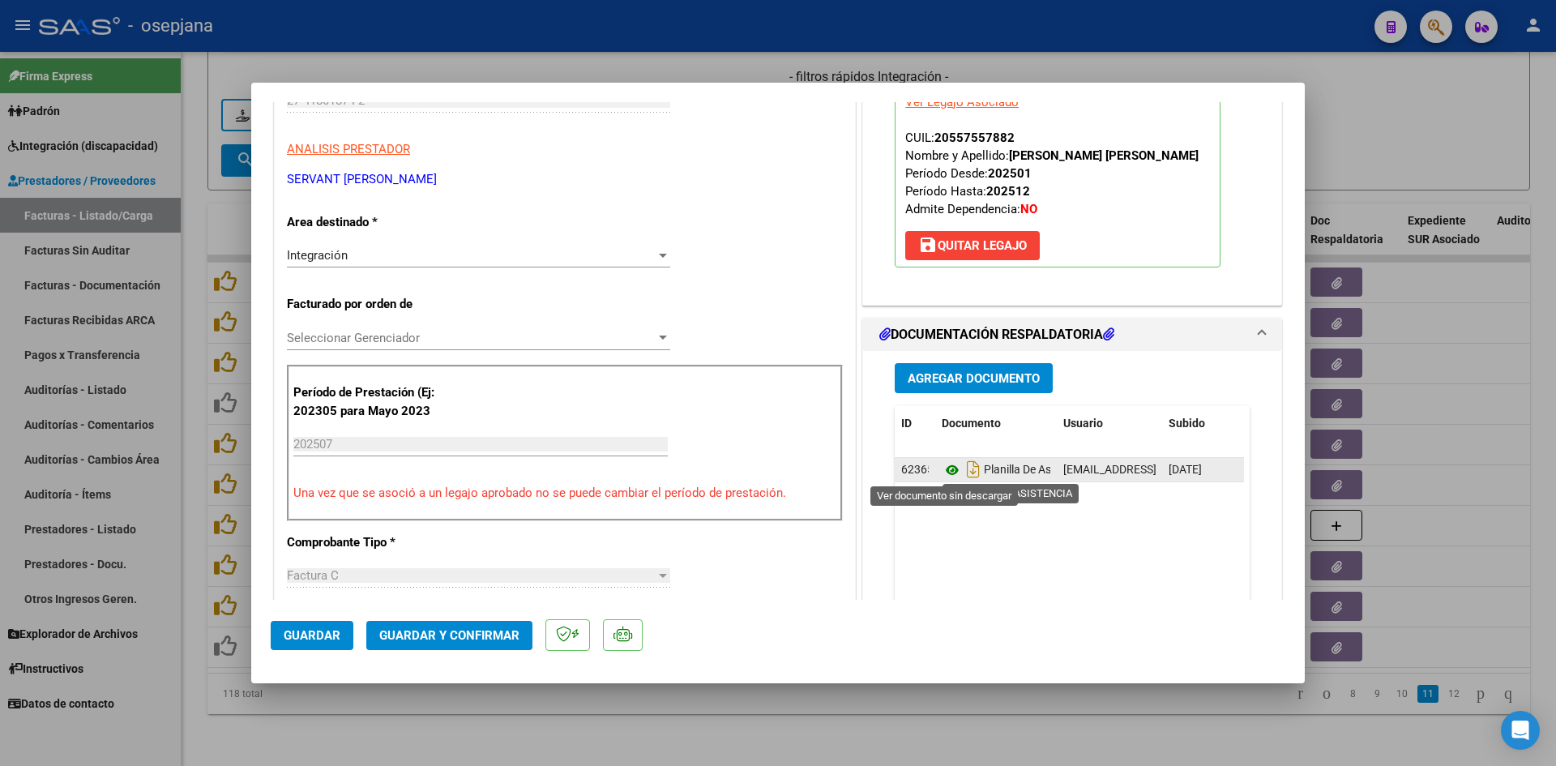
click at [947, 470] on icon at bounding box center [951, 469] width 21 height 19
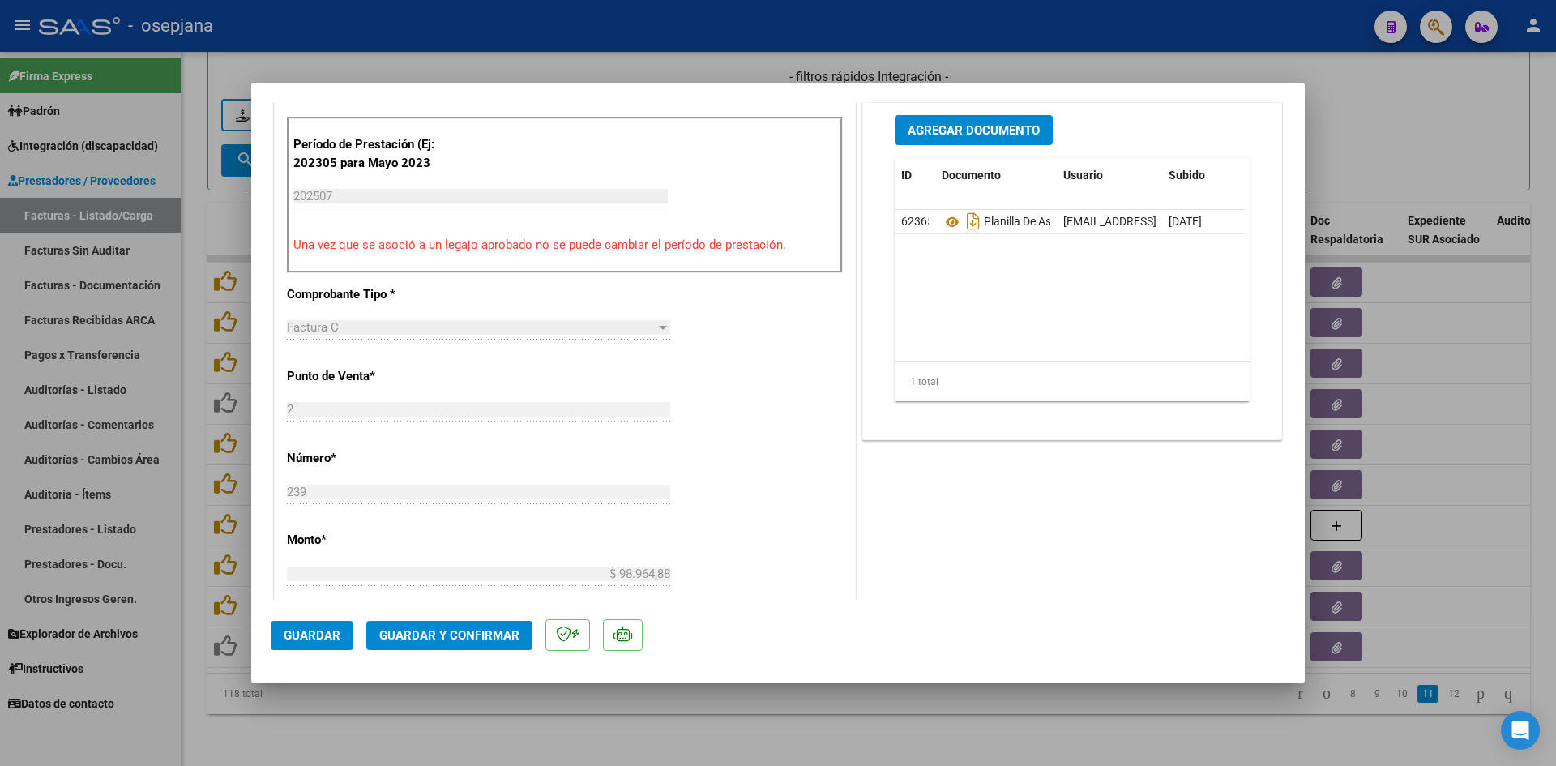
scroll to position [405, 0]
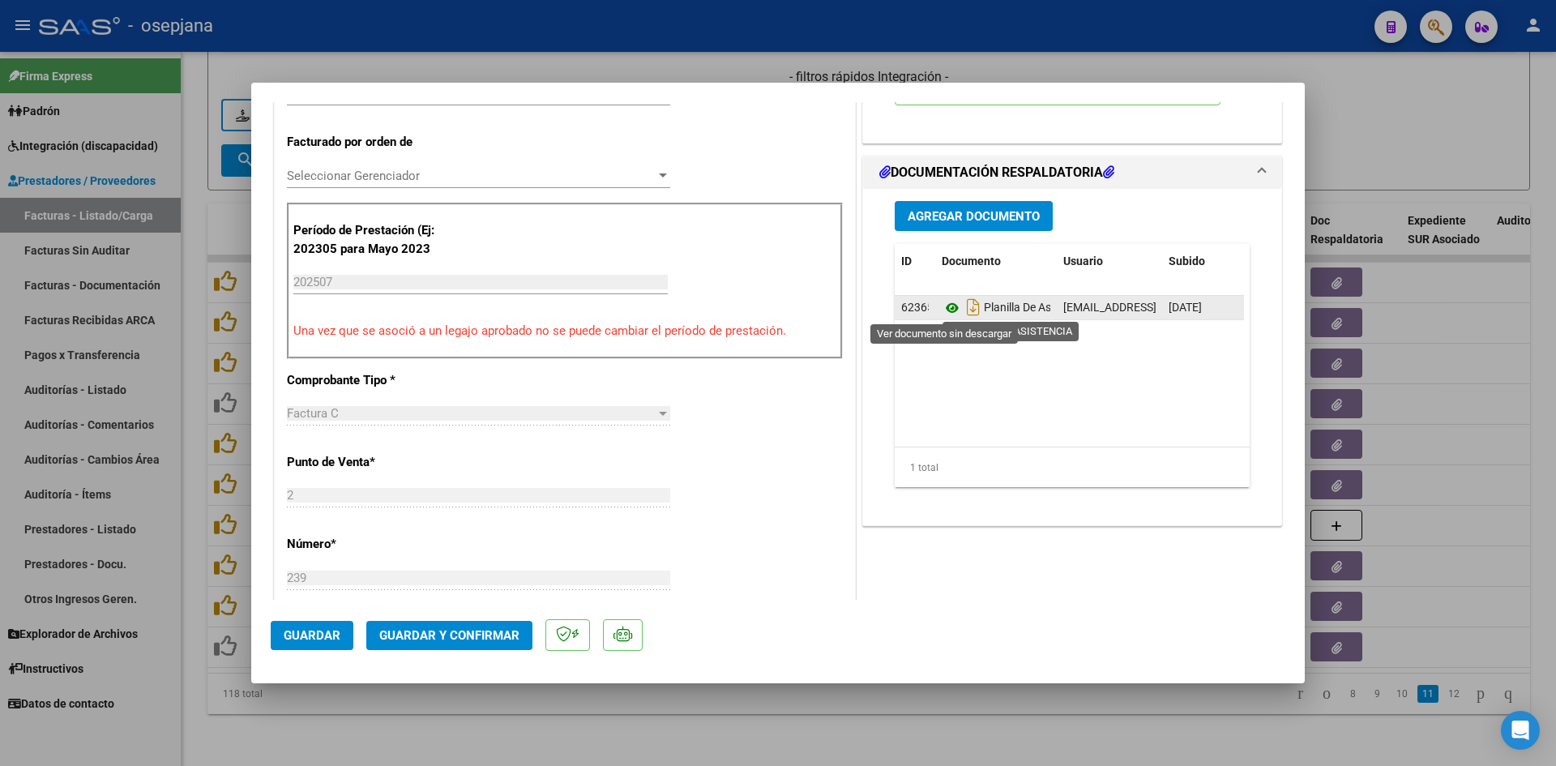
click at [943, 305] on icon at bounding box center [951, 307] width 21 height 19
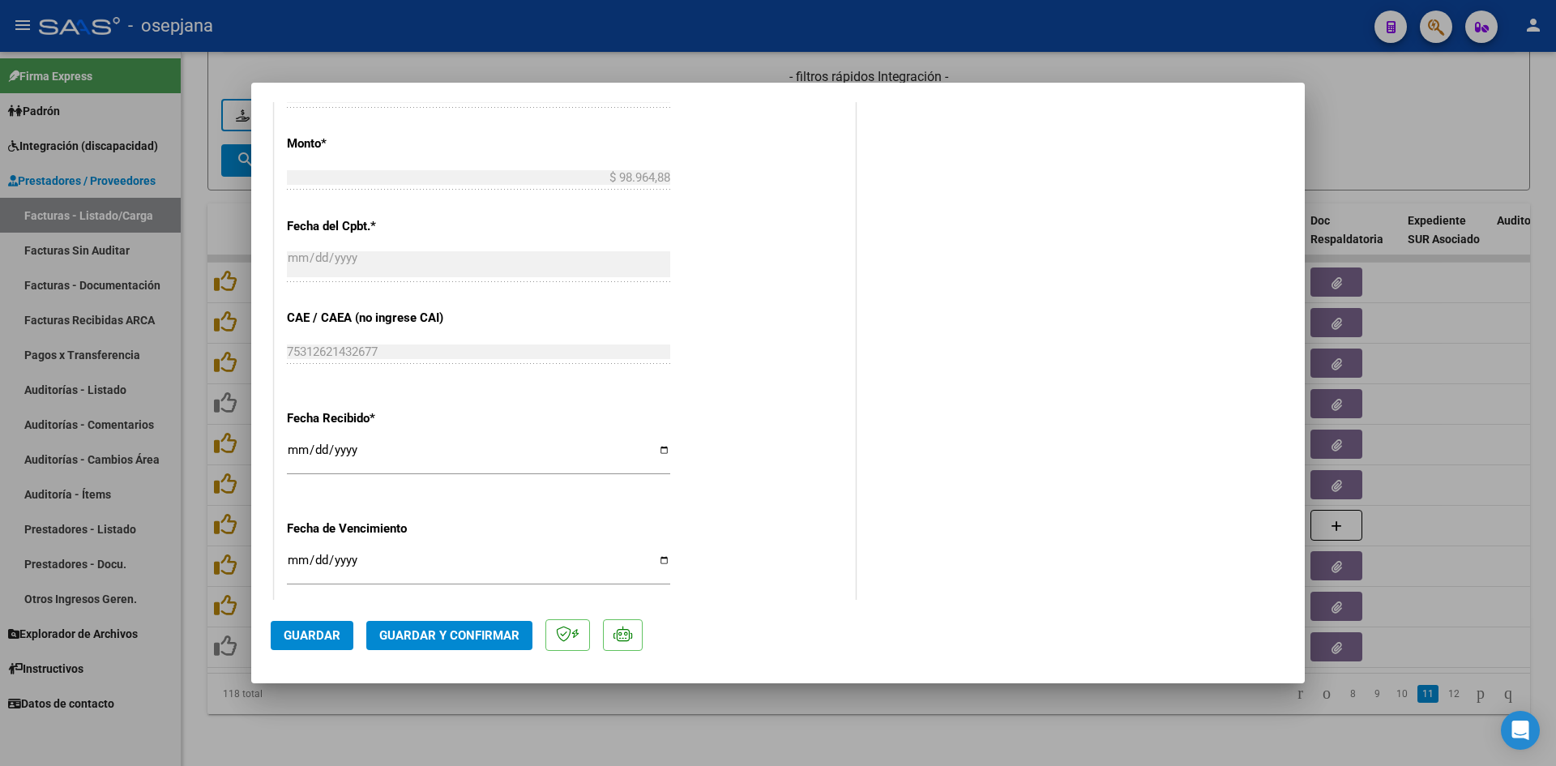
scroll to position [1053, 0]
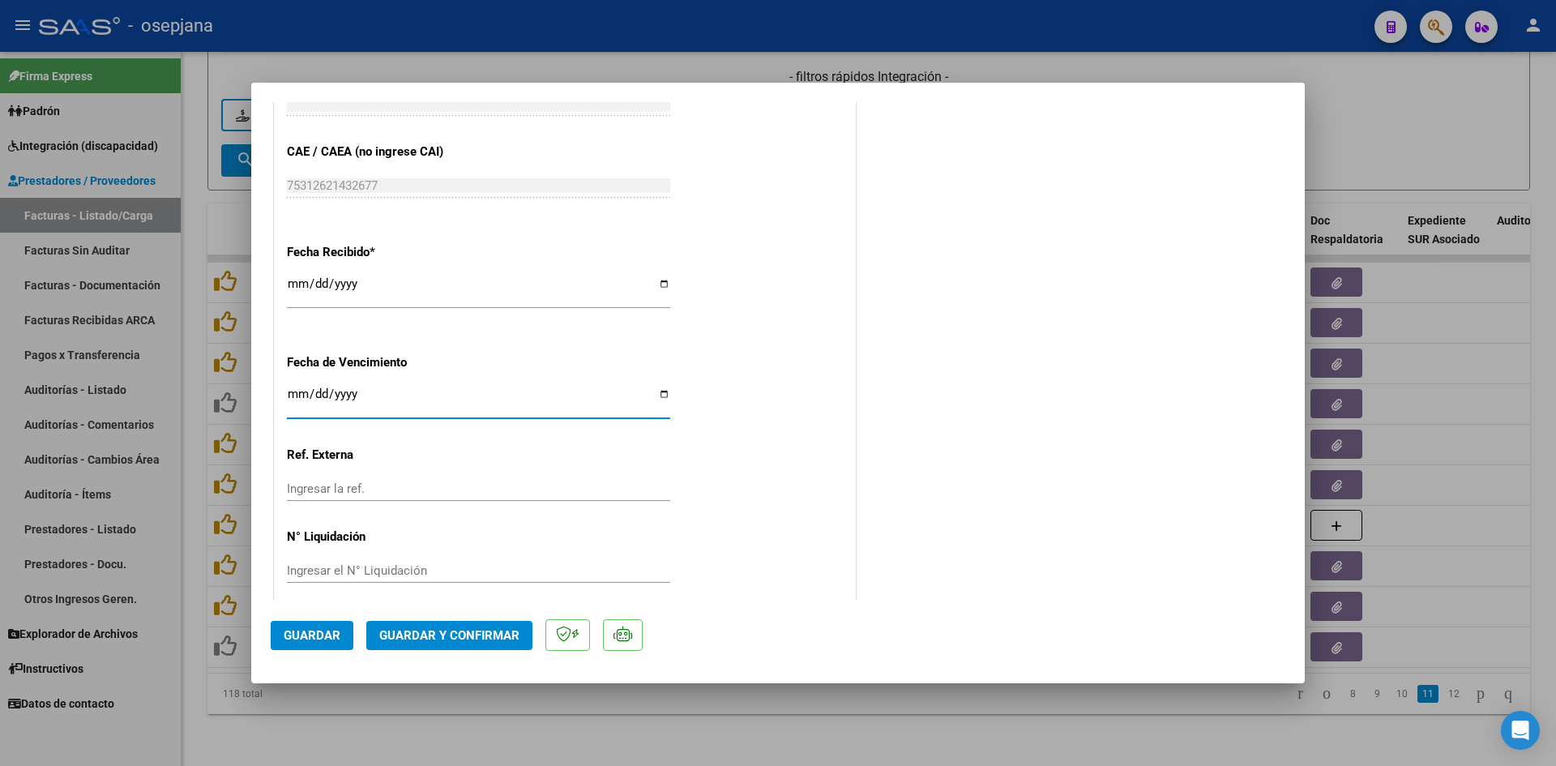
click at [295, 390] on input "[DATE]" at bounding box center [478, 400] width 383 height 26
click at [459, 629] on span "Guardar y Confirmar" at bounding box center [449, 635] width 140 height 15
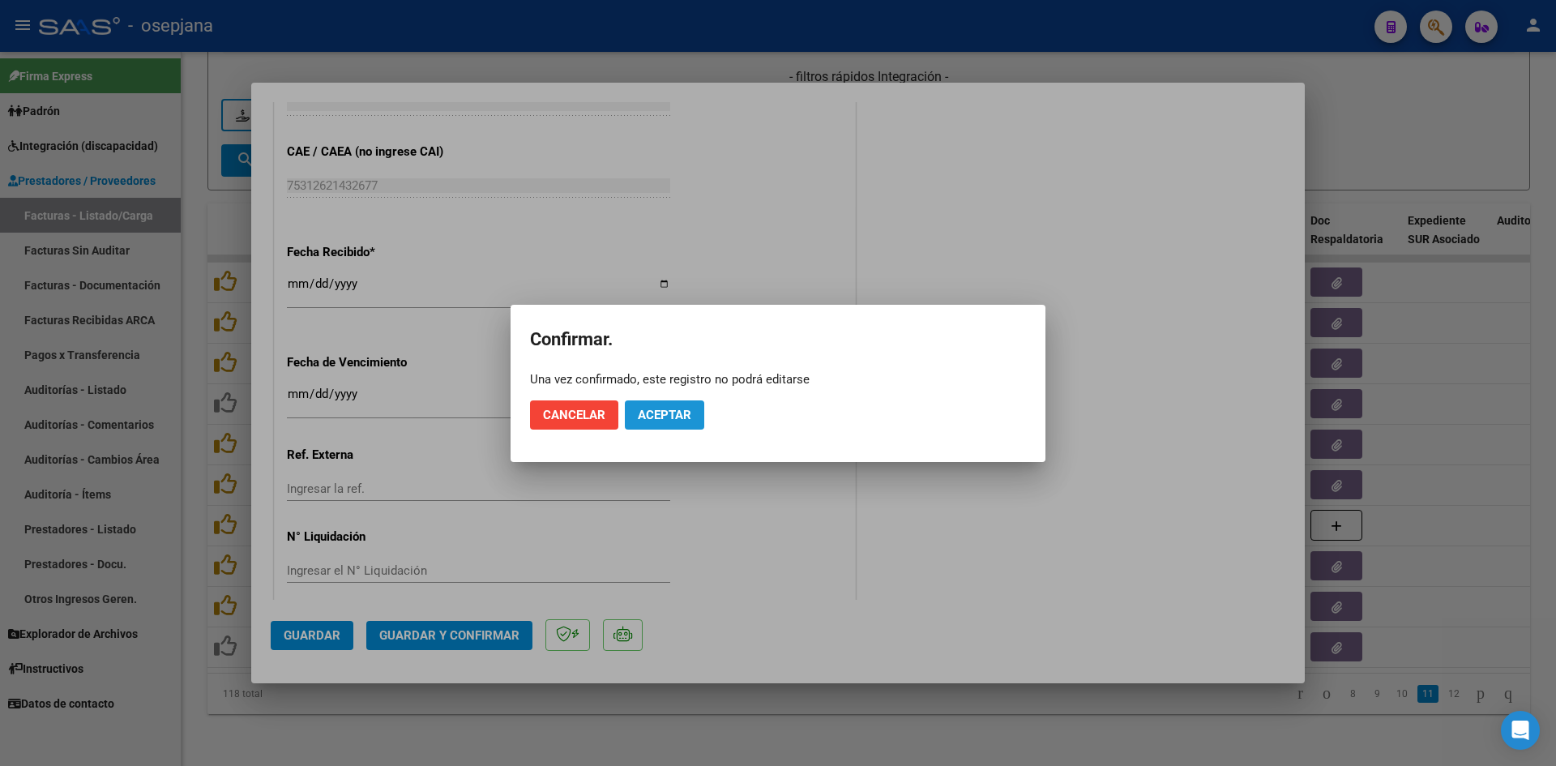
click at [668, 409] on span "Aceptar" at bounding box center [664, 415] width 53 height 15
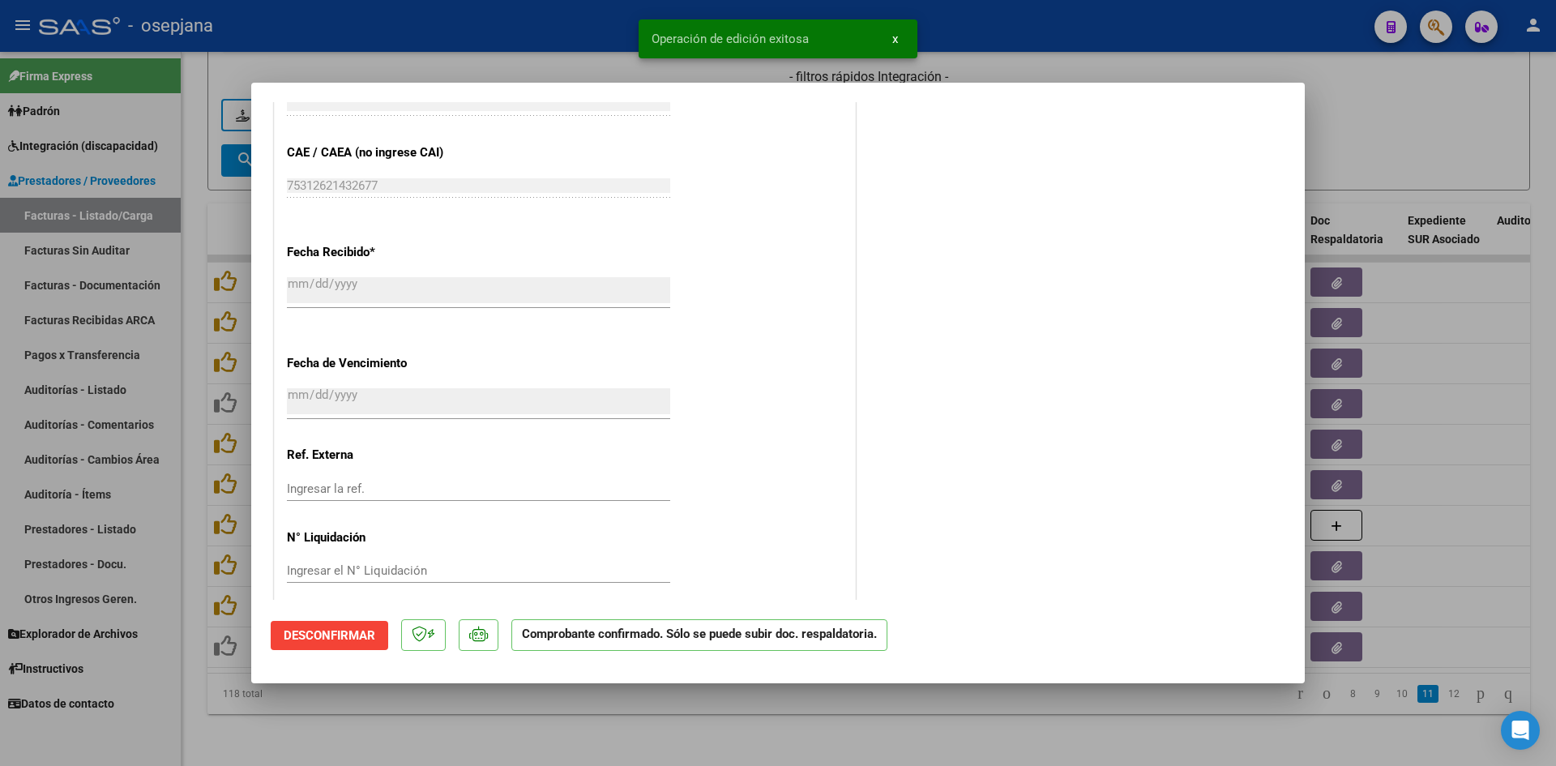
click at [1432, 143] on div at bounding box center [778, 383] width 1556 height 766
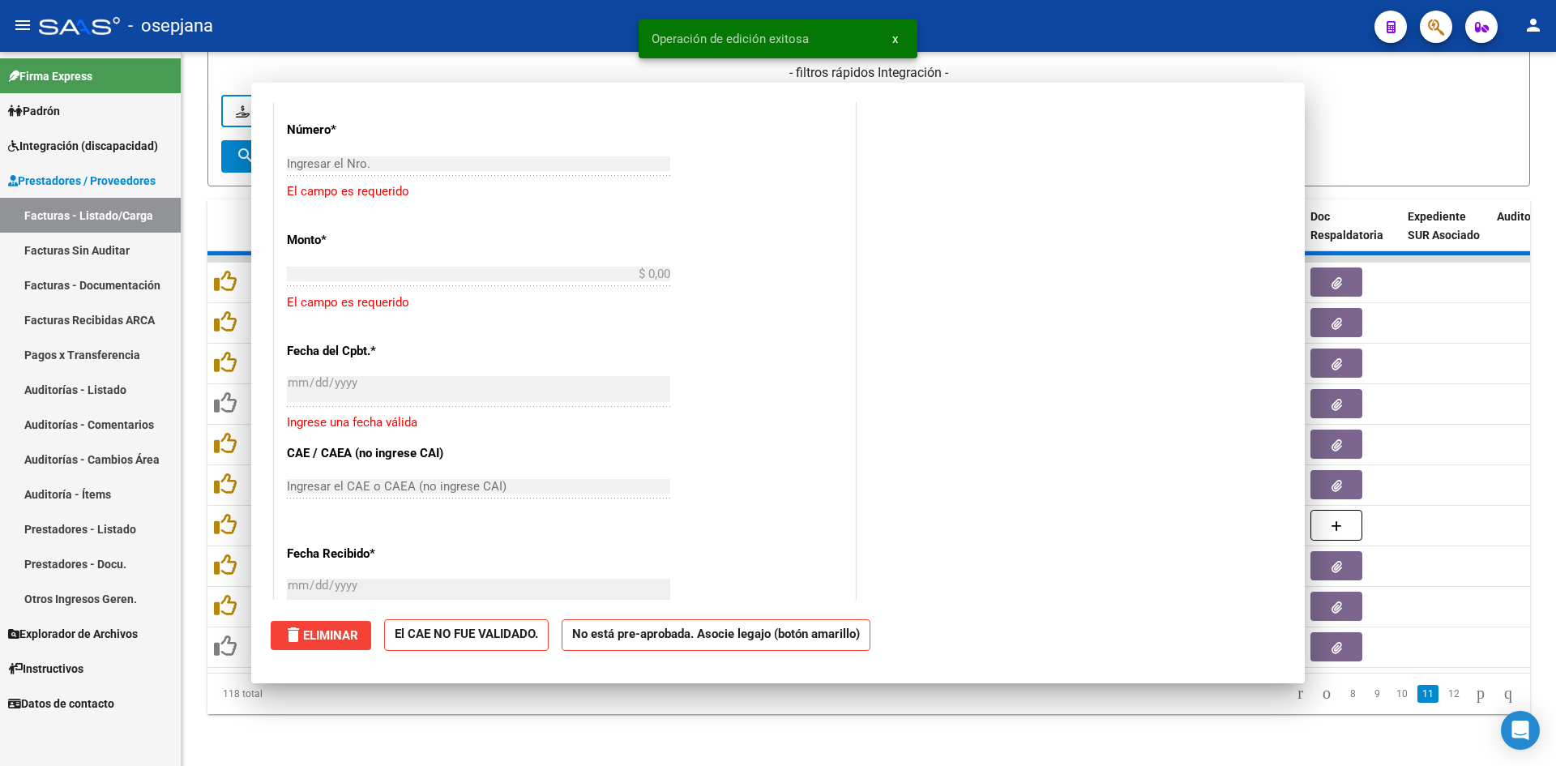
scroll to position [0, 0]
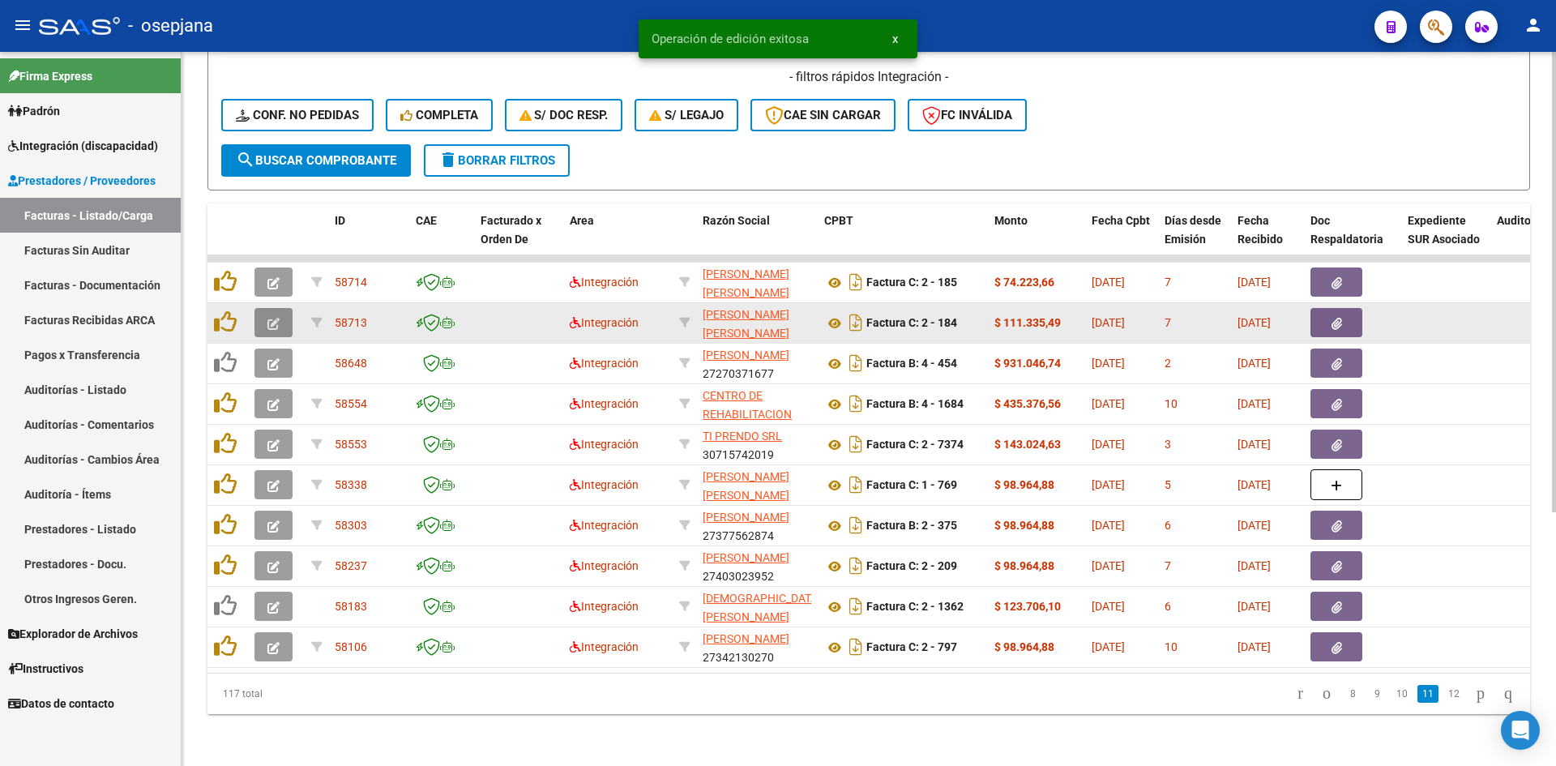
click at [279, 318] on icon "button" at bounding box center [273, 324] width 12 height 12
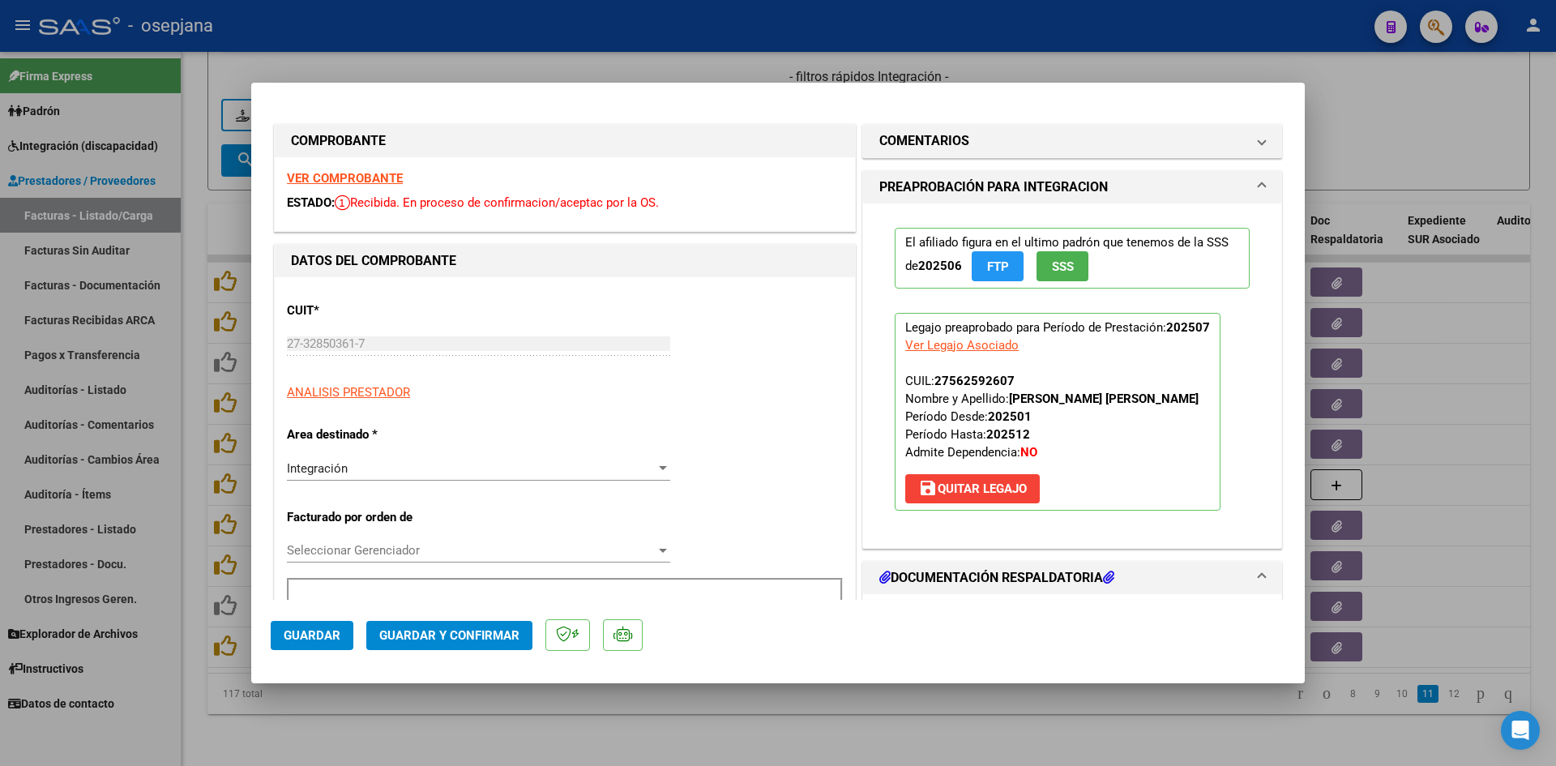
click at [391, 181] on strong "VER COMPROBANTE" at bounding box center [345, 178] width 116 height 15
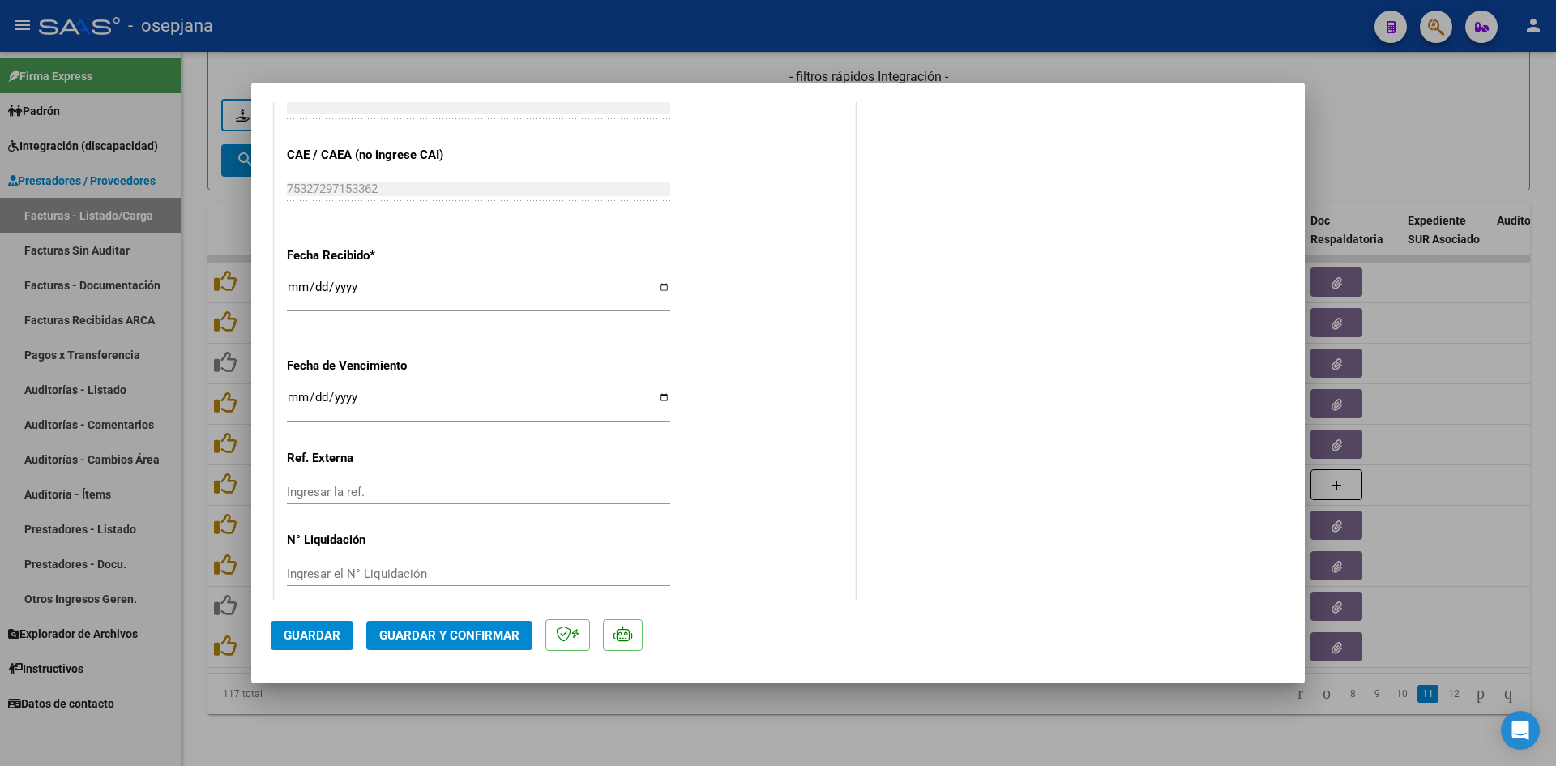
scroll to position [1053, 0]
click at [298, 397] on input "Ingresar la fecha" at bounding box center [478, 400] width 383 height 26
click at [295, 393] on input "Ingresar la fecha" at bounding box center [478, 400] width 383 height 26
click at [319, 396] on input "[DATE]" at bounding box center [478, 400] width 383 height 26
click at [479, 628] on span "Guardar y Confirmar" at bounding box center [449, 635] width 140 height 15
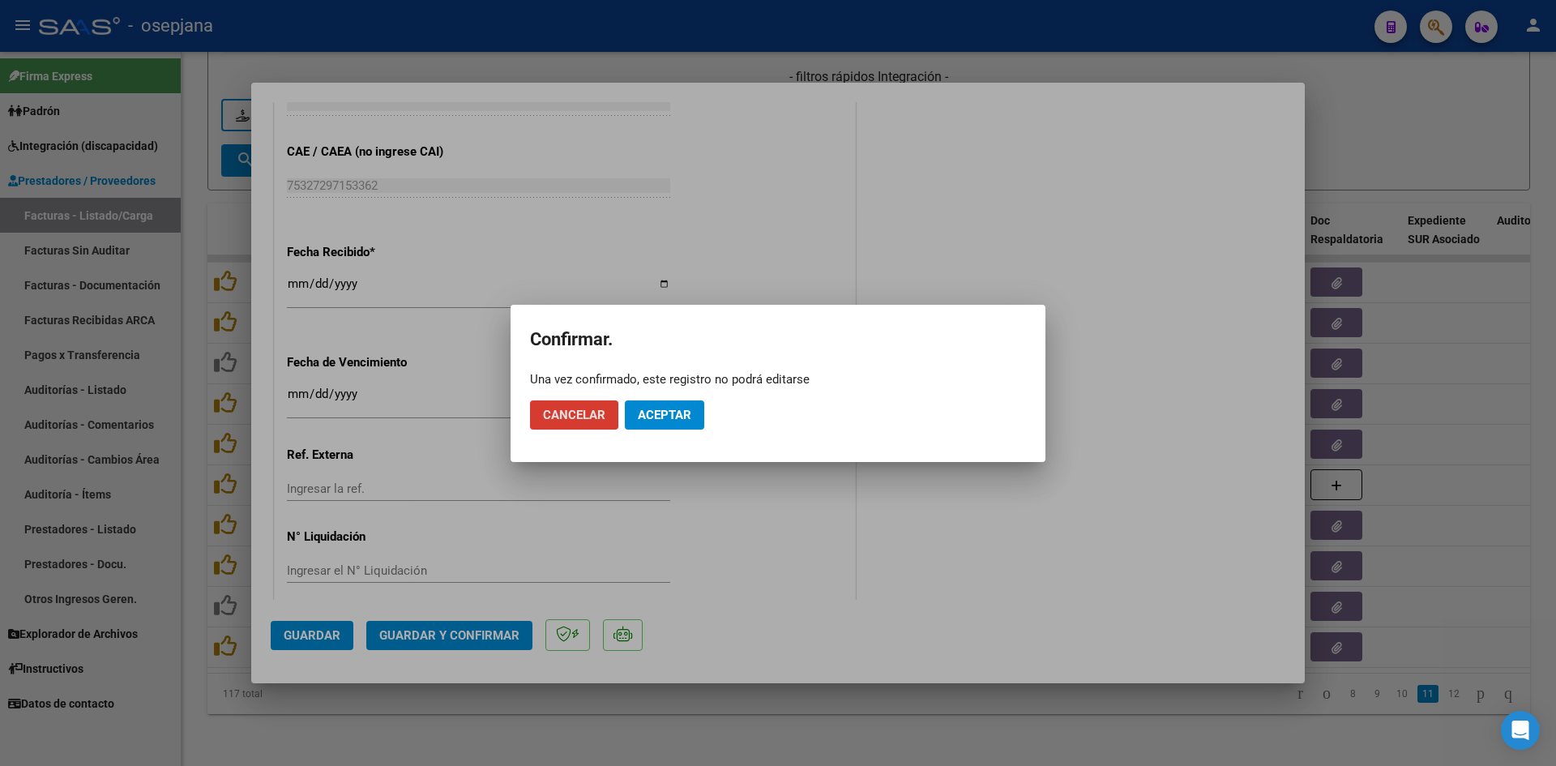
click at [658, 408] on span "Aceptar" at bounding box center [664, 415] width 53 height 15
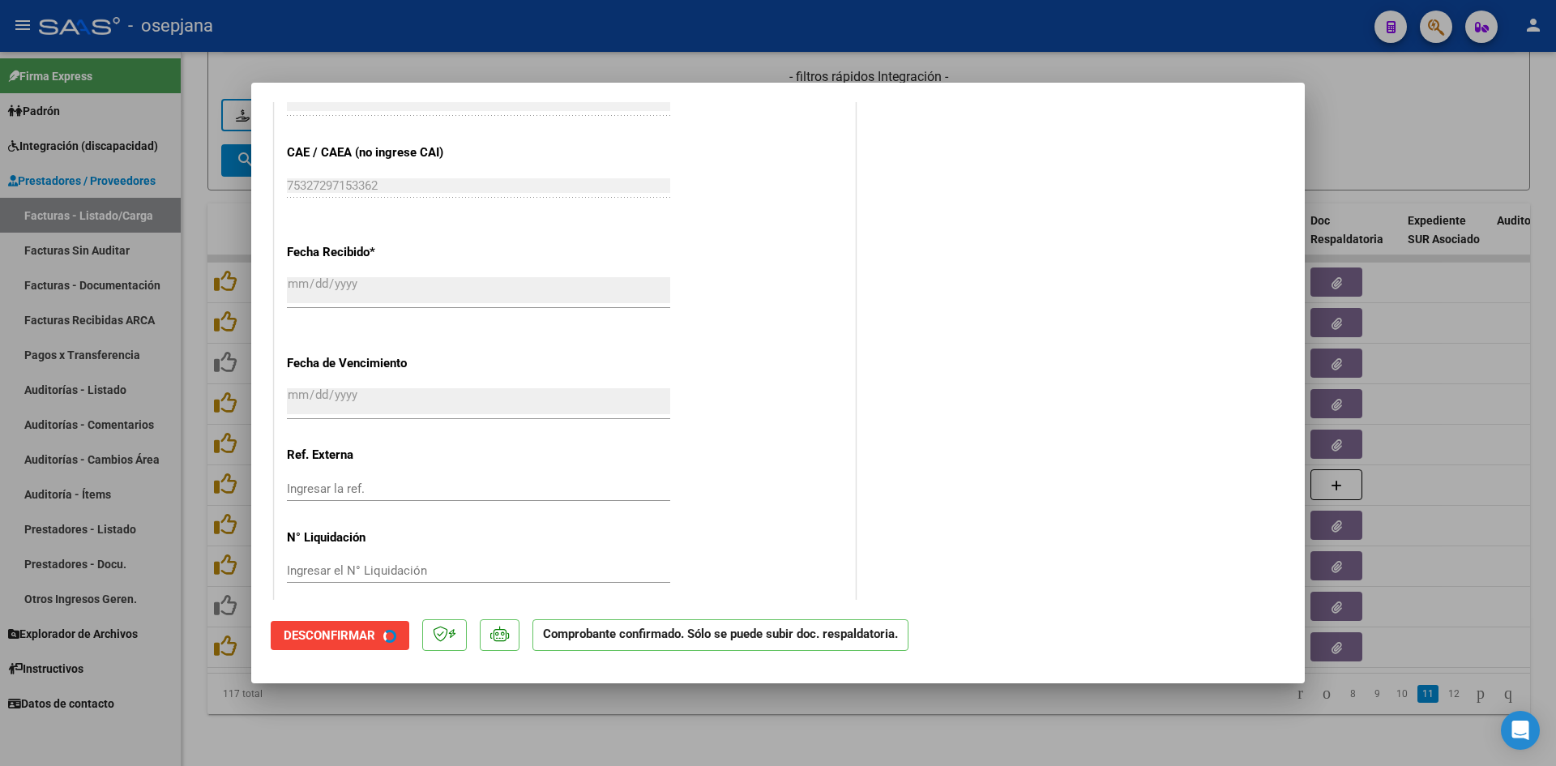
click at [1353, 101] on div at bounding box center [778, 383] width 1556 height 766
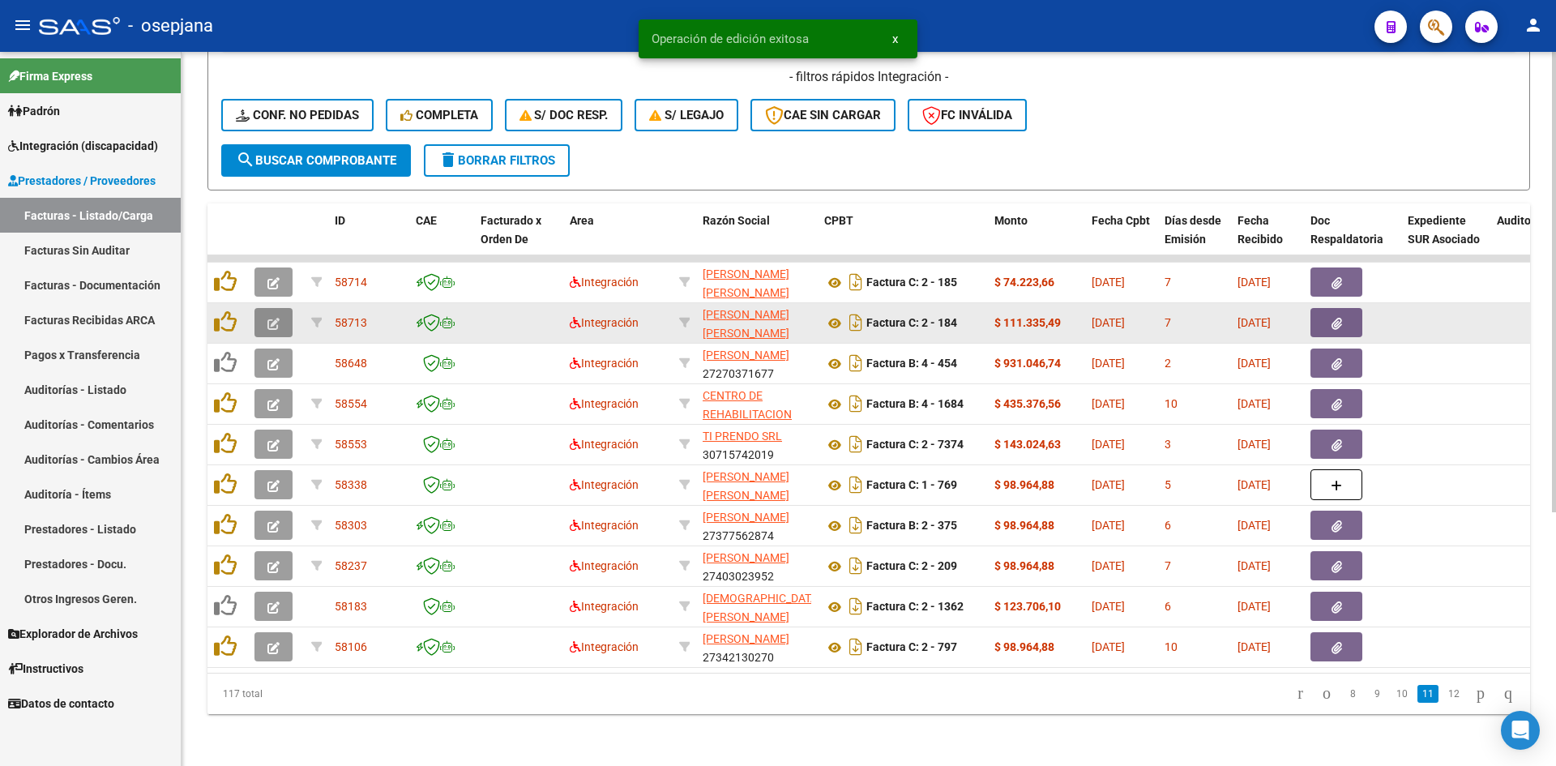
click at [284, 315] on button "button" at bounding box center [273, 322] width 38 height 29
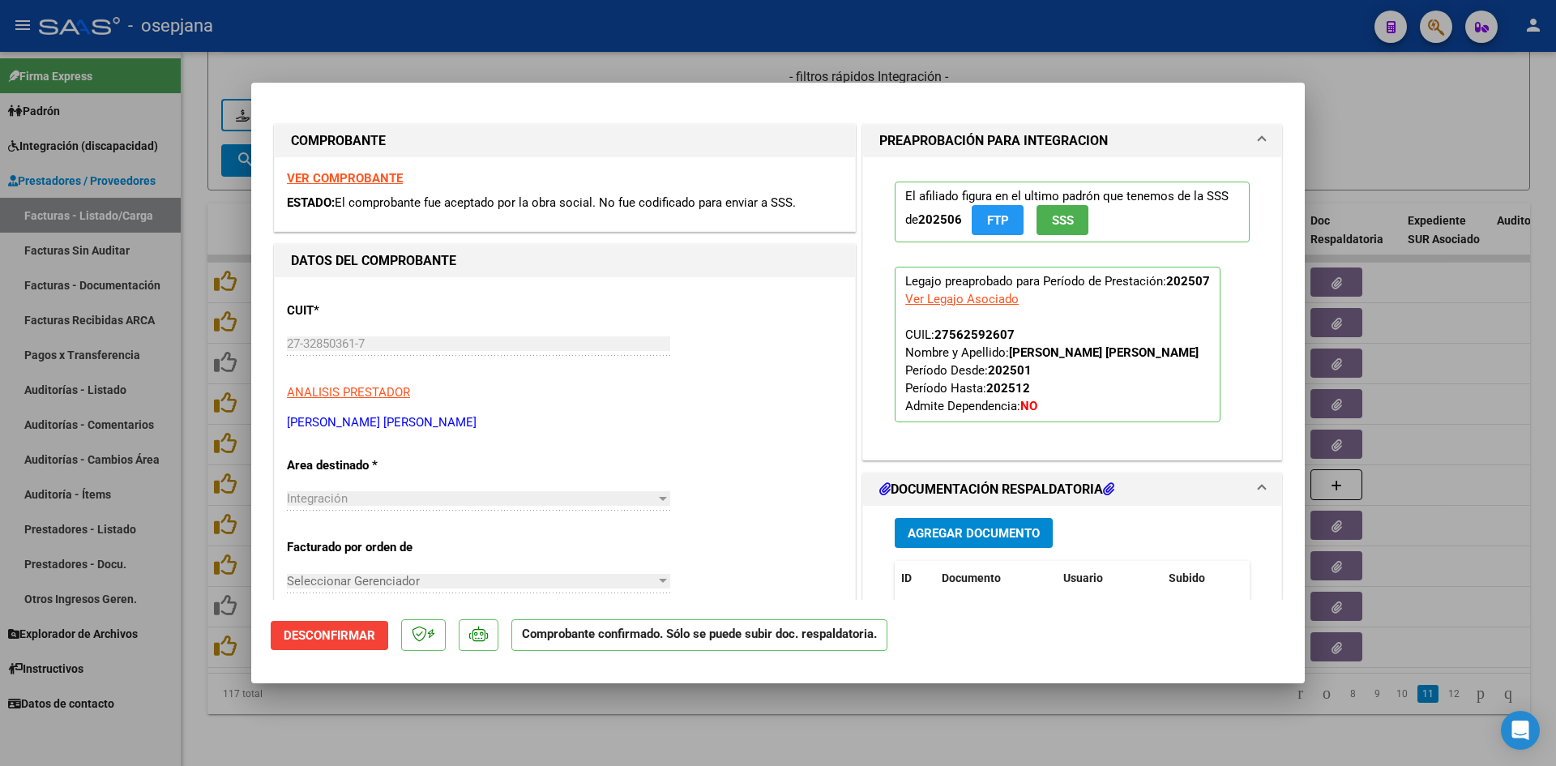
click at [301, 182] on strong "VER COMPROBANTE" at bounding box center [345, 178] width 116 height 15
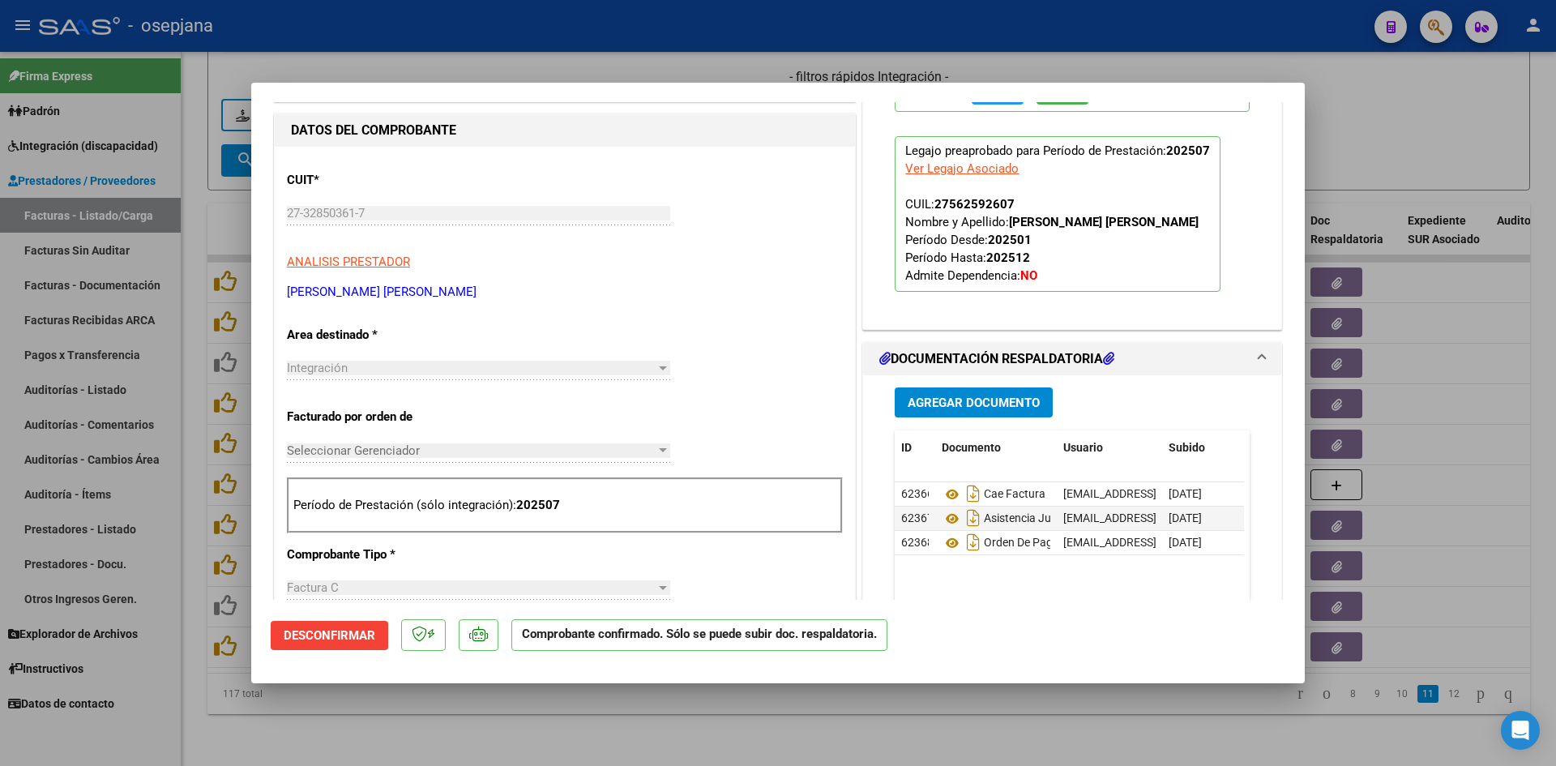
scroll to position [324, 0]
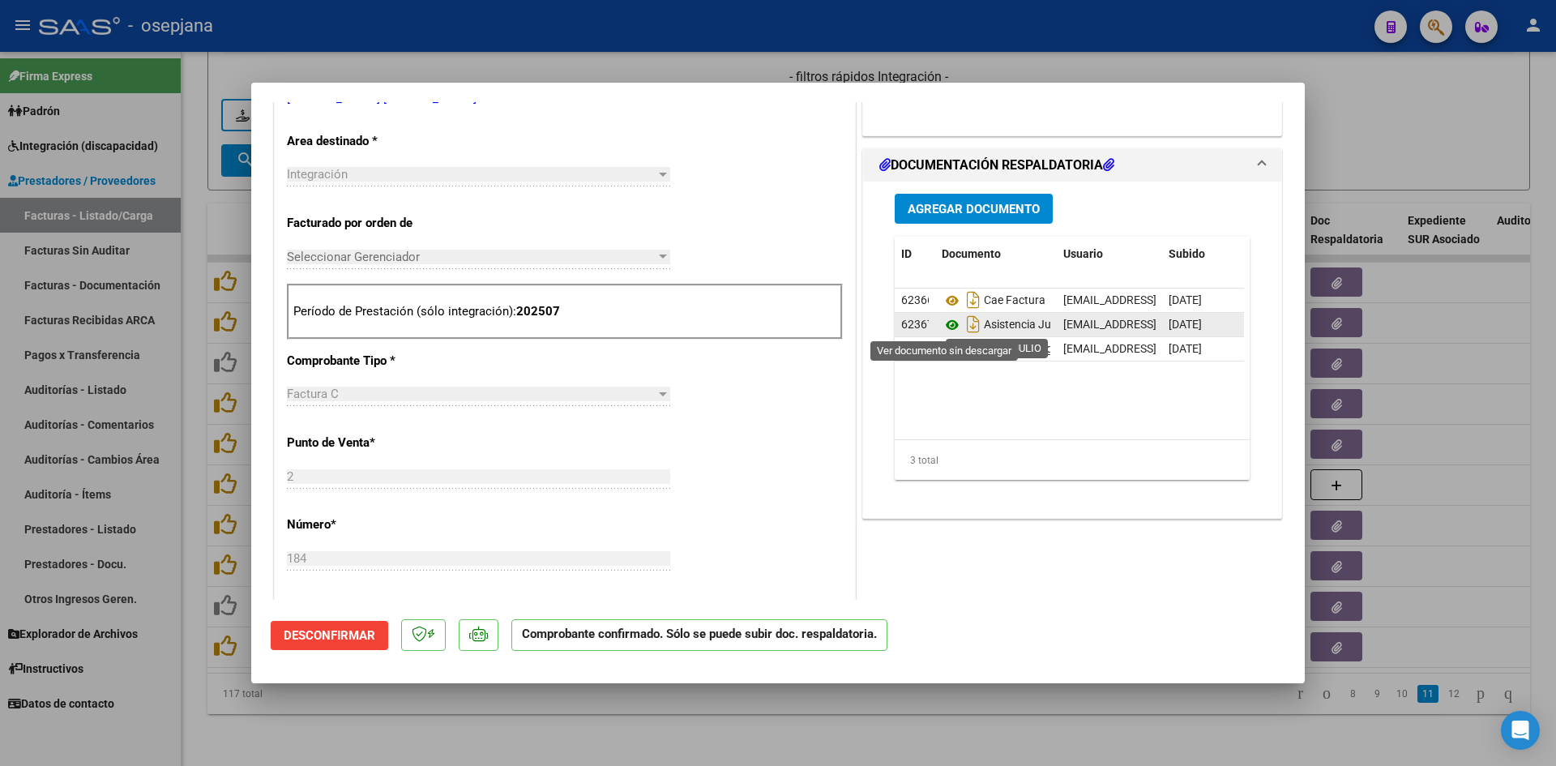
click at [947, 322] on icon at bounding box center [951, 324] width 21 height 19
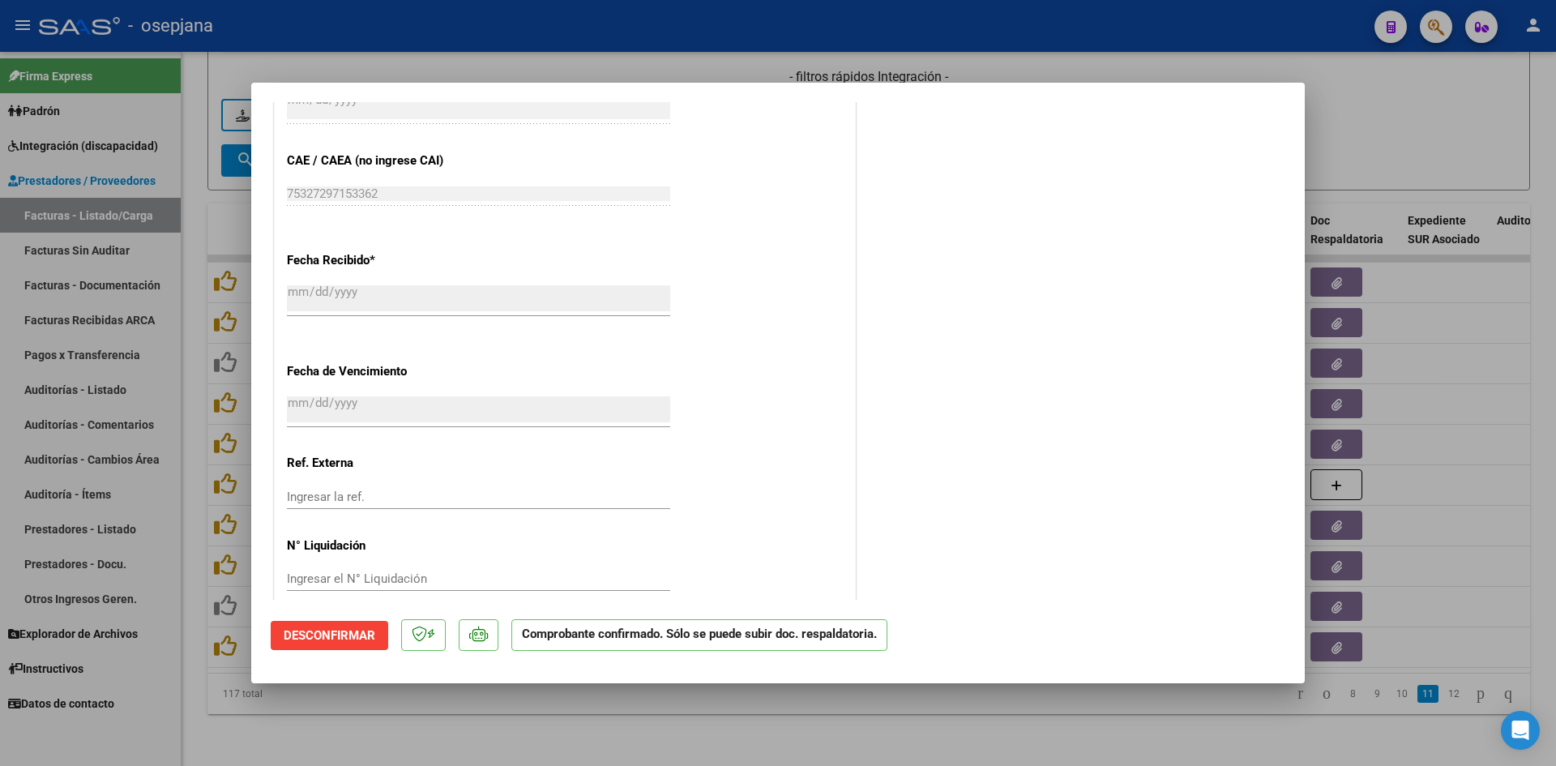
scroll to position [967, 0]
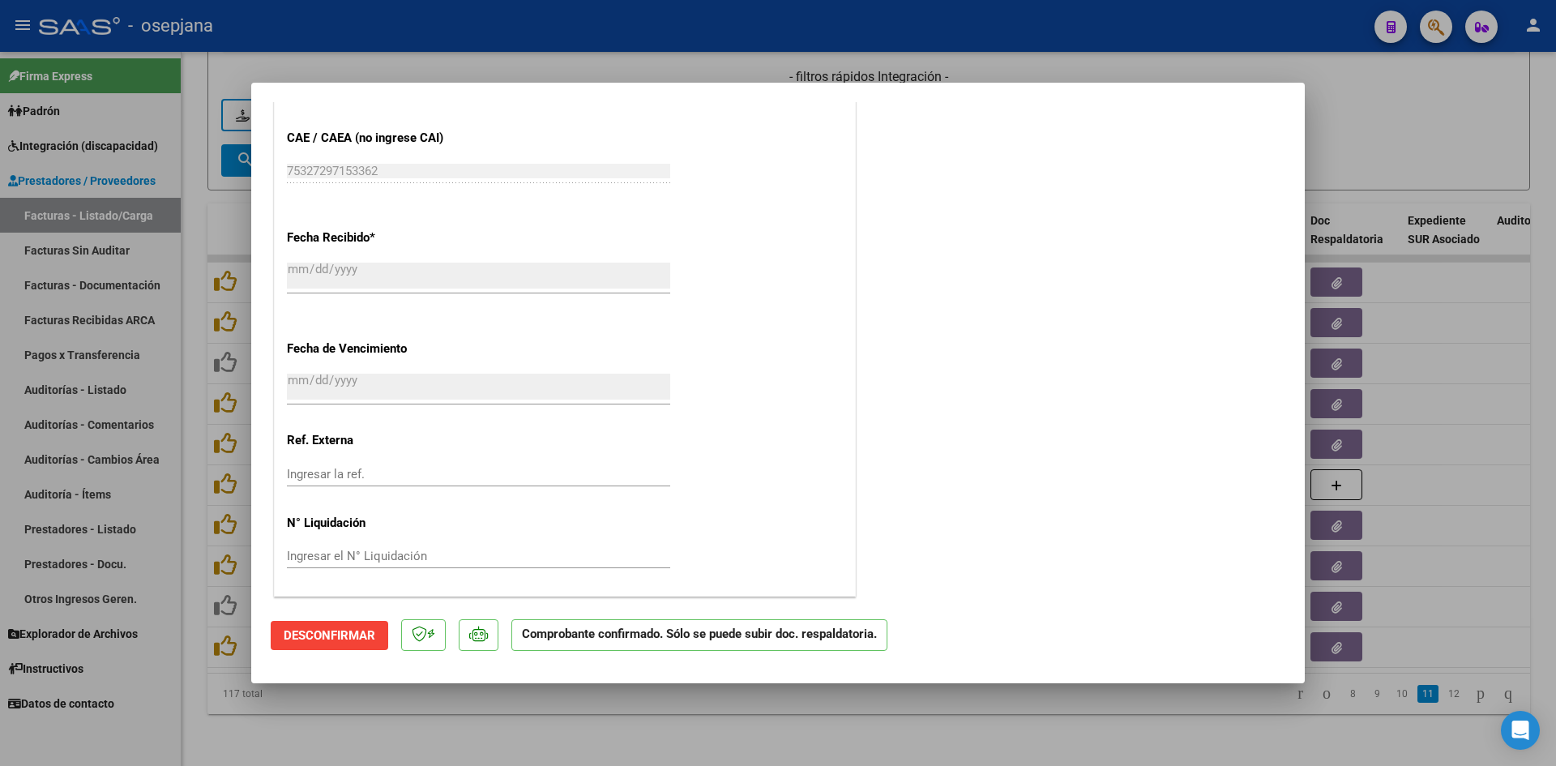
click at [1343, 166] on div at bounding box center [778, 383] width 1556 height 766
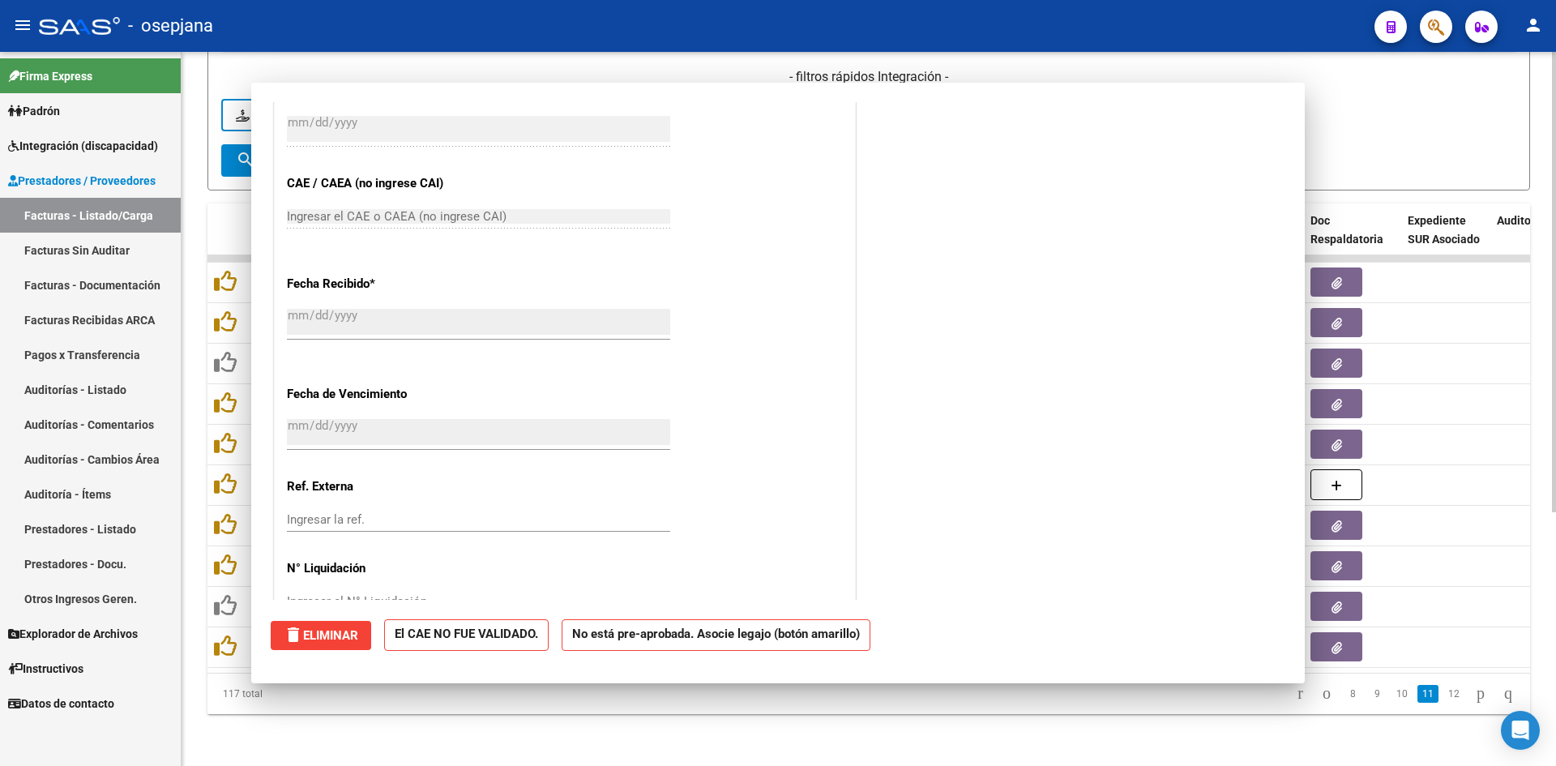
scroll to position [1013, 0]
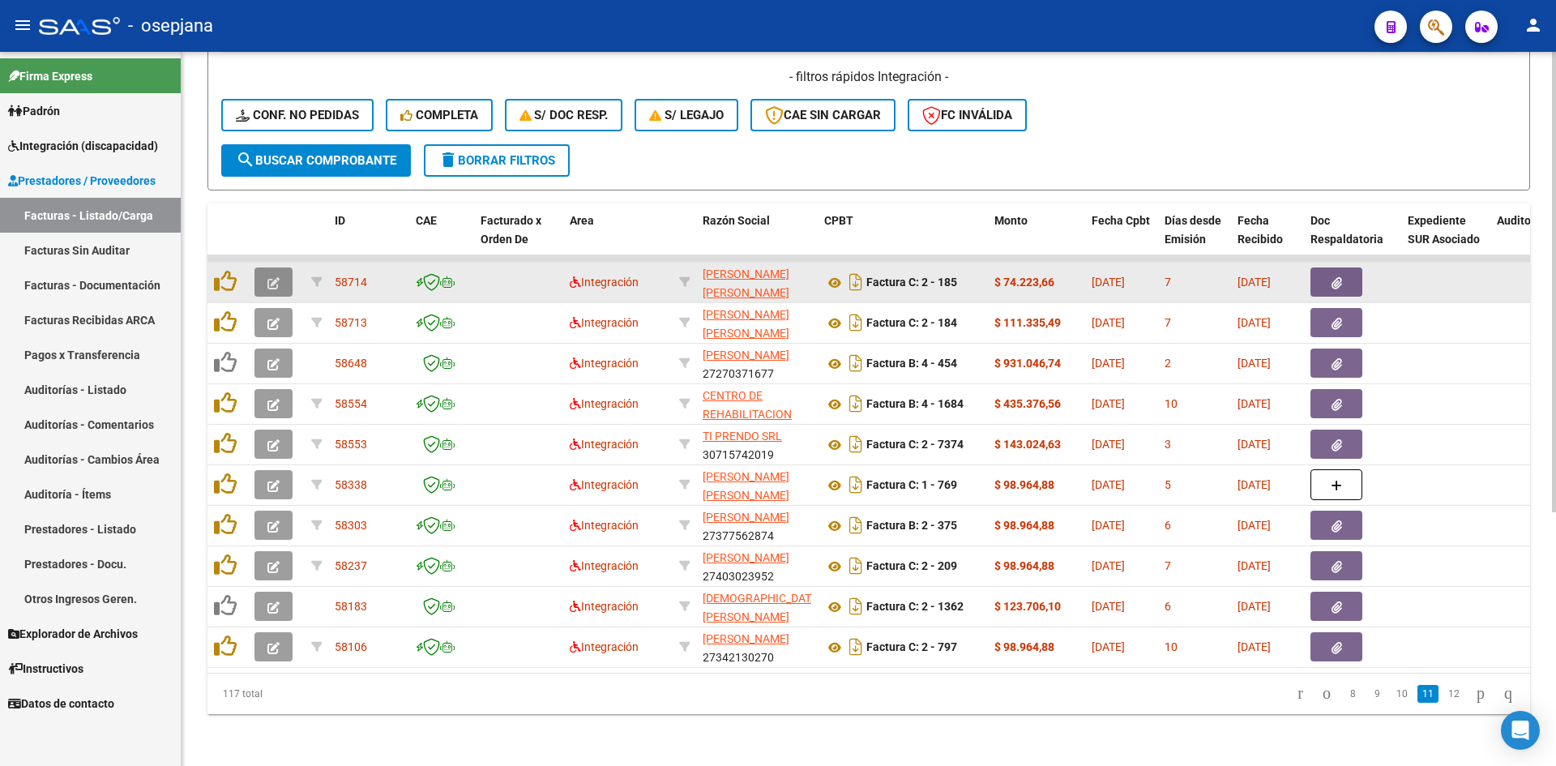
click at [275, 277] on icon "button" at bounding box center [273, 283] width 12 height 12
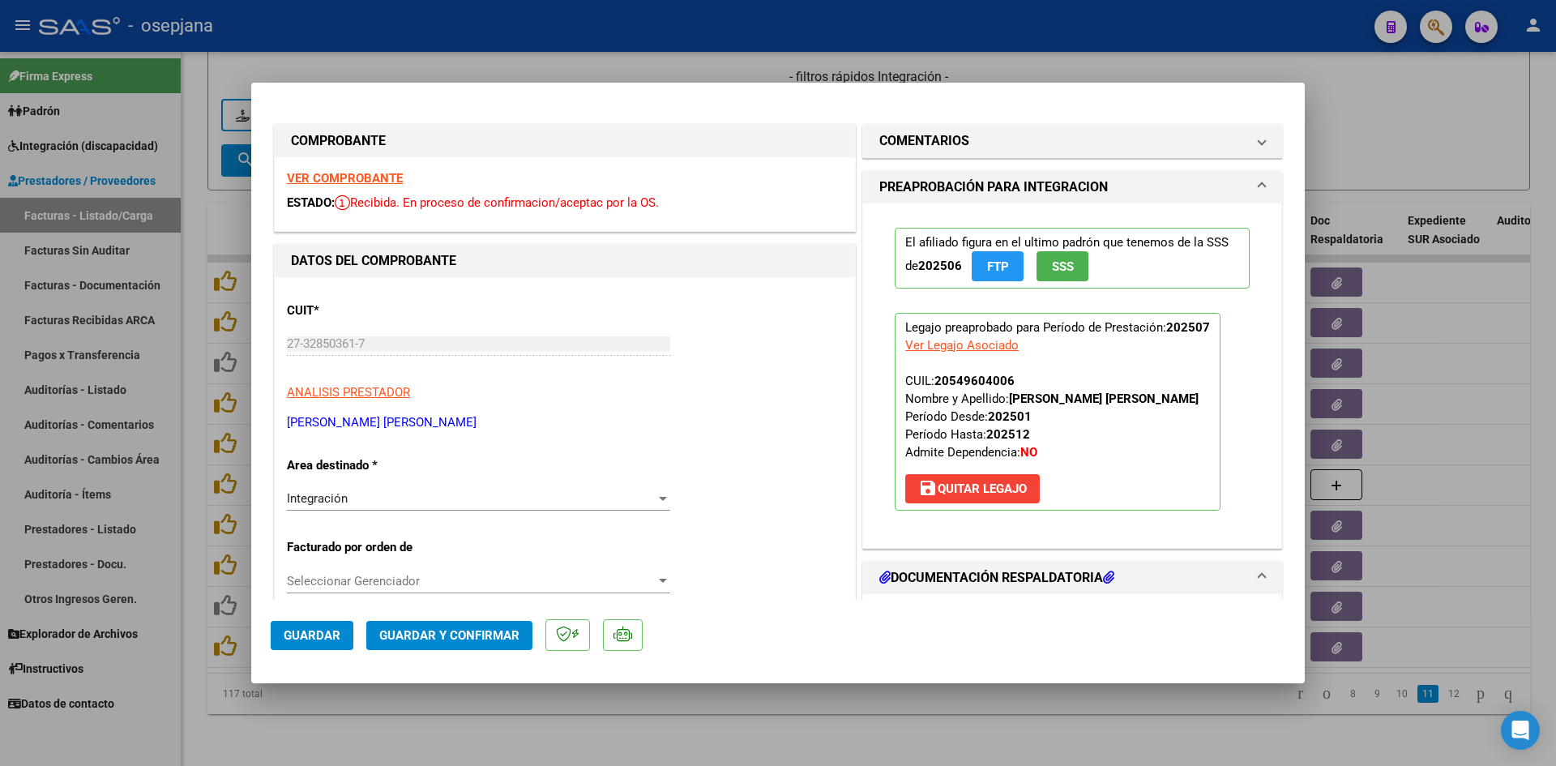
click at [372, 173] on strong "VER COMPROBANTE" at bounding box center [345, 178] width 116 height 15
click at [375, 171] on strong "VER COMPROBANTE" at bounding box center [345, 178] width 116 height 15
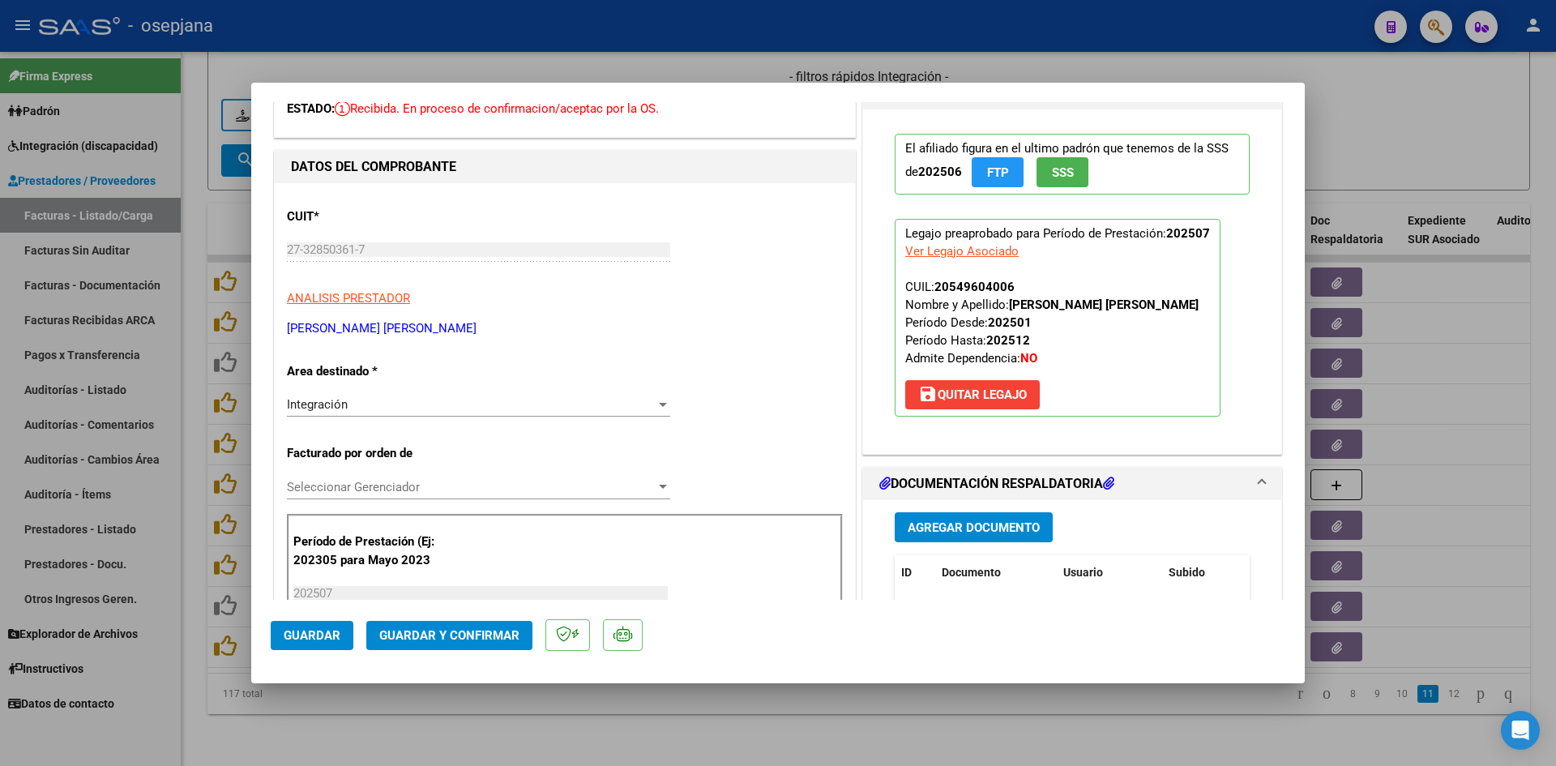
scroll to position [243, 0]
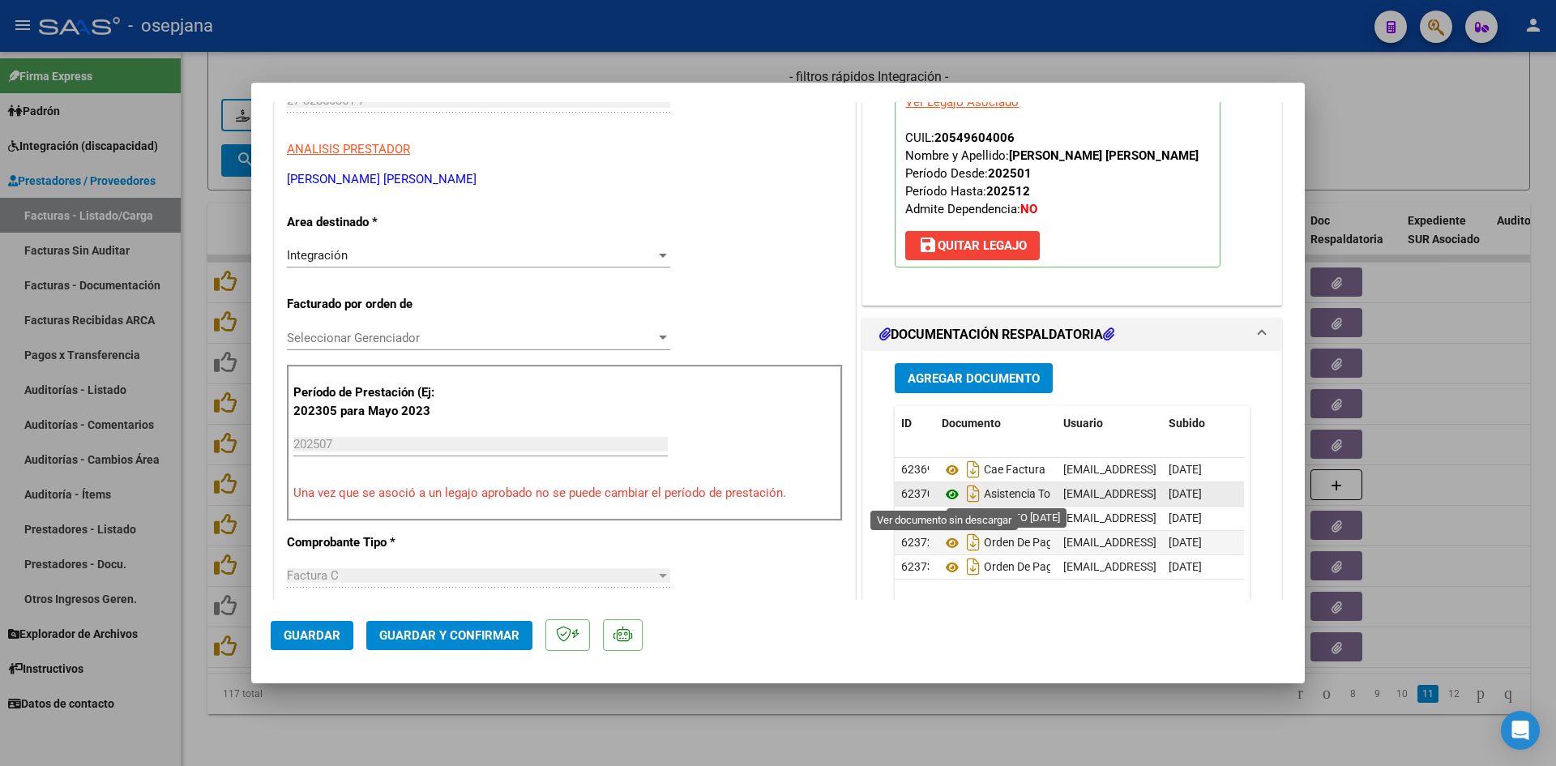
click at [945, 491] on icon at bounding box center [951, 494] width 21 height 19
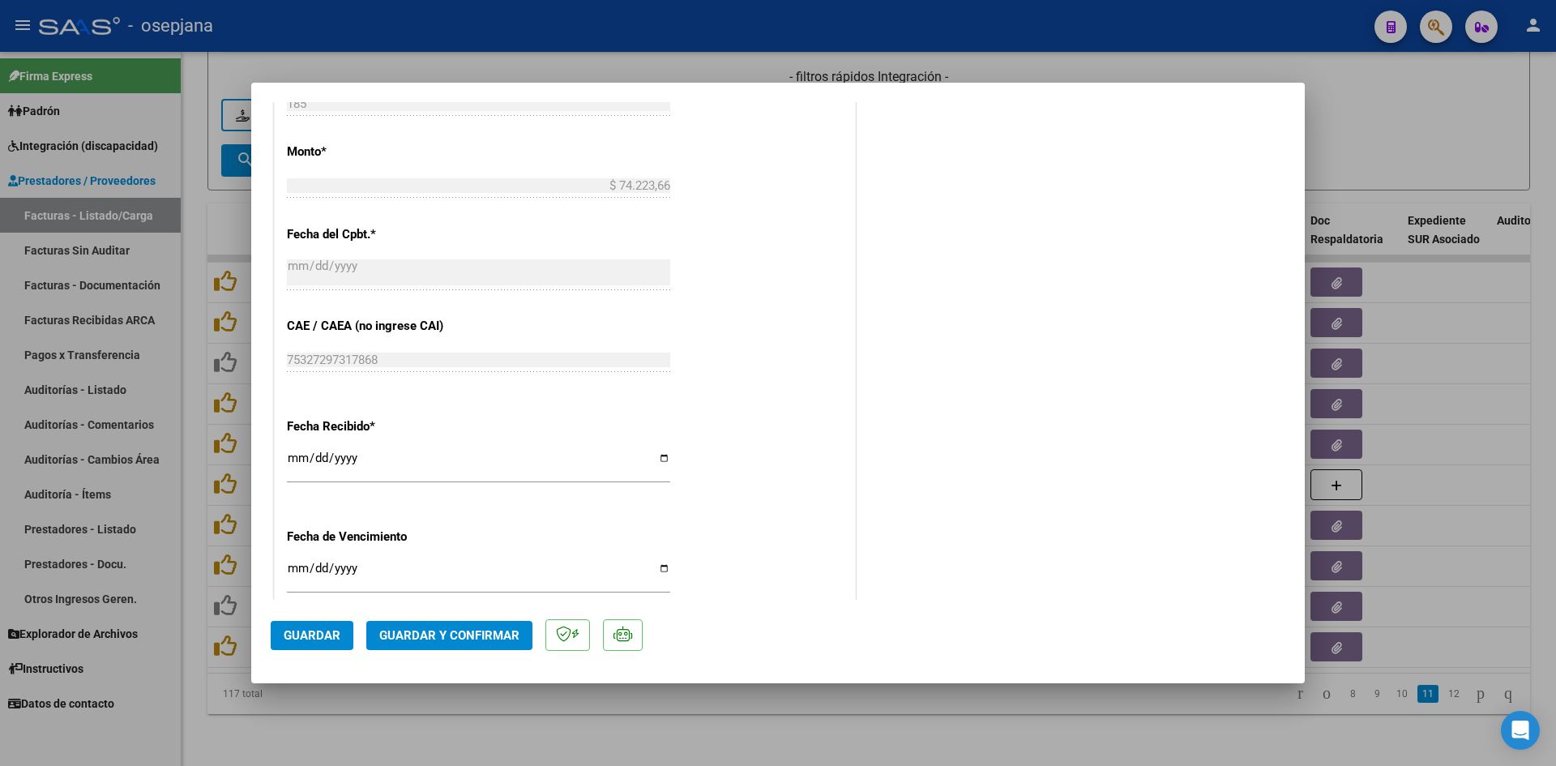
scroll to position [1068, 0]
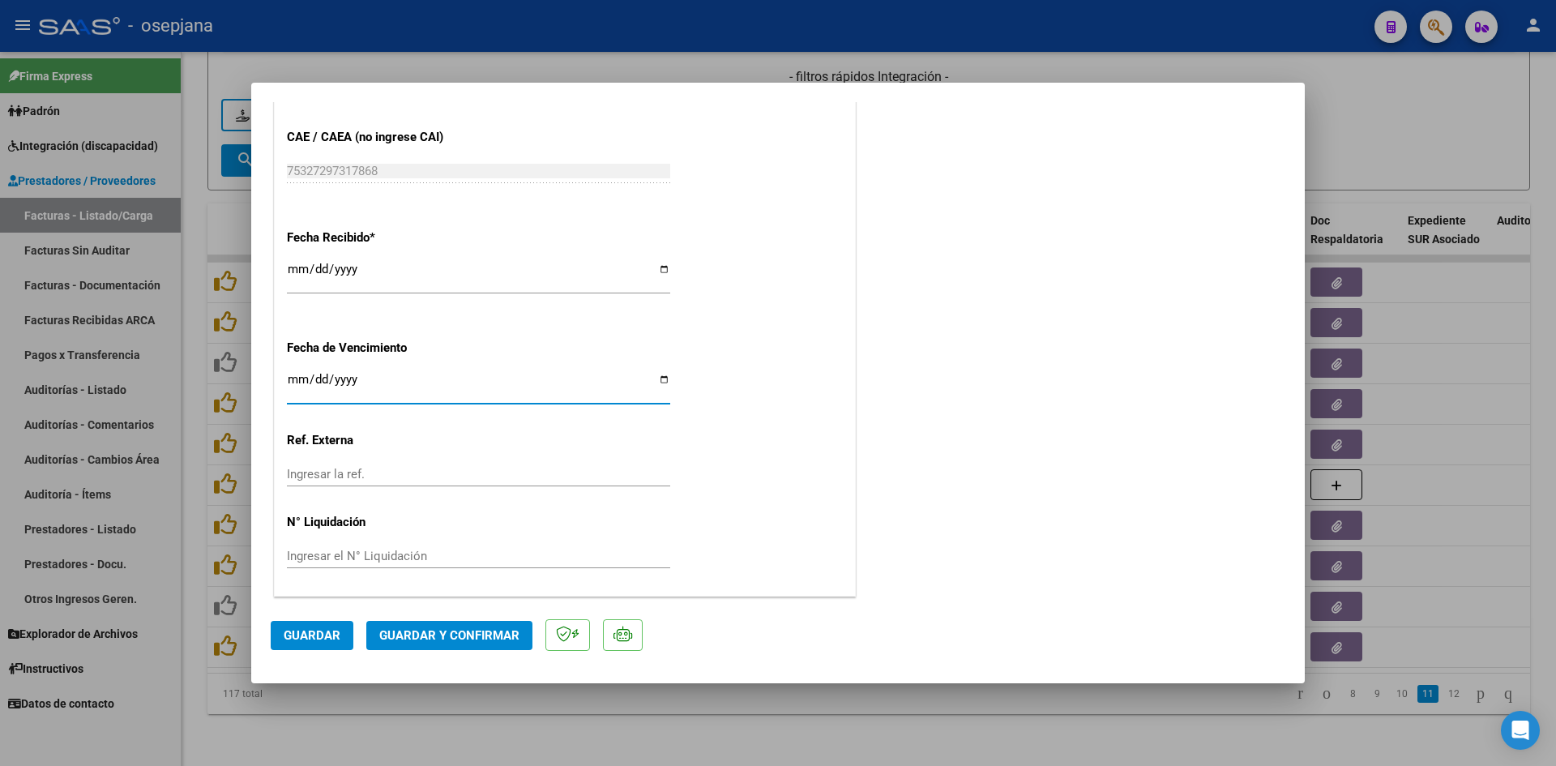
click at [296, 375] on input "Ingresar la fecha" at bounding box center [478, 386] width 383 height 26
click at [494, 633] on span "Guardar y Confirmar" at bounding box center [449, 635] width 140 height 15
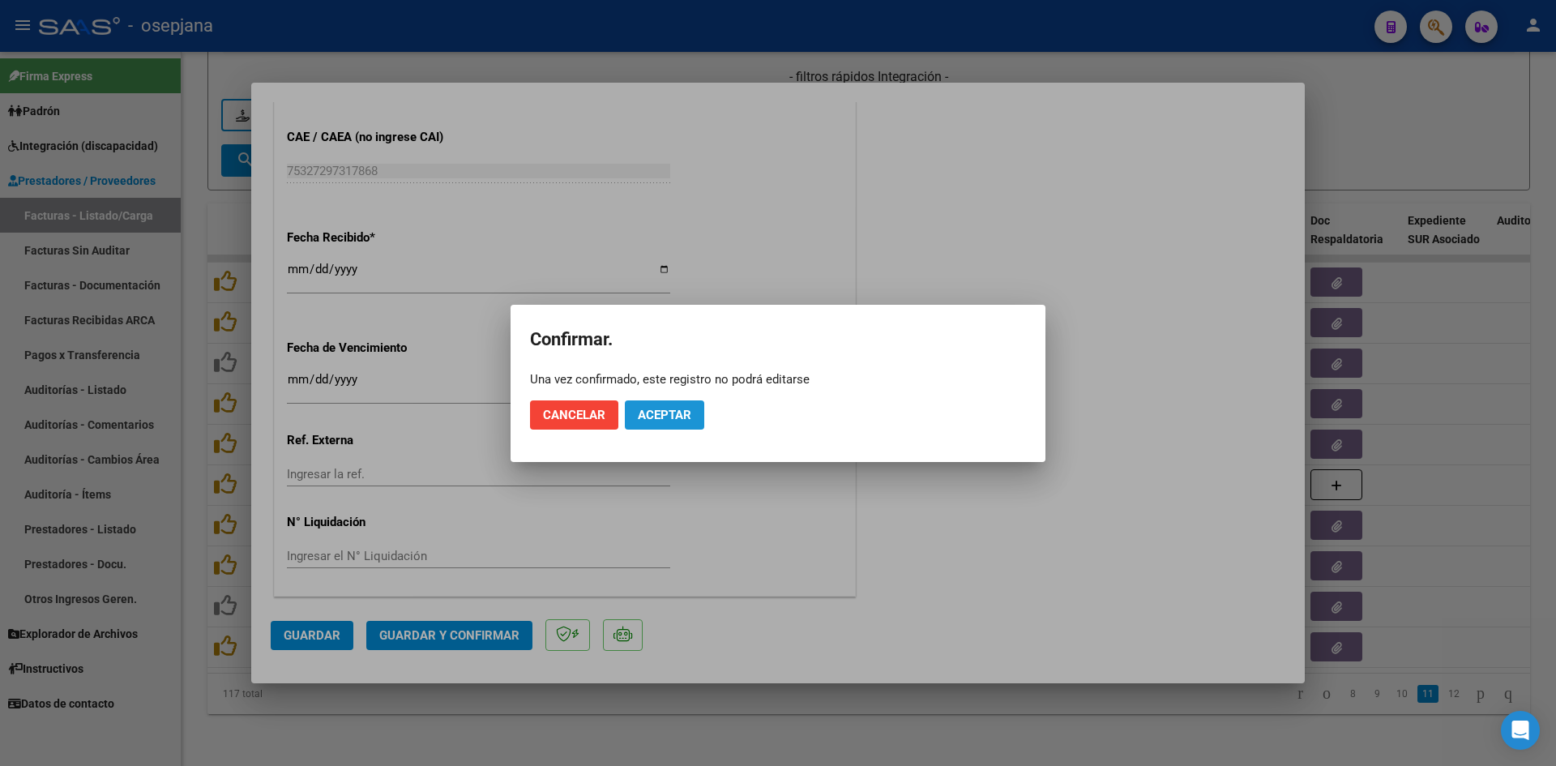
click at [696, 414] on button "Aceptar" at bounding box center [664, 414] width 79 height 29
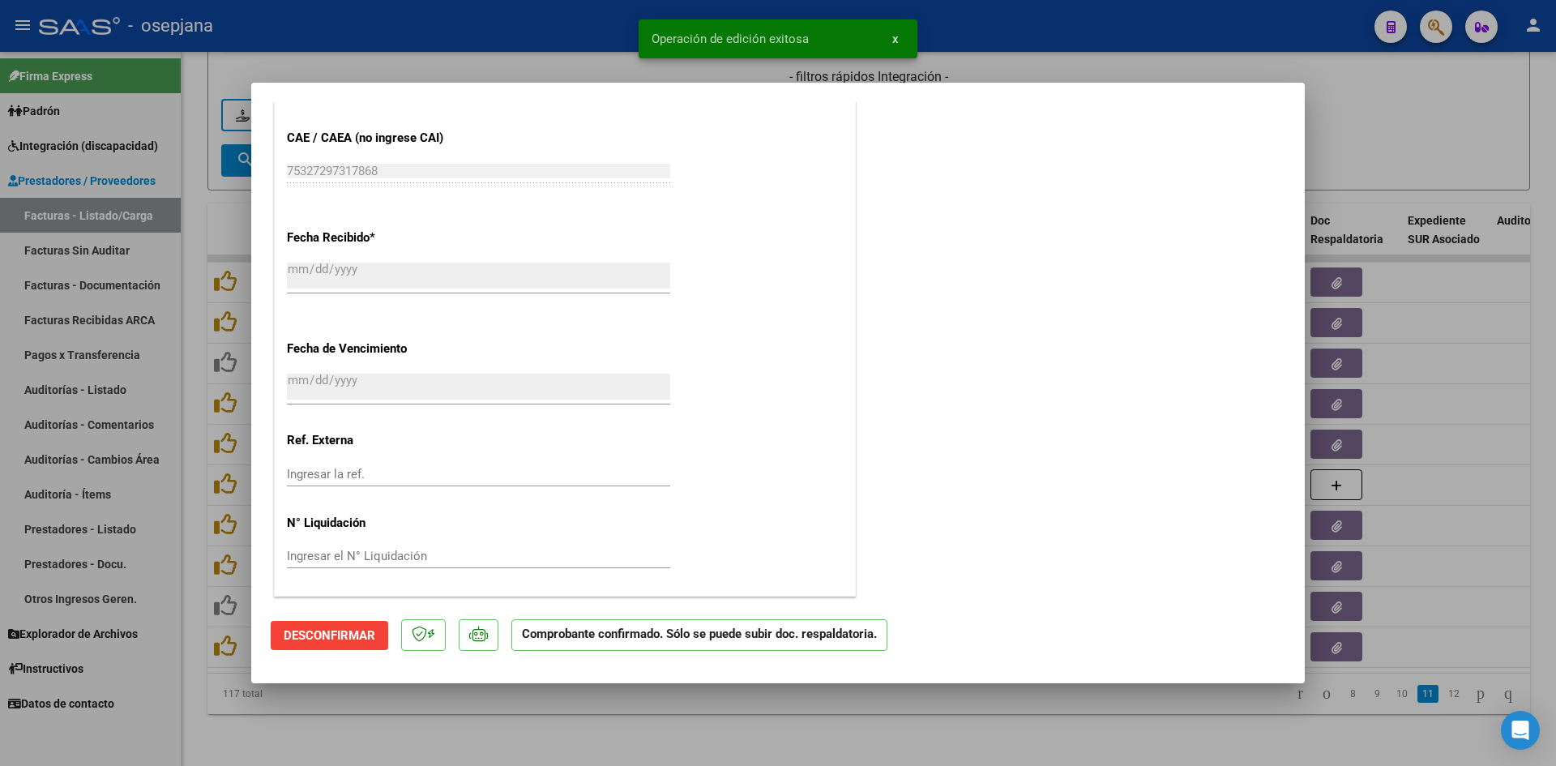
click at [1398, 107] on div at bounding box center [778, 383] width 1556 height 766
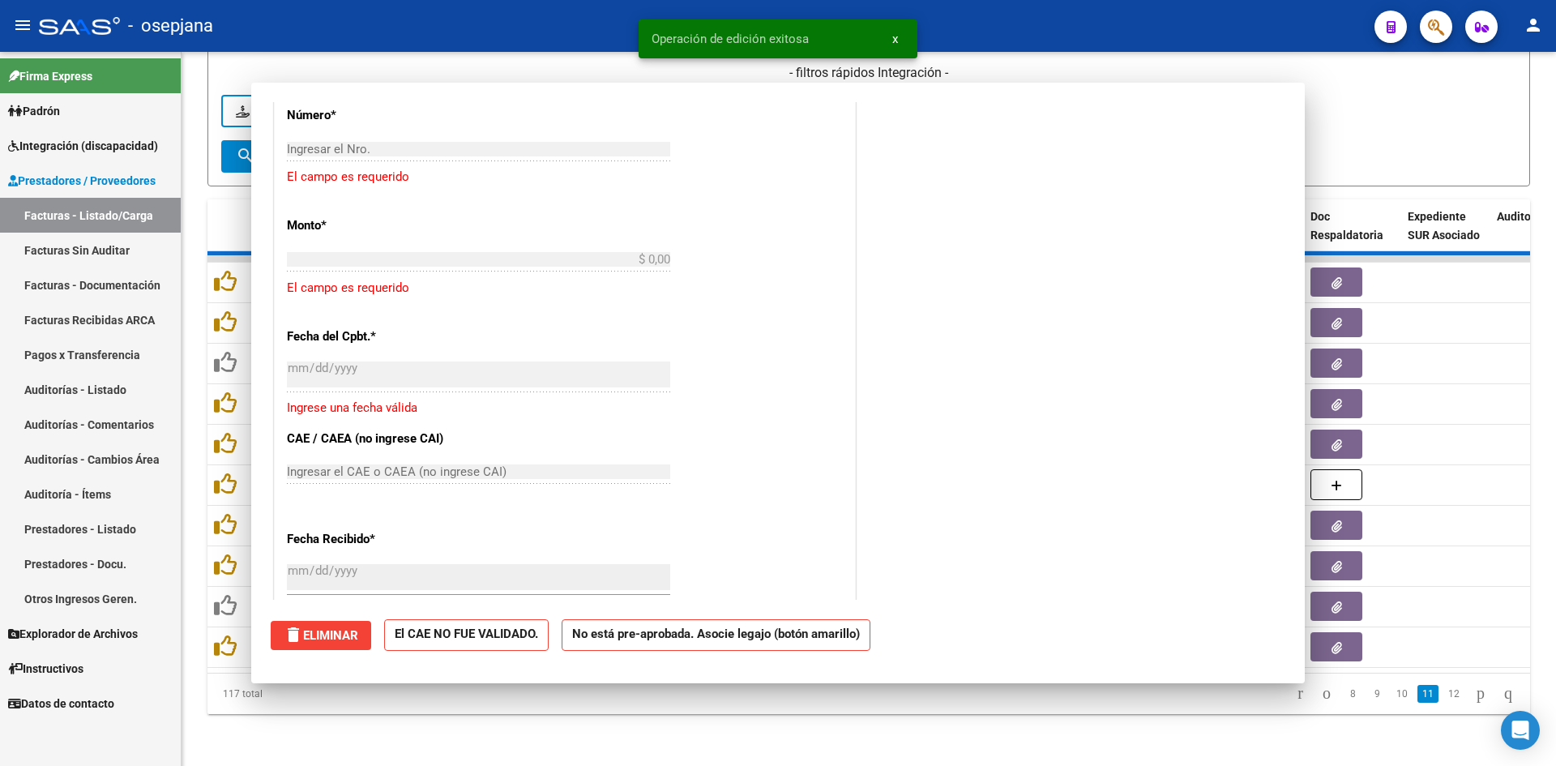
scroll to position [0, 0]
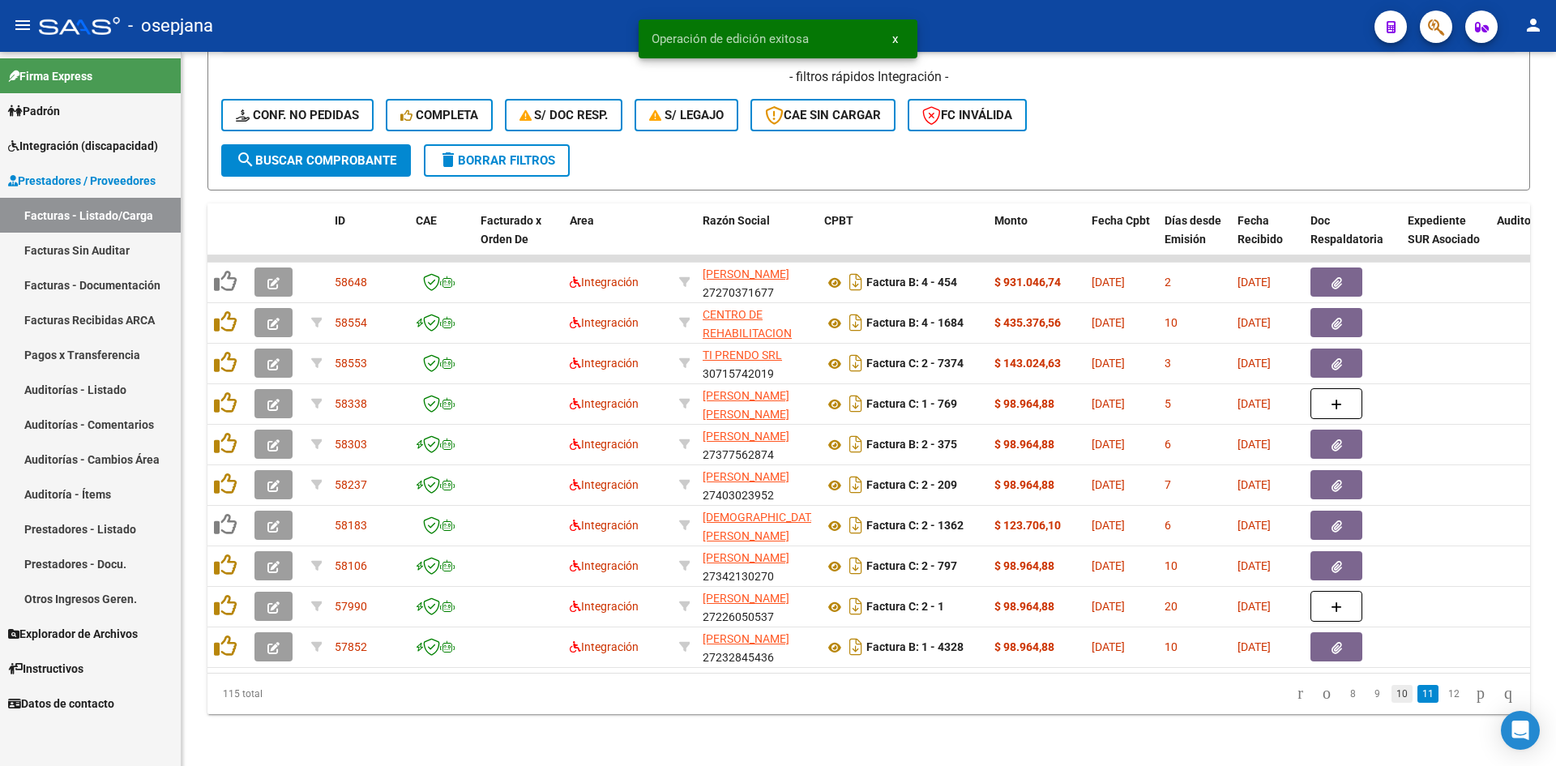
click at [1391, 697] on link "10" at bounding box center [1401, 694] width 21 height 18
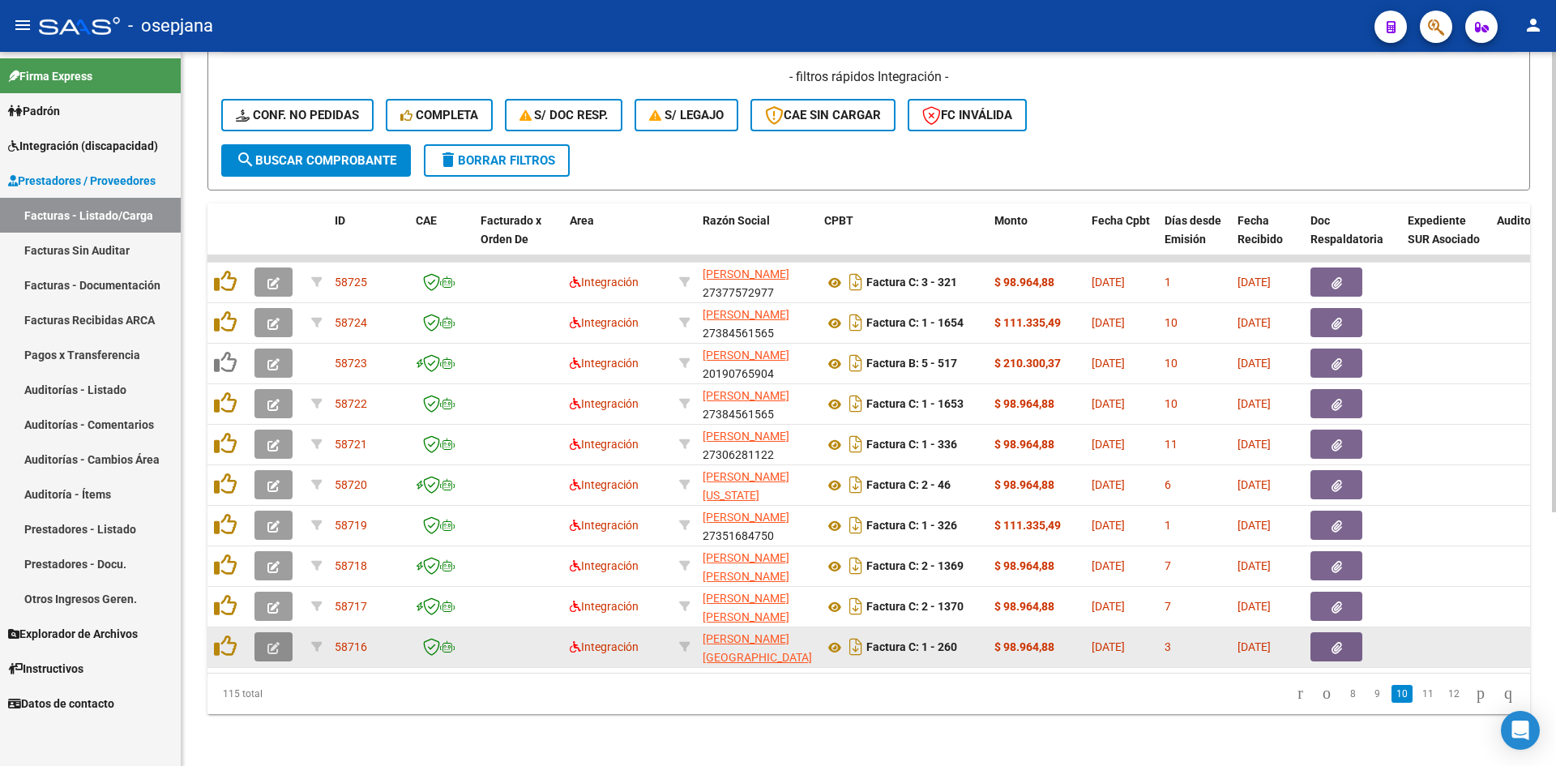
click at [274, 639] on span "button" at bounding box center [273, 646] width 12 height 15
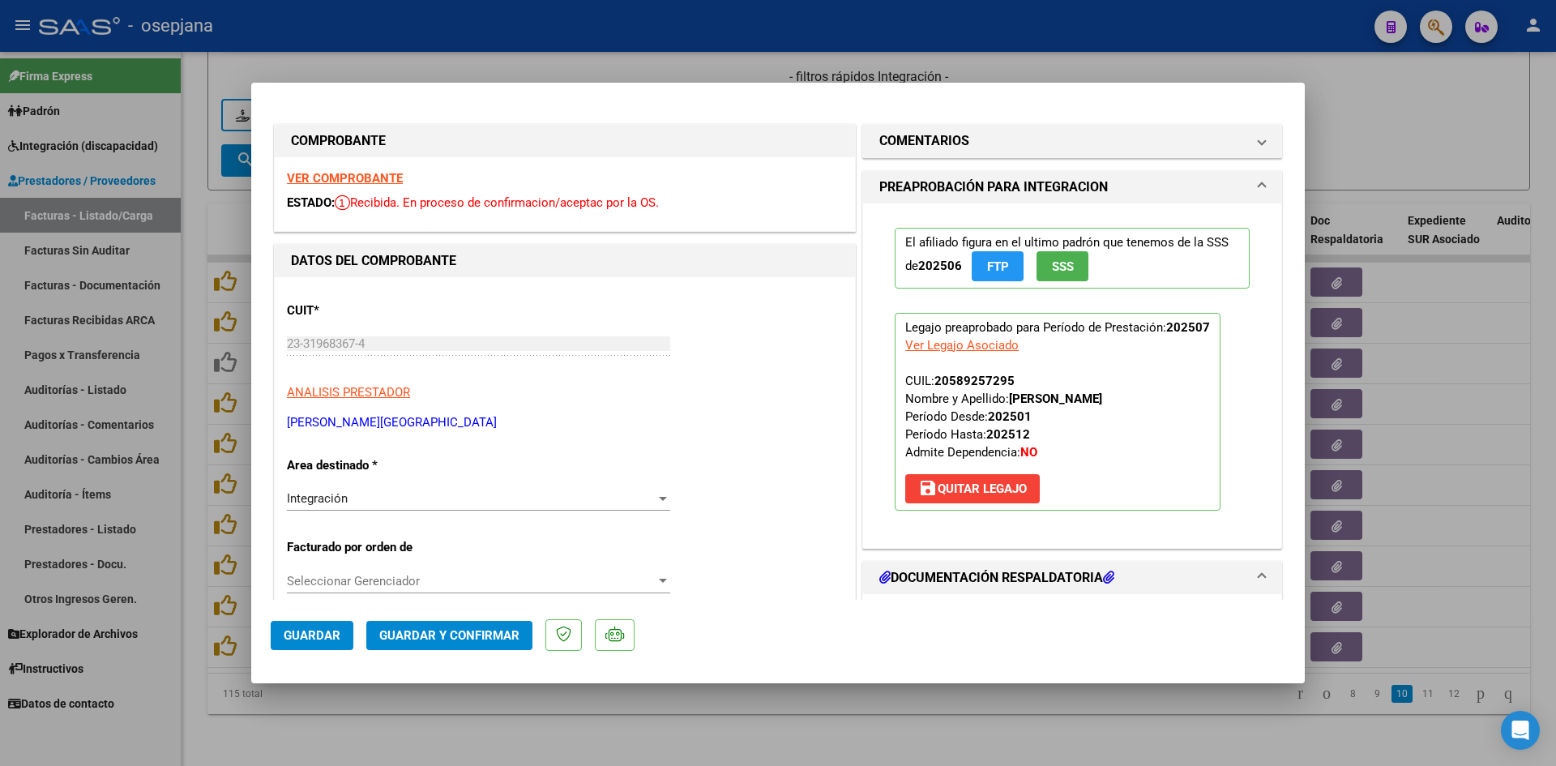
click at [382, 177] on strong "VER COMPROBANTE" at bounding box center [345, 178] width 116 height 15
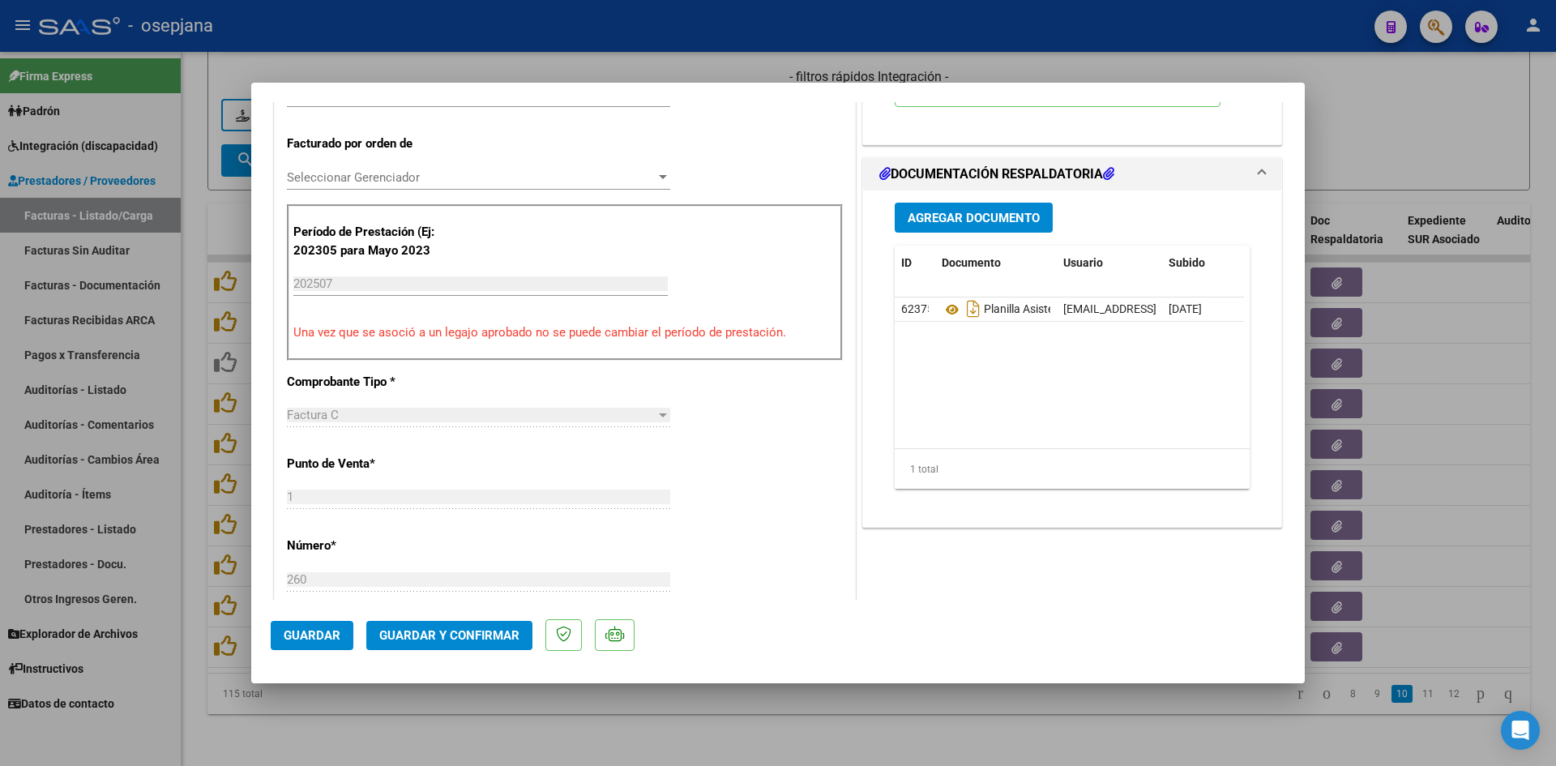
scroll to position [405, 0]
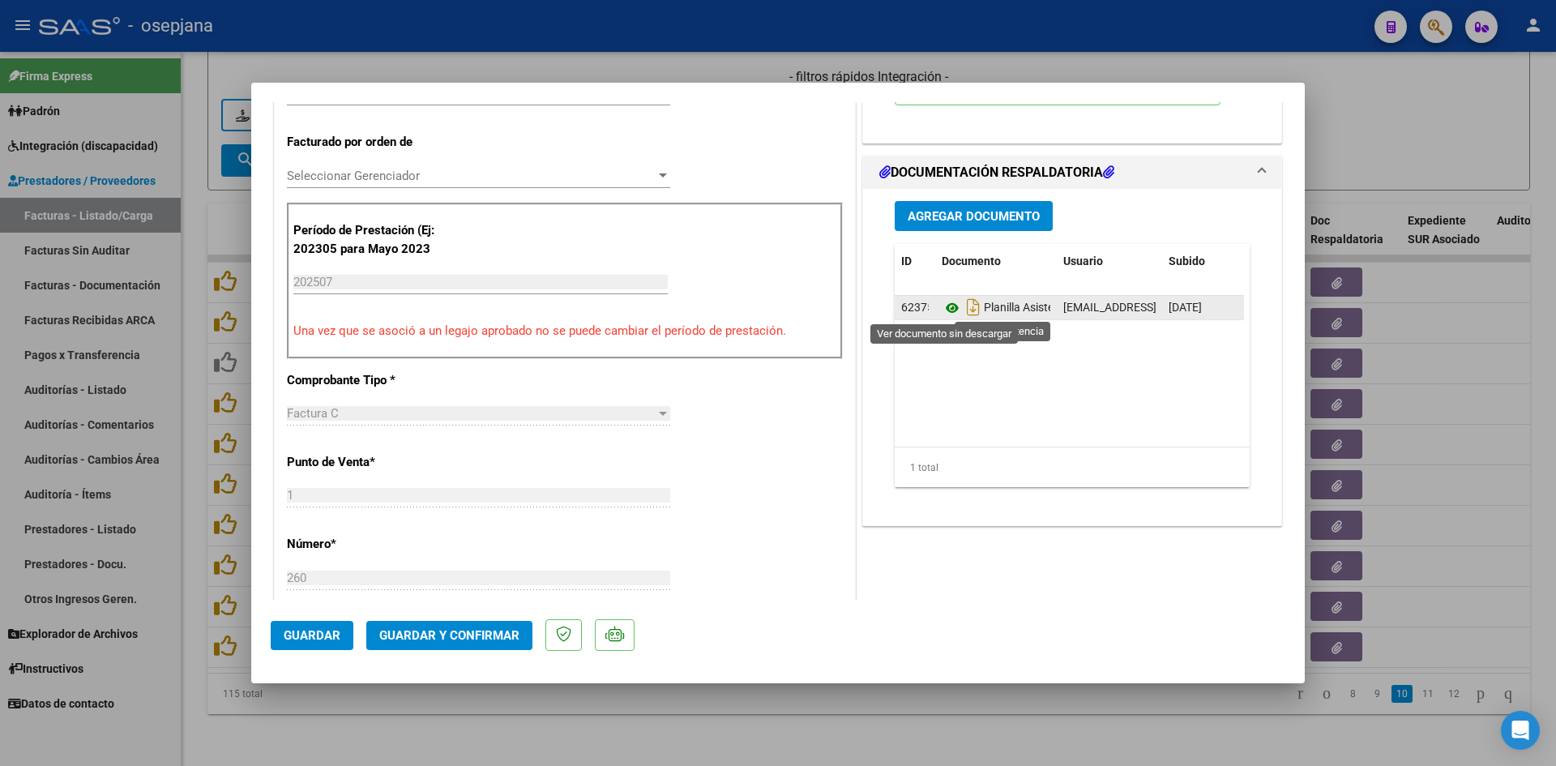
click at [941, 303] on icon at bounding box center [951, 307] width 21 height 19
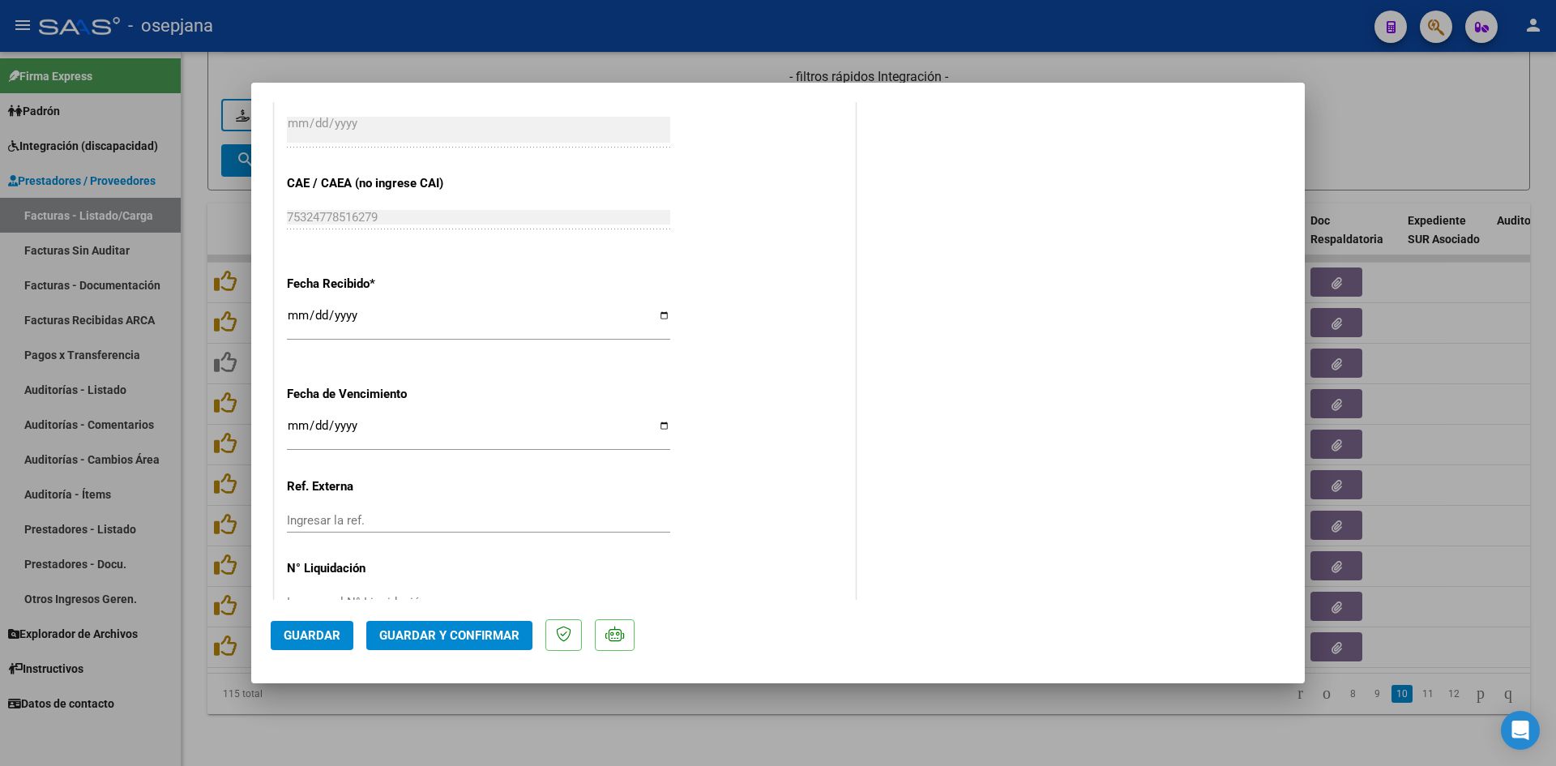
scroll to position [1068, 0]
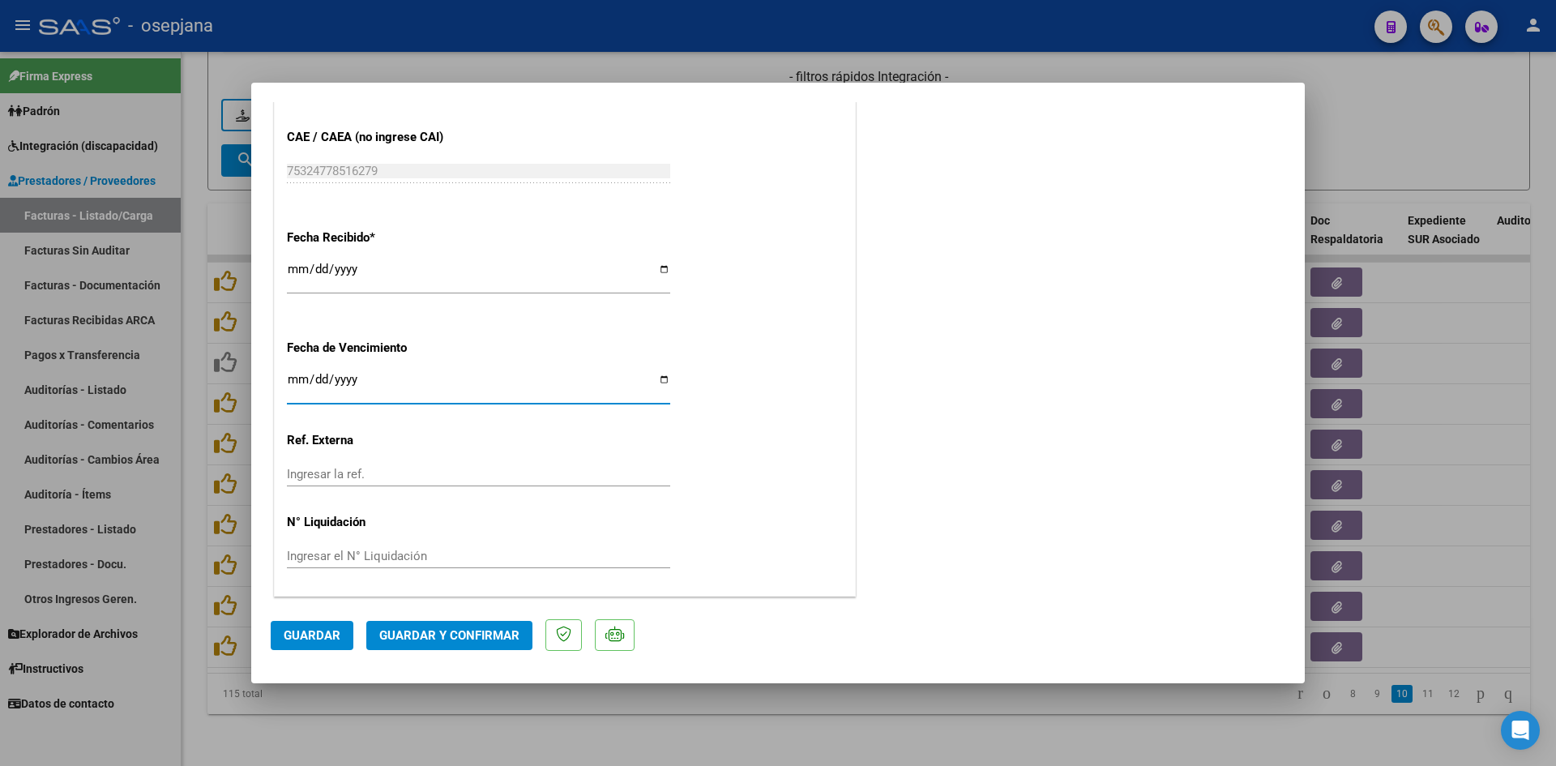
click at [303, 378] on input "[DATE]" at bounding box center [478, 386] width 383 height 26
click at [429, 624] on button "Guardar y Confirmar" at bounding box center [449, 635] width 166 height 29
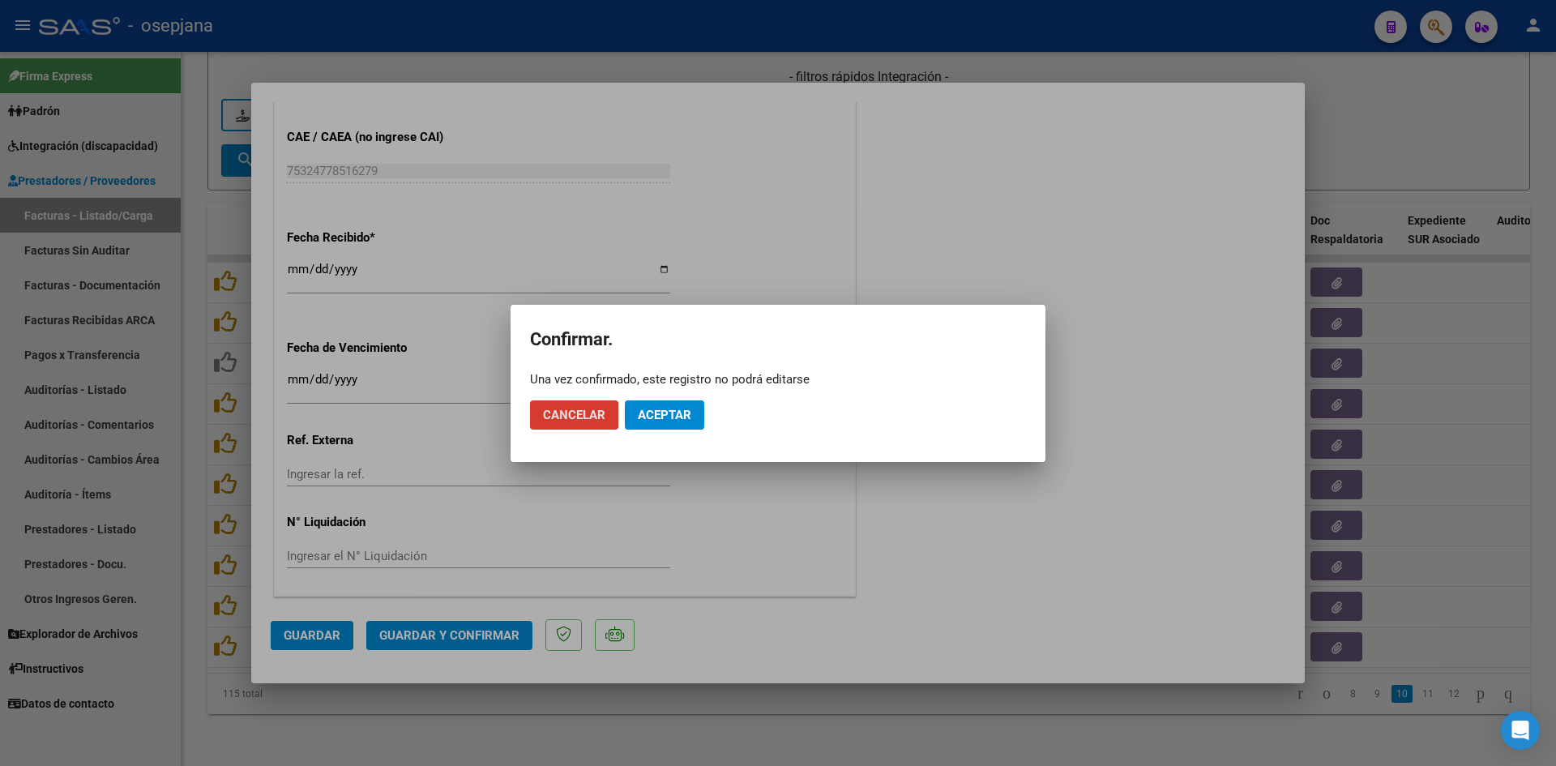
click at [655, 418] on span "Aceptar" at bounding box center [664, 415] width 53 height 15
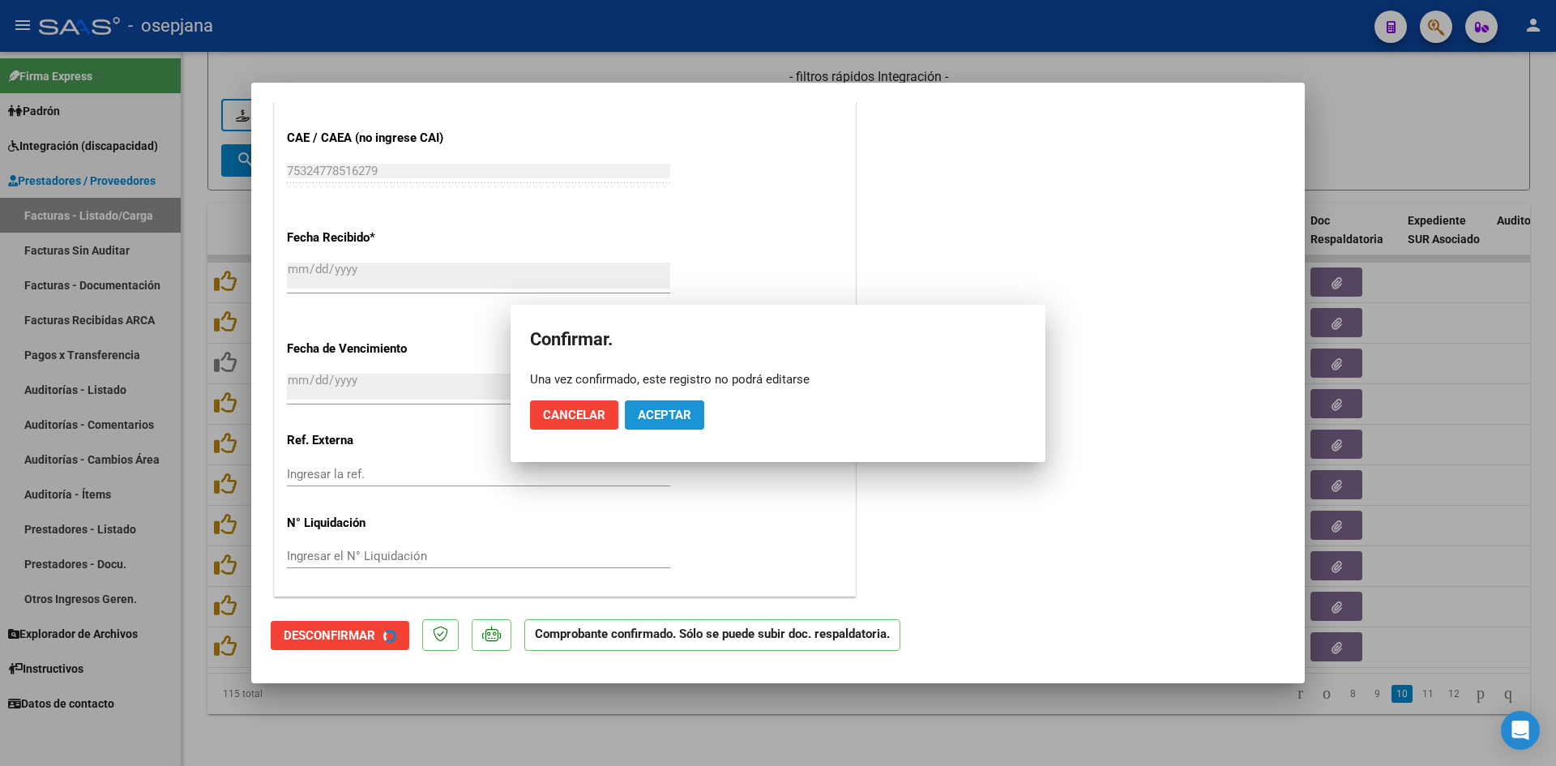
scroll to position [967, 0]
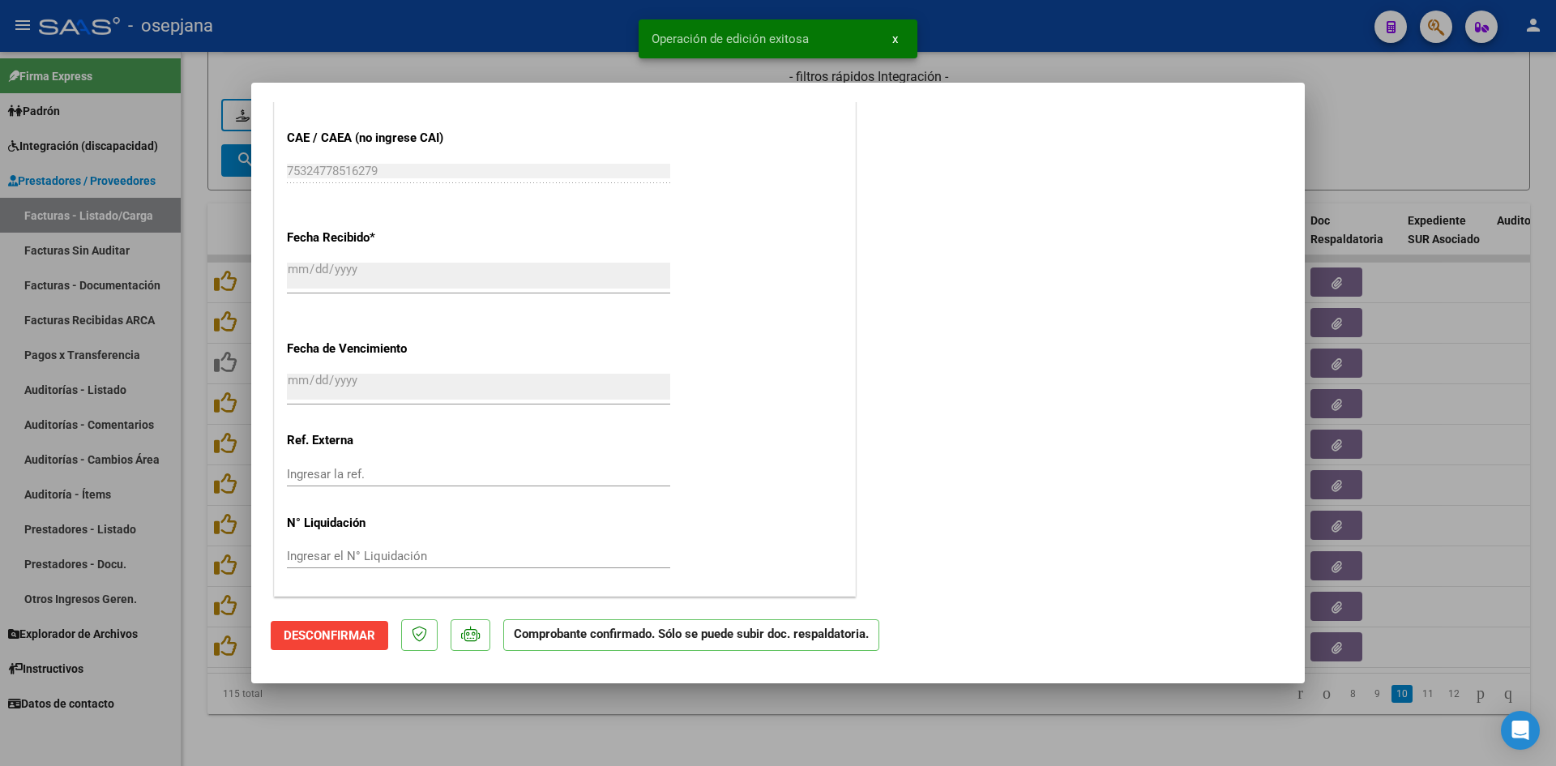
click at [1382, 148] on div at bounding box center [778, 383] width 1556 height 766
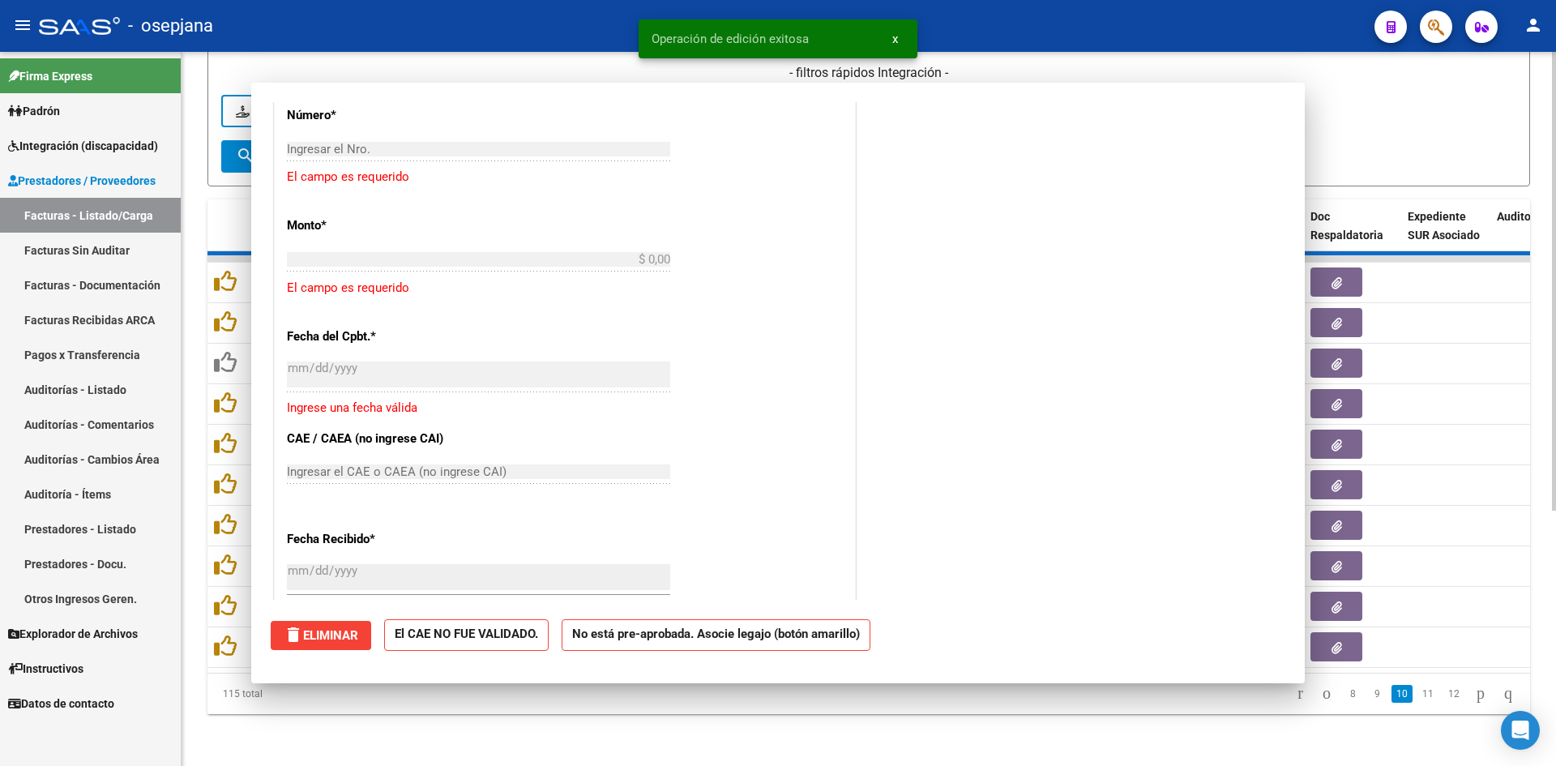
scroll to position [0, 0]
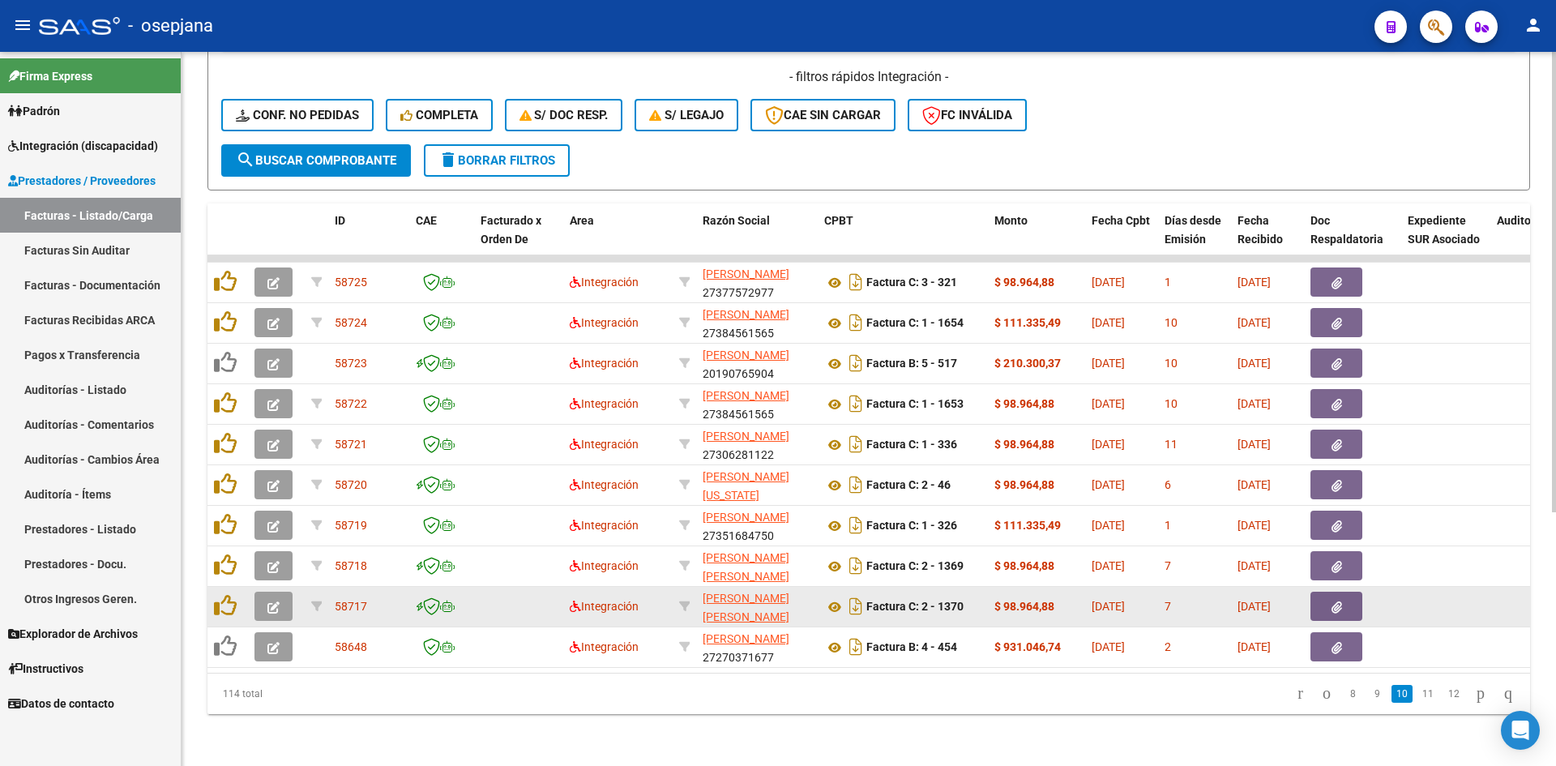
click at [279, 601] on icon "button" at bounding box center [273, 607] width 12 height 12
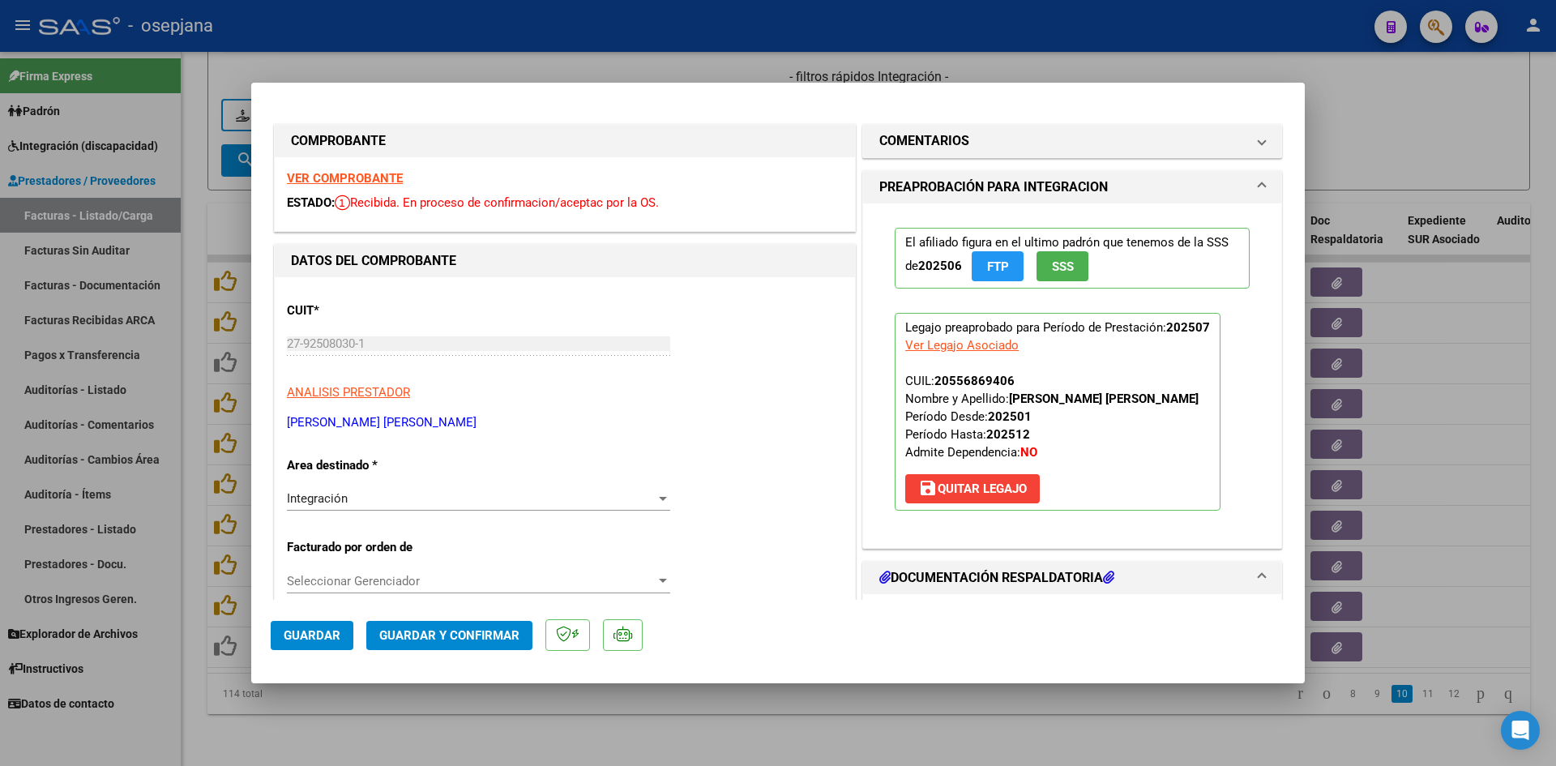
click at [359, 181] on strong "VER COMPROBANTE" at bounding box center [345, 178] width 116 height 15
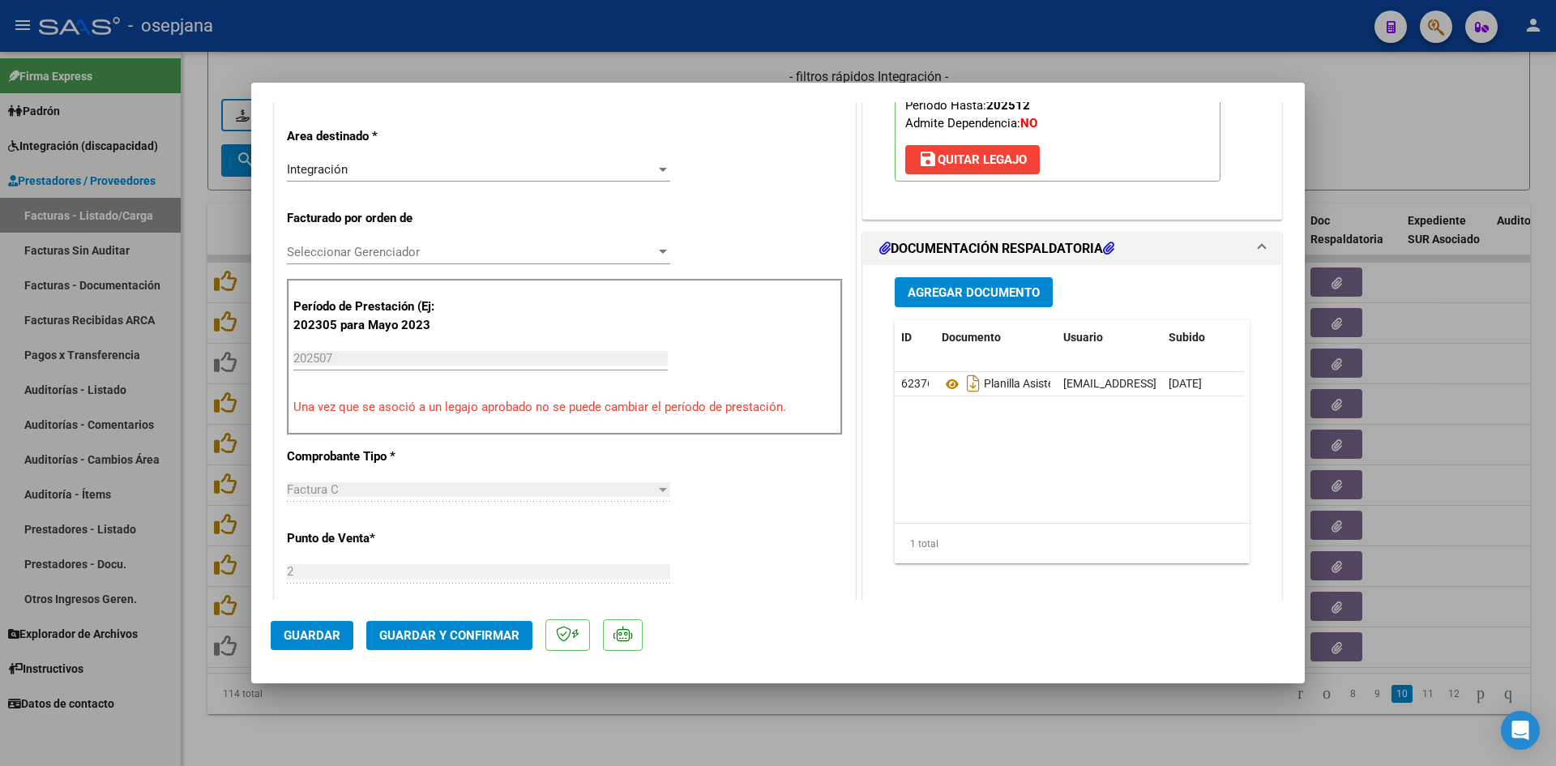
scroll to position [486, 0]
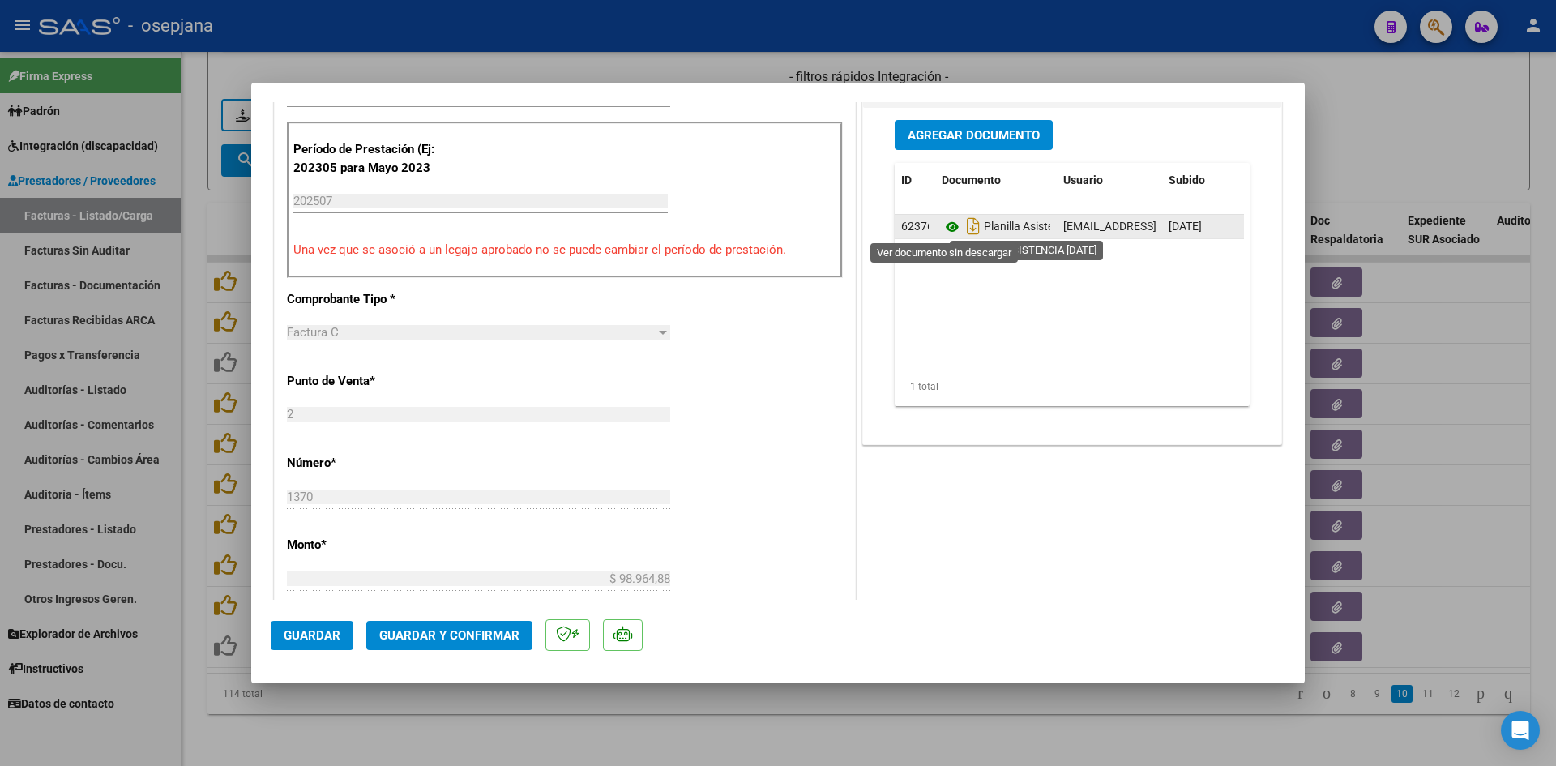
click at [943, 224] on icon at bounding box center [951, 226] width 21 height 19
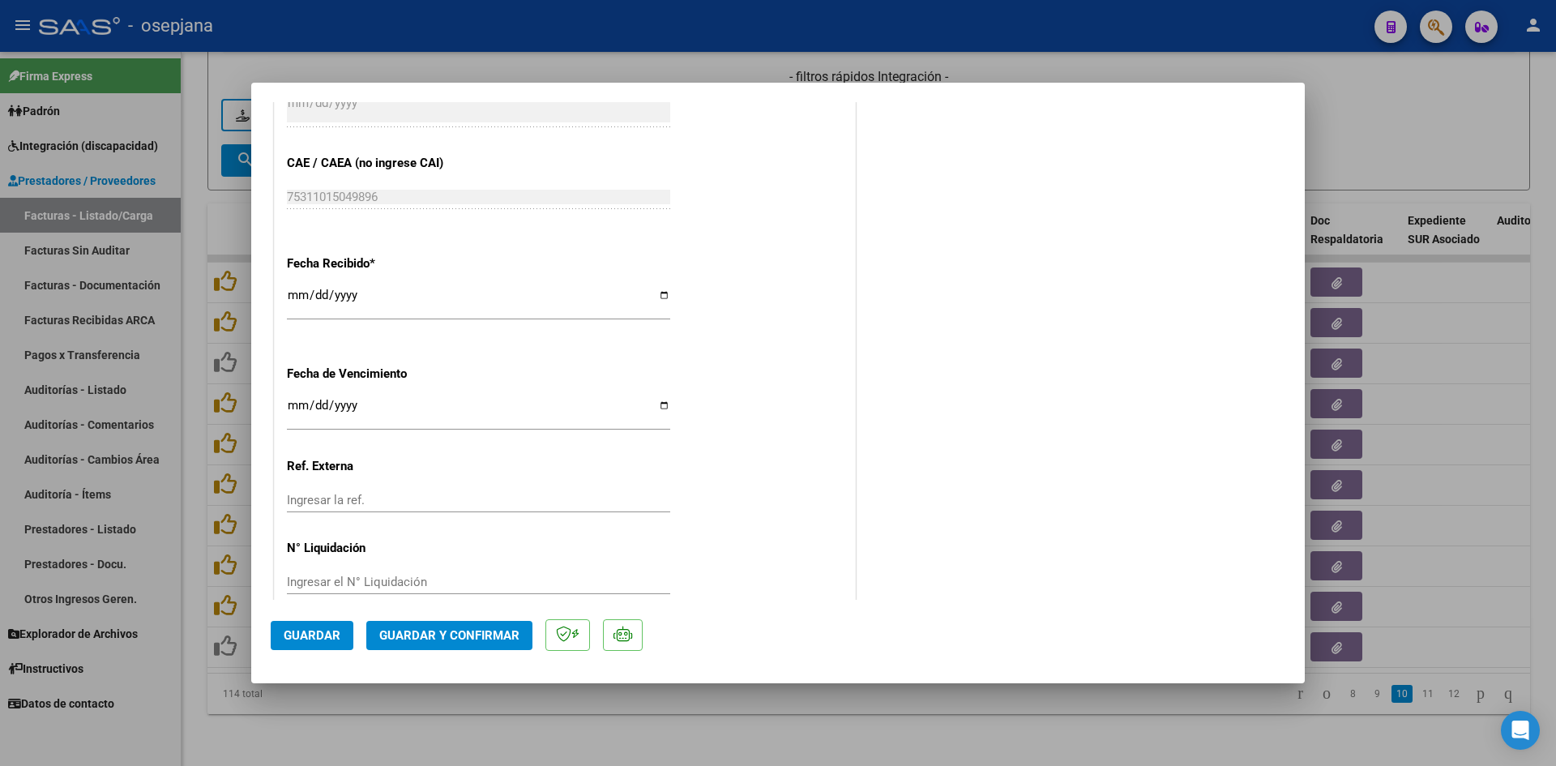
scroll to position [1068, 0]
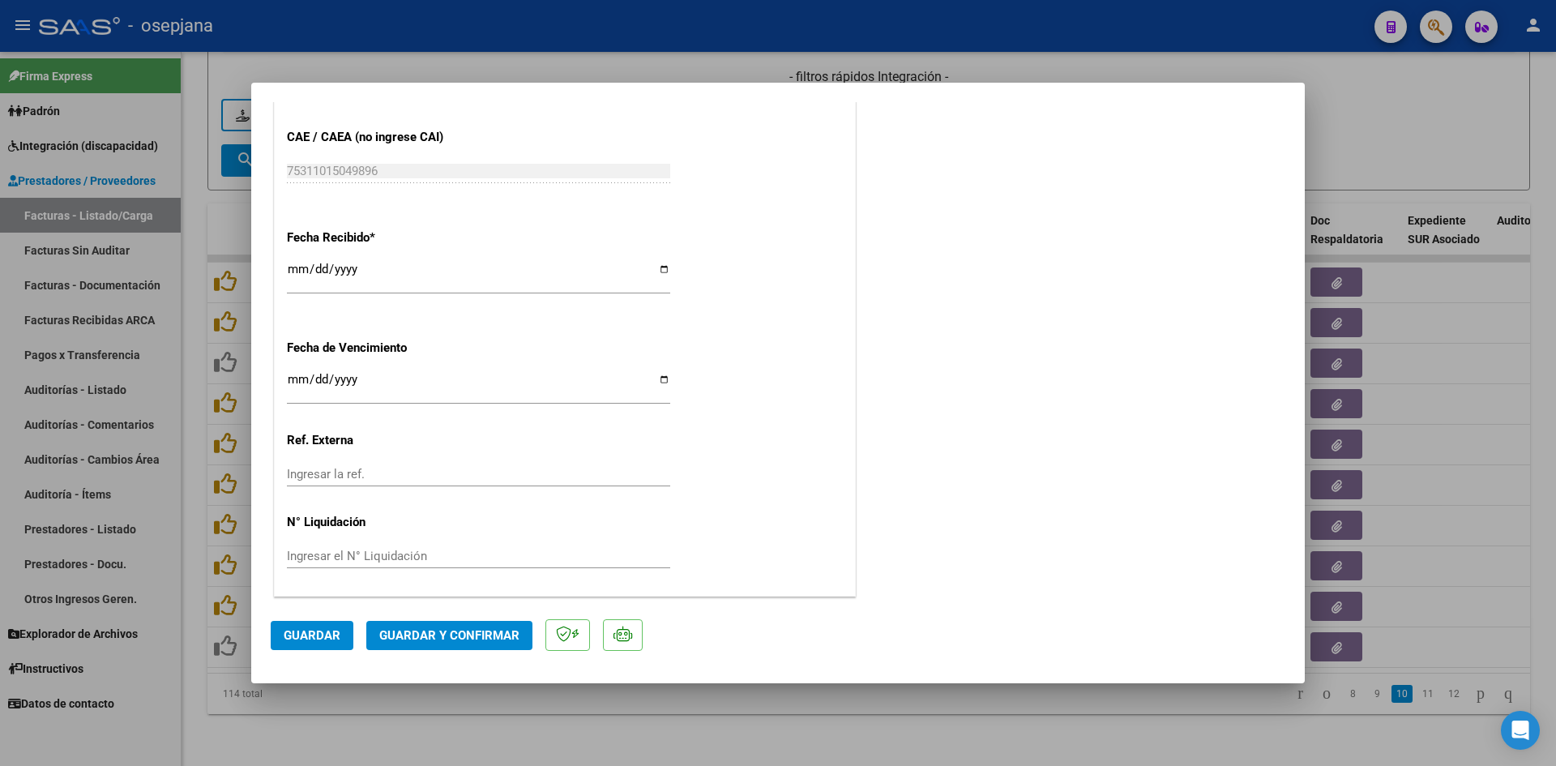
click at [298, 378] on input "[DATE]" at bounding box center [478, 386] width 383 height 26
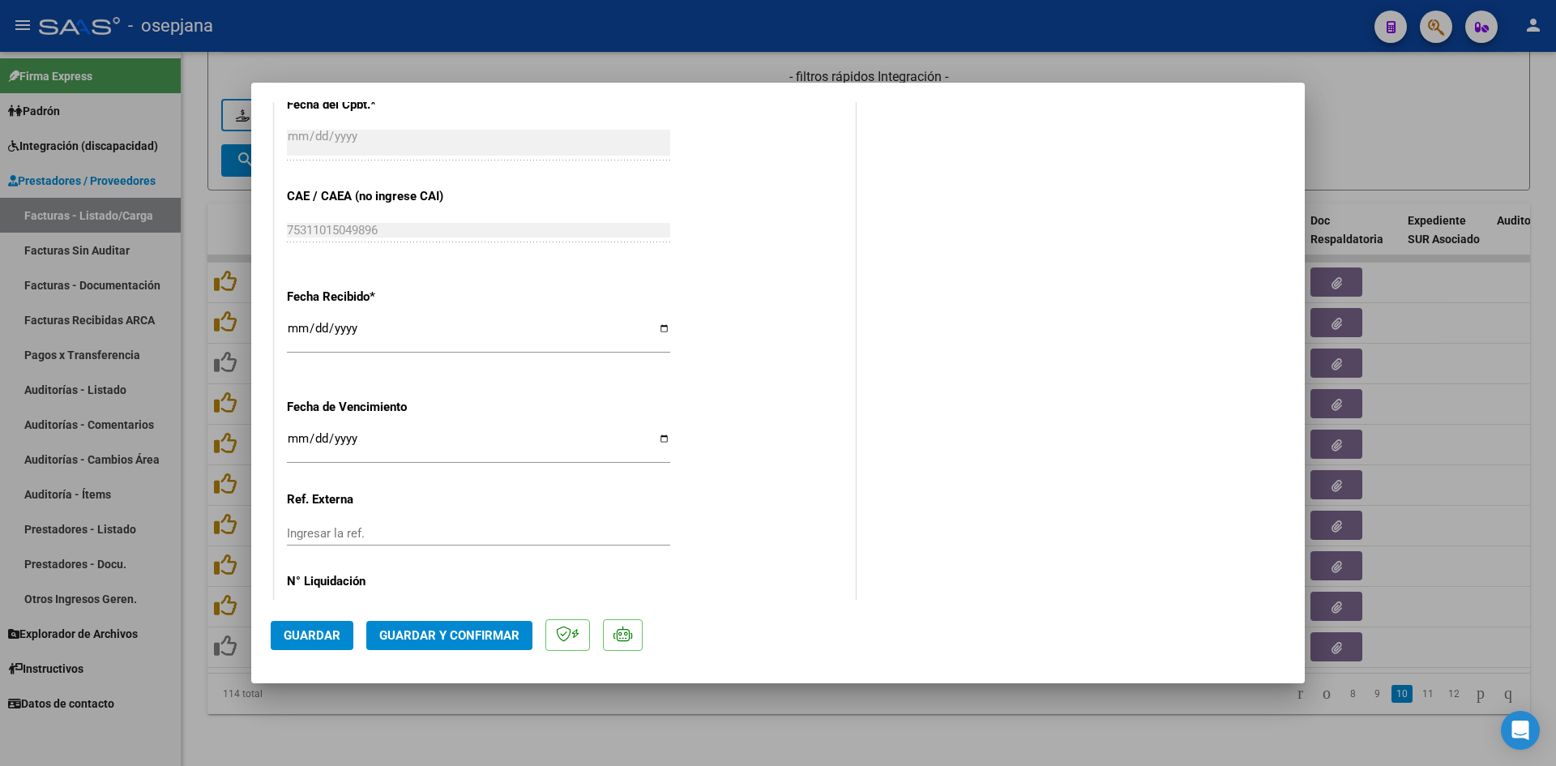
scroll to position [987, 0]
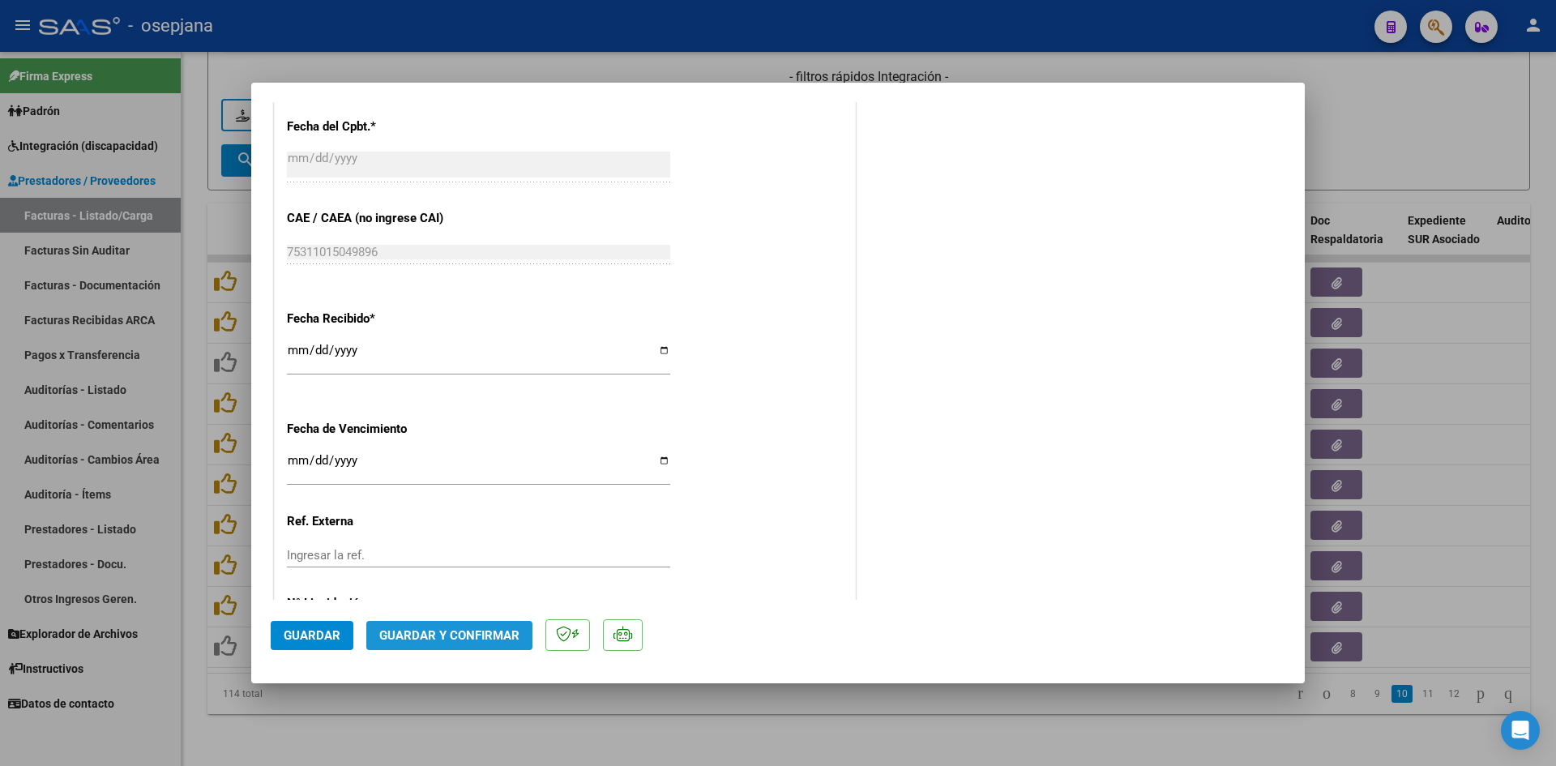
click at [468, 637] on span "Guardar y Confirmar" at bounding box center [449, 635] width 140 height 15
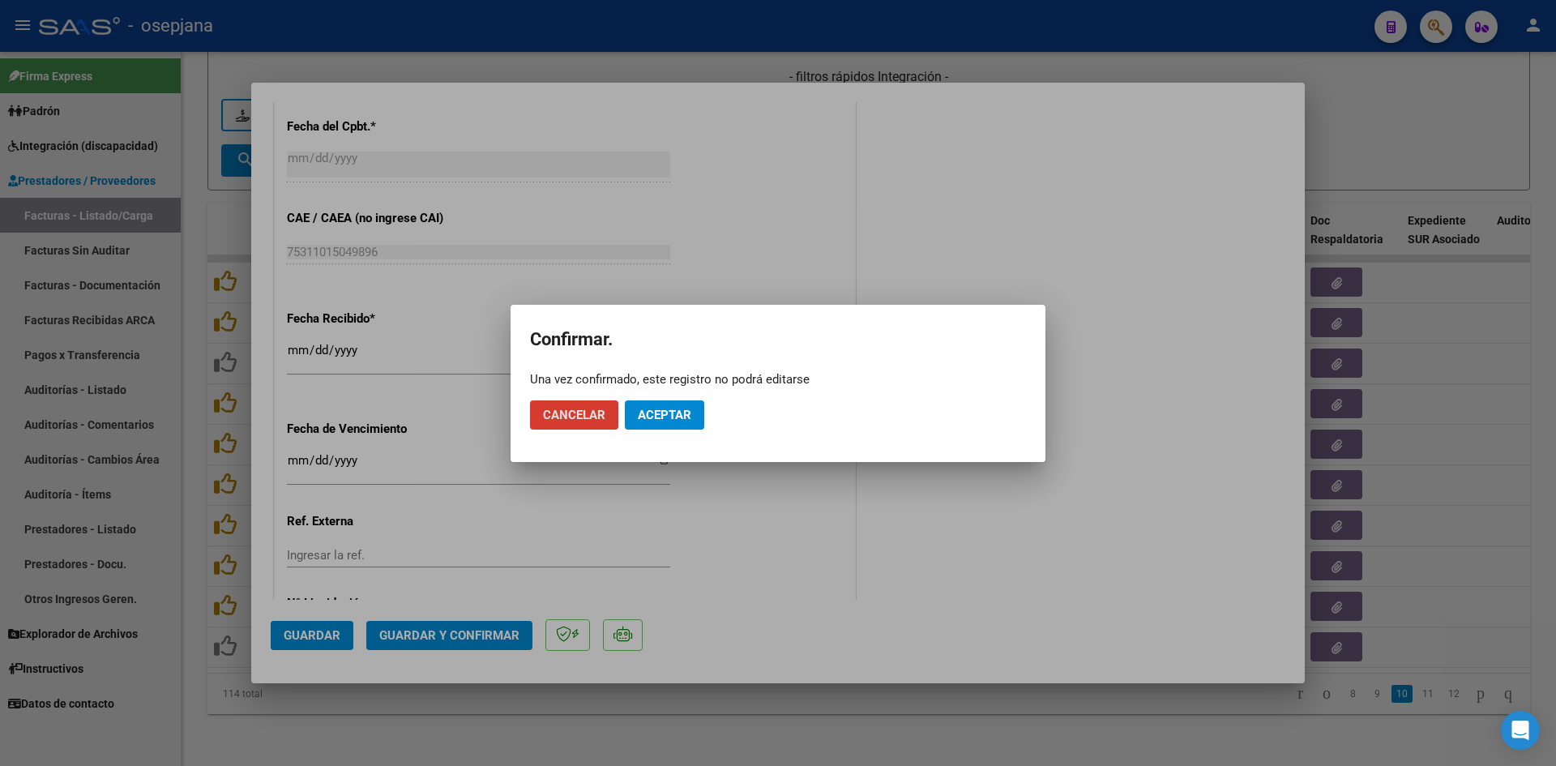
click at [651, 414] on span "Aceptar" at bounding box center [664, 415] width 53 height 15
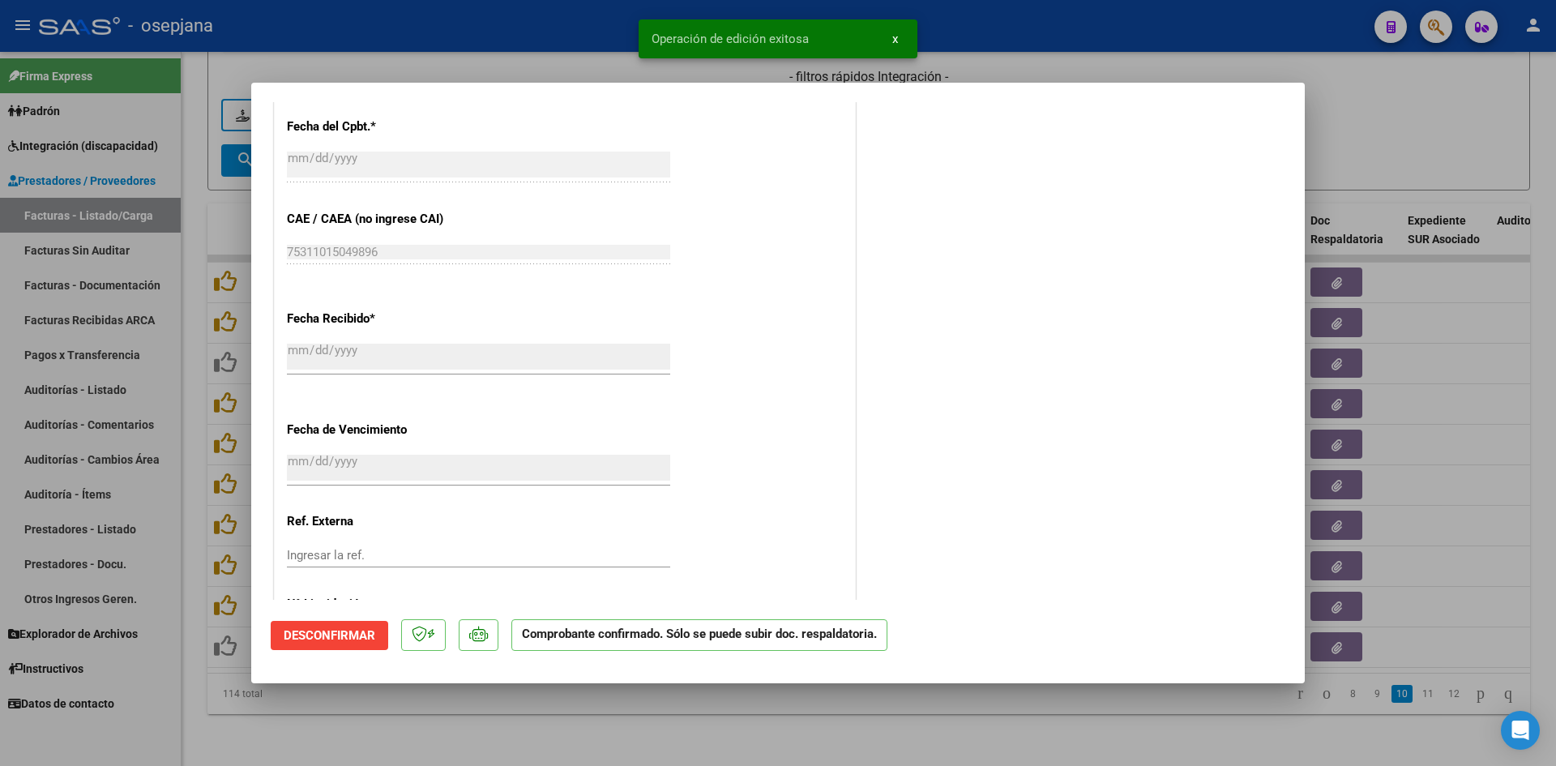
click at [1392, 117] on div at bounding box center [778, 383] width 1556 height 766
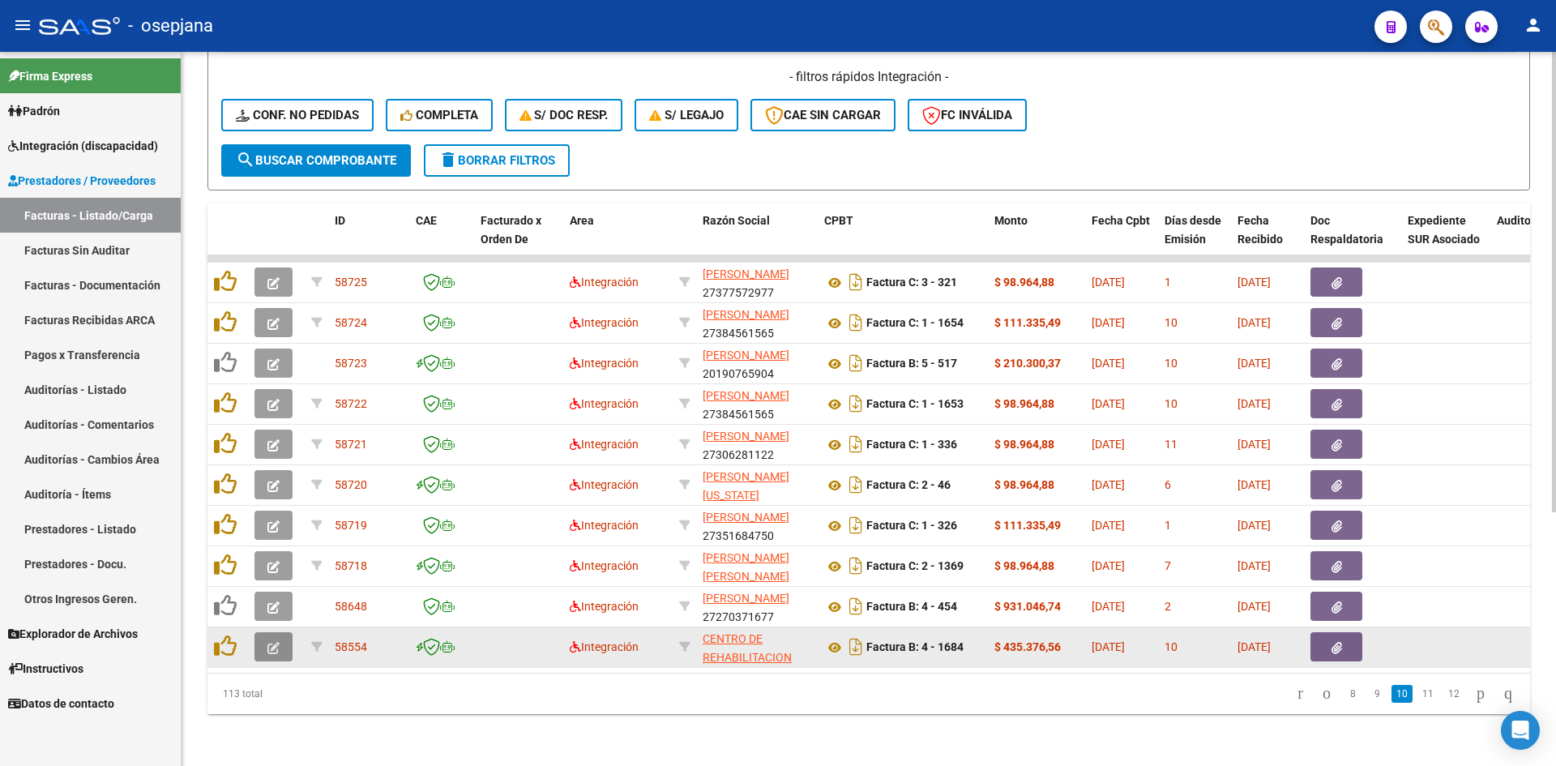
click at [277, 642] on icon "button" at bounding box center [273, 648] width 12 height 12
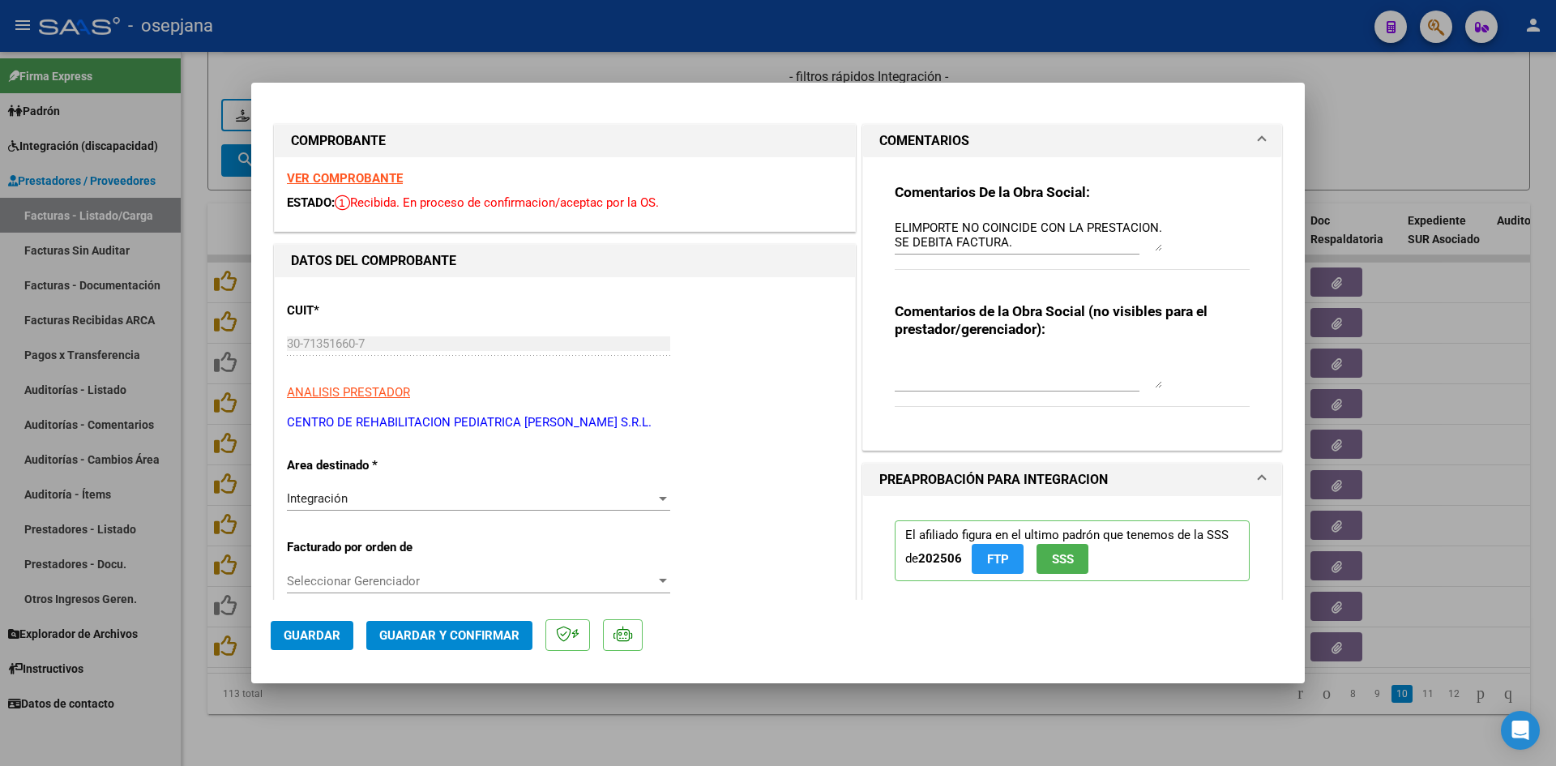
click at [1321, 142] on div at bounding box center [778, 383] width 1556 height 766
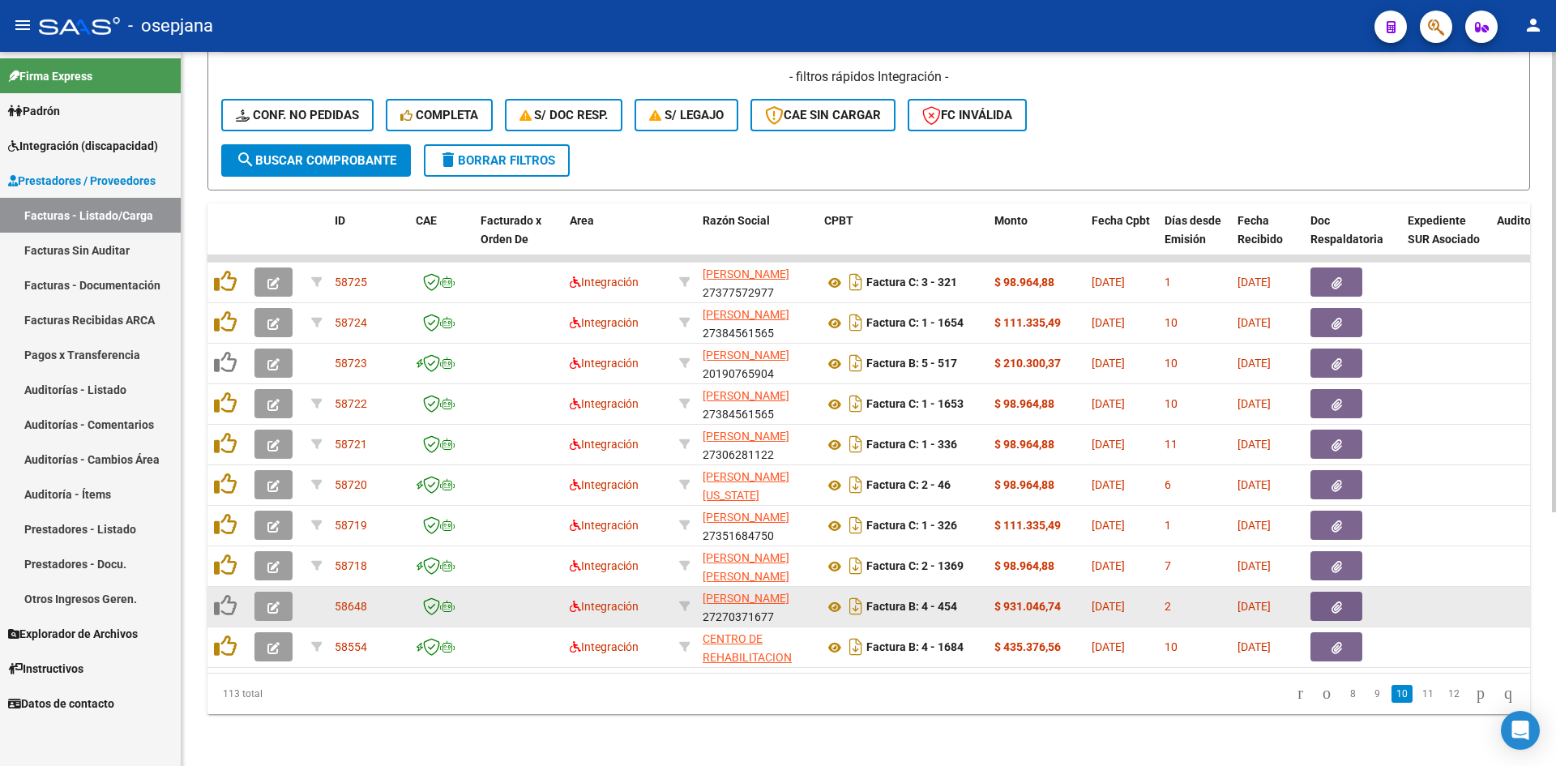
click at [282, 591] on button "button" at bounding box center [273, 605] width 38 height 29
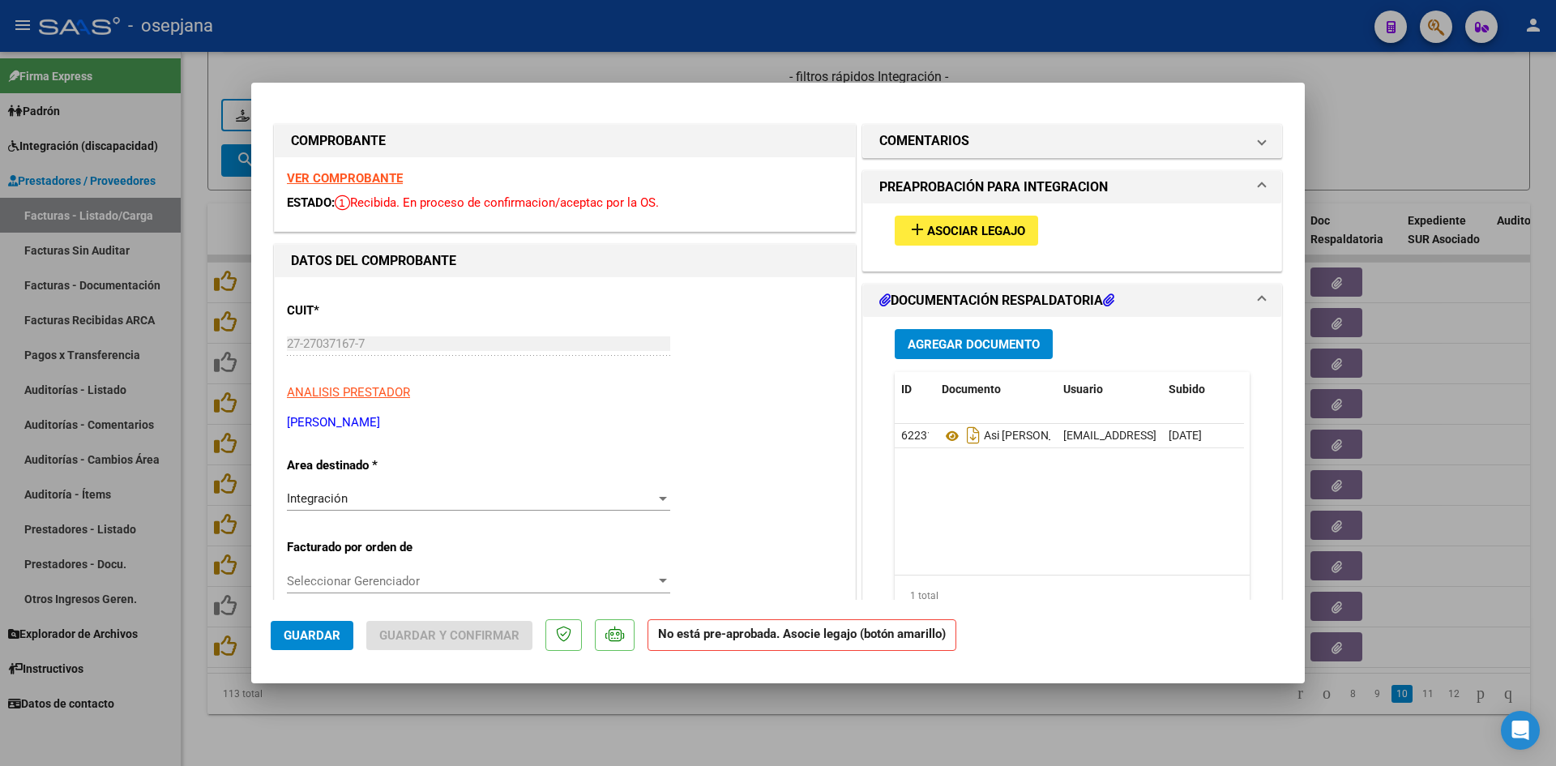
click at [1381, 115] on div at bounding box center [778, 383] width 1556 height 766
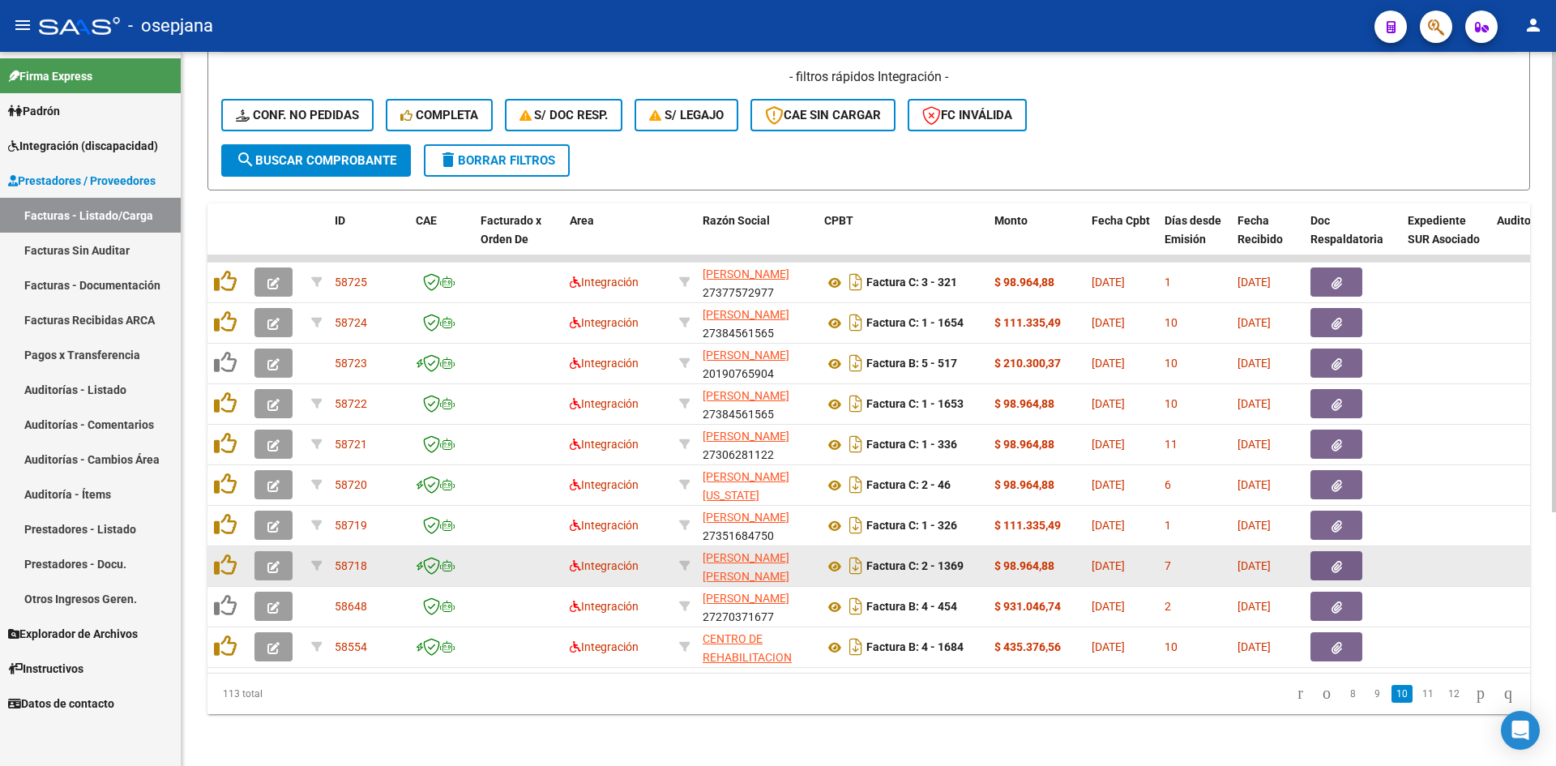
click at [284, 551] on button "button" at bounding box center [273, 565] width 38 height 29
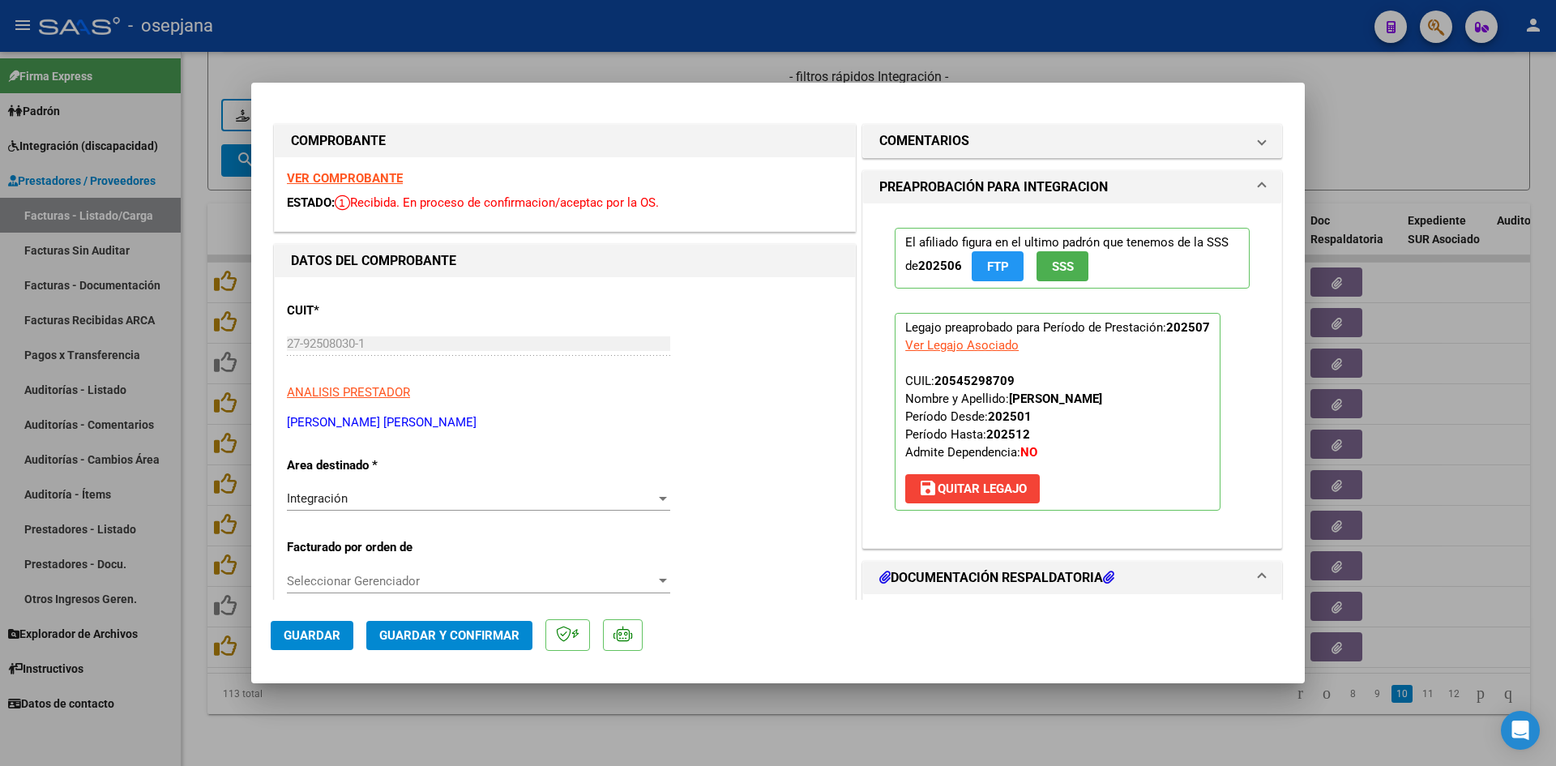
click at [333, 175] on strong "VER COMPROBANTE" at bounding box center [345, 178] width 116 height 15
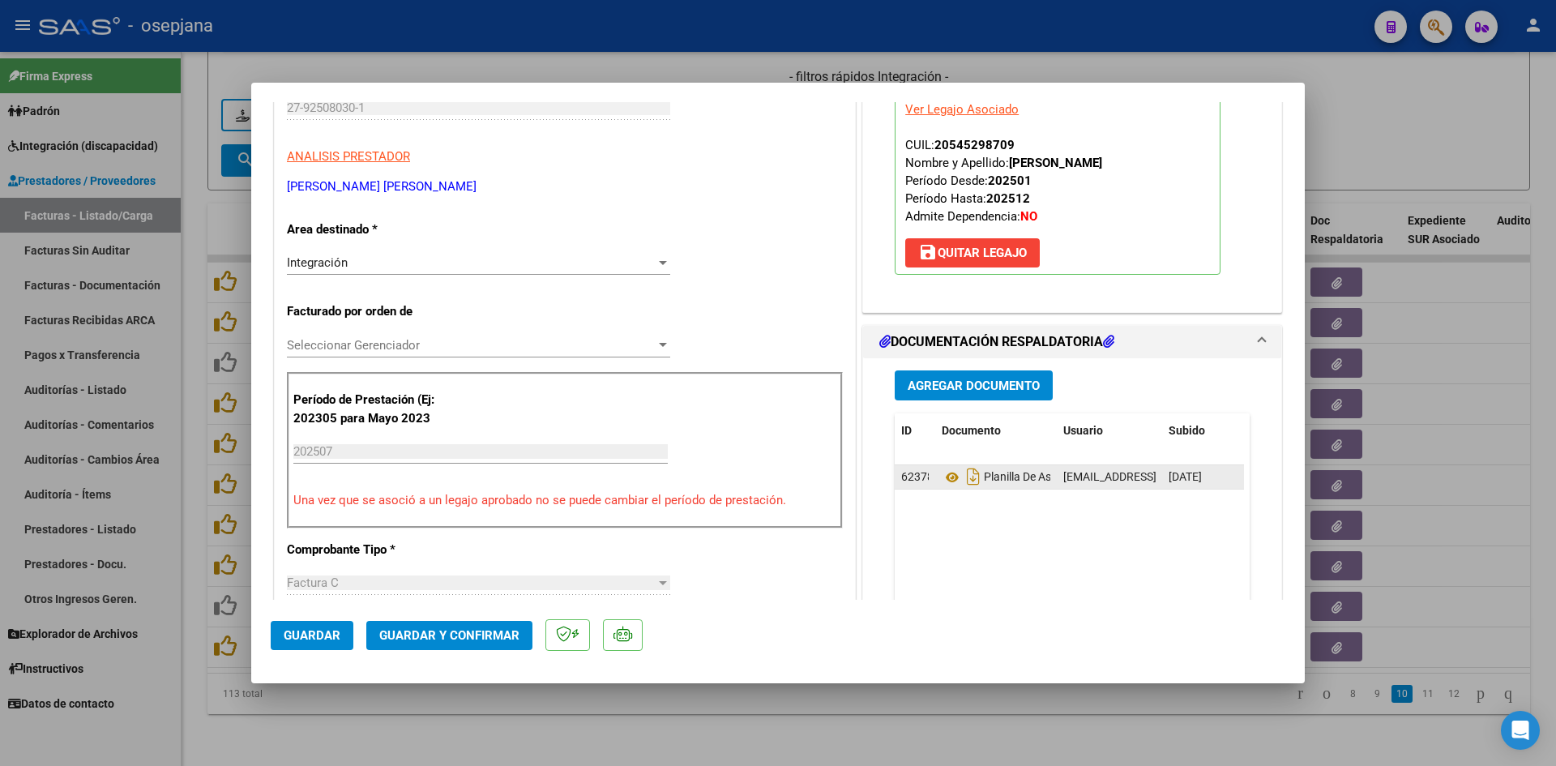
scroll to position [243, 0]
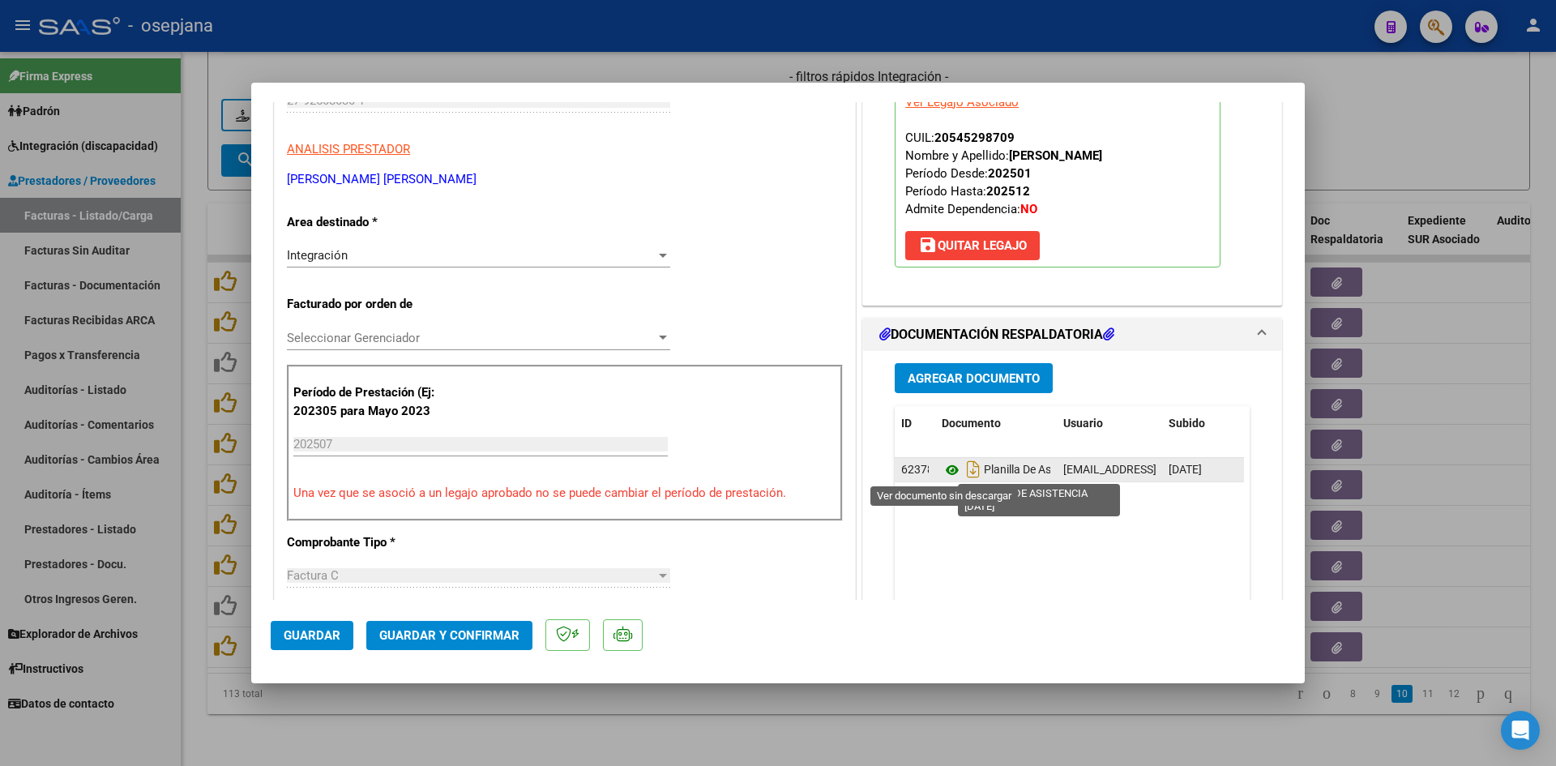
click at [947, 463] on icon at bounding box center [951, 469] width 21 height 19
